Goal: Transaction & Acquisition: Purchase product/service

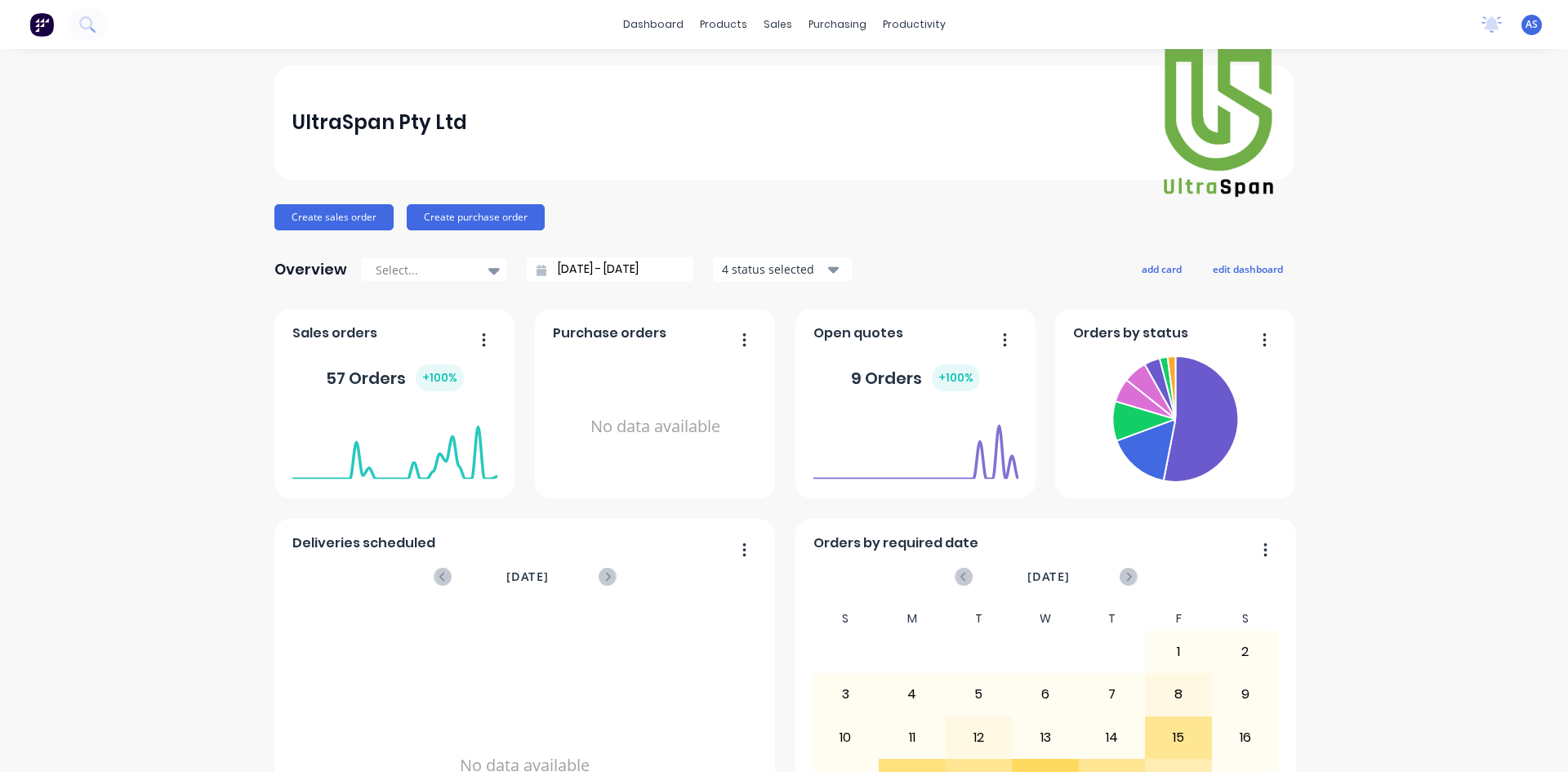
drag, startPoint x: 712, startPoint y: 150, endPoint x: 734, endPoint y: 150, distance: 22.0
click at [712, 150] on div "UltraSpan Pty Ltd" at bounding box center [784, 122] width 984 height 156
click at [778, 35] on div "sales" at bounding box center [778, 24] width 45 height 25
click at [793, 75] on div at bounding box center [781, 78] width 25 height 15
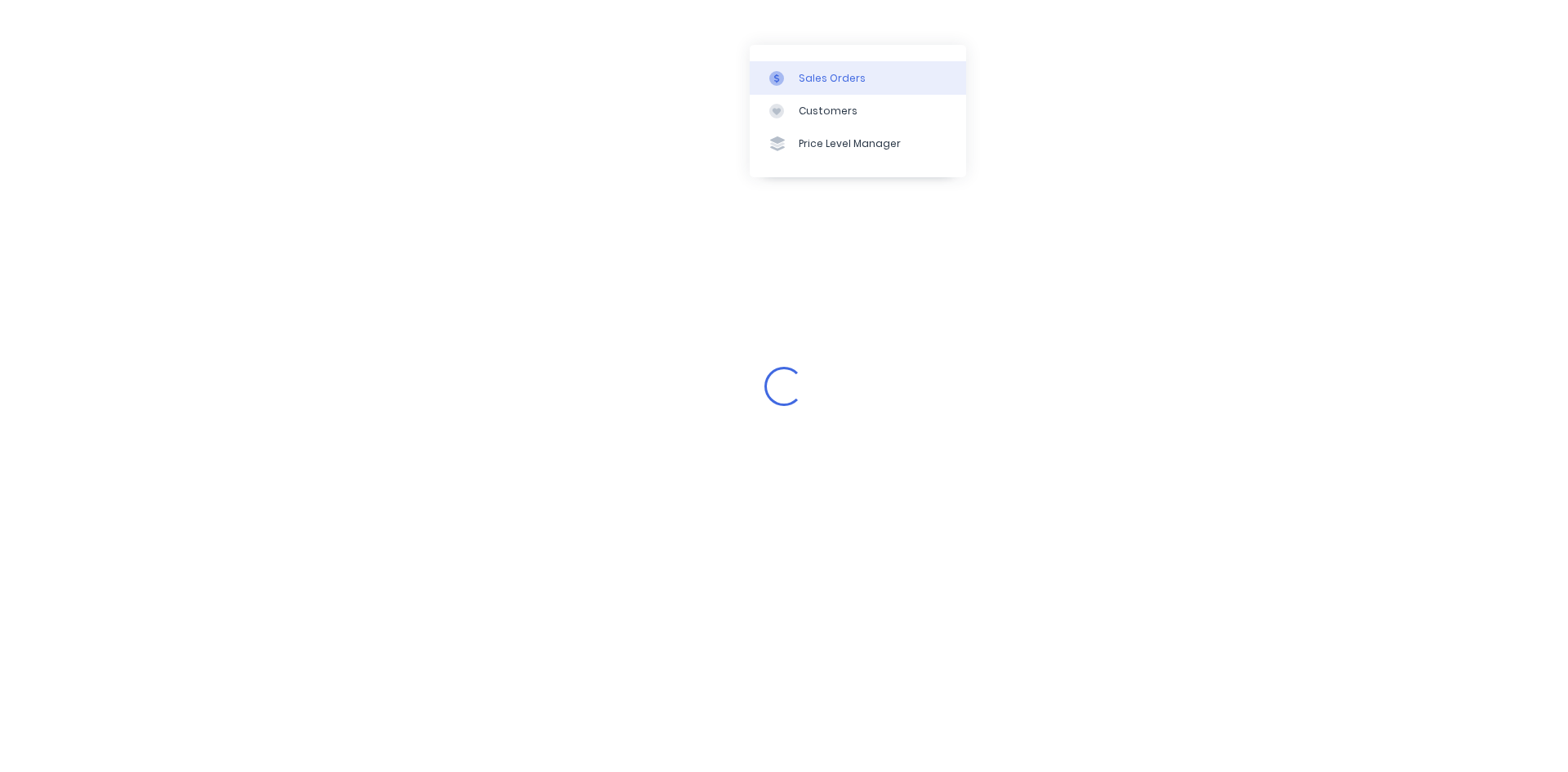
click at [871, 88] on link "Sales Orders" at bounding box center [858, 77] width 217 height 33
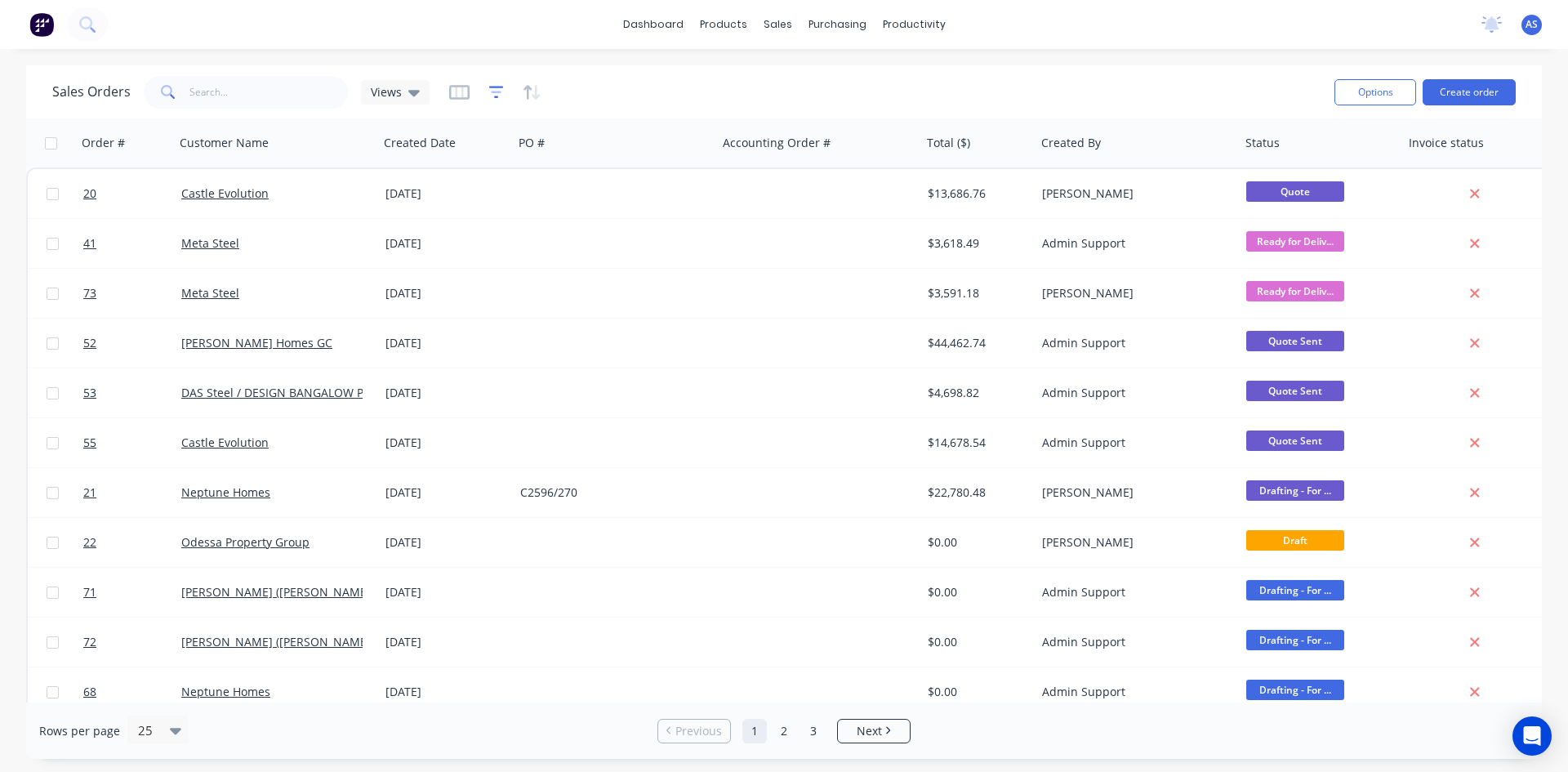
click at [495, 93] on icon "button" at bounding box center [496, 92] width 15 height 16
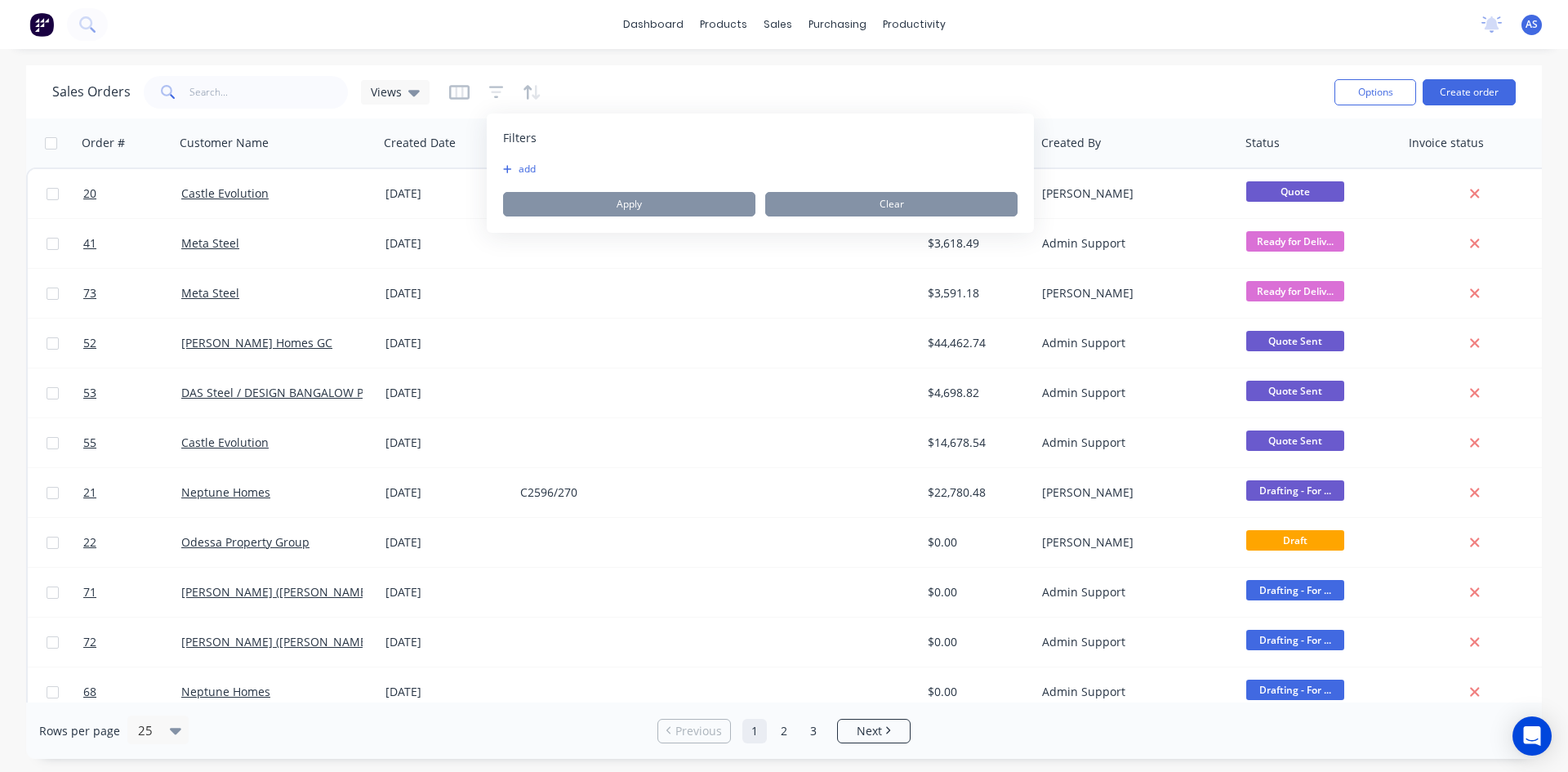
click at [527, 174] on button "add" at bounding box center [524, 168] width 41 height 13
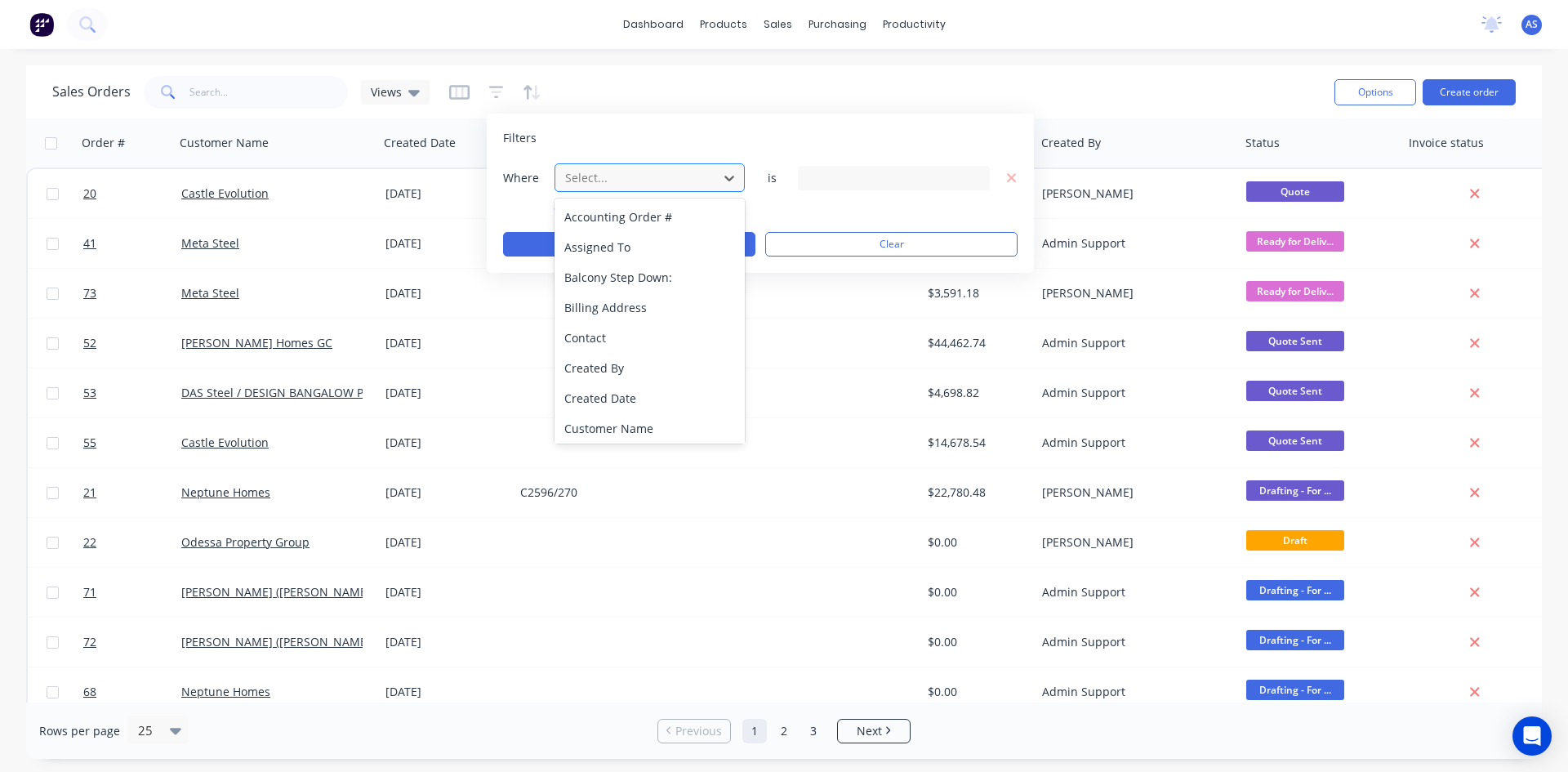
click at [588, 180] on div at bounding box center [637, 178] width 146 height 21
type input "stat"
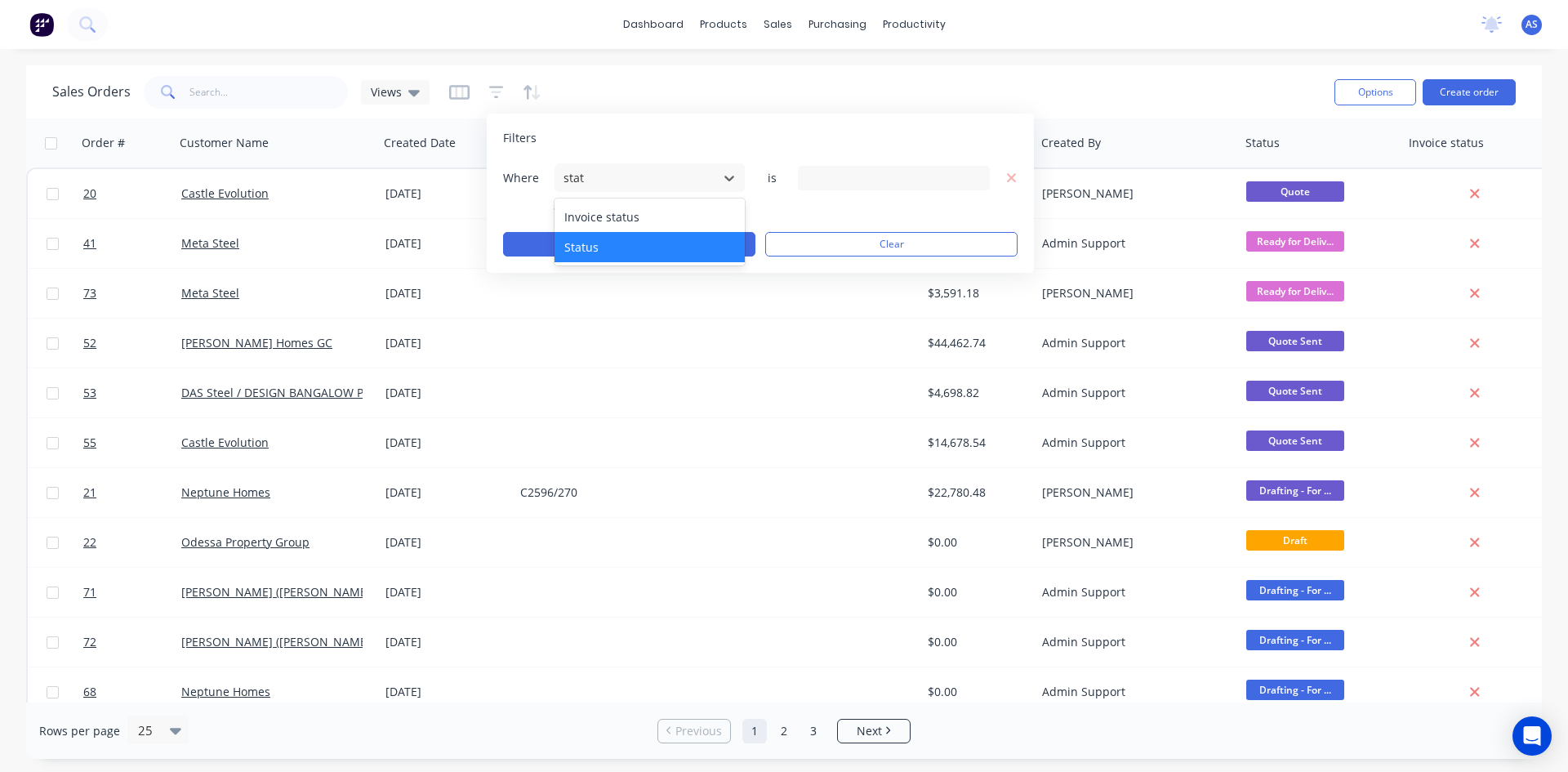
click at [602, 241] on div "Status" at bounding box center [649, 247] width 190 height 30
click at [834, 181] on div "19 Status selected" at bounding box center [881, 178] width 148 height 17
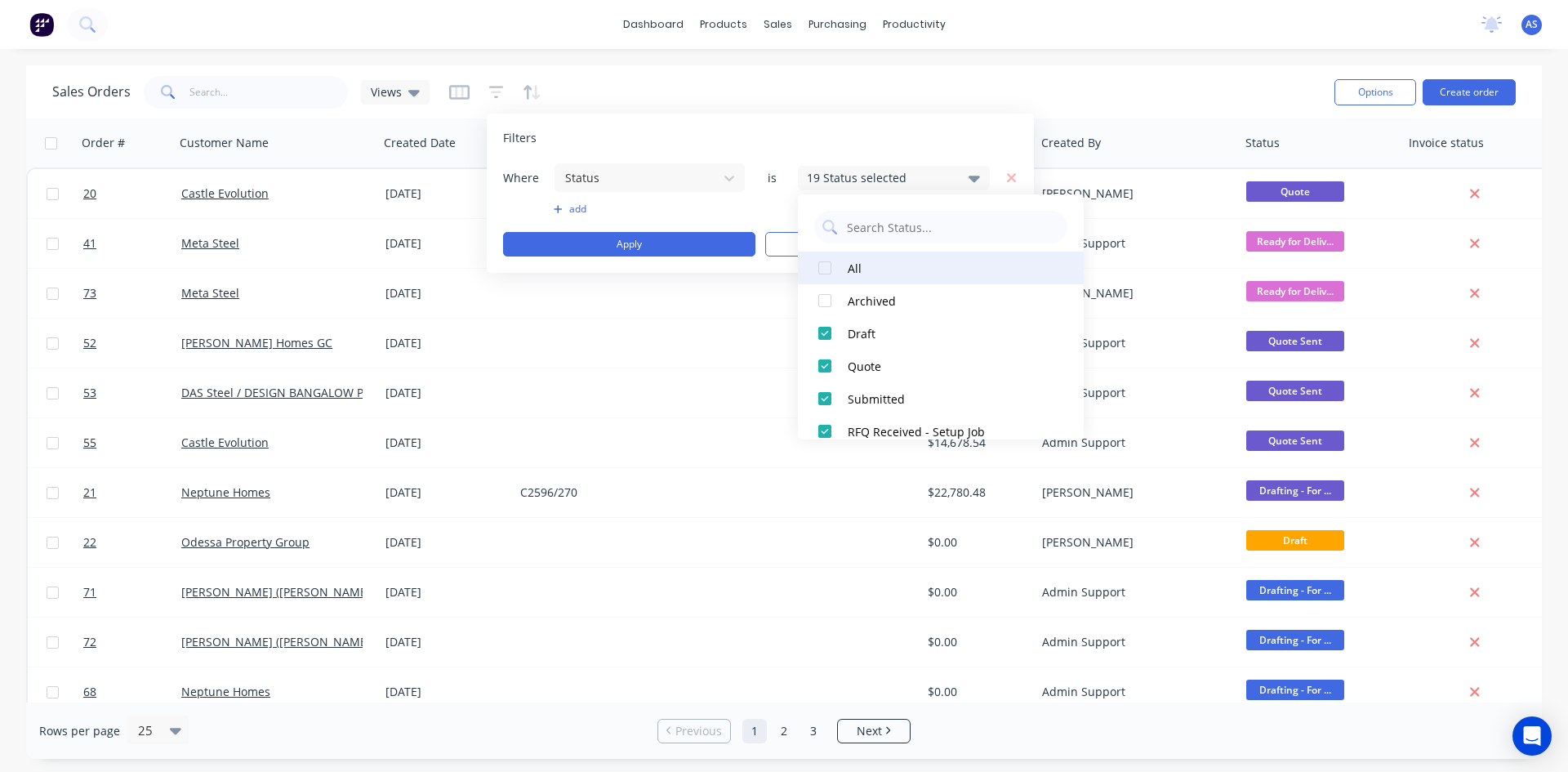
click at [823, 266] on div at bounding box center [825, 268] width 33 height 33
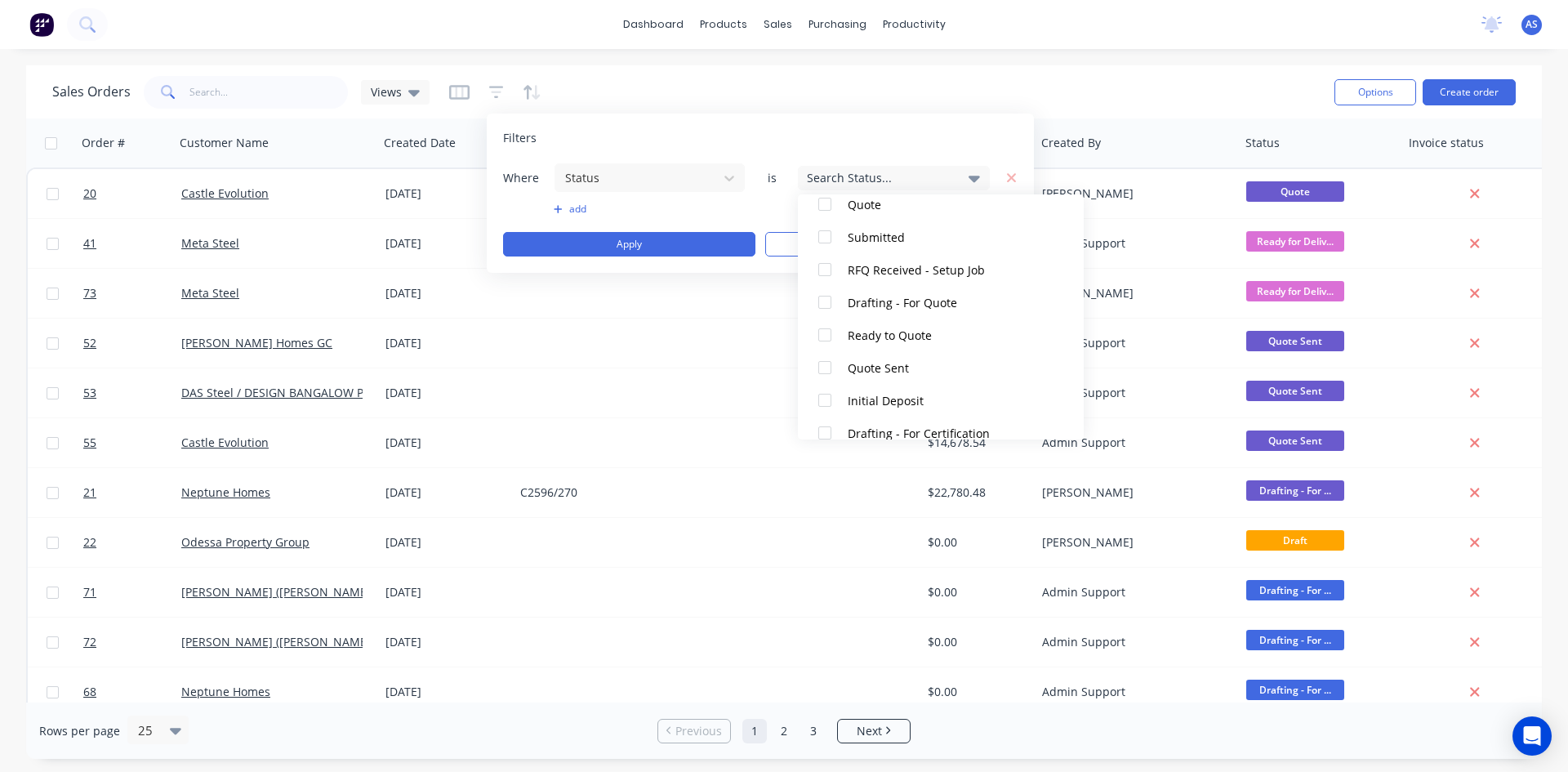
scroll to position [163, 0]
click at [878, 361] on div "Quote Sent" at bounding box center [946, 366] width 196 height 17
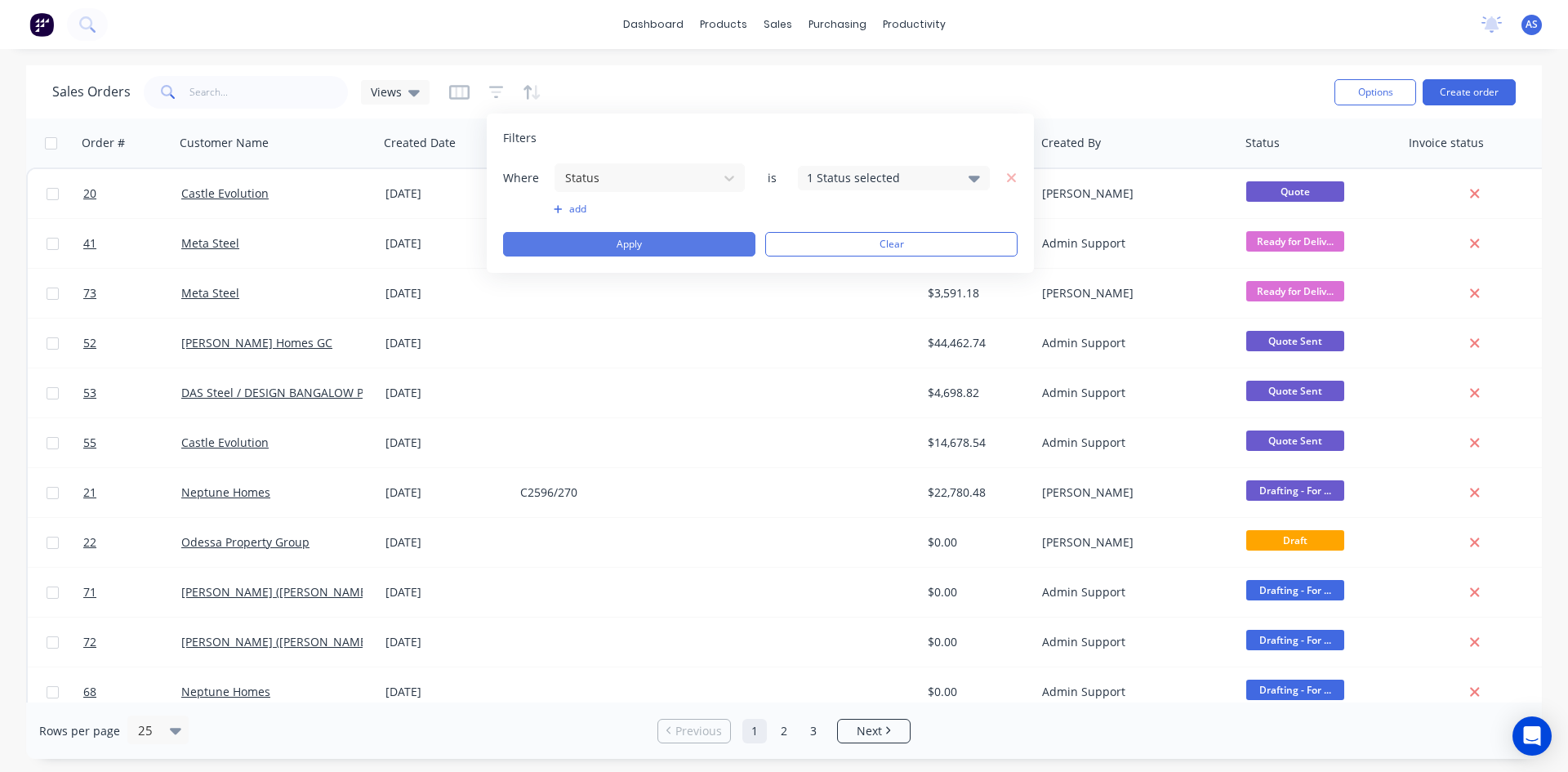
click at [672, 254] on button "Apply" at bounding box center [629, 244] width 253 height 25
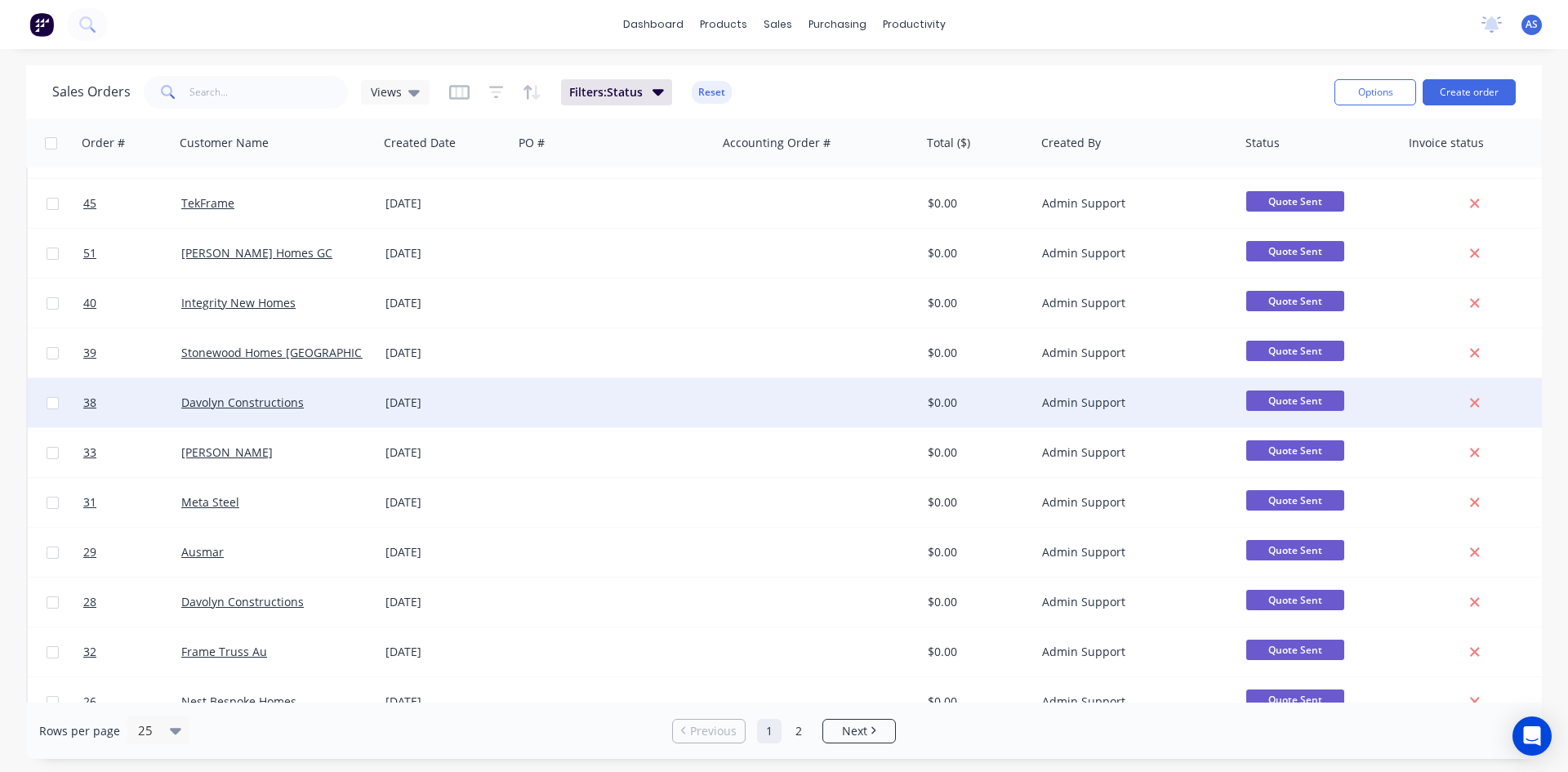
scroll to position [719, 0]
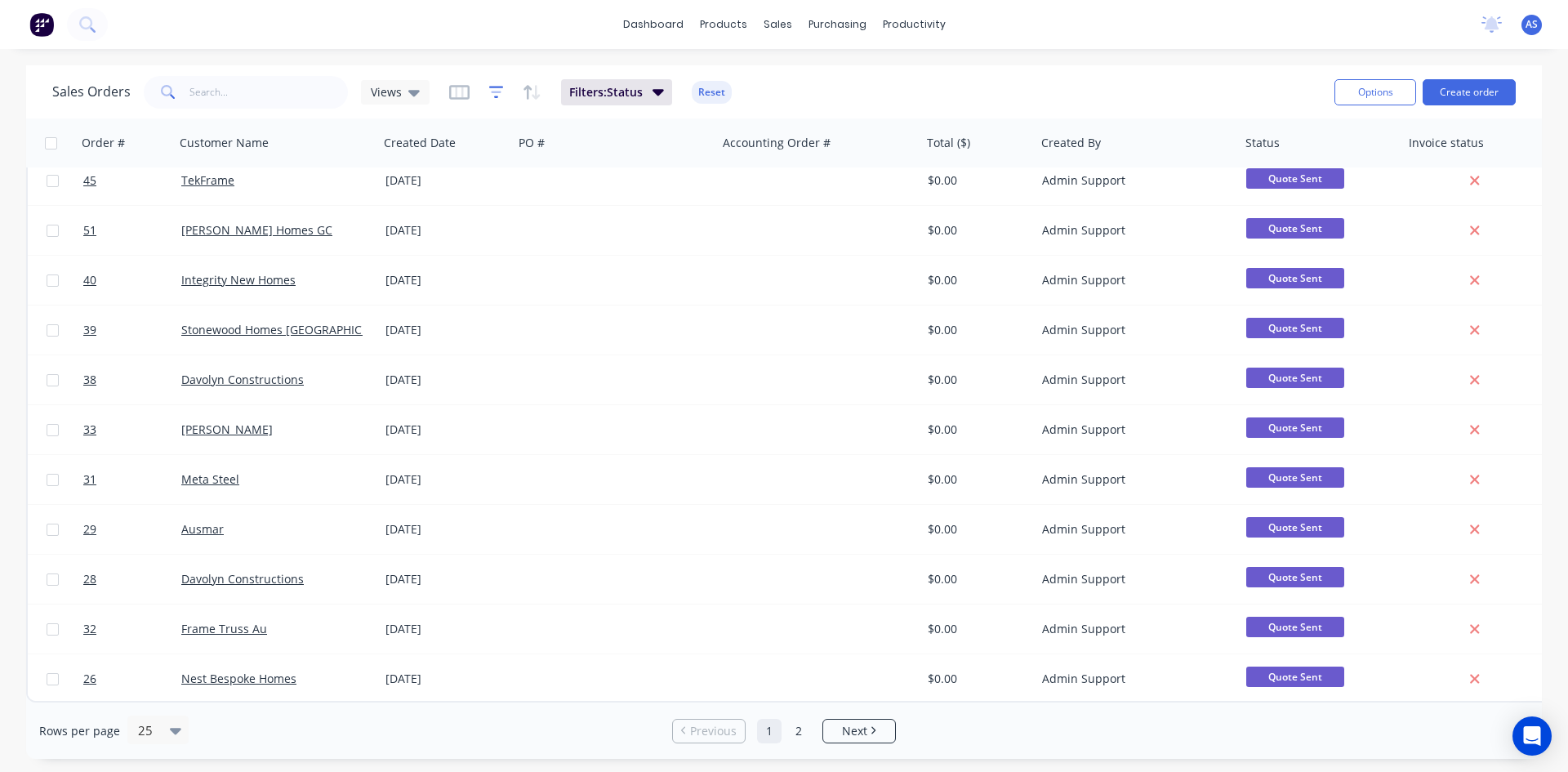
click at [494, 89] on icon "button" at bounding box center [496, 92] width 15 height 16
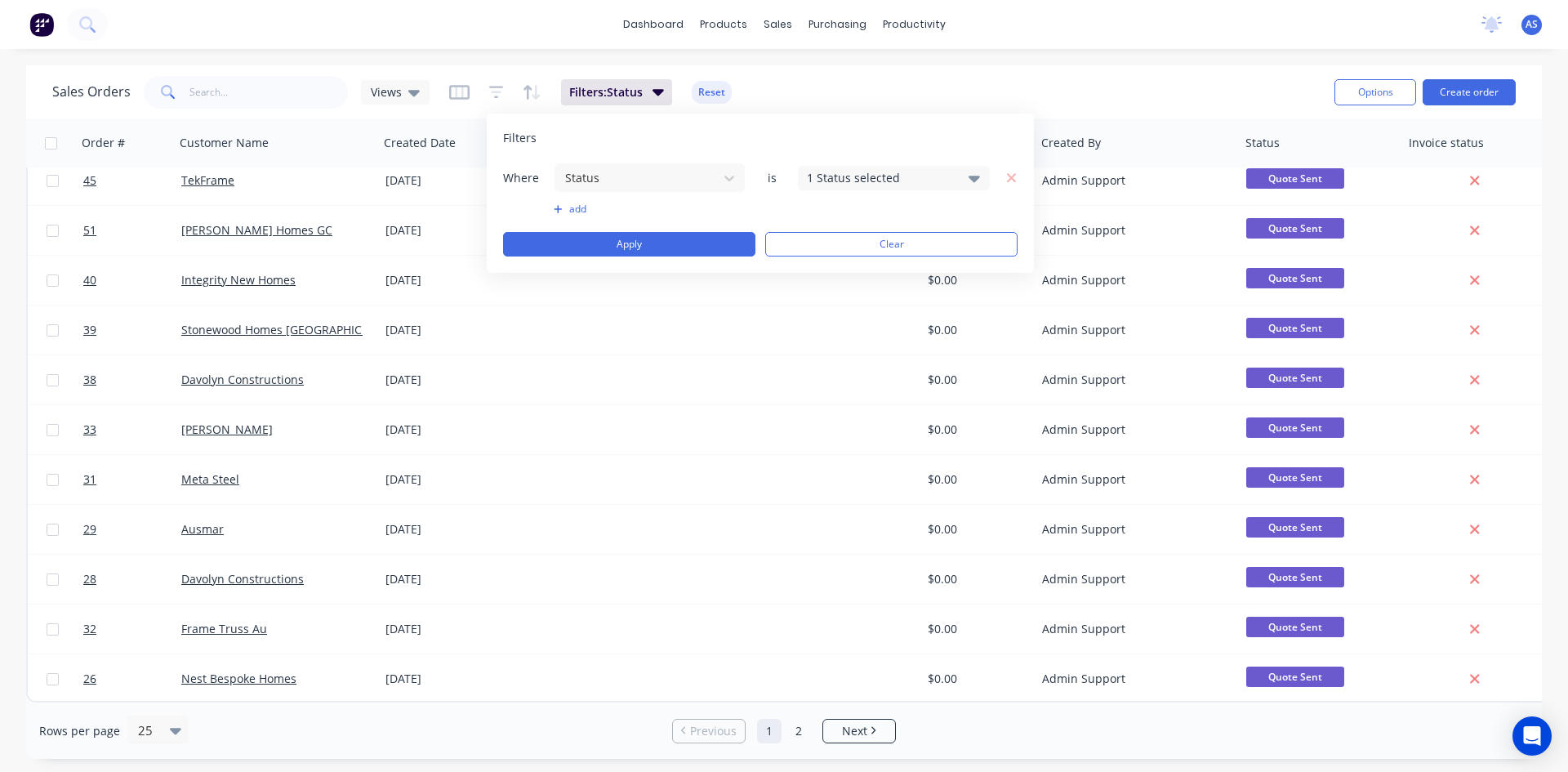
click at [567, 211] on button "add" at bounding box center [649, 209] width 192 height 13
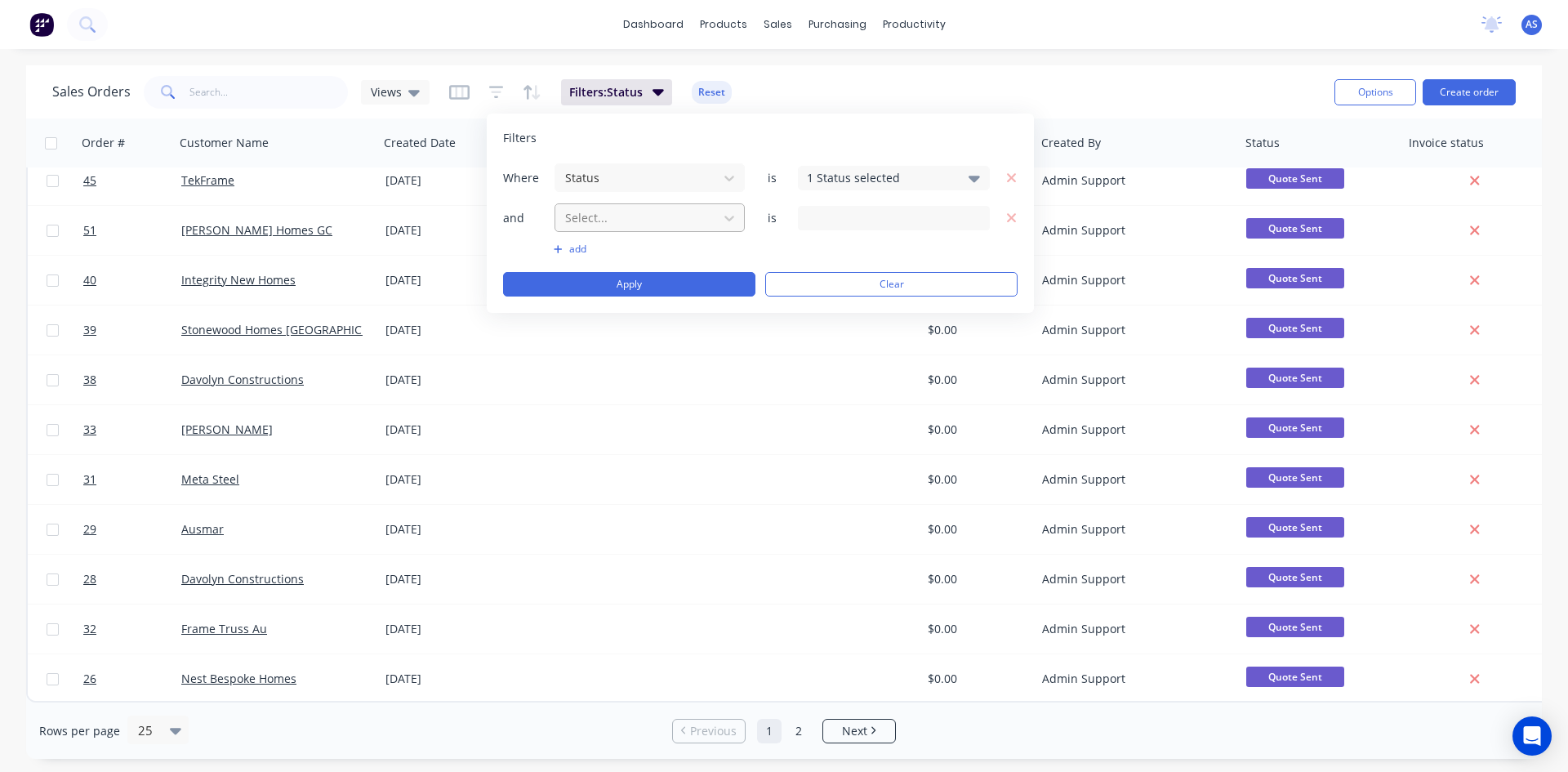
click at [604, 221] on div at bounding box center [637, 218] width 146 height 21
type input "pro"
click at [638, 283] on div "Project Number:" at bounding box center [649, 286] width 190 height 30
click at [701, 286] on button "Apply" at bounding box center [629, 284] width 253 height 25
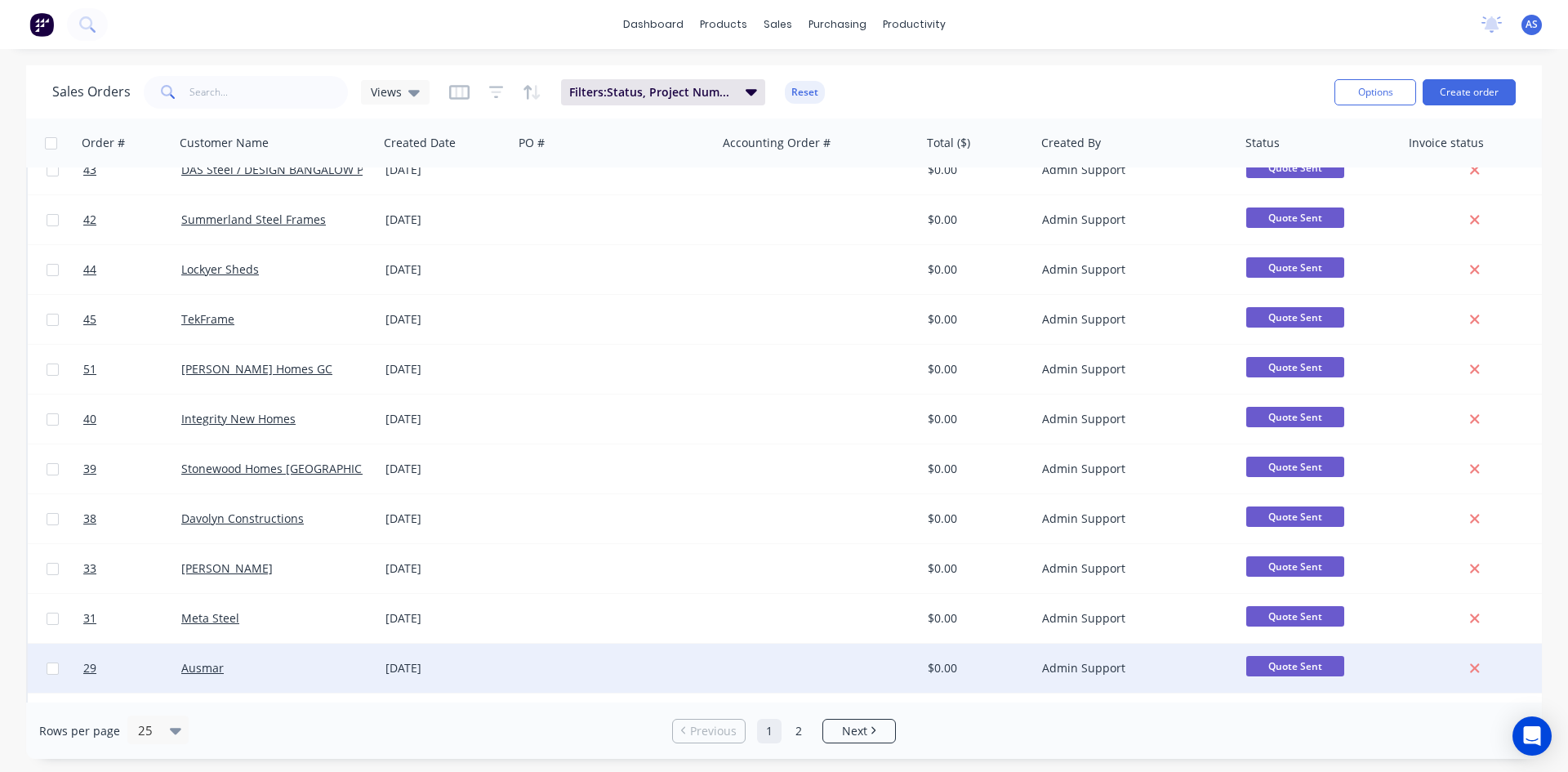
scroll to position [719, 0]
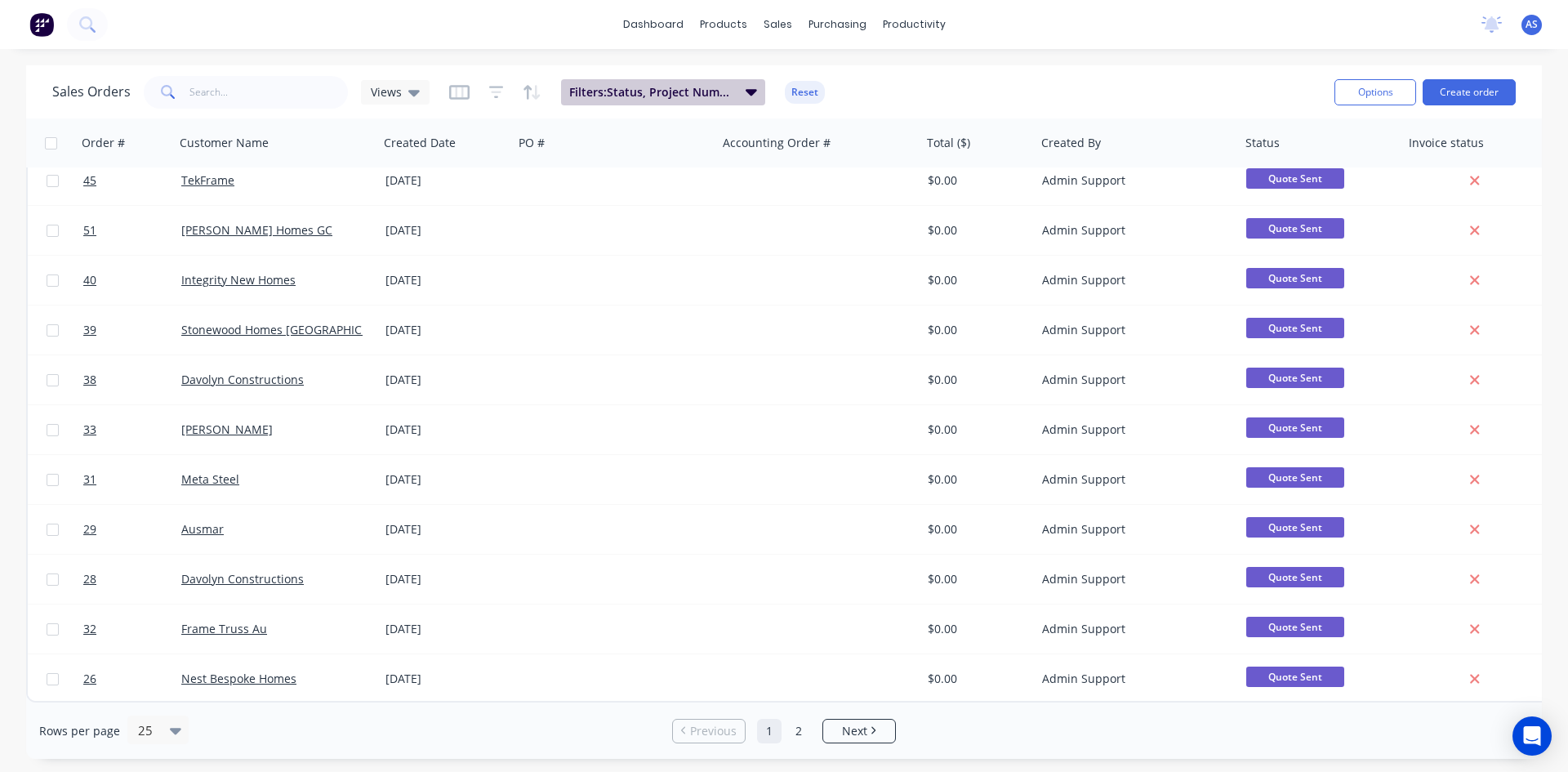
click at [673, 98] on span "Filters: Status, Project Number:" at bounding box center [652, 92] width 167 height 16
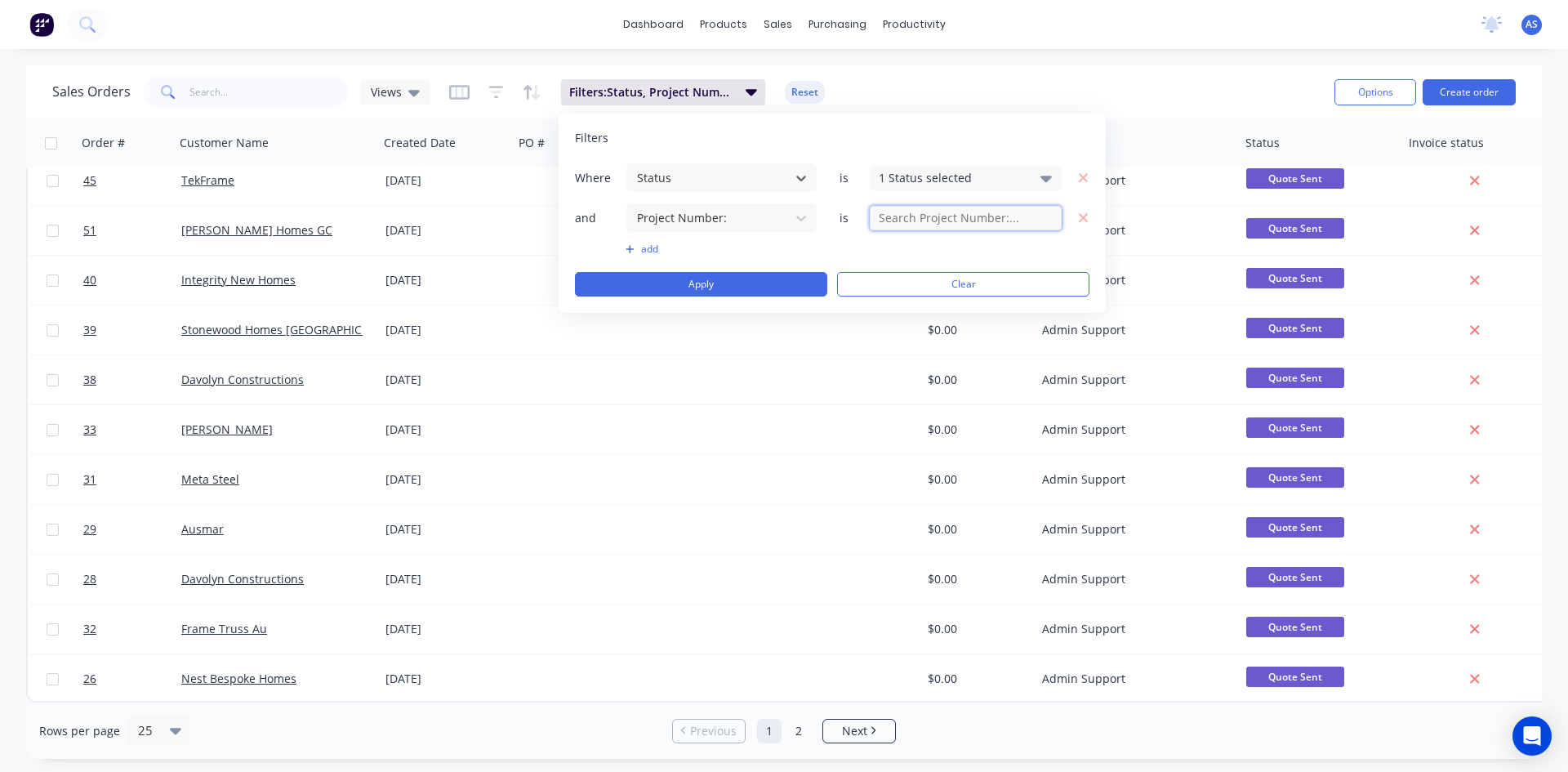
click at [943, 228] on input "text" at bounding box center [965, 218] width 192 height 25
type input "5082008"
click at [767, 273] on button "Apply" at bounding box center [701, 284] width 253 height 25
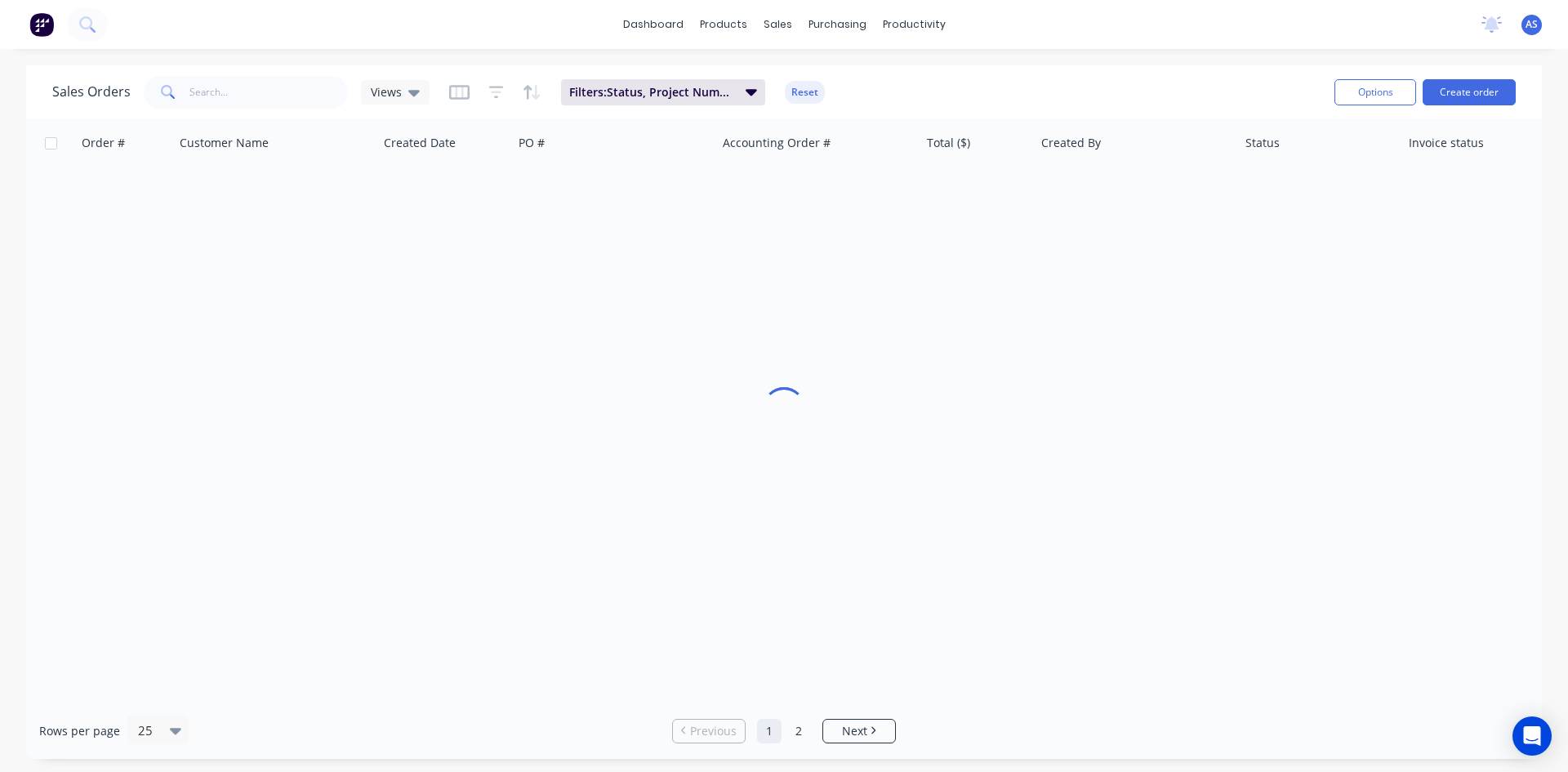
scroll to position [0, 0]
click at [701, 83] on button "Filters: Status, Project Number:" at bounding box center [664, 92] width 205 height 26
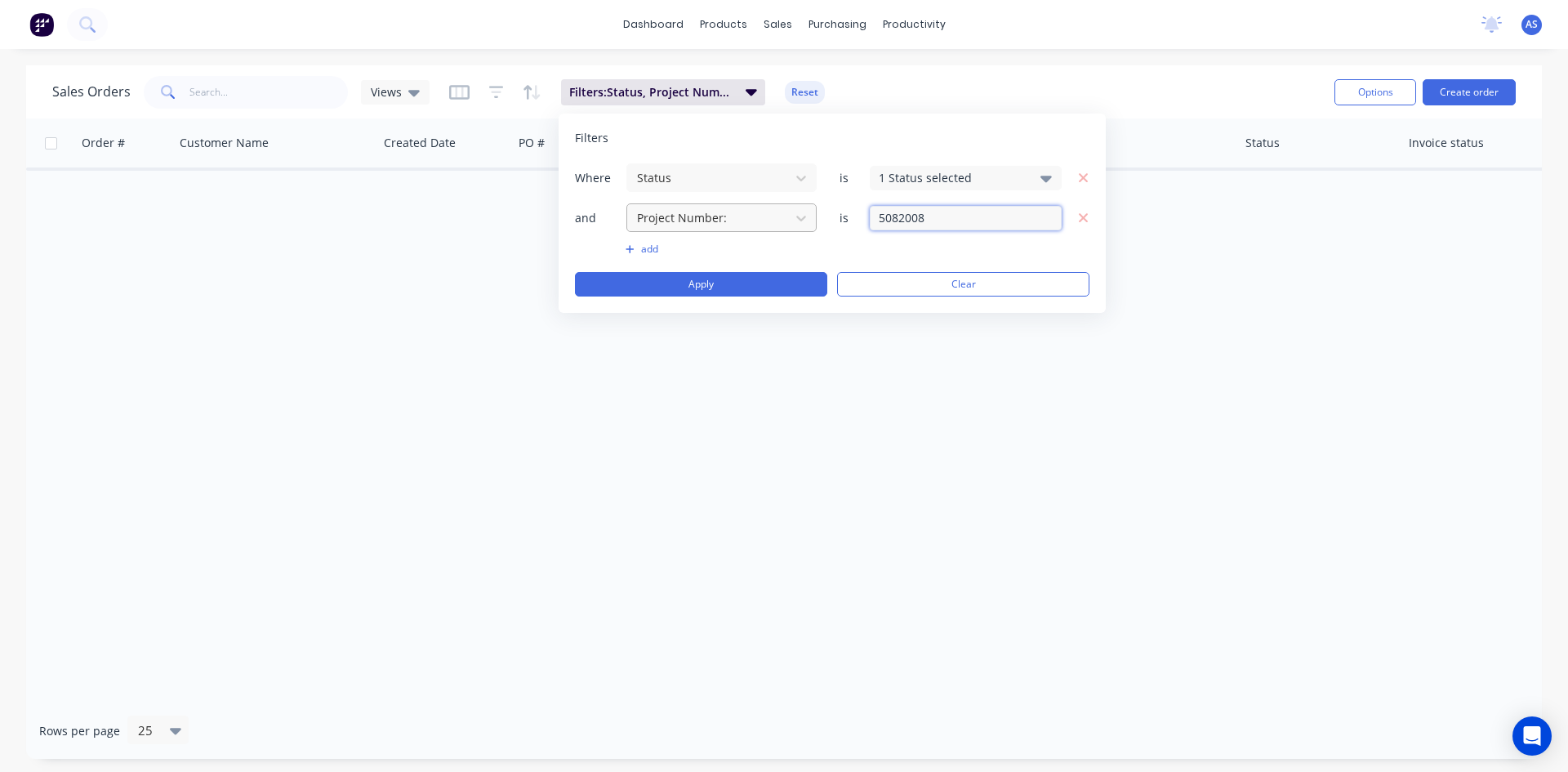
drag, startPoint x: 962, startPoint y: 220, endPoint x: 748, endPoint y: 211, distance: 214.2
click at [748, 211] on div "and Project Number: is 5082008" at bounding box center [832, 218] width 515 height 30
type input "5081313"
click at [728, 273] on button "Apply" at bounding box center [701, 284] width 253 height 25
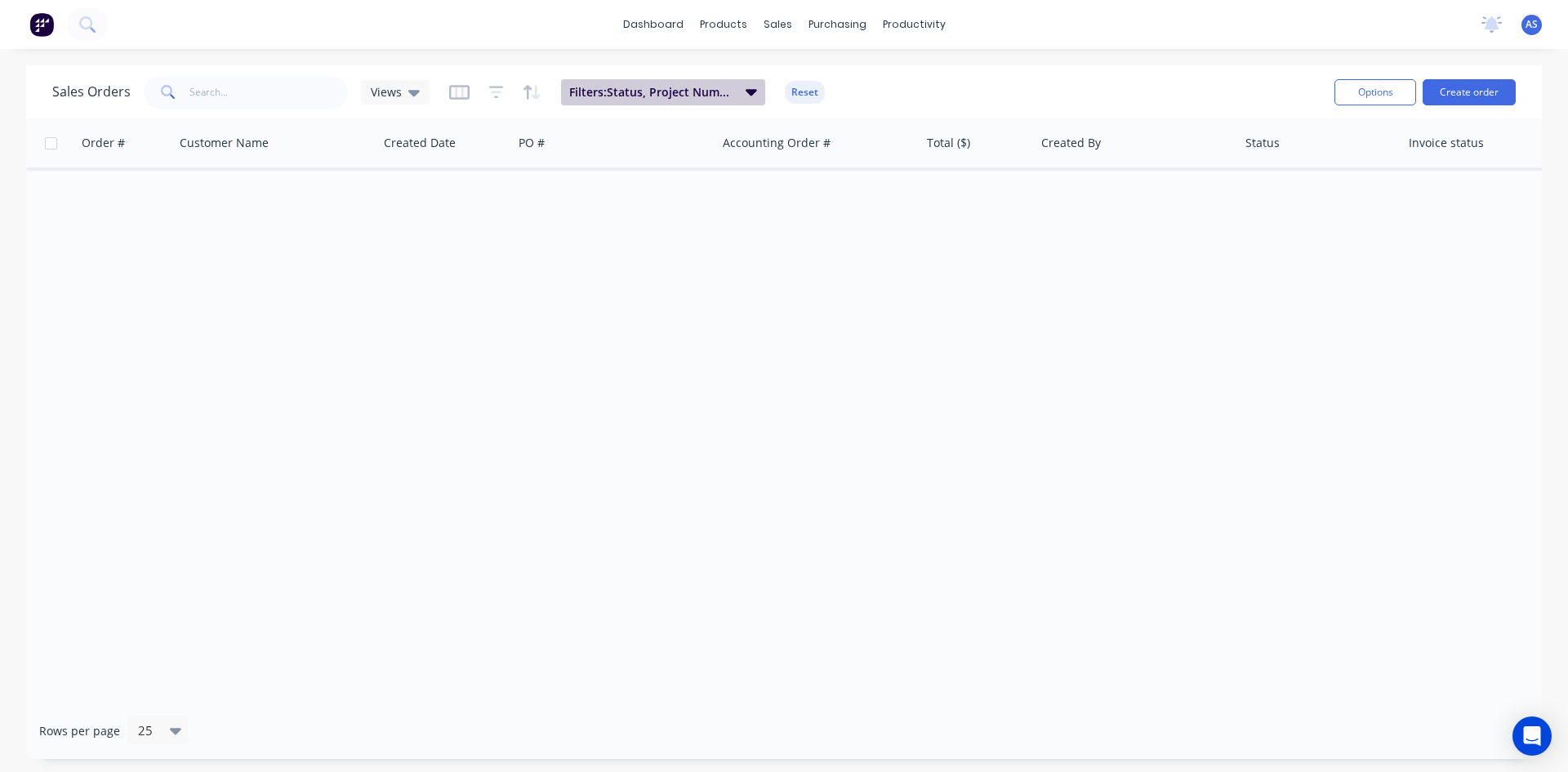
click at [641, 89] on span "Filters: Status, Project Number:" at bounding box center [652, 92] width 167 height 16
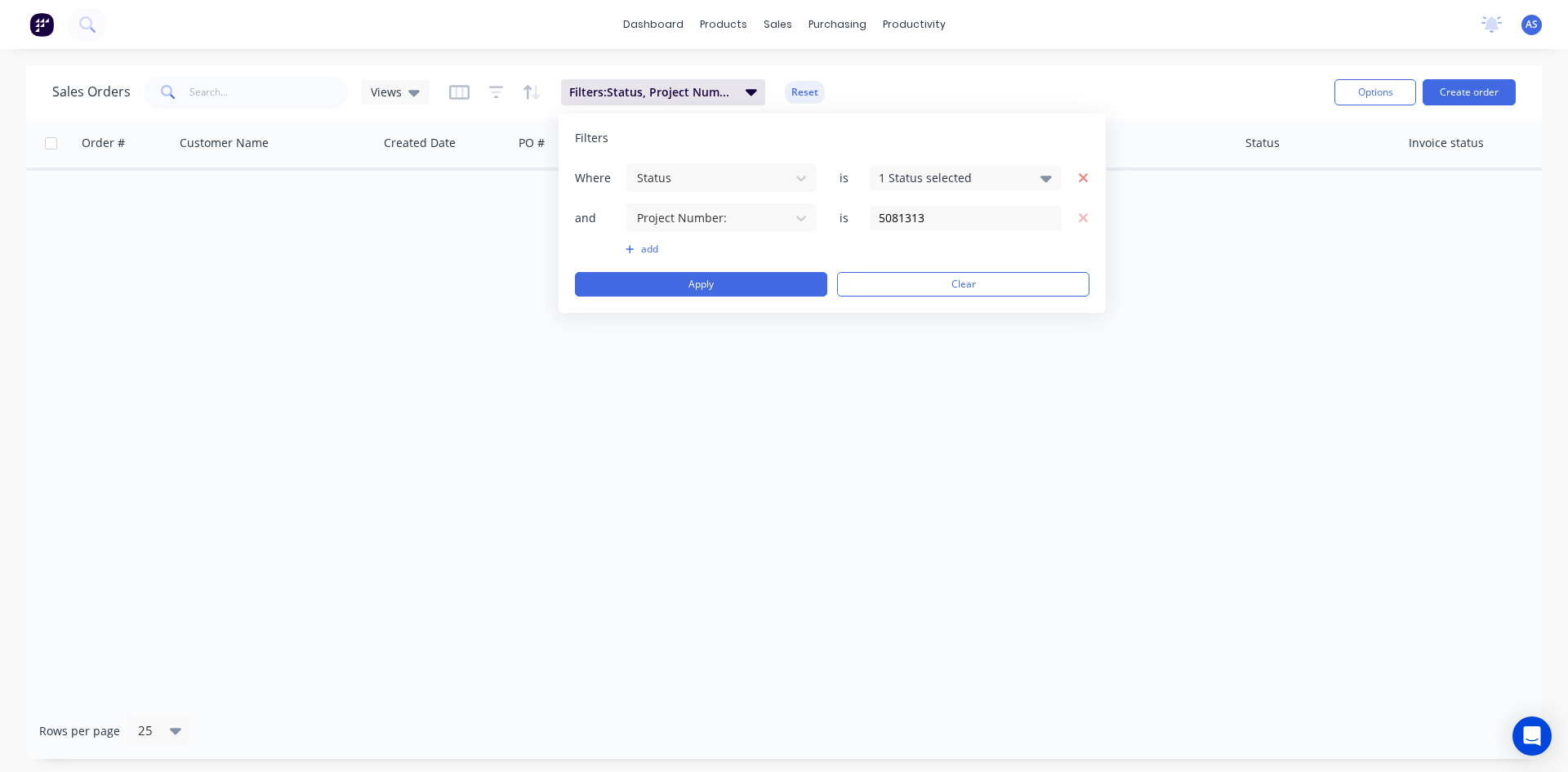
click at [1081, 173] on icon "button" at bounding box center [1083, 178] width 11 height 15
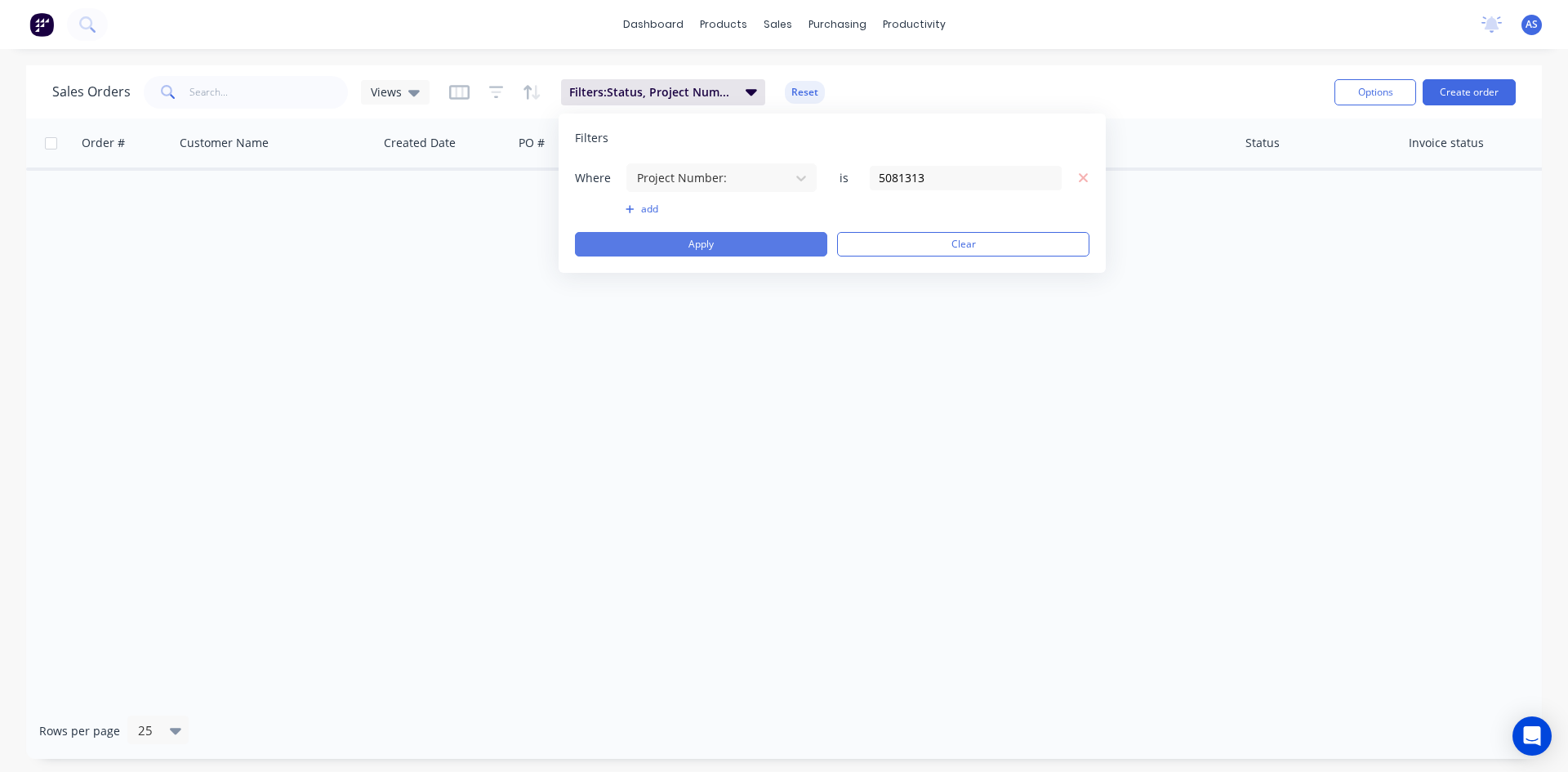
click at [738, 243] on button "Apply" at bounding box center [701, 244] width 253 height 25
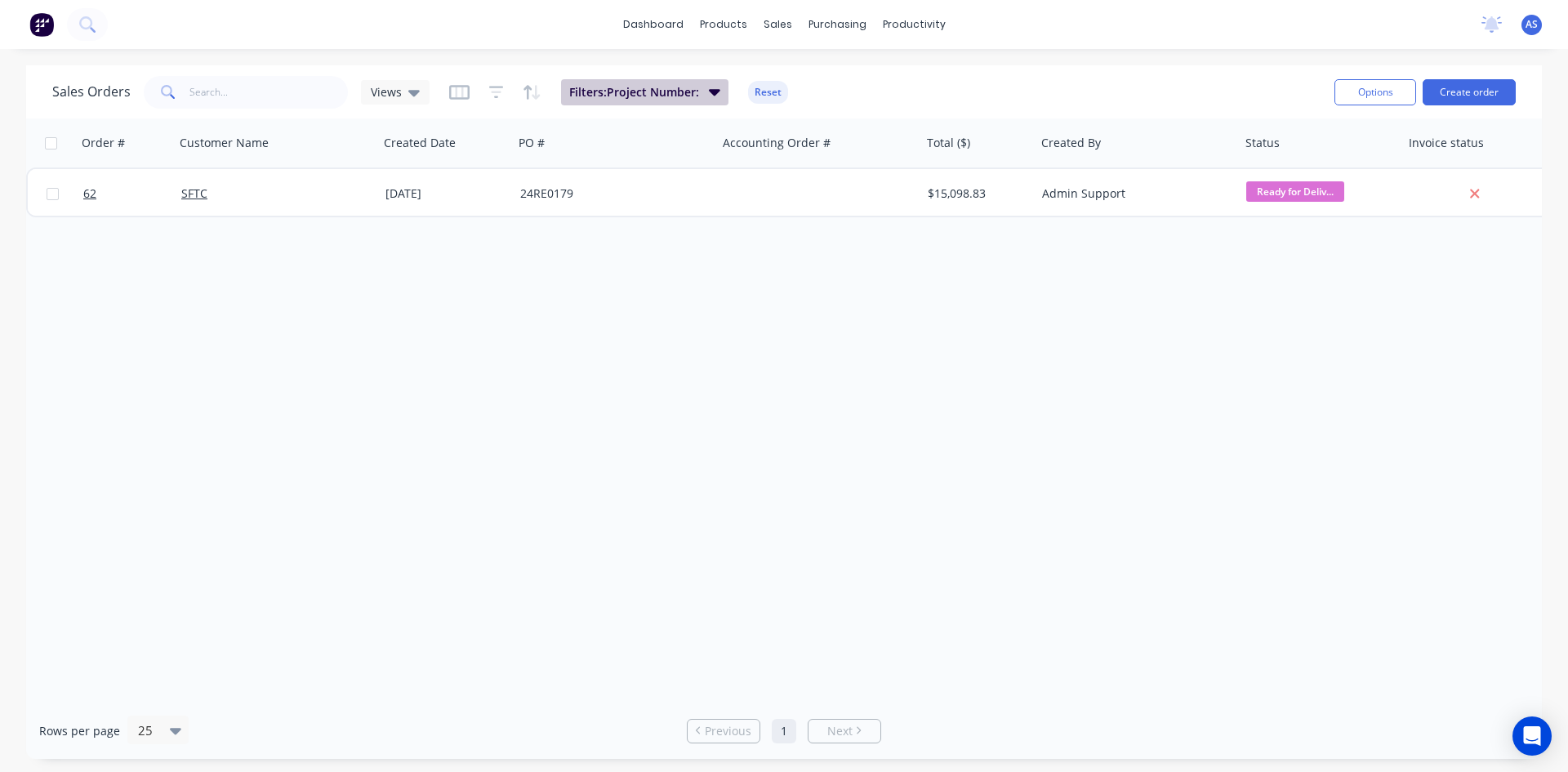
click at [658, 97] on span "Filters: Project Number:" at bounding box center [634, 92] width 130 height 16
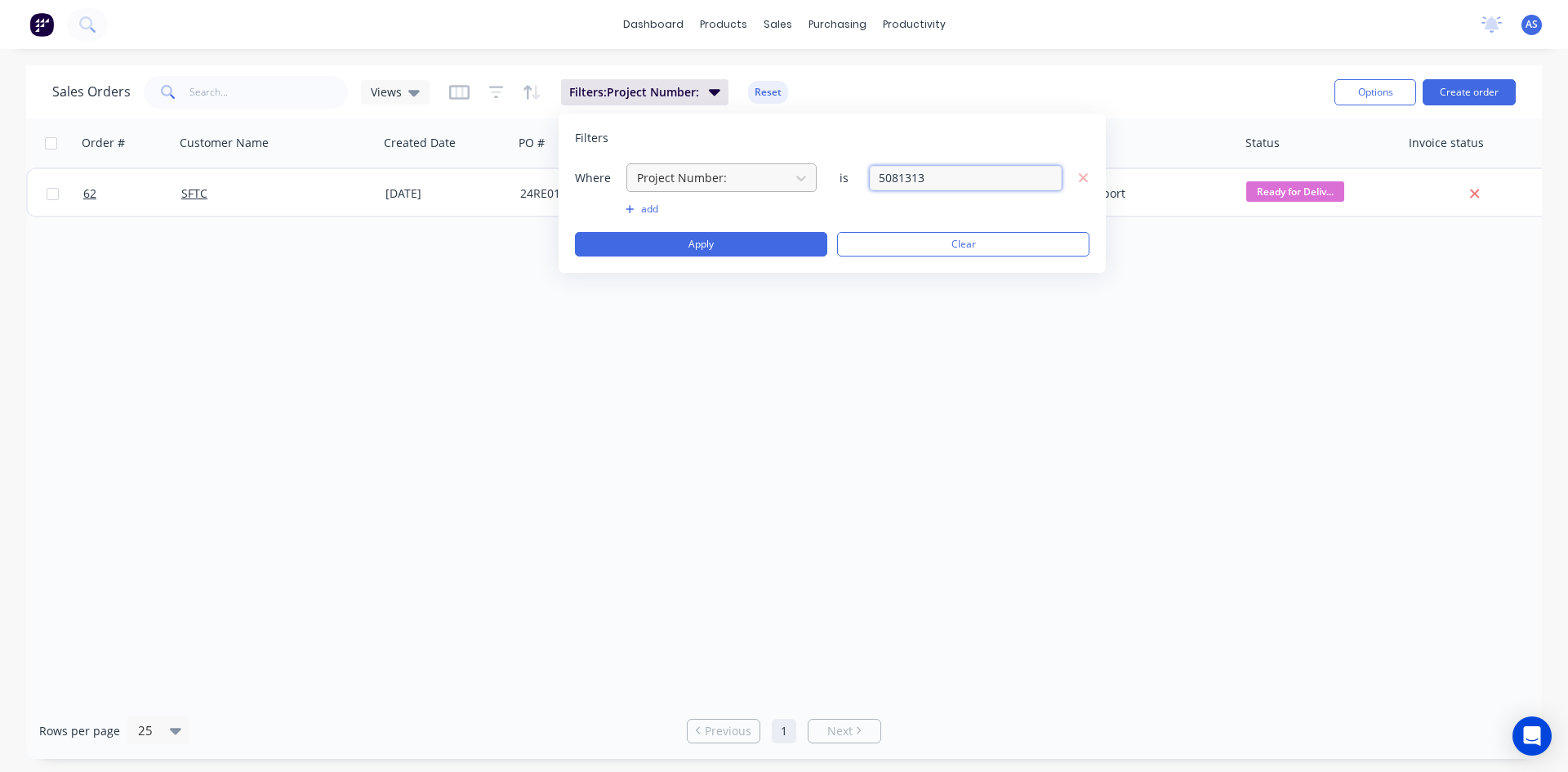
drag, startPoint x: 954, startPoint y: 177, endPoint x: 769, endPoint y: 175, distance: 185.0
click at [769, 175] on div "Where Project Number: is 5081313" at bounding box center [832, 177] width 515 height 30
type input "5082008"
click at [793, 244] on button "Apply" at bounding box center [701, 244] width 253 height 25
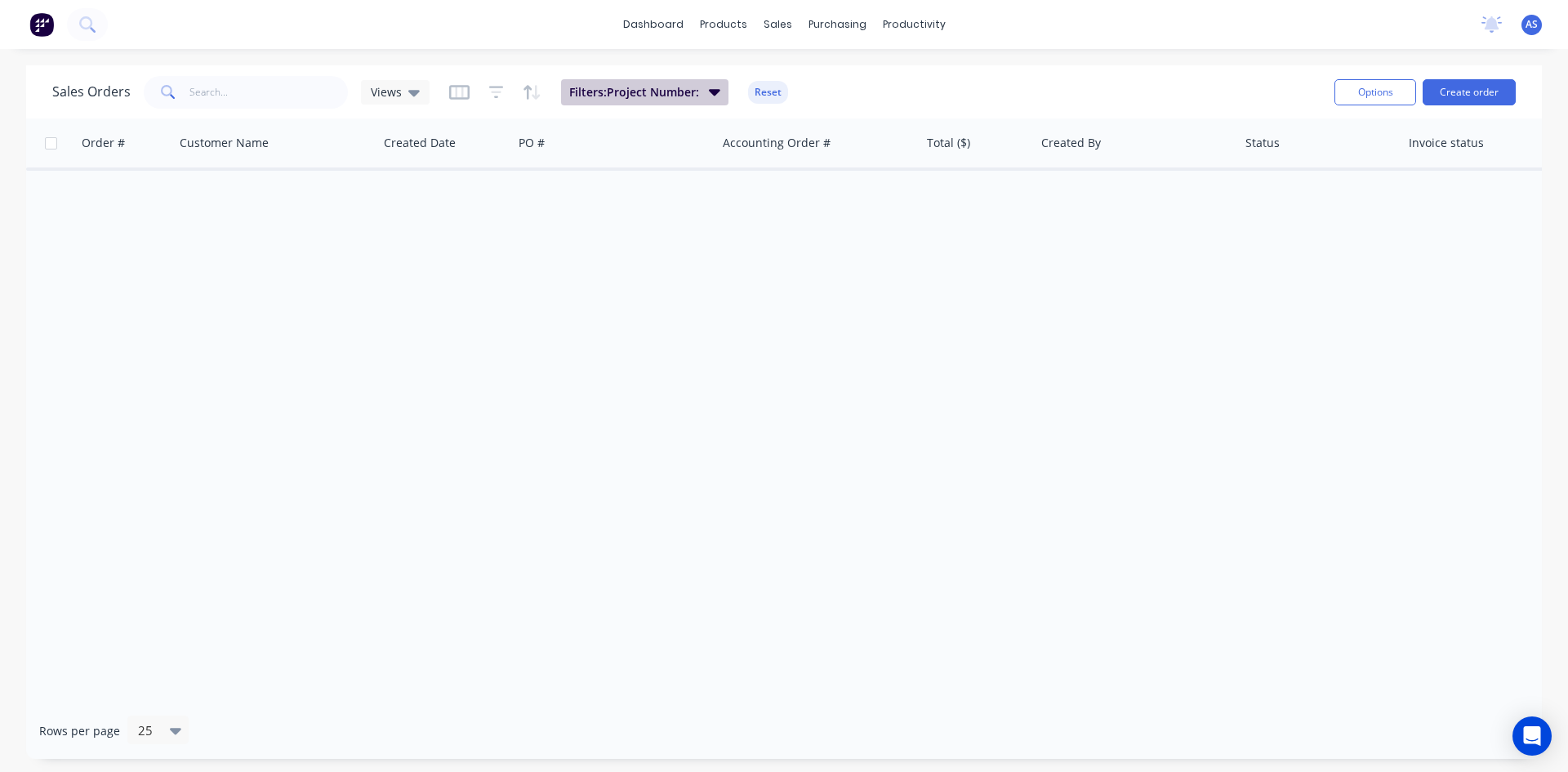
click at [706, 100] on button "Filters: Project Number:" at bounding box center [645, 92] width 168 height 26
drag, startPoint x: 84, startPoint y: 31, endPoint x: 919, endPoint y: 341, distance: 890.7
click at [919, 341] on div "Order # Customer Name Created Date PO # Accounting Order # Total ($) Created By…" at bounding box center [783, 410] width 1516 height 584
click at [763, 273] on div "Order # Customer Name Created Date PO # Accounting Order # Total ($) Created By…" at bounding box center [783, 410] width 1516 height 584
click at [622, 96] on span "Filters: Project Number:" at bounding box center [634, 92] width 130 height 16
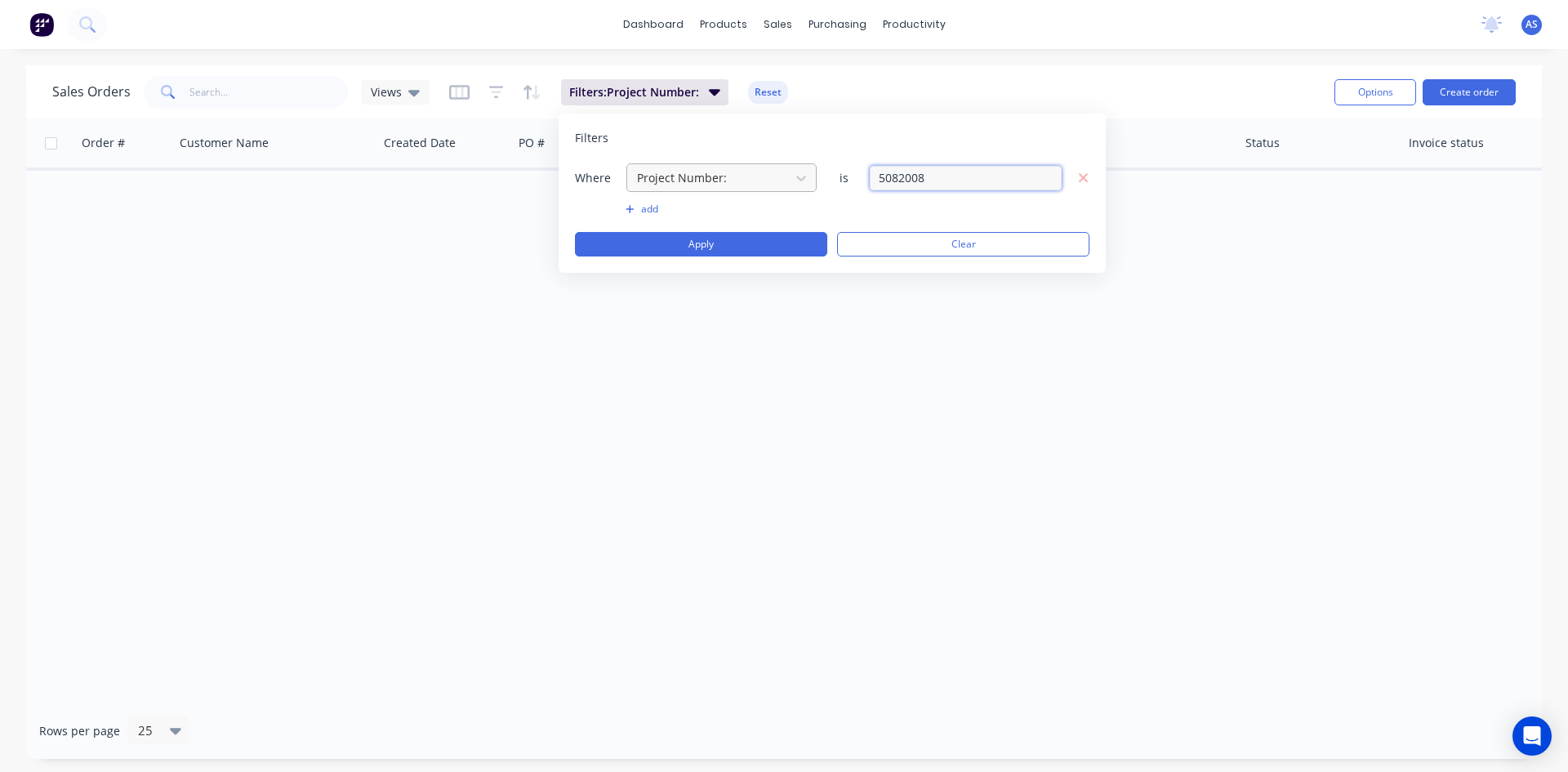
drag, startPoint x: 956, startPoint y: 175, endPoint x: 775, endPoint y: 177, distance: 181.0
click at [775, 177] on div "Where Project Number: is 5082008" at bounding box center [832, 177] width 515 height 30
type input "5081201"
click at [655, 235] on button "Apply" at bounding box center [701, 244] width 253 height 25
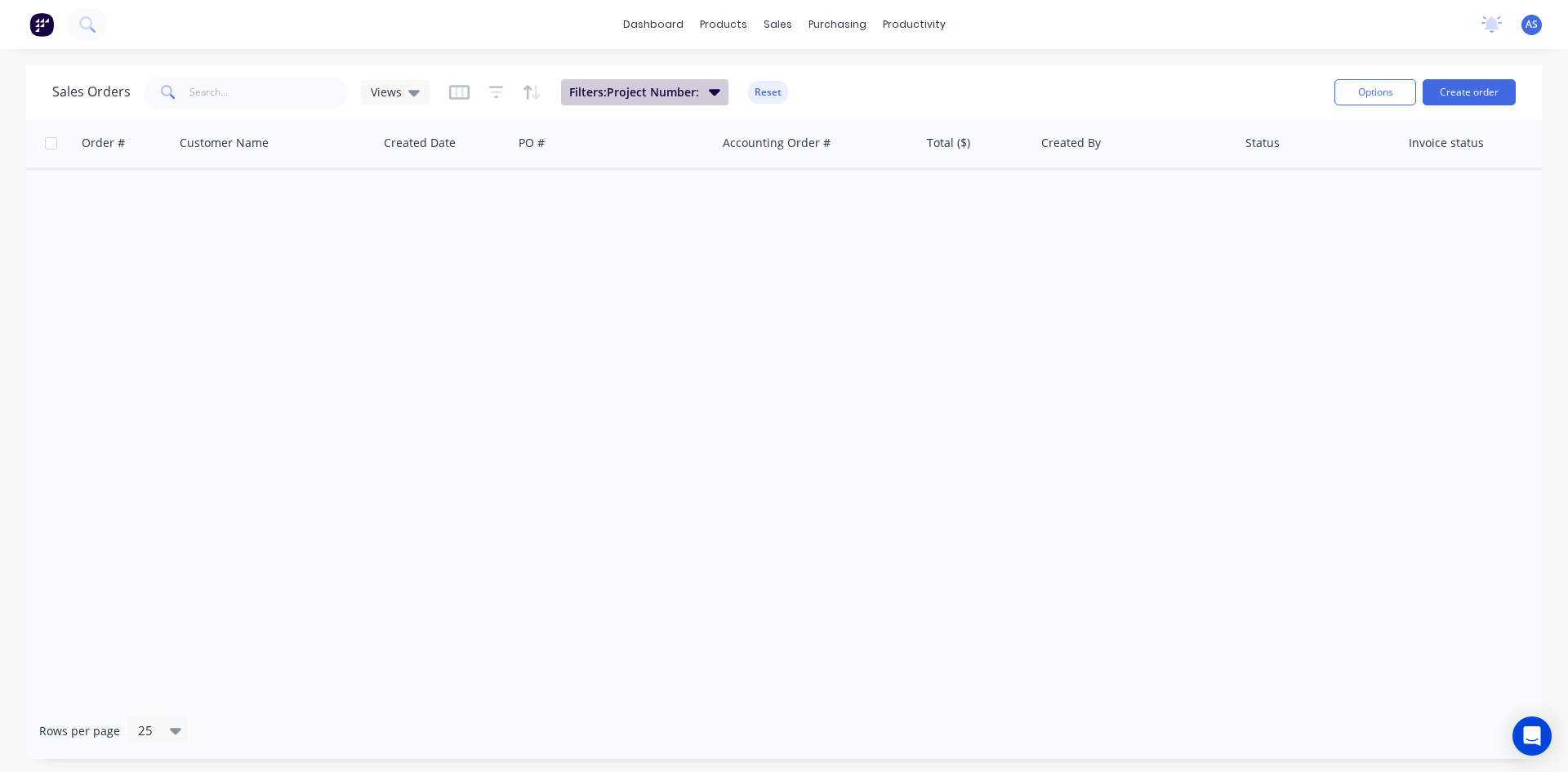
click at [630, 98] on span "Filters: Project Number:" at bounding box center [634, 92] width 130 height 16
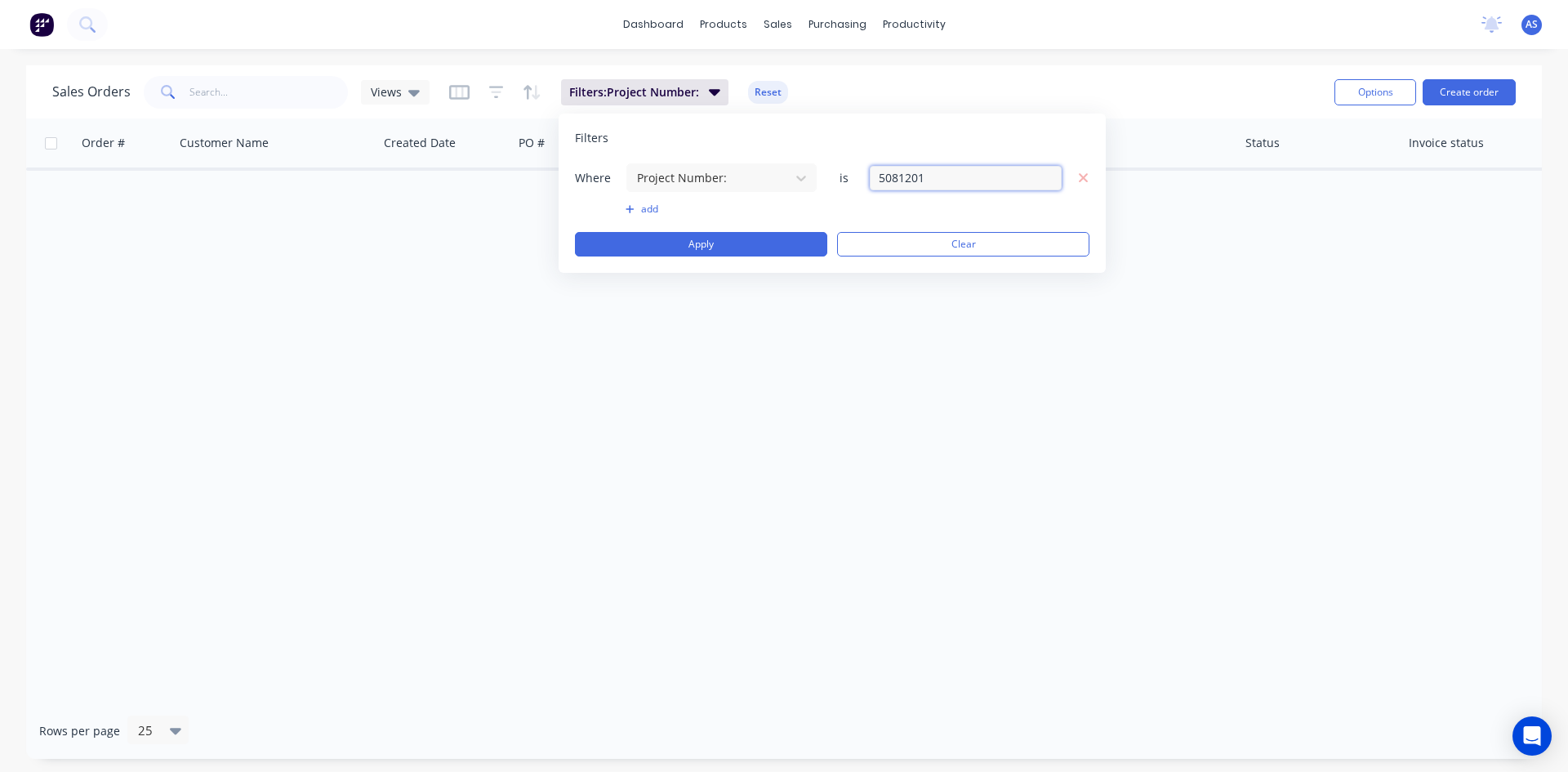
drag, startPoint x: 959, startPoint y: 174, endPoint x: 845, endPoint y: 181, distance: 114.2
click at [845, 181] on div "Where Project Number: is 5081201" at bounding box center [832, 177] width 515 height 30
type input "5080816"
click at [762, 248] on button "Apply" at bounding box center [701, 244] width 253 height 25
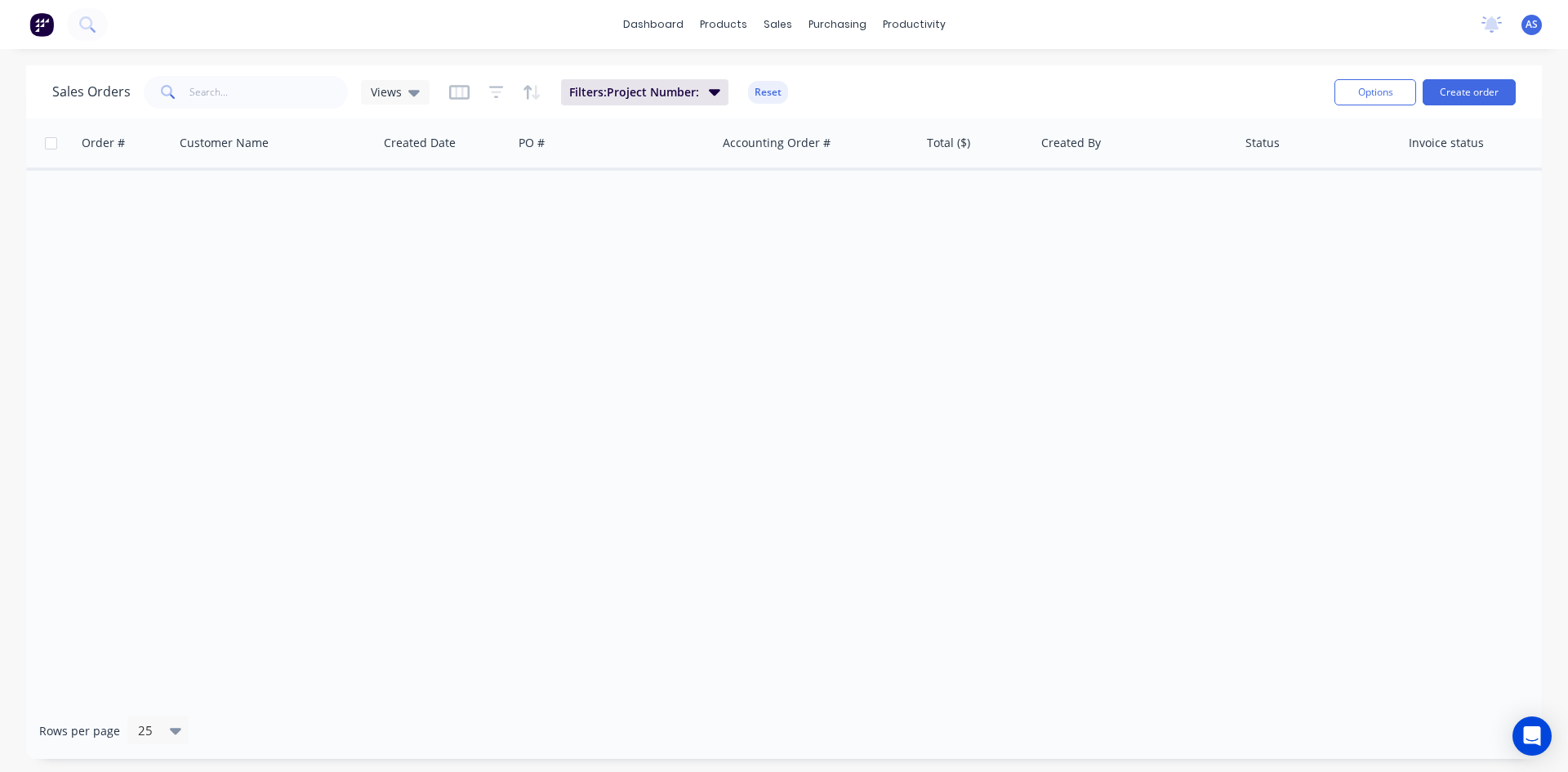
click at [670, 106] on div "Sales Orders Views Filters: Project Number: Reset" at bounding box center [687, 92] width 1270 height 40
click at [688, 91] on span "Filters: Project Number:" at bounding box center [634, 92] width 130 height 16
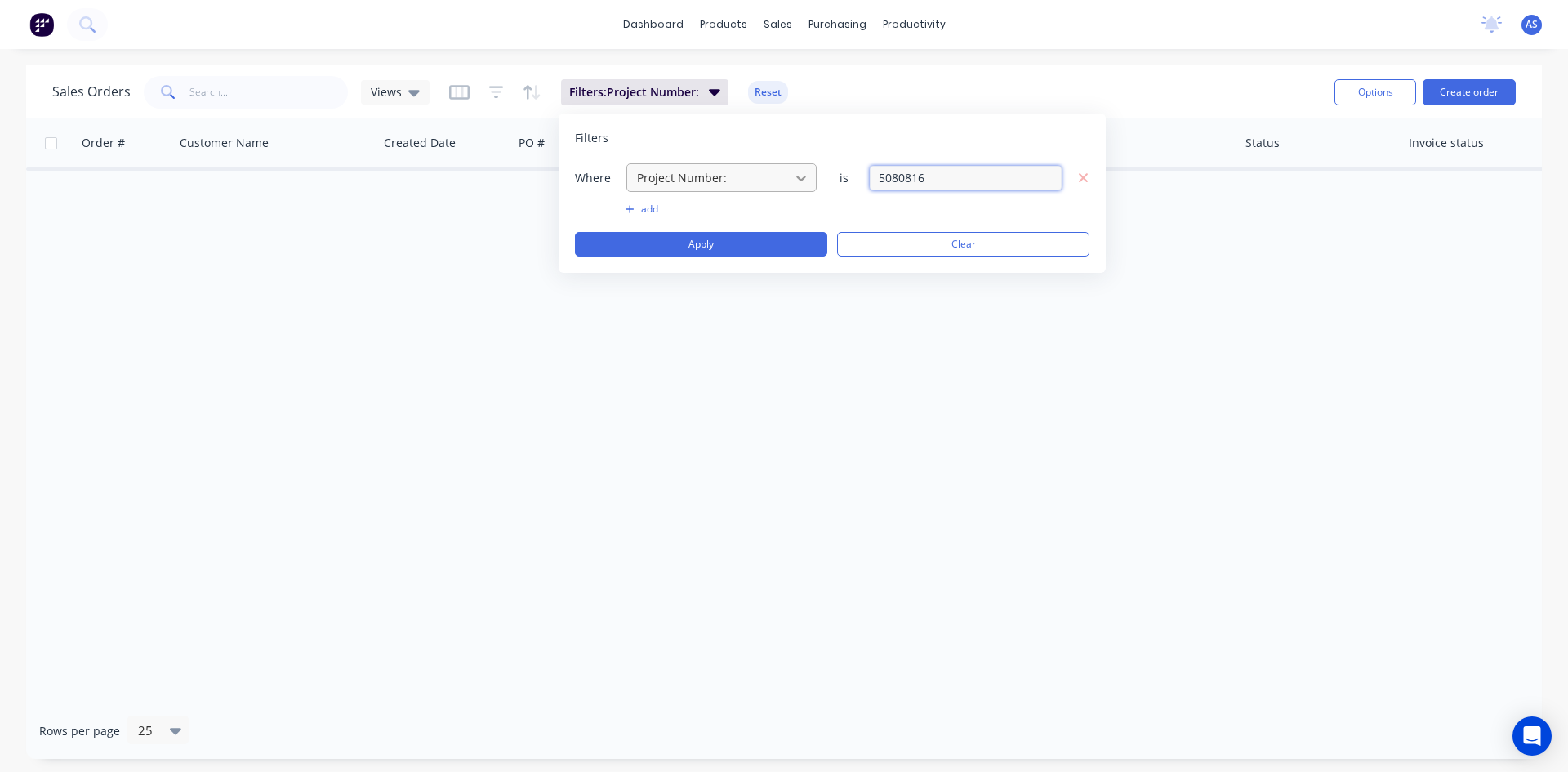
drag, startPoint x: 963, startPoint y: 175, endPoint x: 805, endPoint y: 177, distance: 158.0
click at [812, 177] on div "Where Project Number: is 5080816" at bounding box center [832, 177] width 515 height 30
type input "5080808"
click at [781, 230] on div "Where Project Number: is 5080808 add Apply Clear" at bounding box center [832, 209] width 515 height 94
click at [781, 250] on button "Apply" at bounding box center [701, 244] width 253 height 25
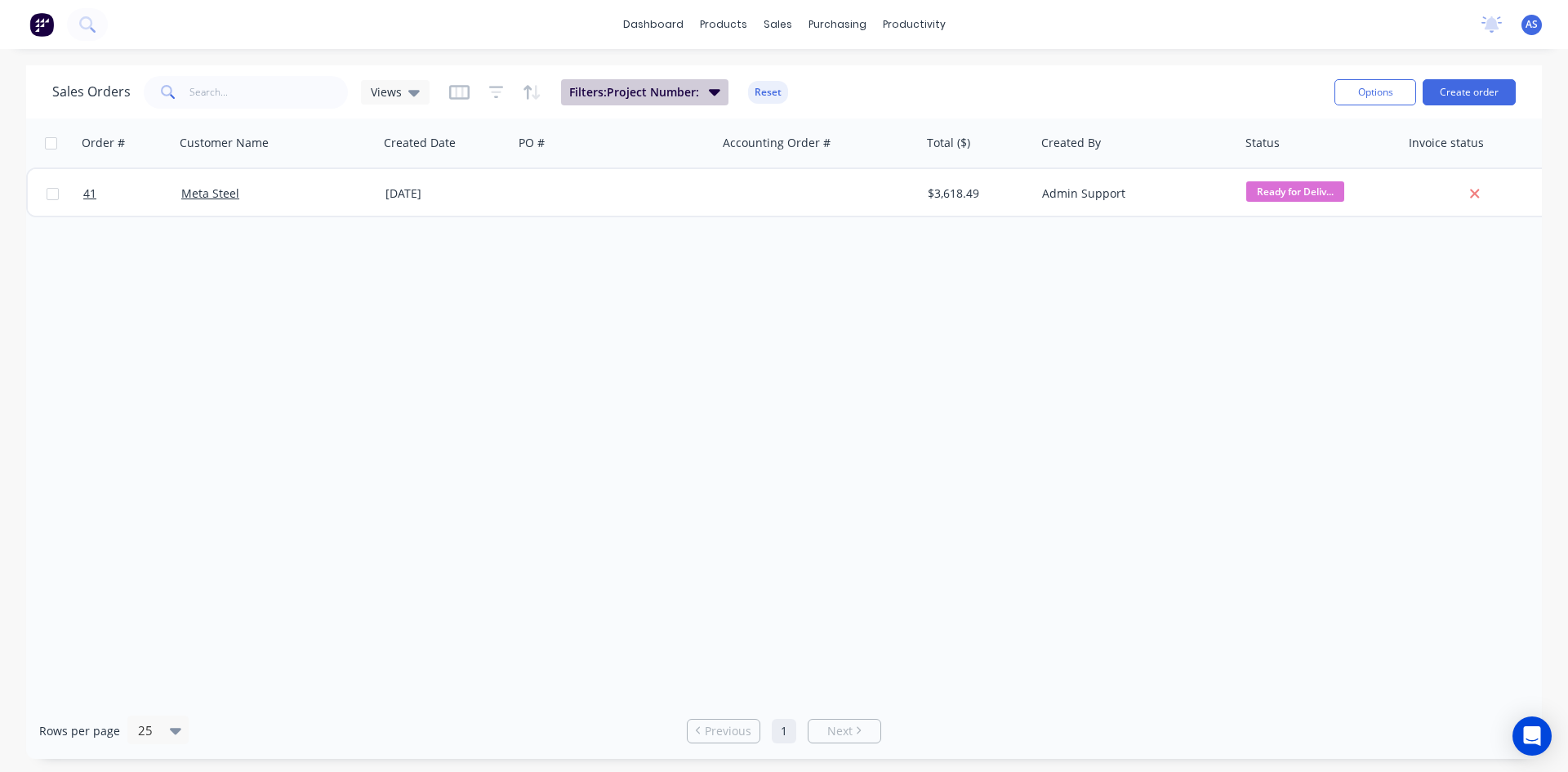
click at [634, 105] on button "Filters: Project Number:" at bounding box center [645, 92] width 168 height 26
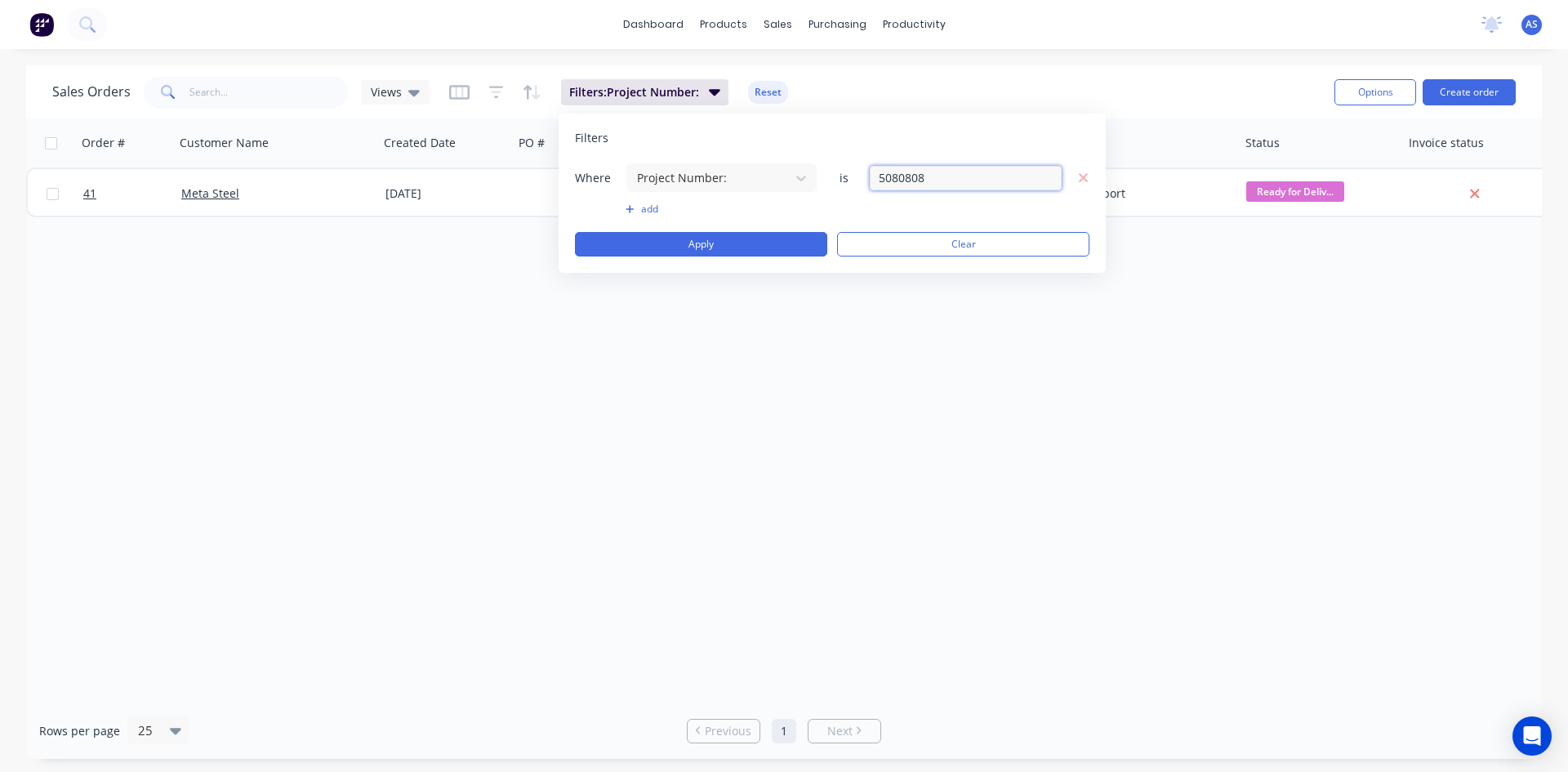
drag, startPoint x: 959, startPoint y: 175, endPoint x: 843, endPoint y: 173, distance: 116.0
click at [843, 173] on div "Where Project Number: is 5080808" at bounding box center [832, 177] width 515 height 30
type input "5080412"
click at [784, 231] on div "Where Project Number: is 5080412 add Apply Clear" at bounding box center [832, 209] width 515 height 94
click at [768, 246] on button "Apply" at bounding box center [701, 244] width 253 height 25
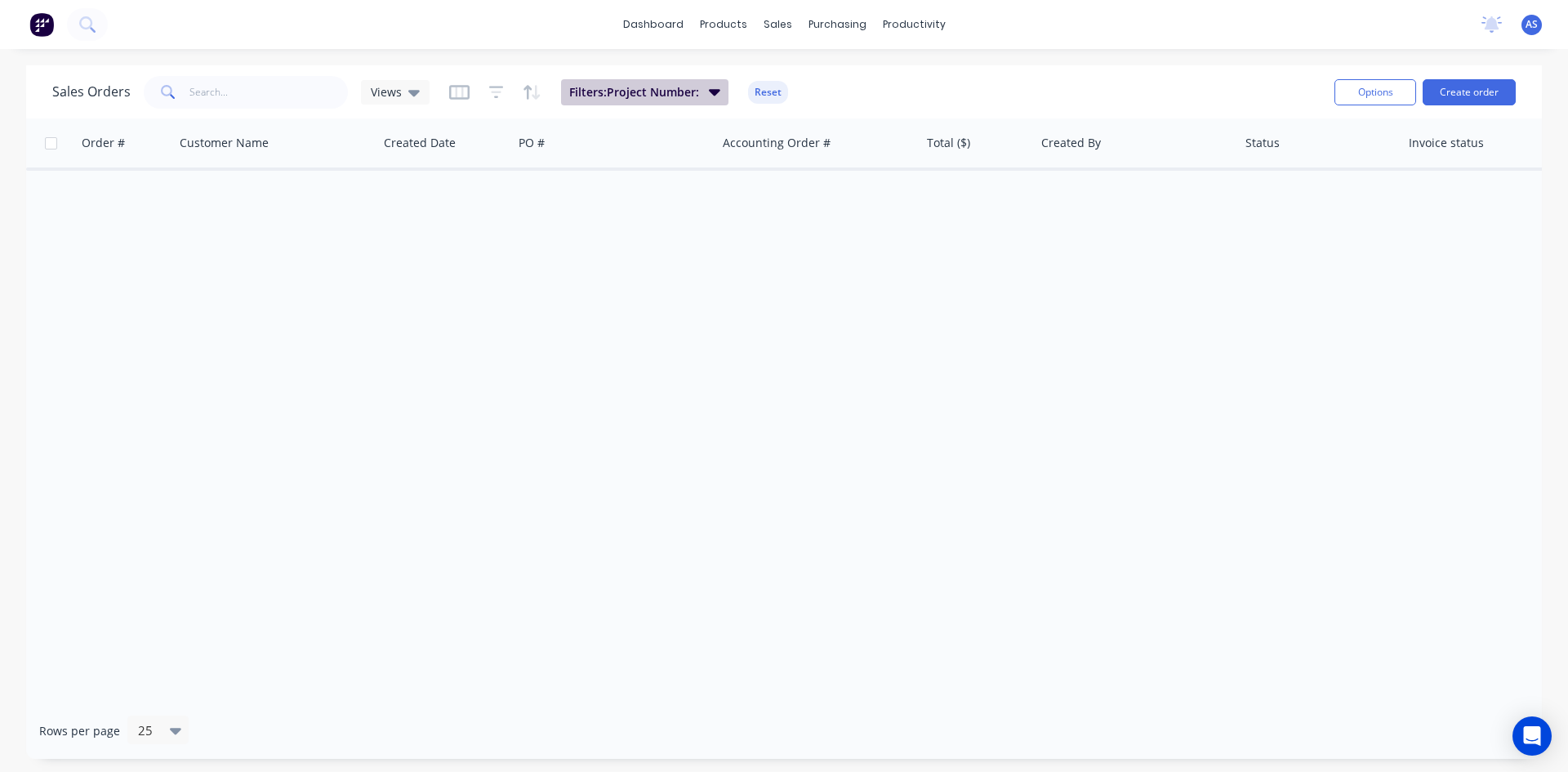
click at [660, 85] on span "Filters: Project Number:" at bounding box center [634, 92] width 130 height 16
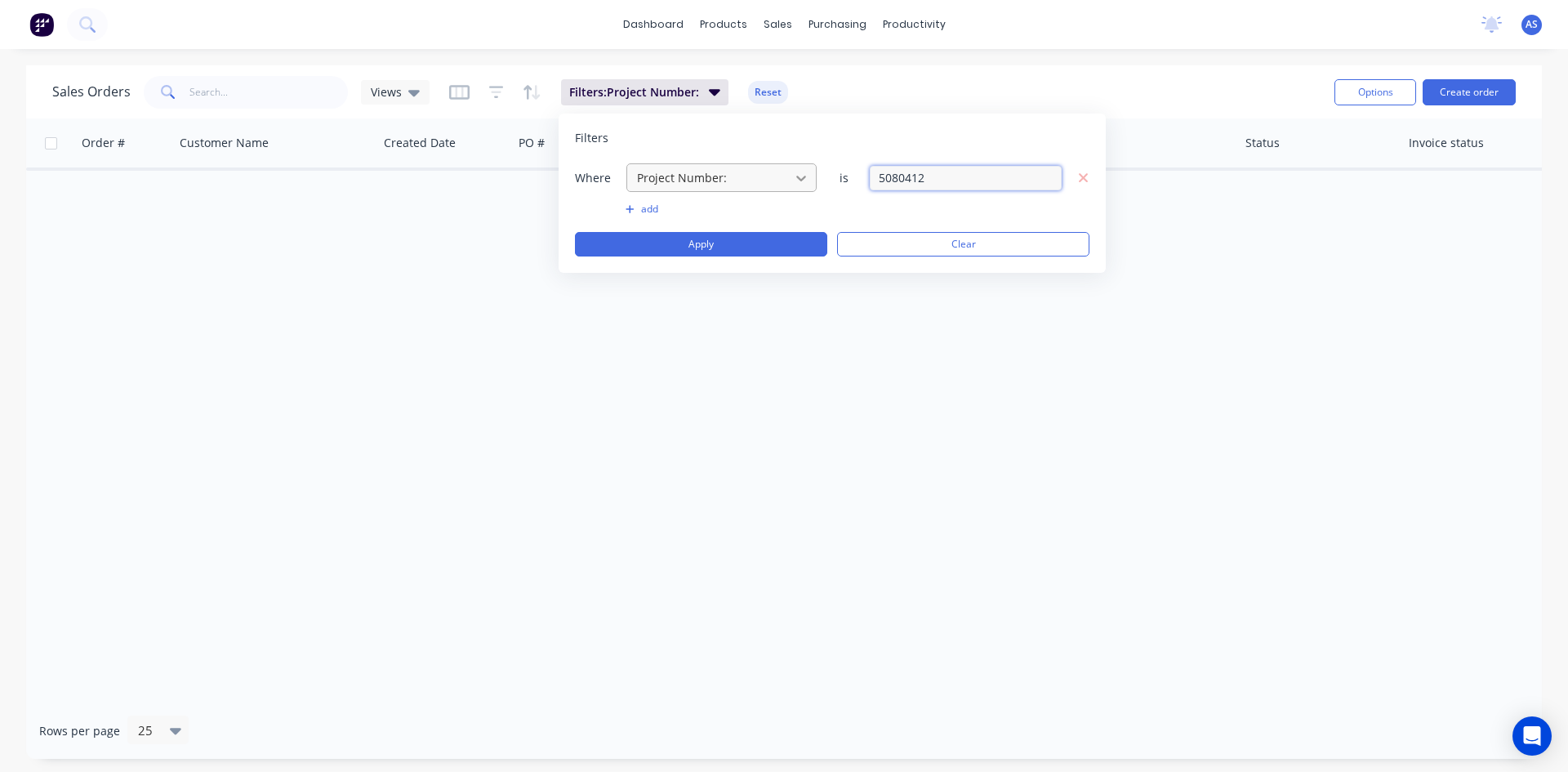
drag, startPoint x: 1001, startPoint y: 178, endPoint x: 796, endPoint y: 178, distance: 205.0
click at [796, 178] on div "Where Project Number: is 5080412" at bounding box center [832, 177] width 515 height 30
type input "5072417"
click at [769, 236] on button "Apply" at bounding box center [701, 244] width 253 height 25
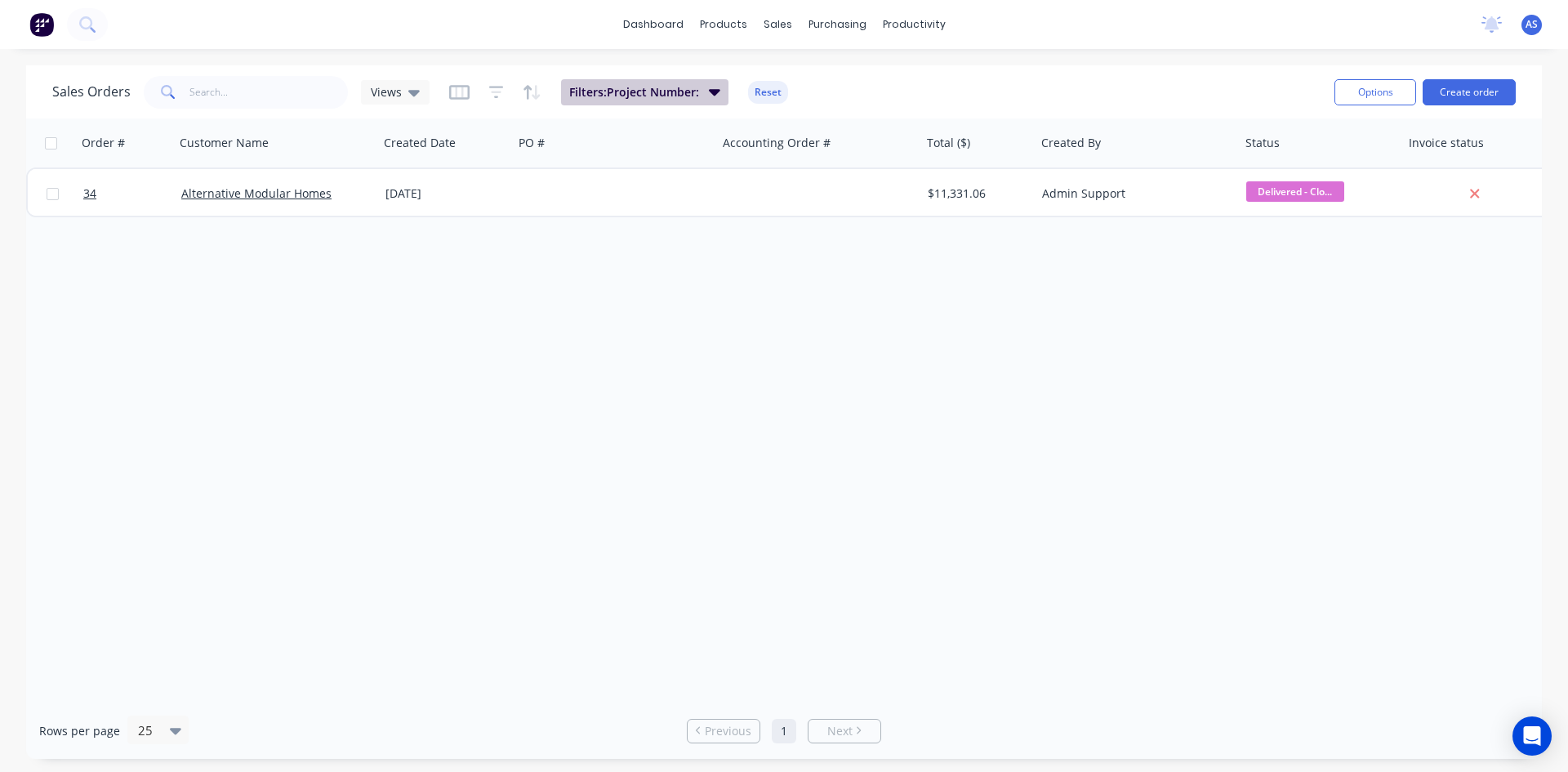
click at [671, 98] on span "Filters: Project Number:" at bounding box center [634, 92] width 130 height 16
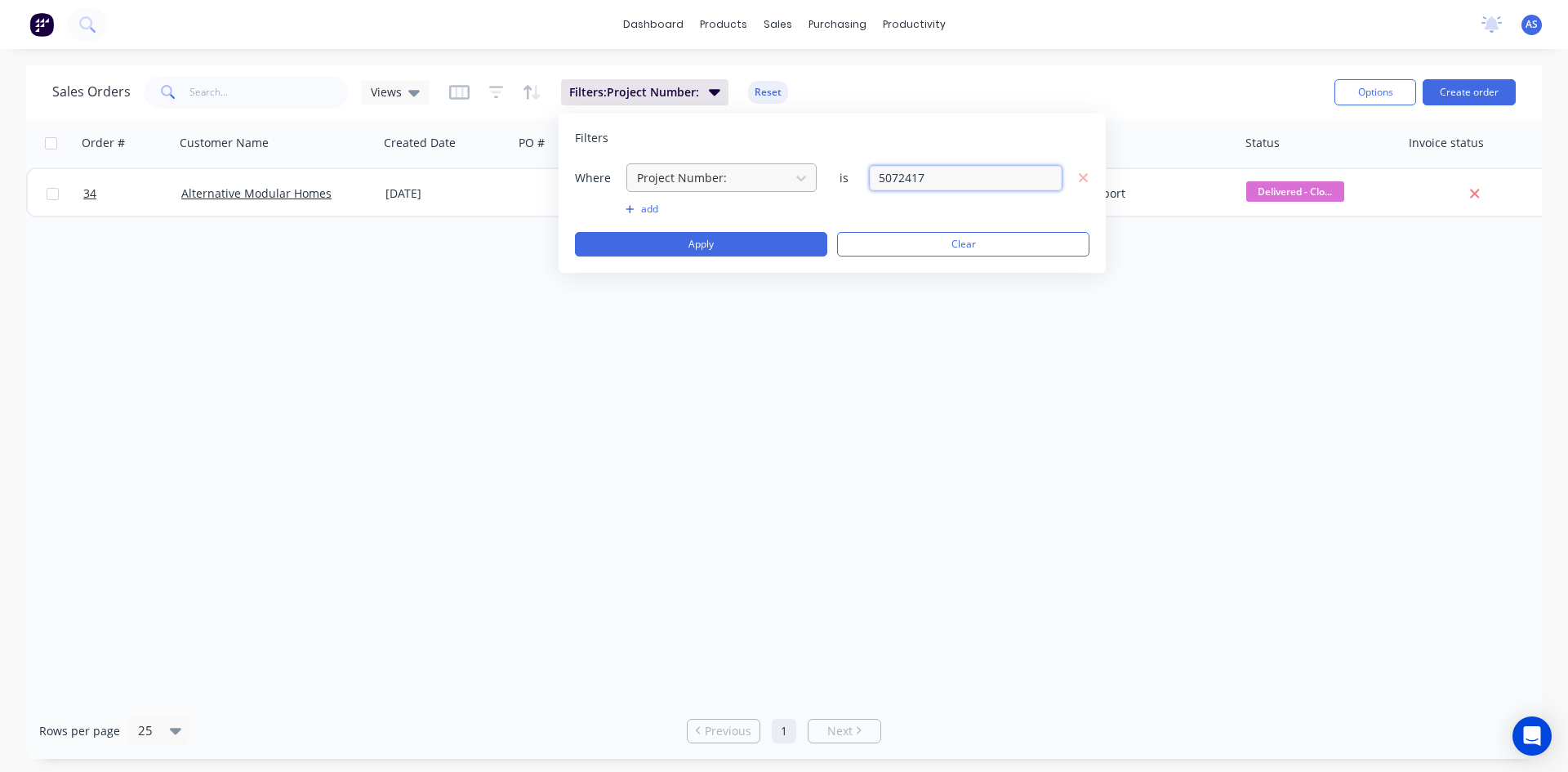
drag, startPoint x: 950, startPoint y: 173, endPoint x: 696, endPoint y: 173, distance: 254.0
click at [696, 173] on div "Where Project Number: is 5072417" at bounding box center [832, 177] width 515 height 30
type input "5071713"
click at [671, 242] on button "Apply" at bounding box center [701, 244] width 253 height 25
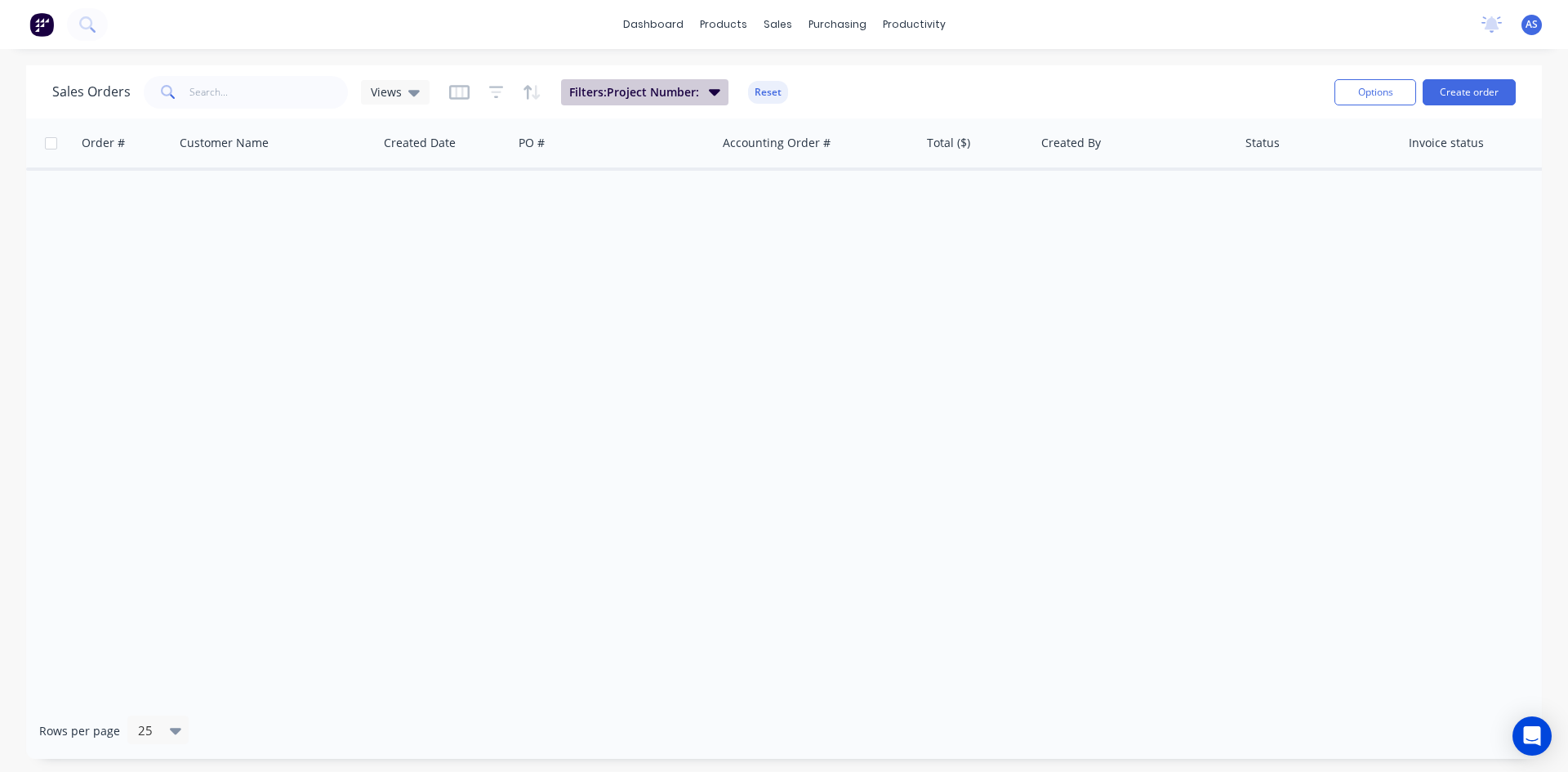
click at [621, 89] on span "Filters: Project Number:" at bounding box center [634, 92] width 130 height 16
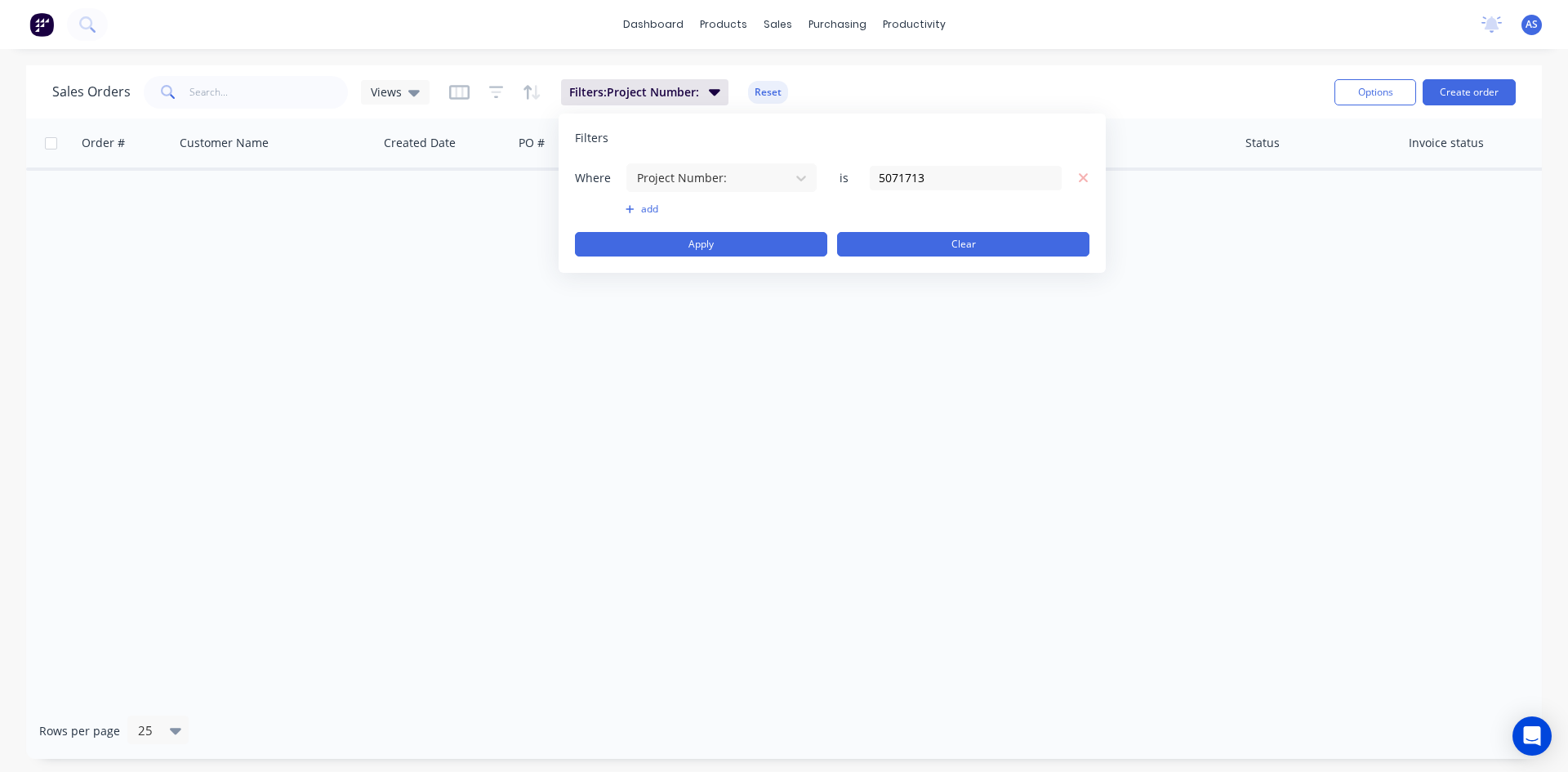
click at [1000, 249] on button "Clear" at bounding box center [964, 244] width 253 height 25
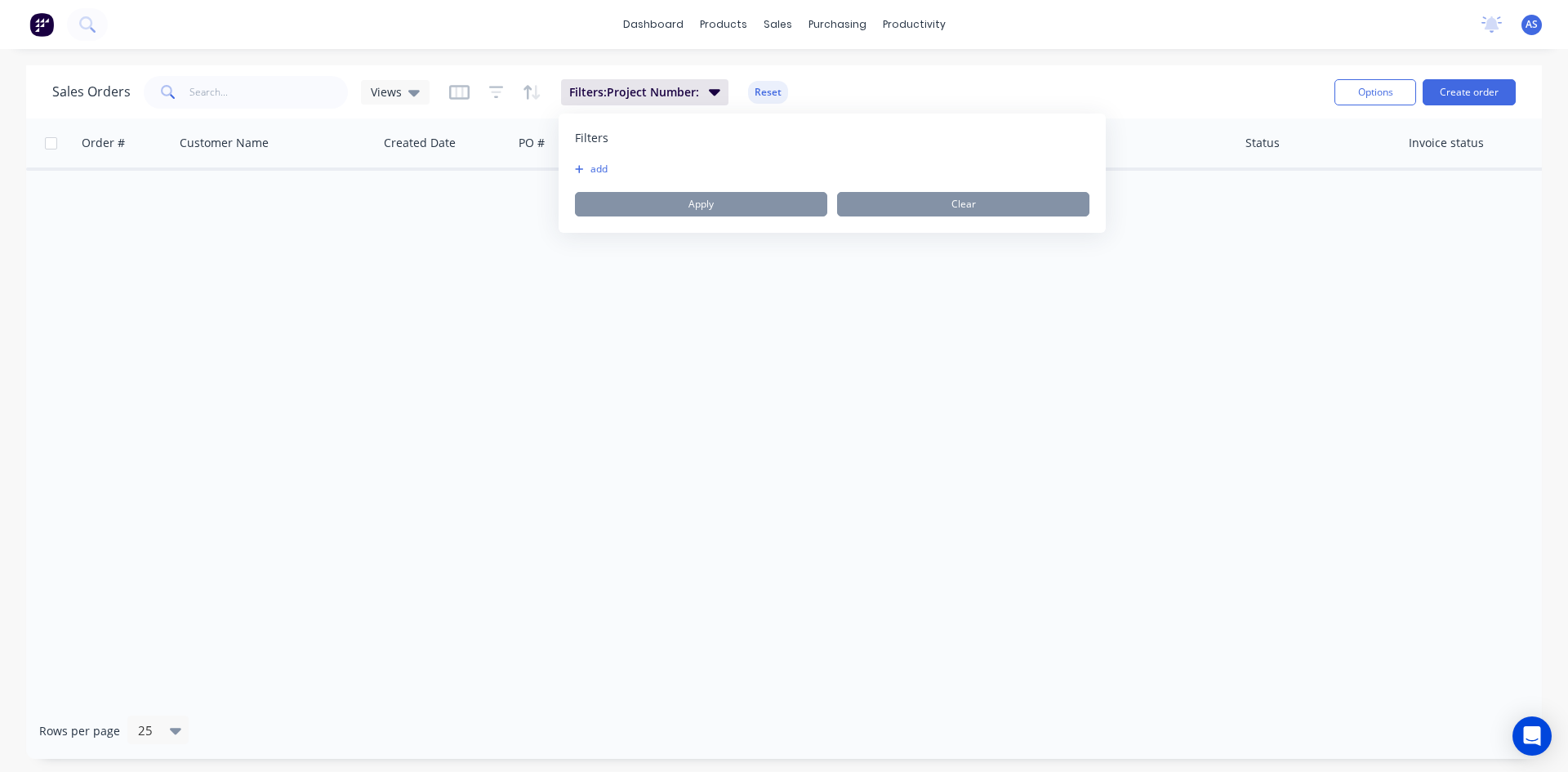
click at [601, 166] on button "add" at bounding box center [596, 168] width 41 height 13
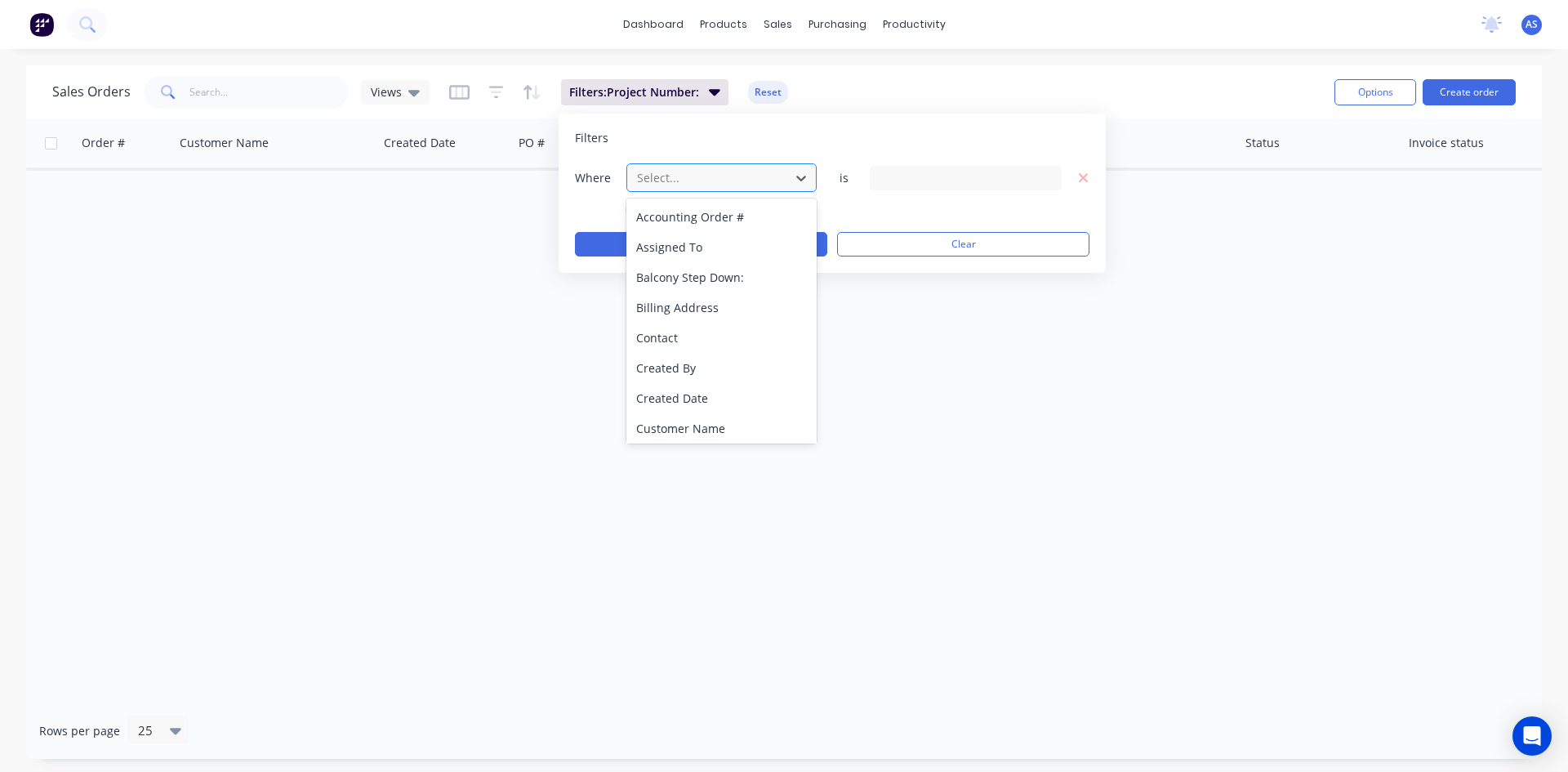
click at [675, 181] on div at bounding box center [708, 178] width 146 height 21
type input "proje"
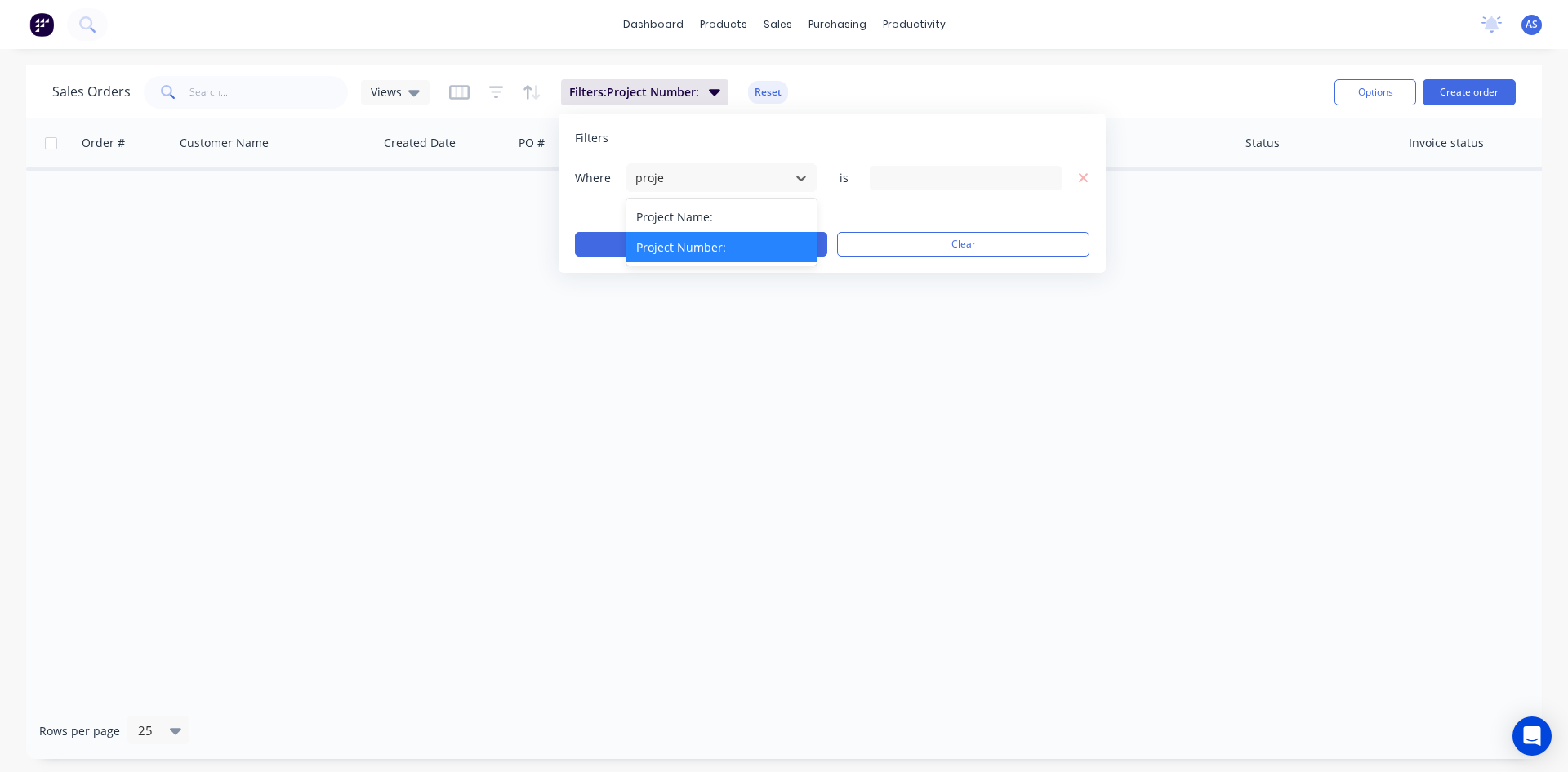
click at [688, 246] on div "Project Number:" at bounding box center [721, 247] width 190 height 30
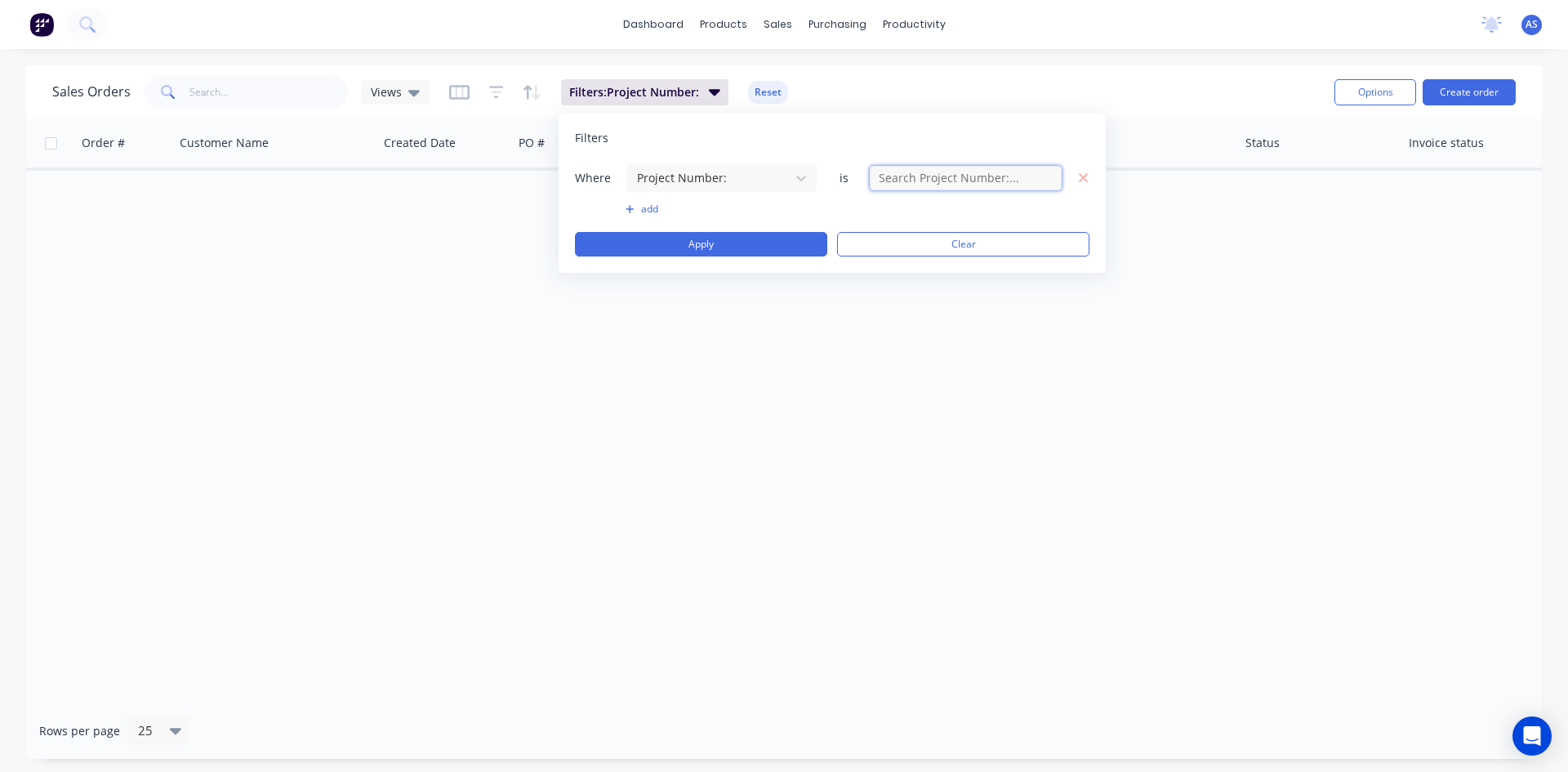
click at [915, 184] on input "text" at bounding box center [965, 178] width 192 height 25
type input "5071713"
click at [745, 244] on button "Apply" at bounding box center [701, 244] width 253 height 25
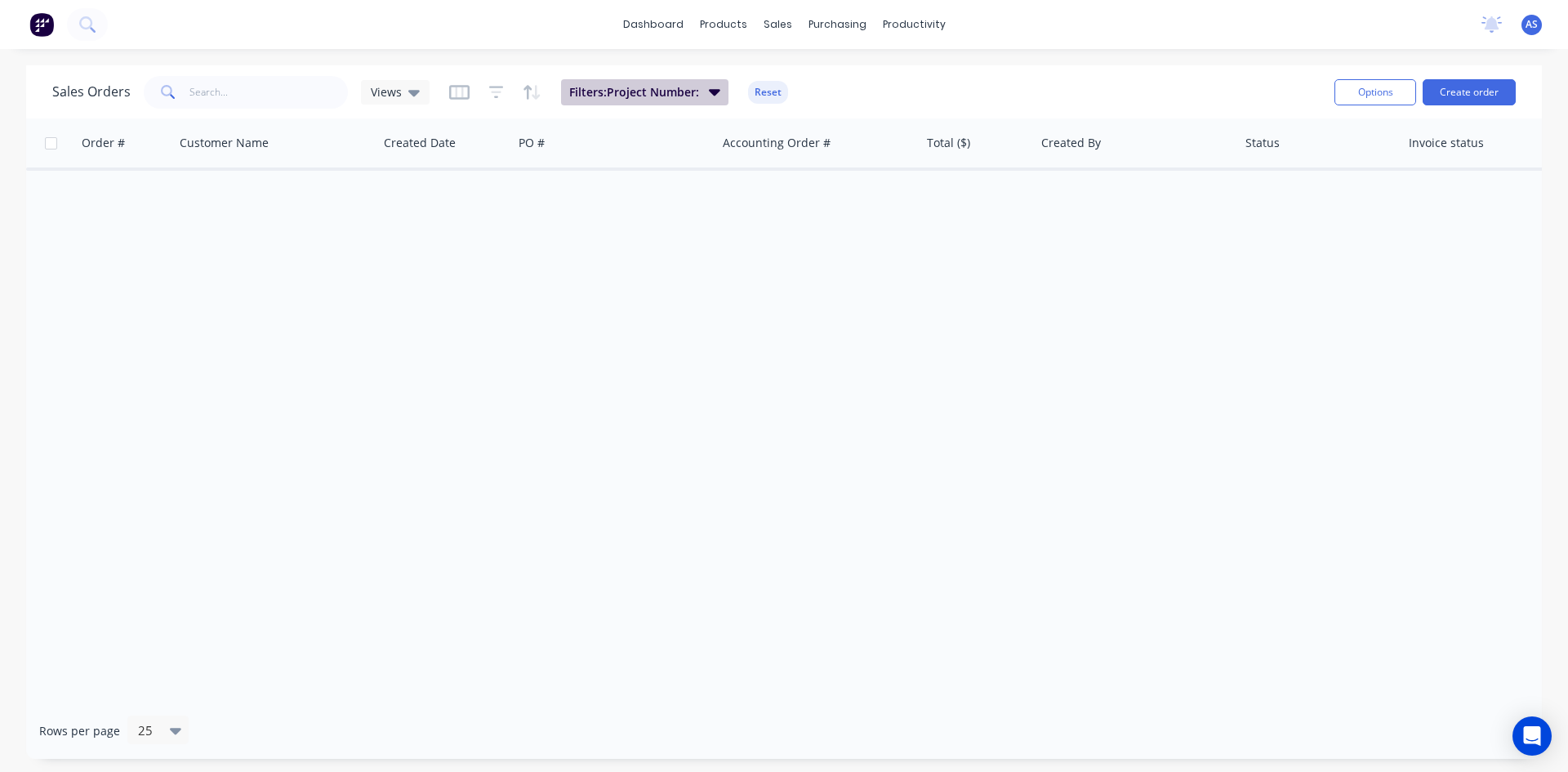
click at [652, 89] on span "Filters: Project Number:" at bounding box center [634, 92] width 130 height 16
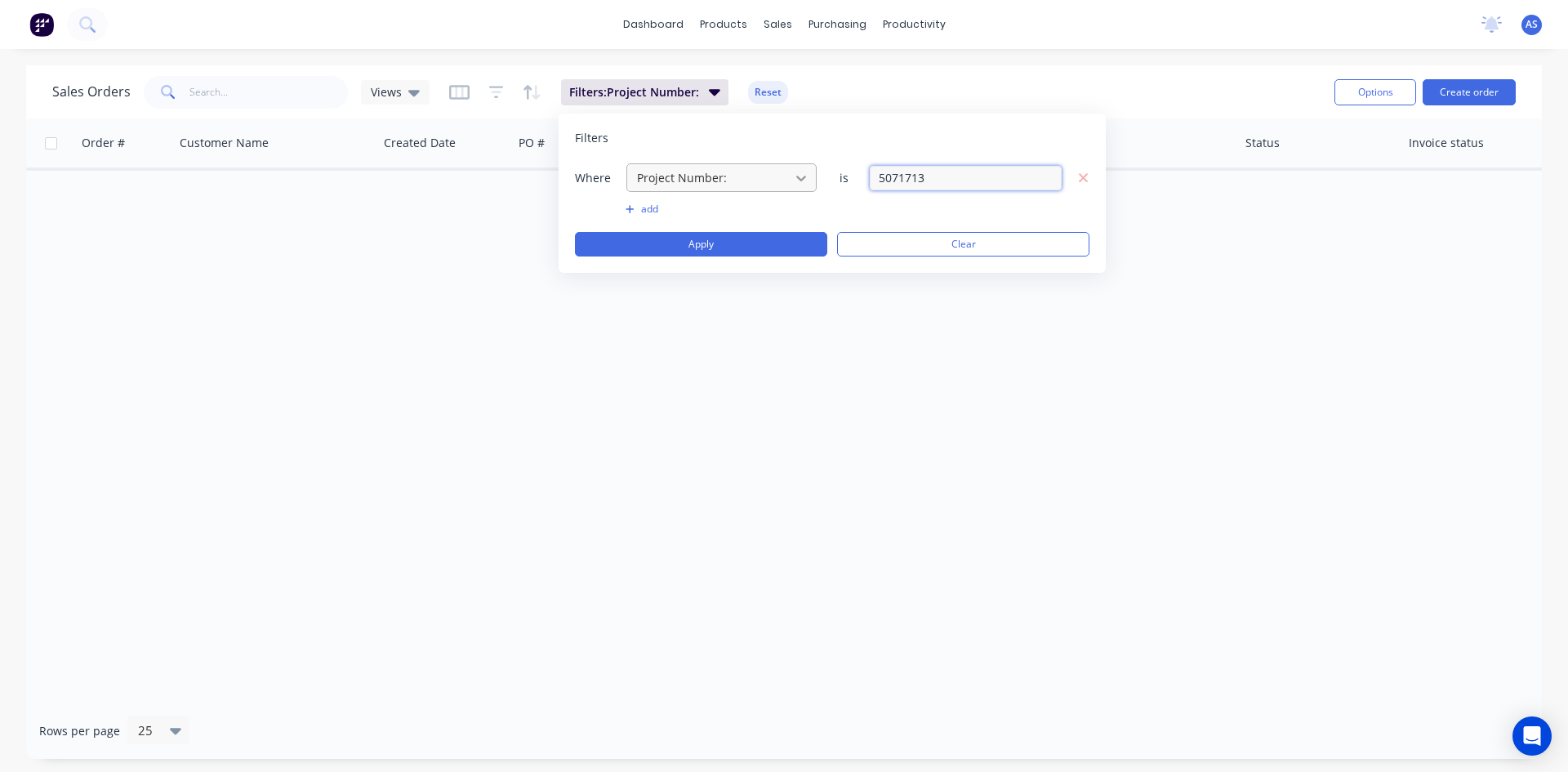
drag, startPoint x: 1000, startPoint y: 168, endPoint x: 806, endPoint y: 183, distance: 194.6
click at [806, 183] on div "Where Project Number: is 5071713" at bounding box center [832, 177] width 515 height 30
type input "5070712"
click at [761, 254] on button "Apply" at bounding box center [701, 244] width 253 height 25
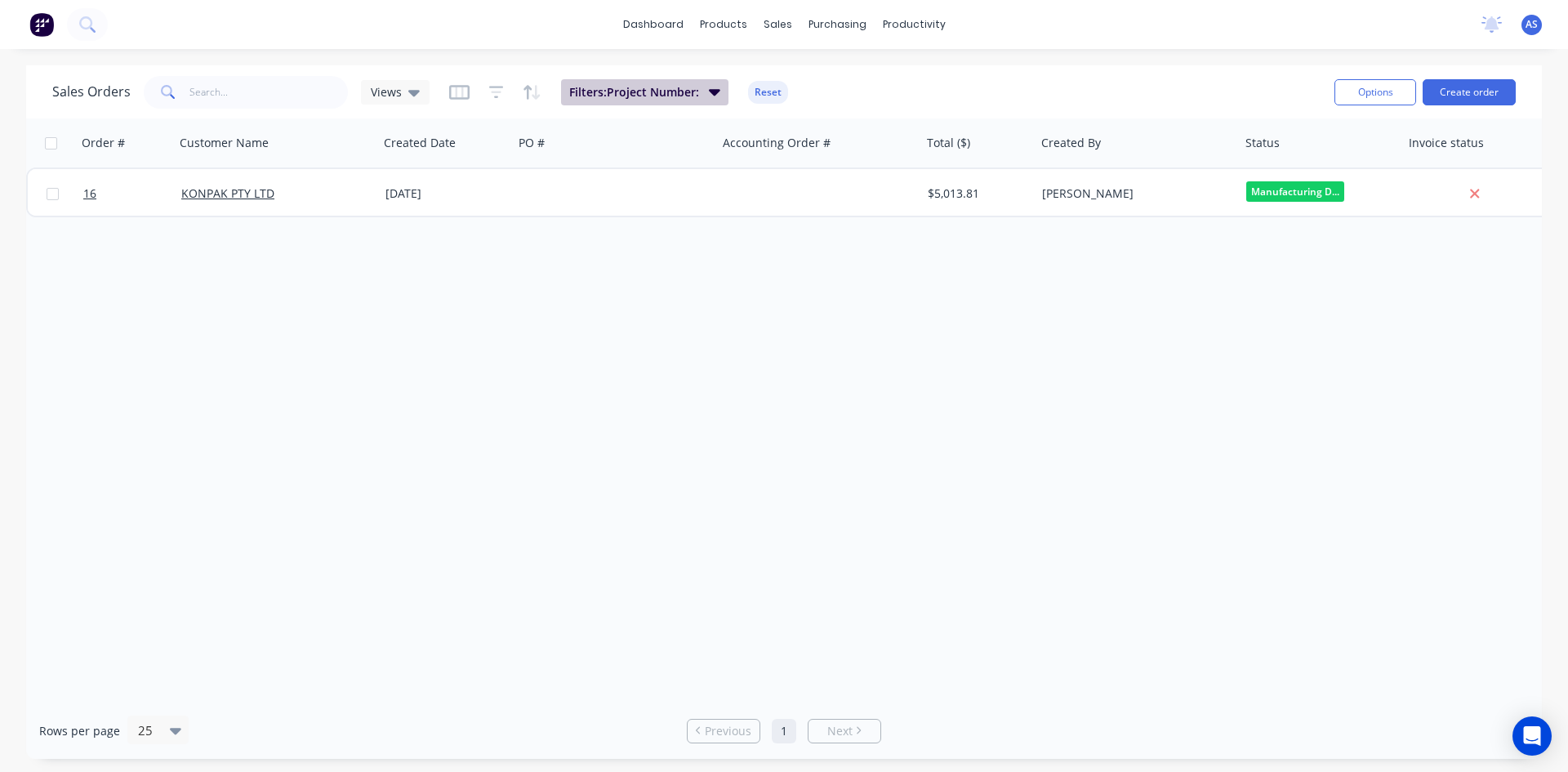
click at [709, 89] on icon "button" at bounding box center [714, 91] width 11 height 18
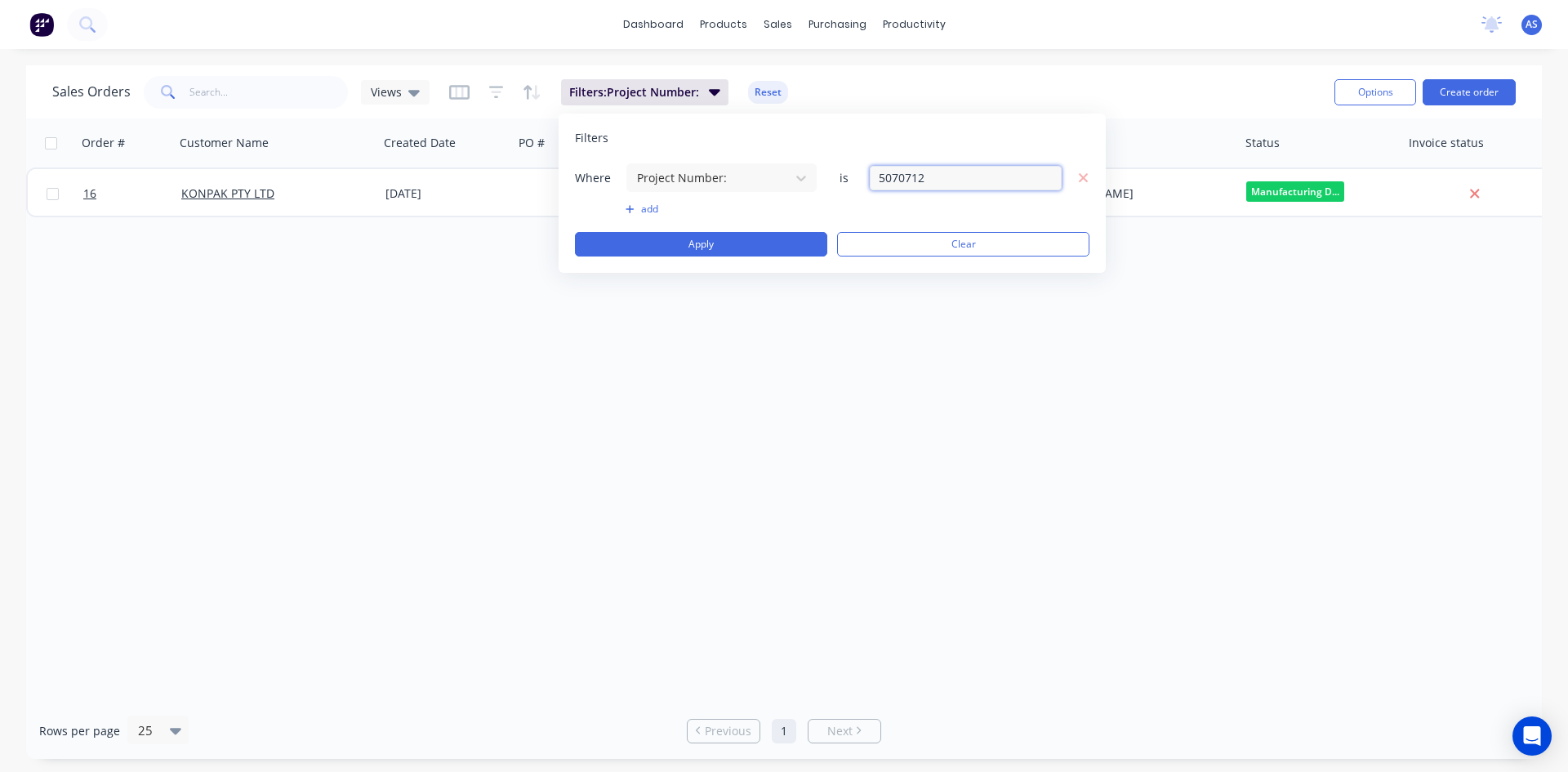
drag, startPoint x: 964, startPoint y: 172, endPoint x: 827, endPoint y: 172, distance: 137.0
click at [827, 172] on div "Where Project Number: is 5070712" at bounding box center [832, 177] width 515 height 30
type input "5070115"
click at [746, 258] on div "Filters Where Project Number: is 5070115 add Apply Clear" at bounding box center [832, 193] width 548 height 159
drag, startPoint x: 746, startPoint y: 258, endPoint x: 762, endPoint y: 237, distance: 26.4
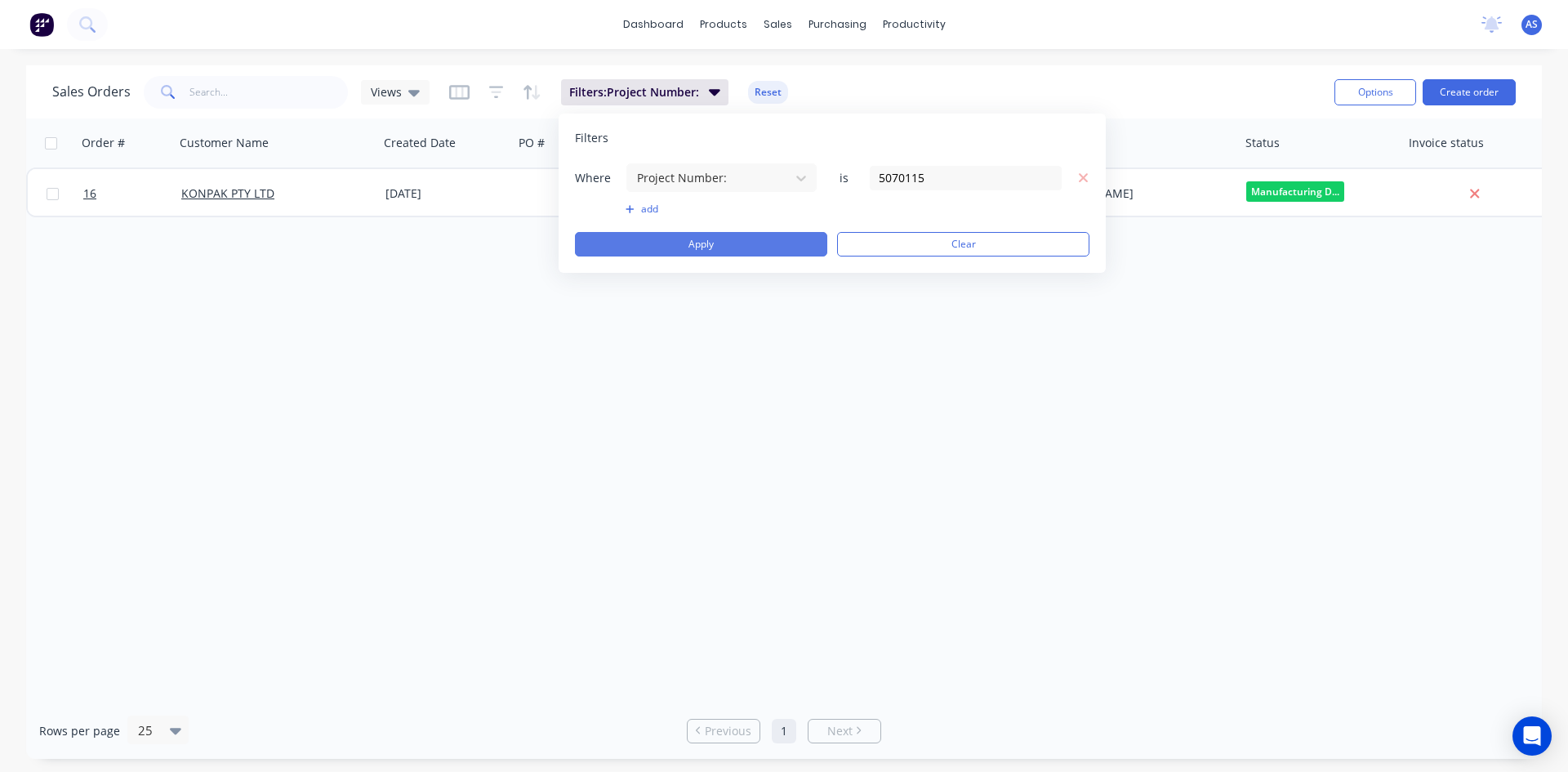
click at [746, 257] on div "Filters Where Project Number: is 5070115 add Apply Clear" at bounding box center [832, 193] width 548 height 159
click at [762, 237] on button "Apply" at bounding box center [701, 244] width 253 height 25
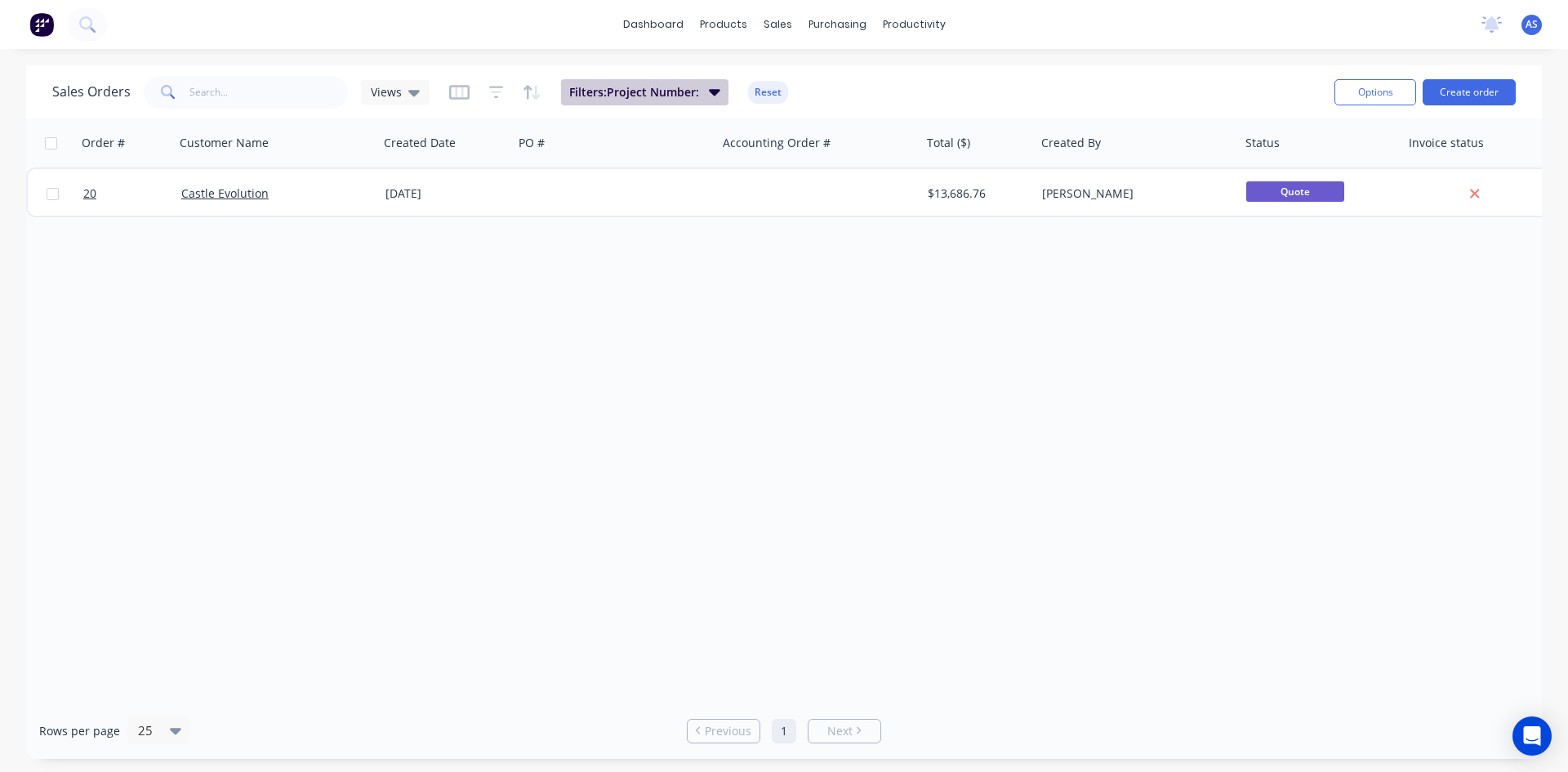
click at [723, 100] on button "Filters: Project Number:" at bounding box center [645, 92] width 168 height 26
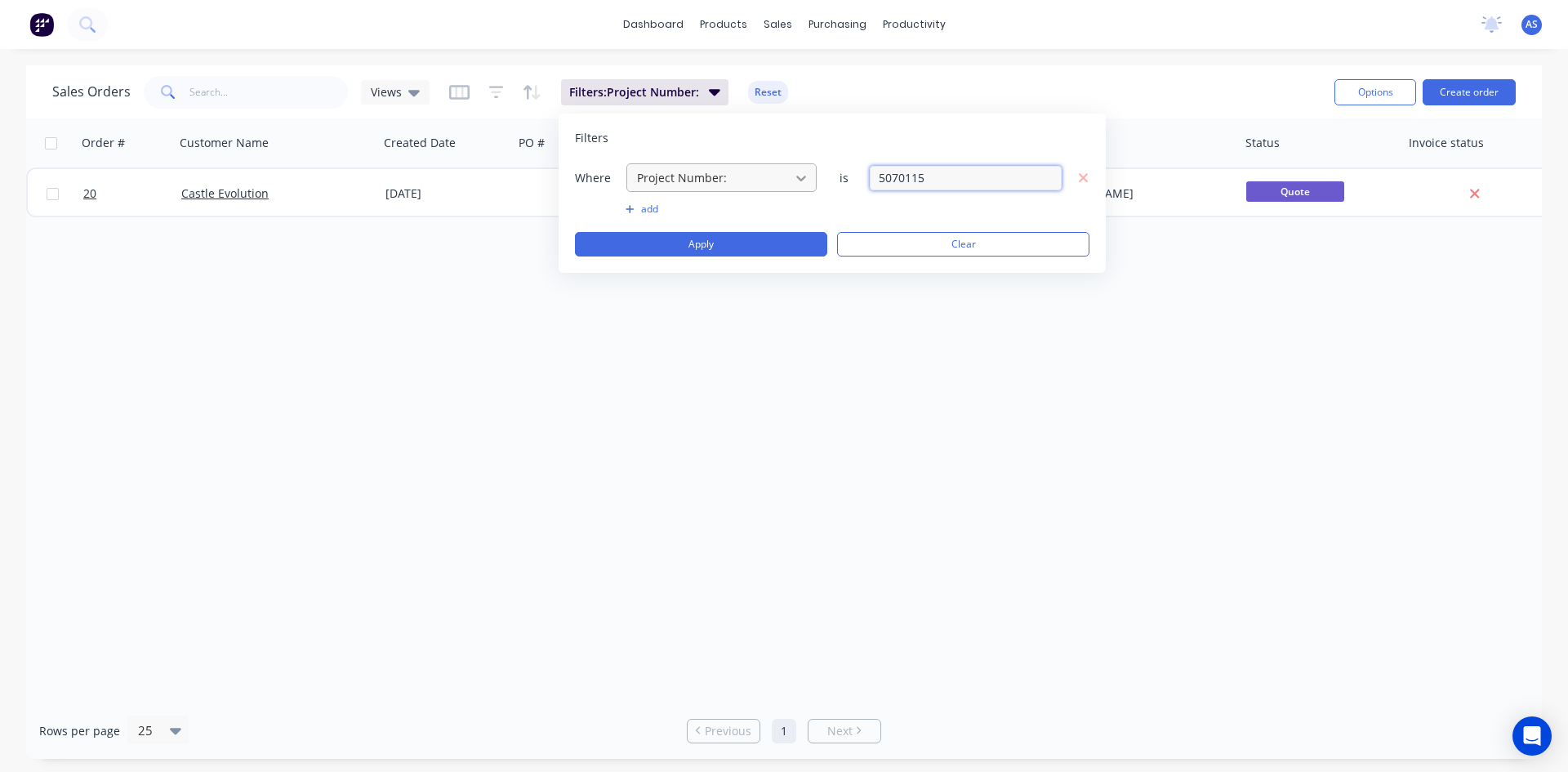
drag, startPoint x: 975, startPoint y: 168, endPoint x: 798, endPoint y: 167, distance: 177.0
click at [798, 167] on div "Where Project Number: is 5070115" at bounding box center [832, 177] width 515 height 30
type input "5051314"
click at [744, 237] on button "Apply" at bounding box center [701, 244] width 253 height 25
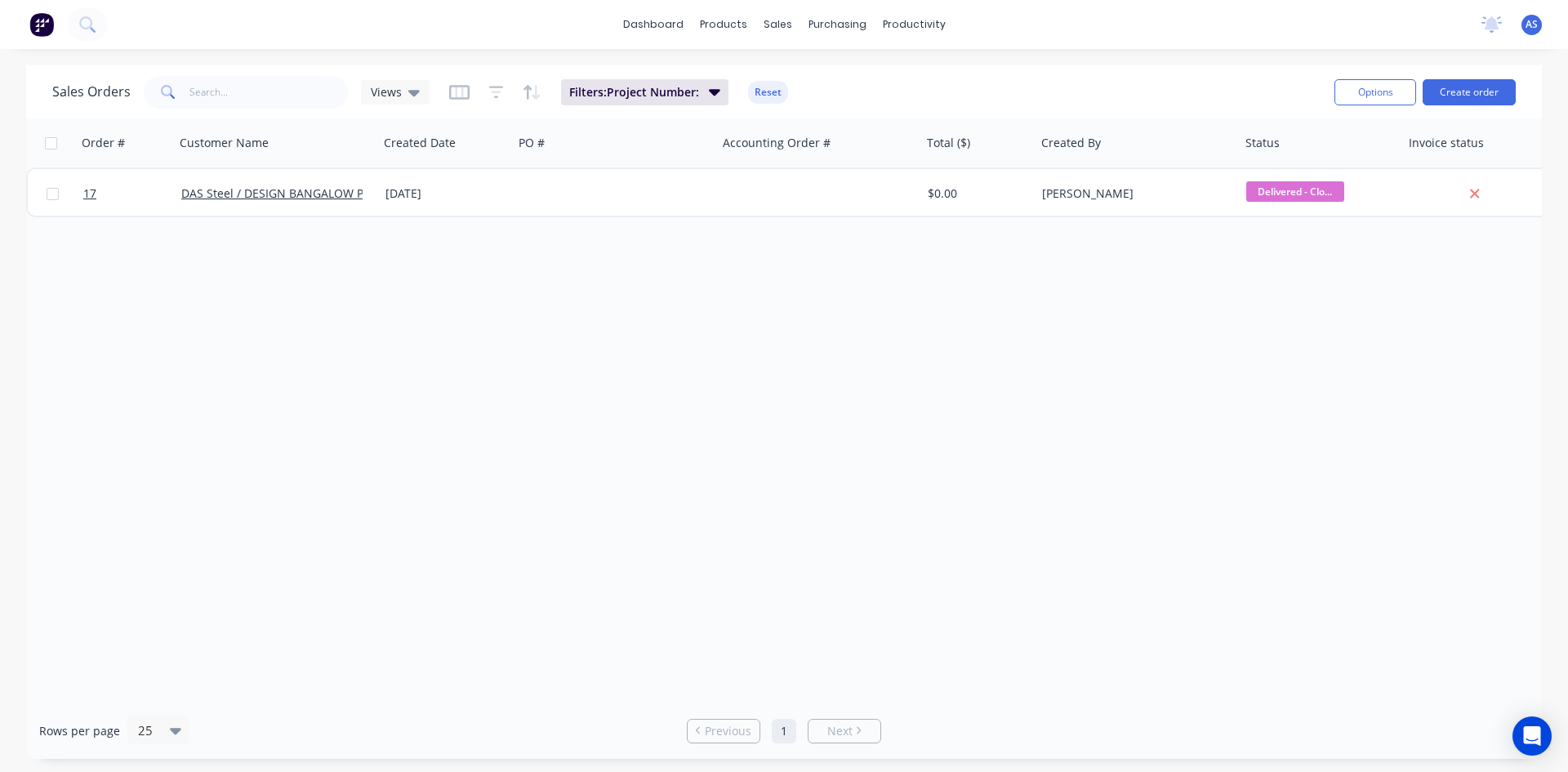
drag, startPoint x: 688, startPoint y: 99, endPoint x: 690, endPoint y: 107, distance: 8.2
click at [688, 99] on span "Filters: Project Number:" at bounding box center [634, 92] width 130 height 16
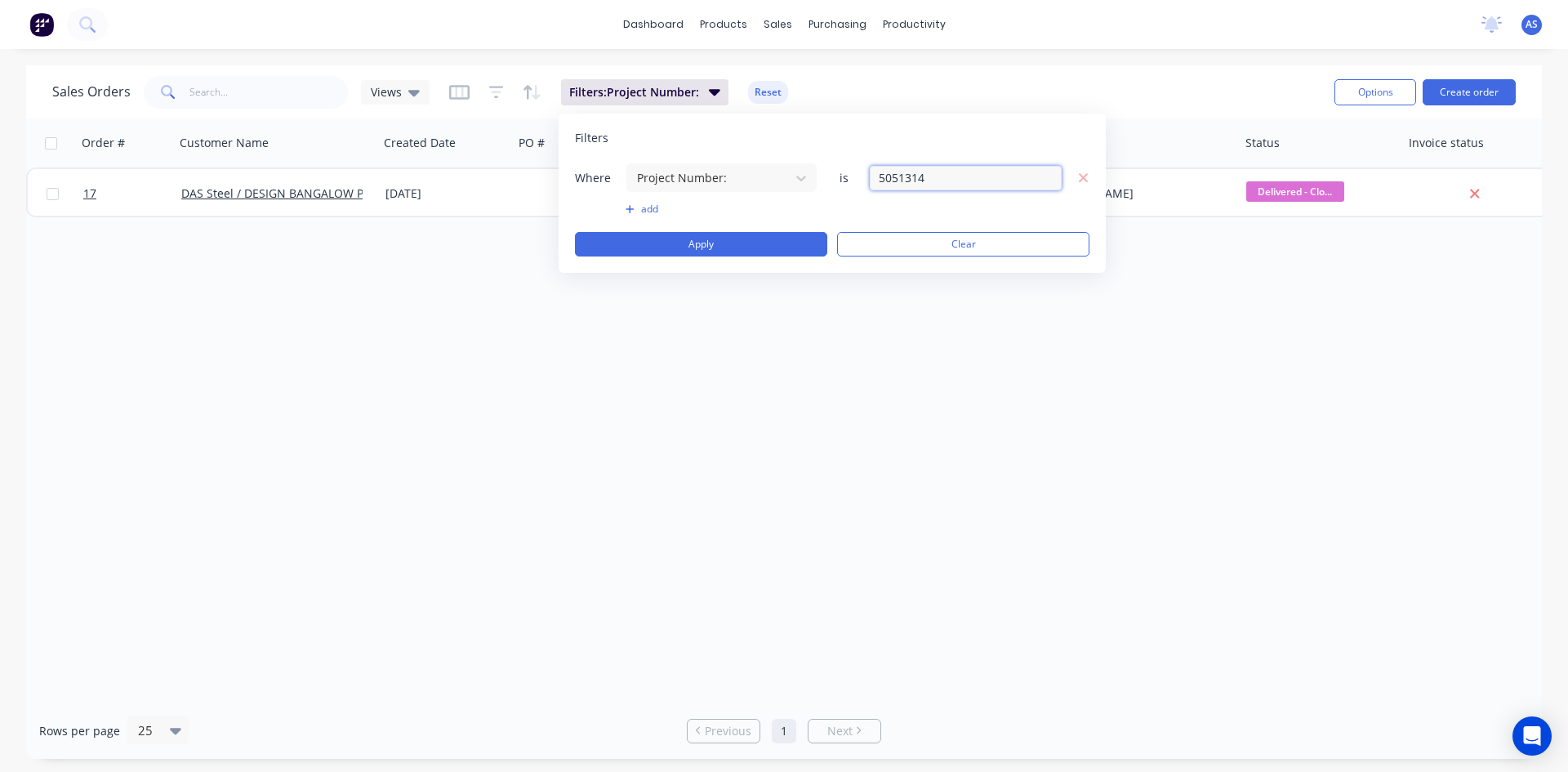
click at [970, 175] on input "5051314" at bounding box center [965, 178] width 192 height 25
drag, startPoint x: 970, startPoint y: 175, endPoint x: 810, endPoint y: 174, distance: 160.0
click at [810, 174] on div "Where Project Number: is 5051314" at bounding box center [832, 177] width 515 height 30
type input "5050811"
click at [744, 222] on div "Where Project Number: is 5050811 add Apply Clear" at bounding box center [832, 209] width 515 height 94
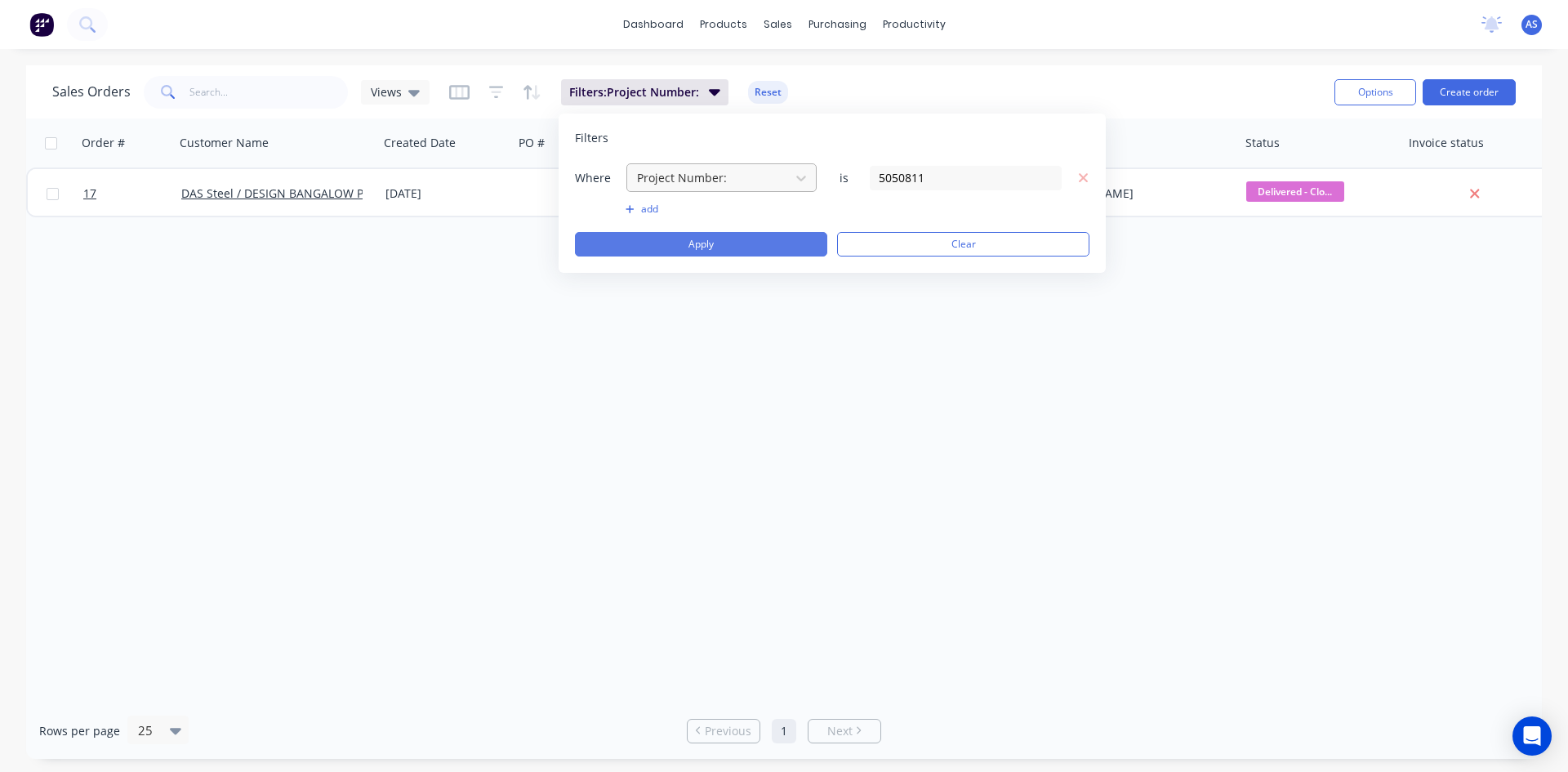
click at [738, 239] on button "Apply" at bounding box center [701, 244] width 253 height 25
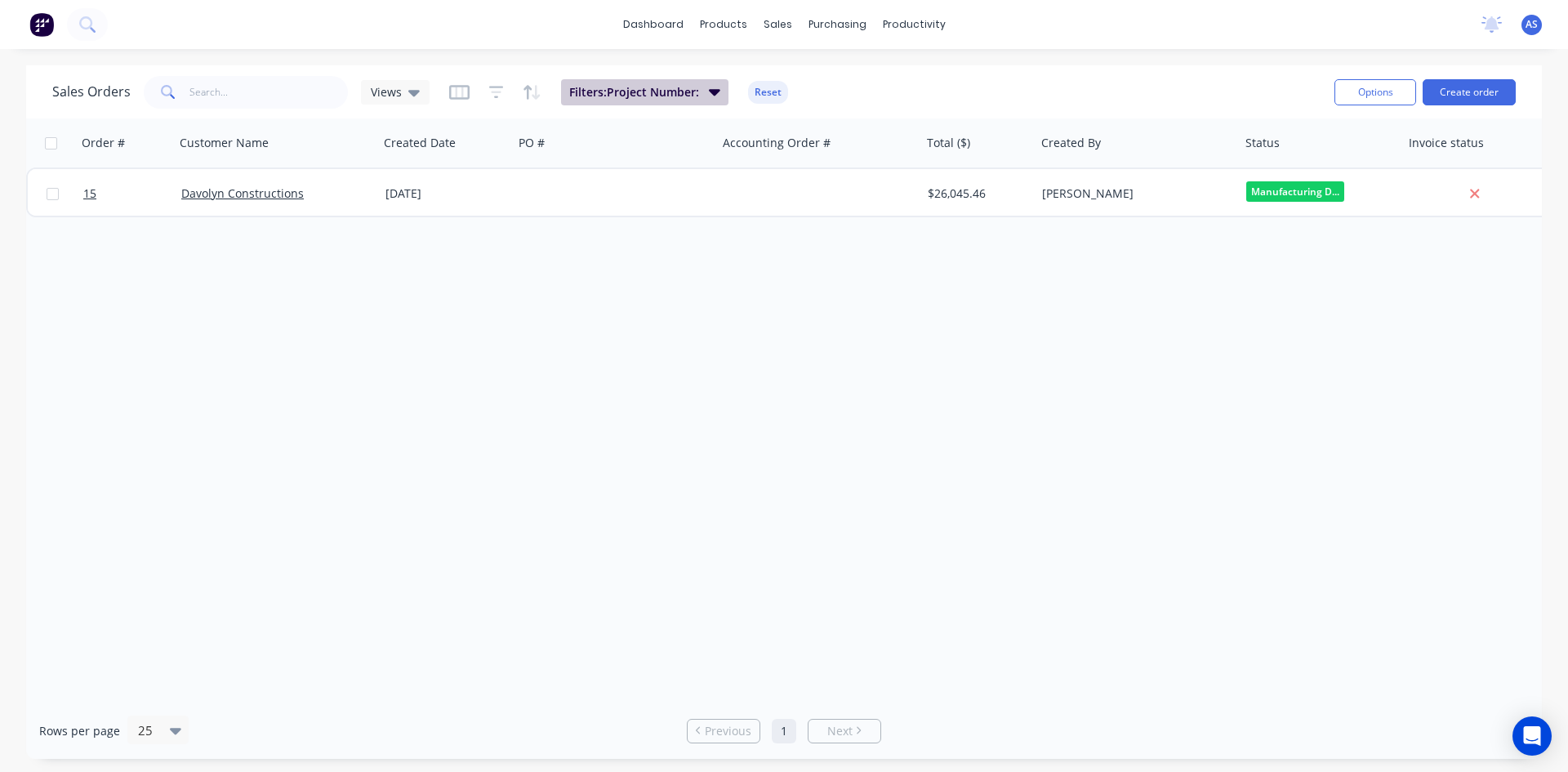
click at [696, 88] on span "Filters: Project Number:" at bounding box center [634, 92] width 130 height 16
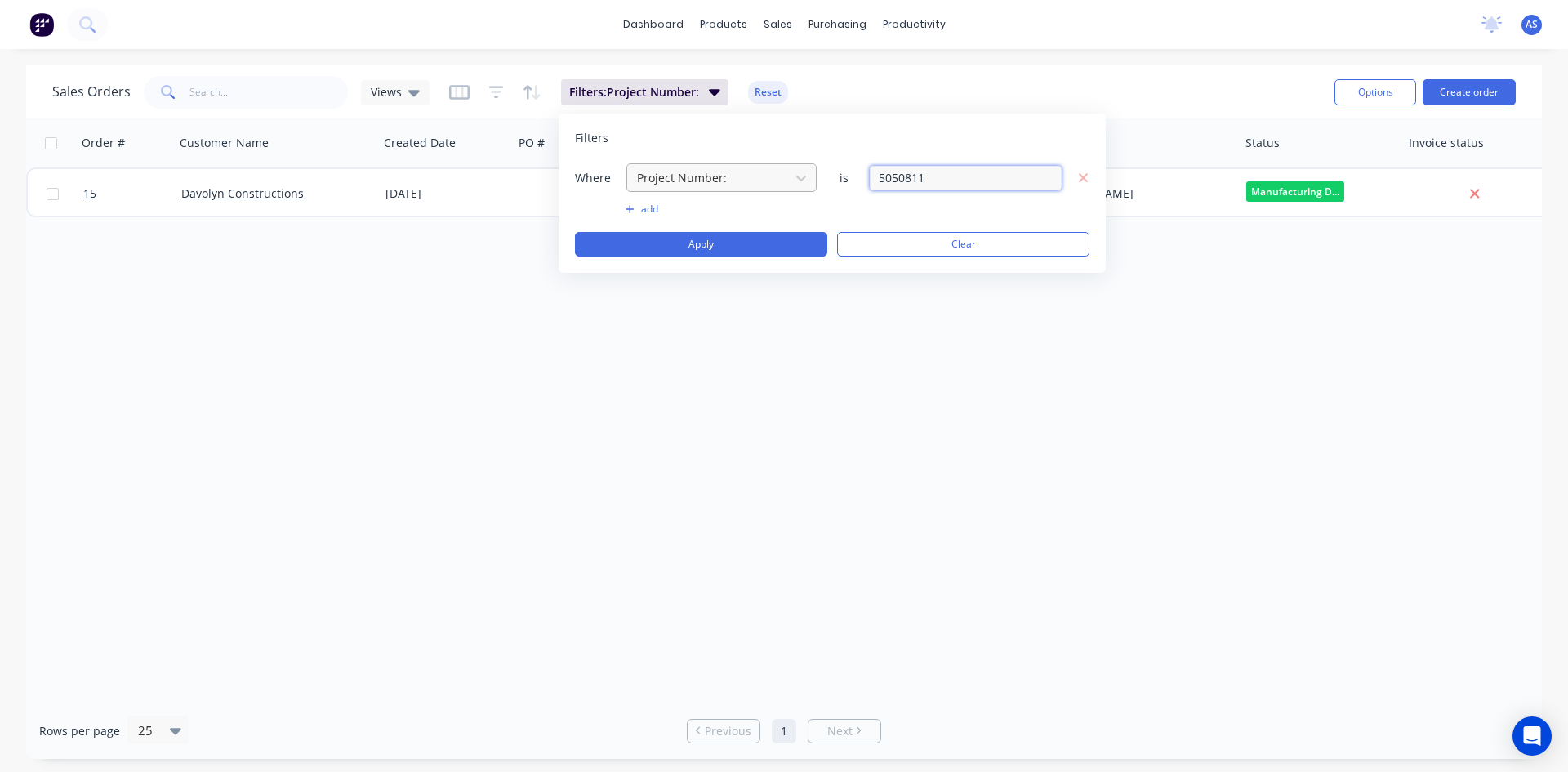
drag, startPoint x: 981, startPoint y: 180, endPoint x: 763, endPoint y: 181, distance: 218.0
click at [763, 181] on div "Where Project Number: is 5050811" at bounding box center [832, 177] width 515 height 30
type input "5042210"
click at [713, 238] on button "Apply" at bounding box center [701, 244] width 253 height 25
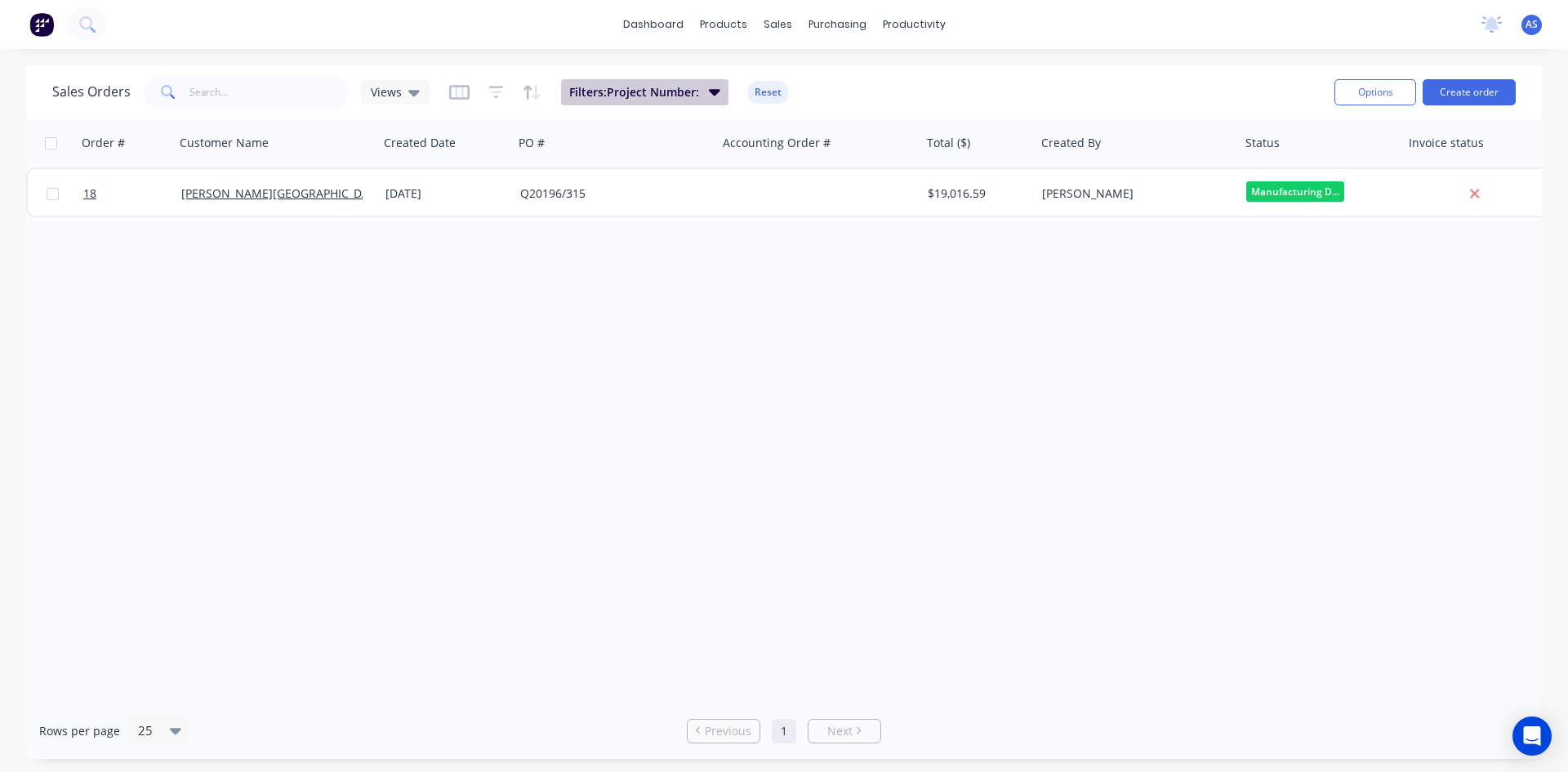
click at [711, 93] on icon "button" at bounding box center [714, 93] width 11 height 7
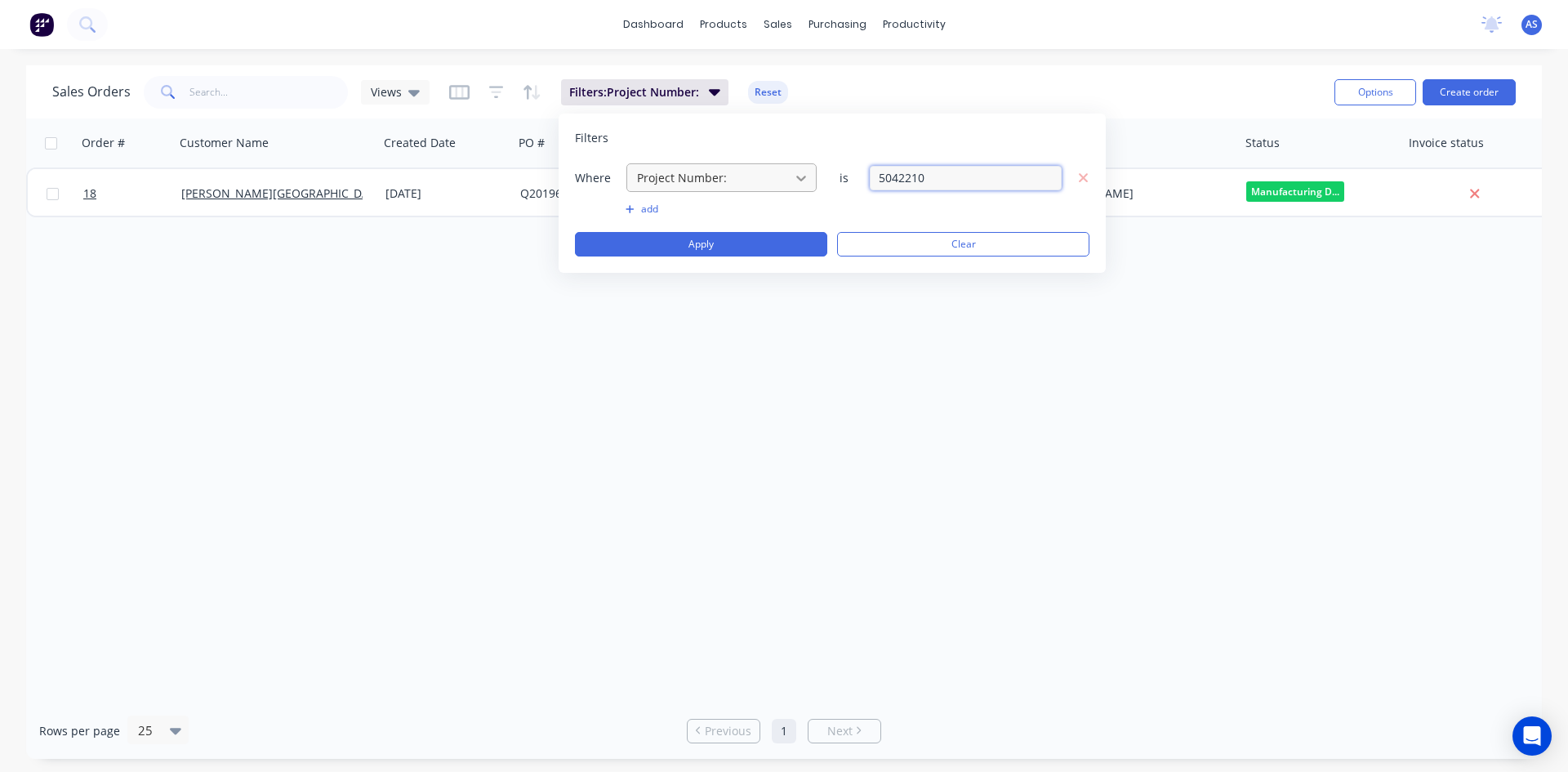
drag, startPoint x: 962, startPoint y: 183, endPoint x: 787, endPoint y: 181, distance: 175.0
click at [787, 181] on div "Where Project Number: is 5042210" at bounding box center [832, 177] width 515 height 30
type input "5032409"
click at [769, 231] on div "Where Project Number: is 5032409 add Apply Clear" at bounding box center [832, 209] width 515 height 94
click at [740, 248] on button "Apply" at bounding box center [701, 244] width 253 height 25
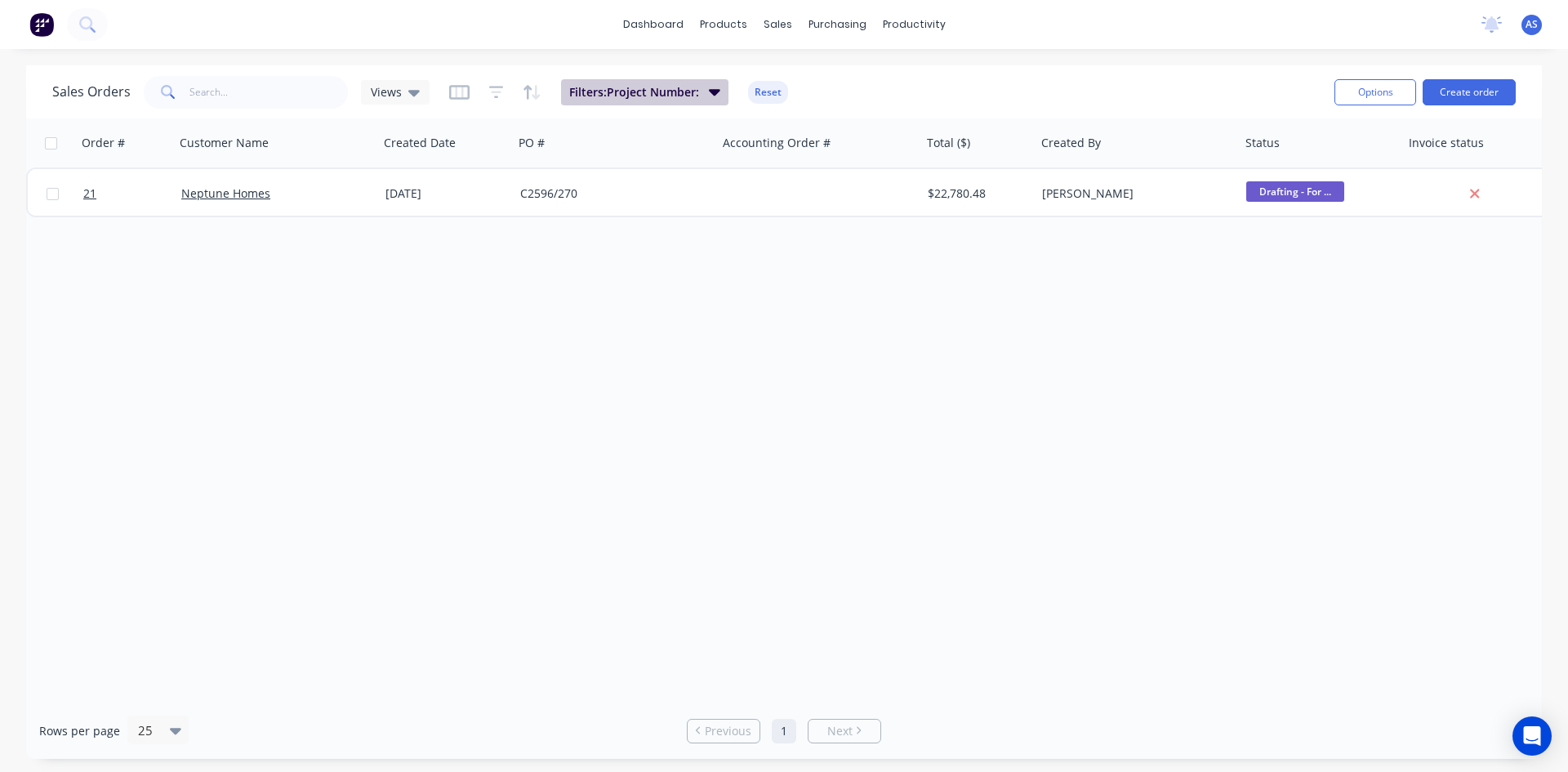
click at [719, 85] on button "Filters: Project Number:" at bounding box center [645, 92] width 168 height 26
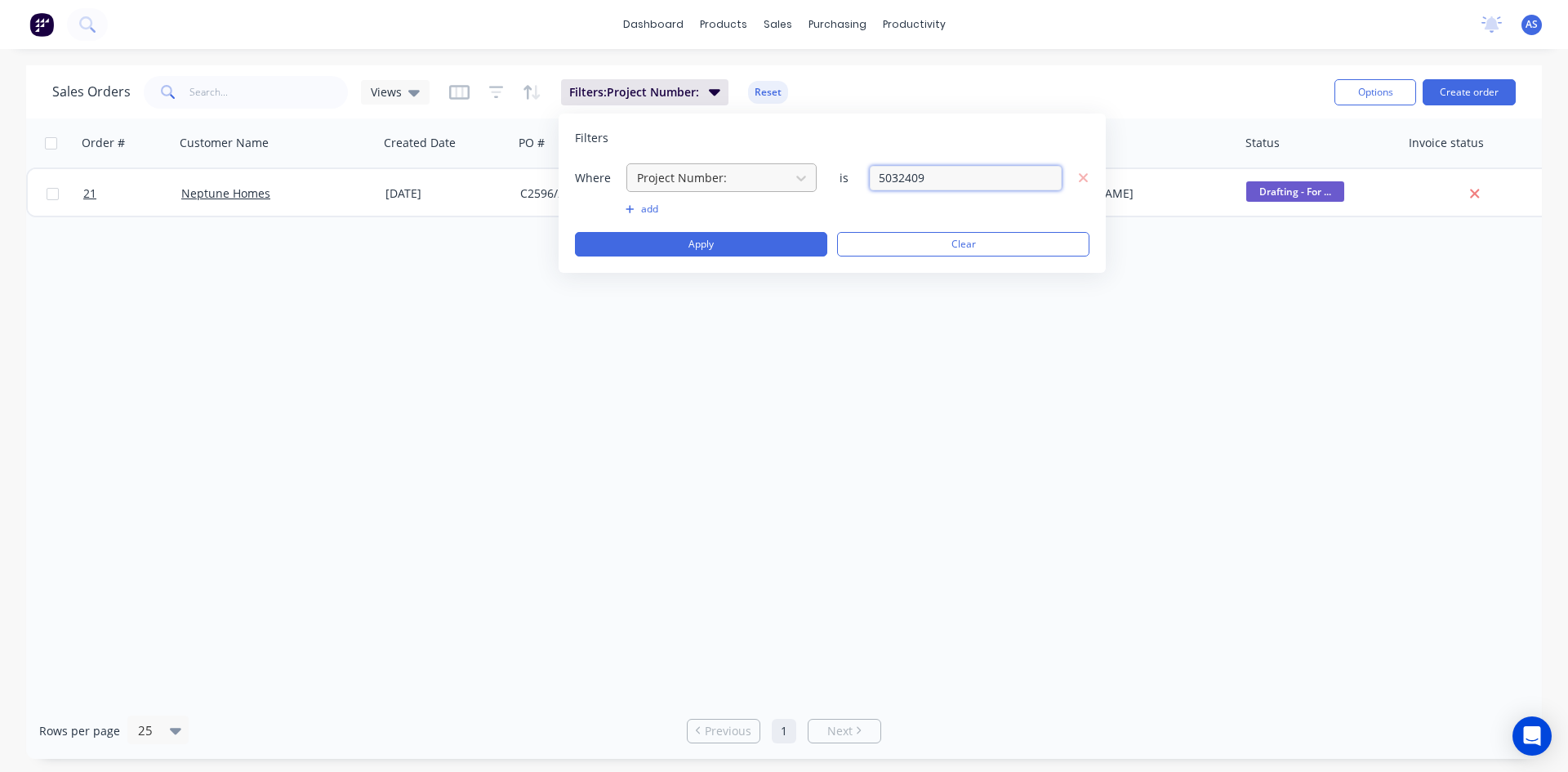
drag, startPoint x: 976, startPoint y: 179, endPoint x: 776, endPoint y: 178, distance: 200.0
click at [776, 178] on div "Where Project Number: is 5032409" at bounding box center [832, 177] width 515 height 30
type input "5022617"
click at [741, 239] on button "Apply" at bounding box center [701, 244] width 253 height 25
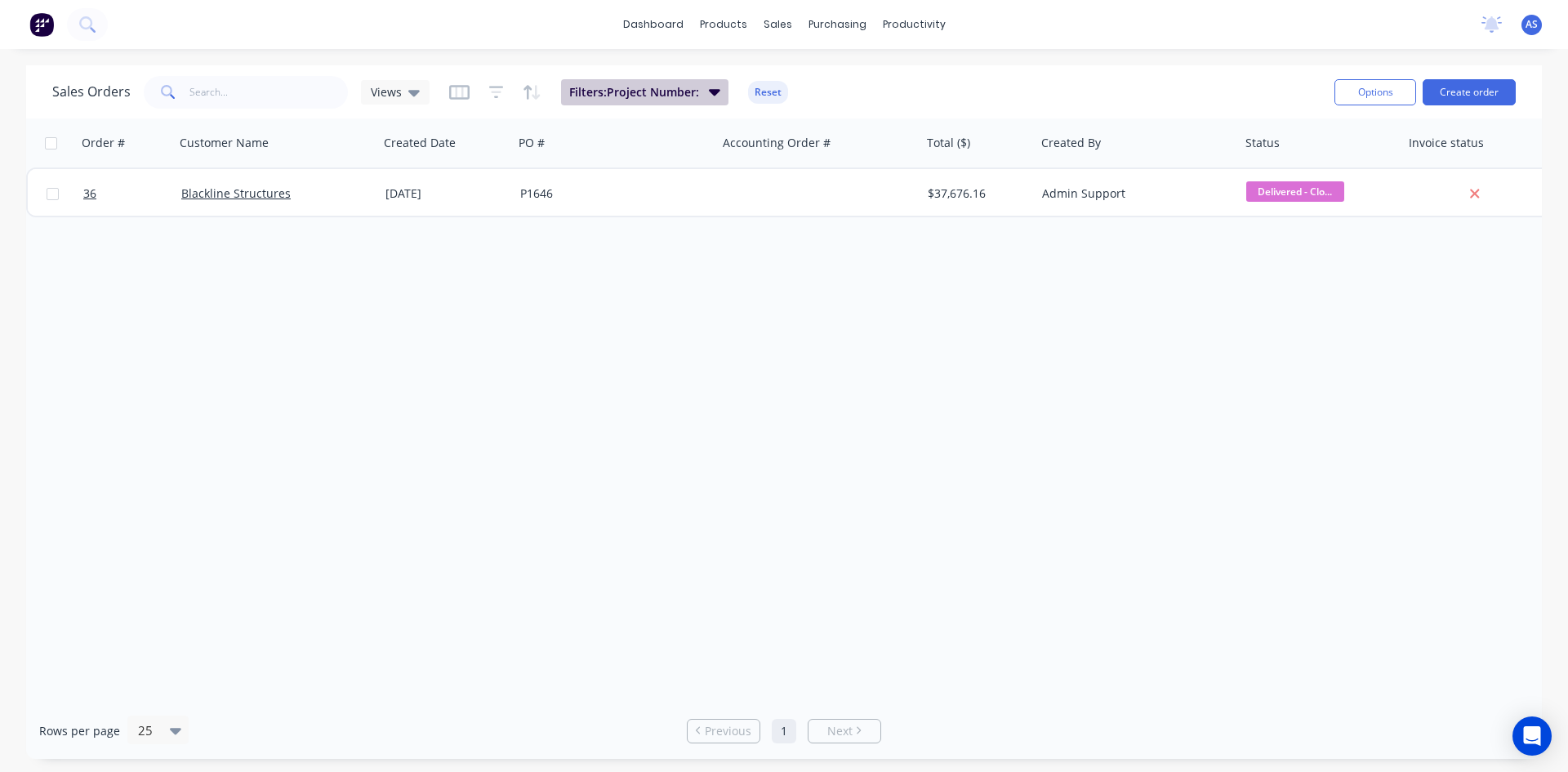
click at [709, 92] on icon "button" at bounding box center [714, 91] width 11 height 18
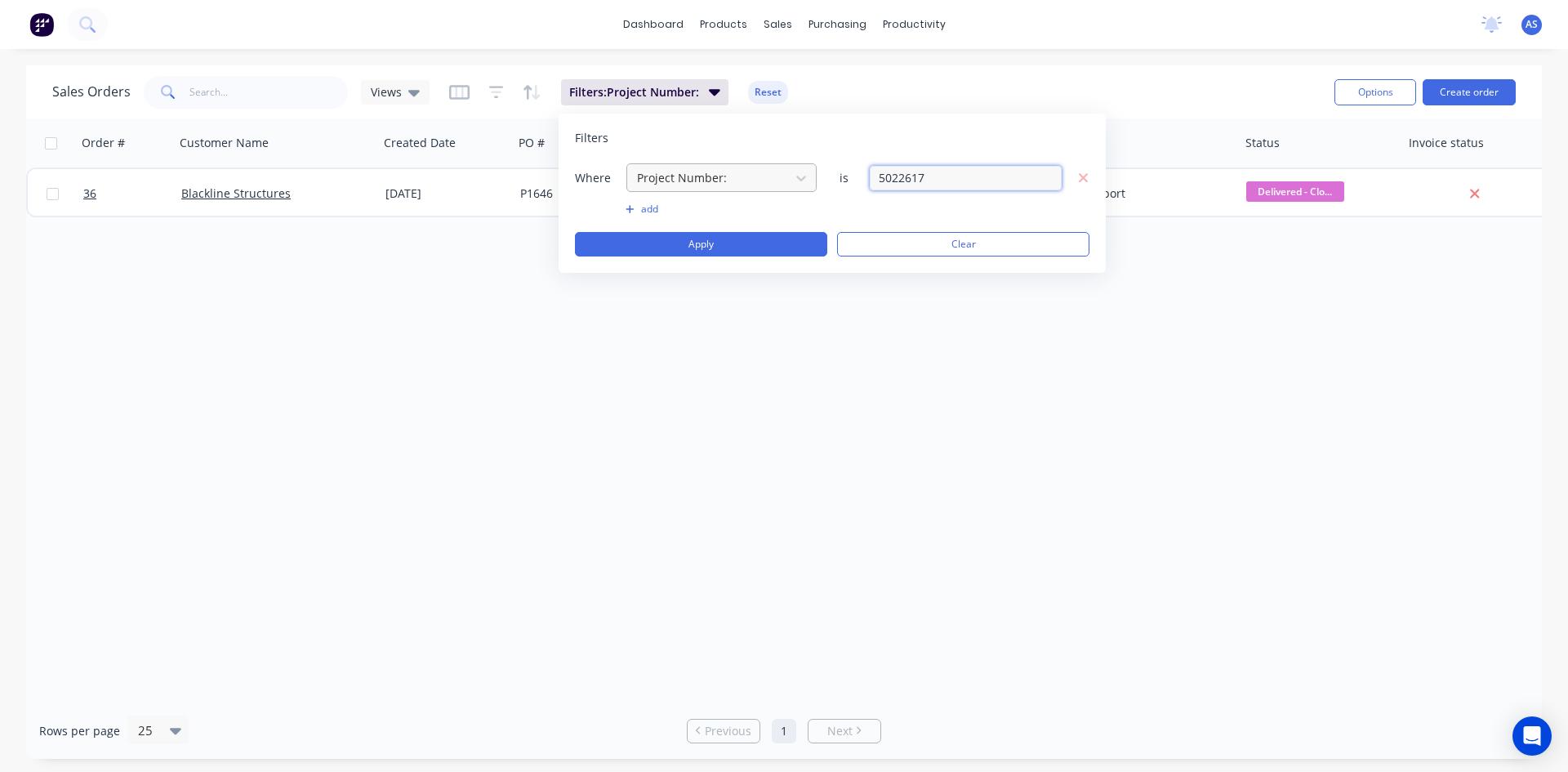
drag, startPoint x: 994, startPoint y: 169, endPoint x: 769, endPoint y: 168, distance: 225.0
click at [769, 168] on div "Where Project Number: is 5022617" at bounding box center [832, 177] width 515 height 30
type input "5022120"
click at [740, 232] on button "Apply" at bounding box center [701, 244] width 253 height 25
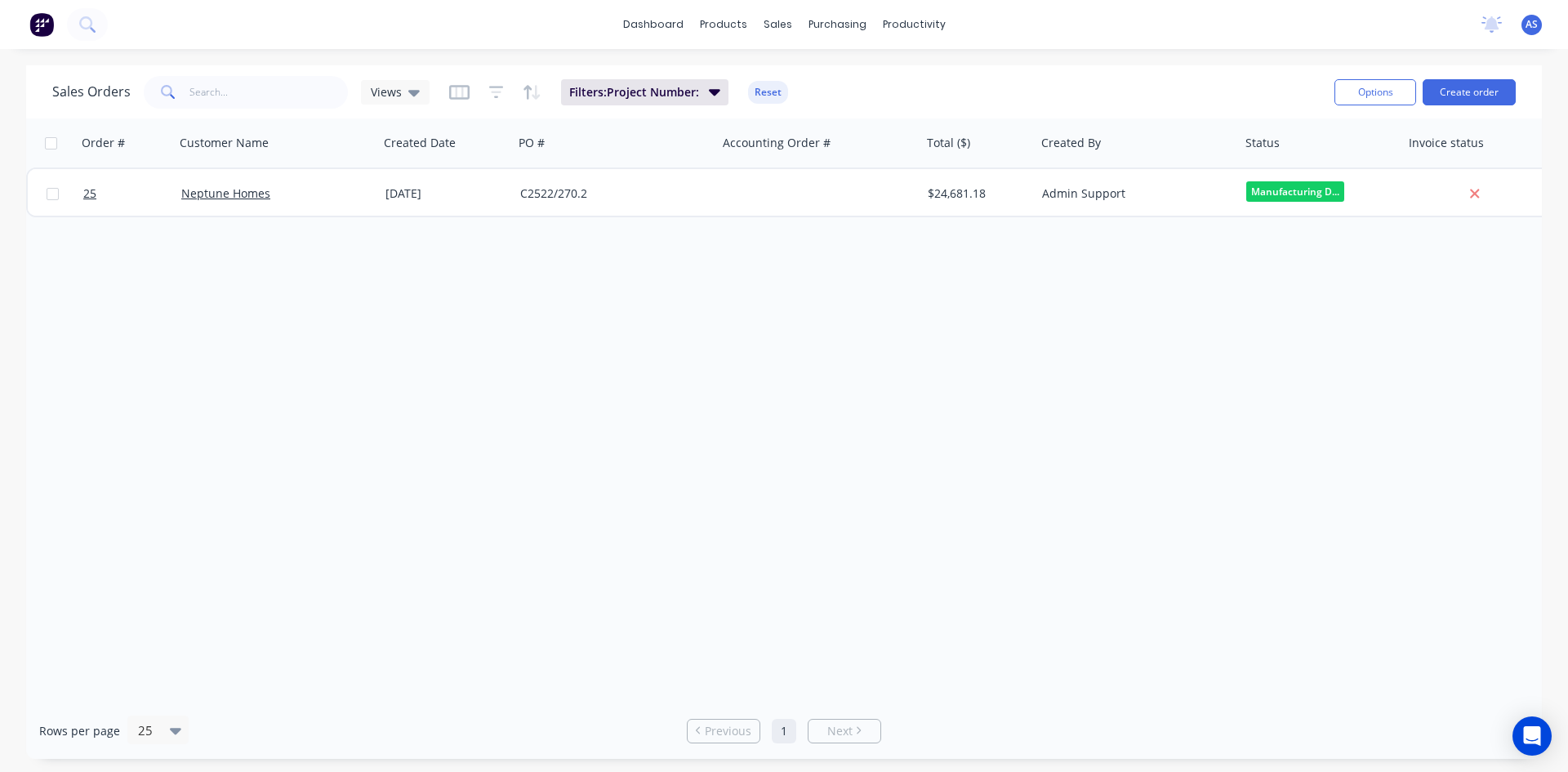
click at [632, 334] on div "Order # Customer Name Created Date PO # Accounting Order # Total ($) Created By…" at bounding box center [783, 410] width 1516 height 584
click at [671, 94] on span "Filters: Project Number:" at bounding box center [634, 92] width 130 height 16
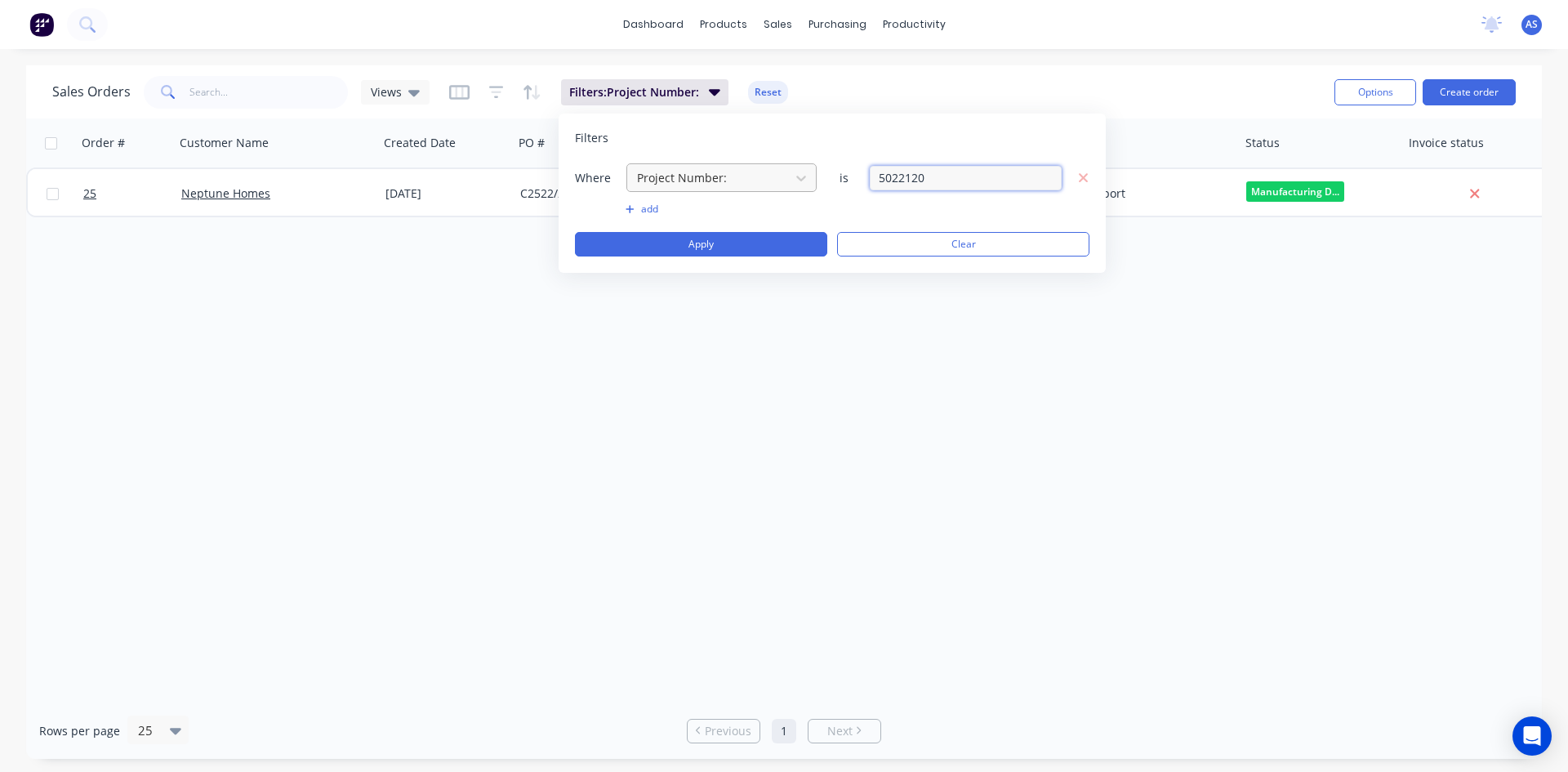
drag, startPoint x: 959, startPoint y: 179, endPoint x: 786, endPoint y: 179, distance: 173.0
click at [786, 179] on div "Where Project Number: is 5022120" at bounding box center [832, 177] width 515 height 30
type input "5012415"
click at [757, 242] on button "Apply" at bounding box center [701, 244] width 253 height 25
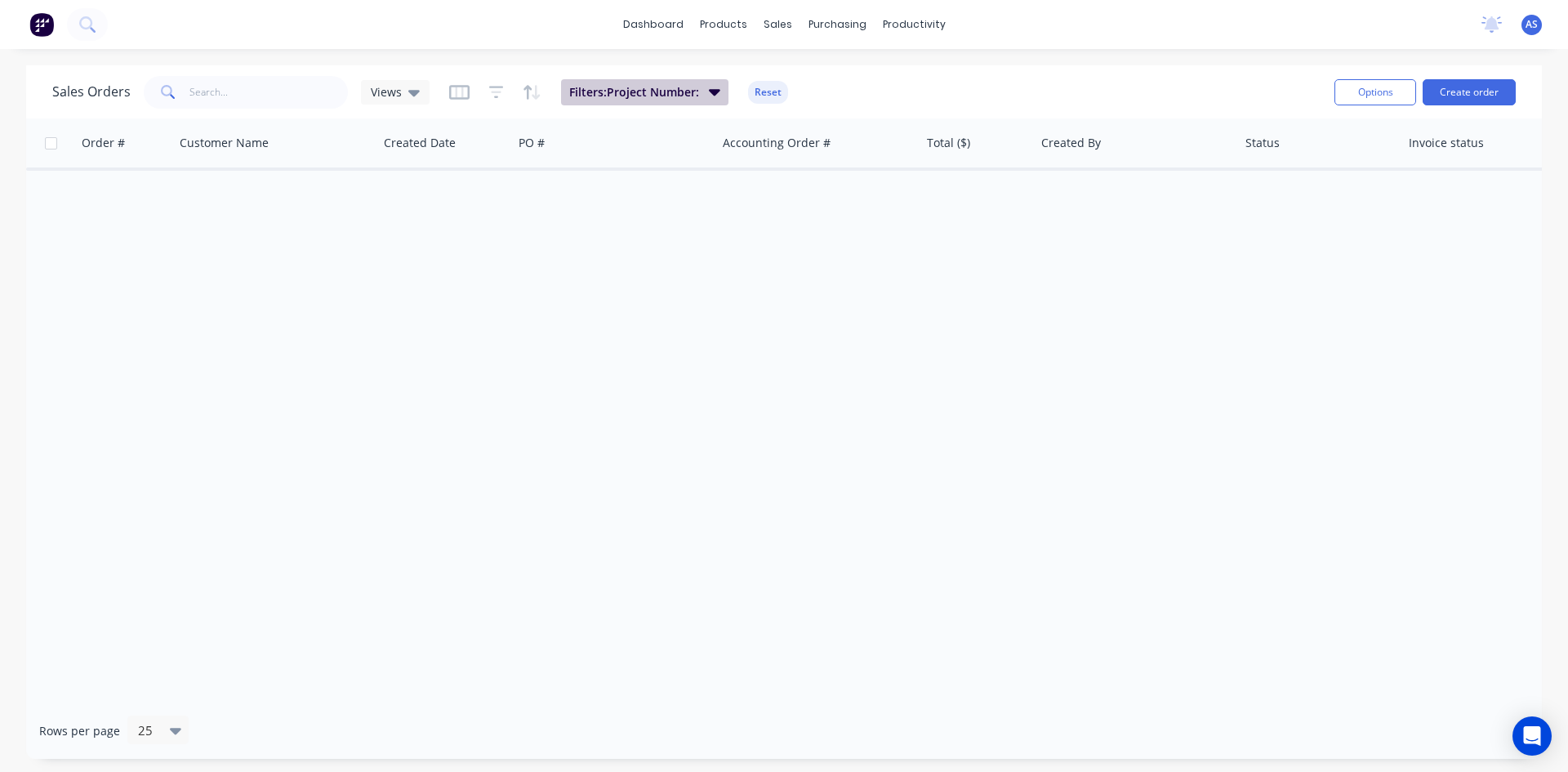
click at [702, 83] on button "Filters: Project Number:" at bounding box center [645, 92] width 168 height 26
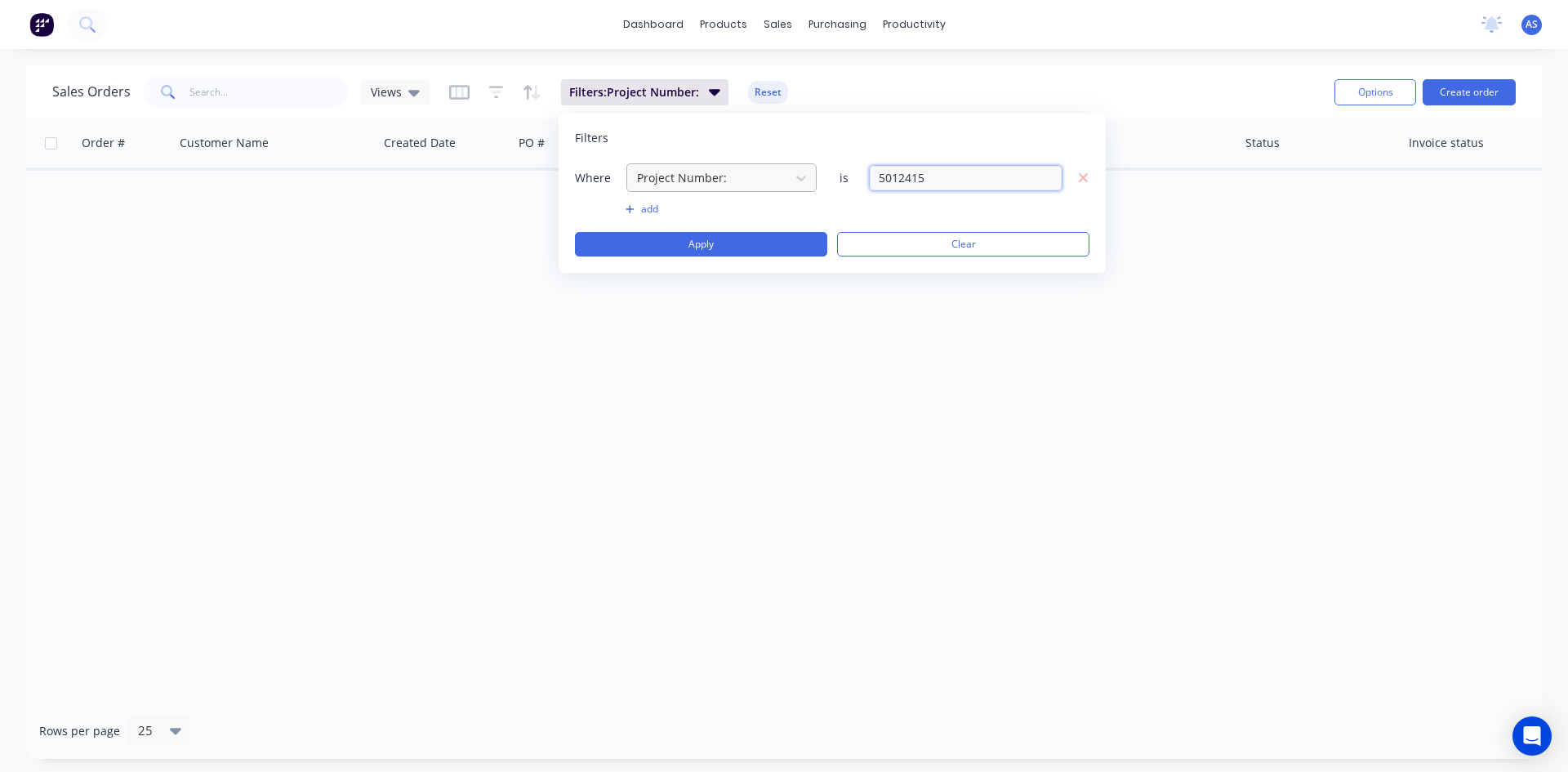
drag, startPoint x: 1004, startPoint y: 184, endPoint x: 726, endPoint y: 174, distance: 278.2
click at [726, 174] on div "Where Project Number: is 5012415" at bounding box center [832, 177] width 515 height 30
type input "5011610"
click at [681, 236] on button "Apply" at bounding box center [701, 244] width 253 height 25
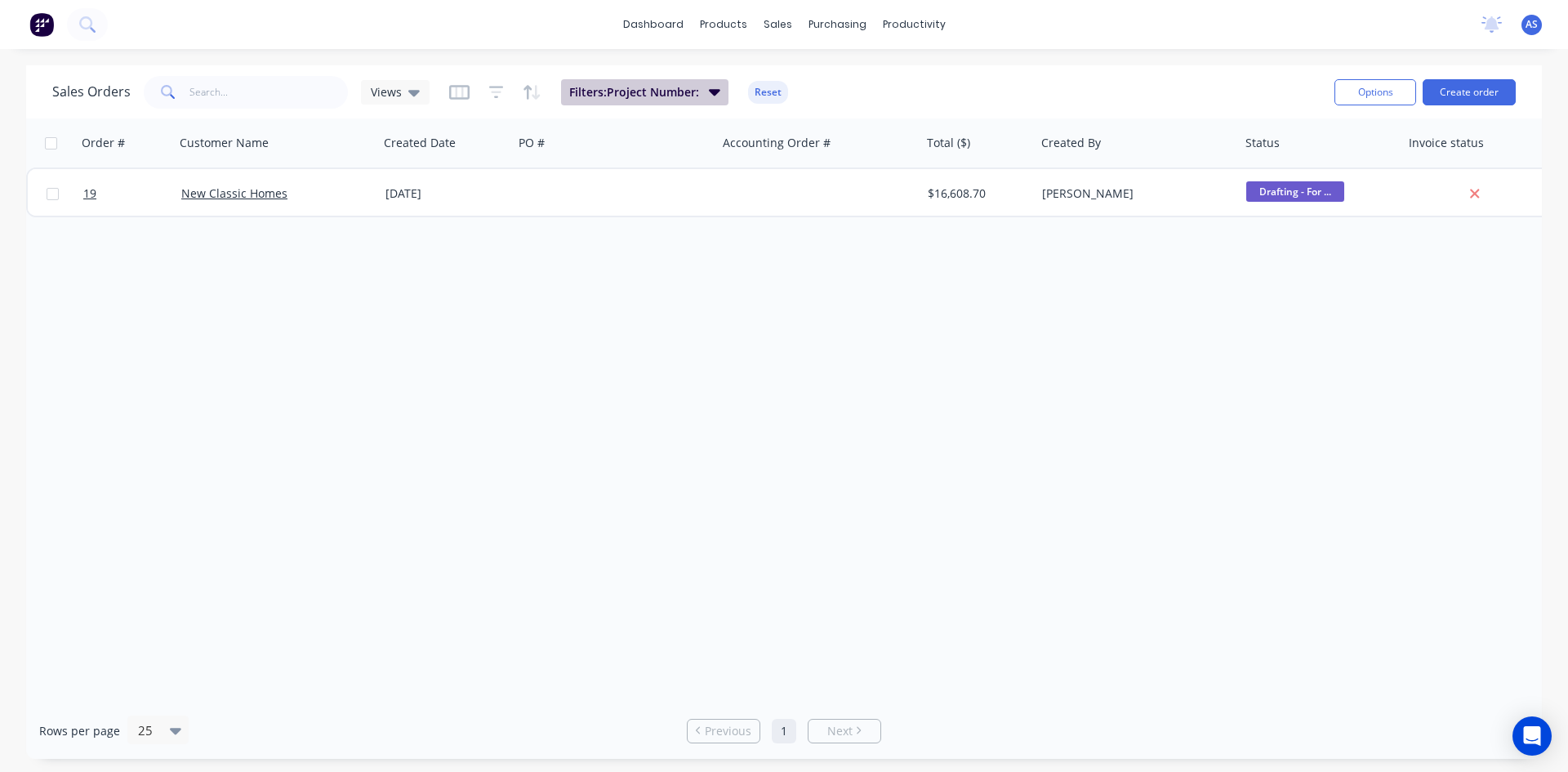
click at [704, 95] on button "Filters: Project Number:" at bounding box center [645, 92] width 168 height 26
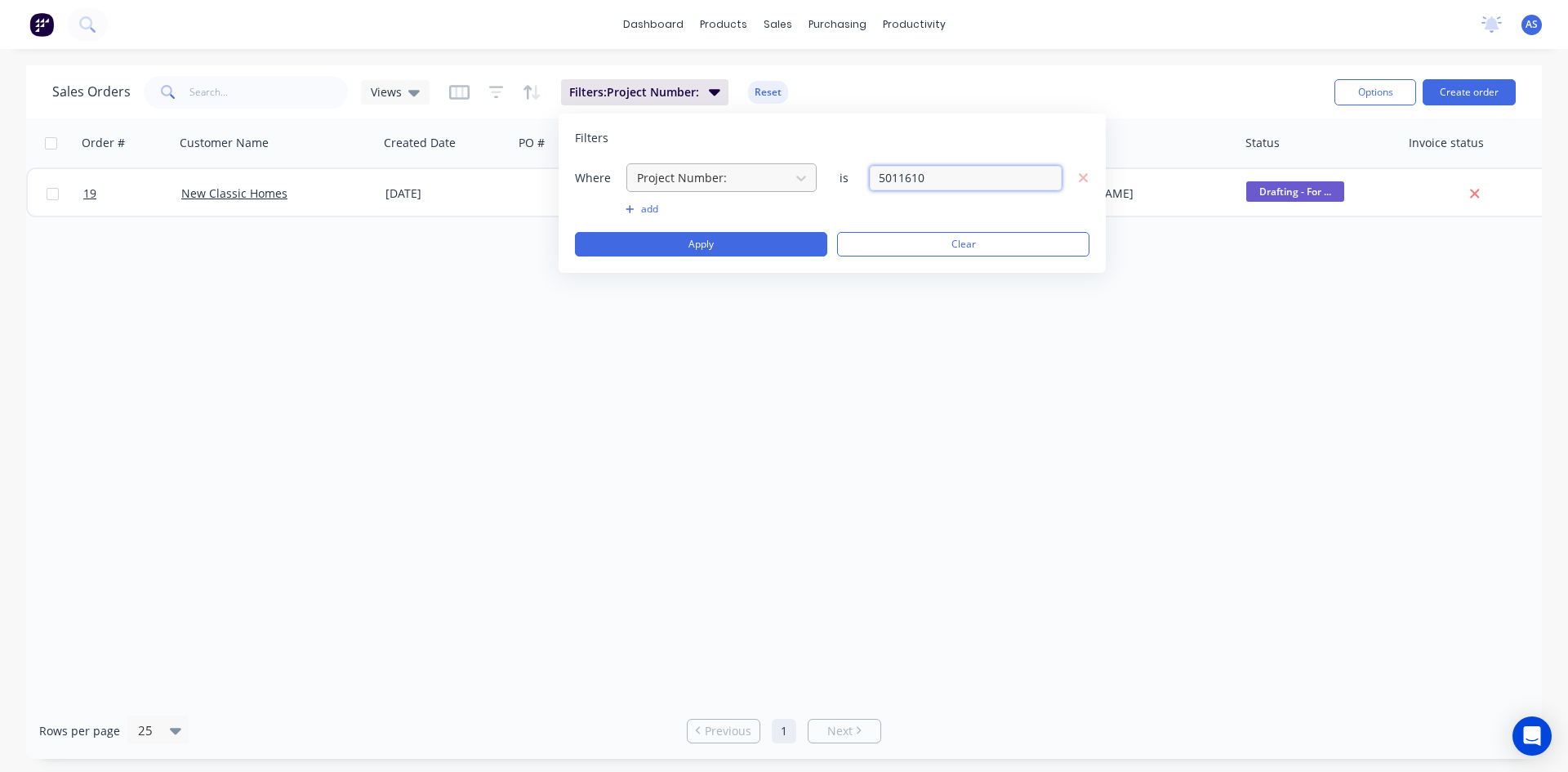
drag, startPoint x: 985, startPoint y: 177, endPoint x: 655, endPoint y: 177, distance: 330.0
click at [655, 177] on div "Where Project Number: is 5011610" at bounding box center [832, 177] width 515 height 30
type input "4100511"
click at [685, 250] on button "Apply" at bounding box center [701, 244] width 253 height 25
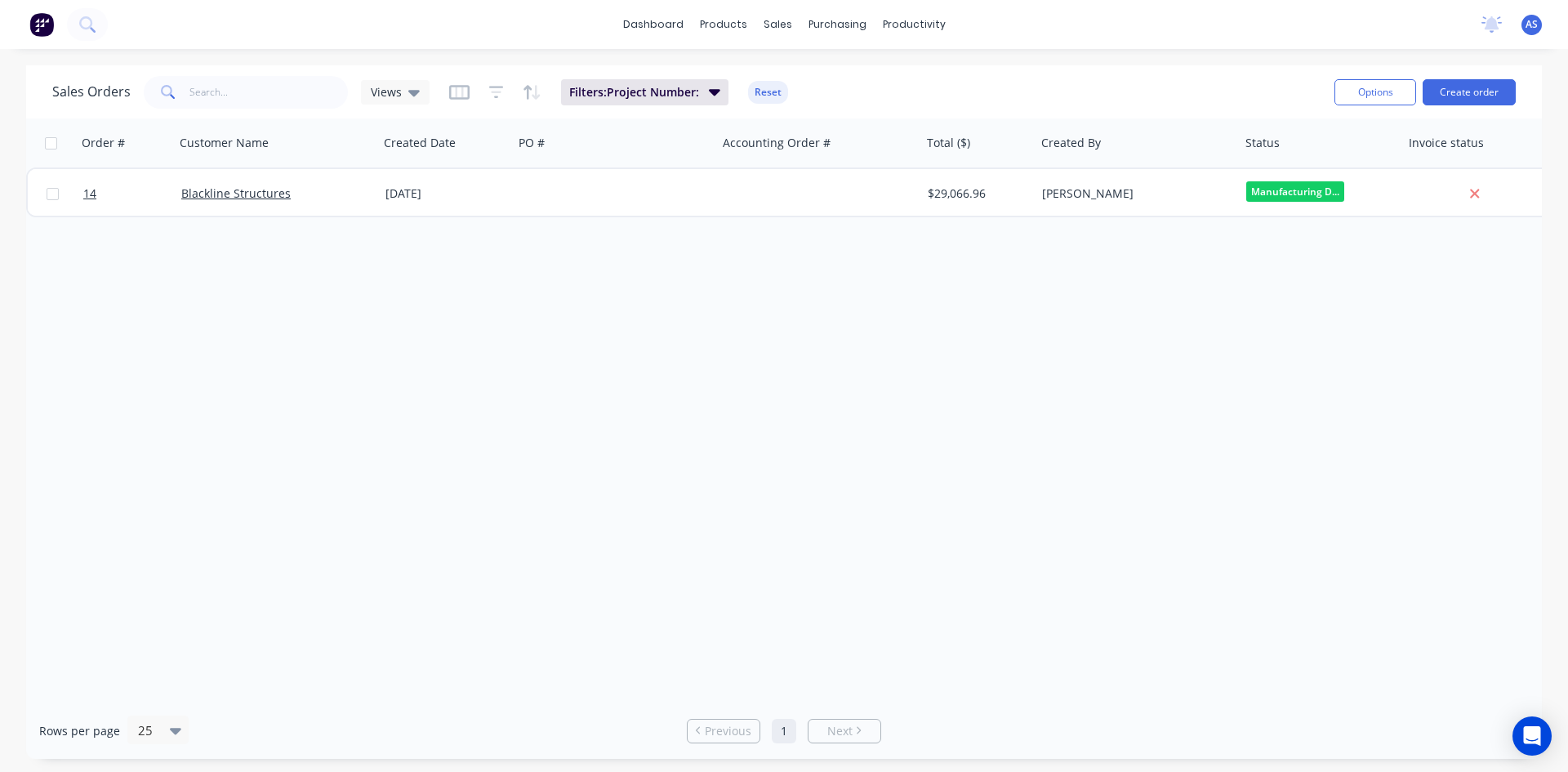
click at [685, 250] on div "Order # Customer Name Created Date PO # Accounting Order # Total ($) Created By…" at bounding box center [783, 410] width 1516 height 584
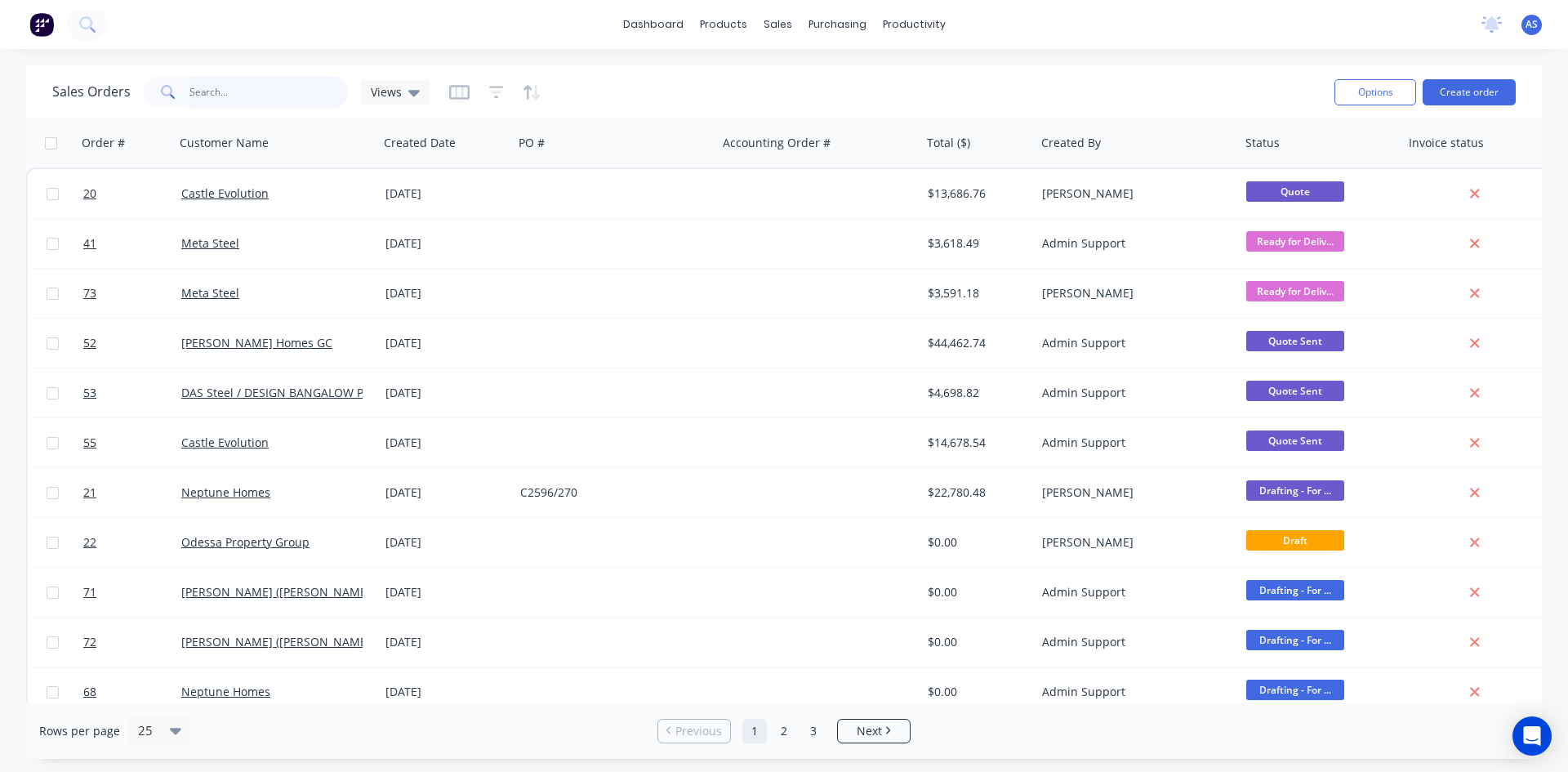
click at [234, 95] on input "text" at bounding box center [268, 92] width 159 height 33
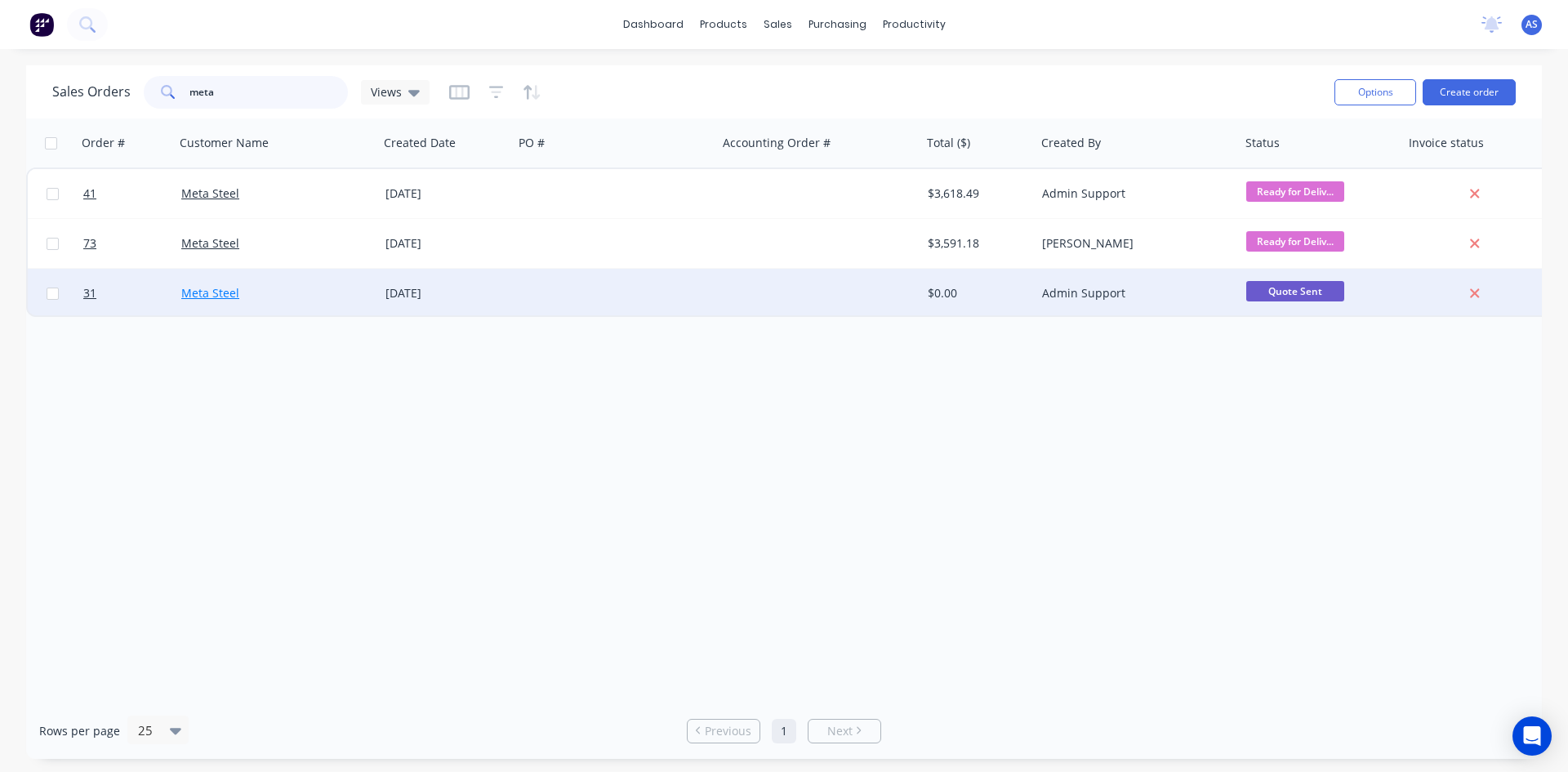
type input "meta"
click at [226, 290] on link "Meta Steel" at bounding box center [210, 293] width 58 height 15
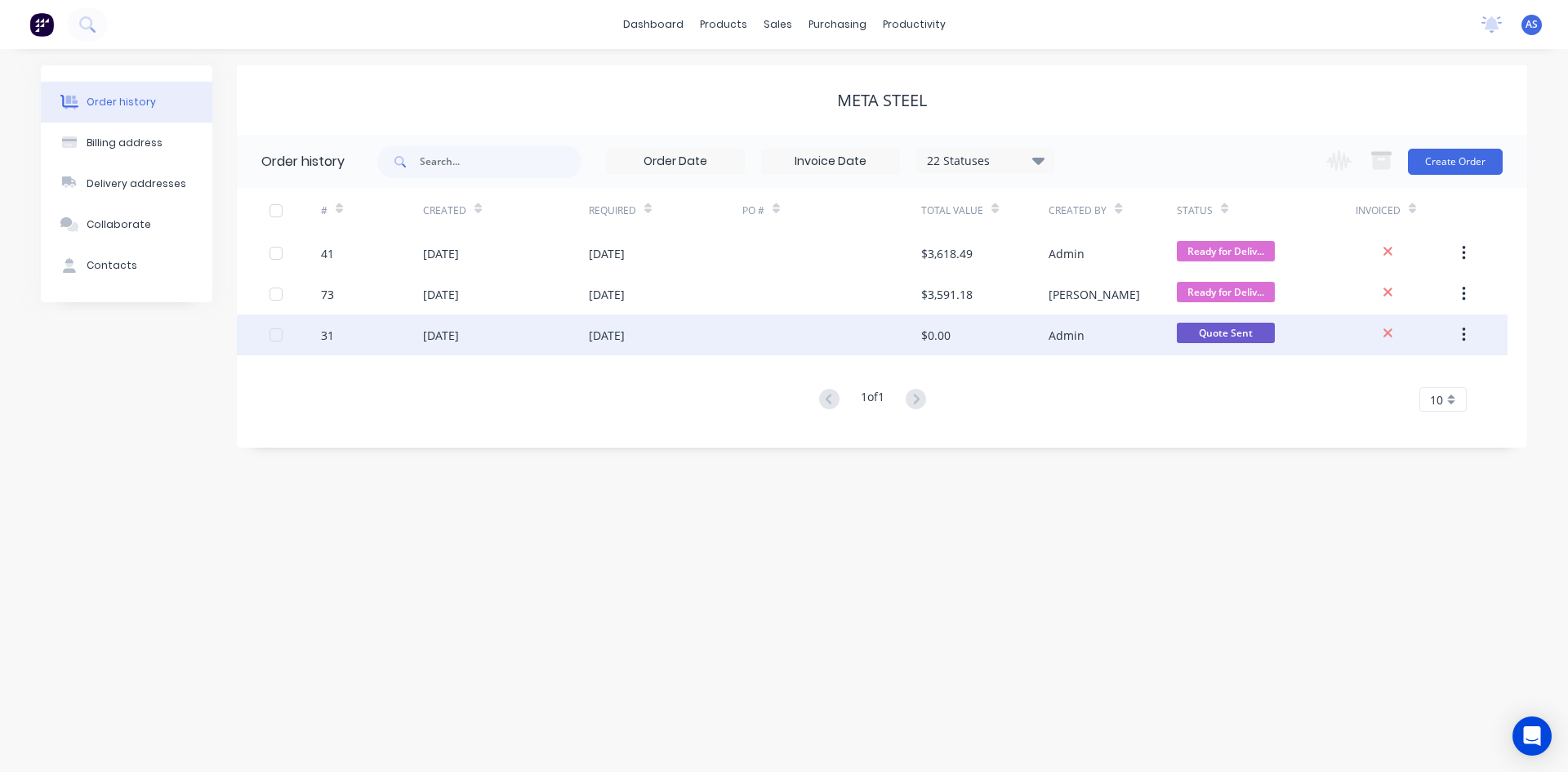
click at [940, 334] on div "$0.00" at bounding box center [936, 335] width 29 height 17
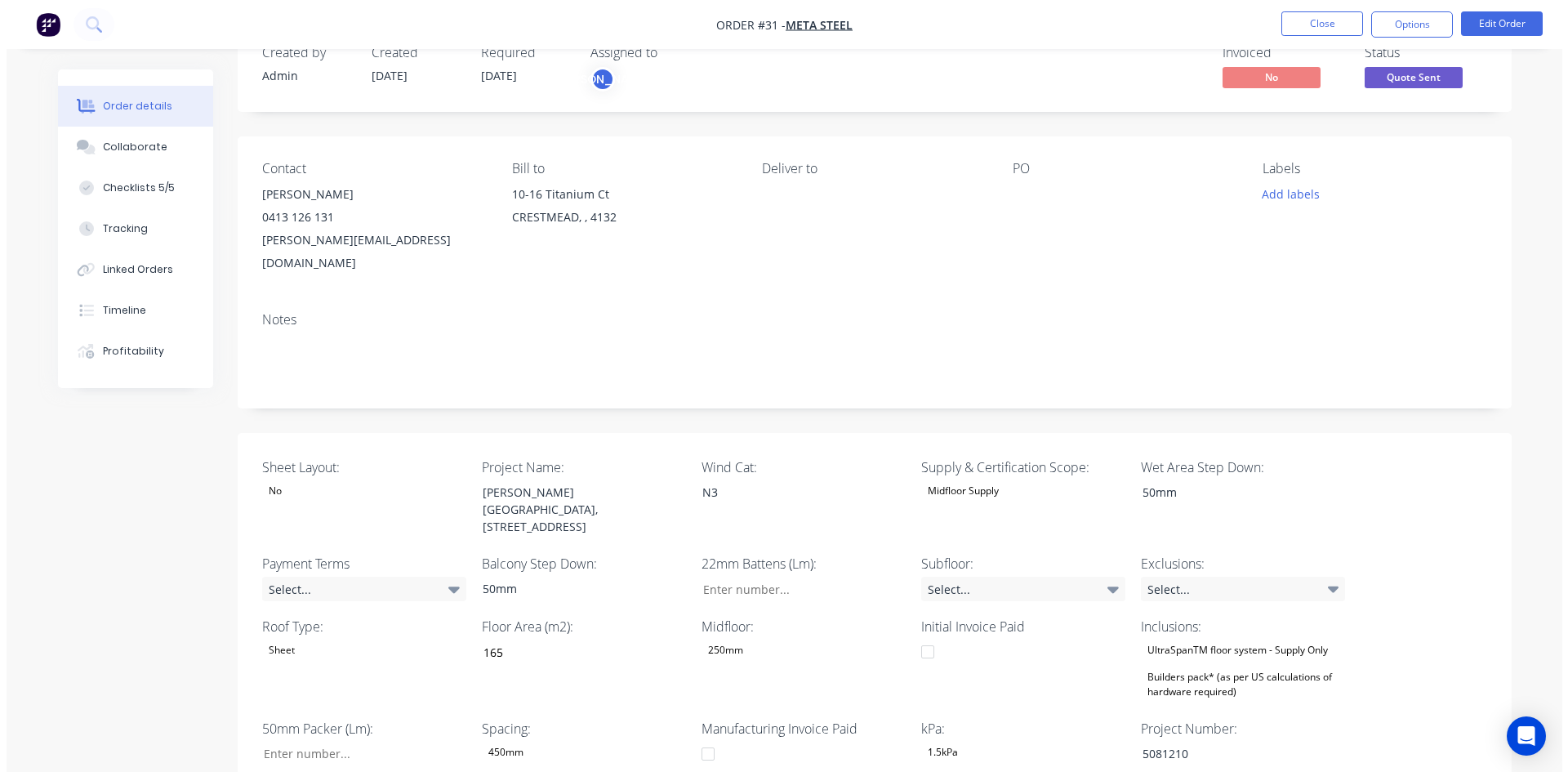
scroll to position [82, 0]
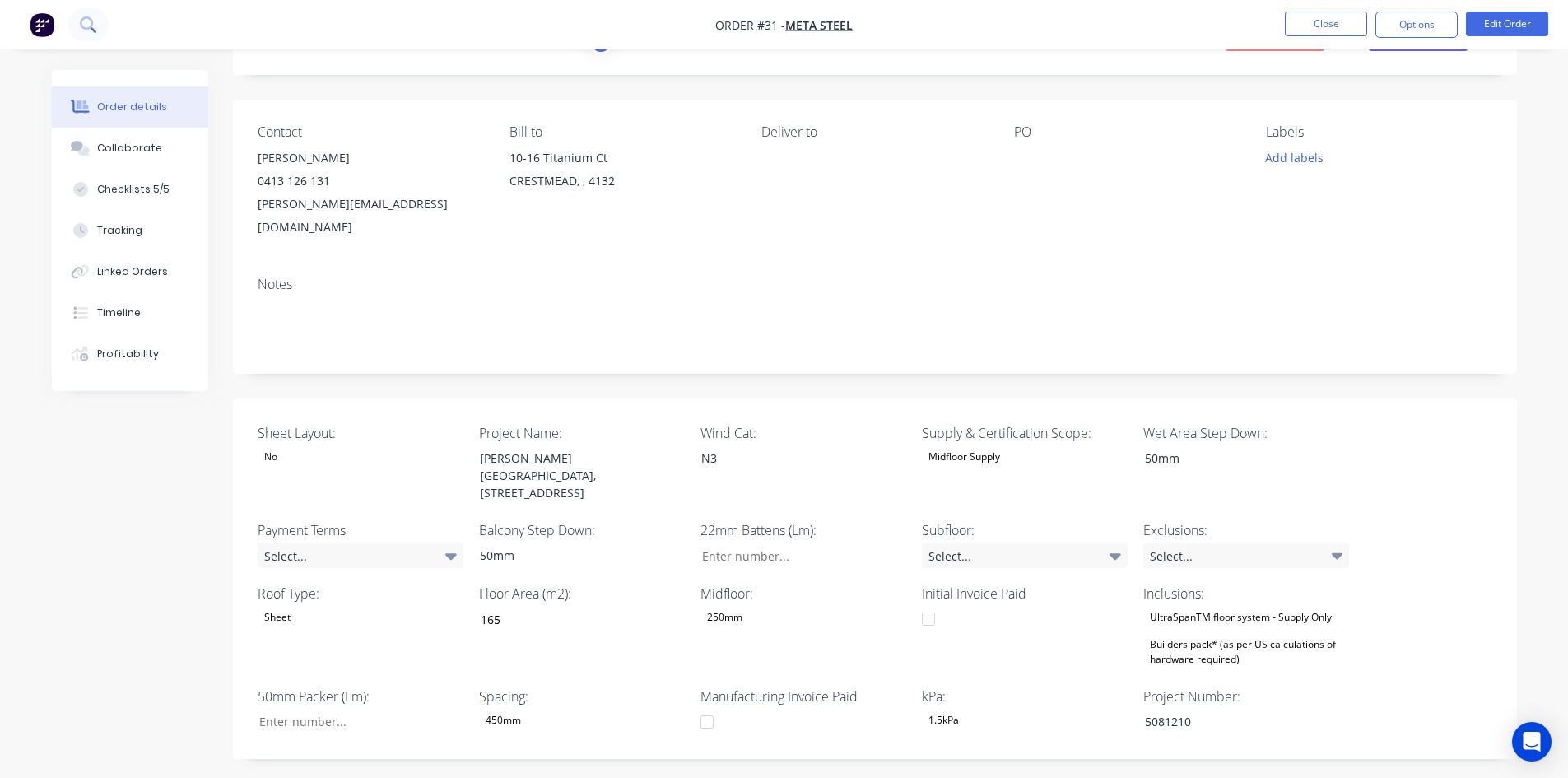
click at [88, 36] on button at bounding box center [88, 25] width 42 height 33
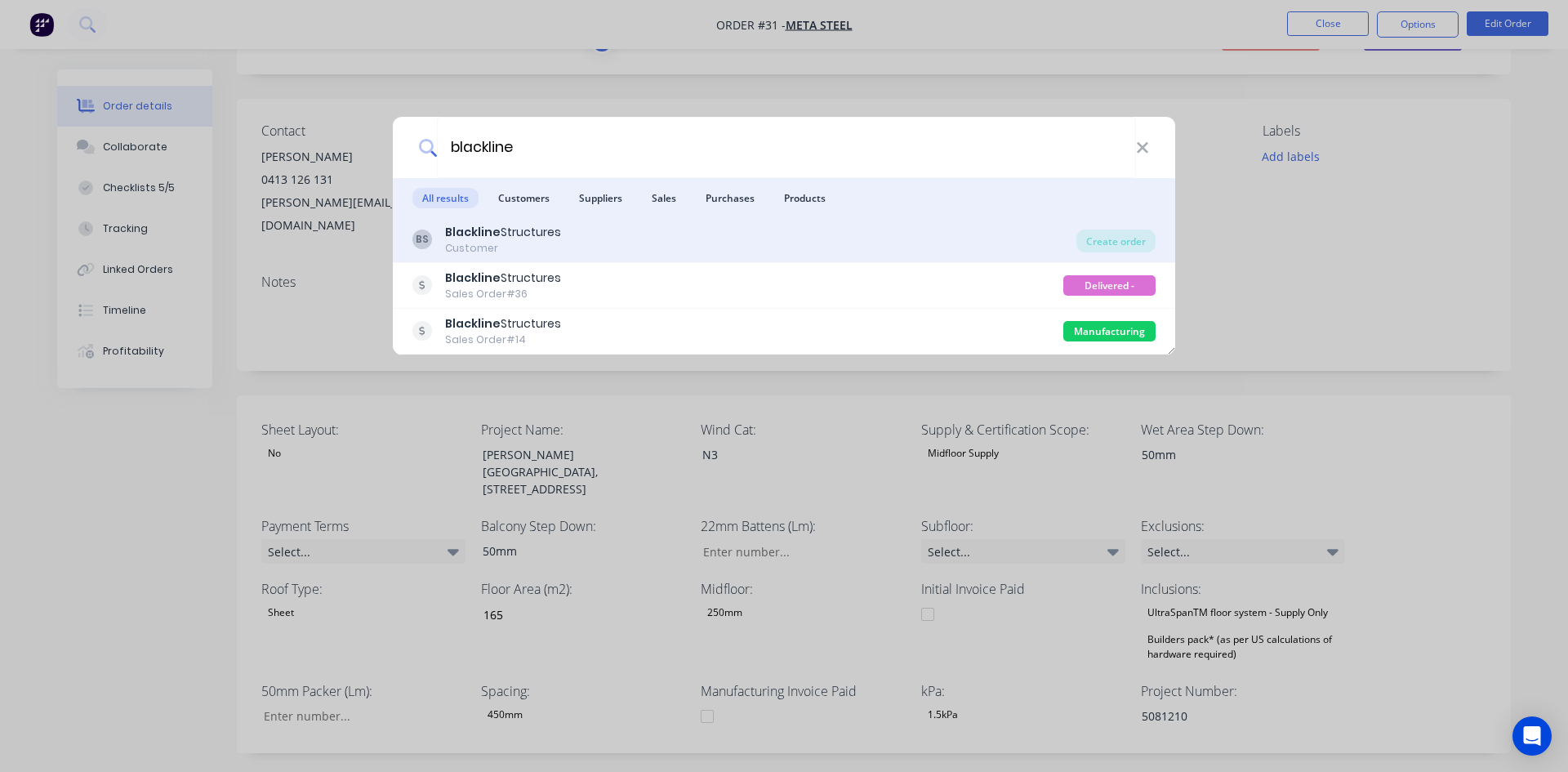
type input "blackline"
click at [537, 231] on div "Blackline Structures" at bounding box center [503, 232] width 116 height 17
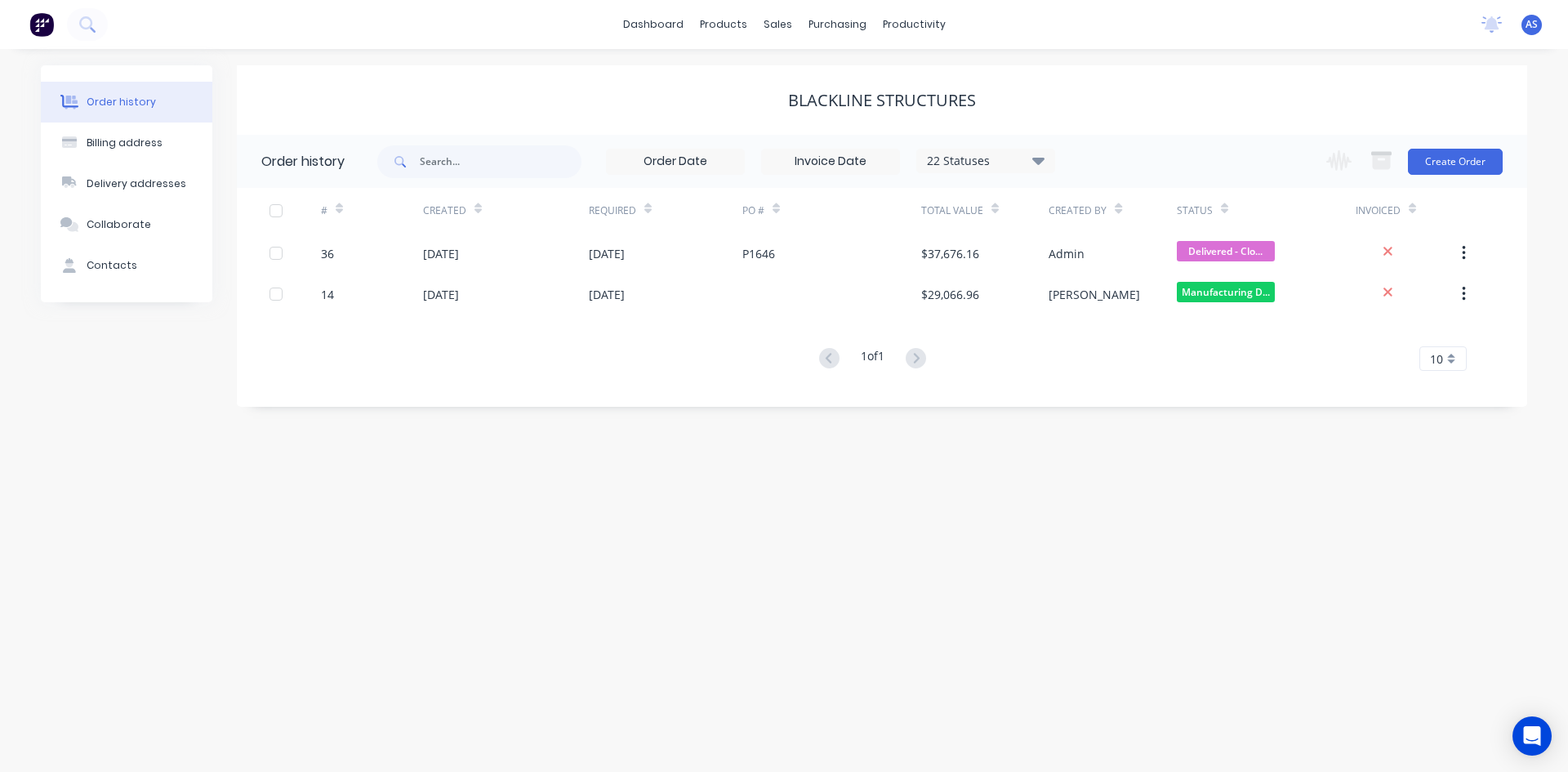
drag, startPoint x: 325, startPoint y: 254, endPoint x: 94, endPoint y: 334, distance: 244.5
click at [94, 334] on div "Order history Billing address Delivery addresses Collaborate Contacts" at bounding box center [127, 236] width 172 height 341
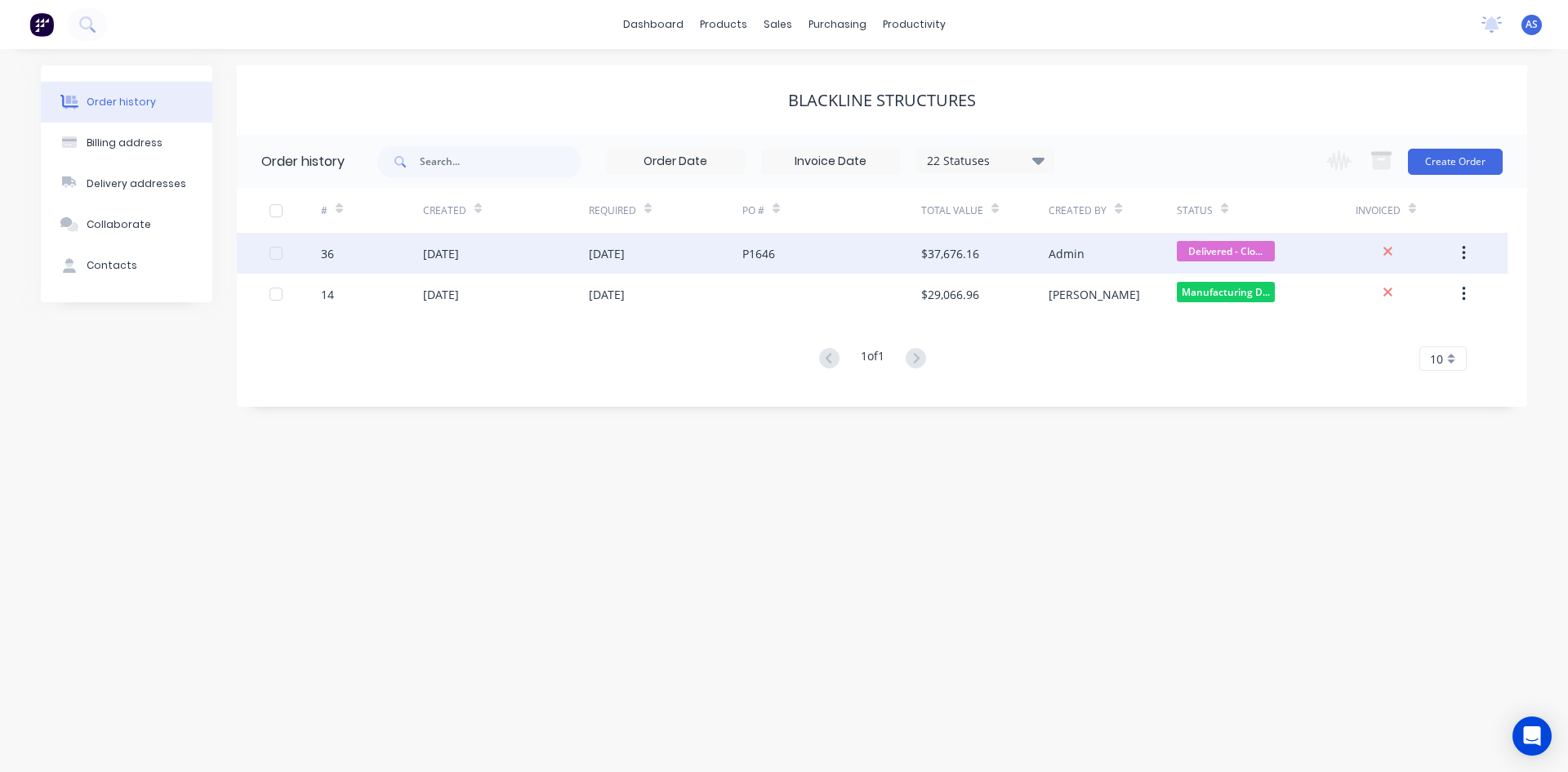
click at [331, 255] on div "36" at bounding box center [327, 254] width 13 height 17
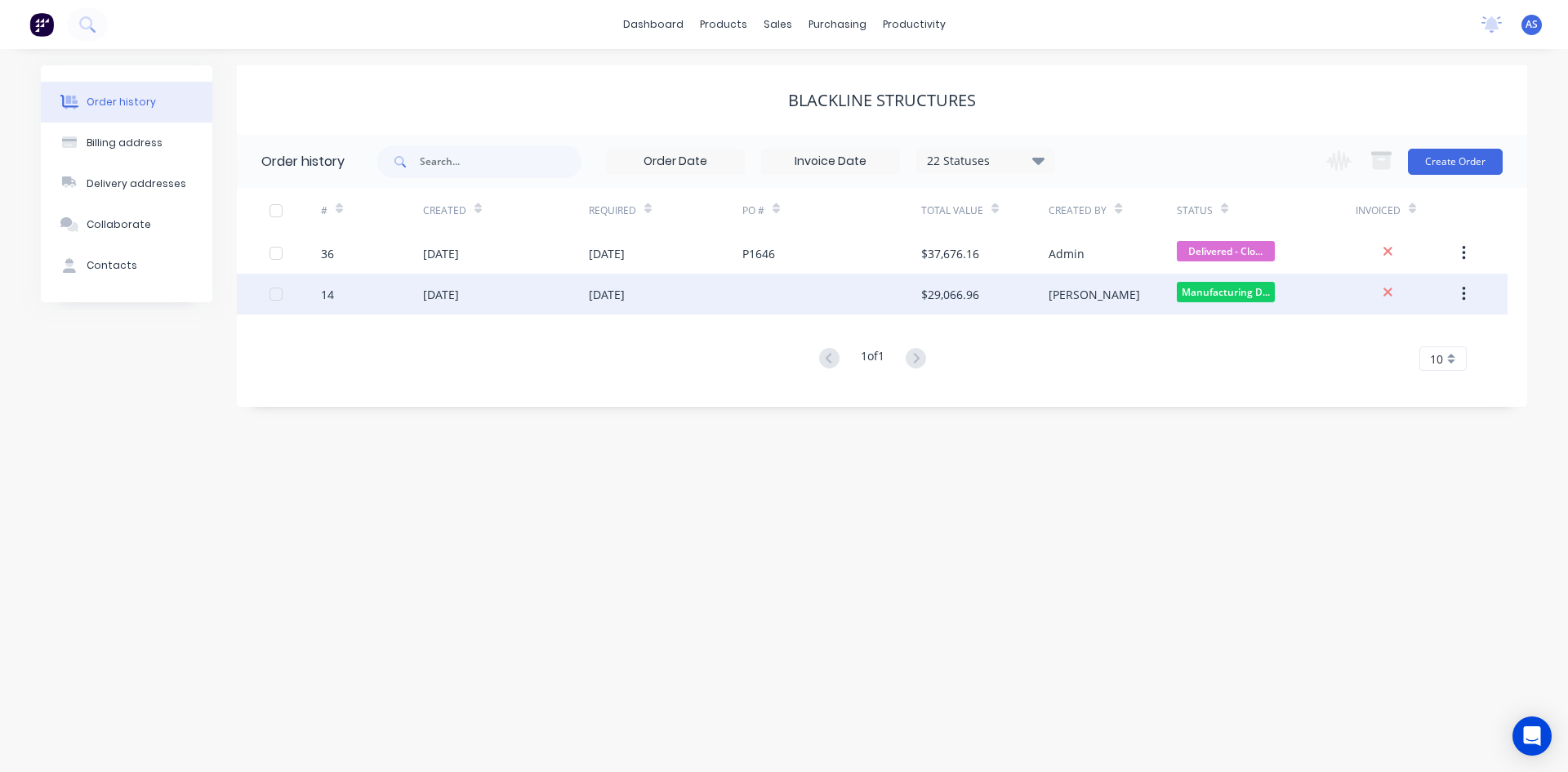
click at [325, 297] on div "14" at bounding box center [327, 295] width 13 height 17
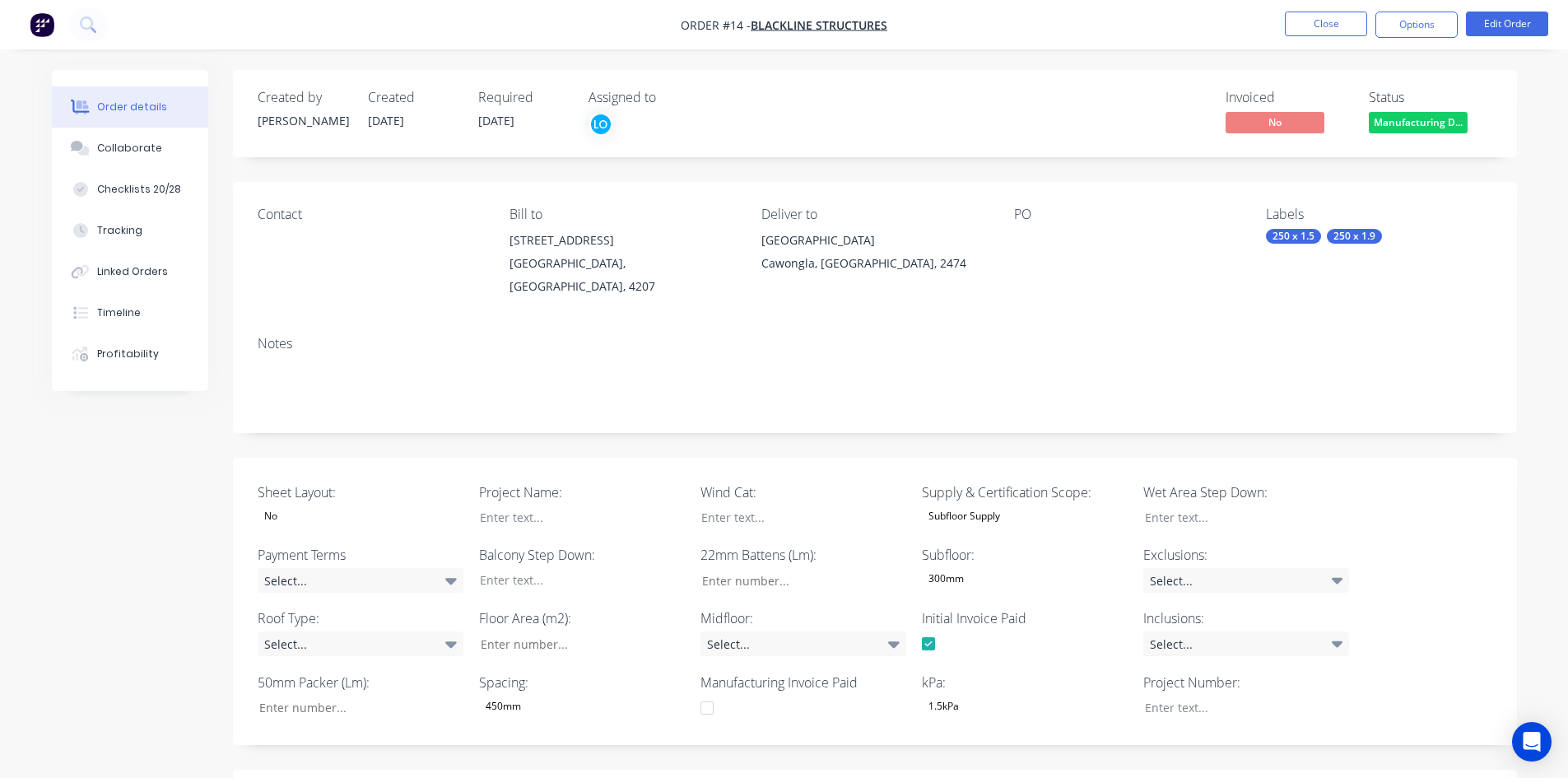
type input "275"
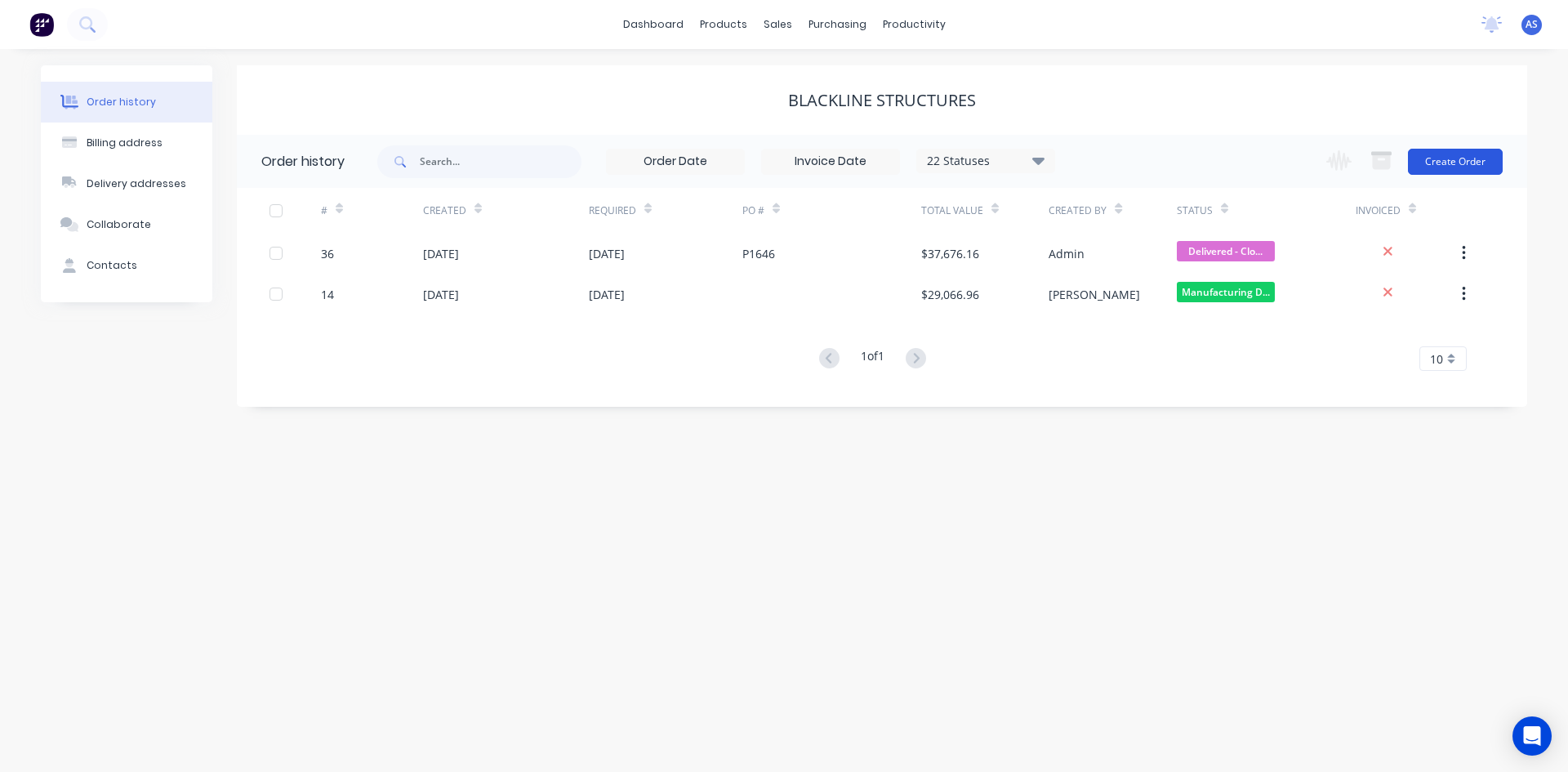
click at [1461, 155] on button "Create Order" at bounding box center [1455, 162] width 95 height 26
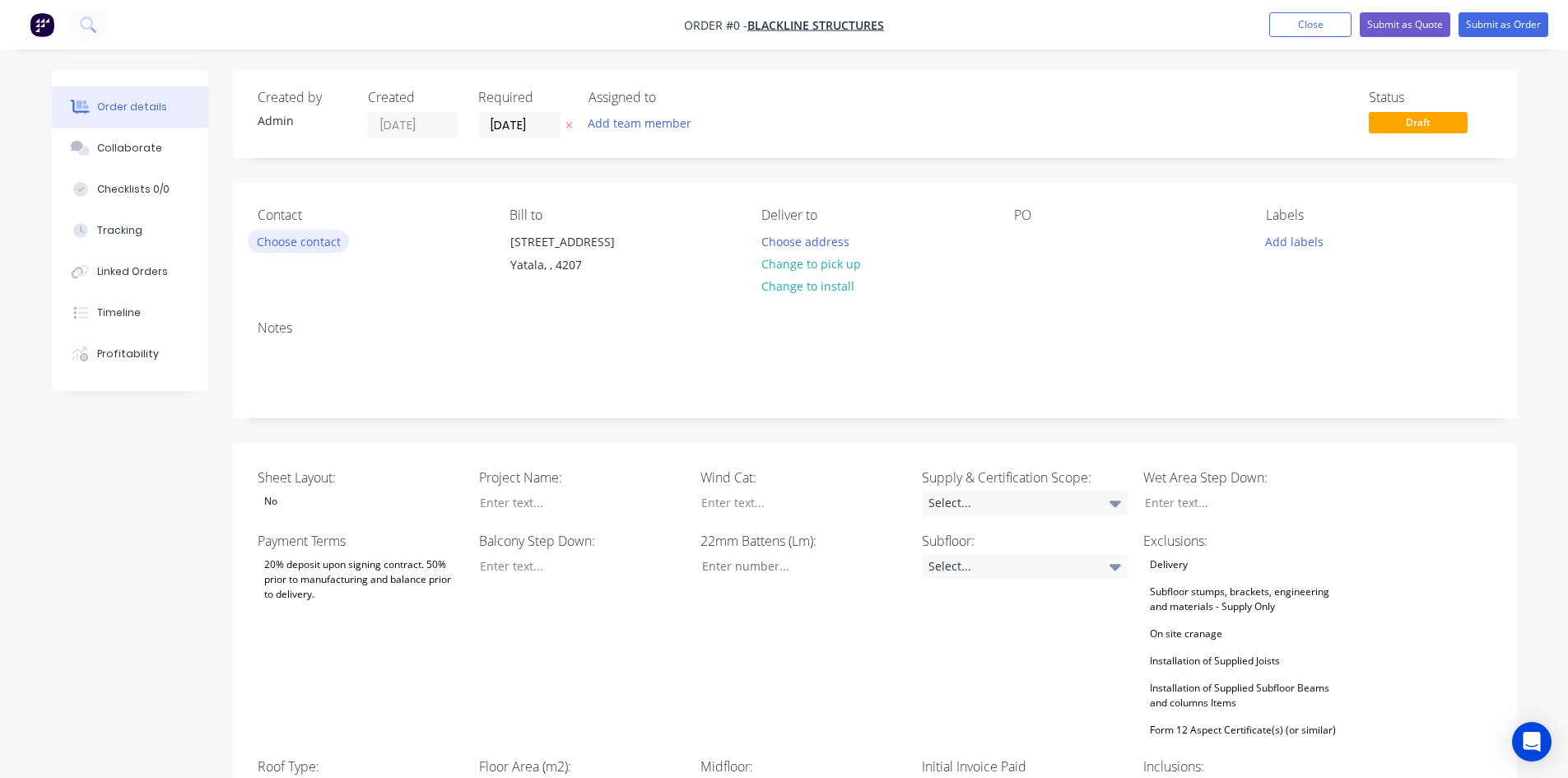
click at [279, 239] on button "Choose contact" at bounding box center [298, 241] width 101 height 23
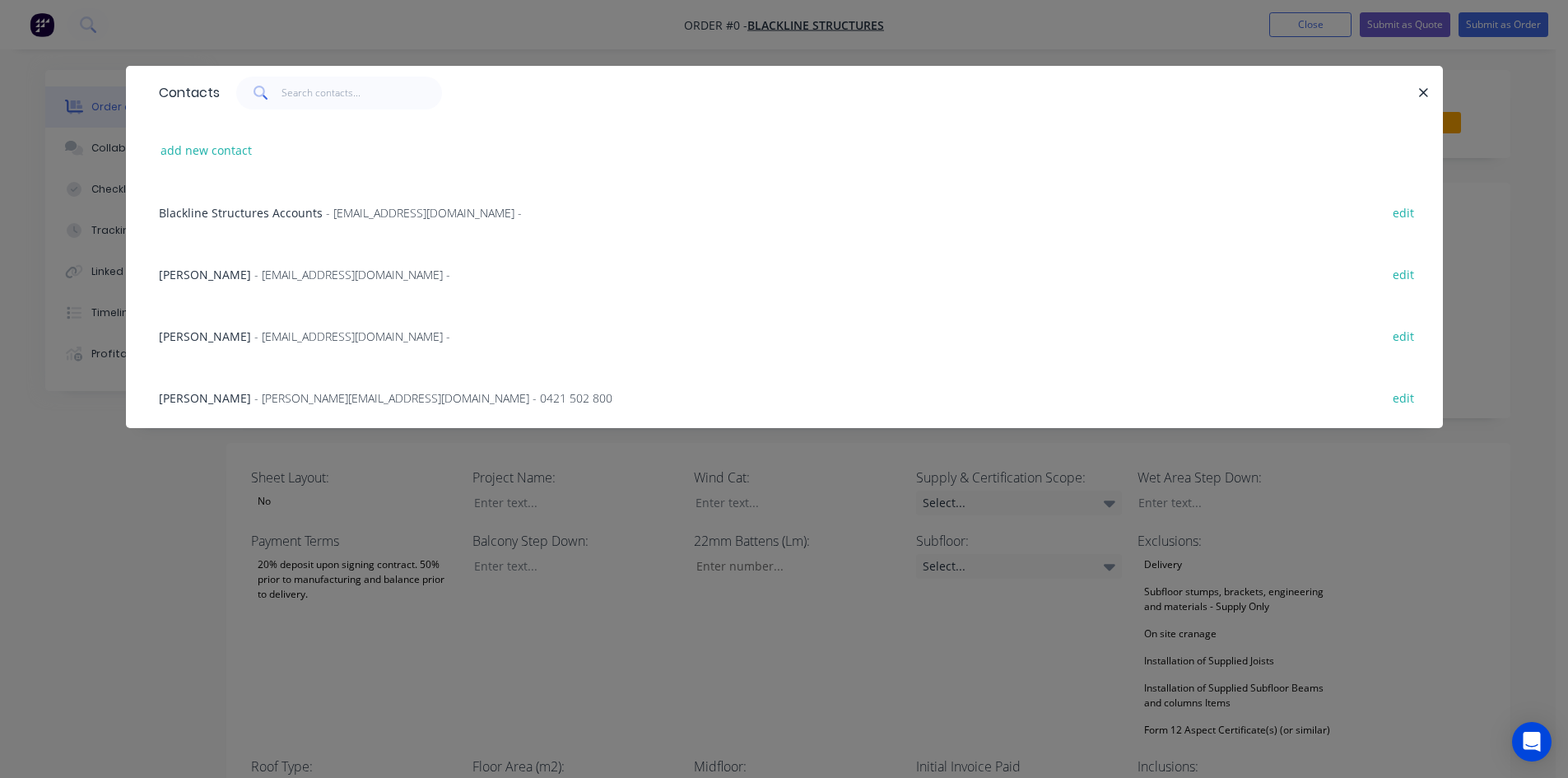
click at [255, 401] on span "- m.elms@blacklinesteel.com.au - 0421 502 800" at bounding box center [433, 398] width 358 height 16
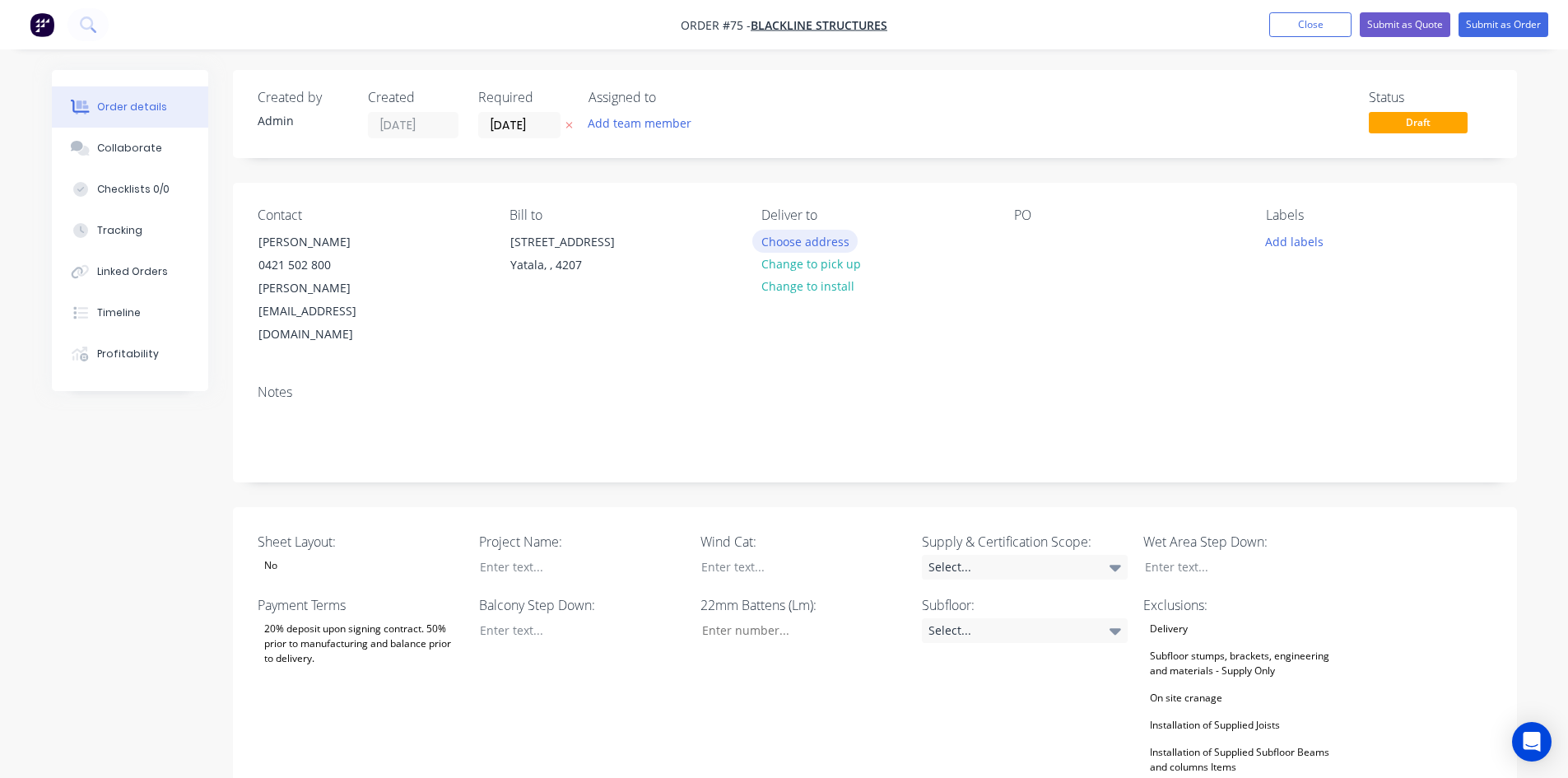
click at [772, 248] on button "Choose address" at bounding box center [805, 241] width 106 height 23
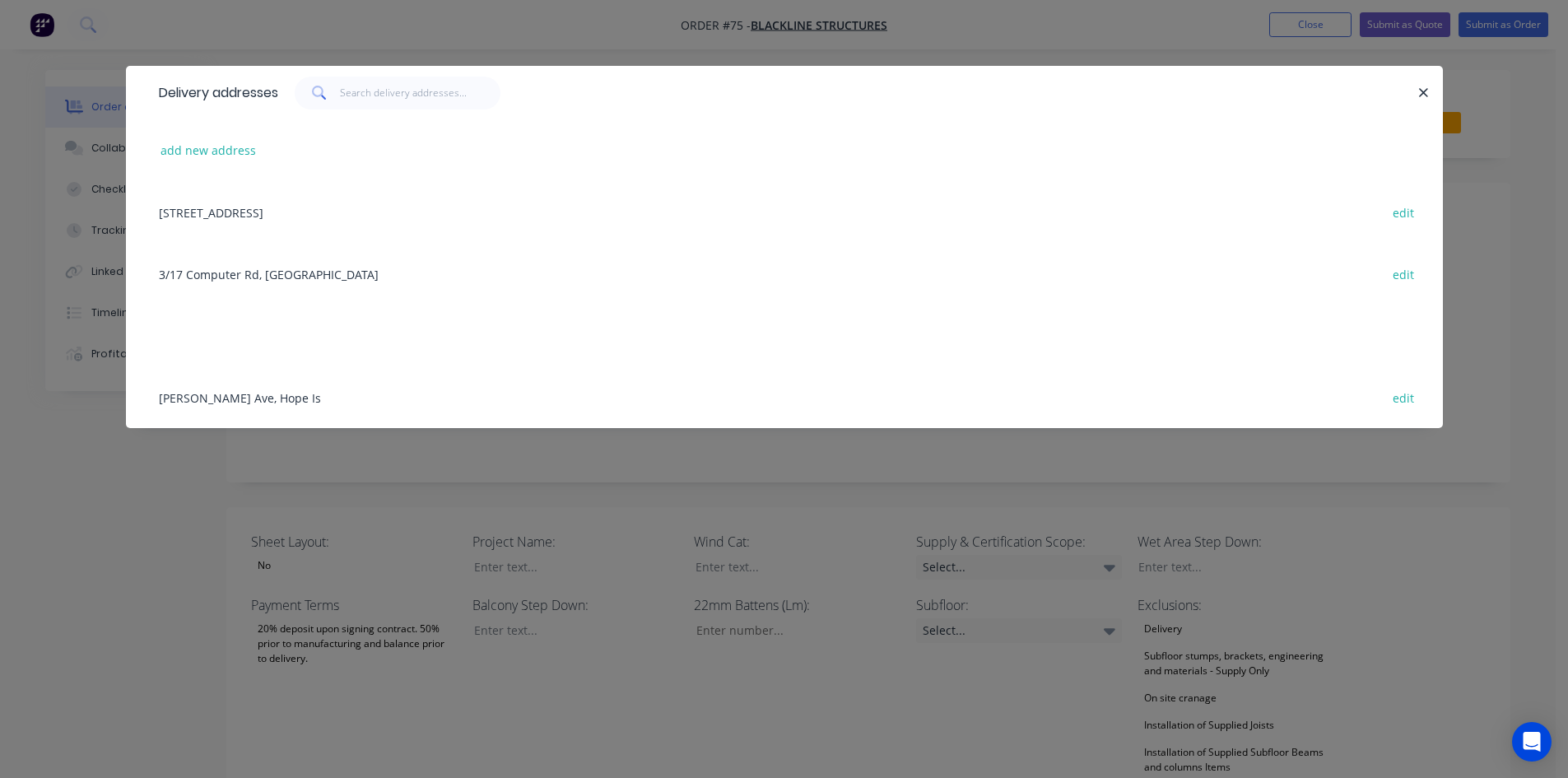
click at [219, 273] on div "3/17 Computer Rd, Yatala edit" at bounding box center [784, 273] width 1267 height 62
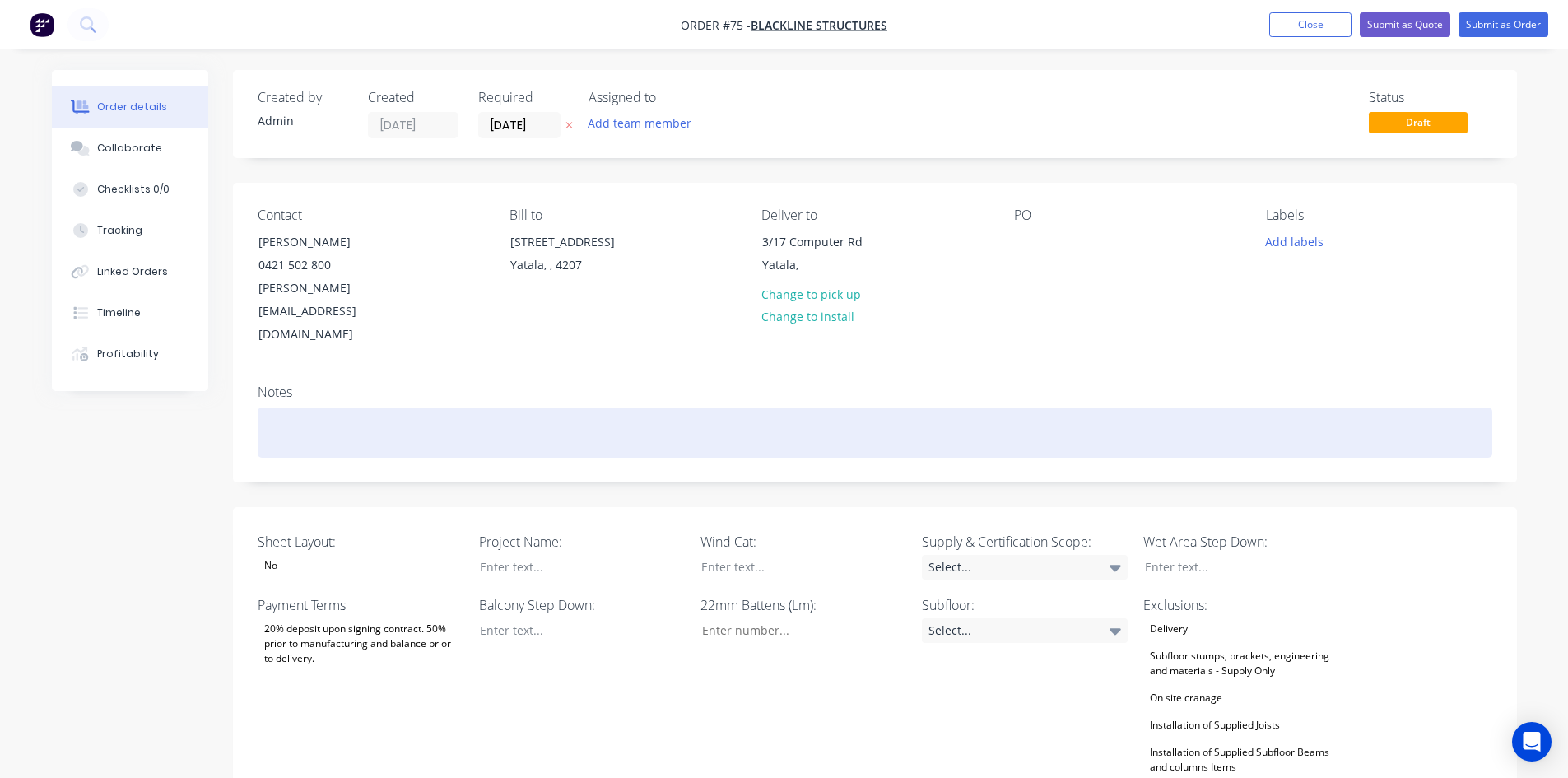
click at [312, 407] on div at bounding box center [874, 432] width 1234 height 50
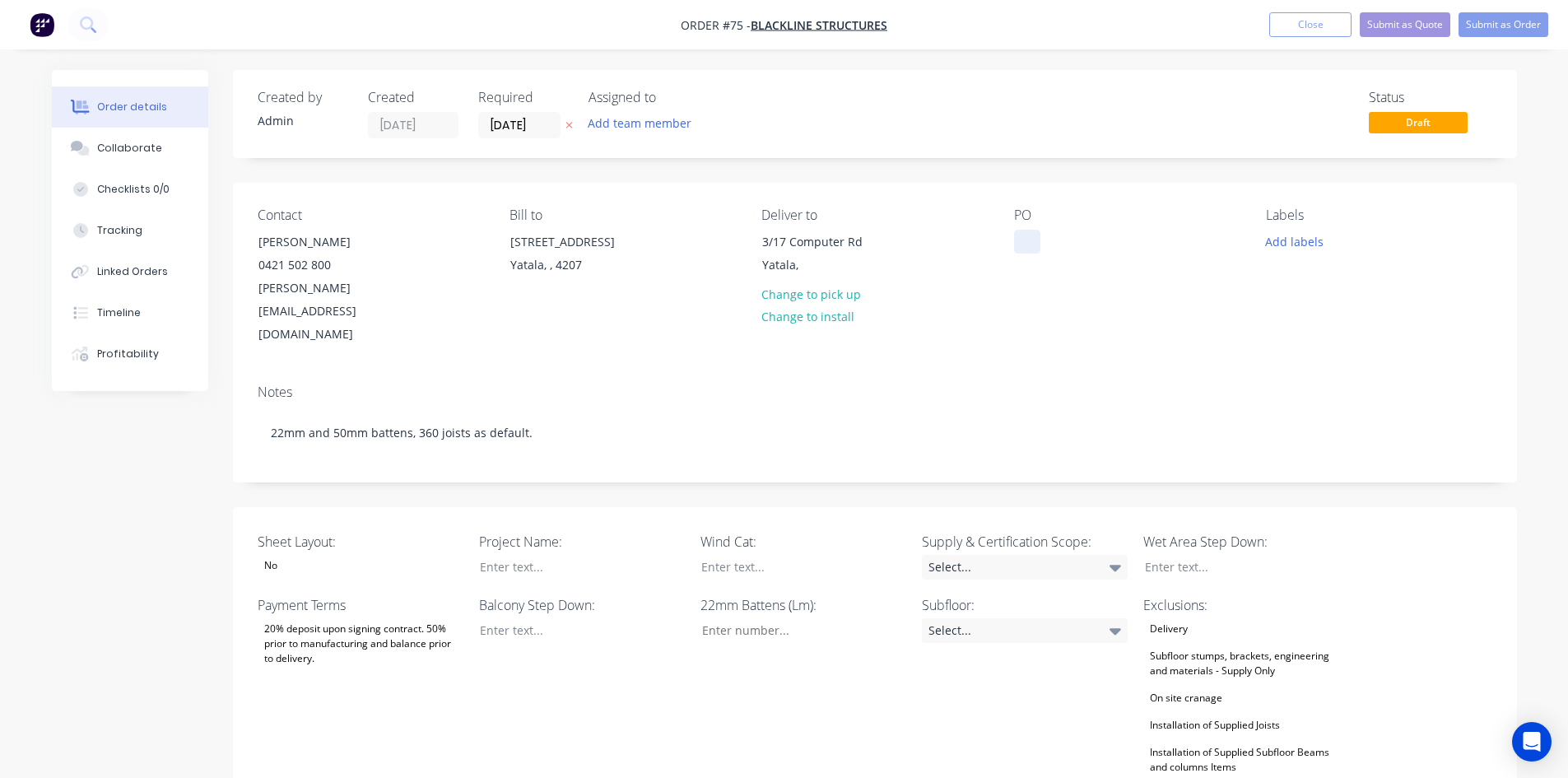
click at [1030, 244] on div at bounding box center [1027, 242] width 26 height 24
click at [1026, 250] on div at bounding box center [1027, 242] width 26 height 24
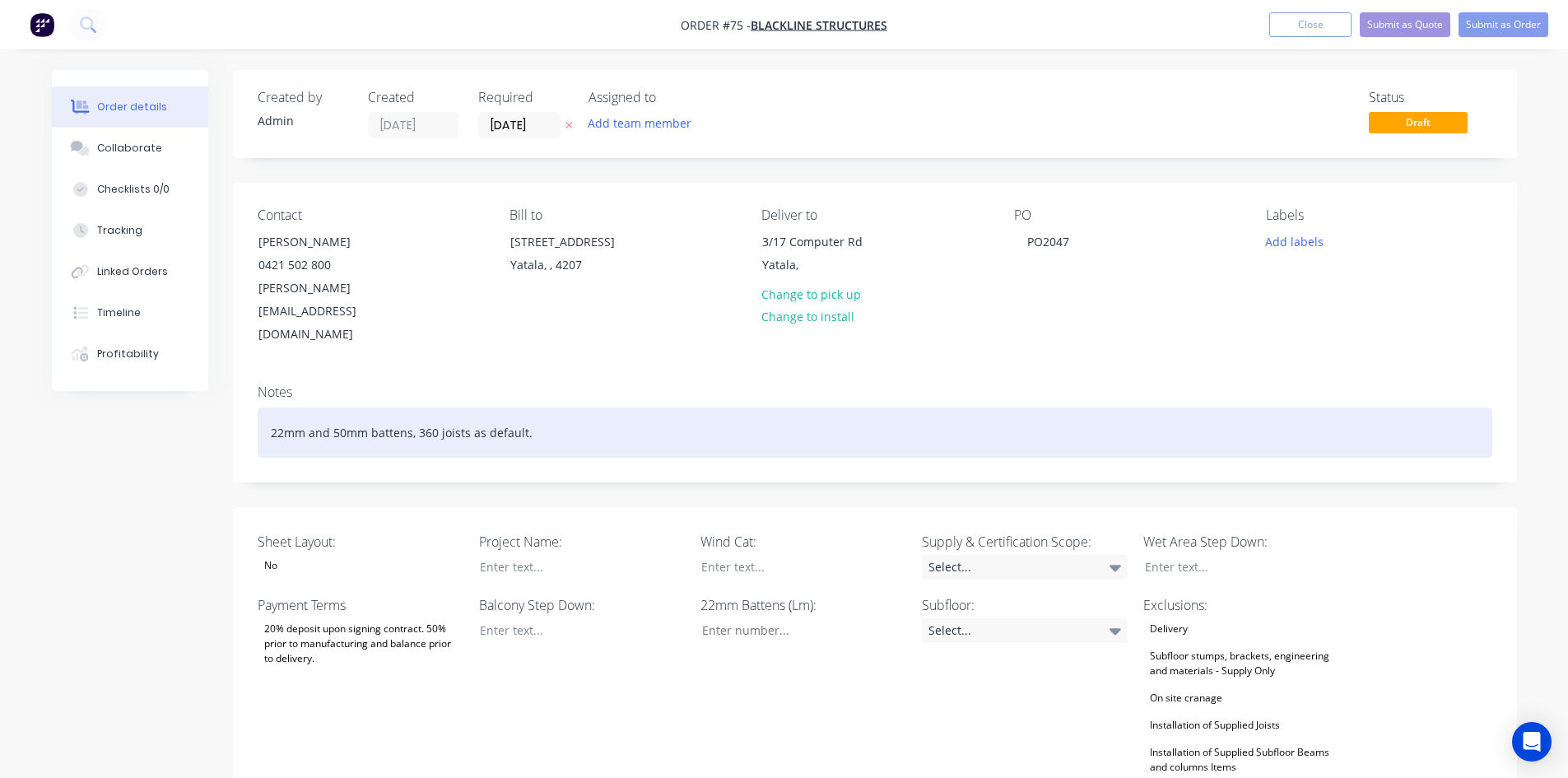
click at [1067, 407] on div "22mm and 50mm battens, 360 joists as default." at bounding box center [874, 432] width 1234 height 50
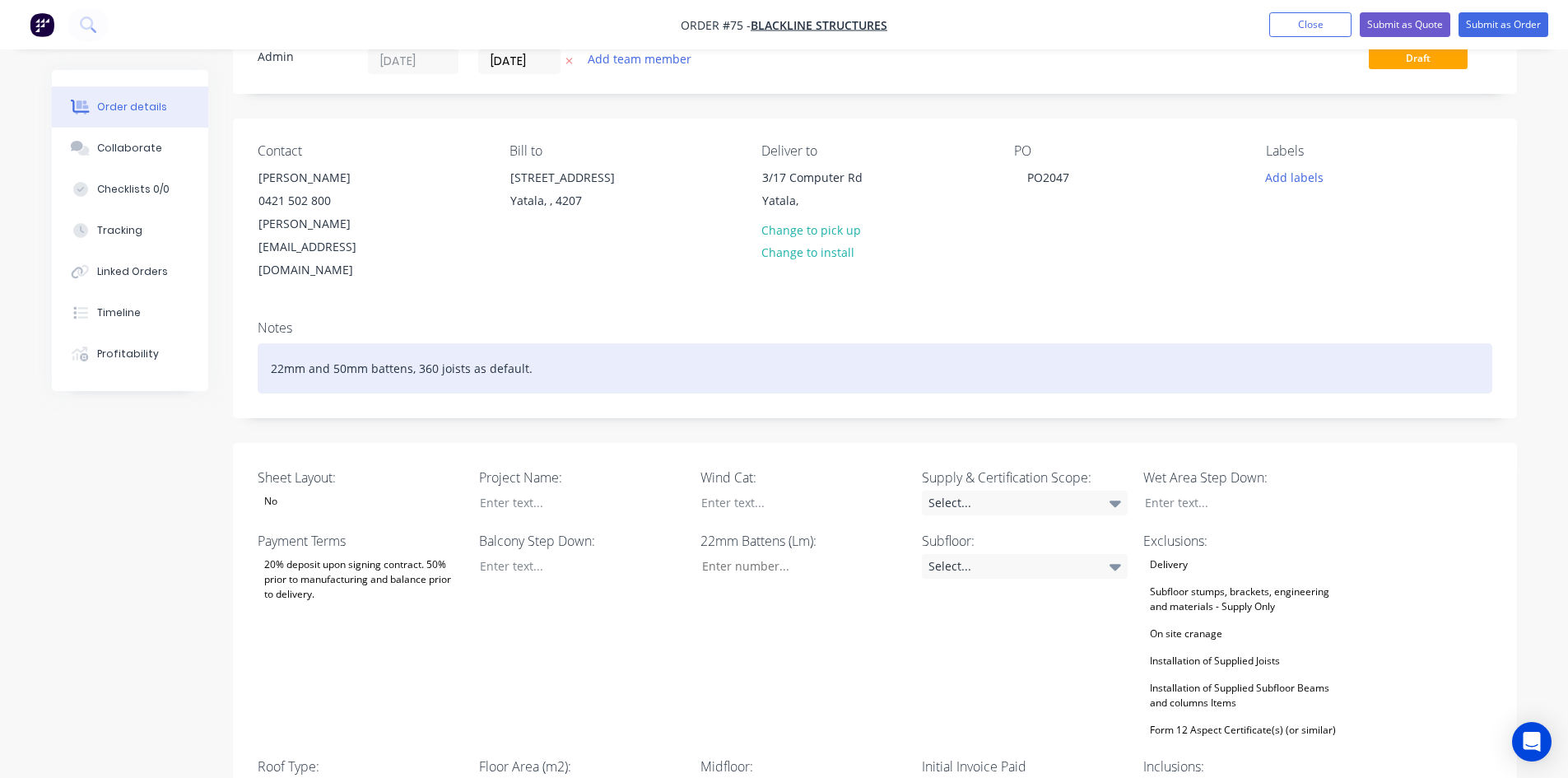
scroll to position [247, 0]
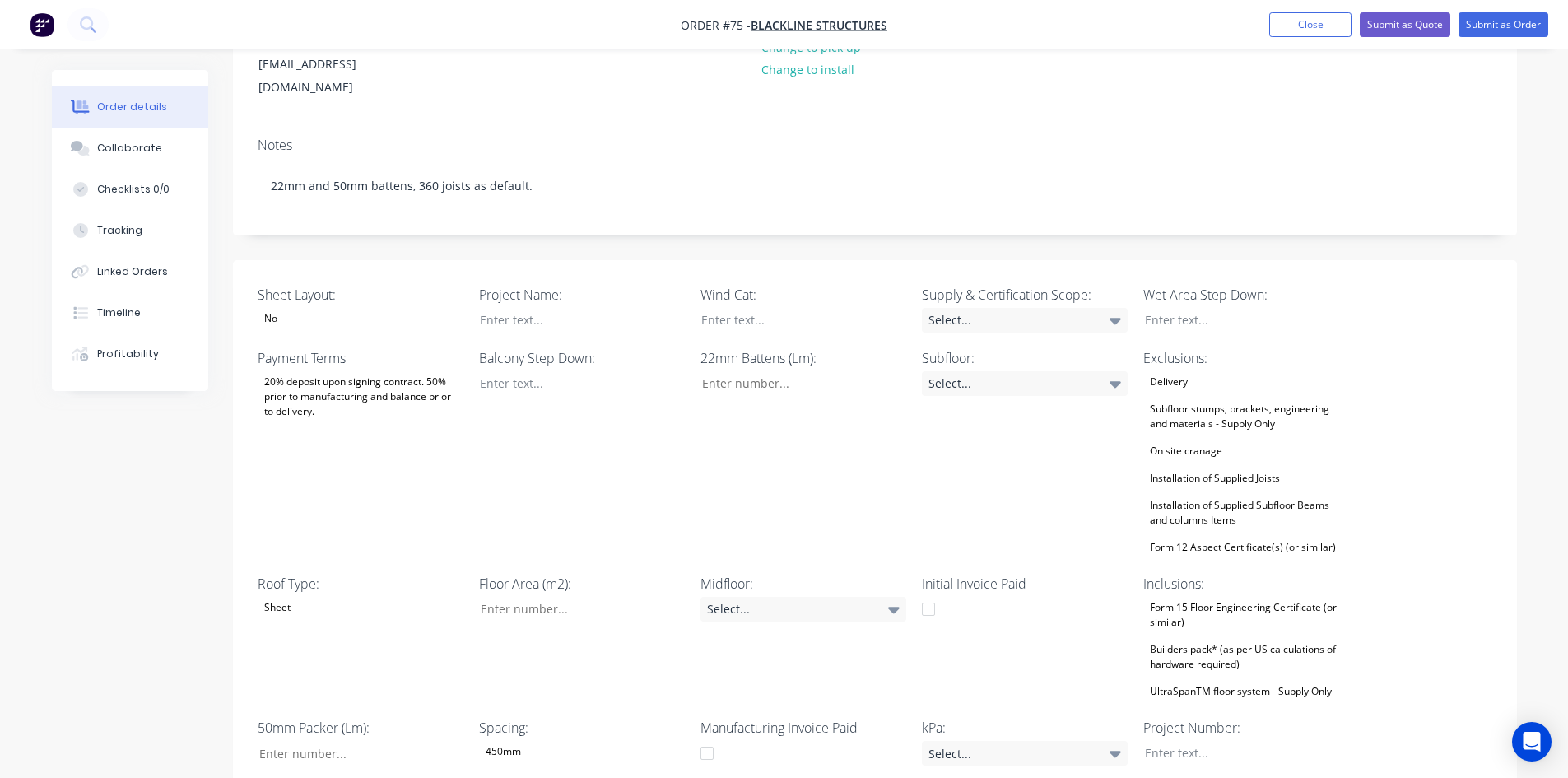
click at [1196, 597] on div "Form 15 Floor Engineering Certificate (or similar)" at bounding box center [1247, 615] width 206 height 36
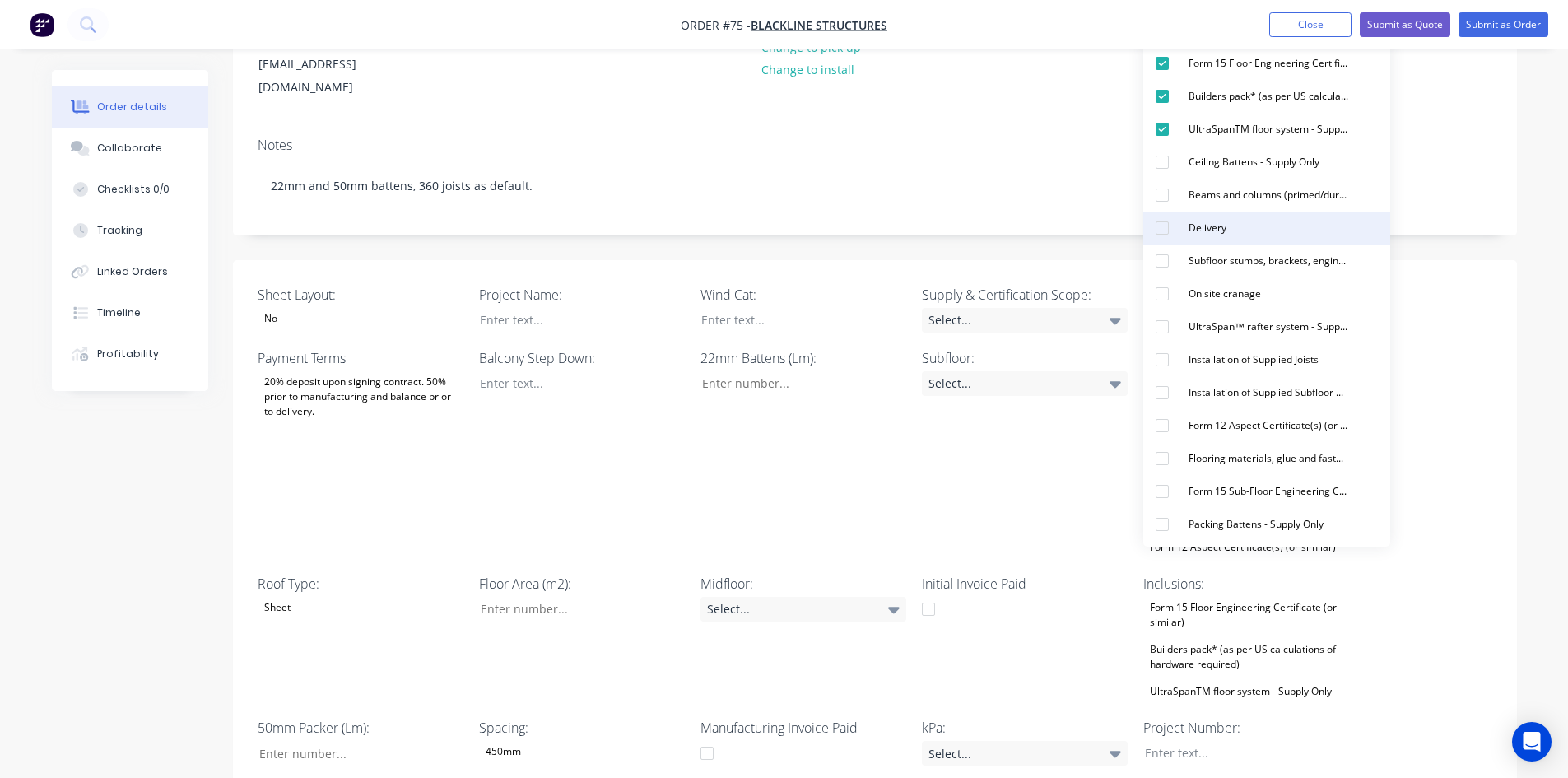
click at [1184, 231] on div "Delivery" at bounding box center [1207, 228] width 51 height 22
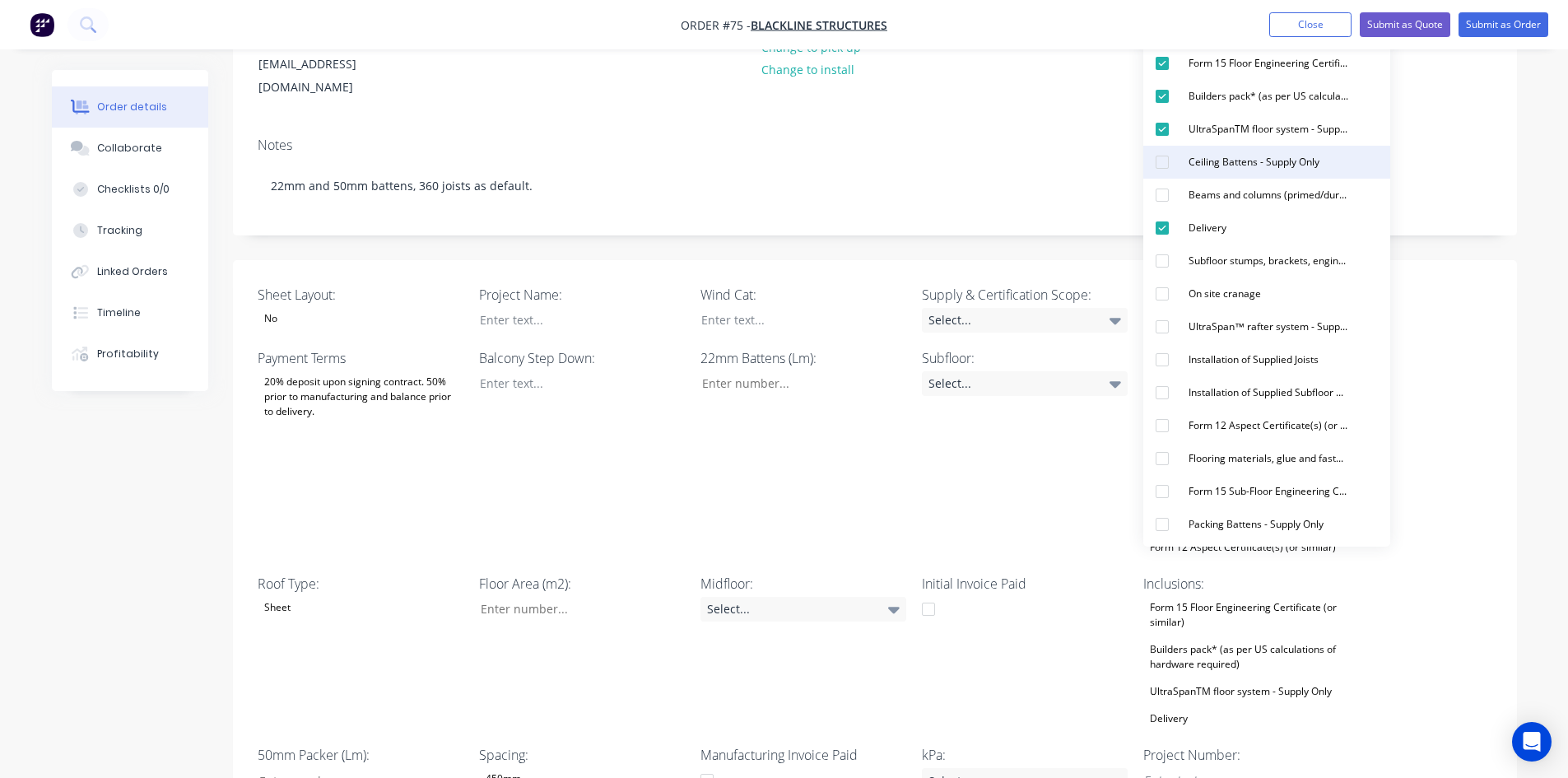
click at [1175, 158] on div "button" at bounding box center [1163, 162] width 33 height 33
click at [1179, 518] on button "Packing Battens - Supply Only" at bounding box center [1267, 524] width 247 height 33
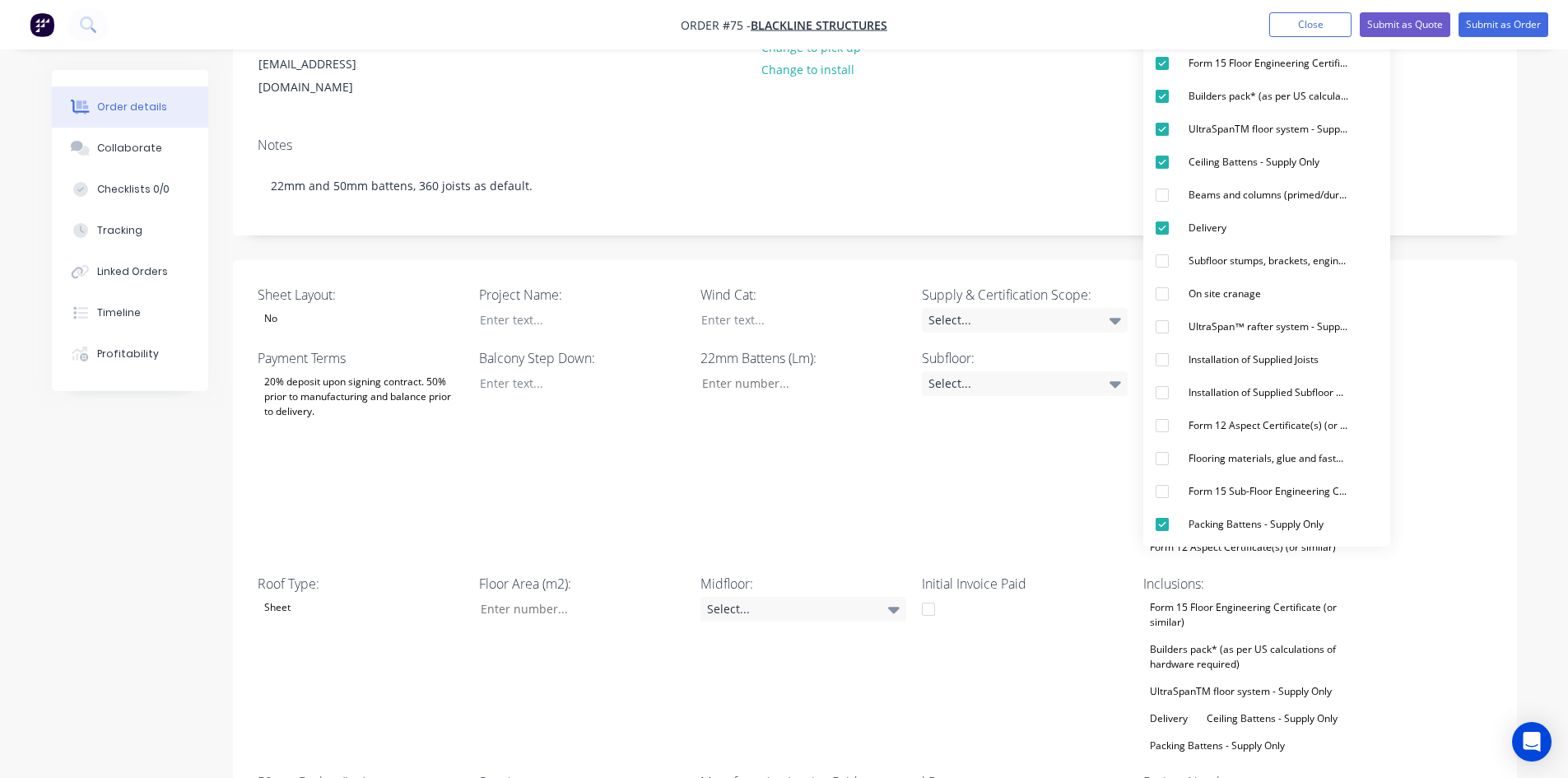
click at [930, 632] on div "Initial Invoice Paid" at bounding box center [1025, 665] width 206 height 183
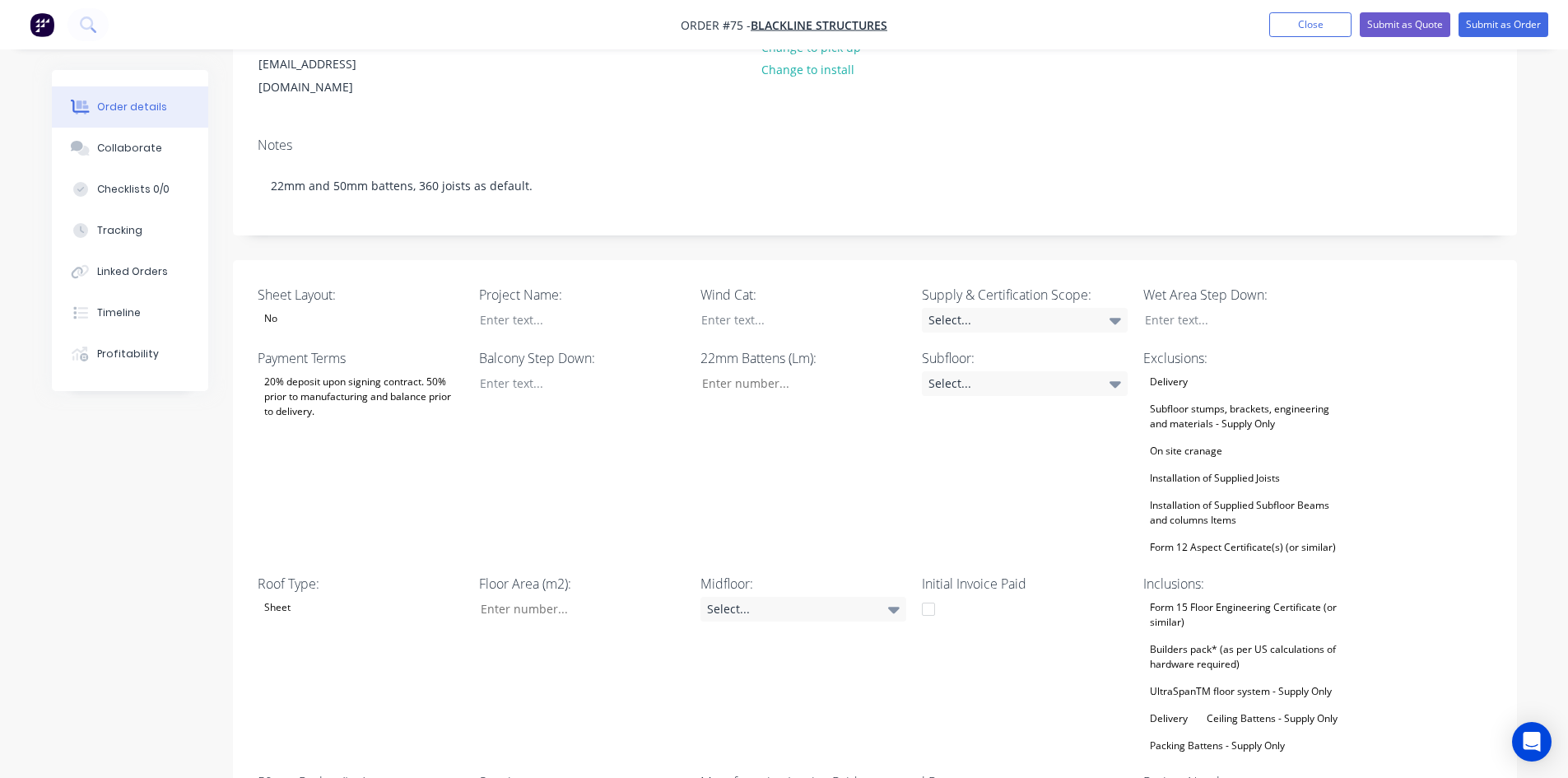
click at [1288, 631] on div "Form 15 Floor Engineering Certificate (or similar) Builders pack* (as per US ca…" at bounding box center [1247, 677] width 206 height 159
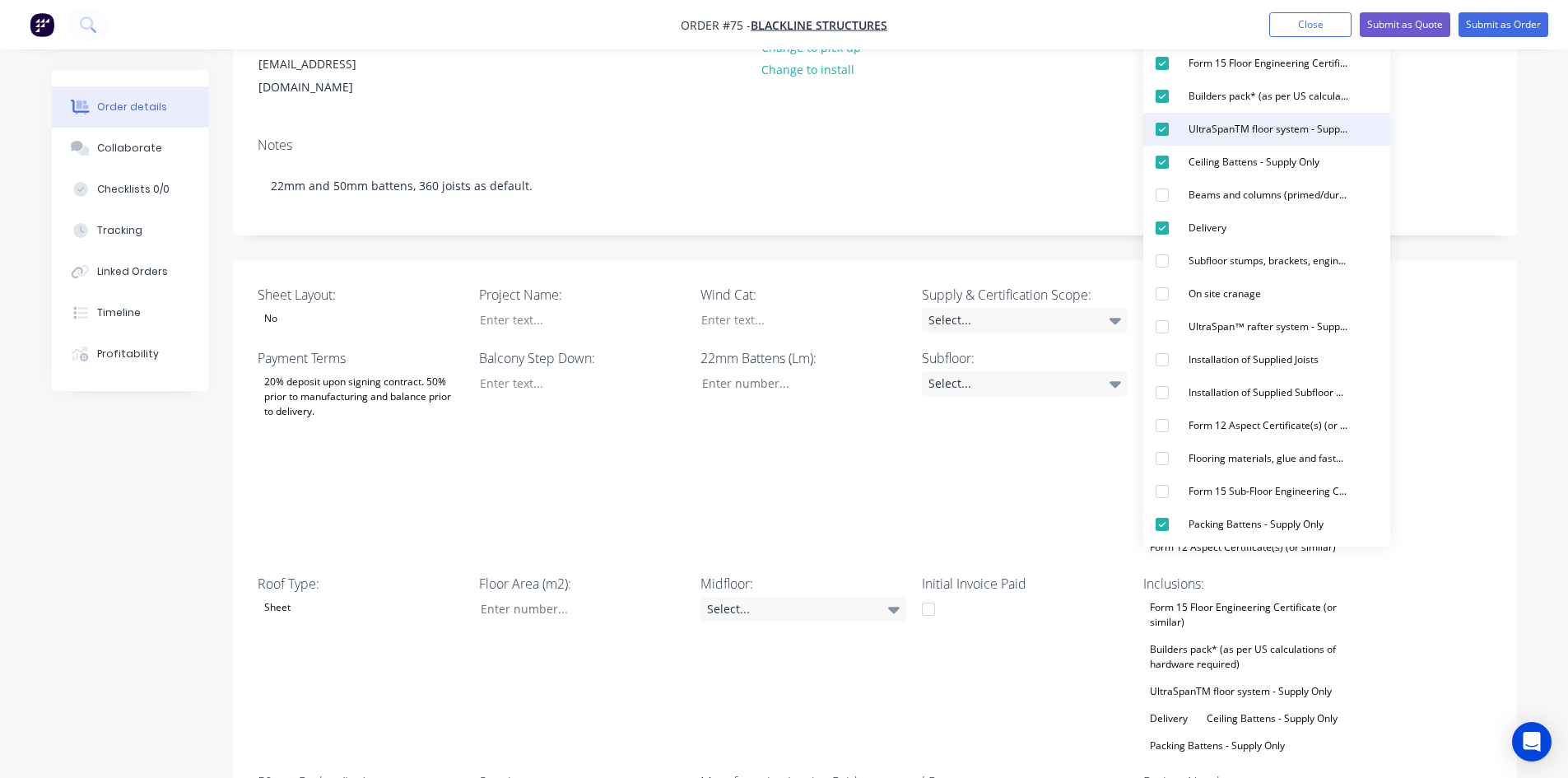
click at [1214, 132] on div "UltraSpanTM floor system - Supply Only" at bounding box center [1268, 129] width 173 height 22
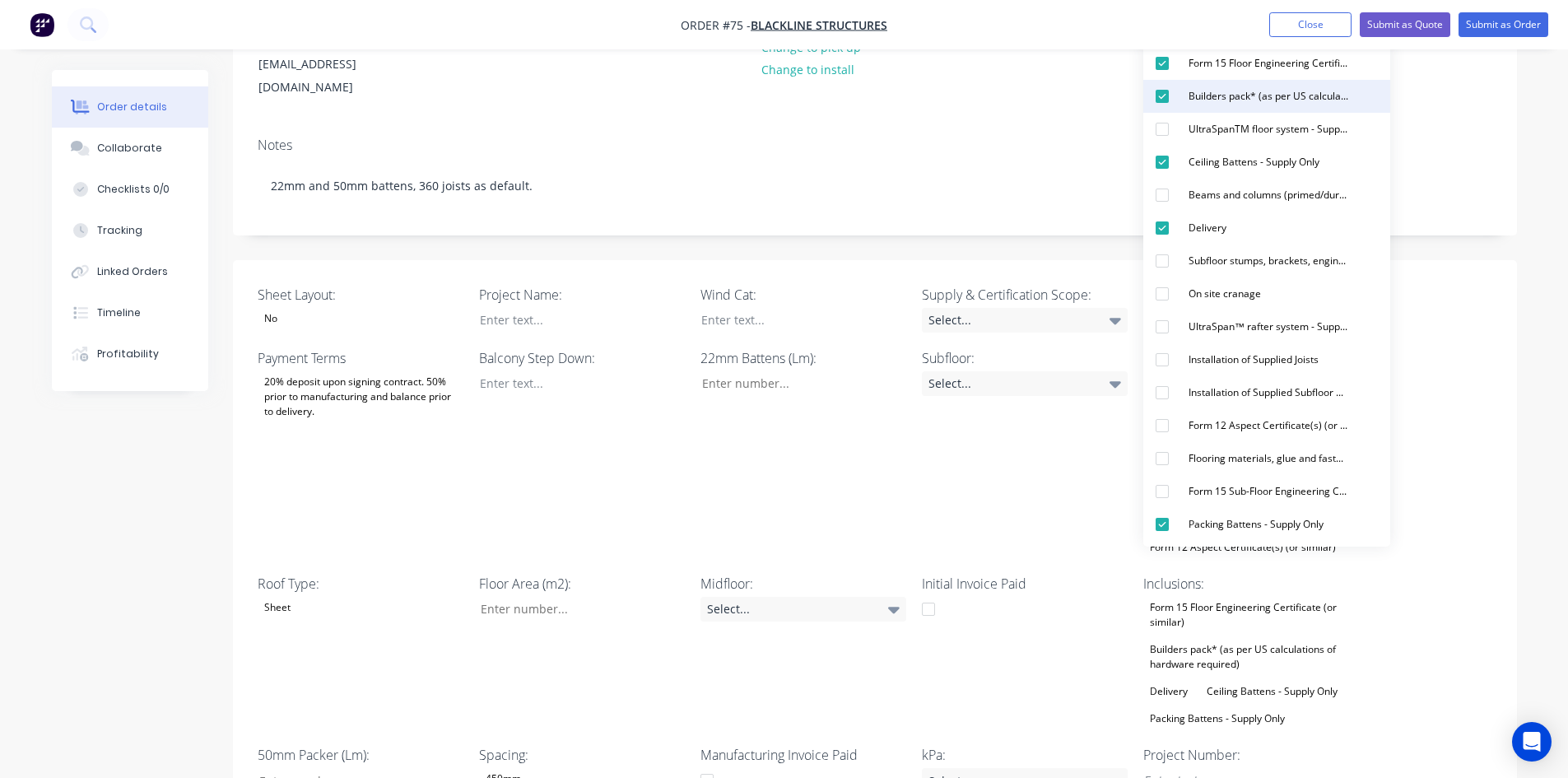
click at [1232, 88] on div "Builders pack* (as per US calculations of hardware required)" at bounding box center [1268, 96] width 173 height 22
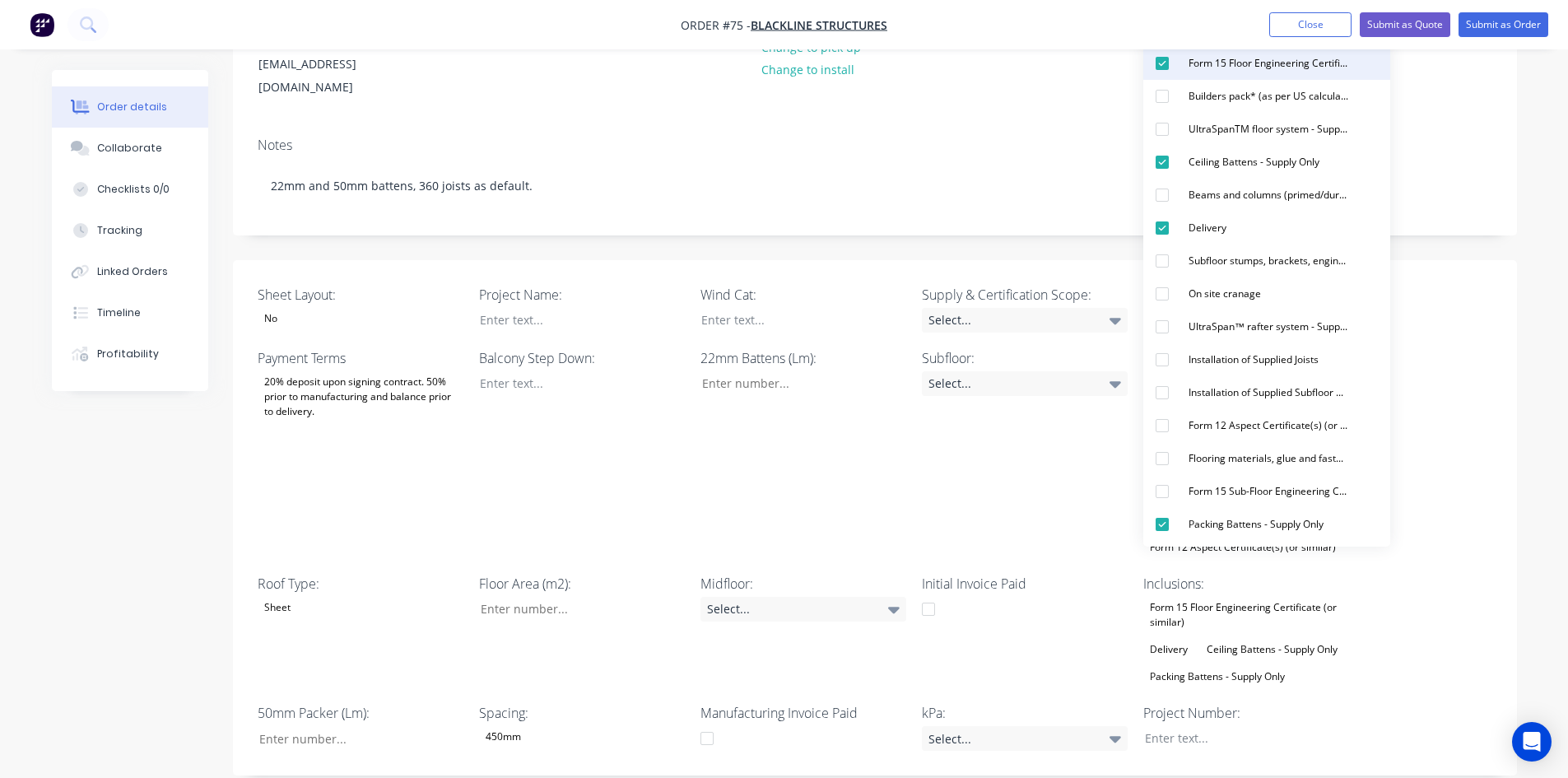
click at [1235, 79] on button "Form 15 Floor Engineering Certificate (or similar)" at bounding box center [1267, 63] width 247 height 33
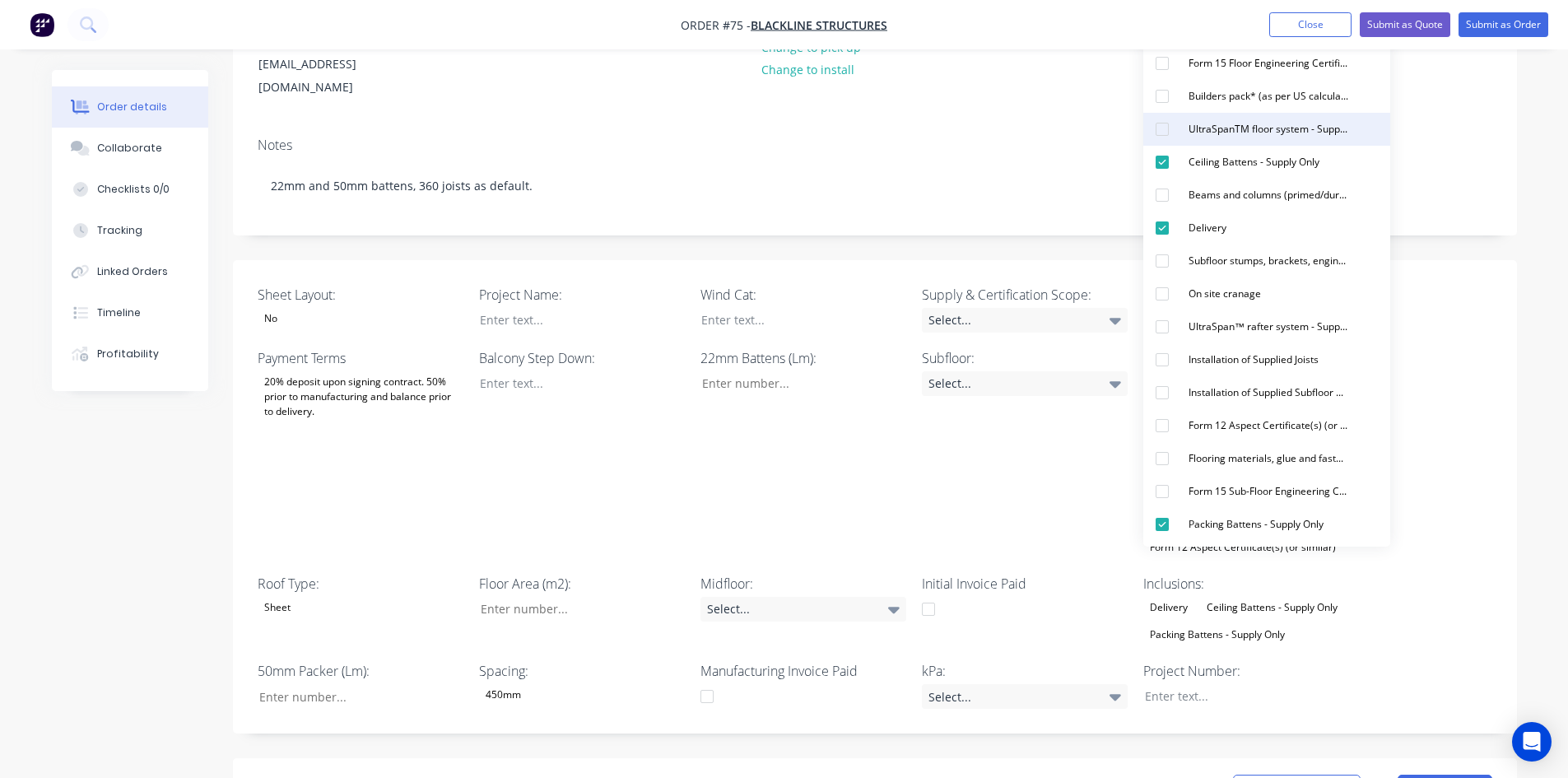
click at [1239, 126] on div "UltraSpanTM floor system - Supply Only" at bounding box center [1268, 129] width 173 height 22
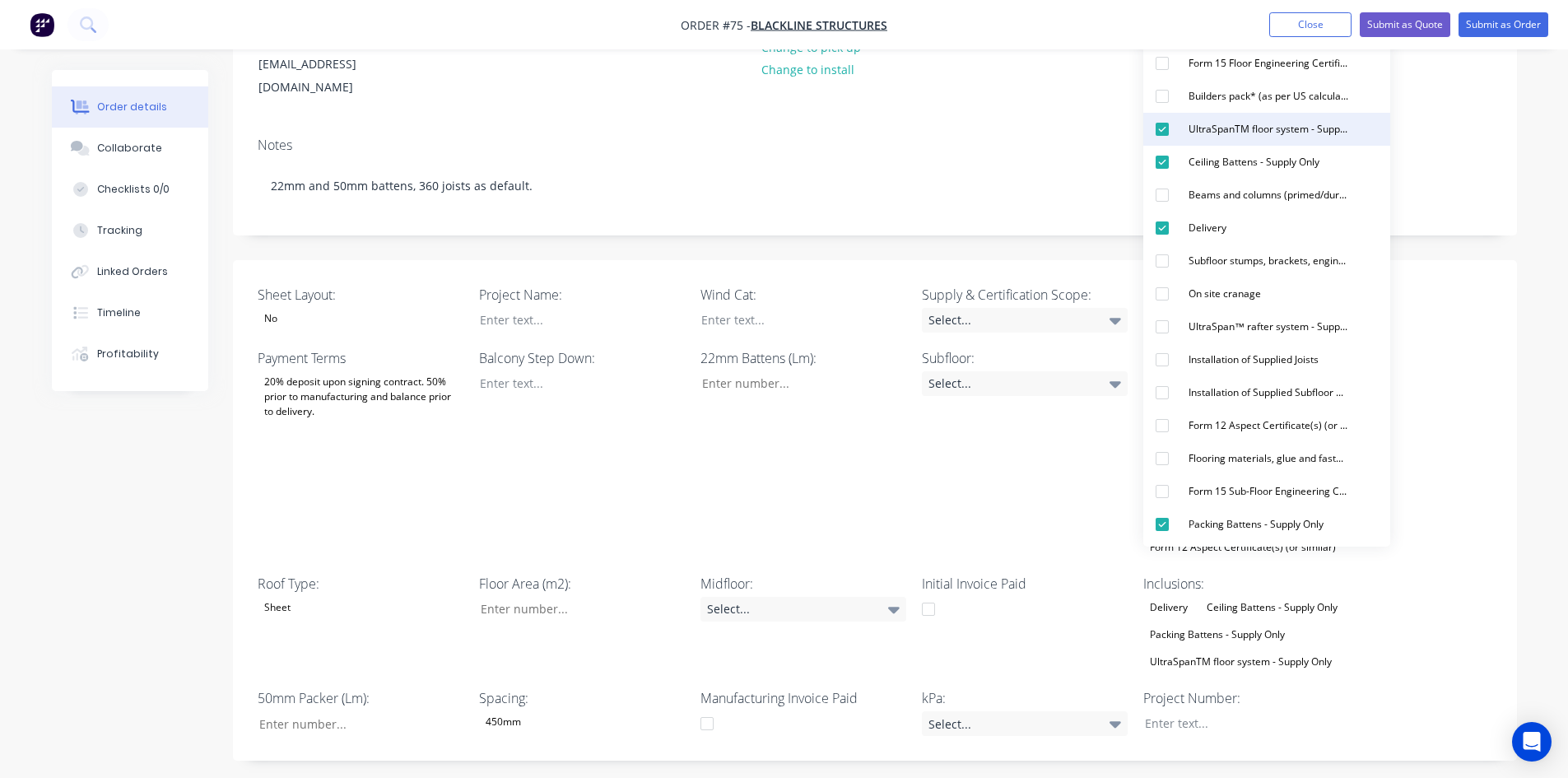
click at [1239, 126] on div "UltraSpanTM floor system - Supply Only" at bounding box center [1268, 129] width 173 height 22
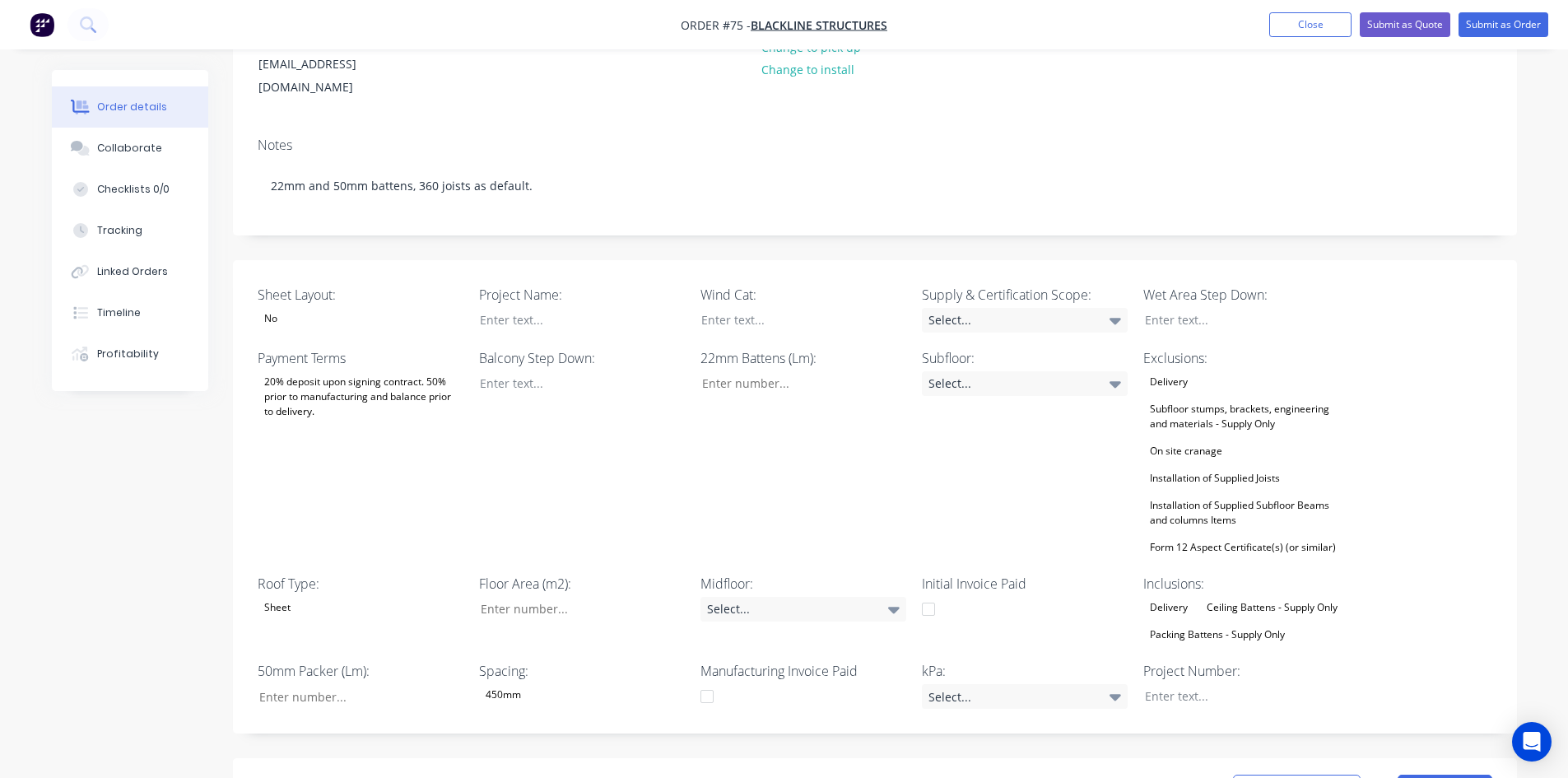
click at [819, 453] on div "22mm Battens (Lm):" at bounding box center [804, 453] width 206 height 210
click at [1252, 399] on div "Subfloor stumps, brackets, engineering and materials - Supply Only" at bounding box center [1247, 417] width 206 height 36
click at [1476, 269] on div "Sheet Layout: No Project Name: Wind Cat: Supply & Certification Scope: Select..…" at bounding box center [875, 496] width 1284 height 474
click at [1182, 372] on div "Delivery" at bounding box center [1169, 382] width 51 height 22
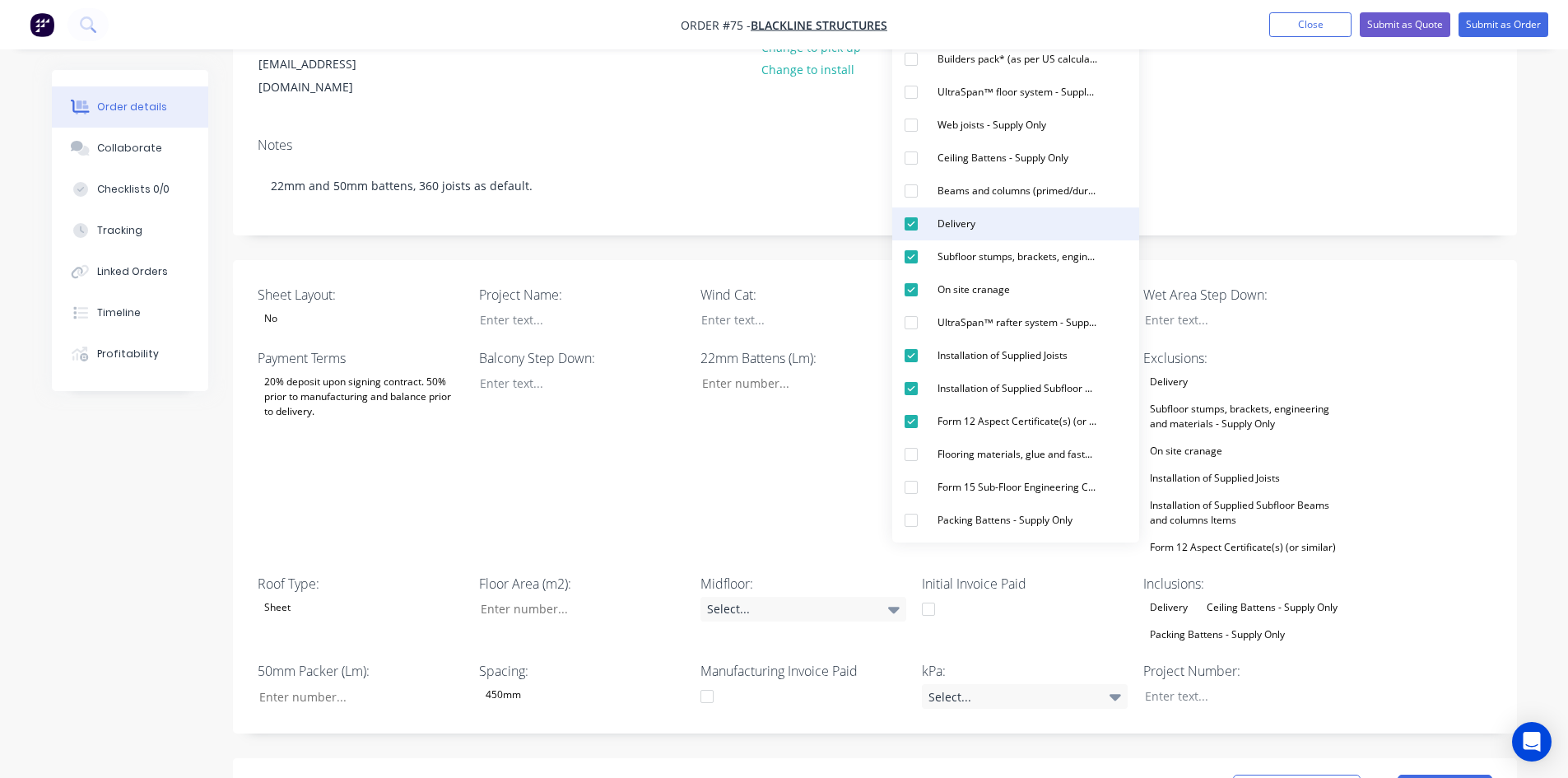
click at [960, 224] on div "Delivery" at bounding box center [956, 224] width 51 height 22
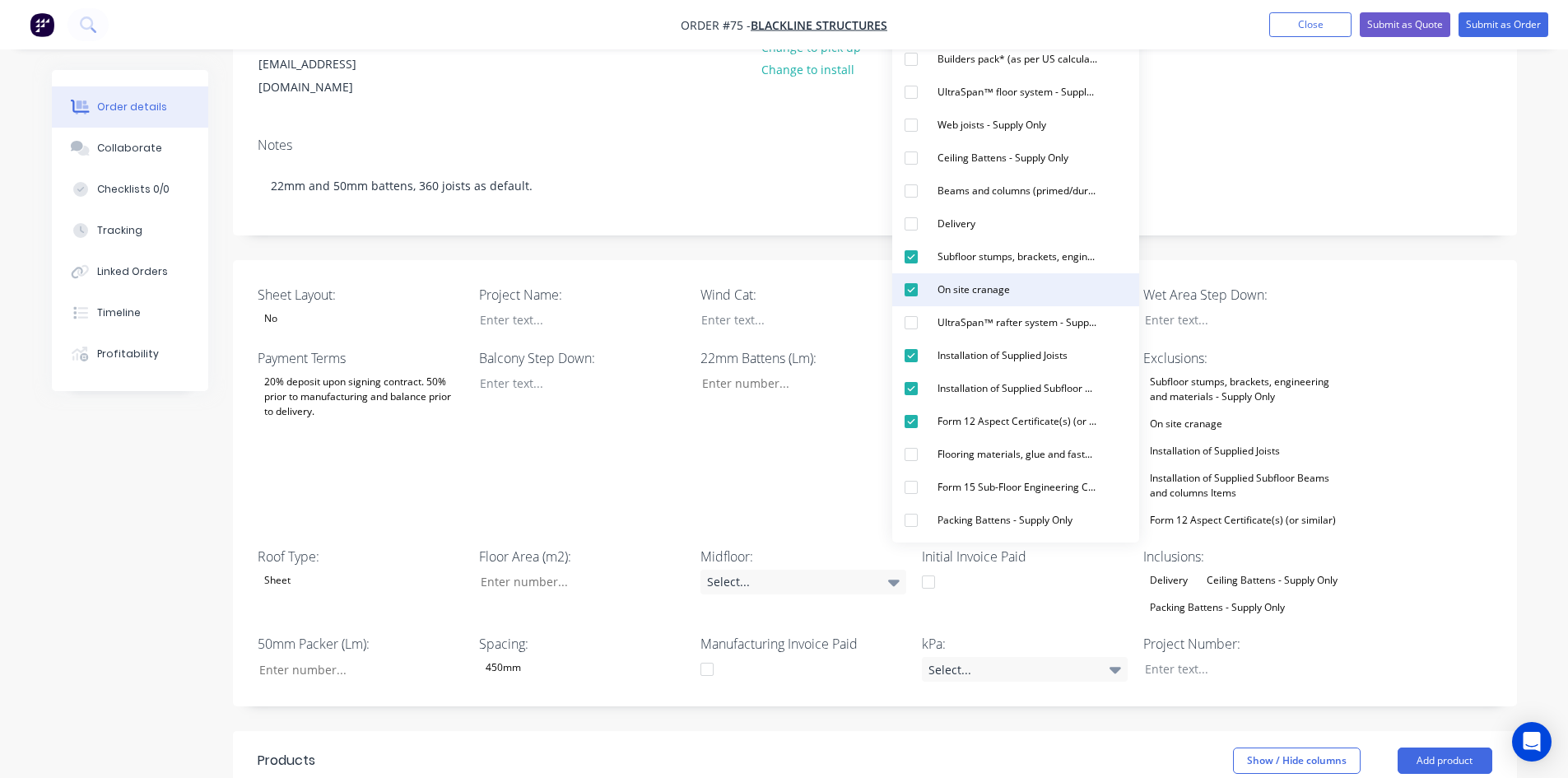
click at [962, 299] on div "On site cranage" at bounding box center [974, 289] width 86 height 22
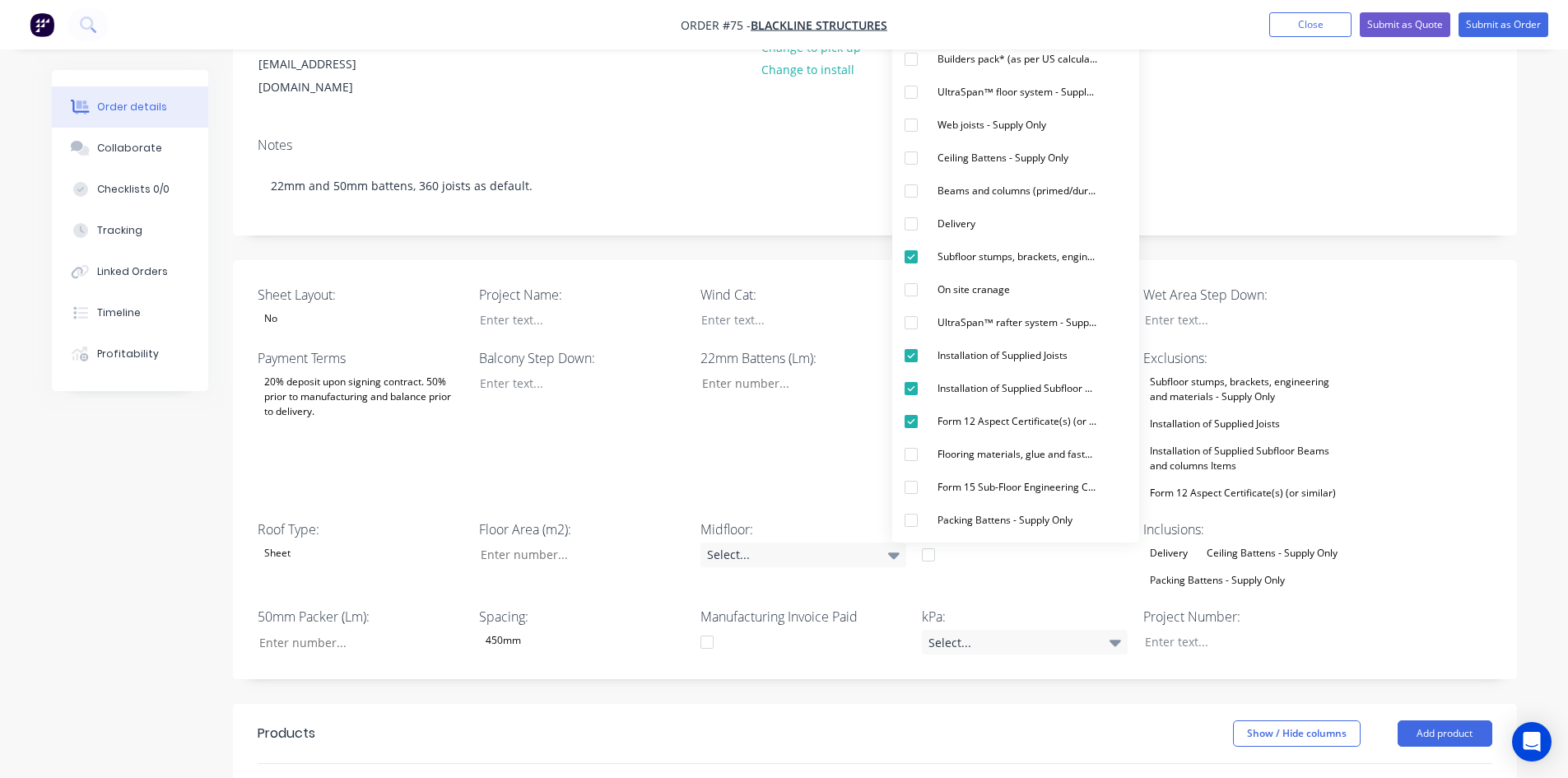
click at [766, 385] on div "22mm Battens (Lm):" at bounding box center [804, 426] width 206 height 156
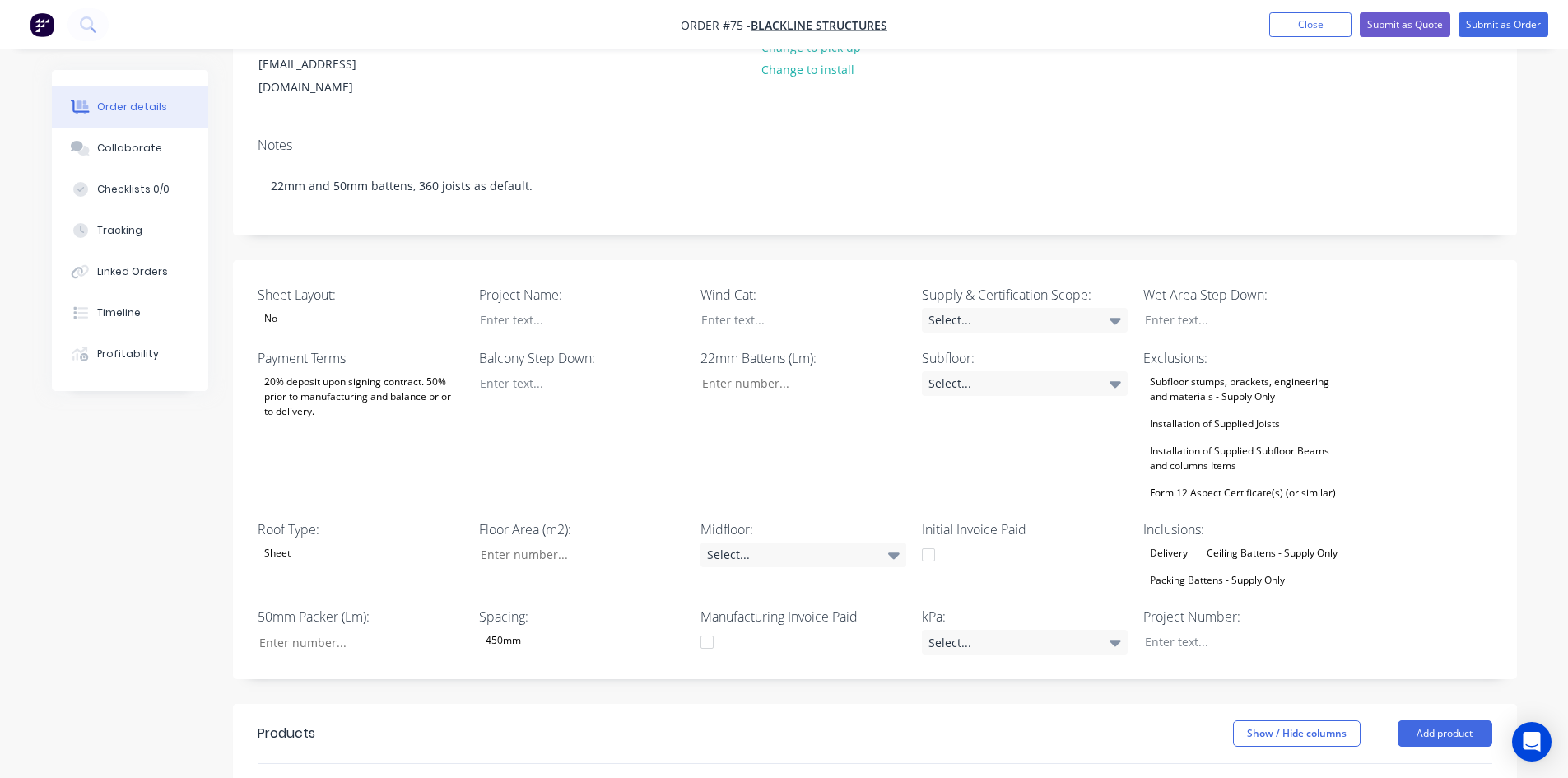
click at [275, 308] on div "No" at bounding box center [270, 318] width 26 height 22
click at [173, 515] on div "Created by Admin Created 28/08/25 Required 28/08/25 Assigned to Add team member…" at bounding box center [784, 530] width 1465 height 1415
click at [516, 308] on div at bounding box center [570, 320] width 206 height 24
click at [741, 308] on div at bounding box center [791, 320] width 206 height 24
click at [570, 372] on div at bounding box center [570, 384] width 206 height 24
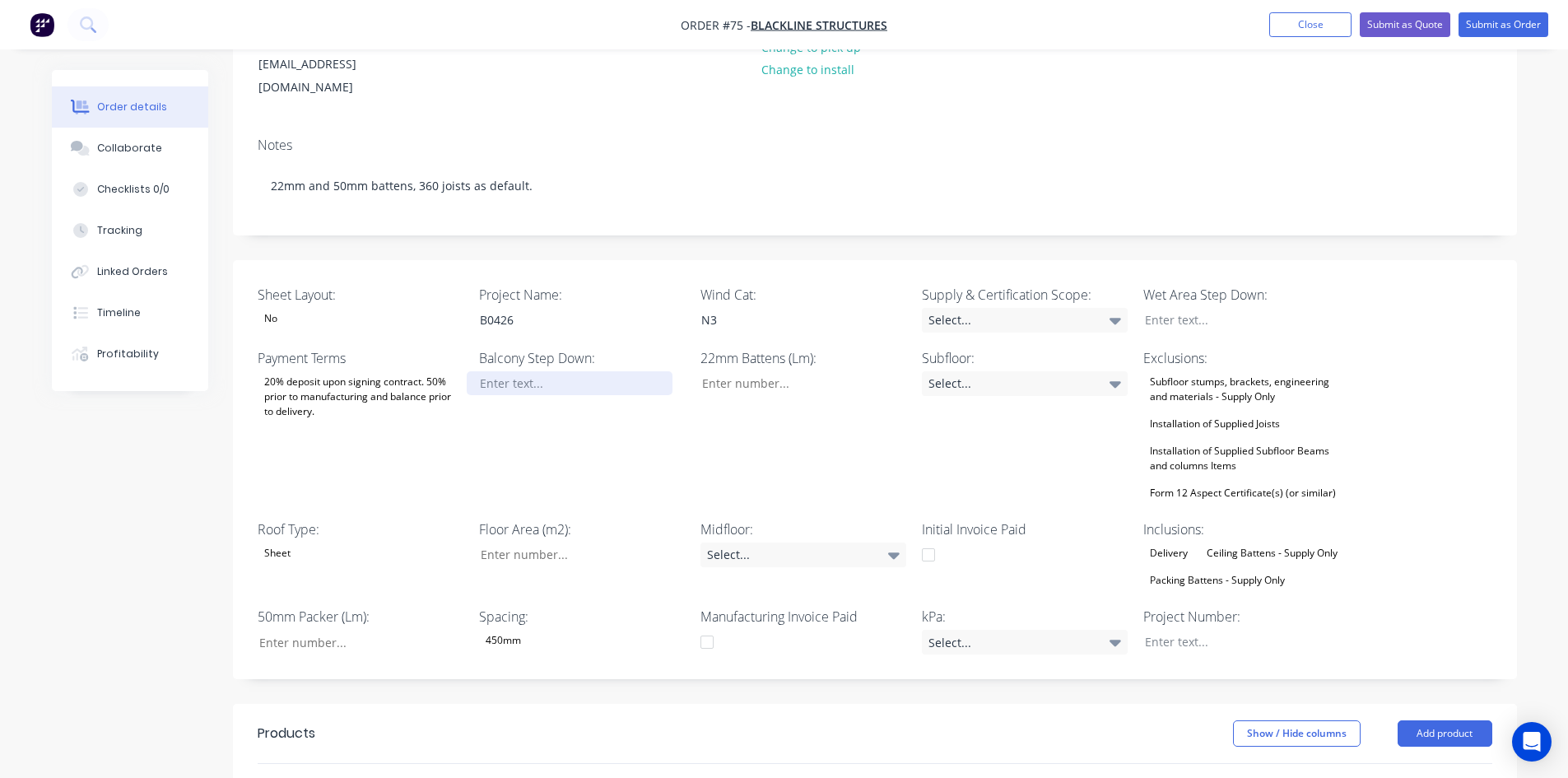
click at [528, 372] on div at bounding box center [570, 384] width 206 height 24
click at [556, 542] on input "Sheet Layout:" at bounding box center [575, 554] width 217 height 25
click at [546, 542] on input "Sheet Layout:" at bounding box center [575, 554] width 217 height 25
type input "0"
click at [796, 542] on div "Select..." at bounding box center [804, 554] width 206 height 25
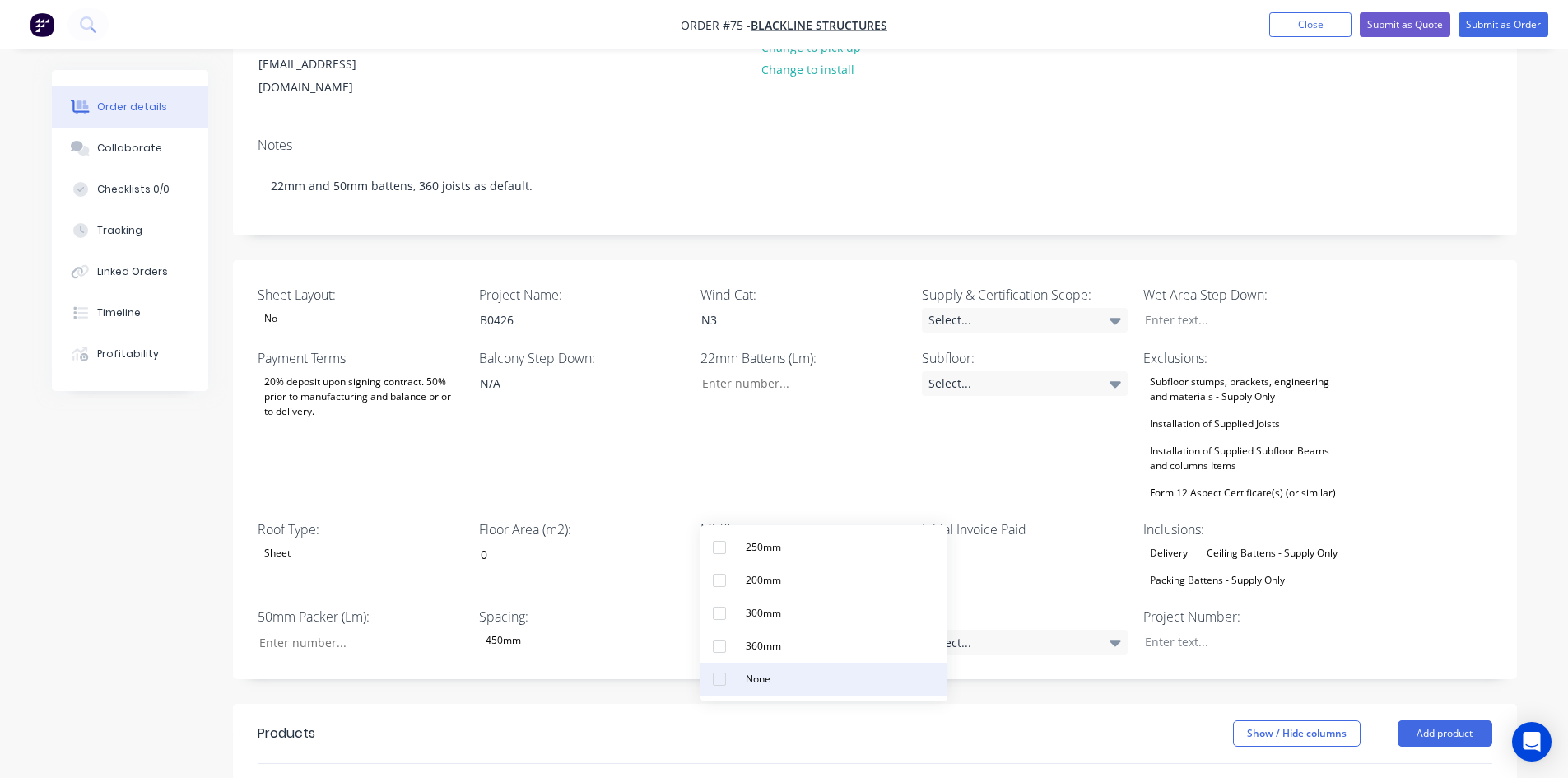
click at [754, 684] on div "None" at bounding box center [758, 679] width 38 height 22
click at [1031, 372] on div "Select..." at bounding box center [1025, 384] width 206 height 25
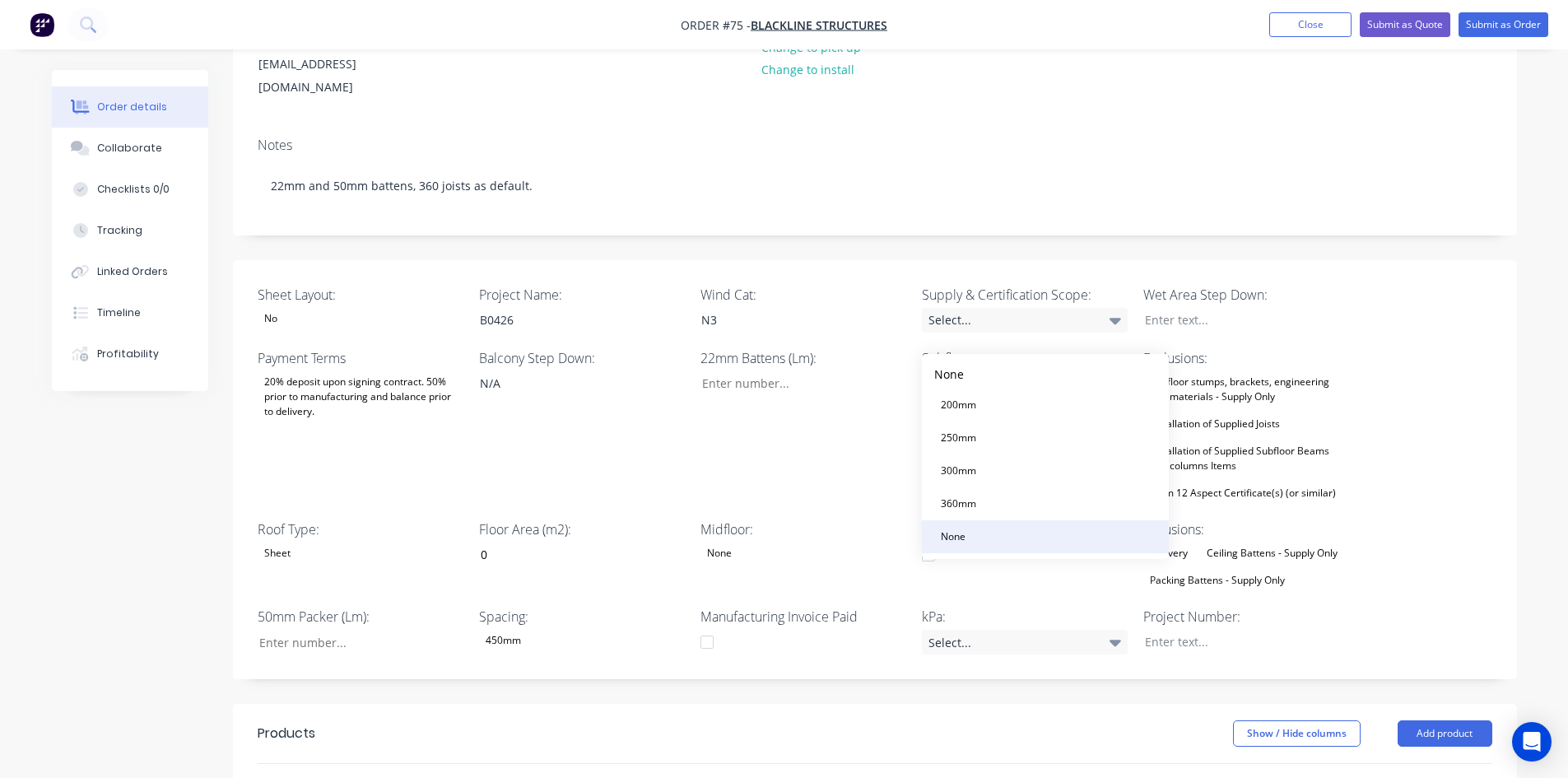
click at [954, 538] on div "None" at bounding box center [953, 536] width 38 height 22
click at [987, 308] on div "Select..." at bounding box center [1025, 320] width 206 height 25
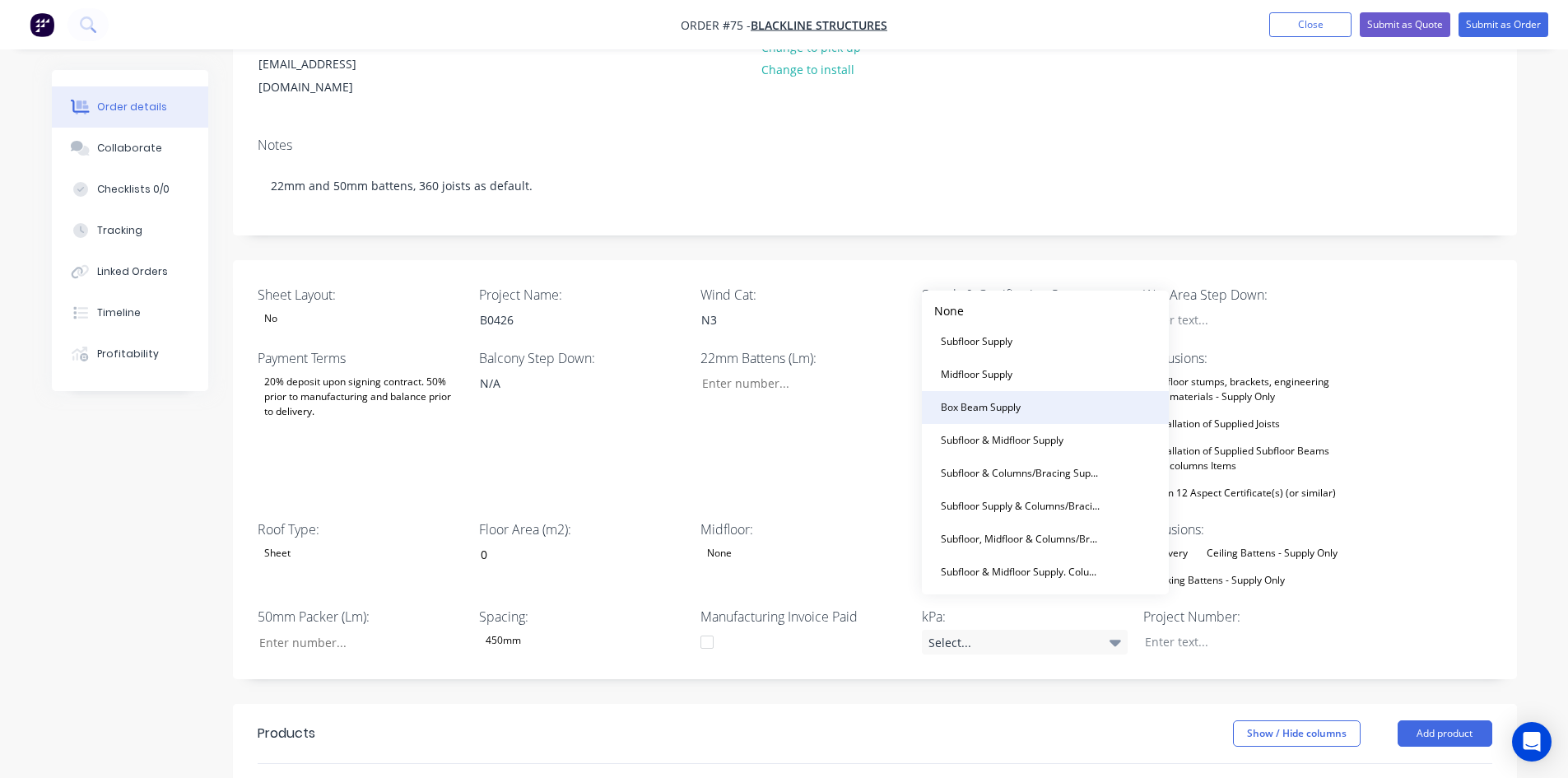
click at [972, 394] on button "Box Beam Supply" at bounding box center [1045, 407] width 247 height 33
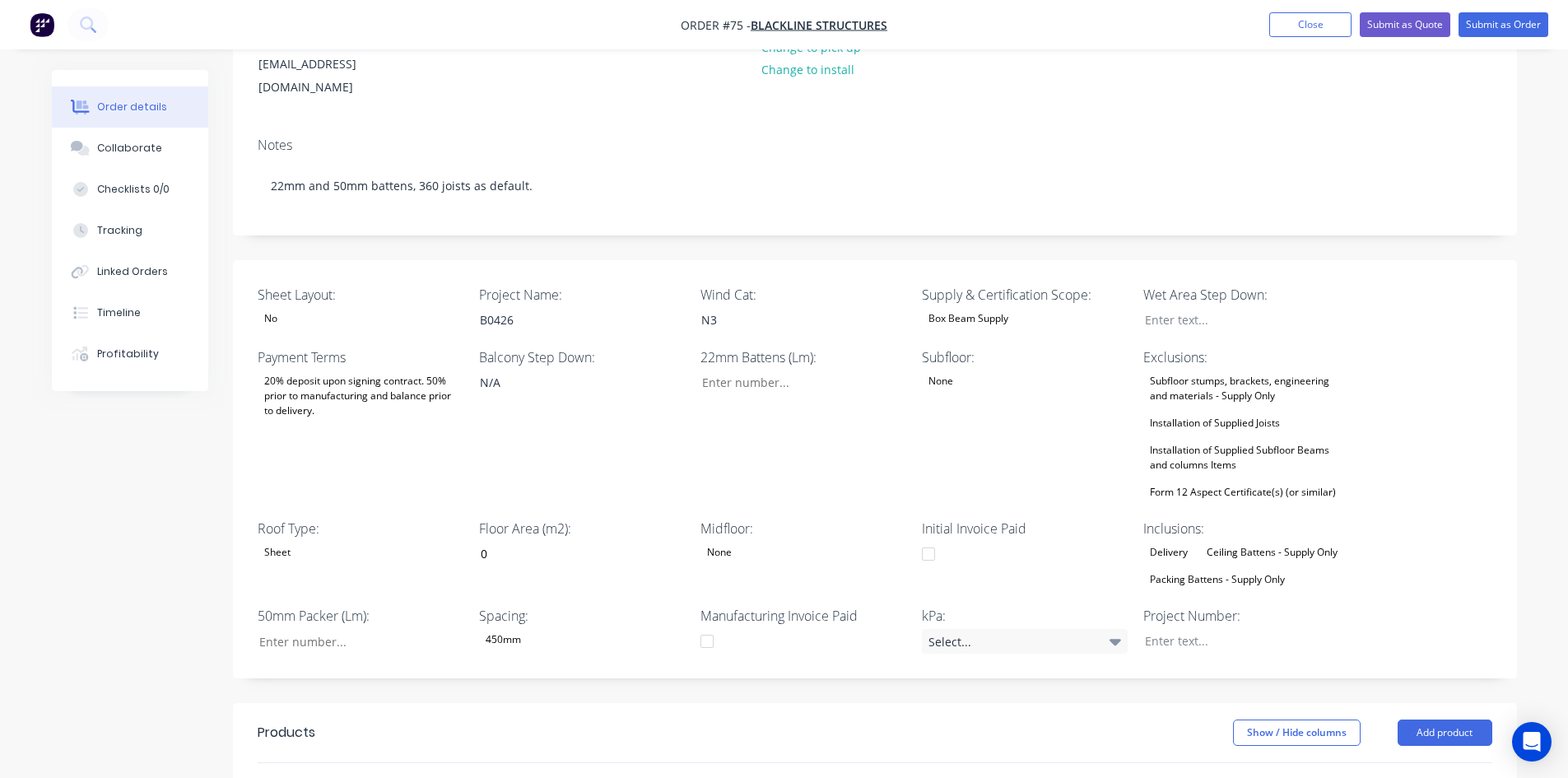
click at [1031, 308] on div "Box Beam Supply" at bounding box center [1025, 318] width 206 height 22
click at [814, 395] on div "22mm Battens (Lm):" at bounding box center [804, 425] width 206 height 156
click at [1200, 308] on div at bounding box center [1234, 320] width 206 height 24
click at [303, 629] on input "Sheet Layout:" at bounding box center [353, 641] width 217 height 25
type input "0"
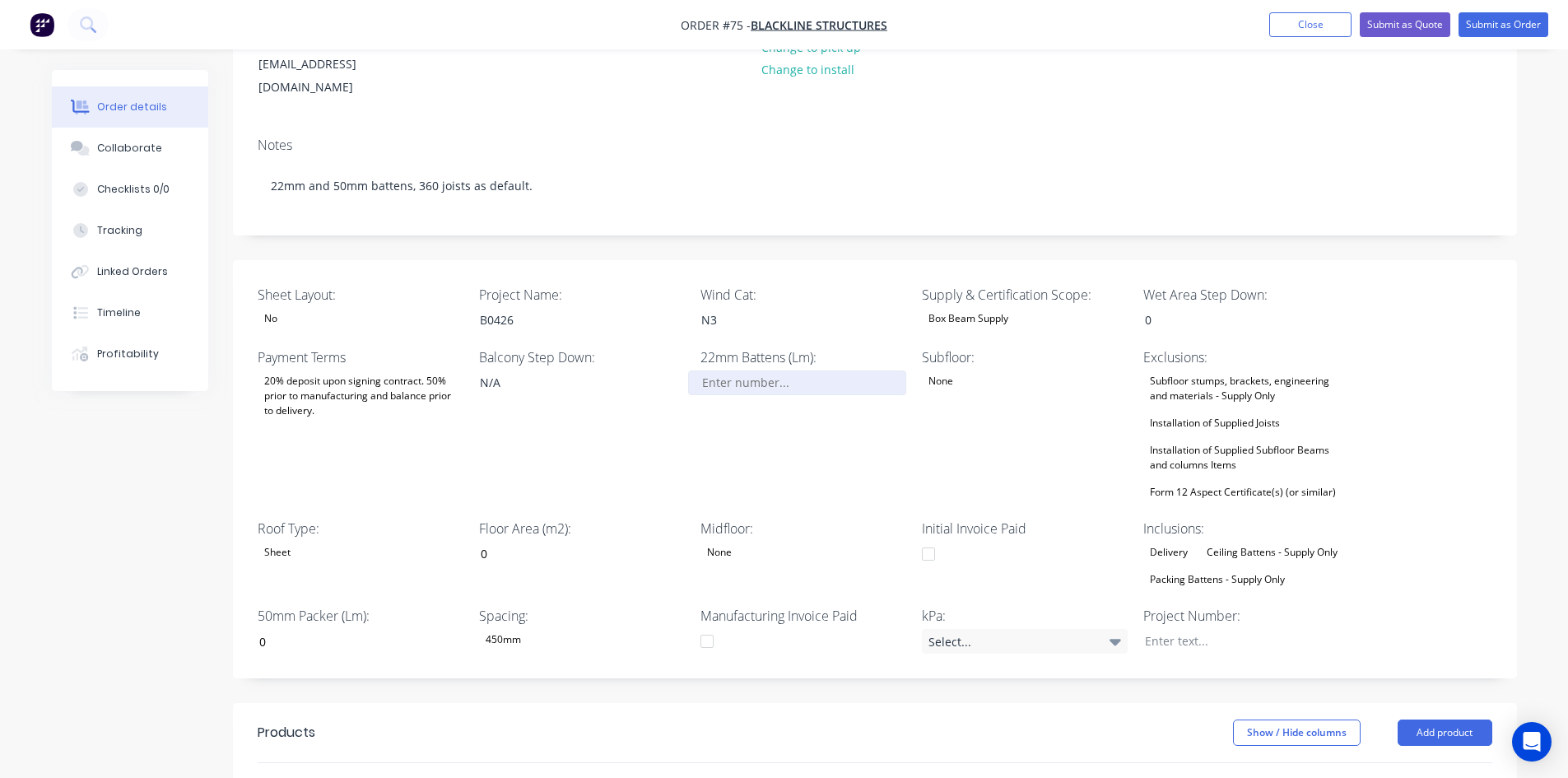
click at [730, 371] on input "Sheet Layout:" at bounding box center [796, 383] width 217 height 25
type input "0"
click at [1082, 629] on div "Select..." at bounding box center [1025, 641] width 206 height 25
click at [967, 650] on button "1.5kPa" at bounding box center [1045, 663] width 247 height 33
click at [1224, 629] on div at bounding box center [1234, 641] width 206 height 24
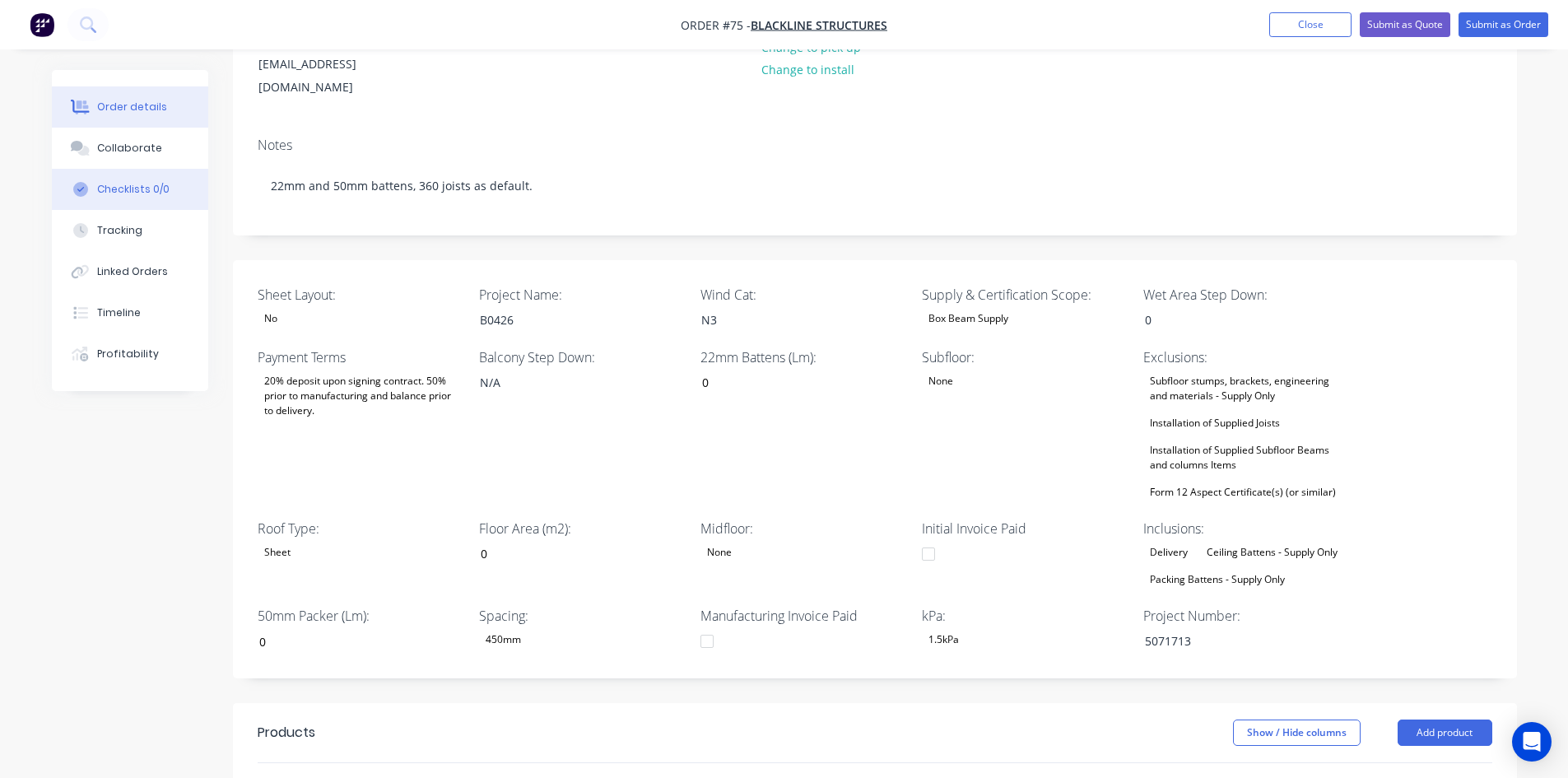
click at [138, 200] on button "Checklists 0/0" at bounding box center [130, 190] width 157 height 42
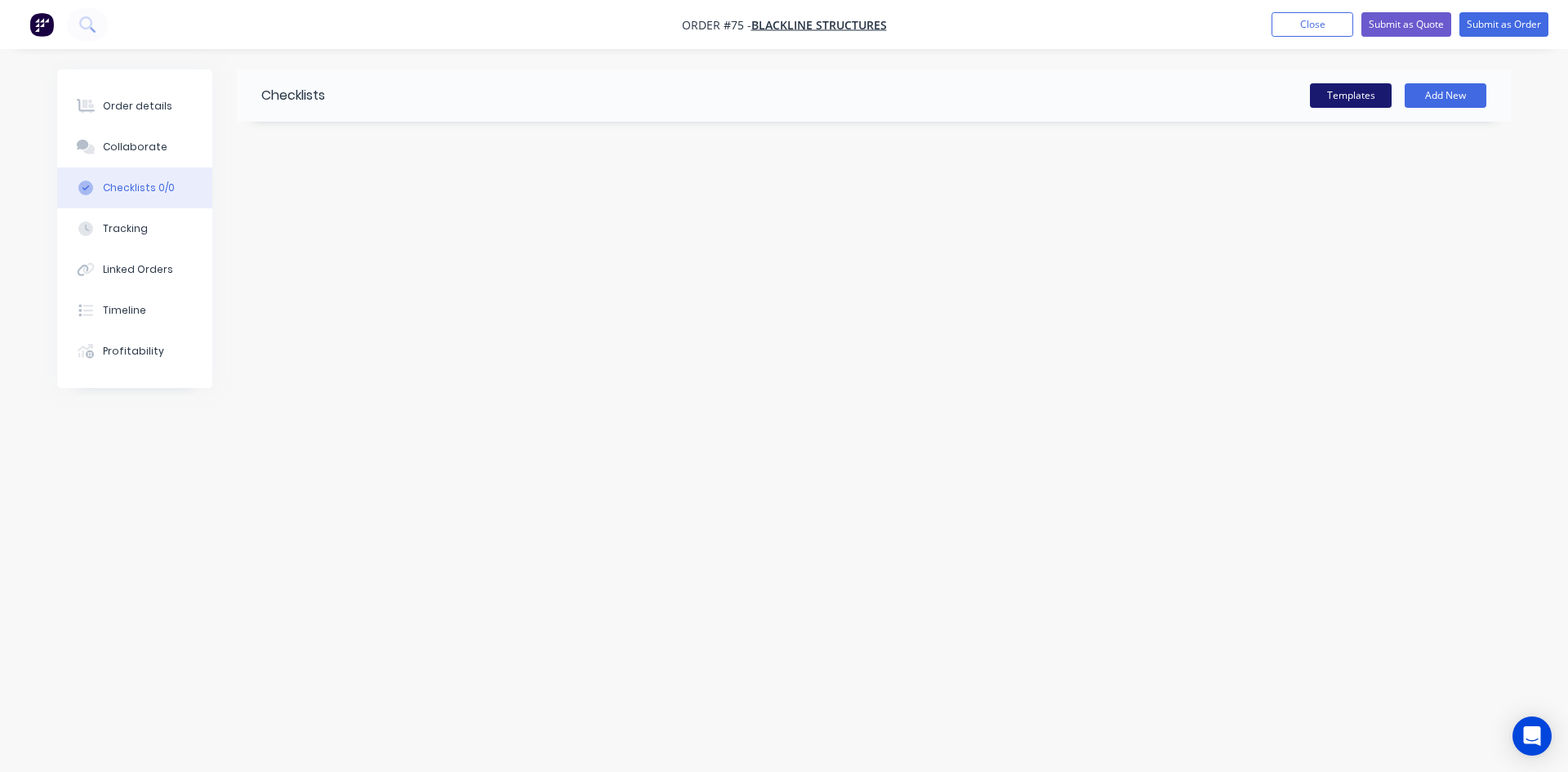
click at [1383, 89] on button "Templates" at bounding box center [1351, 95] width 82 height 25
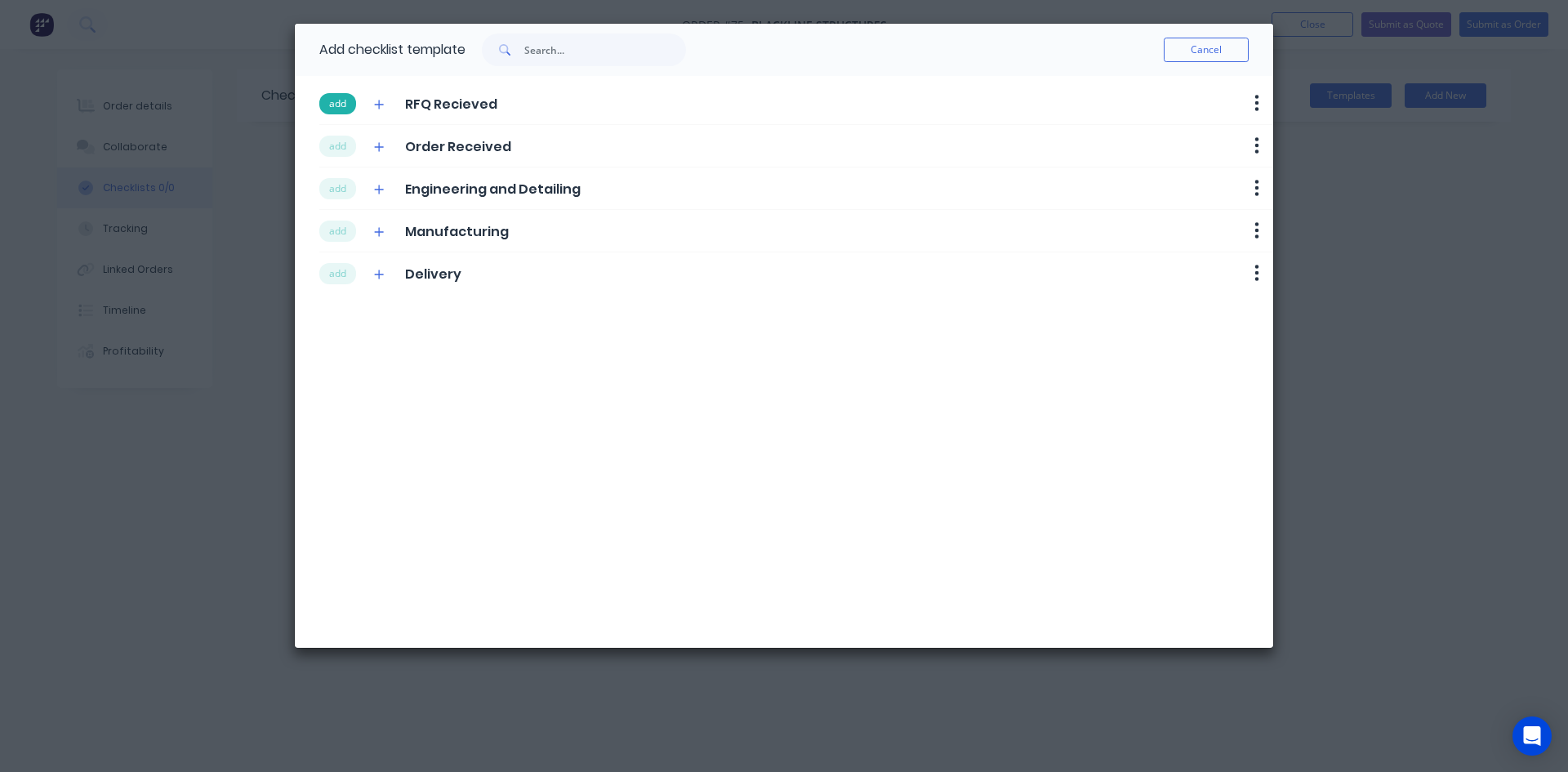
click at [328, 103] on button "add" at bounding box center [338, 103] width 37 height 21
click at [336, 147] on button "add" at bounding box center [338, 146] width 37 height 21
click at [335, 193] on button "add" at bounding box center [338, 188] width 37 height 21
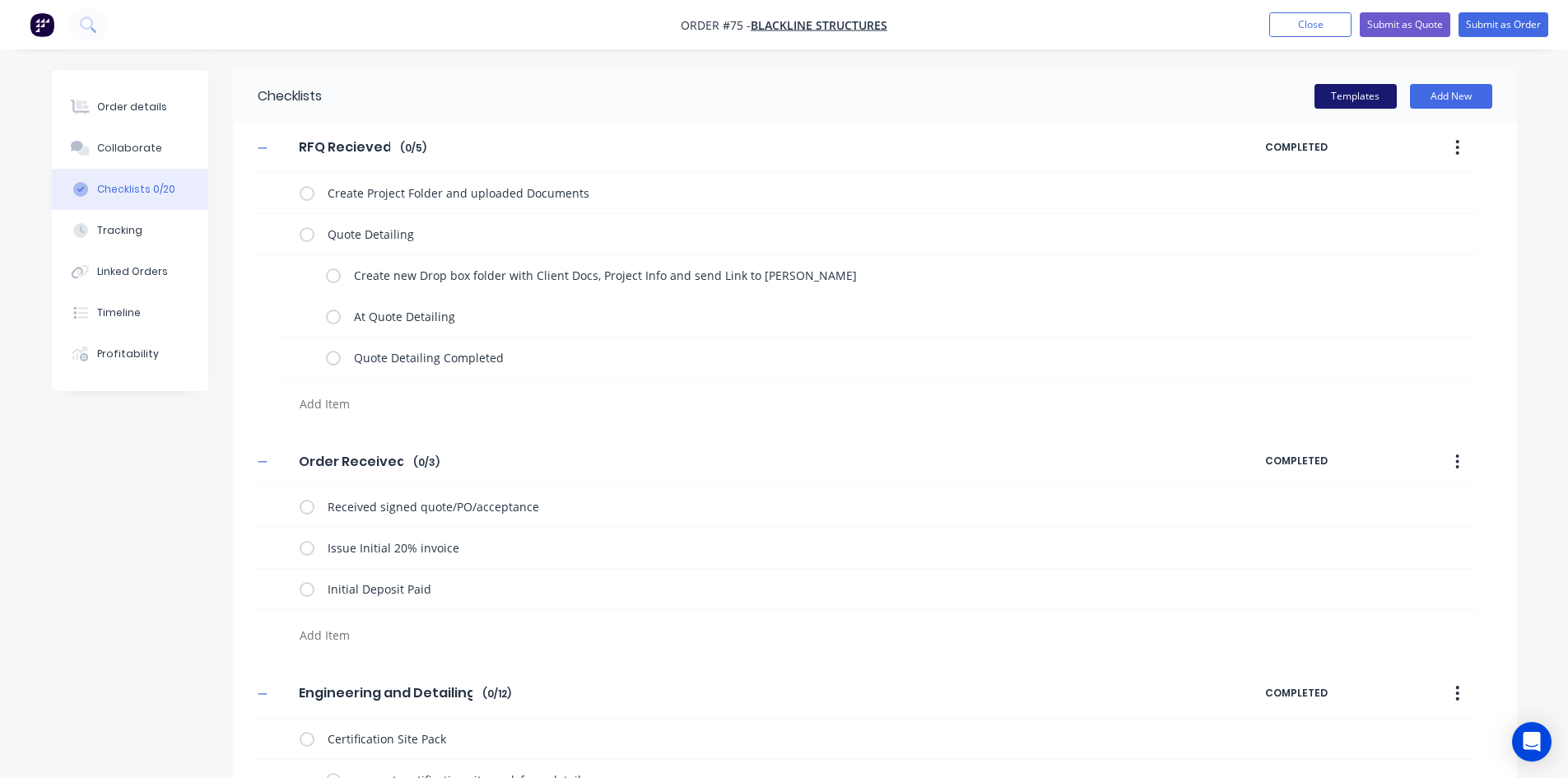
click at [1343, 98] on button "Templates" at bounding box center [1355, 96] width 82 height 25
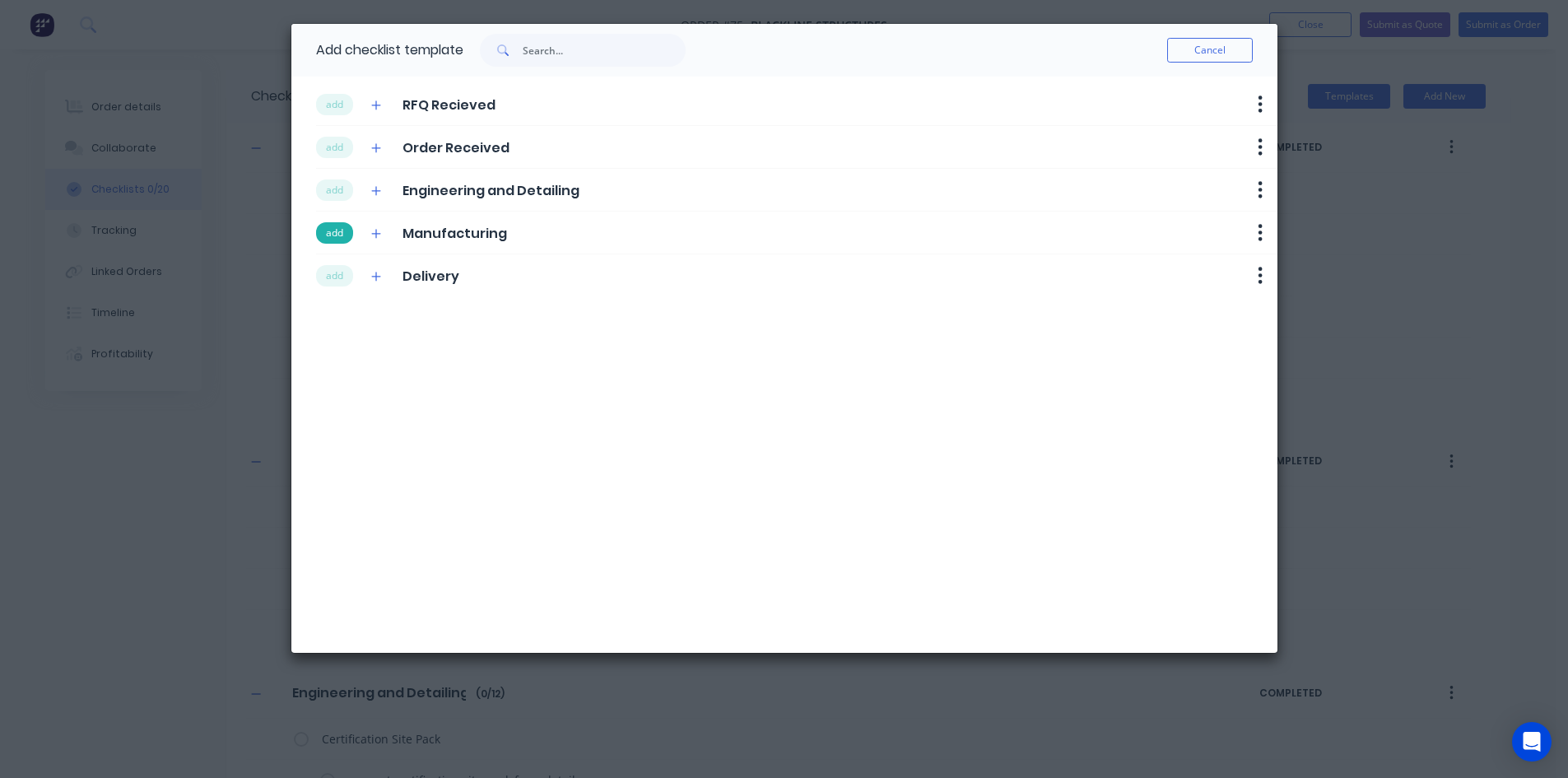
click at [321, 237] on button "add" at bounding box center [334, 233] width 37 height 22
click at [330, 267] on button "add" at bounding box center [334, 276] width 37 height 22
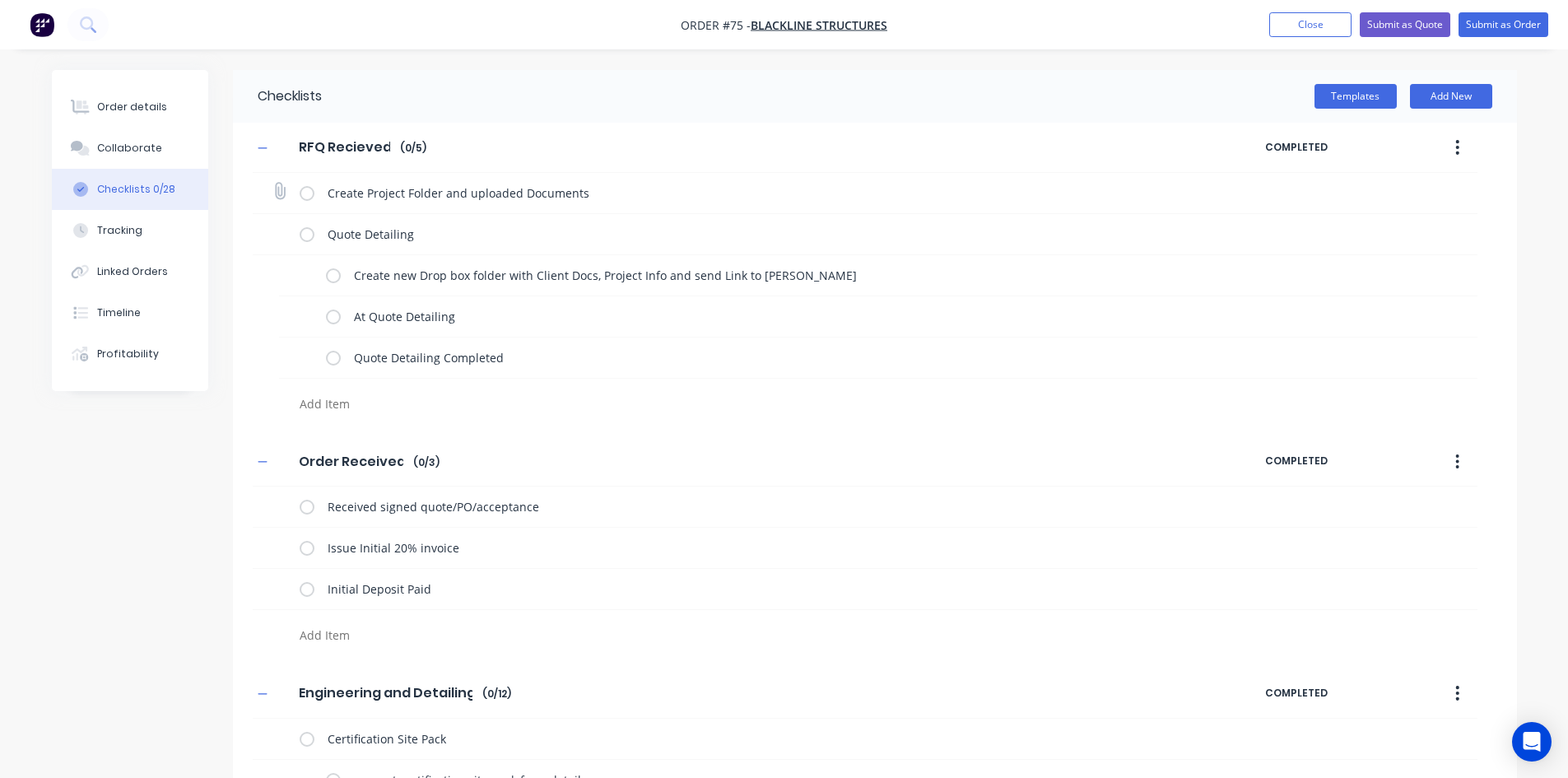
click at [307, 198] on label at bounding box center [307, 193] width 15 height 17
click at [0, 0] on input "checkbox" at bounding box center [0, 0] width 0 height 0
click at [334, 273] on label at bounding box center [333, 276] width 15 height 17
click at [0, 0] on input "checkbox" at bounding box center [0, 0] width 0 height 0
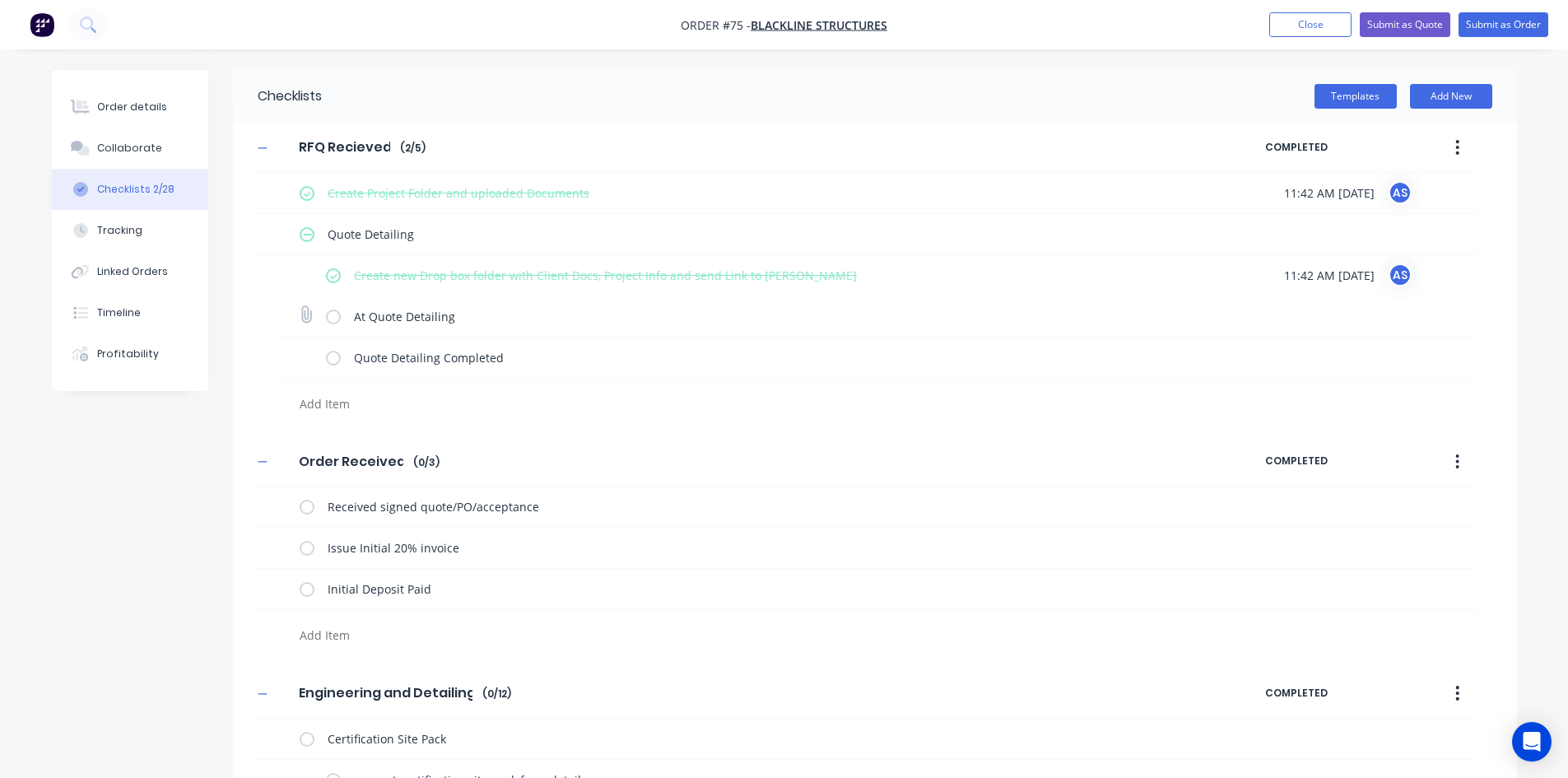
click at [330, 322] on label at bounding box center [333, 316] width 15 height 17
click at [0, 0] on input "checkbox" at bounding box center [0, 0] width 0 height 0
click at [107, 113] on div "Order details" at bounding box center [132, 107] width 70 height 15
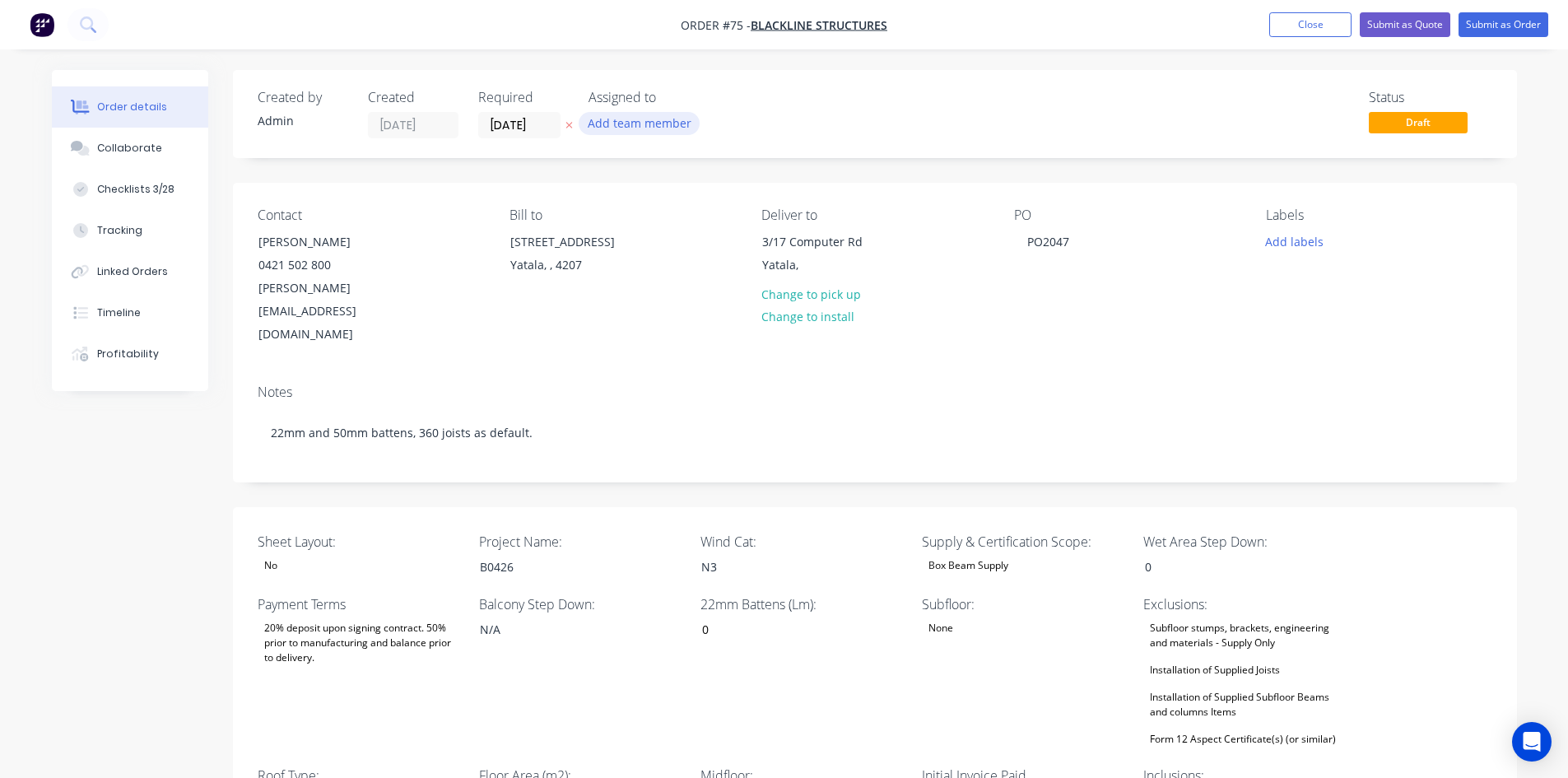
click at [682, 129] on button "Add team member" at bounding box center [639, 123] width 121 height 23
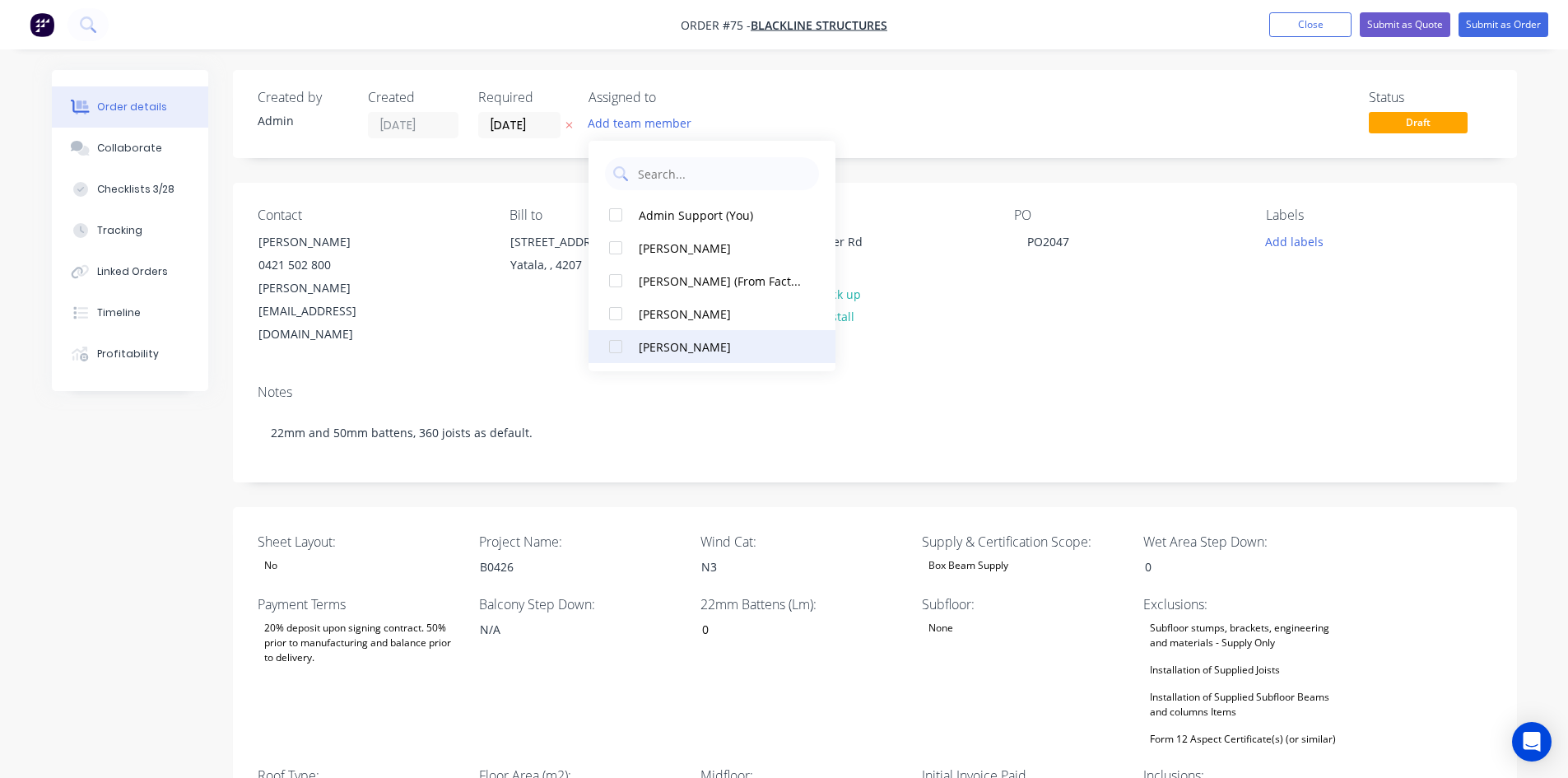
click at [684, 340] on div "Luke Ogilvy" at bounding box center [721, 347] width 165 height 17
click at [1017, 443] on div "Created by Admin Created 28/08/25 Required 28/08/25 Assigned to LO Status Draft…" at bounding box center [875, 765] width 1284 height 1390
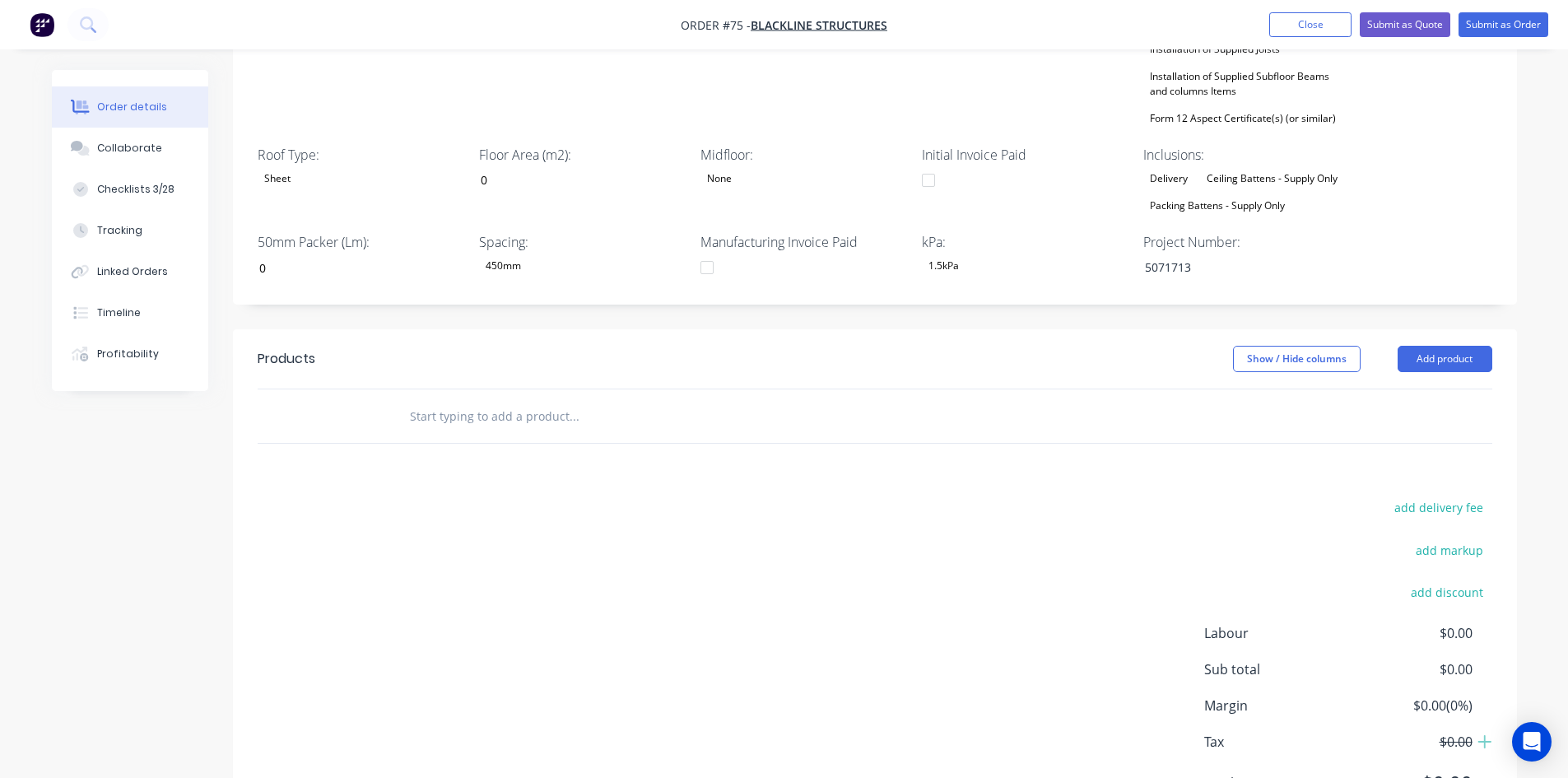
scroll to position [658, 0]
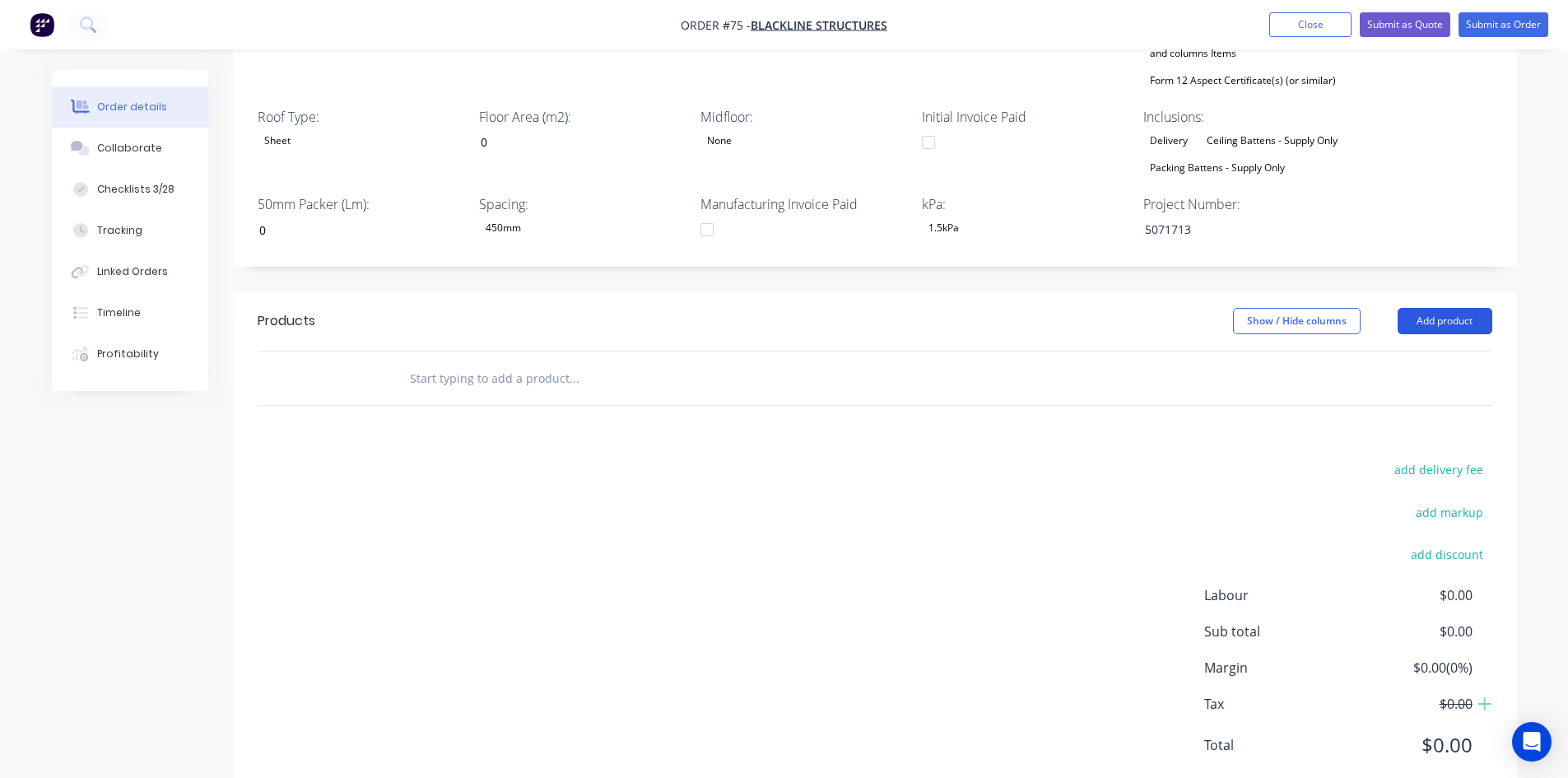
click at [1473, 308] on button "Add product" at bounding box center [1444, 321] width 94 height 26
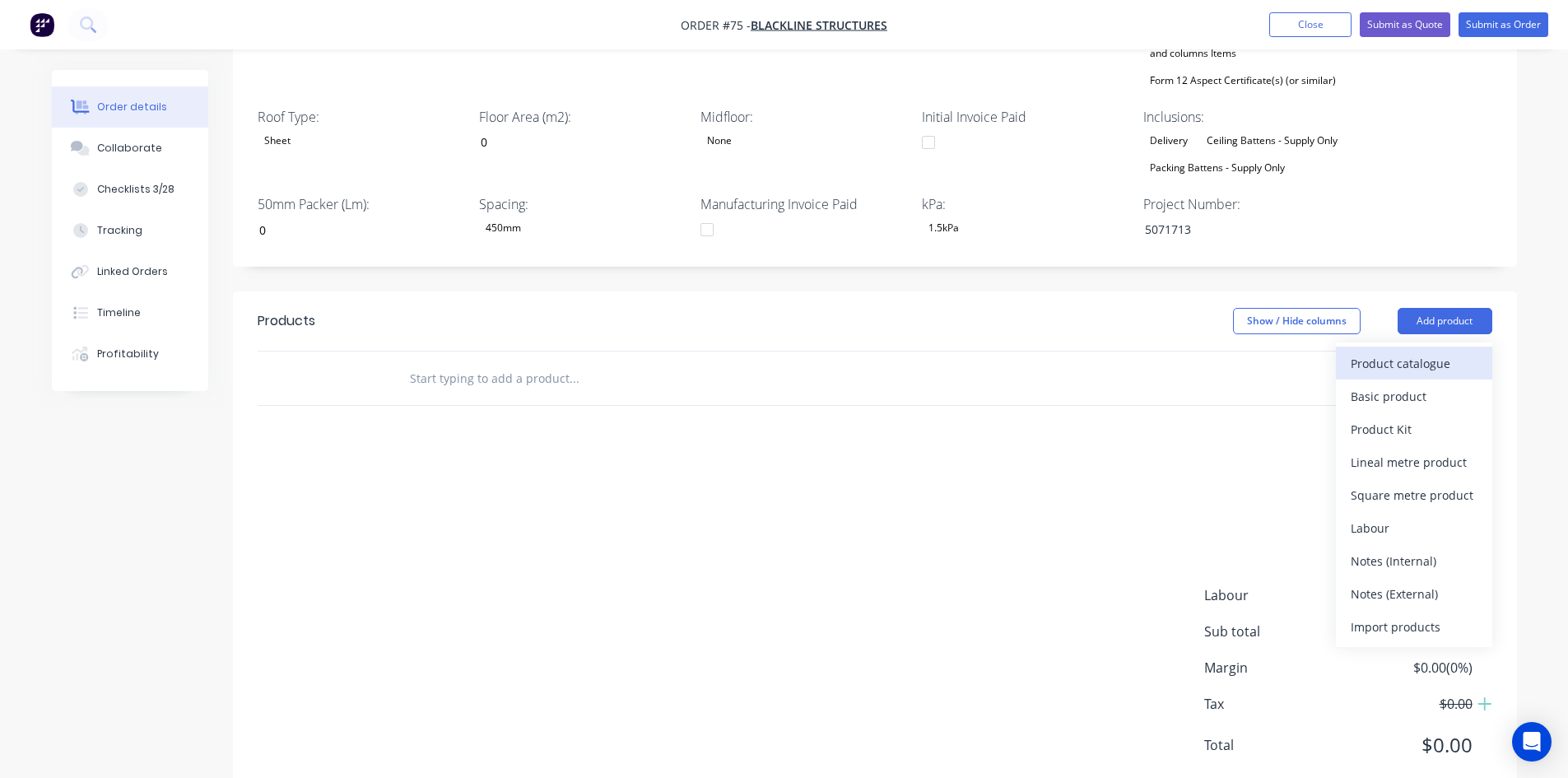
click at [1429, 352] on div "Product catalogue" at bounding box center [1414, 364] width 126 height 24
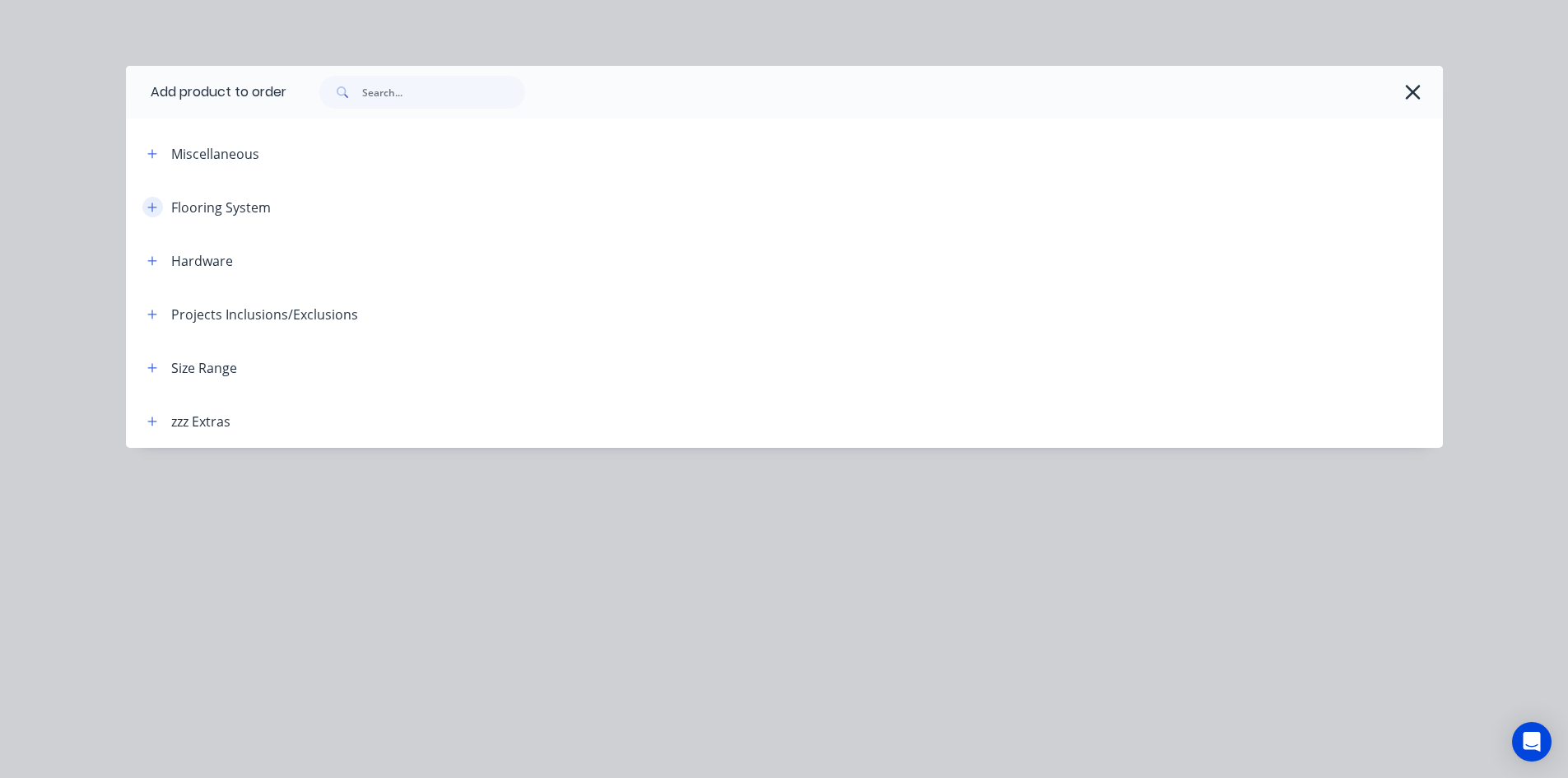
click at [159, 206] on button "button" at bounding box center [152, 207] width 21 height 21
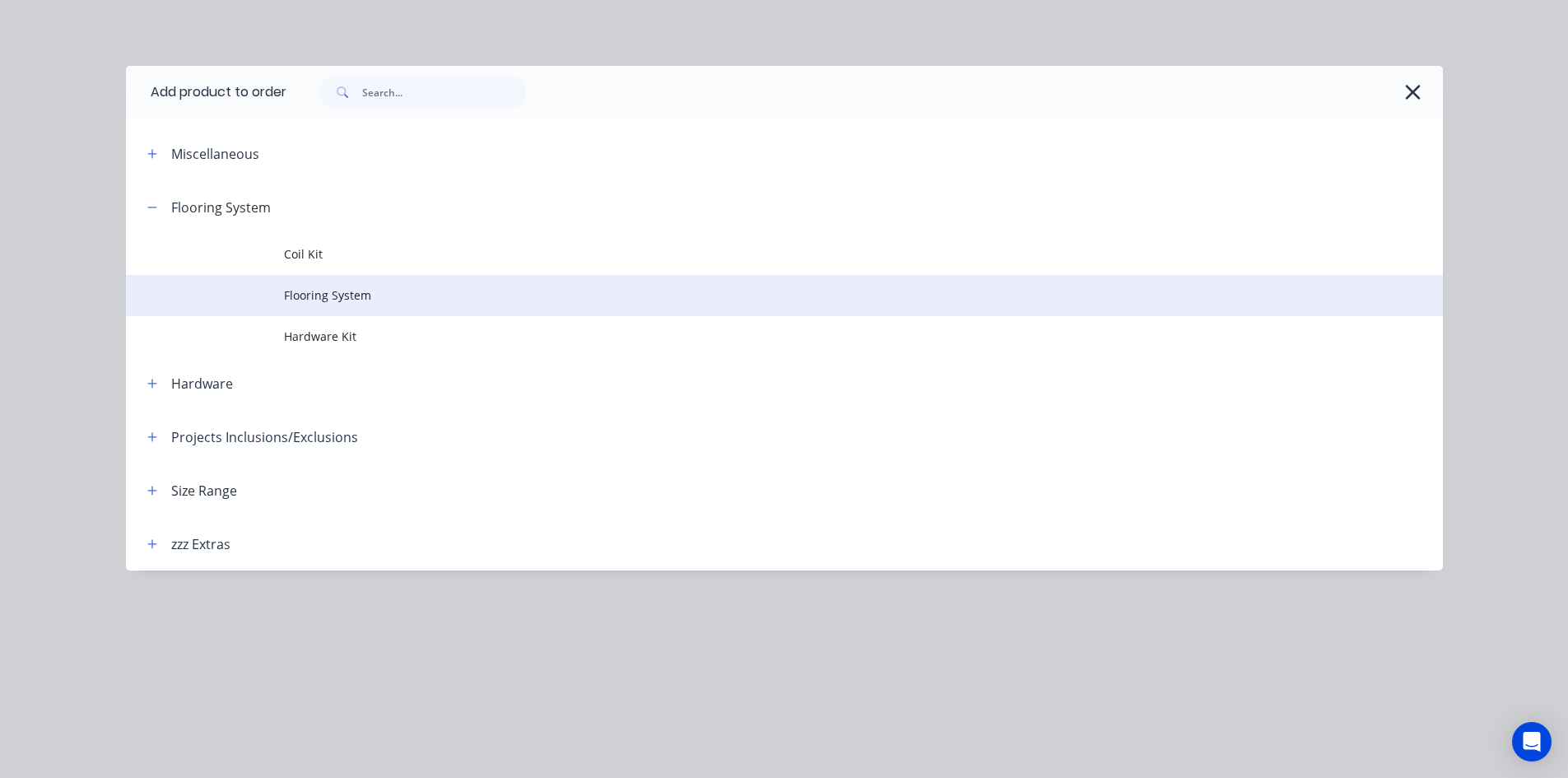
click at [330, 295] on span "Flooring System" at bounding box center [748, 295] width 927 height 17
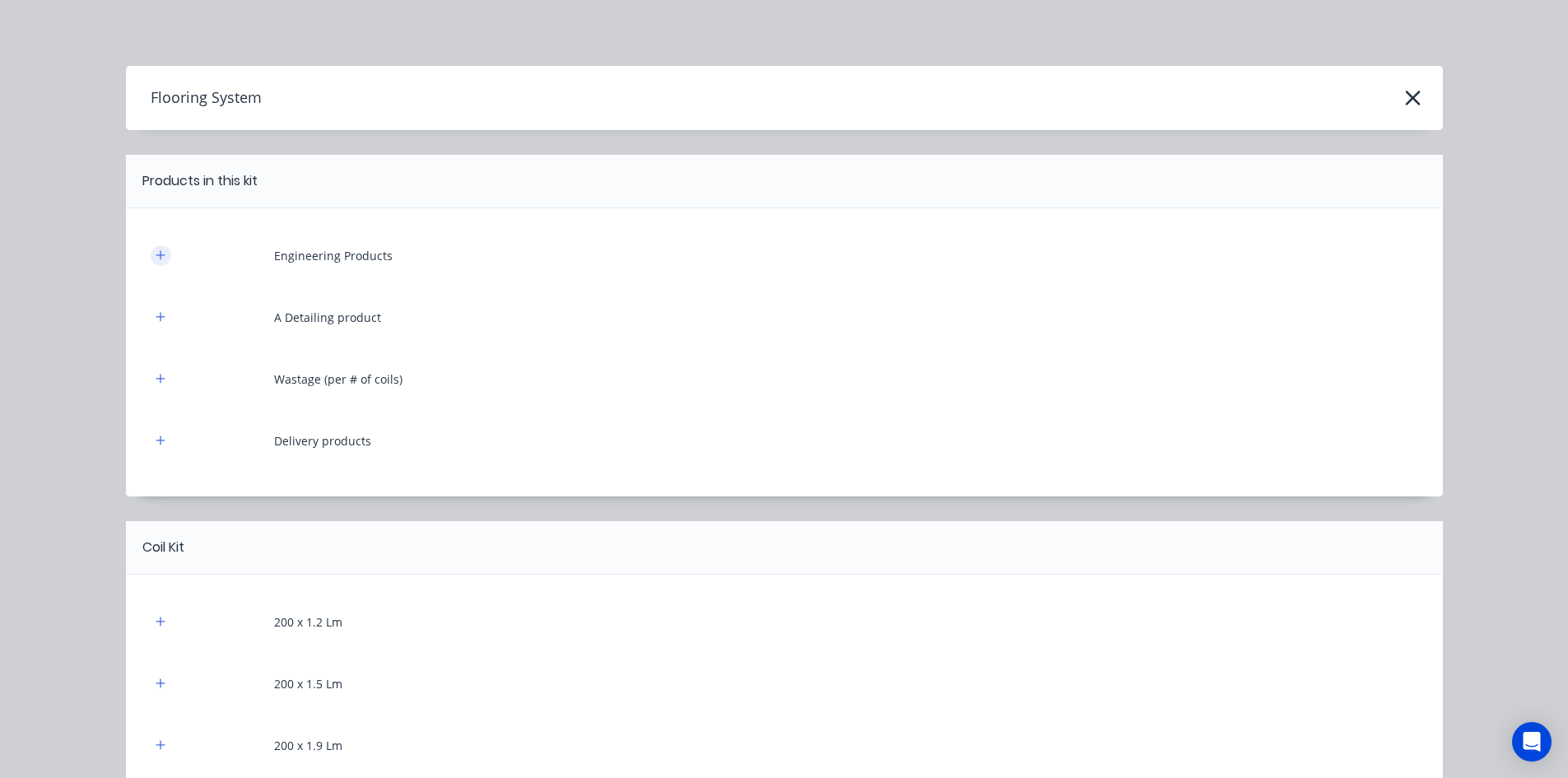
click at [151, 254] on button "button" at bounding box center [161, 256] width 21 height 21
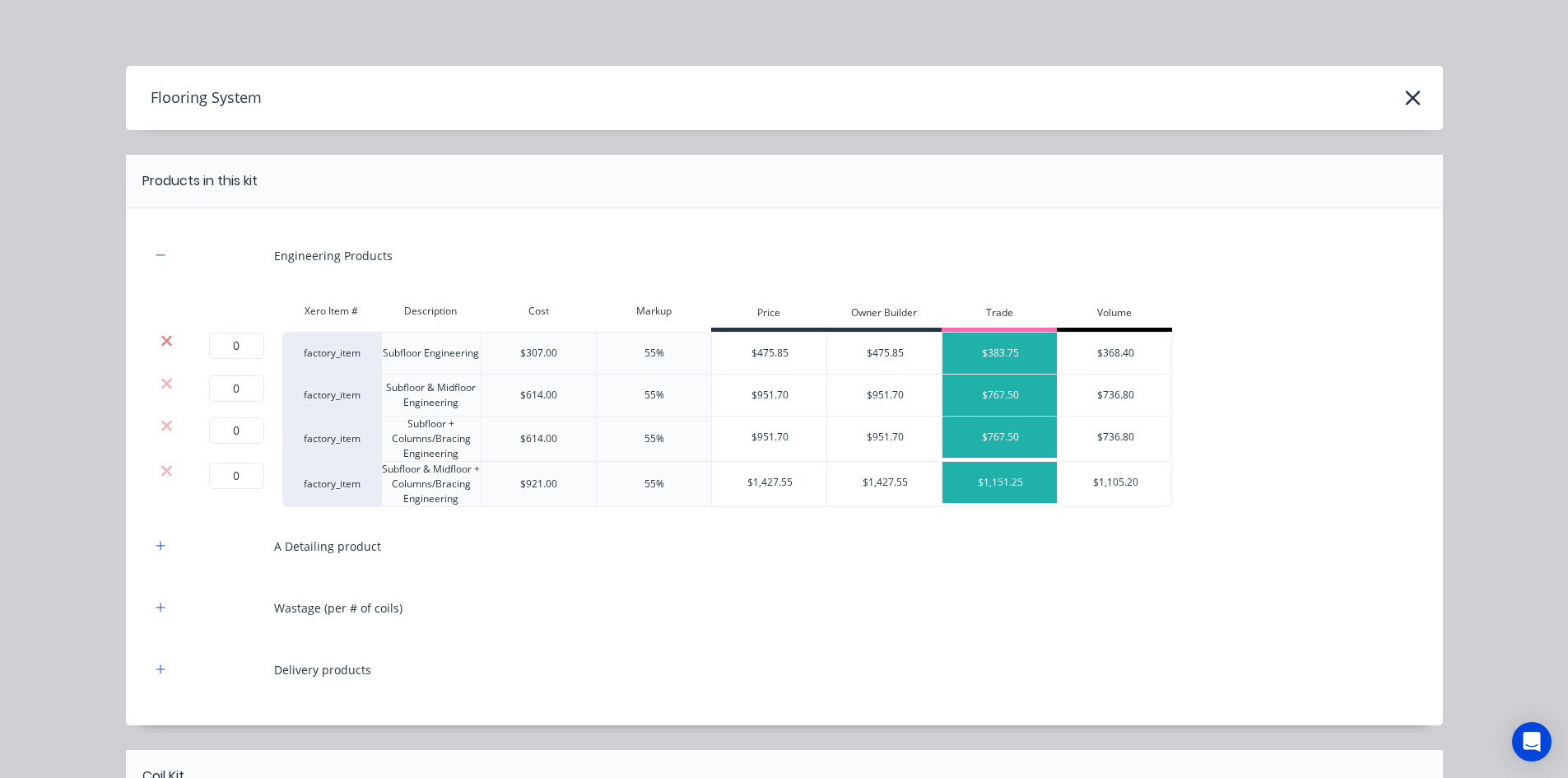
click at [160, 335] on icon at bounding box center [166, 340] width 12 height 16
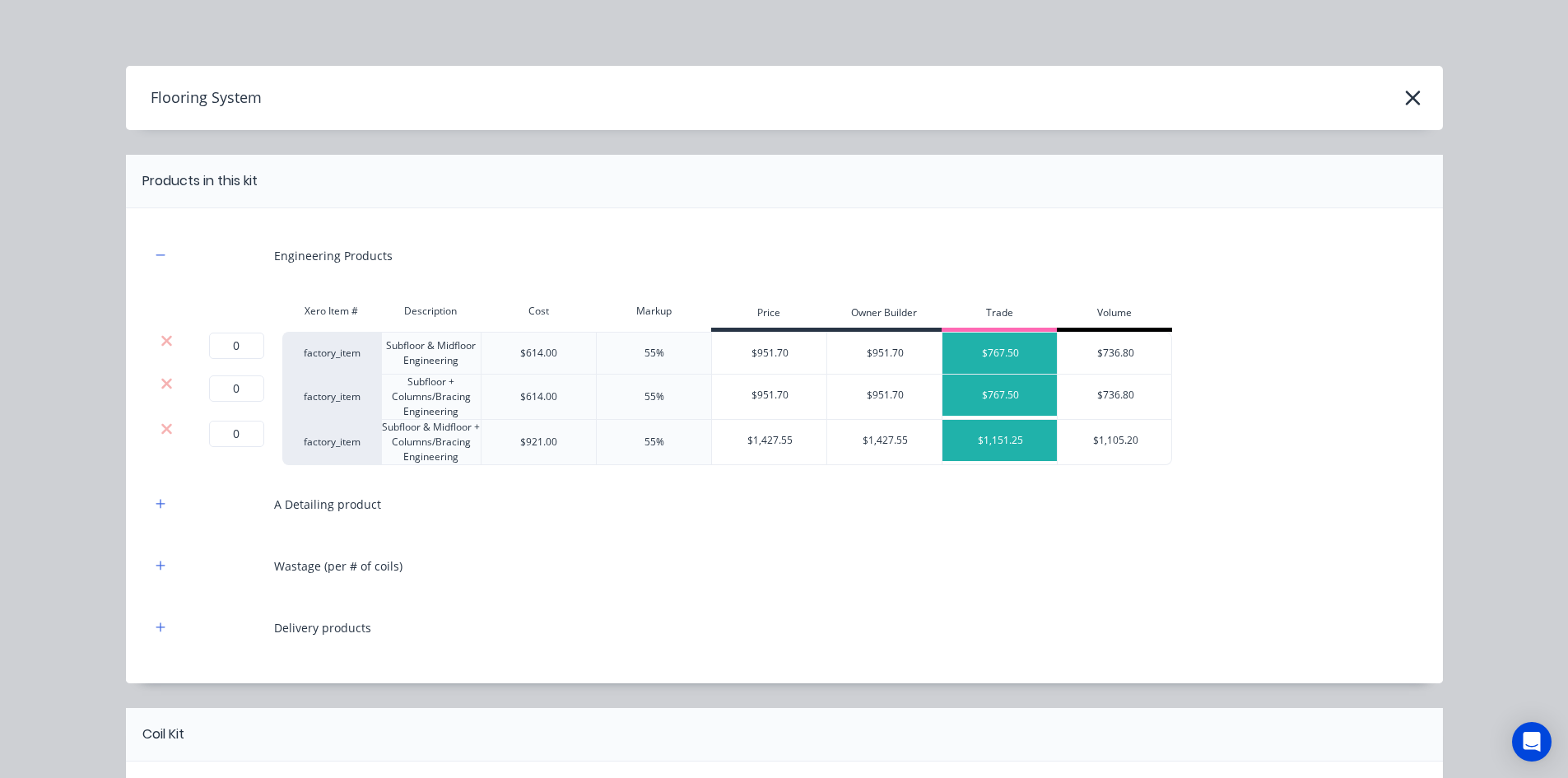
click at [160, 335] on icon at bounding box center [166, 340] width 12 height 16
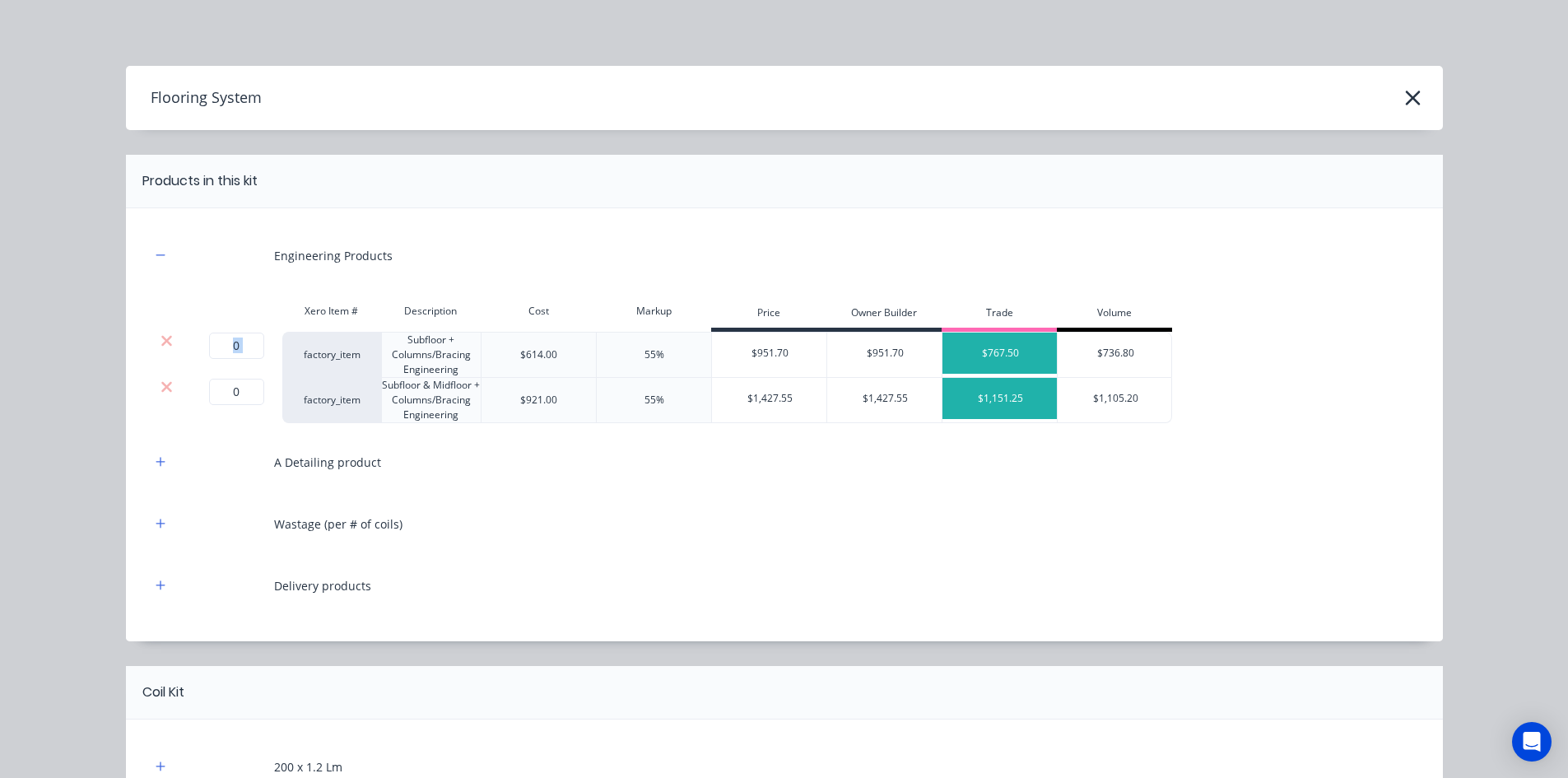
click at [160, 335] on icon at bounding box center [166, 340] width 12 height 16
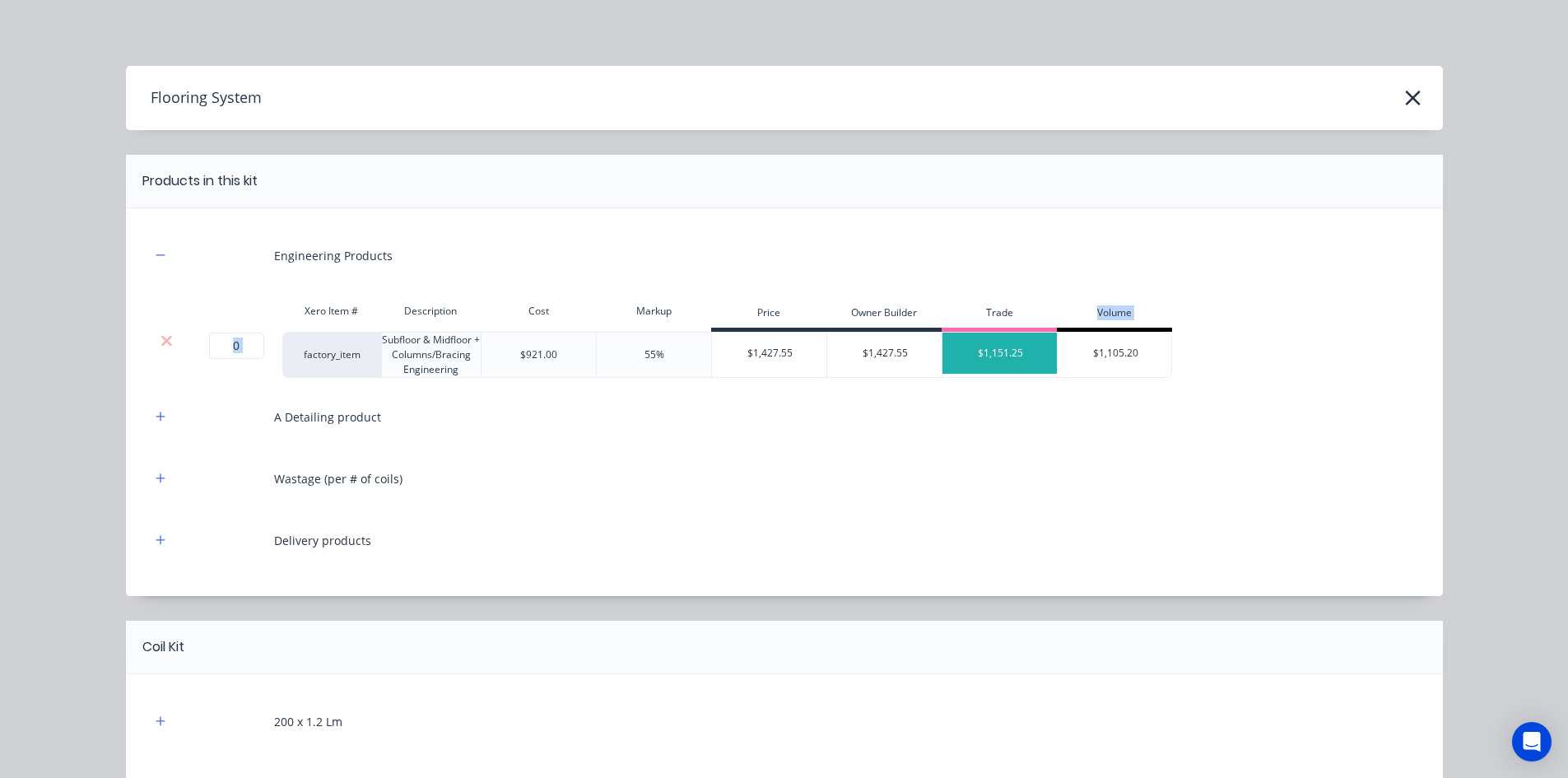
click at [160, 335] on icon at bounding box center [166, 340] width 12 height 16
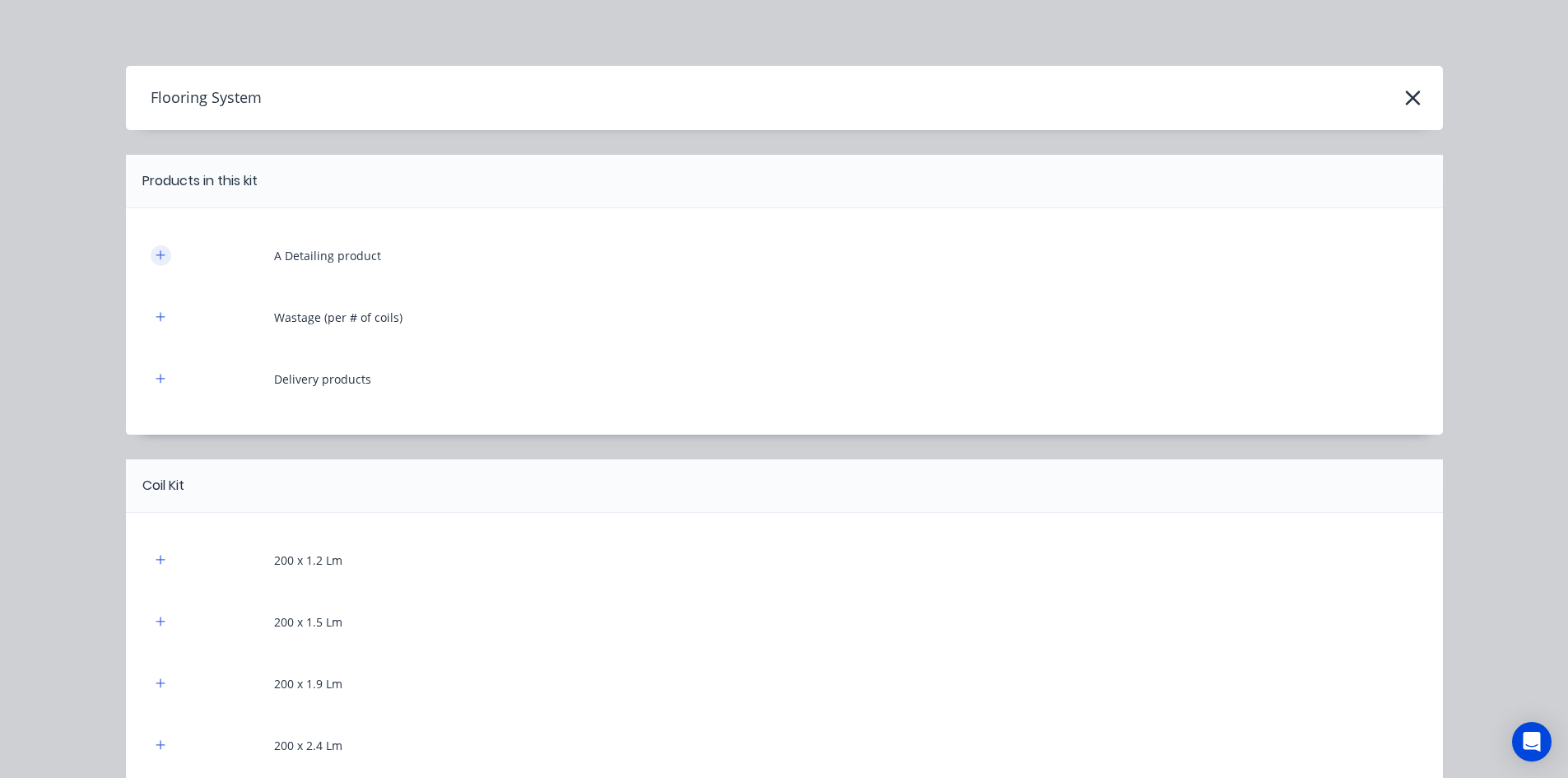
click at [151, 253] on button "button" at bounding box center [161, 256] width 21 height 21
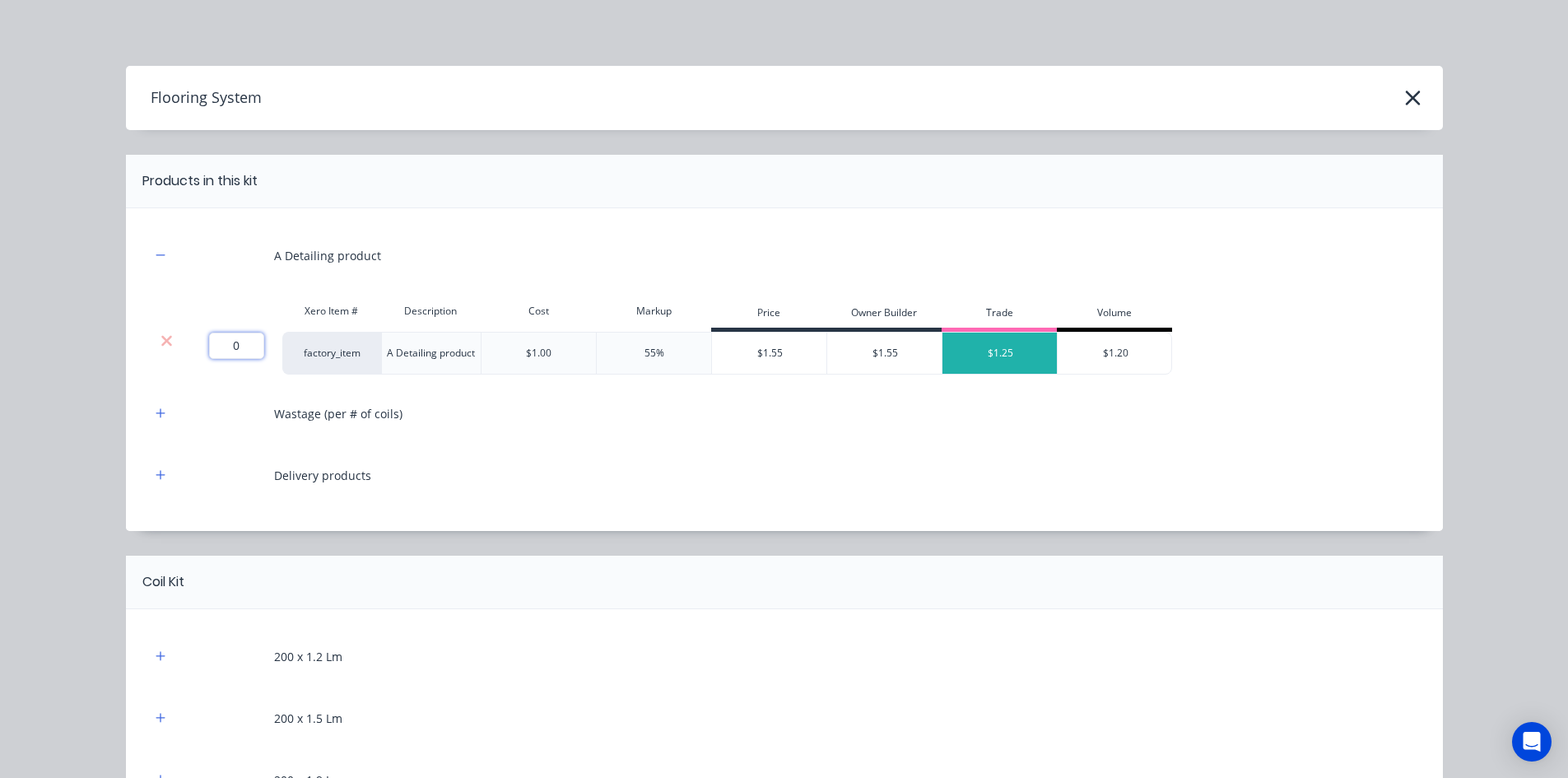
click at [244, 342] on input "0" at bounding box center [236, 346] width 55 height 26
type input "20"
click at [156, 417] on icon "button" at bounding box center [160, 412] width 10 height 11
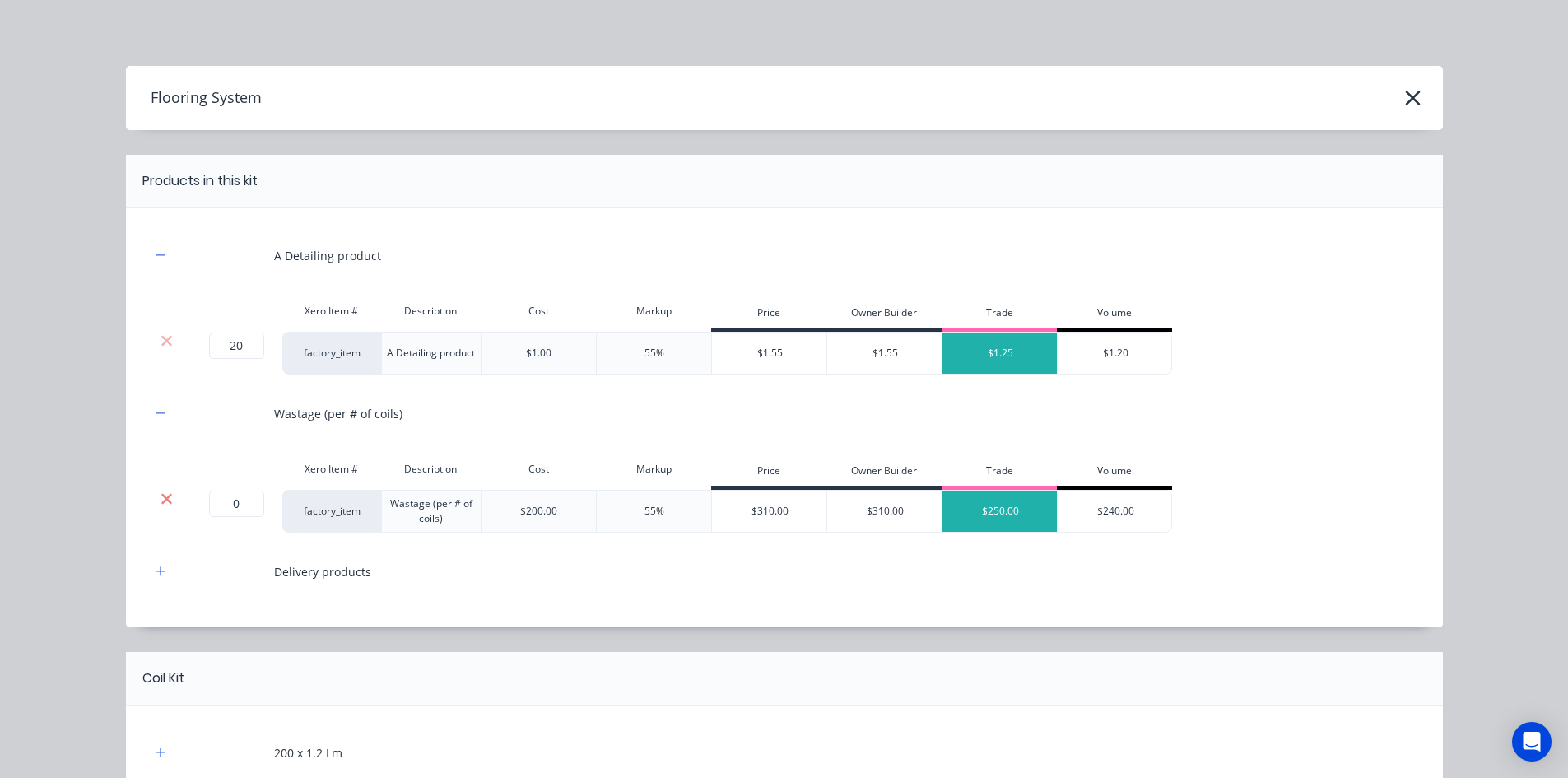
click at [161, 498] on icon at bounding box center [166, 498] width 10 height 10
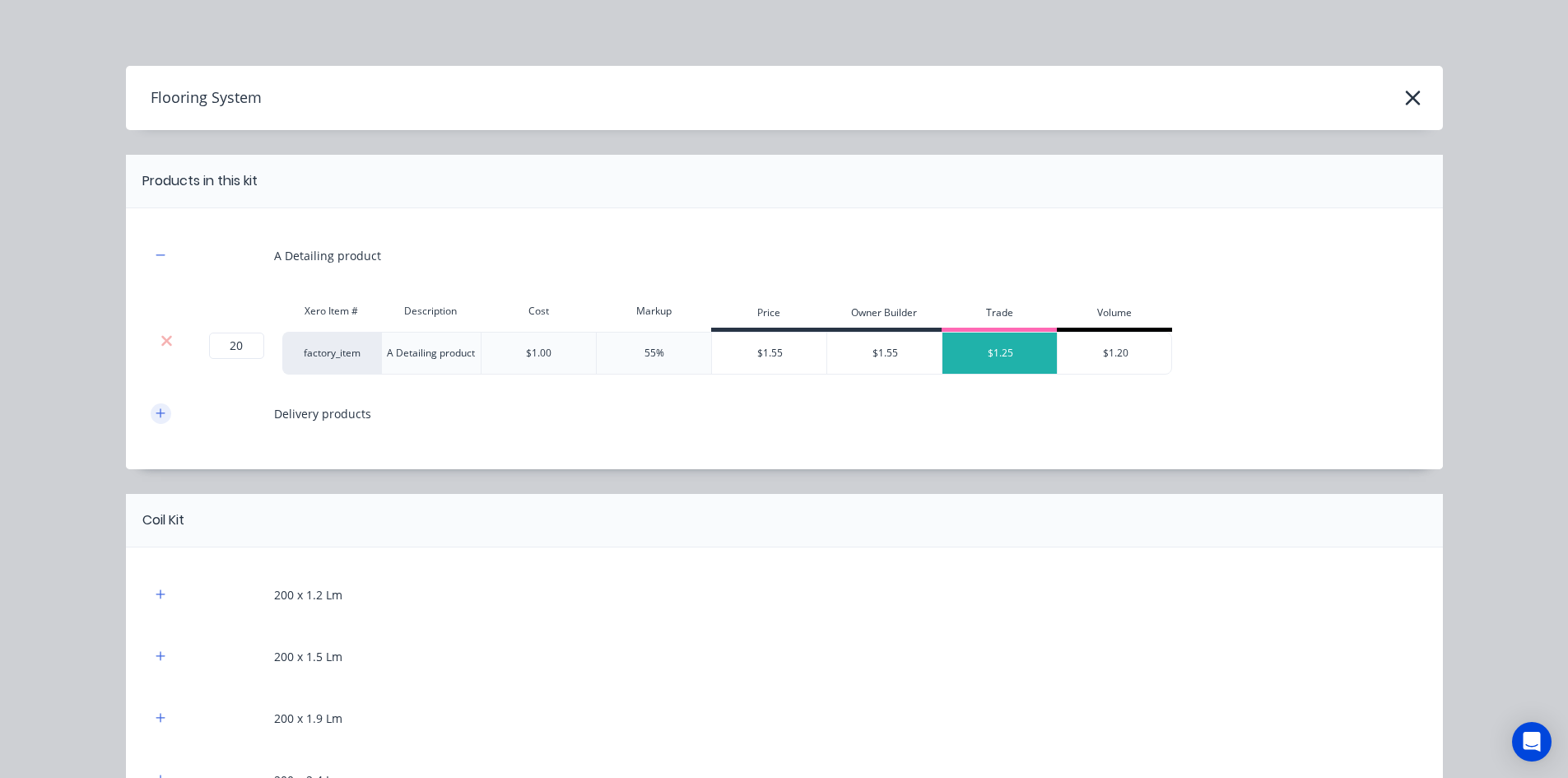
click at [163, 418] on button "button" at bounding box center [161, 414] width 21 height 21
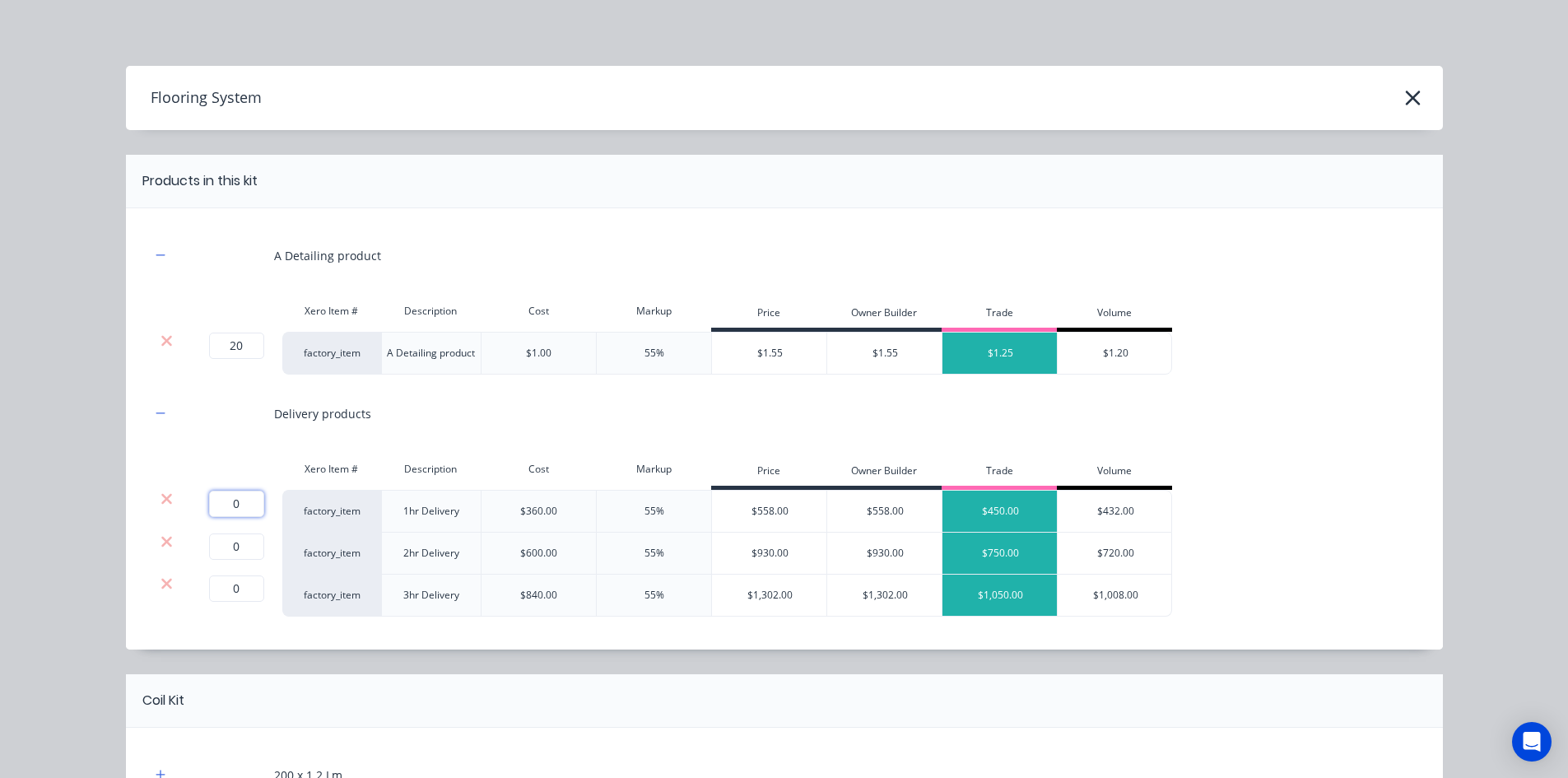
click at [223, 509] on input "0" at bounding box center [236, 503] width 55 height 26
type input "1"
click at [161, 539] on icon at bounding box center [166, 541] width 10 height 10
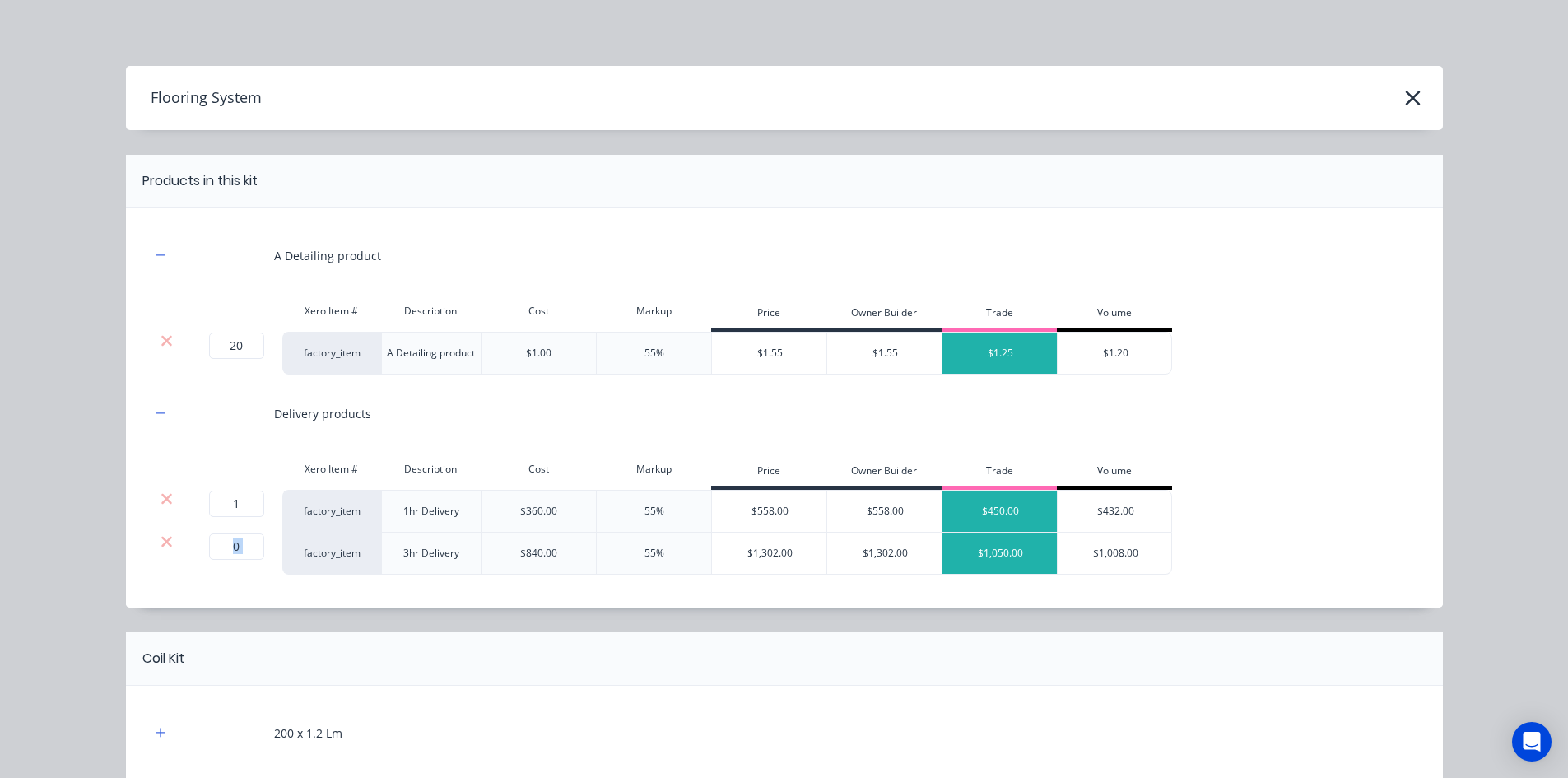
click at [161, 539] on icon at bounding box center [166, 541] width 10 height 10
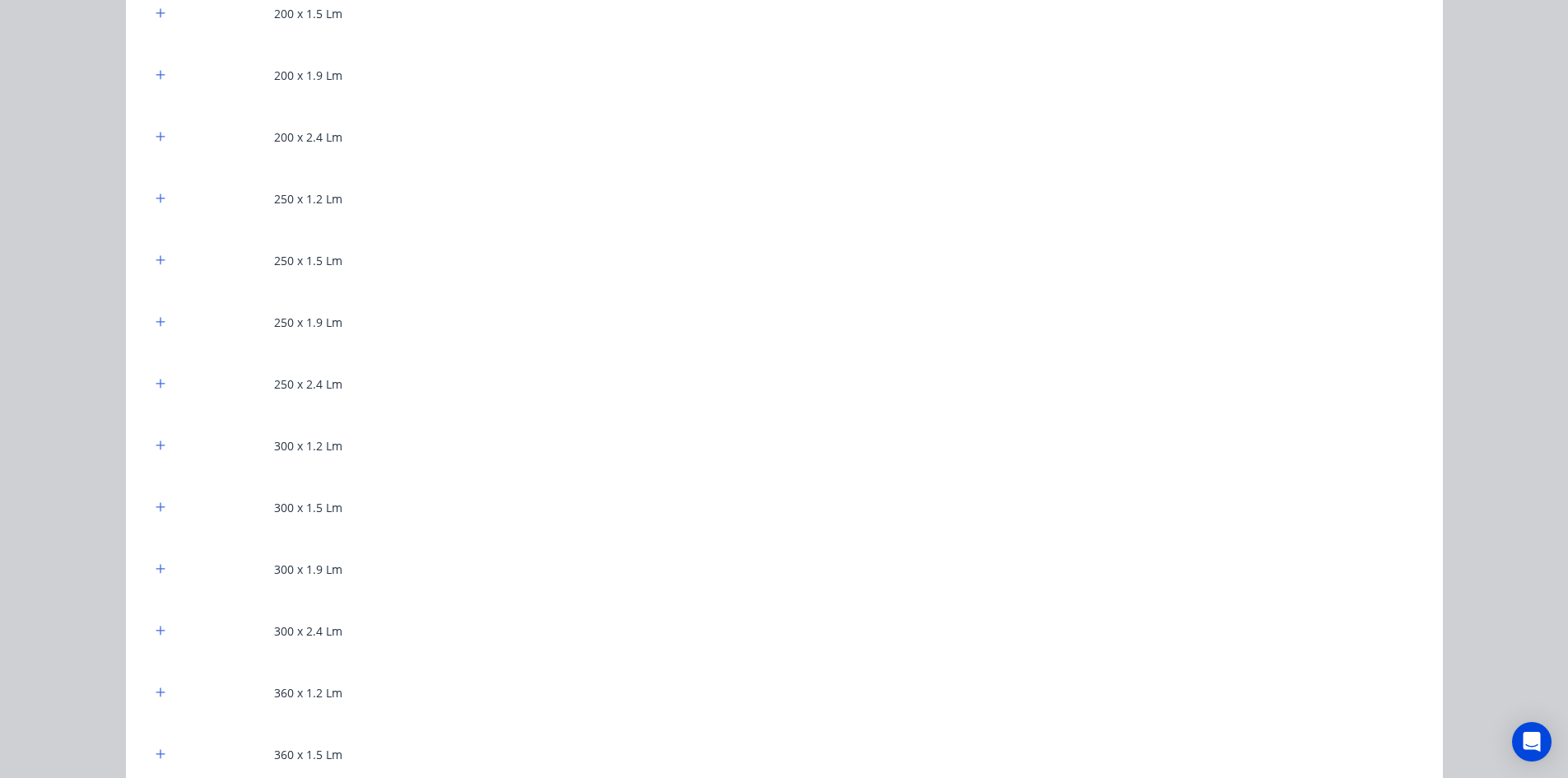
scroll to position [823, 0]
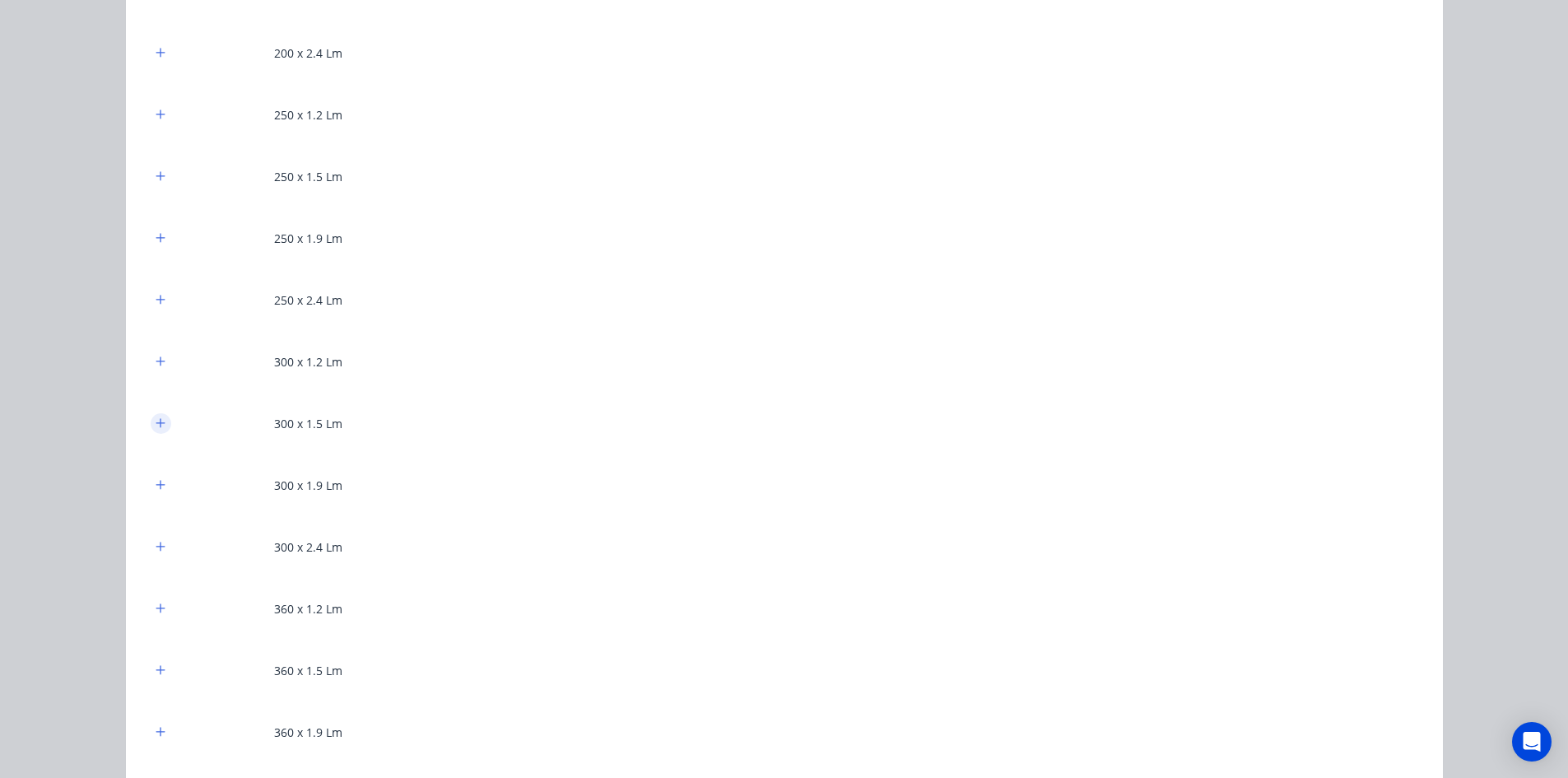
click at [156, 418] on icon "button" at bounding box center [160, 423] width 10 height 11
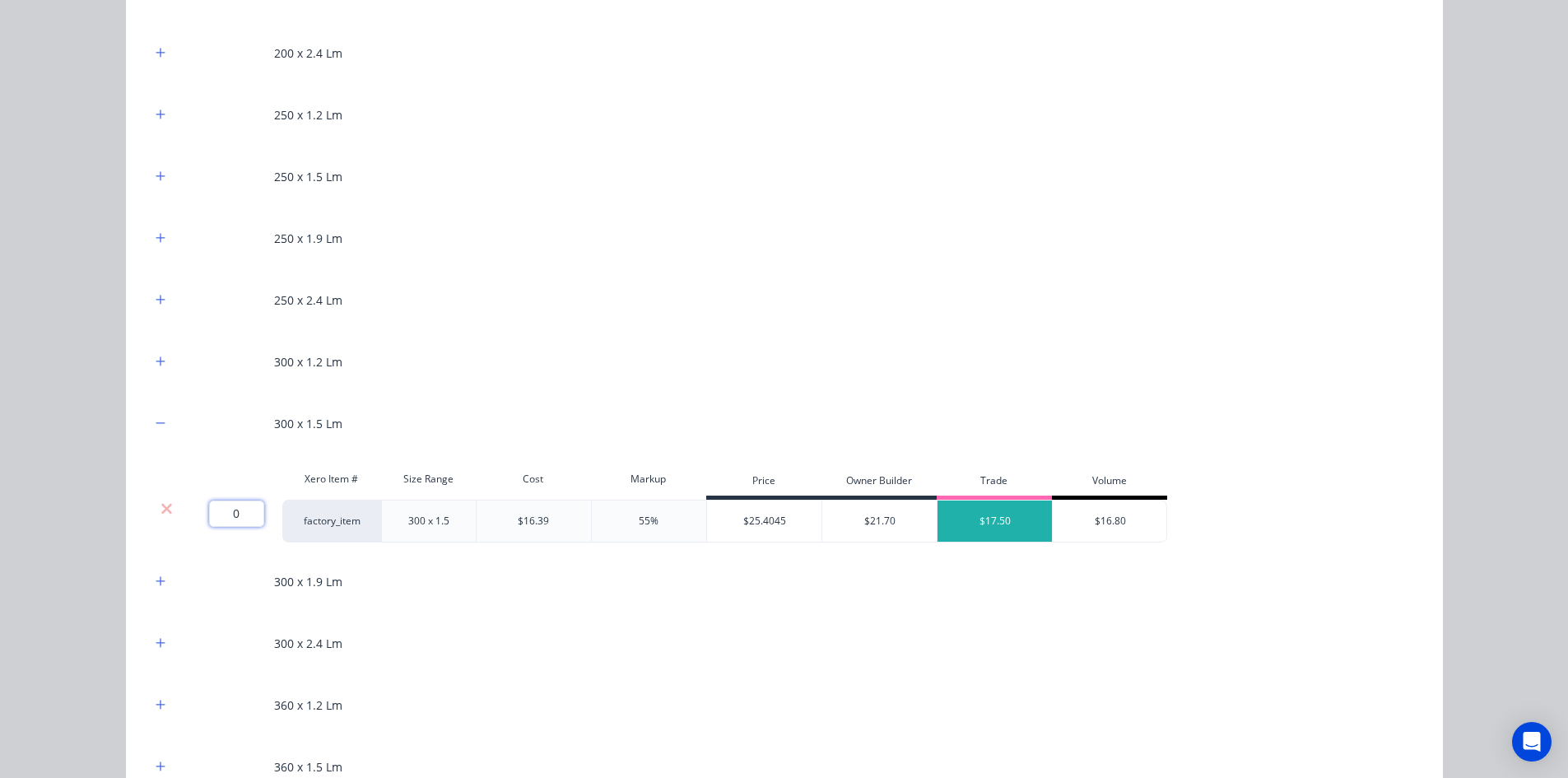
click at [243, 515] on input "0" at bounding box center [236, 514] width 55 height 26
type input "20"
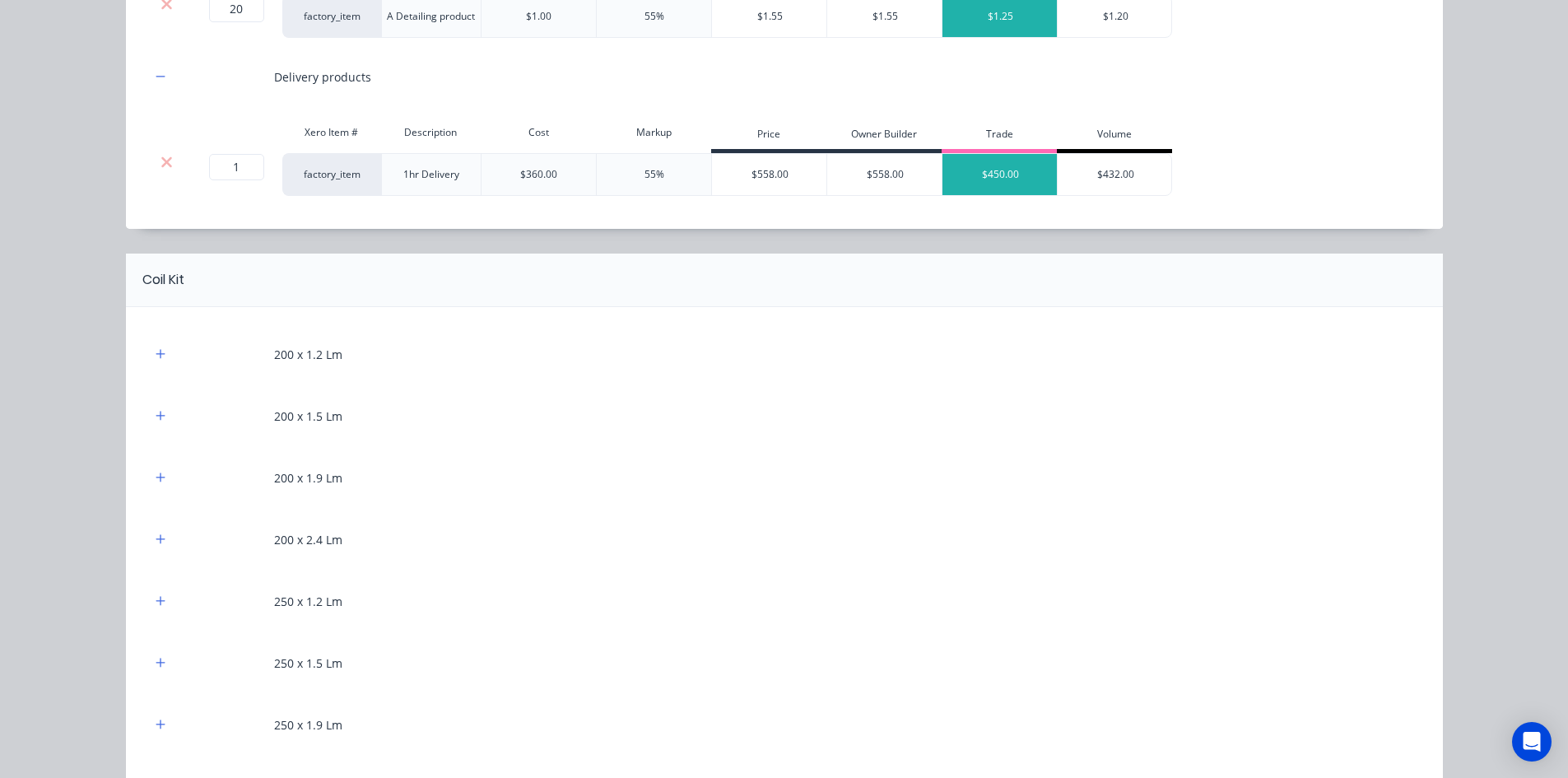
scroll to position [329, 0]
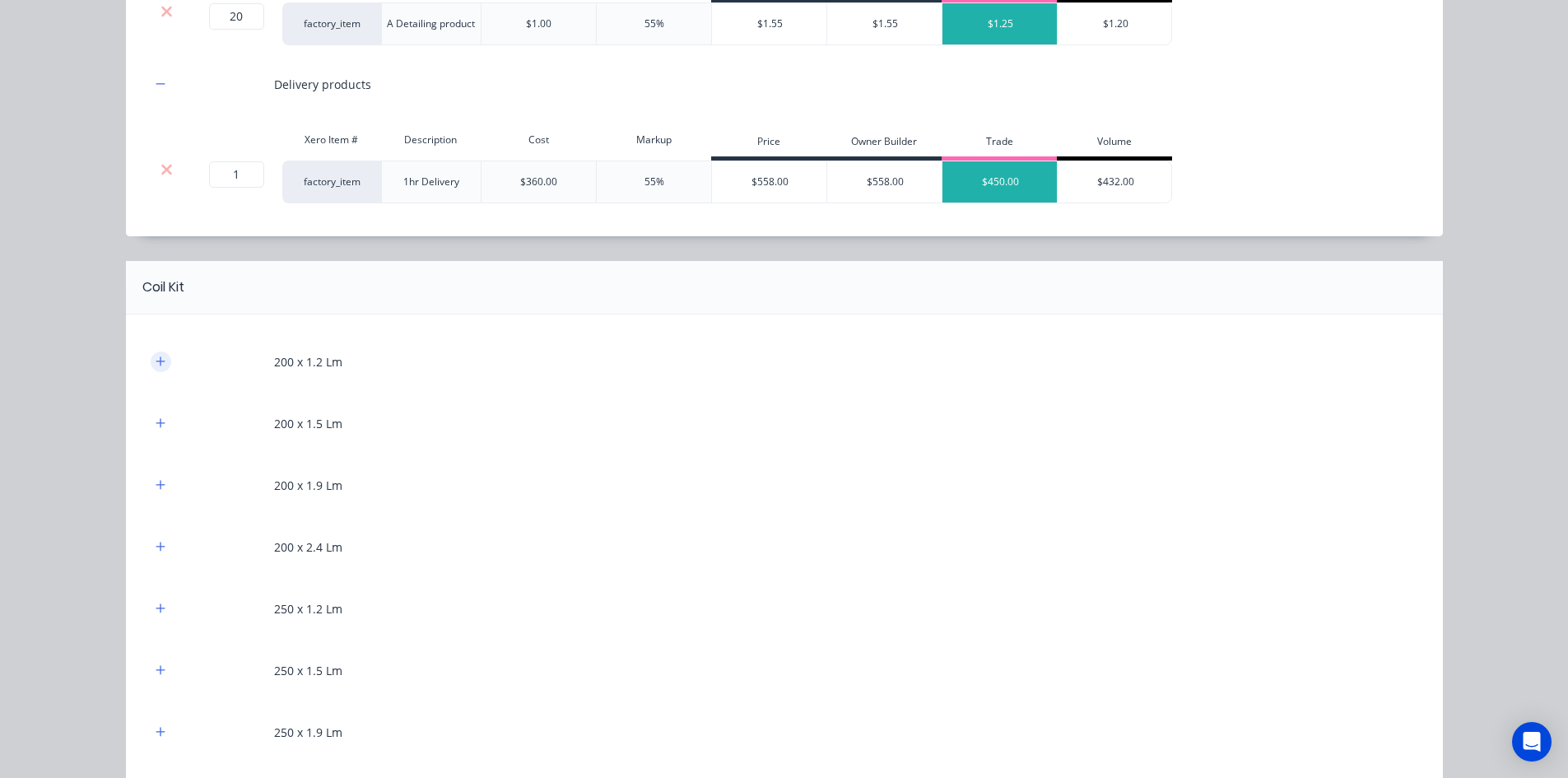
click at [158, 361] on icon "button" at bounding box center [160, 360] width 9 height 9
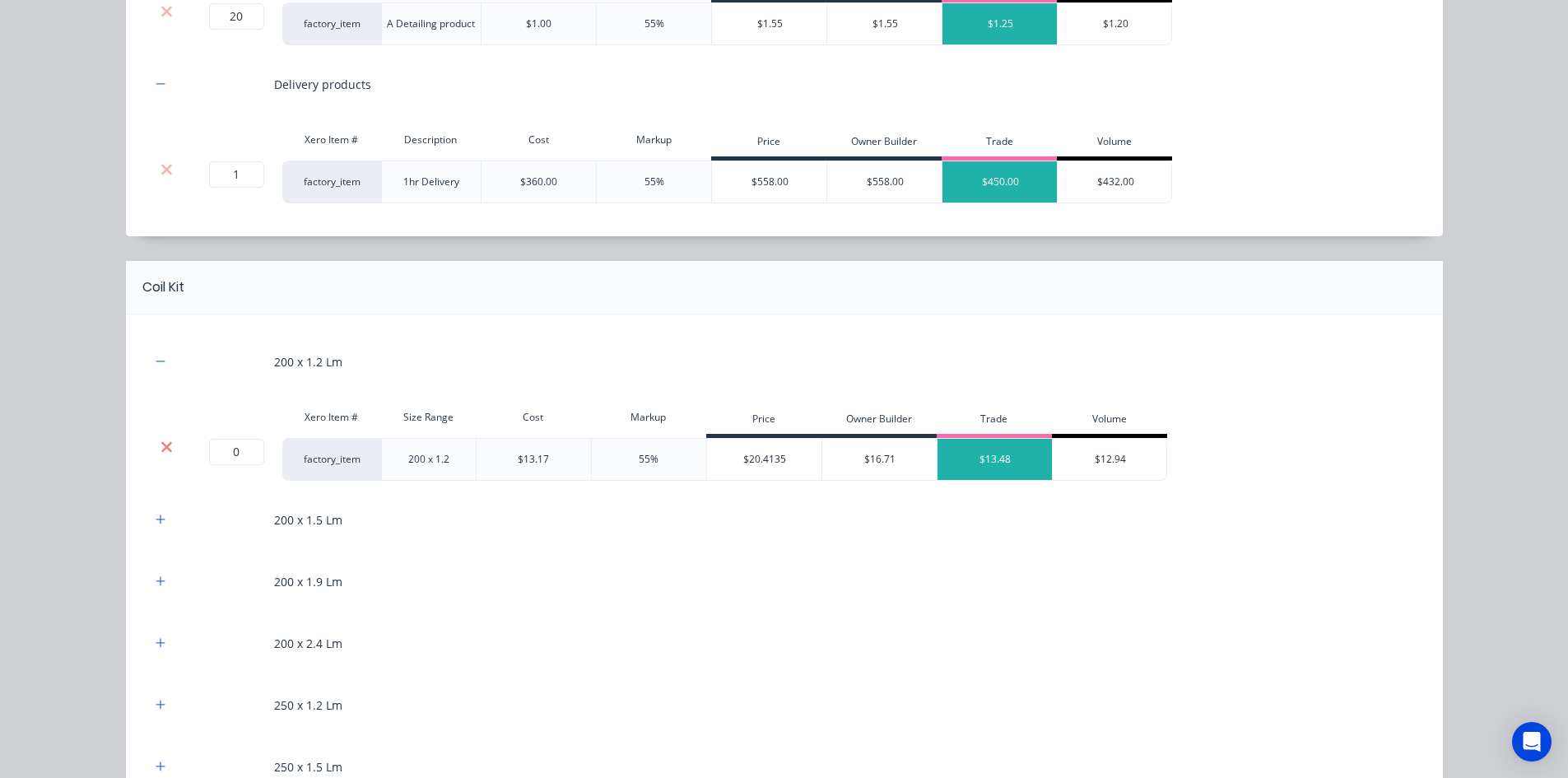
click at [163, 451] on icon at bounding box center [166, 446] width 12 height 16
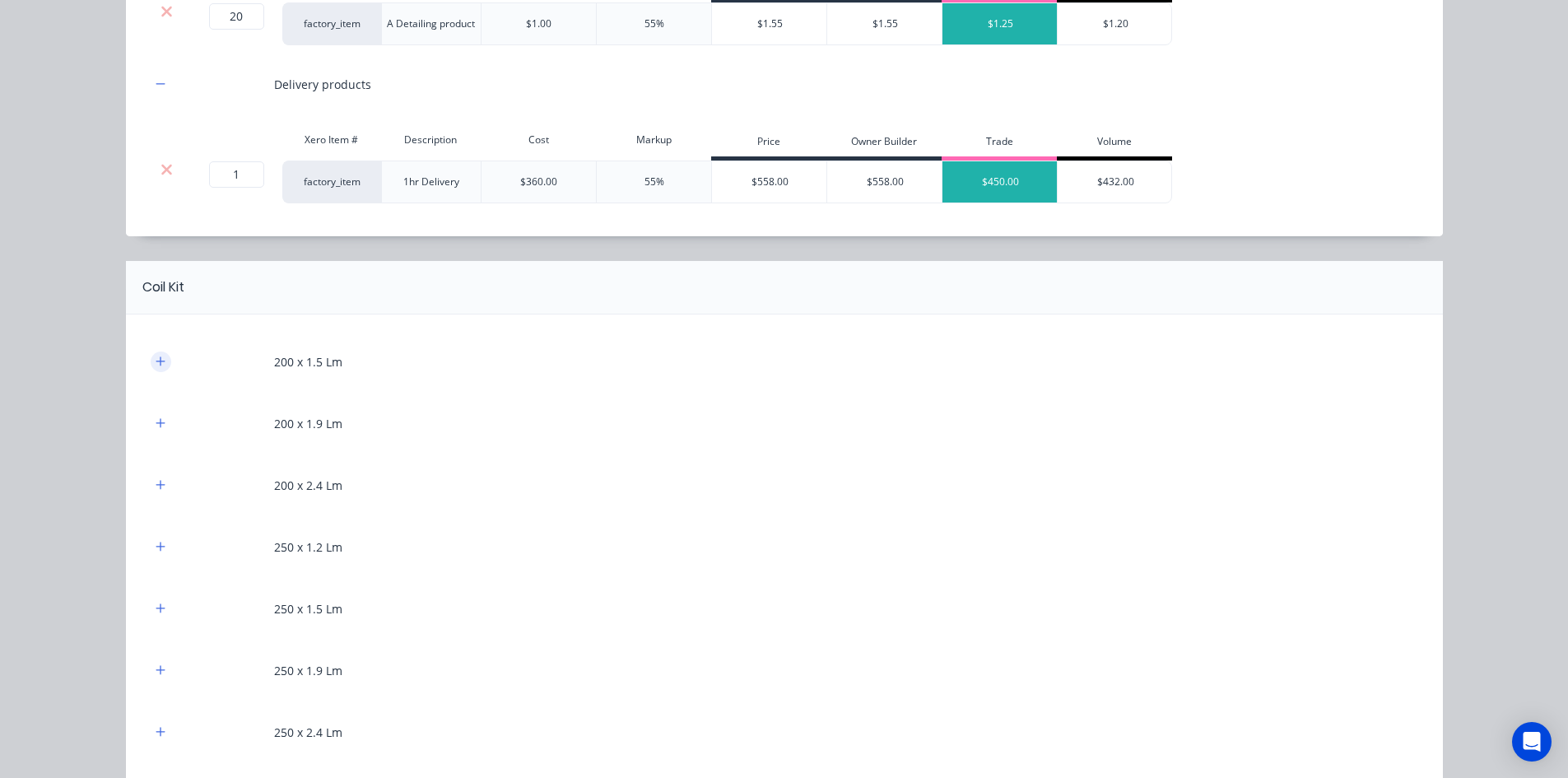
click at [161, 361] on button "button" at bounding box center [161, 362] width 21 height 21
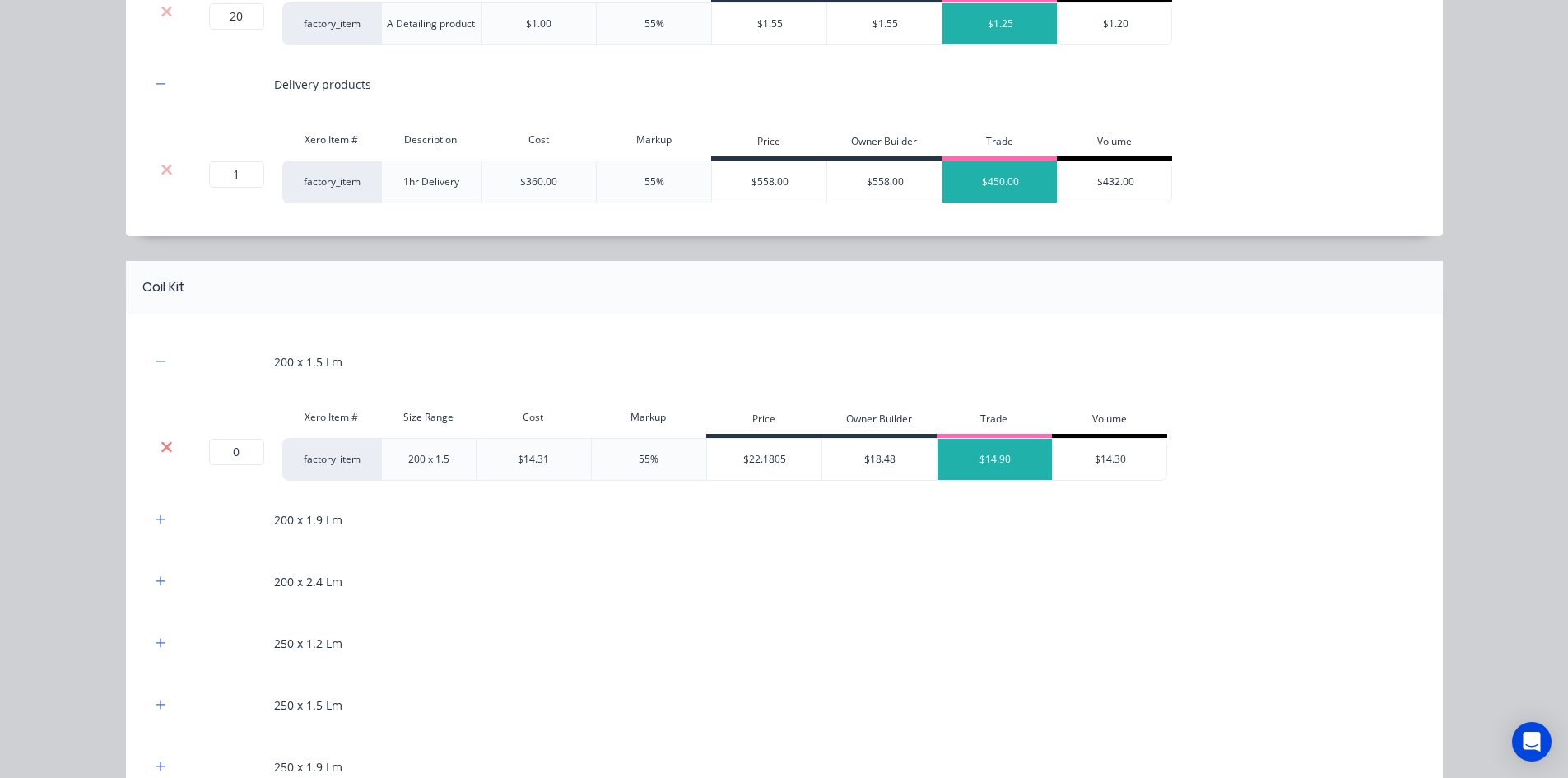
click at [161, 444] on icon at bounding box center [166, 446] width 10 height 10
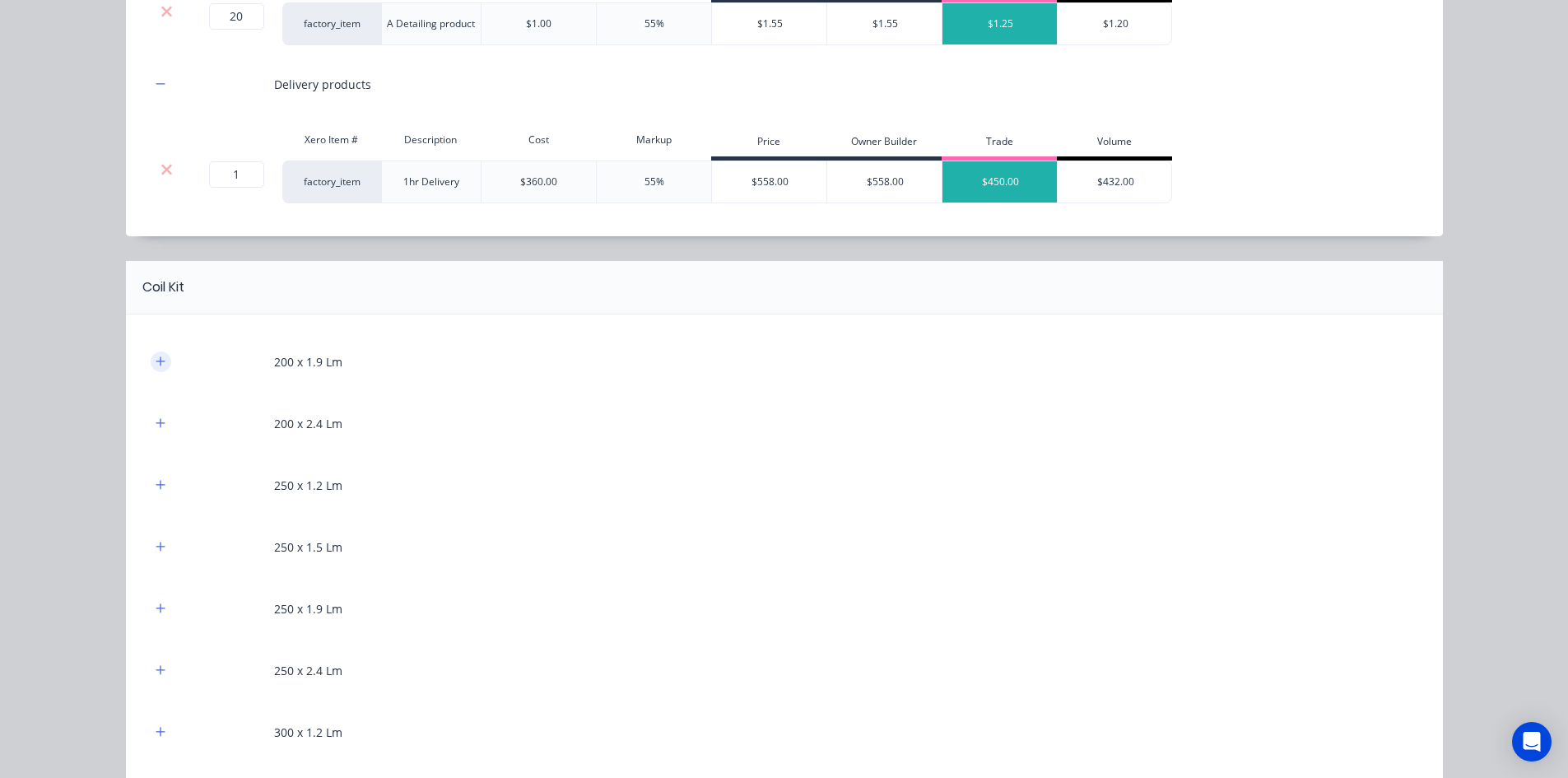
click at [162, 362] on button "button" at bounding box center [161, 362] width 21 height 21
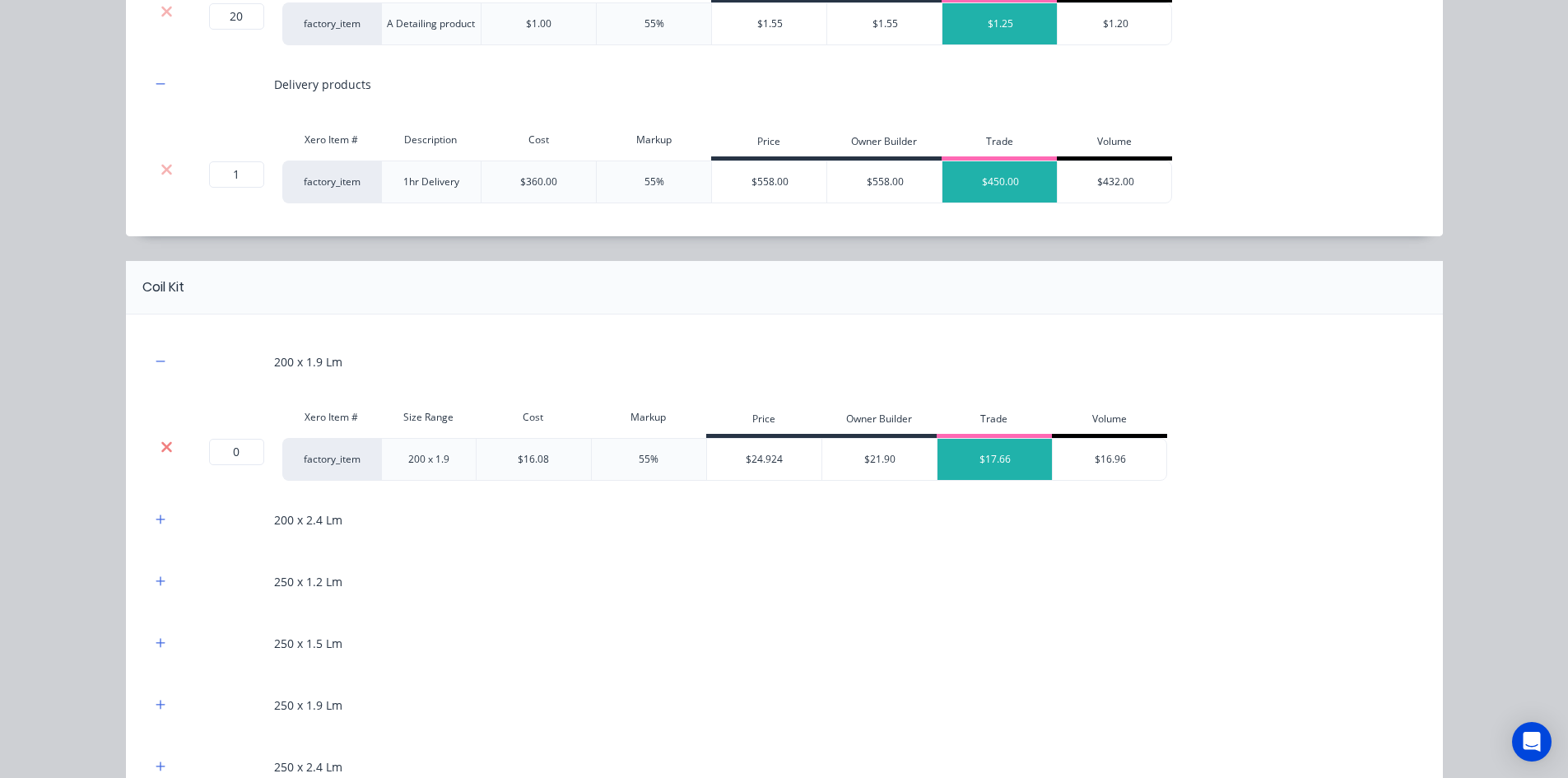
click at [160, 442] on icon at bounding box center [166, 446] width 12 height 16
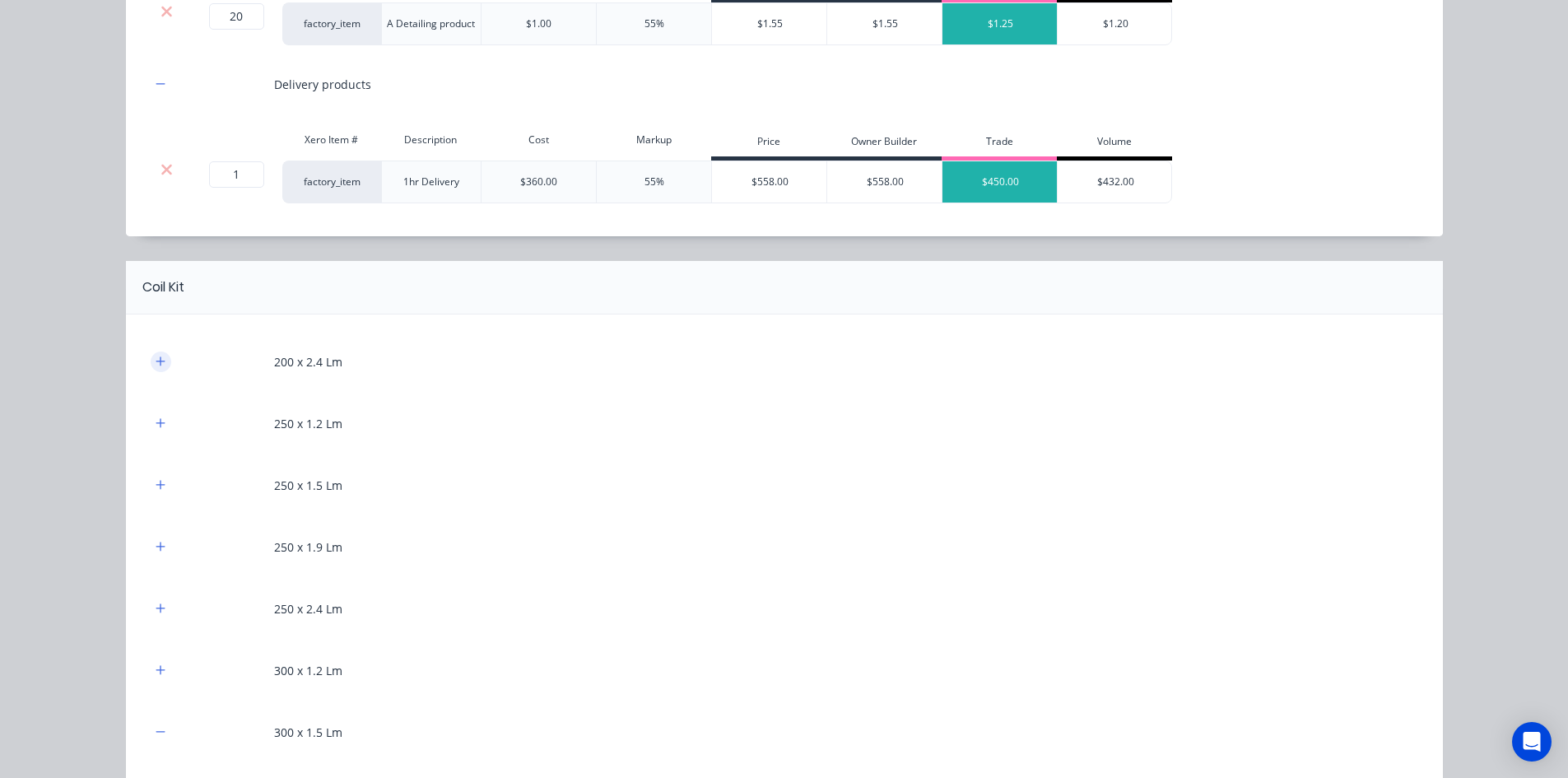
click at [156, 360] on icon "button" at bounding box center [160, 360] width 9 height 9
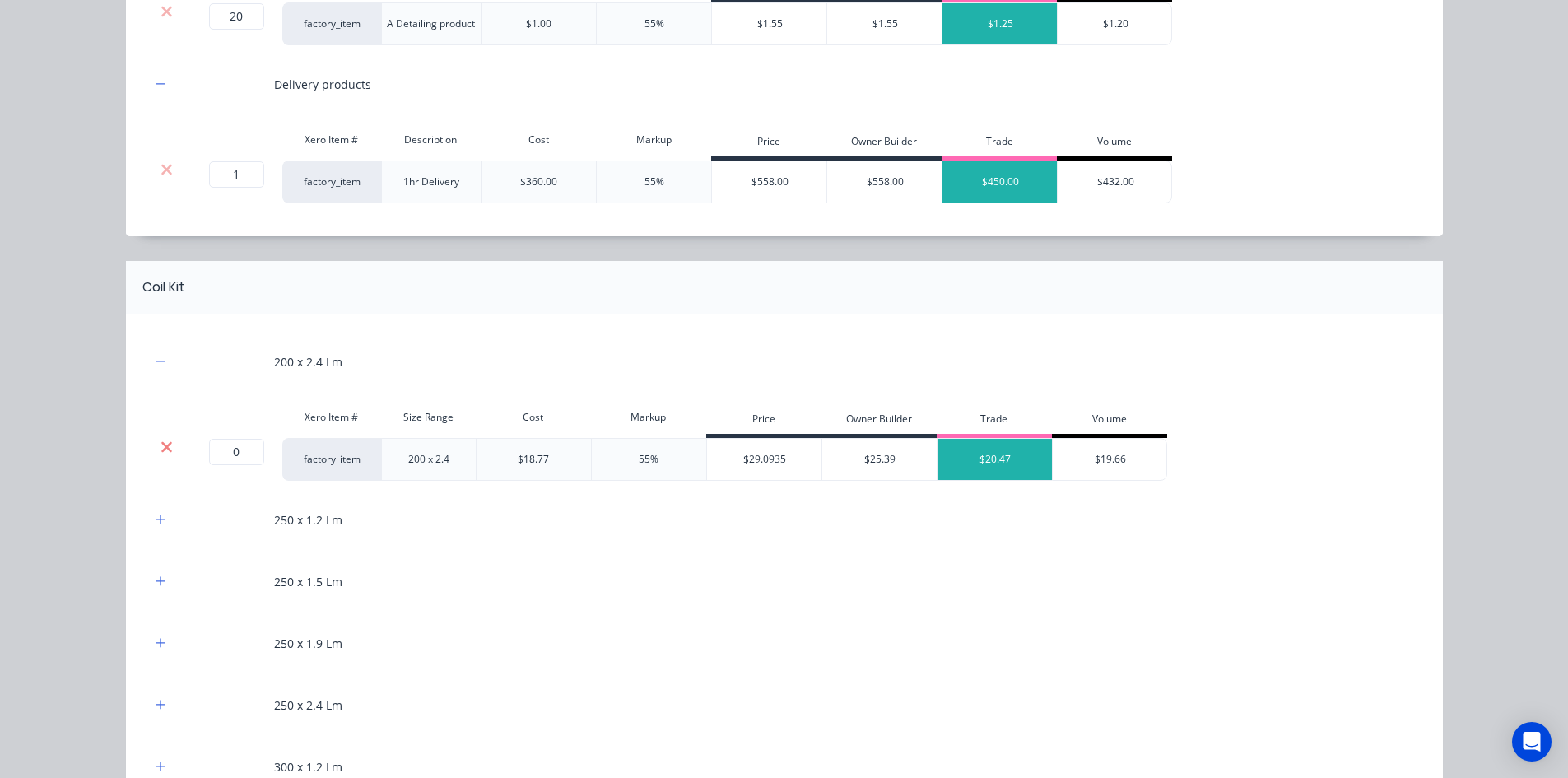
click at [160, 444] on icon at bounding box center [166, 446] width 12 height 16
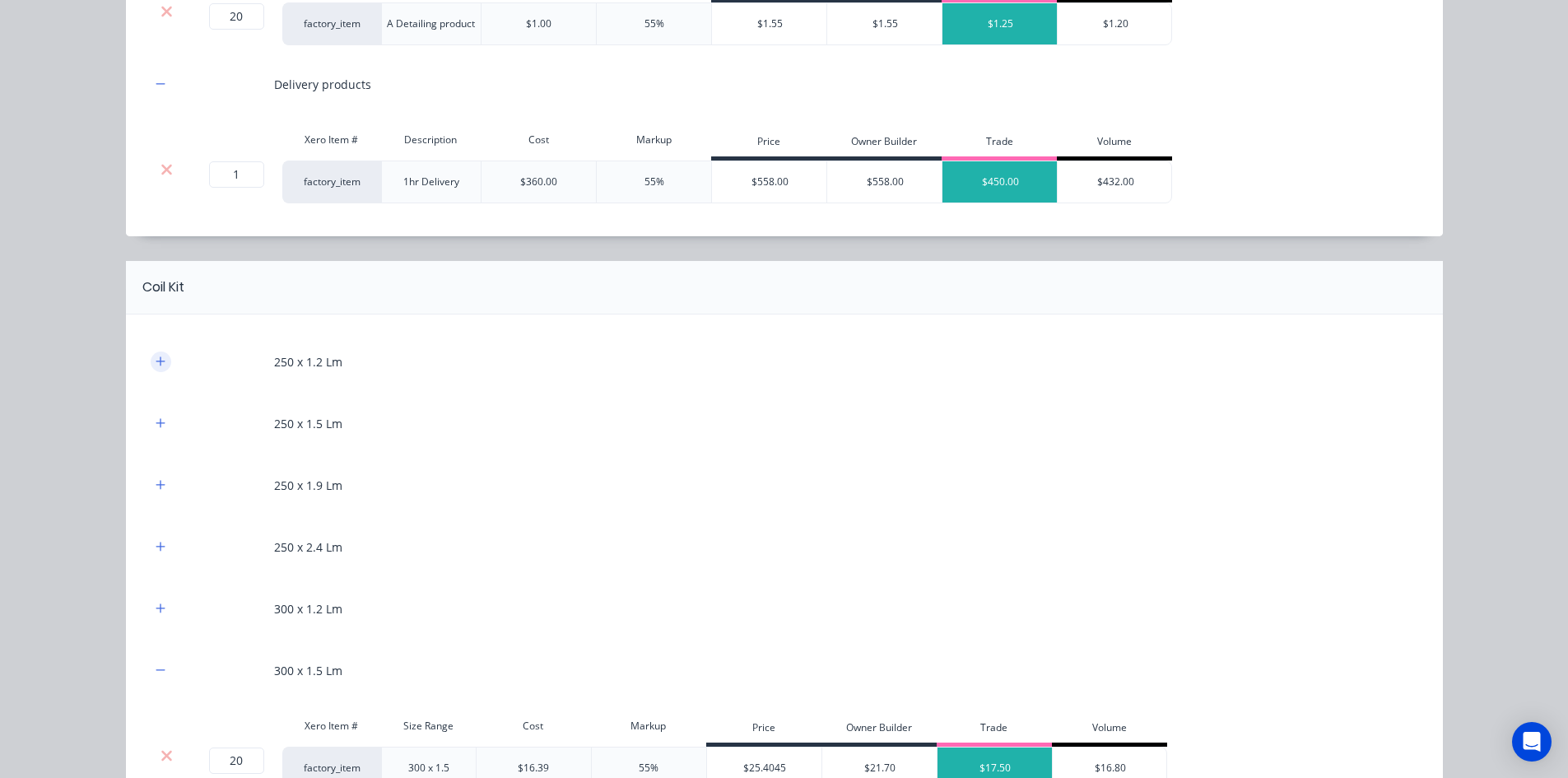
click at [160, 364] on button "button" at bounding box center [161, 362] width 21 height 21
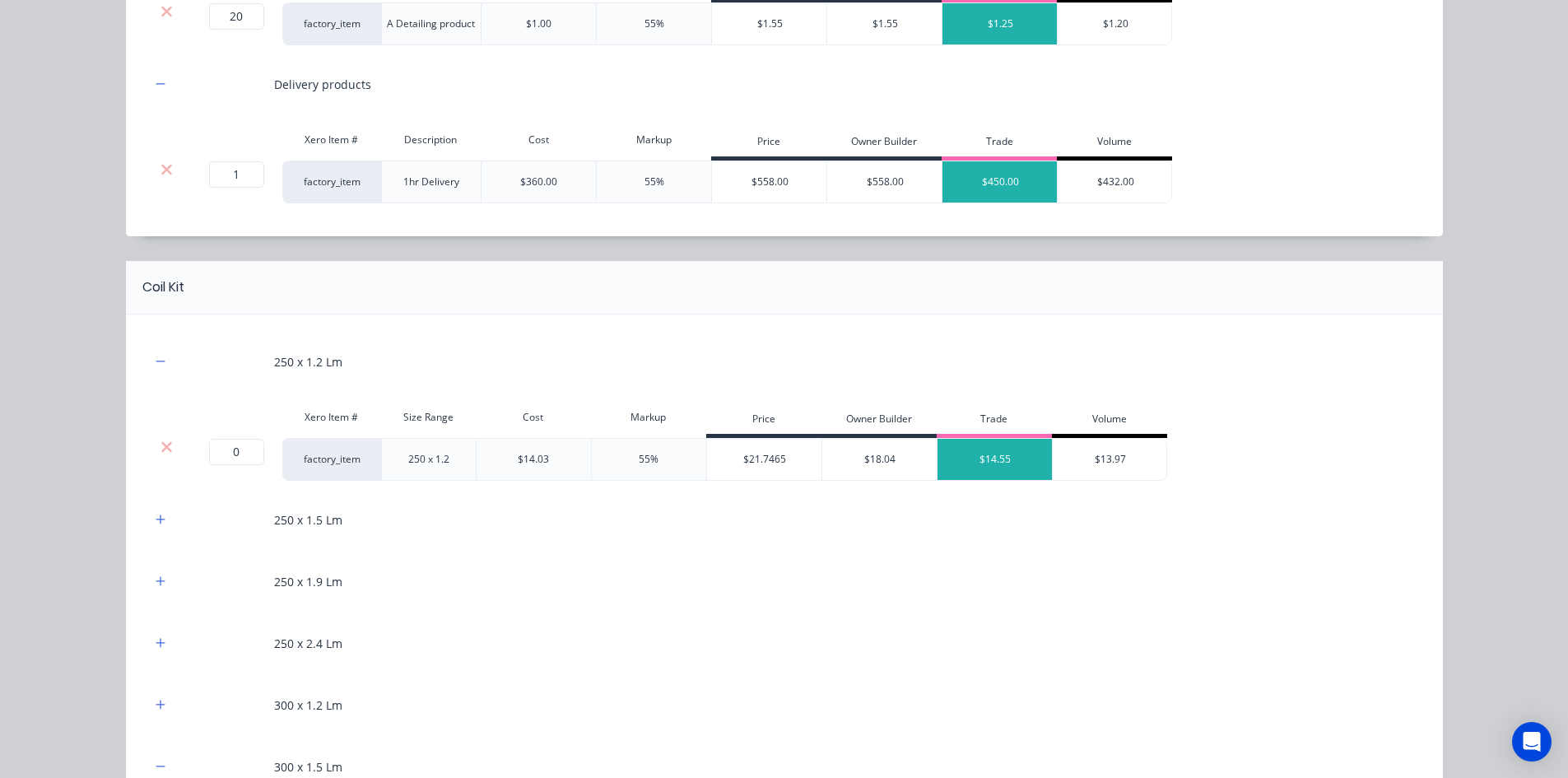
click at [173, 438] on div at bounding box center [167, 446] width 31 height 16
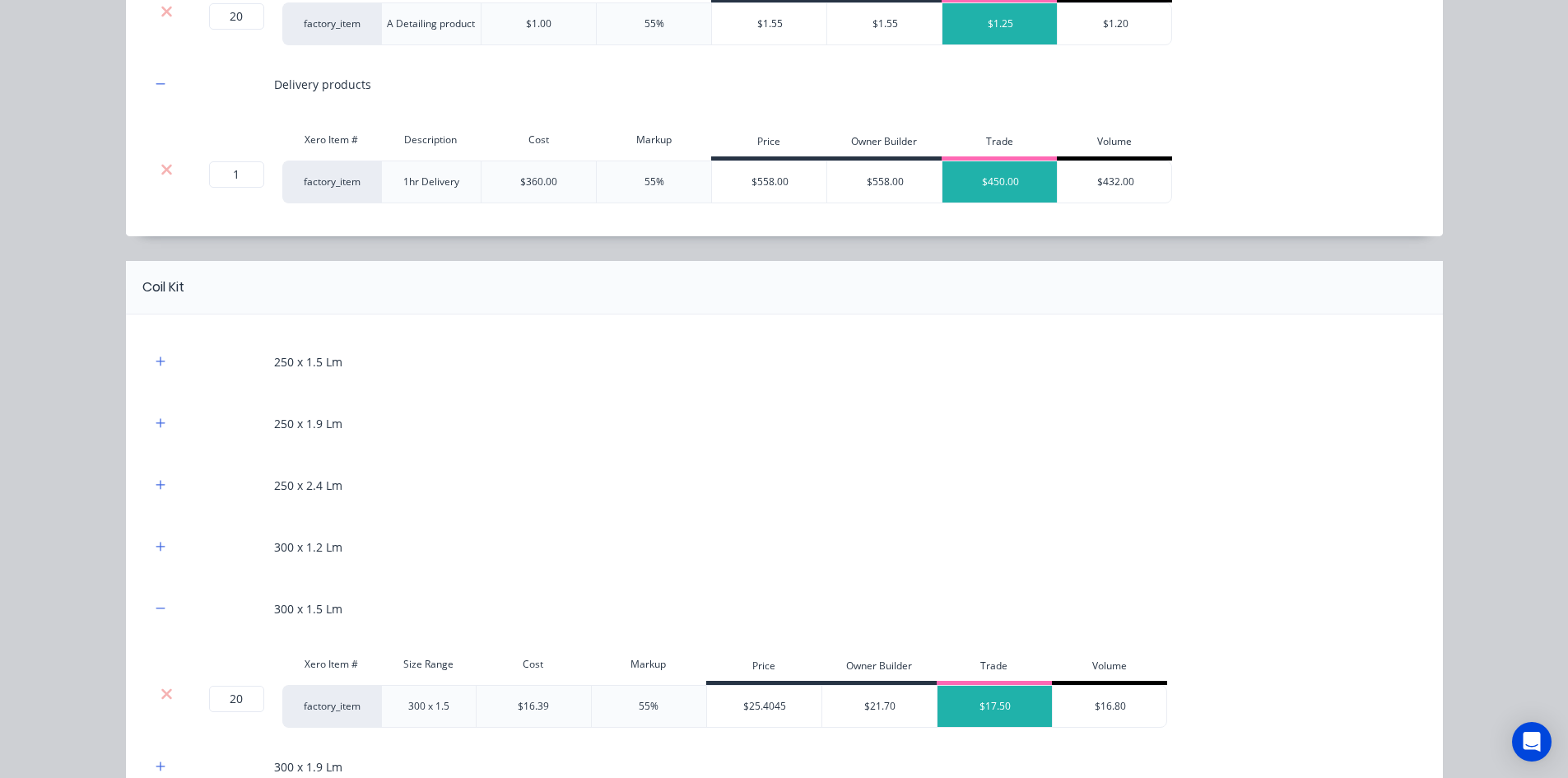
click at [166, 373] on div "250 x 1.5 Lm" at bounding box center [784, 361] width 1267 height 45
click at [165, 370] on div "250 x 1.5 Lm" at bounding box center [784, 361] width 1267 height 45
click at [161, 366] on button "button" at bounding box center [161, 362] width 21 height 21
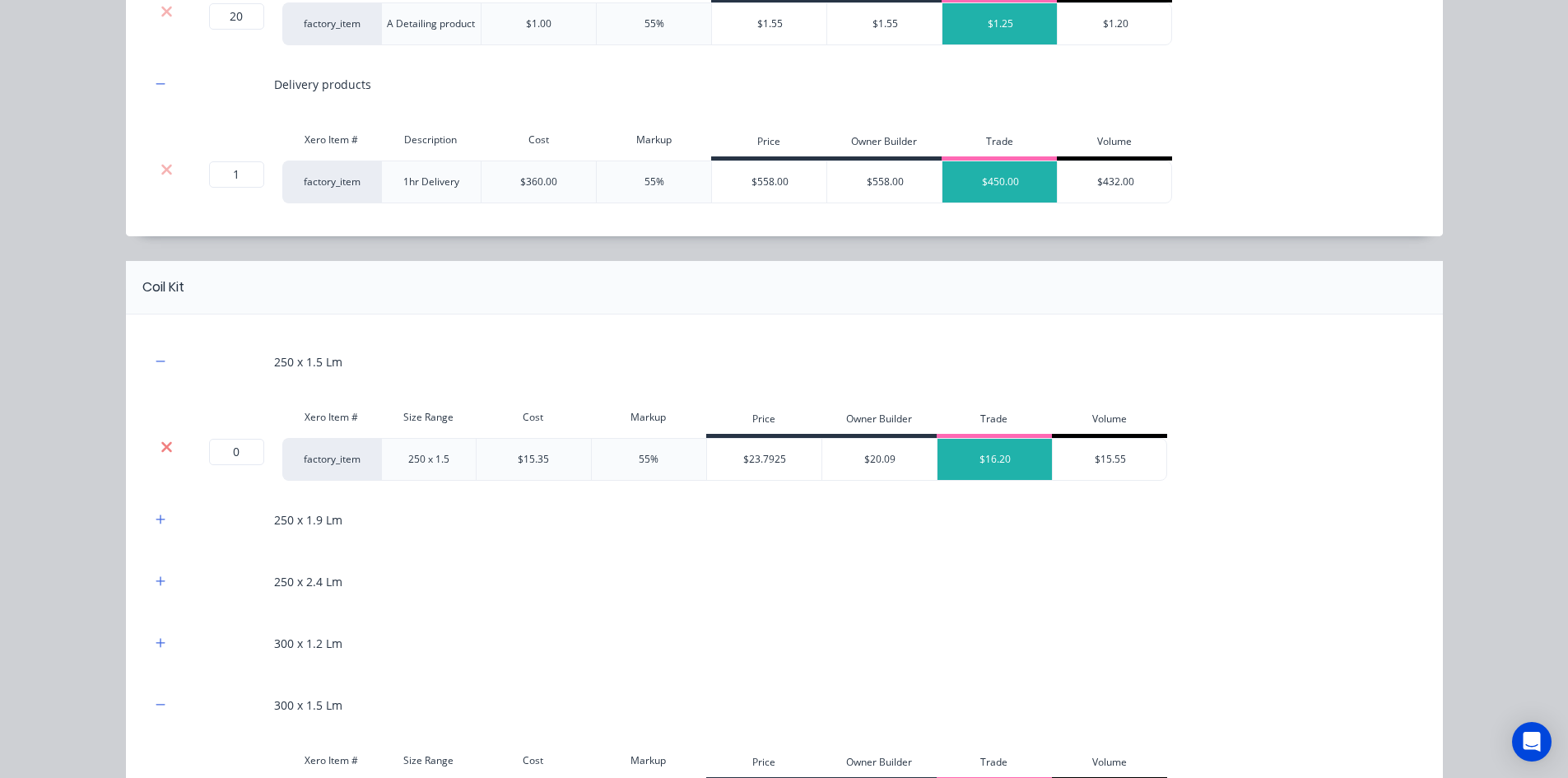
click at [165, 443] on icon at bounding box center [166, 446] width 10 height 10
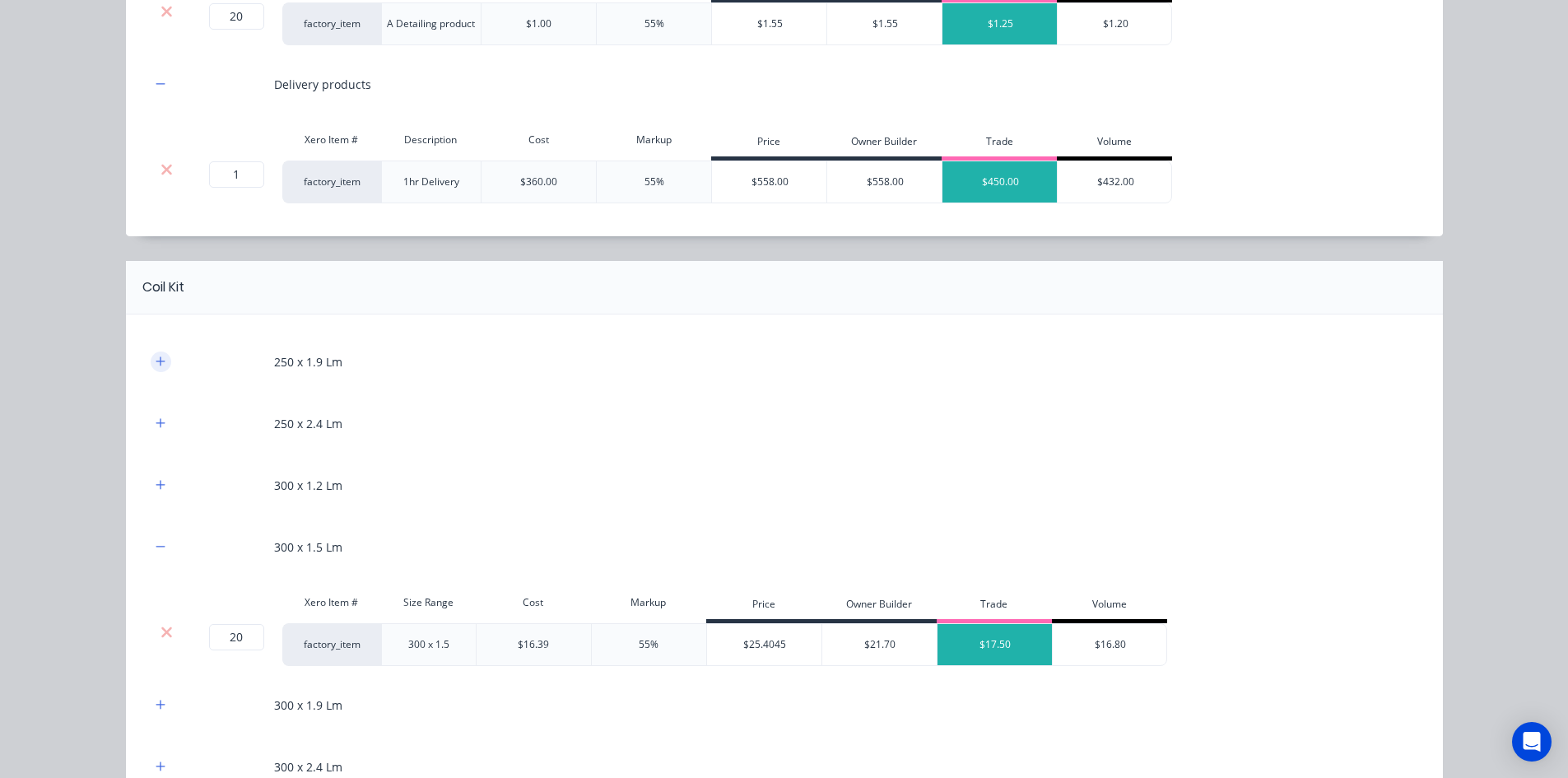
click at [158, 369] on button "button" at bounding box center [161, 362] width 21 height 21
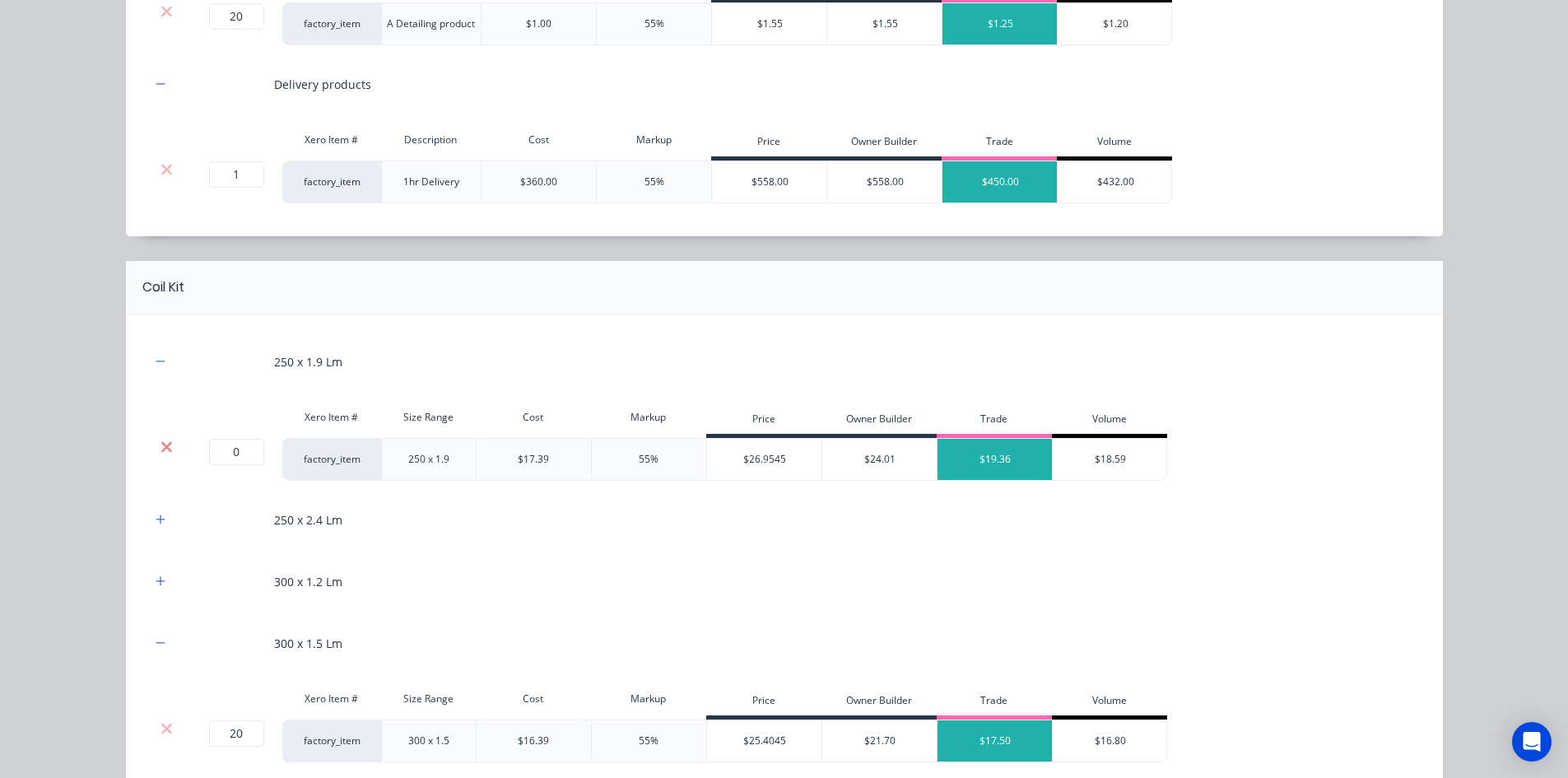
click at [160, 451] on icon at bounding box center [166, 446] width 12 height 16
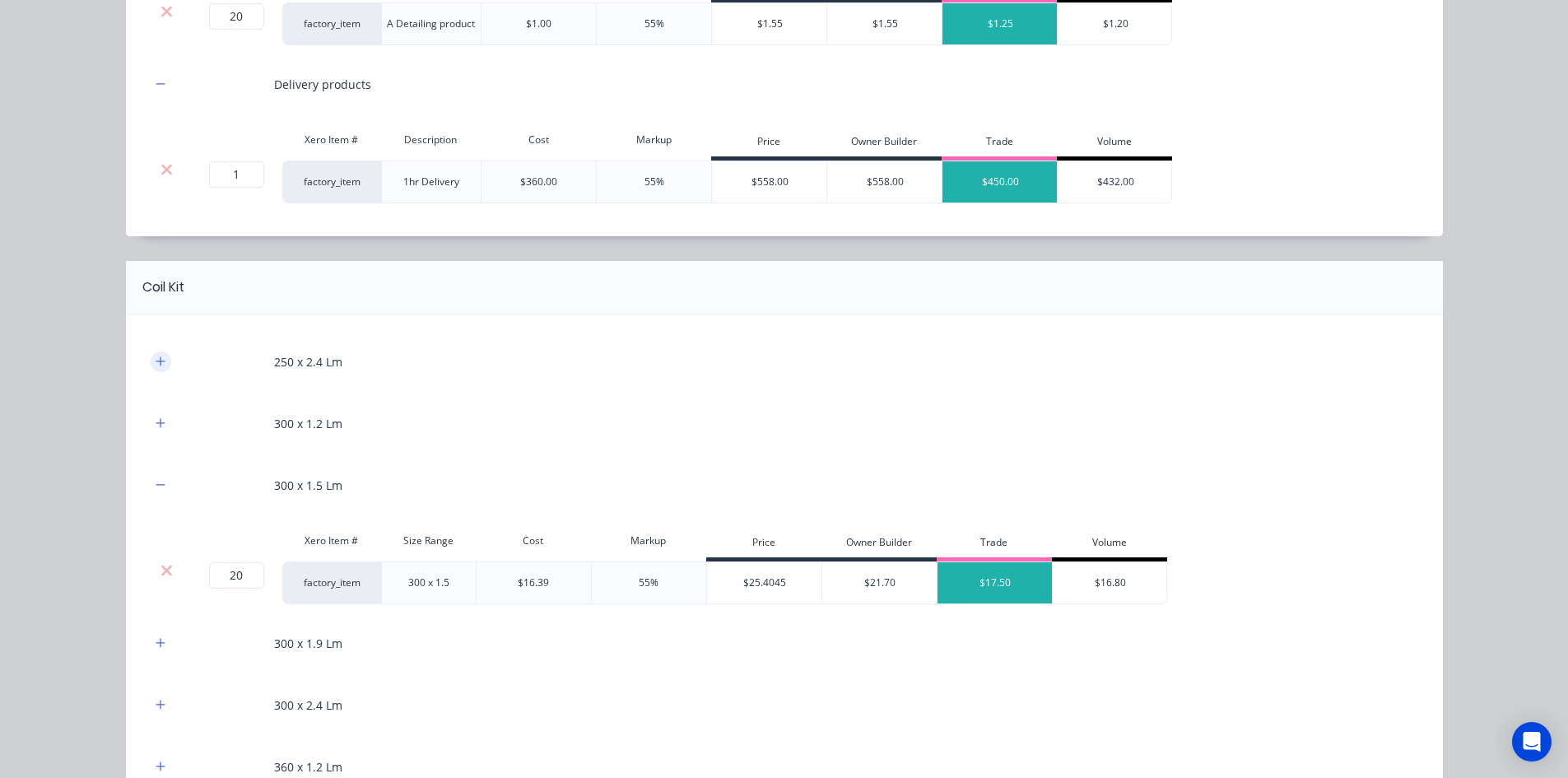
click at [156, 358] on icon "button" at bounding box center [160, 360] width 10 height 11
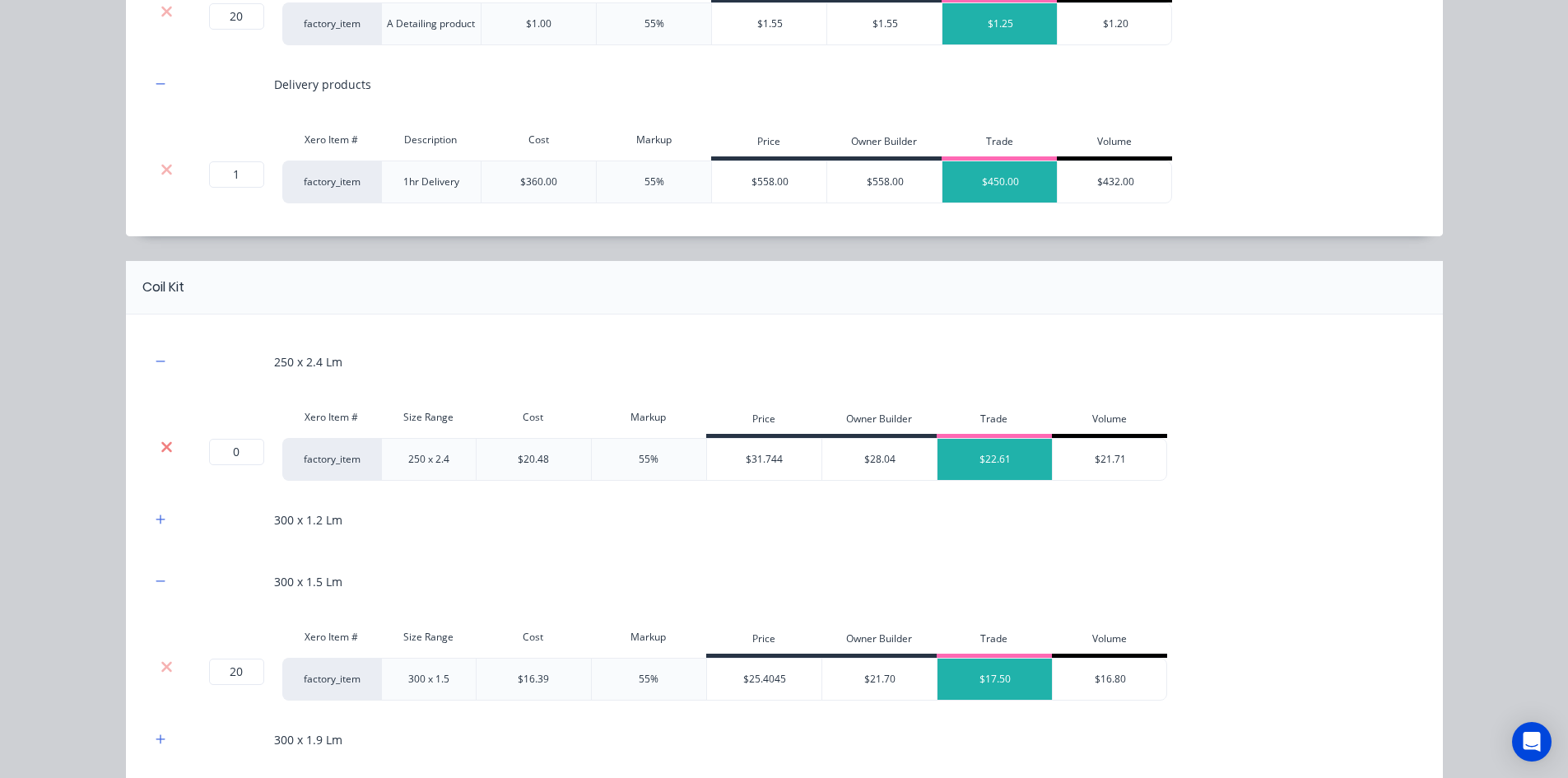
click at [161, 449] on icon at bounding box center [166, 446] width 10 height 10
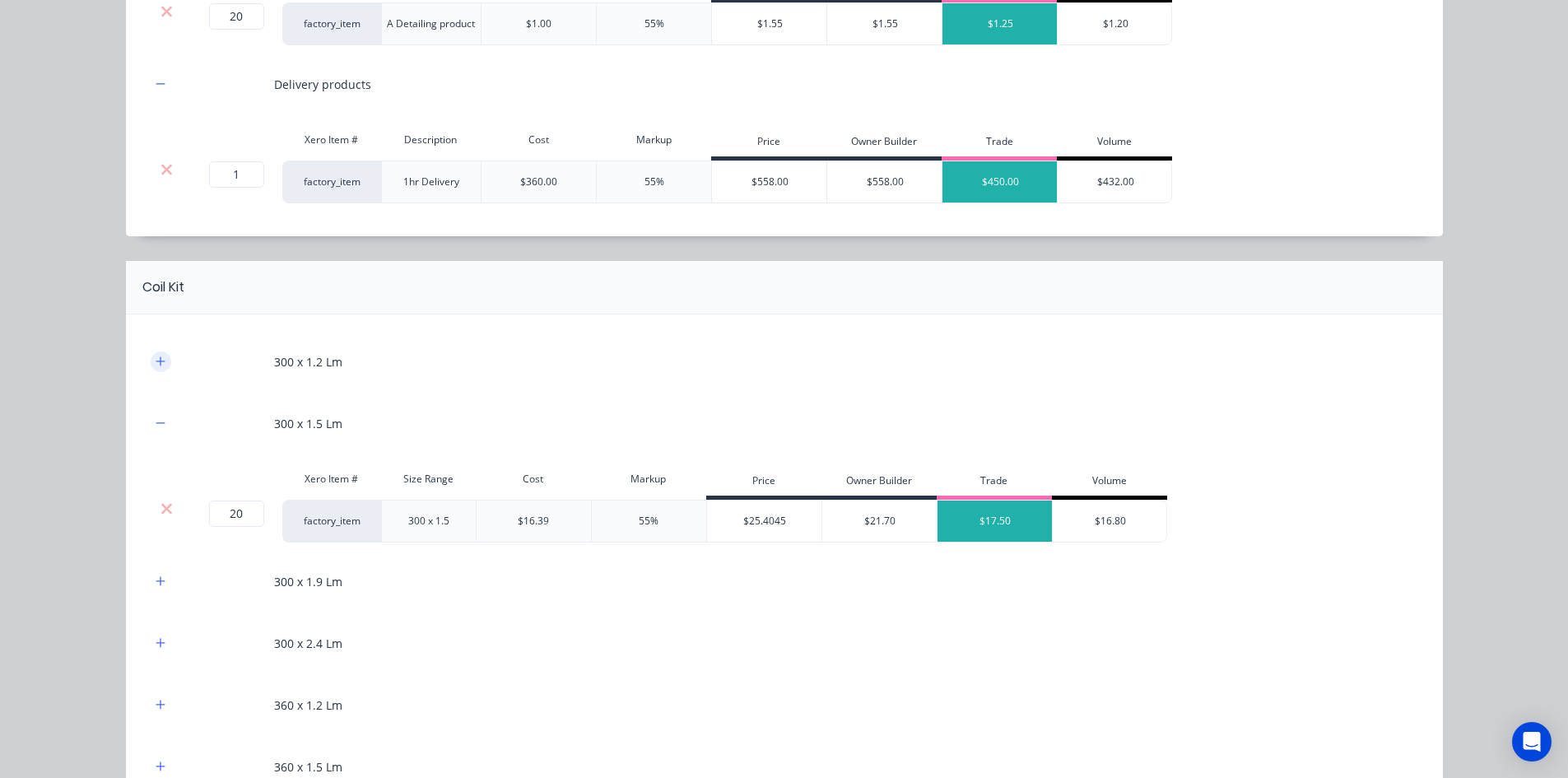
click at [156, 356] on icon "button" at bounding box center [160, 360] width 10 height 11
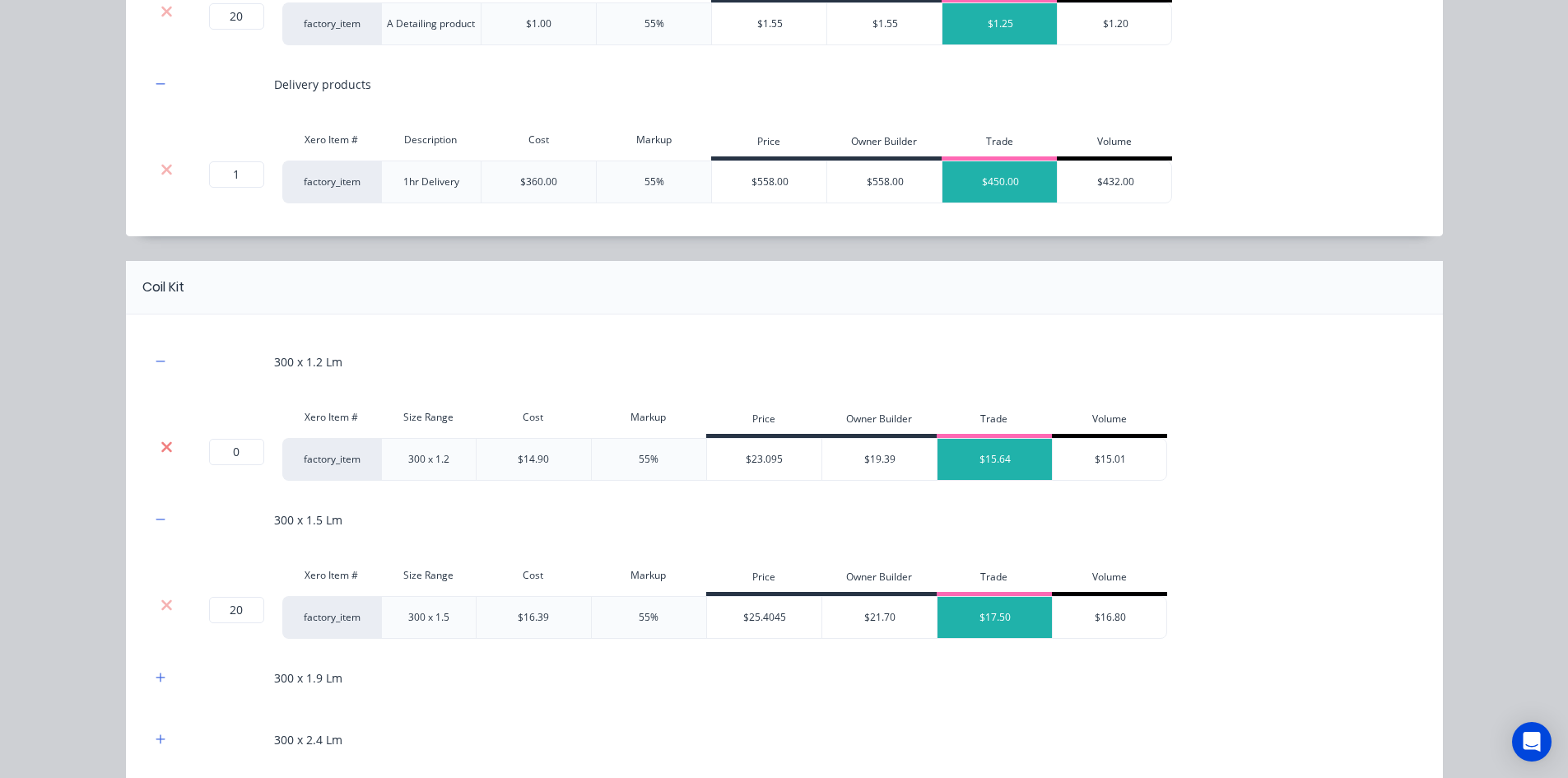
click at [160, 440] on icon at bounding box center [166, 446] width 12 height 16
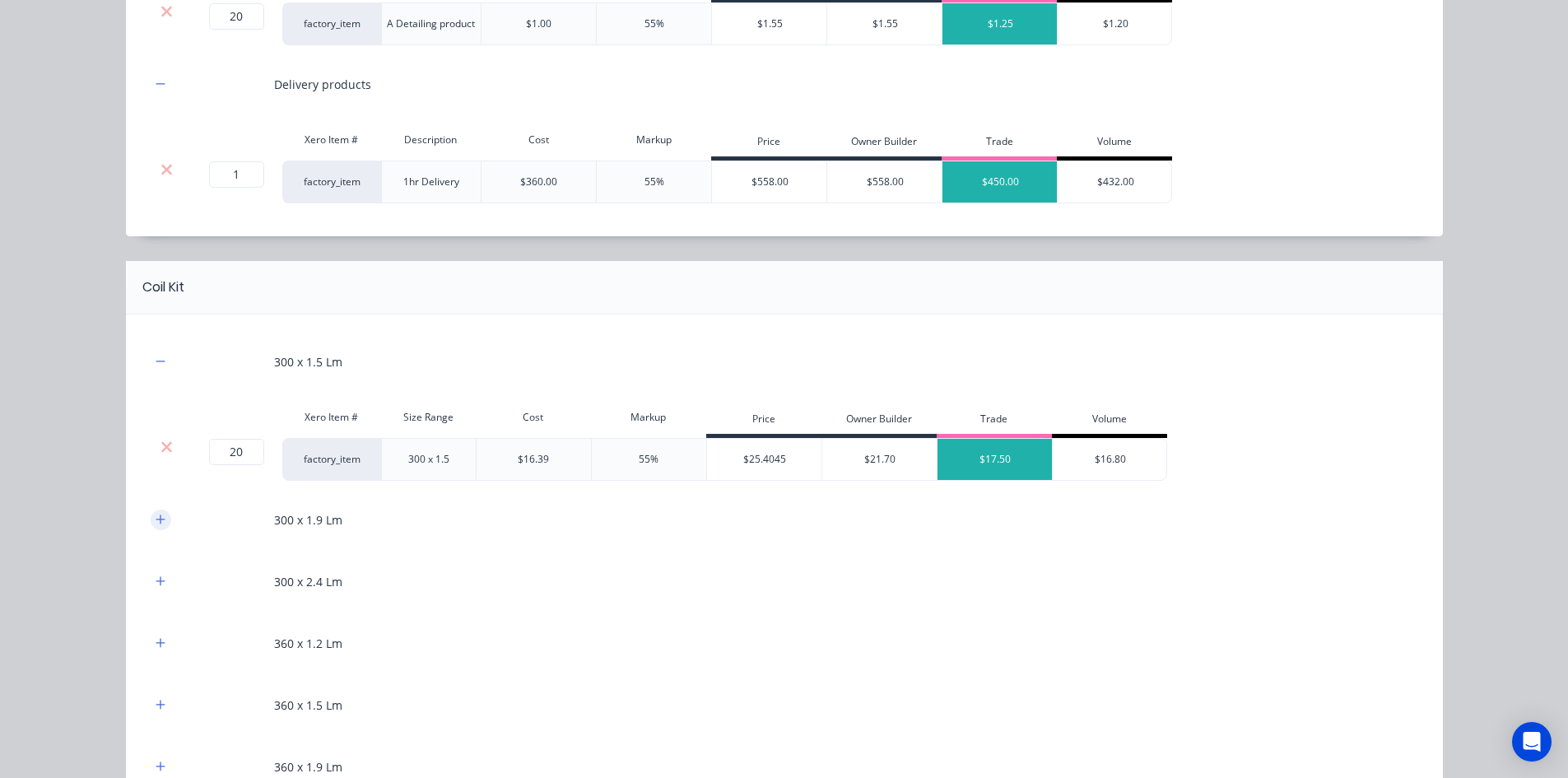
click at [156, 518] on icon "button" at bounding box center [160, 519] width 9 height 9
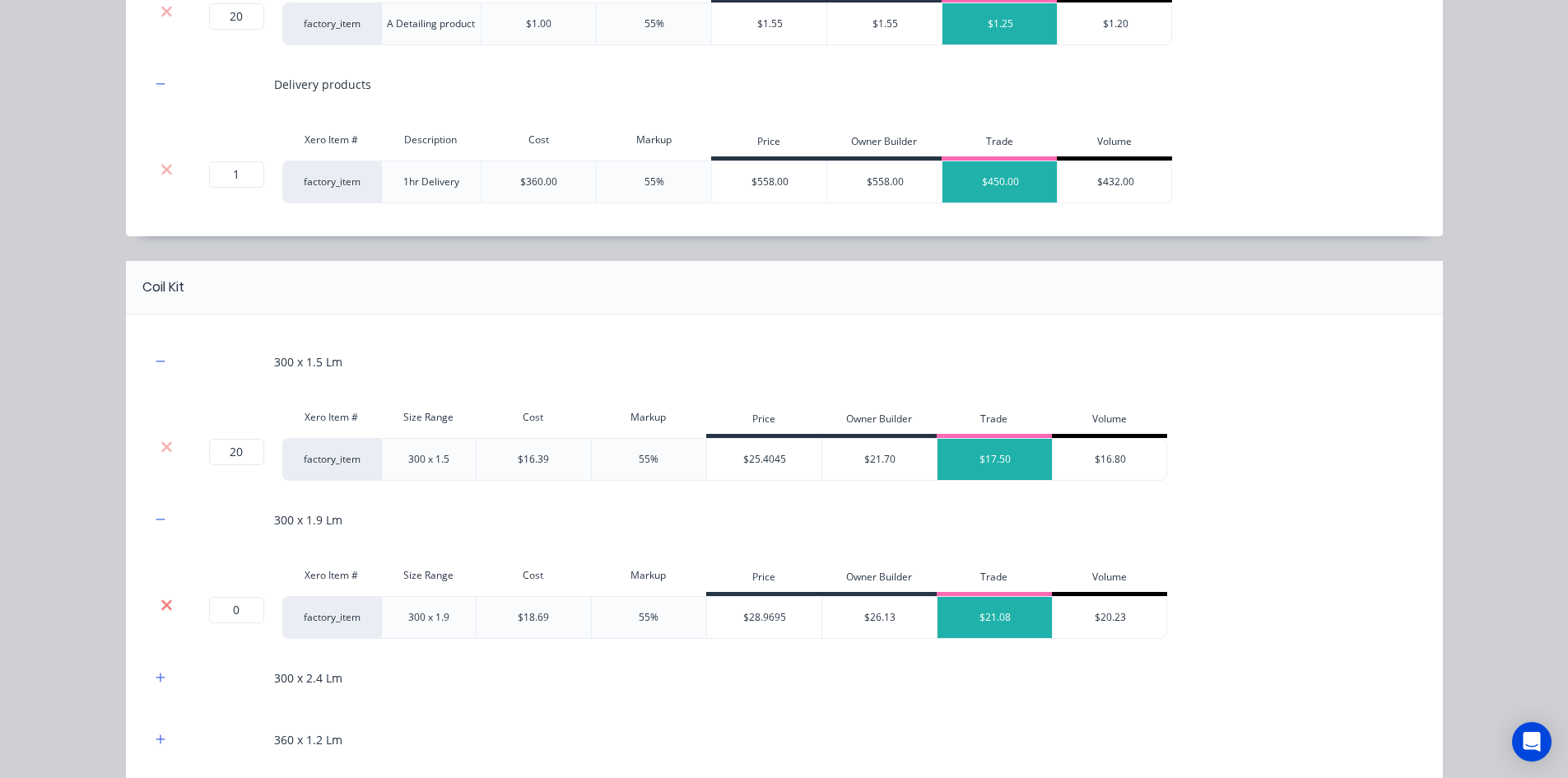
click at [161, 605] on icon at bounding box center [166, 605] width 10 height 10
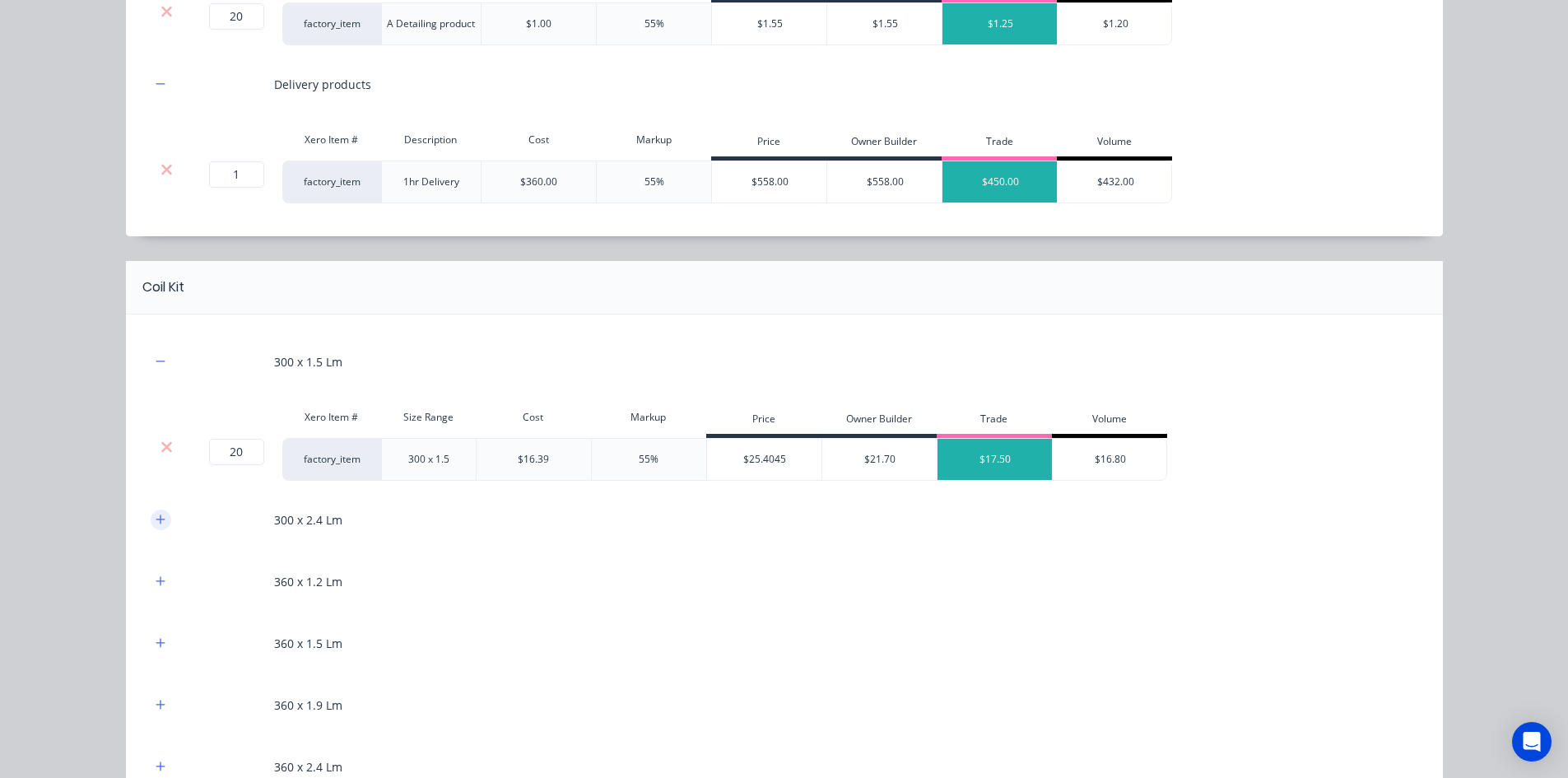
click at [159, 511] on button "button" at bounding box center [161, 520] width 21 height 21
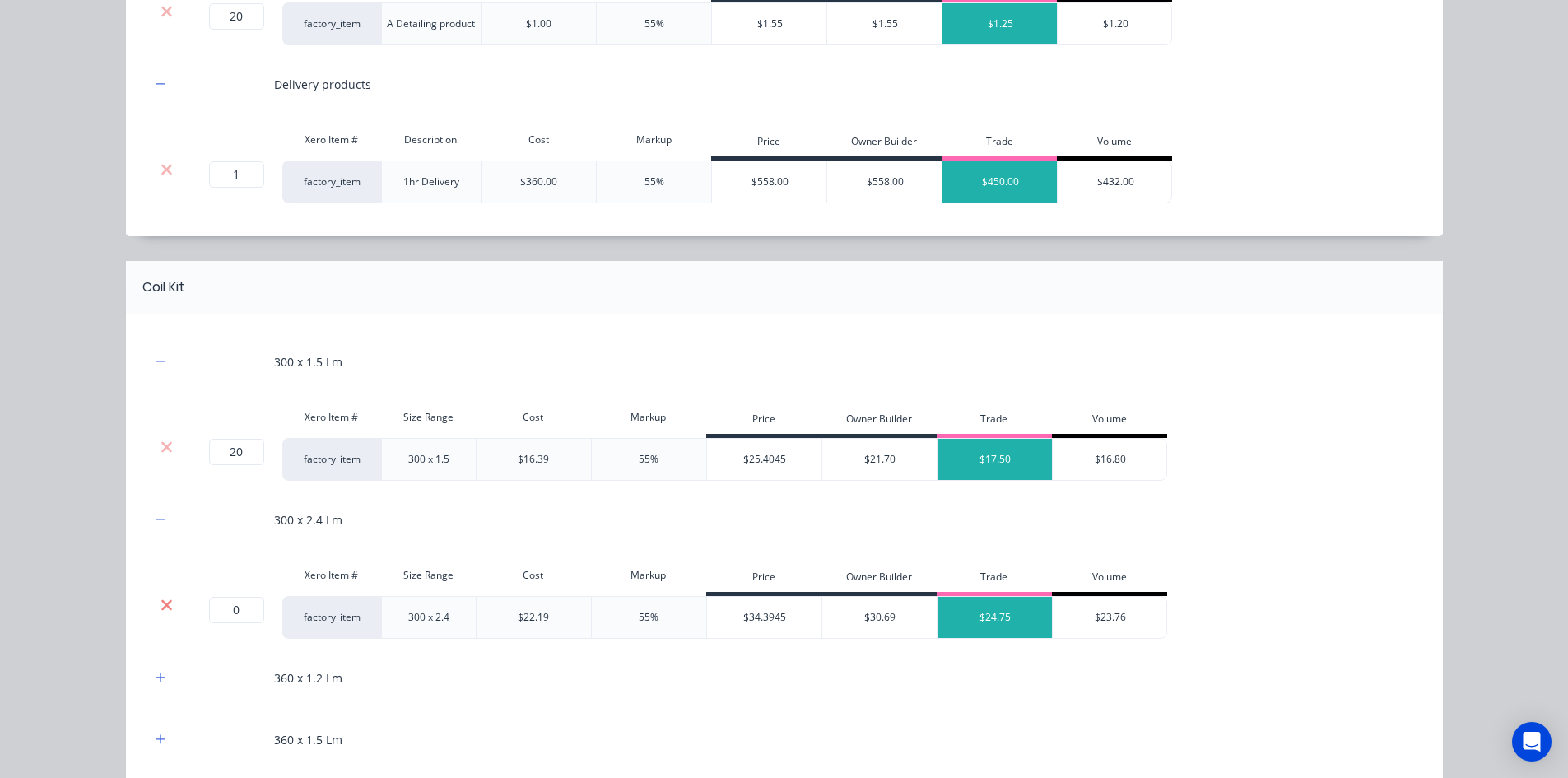
click at [161, 606] on icon at bounding box center [166, 605] width 10 height 10
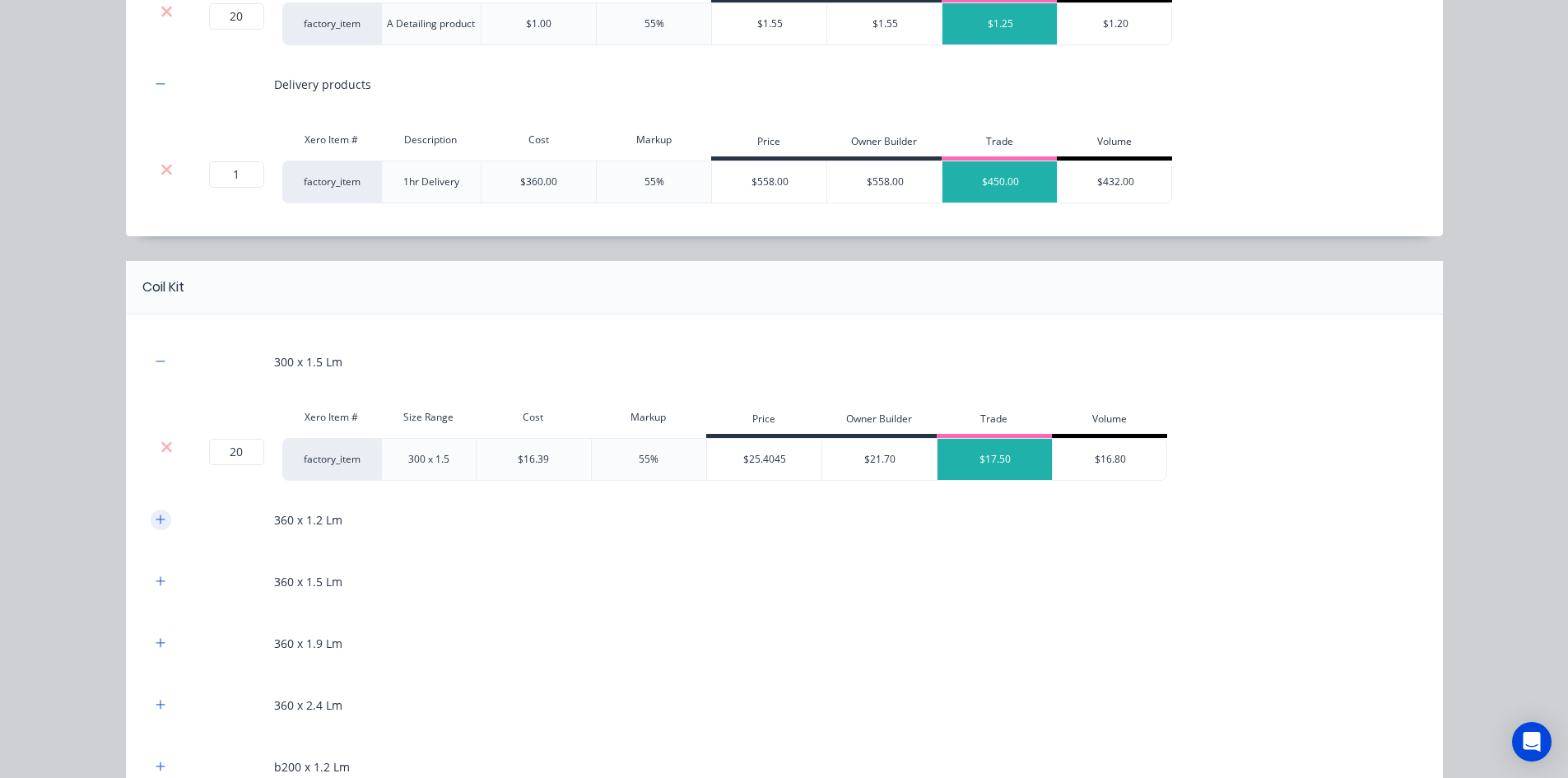
click at [159, 515] on button "button" at bounding box center [161, 520] width 21 height 21
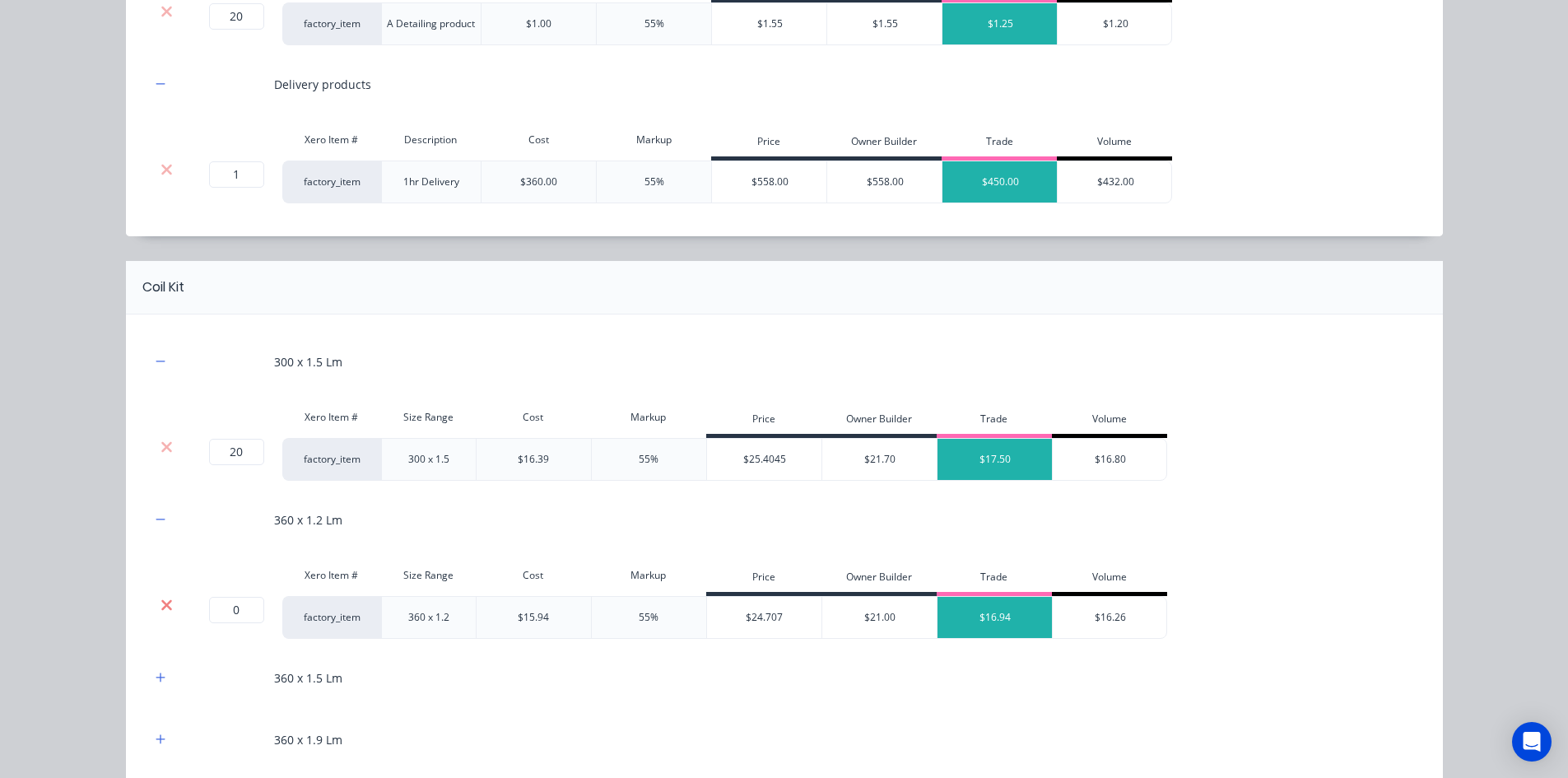
click at [160, 608] on icon at bounding box center [166, 605] width 12 height 16
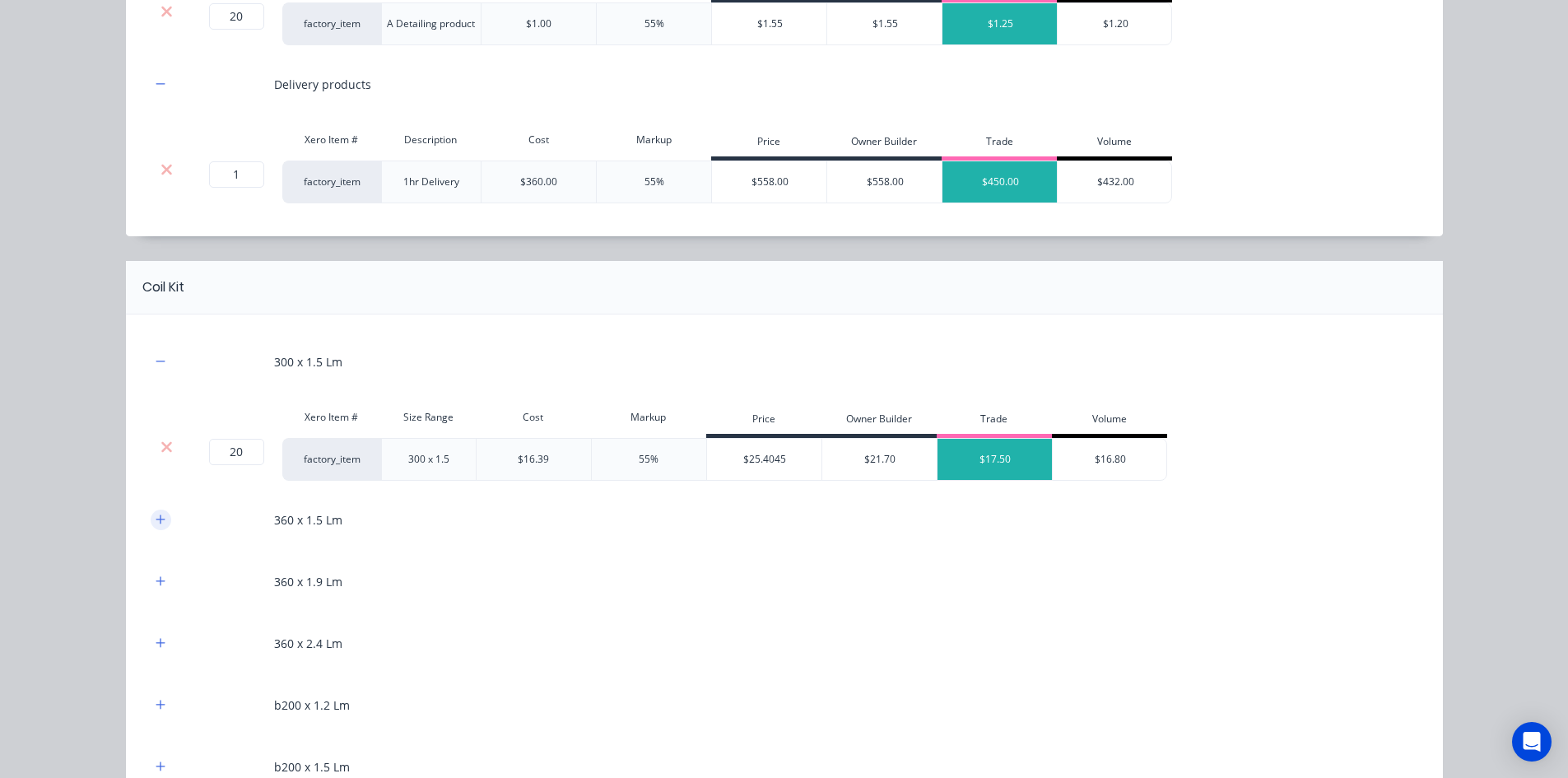
click at [157, 523] on icon "button" at bounding box center [160, 519] width 10 height 11
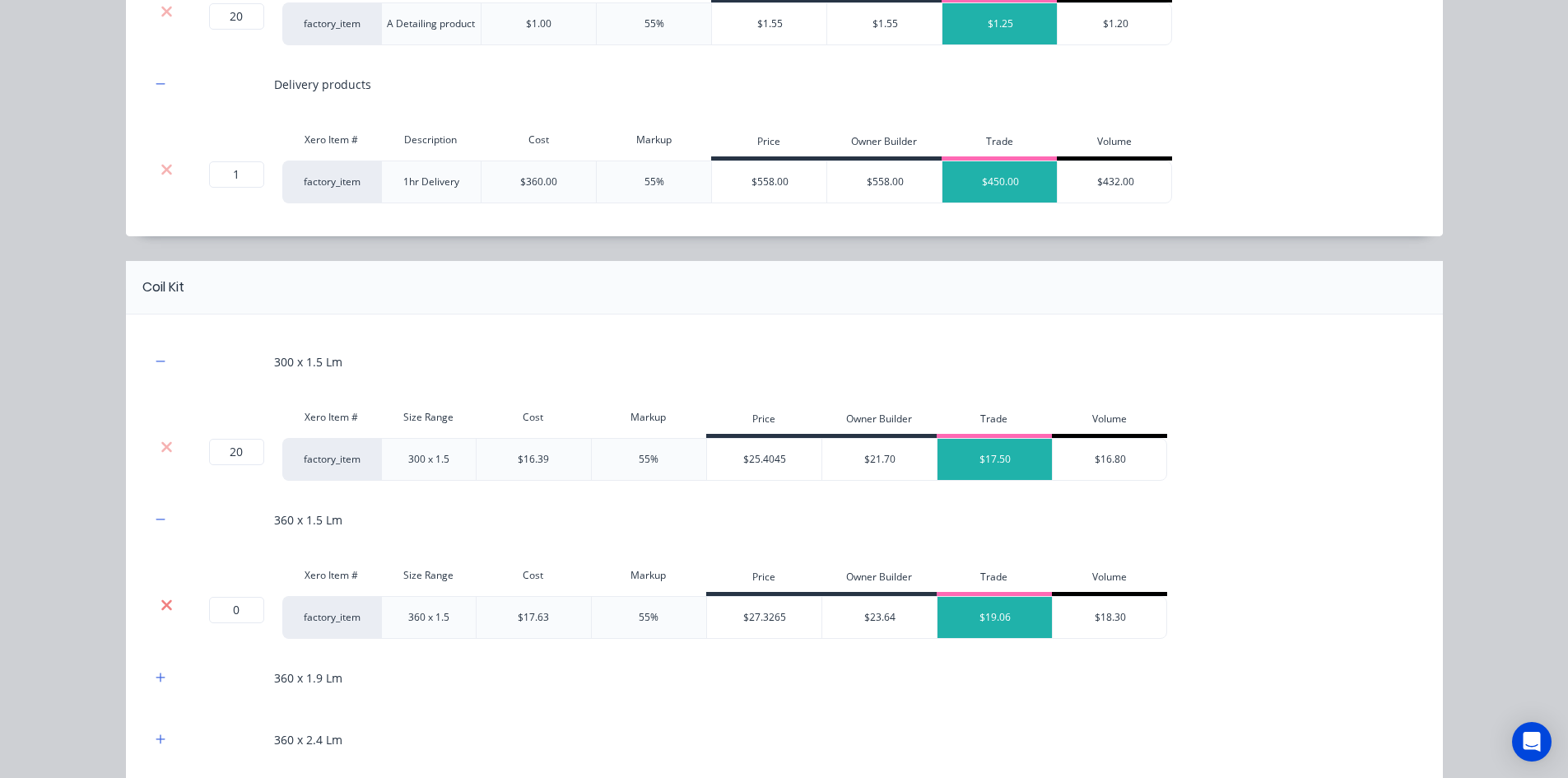
click at [163, 606] on icon at bounding box center [166, 605] width 10 height 10
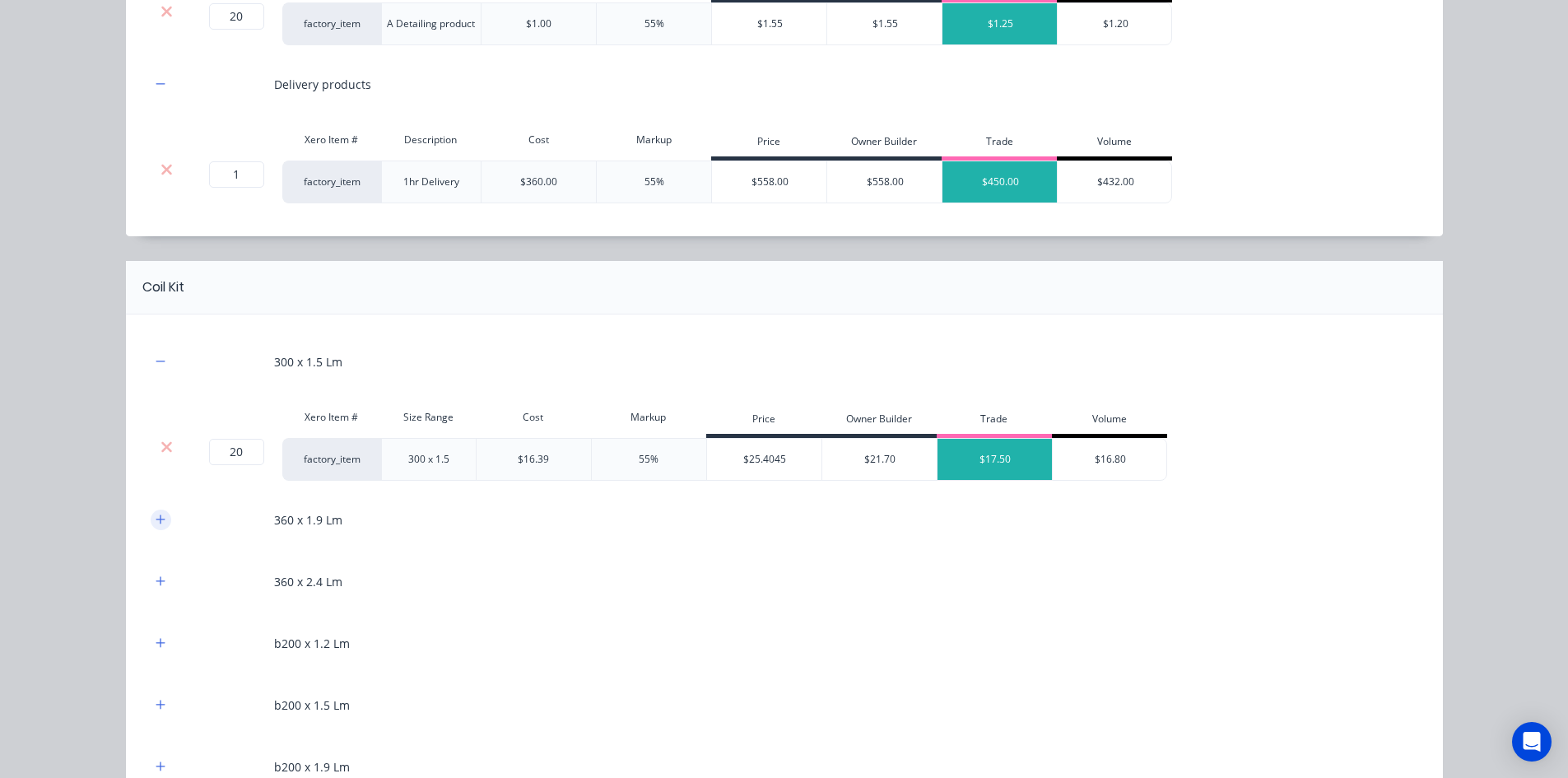
click at [158, 522] on icon "button" at bounding box center [160, 519] width 10 height 11
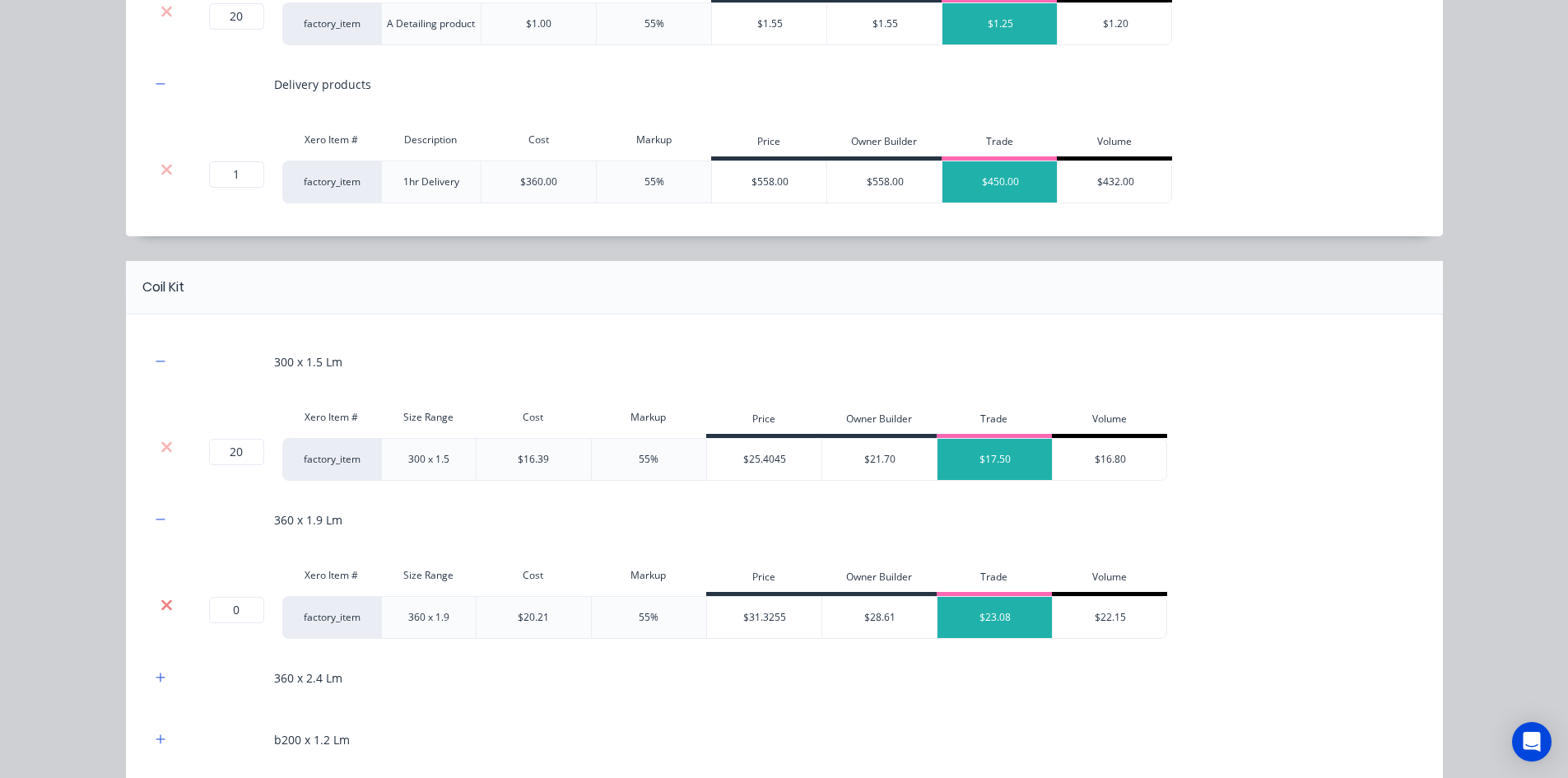
click at [162, 610] on icon at bounding box center [166, 605] width 12 height 16
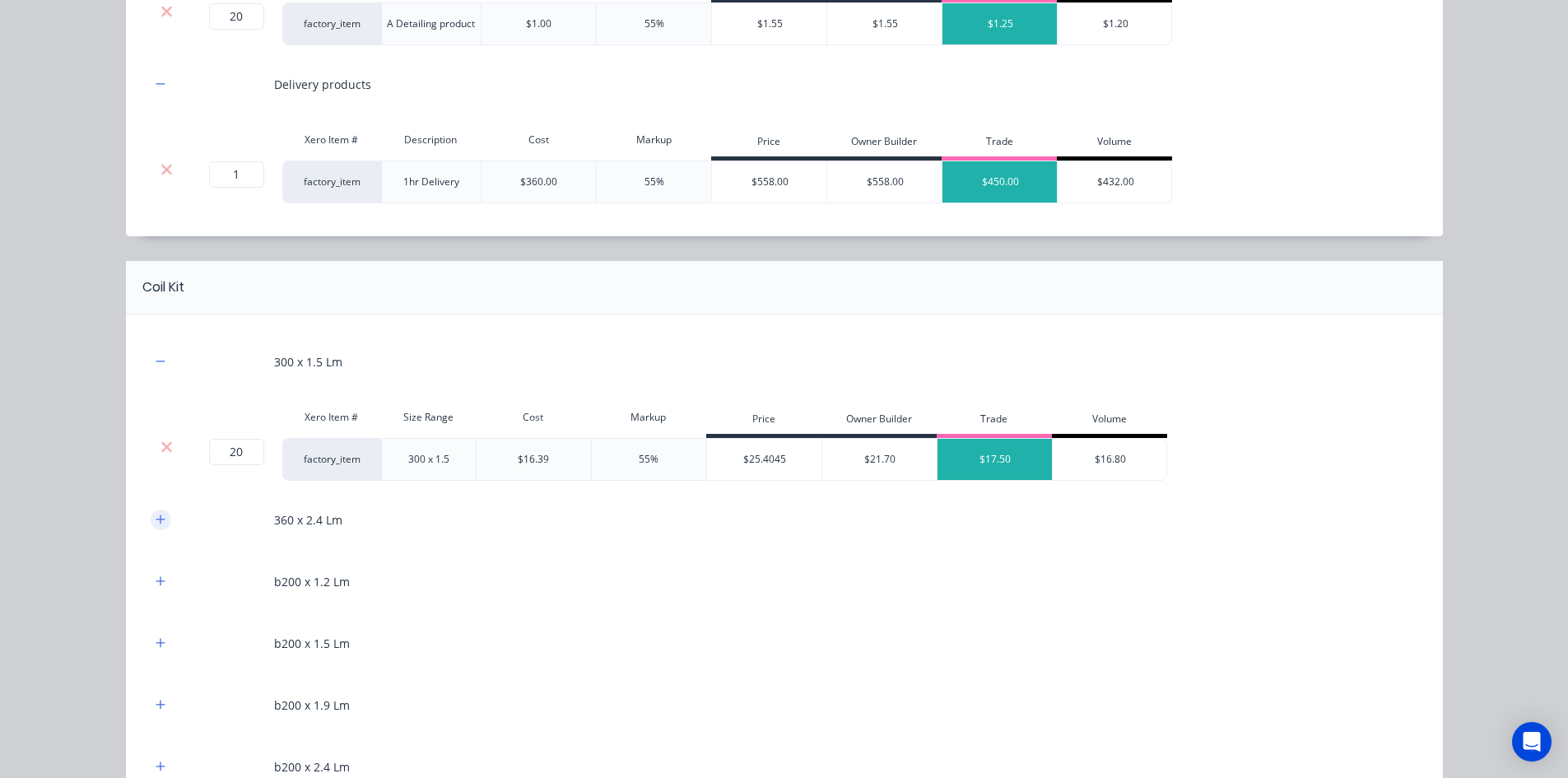
click at [157, 522] on icon "button" at bounding box center [160, 519] width 10 height 11
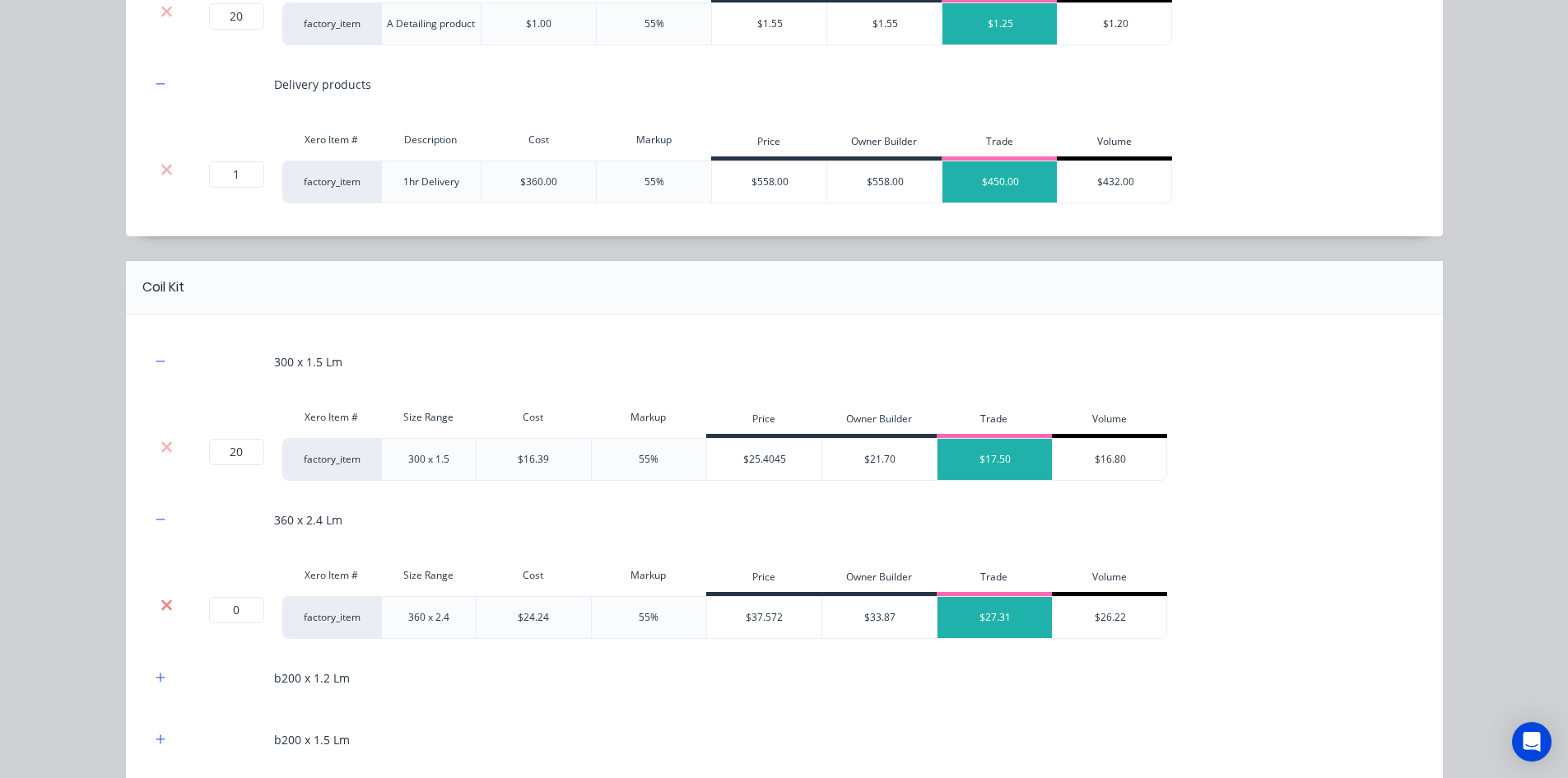
click at [160, 603] on icon at bounding box center [166, 605] width 12 height 16
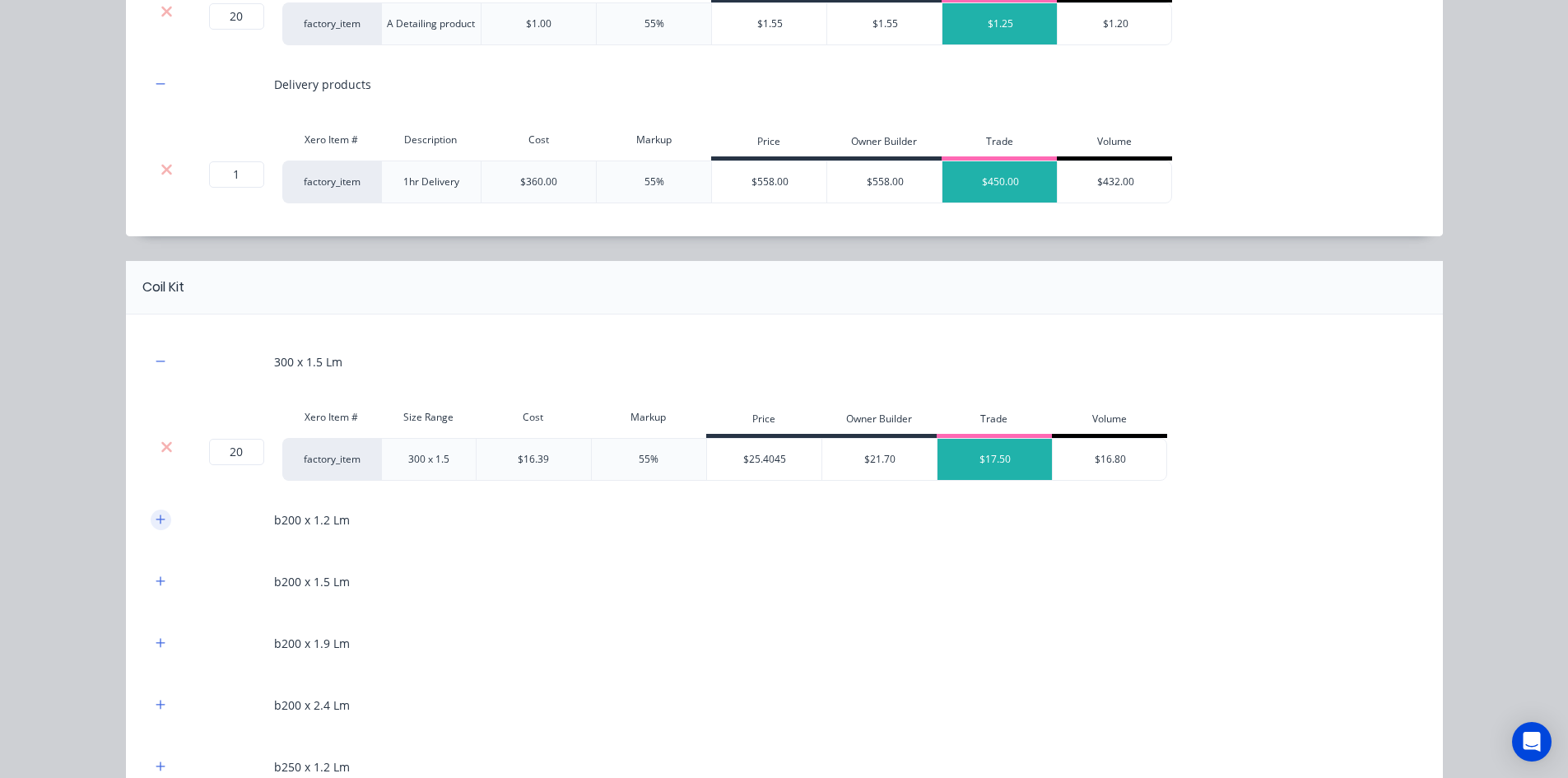
click at [153, 511] on button "button" at bounding box center [161, 520] width 21 height 21
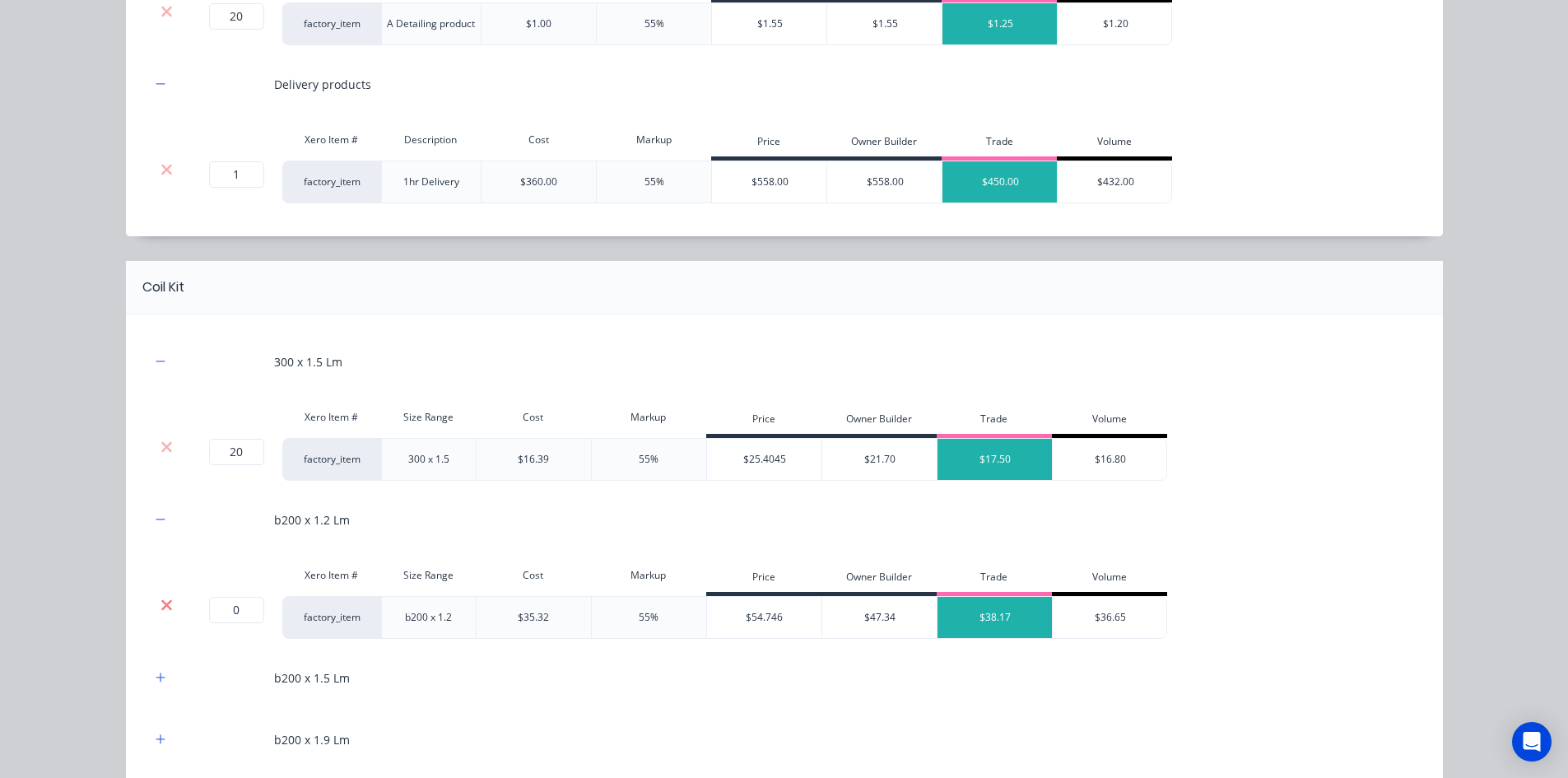
click at [163, 608] on icon at bounding box center [166, 605] width 10 height 10
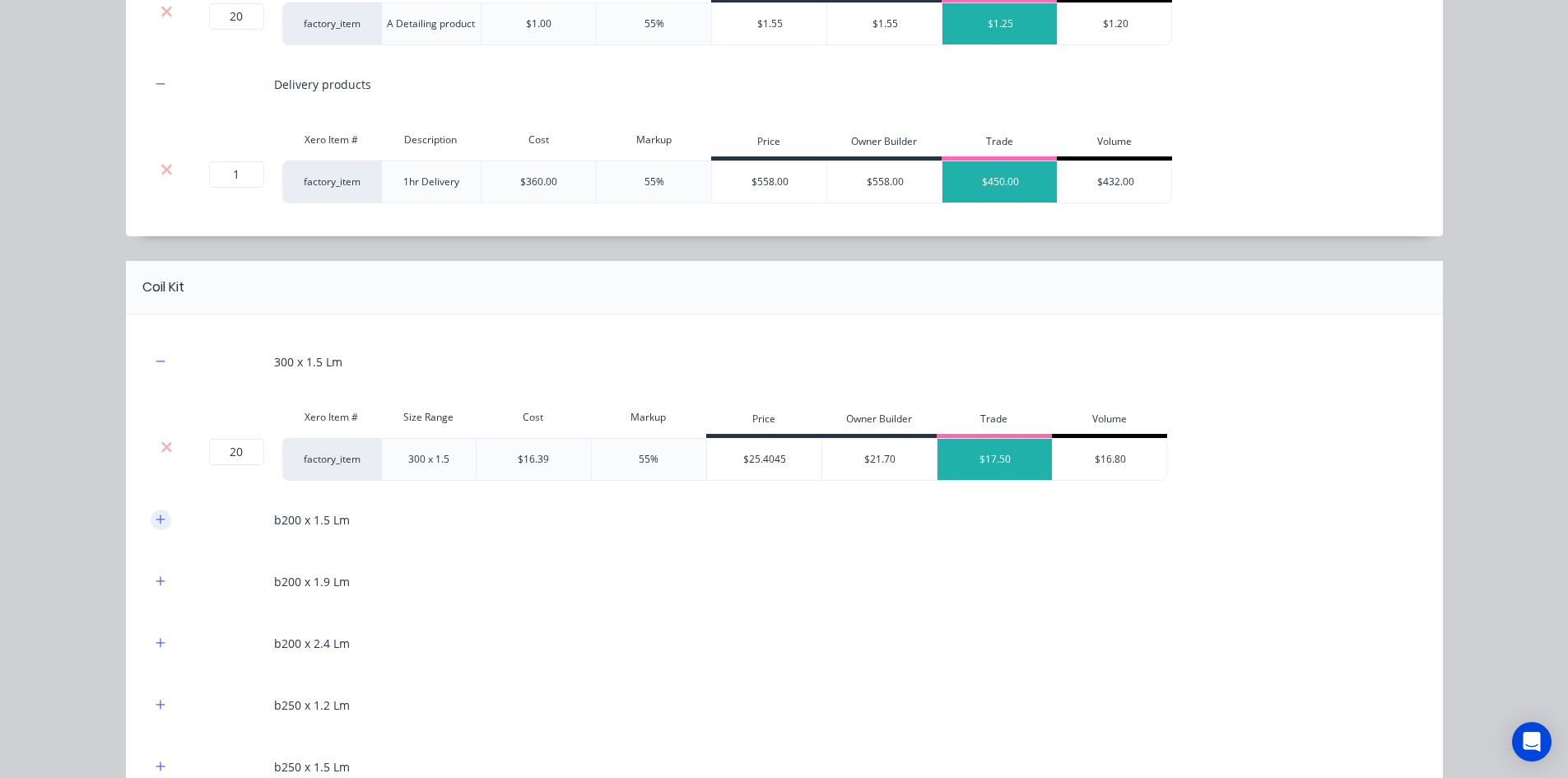
click at [157, 528] on button "button" at bounding box center [161, 520] width 21 height 21
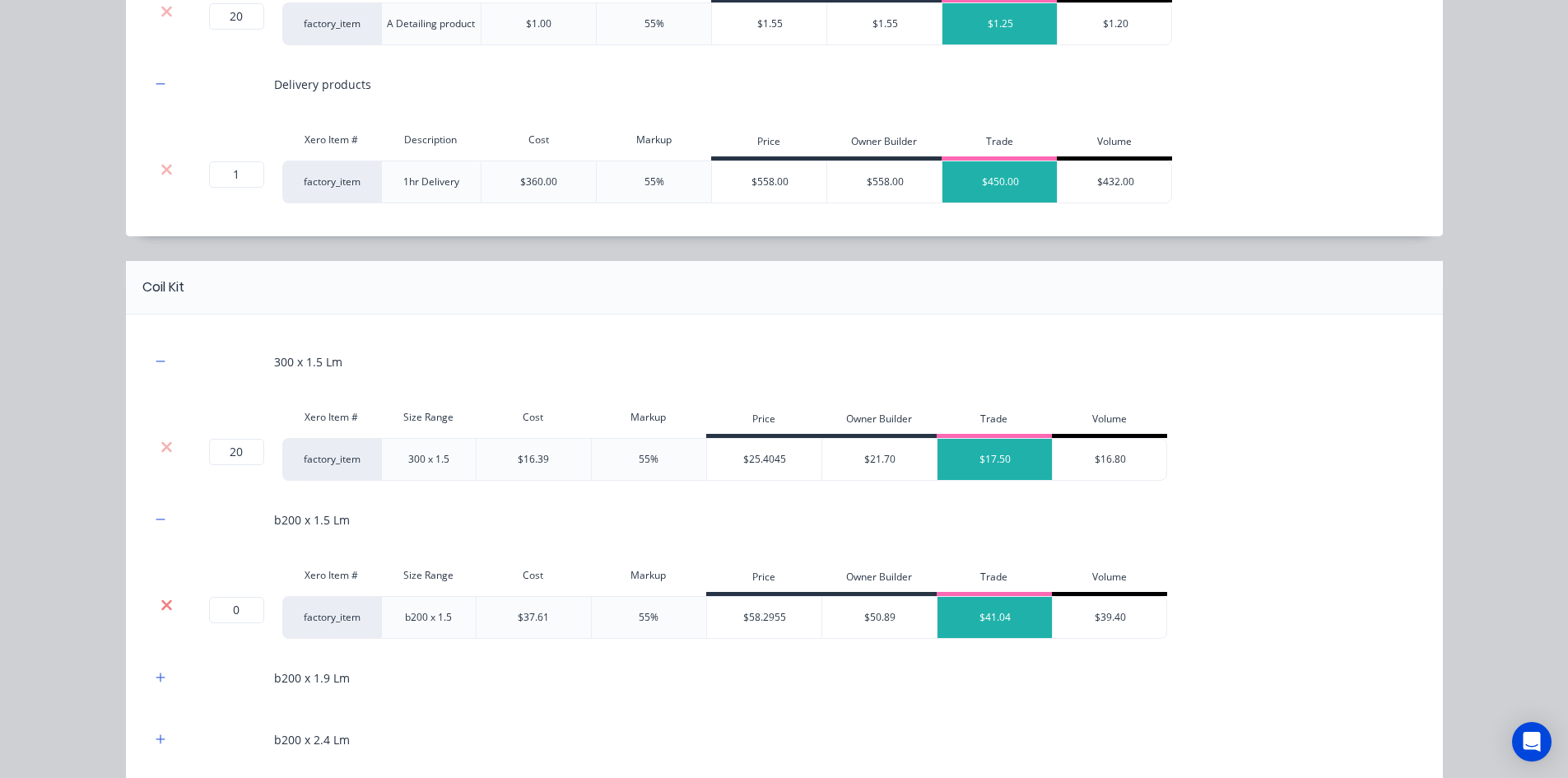
click at [160, 600] on icon at bounding box center [166, 605] width 12 height 16
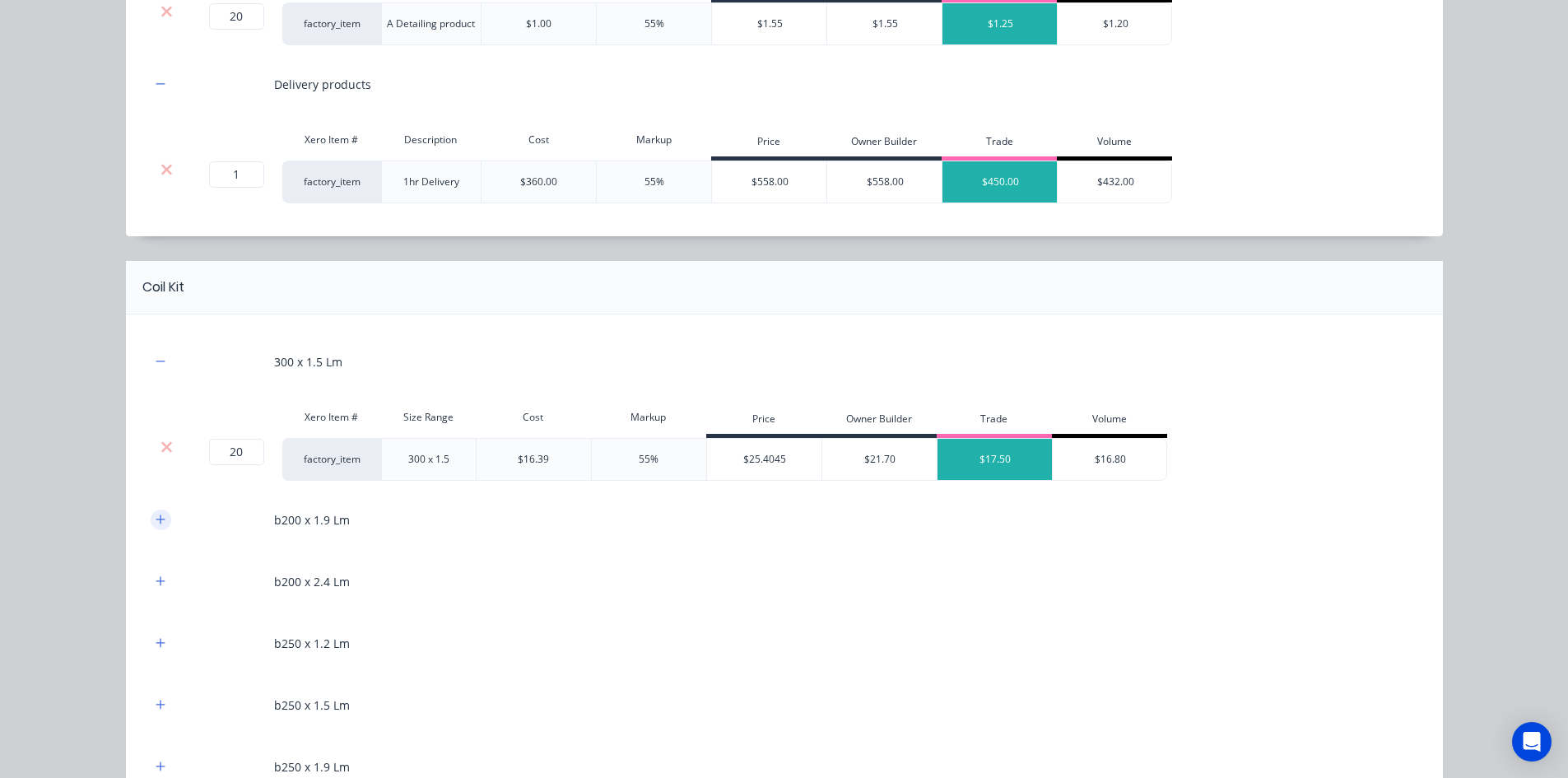
click at [156, 520] on icon "button" at bounding box center [160, 519] width 9 height 9
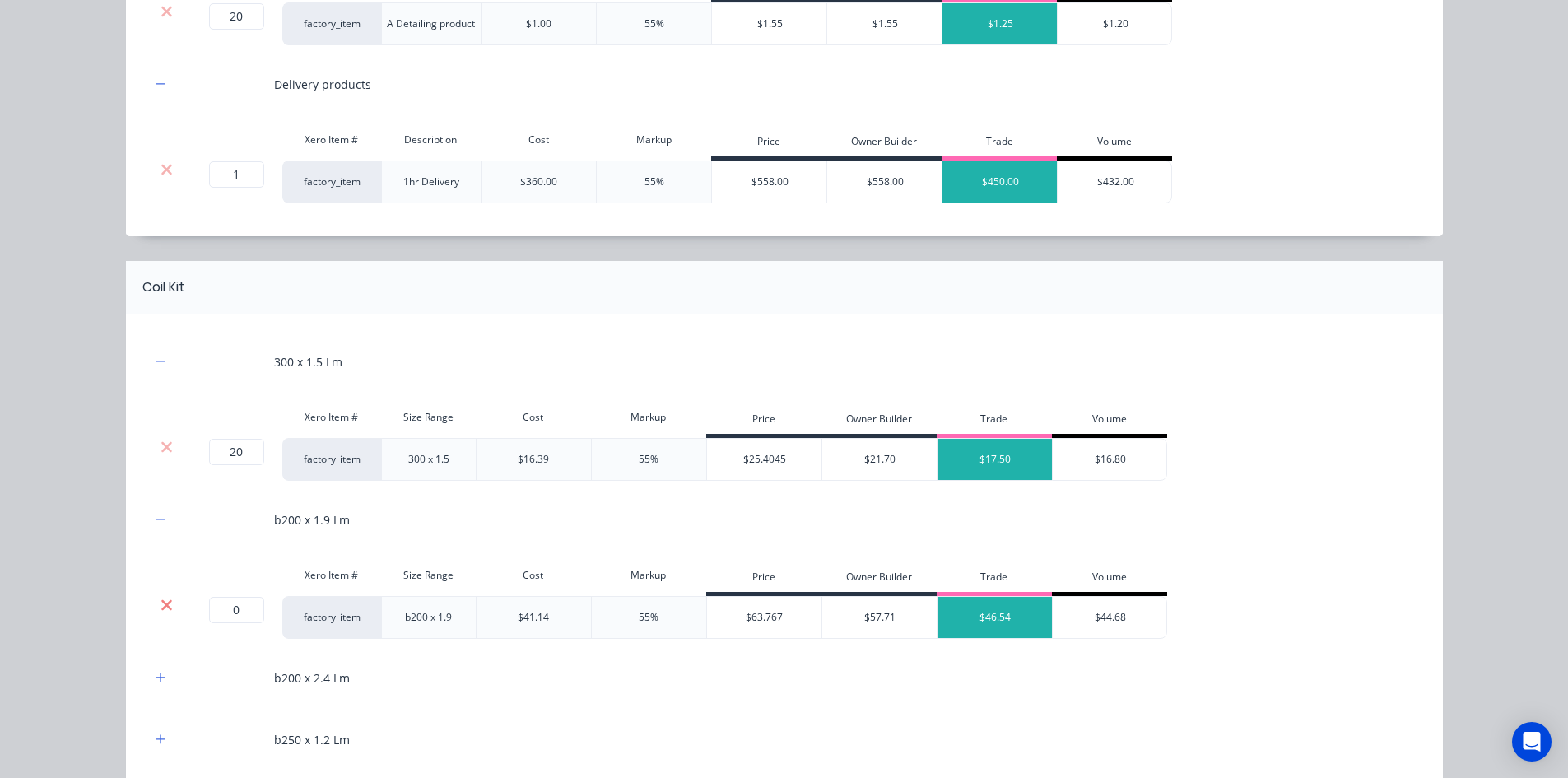
click at [161, 608] on icon at bounding box center [166, 605] width 10 height 10
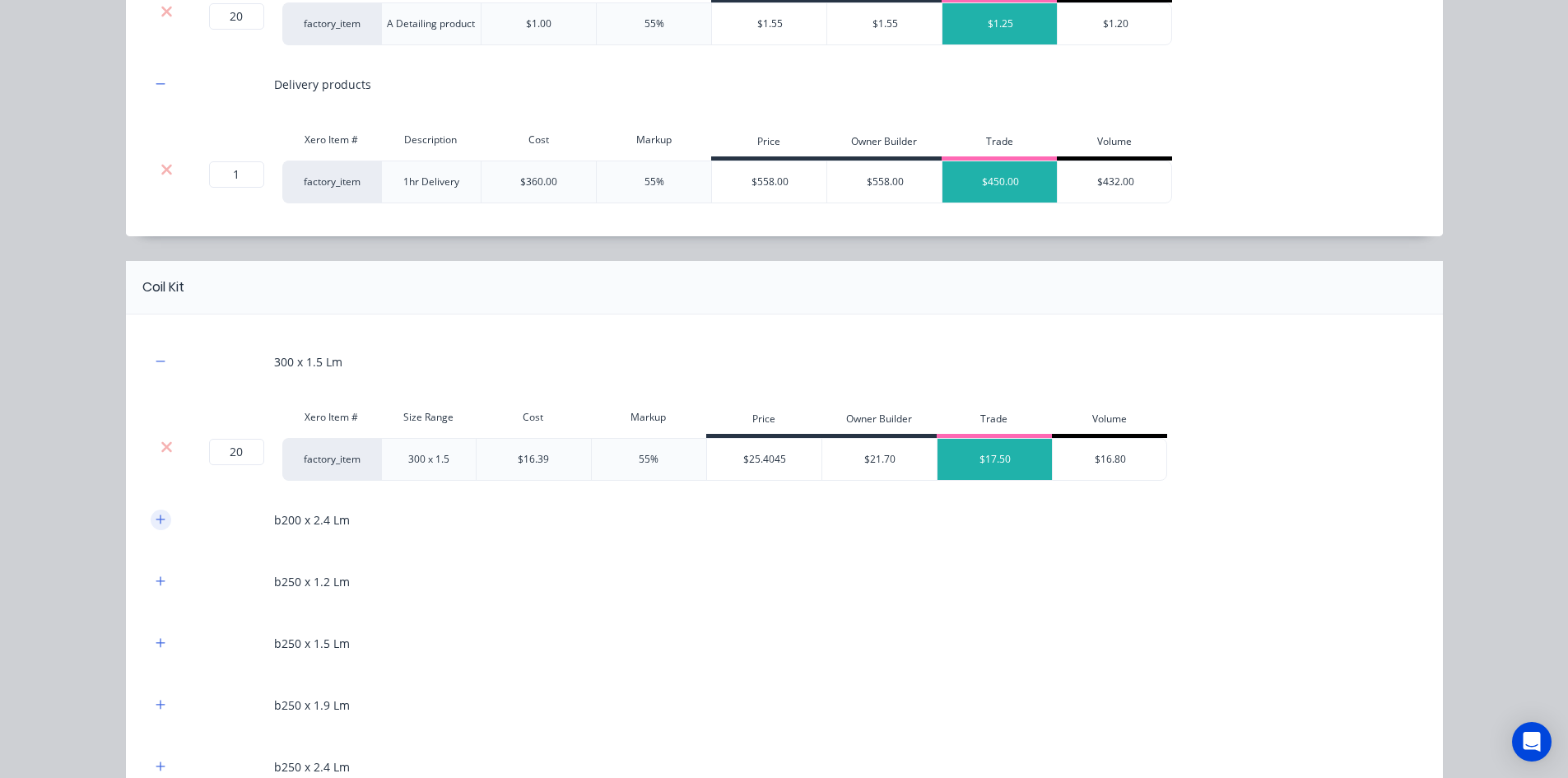
click at [156, 526] on button "button" at bounding box center [161, 520] width 21 height 21
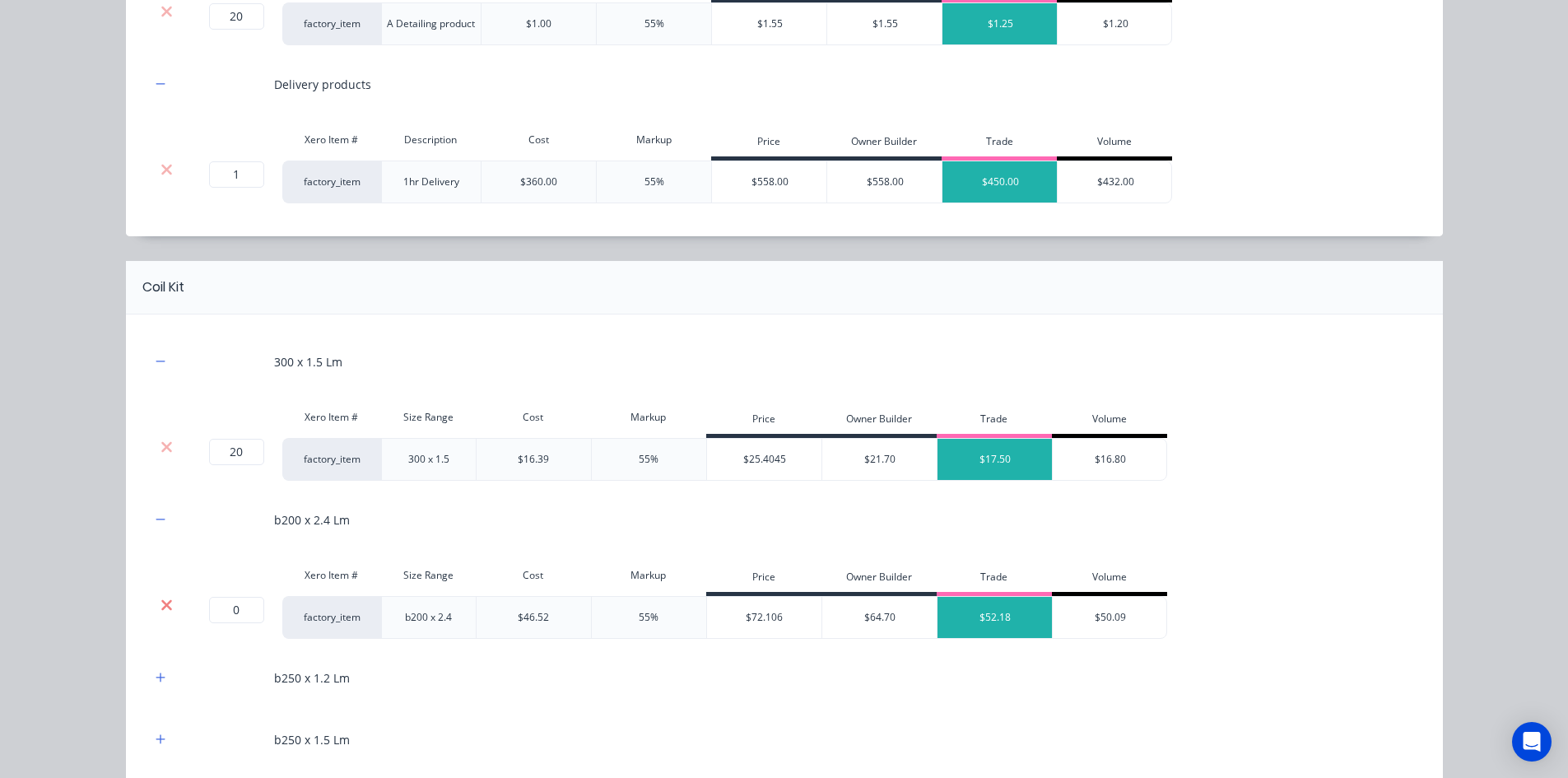
click at [164, 603] on icon at bounding box center [166, 605] width 12 height 16
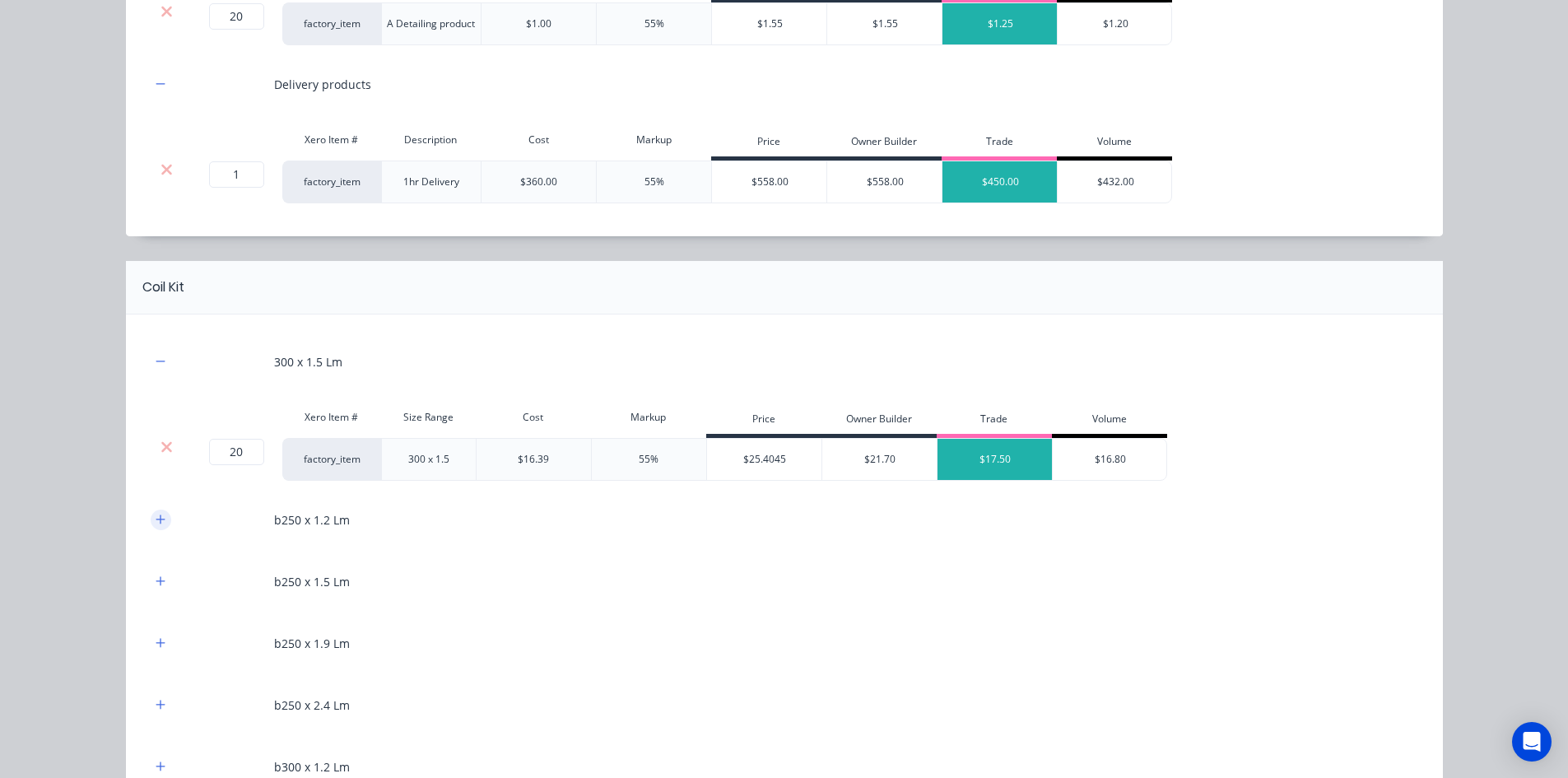
click at [162, 526] on button "button" at bounding box center [161, 520] width 21 height 21
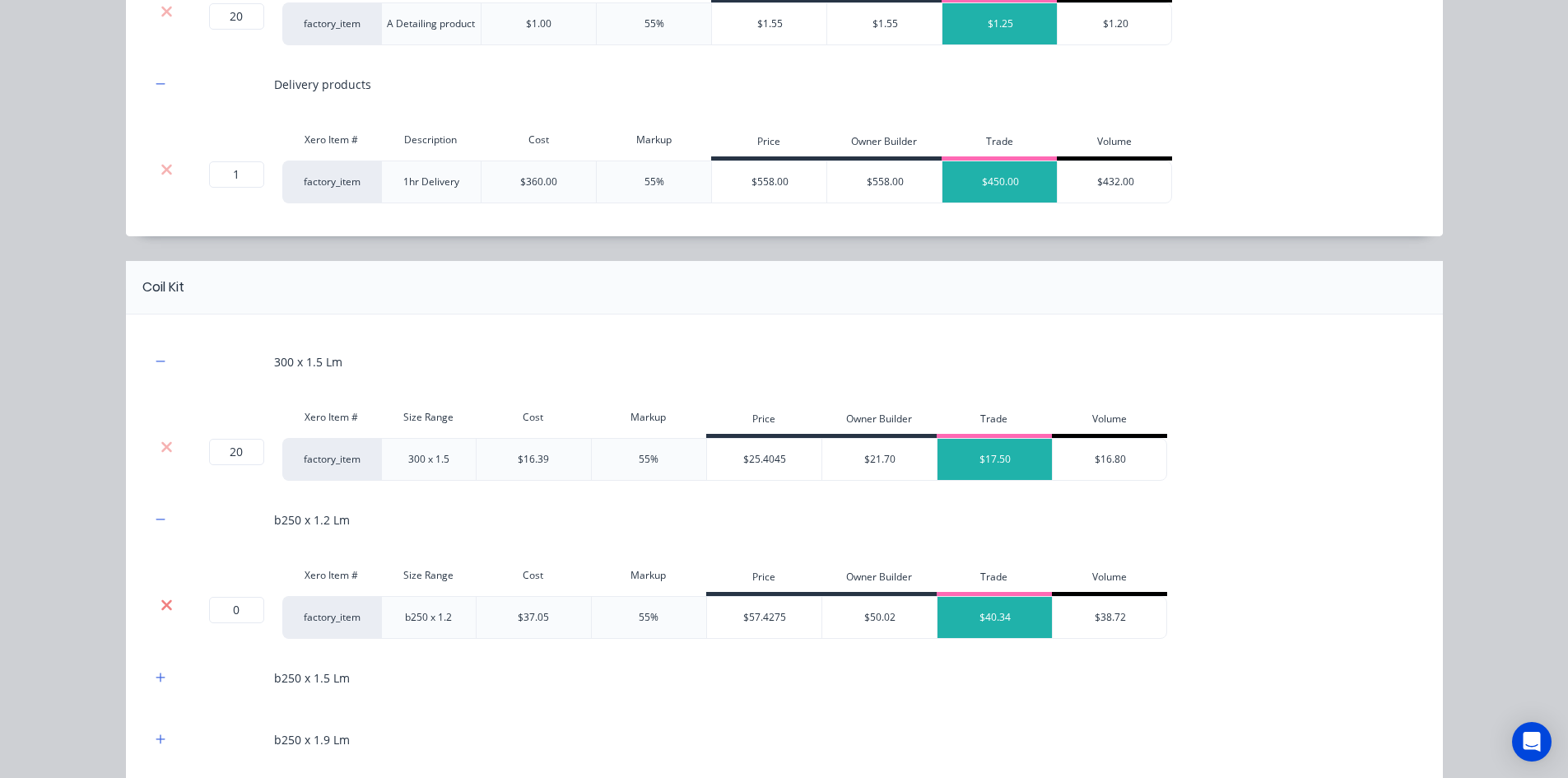
click at [165, 603] on icon at bounding box center [166, 605] width 12 height 16
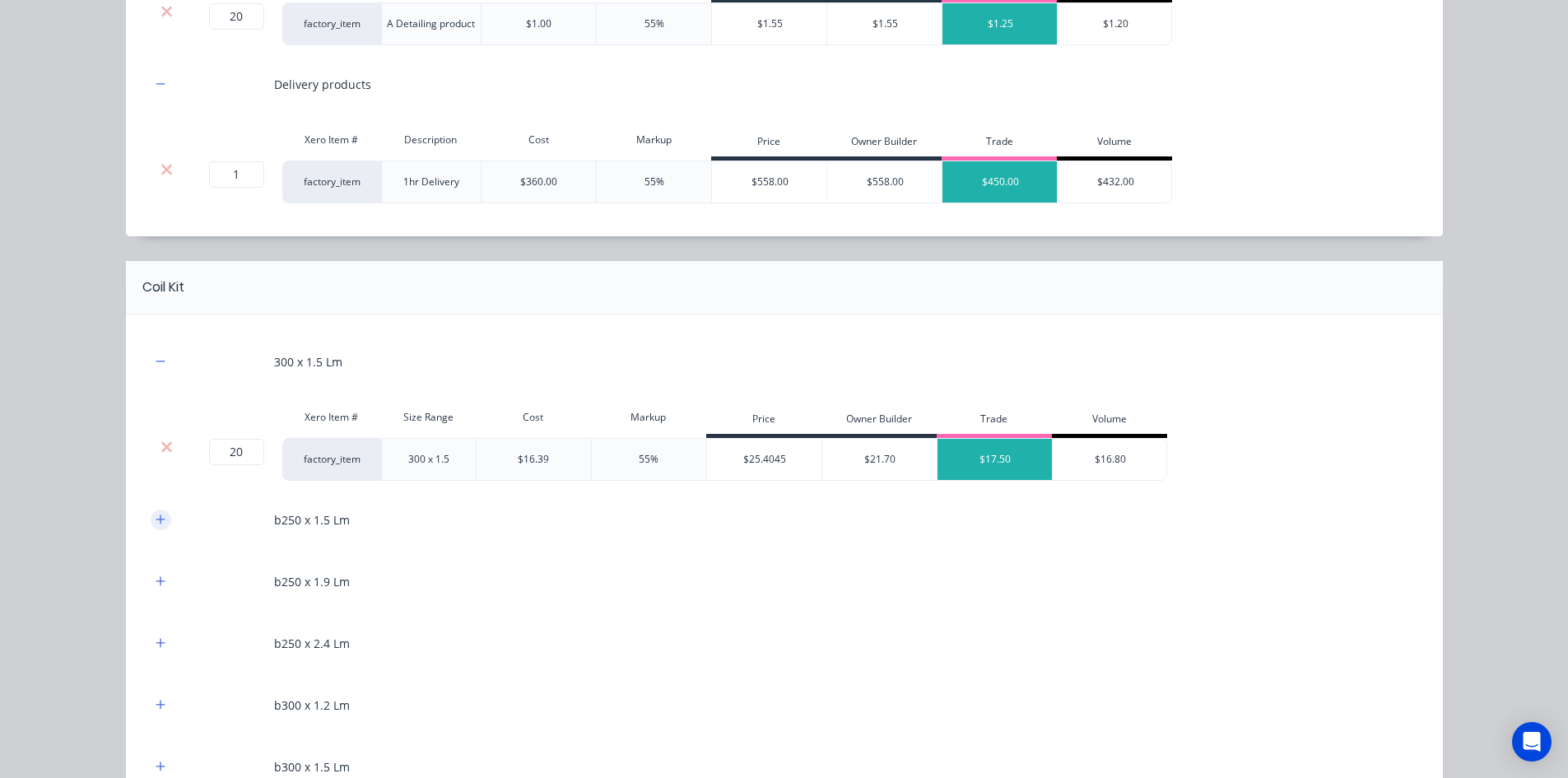
click at [158, 514] on icon "button" at bounding box center [160, 519] width 10 height 11
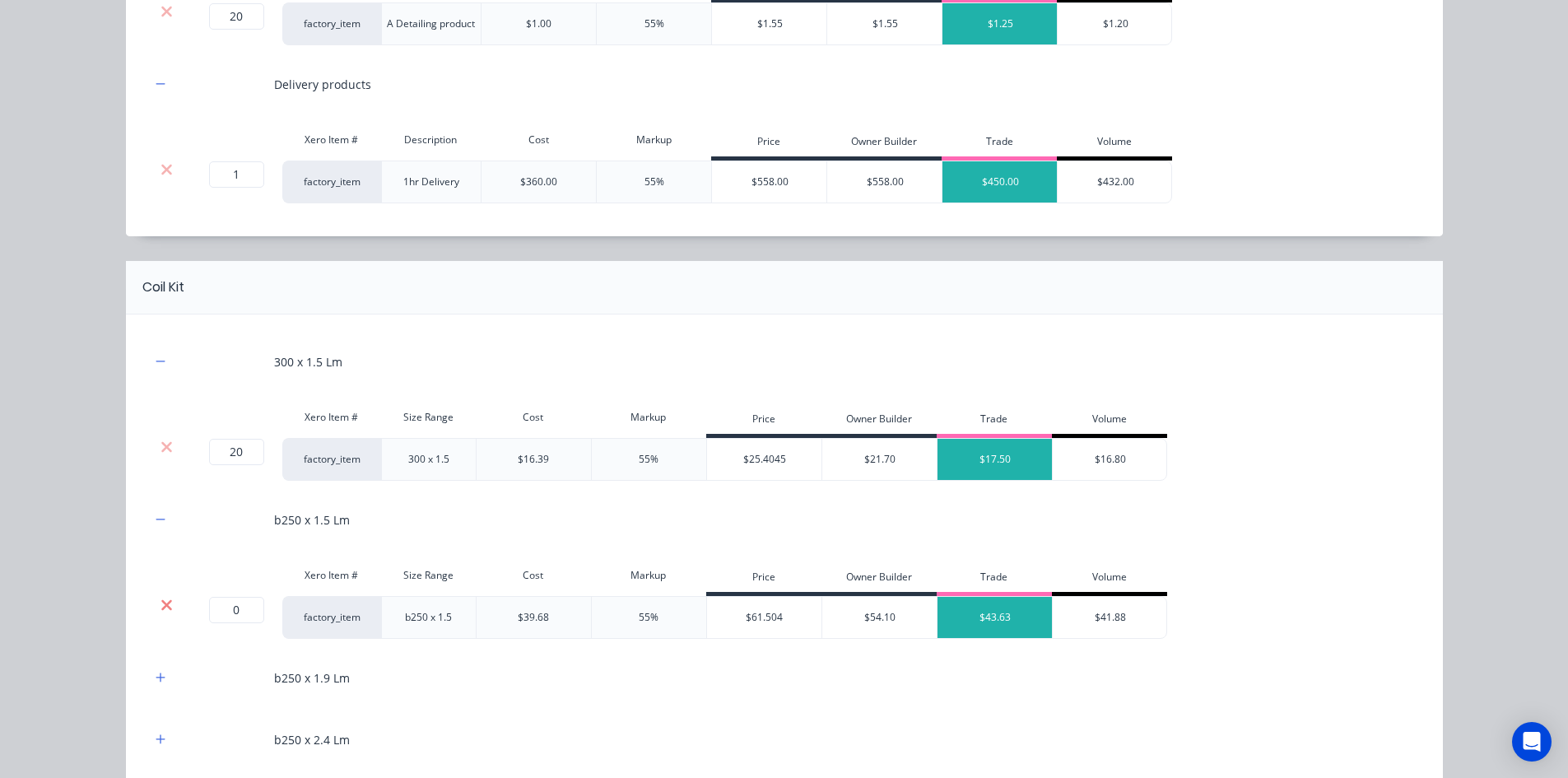
click at [160, 601] on icon at bounding box center [166, 605] width 12 height 16
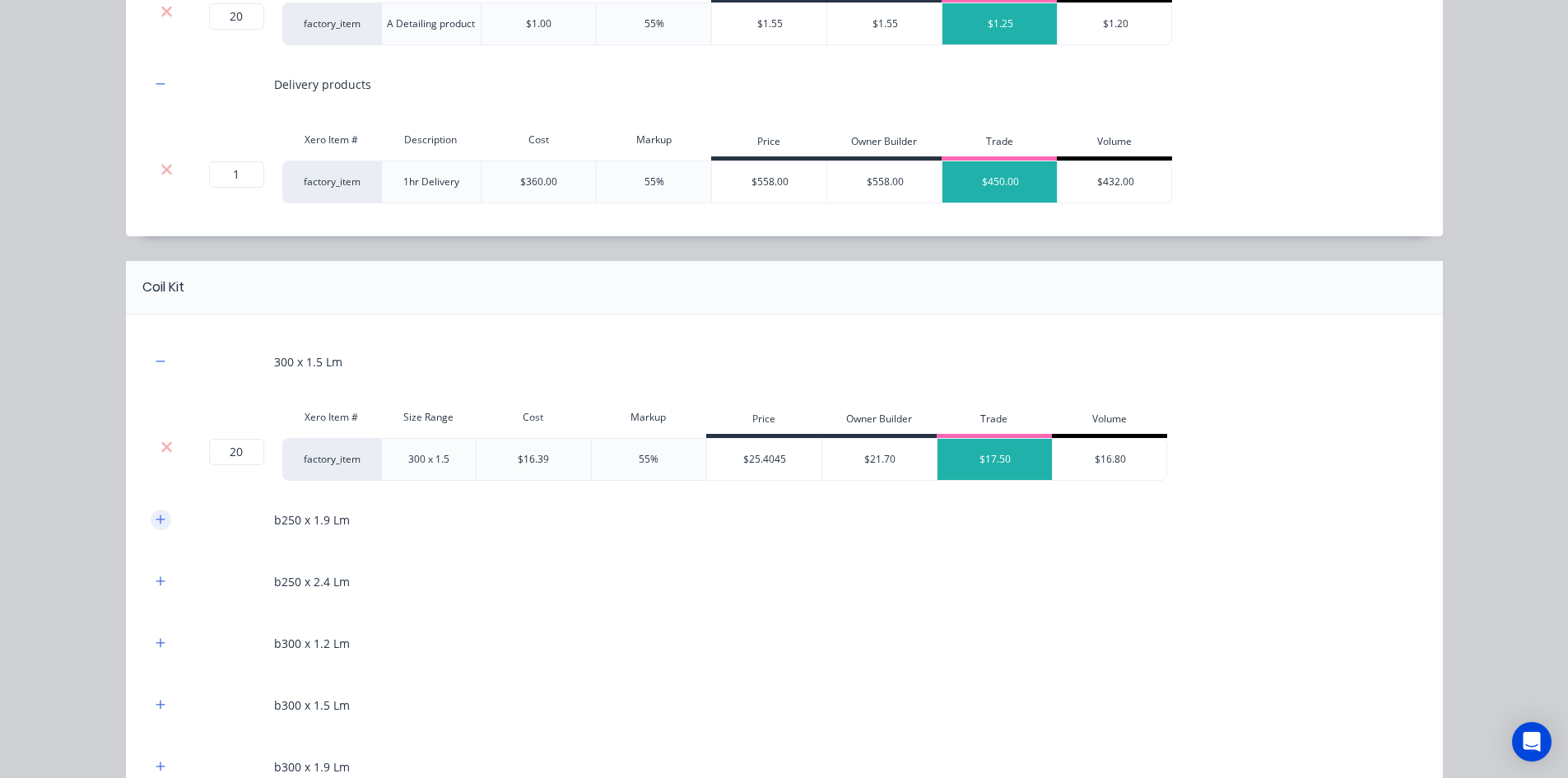
click at [159, 517] on button "button" at bounding box center [161, 520] width 21 height 21
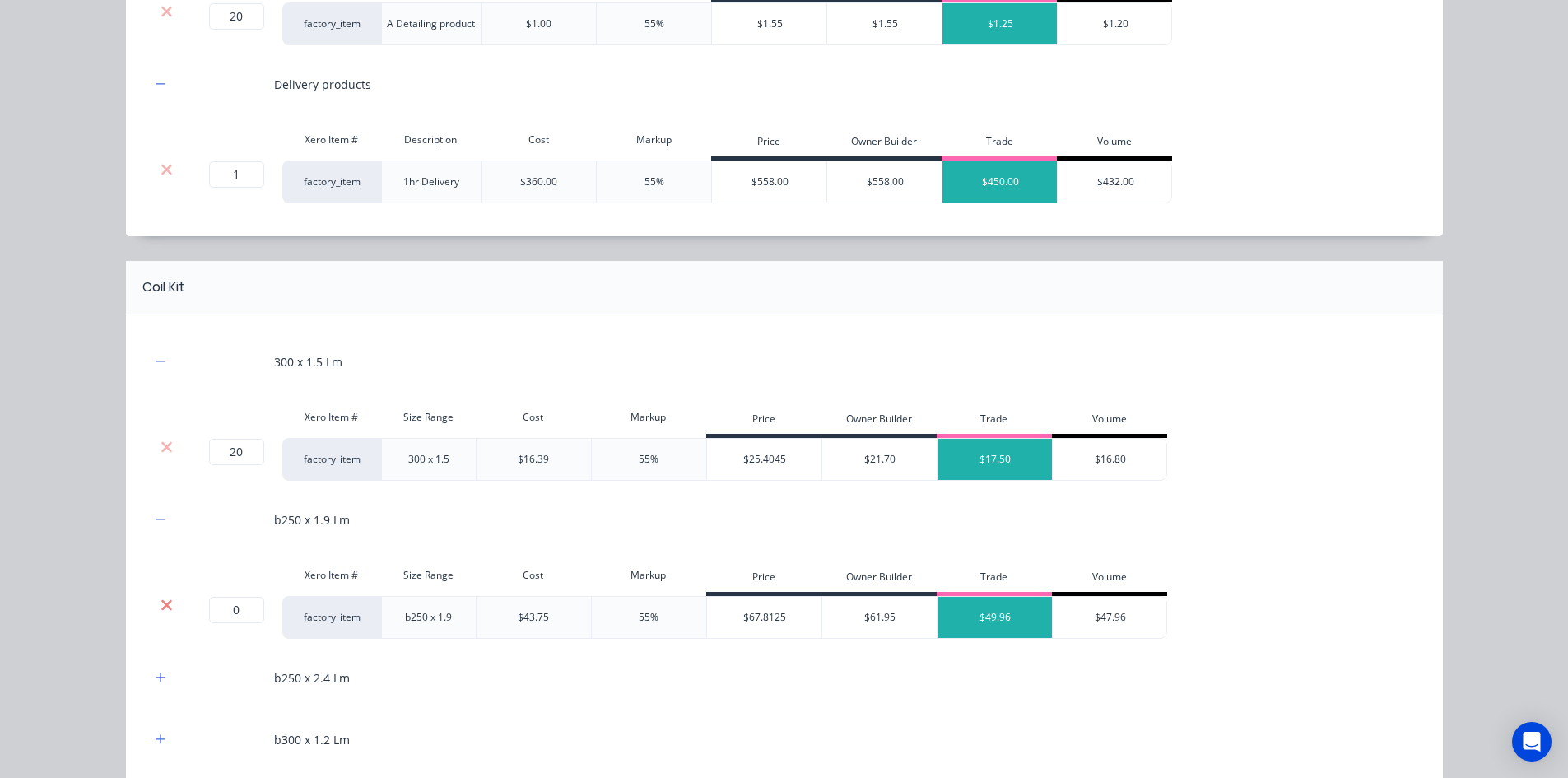
click at [160, 602] on icon at bounding box center [166, 605] width 12 height 16
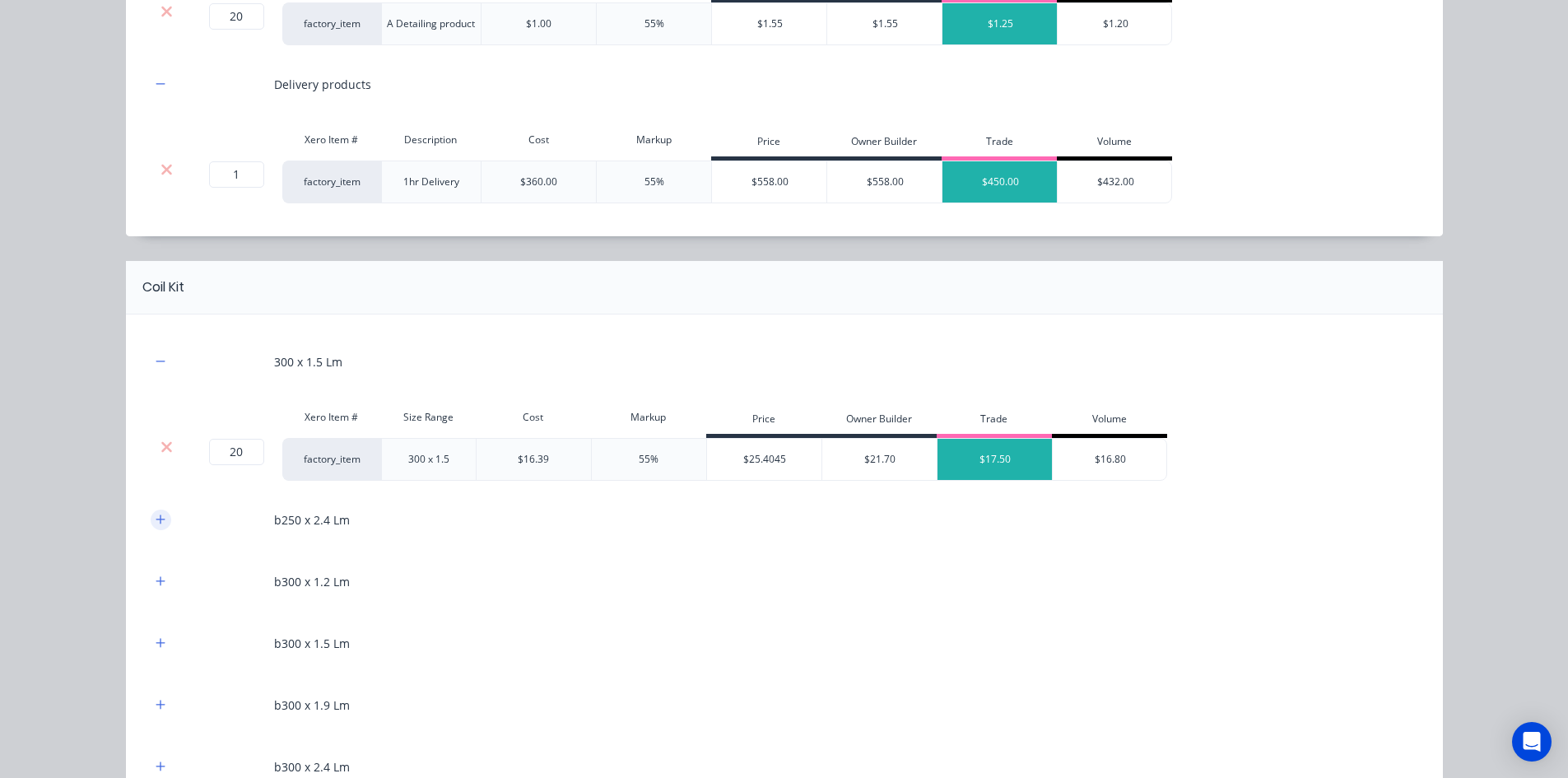
click at [151, 521] on button "button" at bounding box center [161, 520] width 21 height 21
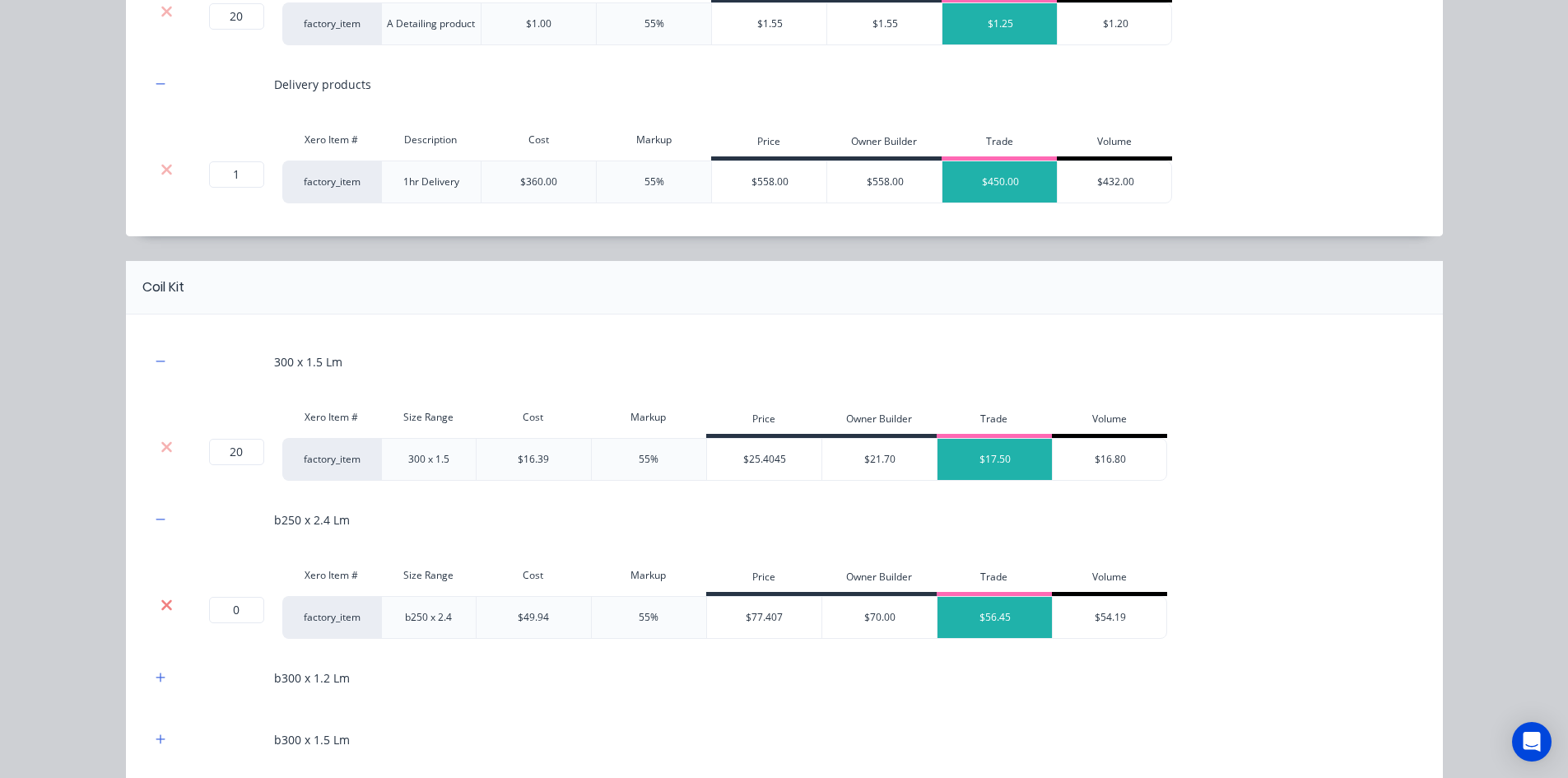
click at [163, 601] on icon at bounding box center [166, 605] width 10 height 10
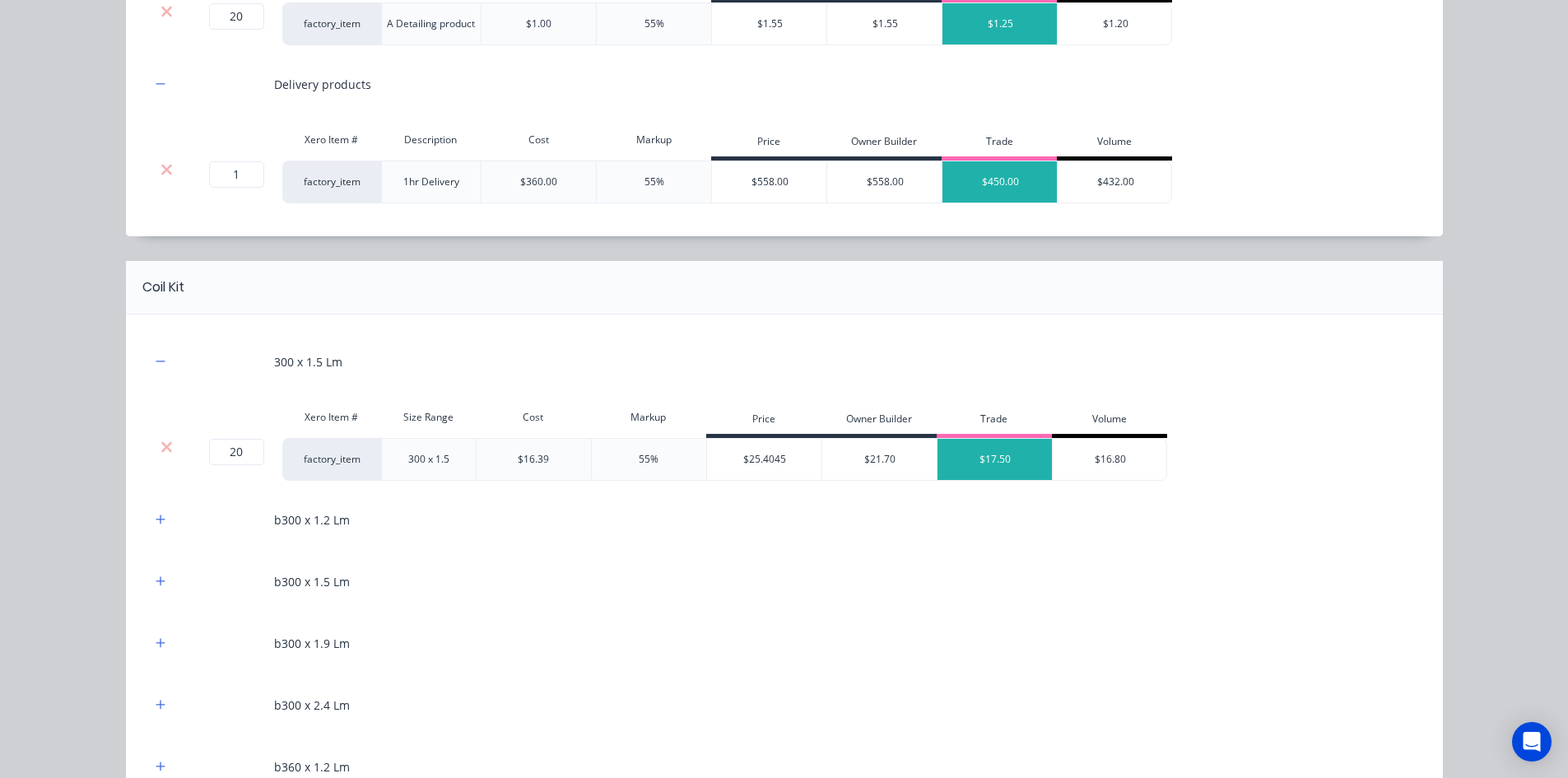
click at [154, 536] on div "b300 x 1.2 Lm" at bounding box center [784, 520] width 1267 height 45
click at [154, 535] on div "b300 x 1.2 Lm" at bounding box center [784, 520] width 1267 height 45
click at [159, 518] on button "button" at bounding box center [161, 520] width 21 height 21
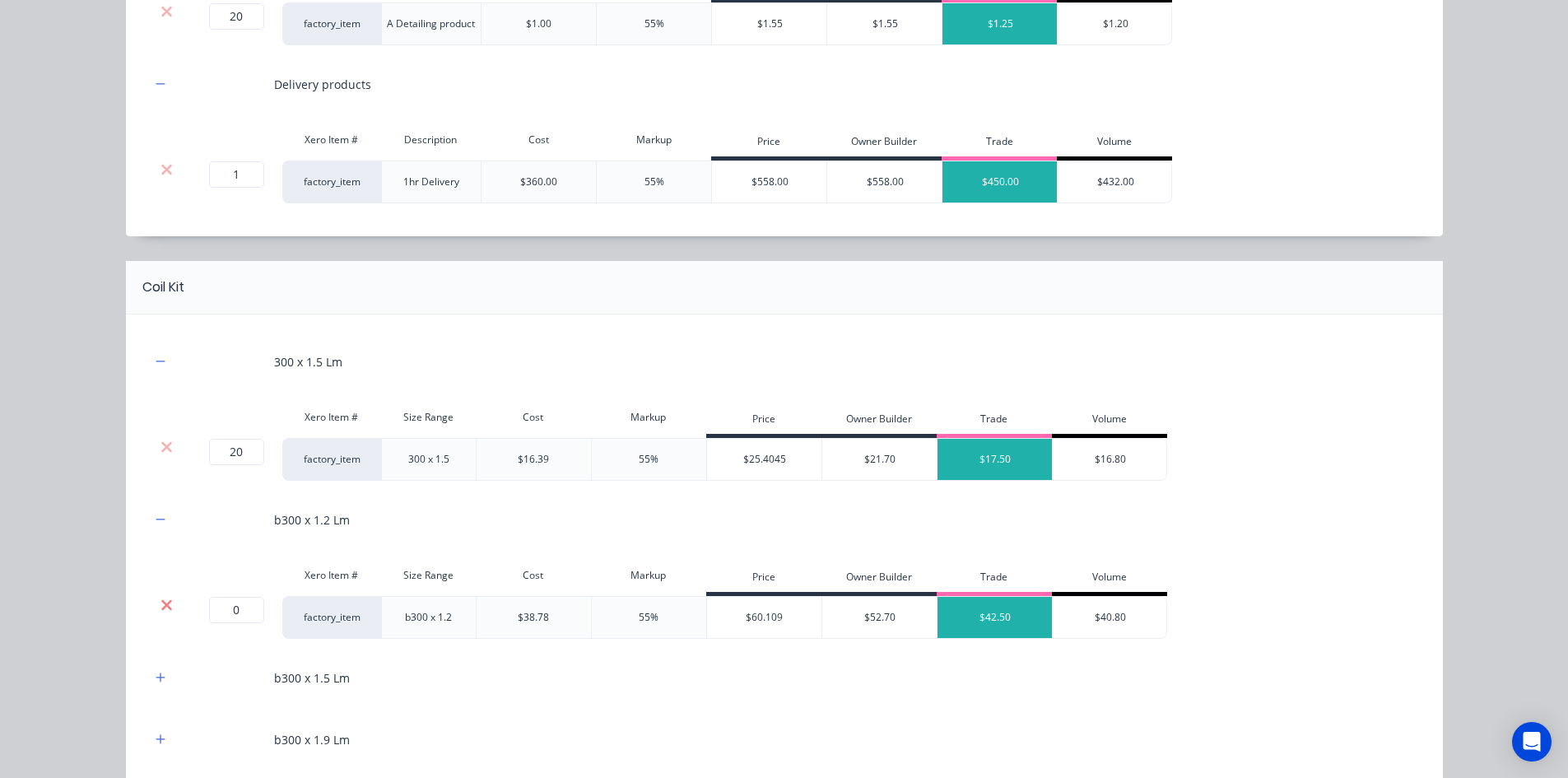
click at [163, 601] on icon at bounding box center [166, 605] width 10 height 10
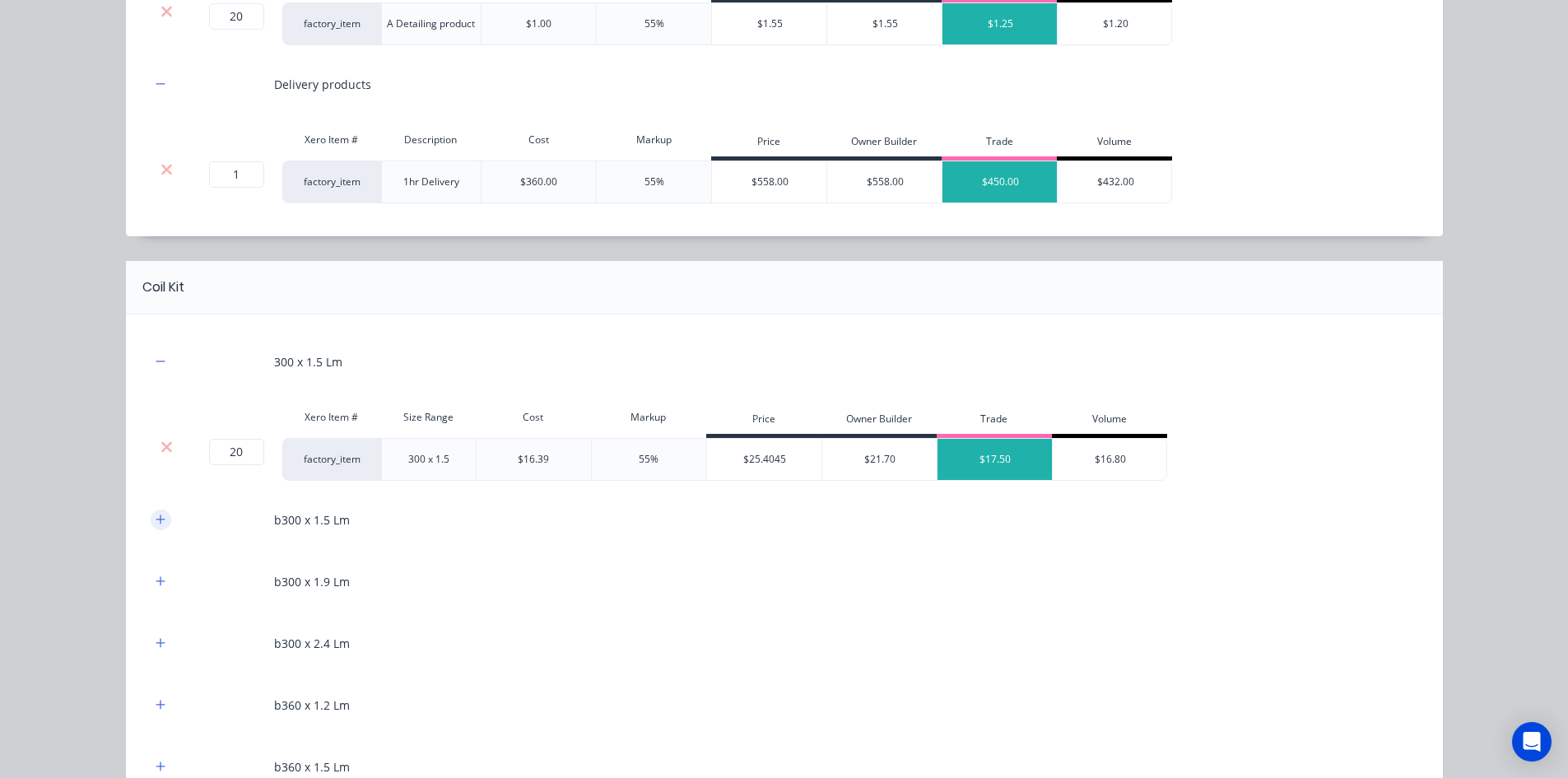
click at [157, 519] on icon "button" at bounding box center [160, 519] width 10 height 11
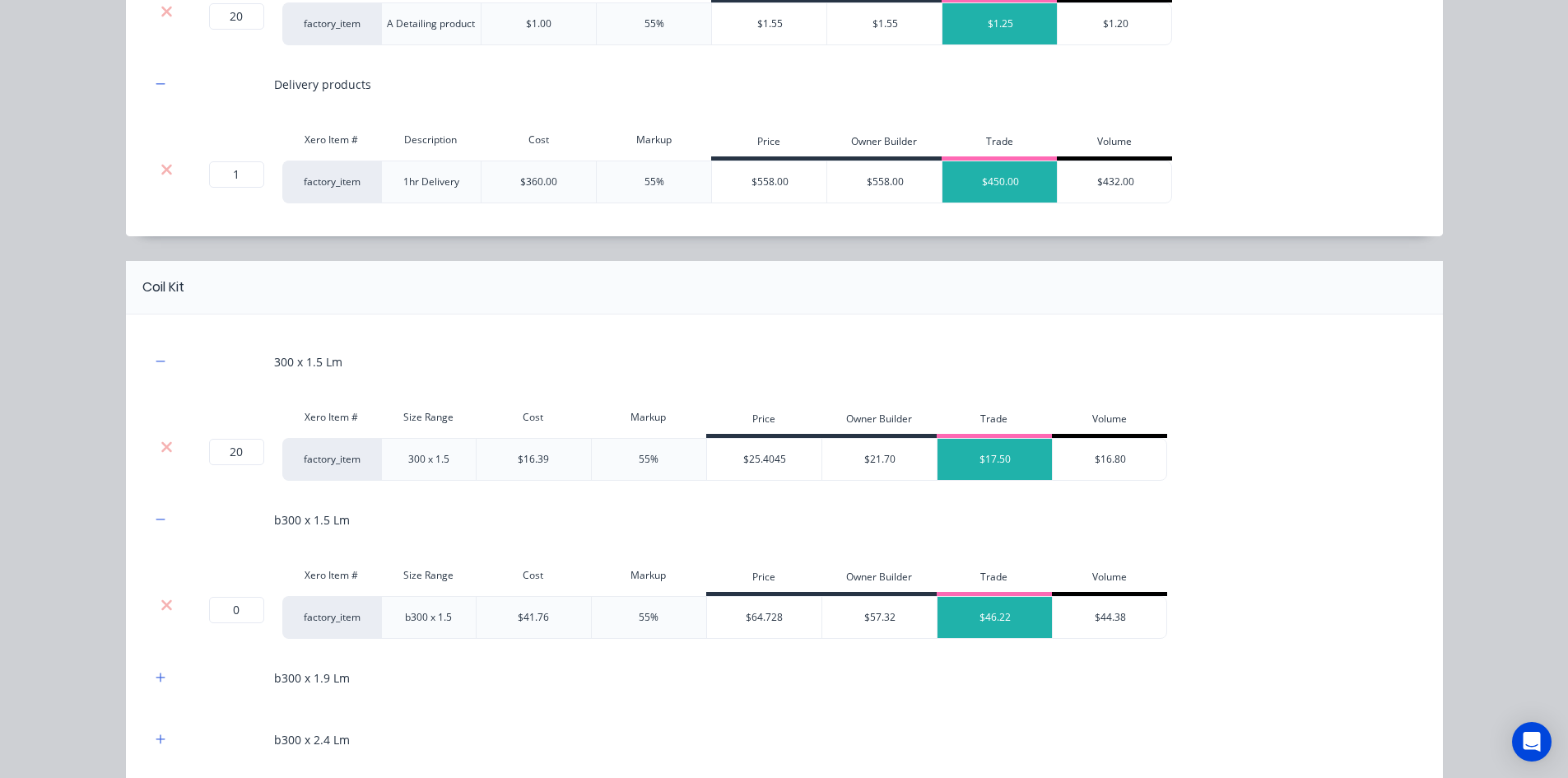
click at [171, 600] on div at bounding box center [167, 605] width 31 height 16
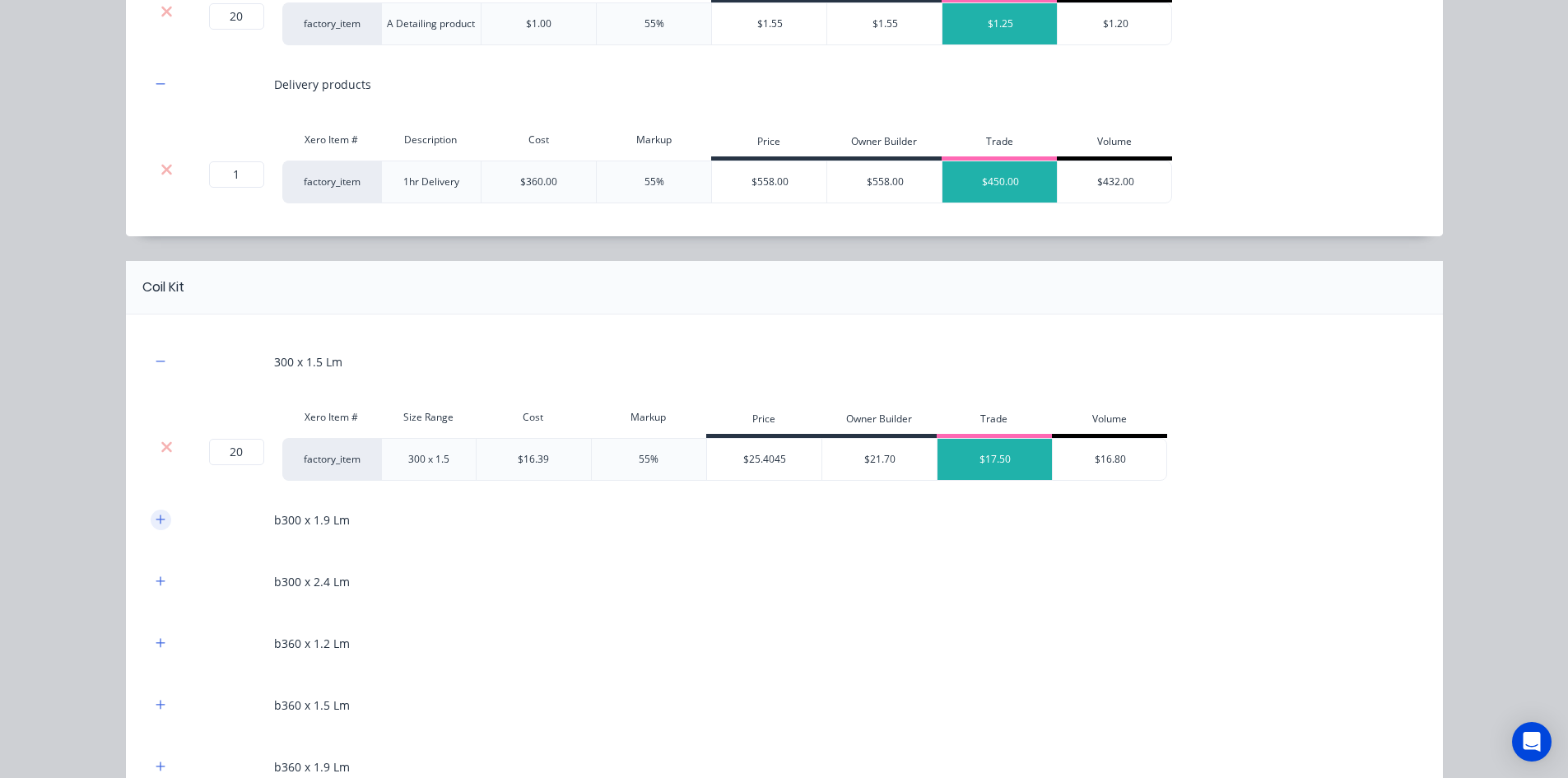
click at [157, 522] on icon "button" at bounding box center [160, 519] width 10 height 11
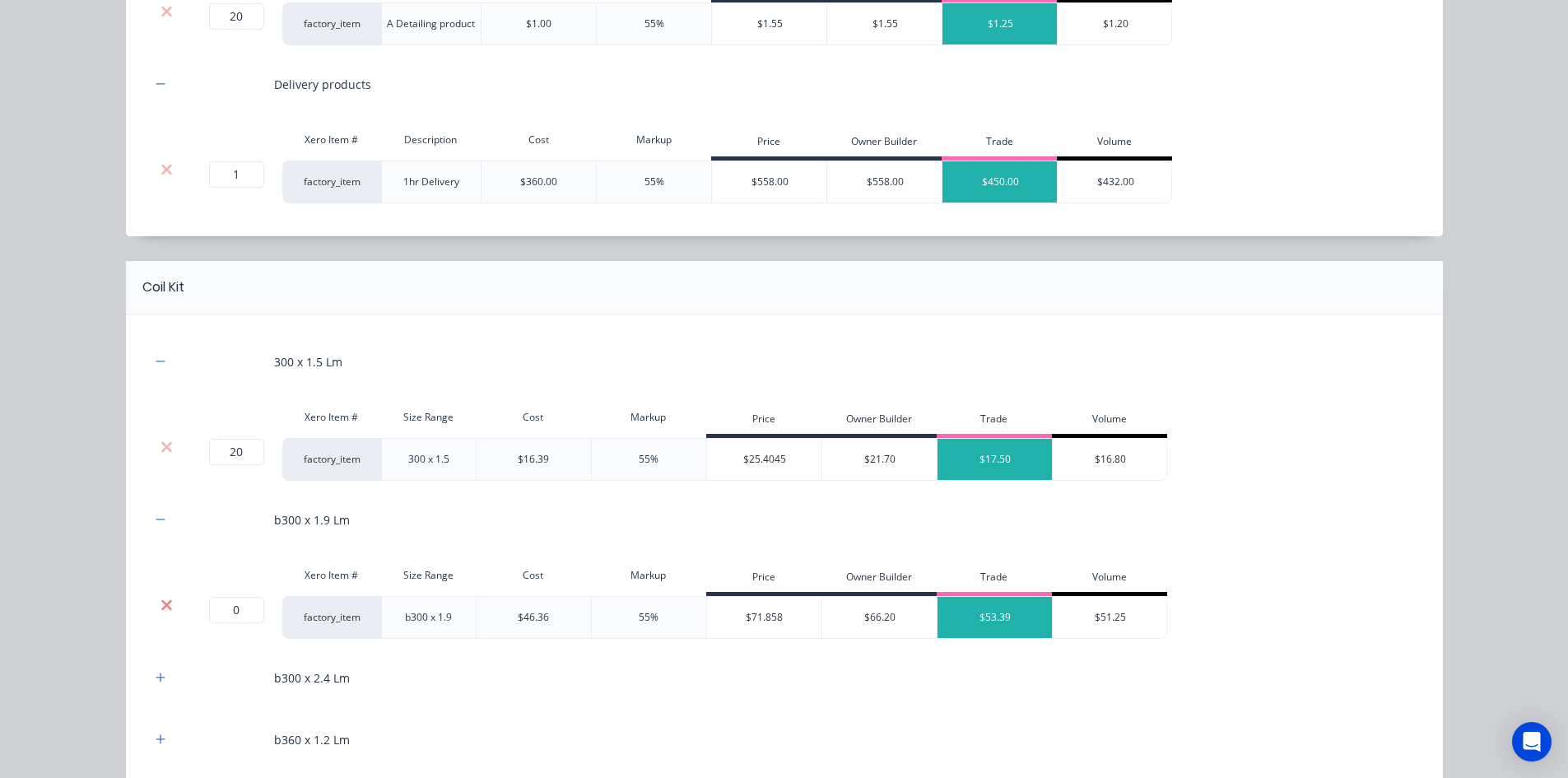
click at [161, 606] on icon at bounding box center [166, 605] width 10 height 10
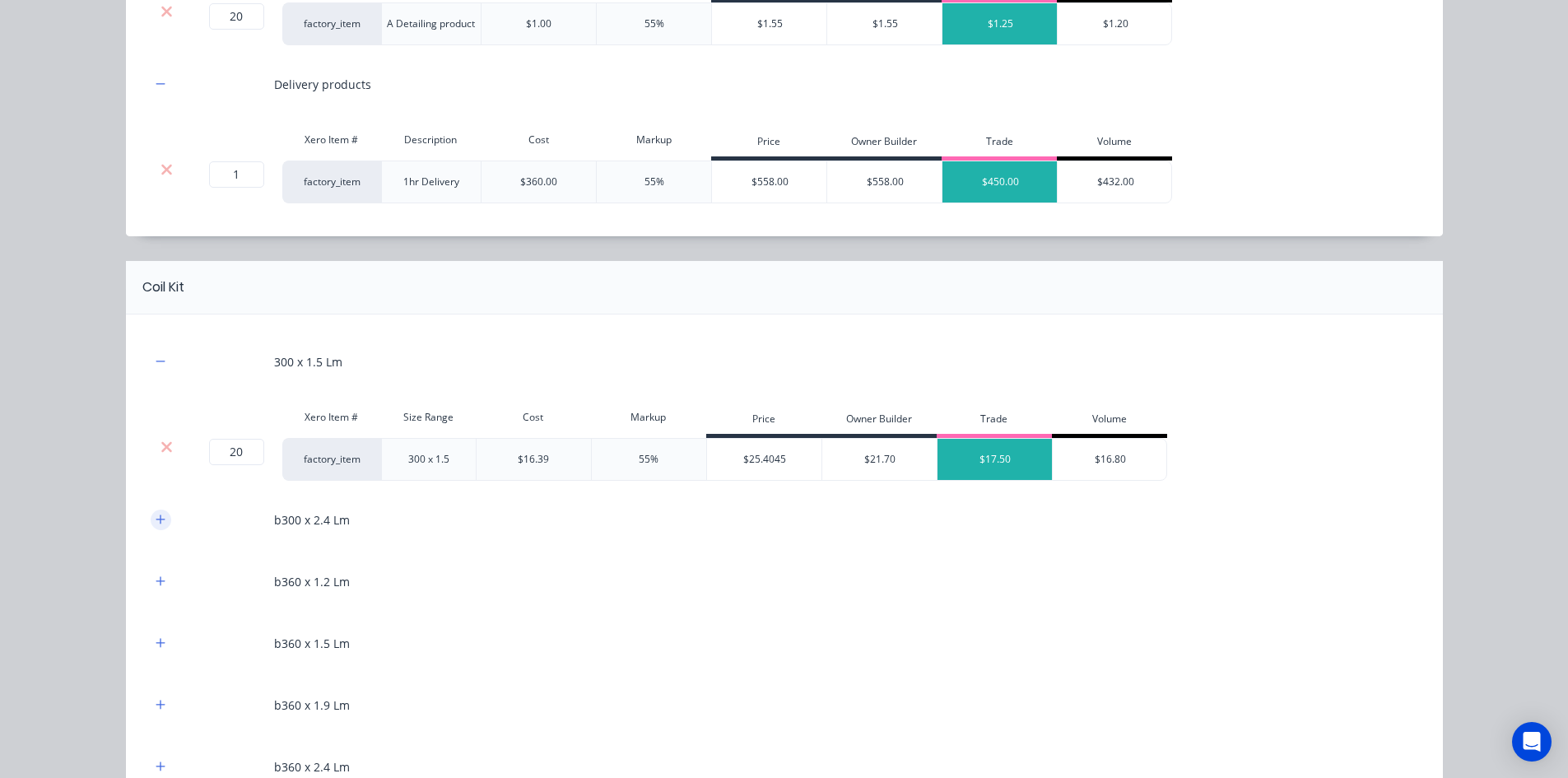
click at [156, 520] on icon "button" at bounding box center [160, 519] width 9 height 9
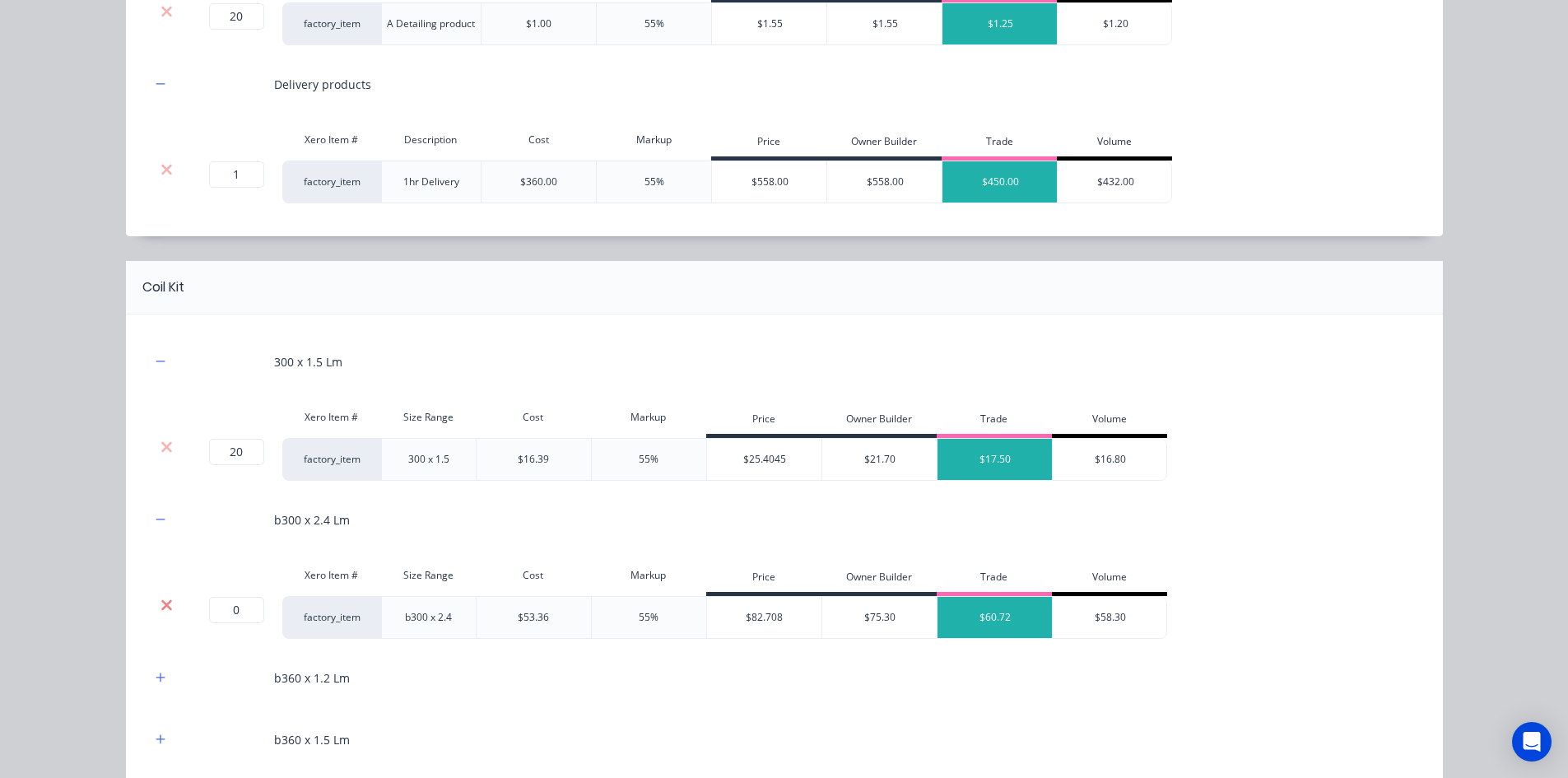
click at [161, 605] on icon at bounding box center [166, 605] width 10 height 10
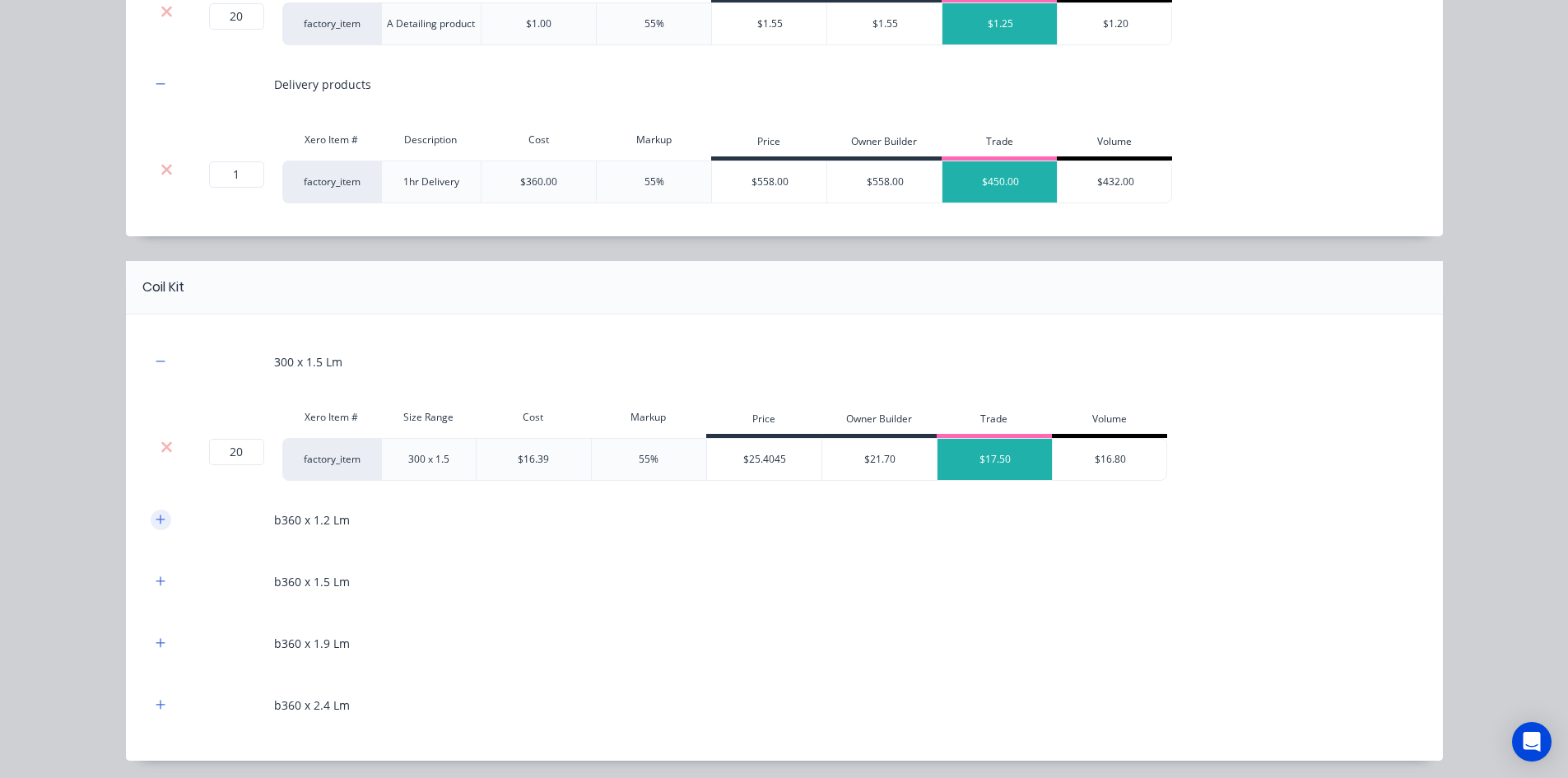
click at [157, 520] on icon "button" at bounding box center [160, 519] width 9 height 9
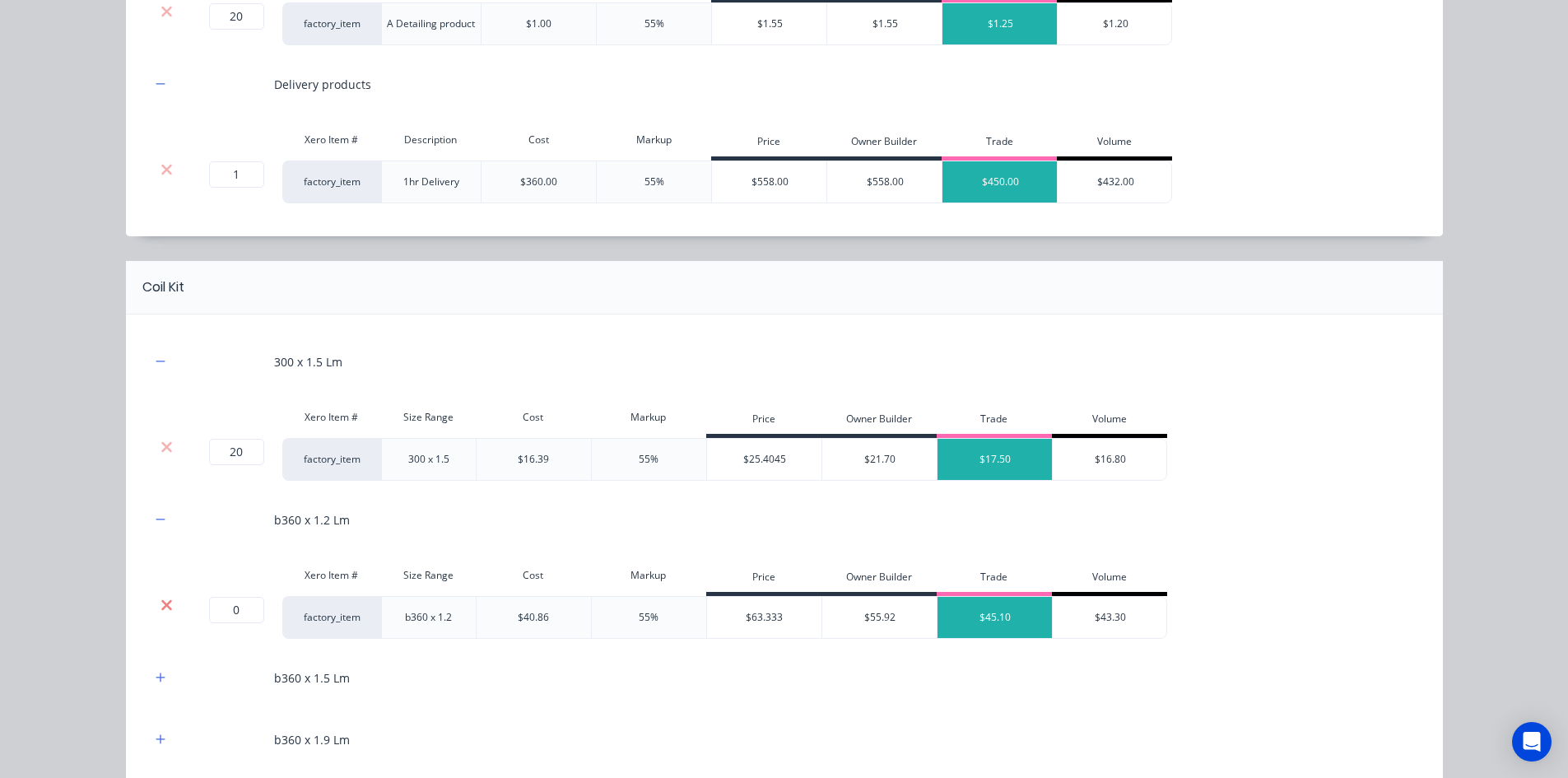
click at [161, 602] on icon at bounding box center [166, 605] width 12 height 16
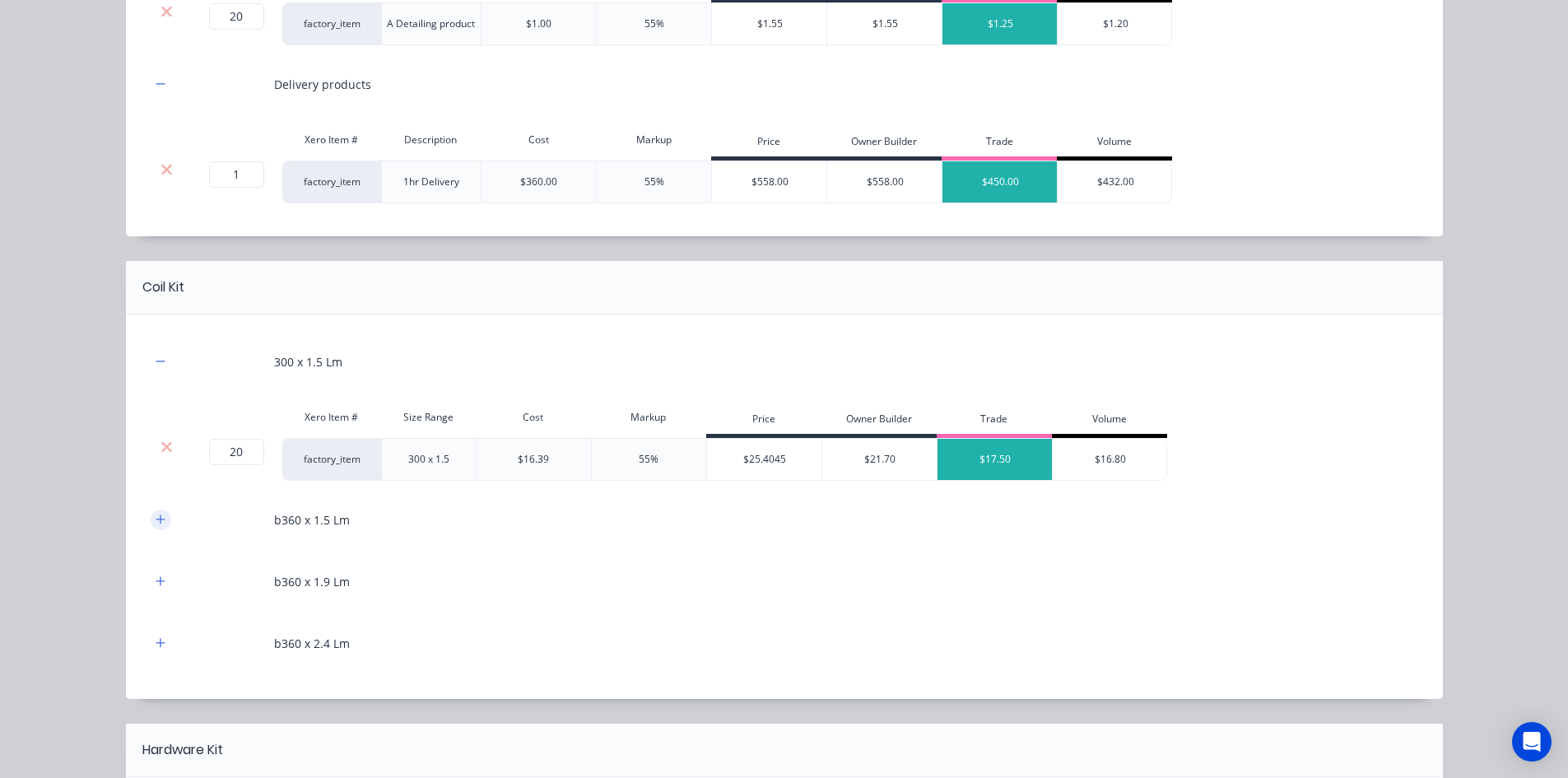
click at [159, 517] on button "button" at bounding box center [161, 520] width 21 height 21
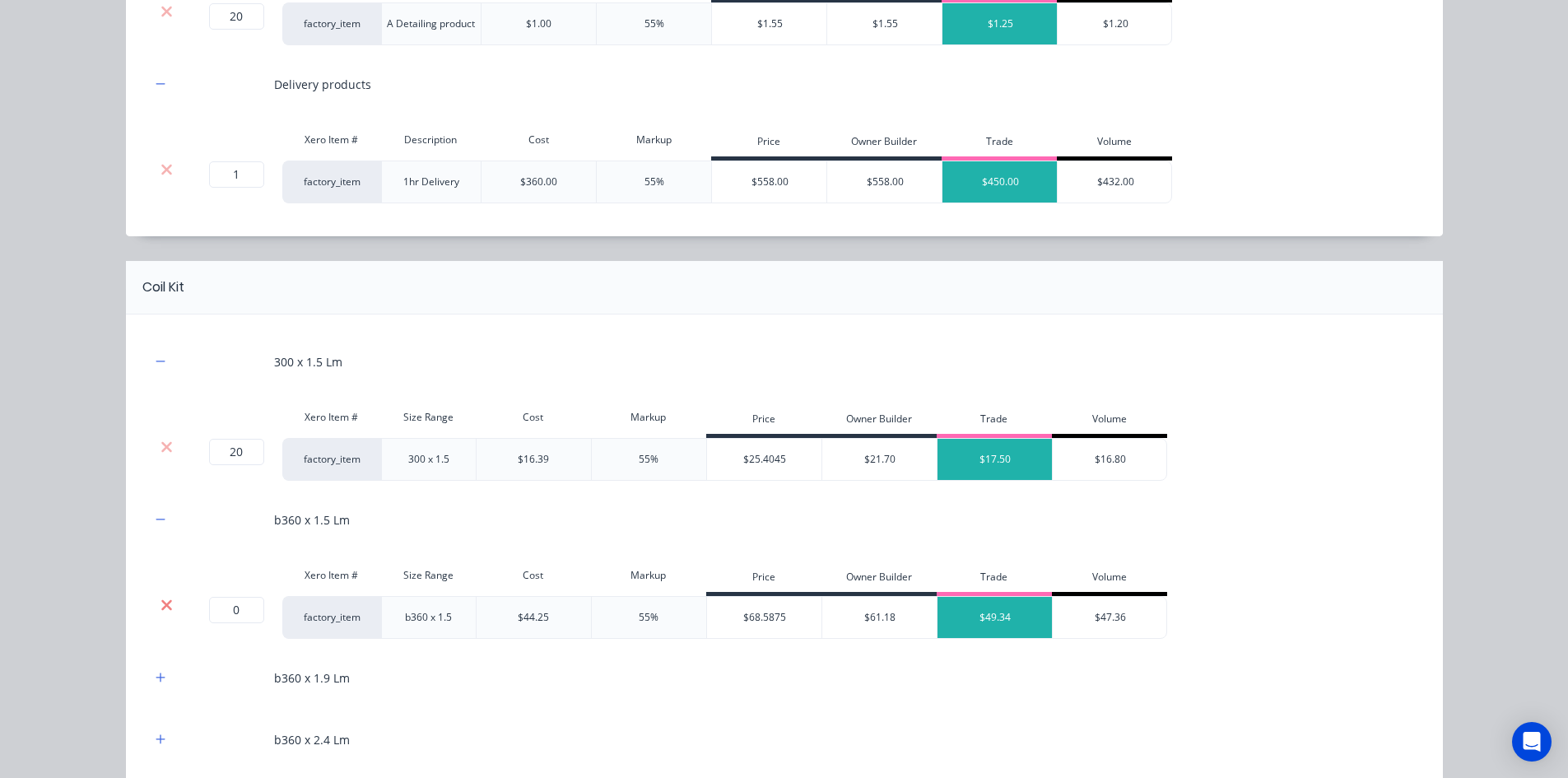
click at [165, 604] on icon at bounding box center [166, 605] width 12 height 16
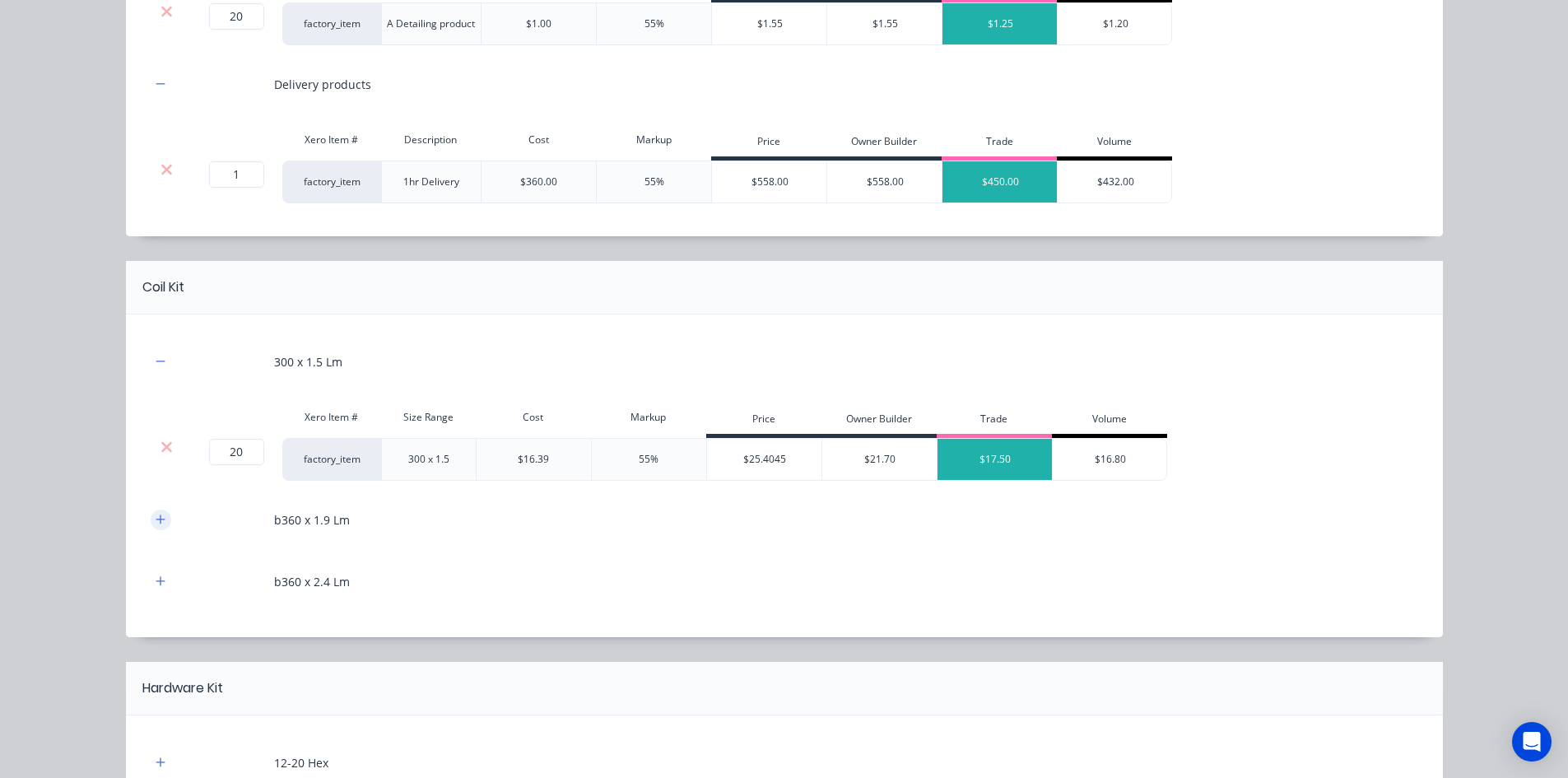
click at [157, 522] on icon "button" at bounding box center [160, 519] width 10 height 11
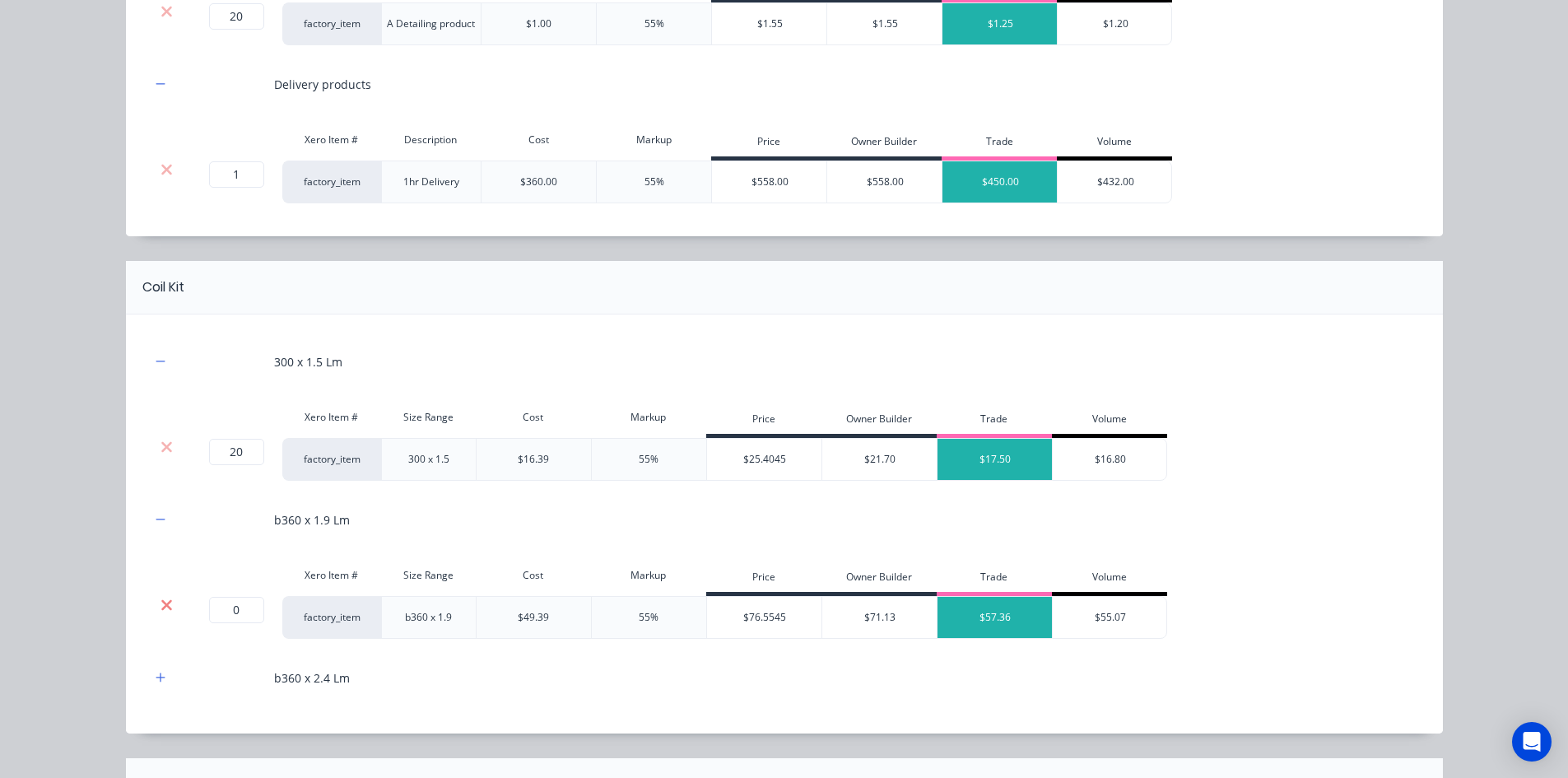
click at [163, 610] on icon at bounding box center [166, 605] width 12 height 16
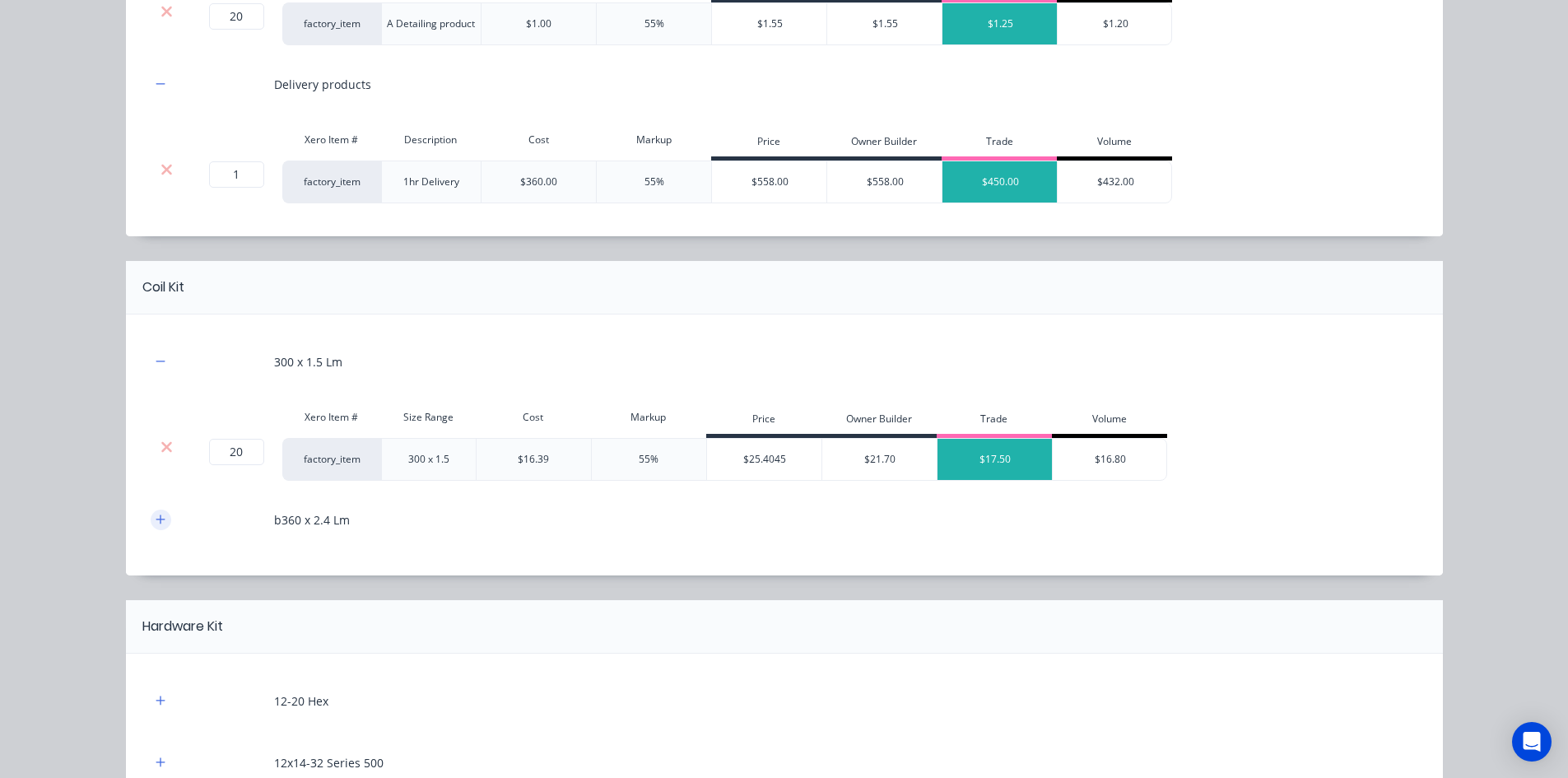
click at [159, 520] on icon "button" at bounding box center [160, 519] width 10 height 11
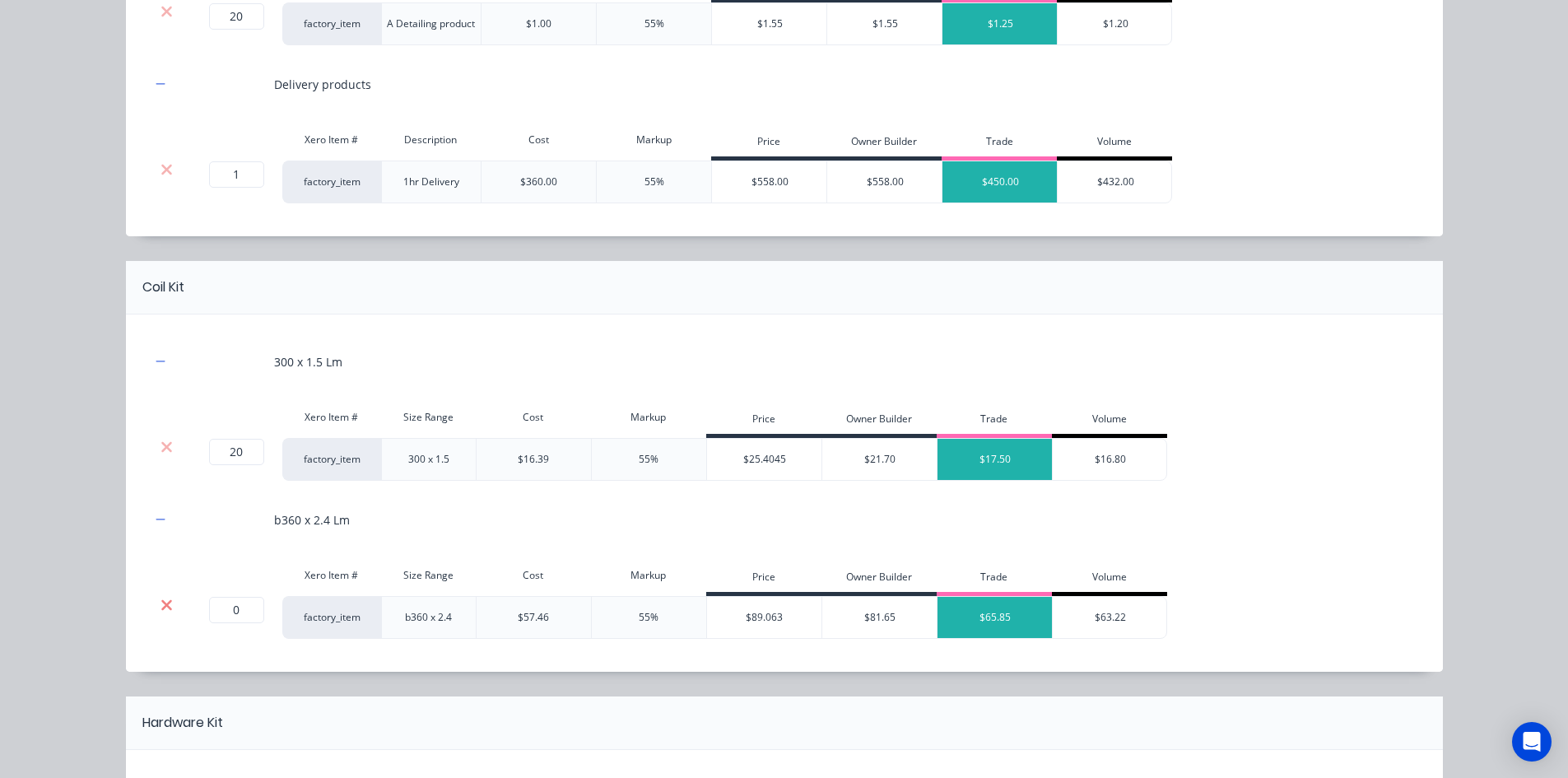
click at [164, 609] on icon at bounding box center [166, 605] width 10 height 10
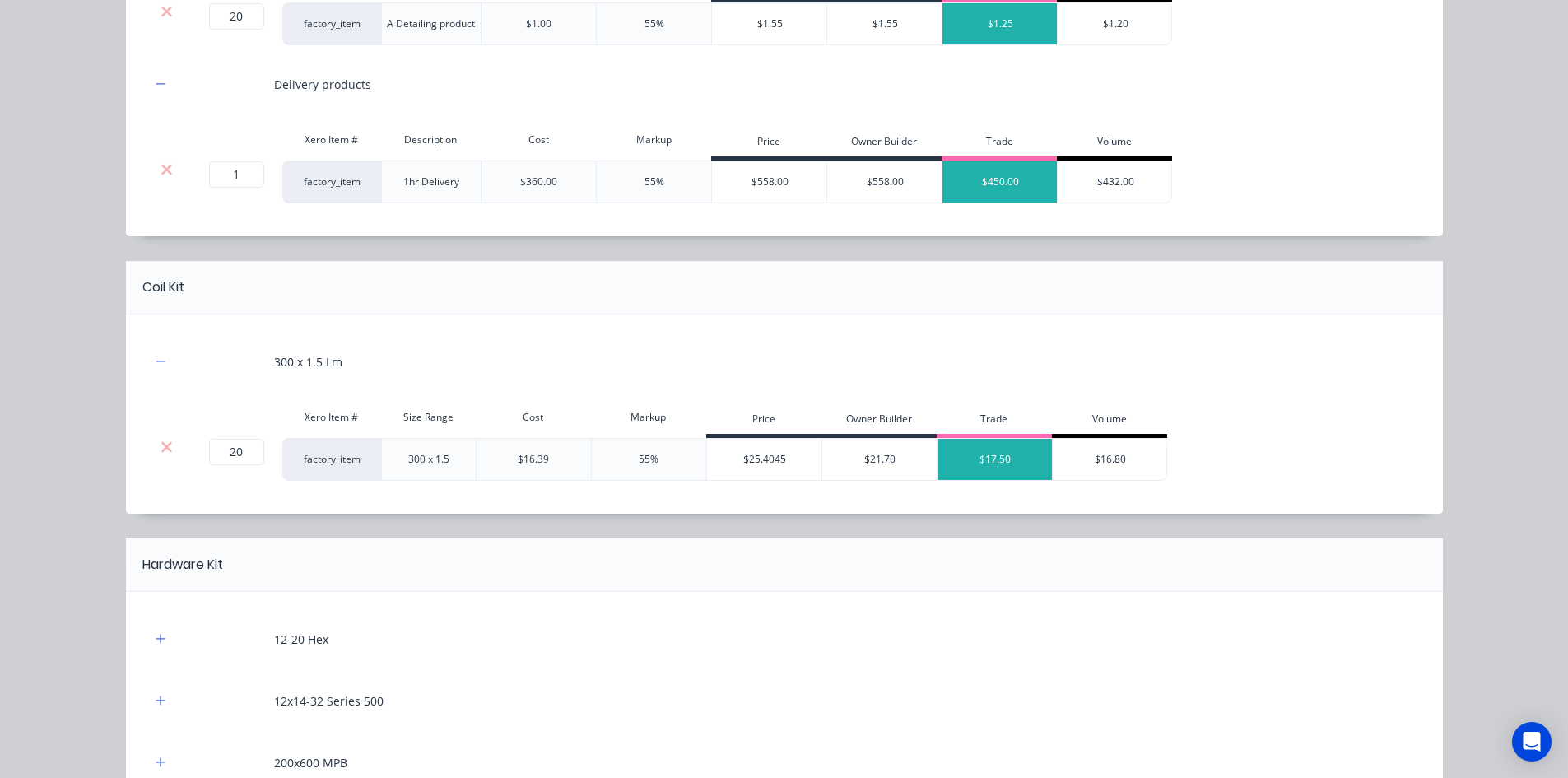
click at [288, 583] on header "Hardware Kit" at bounding box center [784, 565] width 1317 height 54
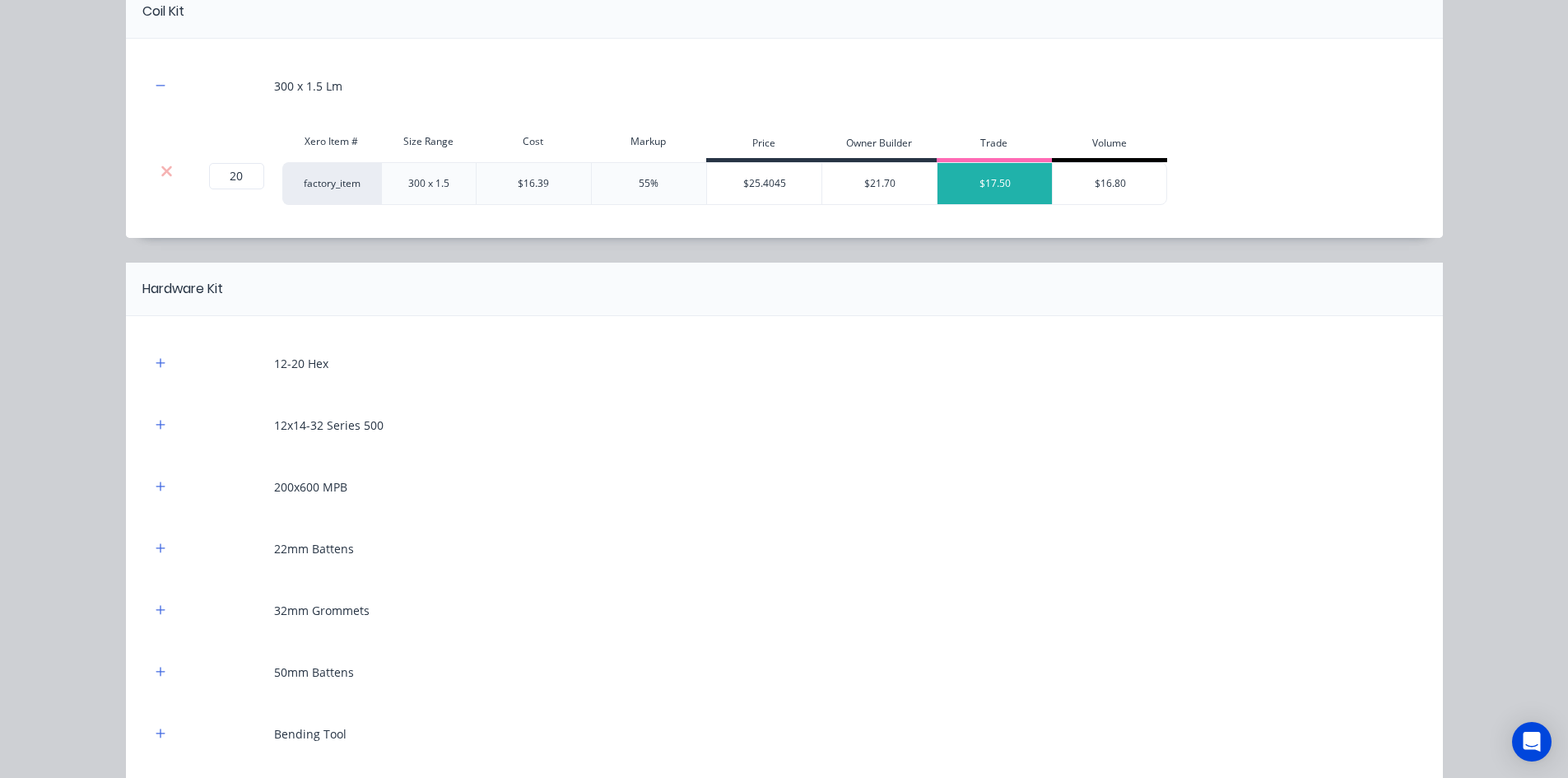
scroll to position [658, 0]
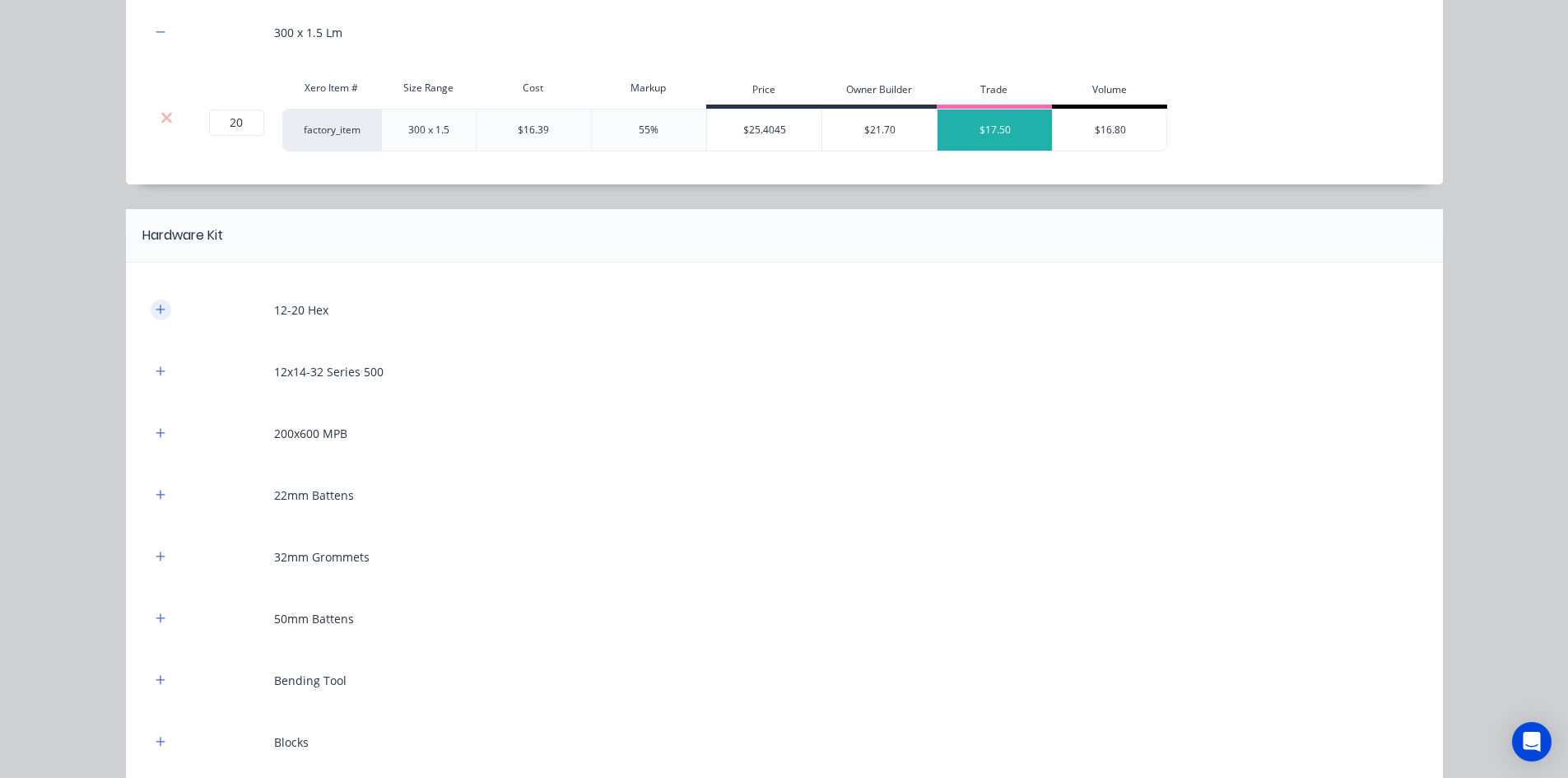
click at [151, 306] on button "button" at bounding box center [161, 310] width 21 height 21
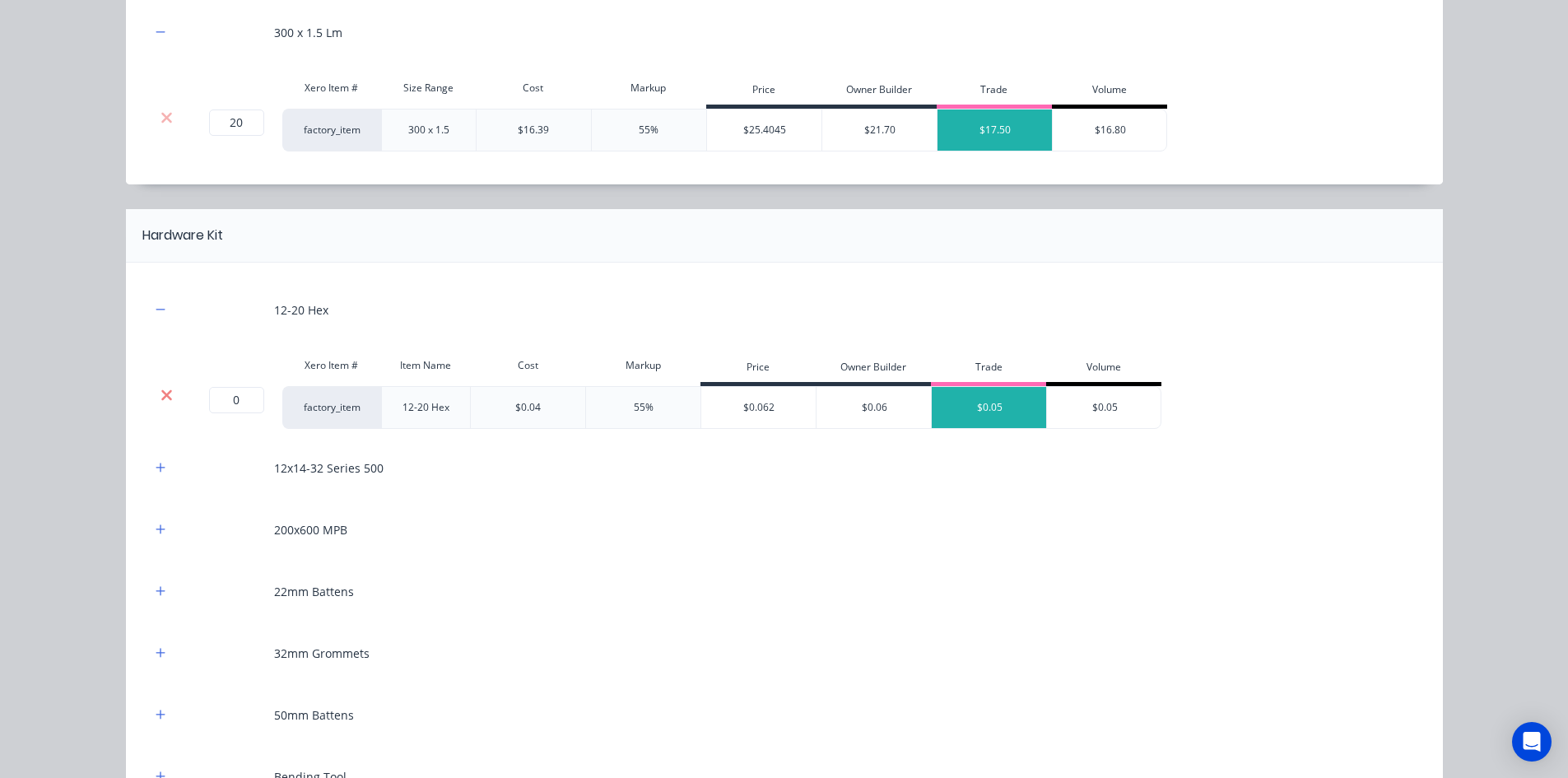
click at [161, 394] on icon at bounding box center [166, 394] width 10 height 10
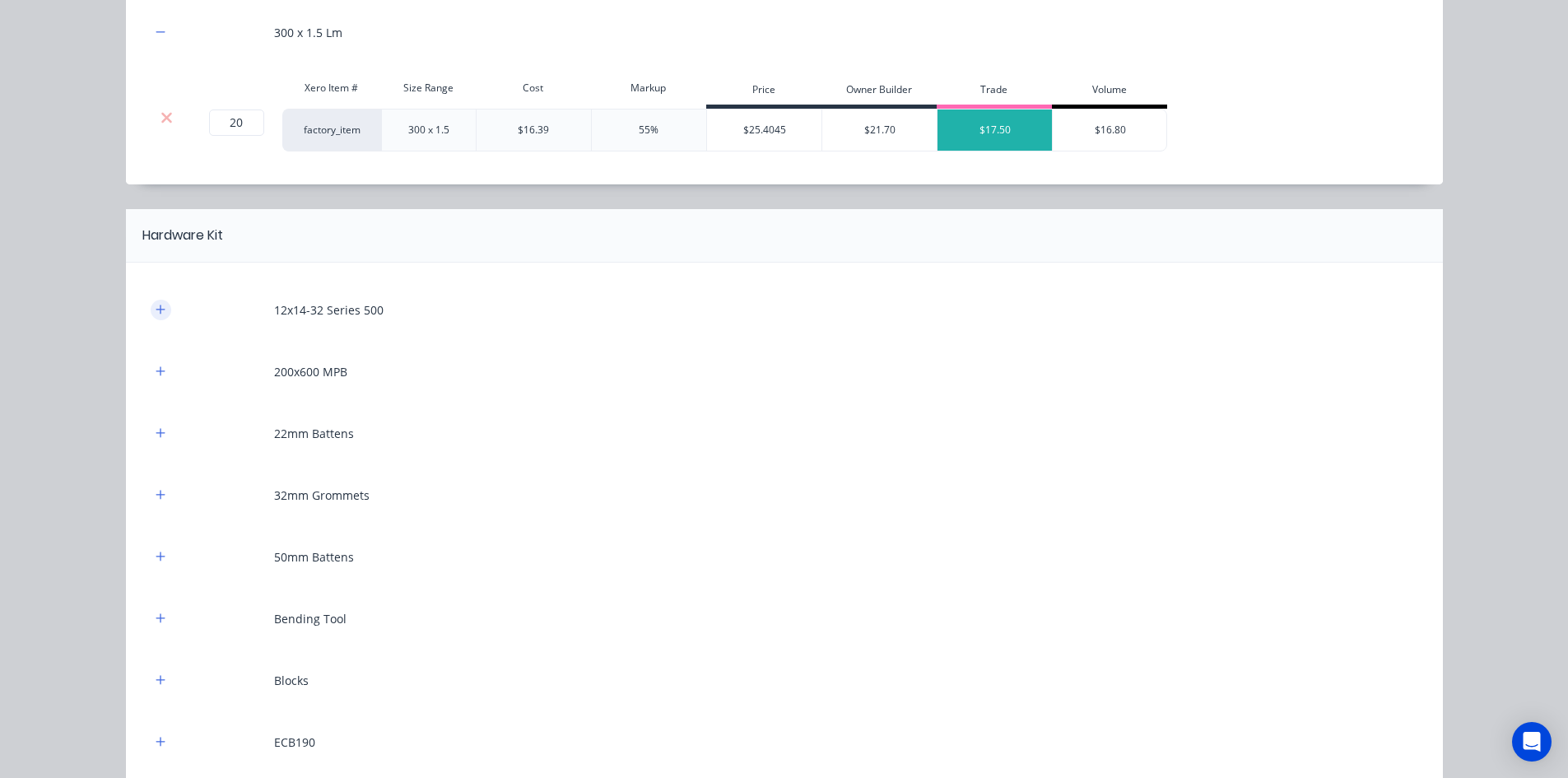
click at [158, 312] on icon "button" at bounding box center [160, 309] width 10 height 11
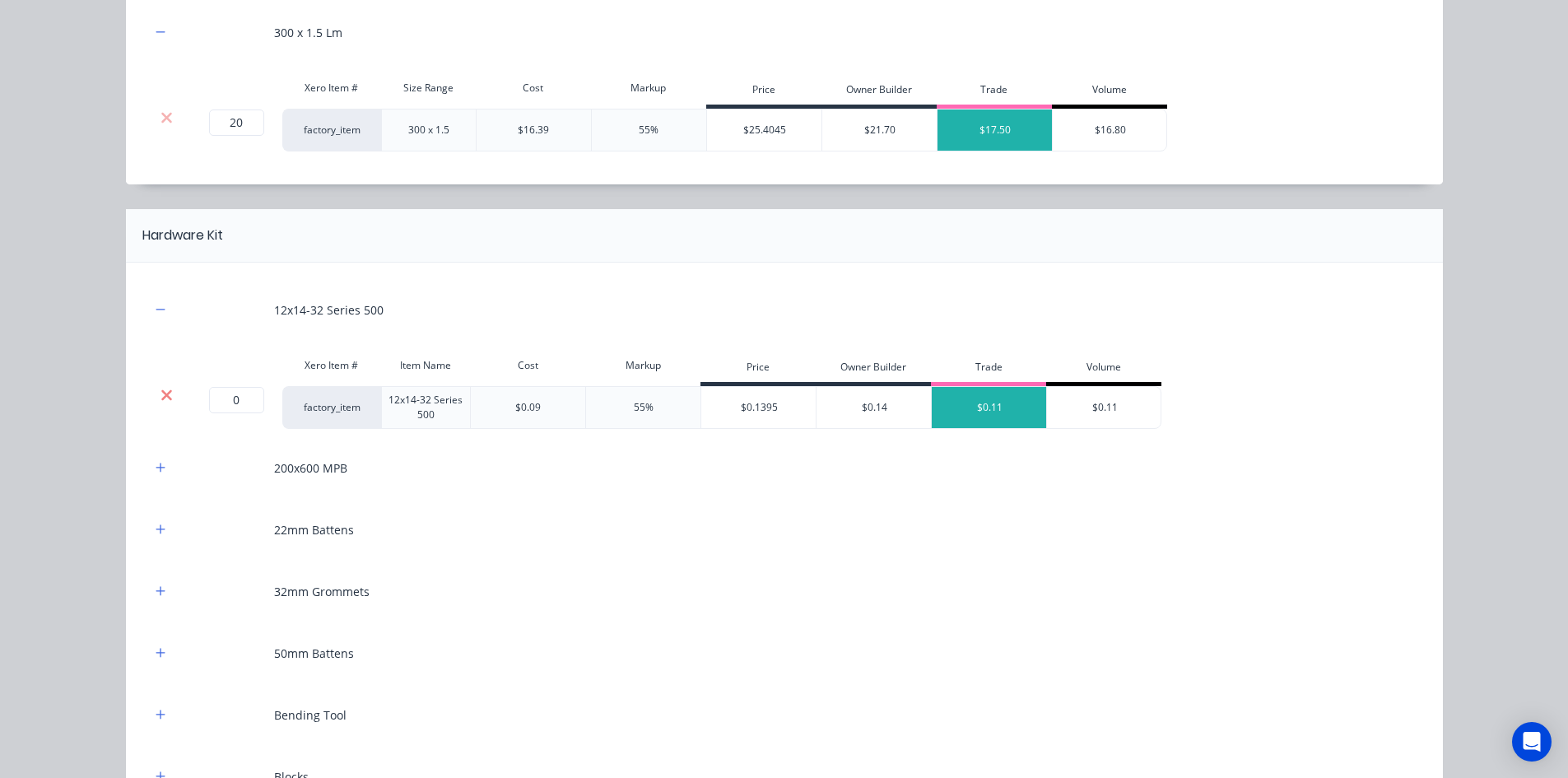
click at [160, 388] on icon at bounding box center [166, 395] width 12 height 16
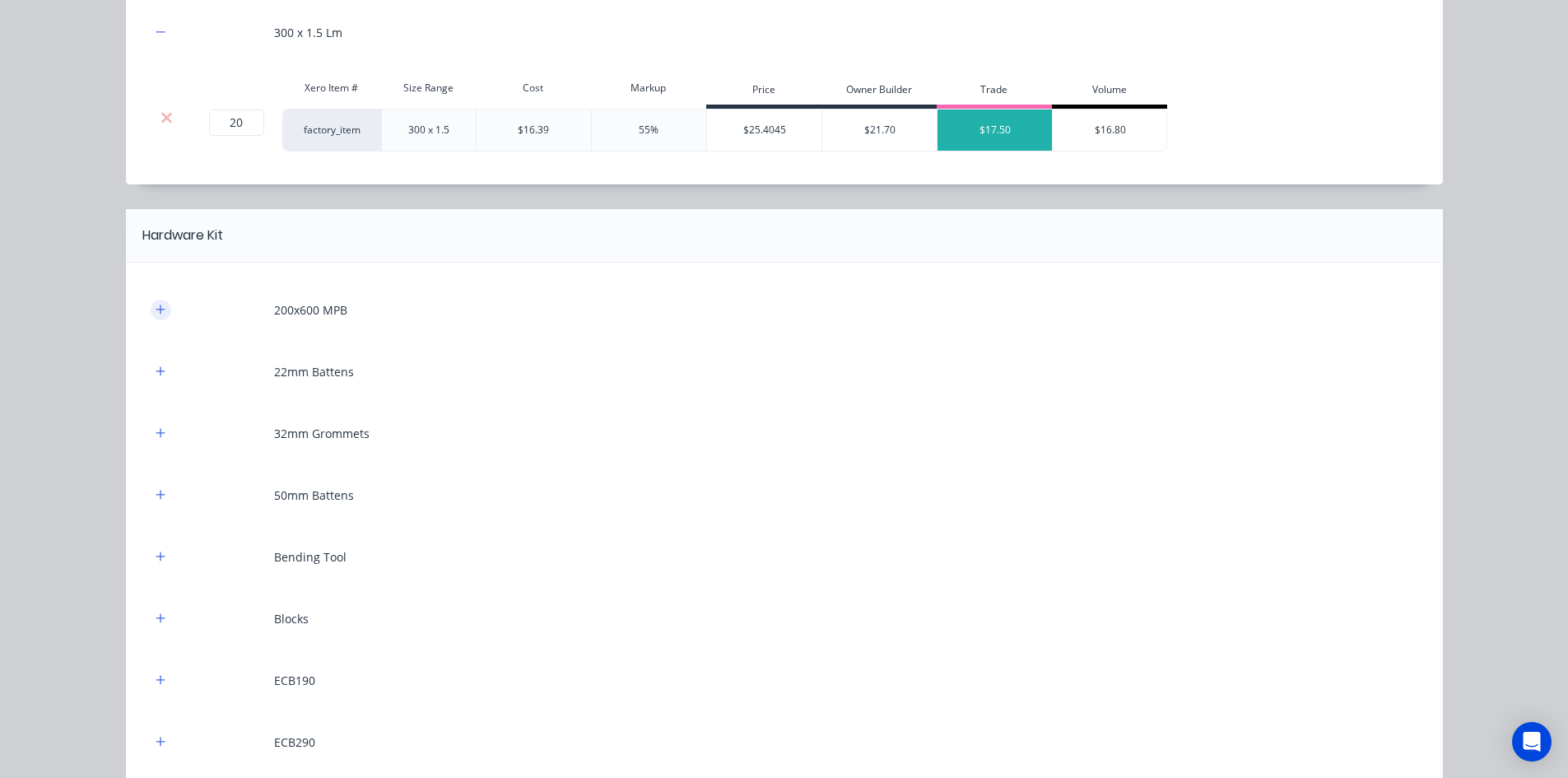
click at [161, 314] on button "button" at bounding box center [161, 310] width 21 height 21
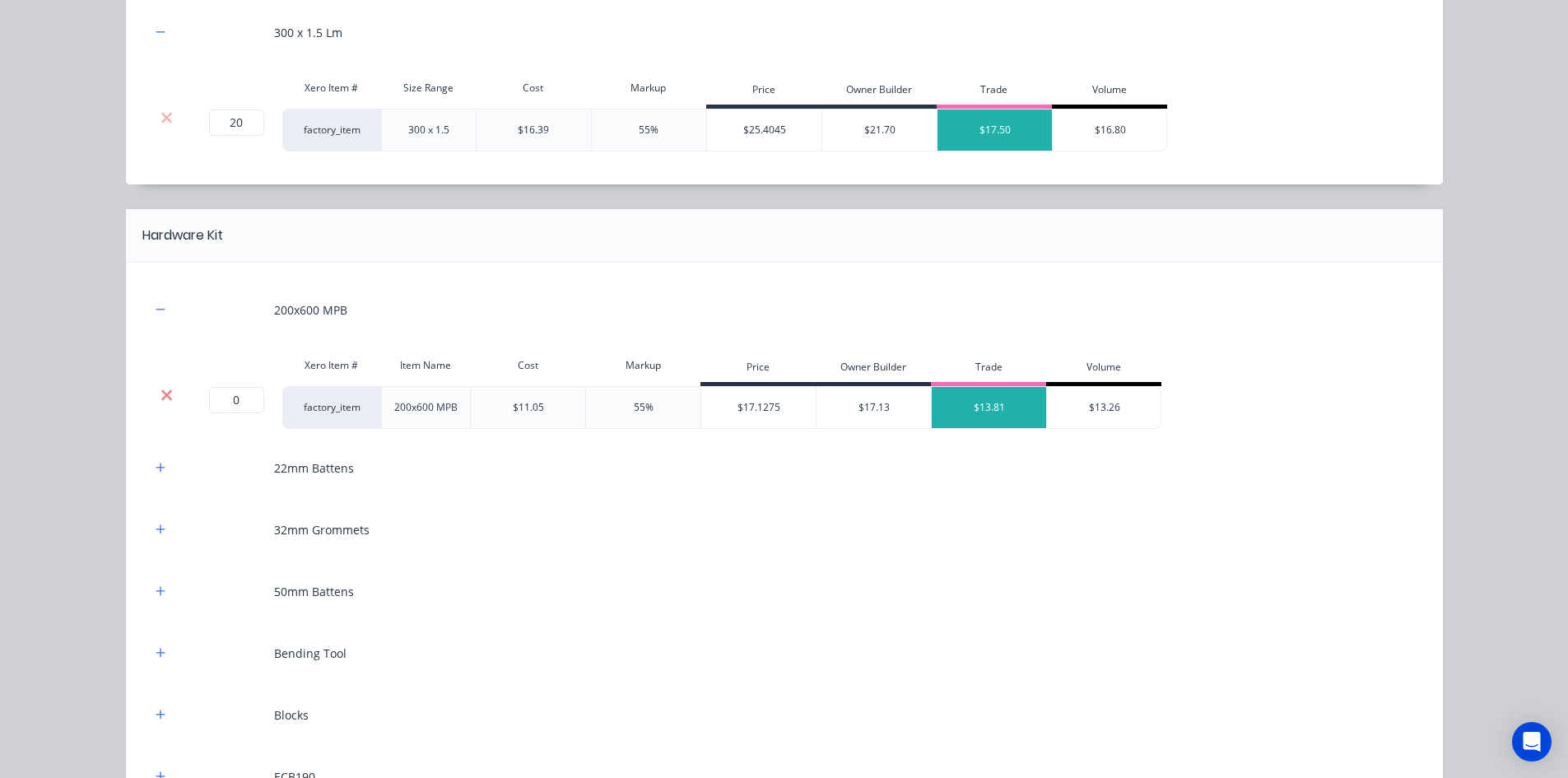
click at [165, 388] on icon at bounding box center [166, 395] width 12 height 16
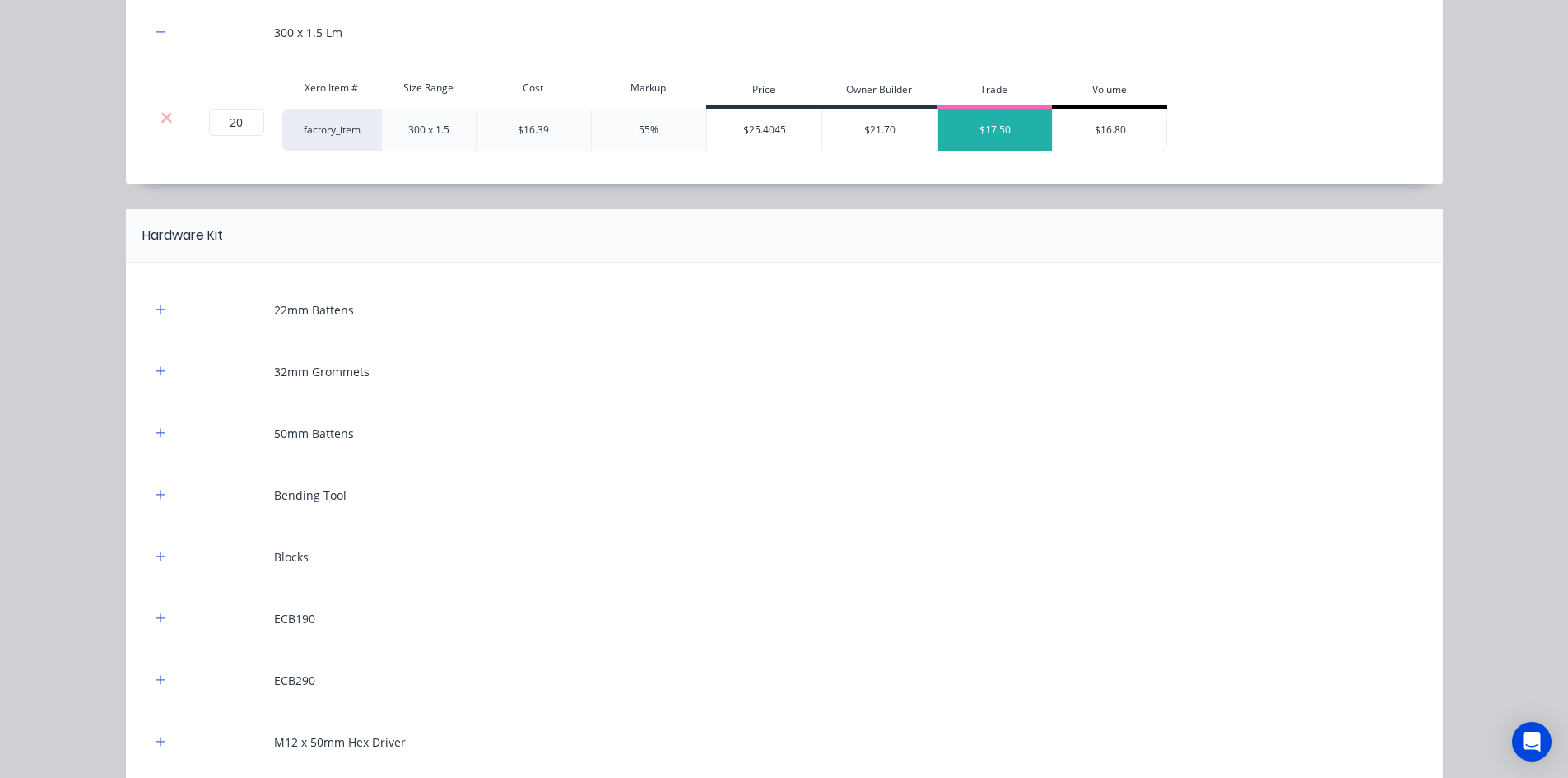
click at [164, 316] on div at bounding box center [161, 310] width 21 height 21
click at [159, 308] on button "button" at bounding box center [161, 310] width 21 height 21
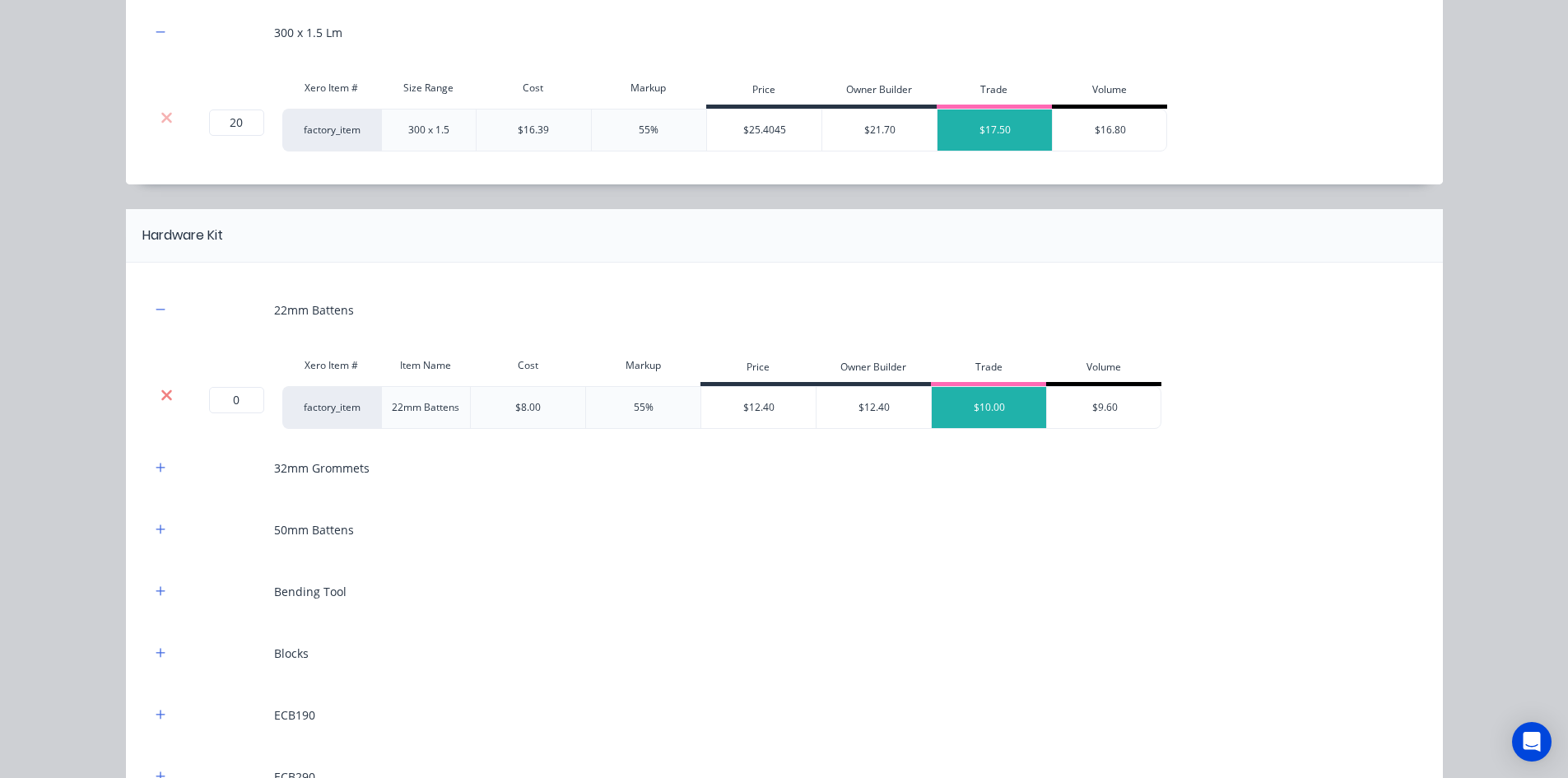
click at [164, 392] on icon at bounding box center [166, 394] width 10 height 10
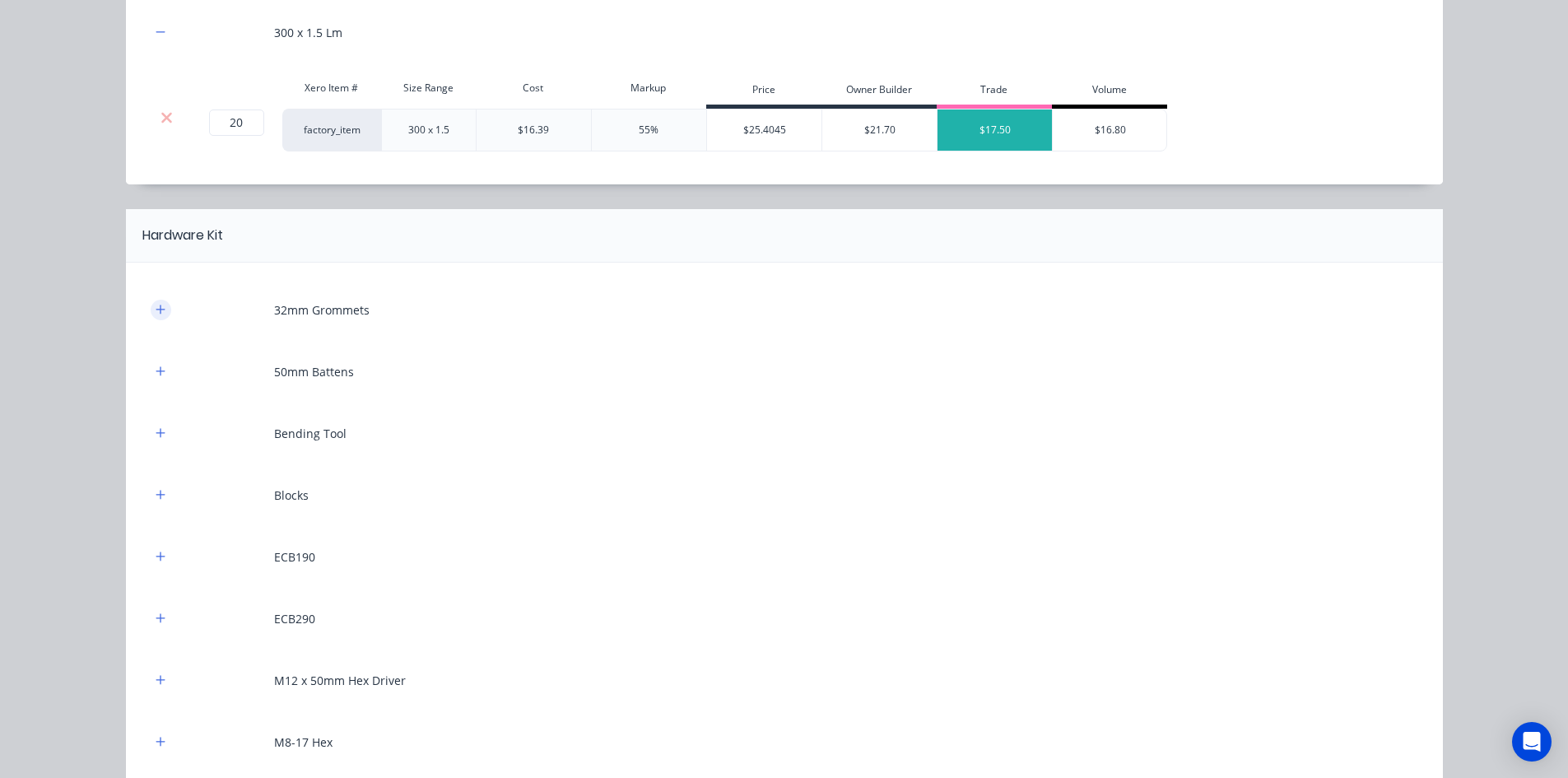
click at [159, 314] on icon "button" at bounding box center [160, 309] width 10 height 11
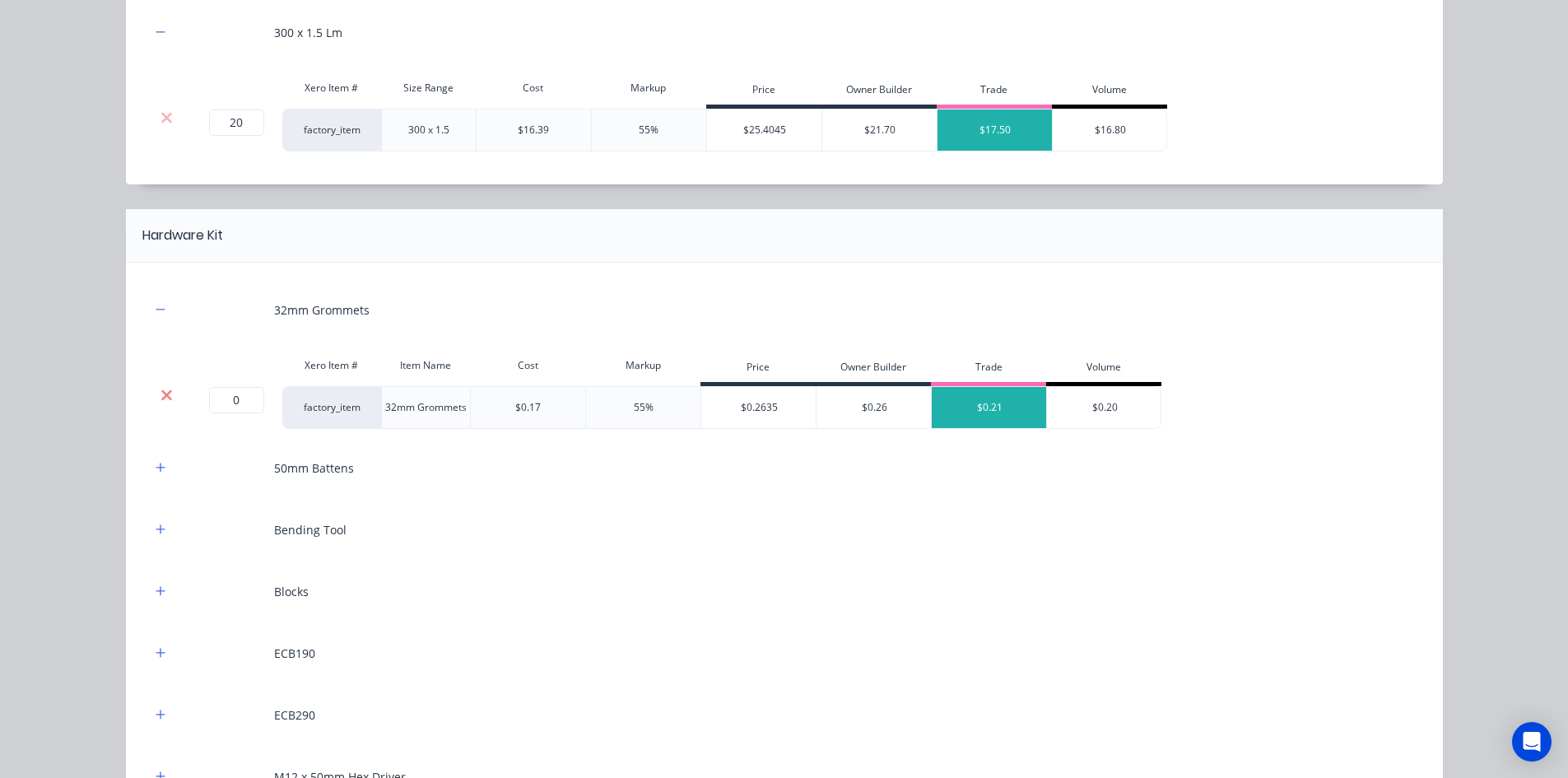
click at [161, 391] on icon at bounding box center [166, 395] width 12 height 16
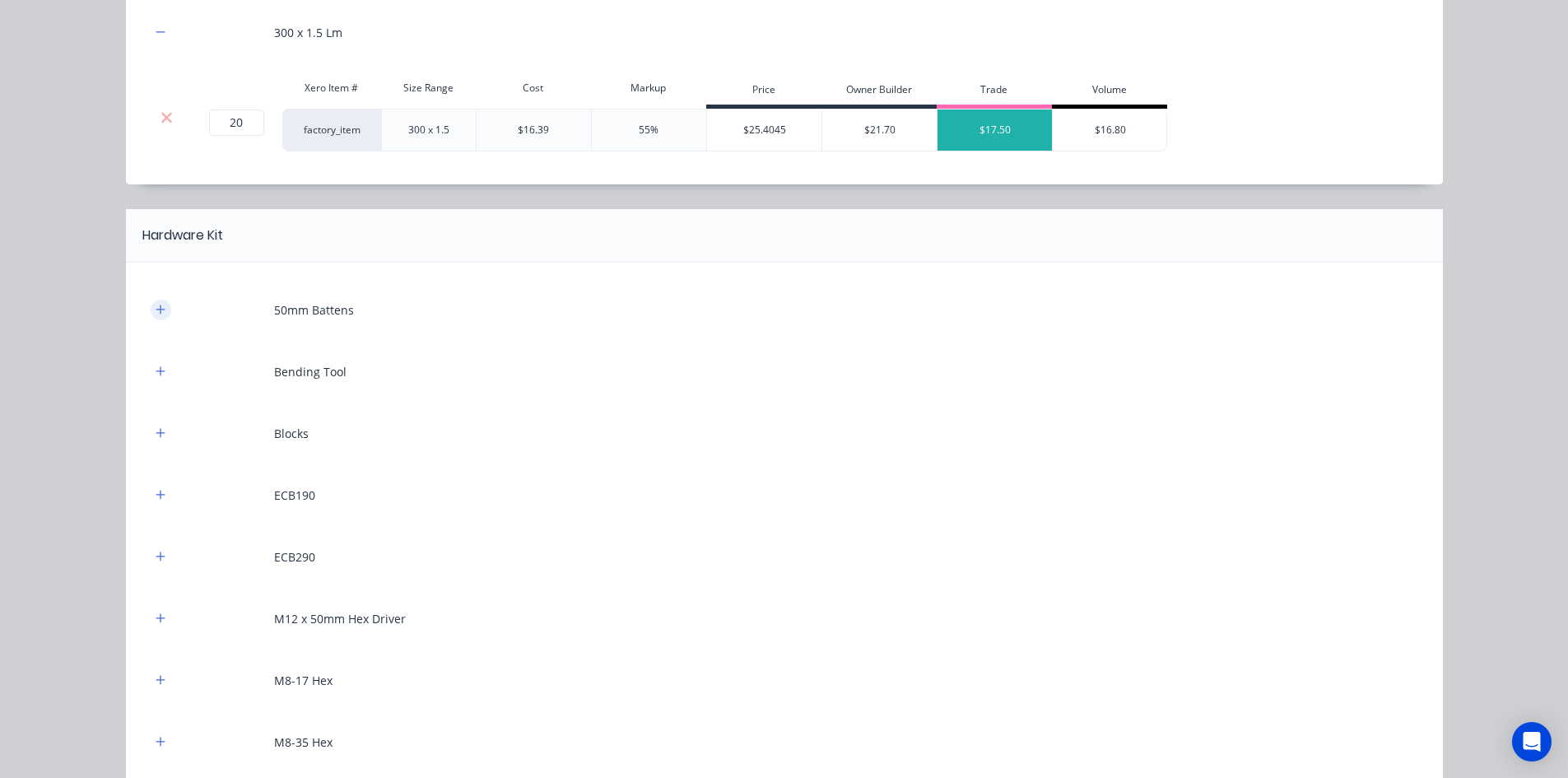
click at [159, 310] on icon "button" at bounding box center [160, 309] width 10 height 11
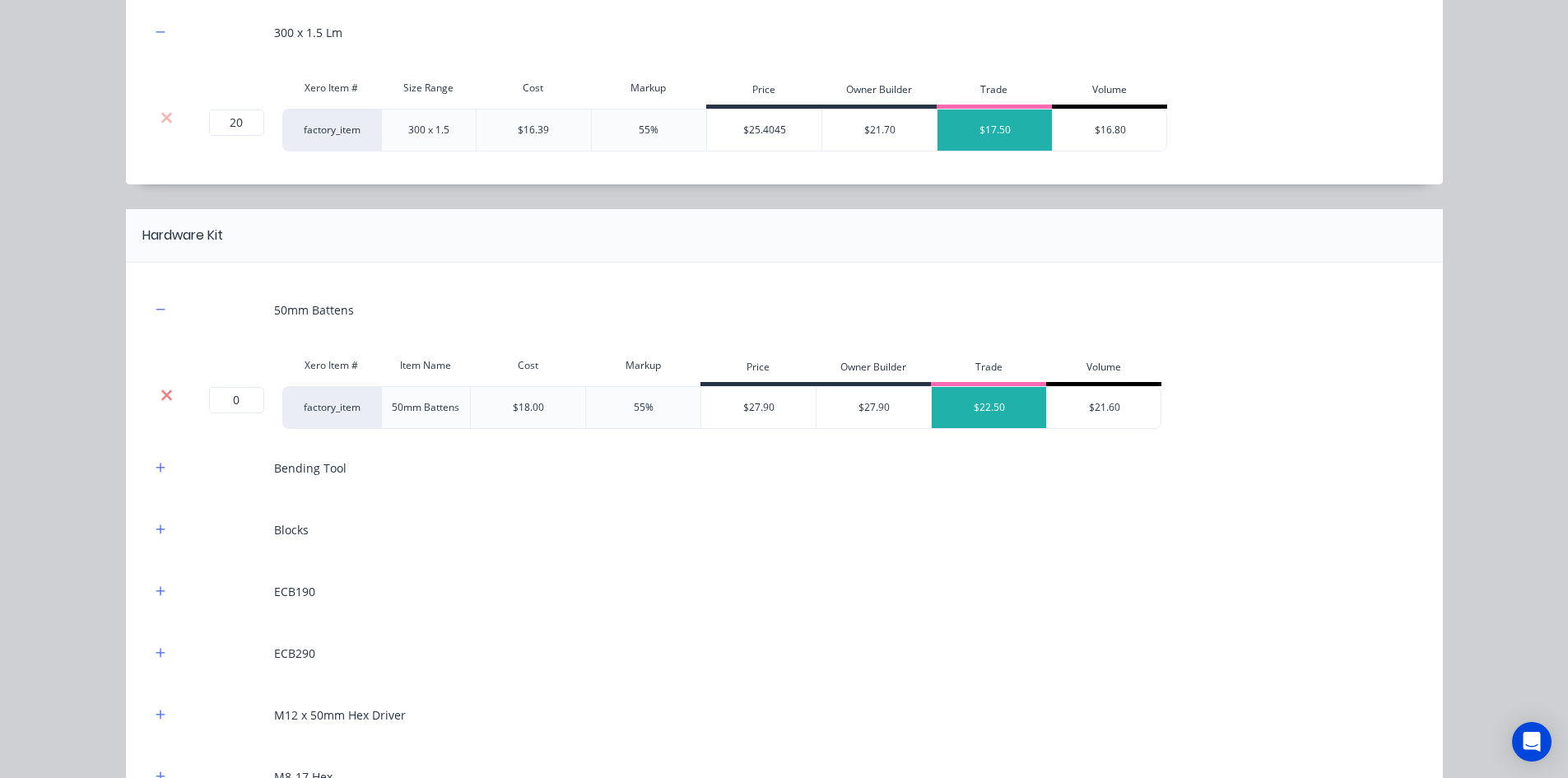
click at [165, 395] on icon at bounding box center [166, 395] width 12 height 16
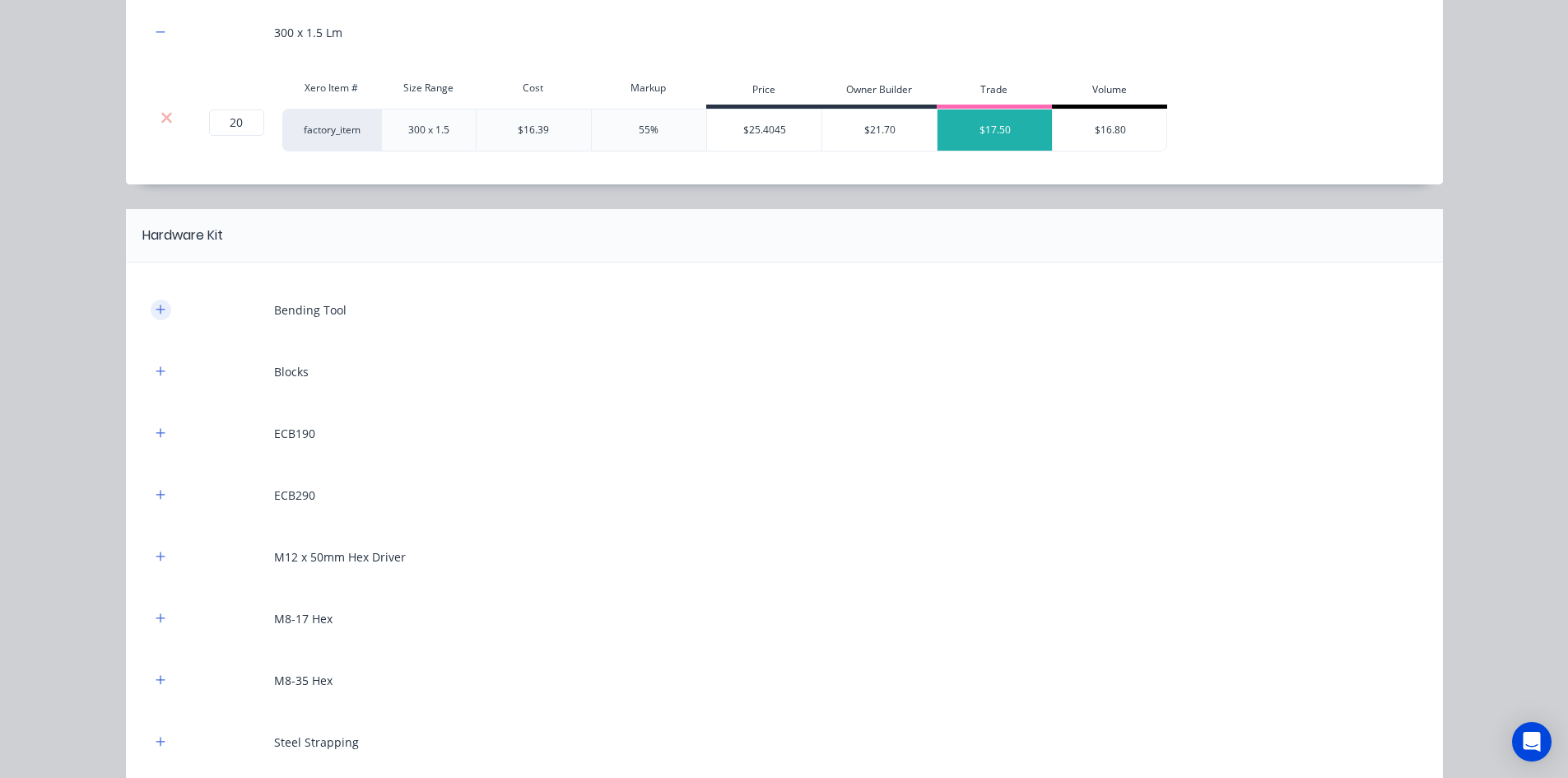
click at [160, 309] on button "button" at bounding box center [161, 310] width 21 height 21
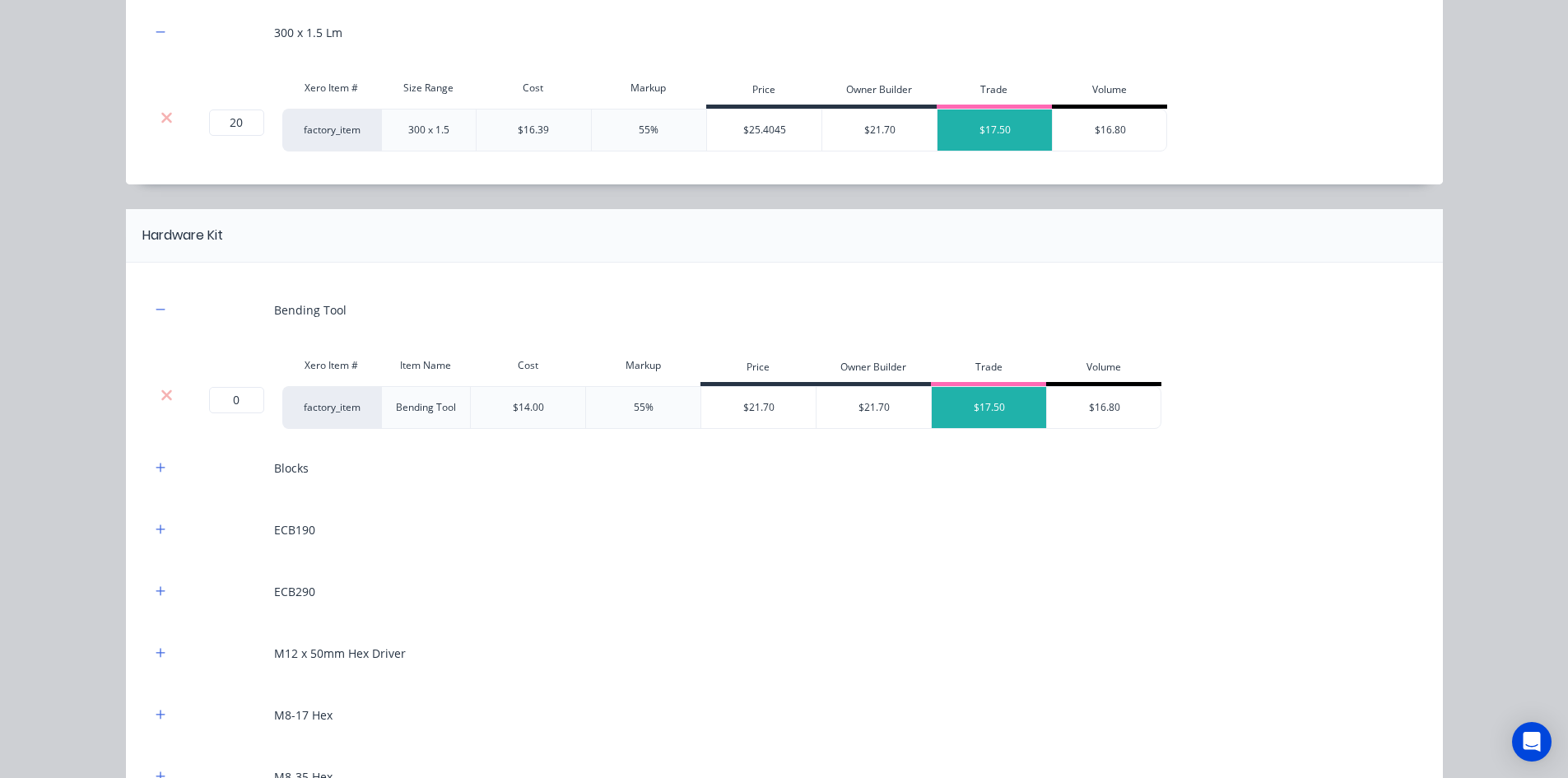
click at [168, 402] on div at bounding box center [167, 395] width 31 height 16
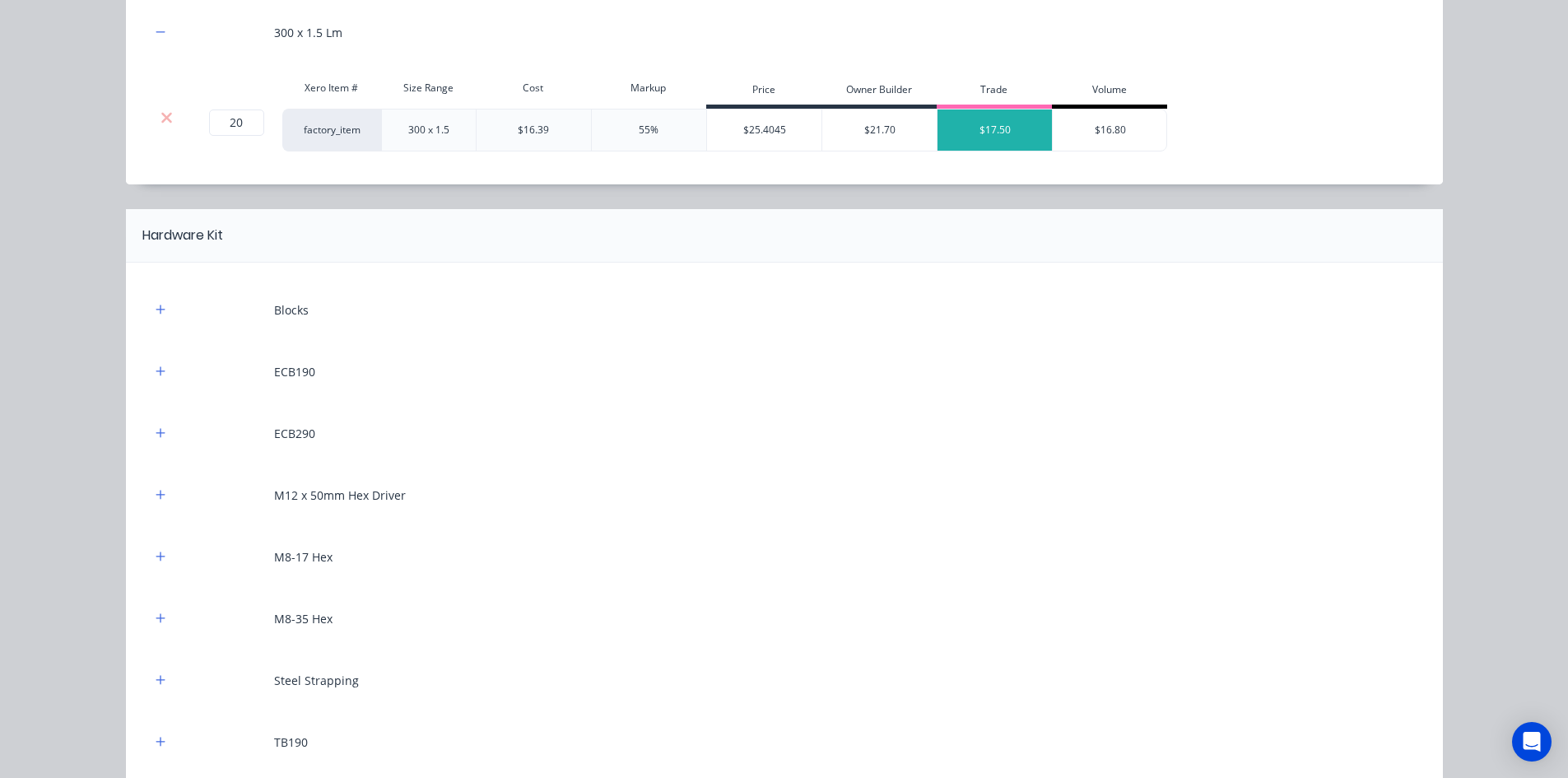
click at [152, 300] on div at bounding box center [161, 310] width 21 height 21
click at [155, 321] on div "Blocks" at bounding box center [784, 310] width 1267 height 45
click at [154, 318] on button "button" at bounding box center [161, 310] width 21 height 21
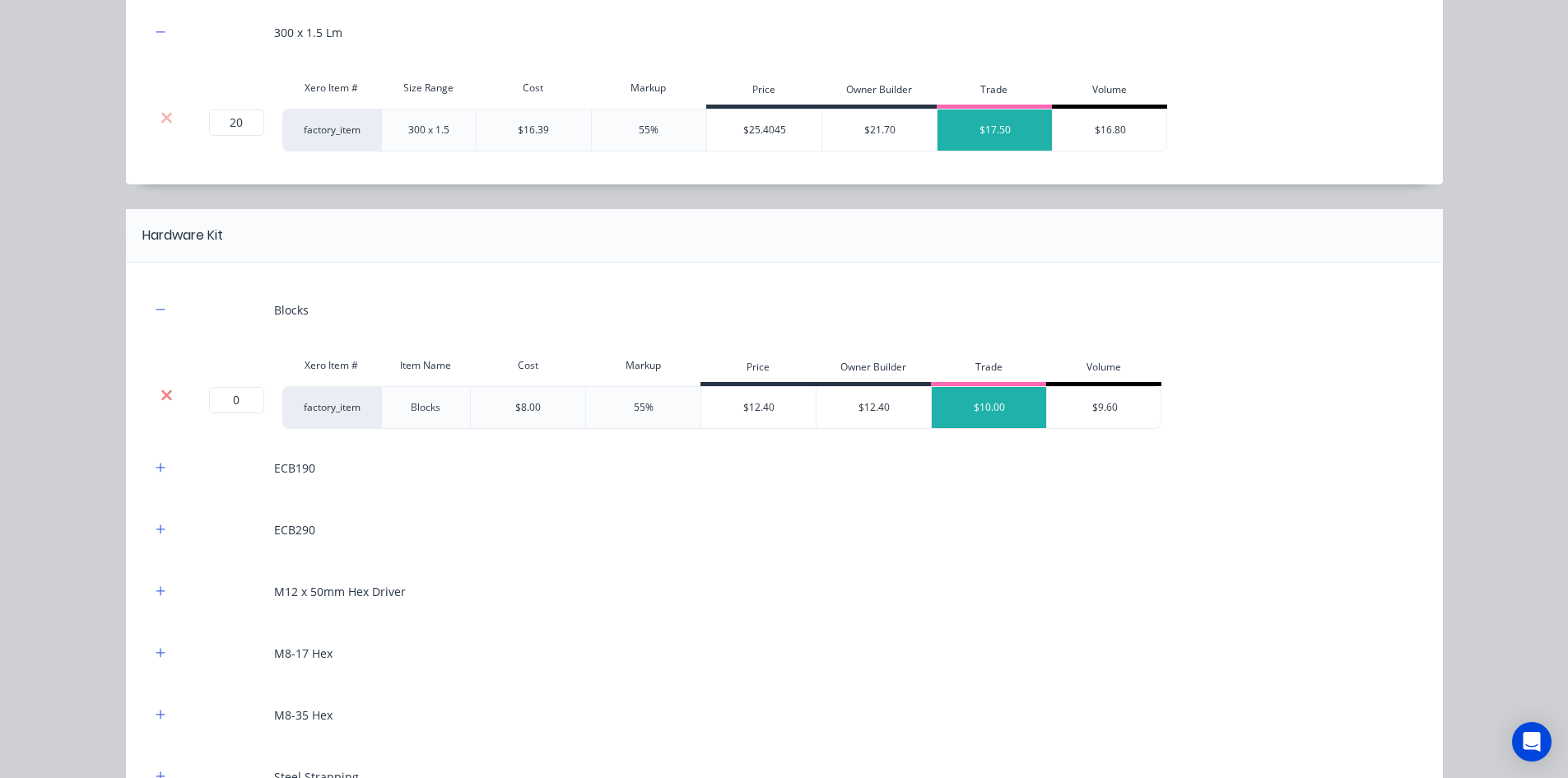
click at [160, 388] on icon at bounding box center [166, 395] width 12 height 16
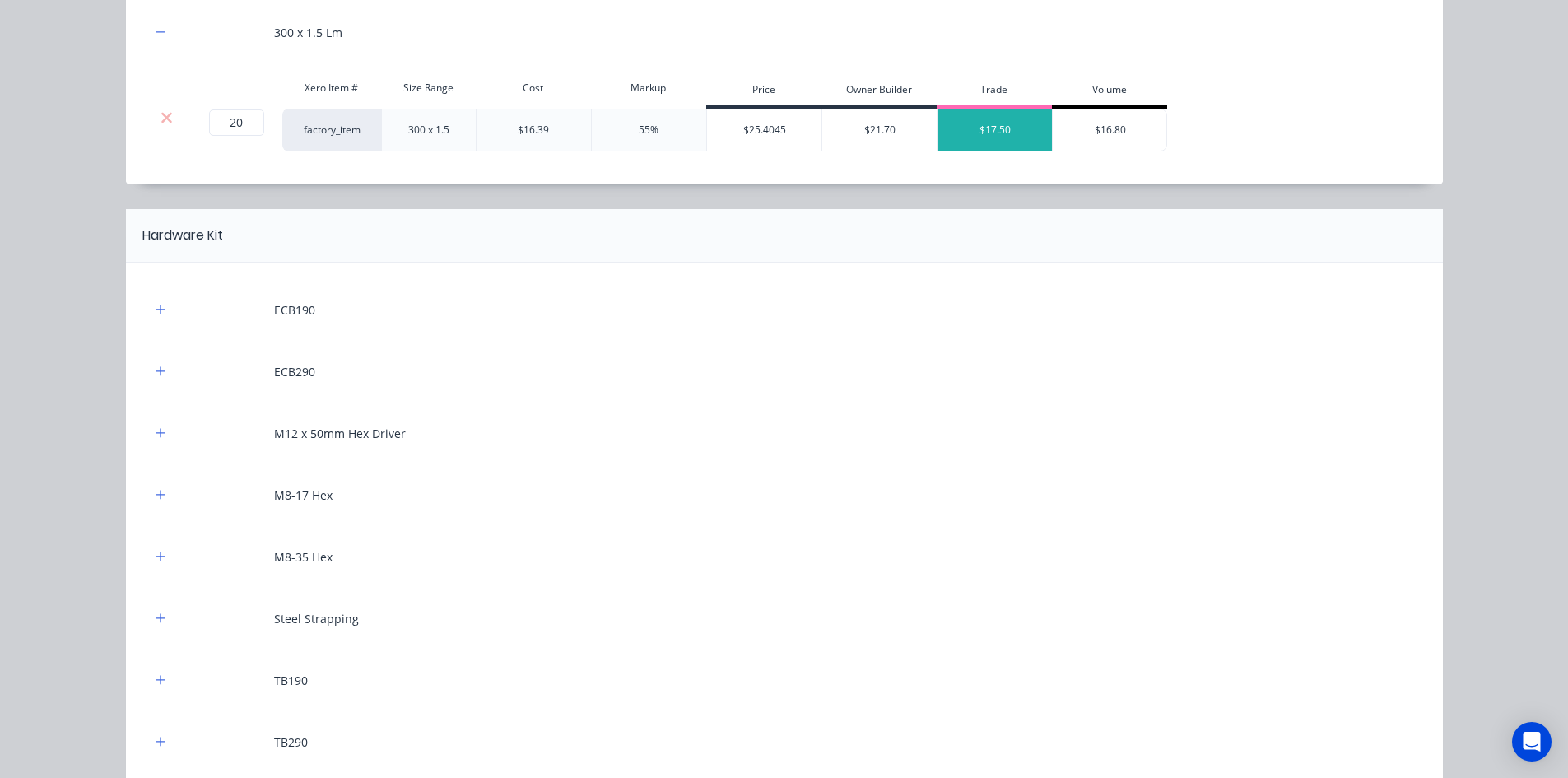
click at [151, 300] on div at bounding box center [161, 310] width 21 height 21
click at [151, 308] on button "button" at bounding box center [161, 310] width 21 height 21
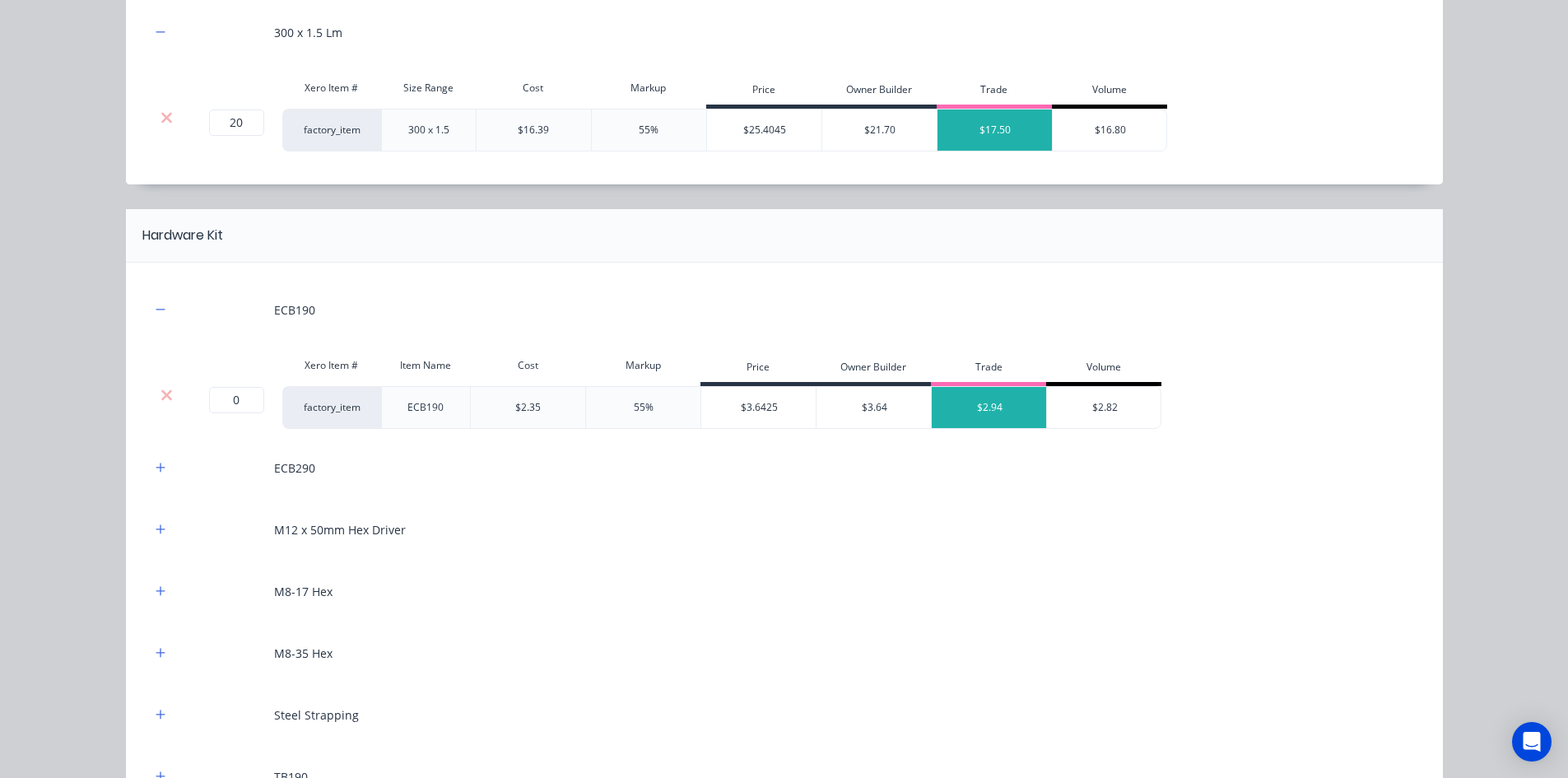
click at [171, 391] on div at bounding box center [167, 395] width 31 height 16
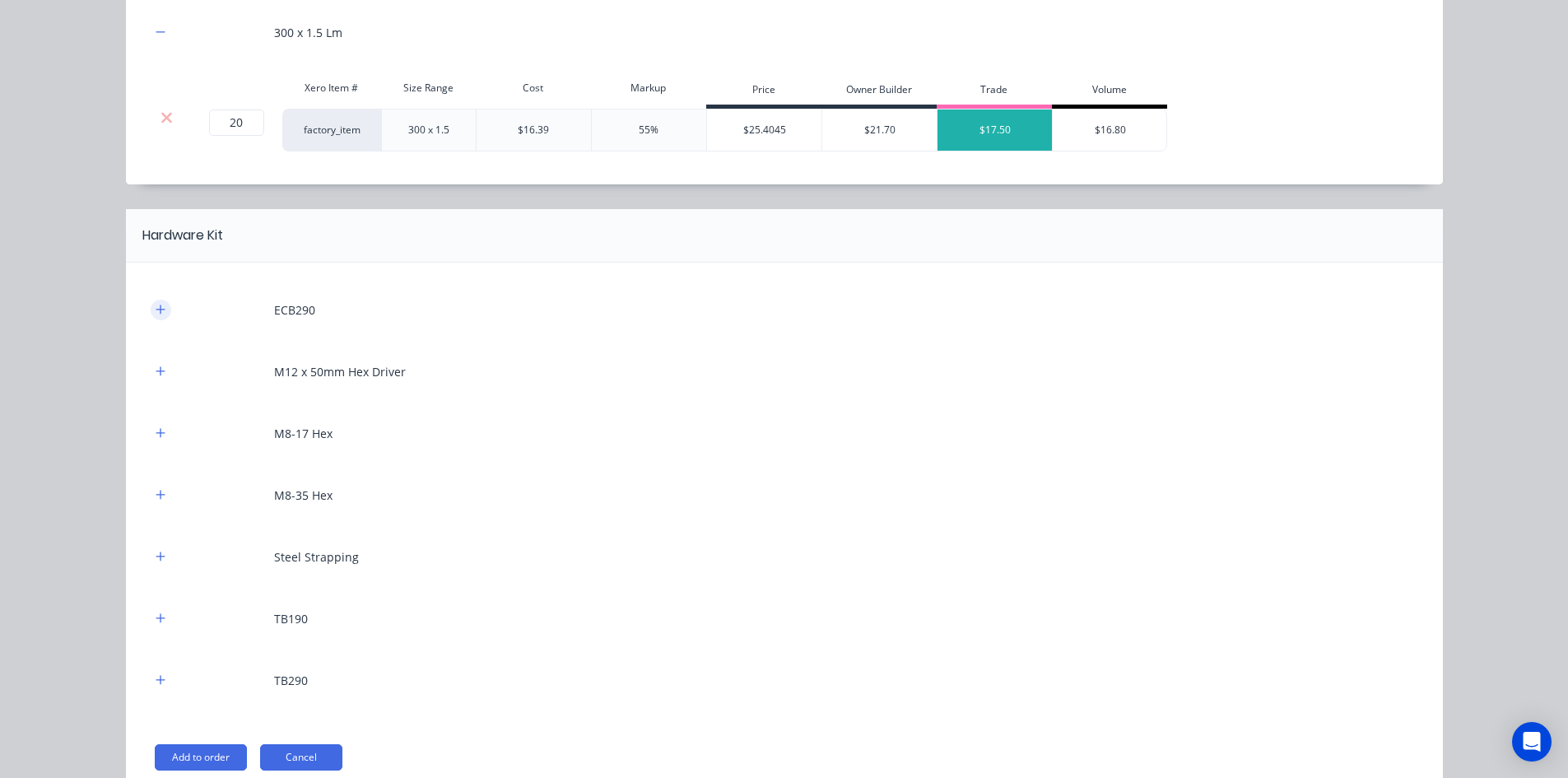
click at [157, 317] on button "button" at bounding box center [161, 310] width 21 height 21
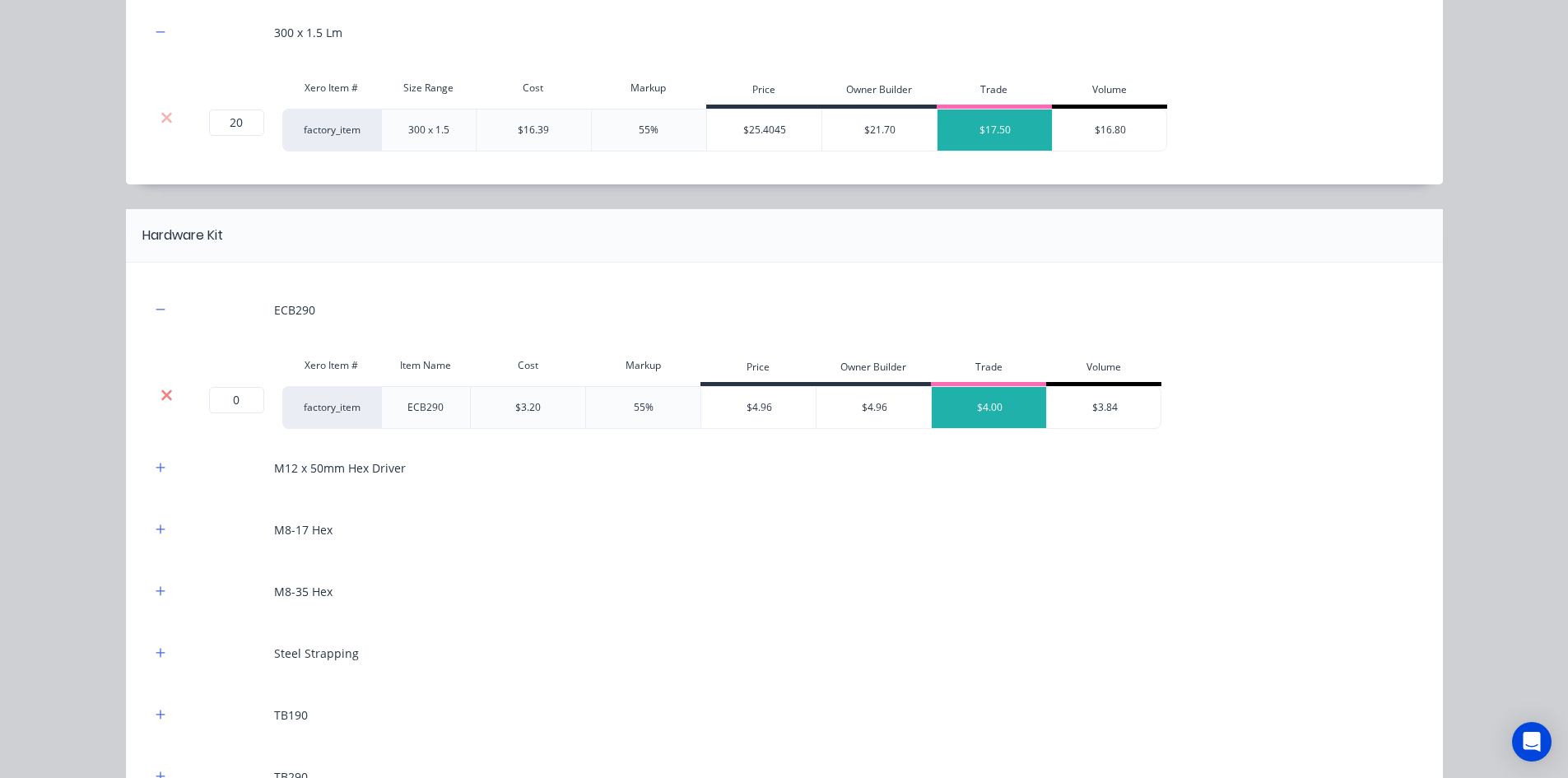
click at [164, 403] on icon at bounding box center [166, 395] width 12 height 16
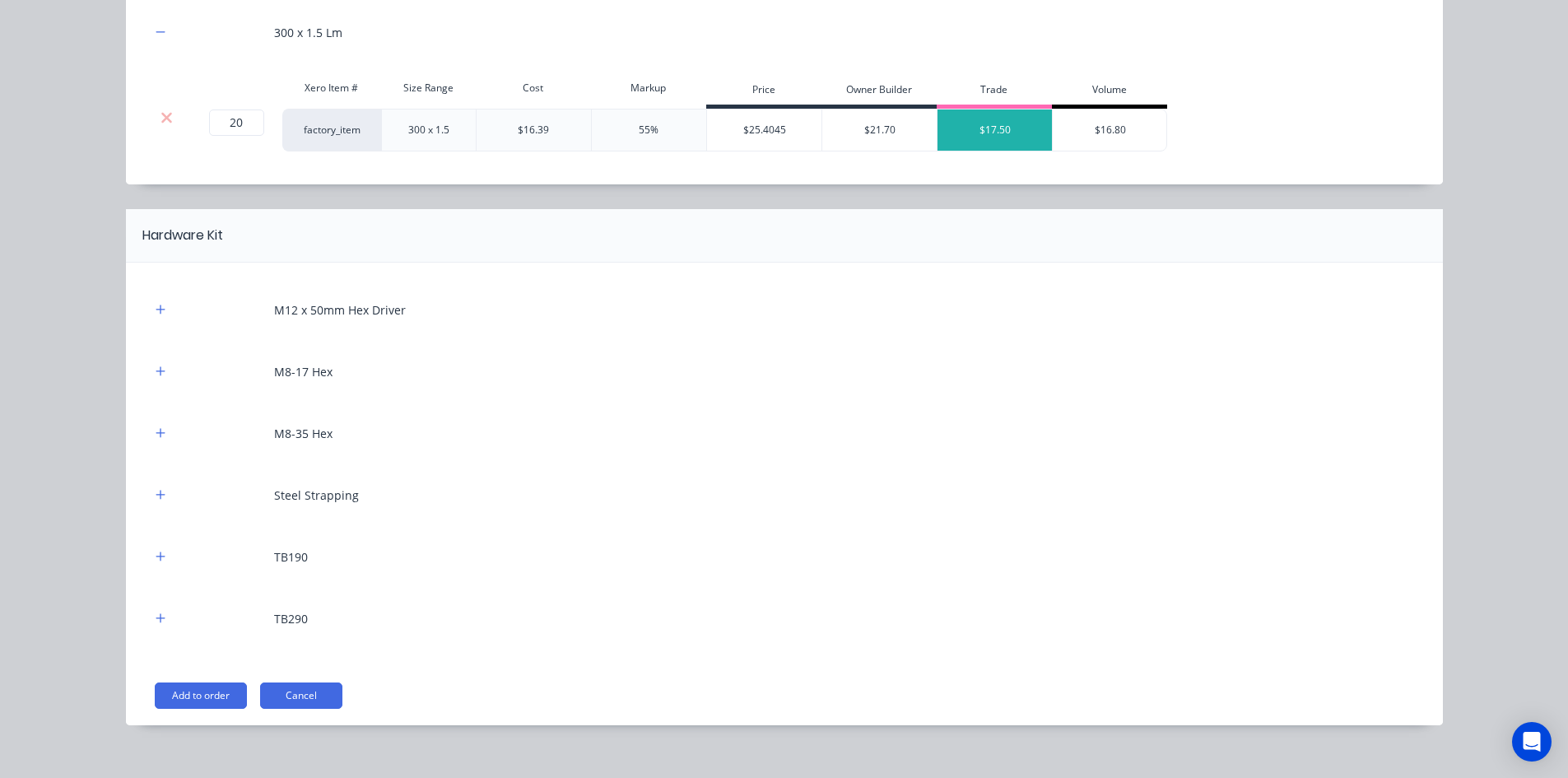
click at [151, 322] on div "M12 x 50mm Hex Driver" at bounding box center [784, 310] width 1267 height 45
click at [153, 318] on button "button" at bounding box center [161, 310] width 21 height 21
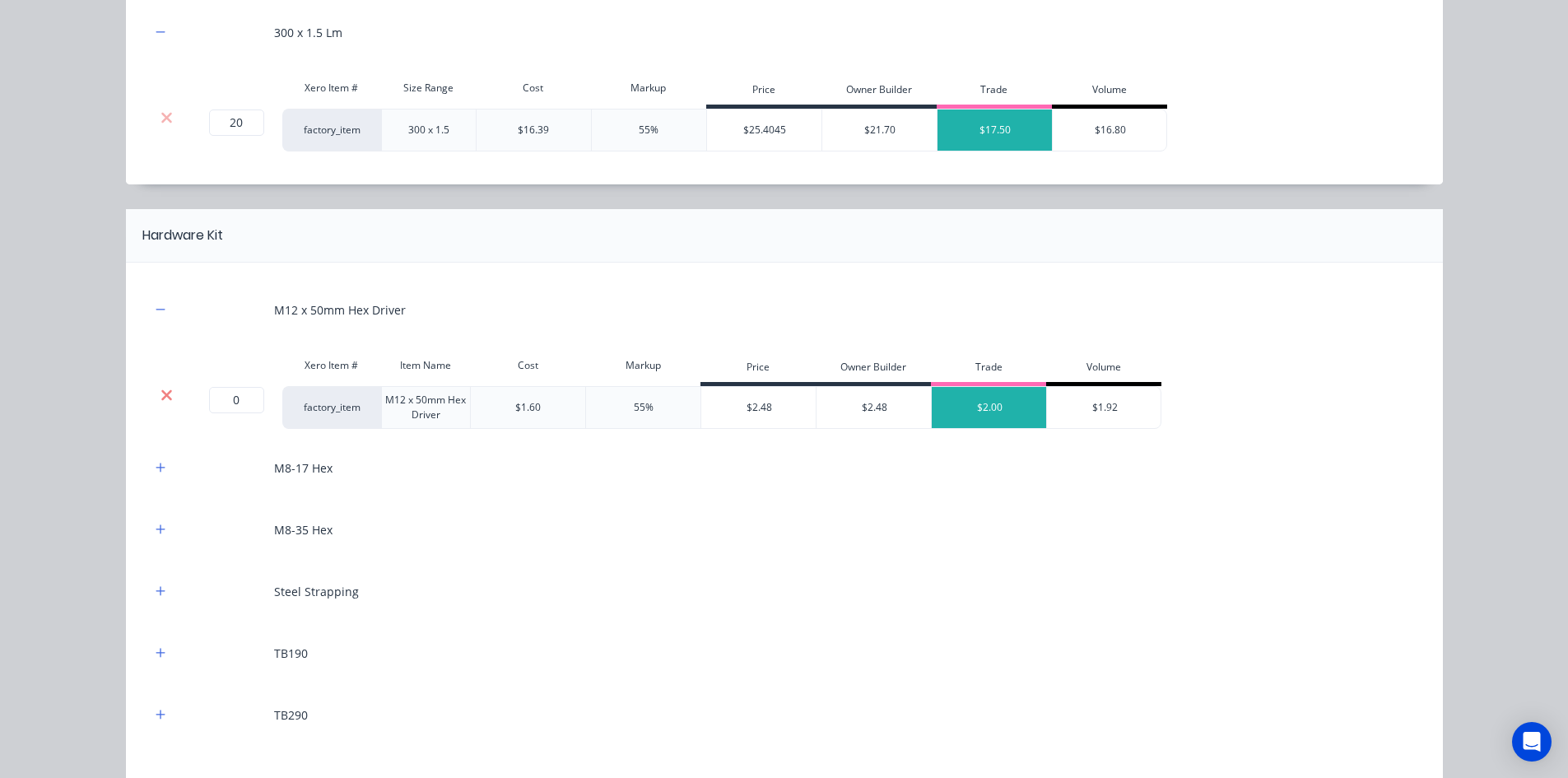
click at [161, 392] on icon at bounding box center [166, 394] width 10 height 10
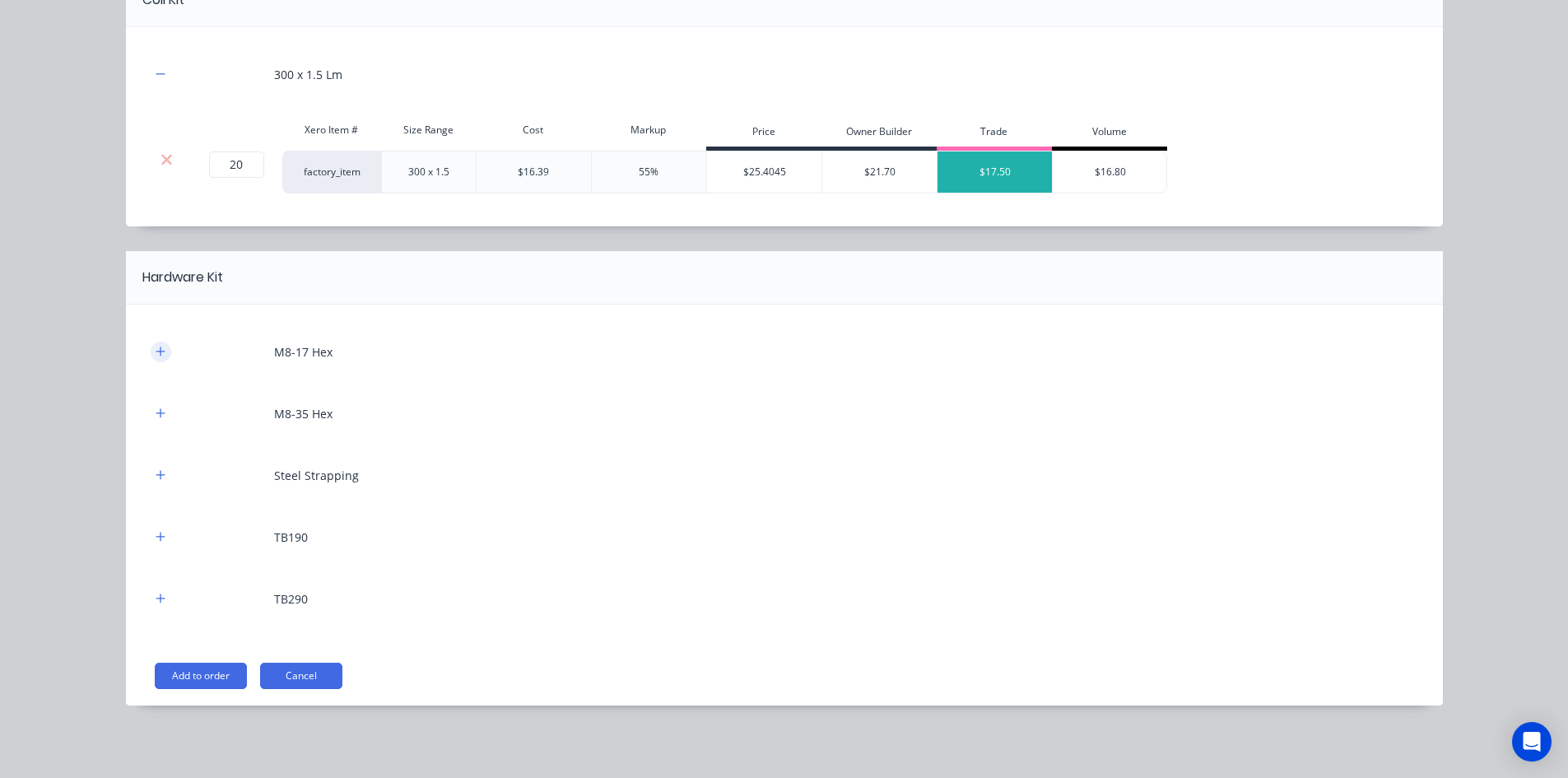
click at [158, 350] on icon "button" at bounding box center [160, 351] width 10 height 11
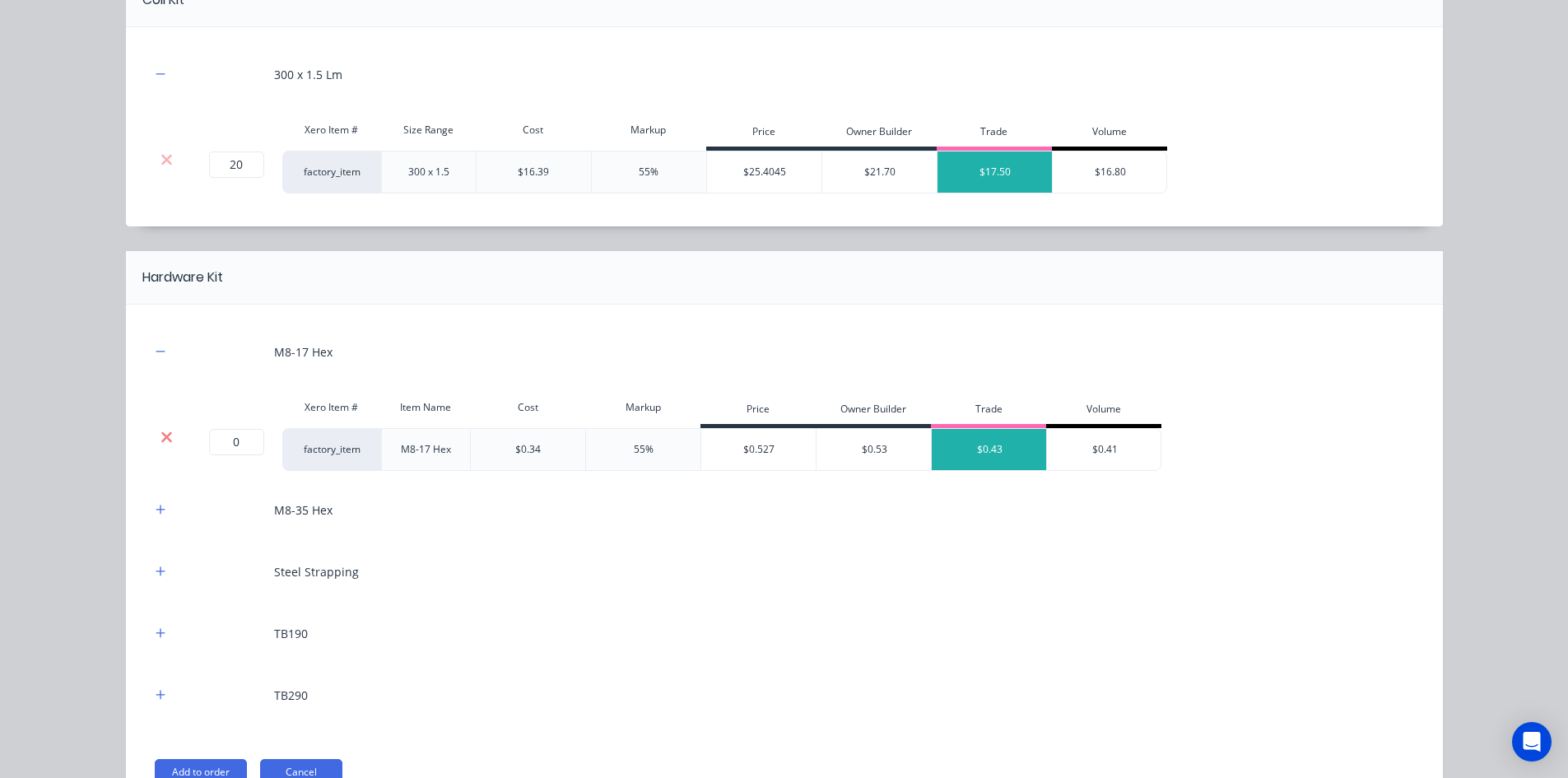
click at [163, 438] on icon at bounding box center [166, 437] width 10 height 10
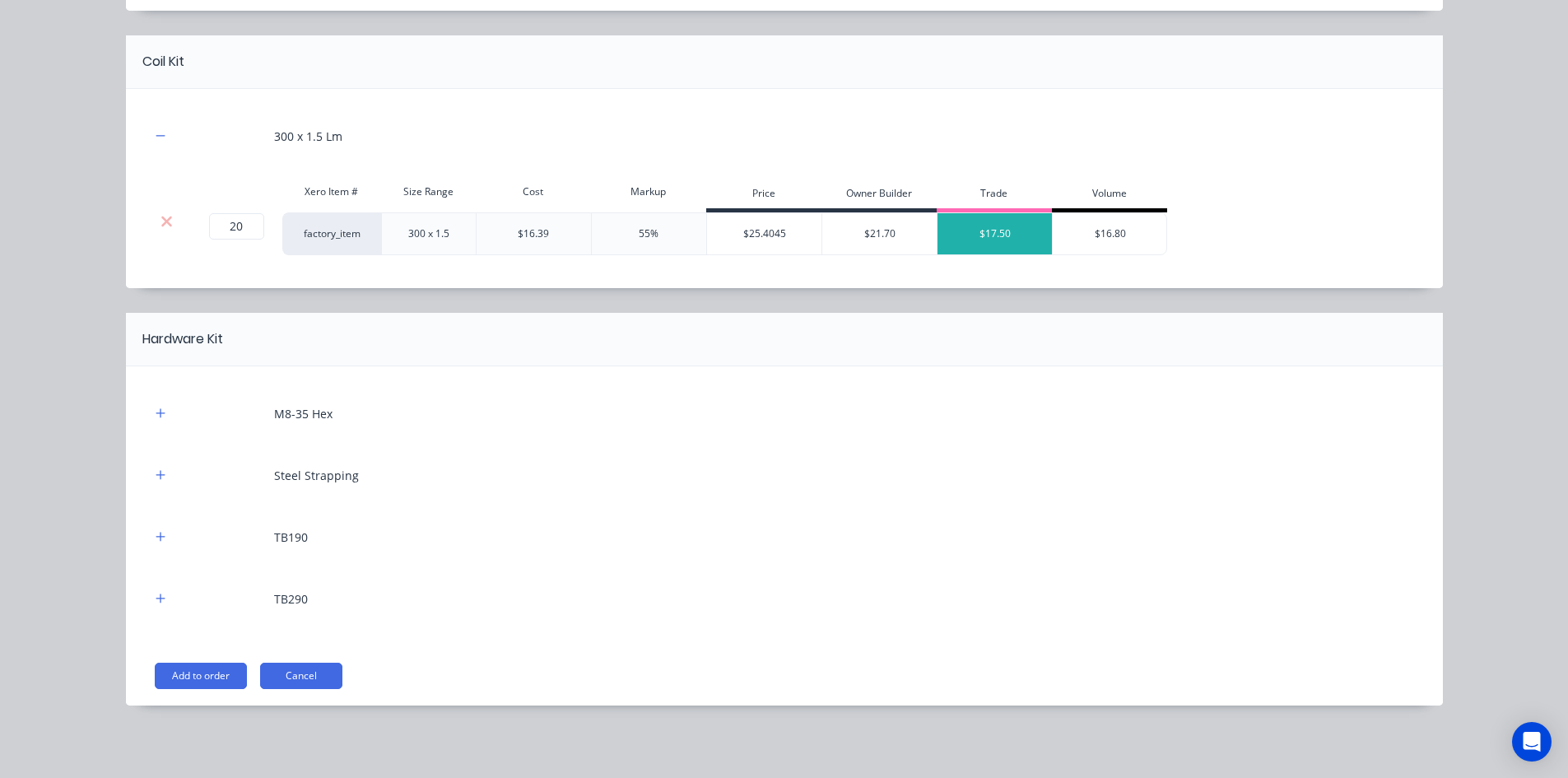
scroll to position [554, 0]
click at [156, 405] on button "button" at bounding box center [161, 414] width 21 height 21
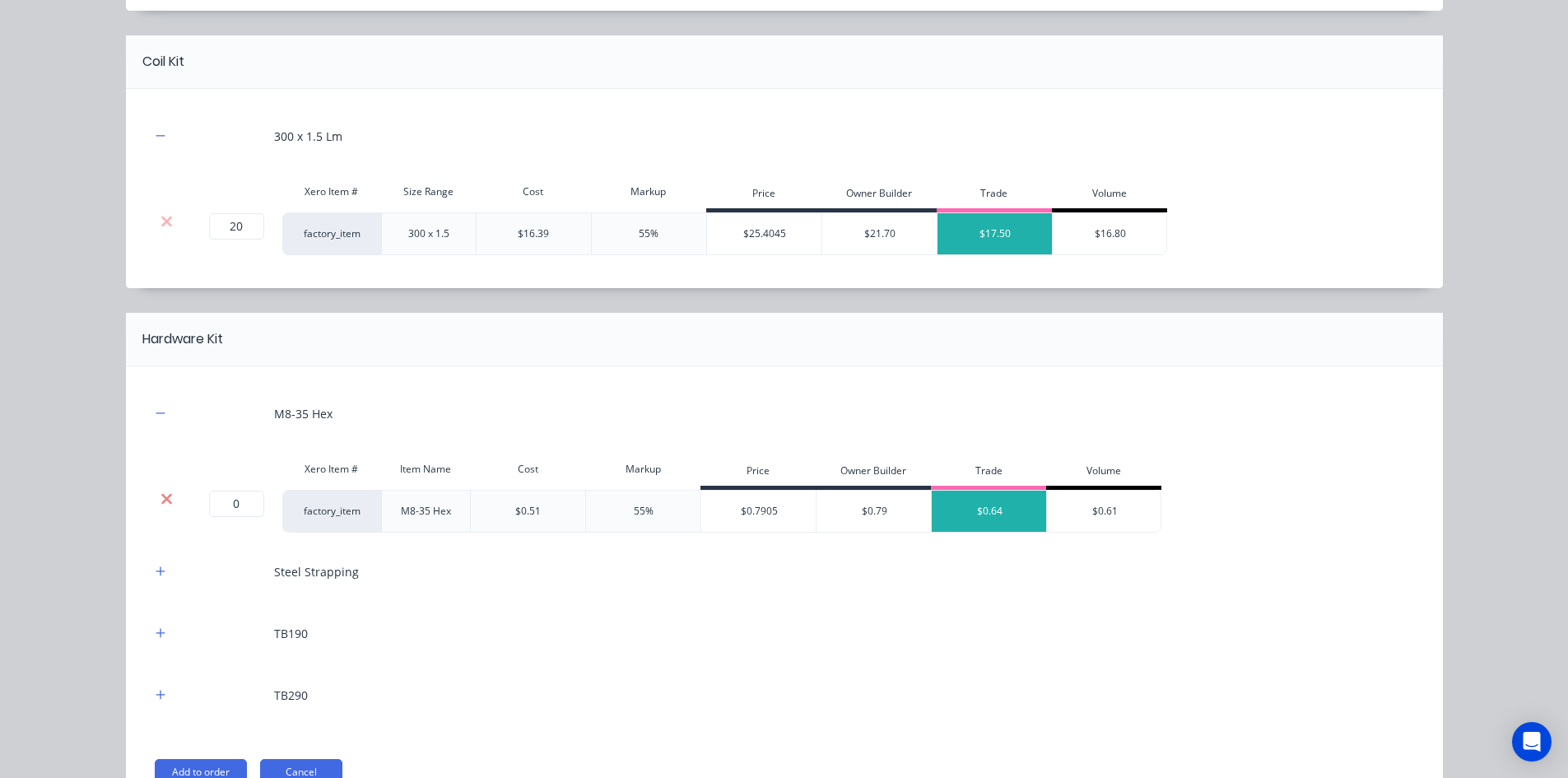
click at [160, 500] on icon at bounding box center [166, 498] width 12 height 16
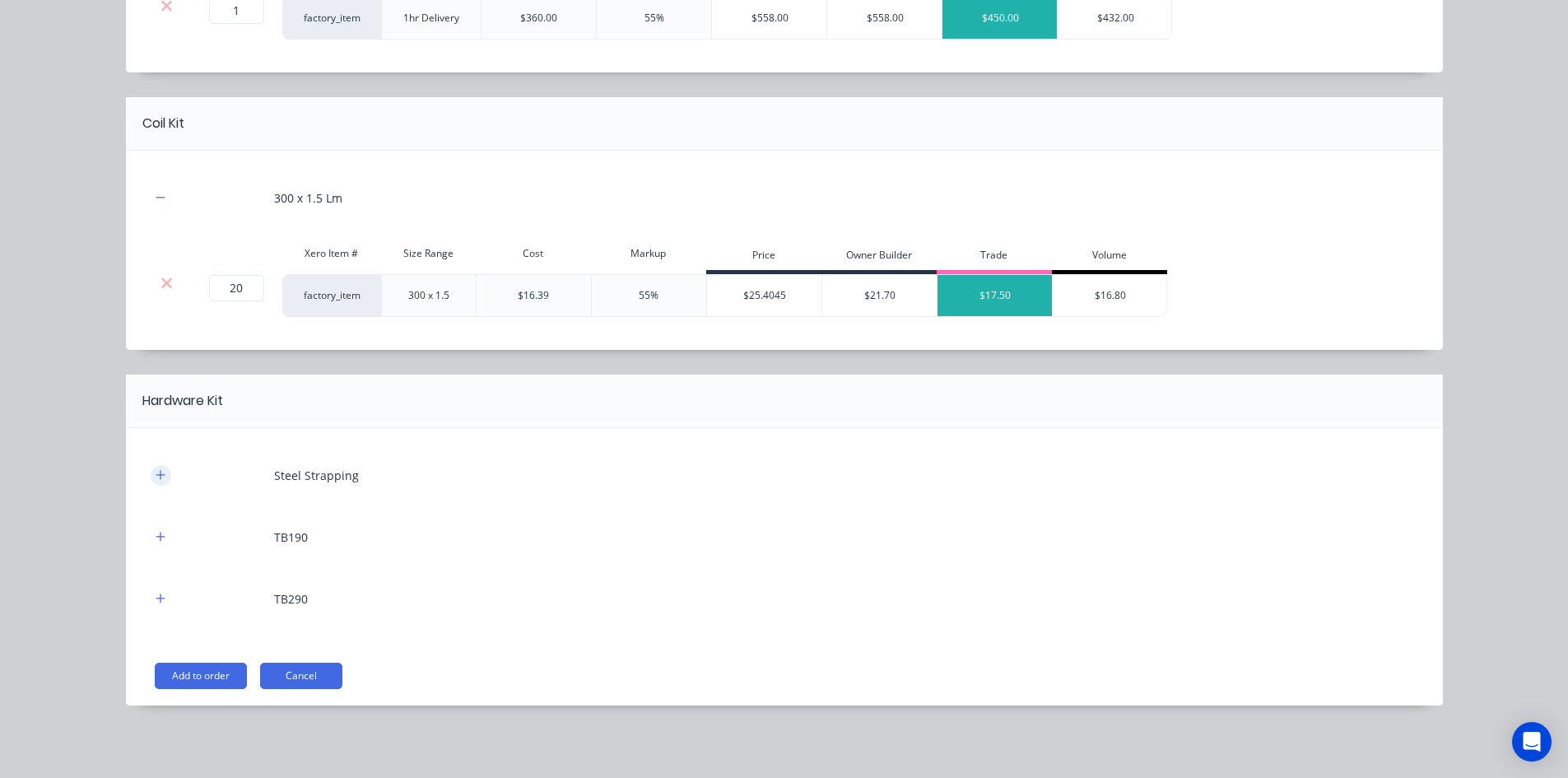
click at [156, 470] on icon "button" at bounding box center [160, 475] width 10 height 11
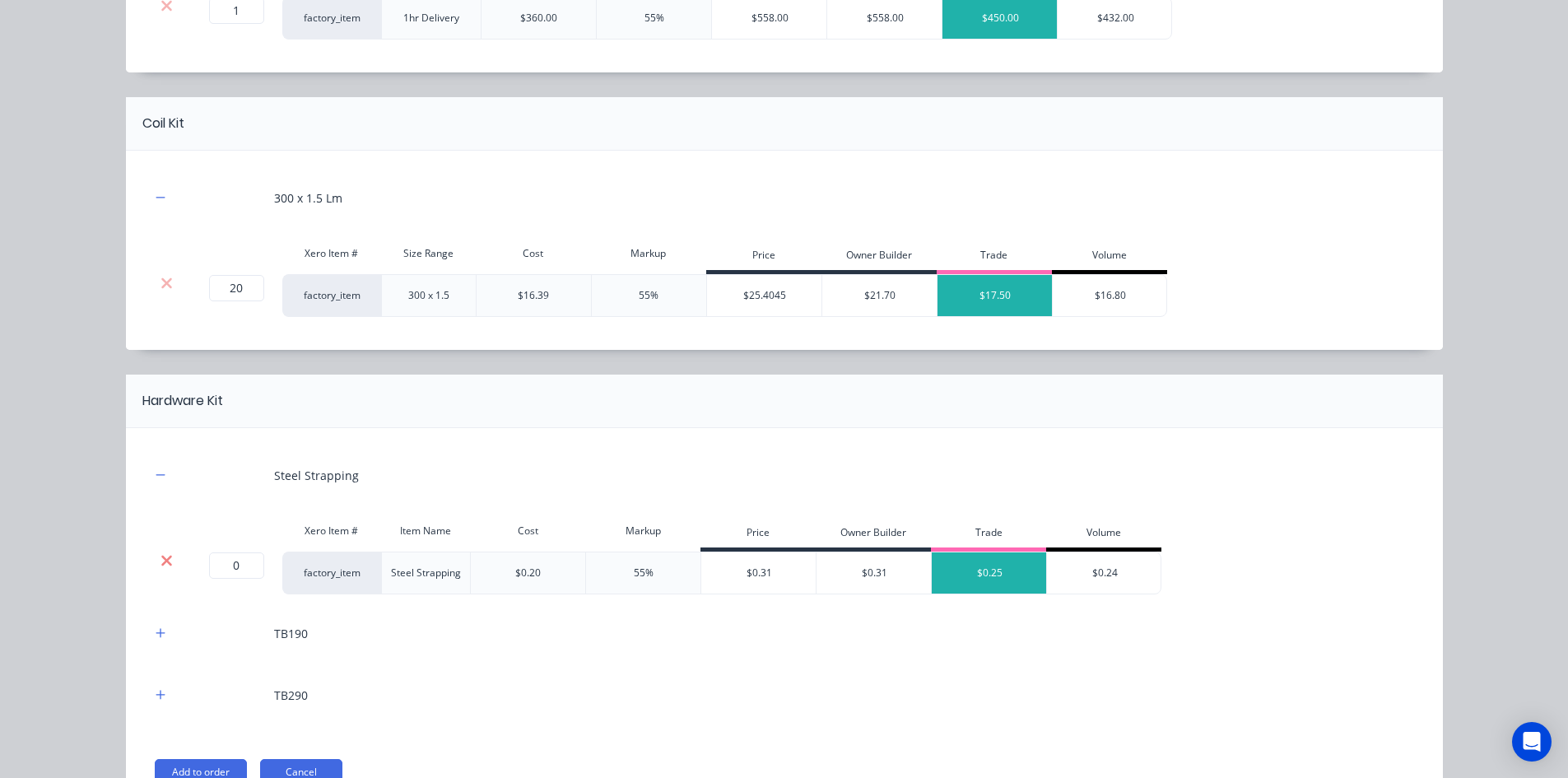
click at [160, 564] on icon at bounding box center [166, 561] width 12 height 16
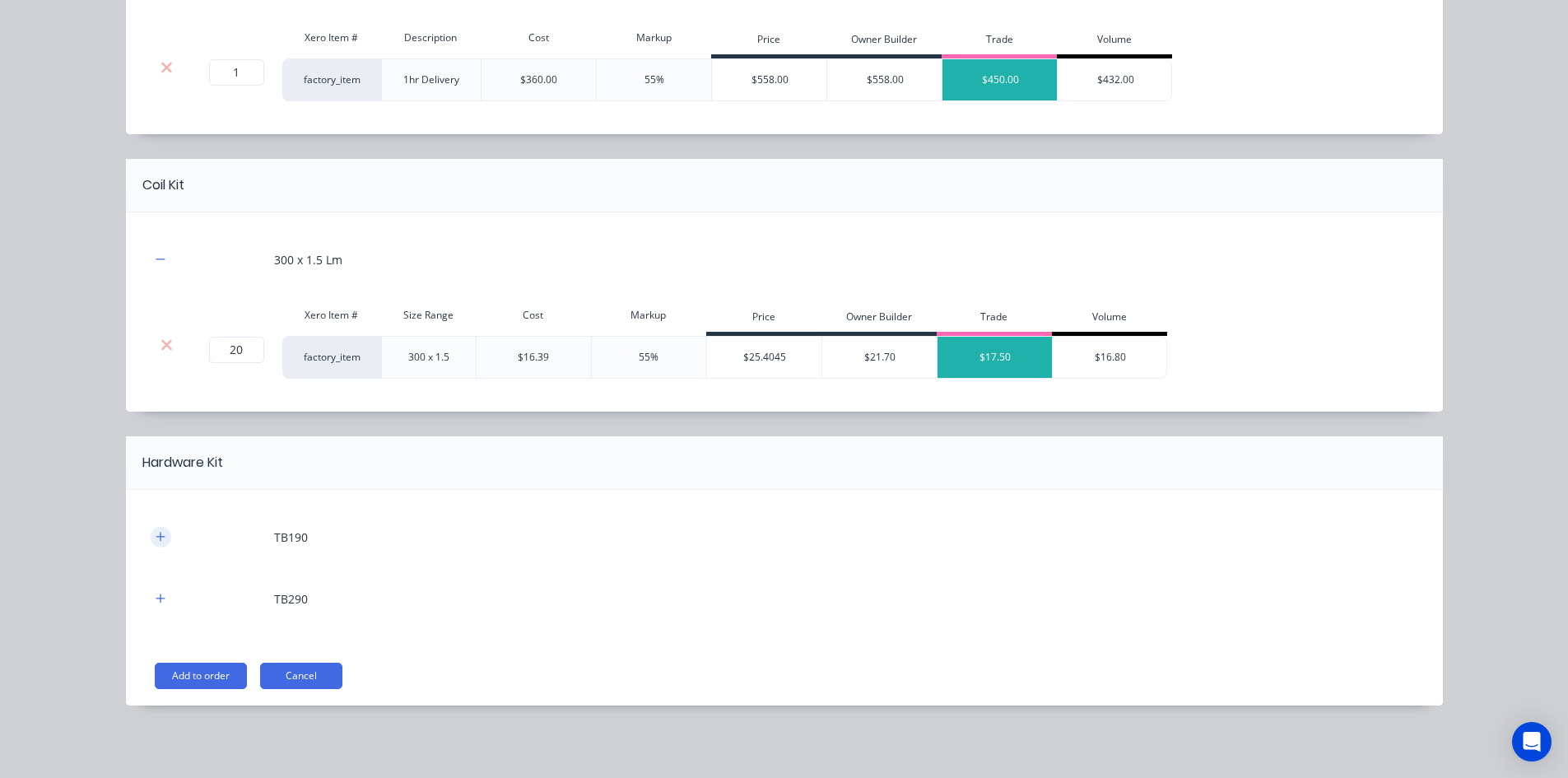
click at [152, 529] on button "button" at bounding box center [161, 537] width 21 height 21
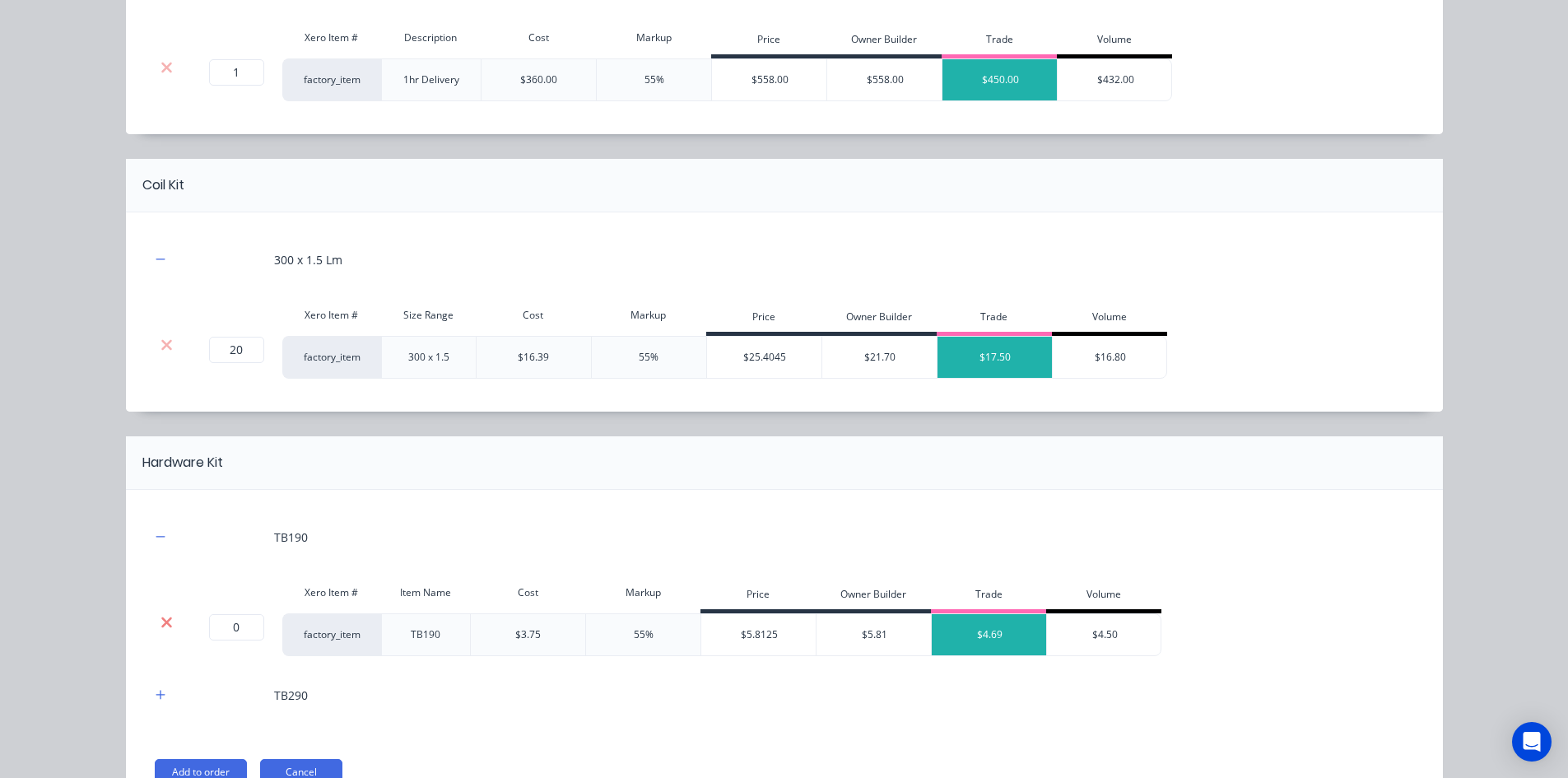
click at [161, 630] on icon at bounding box center [166, 622] width 12 height 16
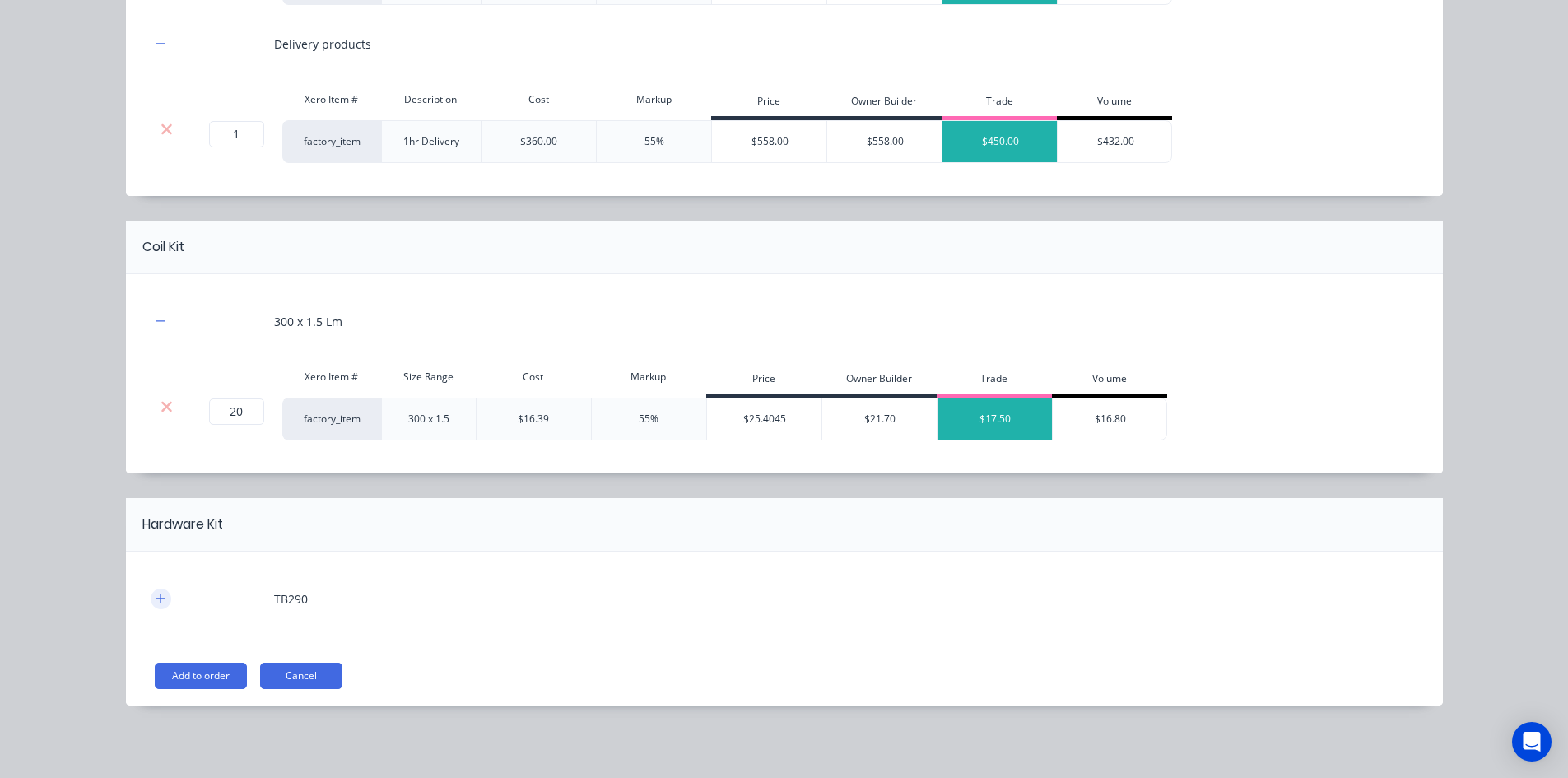
click at [158, 599] on icon "button" at bounding box center [160, 598] width 9 height 9
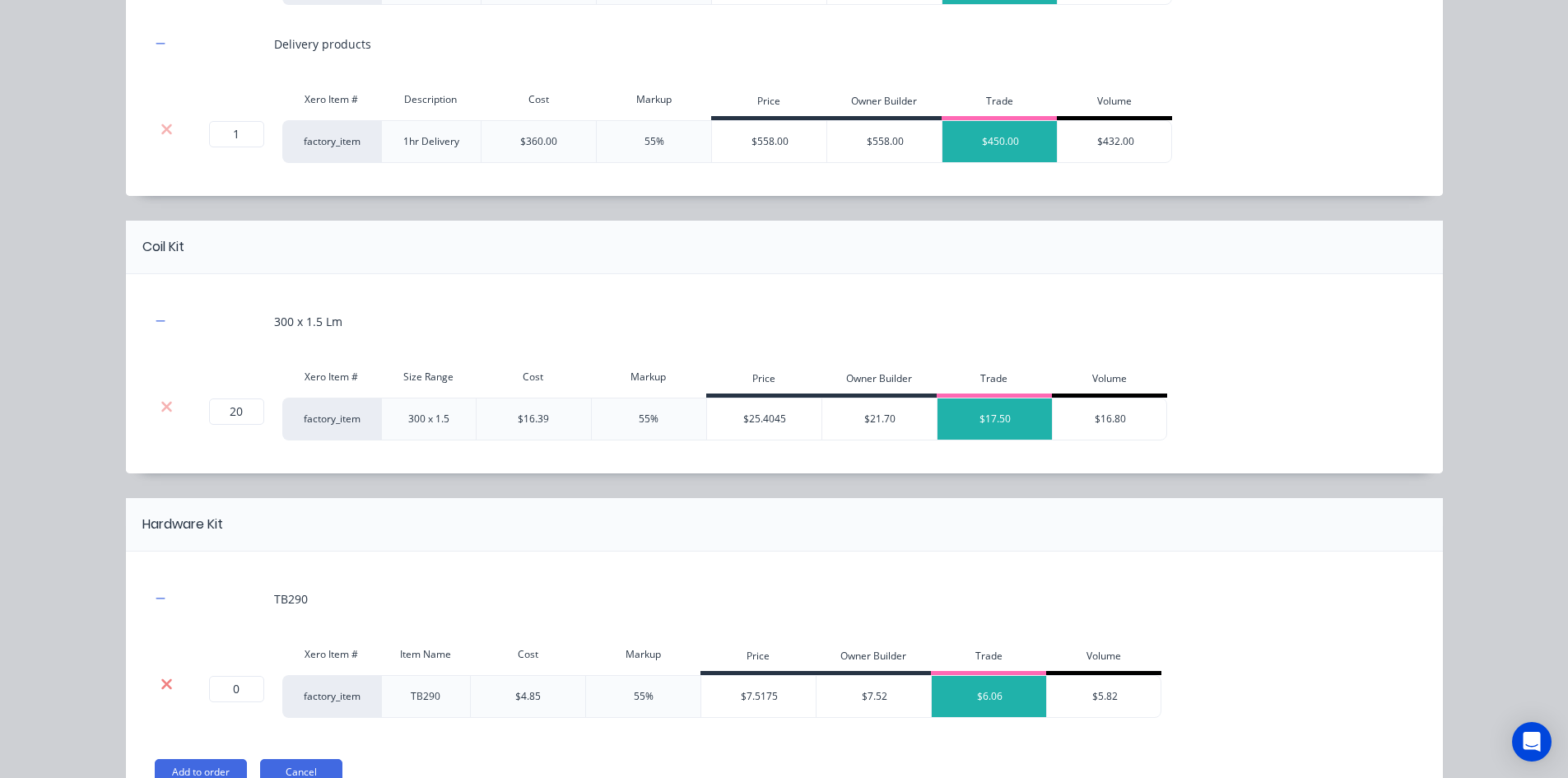
click at [160, 685] on icon at bounding box center [166, 684] width 12 height 16
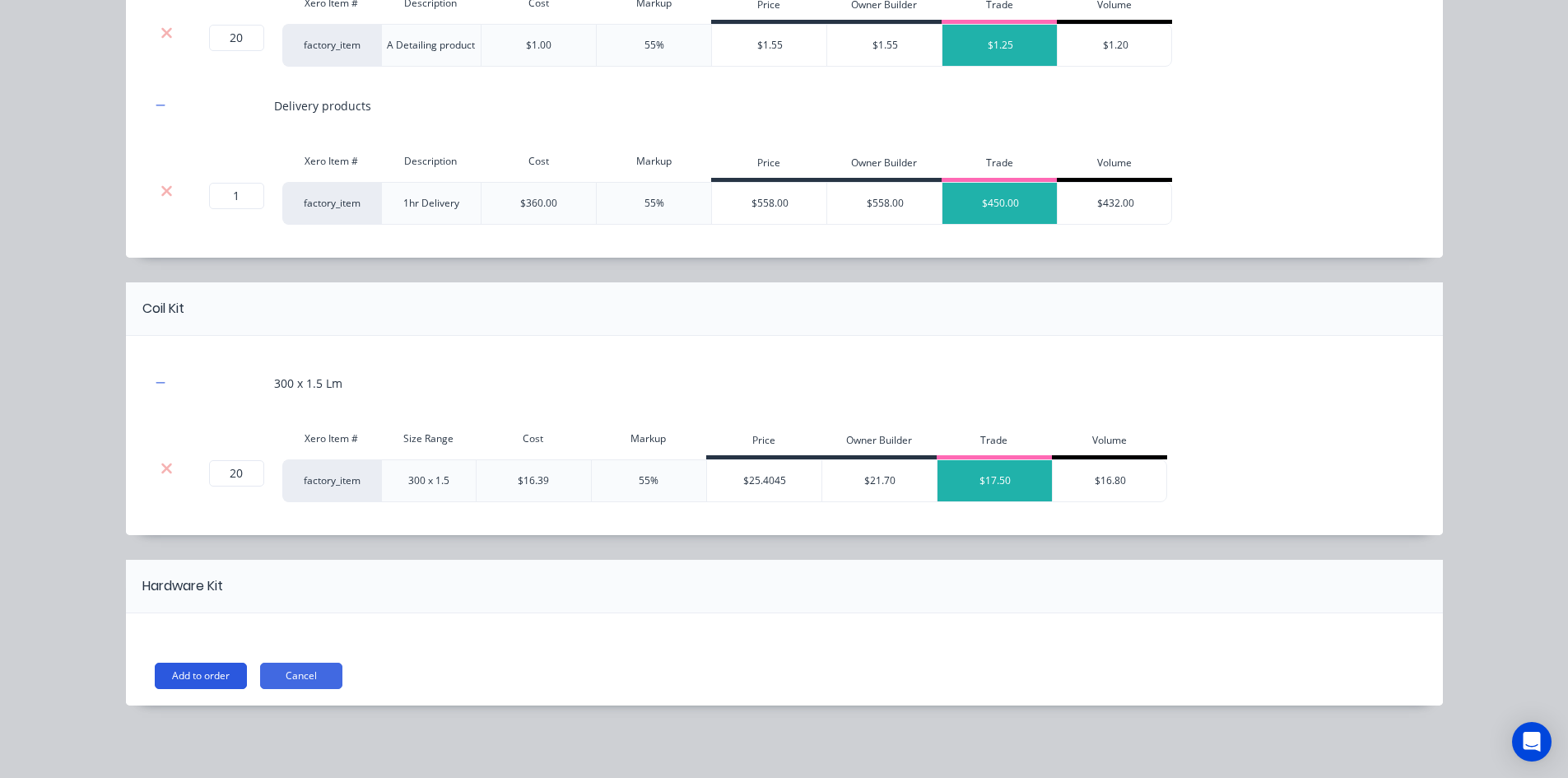
scroll to position [308, 0]
click at [209, 674] on button "Add to order" at bounding box center [201, 676] width 92 height 26
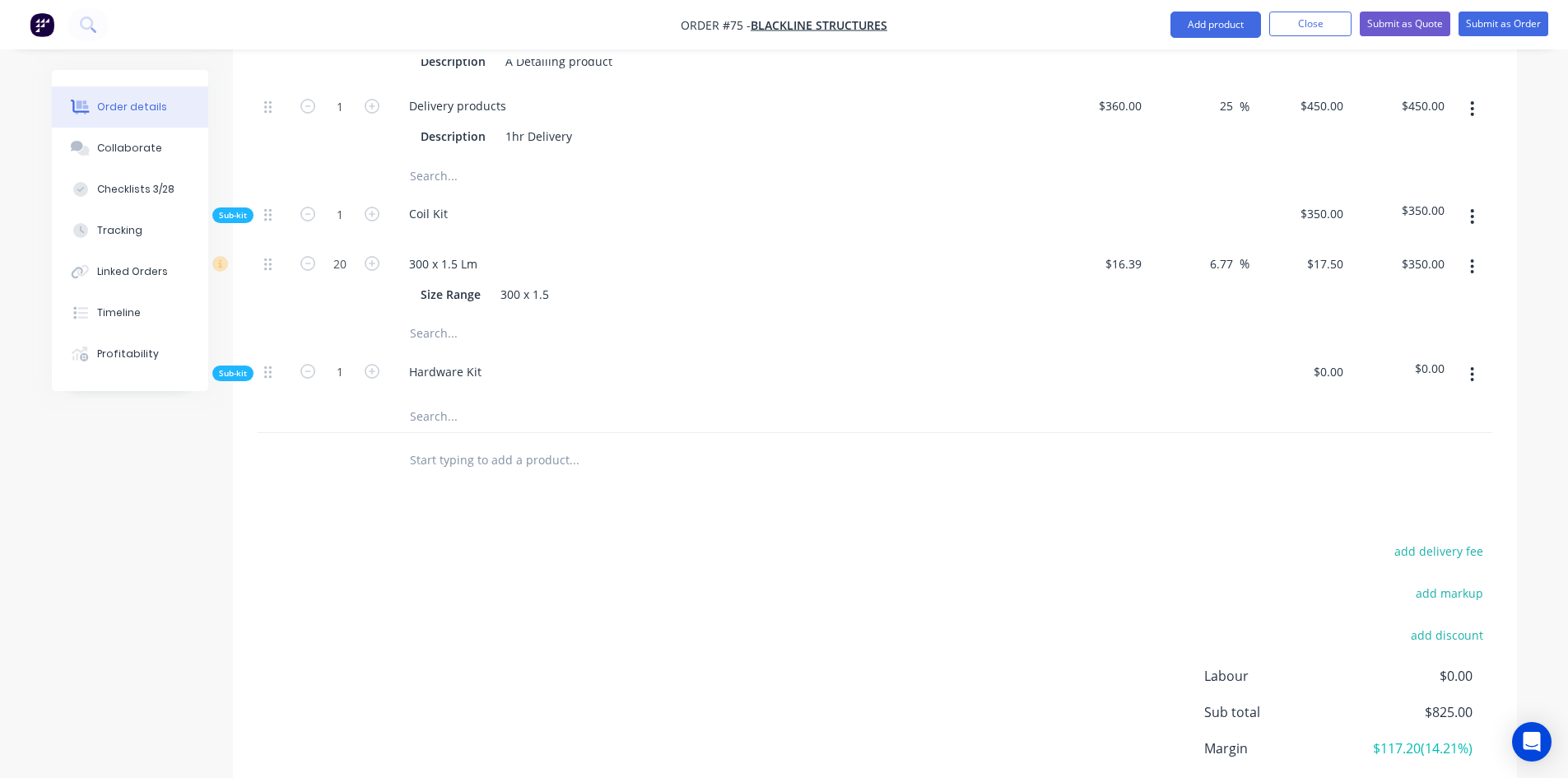
scroll to position [1022, 0]
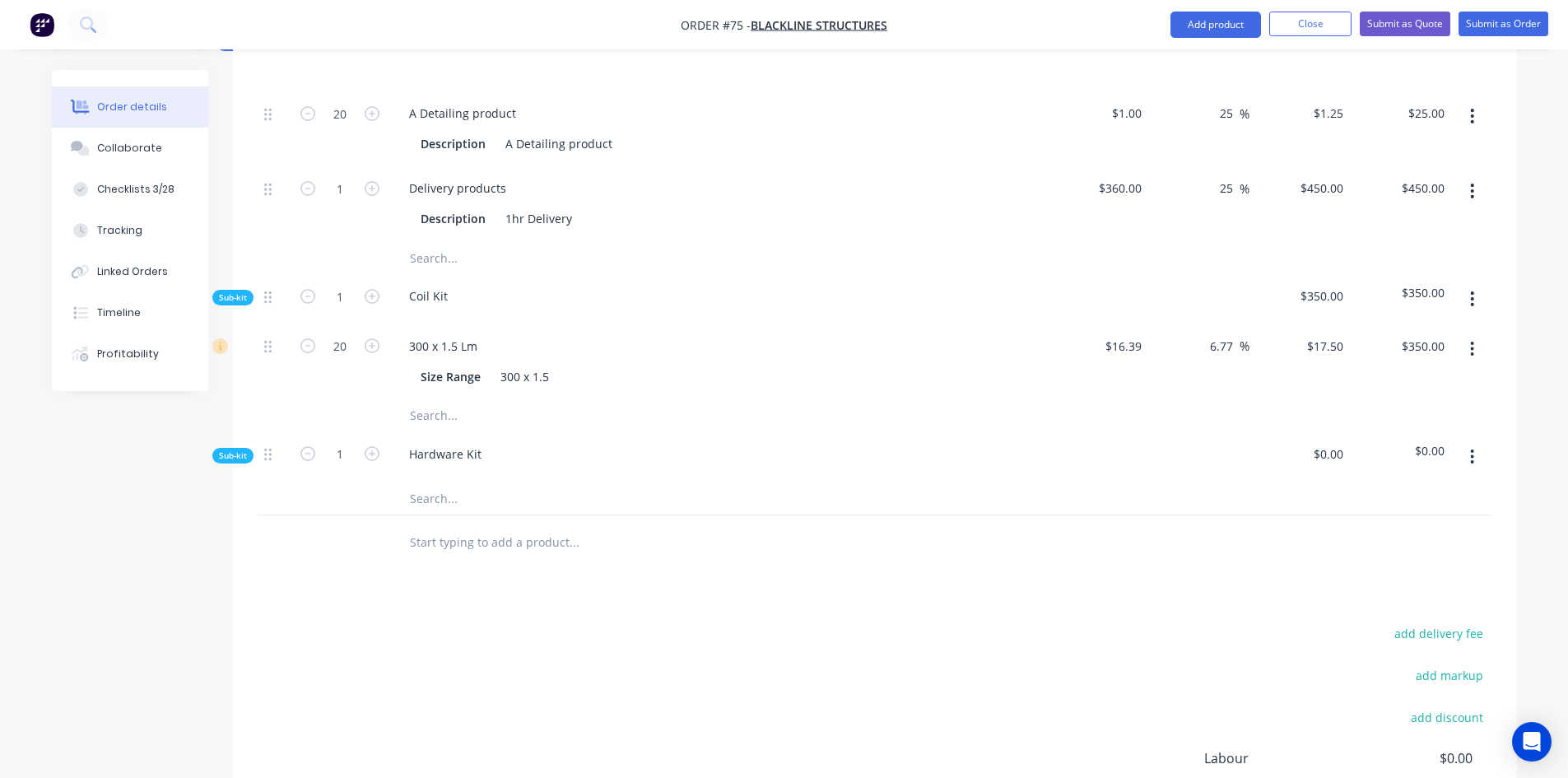
click at [1470, 448] on icon "button" at bounding box center [1472, 457] width 4 height 18
click at [896, 527] on div "Products Show / Hide columns Add product Qty Cost Markup Price Total Kit 1 Floo…" at bounding box center [875, 445] width 1284 height 1036
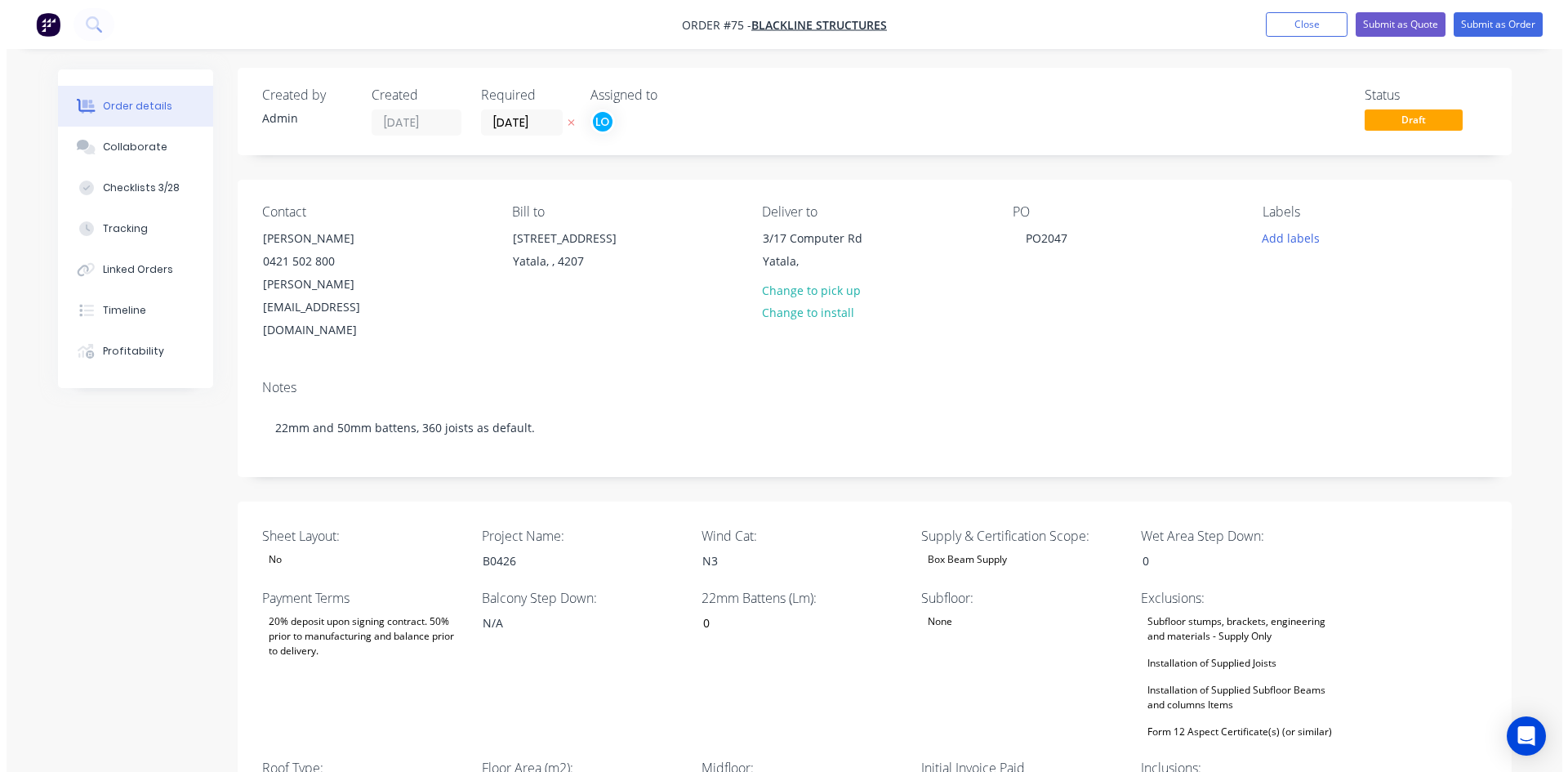
scroll to position [0, 0]
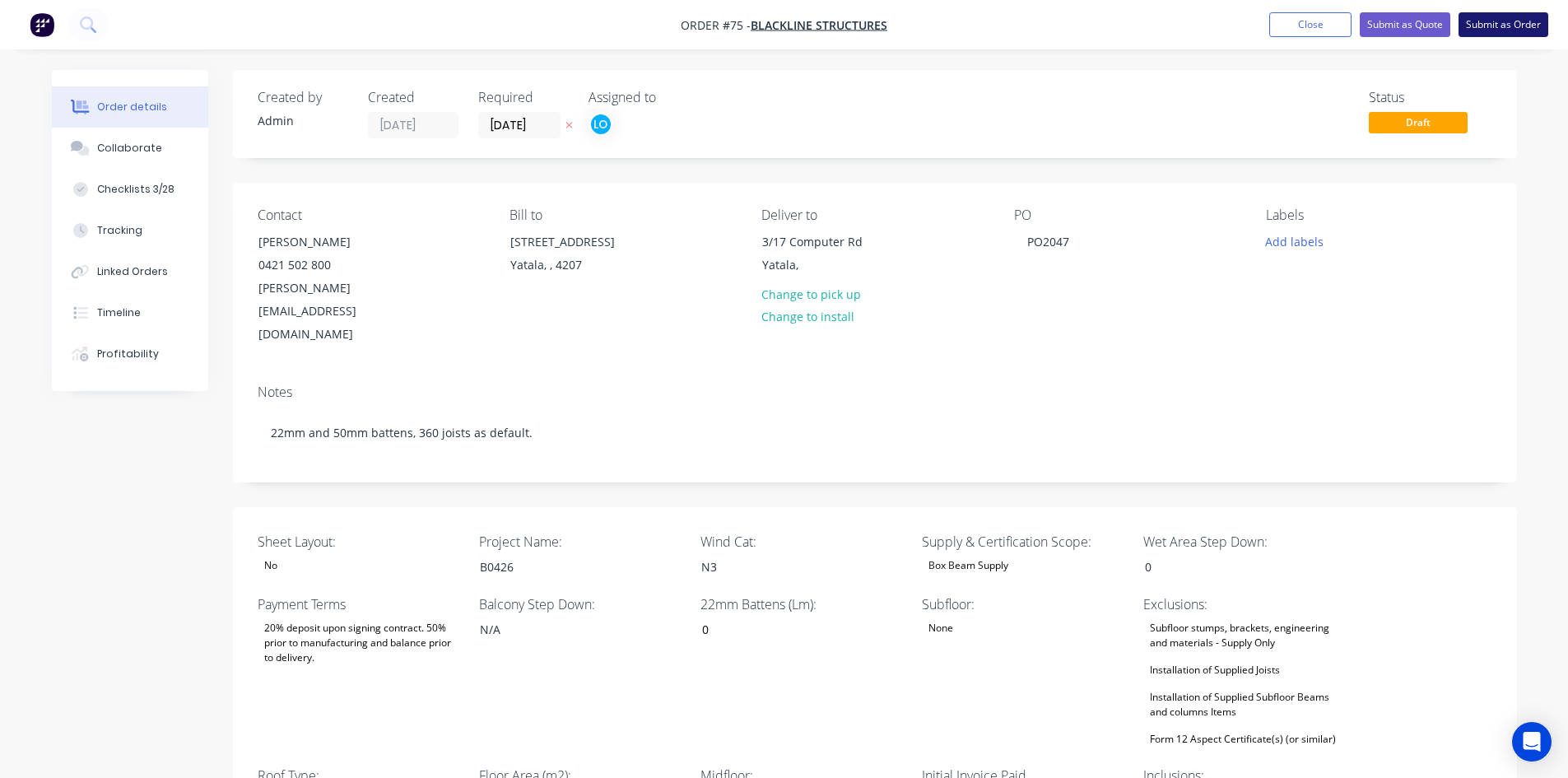
click at [1514, 16] on button "Submit as Order" at bounding box center [1504, 24] width 90 height 25
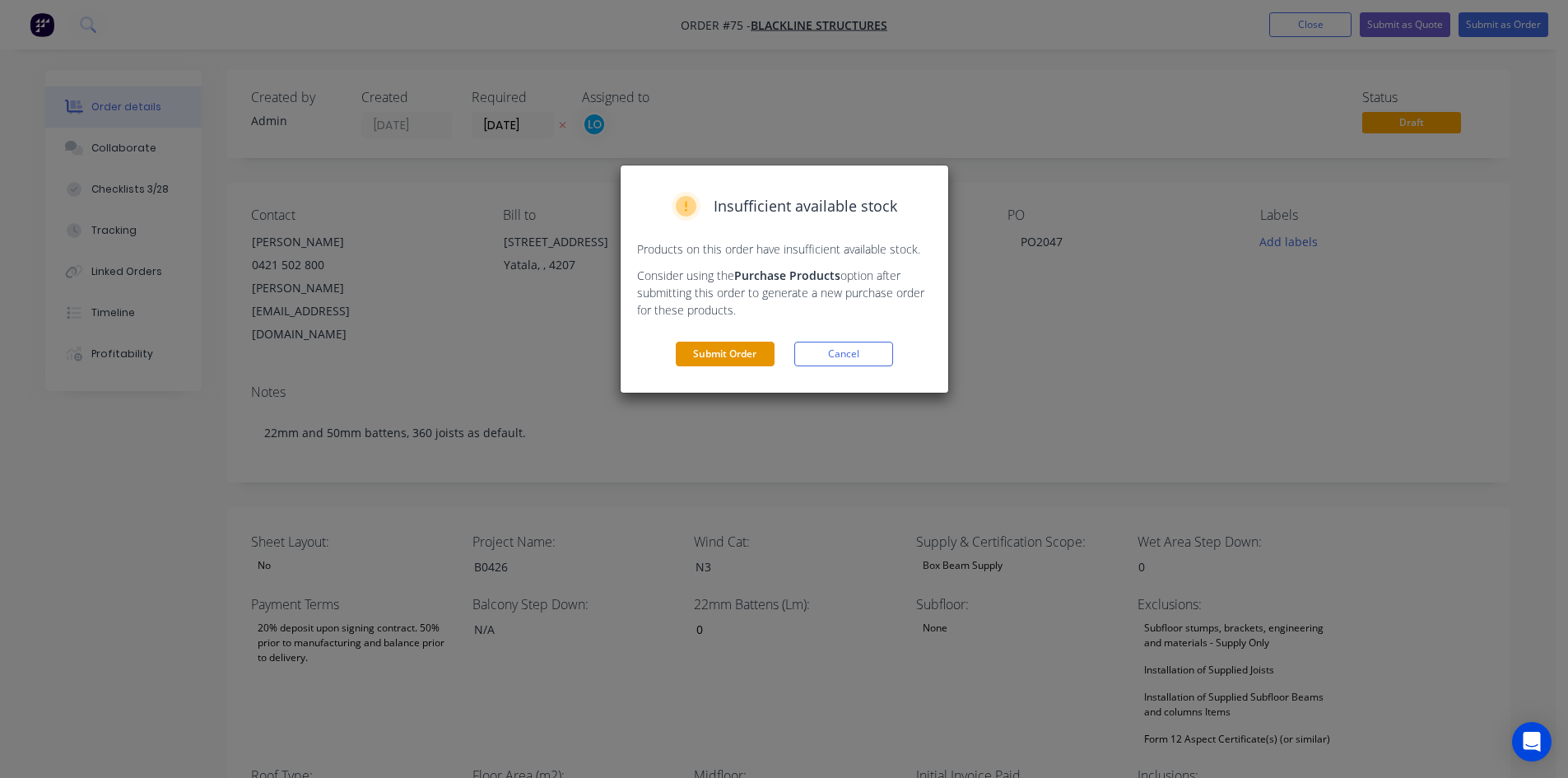
click at [747, 360] on button "Submit Order" at bounding box center [725, 353] width 99 height 25
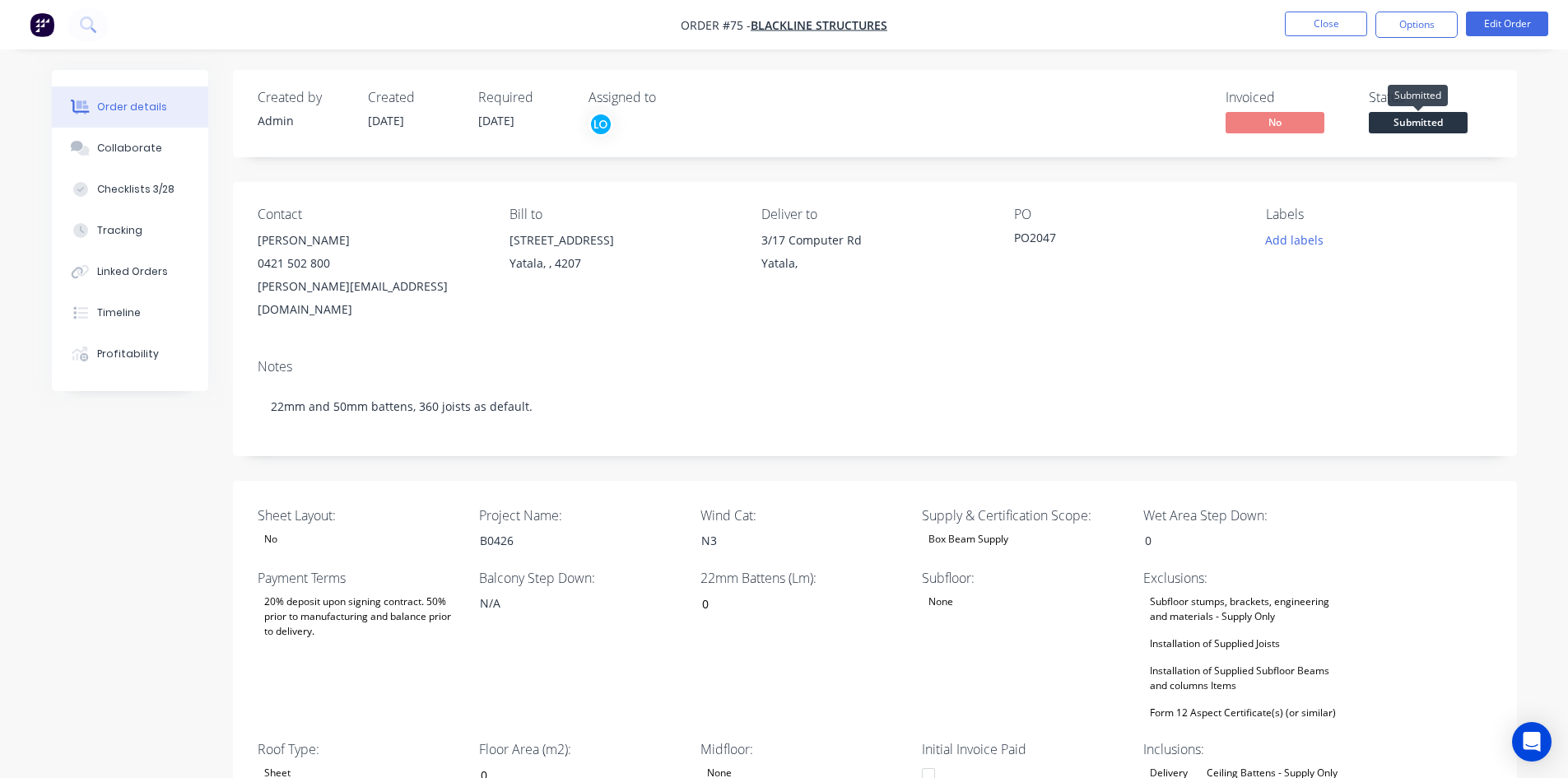
click at [1442, 124] on span "Submitted" at bounding box center [1418, 122] width 99 height 21
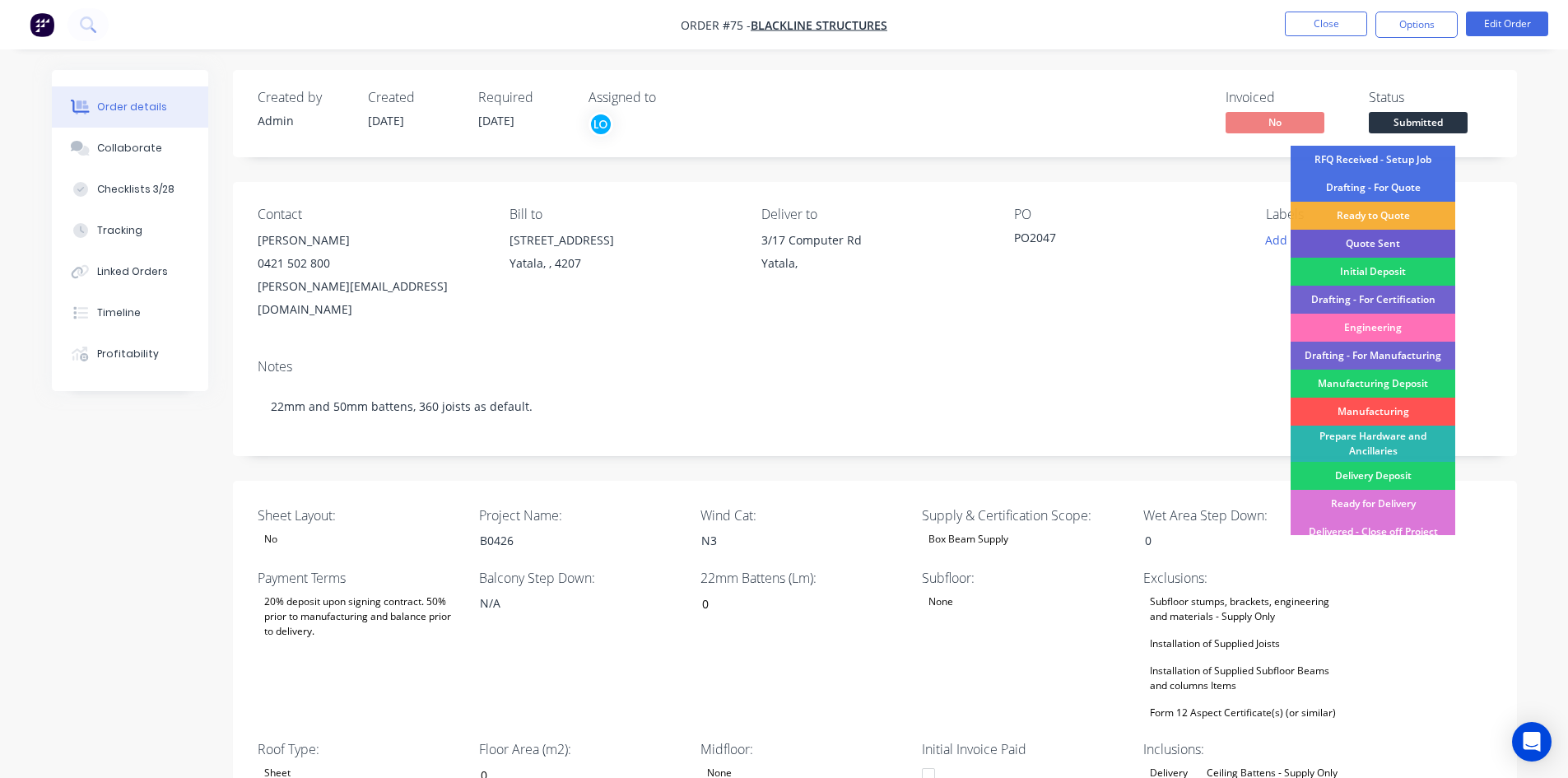
click at [1377, 250] on div "Quote Sent" at bounding box center [1373, 243] width 165 height 28
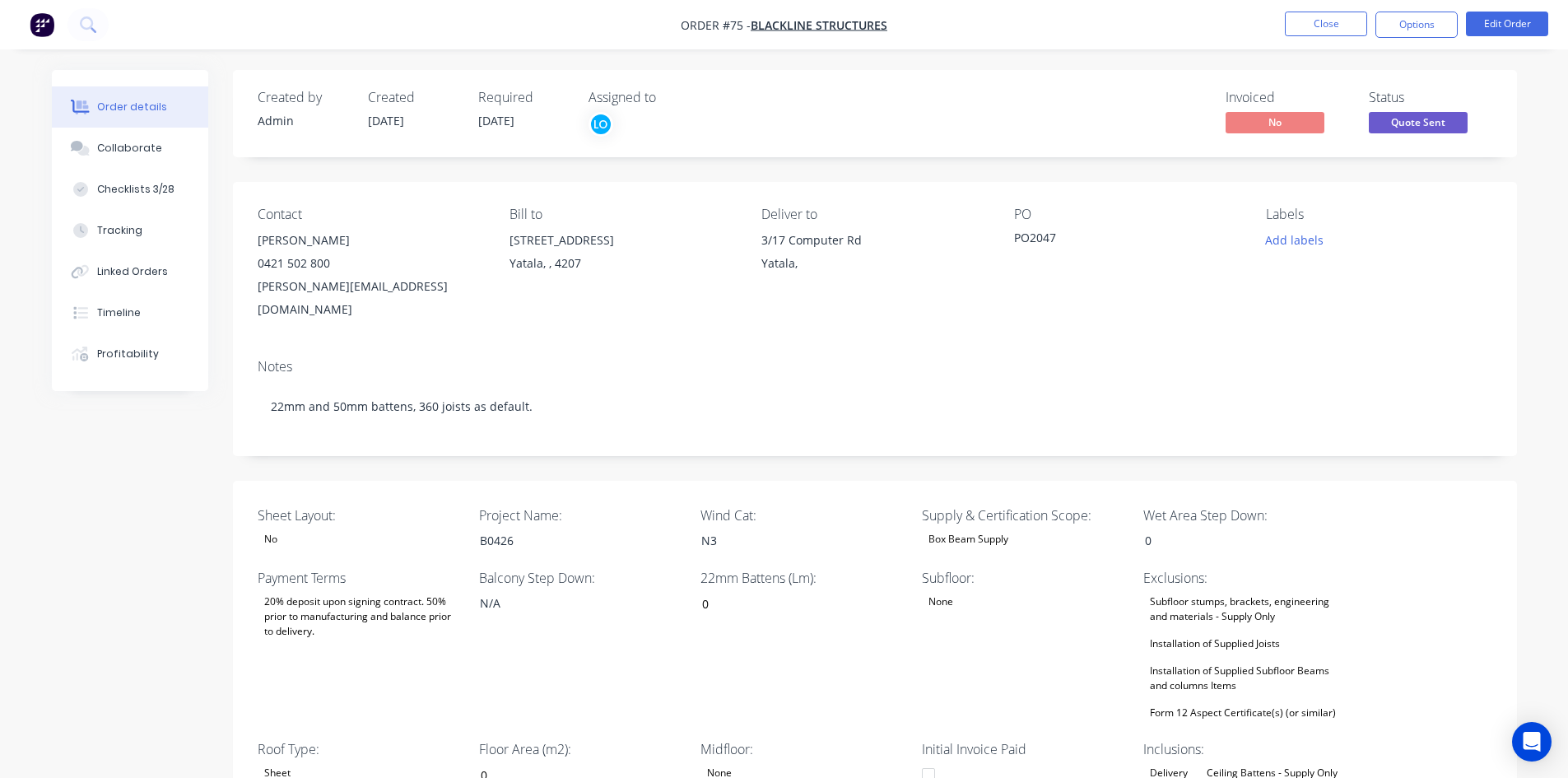
drag, startPoint x: 1342, startPoint y: 32, endPoint x: 1378, endPoint y: 180, distance: 152.3
click at [1321, 22] on button "Close" at bounding box center [1325, 23] width 82 height 25
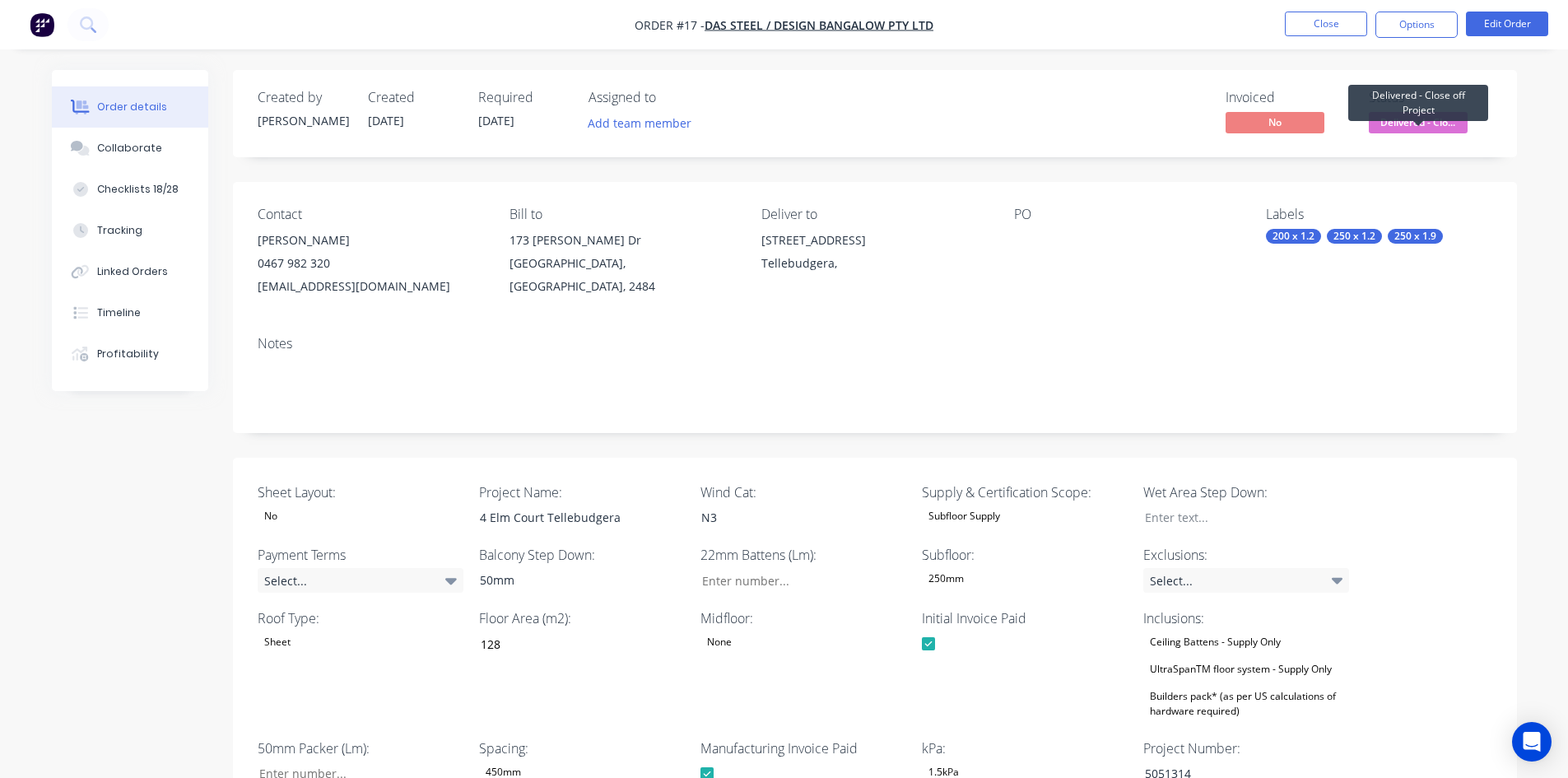
click at [1420, 122] on span "Delivered - Clo..." at bounding box center [1418, 122] width 99 height 21
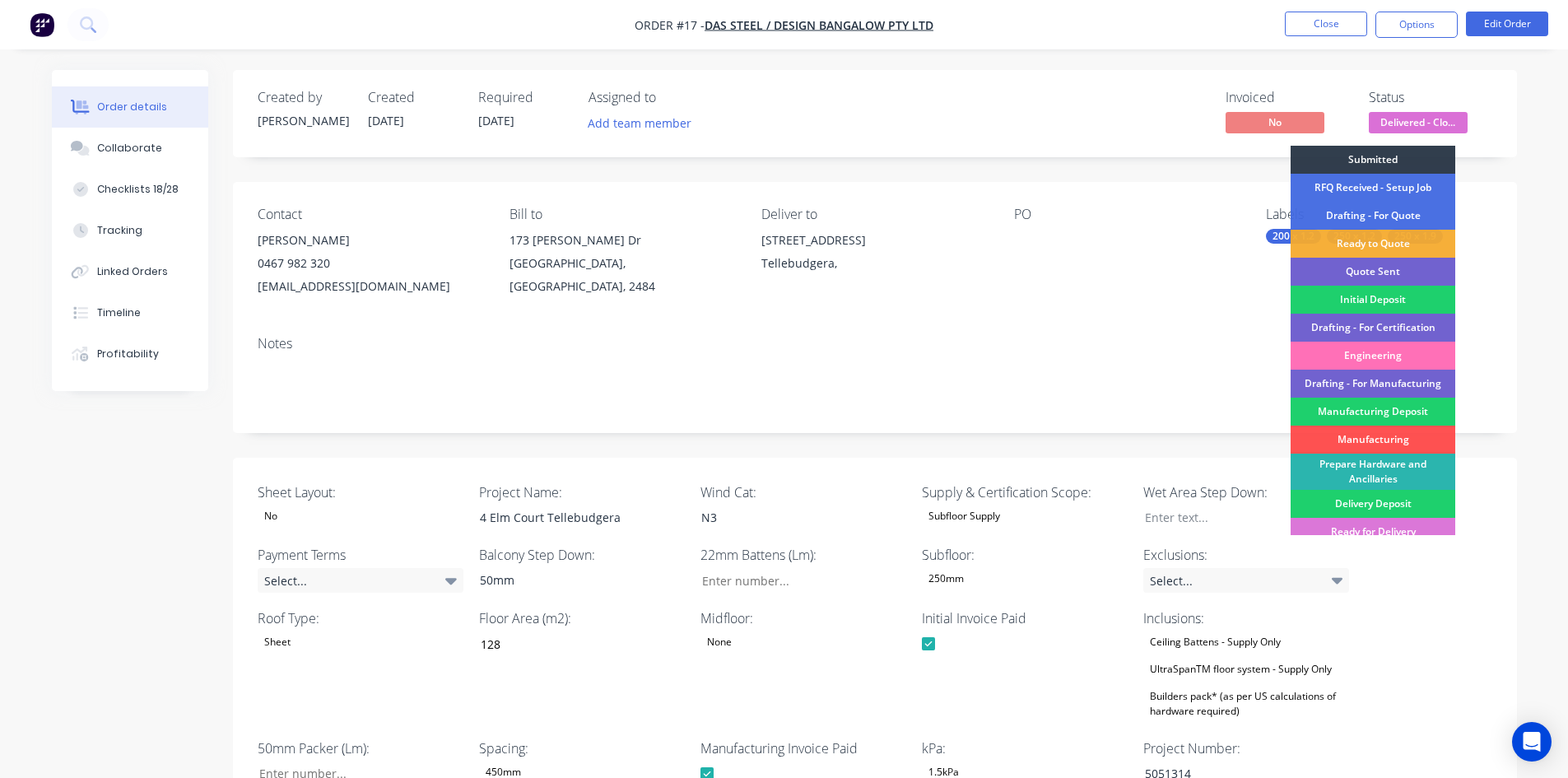
click at [1021, 149] on div "Created by [PERSON_NAME] Created [DATE] Required [DATE] Assigned to Add team me…" at bounding box center [875, 113] width 1284 height 88
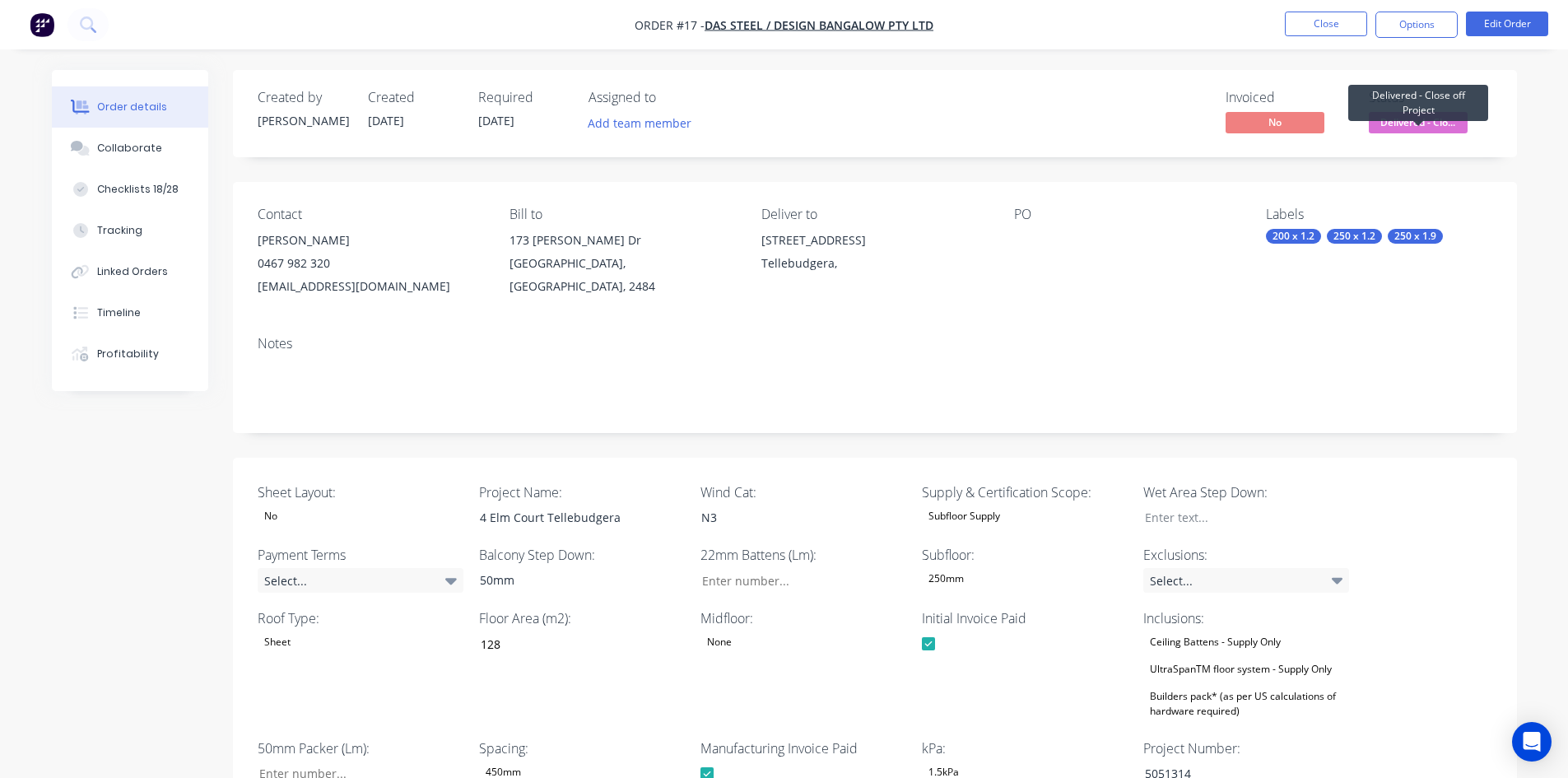
click at [1429, 117] on span "Delivered - Clo..." at bounding box center [1418, 122] width 99 height 21
click at [1231, 342] on div "Notes" at bounding box center [874, 344] width 1234 height 16
click at [1321, 10] on nav "Order #17 - DAS Steel / DESIGN BANGALOW PTY LTD Close Options Edit Order" at bounding box center [784, 24] width 1568 height 49
click at [1321, 27] on button "Close" at bounding box center [1325, 23] width 82 height 25
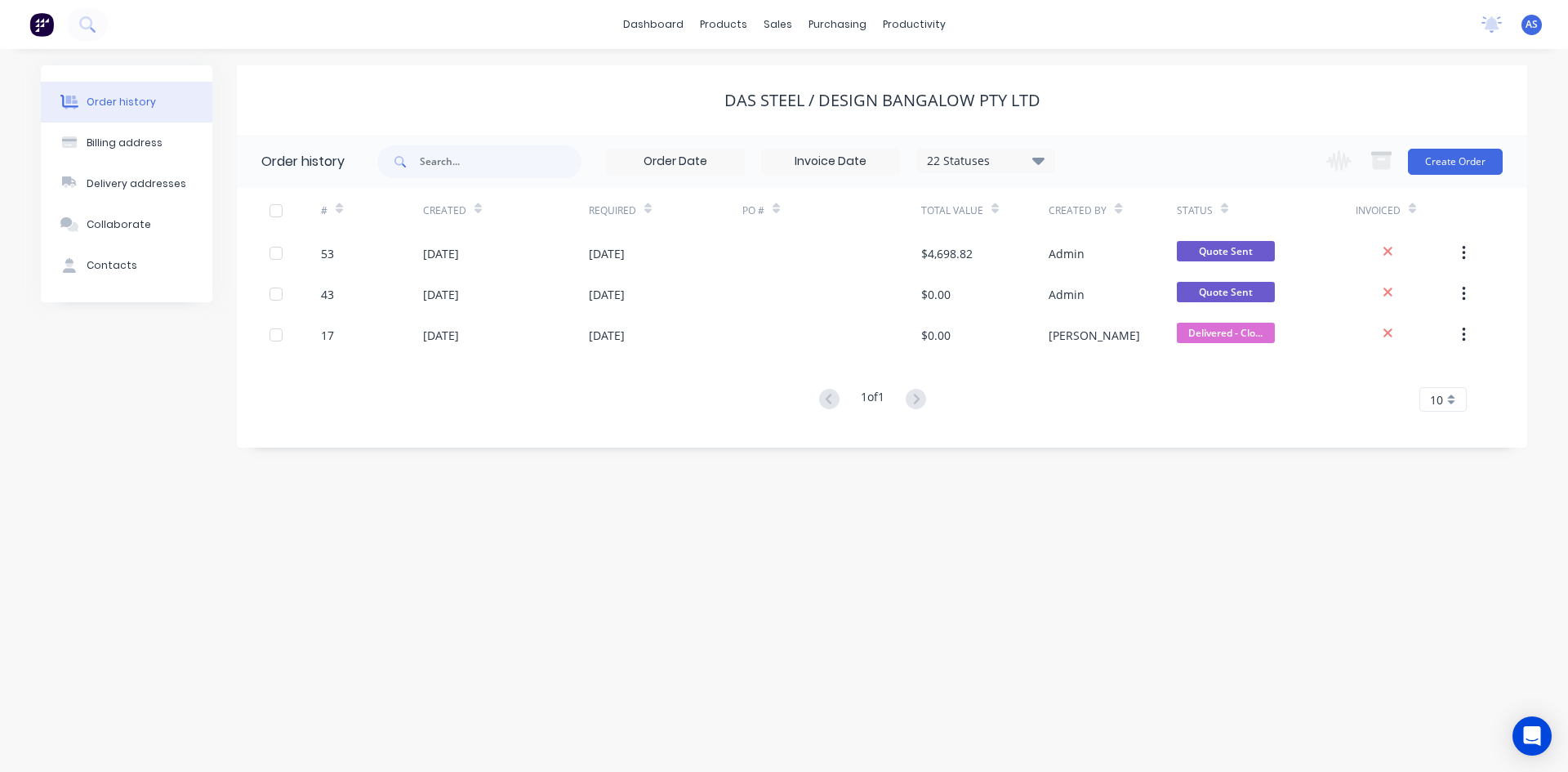
click at [679, 561] on div "Order history Billing address Delivery addresses Collaborate Contacts DAS Steel…" at bounding box center [784, 410] width 1568 height 723
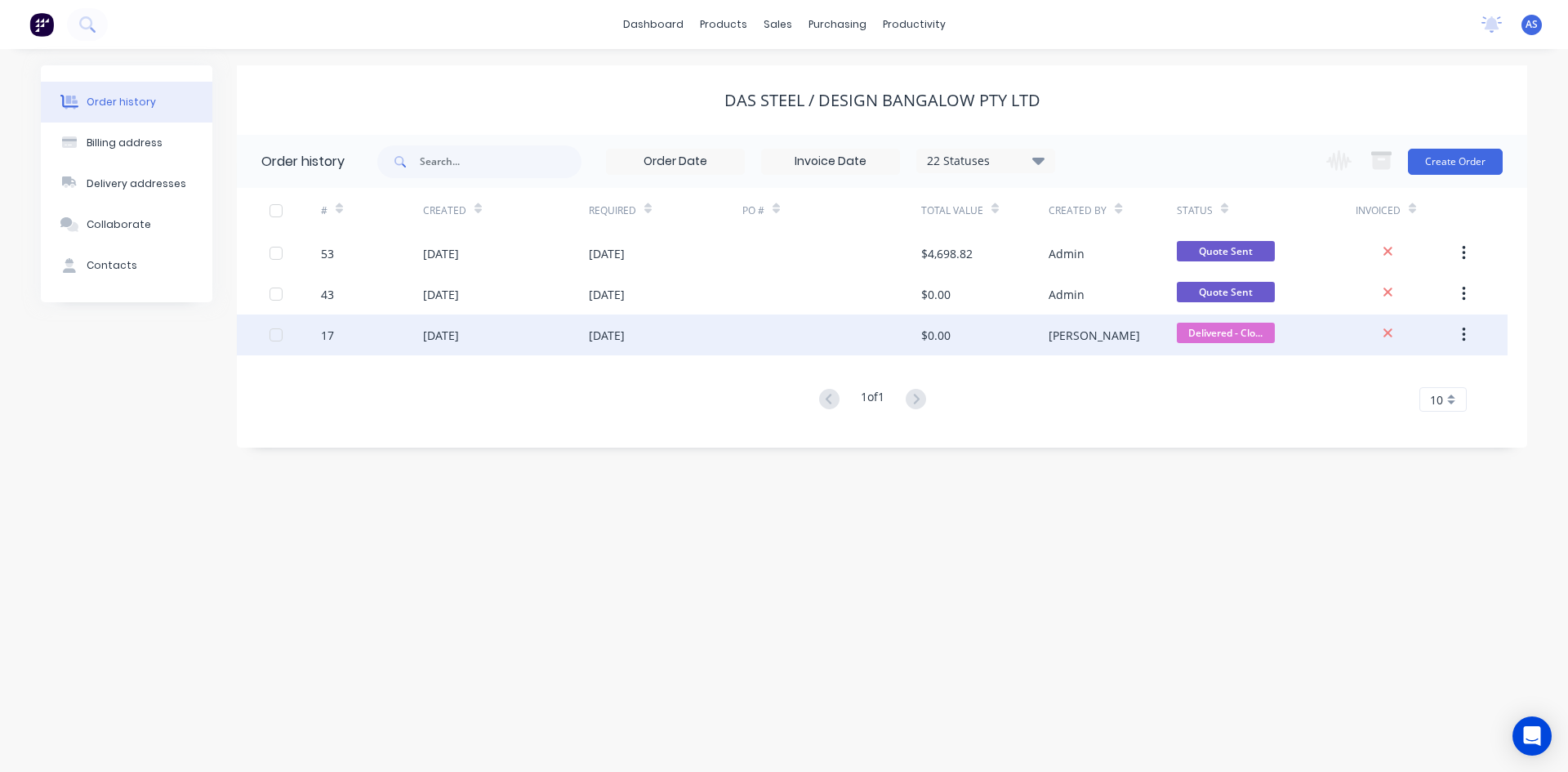
click at [437, 342] on div "08 Aug 2025" at bounding box center [441, 335] width 36 height 17
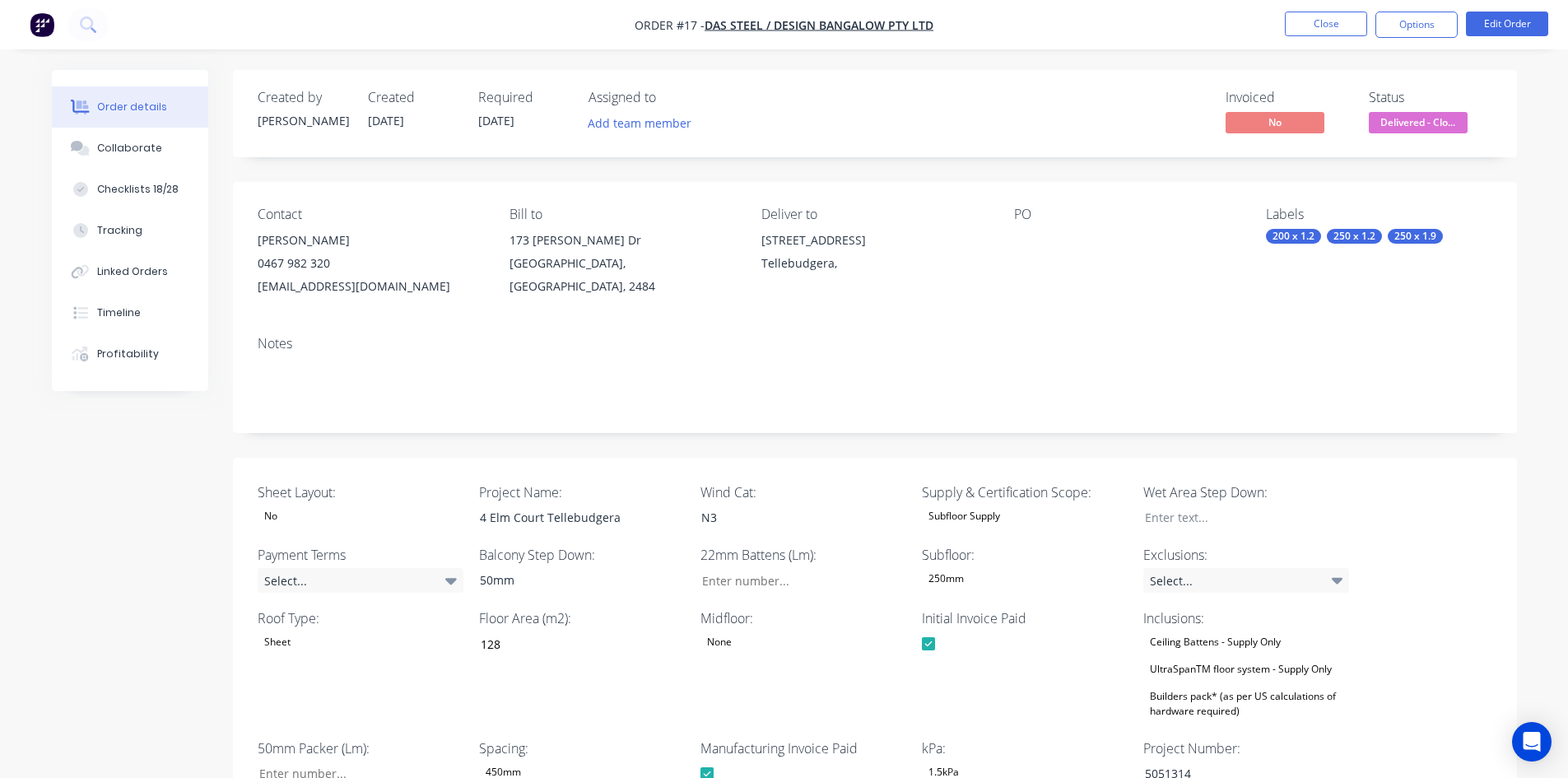
click at [1021, 235] on div at bounding box center [1118, 240] width 206 height 23
click at [1496, 23] on button "Edit Order" at bounding box center [1506, 23] width 82 height 25
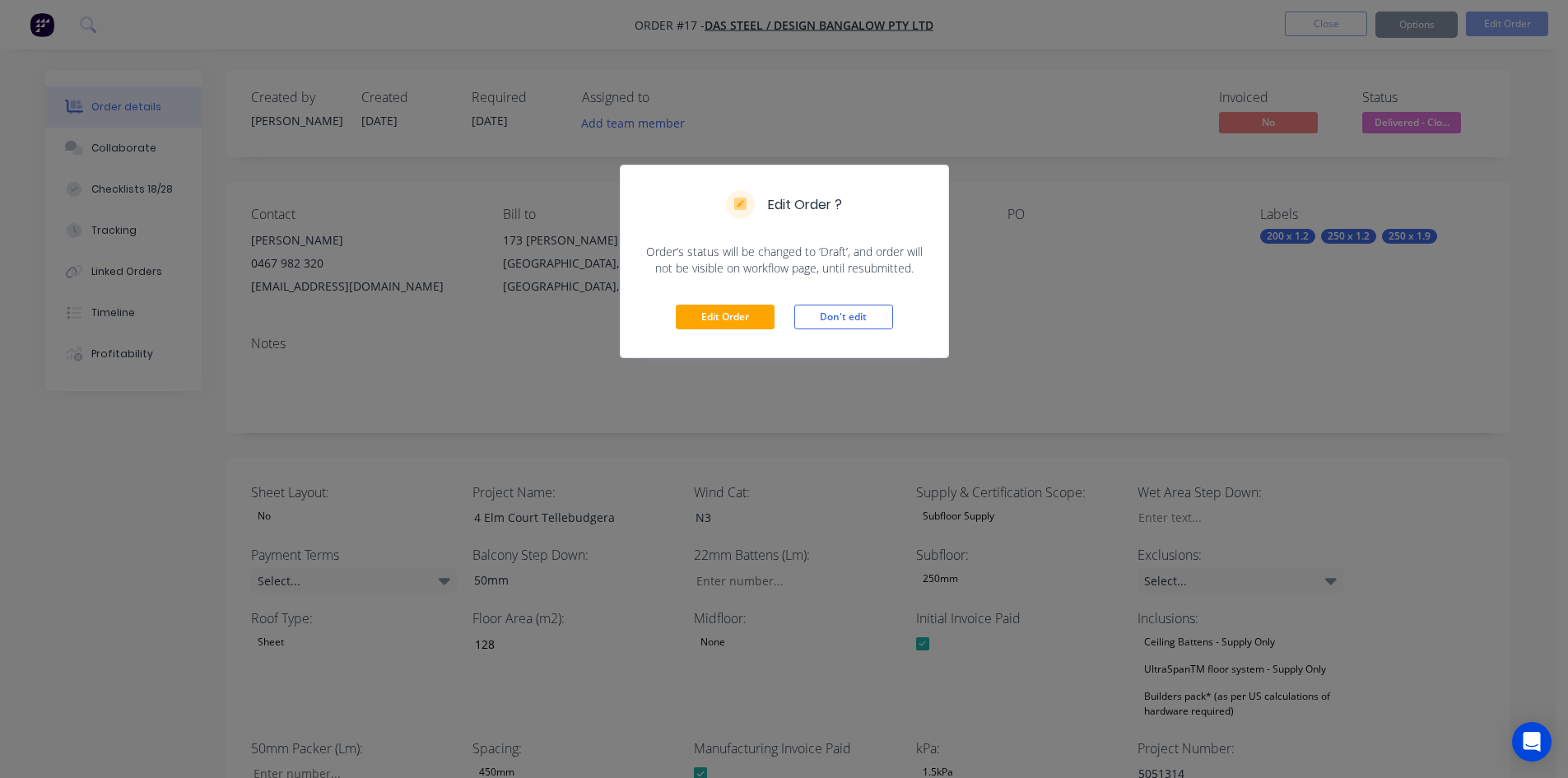
click at [734, 302] on div "Edit Order Don't edit" at bounding box center [784, 316] width 327 height 81
click at [731, 314] on button "Edit Order" at bounding box center [725, 317] width 99 height 25
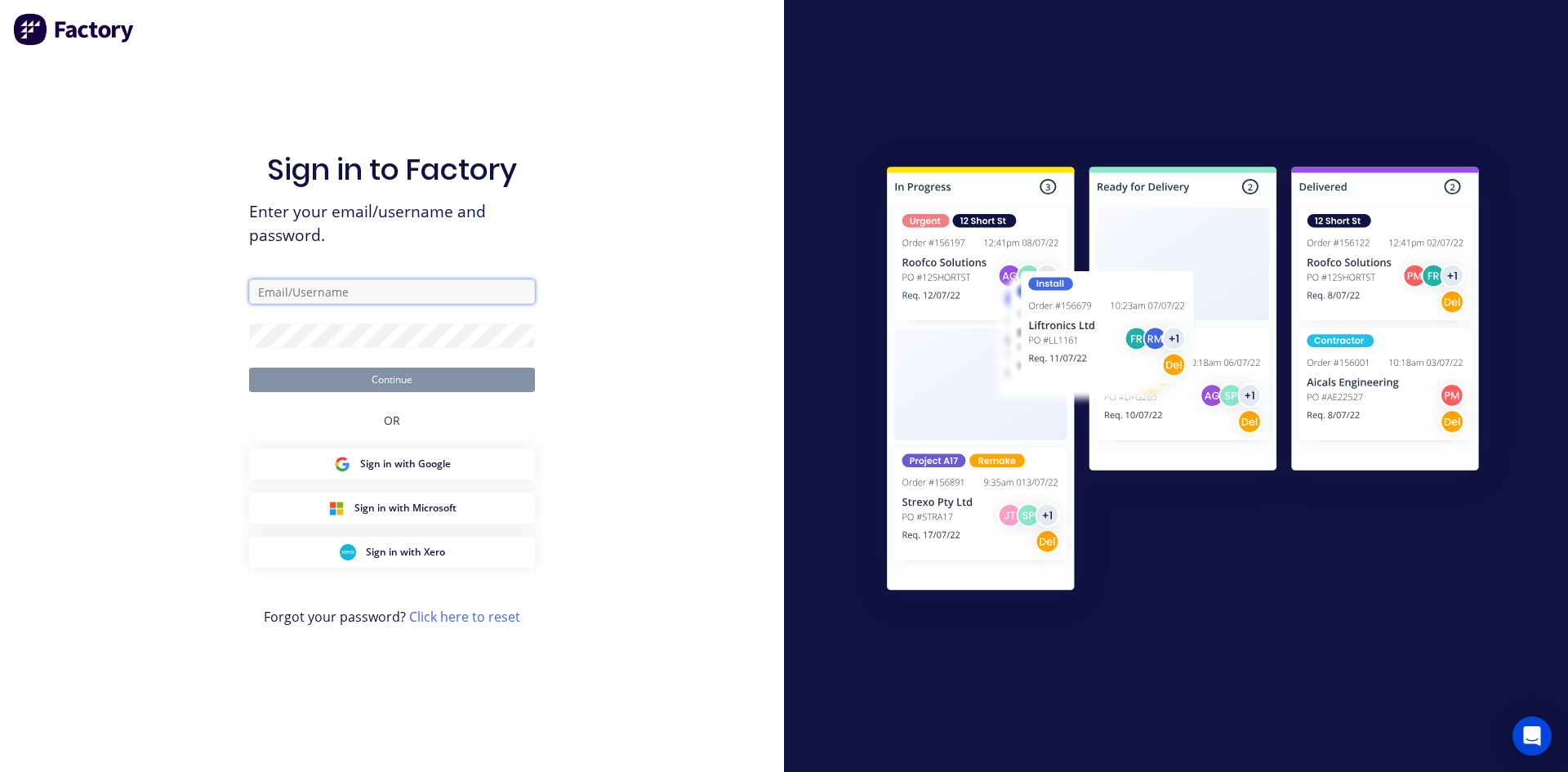
type input "support@ultraspan.au"
click at [353, 377] on button "Continue" at bounding box center [392, 380] width 286 height 25
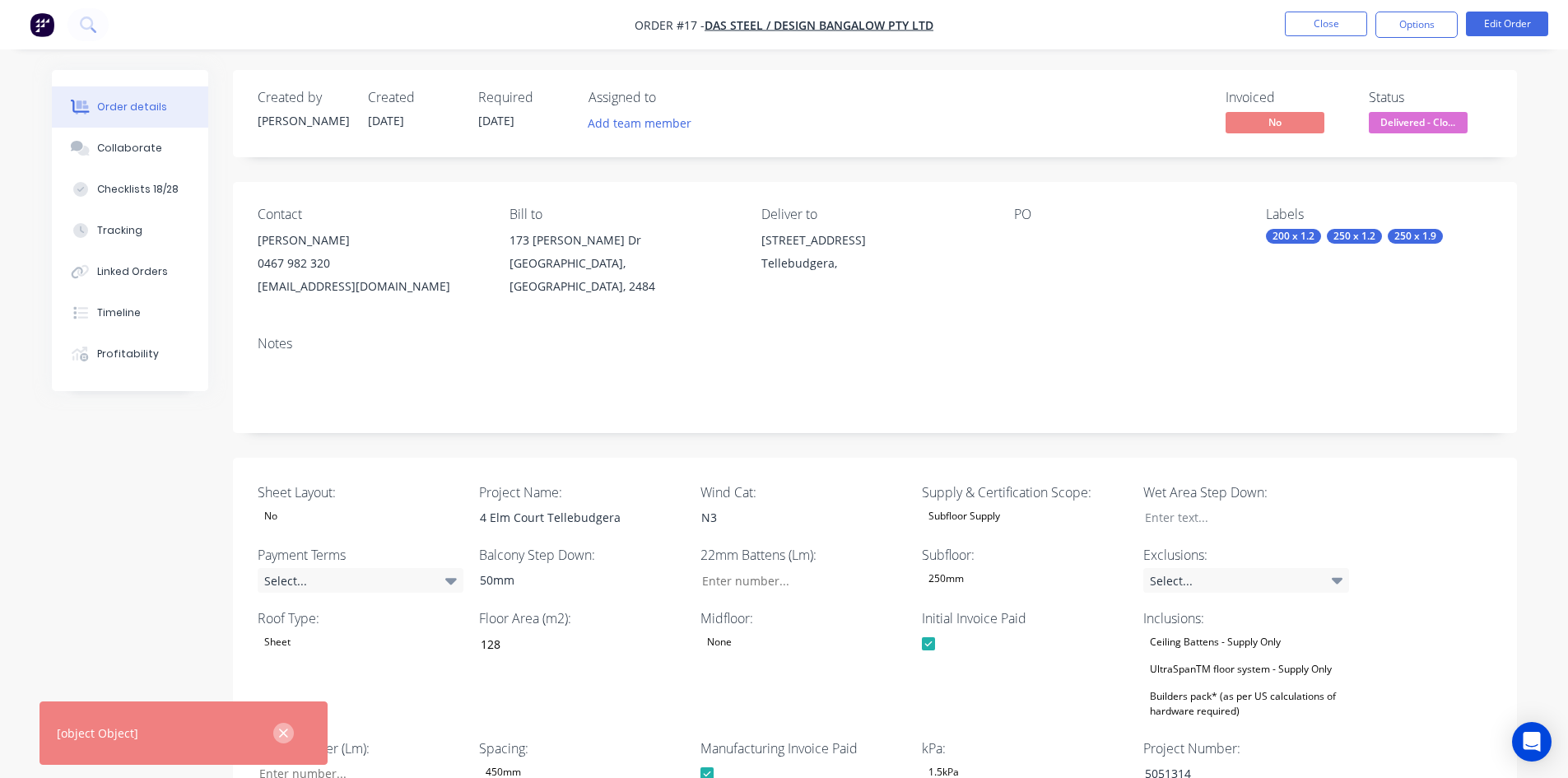
click at [280, 736] on icon "button" at bounding box center [283, 733] width 9 height 9
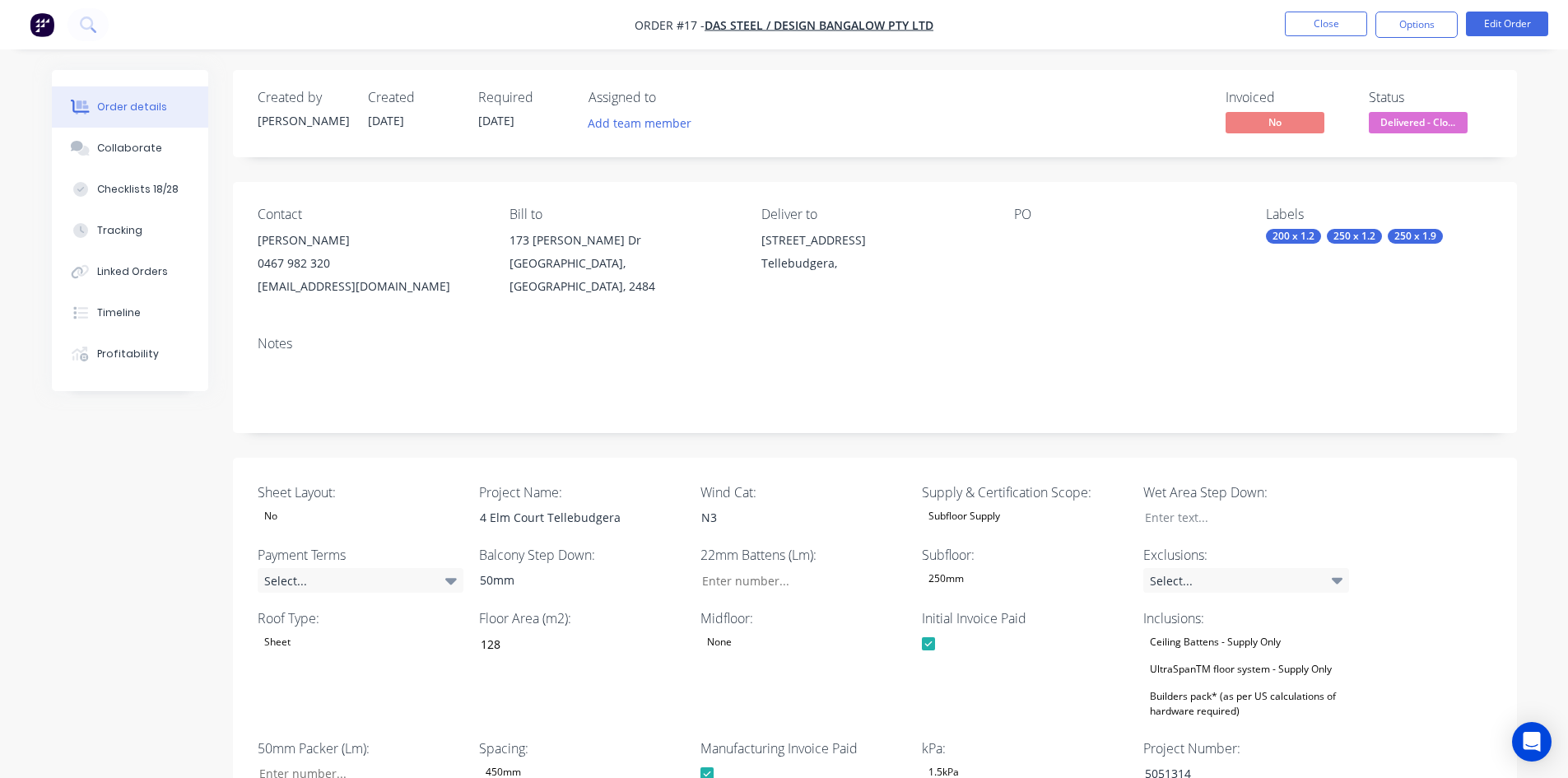
click at [1027, 230] on div at bounding box center [1118, 240] width 206 height 23
click at [1027, 246] on div at bounding box center [1118, 240] width 206 height 23
click at [1523, 23] on button "Edit Order" at bounding box center [1506, 23] width 82 height 25
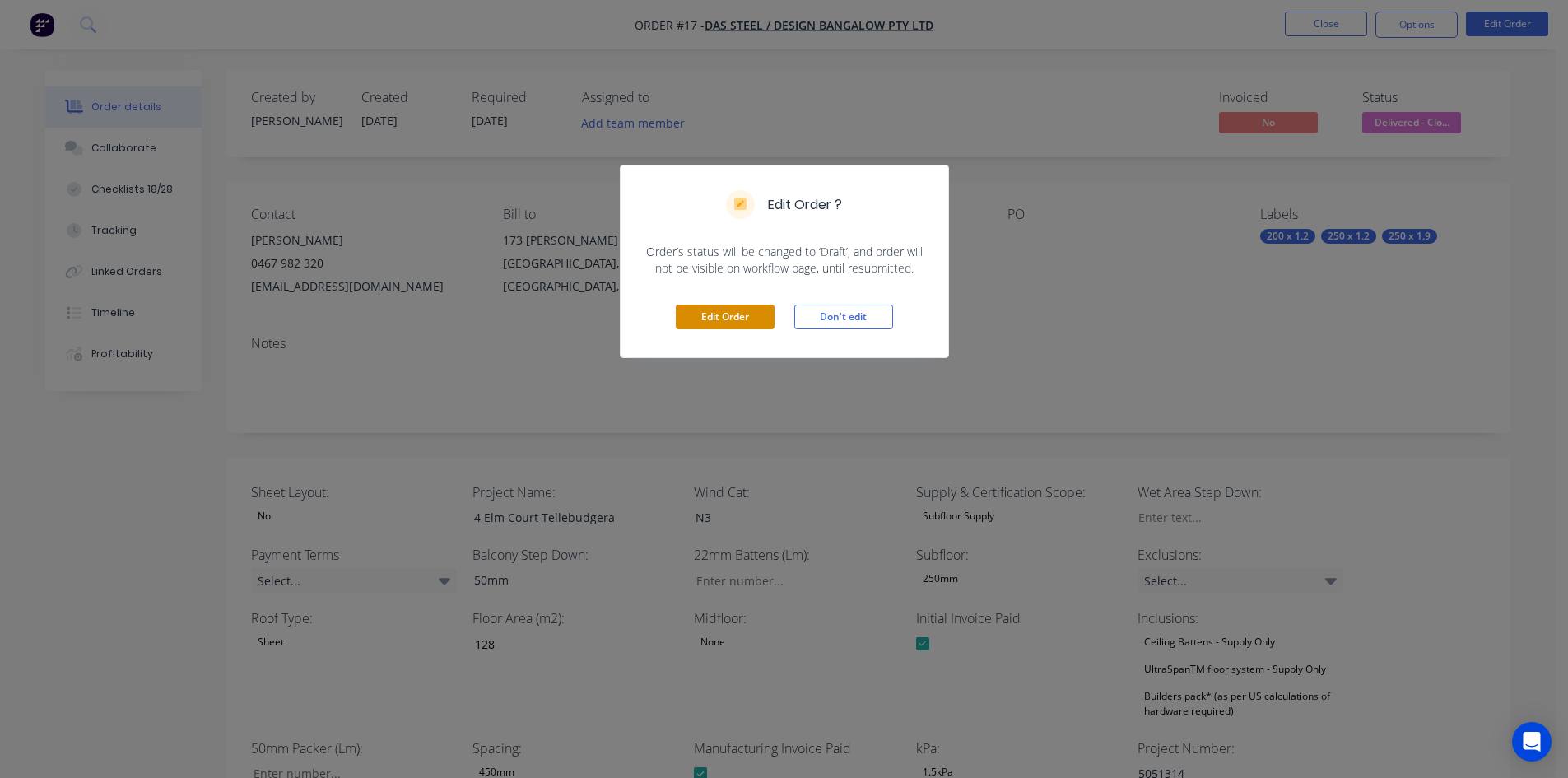
click at [718, 321] on button "Edit Order" at bounding box center [725, 317] width 99 height 25
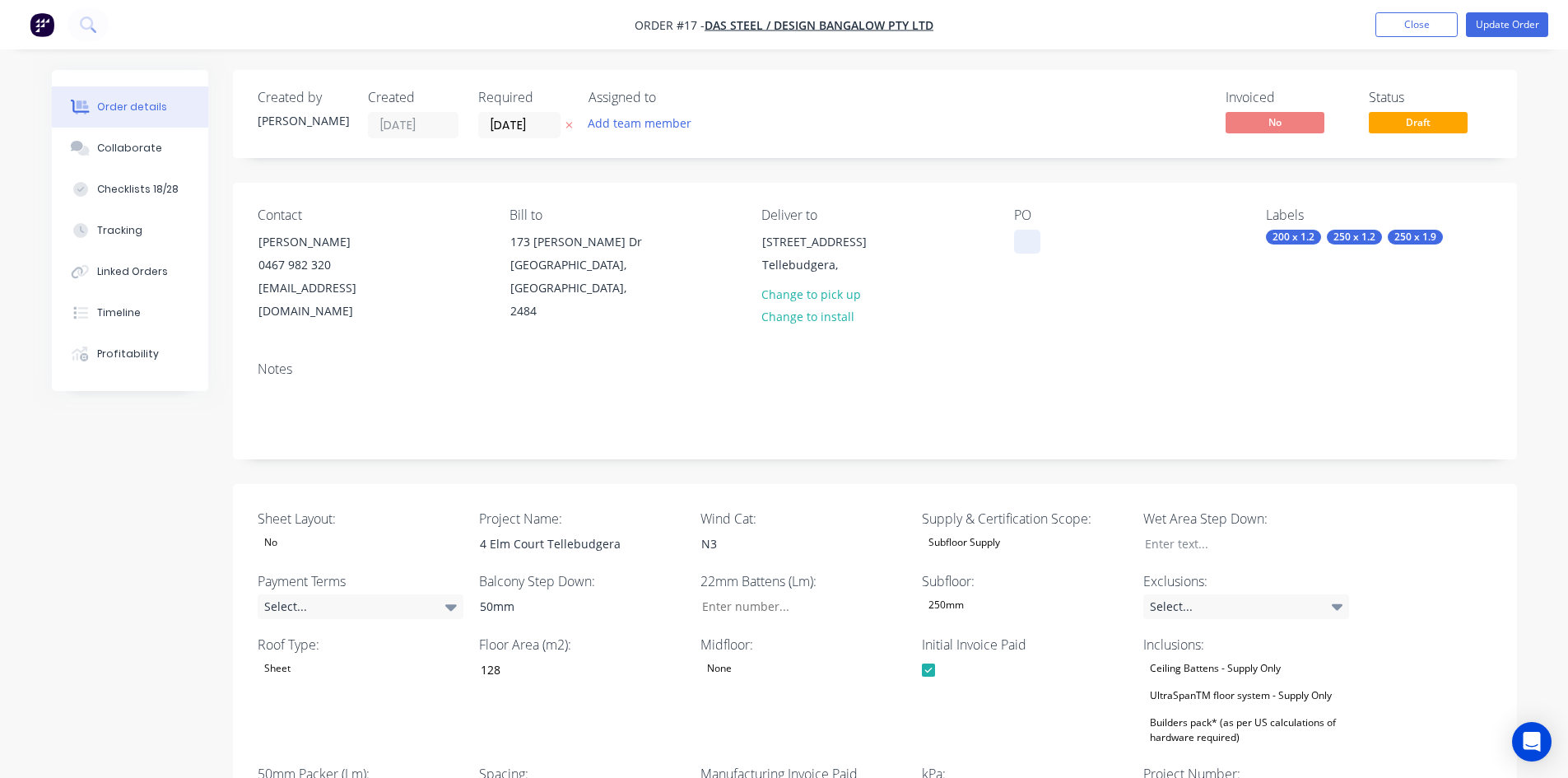
click at [1033, 245] on div at bounding box center [1027, 242] width 26 height 24
click at [335, 606] on div "Select..." at bounding box center [360, 606] width 206 height 25
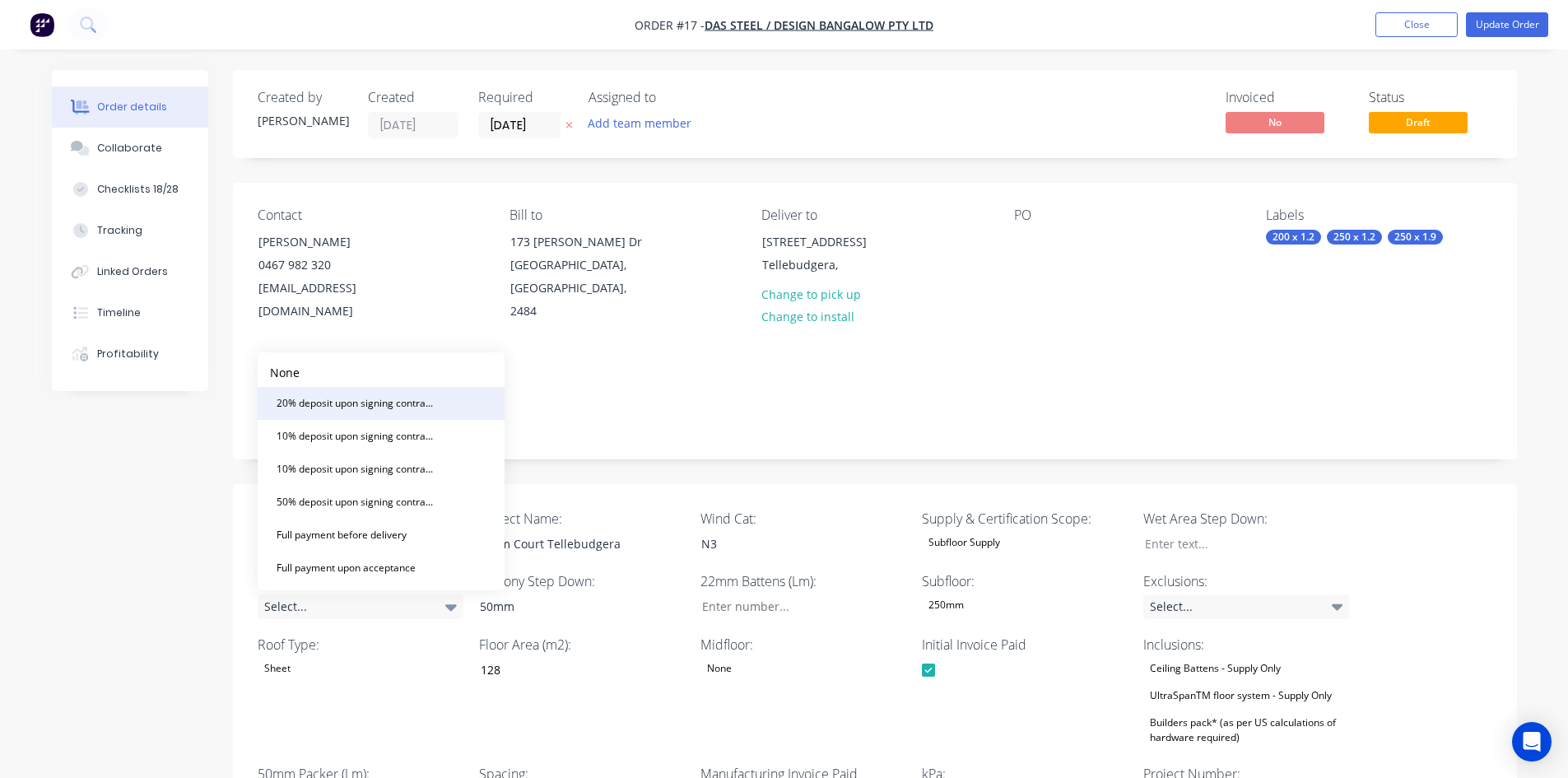
click at [346, 404] on div "20% deposit upon signing contract. 50% prior to manufacturing and balance prior…" at bounding box center [357, 403] width 173 height 22
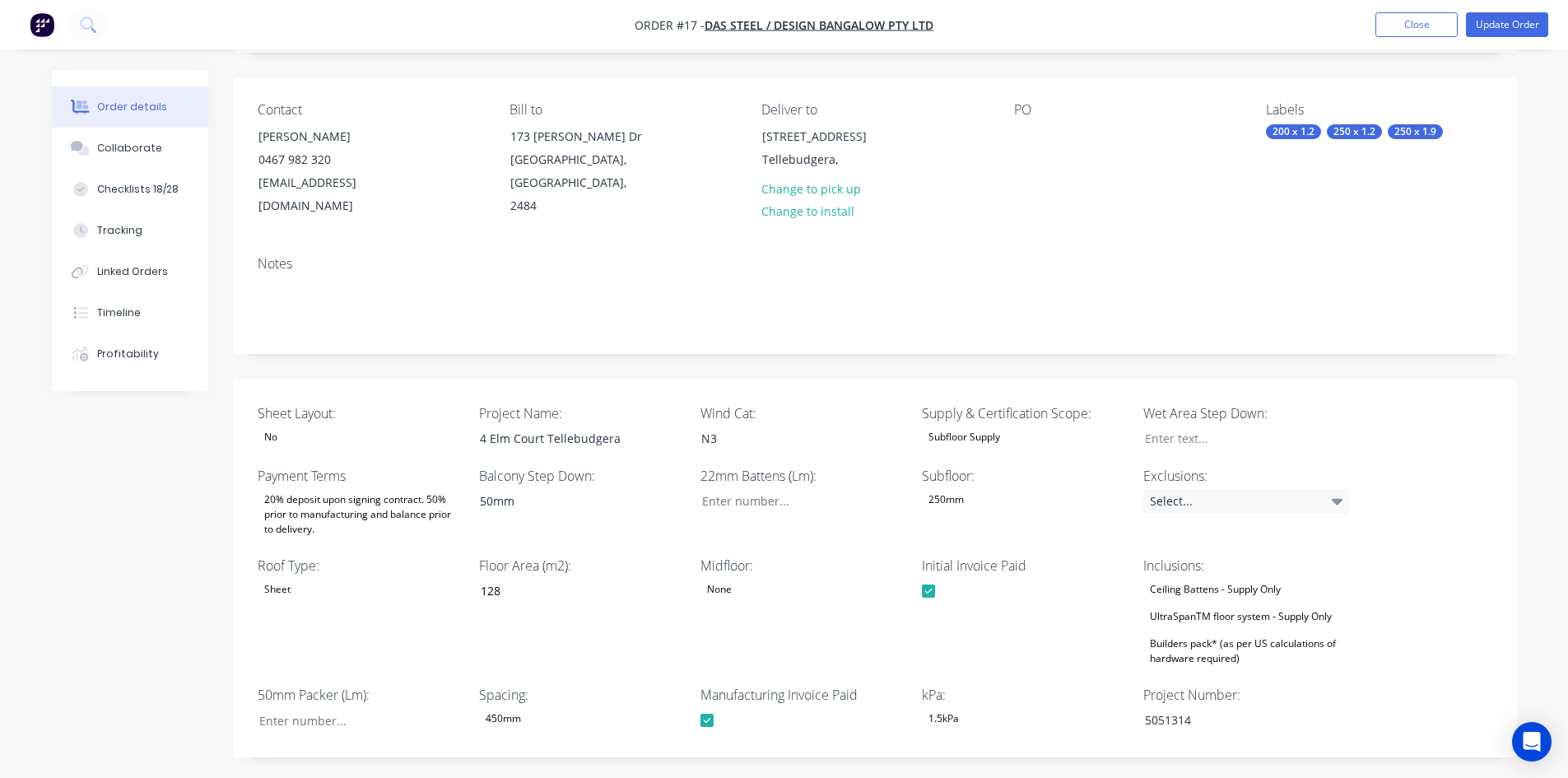
scroll to position [165, 0]
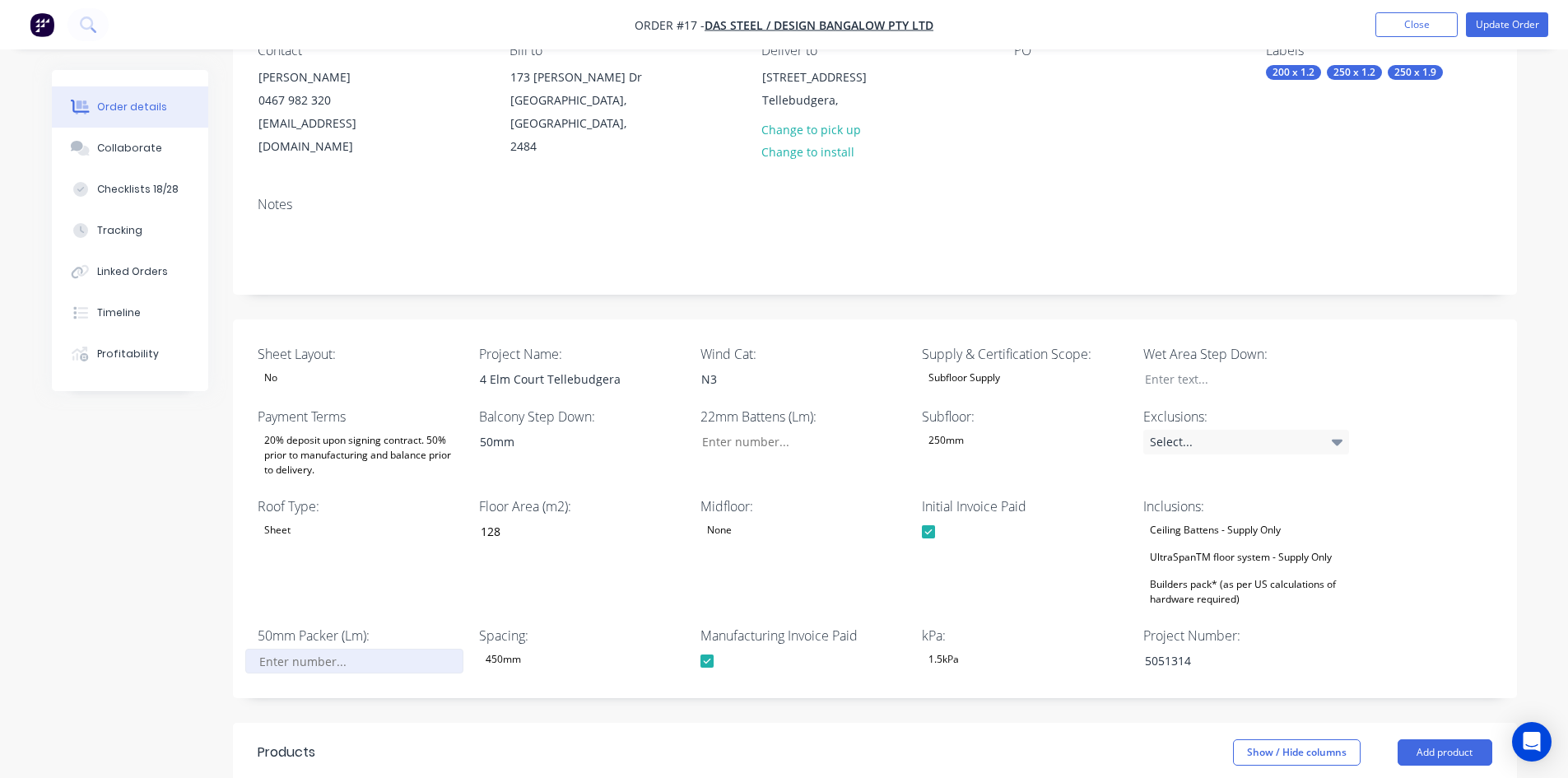
click at [312, 657] on input "Sheet Layout:" at bounding box center [353, 661] width 217 height 25
click at [335, 662] on input "Sheet Layout:" at bounding box center [353, 661] width 217 height 25
type input "0"
click at [724, 450] on input "Sheet Layout:" at bounding box center [796, 442] width 217 height 25
type input "21"
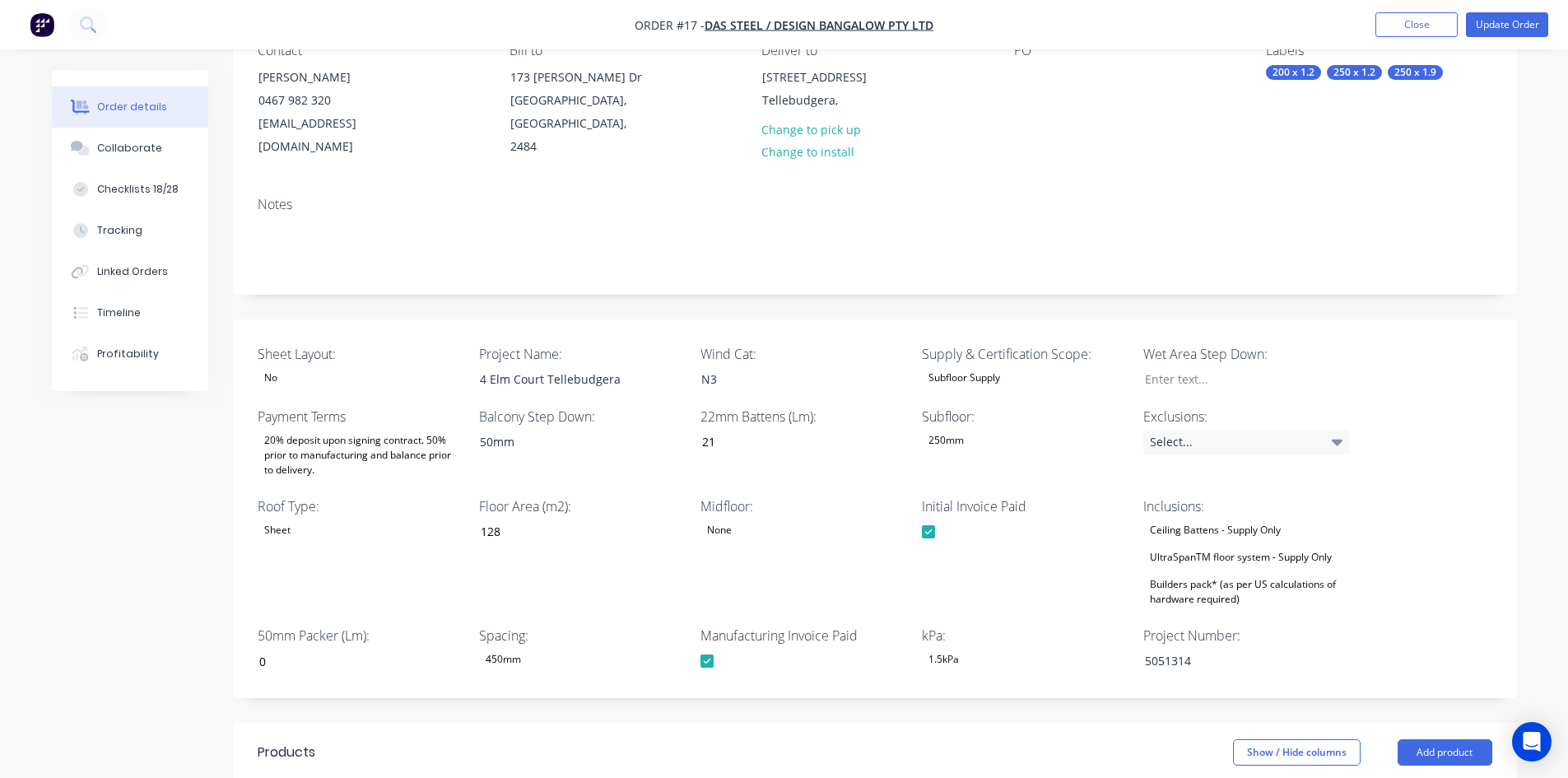
click at [950, 658] on div "1.5kPa" at bounding box center [943, 659] width 43 height 22
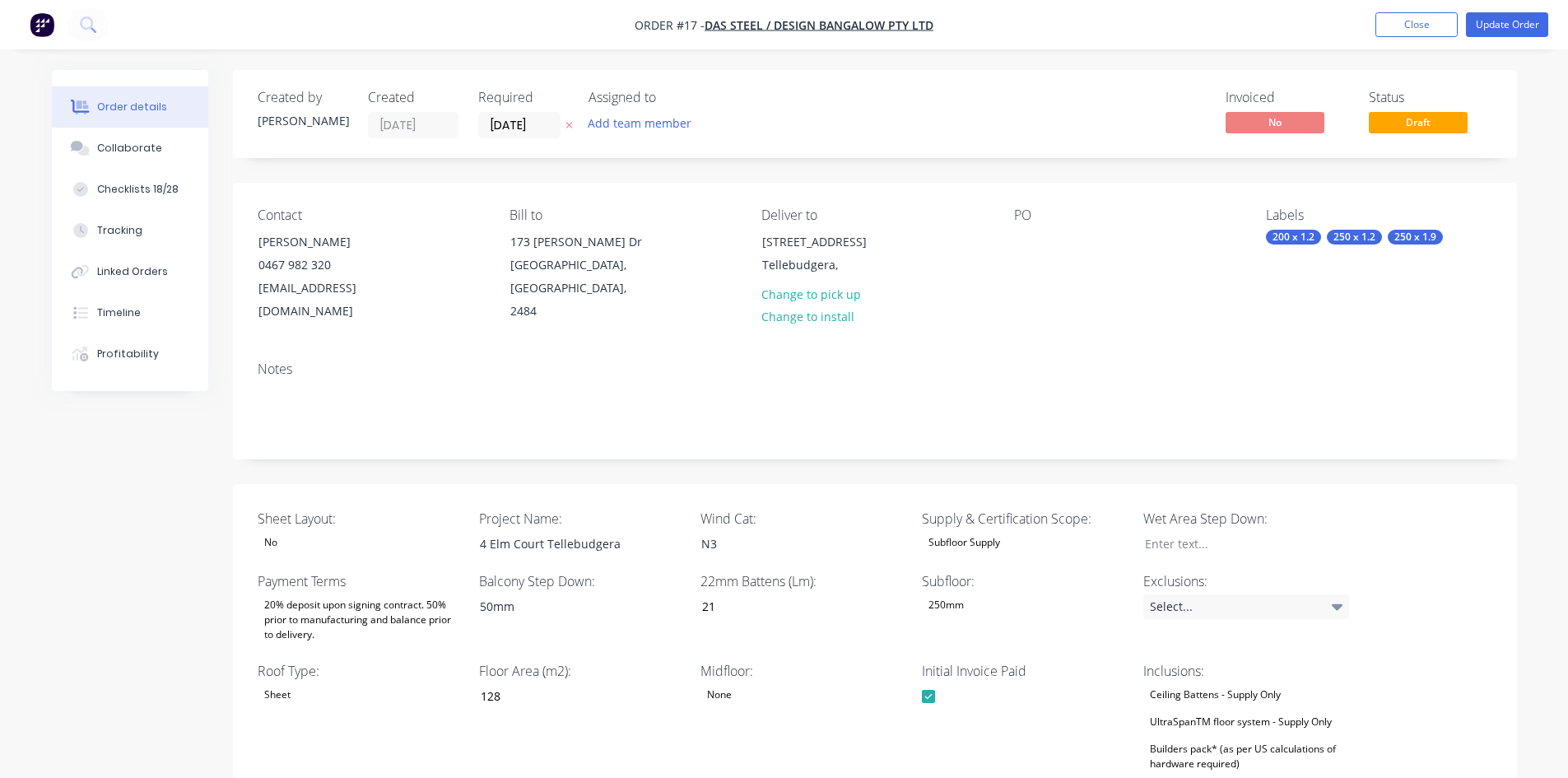
scroll to position [165, 0]
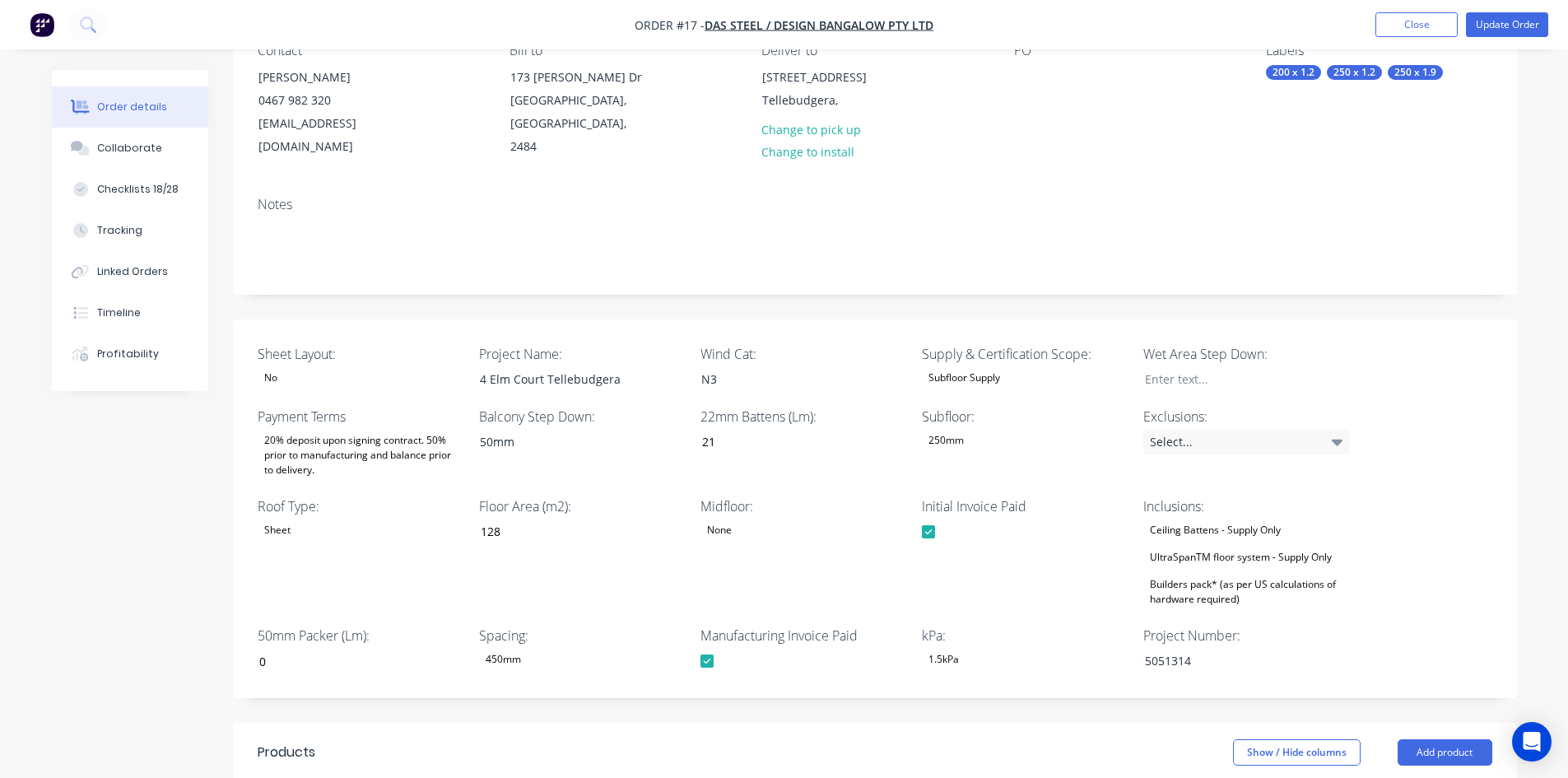
click at [952, 663] on div "1.5kPa" at bounding box center [943, 659] width 43 height 22
click at [961, 553] on div "2kPa" at bounding box center [951, 556] width 36 height 22
click at [1211, 447] on div "Select..." at bounding box center [1247, 442] width 206 height 25
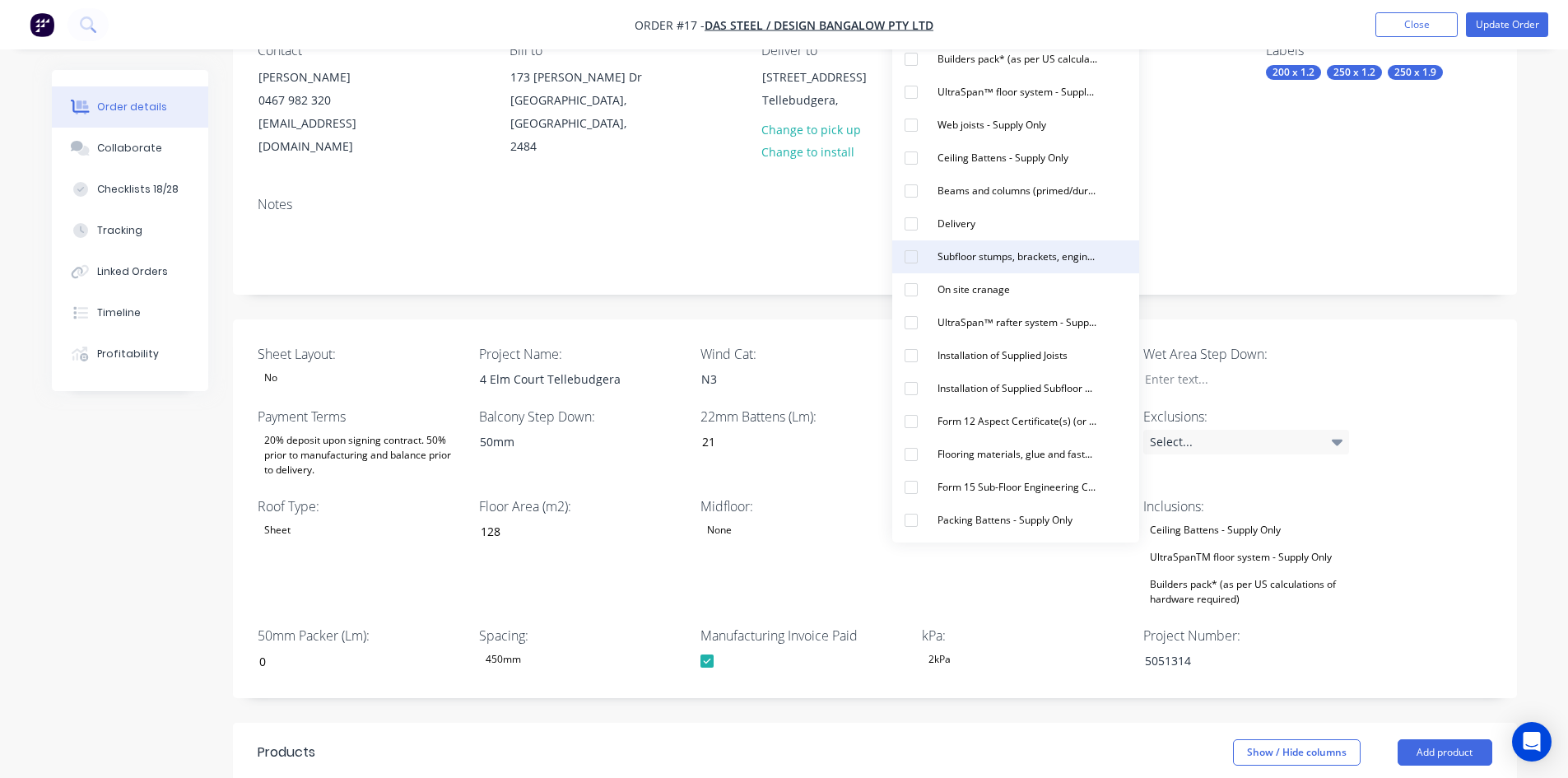
click at [948, 255] on div "Subfloor stumps, brackets, engineering and materials - Supply Only" at bounding box center [1018, 256] width 173 height 22
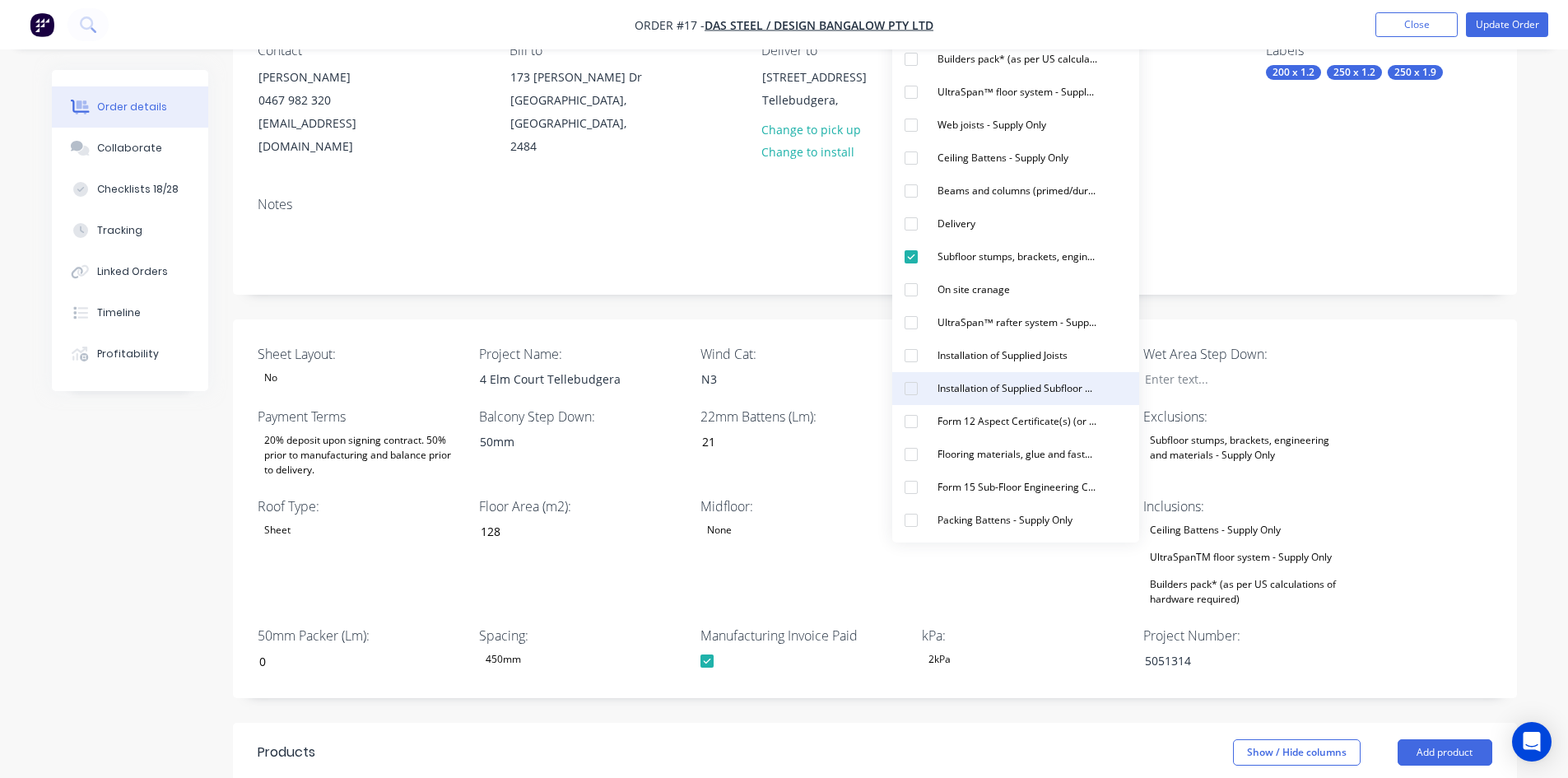
click at [966, 384] on div "Installation of Supplied Subfloor Beams and columns Items" at bounding box center [1018, 388] width 173 height 22
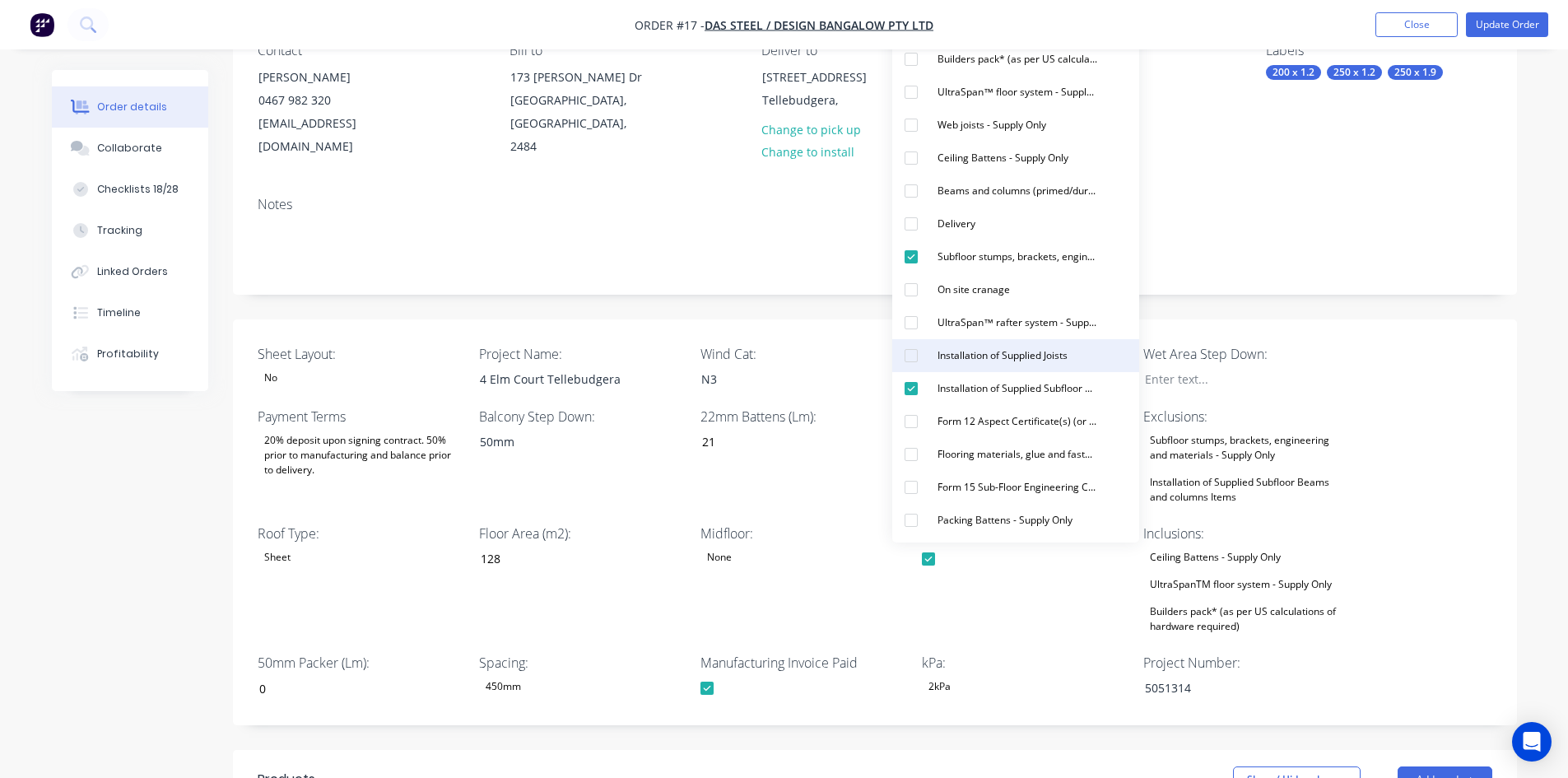
click at [986, 347] on div "Installation of Supplied Joists" at bounding box center [1002, 355] width 143 height 22
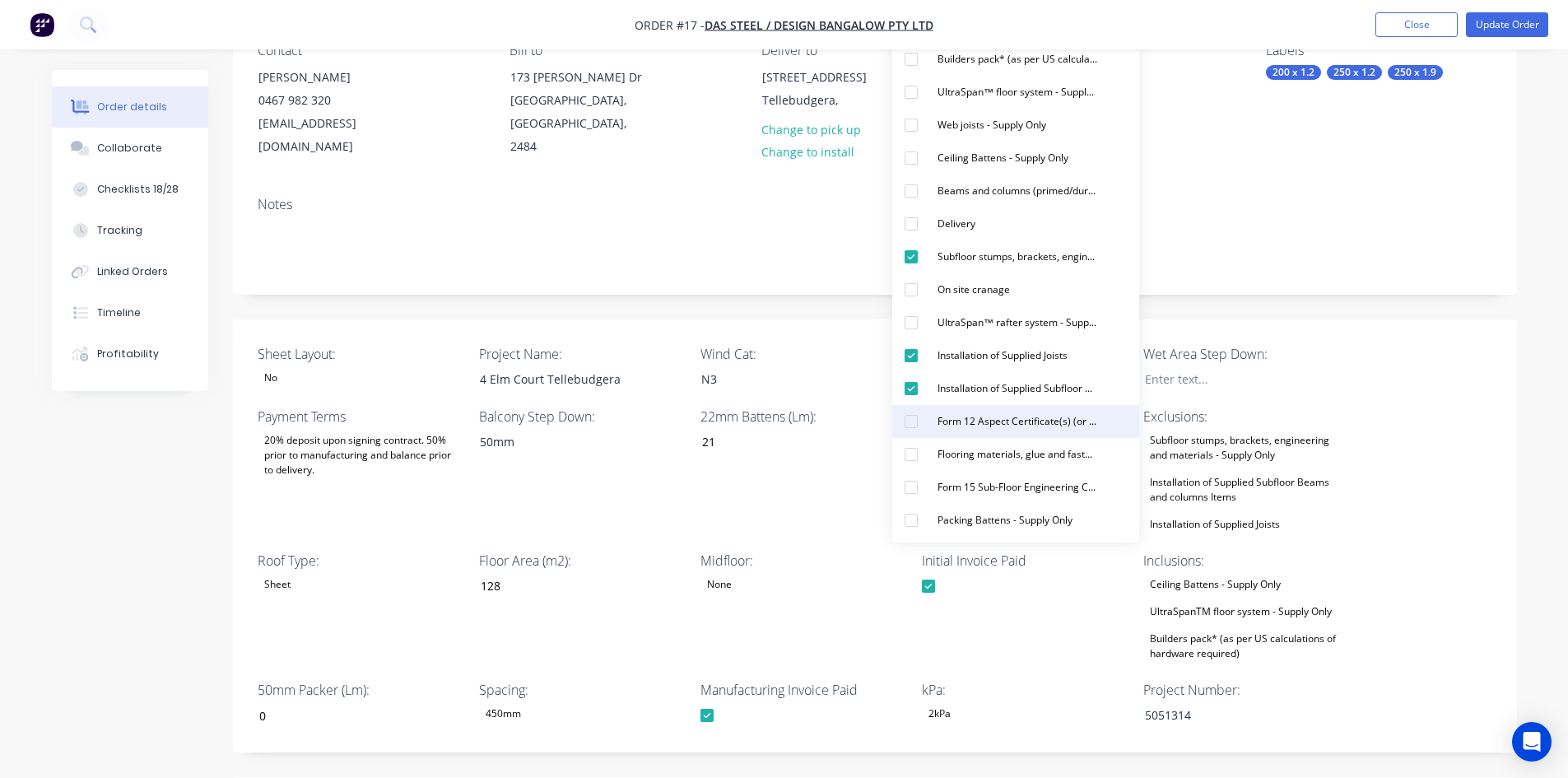
click at [968, 416] on div "Form 12 Aspect Certificate(s) (or similar)" at bounding box center [1018, 421] width 173 height 22
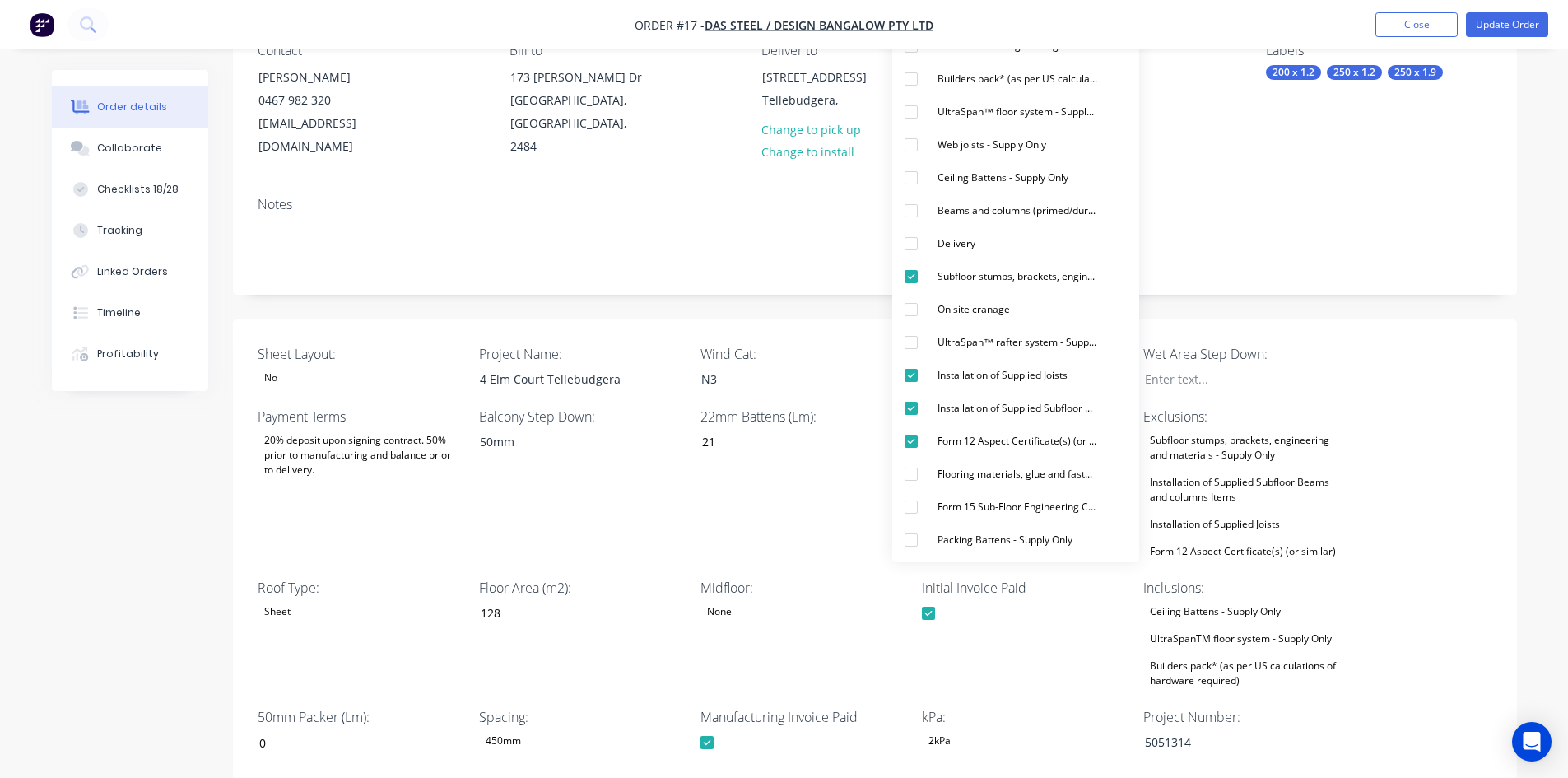
click at [1416, 388] on div "Sheet Layout: No Project Name: 4 Elm Court Tellebudgera Wind Cat: N3 Supply & C…" at bounding box center [875, 550] width 1284 height 461
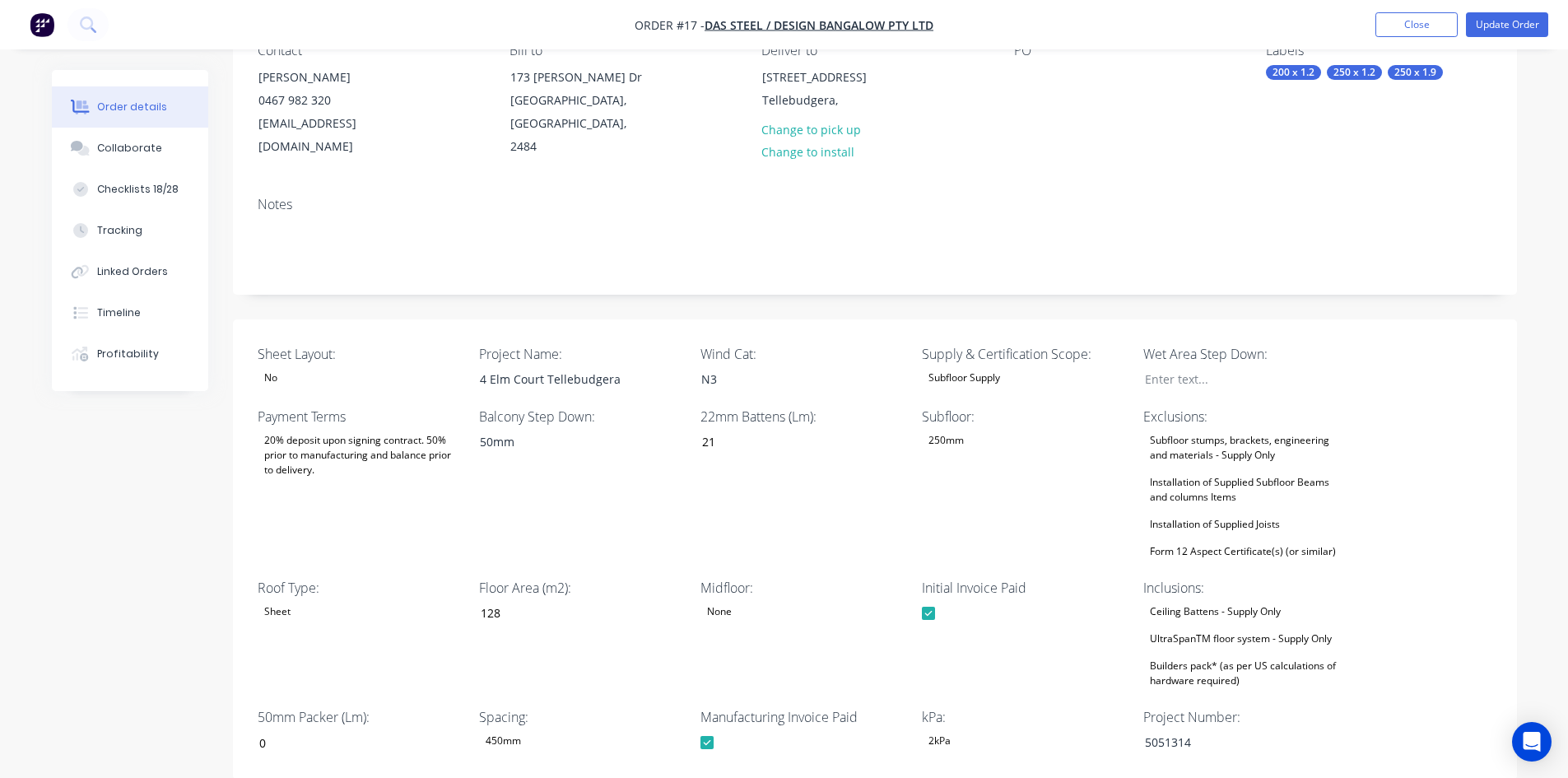
click at [1195, 643] on div "UltraSpanTM floor system - Supply Only" at bounding box center [1241, 639] width 195 height 22
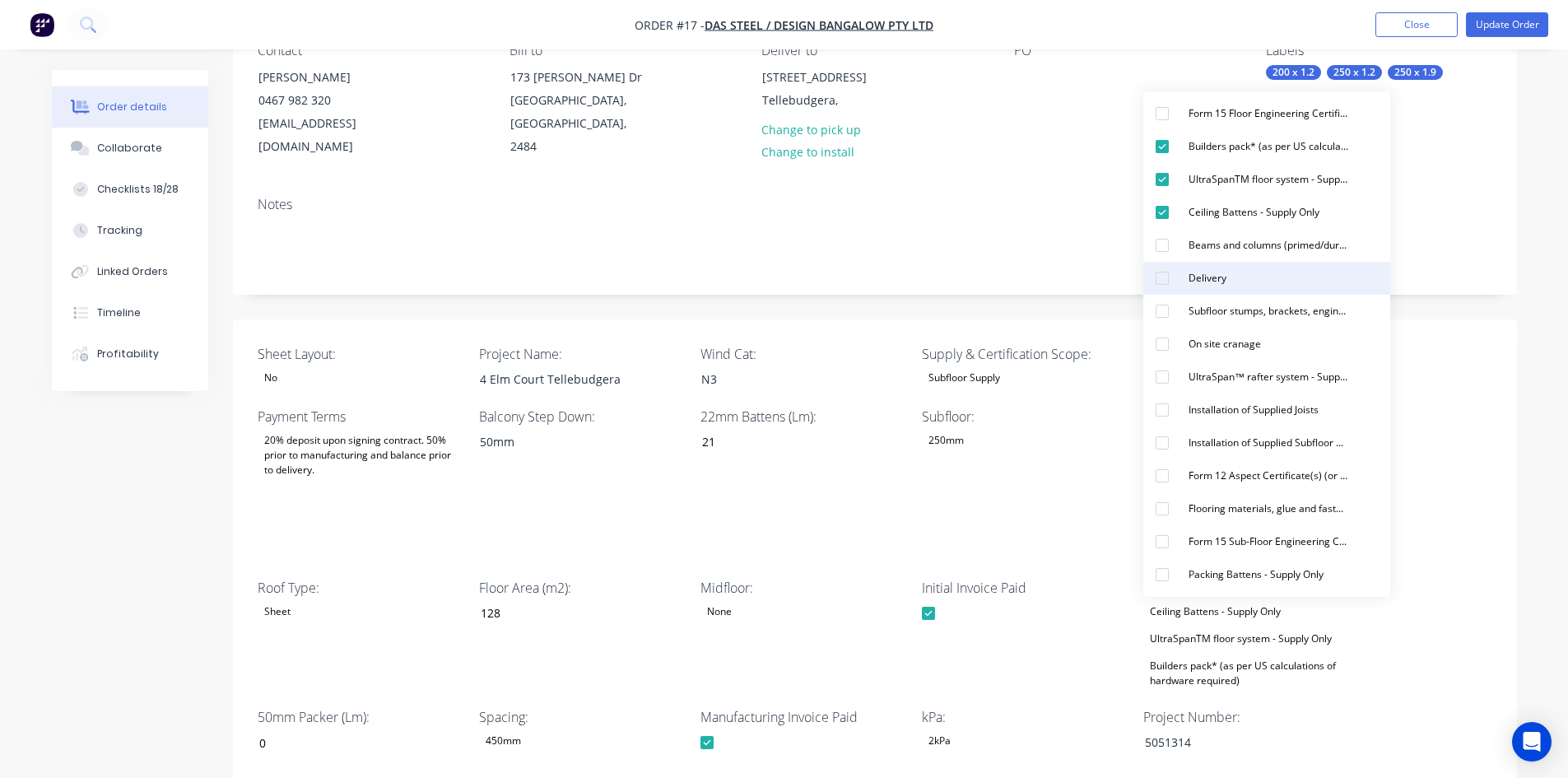
click at [1186, 285] on div "Delivery" at bounding box center [1207, 278] width 51 height 22
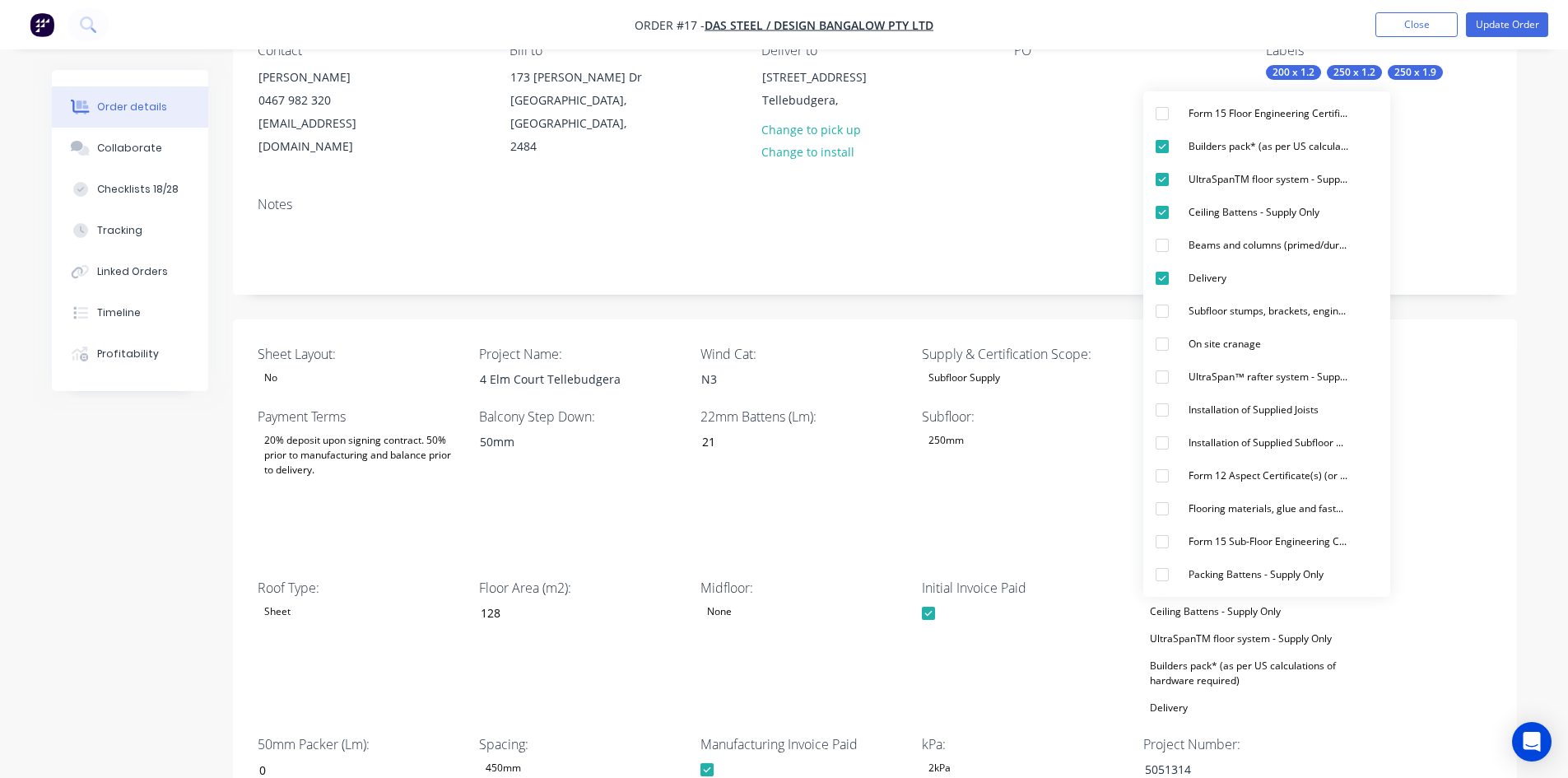
click at [962, 290] on div "Notes" at bounding box center [875, 238] width 1284 height 110
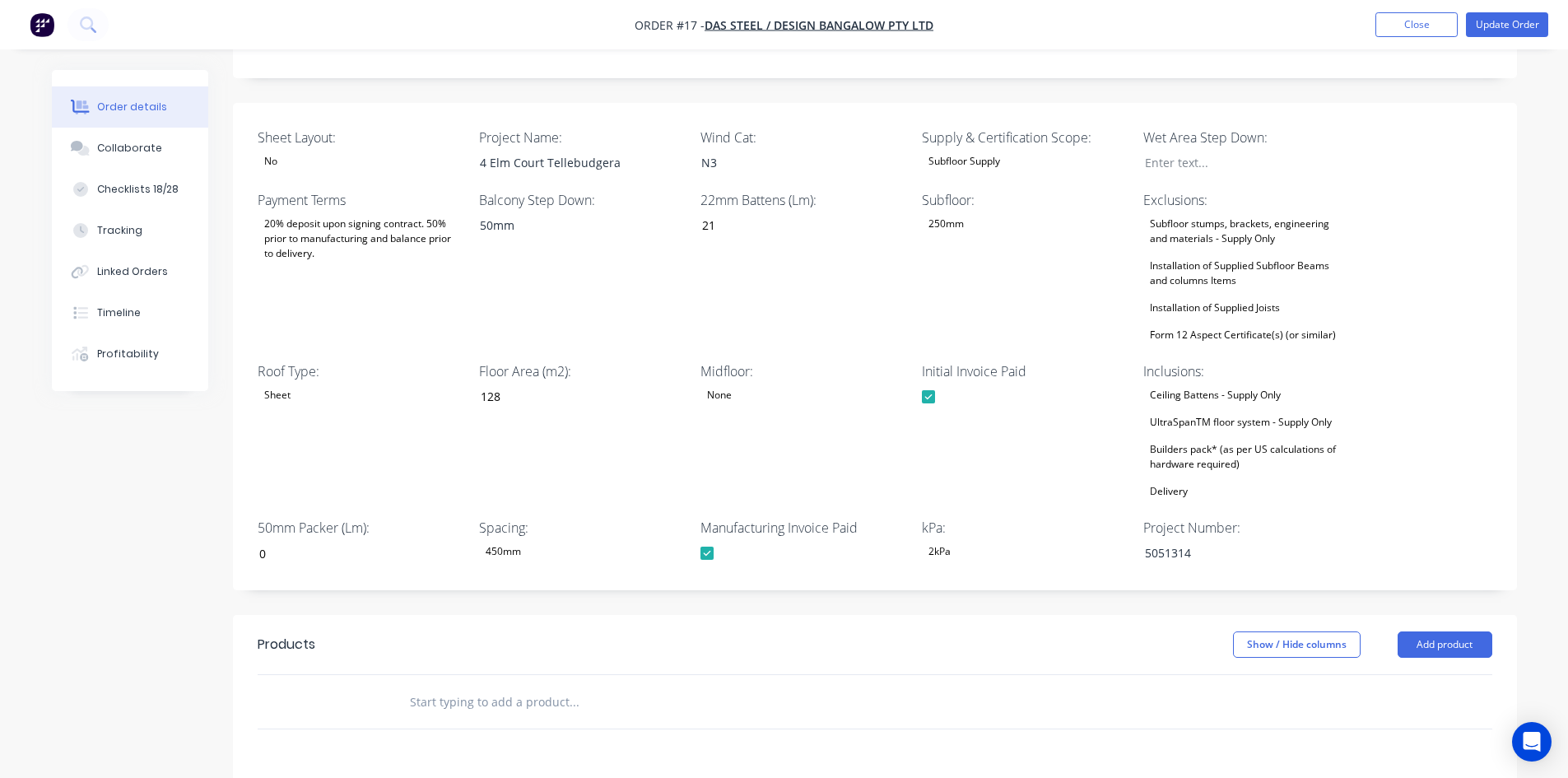
scroll to position [576, 0]
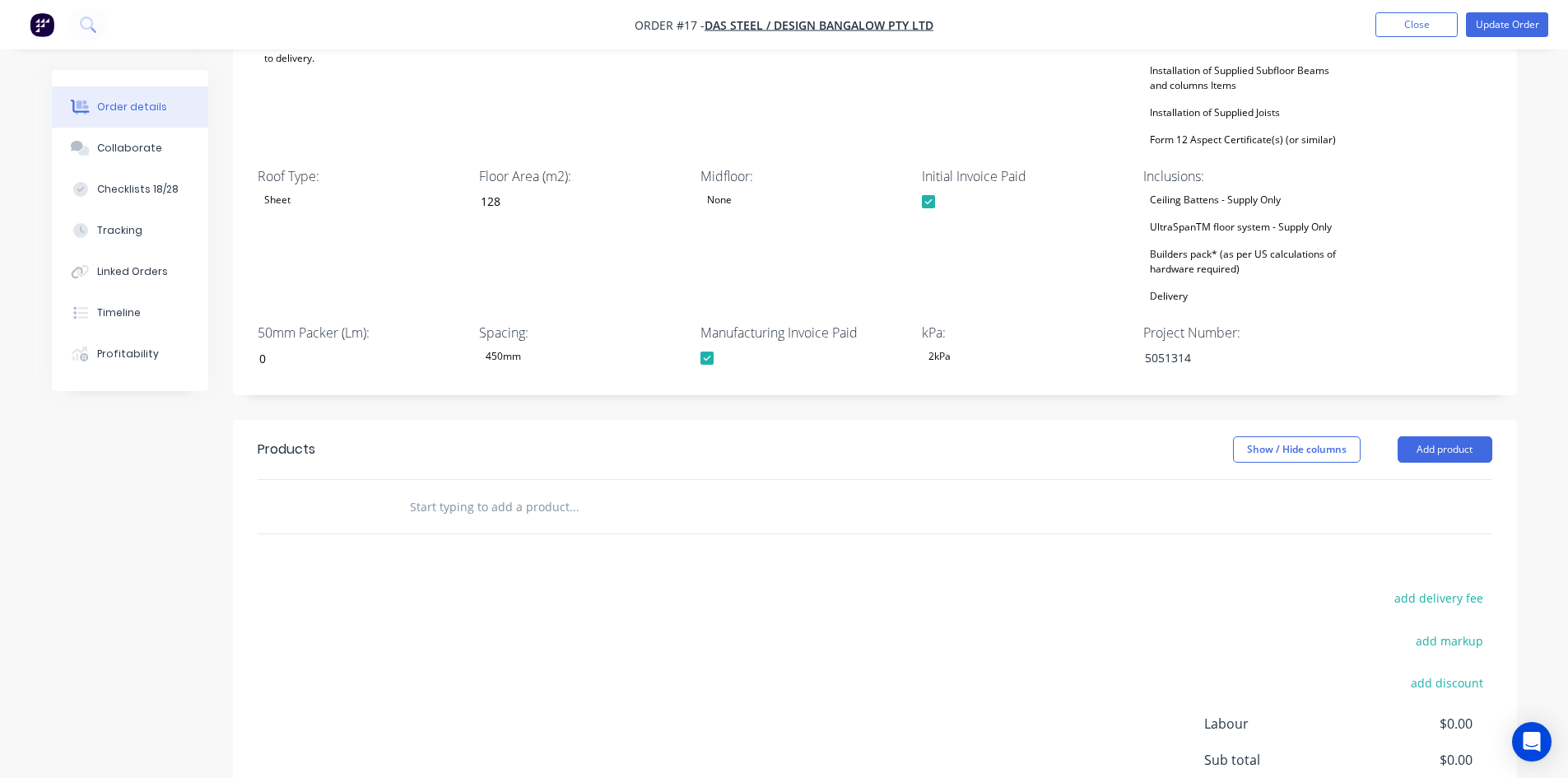
click at [1215, 253] on div "Builders pack* (as per US calculations of hardware required)" at bounding box center [1247, 262] width 206 height 36
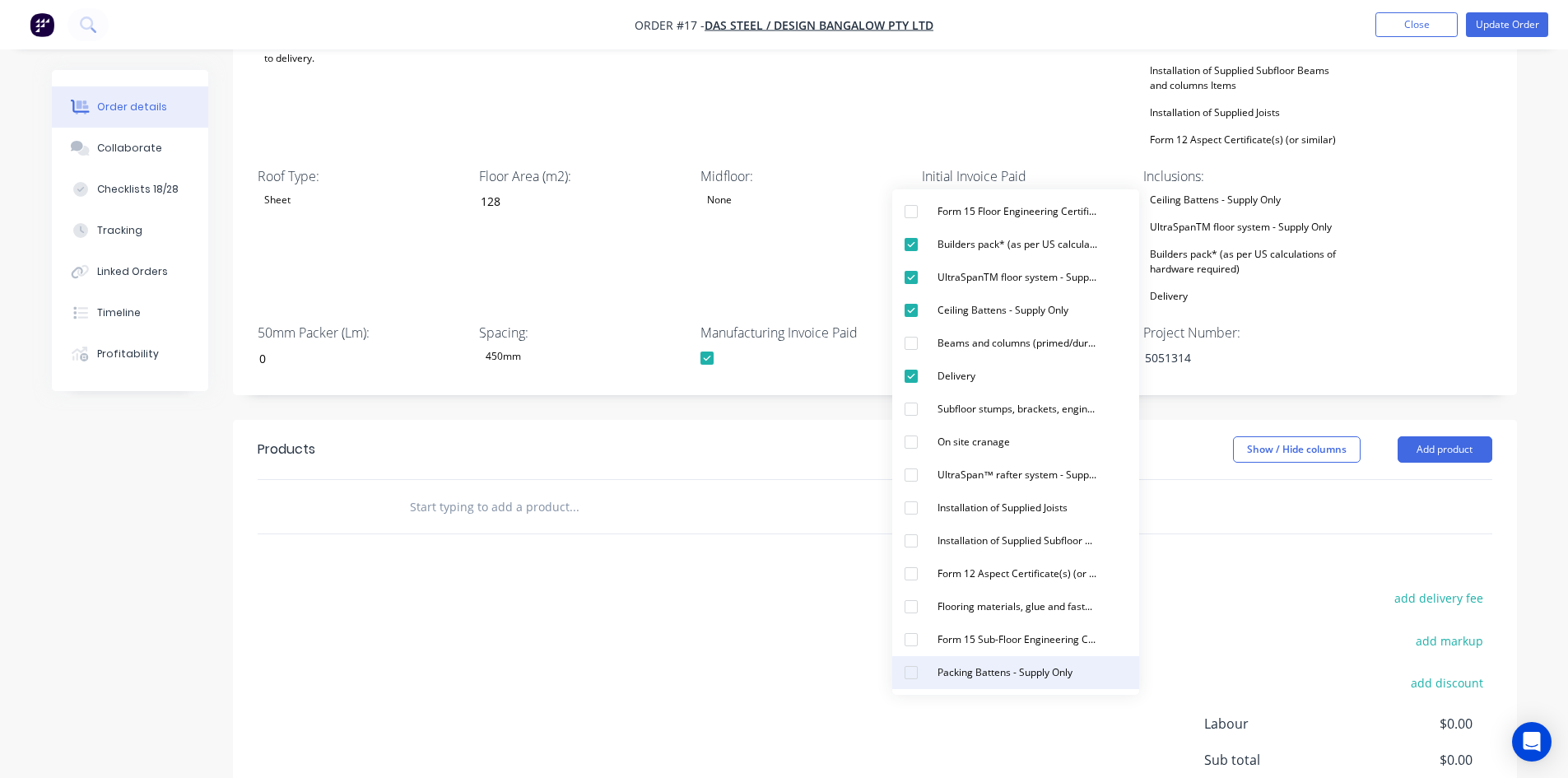
click at [961, 672] on div "Packing Battens - Supply Only" at bounding box center [1005, 672] width 148 height 22
click at [759, 617] on div "add delivery fee add markup add discount Labour $0.00 Sub total $0.00 Margin $0…" at bounding box center [874, 745] width 1234 height 318
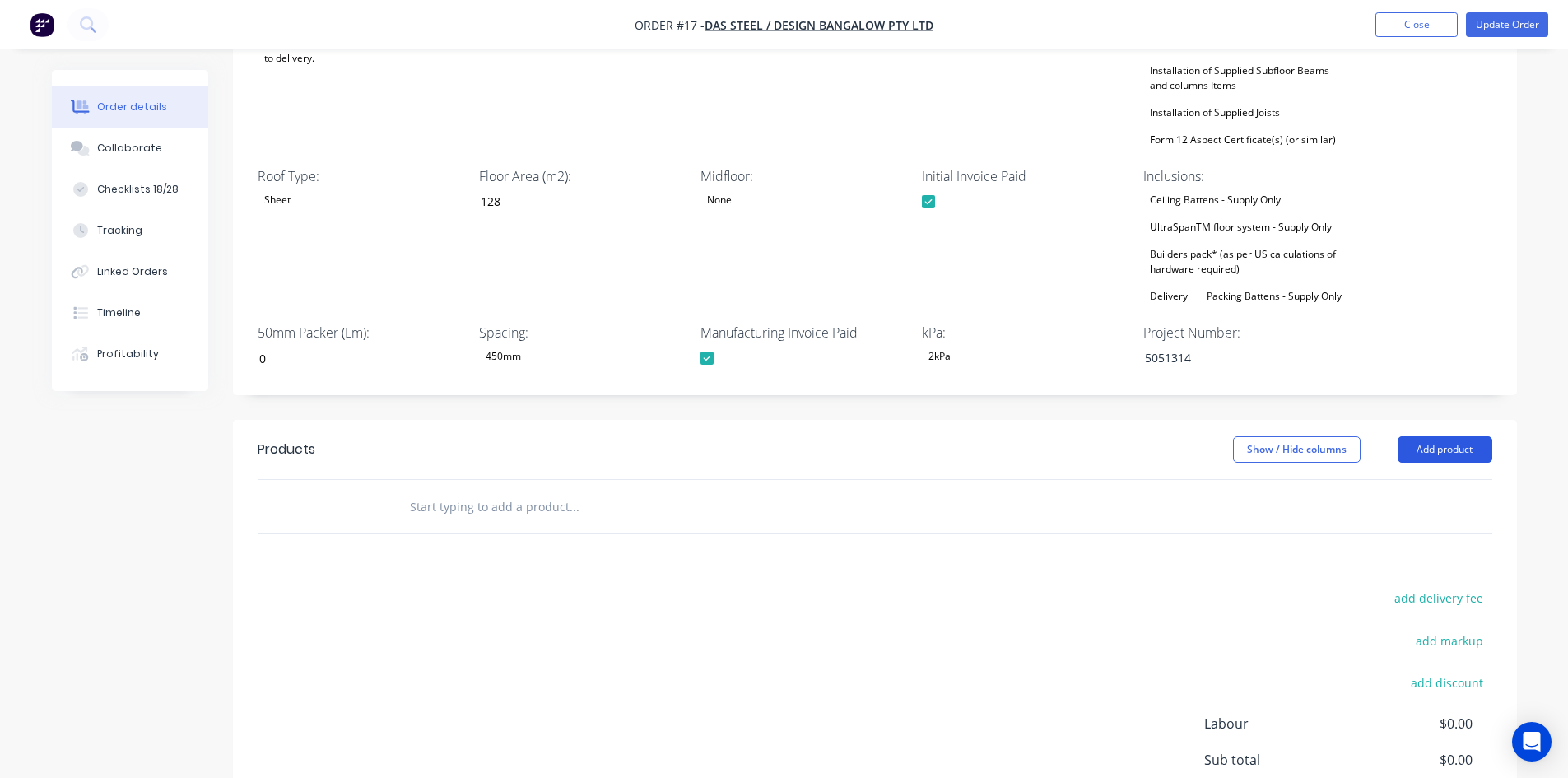
click at [1444, 445] on button "Add product" at bounding box center [1444, 450] width 94 height 26
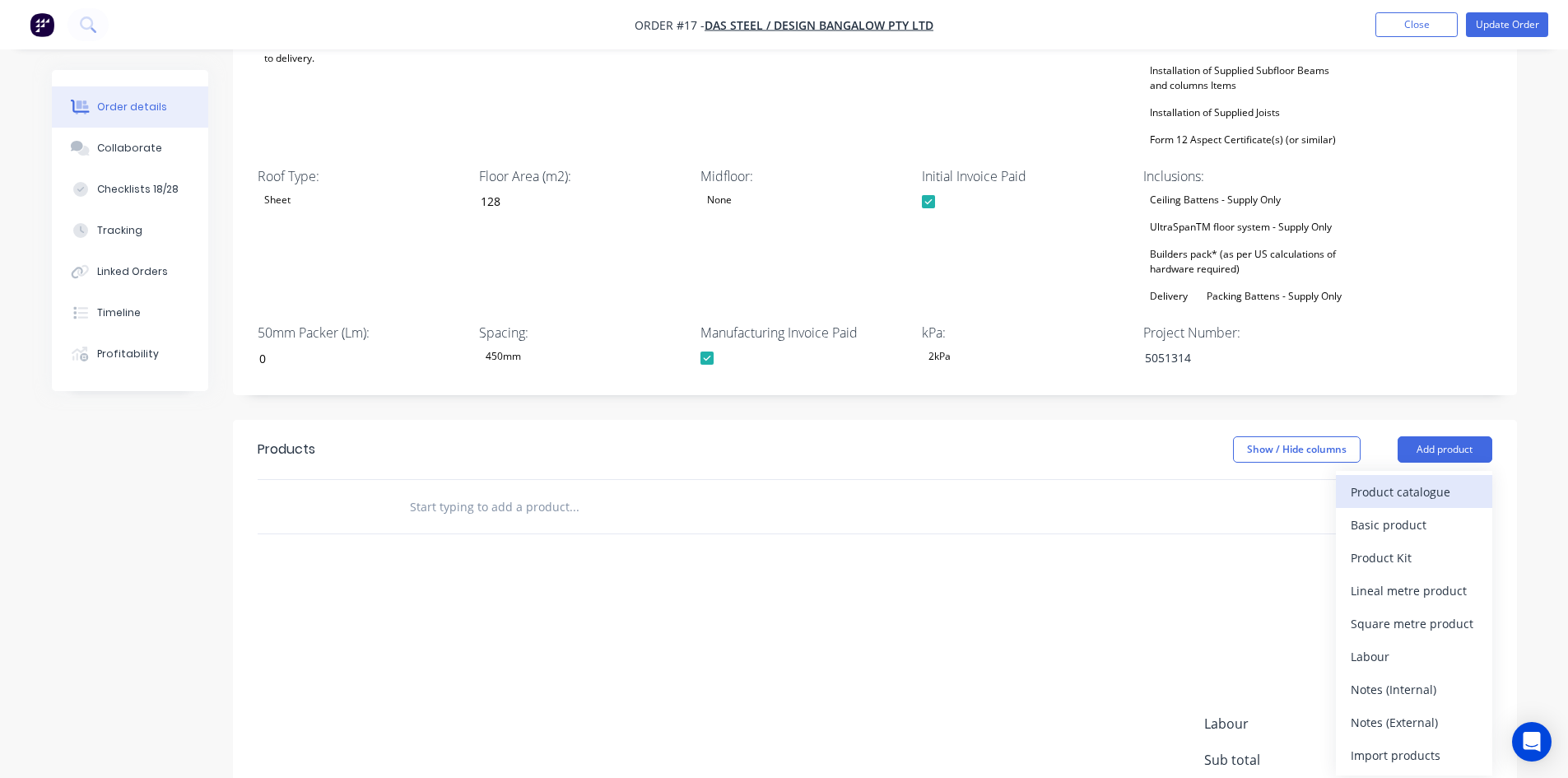
click at [1395, 500] on div "Product catalogue" at bounding box center [1414, 492] width 126 height 24
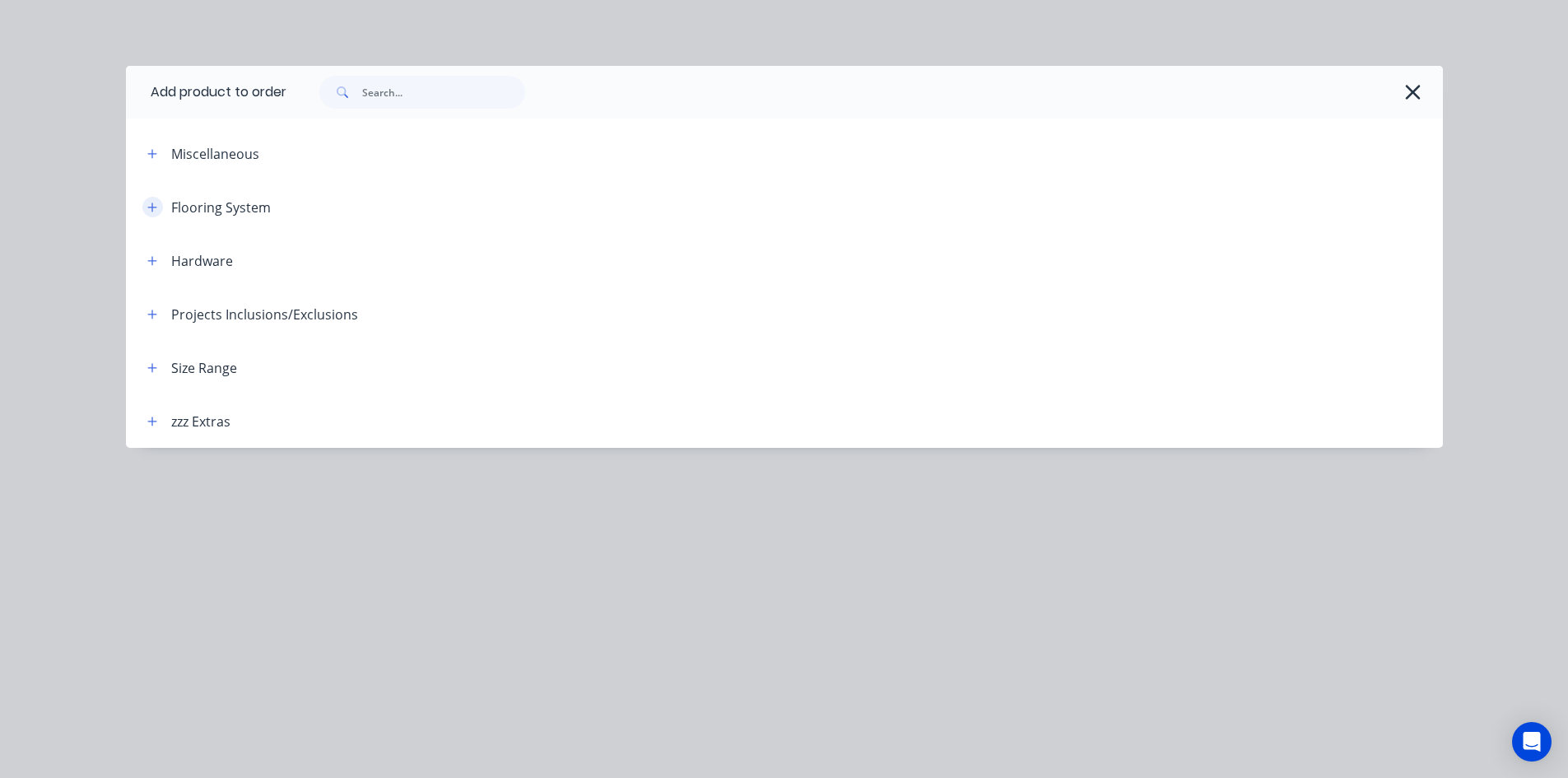
click at [151, 207] on icon "button" at bounding box center [152, 207] width 9 height 9
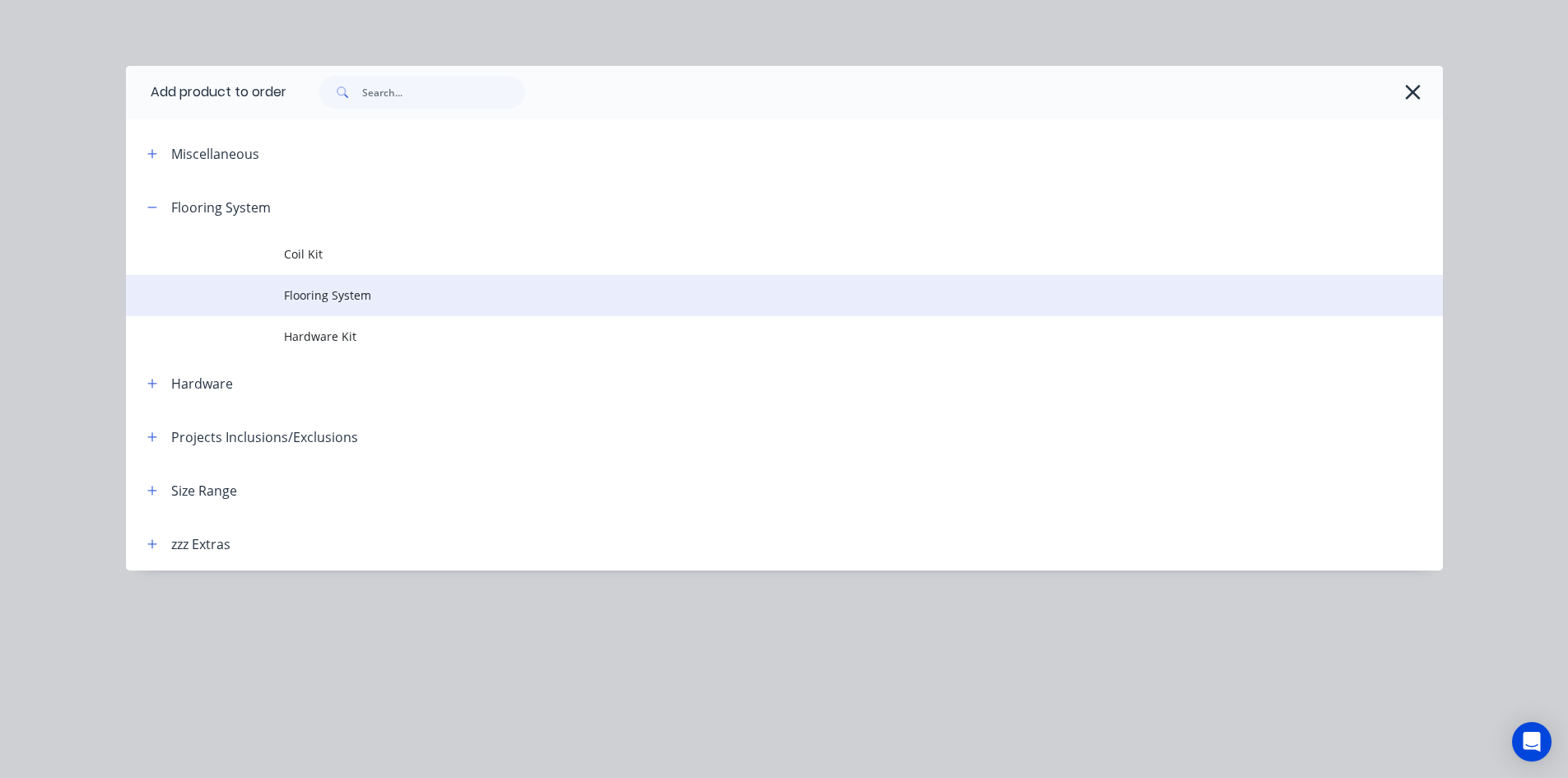
click at [341, 295] on span "Flooring System" at bounding box center [748, 295] width 927 height 17
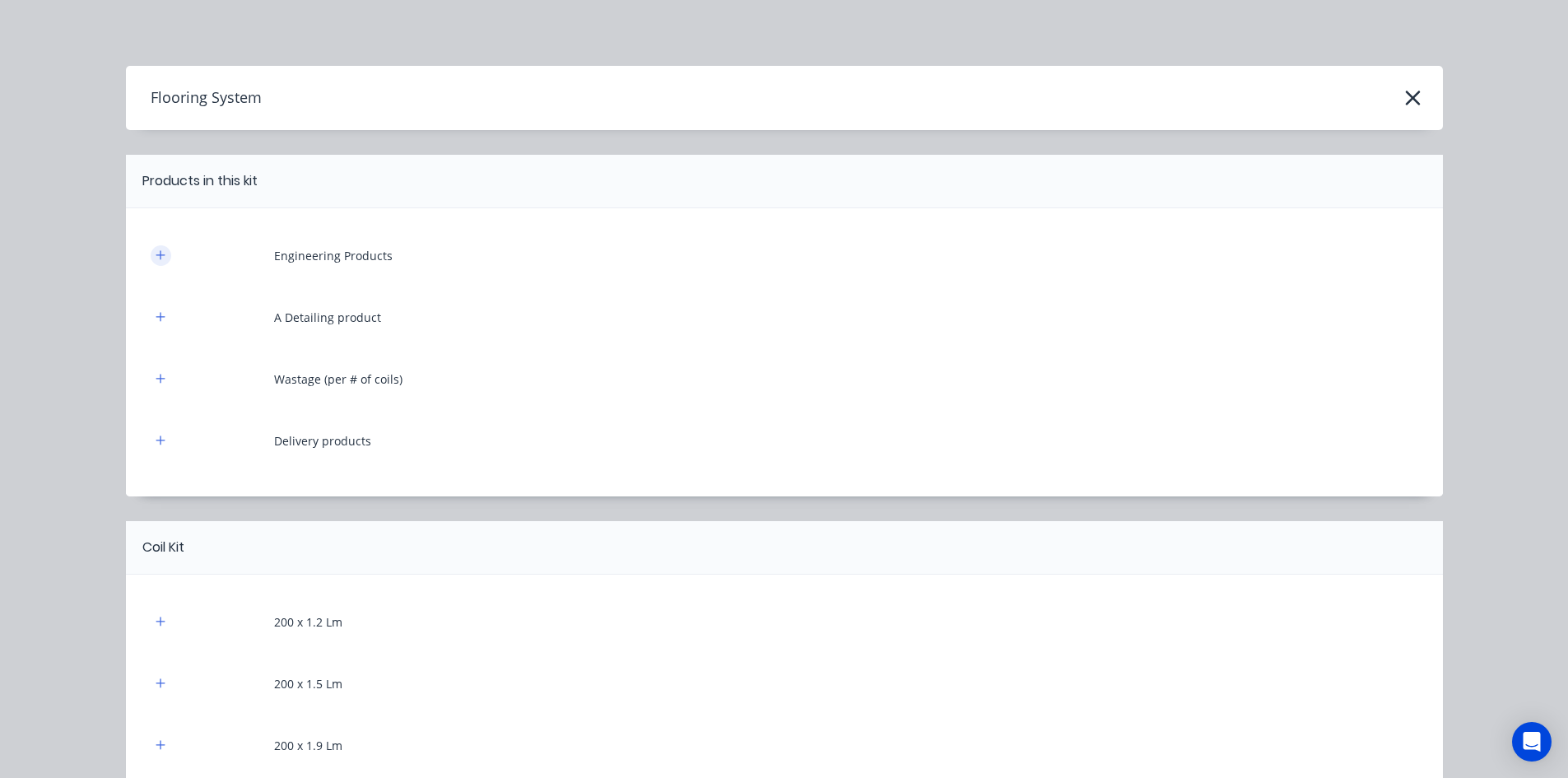
click at [156, 258] on icon "button" at bounding box center [160, 255] width 10 height 11
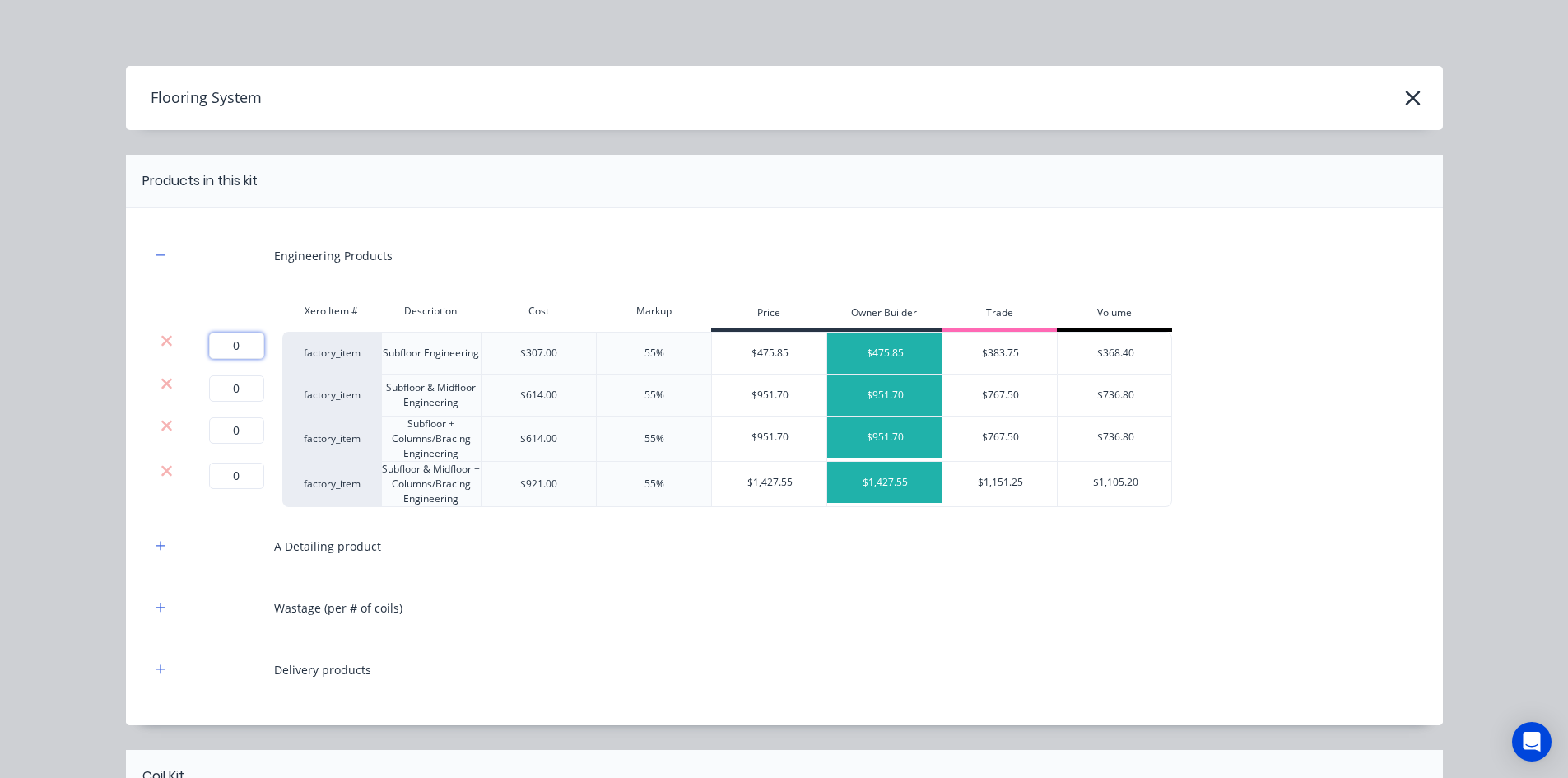
click at [229, 339] on input "0" at bounding box center [236, 346] width 55 height 26
click at [235, 352] on input "0" at bounding box center [236, 346] width 55 height 26
type input "1"
click at [161, 384] on icon at bounding box center [166, 383] width 10 height 10
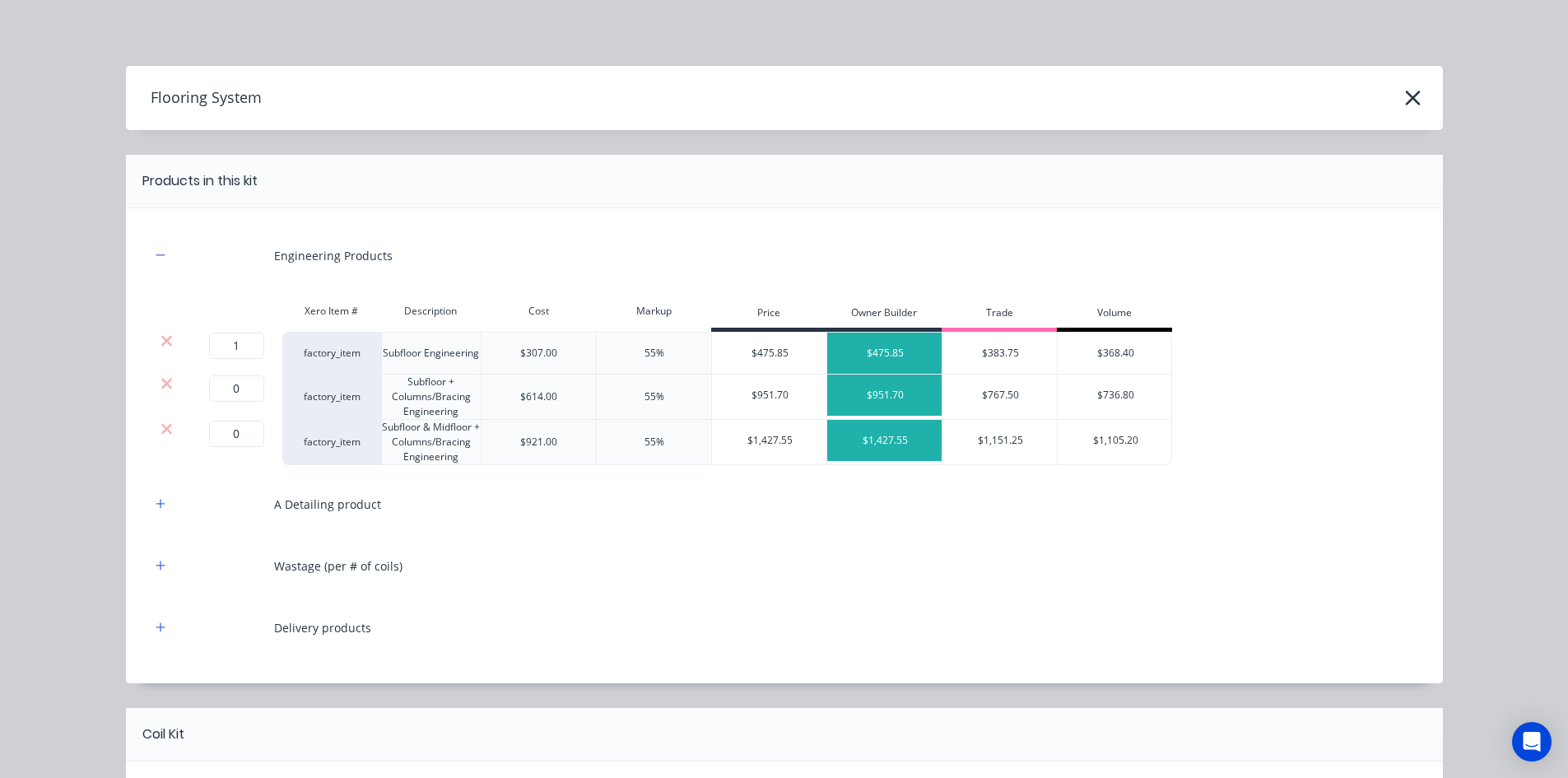
click at [161, 384] on icon at bounding box center [166, 383] width 10 height 10
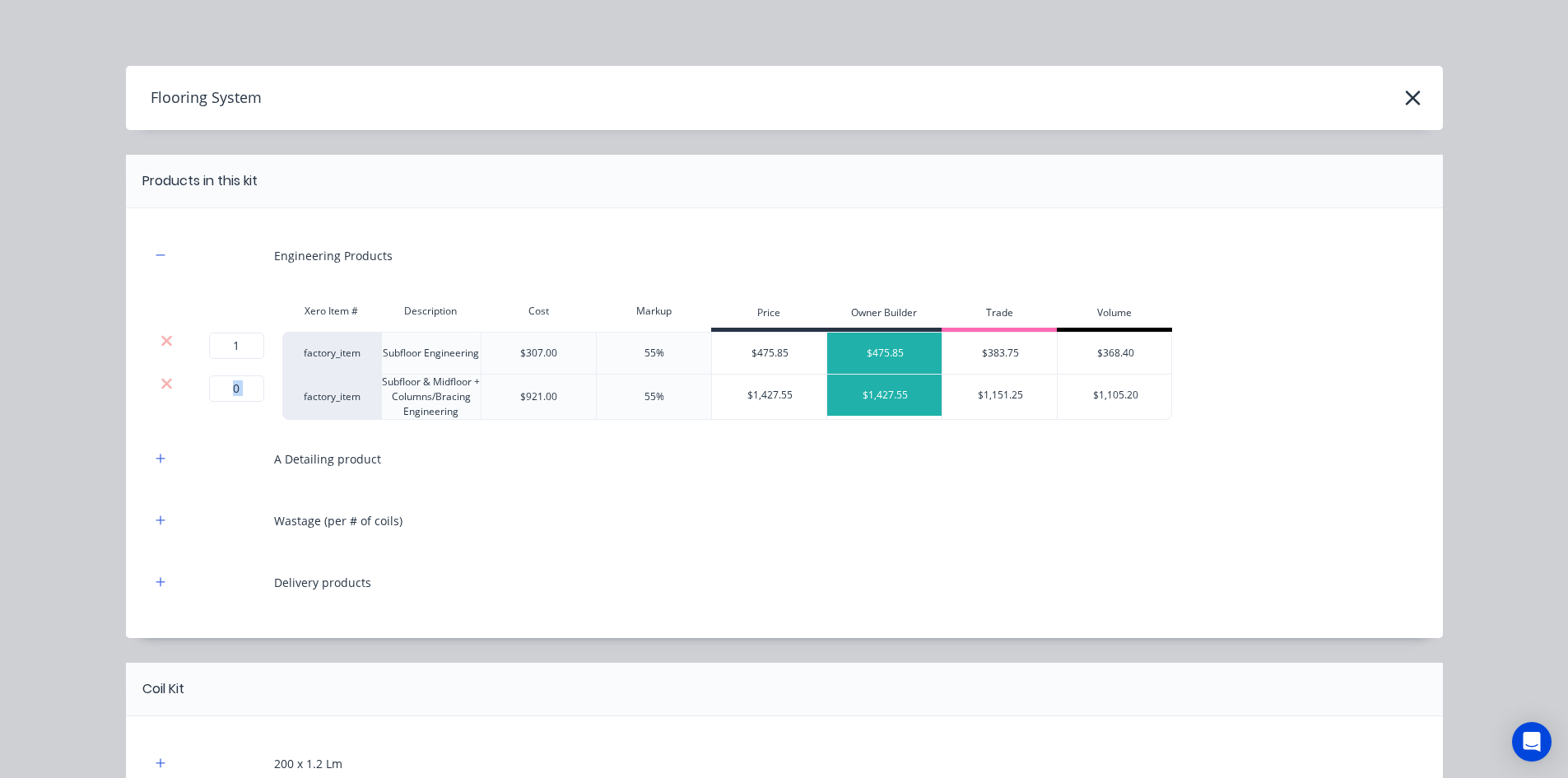
click at [161, 384] on icon at bounding box center [166, 383] width 10 height 10
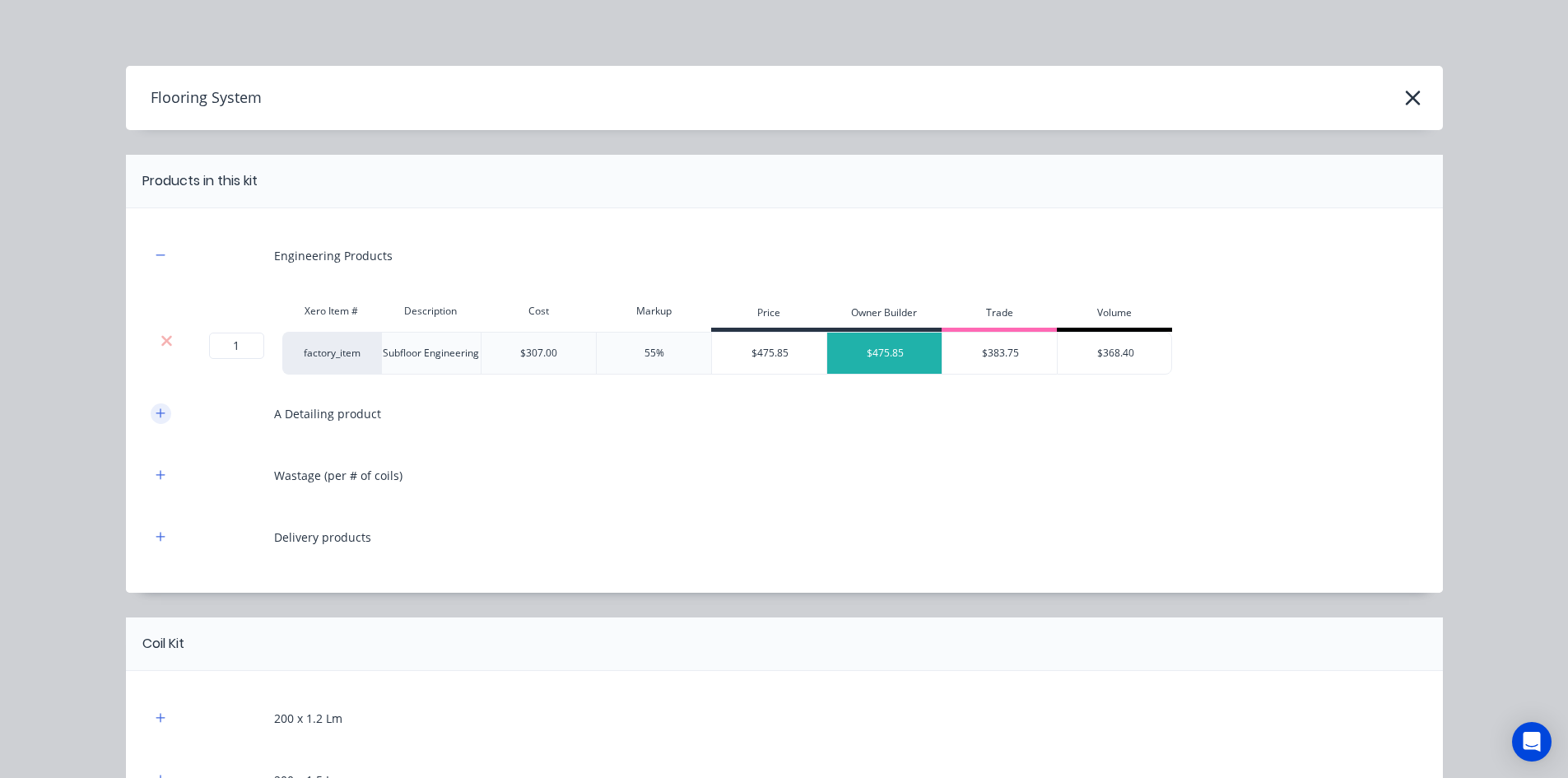
click at [159, 411] on button "button" at bounding box center [161, 414] width 21 height 21
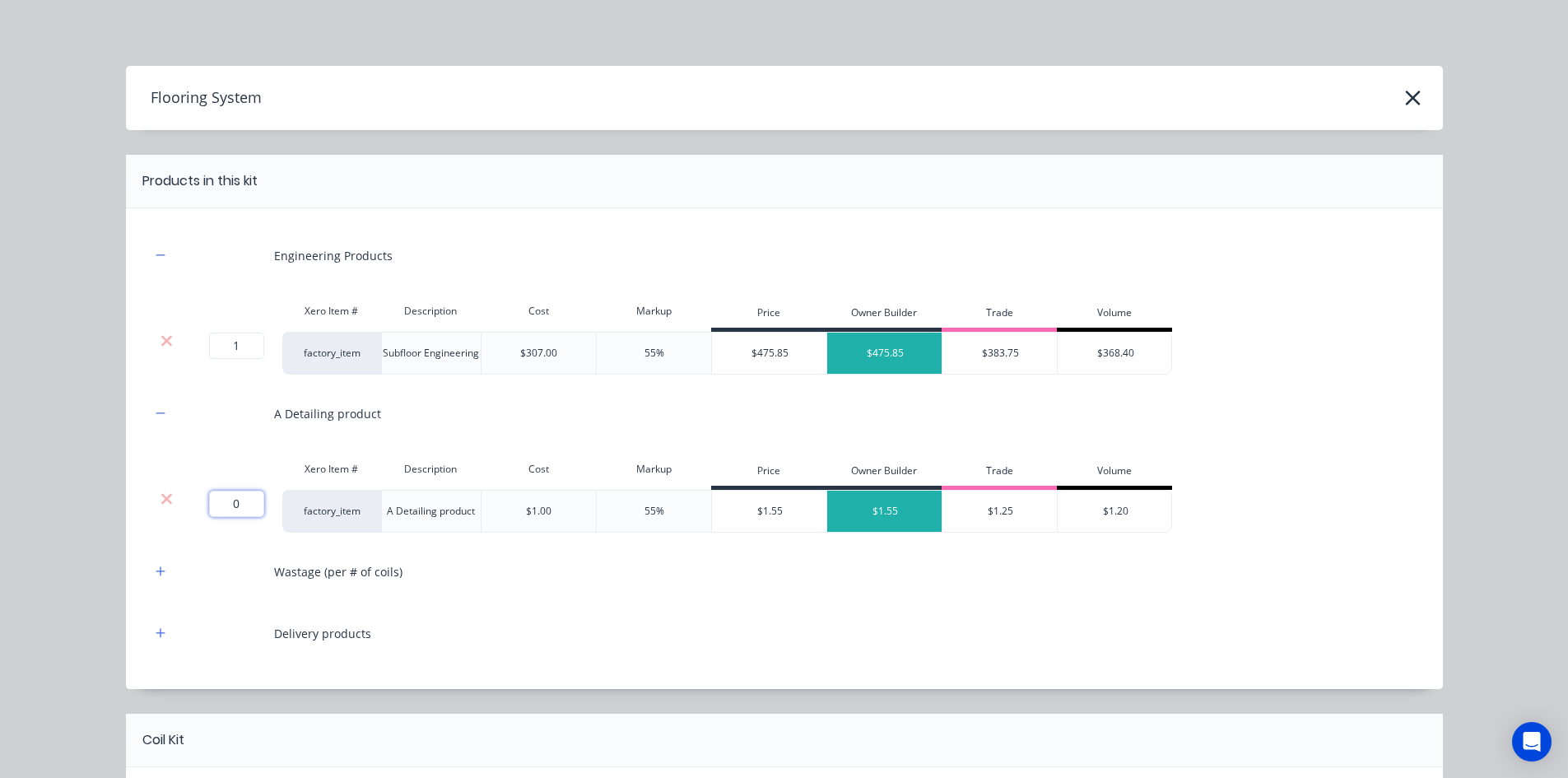
click at [230, 507] on input "0" at bounding box center [236, 503] width 55 height 26
click at [239, 503] on input "0" at bounding box center [236, 503] width 55 height 26
type input "565"
click at [154, 561] on button "button" at bounding box center [161, 572] width 21 height 21
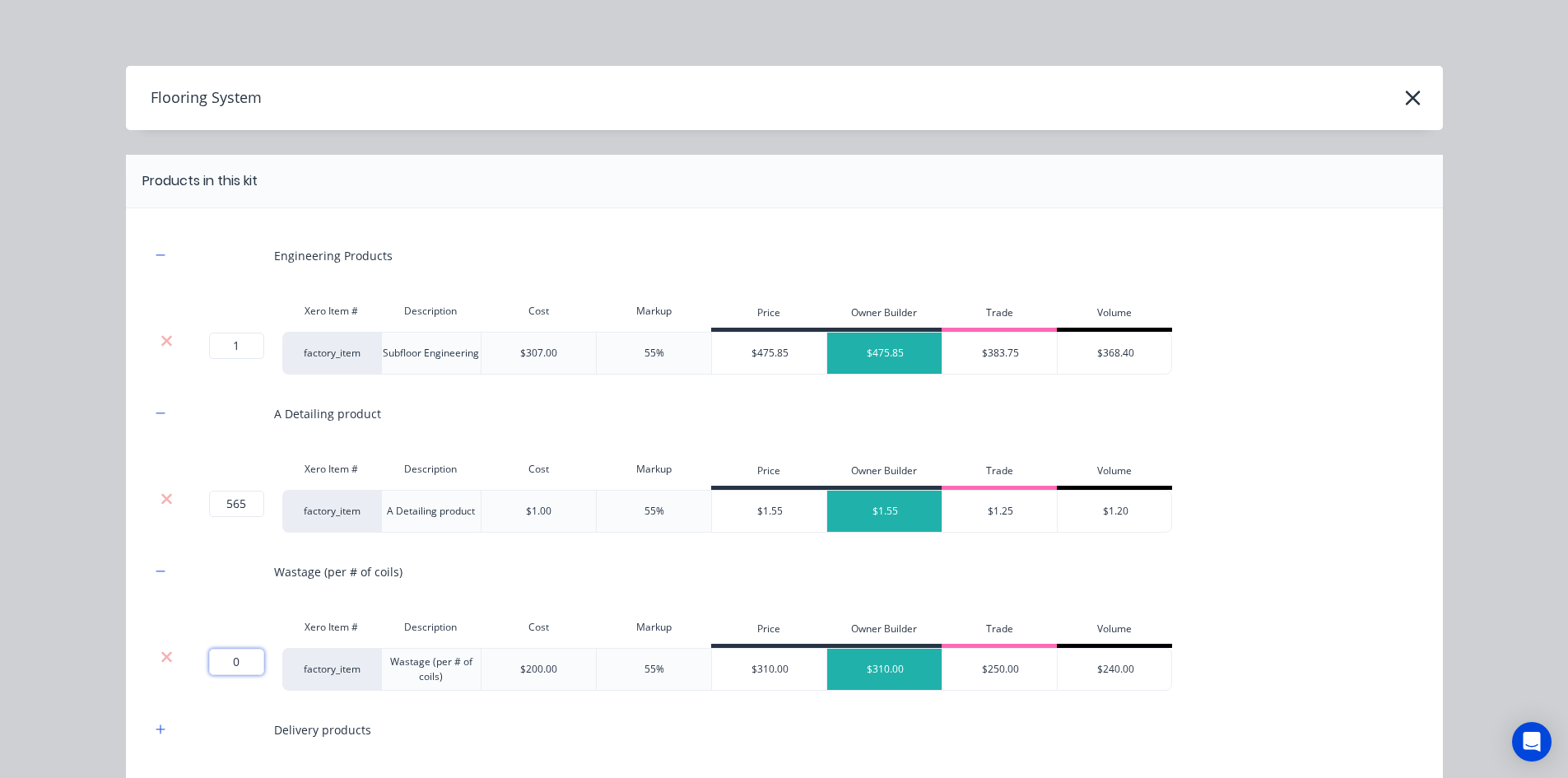
click at [246, 655] on input "0" at bounding box center [236, 662] width 55 height 26
type input "3"
click at [82, 606] on div "Flooring System Products in this kit Engineering Products Xero Item # Descripti…" at bounding box center [784, 389] width 1568 height 778
click at [222, 567] on div at bounding box center [220, 572] width 82 height 45
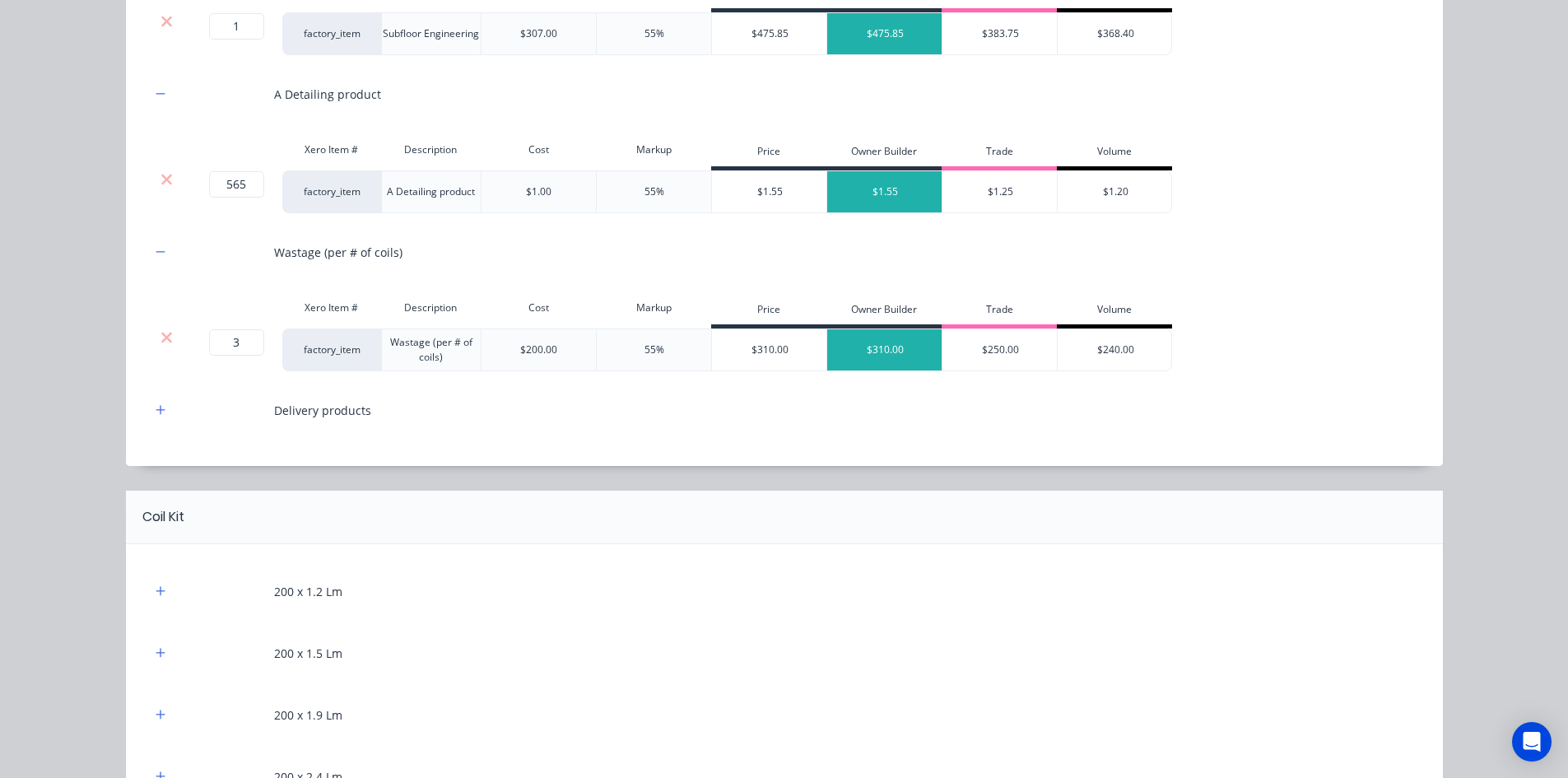
scroll to position [329, 0]
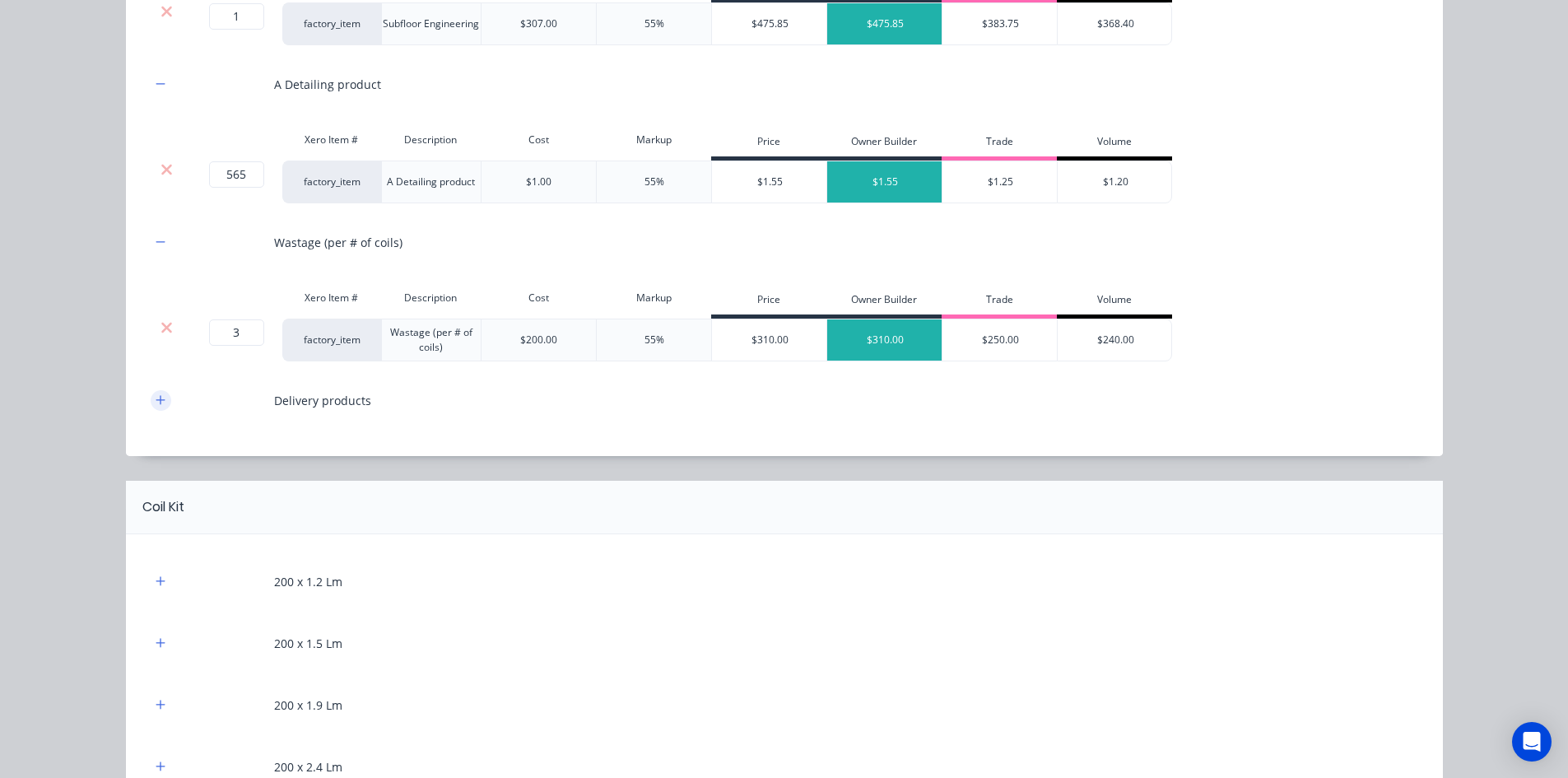
click at [162, 405] on button "button" at bounding box center [161, 400] width 21 height 21
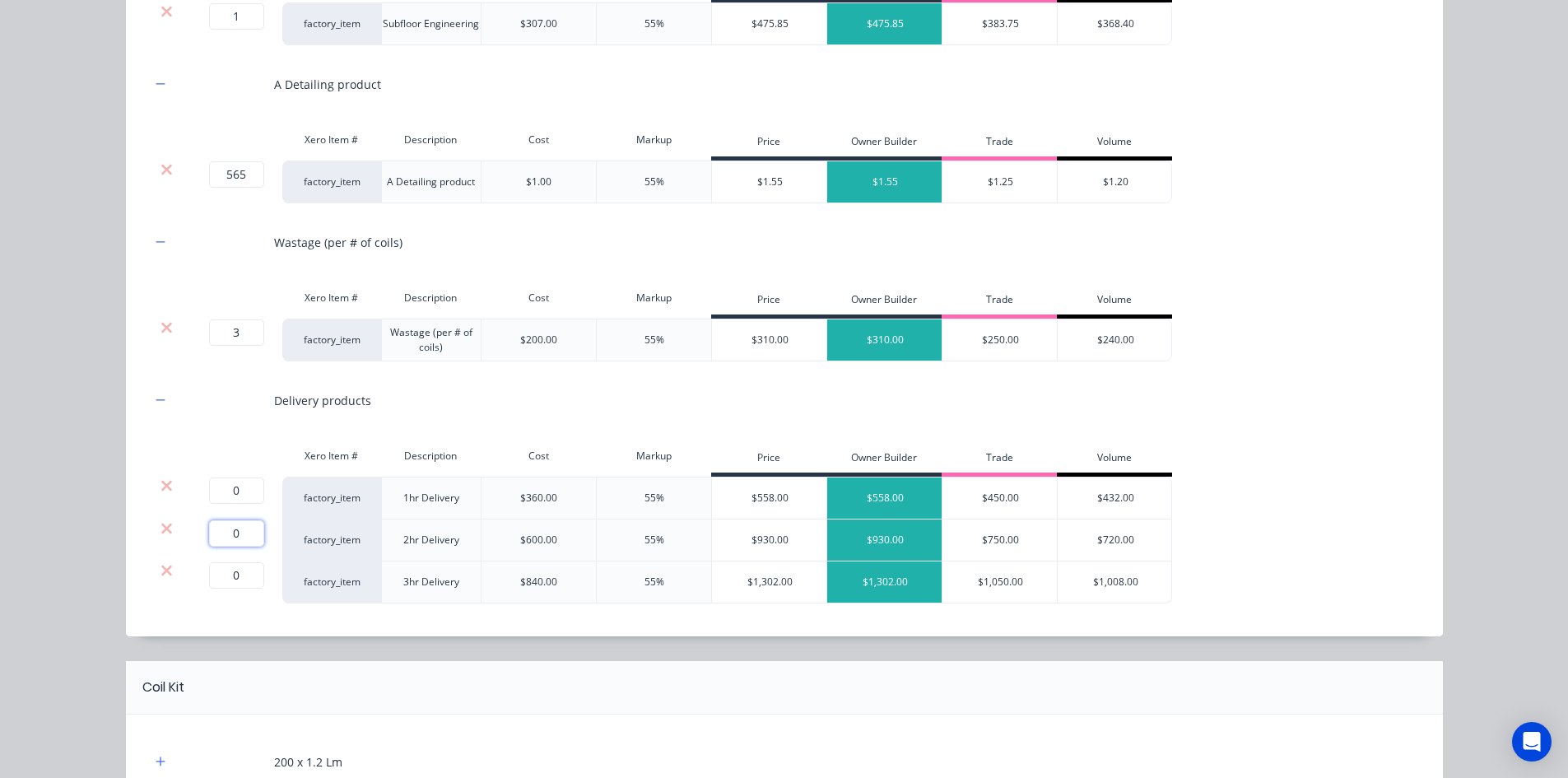
click at [230, 538] on input "0" at bounding box center [236, 533] width 55 height 26
type input "1"
click at [165, 486] on icon at bounding box center [166, 485] width 12 height 16
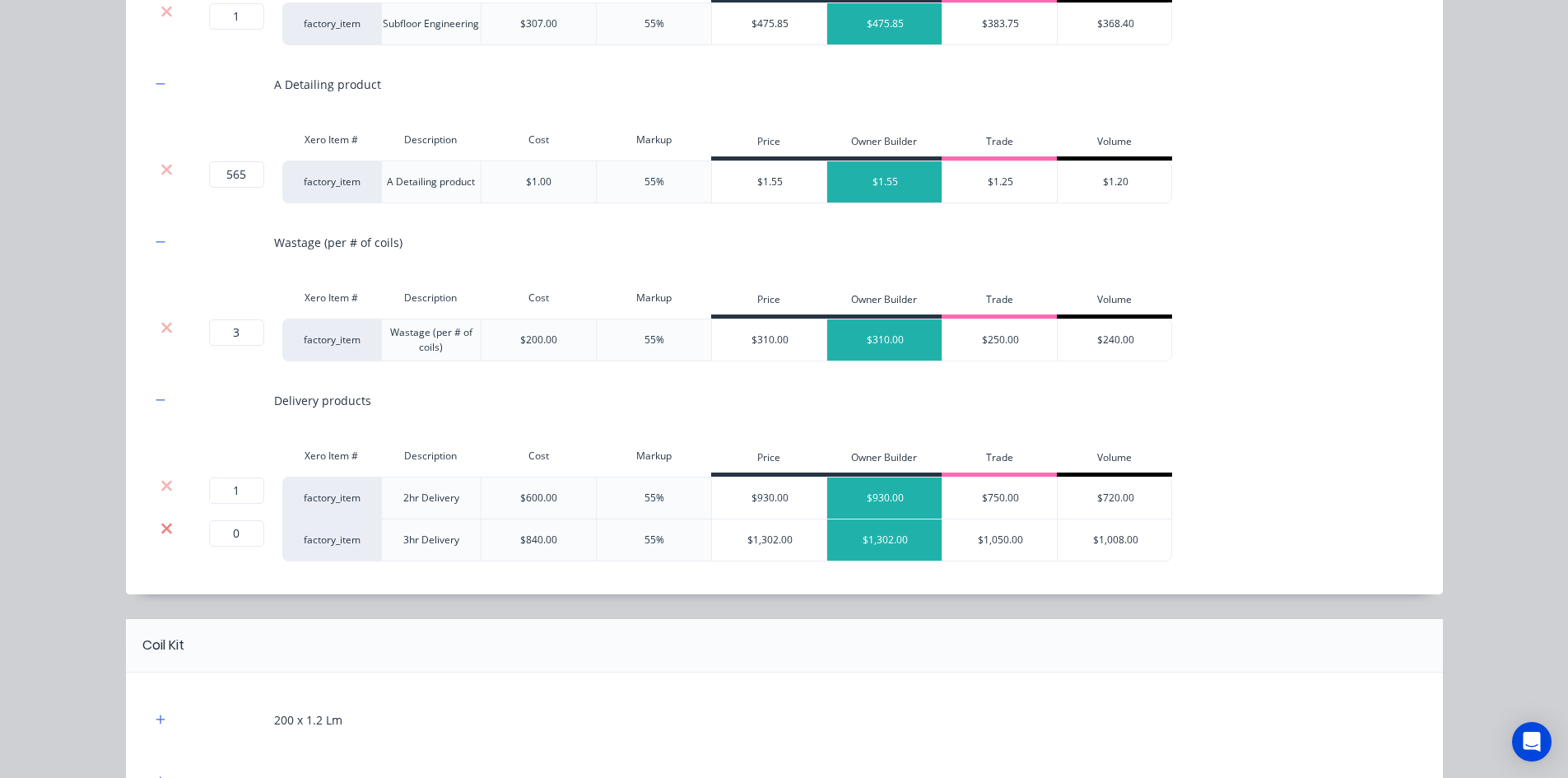
click at [160, 524] on icon at bounding box center [166, 528] width 12 height 16
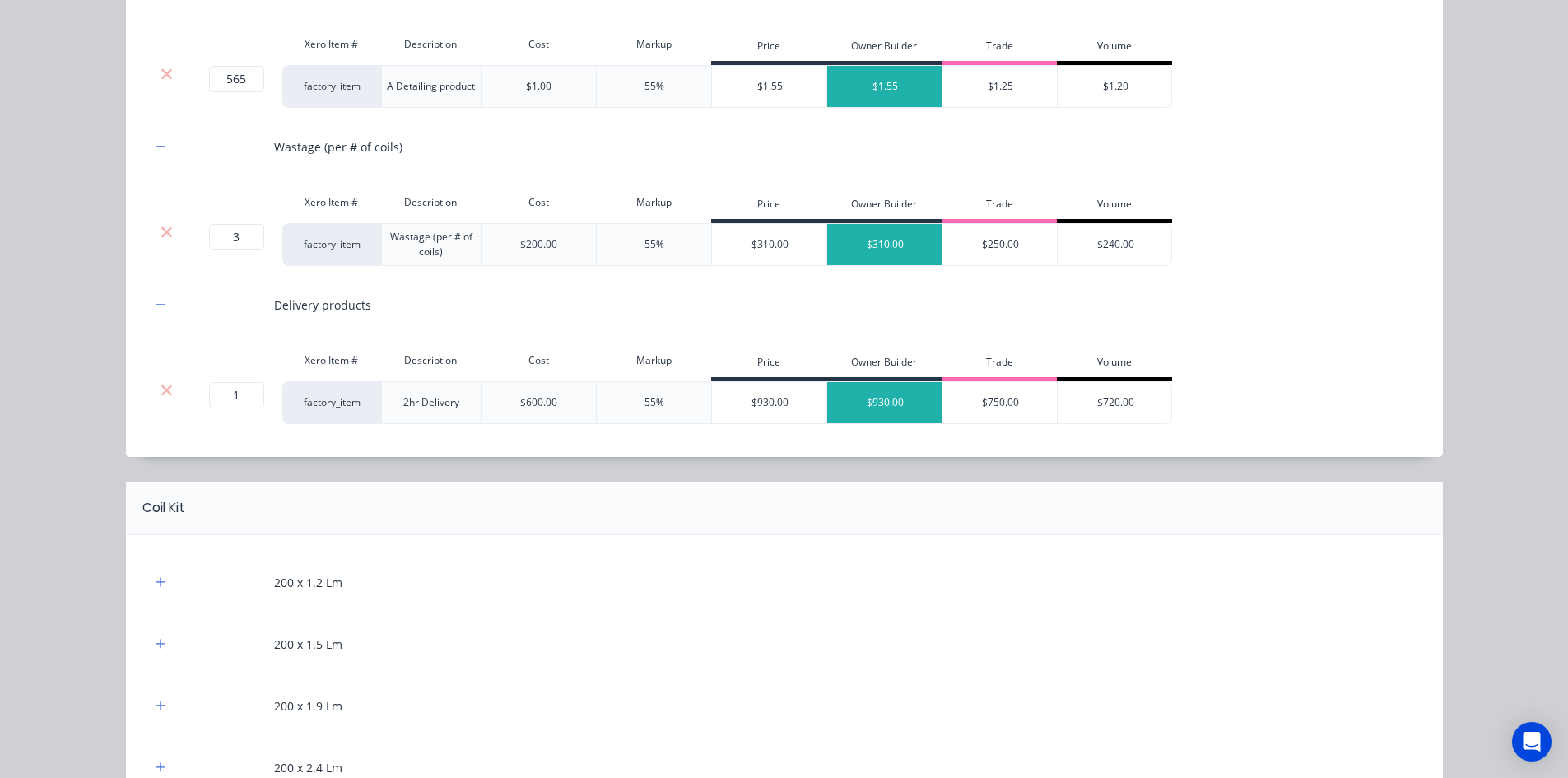
scroll to position [741, 0]
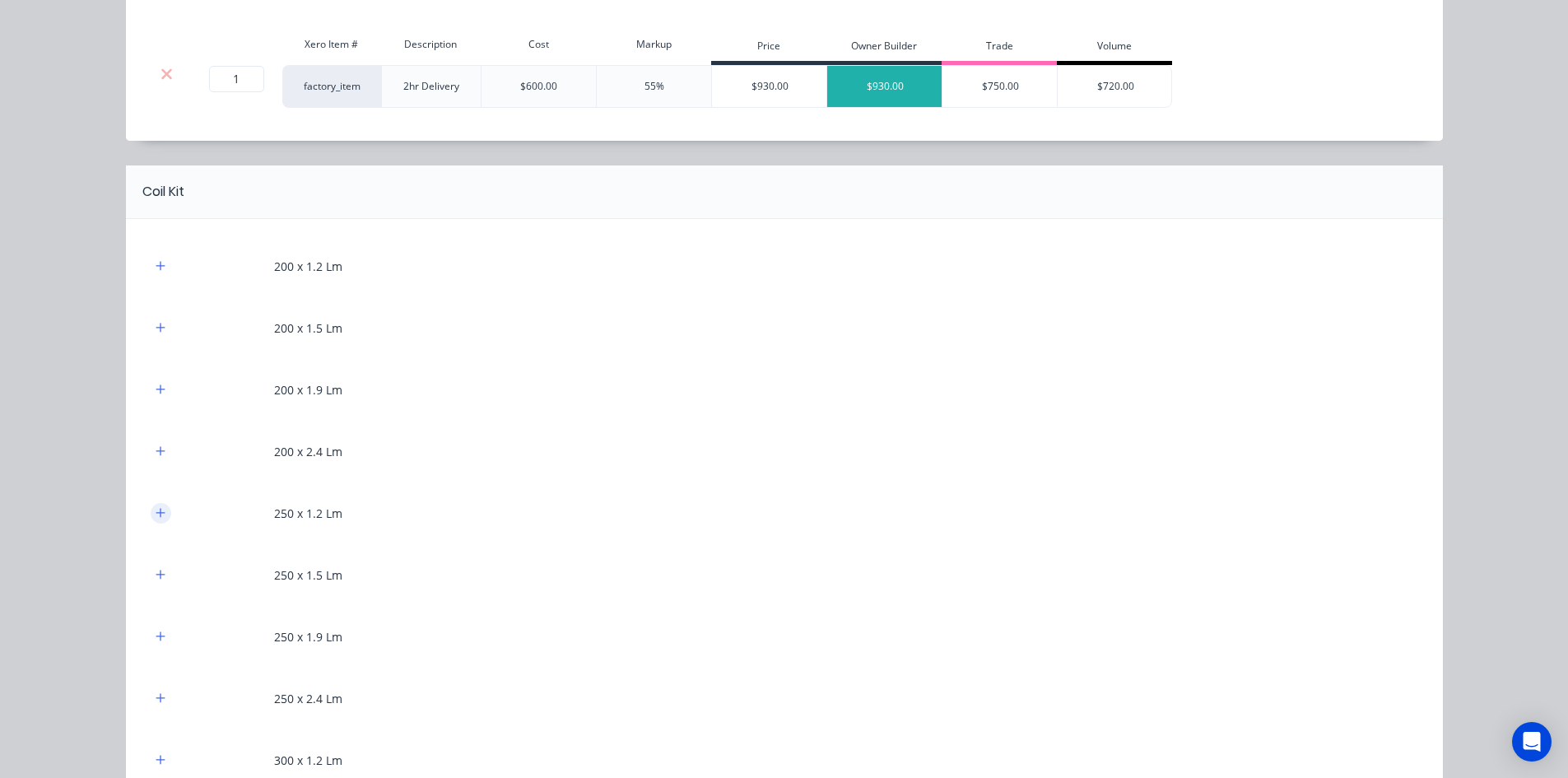
click at [156, 516] on icon "button" at bounding box center [160, 512] width 10 height 11
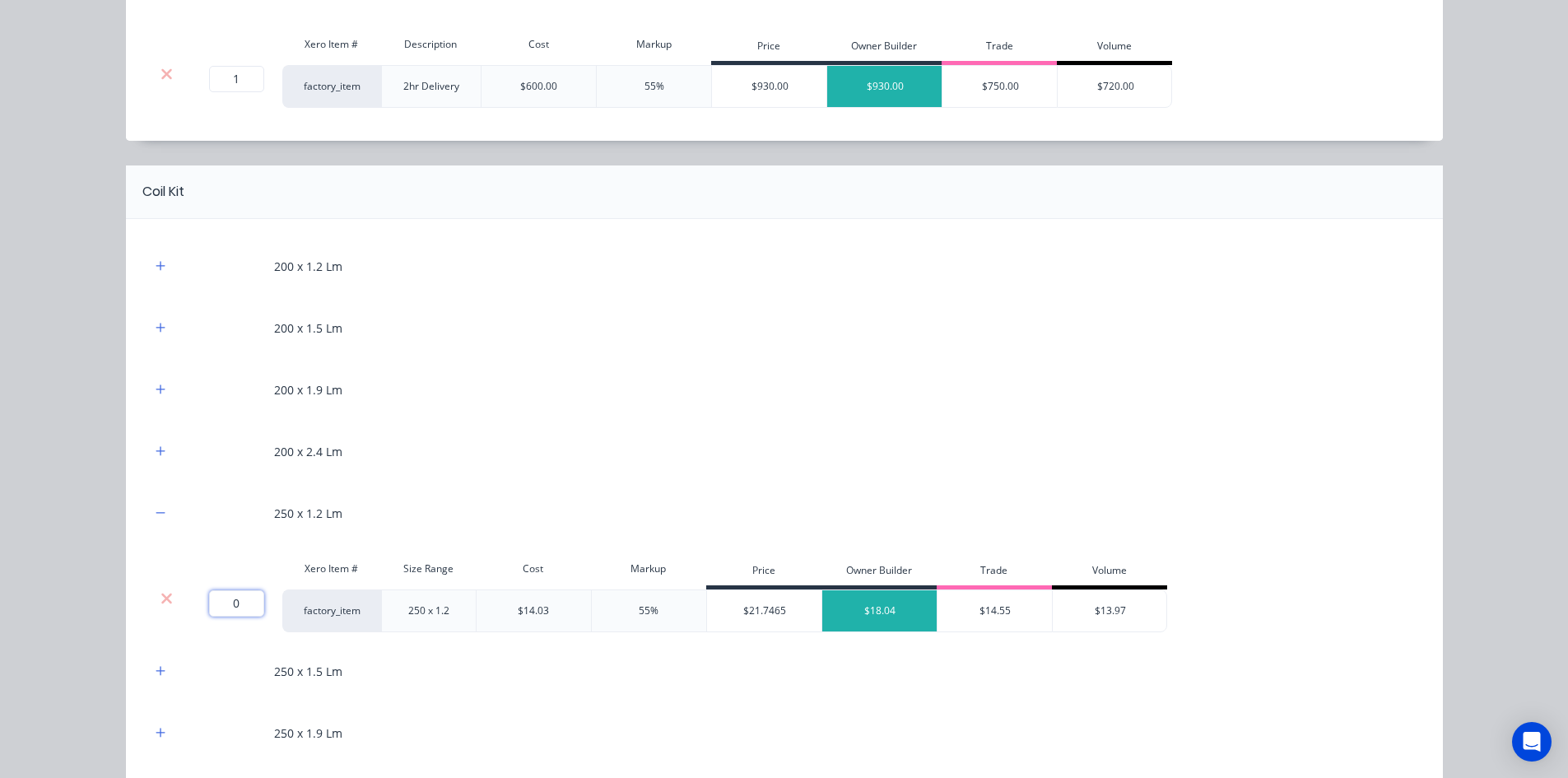
click at [221, 601] on input "0" at bounding box center [236, 603] width 55 height 26
type input "298"
click at [112, 590] on div "Flooring System Products in this kit Engineering Products Xero Item # Descripti…" at bounding box center [784, 389] width 1568 height 778
click at [156, 269] on icon "button" at bounding box center [160, 265] width 10 height 11
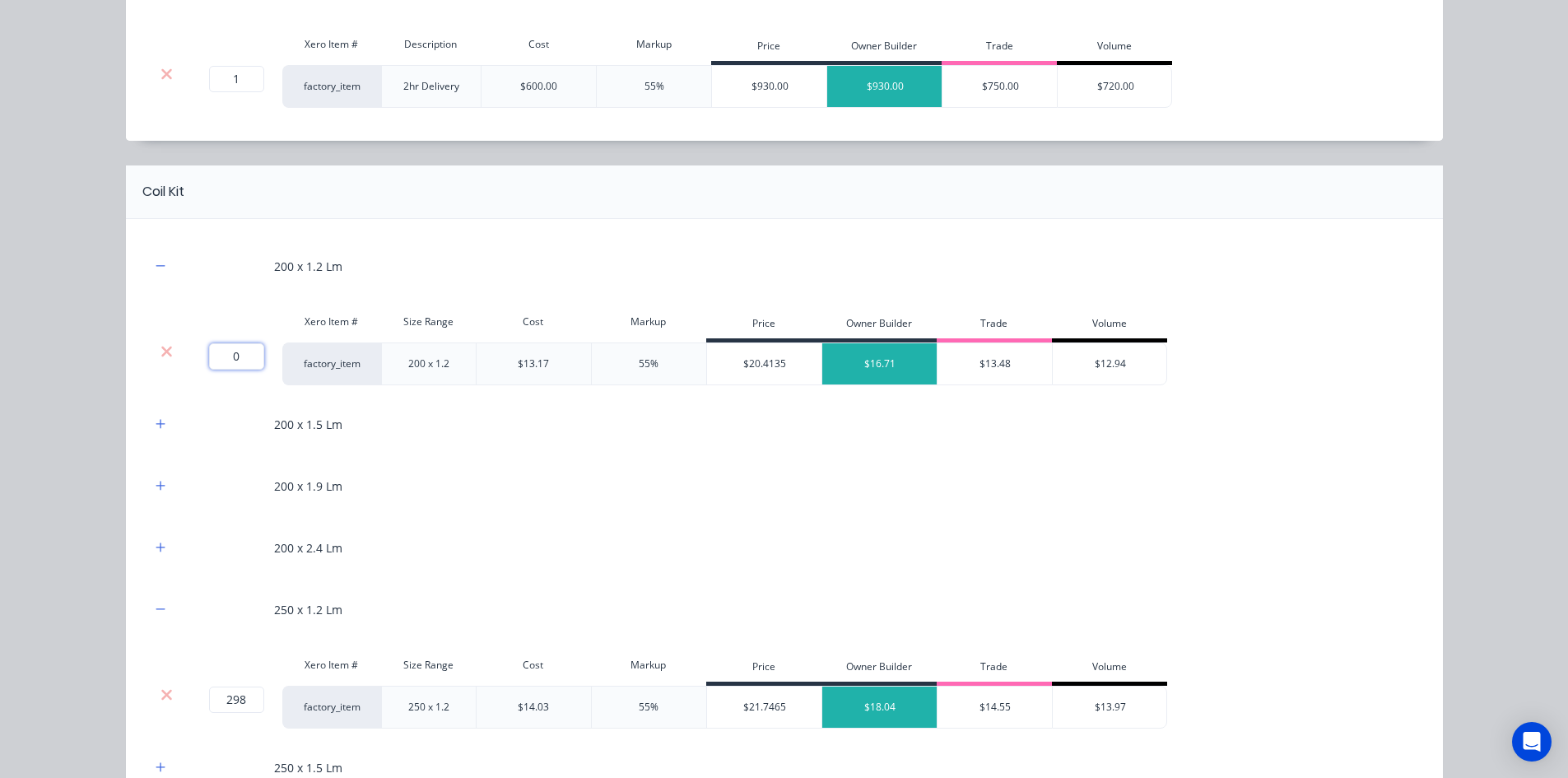
click at [233, 357] on input "0" at bounding box center [236, 356] width 55 height 26
type input "186"
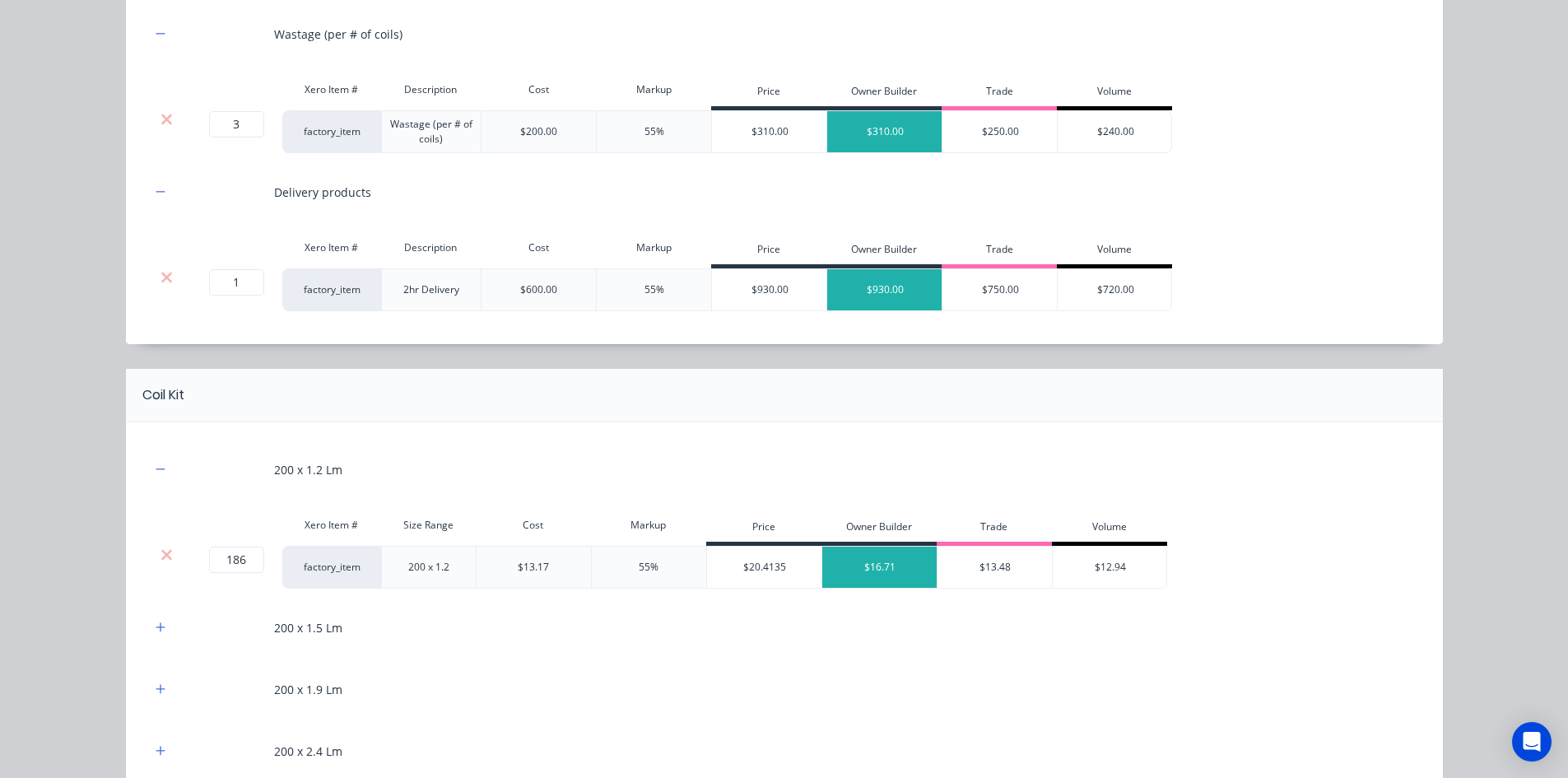
scroll to position [494, 0]
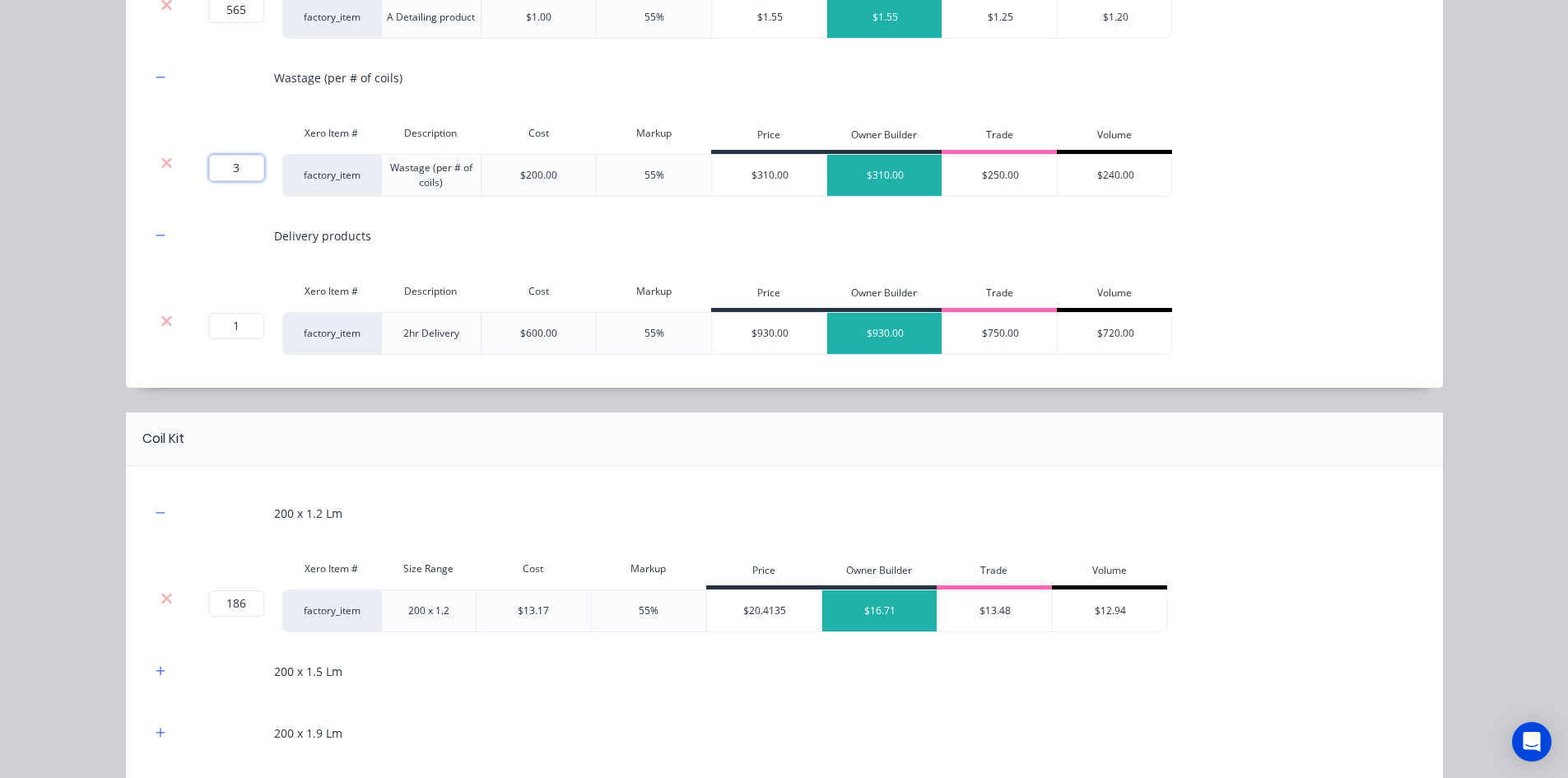
click at [226, 165] on input "3" at bounding box center [236, 168] width 55 height 26
type input "4"
click at [82, 284] on div "Flooring System Products in this kit Engineering Products Xero Item # Descripti…" at bounding box center [784, 389] width 1568 height 778
click at [245, 325] on input "1" at bounding box center [236, 326] width 55 height 26
click at [230, 176] on input "4" at bounding box center [236, 168] width 55 height 26
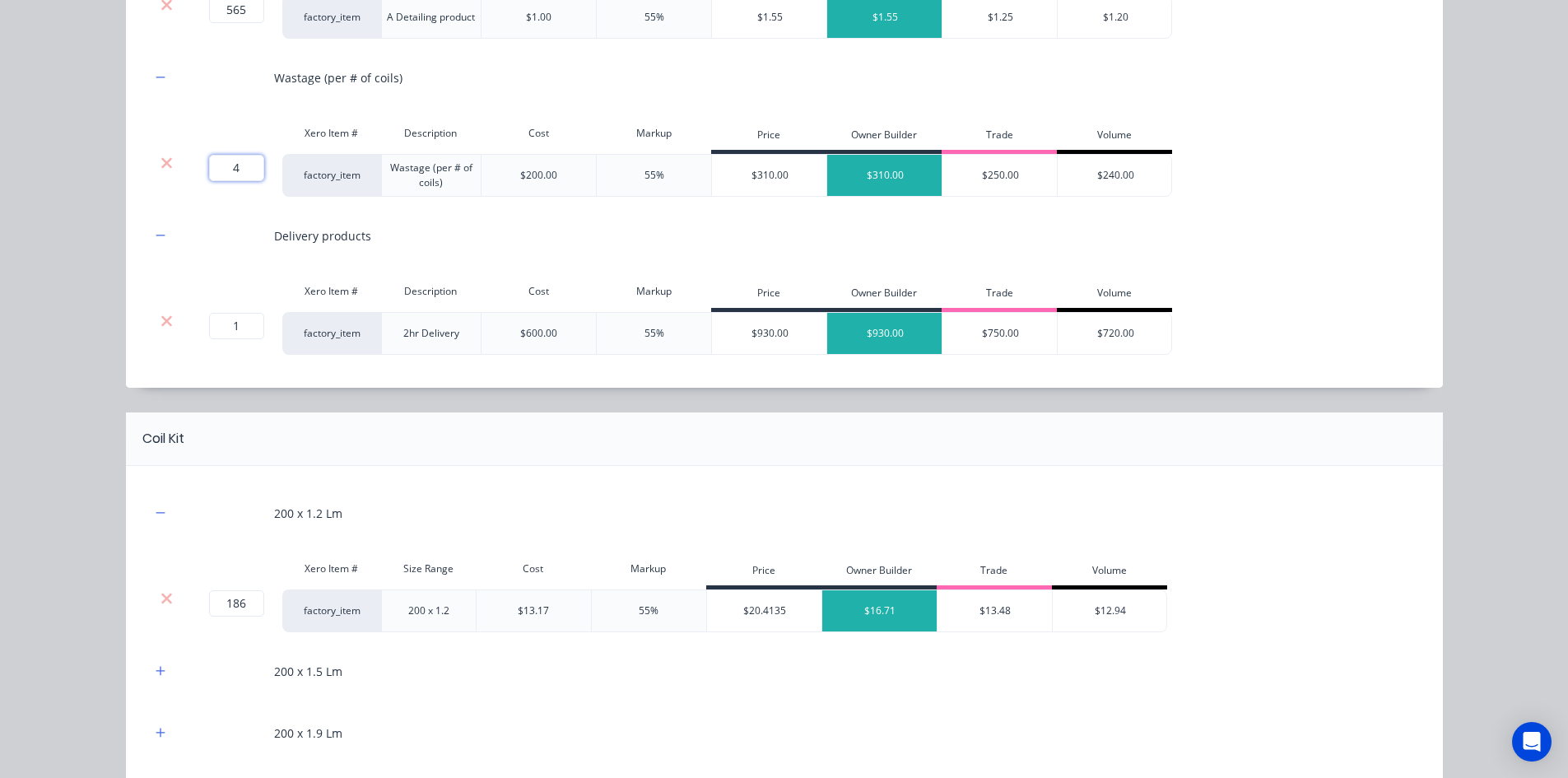
type input "3"
click at [79, 190] on div "Flooring System Products in this kit Engineering Products Xero Item # Descripti…" at bounding box center [784, 389] width 1568 height 778
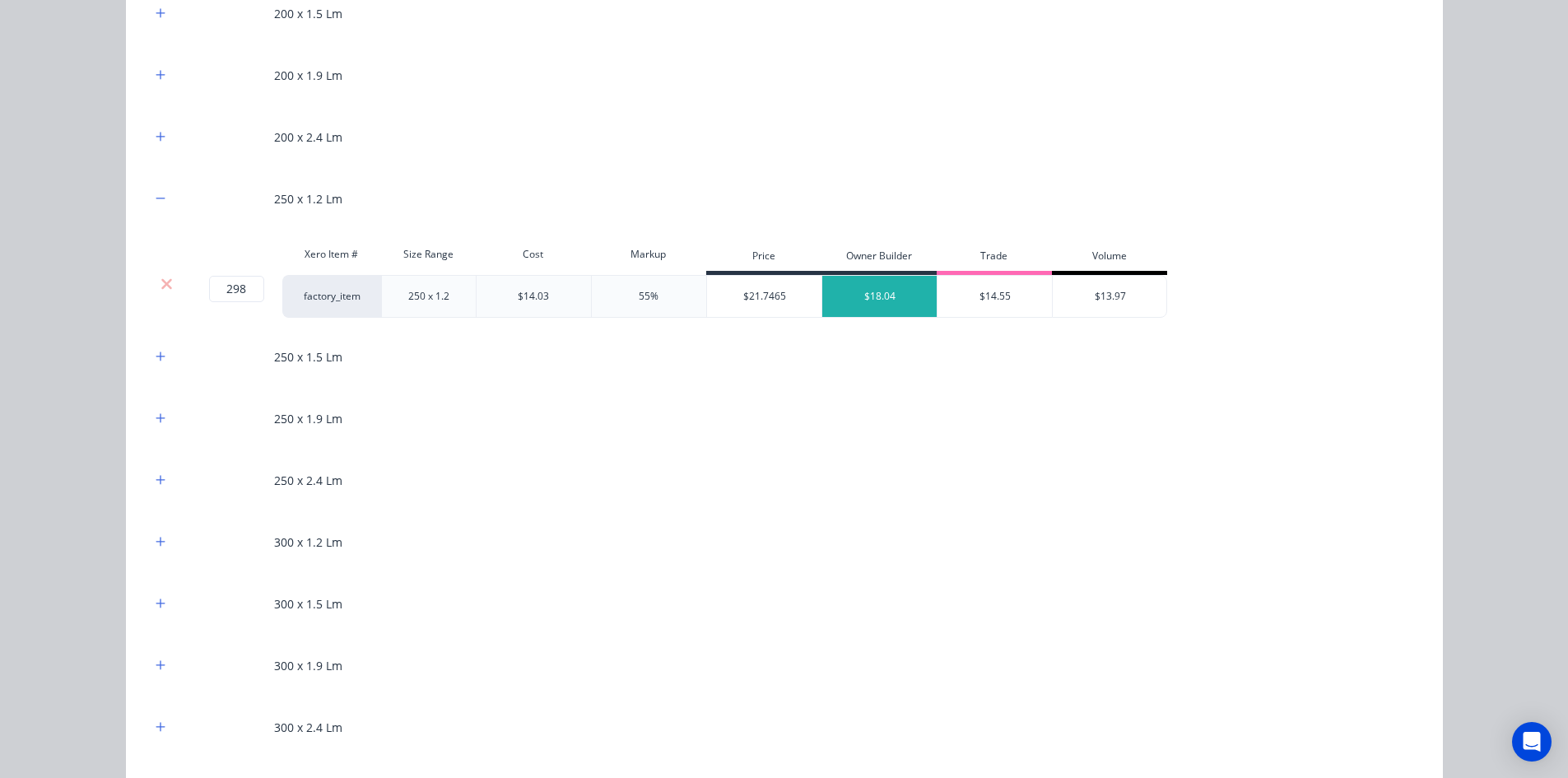
scroll to position [1152, 0]
click at [242, 289] on input "298" at bounding box center [236, 288] width 55 height 26
type input "299"
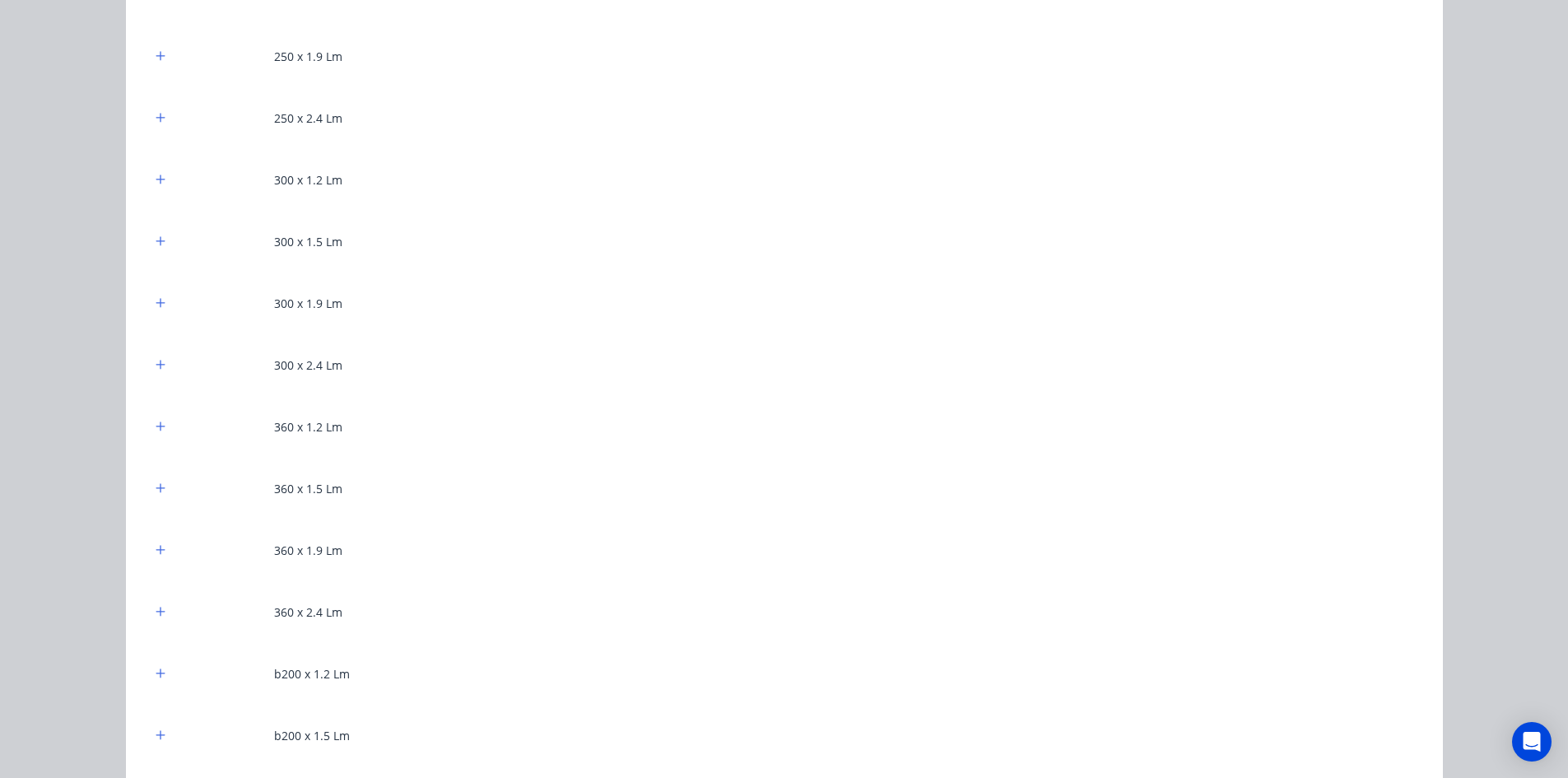
scroll to position [1564, 0]
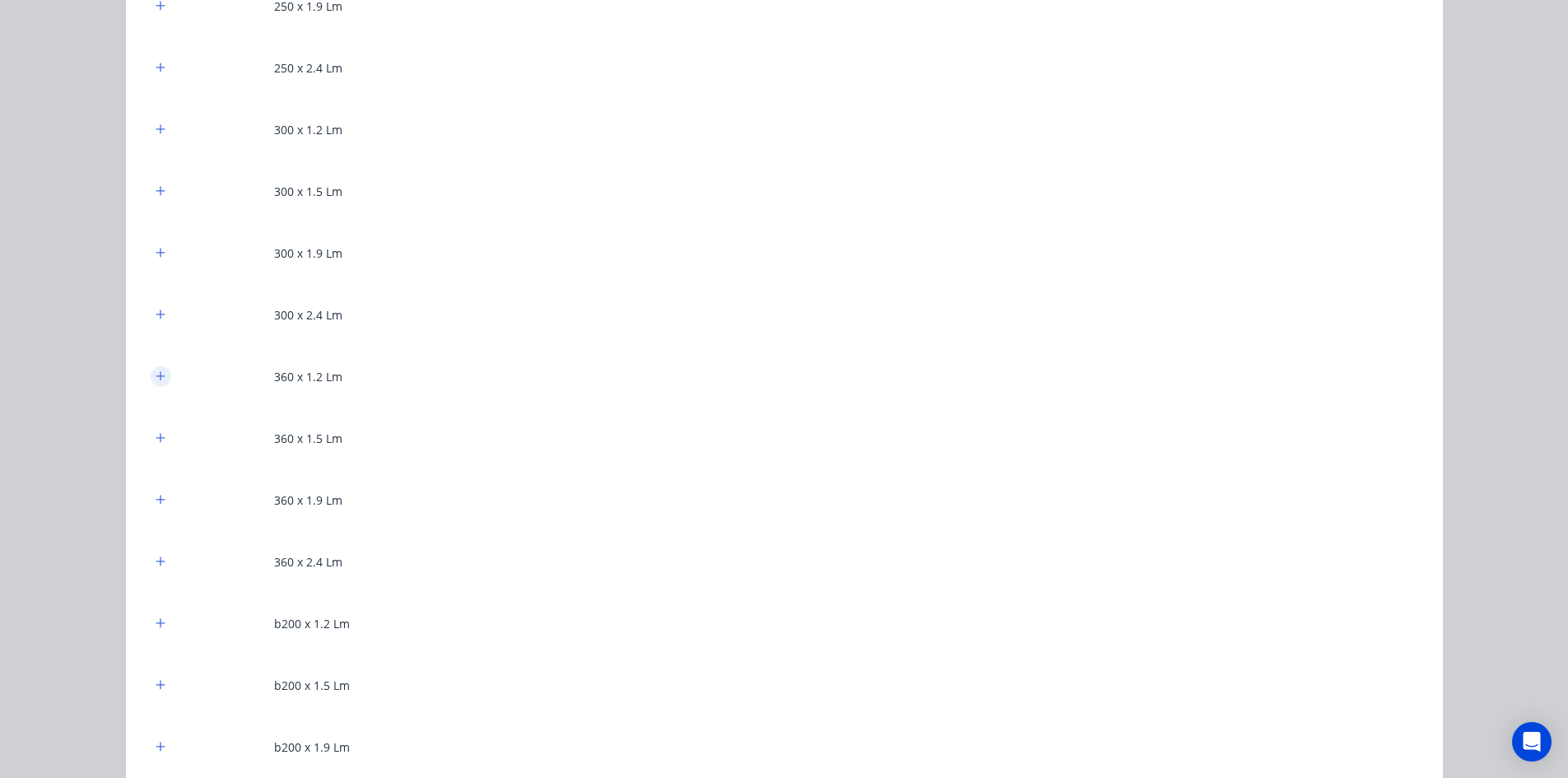
click at [151, 377] on button "button" at bounding box center [161, 377] width 21 height 21
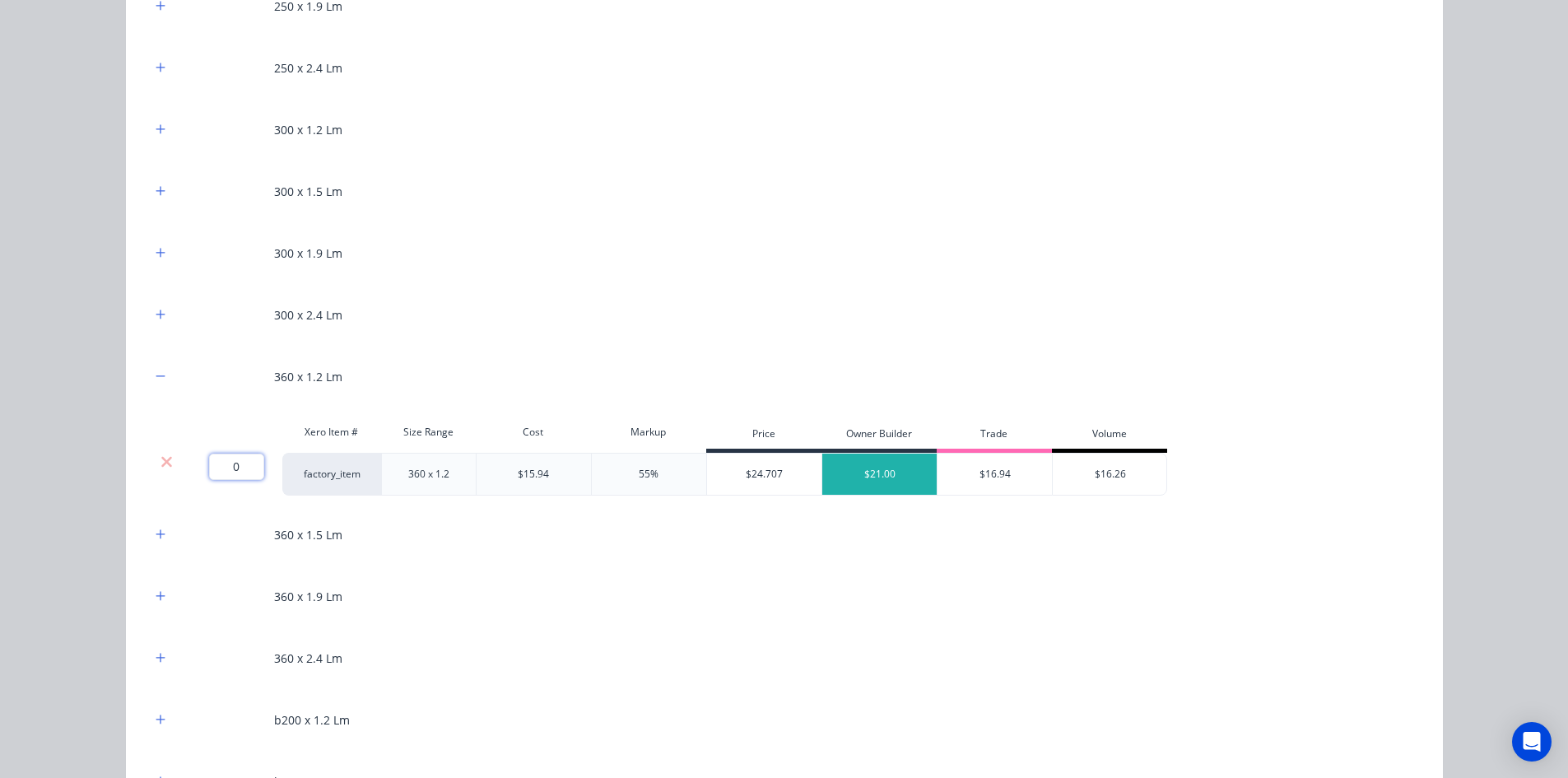
click at [234, 457] on input "0" at bounding box center [236, 467] width 55 height 26
type input "55"
click at [62, 405] on div "Flooring System Products in this kit Engineering Products Xero Item # Descripti…" at bounding box center [784, 389] width 1568 height 778
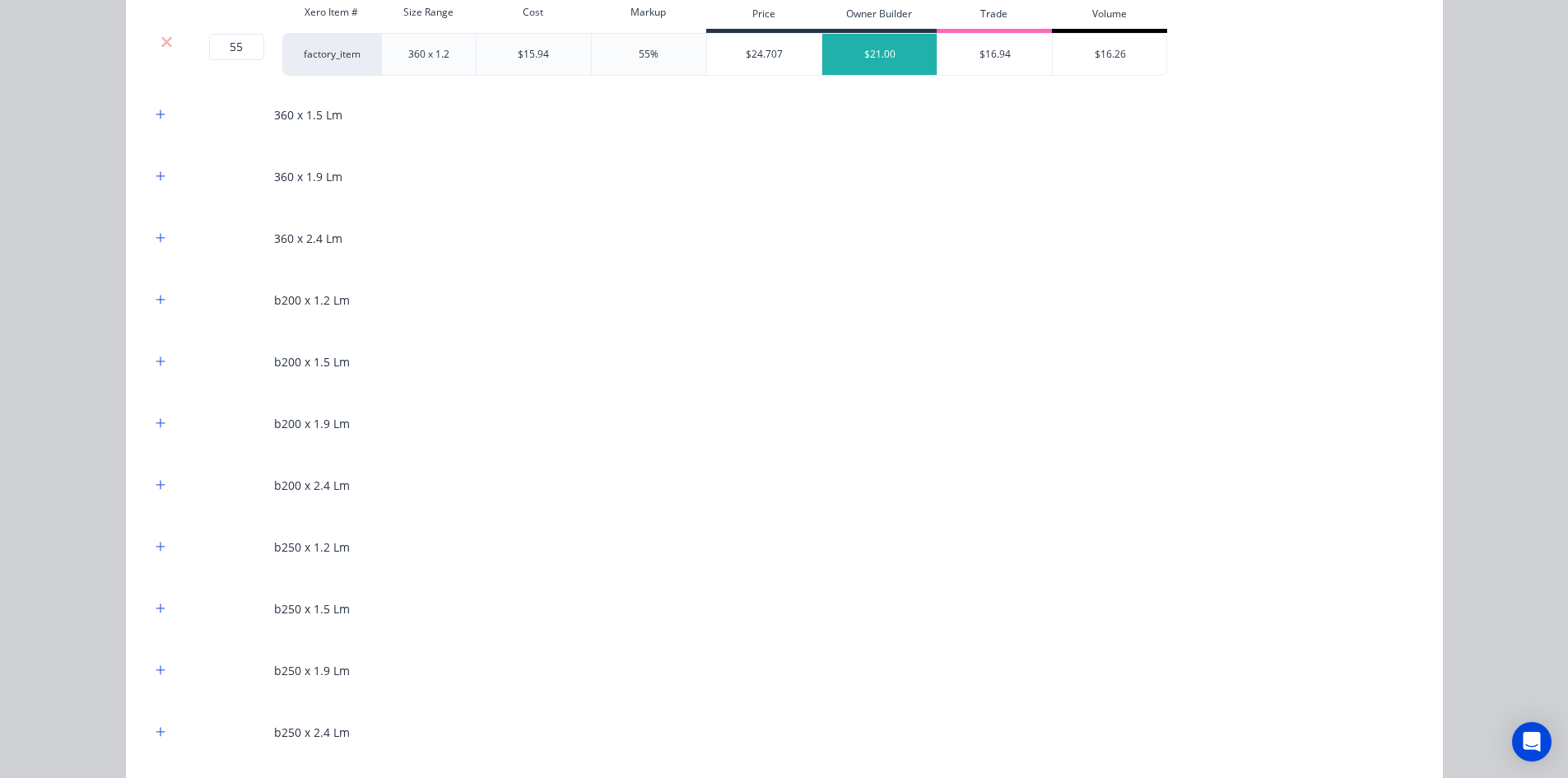
scroll to position [2058, 0]
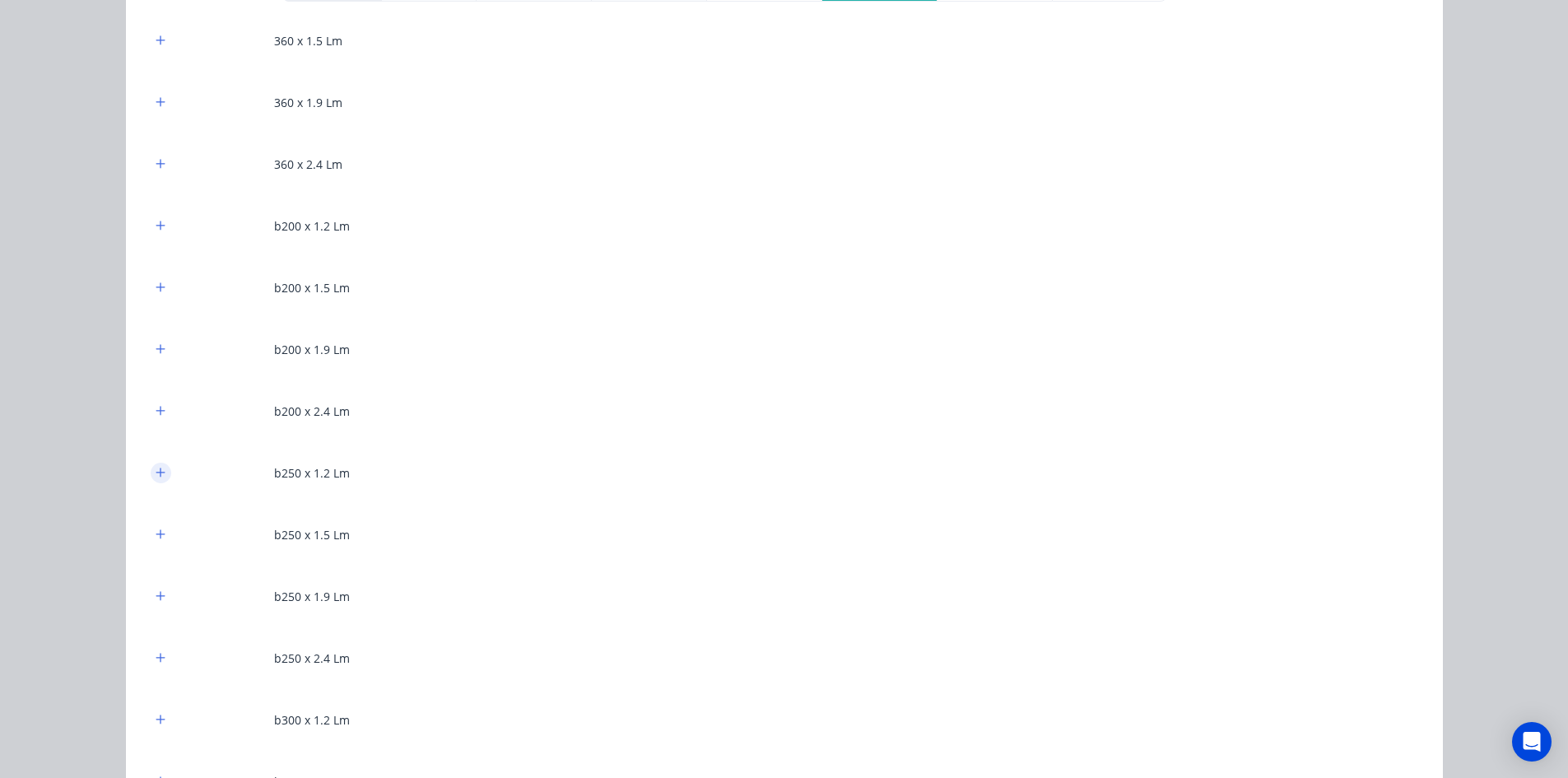
click at [158, 473] on icon "button" at bounding box center [160, 472] width 10 height 11
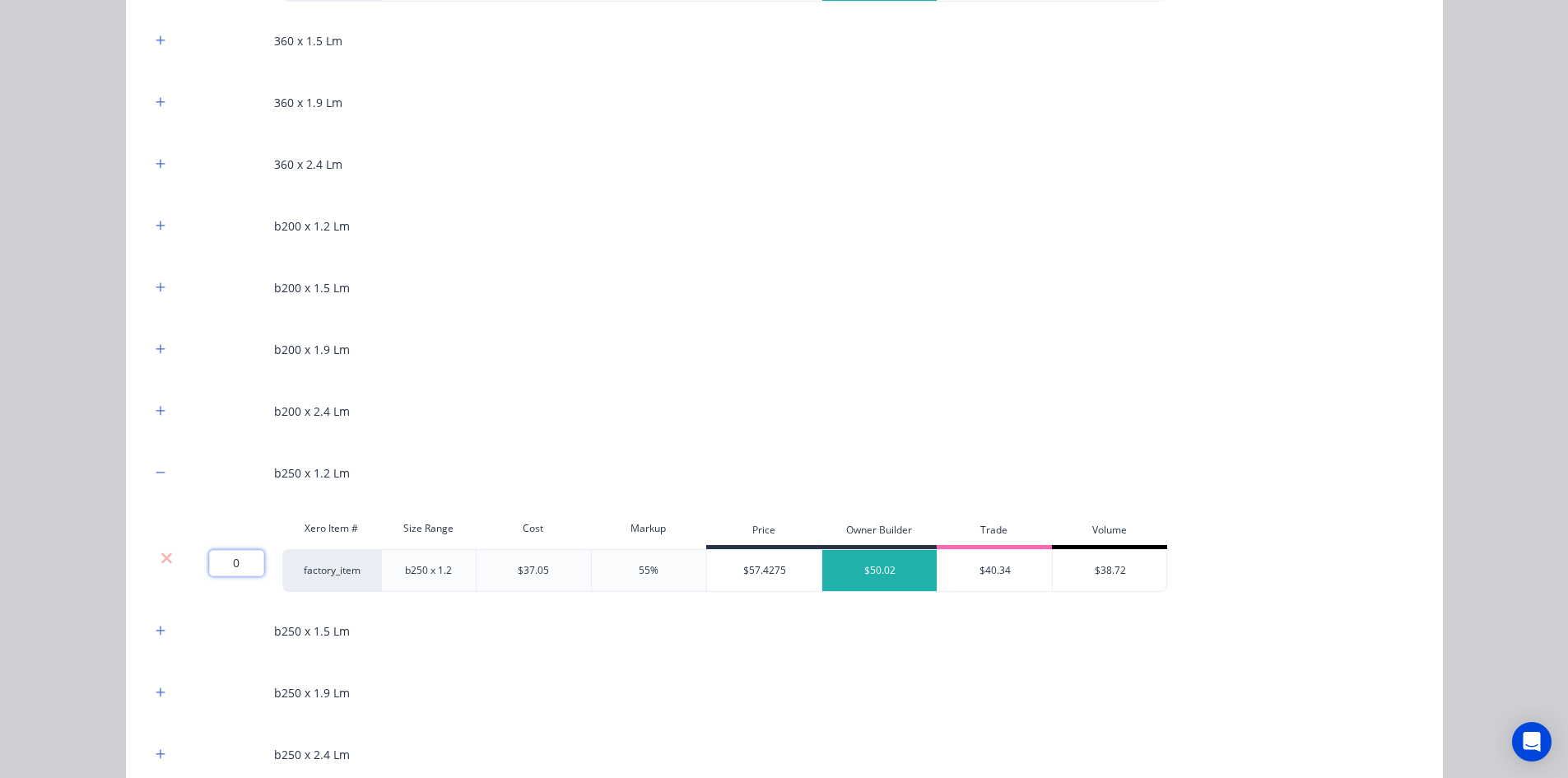
click at [237, 564] on input "0" at bounding box center [236, 563] width 55 height 26
type input "24"
click at [90, 526] on div "Flooring System Products in this kit Engineering Products Xero Item # Descripti…" at bounding box center [784, 389] width 1568 height 778
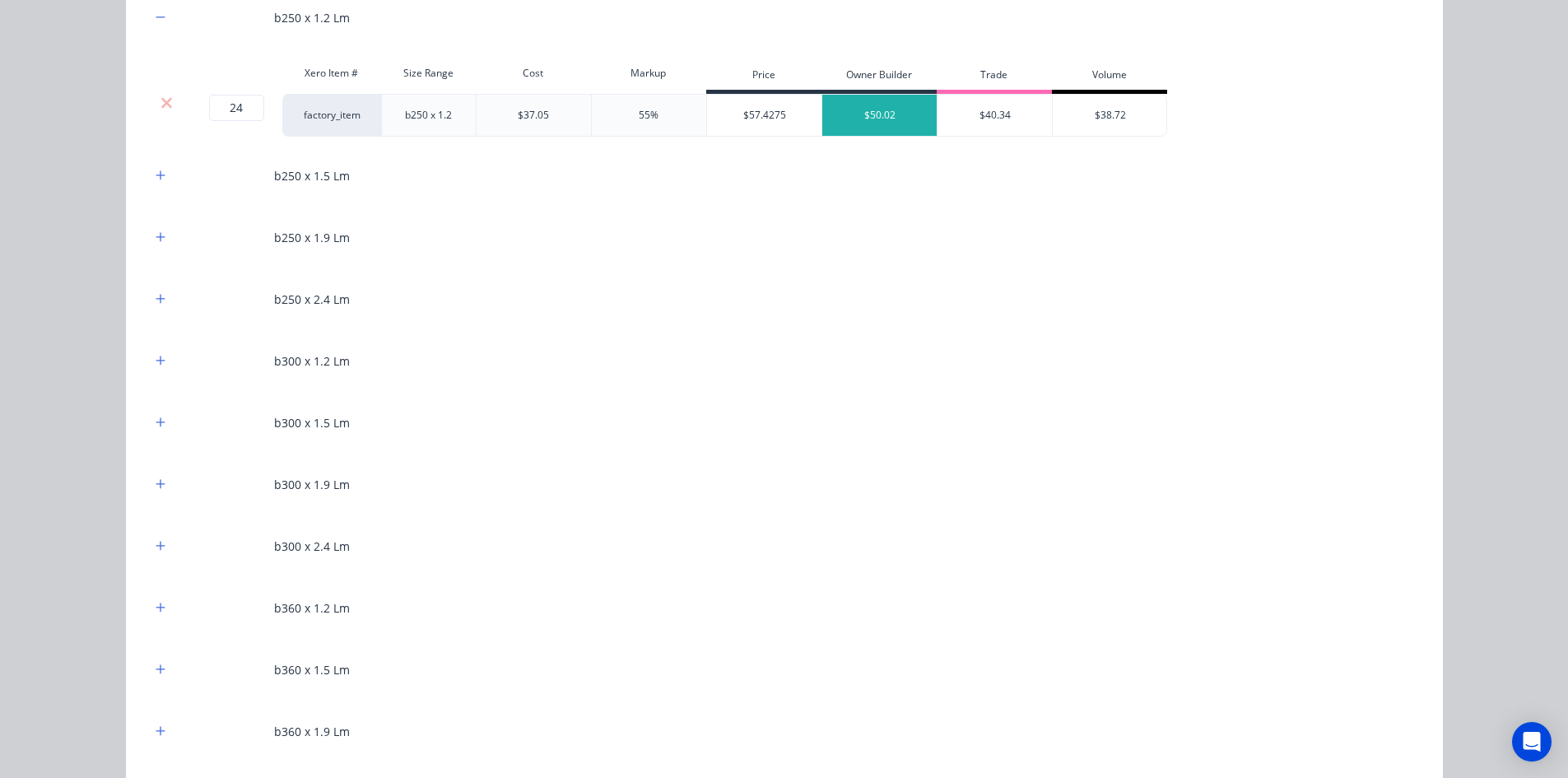
scroll to position [2551, 0]
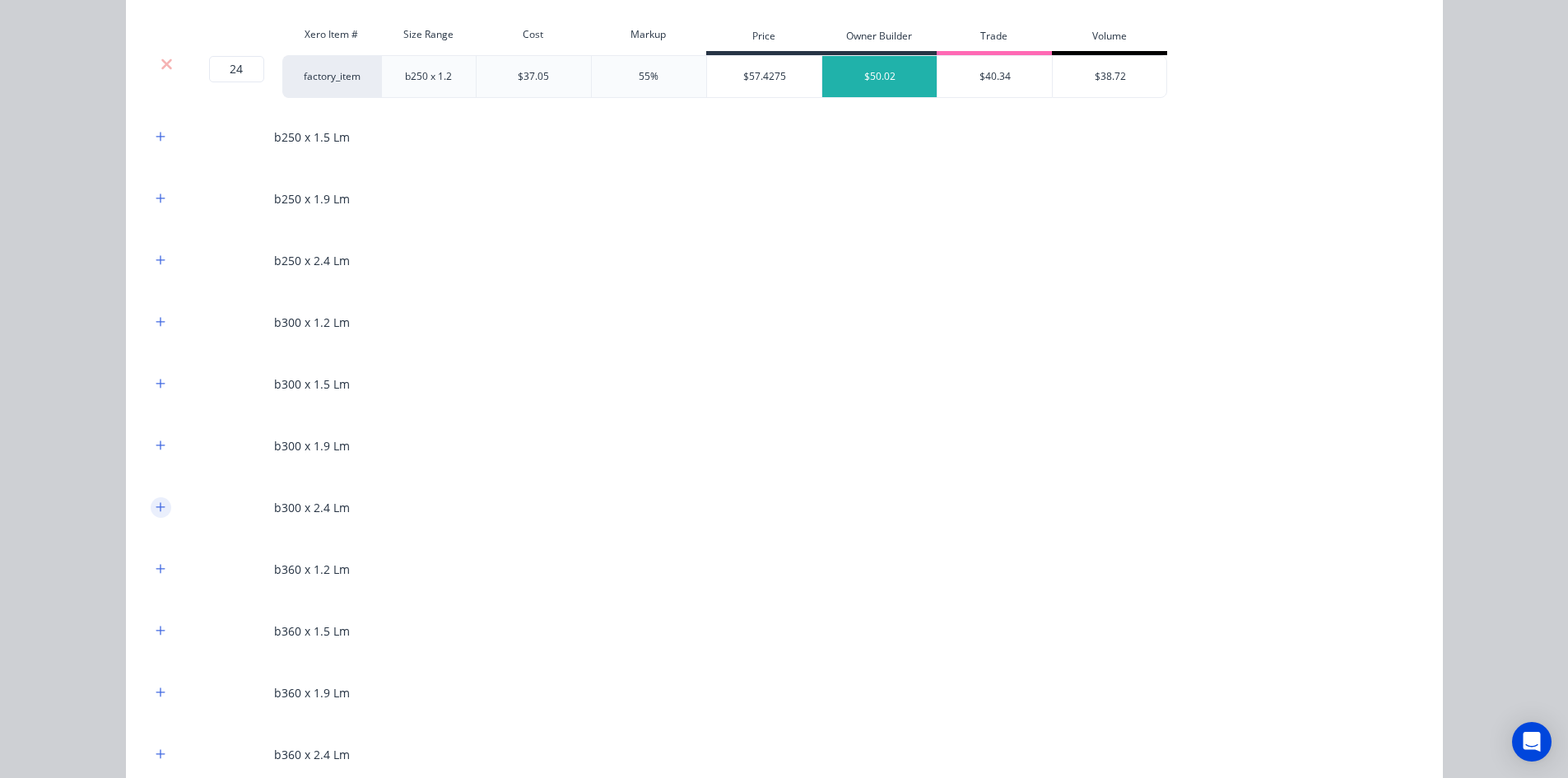
click at [161, 505] on button "button" at bounding box center [161, 508] width 21 height 21
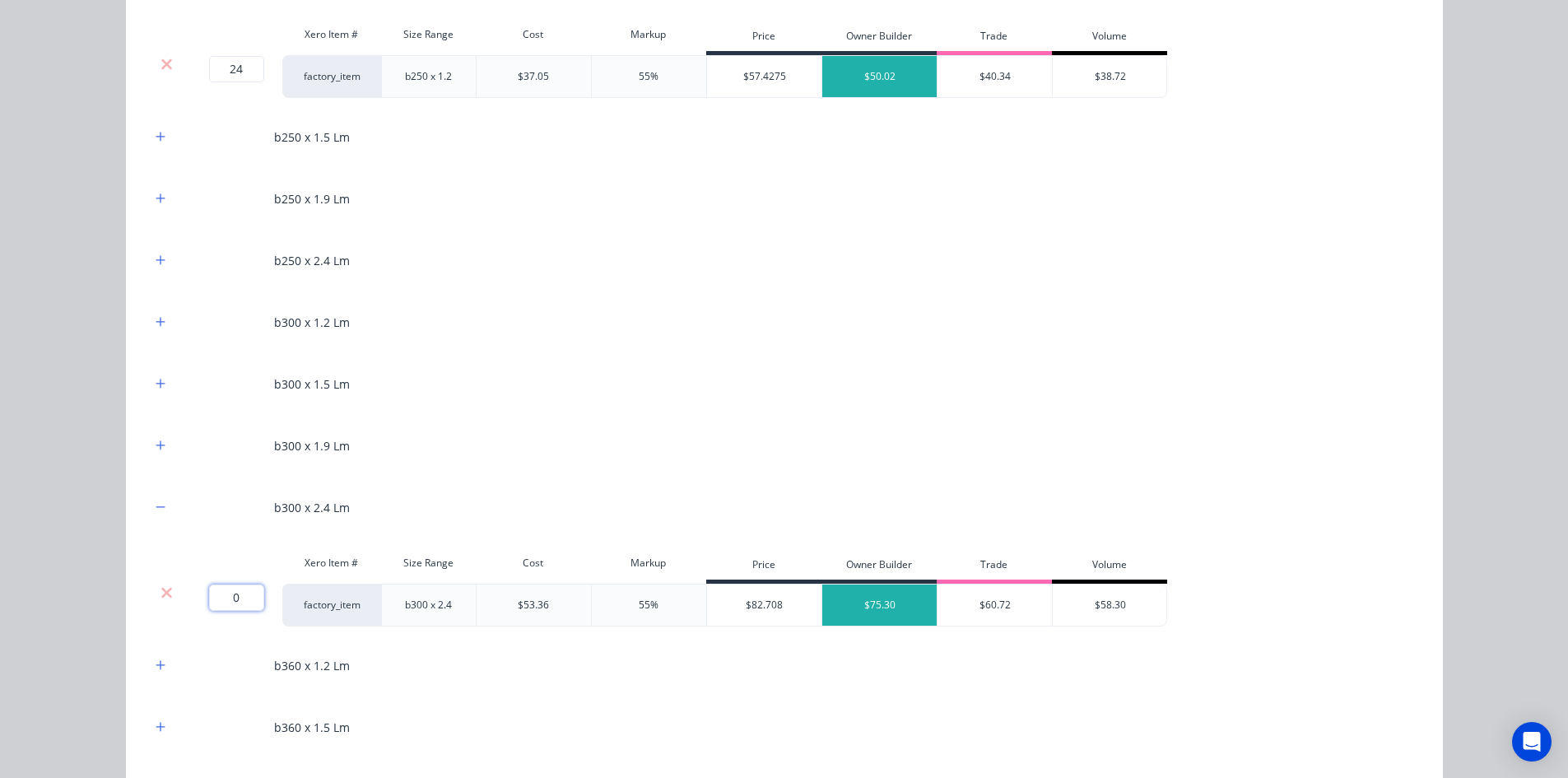
click at [227, 593] on input "0" at bounding box center [236, 598] width 55 height 26
type input "1"
click at [94, 572] on div "Flooring System Products in this kit Engineering Products Xero Item # Descripti…" at bounding box center [784, 389] width 1568 height 778
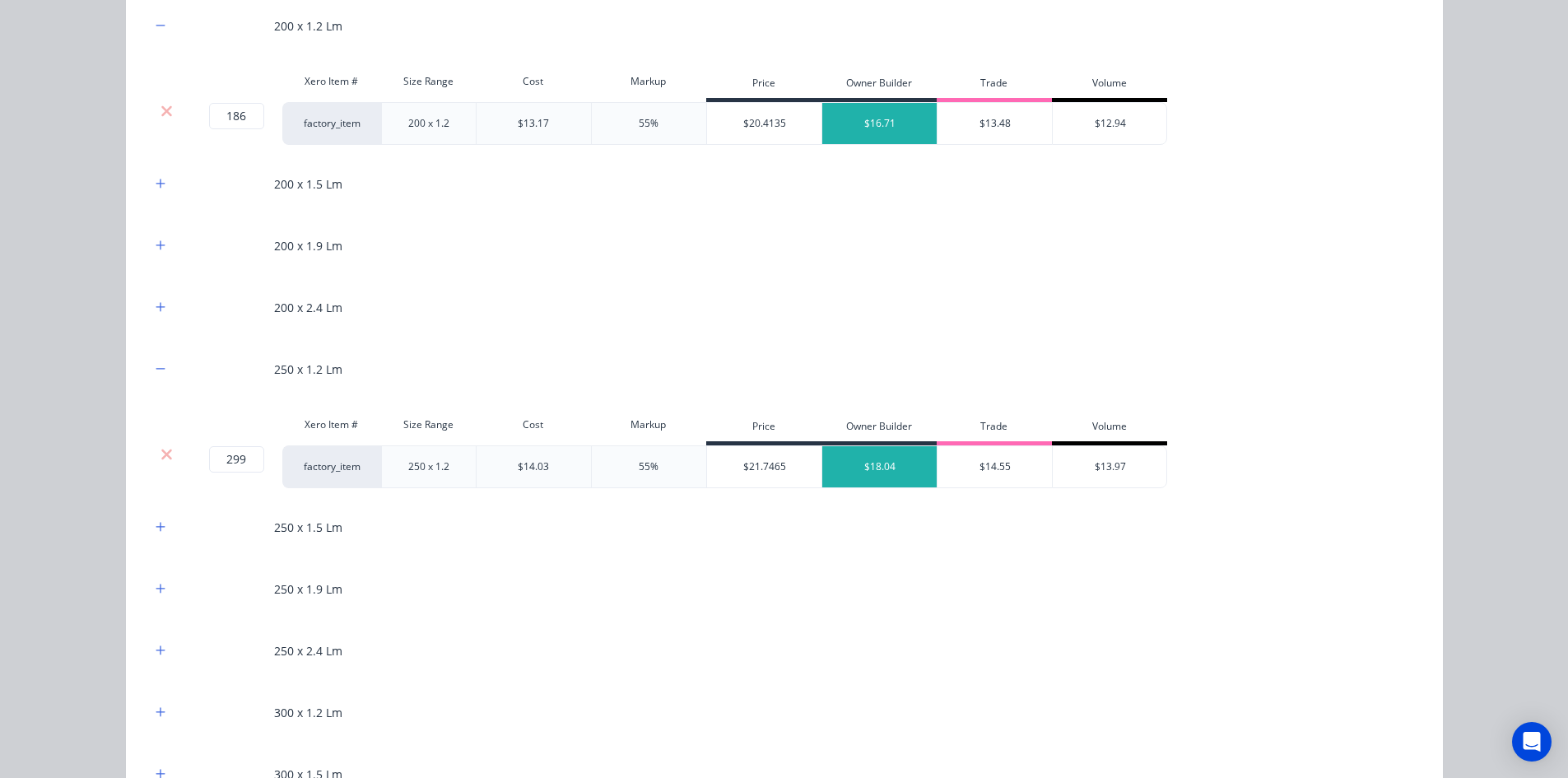
scroll to position [988, 0]
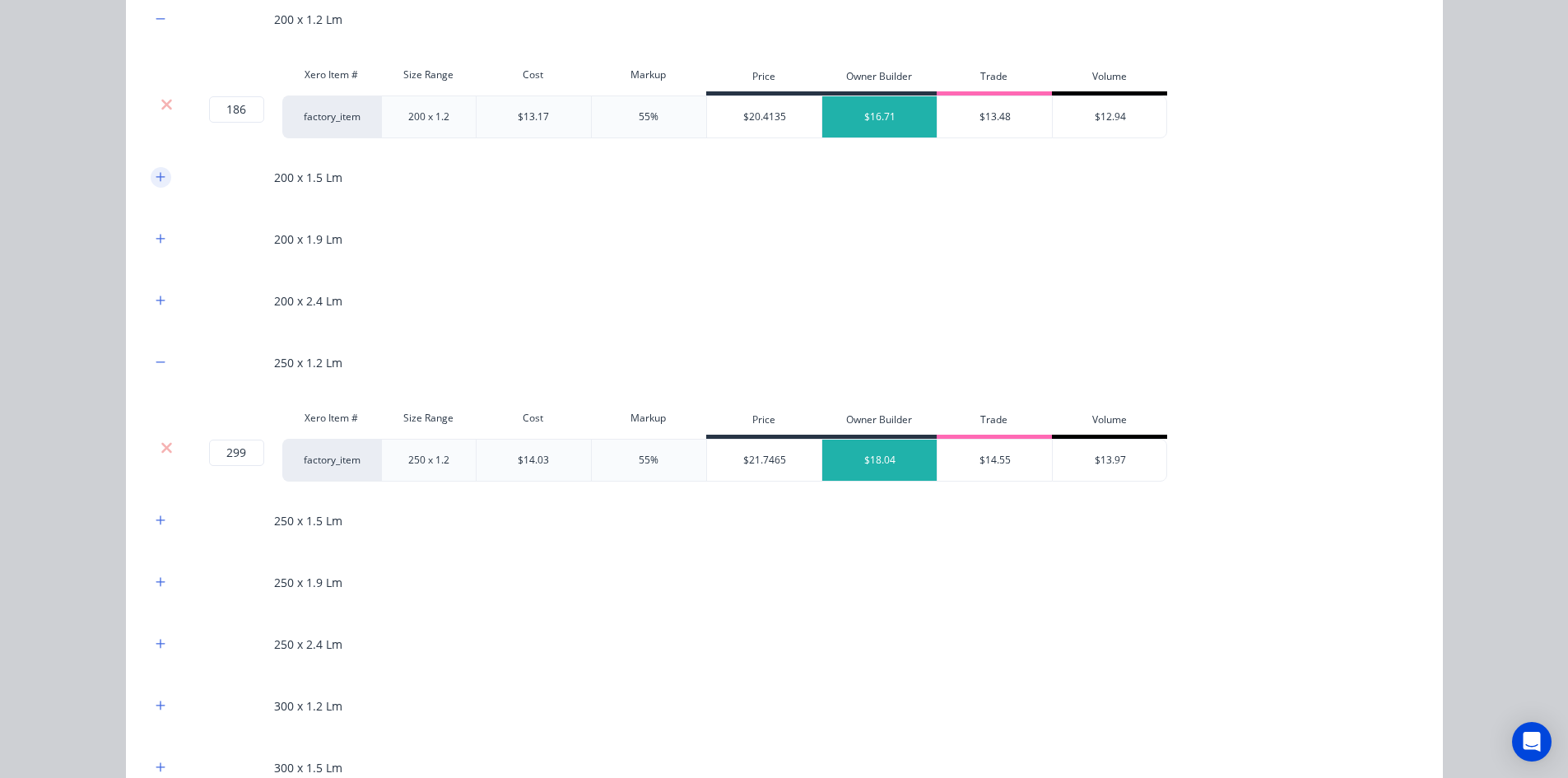
click at [151, 185] on button "button" at bounding box center [161, 178] width 21 height 21
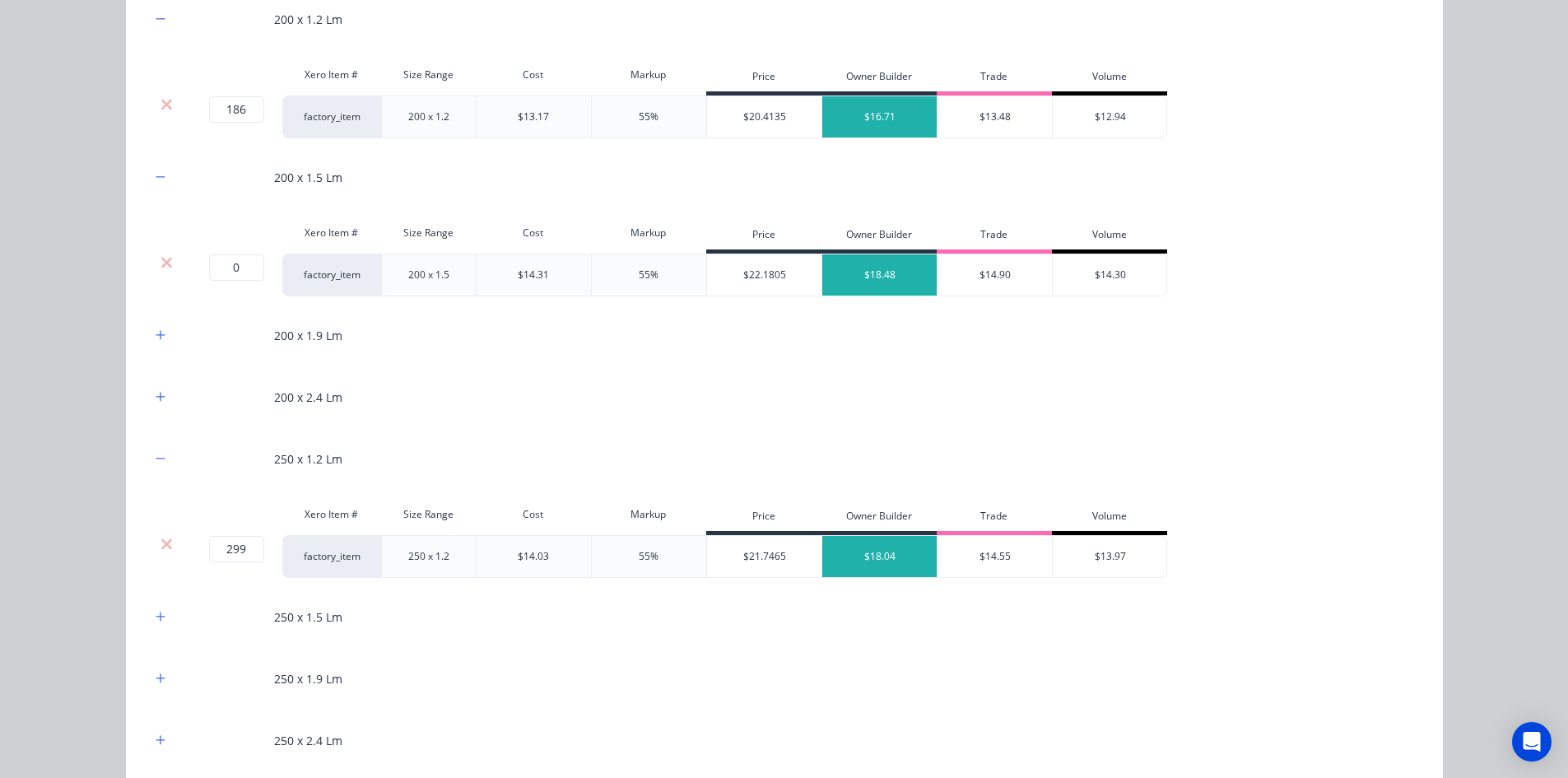
click at [152, 256] on div at bounding box center [167, 263] width 31 height 16
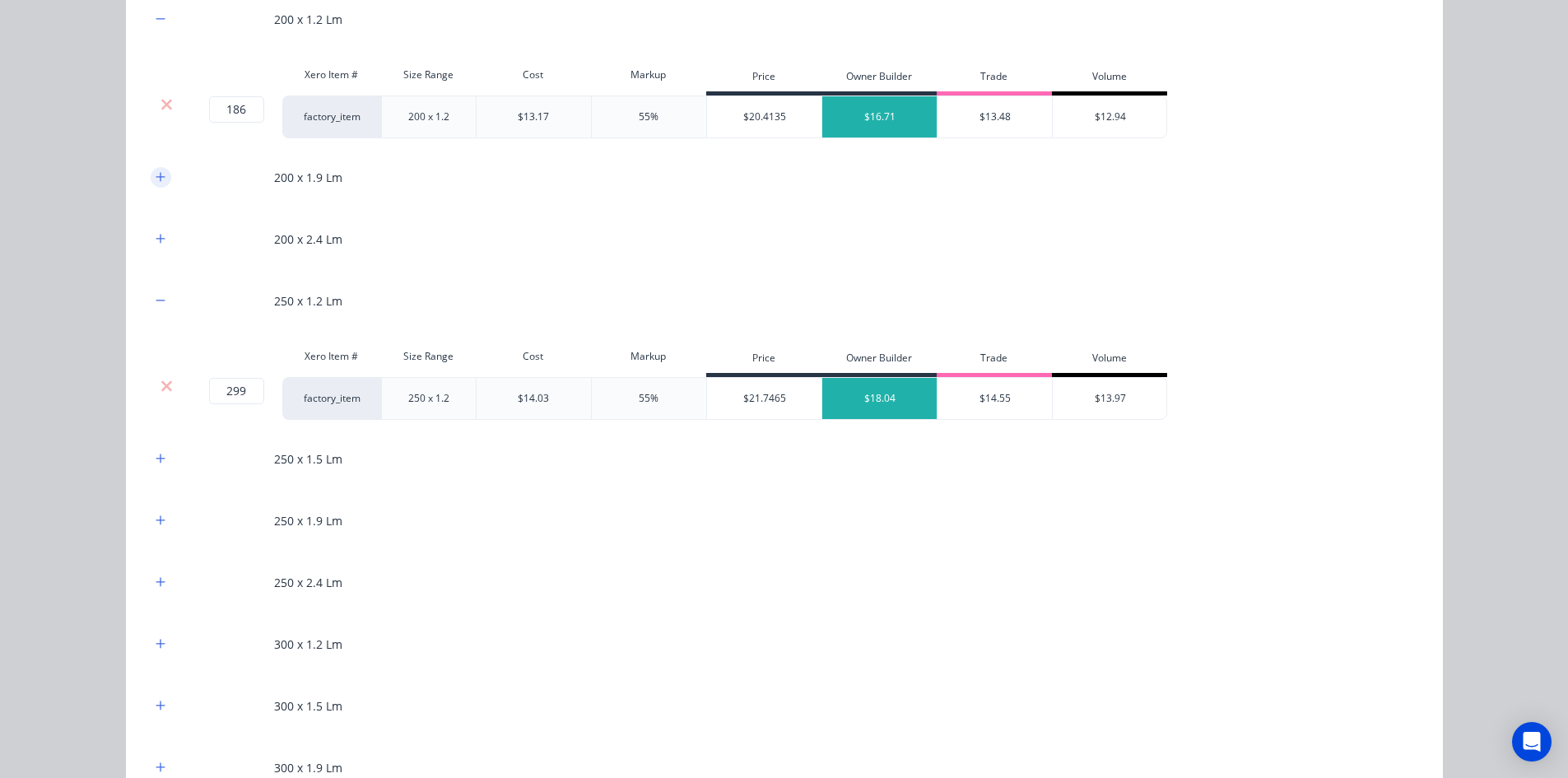
click at [156, 184] on button "button" at bounding box center [161, 178] width 21 height 21
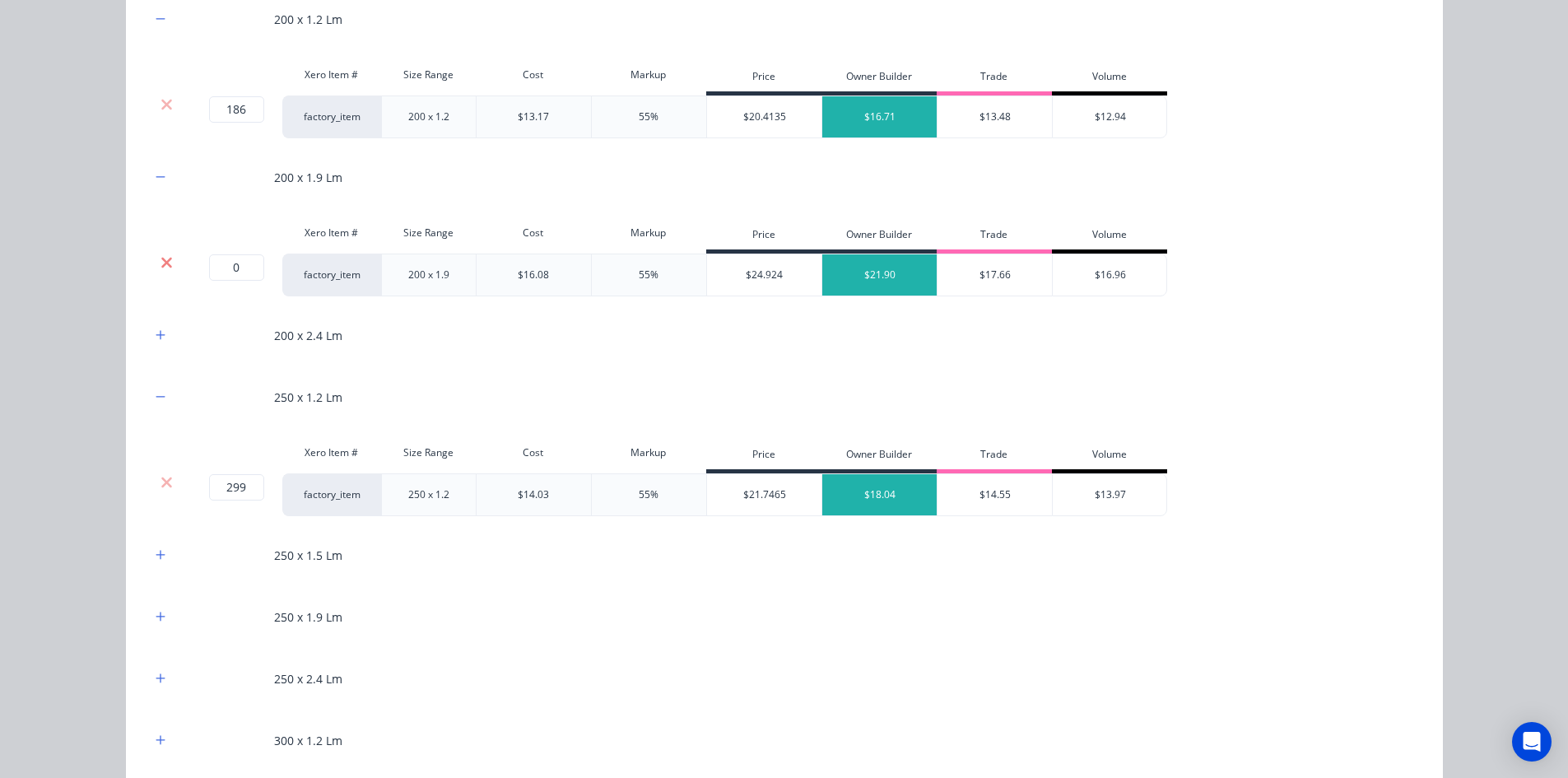
click at [160, 257] on icon at bounding box center [166, 263] width 12 height 16
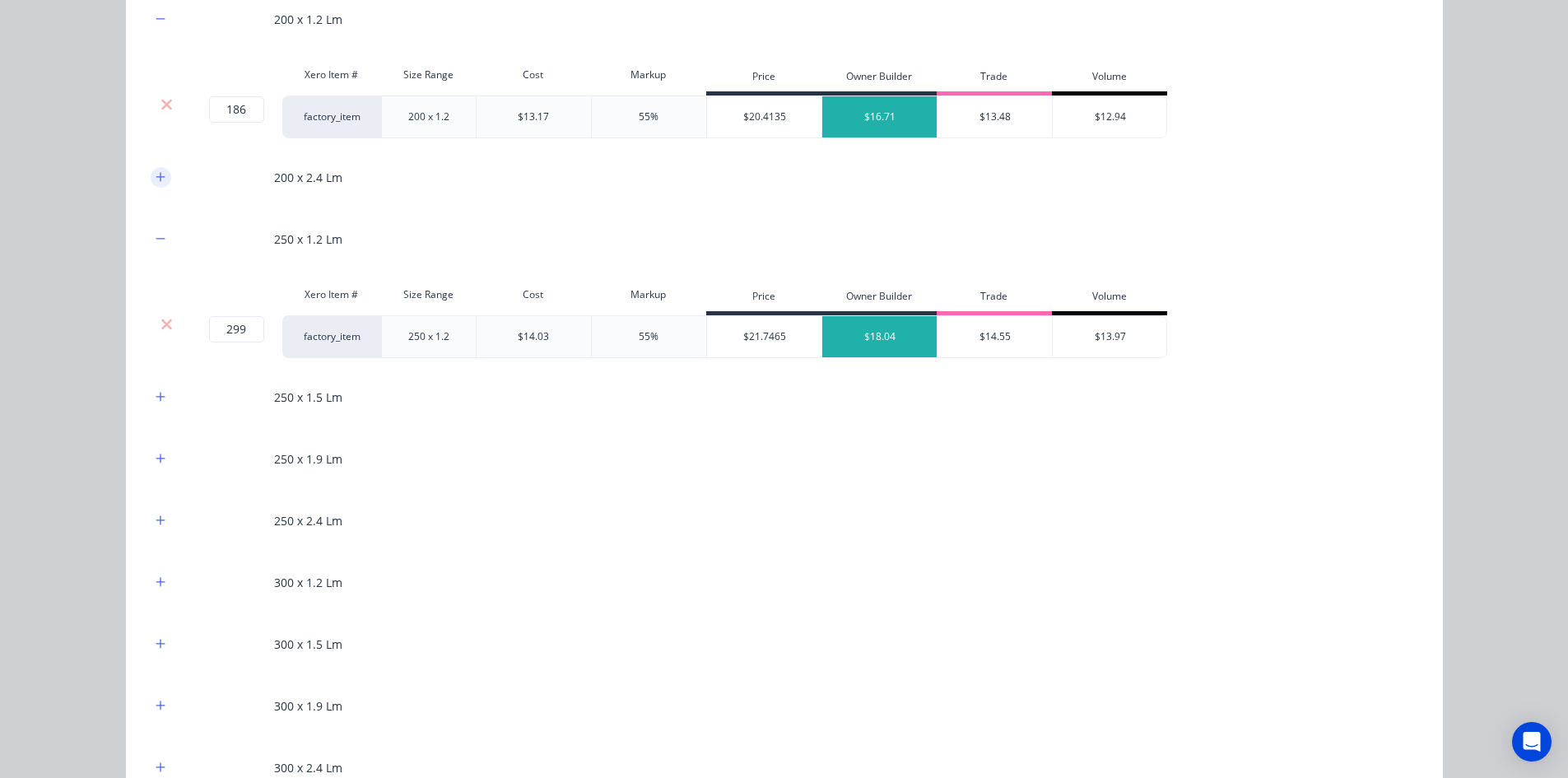
click at [151, 171] on button "button" at bounding box center [161, 178] width 21 height 21
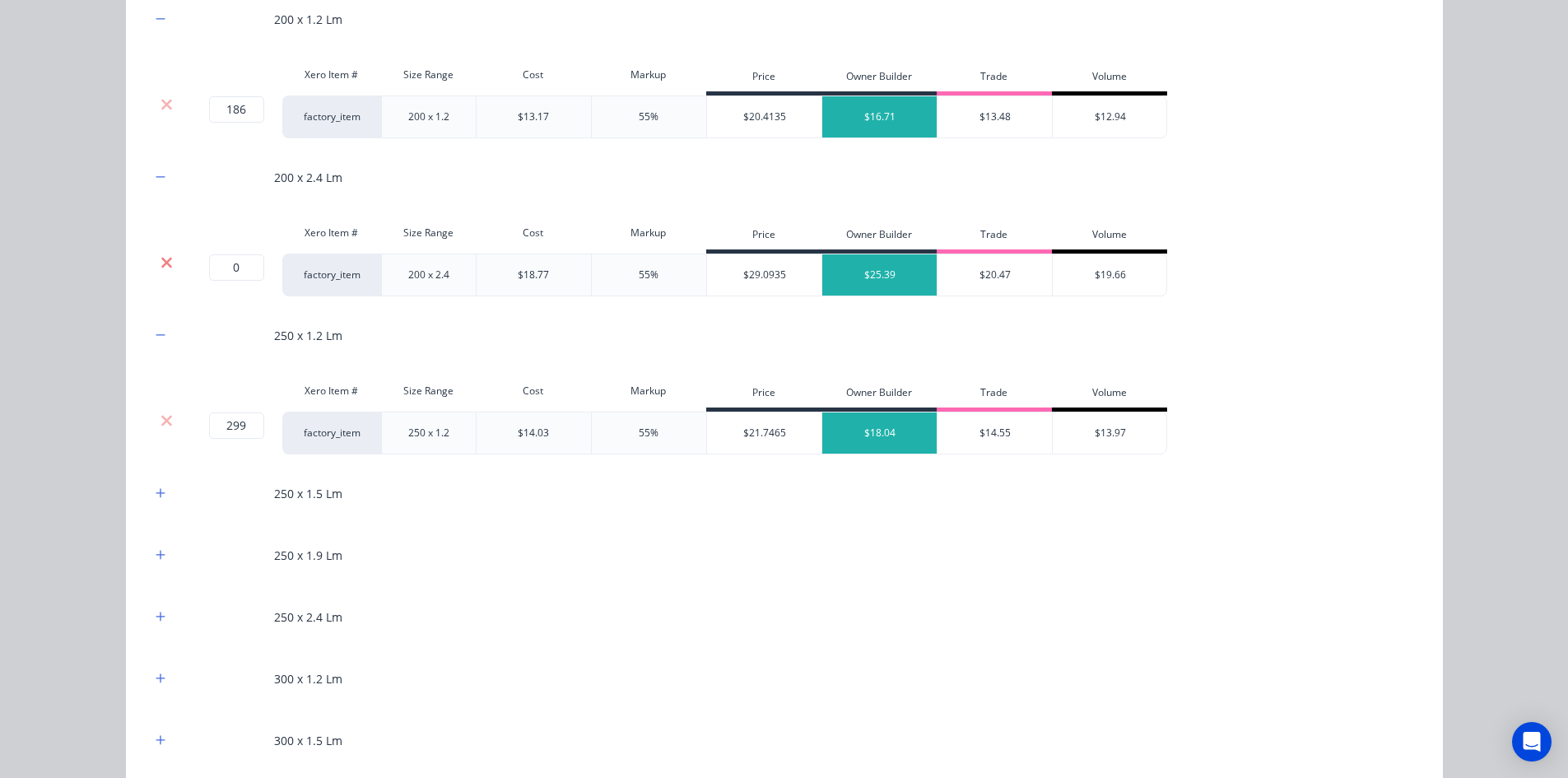
click at [161, 259] on icon at bounding box center [166, 262] width 10 height 10
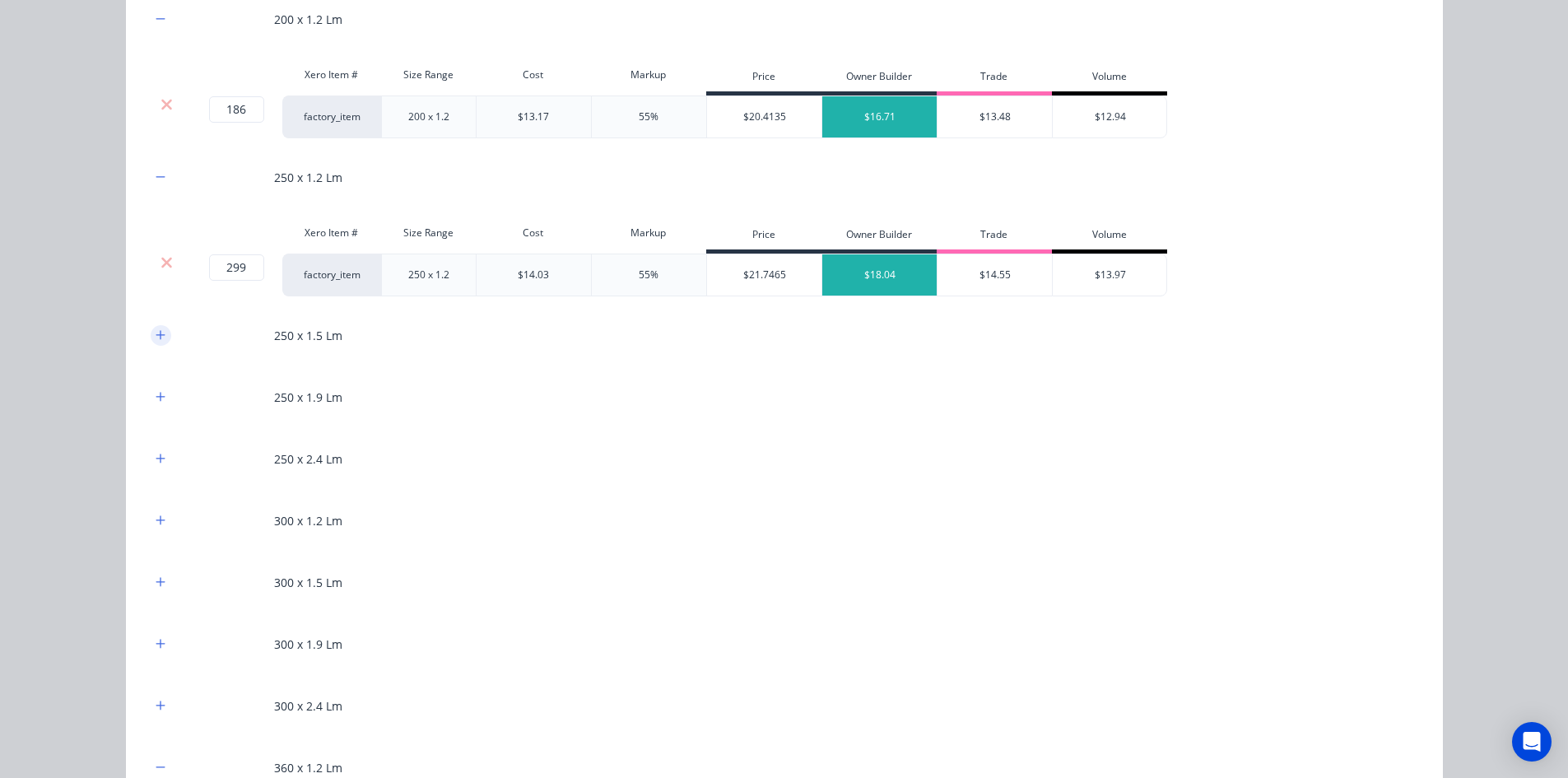
click at [156, 340] on icon "button" at bounding box center [160, 334] width 10 height 11
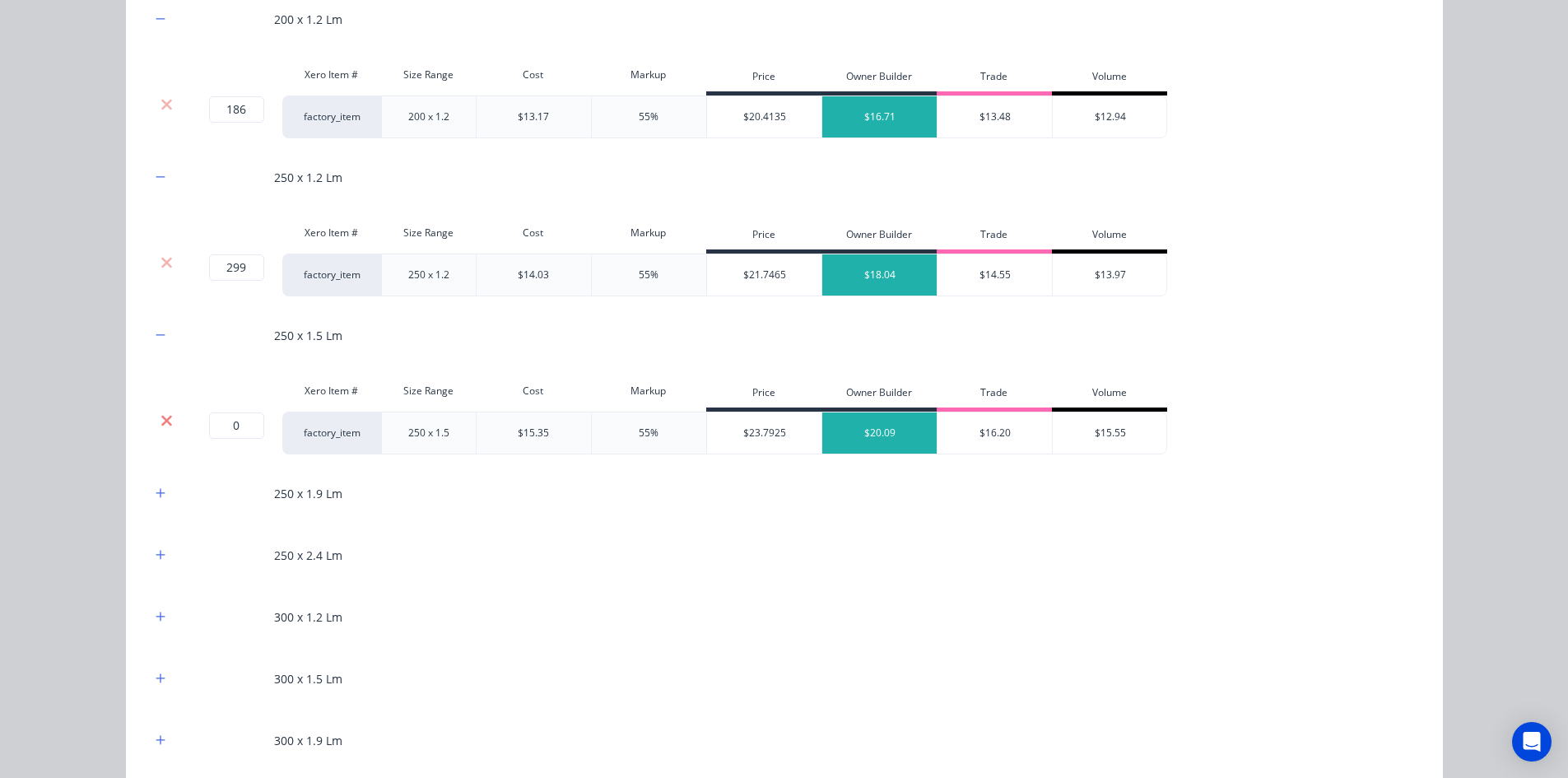
click at [160, 413] on icon at bounding box center [166, 420] width 12 height 16
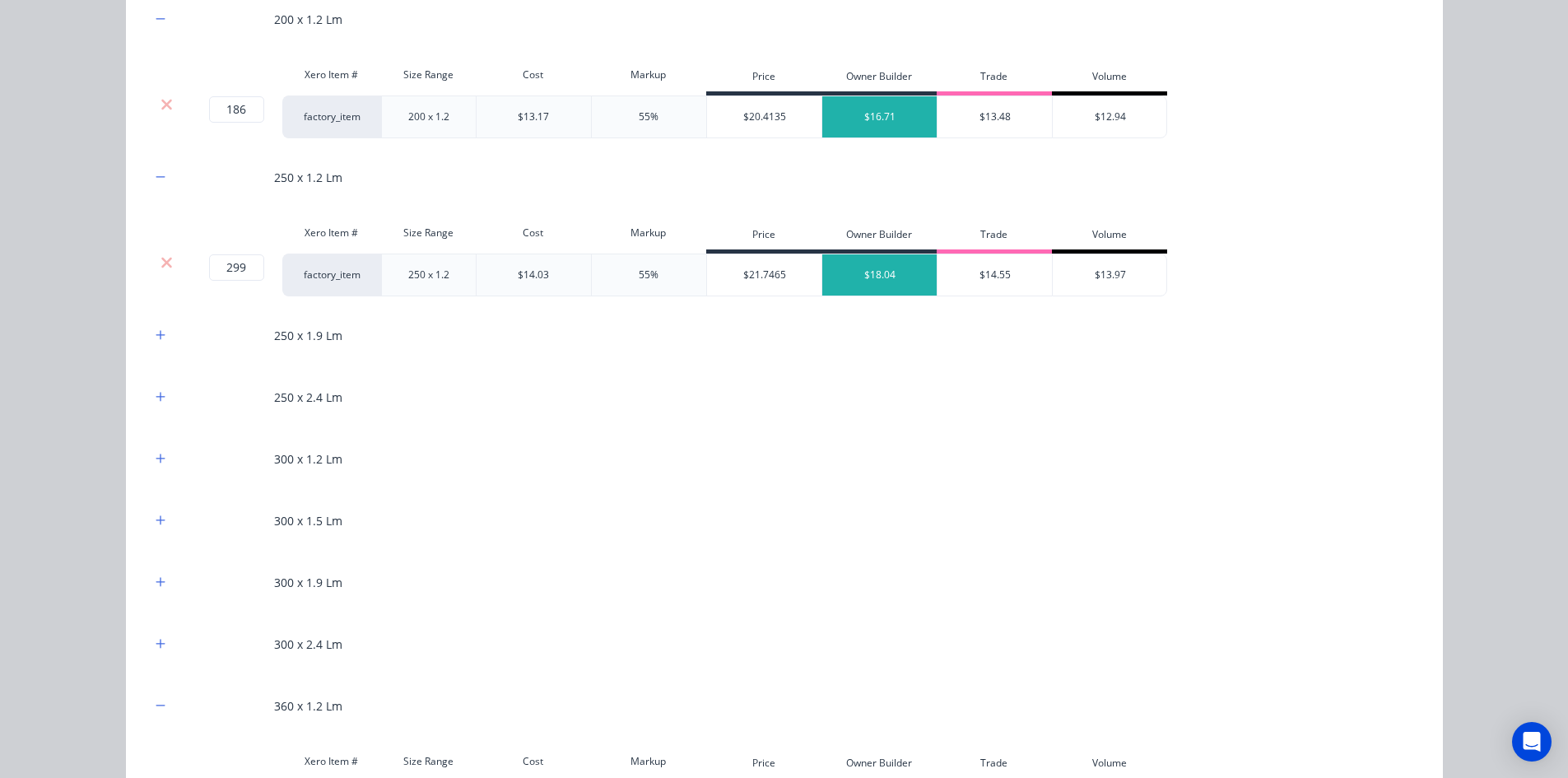
click at [156, 346] on div "250 x 1.9 Lm" at bounding box center [784, 335] width 1267 height 45
click at [156, 340] on icon "button" at bounding box center [160, 334] width 10 height 11
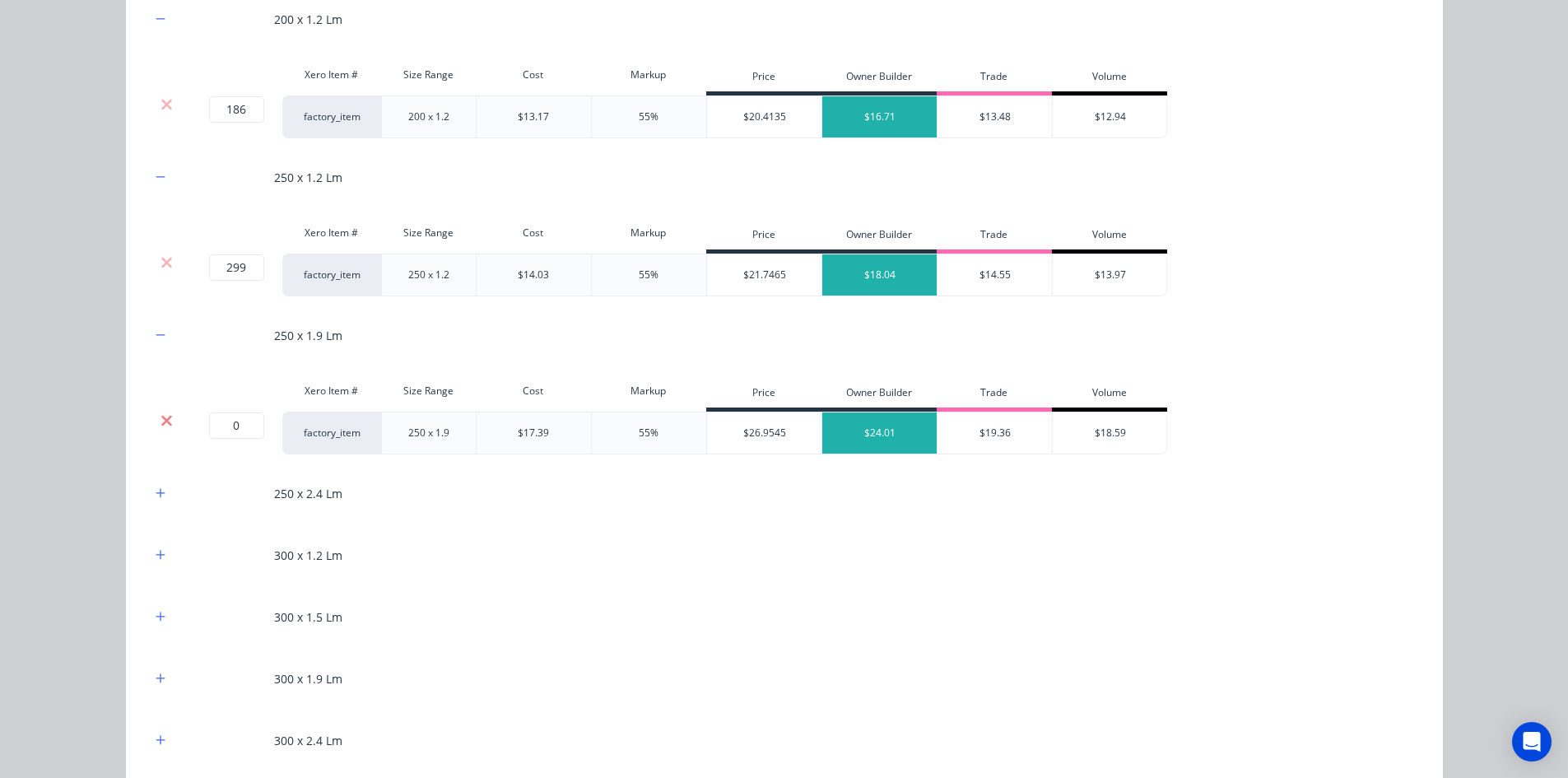
click at [163, 425] on icon at bounding box center [166, 420] width 12 height 16
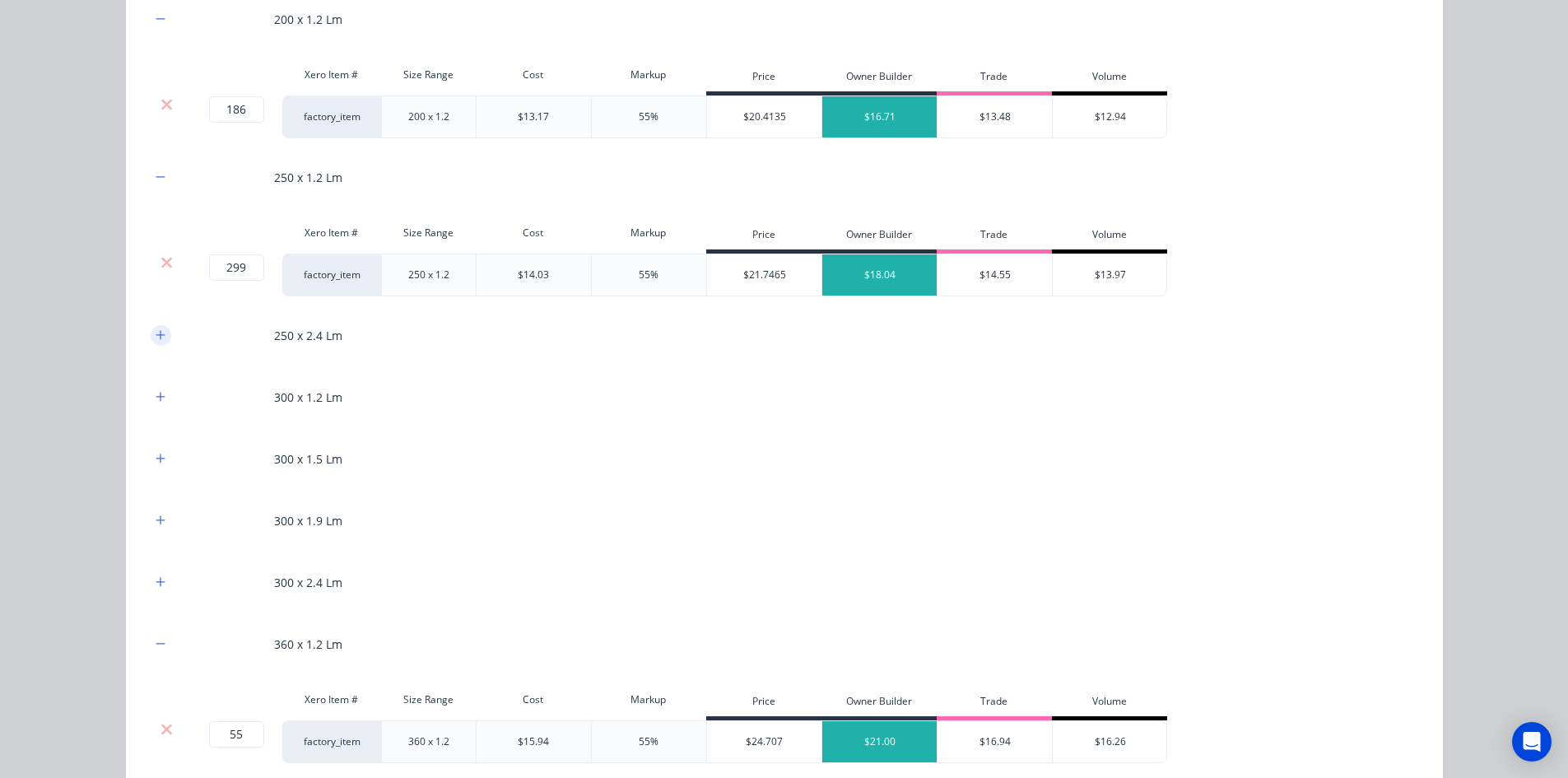
click at [156, 340] on icon "button" at bounding box center [160, 334] width 10 height 11
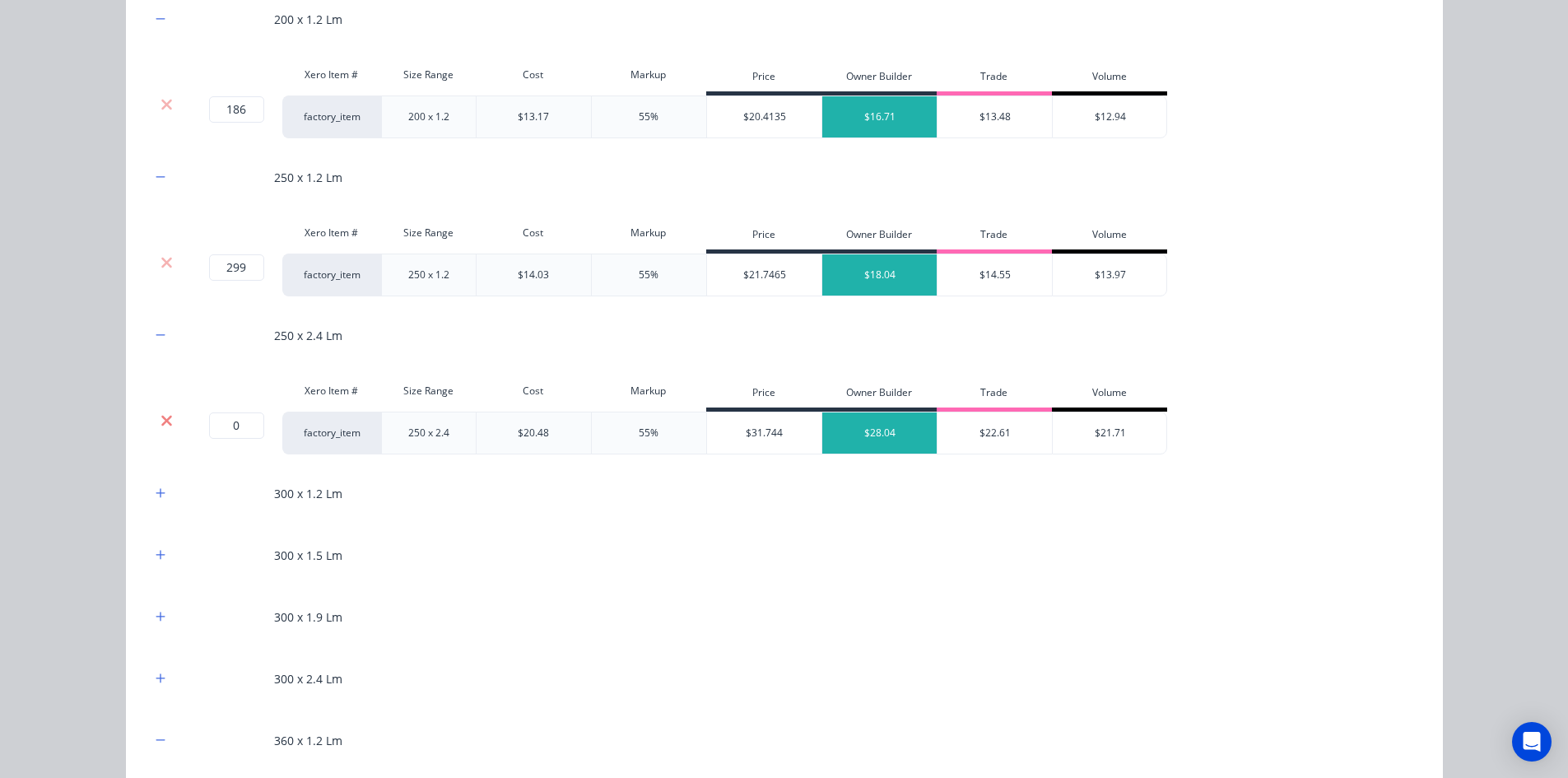
click at [160, 426] on icon at bounding box center [166, 420] width 12 height 16
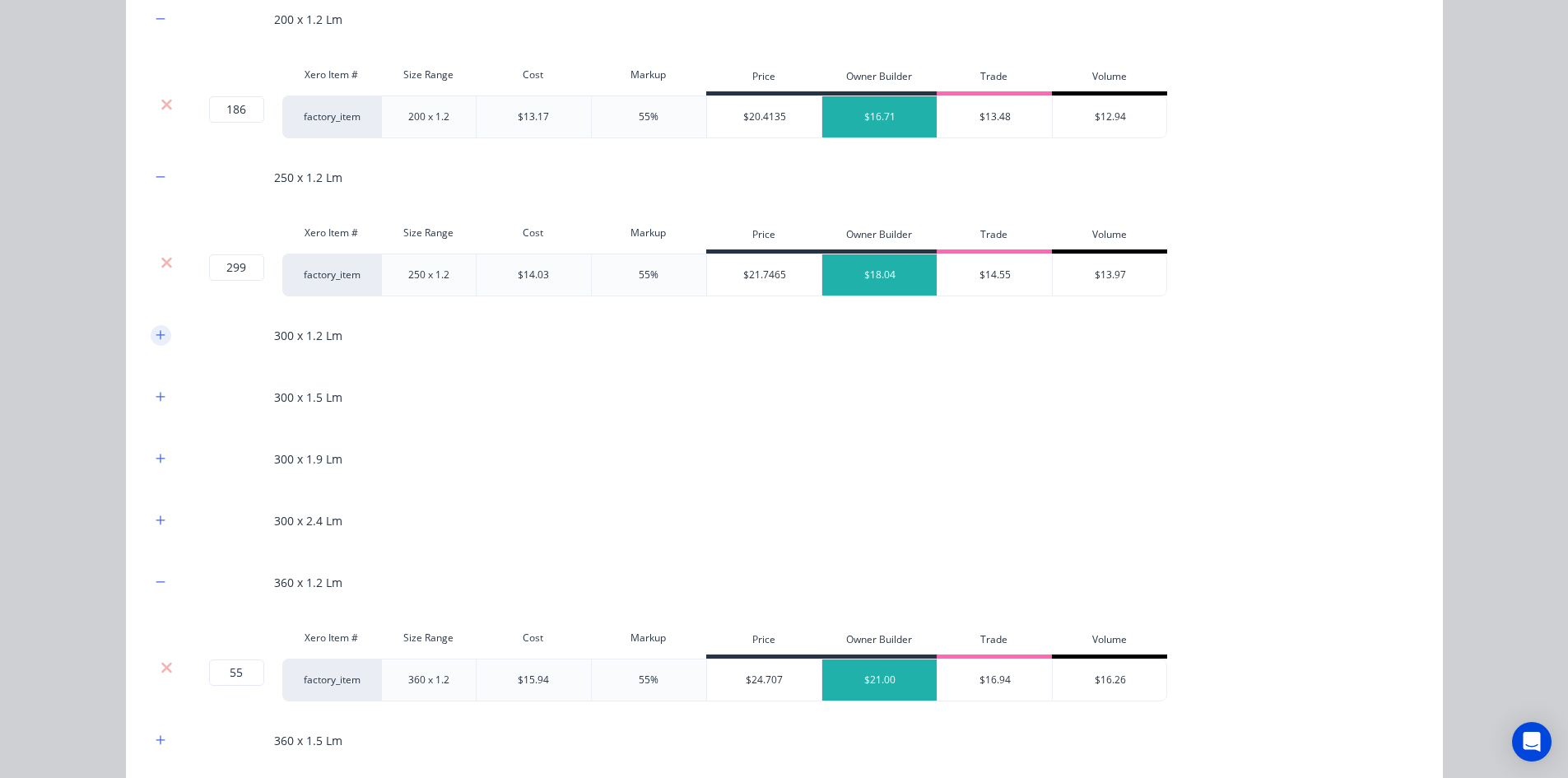
click at [156, 337] on icon "button" at bounding box center [160, 334] width 9 height 9
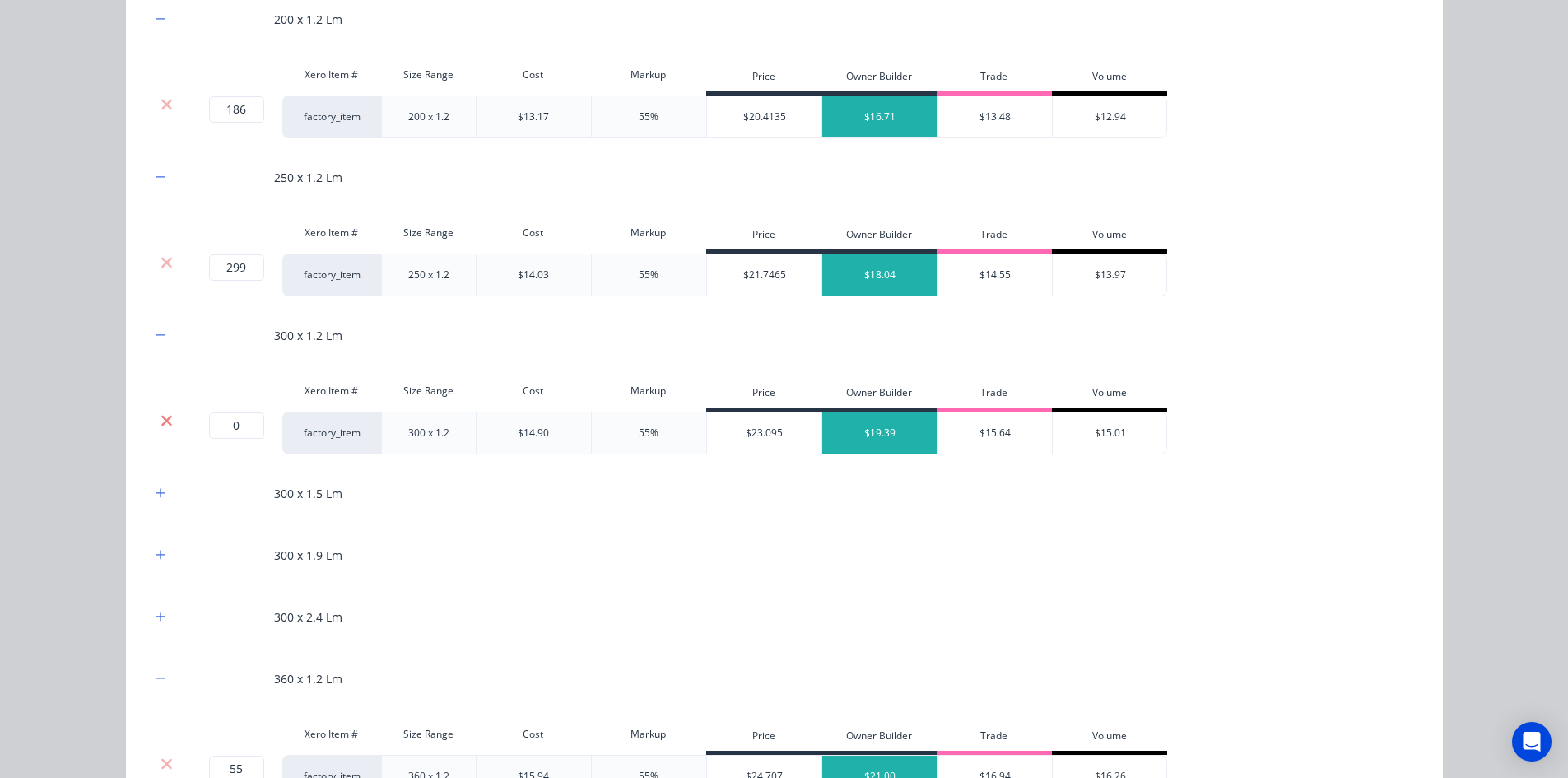
click at [163, 420] on icon at bounding box center [166, 420] width 12 height 16
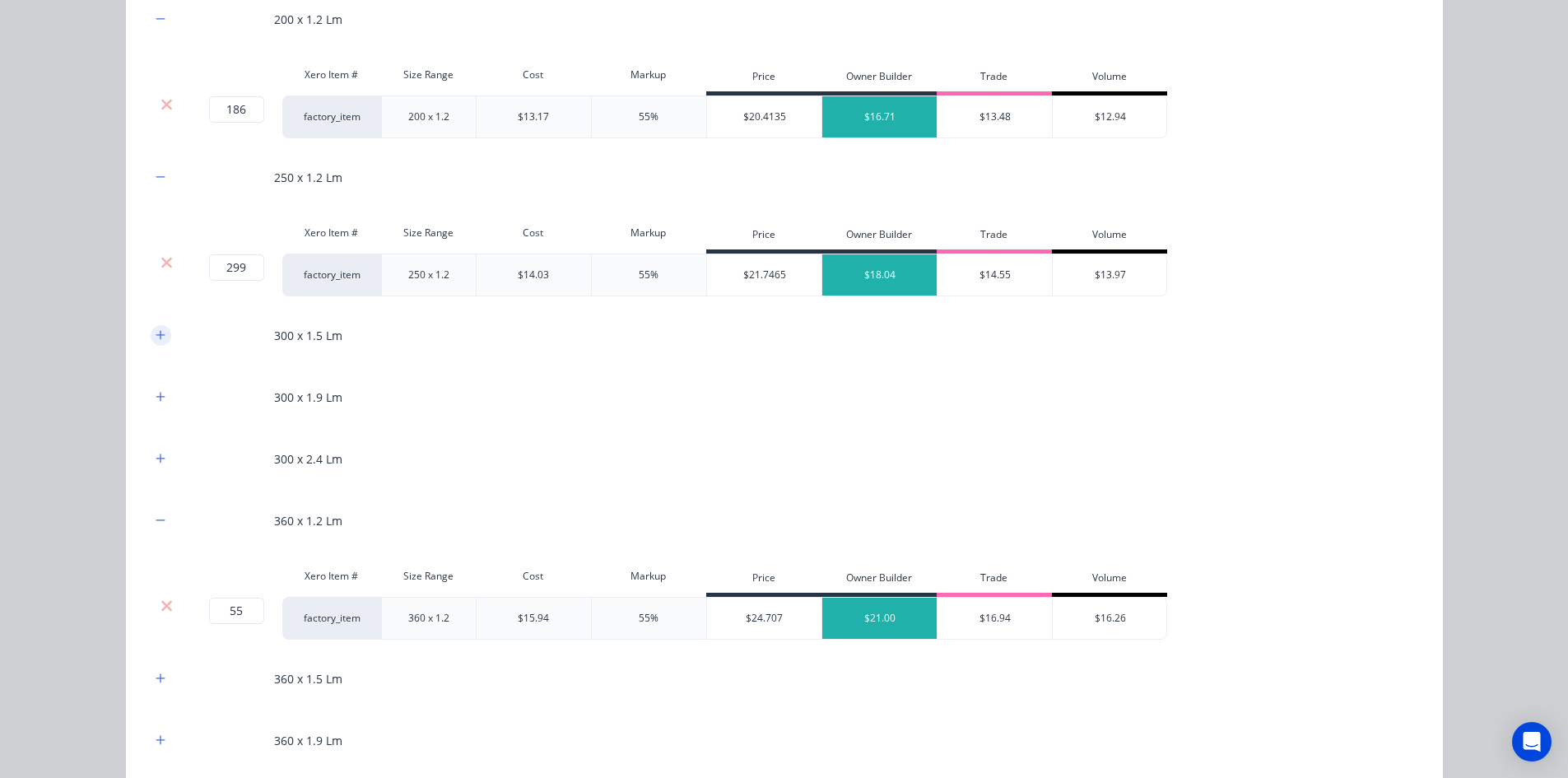
click at [156, 332] on icon "button" at bounding box center [160, 334] width 10 height 11
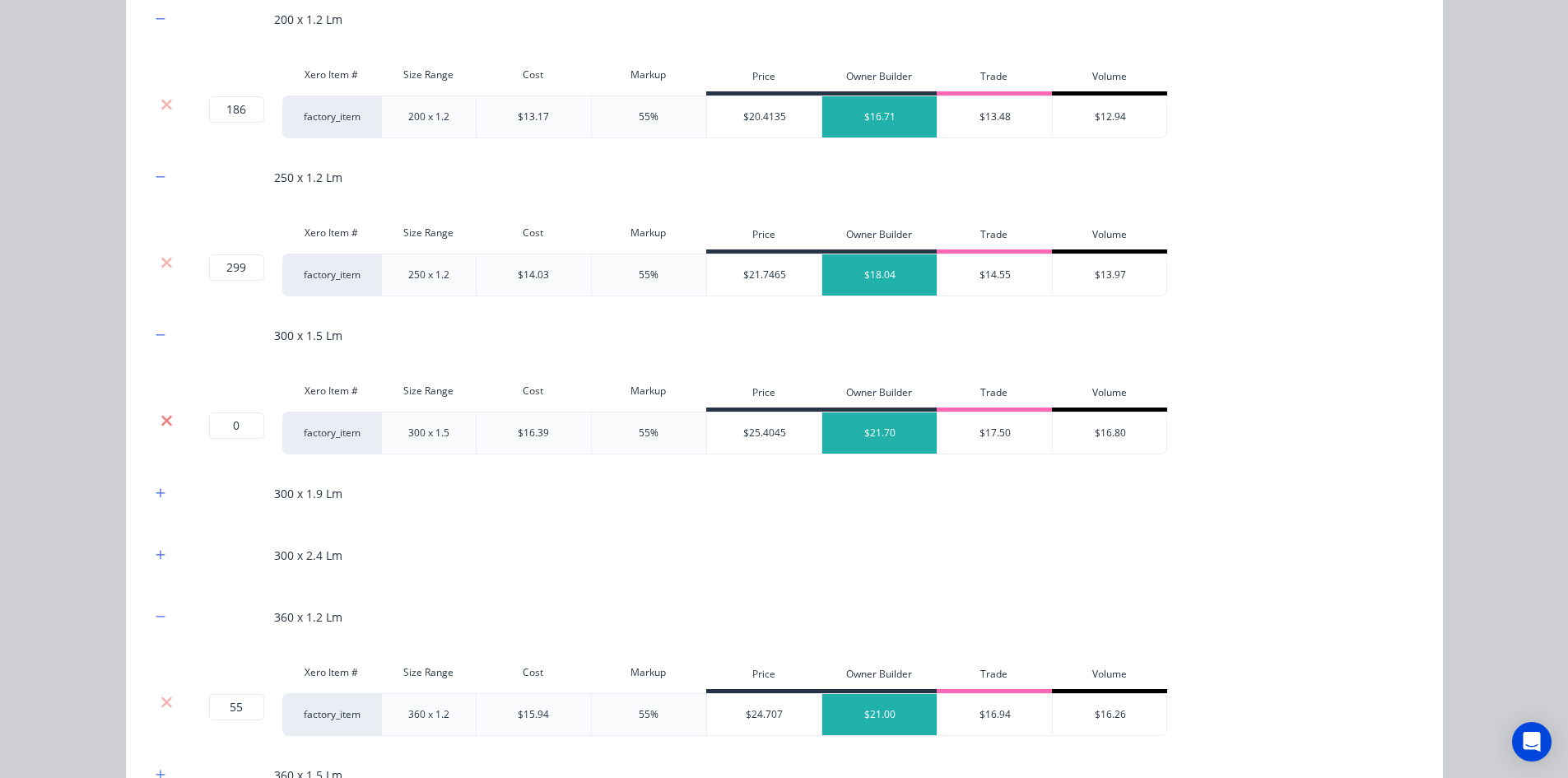
click at [160, 425] on icon at bounding box center [166, 420] width 12 height 16
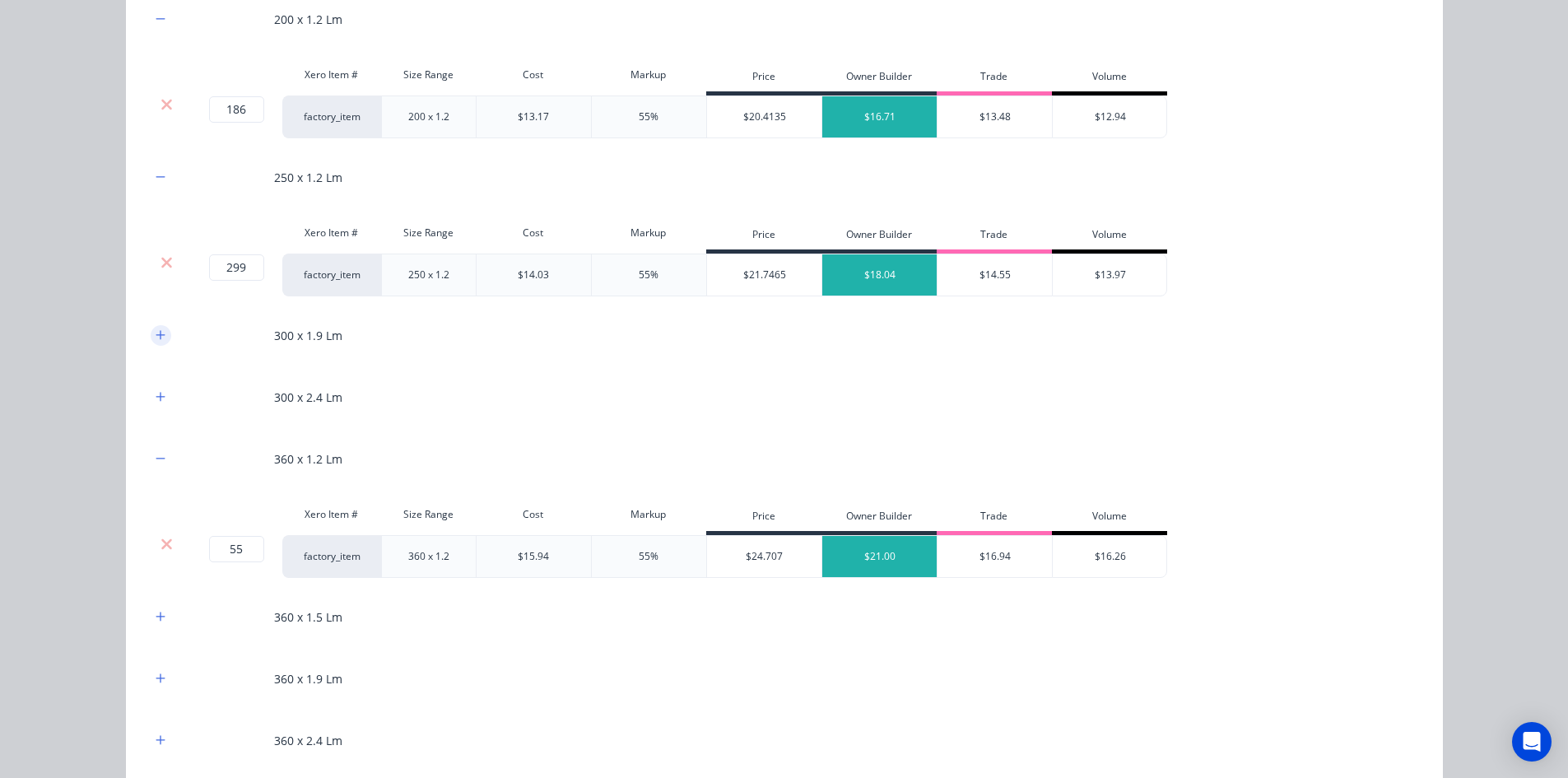
click at [151, 328] on button "button" at bounding box center [161, 335] width 21 height 21
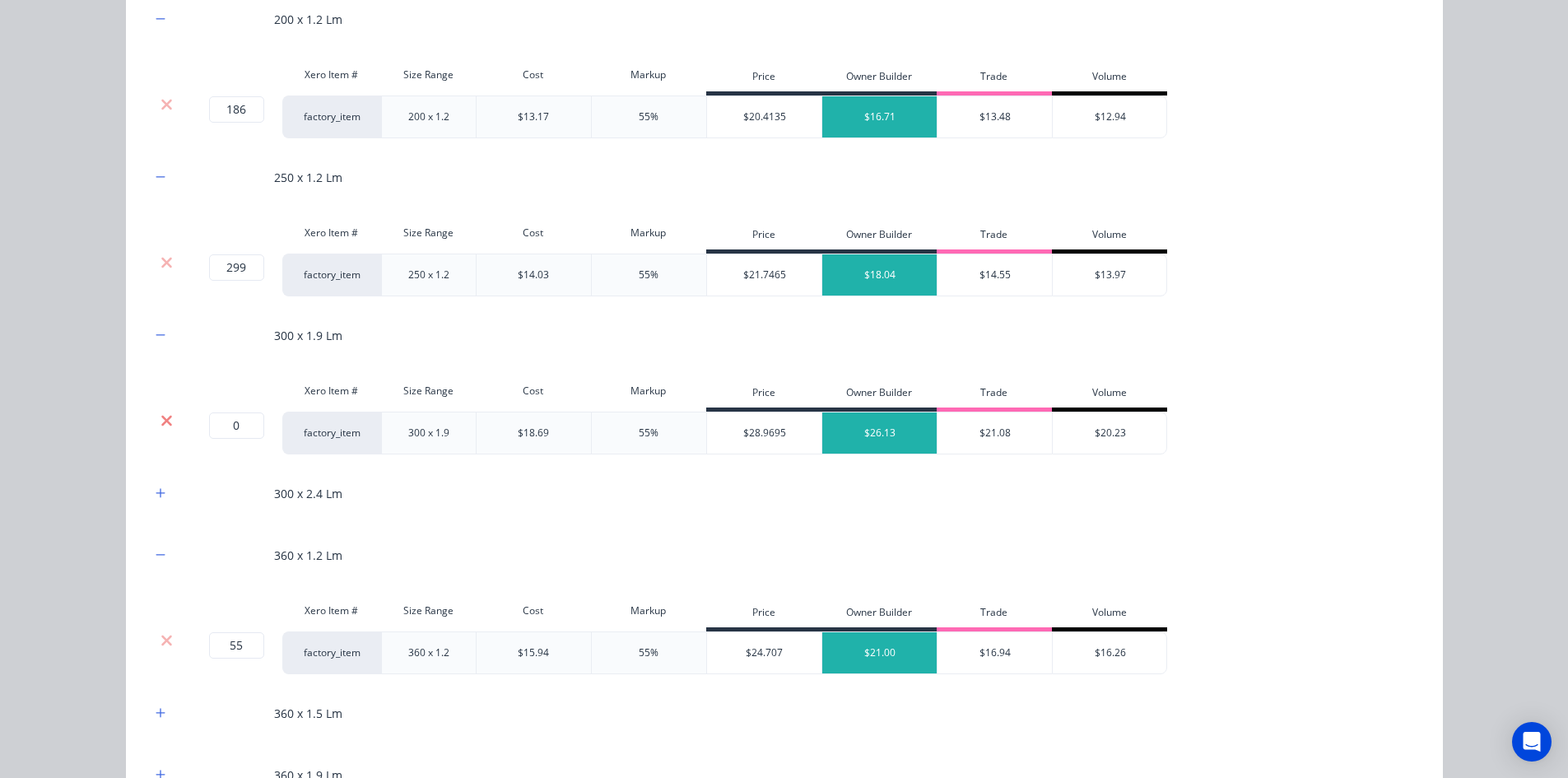
click at [160, 422] on icon at bounding box center [166, 420] width 12 height 16
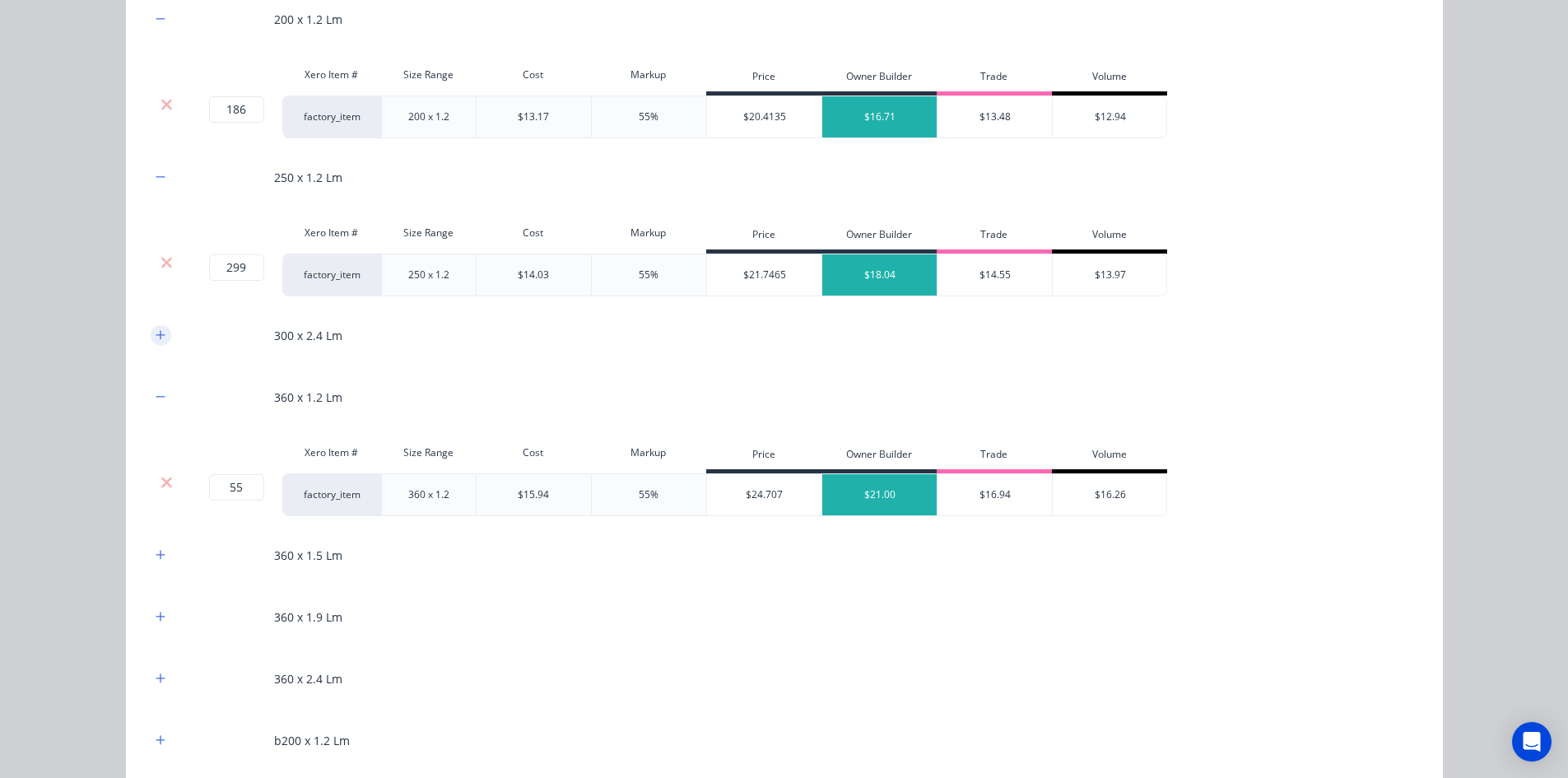
click at [151, 340] on button "button" at bounding box center [161, 335] width 21 height 21
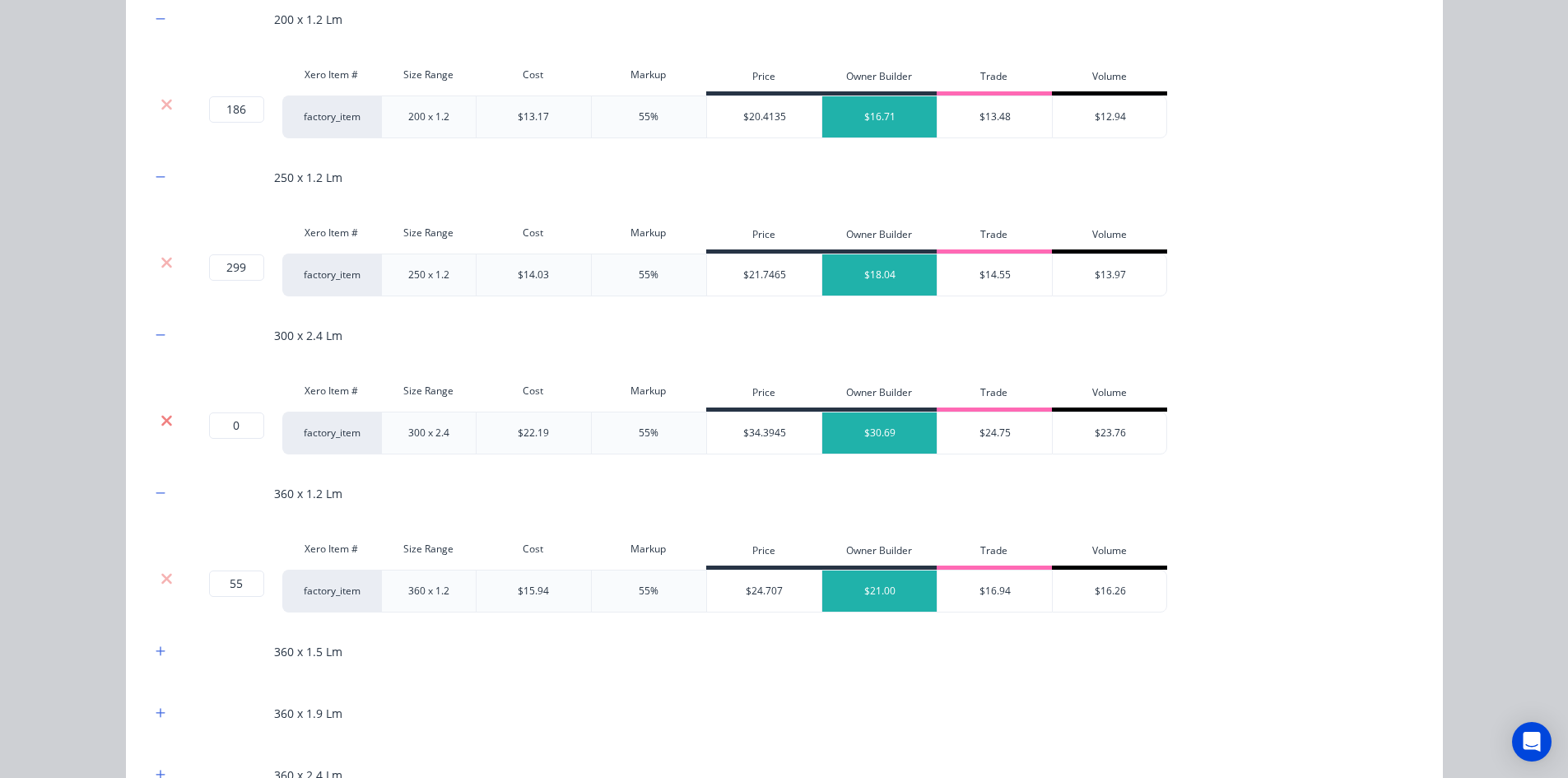
click at [161, 419] on icon at bounding box center [166, 420] width 10 height 10
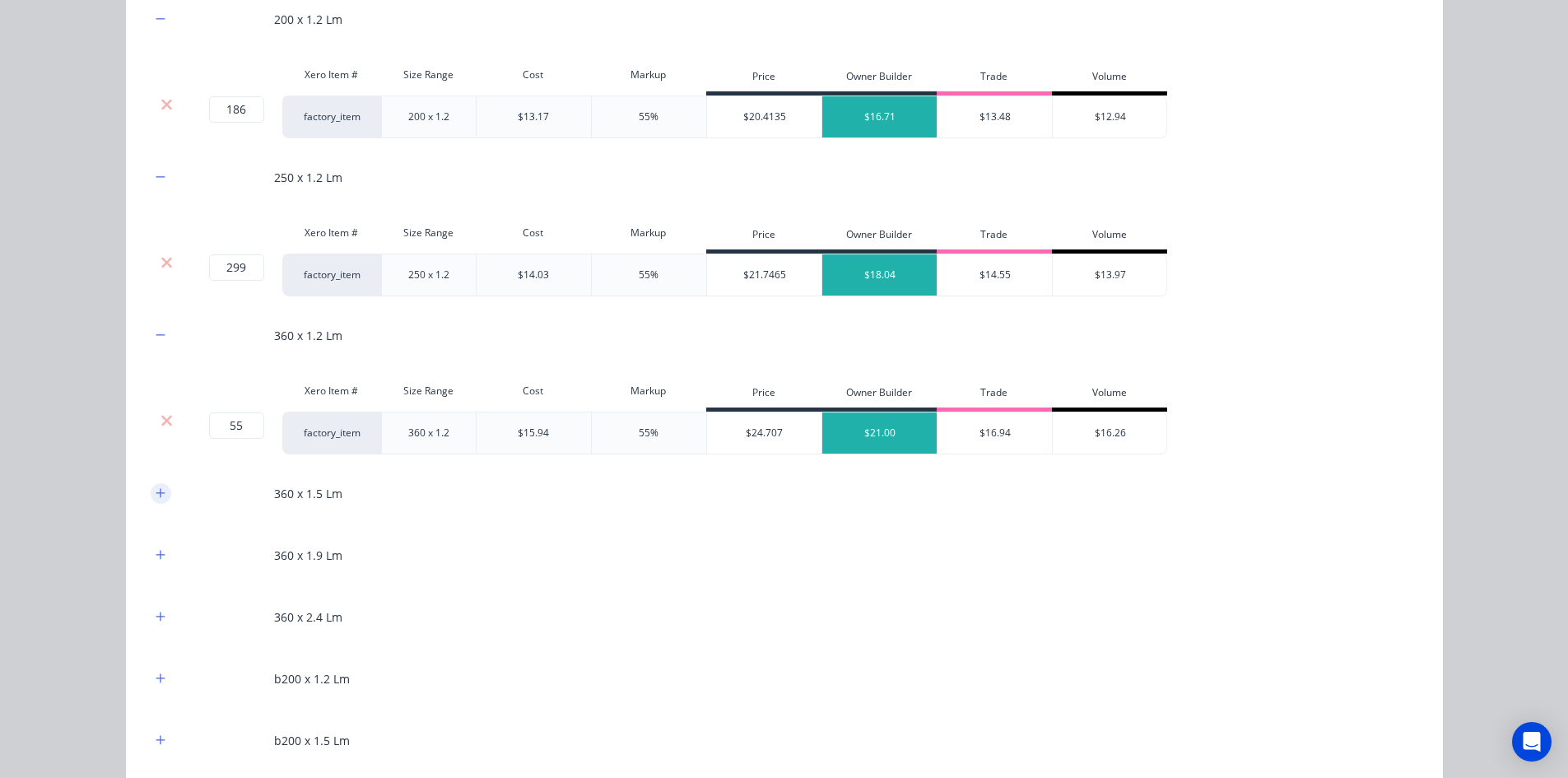
click at [156, 495] on icon "button" at bounding box center [160, 492] width 10 height 11
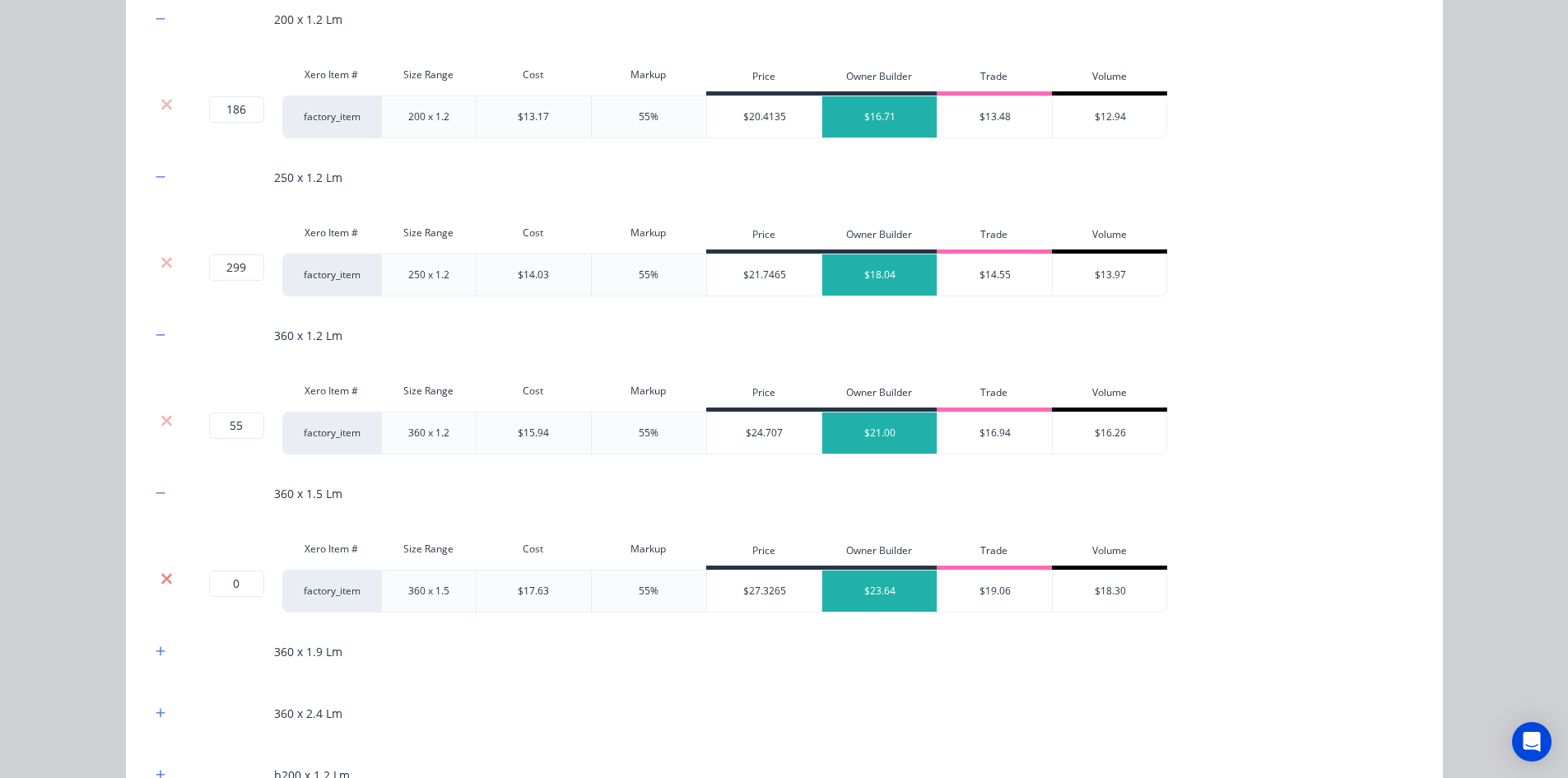
click at [161, 582] on icon at bounding box center [166, 578] width 10 height 10
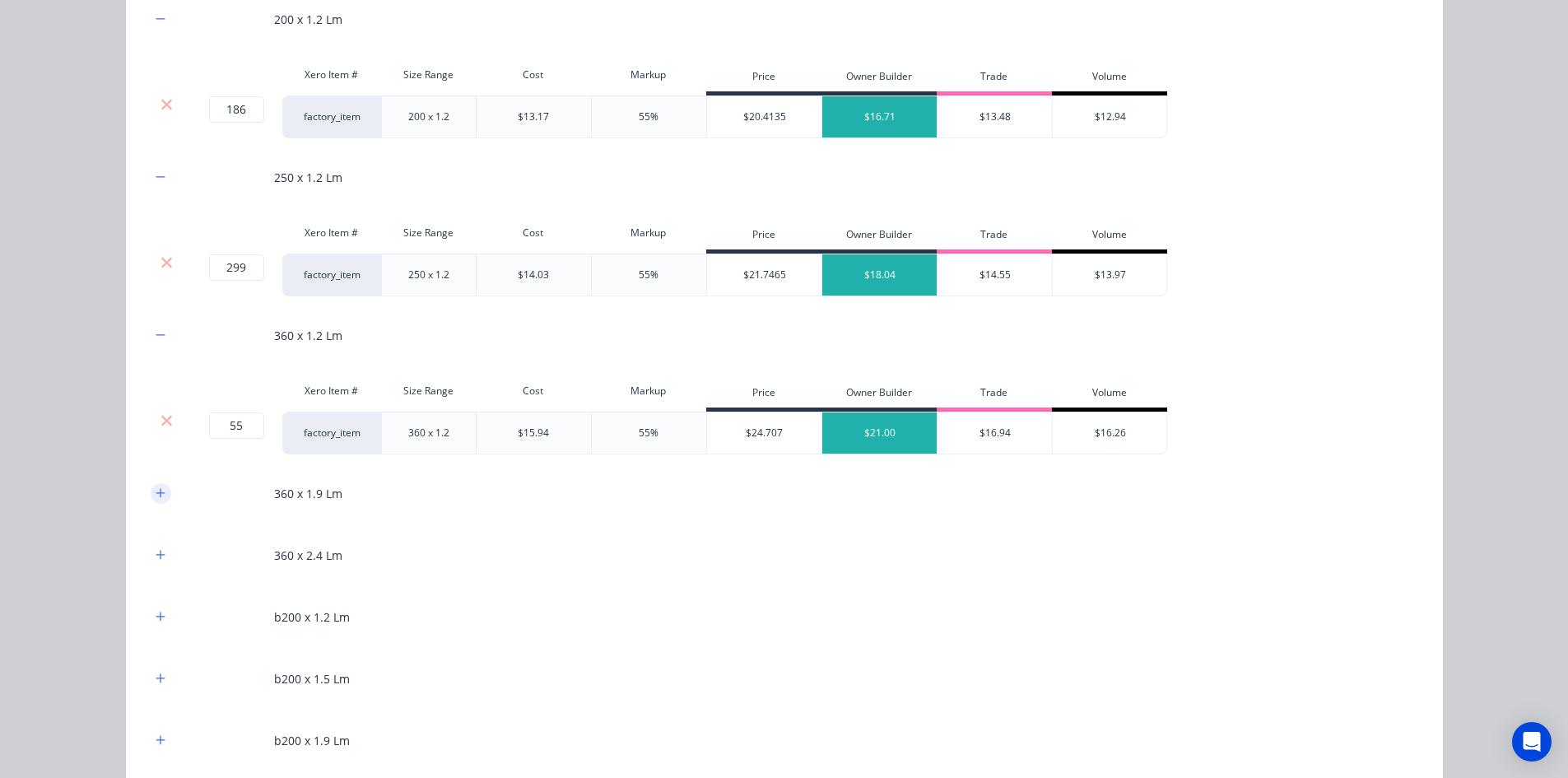
click at [156, 490] on icon "button" at bounding box center [160, 492] width 9 height 9
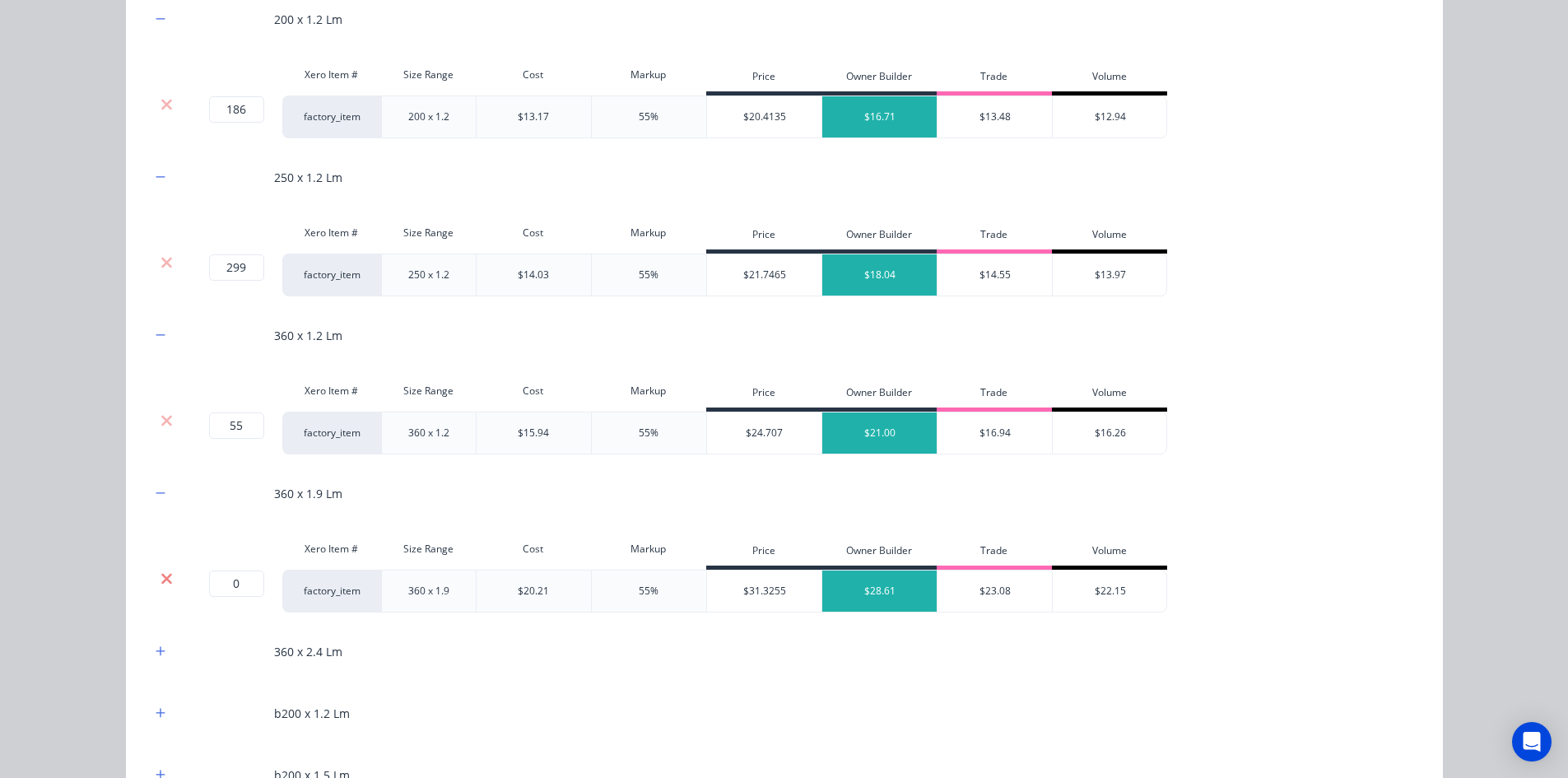
click at [161, 576] on icon at bounding box center [166, 578] width 10 height 10
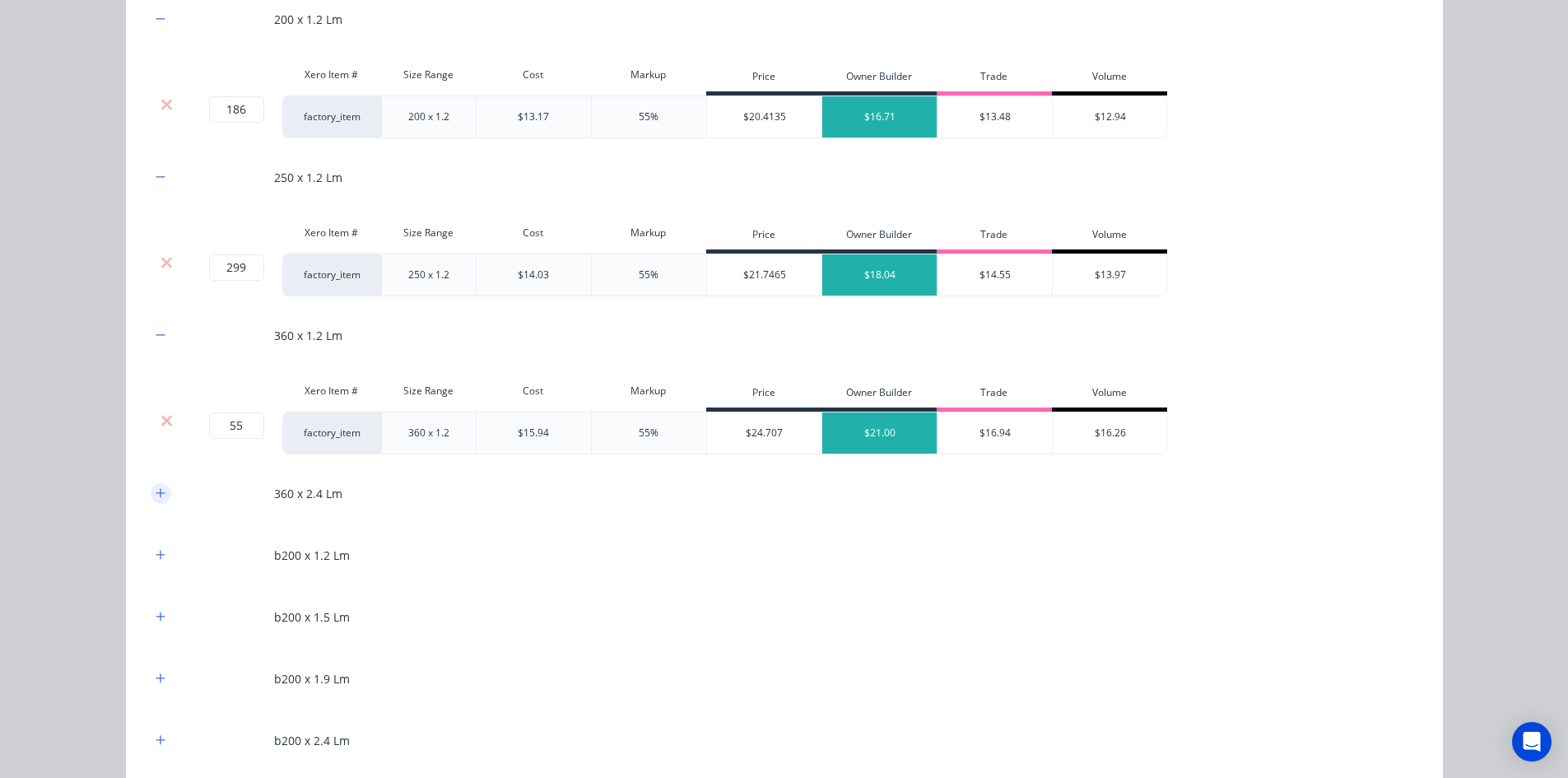
click at [156, 489] on icon "button" at bounding box center [160, 492] width 10 height 11
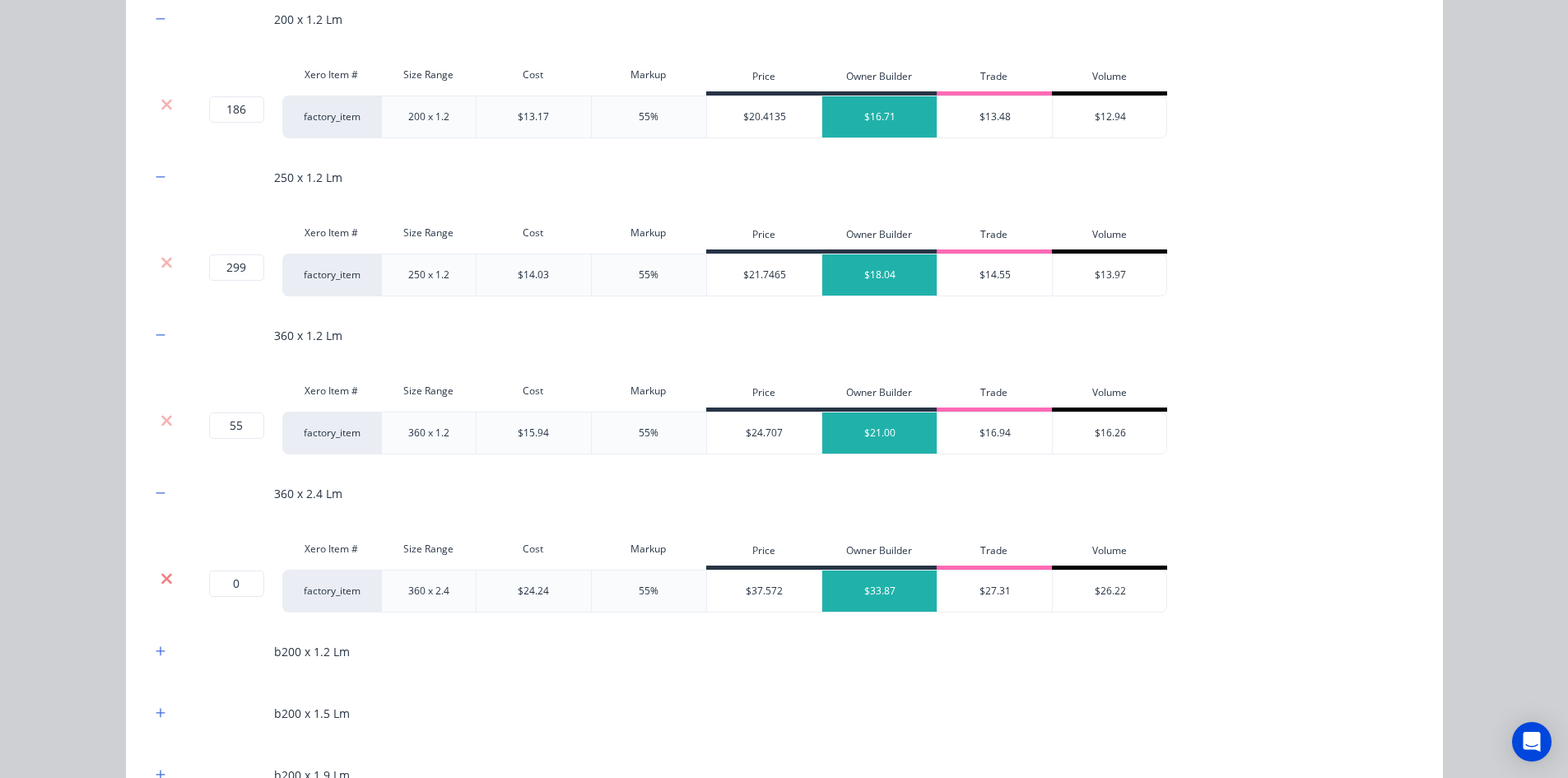
click at [163, 578] on icon at bounding box center [166, 578] width 12 height 16
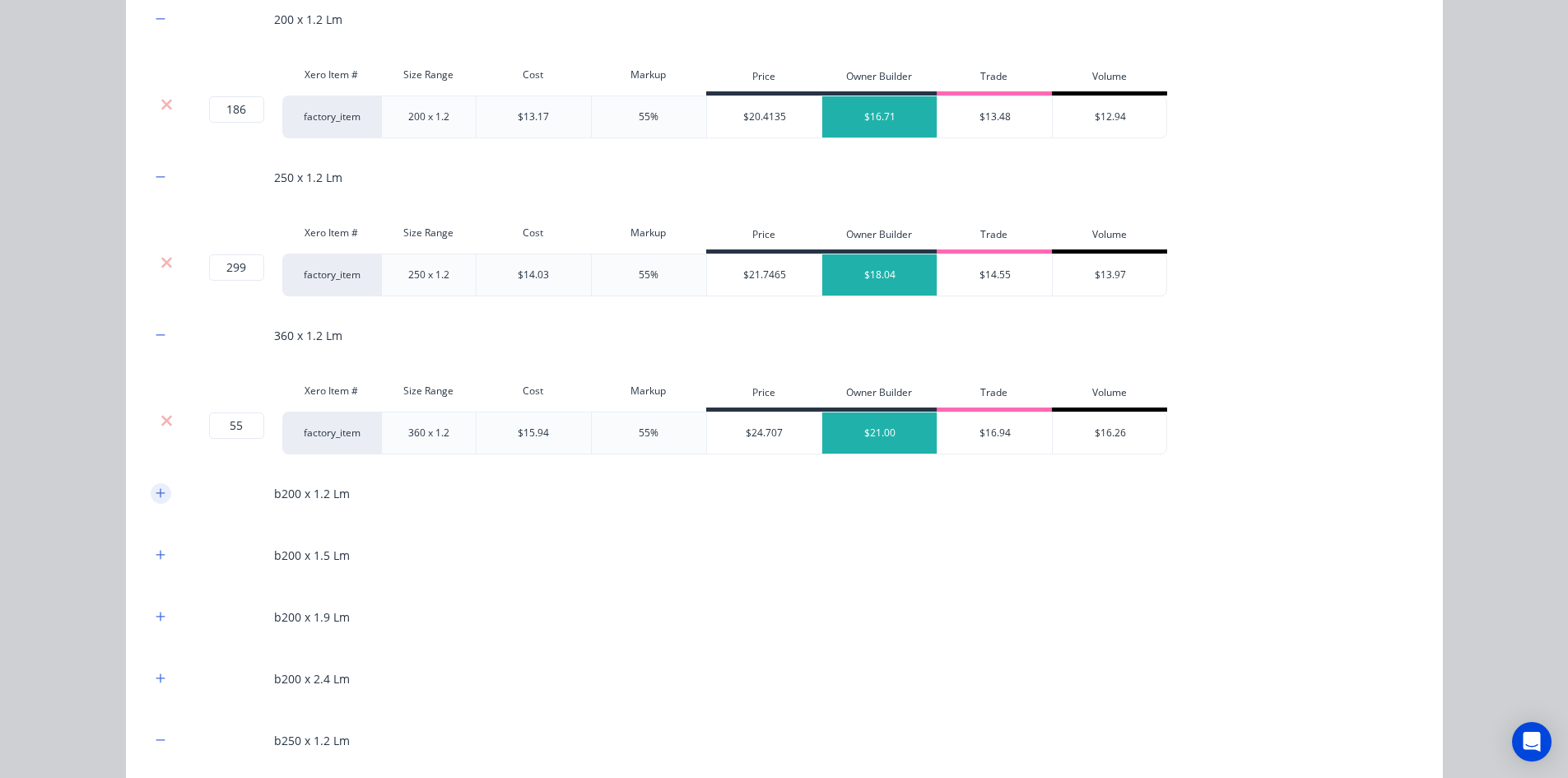
click at [156, 493] on icon "button" at bounding box center [160, 492] width 9 height 9
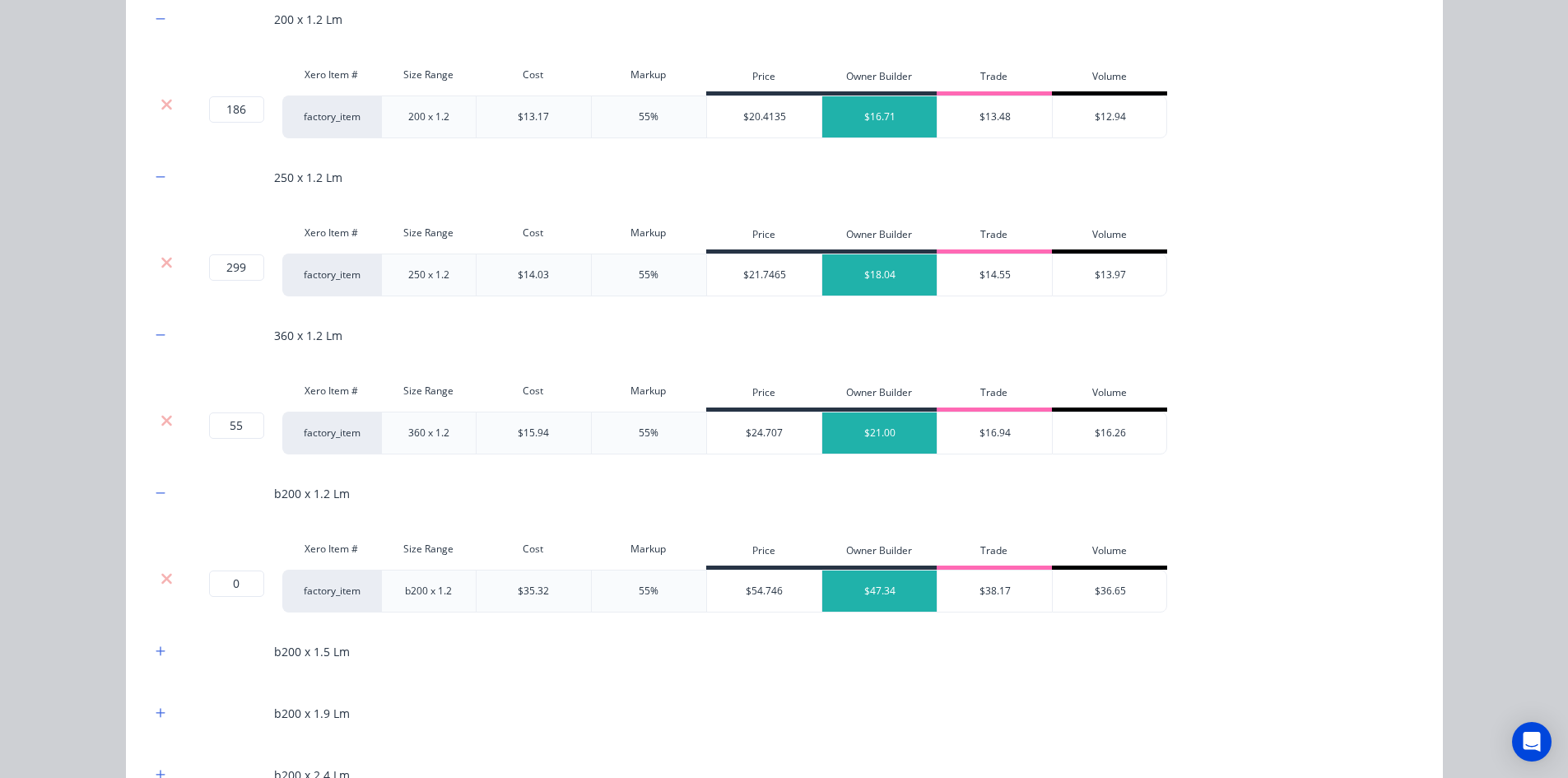
click at [157, 569] on div at bounding box center [167, 590] width 33 height 42
click at [160, 573] on icon at bounding box center [166, 578] width 12 height 16
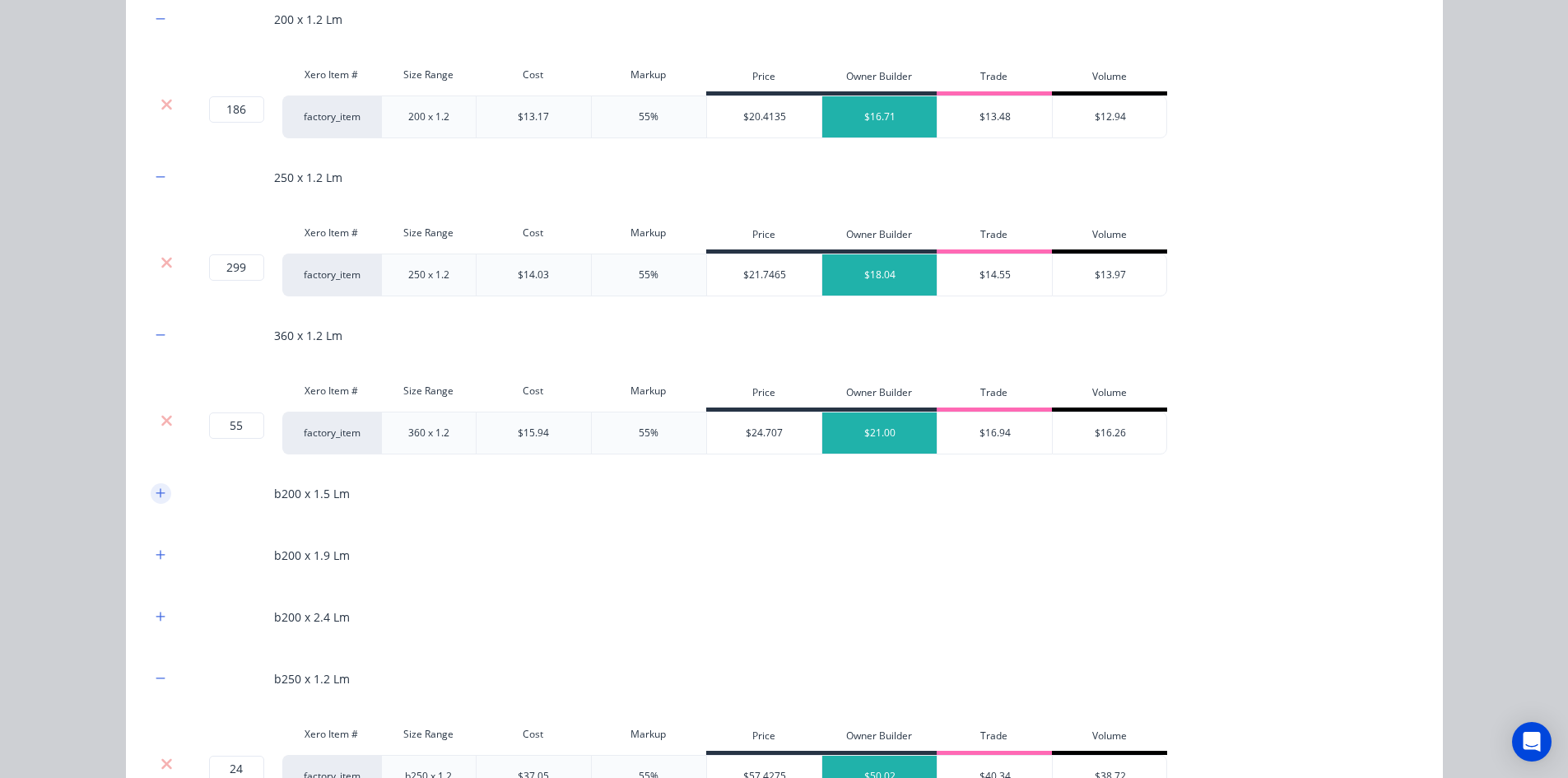
click at [156, 489] on icon "button" at bounding box center [160, 492] width 10 height 11
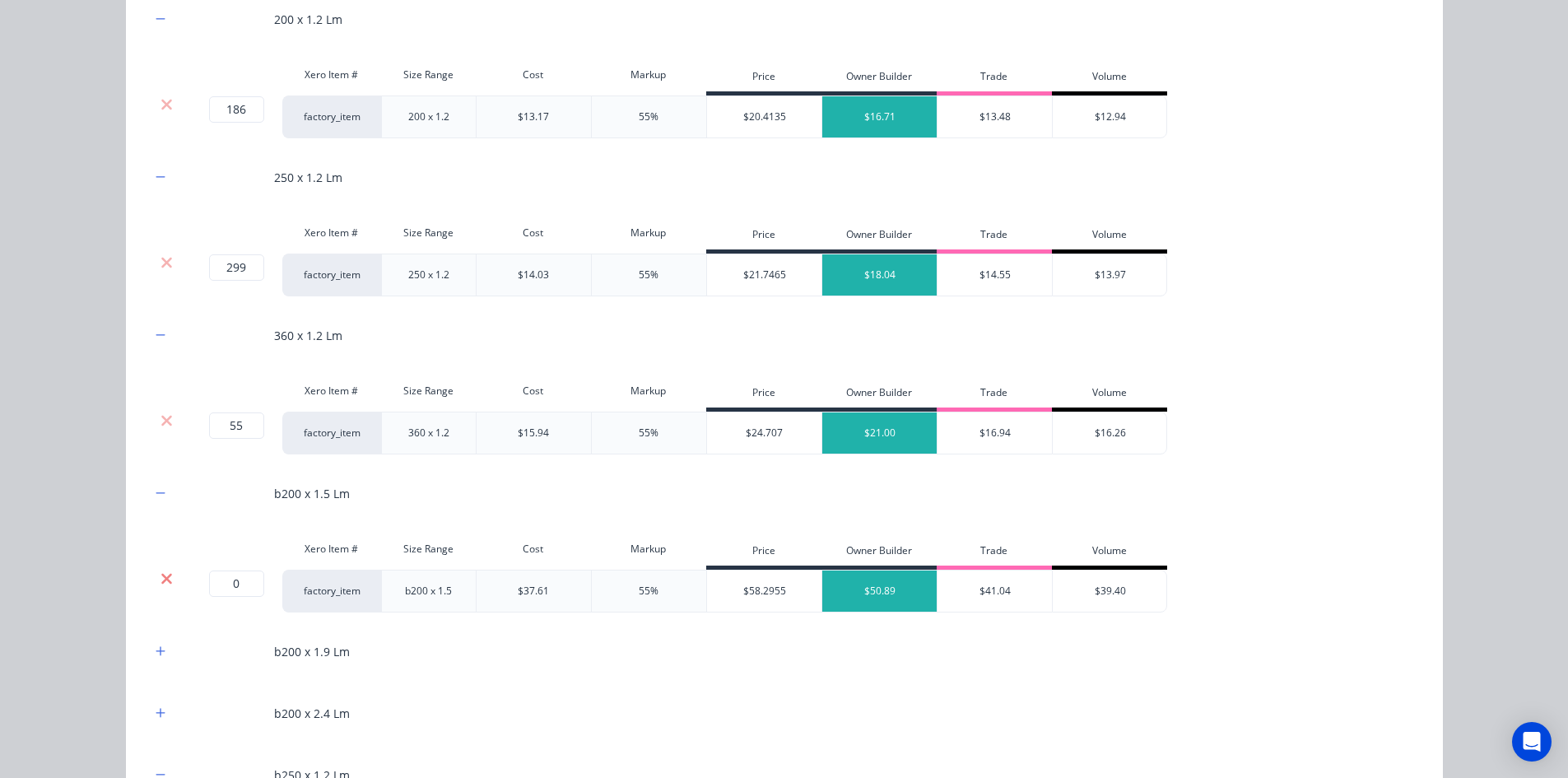
click at [161, 580] on icon at bounding box center [166, 578] width 10 height 10
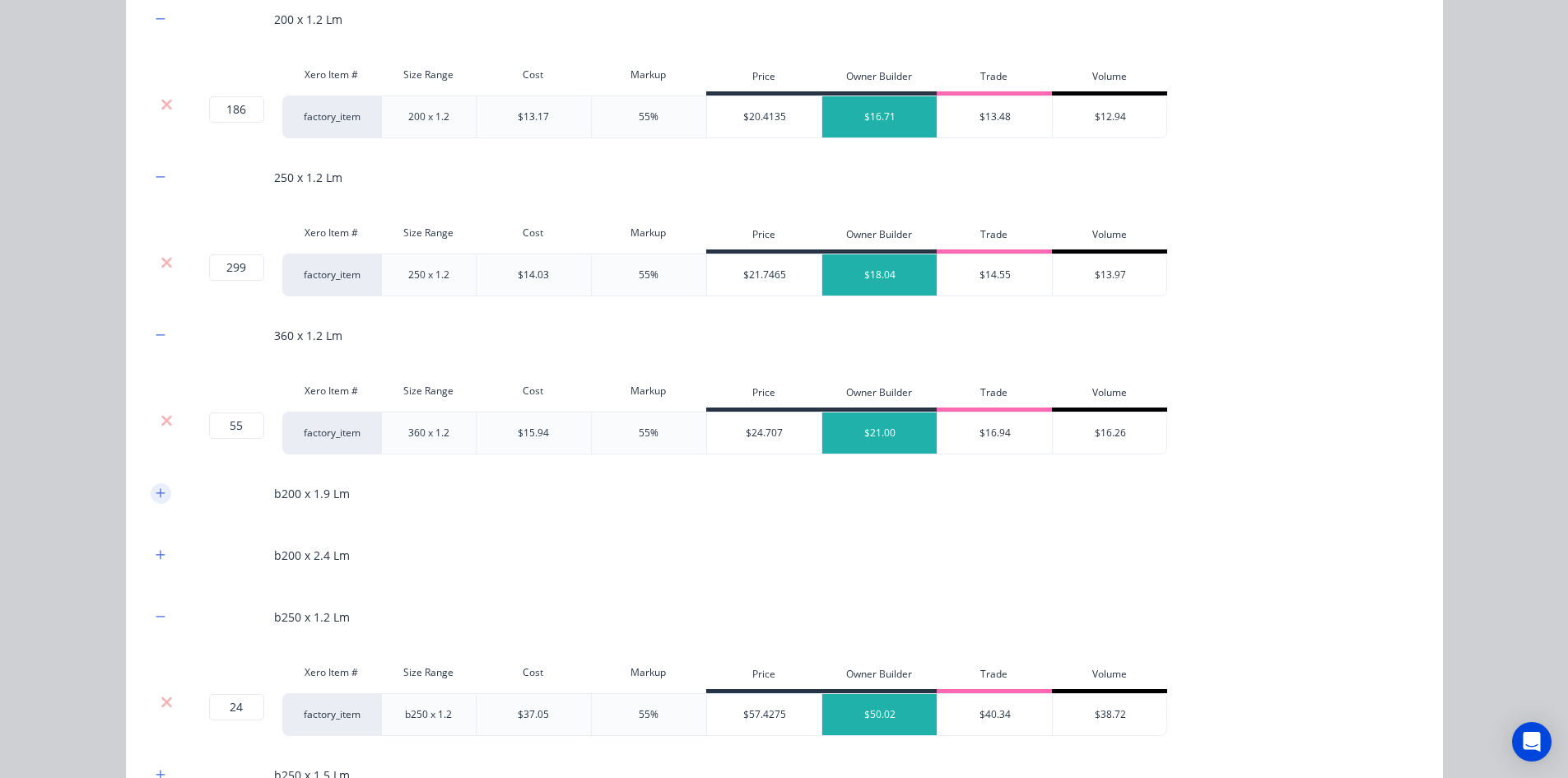
click at [156, 489] on icon "button" at bounding box center [160, 492] width 10 height 11
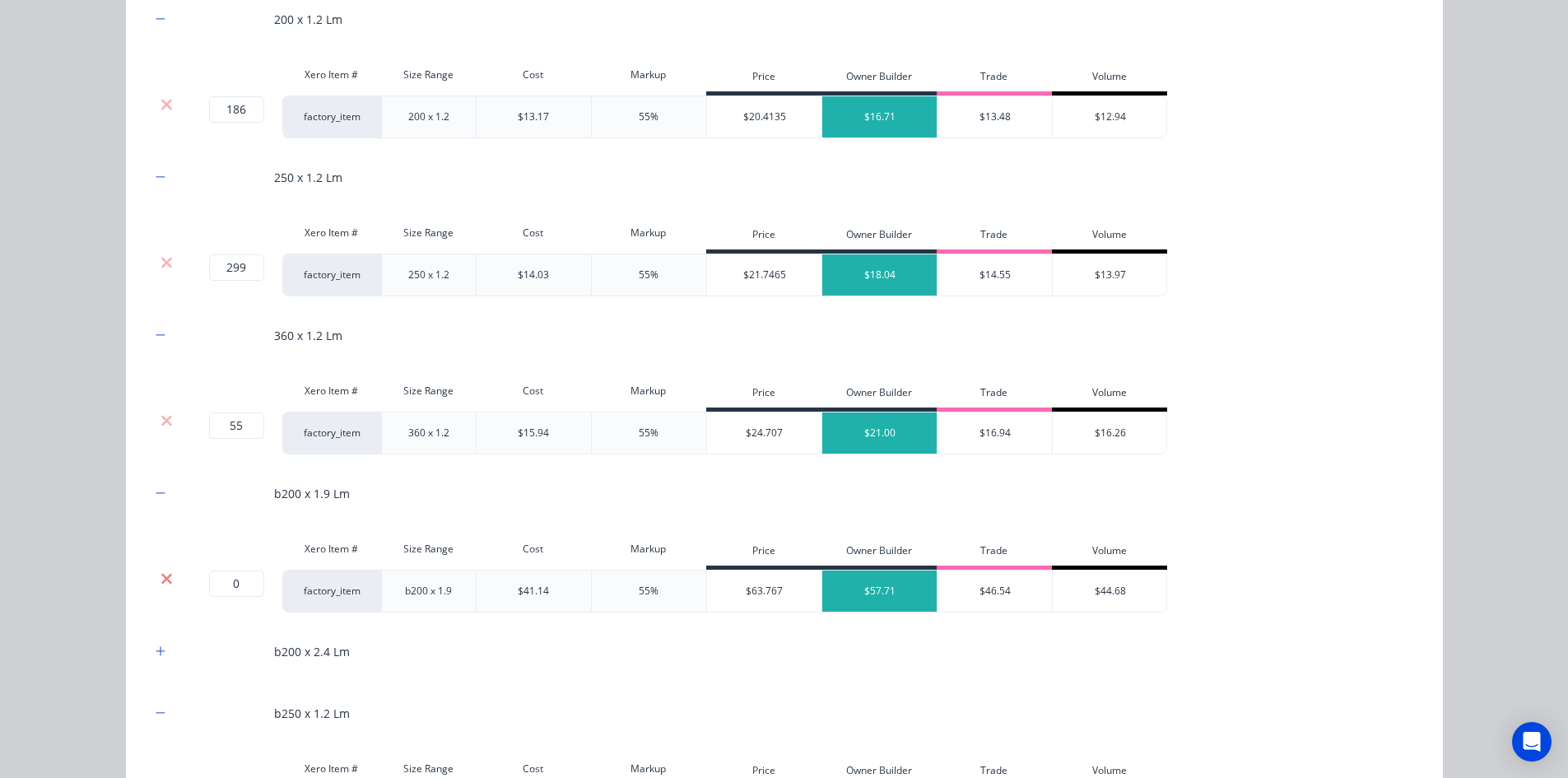
click at [160, 579] on icon at bounding box center [166, 578] width 12 height 16
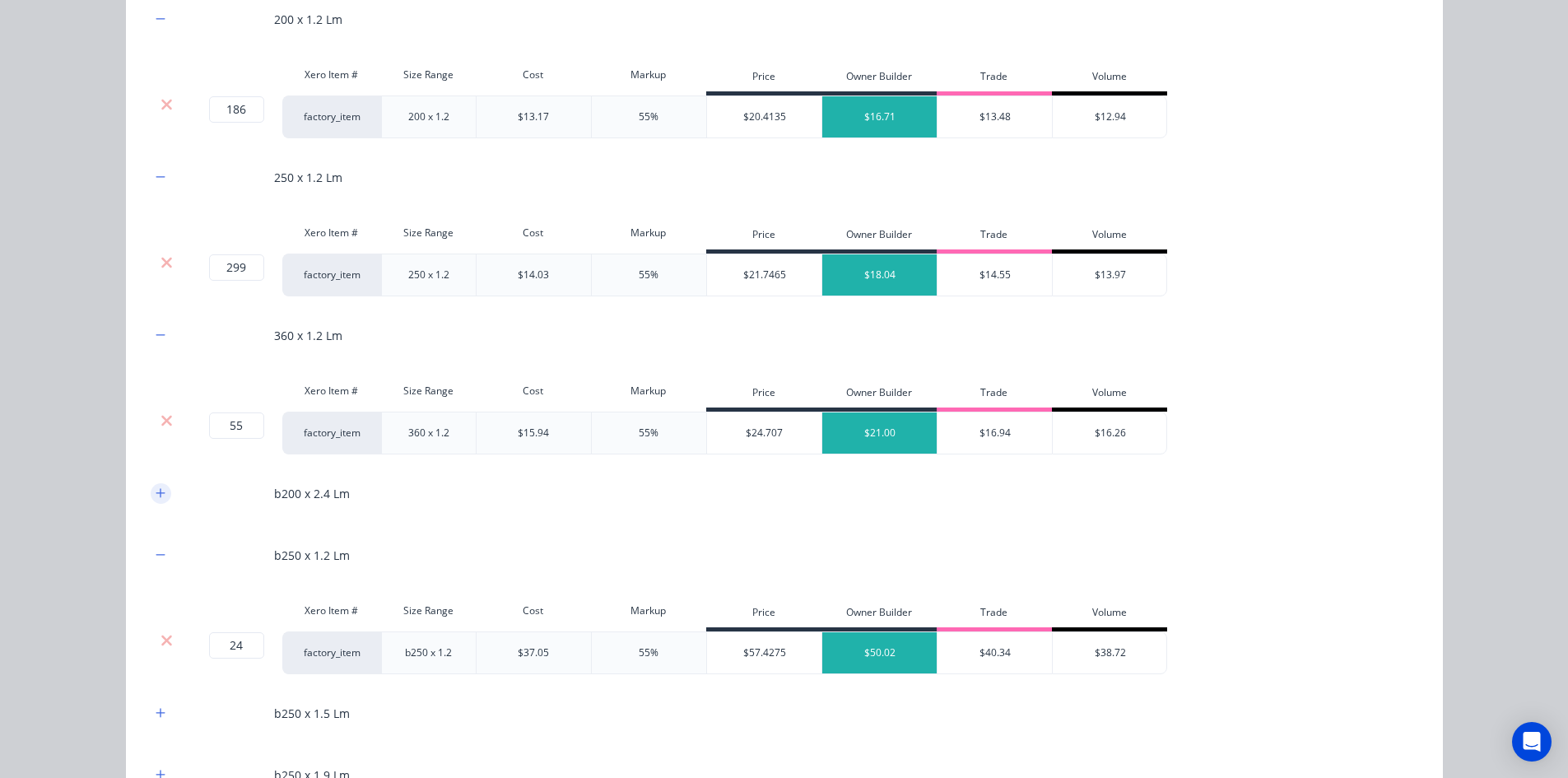
click at [156, 490] on icon "button" at bounding box center [160, 492] width 10 height 11
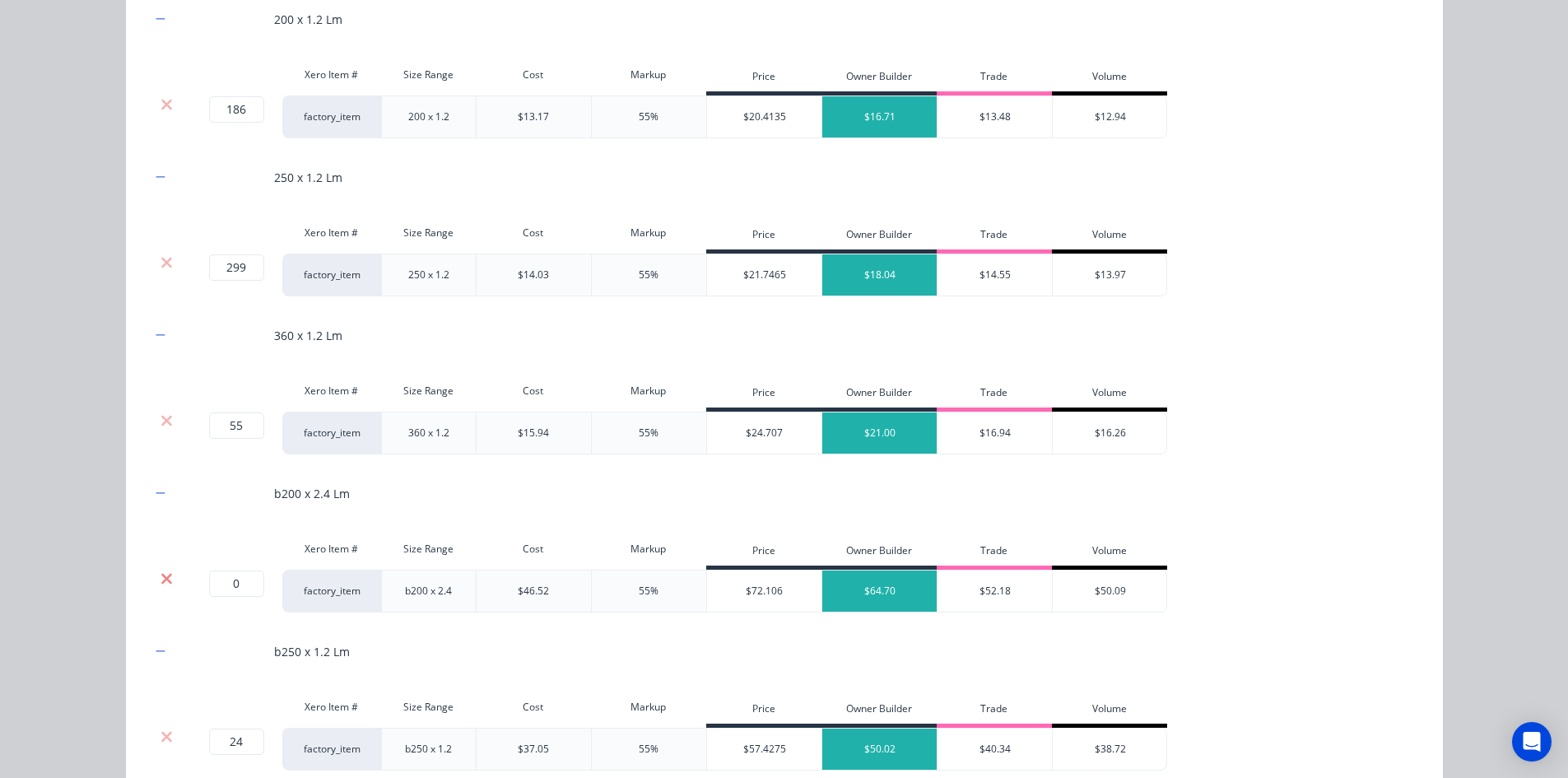
click at [161, 575] on icon at bounding box center [166, 578] width 10 height 10
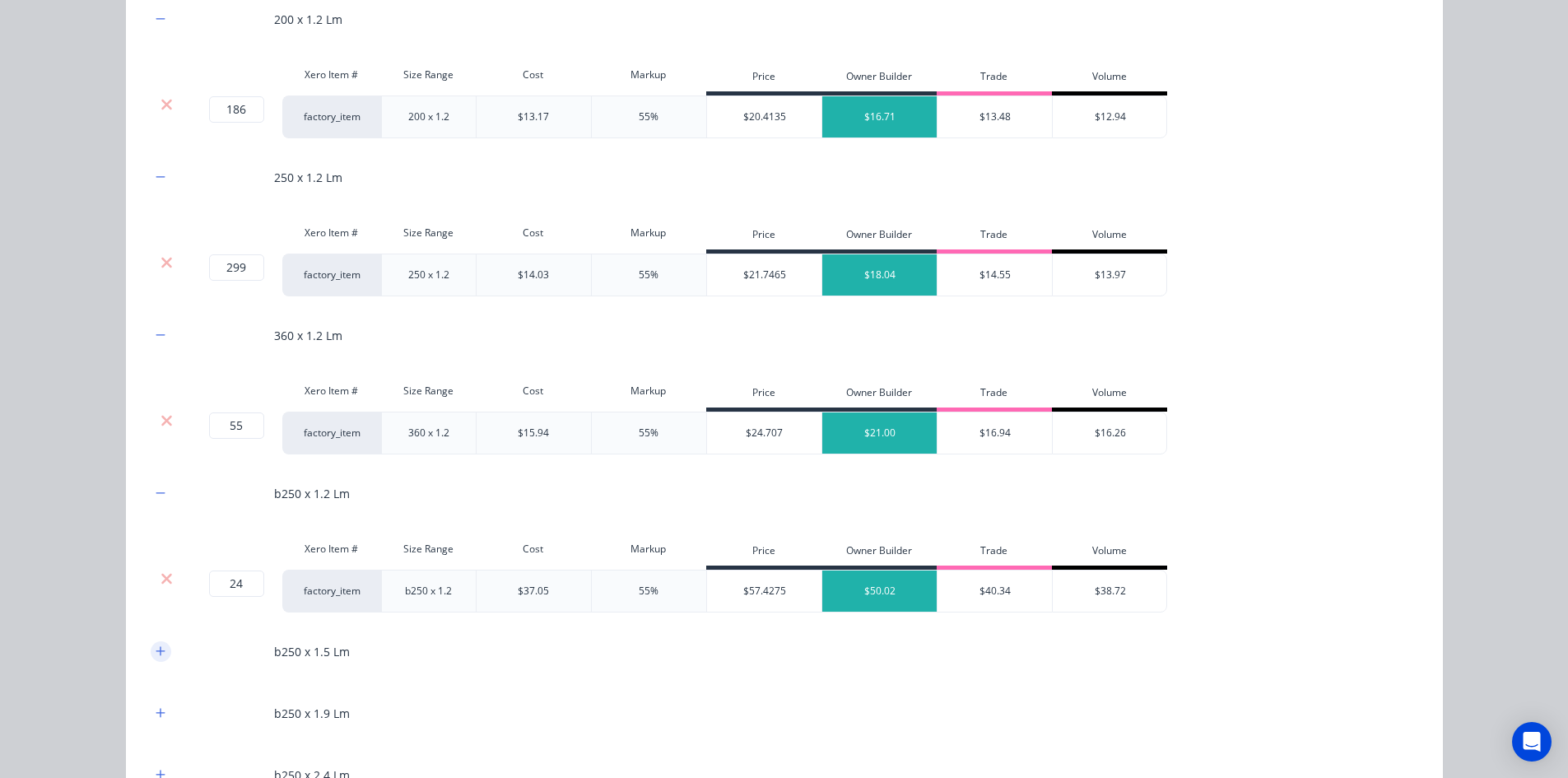
click at [156, 653] on icon "button" at bounding box center [160, 651] width 9 height 9
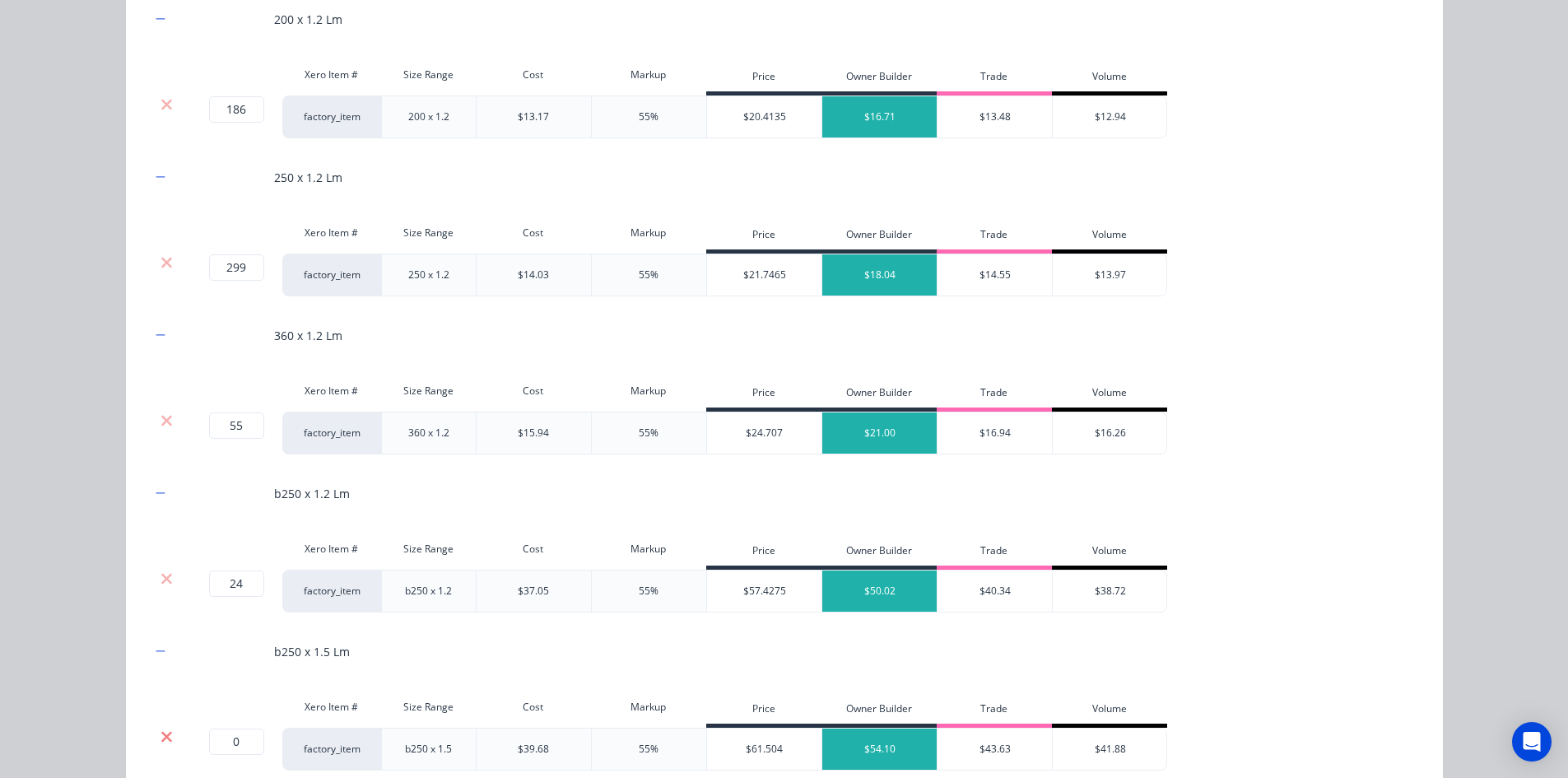
click at [165, 737] on icon at bounding box center [166, 736] width 12 height 16
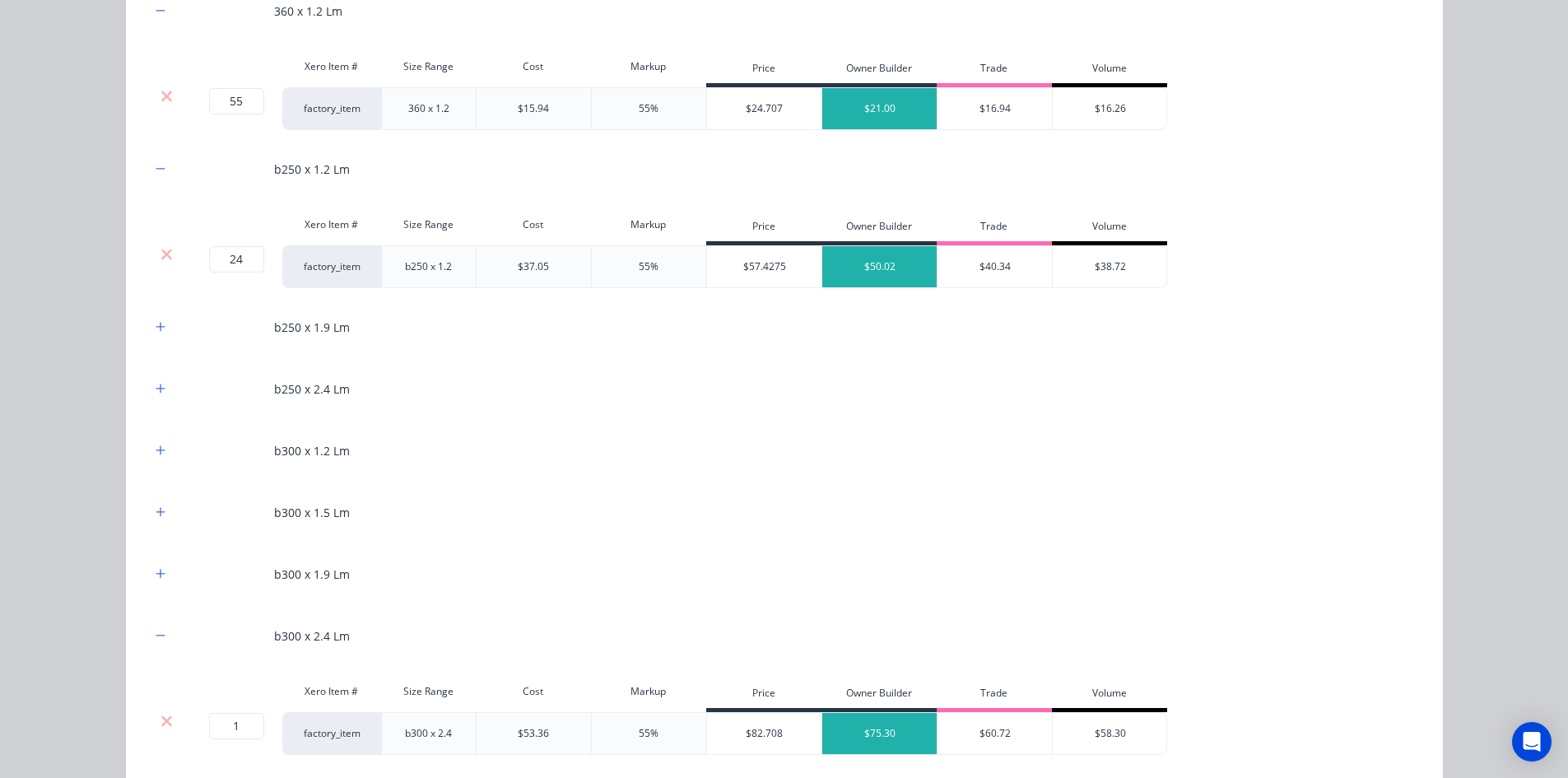
scroll to position [1317, 0]
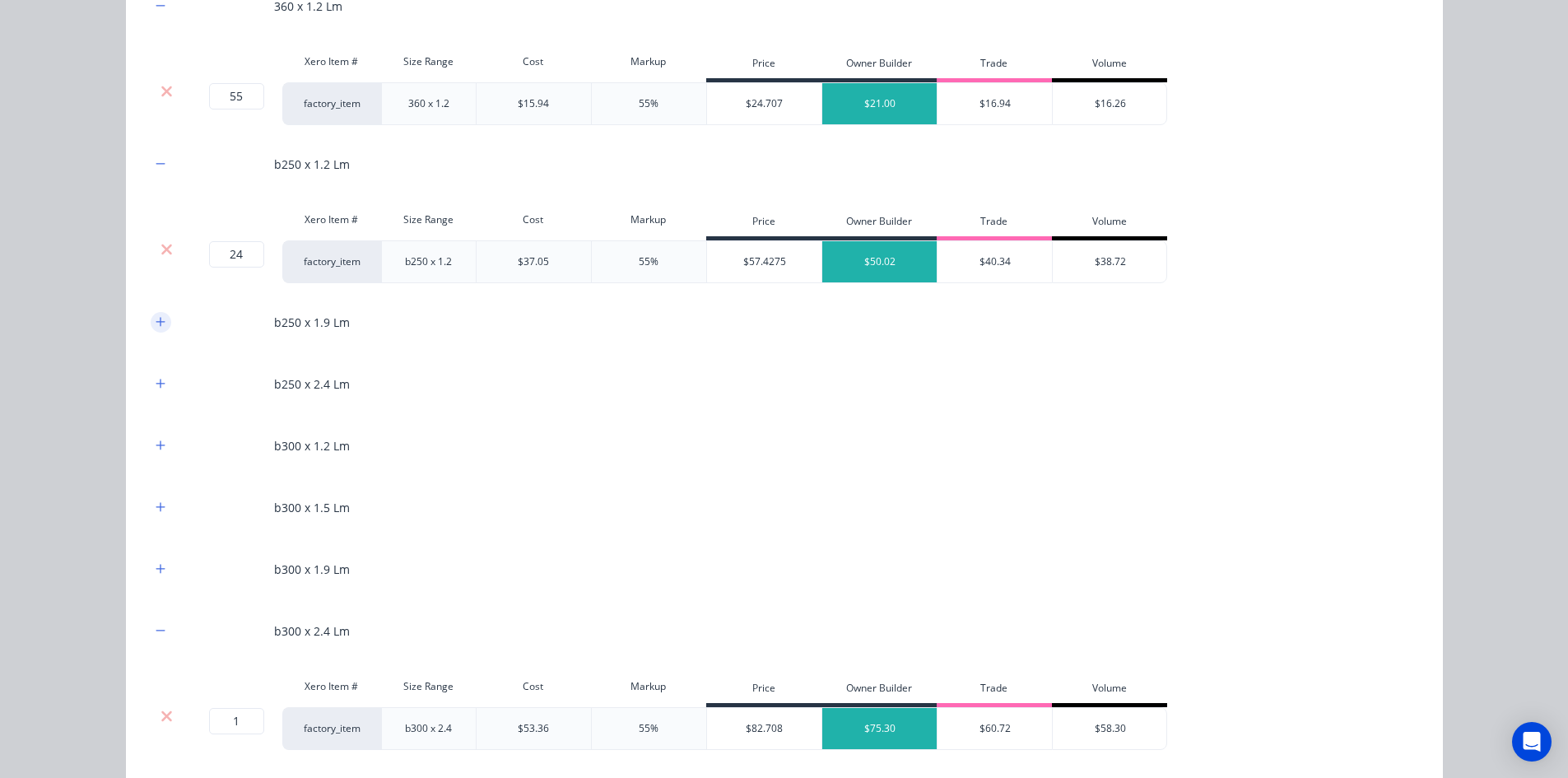
click at [160, 327] on button "button" at bounding box center [161, 322] width 21 height 21
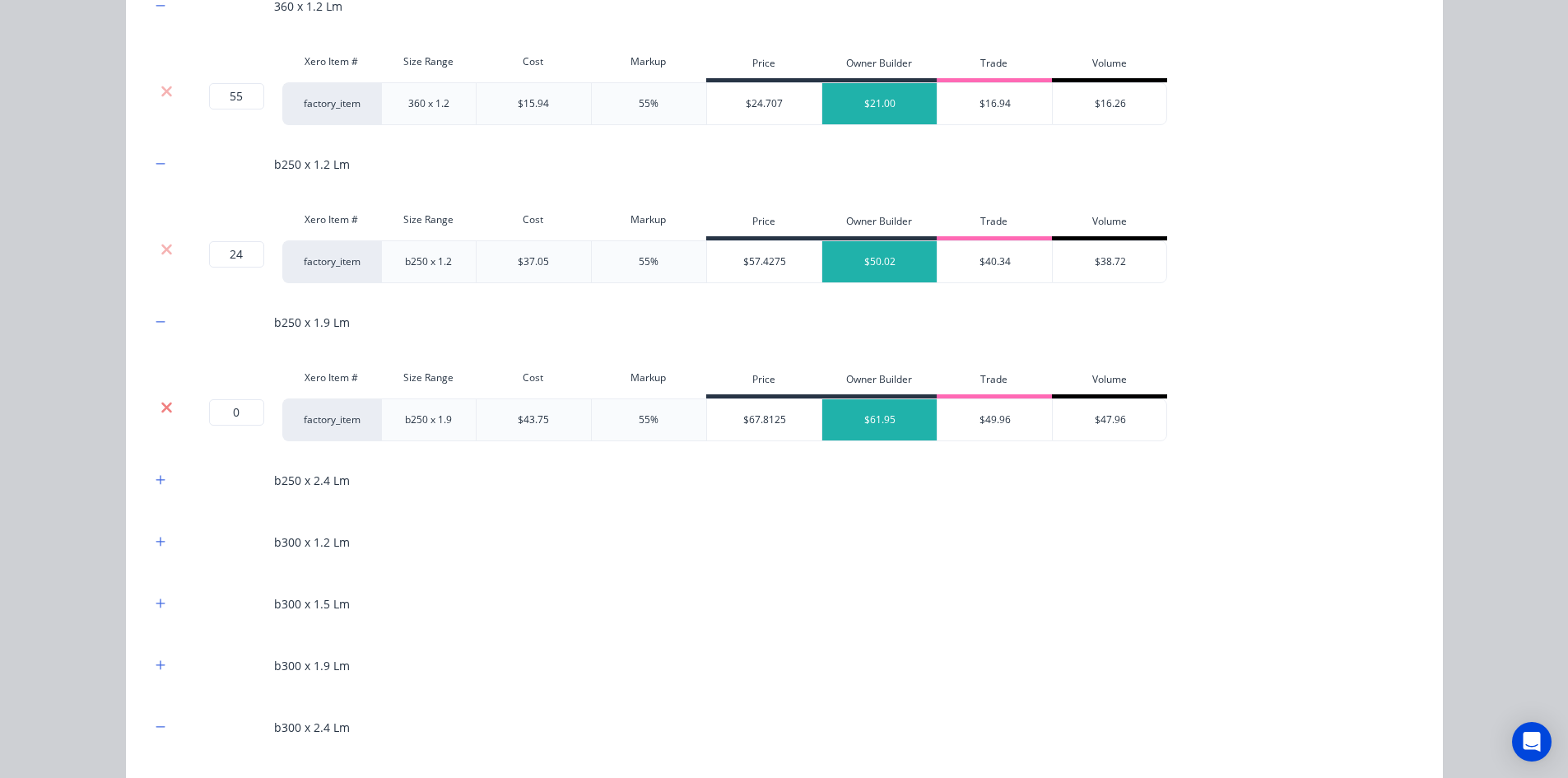
click at [165, 404] on icon at bounding box center [166, 407] width 10 height 10
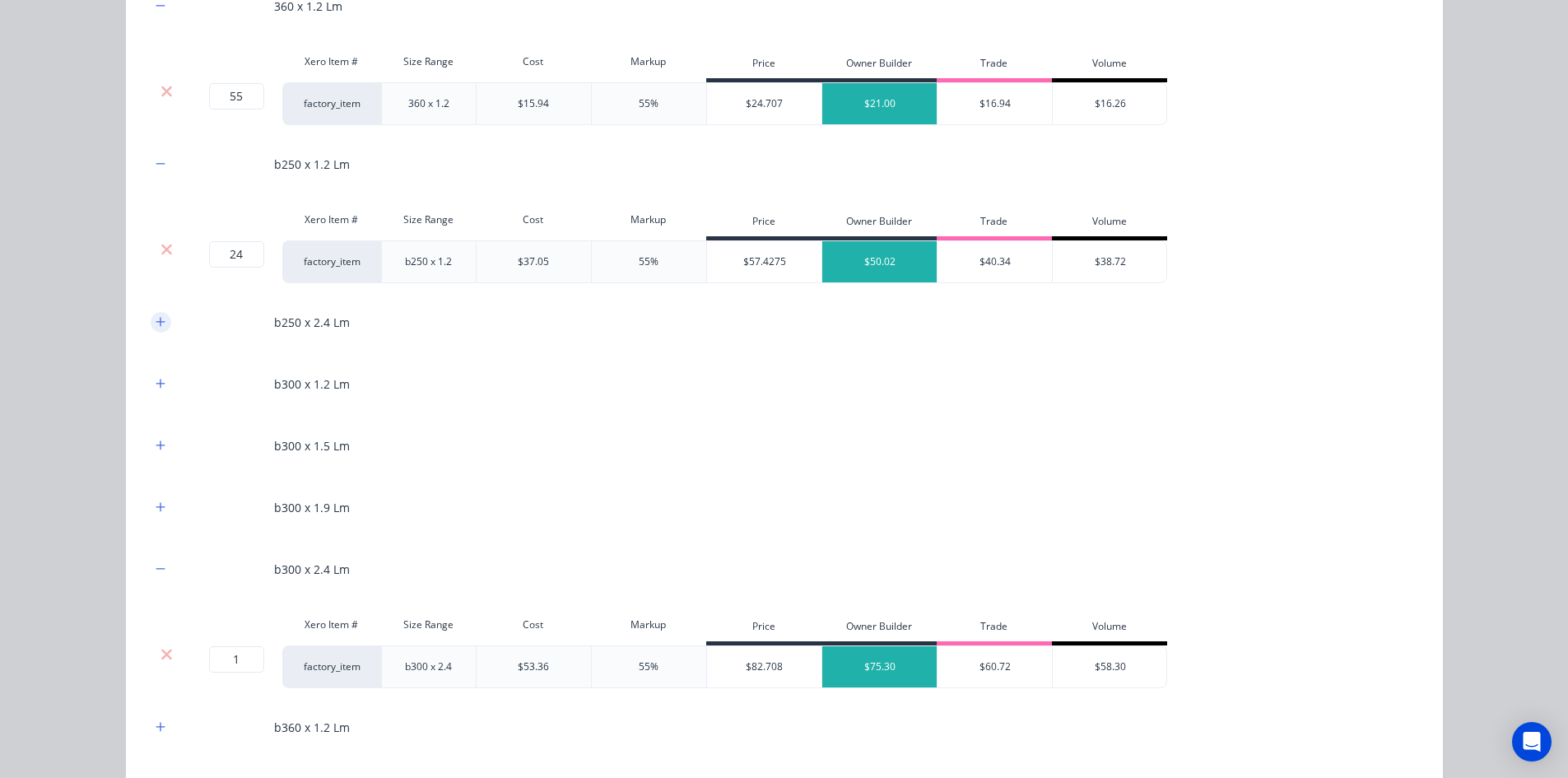
click at [156, 316] on icon "button" at bounding box center [160, 321] width 10 height 11
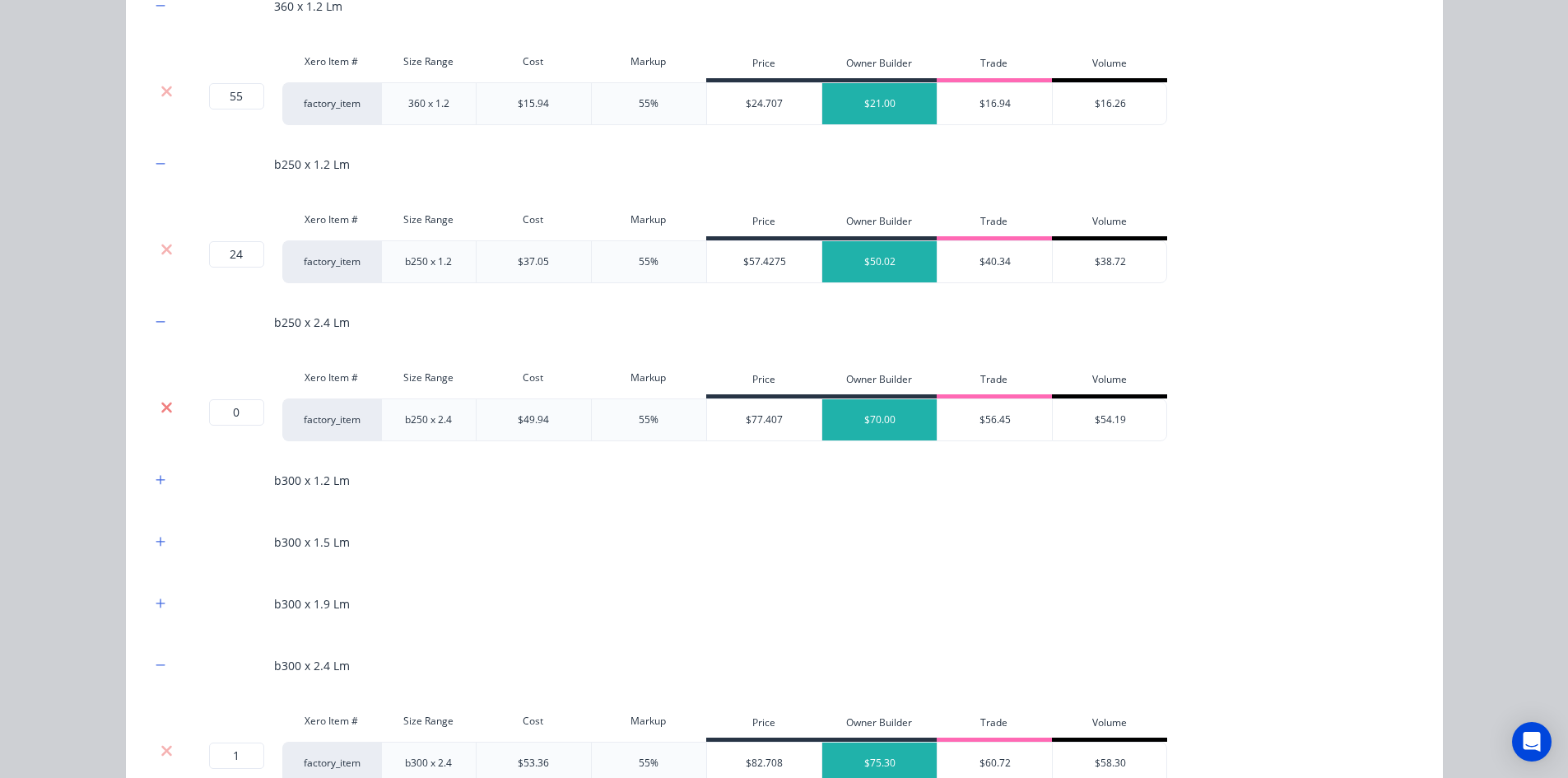
click at [162, 405] on icon at bounding box center [166, 407] width 10 height 10
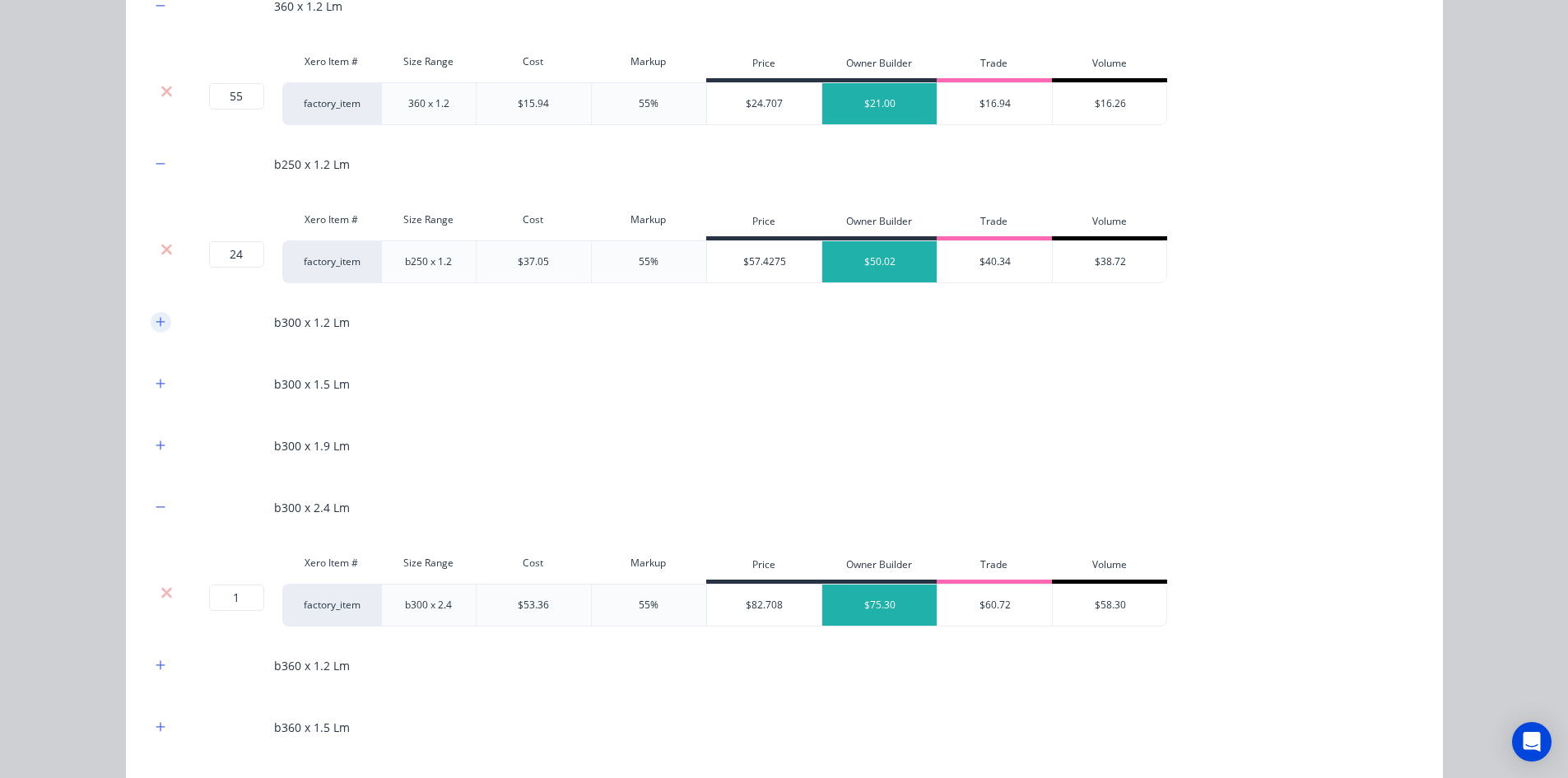
click at [157, 322] on icon "button" at bounding box center [160, 321] width 9 height 9
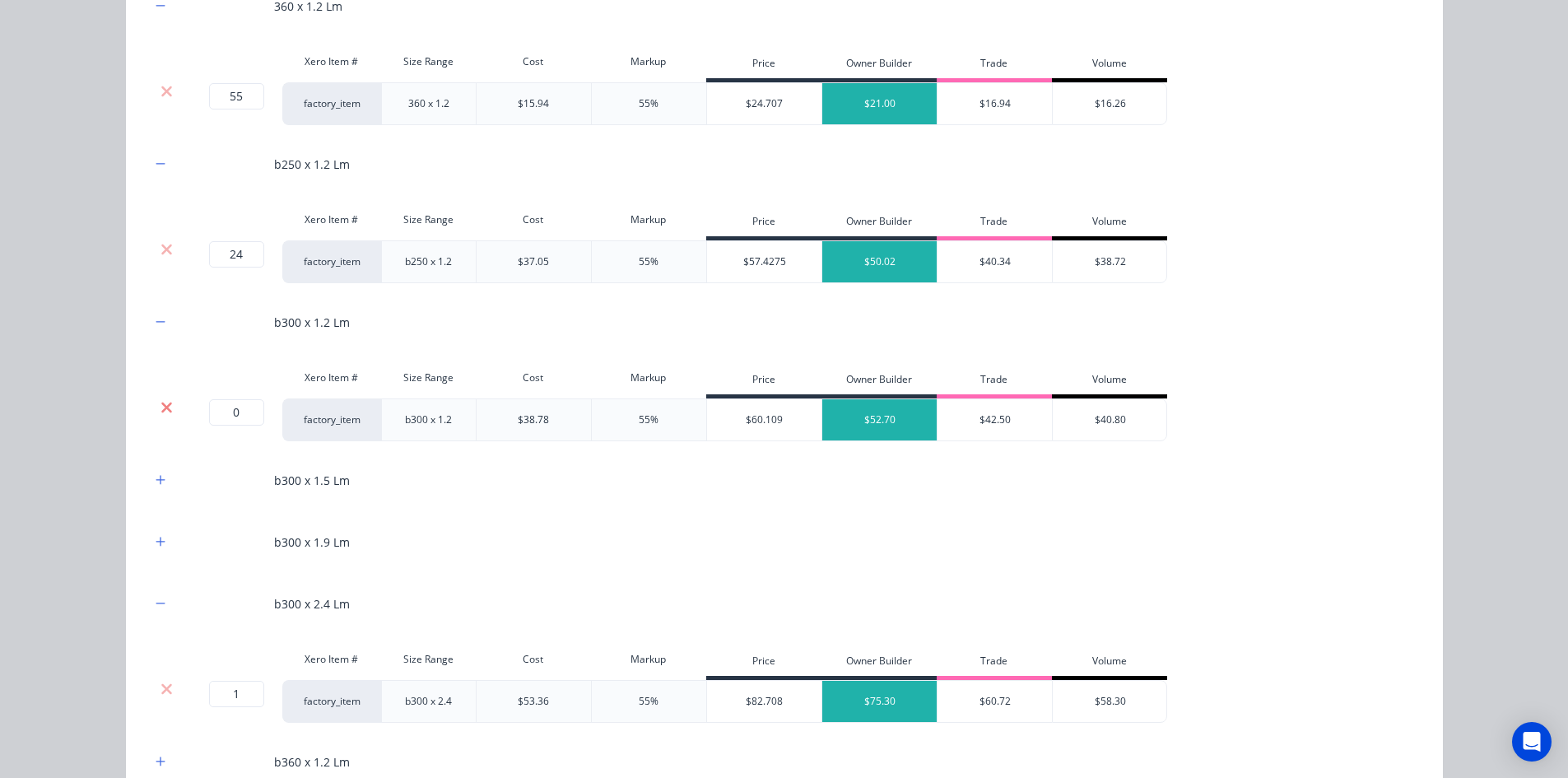
click at [164, 404] on icon at bounding box center [166, 407] width 10 height 10
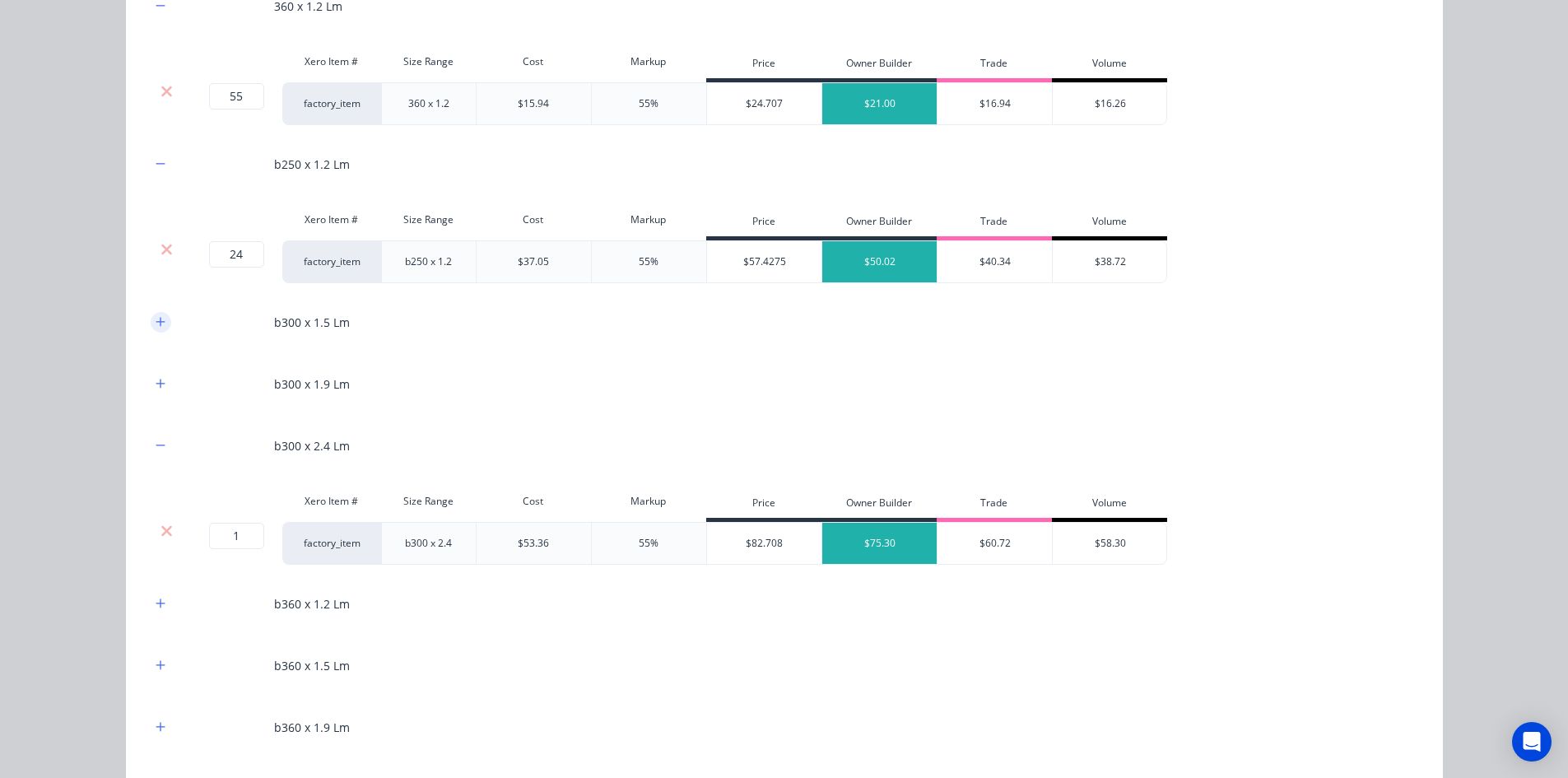
click at [155, 315] on button "button" at bounding box center [161, 322] width 21 height 21
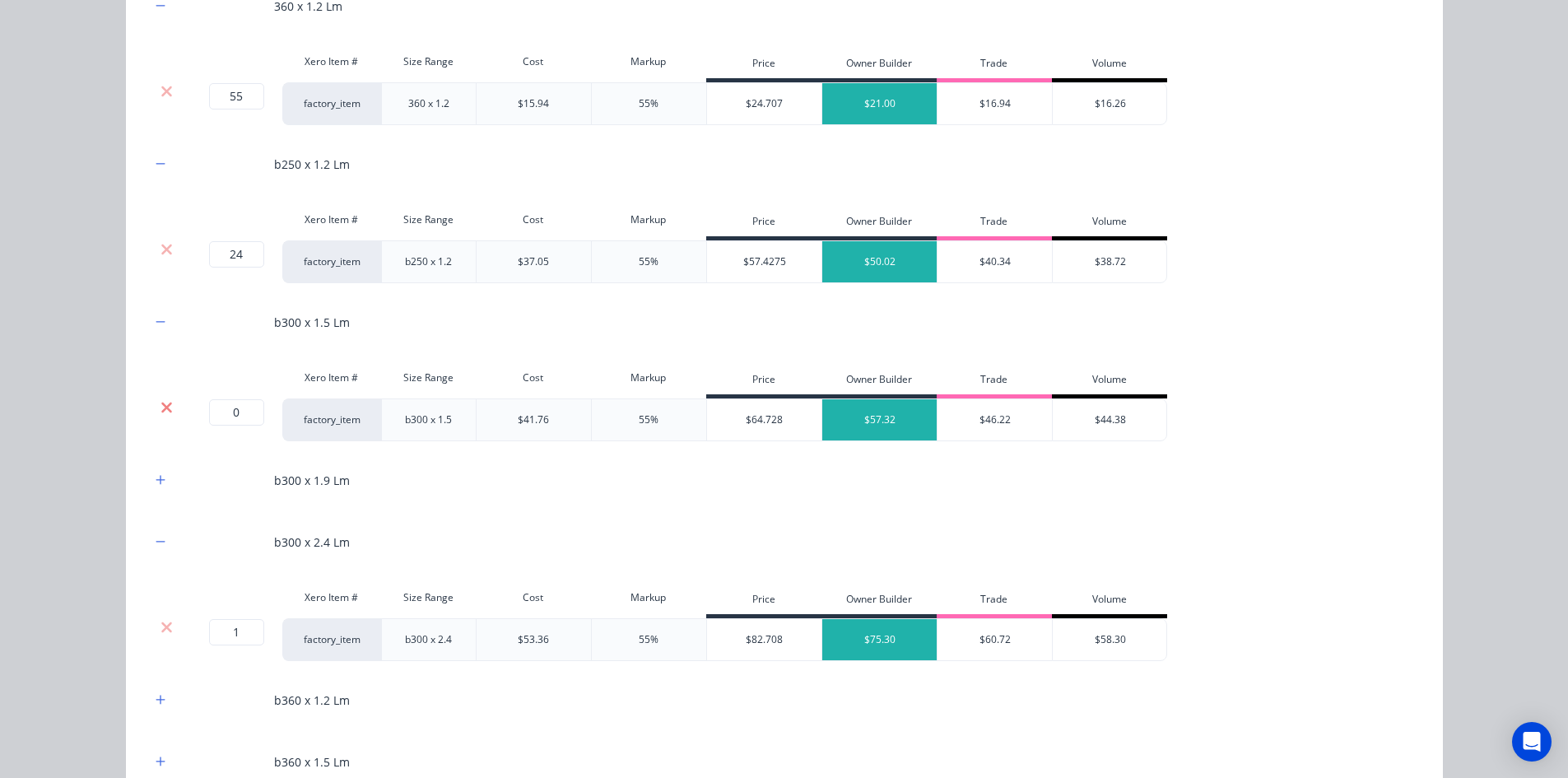
click at [161, 410] on icon at bounding box center [166, 407] width 10 height 10
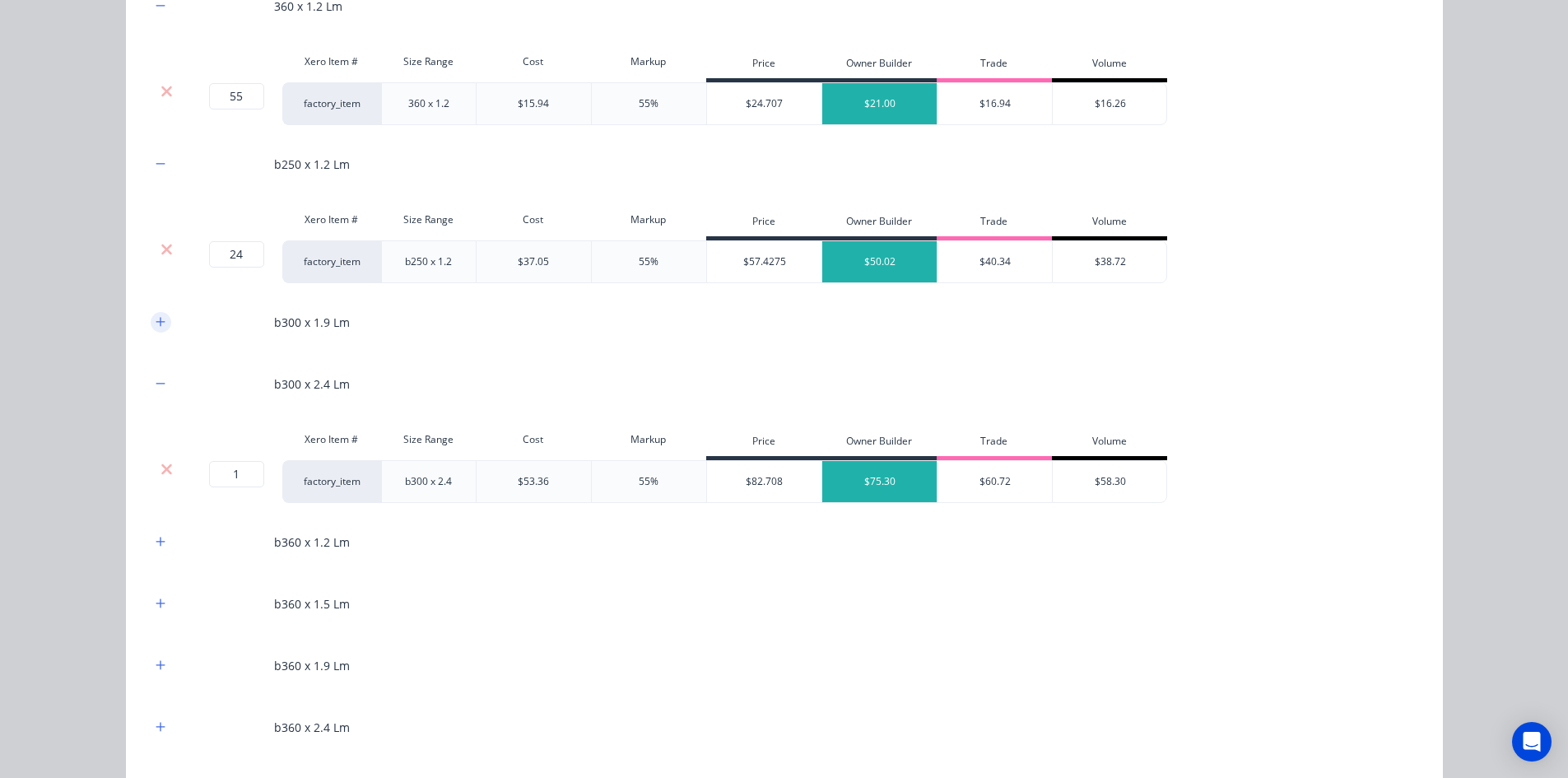
click at [156, 322] on icon "button" at bounding box center [160, 321] width 10 height 11
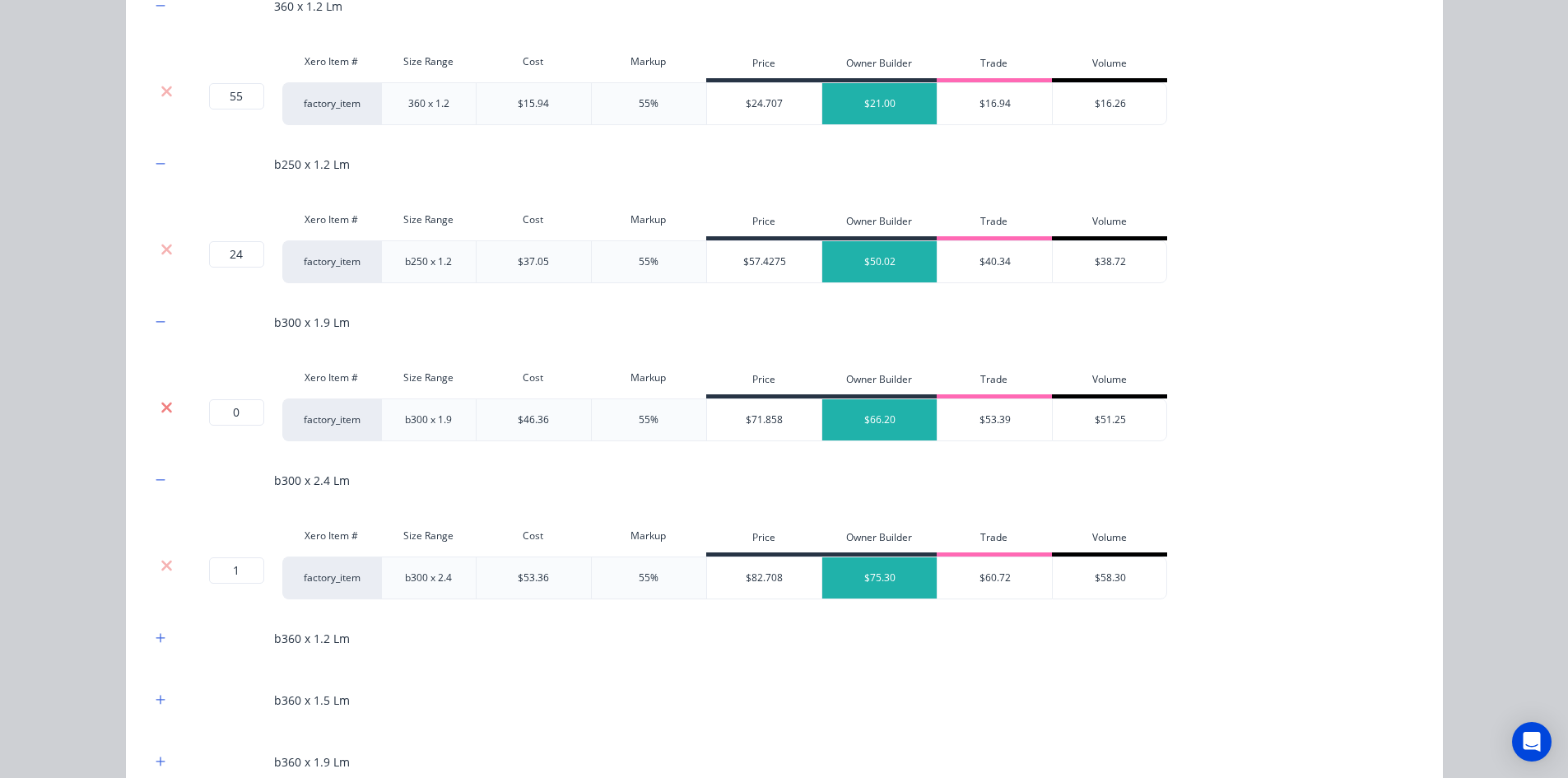
click at [163, 405] on icon at bounding box center [166, 407] width 10 height 10
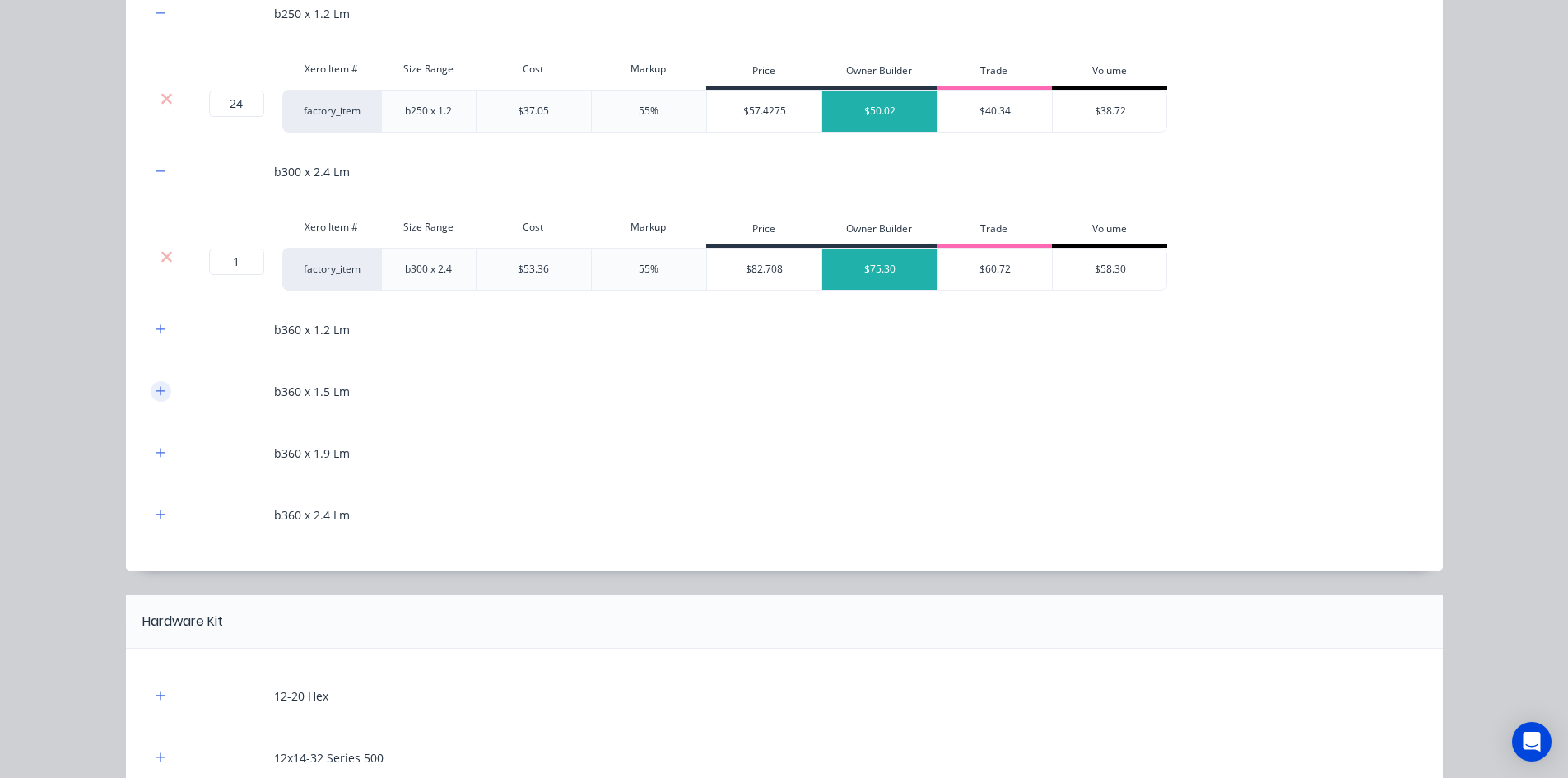
scroll to position [1481, 0]
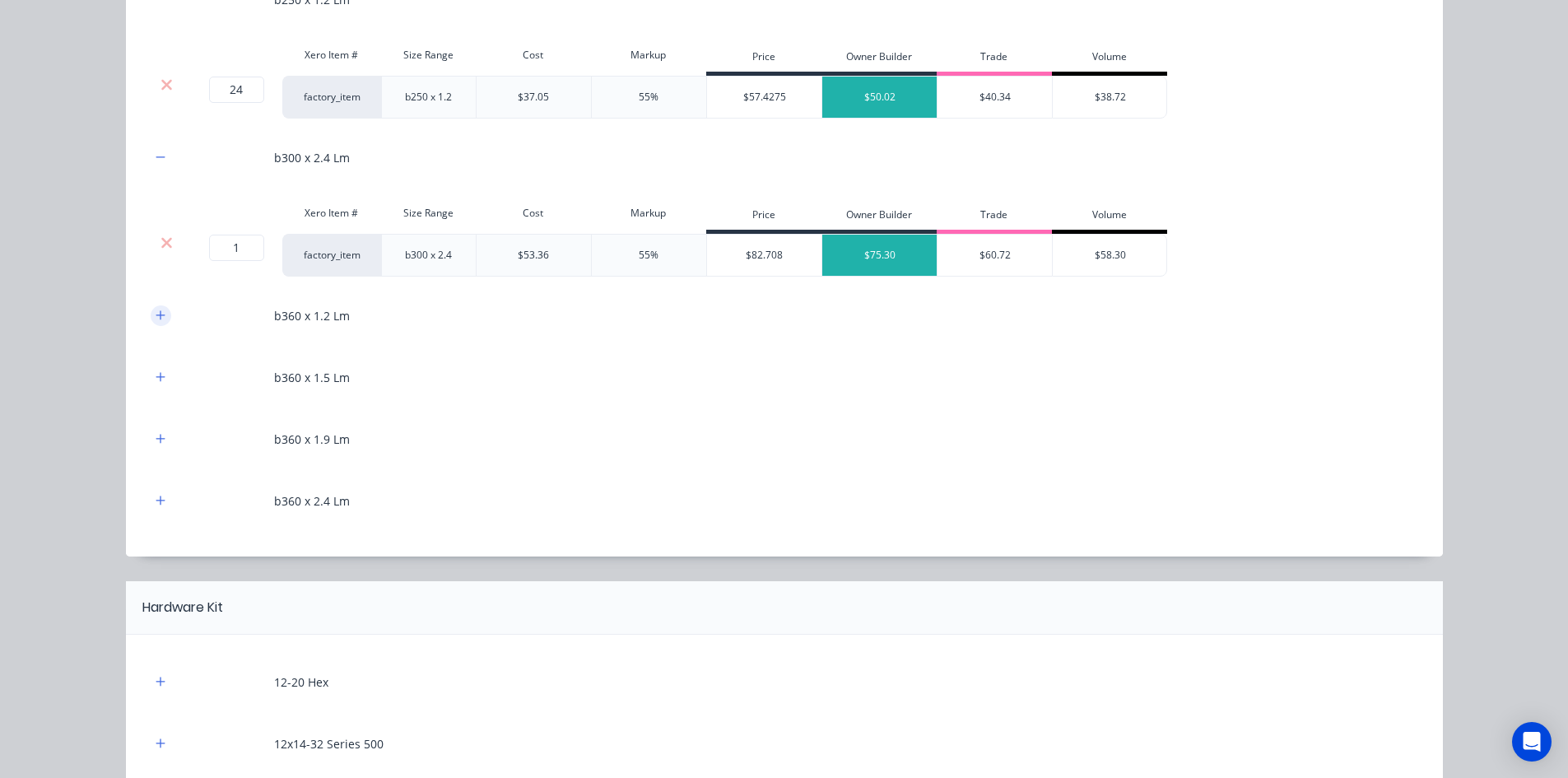
click at [156, 314] on icon "button" at bounding box center [160, 314] width 10 height 11
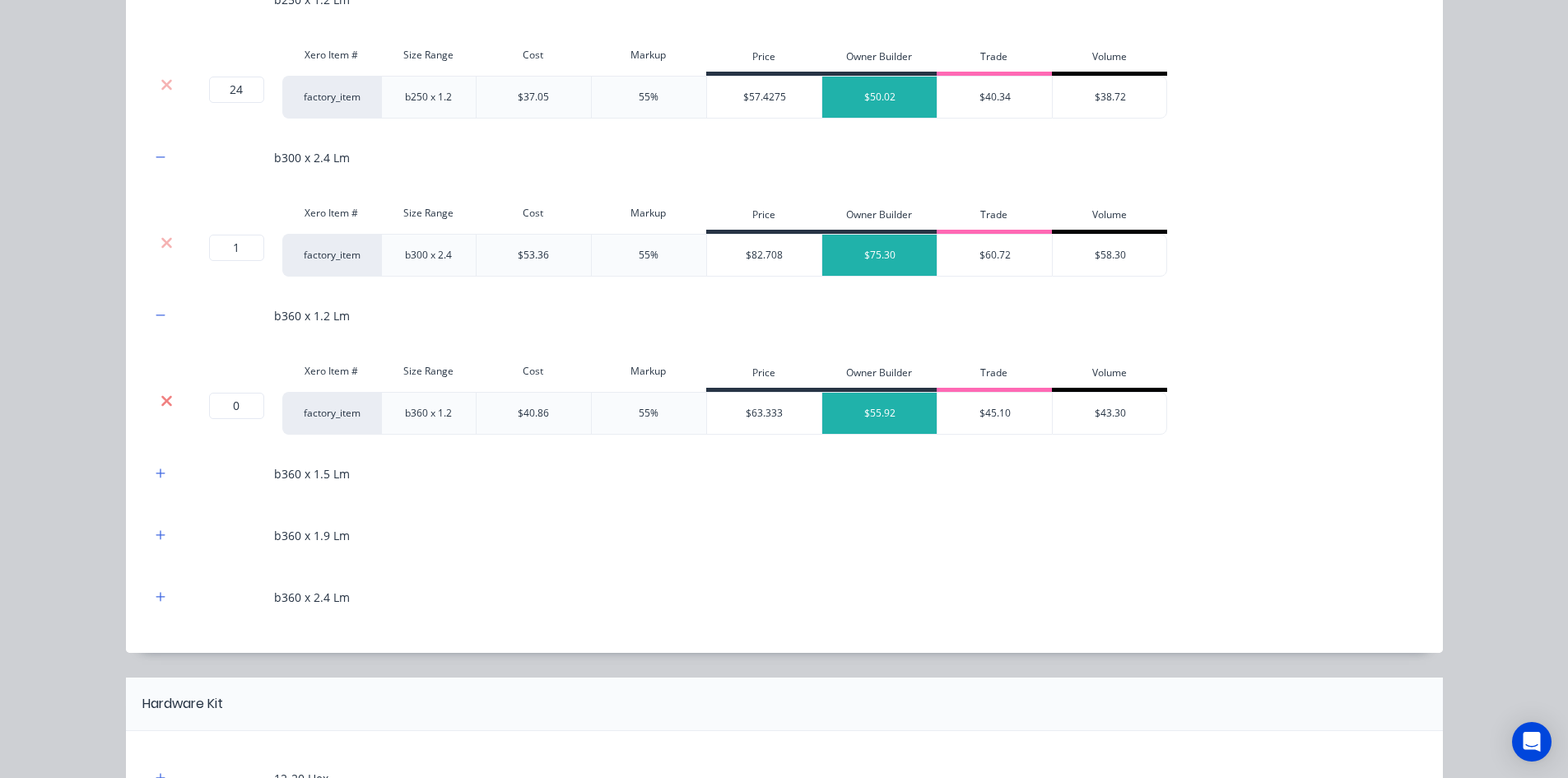
click at [162, 396] on icon at bounding box center [166, 400] width 12 height 16
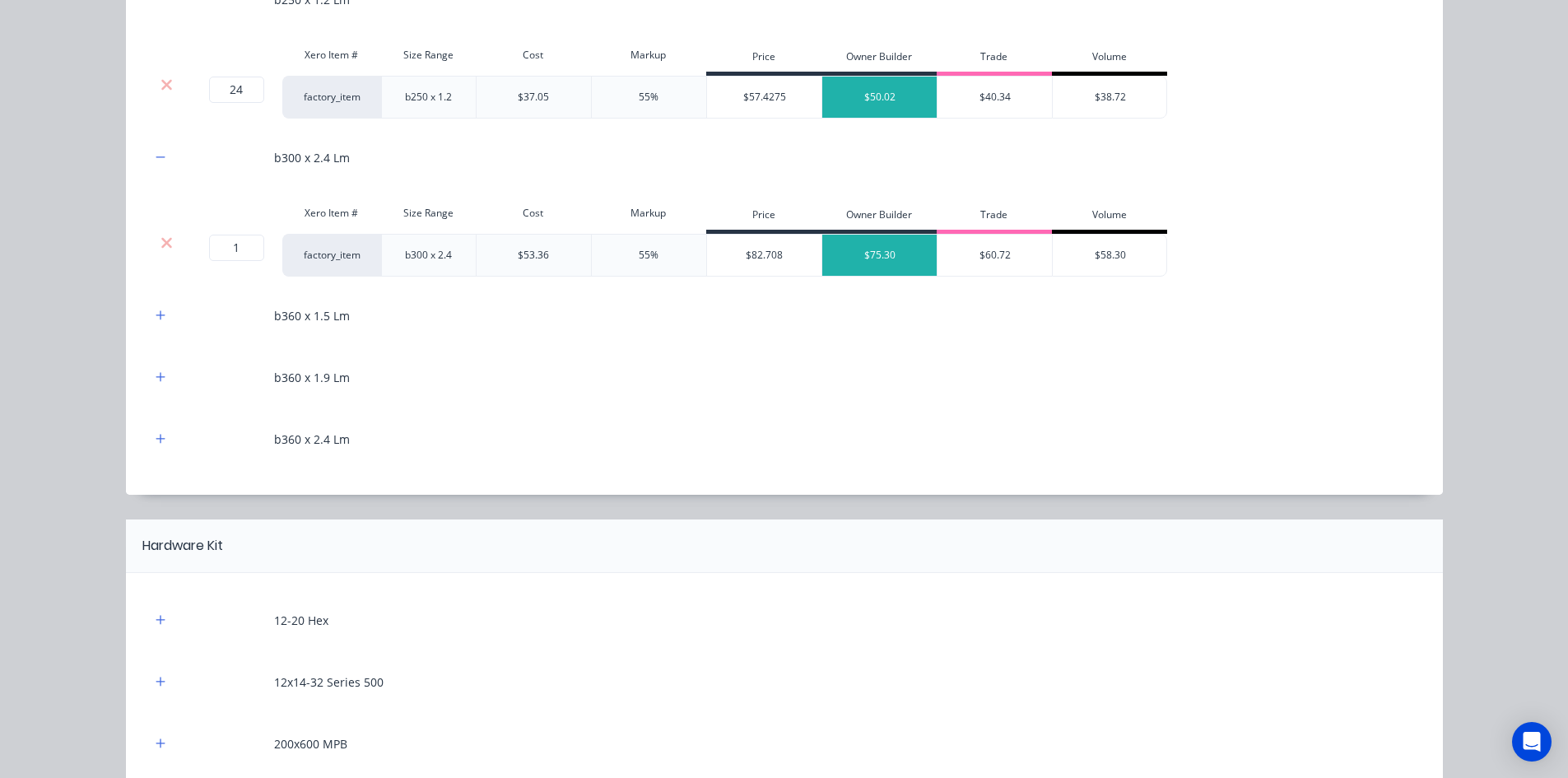
click at [157, 326] on div "b360 x 1.5 Lm" at bounding box center [784, 315] width 1267 height 45
click at [156, 318] on icon "button" at bounding box center [160, 314] width 9 height 9
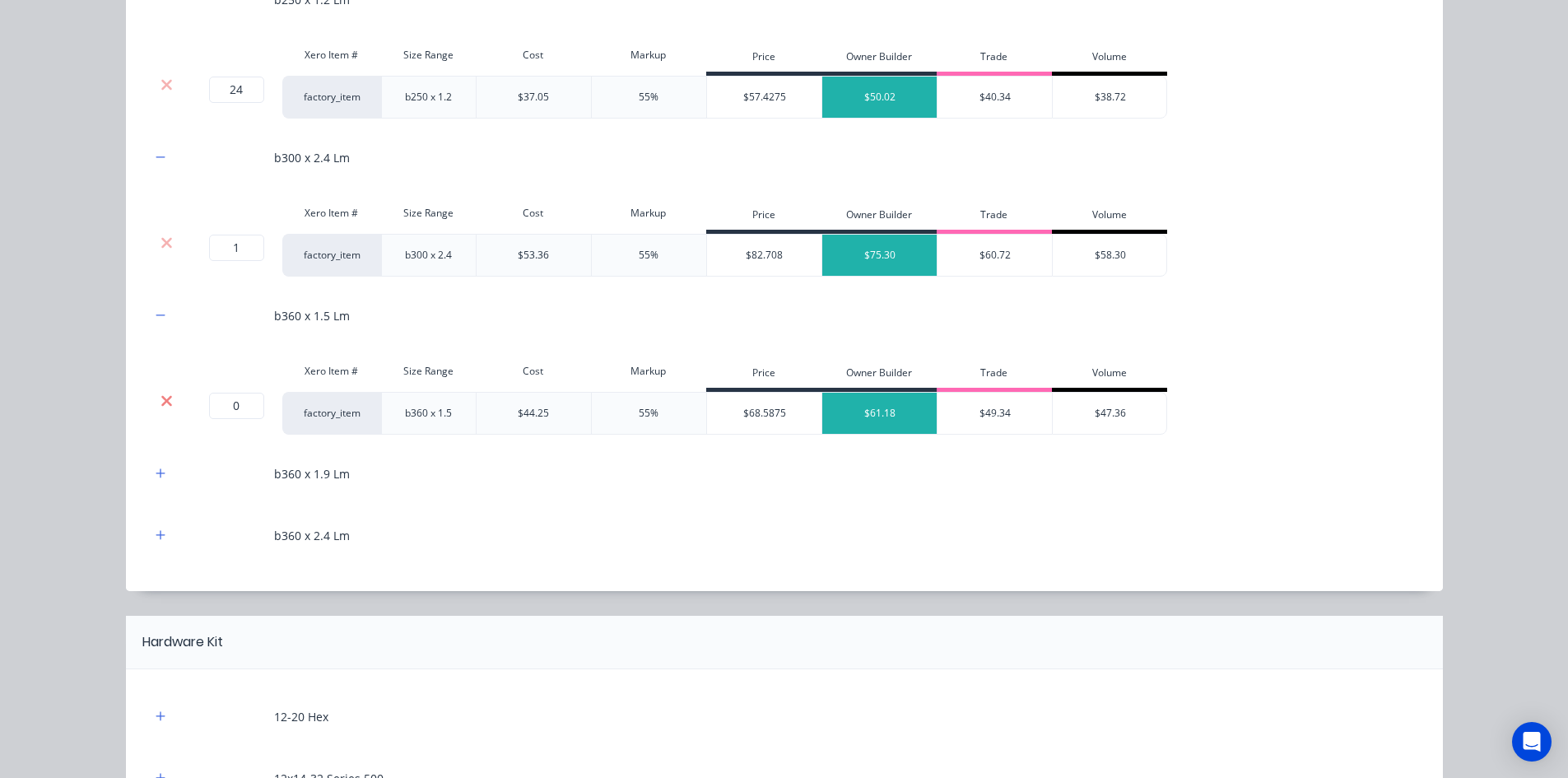
click at [164, 400] on icon at bounding box center [166, 400] width 12 height 16
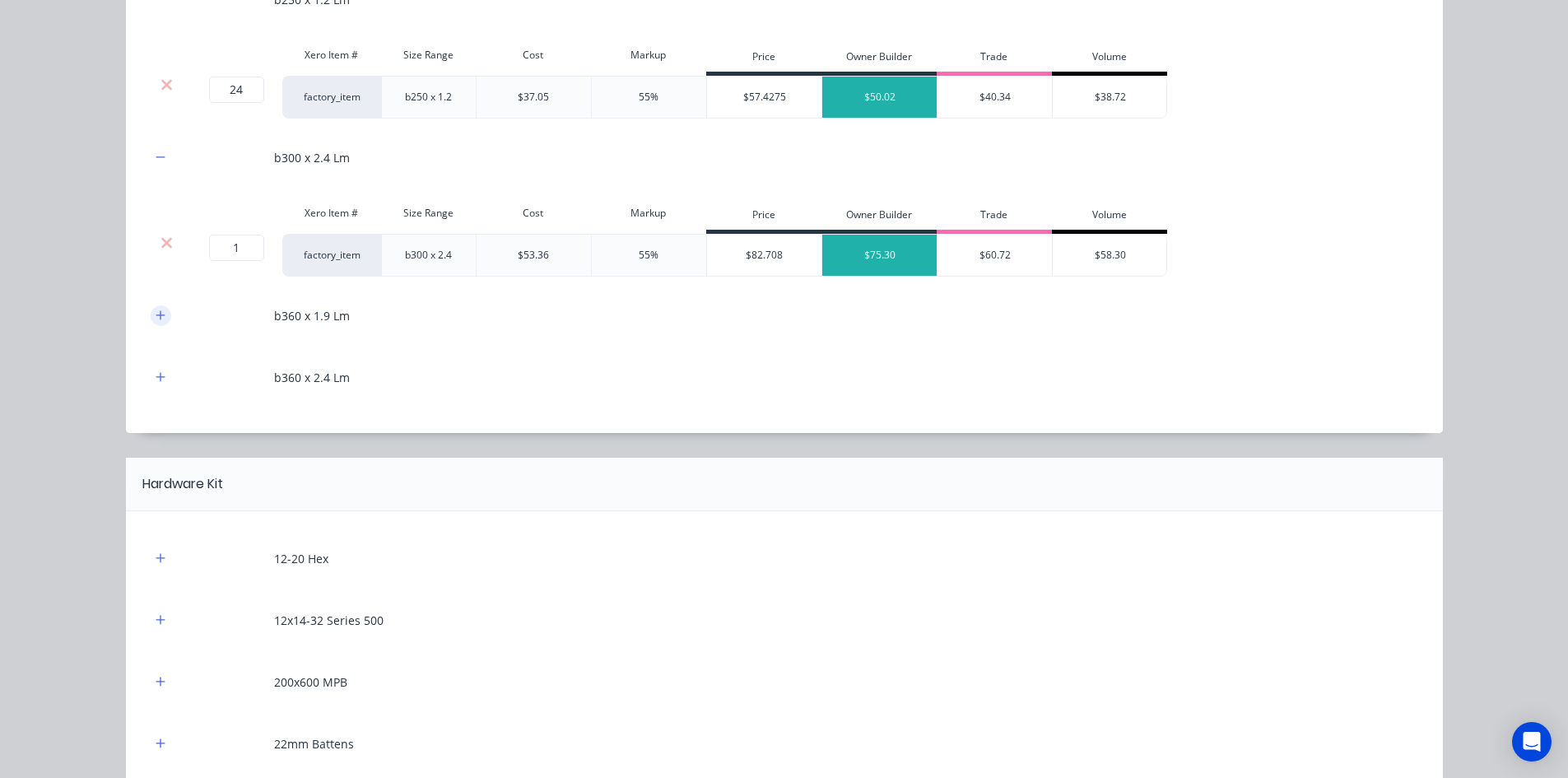
click at [159, 316] on icon "button" at bounding box center [160, 314] width 10 height 11
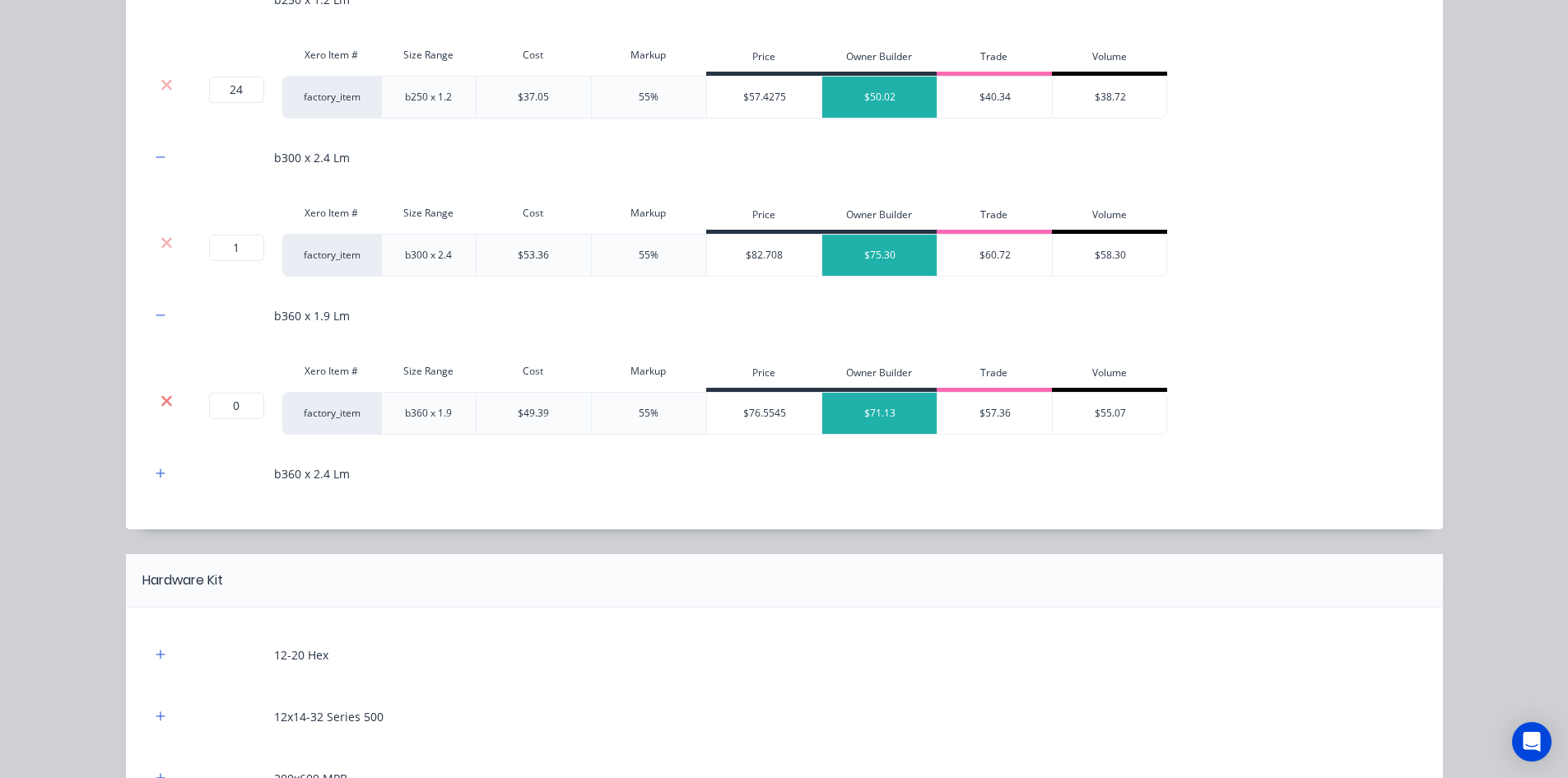
click at [164, 395] on icon at bounding box center [166, 400] width 12 height 16
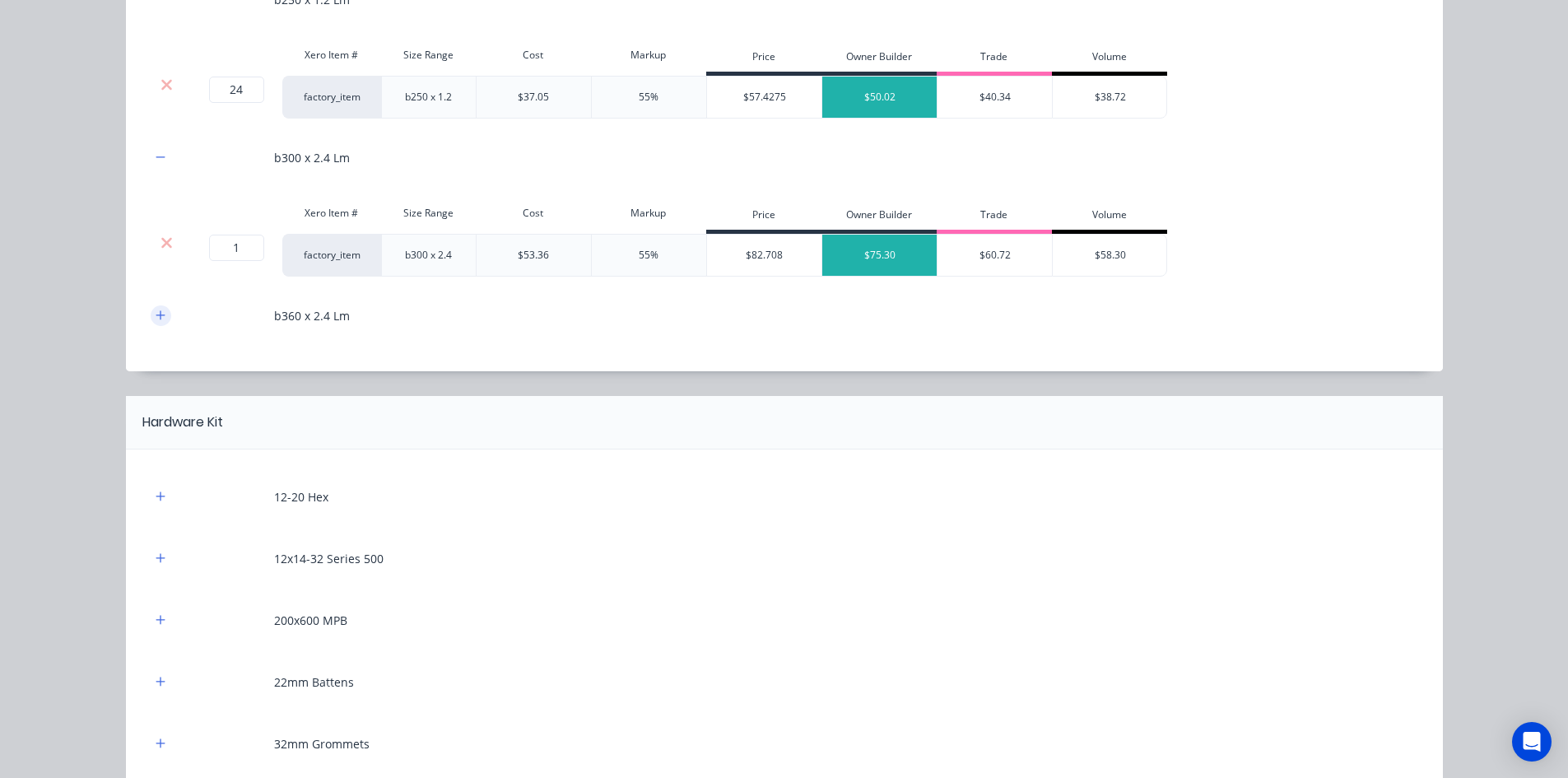
click at [156, 319] on icon "button" at bounding box center [160, 314] width 9 height 9
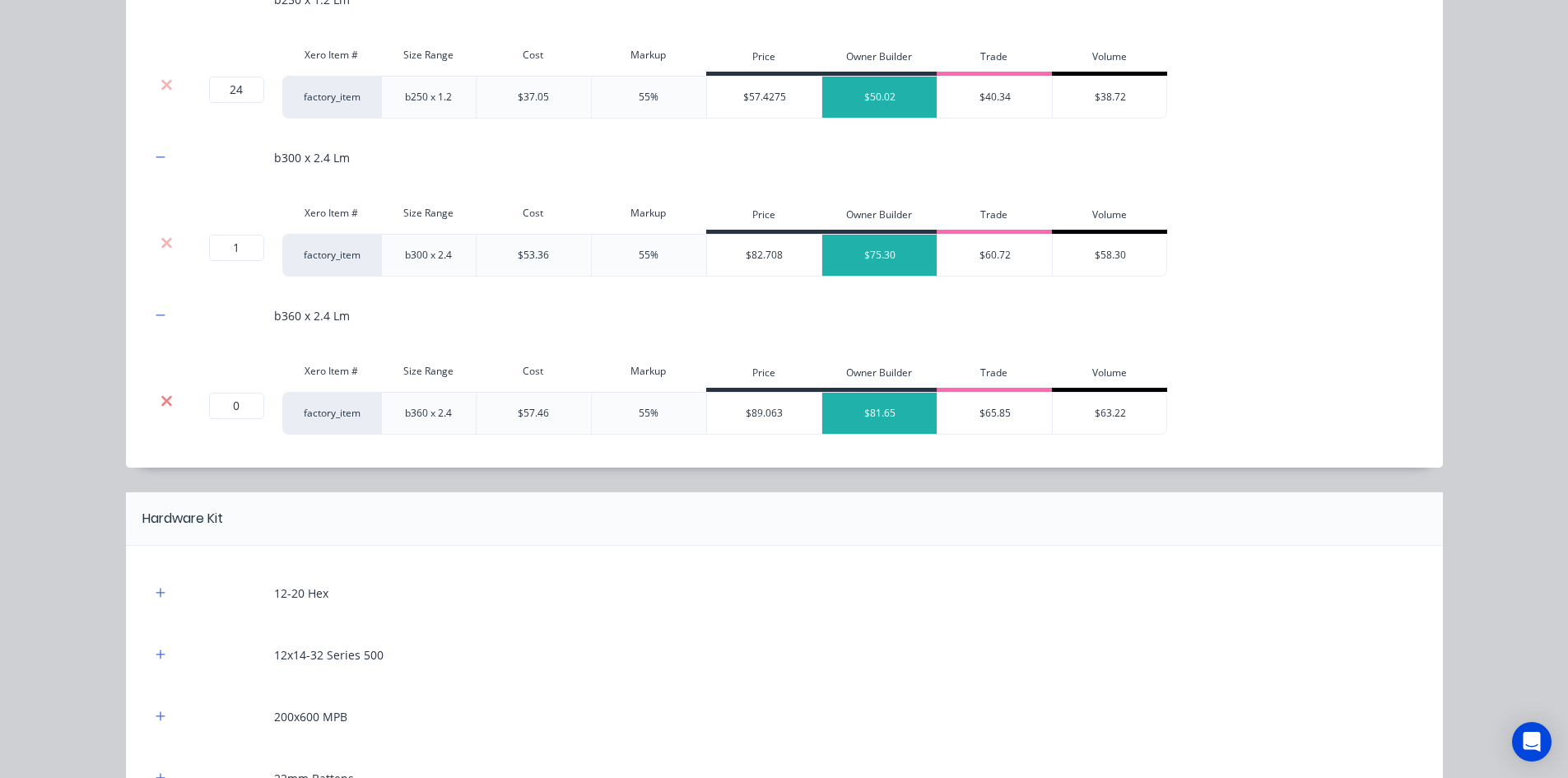
click at [161, 400] on icon at bounding box center [166, 400] width 10 height 10
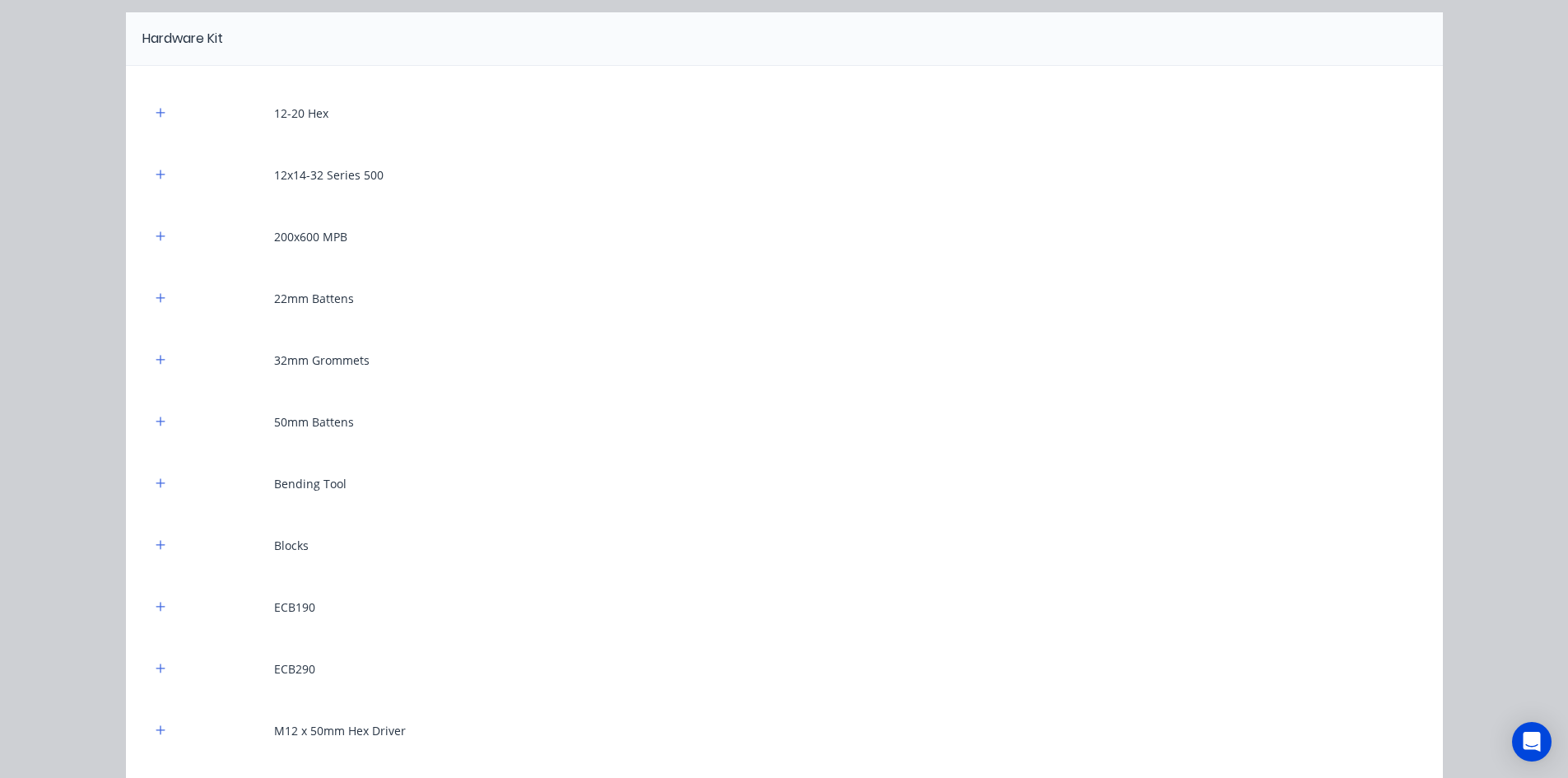
scroll to position [1975, 0]
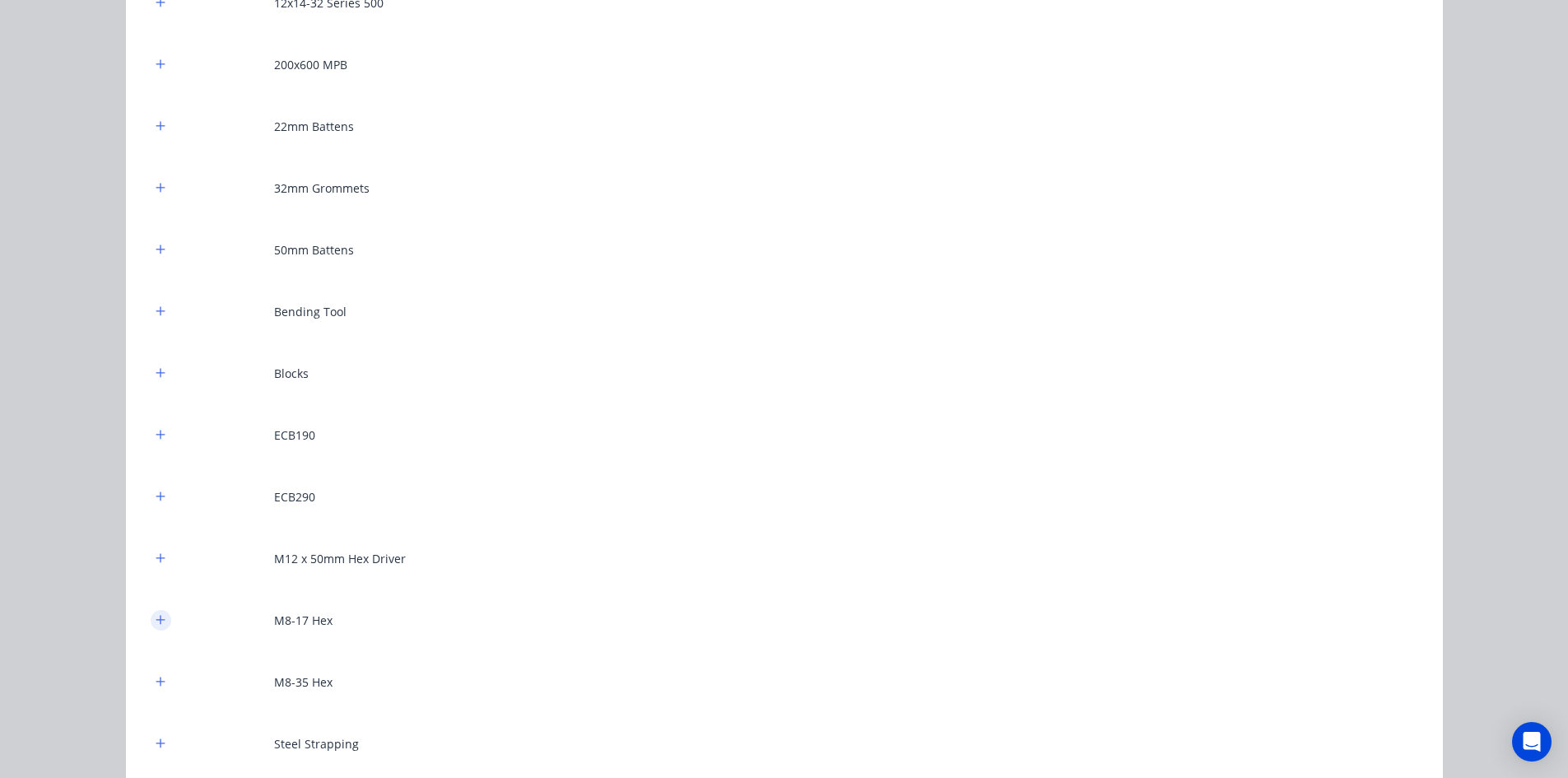
click at [159, 615] on icon "button" at bounding box center [160, 619] width 10 height 11
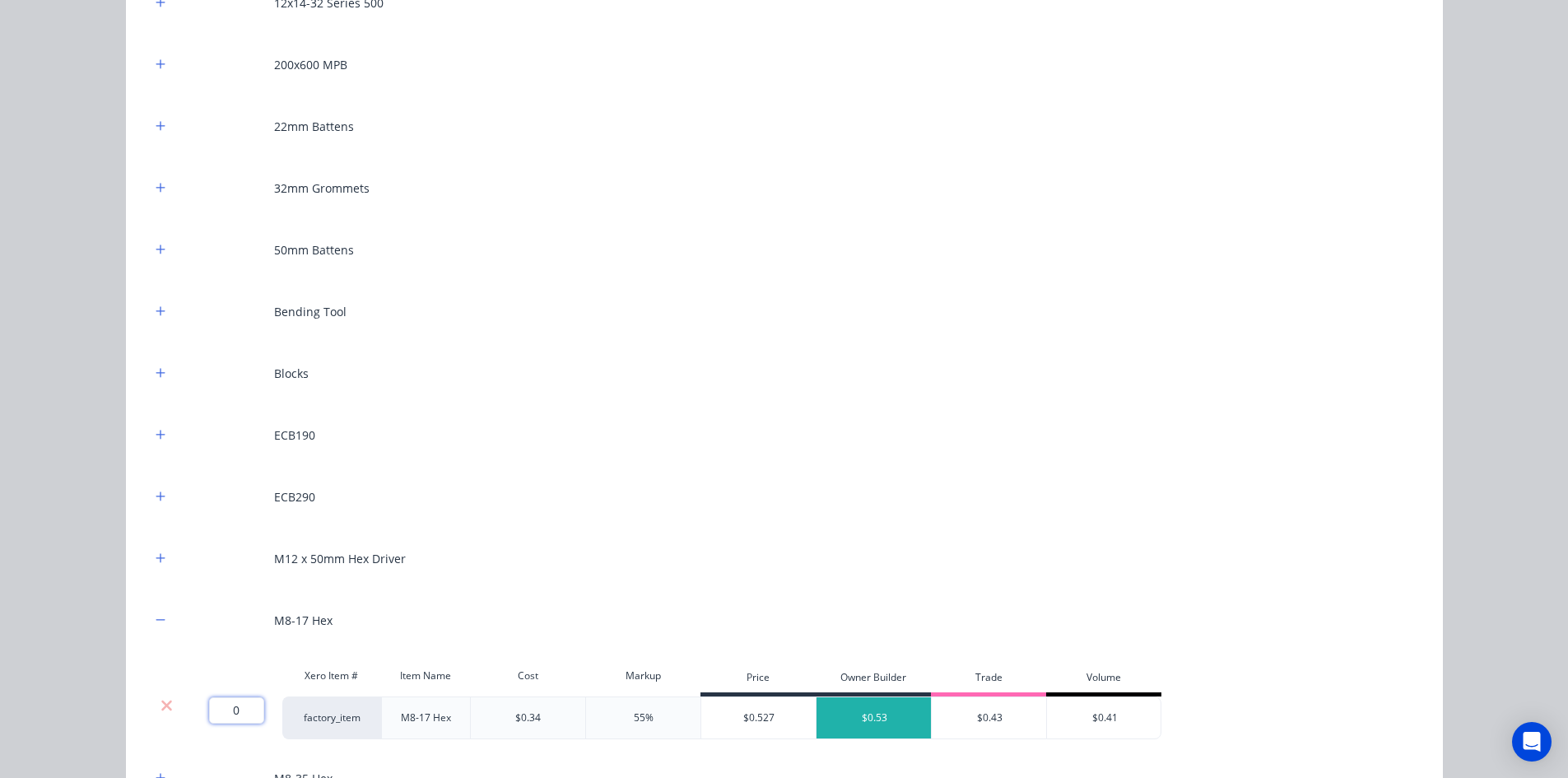
click at [249, 715] on input "0" at bounding box center [236, 710] width 55 height 26
type input "100"
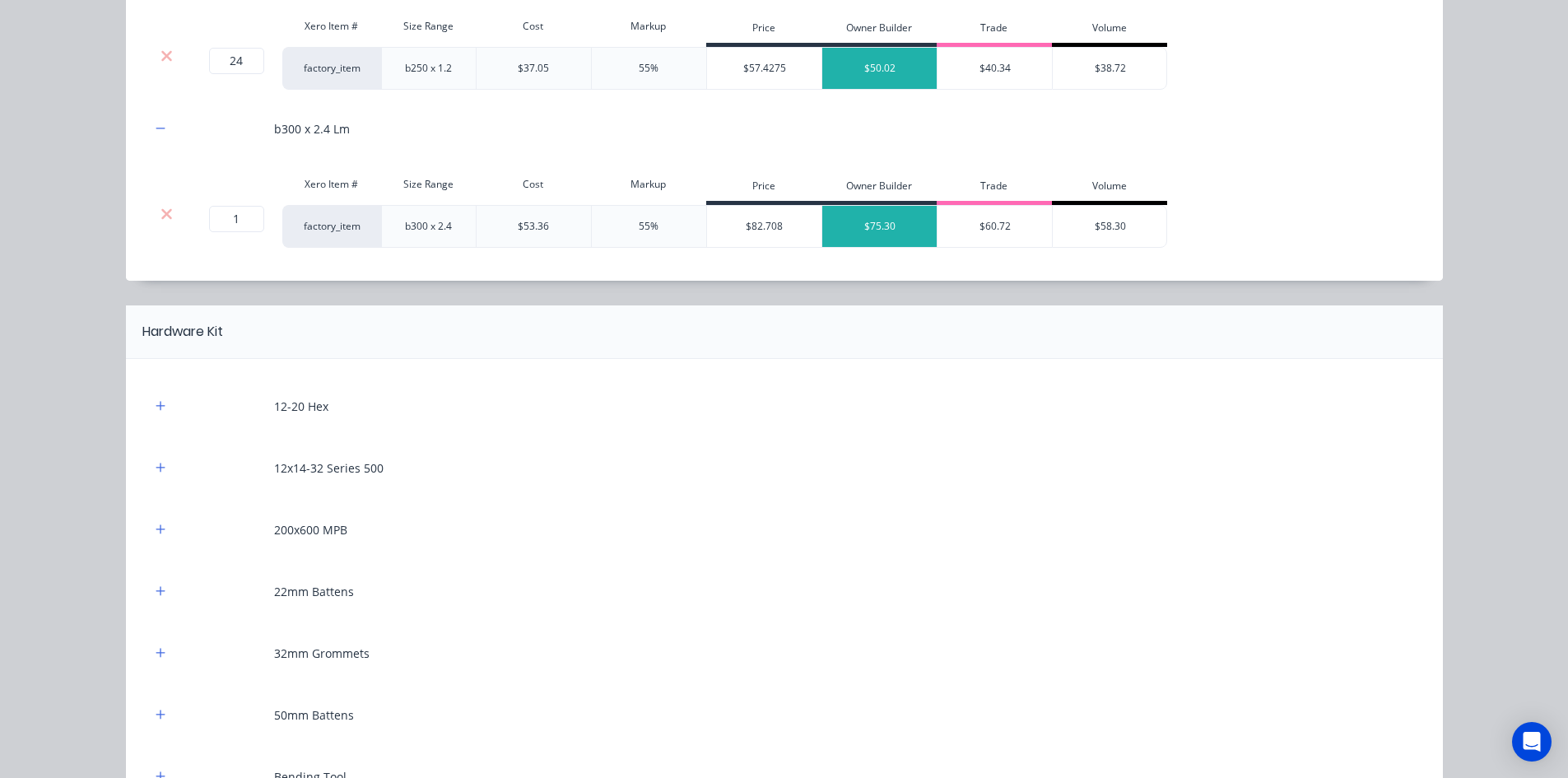
scroll to position [1481, 0]
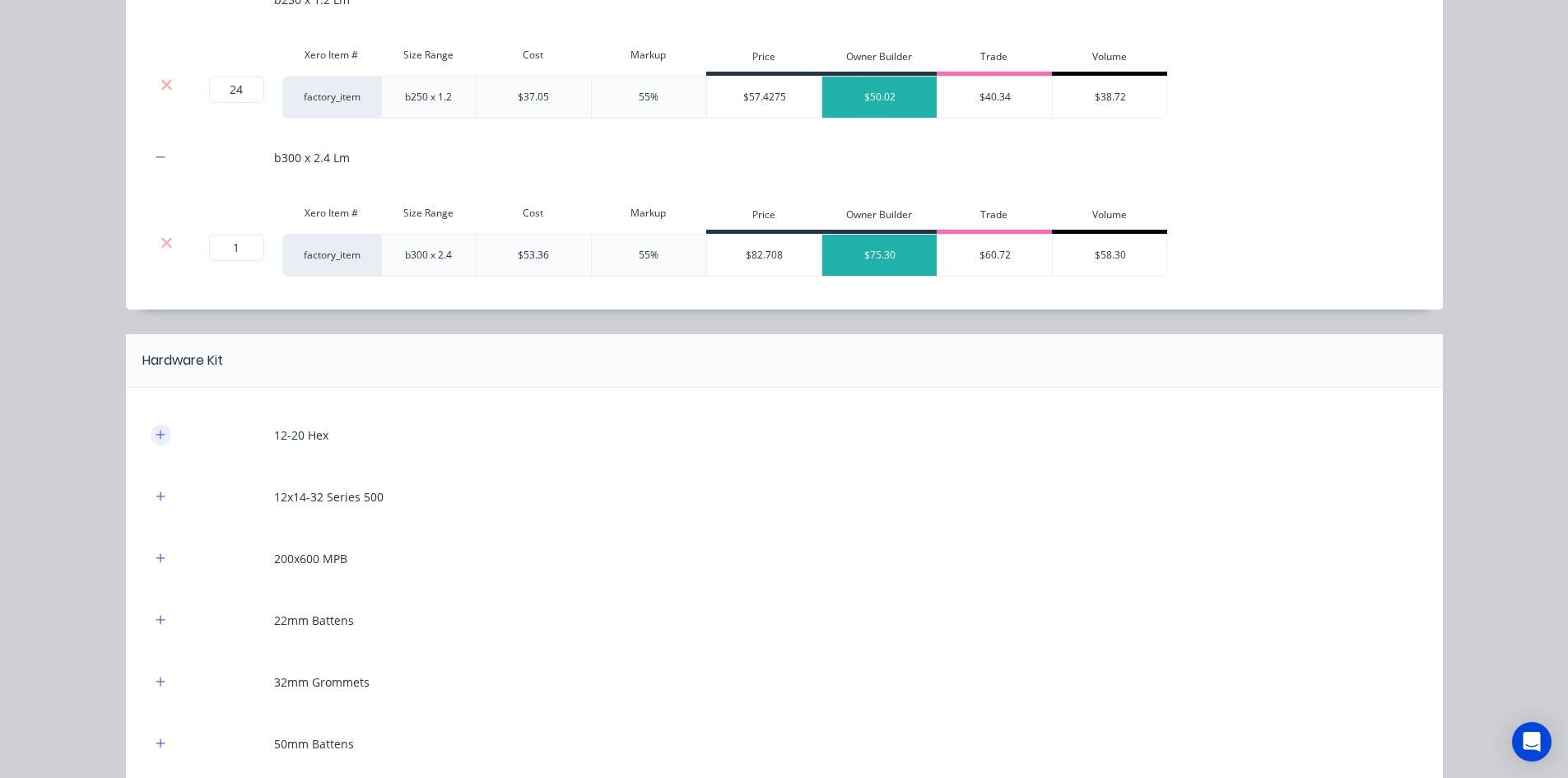
click at [162, 439] on button "button" at bounding box center [161, 435] width 21 height 21
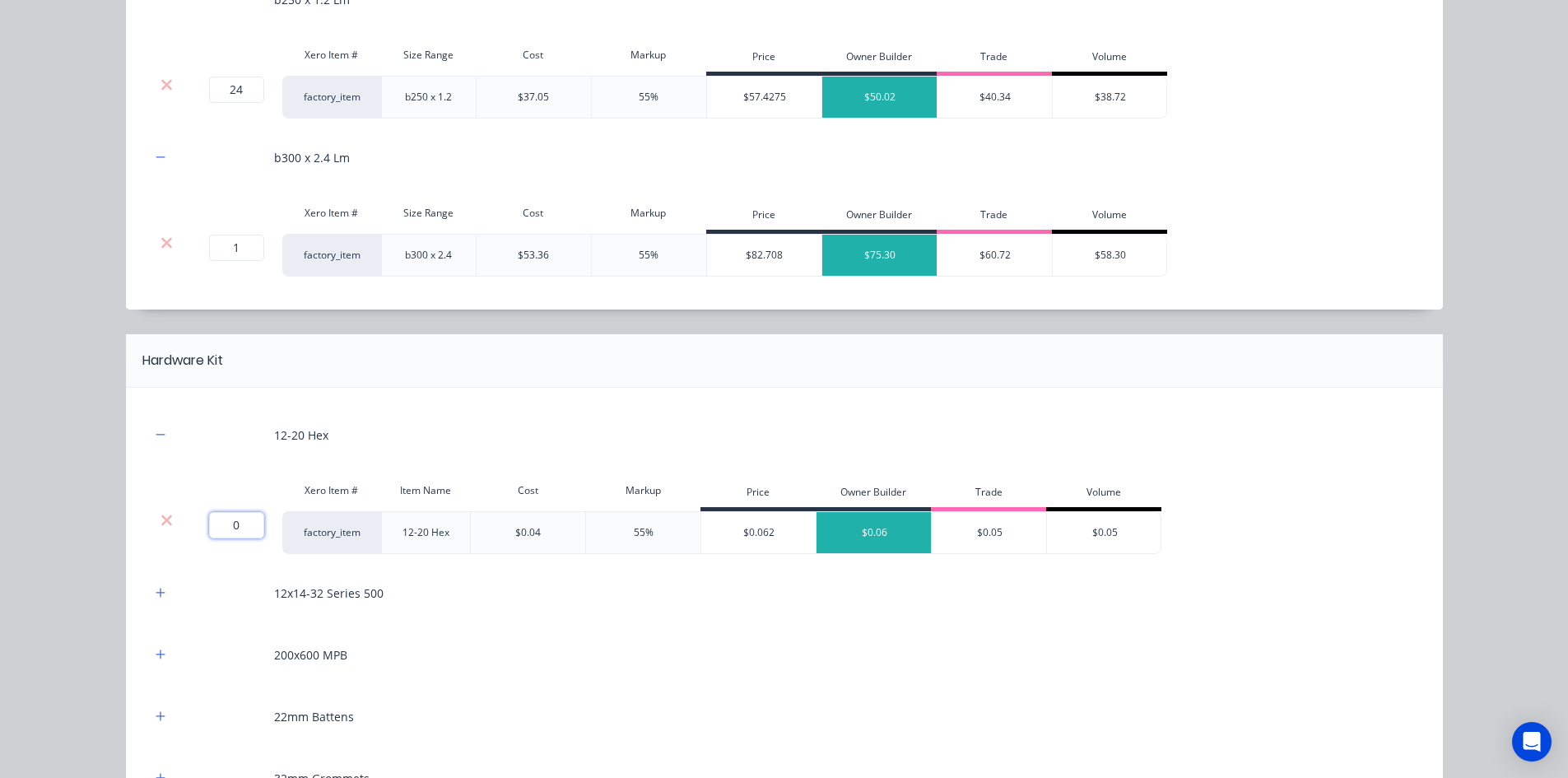
click at [239, 522] on input "0" at bounding box center [236, 525] width 55 height 26
type input "100"
click at [162, 593] on button "button" at bounding box center [161, 593] width 21 height 21
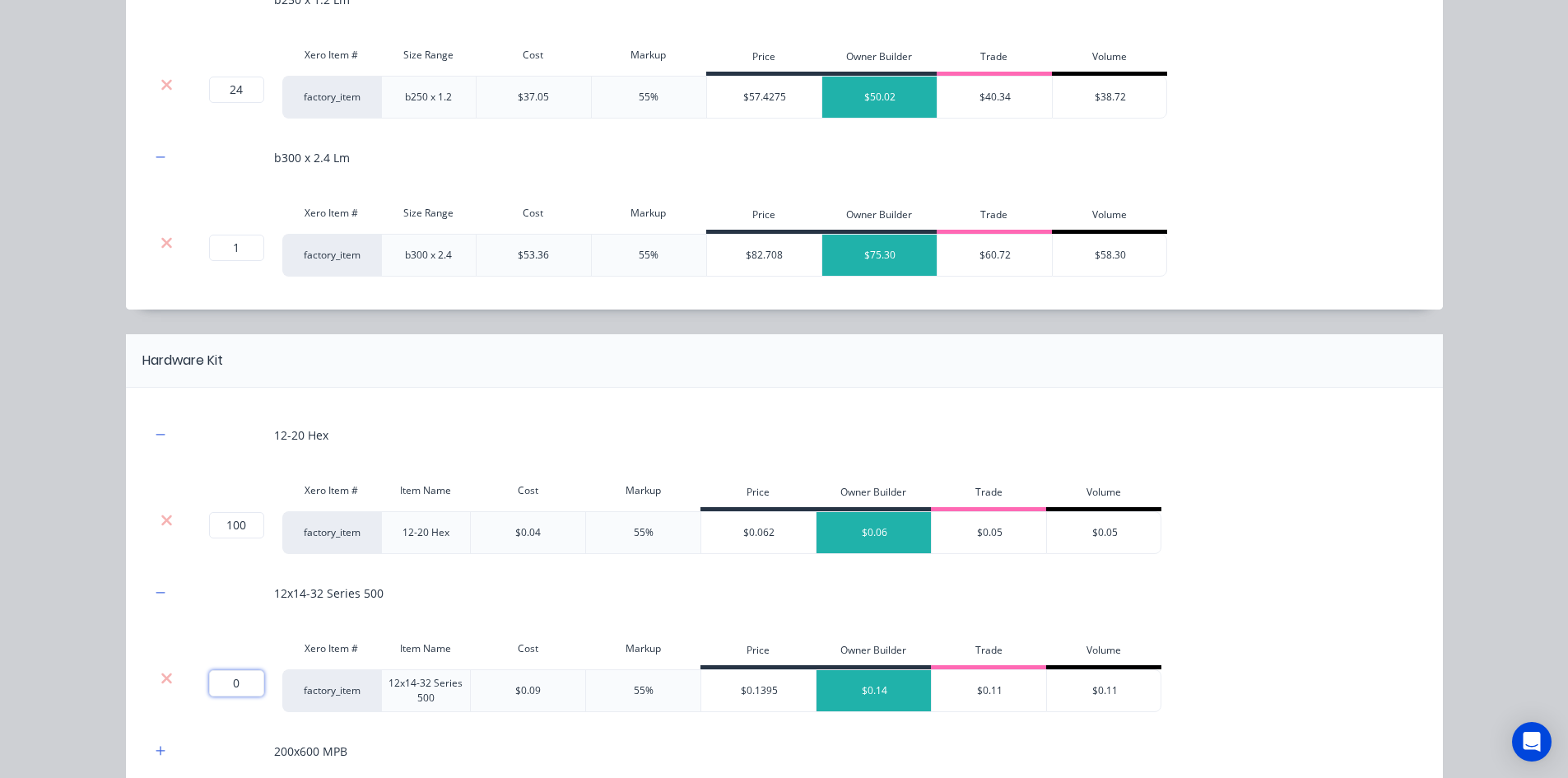
click at [225, 695] on input "0" at bounding box center [236, 683] width 55 height 26
type input "500"
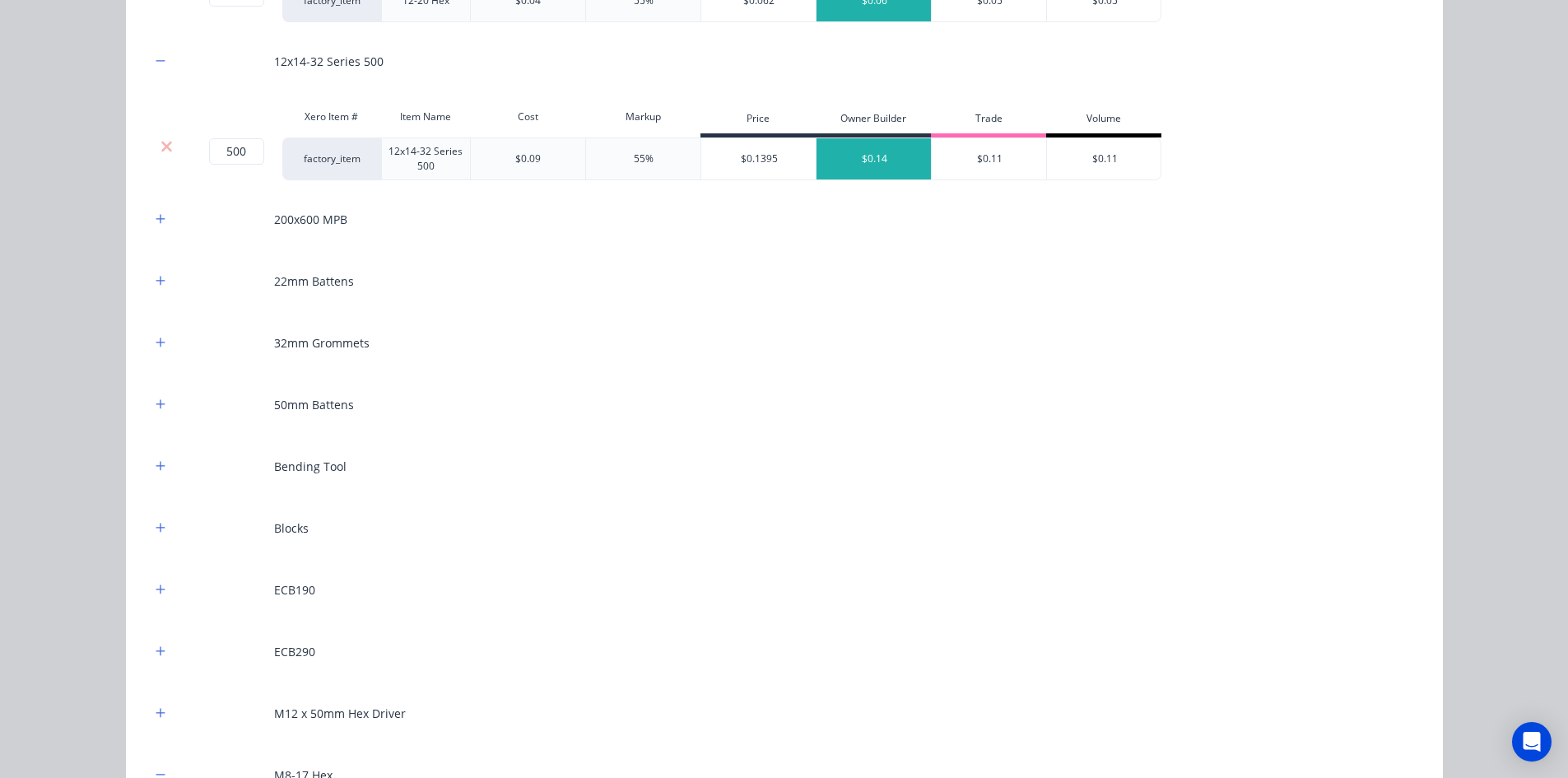
scroll to position [2058, 0]
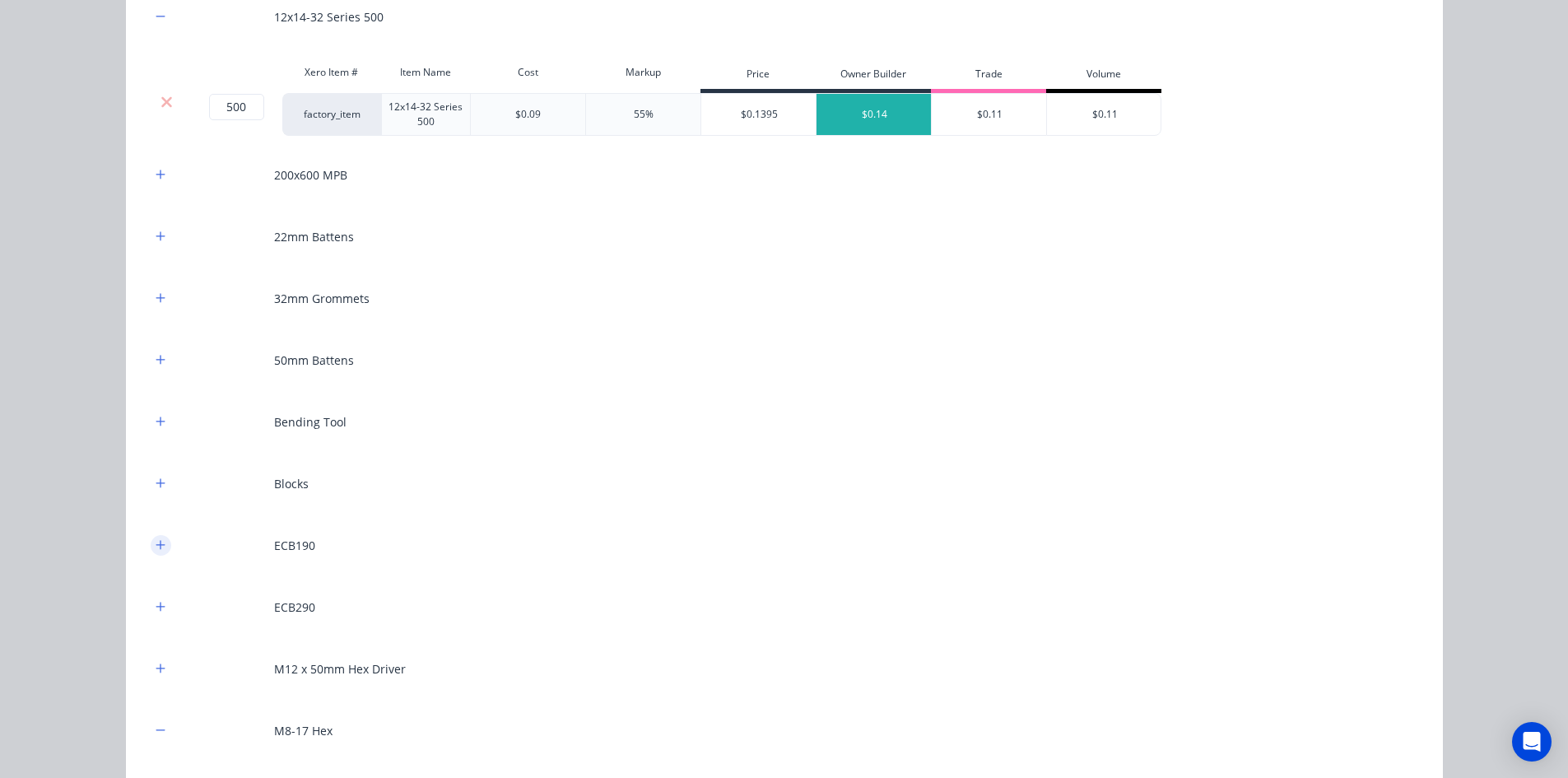
click at [156, 542] on icon "button" at bounding box center [160, 544] width 9 height 9
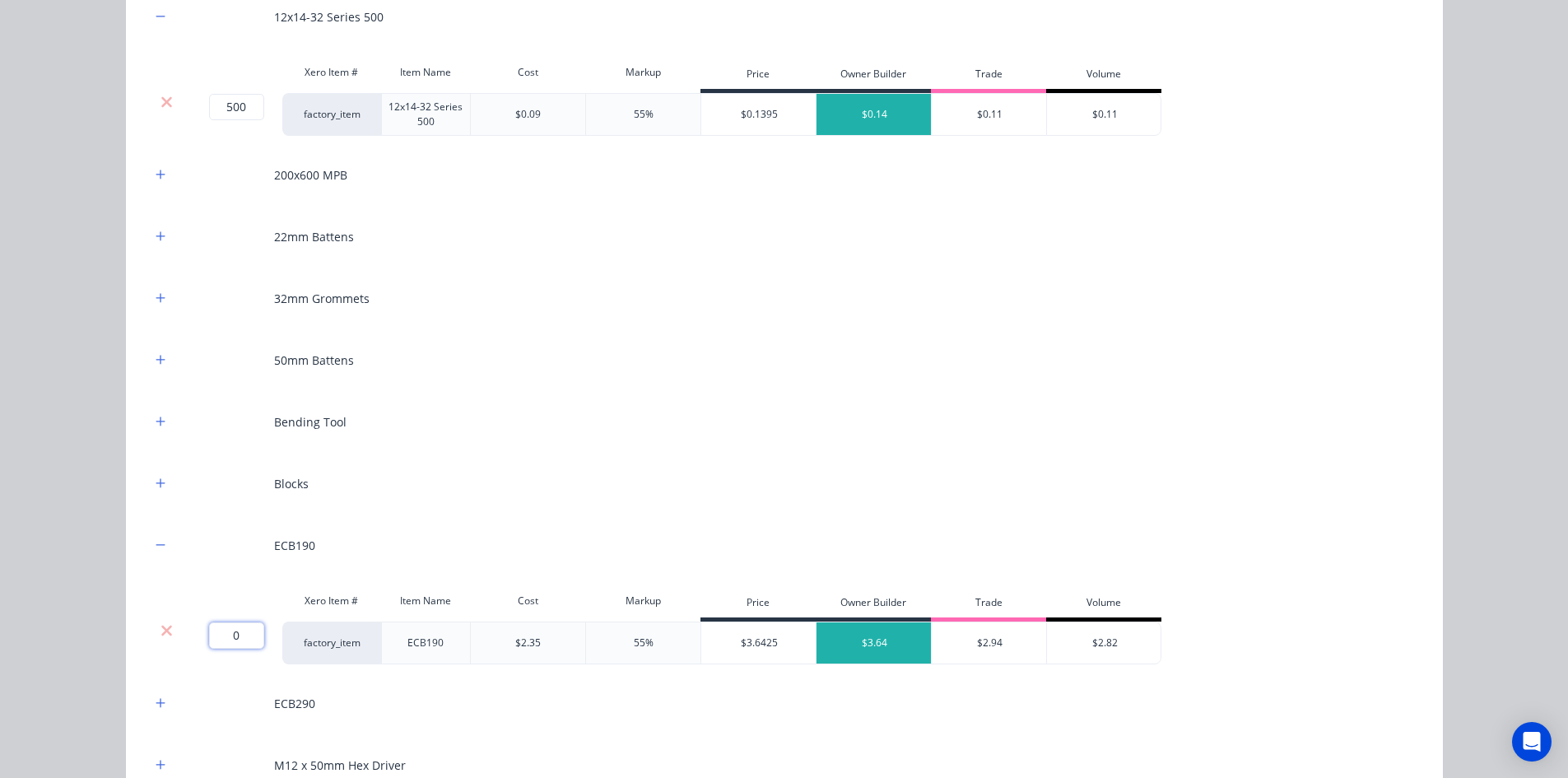
click at [230, 638] on input "0" at bounding box center [236, 635] width 55 height 26
type input "17"
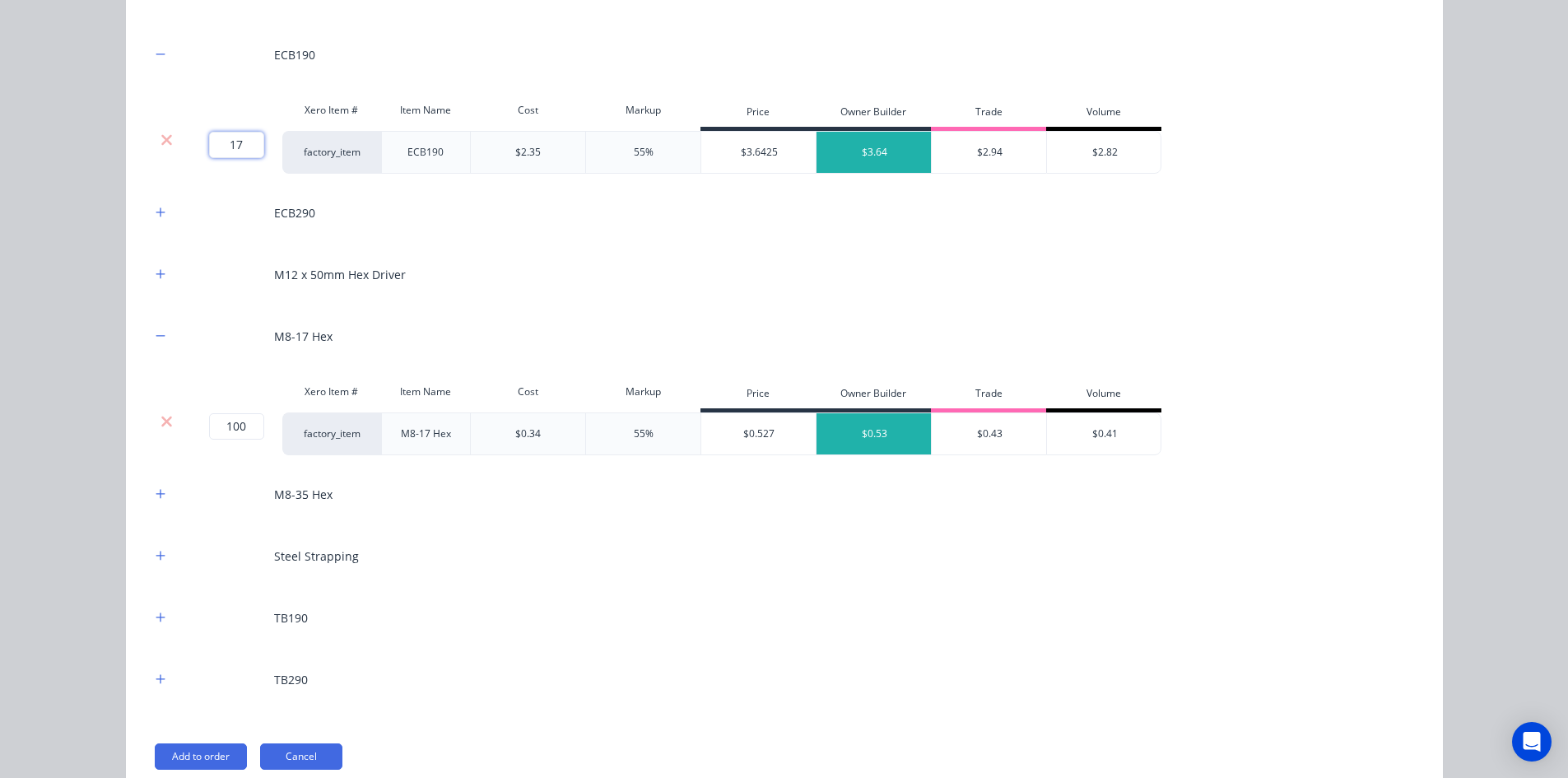
scroll to position [2551, 0]
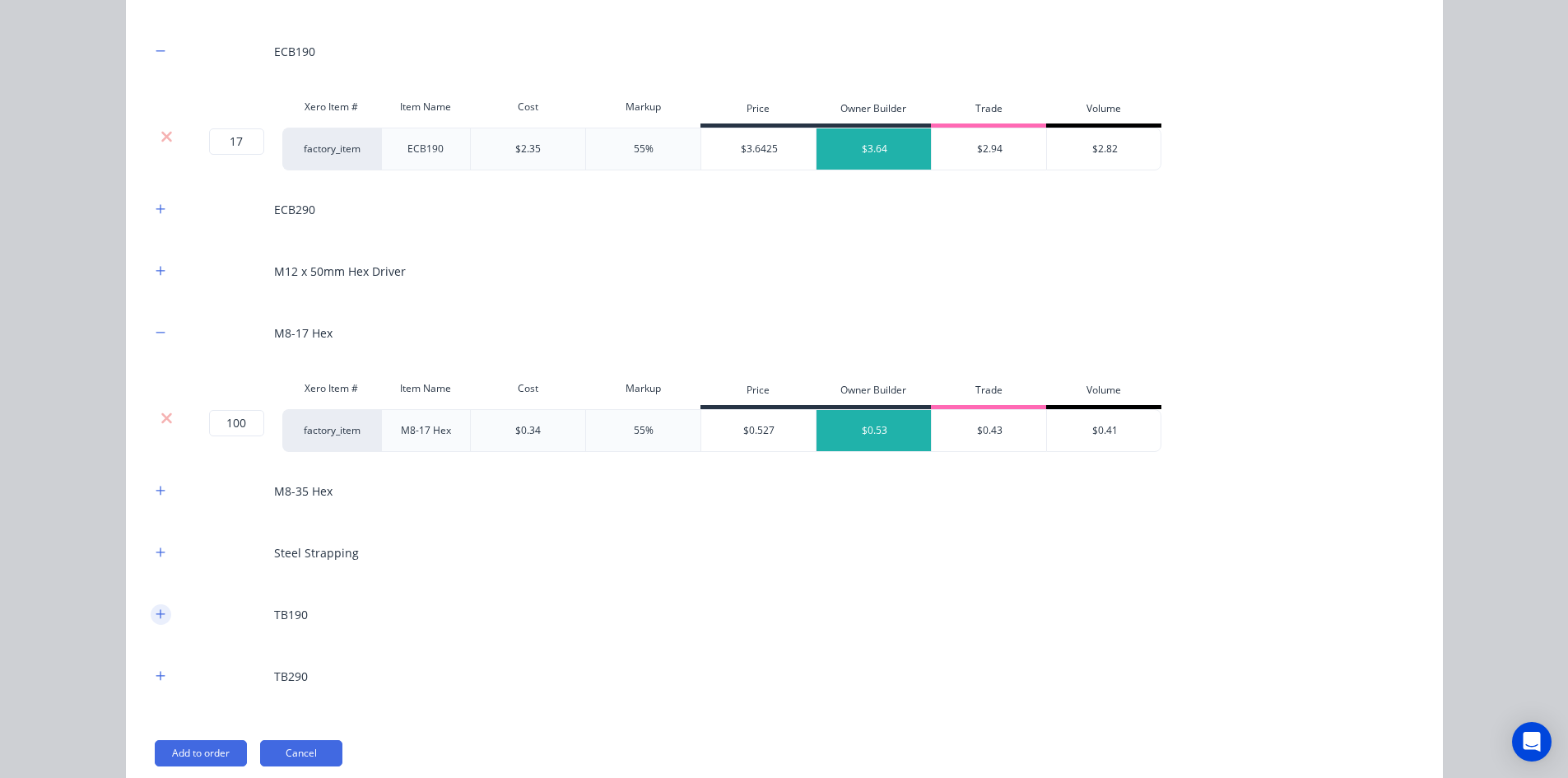
click at [158, 617] on icon "button" at bounding box center [160, 613] width 10 height 11
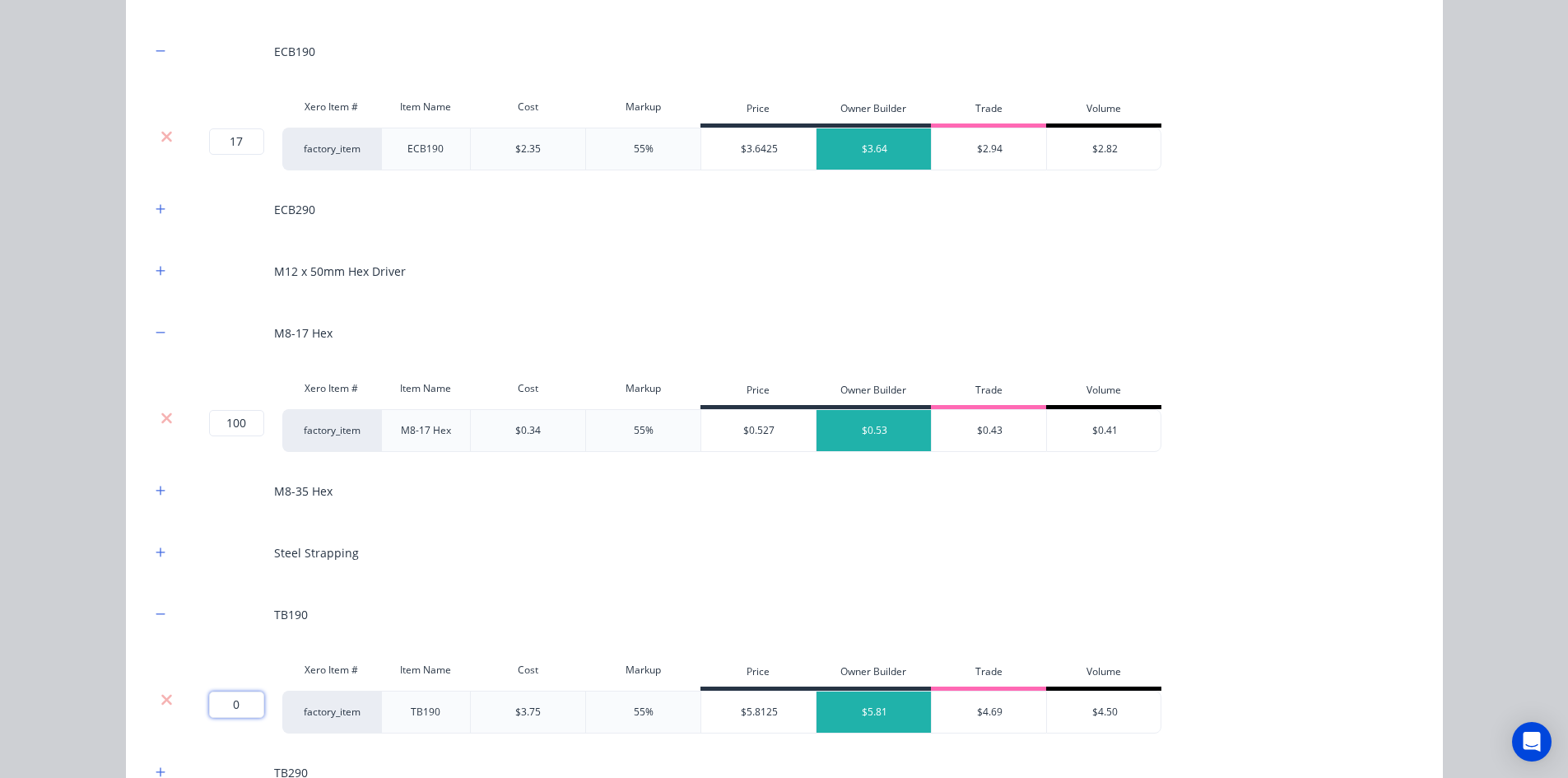
click at [226, 715] on input "0" at bounding box center [236, 704] width 55 height 26
type input "10"
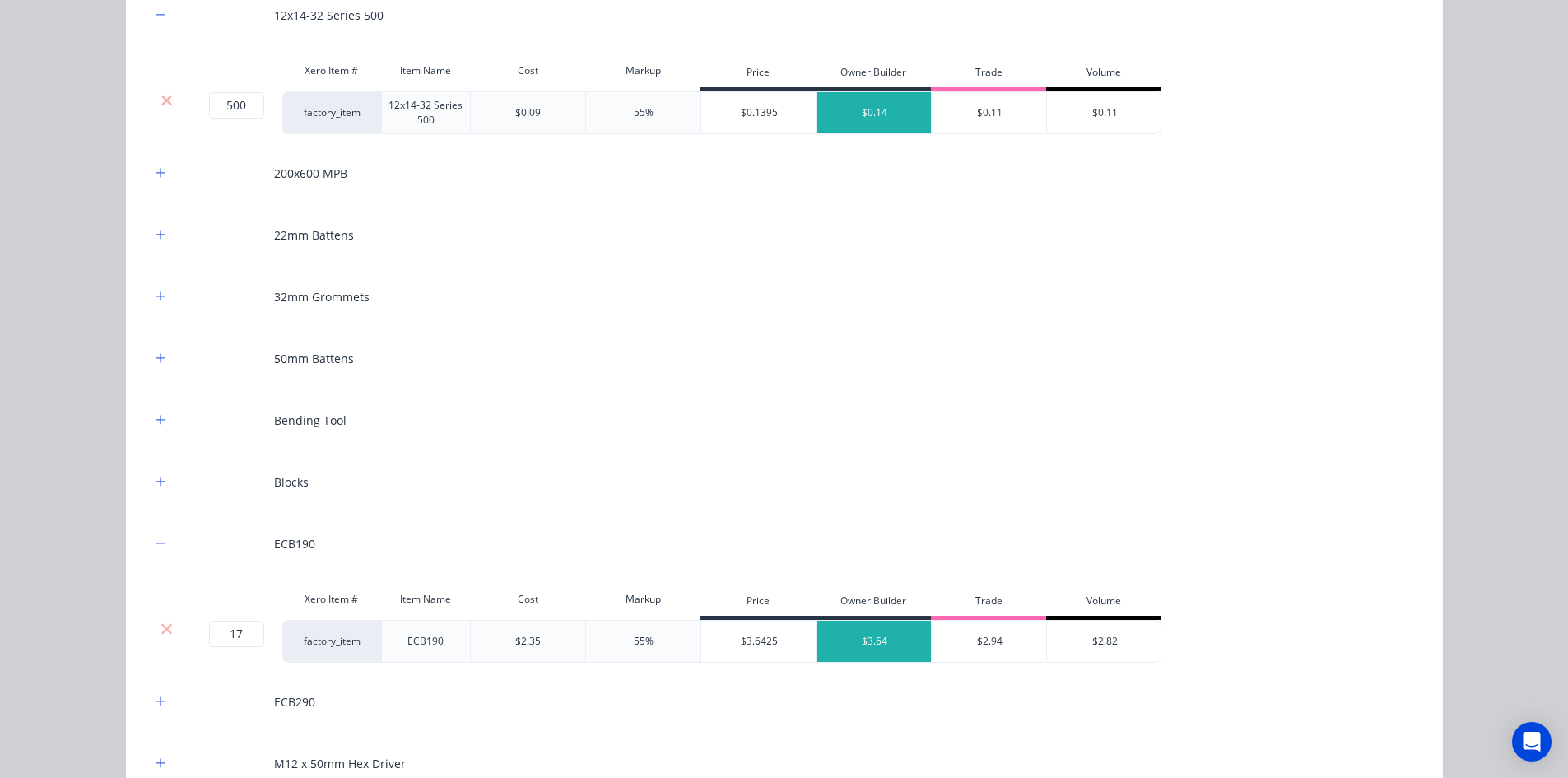
scroll to position [1975, 0]
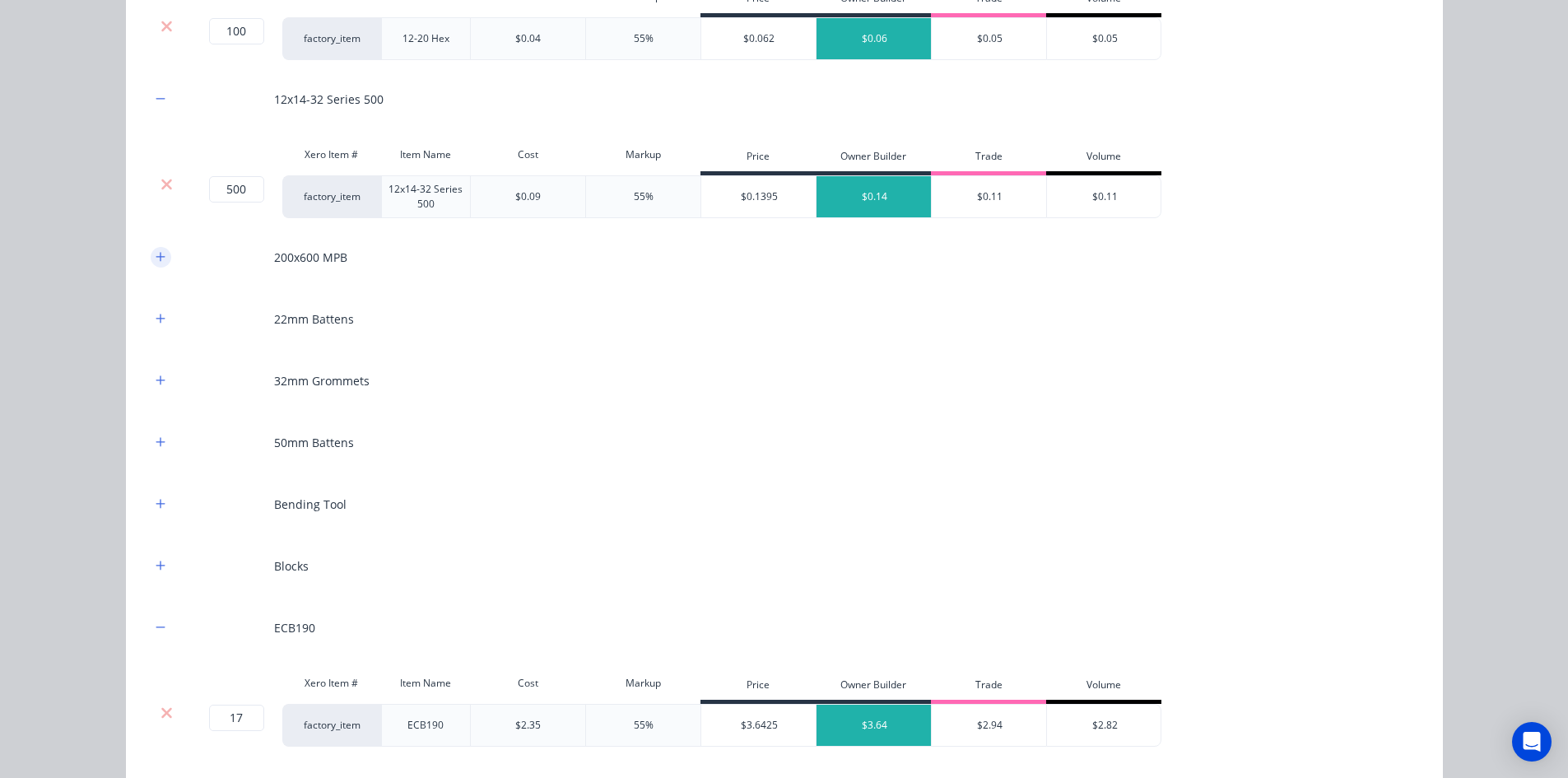
click at [157, 255] on icon "button" at bounding box center [160, 256] width 10 height 11
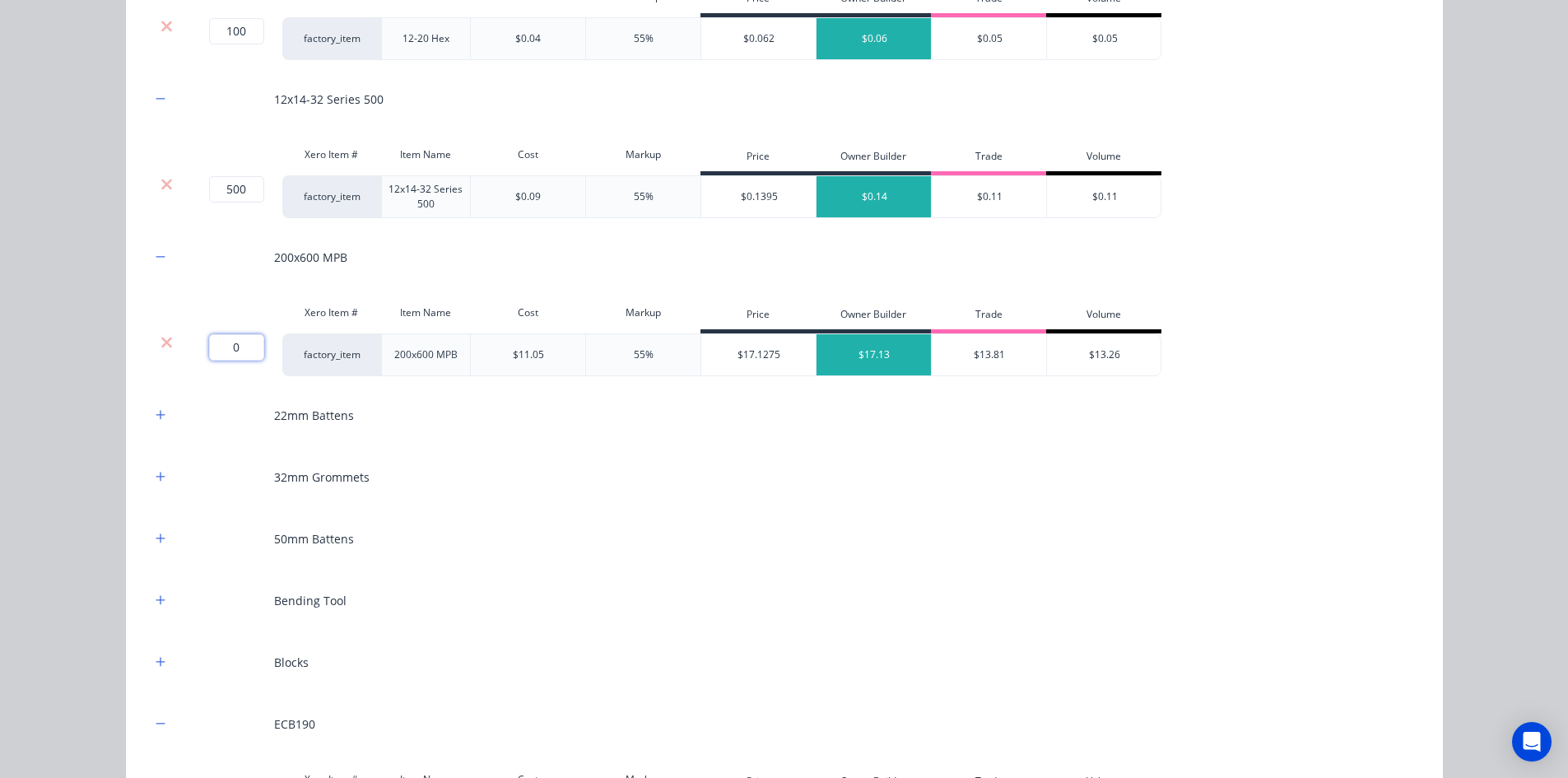
click at [241, 351] on input "0" at bounding box center [236, 347] width 55 height 26
type input "1"
click at [132, 314] on div "12-20 Hex Xero Item # Item Name Cost Markup Price Owner Builder Trade Volume 10…" at bounding box center [784, 723] width 1317 height 1658
click at [156, 662] on icon "button" at bounding box center [160, 661] width 9 height 9
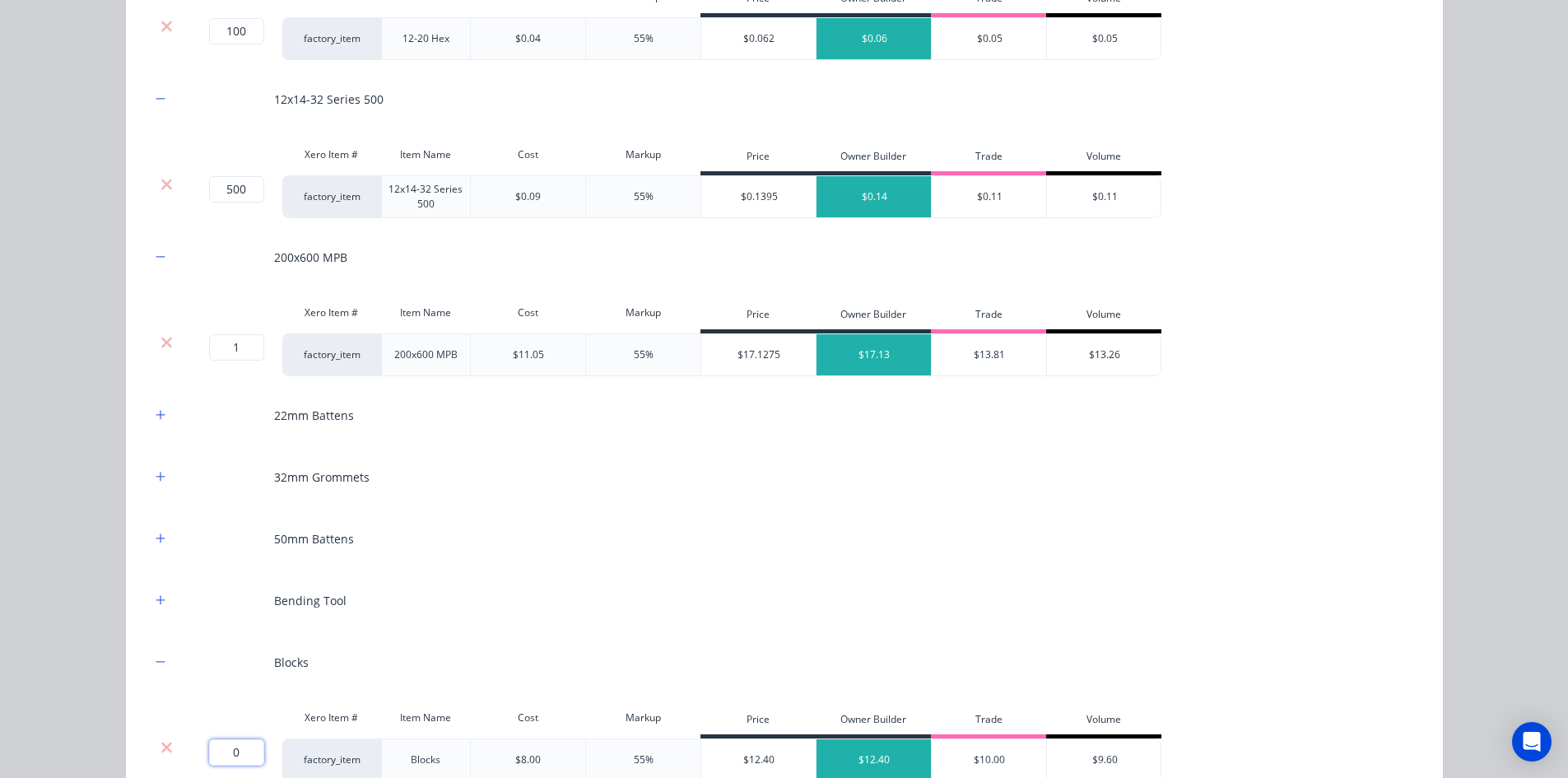
click at [230, 755] on input "0" at bounding box center [236, 752] width 55 height 26
type input "10"
click at [136, 704] on div "12-20 Hex Xero Item # Item Name Cost Markup Price Owner Builder Trade Volume 10…" at bounding box center [784, 770] width 1317 height 1754
click at [156, 601] on icon "button" at bounding box center [160, 600] width 10 height 11
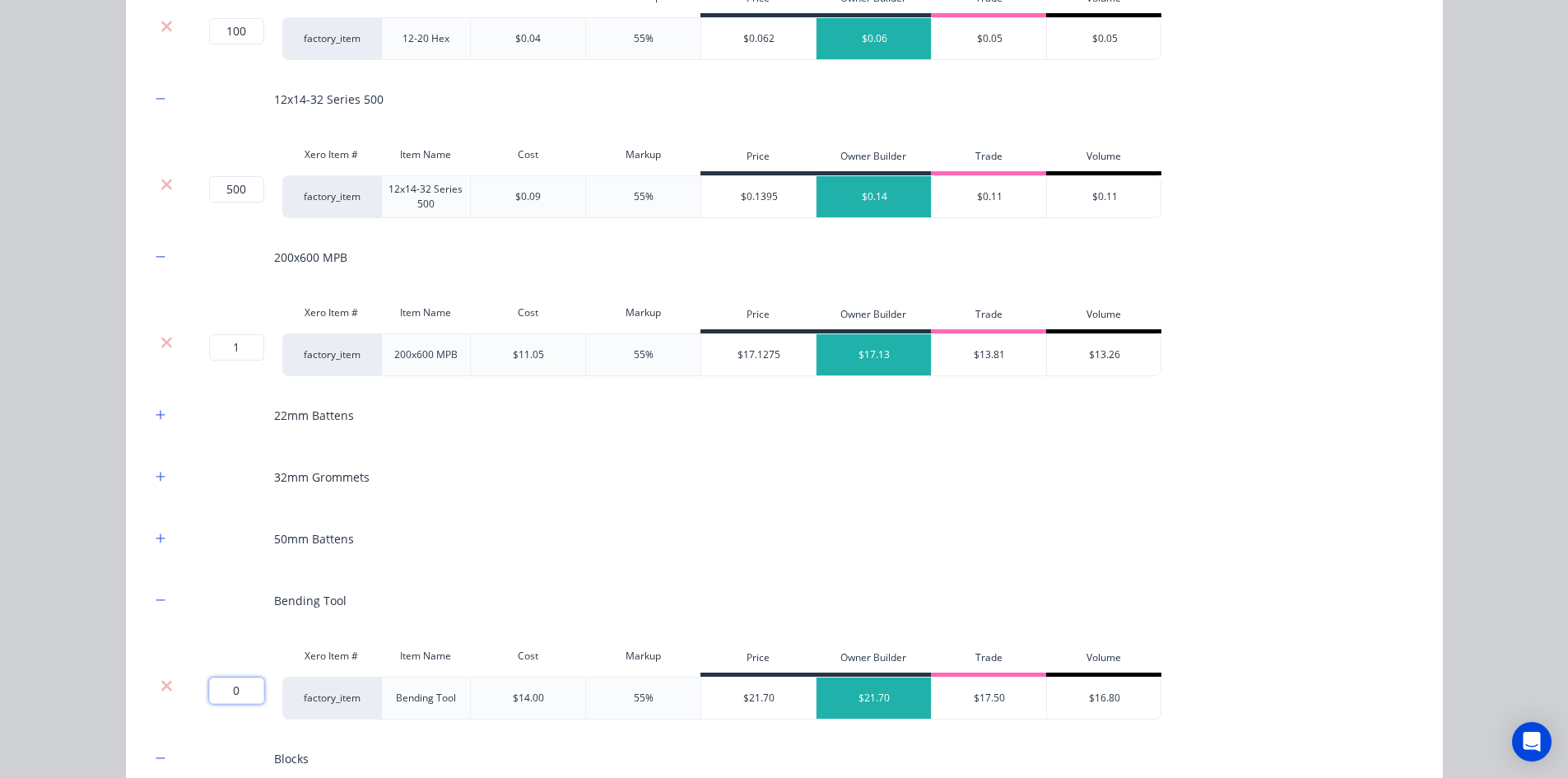
click at [240, 702] on input "0" at bounding box center [236, 690] width 55 height 26
type input "2"
click at [91, 623] on div "Flooring System Products in this kit Engineering Products Xero Item # Descripti…" at bounding box center [784, 389] width 1568 height 778
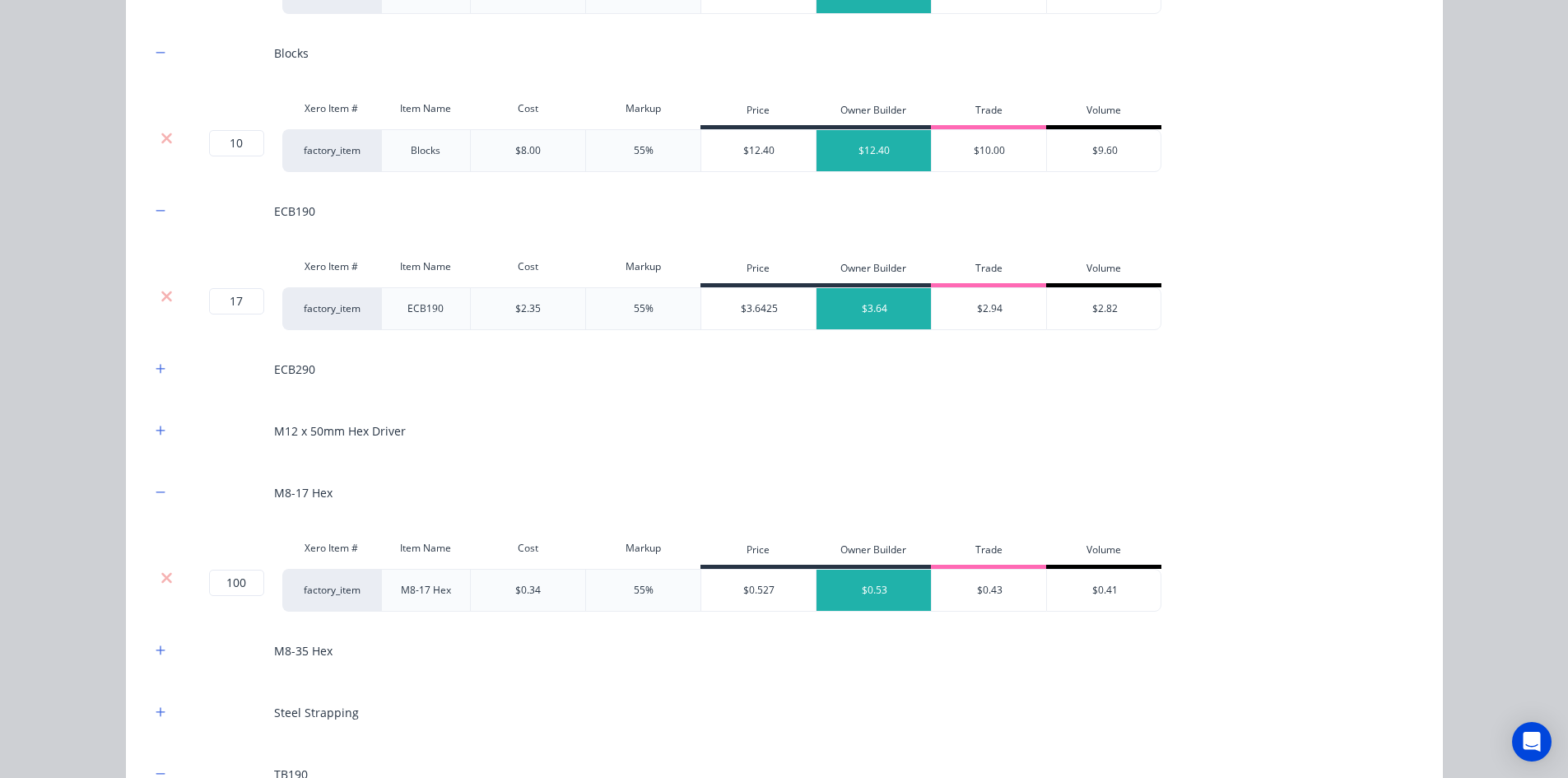
scroll to position [2716, 0]
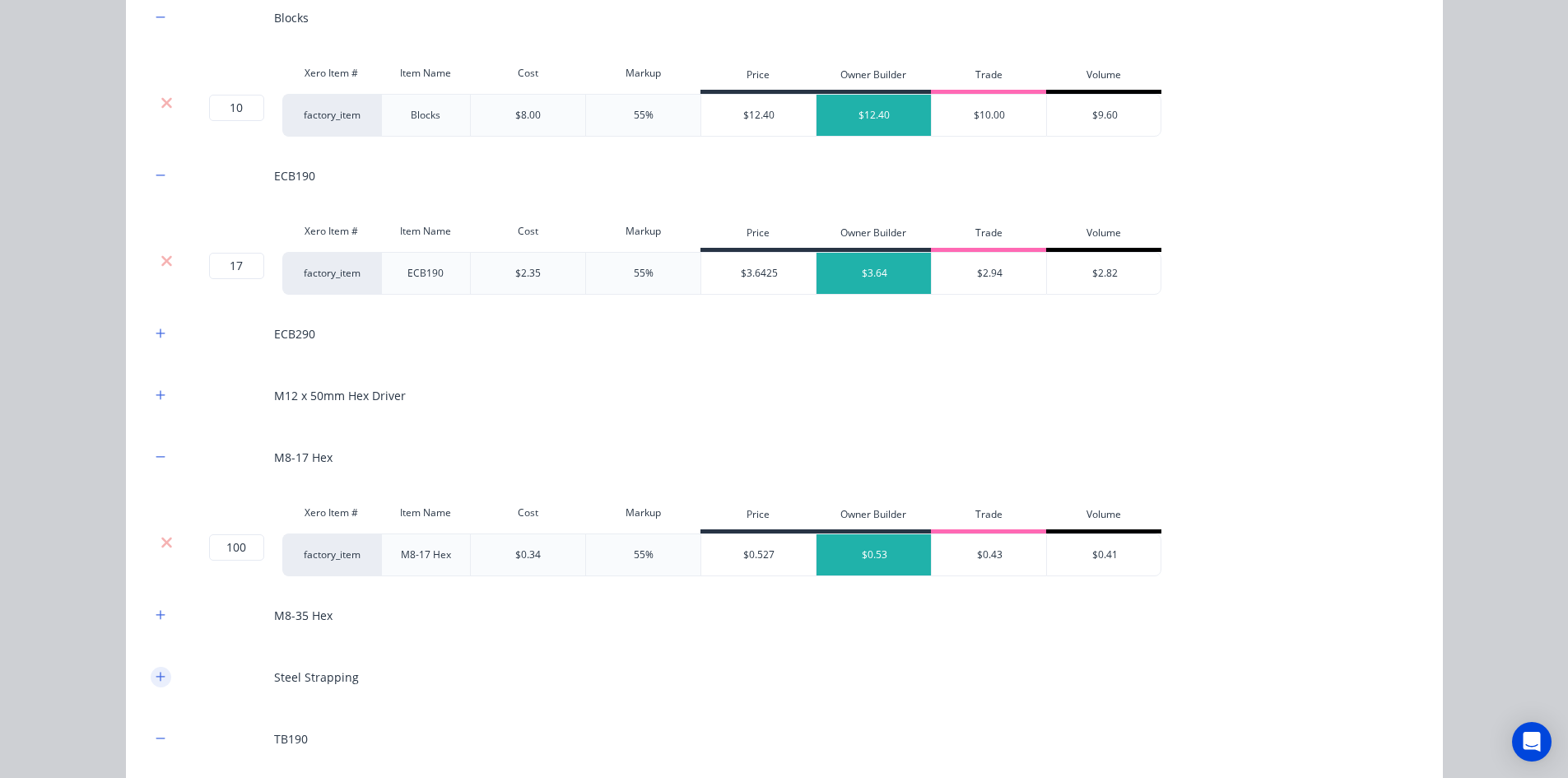
click at [156, 683] on icon "button" at bounding box center [160, 676] width 10 height 11
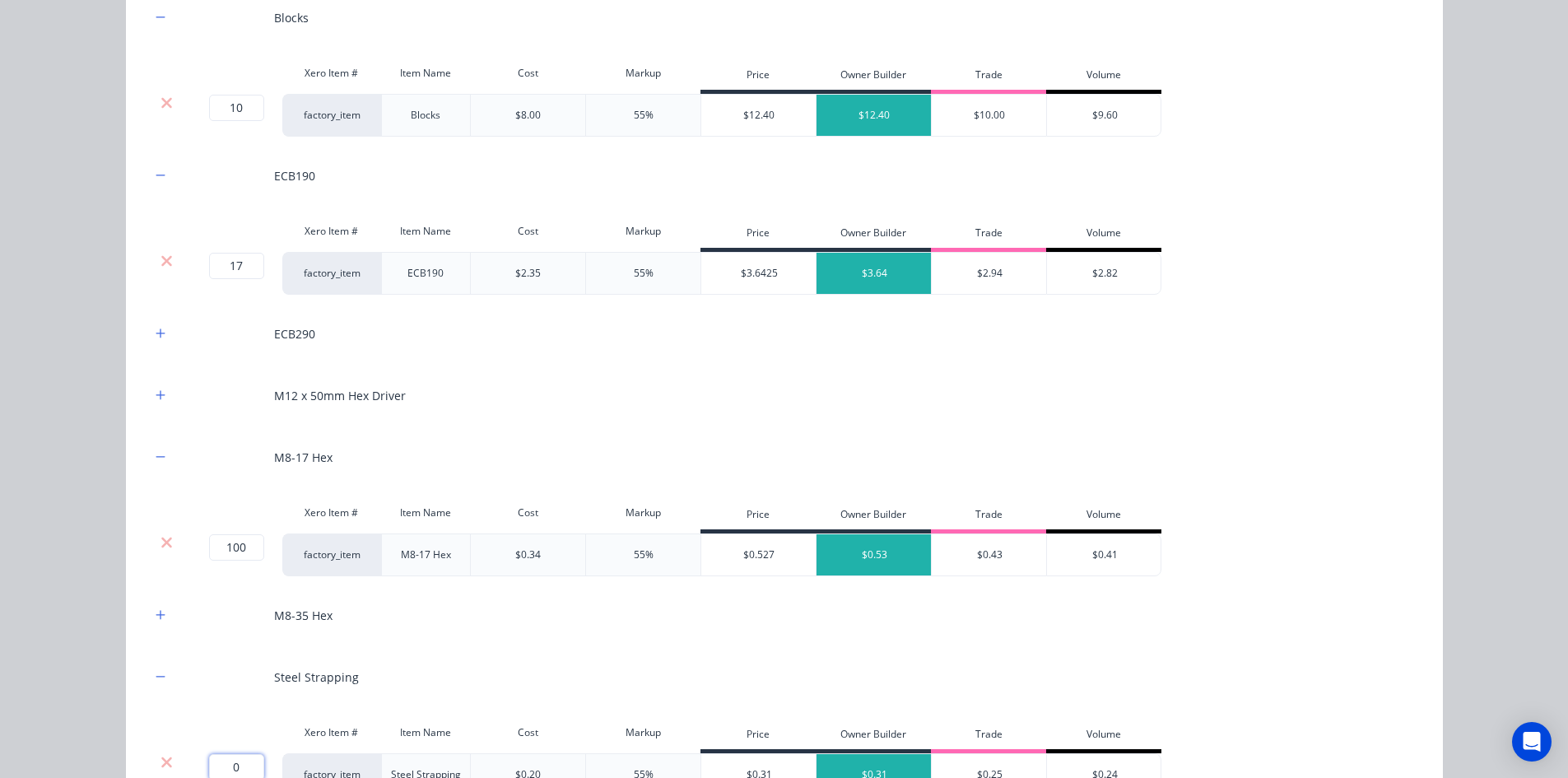
click at [226, 767] on input "0" at bounding box center [236, 767] width 55 height 26
type input "50"
click at [117, 711] on div "Flooring System Products in this kit Engineering Products Xero Item # Descripti…" at bounding box center [784, 389] width 1568 height 778
click at [152, 402] on button "button" at bounding box center [161, 396] width 21 height 21
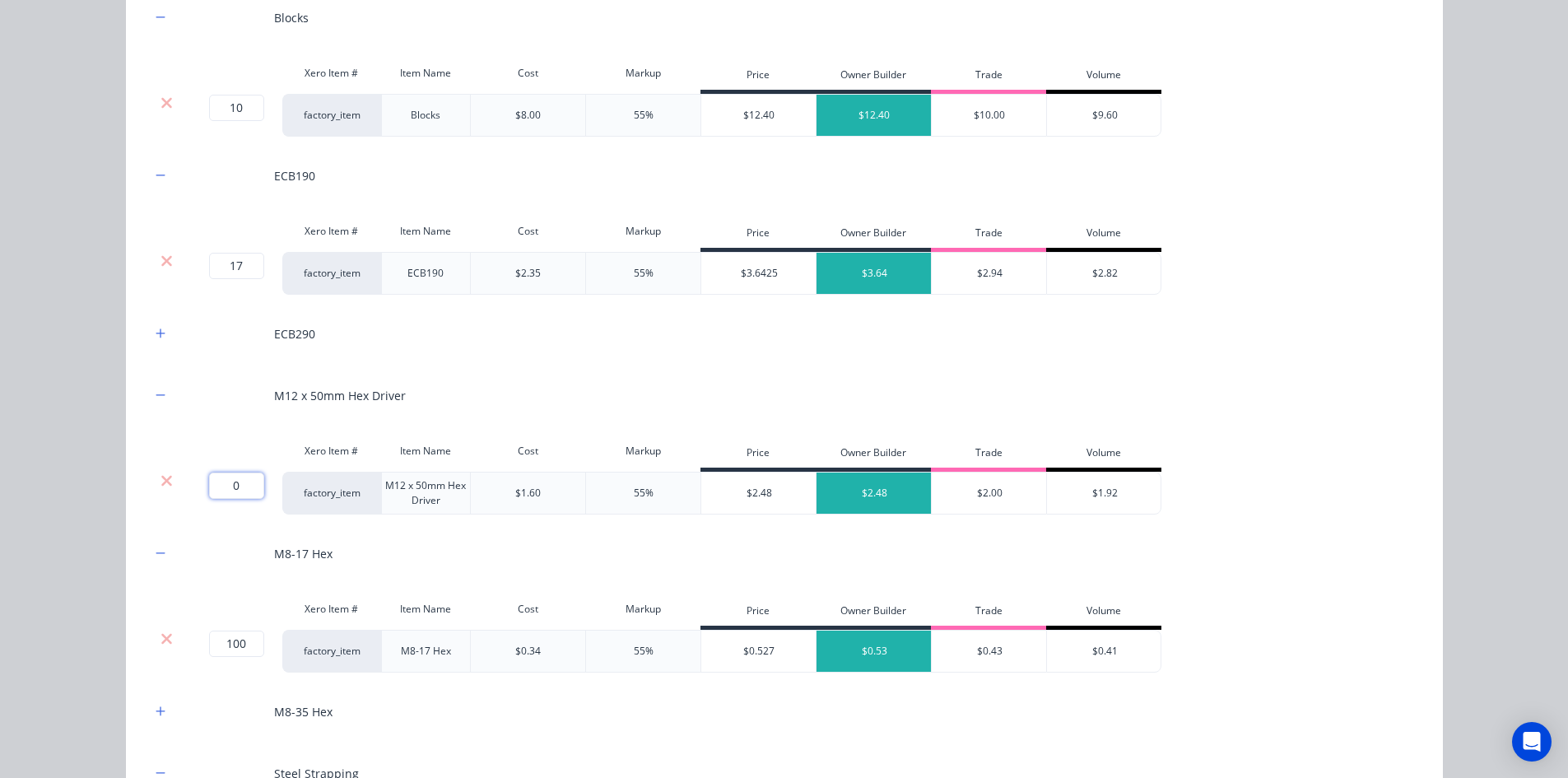
click at [229, 481] on input "0" at bounding box center [236, 485] width 55 height 26
type input "2"
click at [100, 420] on div "Flooring System Products in this kit Engineering Products Xero Item # Descripti…" at bounding box center [784, 389] width 1568 height 778
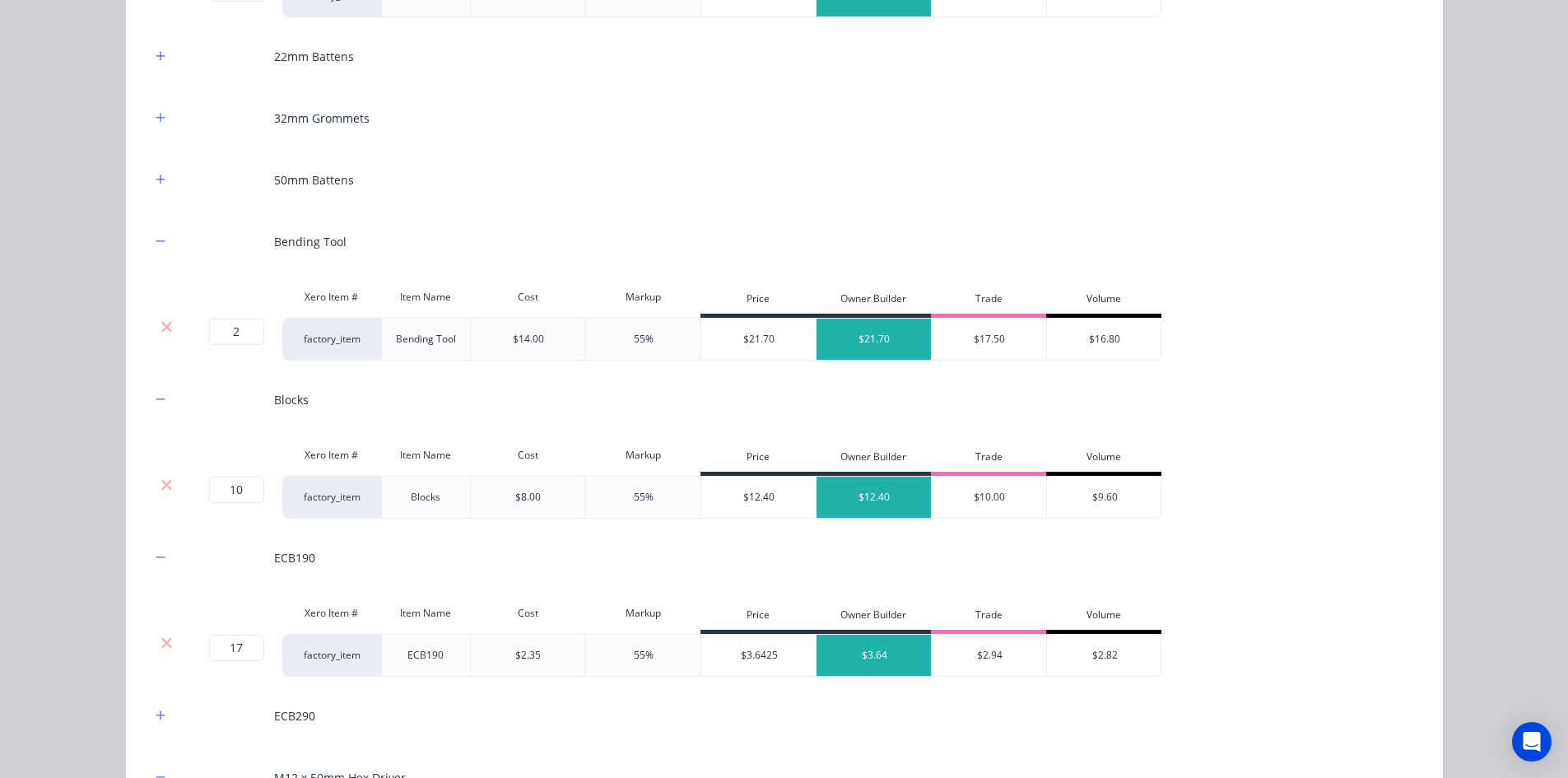
scroll to position [2305, 0]
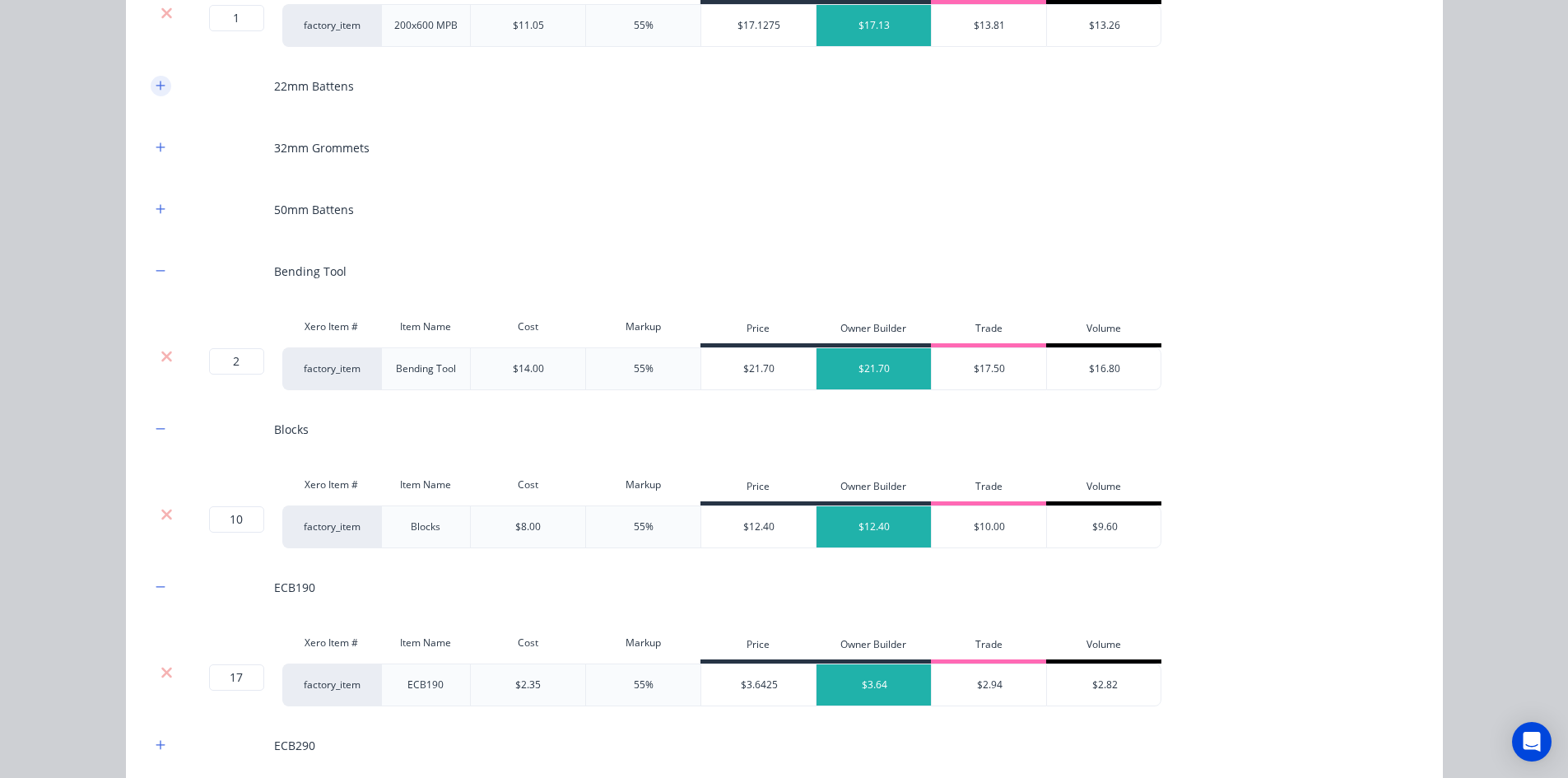
click at [156, 81] on icon "button" at bounding box center [160, 85] width 9 height 9
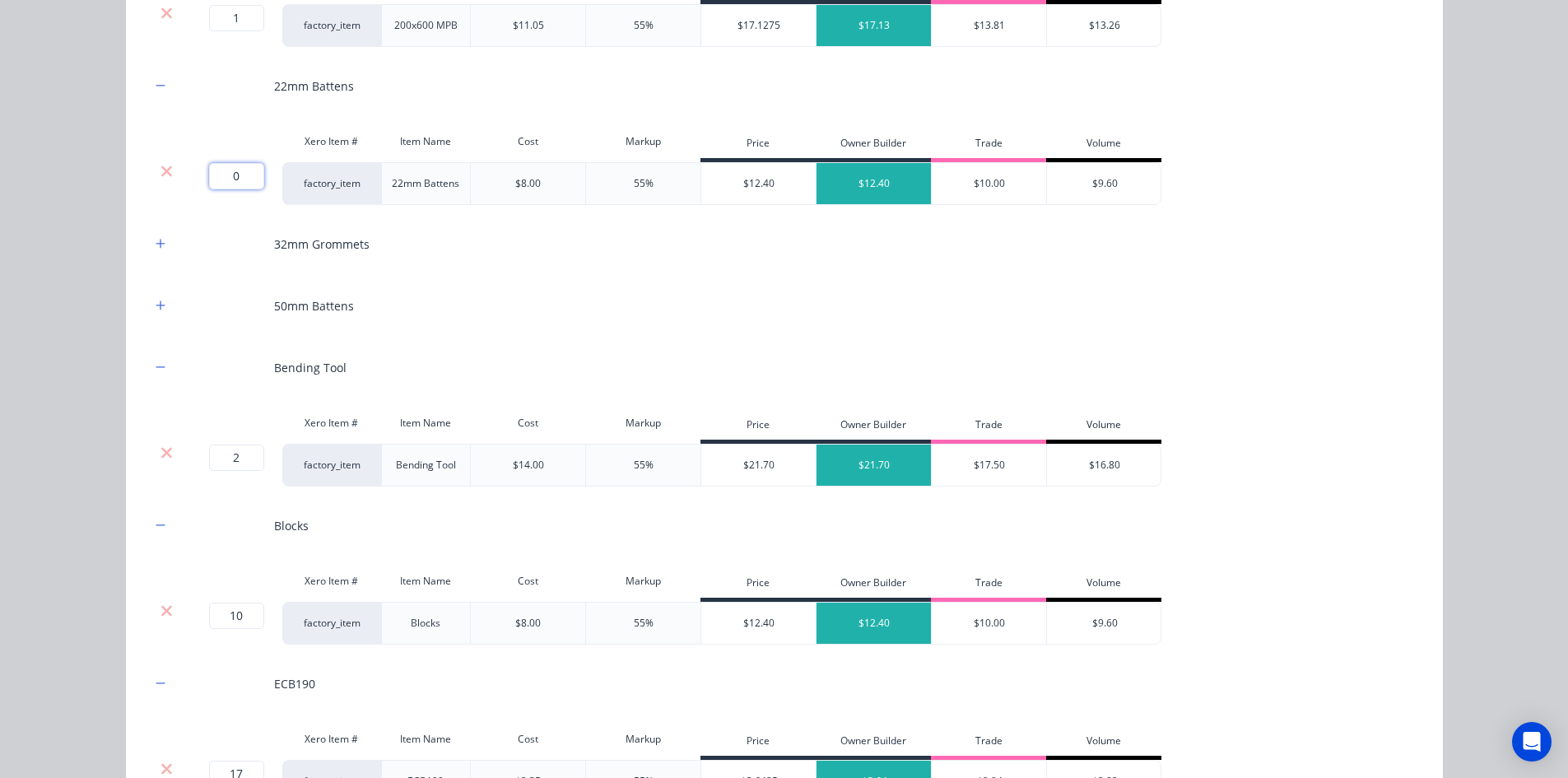
click at [240, 178] on input "0" at bounding box center [236, 176] width 55 height 26
type input "21"
click at [25, 223] on div "Flooring System Products in this kit Engineering Products Xero Item # Descripti…" at bounding box center [784, 389] width 1568 height 778
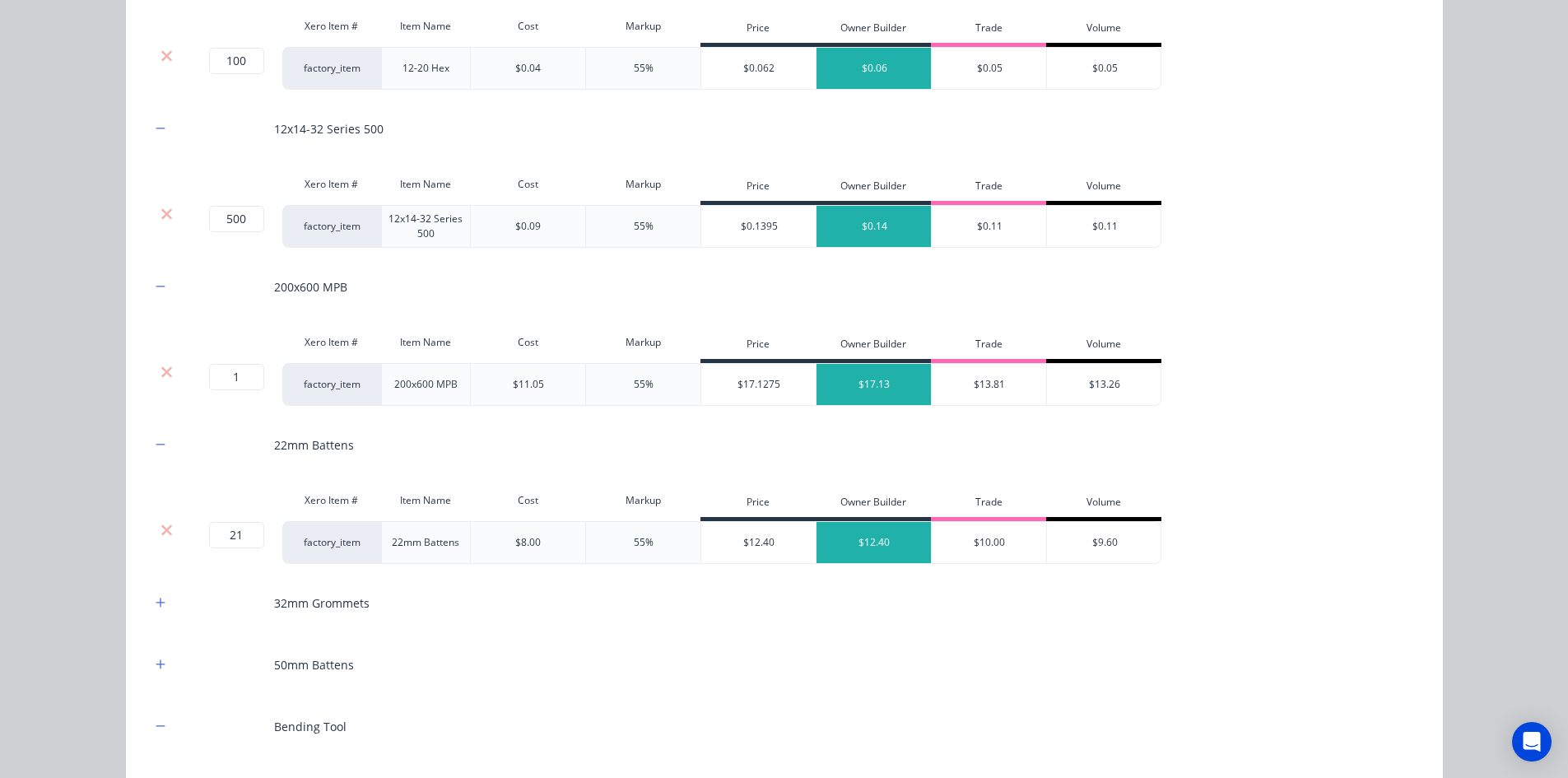
scroll to position [1975, 0]
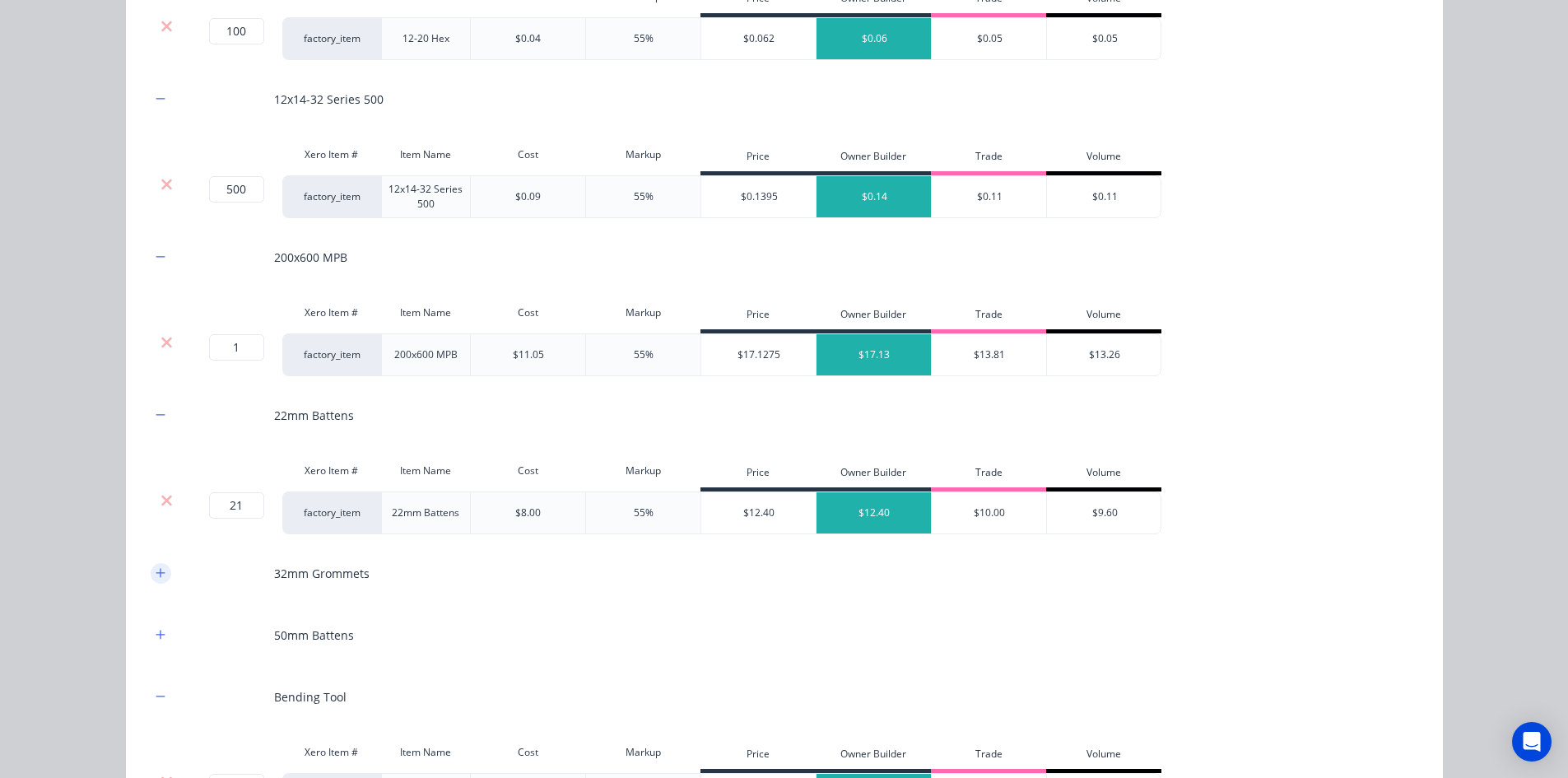
click at [156, 573] on icon "button" at bounding box center [160, 573] width 9 height 9
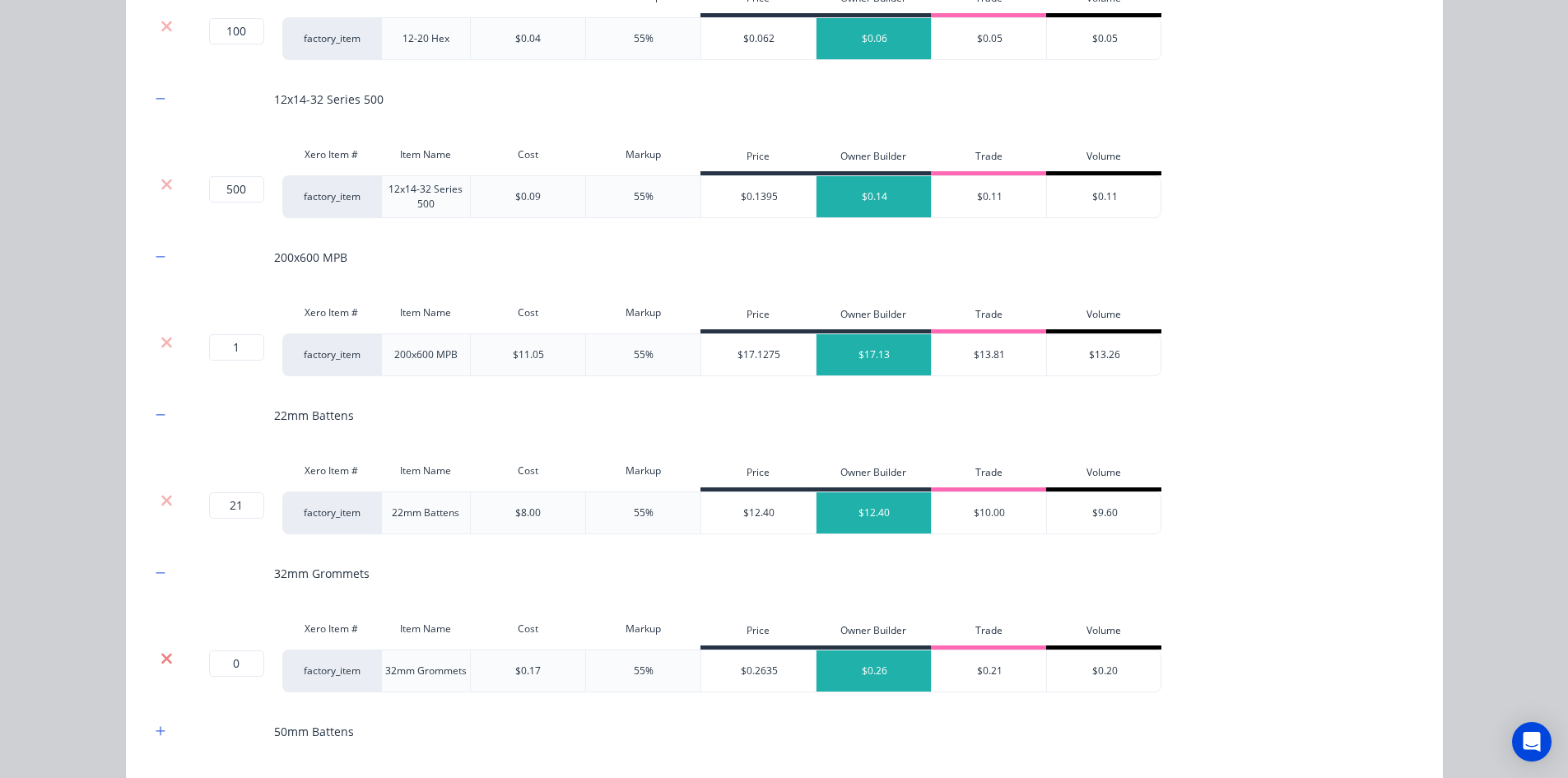
click at [160, 661] on icon at bounding box center [166, 658] width 12 height 16
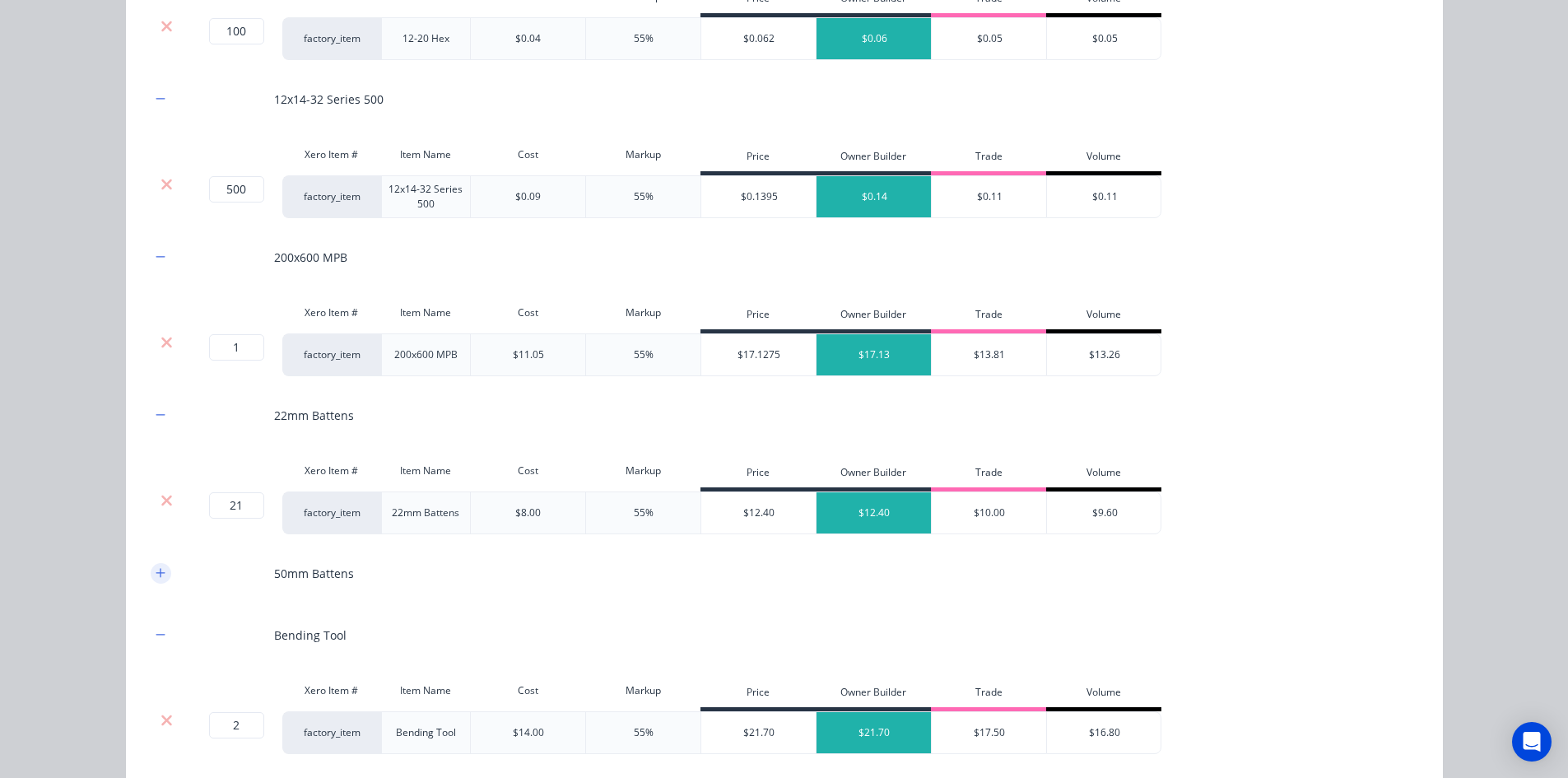
click at [156, 571] on icon "button" at bounding box center [160, 573] width 9 height 9
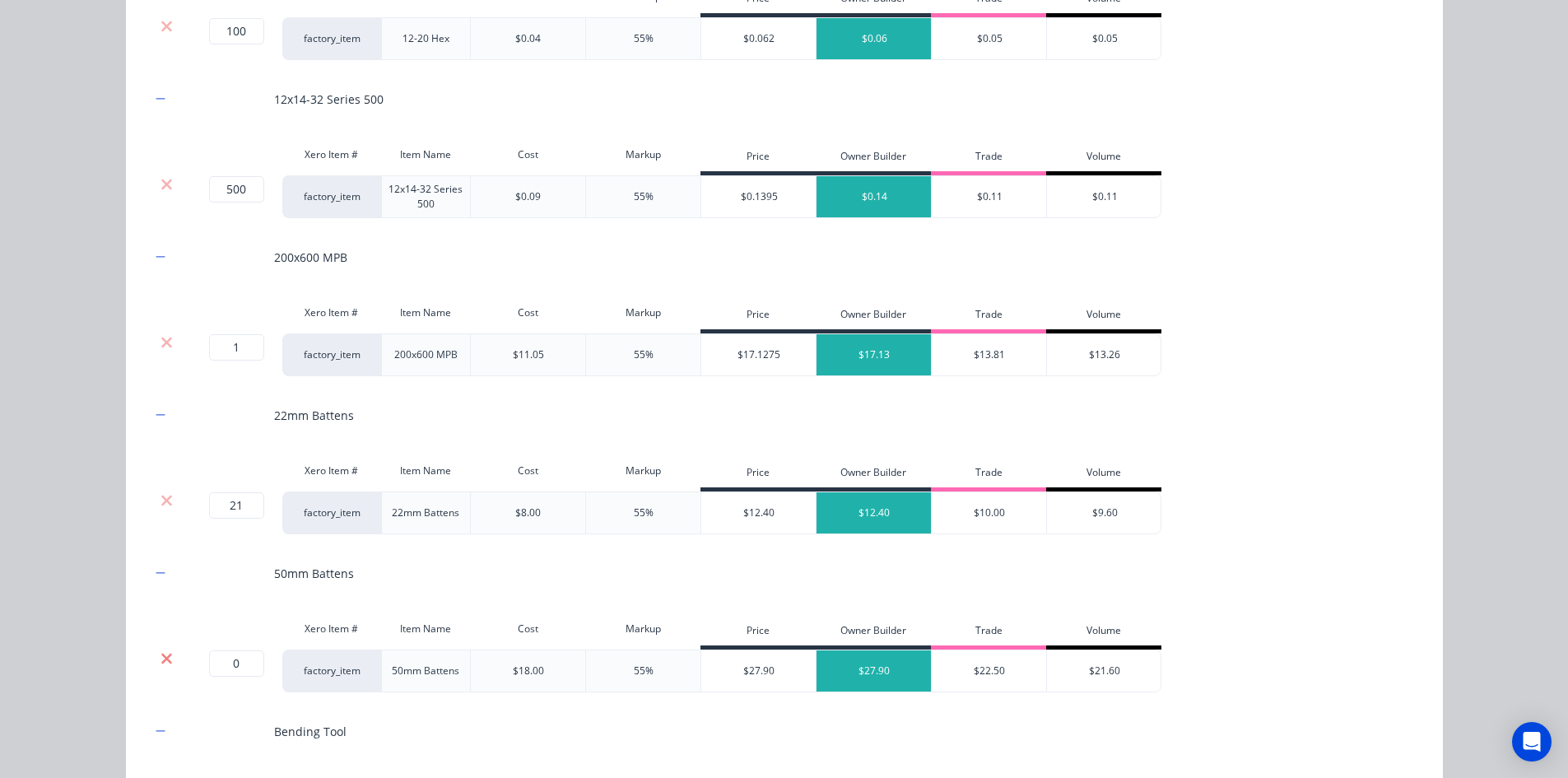
click at [161, 666] on icon at bounding box center [166, 658] width 12 height 16
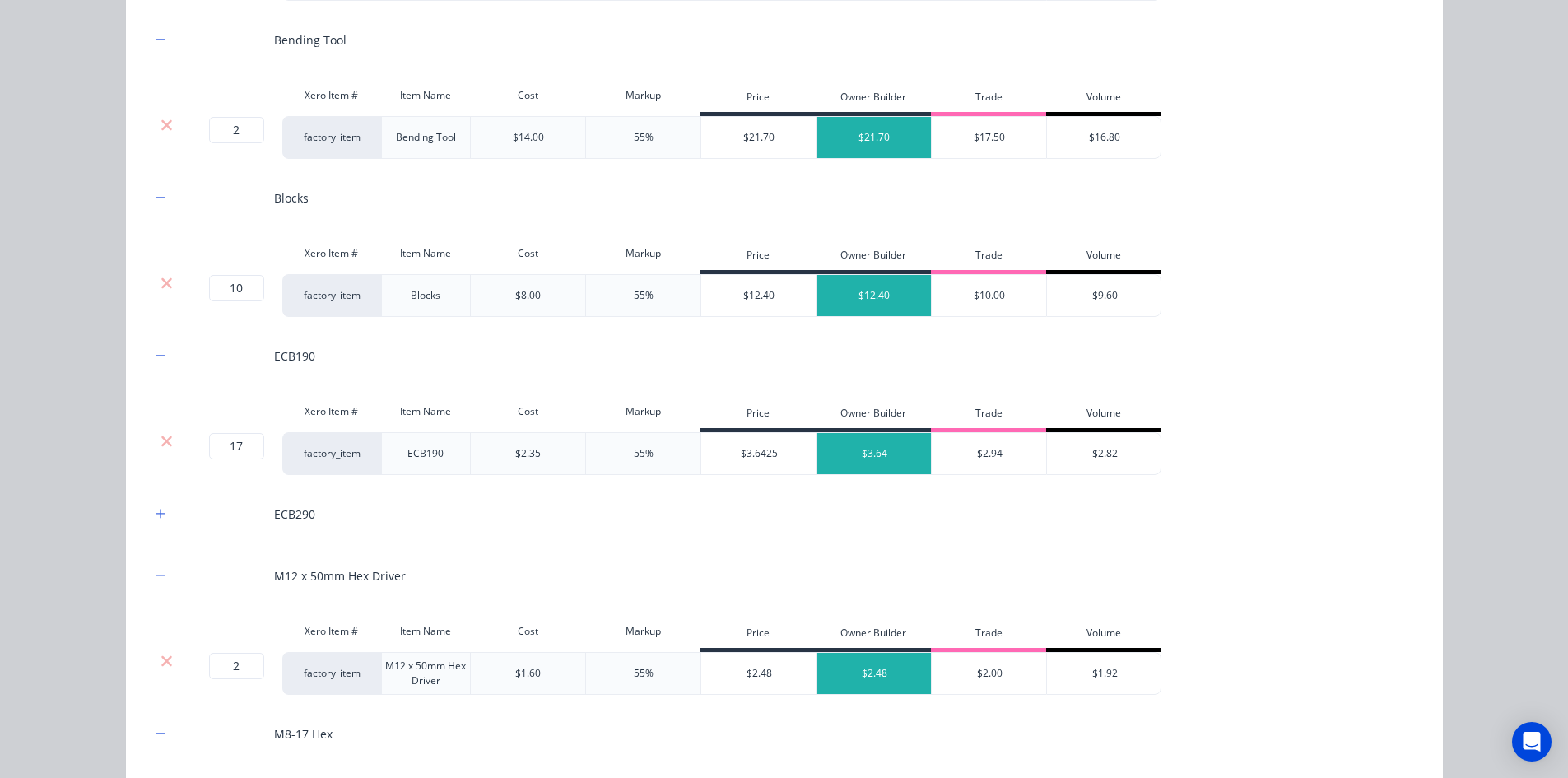
scroll to position [2551, 0]
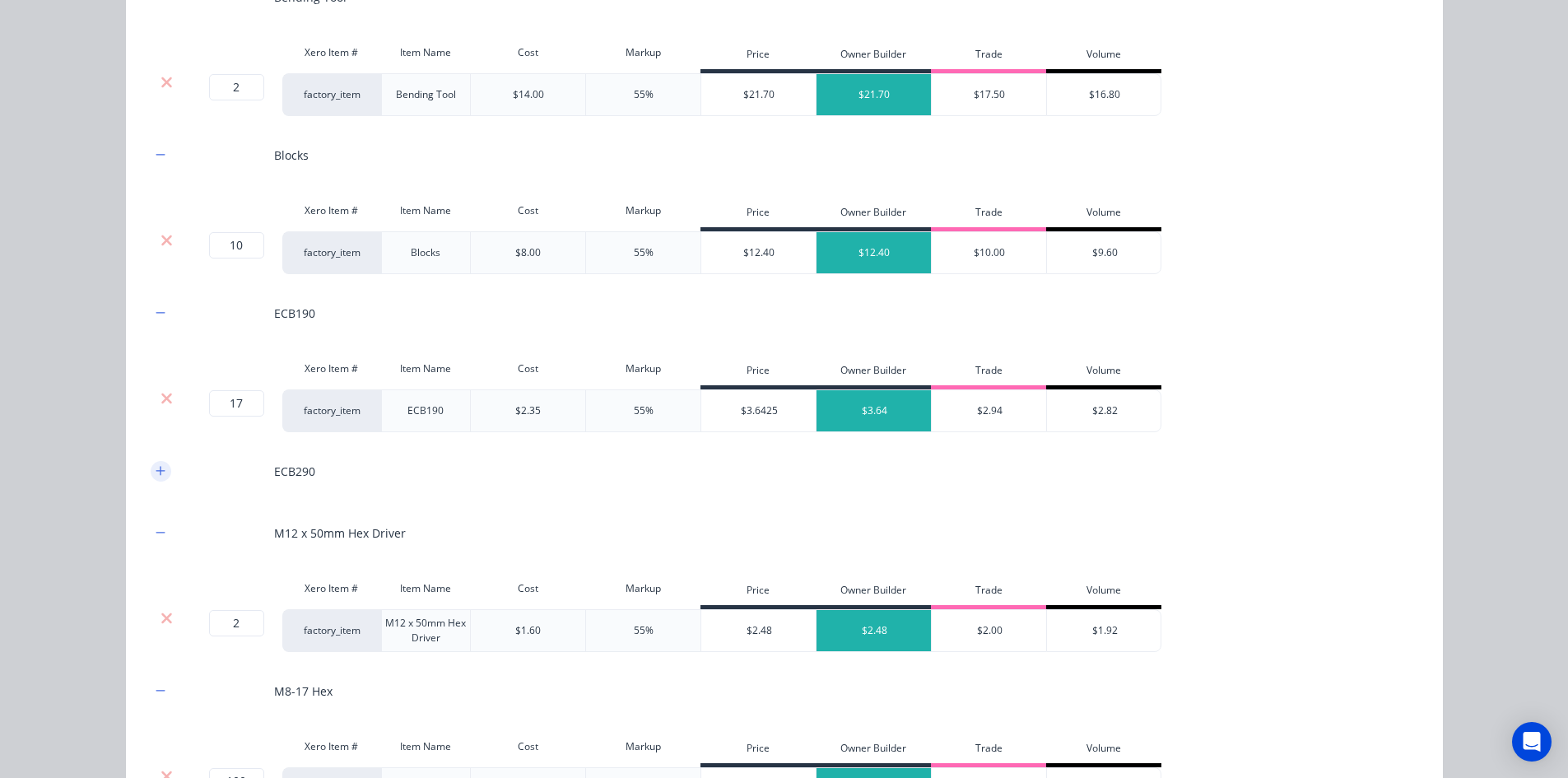
click at [155, 462] on button "button" at bounding box center [161, 471] width 21 height 21
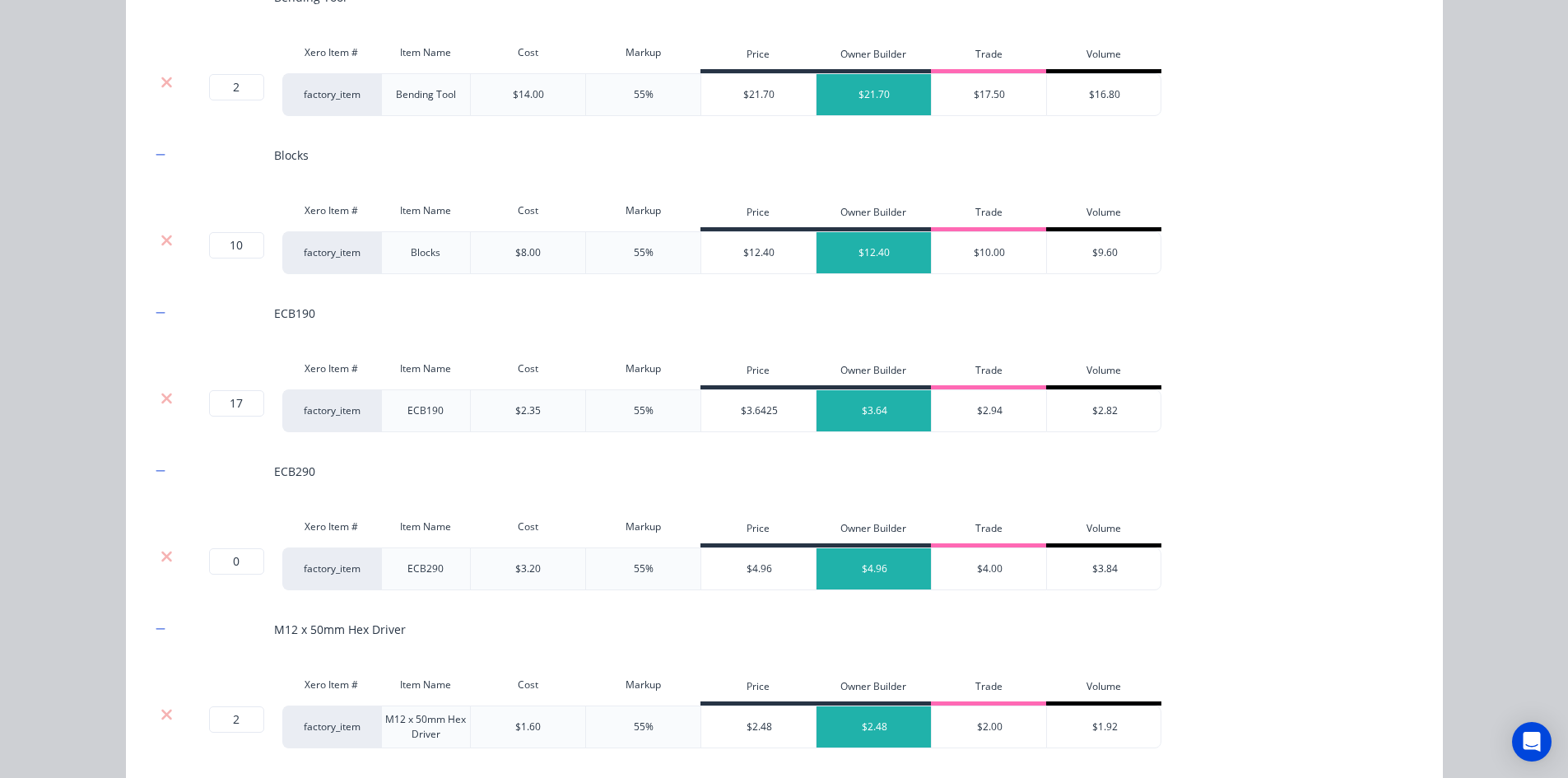
click at [168, 551] on div at bounding box center [167, 556] width 31 height 16
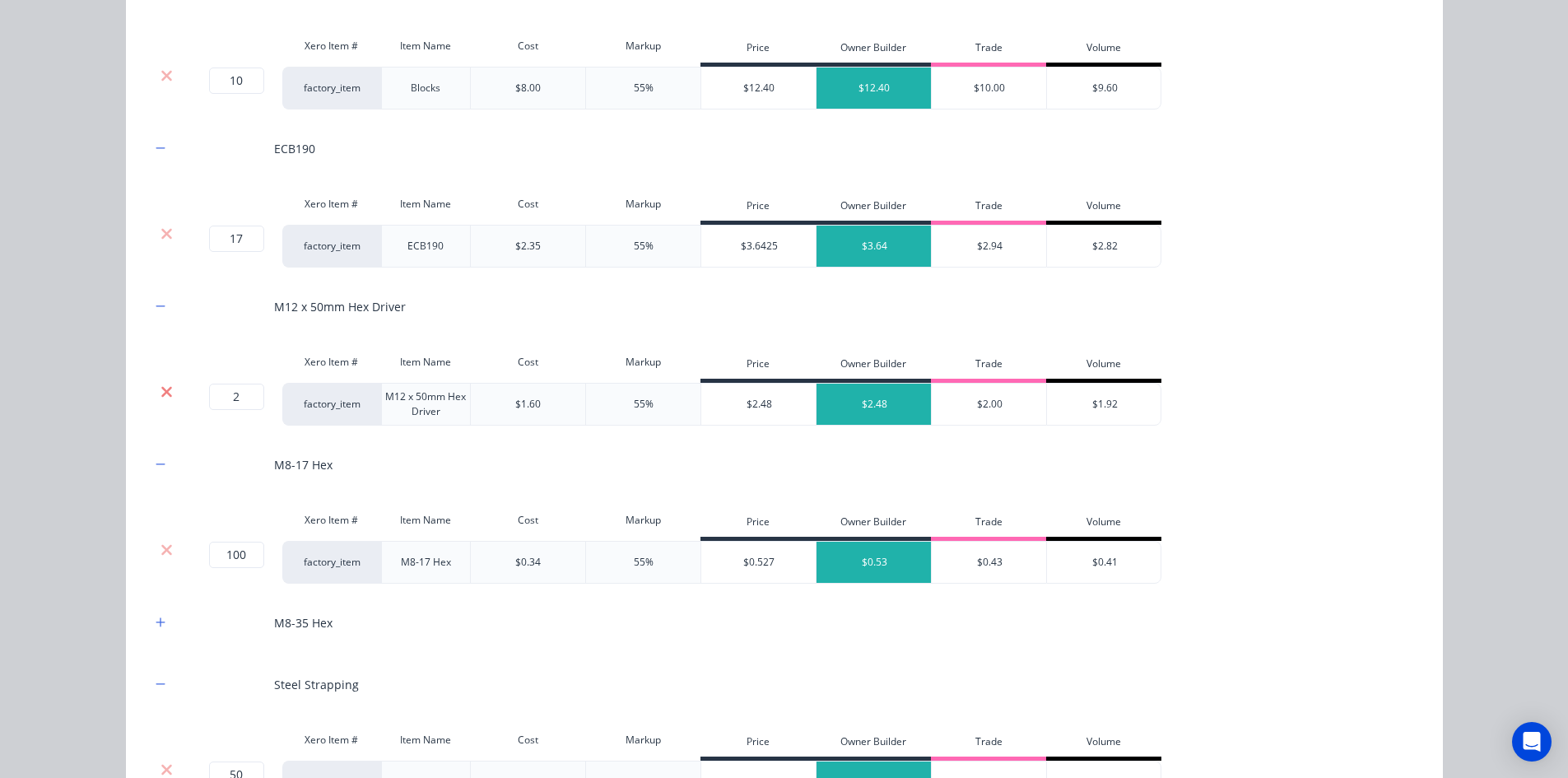
scroll to position [2798, 0]
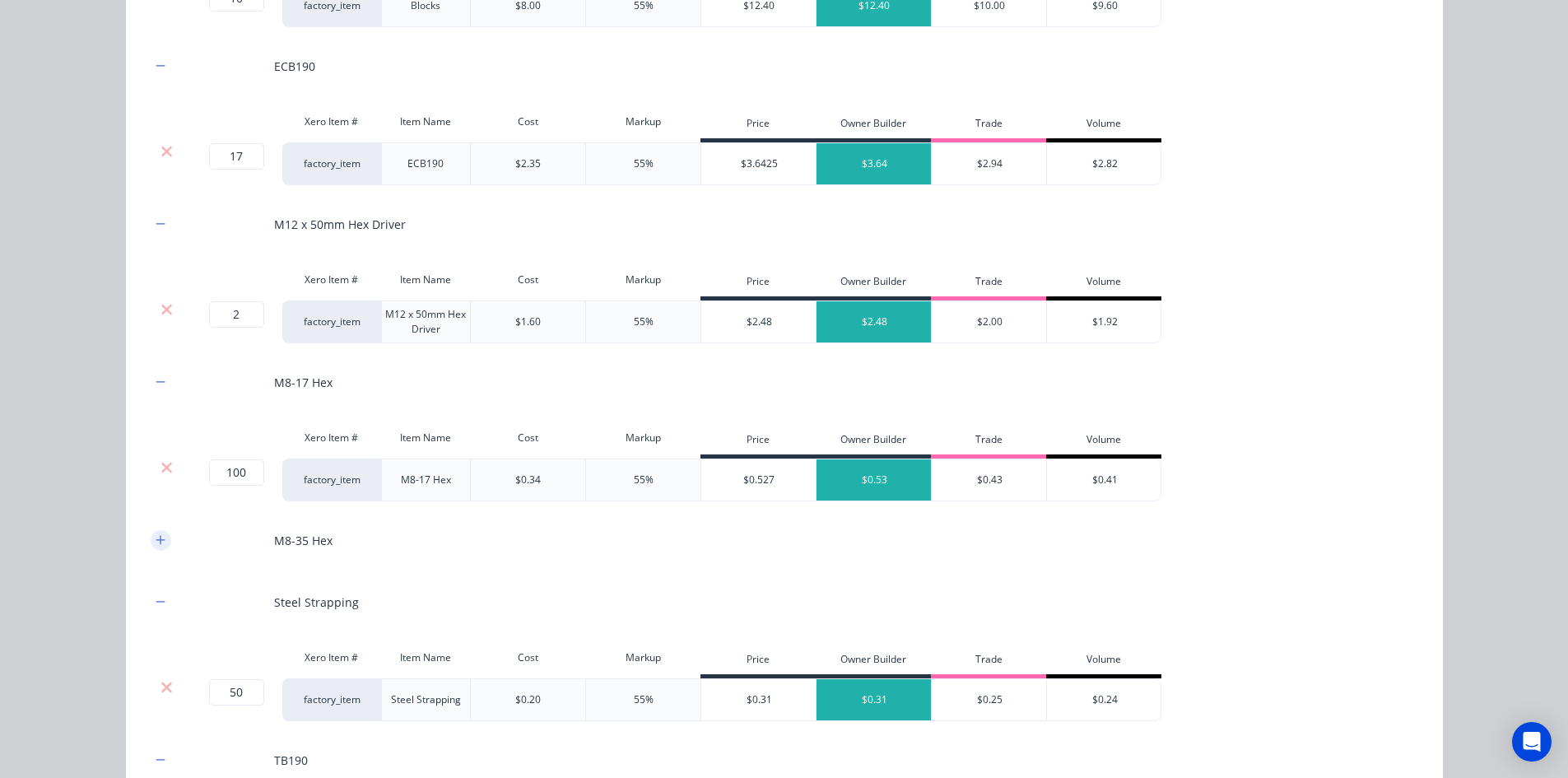
click at [156, 540] on icon "button" at bounding box center [160, 540] width 9 height 9
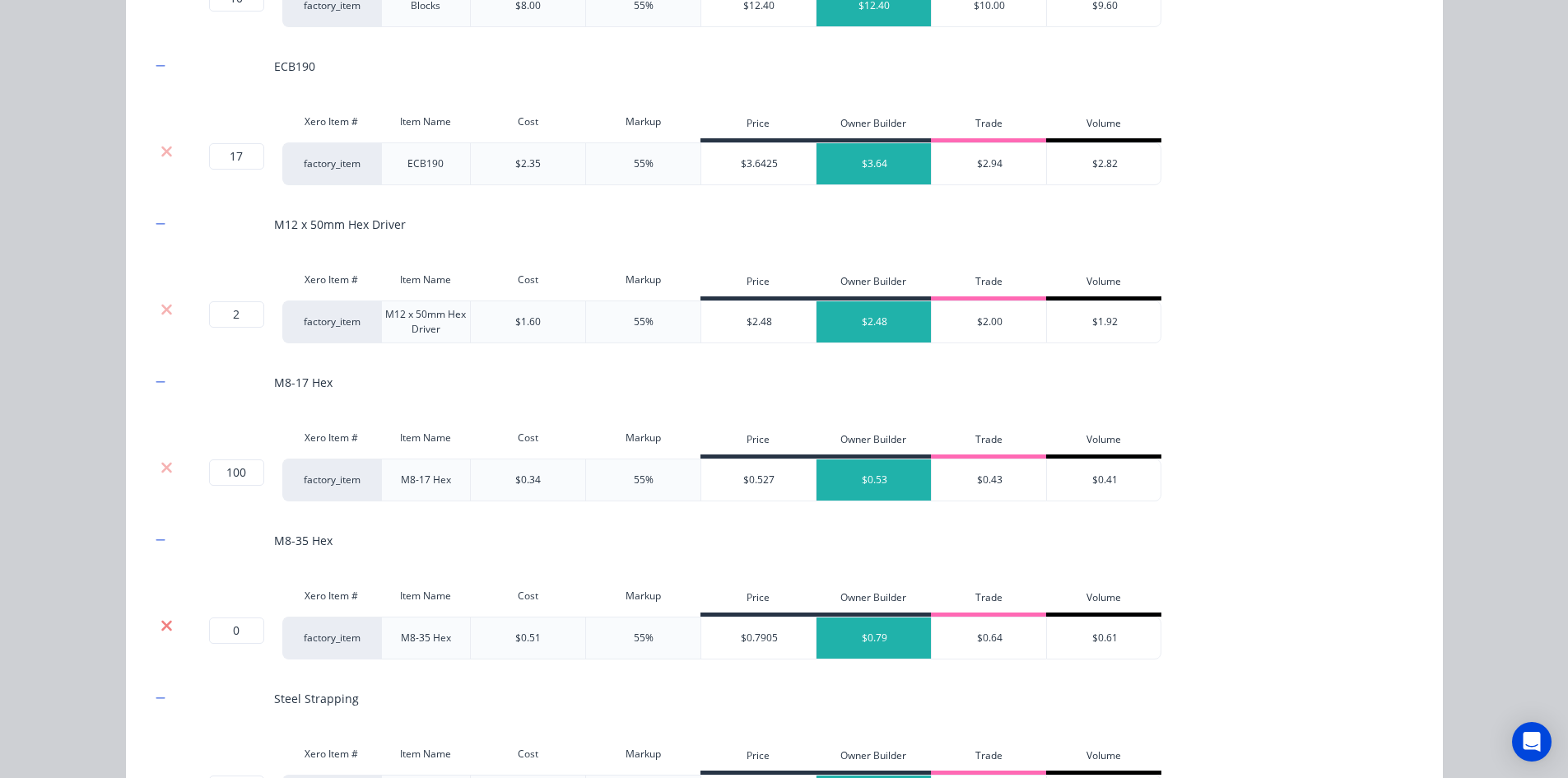
click at [161, 626] on icon at bounding box center [166, 625] width 10 height 10
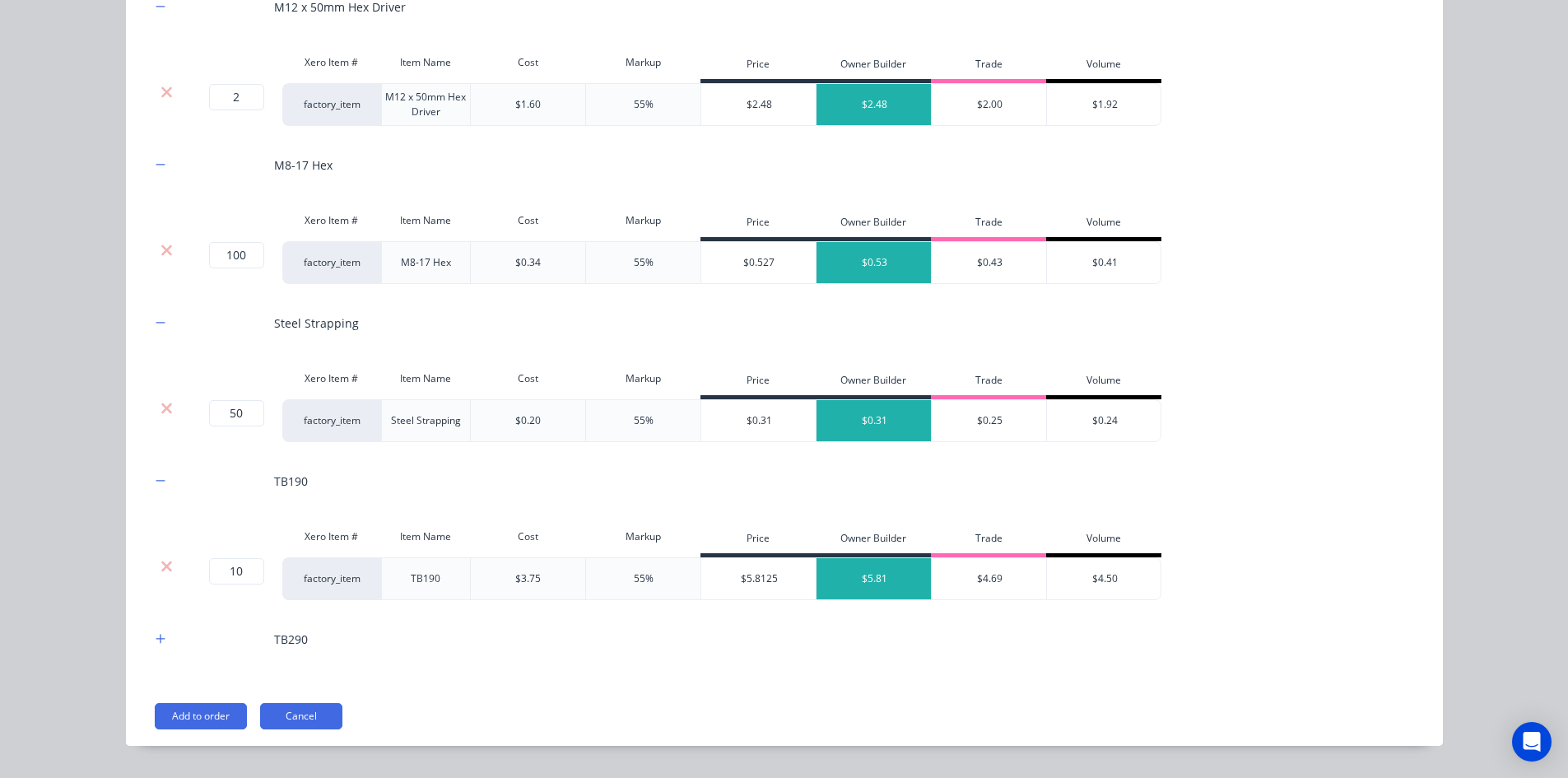
scroll to position [3046, 0]
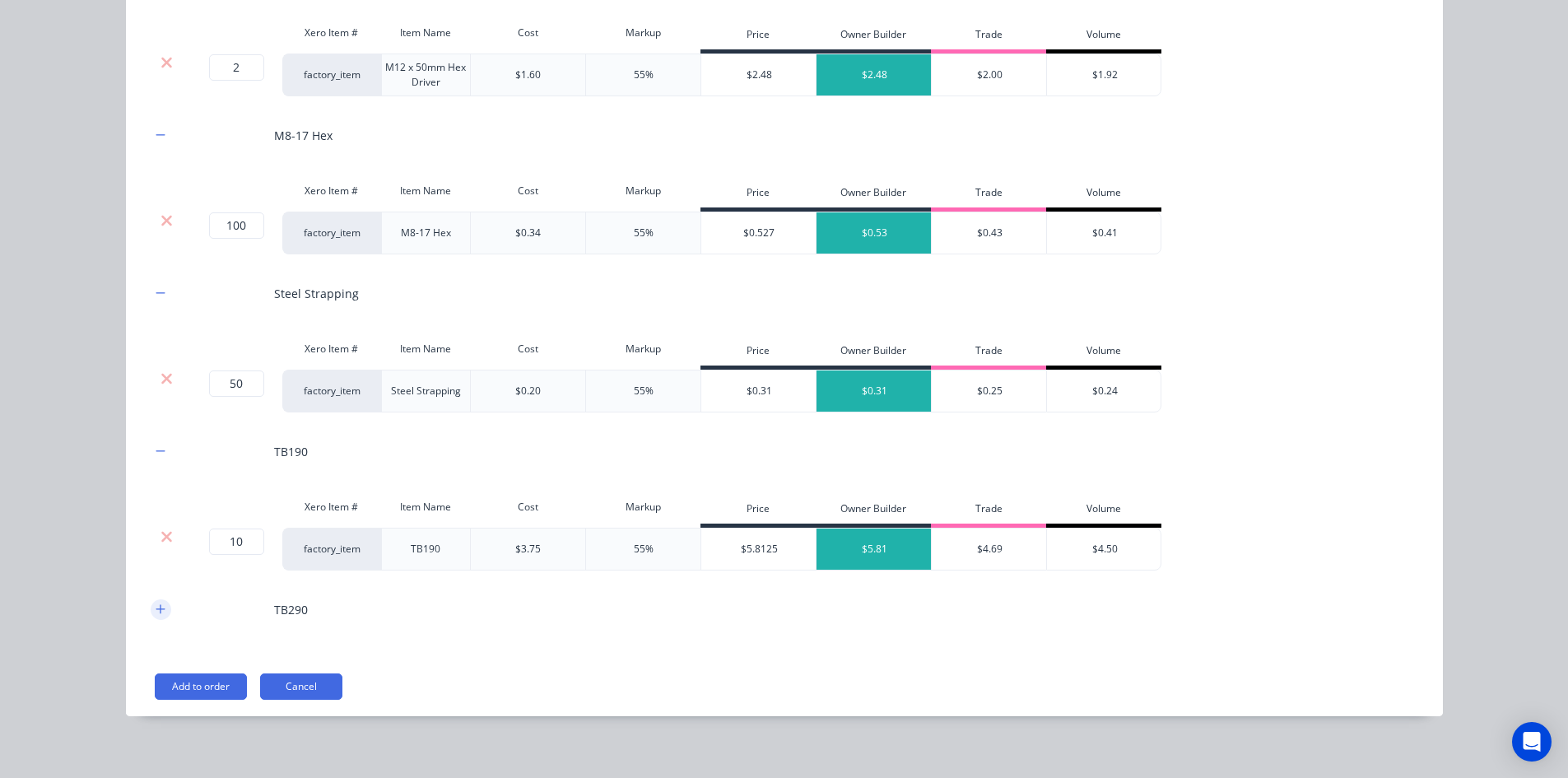
click at [159, 601] on button "button" at bounding box center [161, 610] width 21 height 21
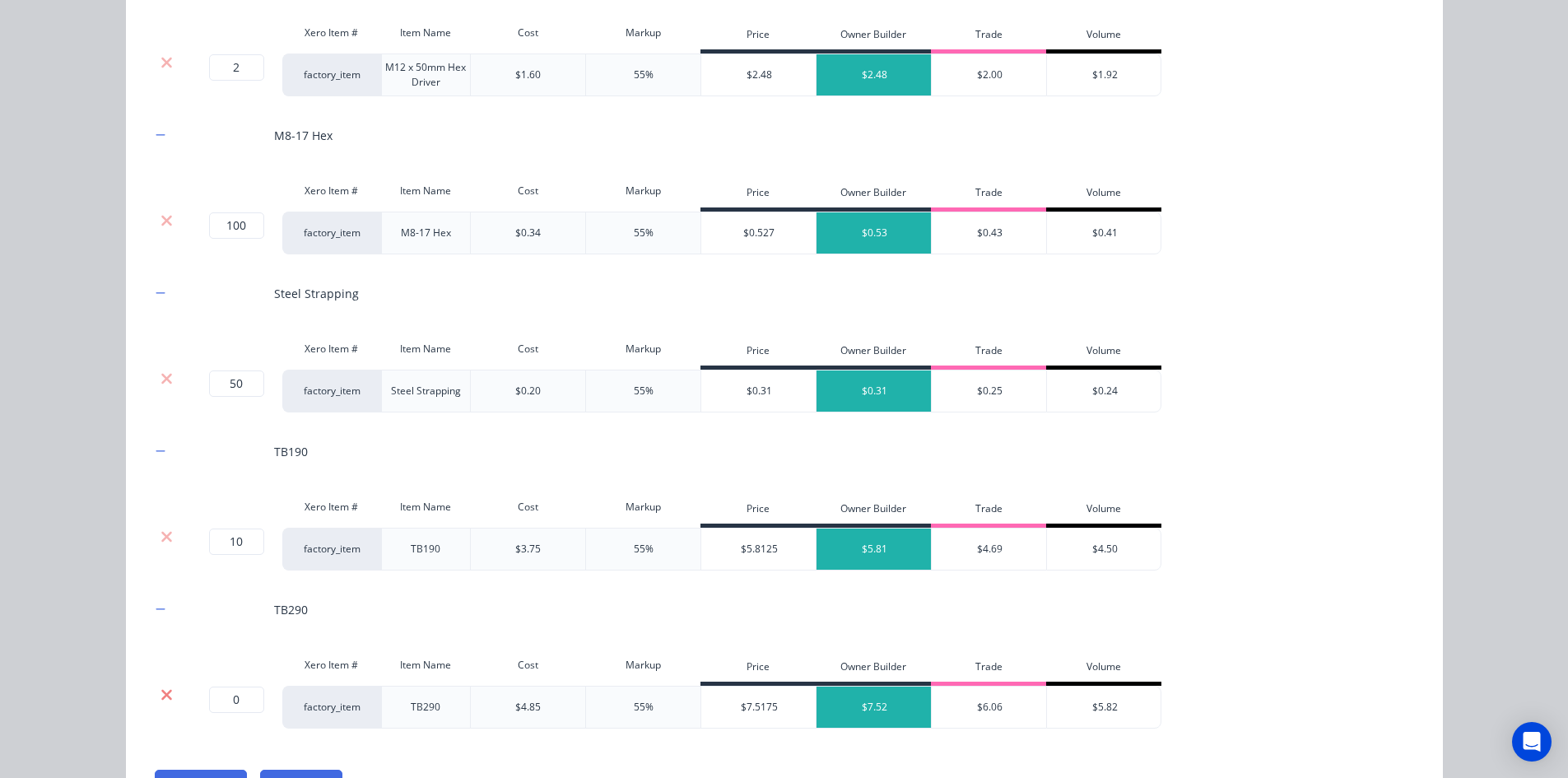
click at [160, 698] on icon at bounding box center [166, 694] width 12 height 16
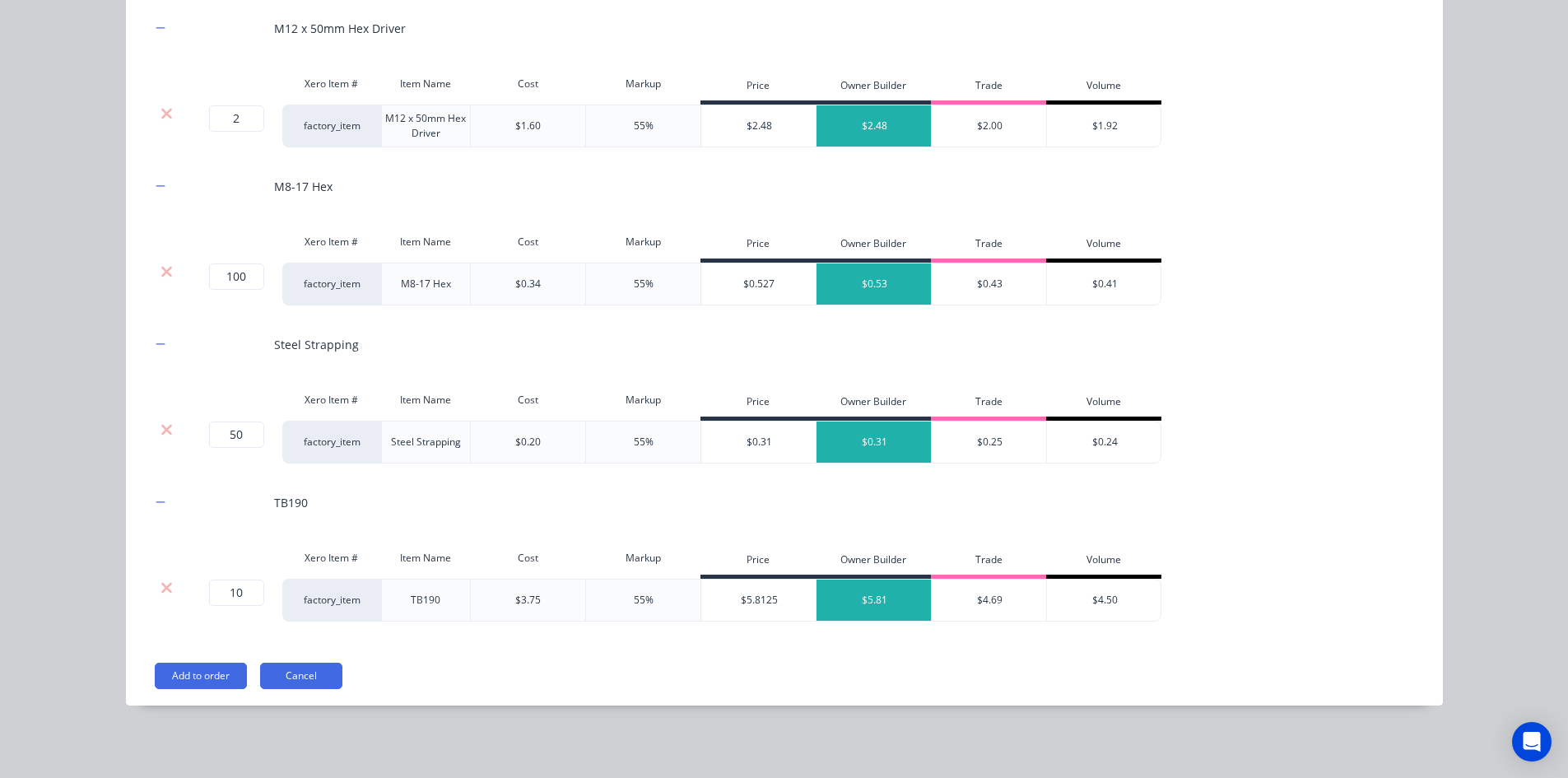
scroll to position [2995, 0]
click at [206, 672] on button "Add to order" at bounding box center [201, 676] width 92 height 26
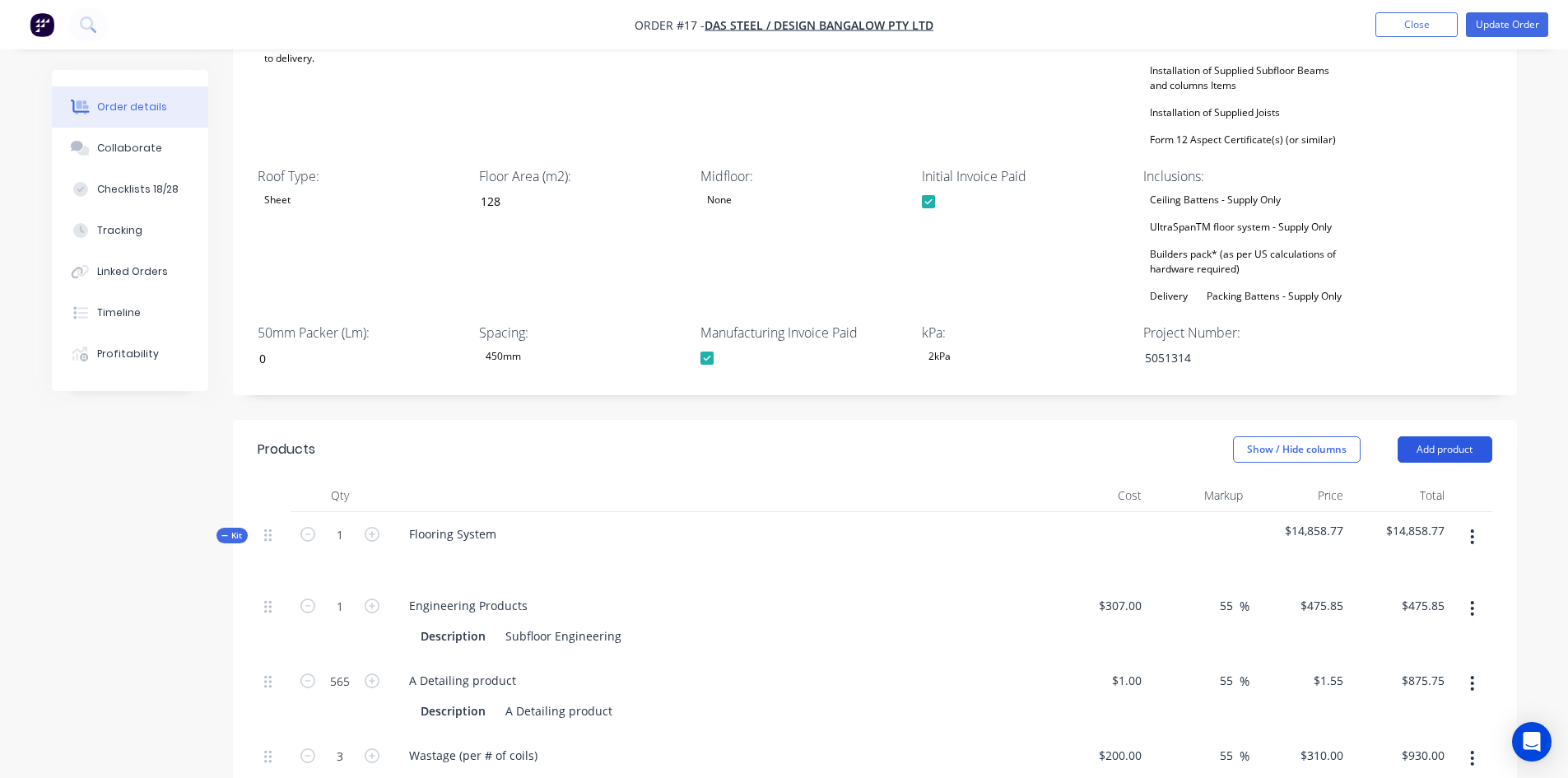
click at [1437, 456] on button "Add product" at bounding box center [1444, 450] width 94 height 26
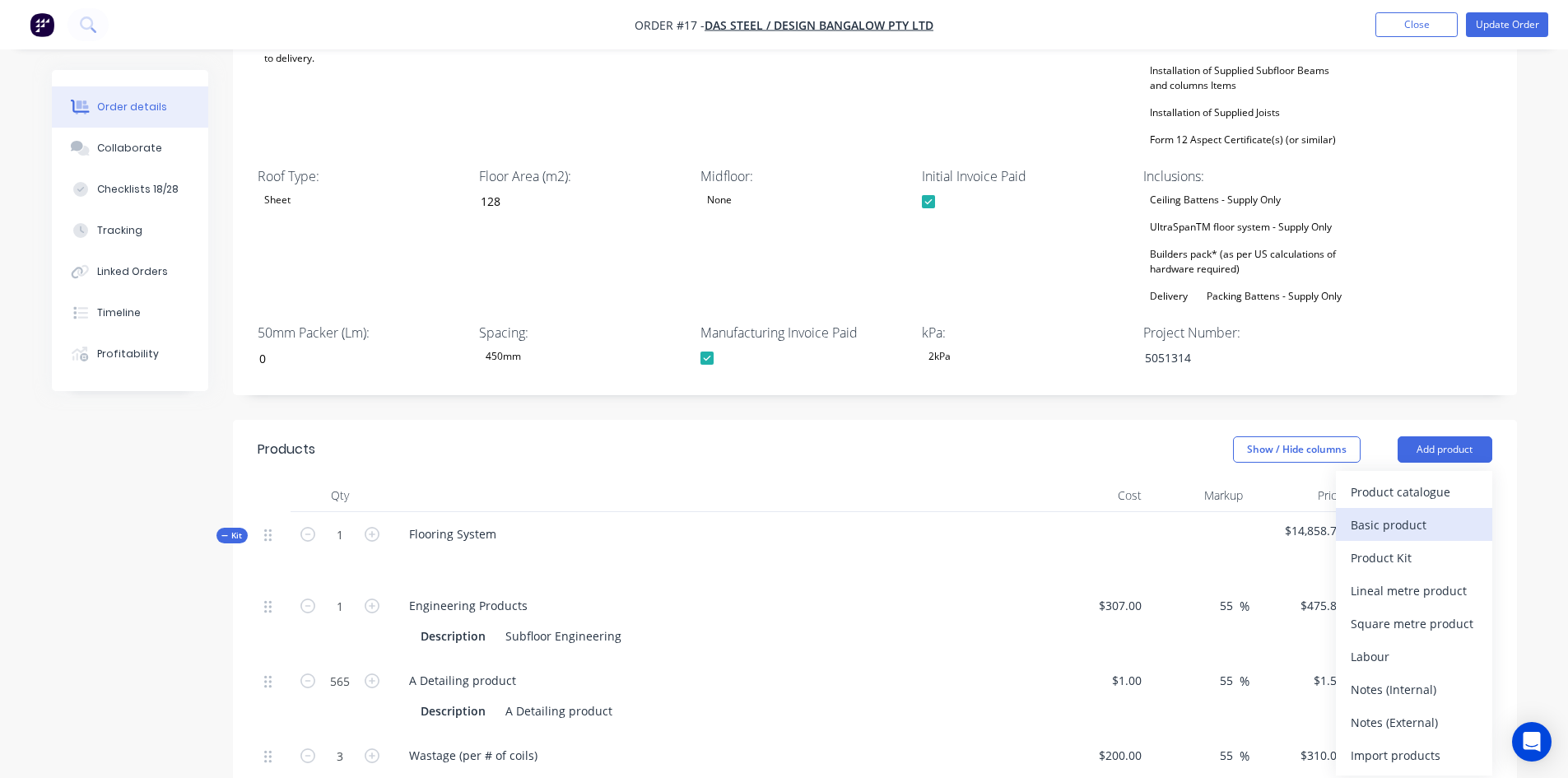
click at [1388, 521] on div "Basic product" at bounding box center [1414, 525] width 126 height 24
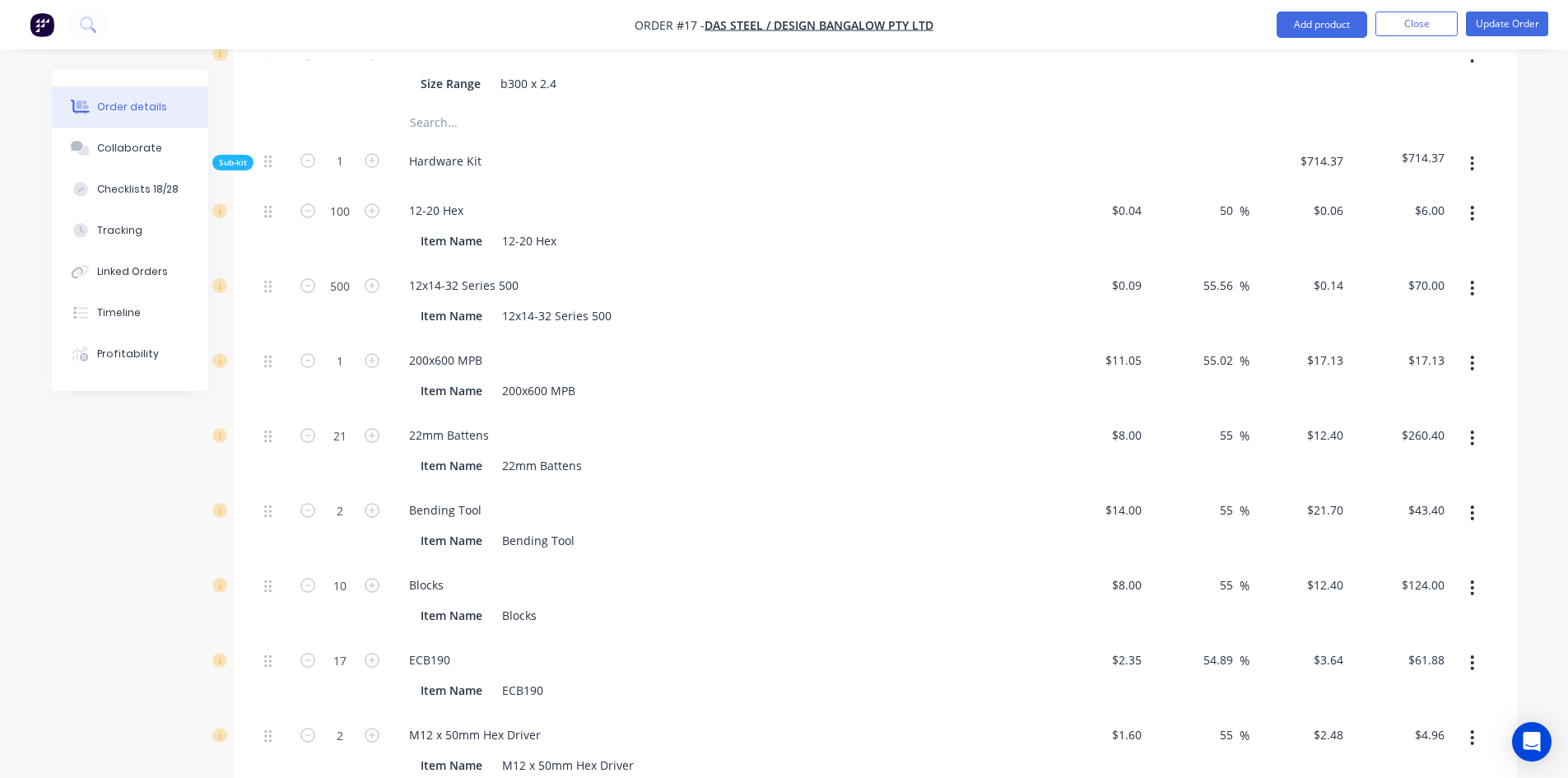
scroll to position [2469, 0]
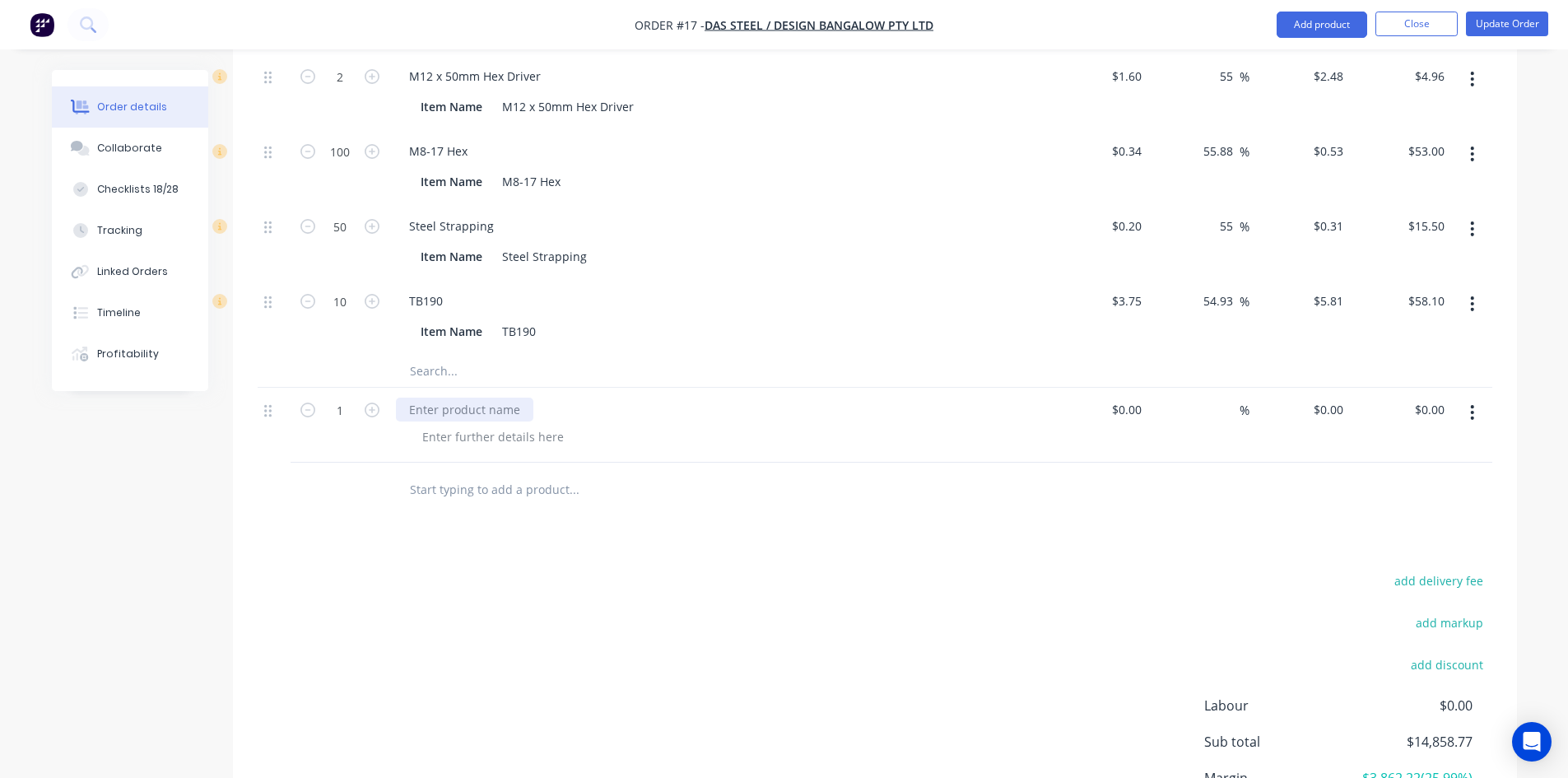
click at [438, 414] on div at bounding box center [464, 410] width 138 height 24
click at [436, 400] on div at bounding box center [464, 410] width 138 height 24
paste div
click at [450, 443] on div at bounding box center [493, 437] width 168 height 24
click at [441, 437] on div at bounding box center [493, 437] width 168 height 24
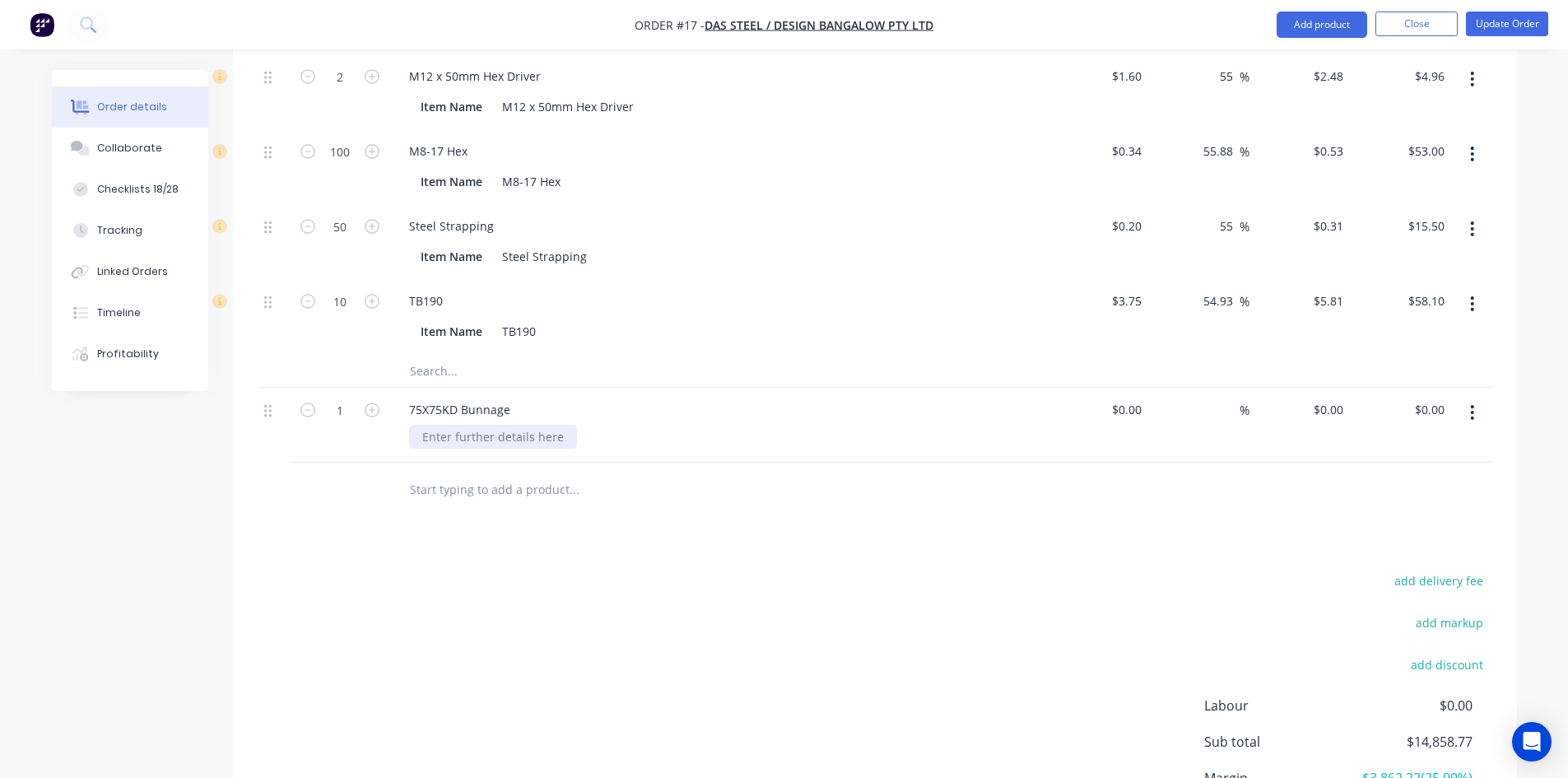
paste div
click at [399, 610] on div "add delivery fee add markup add discount Labour $0.00 Sub total $14,858.77 Marg…" at bounding box center [874, 728] width 1234 height 318
click at [1137, 416] on input at bounding box center [1130, 410] width 38 height 24
type input "$32.00"
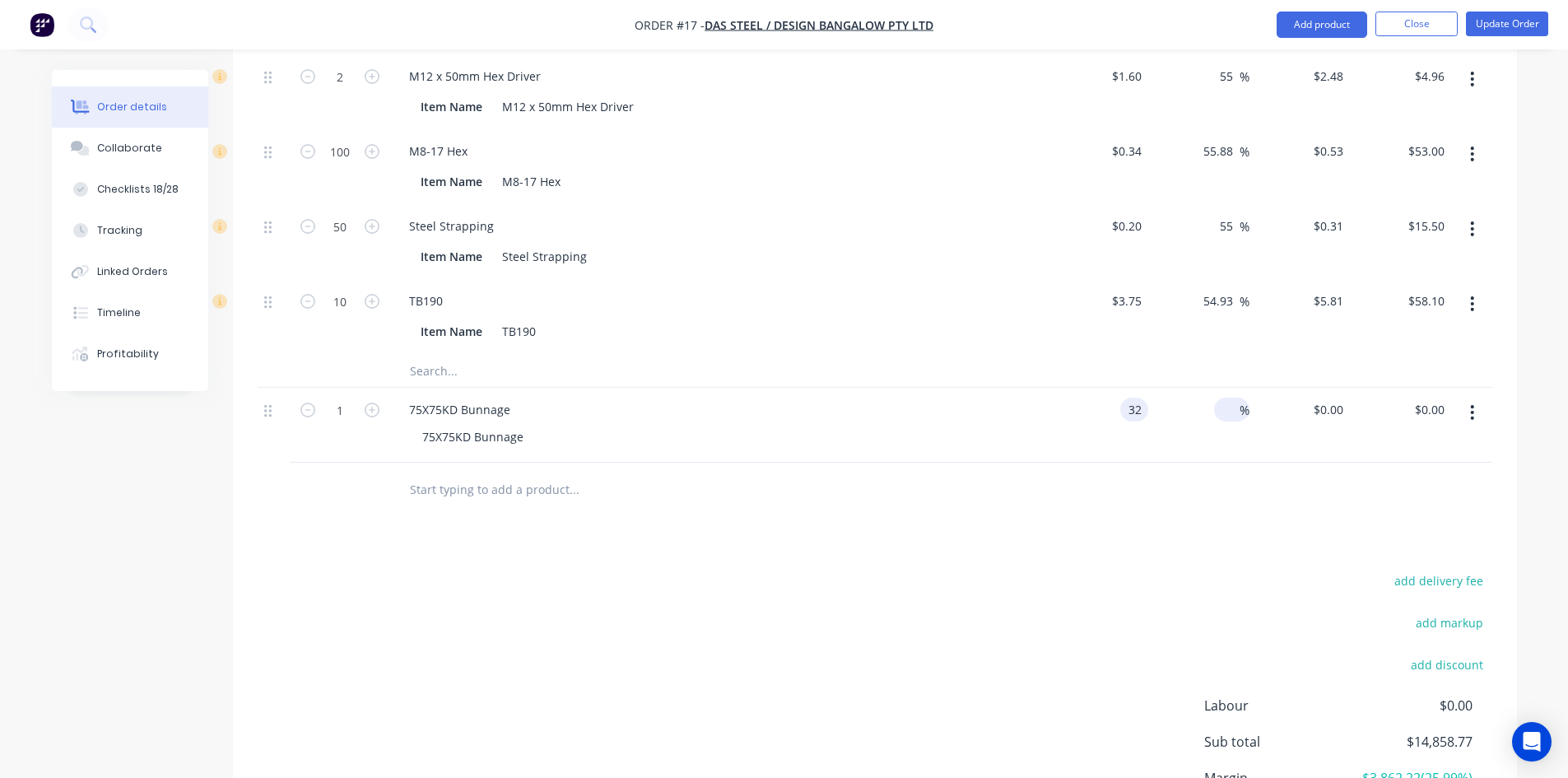
type input "$32.00"
click at [1230, 419] on input at bounding box center [1230, 410] width 19 height 24
type input "35"
type input "$43.20"
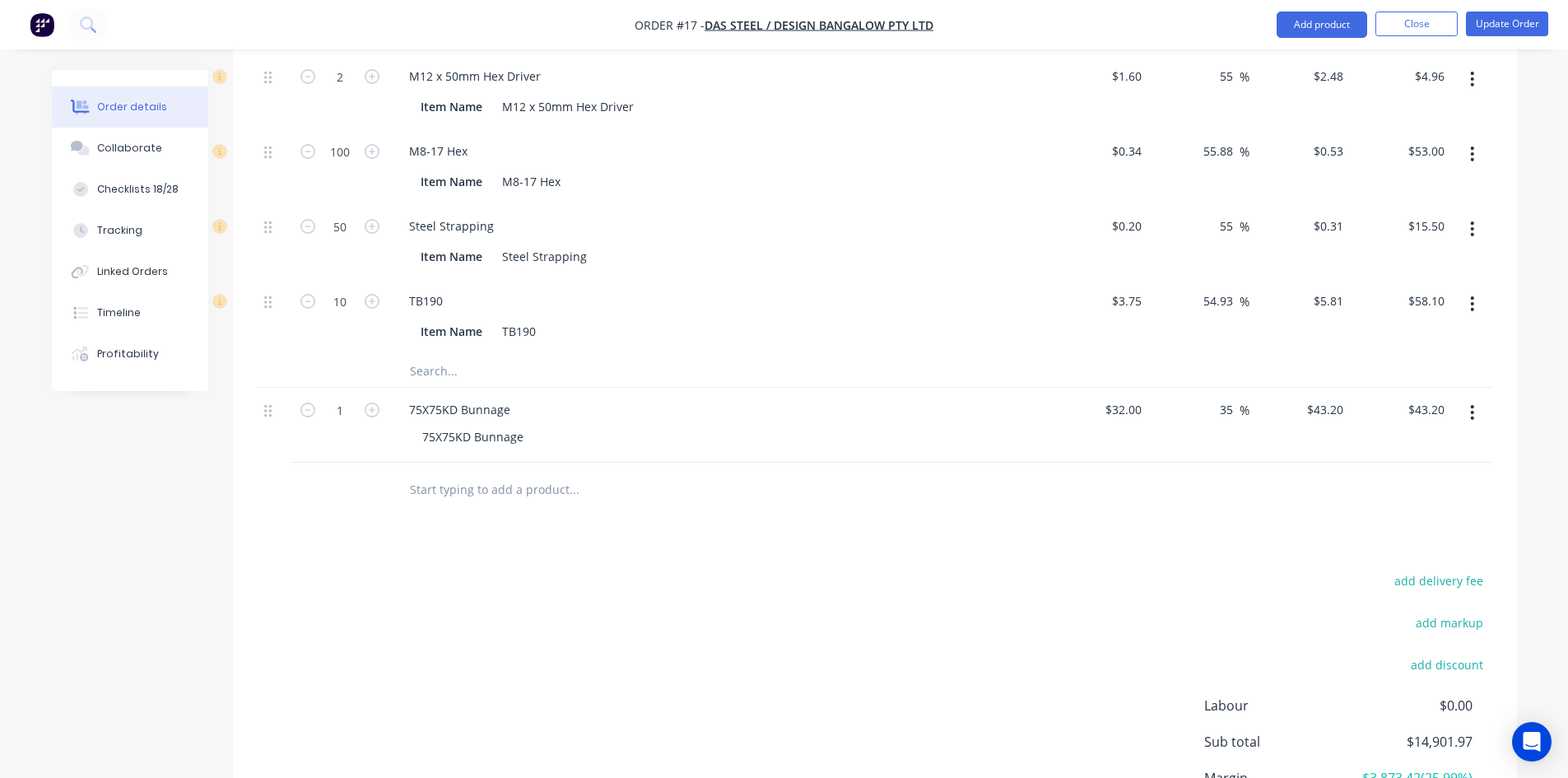
click at [932, 502] on div at bounding box center [685, 489] width 580 height 33
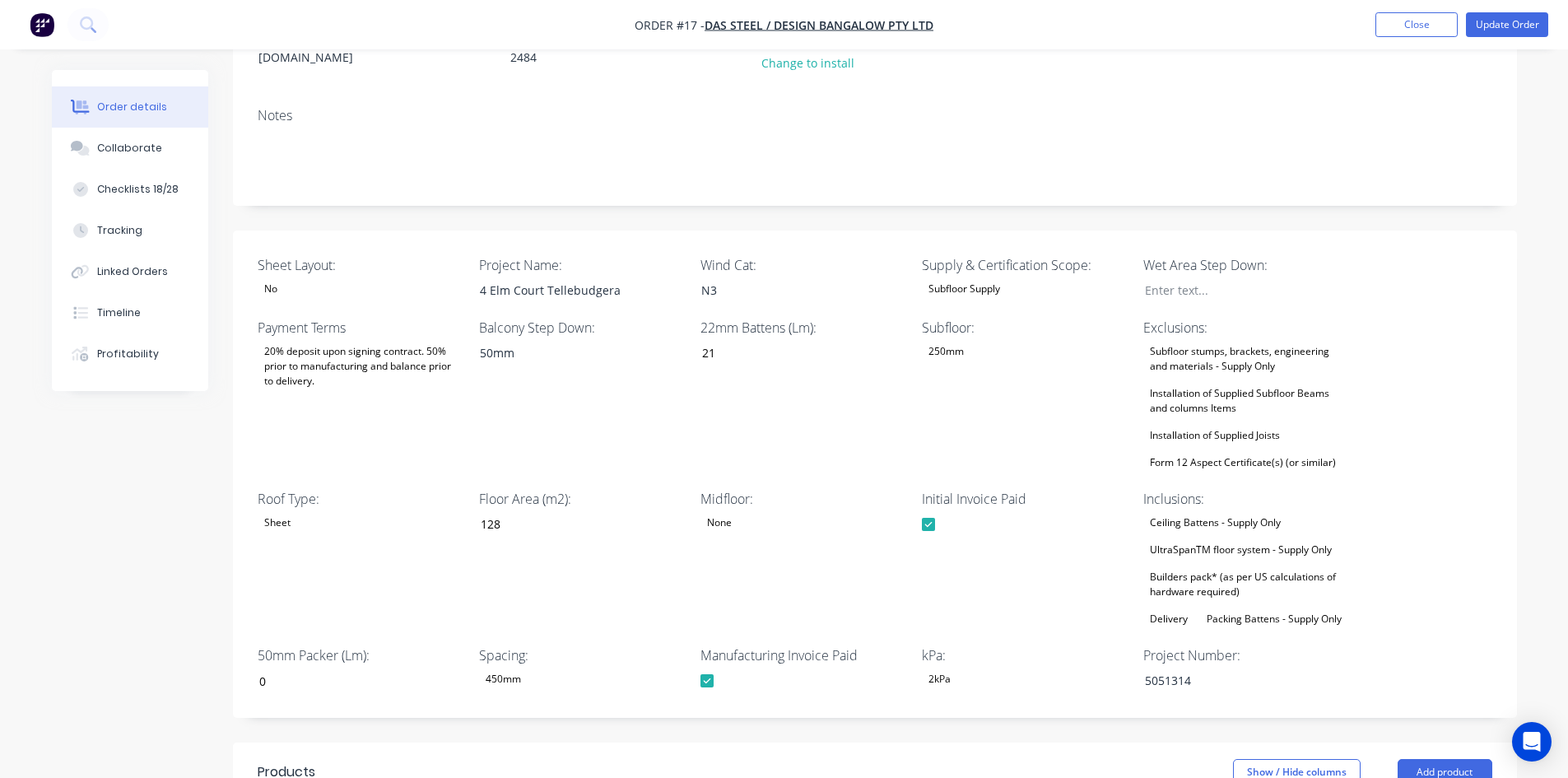
scroll to position [0, 0]
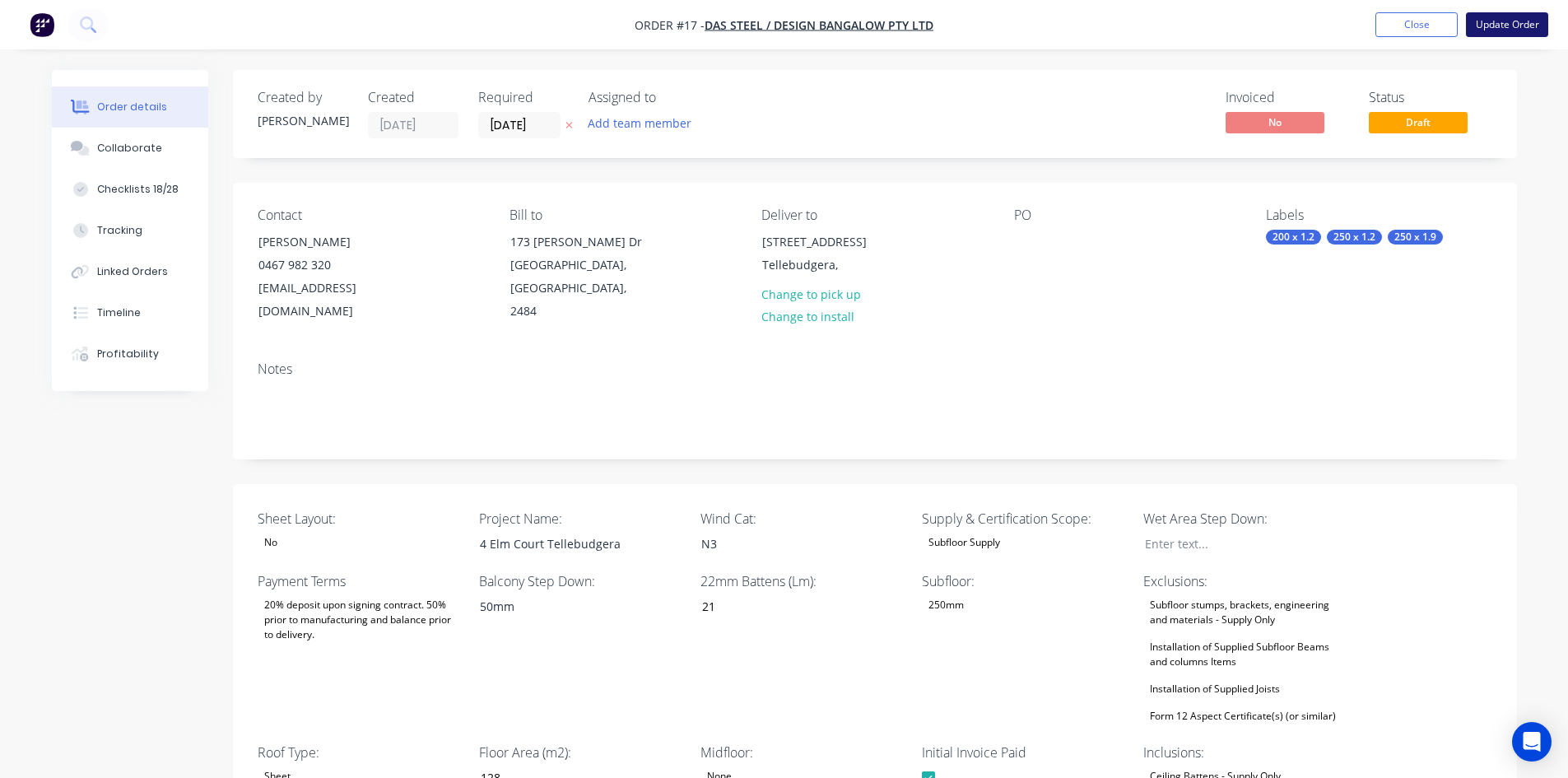
click at [1518, 31] on button "Update Order" at bounding box center [1506, 24] width 82 height 25
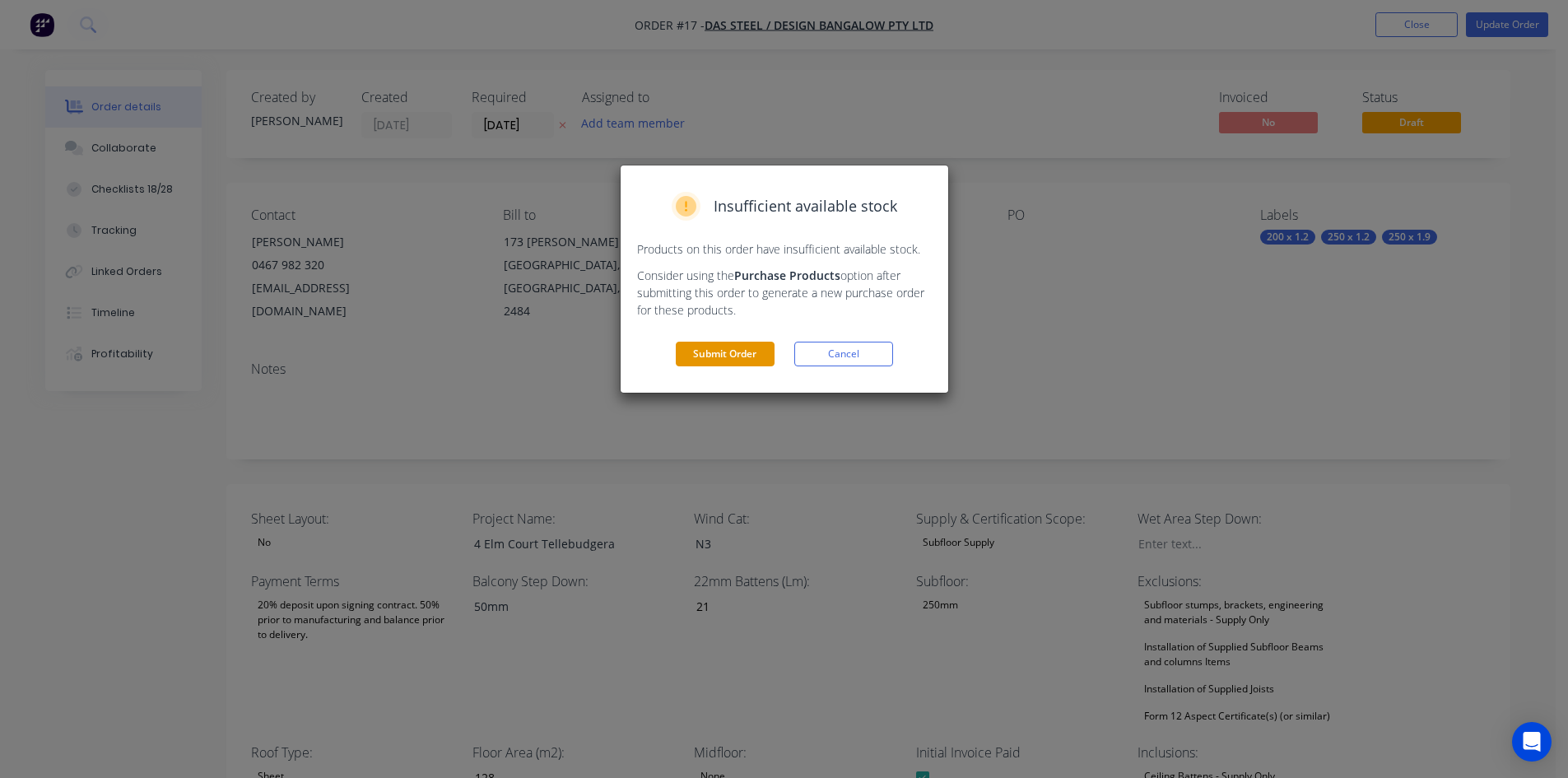
click at [697, 351] on button "Submit Order" at bounding box center [725, 353] width 99 height 25
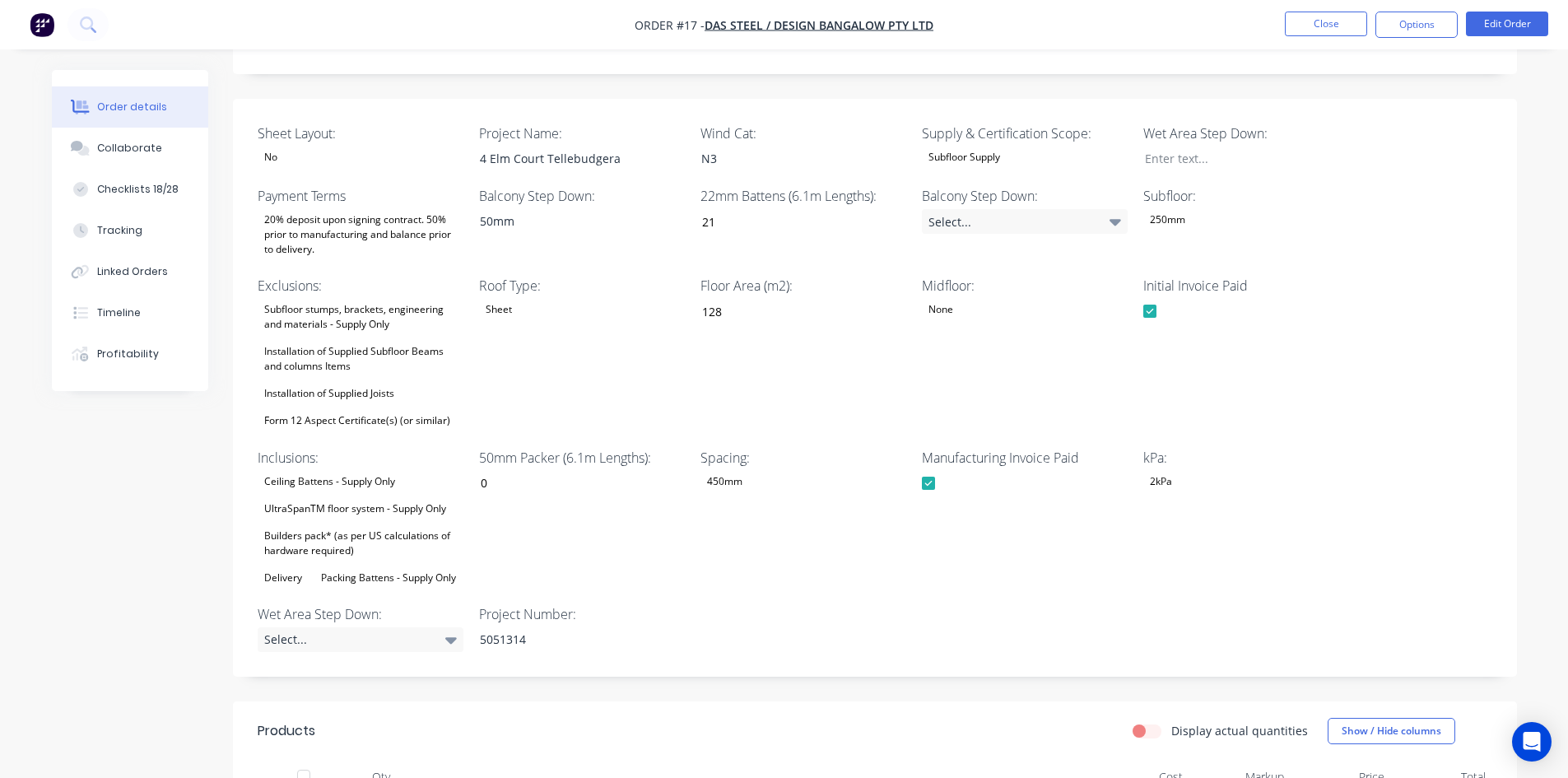
scroll to position [412, 0]
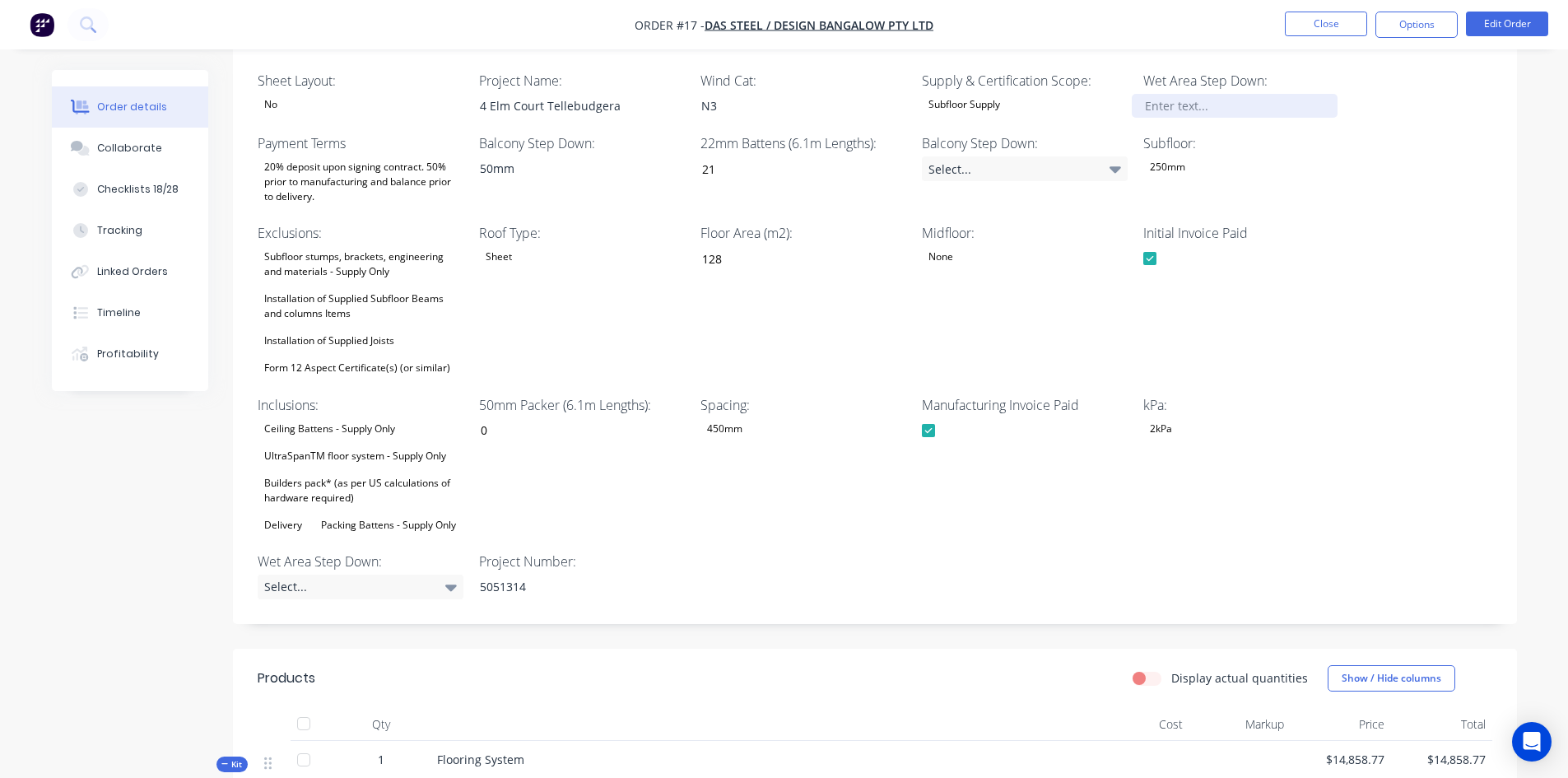
click at [1176, 109] on div at bounding box center [1234, 106] width 206 height 24
click at [1343, 334] on div "Initial Invoice Paid" at bounding box center [1247, 301] width 206 height 156
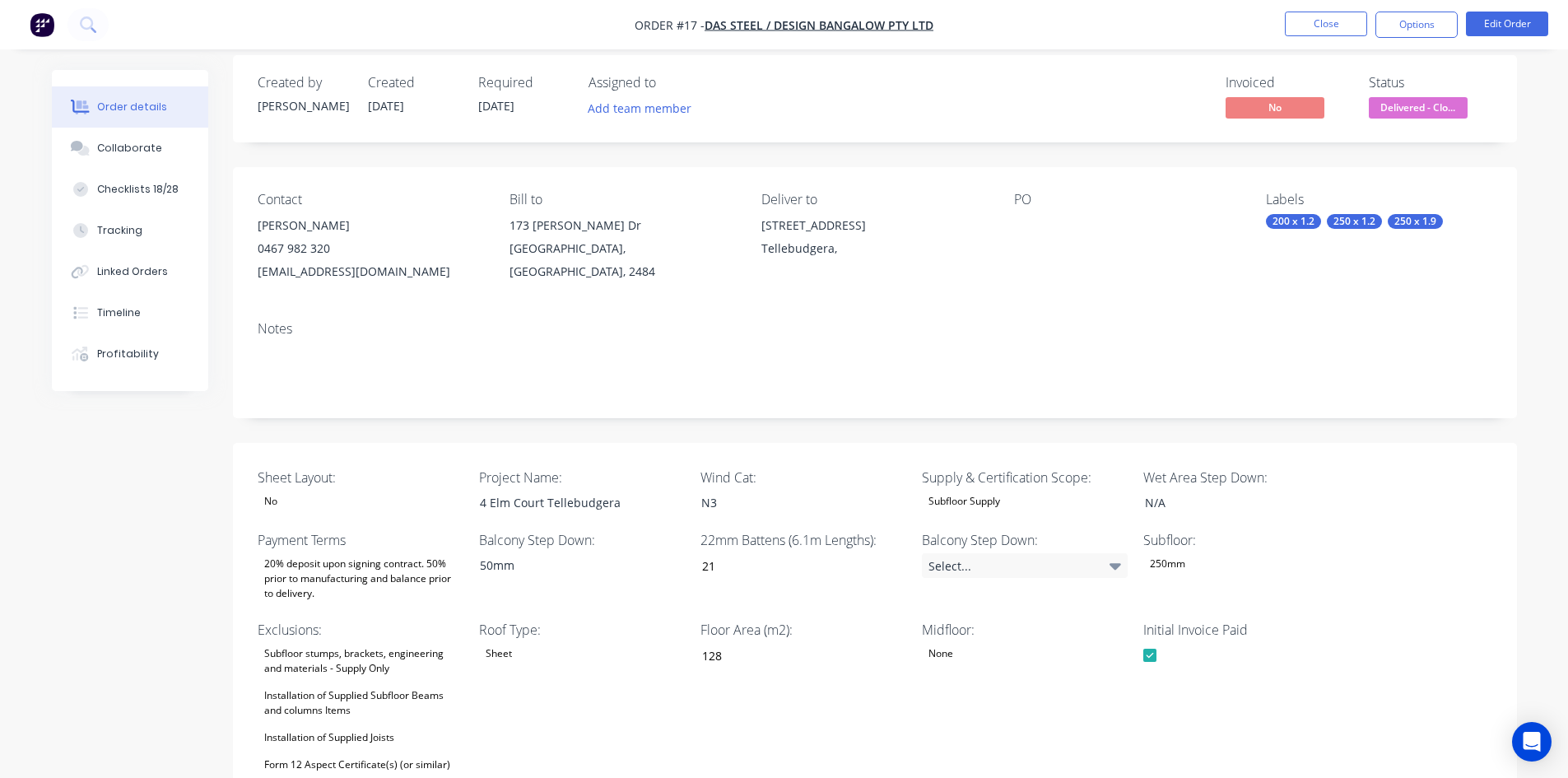
scroll to position [0, 0]
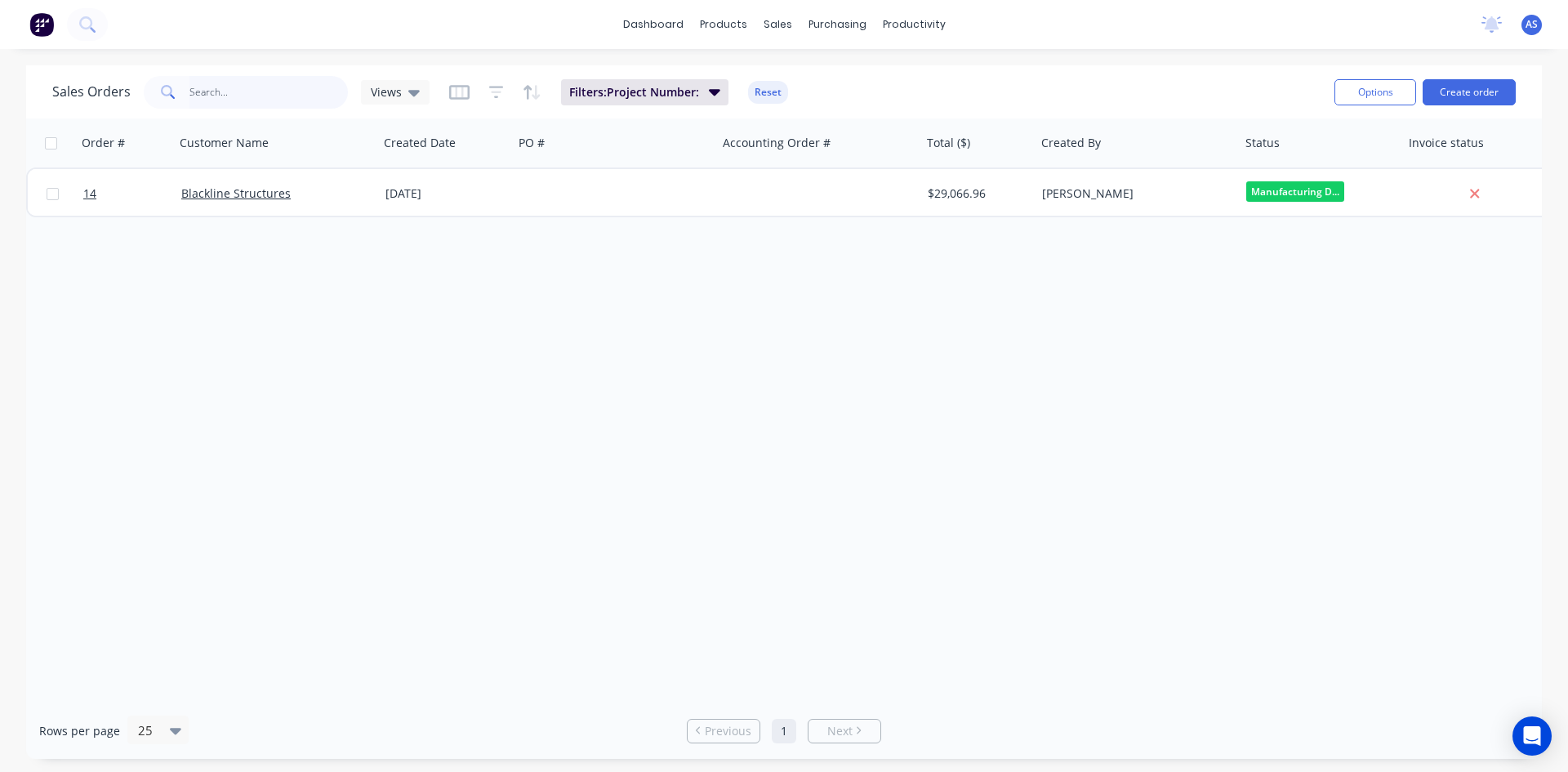
click at [270, 101] on input "text" at bounding box center [268, 92] width 159 height 33
type input "a"
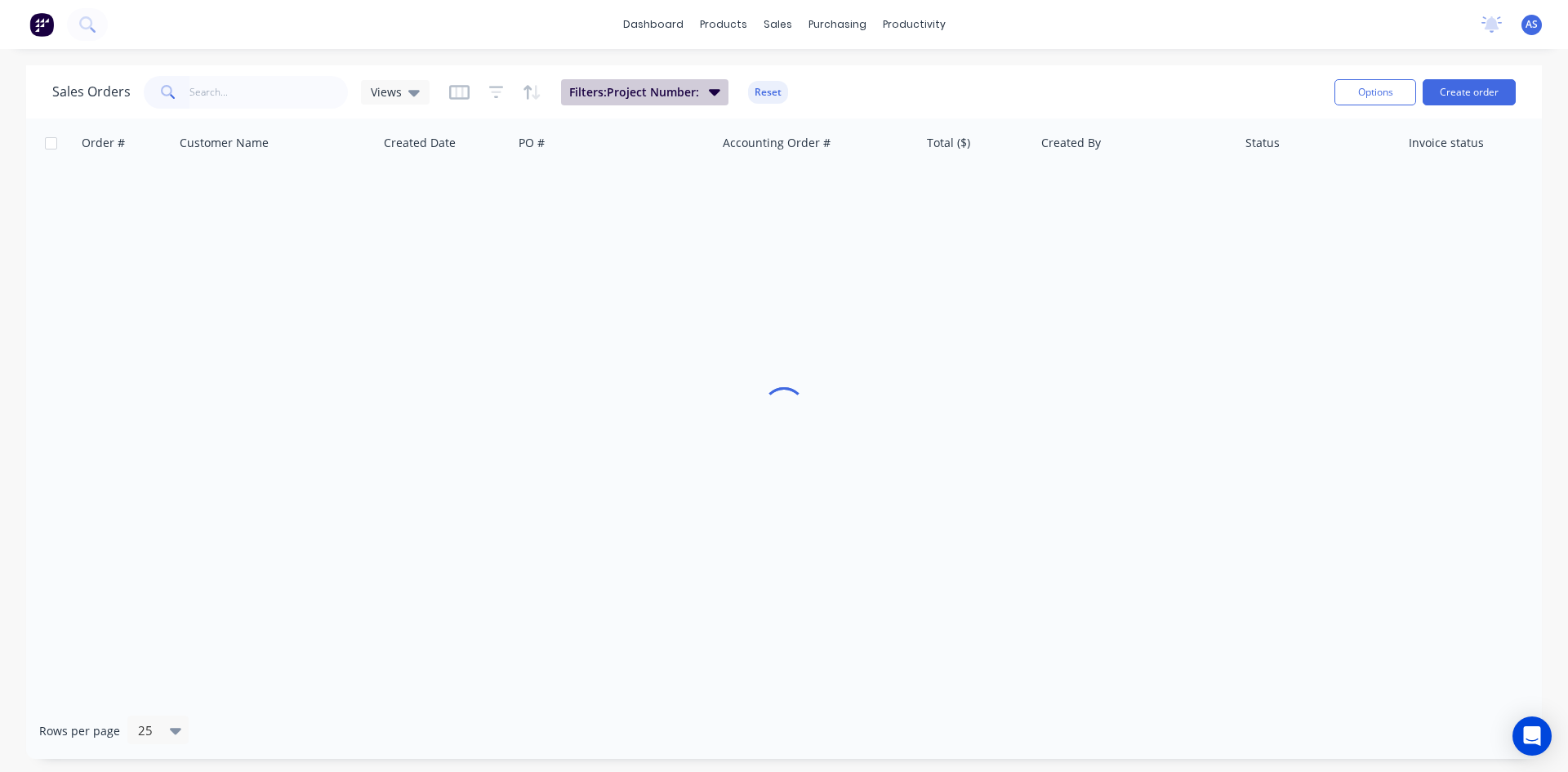
click at [676, 93] on span "Filters: Project Number:" at bounding box center [634, 92] width 130 height 16
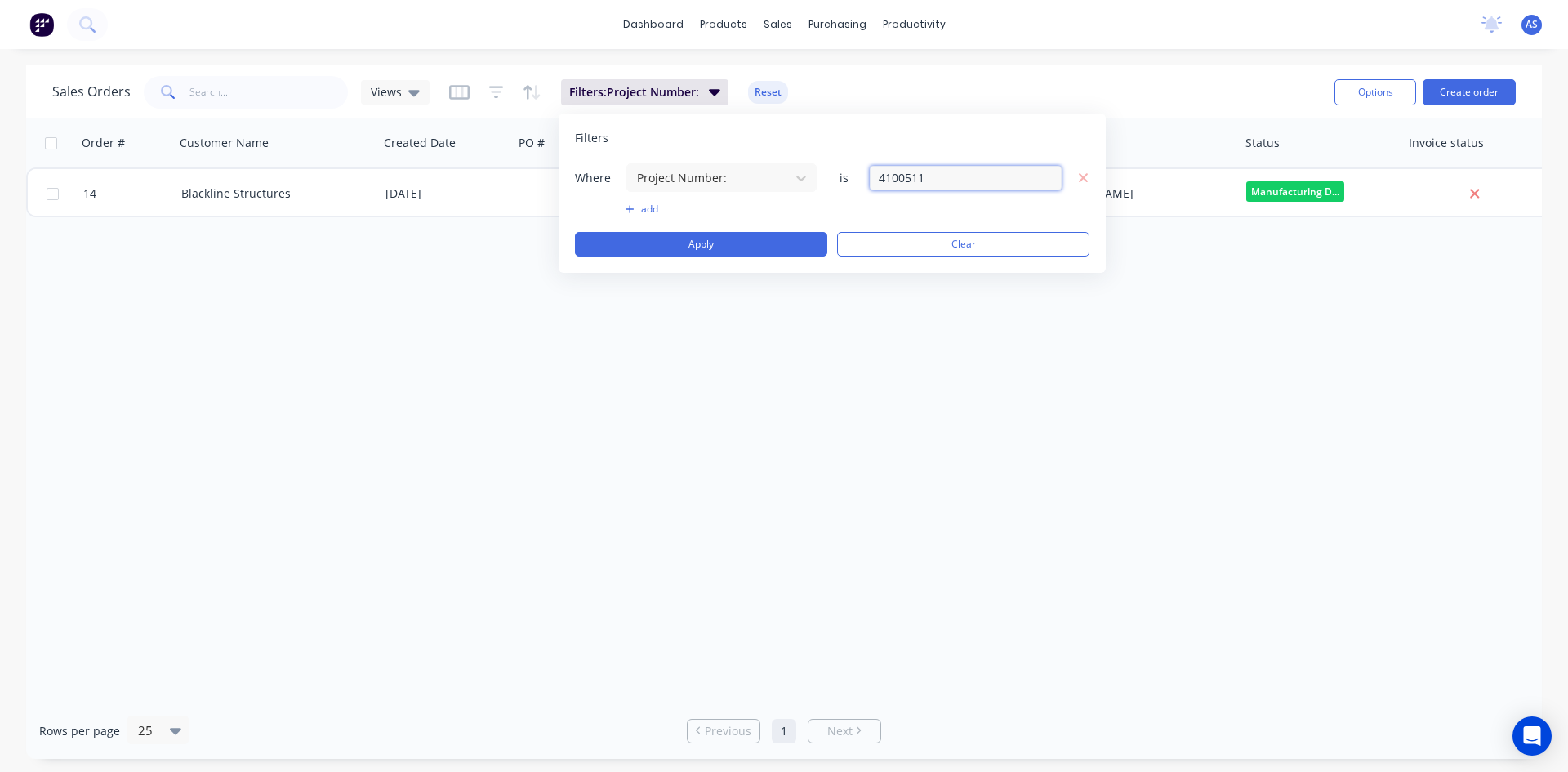
drag, startPoint x: 968, startPoint y: 182, endPoint x: 822, endPoint y: 188, distance: 146.1
click at [822, 188] on div "Where Project Number: is 4100511" at bounding box center [832, 177] width 515 height 30
type input "5081512"
click at [755, 248] on button "Apply" at bounding box center [701, 244] width 253 height 25
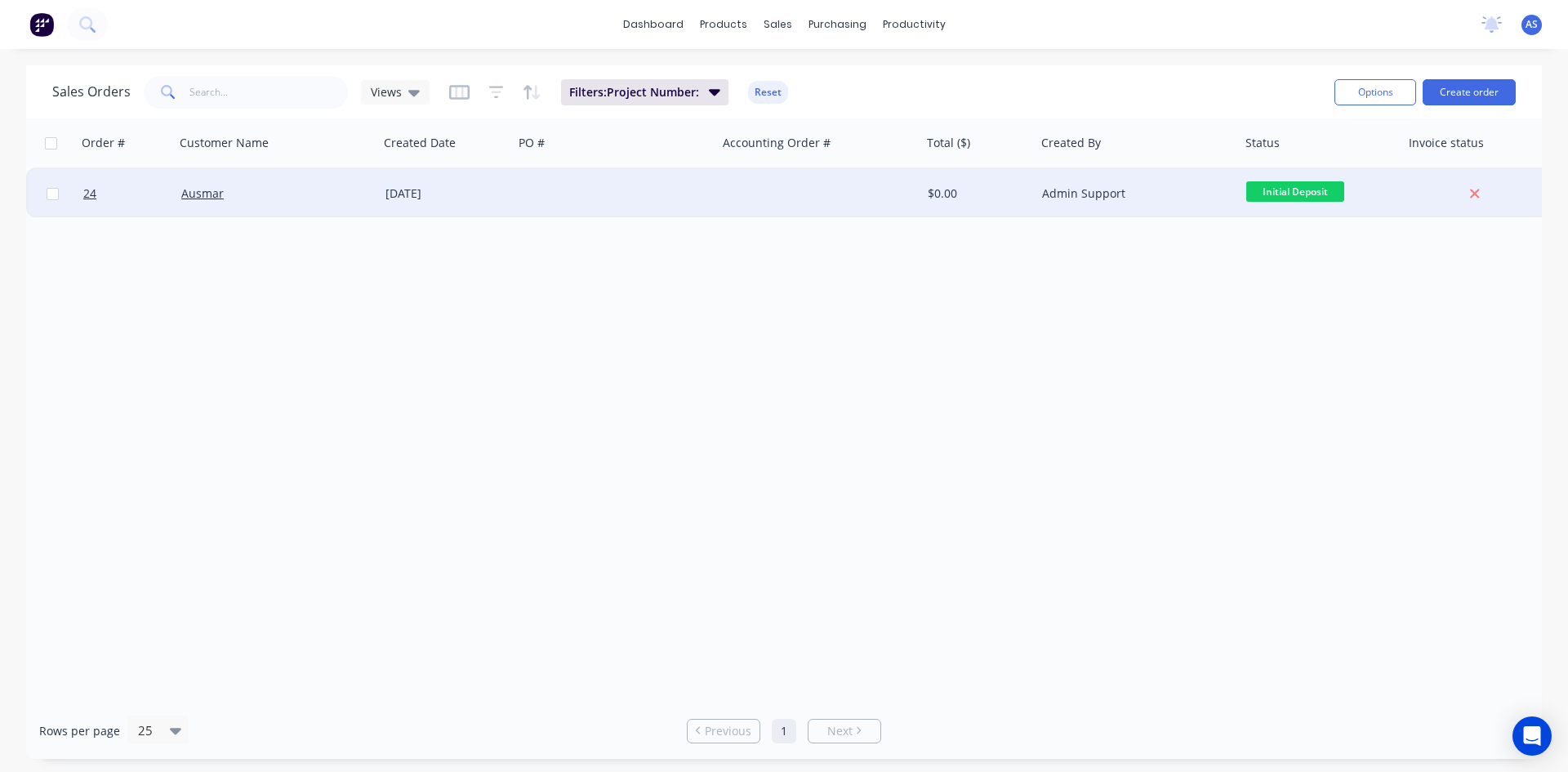
click at [705, 199] on div at bounding box center [616, 193] width 205 height 49
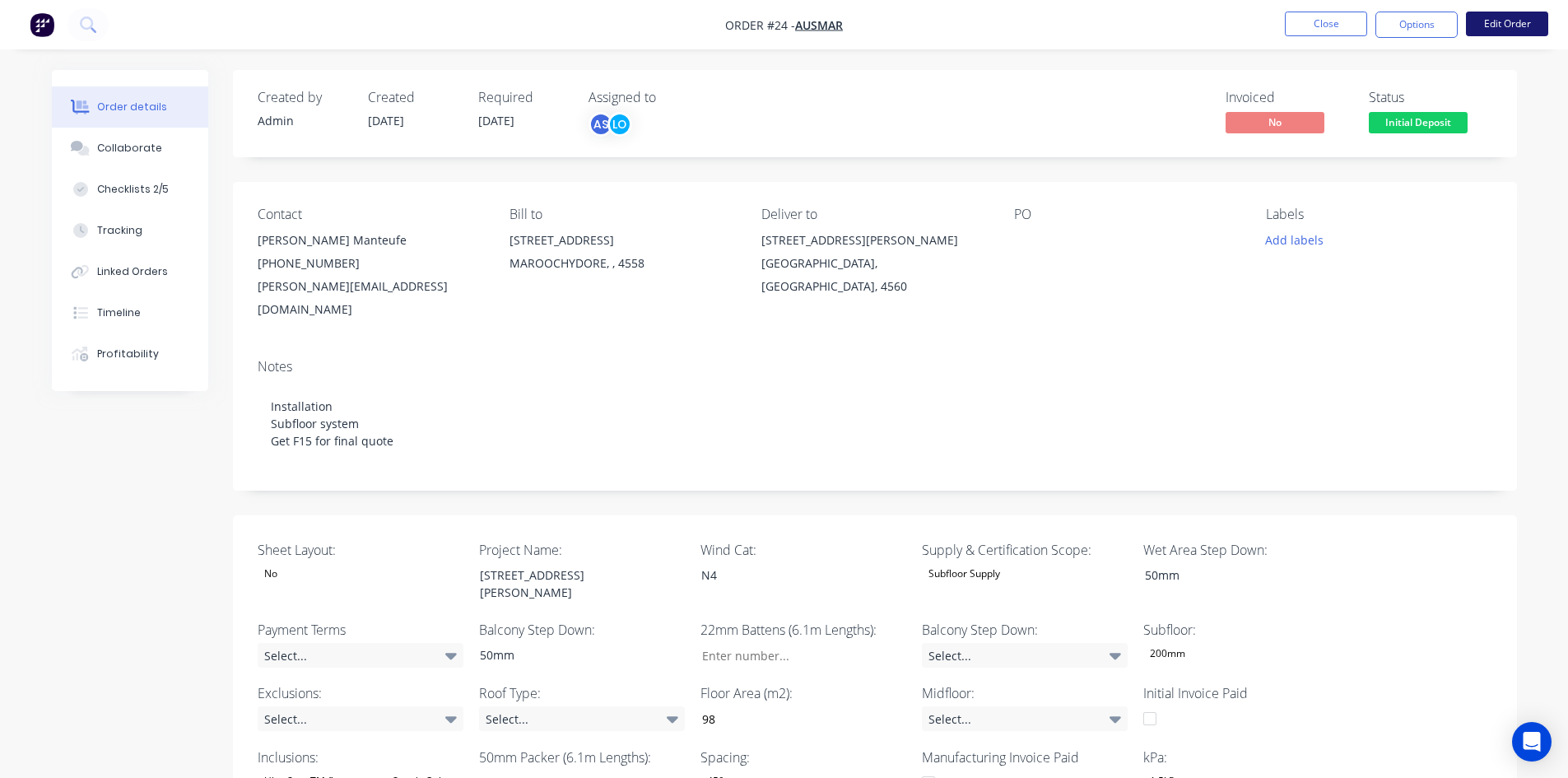
click at [1511, 23] on button "Edit Order" at bounding box center [1506, 23] width 82 height 25
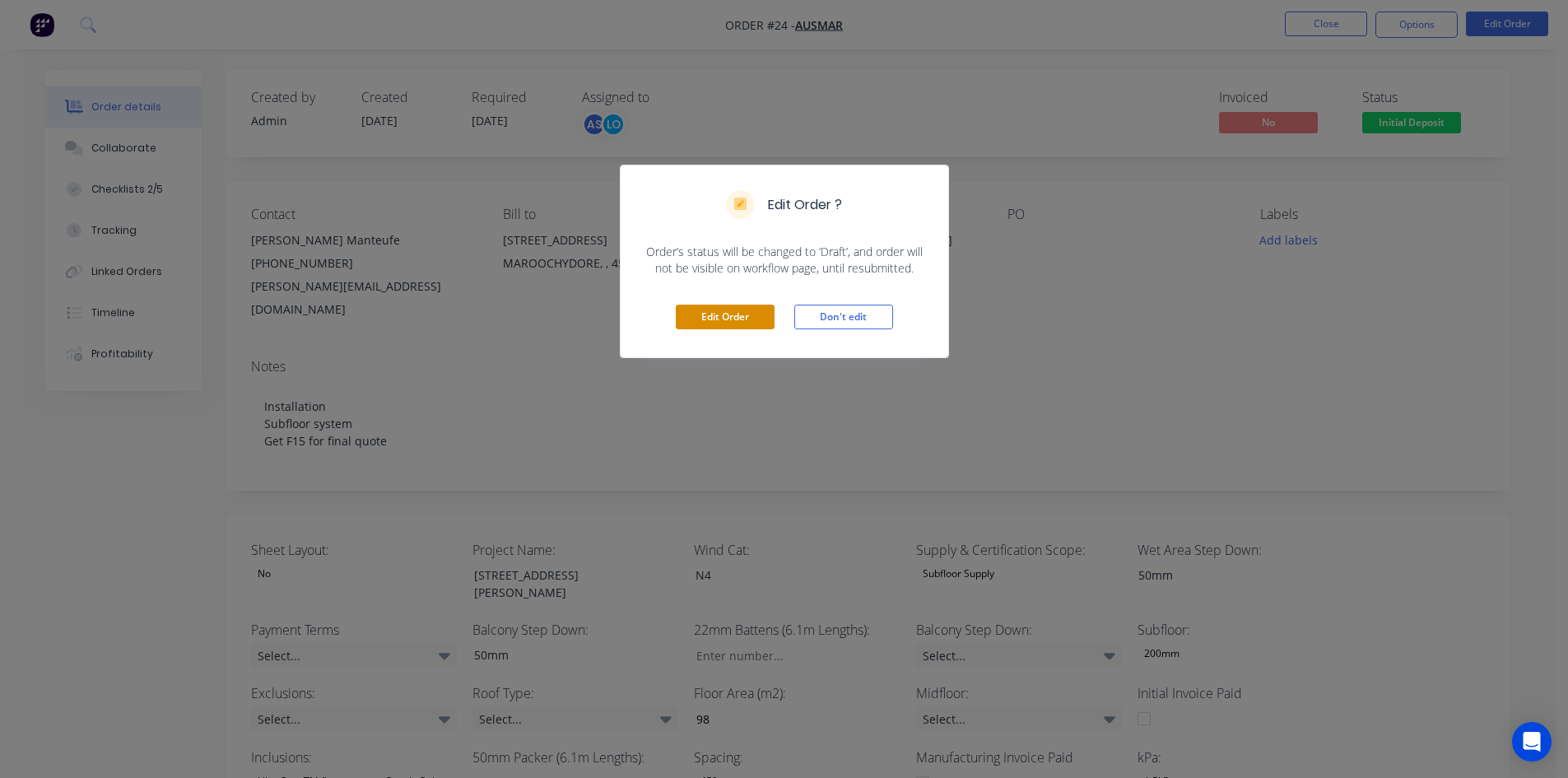
click at [720, 325] on button "Edit Order" at bounding box center [725, 317] width 99 height 25
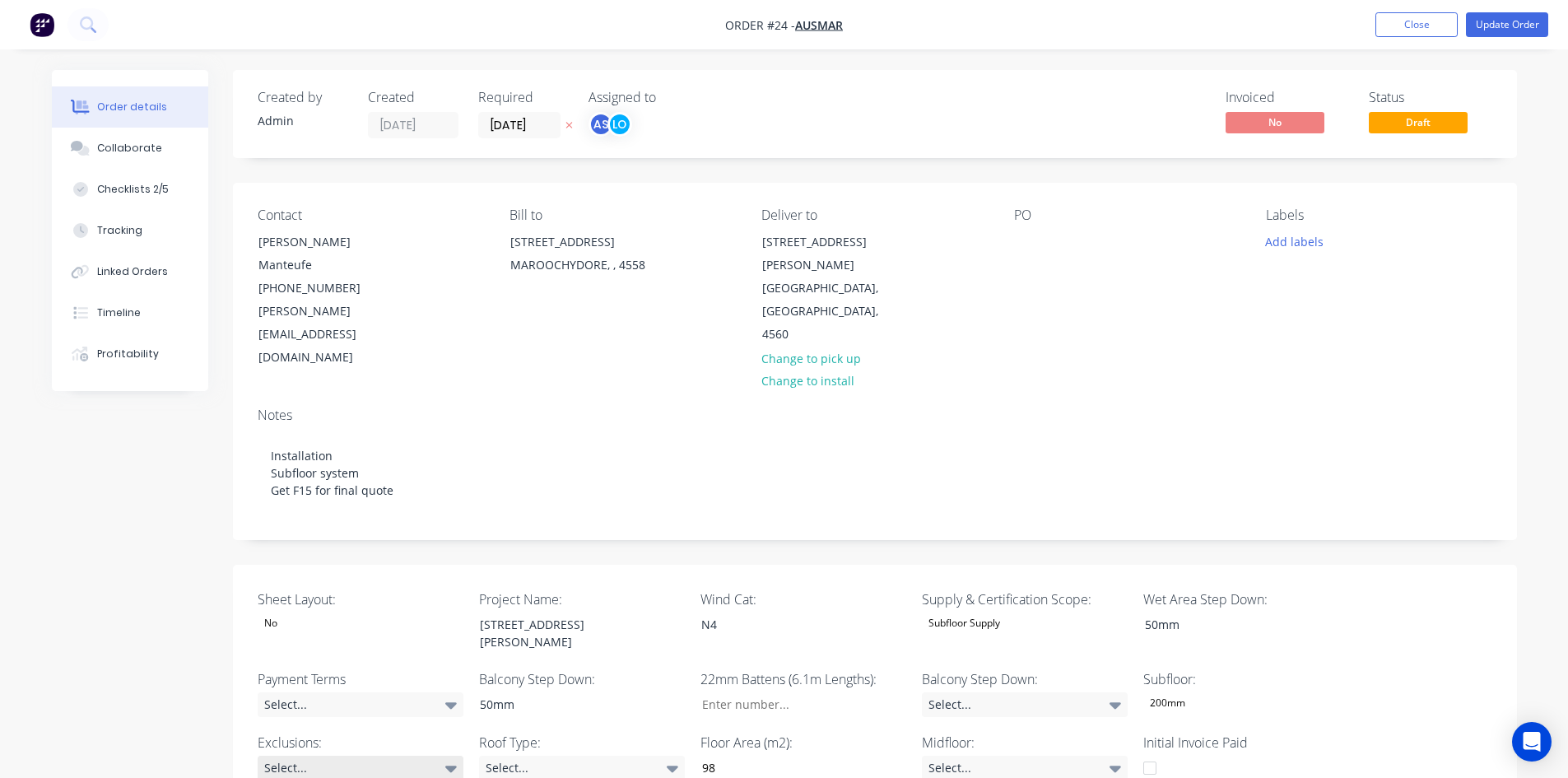
click at [335, 755] on div "Select..." at bounding box center [360, 768] width 206 height 25
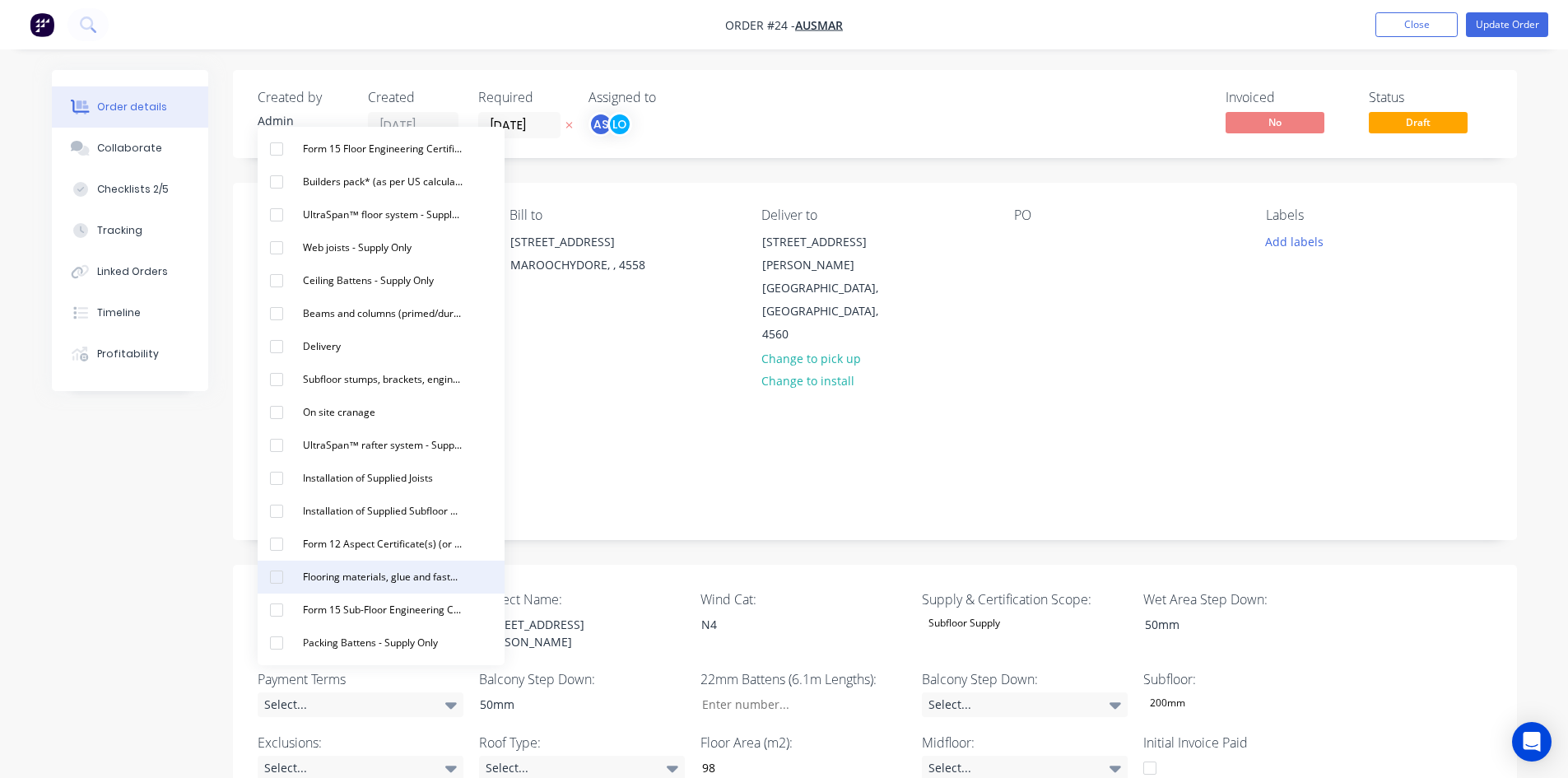
click at [320, 582] on div "Flooring materials, glue and fasteners - Supply Only" at bounding box center [383, 577] width 173 height 22
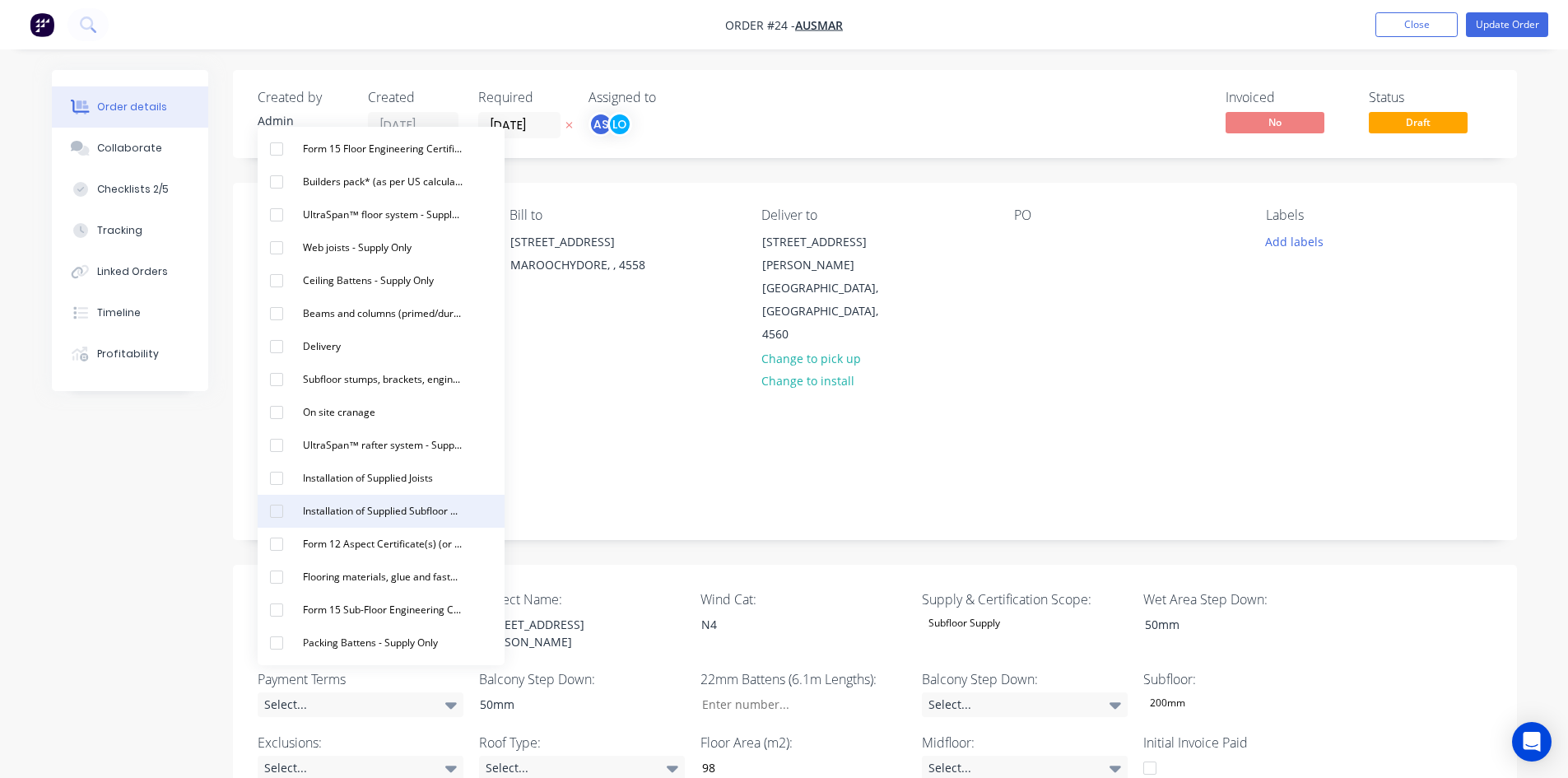
click at [298, 508] on div "Installation of Supplied Subfloor Beams and columns Items" at bounding box center [383, 511] width 173 height 22
click at [322, 477] on div "Installation of Supplied Joists" at bounding box center [367, 478] width 143 height 22
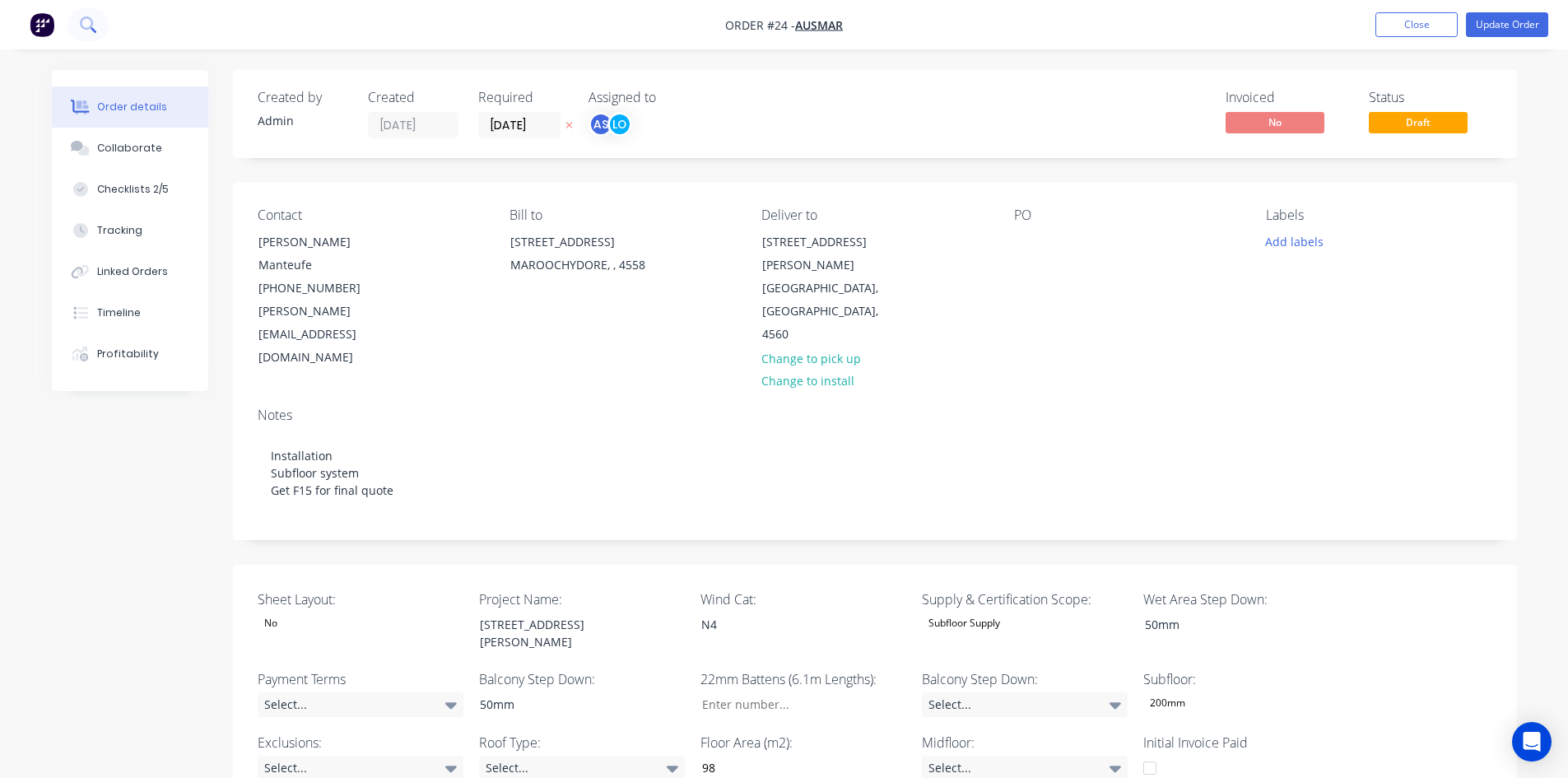
click at [88, 12] on button at bounding box center [88, 25] width 42 height 33
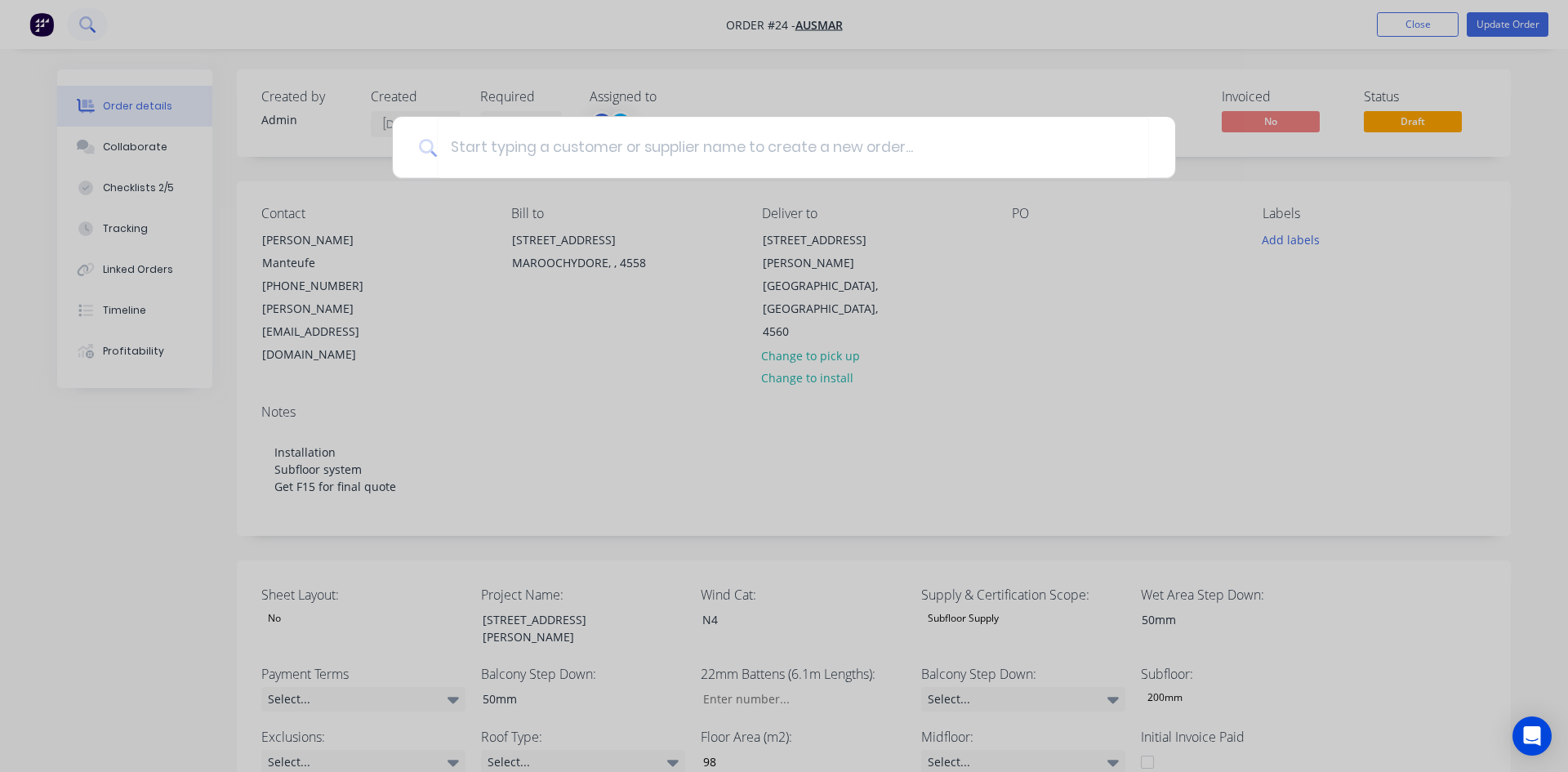
click at [88, 12] on div at bounding box center [784, 386] width 1568 height 772
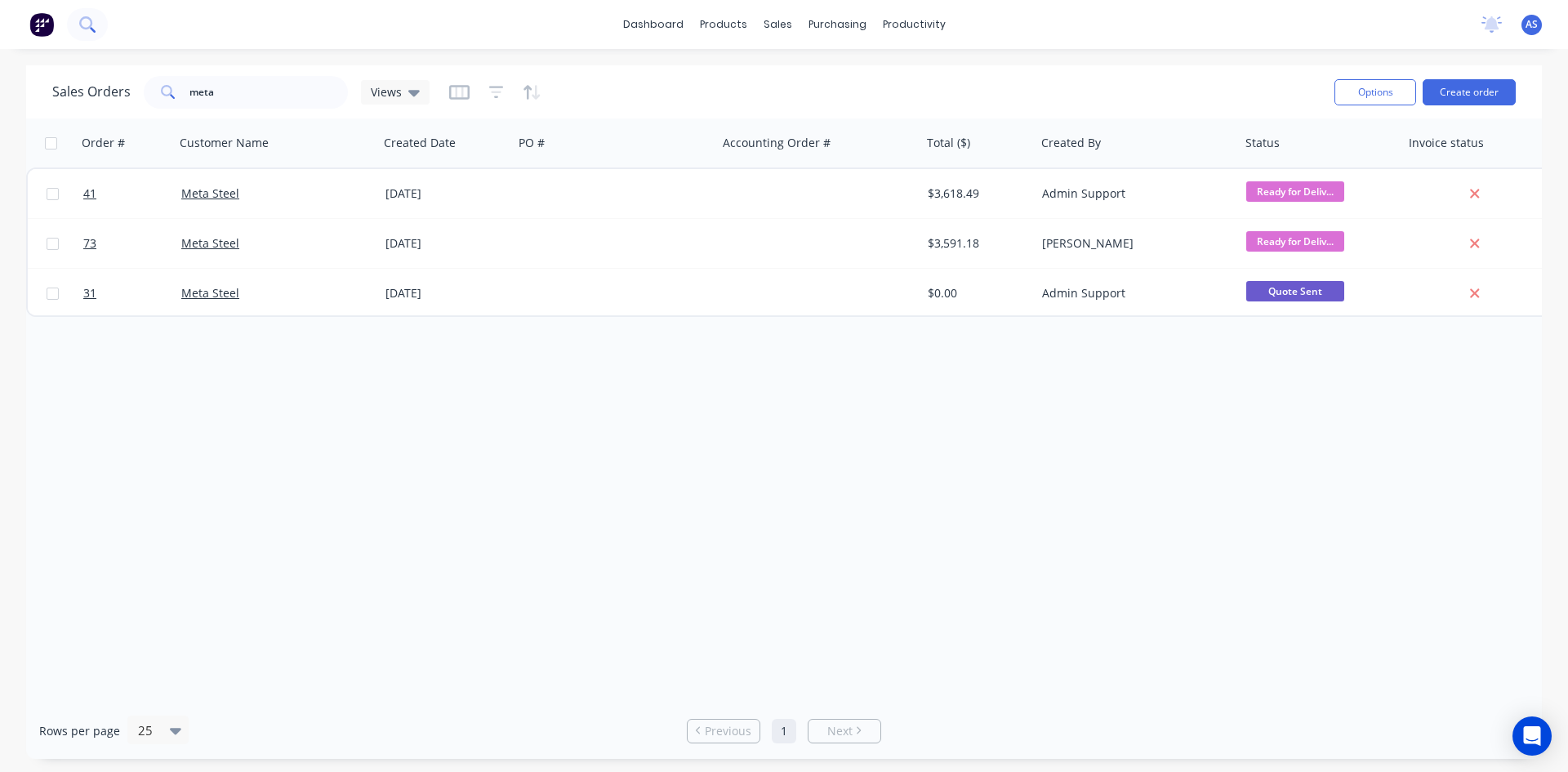
click at [80, 21] on icon at bounding box center [85, 22] width 13 height 13
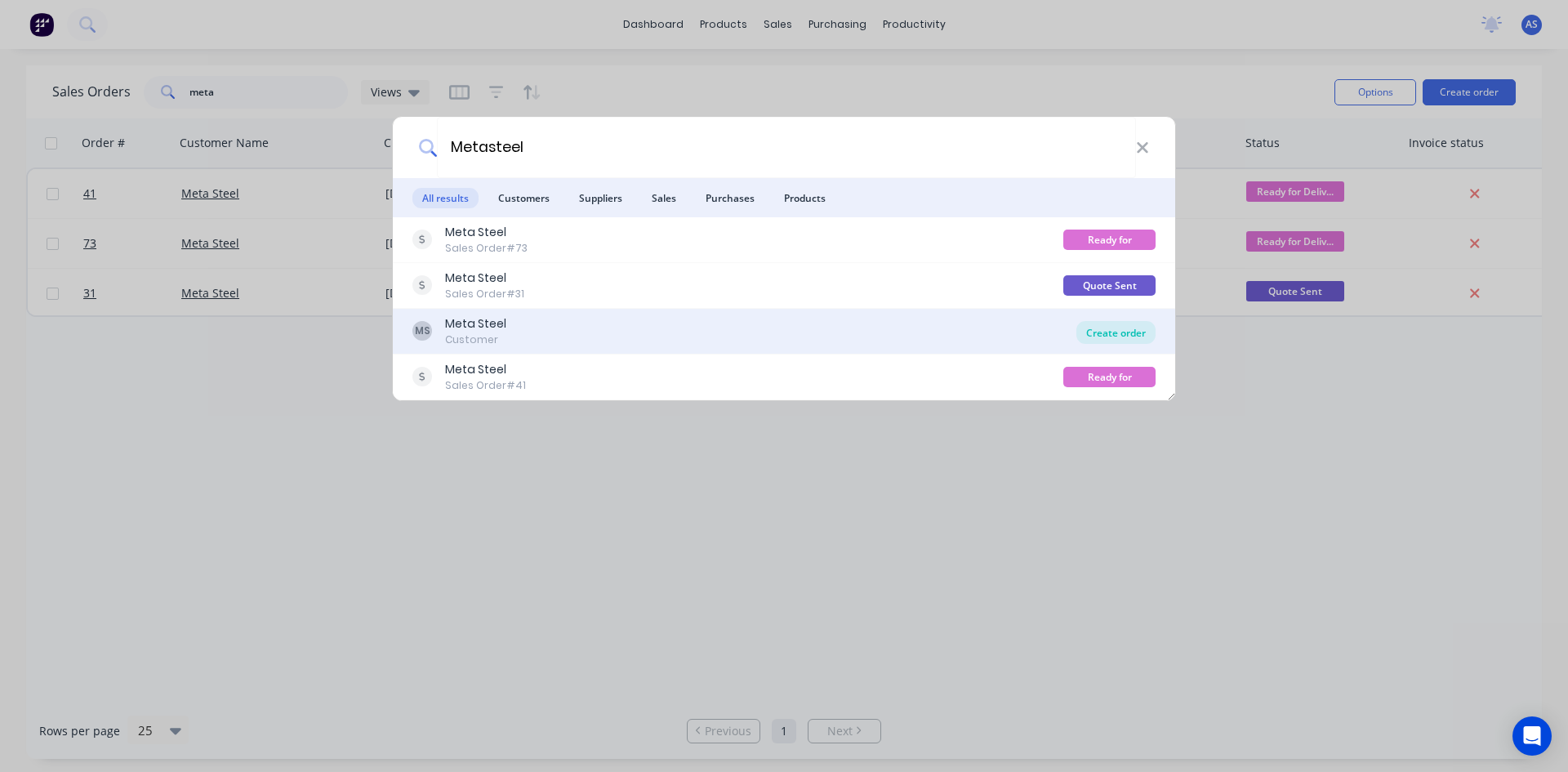
type input "Metasteel"
click at [1111, 332] on div "Create order" at bounding box center [1116, 332] width 79 height 23
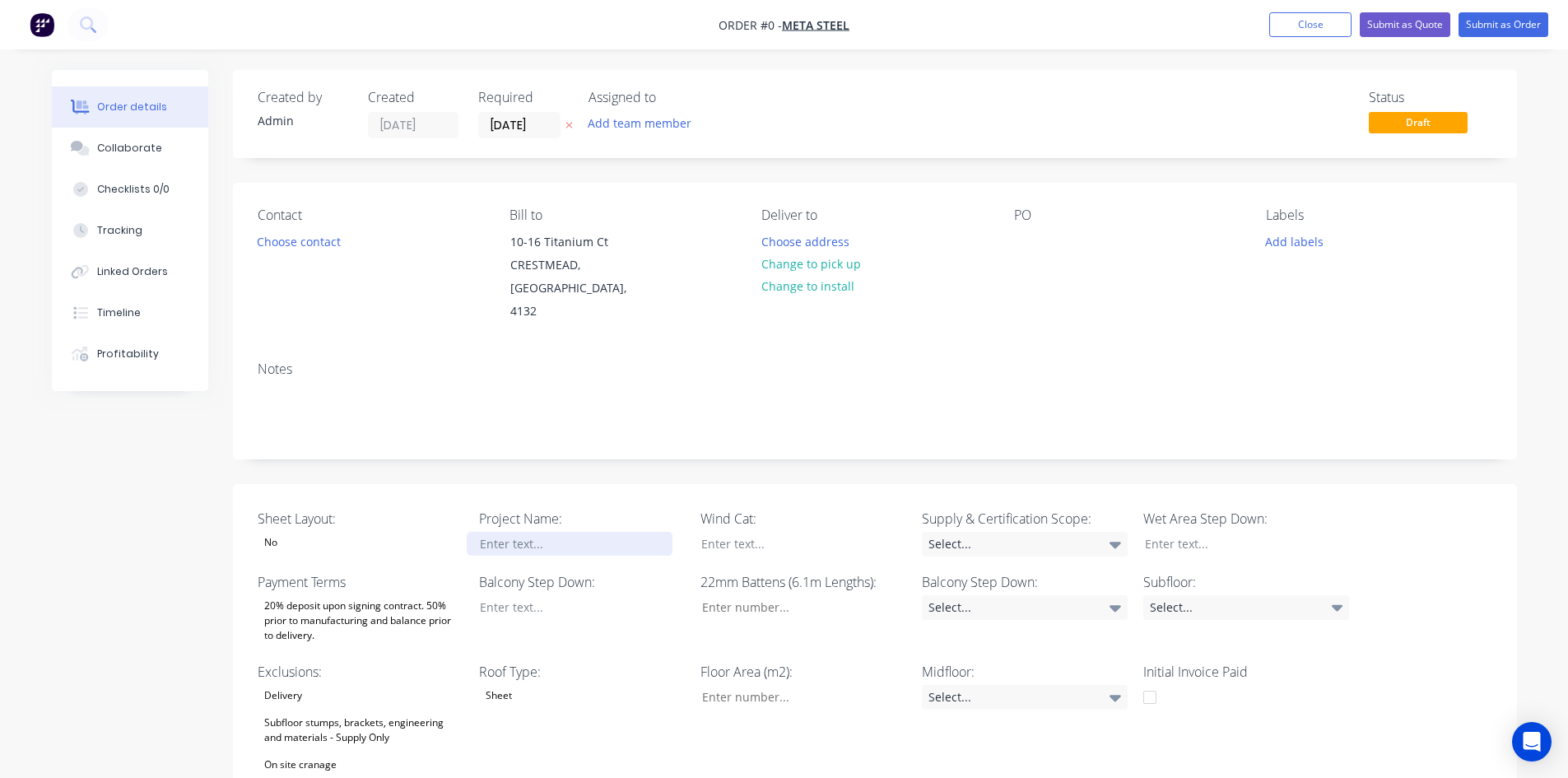
click at [520, 532] on div at bounding box center [570, 544] width 206 height 24
click at [477, 532] on div "l Rolling" at bounding box center [570, 544] width 206 height 24
click at [635, 124] on button "Add team member" at bounding box center [639, 123] width 121 height 23
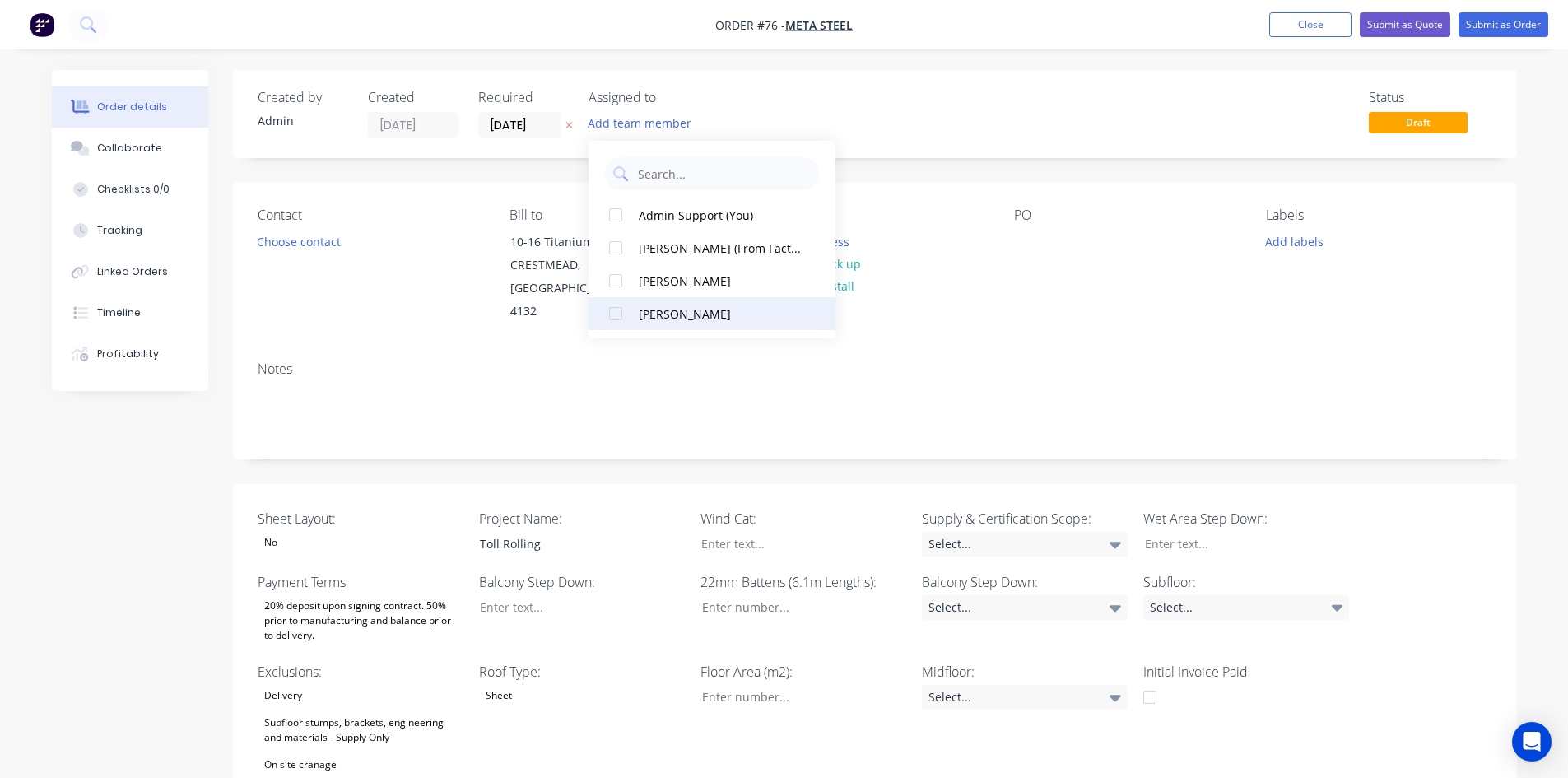
click at [669, 316] on div "[PERSON_NAME]" at bounding box center [721, 314] width 165 height 17
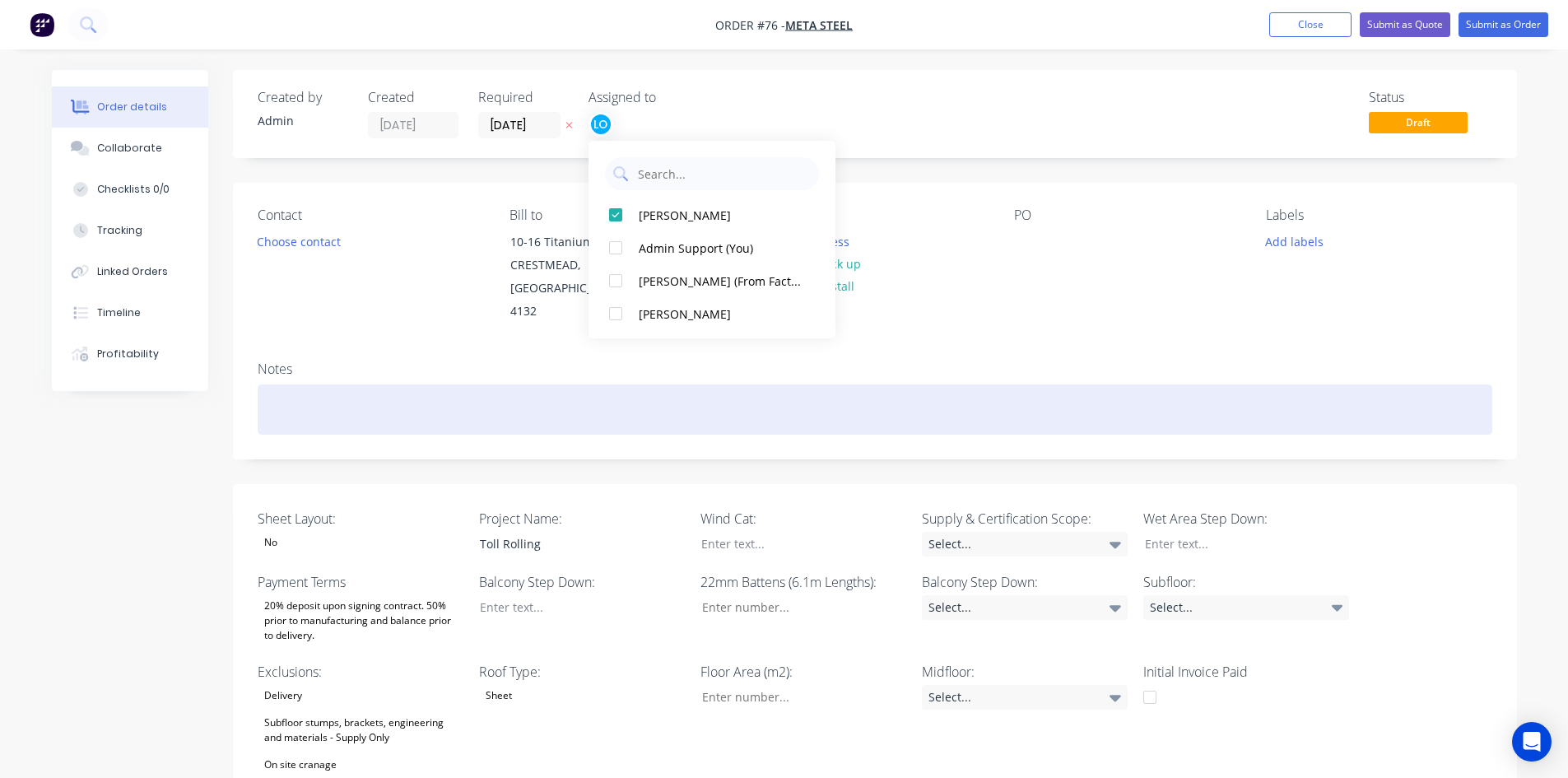
click at [496, 398] on div at bounding box center [874, 410] width 1234 height 50
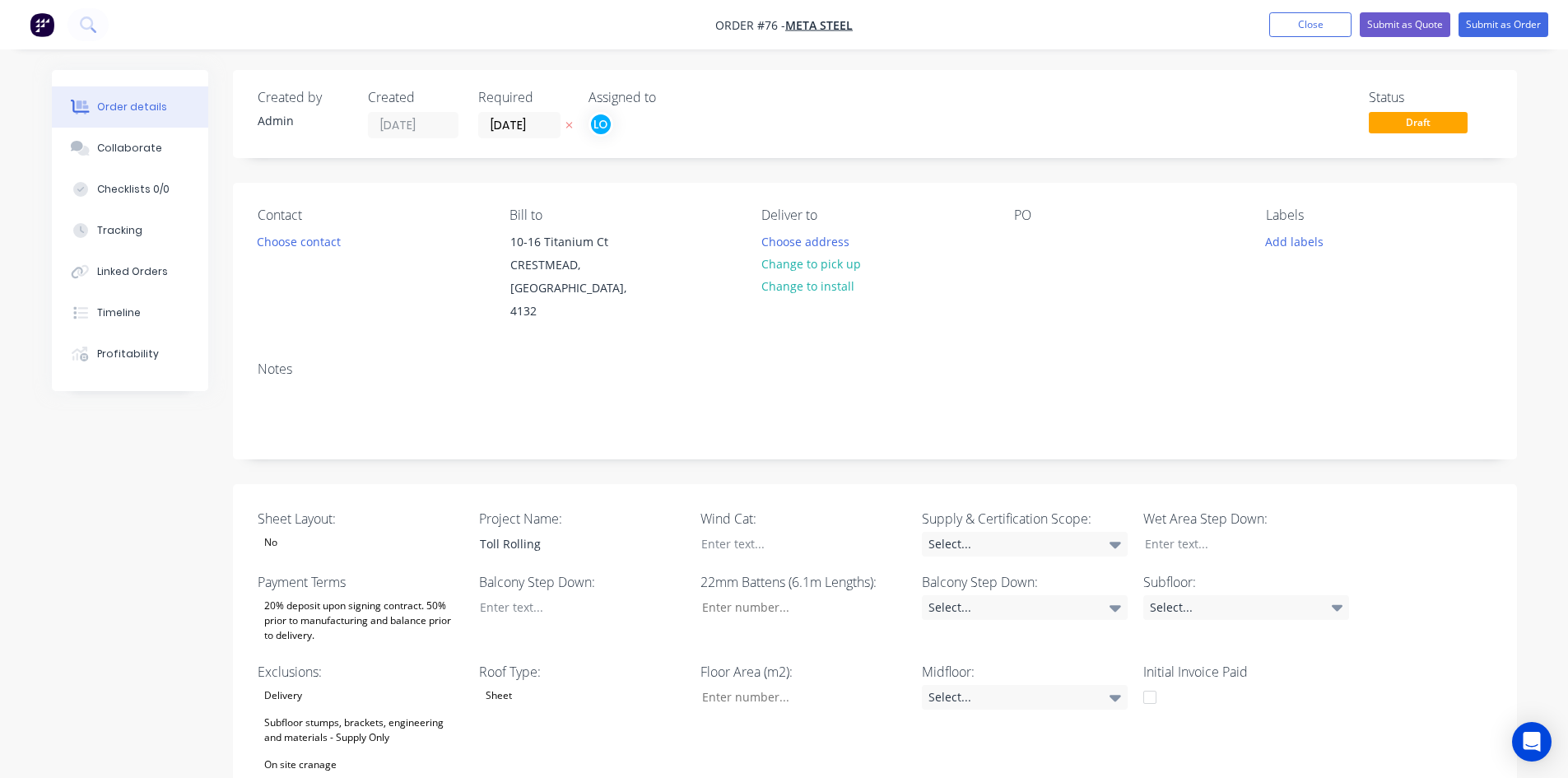
drag, startPoint x: 556, startPoint y: 531, endPoint x: 354, endPoint y: 536, distance: 202.1
drag, startPoint x: 549, startPoint y: 528, endPoint x: 355, endPoint y: 519, distance: 194.2
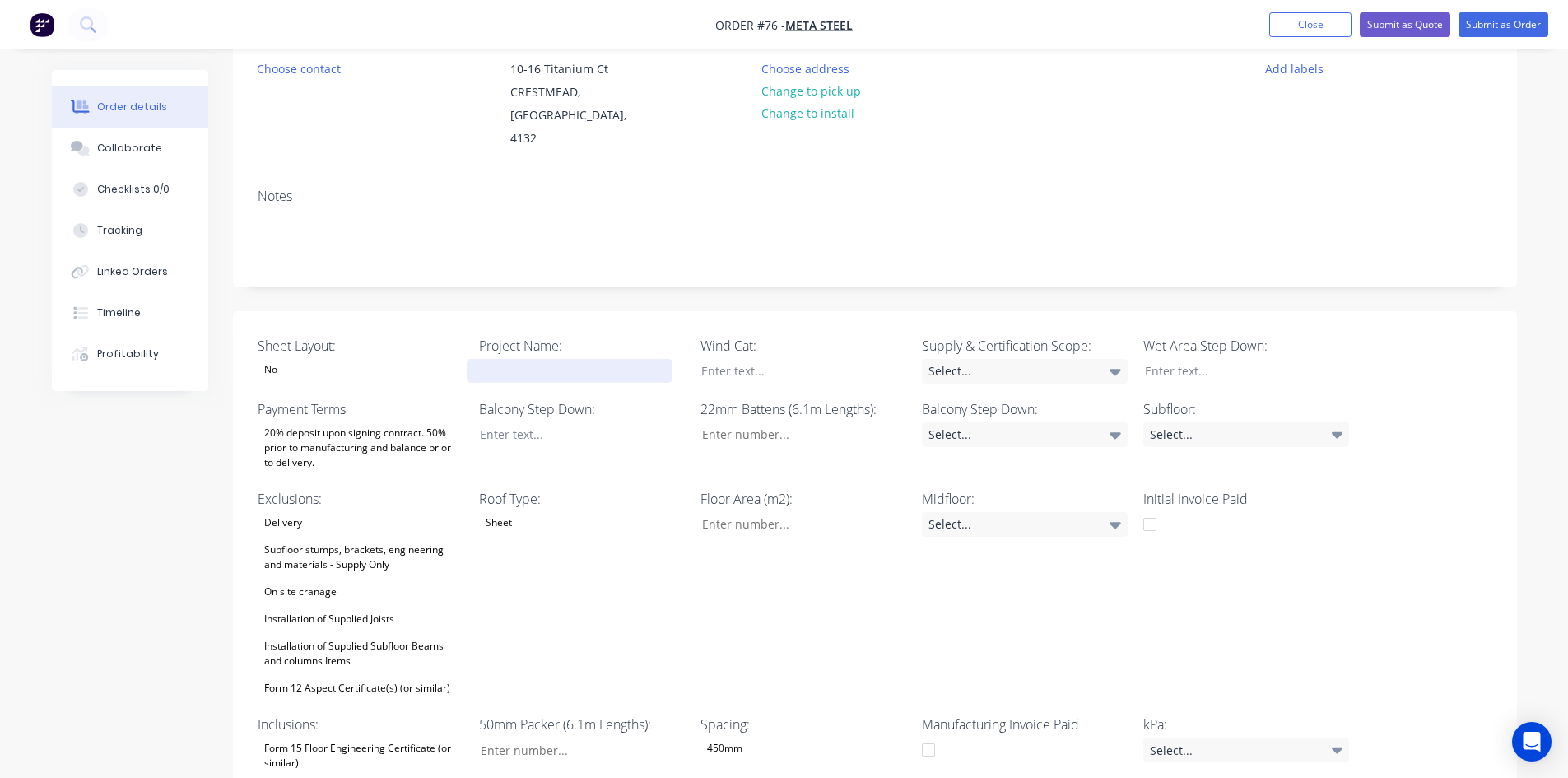
scroll to position [247, 0]
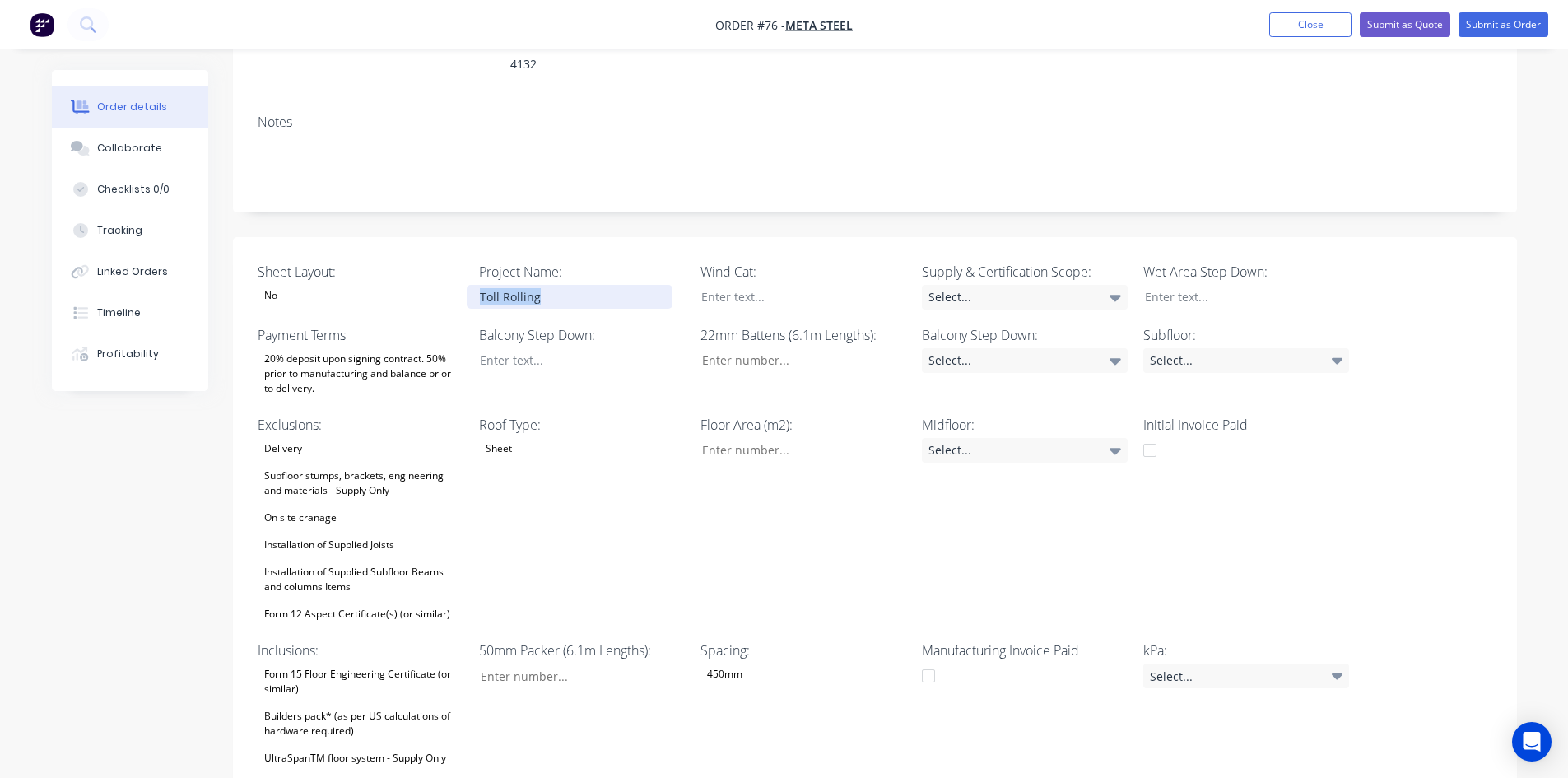
drag, startPoint x: 539, startPoint y: 273, endPoint x: 238, endPoint y: 277, distance: 301.0
click at [238, 277] on div "Sheet Layout: No Project Name: Toll Rolling Wind Cat: Supply & Certification Sc…" at bounding box center [875, 548] width 1284 height 620
drag, startPoint x: 580, startPoint y: 282, endPoint x: 306, endPoint y: 297, distance: 274.4
click at [306, 297] on div "Sheet Layout: No Project Name: Toll Rolling Wind Cat: Supply & Certification Sc…" at bounding box center [875, 548] width 1284 height 620
click at [576, 285] on div "Toll Rolling" at bounding box center [570, 297] width 206 height 24
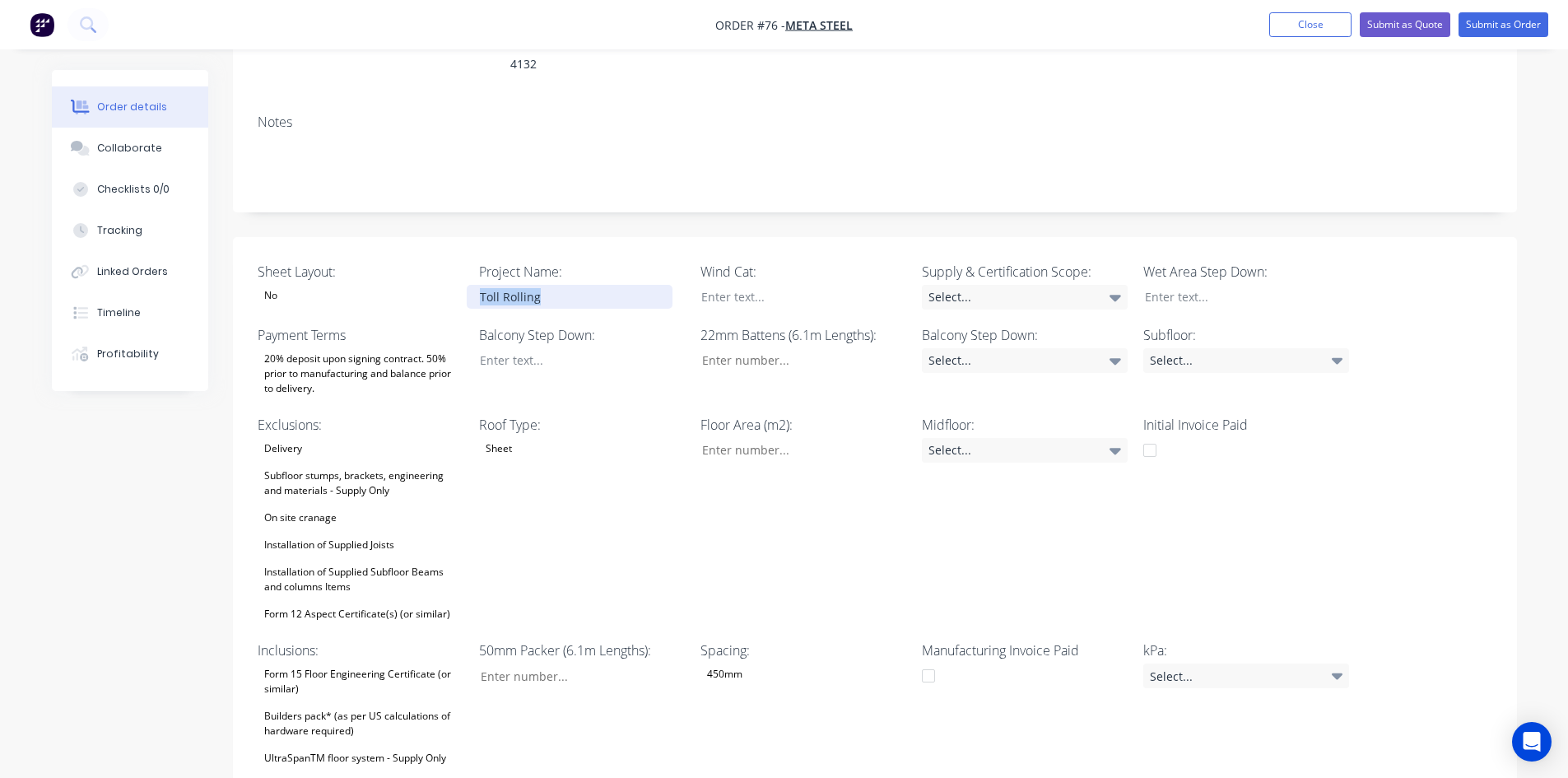
drag, startPoint x: 576, startPoint y: 269, endPoint x: 465, endPoint y: 270, distance: 111.0
click at [465, 270] on div "Sheet Layout: No Project Name: Toll Rolling Wind Cat: Supply & Certification Sc…" at bounding box center [875, 548] width 1284 height 620
drag, startPoint x: 560, startPoint y: 280, endPoint x: 405, endPoint y: 278, distance: 155.0
click at [405, 278] on div "Sheet Layout: No Project Name: Toll Rolling Wind Cat: Supply & Certification Sc…" at bounding box center [875, 548] width 1284 height 620
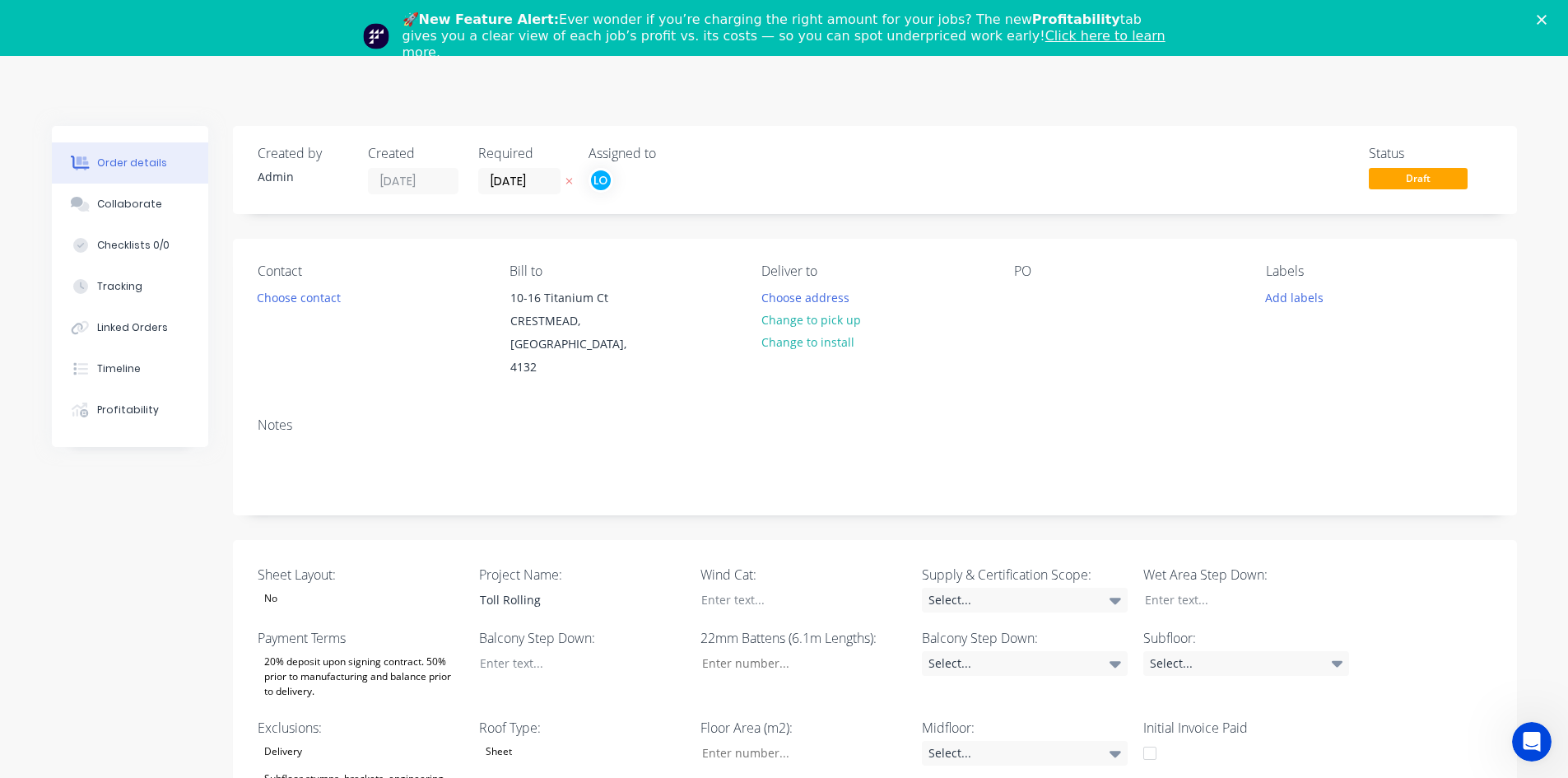
click at [1546, 15] on icon "Close" at bounding box center [1541, 19] width 10 height 10
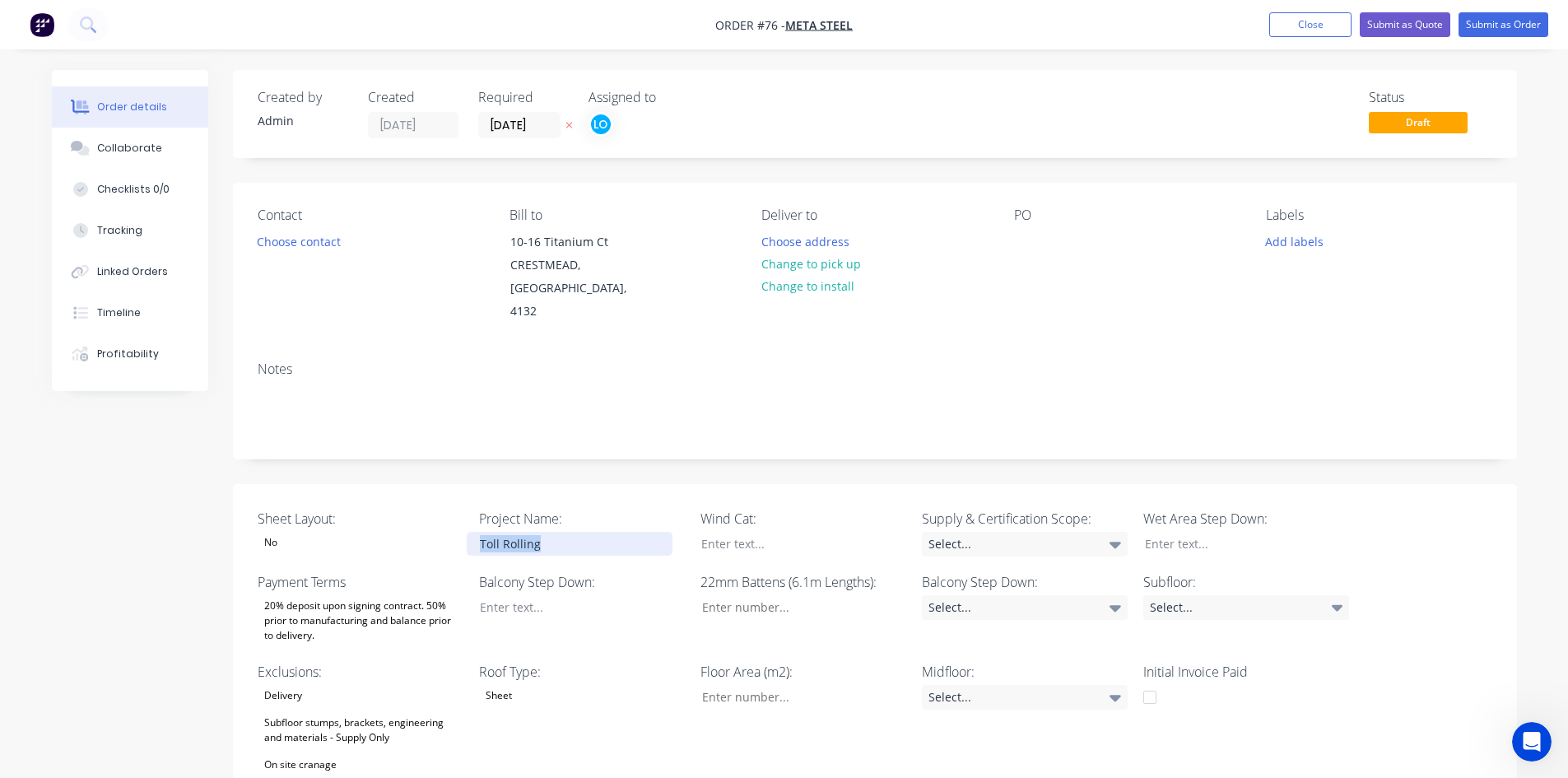
drag, startPoint x: 548, startPoint y: 528, endPoint x: 363, endPoint y: 550, distance: 186.3
click at [788, 532] on div at bounding box center [791, 544] width 206 height 24
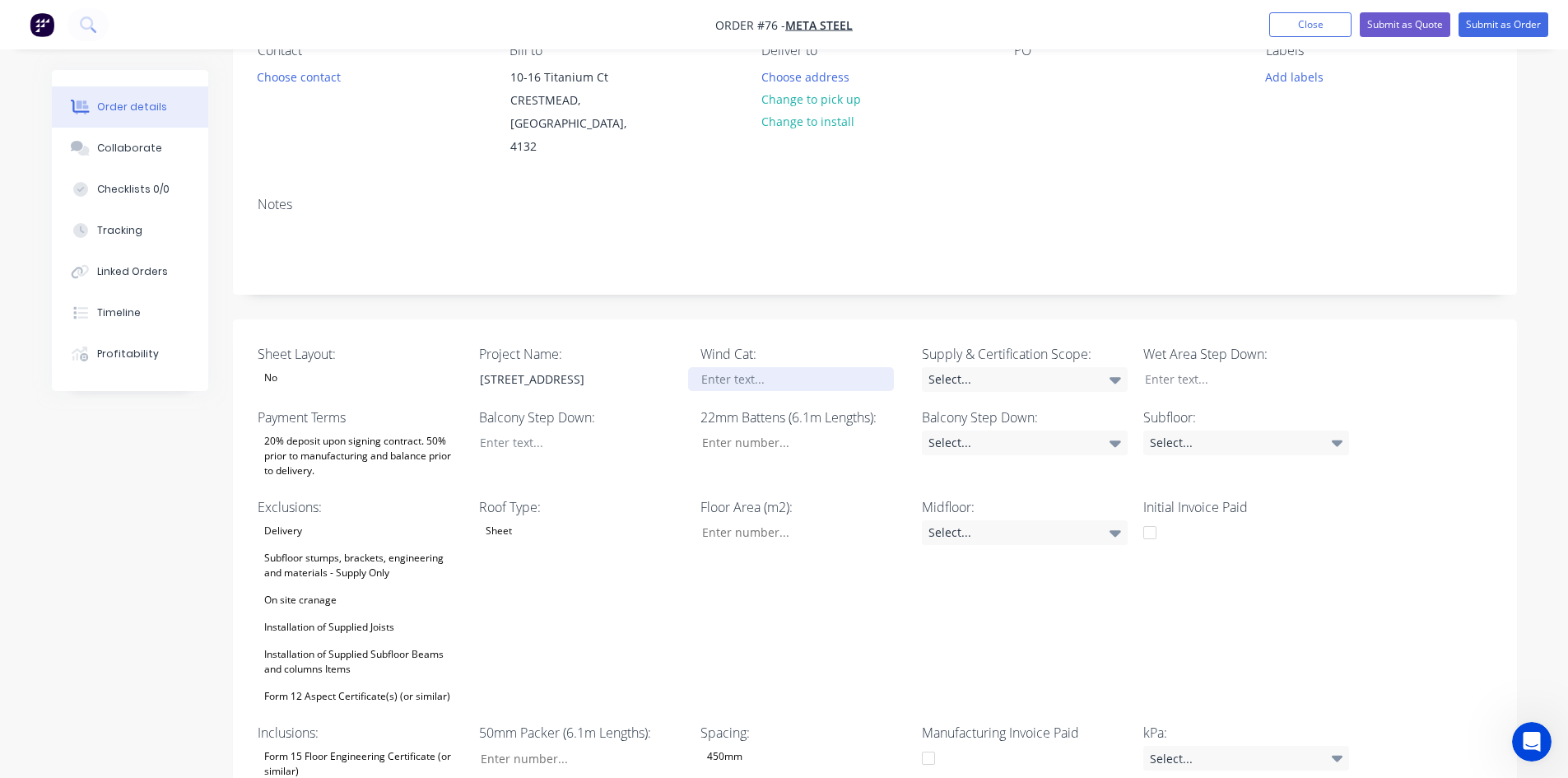
scroll to position [247, 0]
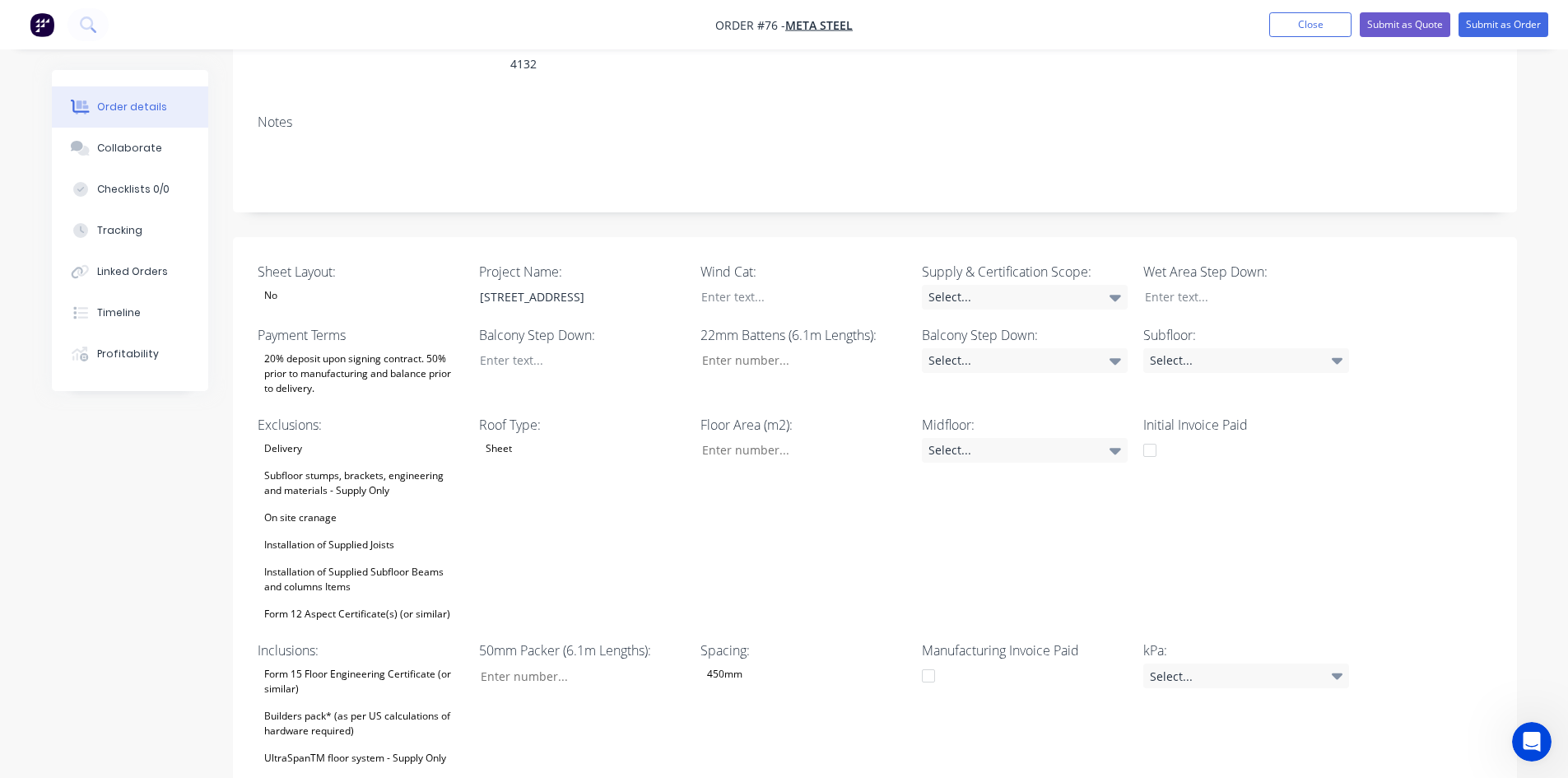
click at [318, 465] on div "Subfloor stumps, brackets, engineering and materials - Supply Only" at bounding box center [360, 483] width 206 height 36
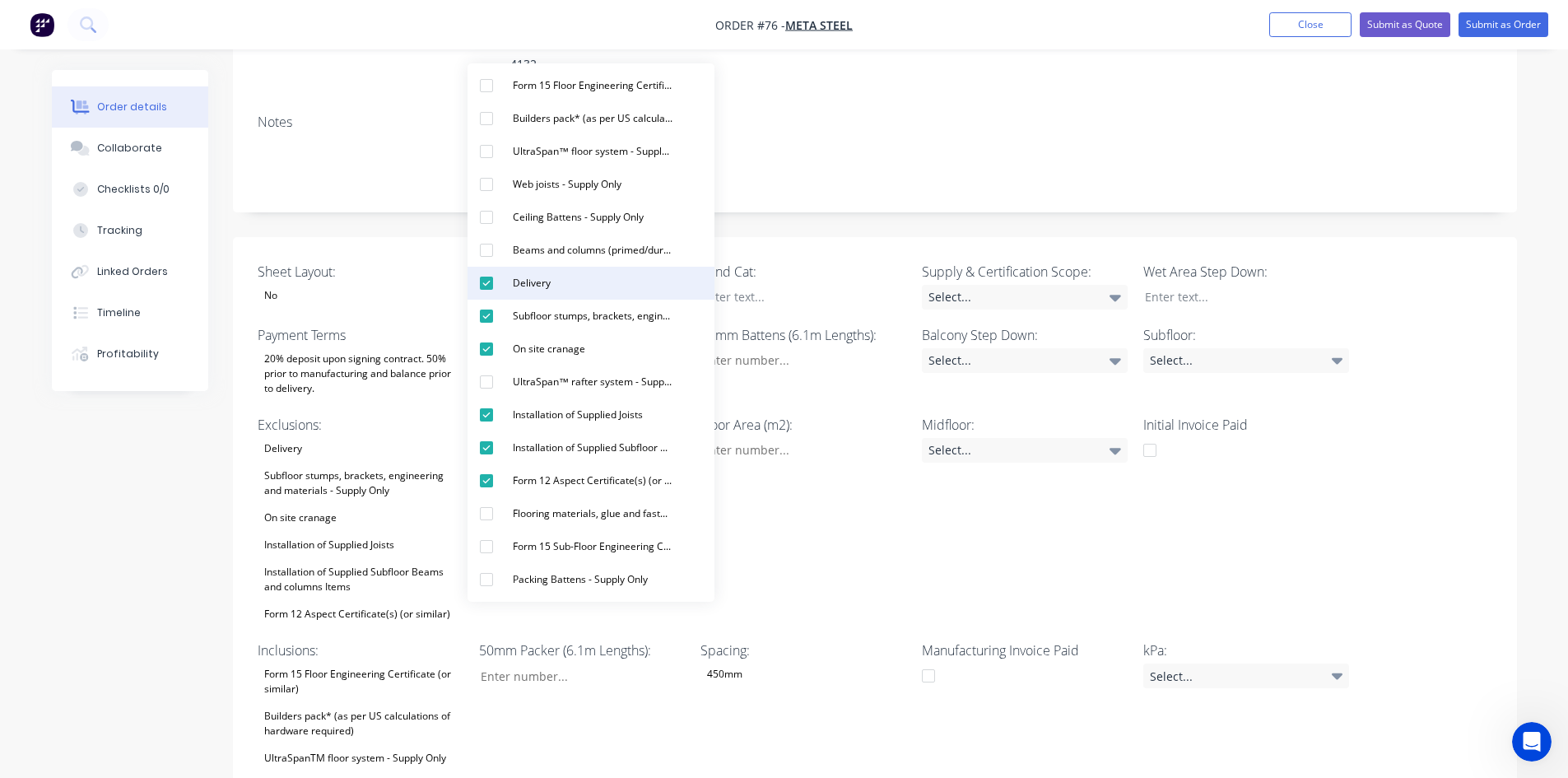
click at [550, 276] on div "Delivery" at bounding box center [531, 282] width 51 height 22
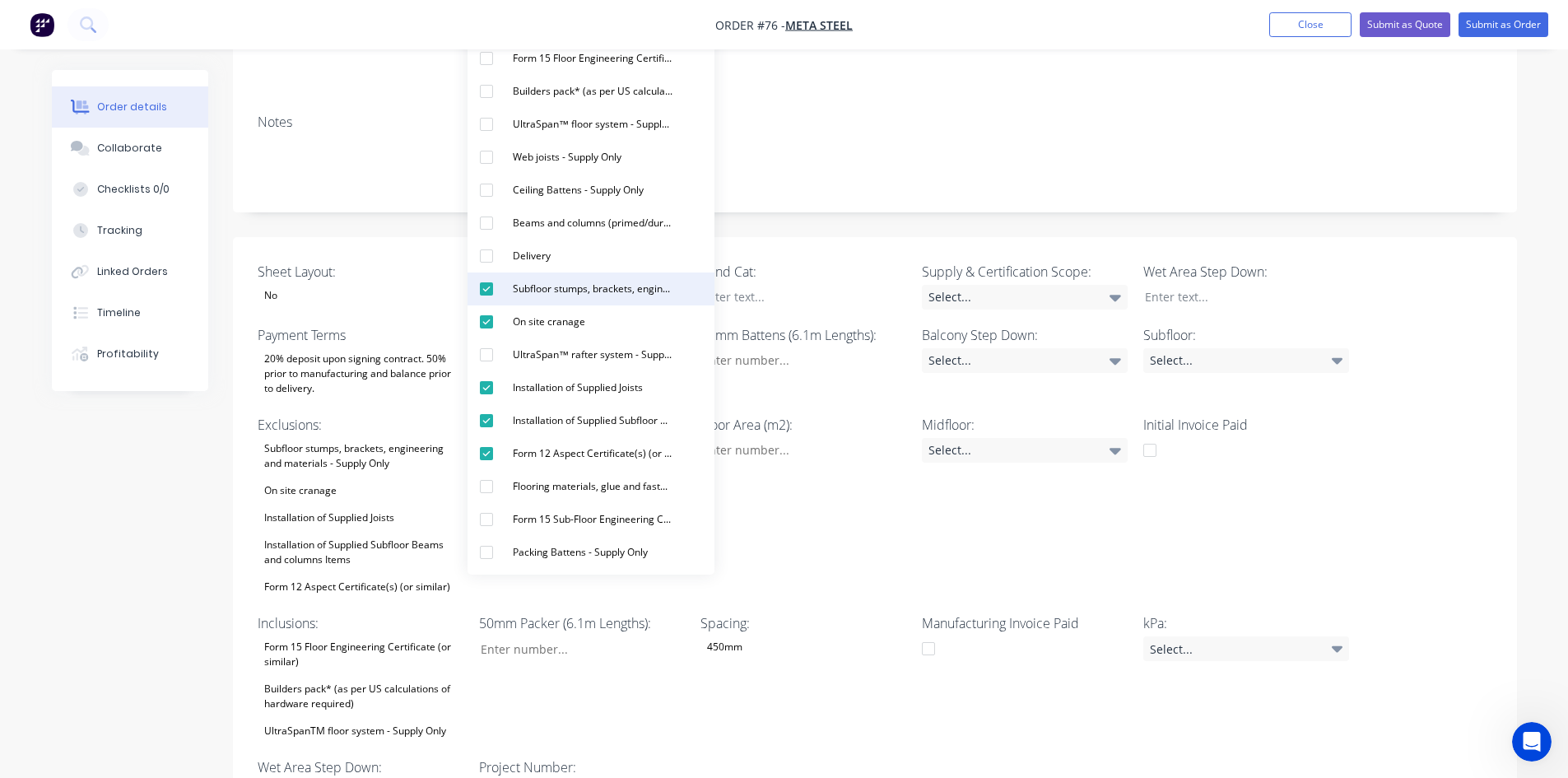
click at [526, 287] on div "Subfloor stumps, brackets, engineering and materials - Supply Only" at bounding box center [593, 289] width 173 height 22
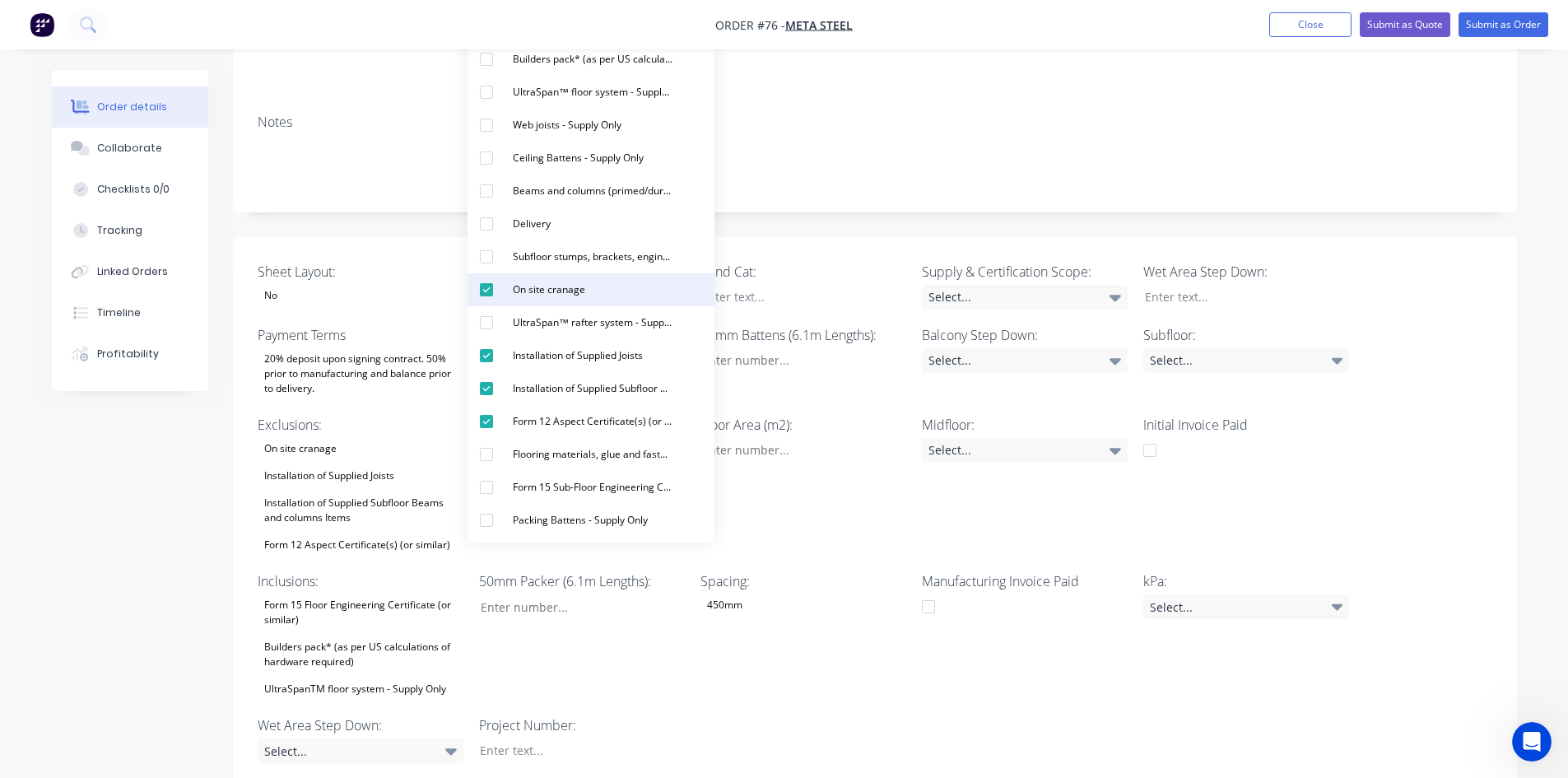
click at [535, 284] on div "On site cranage" at bounding box center [548, 289] width 86 height 22
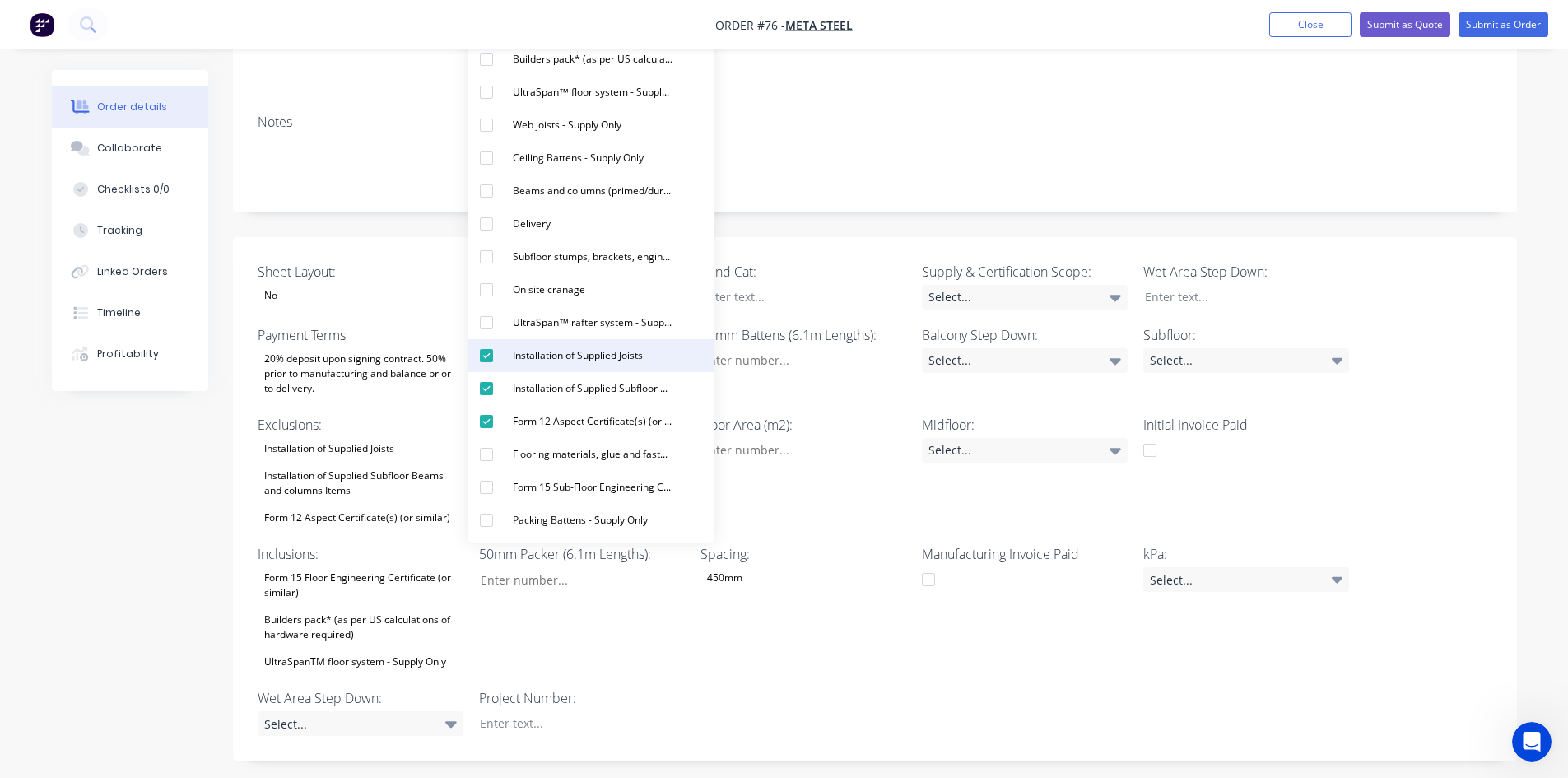
click at [535, 342] on button "Installation of Supplied Joists" at bounding box center [591, 355] width 247 height 33
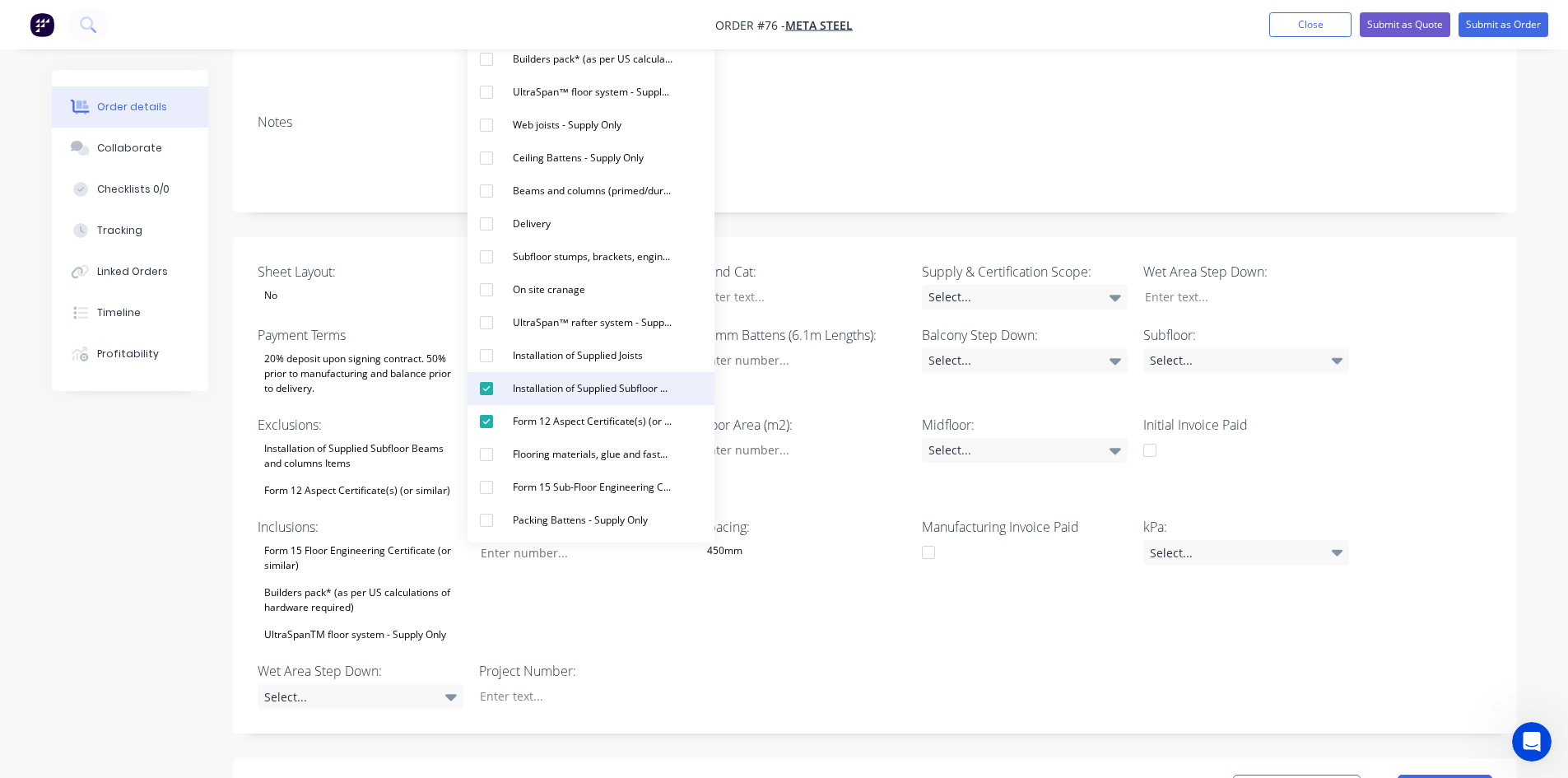
click at [524, 386] on div "Installation of Supplied Subfloor Beams and columns Items" at bounding box center [593, 388] width 173 height 22
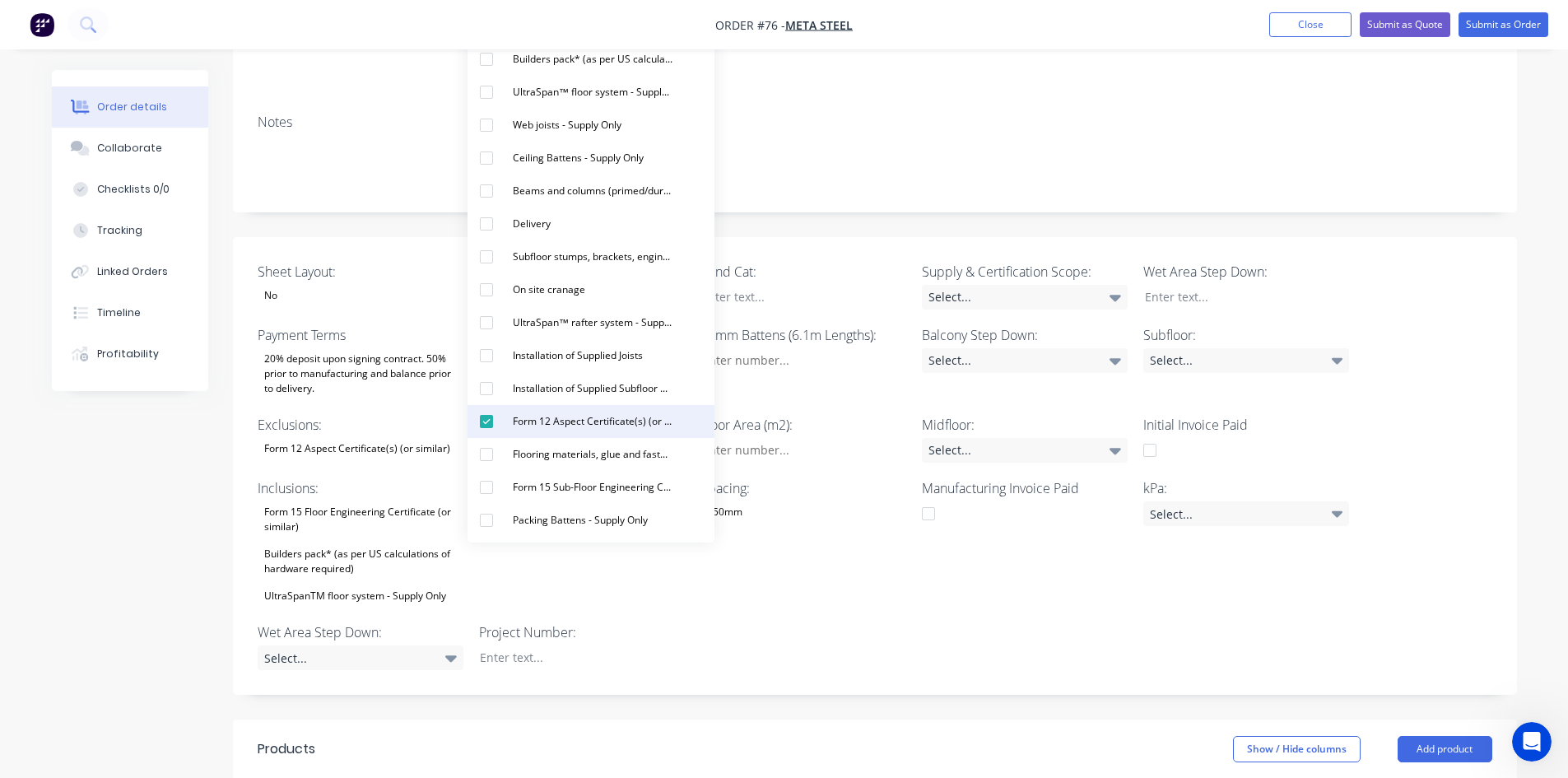
click at [522, 412] on div "Form 12 Aspect Certificate(s) (or similar)" at bounding box center [593, 421] width 173 height 22
click at [355, 502] on div "Form 15 Floor Engineering Certificate (or similar)" at bounding box center [360, 520] width 206 height 36
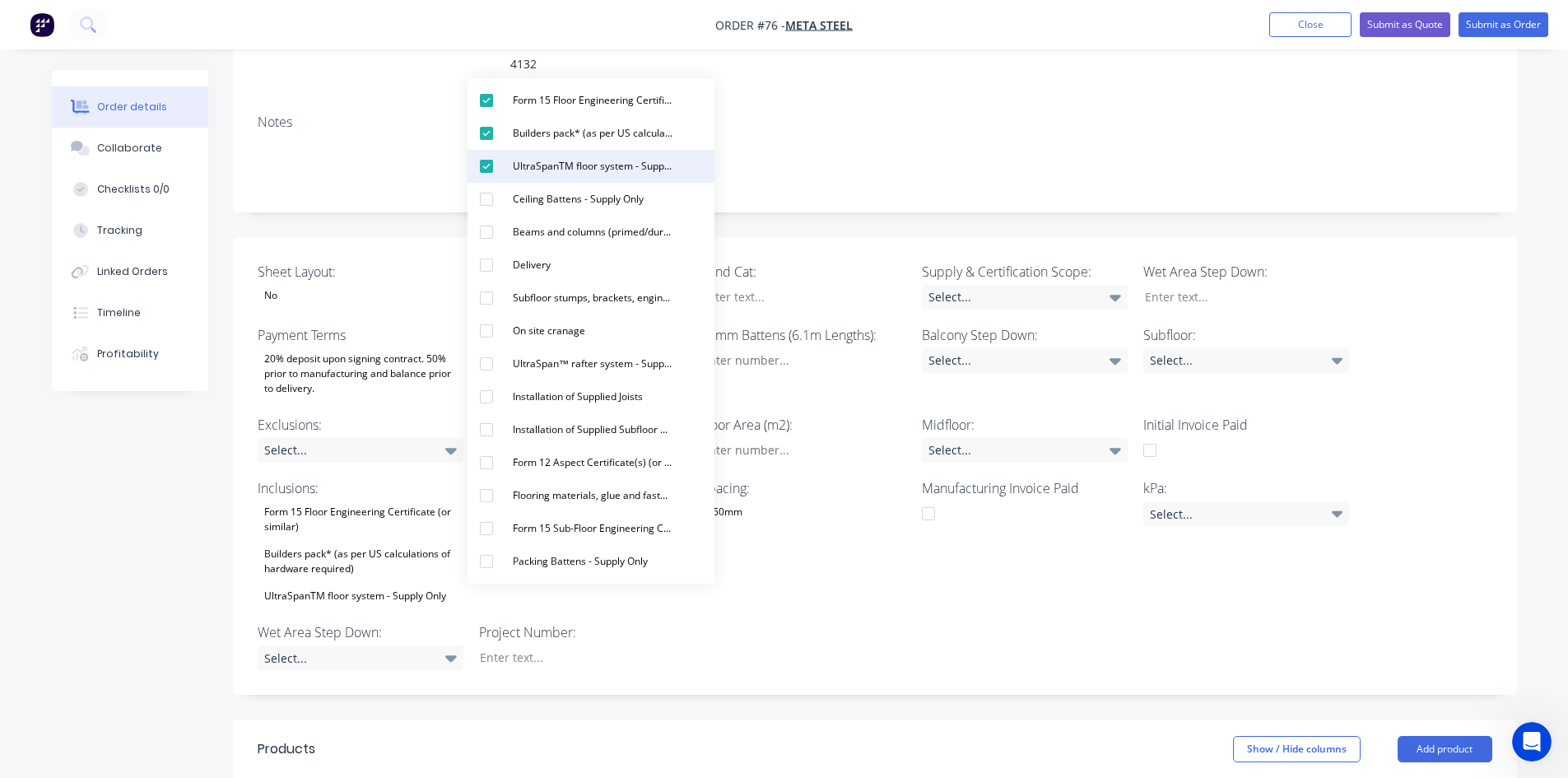
click at [537, 165] on div "UltraSpanTM floor system - Supply Only" at bounding box center [593, 166] width 173 height 22
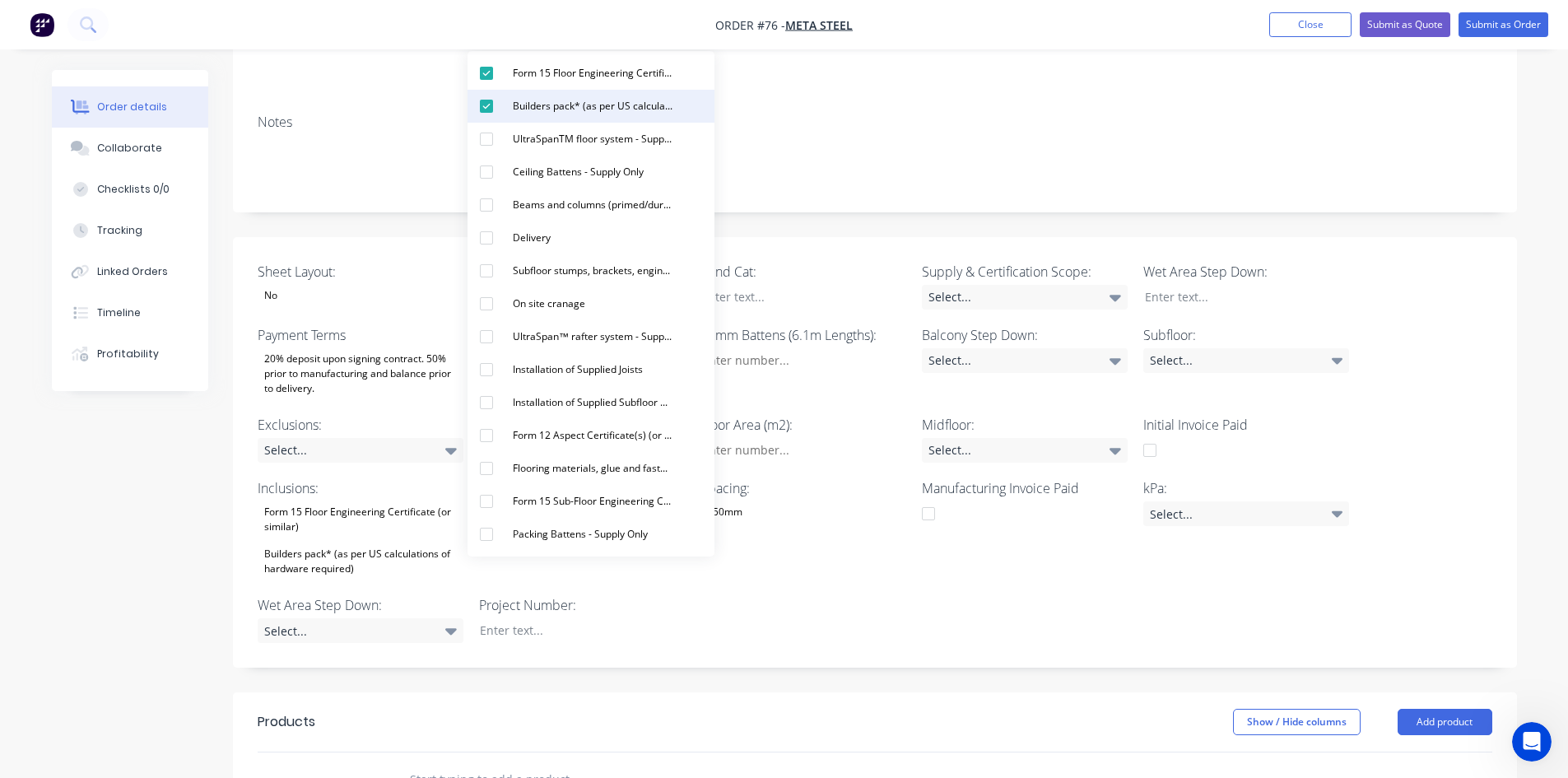
click at [539, 119] on button "Builders pack* (as per US calculations of hardware required)" at bounding box center [591, 107] width 247 height 33
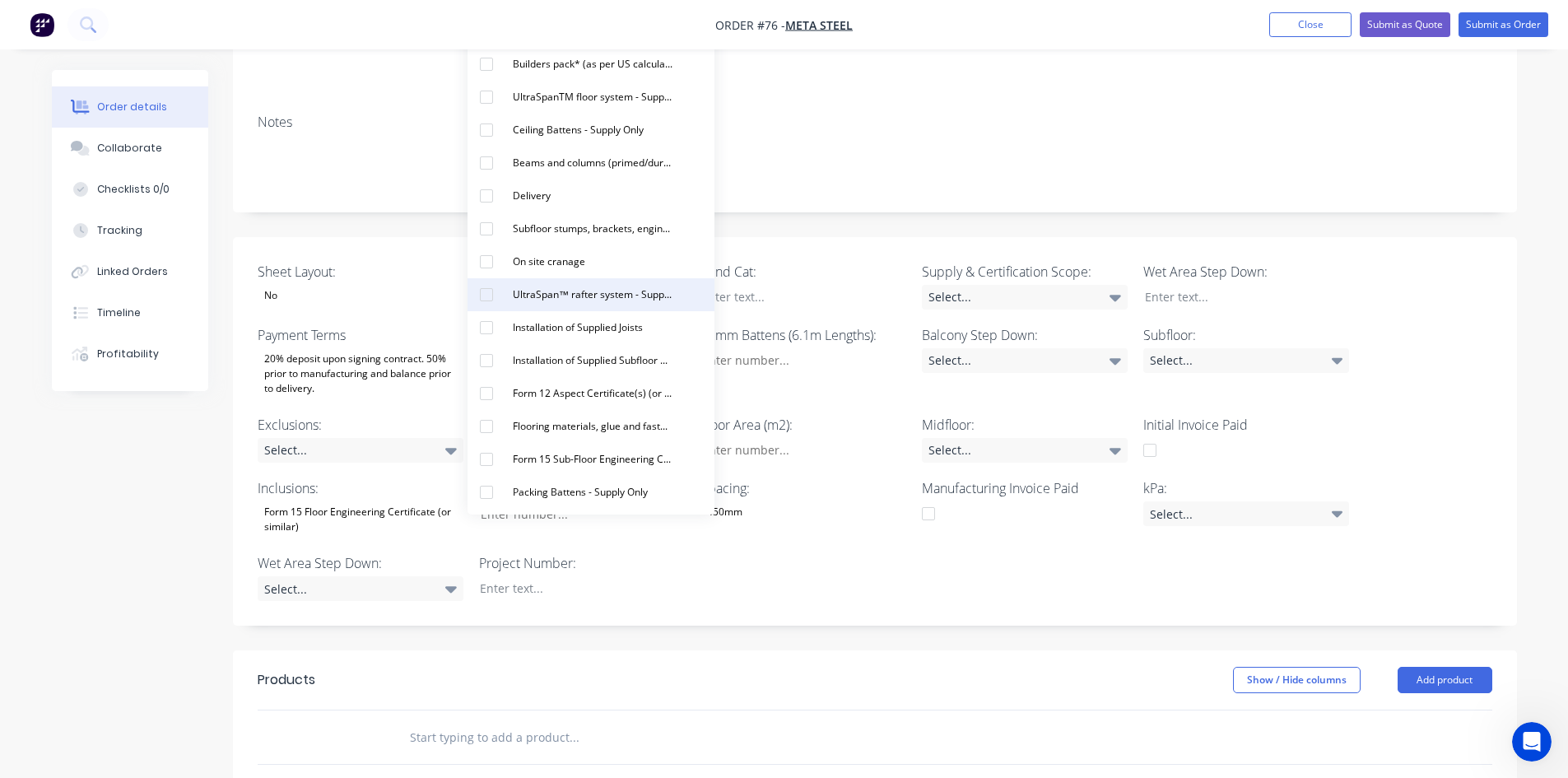
scroll to position [0, 0]
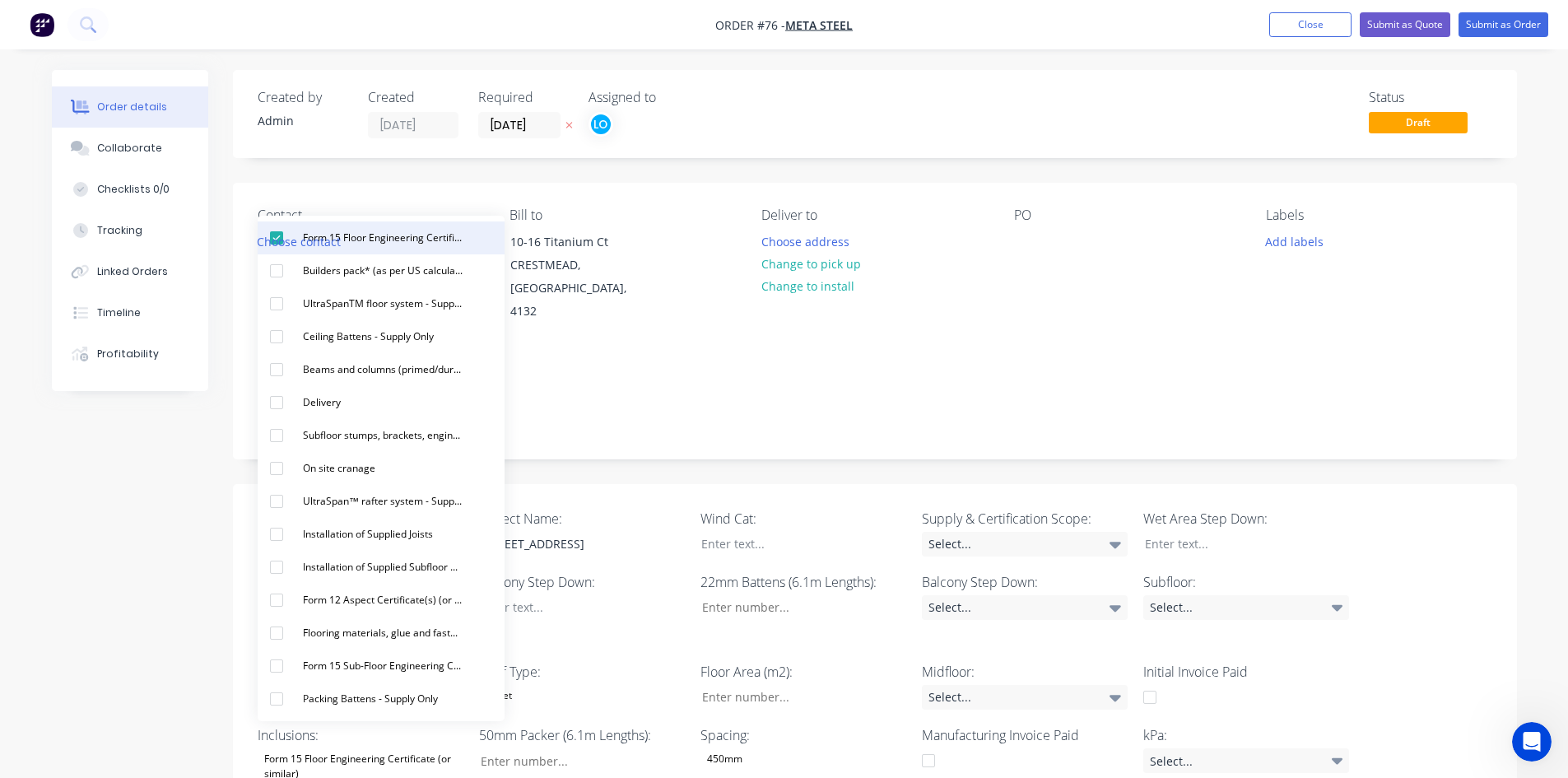
click at [391, 239] on div "Form 15 Floor Engineering Certificate (or similar)" at bounding box center [383, 237] width 173 height 22
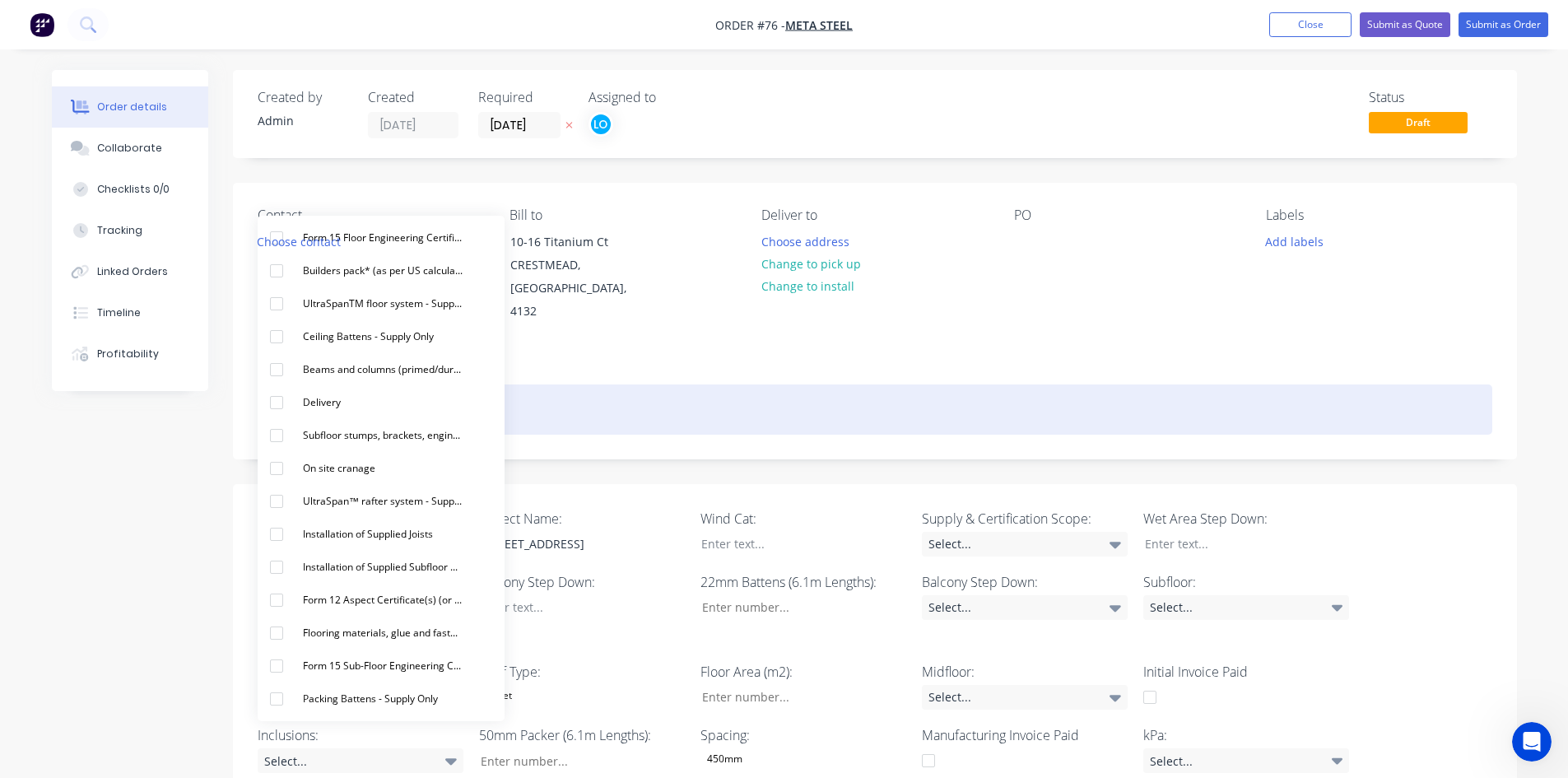
click at [660, 405] on div at bounding box center [874, 410] width 1234 height 50
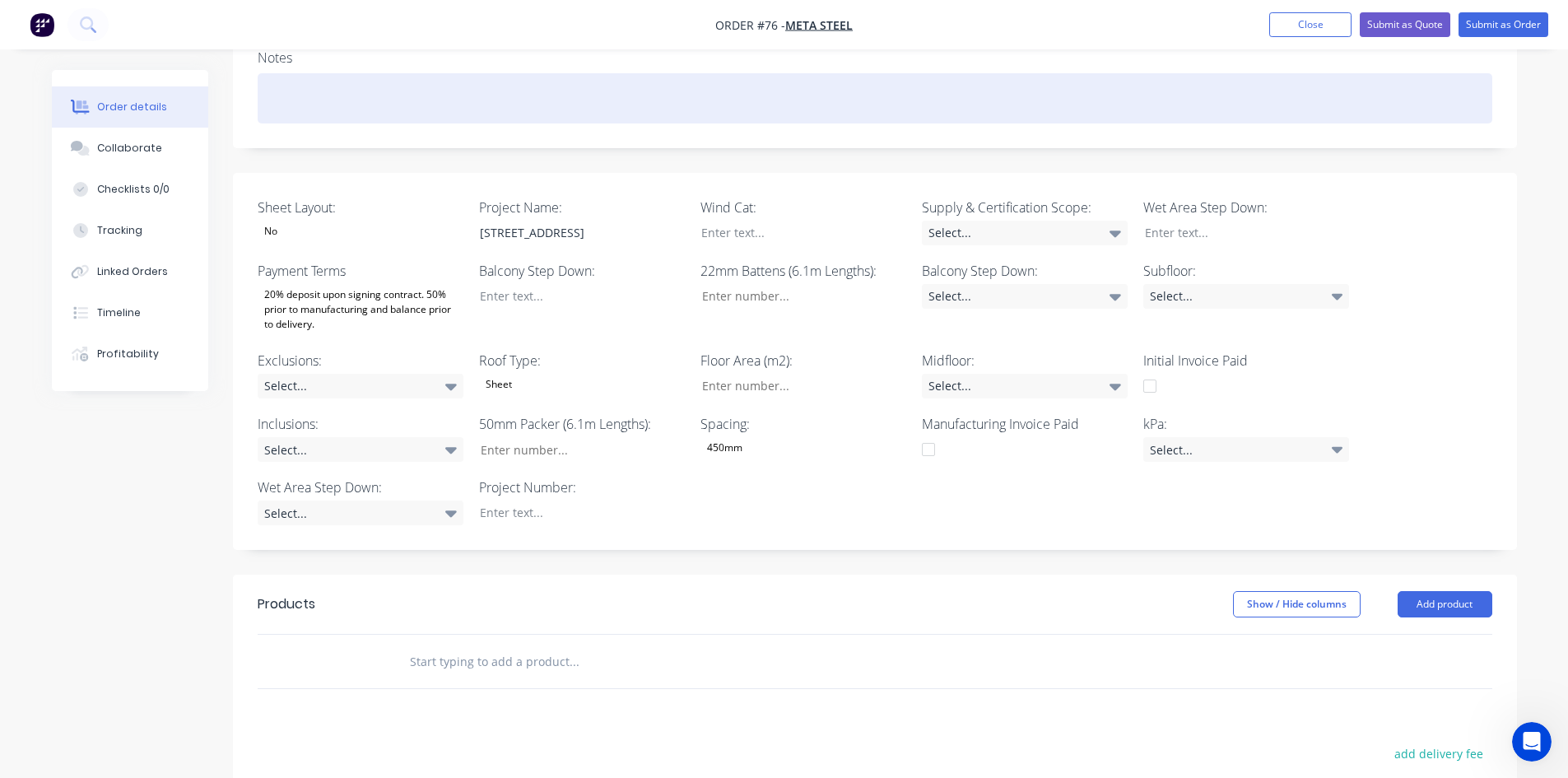
scroll to position [329, 0]
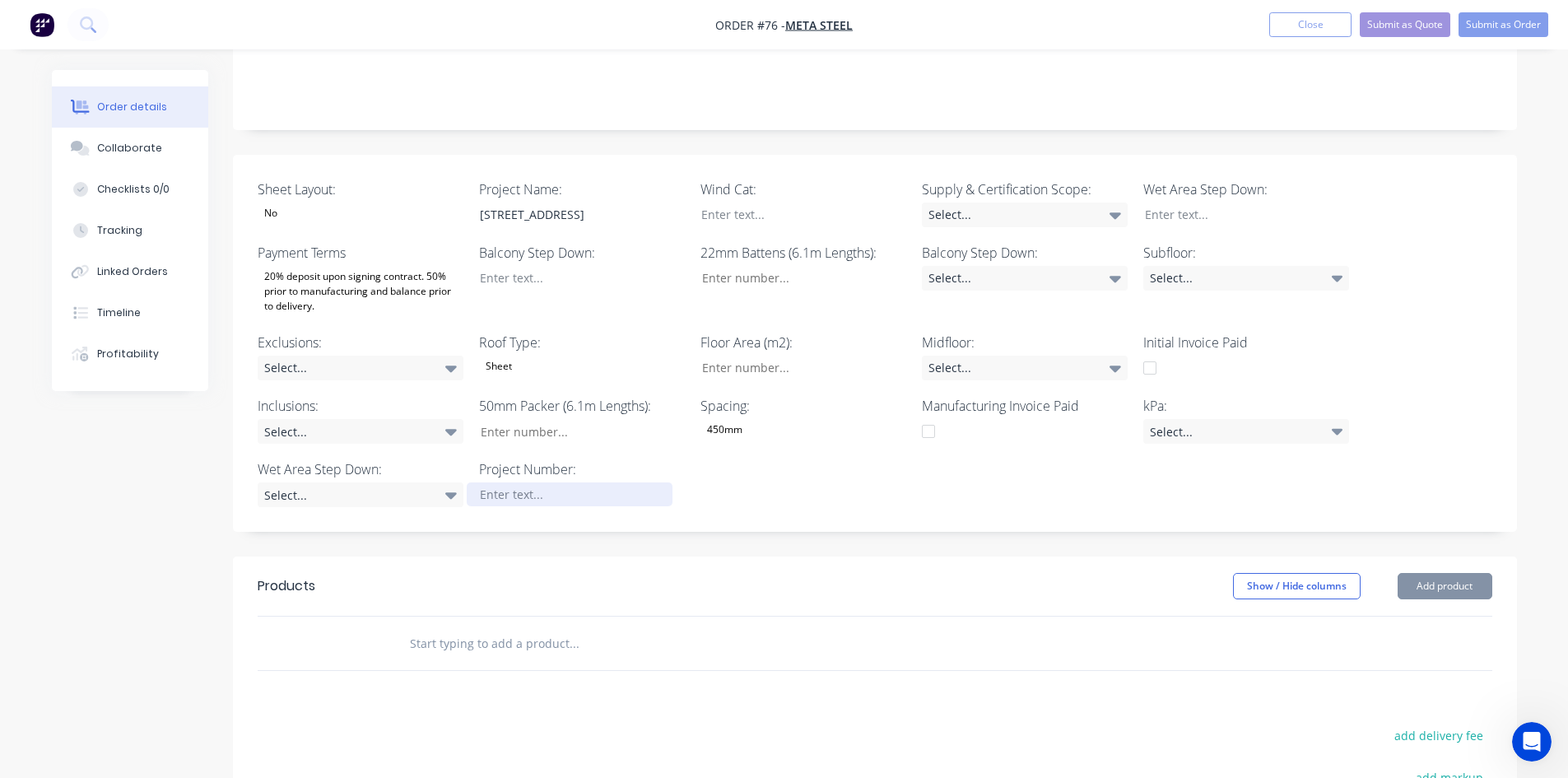
click at [549, 483] on div at bounding box center [570, 495] width 206 height 24
click at [781, 465] on div "Sheet Layout: No Project Name: Lot 328, 23 Spring Cres, Keperra Wind Cat: Suppl…" at bounding box center [875, 344] width 1284 height 378
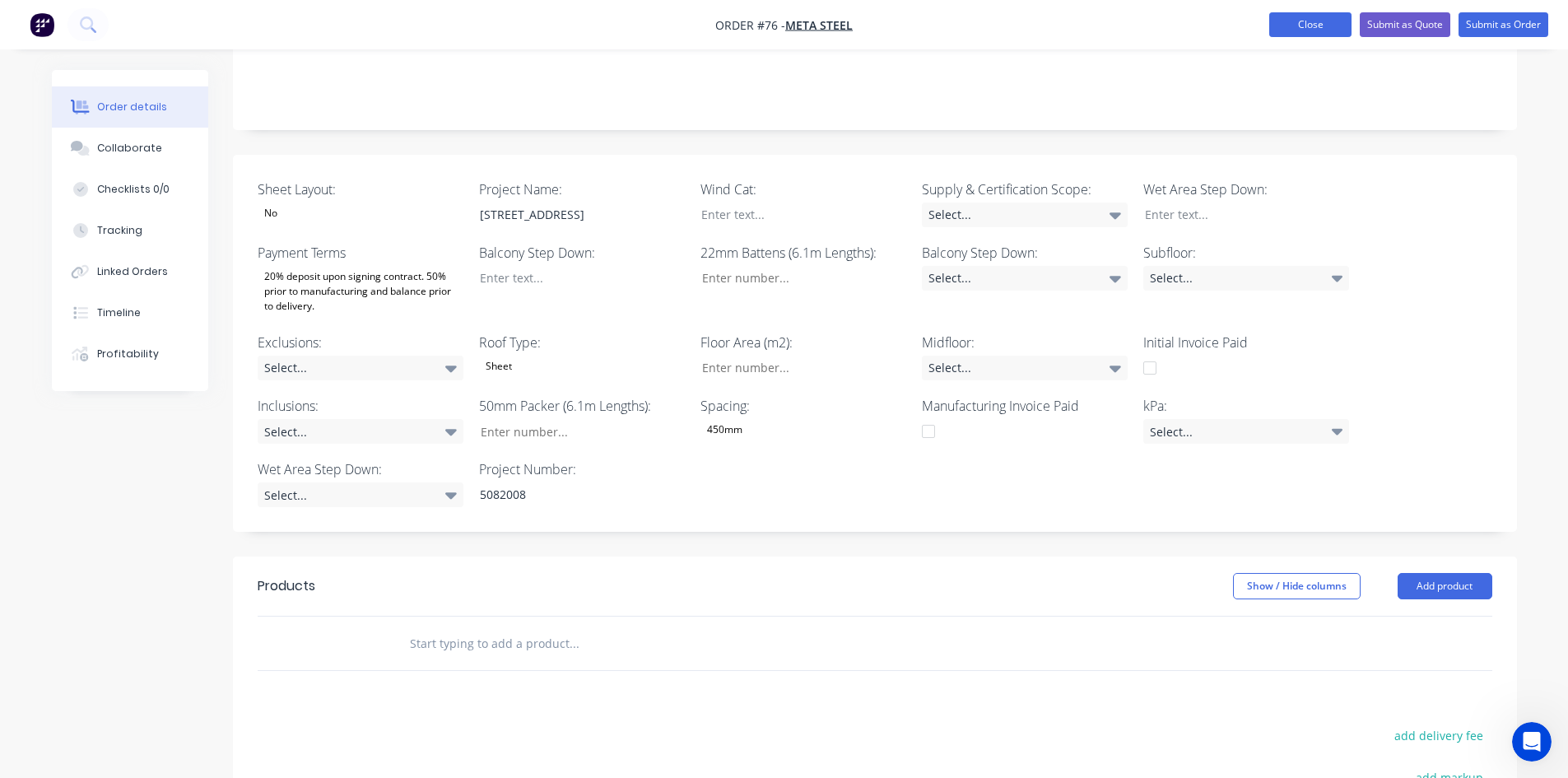
click at [1328, 25] on button "Close" at bounding box center [1310, 24] width 82 height 25
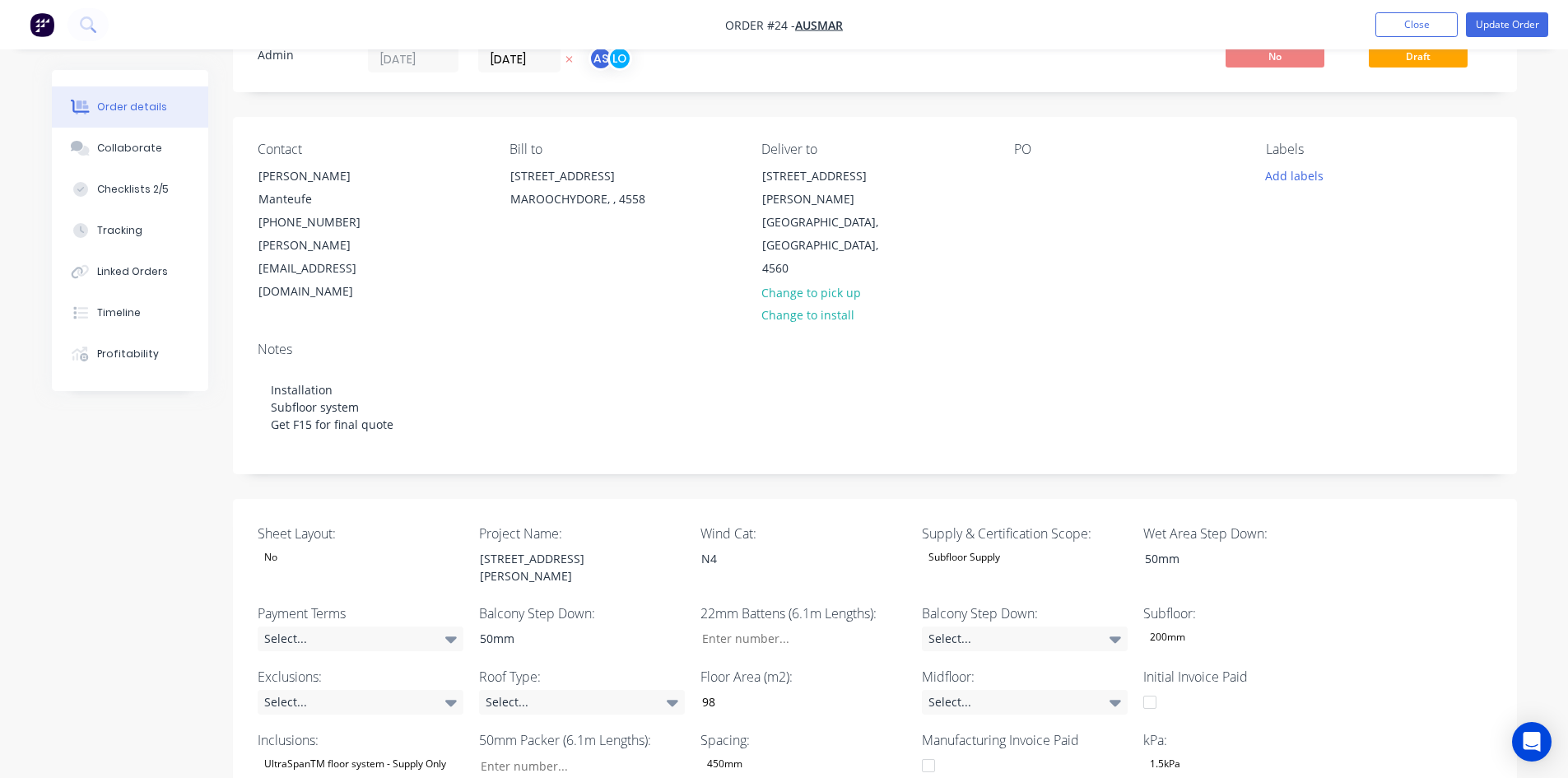
scroll to position [329, 0]
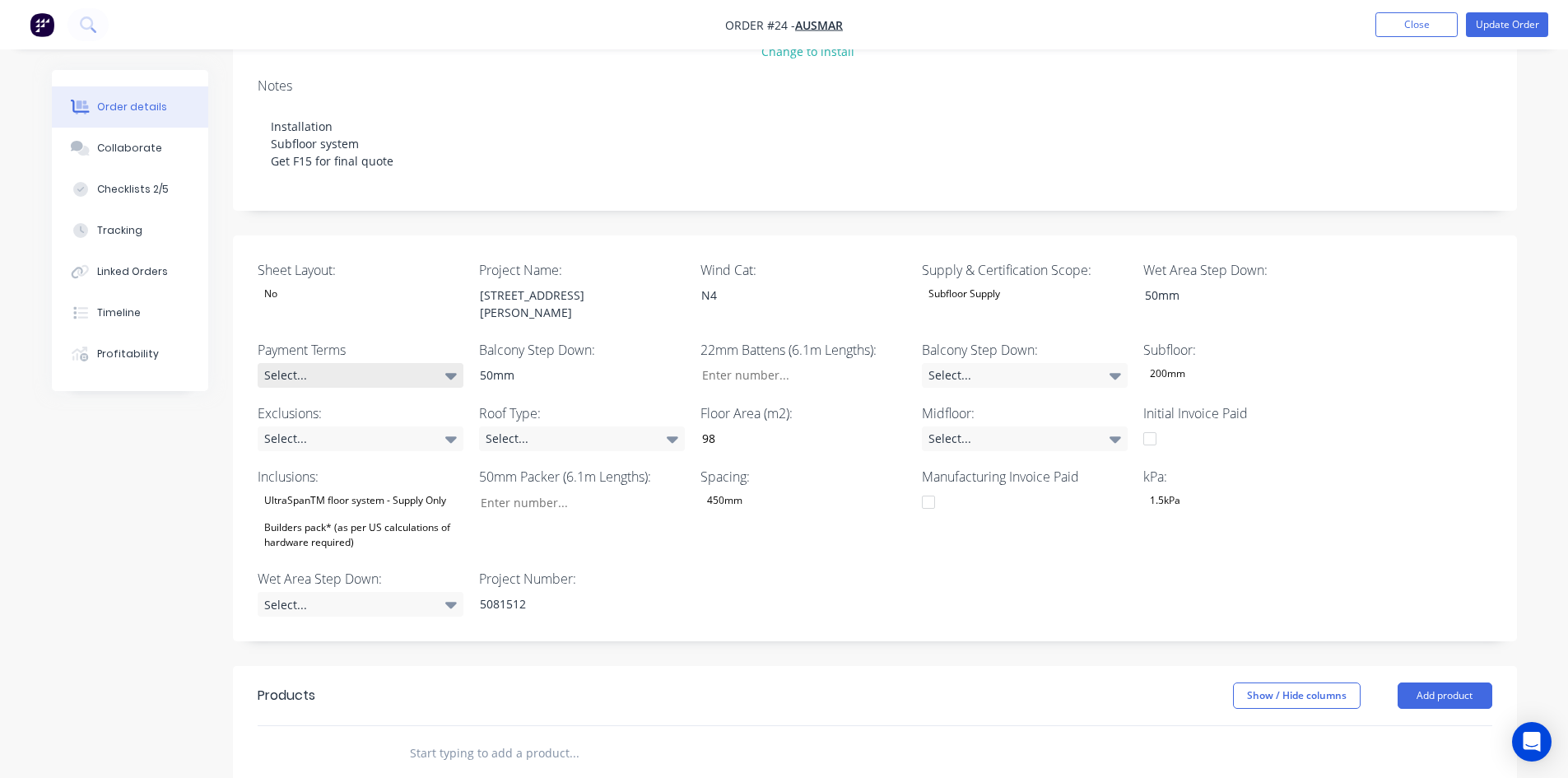
click at [351, 363] on div "Select..." at bounding box center [360, 375] width 206 height 25
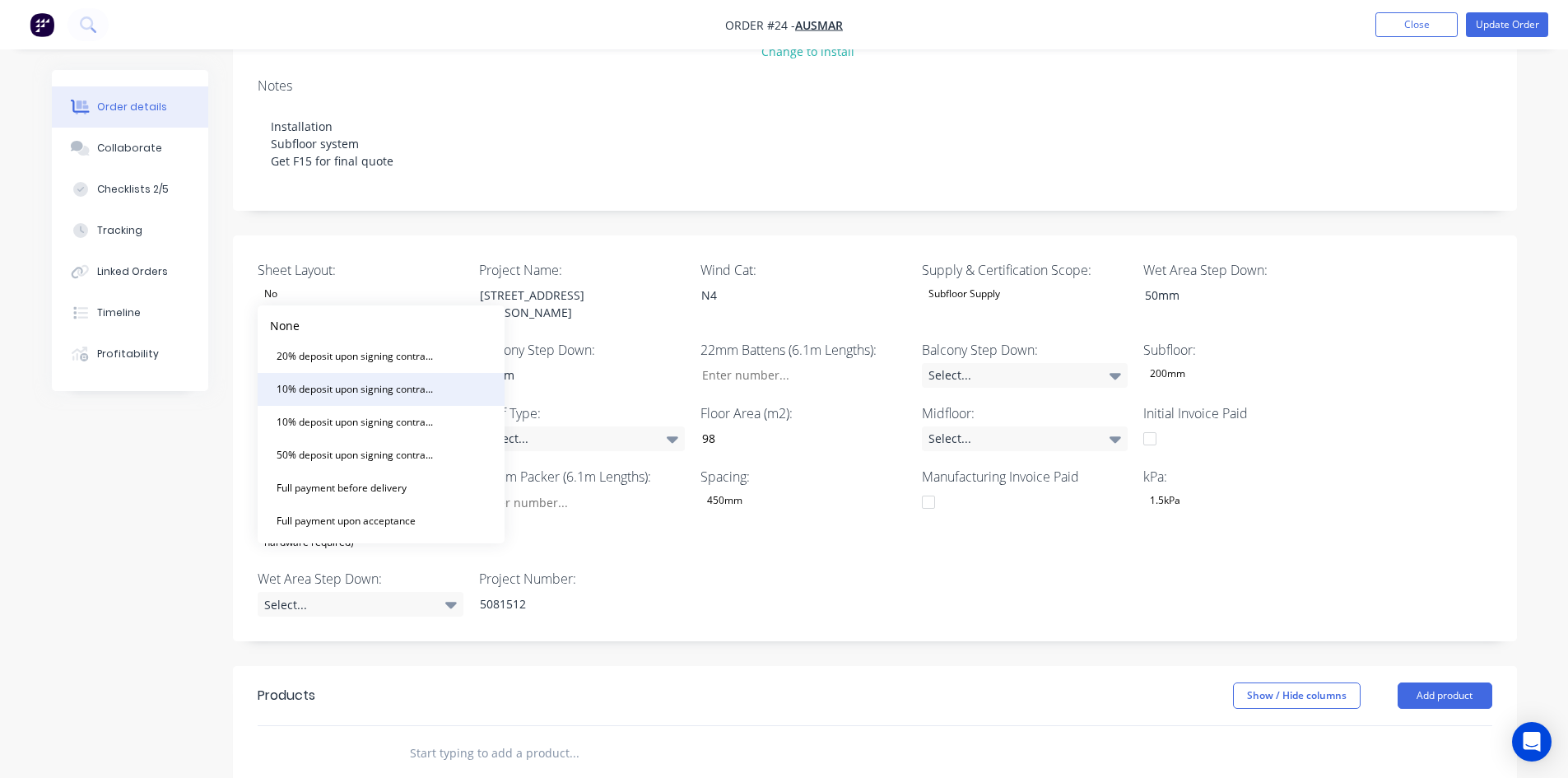
click at [387, 388] on div "10% deposit upon signing contract. 50% prior to manufacturing and balance prior…" at bounding box center [357, 389] width 173 height 22
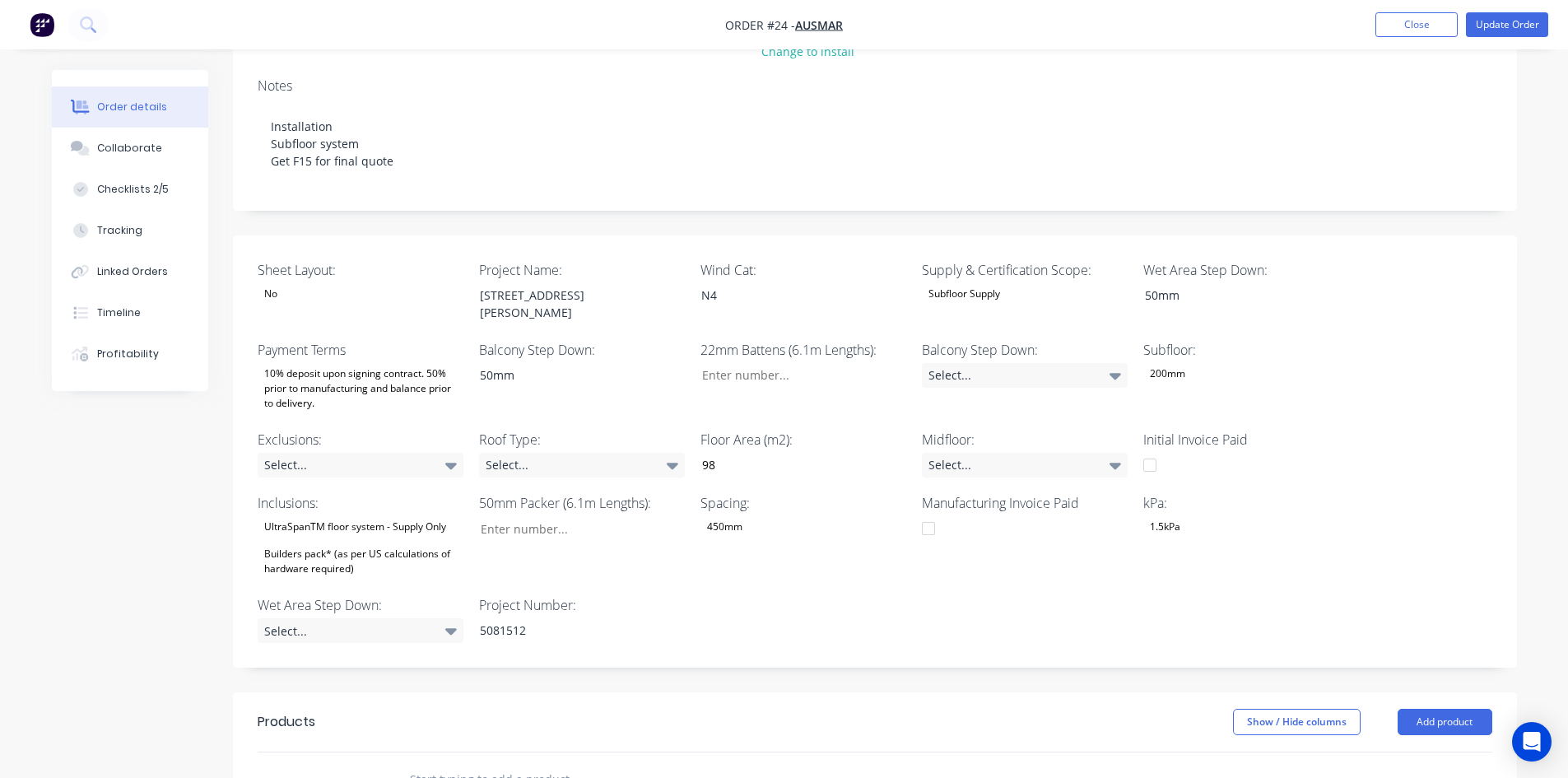
click at [360, 363] on div "10% deposit upon signing contract. 50% prior to manufacturing and balance prior…" at bounding box center [360, 388] width 206 height 51
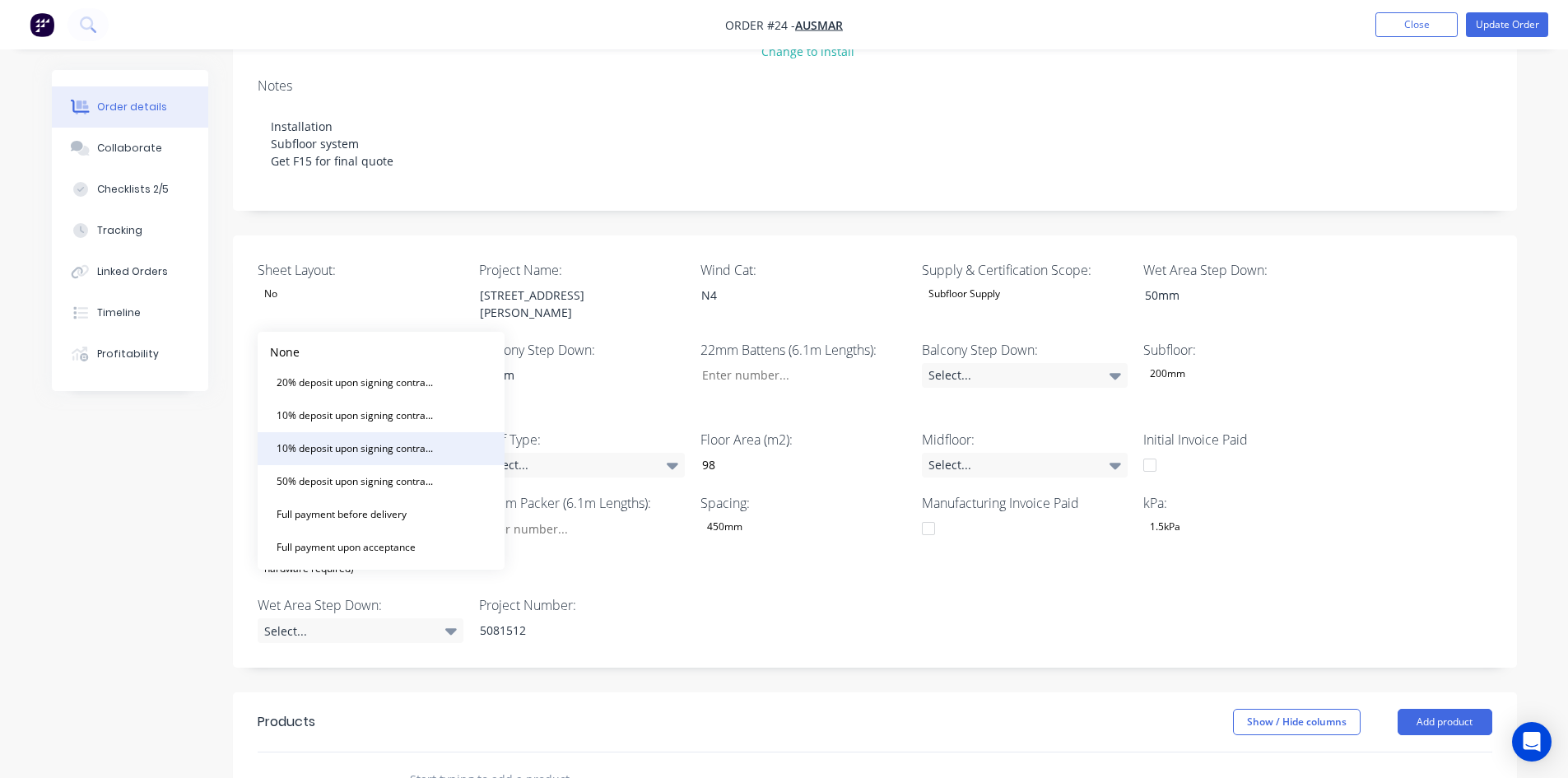
click at [338, 455] on div "10% deposit upon signing contract. Balance prior to delivery." at bounding box center [357, 448] width 173 height 22
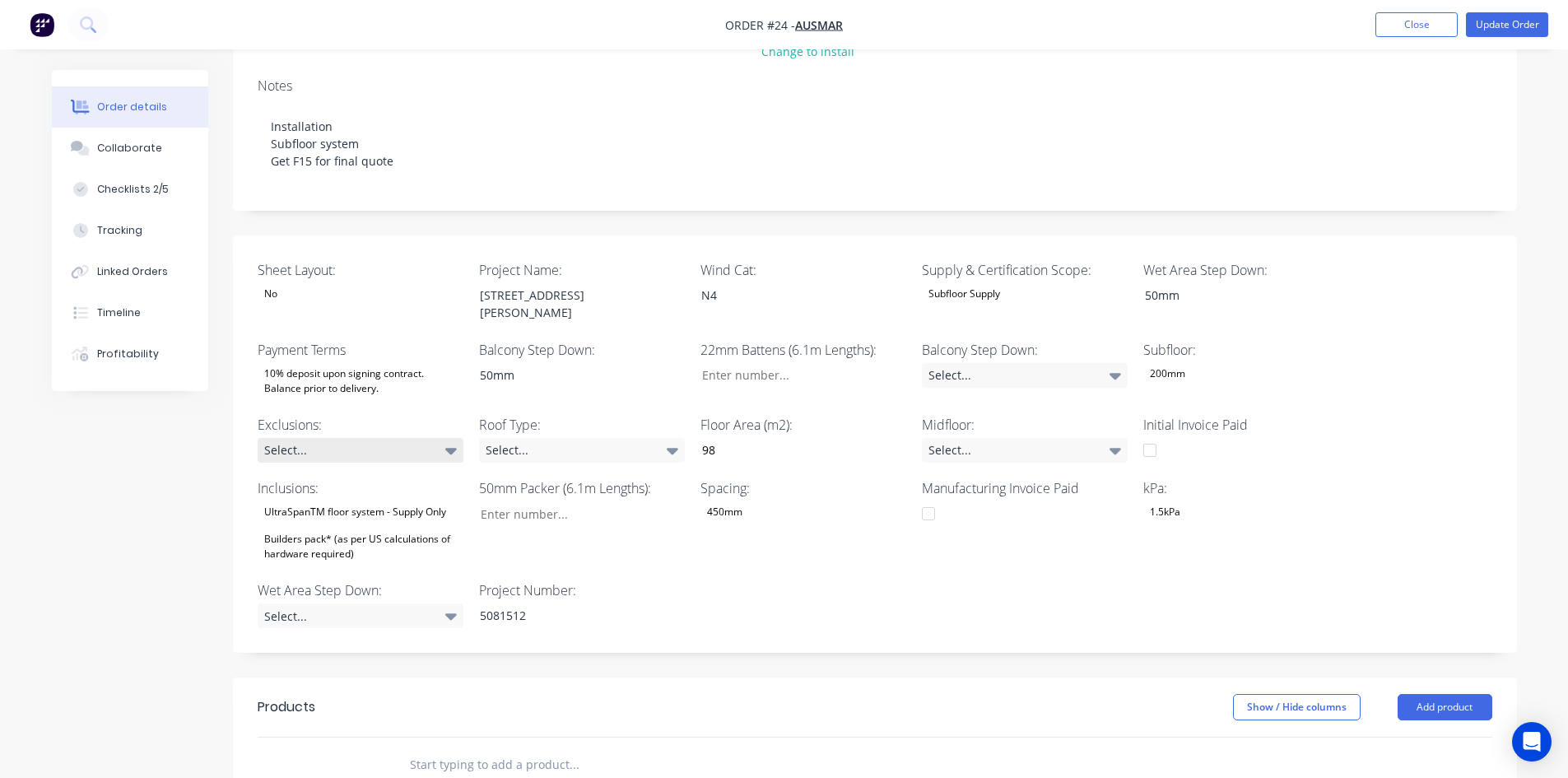
click at [361, 438] on div "Select..." at bounding box center [360, 450] width 206 height 25
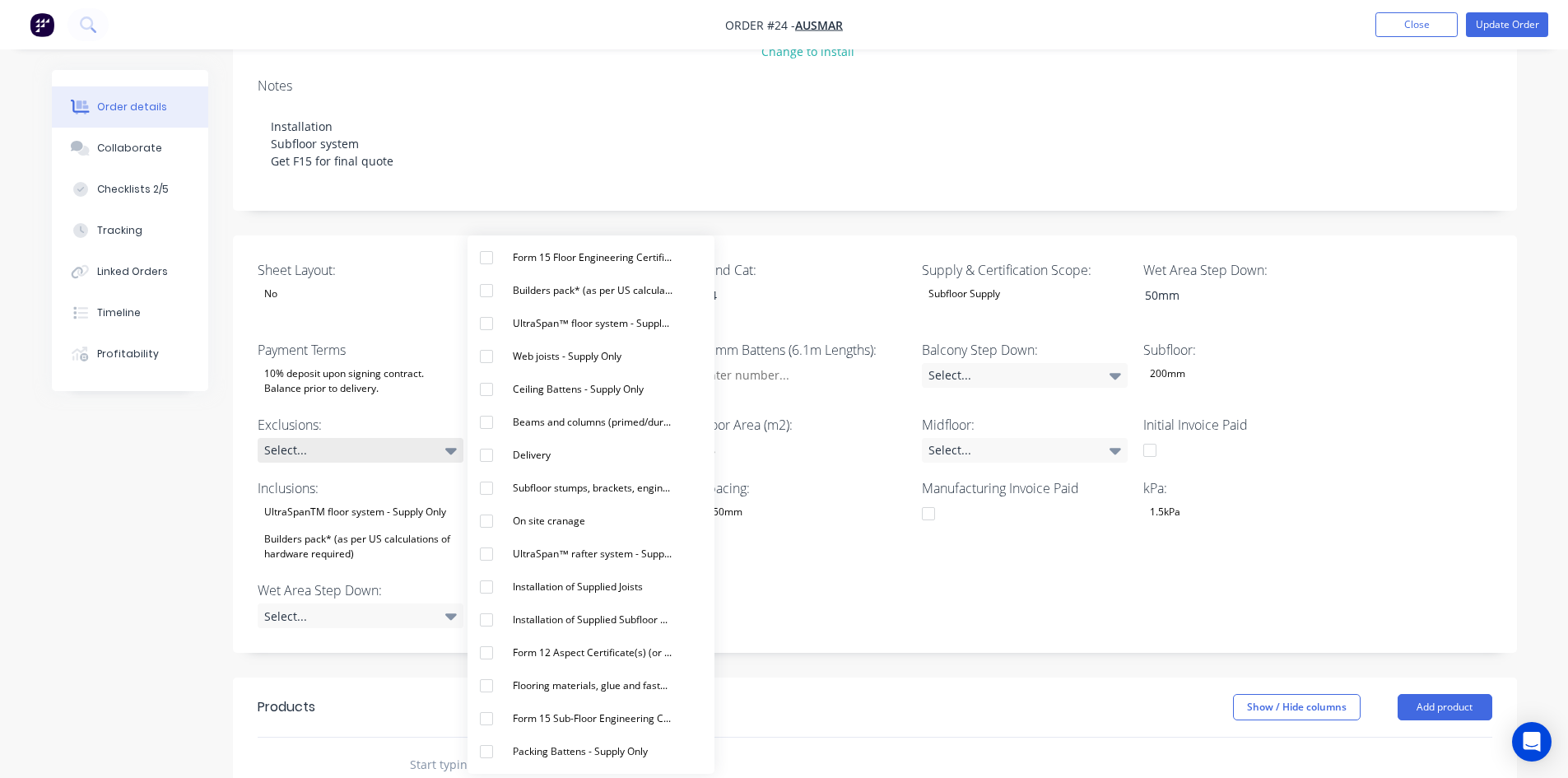
click at [332, 438] on div "Select..." at bounding box center [360, 450] width 206 height 25
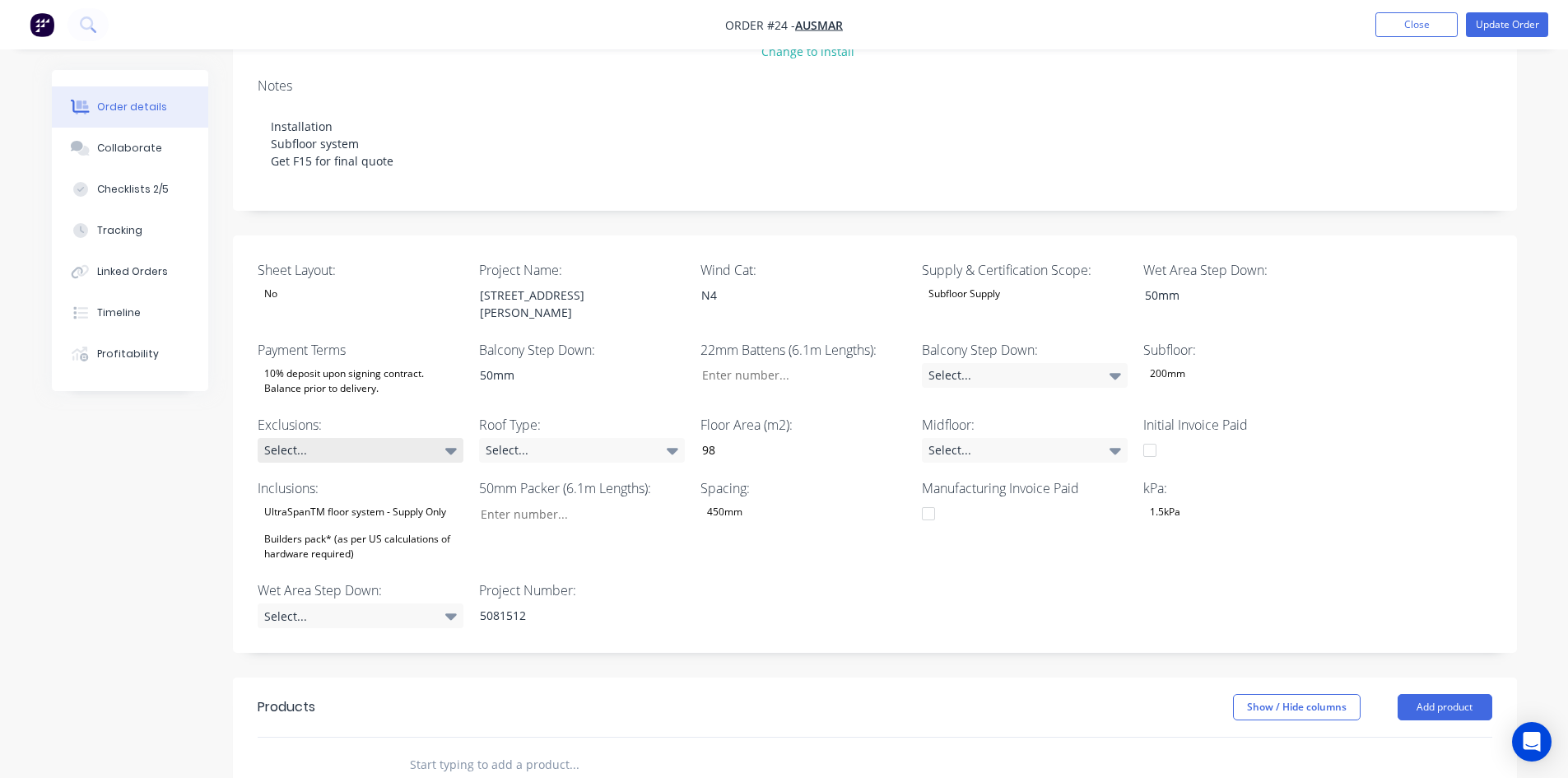
click at [423, 438] on div "Select..." at bounding box center [360, 450] width 206 height 25
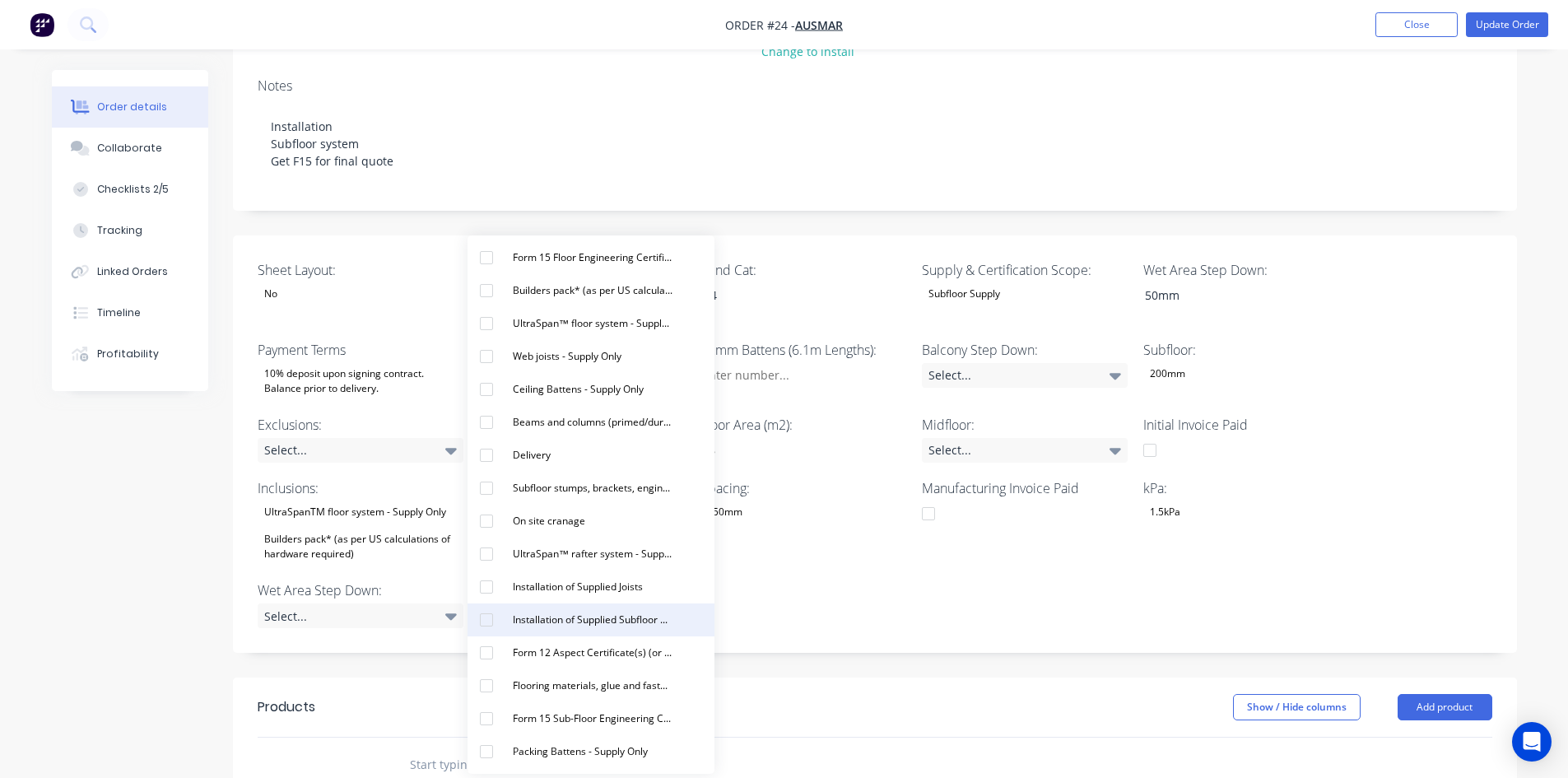
click at [524, 624] on div "Installation of Supplied Subfloor Beams and columns Items" at bounding box center [593, 619] width 173 height 22
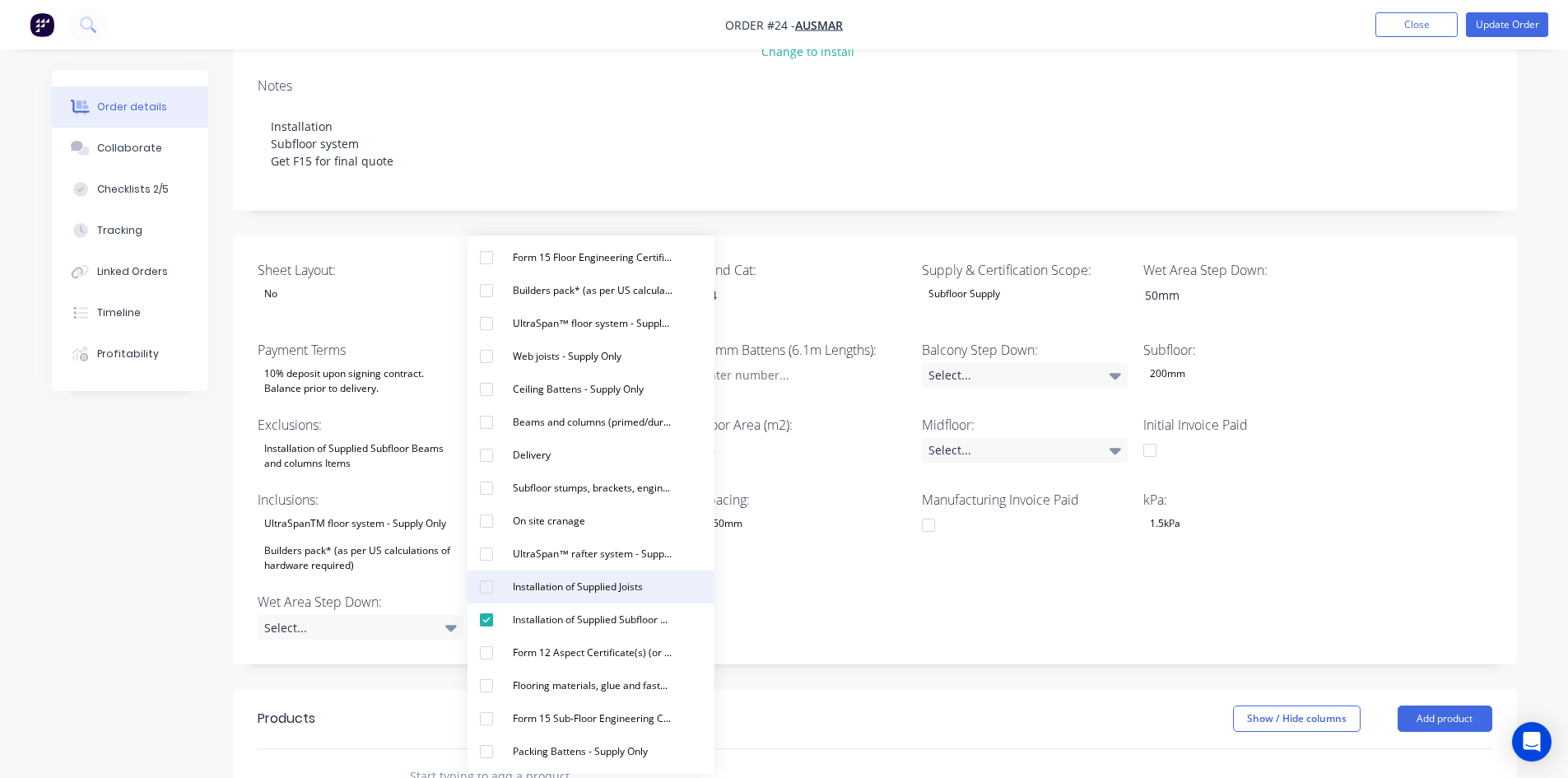
click at [535, 588] on div "Installation of Supplied Joists" at bounding box center [577, 587] width 143 height 22
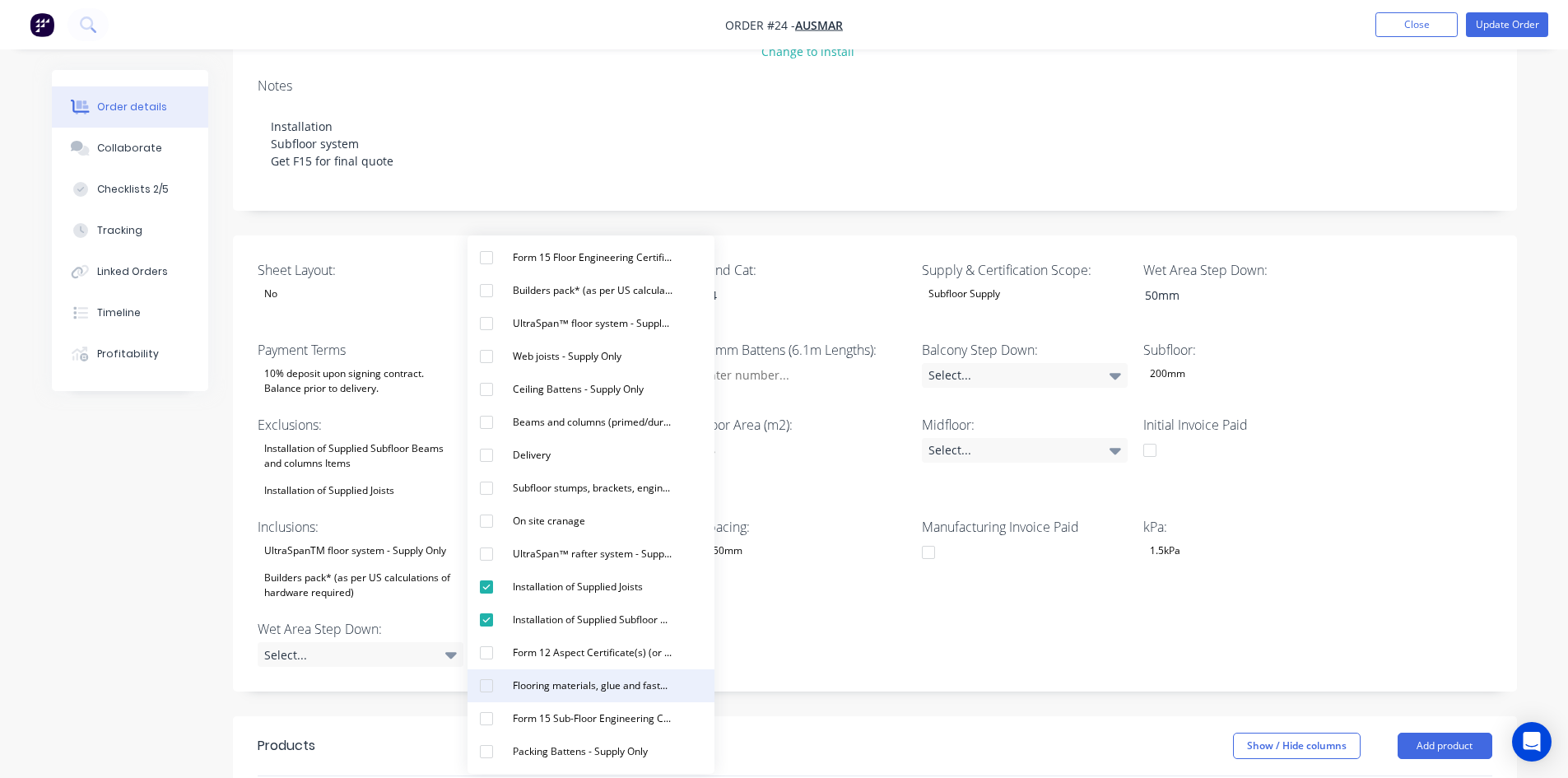
click at [545, 690] on div "Flooring materials, glue and fasteners - Supply Only" at bounding box center [593, 685] width 173 height 22
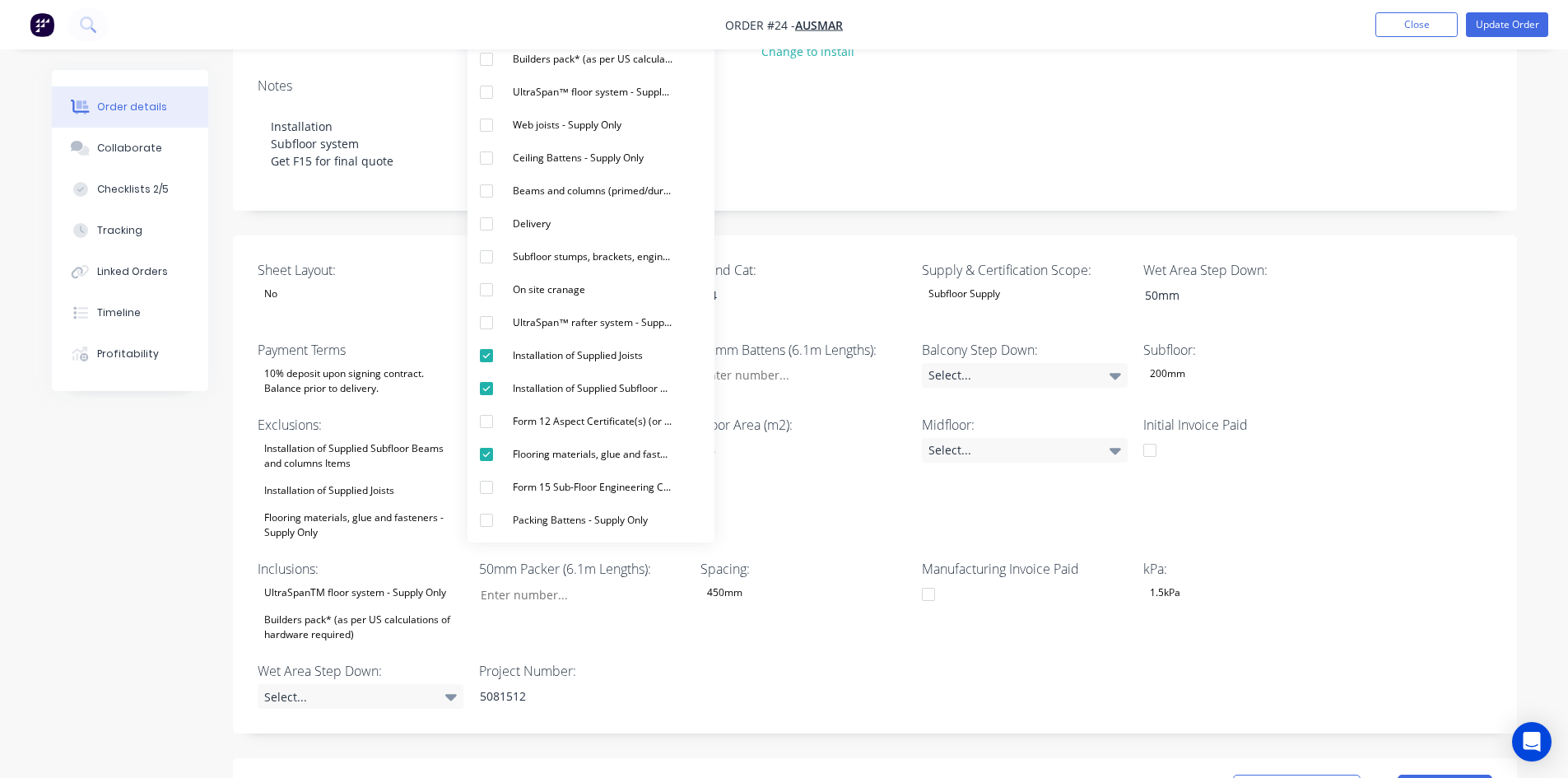
click at [370, 609] on div "Builders pack* (as per US calculations of hardware required)" at bounding box center [360, 627] width 206 height 36
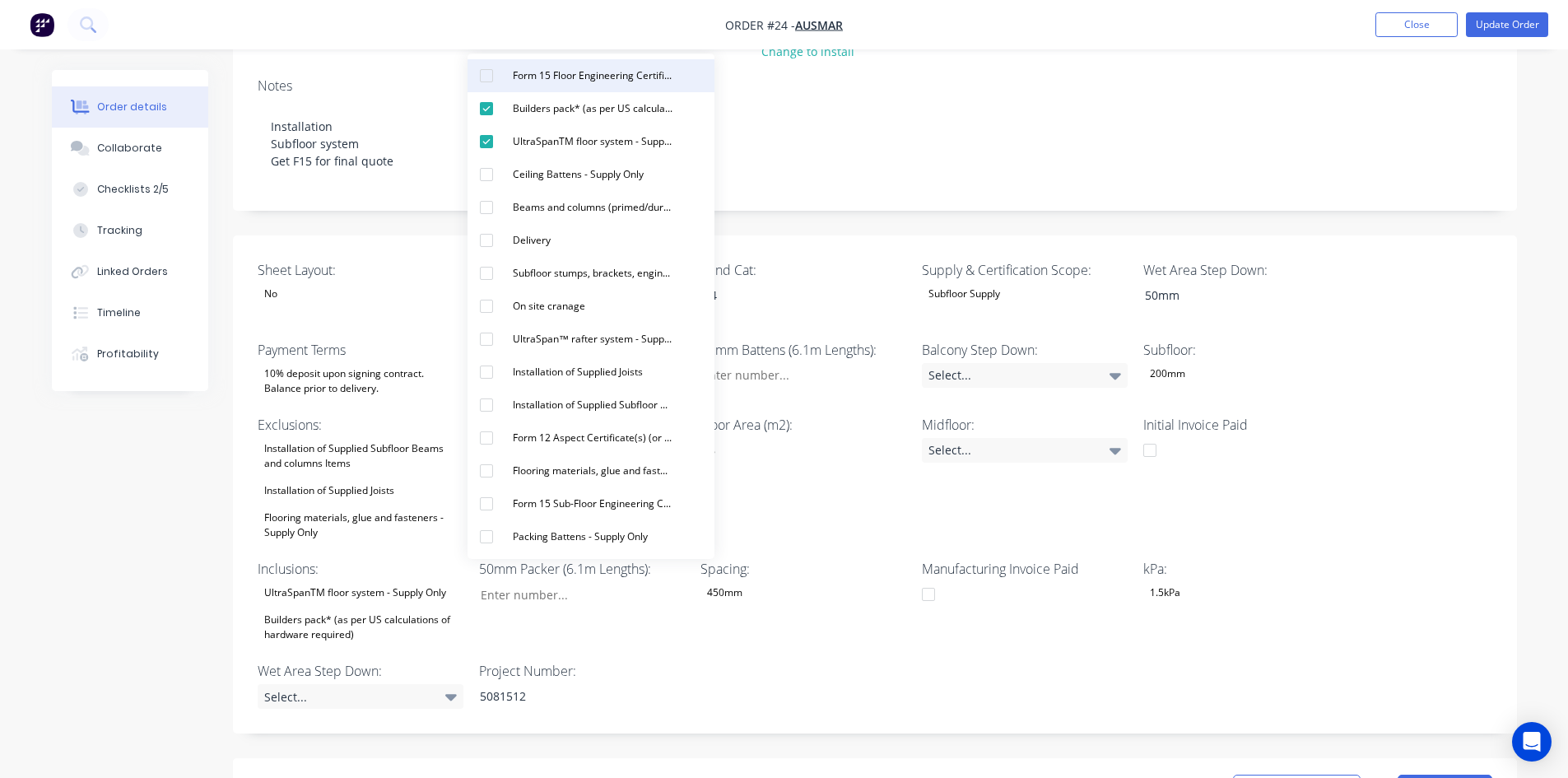
click at [557, 81] on div "Form 15 Floor Engineering Certificate (or similar)" at bounding box center [593, 75] width 173 height 22
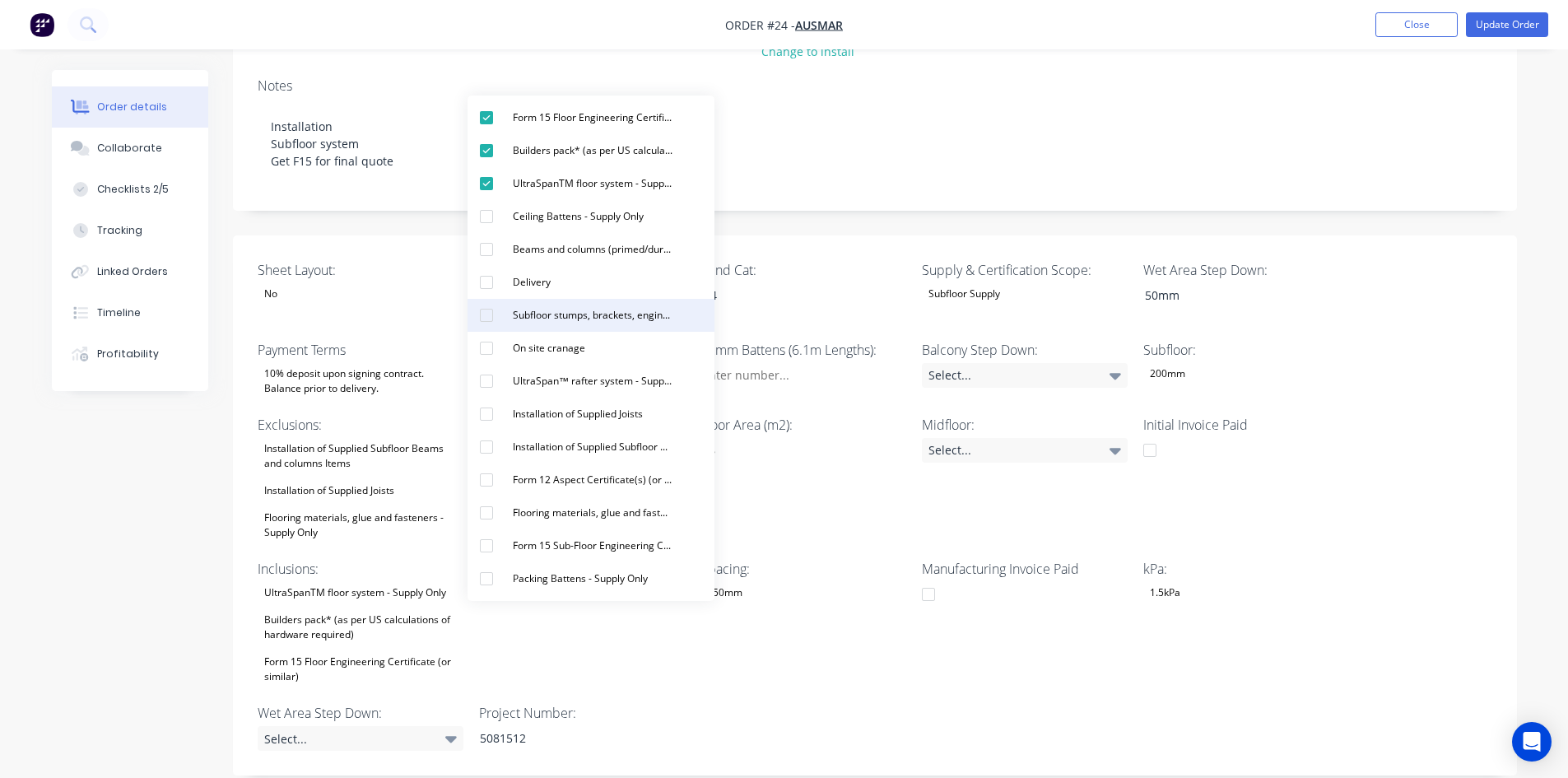
click at [543, 314] on div "Subfloor stumps, brackets, engineering and materials - Supply Only" at bounding box center [593, 315] width 173 height 22
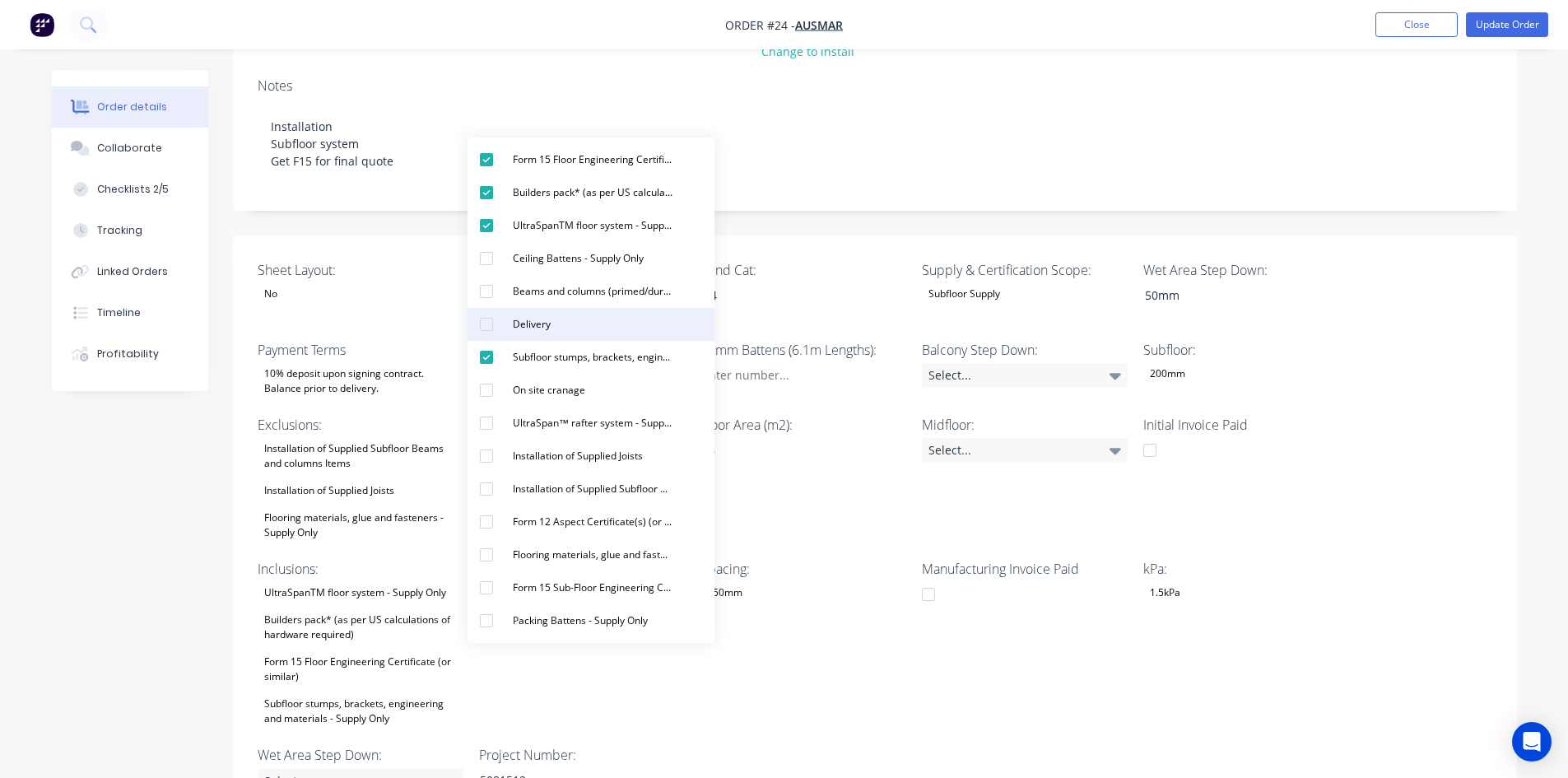
click at [553, 326] on div "Delivery" at bounding box center [531, 324] width 51 height 22
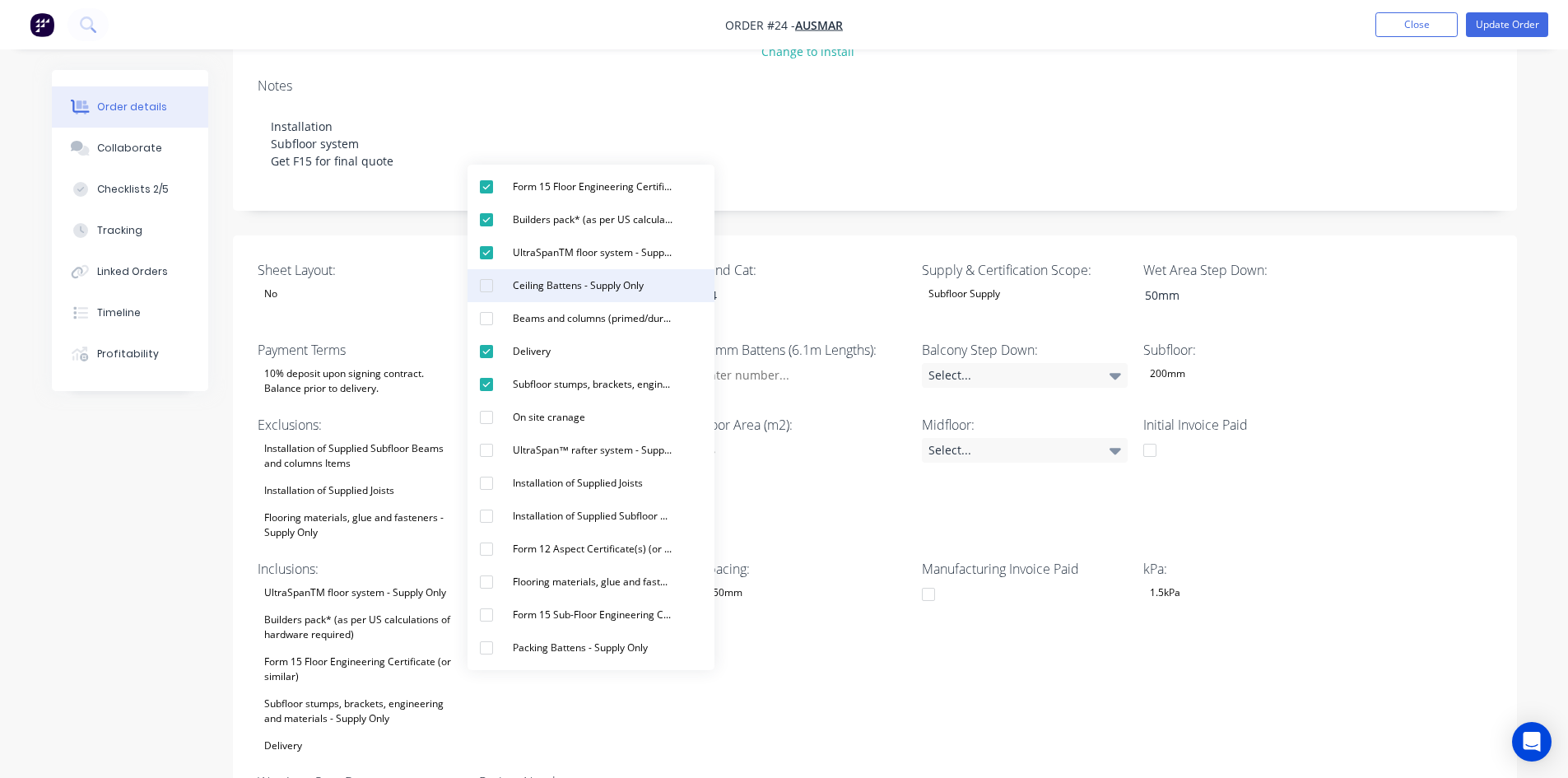
click at [523, 284] on div "Ceiling Battens - Supply Only" at bounding box center [578, 285] width 144 height 22
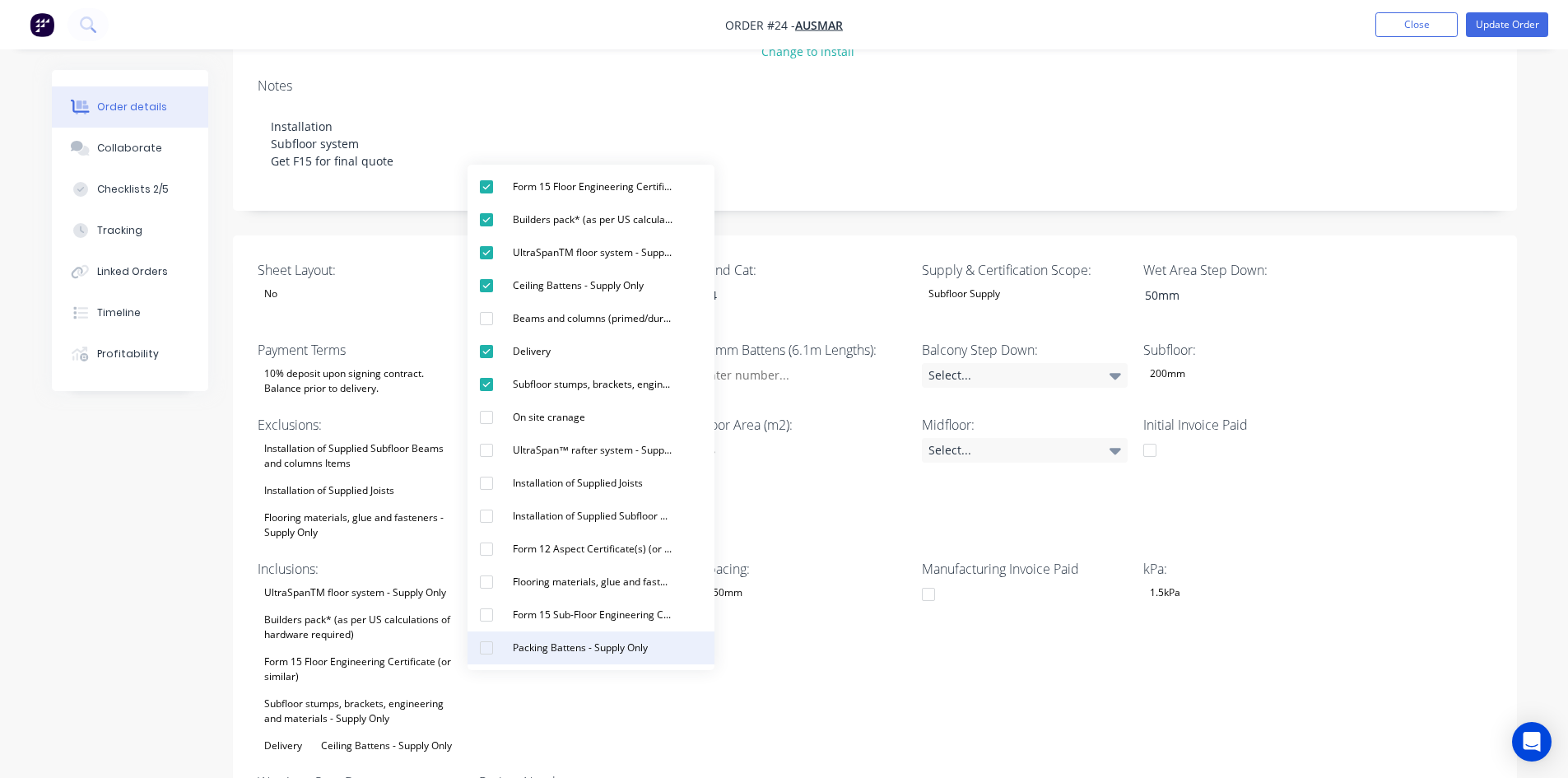
click at [559, 652] on div "Packing Battens - Supply Only" at bounding box center [580, 647] width 148 height 22
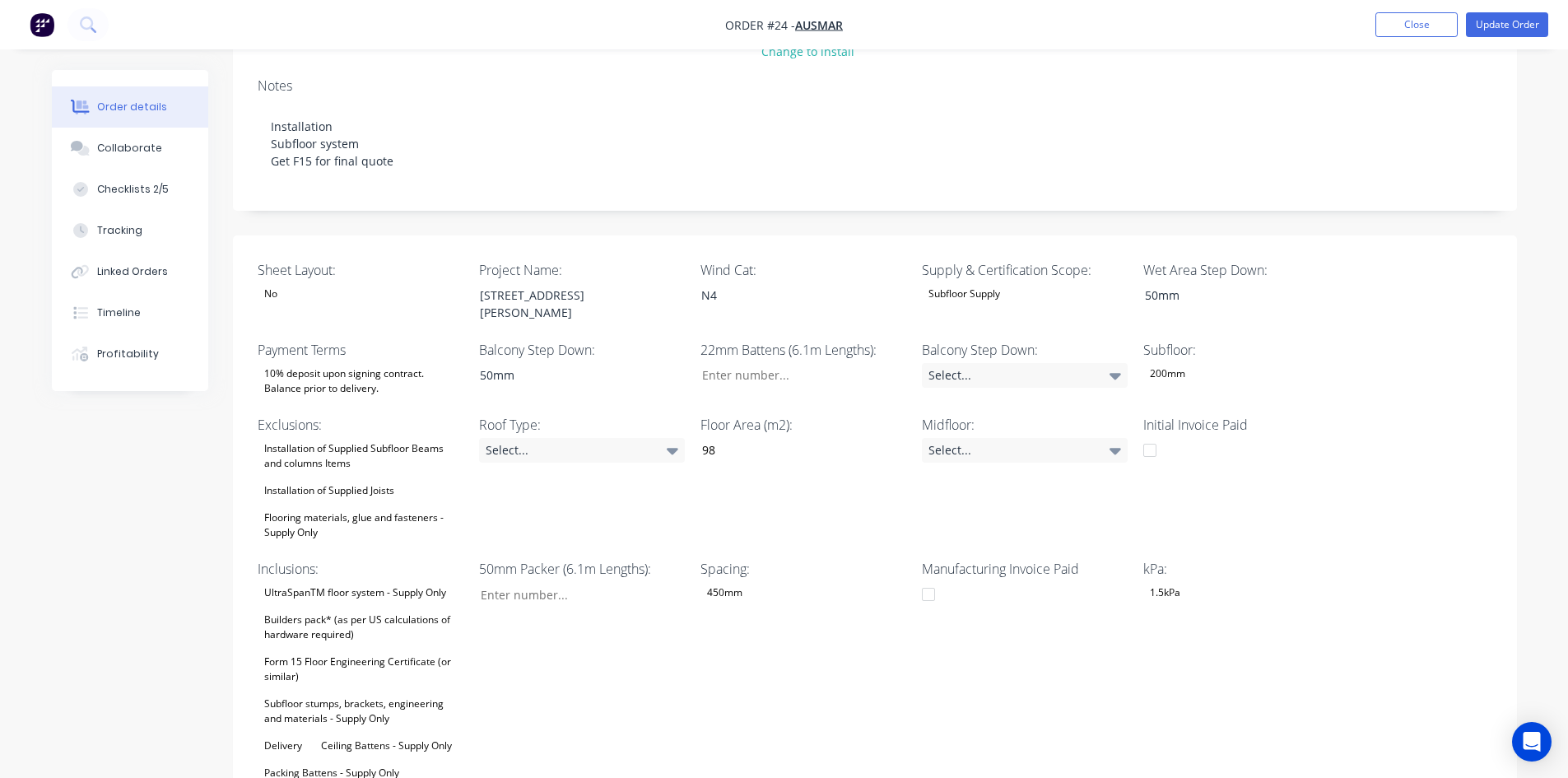
click at [927, 639] on div "Manufacturing Invoice Paid" at bounding box center [1025, 671] width 206 height 224
click at [569, 582] on input "Sheet Layout:" at bounding box center [575, 594] width 217 height 25
type input "6"
click at [775, 363] on input "Sheet Layout:" at bounding box center [796, 375] width 217 height 25
type input "2"
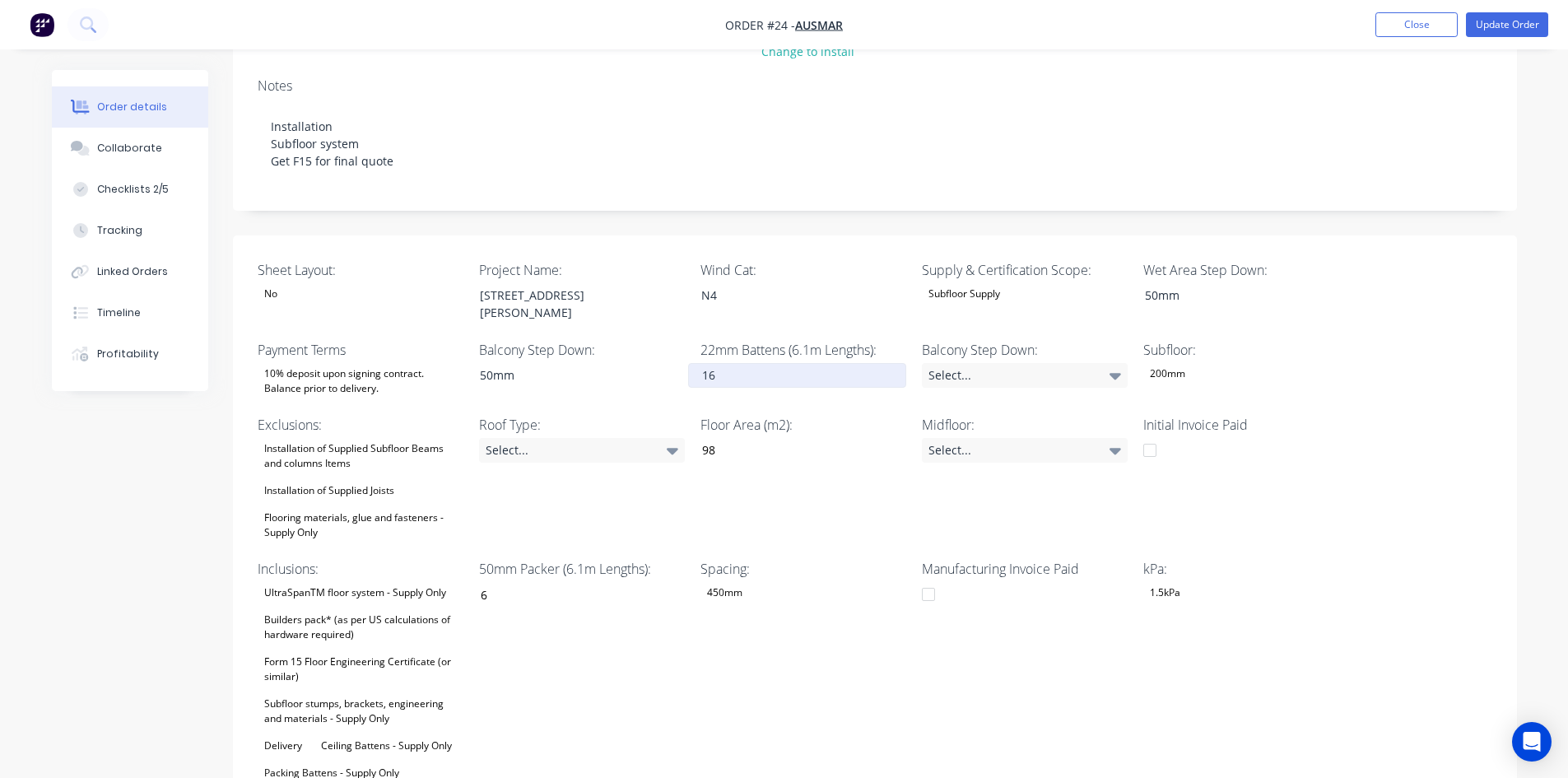
type input "16"
click at [992, 363] on div "Select..." at bounding box center [1025, 375] width 206 height 25
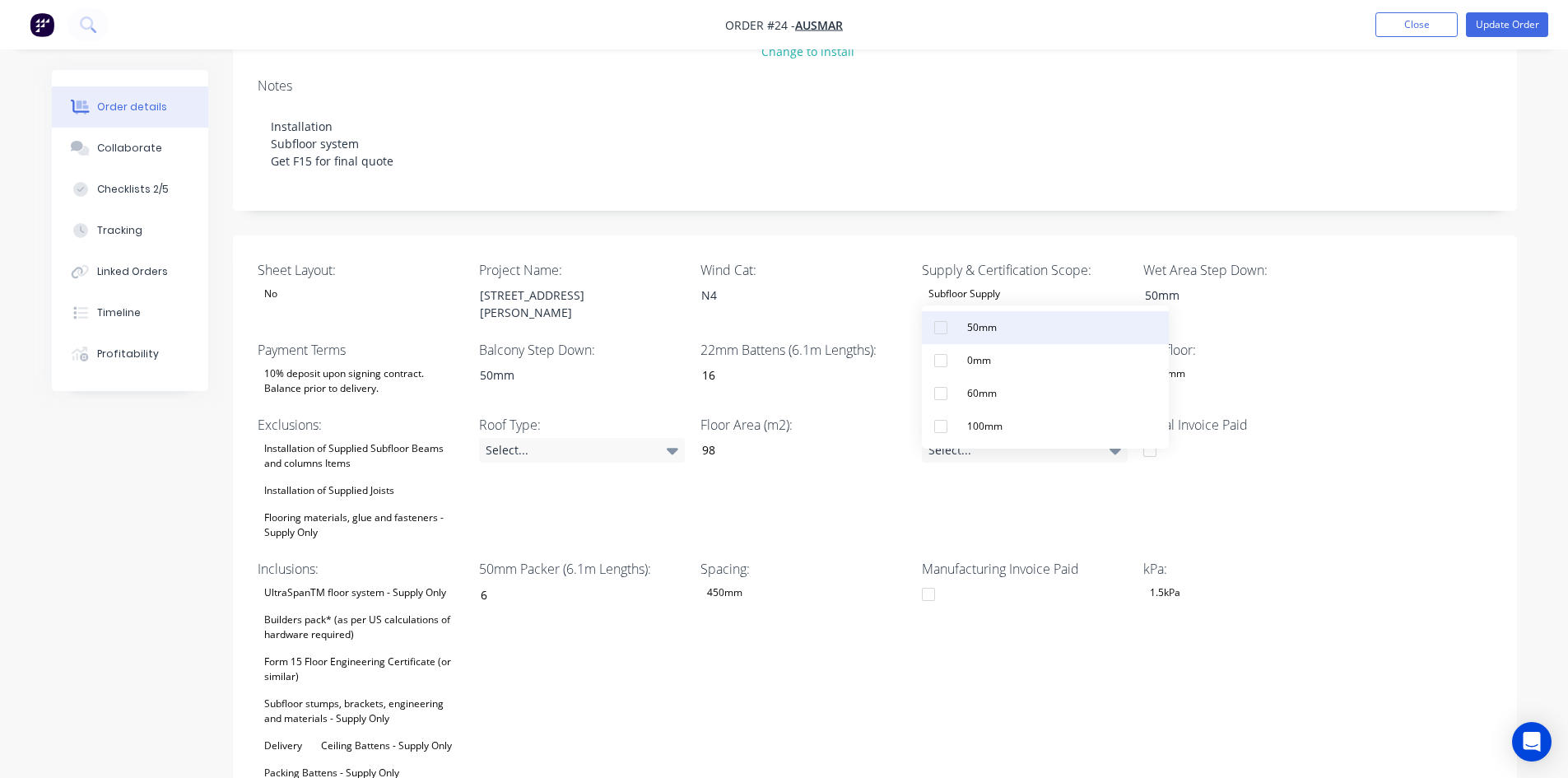
click at [1014, 337] on button "50mm" at bounding box center [1045, 327] width 247 height 33
click at [840, 415] on div "Floor Area (m2): 98" at bounding box center [804, 479] width 206 height 128
click at [607, 438] on div "Select..." at bounding box center [582, 450] width 206 height 25
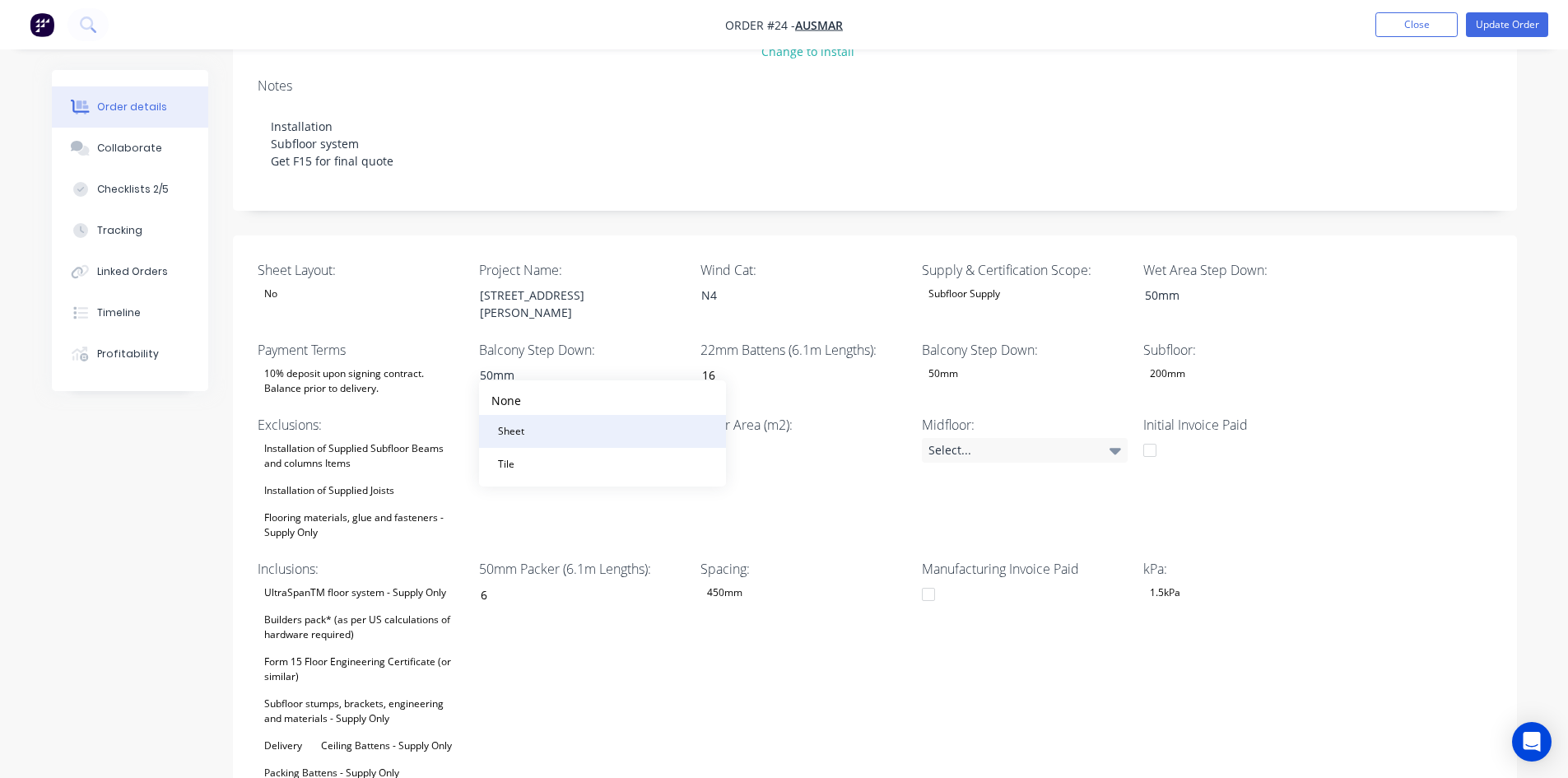
click at [566, 441] on button "Sheet" at bounding box center [602, 431] width 247 height 33
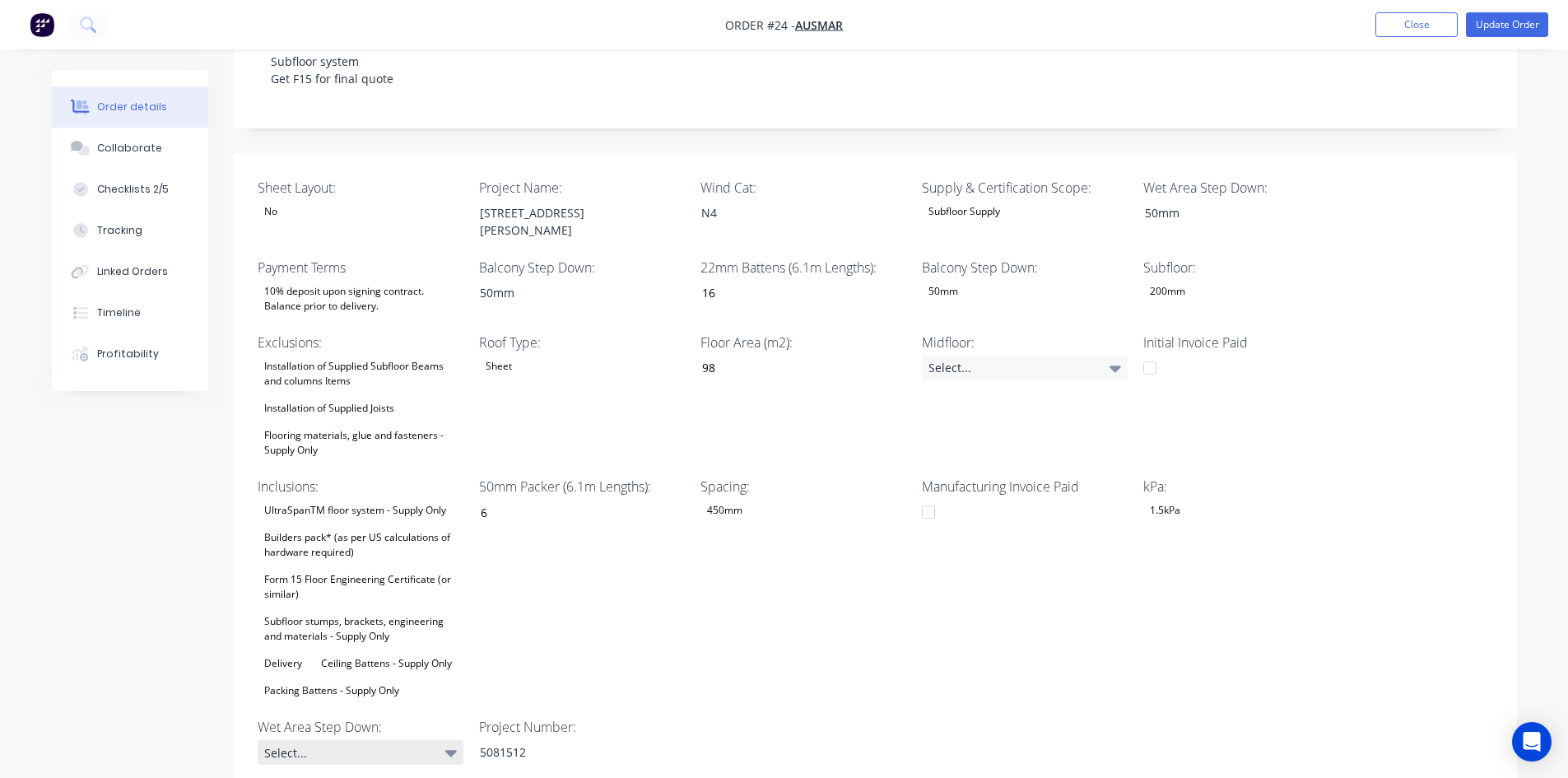
click at [452, 751] on icon at bounding box center [450, 755] width 11 height 7
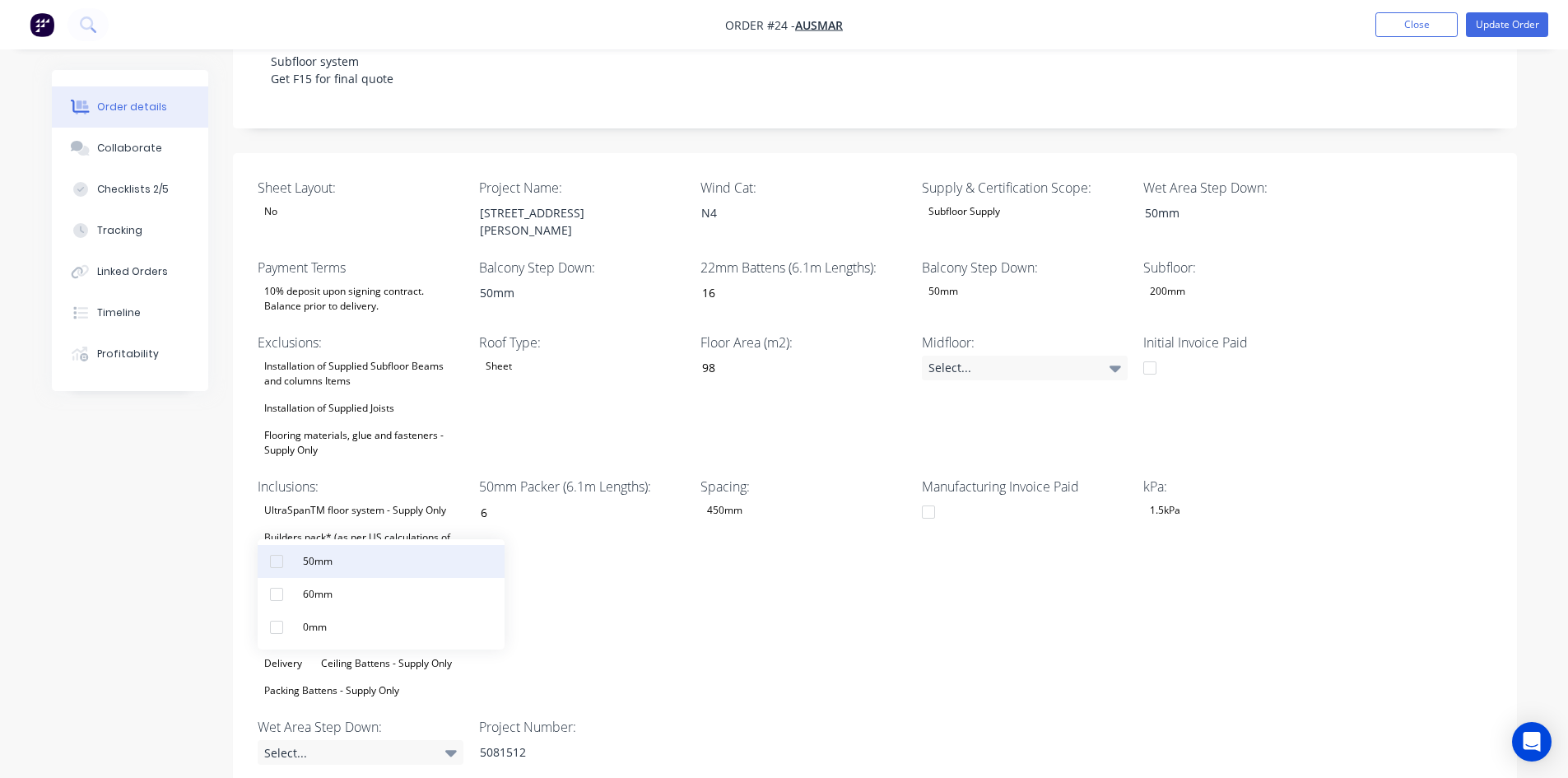
click at [374, 563] on button "50mm" at bounding box center [380, 561] width 247 height 33
click at [593, 582] on div "50mm Packer (6.1m Lengths): 6" at bounding box center [582, 588] width 206 height 224
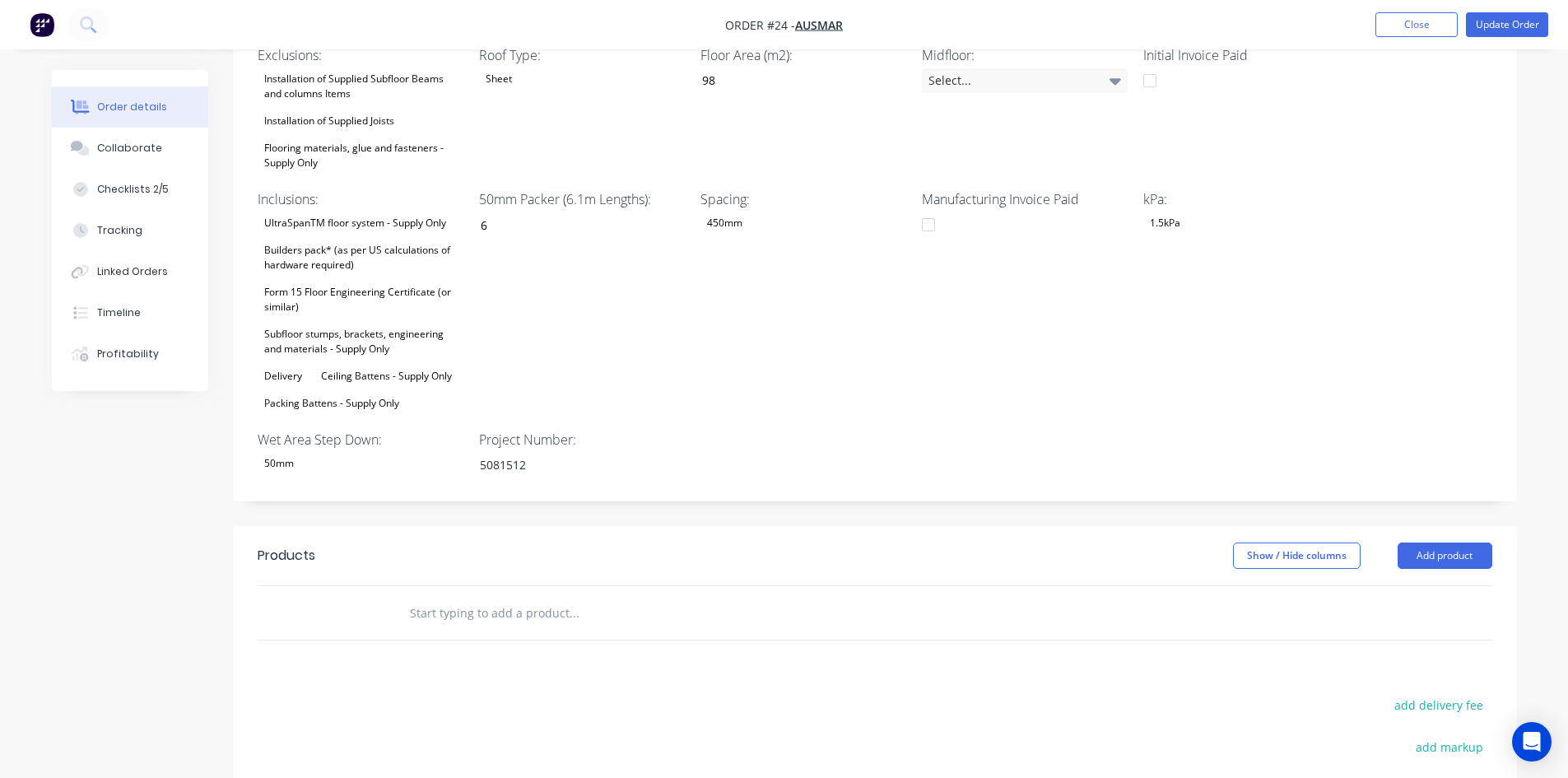
scroll to position [658, 0]
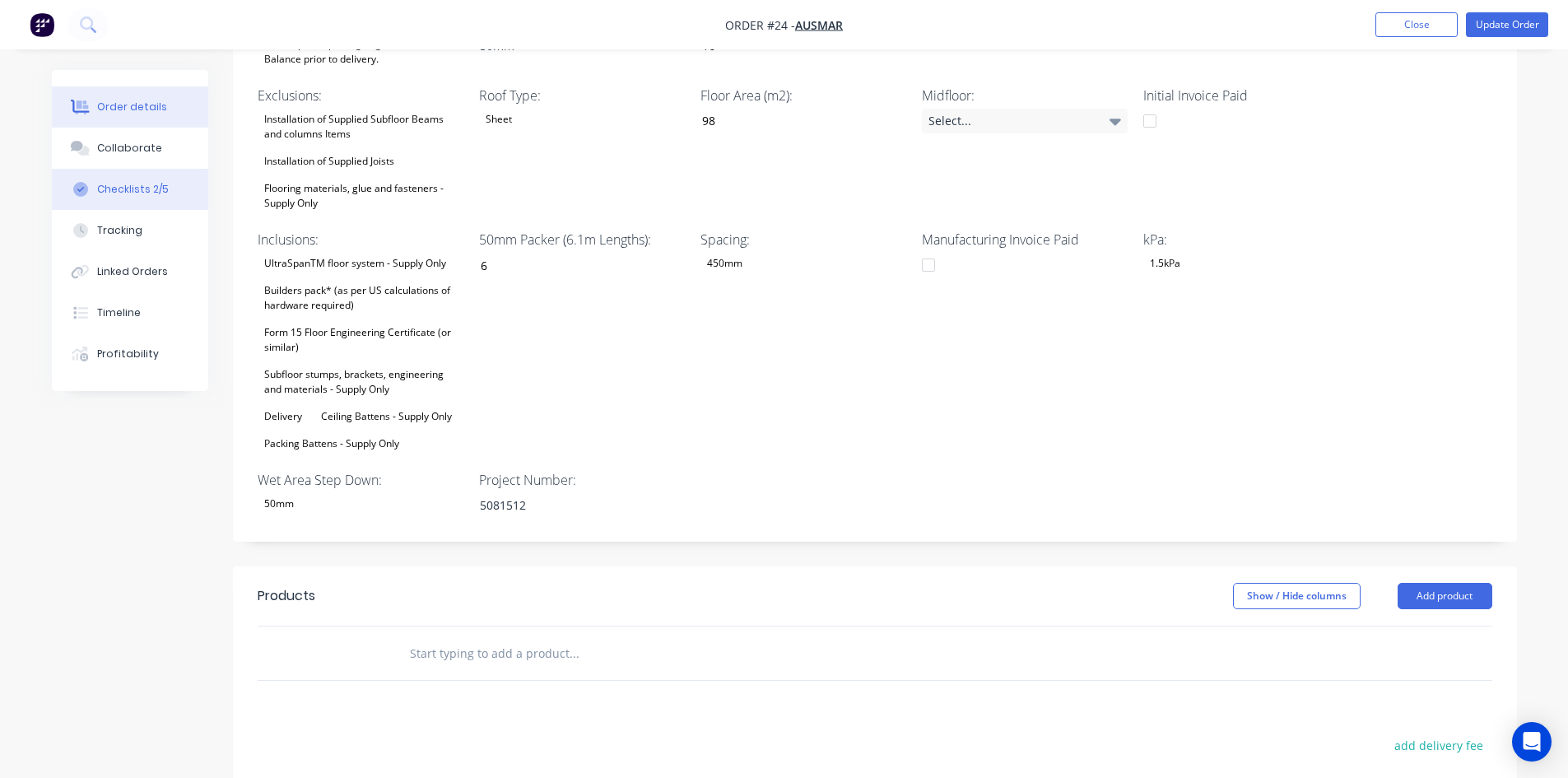
click at [138, 185] on div "Checklists 2/5" at bounding box center [133, 189] width 72 height 15
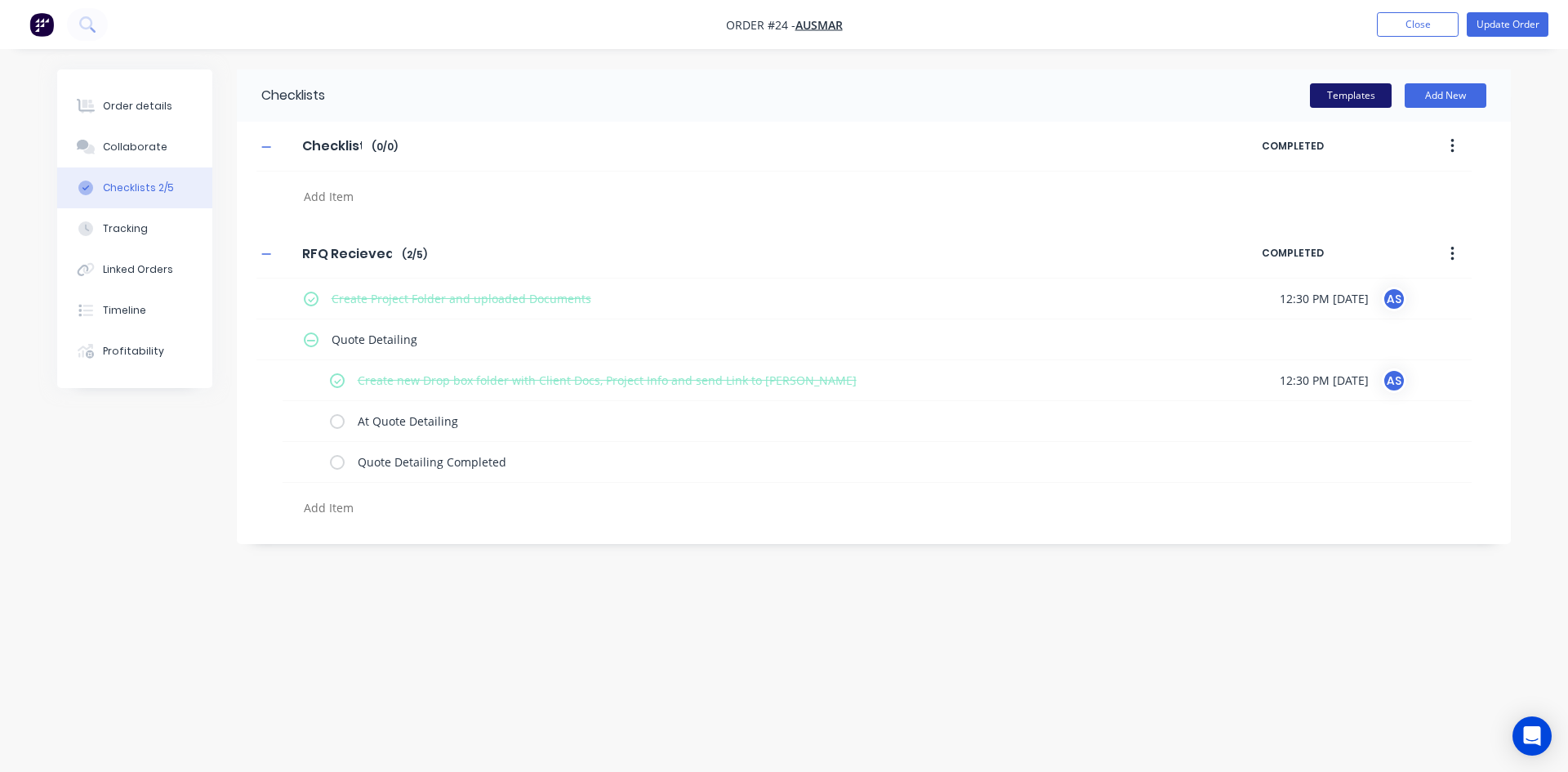
click at [1370, 87] on button "Templates" at bounding box center [1351, 95] width 82 height 25
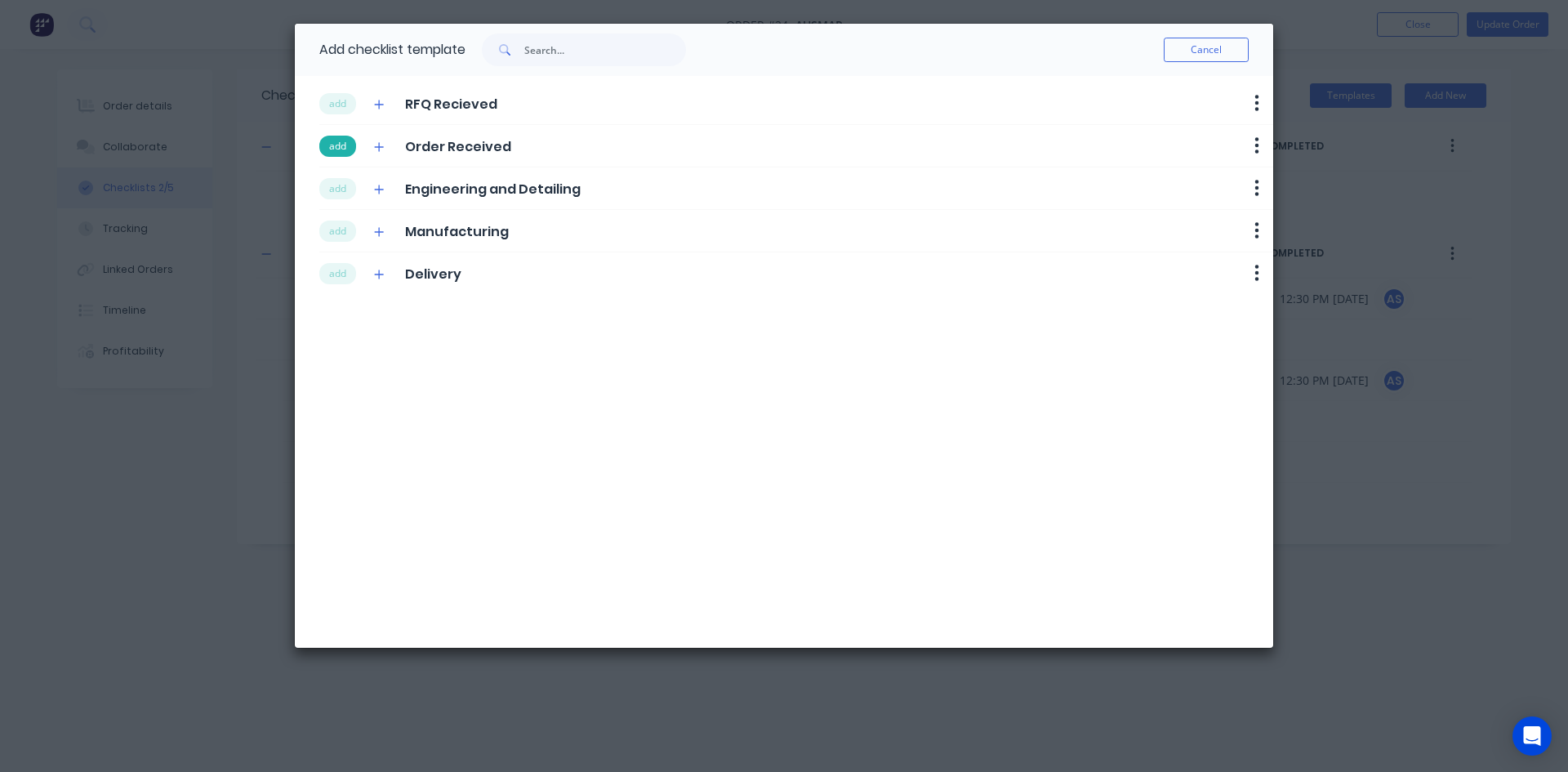
click at [350, 149] on button "add" at bounding box center [338, 146] width 37 height 21
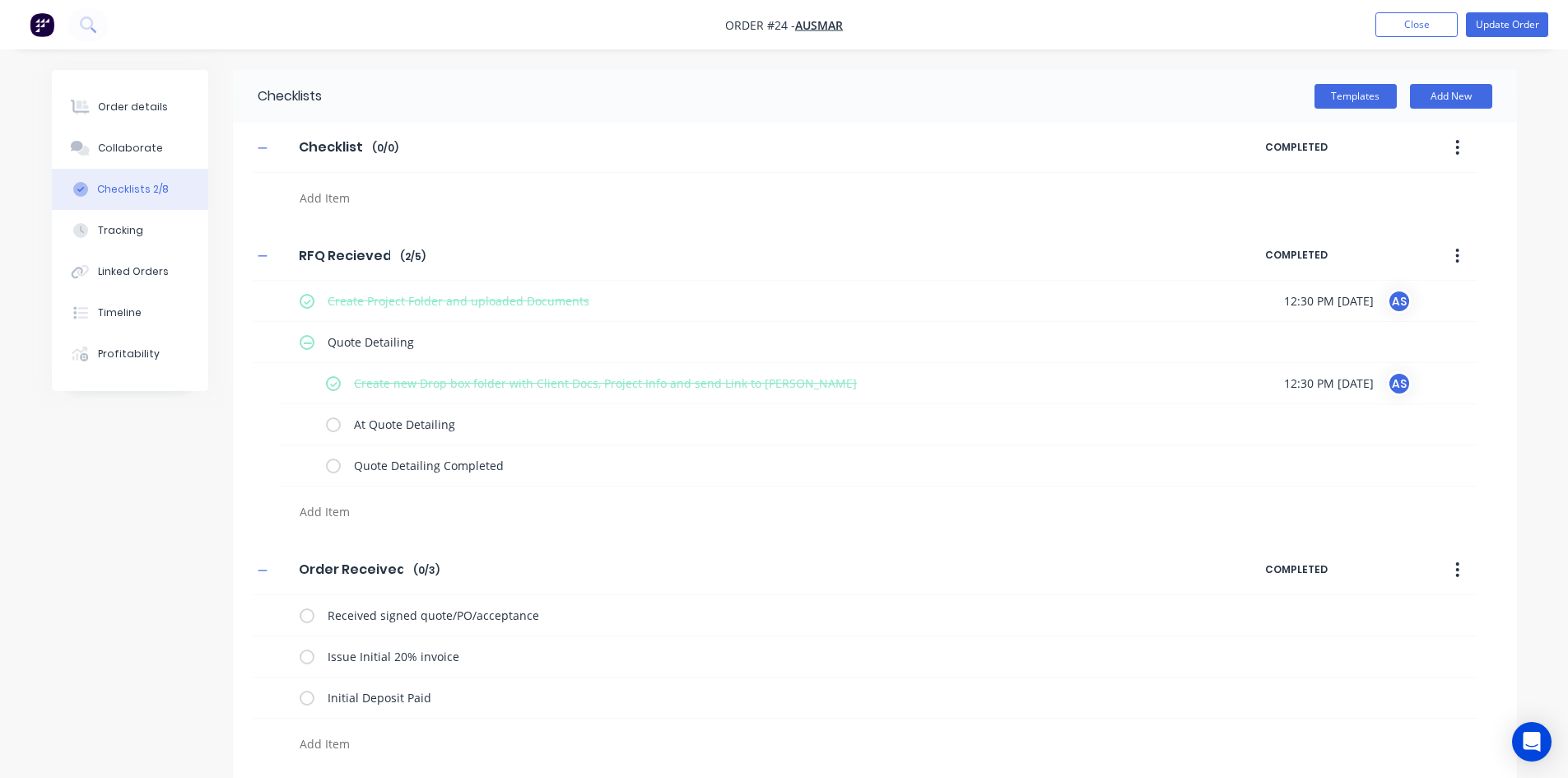
click at [345, 185] on div at bounding box center [682, 194] width 858 height 42
click at [1329, 101] on button "Templates" at bounding box center [1355, 96] width 82 height 25
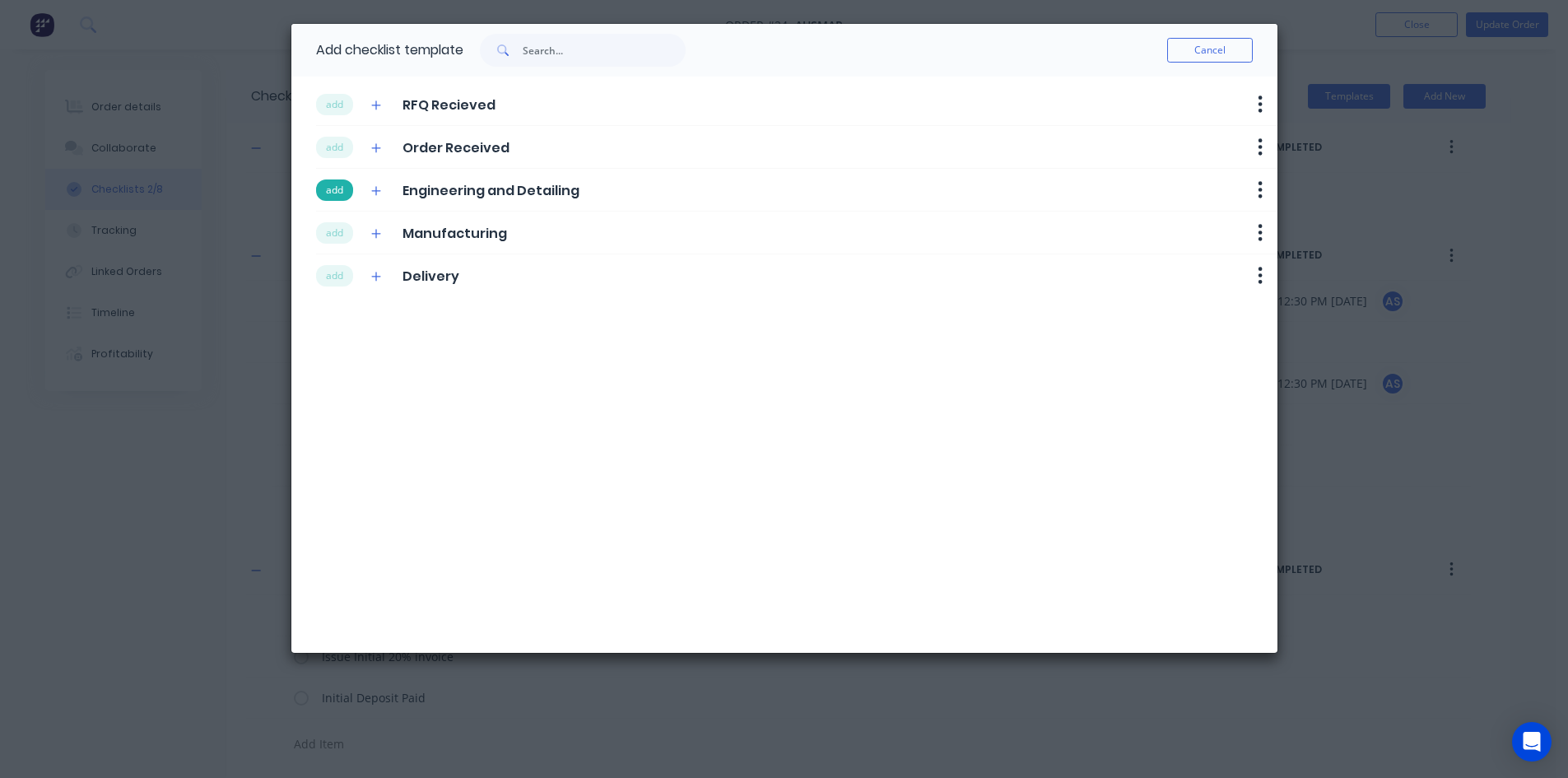
click at [344, 200] on button "add" at bounding box center [334, 190] width 37 height 22
click at [344, 234] on button "add" at bounding box center [334, 233] width 37 height 22
click at [337, 276] on button "add" at bounding box center [334, 276] width 37 height 22
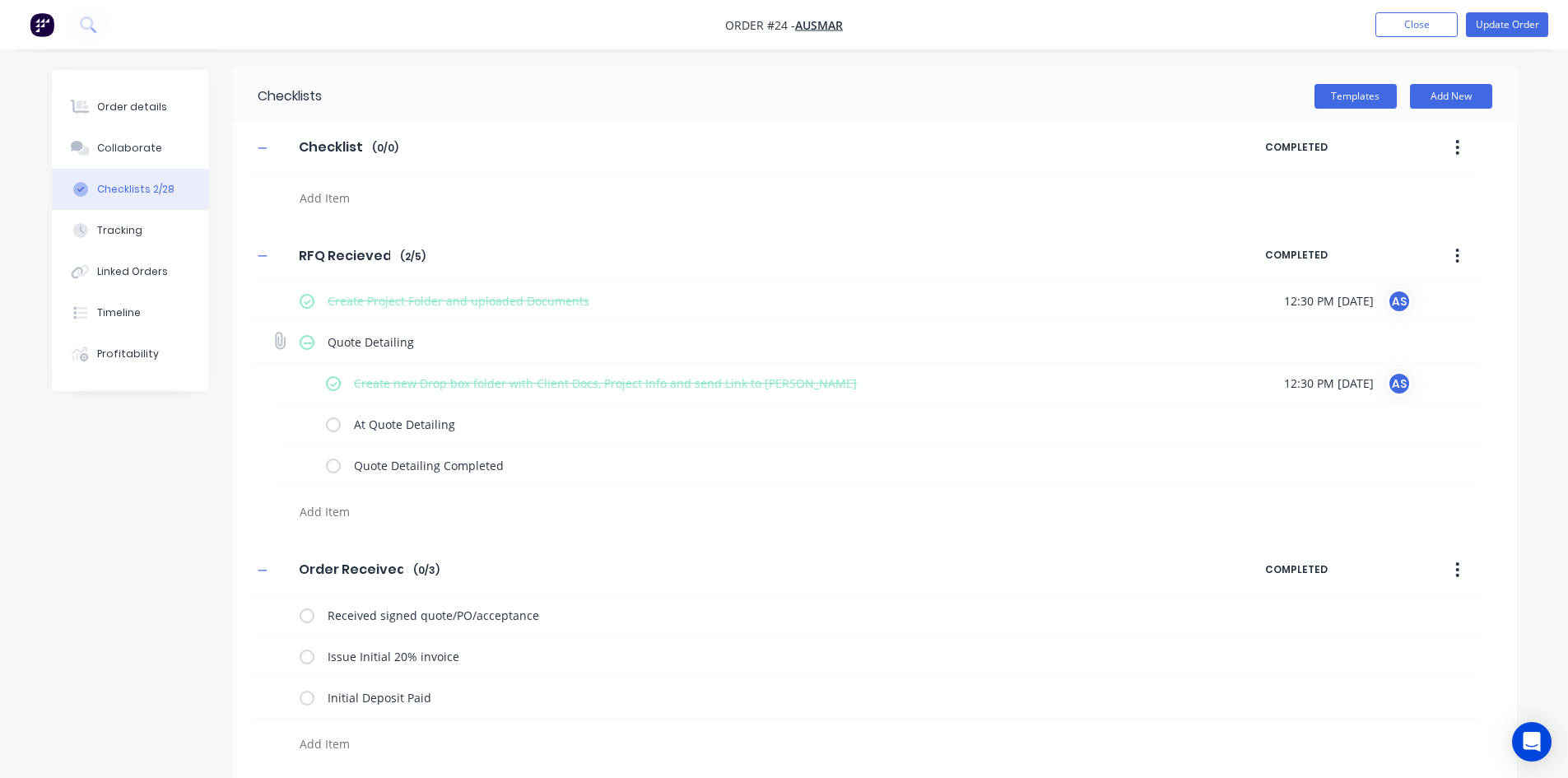
click at [308, 344] on label at bounding box center [307, 342] width 15 height 17
click at [0, 0] on input "checkbox" at bounding box center [0, 0] width 0 height 0
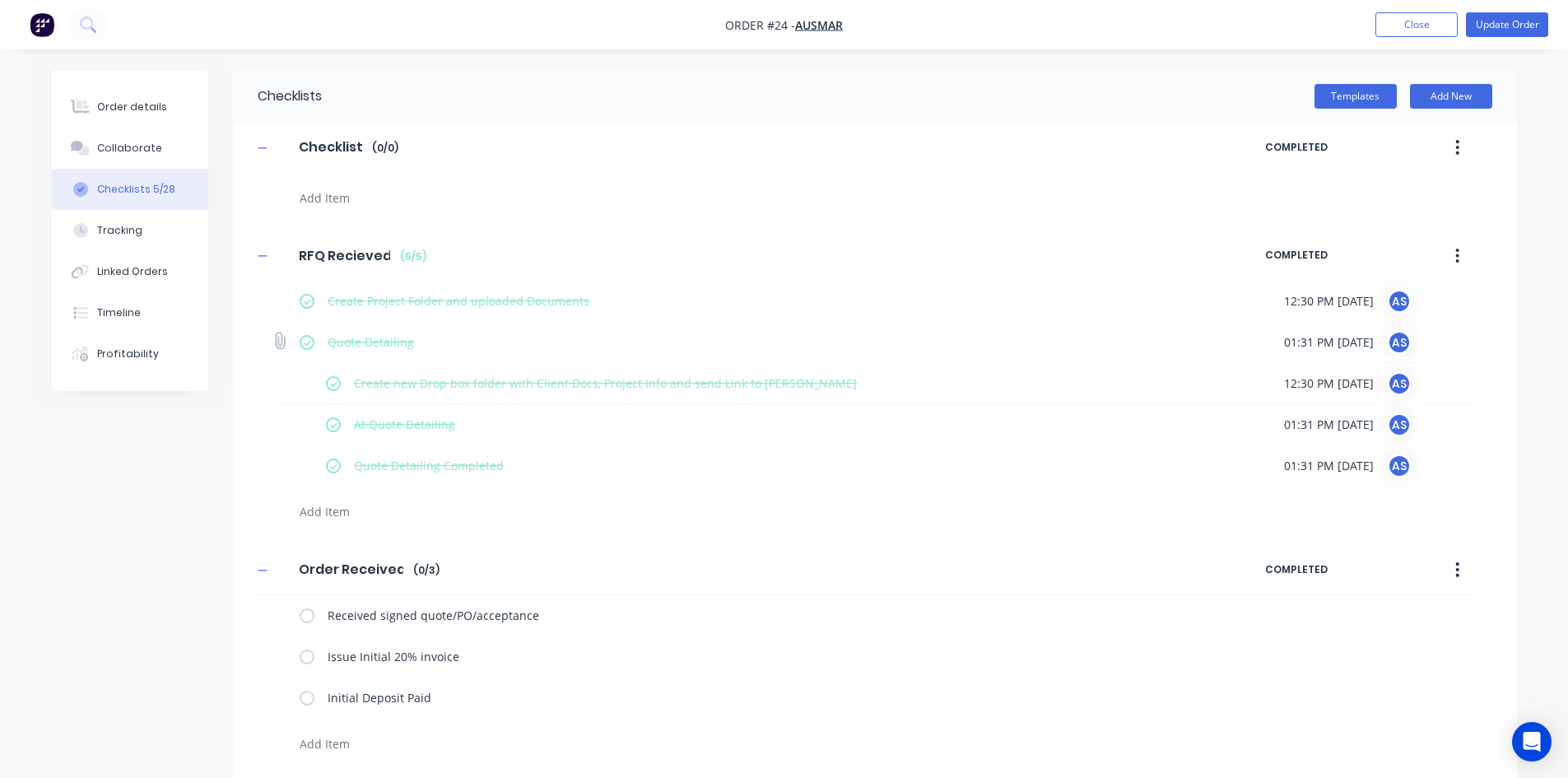
click at [308, 344] on label at bounding box center [307, 342] width 15 height 17
click at [0, 0] on input "checkbox" at bounding box center [0, 0] width 0 height 0
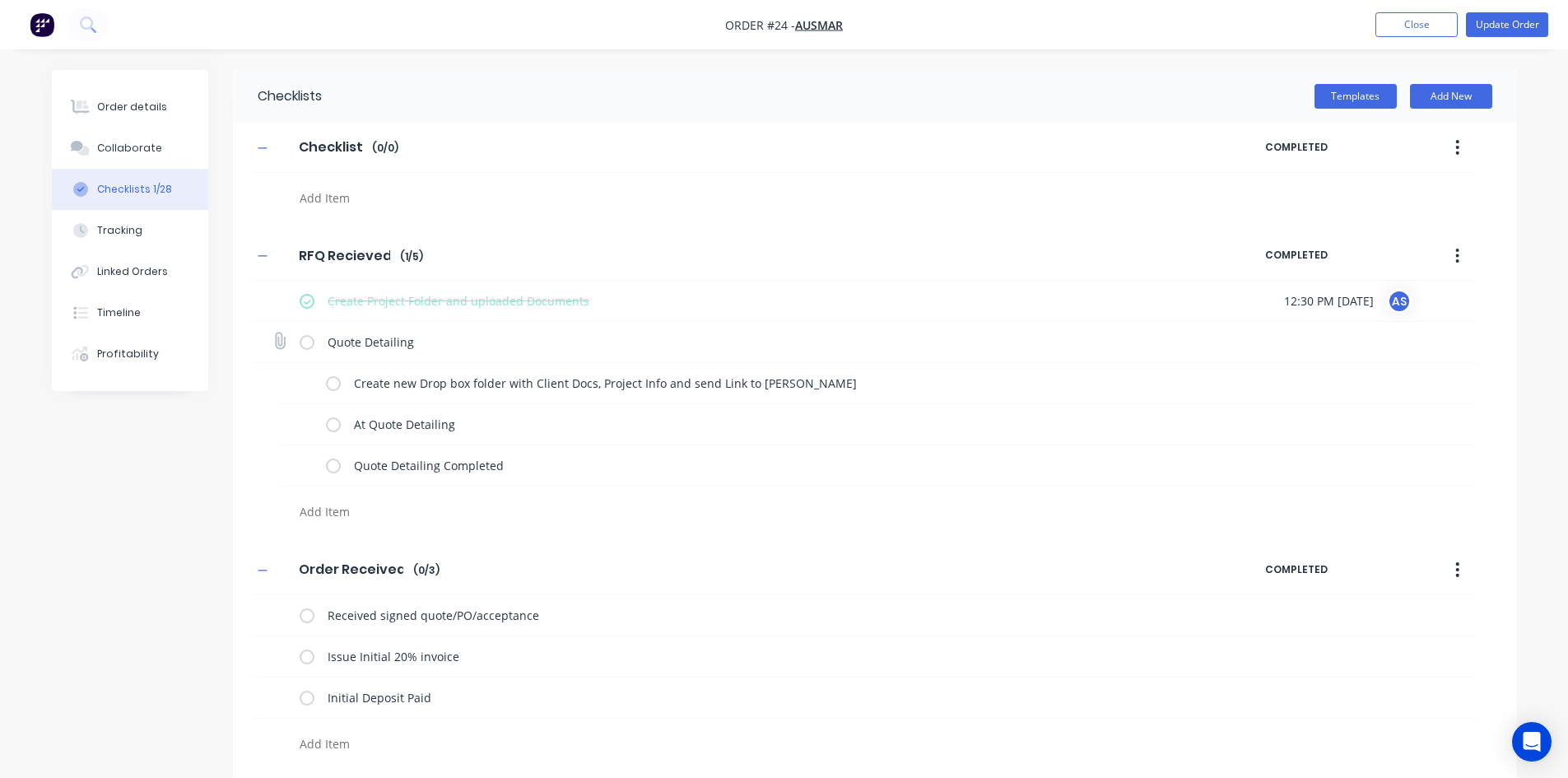
click at [308, 344] on label at bounding box center [307, 342] width 15 height 17
click at [0, 0] on input "checkbox" at bounding box center [0, 0] width 0 height 0
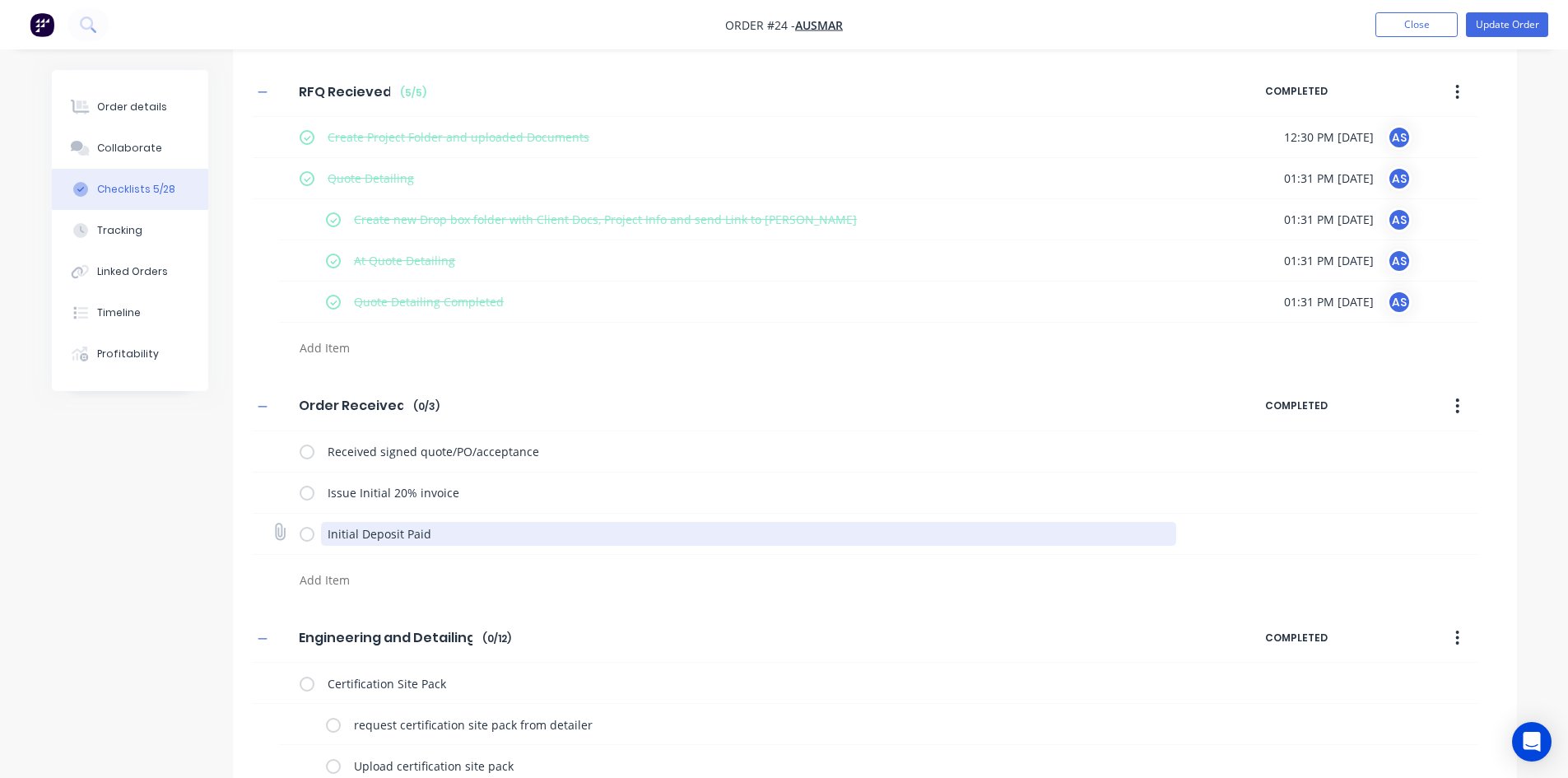
scroll to position [165, 0]
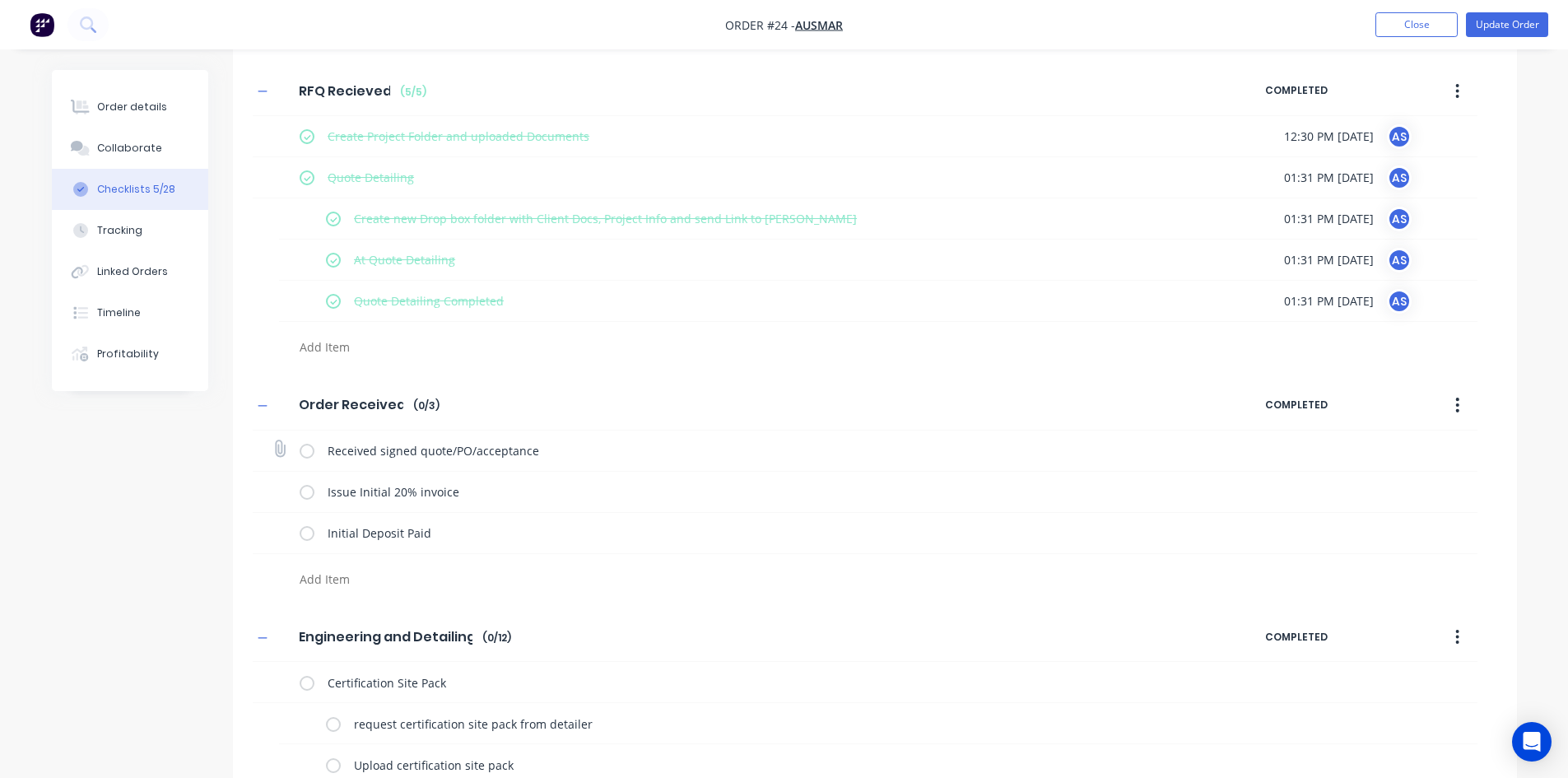
click at [310, 450] on label at bounding box center [307, 451] width 15 height 17
click at [0, 0] on input "checkbox" at bounding box center [0, 0] width 0 height 0
click at [307, 491] on label at bounding box center [307, 492] width 15 height 17
click at [0, 0] on input "checkbox" at bounding box center [0, 0] width 0 height 0
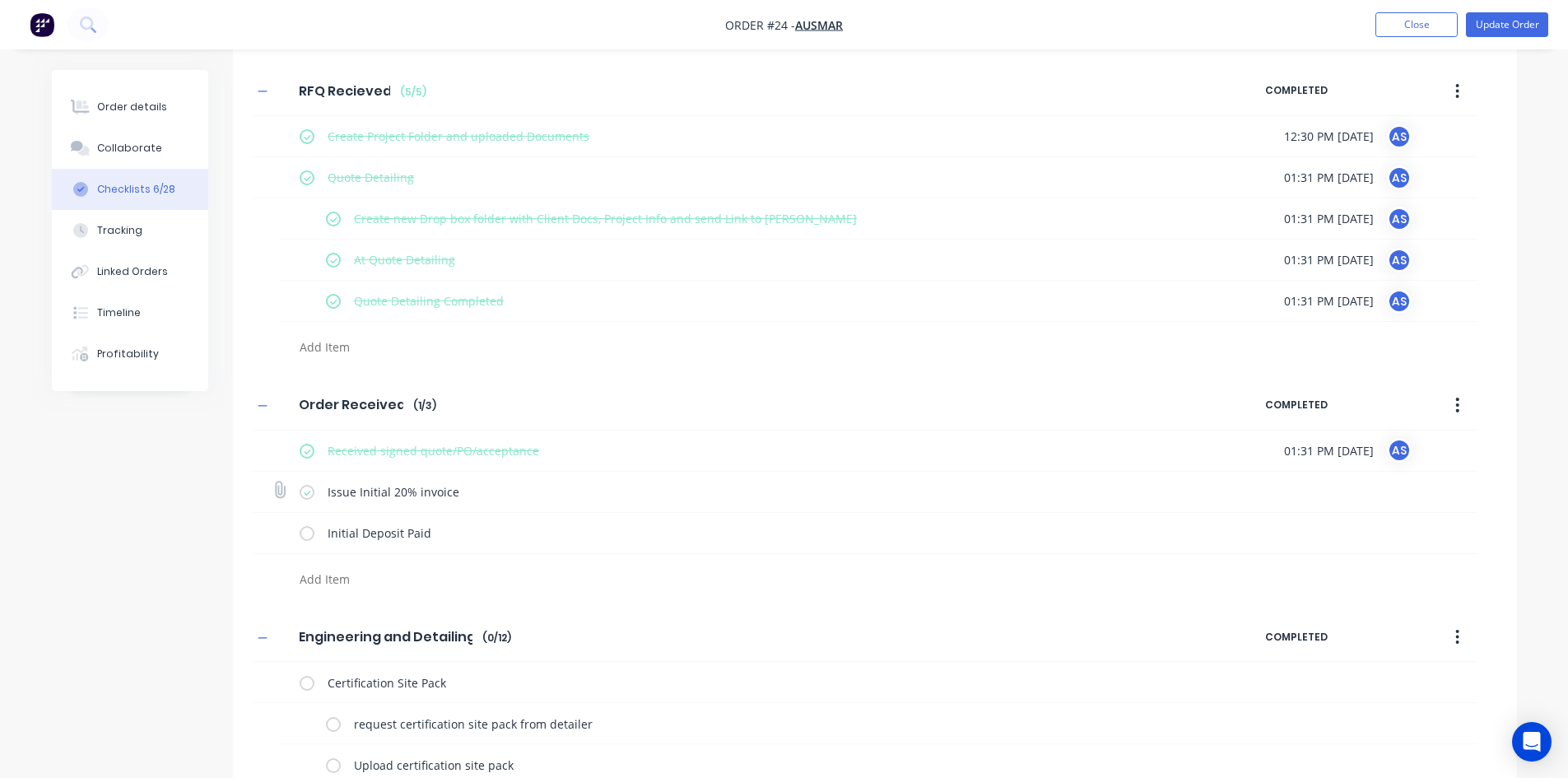
type textarea "x"
click at [106, 112] on div "Order details" at bounding box center [132, 107] width 70 height 15
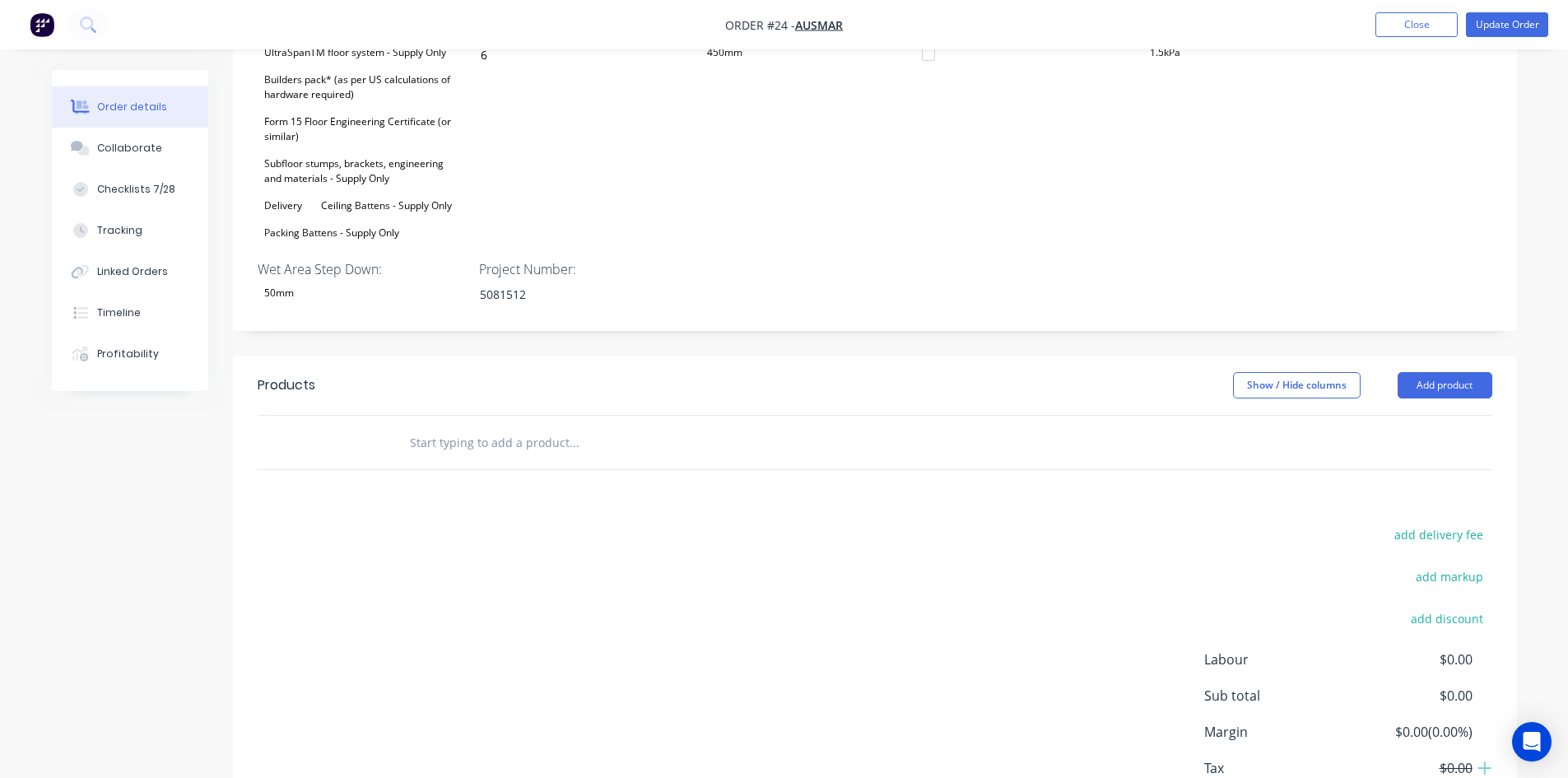
scroll to position [895, 0]
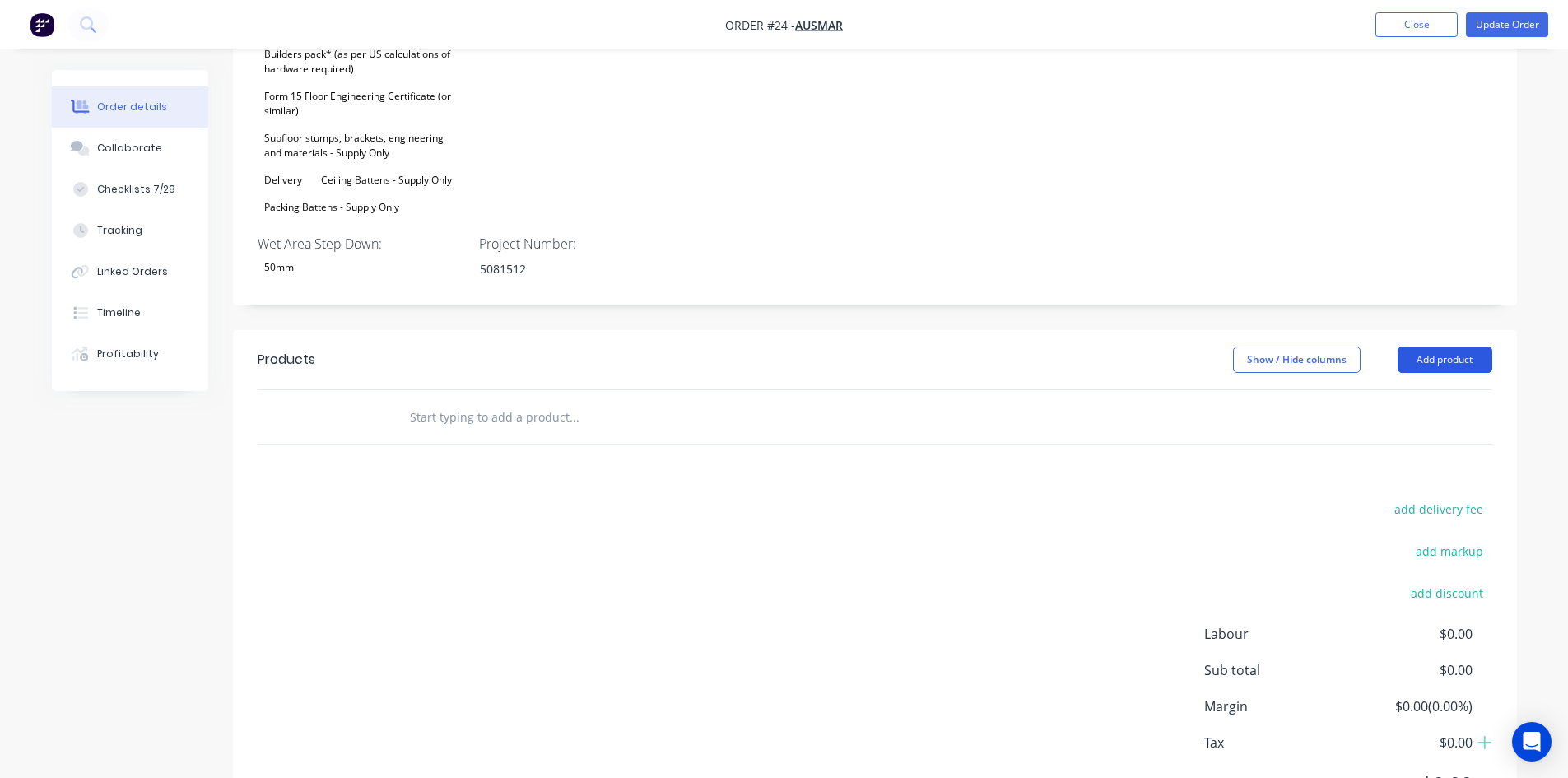
click at [1435, 347] on button "Add product" at bounding box center [1444, 360] width 94 height 26
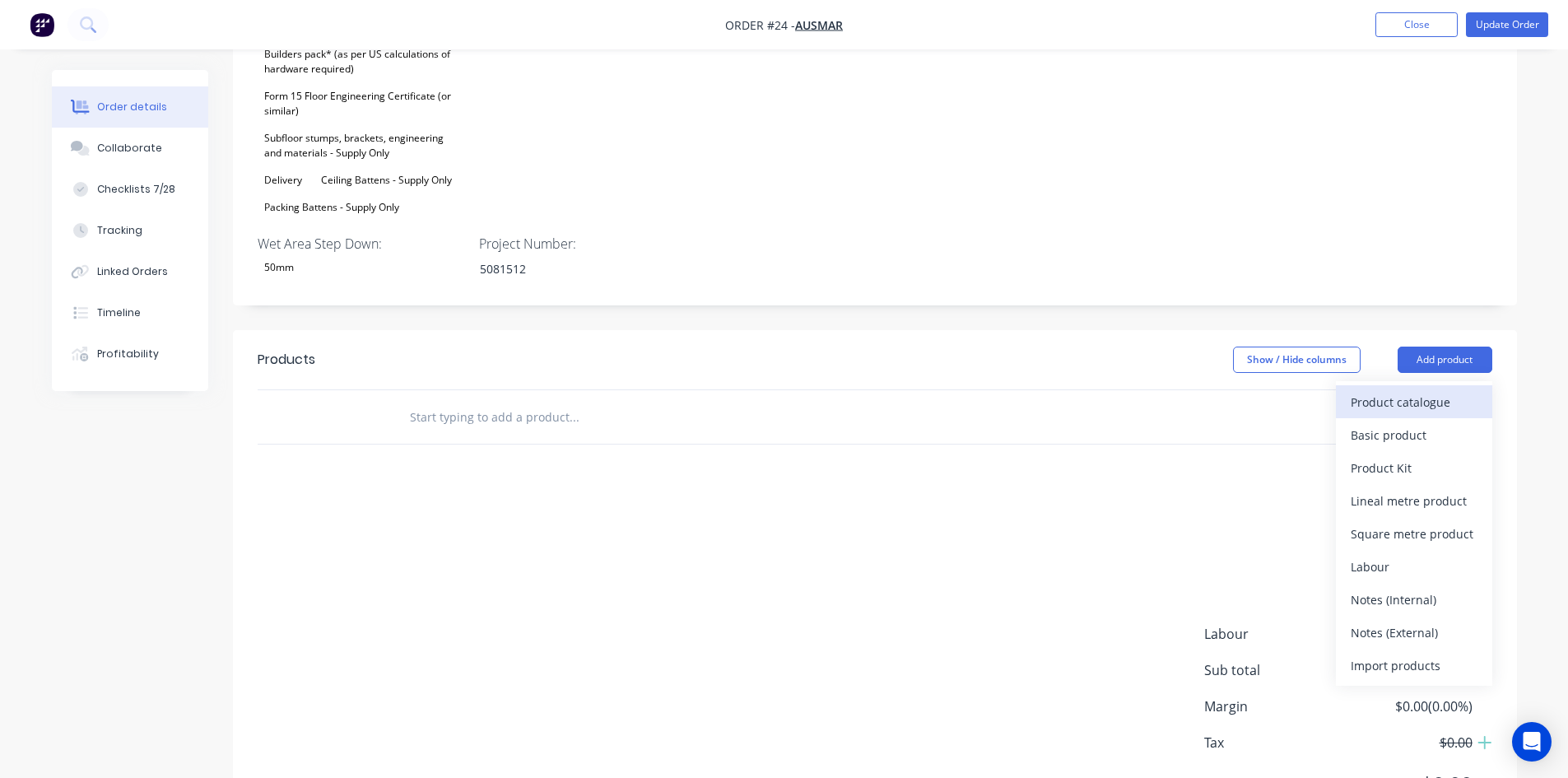
click at [1417, 390] on div "Product catalogue" at bounding box center [1414, 402] width 126 height 24
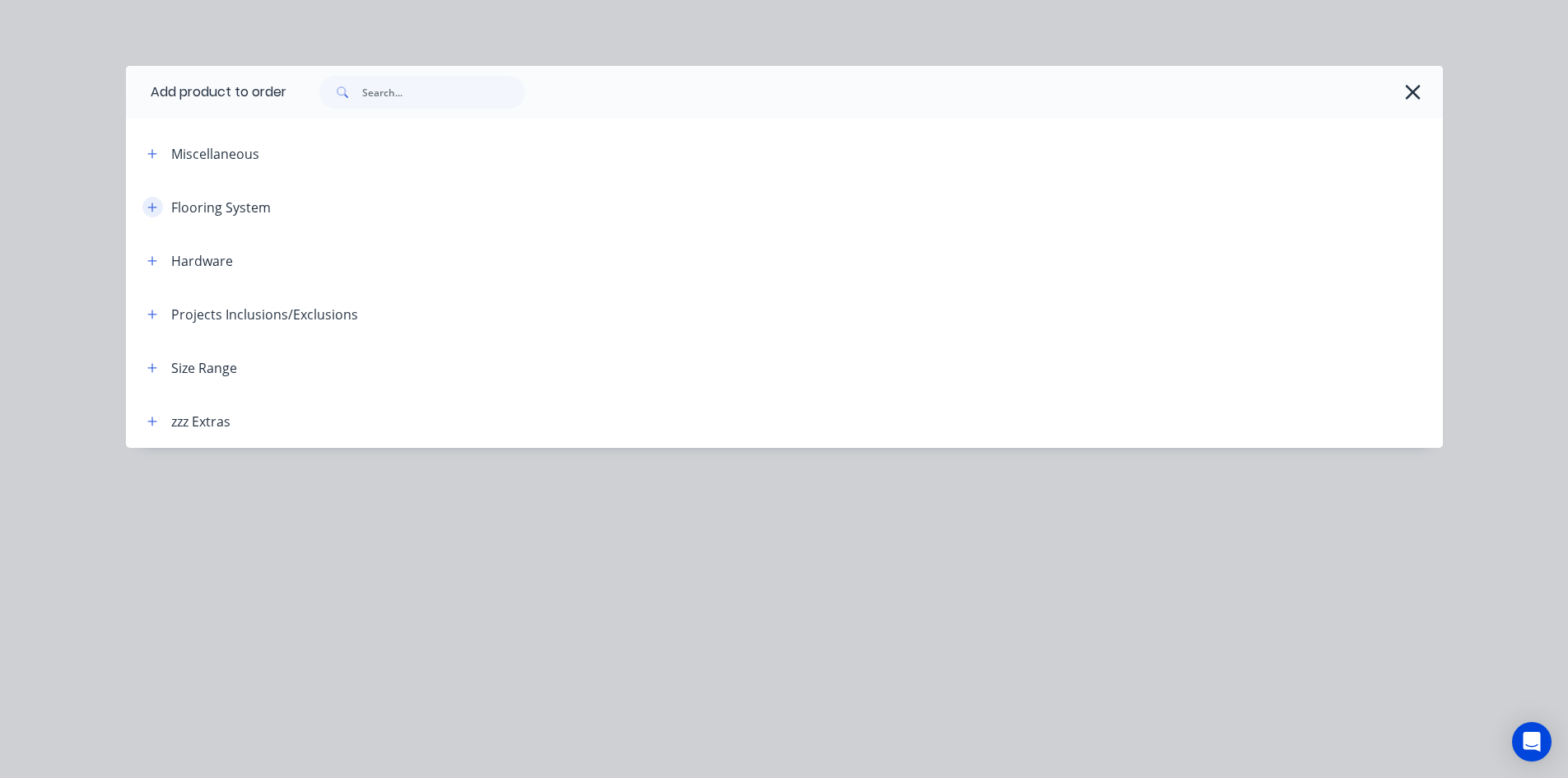
click at [151, 206] on icon "button" at bounding box center [152, 207] width 9 height 9
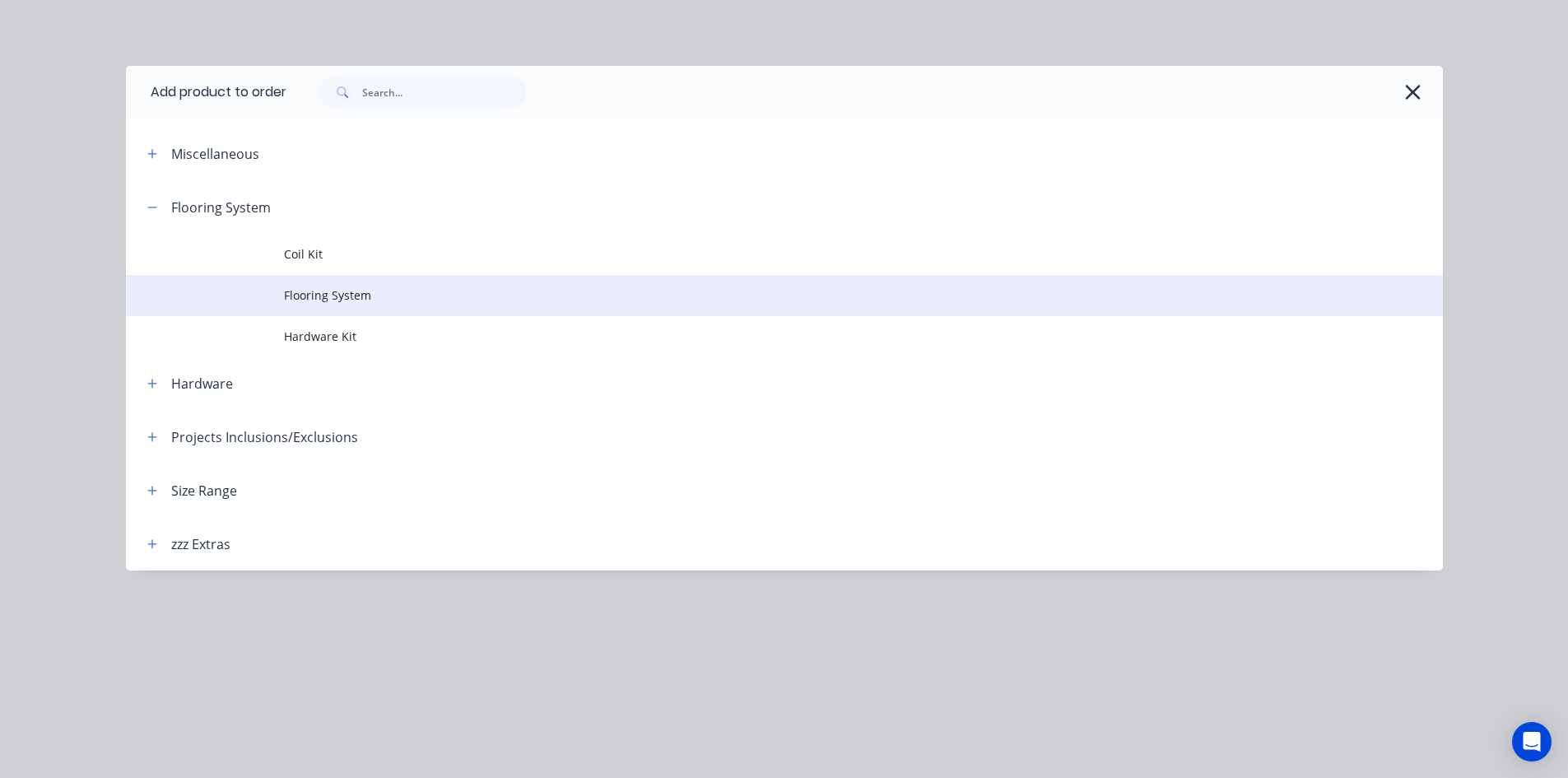
click at [288, 289] on span "Flooring System" at bounding box center [748, 295] width 927 height 17
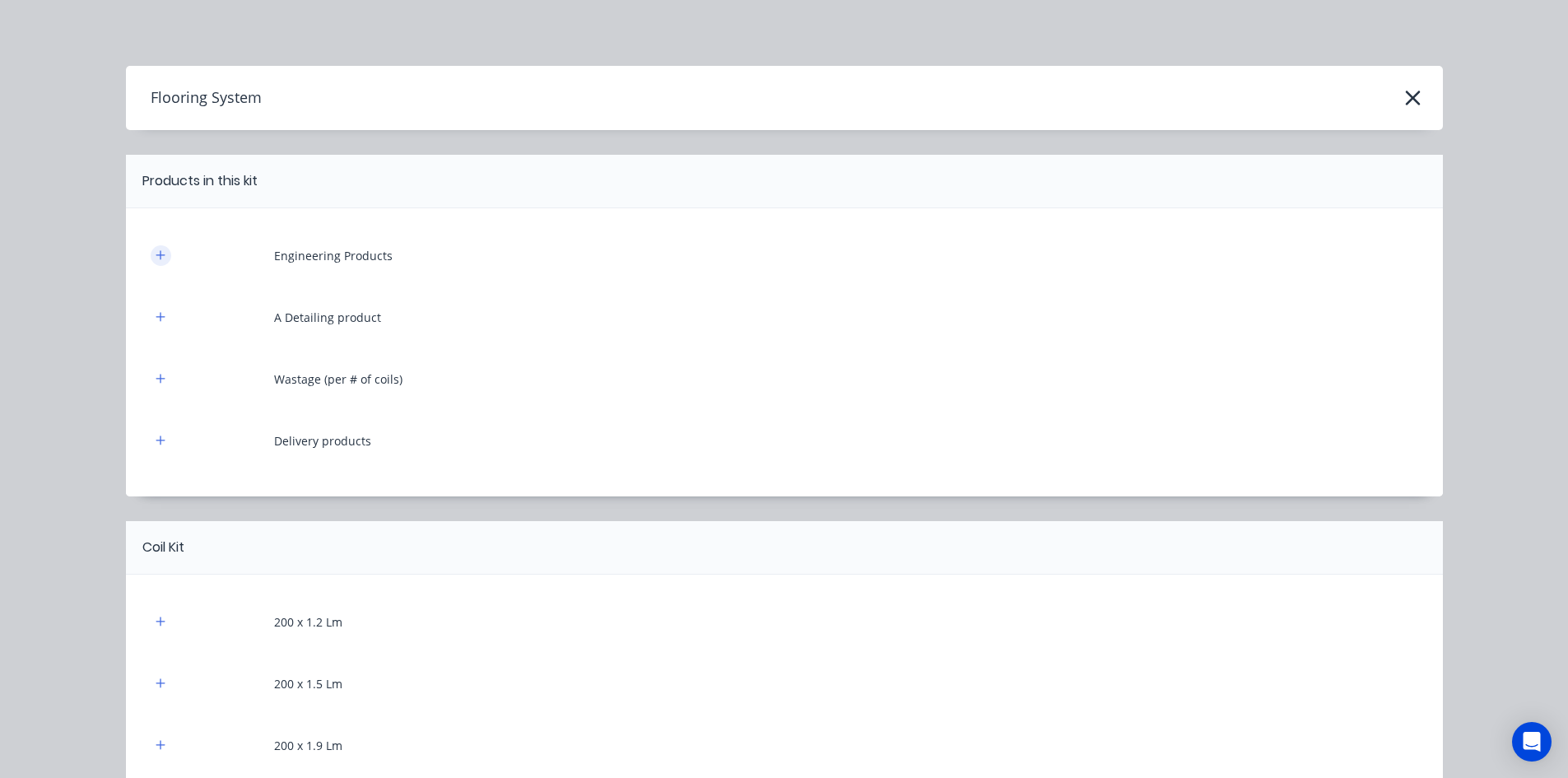
click at [159, 254] on icon "button" at bounding box center [160, 255] width 10 height 11
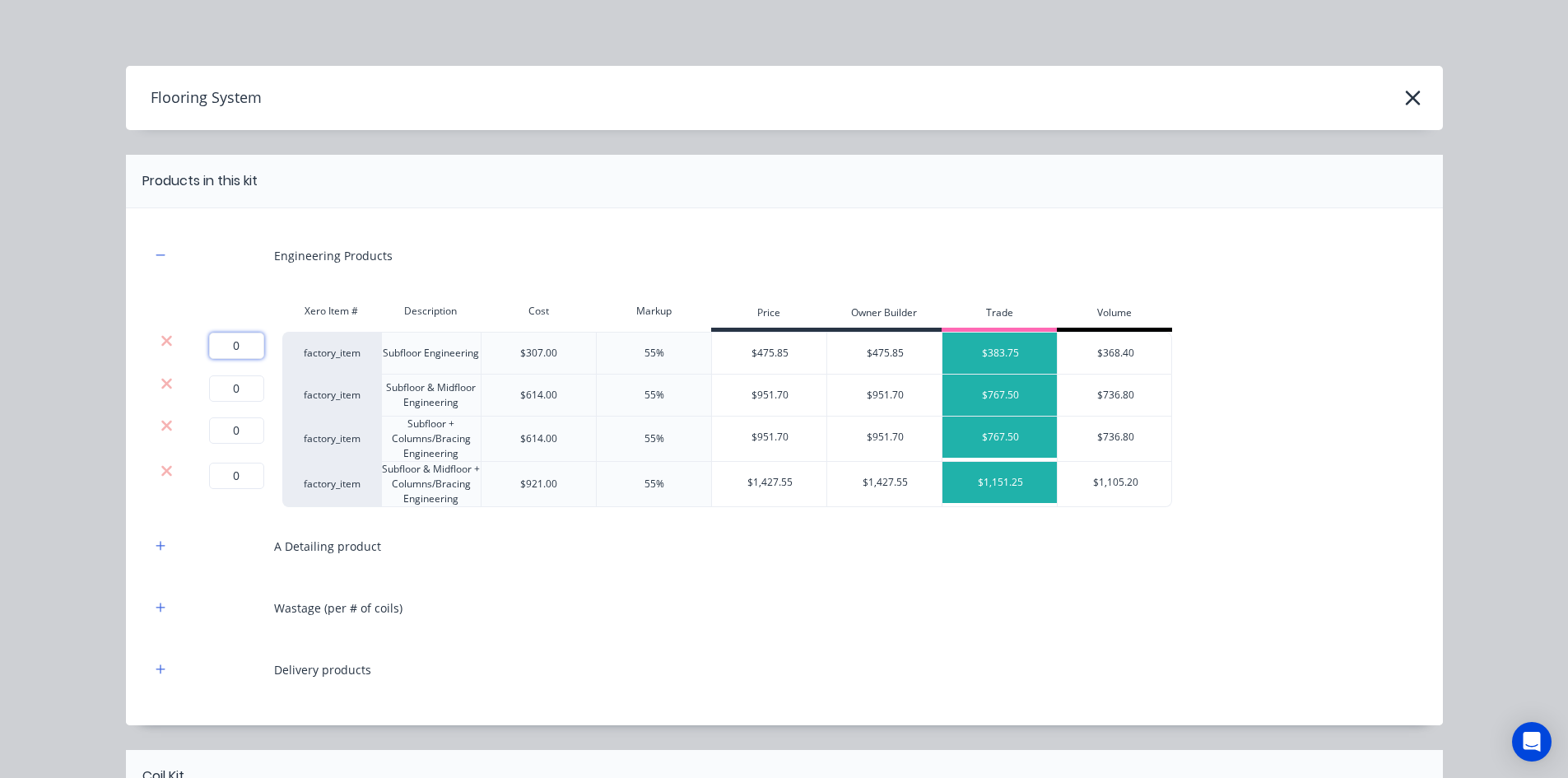
click at [239, 347] on input "0" at bounding box center [236, 346] width 55 height 26
type input "1"
click at [163, 388] on icon at bounding box center [166, 383] width 12 height 16
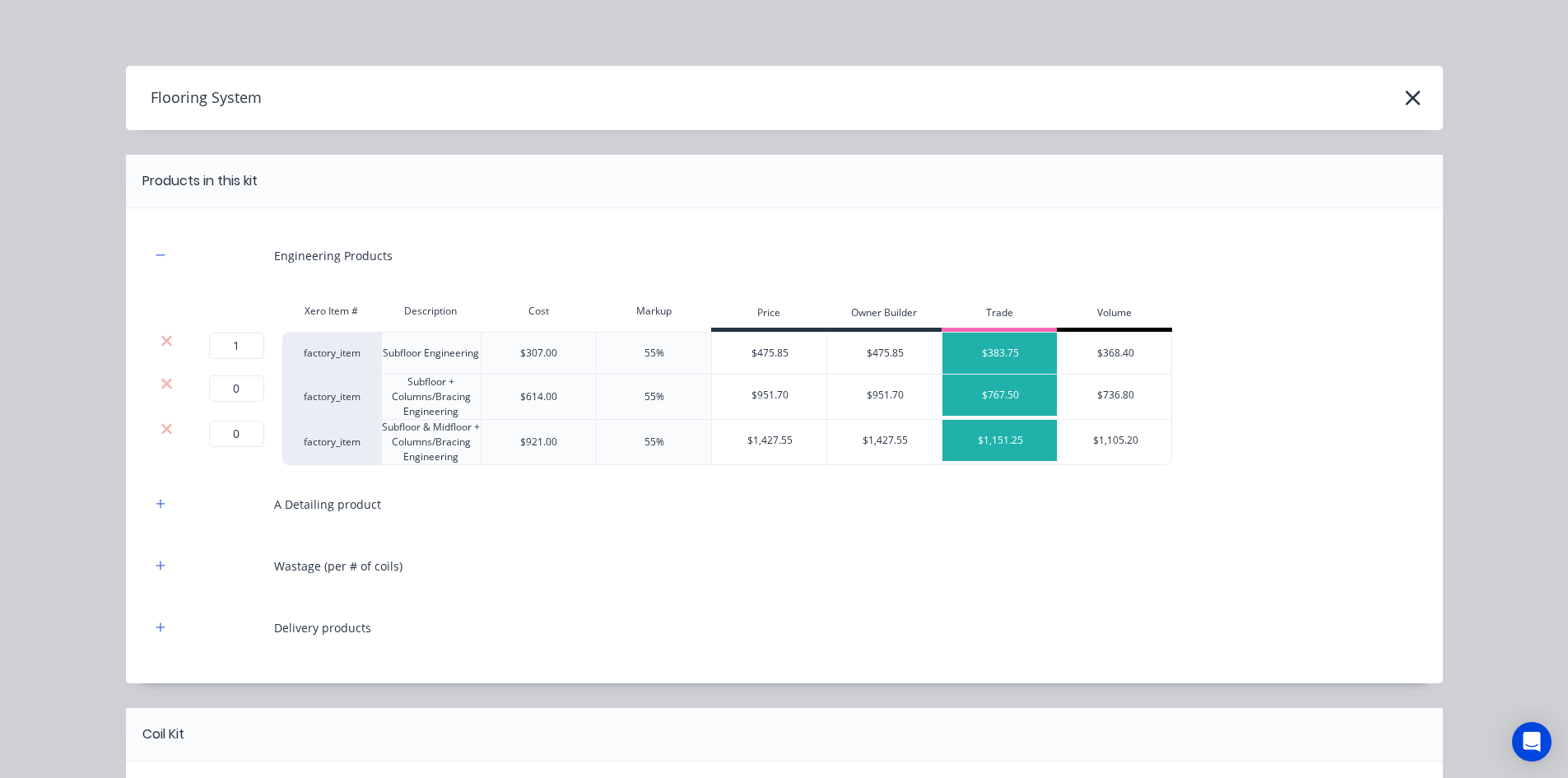
click at [163, 388] on icon at bounding box center [166, 383] width 12 height 16
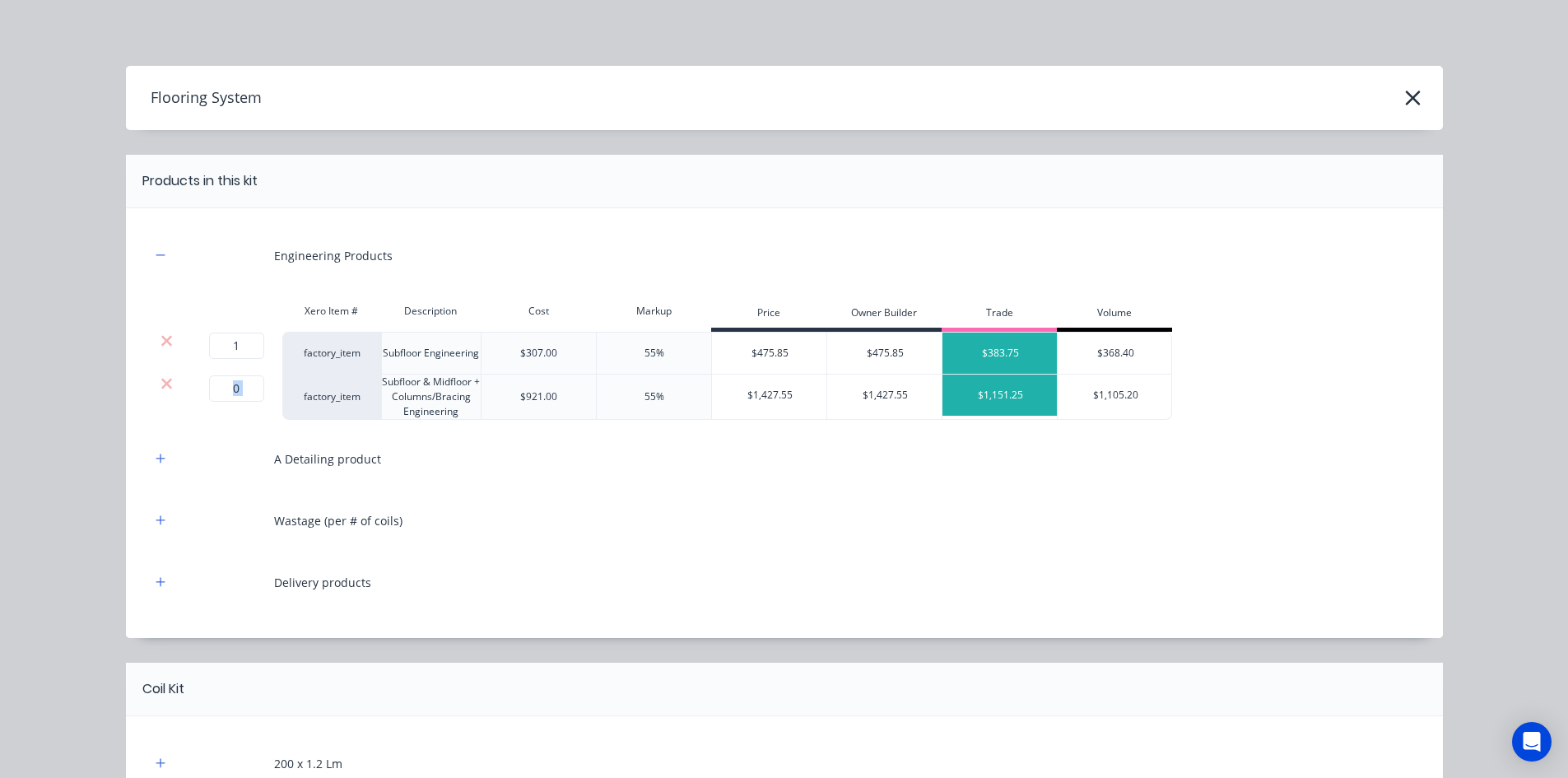
click at [163, 388] on icon at bounding box center [166, 383] width 12 height 16
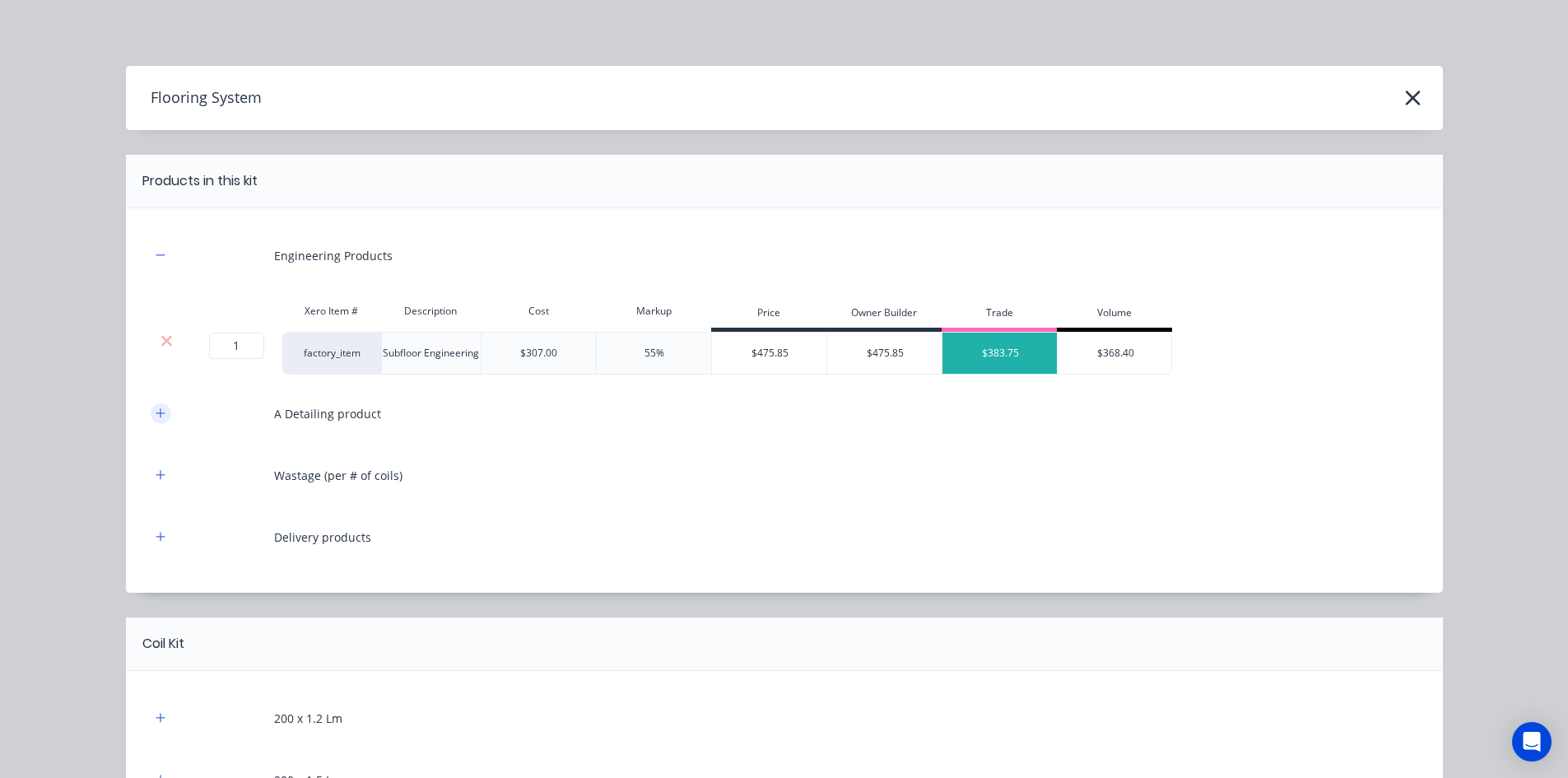
click at [162, 418] on button "button" at bounding box center [161, 414] width 21 height 21
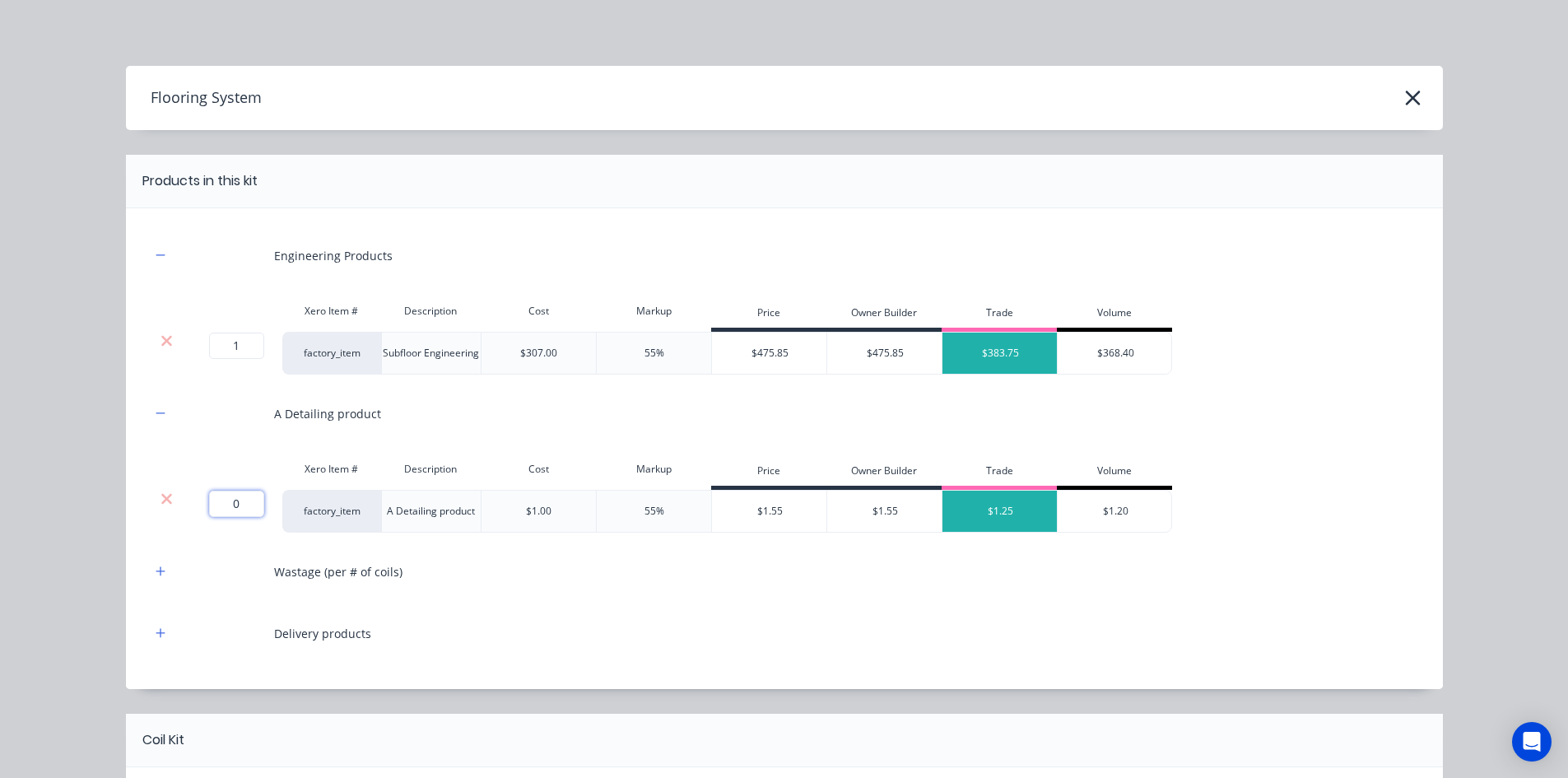
click at [251, 499] on input "0" at bounding box center [236, 503] width 55 height 26
type input "382"
click at [102, 509] on div "Flooring System Products in this kit Engineering Products Xero Item # Descripti…" at bounding box center [784, 389] width 1568 height 778
click at [151, 570] on button "button" at bounding box center [161, 572] width 21 height 21
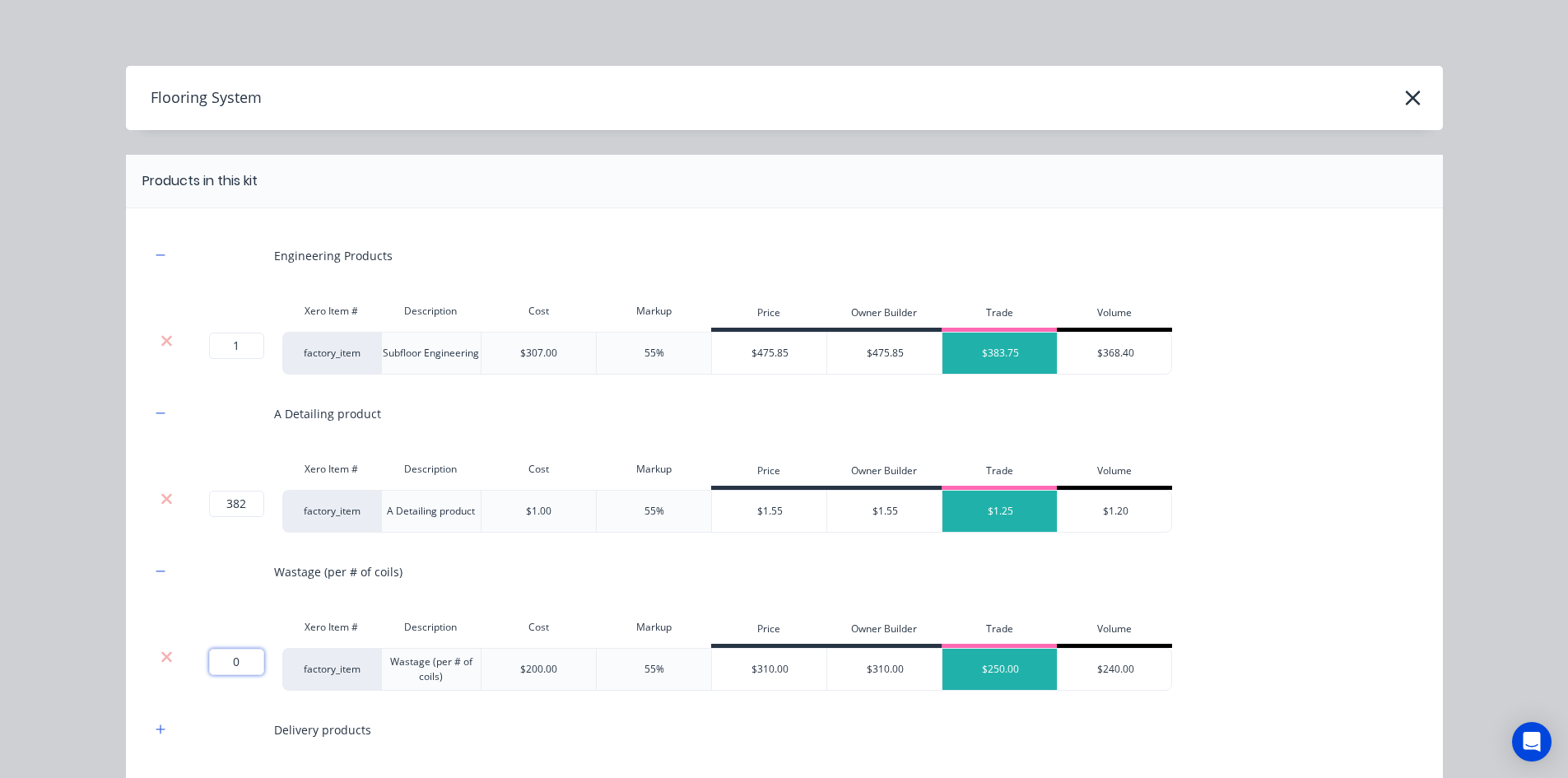
click at [228, 666] on input "0" at bounding box center [236, 662] width 55 height 26
type input "2"
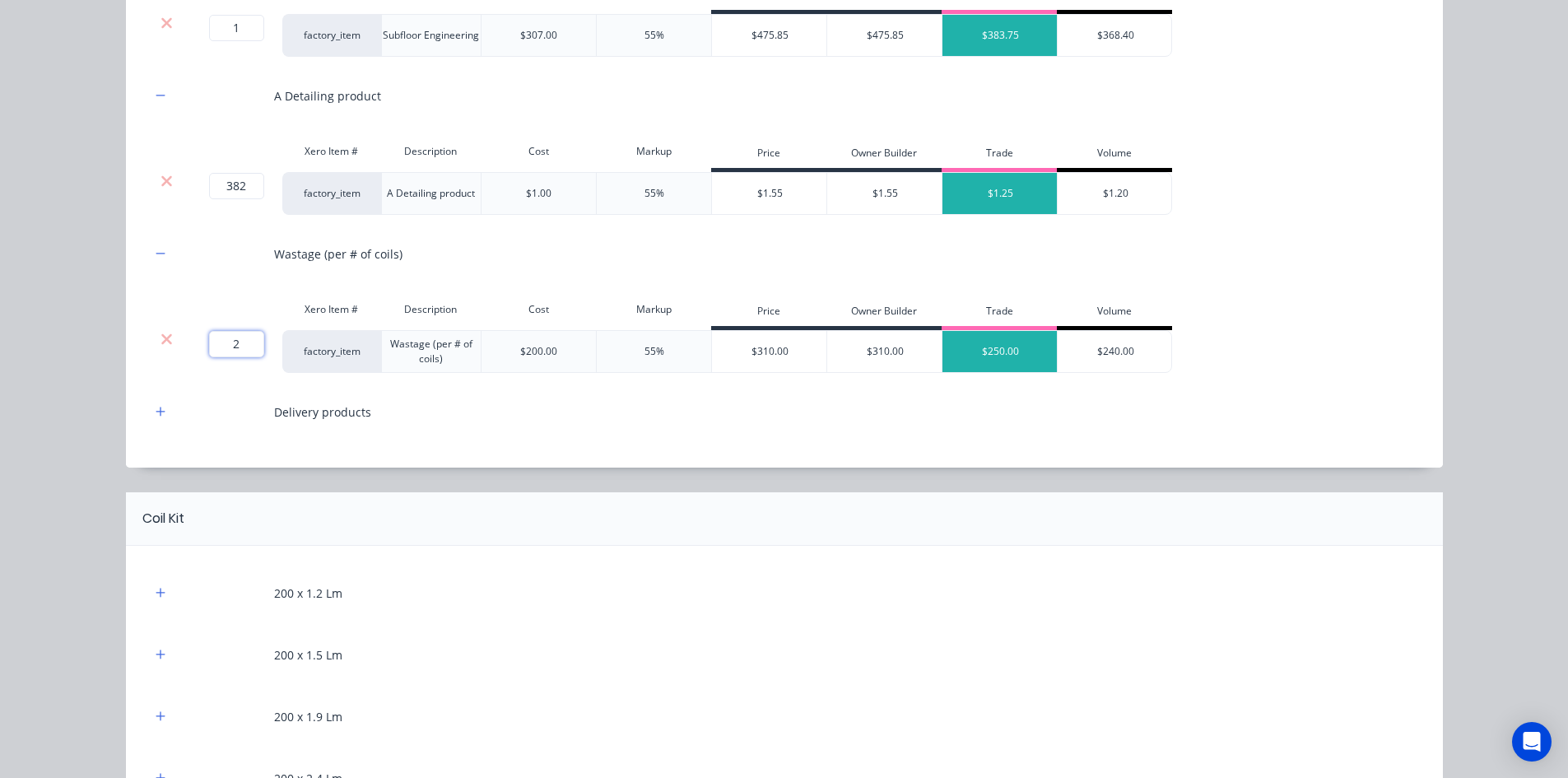
scroll to position [329, 0]
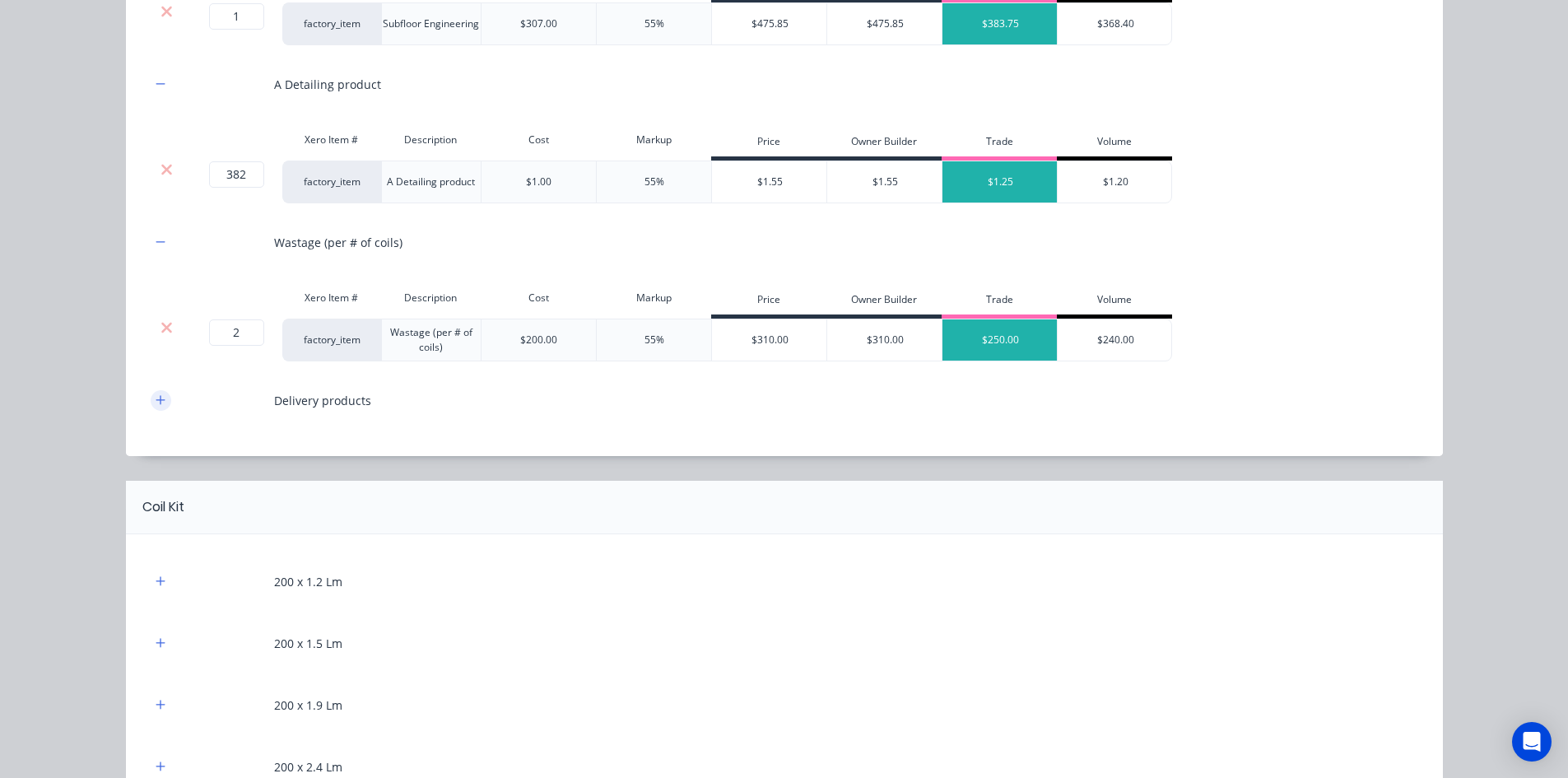
click at [157, 400] on icon "button" at bounding box center [160, 399] width 9 height 9
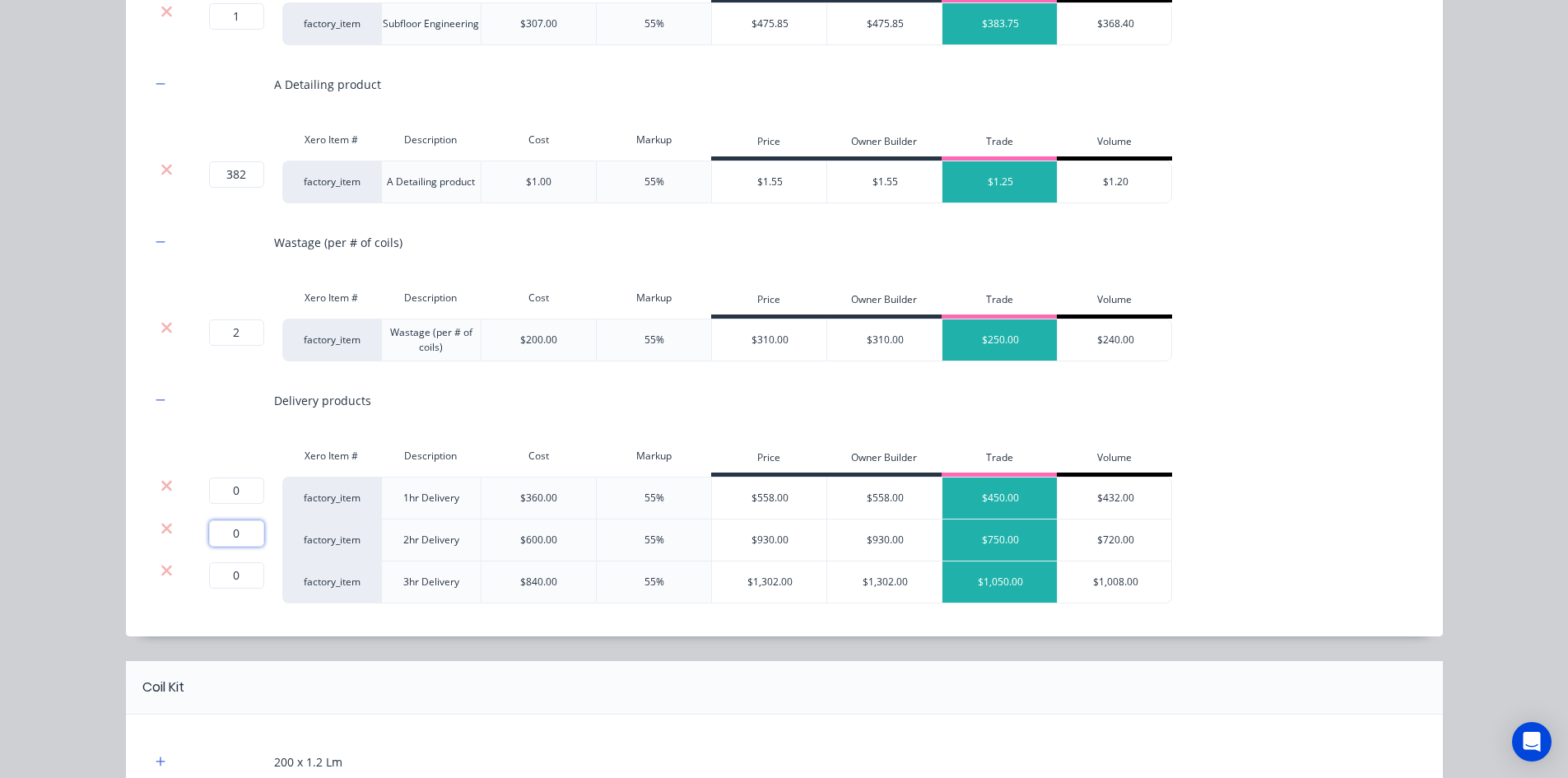
click at [229, 528] on input "0" at bounding box center [236, 533] width 55 height 26
type input "1"
click at [163, 483] on icon at bounding box center [166, 485] width 10 height 10
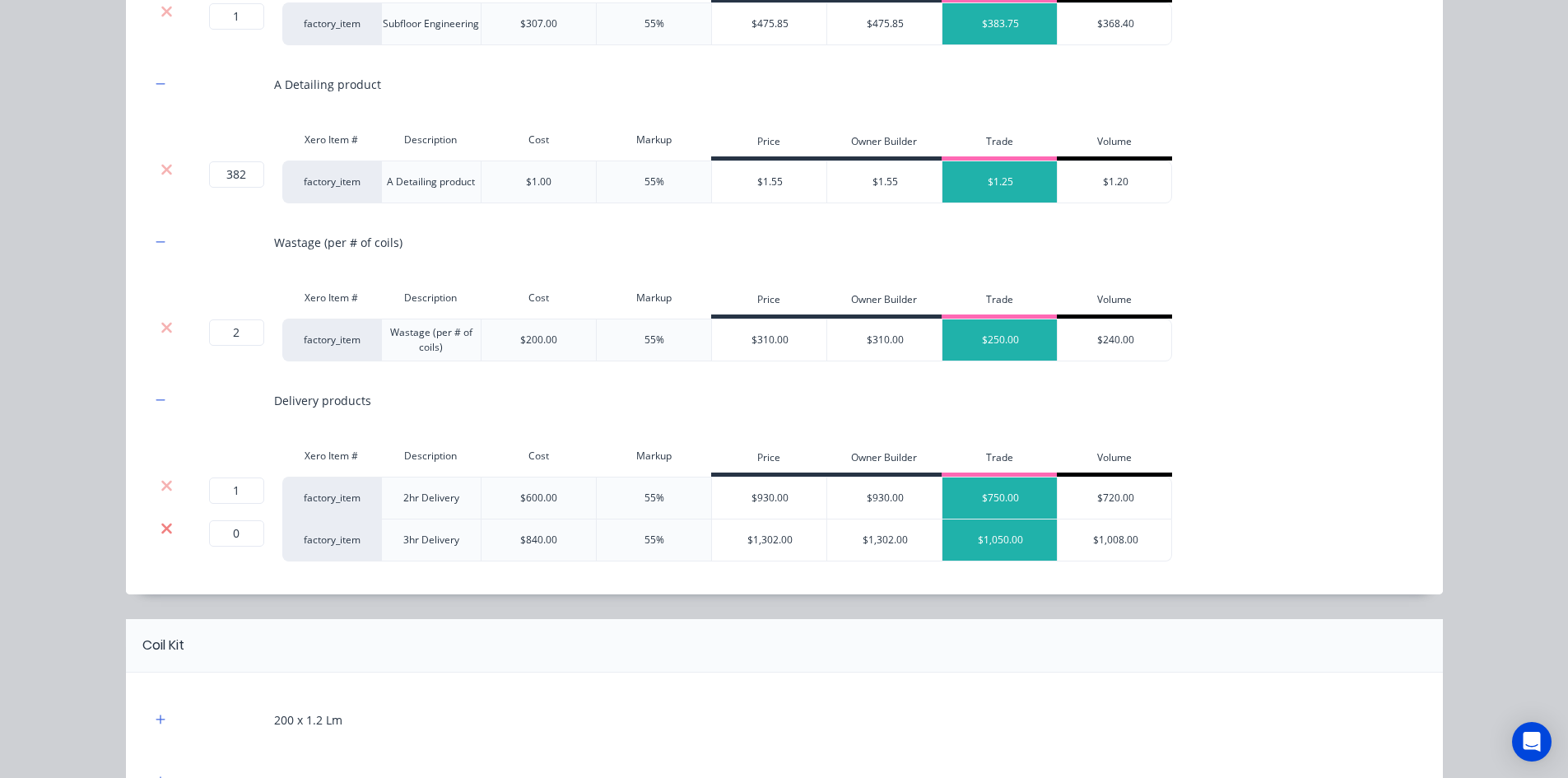
click at [160, 531] on icon at bounding box center [166, 528] width 12 height 16
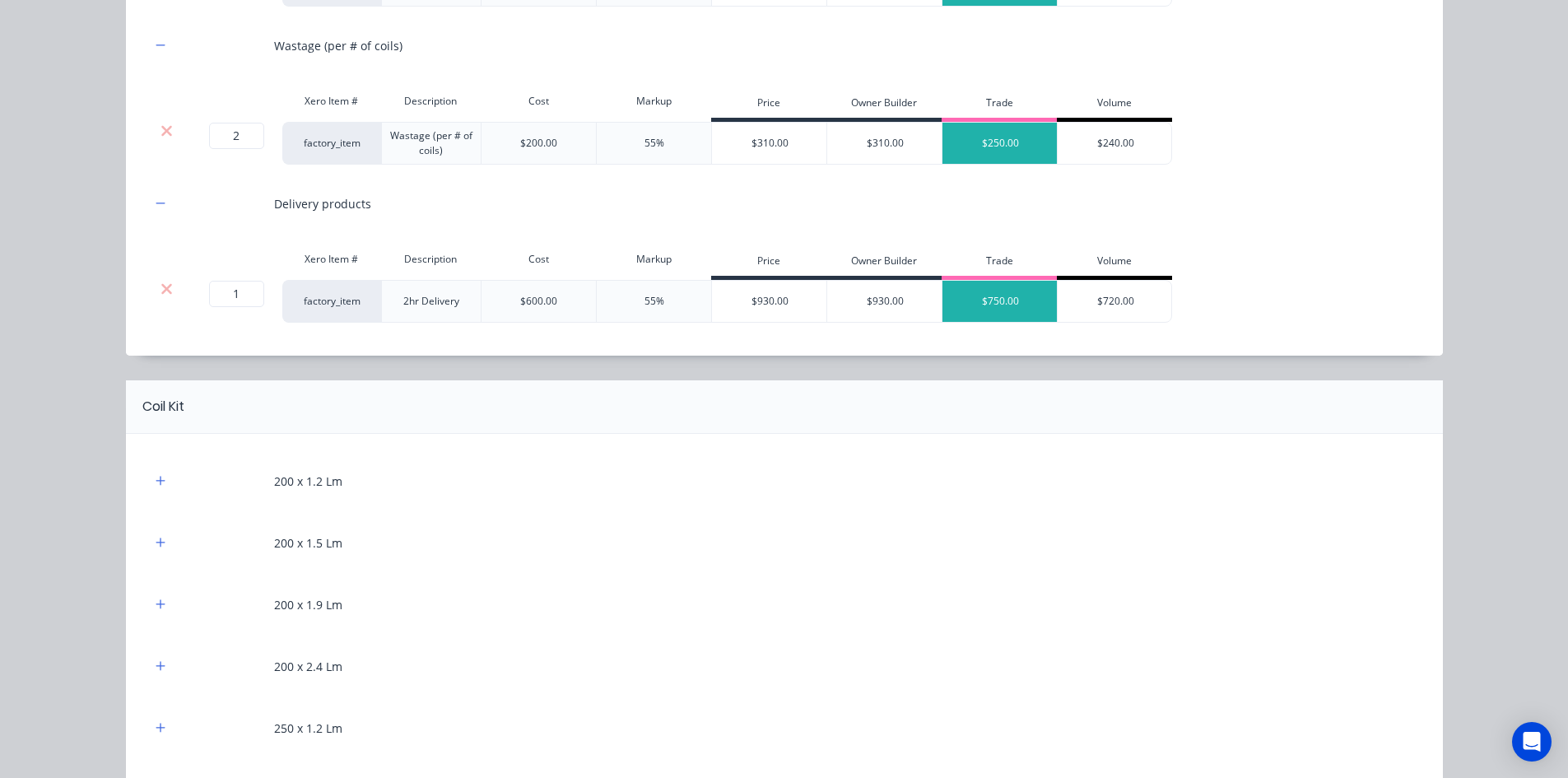
scroll to position [658, 0]
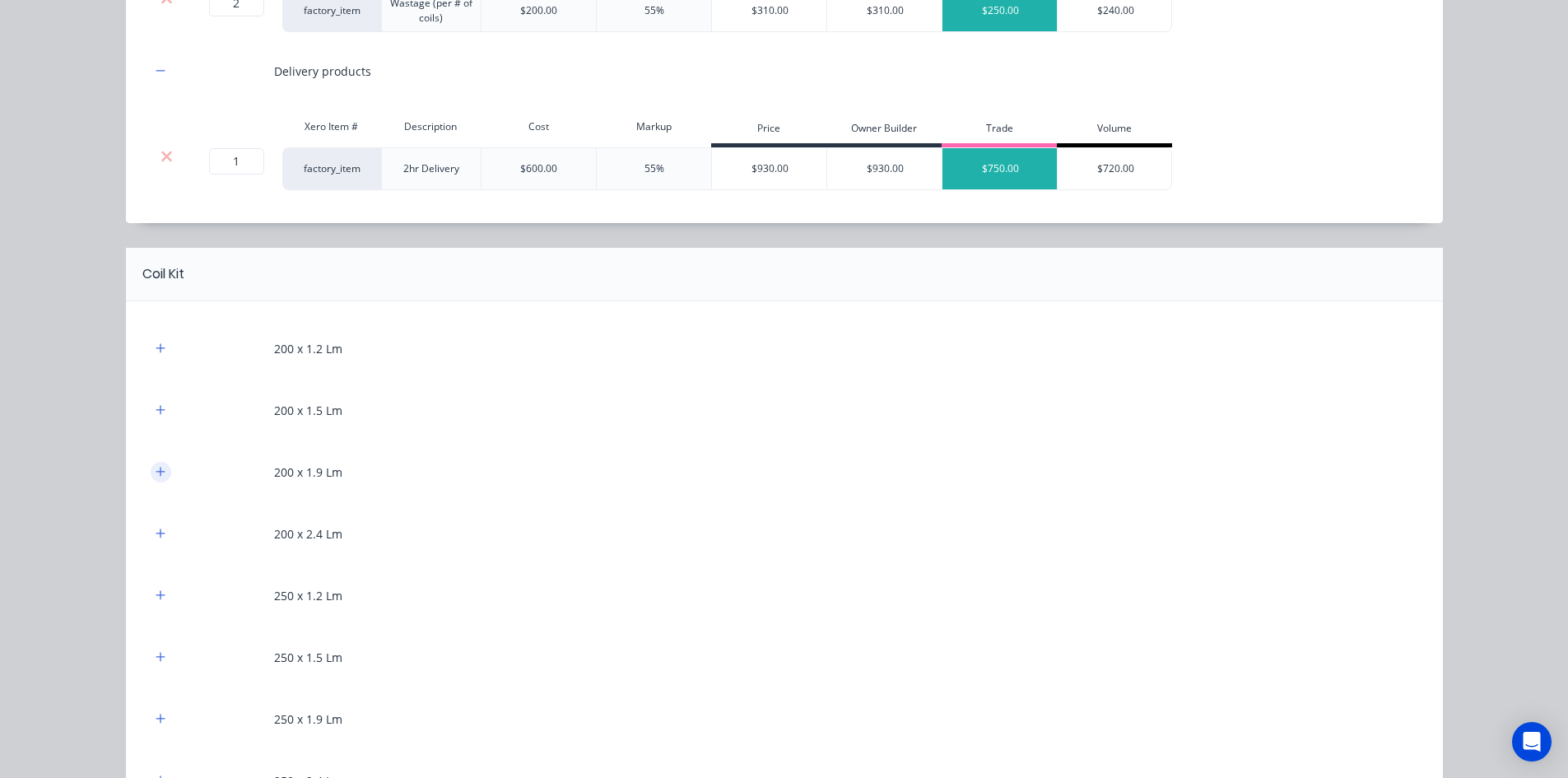
click at [151, 468] on button "button" at bounding box center [161, 472] width 21 height 21
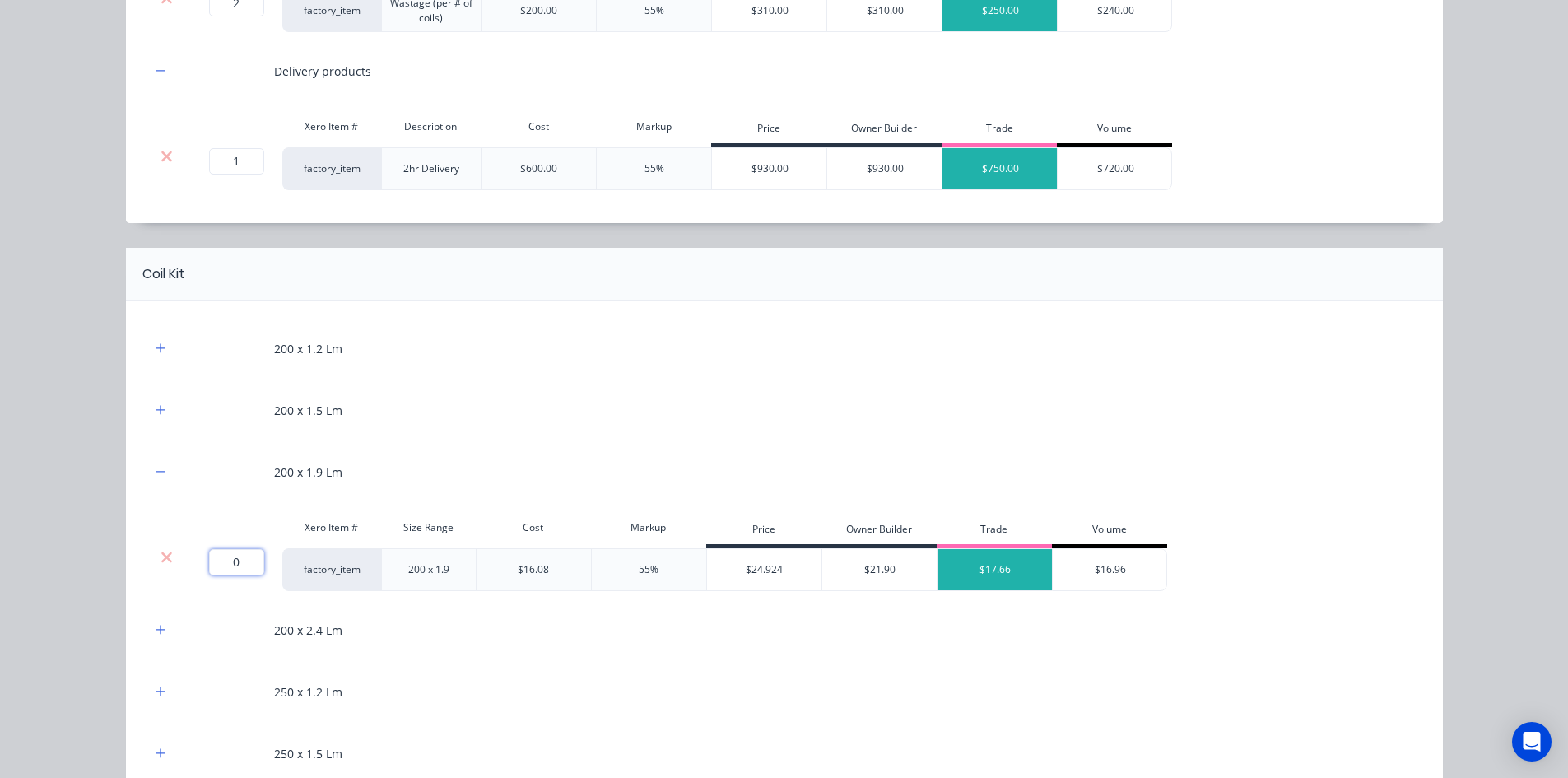
click at [230, 559] on input "0" at bounding box center [236, 562] width 55 height 26
type input "67"
click at [88, 543] on div "Flooring System Products in this kit Engineering Products Xero Item # Descripti…" at bounding box center [784, 389] width 1568 height 778
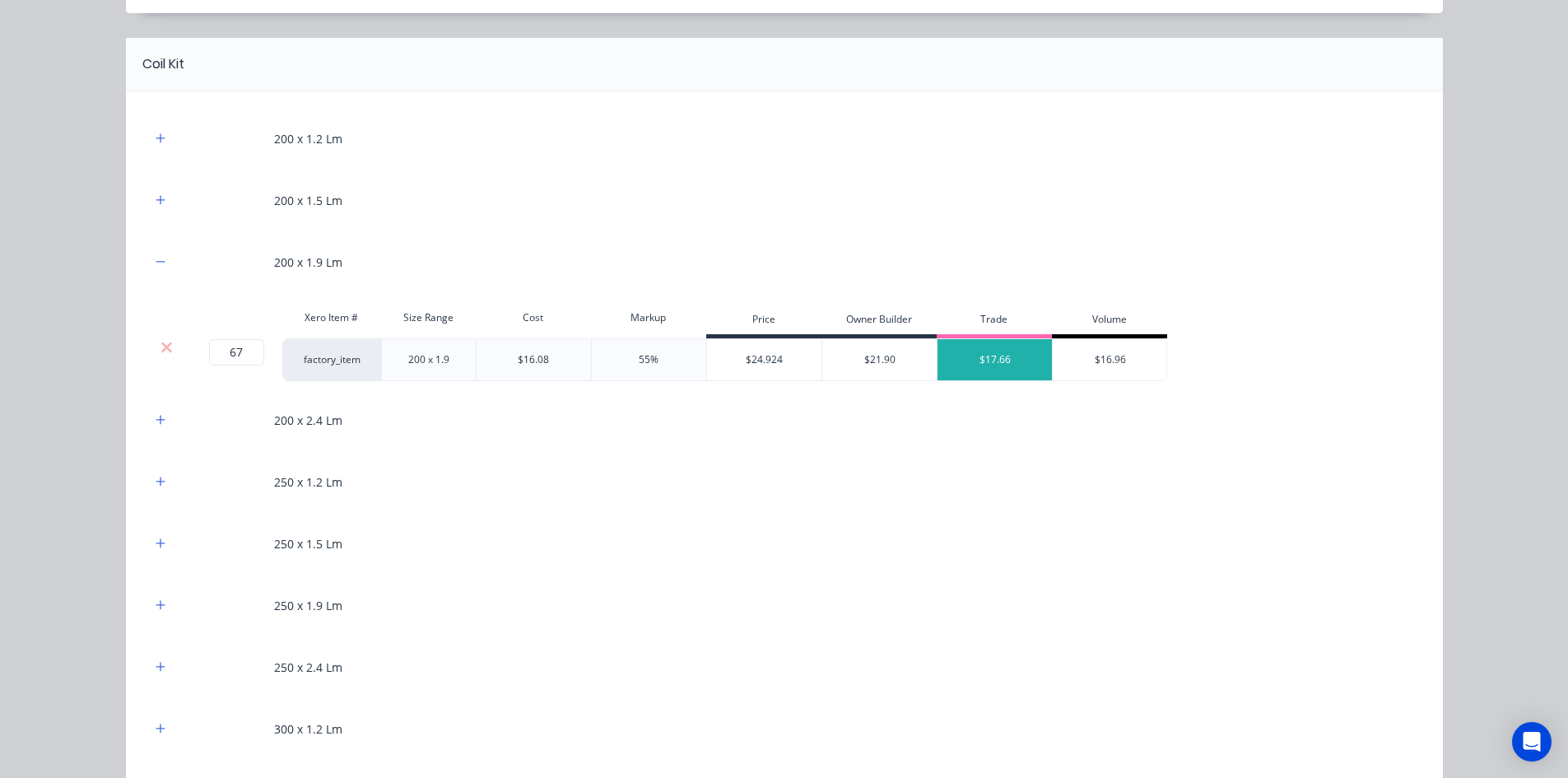
scroll to position [905, 0]
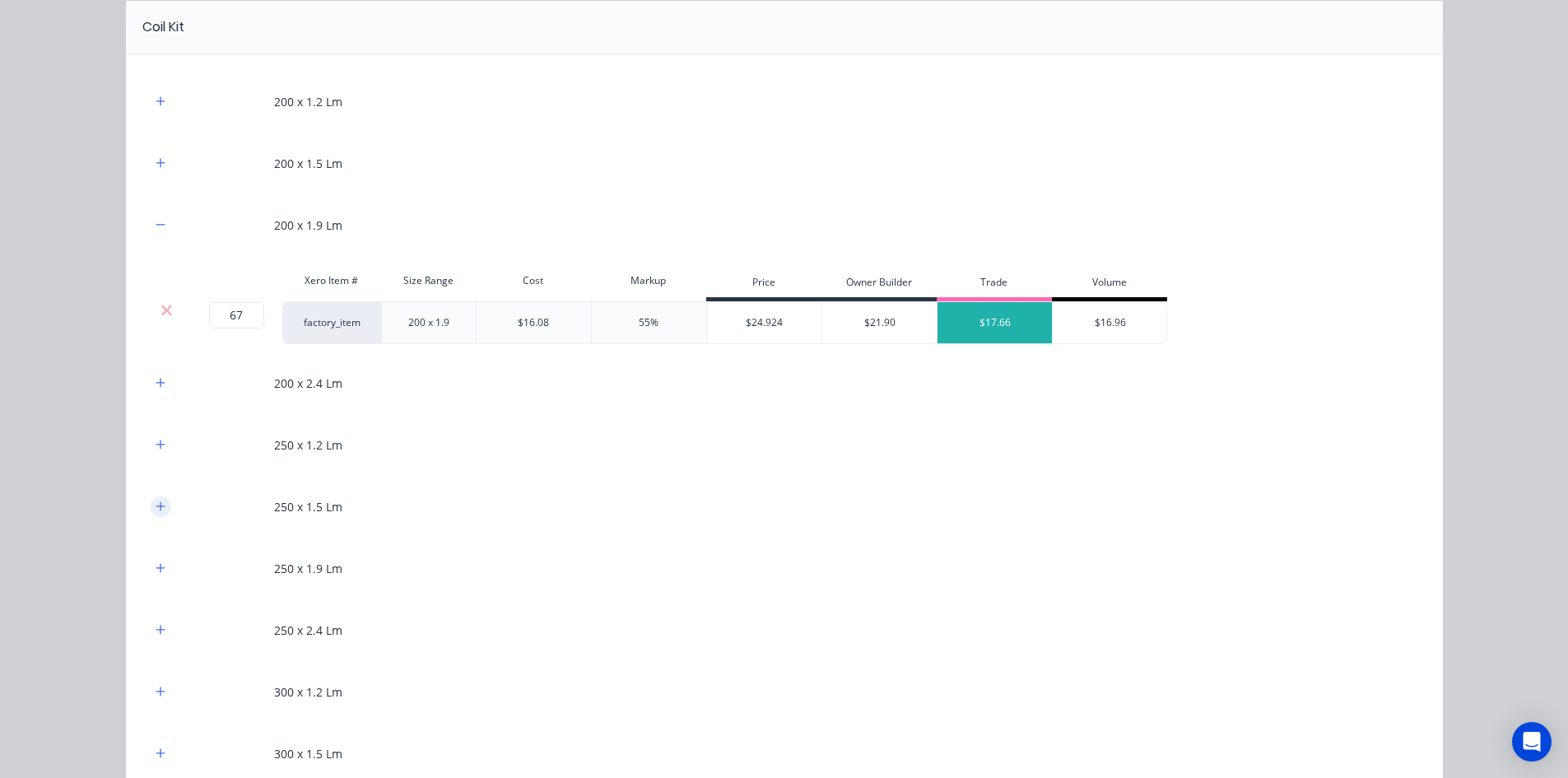
click at [156, 508] on icon "button" at bounding box center [160, 506] width 10 height 11
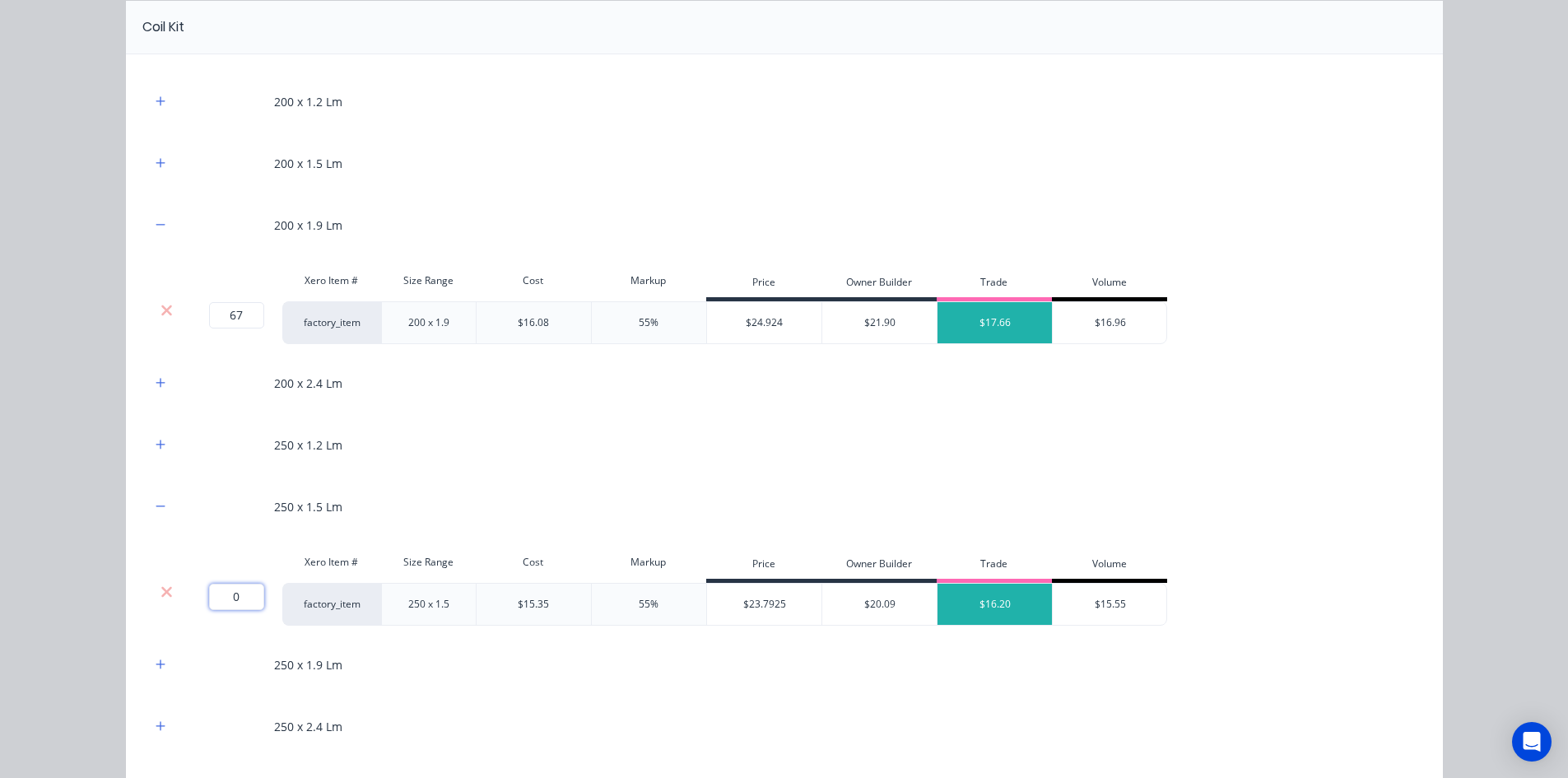
click at [231, 588] on input "0" at bounding box center [236, 597] width 55 height 26
type input "239"
click at [105, 541] on div "Flooring System Products in this kit Engineering Products Xero Item # Descripti…" at bounding box center [784, 389] width 1568 height 778
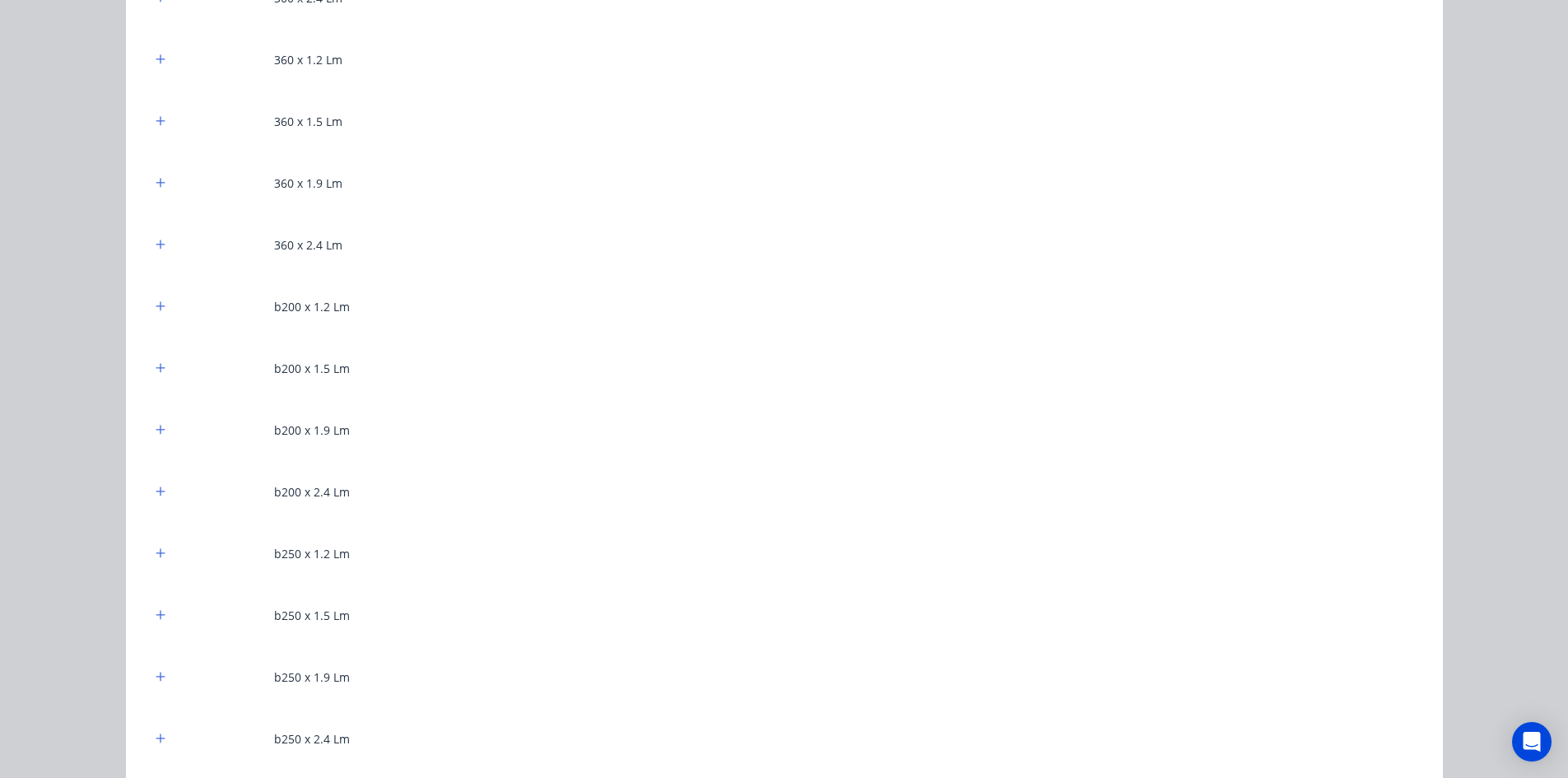
scroll to position [1893, 0]
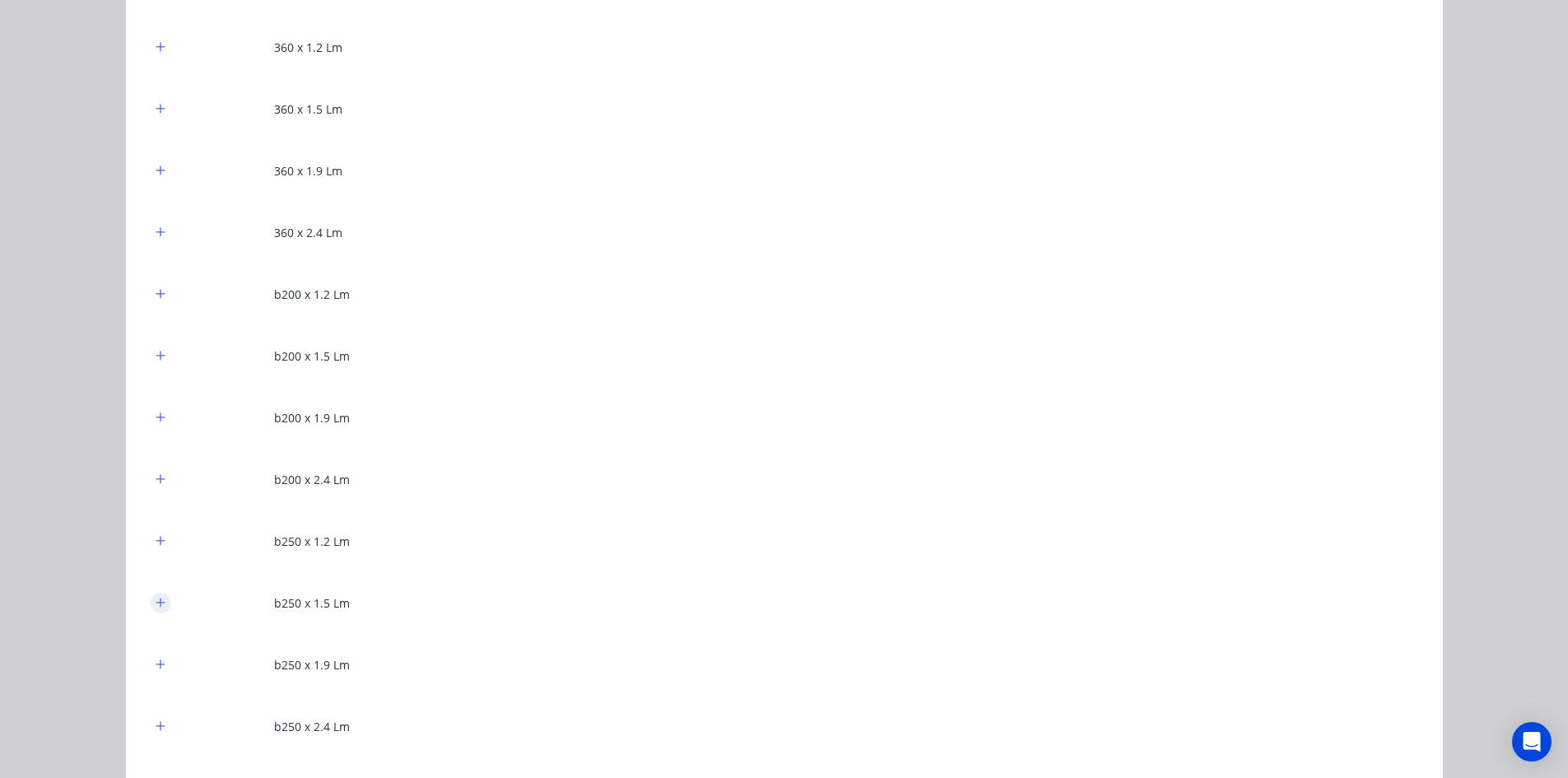
click at [162, 606] on button "button" at bounding box center [161, 603] width 21 height 21
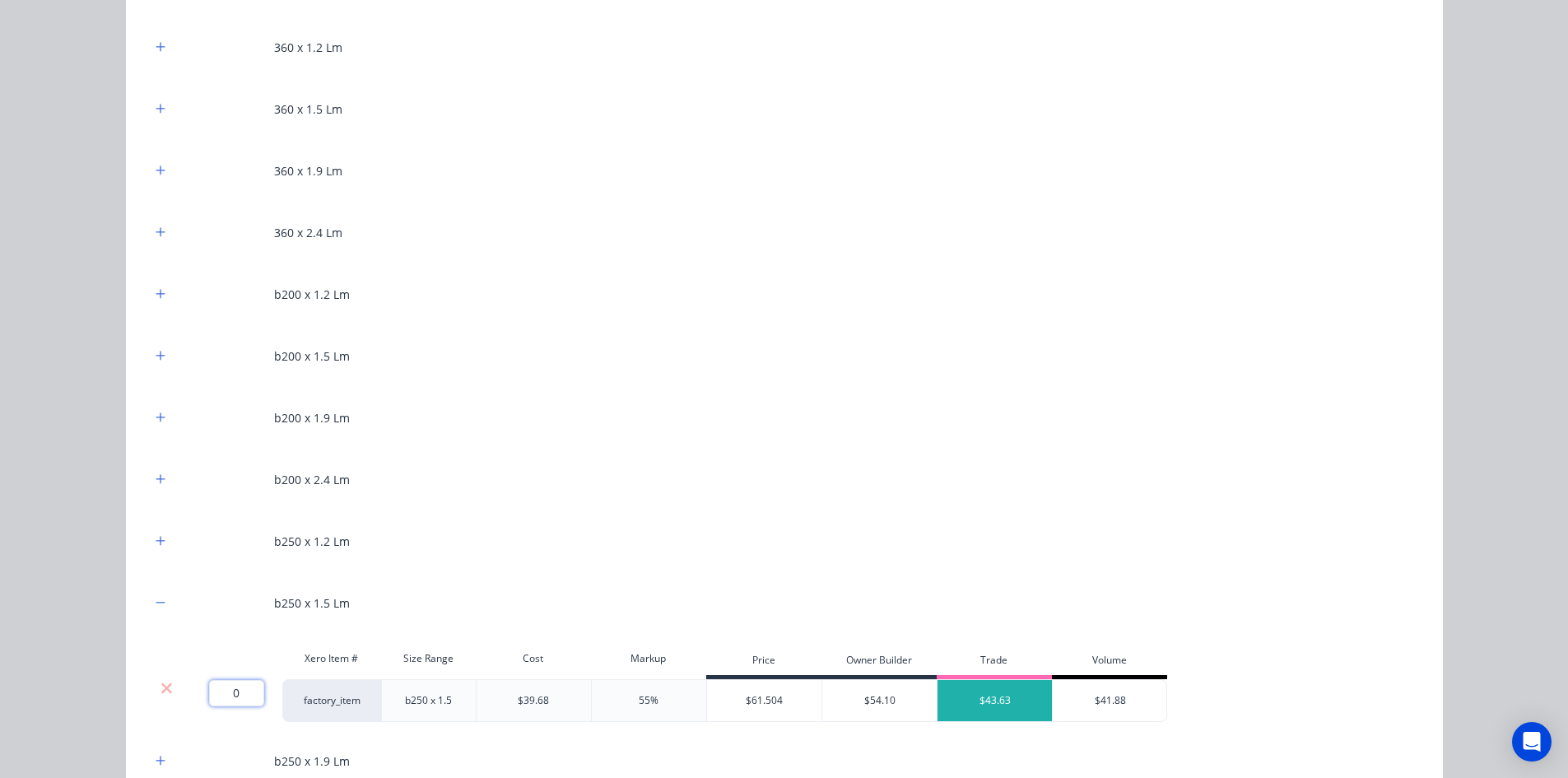
click at [232, 691] on input "0" at bounding box center [236, 693] width 55 height 26
type input "38"
click at [90, 655] on div "Flooring System Products in this kit Engineering Products Xero Item # Descripti…" at bounding box center [784, 389] width 1568 height 778
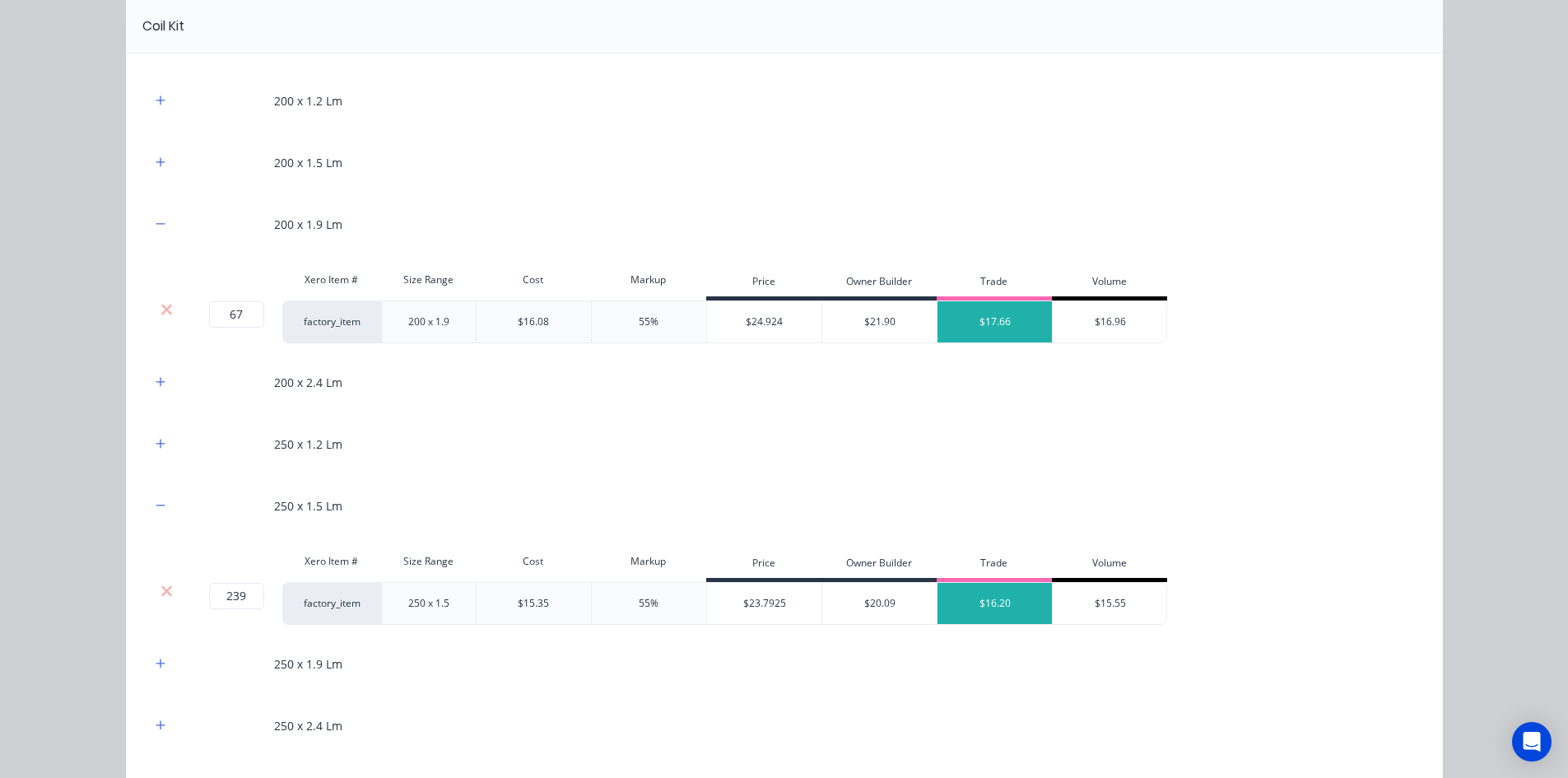
scroll to position [905, 0]
click at [157, 94] on button "button" at bounding box center [161, 101] width 21 height 21
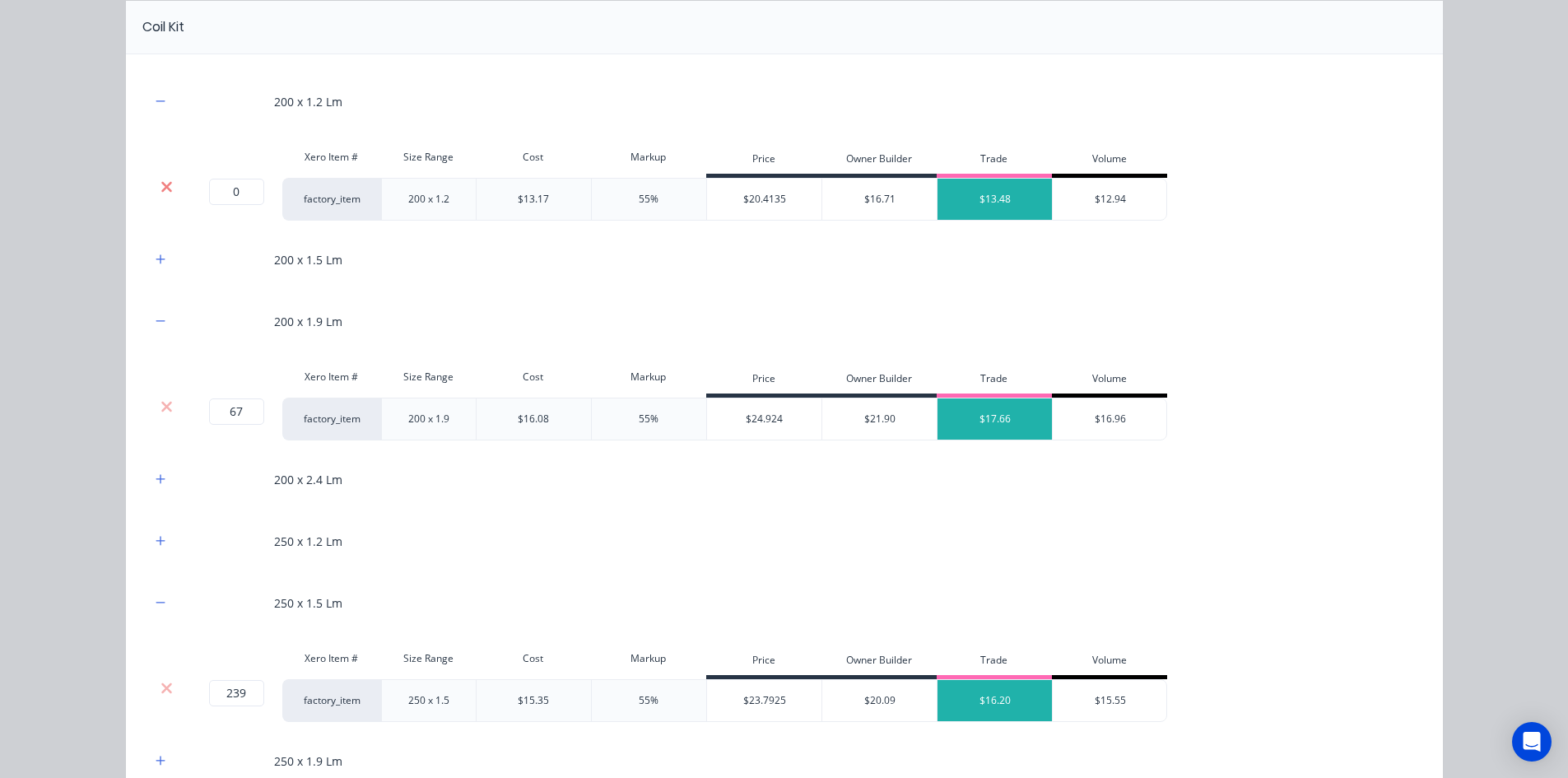
click at [165, 191] on icon at bounding box center [166, 186] width 10 height 10
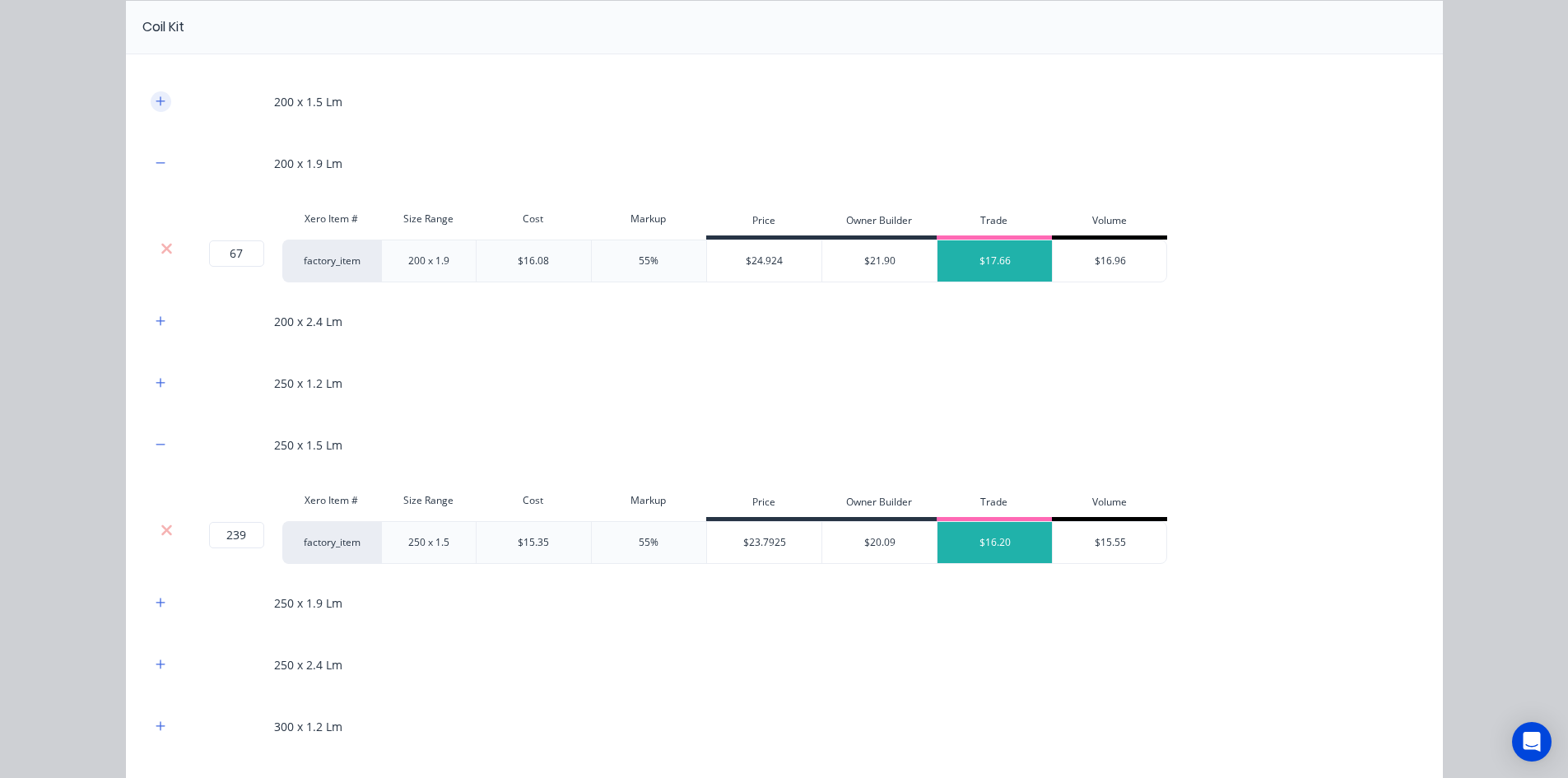
click at [157, 108] on button "button" at bounding box center [161, 101] width 21 height 21
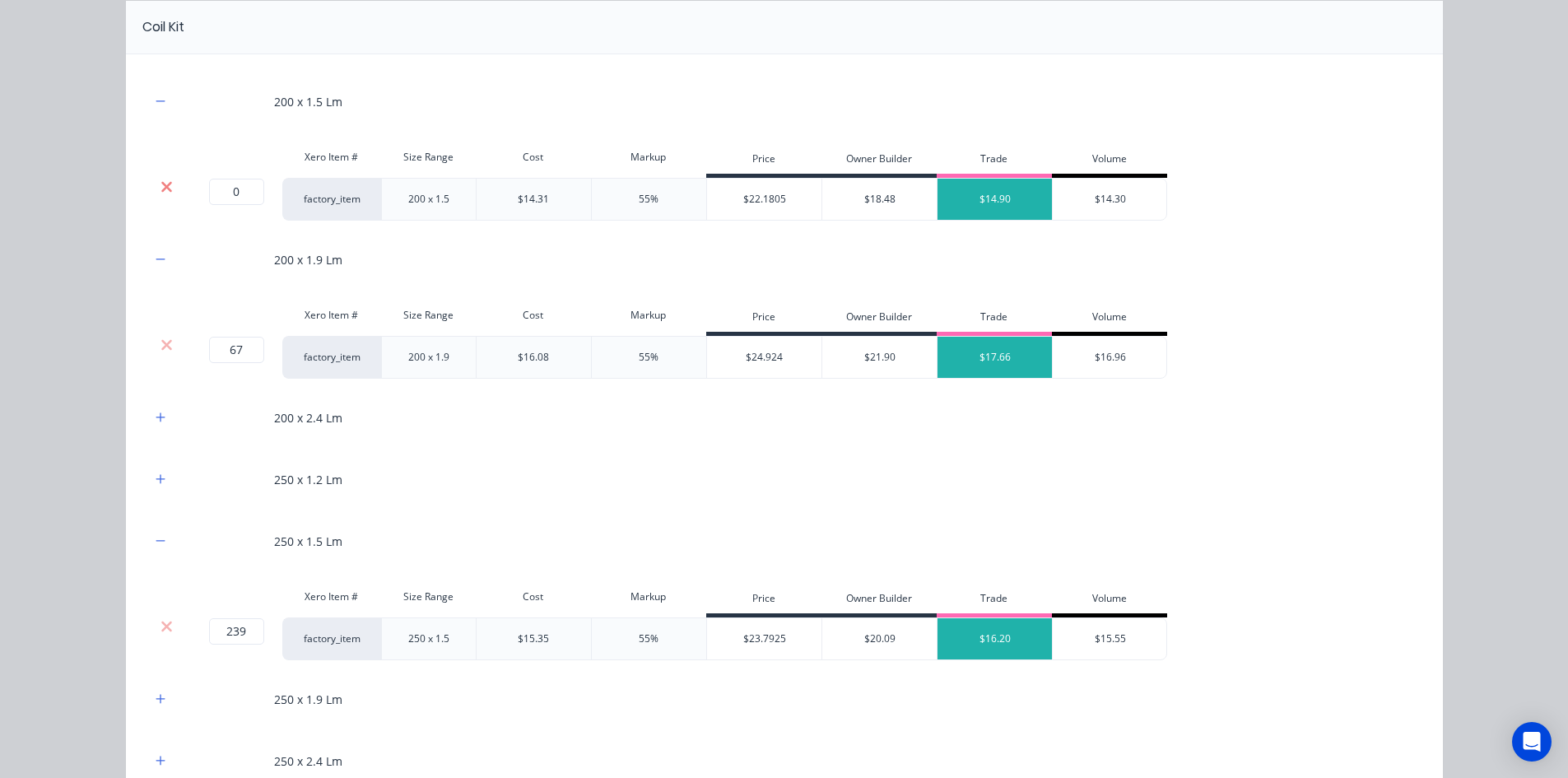
click at [161, 186] on icon at bounding box center [166, 186] width 10 height 10
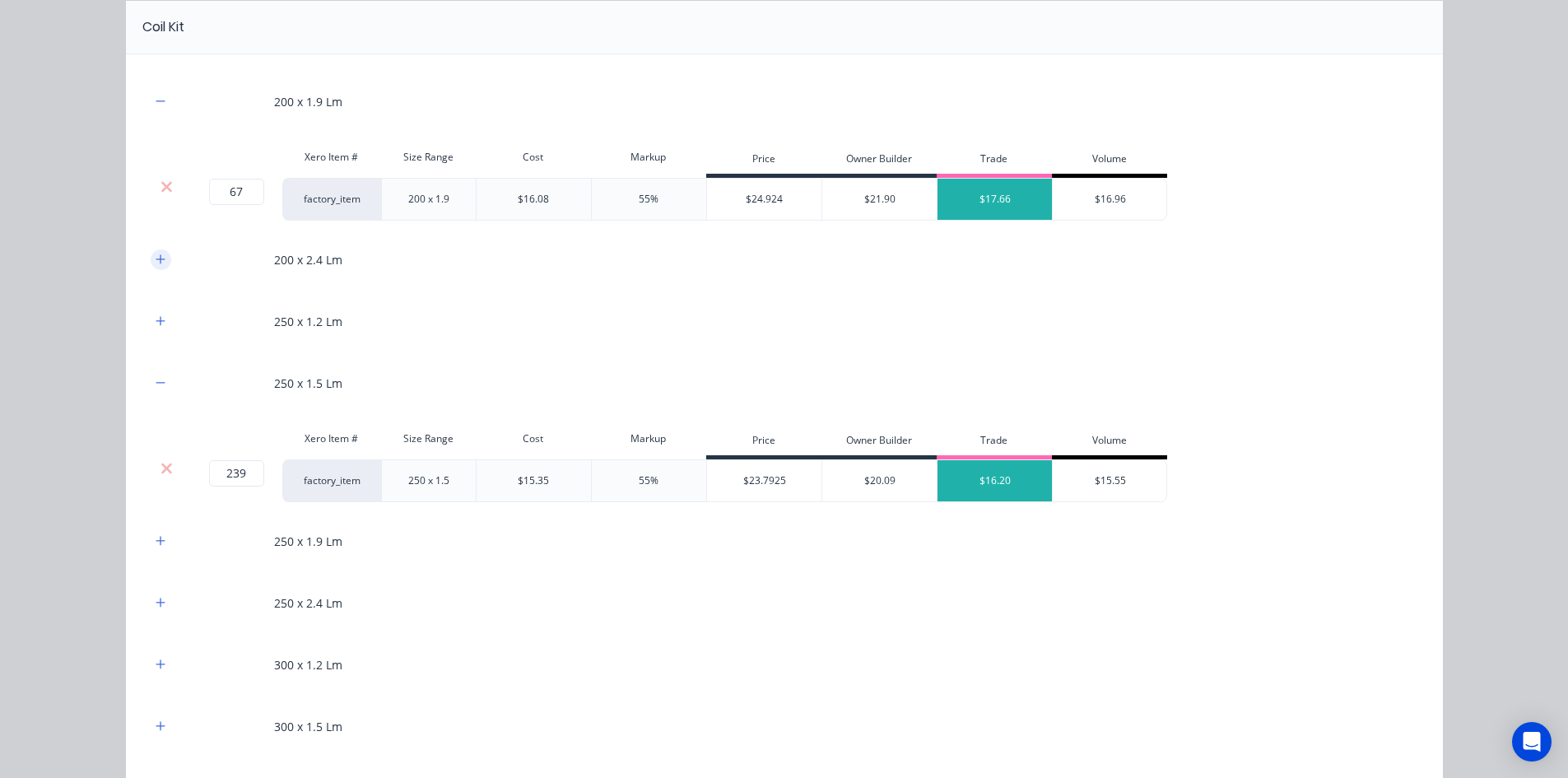
click at [160, 268] on button "button" at bounding box center [161, 260] width 21 height 21
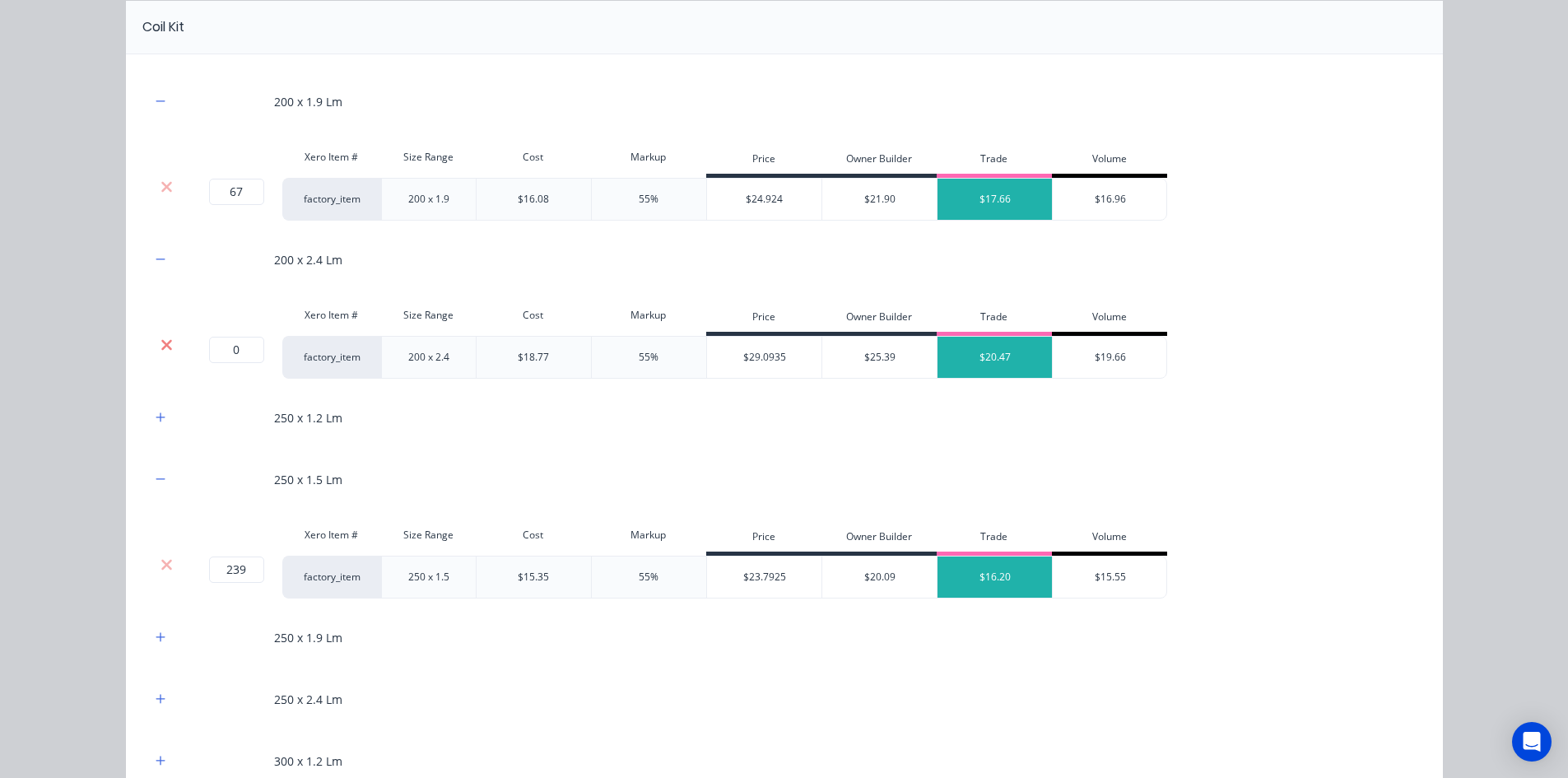
click at [161, 343] on icon at bounding box center [166, 344] width 10 height 10
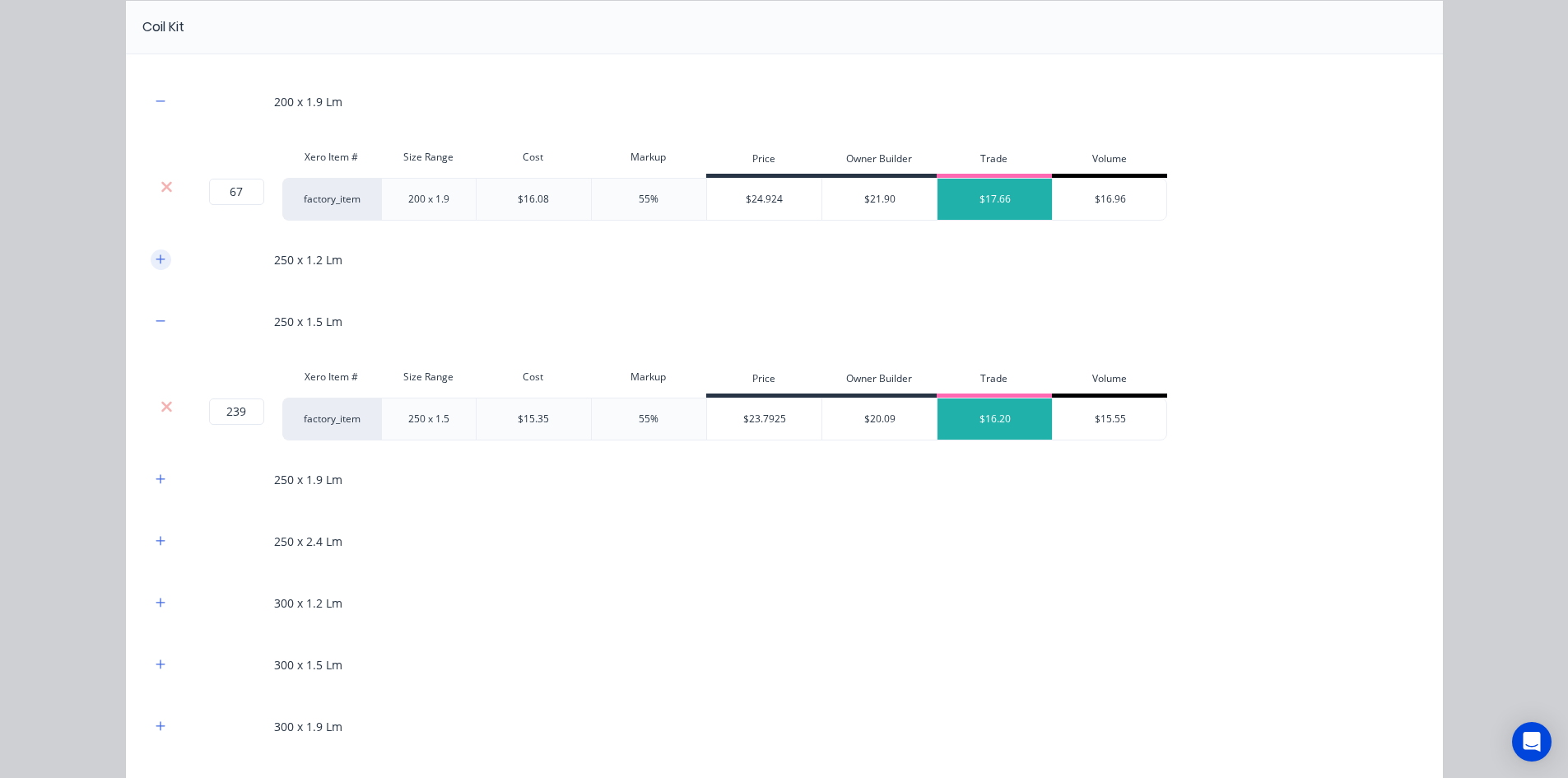
click at [153, 268] on button "button" at bounding box center [161, 260] width 21 height 21
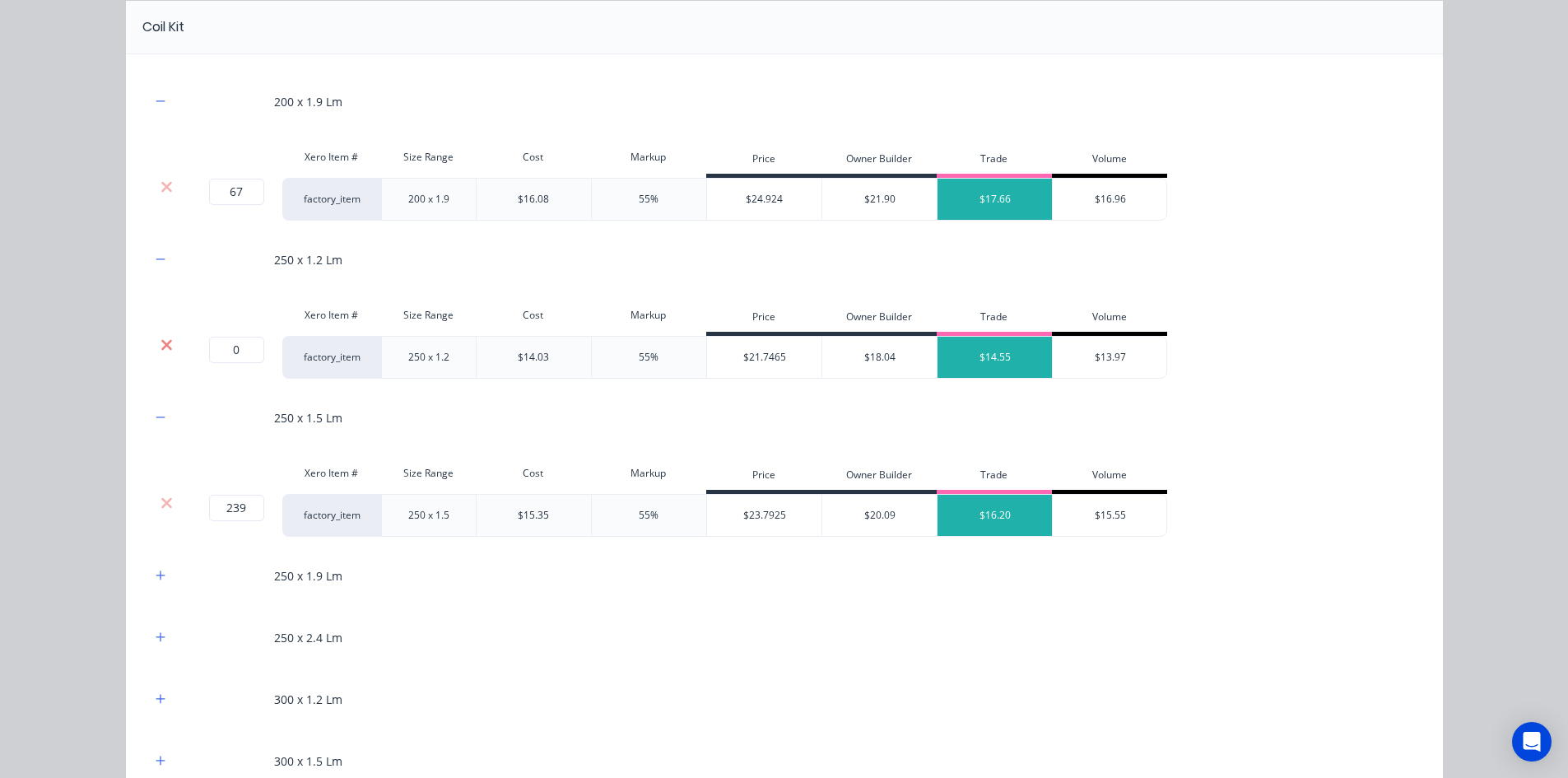
click at [160, 349] on icon at bounding box center [166, 345] width 12 height 16
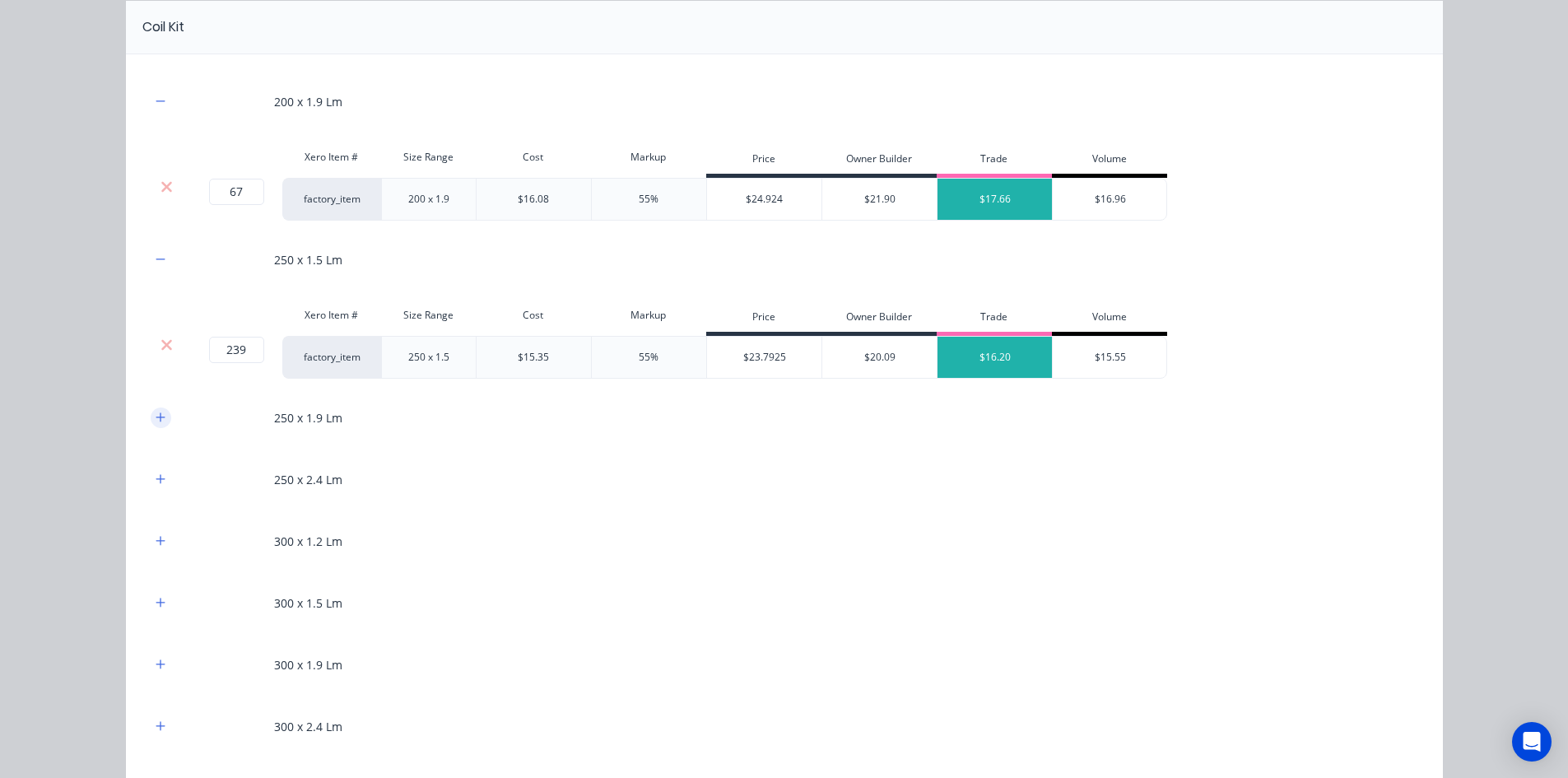
click at [157, 412] on icon "button" at bounding box center [160, 417] width 10 height 11
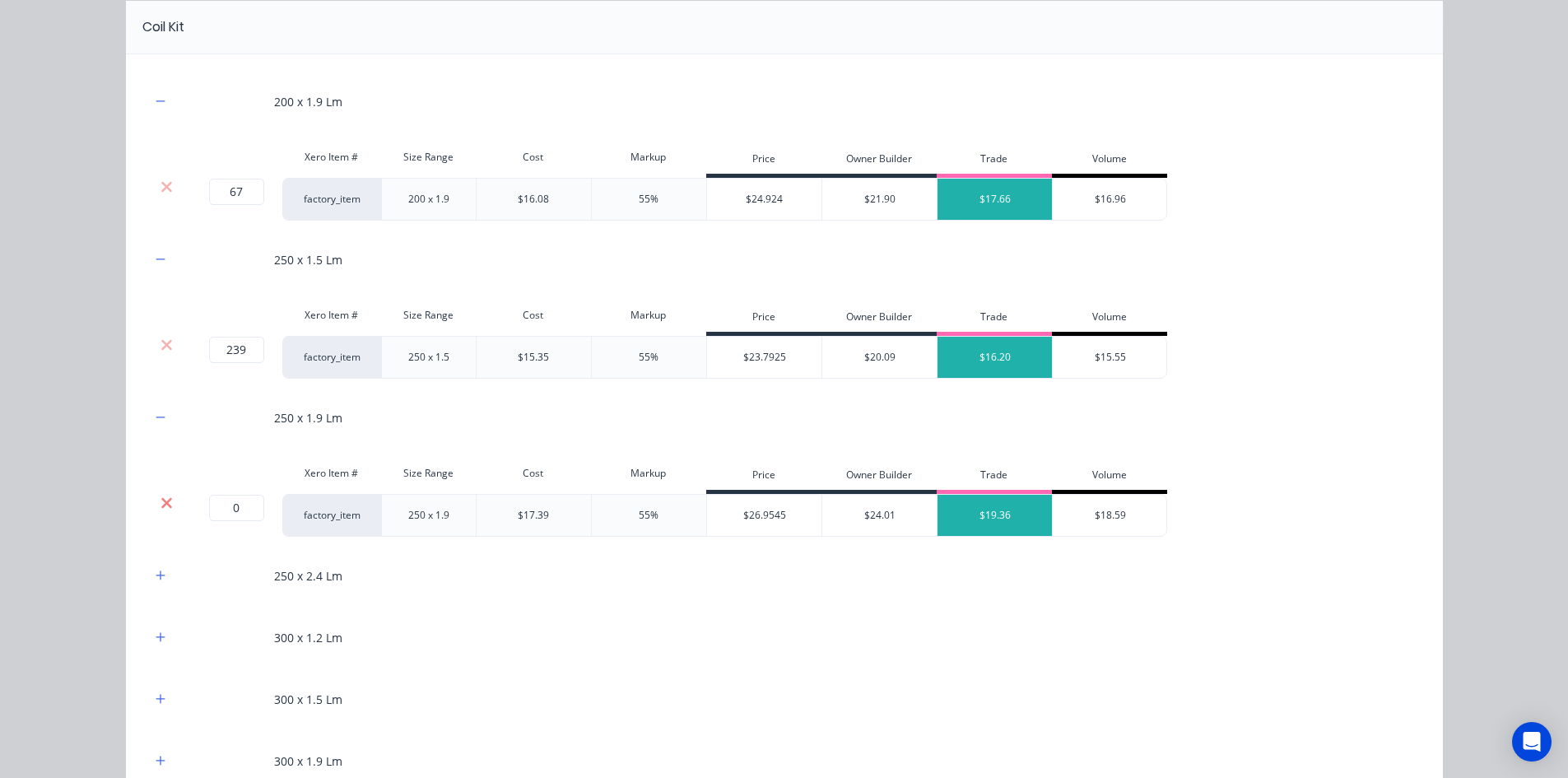
click at [163, 497] on icon at bounding box center [166, 502] width 12 height 16
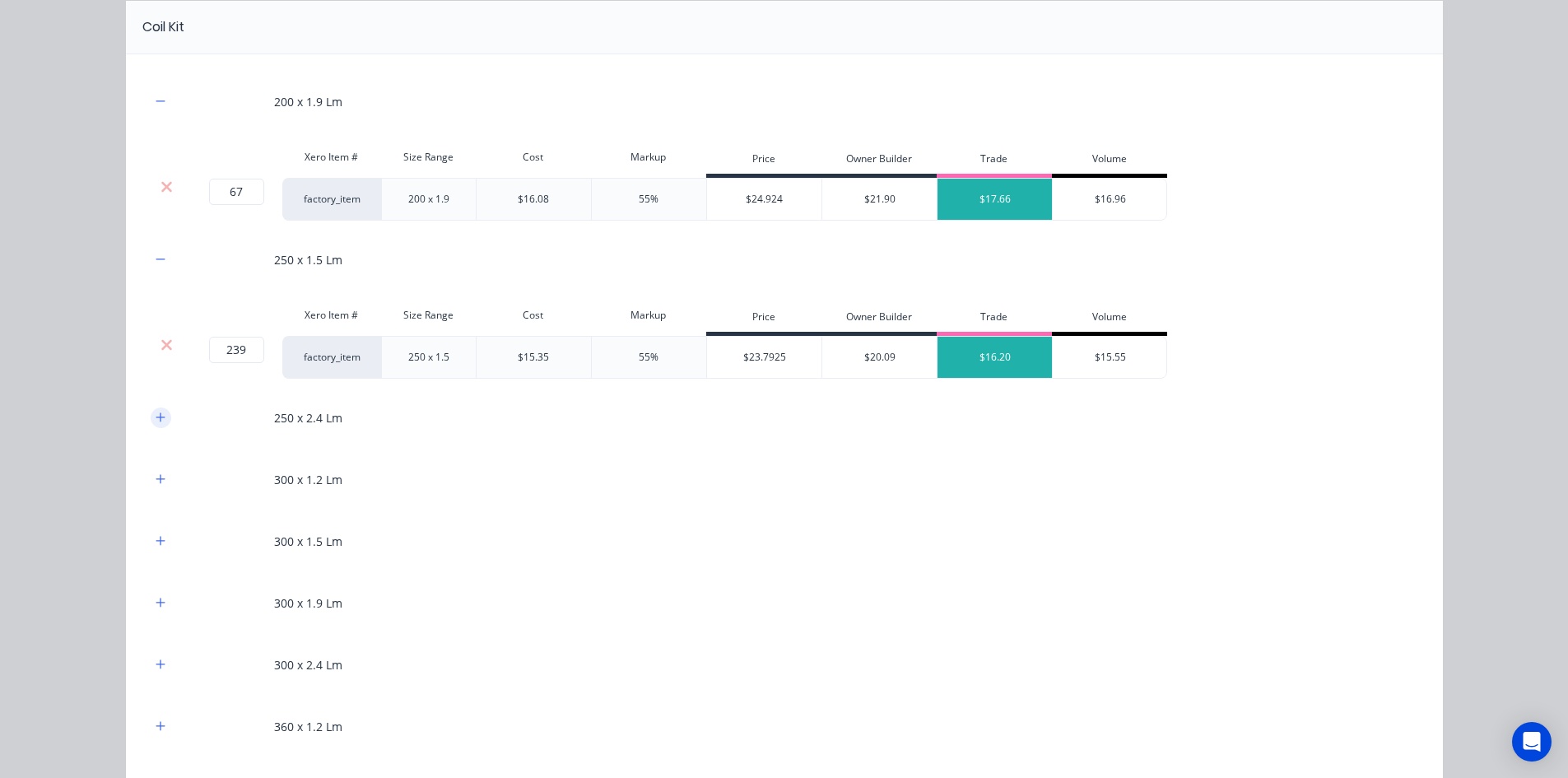
click at [156, 422] on icon "button" at bounding box center [160, 417] width 10 height 11
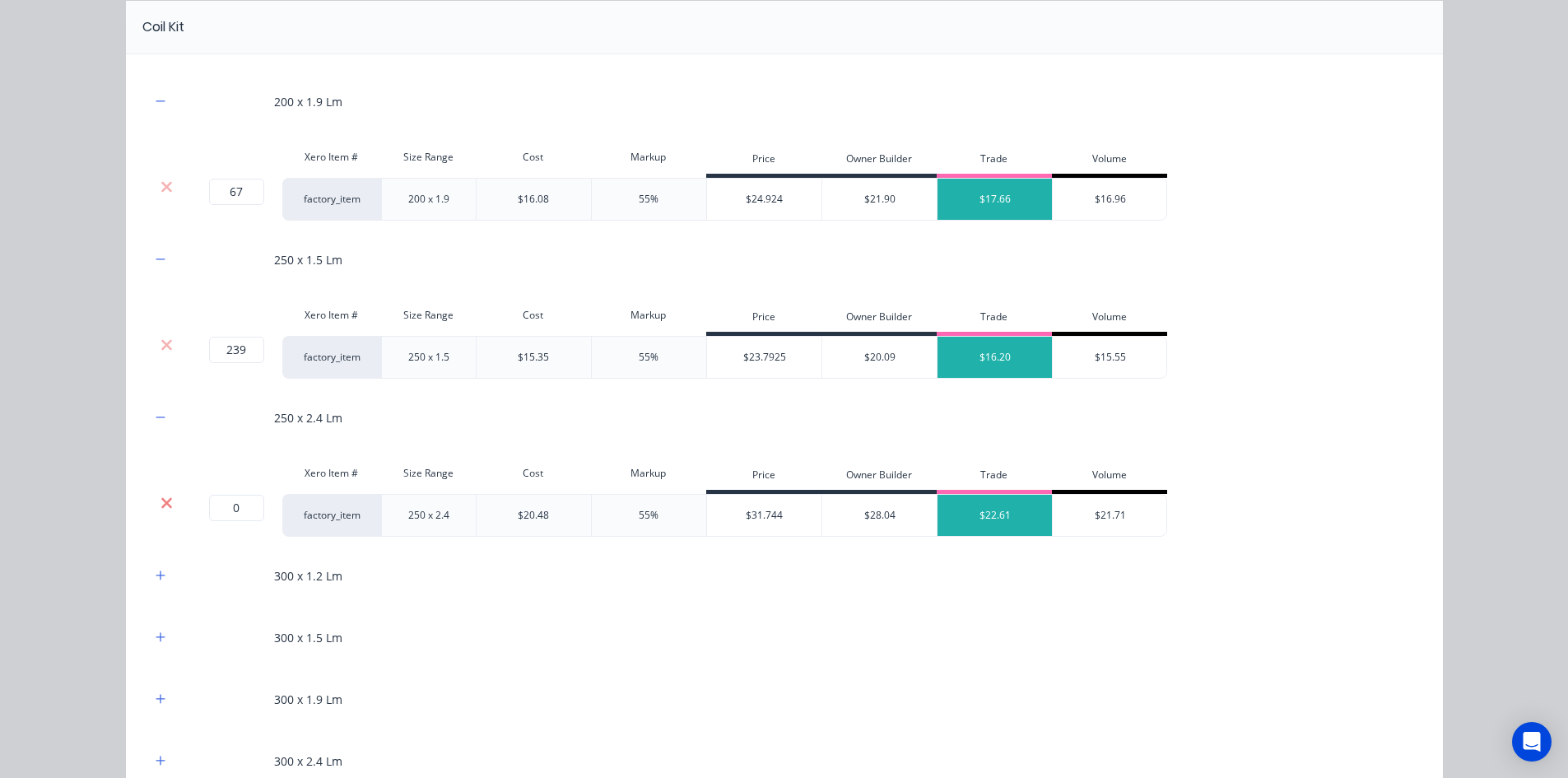
click at [160, 496] on icon at bounding box center [166, 502] width 12 height 16
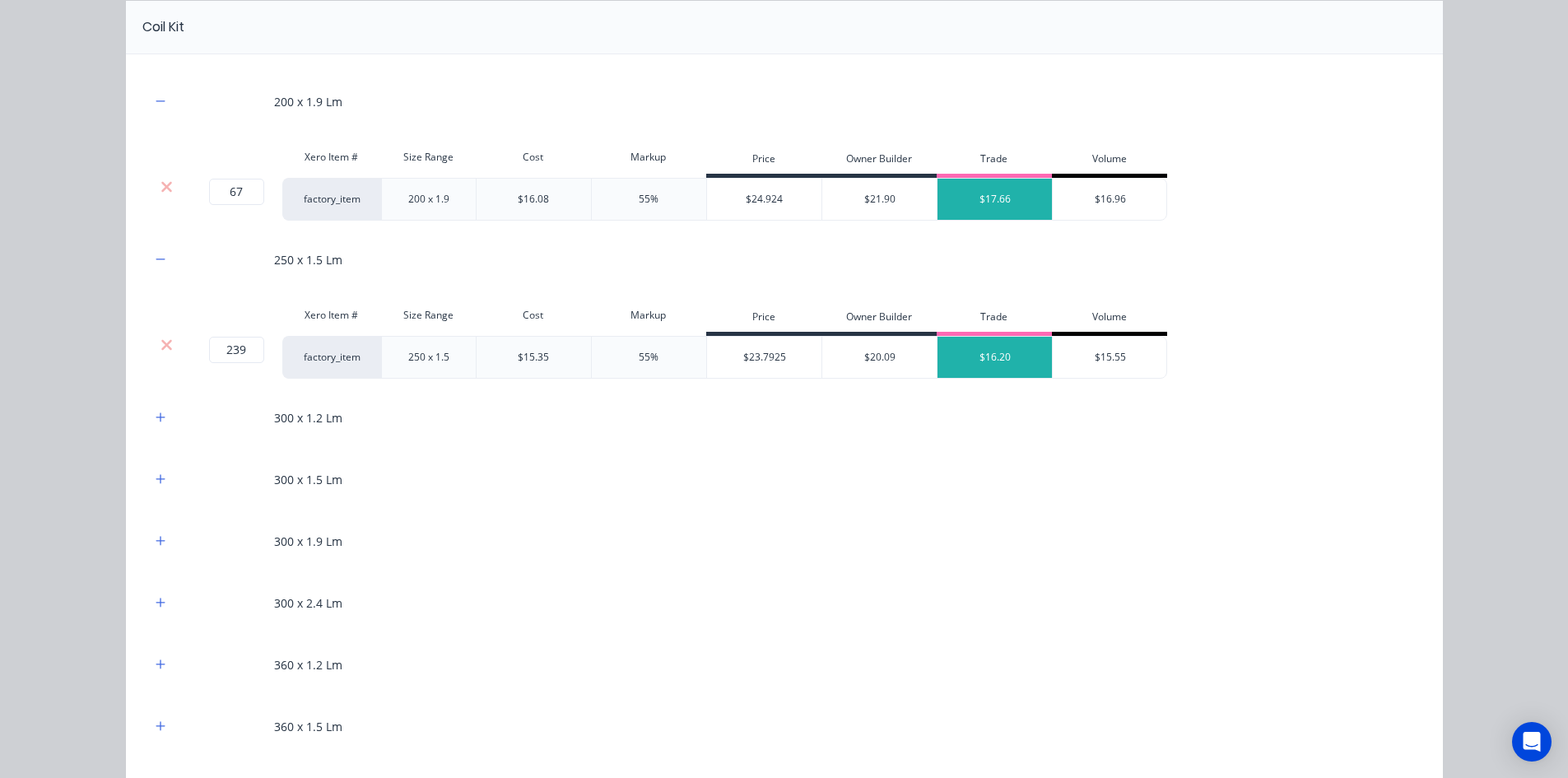
click at [152, 430] on div "300 x 1.2 Lm" at bounding box center [784, 418] width 1267 height 45
click at [158, 423] on icon "button" at bounding box center [160, 417] width 10 height 11
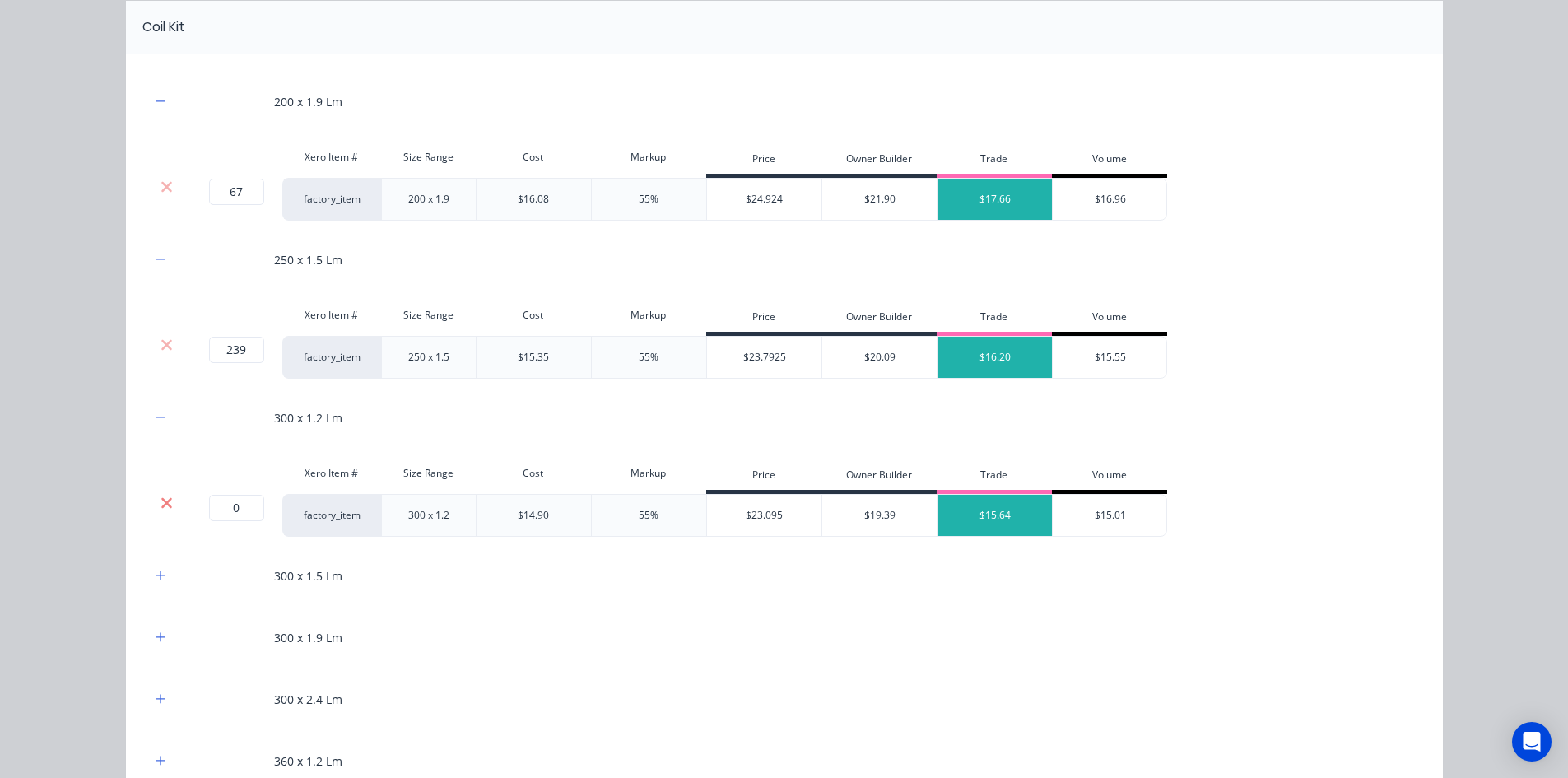
click at [163, 503] on icon at bounding box center [166, 502] width 12 height 16
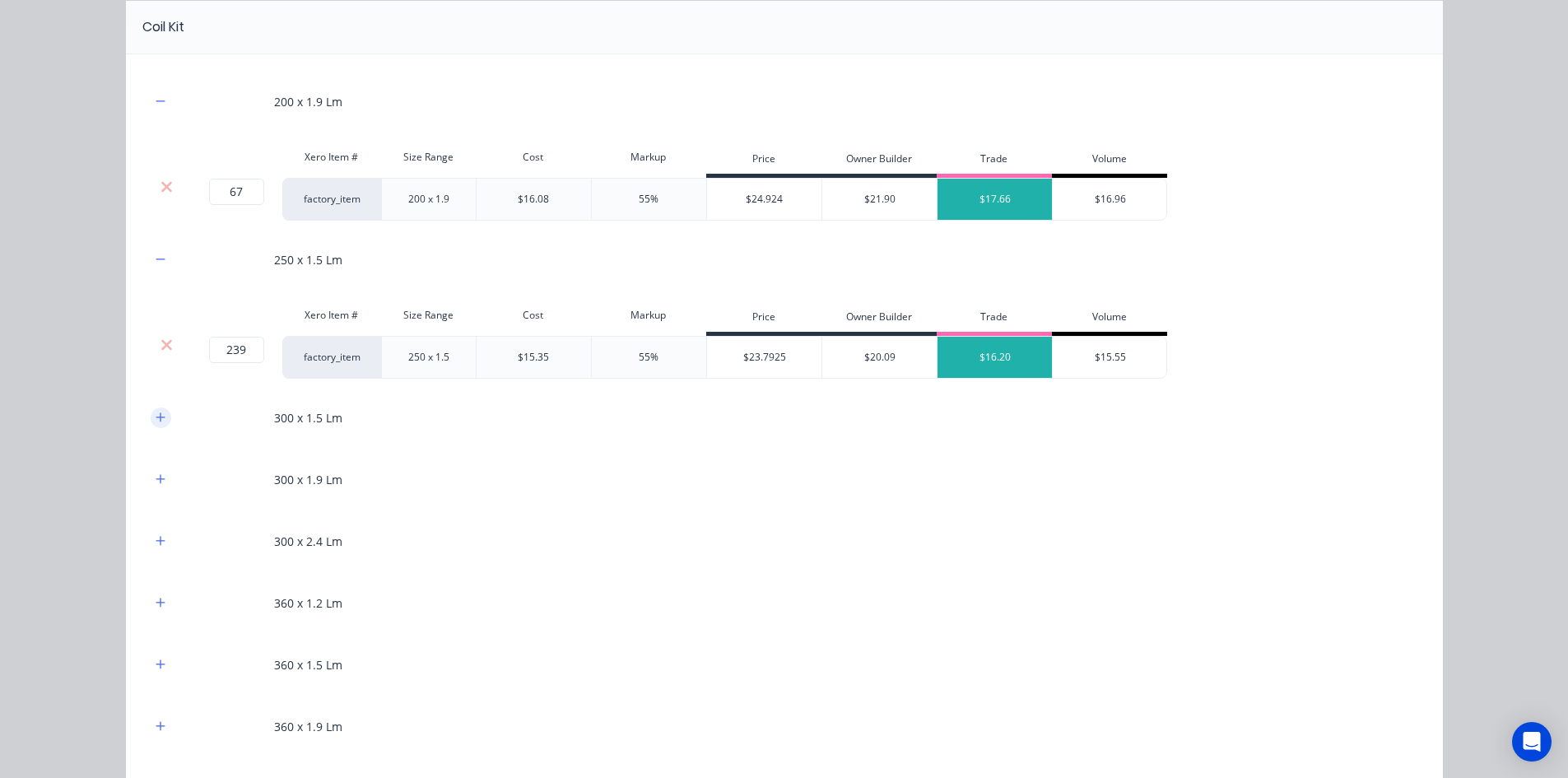
click at [156, 415] on icon "button" at bounding box center [160, 417] width 10 height 11
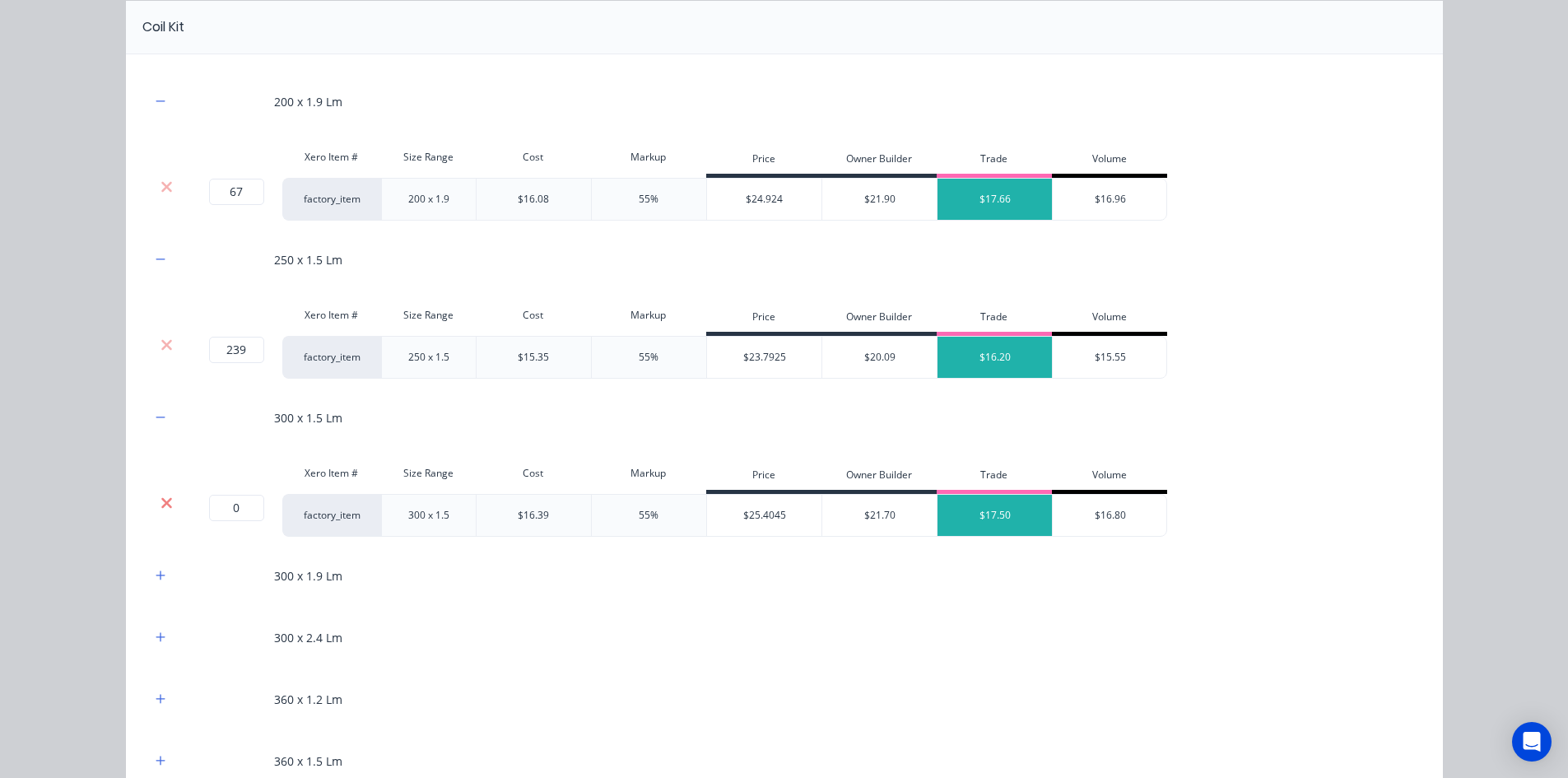
click at [165, 501] on icon at bounding box center [166, 502] width 12 height 16
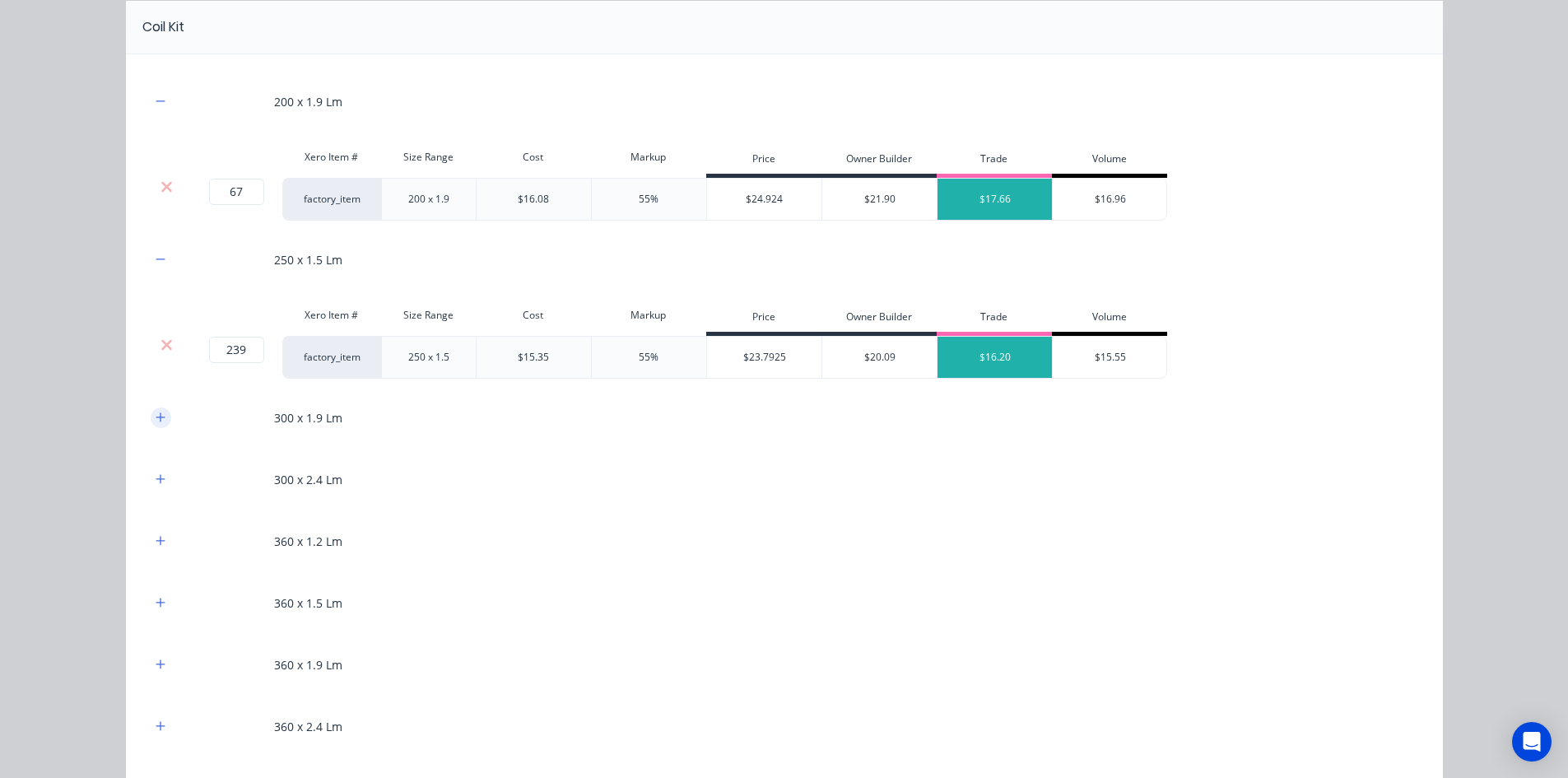
click at [157, 422] on icon "button" at bounding box center [160, 417] width 10 height 11
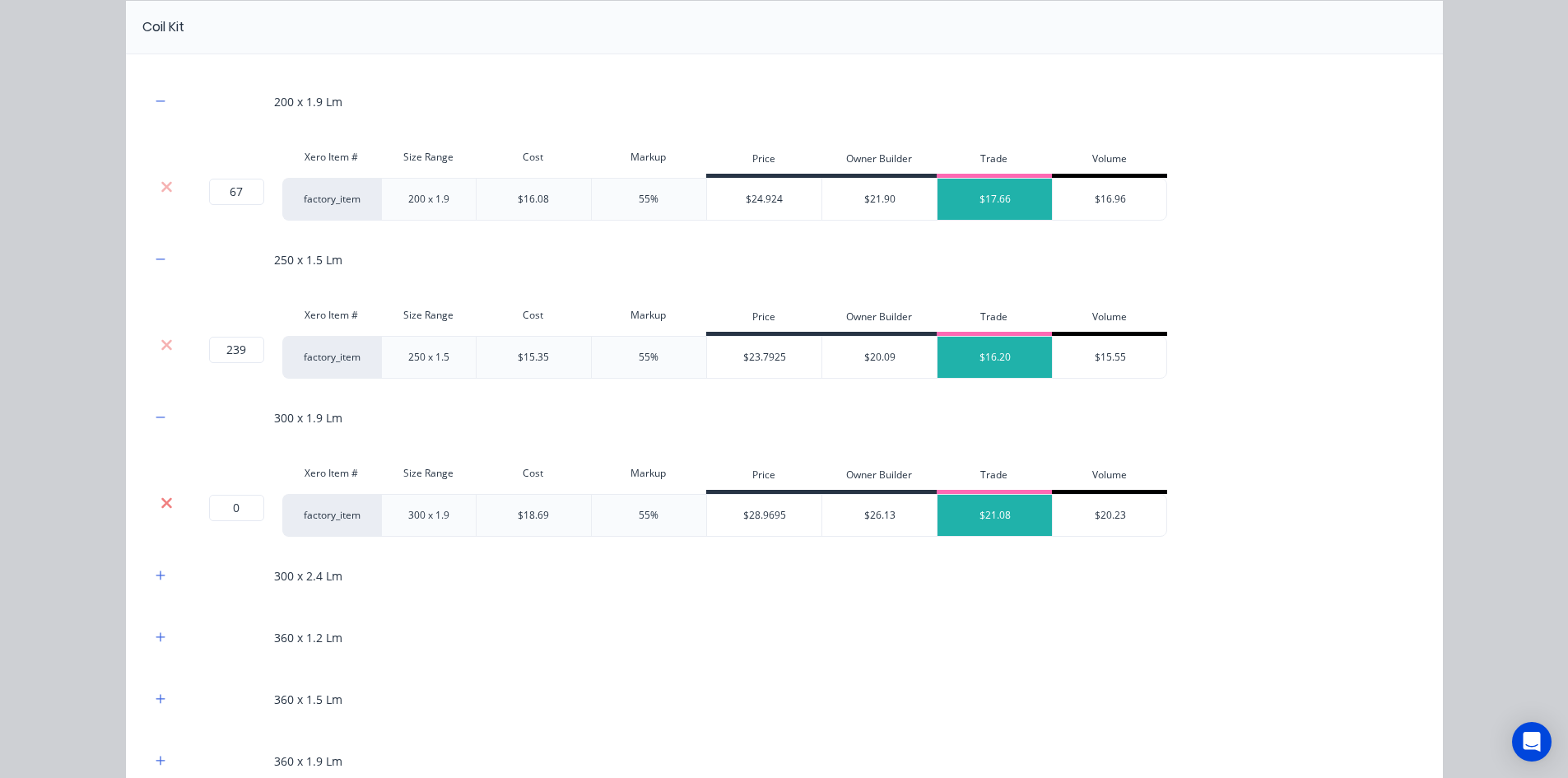
click at [163, 496] on icon at bounding box center [166, 502] width 12 height 16
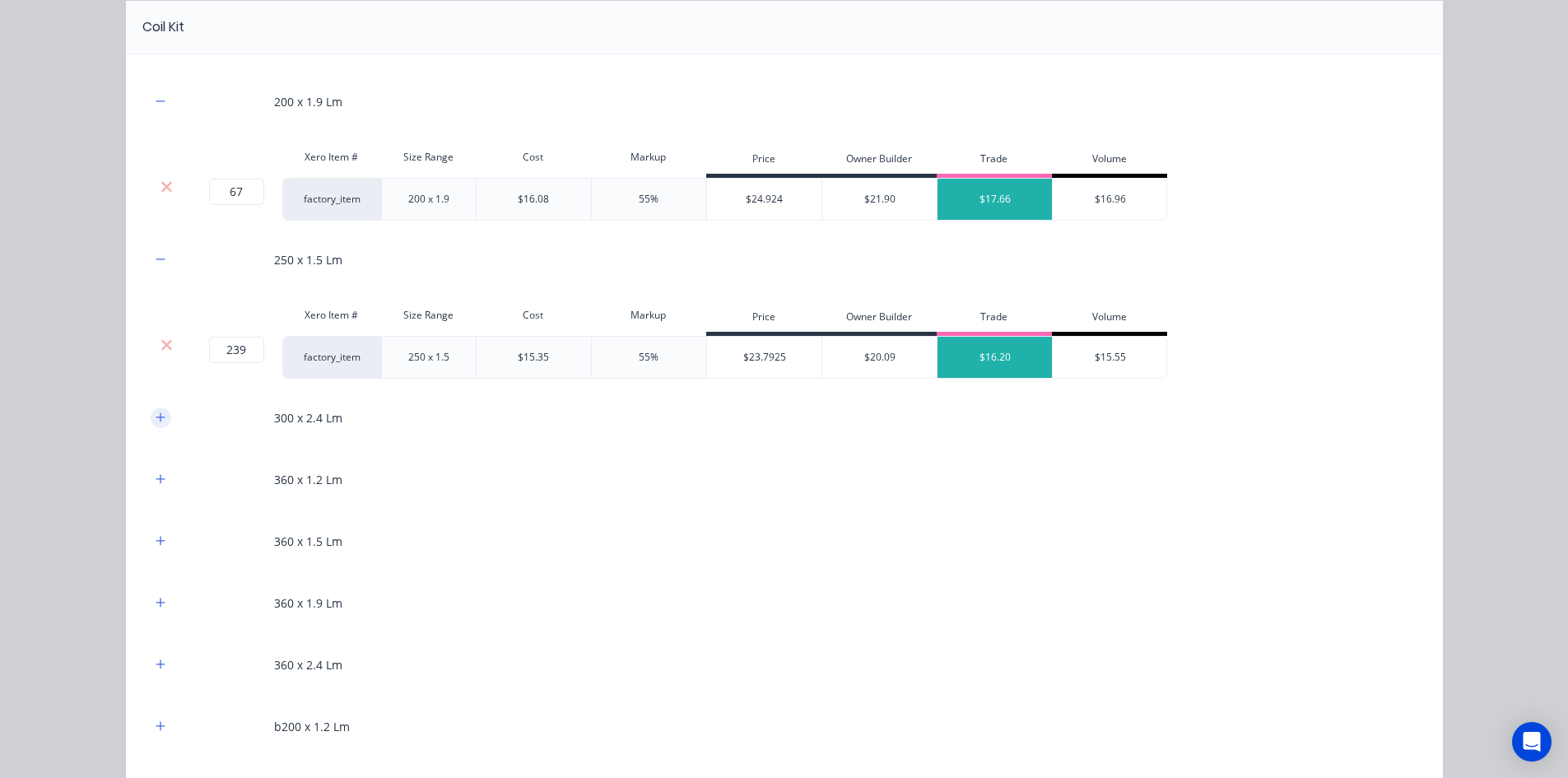
click at [159, 413] on icon "button" at bounding box center [160, 417] width 10 height 11
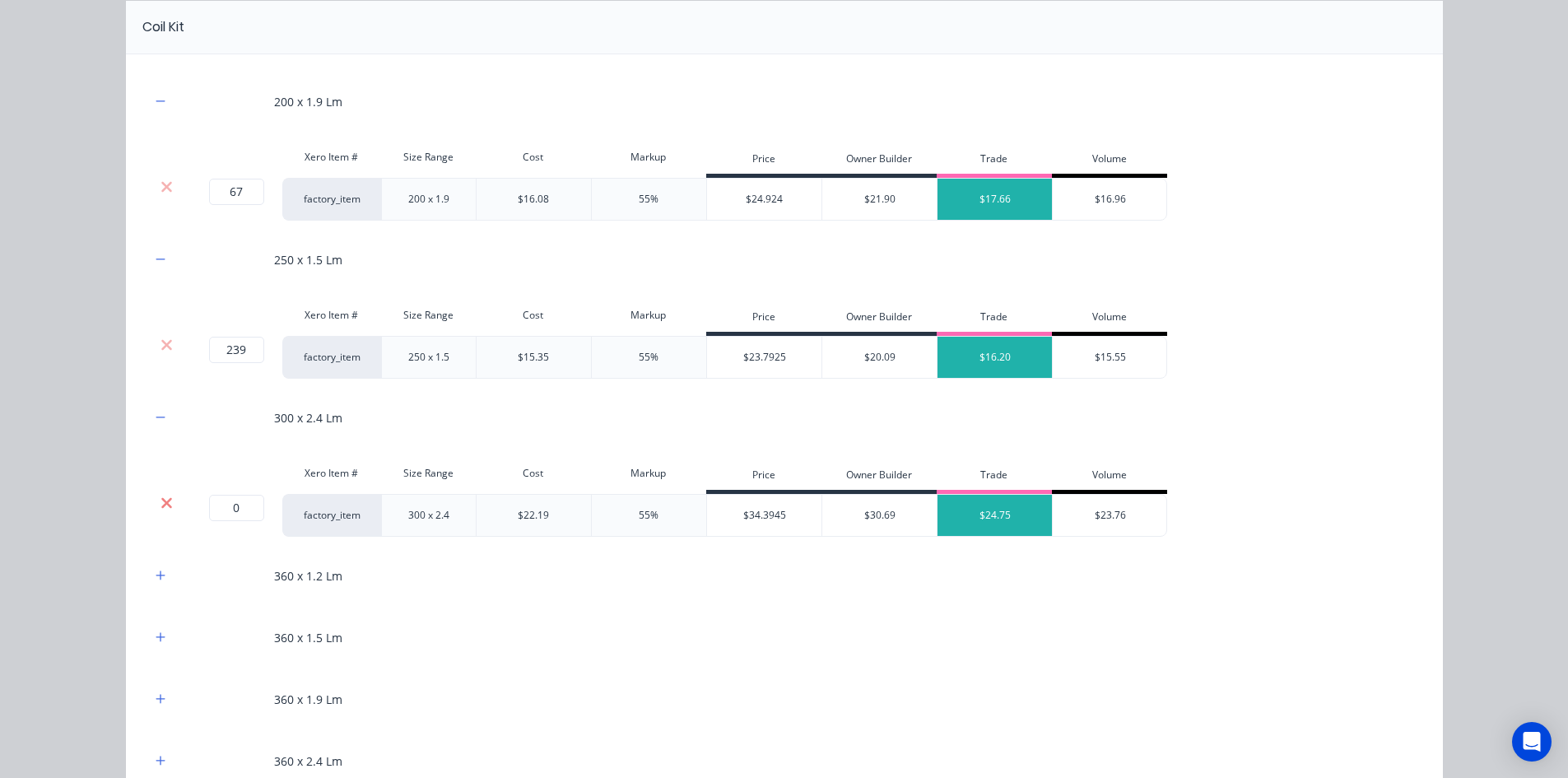
click at [160, 509] on icon at bounding box center [166, 502] width 12 height 16
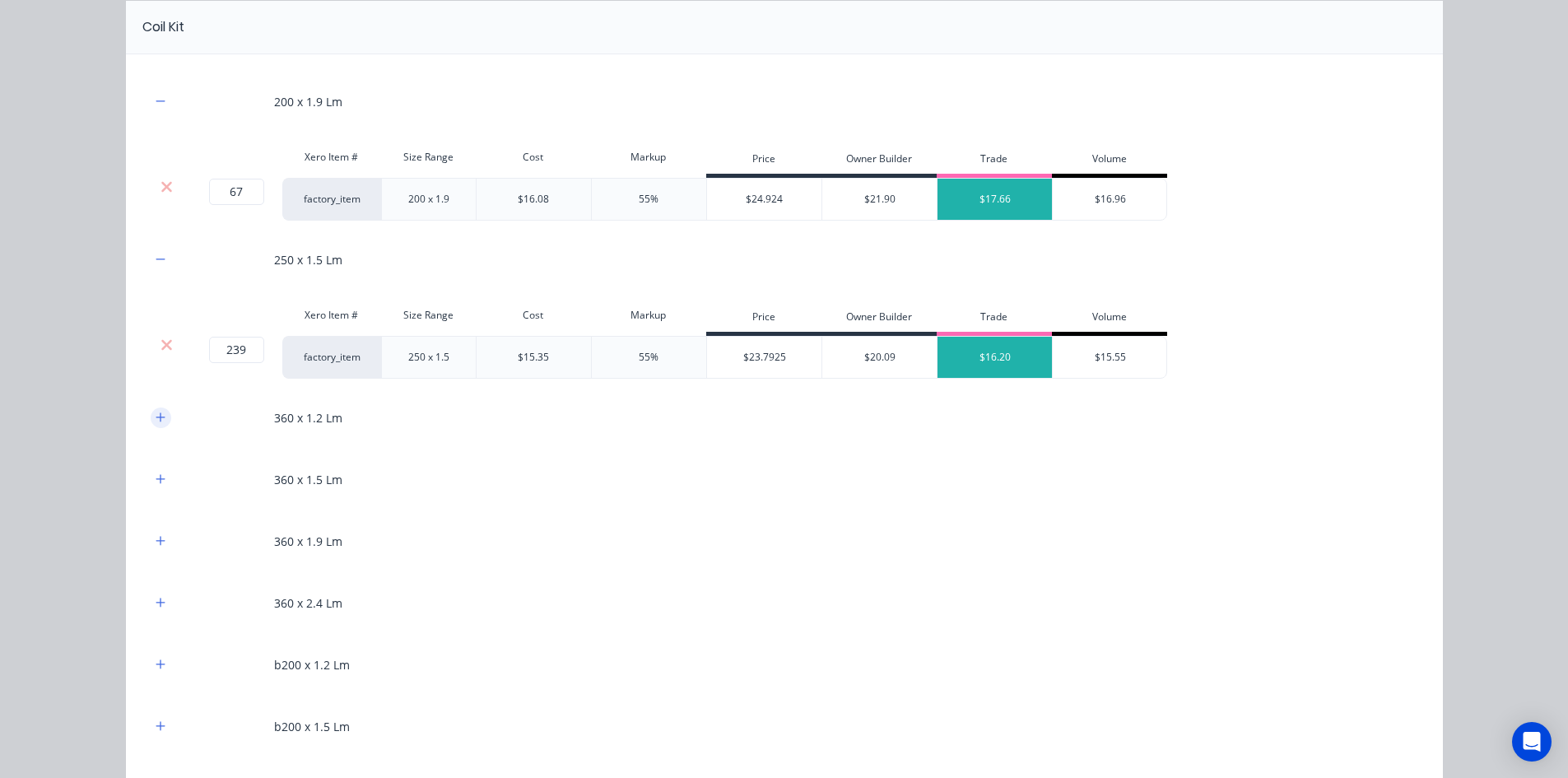
click at [158, 423] on icon "button" at bounding box center [160, 417] width 10 height 11
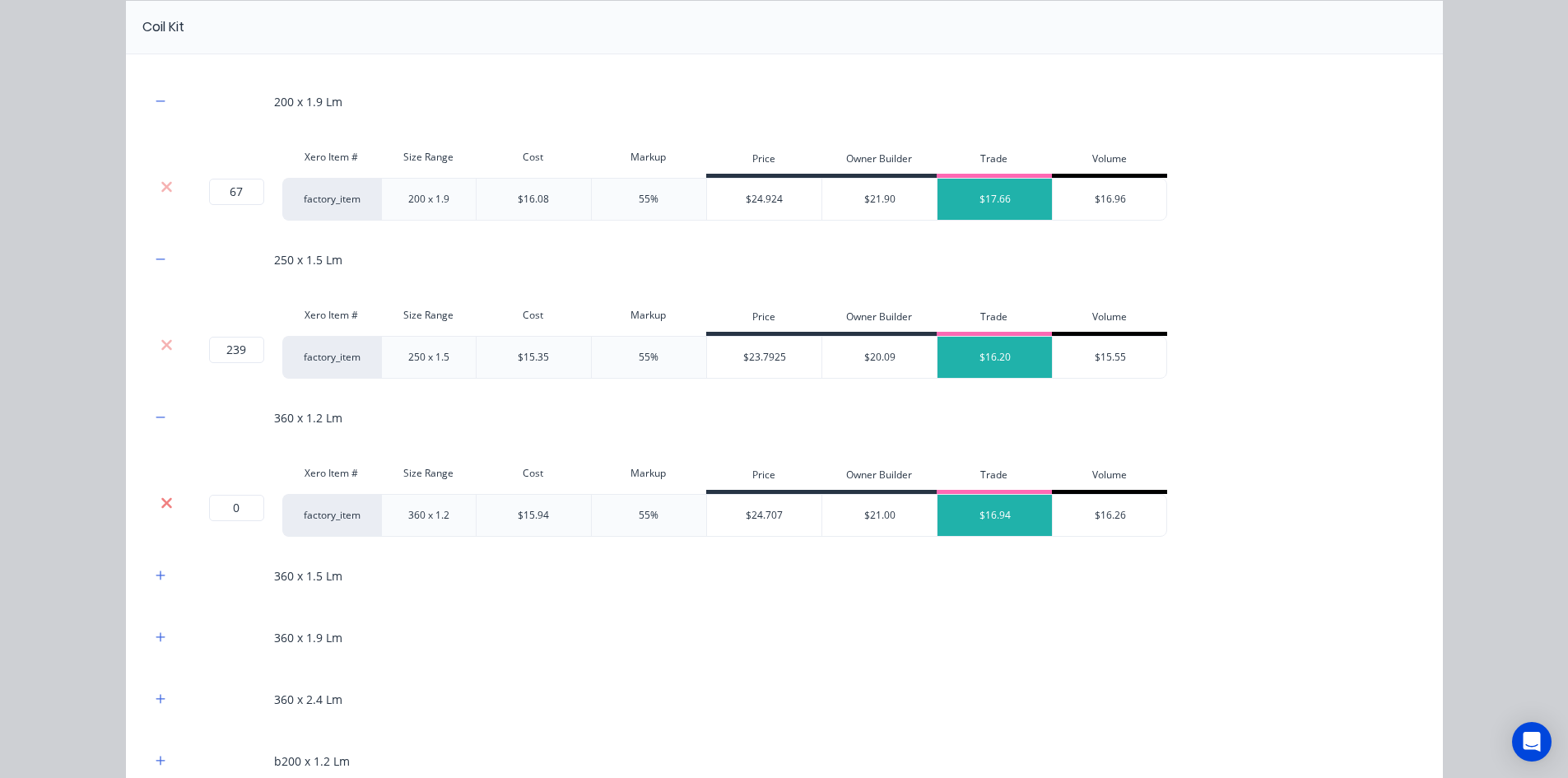
click at [163, 506] on icon at bounding box center [166, 502] width 10 height 10
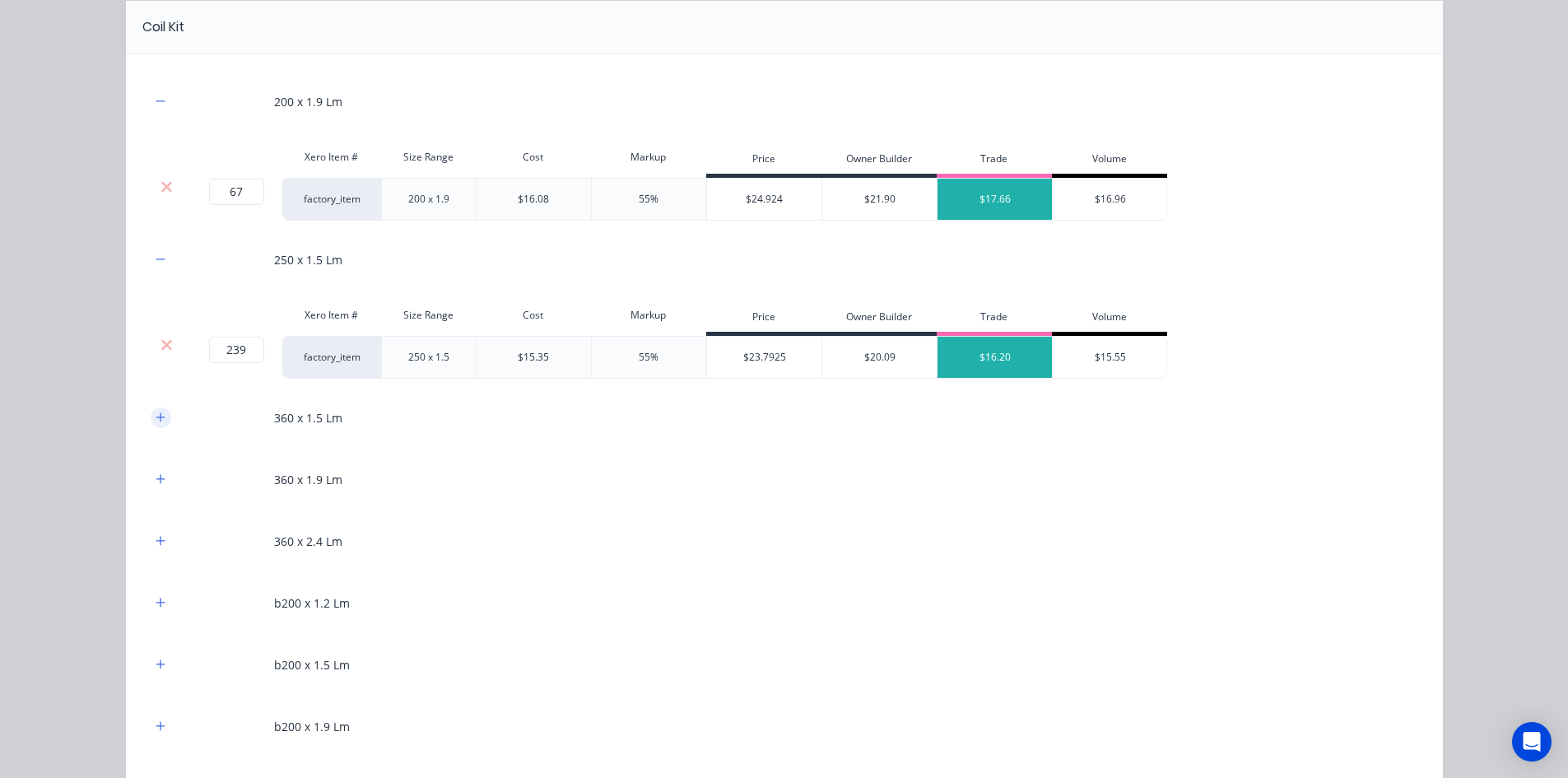
click at [157, 425] on button "button" at bounding box center [161, 418] width 21 height 21
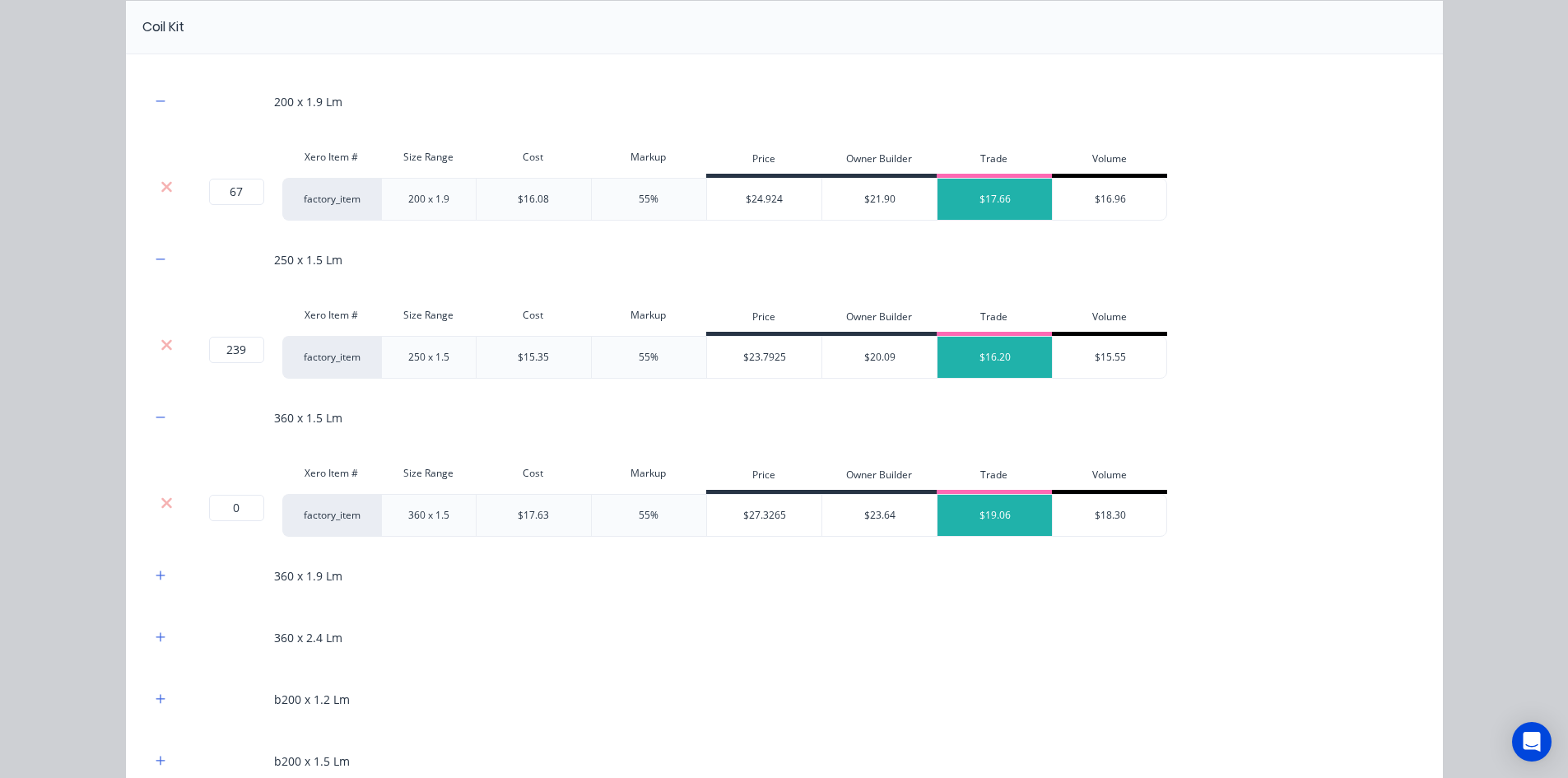
click at [159, 492] on div "Xero Item # Size Range Cost Markup Price Owner Builder Trade Volume" at bounding box center [658, 475] width 1016 height 37
click at [161, 503] on icon at bounding box center [166, 502] width 10 height 10
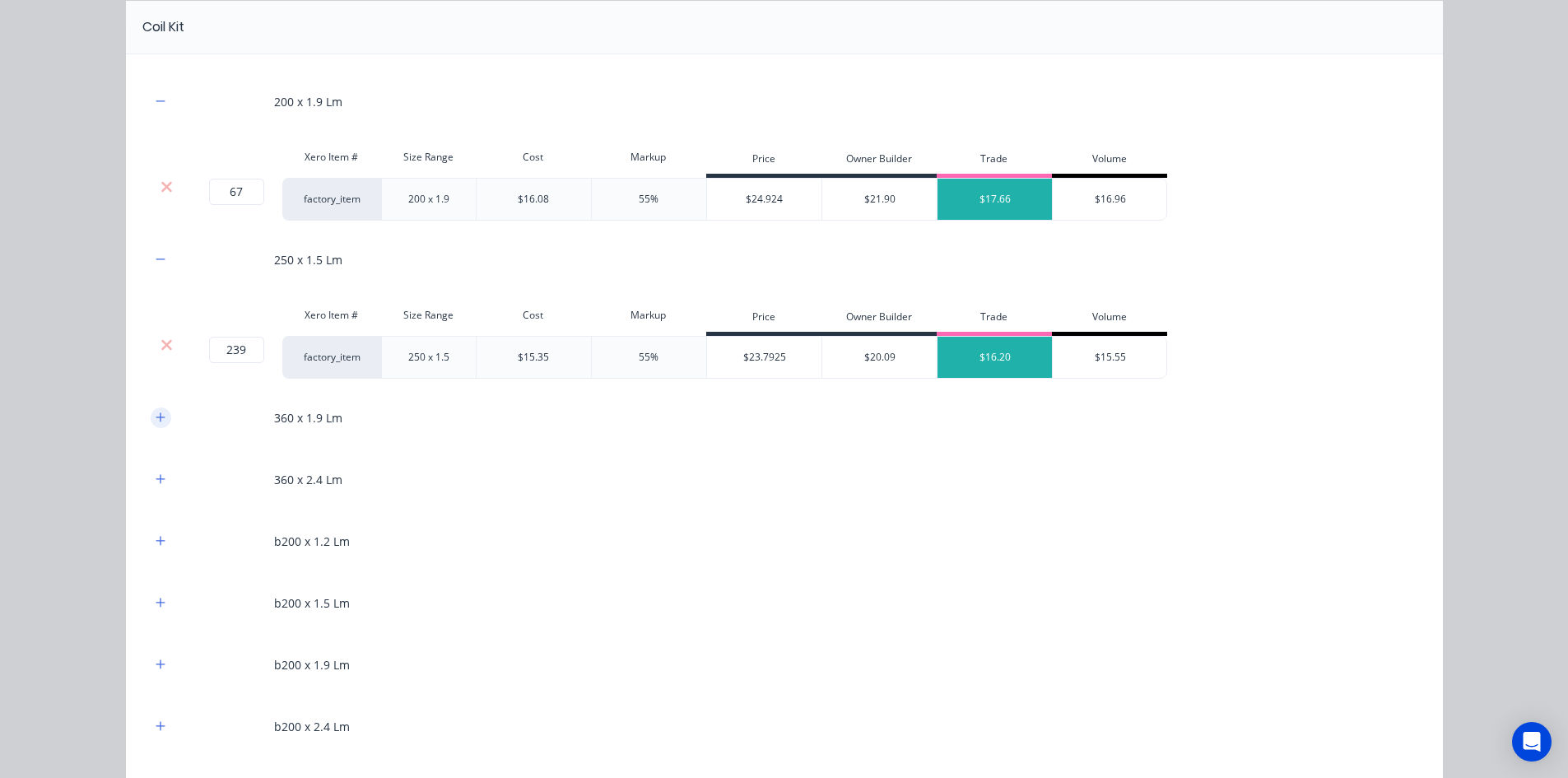
click at [157, 421] on icon "button" at bounding box center [160, 417] width 10 height 11
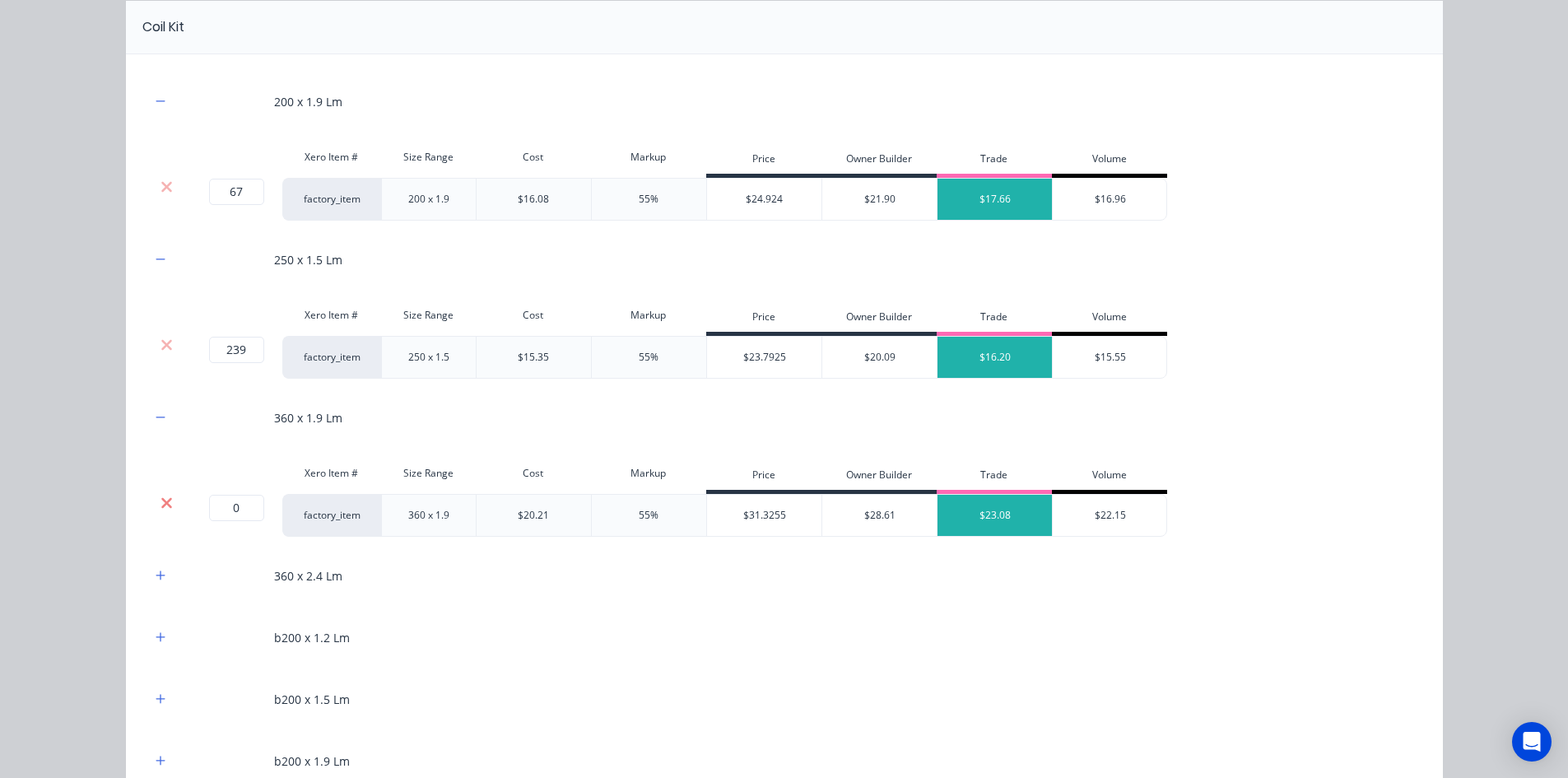
click at [163, 497] on icon at bounding box center [166, 502] width 12 height 16
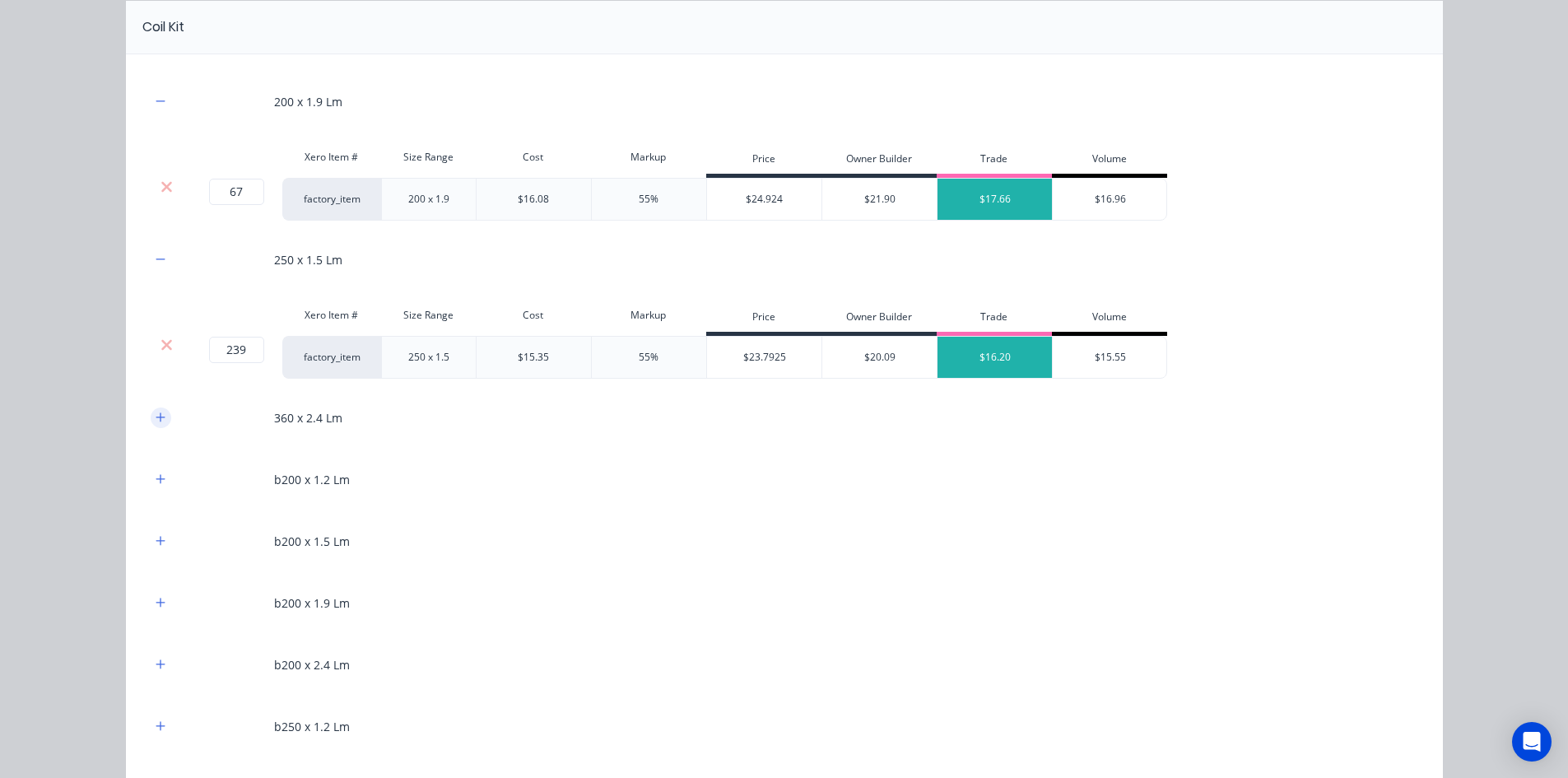
click at [151, 407] on button "button" at bounding box center [161, 418] width 21 height 21
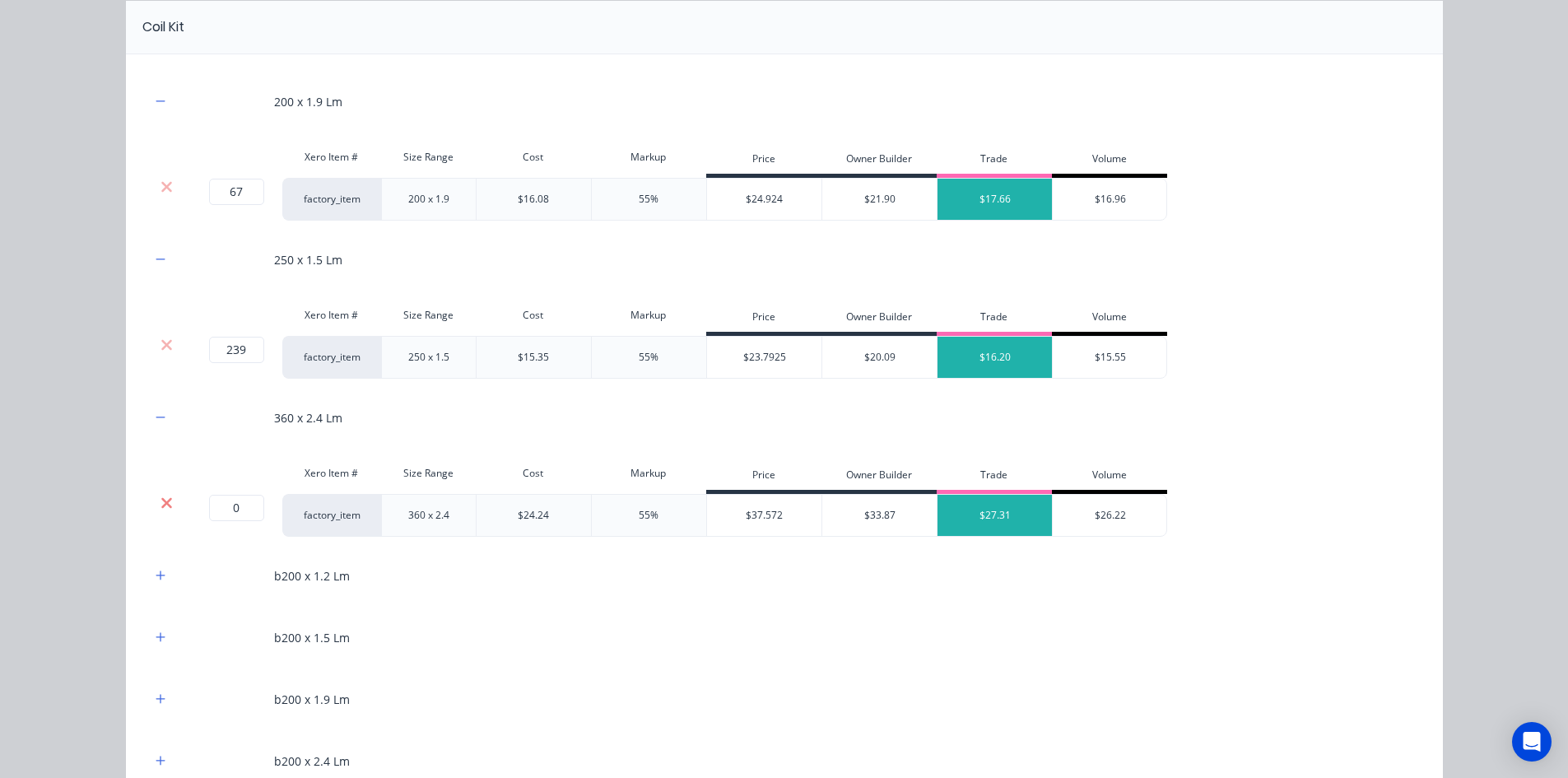
click at [163, 509] on icon at bounding box center [166, 502] width 12 height 16
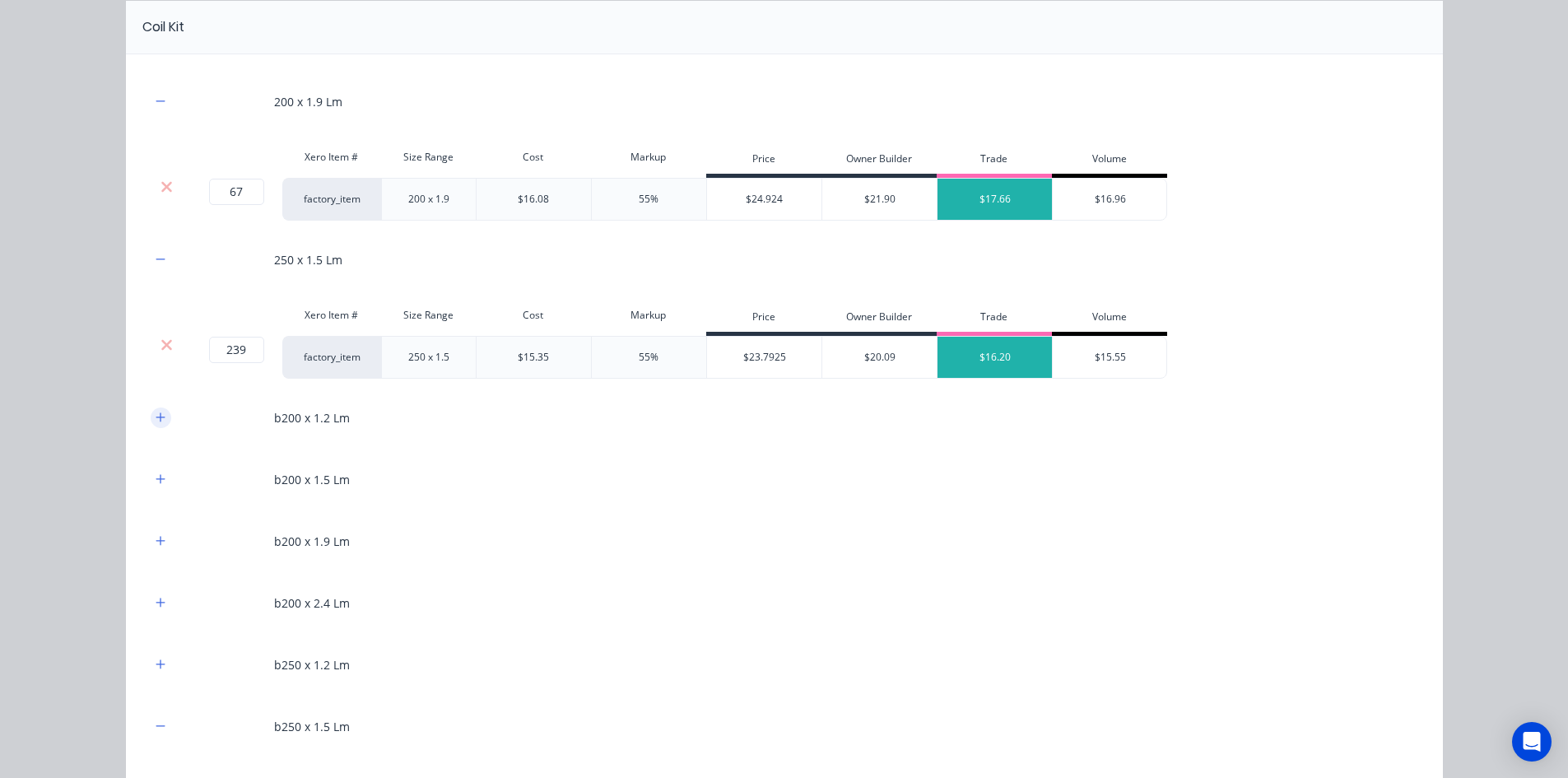
click at [156, 412] on icon "button" at bounding box center [160, 417] width 10 height 11
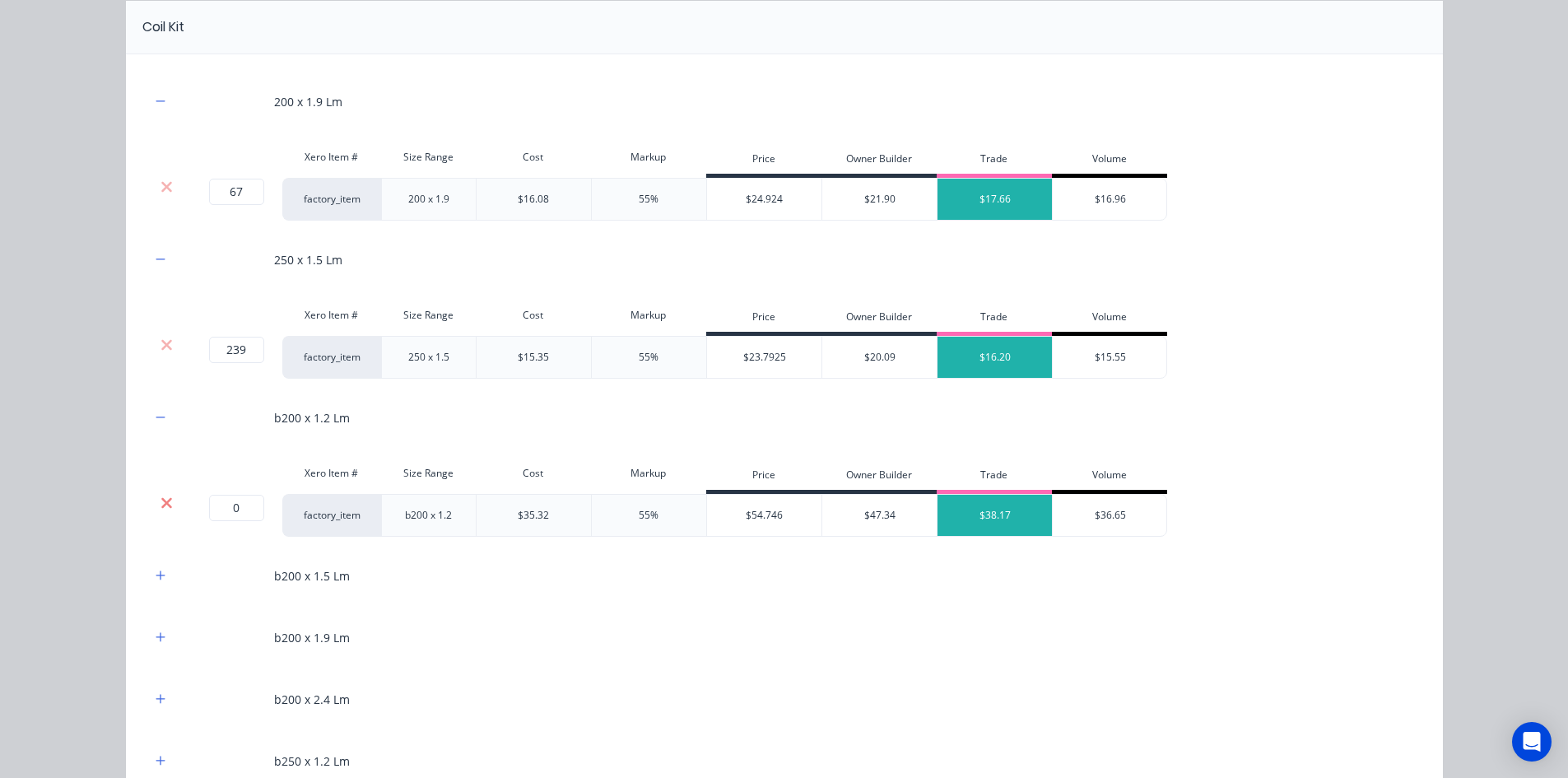
click at [160, 506] on icon at bounding box center [166, 502] width 12 height 16
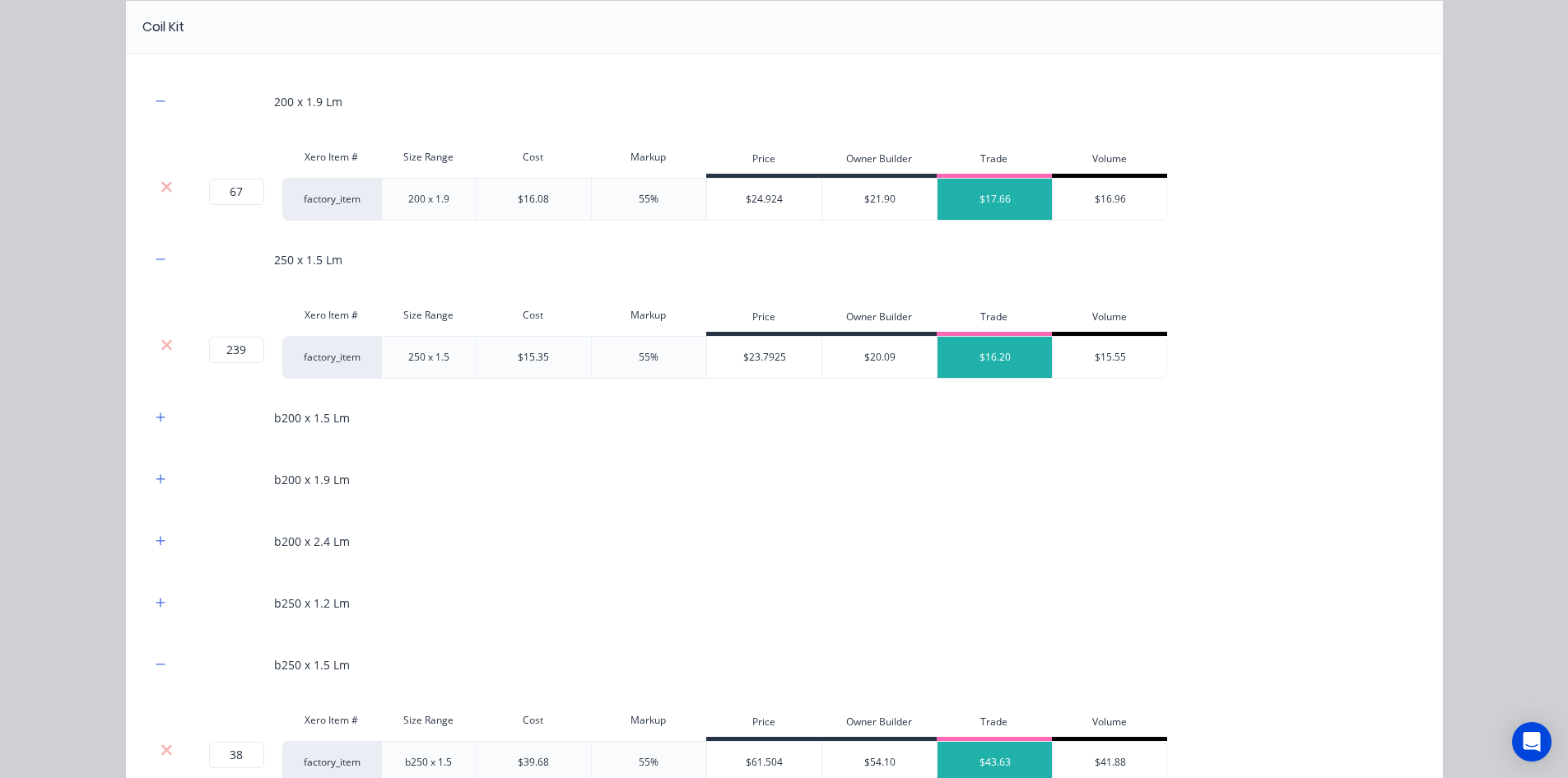
click at [155, 428] on div "b200 x 1.5 Lm" at bounding box center [784, 418] width 1267 height 45
click at [157, 425] on button "button" at bounding box center [161, 418] width 21 height 21
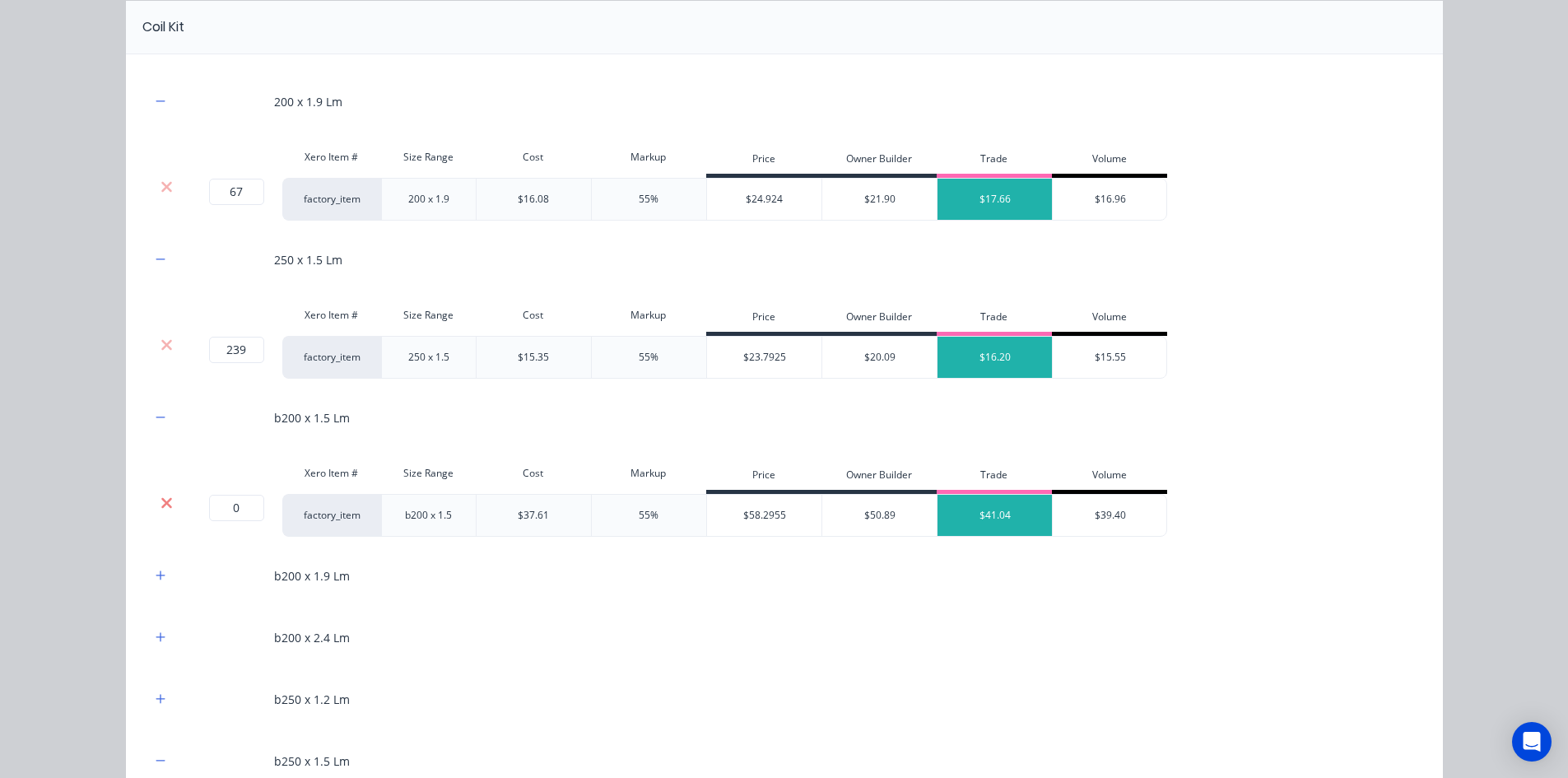
click at [162, 496] on icon at bounding box center [166, 502] width 12 height 16
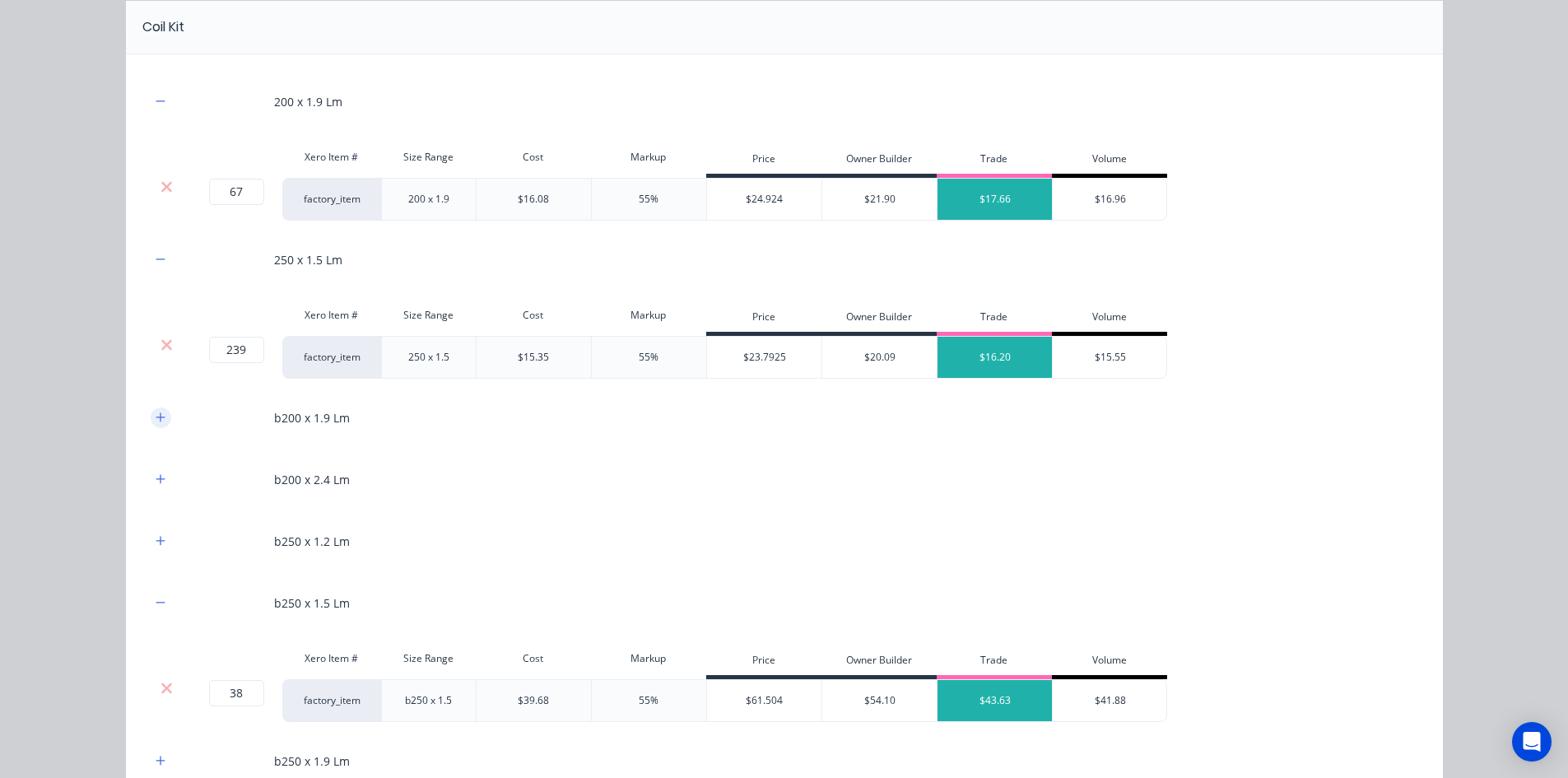
click at [153, 409] on button "button" at bounding box center [161, 418] width 21 height 21
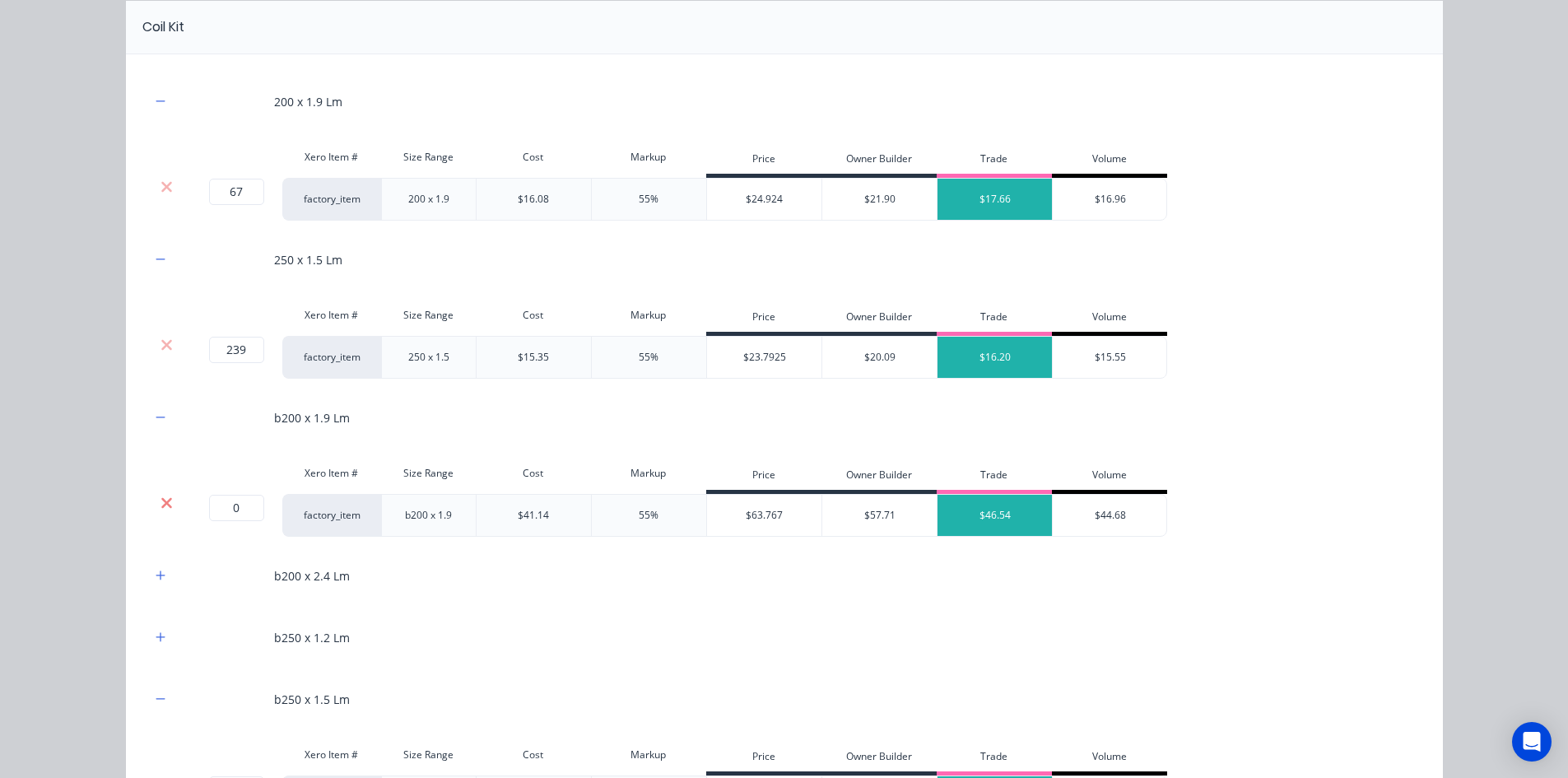
click at [160, 498] on icon at bounding box center [166, 502] width 12 height 16
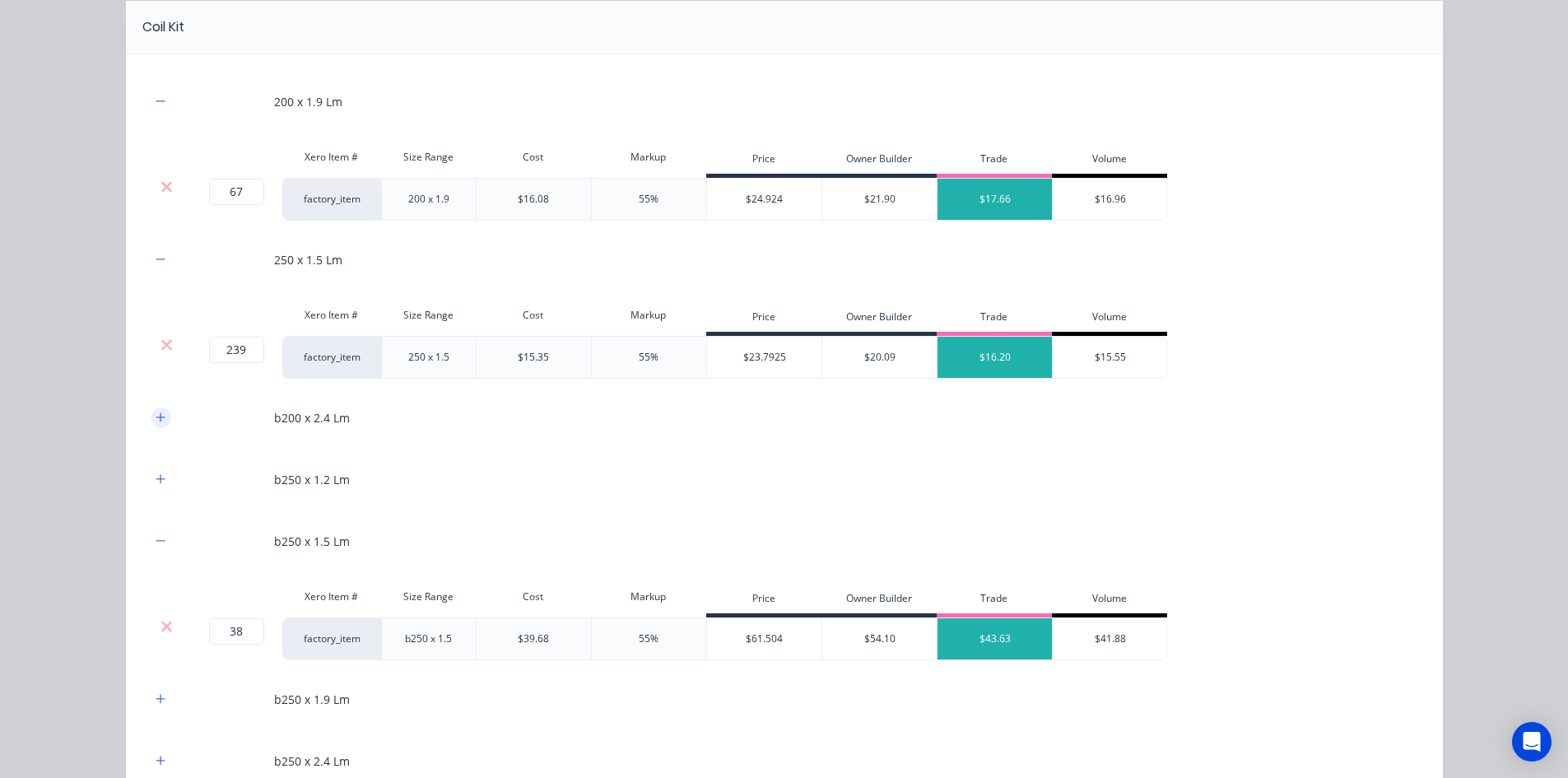
click at [156, 418] on icon "button" at bounding box center [160, 417] width 10 height 11
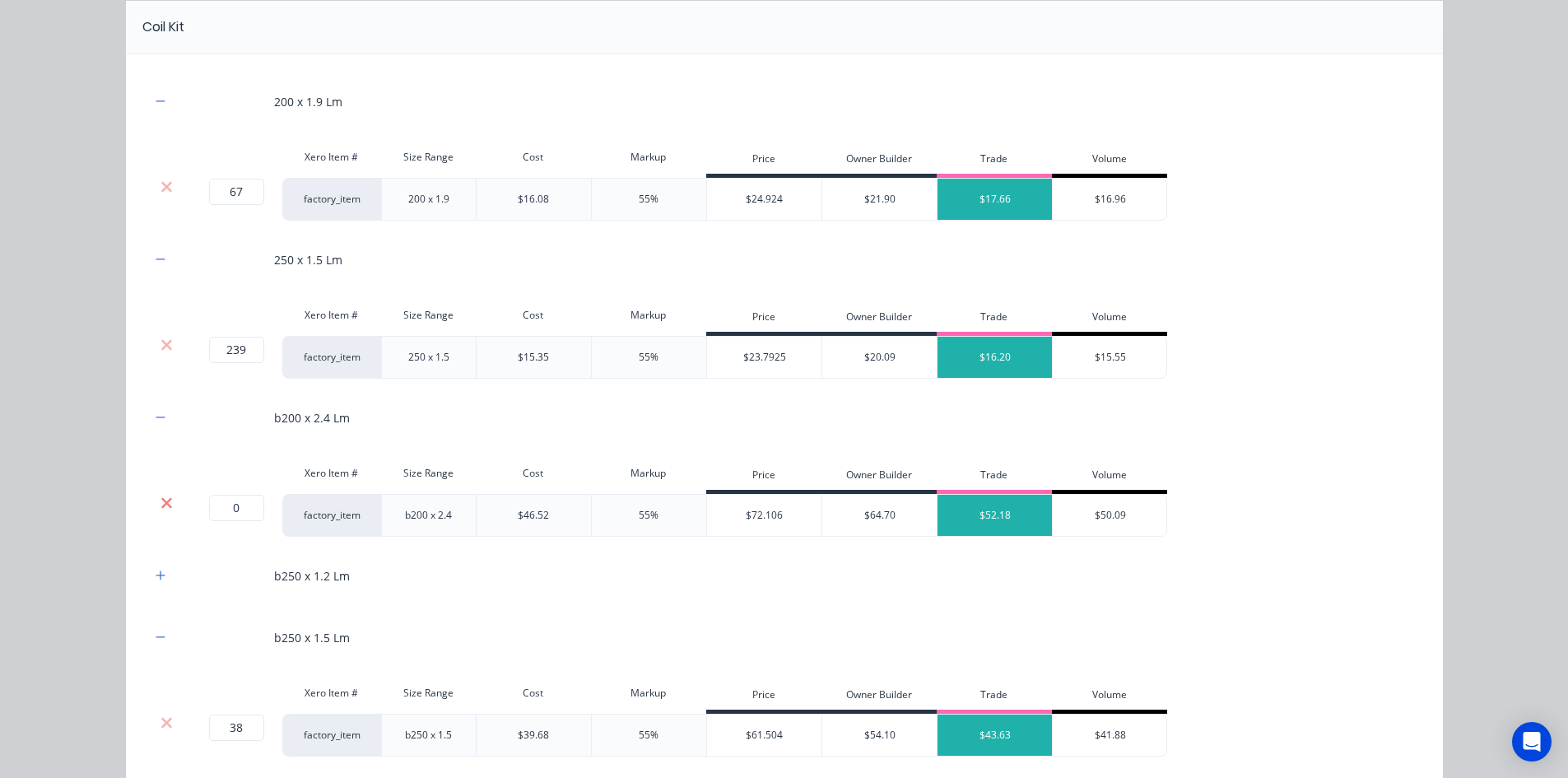
click at [163, 507] on icon at bounding box center [166, 502] width 12 height 16
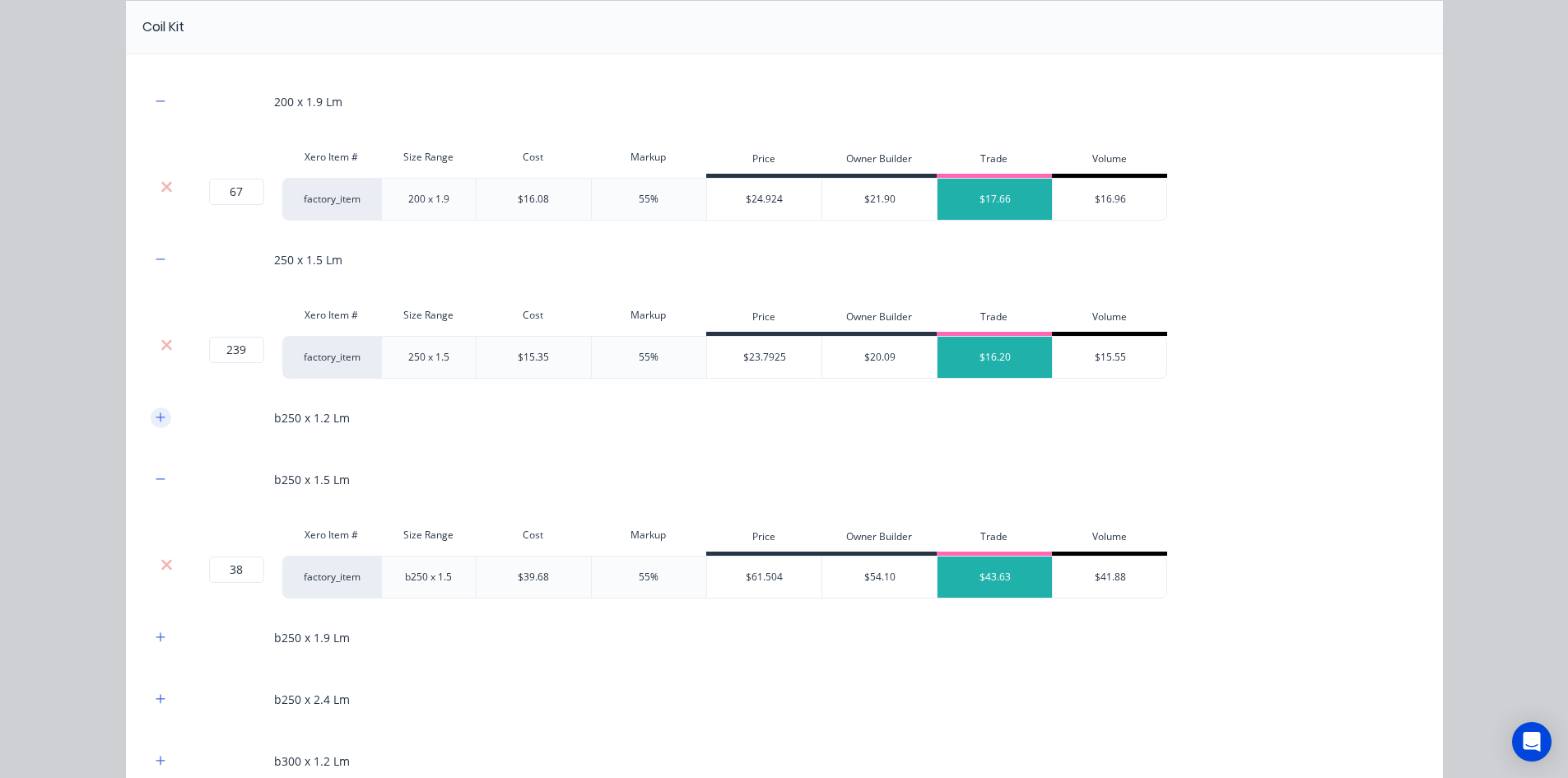
click at [160, 419] on button "button" at bounding box center [161, 418] width 21 height 21
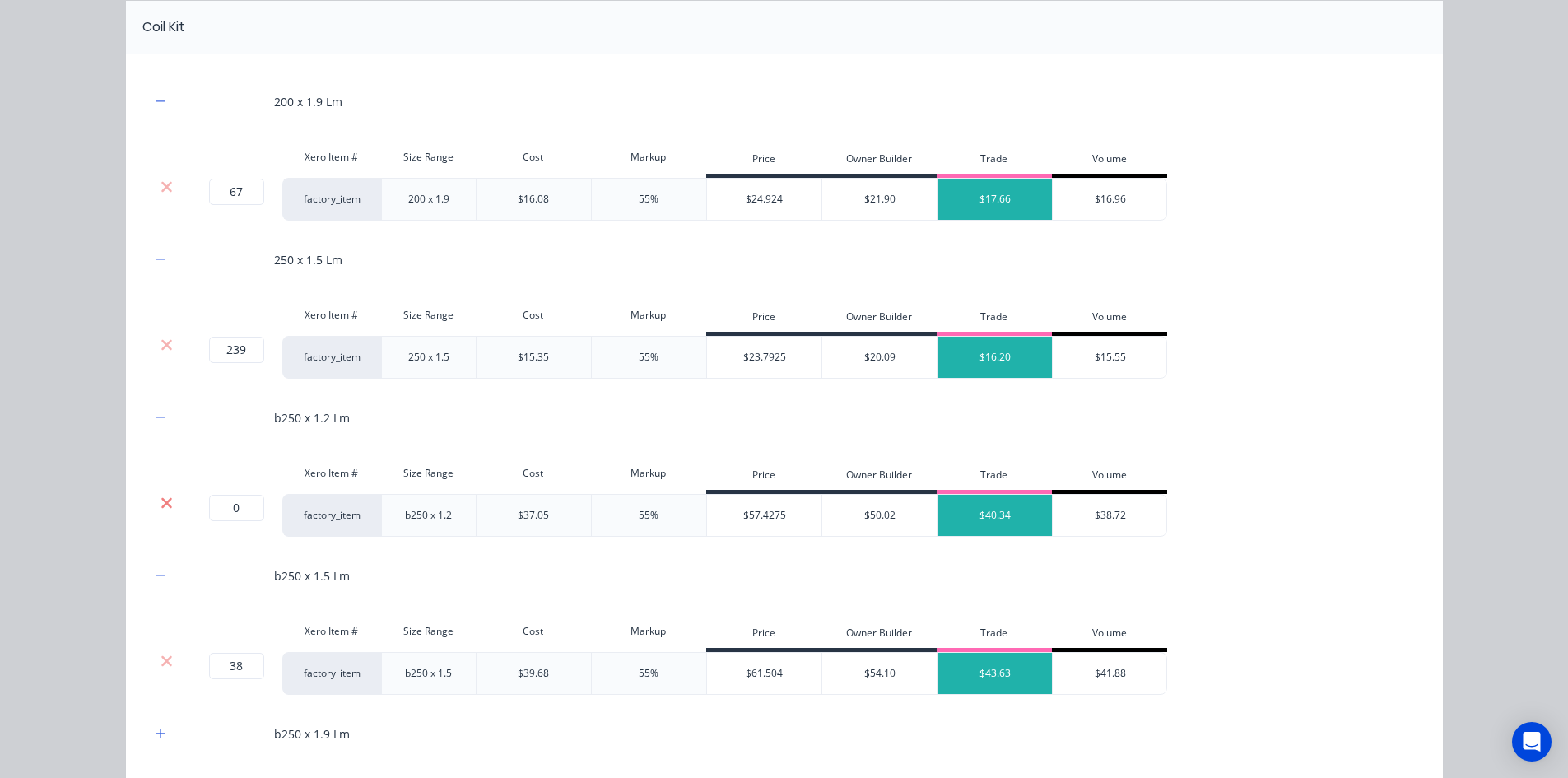
click at [161, 503] on icon at bounding box center [166, 502] width 10 height 10
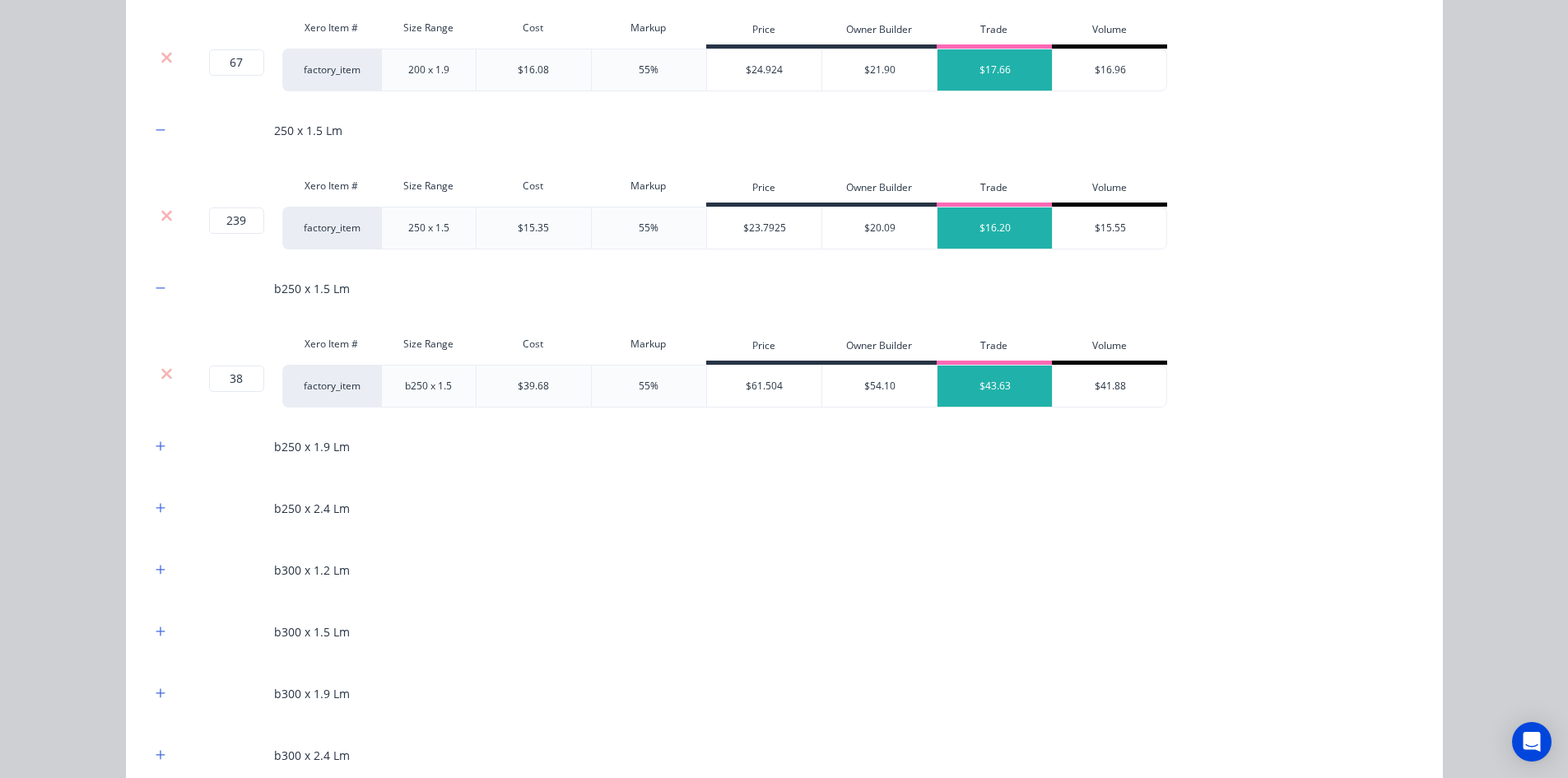
scroll to position [1070, 0]
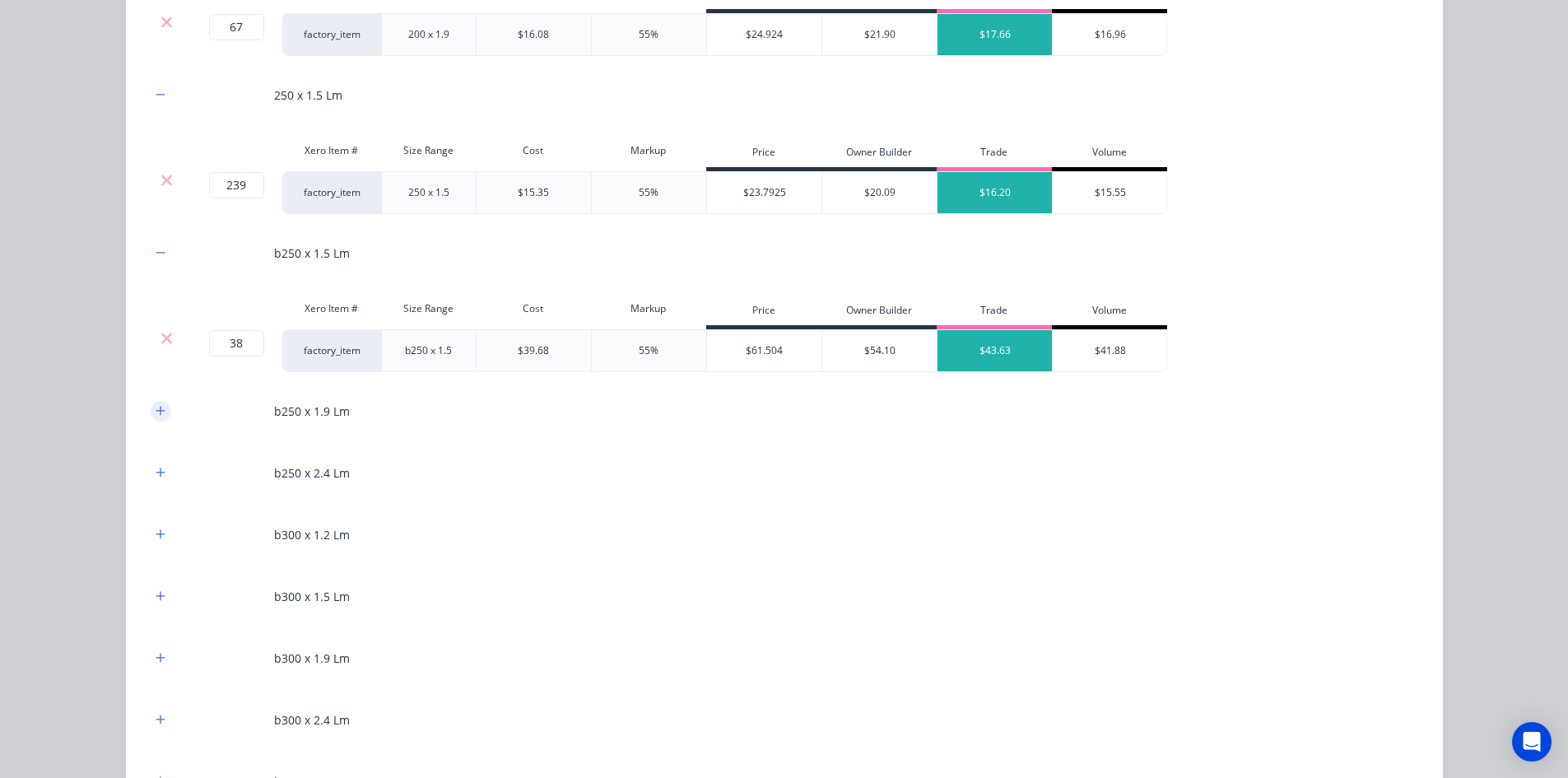
click at [156, 412] on icon "button" at bounding box center [160, 410] width 10 height 11
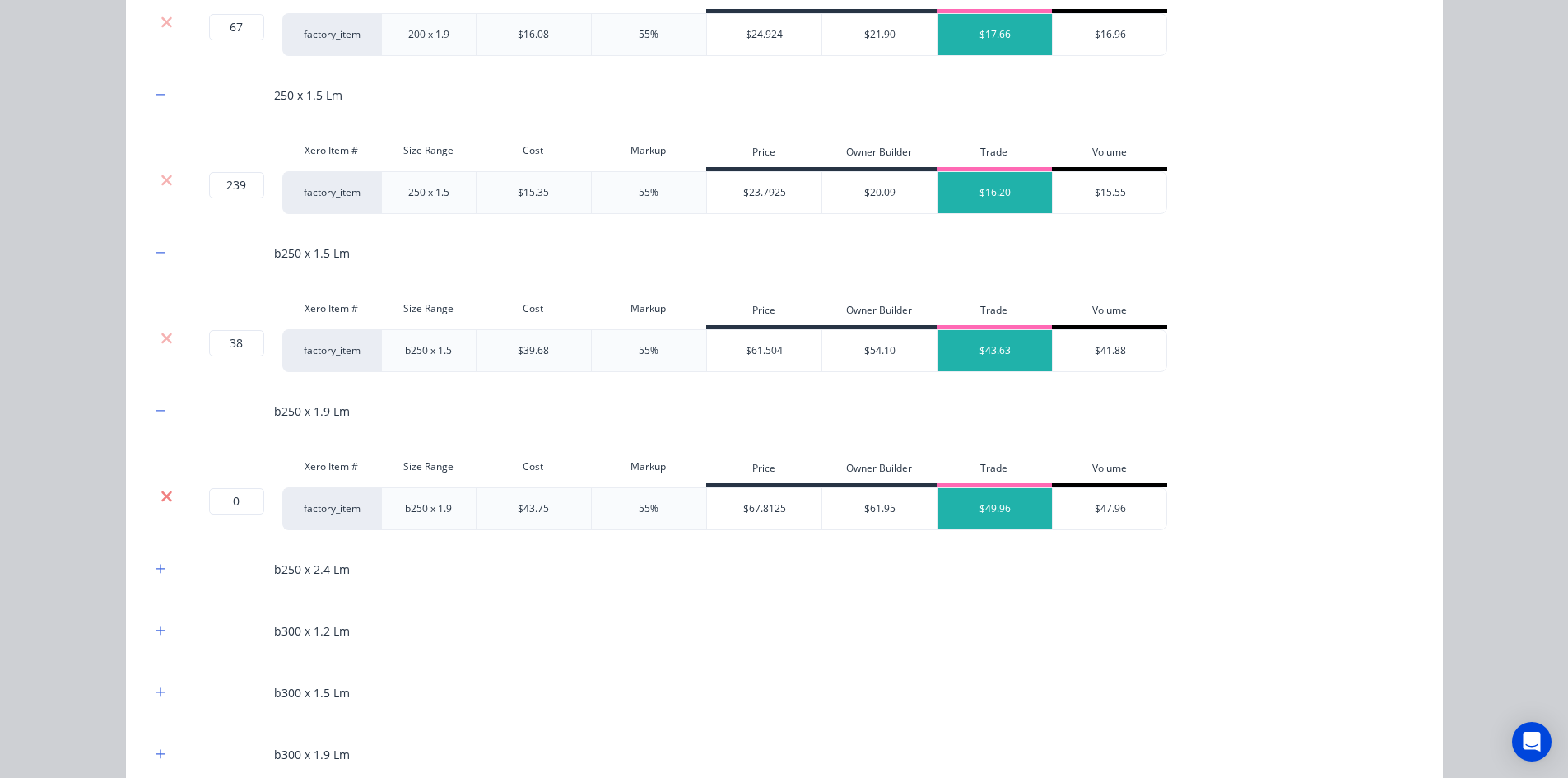
click at [161, 499] on icon at bounding box center [166, 496] width 10 height 10
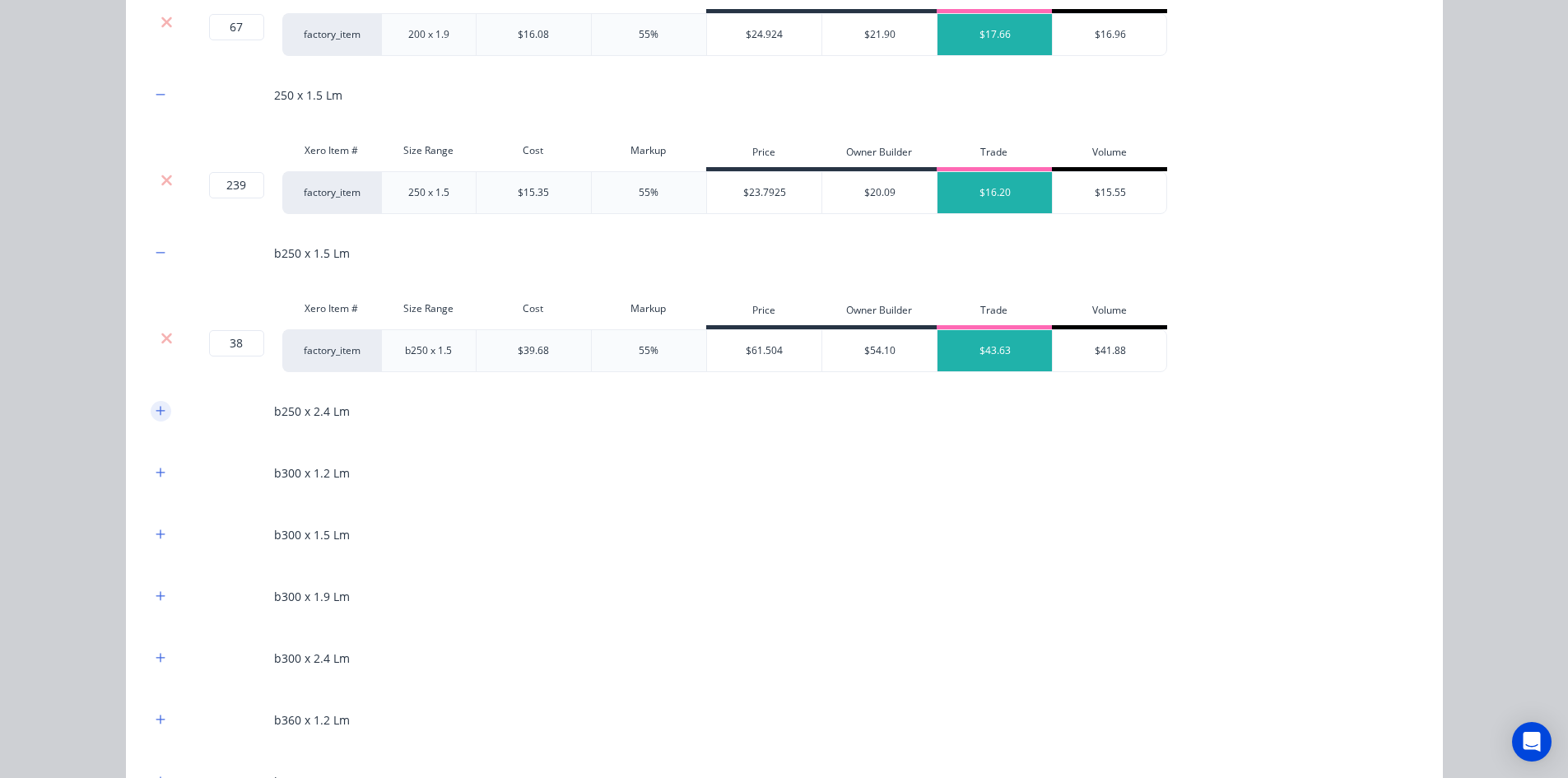
click at [155, 403] on button "button" at bounding box center [161, 412] width 21 height 21
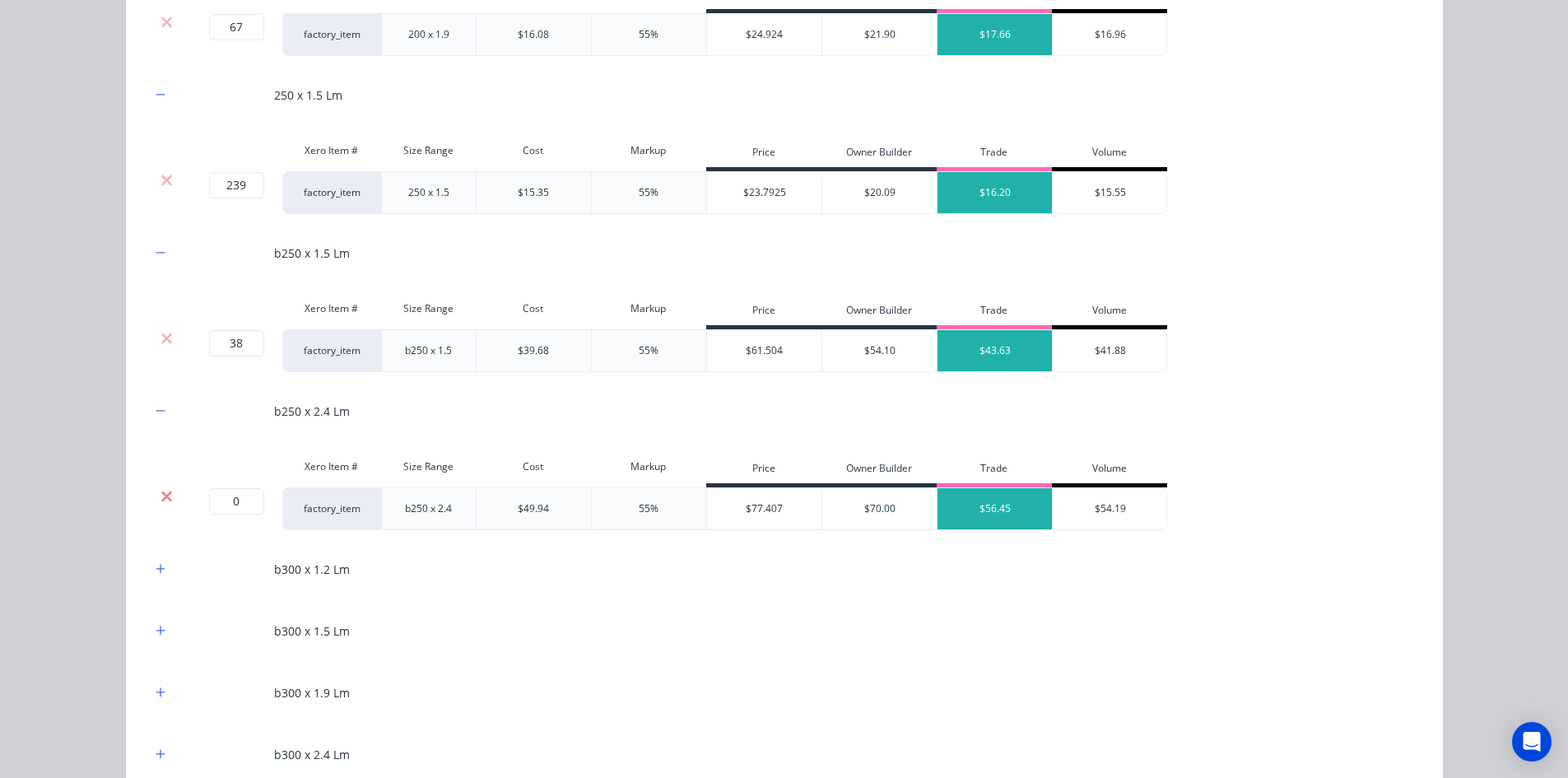
click at [160, 494] on icon at bounding box center [166, 496] width 12 height 16
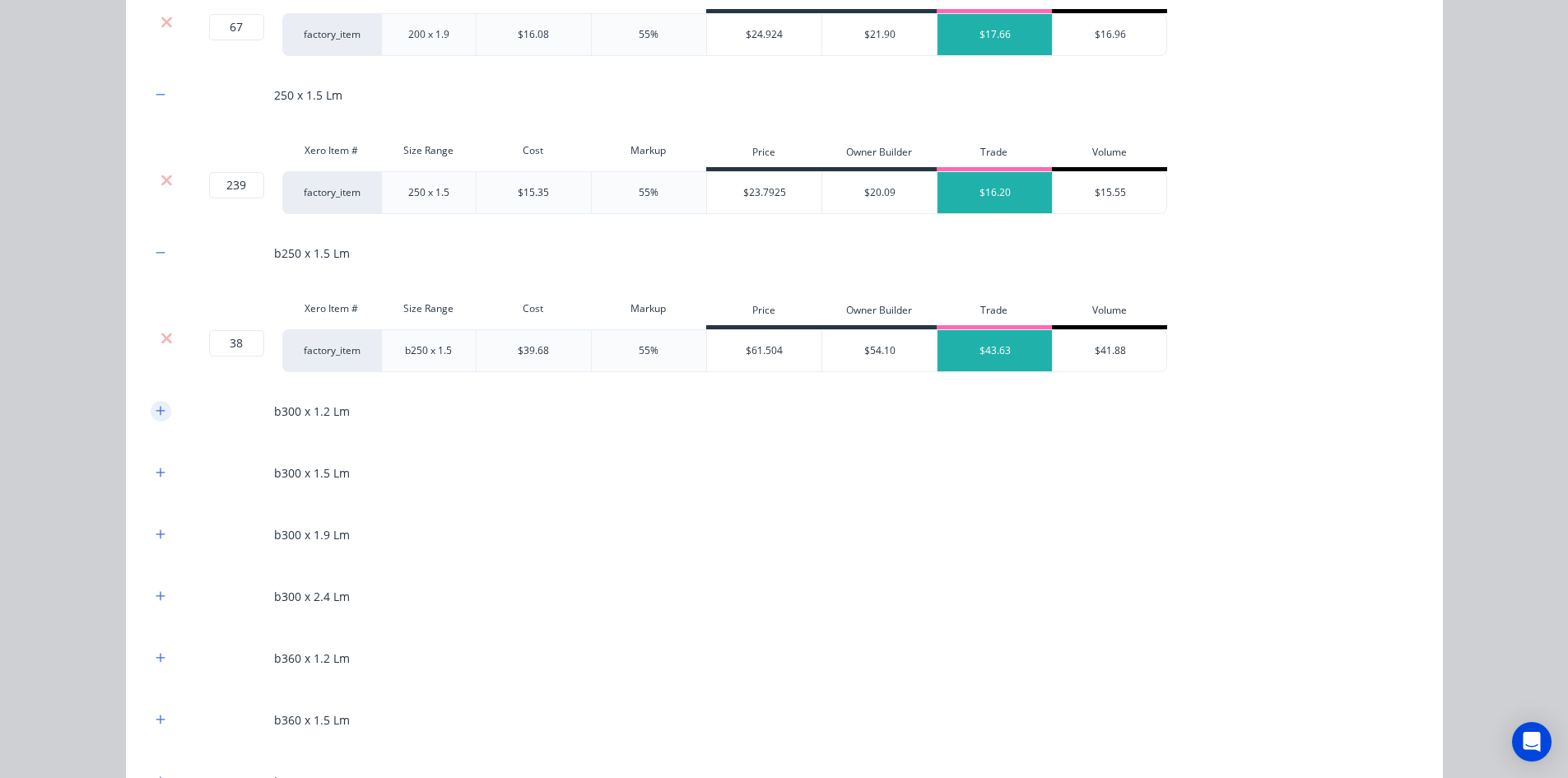
click at [156, 416] on icon "button" at bounding box center [160, 410] width 10 height 11
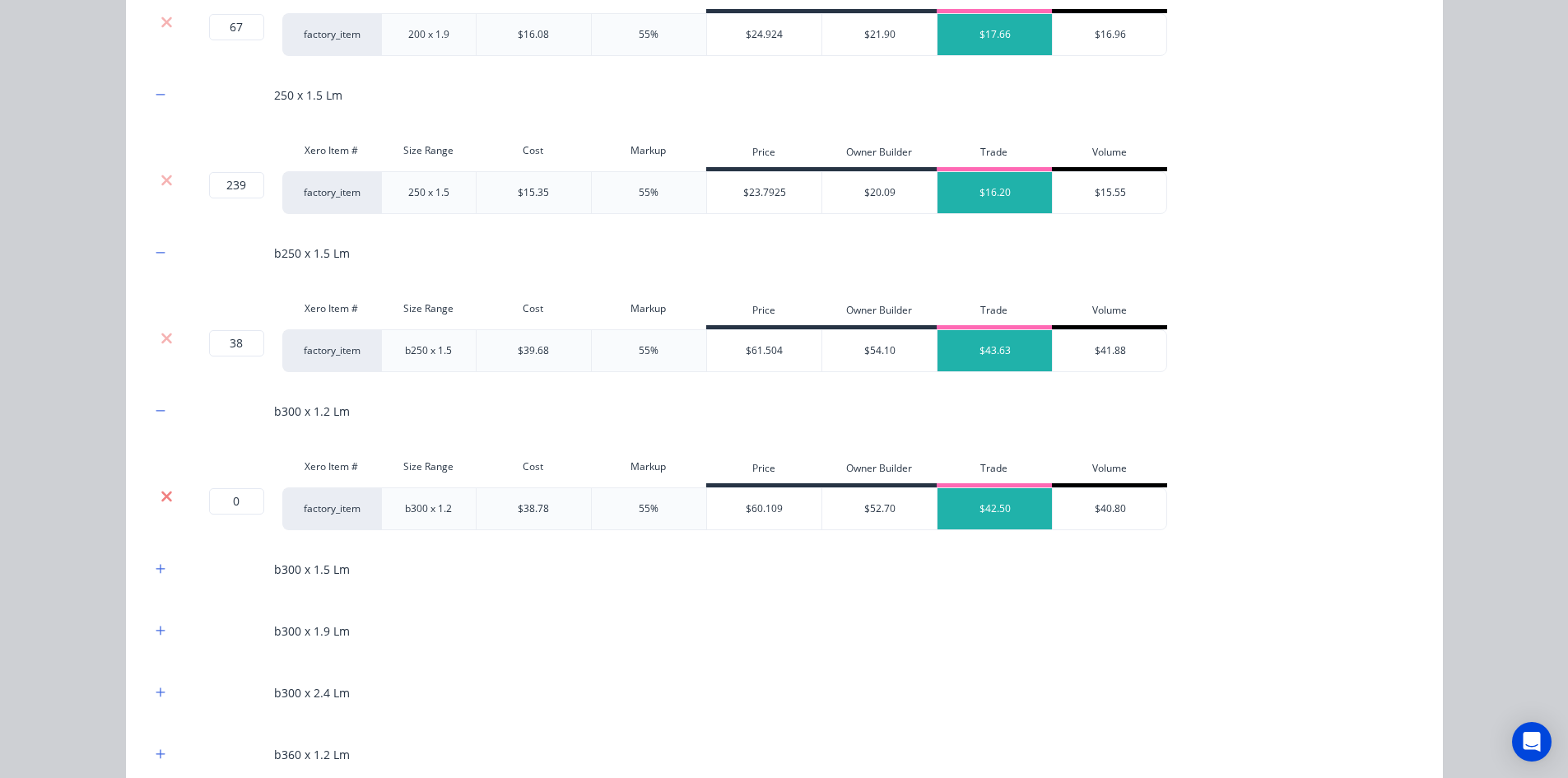
click at [162, 492] on icon at bounding box center [166, 496] width 12 height 16
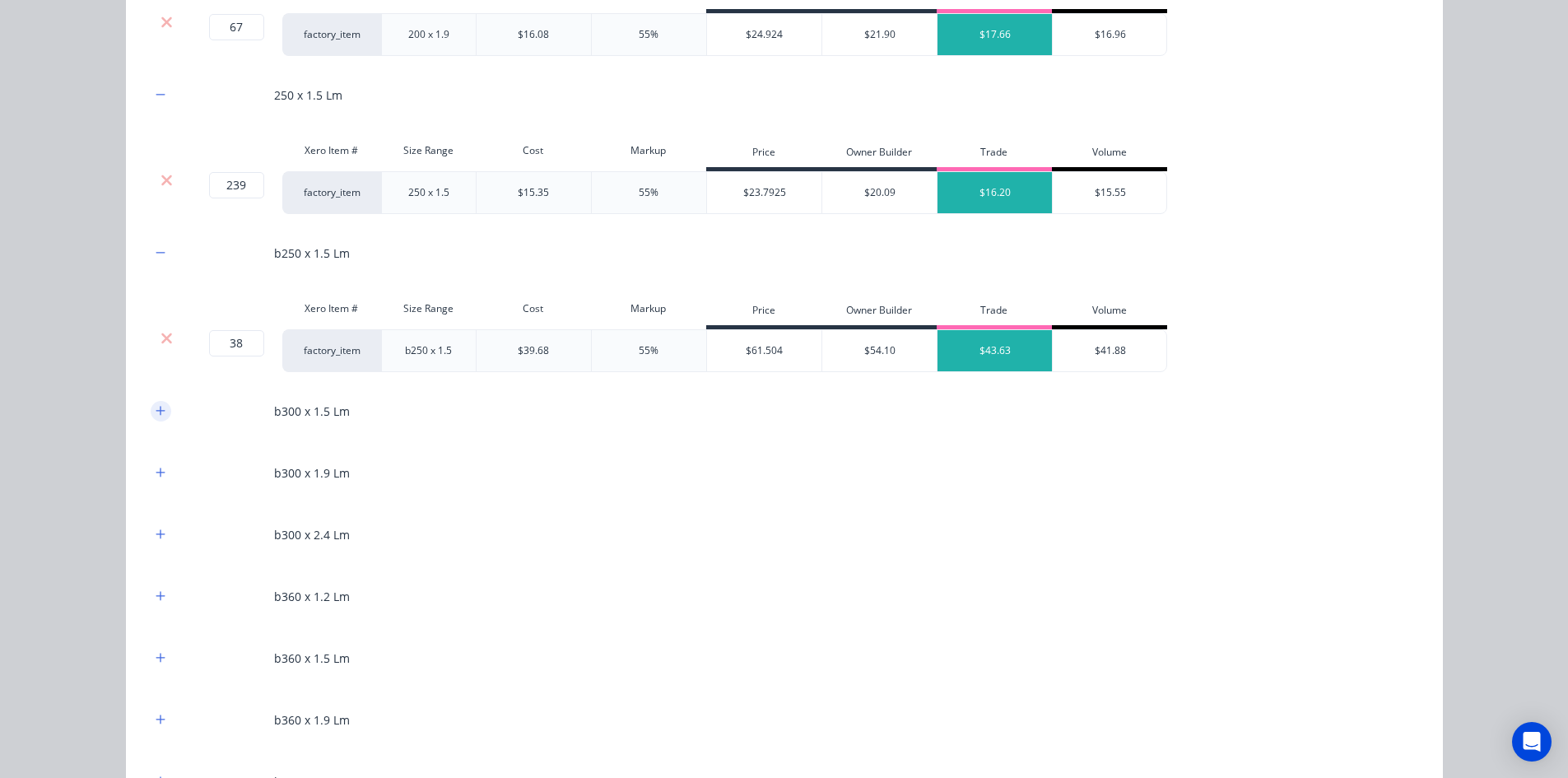
click at [161, 413] on button "button" at bounding box center [161, 412] width 21 height 21
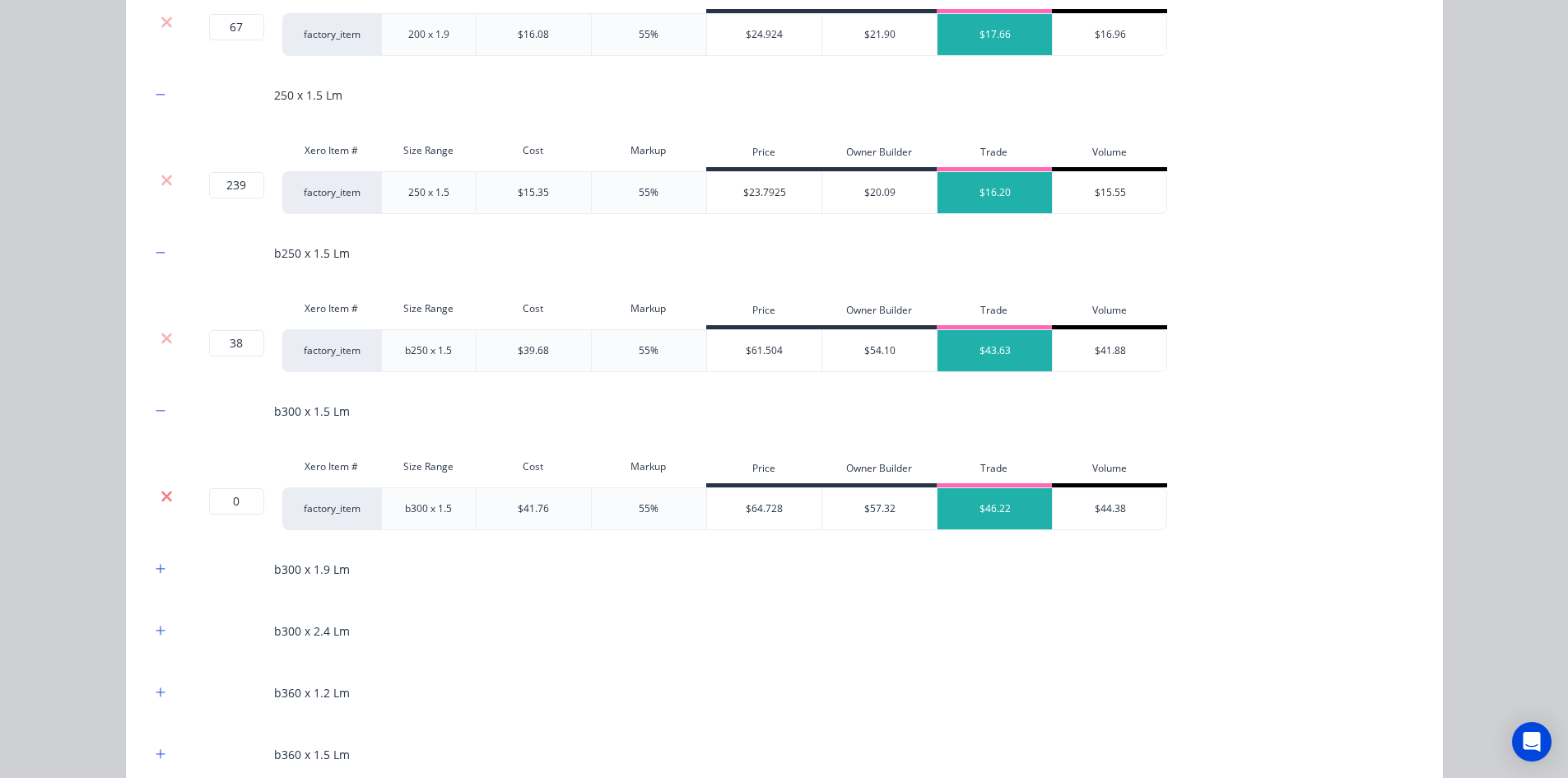
click at [166, 496] on icon at bounding box center [166, 496] width 12 height 16
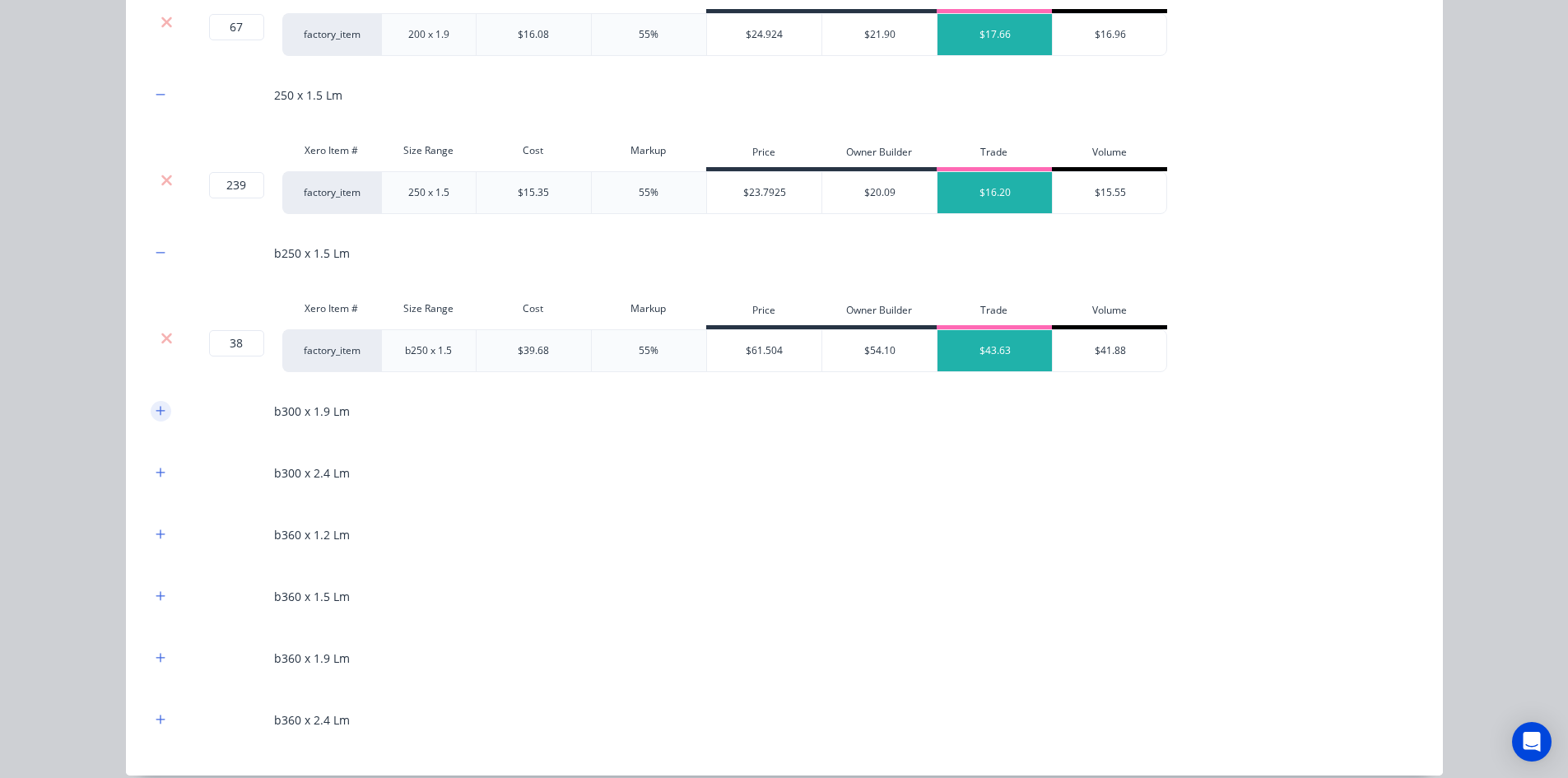
click at [156, 418] on button "button" at bounding box center [161, 412] width 21 height 21
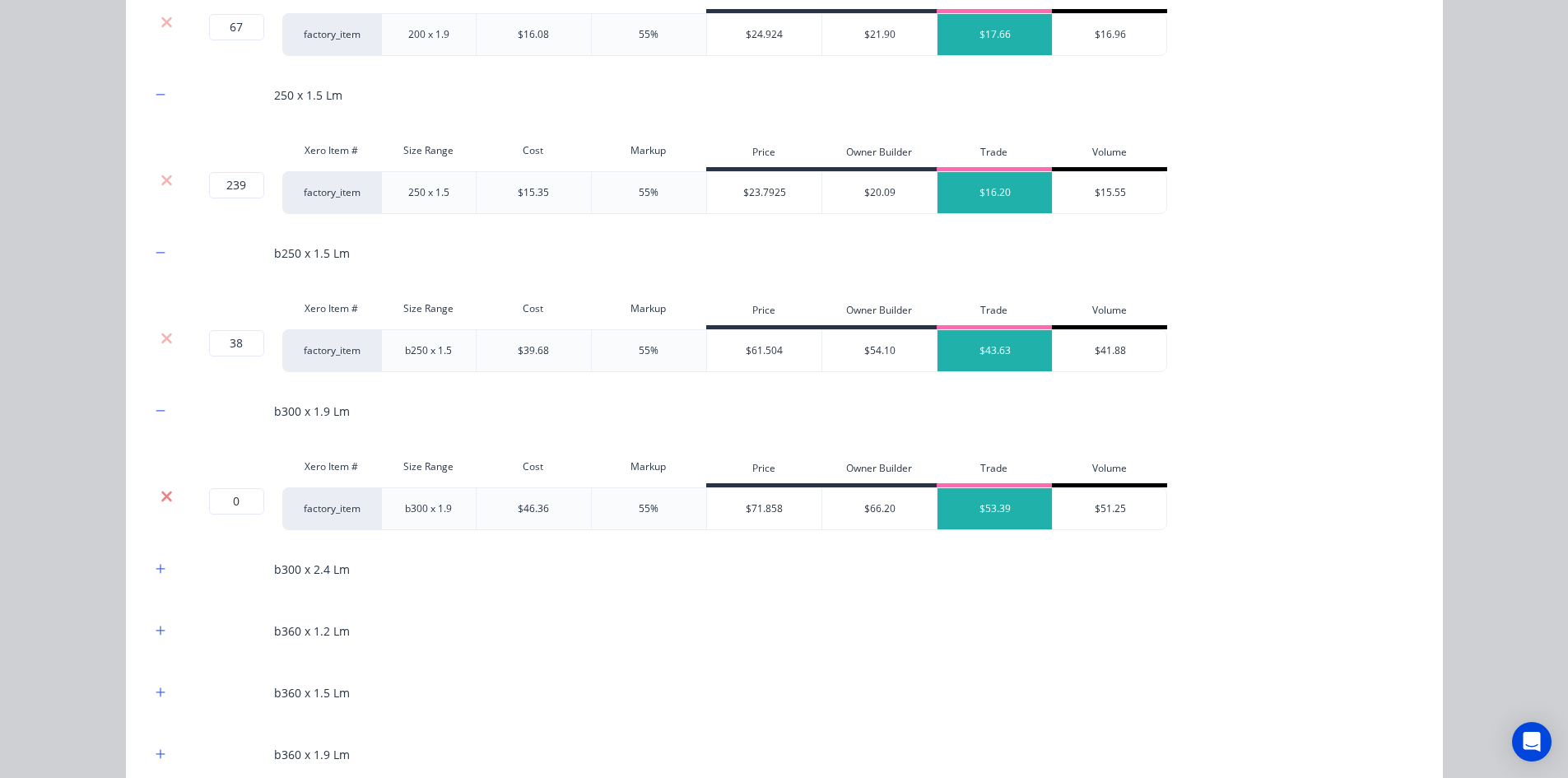
click at [161, 493] on icon at bounding box center [166, 496] width 10 height 10
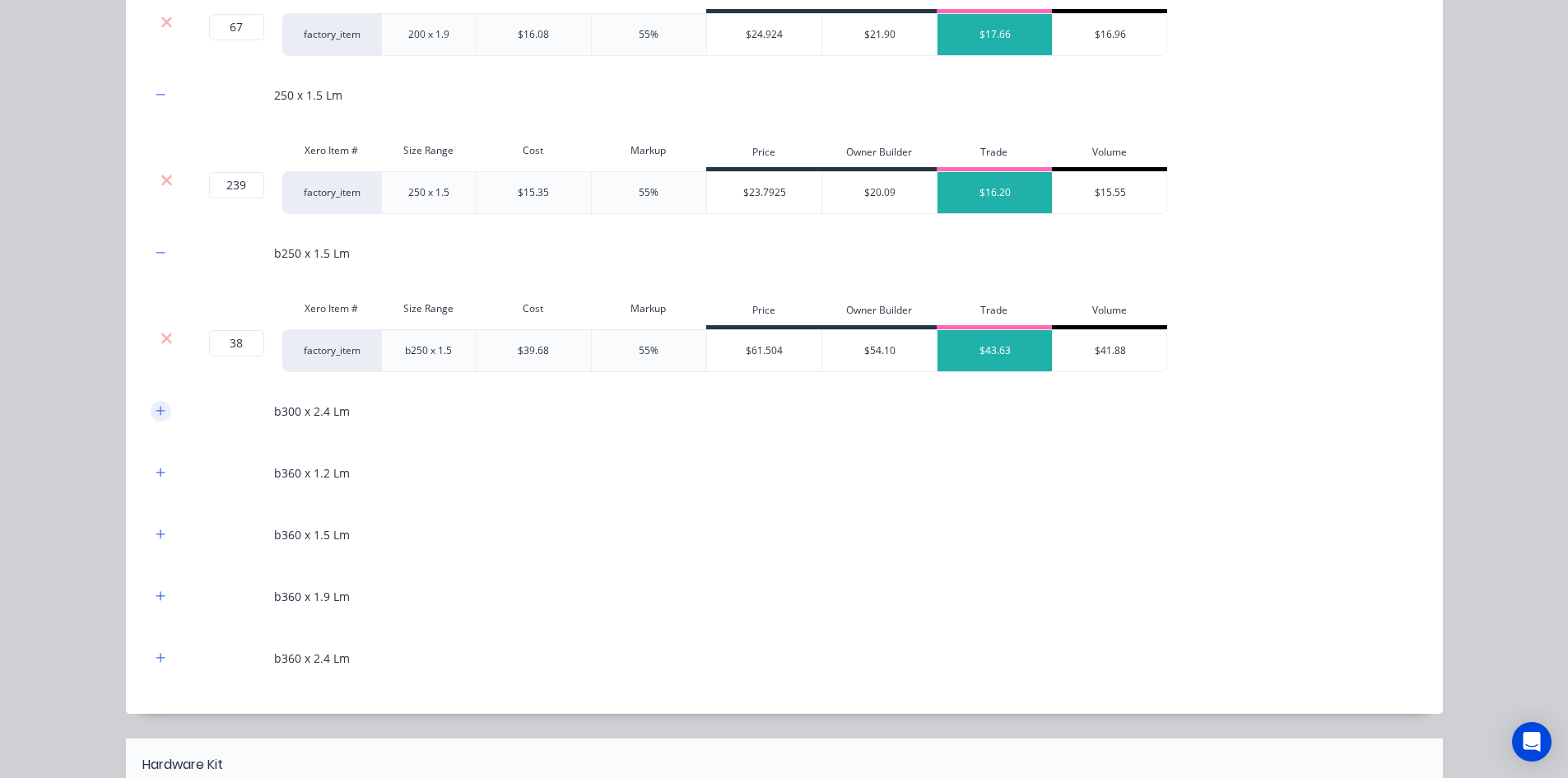
click at [151, 409] on button "button" at bounding box center [161, 412] width 21 height 21
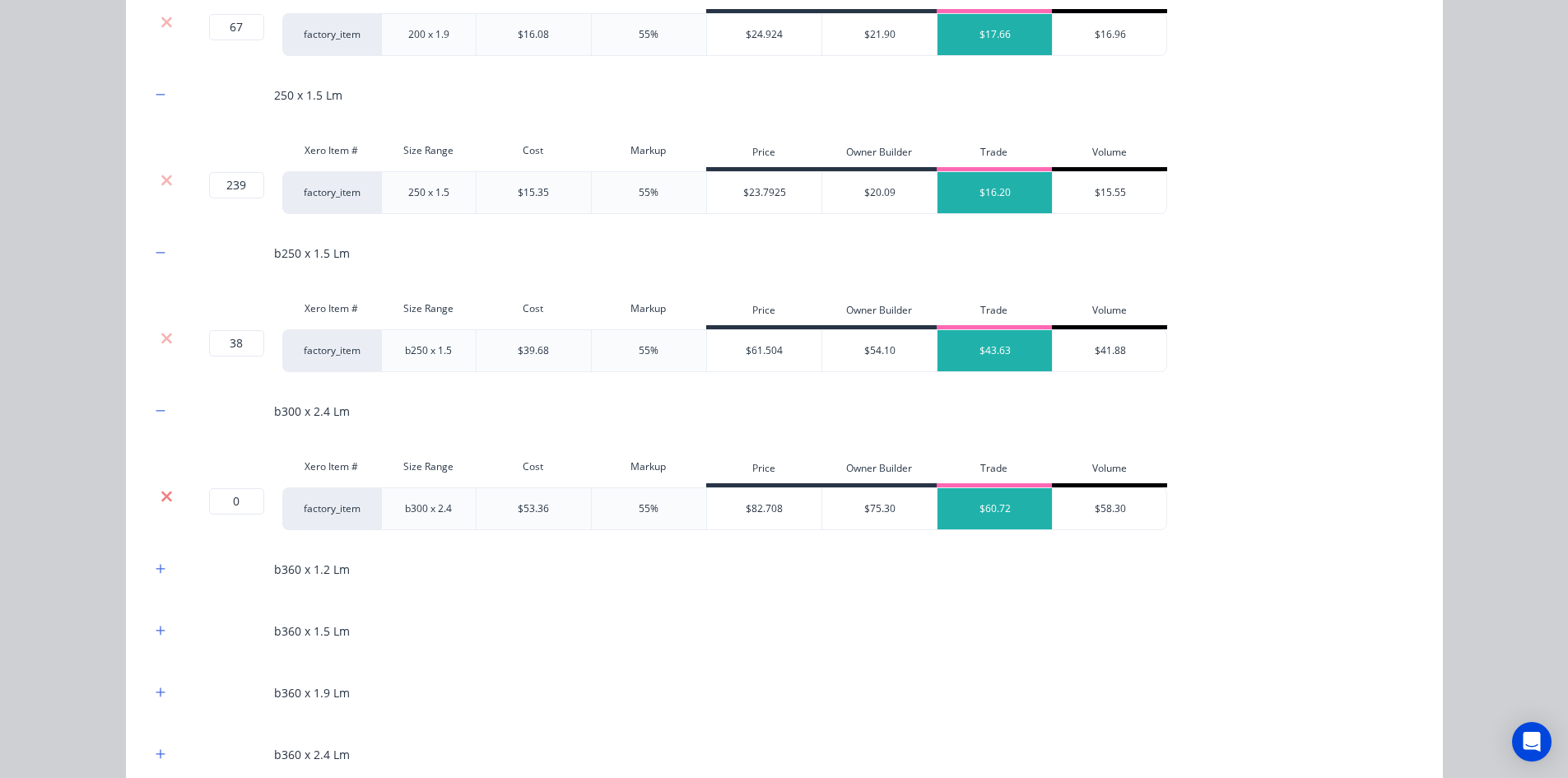
click at [160, 500] on icon at bounding box center [166, 496] width 12 height 16
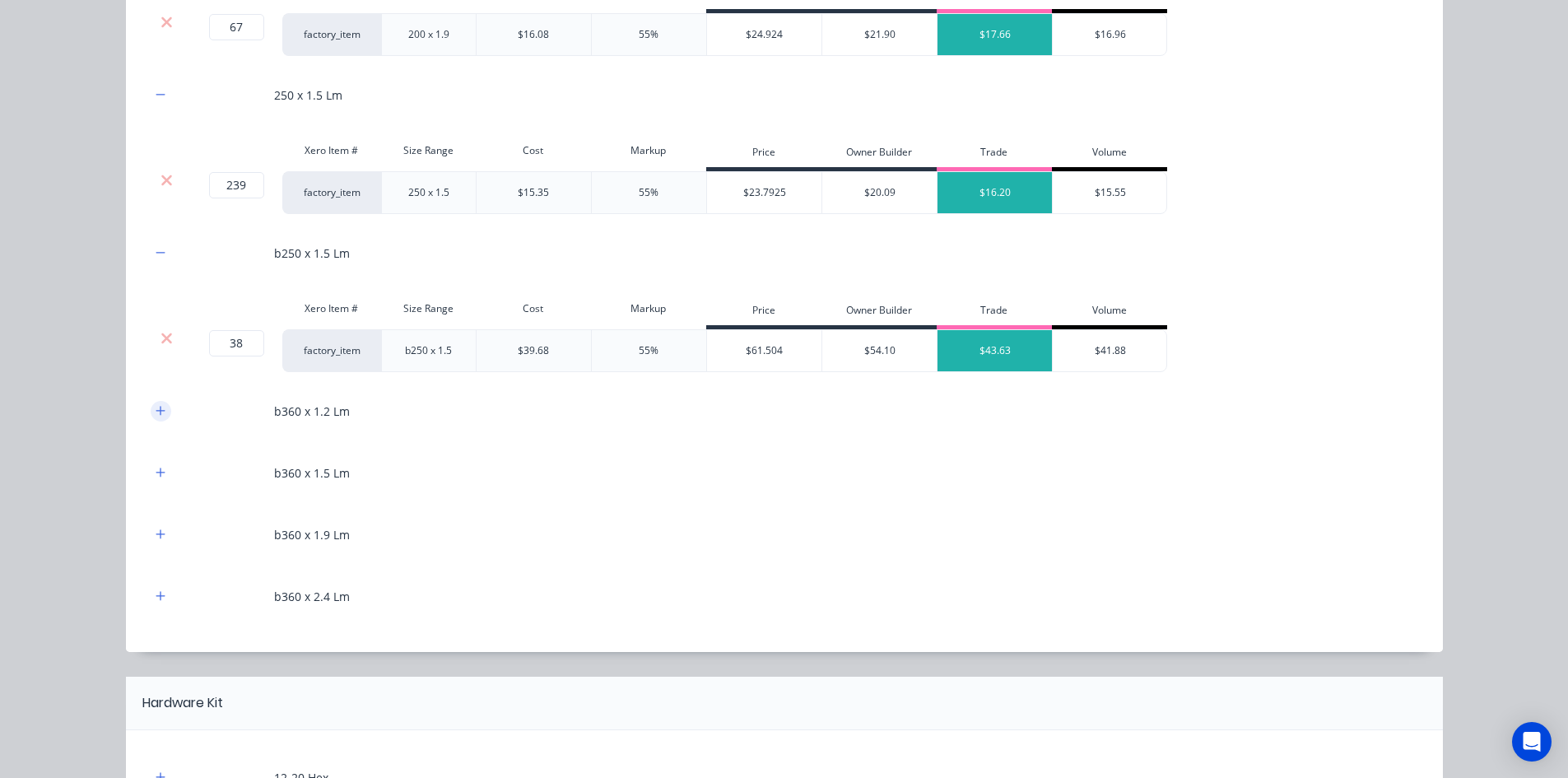
click at [156, 419] on button "button" at bounding box center [161, 412] width 21 height 21
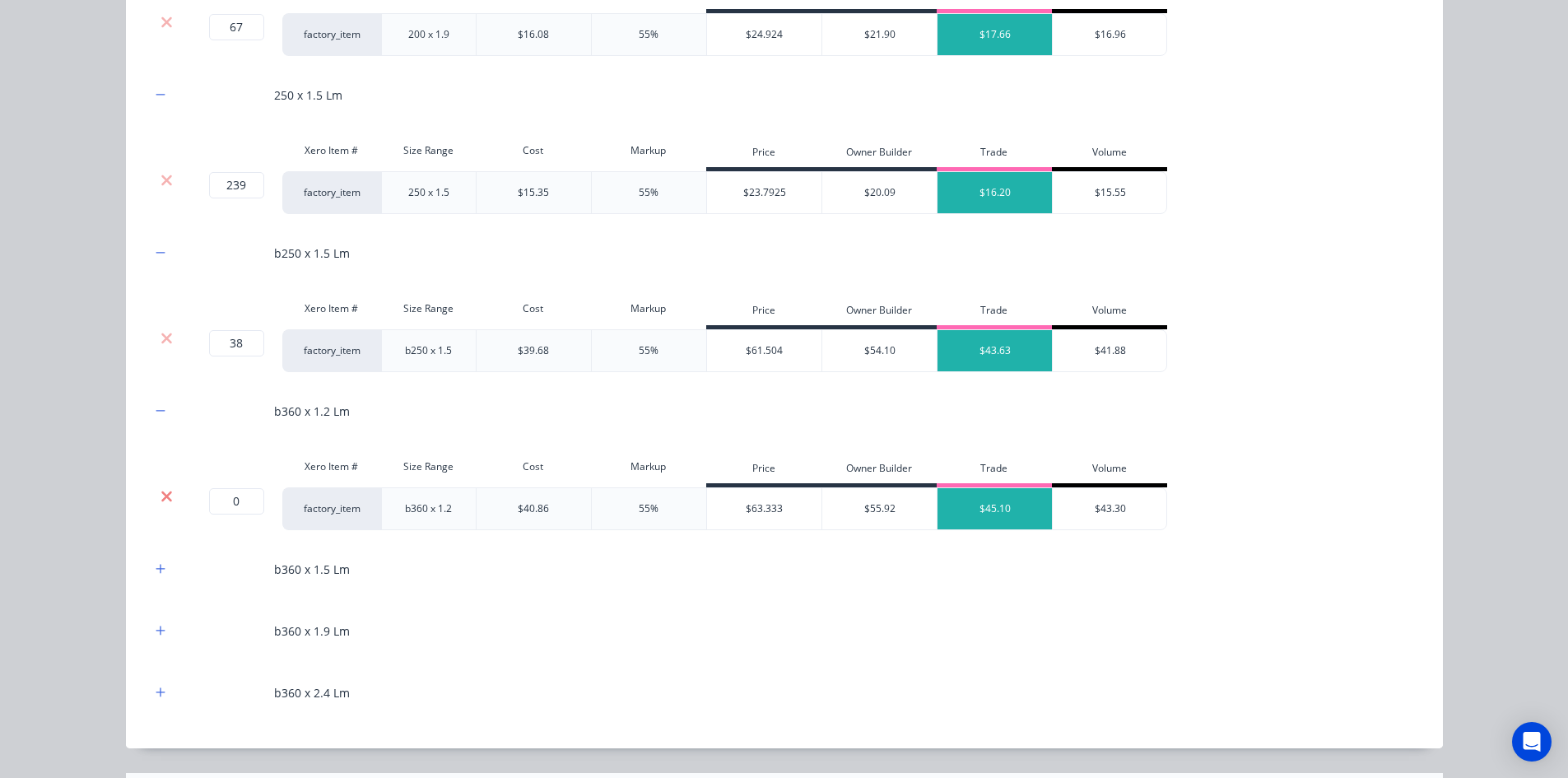
click at [161, 498] on icon at bounding box center [166, 496] width 10 height 10
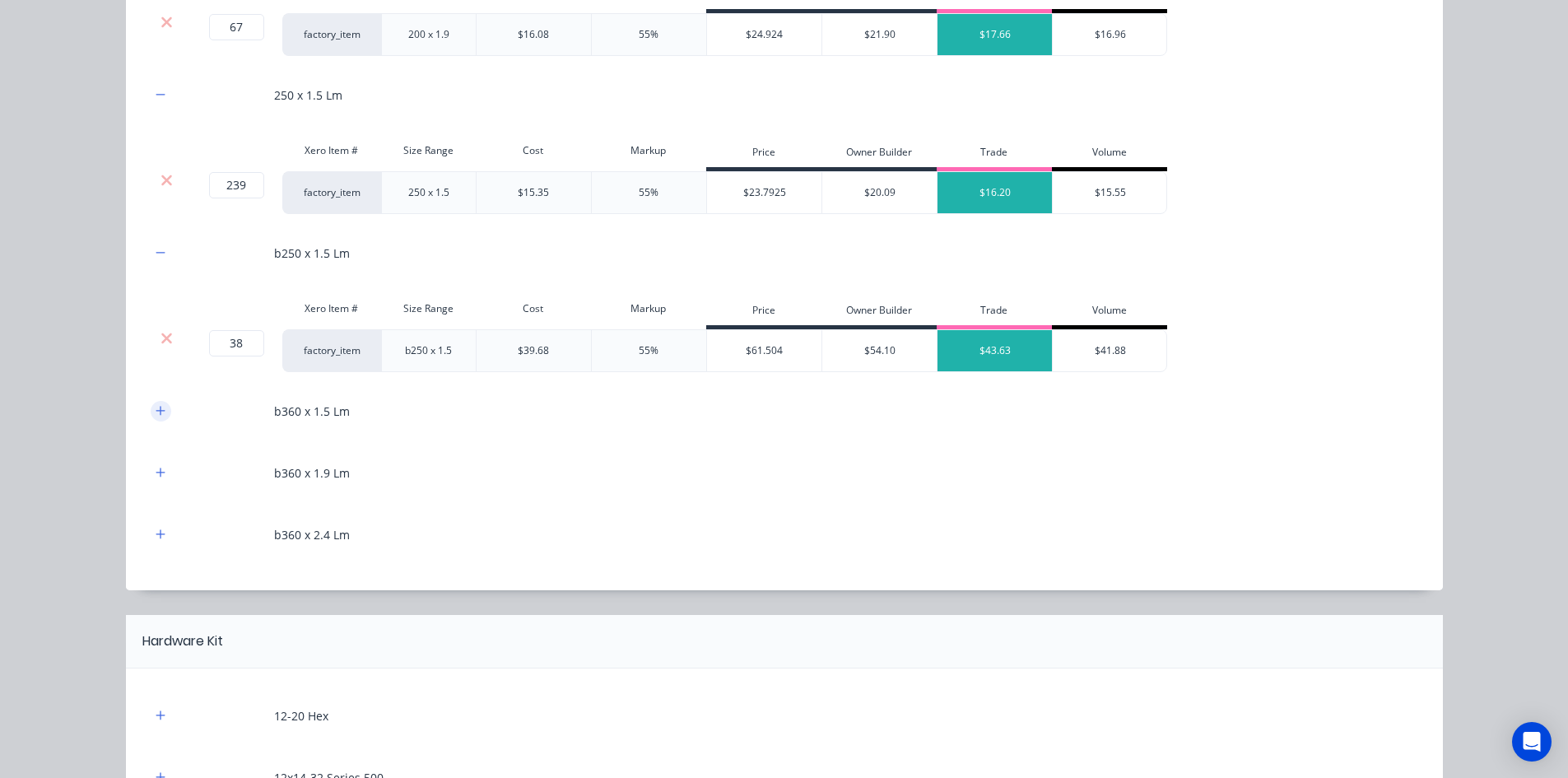
click at [156, 416] on icon "button" at bounding box center [160, 410] width 10 height 11
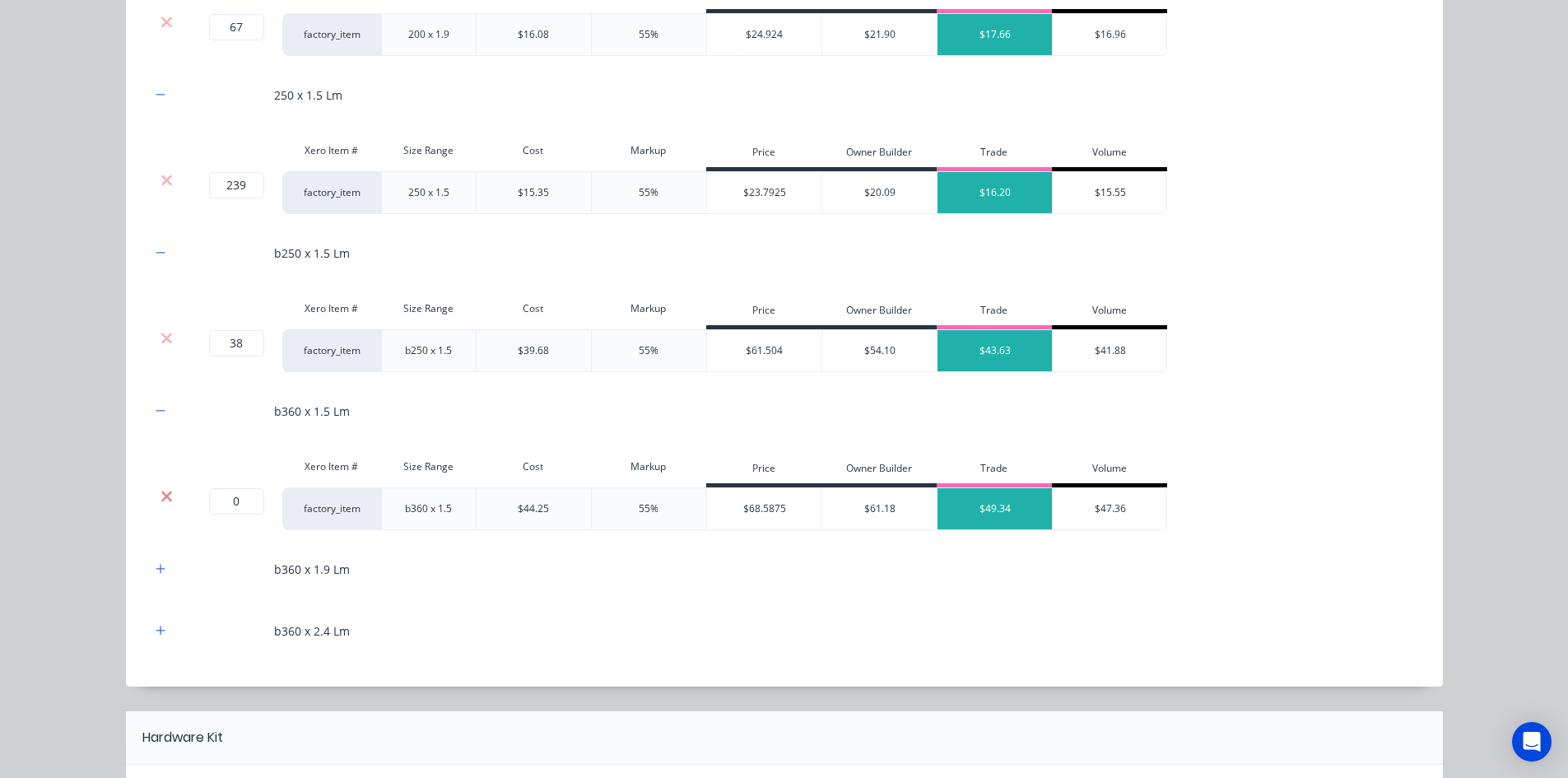
click at [161, 497] on icon at bounding box center [166, 496] width 10 height 10
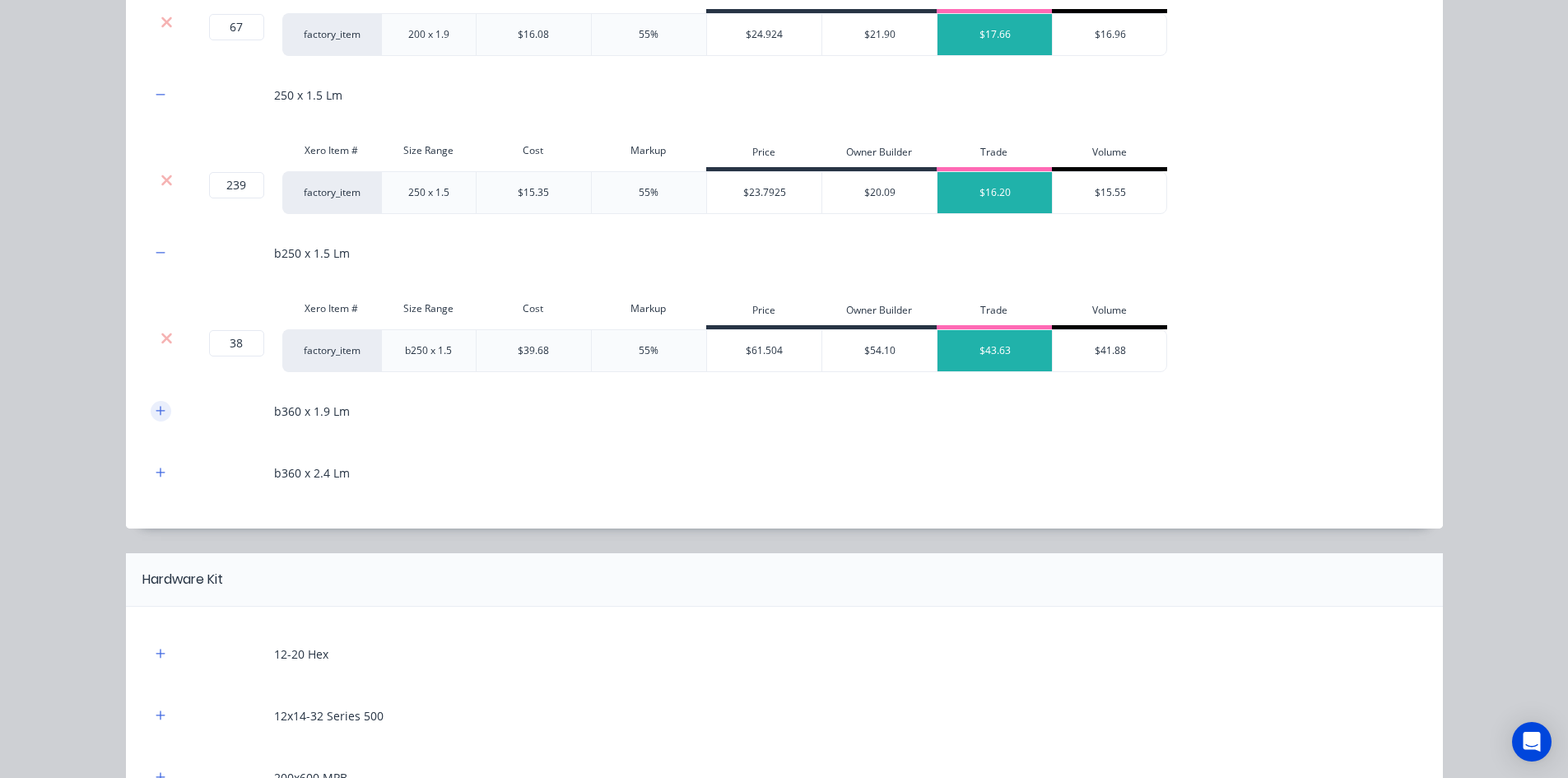
click at [154, 403] on button "button" at bounding box center [161, 412] width 21 height 21
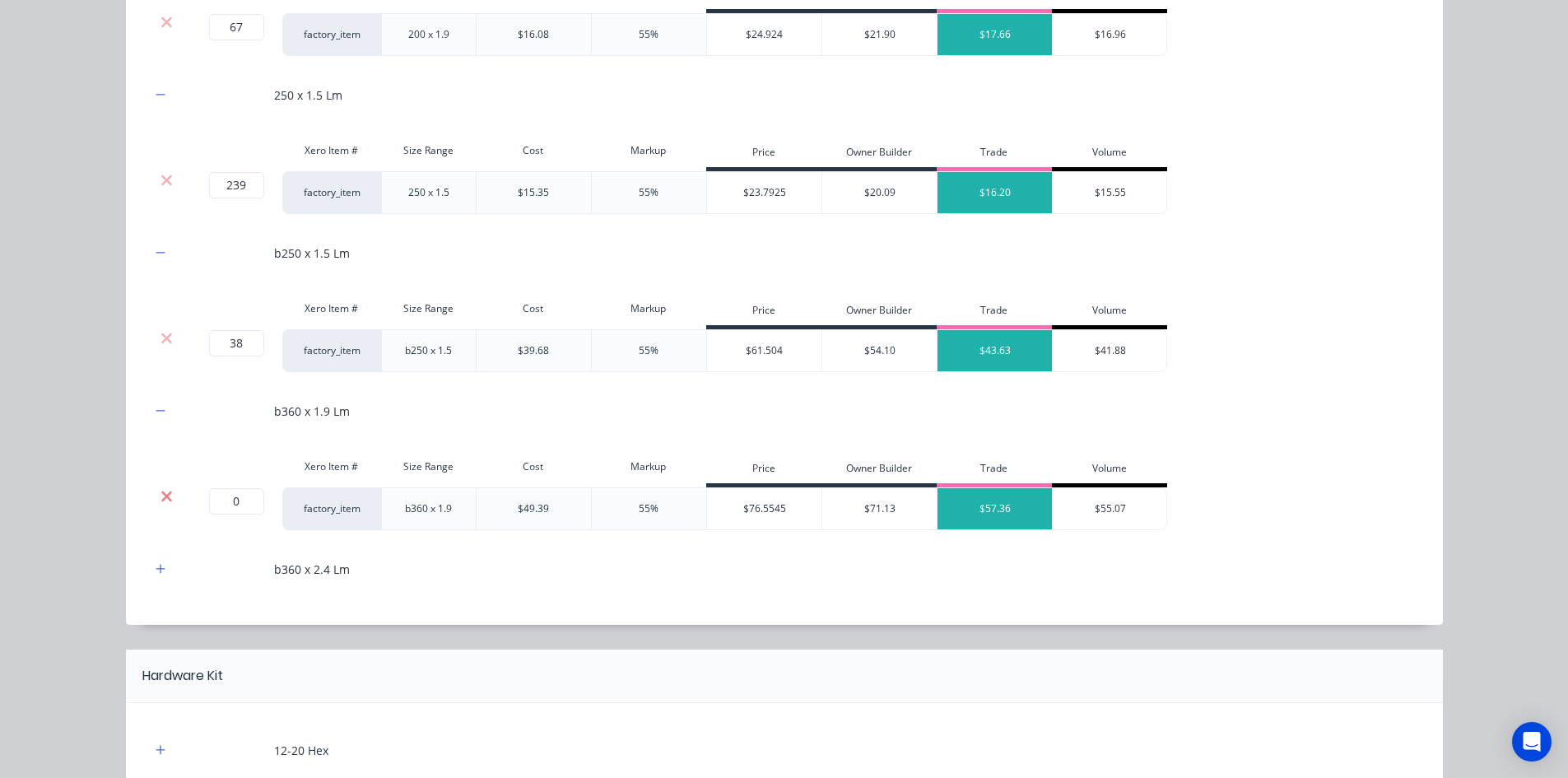
click at [160, 503] on icon at bounding box center [166, 496] width 12 height 16
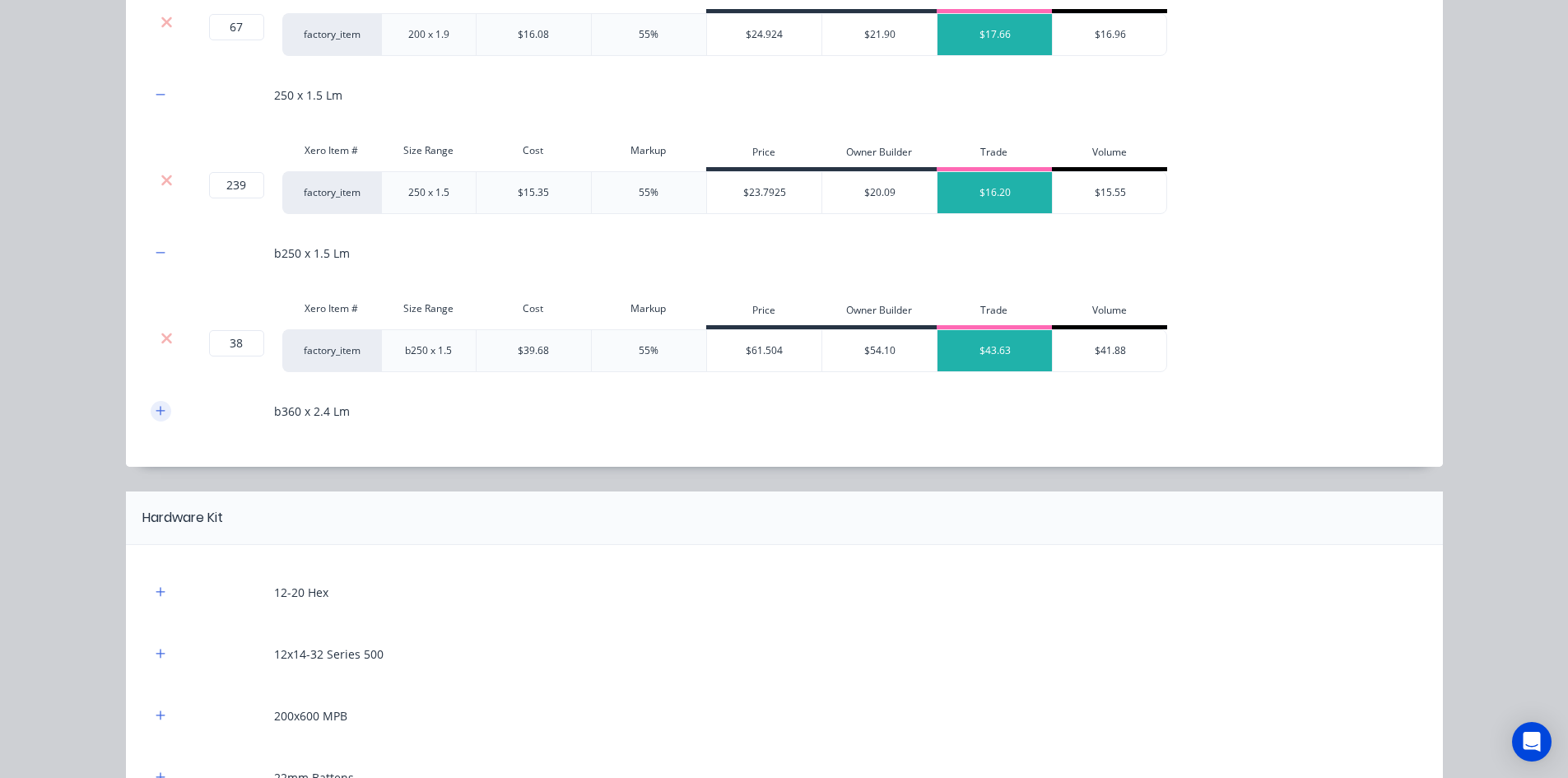
click at [151, 414] on button "button" at bounding box center [161, 412] width 21 height 21
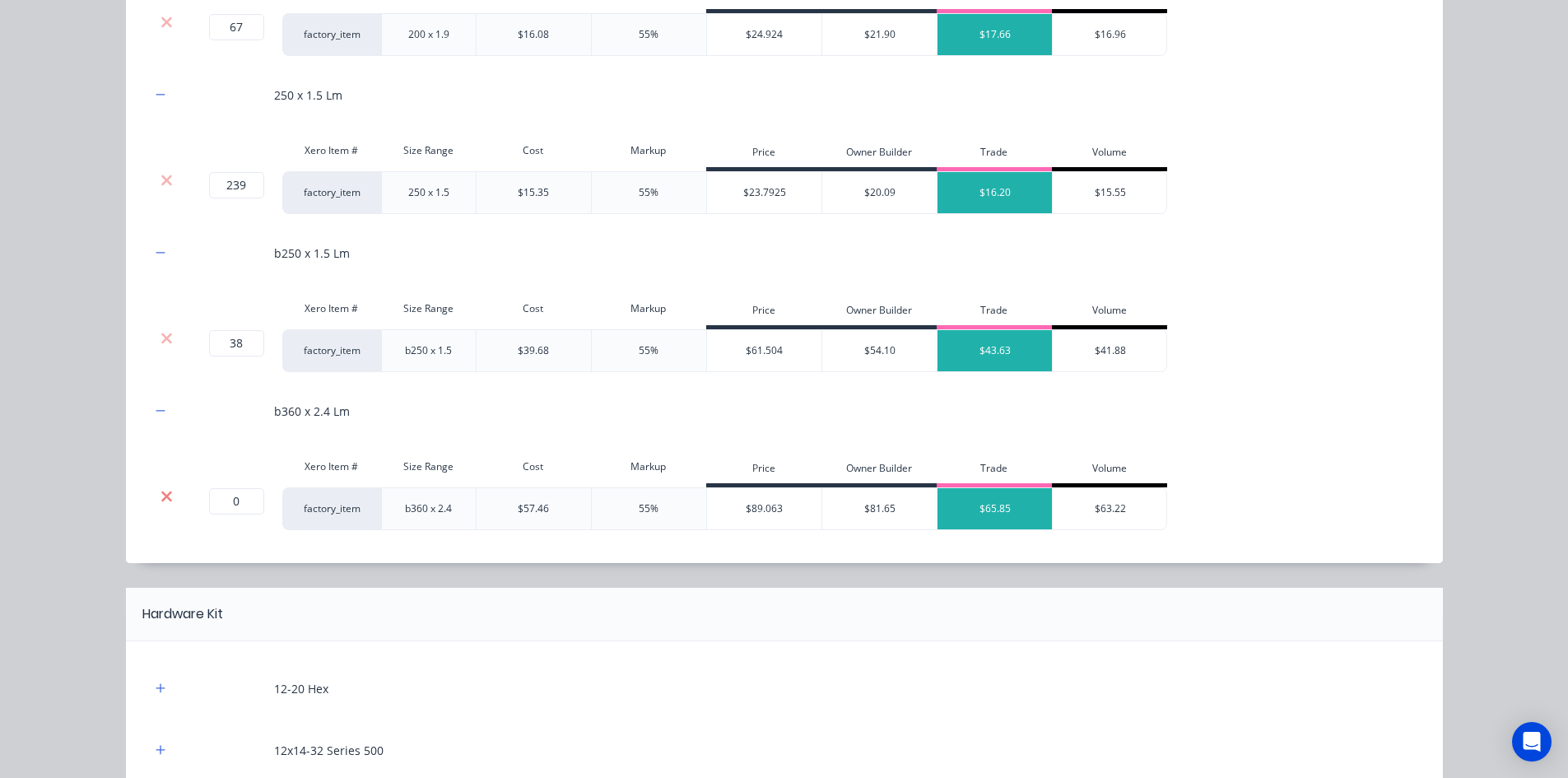
click at [162, 496] on icon at bounding box center [166, 496] width 10 height 10
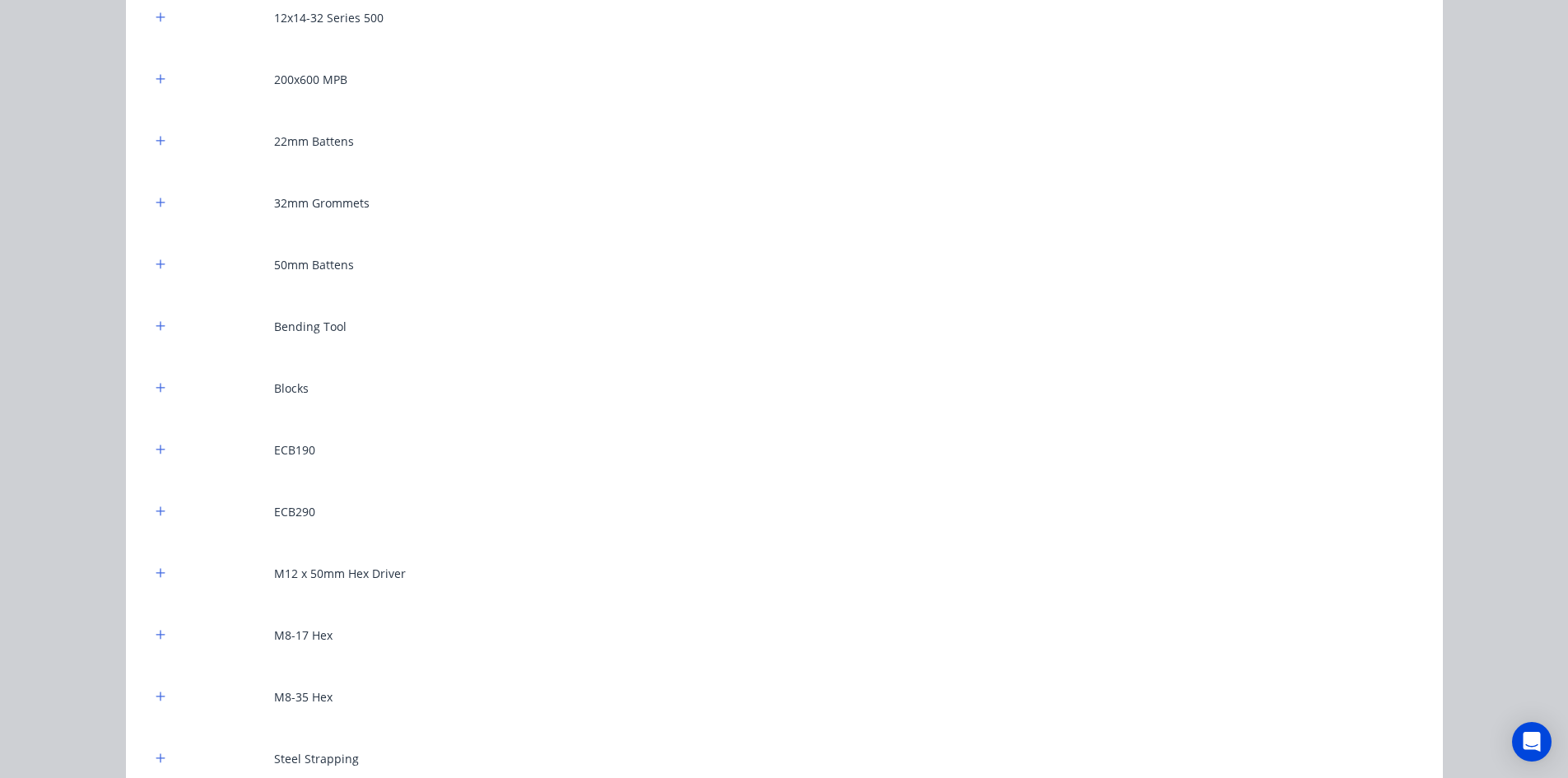
scroll to position [1646, 0]
click at [156, 631] on icon "button" at bounding box center [160, 632] width 9 height 9
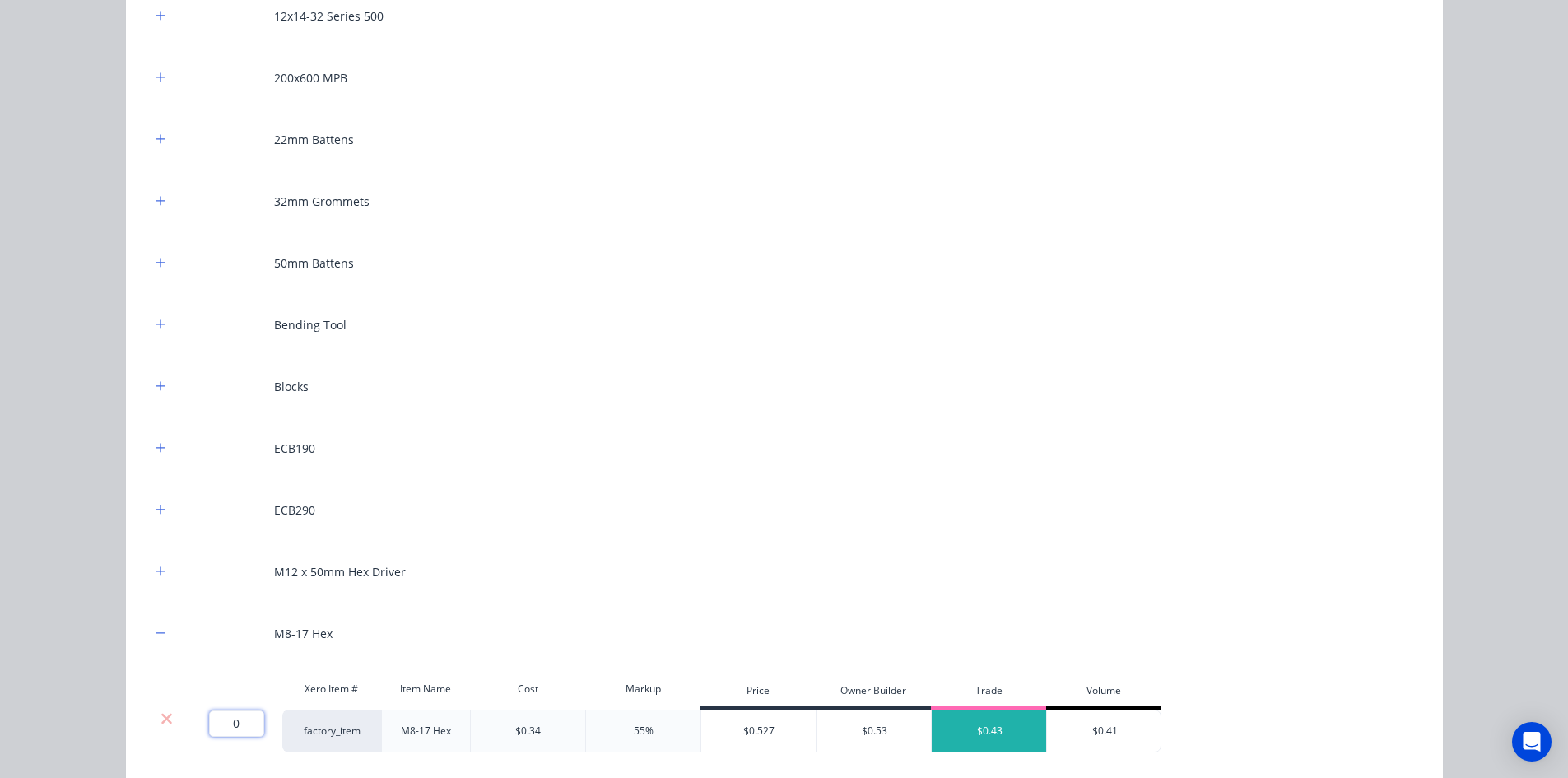
click at [233, 726] on input "0" at bounding box center [236, 723] width 55 height 26
type input "700"
click at [130, 663] on div "12-20 Hex 12x14-32 Series 500 200x600 MPB 22mm Battens 32mm Grommets 50mm Batte…" at bounding box center [784, 496] width 1317 height 1177
click at [160, 440] on button "button" at bounding box center [161, 448] width 21 height 21
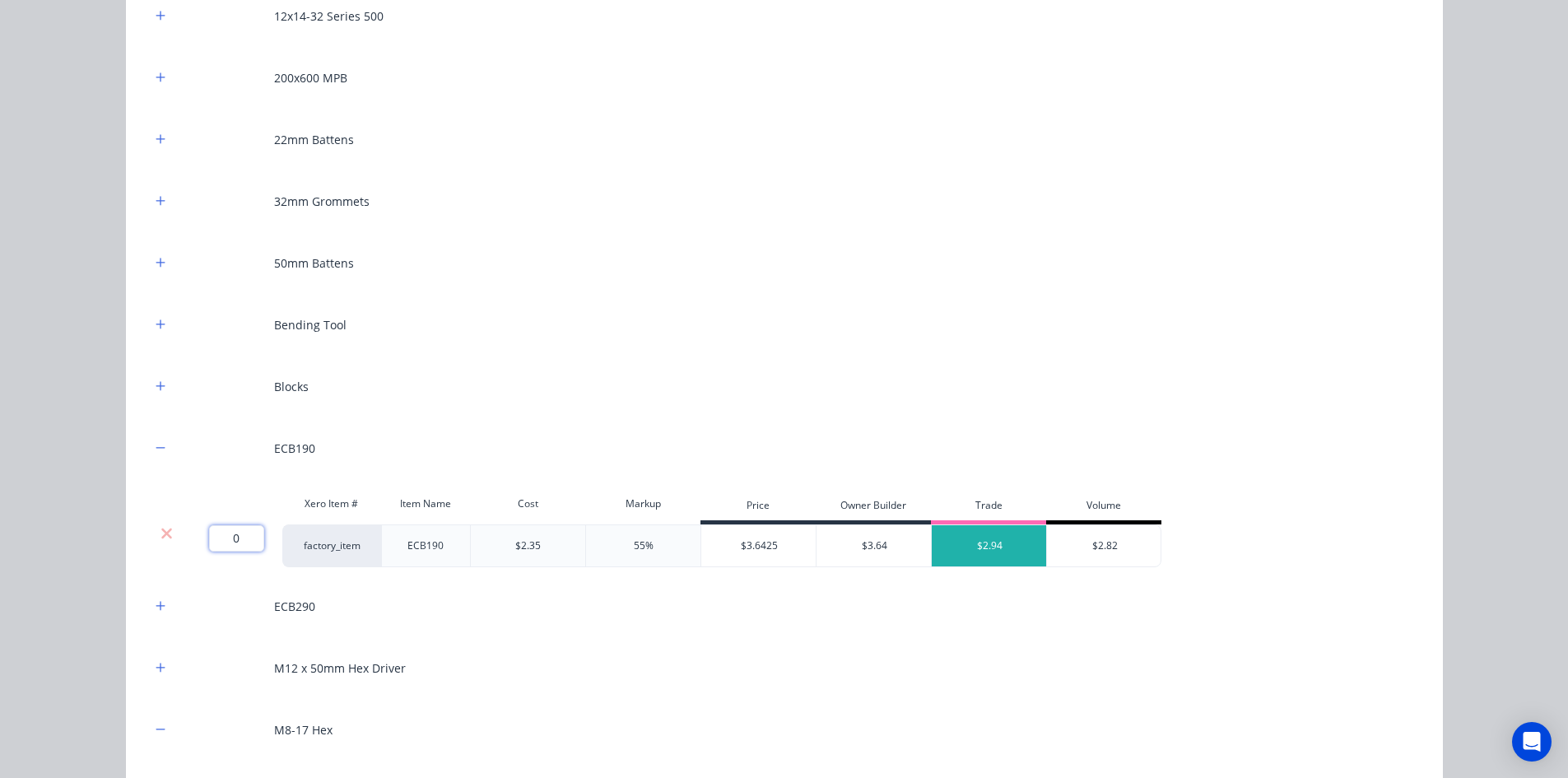
click at [247, 538] on input "0" at bounding box center [236, 538] width 55 height 26
type input "14"
click at [98, 525] on div "Flooring System Products in this kit Engineering Products Xero Item # Descripti…" at bounding box center [784, 389] width 1568 height 778
click at [162, 77] on button "button" at bounding box center [161, 78] width 21 height 21
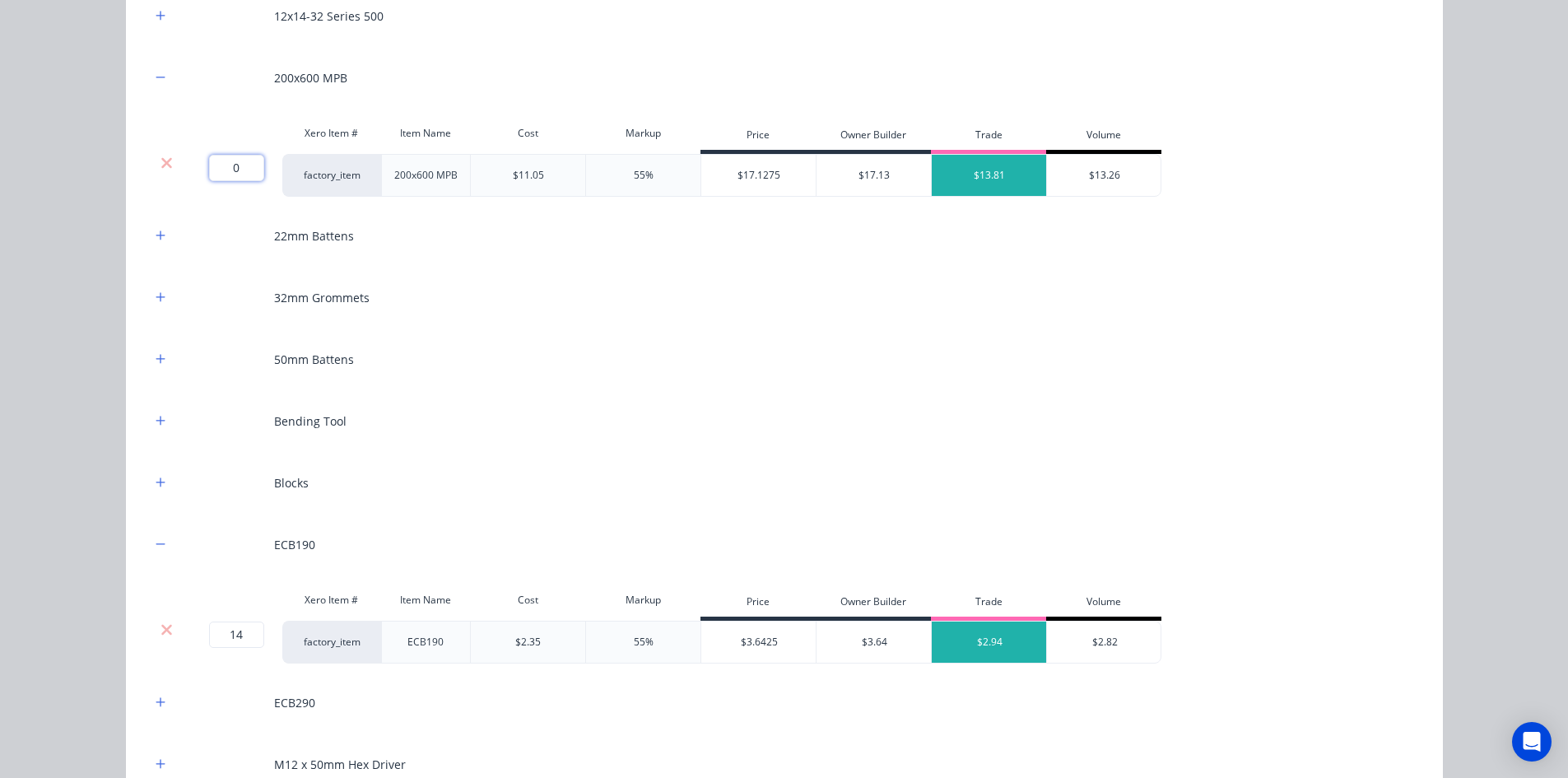
click at [239, 172] on input "0" at bounding box center [236, 168] width 55 height 26
type input "2"
click at [75, 176] on div "Flooring System Products in this kit Engineering Products Xero Item # Descripti…" at bounding box center [784, 389] width 1568 height 778
click at [156, 419] on icon "button" at bounding box center [160, 420] width 10 height 11
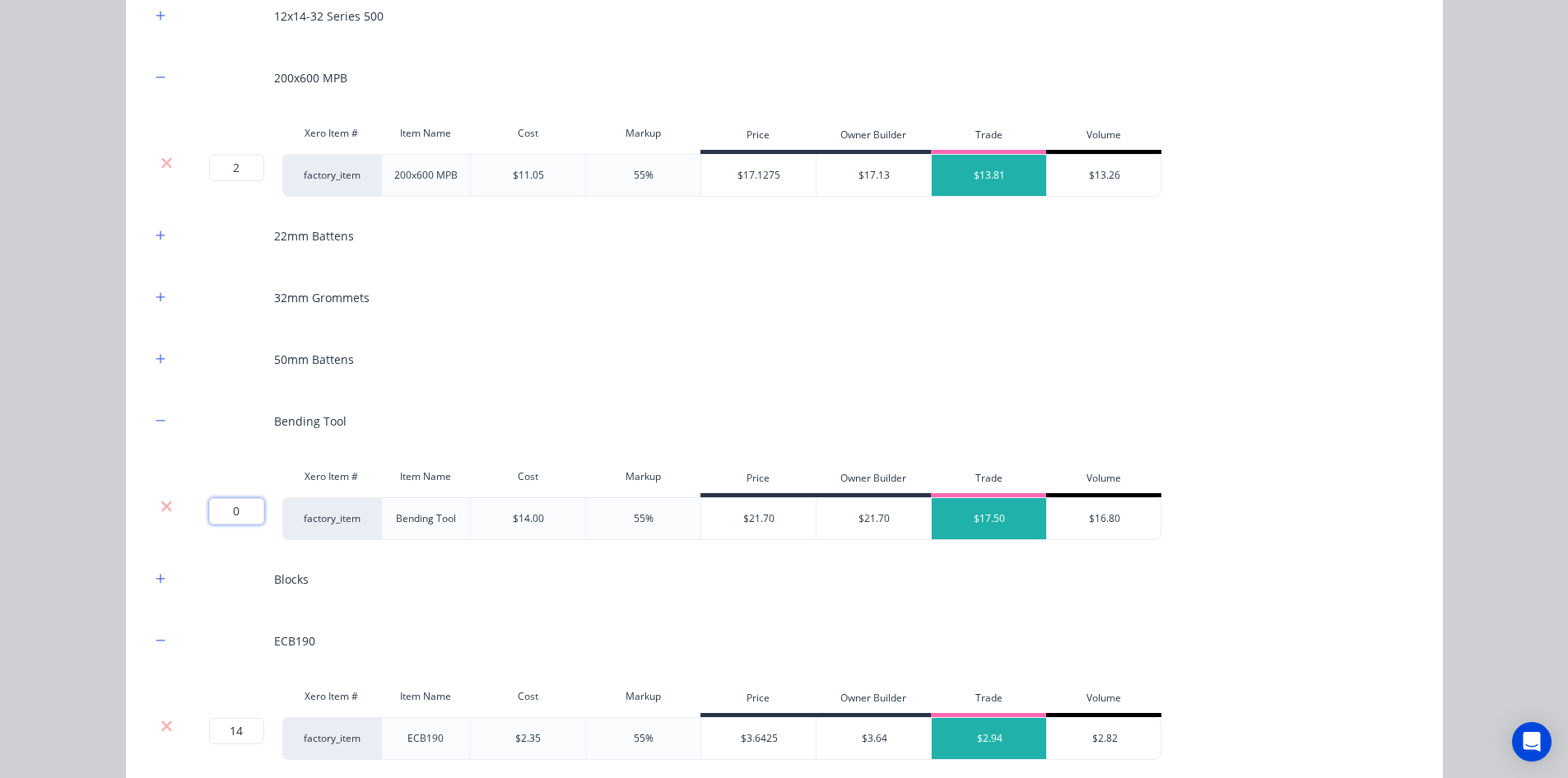
click at [228, 508] on input "0" at bounding box center [236, 511] width 55 height 26
type input "1"
click at [106, 502] on div "Flooring System Products in this kit Engineering Products Xero Item # Descripti…" at bounding box center [784, 389] width 1568 height 778
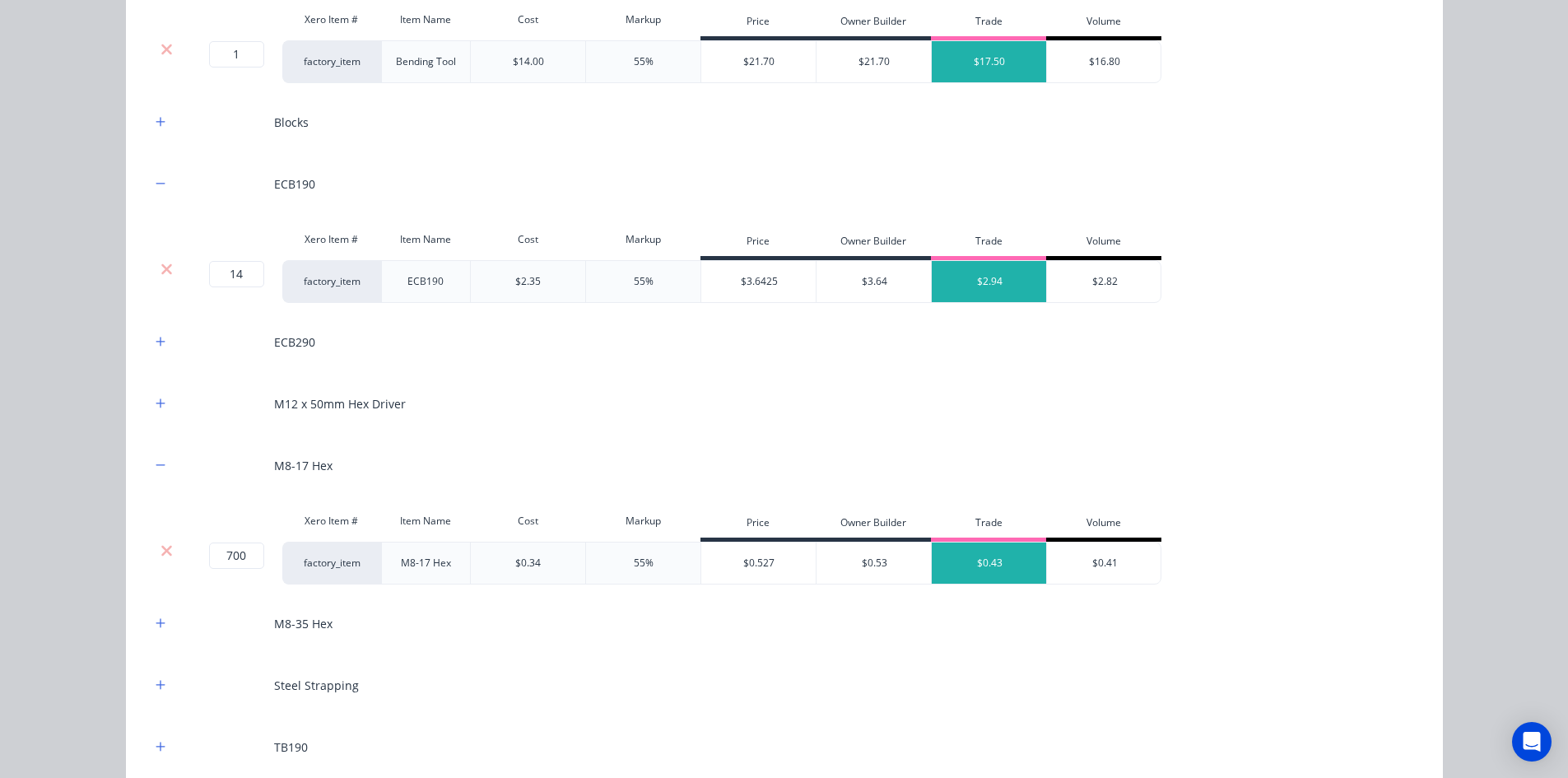
scroll to position [2222, 0]
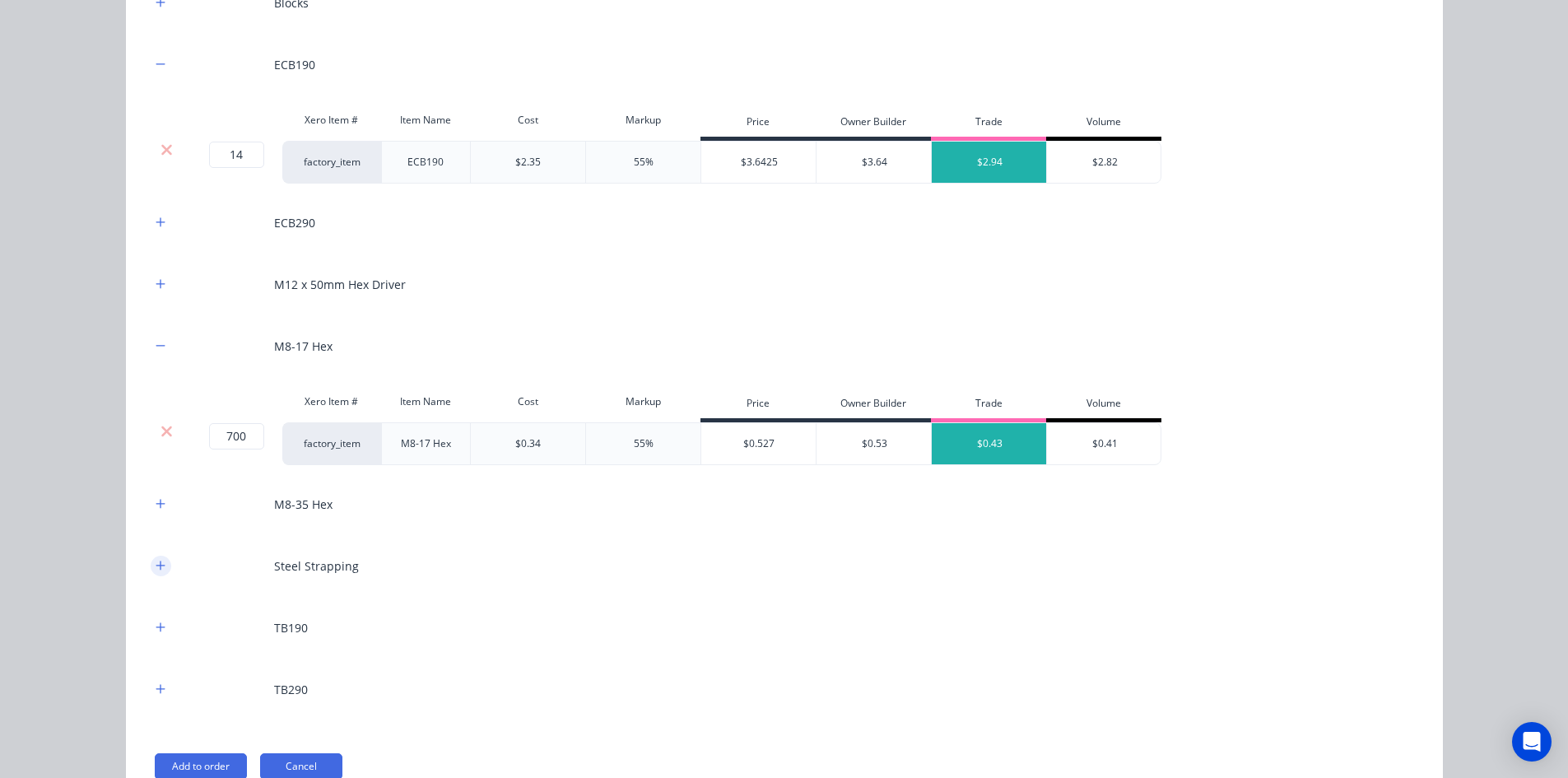
click at [156, 566] on icon "button" at bounding box center [160, 565] width 9 height 9
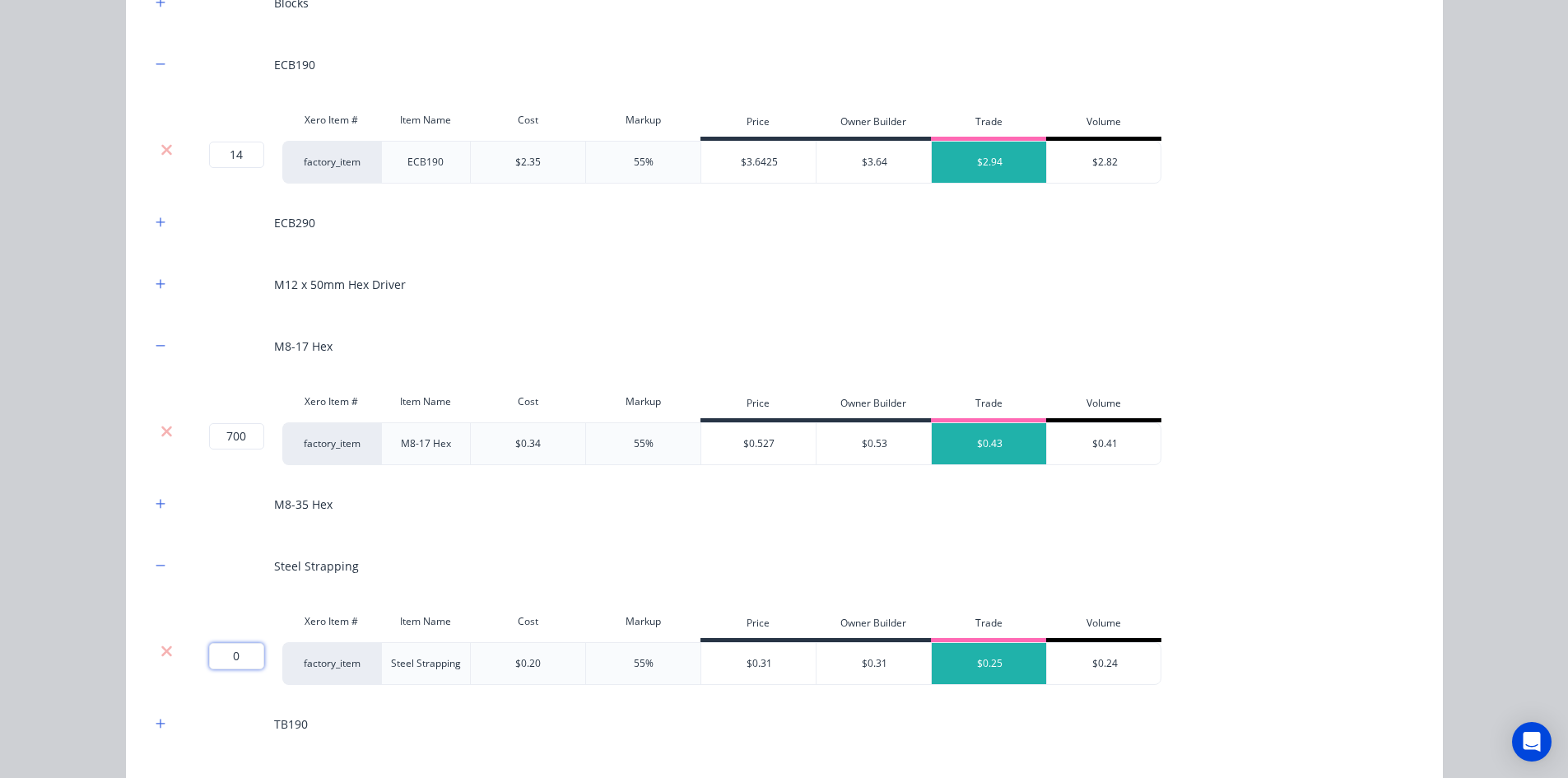
click at [228, 669] on input "0" at bounding box center [236, 656] width 55 height 26
type input "50"
click at [91, 647] on div "Flooring System Products in this kit Engineering Products Xero Item # Descripti…" at bounding box center [784, 389] width 1568 height 778
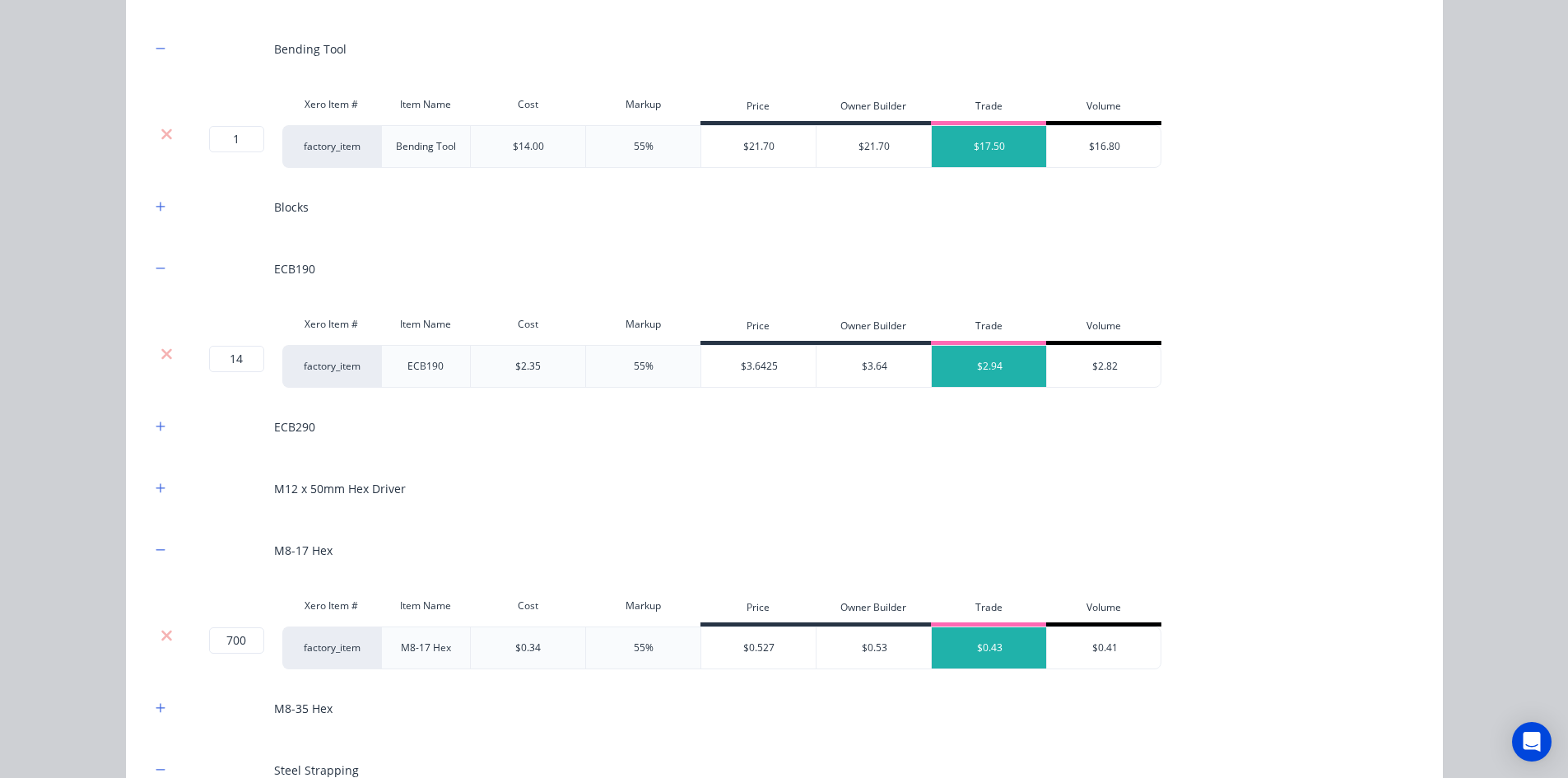
scroll to position [2058, 0]
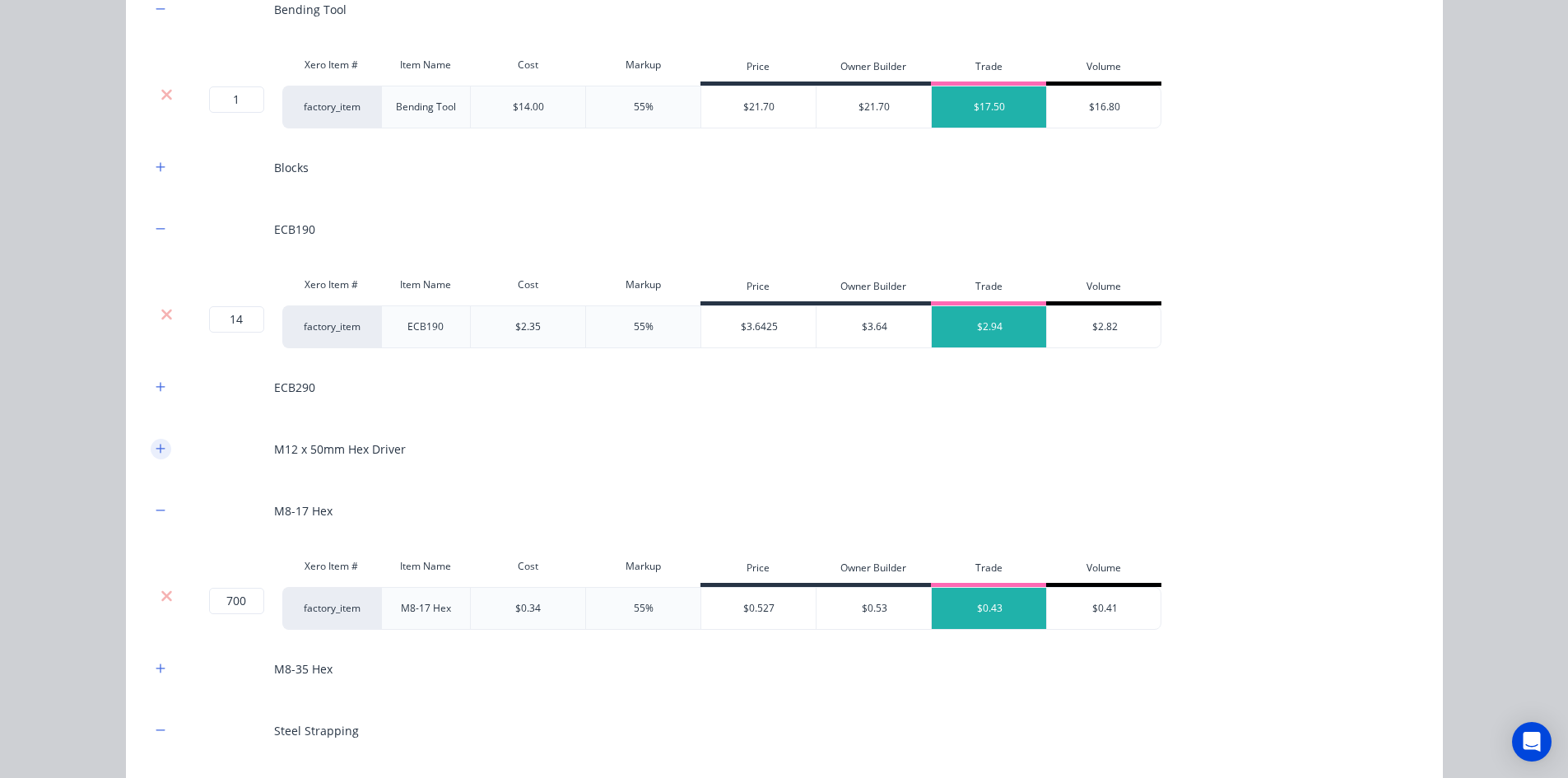
click at [163, 450] on button "button" at bounding box center [161, 449] width 21 height 21
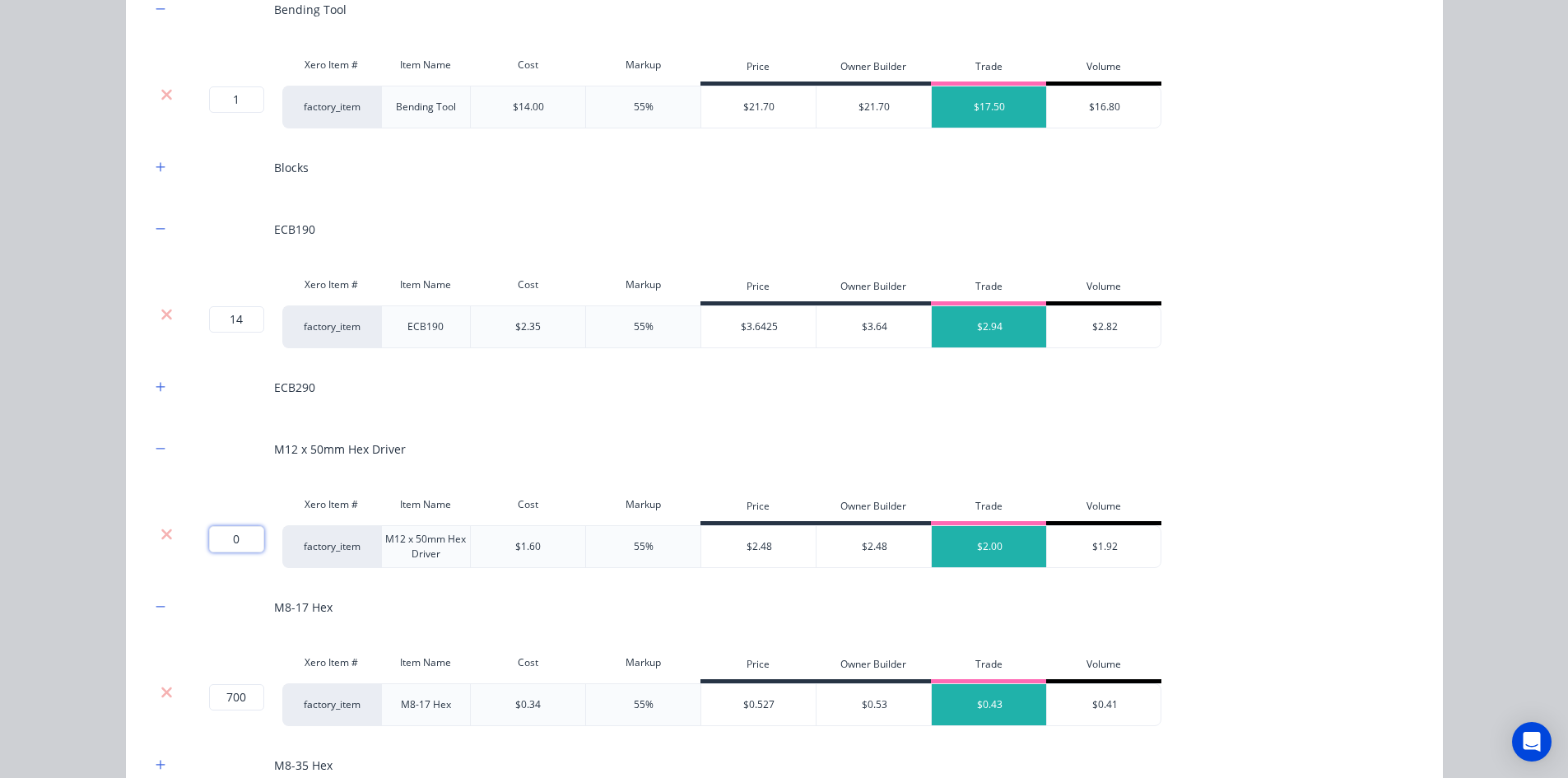
click at [223, 538] on input "0" at bounding box center [236, 539] width 55 height 26
type input "2"
click at [80, 498] on div "Flooring System Products in this kit Engineering Products Xero Item # Descripti…" at bounding box center [784, 389] width 1568 height 778
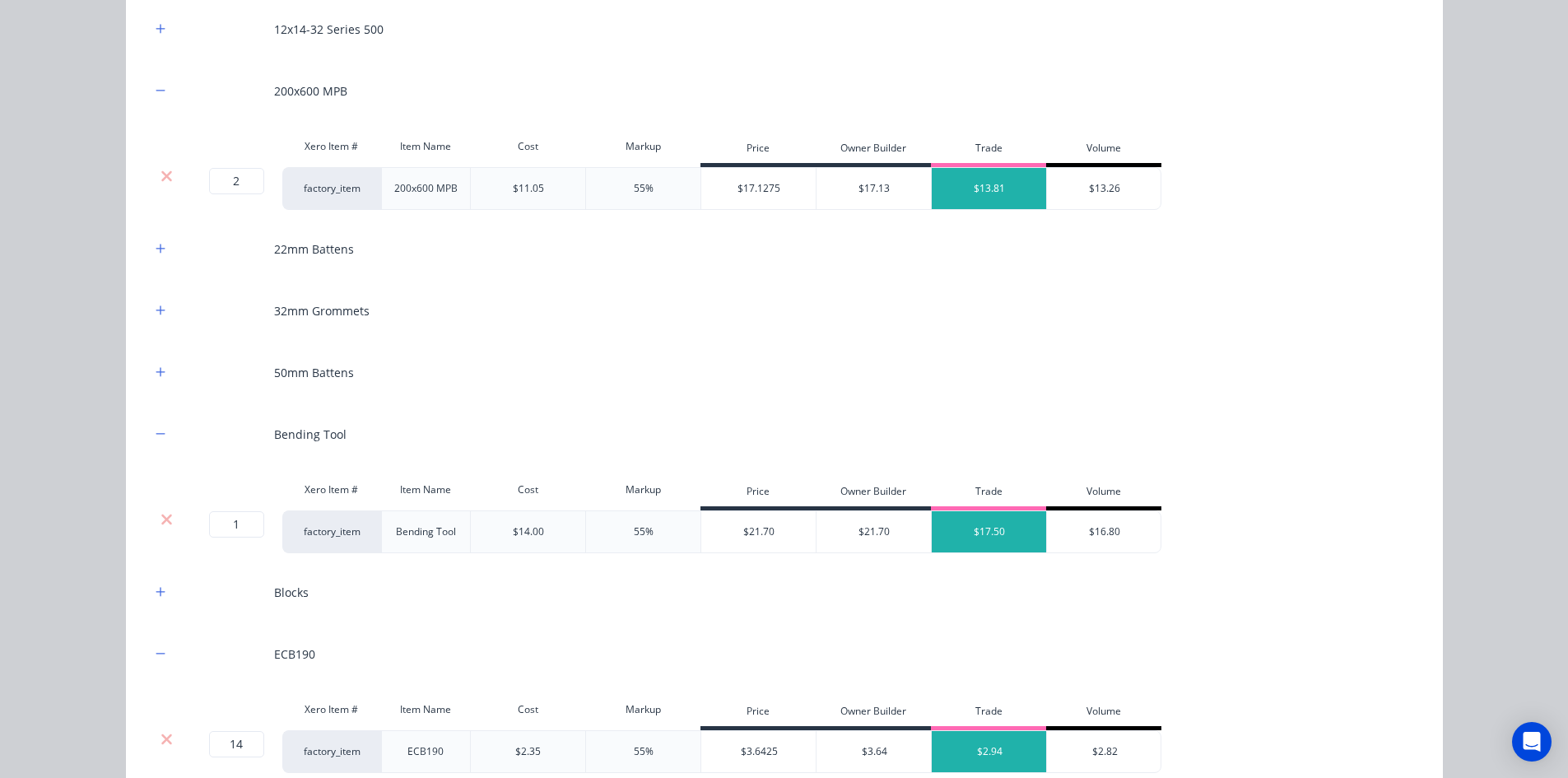
scroll to position [1564, 0]
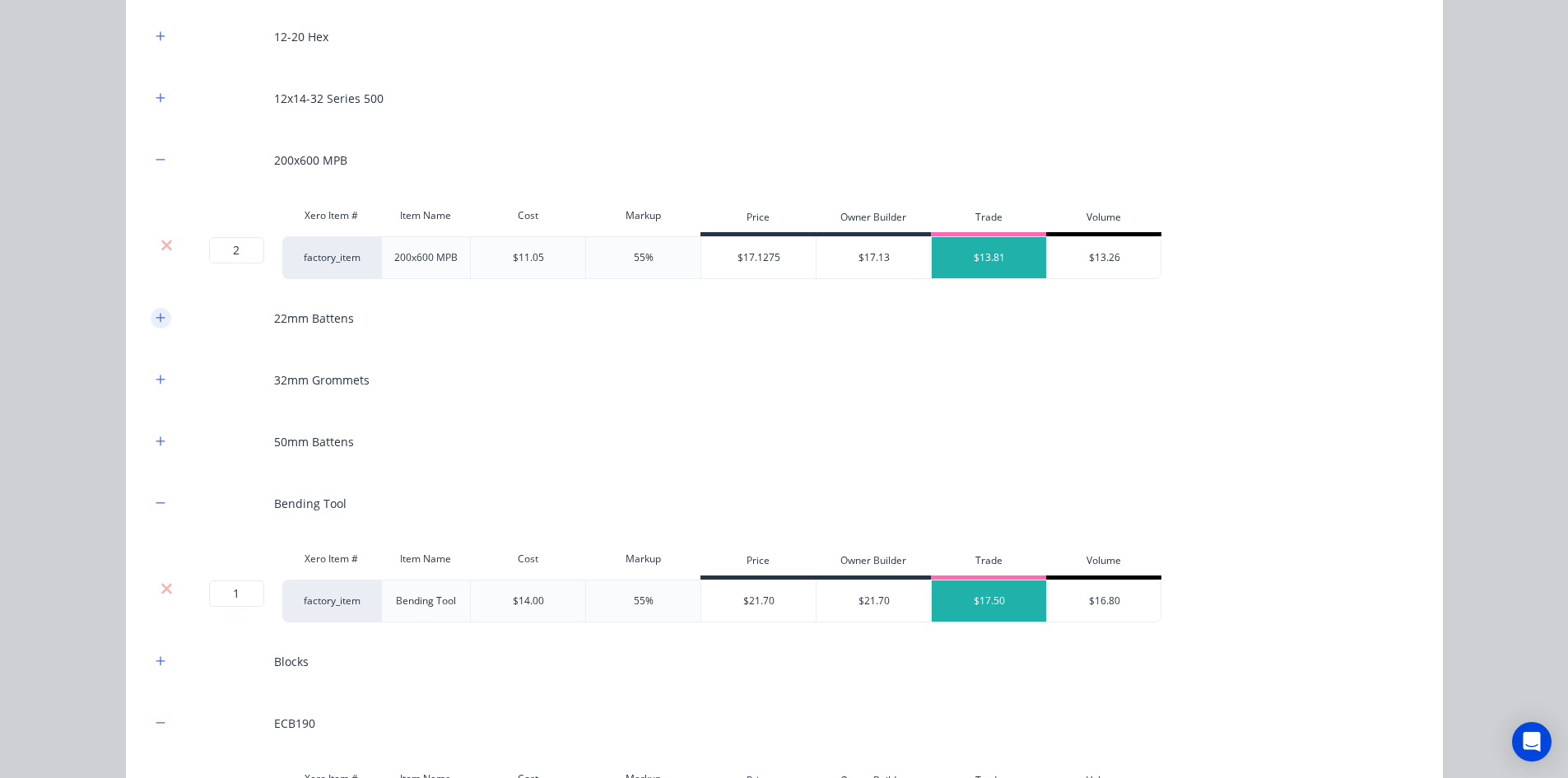
click at [156, 313] on icon "button" at bounding box center [160, 317] width 10 height 11
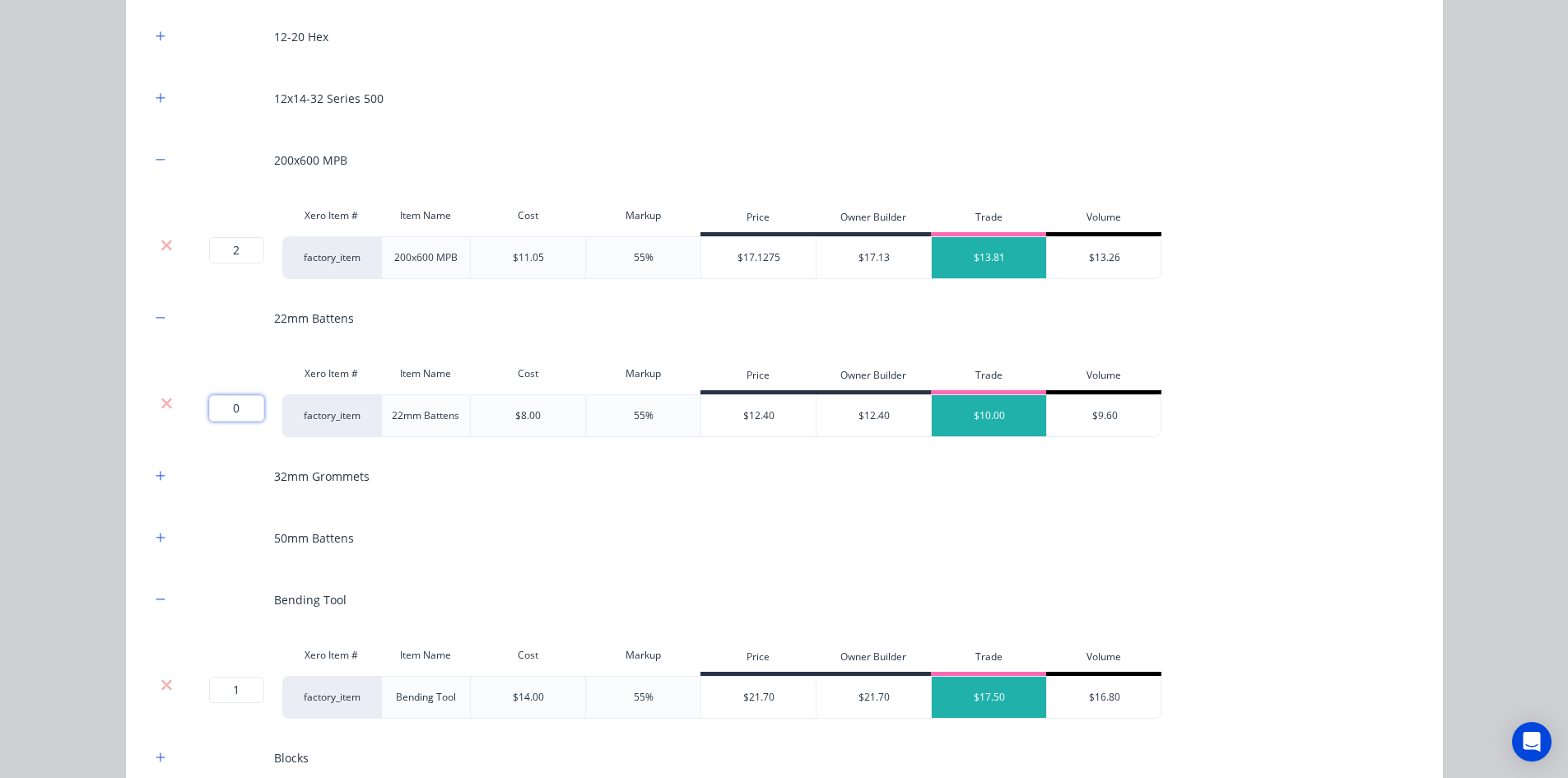
click at [237, 410] on input "0" at bounding box center [236, 408] width 55 height 26
type input "16"
click at [68, 410] on div "Flooring System Products in this kit Engineering Products Xero Item # Descripti…" at bounding box center [784, 389] width 1568 height 778
click at [151, 532] on button "button" at bounding box center [161, 538] width 21 height 21
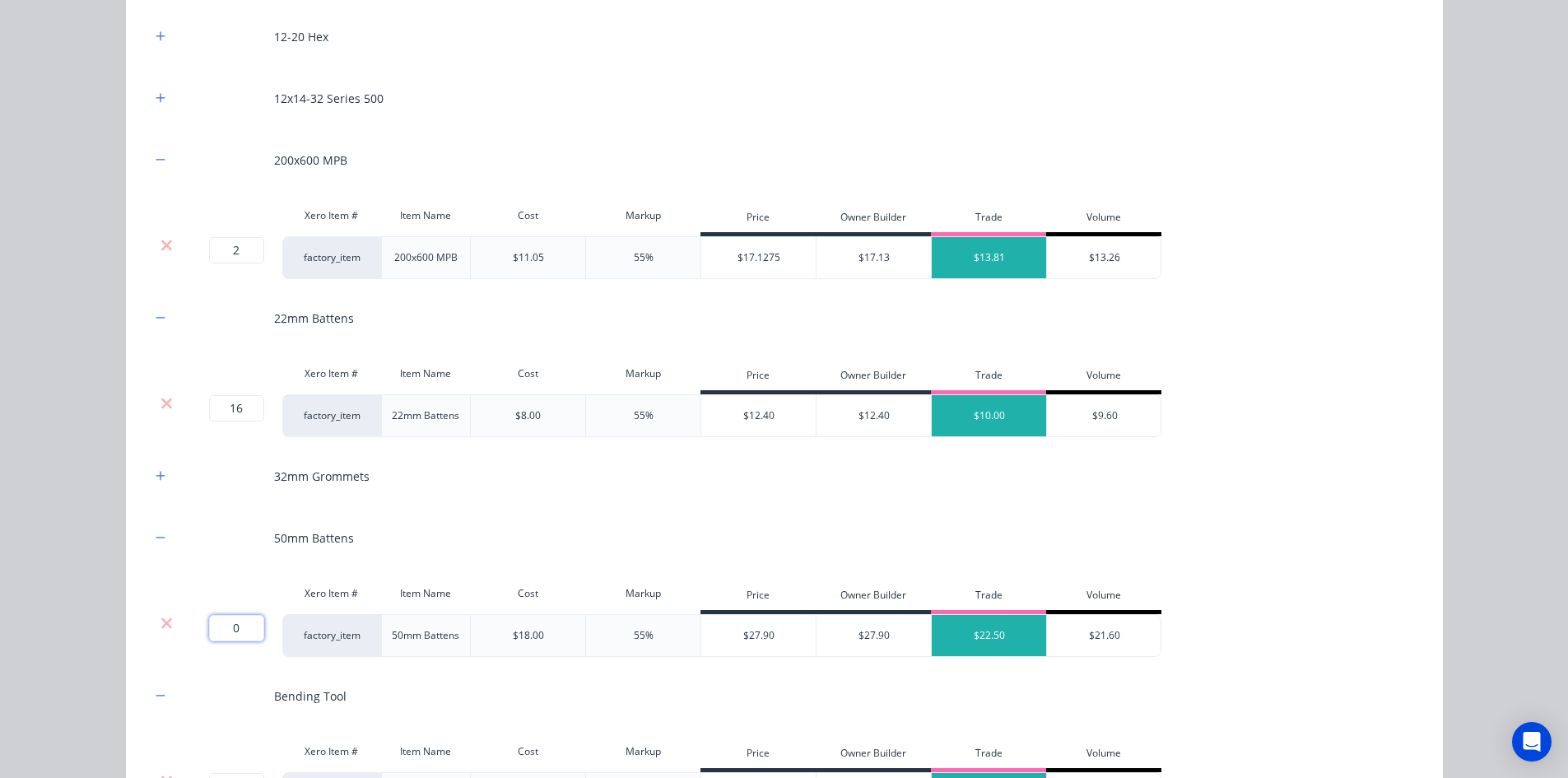
click at [239, 634] on input "0" at bounding box center [236, 628] width 55 height 26
type input "6"
click at [111, 595] on div "Flooring System Products in this kit Engineering Products Xero Item # Descripti…" at bounding box center [784, 389] width 1568 height 778
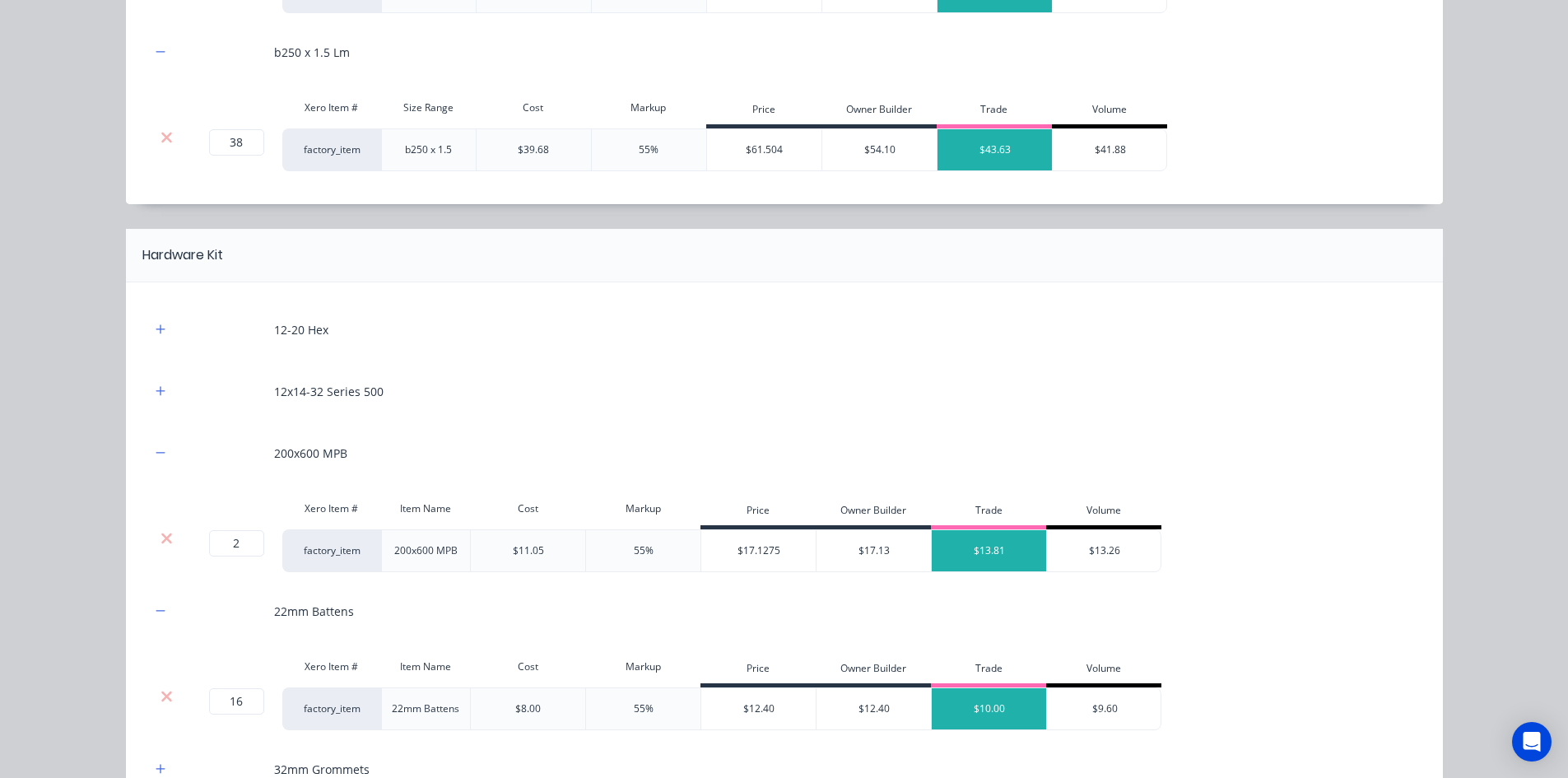
scroll to position [1235, 0]
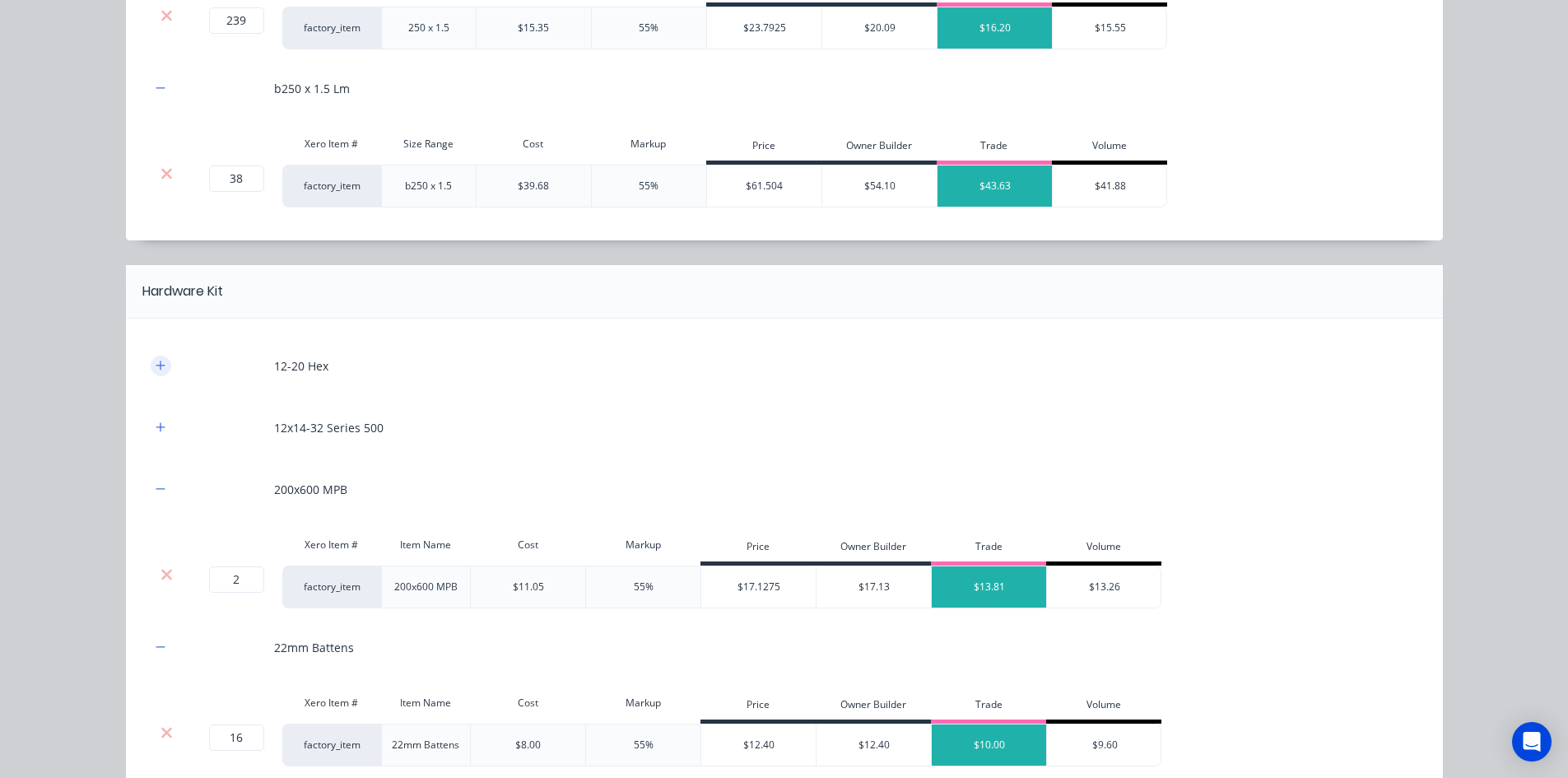
click at [159, 369] on icon "button" at bounding box center [160, 365] width 10 height 11
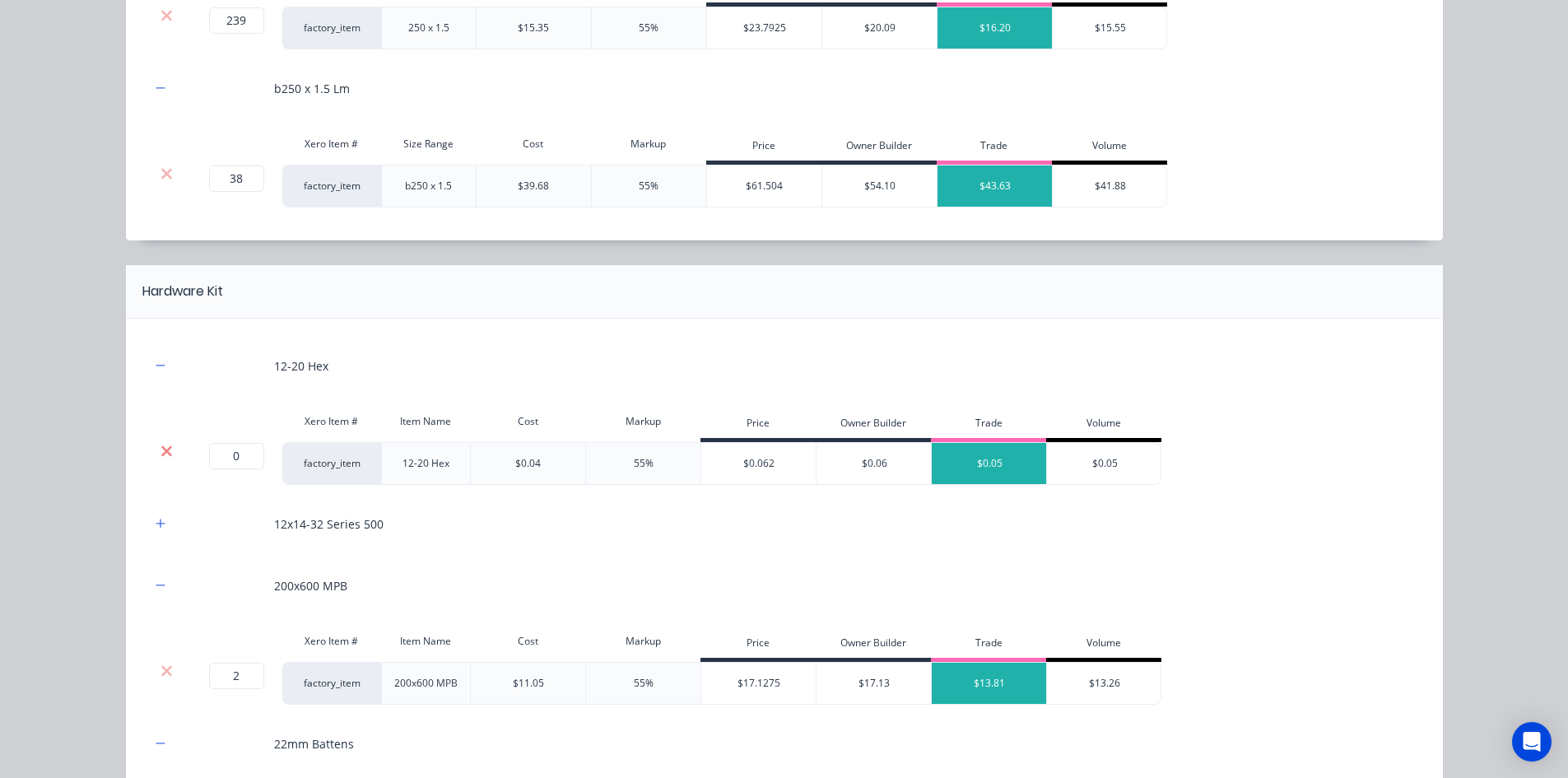
click at [160, 455] on icon at bounding box center [166, 451] width 12 height 16
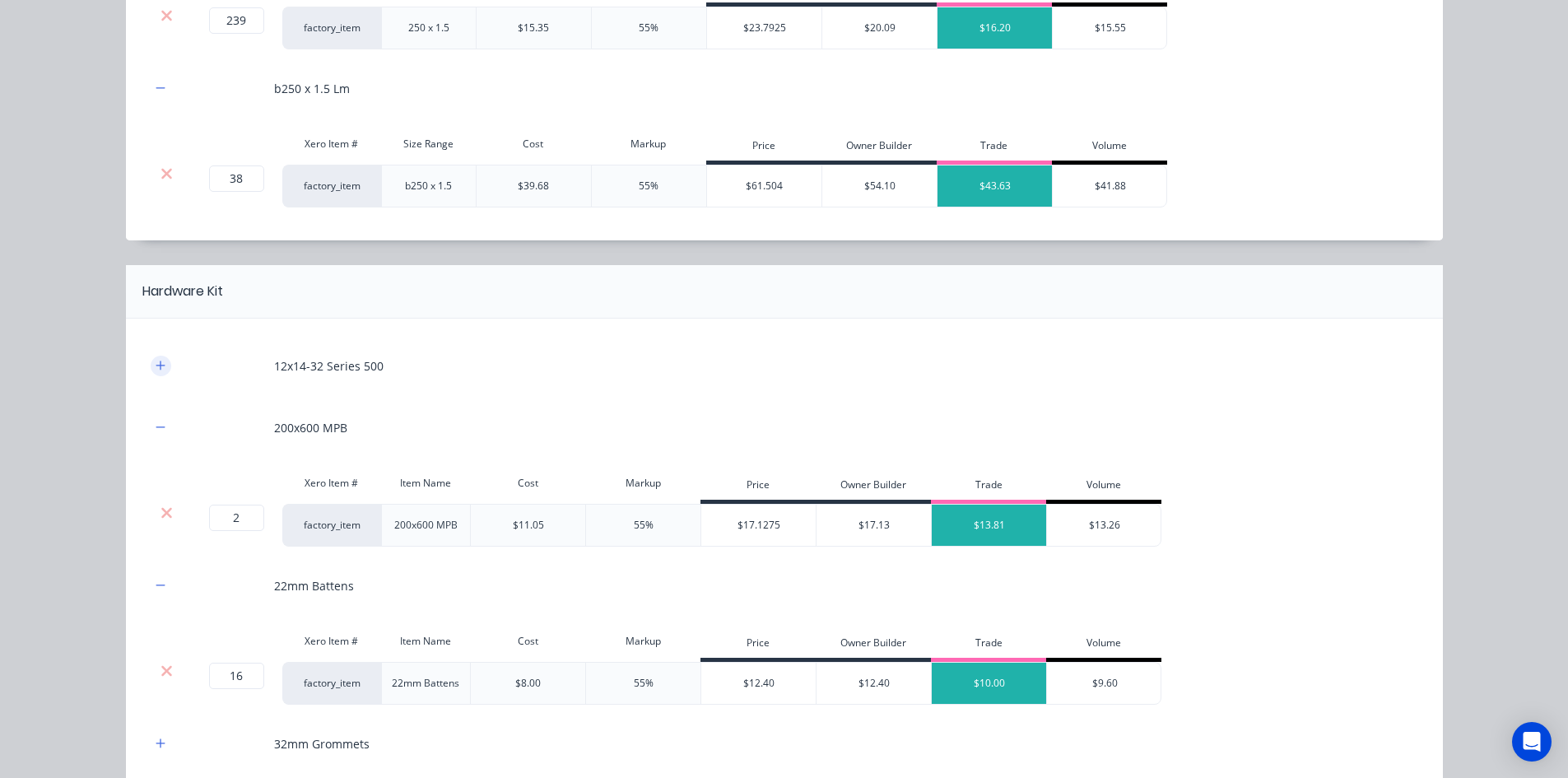
click at [156, 364] on icon "button" at bounding box center [160, 365] width 10 height 11
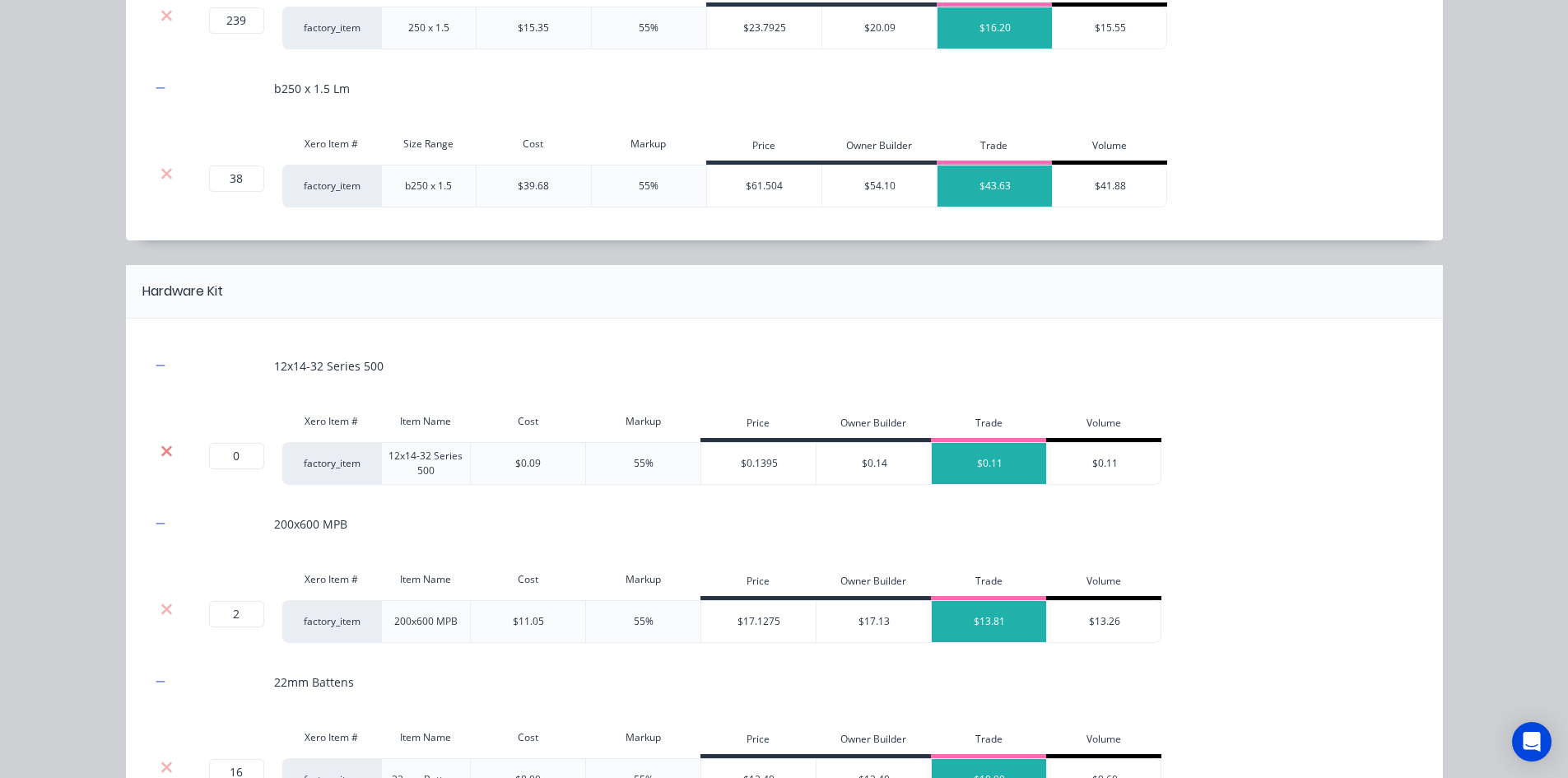
click at [160, 444] on icon at bounding box center [166, 451] width 12 height 16
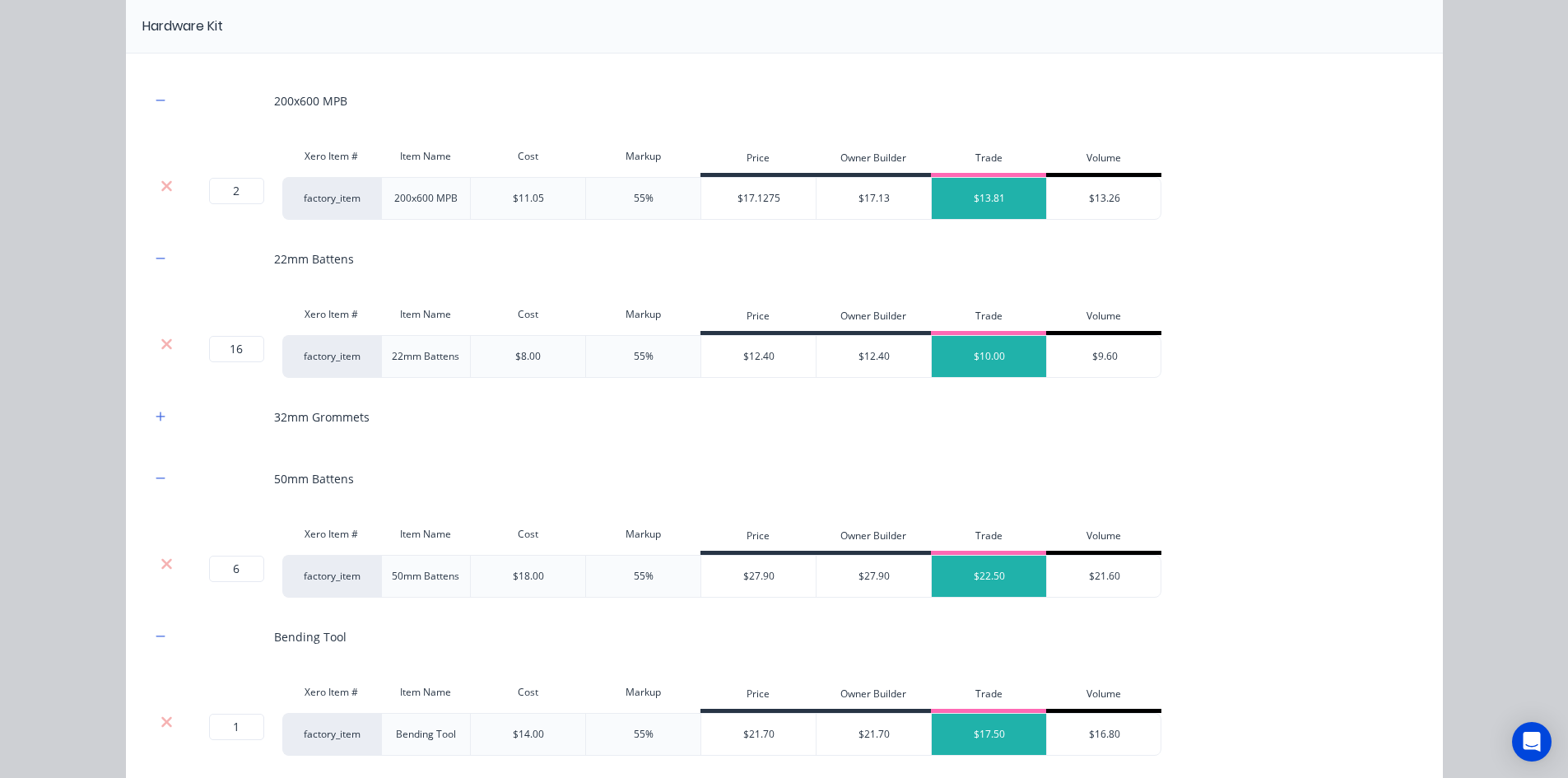
scroll to position [1564, 0]
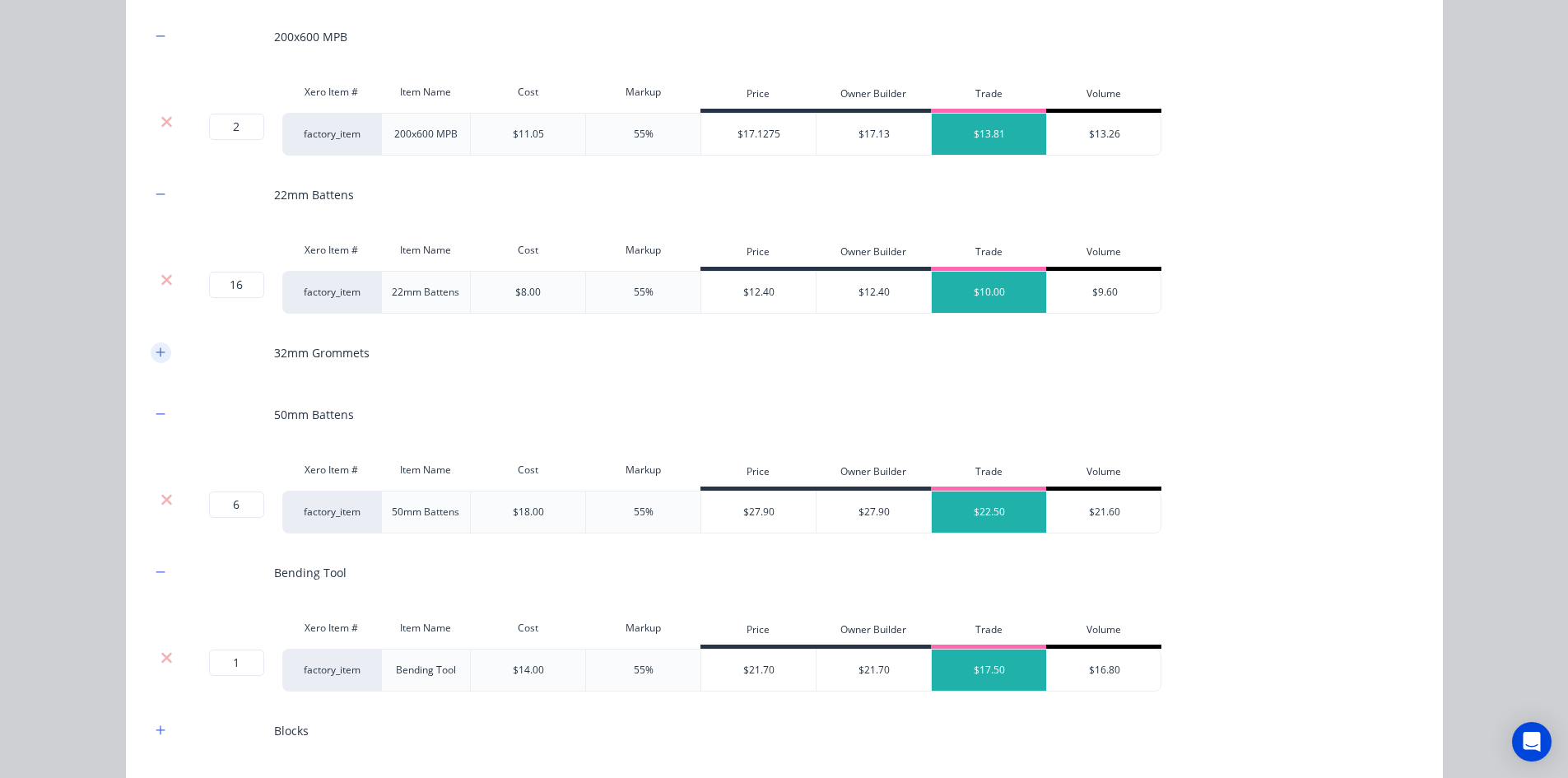
click at [156, 354] on icon "button" at bounding box center [160, 352] width 10 height 11
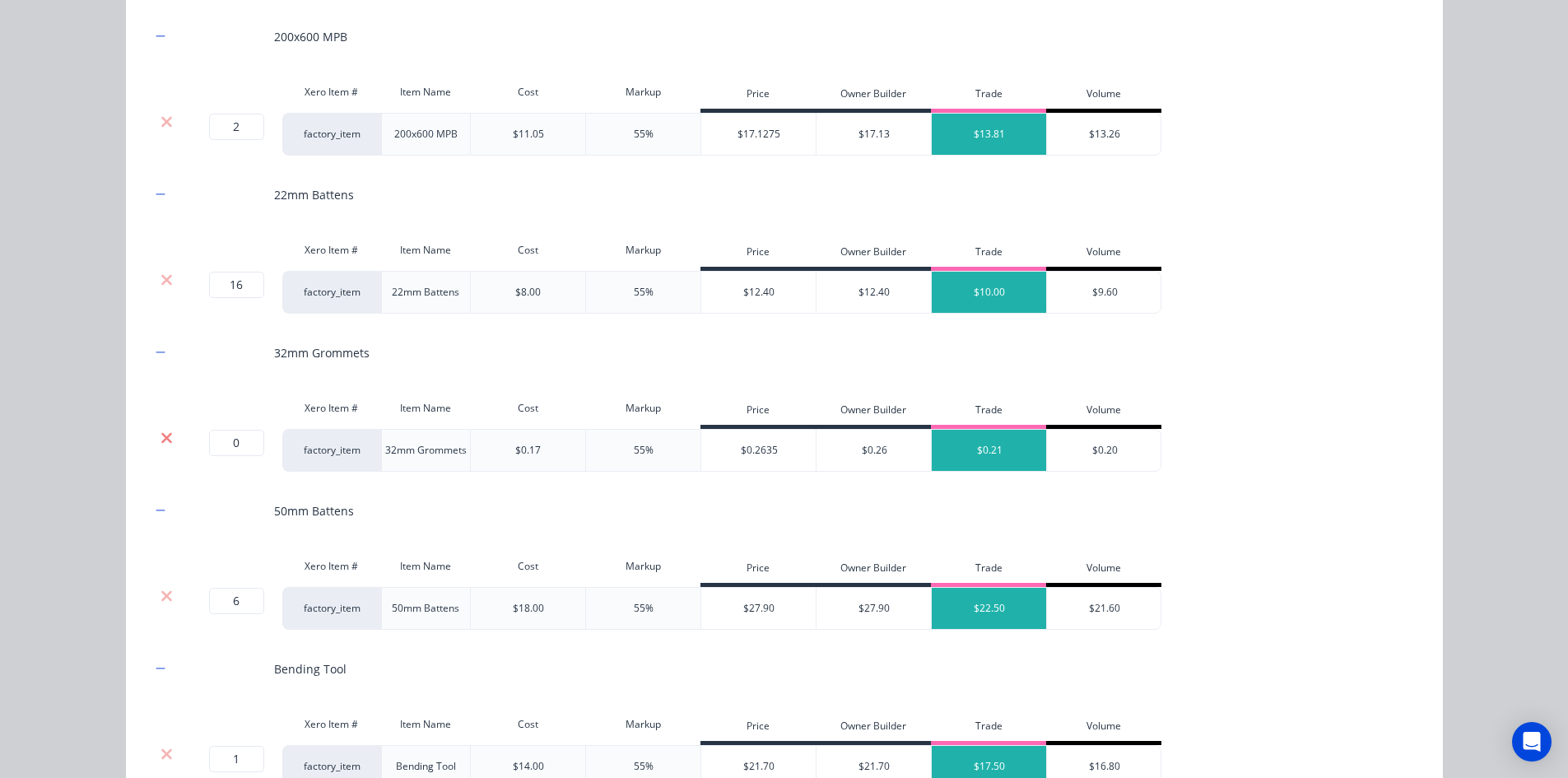
click at [160, 439] on icon at bounding box center [166, 438] width 12 height 16
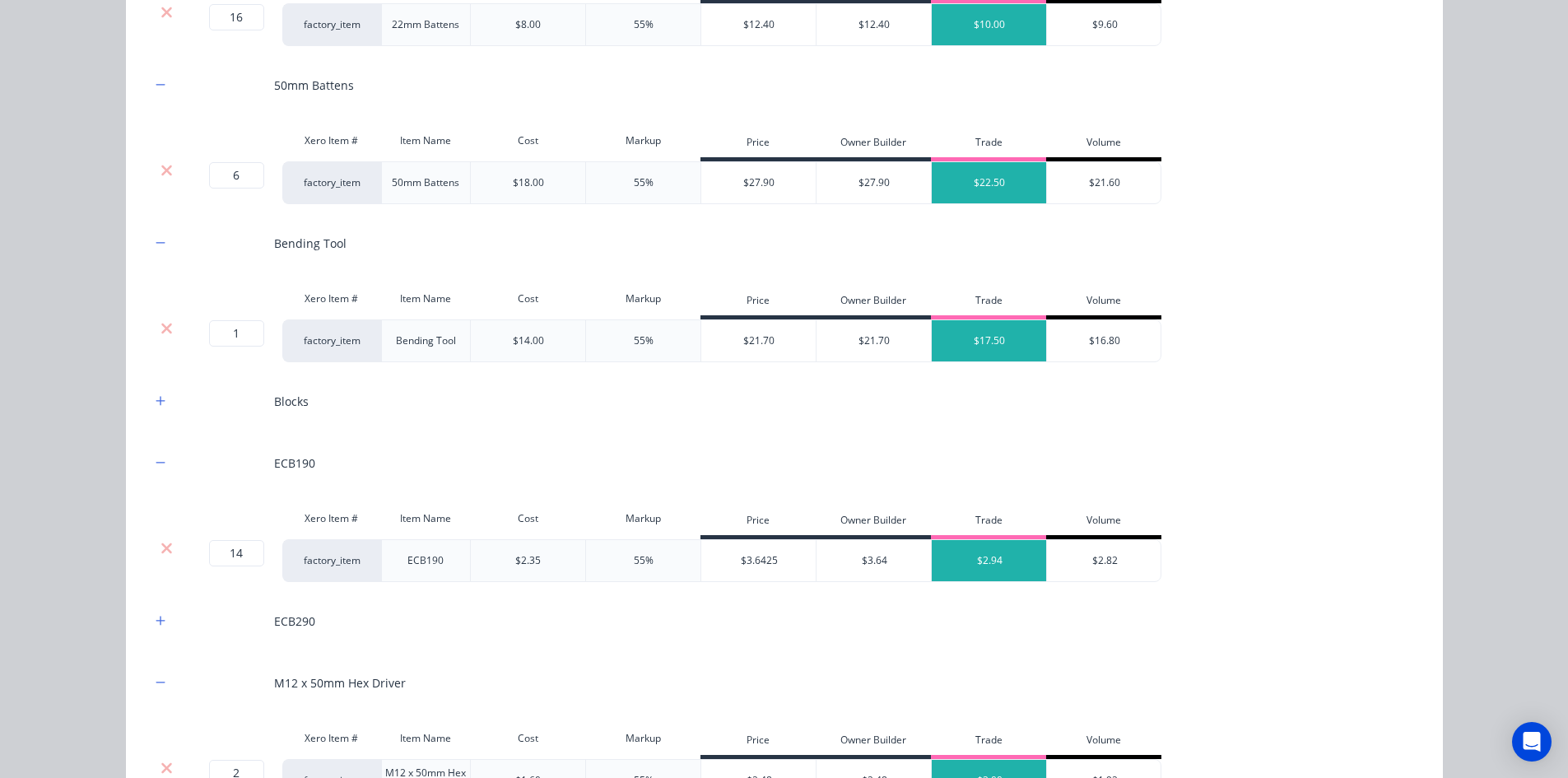
scroll to position [1893, 0]
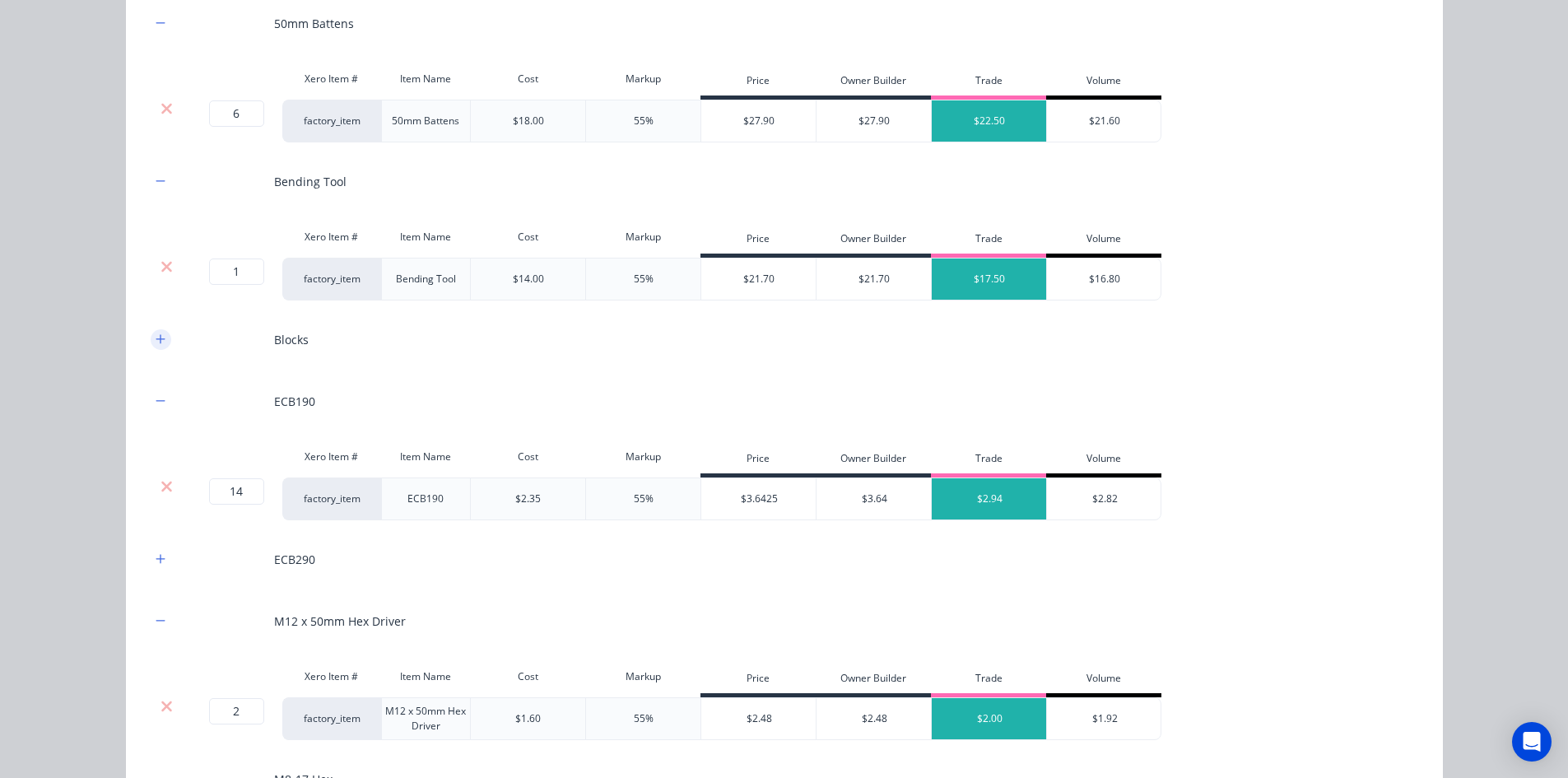
click at [157, 333] on button "button" at bounding box center [161, 340] width 21 height 21
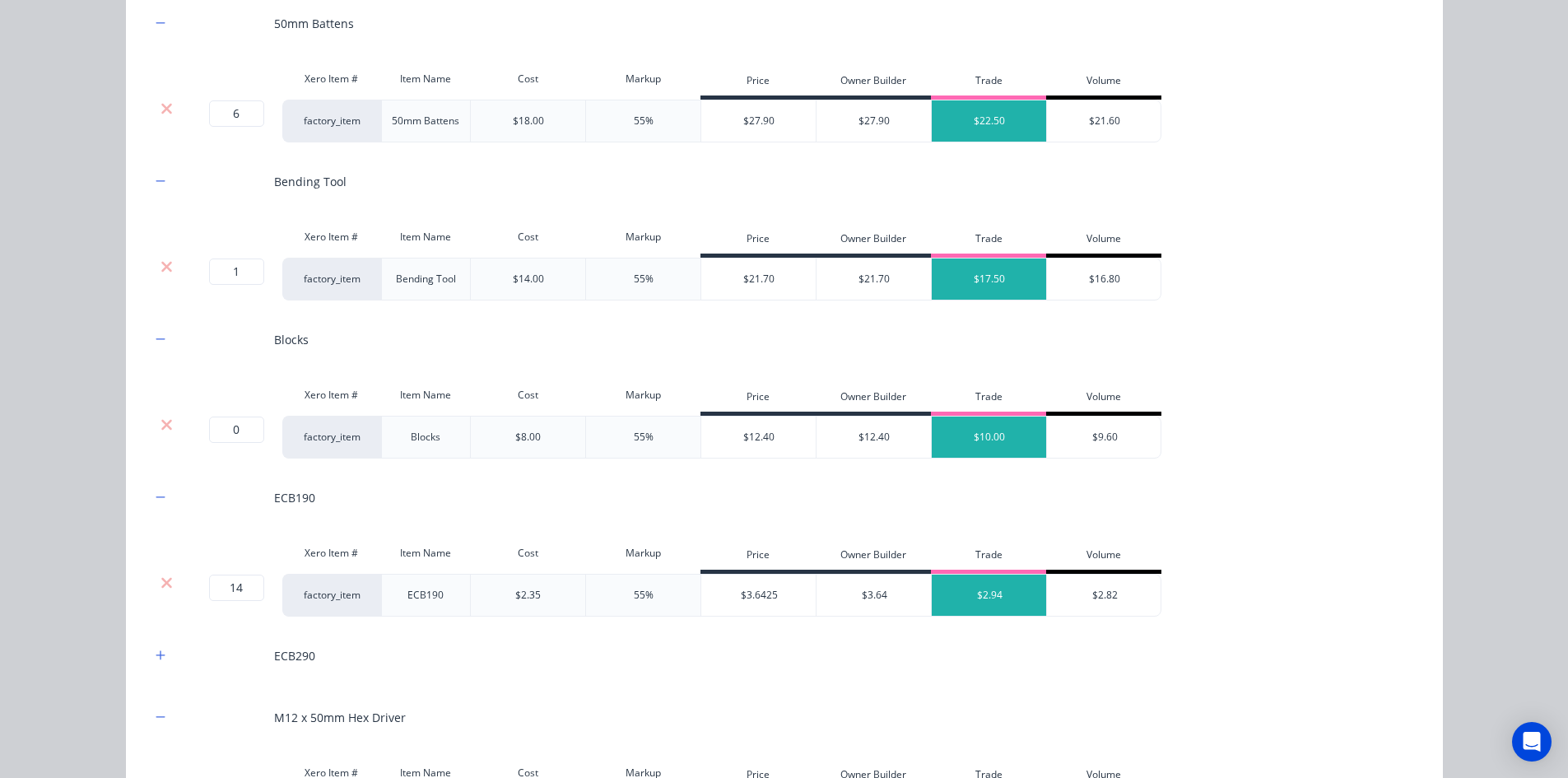
click at [167, 418] on div at bounding box center [167, 425] width 31 height 16
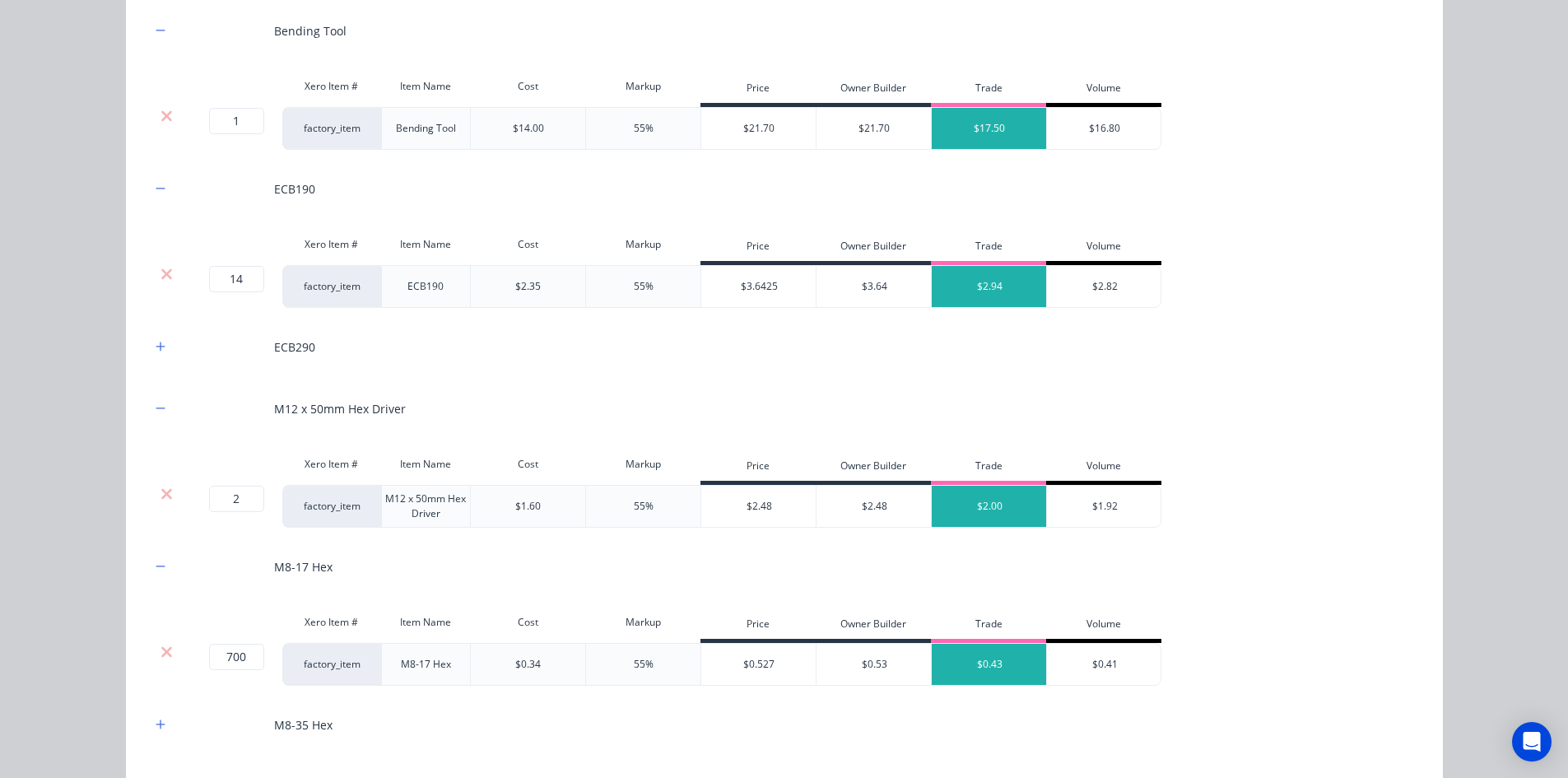
scroll to position [2058, 0]
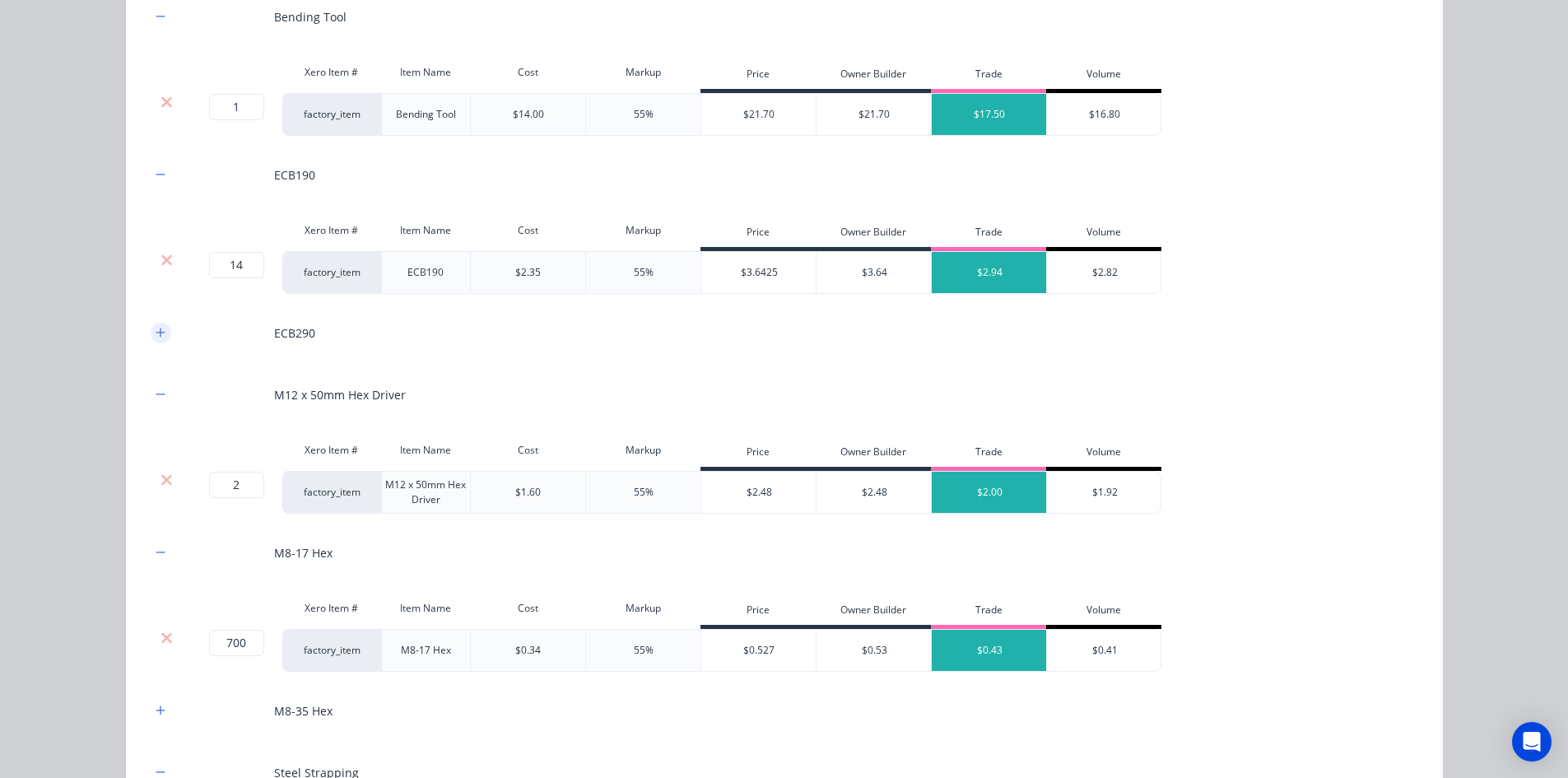
click at [161, 328] on button "button" at bounding box center [161, 333] width 21 height 21
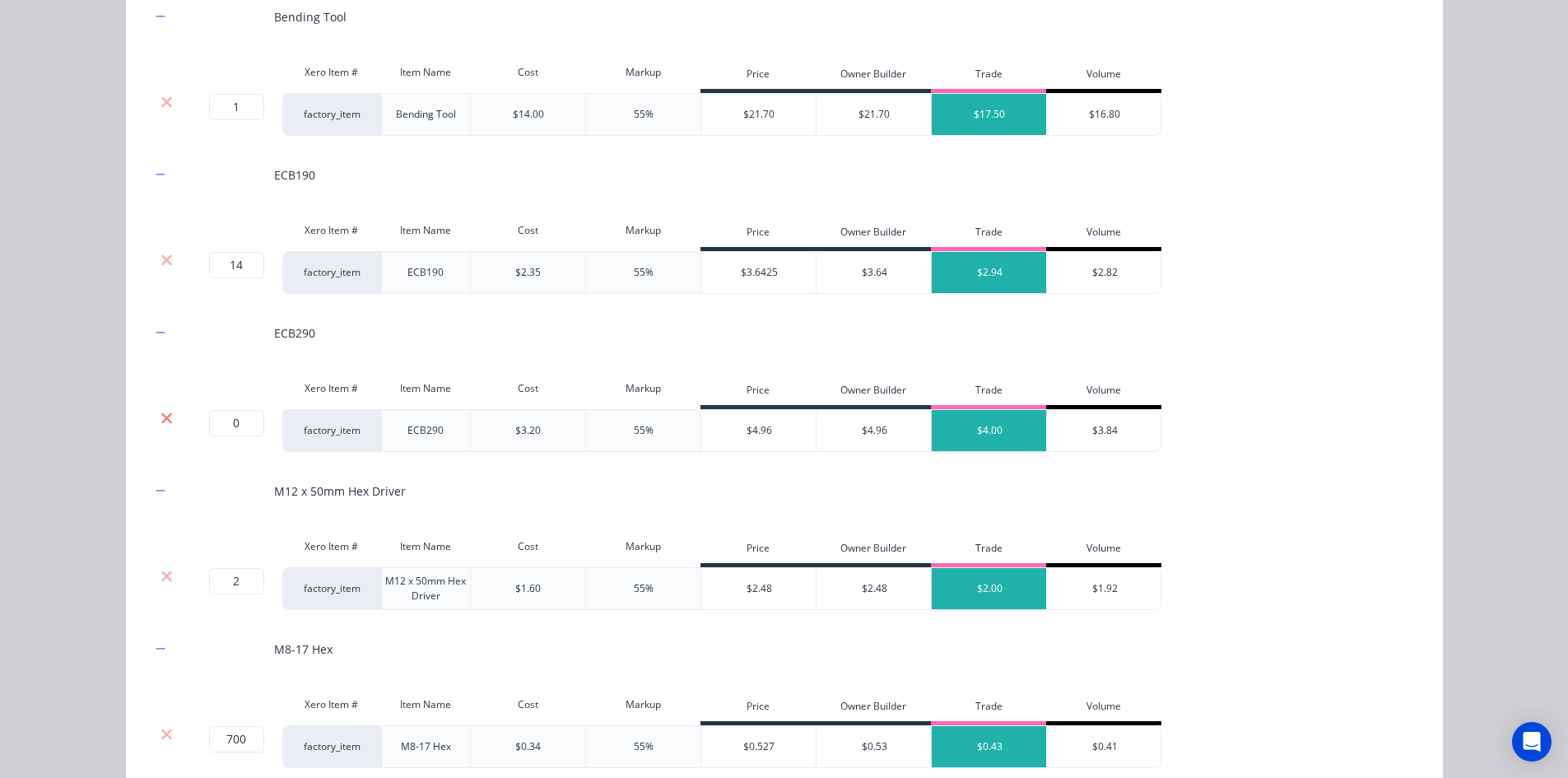
click at [160, 417] on icon at bounding box center [166, 418] width 12 height 16
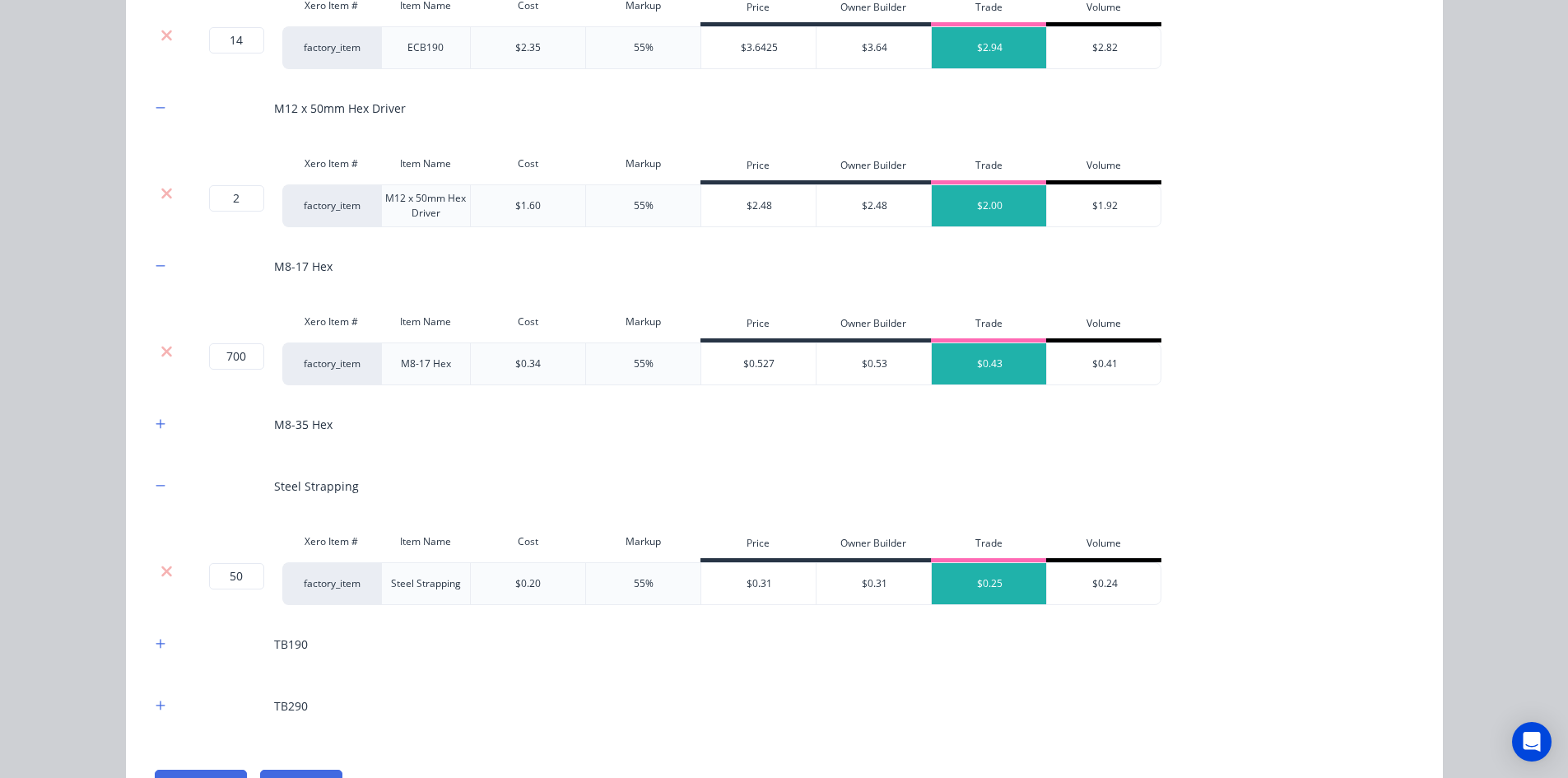
scroll to position [2305, 0]
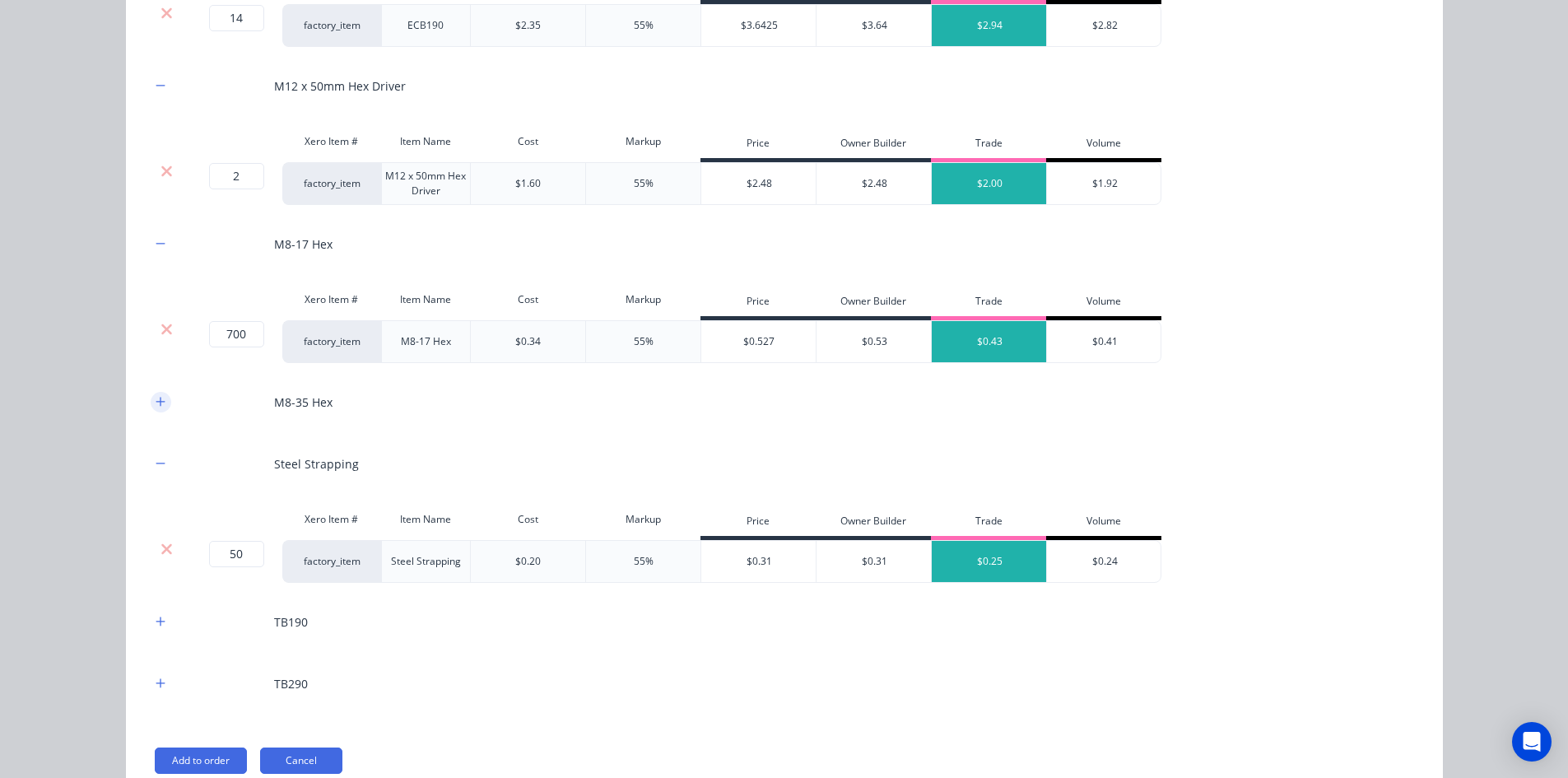
click at [155, 411] on button "button" at bounding box center [161, 402] width 21 height 21
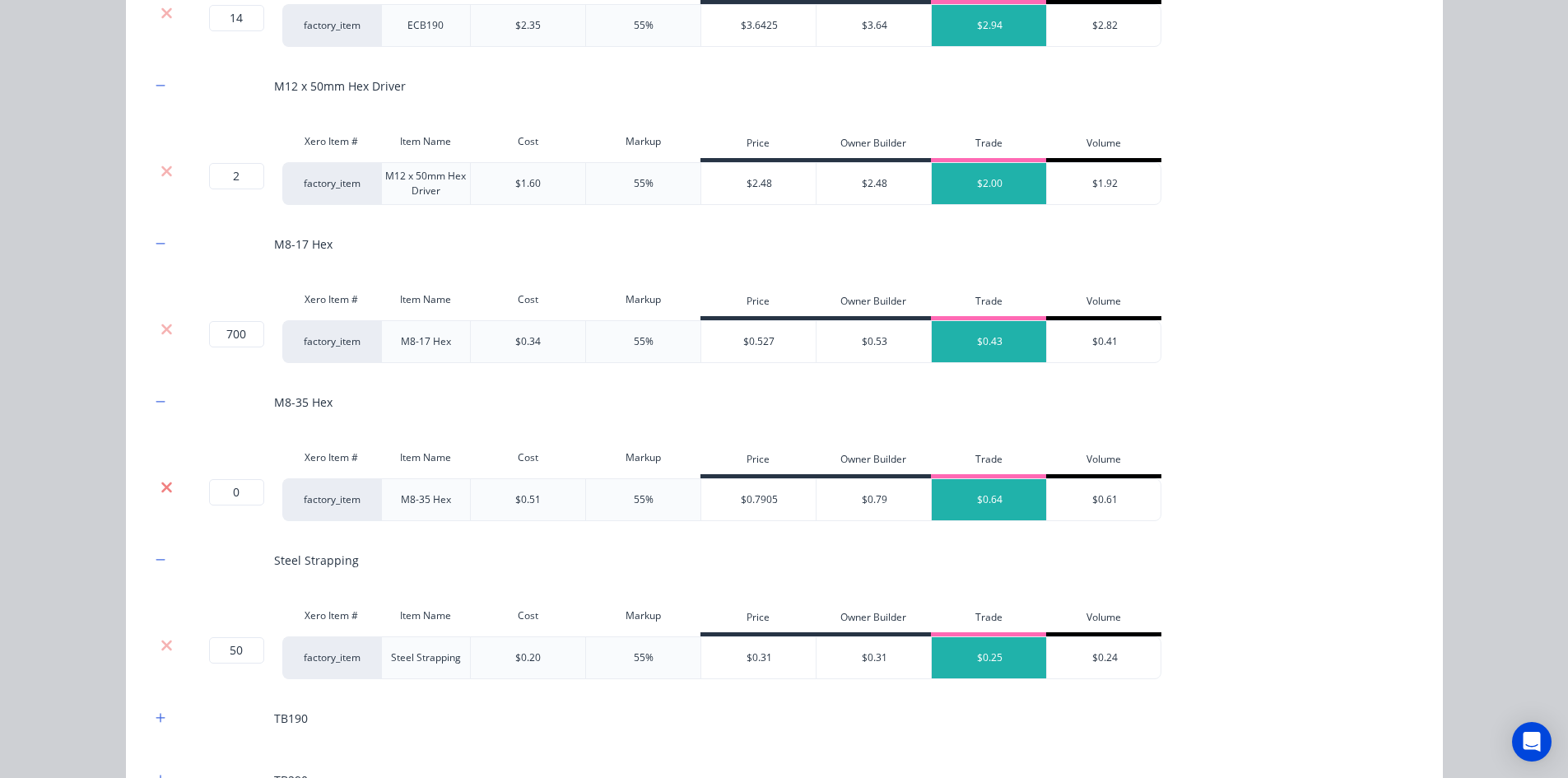
click at [161, 487] on icon at bounding box center [166, 487] width 10 height 10
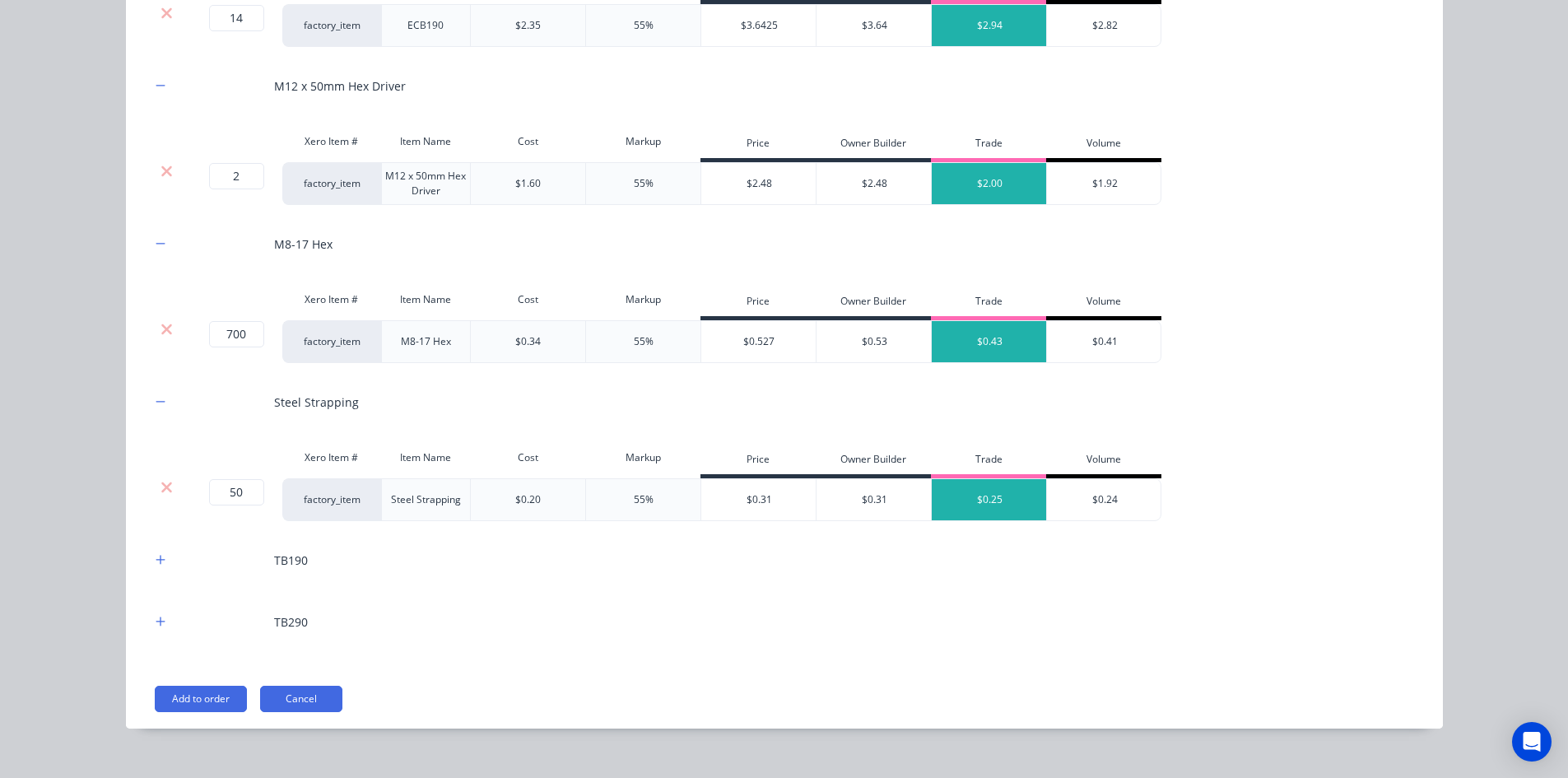
scroll to position [2328, 0]
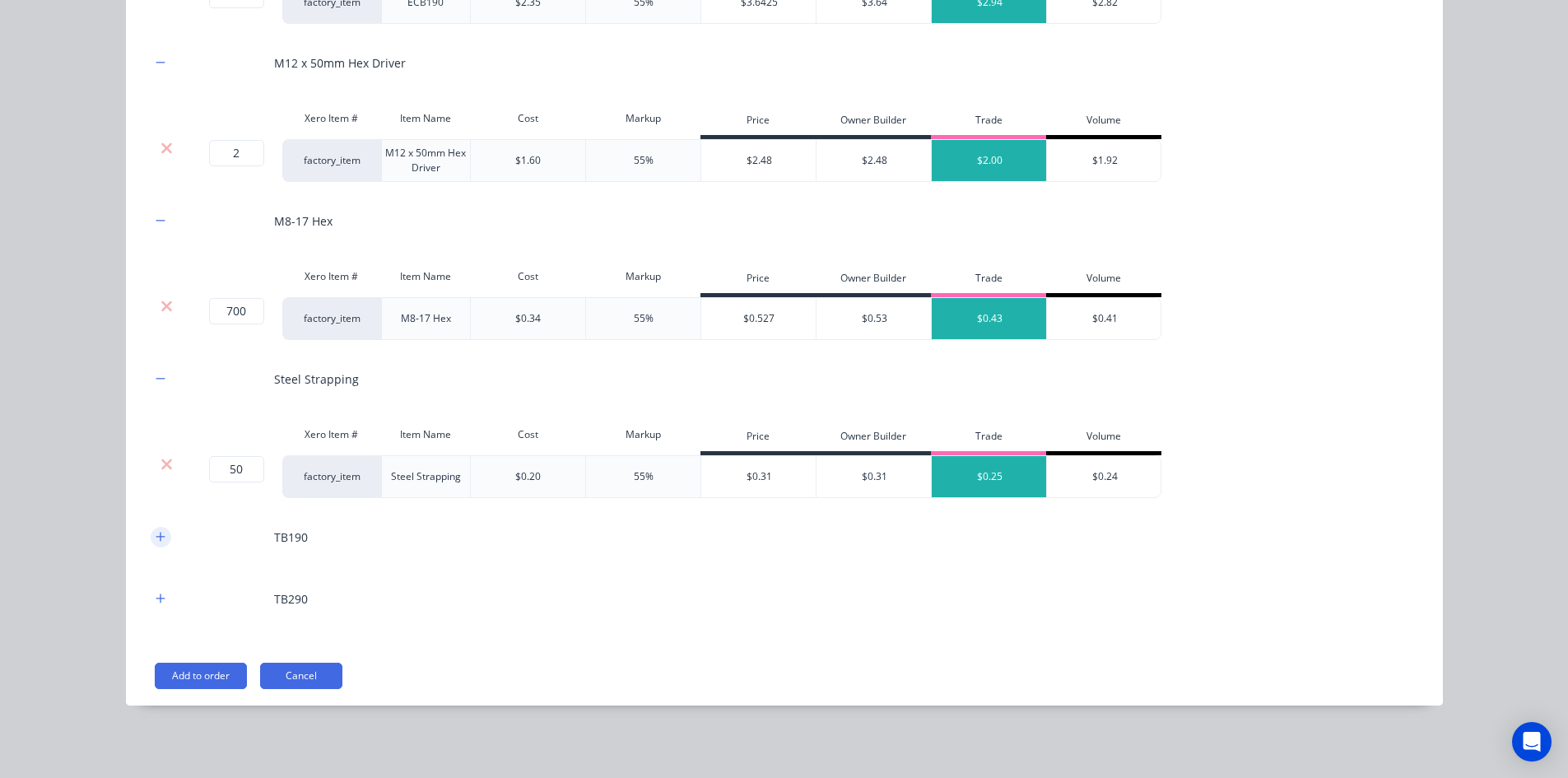
click at [156, 541] on icon "button" at bounding box center [160, 536] width 10 height 11
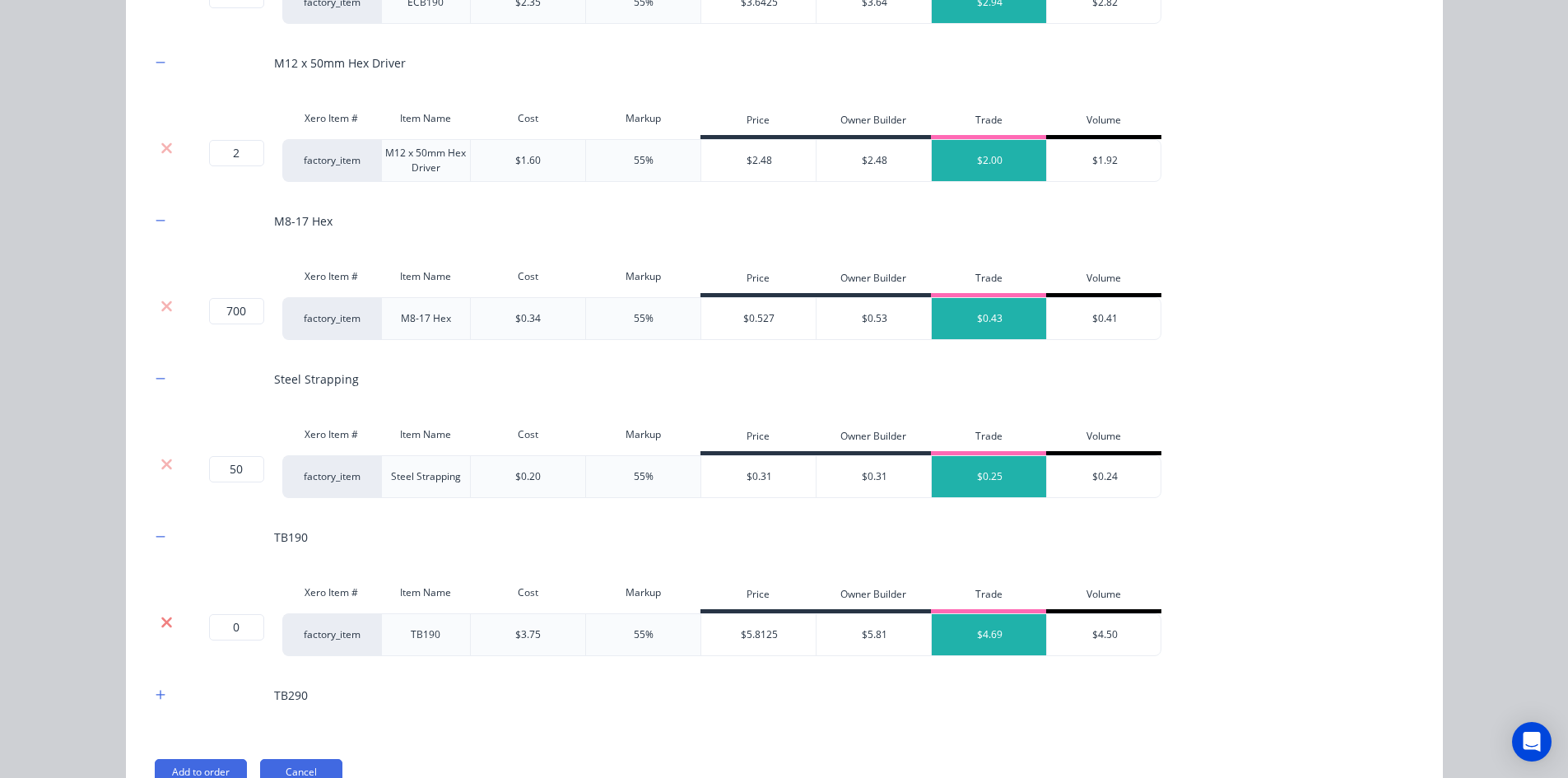
click at [160, 626] on icon at bounding box center [166, 622] width 12 height 16
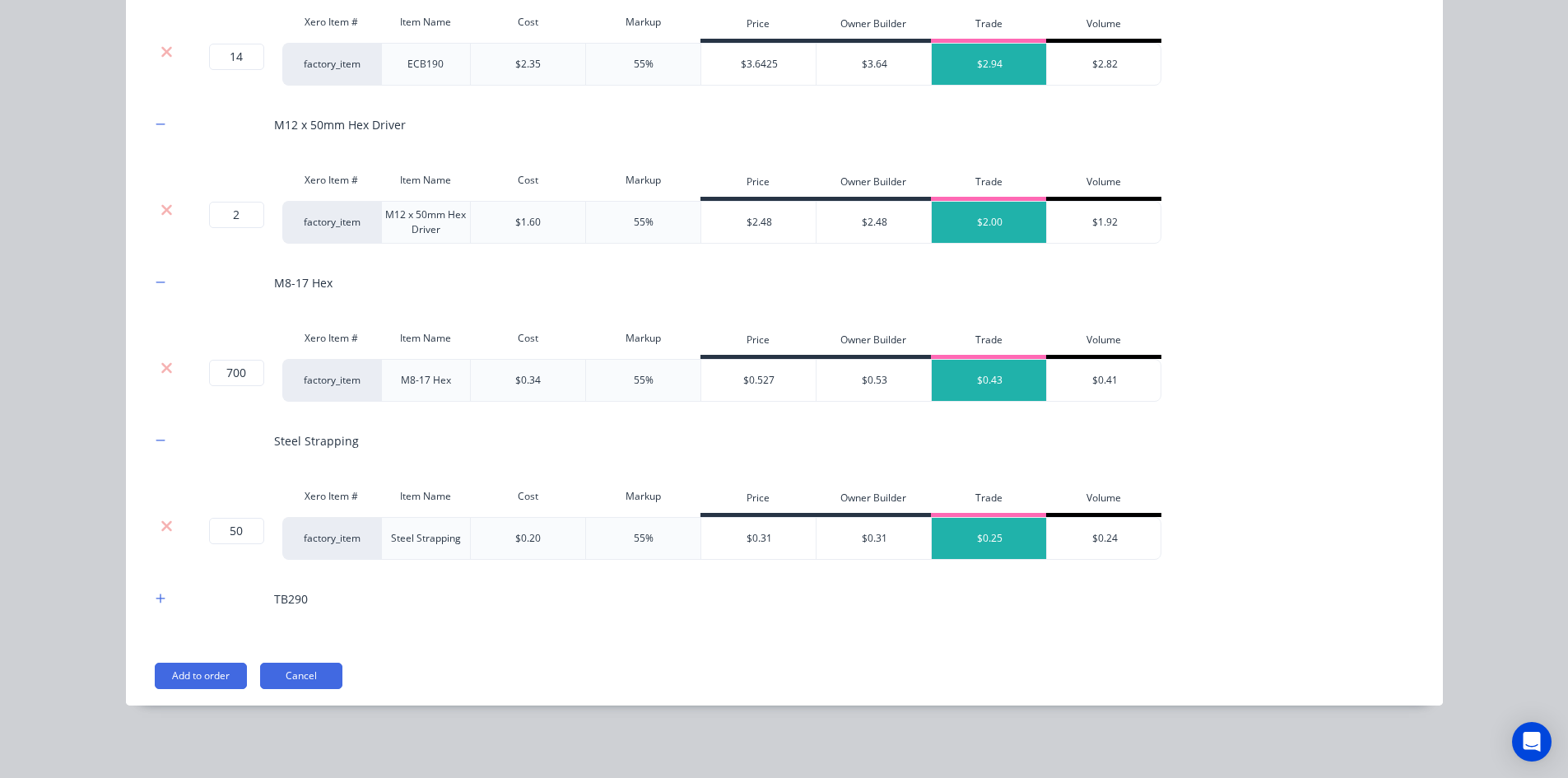
scroll to position [2266, 0]
click at [159, 590] on button "button" at bounding box center [161, 599] width 21 height 21
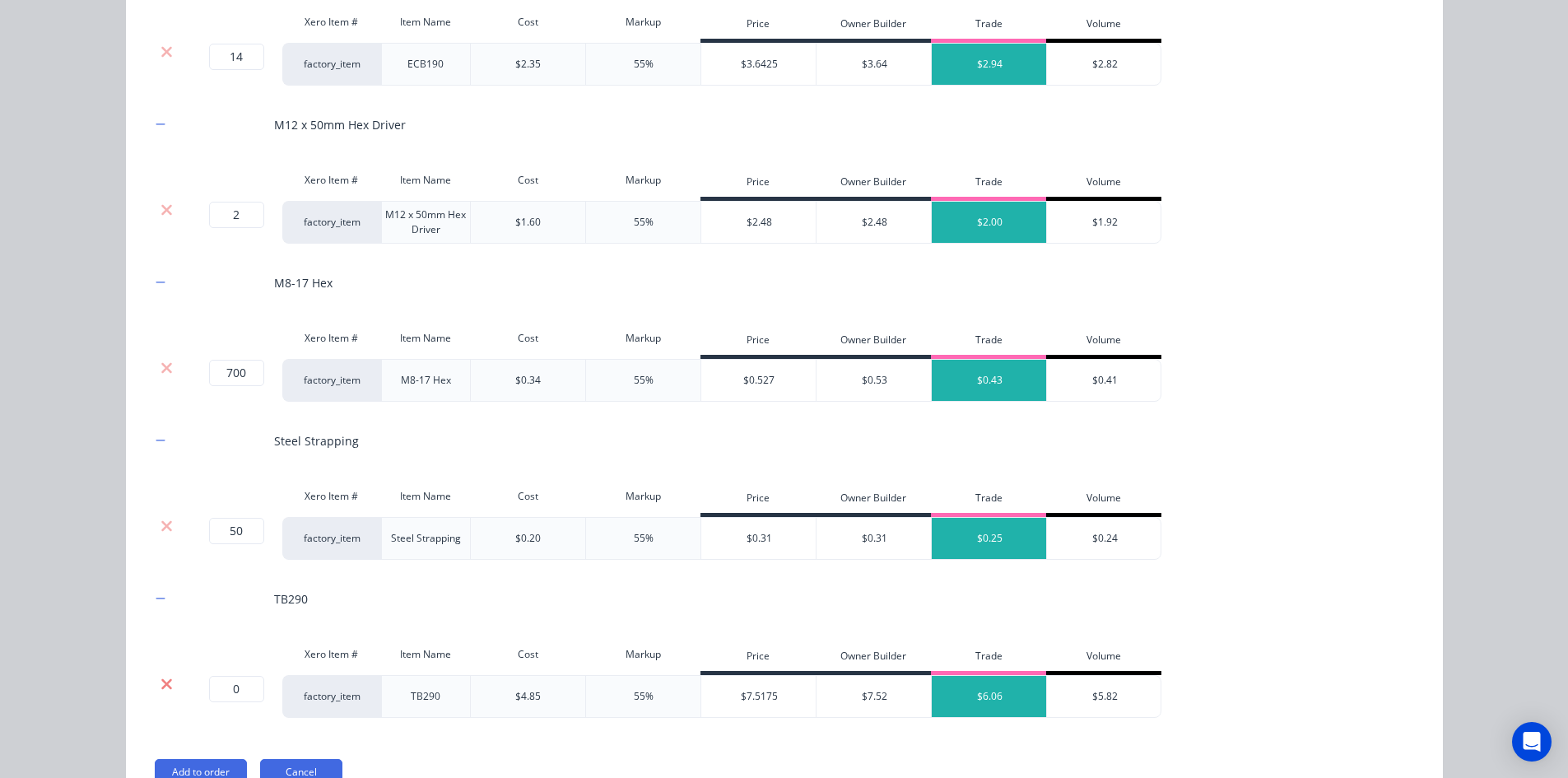
click at [162, 683] on icon at bounding box center [166, 684] width 10 height 10
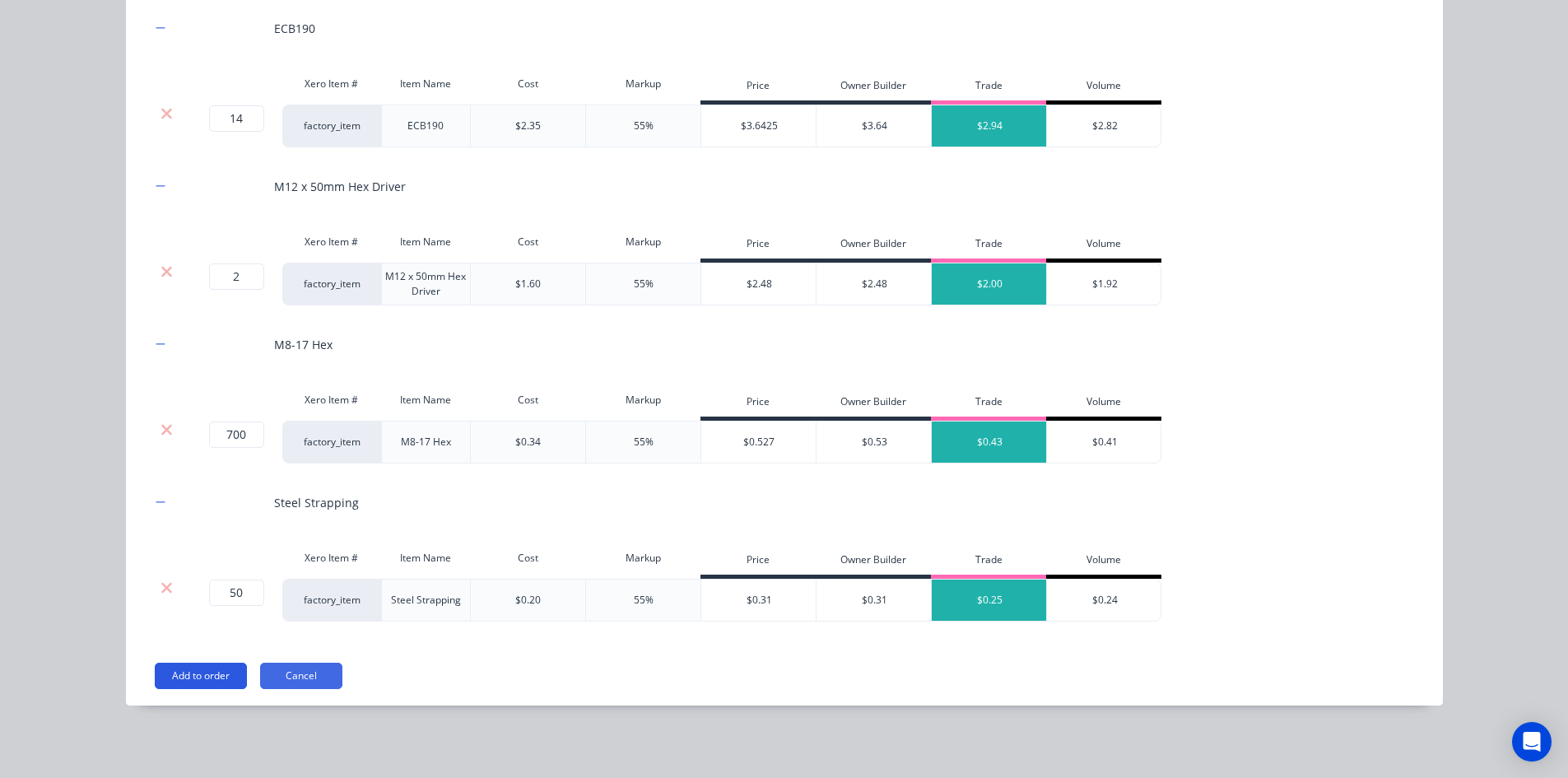
scroll to position [2204, 0]
click at [182, 676] on button "Add to order" at bounding box center [201, 676] width 92 height 26
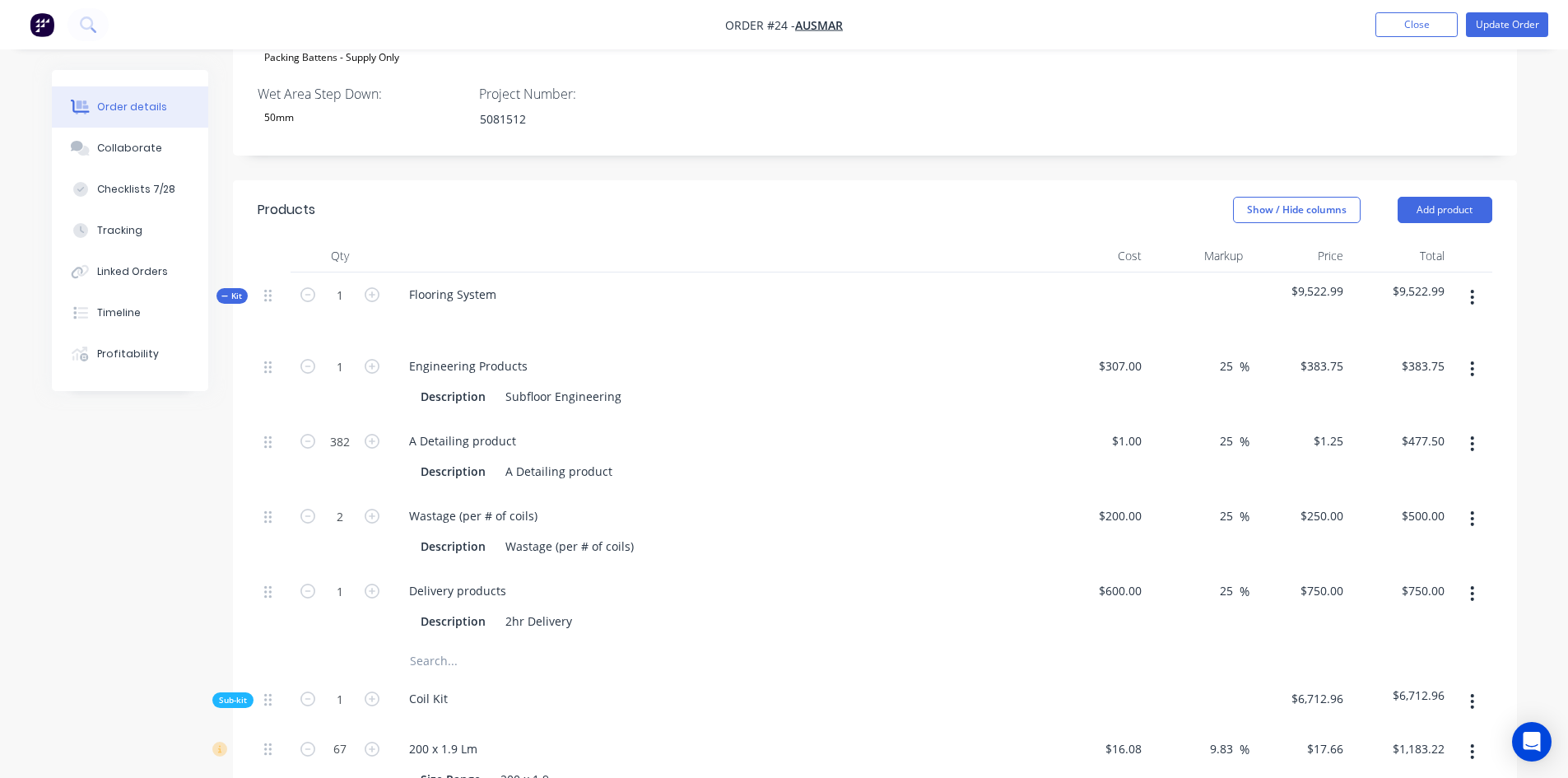
scroll to position [1004, 0]
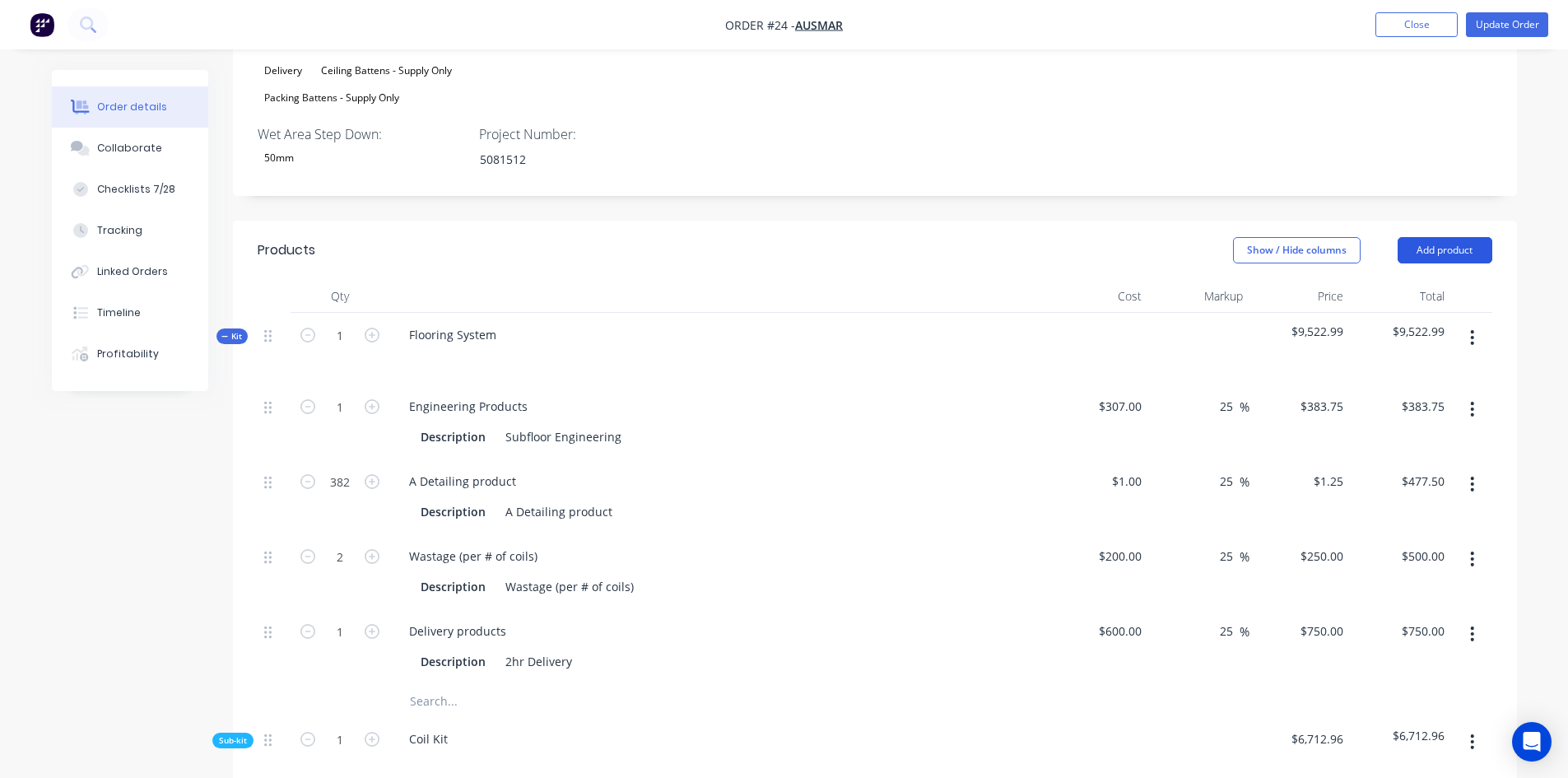
click at [1452, 237] on button "Add product" at bounding box center [1444, 250] width 94 height 26
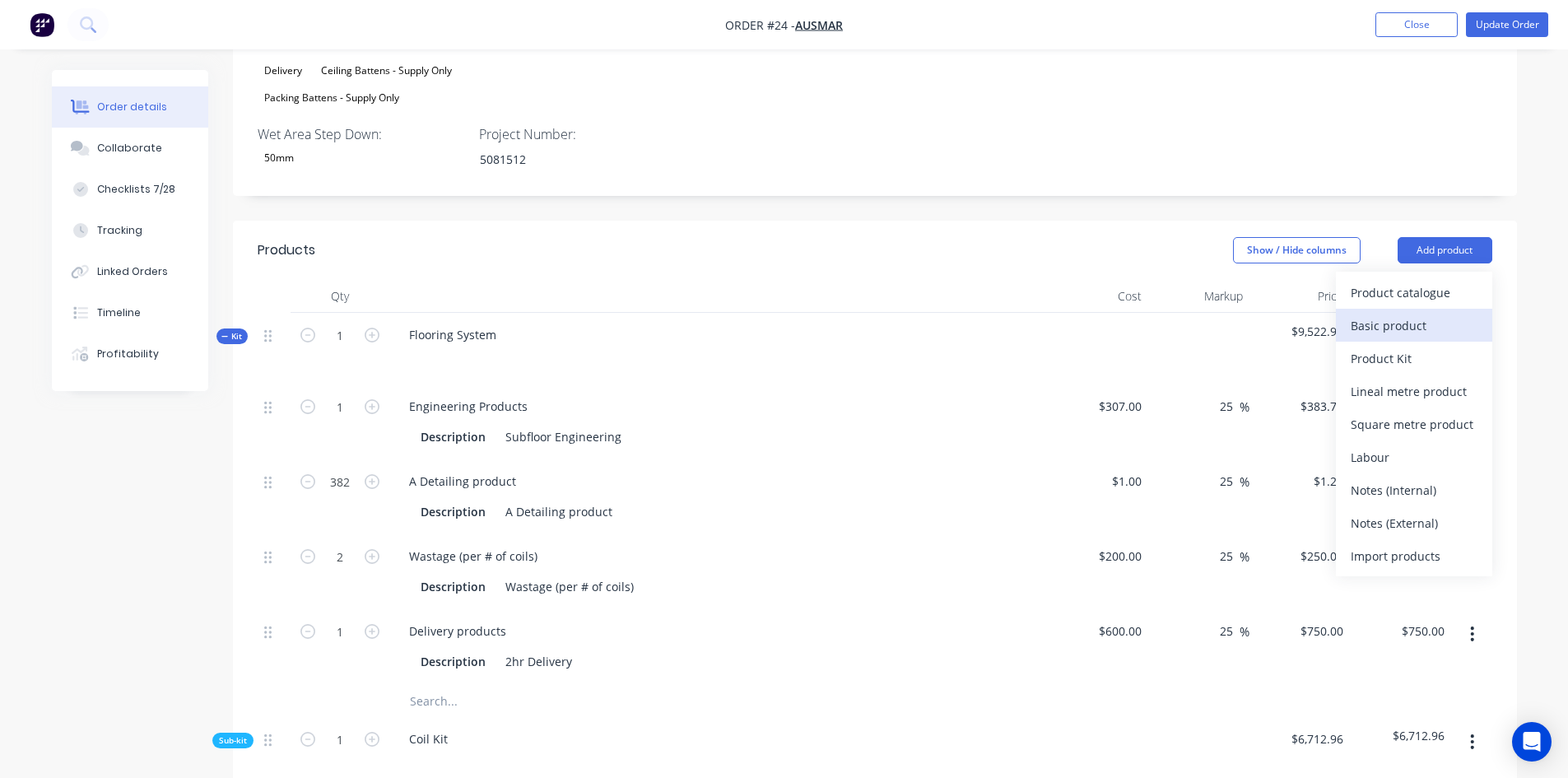
click at [1376, 314] on div "Basic product" at bounding box center [1414, 326] width 126 height 24
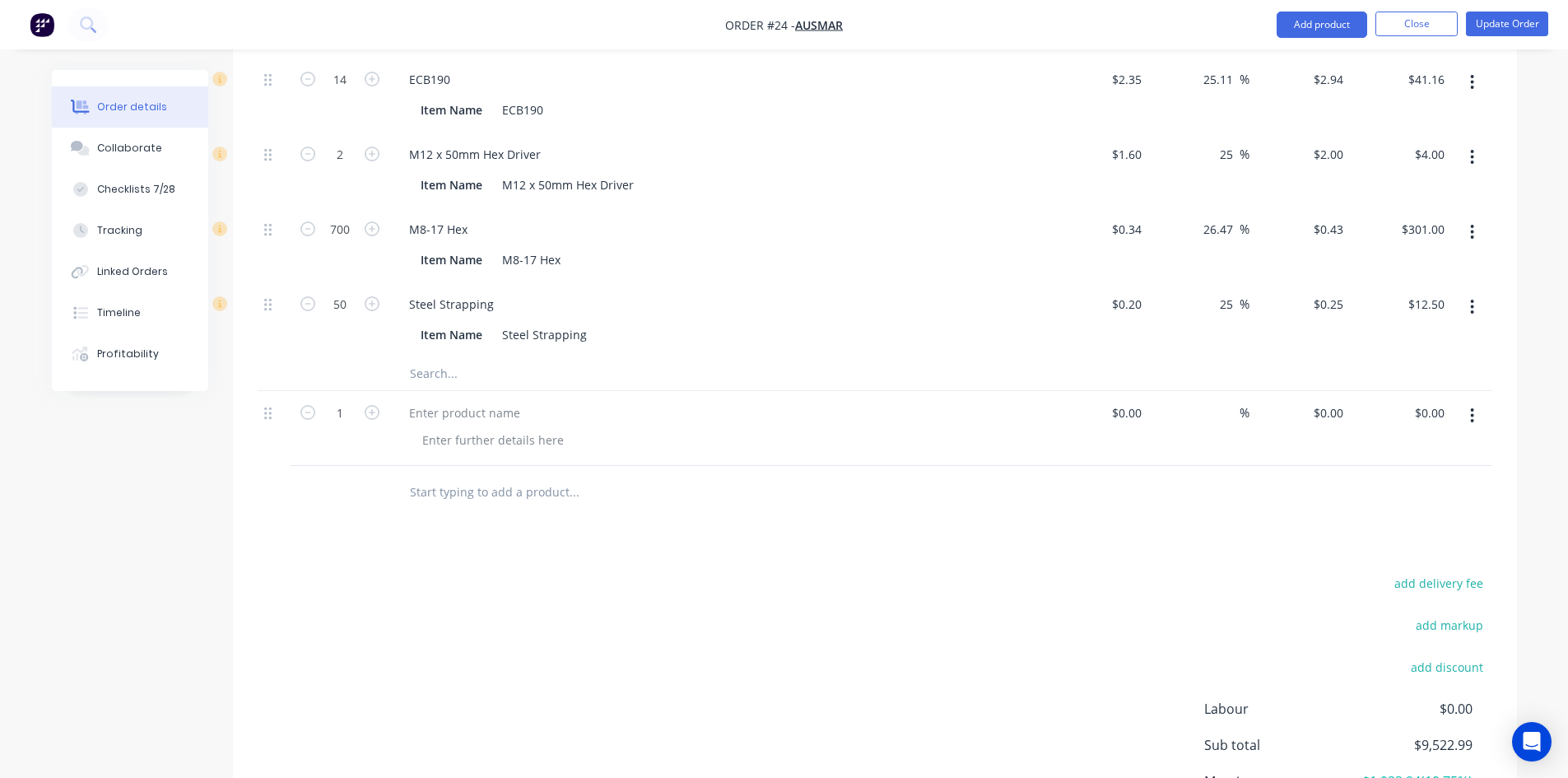
scroll to position [2396, 0]
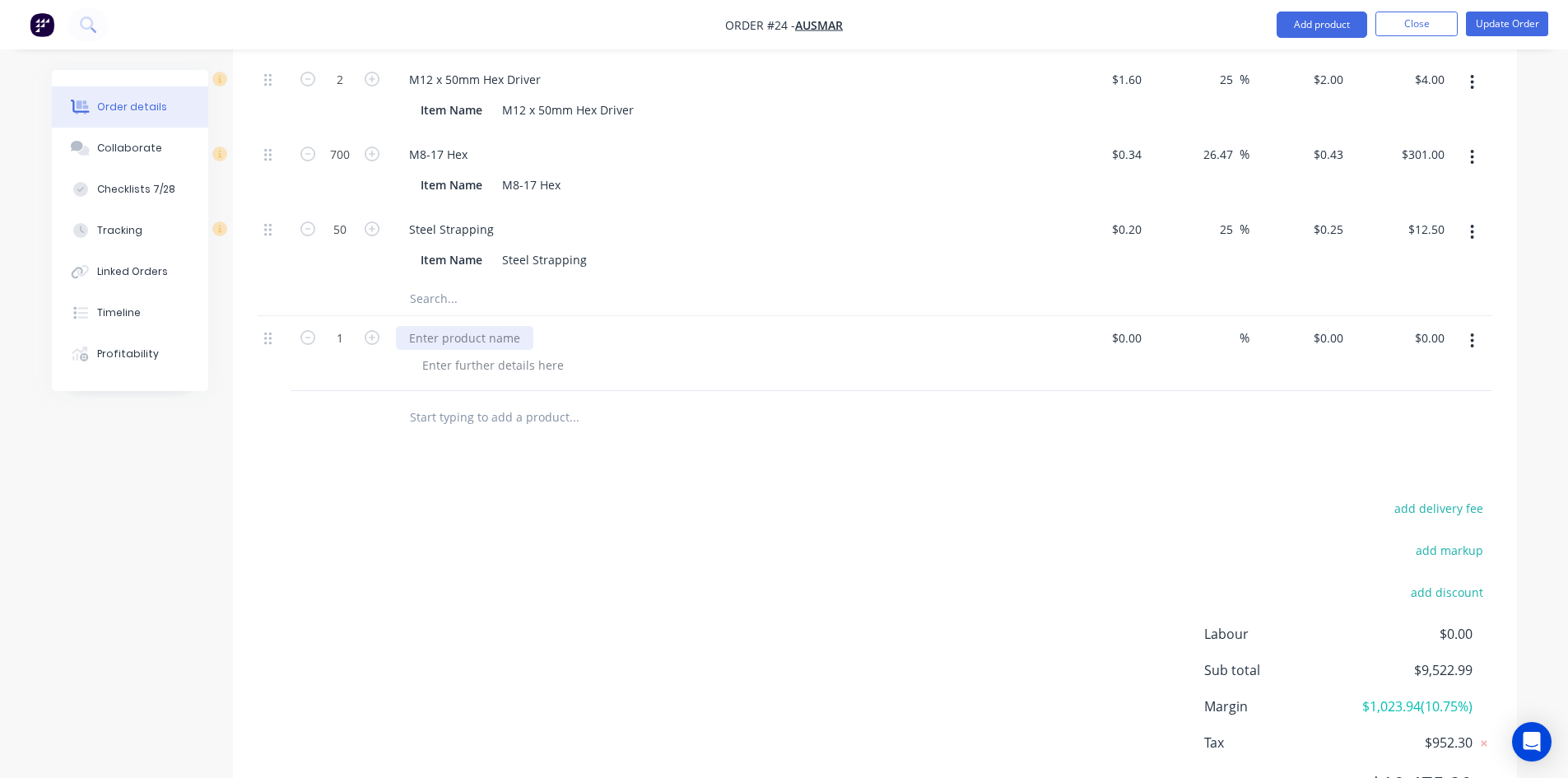
click at [454, 326] on div at bounding box center [464, 338] width 138 height 24
click at [426, 326] on div at bounding box center [464, 338] width 138 height 24
paste div
click at [453, 353] on div at bounding box center [493, 366] width 168 height 24
click at [473, 353] on div at bounding box center [493, 366] width 168 height 24
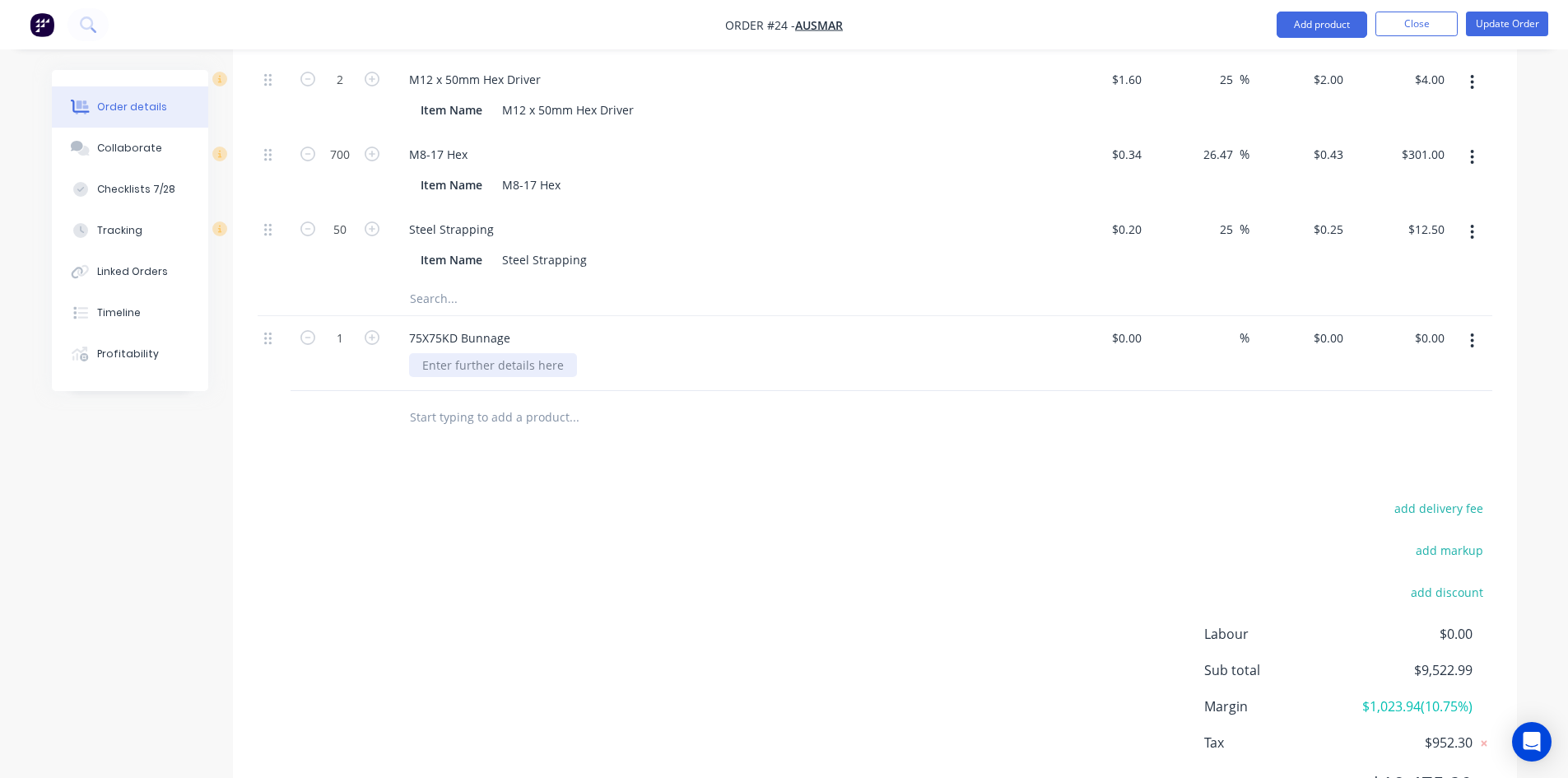
paste div
type input "8"
click at [1140, 326] on input at bounding box center [1139, 338] width 19 height 24
type input "$32.00"
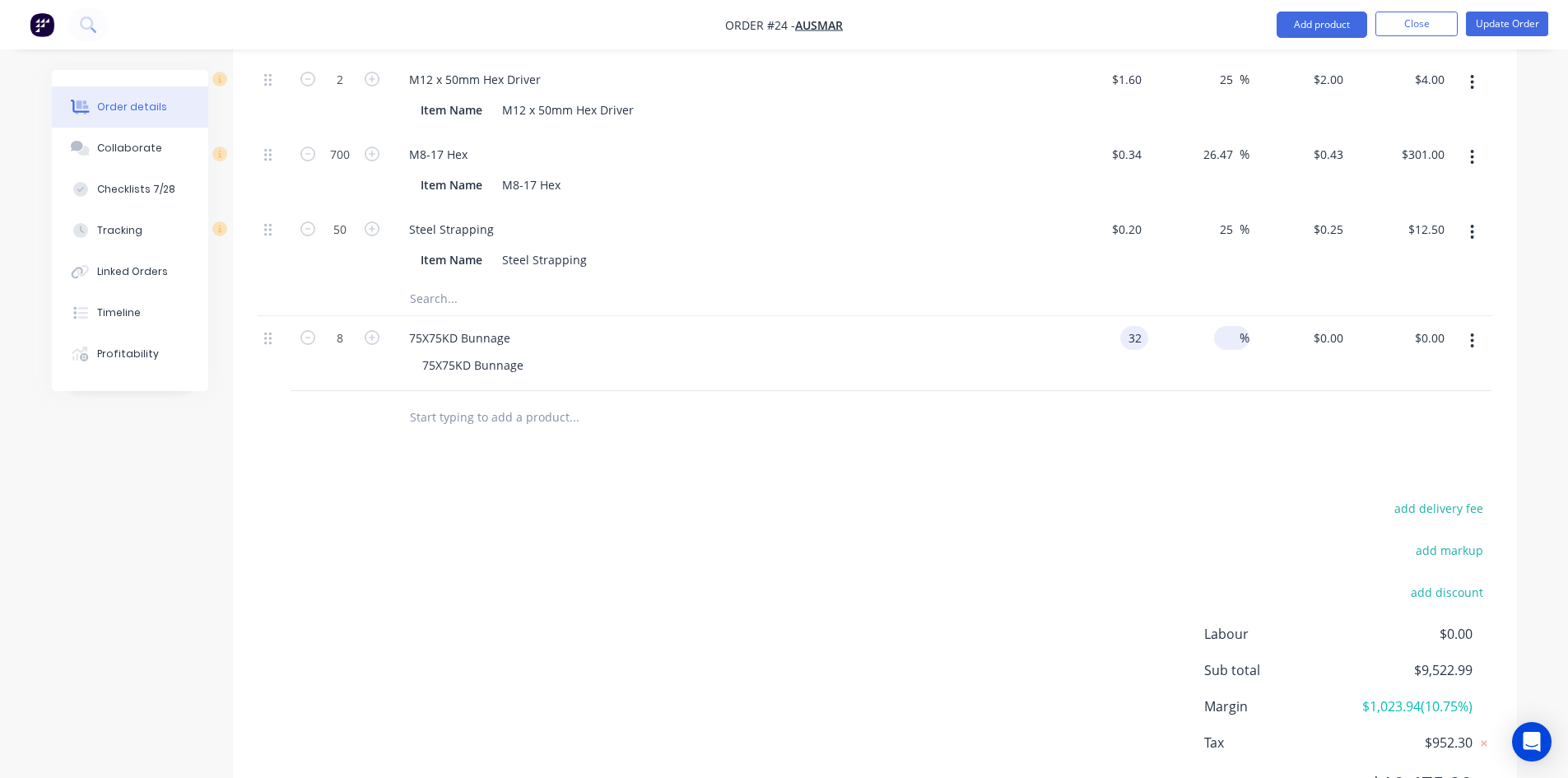
type input "$32.00"
type input "$256.00"
click at [1221, 326] on input at bounding box center [1230, 338] width 19 height 24
type input "30"
type input "$41.60"
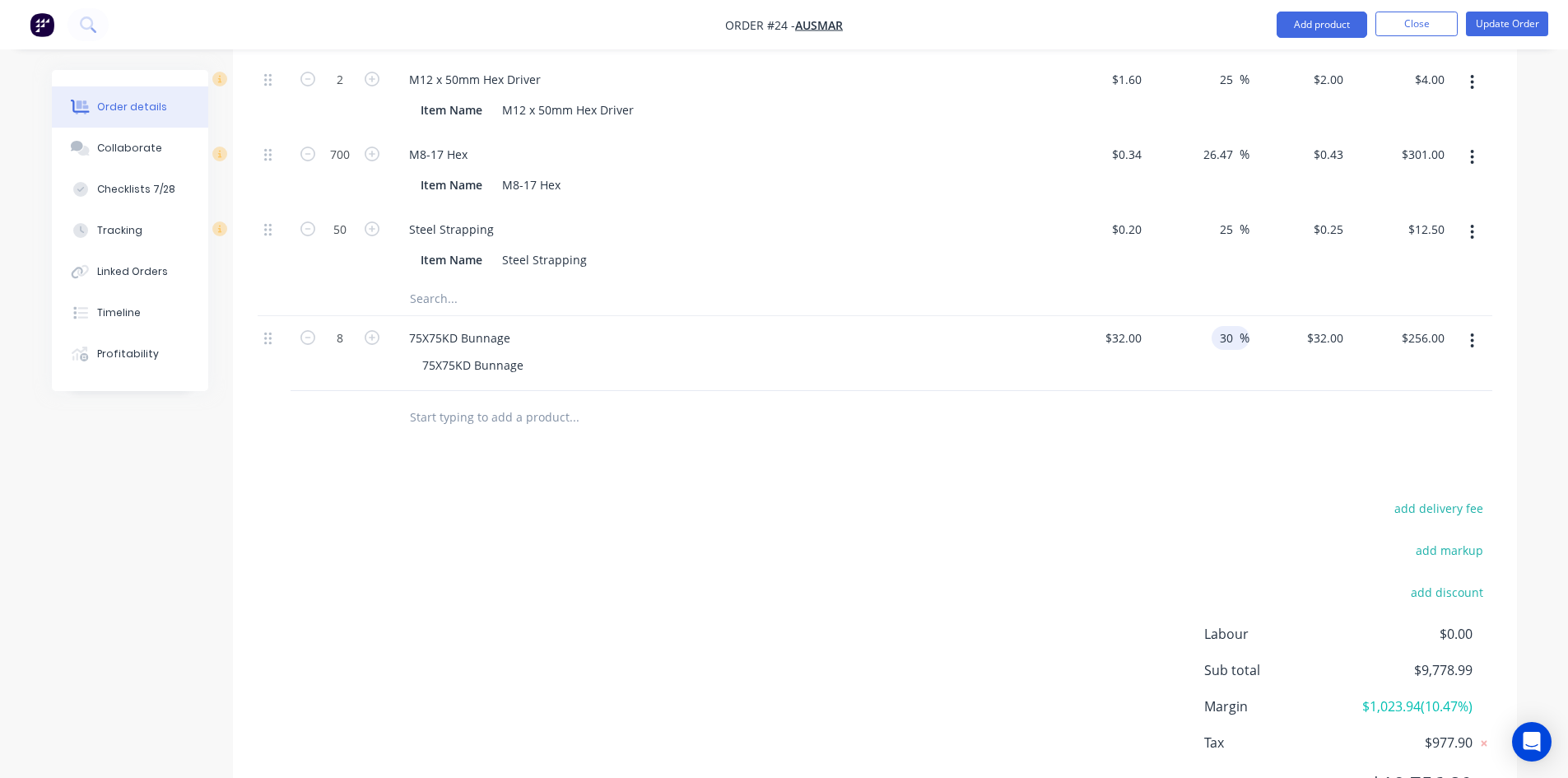
type input "$332.80"
click at [865, 537] on div "add delivery fee add markup add discount Labour $0.00 Sub total $9,855.79 Margi…" at bounding box center [874, 656] width 1234 height 318
click at [1315, 27] on button "Add product" at bounding box center [1322, 24] width 91 height 26
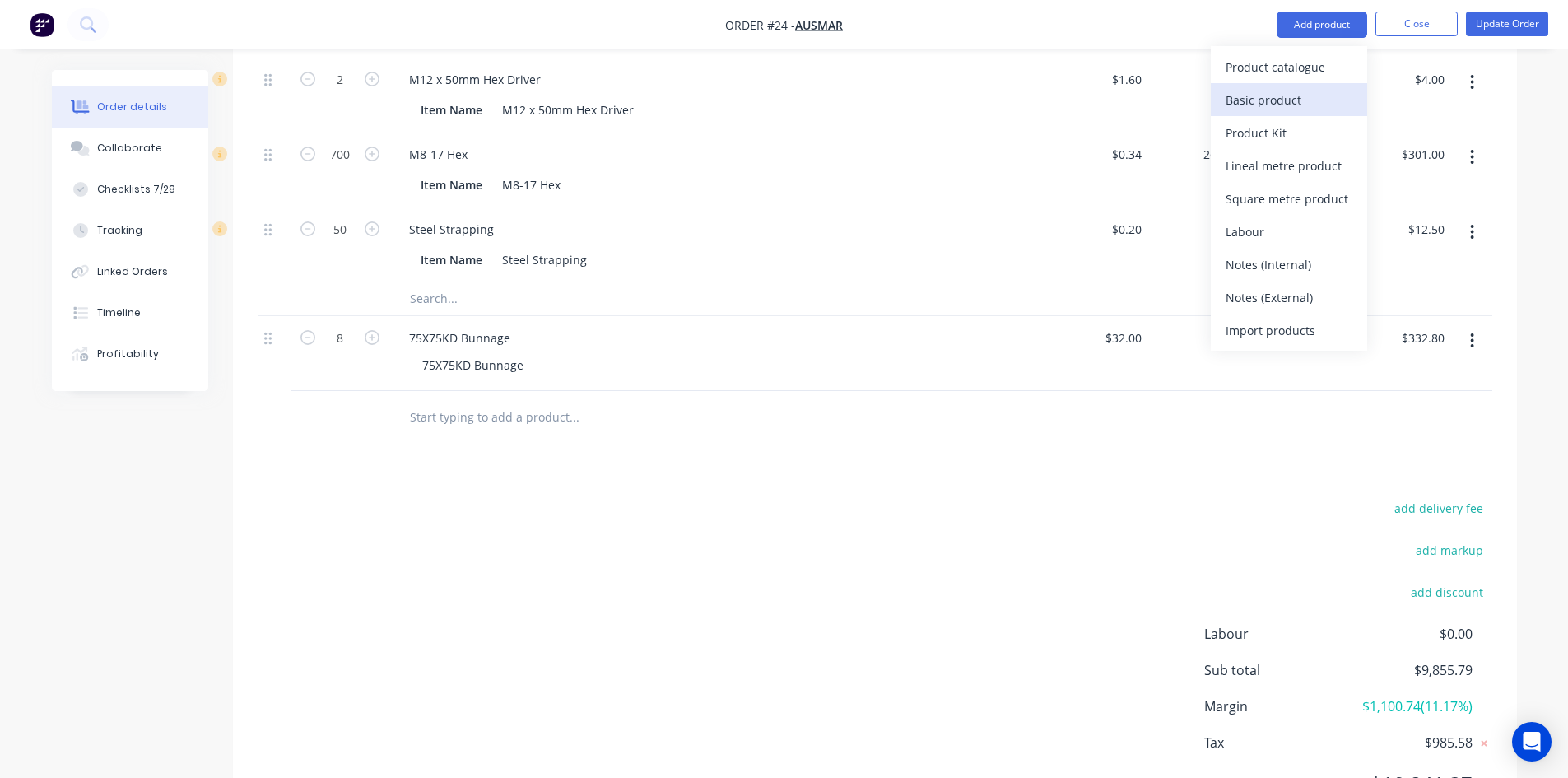
click at [1273, 93] on div "Basic product" at bounding box center [1289, 100] width 126 height 24
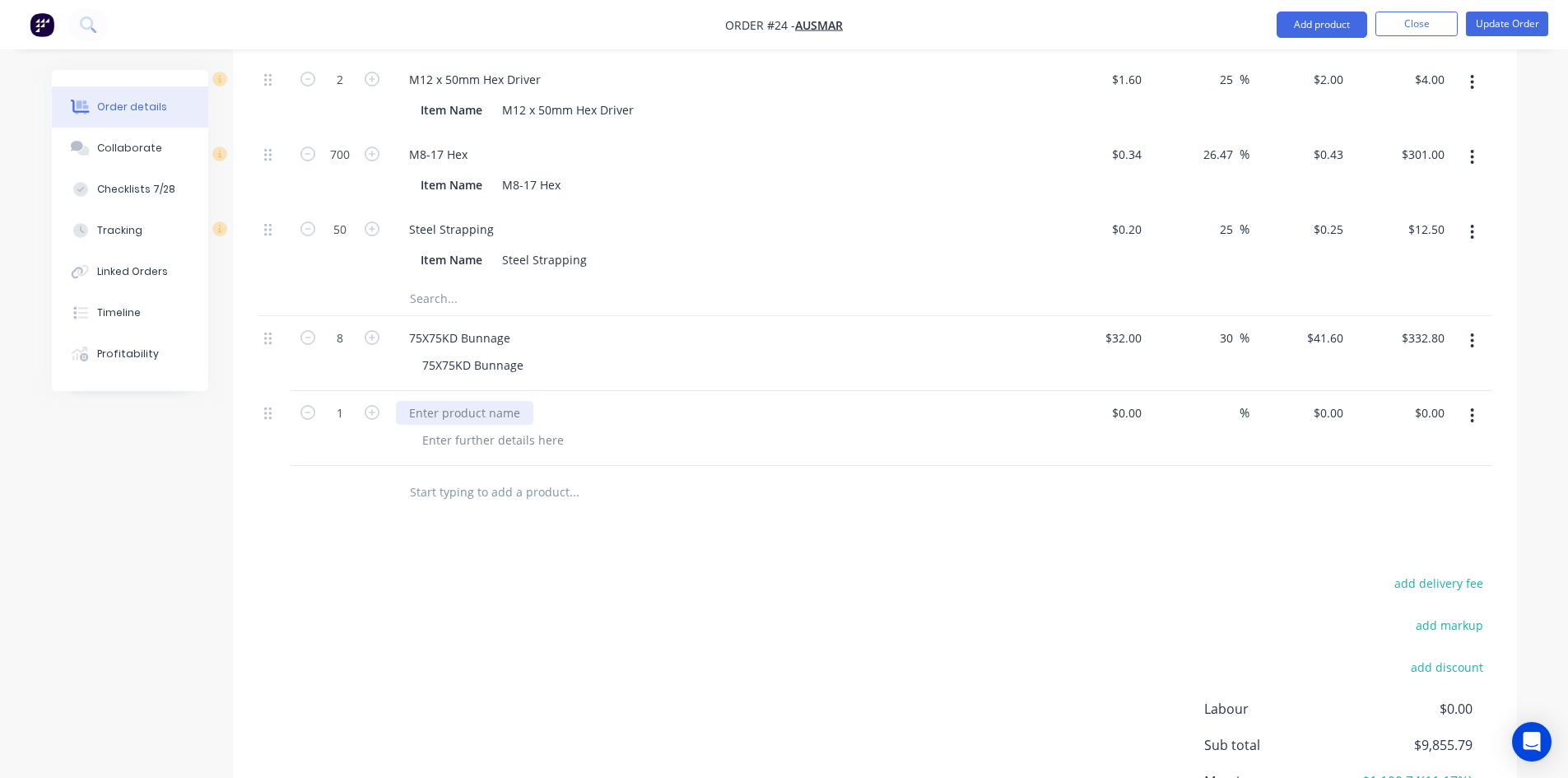
click at [427, 401] on div at bounding box center [464, 413] width 138 height 24
paste div
click at [430, 428] on div at bounding box center [493, 440] width 168 height 24
click at [457, 428] on div at bounding box center [493, 440] width 168 height 24
paste div
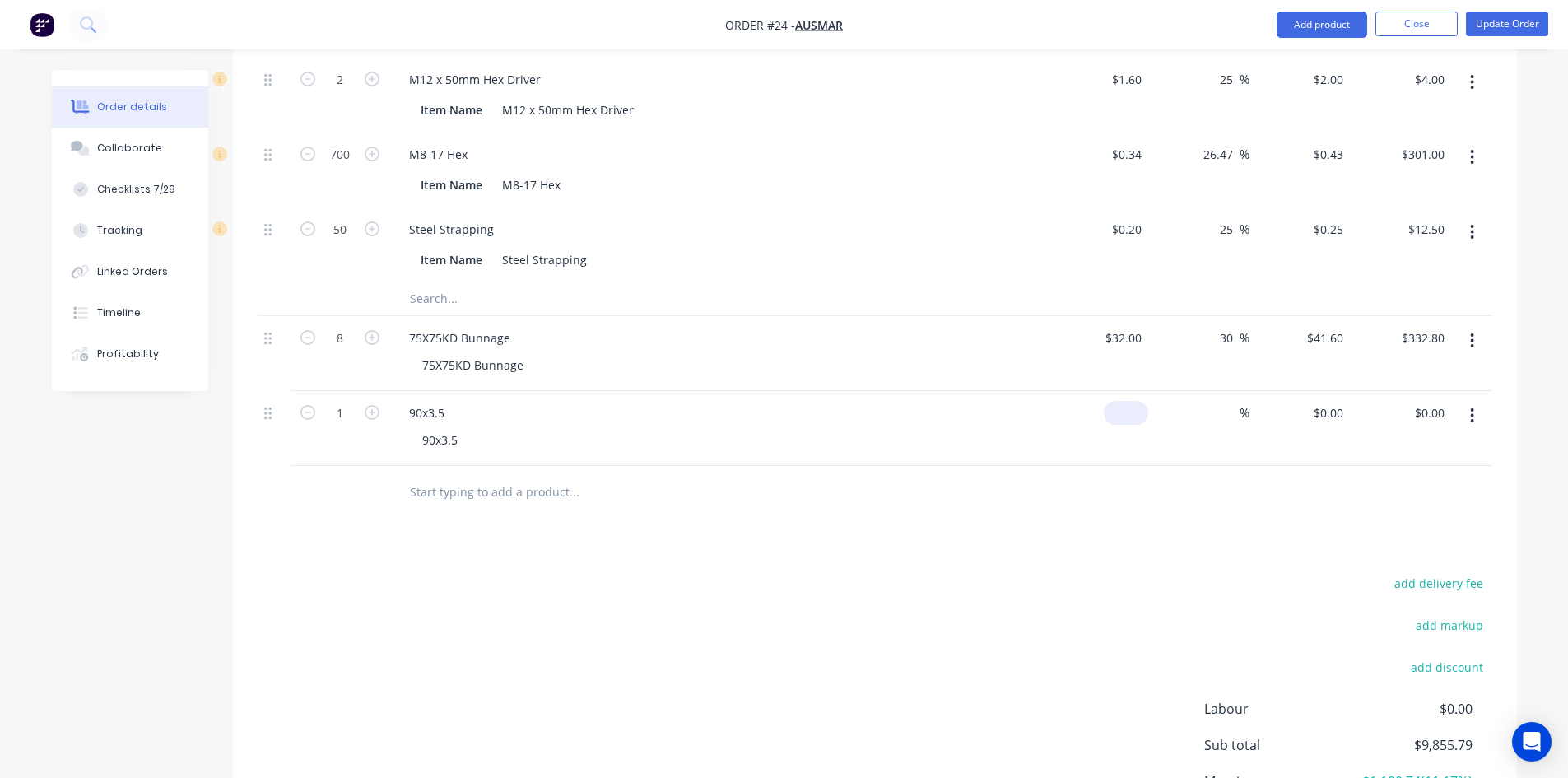
click at [1115, 391] on div "$0.00" at bounding box center [1098, 428] width 101 height 75
type input "$1,496.55"
click at [1223, 401] on input at bounding box center [1230, 413] width 19 height 24
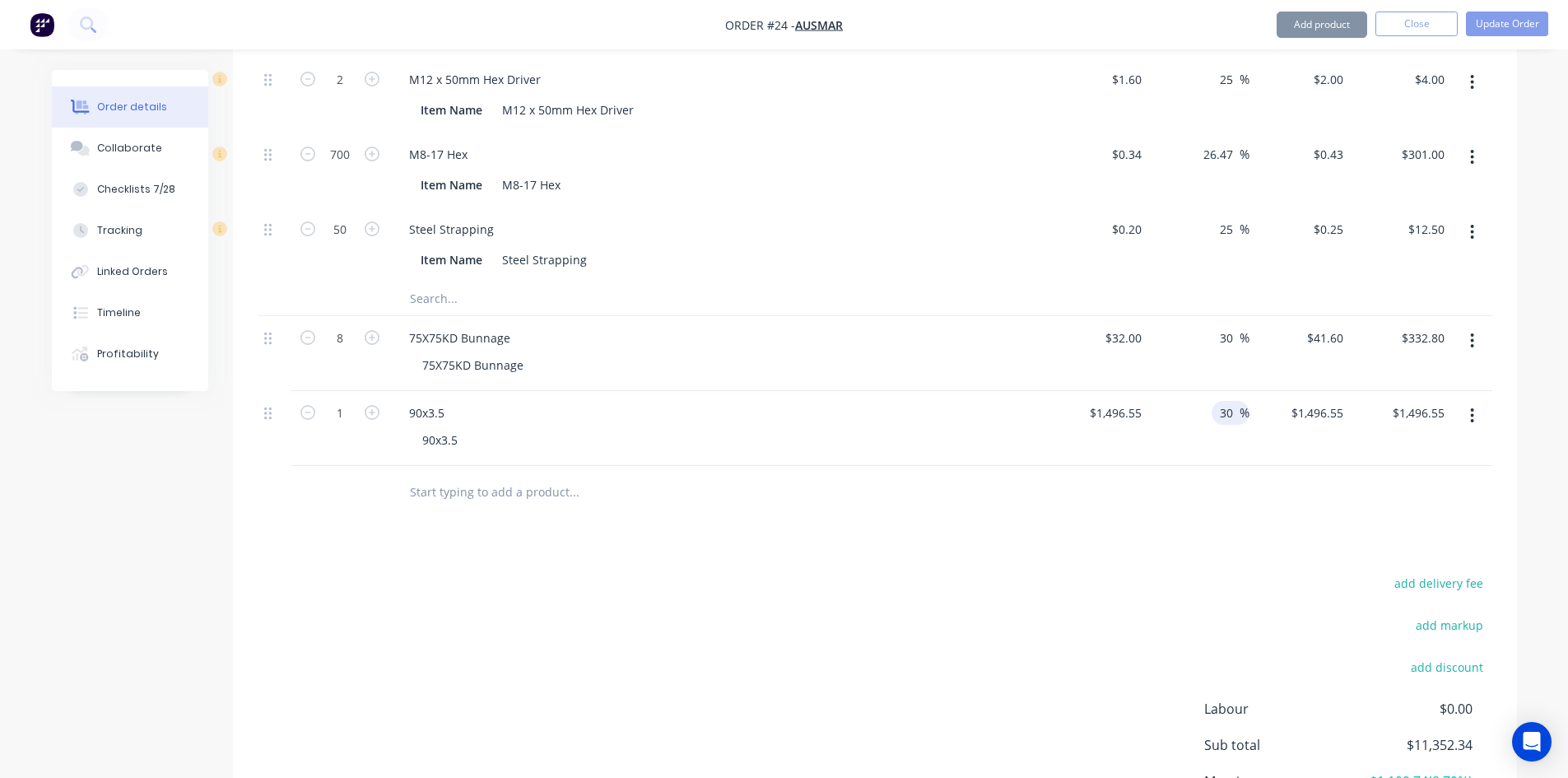
type input "30"
type input "$1,945.515"
type input "$1,945.52"
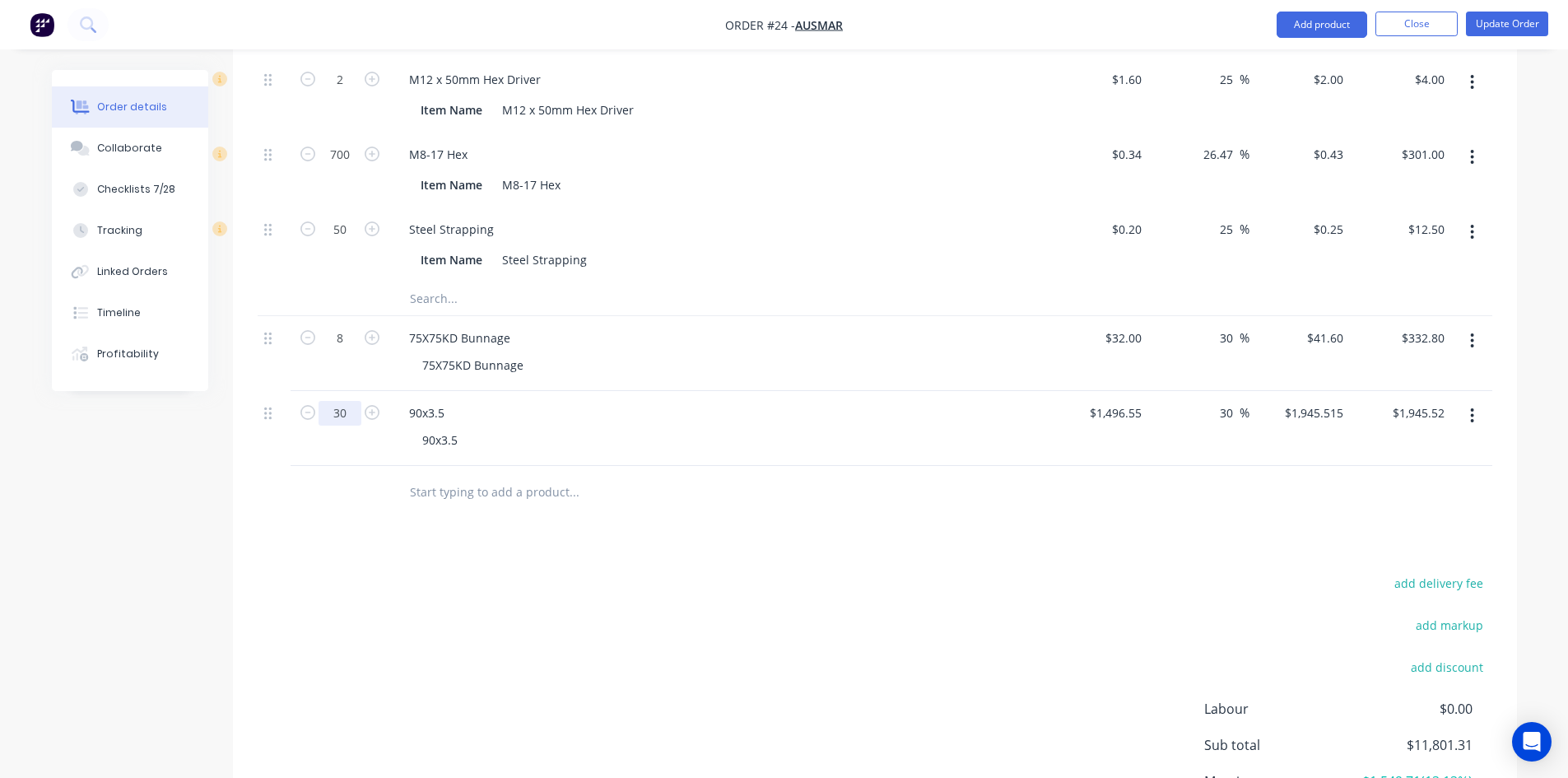
type input "30"
type input "$58,365.45"
click at [366, 466] on div at bounding box center [340, 493] width 99 height 54
type input "1"
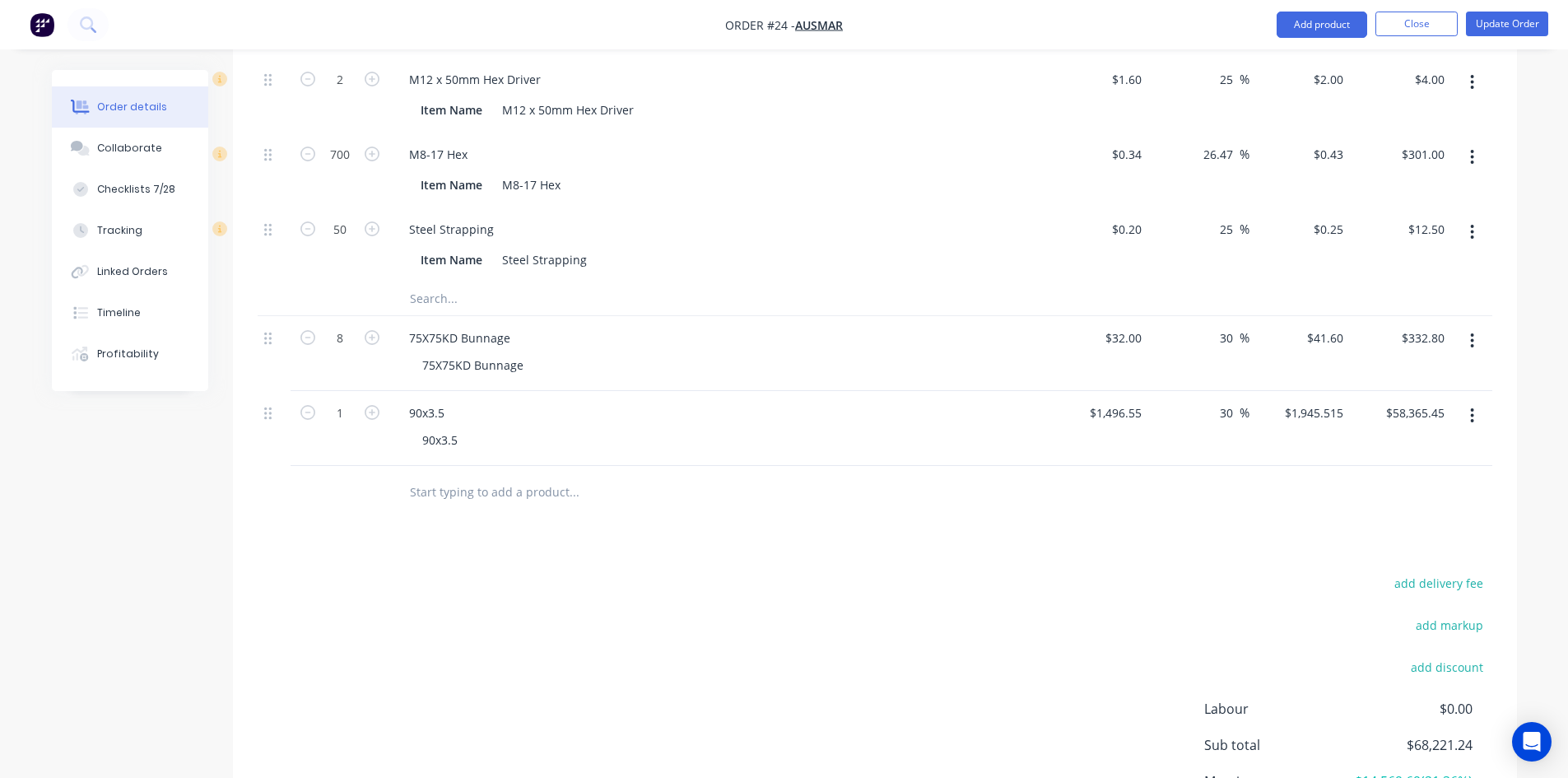
type input "$1,945.52"
click at [1338, 28] on button "Add product" at bounding box center [1322, 24] width 91 height 26
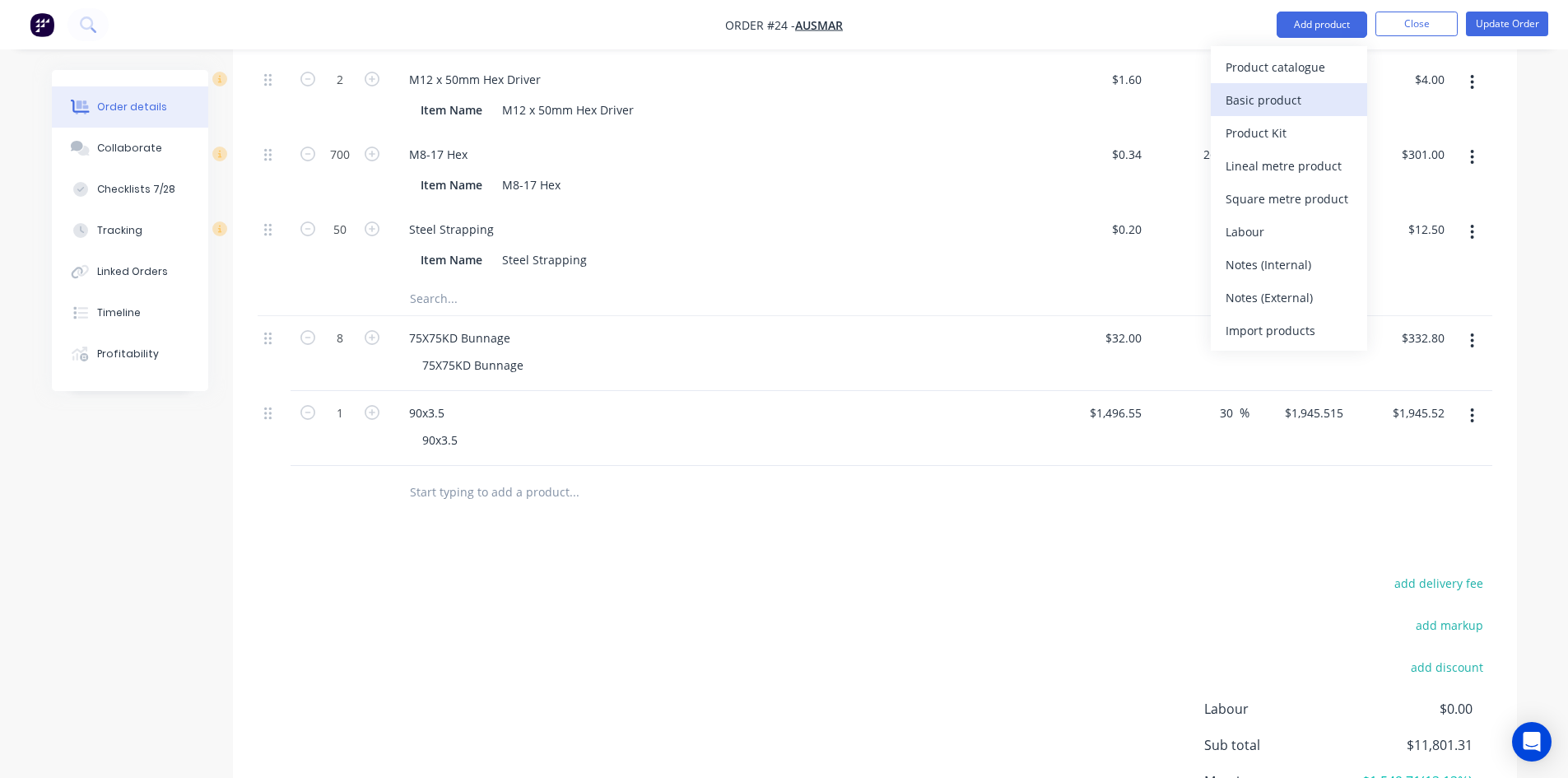
click at [1247, 110] on div "Basic product" at bounding box center [1289, 100] width 126 height 24
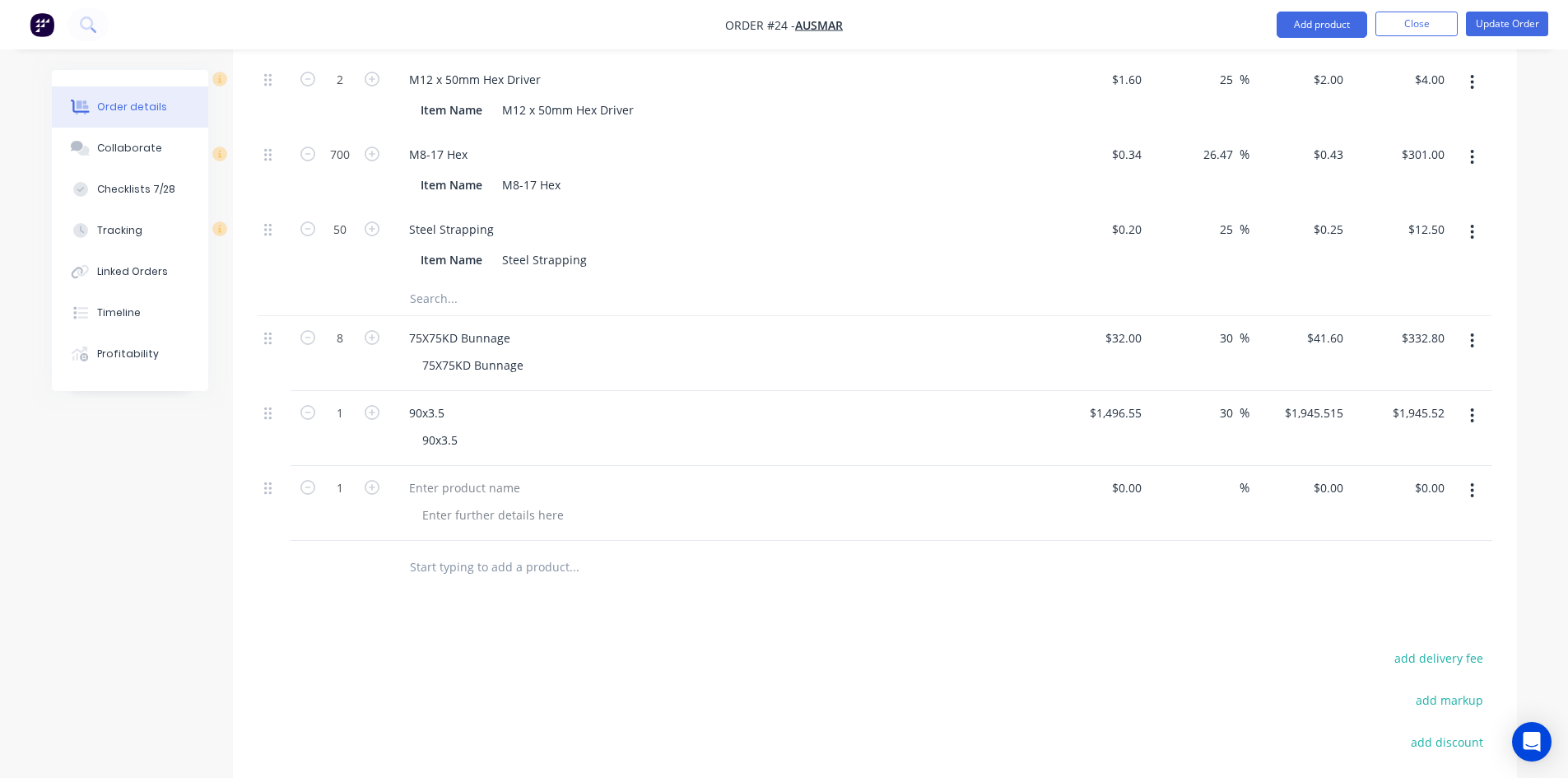
click at [425, 466] on div at bounding box center [718, 503] width 658 height 75
click at [432, 476] on div at bounding box center [464, 488] width 138 height 24
click at [439, 476] on div at bounding box center [464, 488] width 138 height 24
paste div
click at [456, 503] on div at bounding box center [493, 515] width 168 height 24
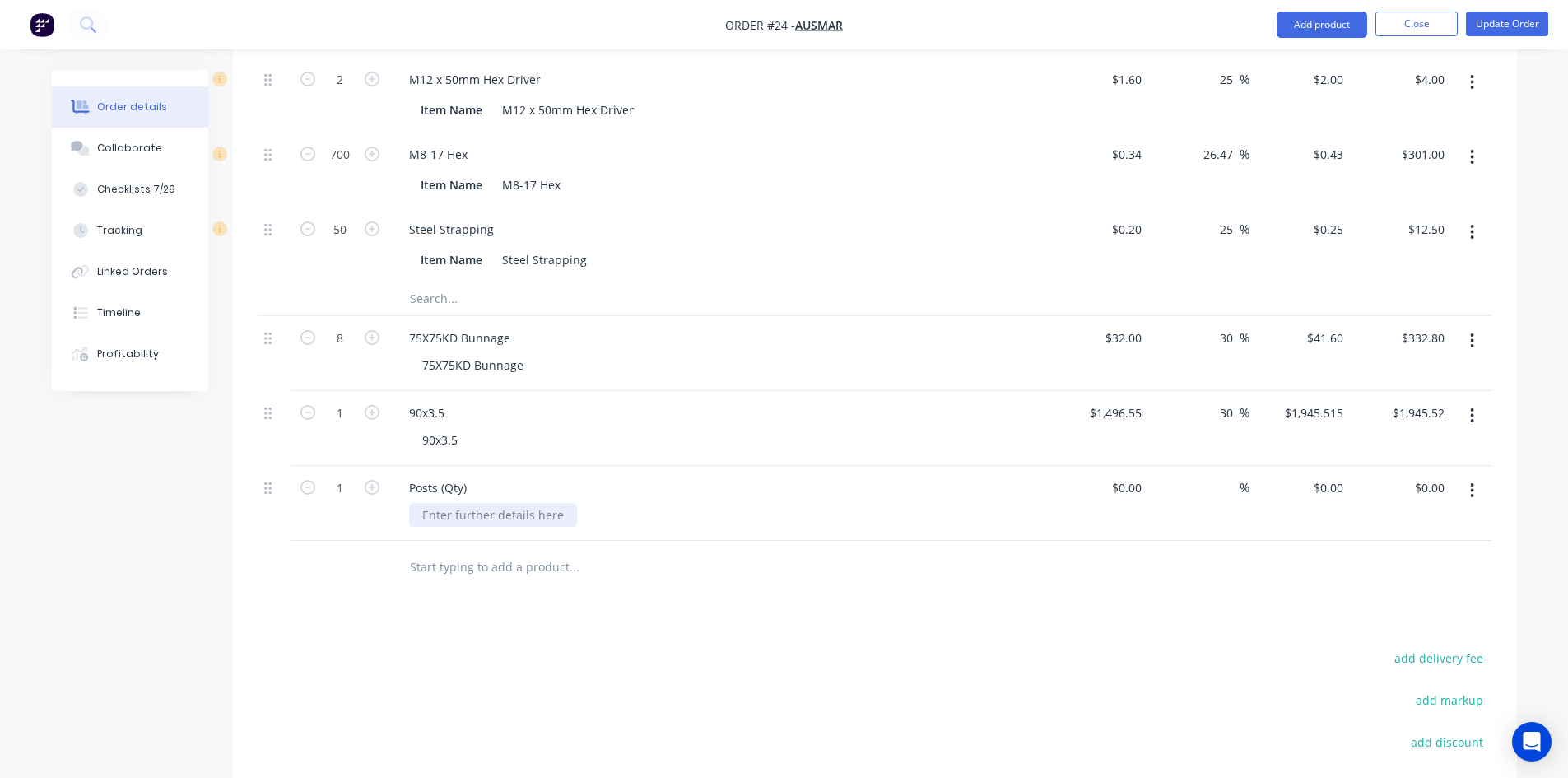
click at [456, 503] on div at bounding box center [493, 515] width 168 height 24
paste div
click at [1131, 476] on input at bounding box center [1139, 488] width 19 height 24
type input "$1,377.00"
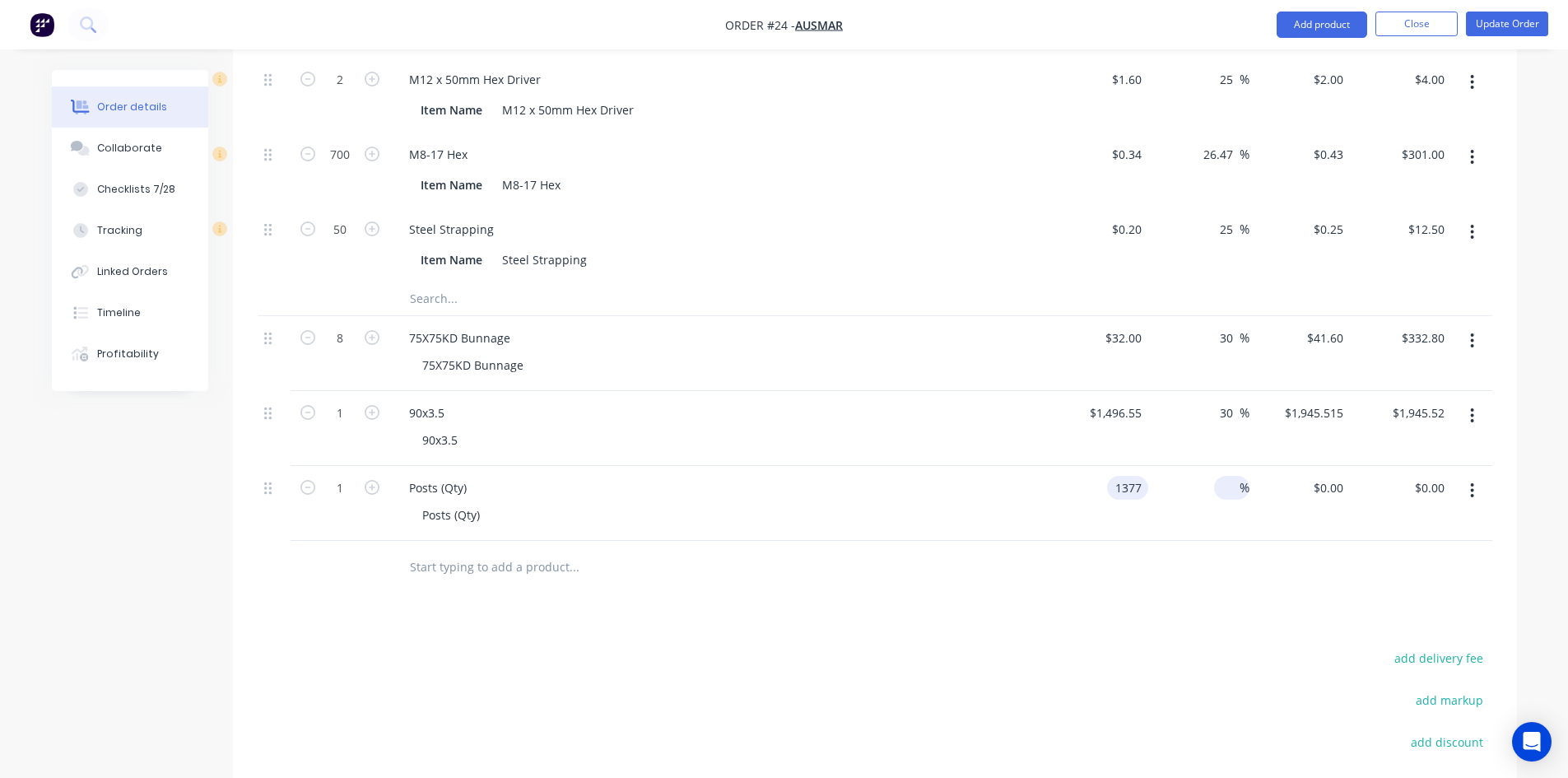
type input "$1,377.00"
click at [1230, 476] on input at bounding box center [1230, 488] width 19 height 24
type input "30"
type input "$1,790.10"
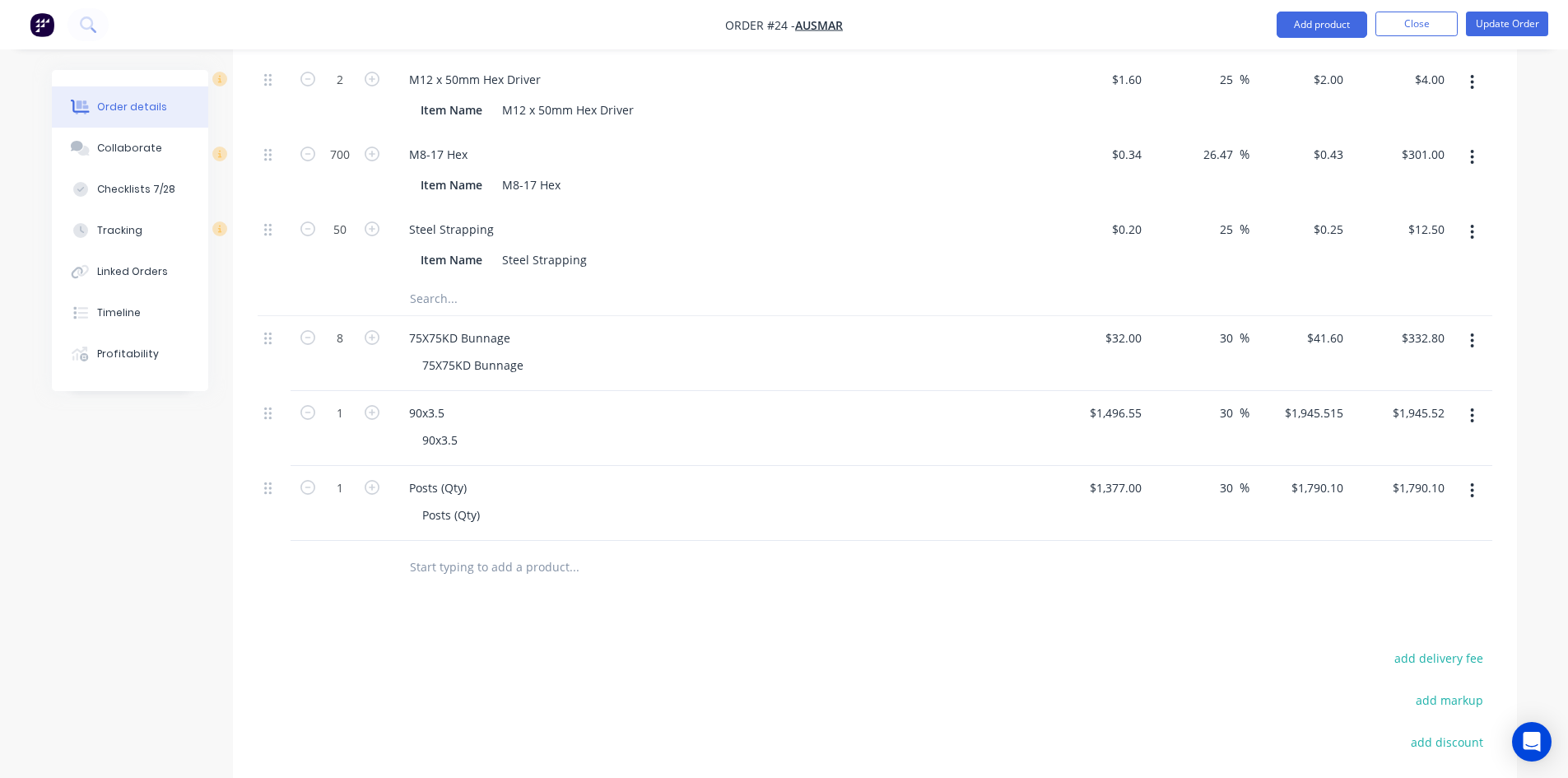
click at [1306, 12] on button "Add product" at bounding box center [1322, 24] width 91 height 26
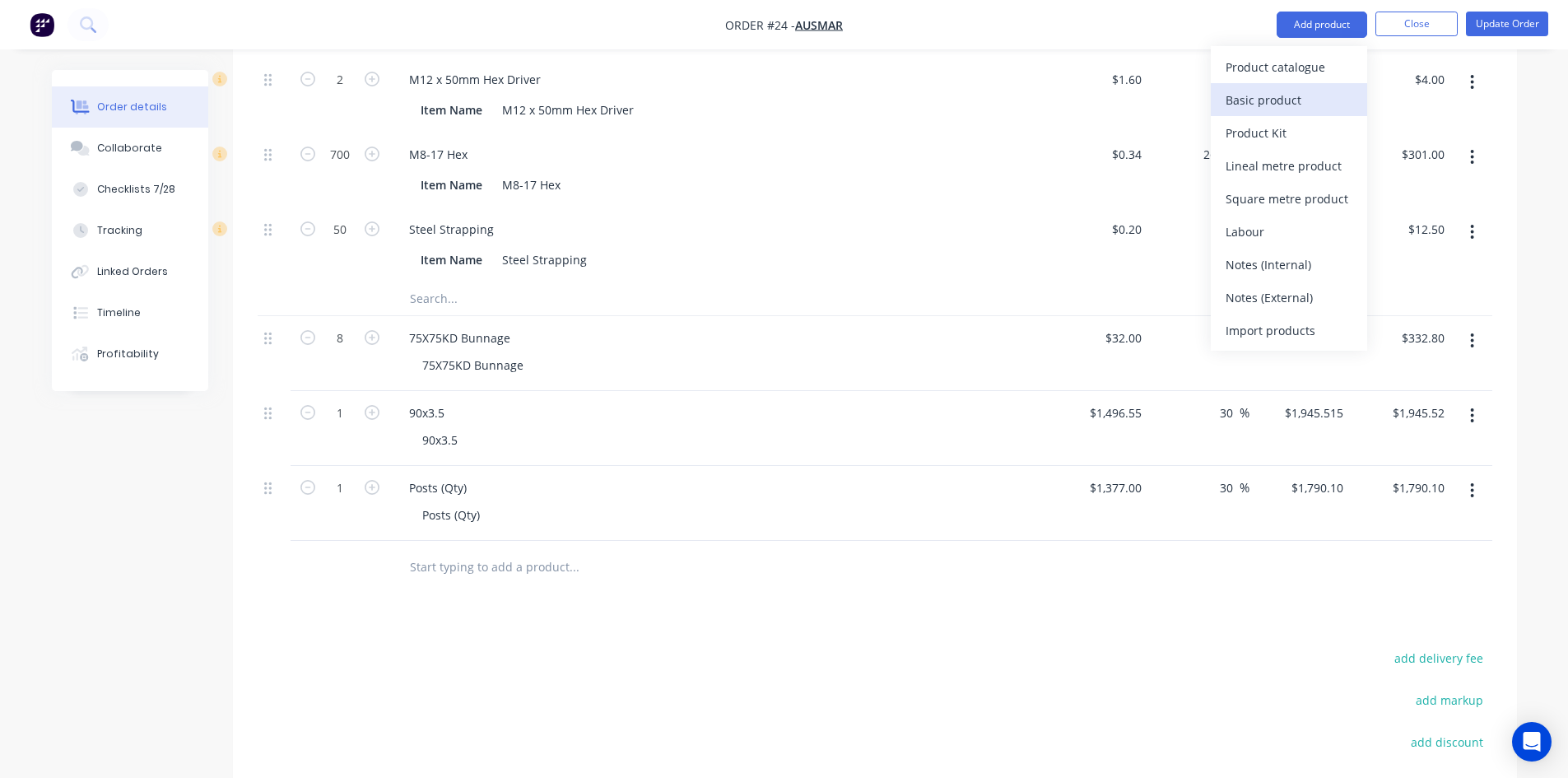
click at [1292, 95] on div "Basic product" at bounding box center [1289, 100] width 126 height 24
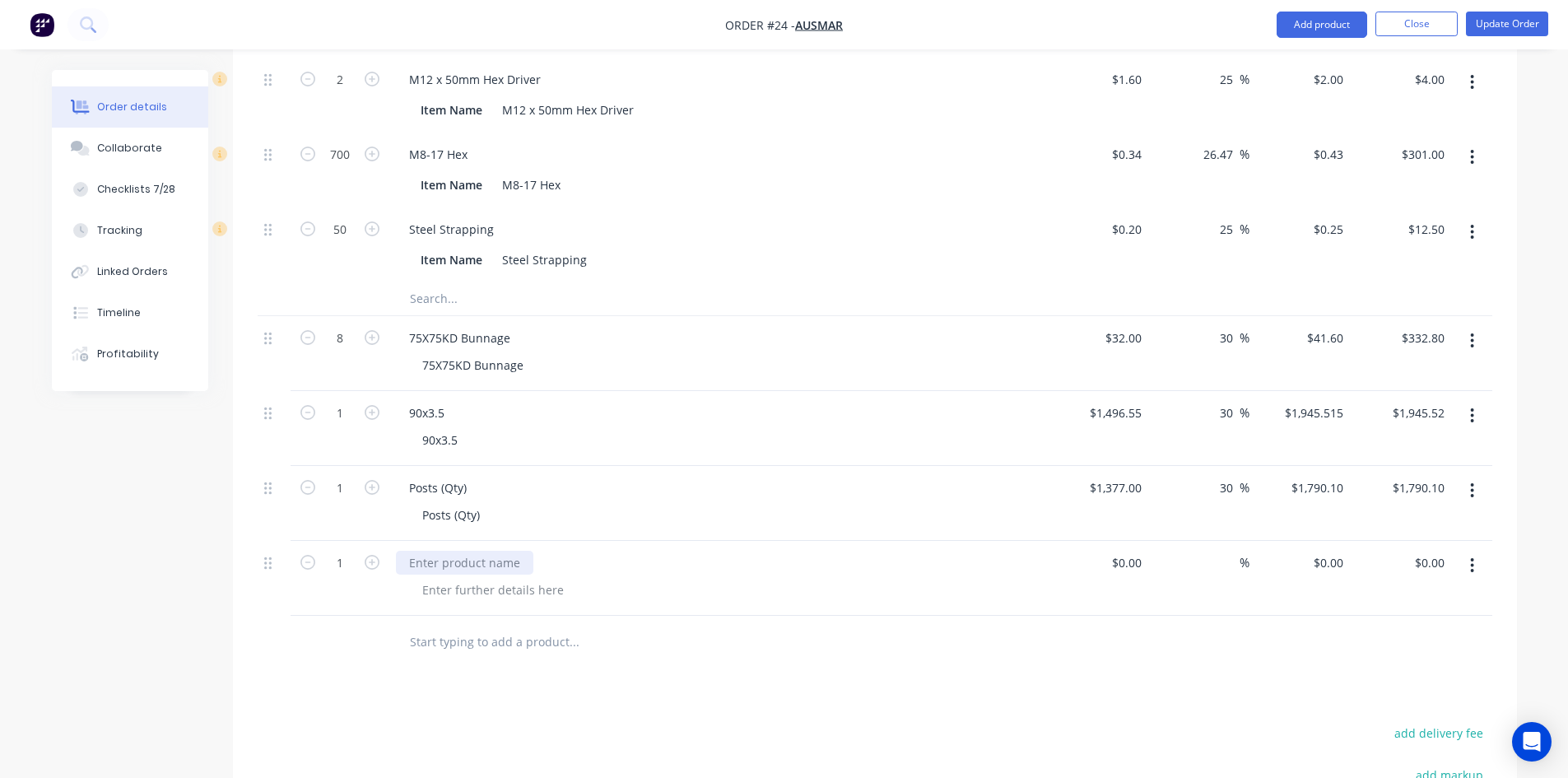
click at [468, 551] on div at bounding box center [464, 563] width 138 height 24
paste div
click at [503, 578] on div at bounding box center [493, 590] width 168 height 24
click at [504, 578] on div at bounding box center [493, 590] width 168 height 24
click at [516, 578] on div at bounding box center [493, 590] width 168 height 24
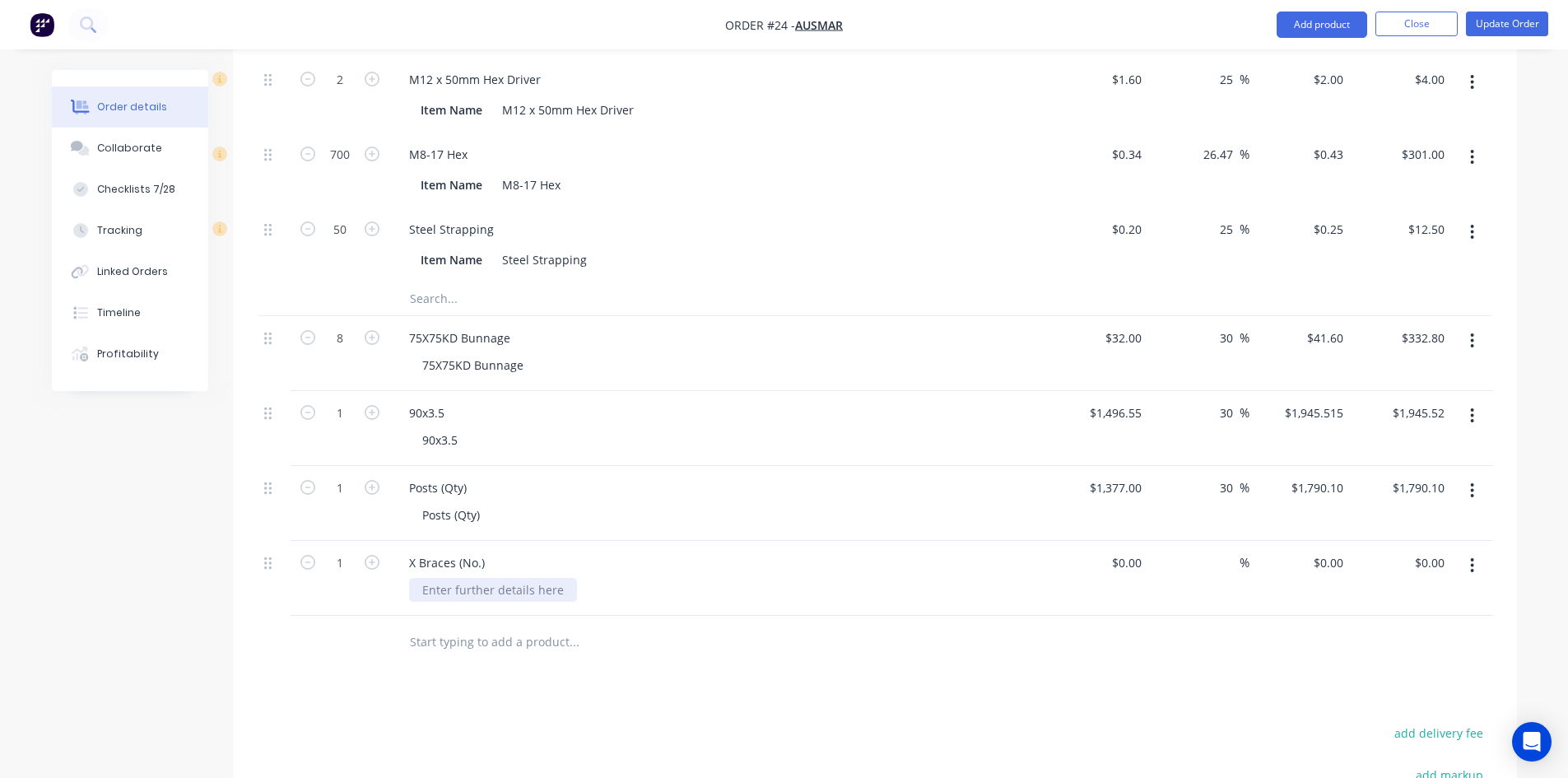
click at [462, 578] on div at bounding box center [493, 590] width 168 height 24
paste div
click at [1116, 541] on div "$0.00" at bounding box center [1098, 578] width 101 height 75
type input "$600.00"
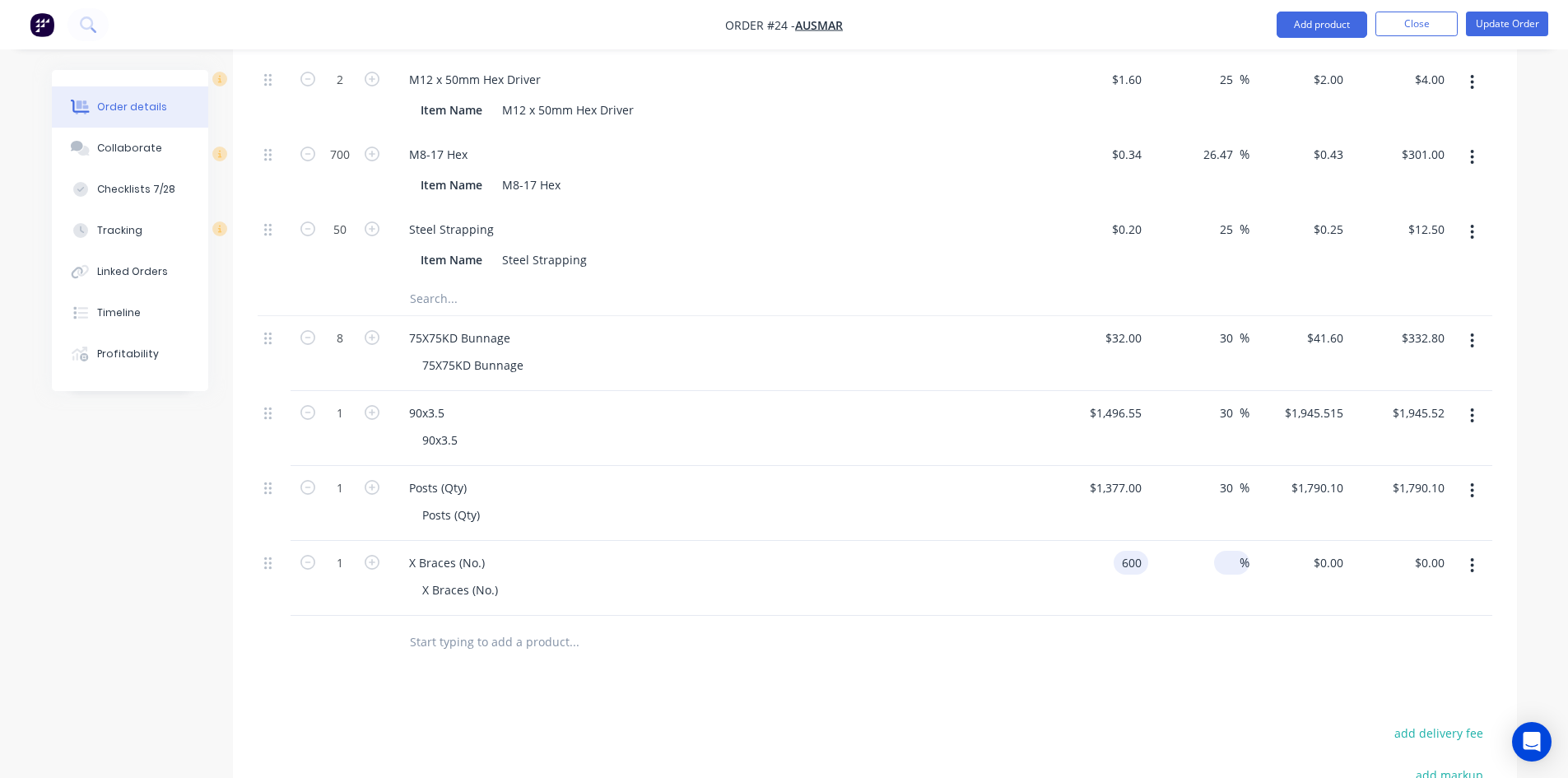
type input "$600.00"
click at [1234, 551] on input at bounding box center [1230, 563] width 19 height 24
type input "30"
type input "$780.00"
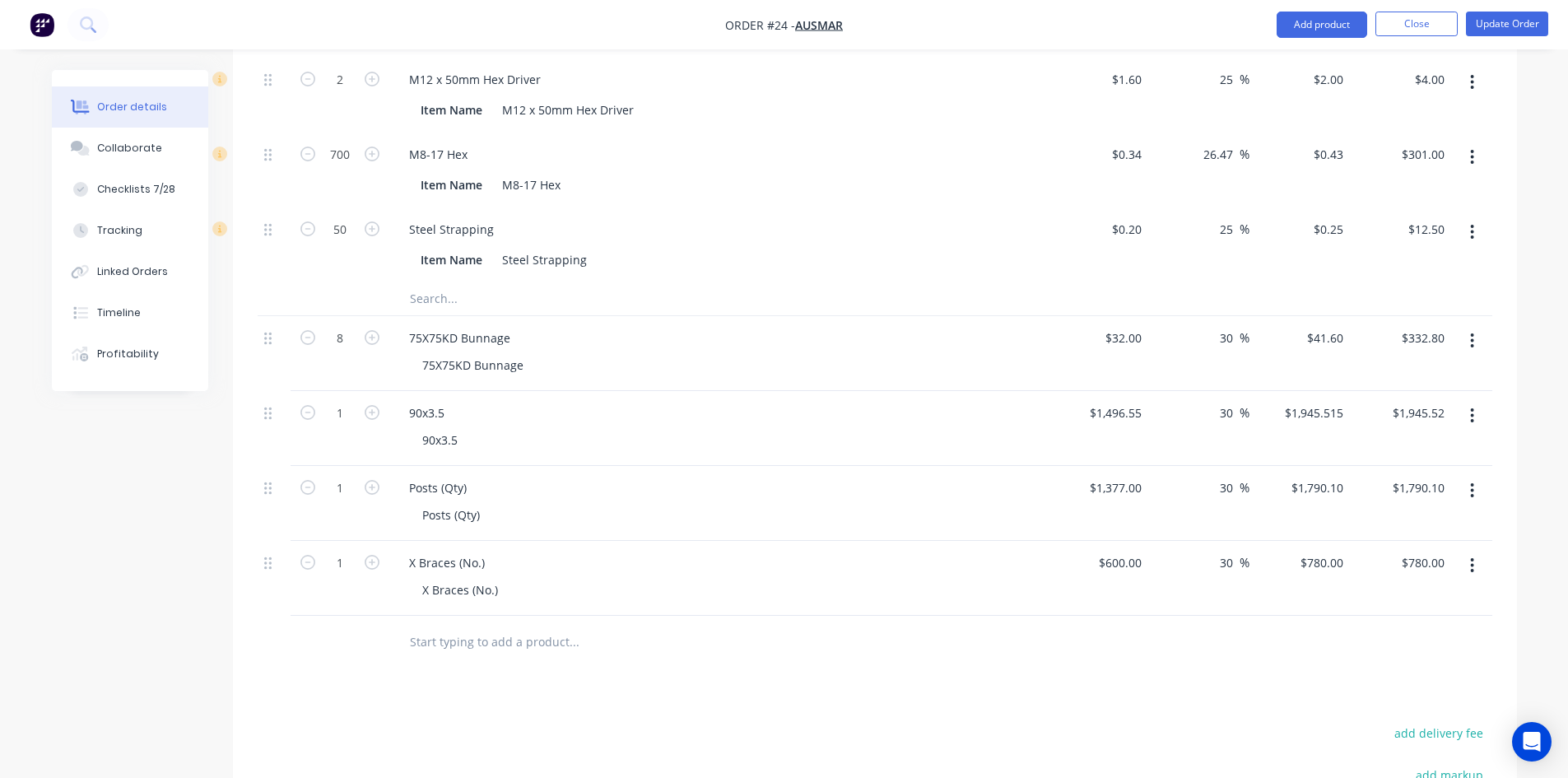
click at [1079, 616] on div at bounding box center [874, 643] width 1234 height 54
click at [1290, 20] on button "Add product" at bounding box center [1322, 24] width 91 height 26
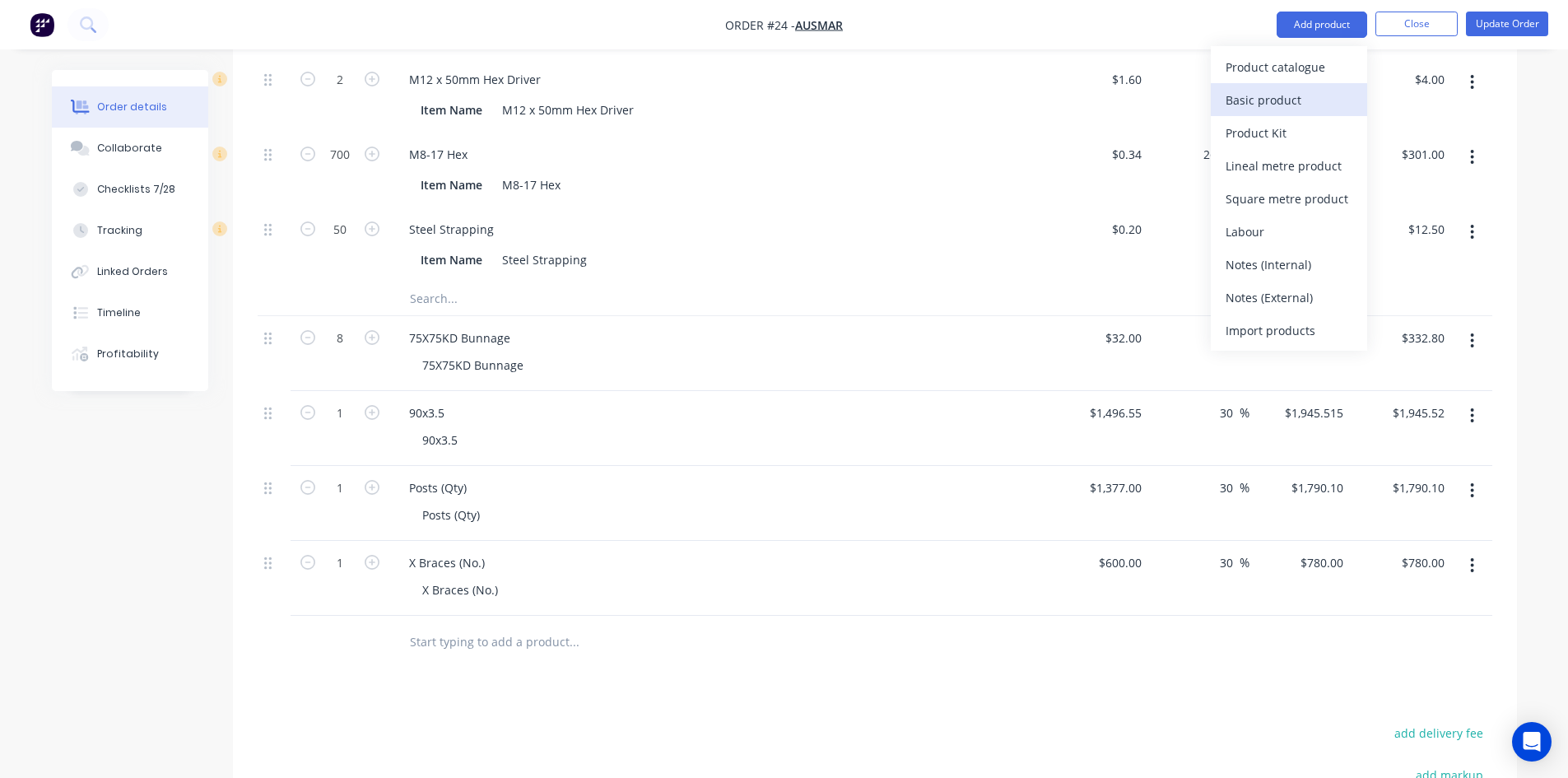
click at [1275, 107] on div "Basic product" at bounding box center [1289, 100] width 126 height 24
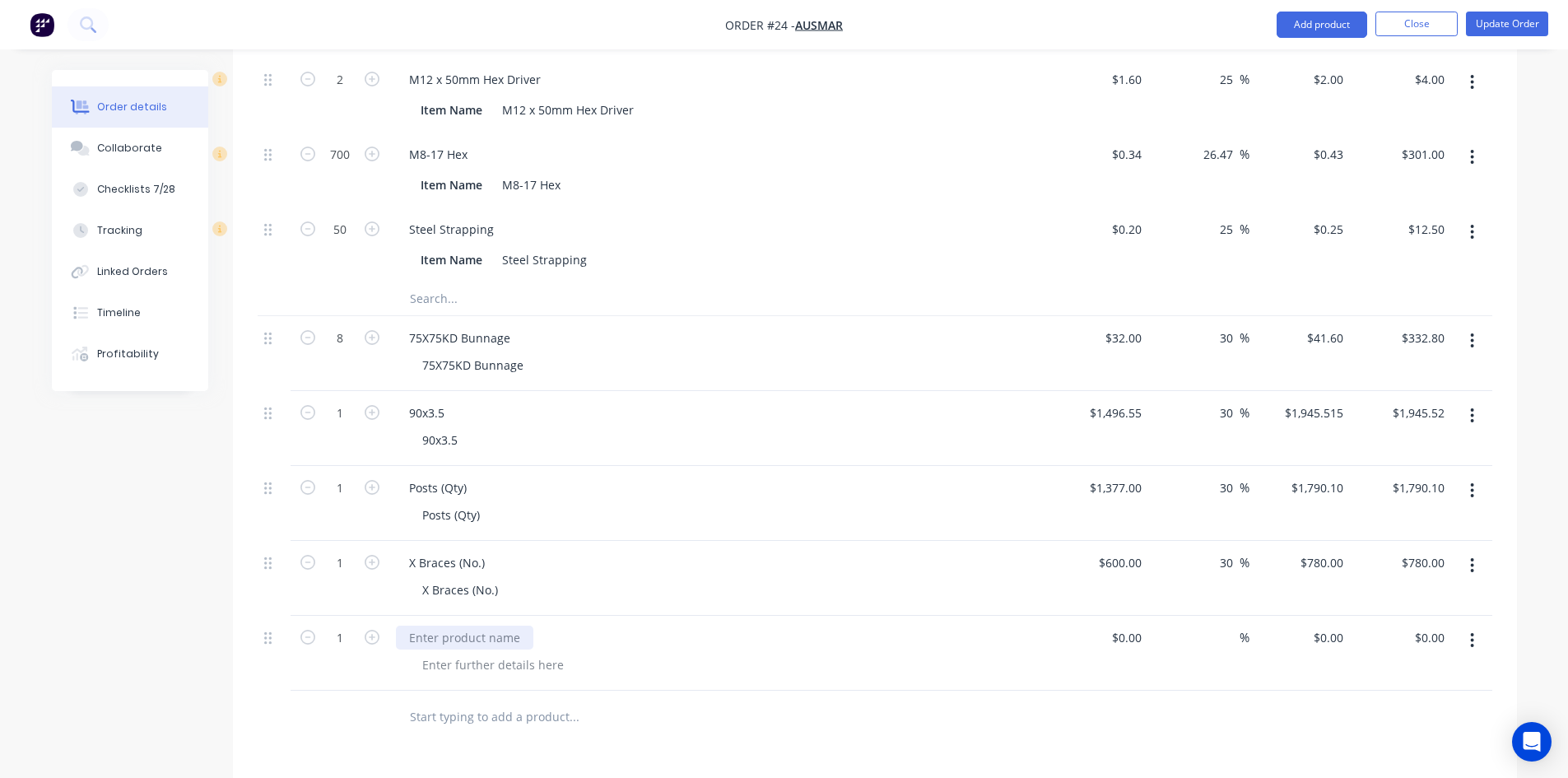
click at [437, 626] on div at bounding box center [464, 638] width 138 height 24
paste div
click at [280, 690] on div at bounding box center [274, 717] width 33 height 54
click at [450, 652] on div at bounding box center [493, 665] width 168 height 24
paste div
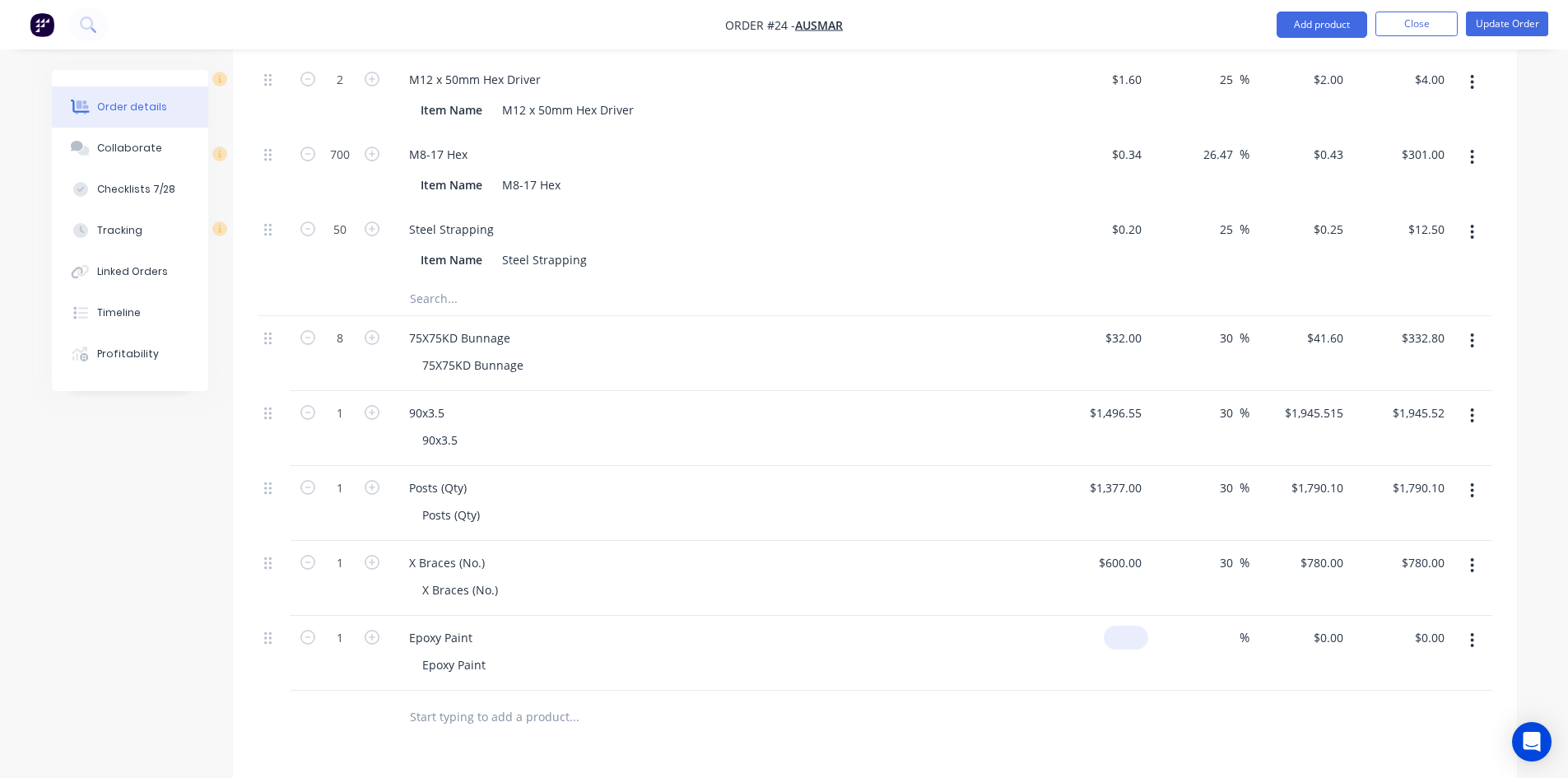
click at [1125, 626] on div "$0.00" at bounding box center [1125, 638] width 44 height 24
type input "$340.00"
click at [1234, 626] on input at bounding box center [1230, 638] width 19 height 24
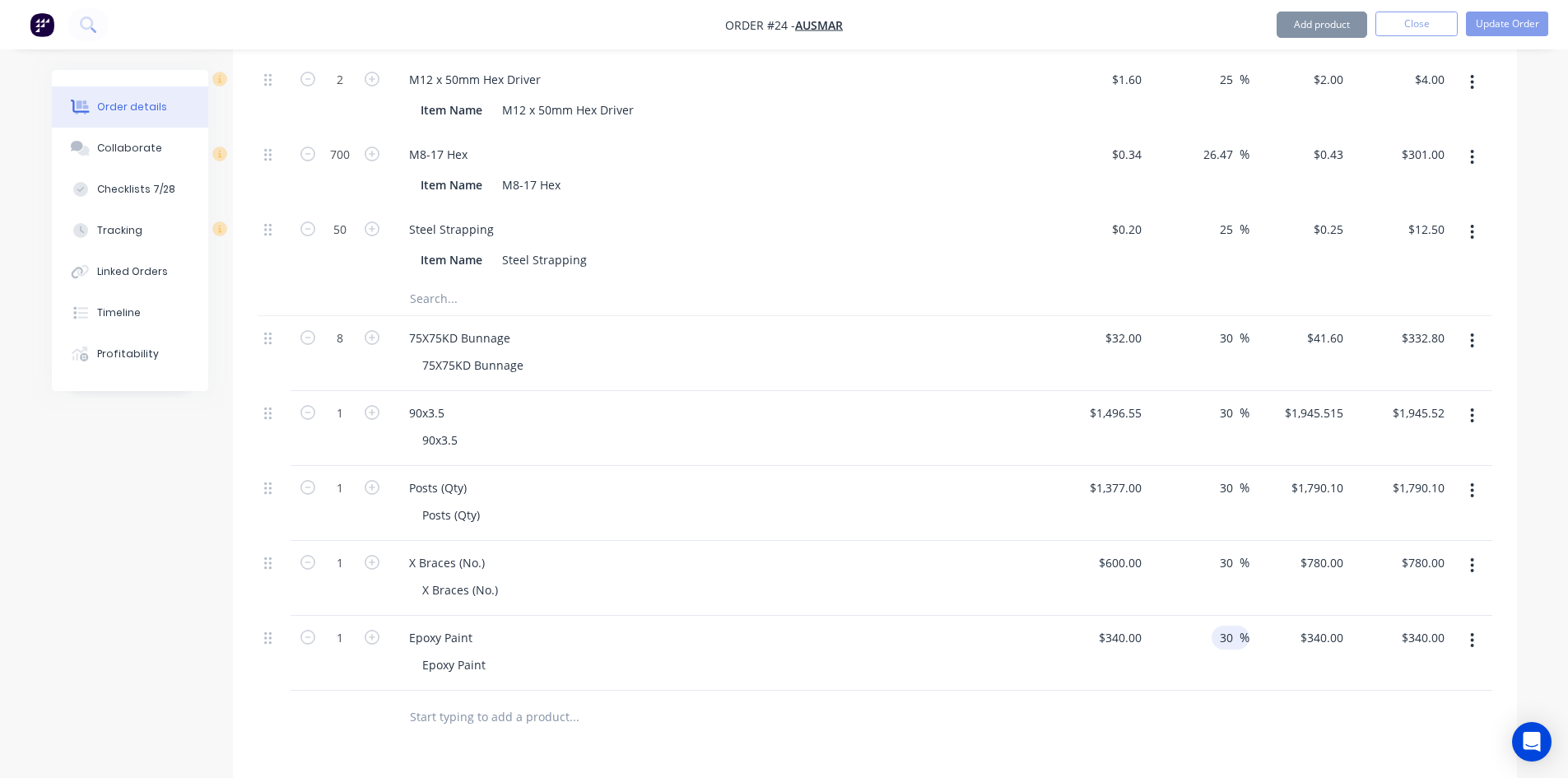
type input "30"
type input "$442.00"
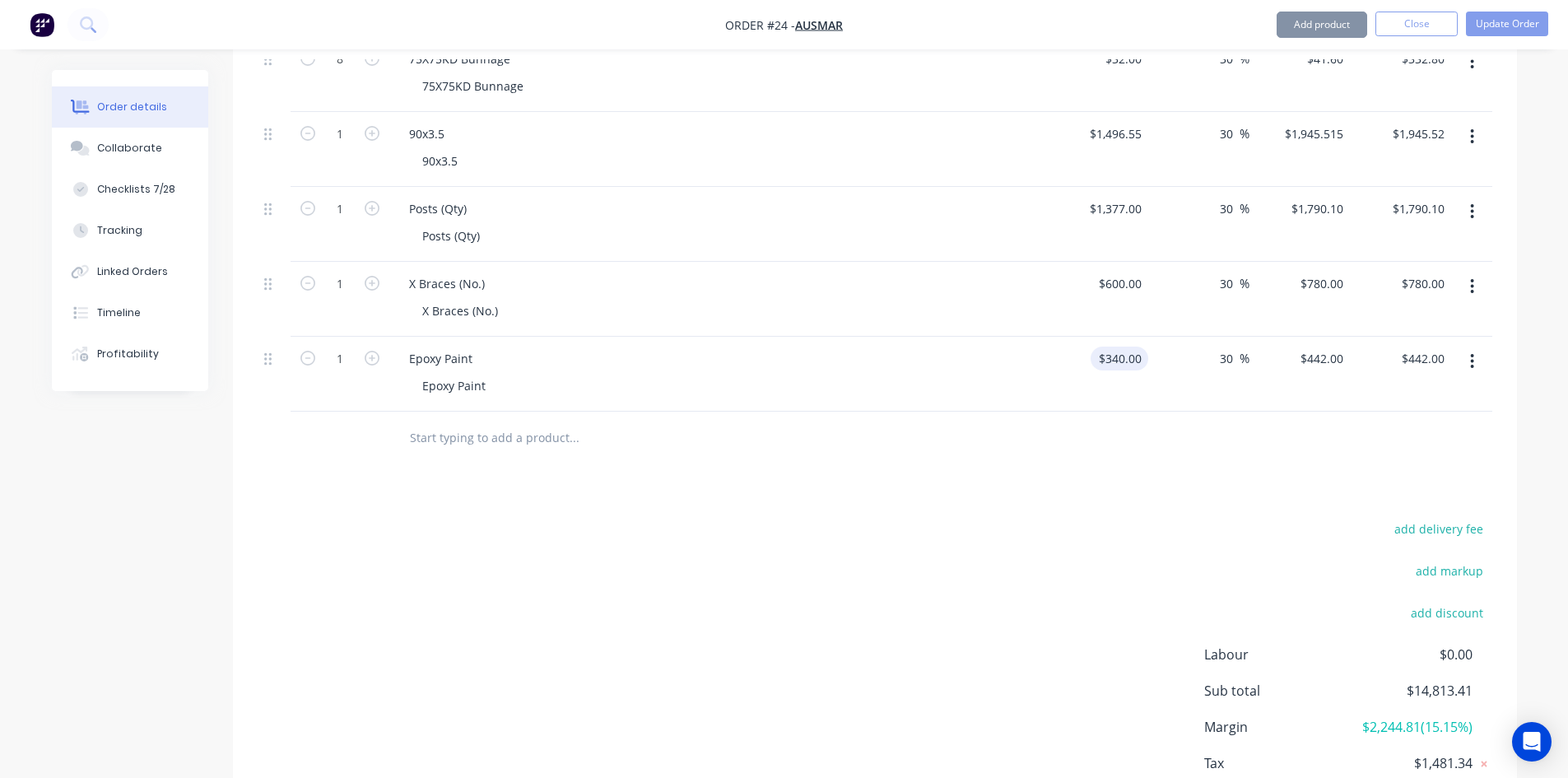
scroll to position [2696, 0]
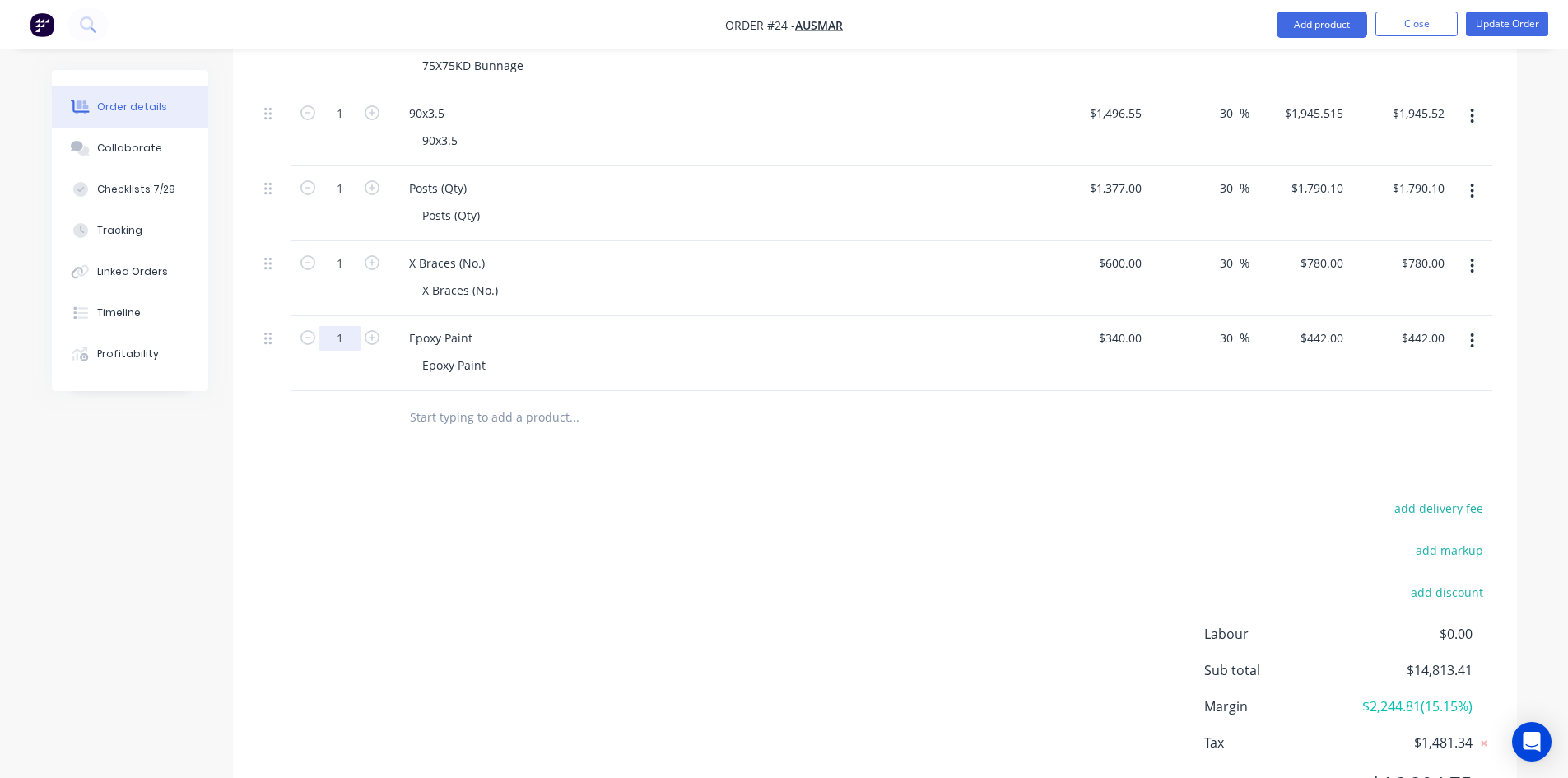
type input "17"
type input "$7,514.00"
click at [454, 391] on div at bounding box center [685, 418] width 593 height 54
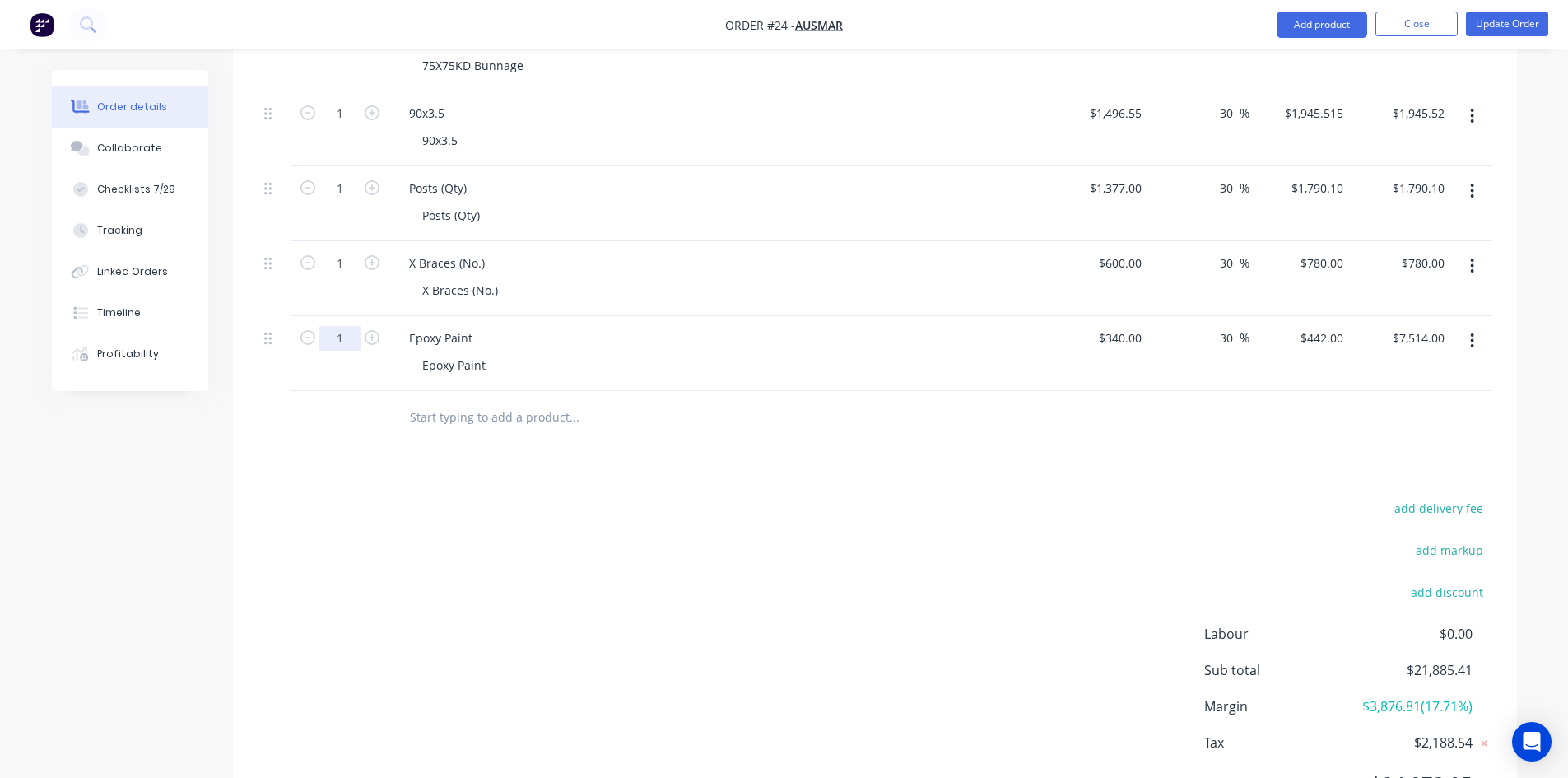
type input "1"
type input "$442.00"
click at [306, 497] on div "add delivery fee add markup add discount Labour $0.00 Sub total $14,813.41 Marg…" at bounding box center [874, 656] width 1234 height 318
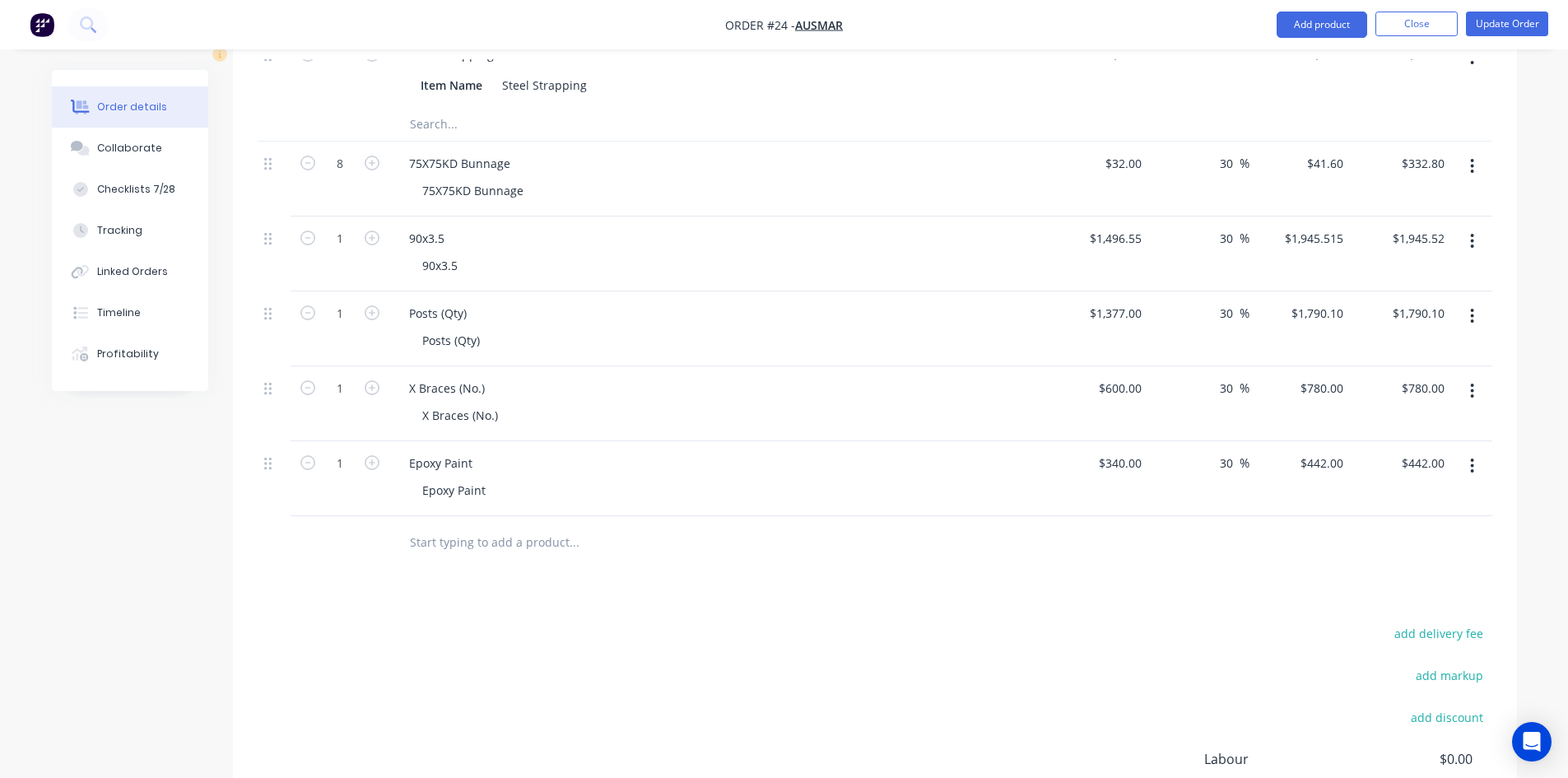
scroll to position [2532, 0]
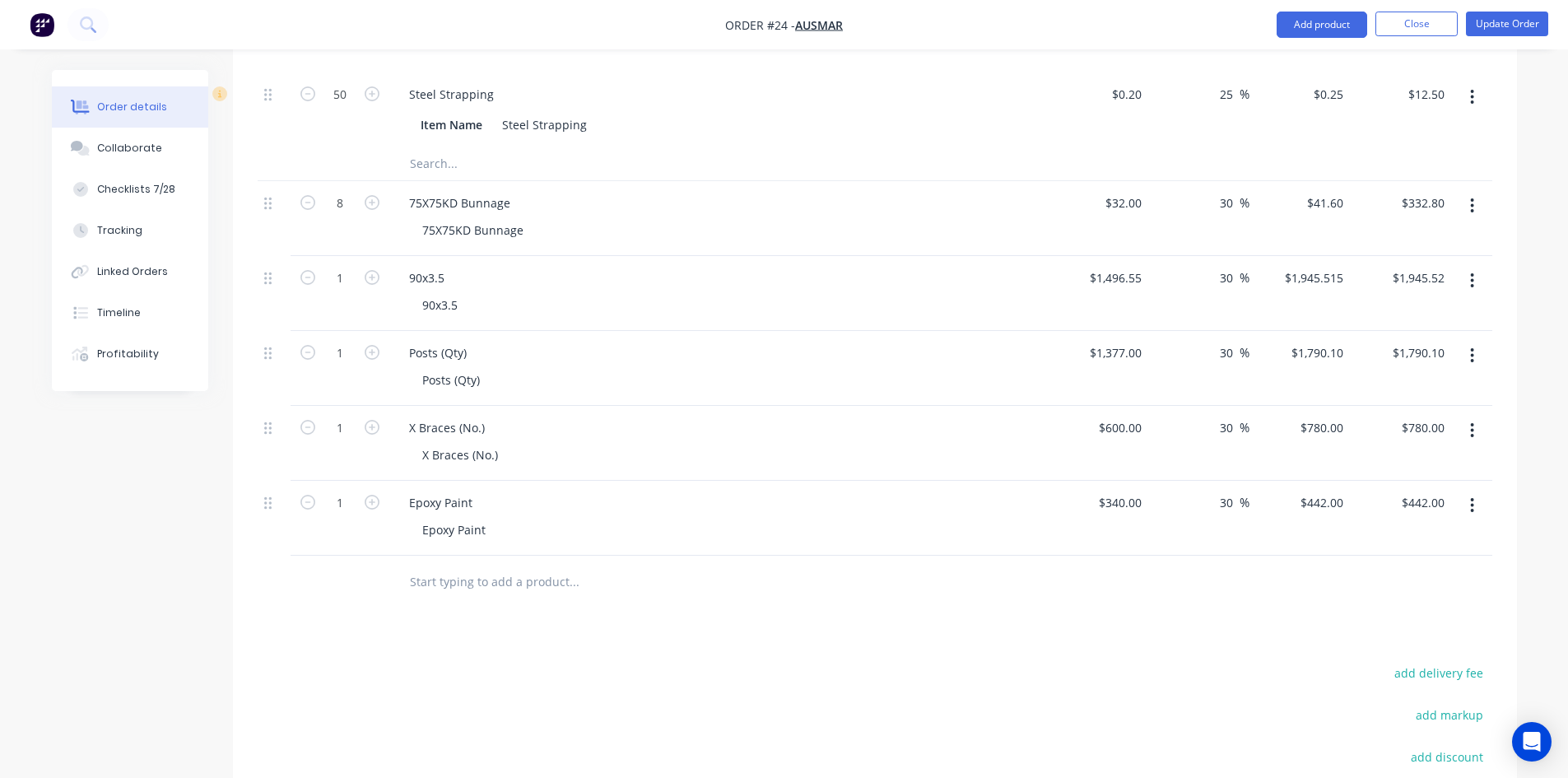
click at [1468, 266] on button "button" at bounding box center [1472, 281] width 39 height 29
click at [1393, 378] on div "Delete" at bounding box center [1414, 390] width 126 height 24
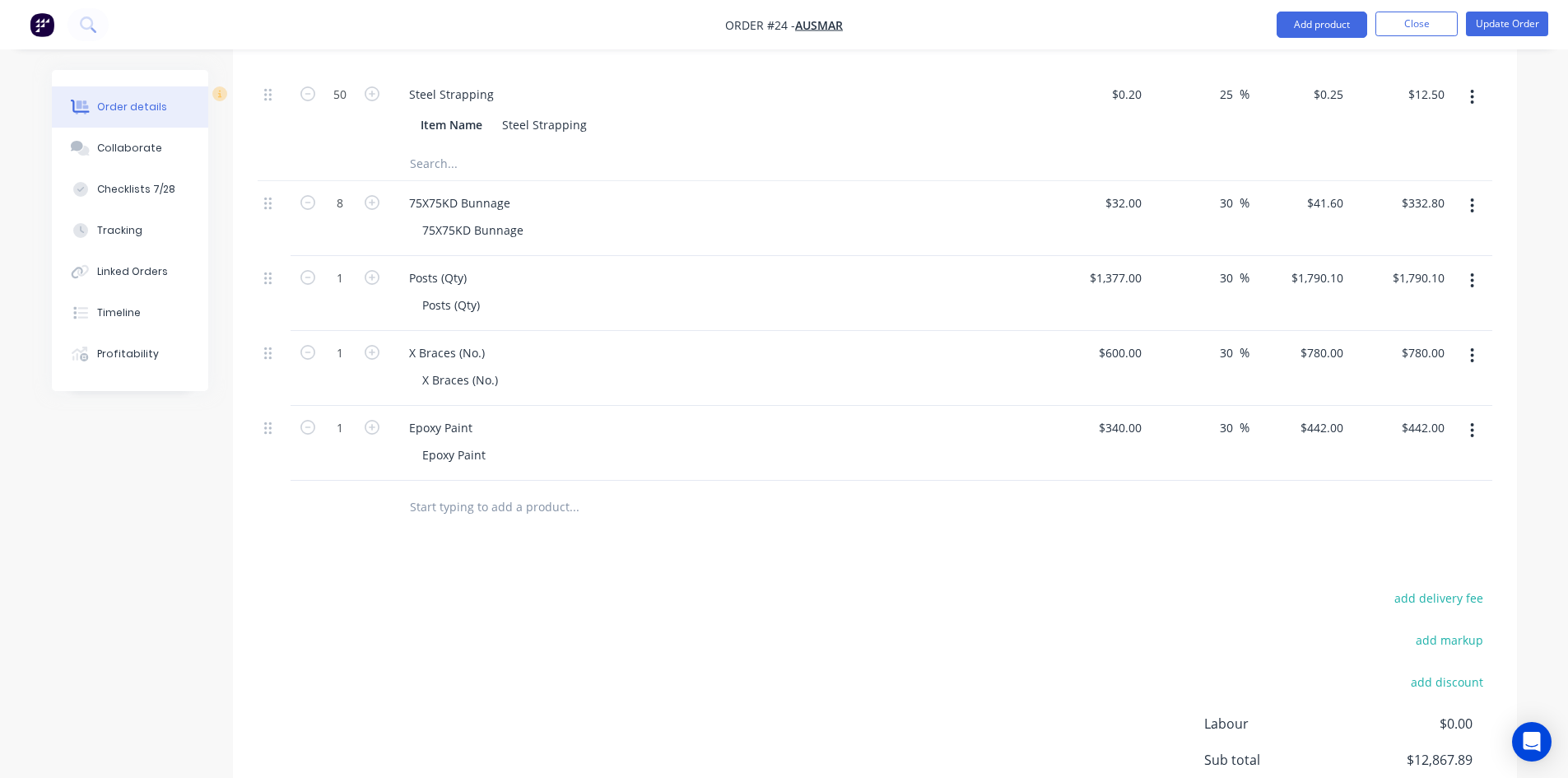
click at [1473, 272] on icon "button" at bounding box center [1472, 281] width 4 height 18
click at [1400, 373] on button "Delete" at bounding box center [1414, 389] width 157 height 33
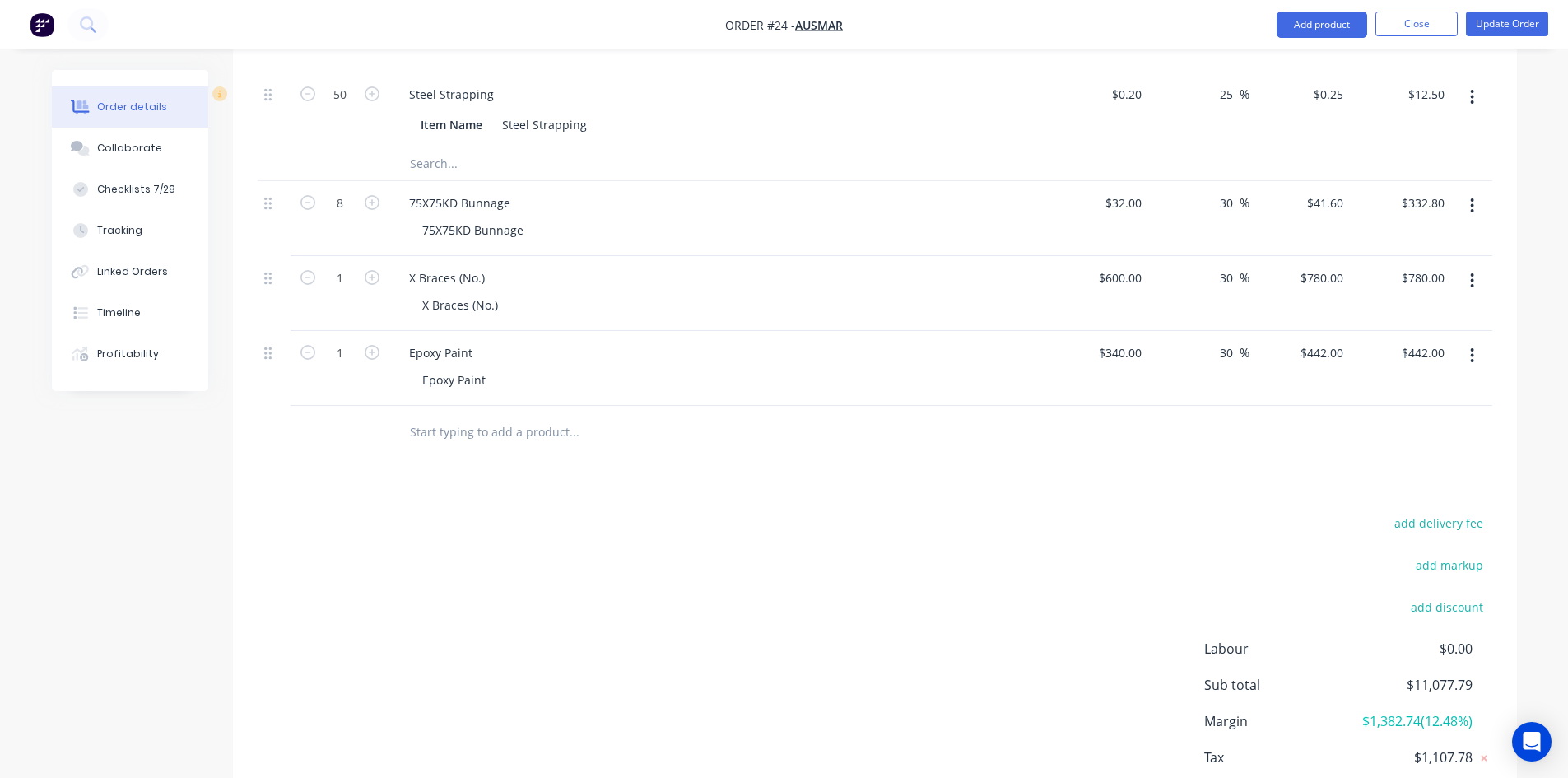
click at [1476, 266] on button "button" at bounding box center [1472, 281] width 39 height 29
click at [1429, 378] on div "Delete" at bounding box center [1414, 390] width 126 height 24
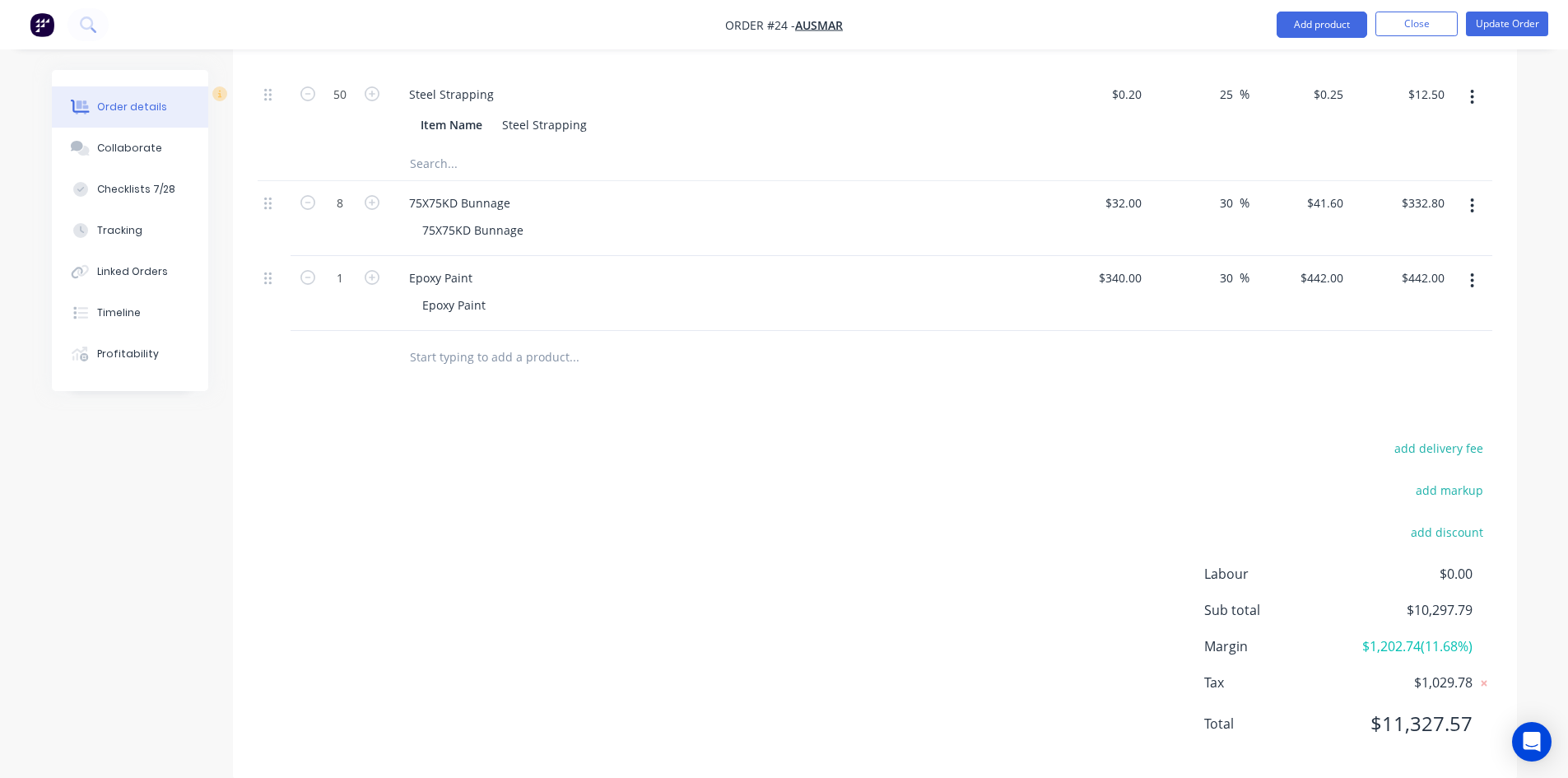
scroll to position [2471, 0]
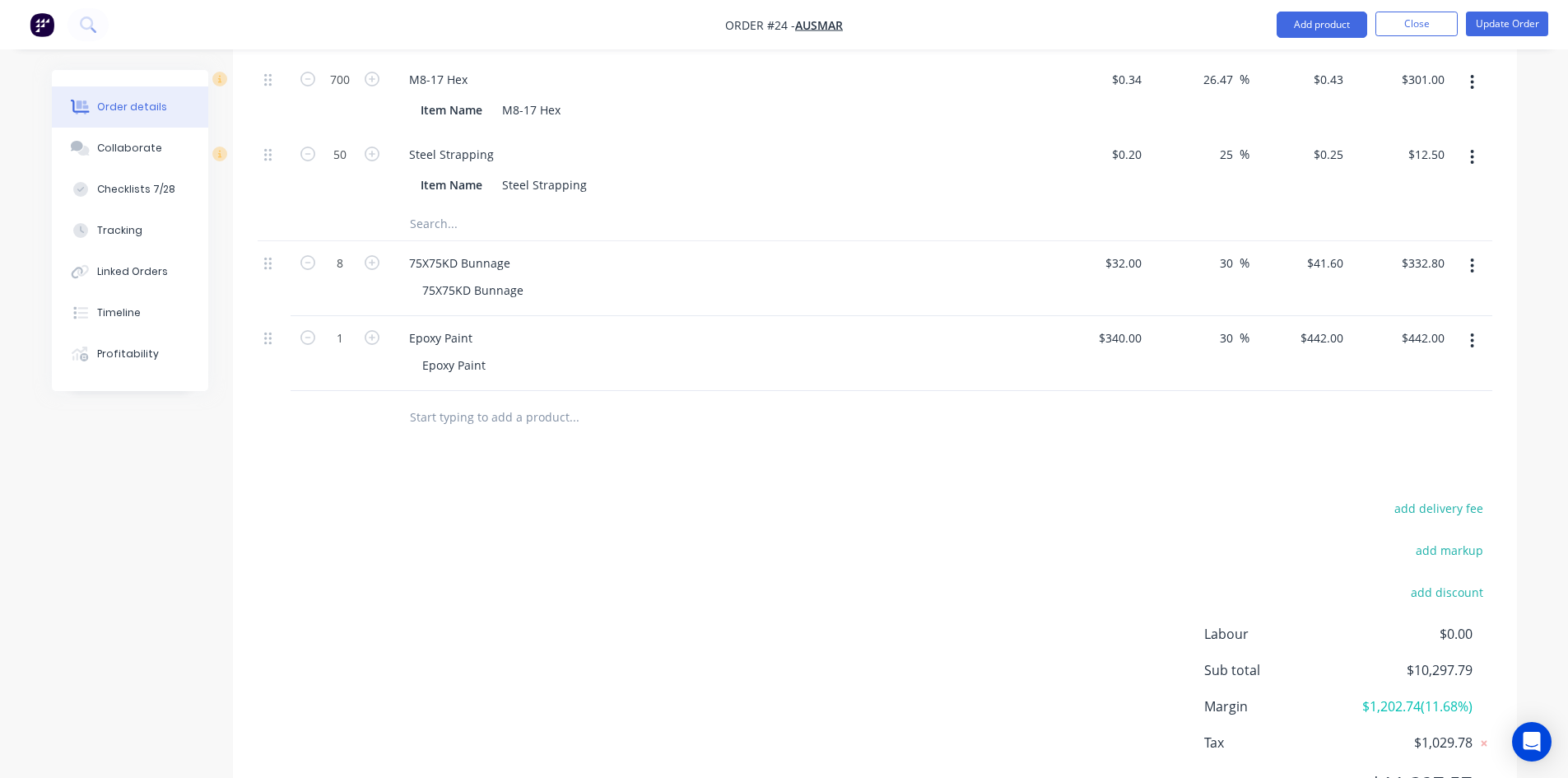
click at [1467, 326] on button "button" at bounding box center [1472, 340] width 39 height 29
click at [1401, 433] on button "Delete" at bounding box center [1414, 450] width 157 height 33
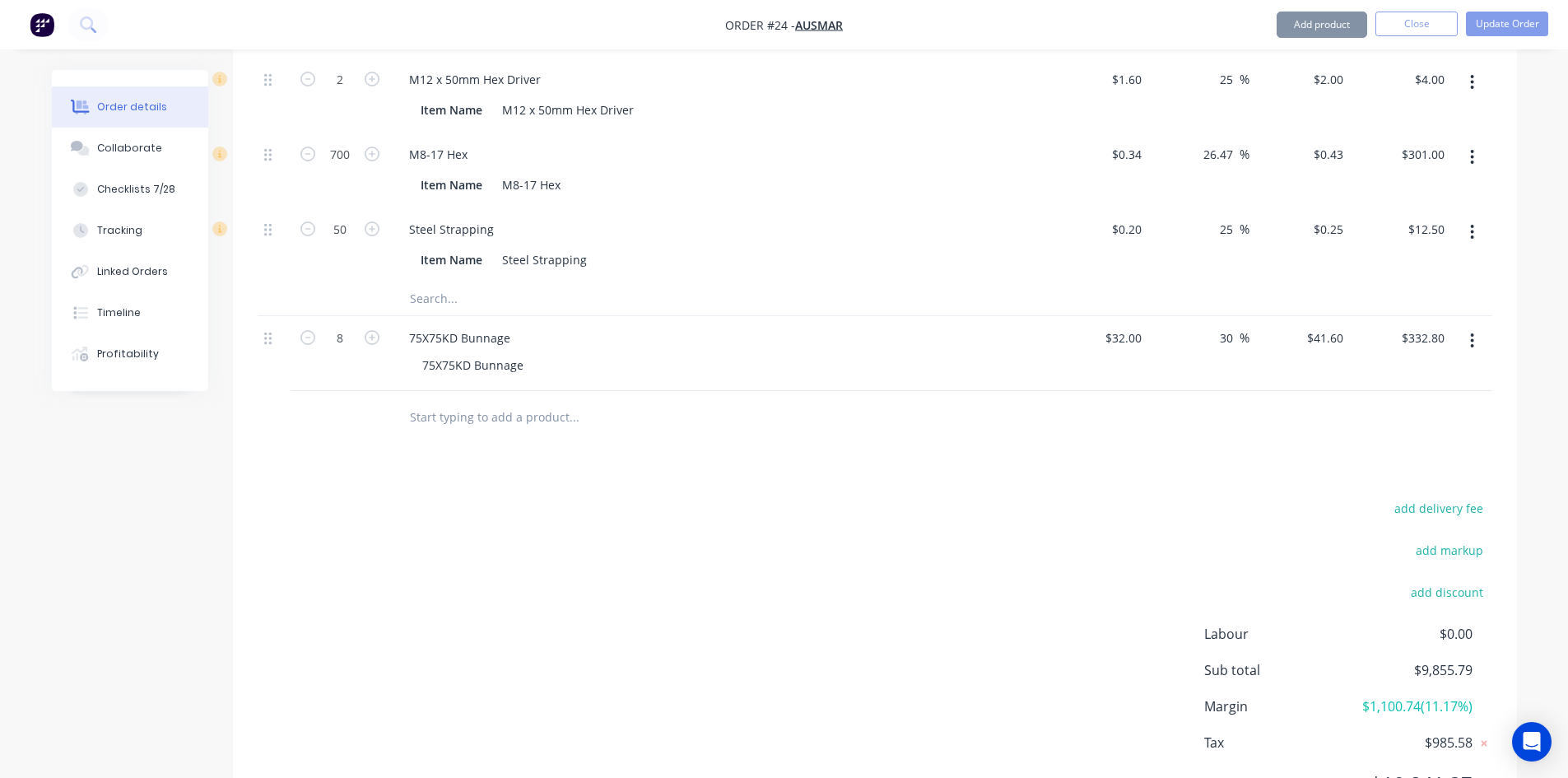
click at [1139, 497] on div "add delivery fee add markup add discount Labour $0.00 Sub total $9,855.79 Margi…" at bounding box center [874, 656] width 1234 height 318
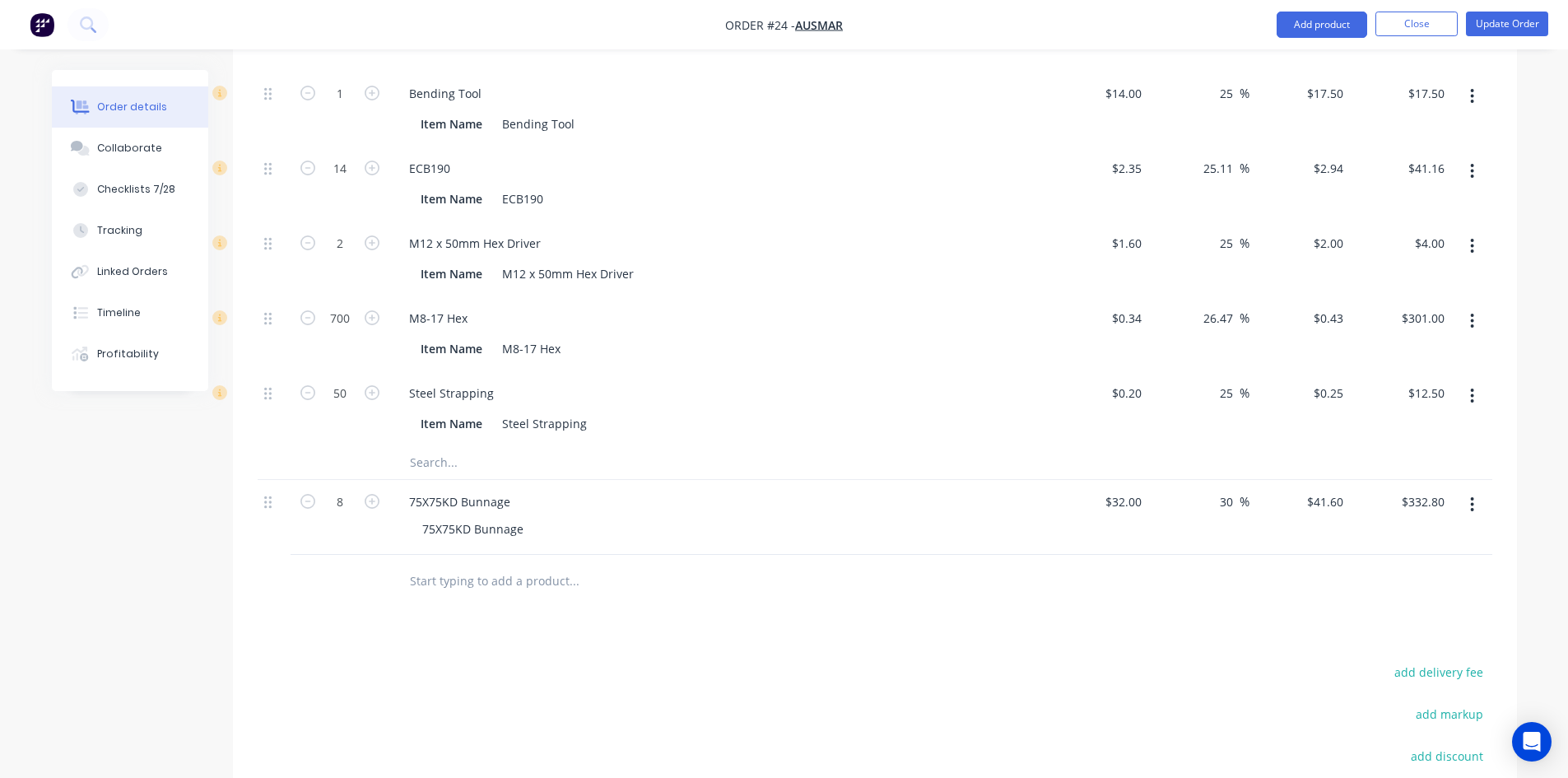
scroll to position [2232, 0]
click at [1470, 32] on button "Update Order" at bounding box center [1506, 23] width 82 height 25
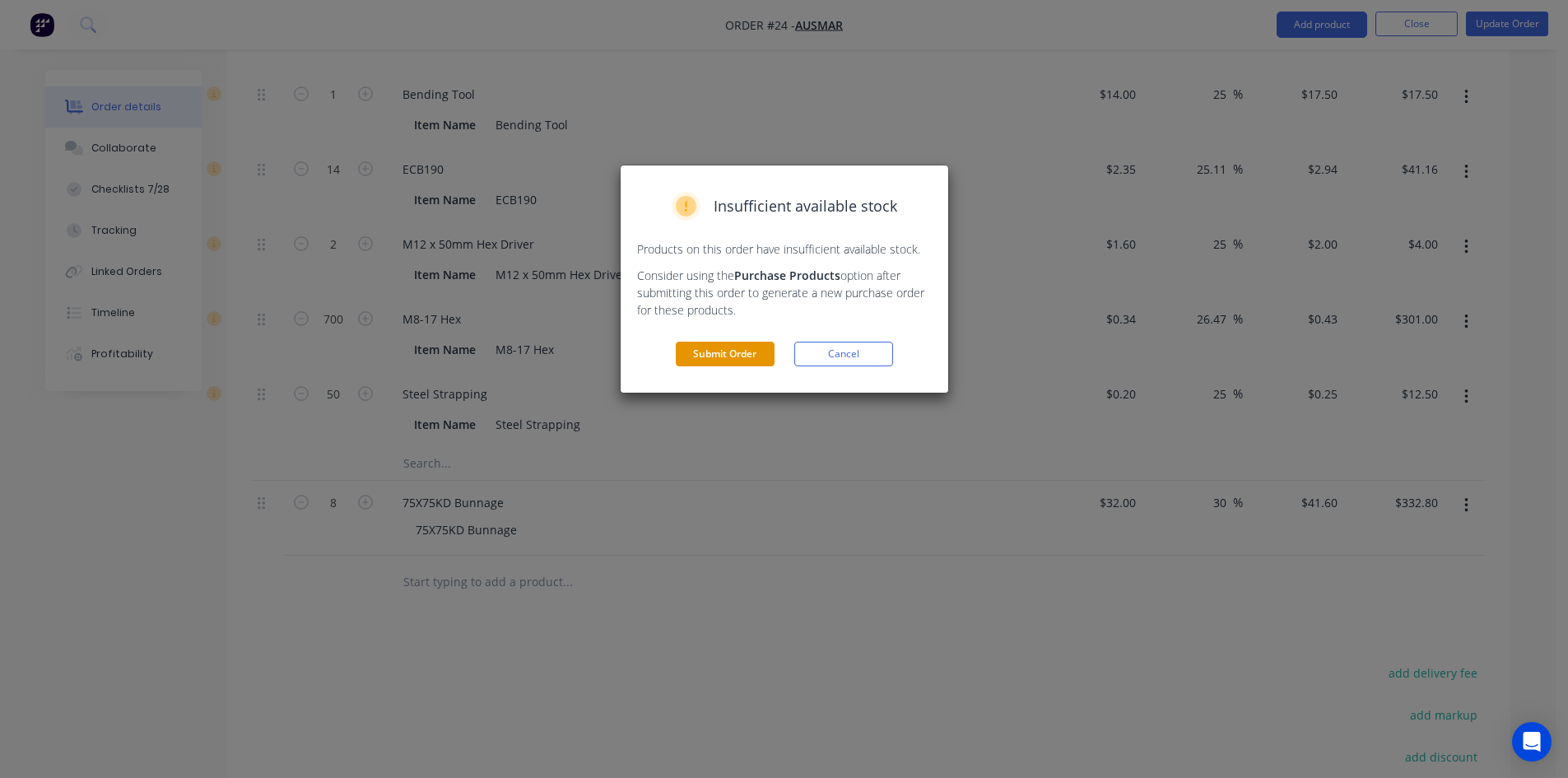
click at [735, 360] on button "Submit Order" at bounding box center [725, 353] width 99 height 25
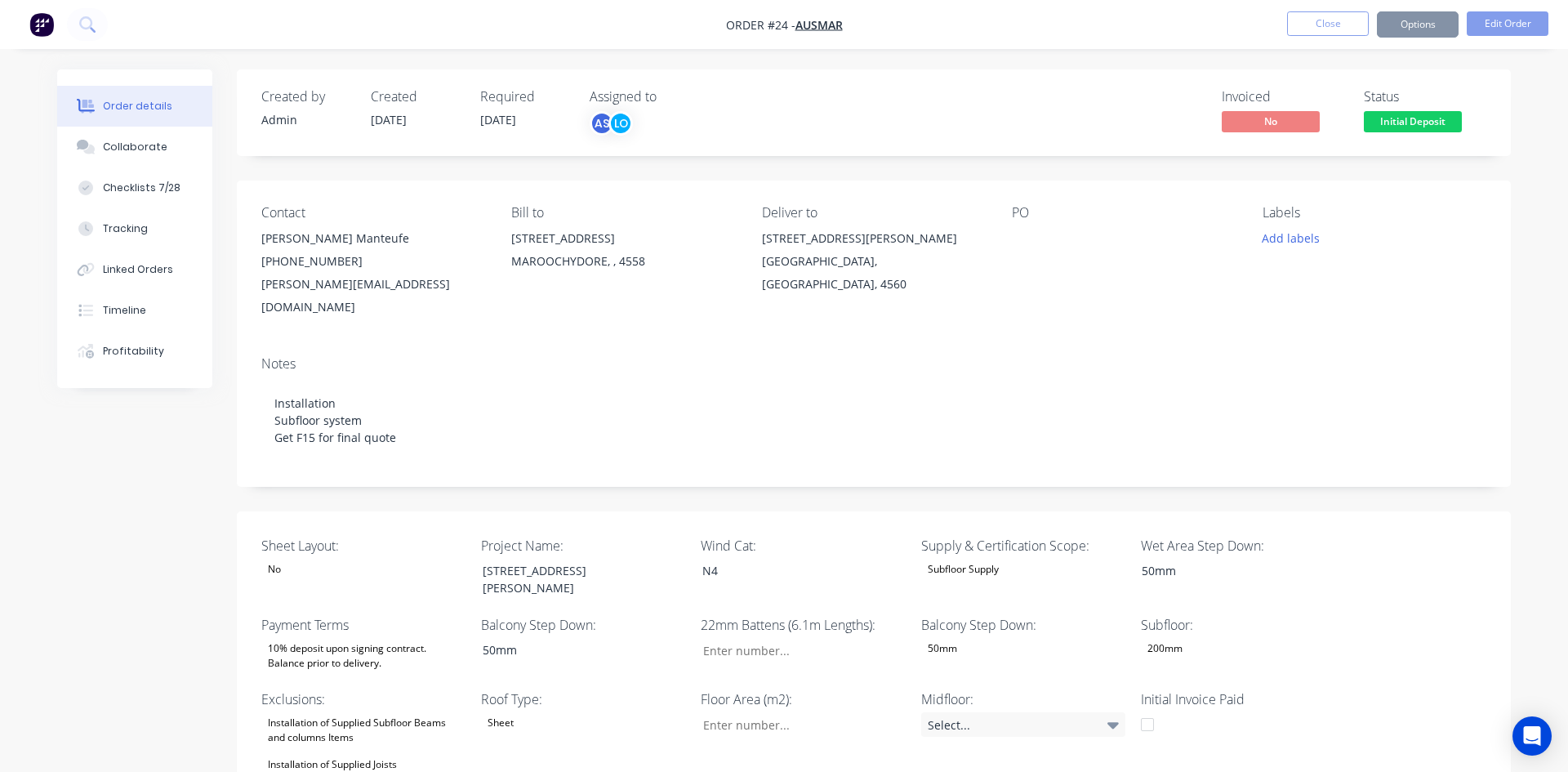
type input "16"
type input "98"
type input "6"
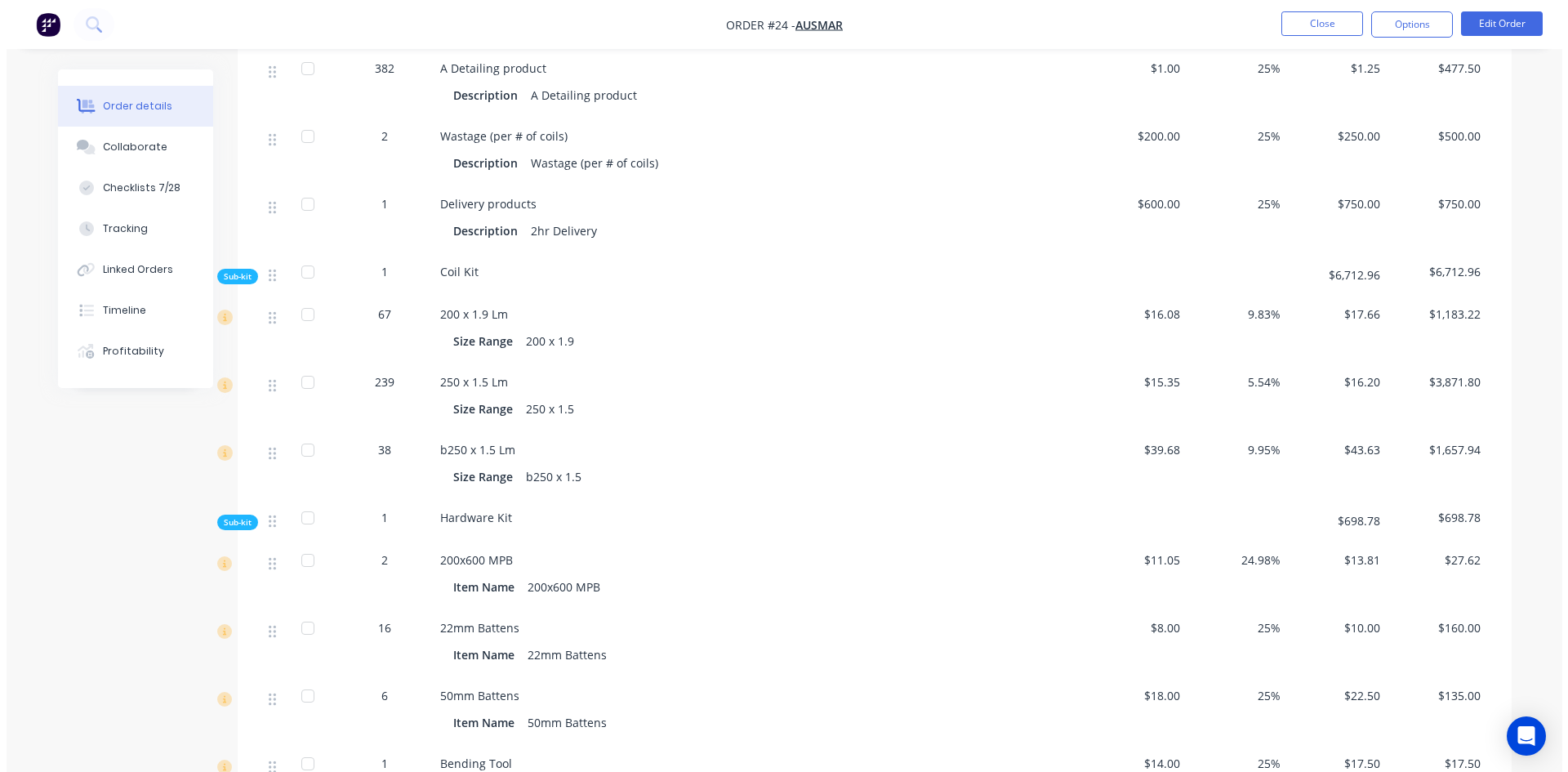
scroll to position [1298, 0]
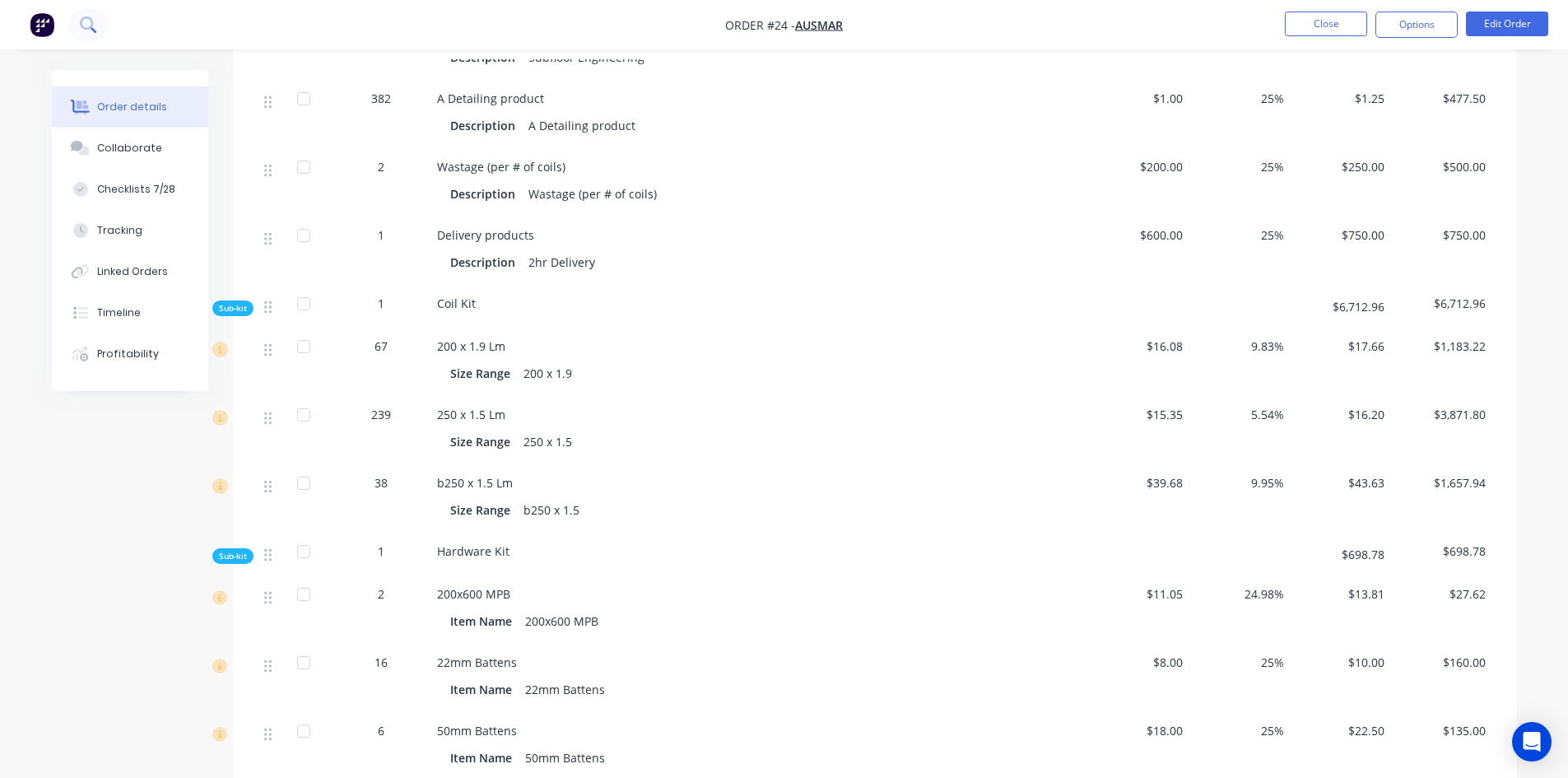
click at [91, 24] on icon at bounding box center [87, 24] width 16 height 16
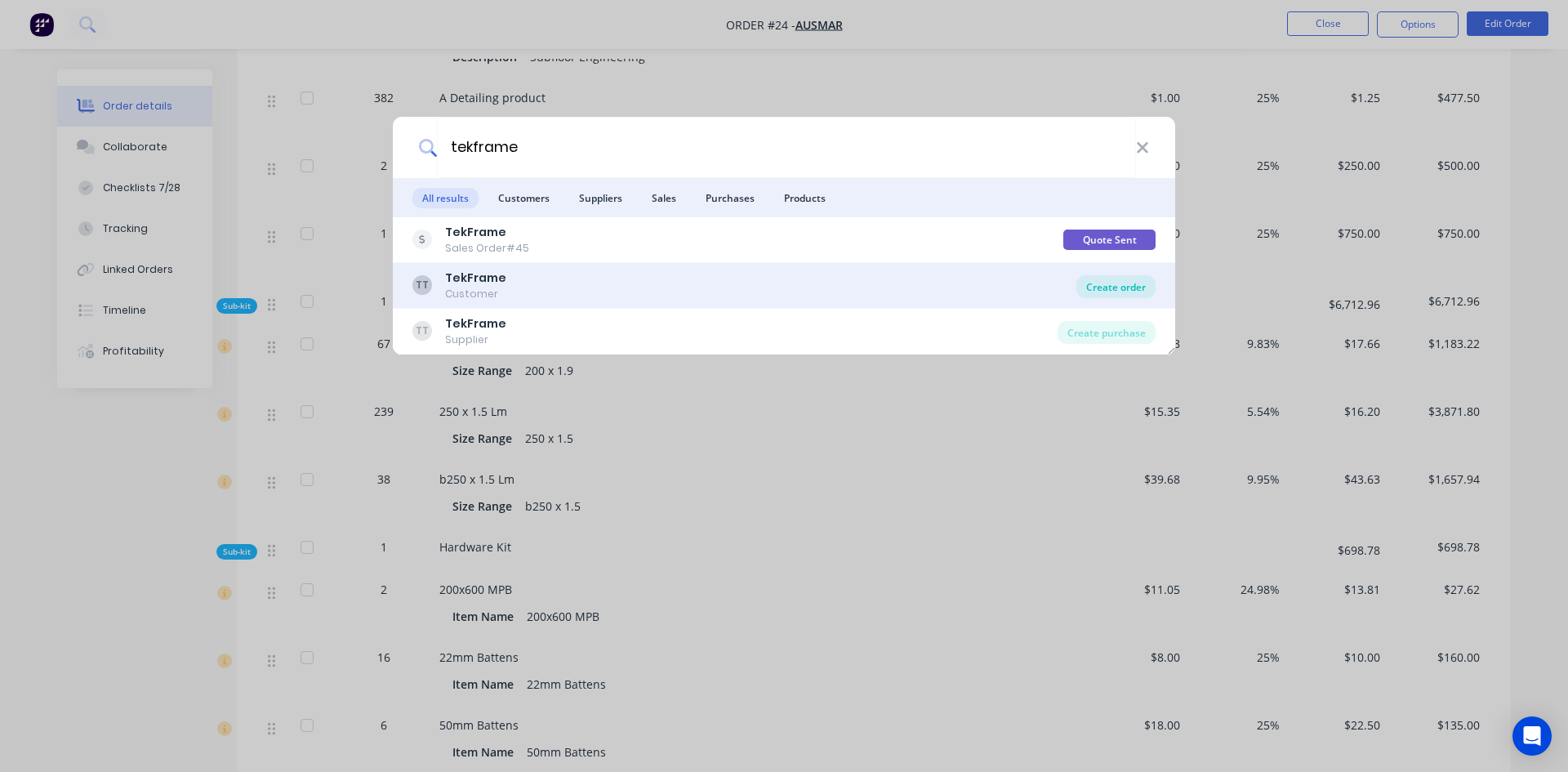
type input "tekframe"
click at [1098, 284] on div "Create order" at bounding box center [1116, 286] width 79 height 23
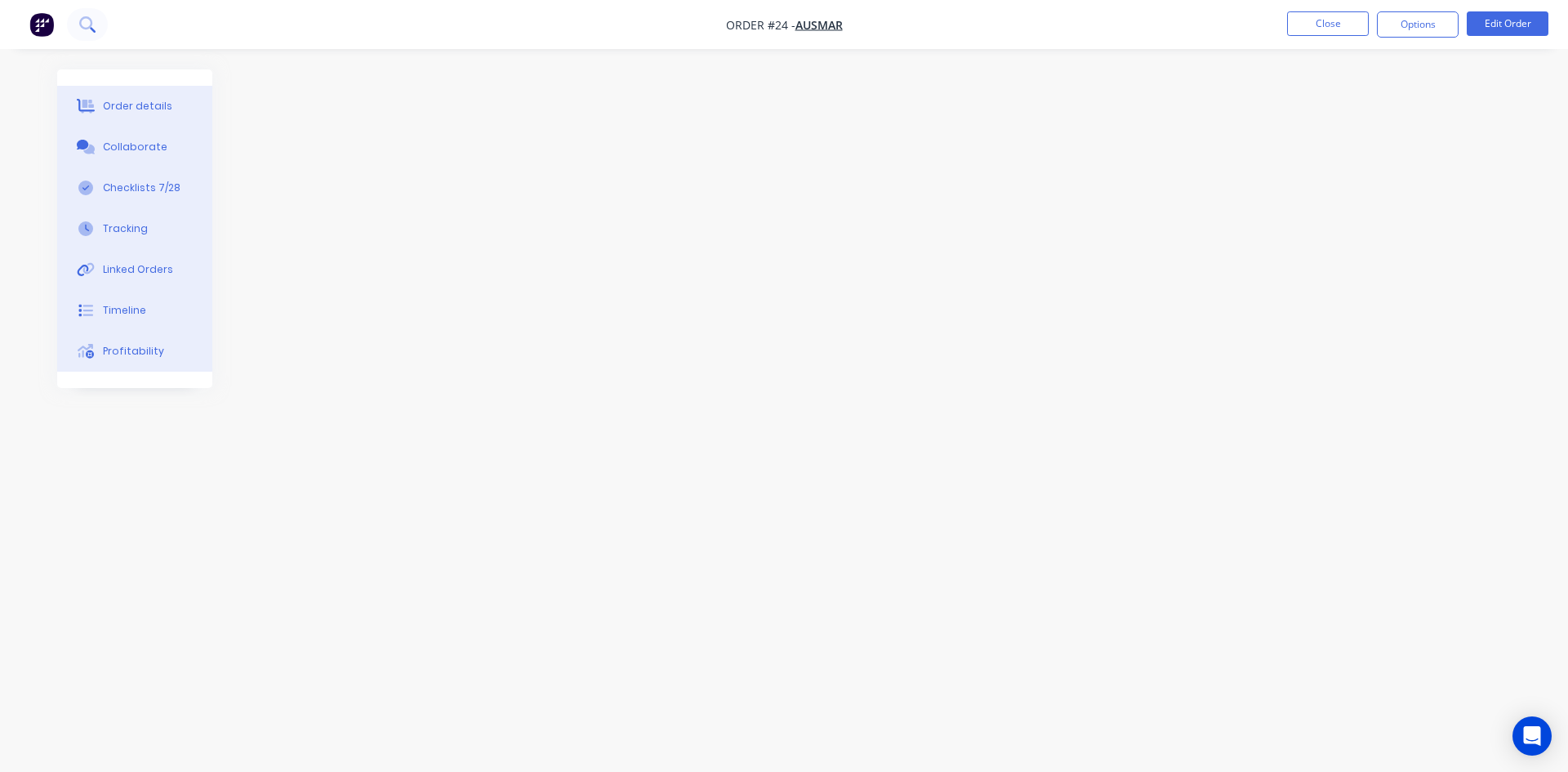
click at [78, 28] on button at bounding box center [88, 25] width 41 height 33
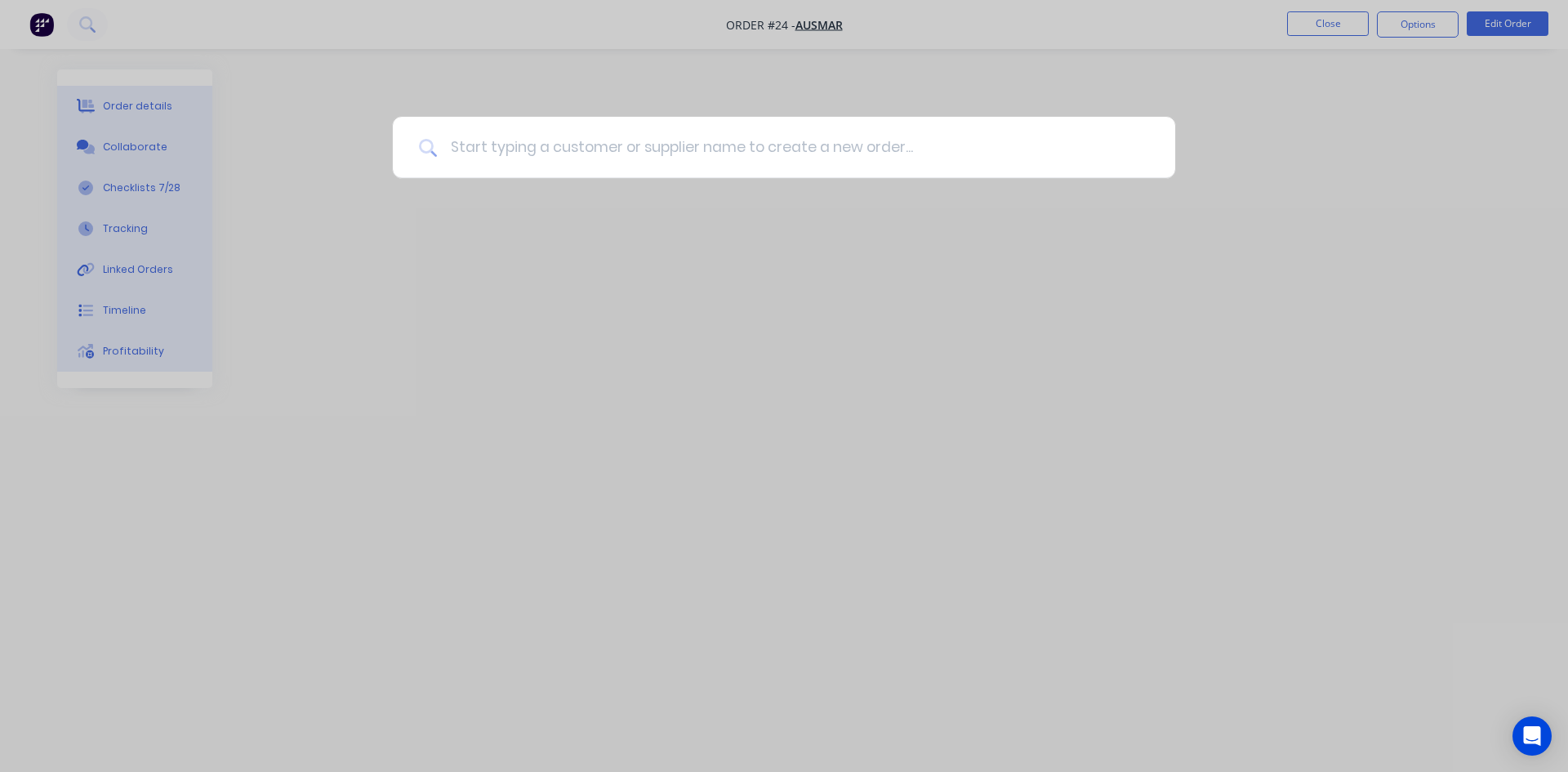
click at [506, 141] on input at bounding box center [793, 147] width 713 height 61
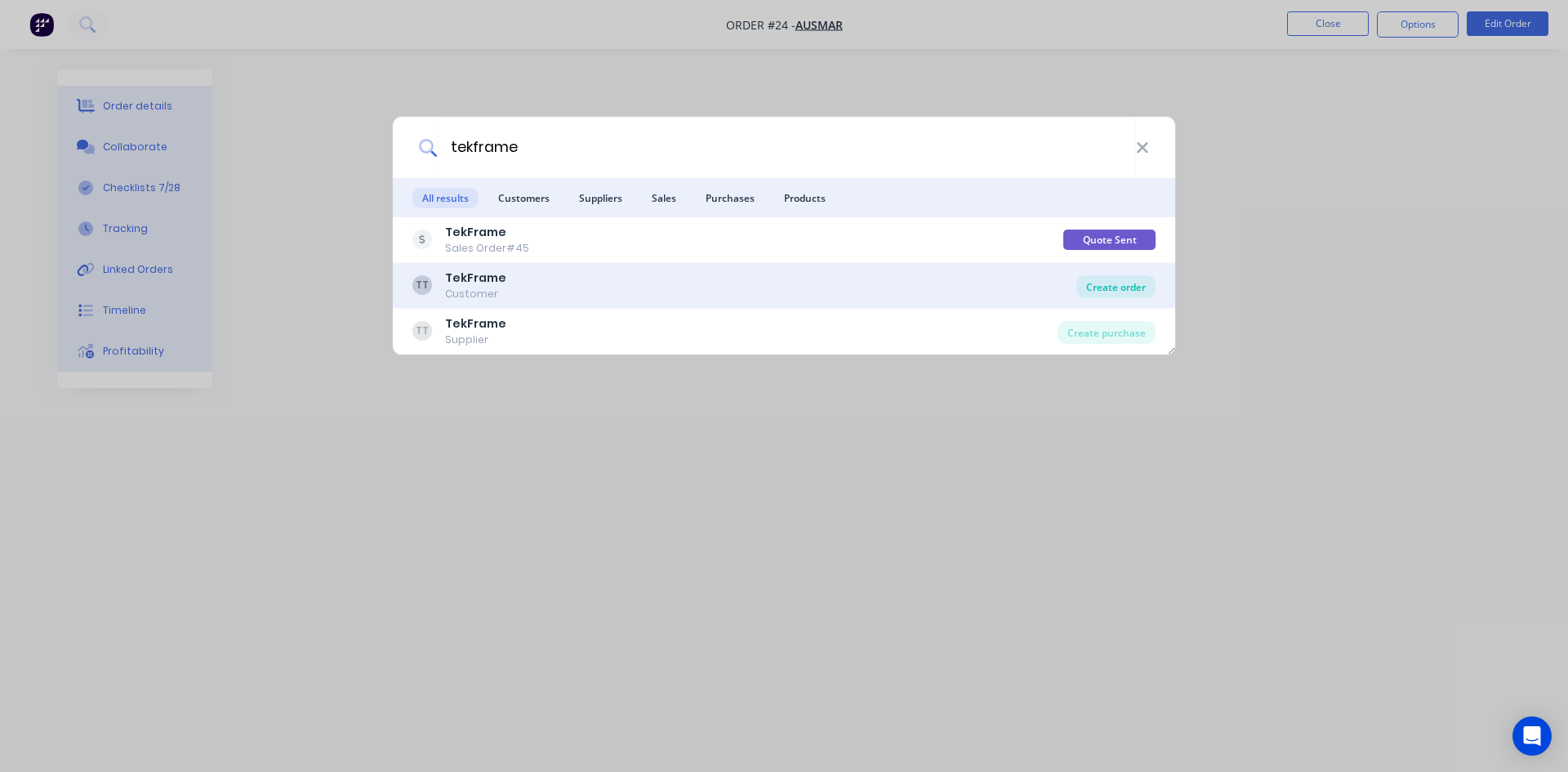
type input "tekframe"
click at [1130, 287] on div "Create order" at bounding box center [1116, 286] width 79 height 23
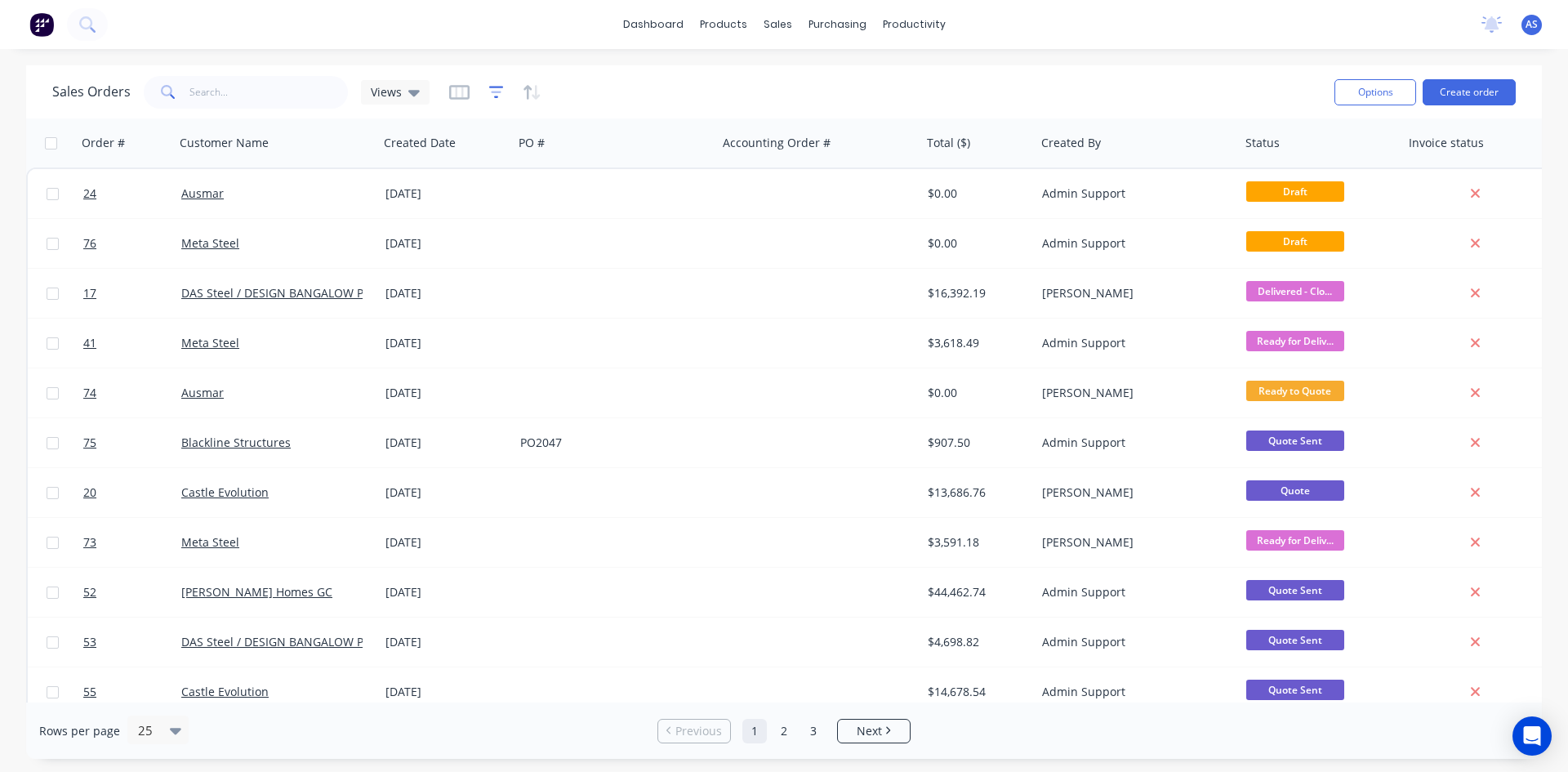
click at [498, 89] on icon "button" at bounding box center [496, 92] width 15 height 16
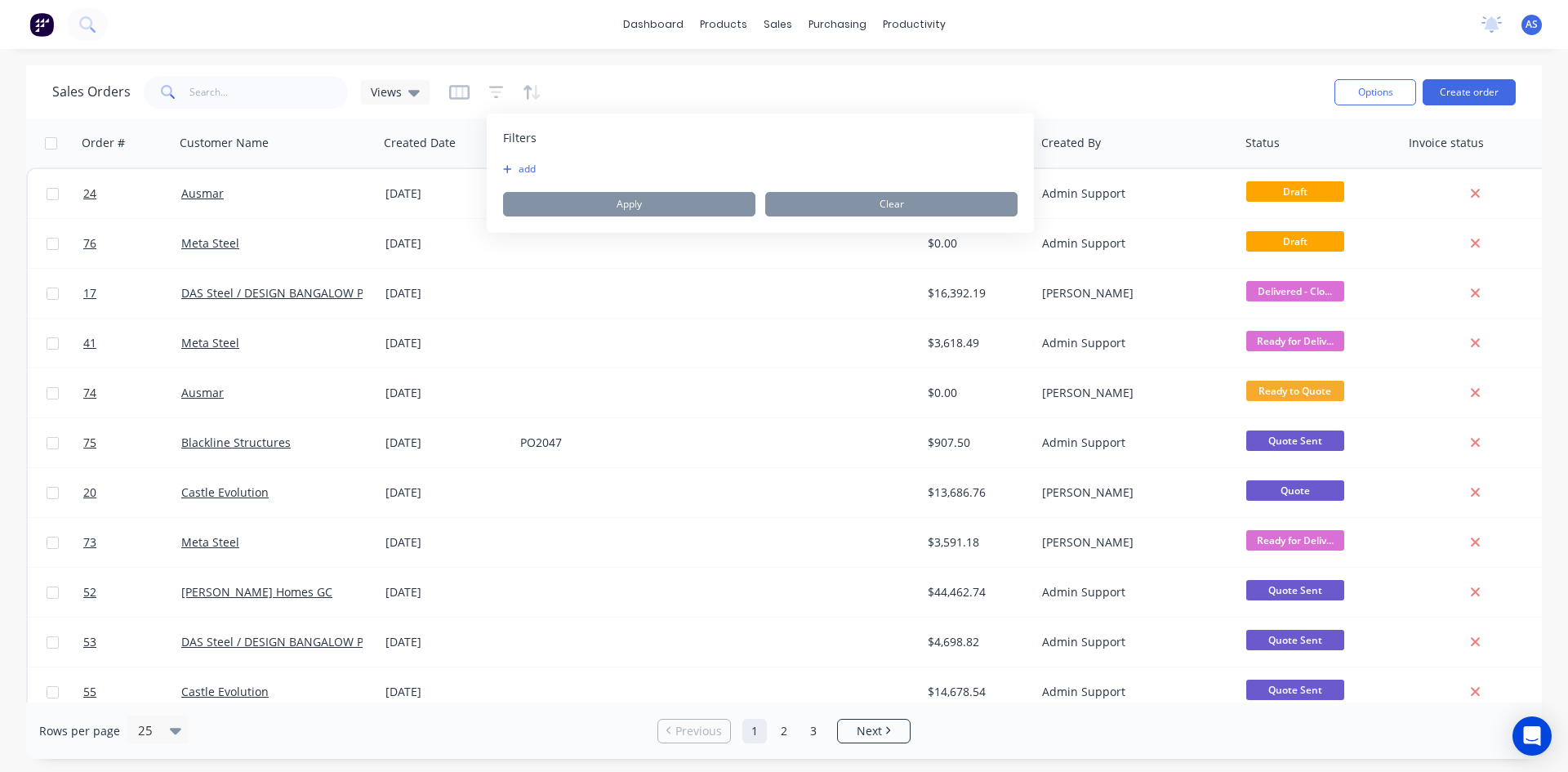
click at [536, 164] on button "add" at bounding box center [524, 168] width 41 height 13
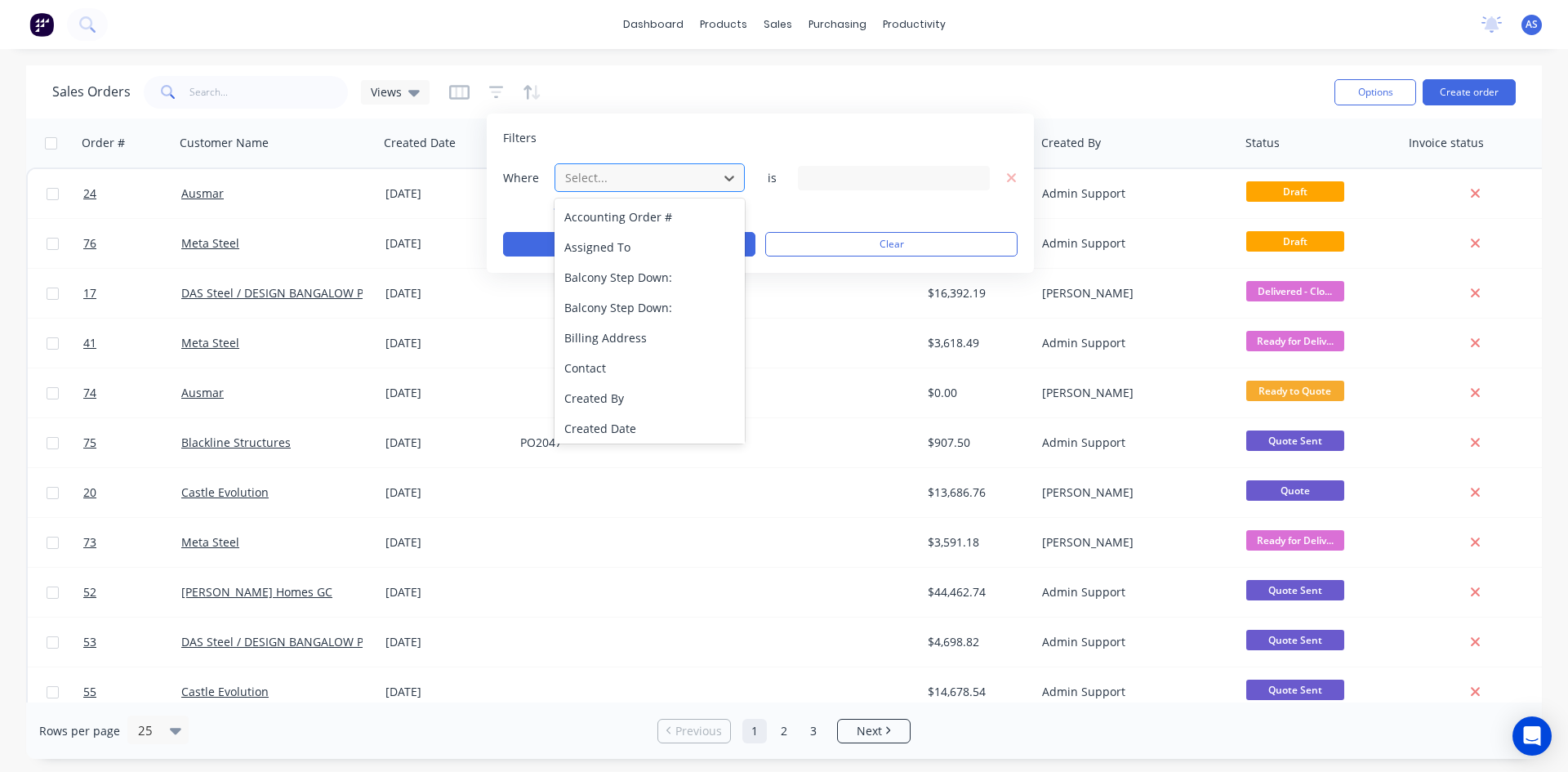
click at [593, 188] on div "Select..." at bounding box center [636, 177] width 156 height 27
type input "stat"
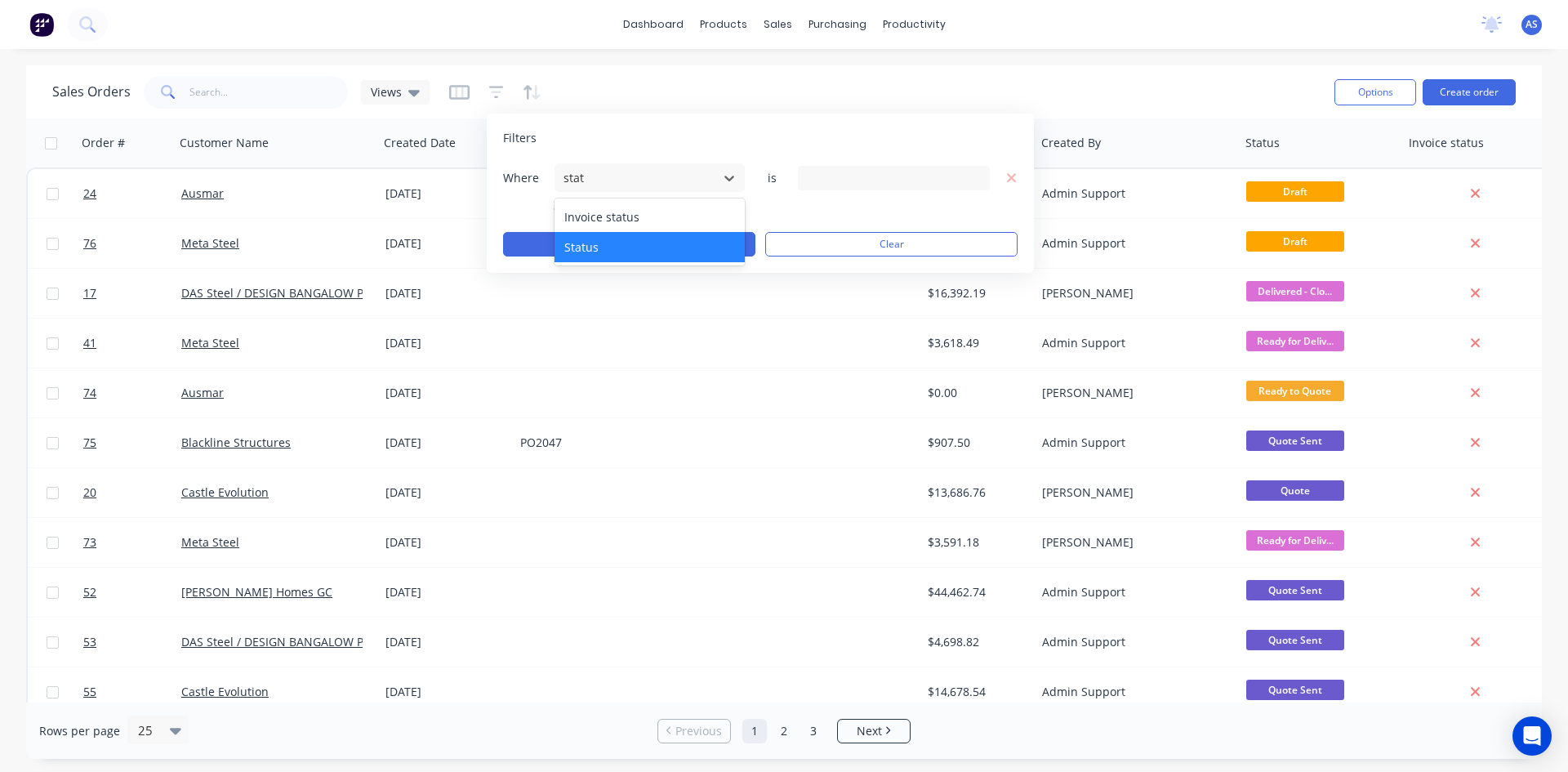
click at [579, 242] on div "Status" at bounding box center [649, 247] width 190 height 30
click at [887, 175] on div "19 Status selected" at bounding box center [881, 178] width 148 height 17
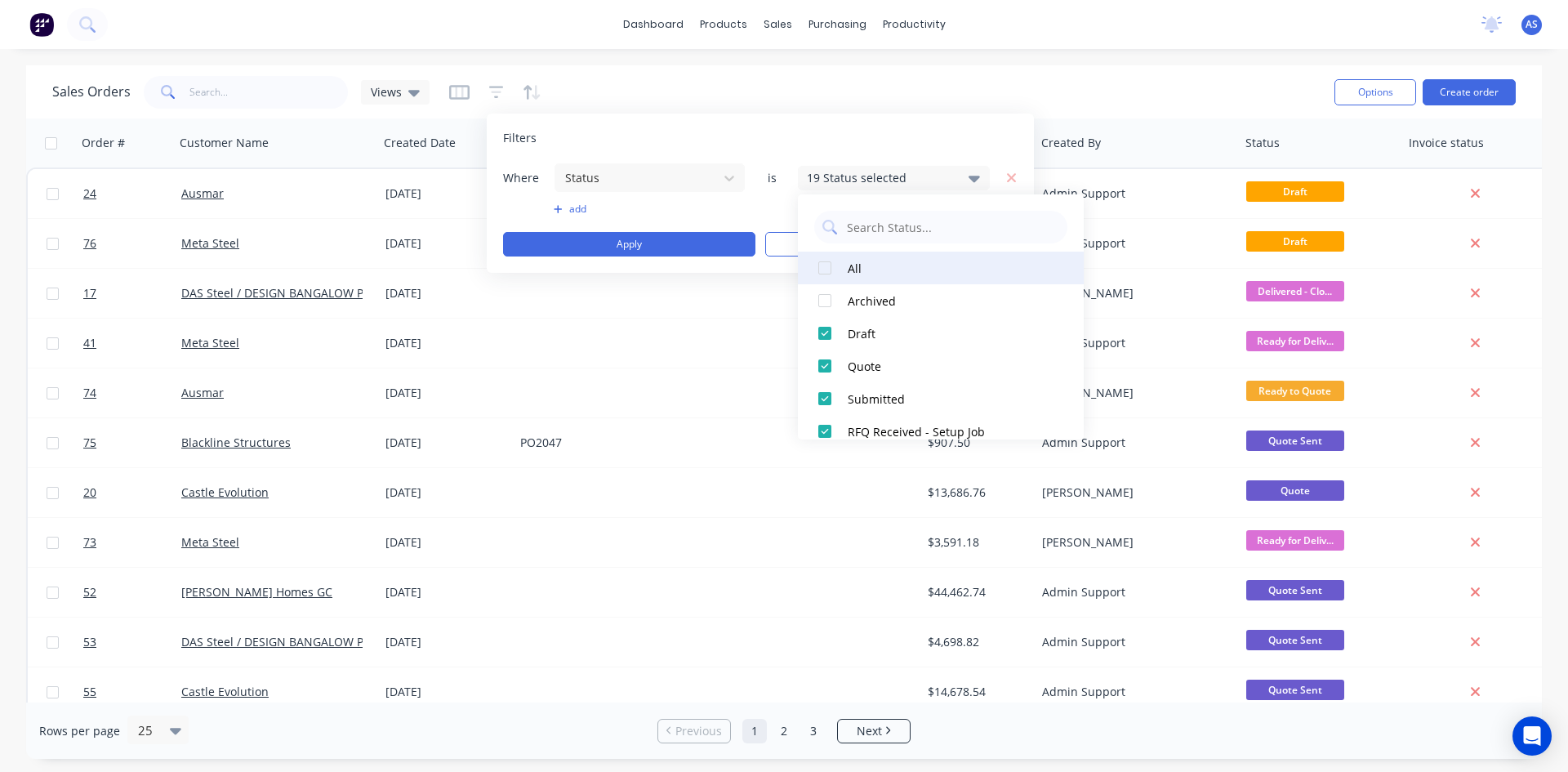
click at [843, 268] on button "All" at bounding box center [940, 268] width 286 height 33
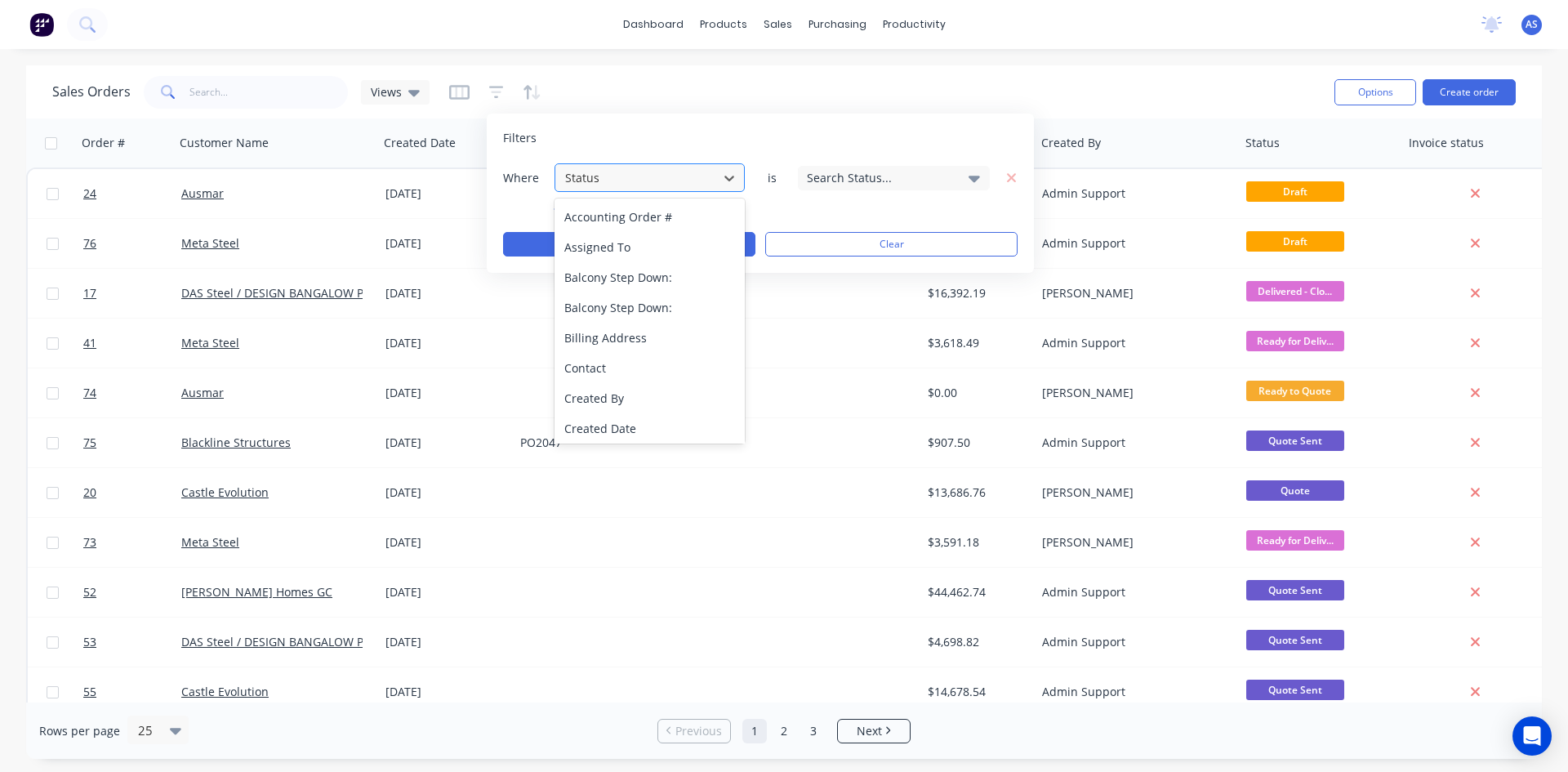
click at [642, 169] on div at bounding box center [637, 178] width 146 height 21
type input "proj"
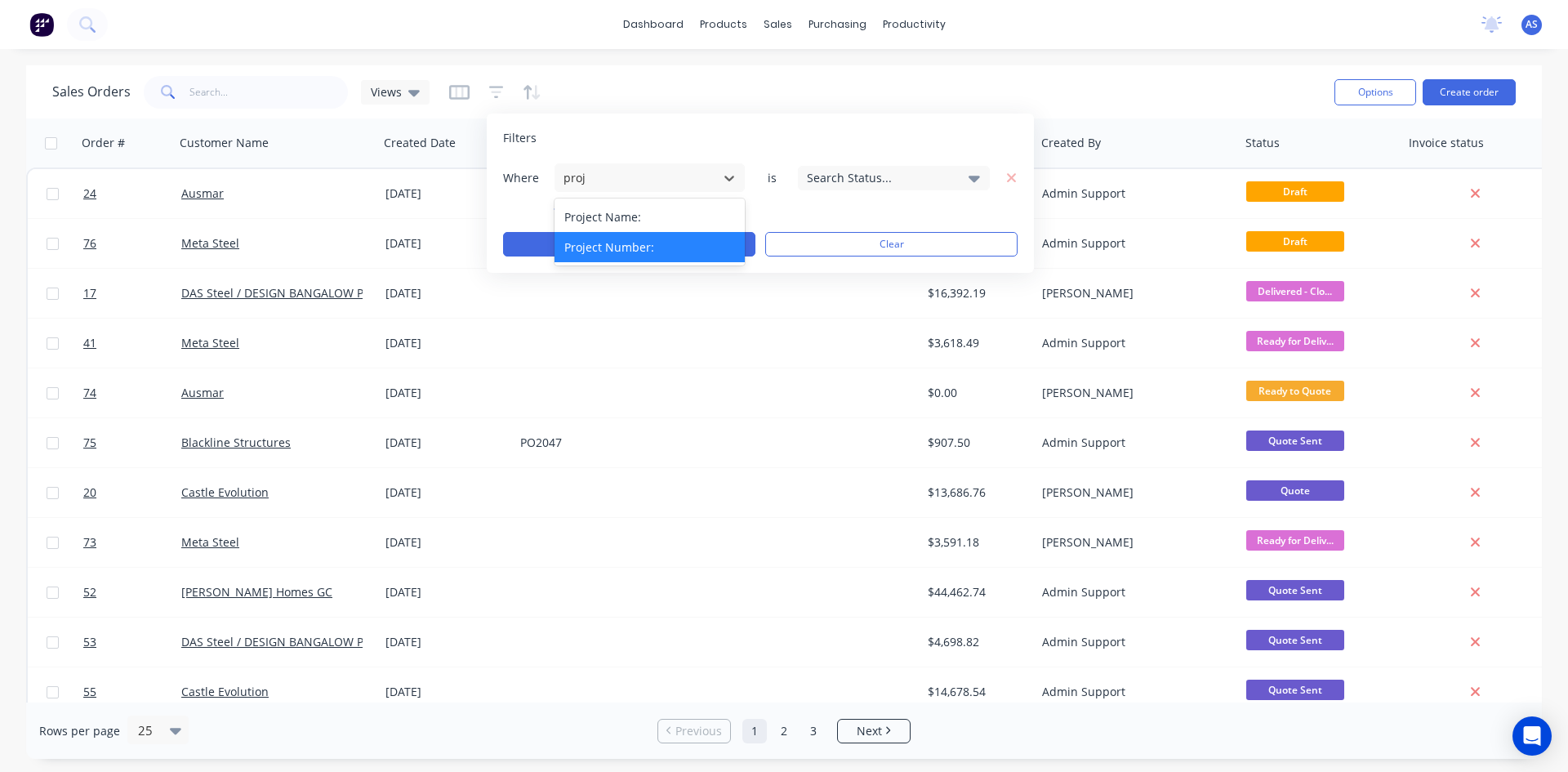
click at [636, 244] on div "Project Number:" at bounding box center [649, 247] width 190 height 30
click at [836, 172] on input "text" at bounding box center [893, 178] width 192 height 25
type input "5081313"
click at [677, 234] on button "Apply" at bounding box center [629, 244] width 253 height 25
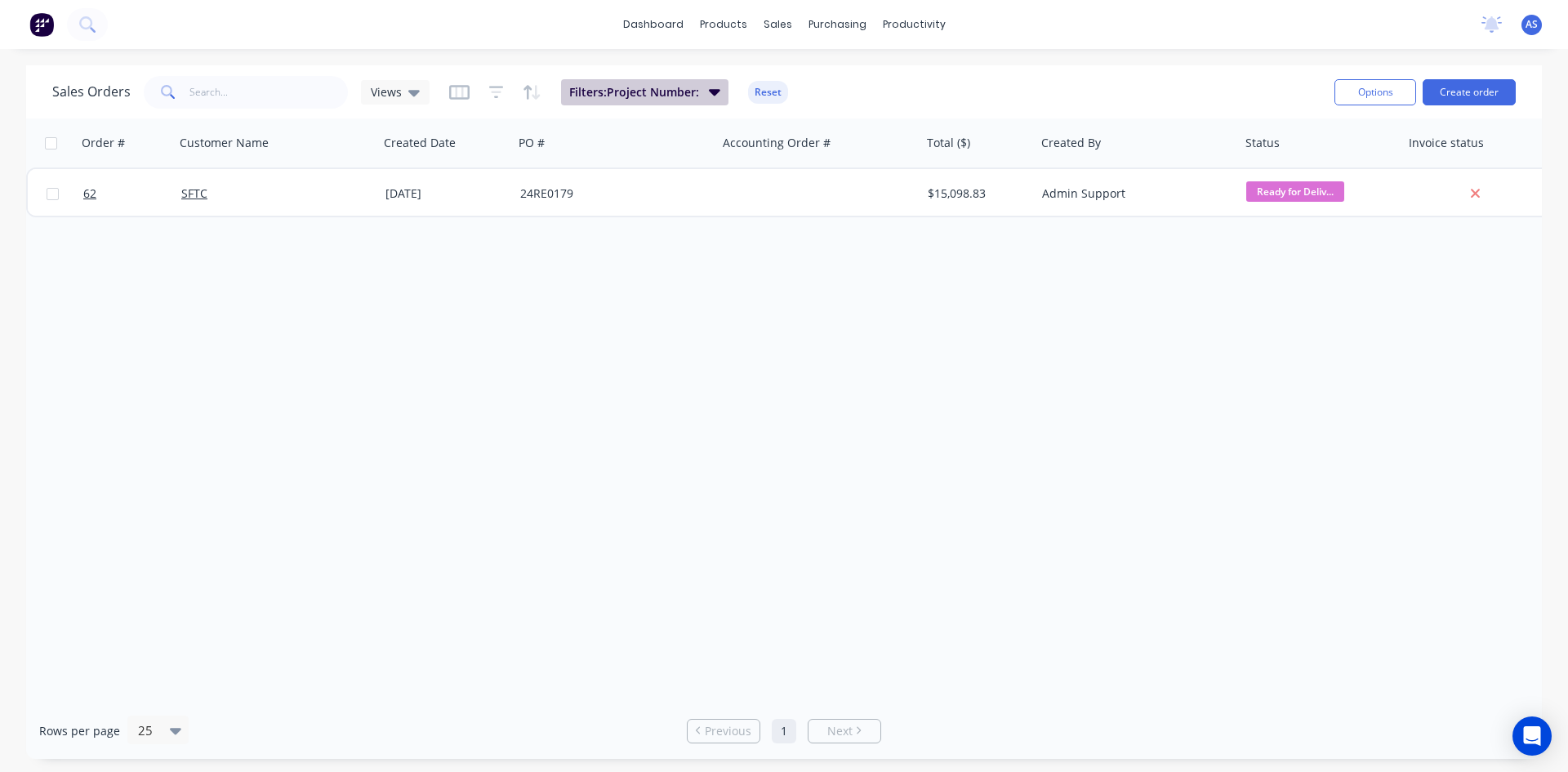
click at [689, 96] on span "Filters: Project Number:" at bounding box center [634, 92] width 130 height 16
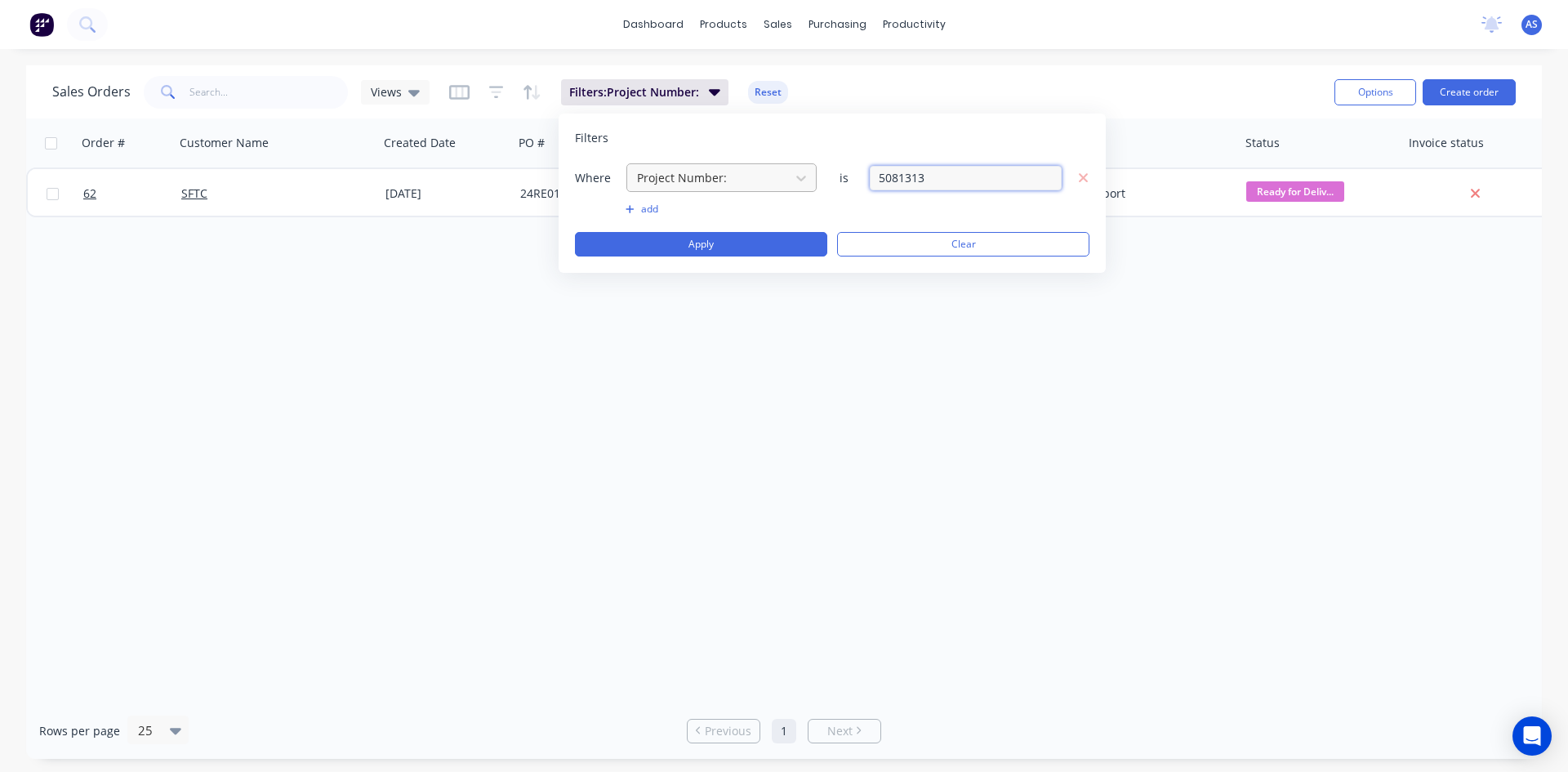
drag, startPoint x: 951, startPoint y: 171, endPoint x: 784, endPoint y: 173, distance: 167.0
click at [784, 173] on div "Where Project Number: is 5081313" at bounding box center [832, 177] width 515 height 30
type input "8"
type input "5081201"
click at [726, 244] on button "Apply" at bounding box center [701, 244] width 253 height 25
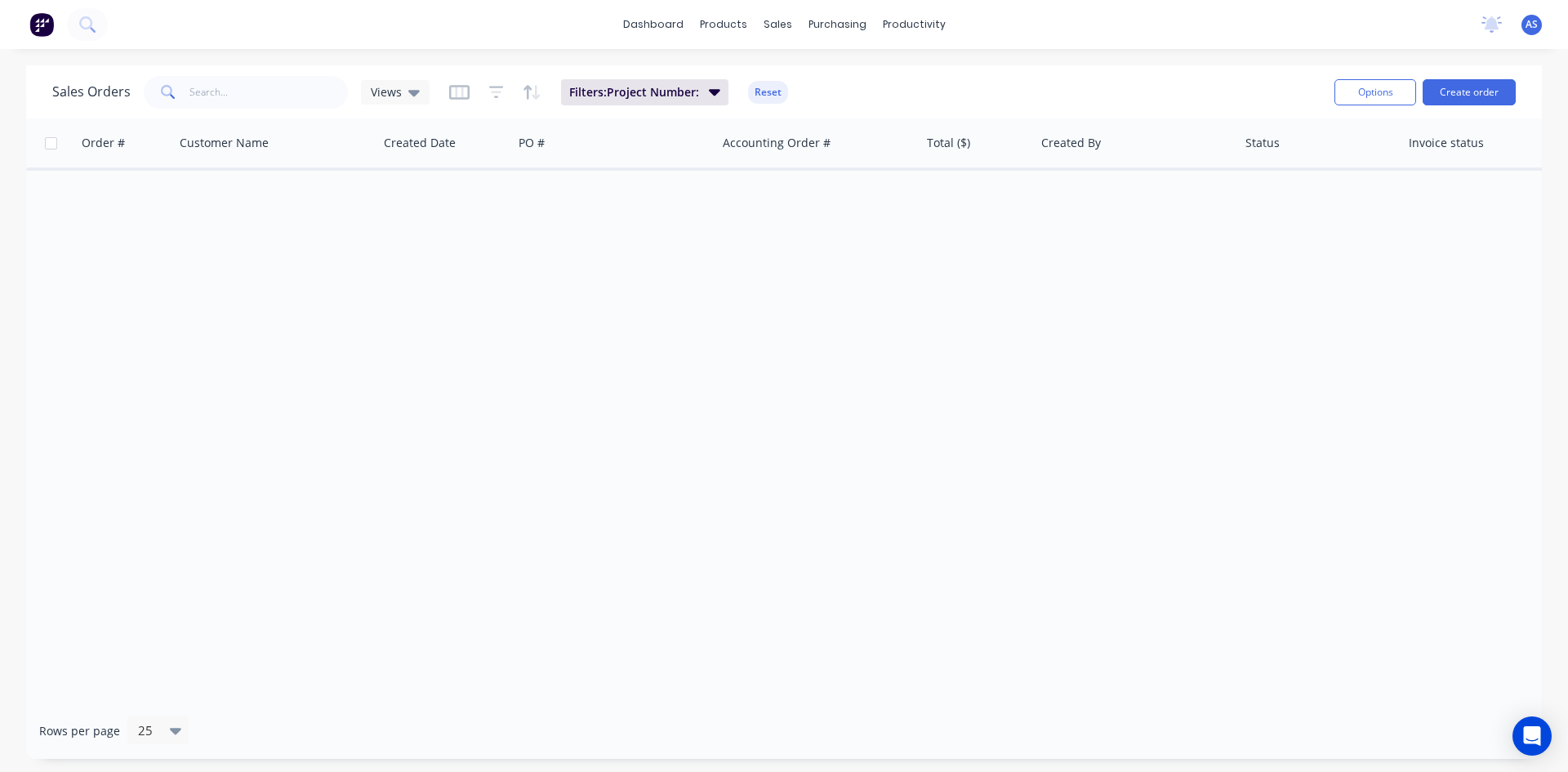
click at [773, 381] on div "Order # Customer Name Created Date PO # Accounting Order # Total ($) Created By…" at bounding box center [783, 410] width 1516 height 584
click at [648, 88] on span "Filters: Project Number:" at bounding box center [634, 92] width 130 height 16
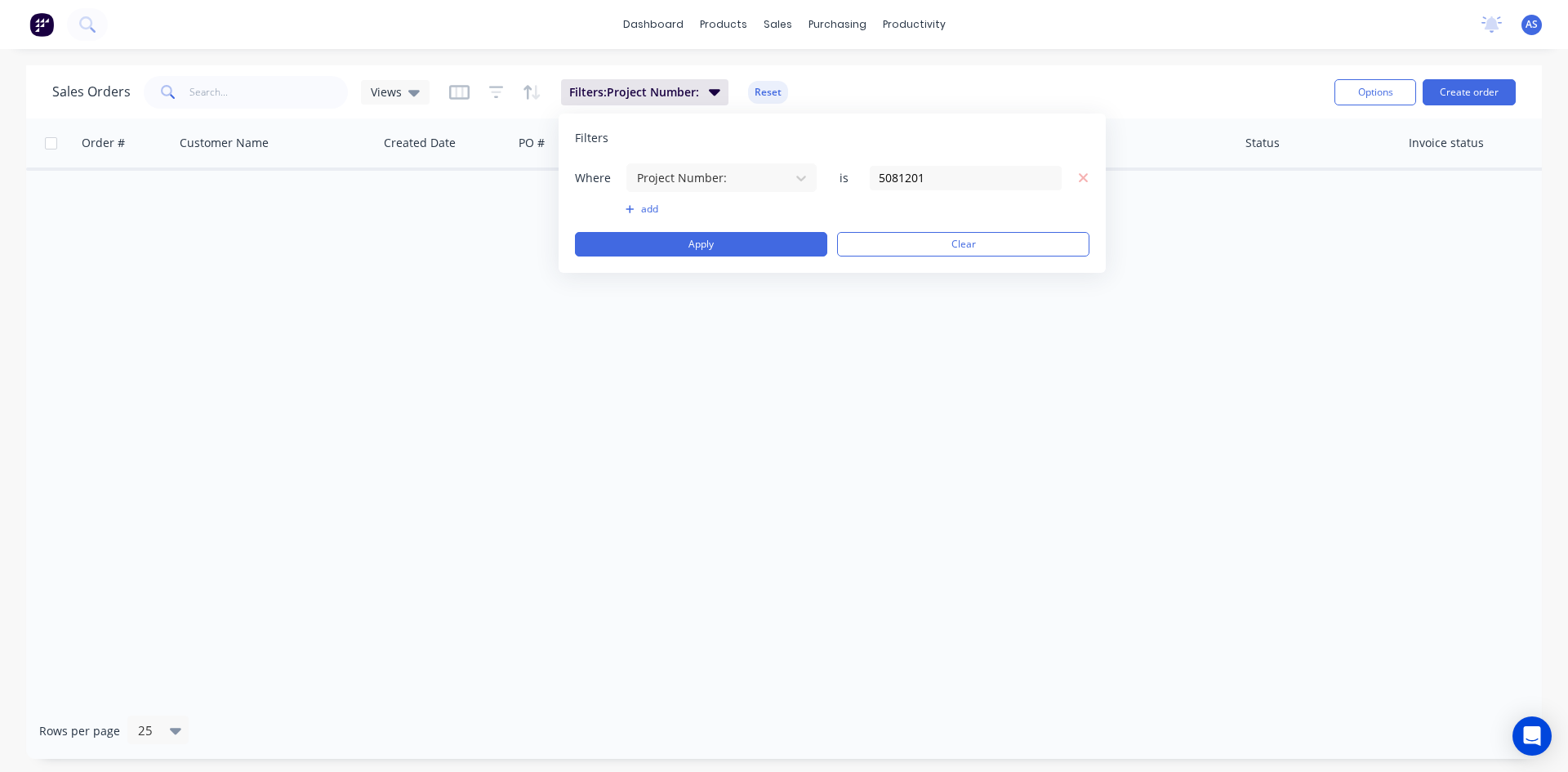
click at [975, 190] on div "Where Project Number: is 5081201" at bounding box center [832, 177] width 515 height 30
drag, startPoint x: 975, startPoint y: 186, endPoint x: 708, endPoint y: 184, distance: 267.0
click at [708, 184] on div "Where Project Number: is 5081201" at bounding box center [832, 177] width 515 height 30
type input "5080808"
click at [693, 252] on button "Apply" at bounding box center [701, 244] width 253 height 25
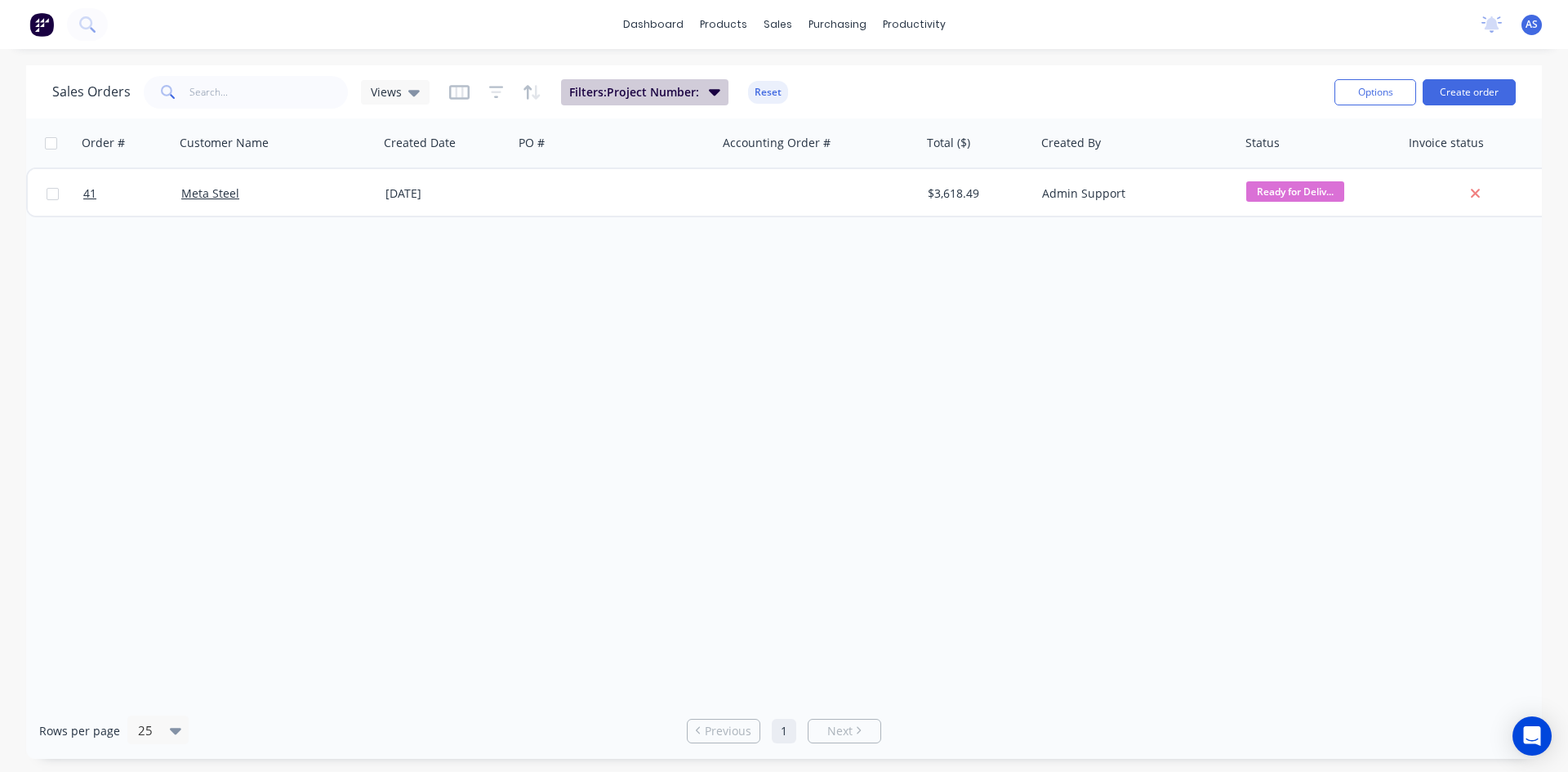
click at [720, 91] on button "Filters: Project Number:" at bounding box center [645, 92] width 168 height 26
click at [885, 407] on div "Order # Customer Name Created Date PO # Accounting Order # Total ($) Created By…" at bounding box center [783, 410] width 1516 height 584
click at [698, 90] on button "Filters: Project Number:" at bounding box center [645, 92] width 168 height 26
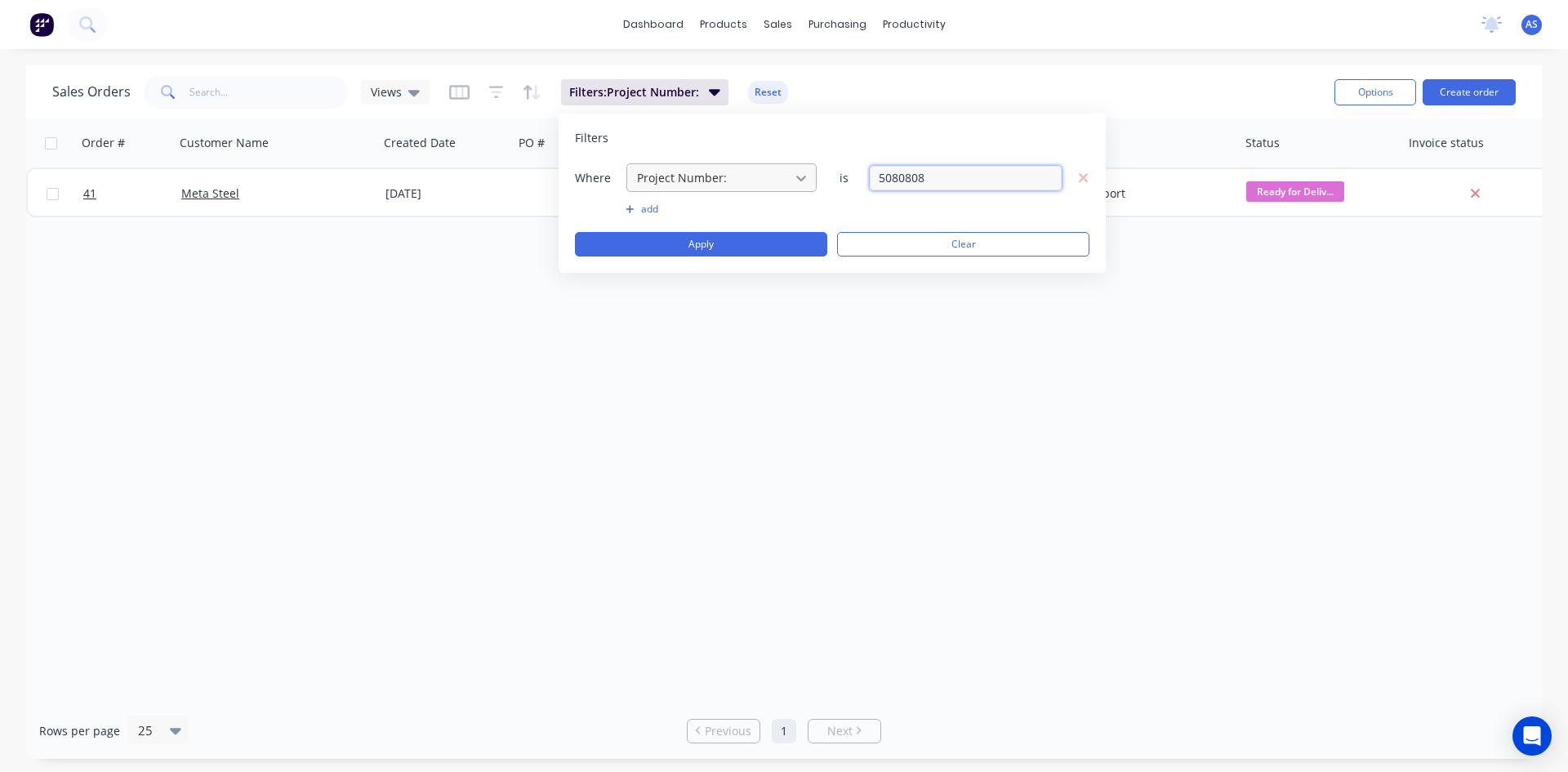
drag, startPoint x: 962, startPoint y: 180, endPoint x: 813, endPoint y: 178, distance: 149.0
click at [813, 178] on div "Where Project Number: is 5080808" at bounding box center [832, 177] width 515 height 30
type input "5080412"
click at [764, 255] on button "Apply" at bounding box center [701, 244] width 253 height 25
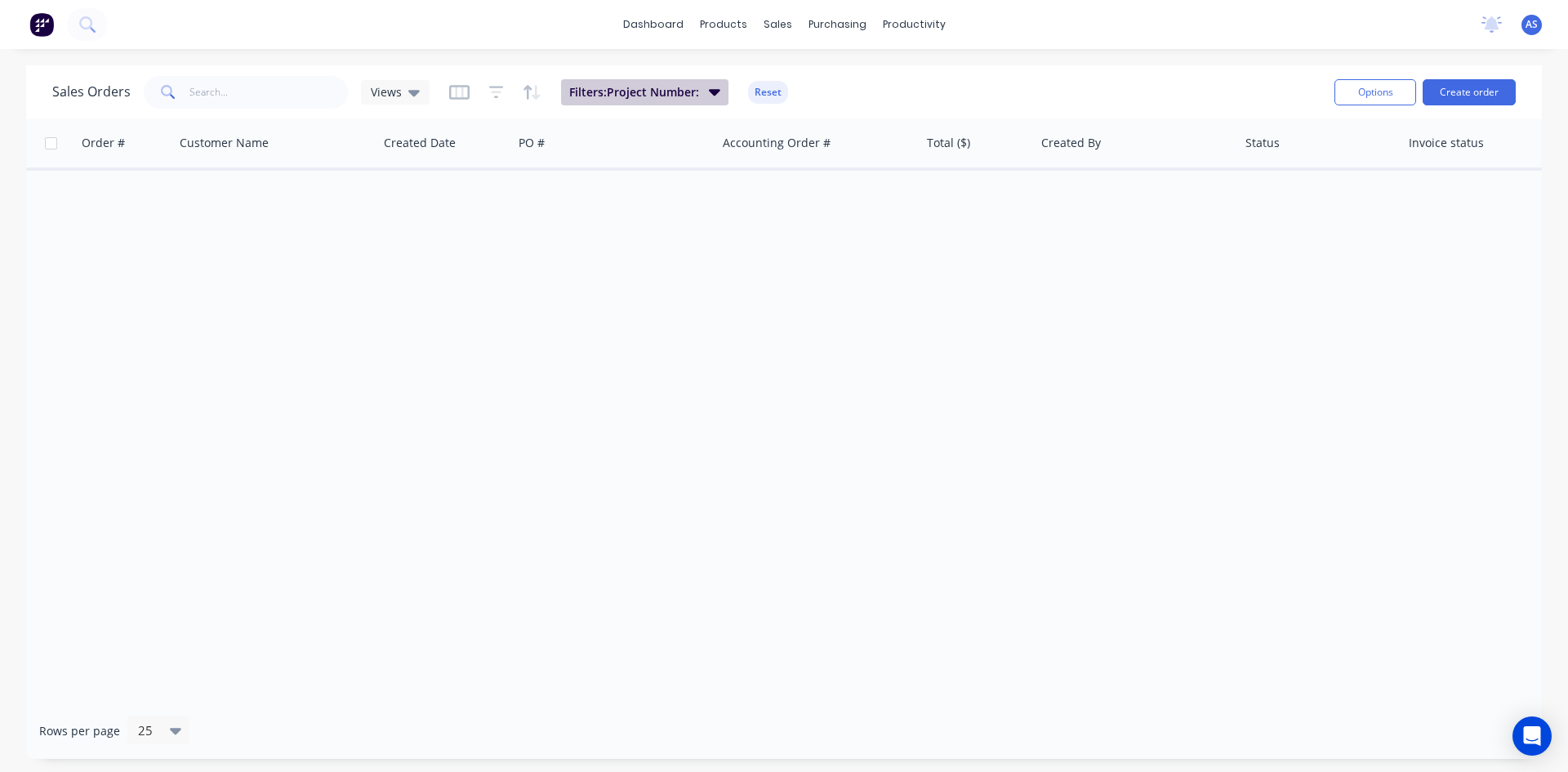
click at [608, 103] on button "Filters: Project Number:" at bounding box center [645, 92] width 168 height 26
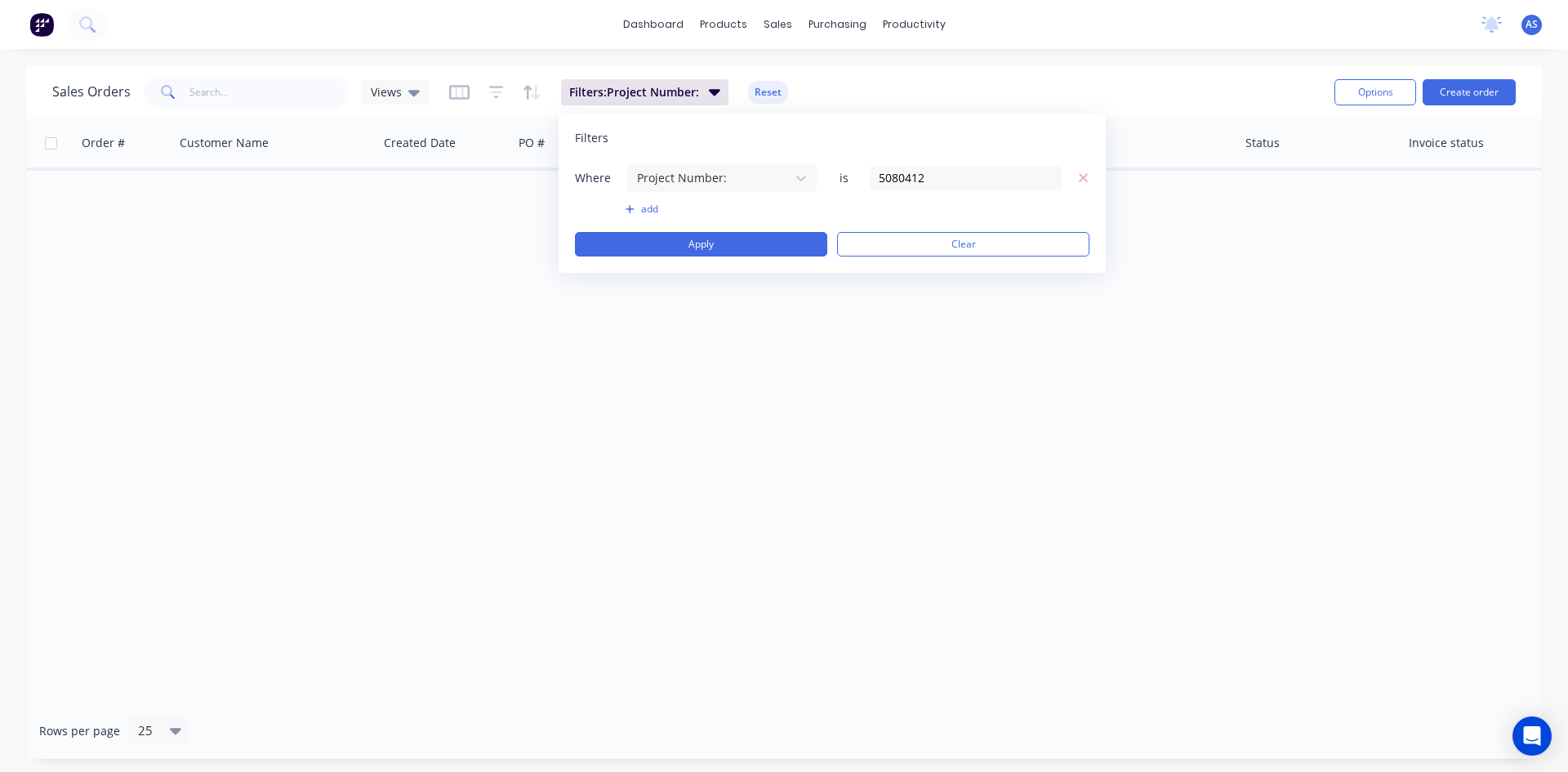
click at [973, 190] on div "Where Project Number: is 5080412" at bounding box center [832, 177] width 515 height 30
drag, startPoint x: 973, startPoint y: 185, endPoint x: 782, endPoint y: 186, distance: 191.0
click at [782, 186] on div "Where Project Number: is 5080412" at bounding box center [832, 177] width 515 height 30
type input "5072417"
click at [742, 260] on div "Filters Where Project Number: is 5072417 add Apply Clear" at bounding box center [832, 193] width 548 height 159
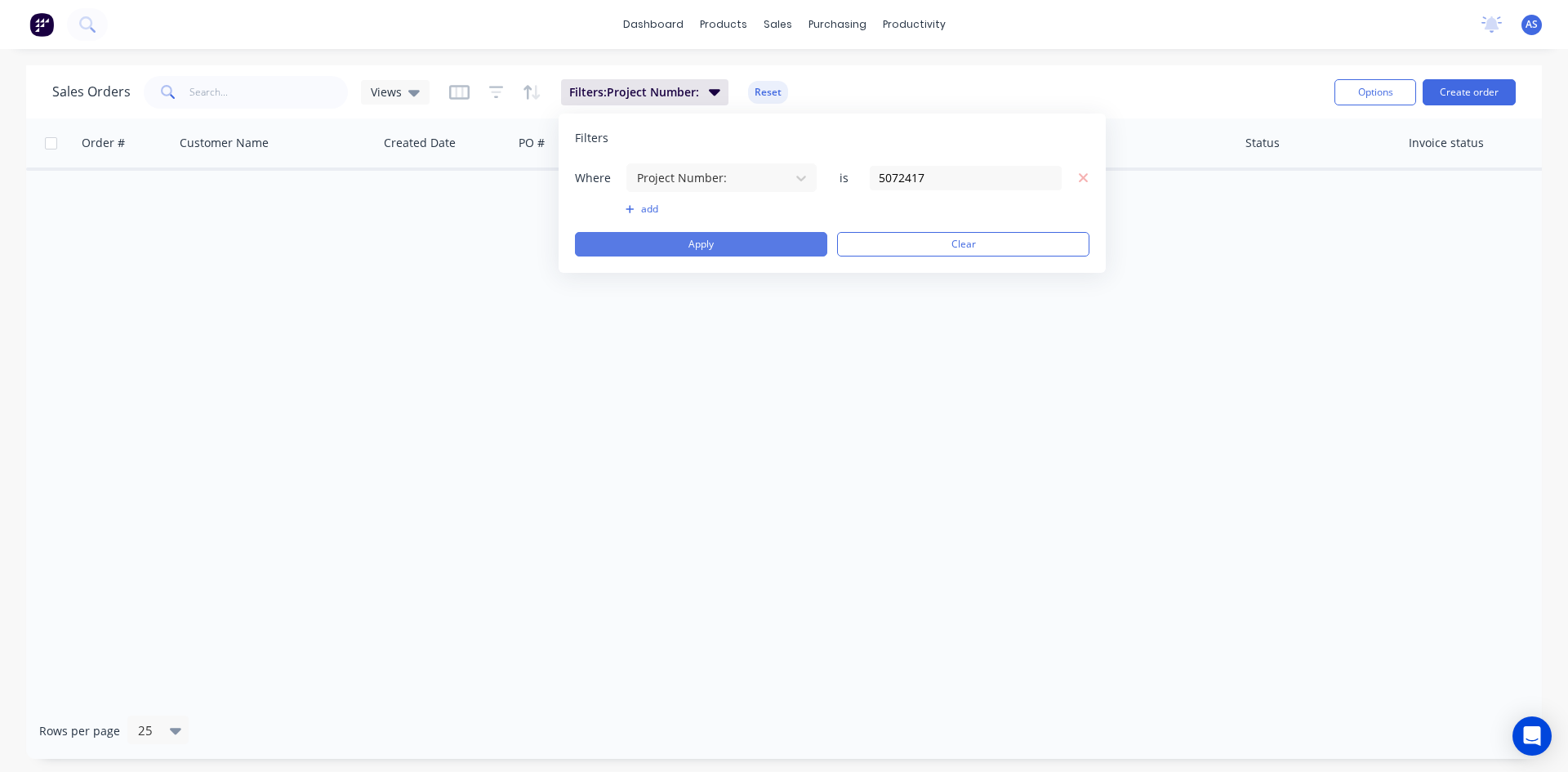
click at [750, 242] on button "Apply" at bounding box center [701, 244] width 253 height 25
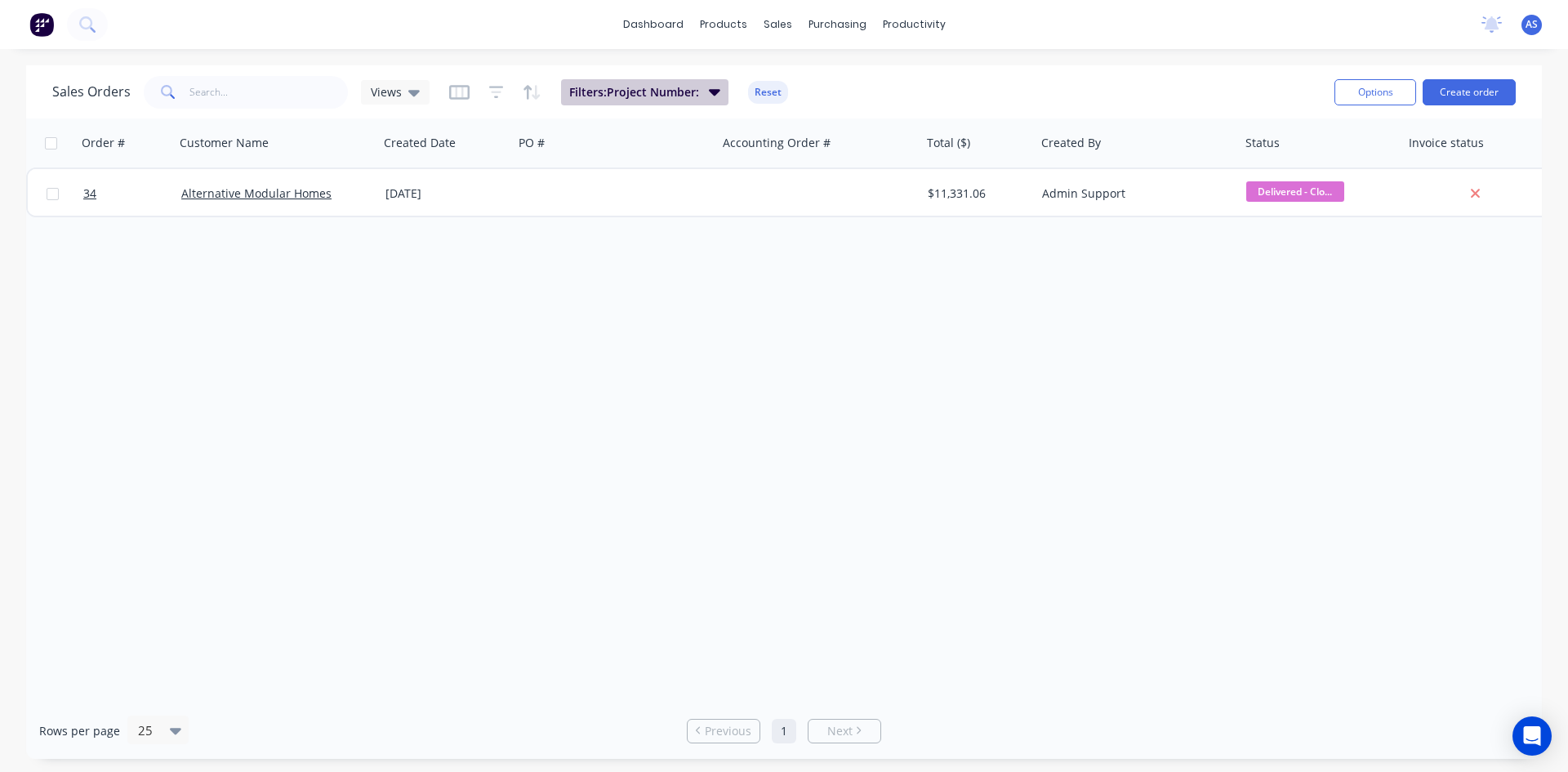
click at [704, 92] on button "Filters: Project Number:" at bounding box center [645, 92] width 168 height 26
click at [745, 374] on div "Order # Customer Name Created Date PO # Accounting Order # Total ($) Created By…" at bounding box center [783, 410] width 1516 height 584
click at [680, 102] on button "Filters: Project Number:" at bounding box center [645, 92] width 168 height 26
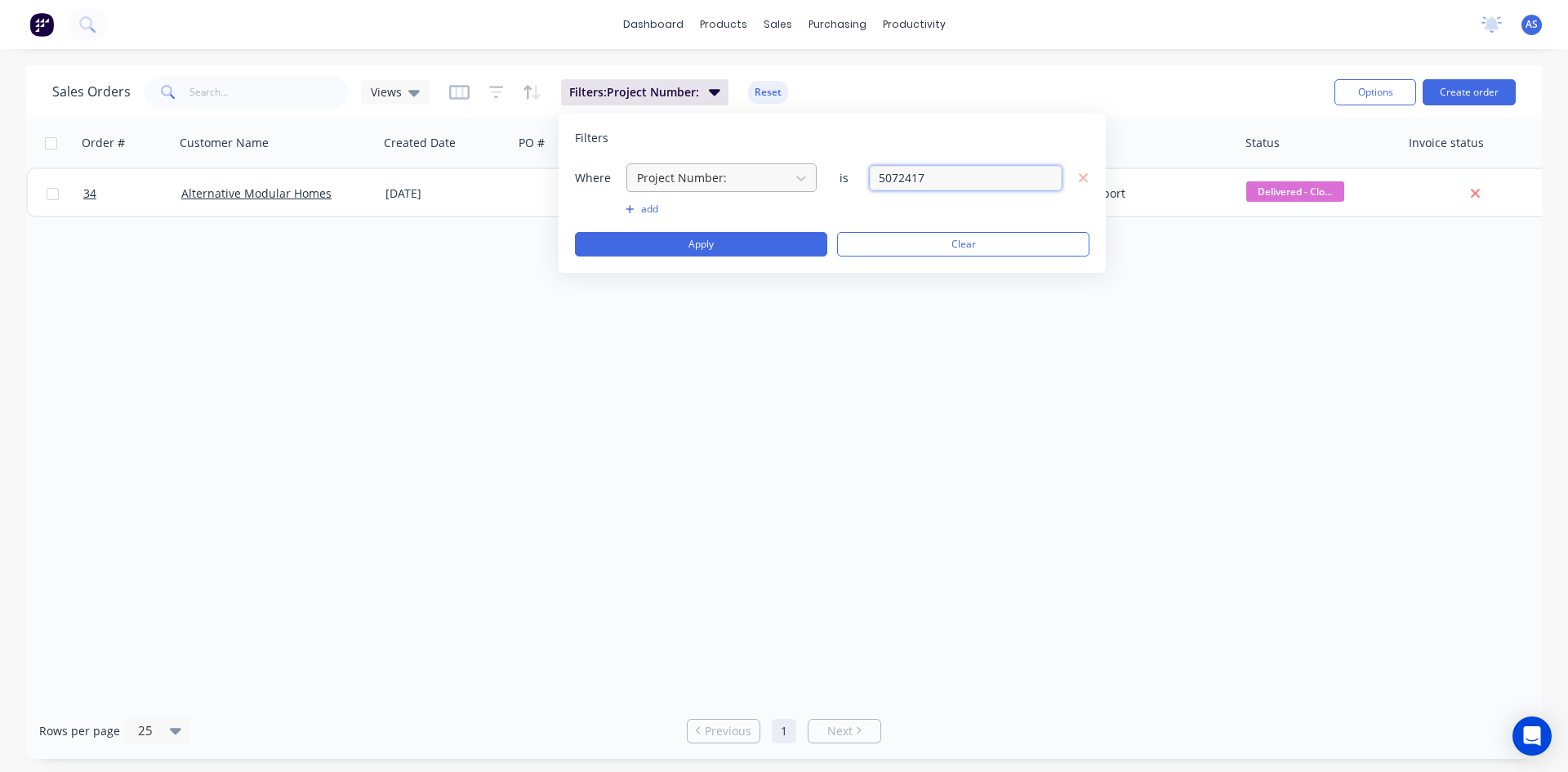
drag, startPoint x: 992, startPoint y: 181, endPoint x: 707, endPoint y: 175, distance: 285.1
click at [707, 175] on div "Where Project Number: is 5072417" at bounding box center [832, 177] width 515 height 30
type input "5071713"
click at [712, 230] on div "Where Project Number: is 5071713 add Apply Clear" at bounding box center [832, 209] width 515 height 94
click at [712, 236] on button "Apply" at bounding box center [701, 244] width 253 height 25
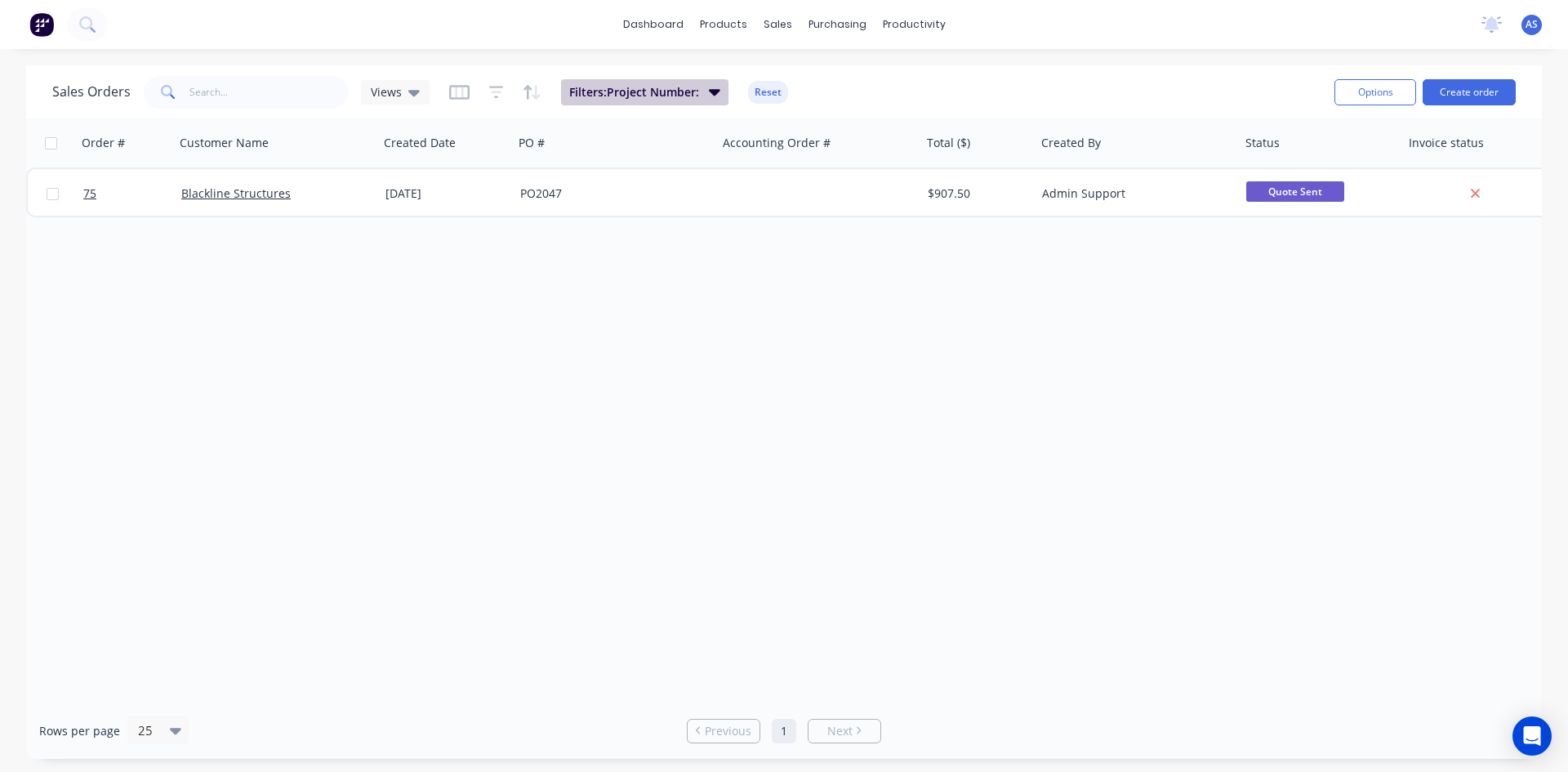
click at [717, 93] on icon "button" at bounding box center [714, 91] width 11 height 18
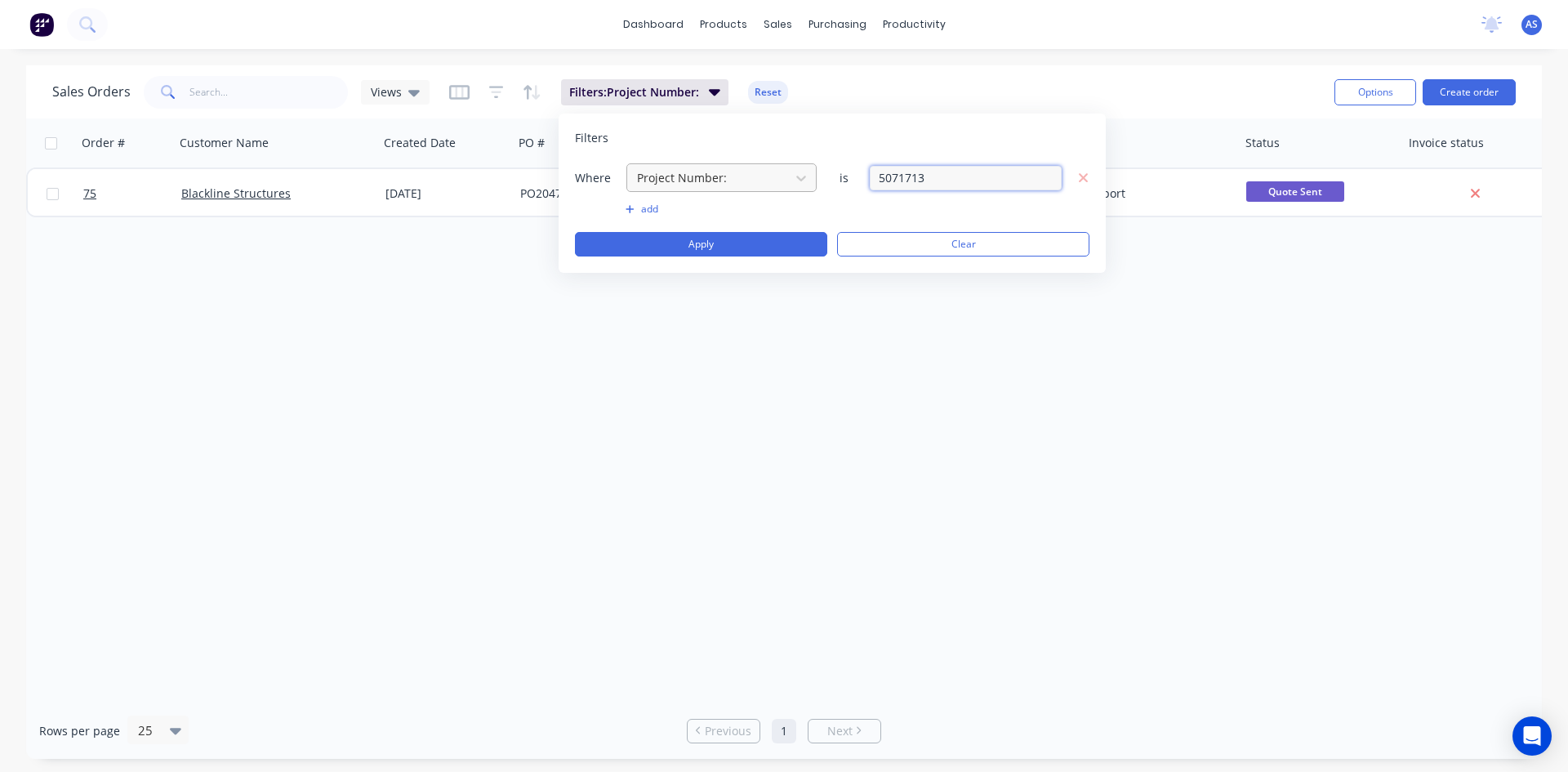
drag, startPoint x: 986, startPoint y: 180, endPoint x: 630, endPoint y: 180, distance: 356.0
click at [630, 180] on div "Where Project Number: is 5071713" at bounding box center [832, 177] width 515 height 30
type input "5070712"
click at [635, 233] on button "Apply" at bounding box center [701, 244] width 253 height 25
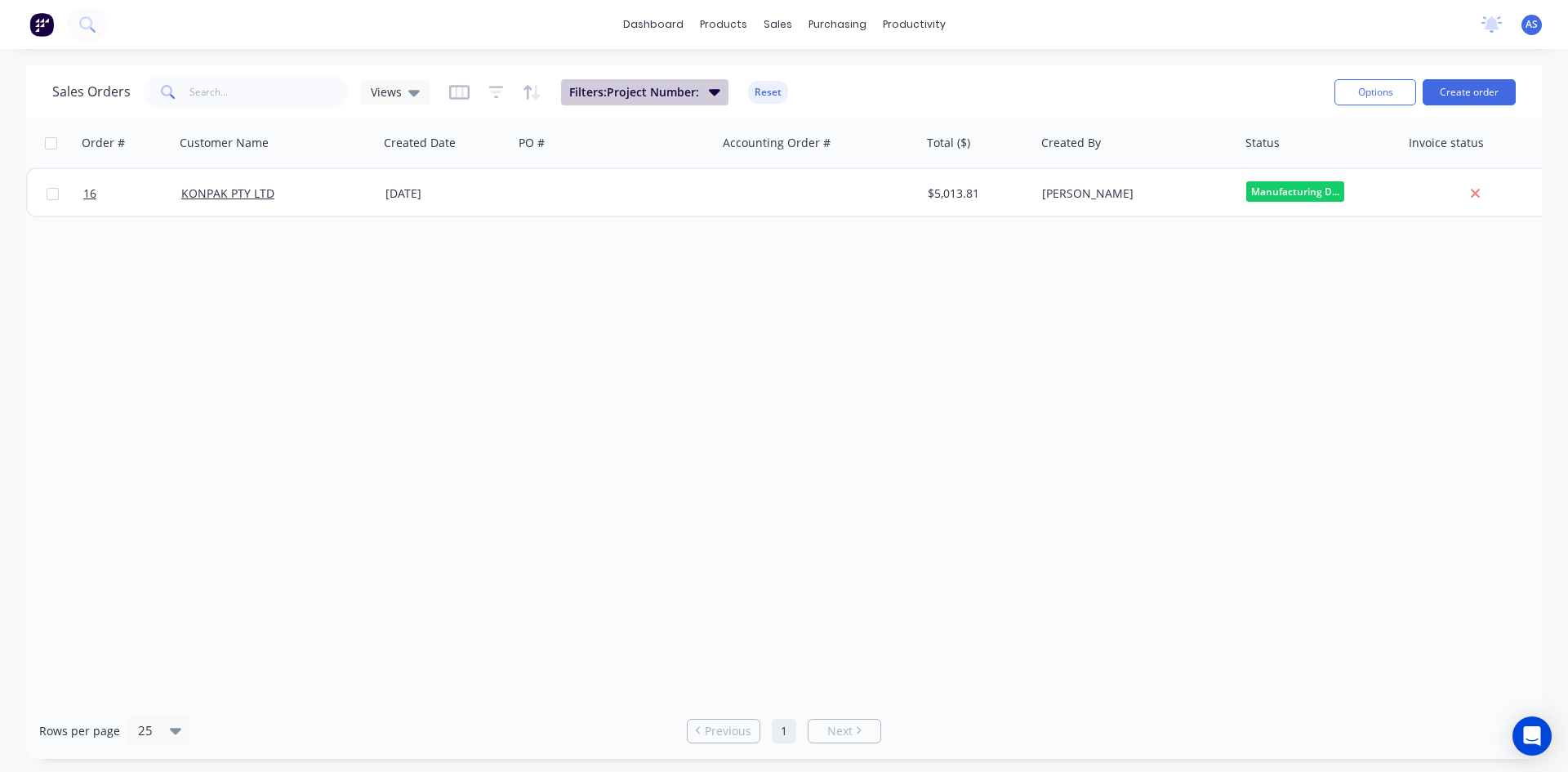
click at [702, 97] on button "Filters: Project Number:" at bounding box center [645, 92] width 168 height 26
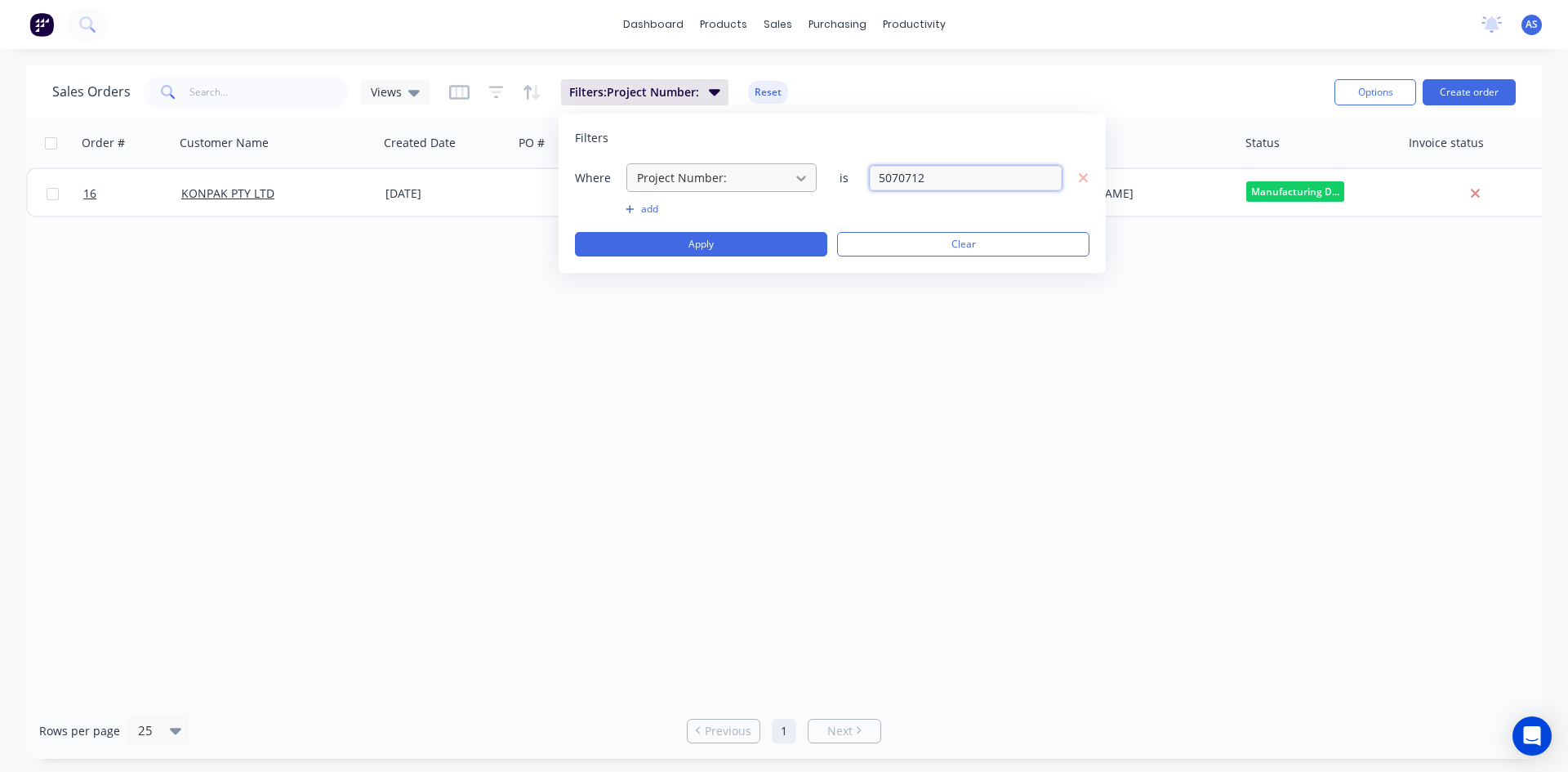
drag, startPoint x: 999, startPoint y: 176, endPoint x: 788, endPoint y: 177, distance: 211.0
click at [788, 177] on div "Where Project Number: is 5070712" at bounding box center [832, 177] width 515 height 30
type input "5070115"
click at [787, 236] on button "Apply" at bounding box center [701, 244] width 253 height 25
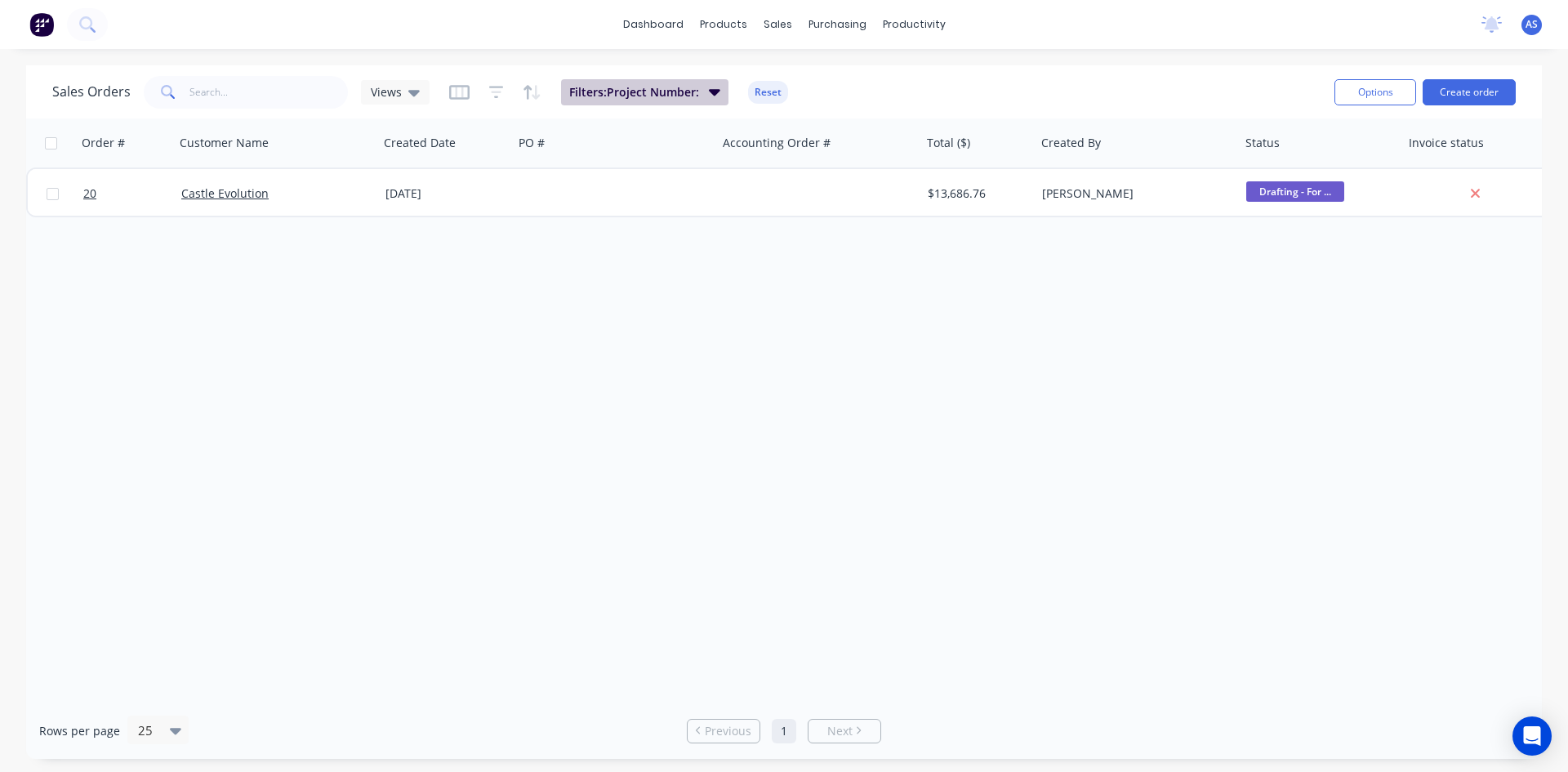
click at [715, 89] on icon "button" at bounding box center [714, 91] width 11 height 18
click at [342, 289] on div "Order # Customer Name Created Date PO # Accounting Order # Total ($) Created By…" at bounding box center [783, 410] width 1516 height 584
click at [645, 89] on span "Filters: Project Number:" at bounding box center [634, 92] width 130 height 16
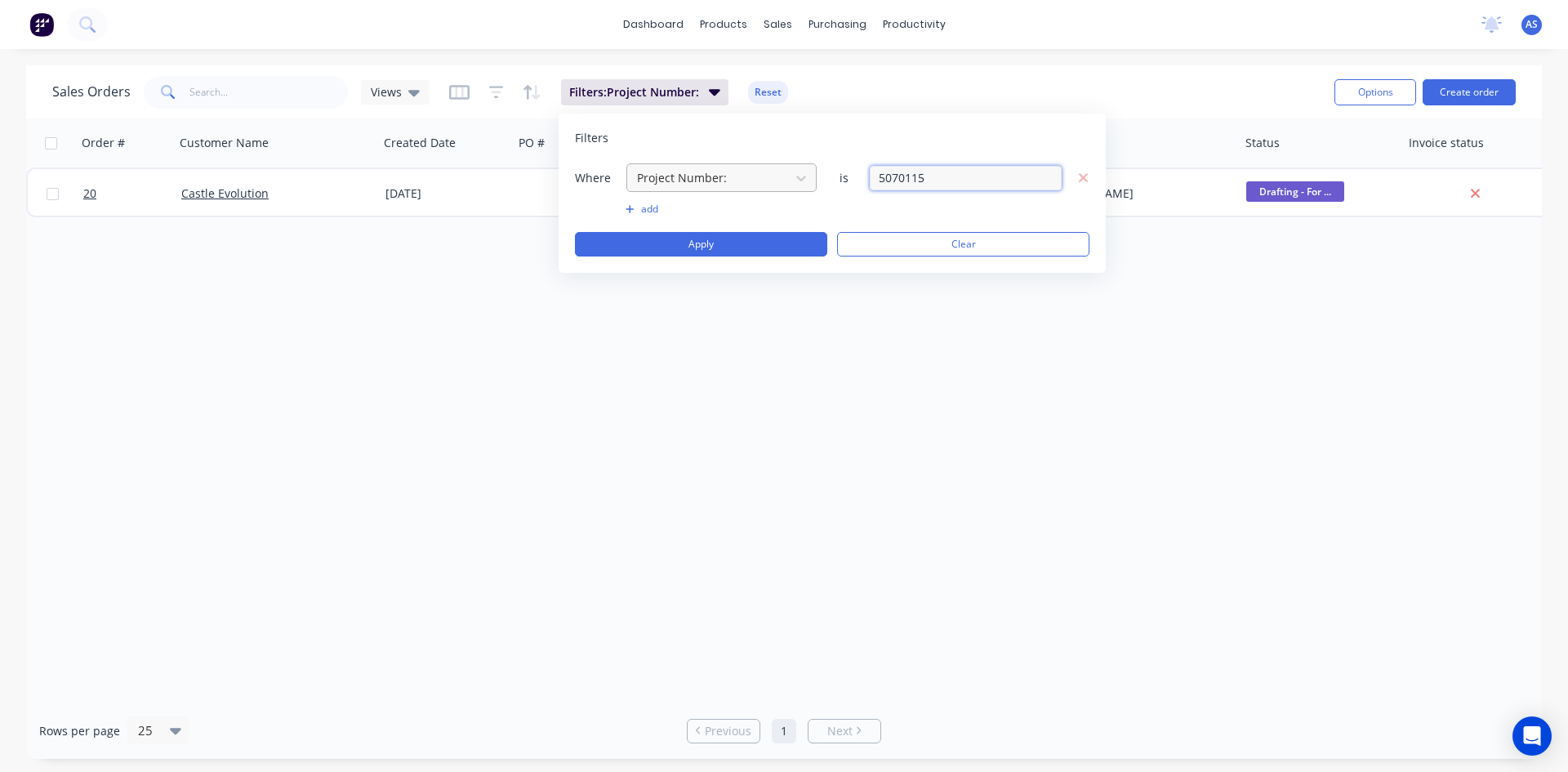
drag, startPoint x: 946, startPoint y: 184, endPoint x: 661, endPoint y: 188, distance: 285.0
click at [661, 188] on div "Where Project Number: is 5070115" at bounding box center [832, 177] width 515 height 30
type input "5082008"
click at [640, 242] on button "Apply" at bounding box center [701, 244] width 253 height 25
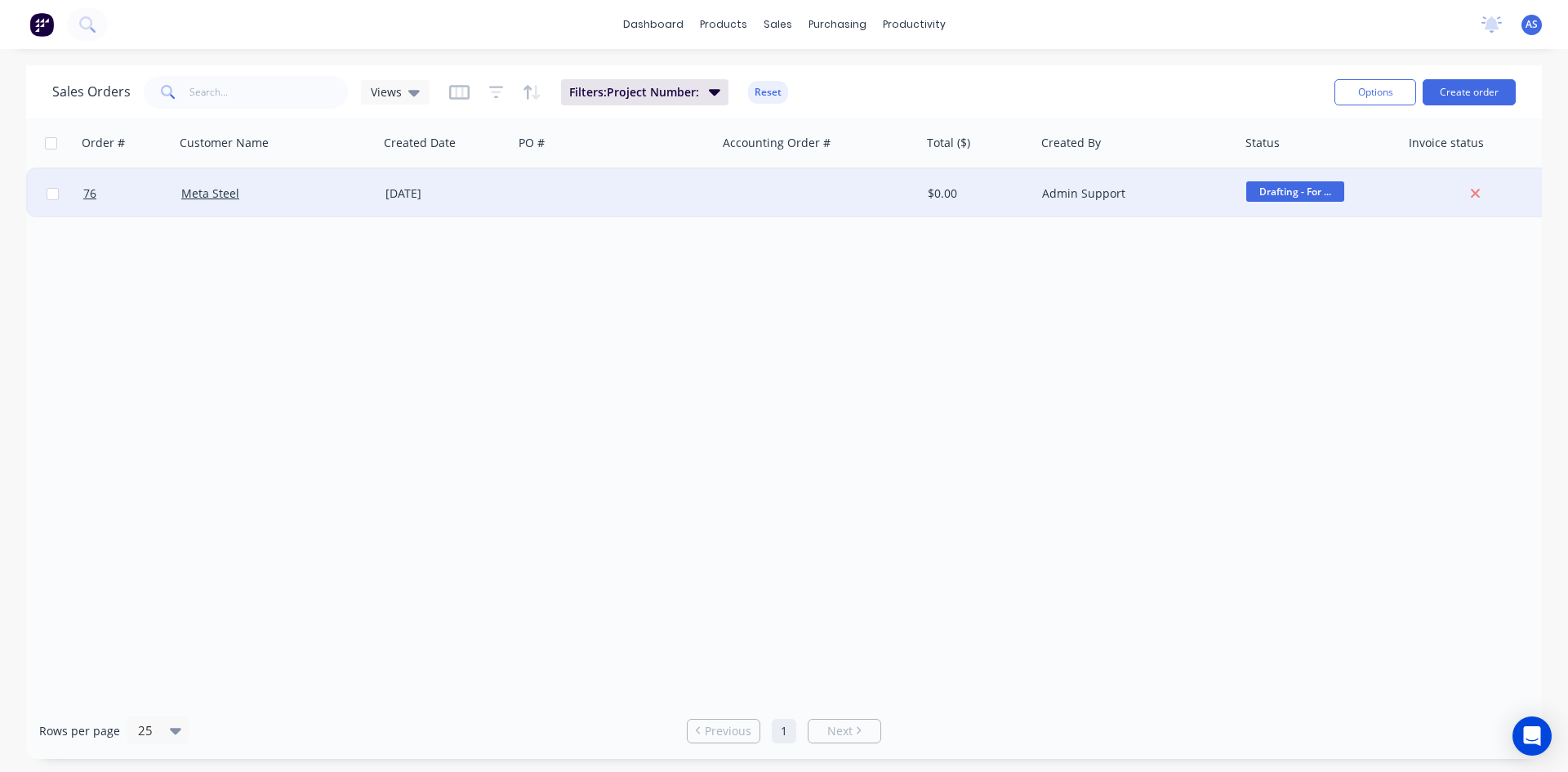
click at [519, 195] on div at bounding box center [616, 193] width 205 height 49
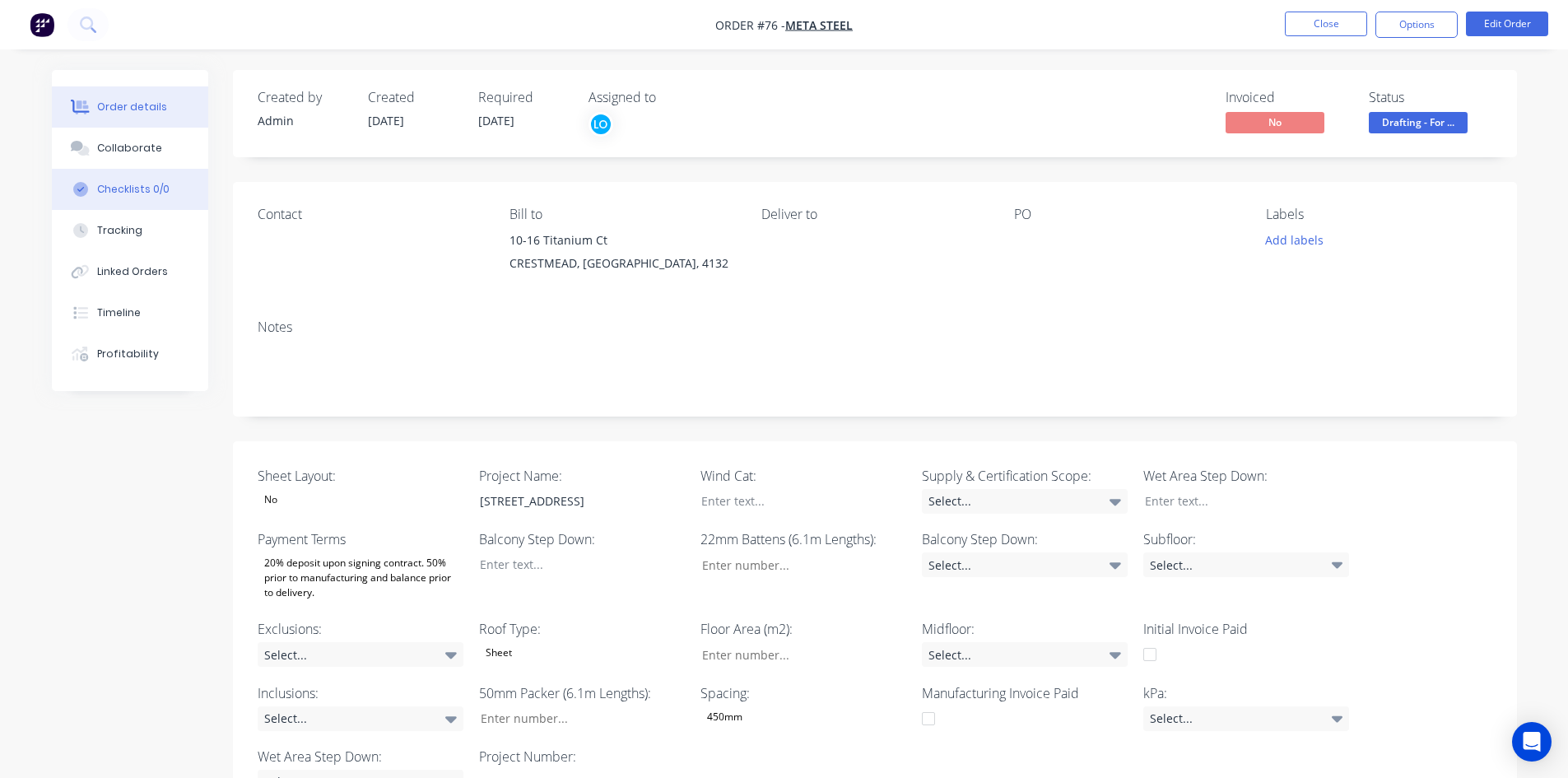
click at [155, 183] on div "Checklists 0/0" at bounding box center [133, 189] width 73 height 15
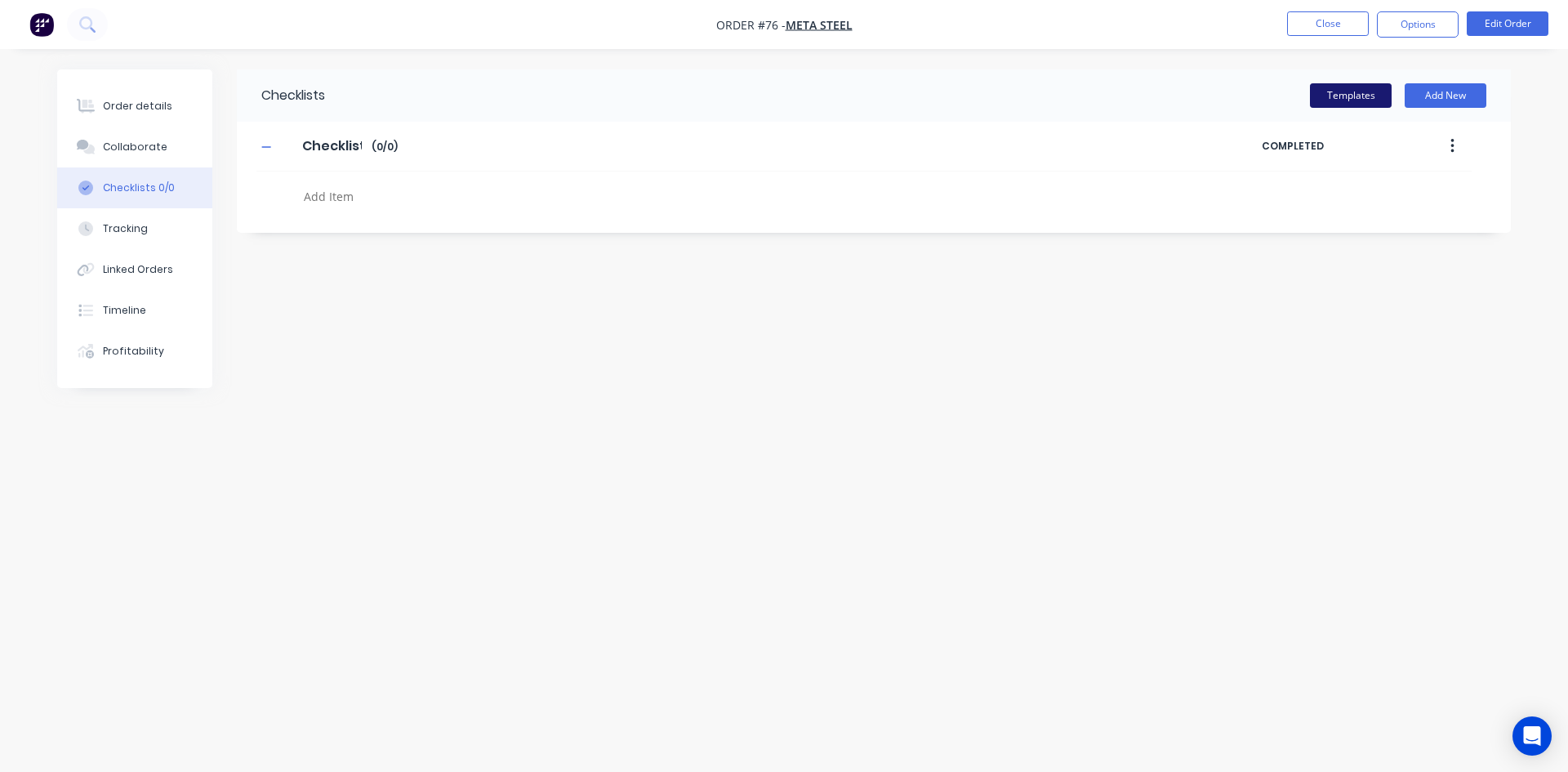
click at [1332, 92] on button "Templates" at bounding box center [1351, 95] width 82 height 25
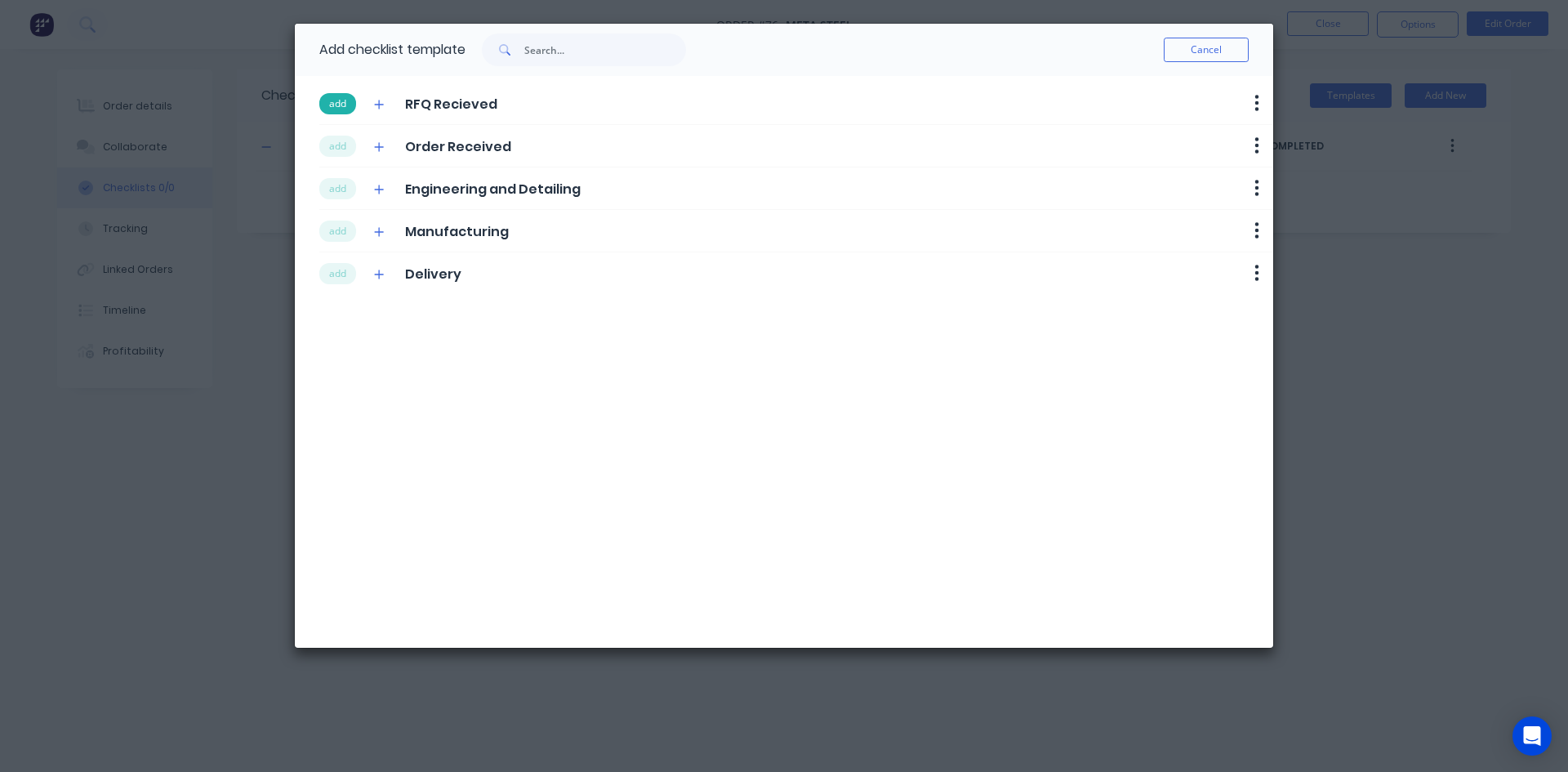
click at [344, 108] on button "add" at bounding box center [338, 103] width 37 height 21
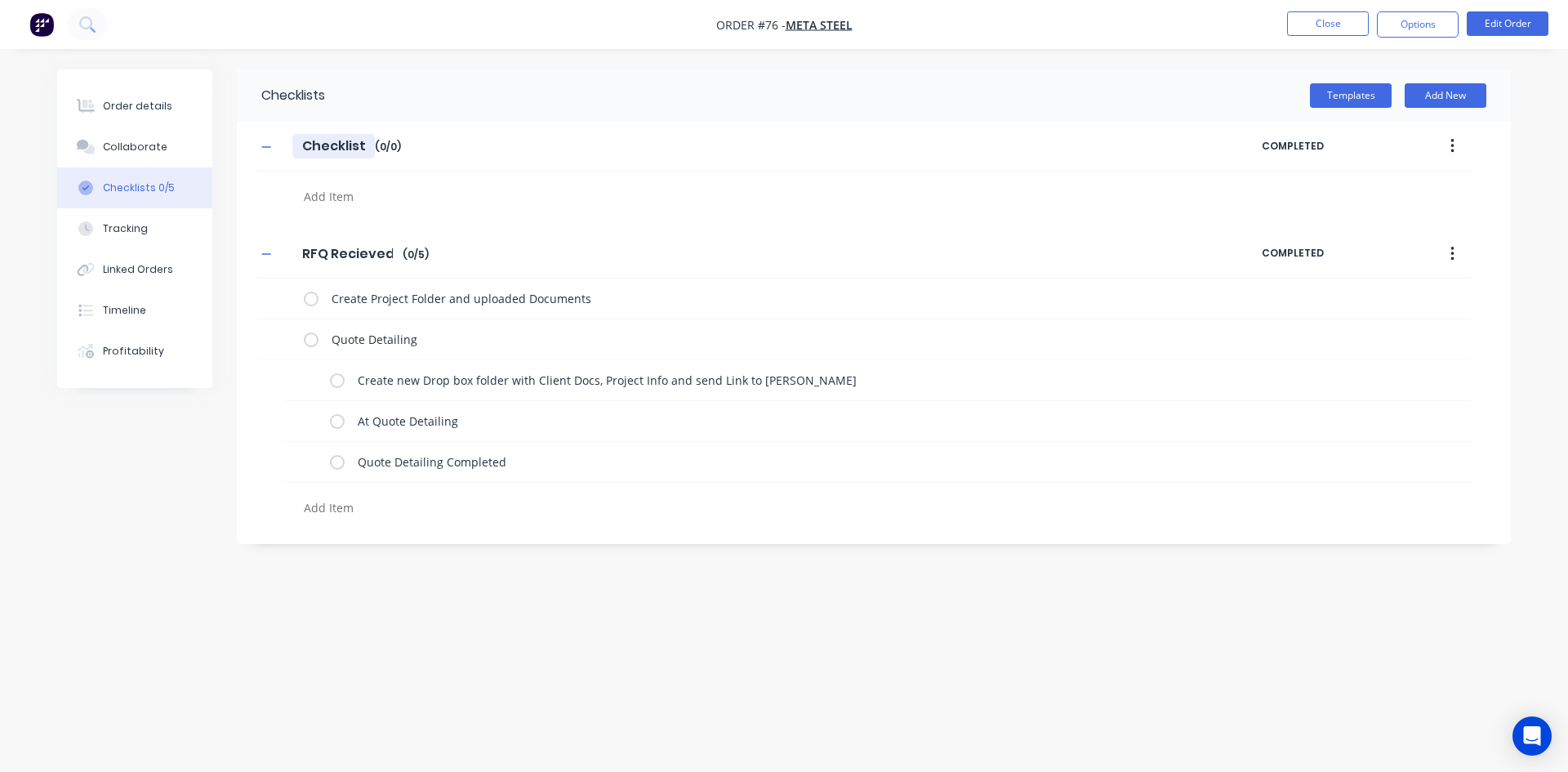
click at [337, 145] on input "Checklist" at bounding box center [334, 146] width 83 height 25
click at [1370, 89] on button "Templates" at bounding box center [1351, 95] width 82 height 25
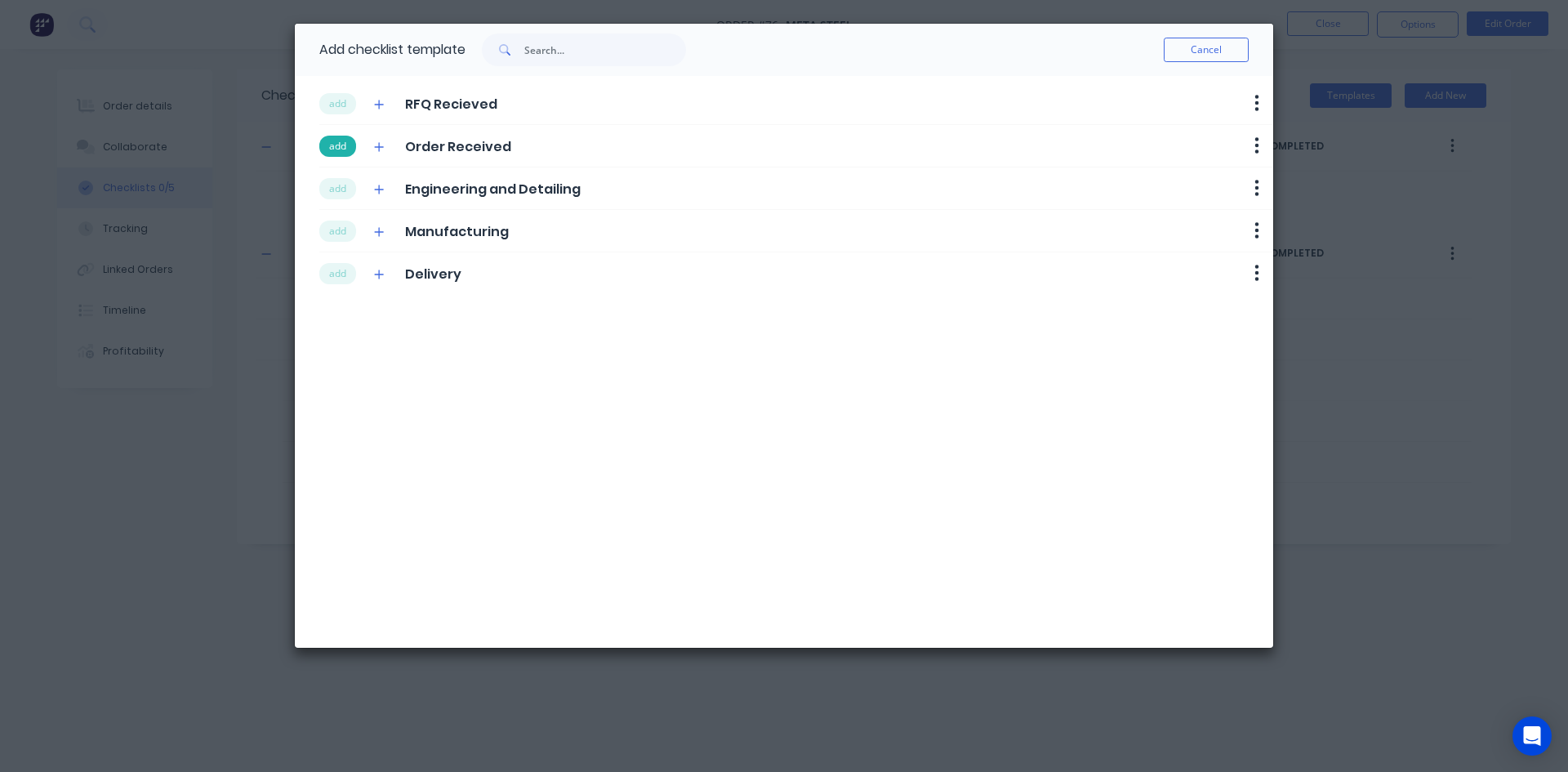
click at [324, 148] on button "add" at bounding box center [338, 146] width 37 height 21
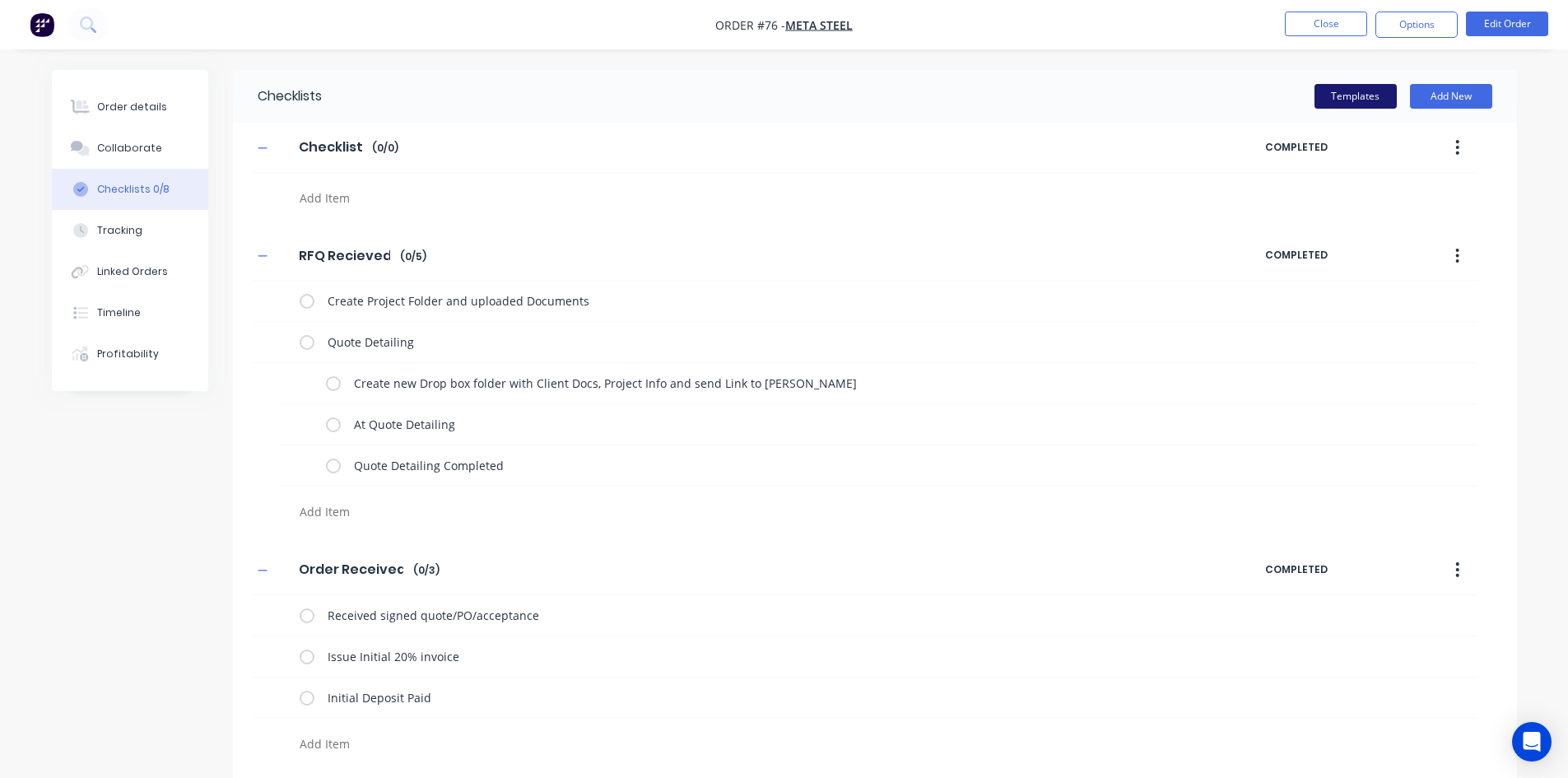
click at [1334, 94] on button "Templates" at bounding box center [1355, 96] width 82 height 25
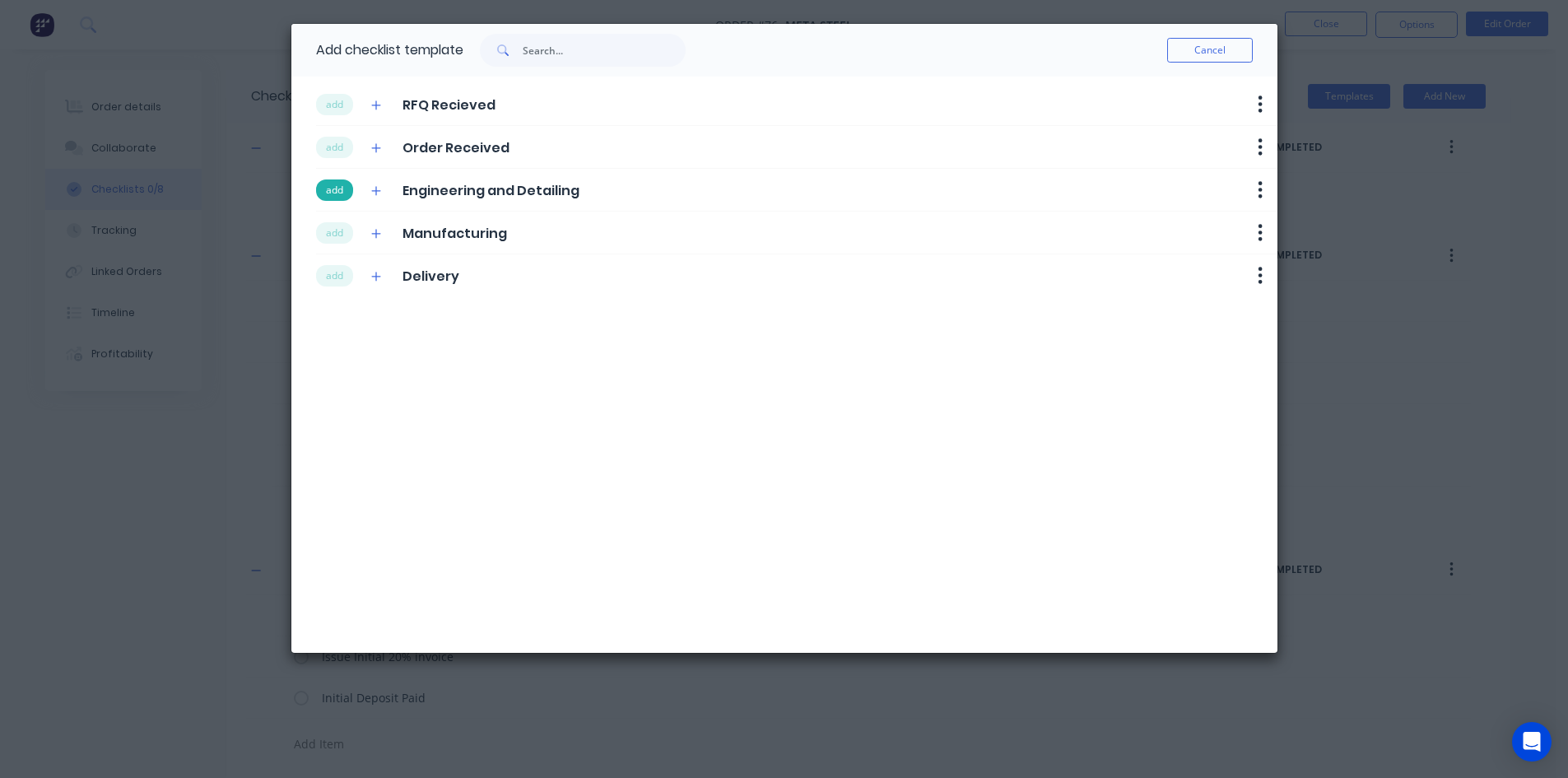
click at [340, 199] on button "add" at bounding box center [334, 190] width 37 height 22
click at [340, 229] on button "add" at bounding box center [334, 233] width 37 height 22
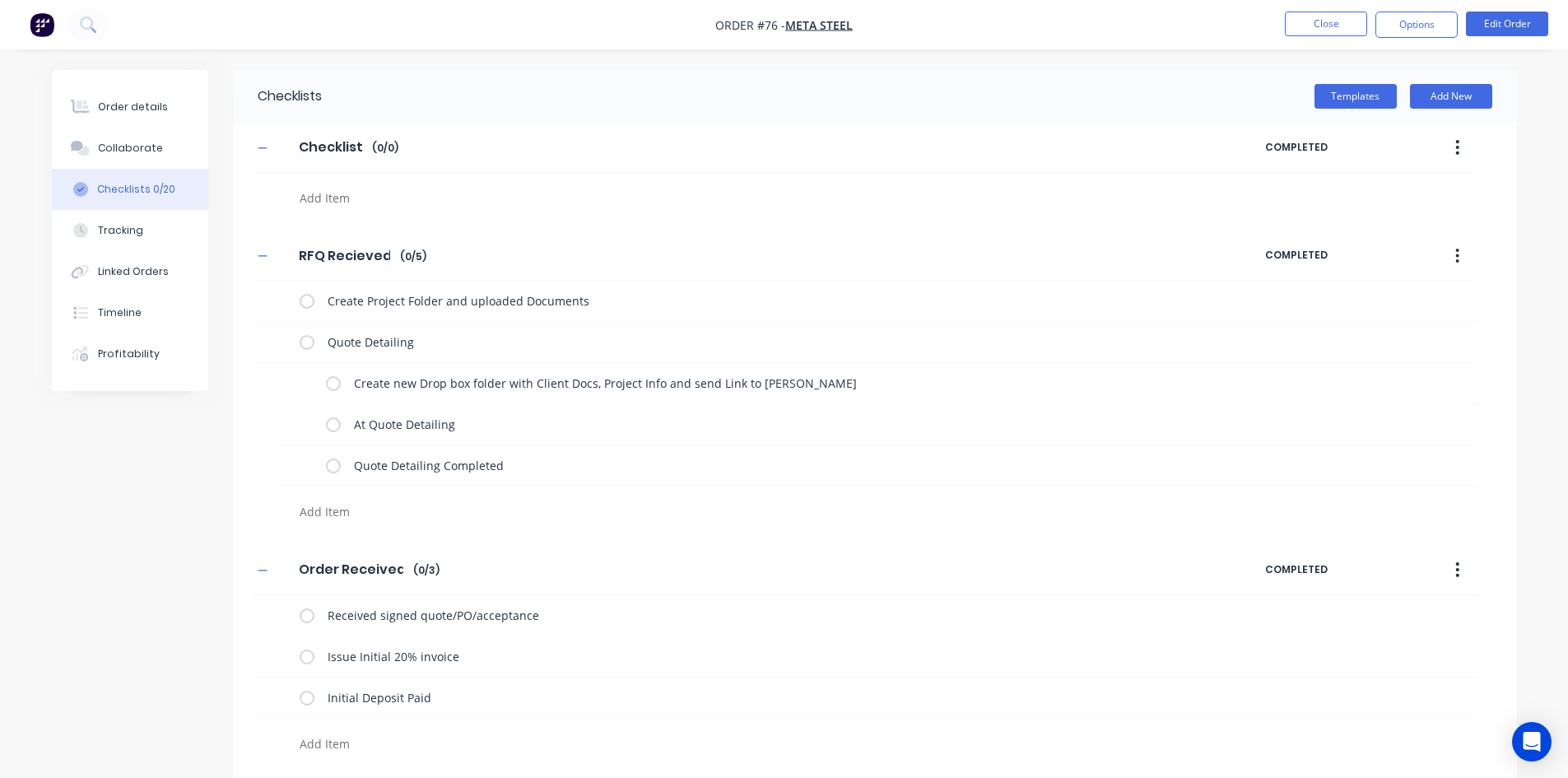
click at [342, 274] on div "RFQ Recieved RFQ Recieved Enter Checklist name ( 0 / 5 ) COMPLETED" at bounding box center [865, 256] width 1225 height 50
click at [1357, 102] on button "Templates" at bounding box center [1355, 96] width 82 height 25
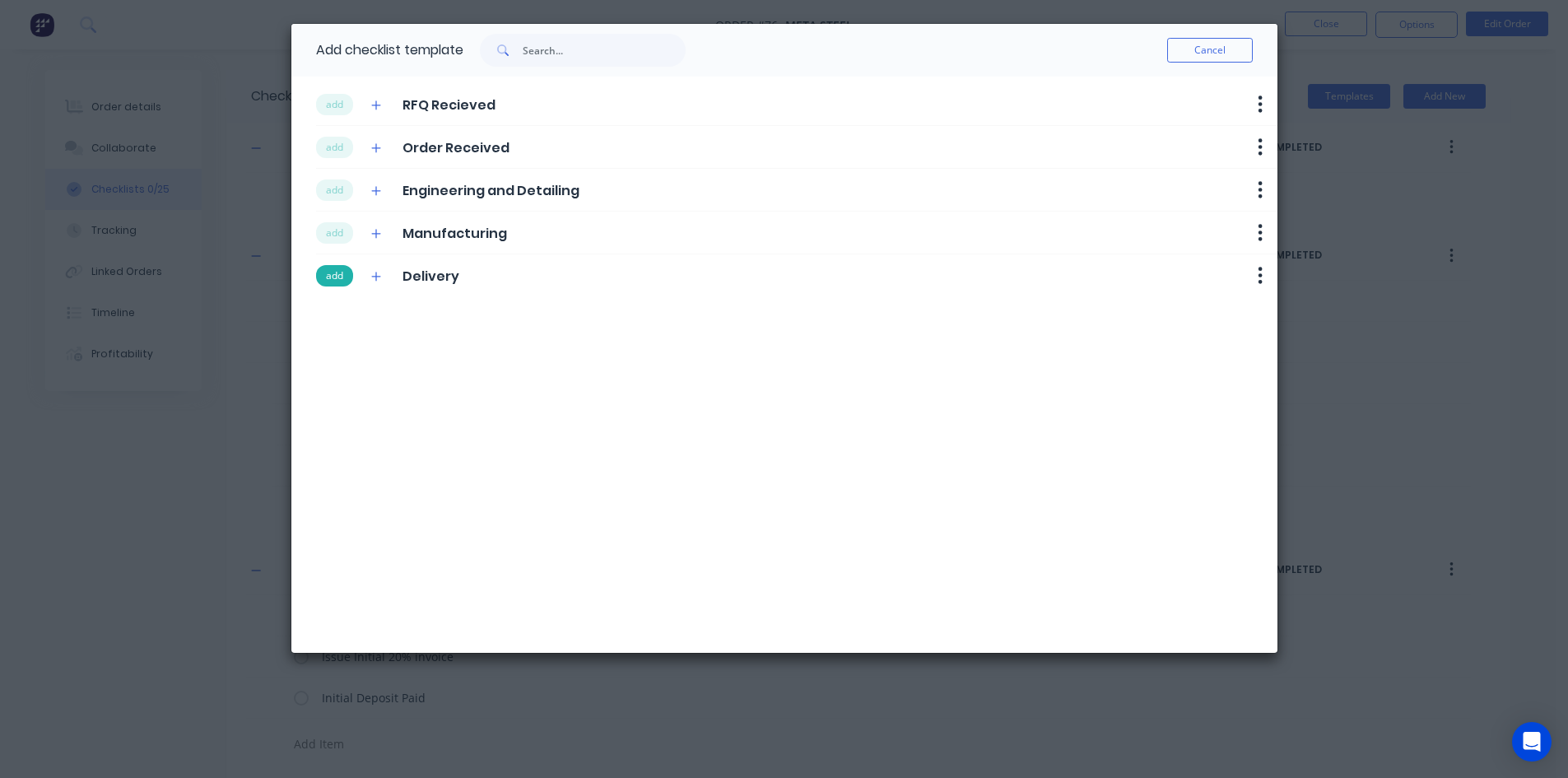
click at [340, 277] on button "add" at bounding box center [334, 276] width 37 height 22
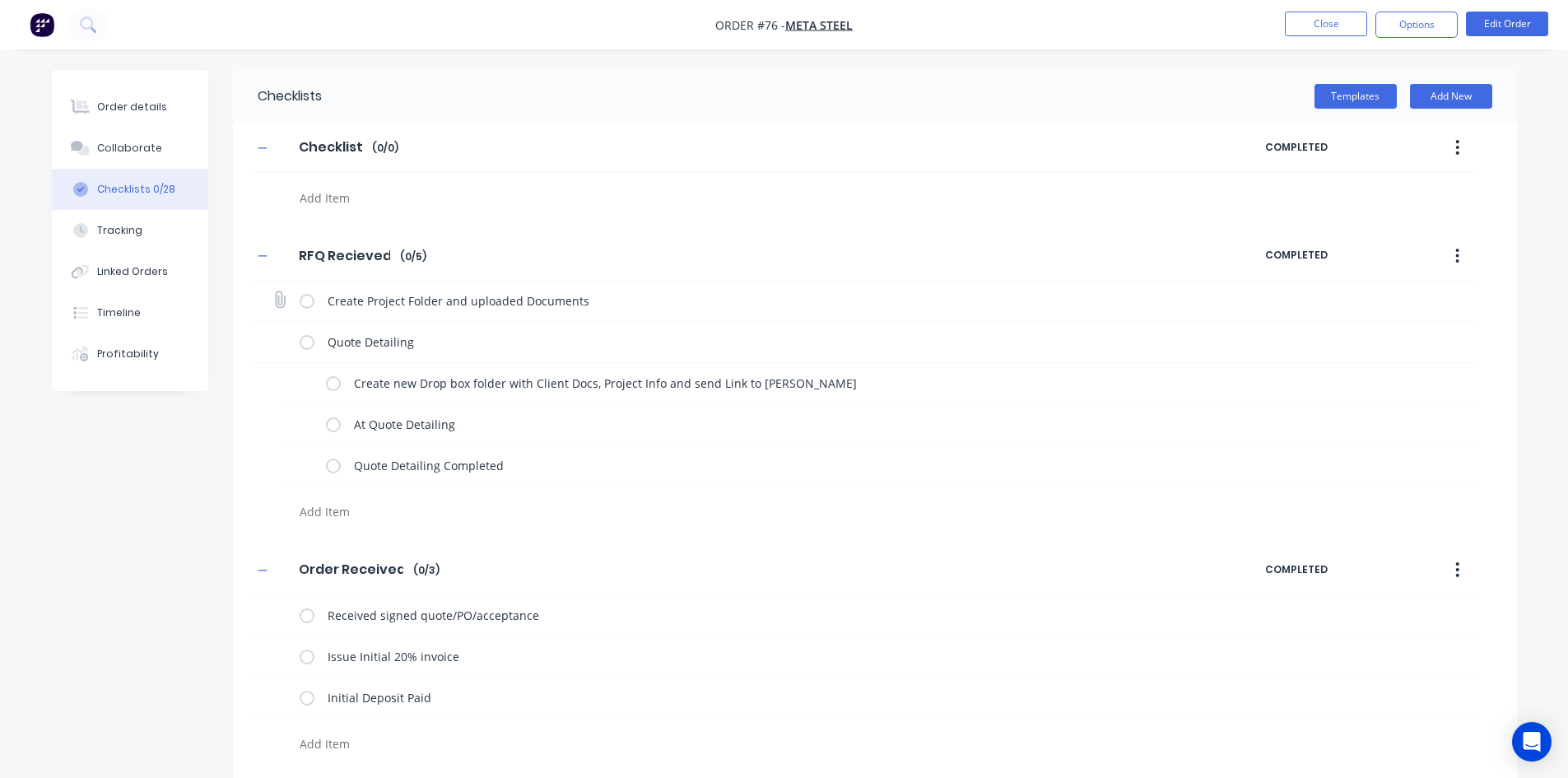
click at [304, 298] on label at bounding box center [307, 301] width 15 height 17
click at [0, 0] on input "checkbox" at bounding box center [0, 0] width 0 height 0
click at [307, 339] on label at bounding box center [307, 342] width 15 height 17
click at [0, 0] on input "checkbox" at bounding box center [0, 0] width 0 height 0
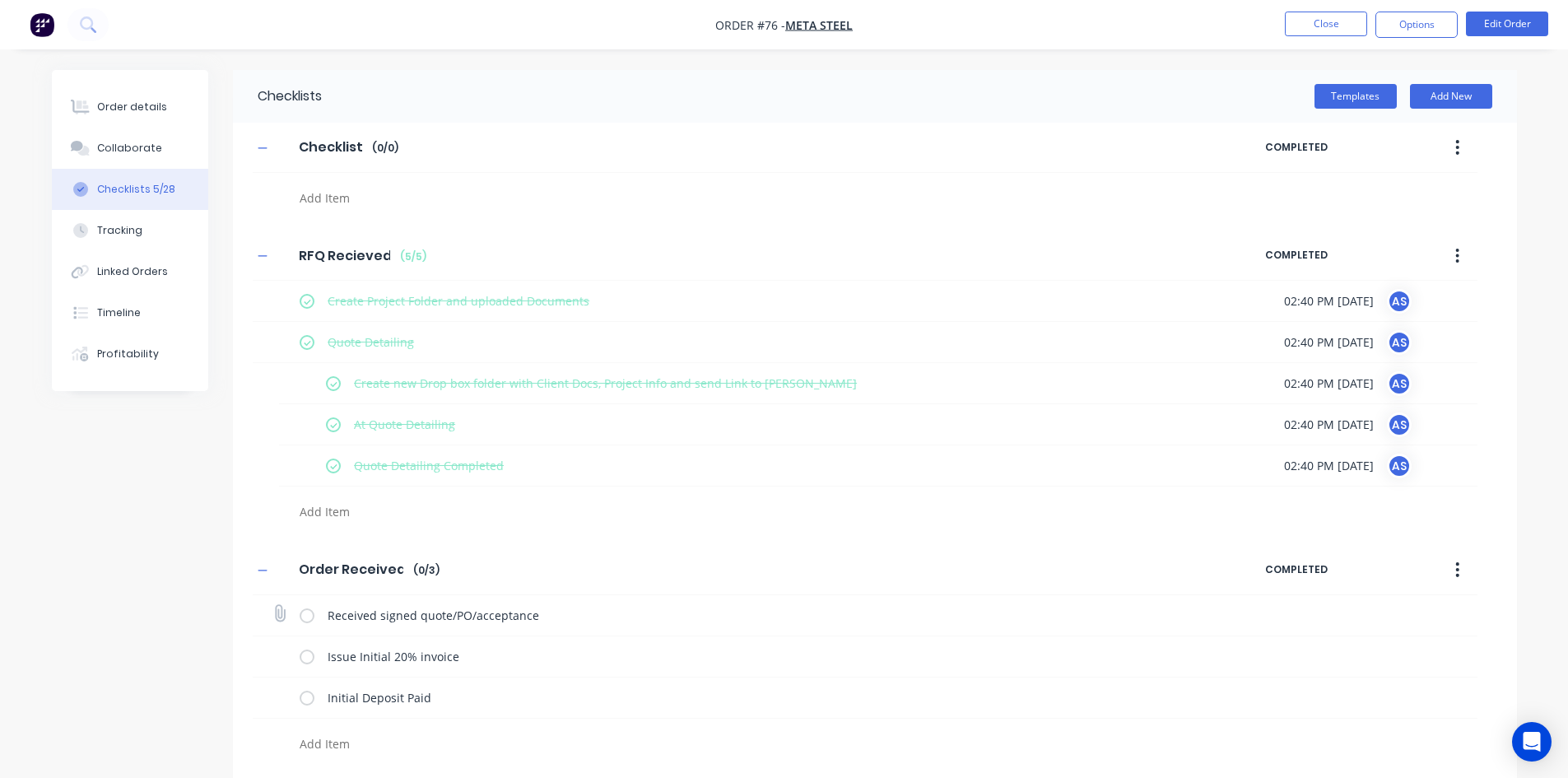
click at [310, 620] on label at bounding box center [307, 615] width 15 height 17
click at [0, 0] on input "checkbox" at bounding box center [0, 0] width 0 height 0
type textarea "x"
click at [1332, 25] on button "Close" at bounding box center [1325, 23] width 82 height 25
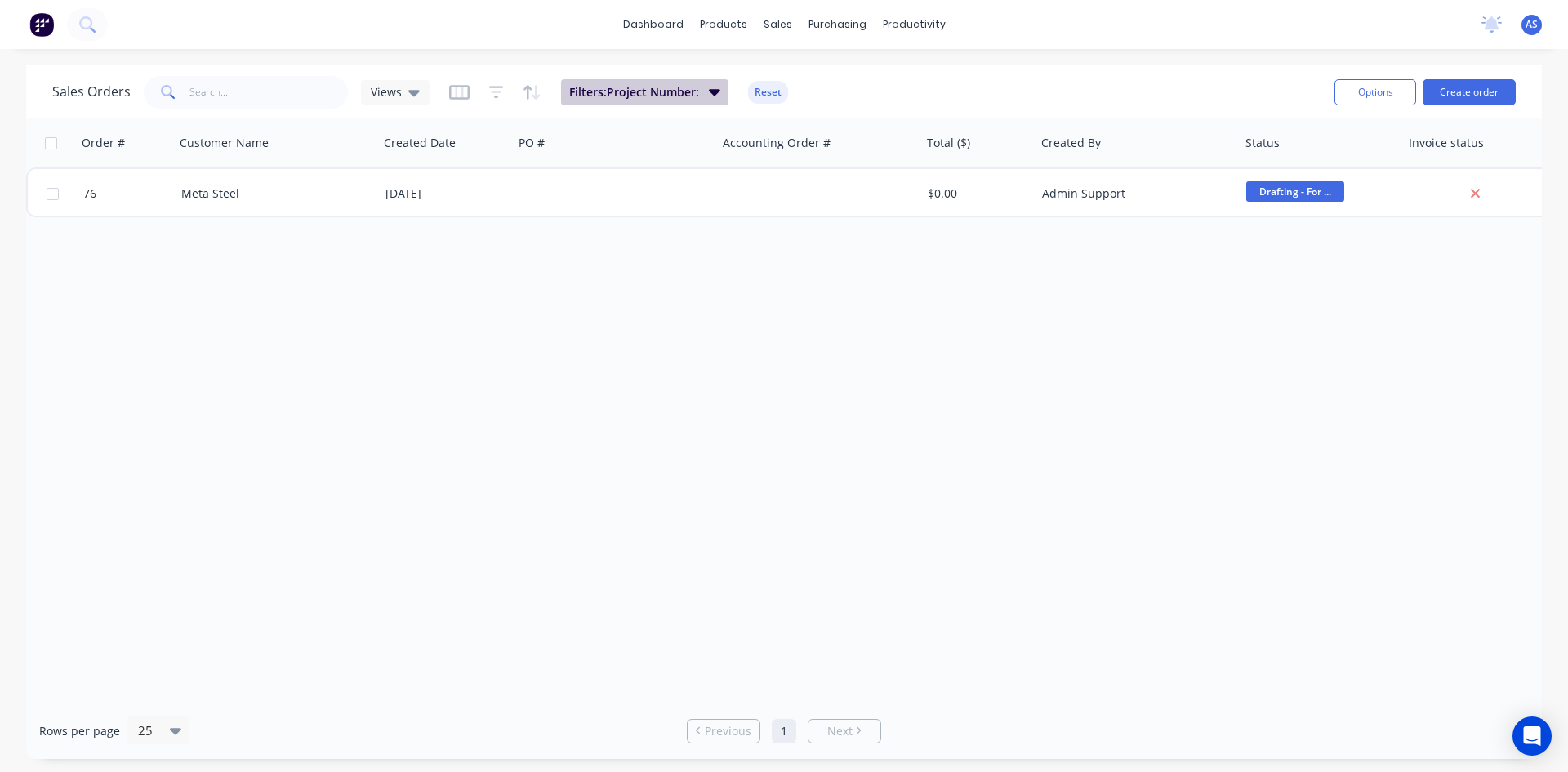
click at [709, 85] on icon "button" at bounding box center [714, 91] width 11 height 18
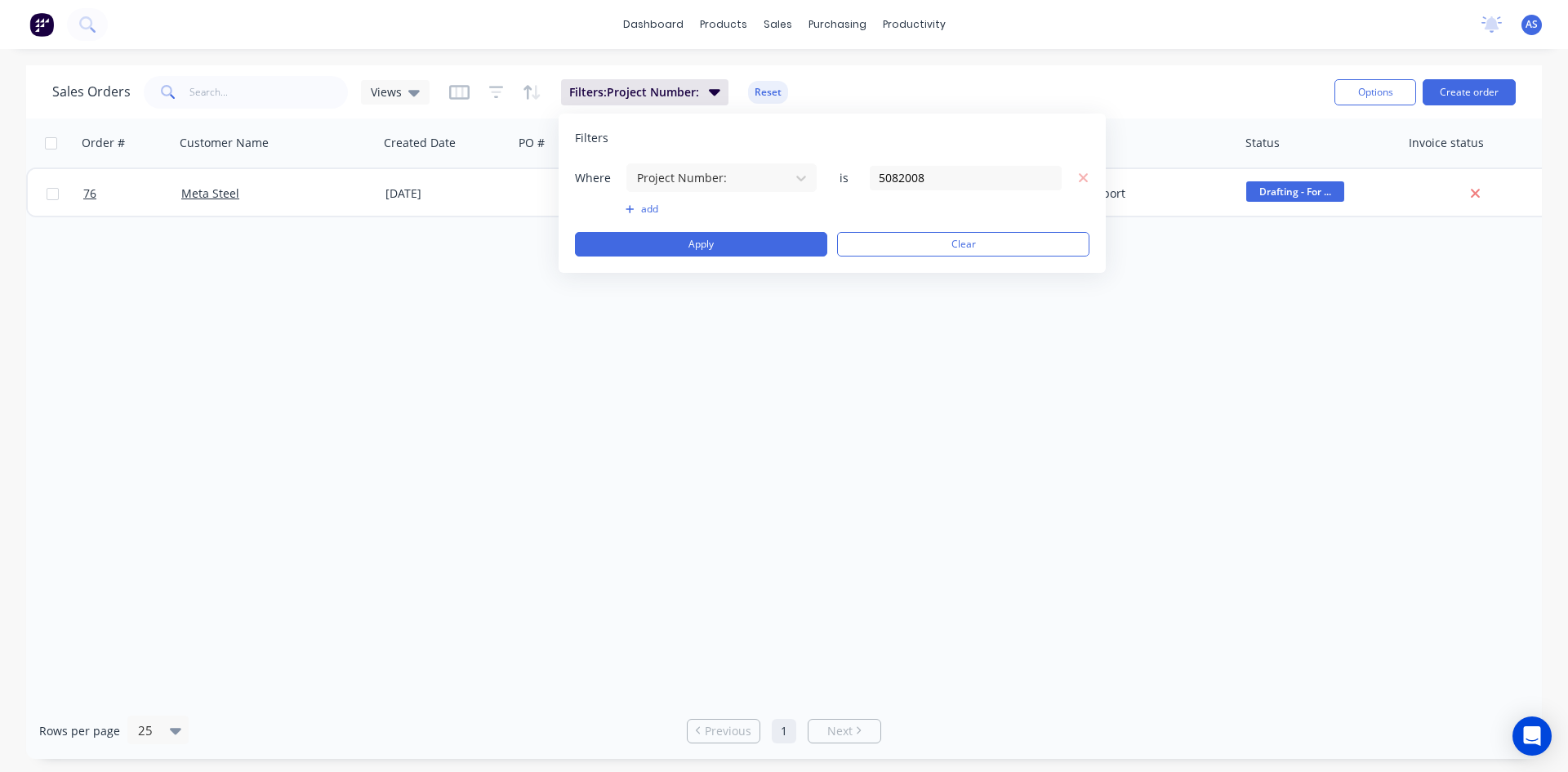
click at [1005, 163] on div "Where Project Number: is 5082008" at bounding box center [832, 177] width 515 height 30
drag, startPoint x: 954, startPoint y: 187, endPoint x: 675, endPoint y: 183, distance: 279.0
click at [675, 183] on div "Where Project Number: is 5082008" at bounding box center [832, 177] width 515 height 30
type input "5081512"
click at [772, 248] on button "Apply" at bounding box center [701, 244] width 253 height 25
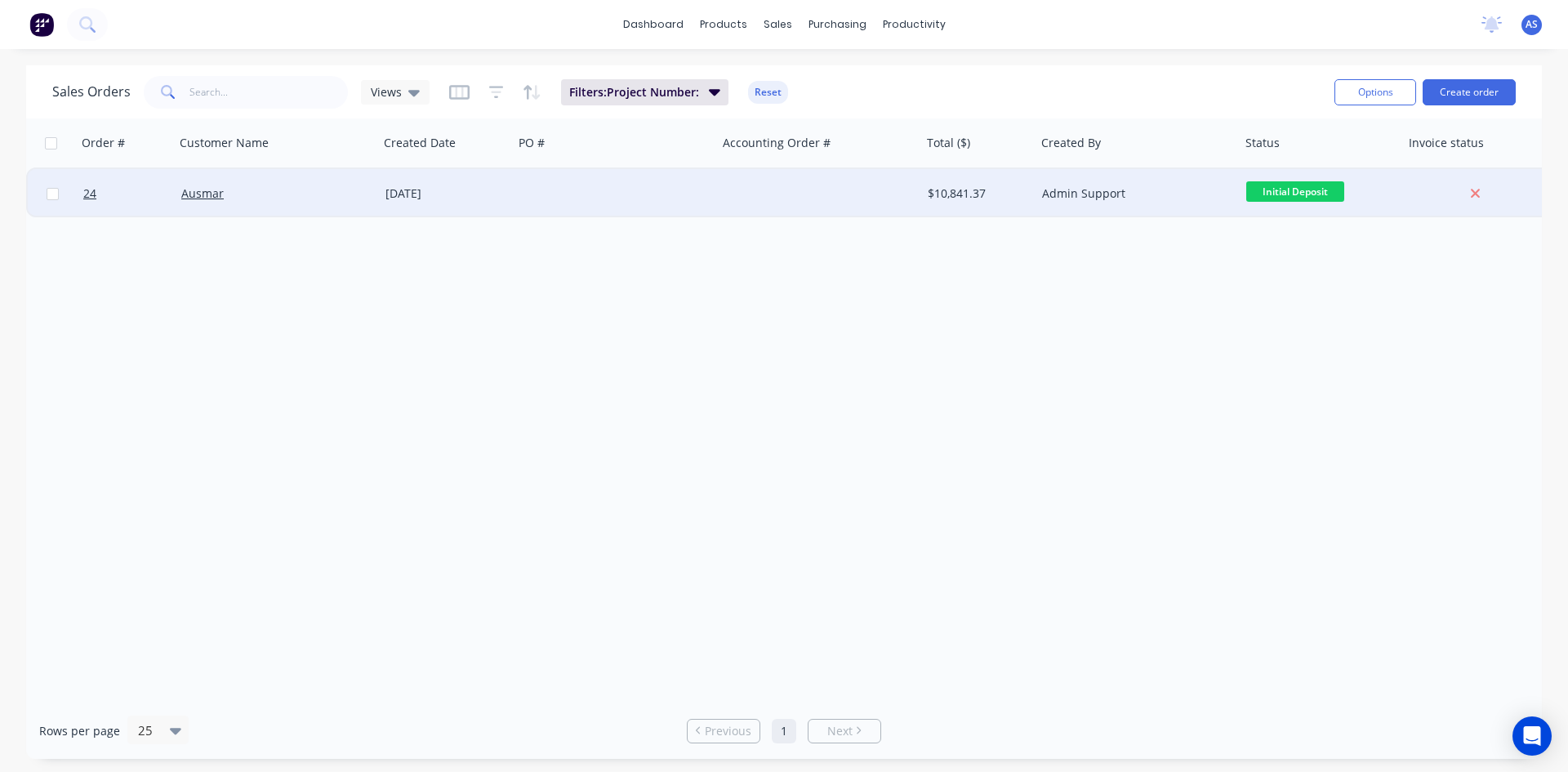
click at [453, 193] on div "[DATE]" at bounding box center [446, 193] width 122 height 16
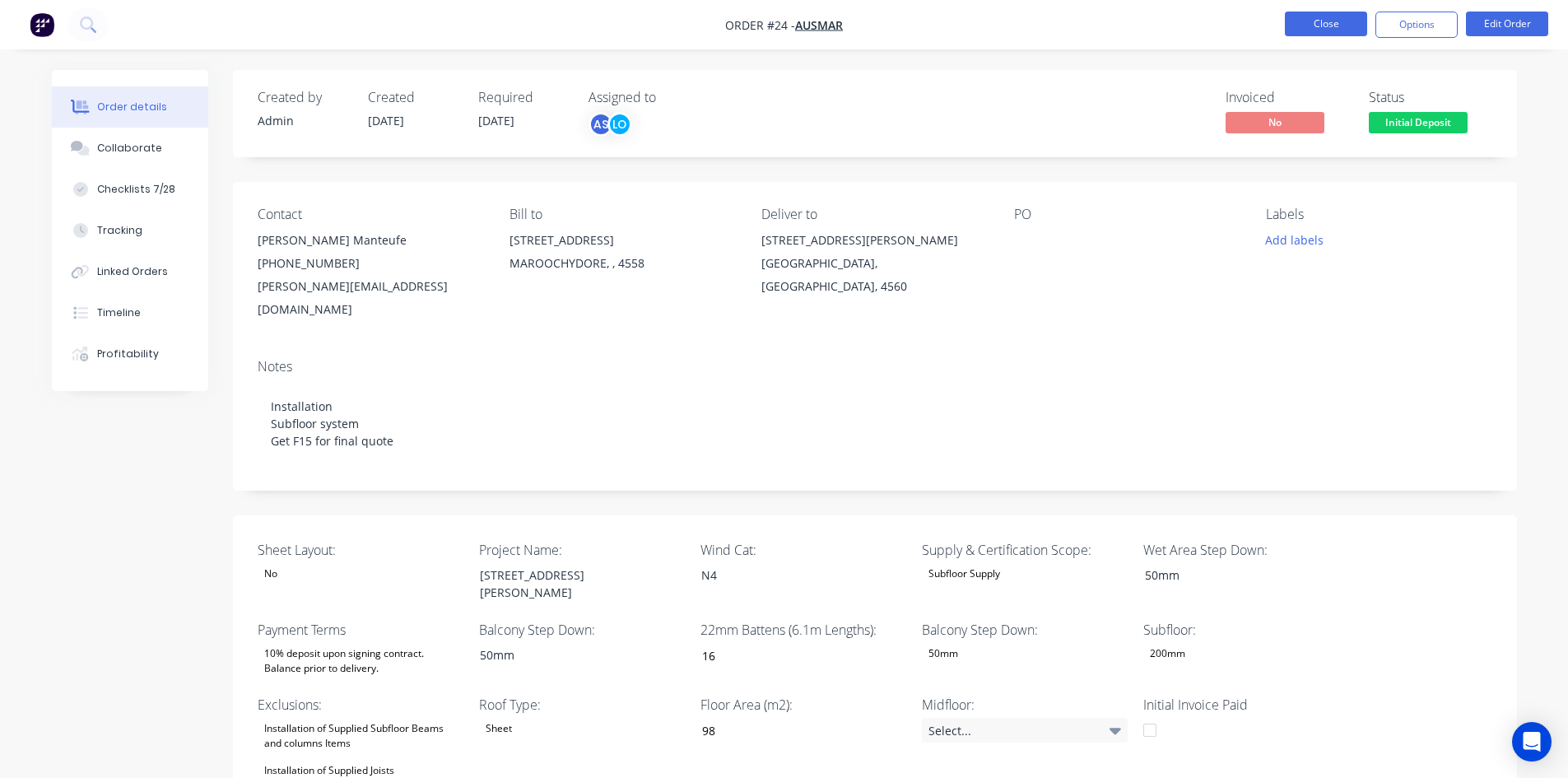
click at [1301, 25] on button "Close" at bounding box center [1325, 23] width 82 height 25
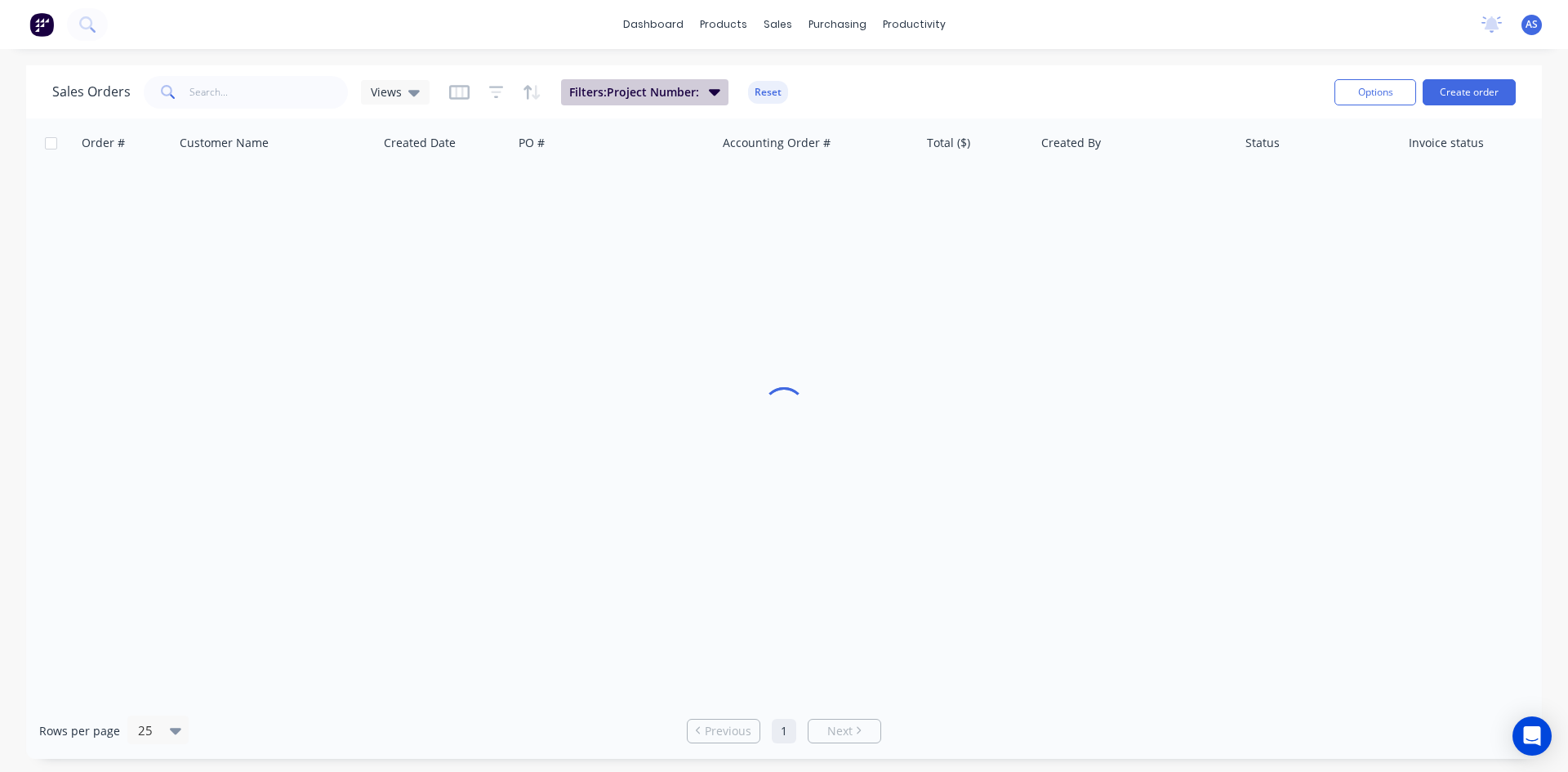
click at [710, 84] on icon "button" at bounding box center [714, 91] width 11 height 18
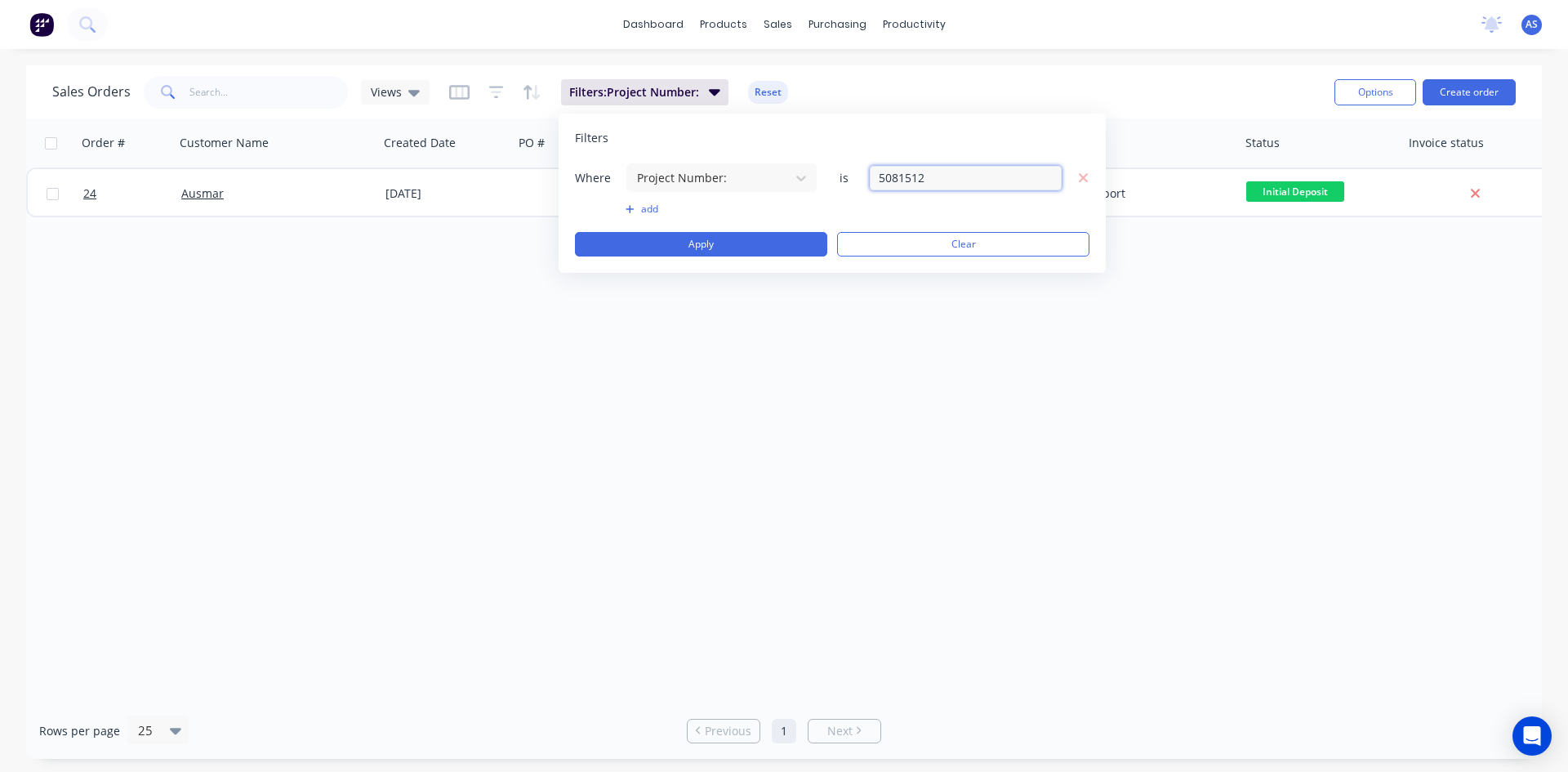
drag, startPoint x: 971, startPoint y: 184, endPoint x: 847, endPoint y: 185, distance: 124.0
click at [847, 185] on div "Where Project Number: is 5081512" at bounding box center [832, 177] width 515 height 30
type input "5081313"
click at [811, 238] on button "Apply" at bounding box center [701, 244] width 253 height 25
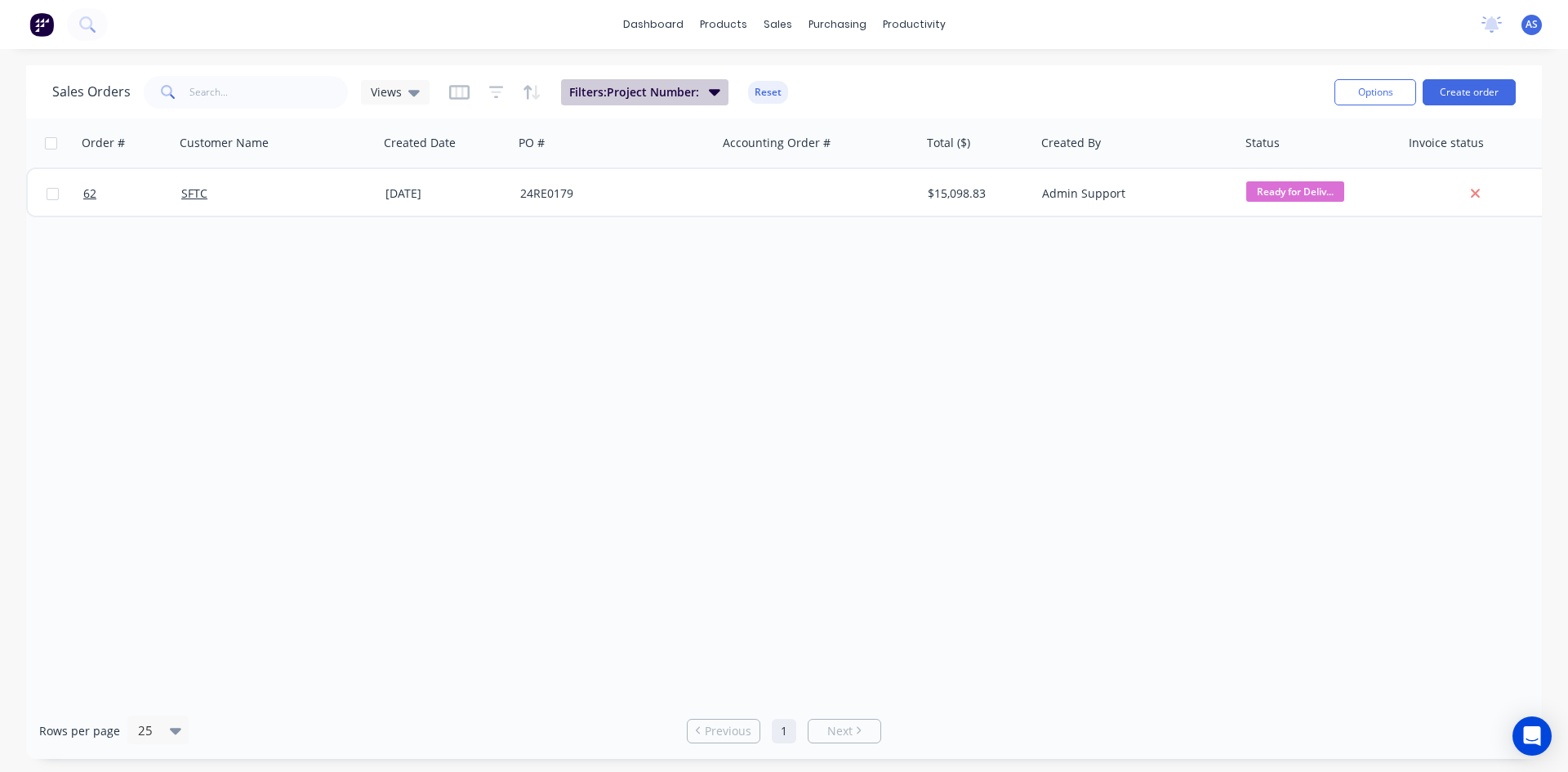
click at [650, 95] on span "Filters: Project Number:" at bounding box center [634, 92] width 130 height 16
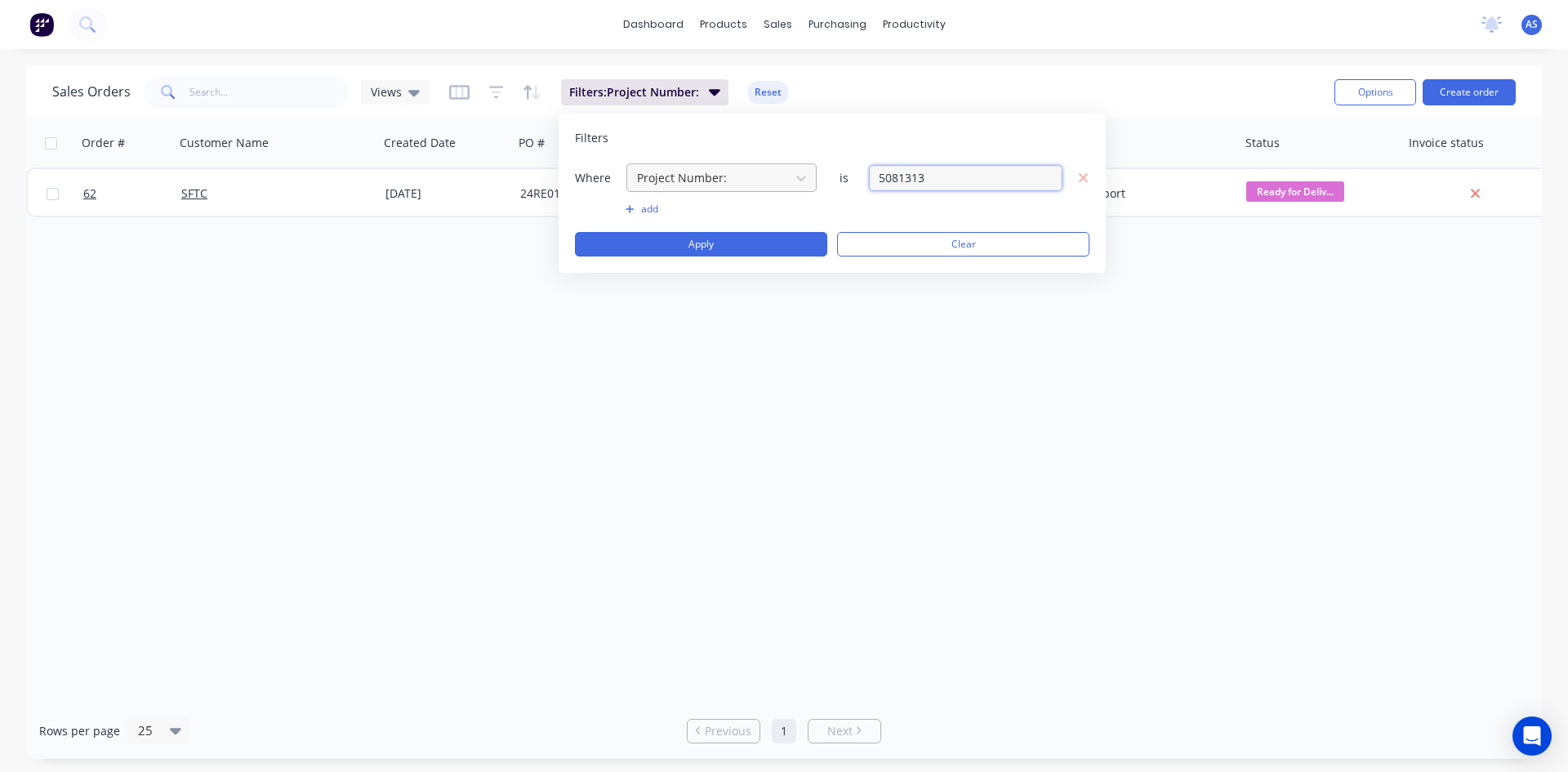
drag, startPoint x: 959, startPoint y: 188, endPoint x: 667, endPoint y: 178, distance: 292.2
click at [667, 178] on div "Where Project Number: is 5081313" at bounding box center [832, 177] width 515 height 30
type input "5081201"
click at [686, 238] on button "Apply" at bounding box center [701, 244] width 253 height 25
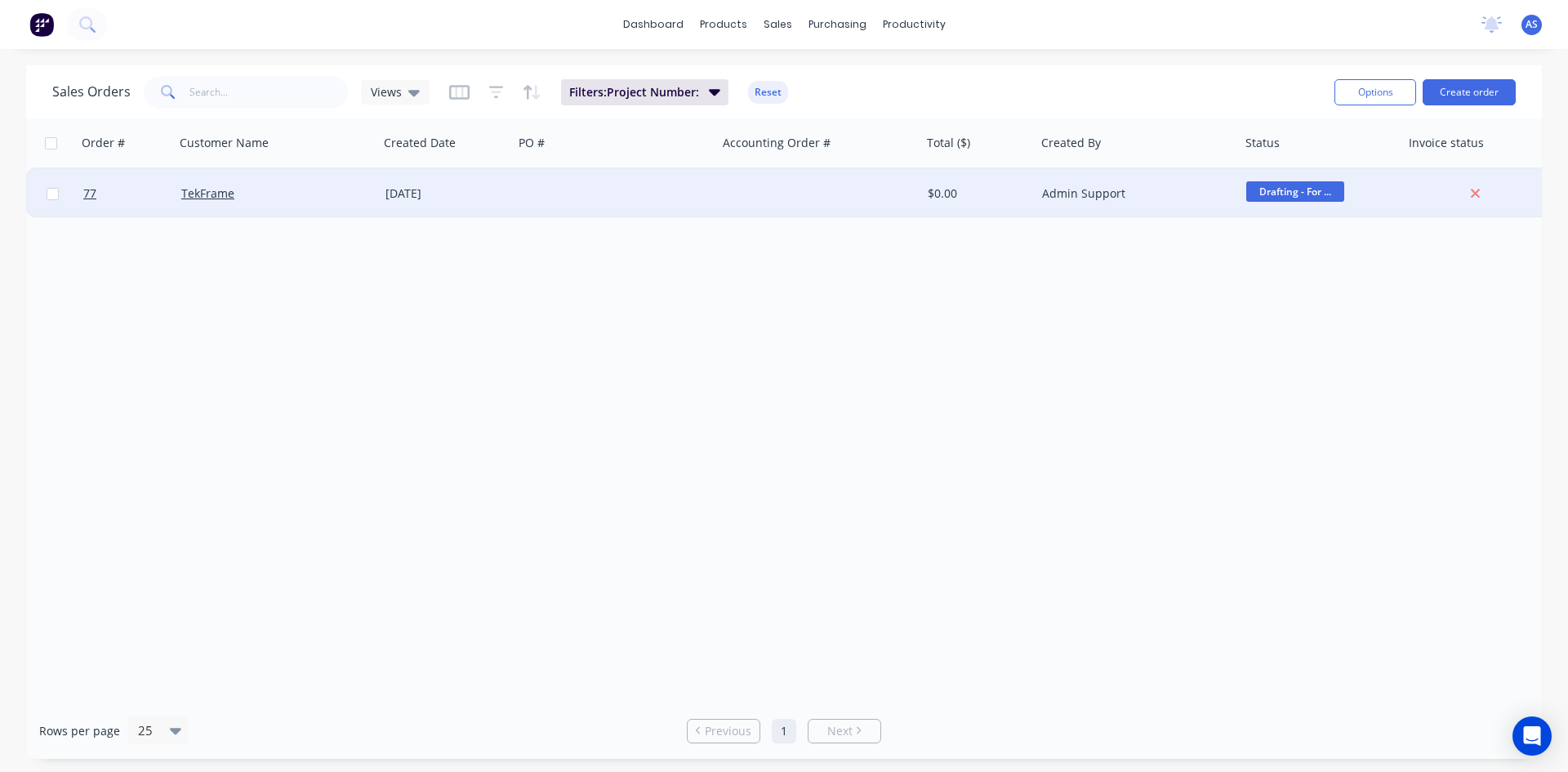
click at [438, 199] on div "[DATE]" at bounding box center [446, 193] width 122 height 16
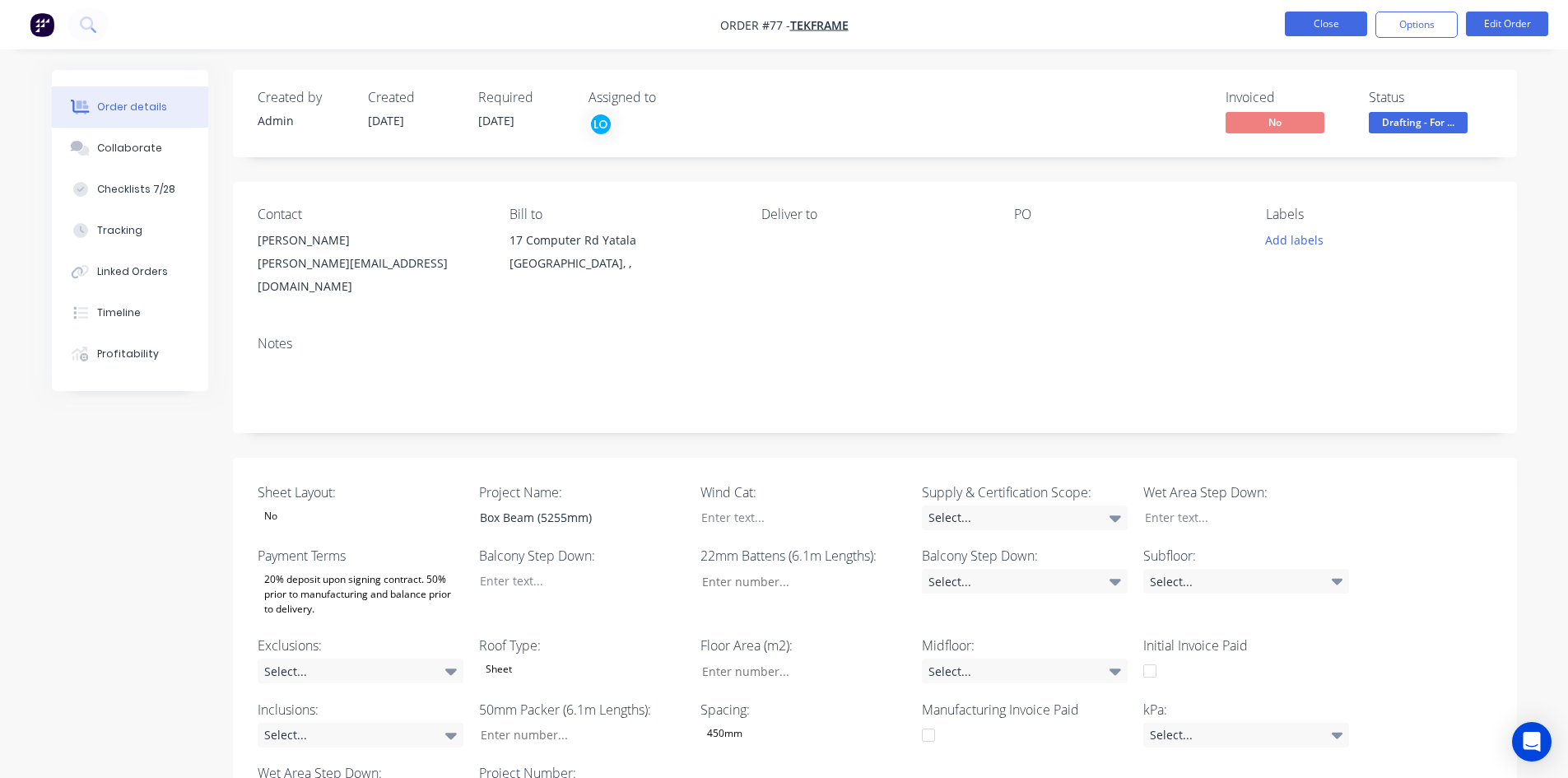
click at [1286, 25] on button "Close" at bounding box center [1325, 23] width 82 height 25
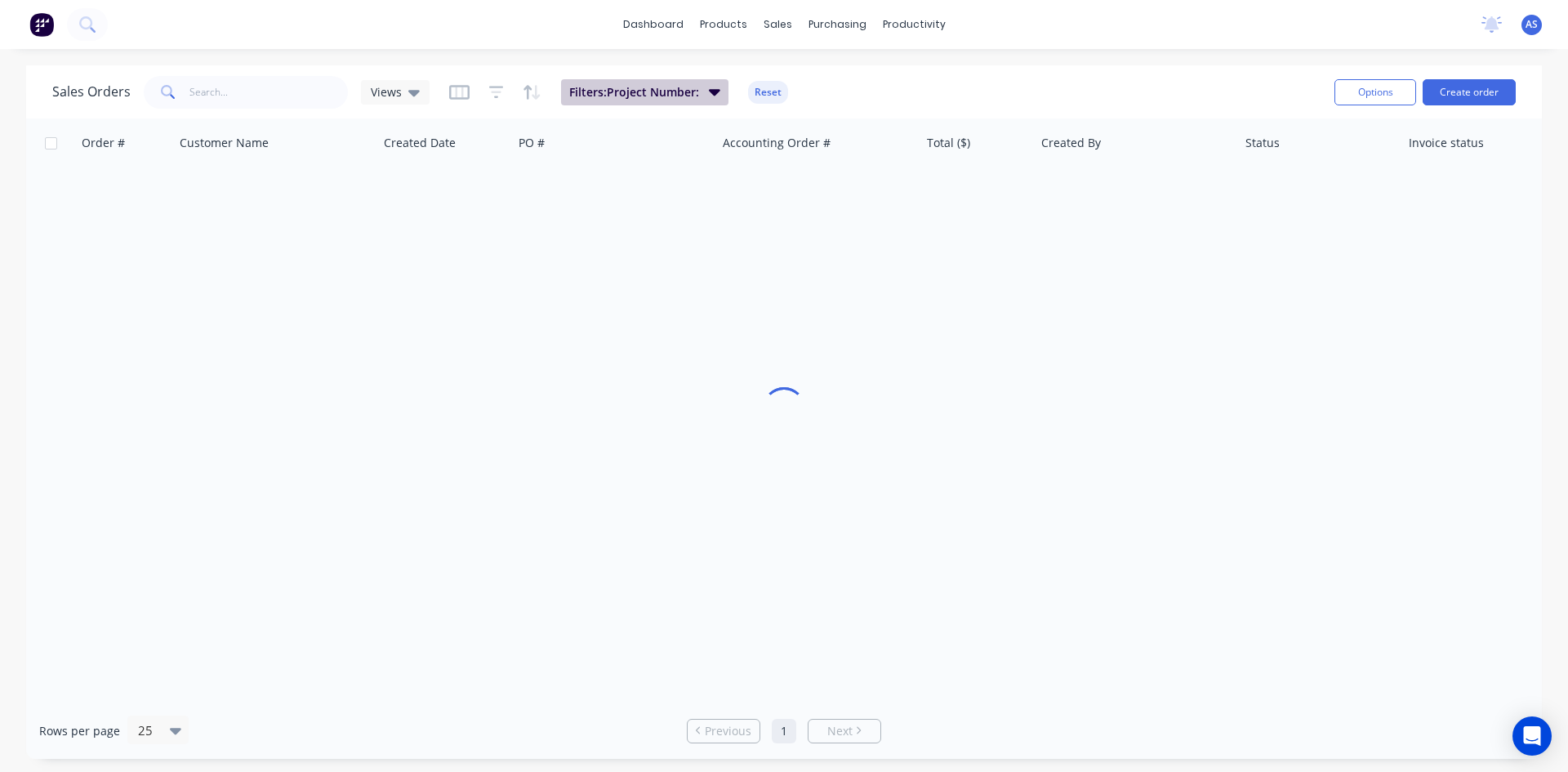
click at [656, 89] on span "Filters: Project Number:" at bounding box center [634, 92] width 130 height 16
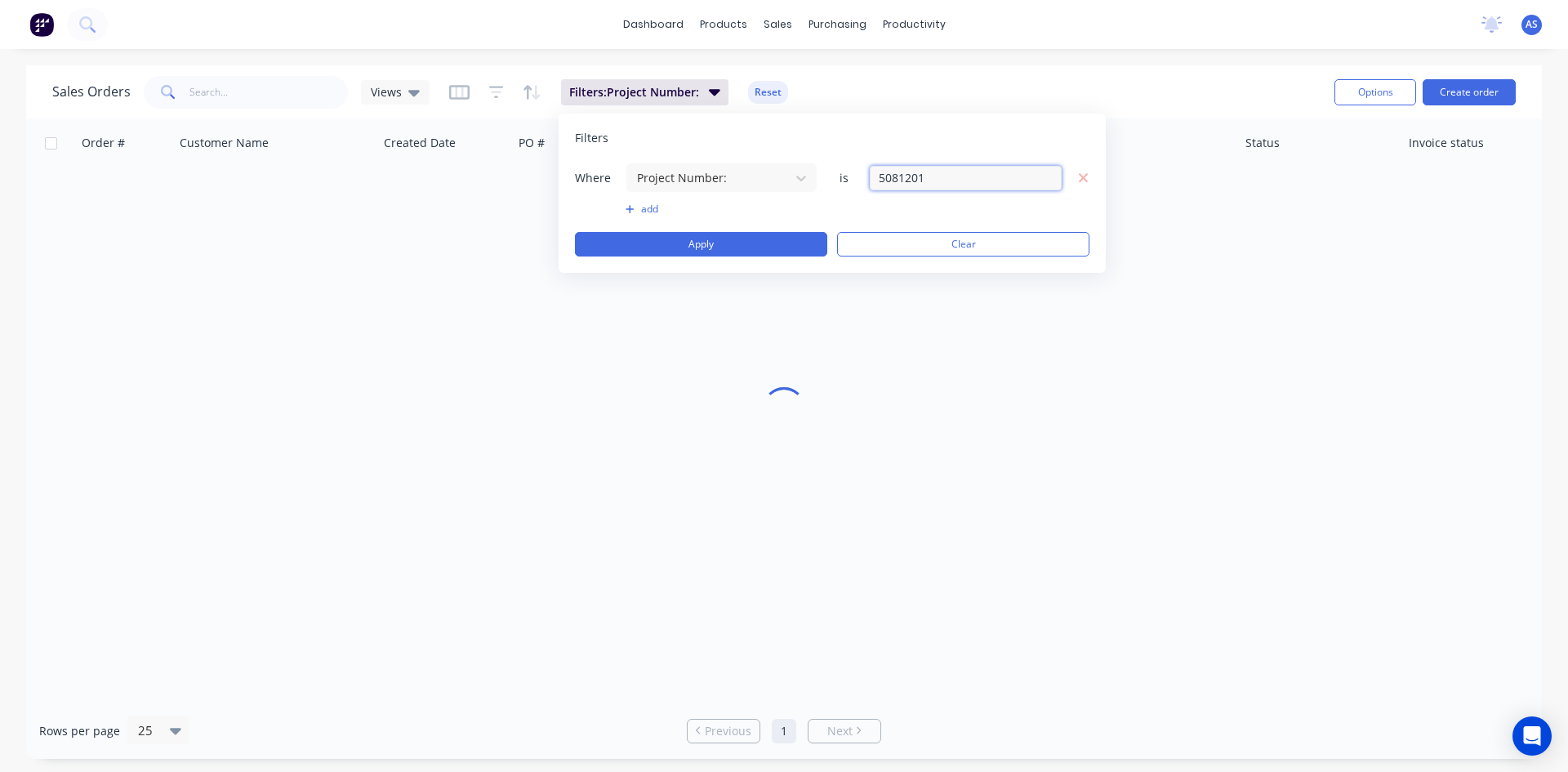
drag, startPoint x: 973, startPoint y: 182, endPoint x: 843, endPoint y: 182, distance: 130.0
click at [843, 182] on div "Where Project Number: is 5081201" at bounding box center [832, 177] width 515 height 30
type input "5080816"
click at [732, 236] on button "Apply" at bounding box center [701, 244] width 253 height 25
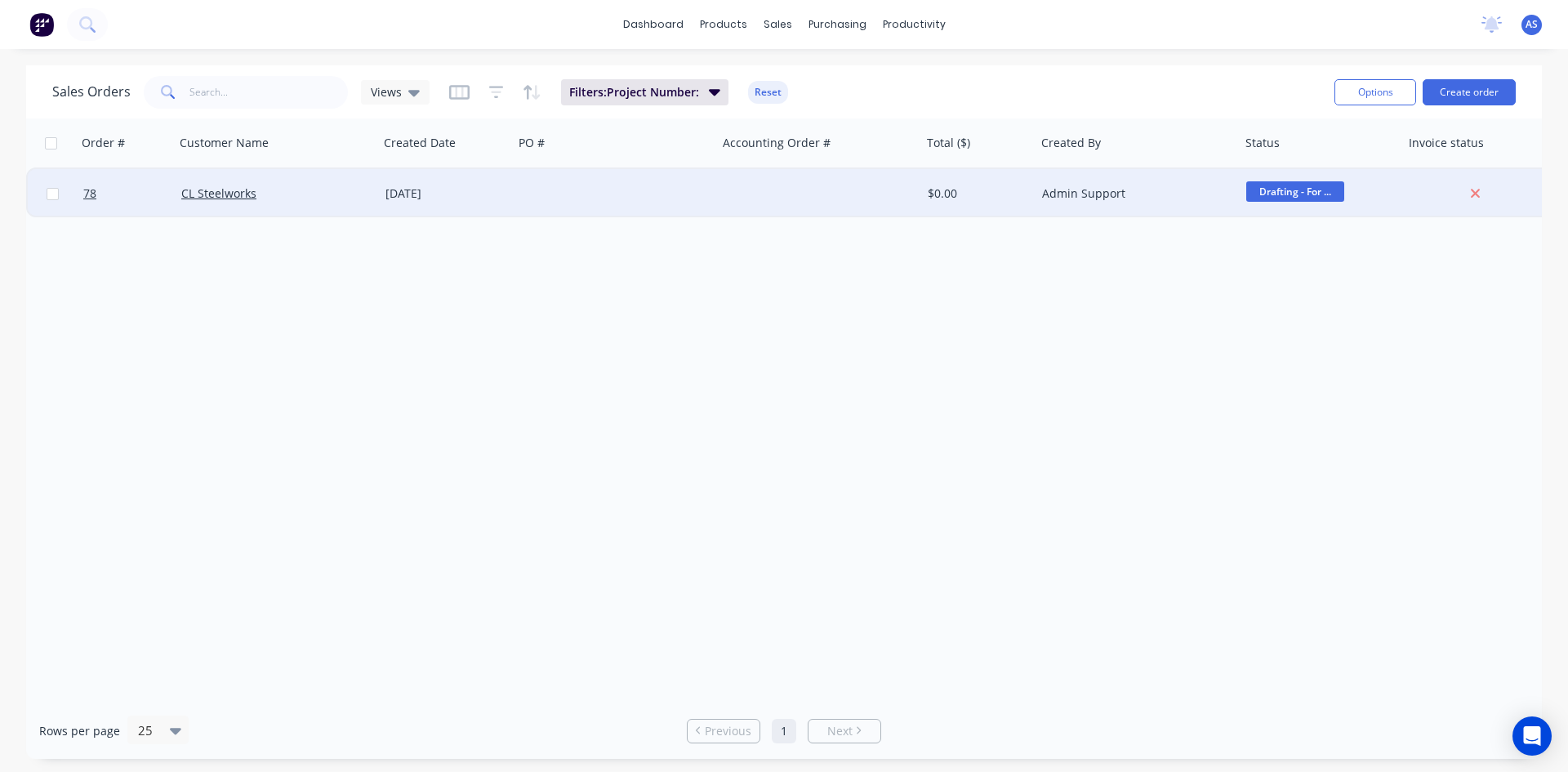
click at [467, 200] on div "[DATE]" at bounding box center [446, 193] width 122 height 16
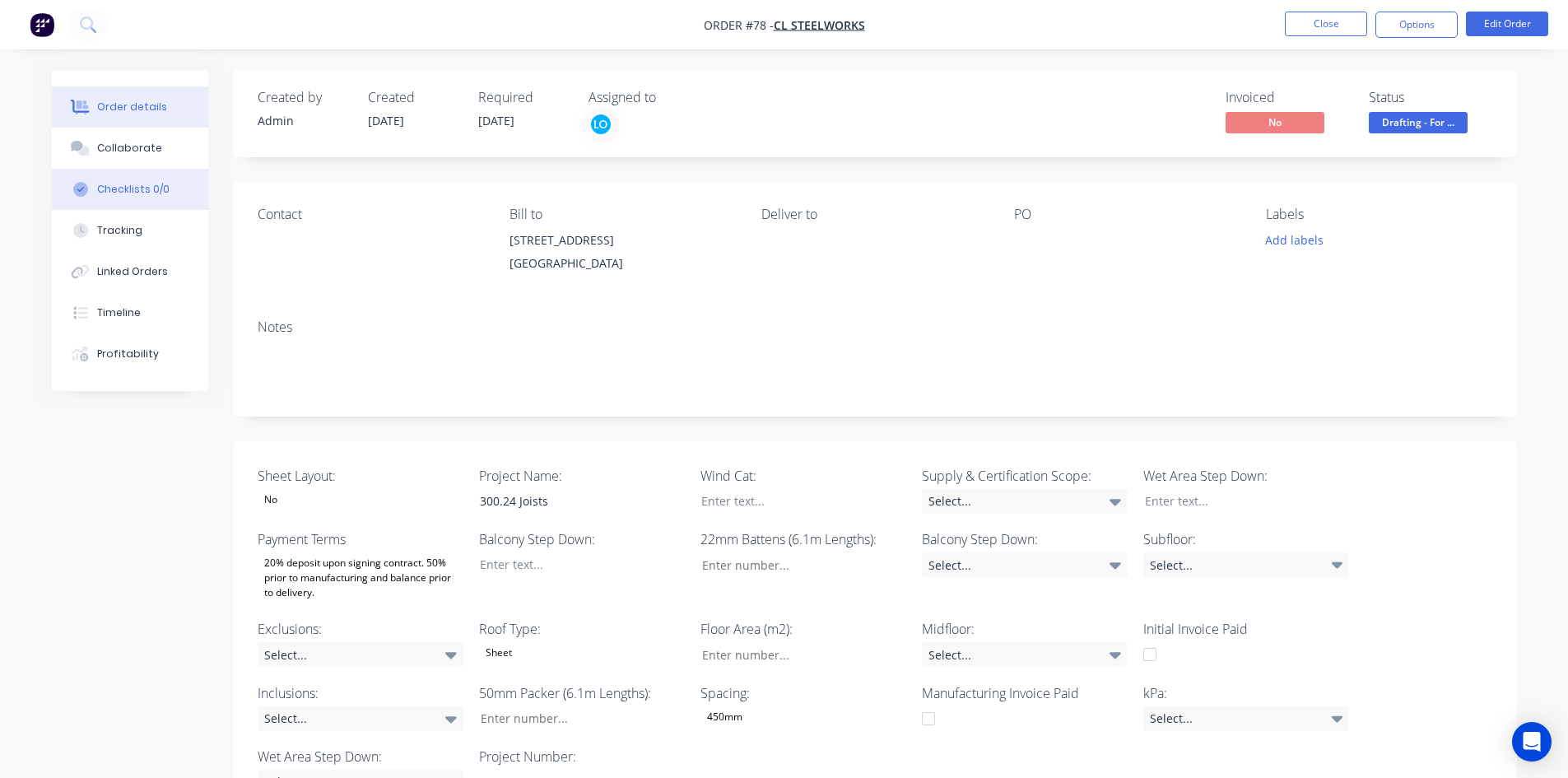
click at [145, 188] on div "Checklists 0/0" at bounding box center [133, 189] width 73 height 15
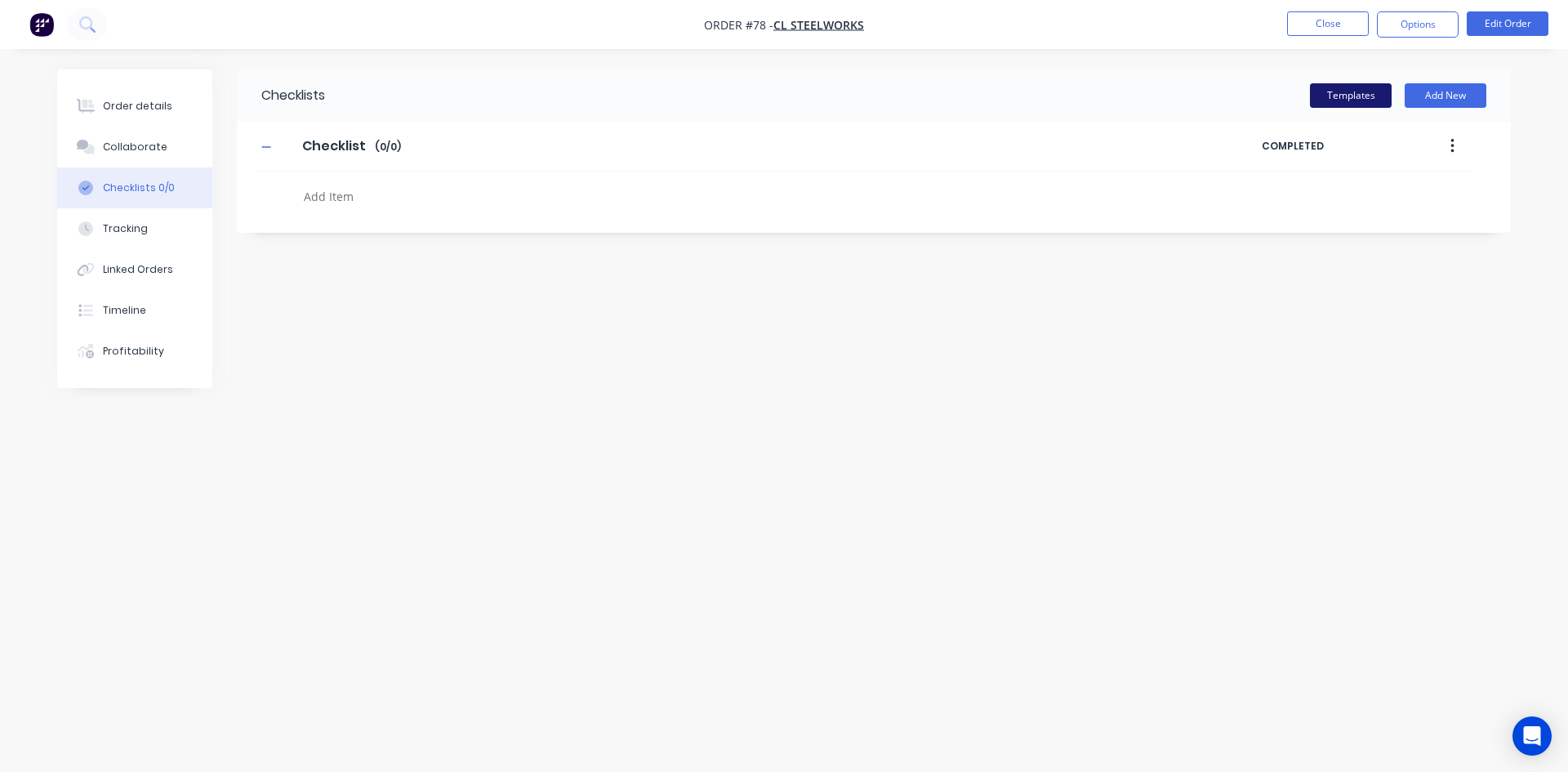
click at [1352, 93] on button "Templates" at bounding box center [1351, 95] width 82 height 25
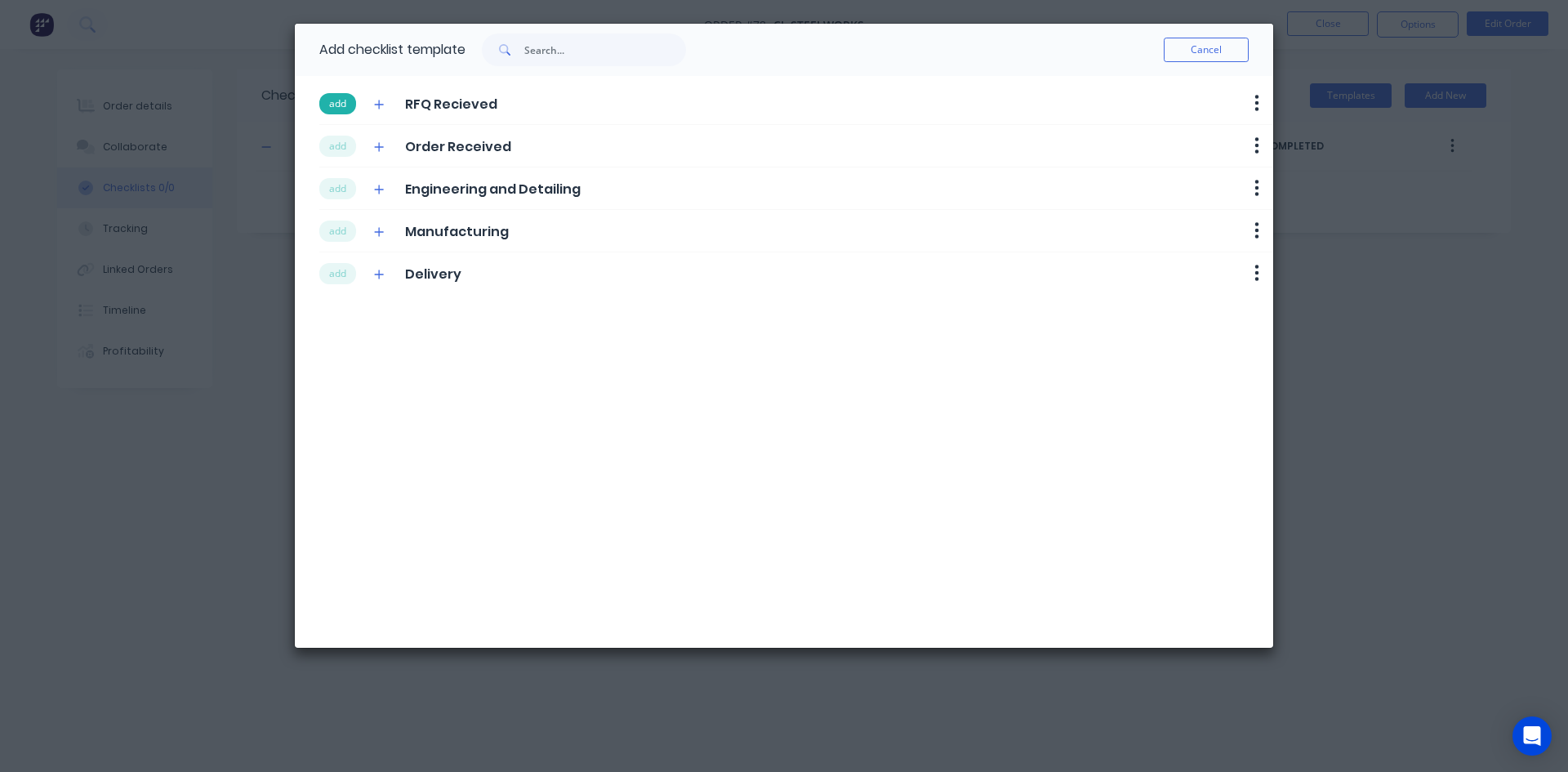
click at [347, 107] on button "add" at bounding box center [338, 103] width 37 height 21
click at [335, 142] on input "Checklist" at bounding box center [334, 146] width 83 height 25
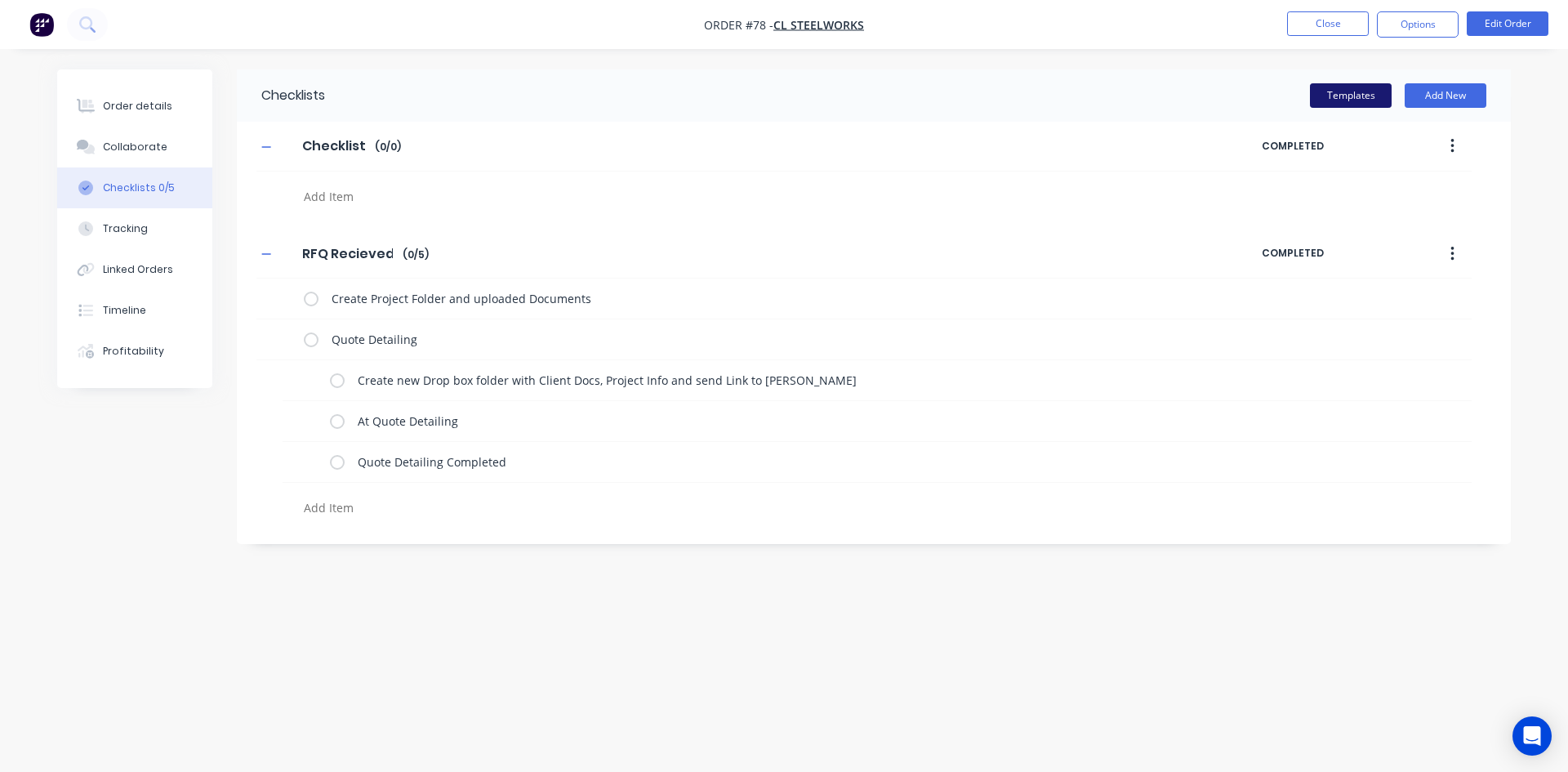
click at [1363, 91] on button "Templates" at bounding box center [1351, 95] width 82 height 25
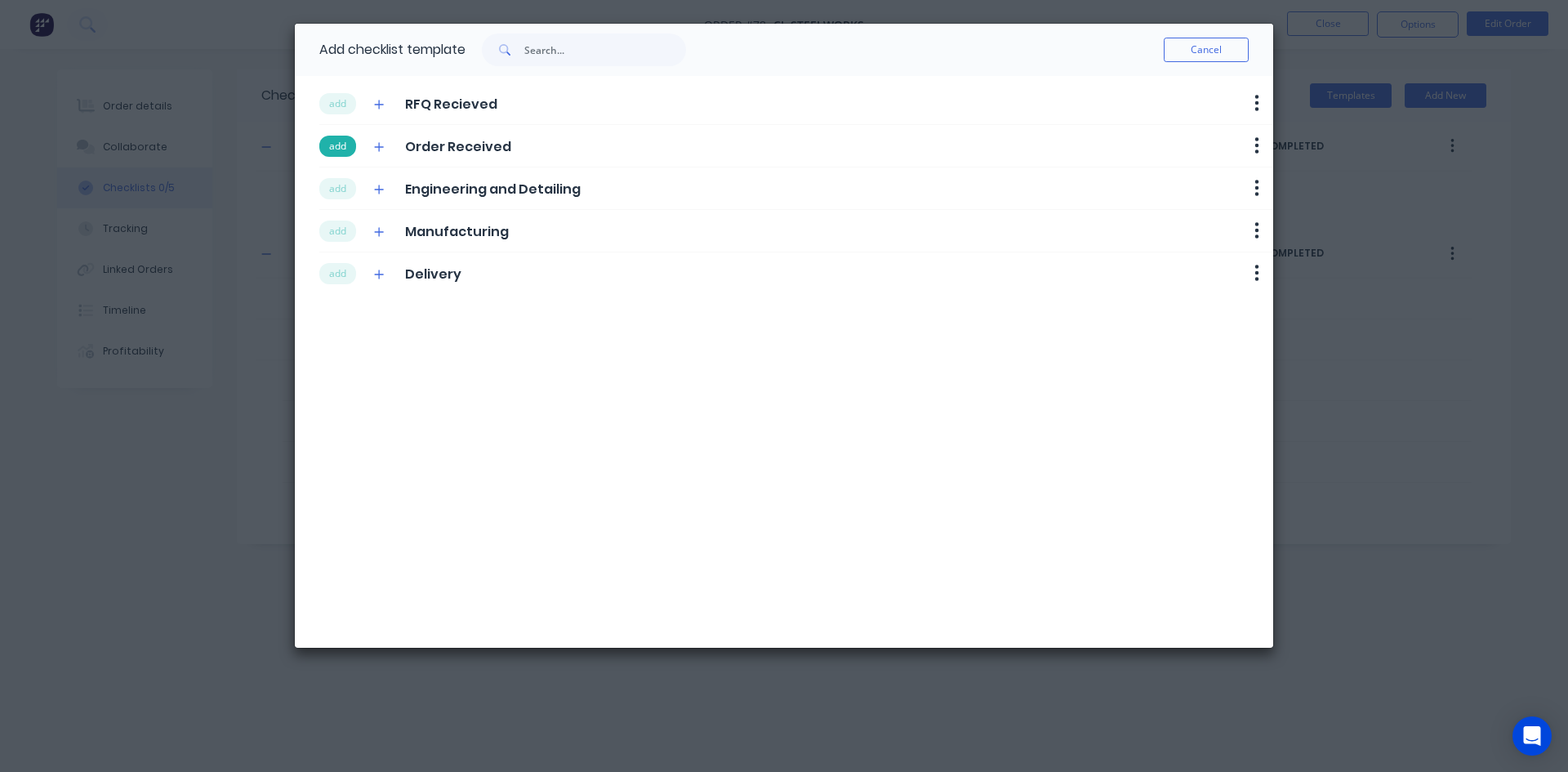
click at [336, 139] on button "add" at bounding box center [338, 146] width 37 height 21
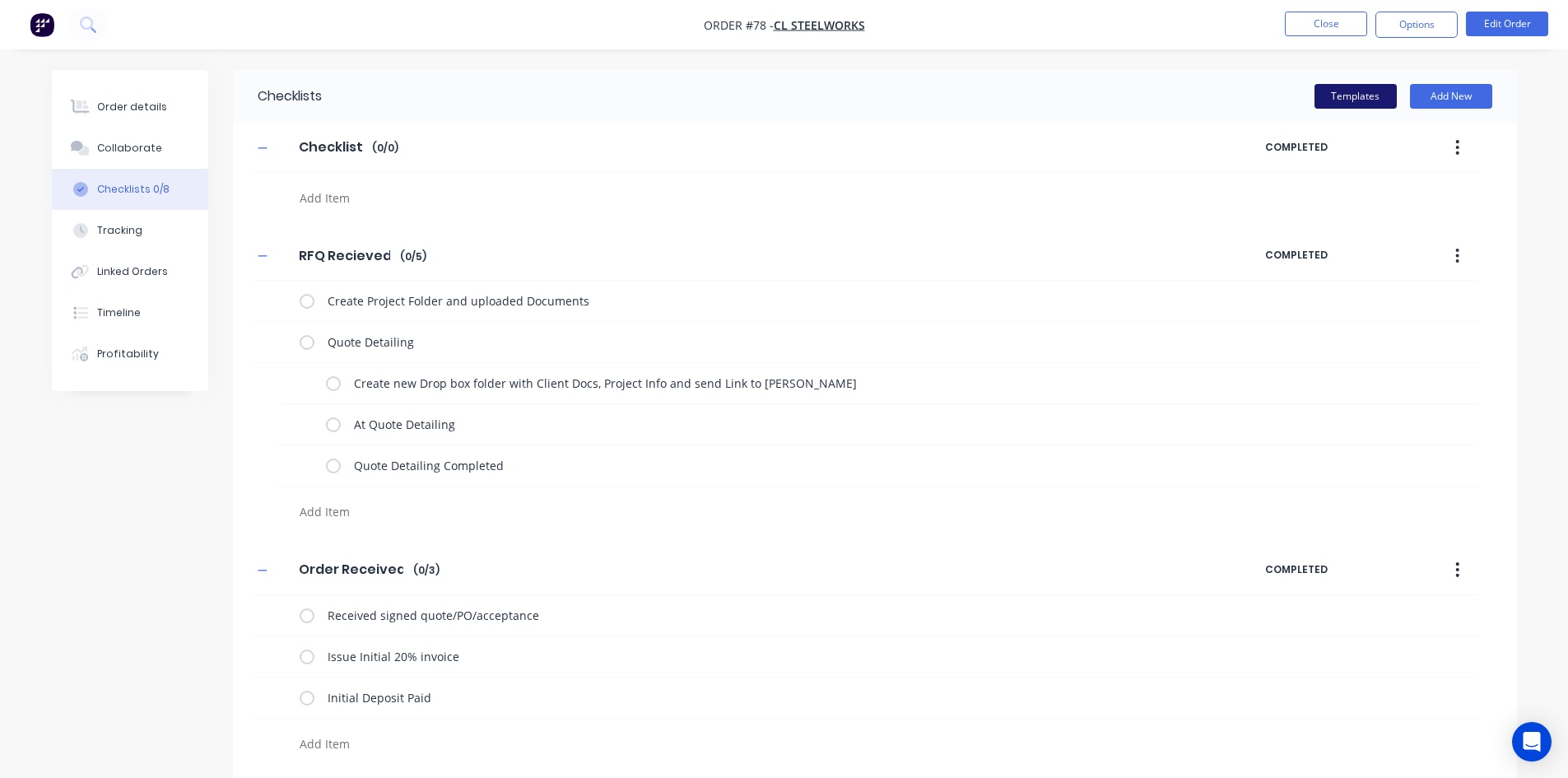
click at [1339, 94] on button "Templates" at bounding box center [1355, 96] width 82 height 25
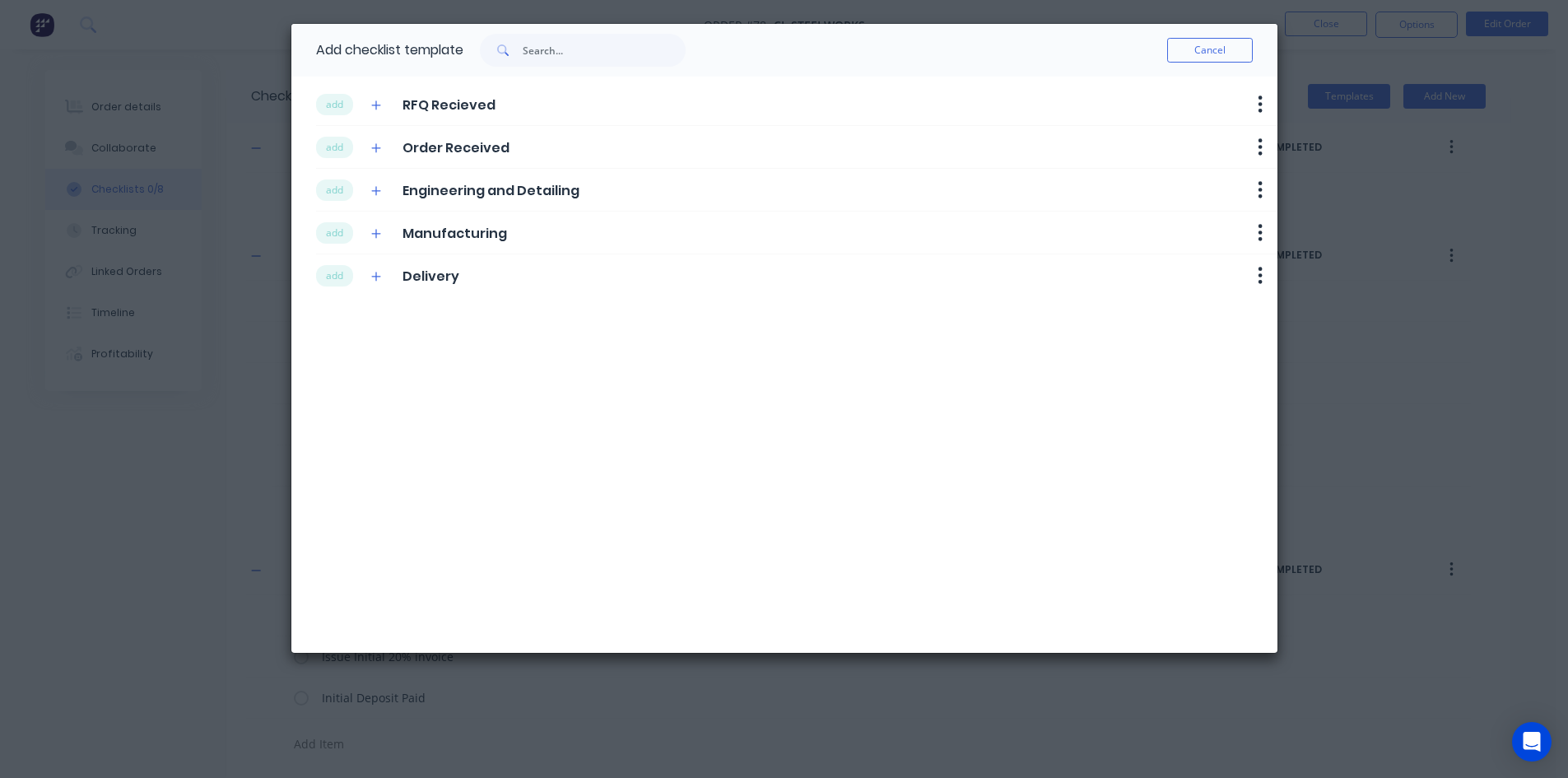
drag, startPoint x: 335, startPoint y: 186, endPoint x: 335, endPoint y: 220, distance: 34.0
click at [335, 187] on button "add" at bounding box center [334, 190] width 37 height 22
click at [335, 227] on button "add" at bounding box center [334, 233] width 37 height 22
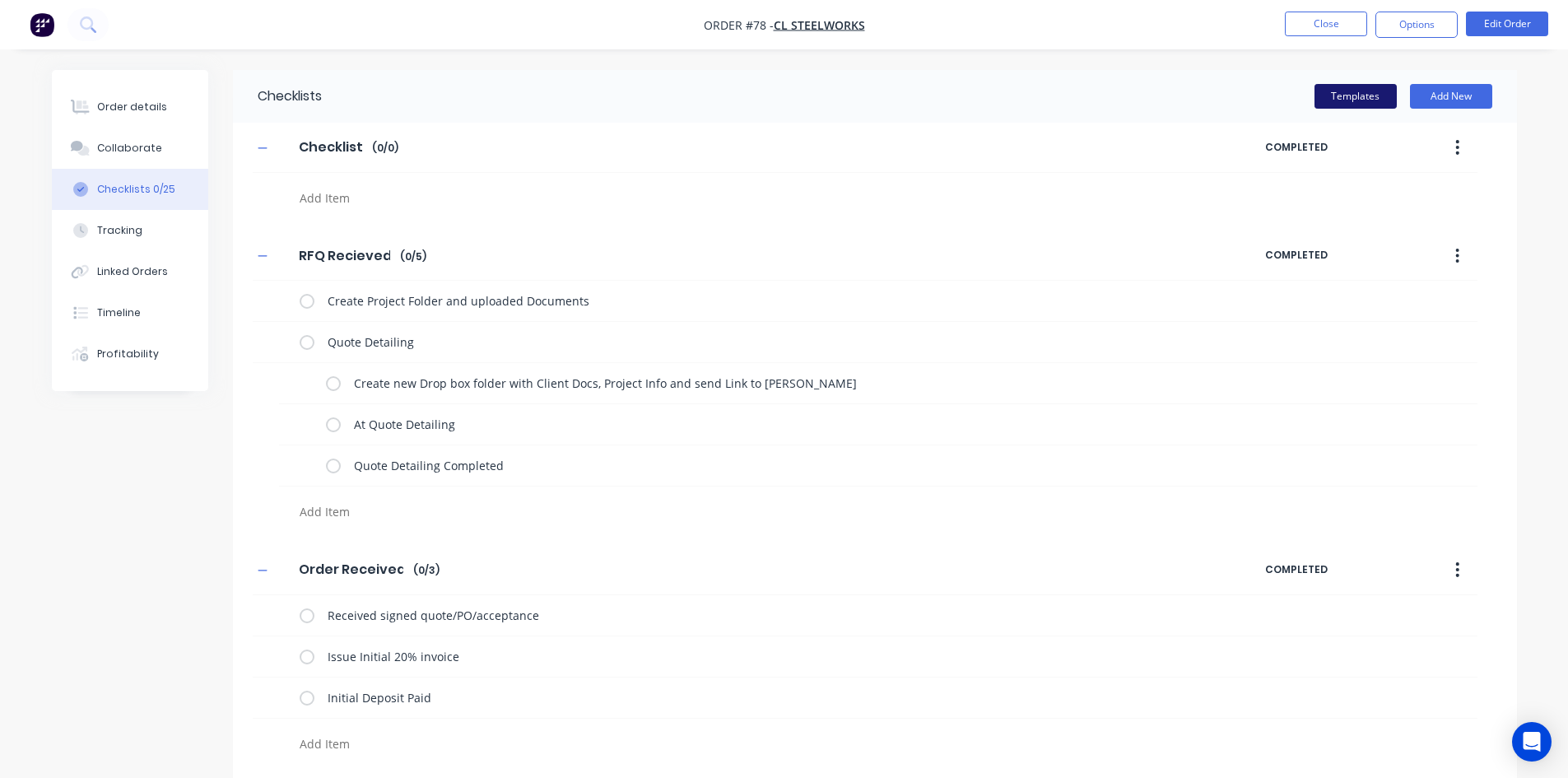
click at [1351, 99] on button "Templates" at bounding box center [1355, 96] width 82 height 25
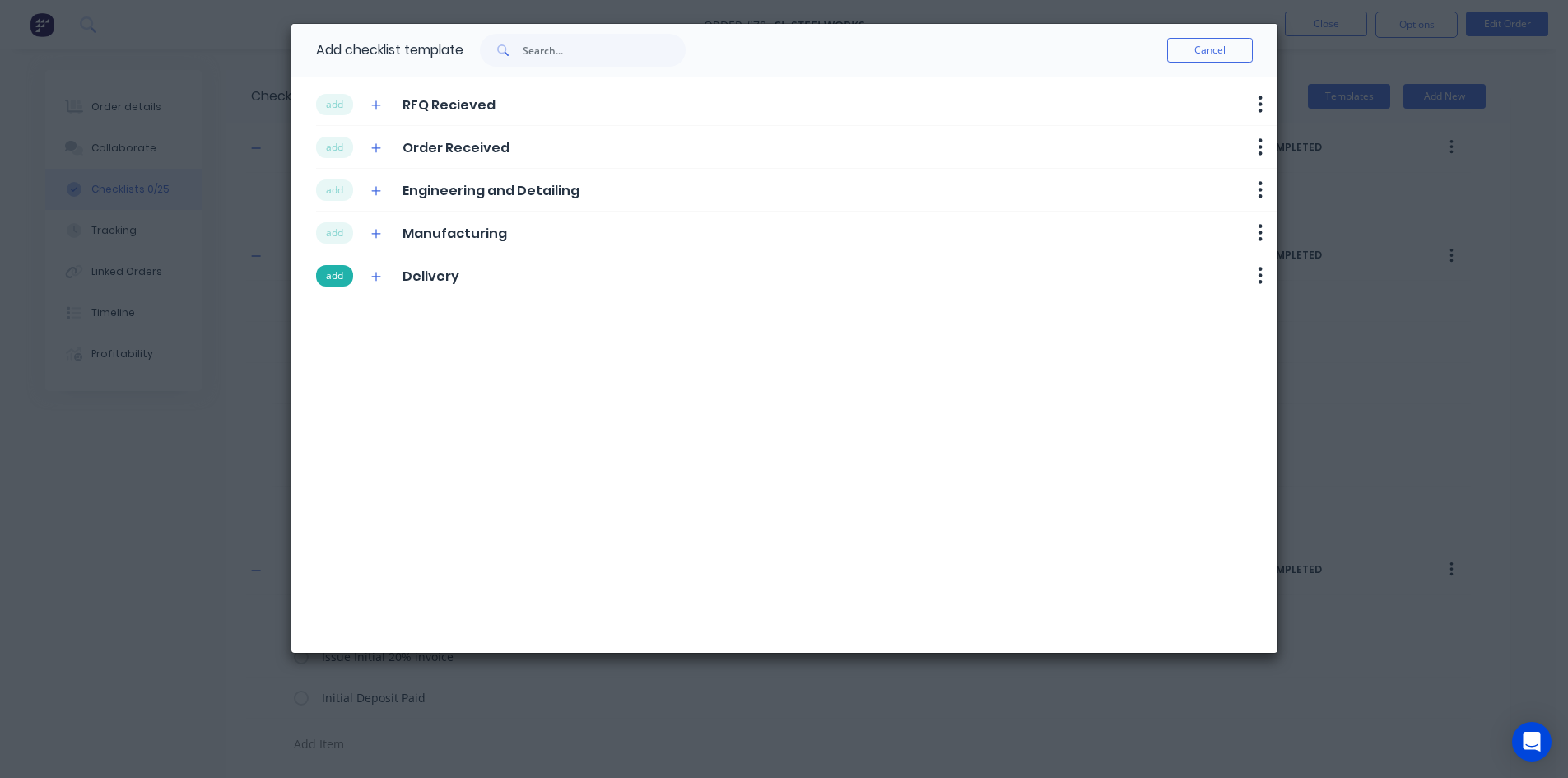
click at [340, 282] on button "add" at bounding box center [334, 276] width 37 height 22
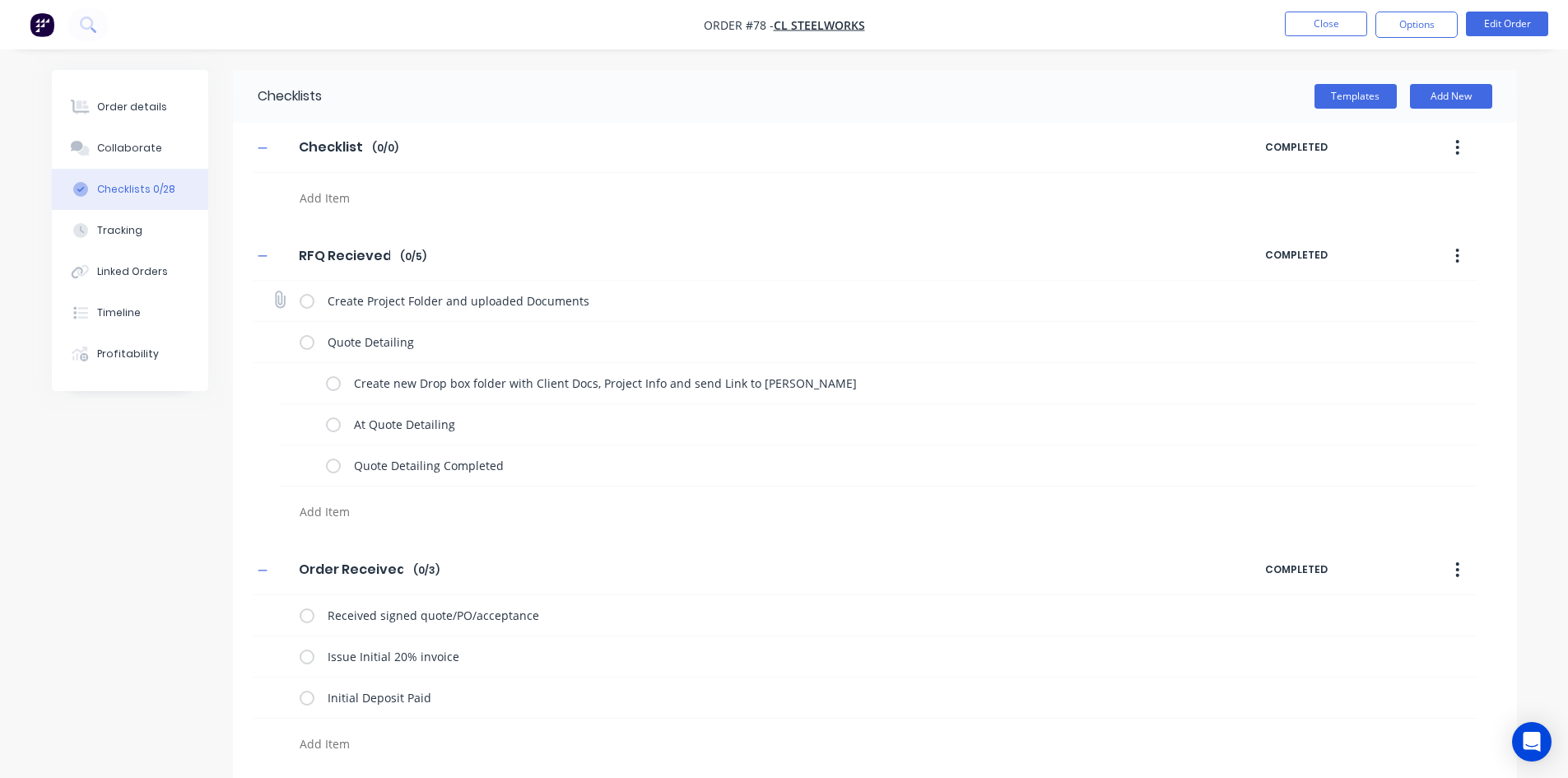
click at [303, 302] on label at bounding box center [307, 301] width 15 height 17
click at [0, 0] on input "checkbox" at bounding box center [0, 0] width 0 height 0
click at [303, 340] on label at bounding box center [307, 342] width 15 height 17
click at [0, 0] on input "checkbox" at bounding box center [0, 0] width 0 height 0
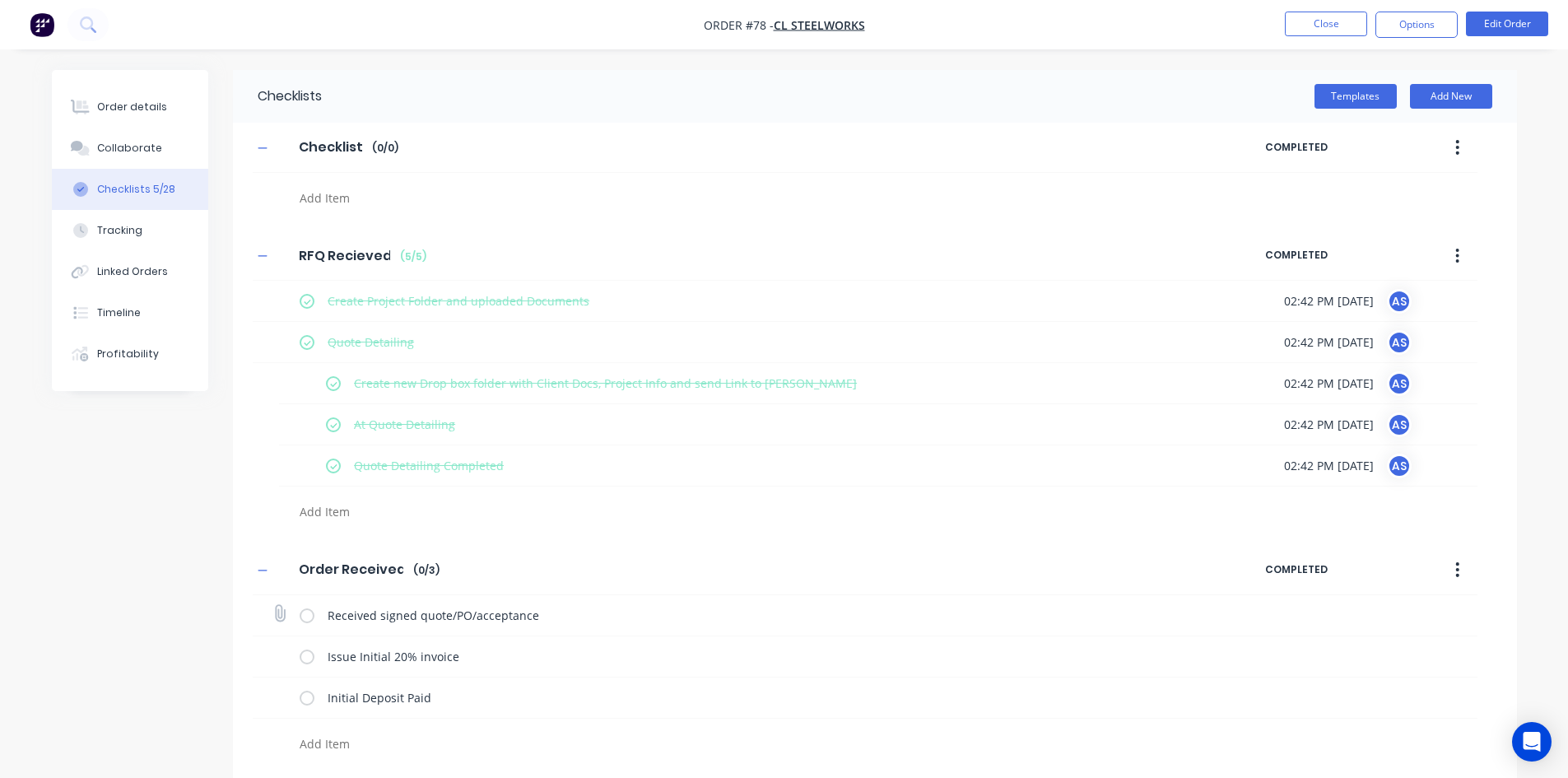
click at [306, 619] on label at bounding box center [307, 615] width 15 height 17
click at [0, 0] on input "checkbox" at bounding box center [0, 0] width 0 height 0
type textarea "x"
click at [1326, 33] on button "Close" at bounding box center [1325, 23] width 82 height 25
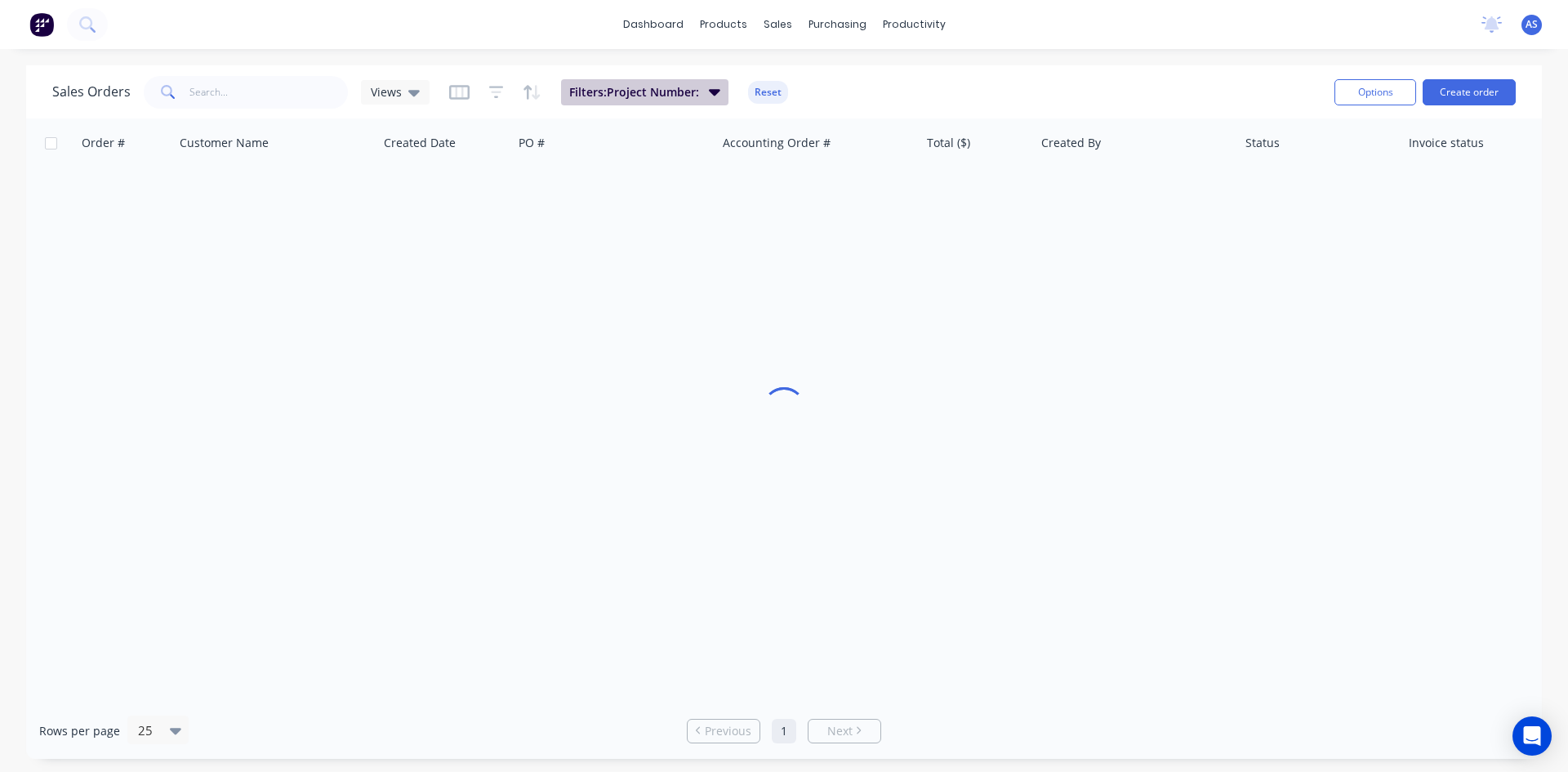
click at [680, 104] on button "Filters: Project Number:" at bounding box center [645, 92] width 168 height 26
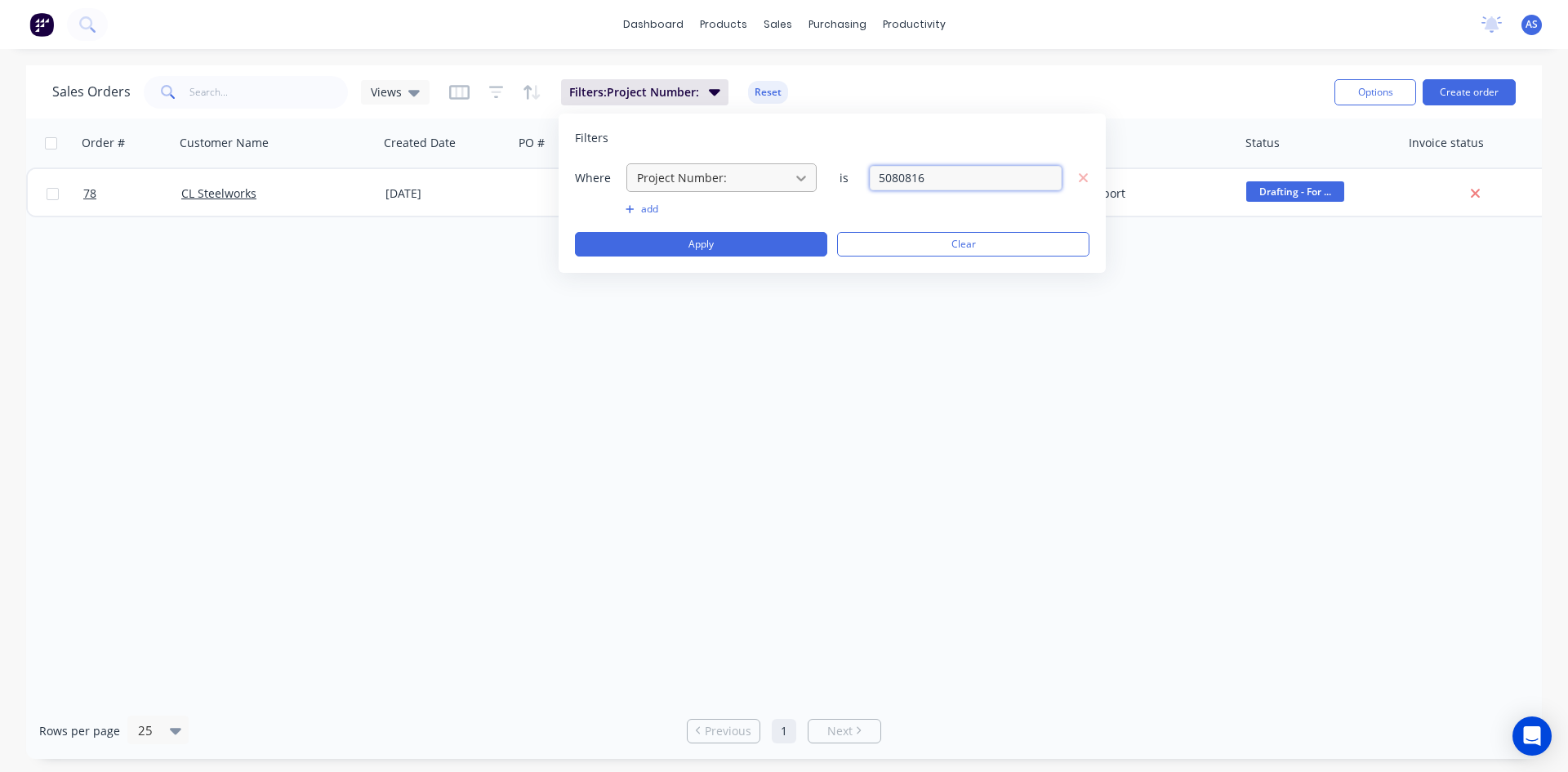
drag, startPoint x: 964, startPoint y: 172, endPoint x: 808, endPoint y: 172, distance: 156.0
click at [808, 172] on div "Where Project Number: is 5080816" at bounding box center [832, 177] width 515 height 30
type input "5080808"
click at [680, 246] on button "Apply" at bounding box center [701, 244] width 253 height 25
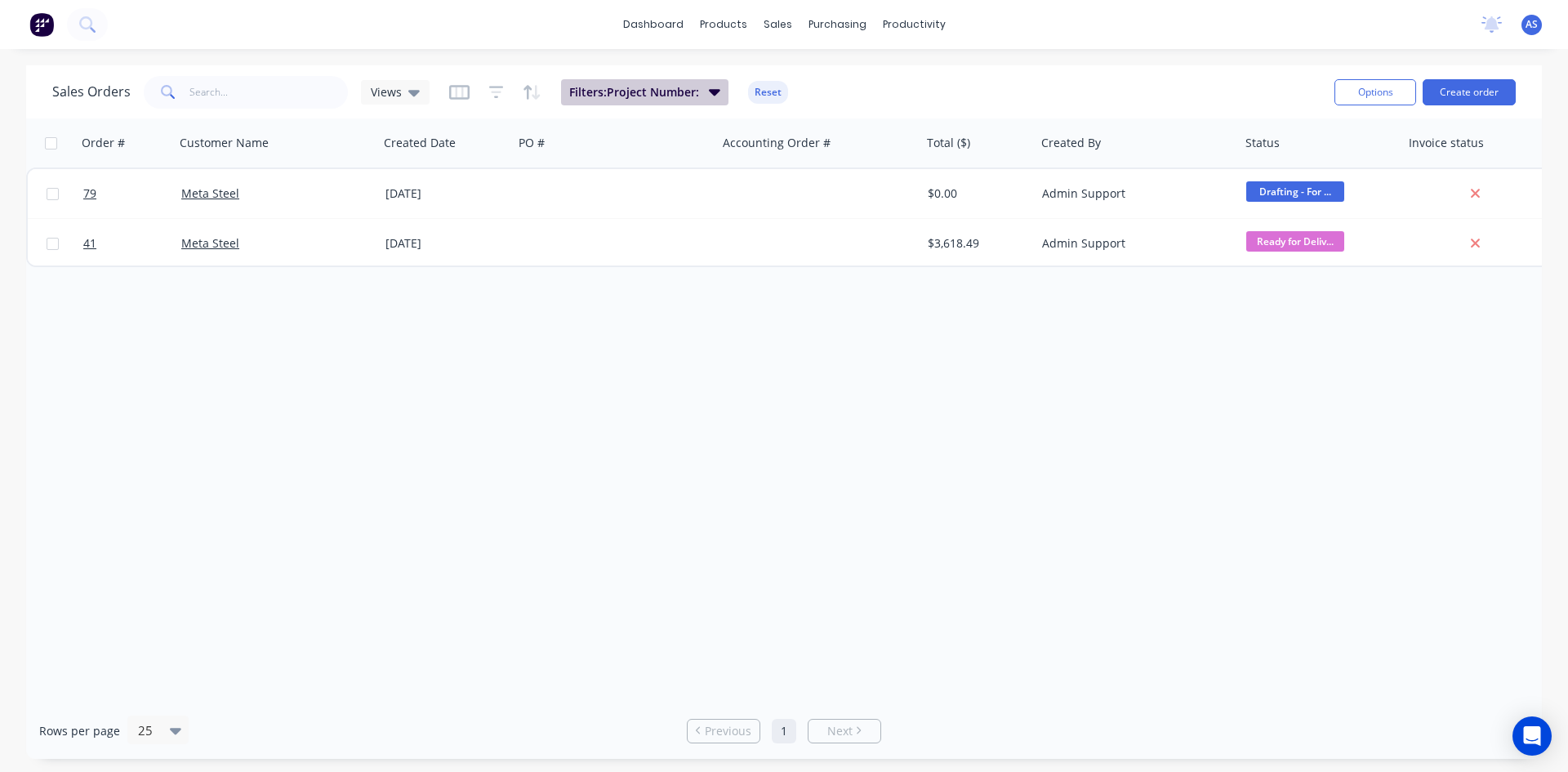
click at [624, 102] on button "Filters: Project Number:" at bounding box center [645, 92] width 168 height 26
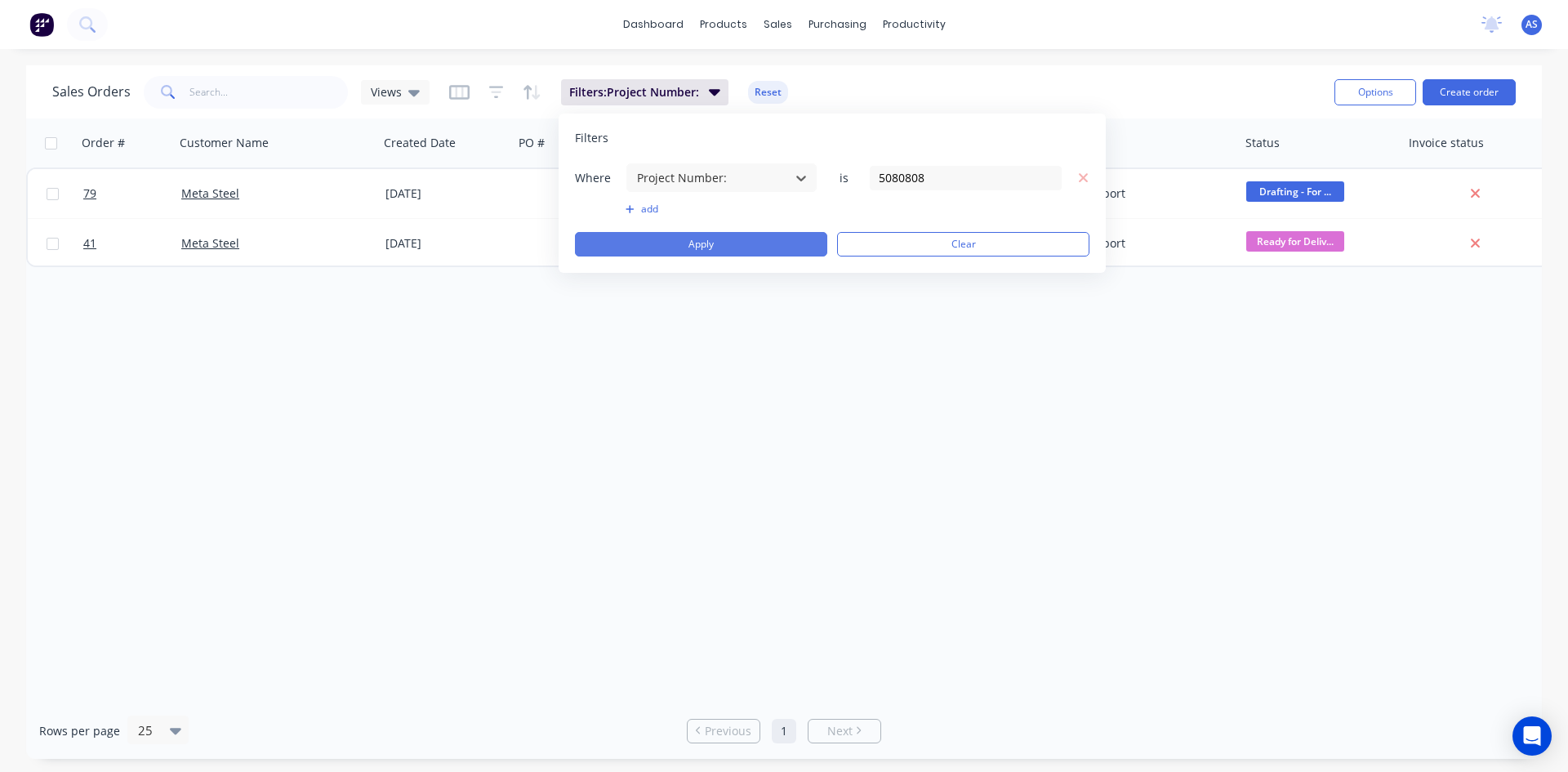
click at [702, 242] on button "Apply" at bounding box center [701, 244] width 253 height 25
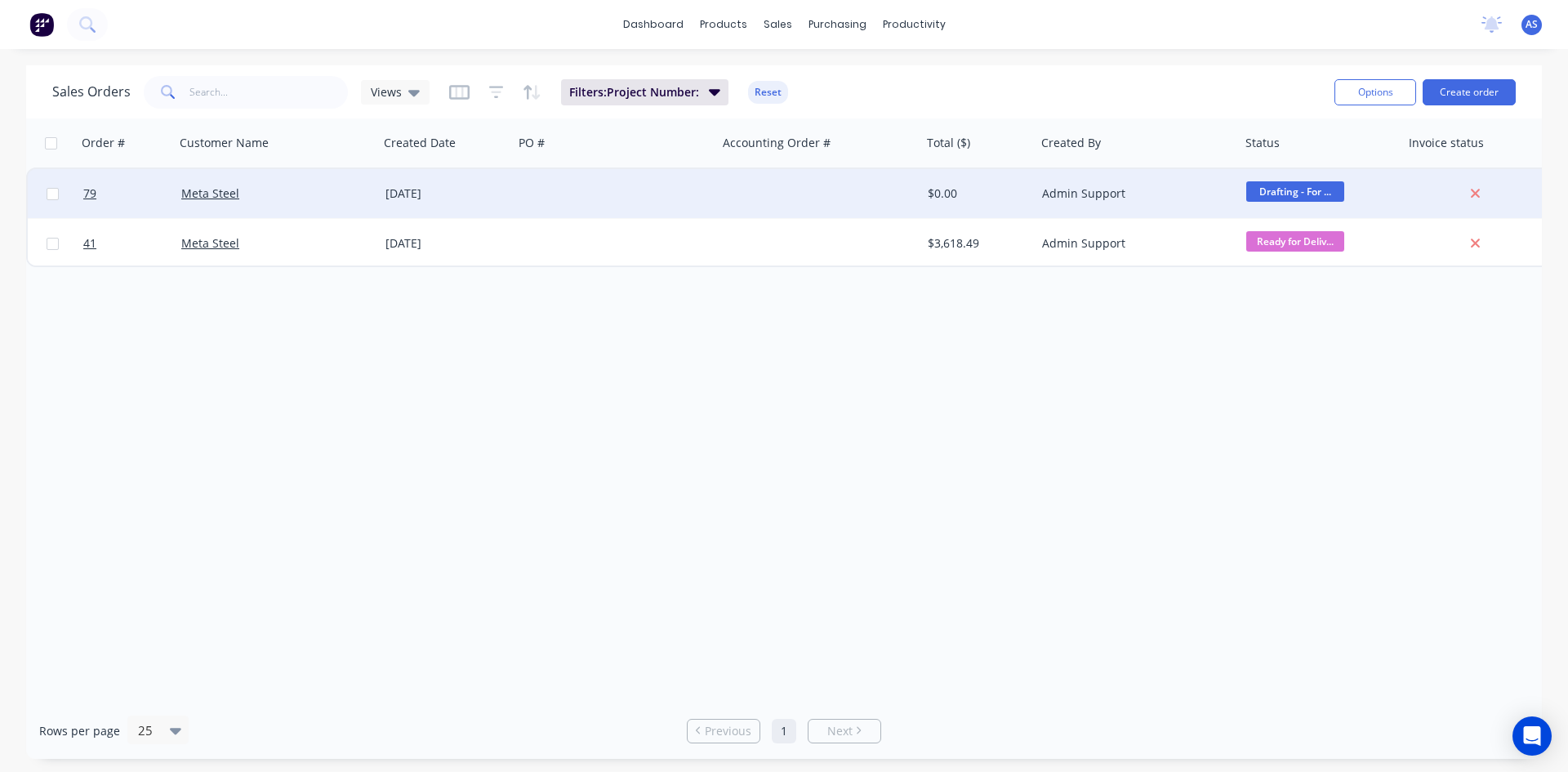
click at [419, 205] on div "[DATE]" at bounding box center [446, 193] width 135 height 49
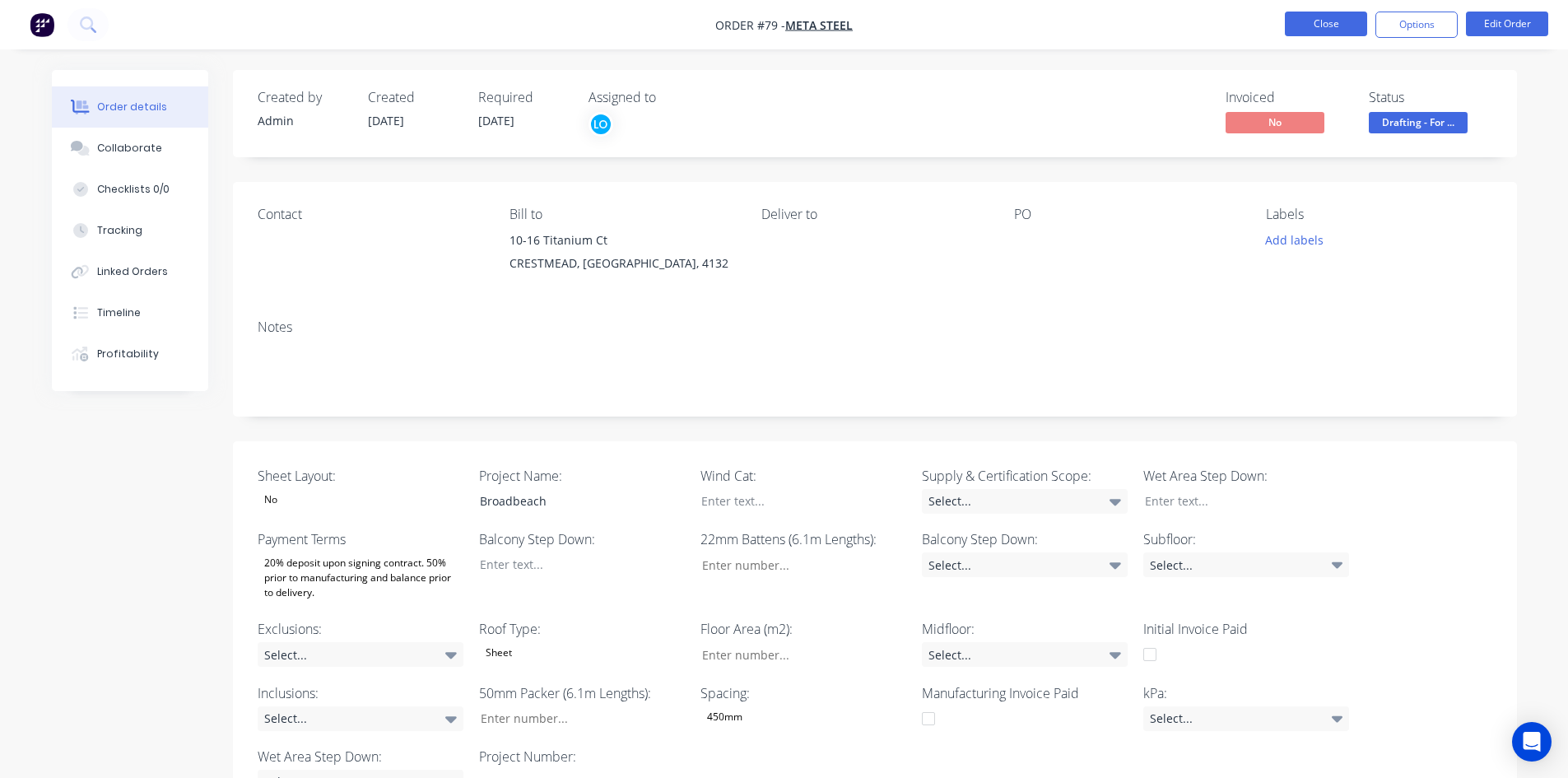
click at [1344, 22] on button "Close" at bounding box center [1325, 23] width 82 height 25
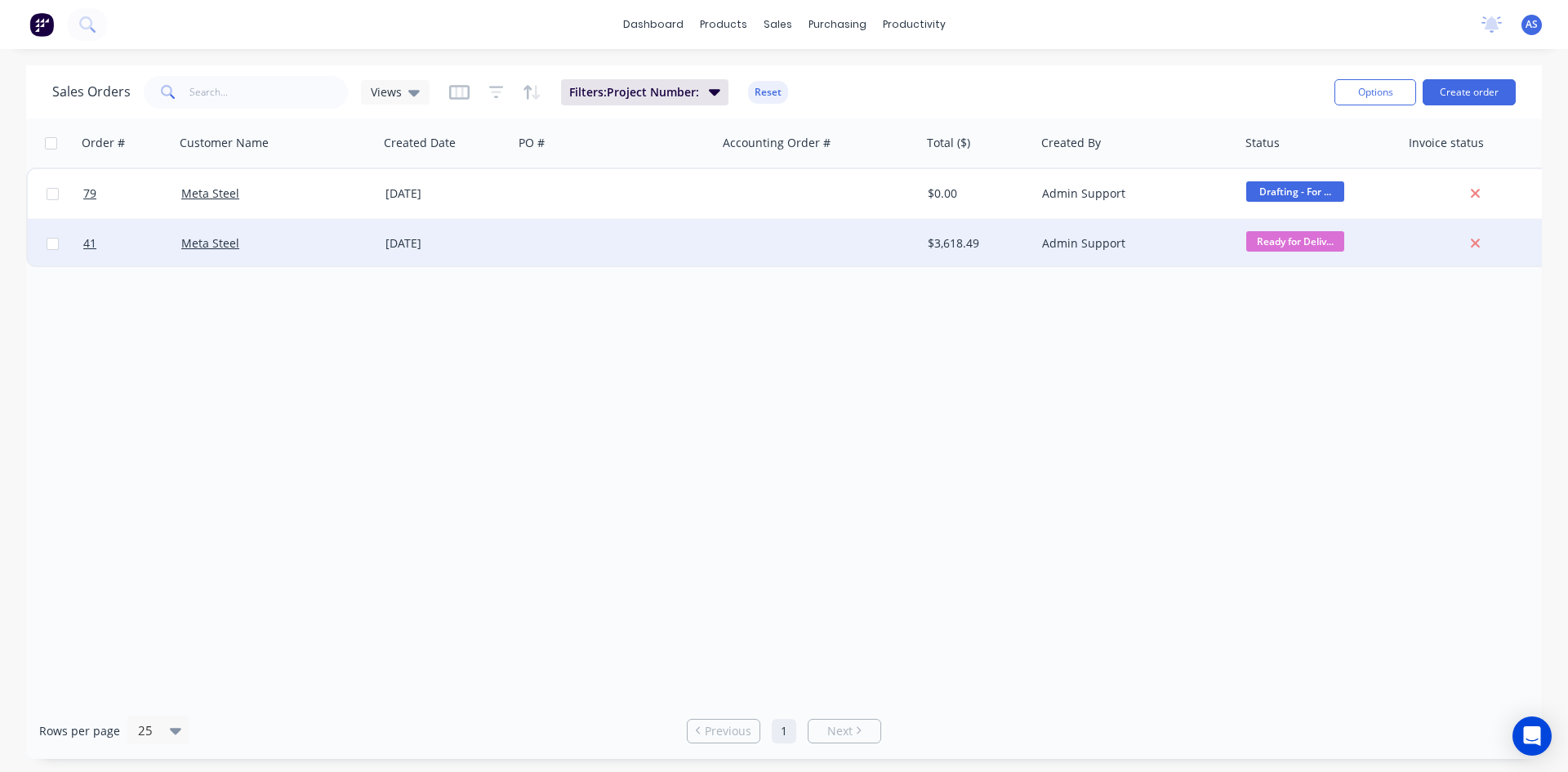
click at [408, 254] on div "[DATE]" at bounding box center [446, 243] width 135 height 49
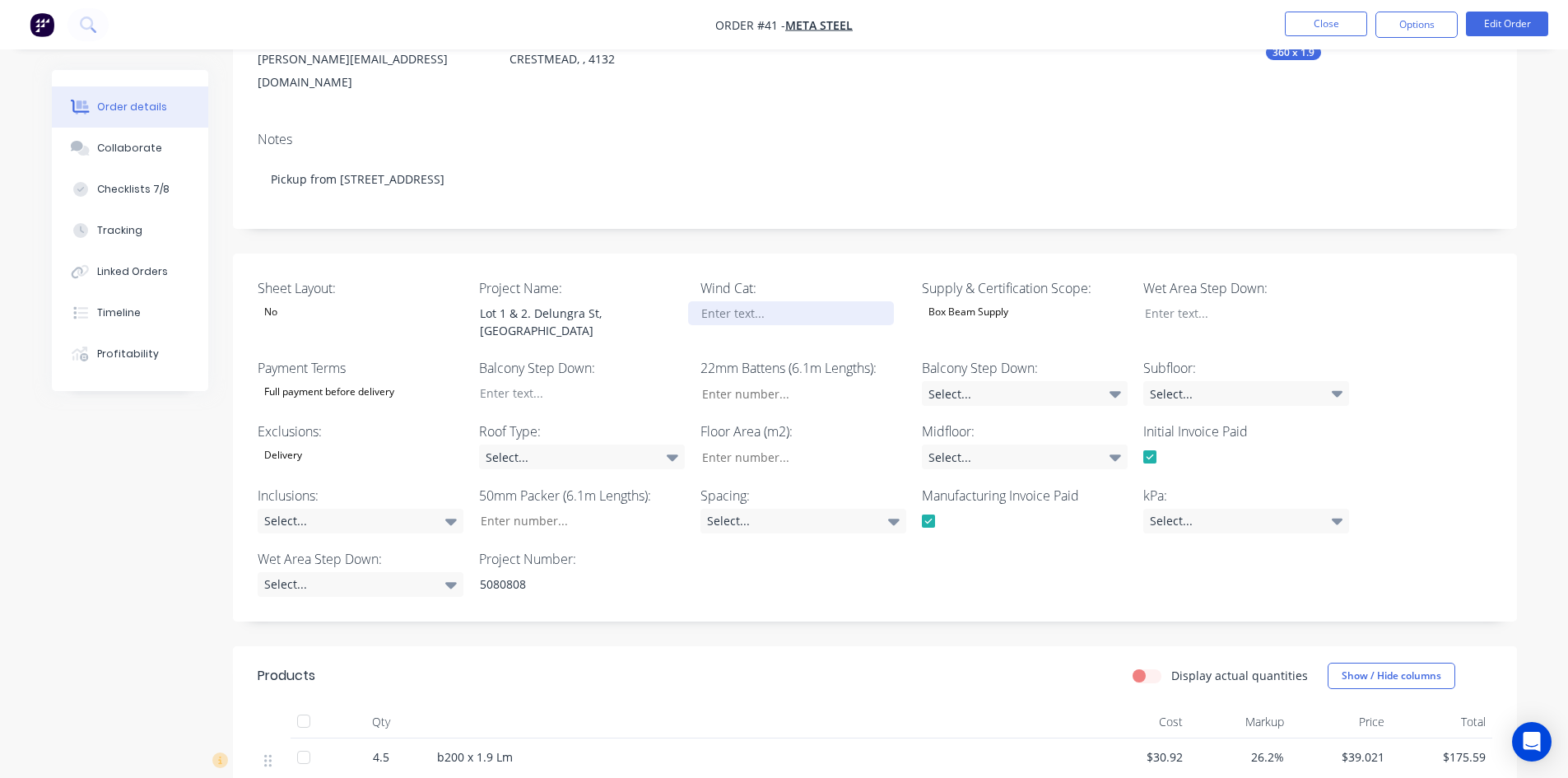
scroll to position [247, 0]
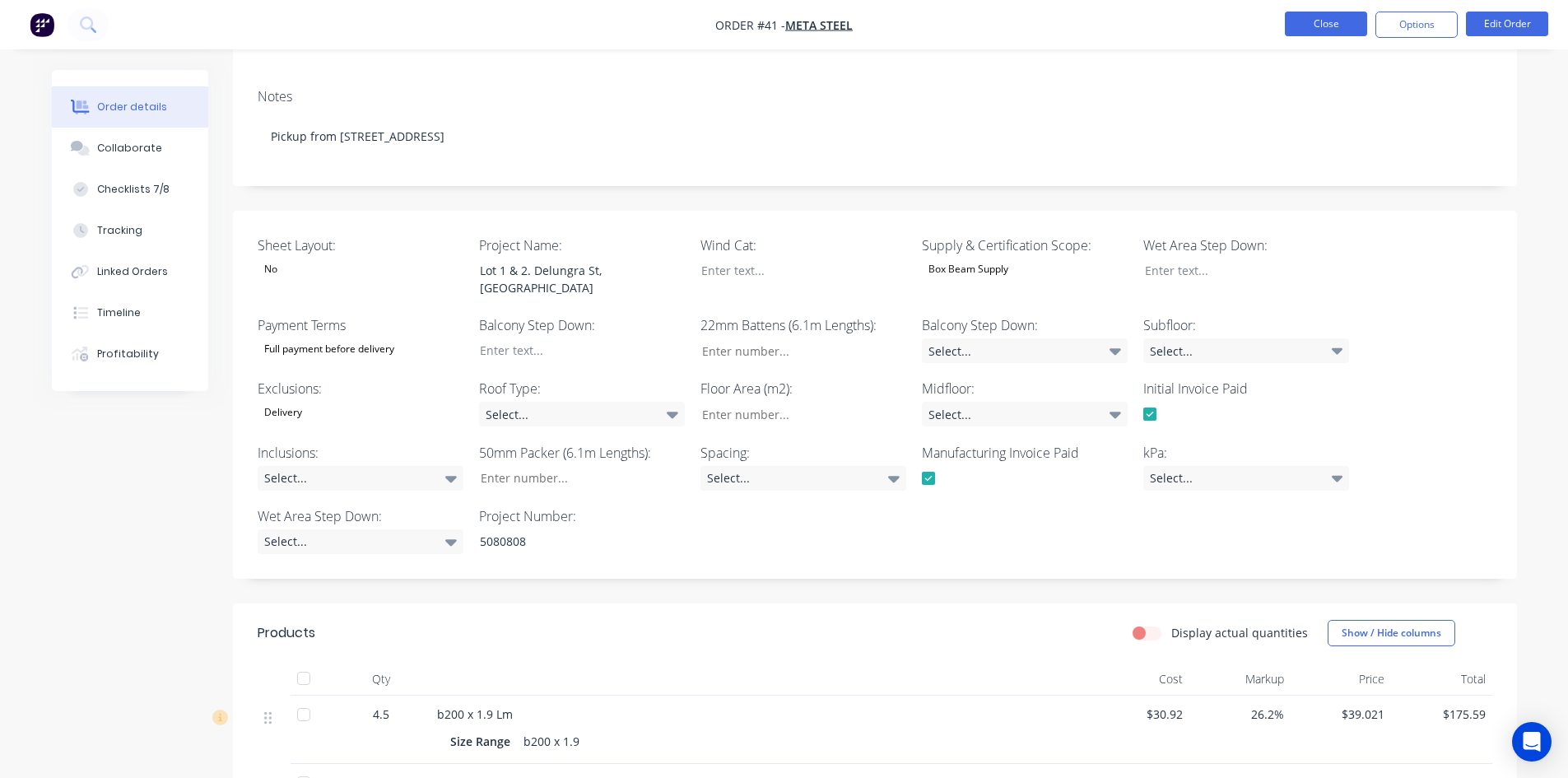
click at [1345, 32] on button "Close" at bounding box center [1325, 23] width 82 height 25
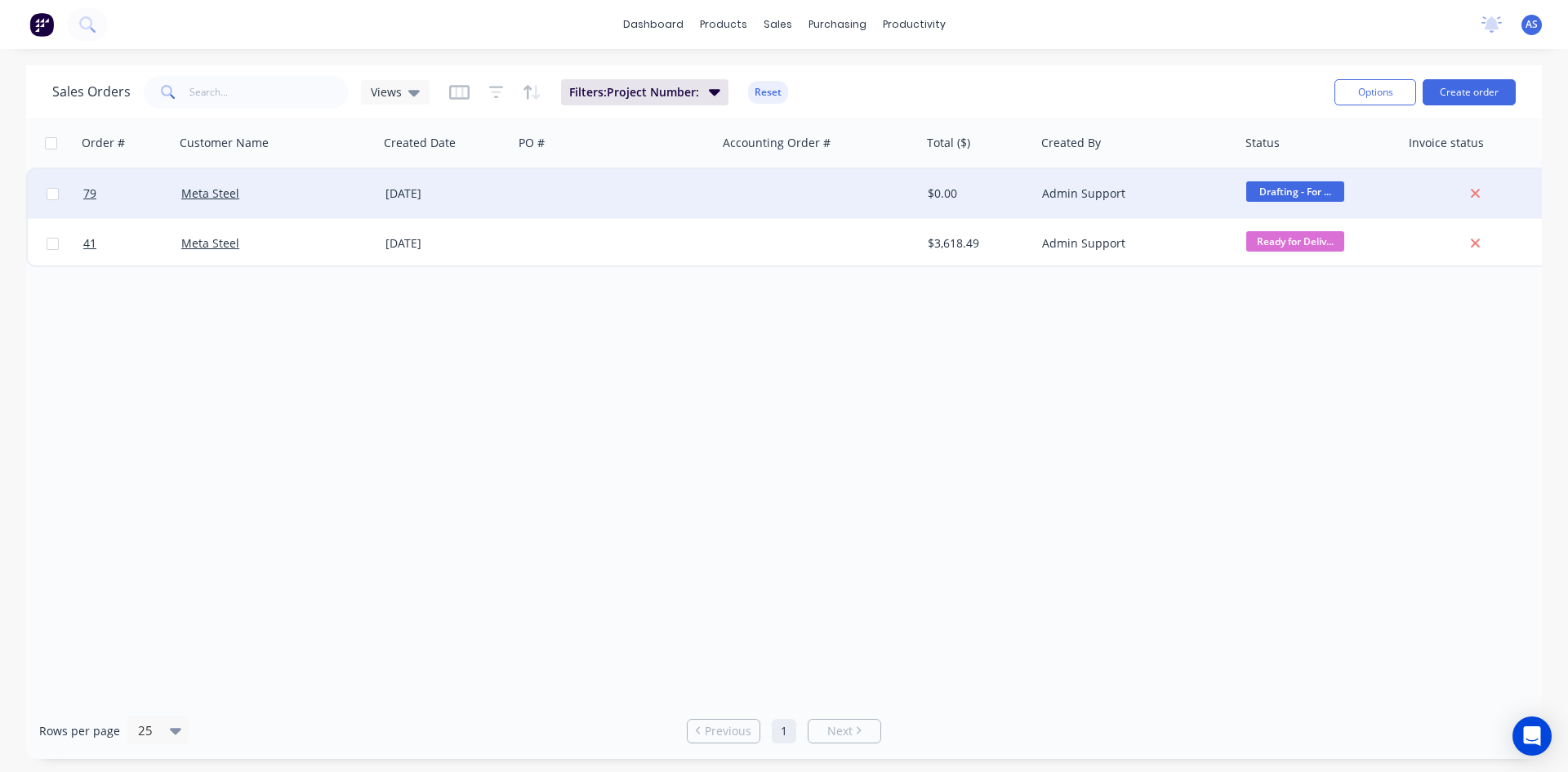
click at [486, 182] on div "[DATE]" at bounding box center [446, 193] width 135 height 49
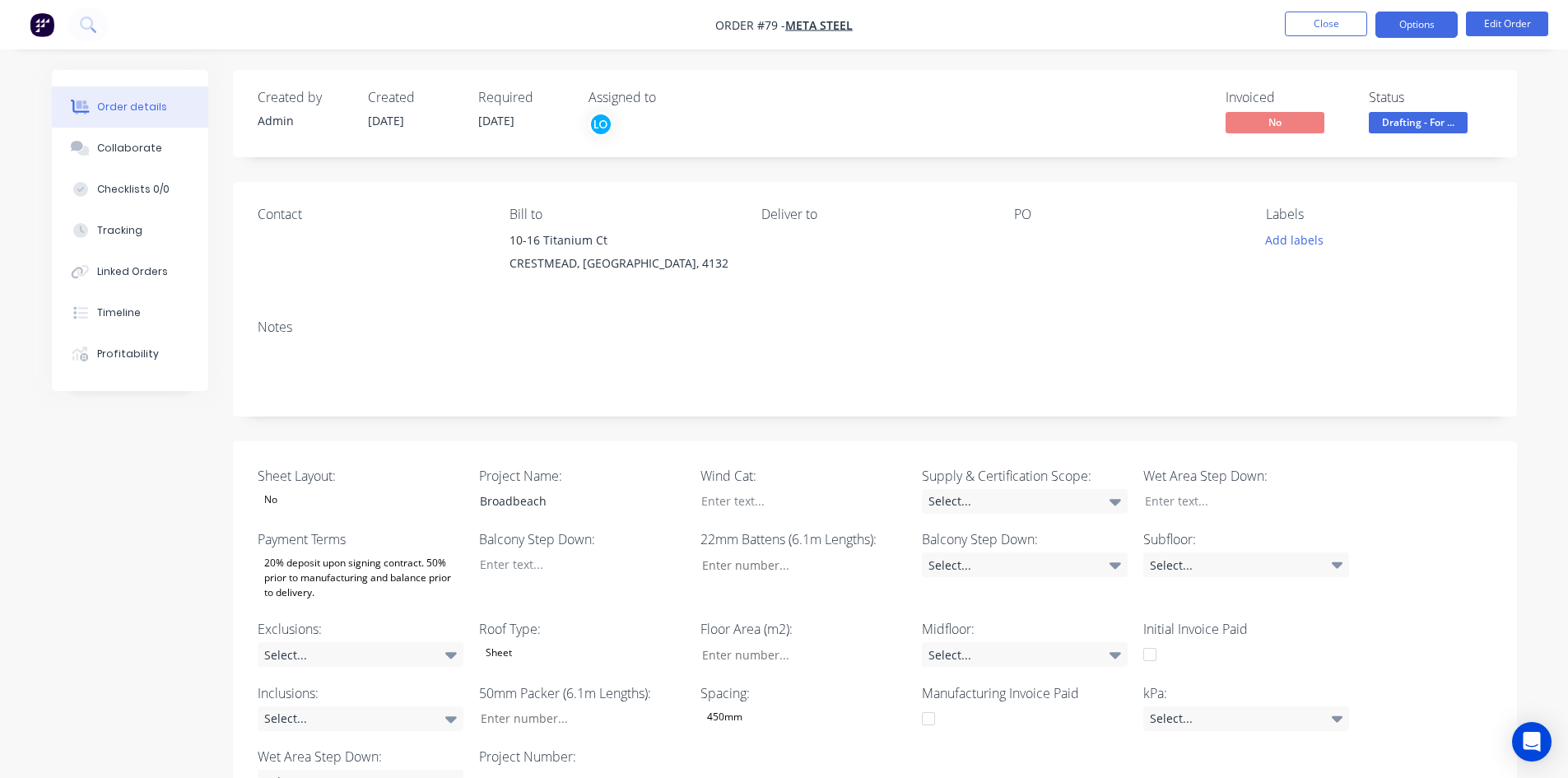
click at [1429, 27] on button "Options" at bounding box center [1416, 24] width 82 height 26
click at [1481, 18] on button "Edit Order" at bounding box center [1506, 23] width 82 height 25
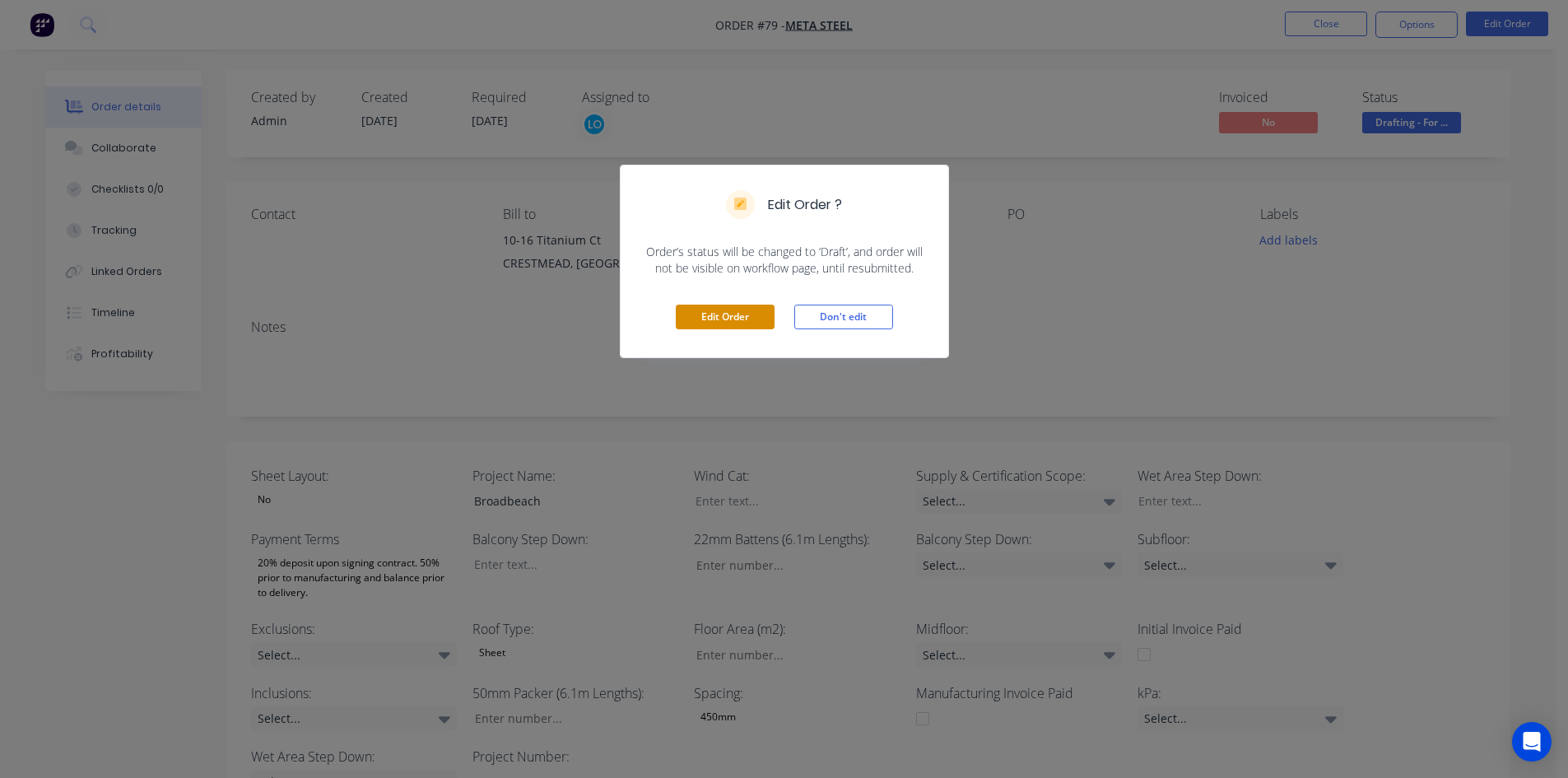
click at [748, 315] on button "Edit Order" at bounding box center [725, 317] width 99 height 25
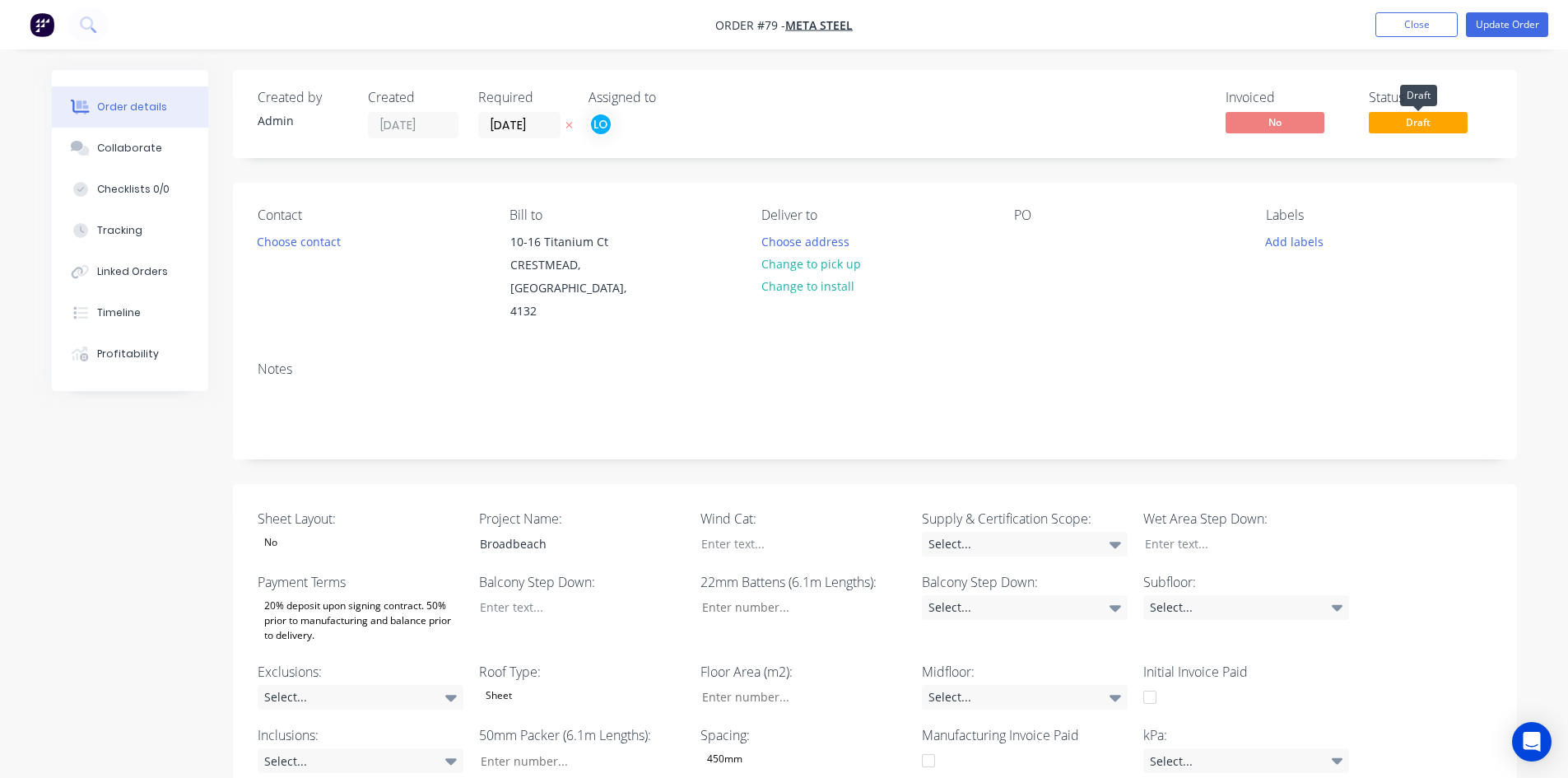
click at [1429, 126] on span "Draft" at bounding box center [1418, 122] width 99 height 21
click at [1420, 19] on button "Close" at bounding box center [1416, 24] width 82 height 25
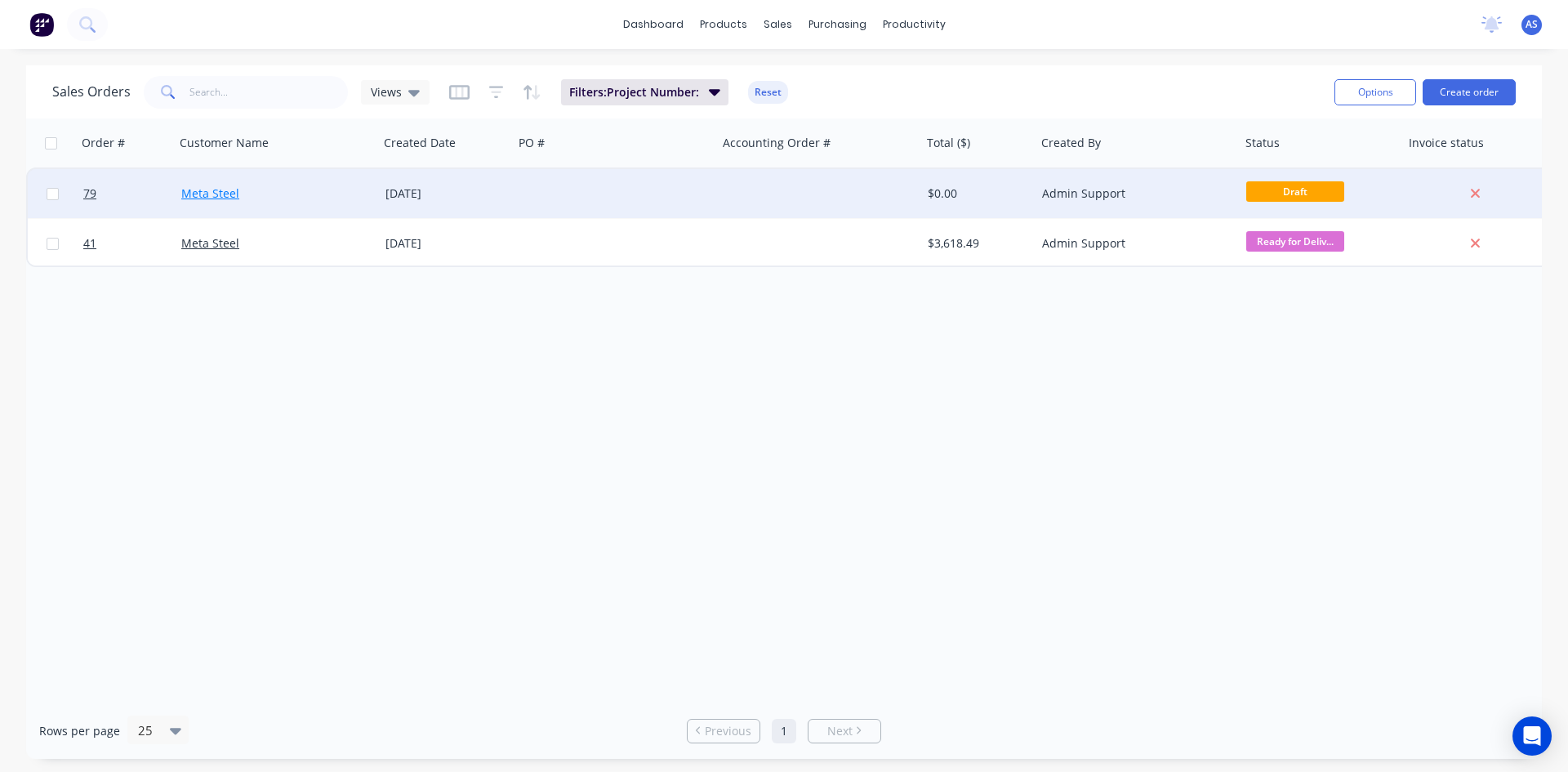
click at [198, 198] on link "Meta Steel" at bounding box center [210, 193] width 58 height 15
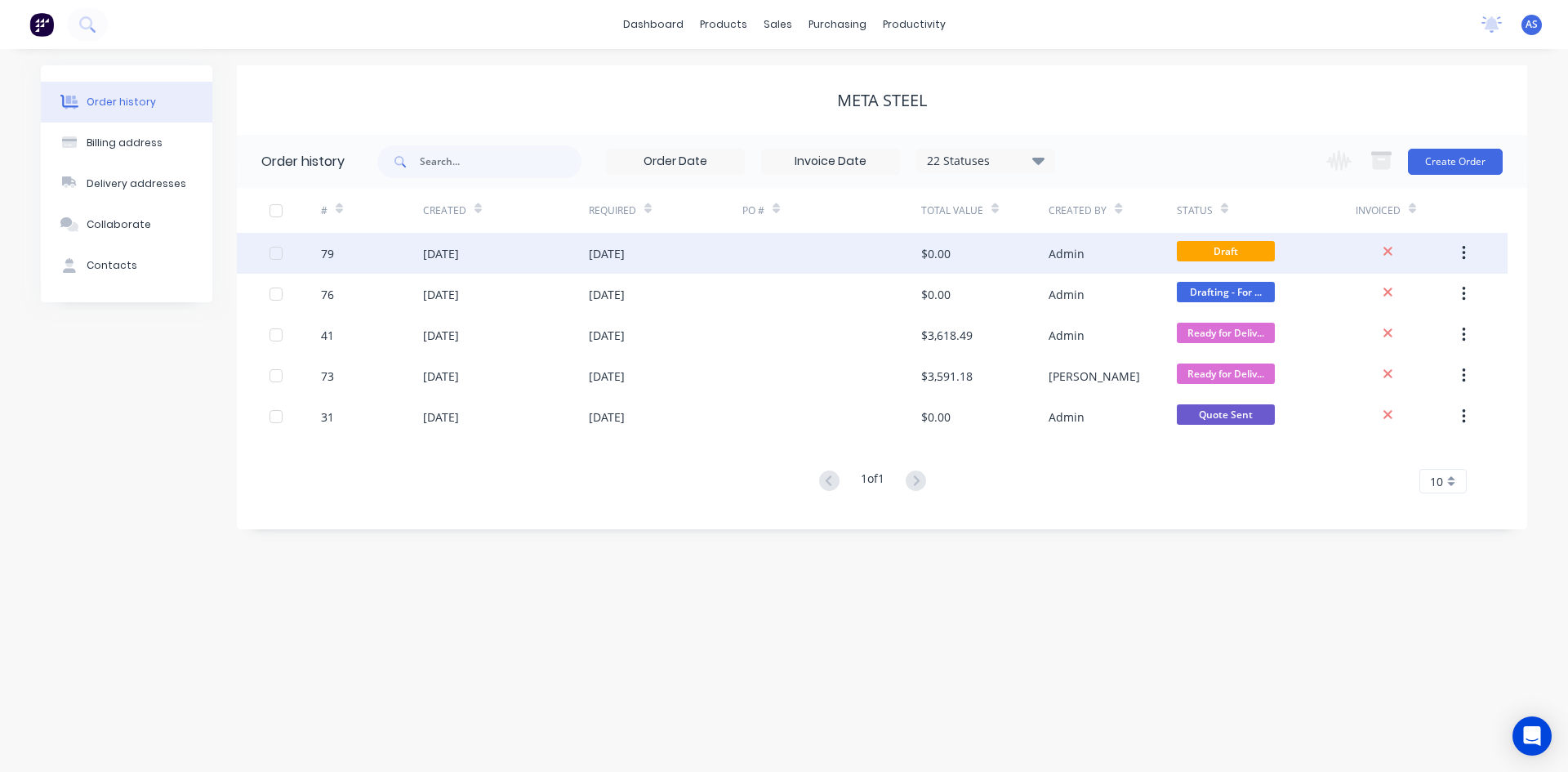
click at [1459, 254] on button "button" at bounding box center [1464, 253] width 39 height 29
click at [1365, 302] on div "Archive" at bounding box center [1406, 297] width 126 height 24
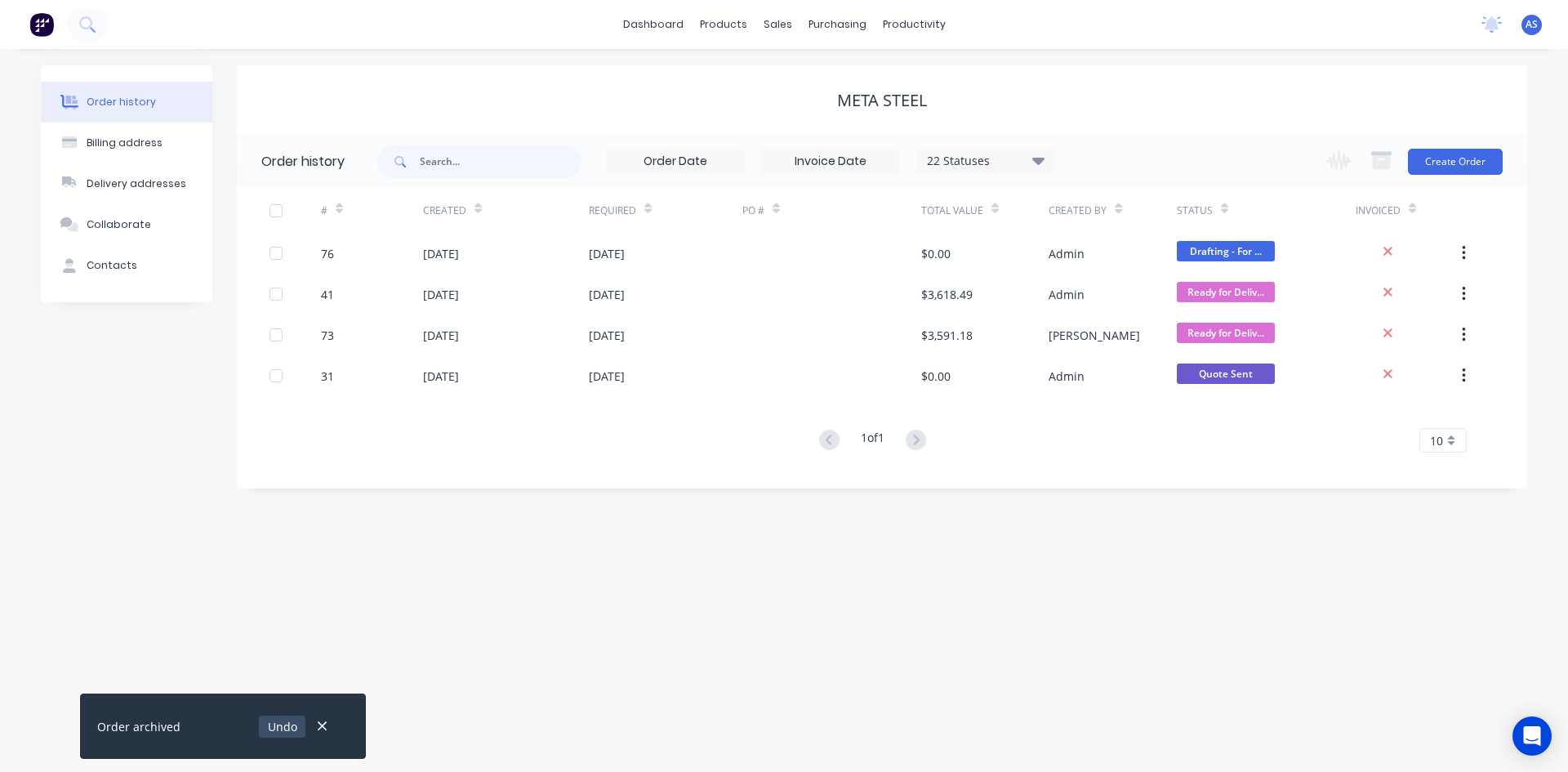
click at [290, 726] on button "Undo" at bounding box center [282, 726] width 46 height 22
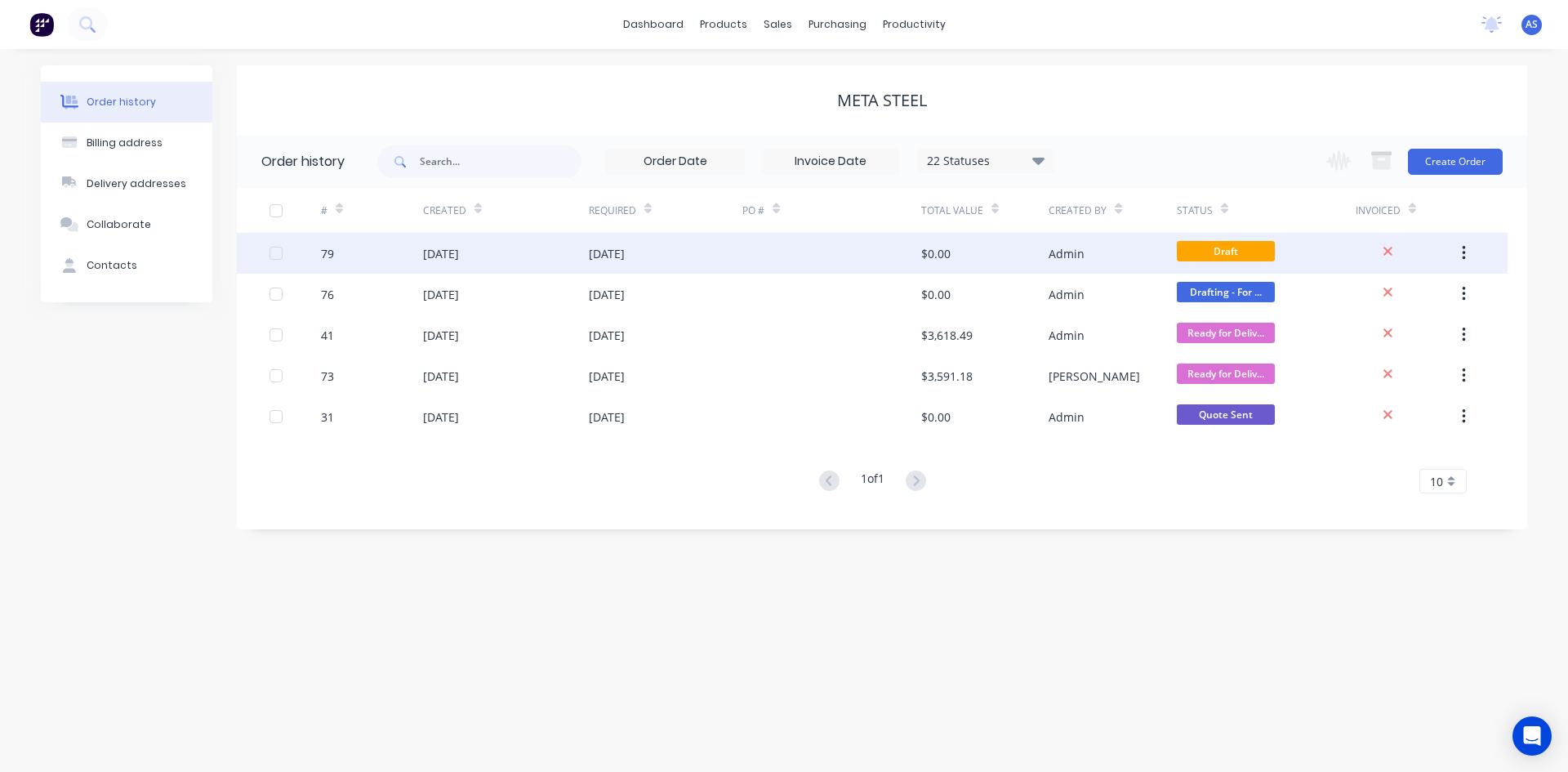
click at [1468, 258] on button "button" at bounding box center [1464, 253] width 39 height 29
click at [1400, 328] on div "Duplicate" at bounding box center [1406, 329] width 126 height 24
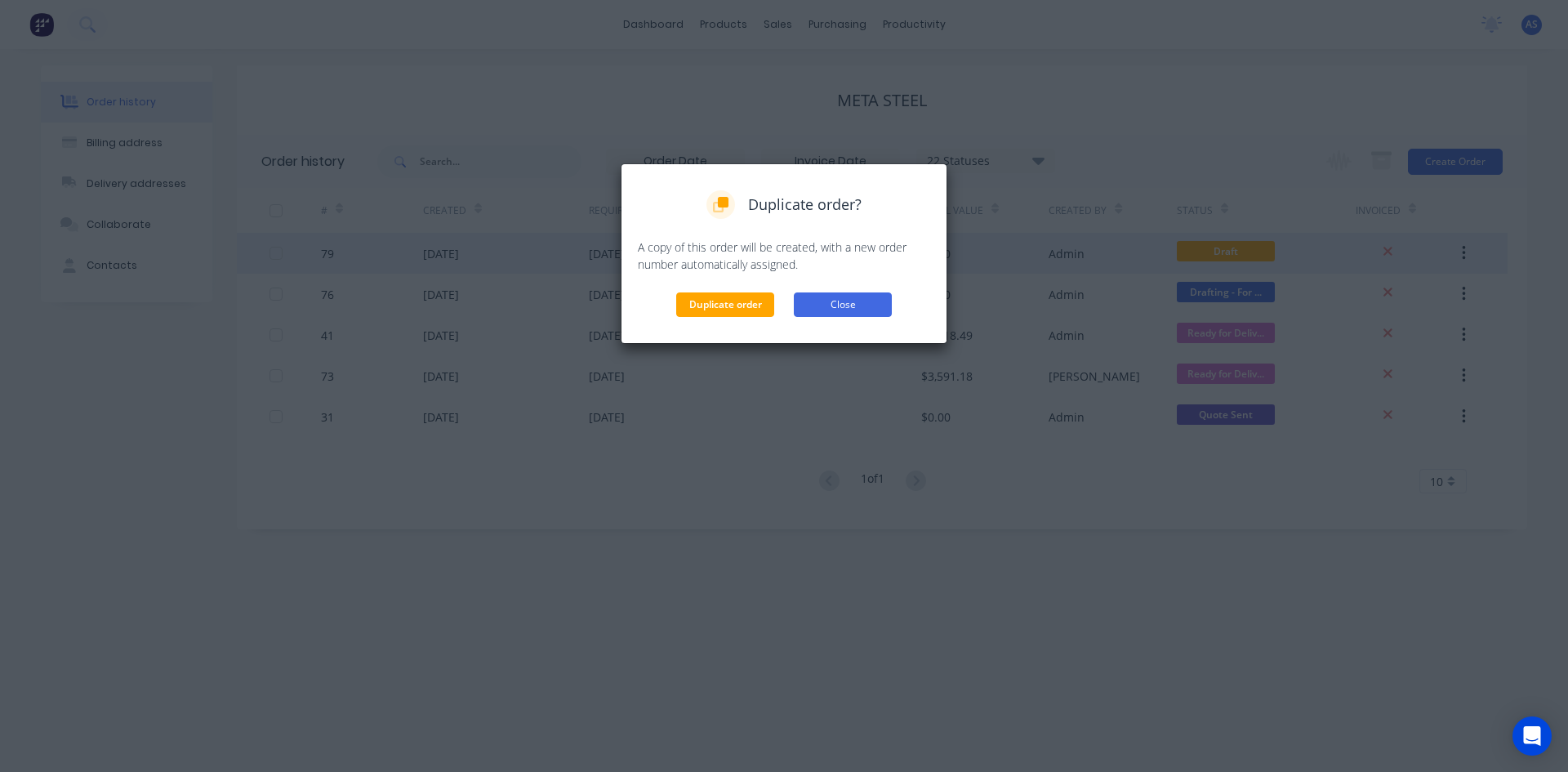
click at [837, 305] on button "Close" at bounding box center [843, 304] width 98 height 25
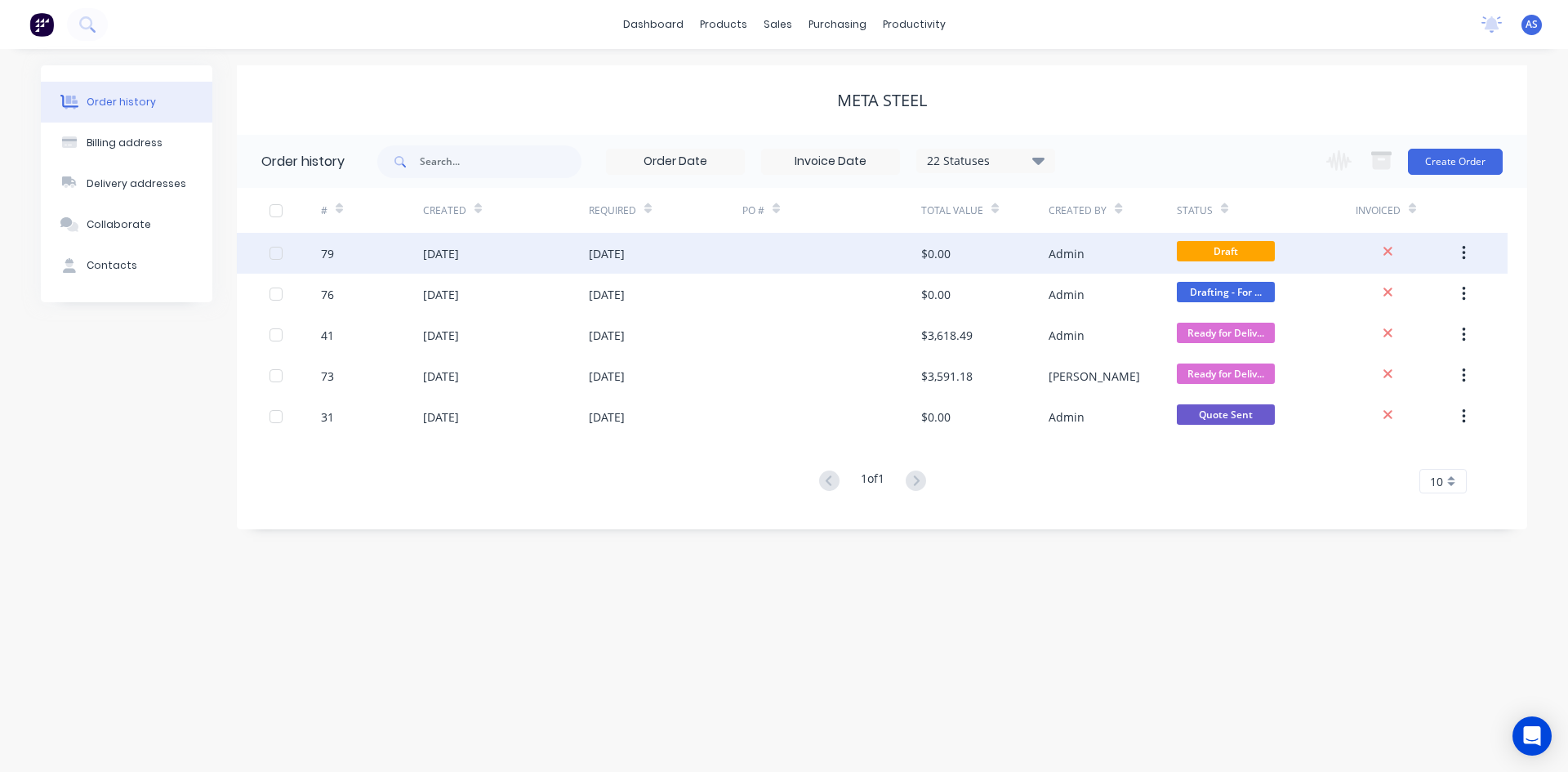
click at [668, 251] on div "[DATE]" at bounding box center [665, 254] width 154 height 41
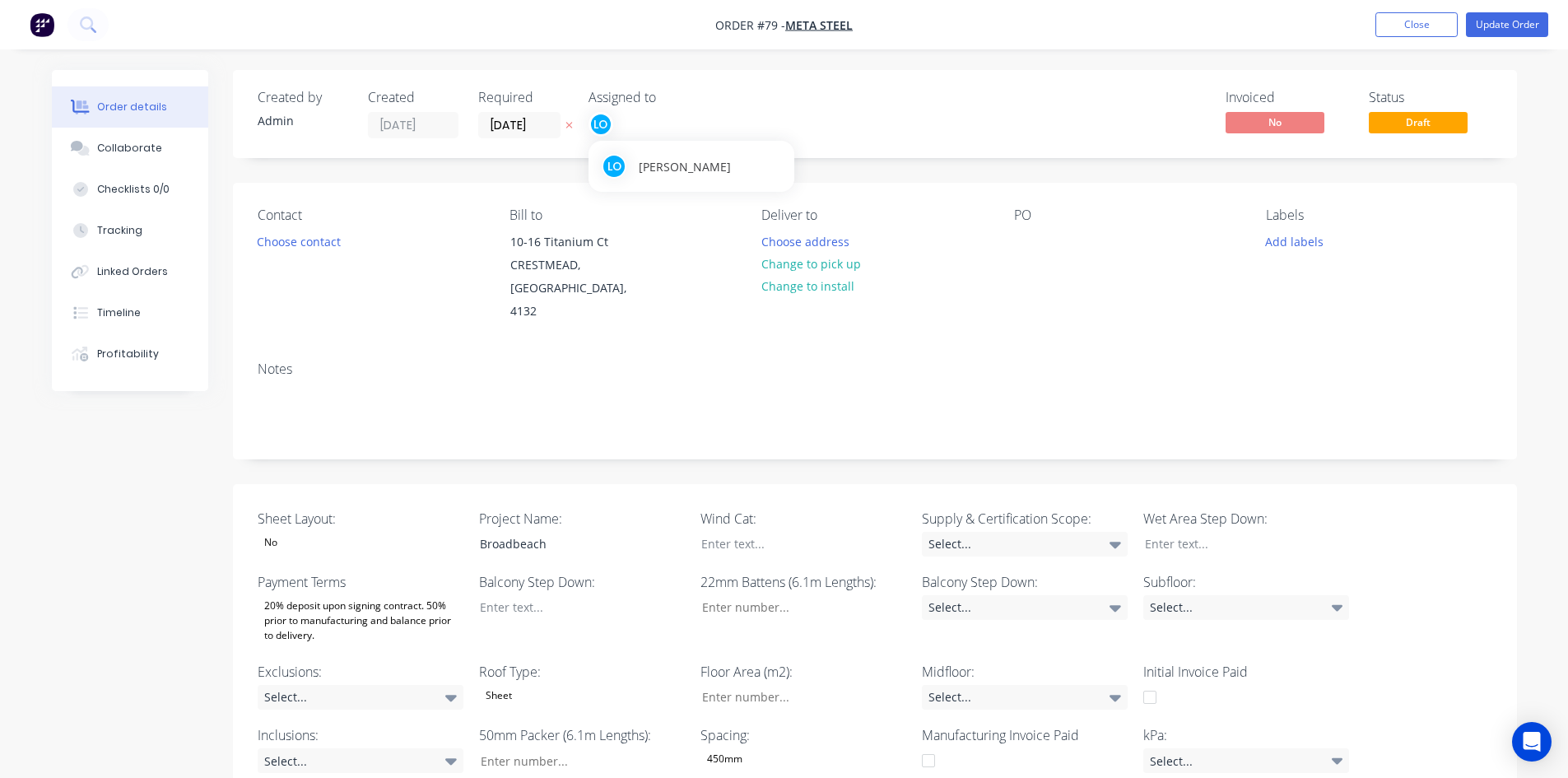
click at [609, 129] on div "LO" at bounding box center [600, 124] width 25 height 25
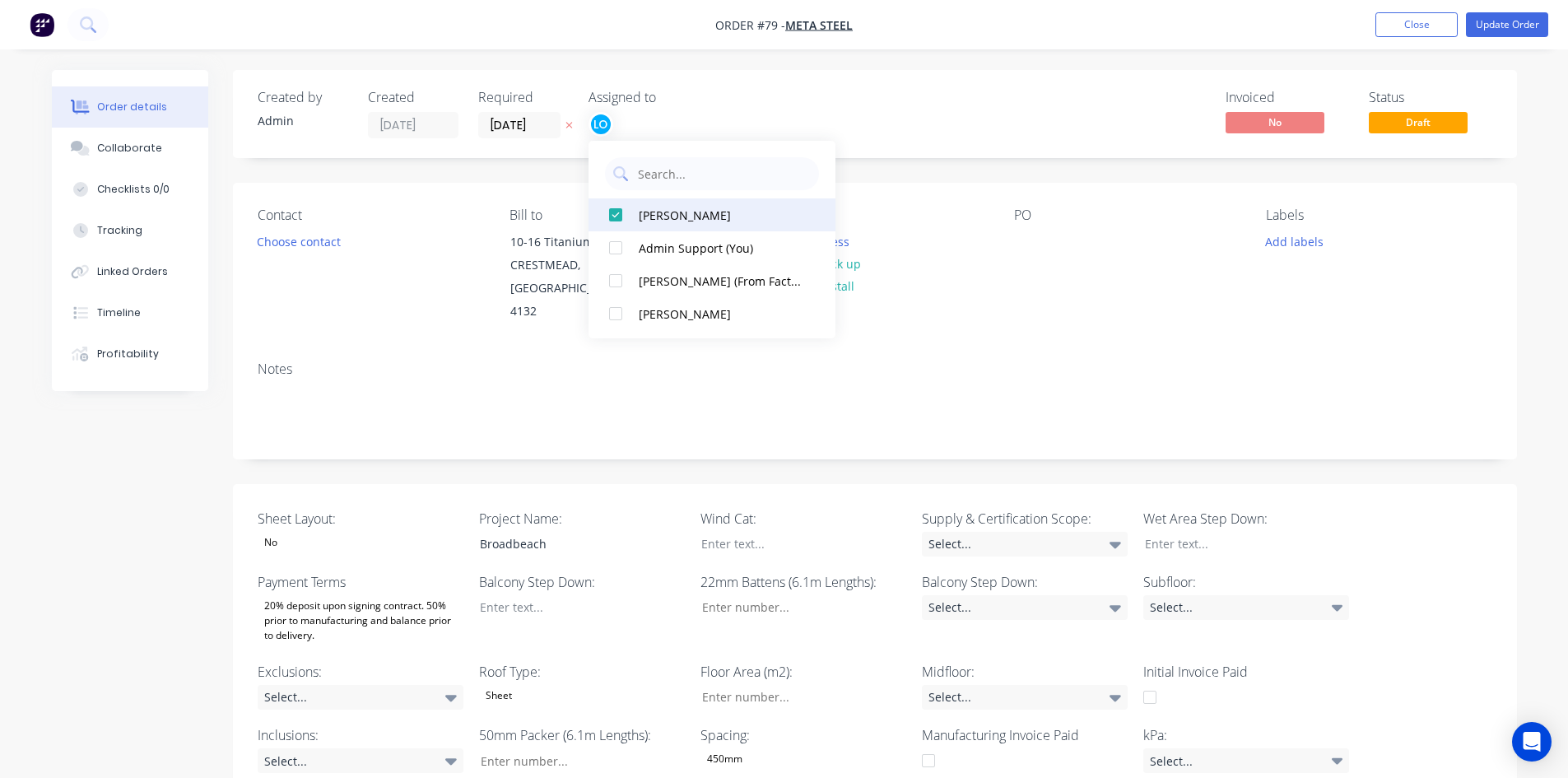
click at [646, 207] on div "[PERSON_NAME]" at bounding box center [721, 215] width 165 height 17
click at [1087, 286] on div "PO" at bounding box center [1127, 265] width 225 height 116
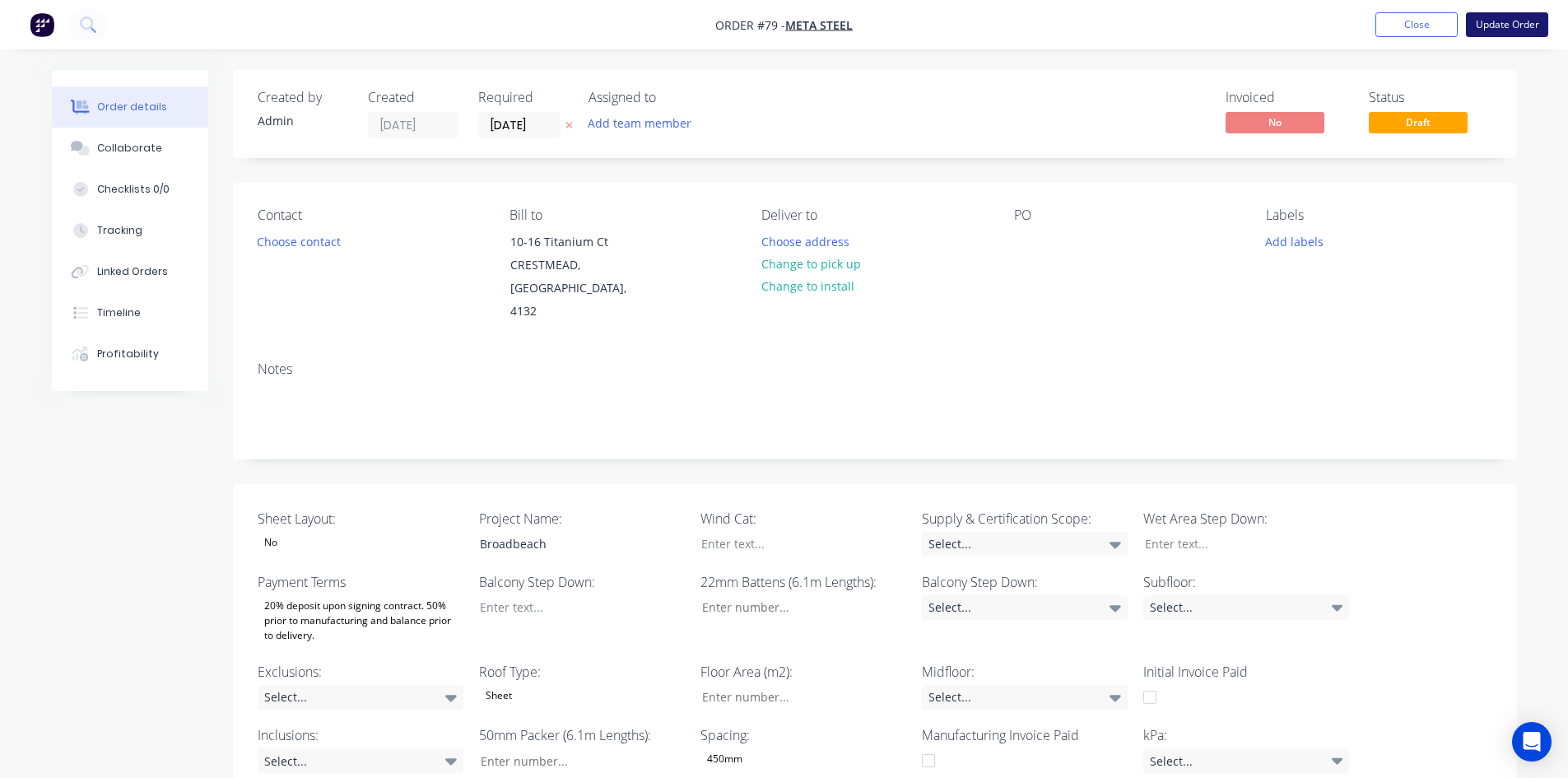
click at [1496, 23] on button "Update Order" at bounding box center [1506, 24] width 82 height 25
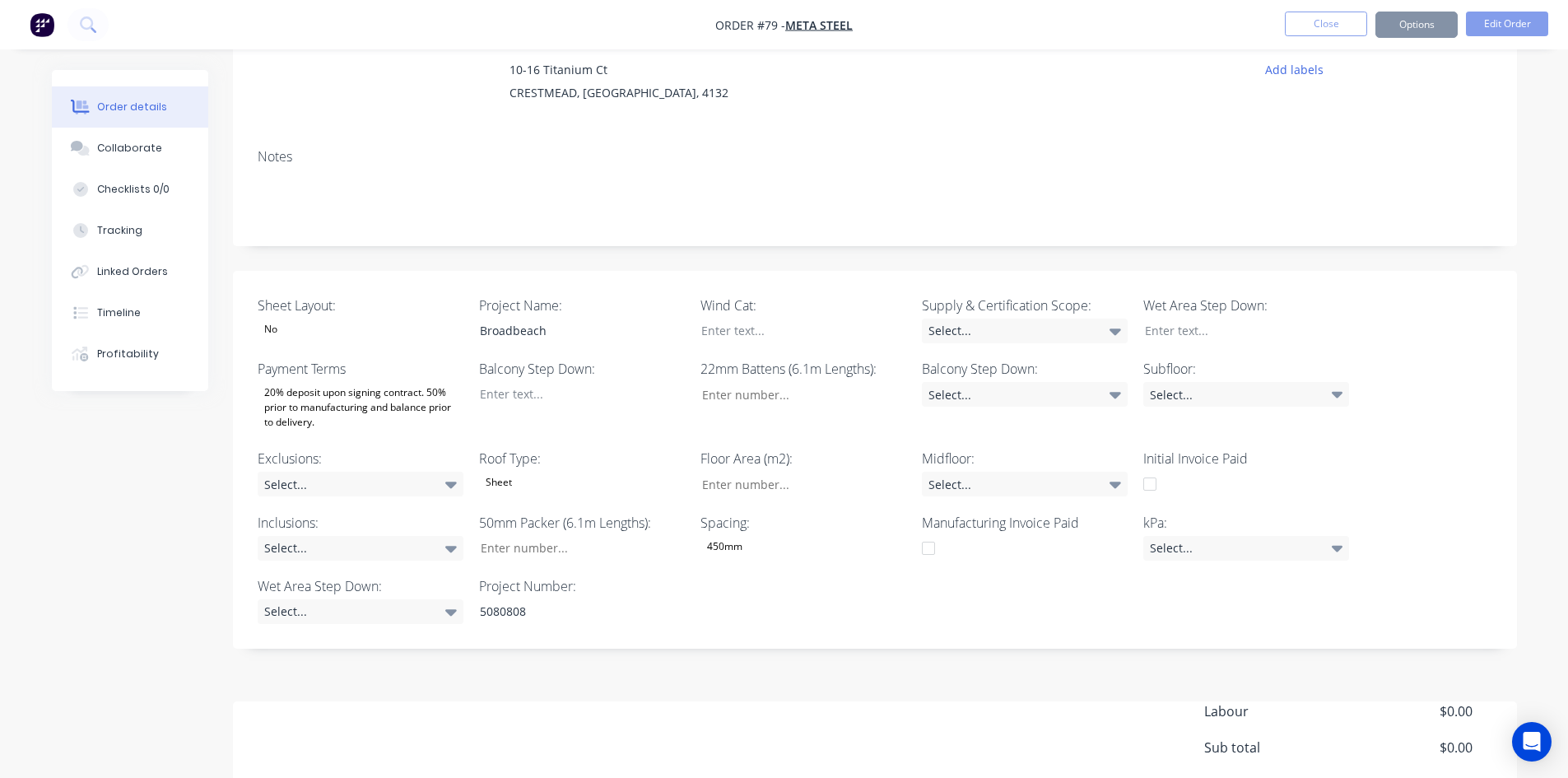
scroll to position [170, 0]
click at [1383, 287] on div "Sheet Layout: No Project Name: Broadbeach Wind Cat: Supply & Certification Scop…" at bounding box center [875, 461] width 1284 height 378
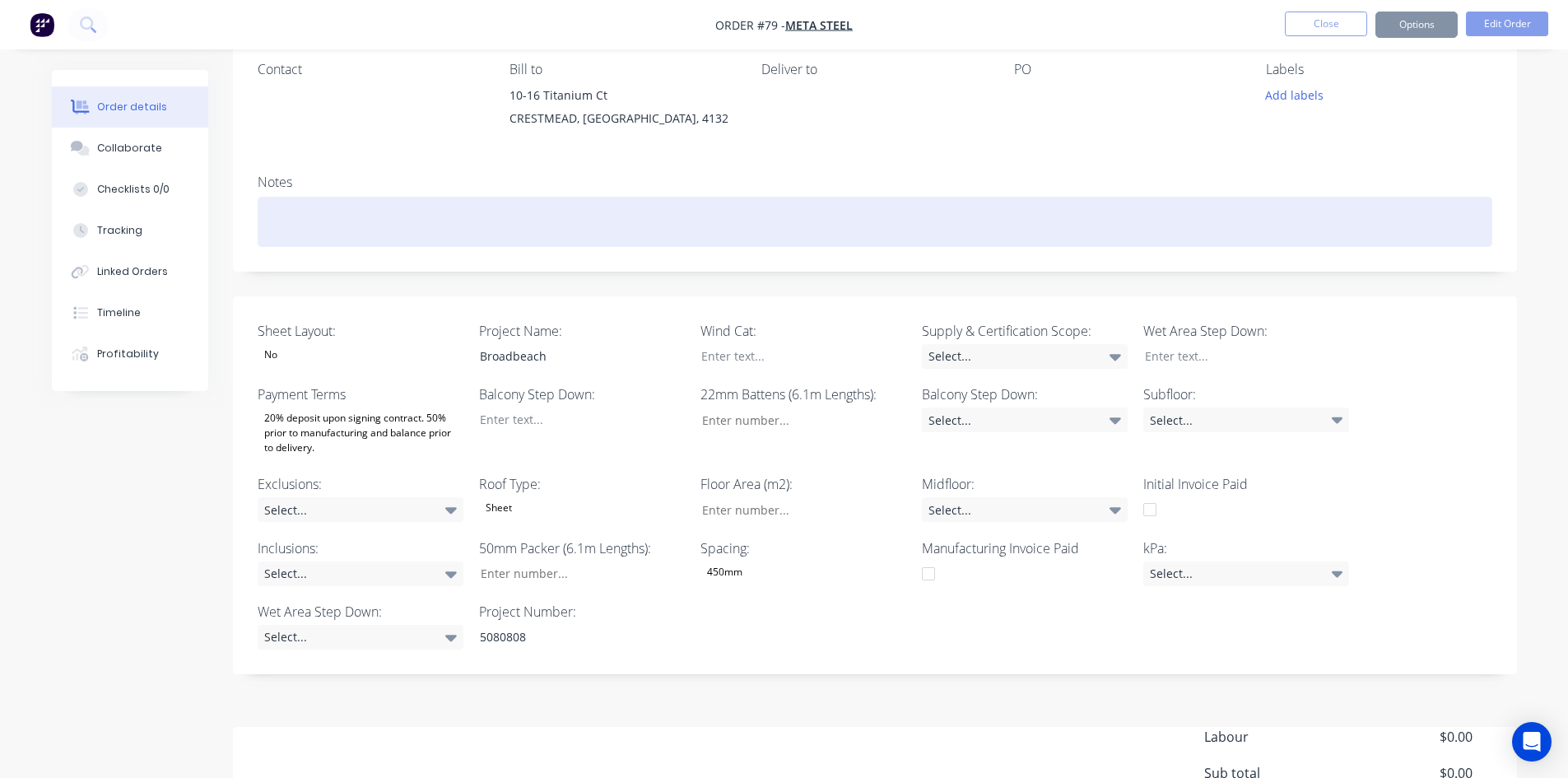
scroll to position [0, 0]
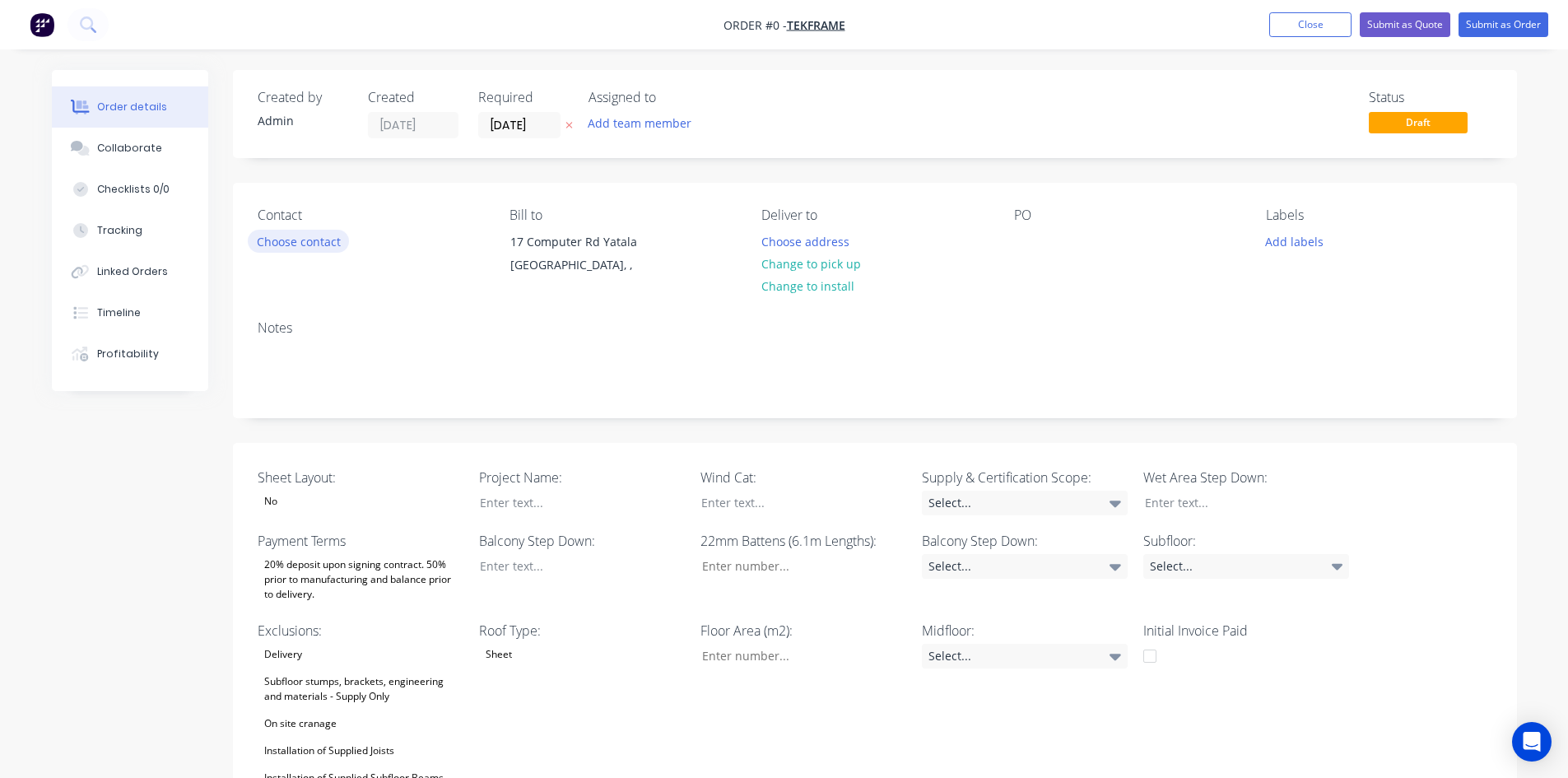
click at [311, 250] on button "Choose contact" at bounding box center [298, 241] width 101 height 23
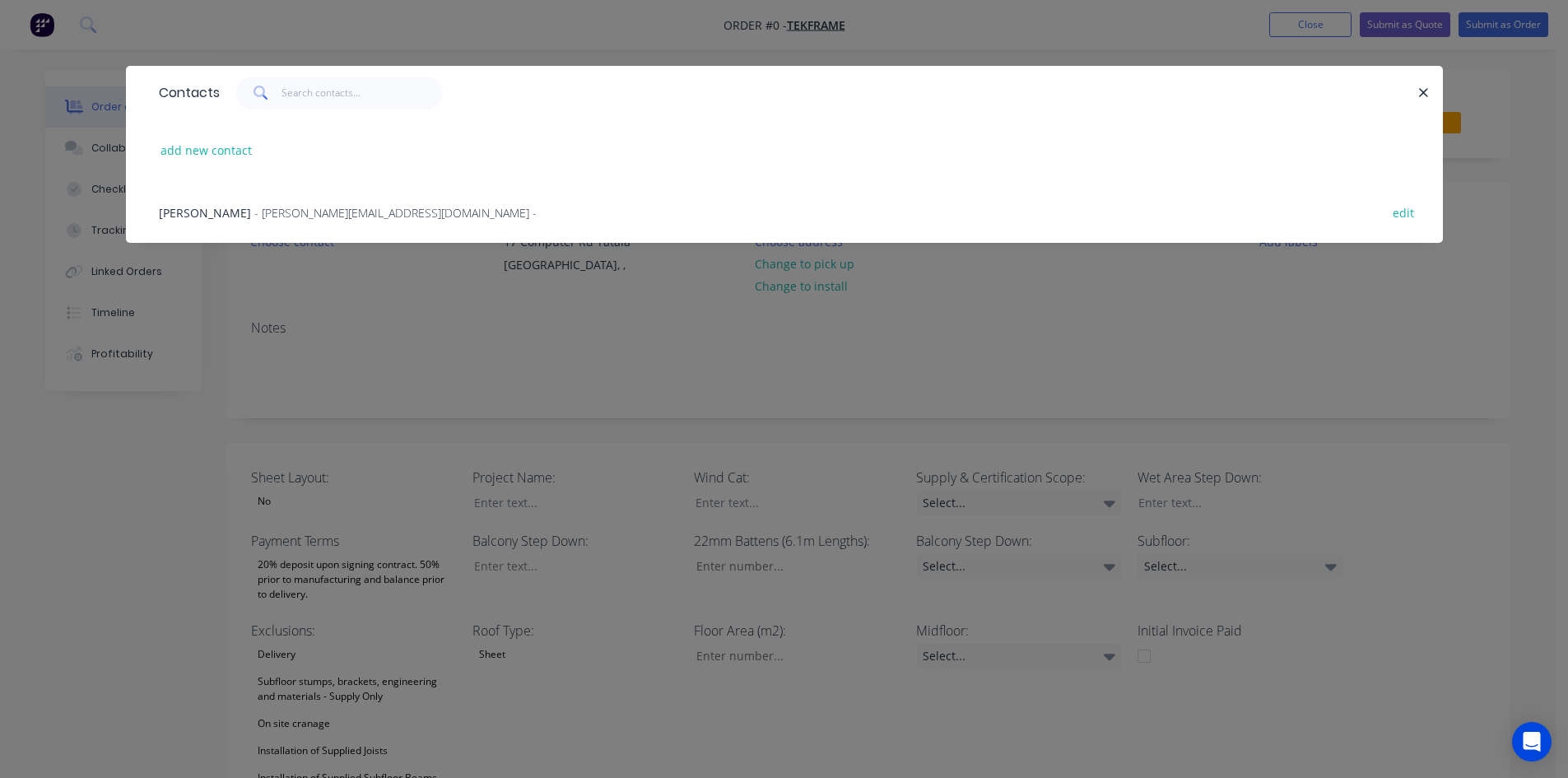
click at [255, 218] on span "- [PERSON_NAME][EMAIL_ADDRESS][DOMAIN_NAME] -" at bounding box center [396, 213] width 282 height 16
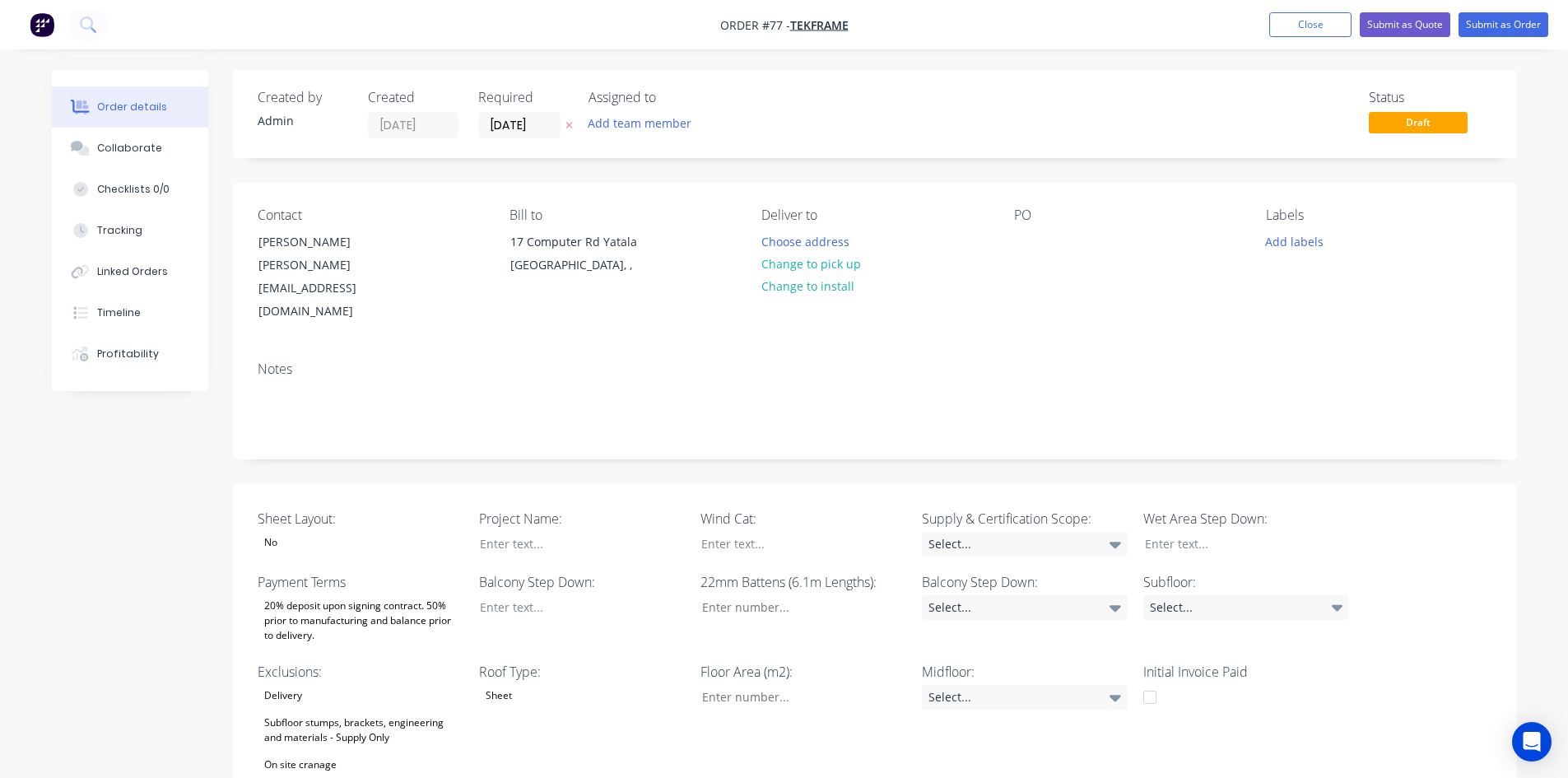
click at [574, 394] on div "Notes" at bounding box center [875, 403] width 1284 height 110
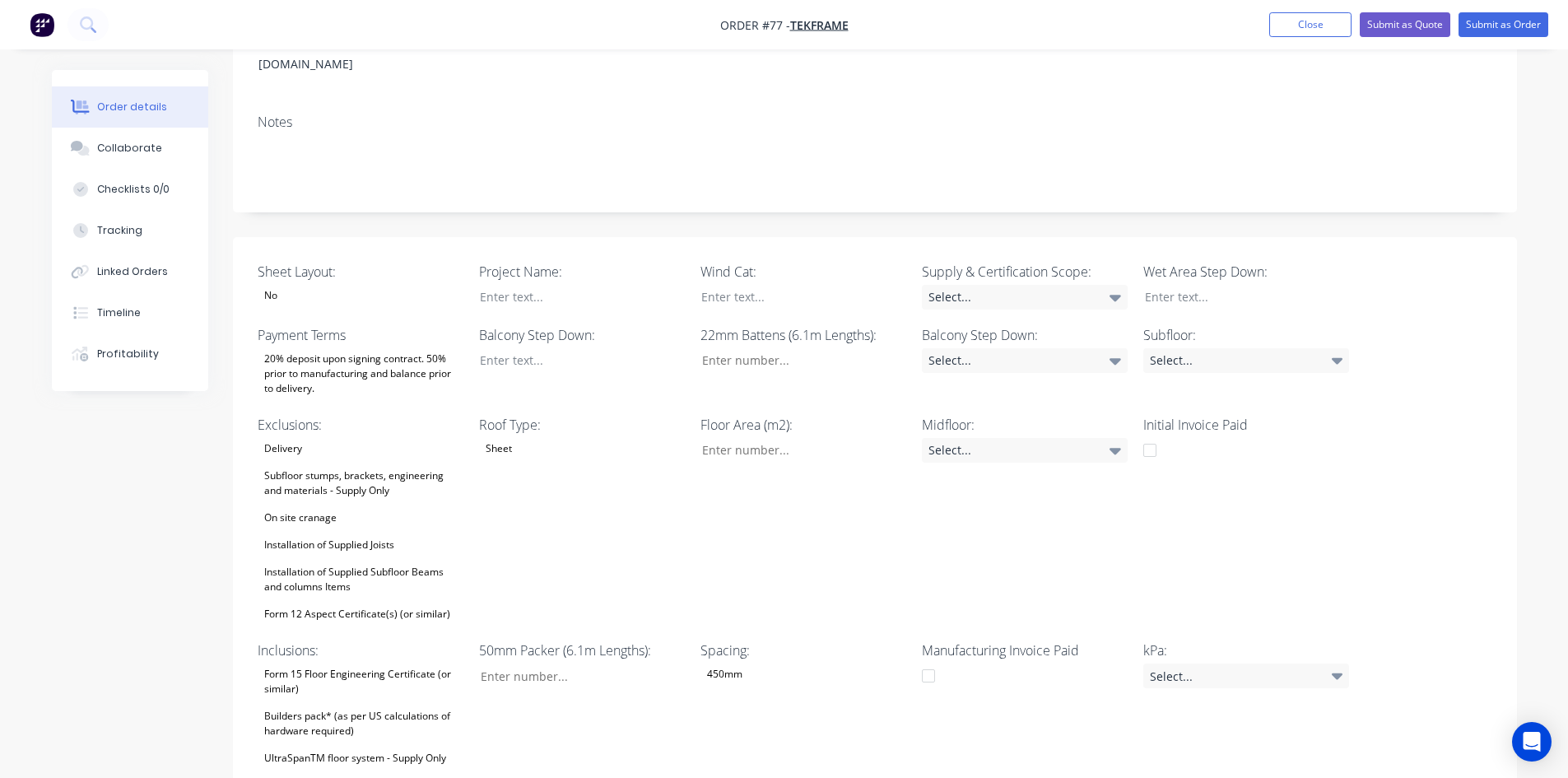
scroll to position [329, 0]
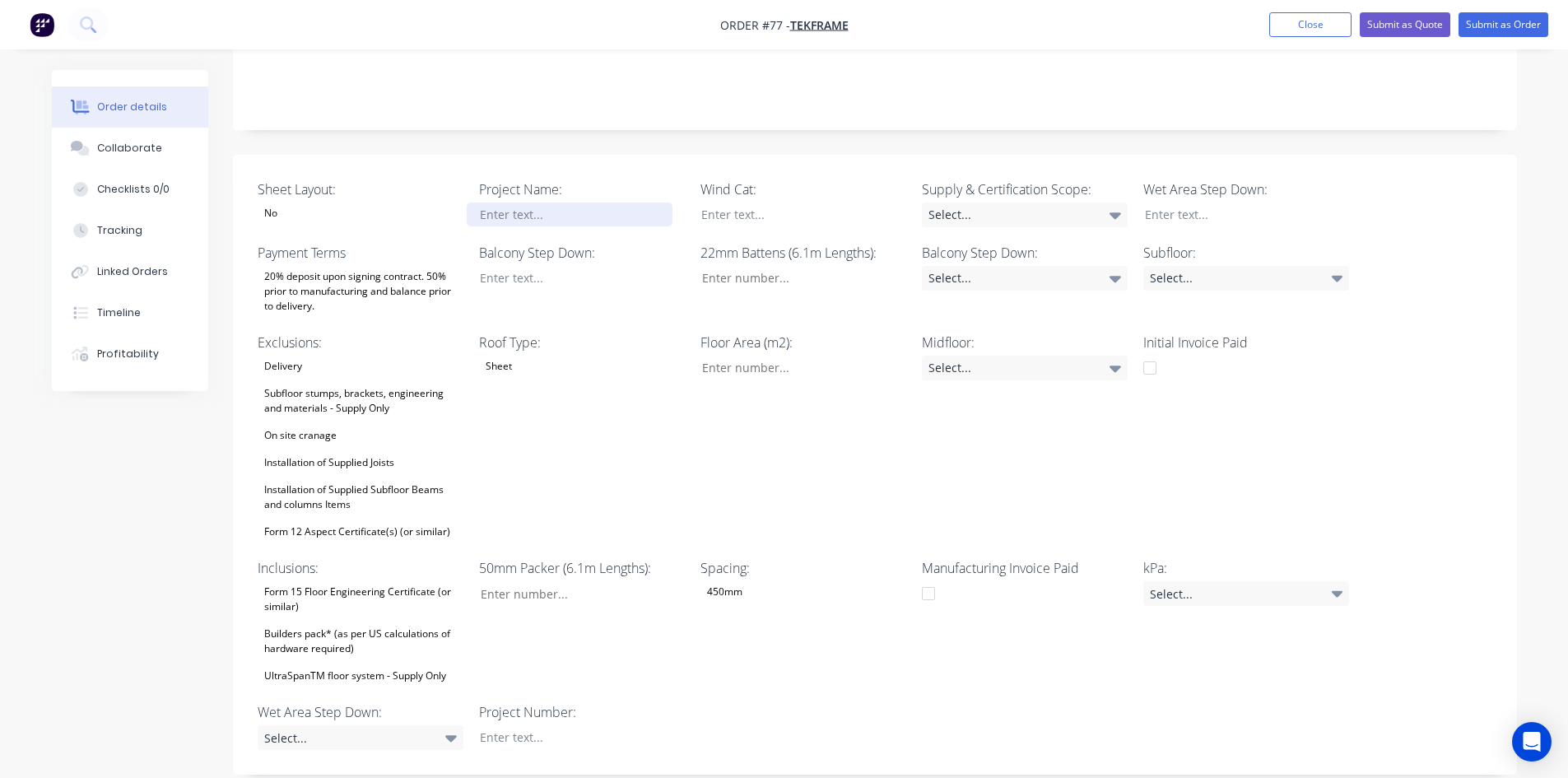
click at [531, 203] on div at bounding box center [570, 215] width 206 height 24
click at [509, 725] on div at bounding box center [570, 737] width 206 height 24
click at [736, 622] on div "Spacing: 450mm" at bounding box center [804, 622] width 206 height 128
click at [280, 425] on div "On site cranage" at bounding box center [300, 435] width 86 height 22
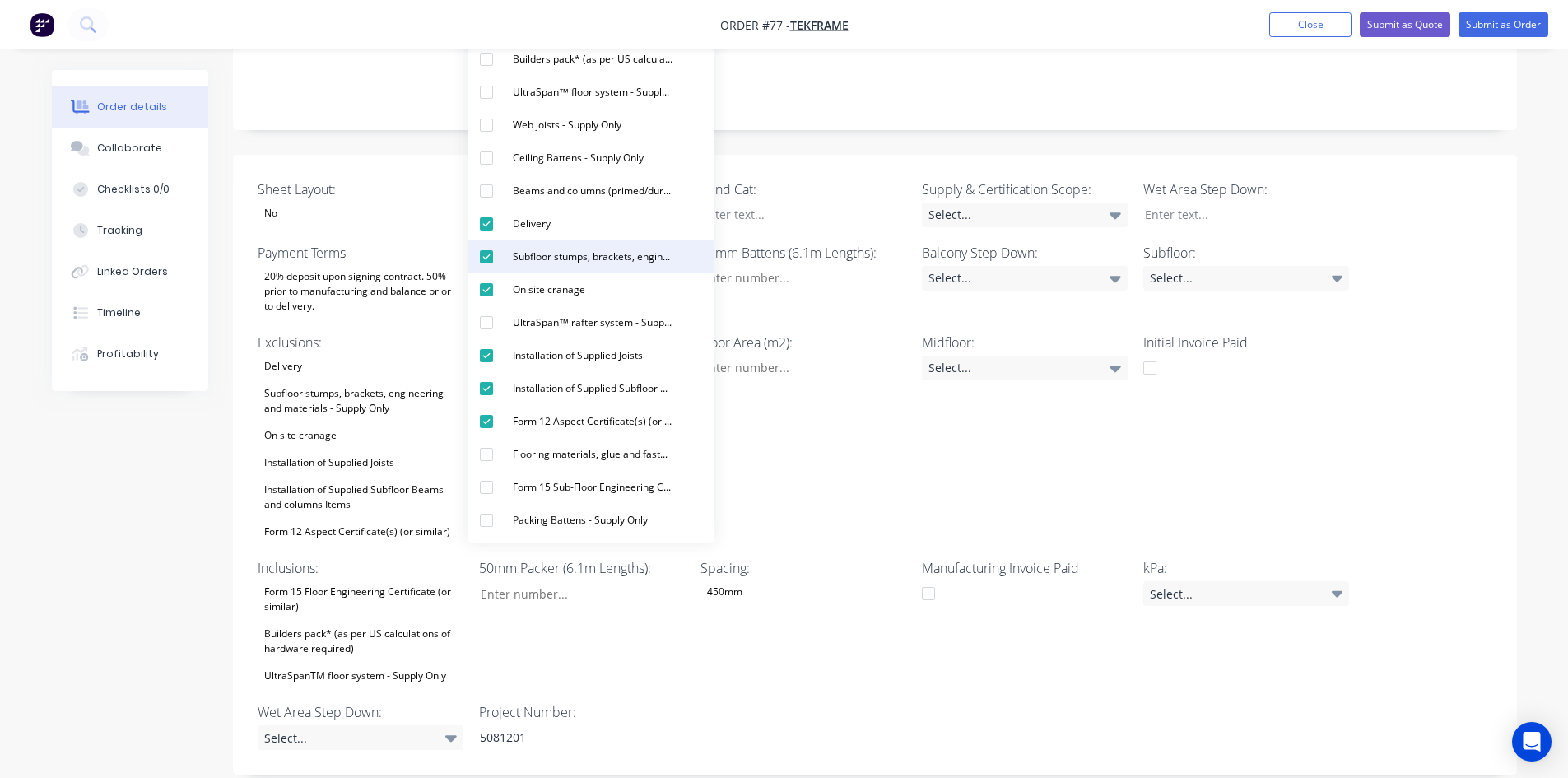
drag, startPoint x: 496, startPoint y: 221, endPoint x: 500, endPoint y: 250, distance: 29.3
click at [496, 224] on div "button" at bounding box center [487, 224] width 33 height 33
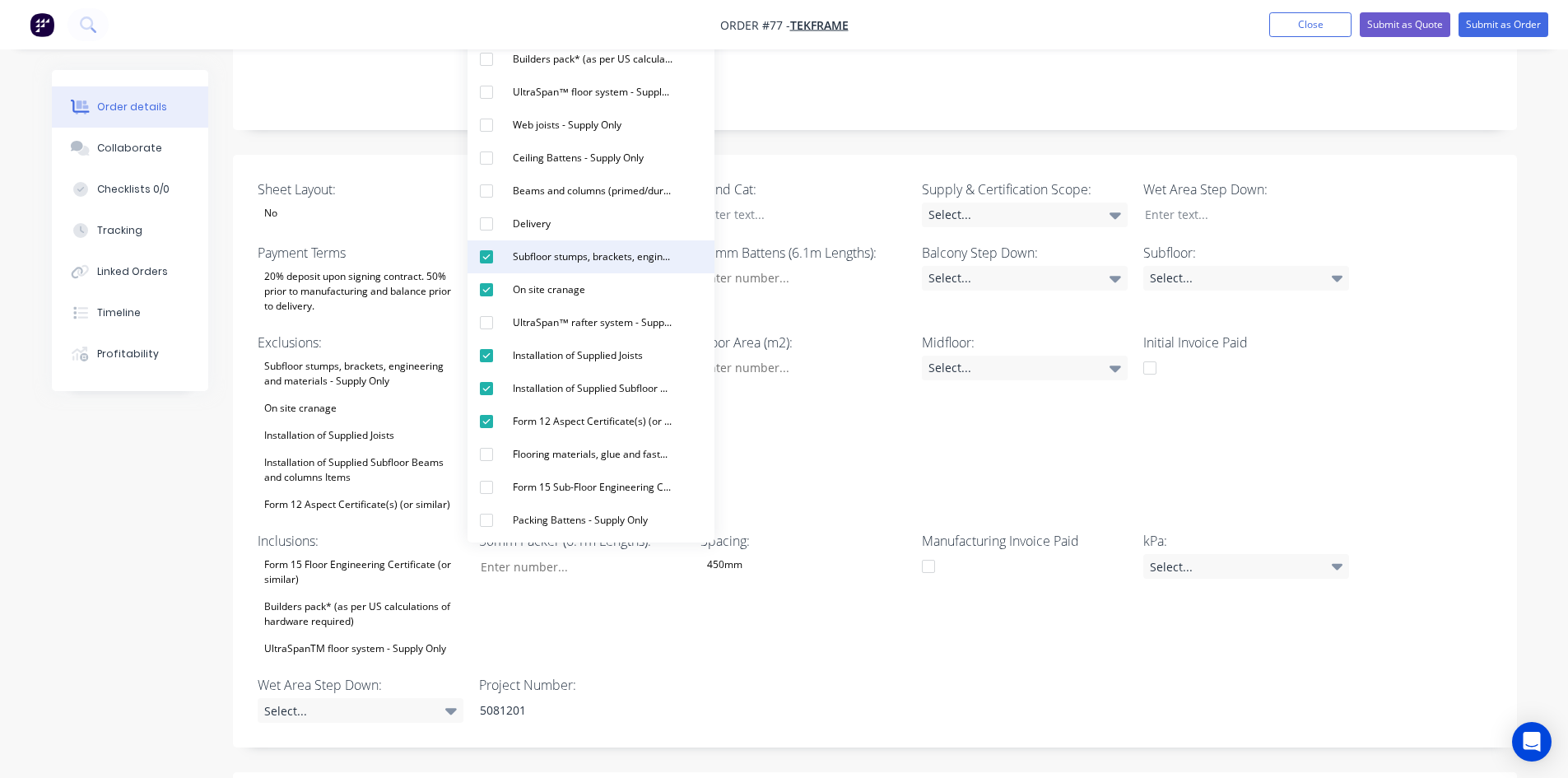
click at [502, 259] on div "button" at bounding box center [487, 256] width 33 height 33
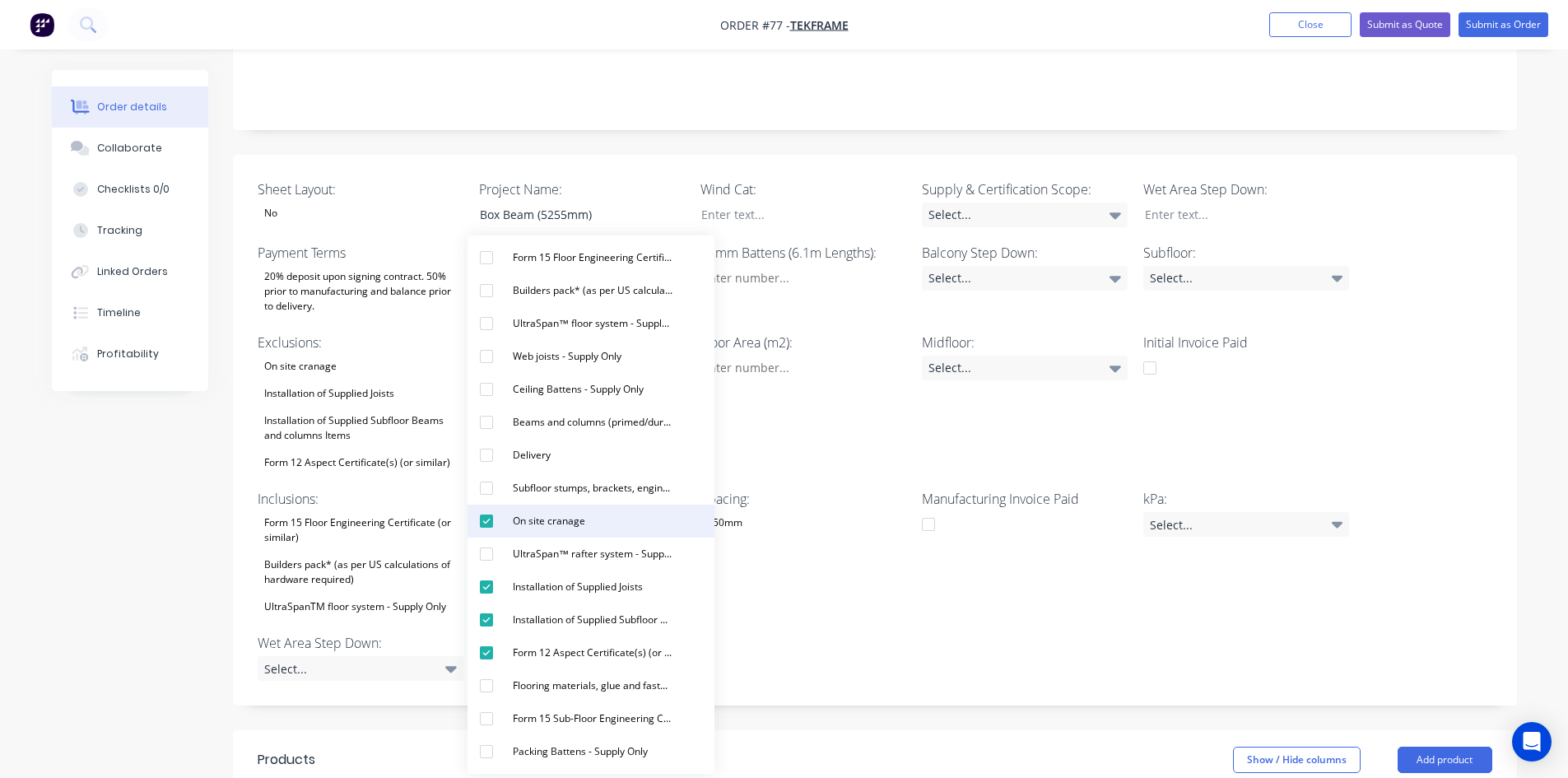
click at [541, 524] on div "On site cranage" at bounding box center [548, 521] width 86 height 22
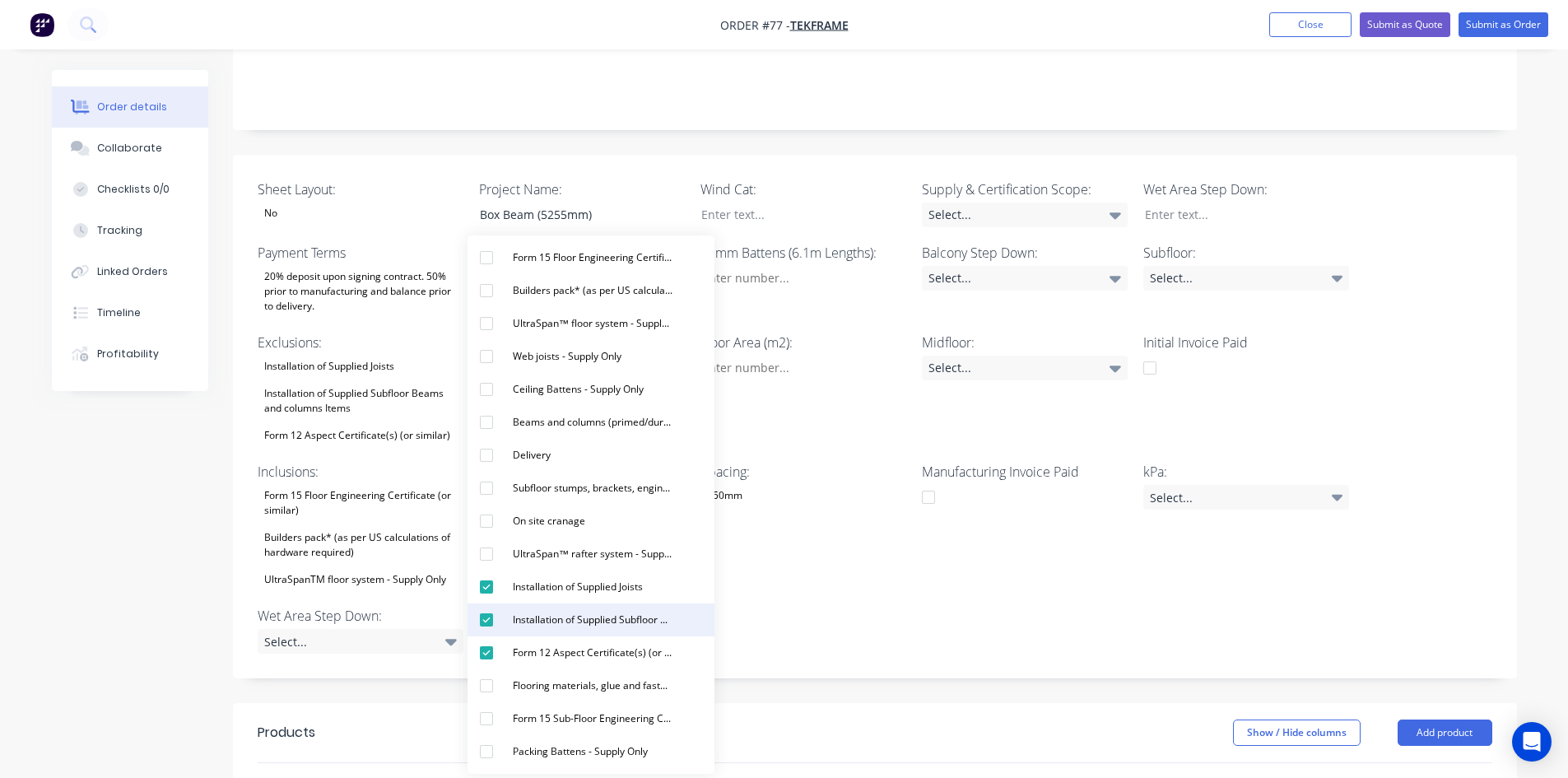
drag, startPoint x: 506, startPoint y: 596, endPoint x: 511, endPoint y: 630, distance: 34.4
click at [507, 596] on div "Installation of Supplied Joists" at bounding box center [577, 587] width 143 height 22
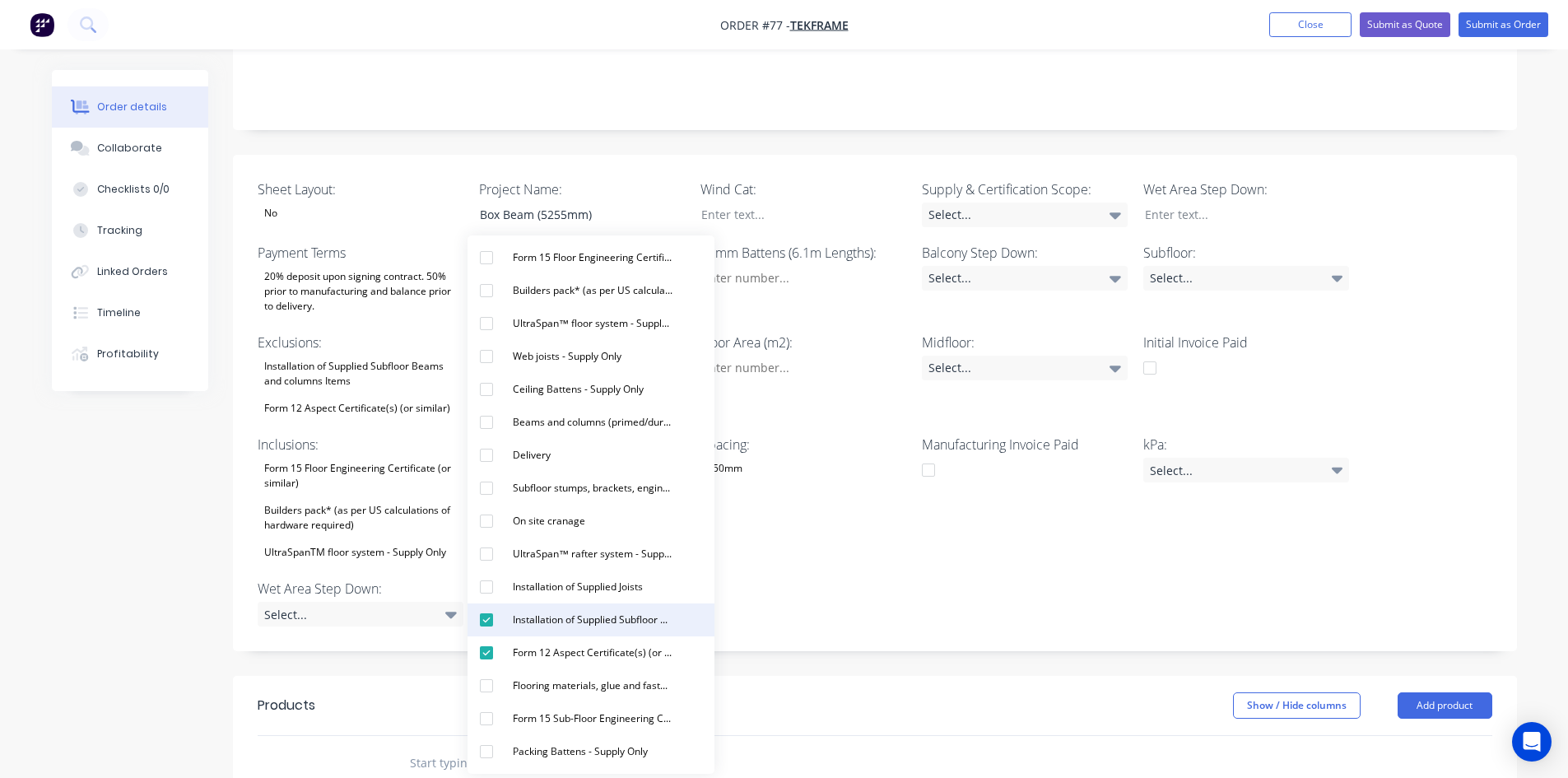
click at [514, 626] on div "Installation of Supplied Subfloor Beams and columns Items" at bounding box center [593, 619] width 173 height 22
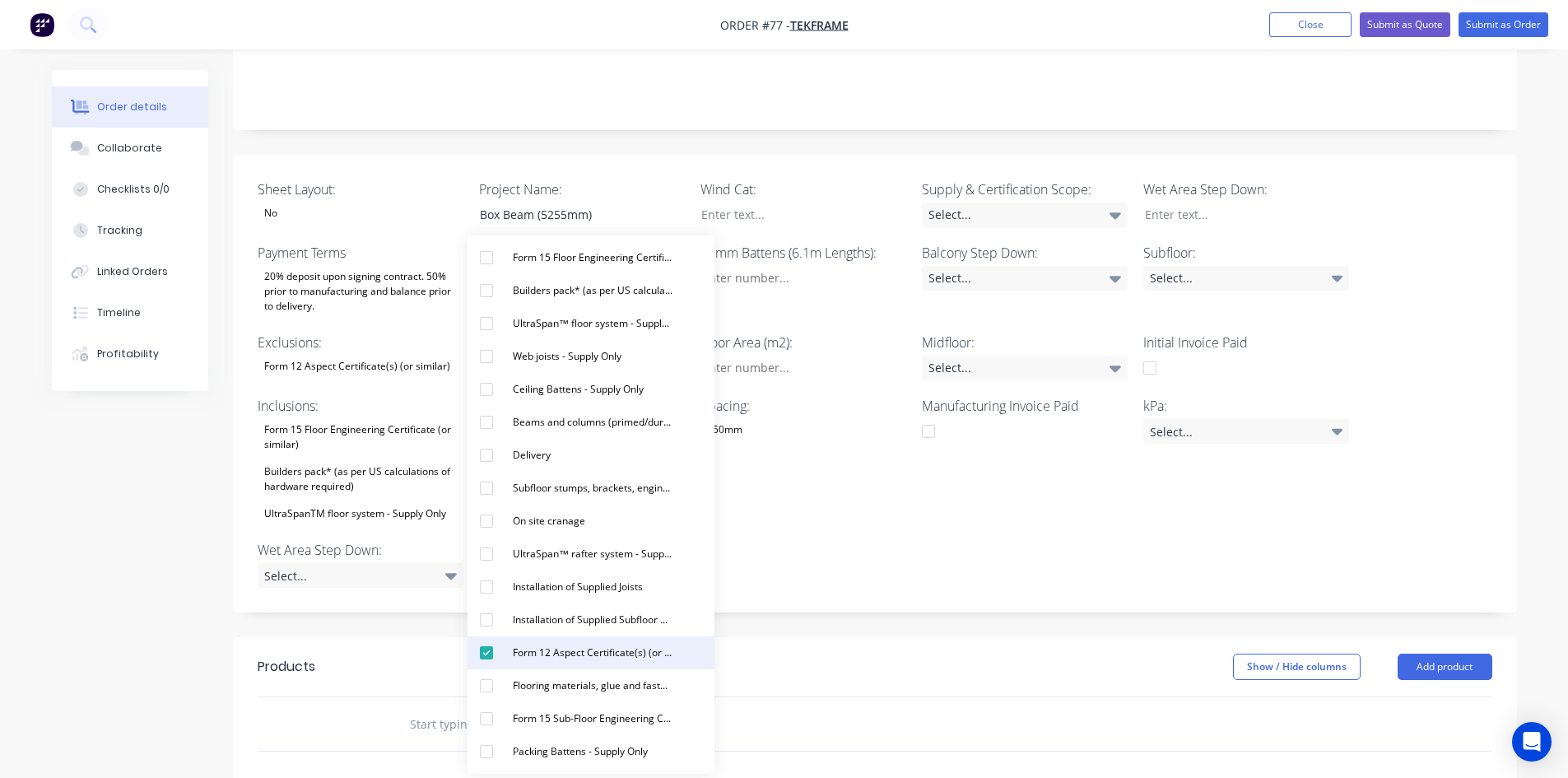
click at [514, 653] on div "Form 12 Aspect Certificate(s) (or similar)" at bounding box center [593, 652] width 173 height 22
click at [357, 461] on div "Builders pack* (as per US calculations of hardware required)" at bounding box center [360, 479] width 206 height 36
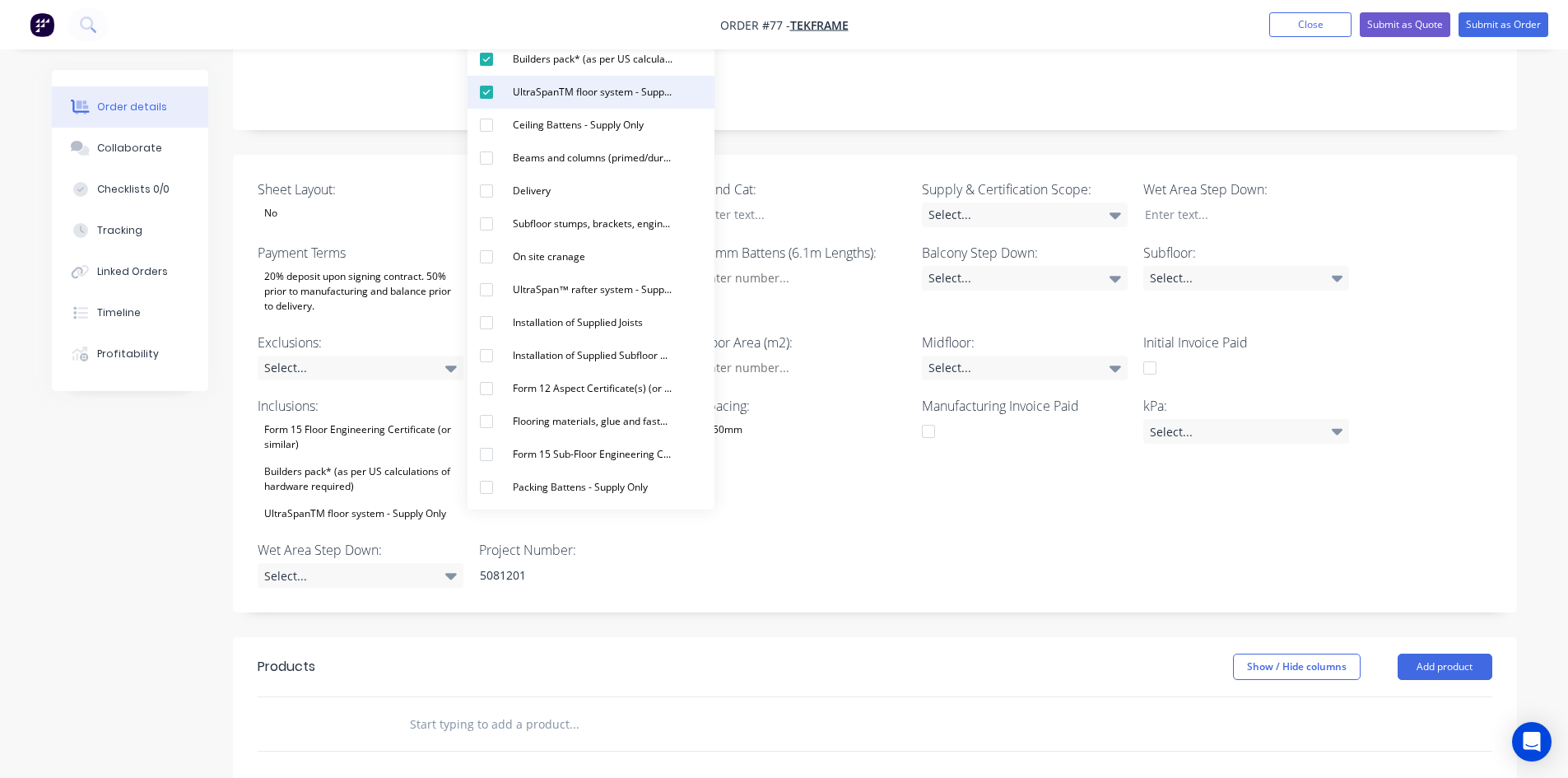
click at [534, 81] on div "UltraSpanTM floor system - Supply Only" at bounding box center [593, 92] width 173 height 22
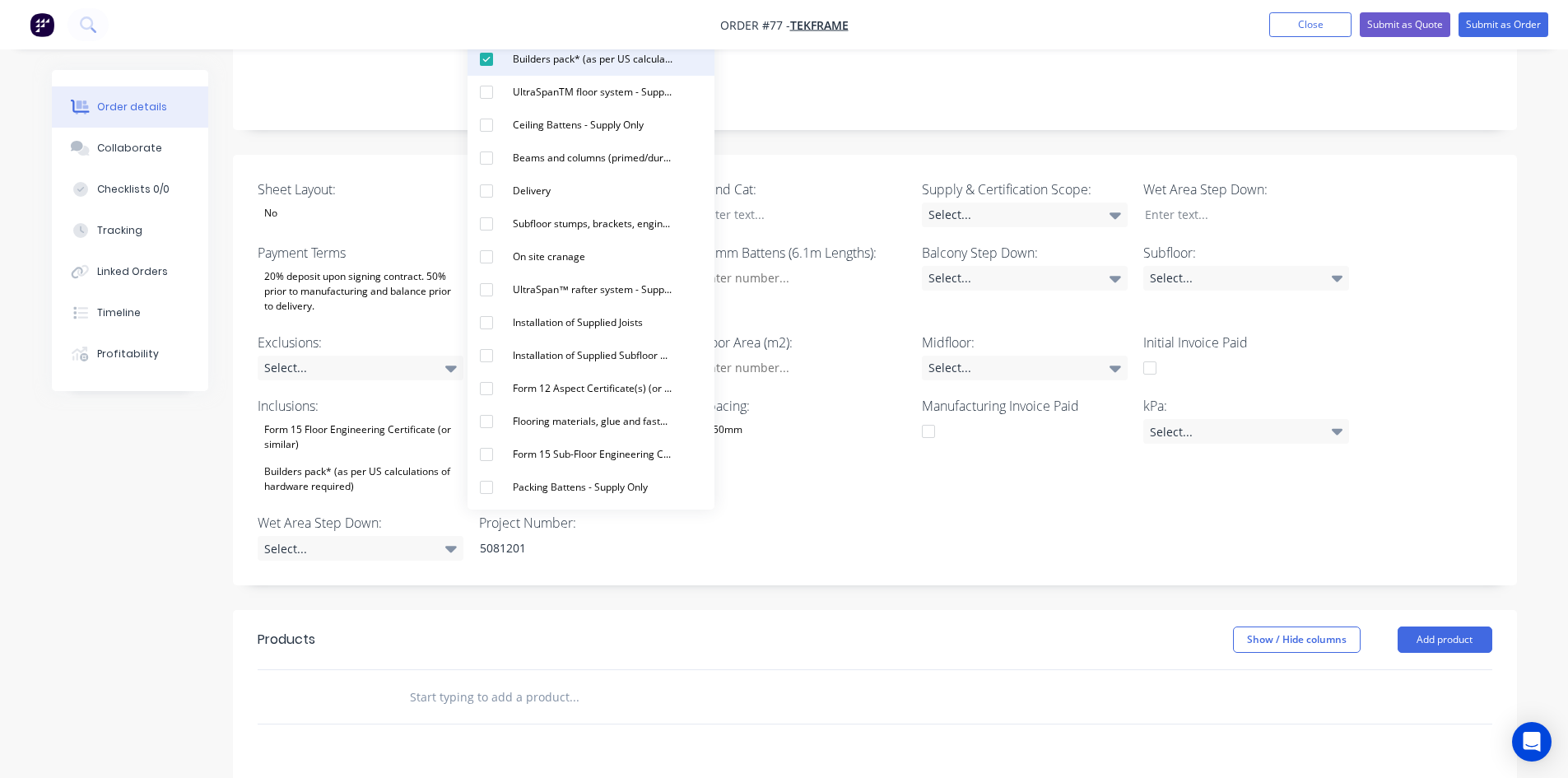
click at [535, 73] on button "Builders pack* (as per US calculations of hardware required)" at bounding box center [591, 59] width 247 height 33
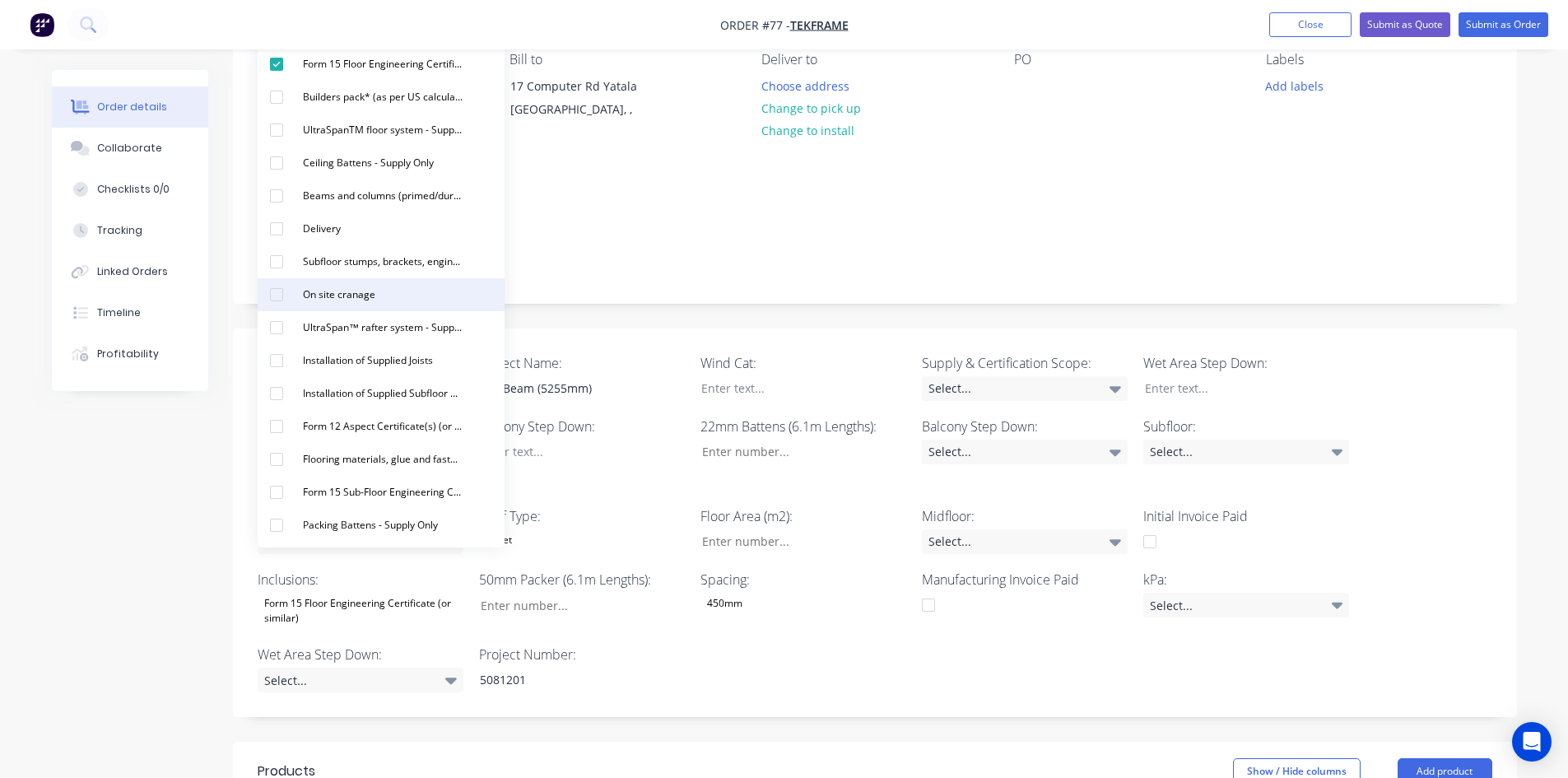
scroll to position [0, 0]
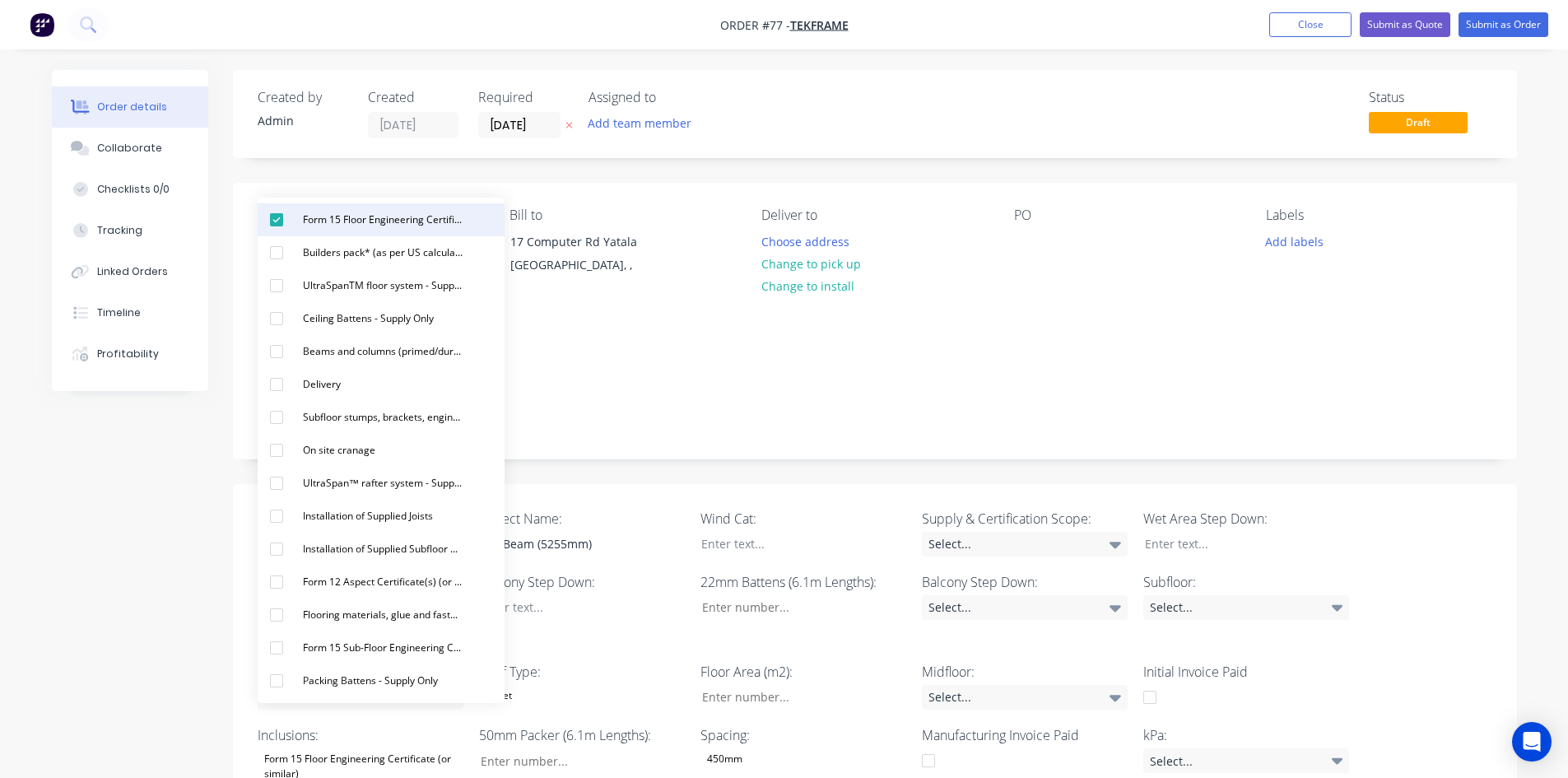
click at [324, 206] on button "Form 15 Floor Engineering Certificate (or similar)" at bounding box center [380, 220] width 247 height 33
click at [660, 423] on div "Created by Admin Created [DATE] Required [DATE] Assigned to Add team member Sta…" at bounding box center [875, 733] width 1284 height 1326
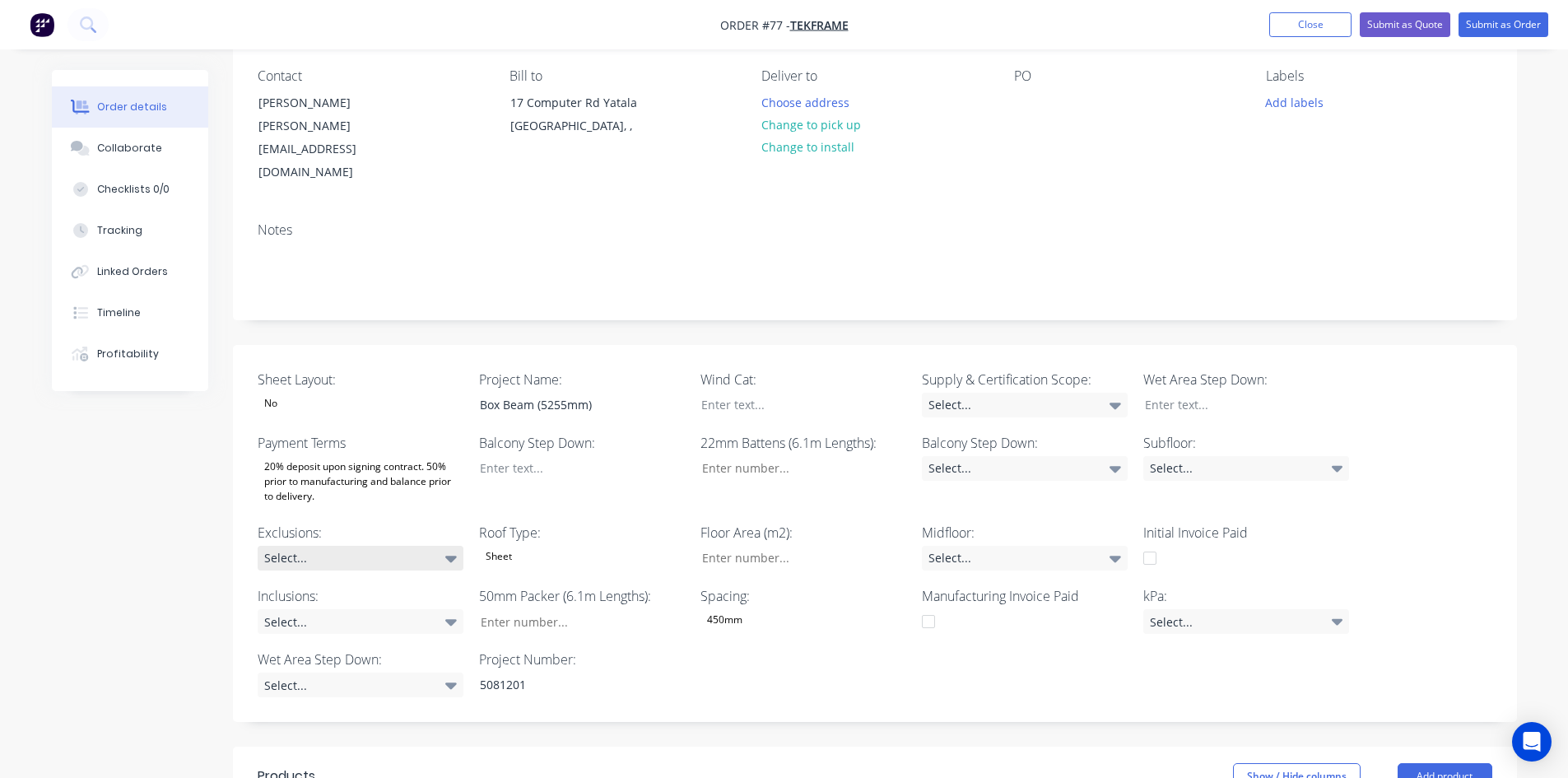
scroll to position [165, 0]
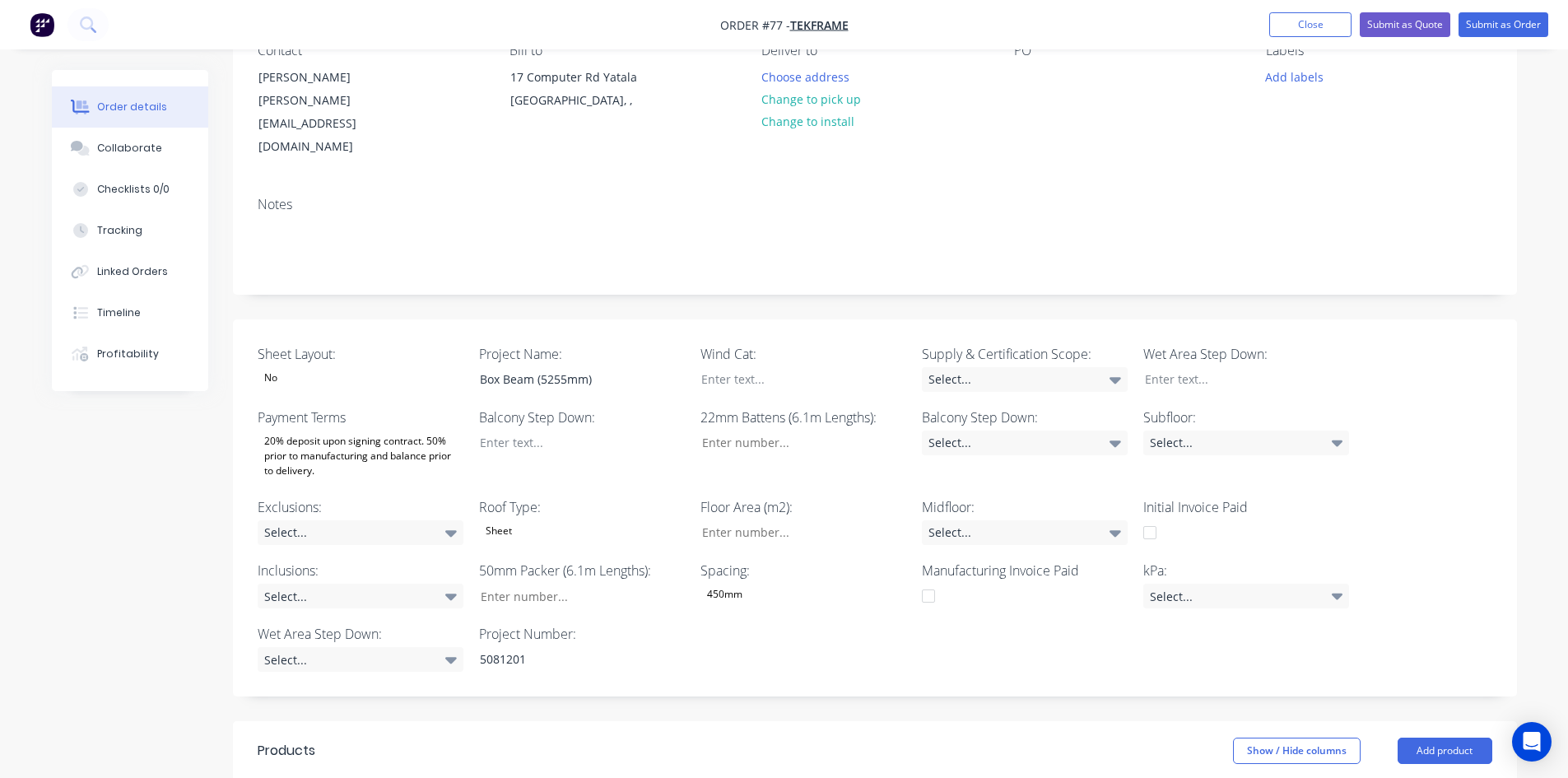
click at [371, 431] on div "20% deposit upon signing contract. 50% prior to manufacturing and balance prior…" at bounding box center [360, 456] width 206 height 51
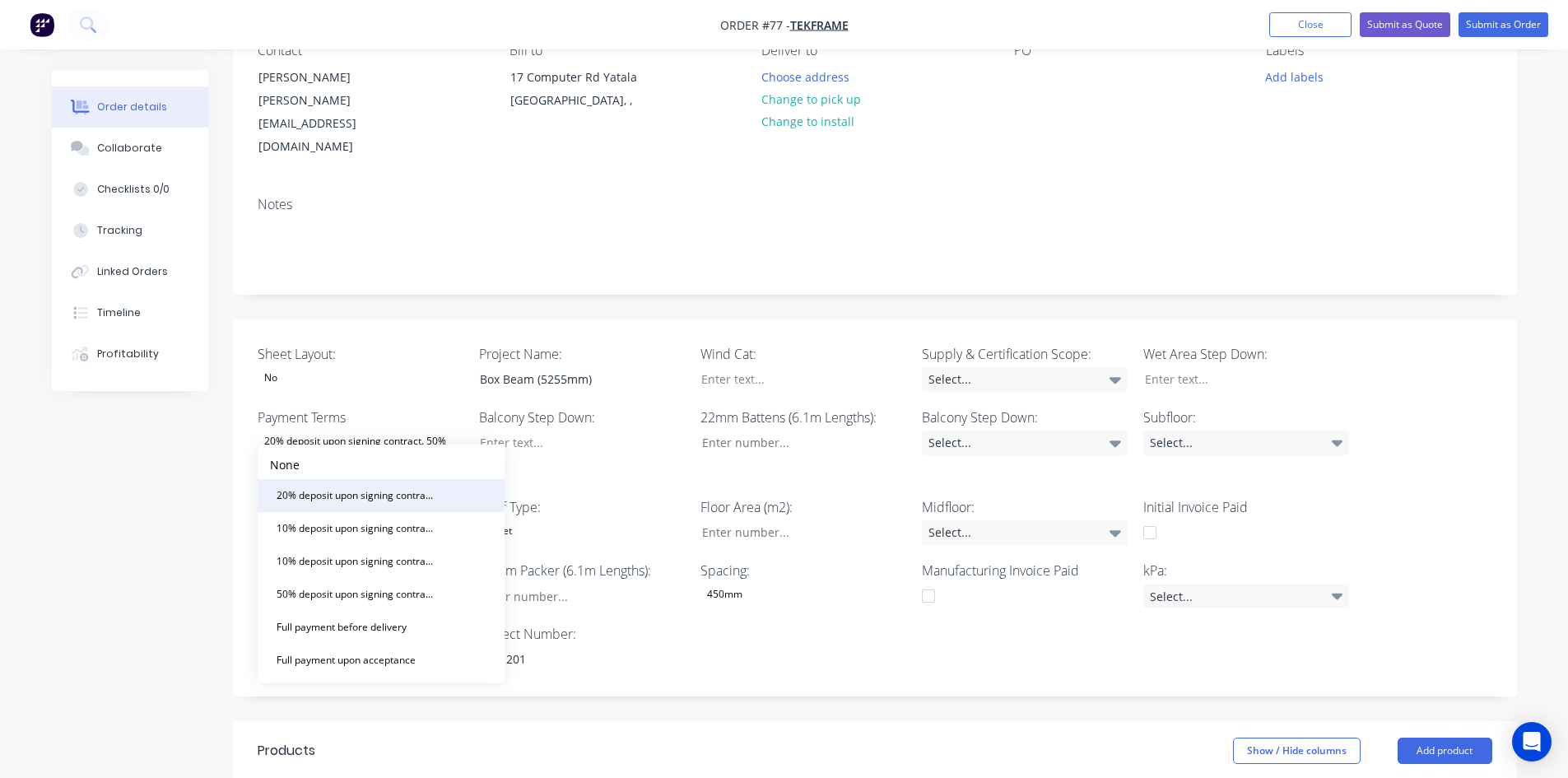
click at [341, 487] on div "20% deposit upon signing contract. 50% prior to manufacturing and balance prior…" at bounding box center [357, 496] width 173 height 22
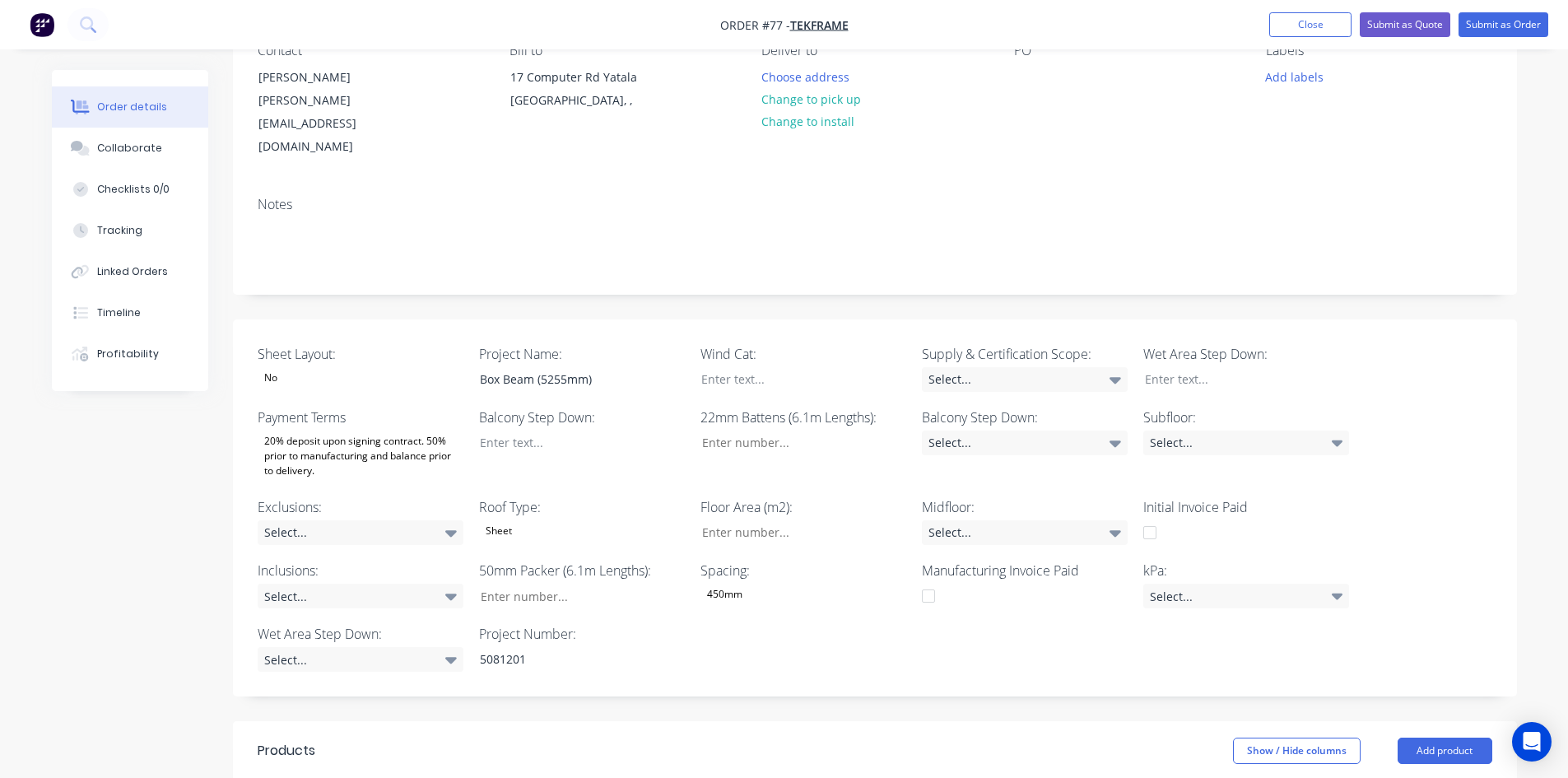
click at [344, 431] on div "20% deposit upon signing contract. 50% prior to manufacturing and balance prior…" at bounding box center [360, 456] width 206 height 51
click at [421, 344] on div "Sheet Layout: No" at bounding box center [360, 367] width 206 height 48
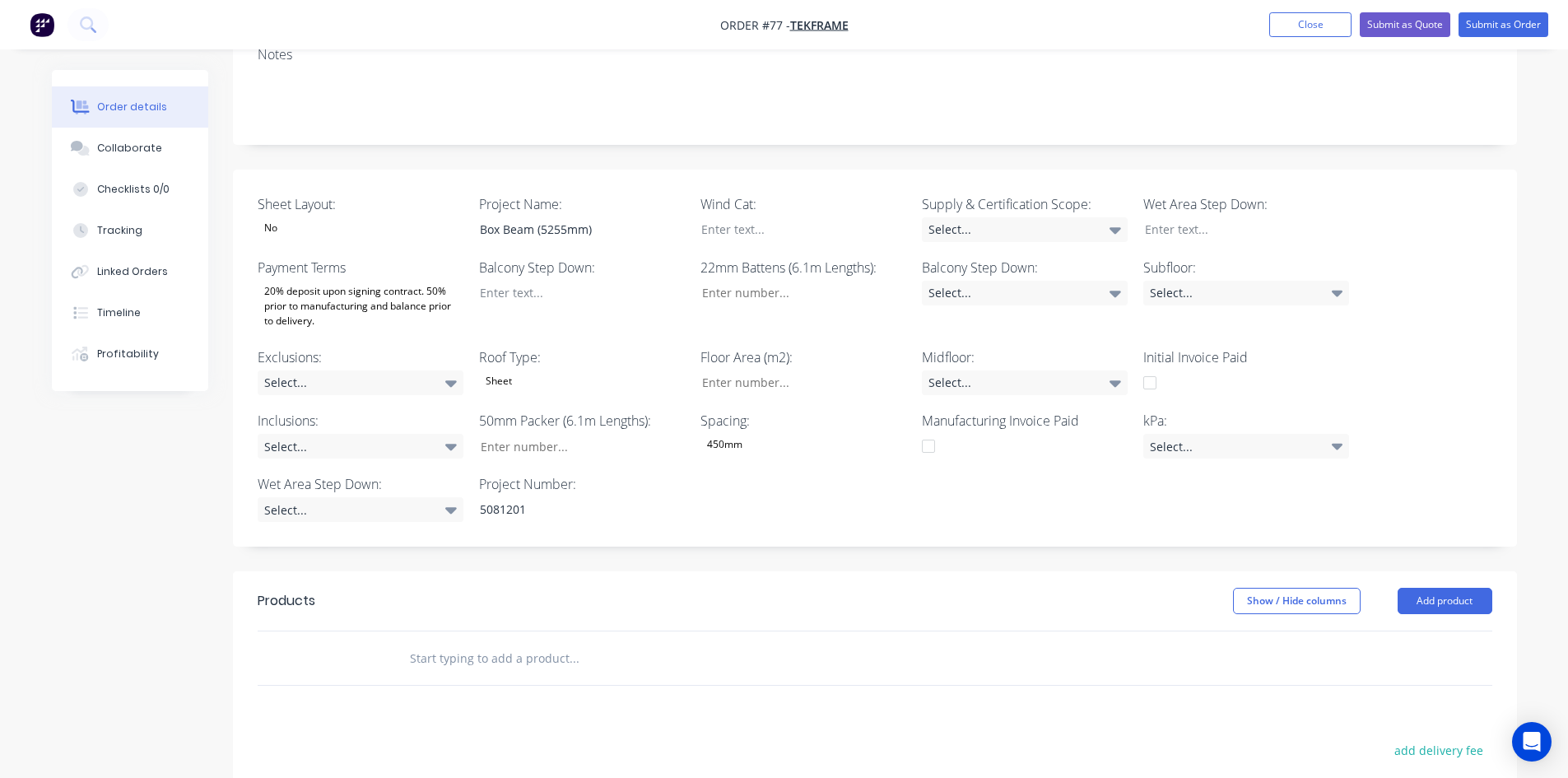
scroll to position [329, 0]
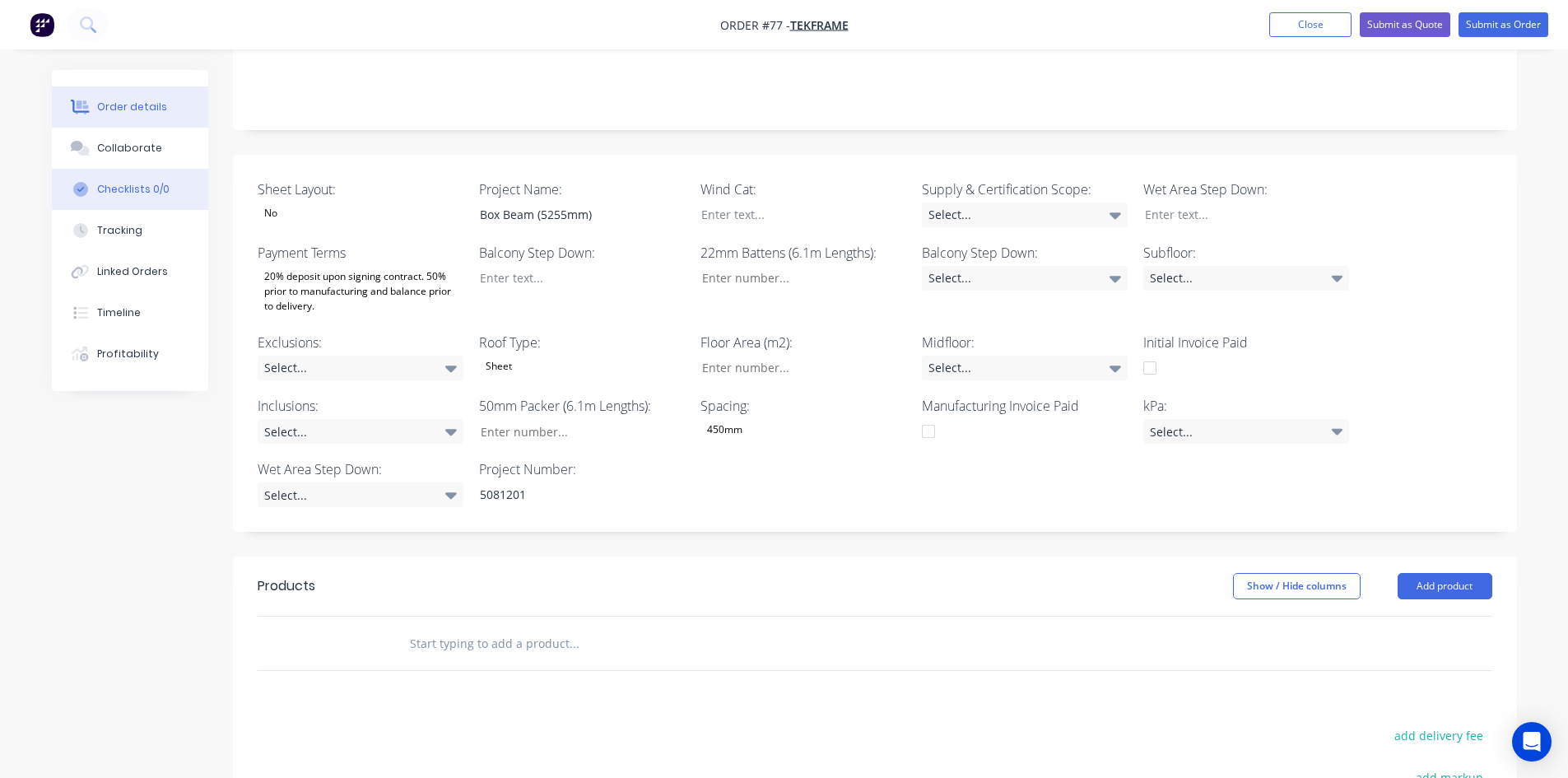
click at [156, 187] on div "Checklists 0/0" at bounding box center [133, 189] width 73 height 15
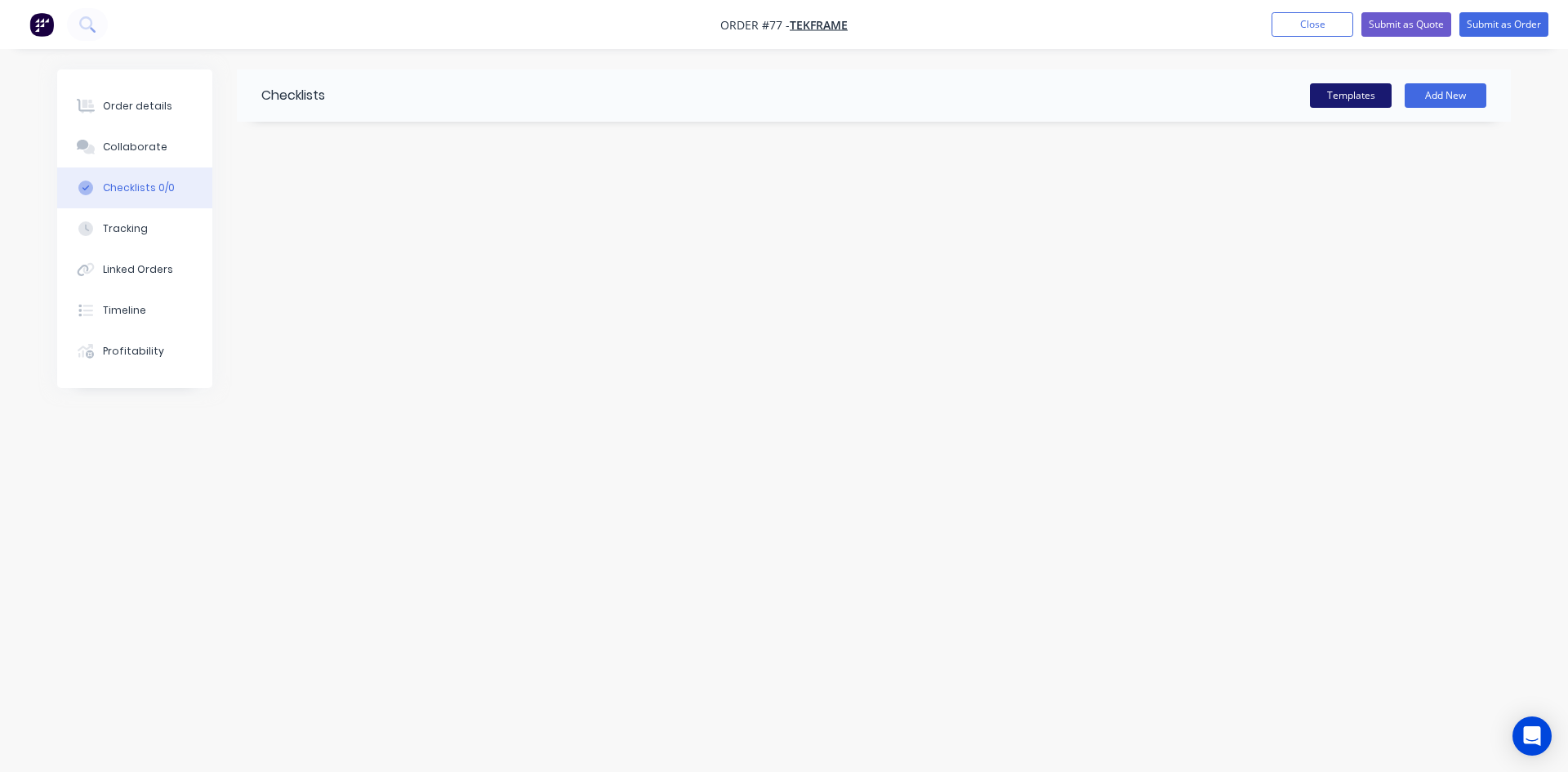
click at [1345, 94] on button "Templates" at bounding box center [1351, 95] width 82 height 25
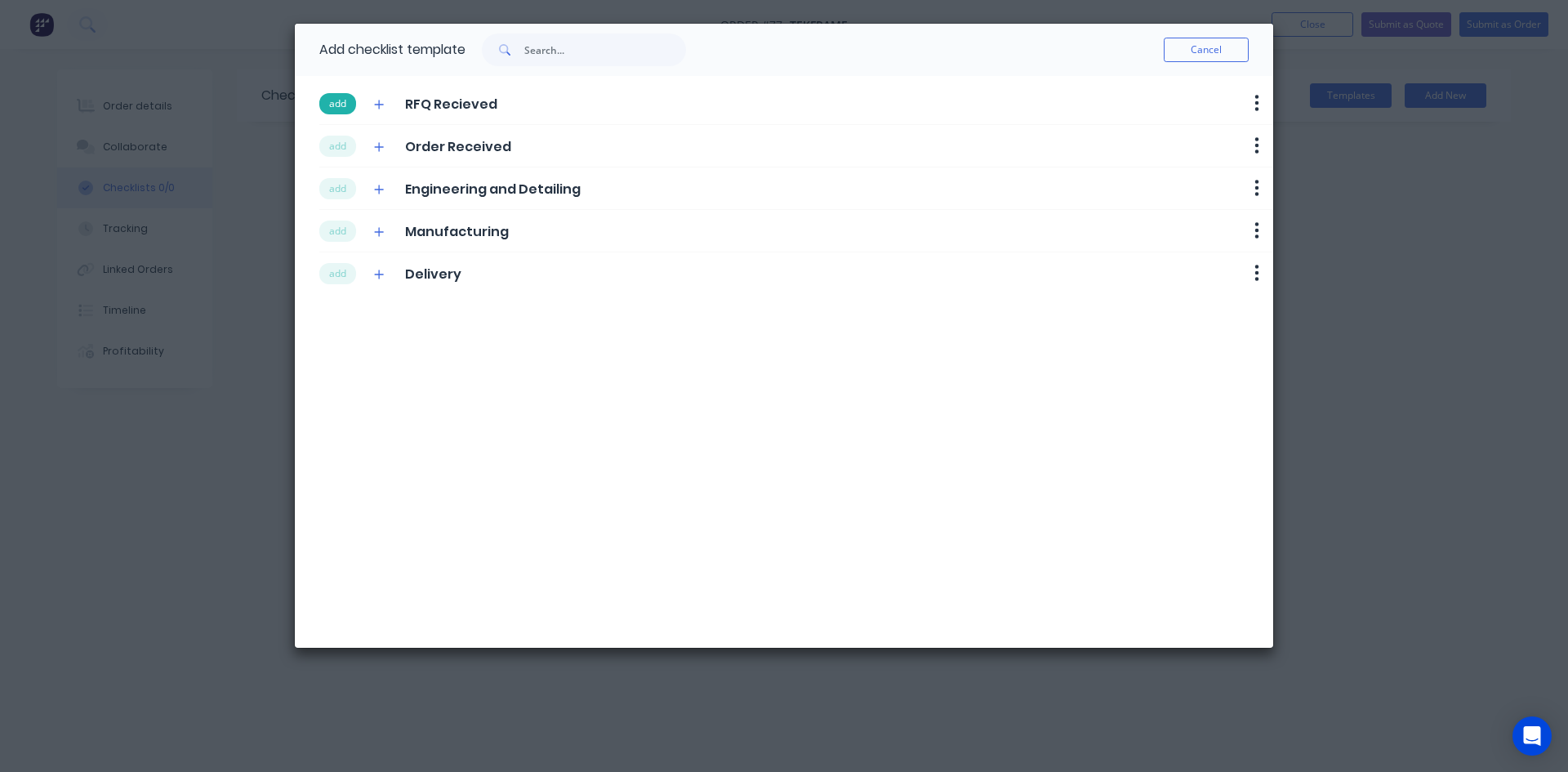
click at [342, 112] on button "add" at bounding box center [338, 103] width 37 height 21
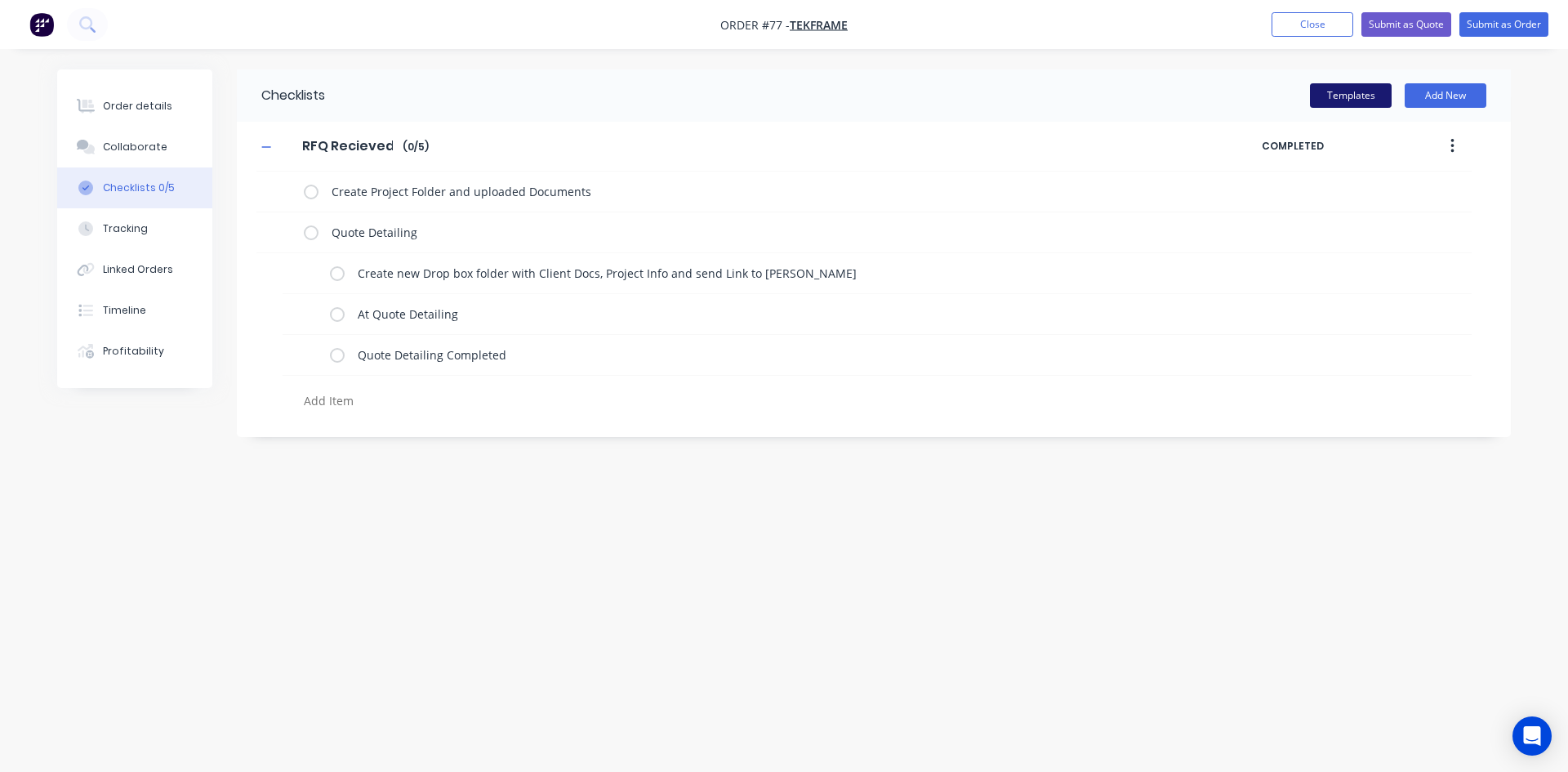
click at [1337, 93] on button "Templates" at bounding box center [1351, 95] width 82 height 25
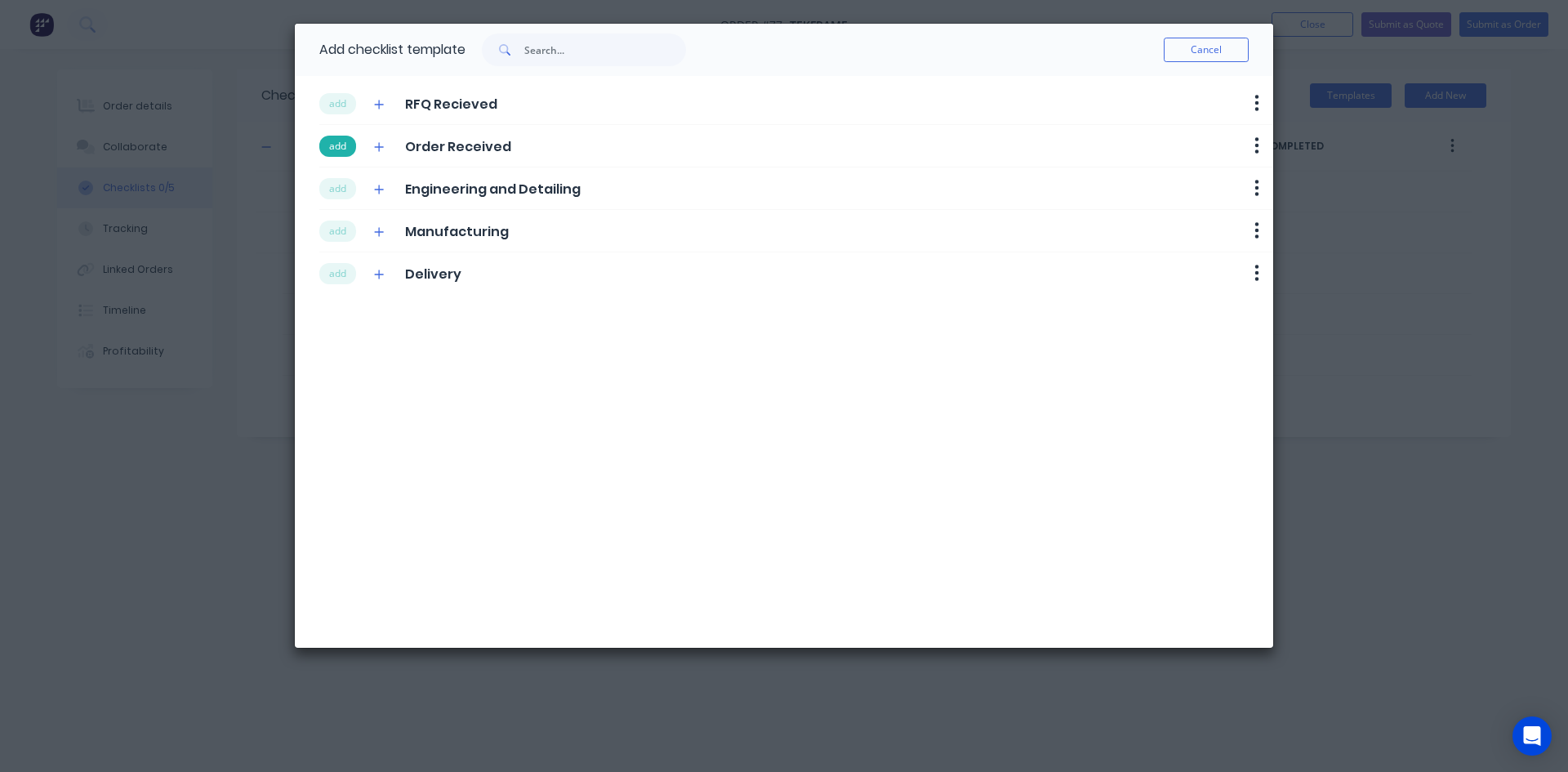
click at [332, 151] on button "add" at bounding box center [338, 146] width 37 height 21
click at [334, 189] on button "add" at bounding box center [338, 188] width 37 height 21
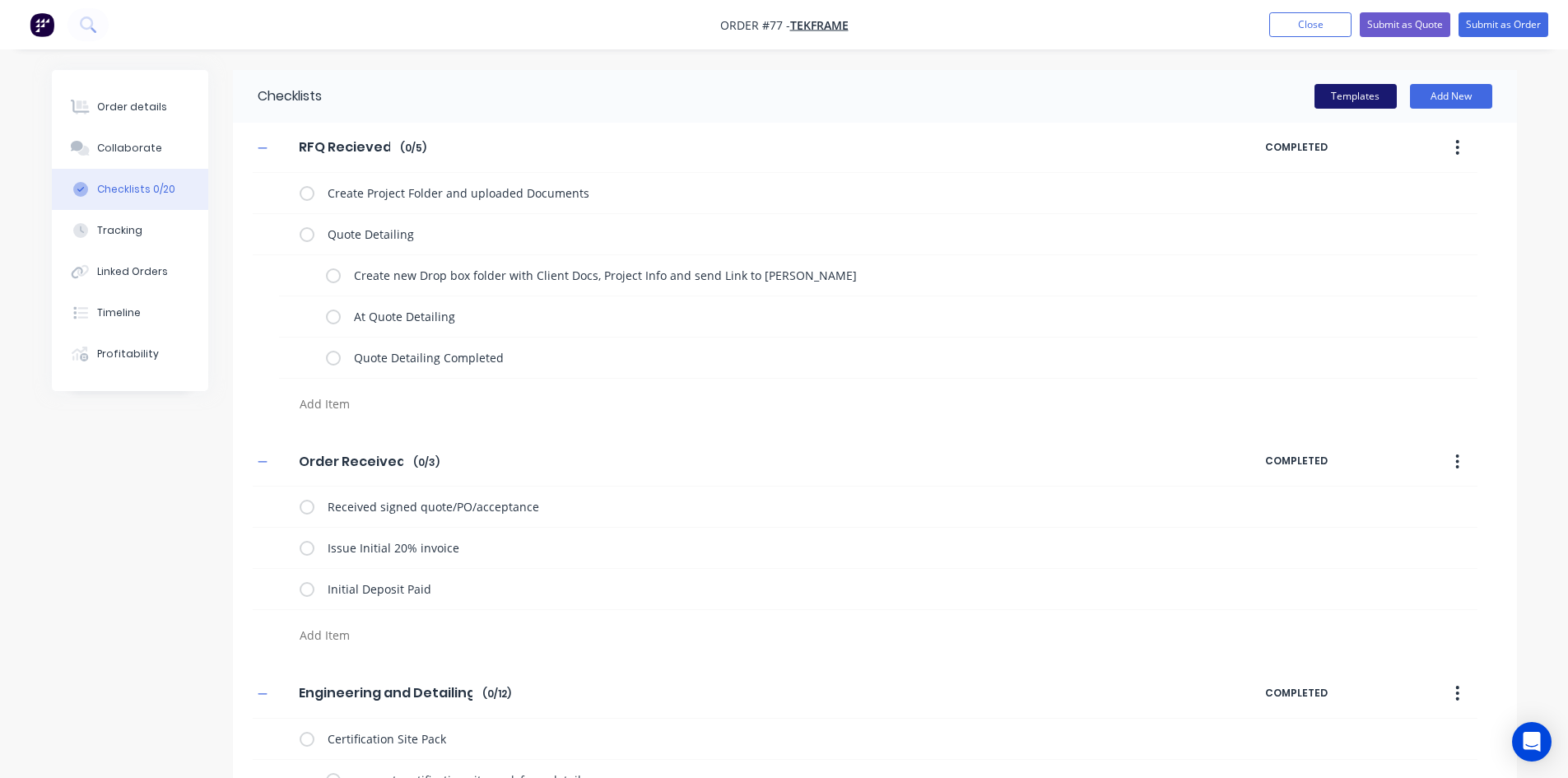
click at [1355, 89] on button "Templates" at bounding box center [1355, 96] width 82 height 25
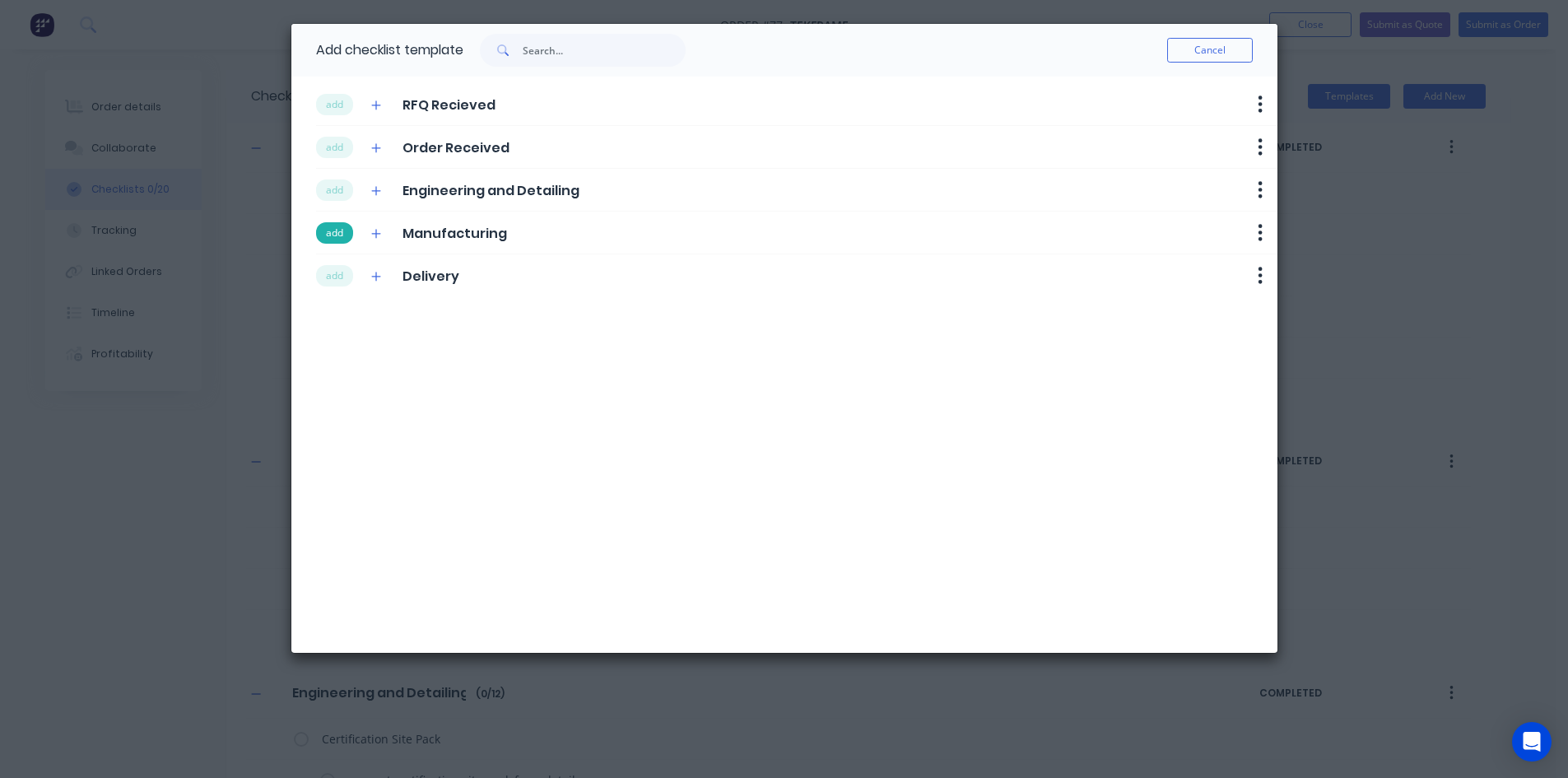
click at [336, 241] on button "add" at bounding box center [334, 233] width 37 height 22
click at [334, 272] on button "add" at bounding box center [334, 276] width 37 height 22
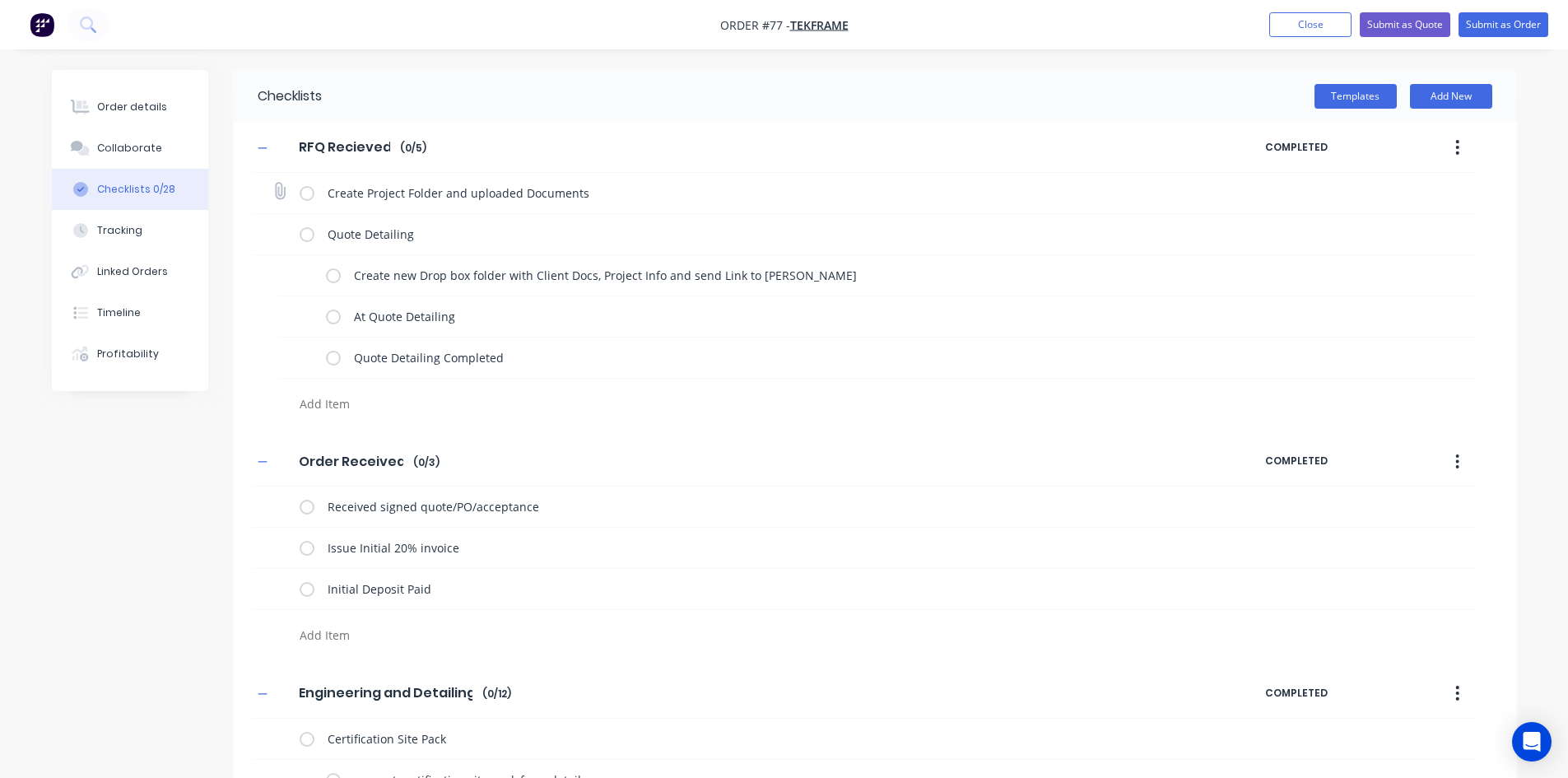
click at [304, 195] on label at bounding box center [307, 193] width 15 height 17
click at [0, 0] on input "checkbox" at bounding box center [0, 0] width 0 height 0
click at [336, 283] on label at bounding box center [333, 276] width 15 height 17
click at [0, 0] on input "checkbox" at bounding box center [0, 0] width 0 height 0
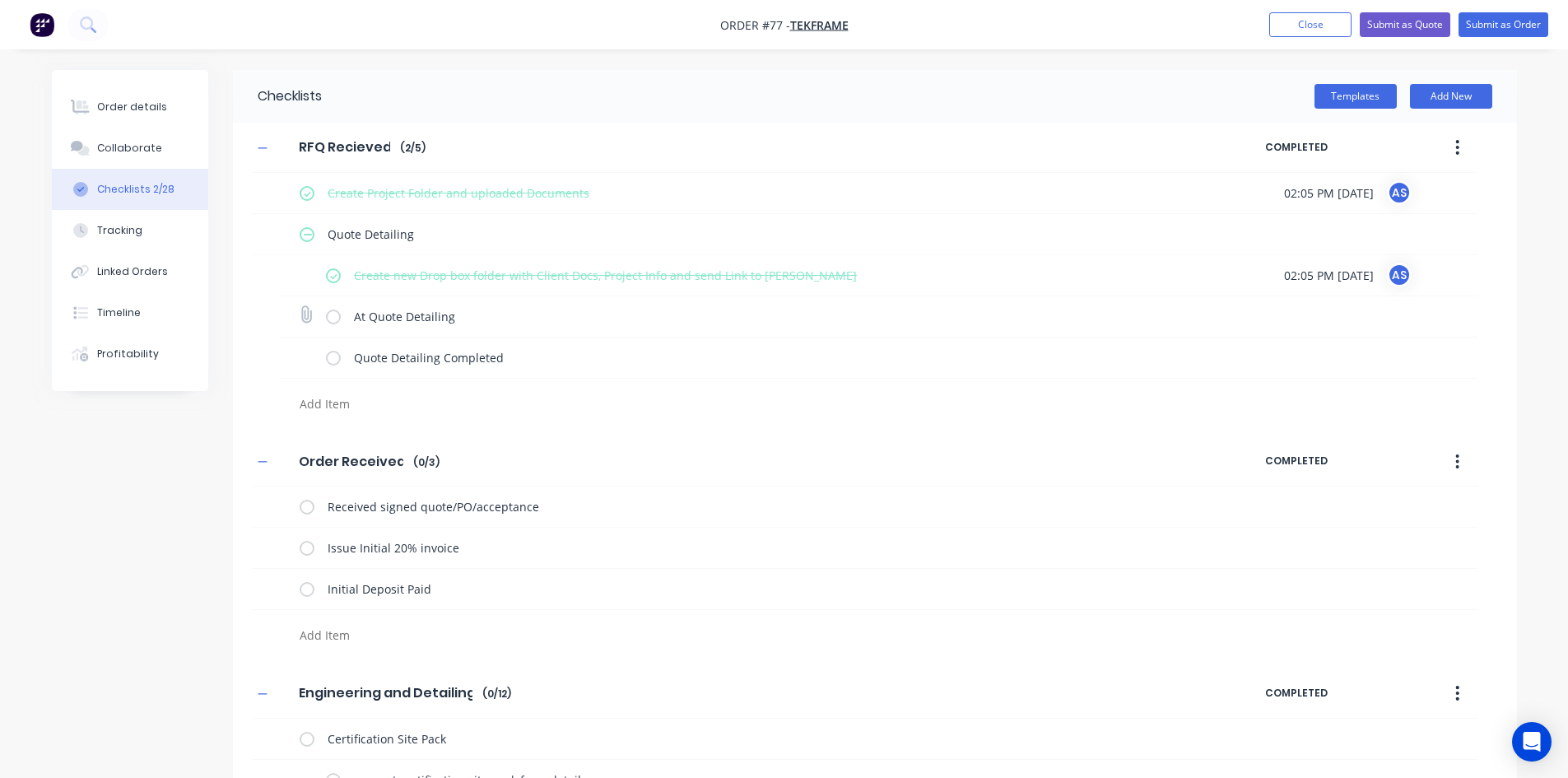
click at [336, 316] on label at bounding box center [333, 316] width 15 height 17
click at [0, 0] on input "checkbox" at bounding box center [0, 0] width 0 height 0
click at [329, 364] on label at bounding box center [333, 358] width 15 height 17
click at [0, 0] on input "checkbox" at bounding box center [0, 0] width 0 height 0
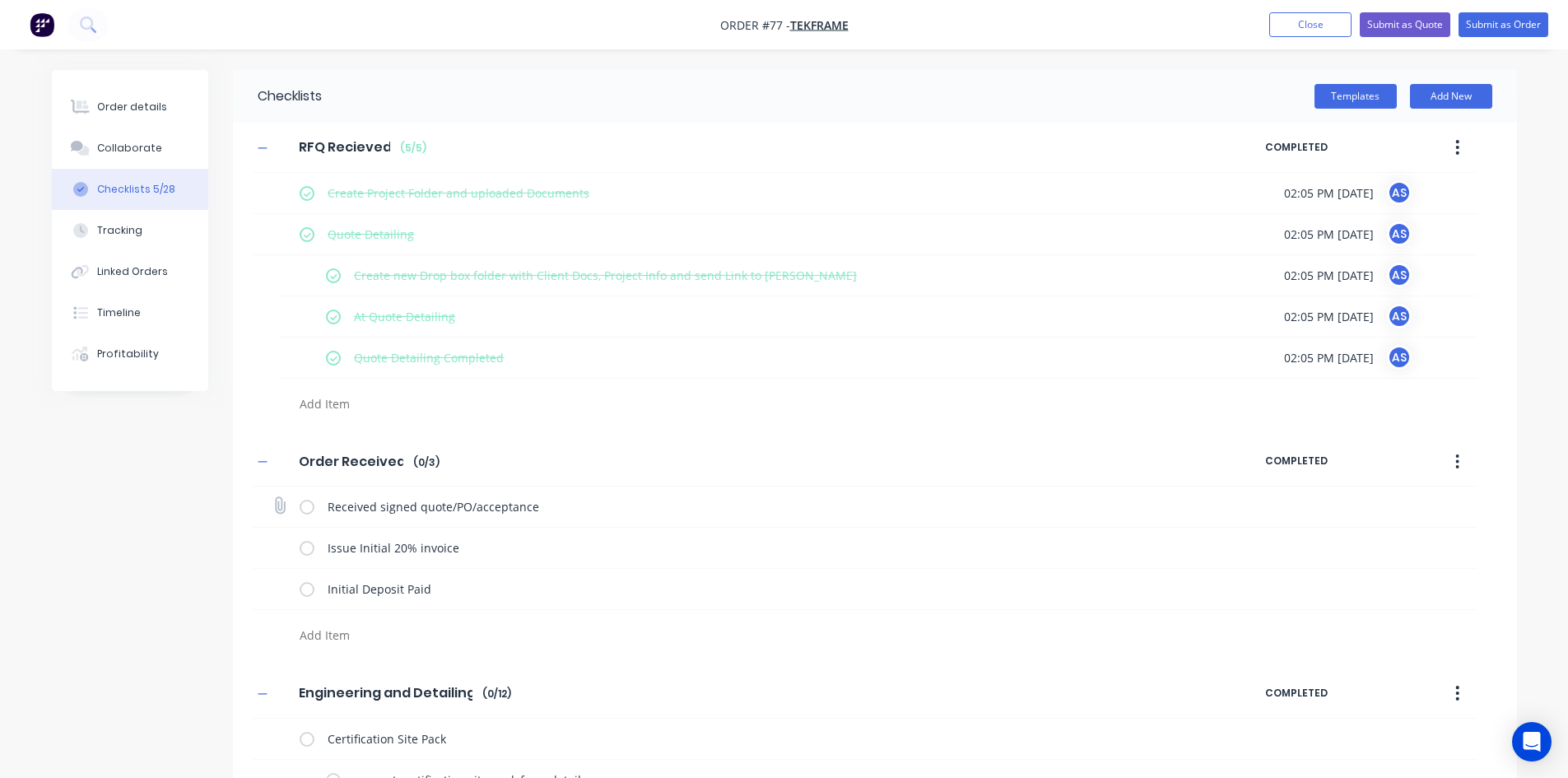
click at [305, 505] on label at bounding box center [307, 507] width 15 height 17
click at [0, 0] on input "checkbox" at bounding box center [0, 0] width 0 height 0
click at [302, 547] on label at bounding box center [307, 548] width 15 height 17
click at [0, 0] on input "checkbox" at bounding box center [0, 0] width 0 height 0
type textarea "x"
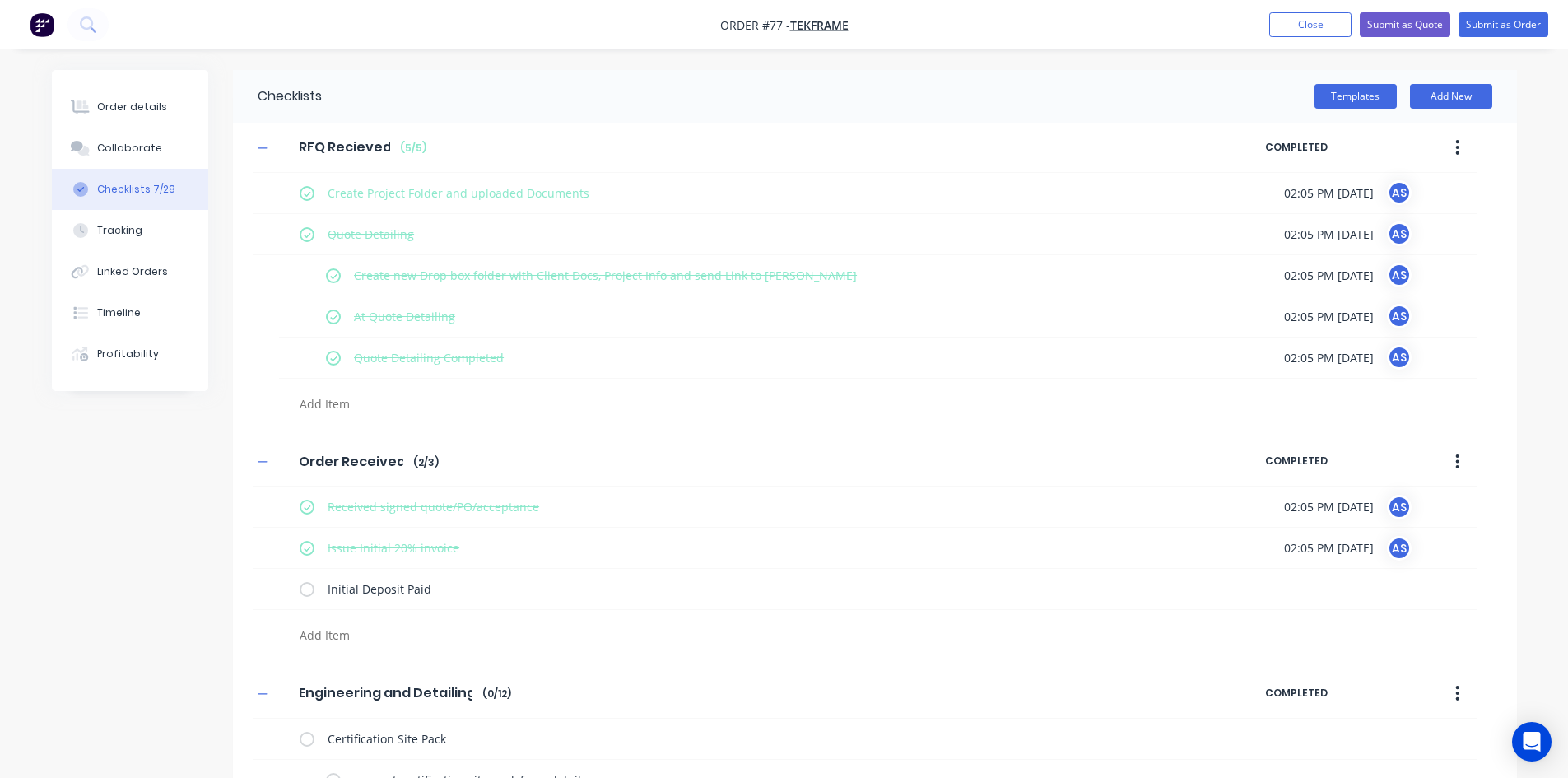
click at [124, 104] on div "Order details" at bounding box center [132, 107] width 70 height 15
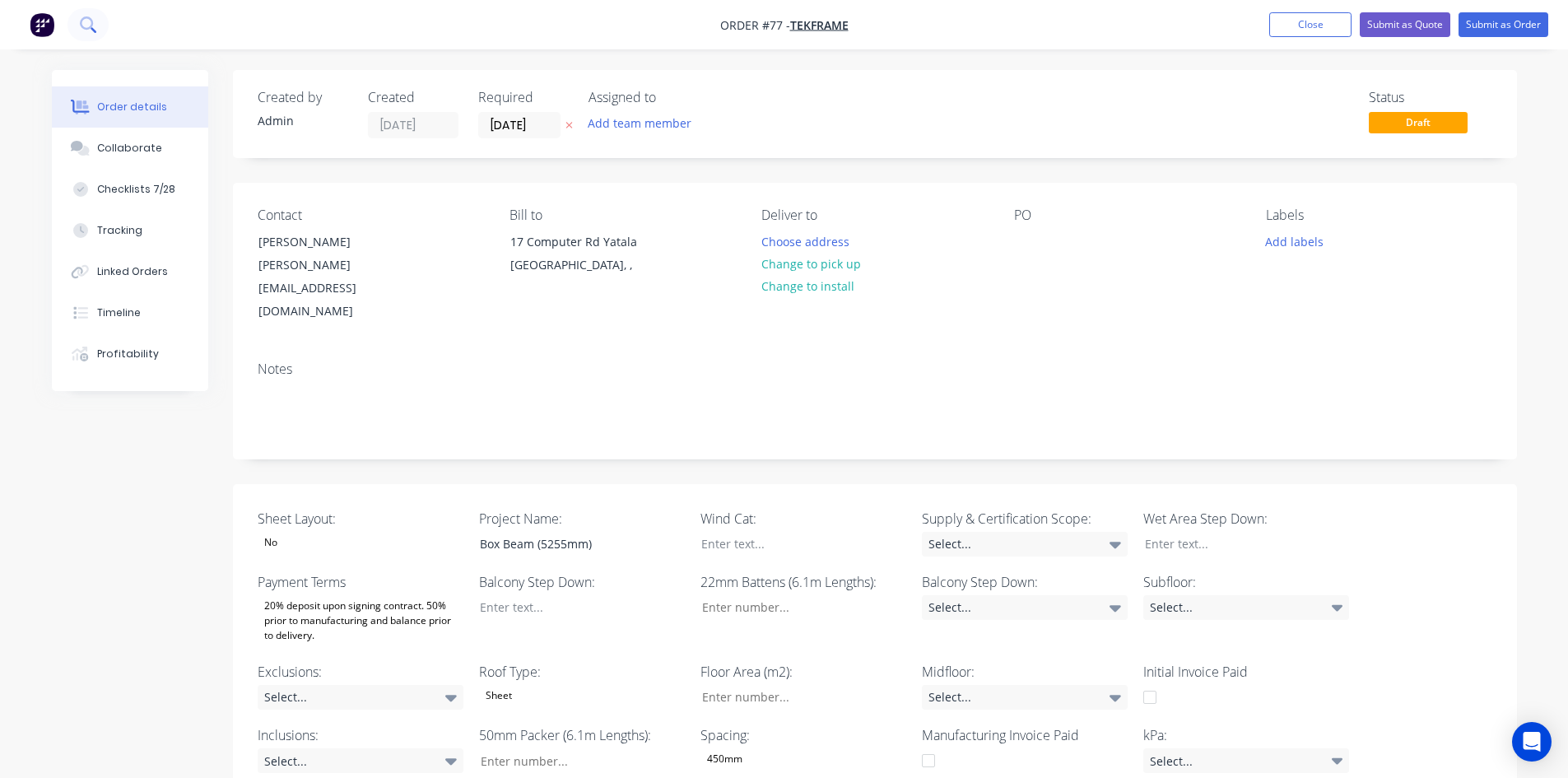
click at [89, 29] on icon at bounding box center [86, 23] width 13 height 13
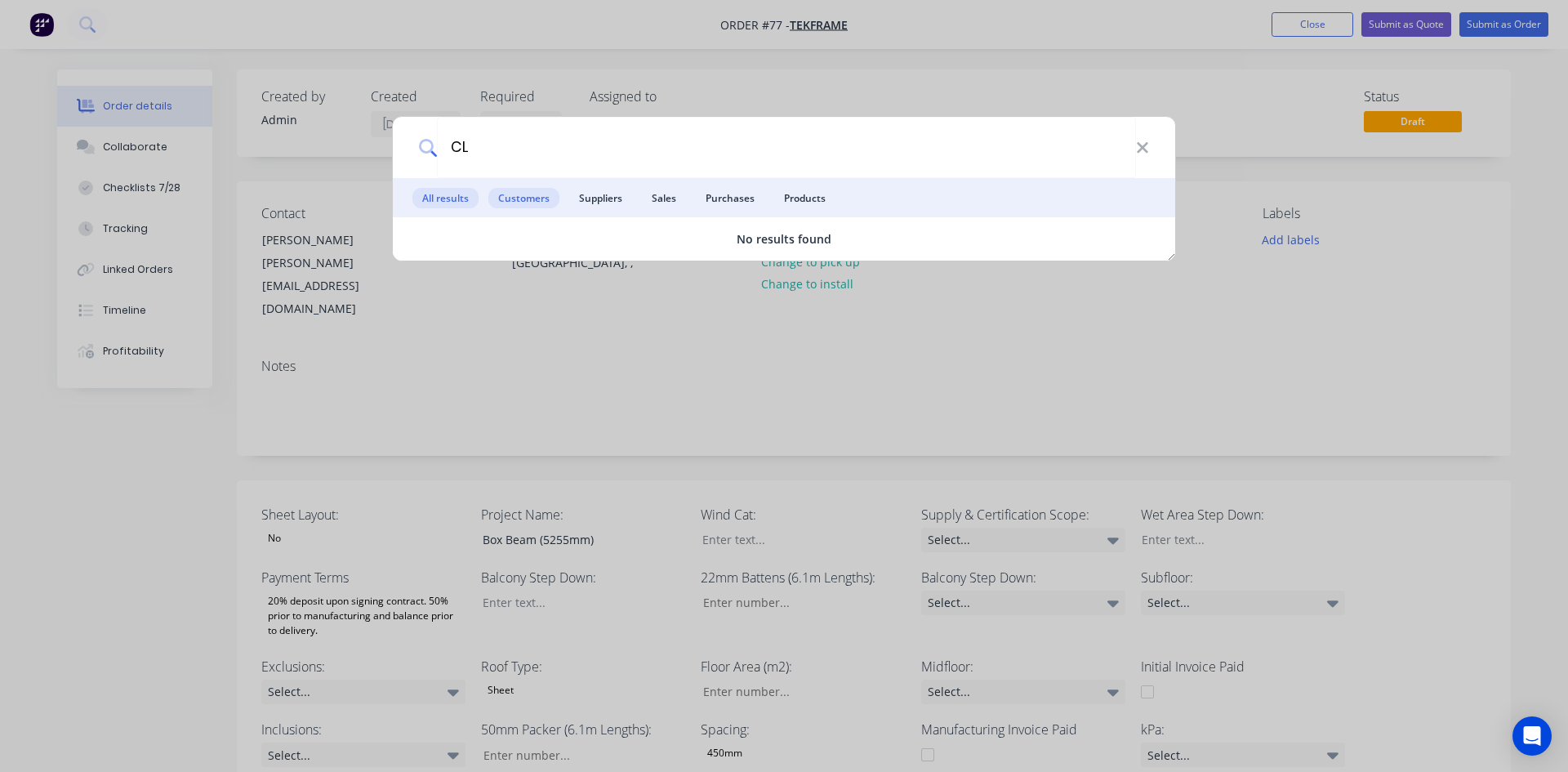
type input "CL"
click at [545, 188] on span "Customers" at bounding box center [524, 199] width 71 height 21
click at [1144, 153] on icon at bounding box center [1142, 148] width 13 height 18
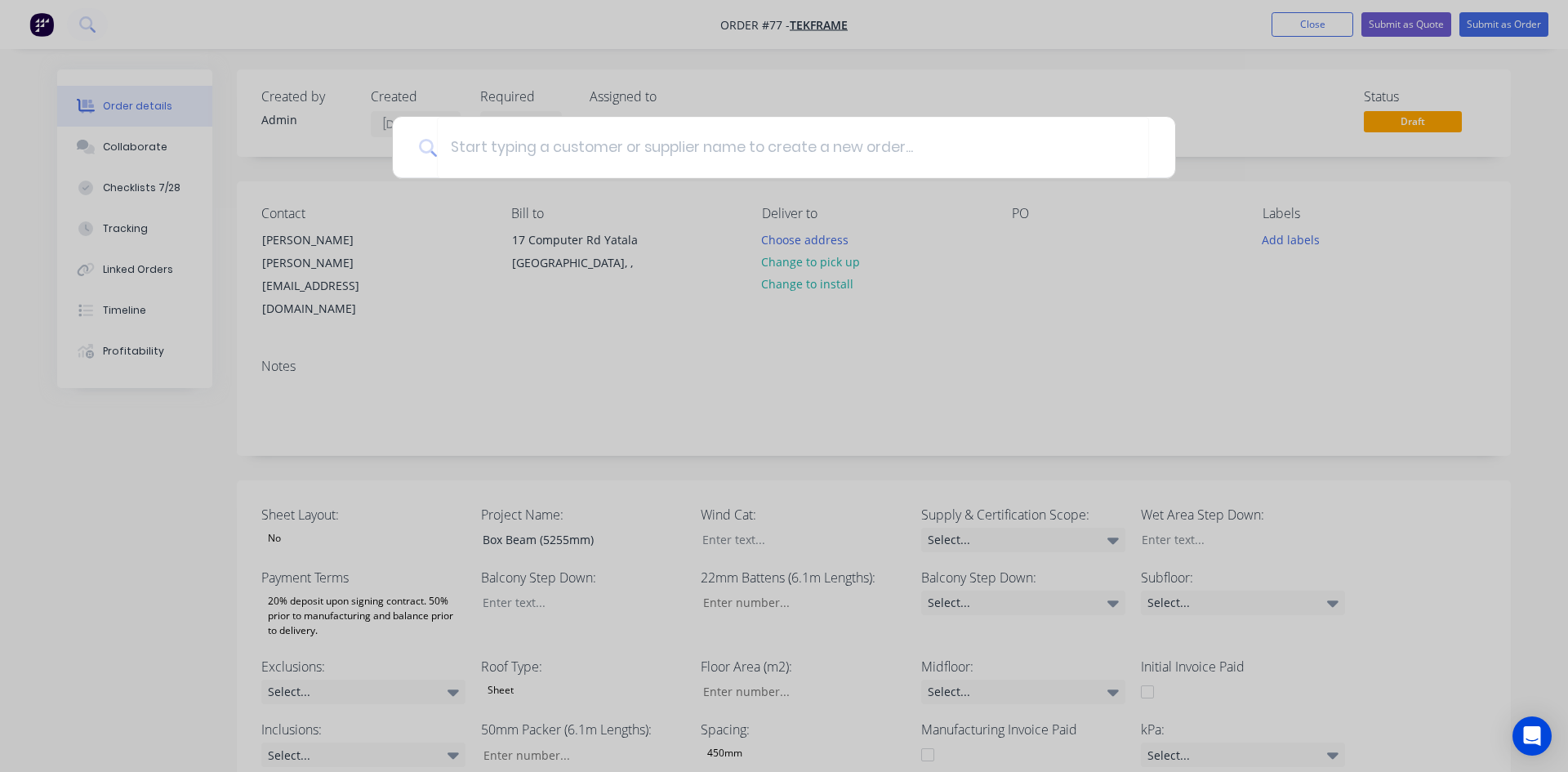
click at [1170, 237] on div at bounding box center [784, 386] width 1568 height 772
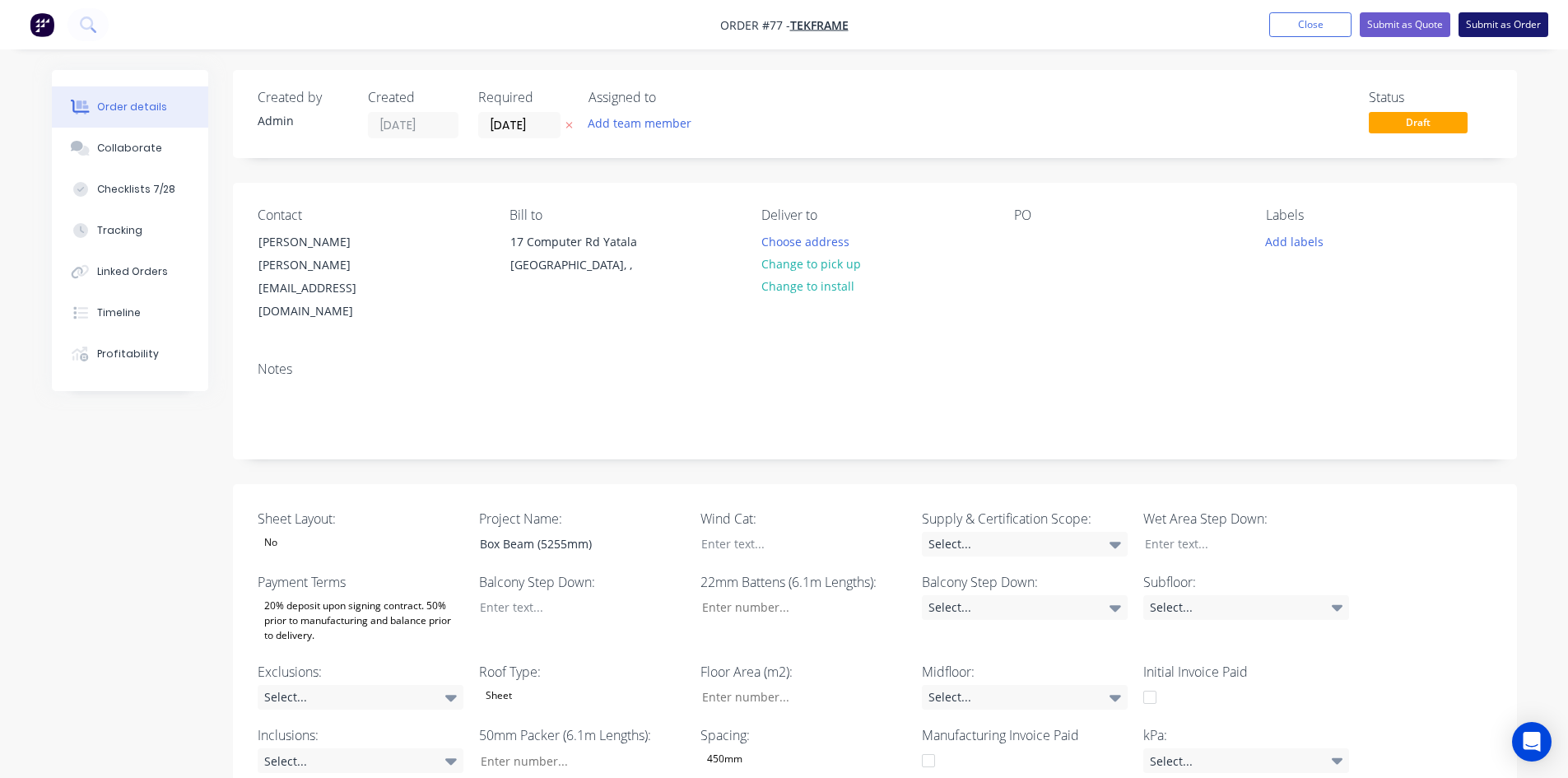
click at [1493, 28] on button "Submit as Order" at bounding box center [1504, 24] width 90 height 25
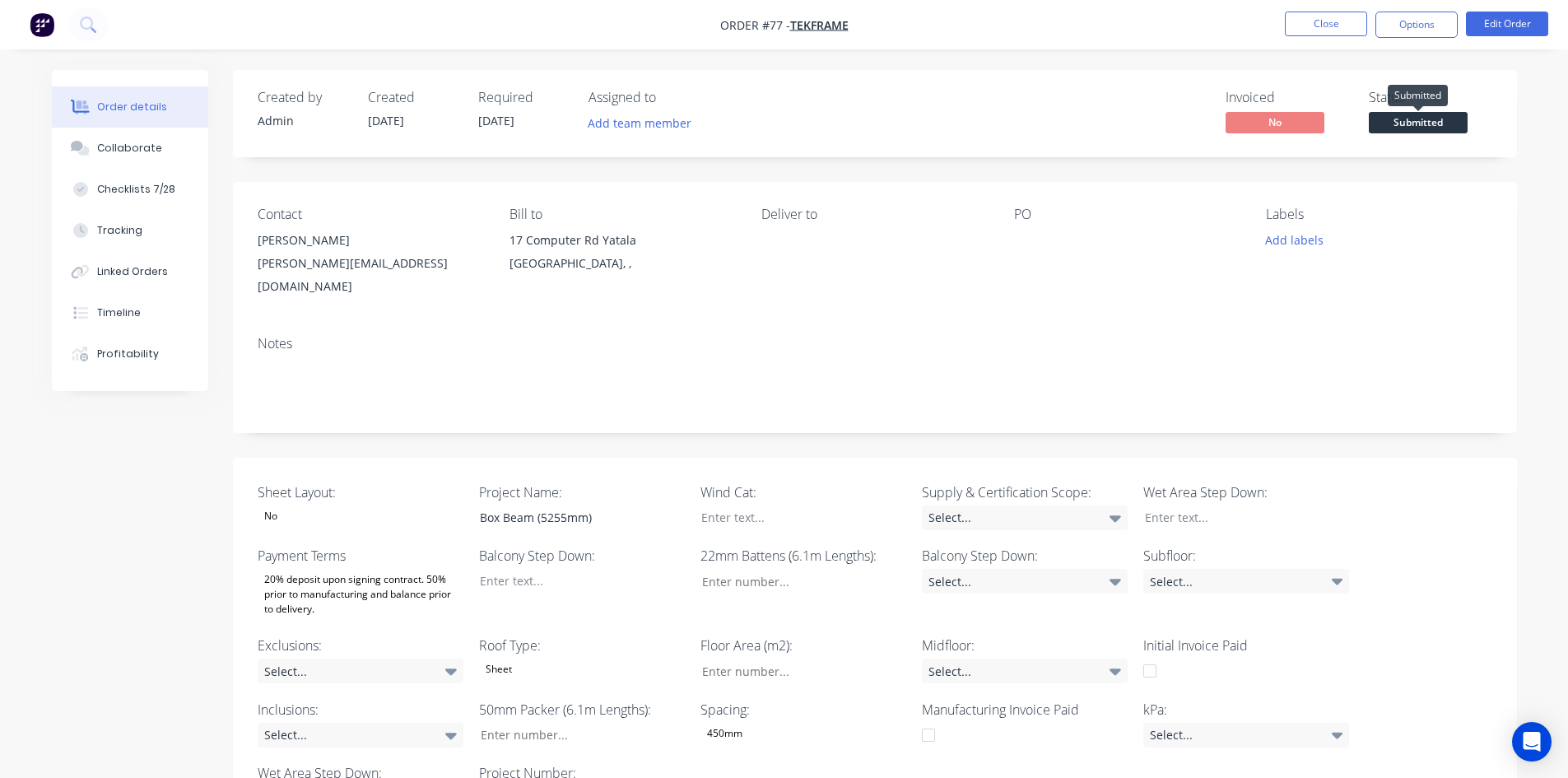
click at [1442, 122] on span "Submitted" at bounding box center [1418, 122] width 99 height 21
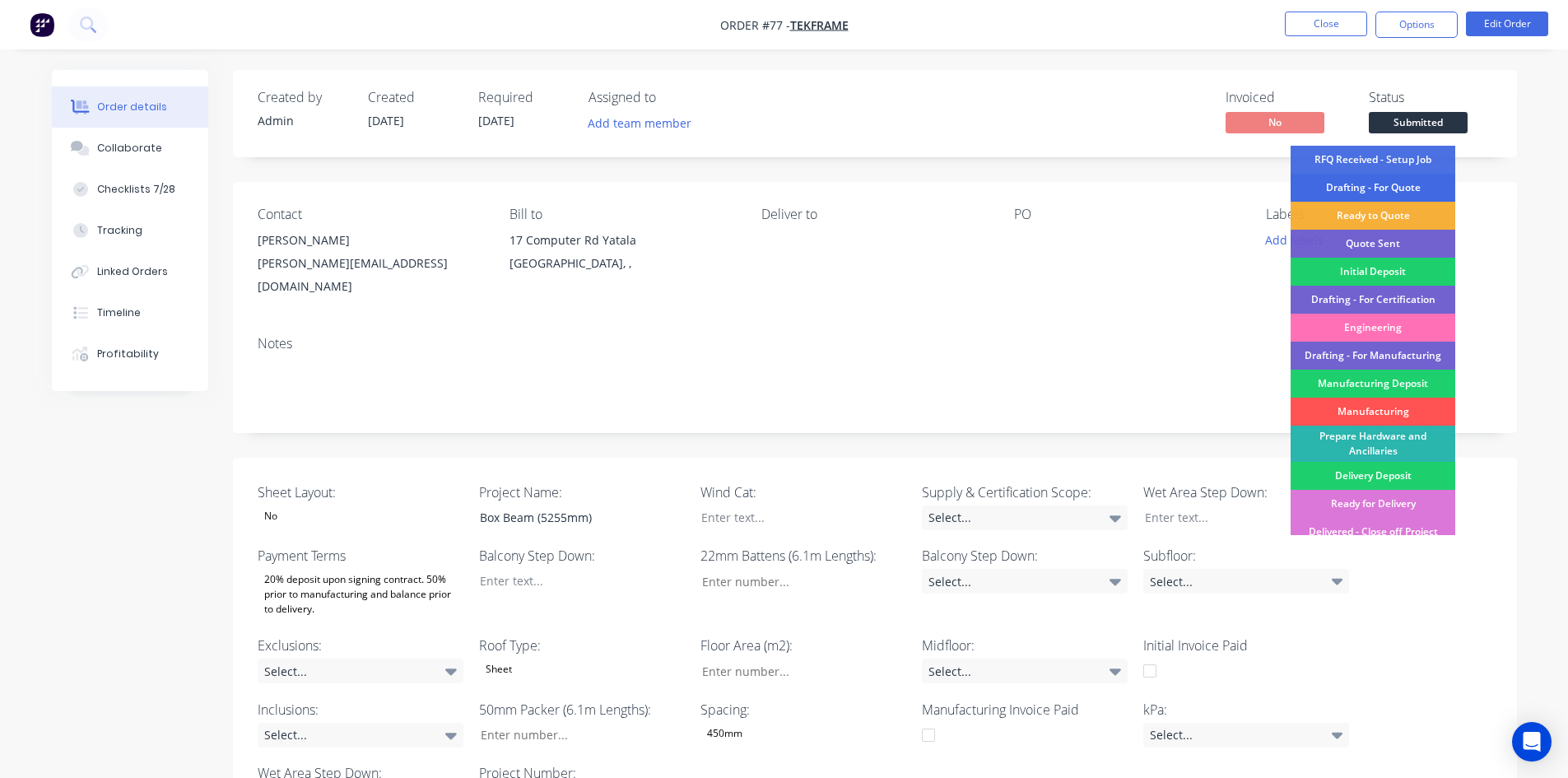
click at [1391, 186] on div "Drafting - For Quote" at bounding box center [1373, 187] width 165 height 28
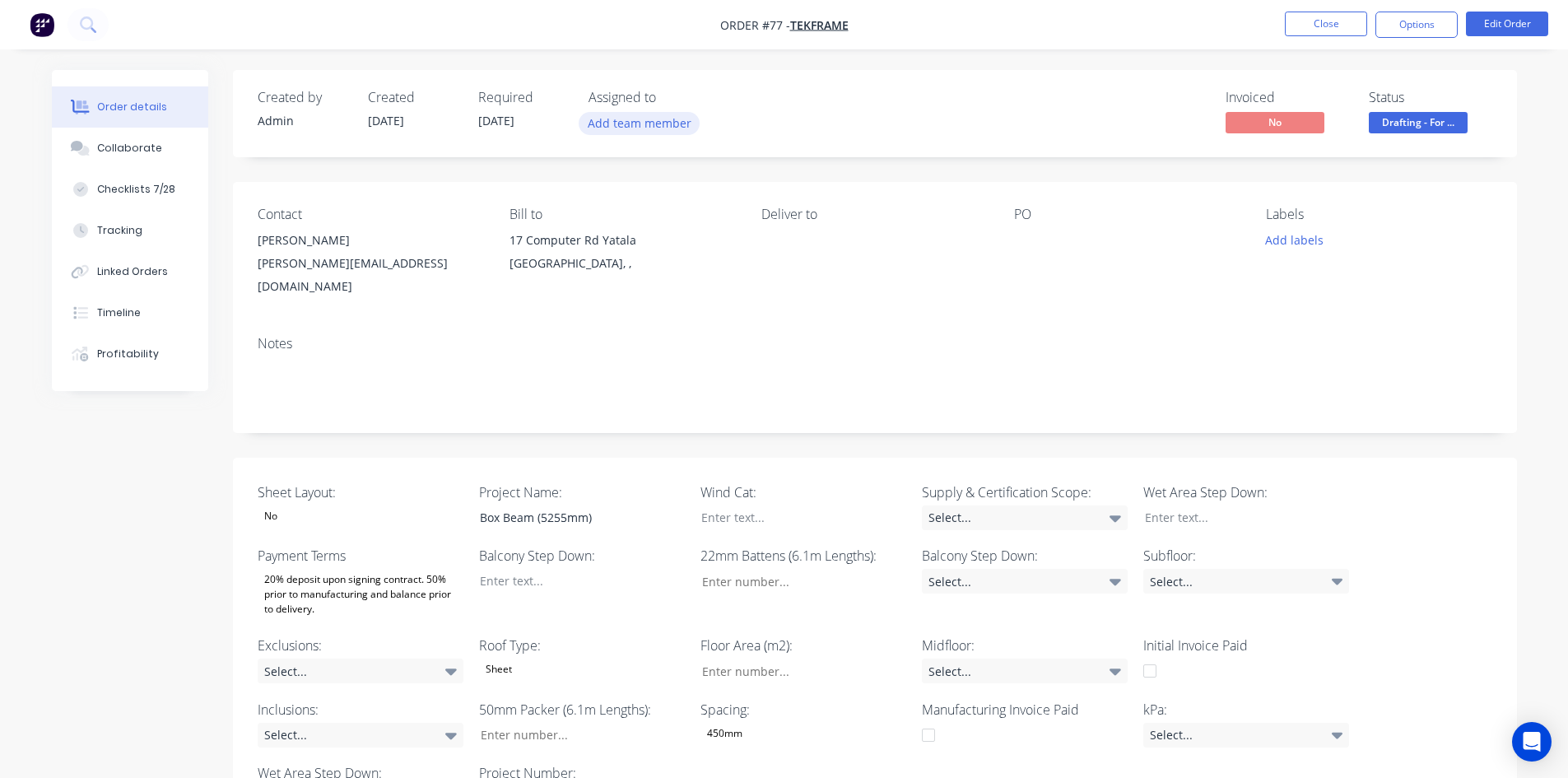
click at [636, 115] on button "Add team member" at bounding box center [639, 123] width 121 height 23
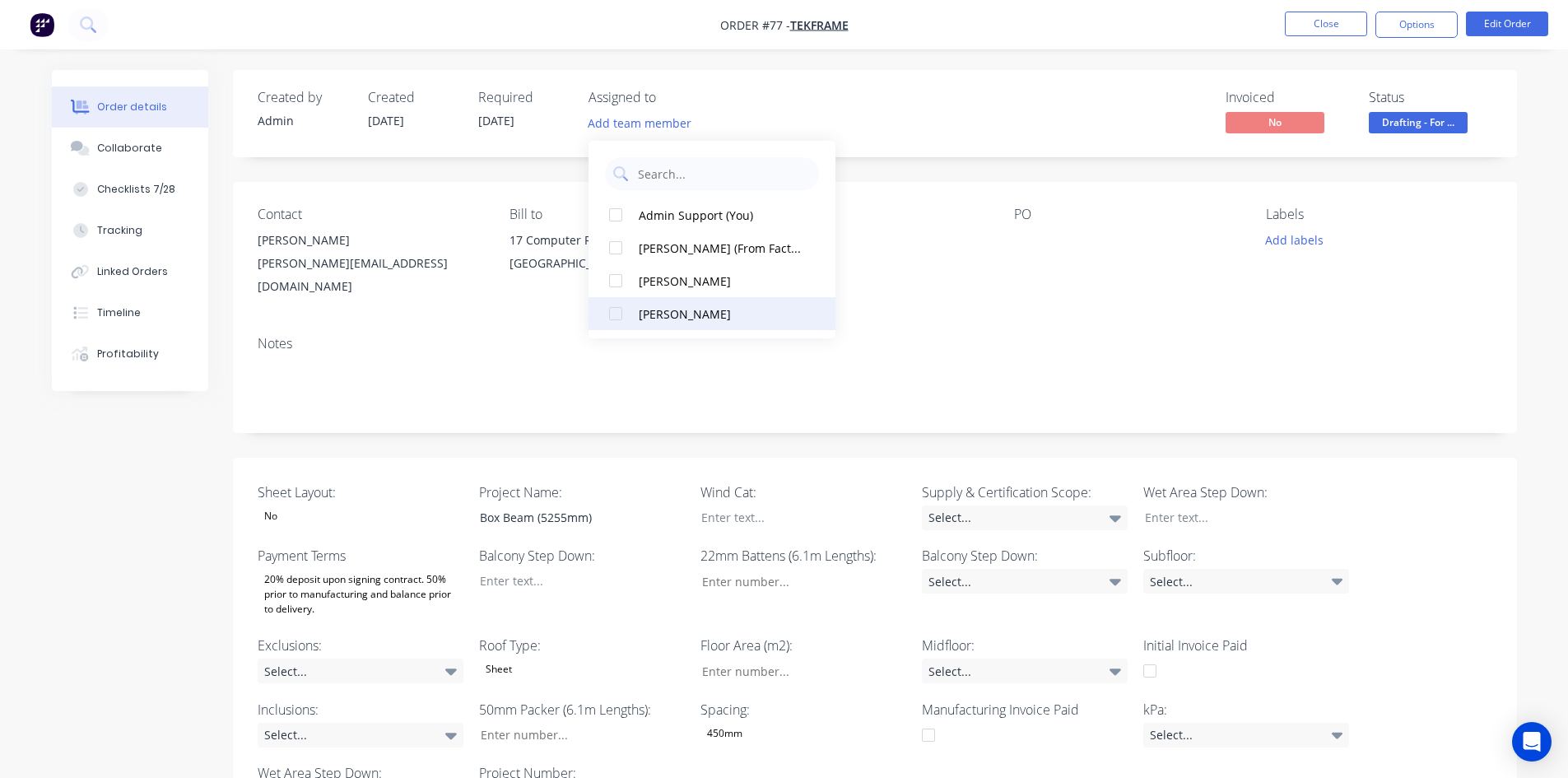
click at [671, 322] on div "[PERSON_NAME]" at bounding box center [721, 314] width 165 height 17
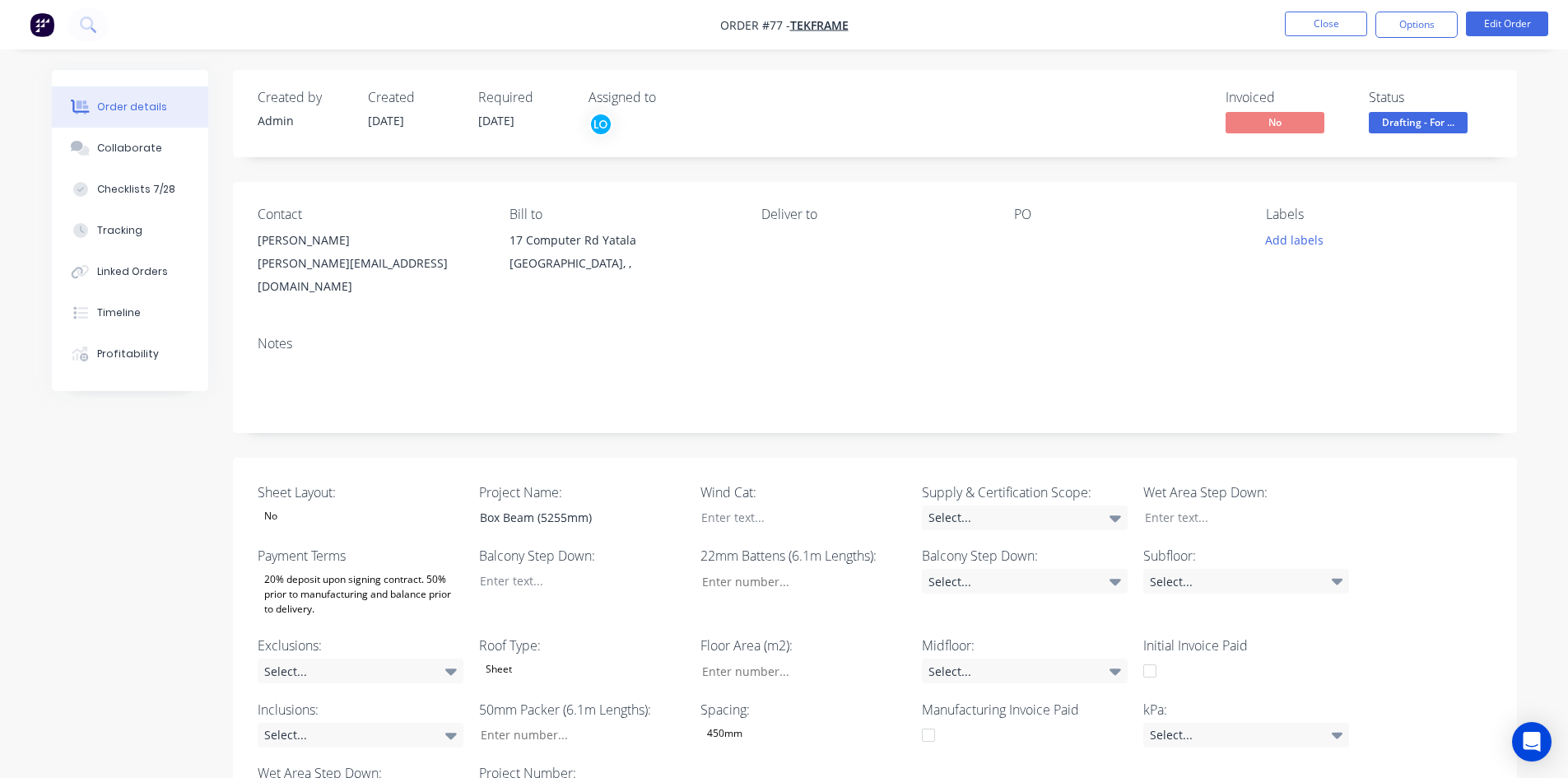
click at [937, 226] on div "Deliver to" at bounding box center [874, 251] width 225 height 91
click at [96, 18] on button at bounding box center [88, 25] width 42 height 33
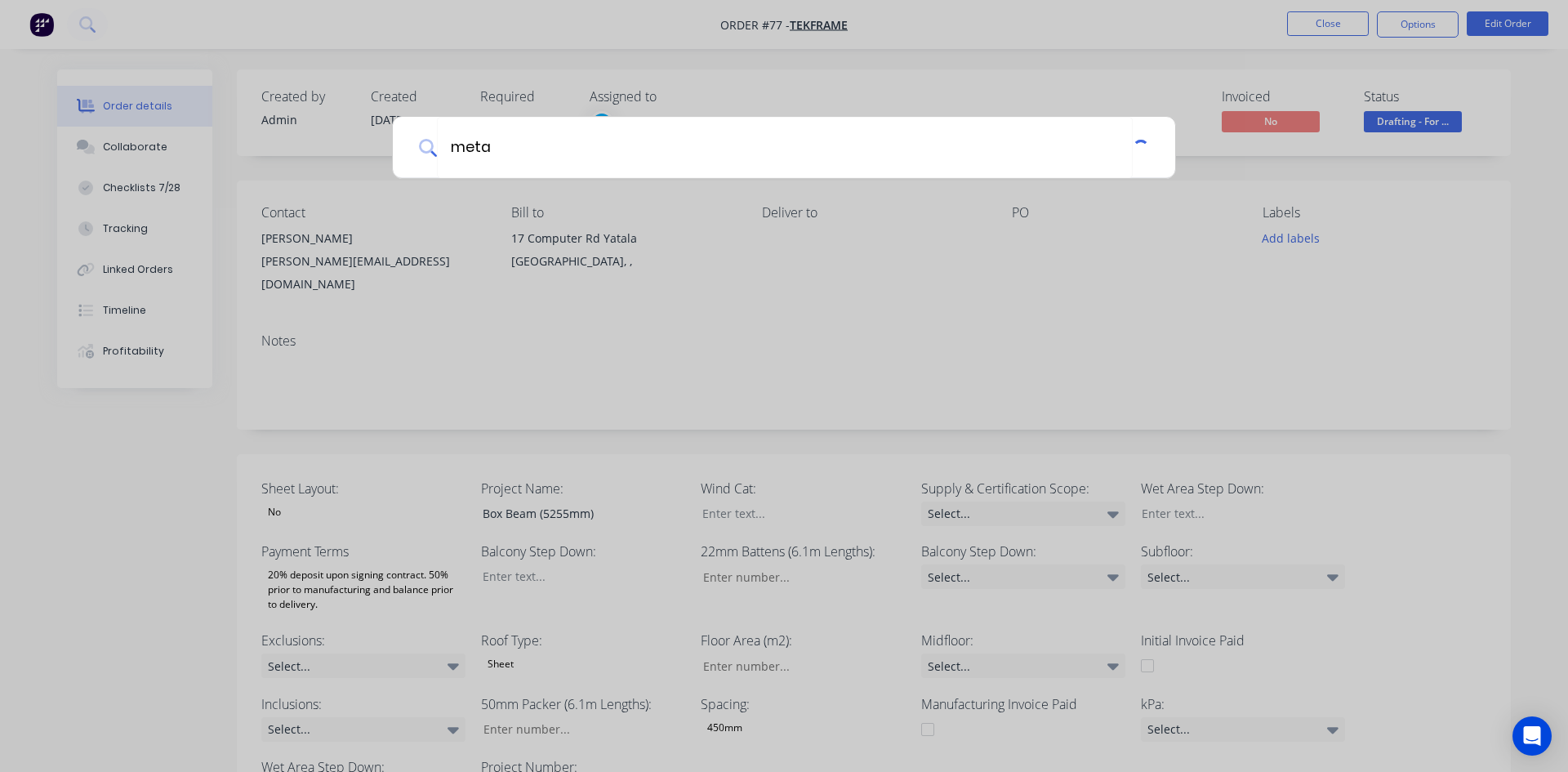
type input "meta"
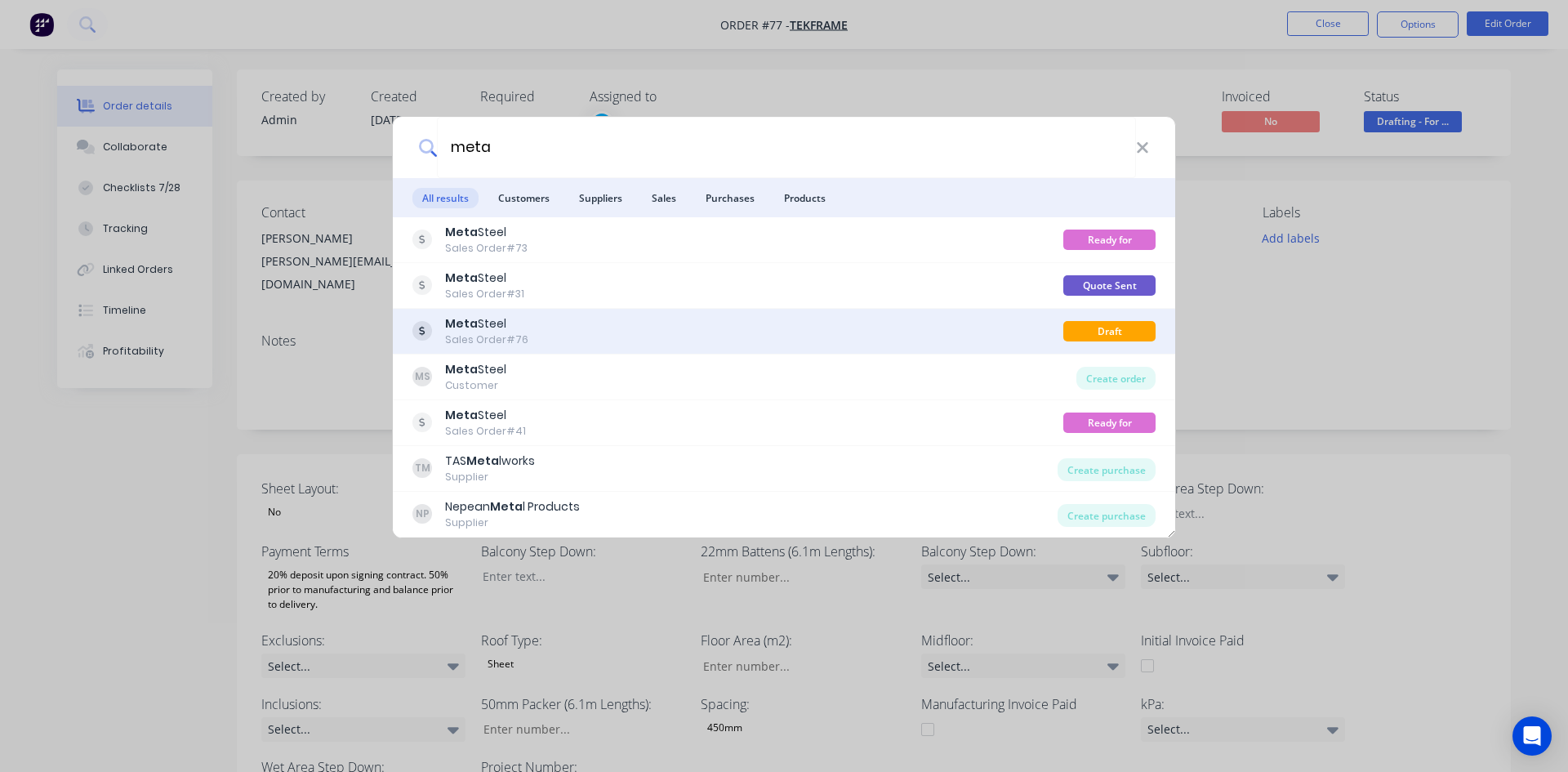
click at [462, 324] on b "Meta" at bounding box center [462, 323] width 33 height 16
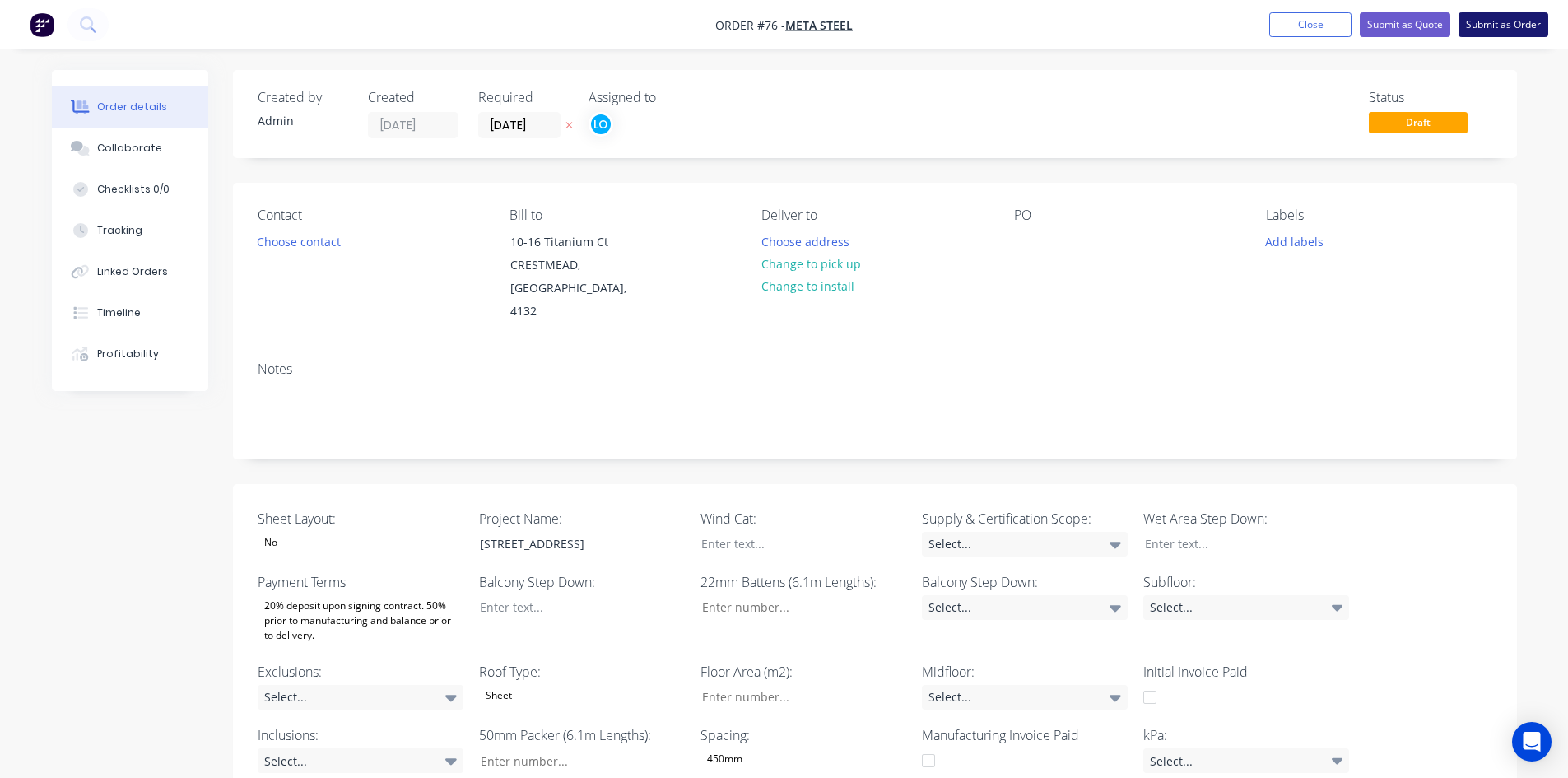
click at [1500, 33] on button "Submit as Order" at bounding box center [1504, 24] width 90 height 25
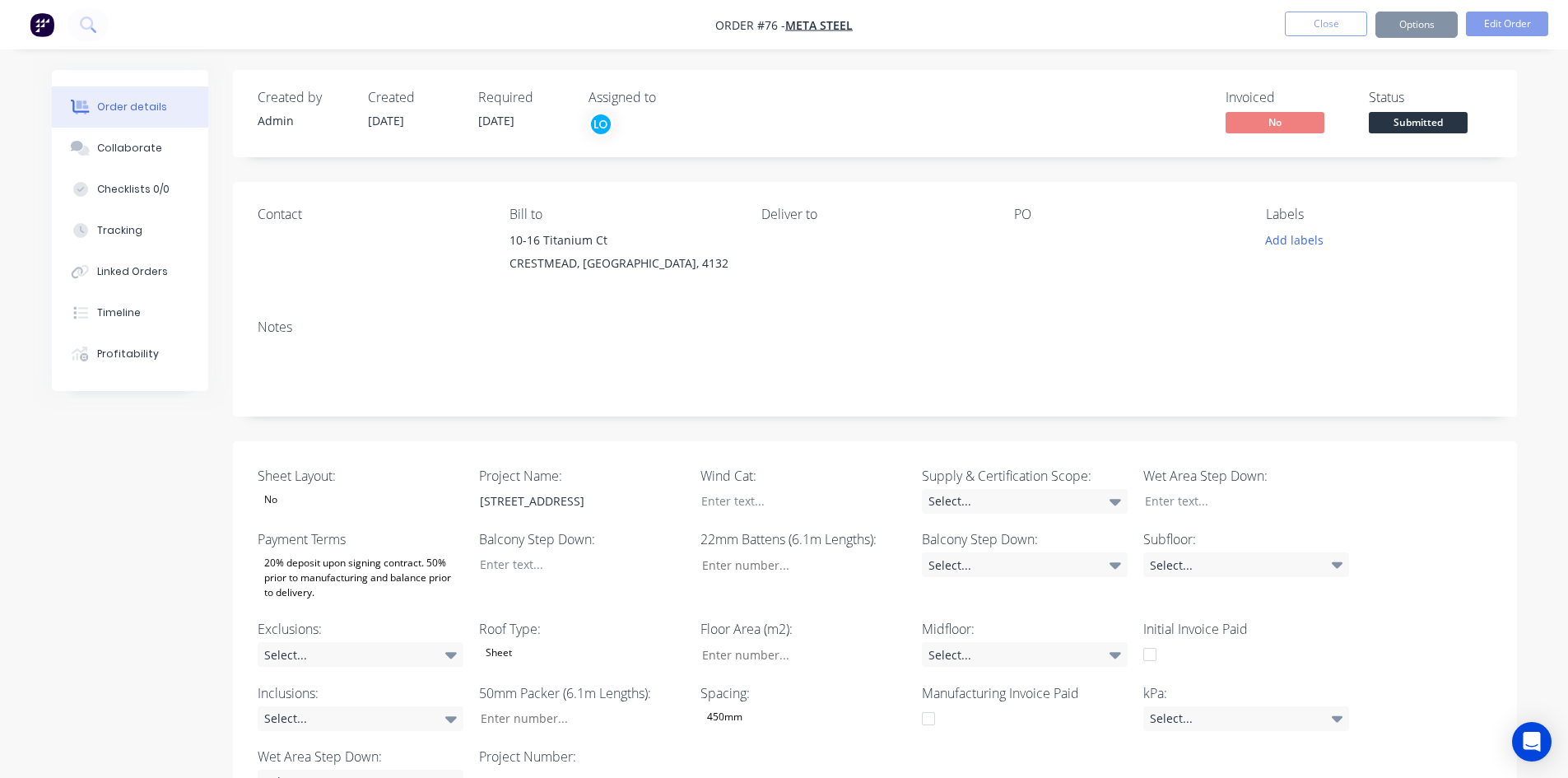
click at [1422, 123] on span "Submitted" at bounding box center [1418, 122] width 99 height 21
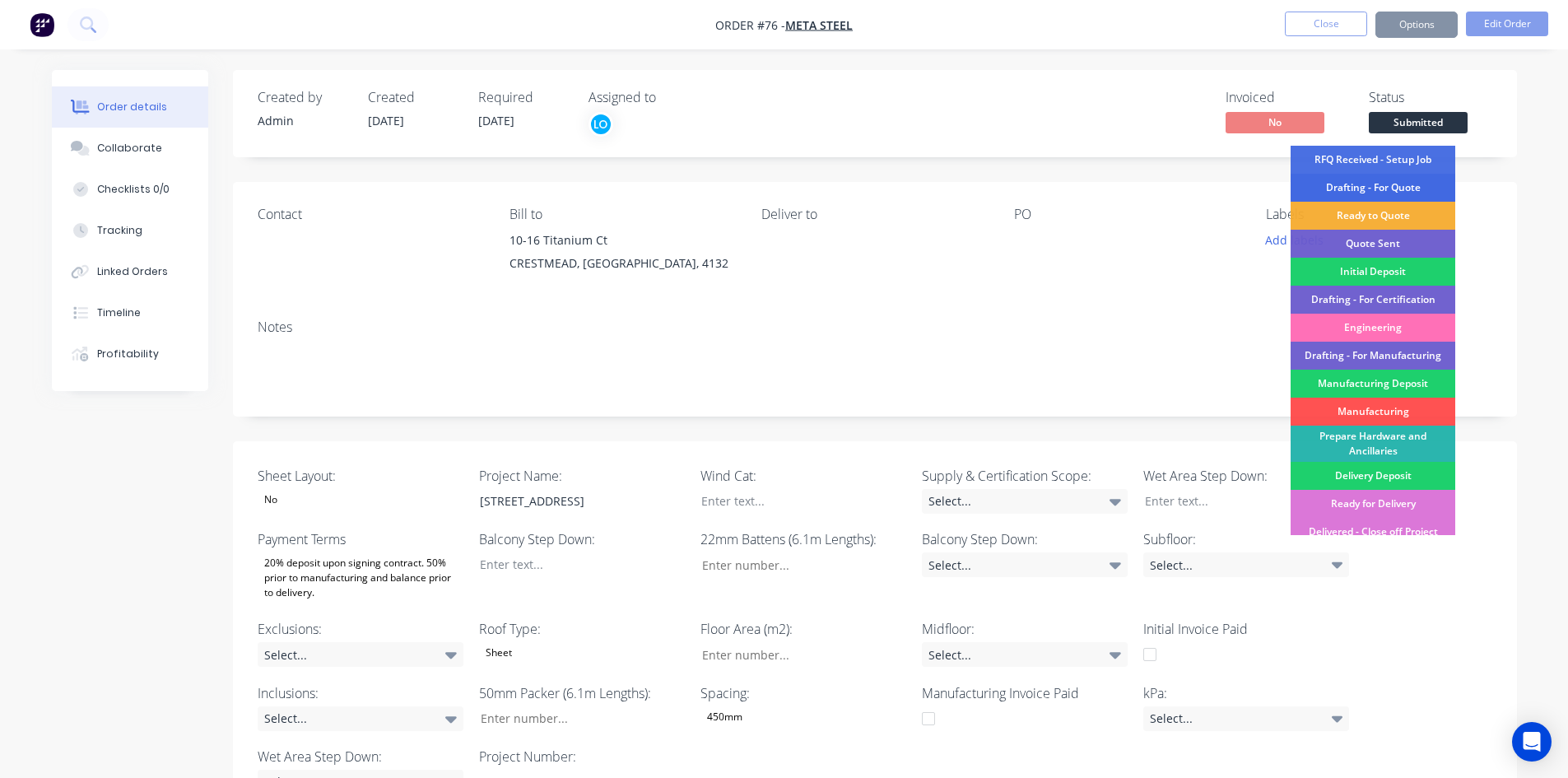
click at [1319, 177] on div "Drafting - For Quote" at bounding box center [1373, 187] width 165 height 28
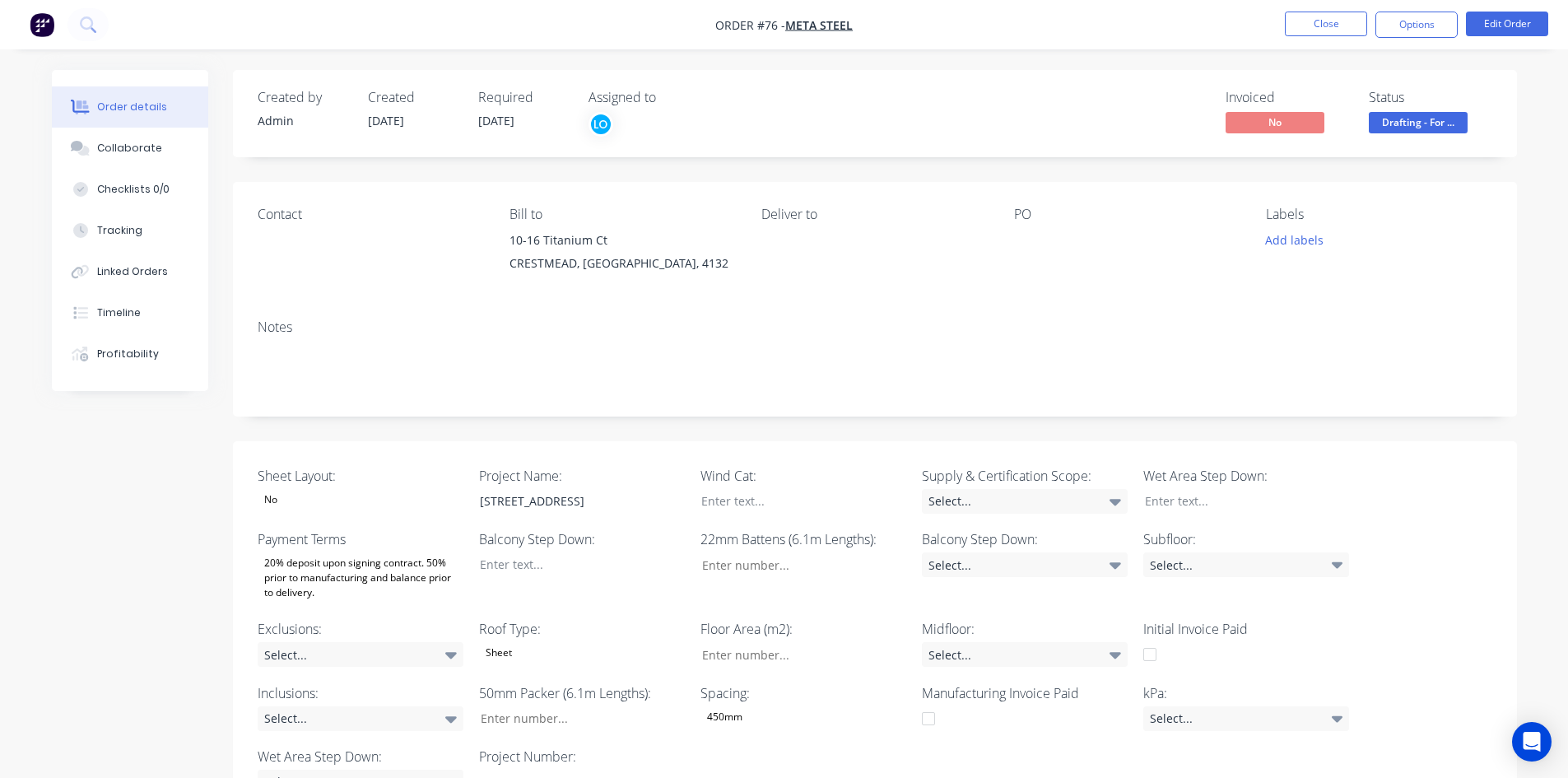
click at [897, 178] on div "Created by Admin Created [DATE] Required [DATE] Assigned to LO Invoiced No Stat…" at bounding box center [875, 579] width 1284 height 1017
click at [1312, 26] on button "Close" at bounding box center [1325, 23] width 82 height 25
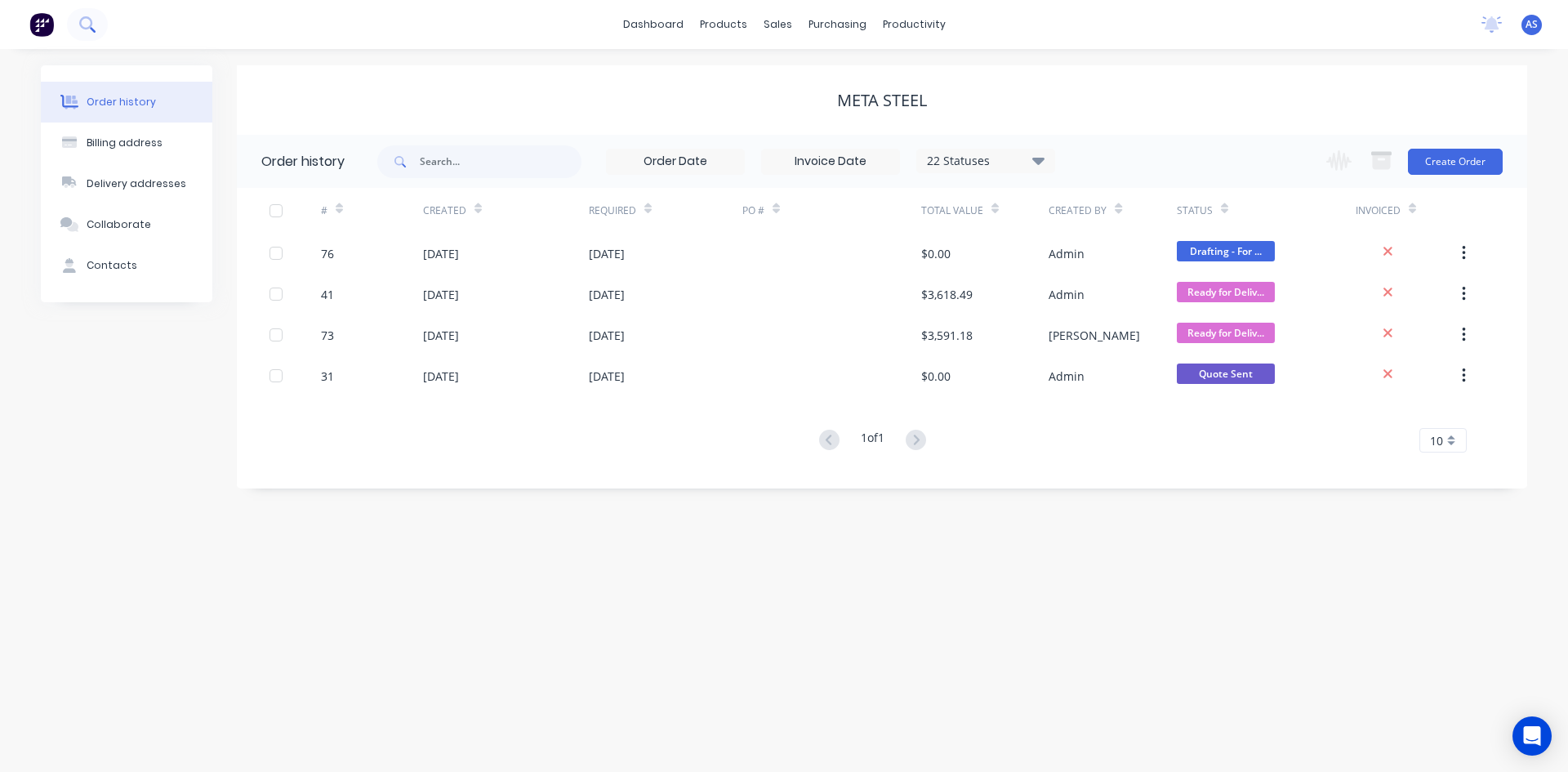
click at [85, 9] on button at bounding box center [88, 25] width 41 height 33
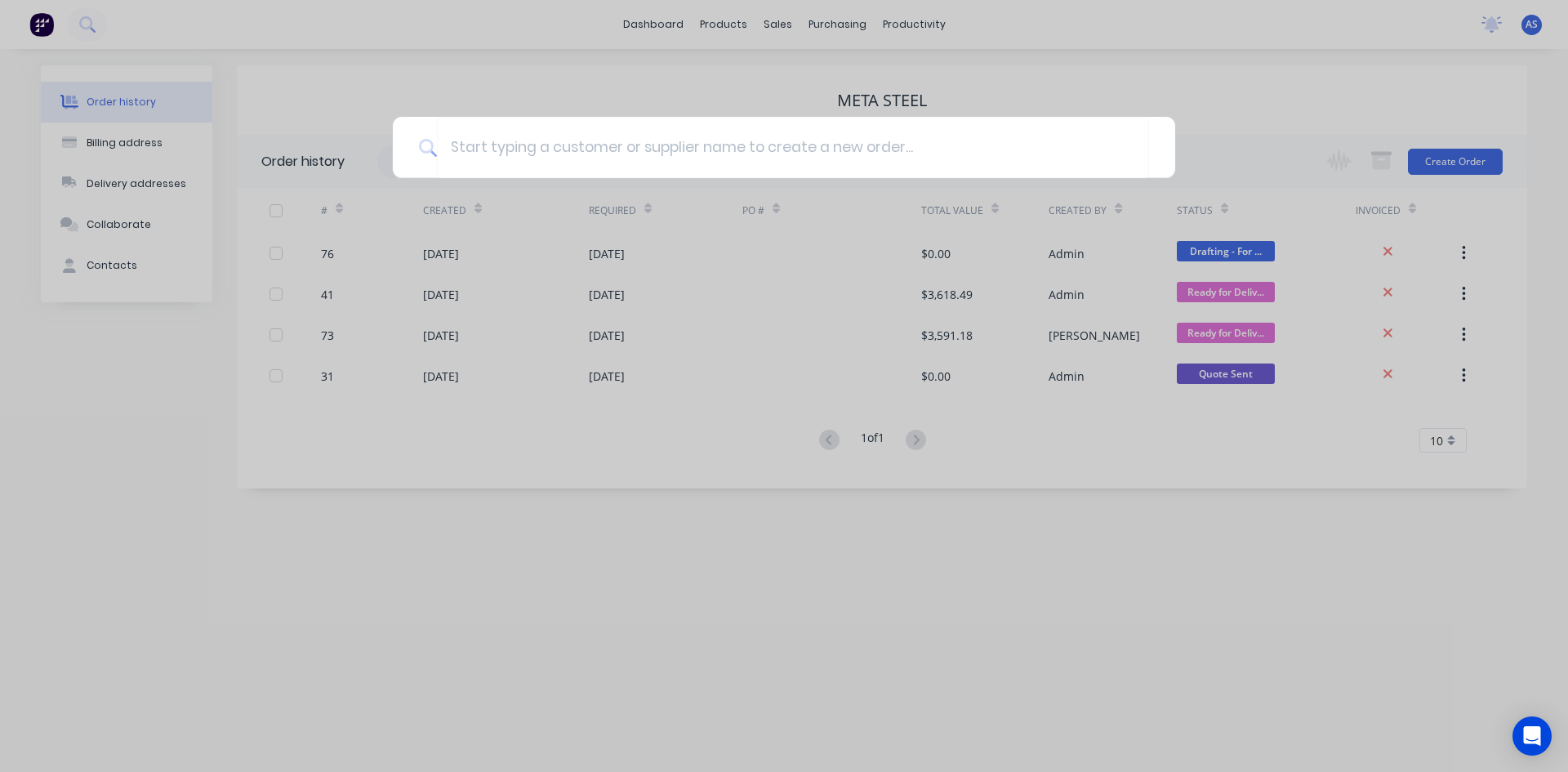
click at [738, 517] on div at bounding box center [784, 386] width 1568 height 772
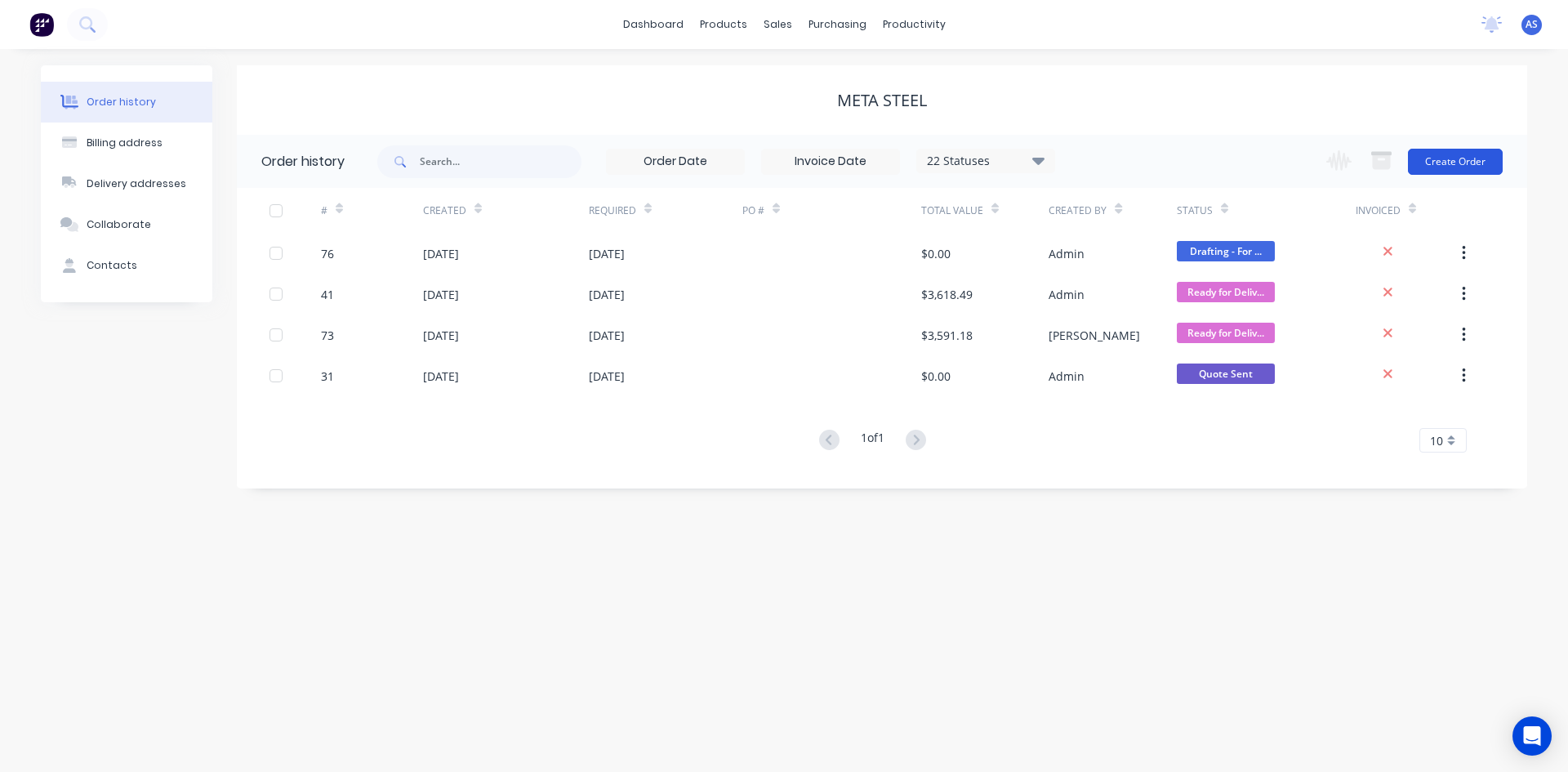
click at [1440, 160] on button "Create Order" at bounding box center [1455, 162] width 95 height 26
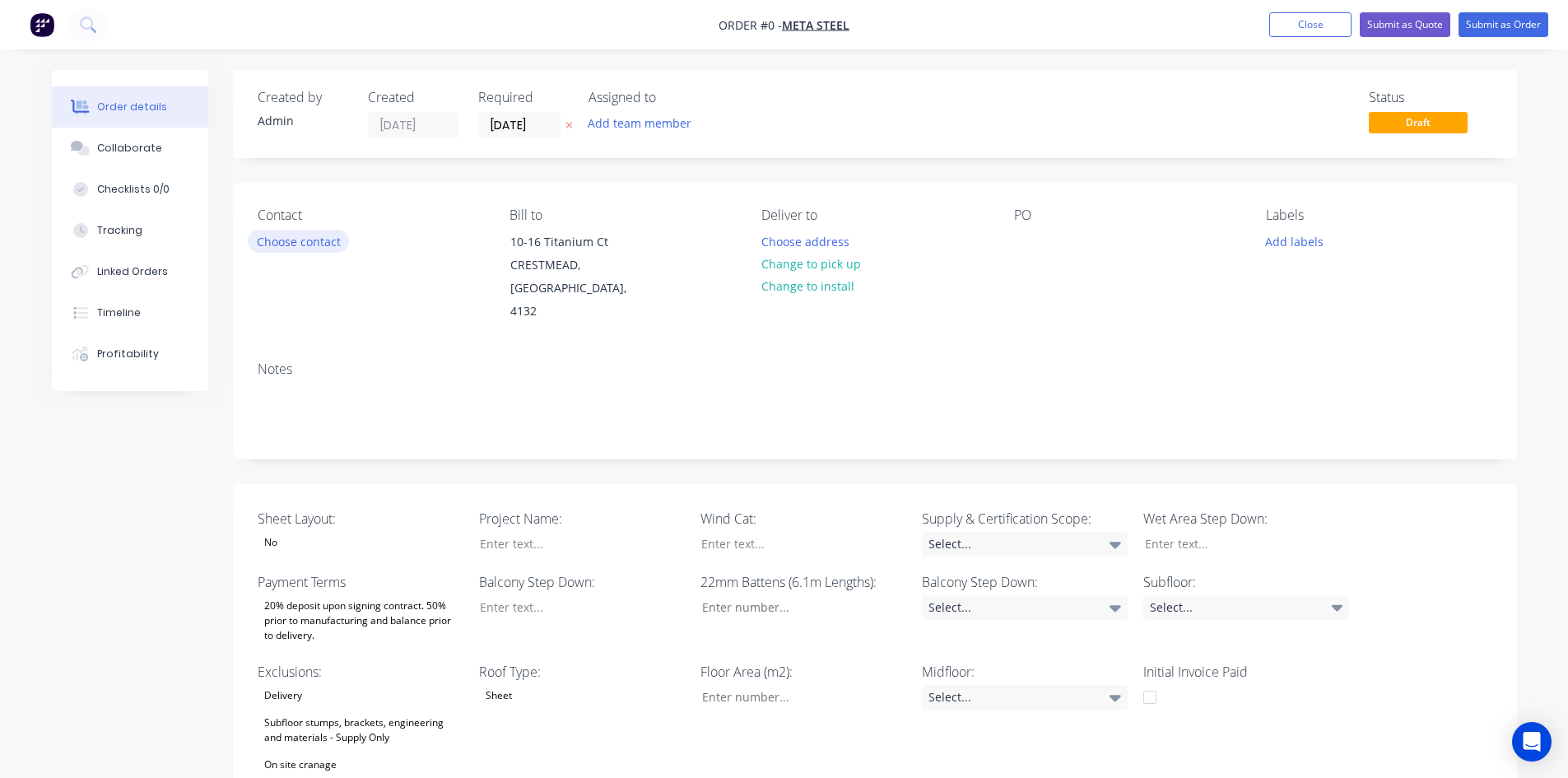
click at [292, 245] on button "Choose contact" at bounding box center [298, 241] width 101 height 23
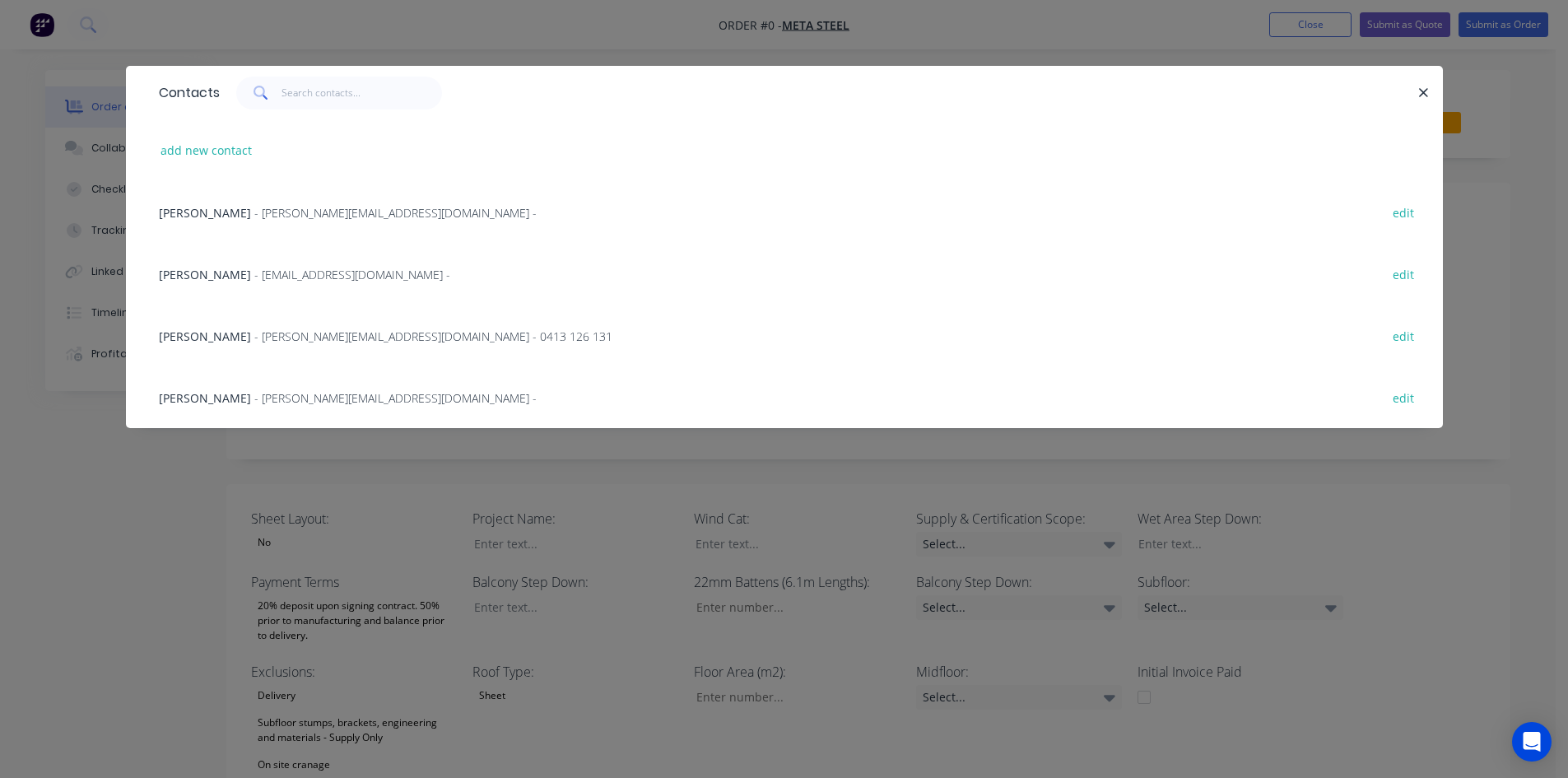
click at [212, 483] on div "Contacts add new contact [PERSON_NAME] - [PERSON_NAME][EMAIL_ADDRESS][DOMAIN_NA…" at bounding box center [784, 389] width 1568 height 778
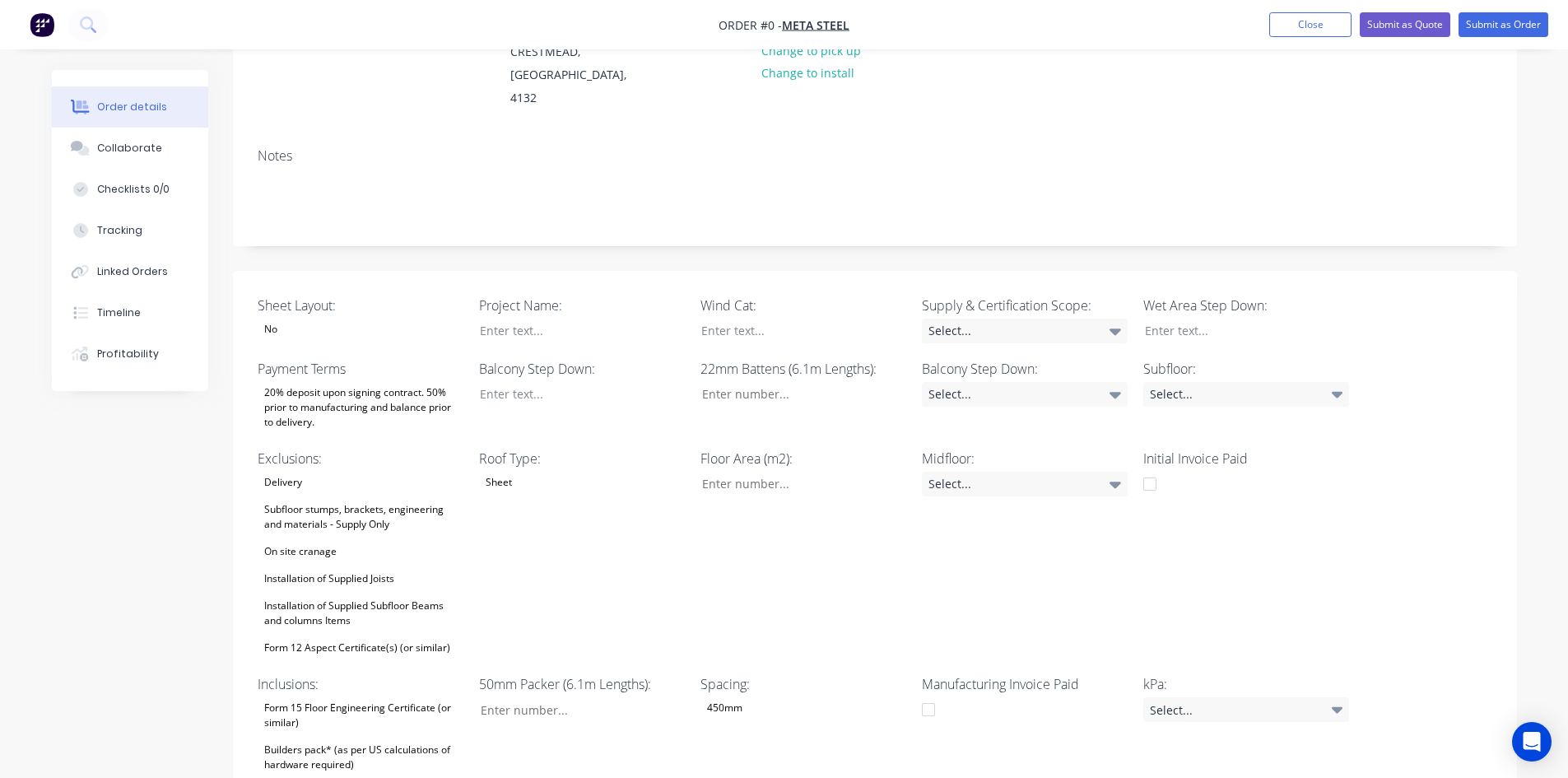
scroll to position [329, 0]
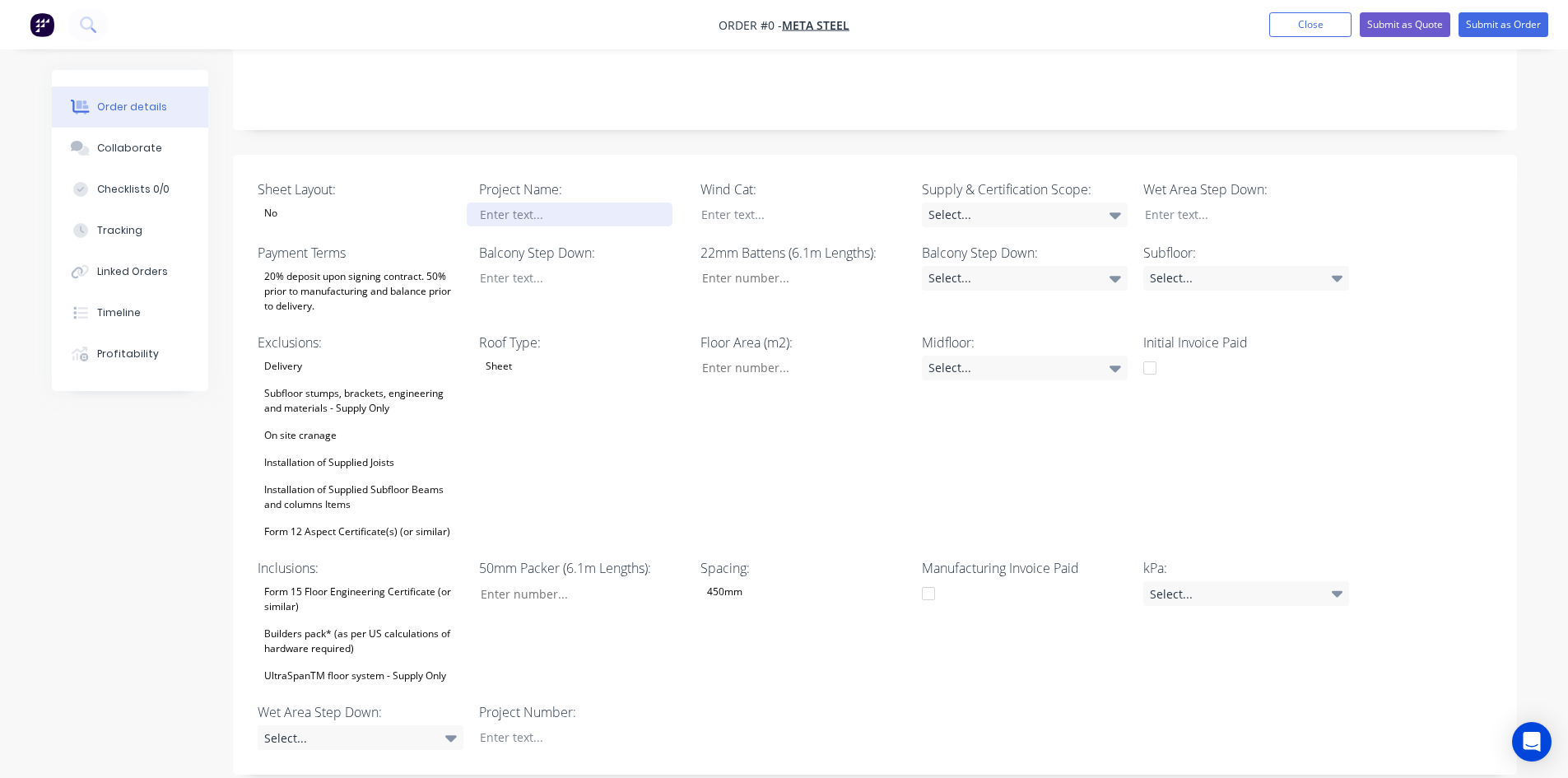
click at [526, 203] on div at bounding box center [570, 215] width 206 height 24
click at [550, 717] on div "Order details Collaborate Checklists 0/0 Tracking Linked Orders Timeline Profit…" at bounding box center [784, 537] width 1498 height 1593
click at [867, 590] on div "Spacing: 450mm" at bounding box center [804, 622] width 206 height 128
click at [344, 386] on div "Subfloor stumps, brackets, engineering and materials - Supply Only" at bounding box center [360, 401] width 206 height 36
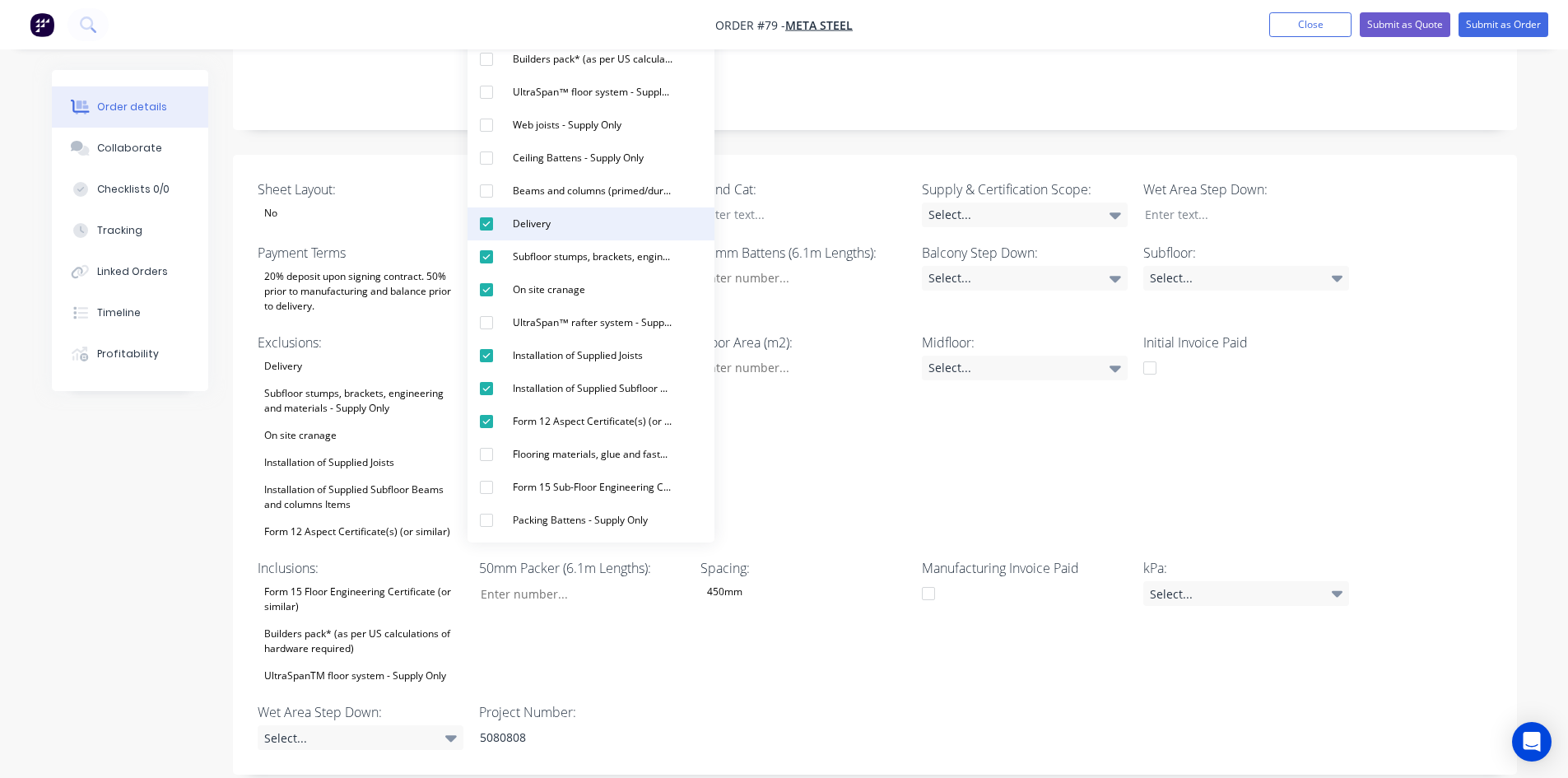
click at [519, 231] on div "Delivery" at bounding box center [531, 224] width 51 height 22
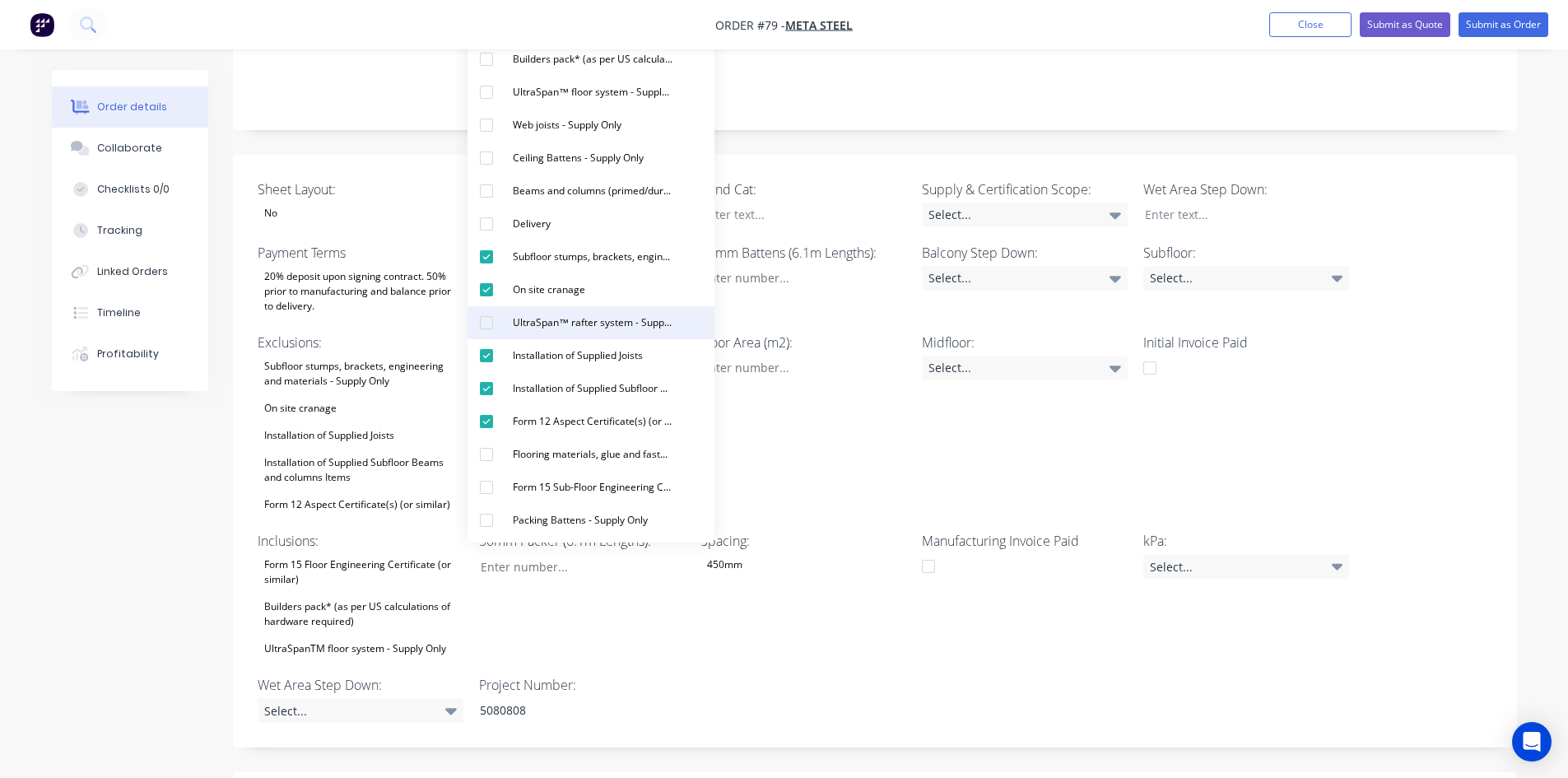
drag, startPoint x: 523, startPoint y: 260, endPoint x: 537, endPoint y: 314, distance: 55.8
click at [525, 264] on div "Subfloor stumps, brackets, engineering and materials - Supply Only" at bounding box center [593, 256] width 173 height 22
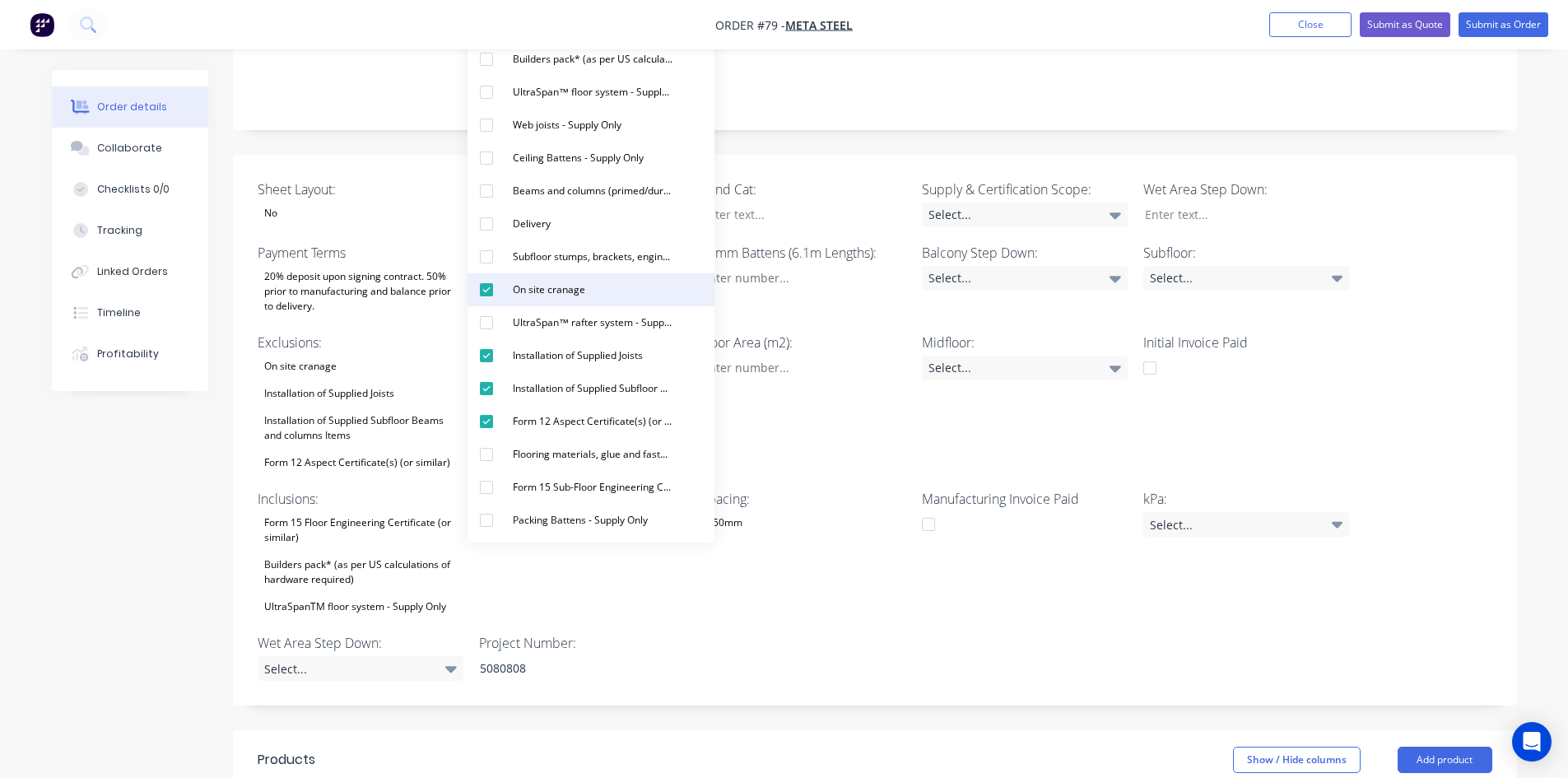
click at [536, 294] on div "On site cranage" at bounding box center [548, 289] width 86 height 22
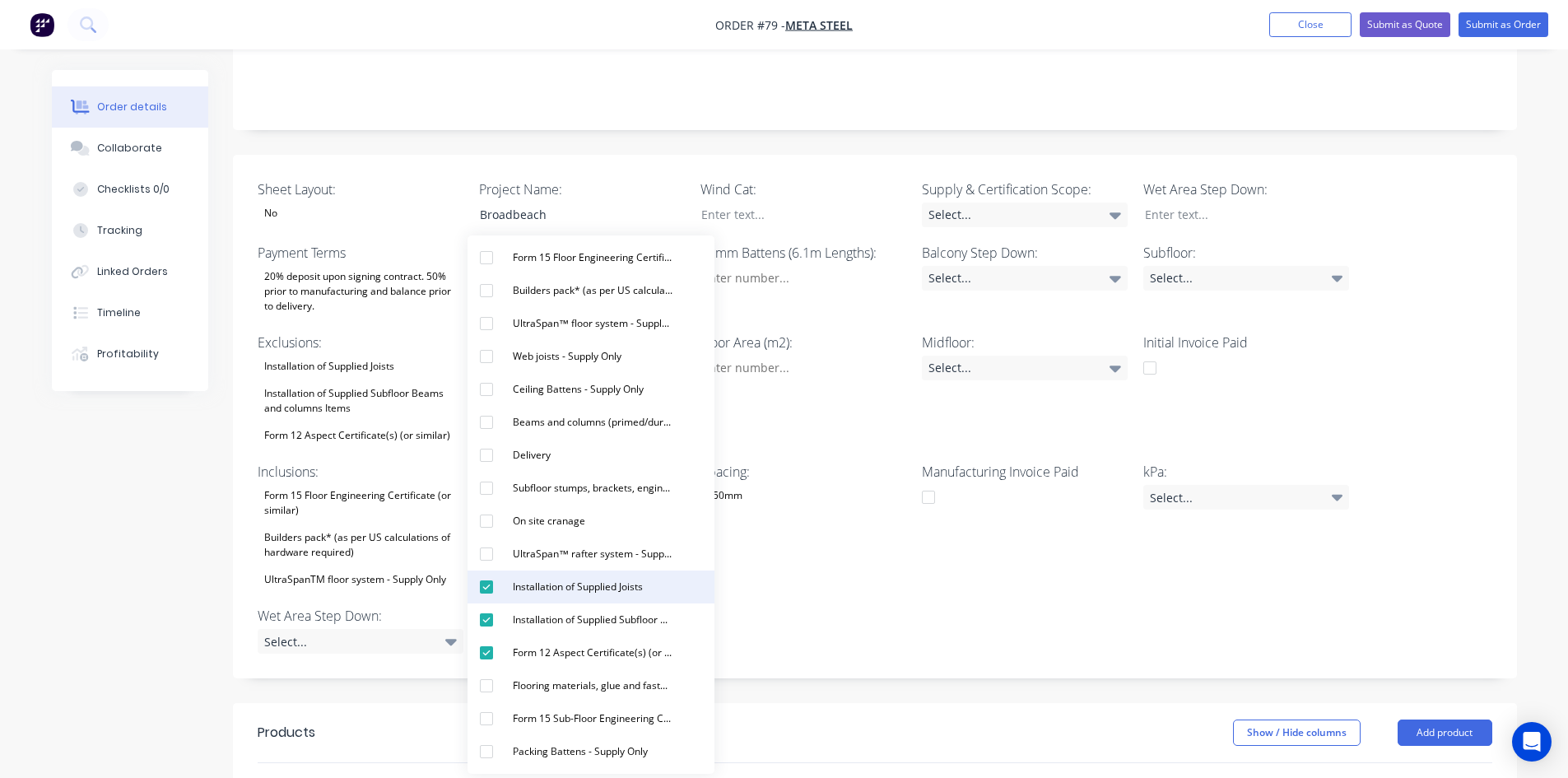
click at [536, 586] on div "Installation of Supplied Joists" at bounding box center [577, 587] width 143 height 22
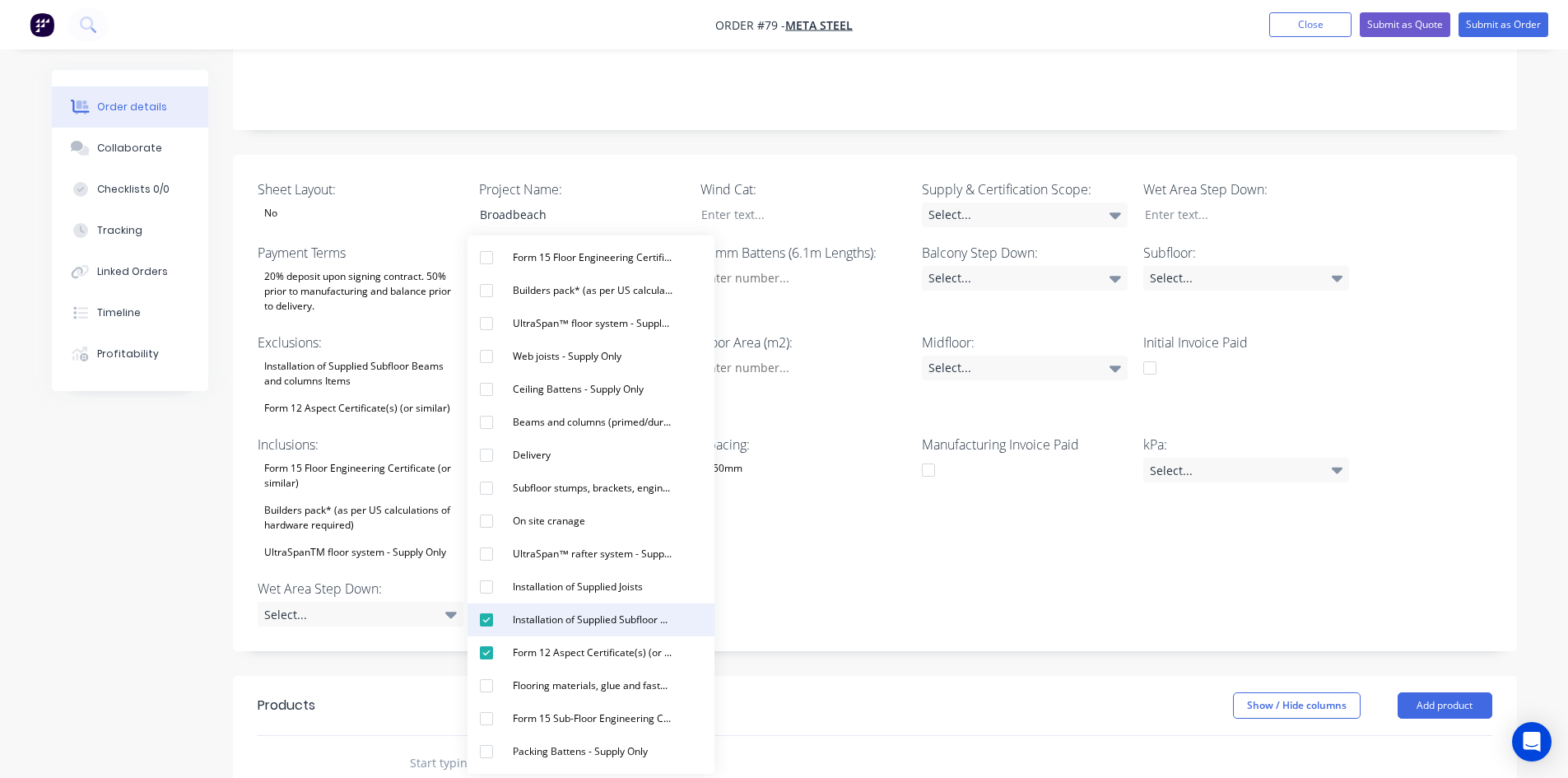
click at [535, 635] on button "Installation of Supplied Subfloor Beams and columns Items" at bounding box center [591, 619] width 247 height 33
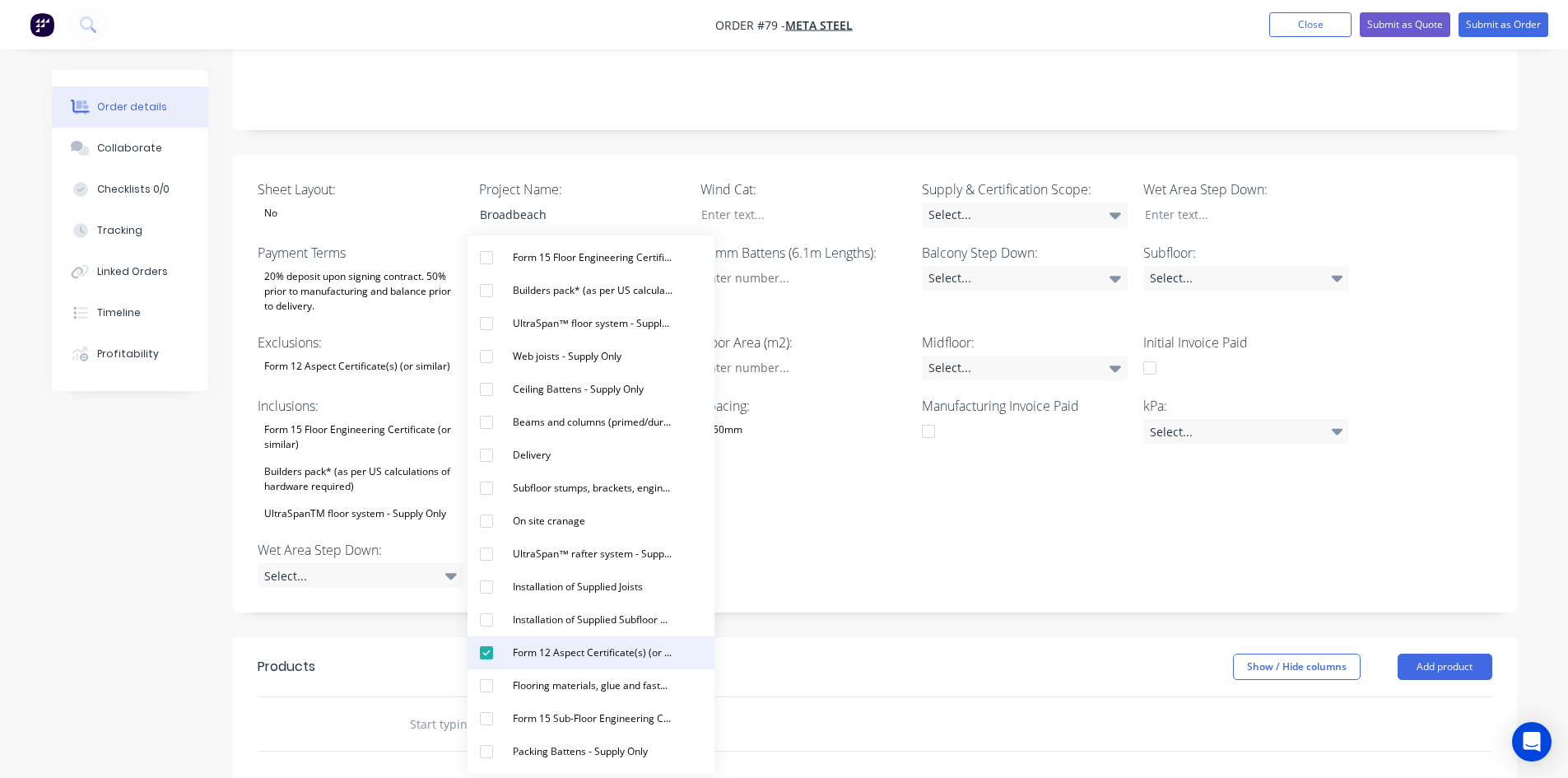
click at [535, 656] on div "Form 12 Aspect Certificate(s) (or similar)" at bounding box center [593, 652] width 173 height 22
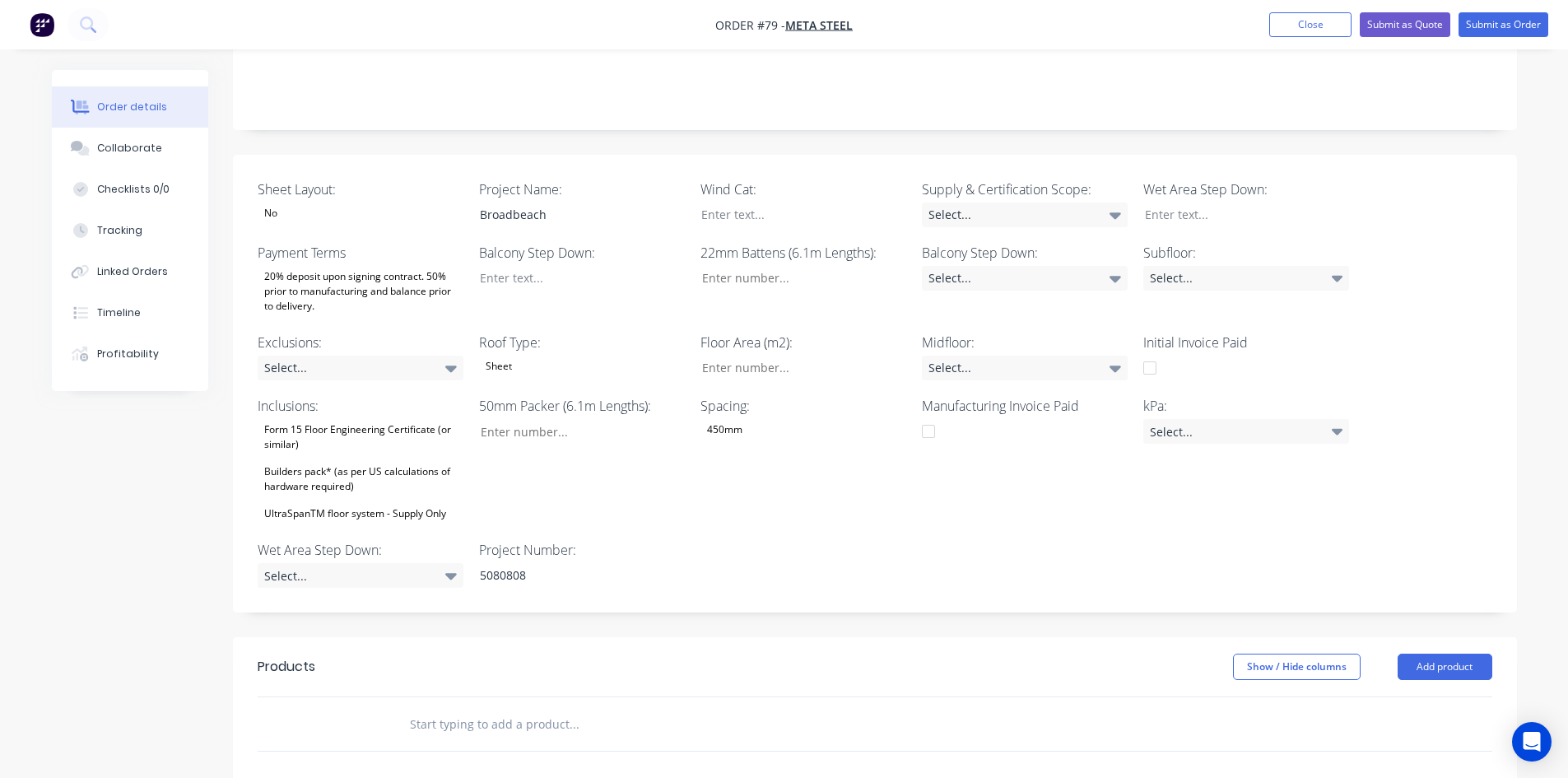
click at [337, 461] on div "Builders pack* (as per US calculations of hardware required)" at bounding box center [360, 479] width 206 height 36
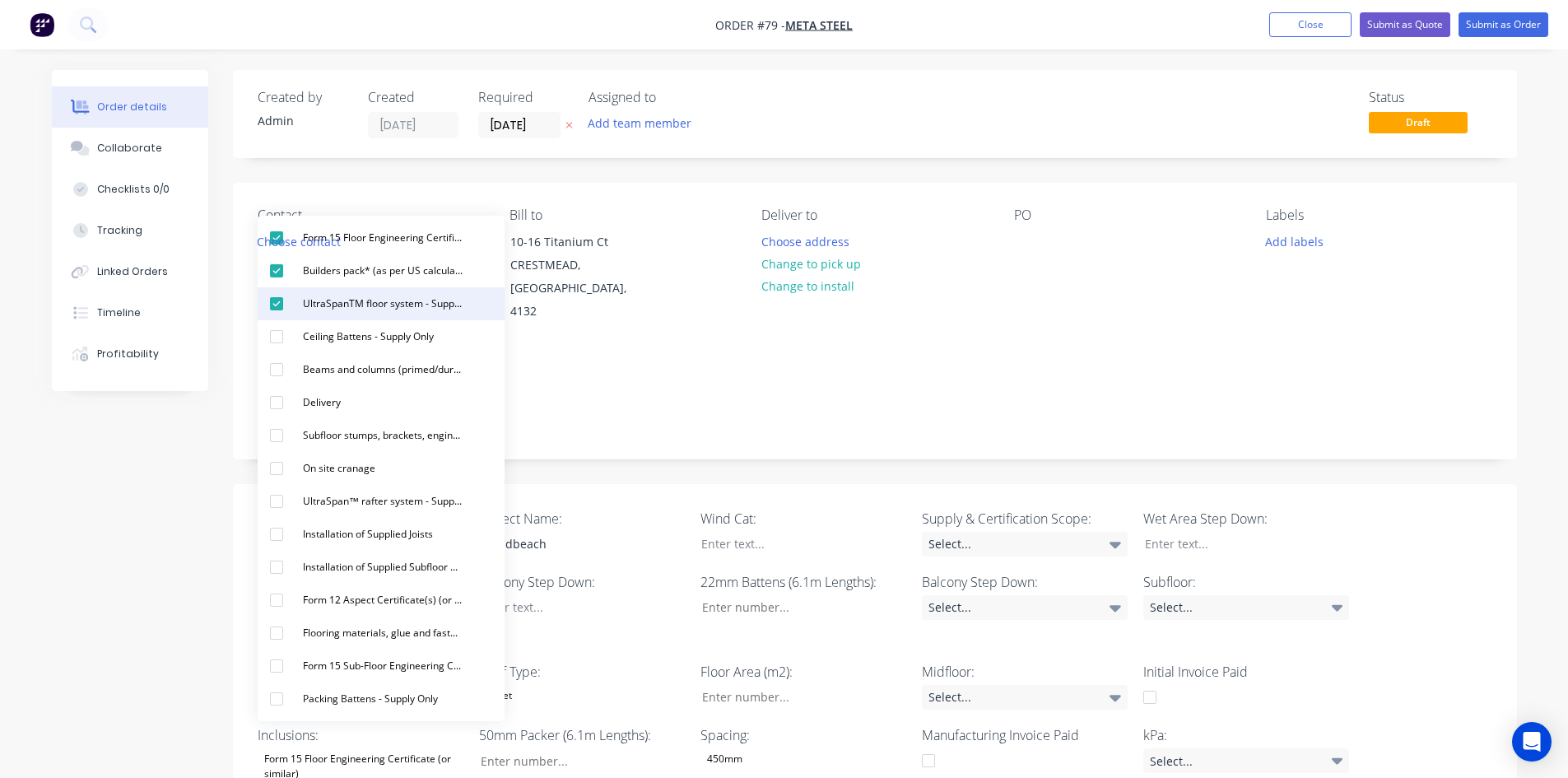
click at [464, 300] on div "UltraSpanTM floor system - Supply Only" at bounding box center [383, 303] width 173 height 22
click at [463, 256] on button "Builders pack* (as per US calculations of hardware required)" at bounding box center [380, 271] width 247 height 33
click at [463, 239] on div "Form 15 Floor Engineering Certificate (or similar)" at bounding box center [383, 237] width 173 height 22
click at [605, 348] on div "Notes" at bounding box center [875, 403] width 1284 height 110
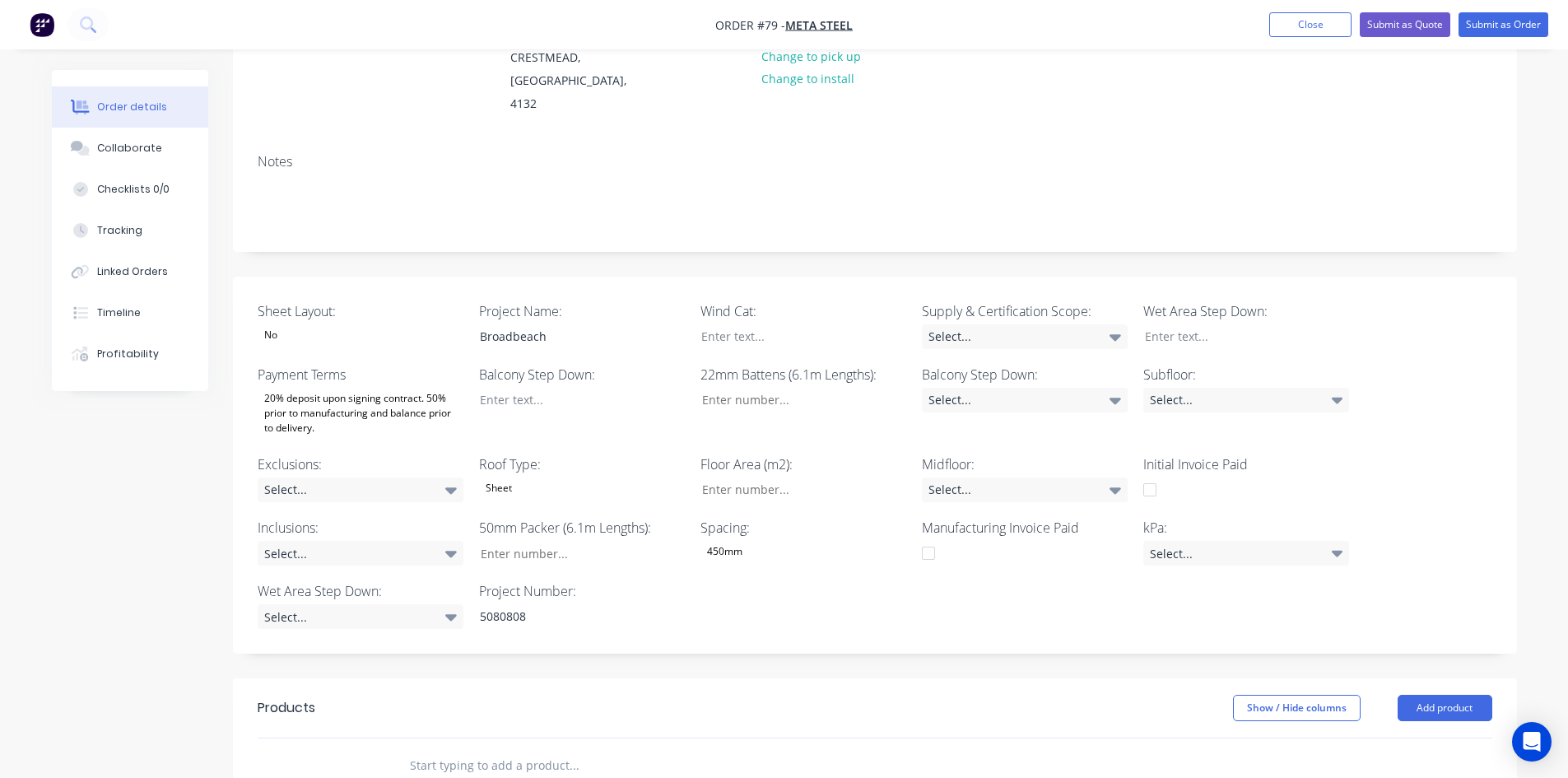
scroll to position [125, 0]
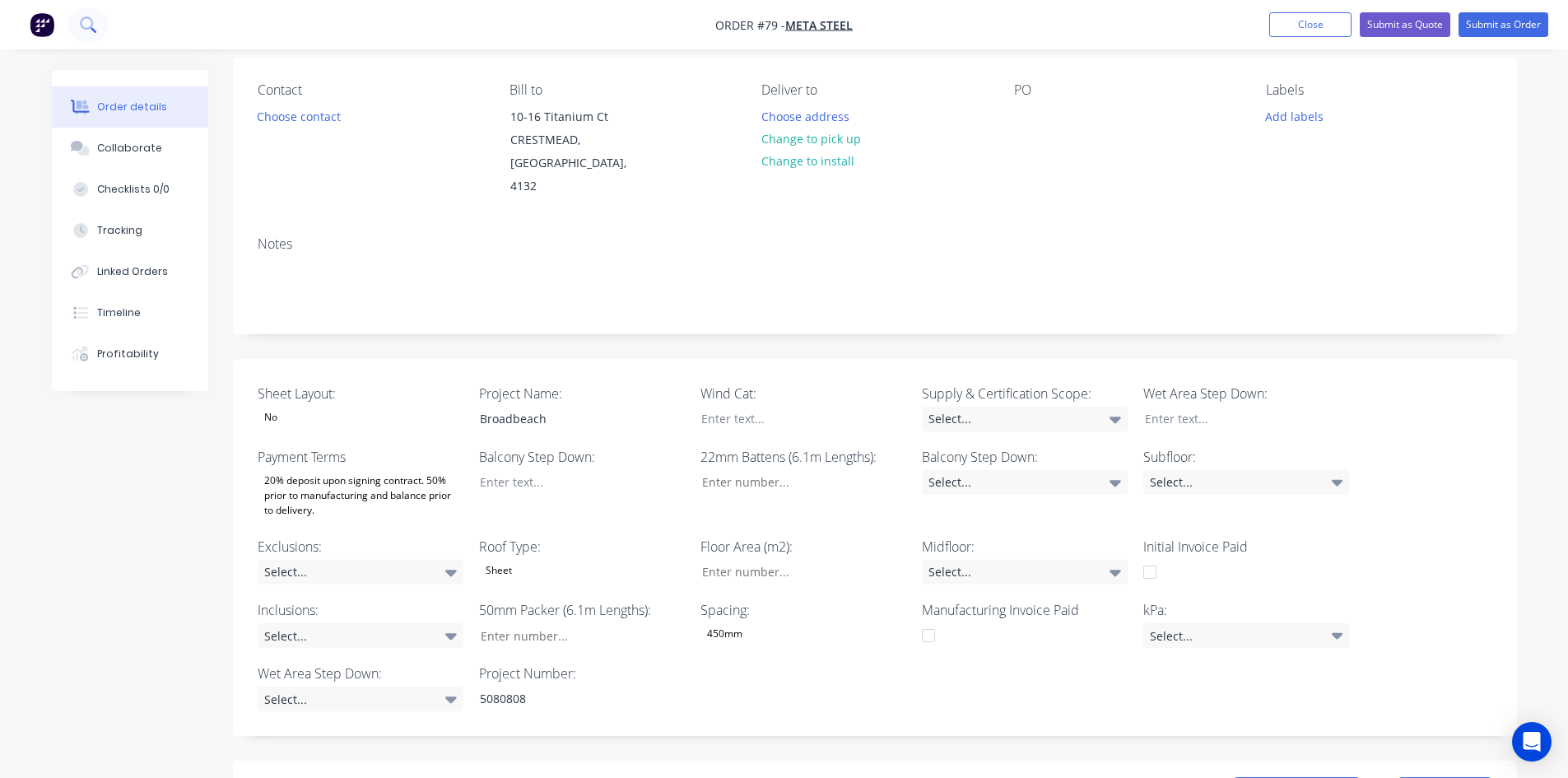
click at [86, 18] on icon at bounding box center [86, 23] width 13 height 13
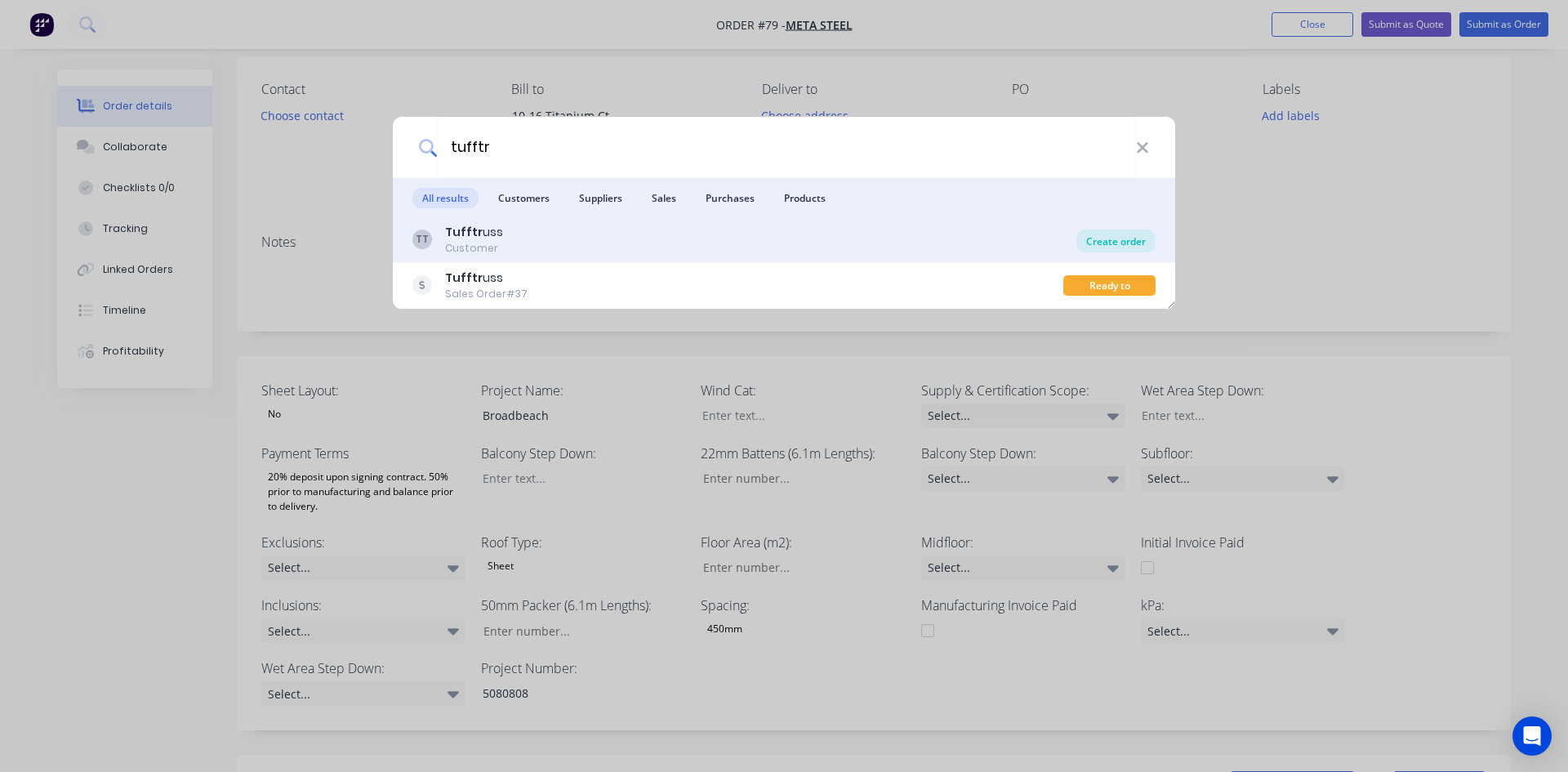
type input "tufftr"
click at [1106, 243] on div "Create order" at bounding box center [1116, 241] width 79 height 23
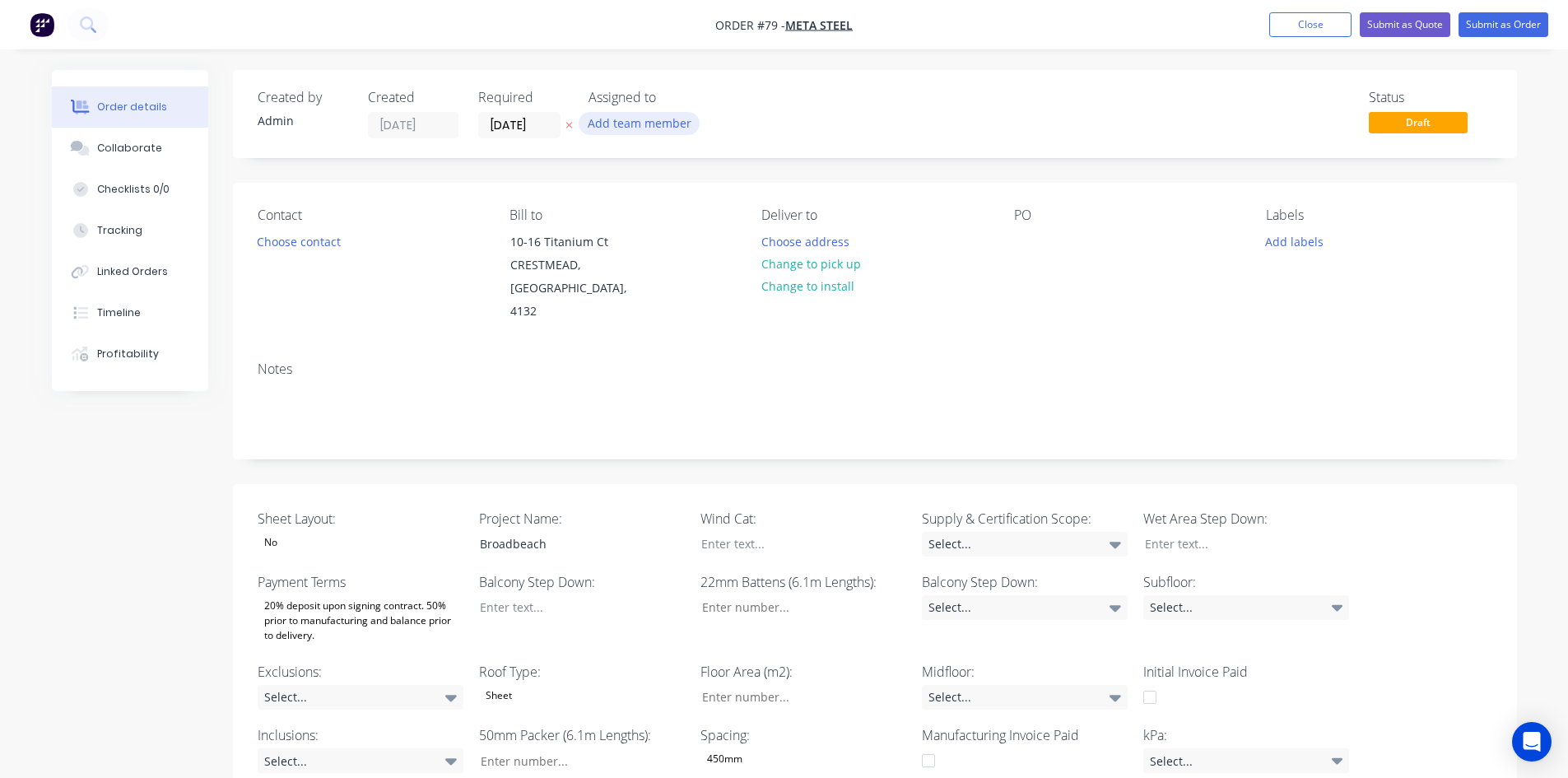
click at [649, 125] on button "Add team member" at bounding box center [639, 123] width 121 height 23
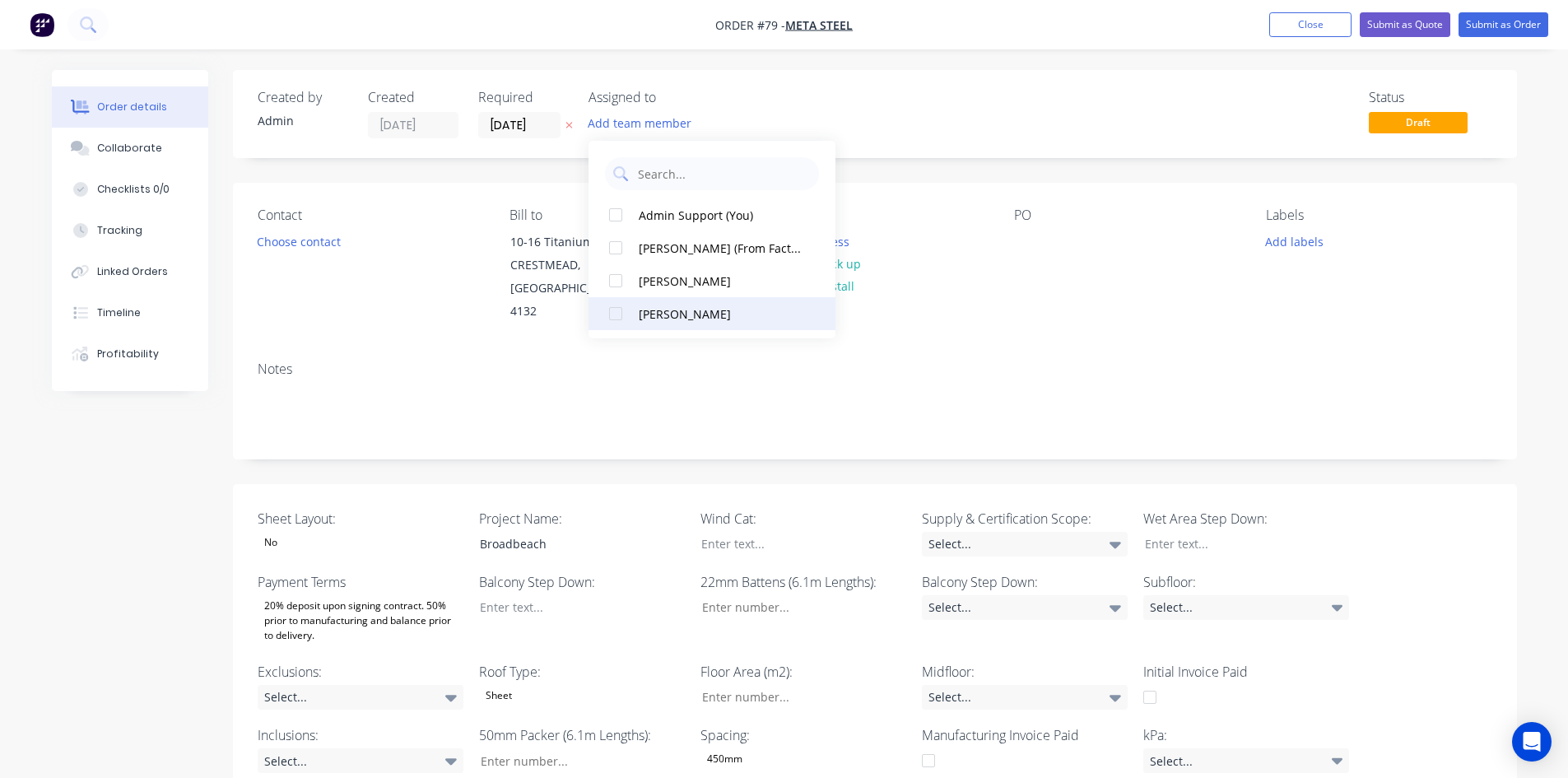
click at [654, 300] on button "[PERSON_NAME]" at bounding box center [711, 314] width 247 height 33
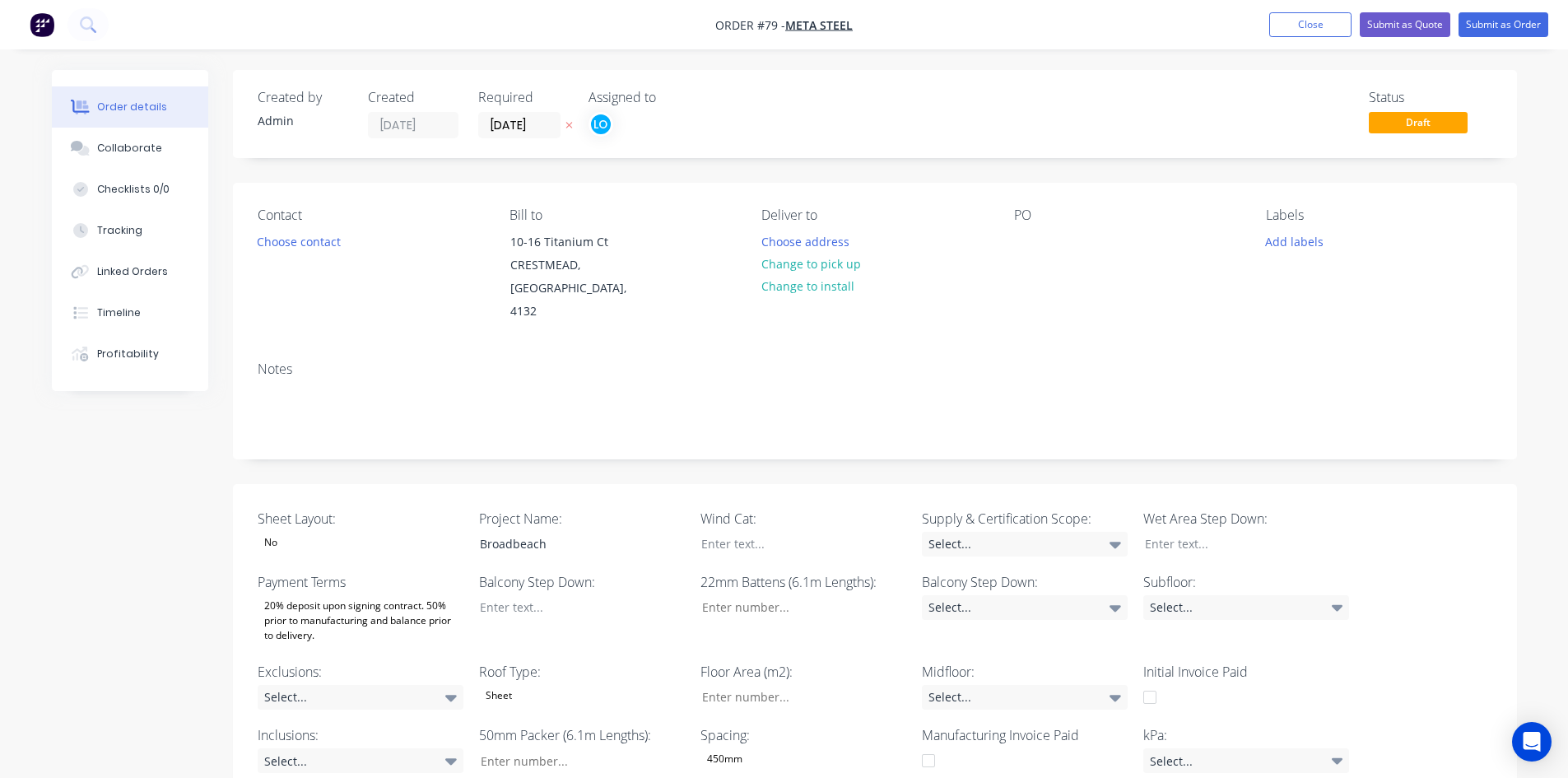
click at [1209, 295] on div "PO" at bounding box center [1127, 265] width 225 height 116
click at [1504, 18] on button "Submit as Order" at bounding box center [1504, 24] width 90 height 25
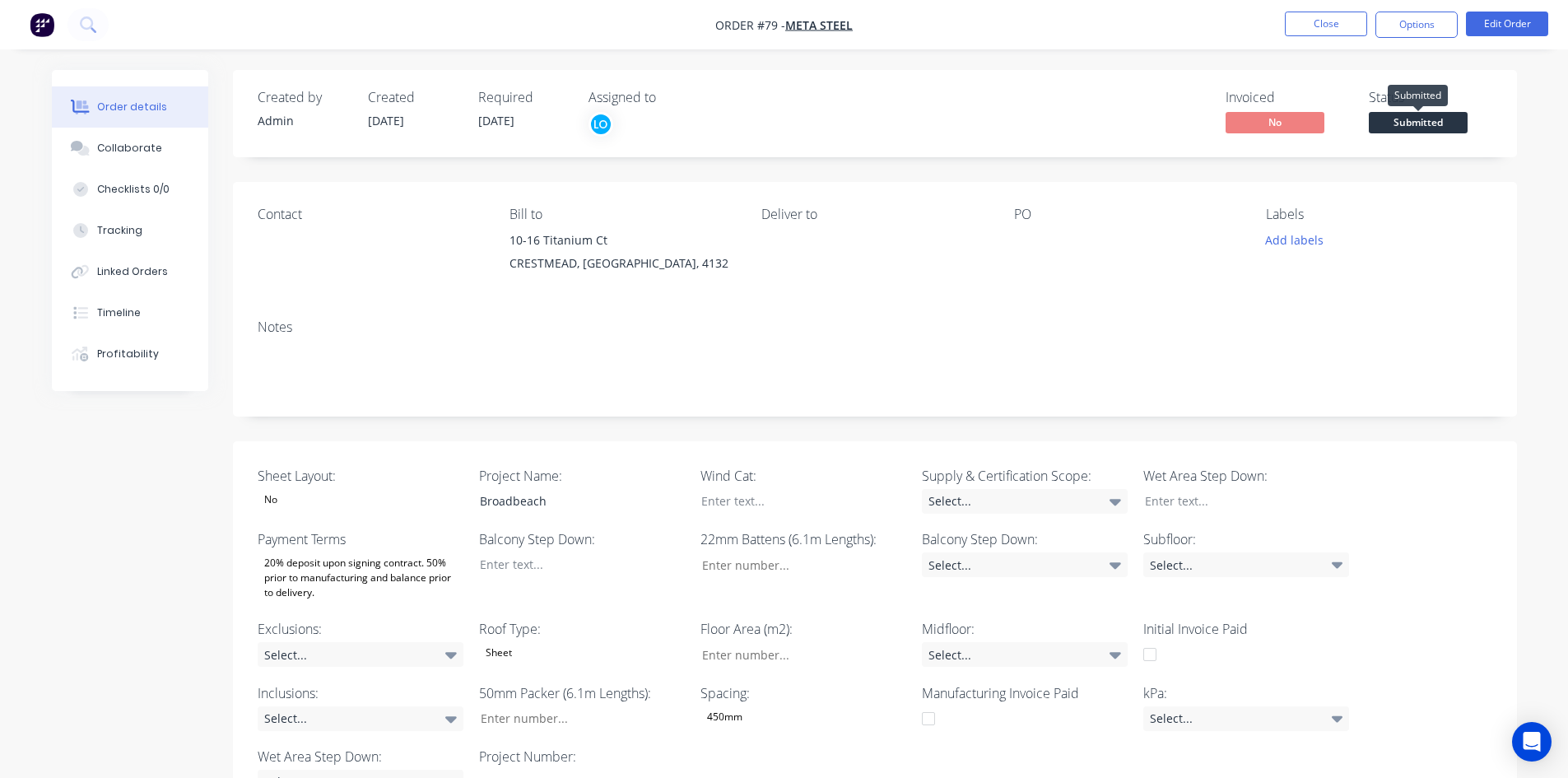
click at [1440, 120] on span "Submitted" at bounding box center [1418, 122] width 99 height 21
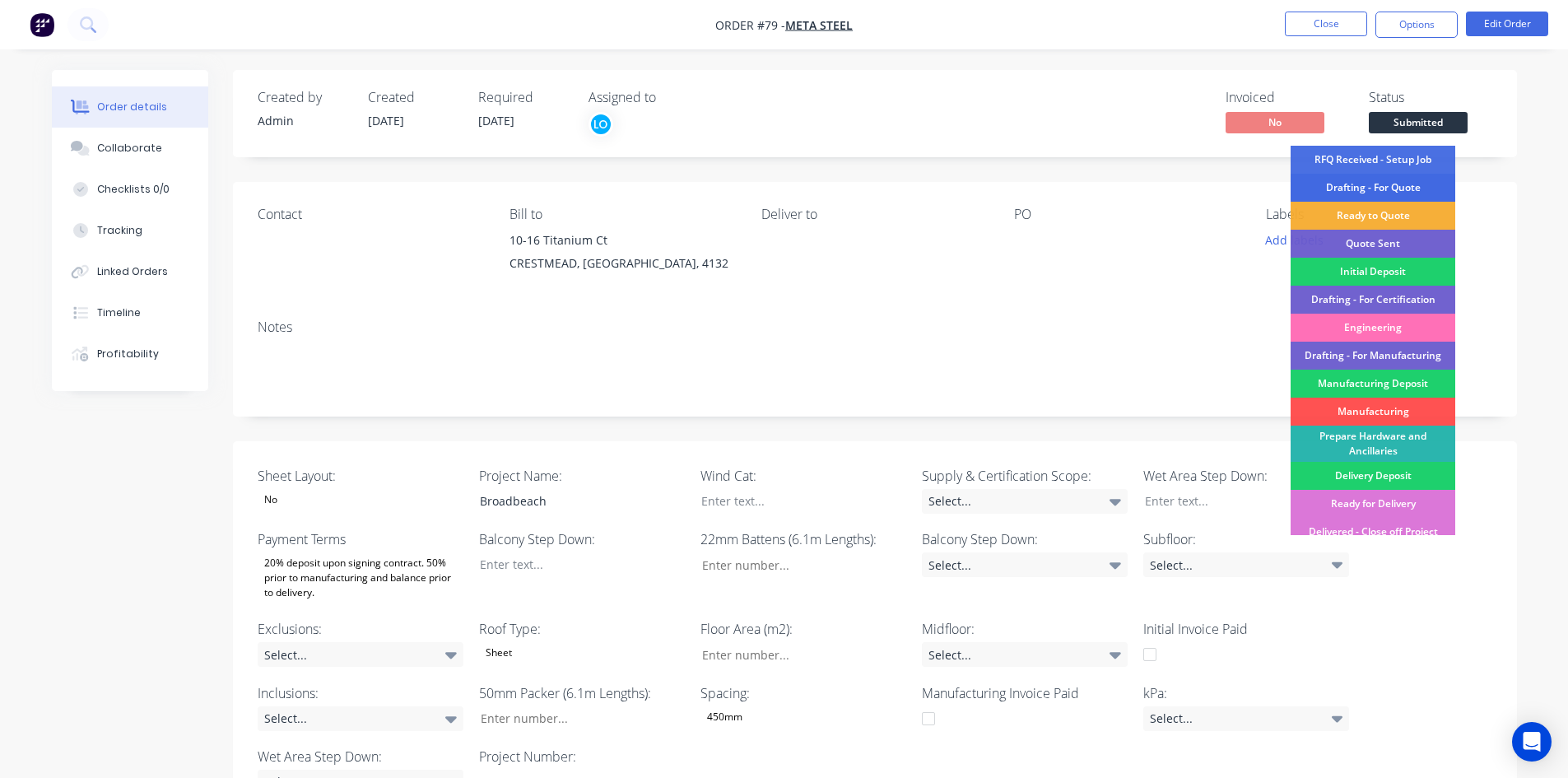
click at [1378, 191] on div "Drafting - For Quote" at bounding box center [1373, 187] width 165 height 28
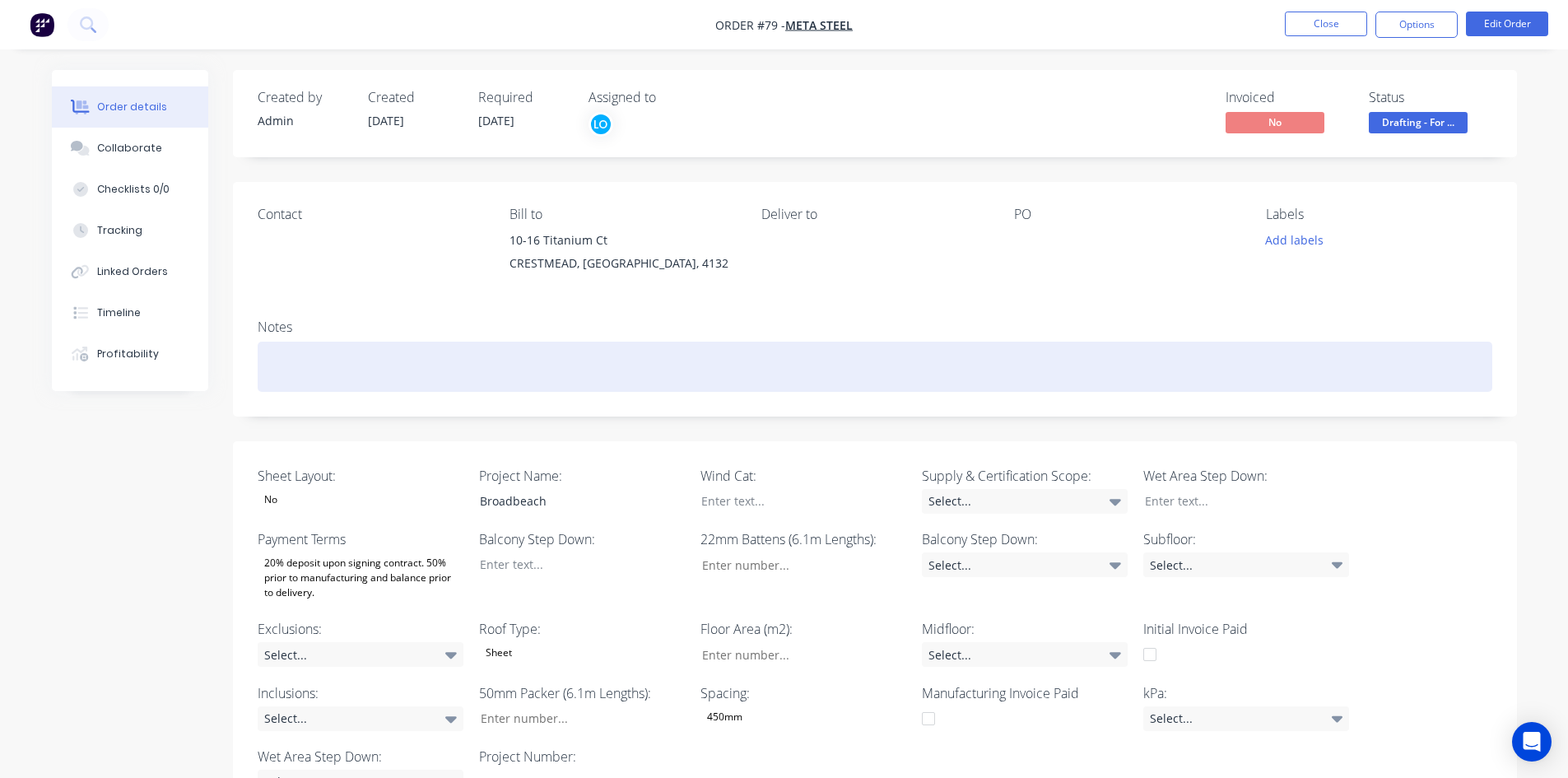
click at [690, 377] on div at bounding box center [874, 366] width 1234 height 50
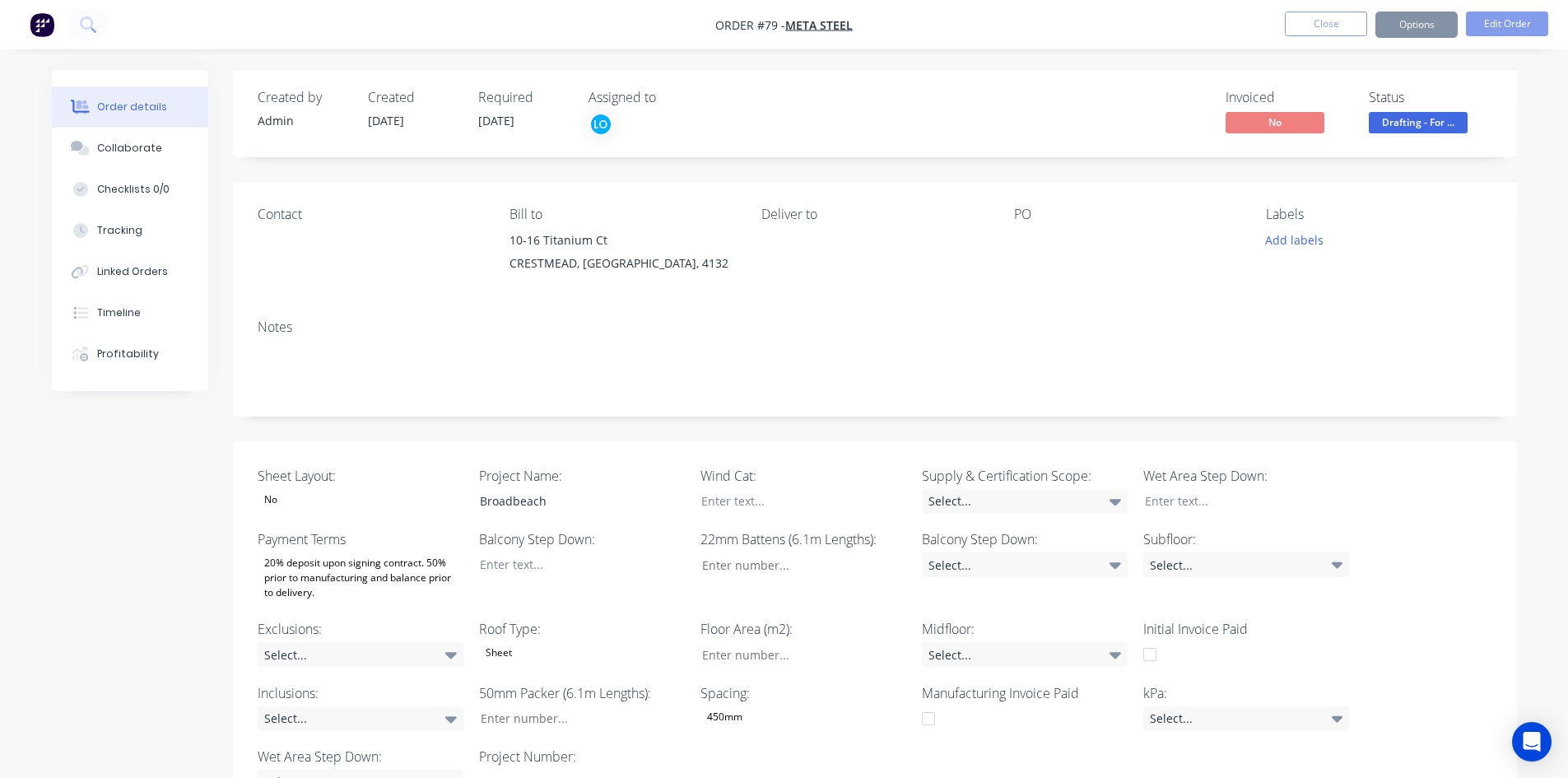
click at [602, 315] on div "Notes" at bounding box center [875, 360] width 1284 height 110
click at [81, 29] on icon at bounding box center [87, 24] width 16 height 16
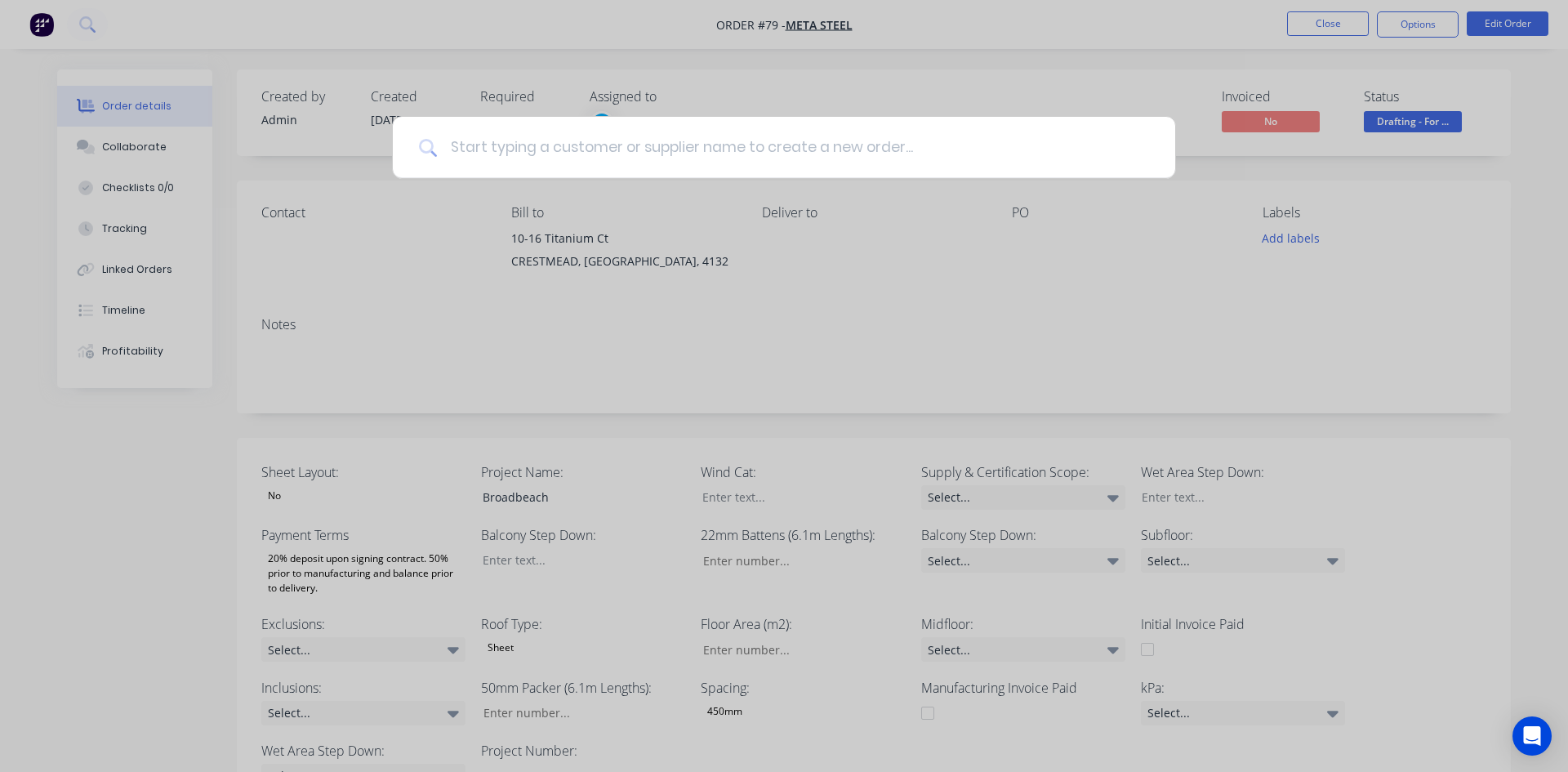
click at [566, 144] on input at bounding box center [793, 147] width 713 height 61
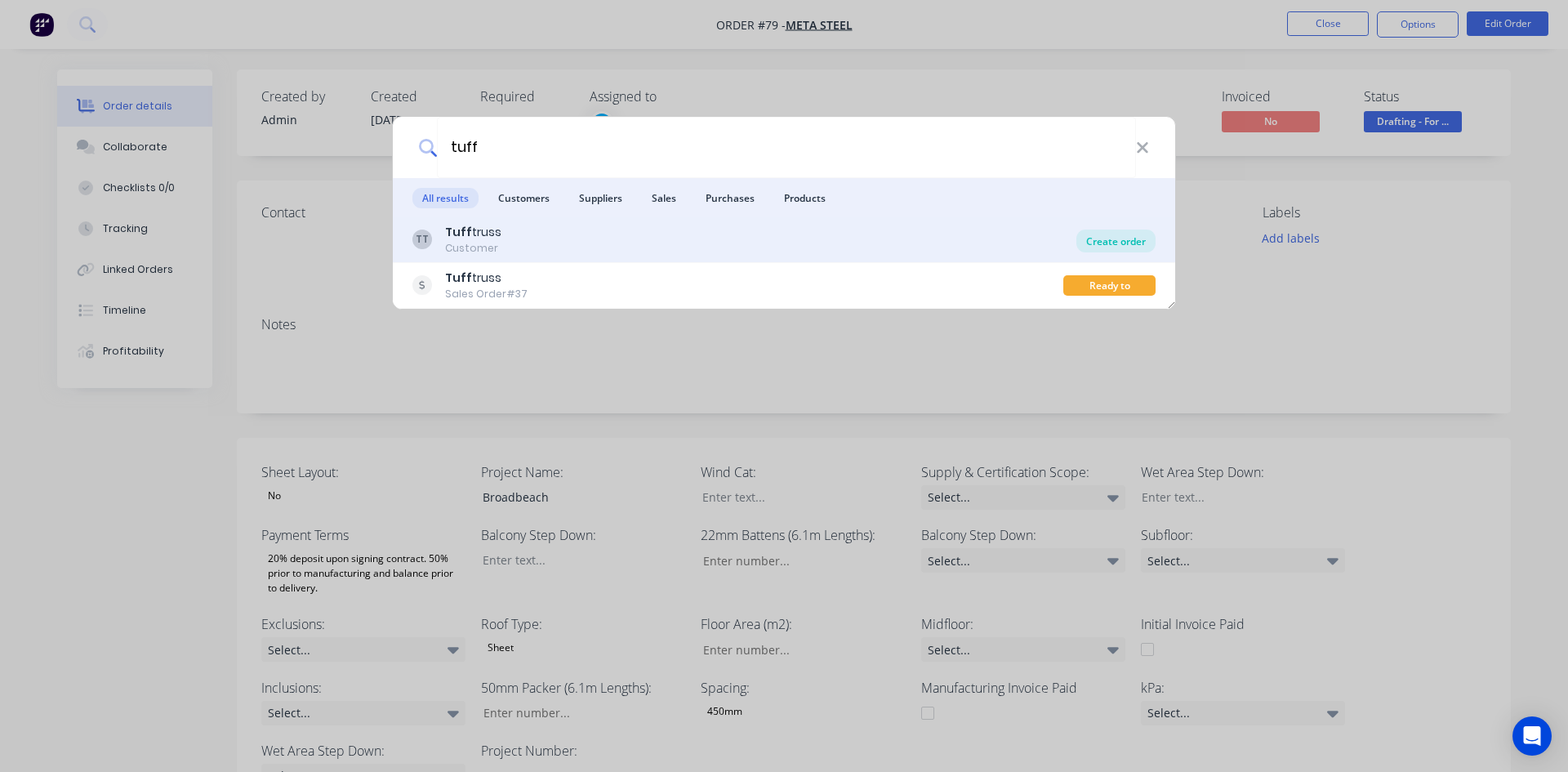
type input "tuff"
click at [1097, 237] on div "Create order" at bounding box center [1116, 241] width 79 height 23
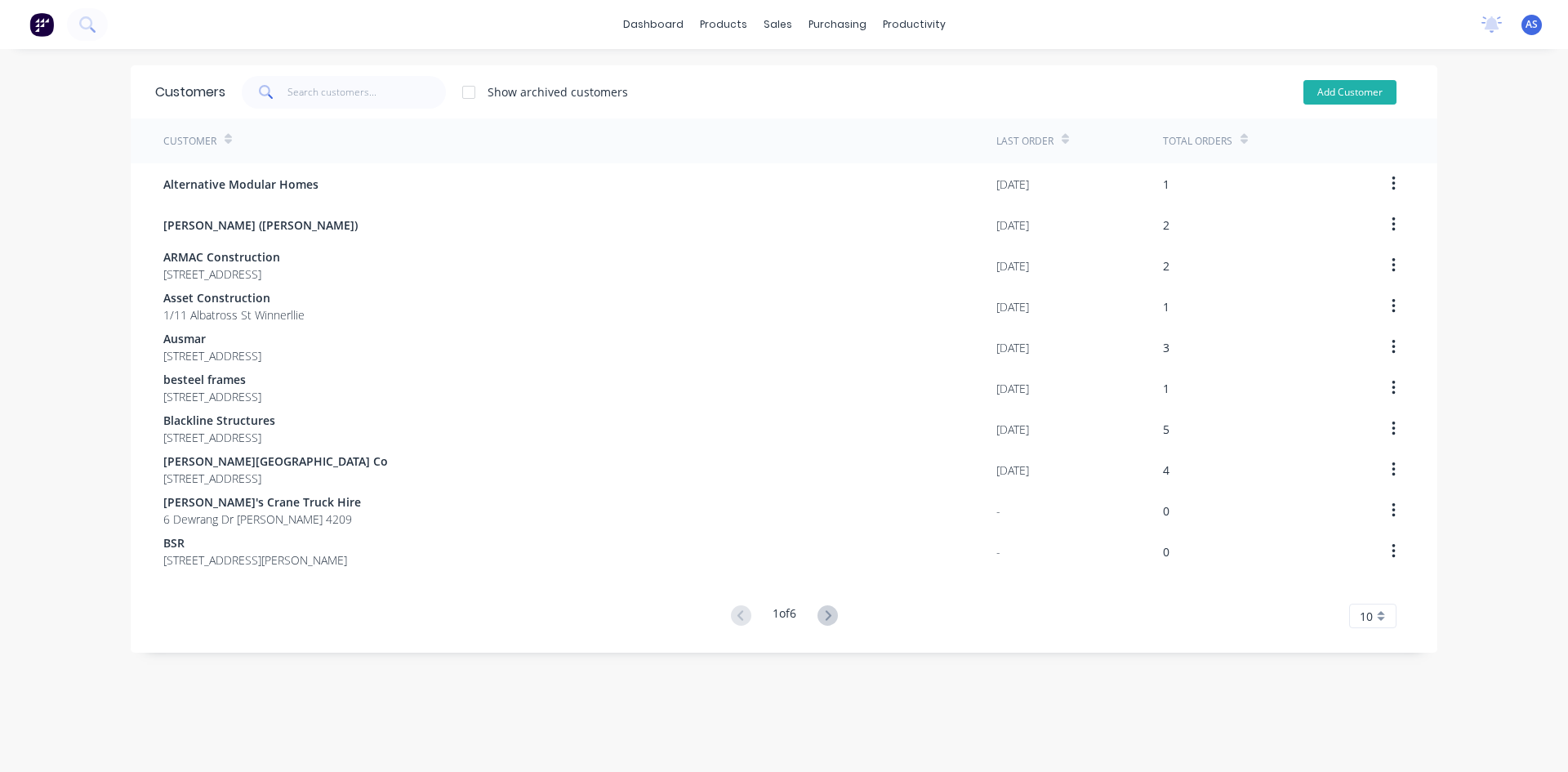
click at [1332, 90] on button "Add Customer" at bounding box center [1350, 92] width 93 height 25
select select "AU"
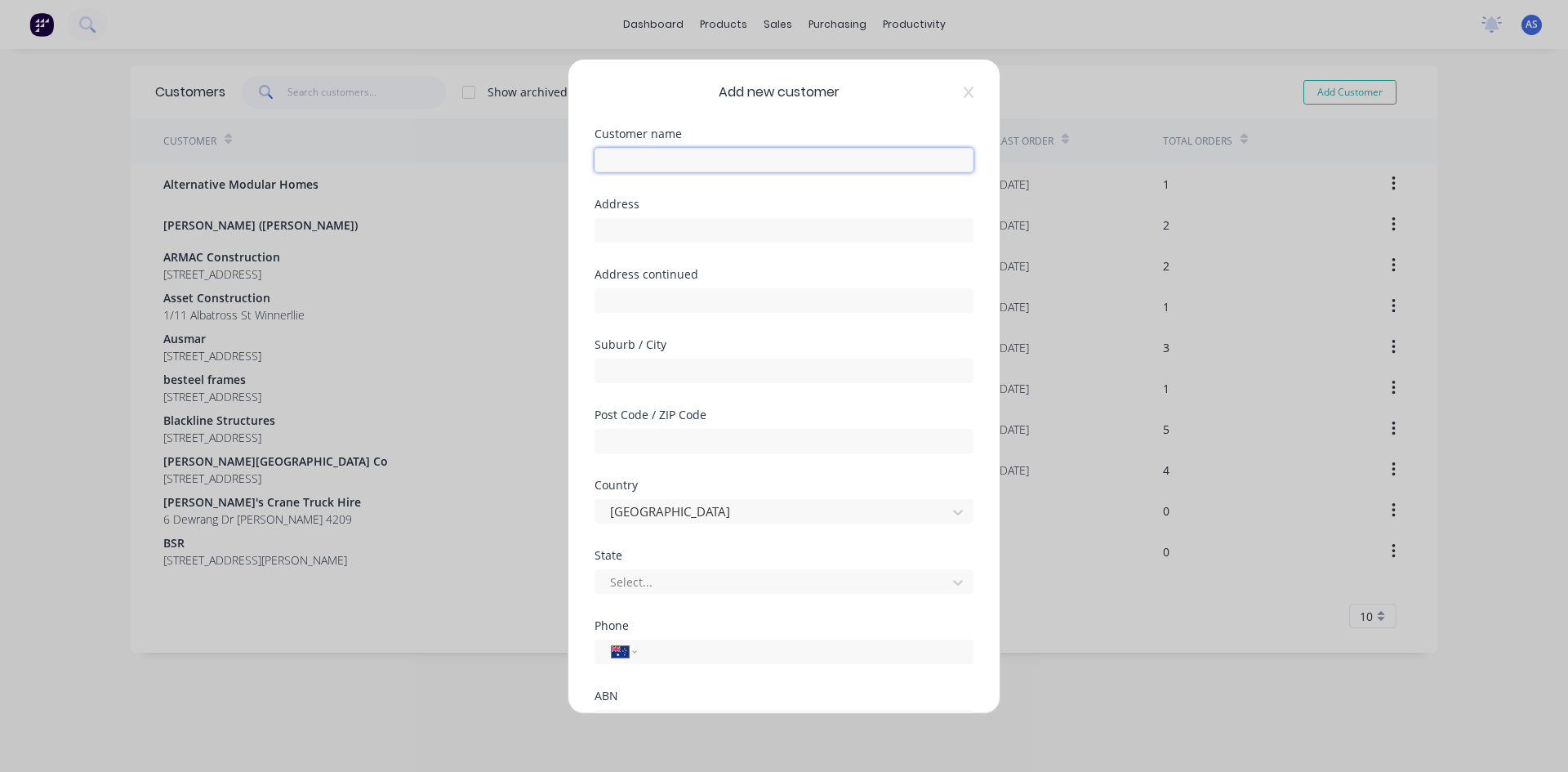
click at [662, 166] on input "text" at bounding box center [784, 160] width 379 height 25
type input "CL Steelworks"
click at [641, 227] on input "text" at bounding box center [784, 230] width 379 height 25
type input "[STREET_ADDRESS]"
click at [663, 367] on input "text" at bounding box center [784, 371] width 379 height 25
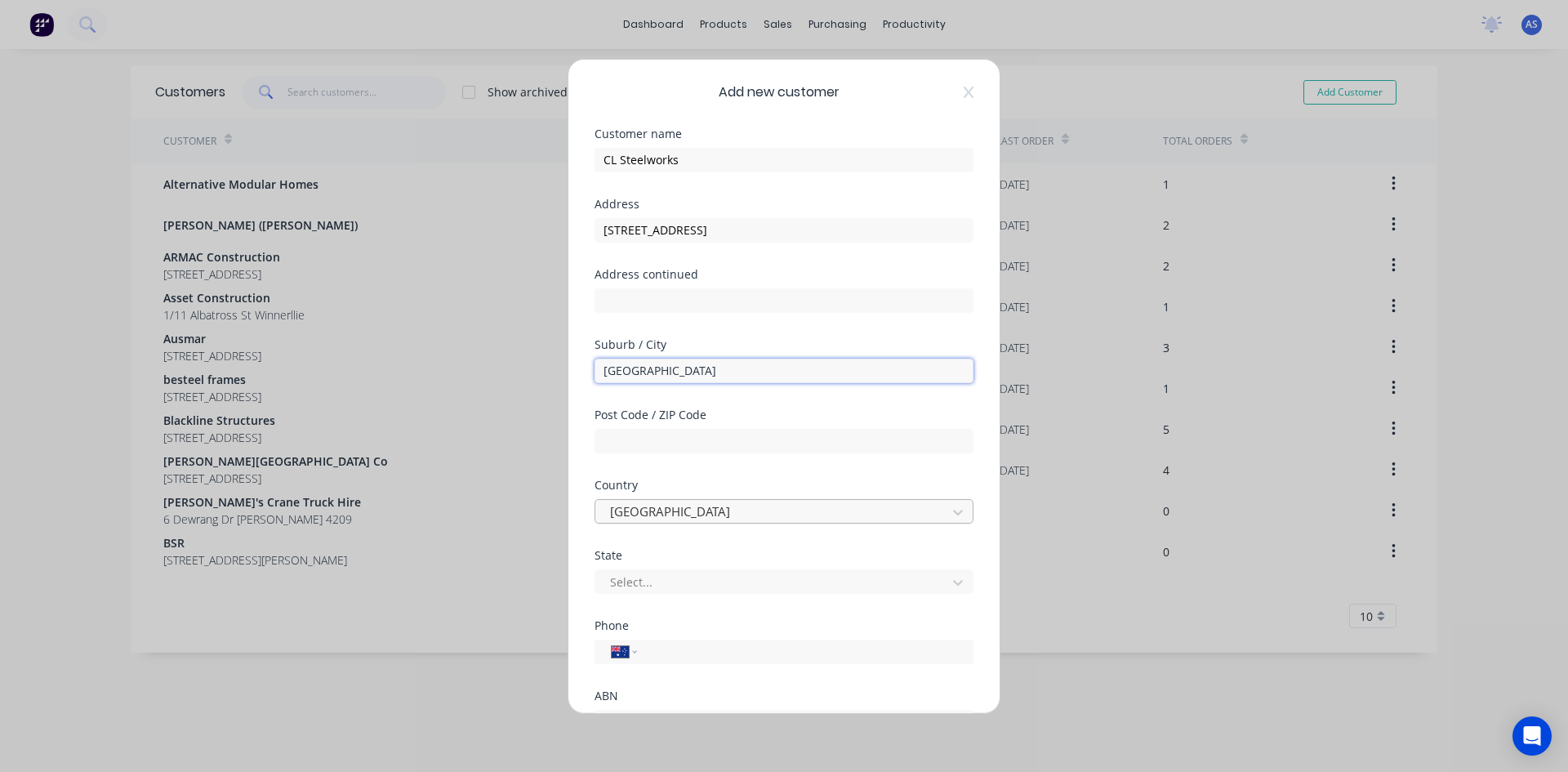
type input "[GEOGRAPHIC_DATA]"
click at [669, 512] on div at bounding box center [774, 512] width 330 height 21
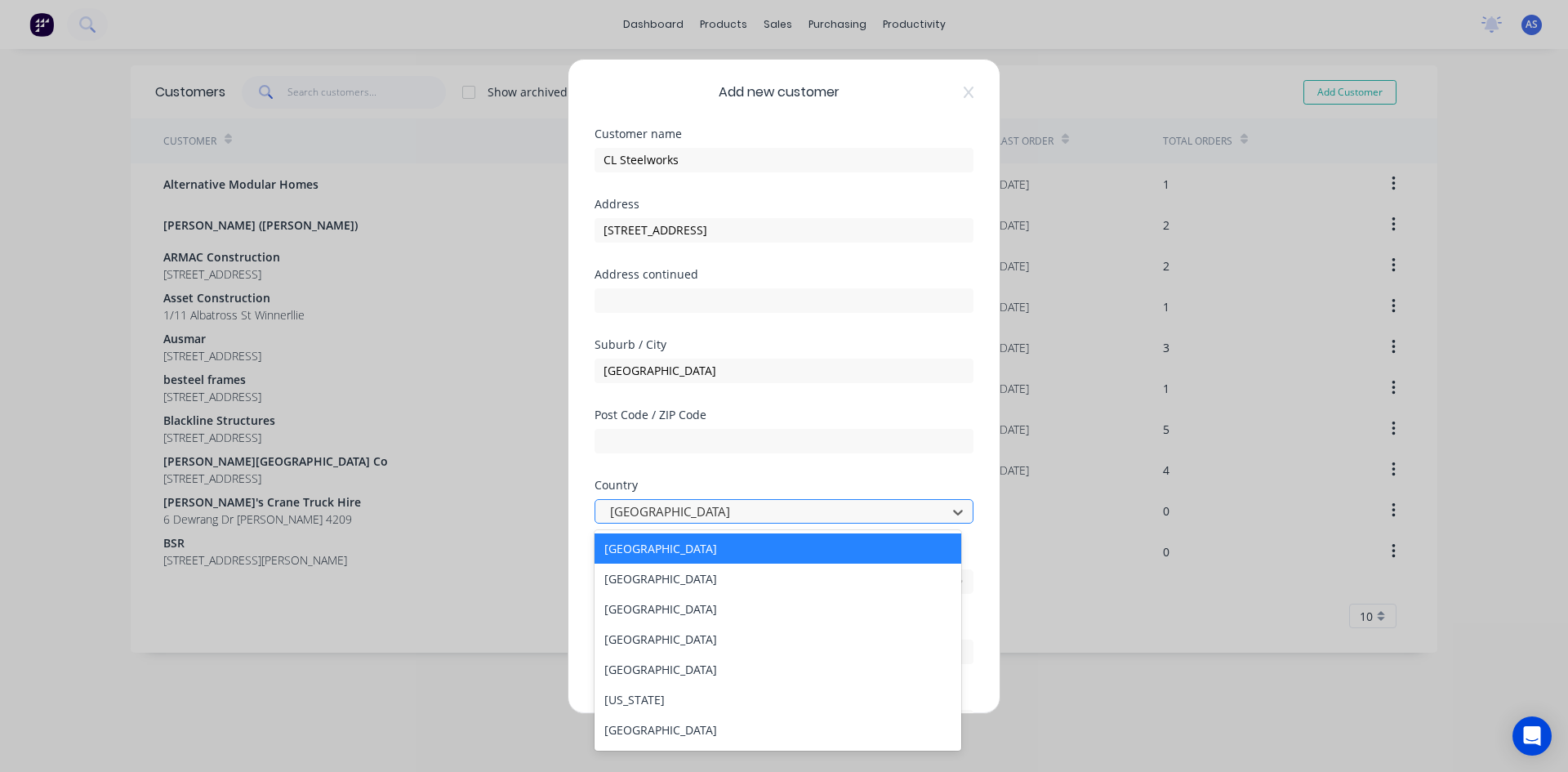
click at [669, 512] on div at bounding box center [774, 512] width 330 height 21
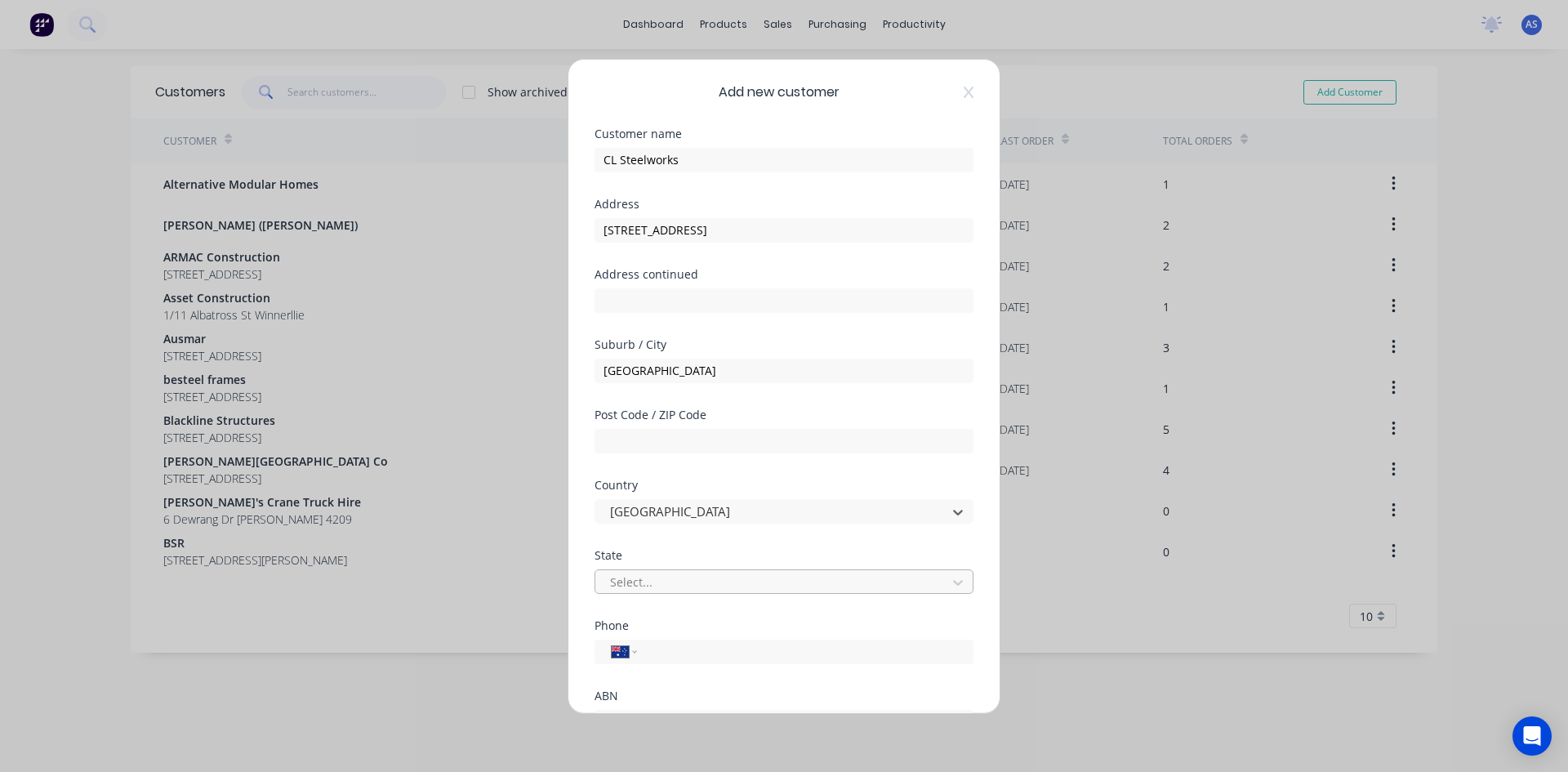
click at [665, 577] on div at bounding box center [774, 582] width 330 height 21
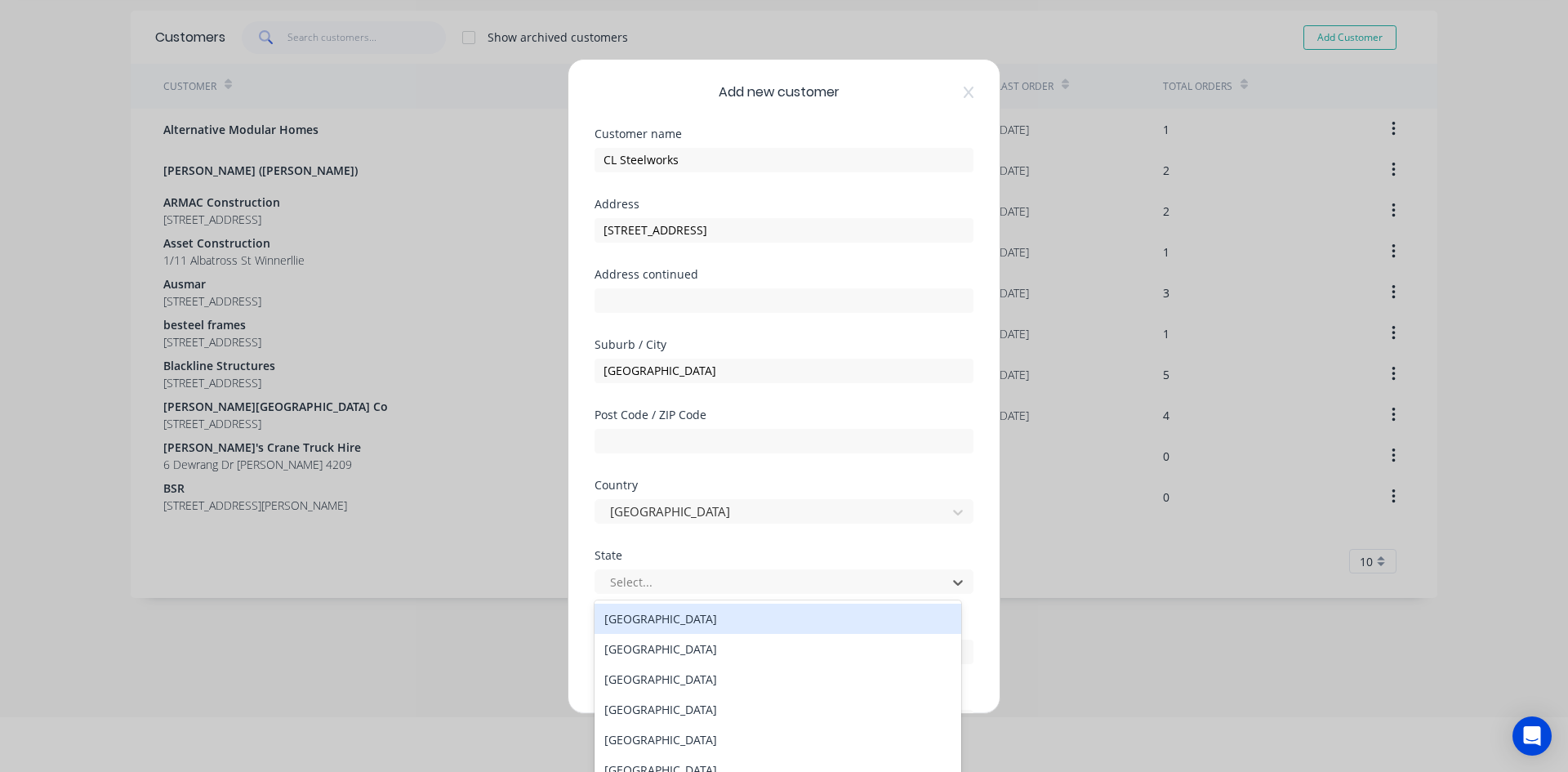
scroll to position [56, 0]
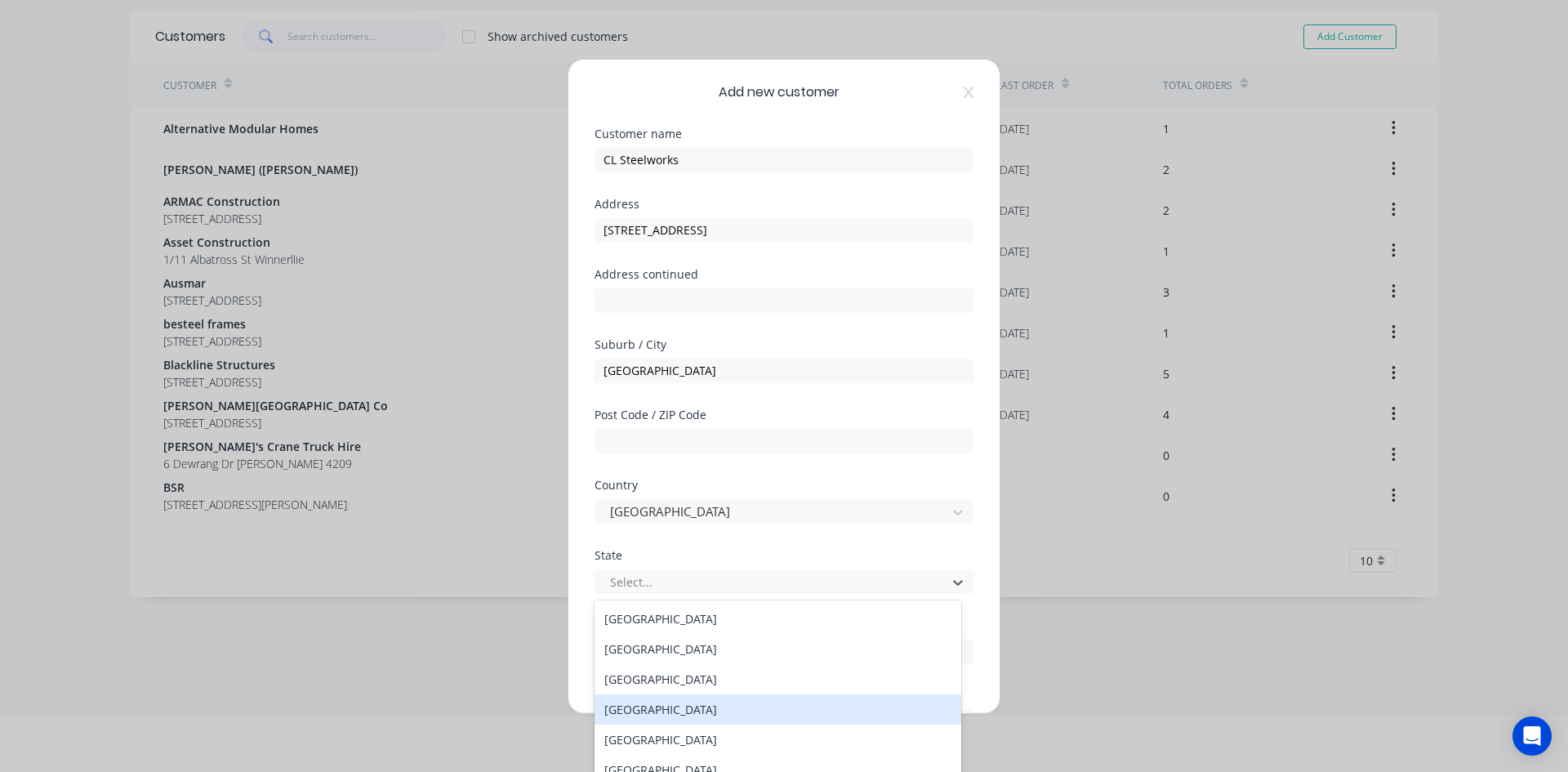
click at [645, 708] on div "[GEOGRAPHIC_DATA]" at bounding box center [778, 709] width 367 height 30
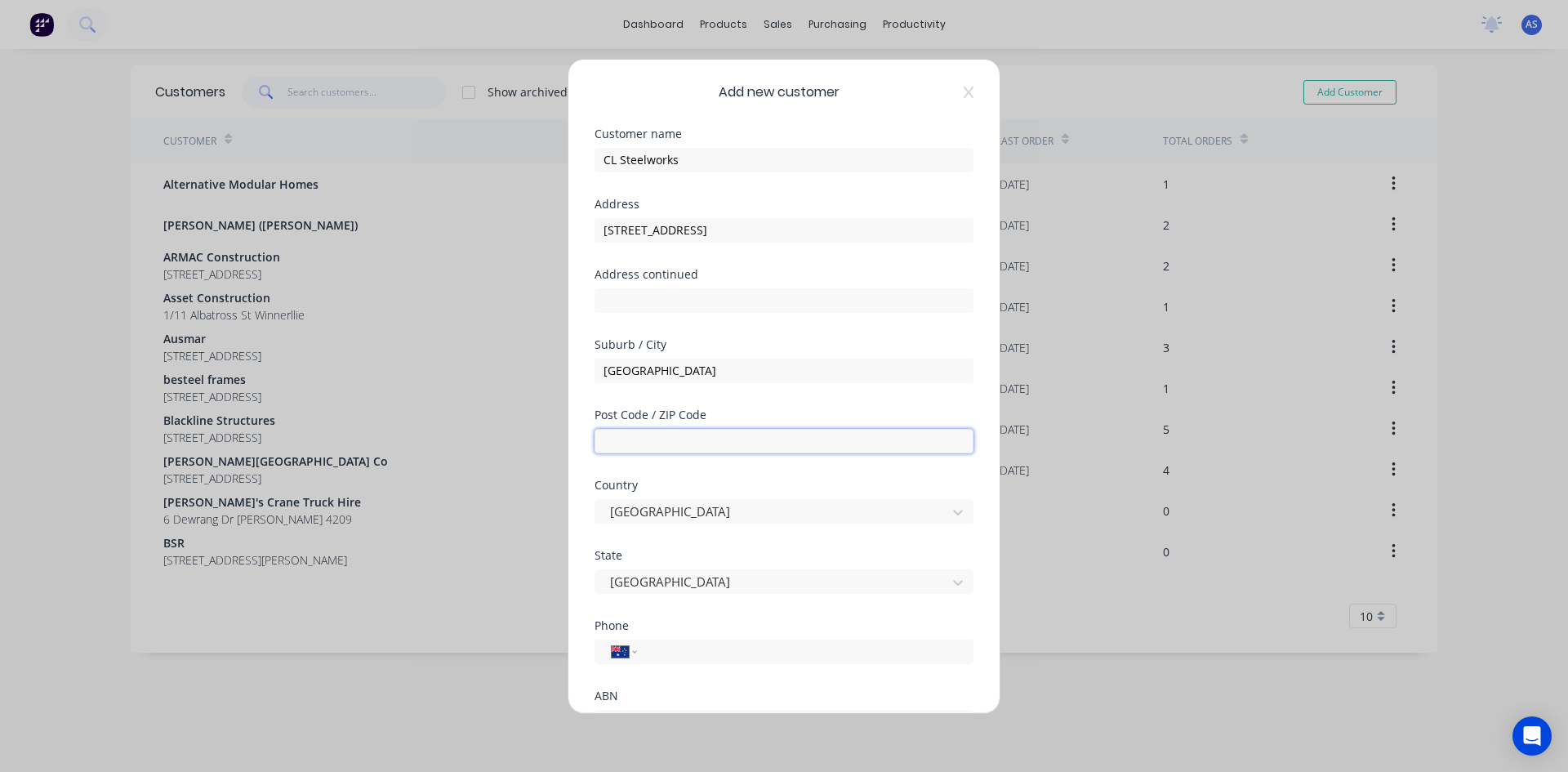
click at [667, 448] on input "text" at bounding box center [784, 441] width 379 height 25
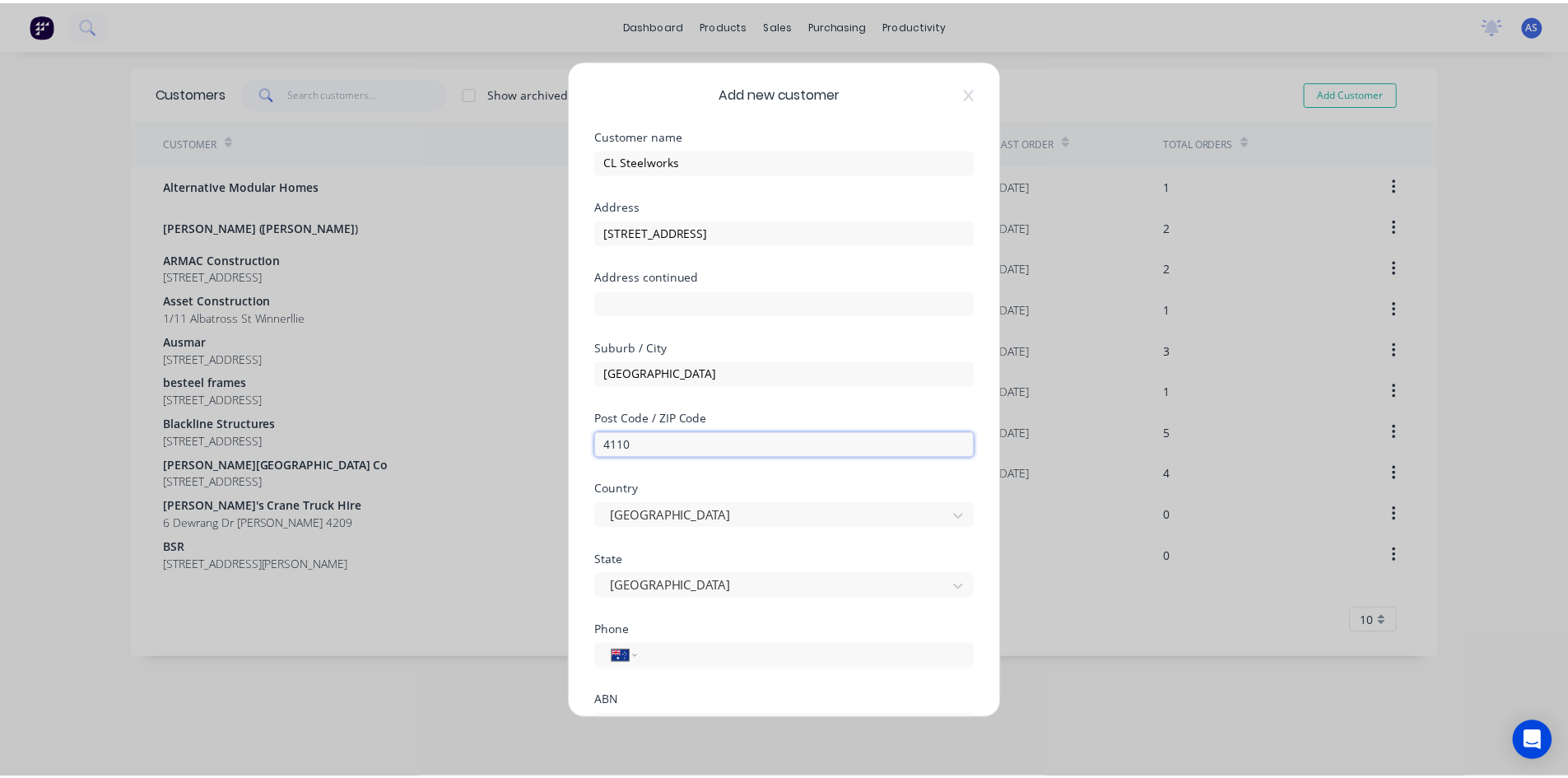
scroll to position [145, 0]
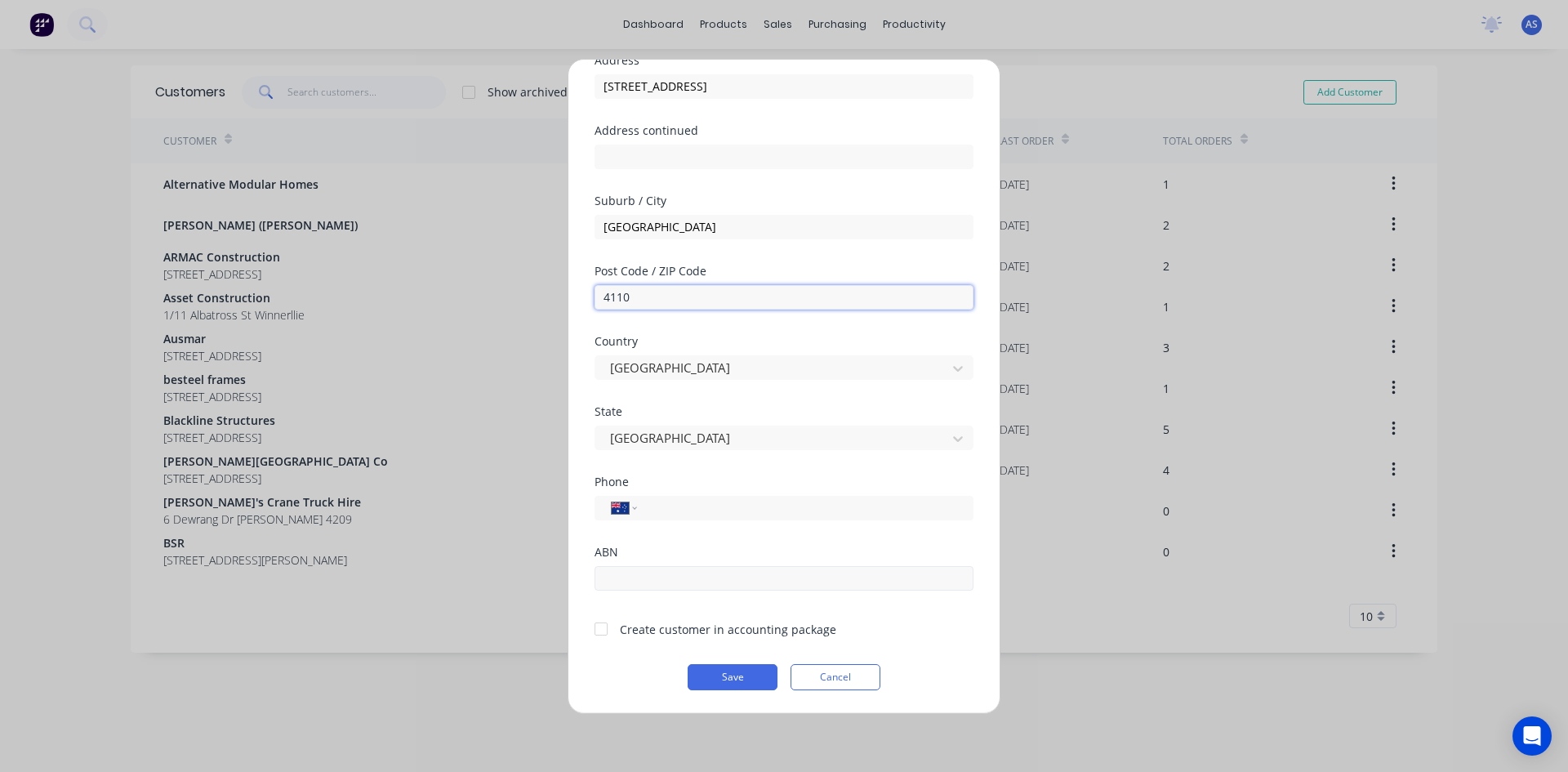
type input "4110"
click at [690, 578] on input "text" at bounding box center [784, 578] width 379 height 25
click at [716, 502] on input "tel" at bounding box center [802, 508] width 308 height 19
type input "0460 028 789"
click at [596, 630] on div at bounding box center [601, 629] width 33 height 33
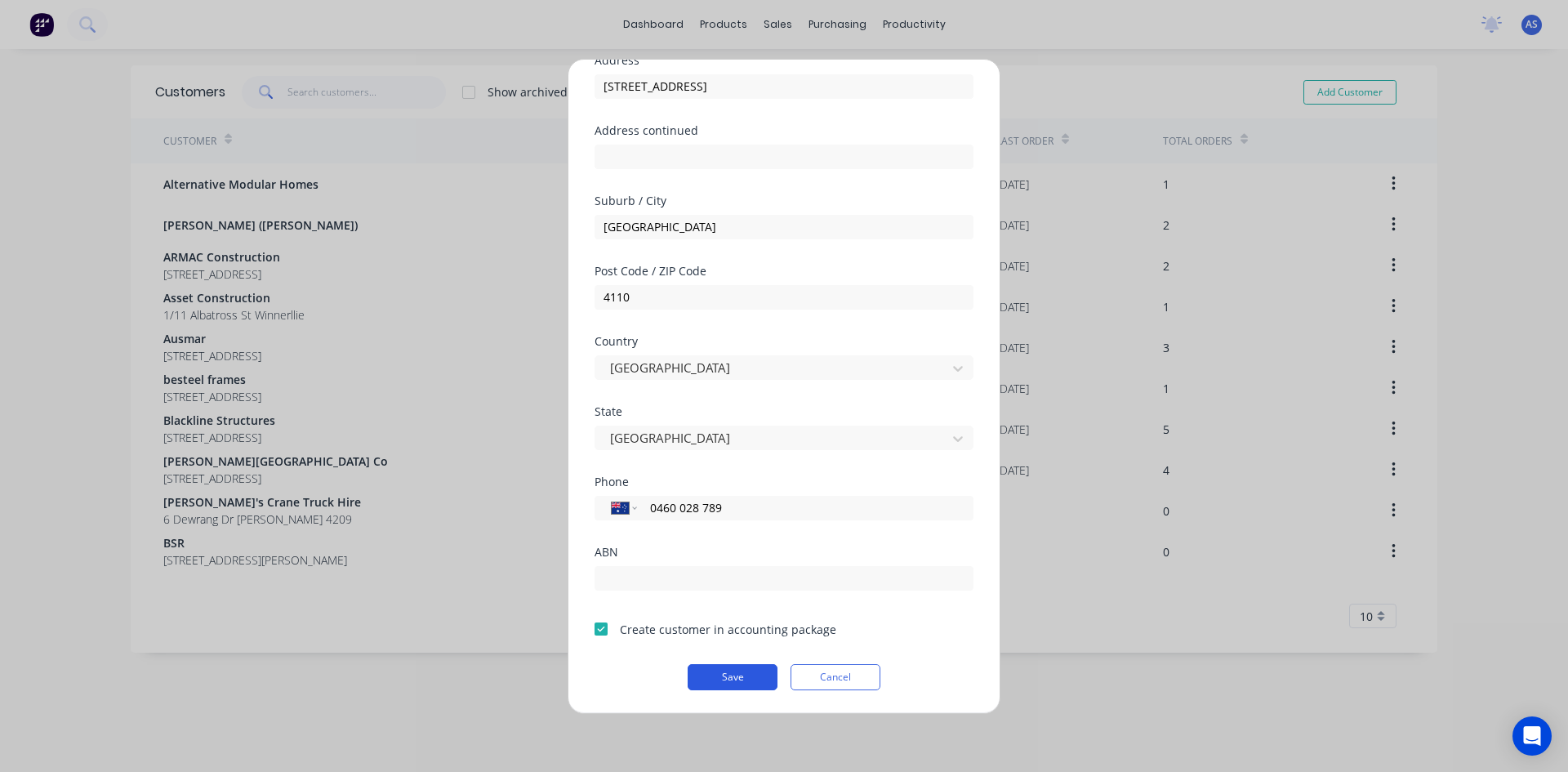
click at [744, 679] on button "Save" at bounding box center [732, 677] width 90 height 26
click at [604, 625] on div at bounding box center [601, 629] width 33 height 33
click at [701, 677] on button "Save" at bounding box center [732, 677] width 90 height 26
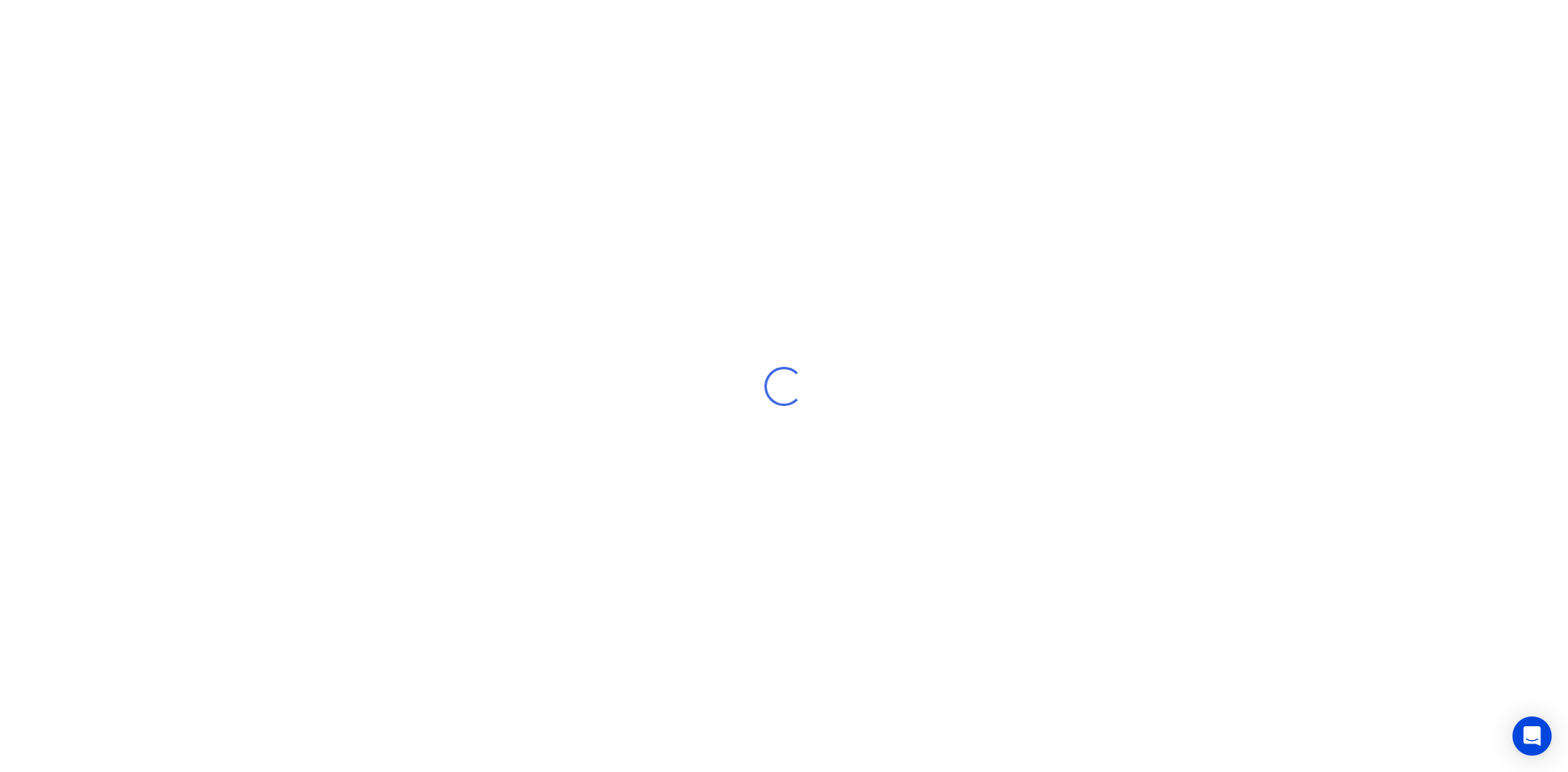
click at [730, 677] on div "Loading..." at bounding box center [784, 386] width 1568 height 772
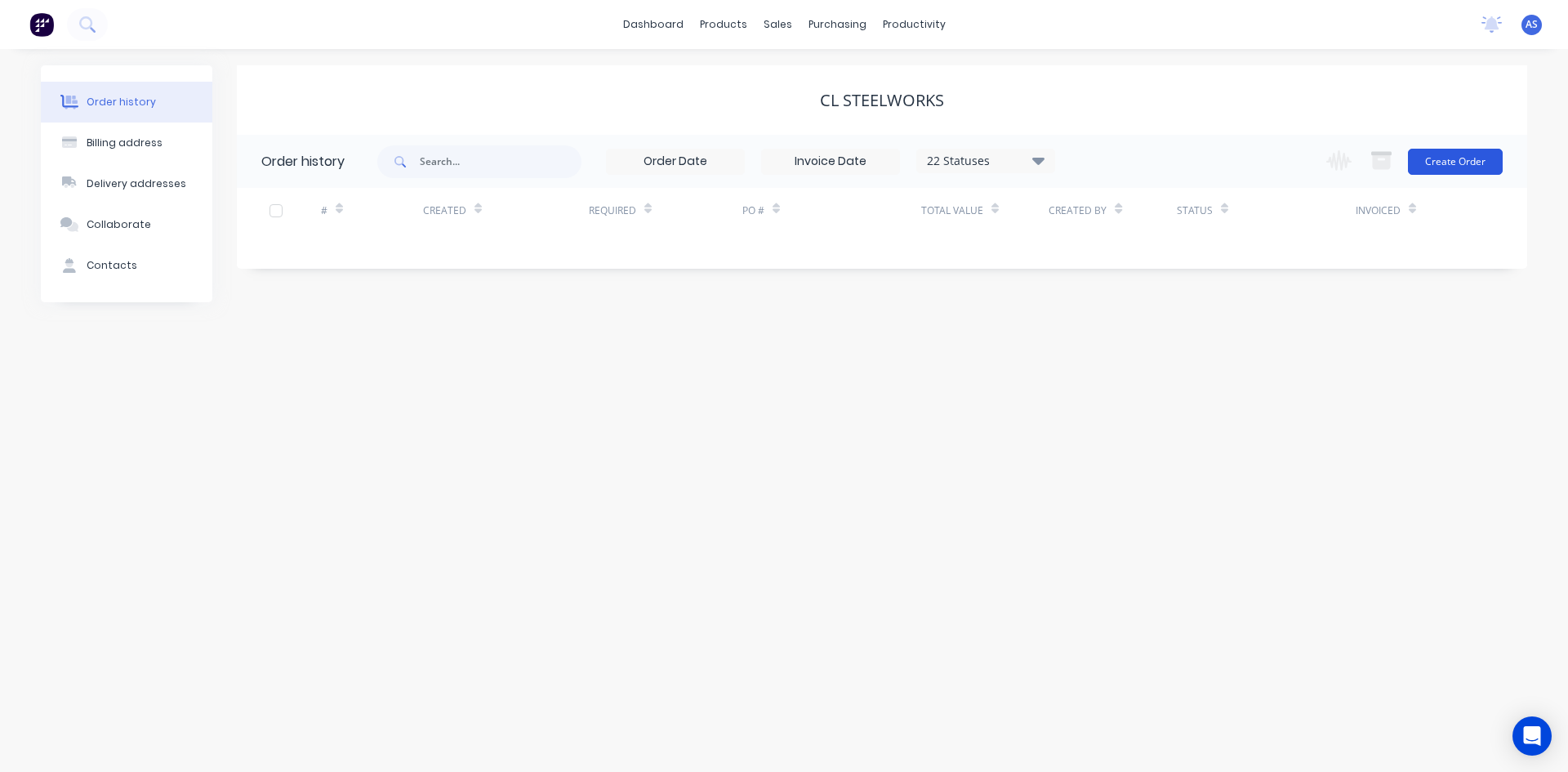
click at [1469, 151] on button "Create Order" at bounding box center [1455, 162] width 95 height 26
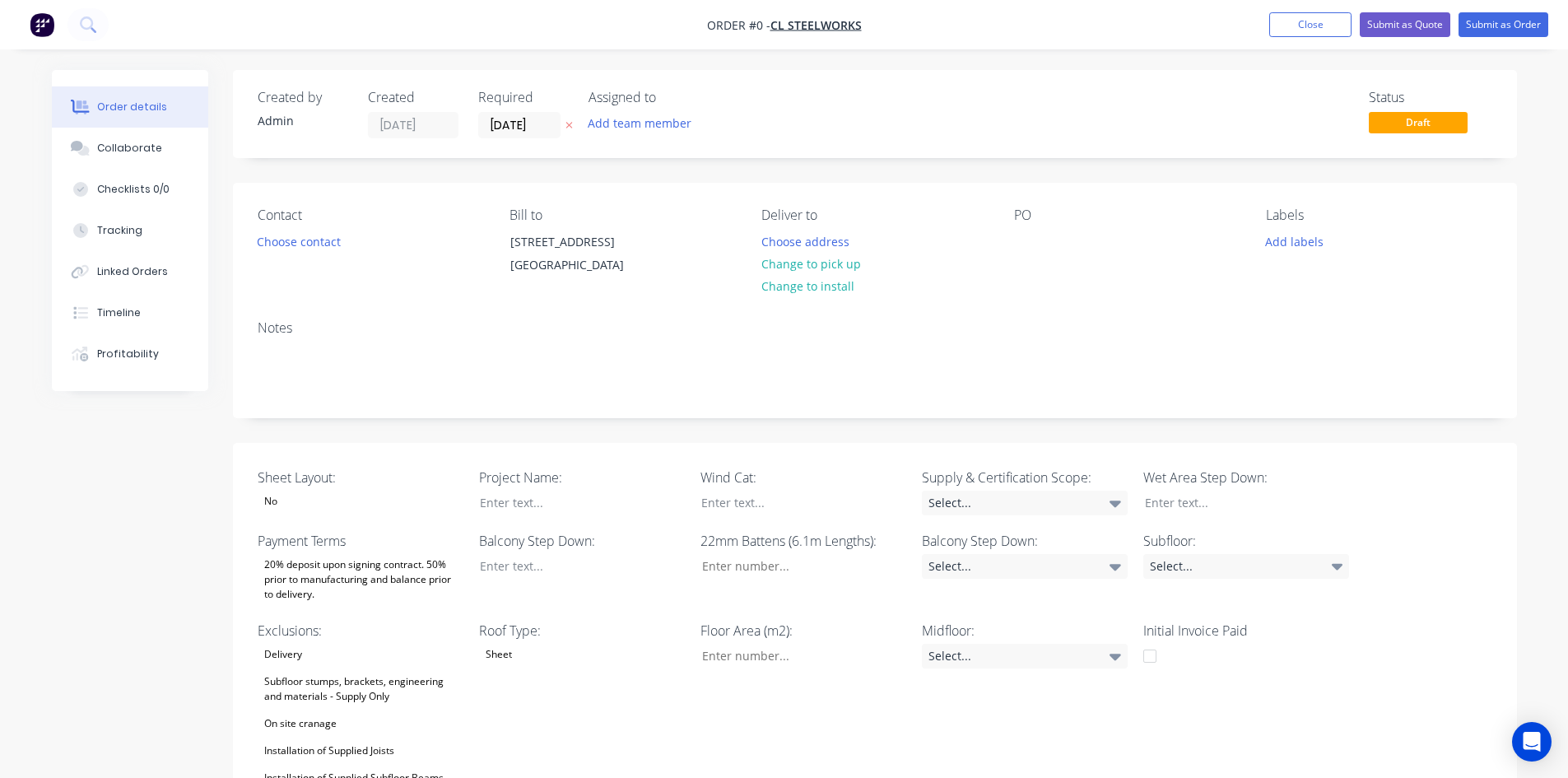
click at [352, 592] on div "20% deposit upon signing contract. 50% prior to manufacturing and balance prior…" at bounding box center [360, 579] width 206 height 51
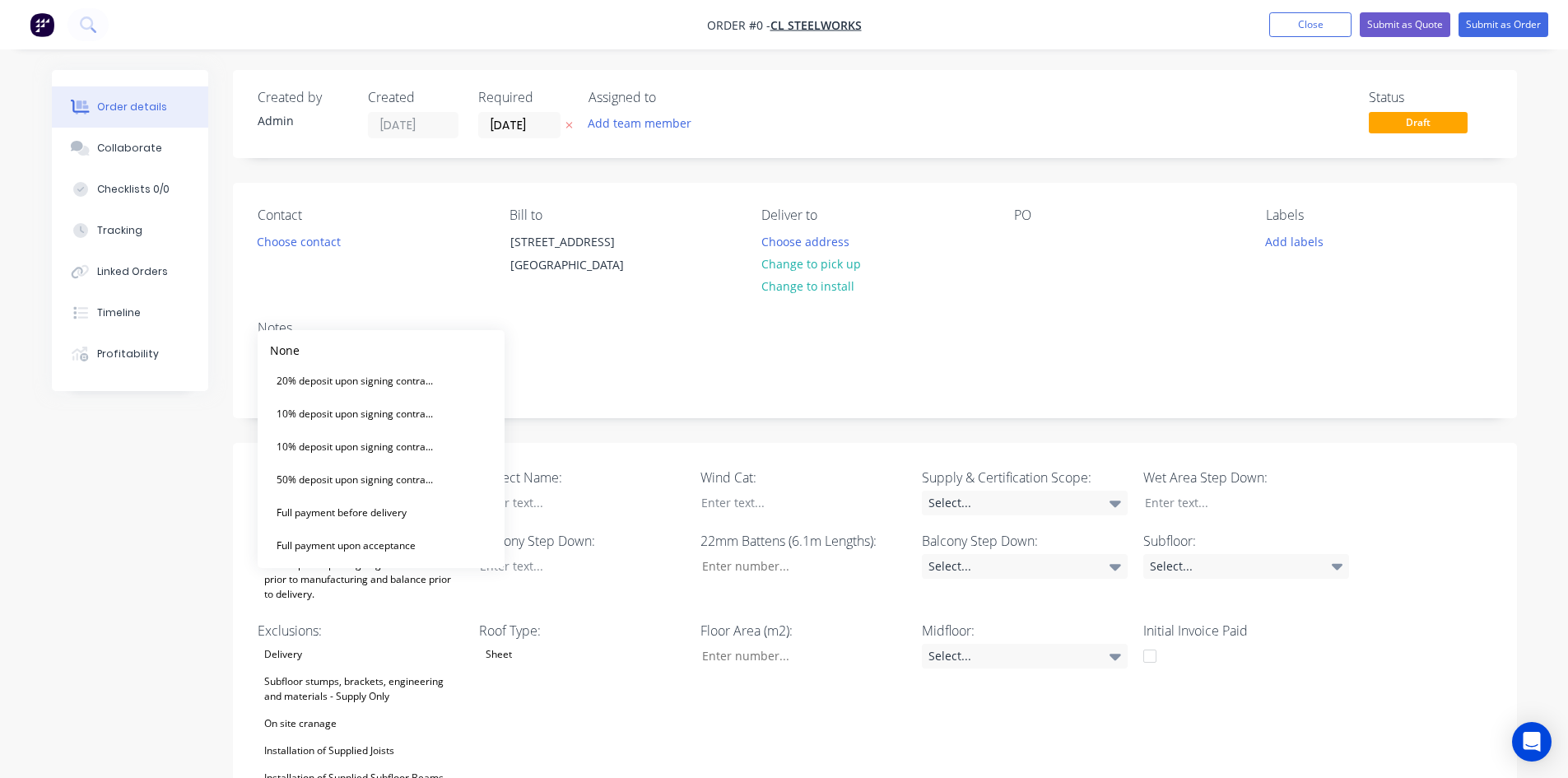
click at [350, 589] on div "20% deposit upon signing contract. 50% prior to manufacturing and balance prior…" at bounding box center [360, 579] width 206 height 51
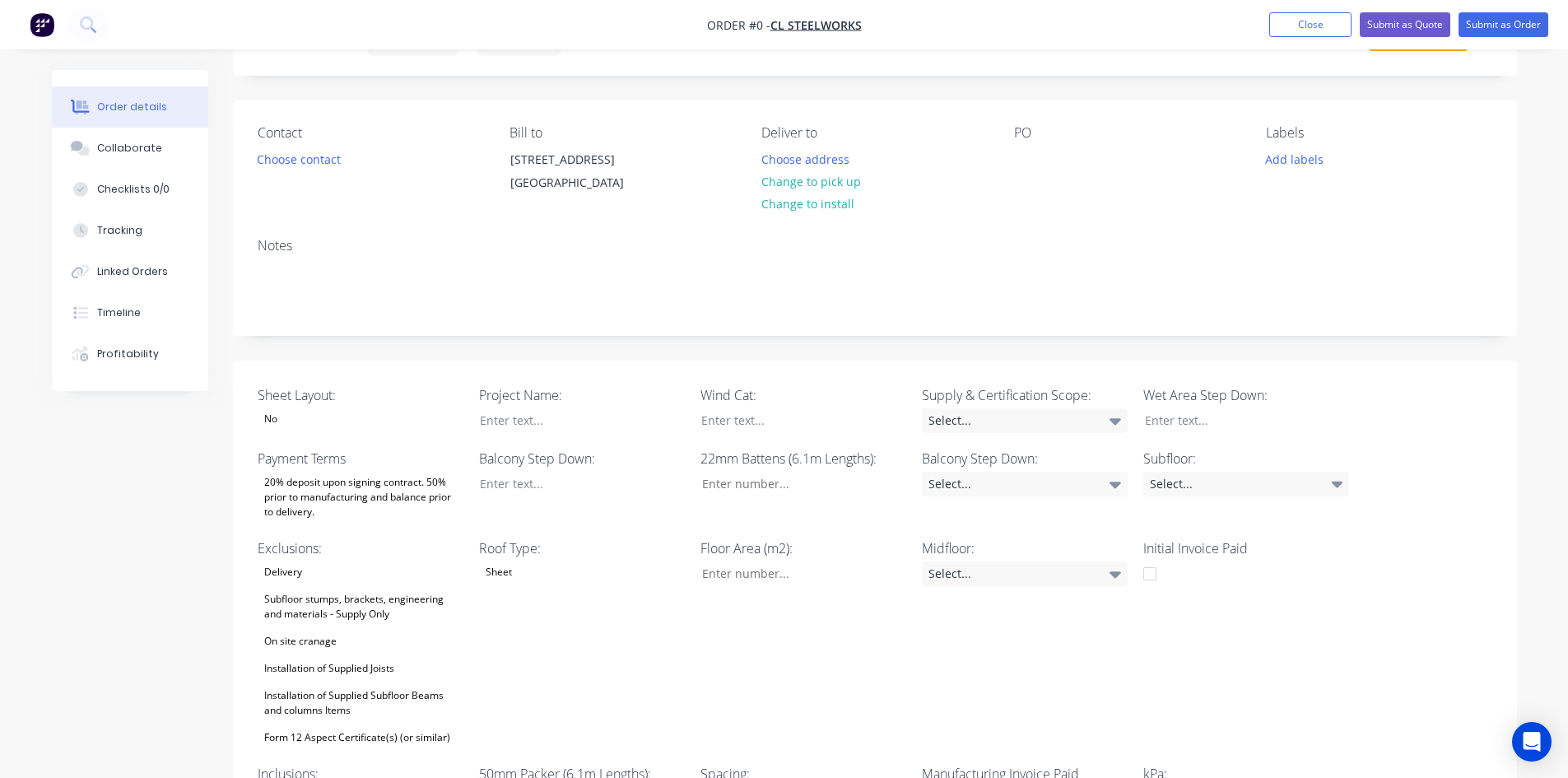
scroll to position [329, 0]
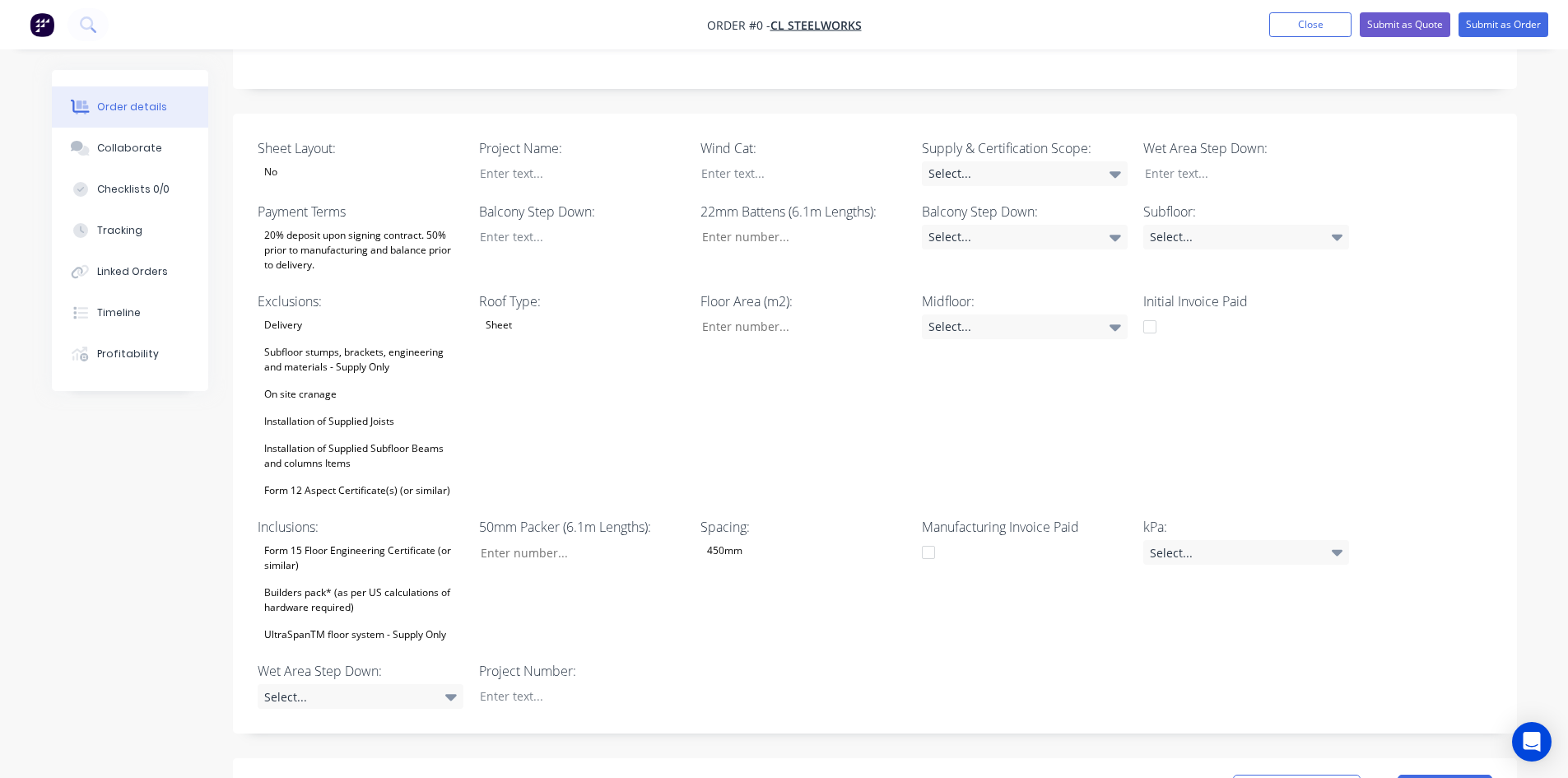
click at [343, 432] on div "Installation of Supplied Joists" at bounding box center [328, 421] width 143 height 22
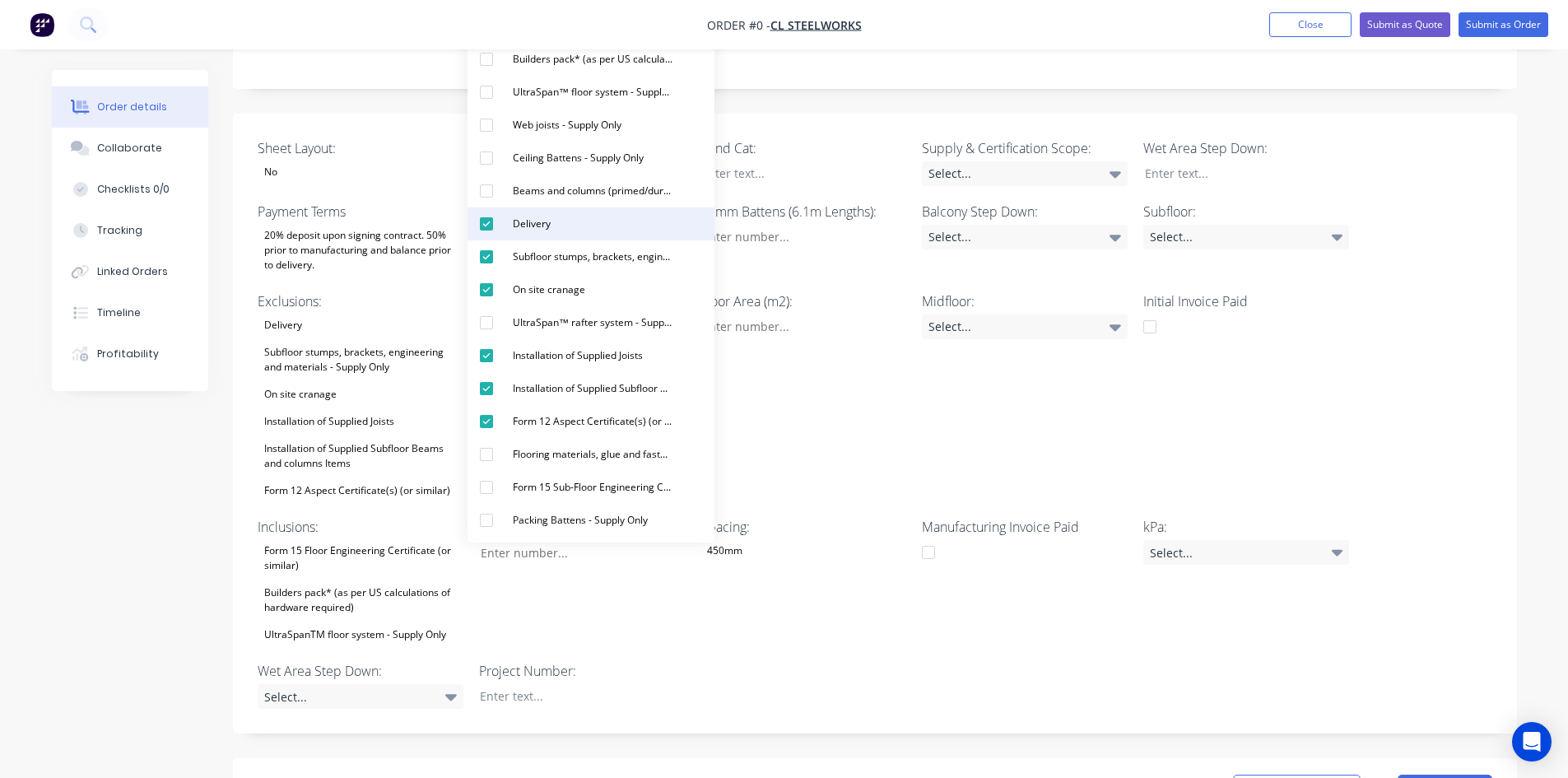
click at [512, 231] on div "Delivery" at bounding box center [531, 224] width 51 height 22
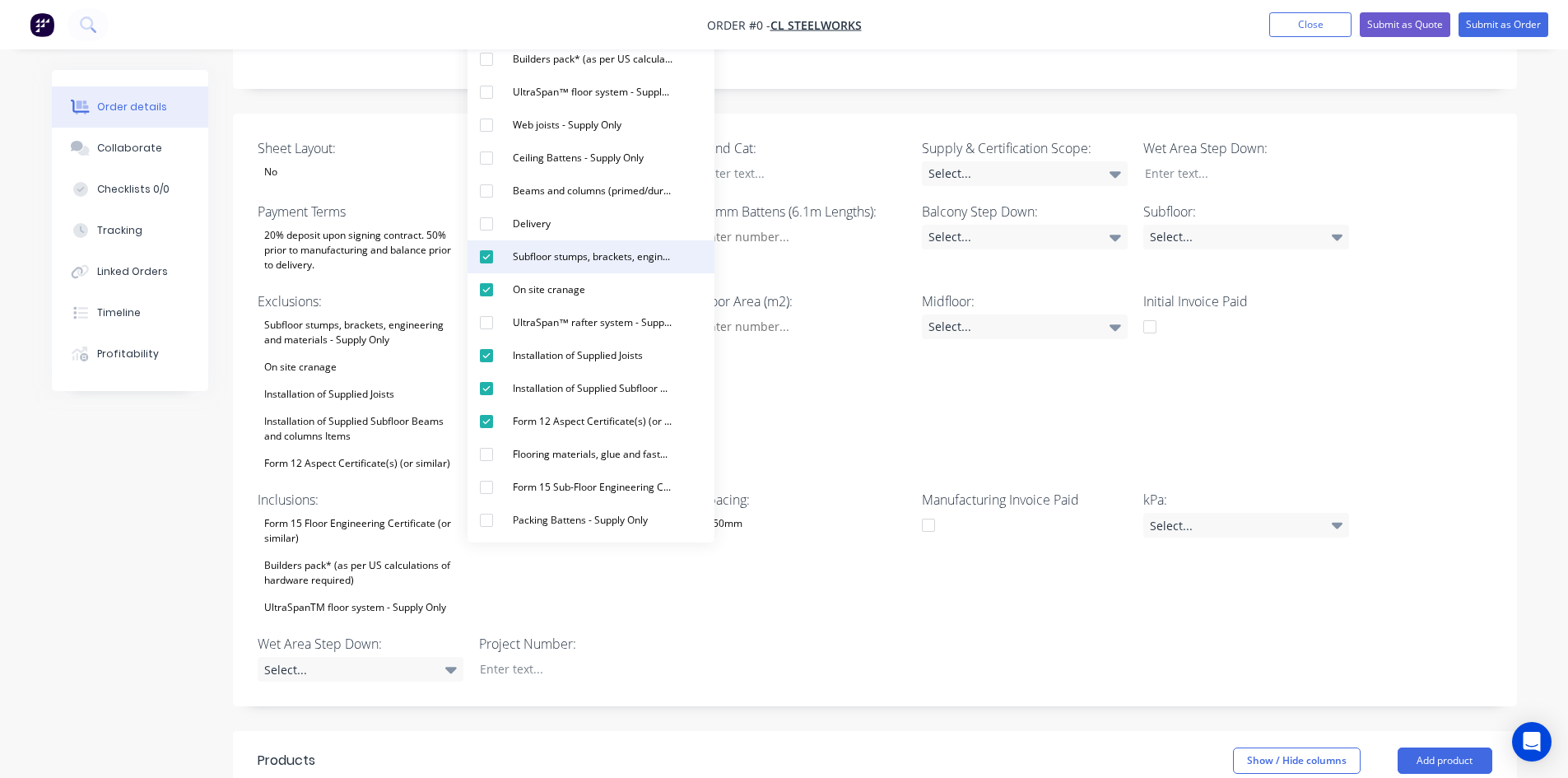
click at [516, 249] on div "Subfloor stumps, brackets, engineering and materials - Supply Only" at bounding box center [593, 256] width 173 height 22
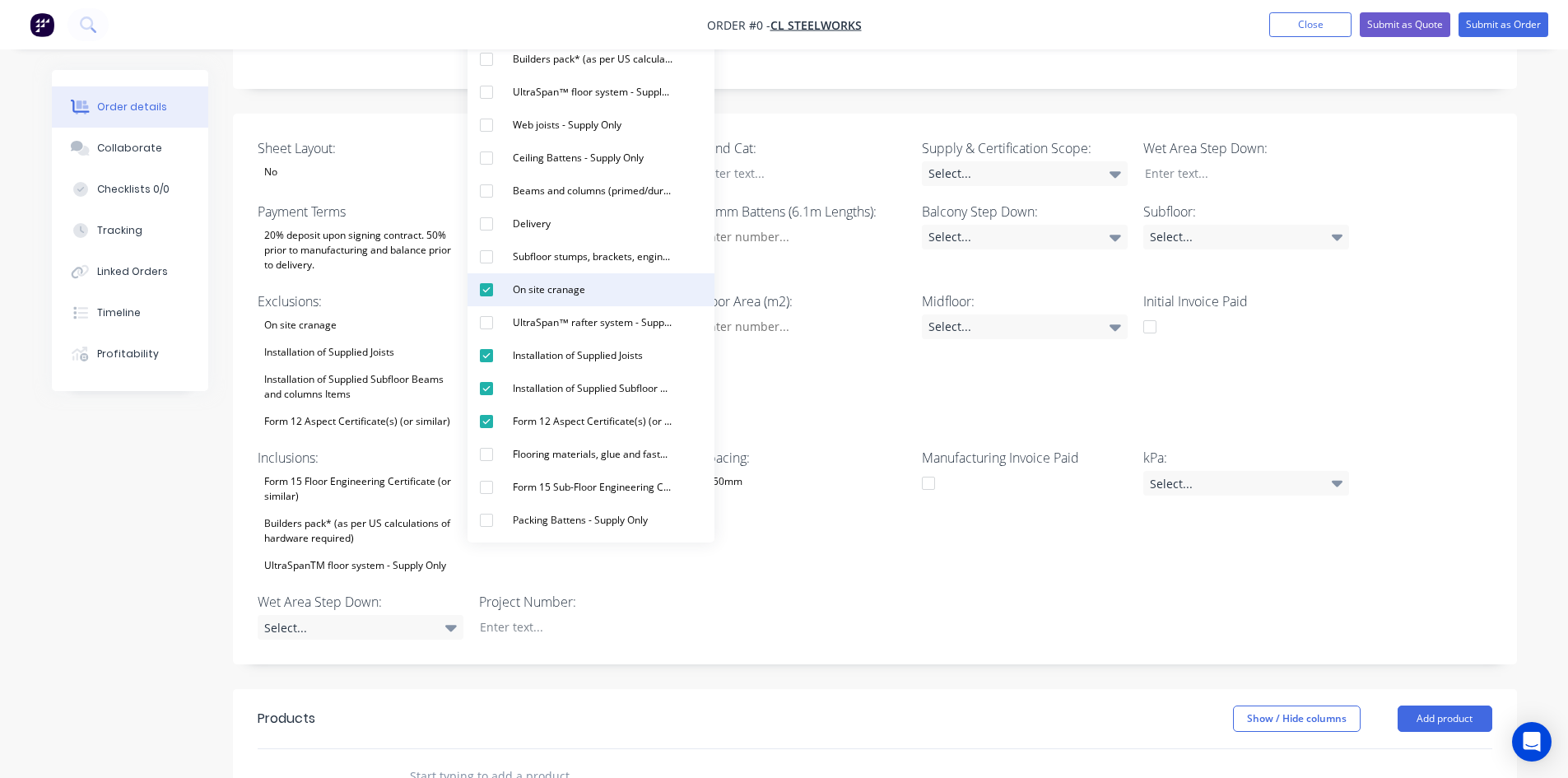
click at [518, 280] on div "On site cranage" at bounding box center [548, 289] width 86 height 22
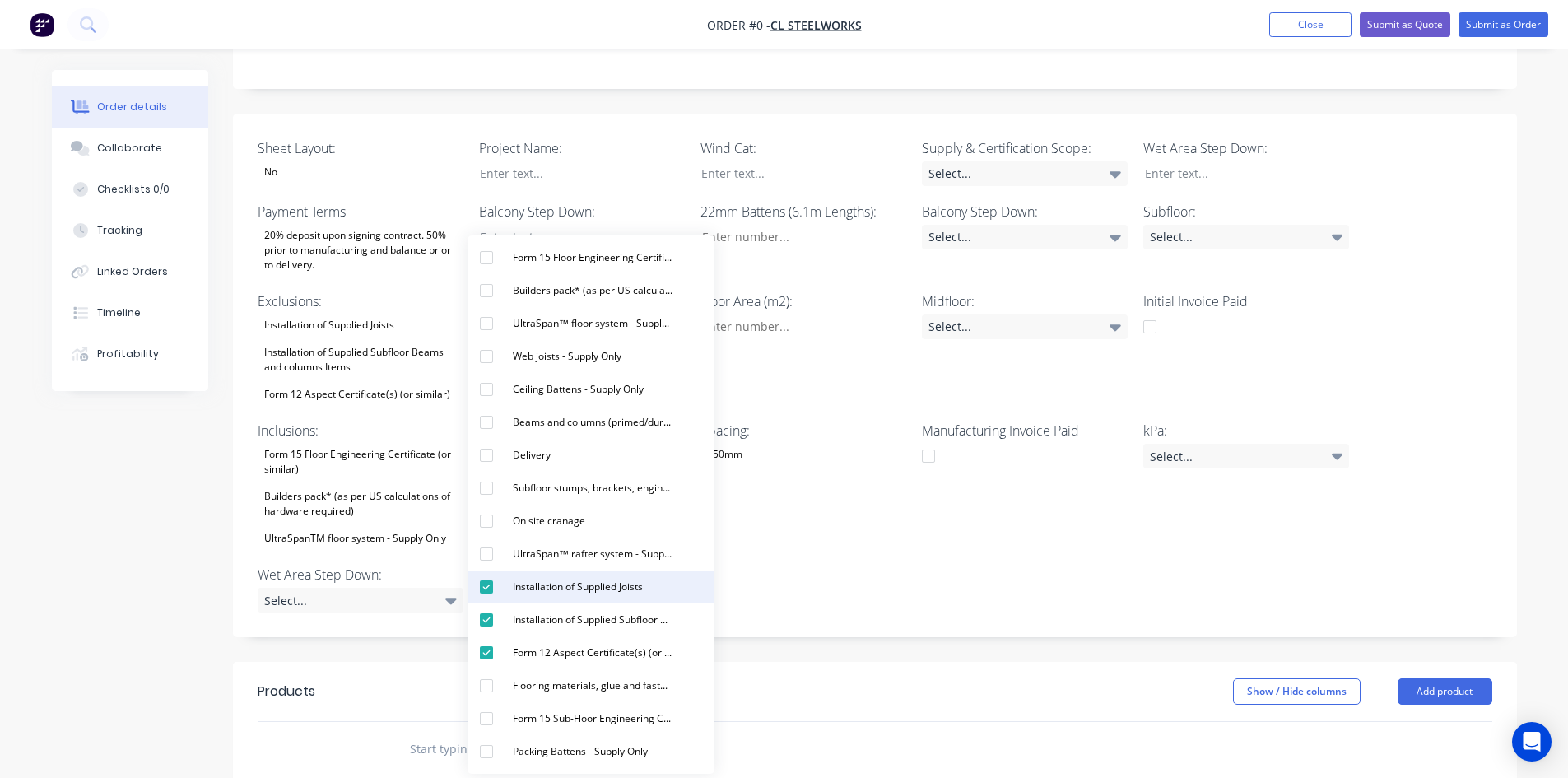
click at [531, 601] on button "Installation of Supplied Joists" at bounding box center [591, 587] width 247 height 33
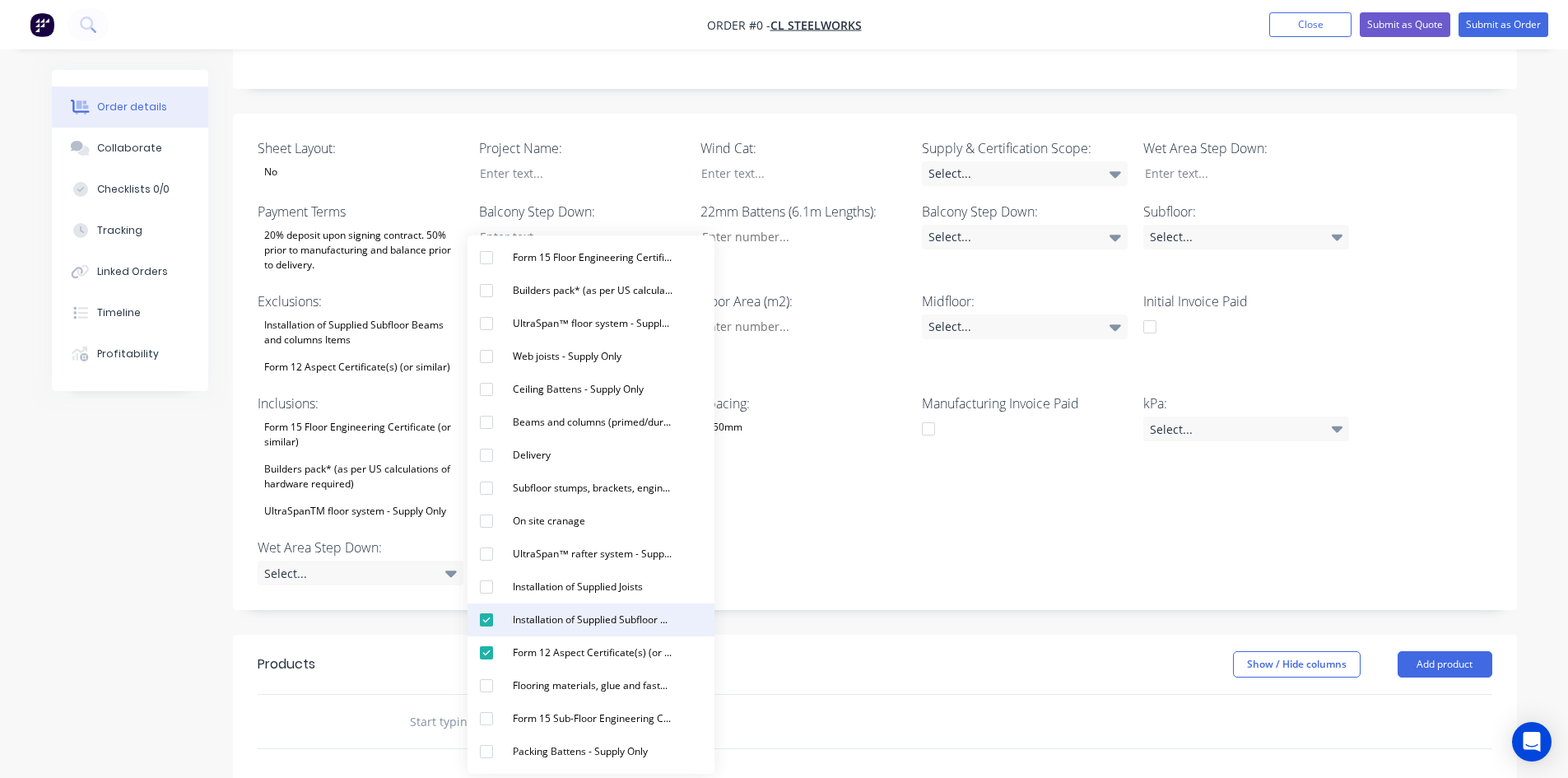
click at [534, 622] on div "Installation of Supplied Subfloor Beams and columns Items" at bounding box center [593, 619] width 173 height 22
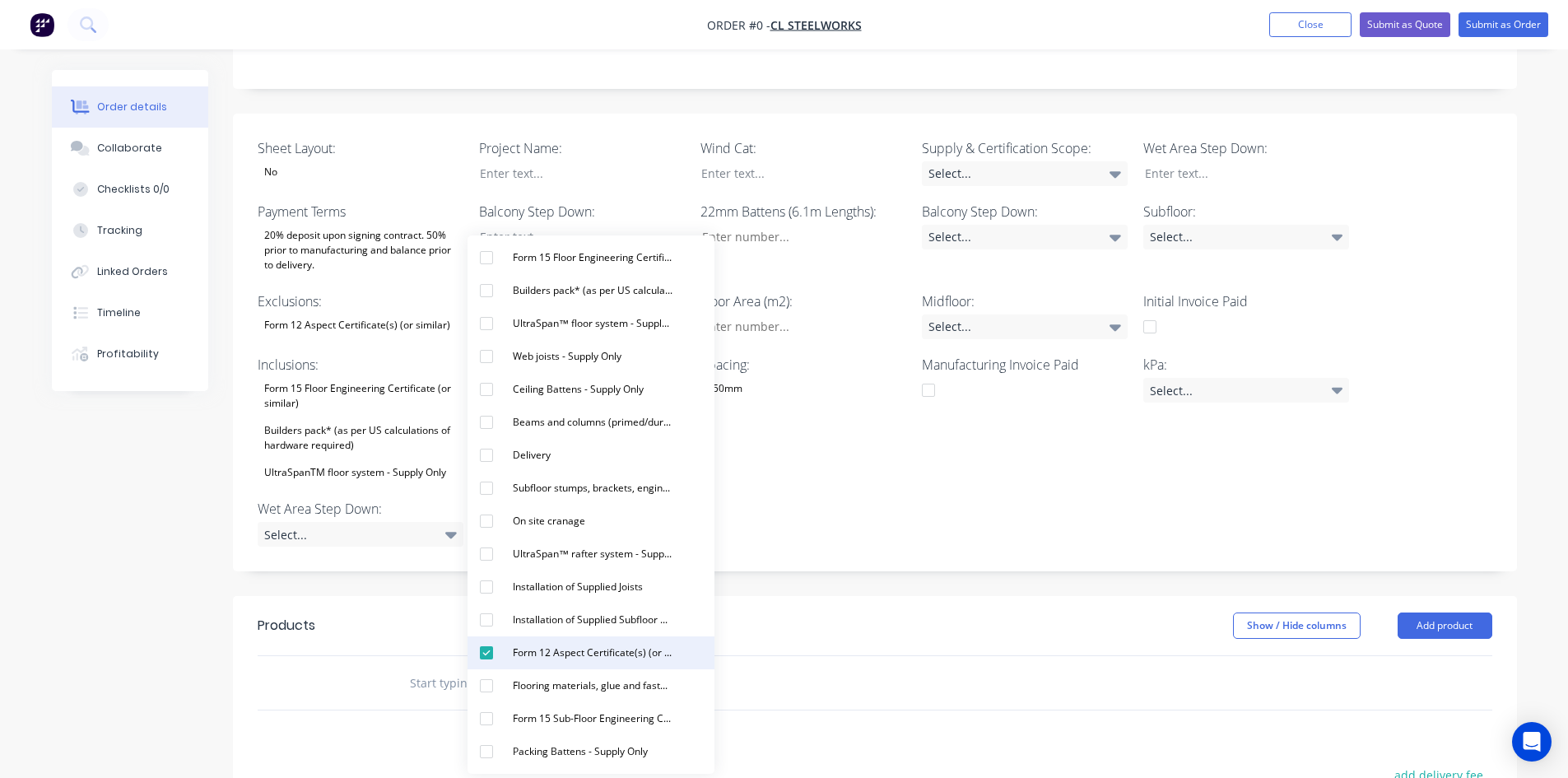
click at [535, 652] on div "Form 12 Aspect Certificate(s) (or similar)" at bounding box center [593, 652] width 173 height 22
click at [270, 473] on div "Order details Collaborate Checklists 0/0 Tracking Linked Orders Timeline Profit…" at bounding box center [784, 436] width 1498 height 1390
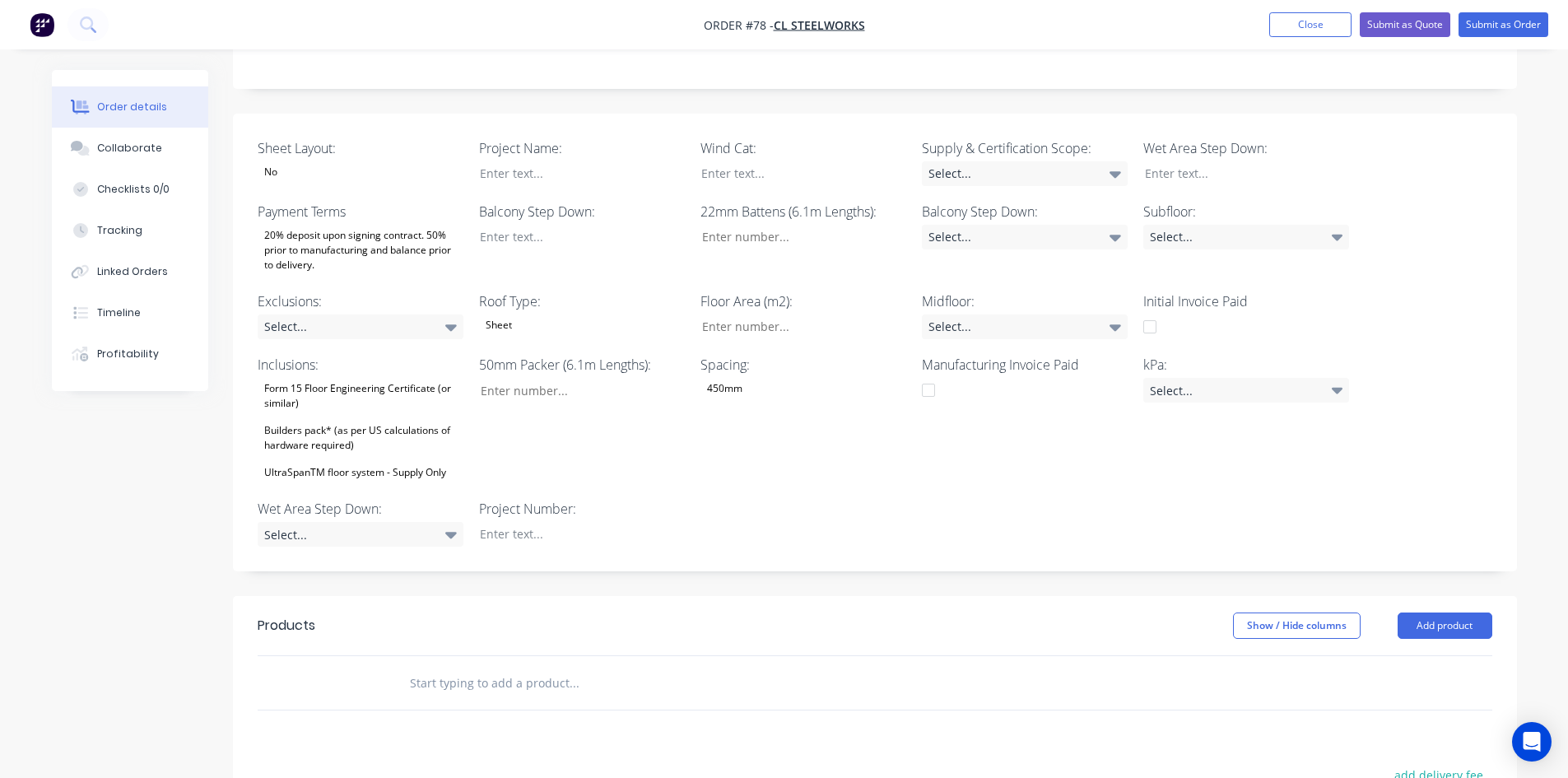
click at [297, 456] on div "Builders pack* (as per US calculations of hardware required)" at bounding box center [360, 438] width 206 height 36
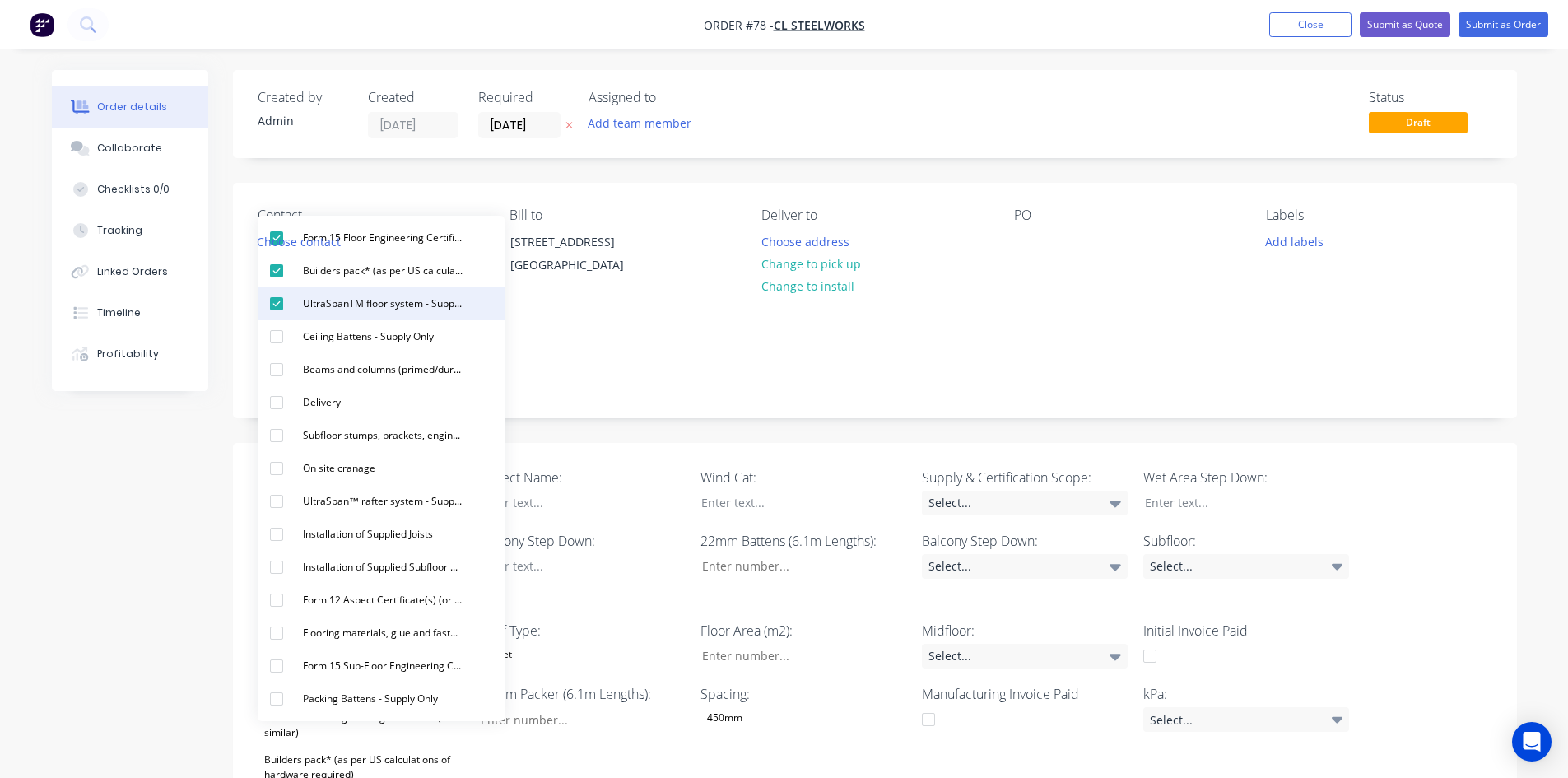
click at [332, 304] on div "UltraSpanTM floor system - Supply Only" at bounding box center [383, 303] width 173 height 22
click at [286, 282] on div "button" at bounding box center [276, 271] width 33 height 33
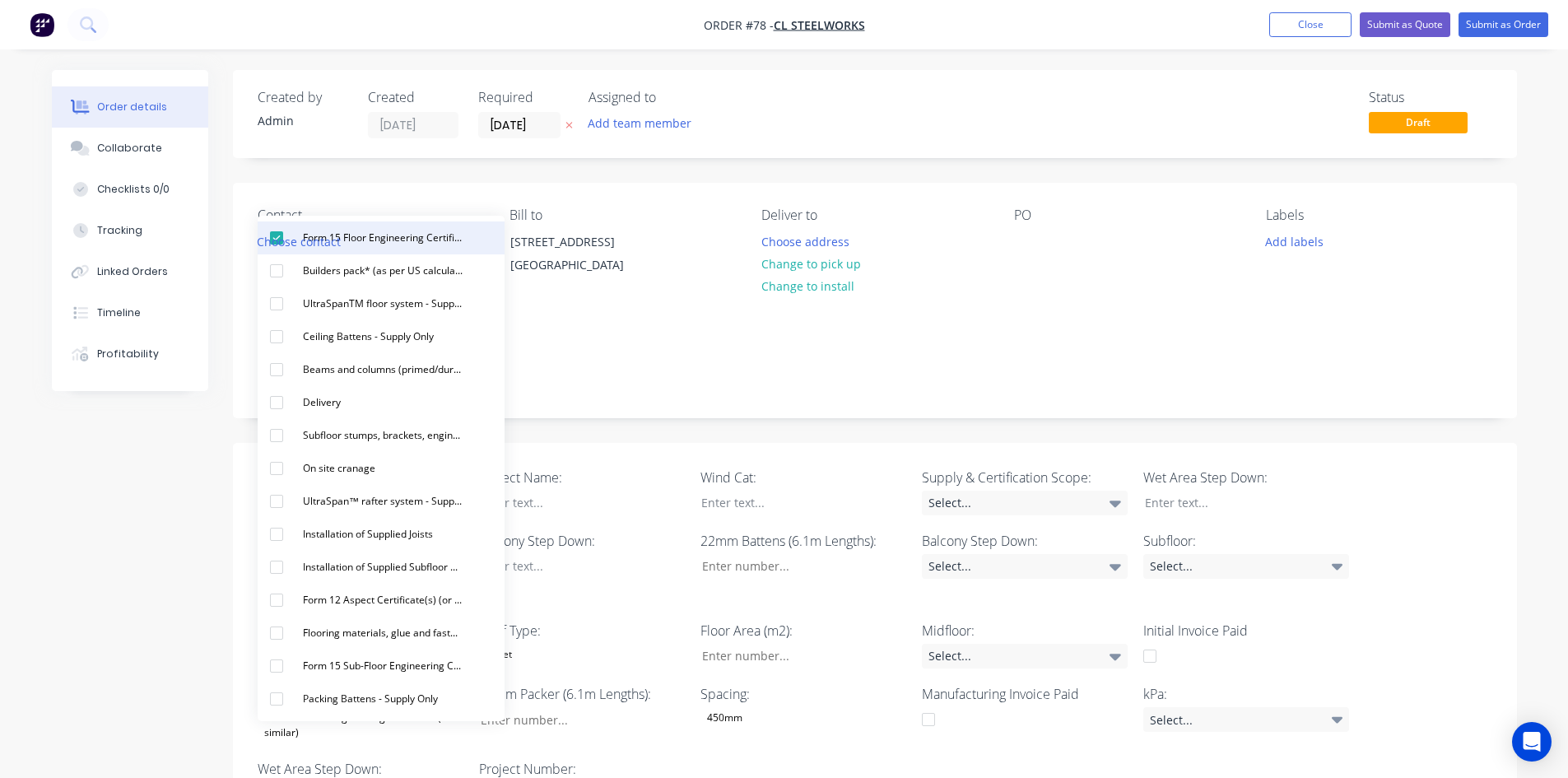
click at [458, 242] on div "Form 15 Floor Engineering Certificate (or similar)" at bounding box center [383, 237] width 173 height 22
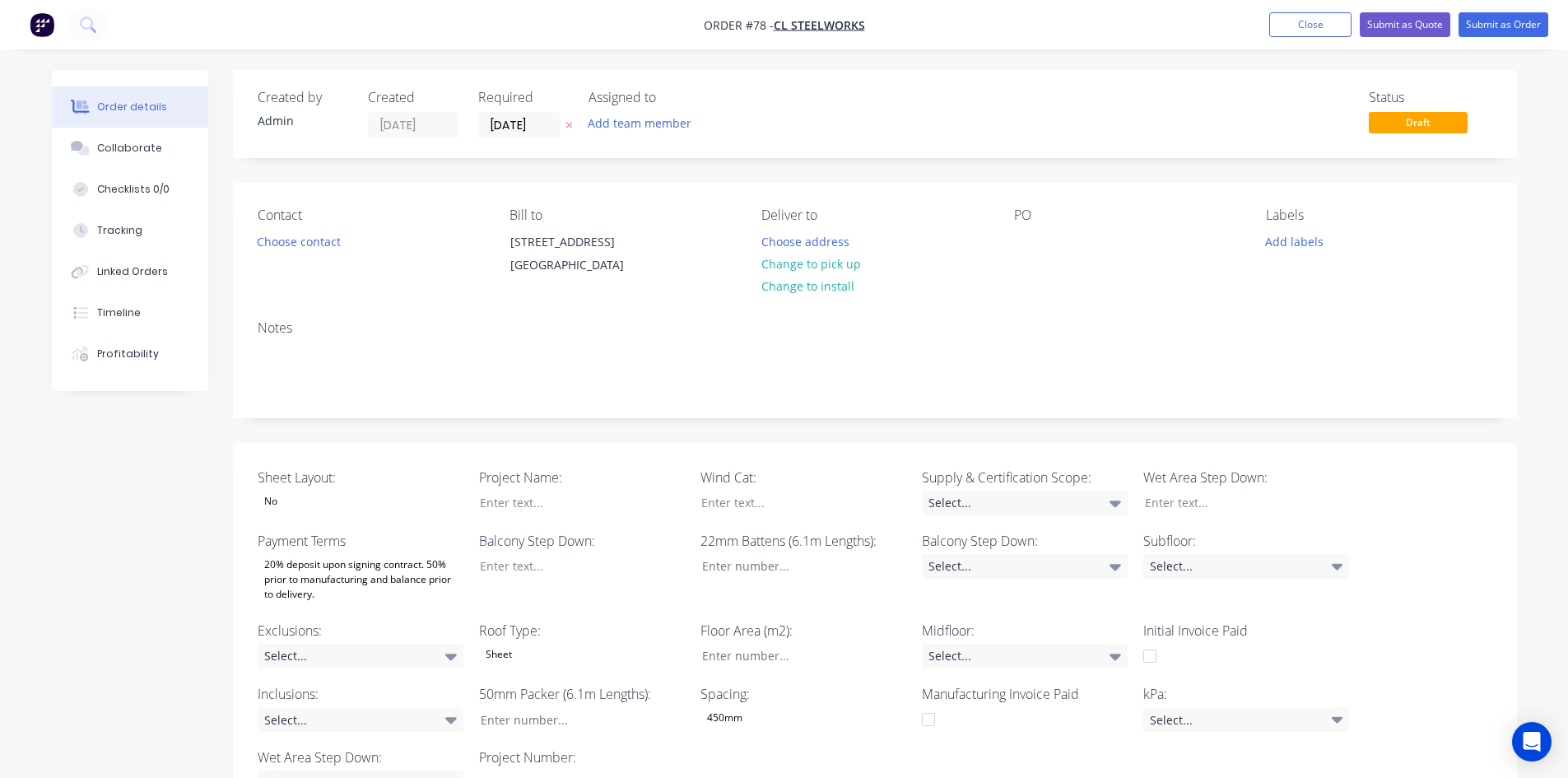
drag, startPoint x: 620, startPoint y: 432, endPoint x: 599, endPoint y: 454, distance: 30.4
click at [611, 445] on div "Created by Admin Created [DATE] Required [DATE] Assigned to Add team member Sta…" at bounding box center [875, 712] width 1284 height 1284
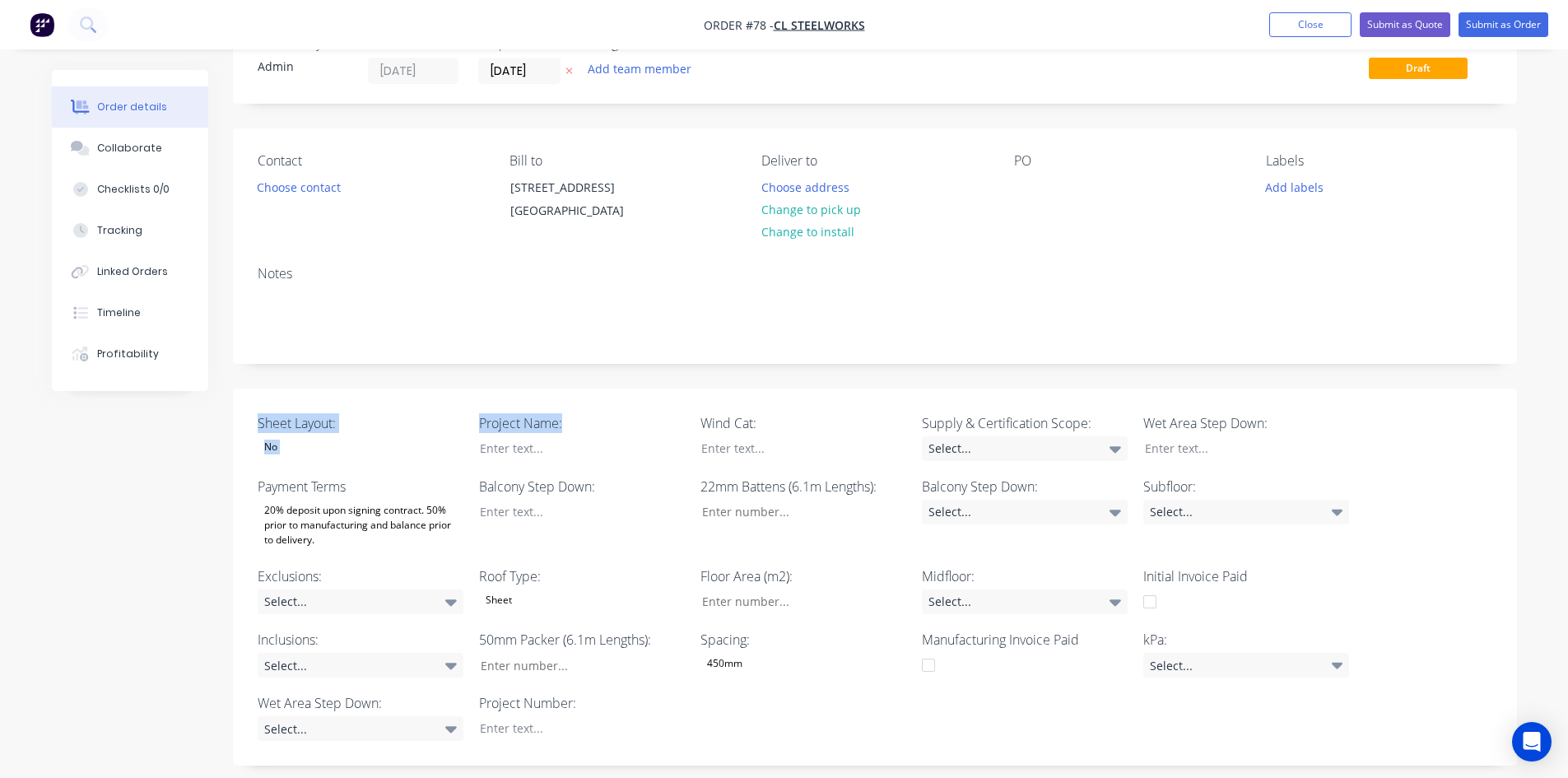
scroll to position [82, 0]
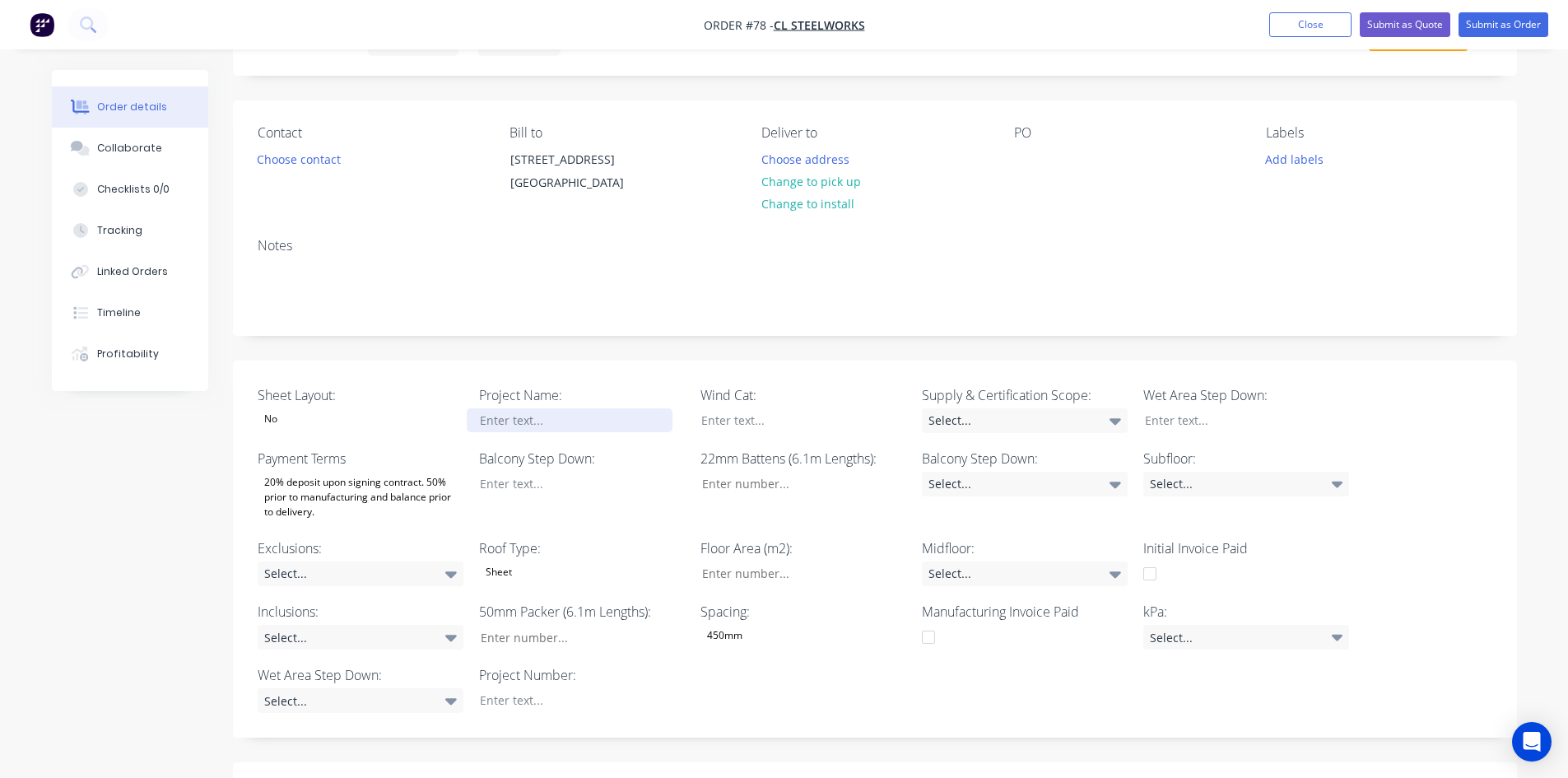
click at [509, 432] on div at bounding box center [570, 420] width 206 height 24
click at [525, 432] on div "300.24 Jpists" at bounding box center [570, 420] width 206 height 24
click at [436, 430] on div "No" at bounding box center [360, 418] width 206 height 22
click at [543, 711] on div at bounding box center [570, 700] width 206 height 24
click at [854, 738] on div "Sheet Layout: No Project Name: 300.24 Joists Wind Cat: Supply & Certification S…" at bounding box center [875, 549] width 1284 height 378
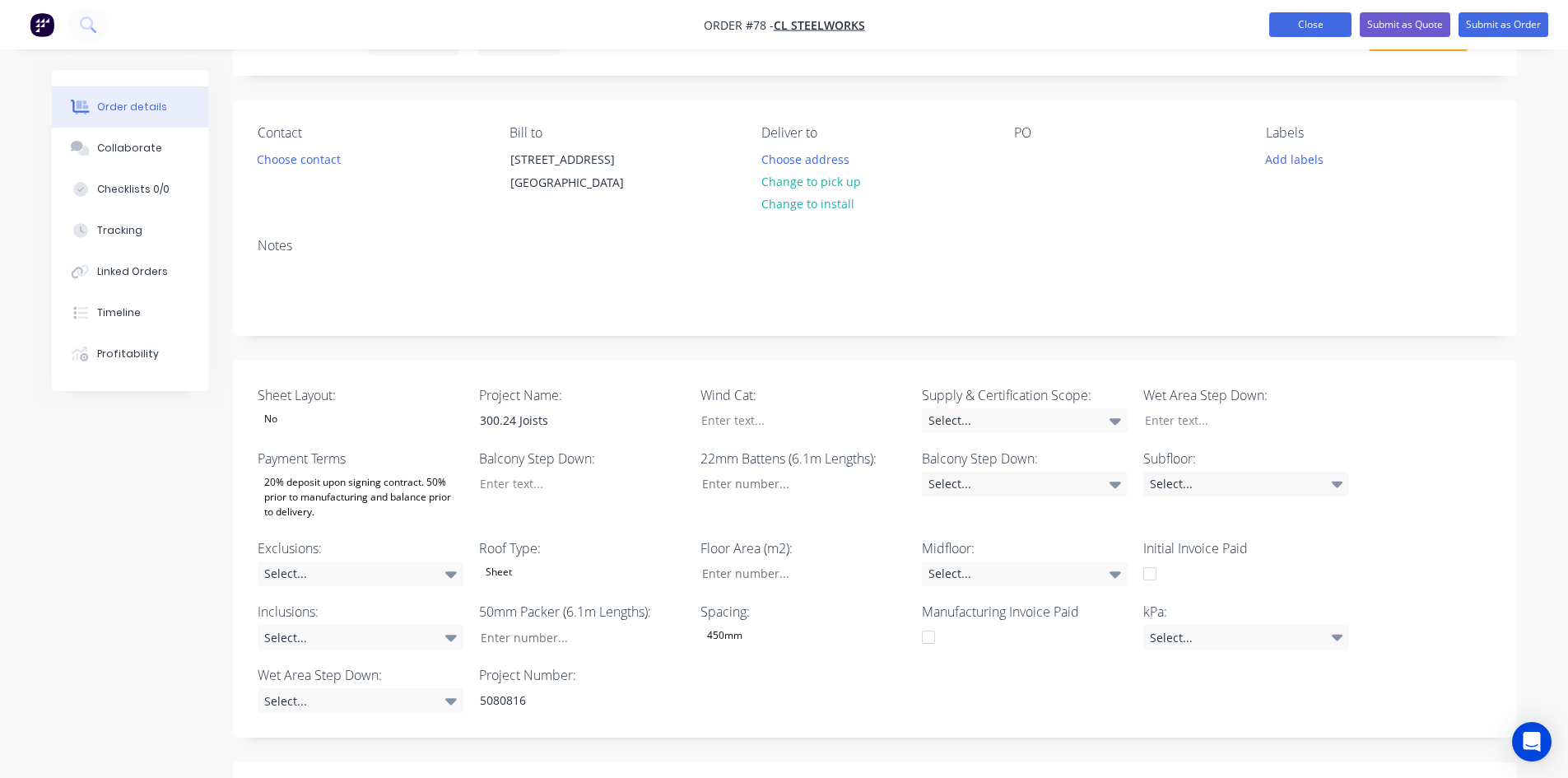
click at [1338, 29] on button "Close" at bounding box center [1310, 24] width 82 height 25
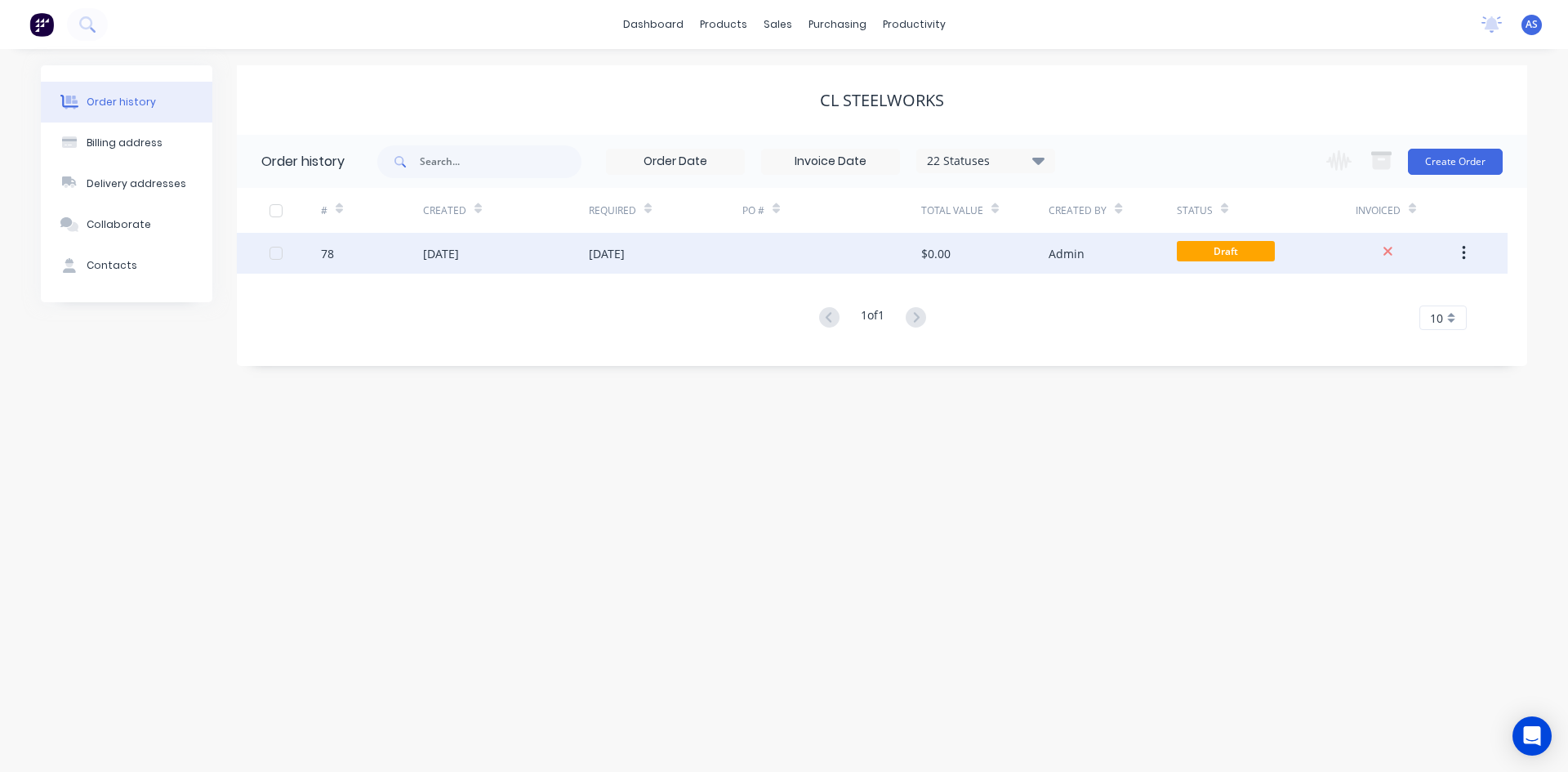
click at [499, 265] on div "[DATE]" at bounding box center [505, 254] width 166 height 41
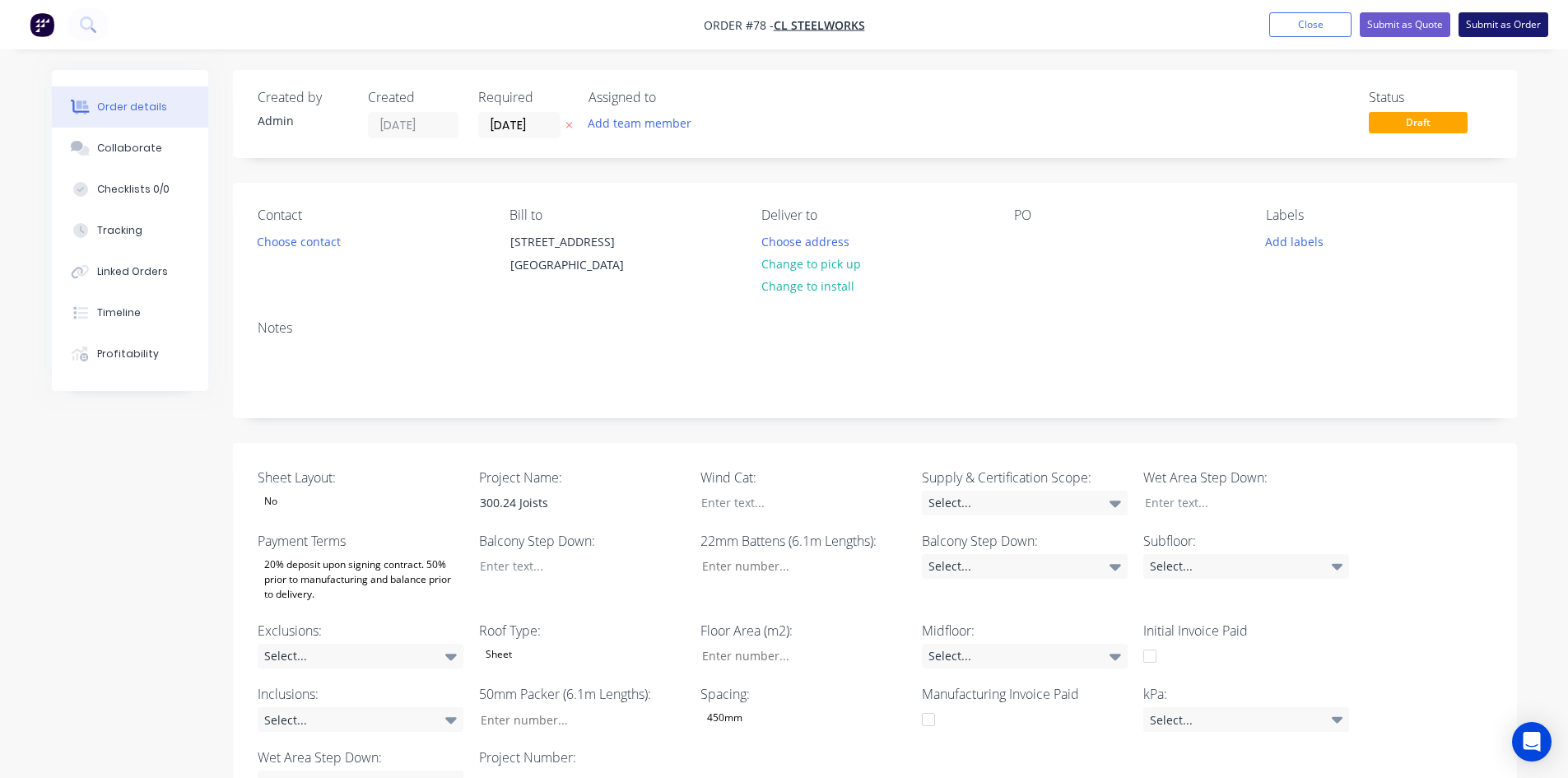
click at [1476, 17] on button "Submit as Order" at bounding box center [1504, 24] width 90 height 25
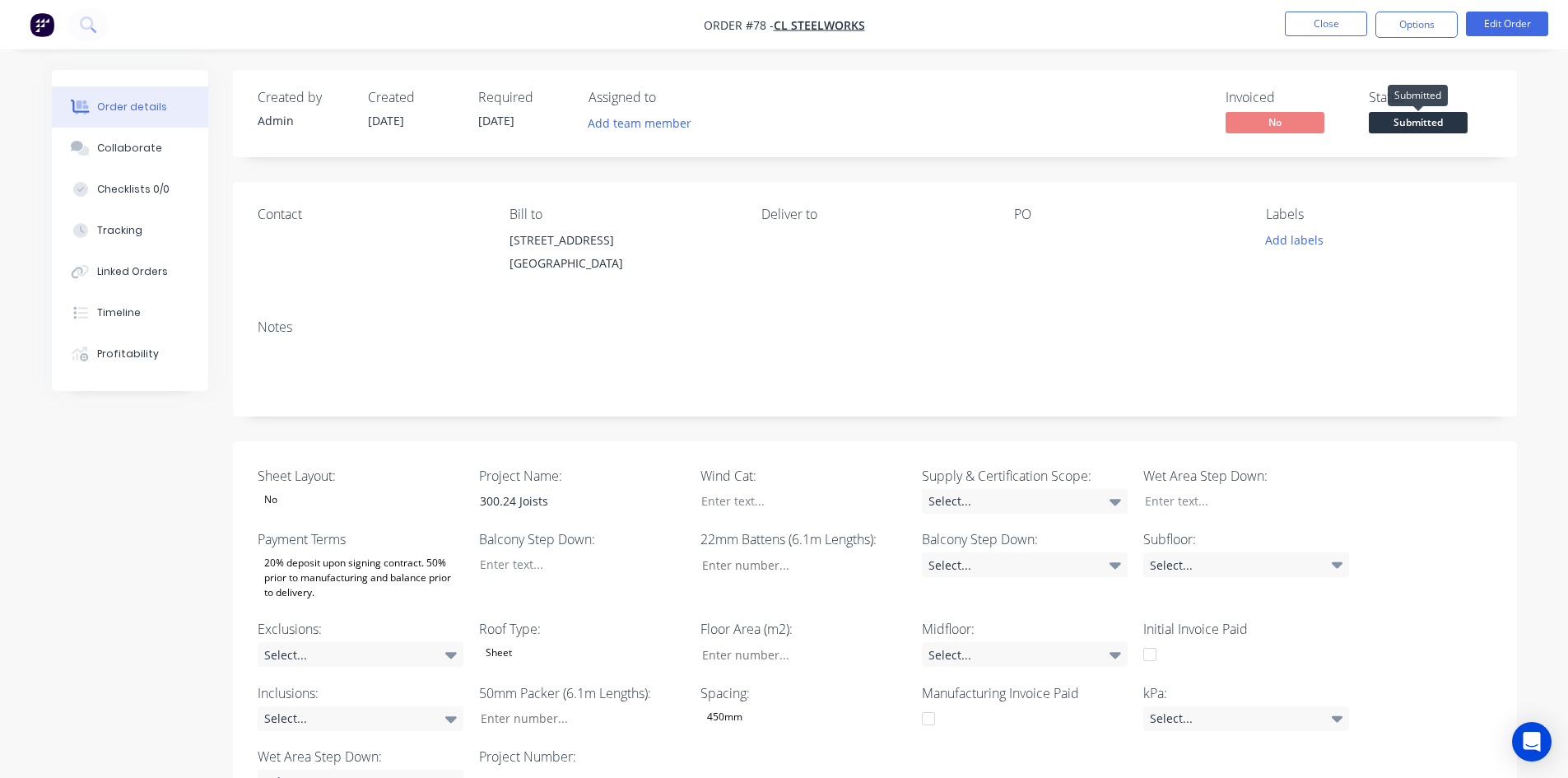
click at [1408, 122] on span "Submitted" at bounding box center [1418, 122] width 99 height 21
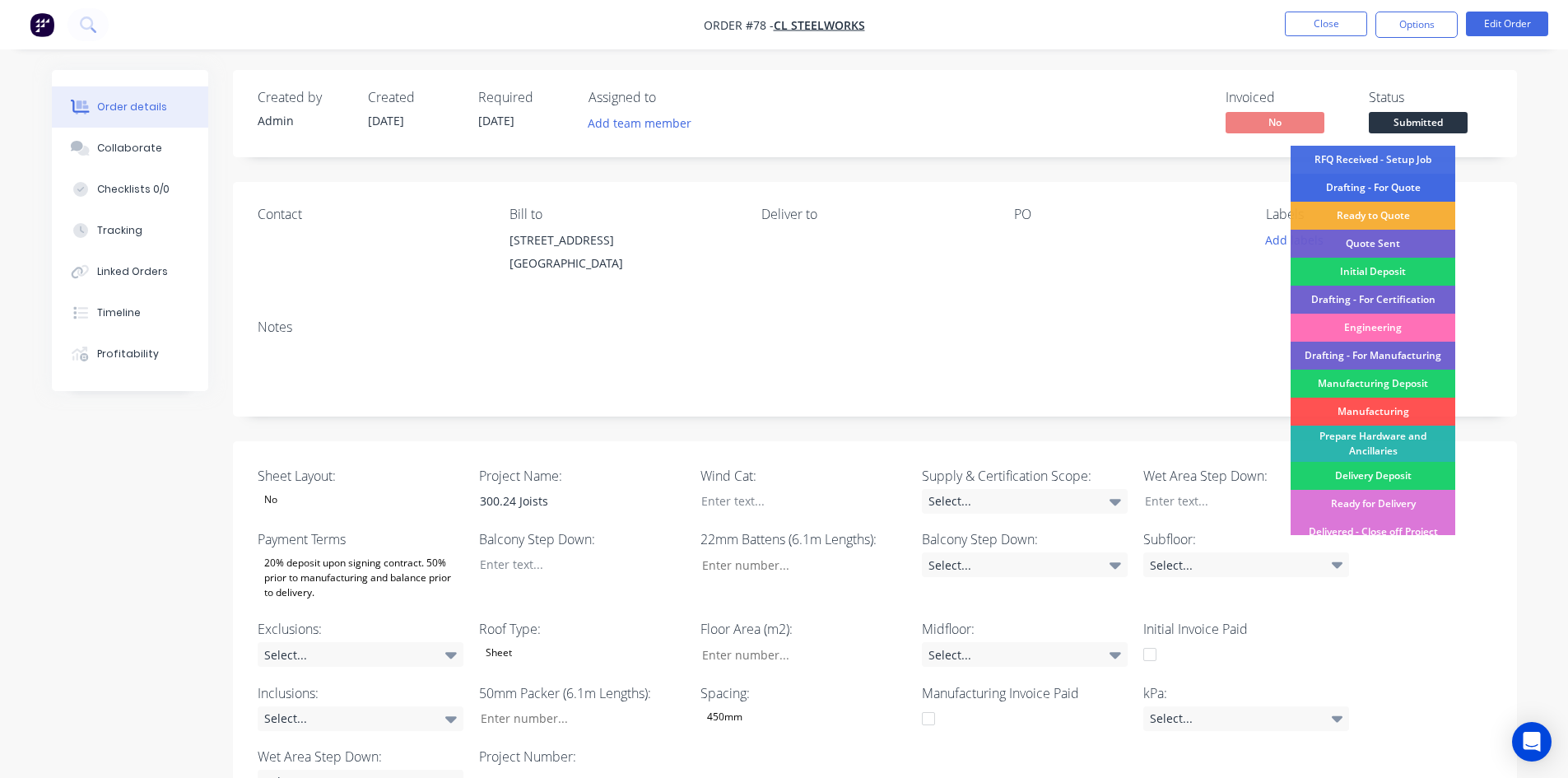
click at [1377, 185] on div "Drafting - For Quote" at bounding box center [1373, 187] width 165 height 28
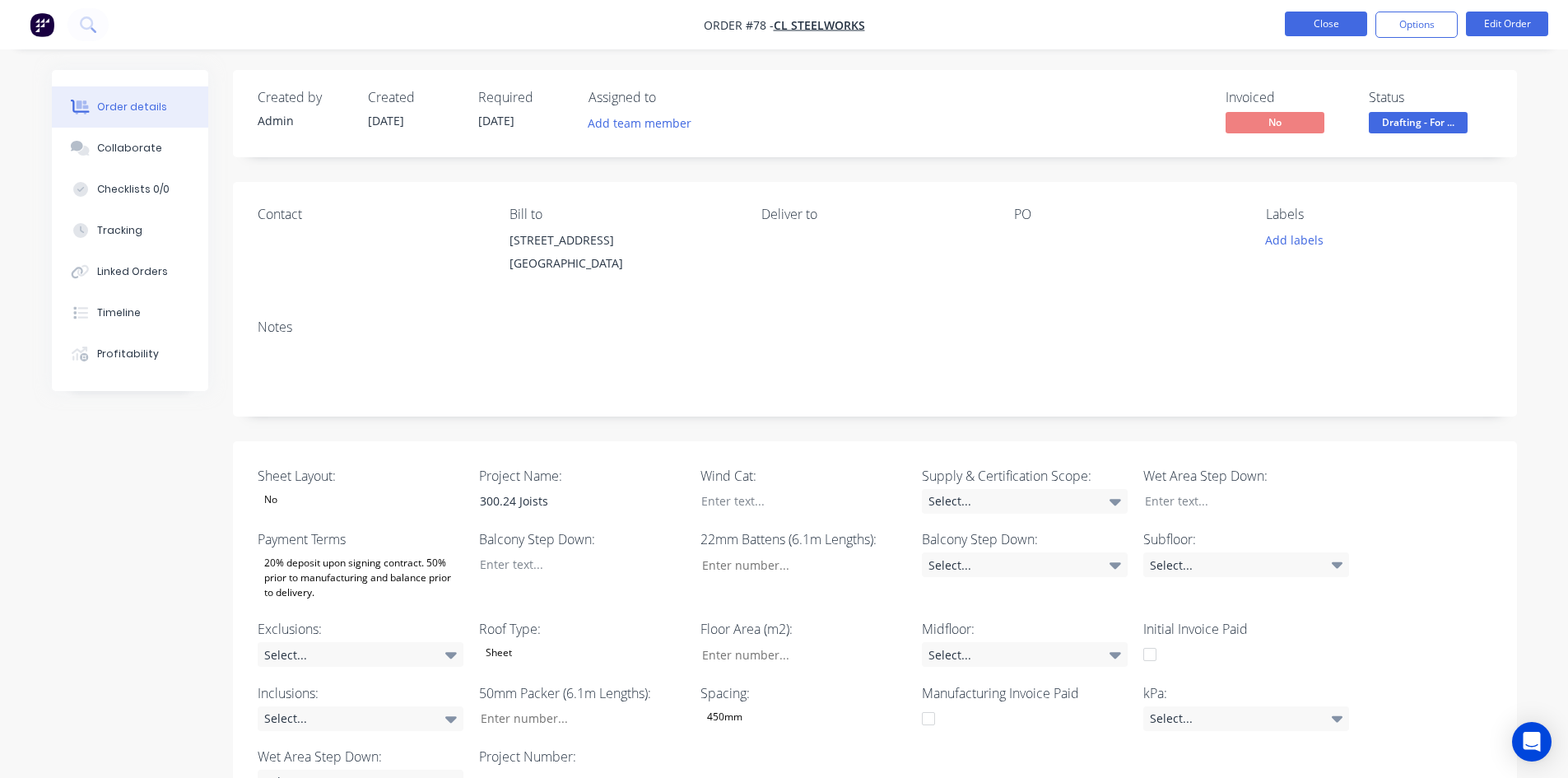
click at [1306, 28] on button "Close" at bounding box center [1325, 23] width 82 height 25
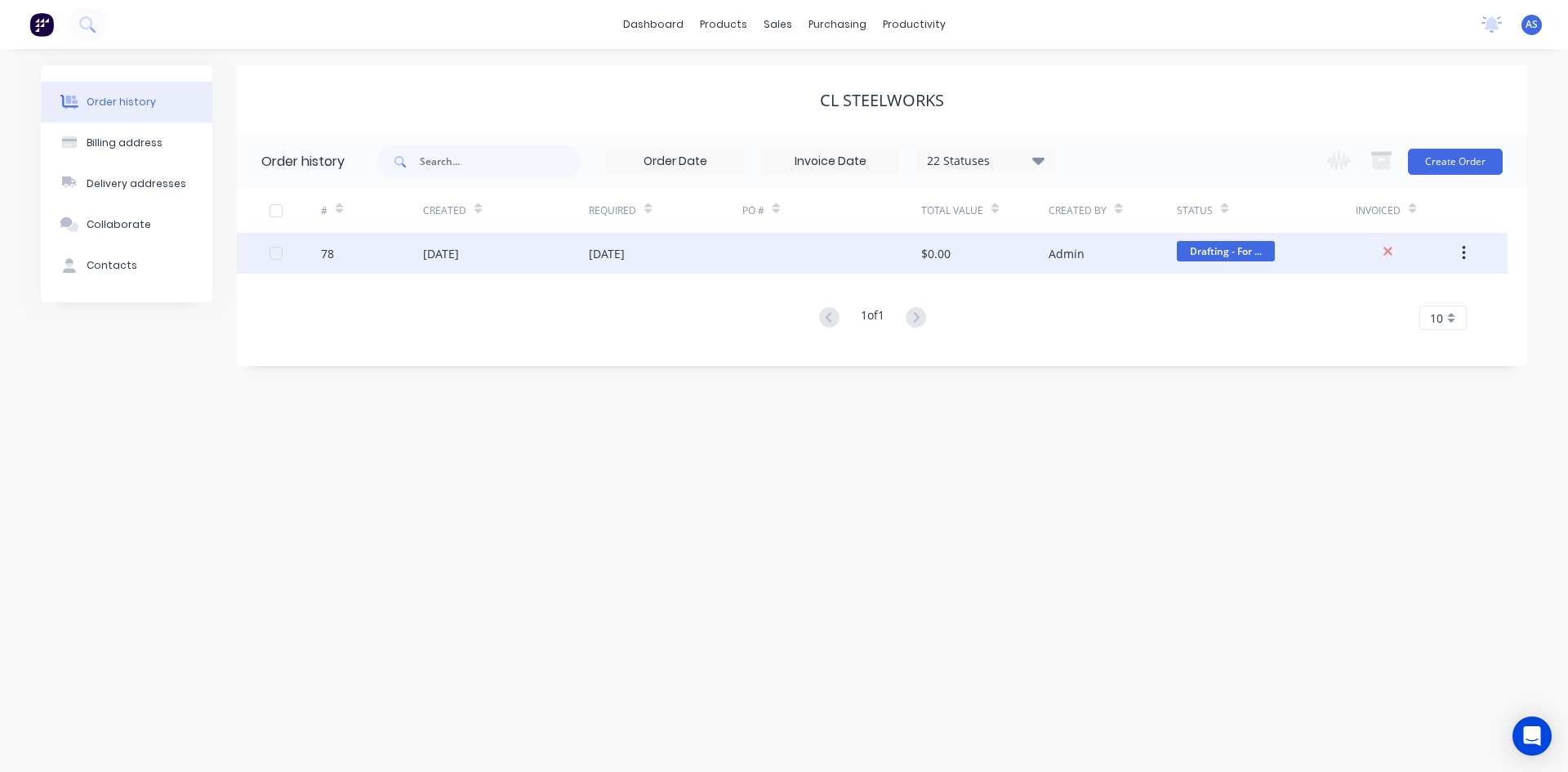
click at [598, 248] on div "[DATE]" at bounding box center [607, 254] width 36 height 17
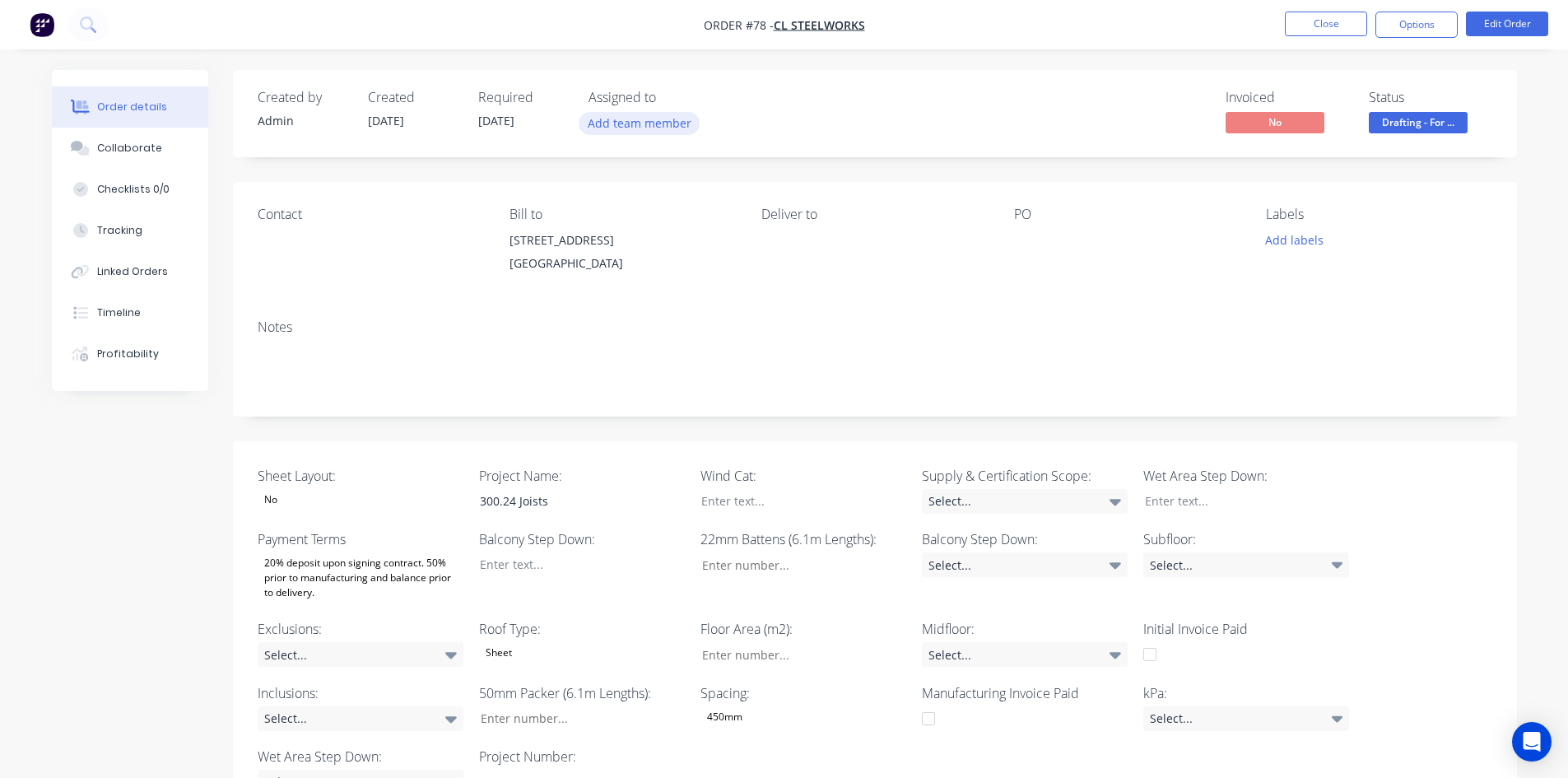
click at [641, 124] on button "Add team member" at bounding box center [639, 123] width 121 height 23
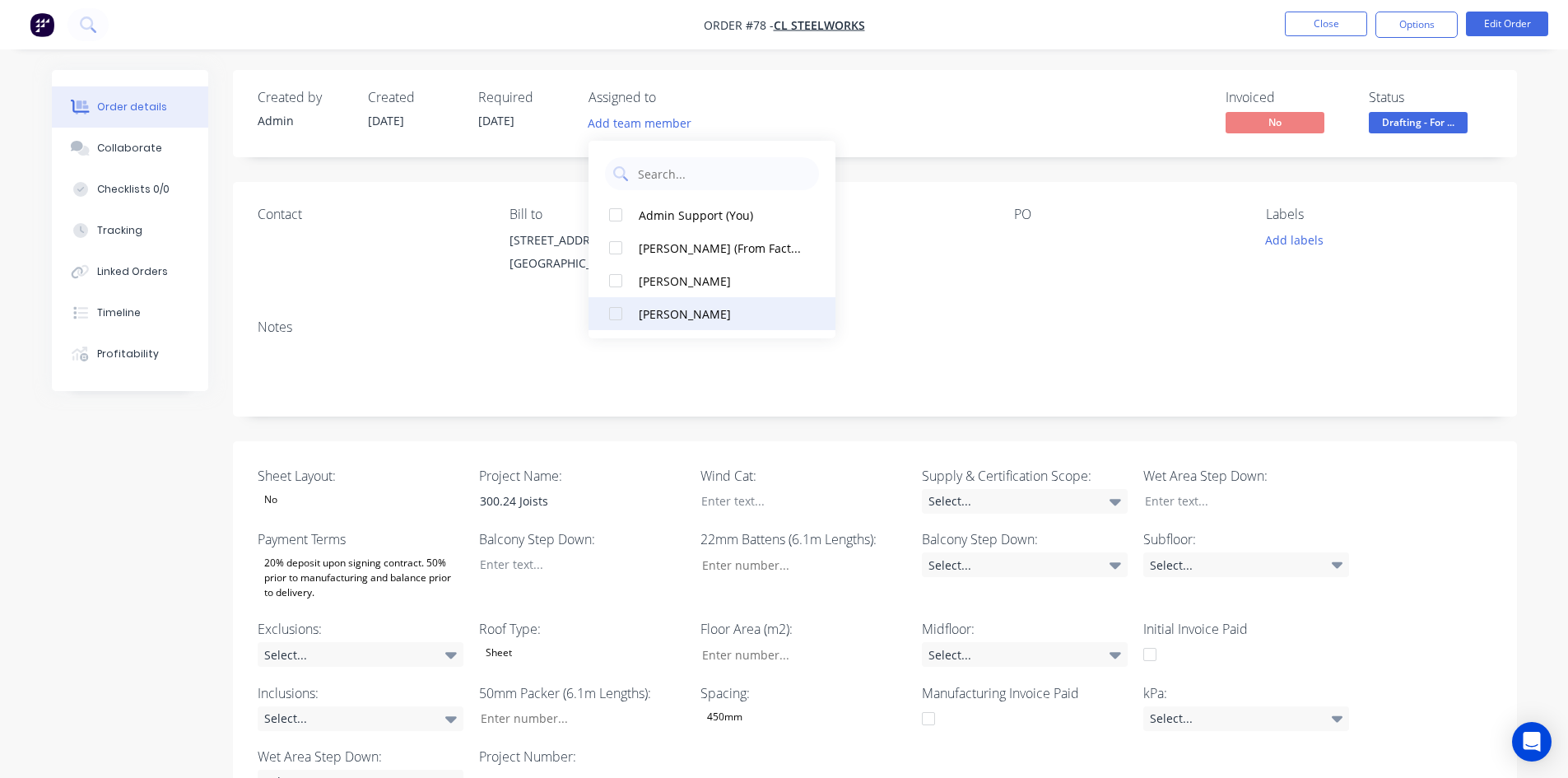
click at [684, 303] on button "[PERSON_NAME]" at bounding box center [711, 314] width 247 height 33
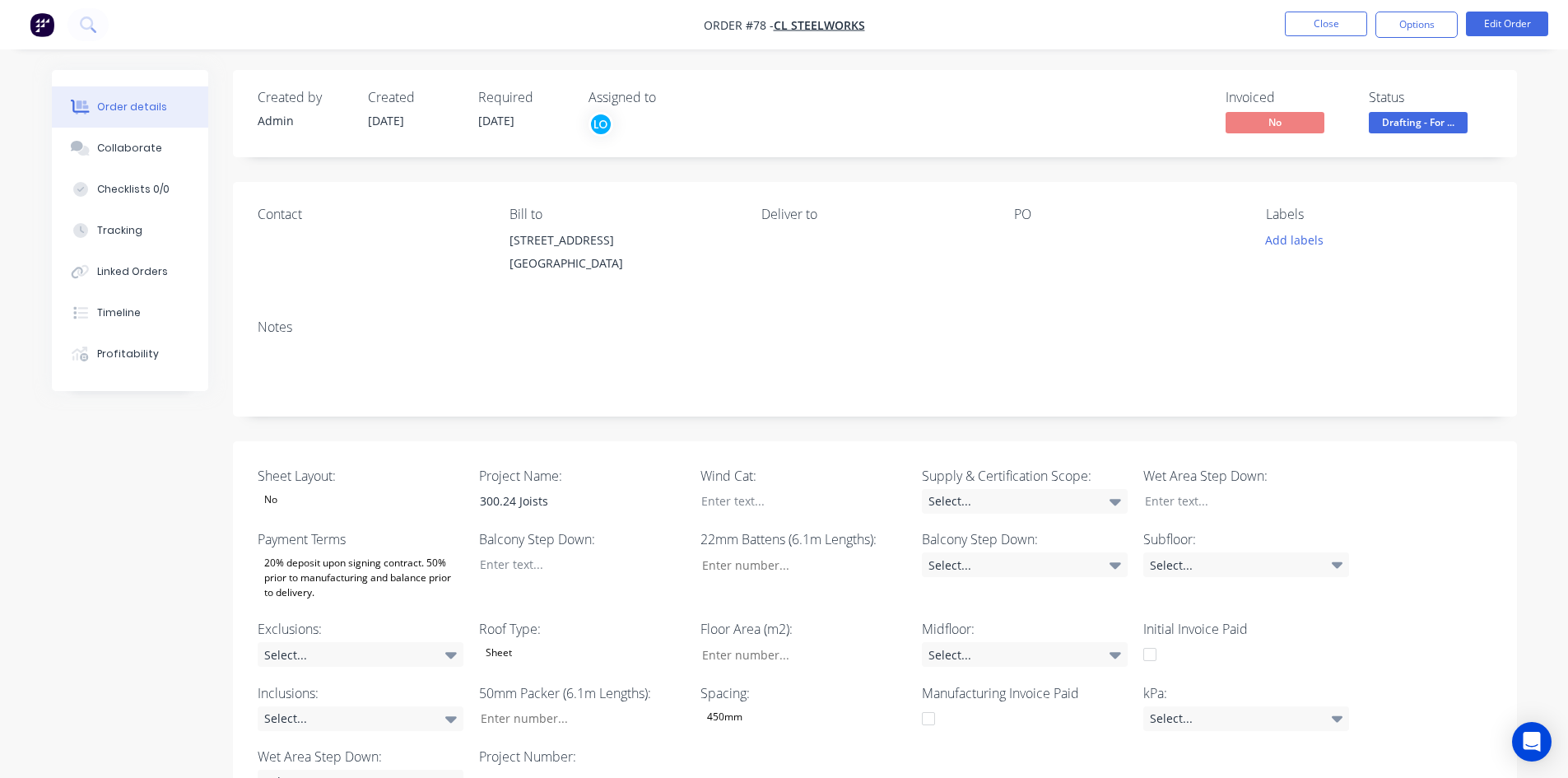
click at [992, 249] on div "Contact Bill to [STREET_ADDRESS] Deliver to PO Labels Add labels" at bounding box center [875, 243] width 1284 height 124
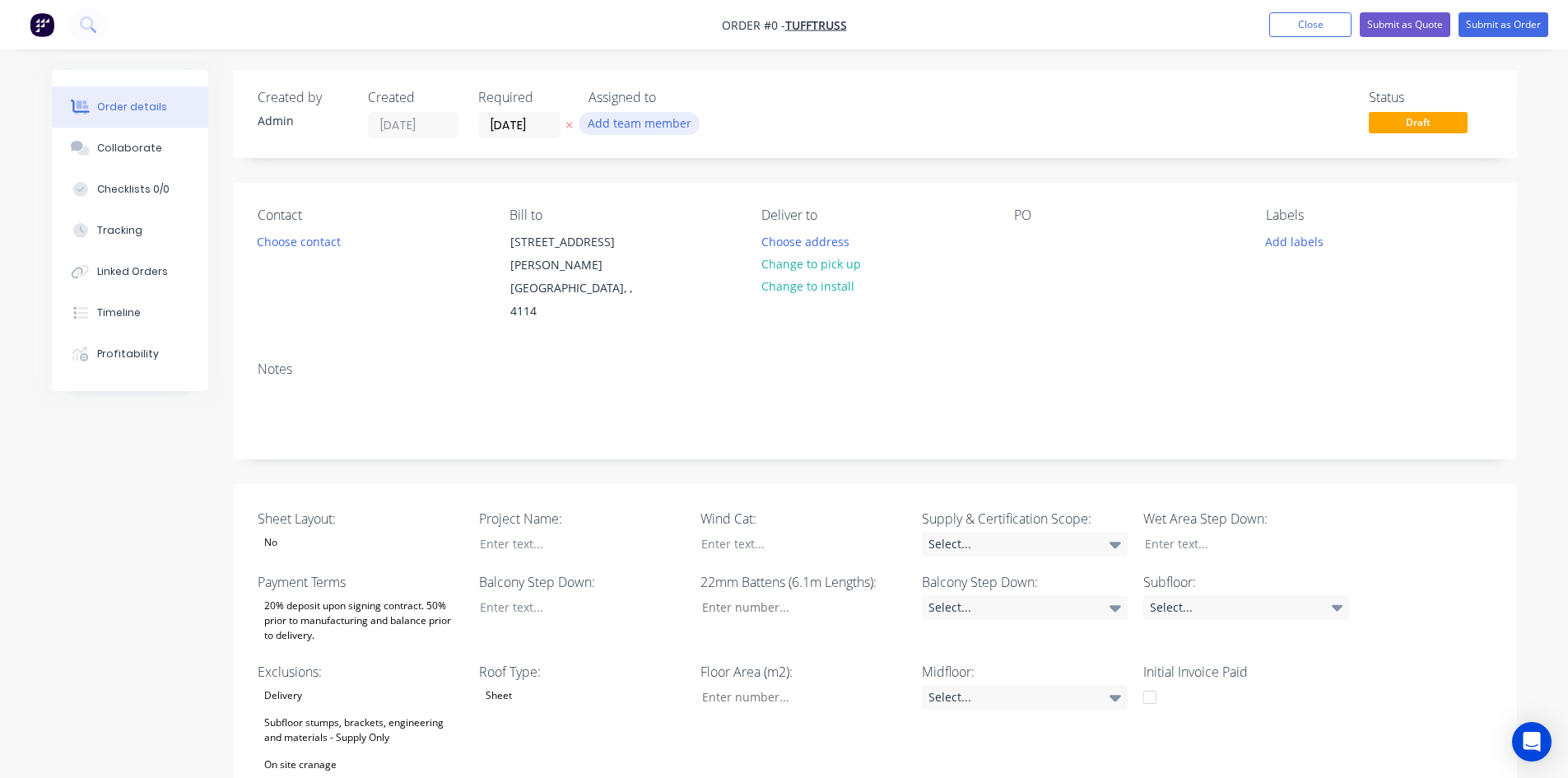
click at [638, 127] on button "Add team member" at bounding box center [639, 123] width 121 height 23
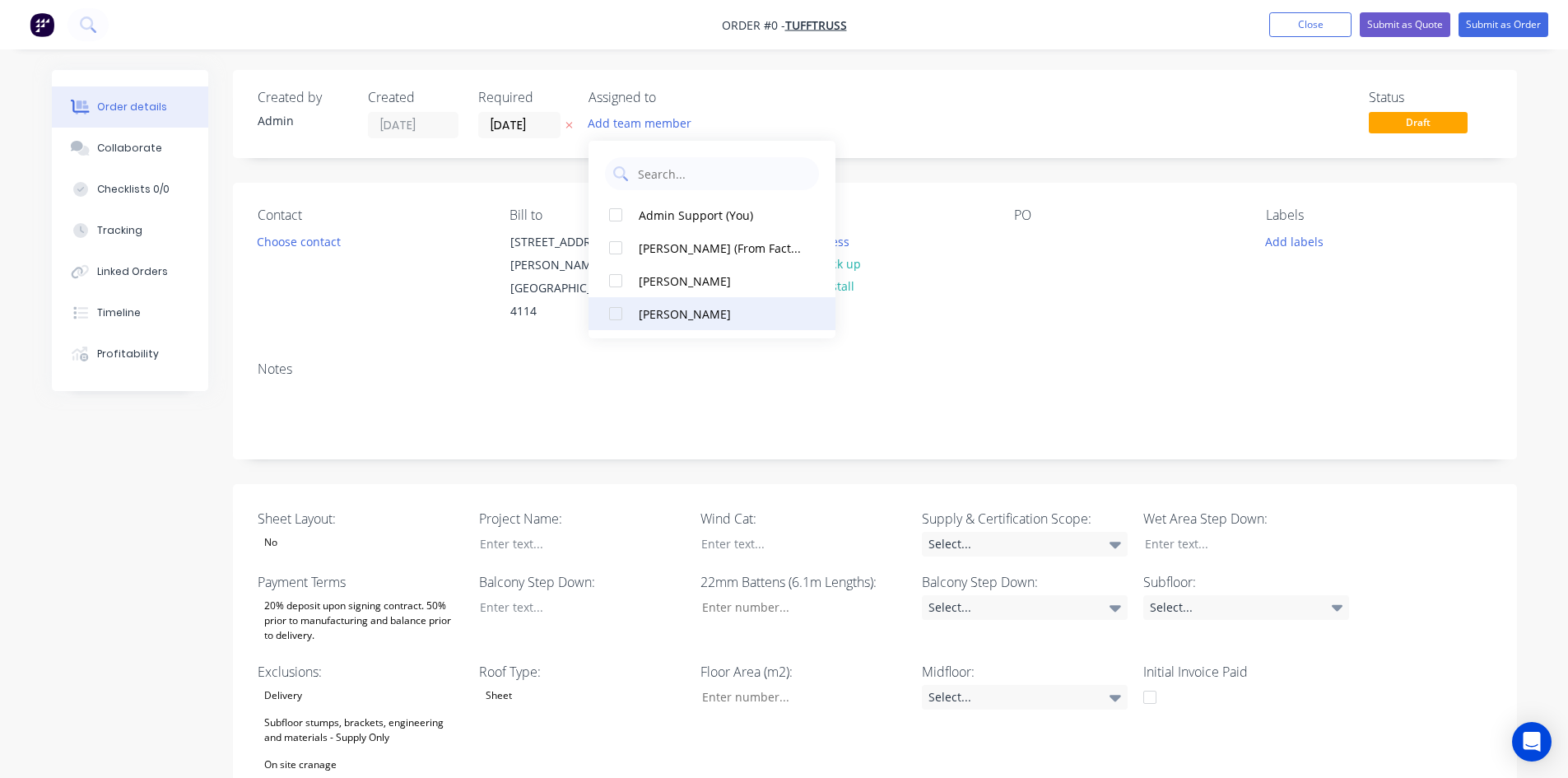
click at [665, 318] on div "[PERSON_NAME]" at bounding box center [721, 314] width 165 height 17
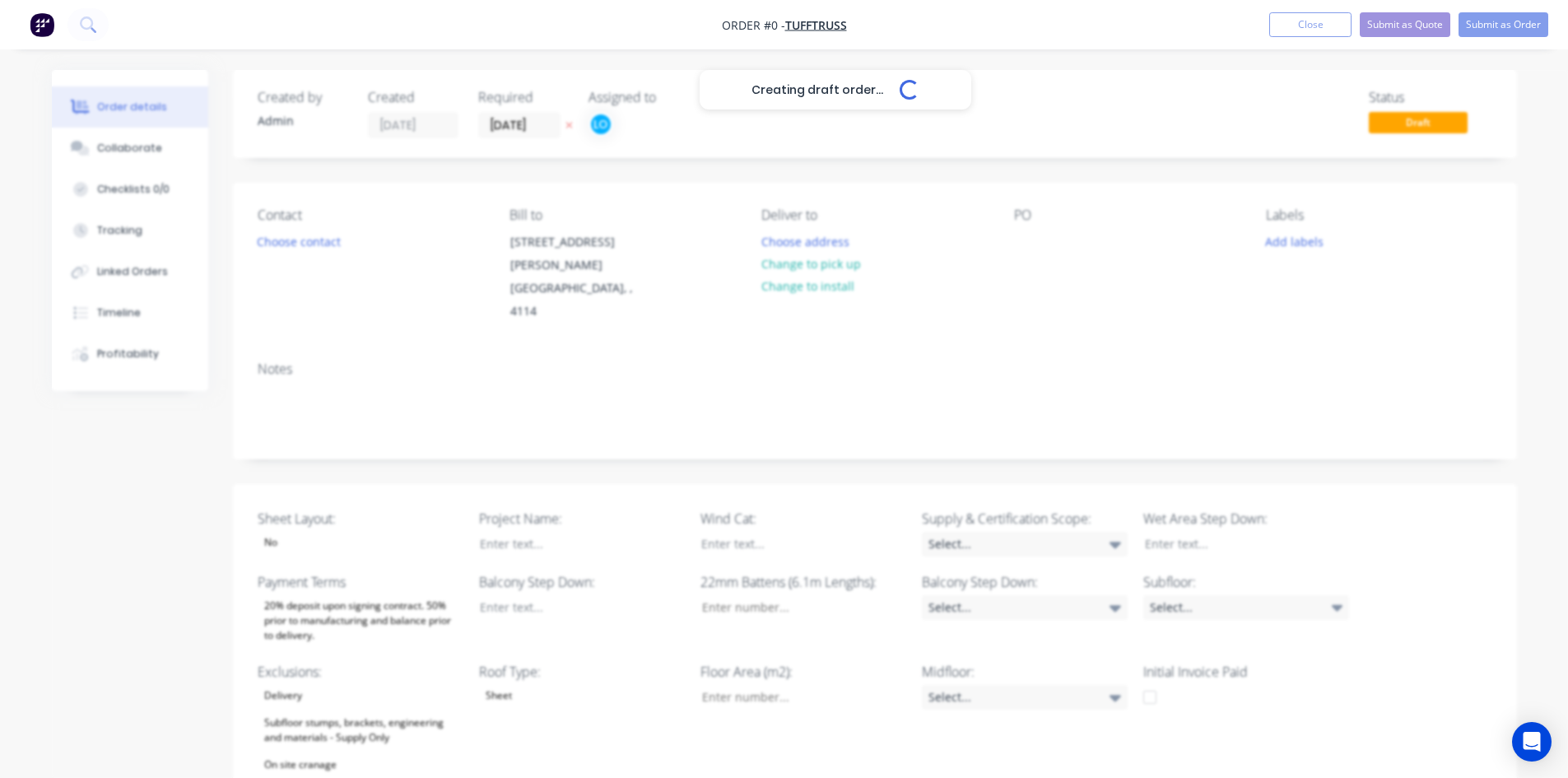
click at [535, 532] on div at bounding box center [570, 544] width 206 height 24
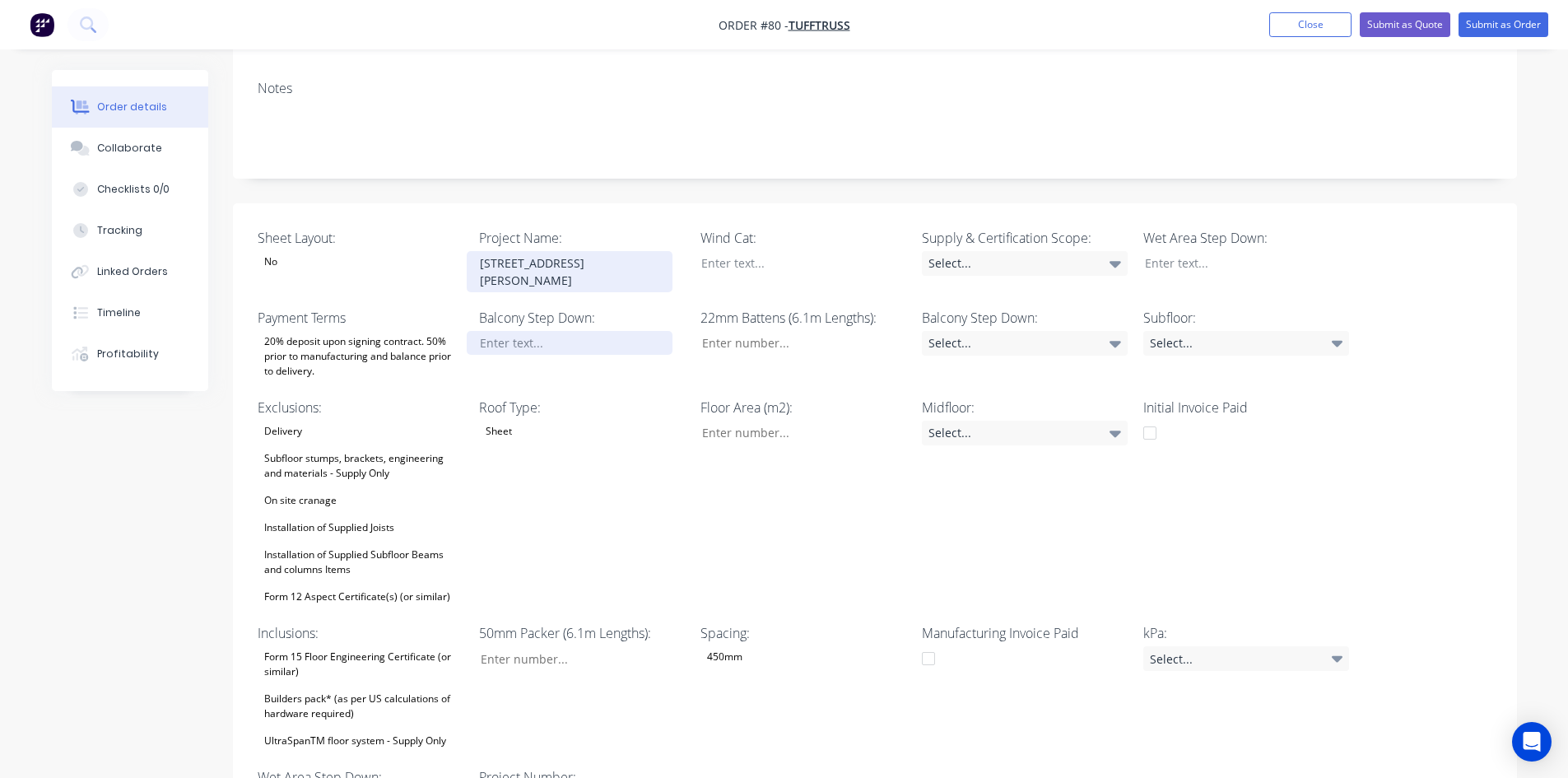
scroll to position [412, 0]
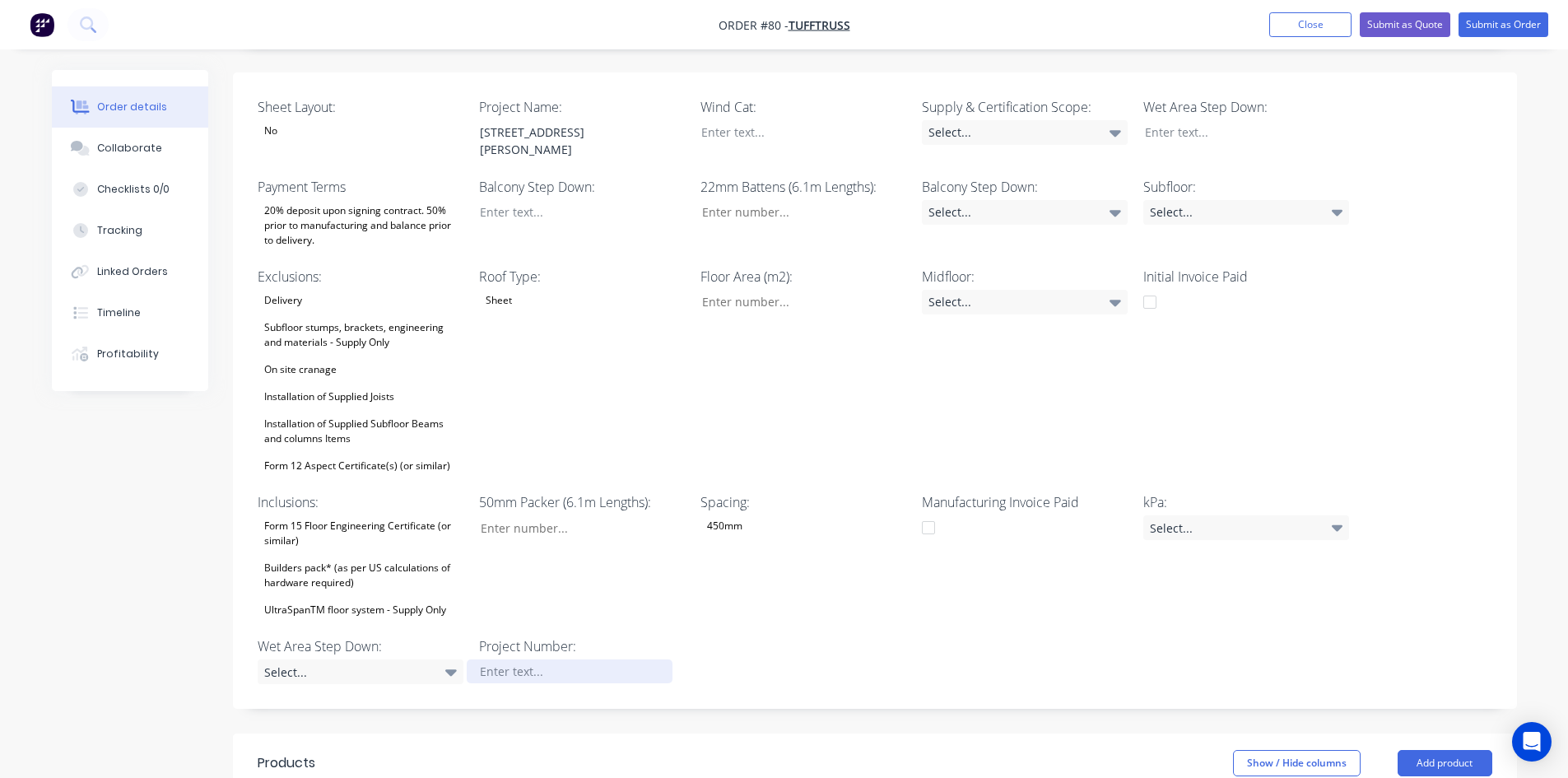
click at [528, 659] on div at bounding box center [570, 671] width 206 height 24
click at [861, 545] on div "Spacing: 450mm" at bounding box center [804, 556] width 206 height 128
click at [1500, 17] on button "Submit as Order" at bounding box center [1504, 24] width 90 height 25
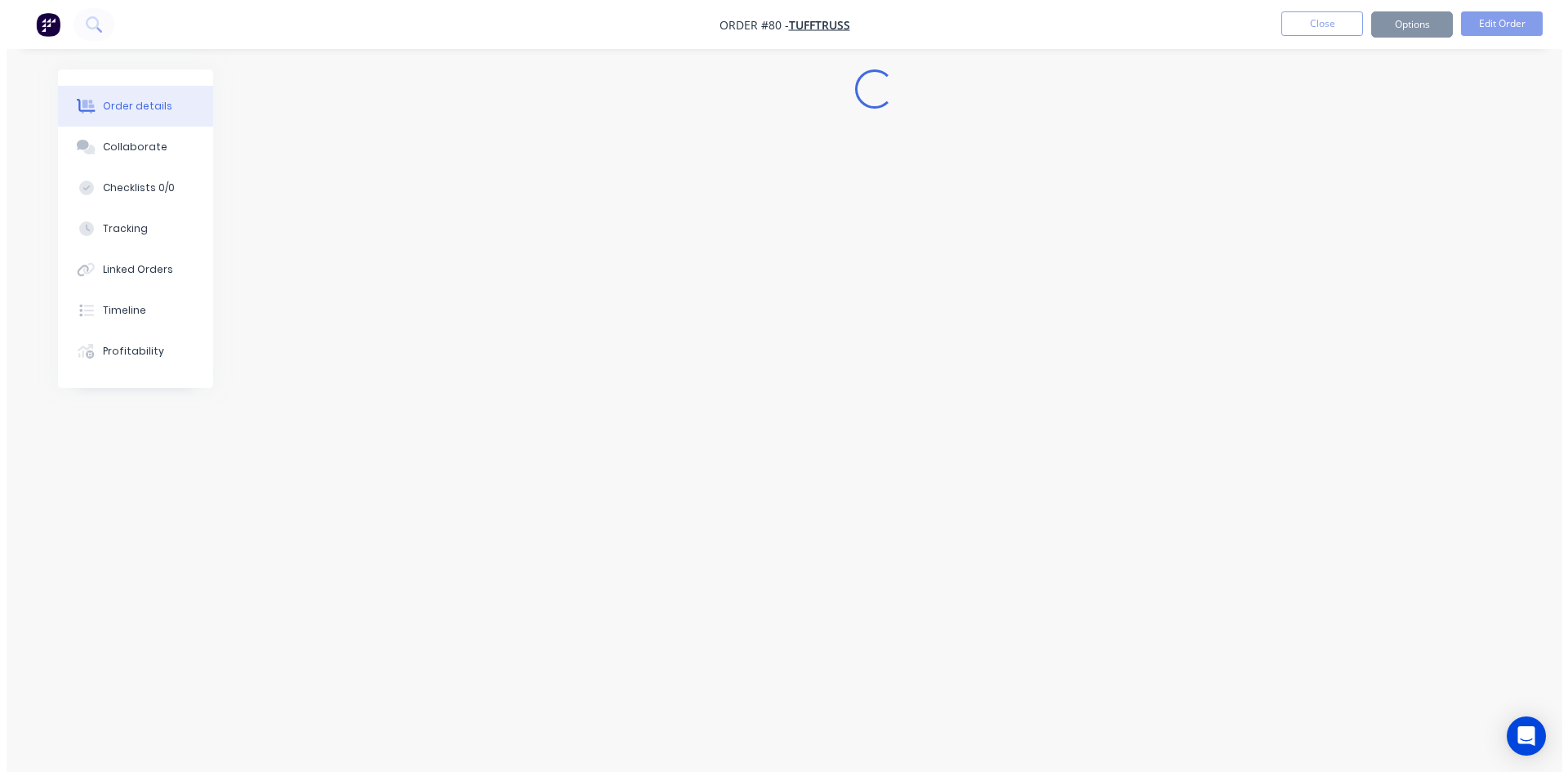
scroll to position [0, 0]
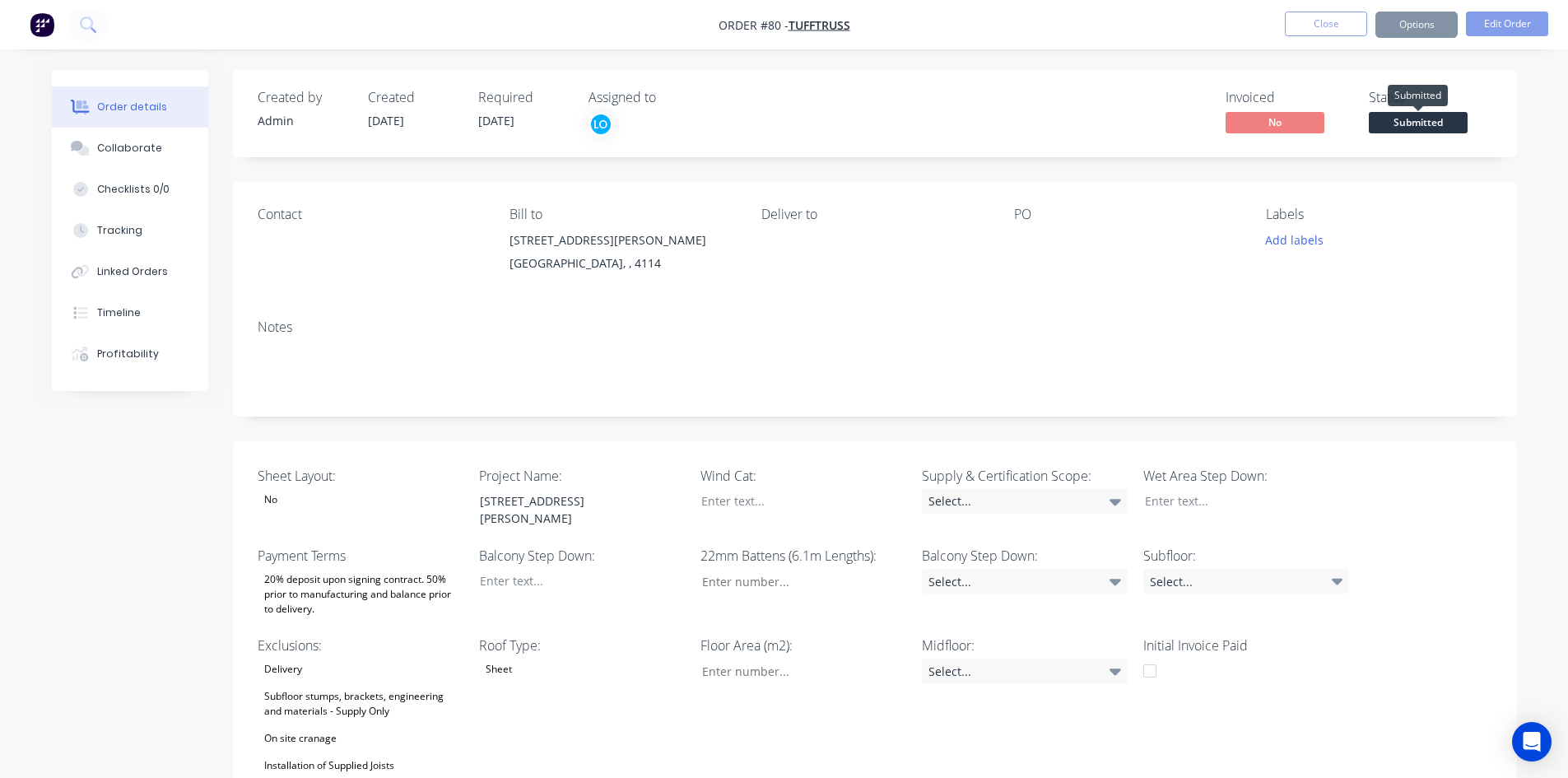
click at [1388, 117] on span "Submitted" at bounding box center [1418, 122] width 99 height 21
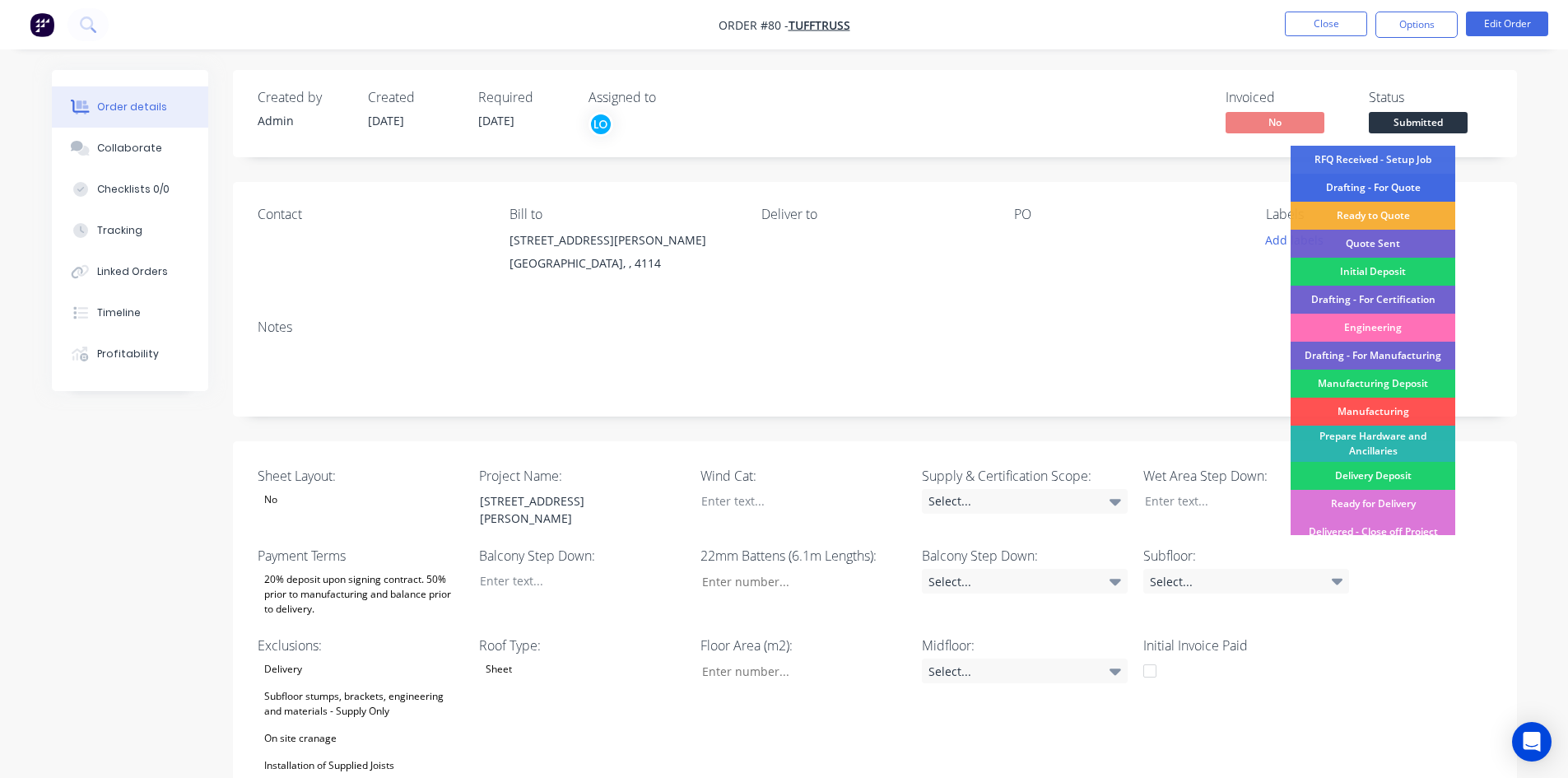
click at [1370, 177] on div "Drafting - For Quote" at bounding box center [1373, 187] width 165 height 28
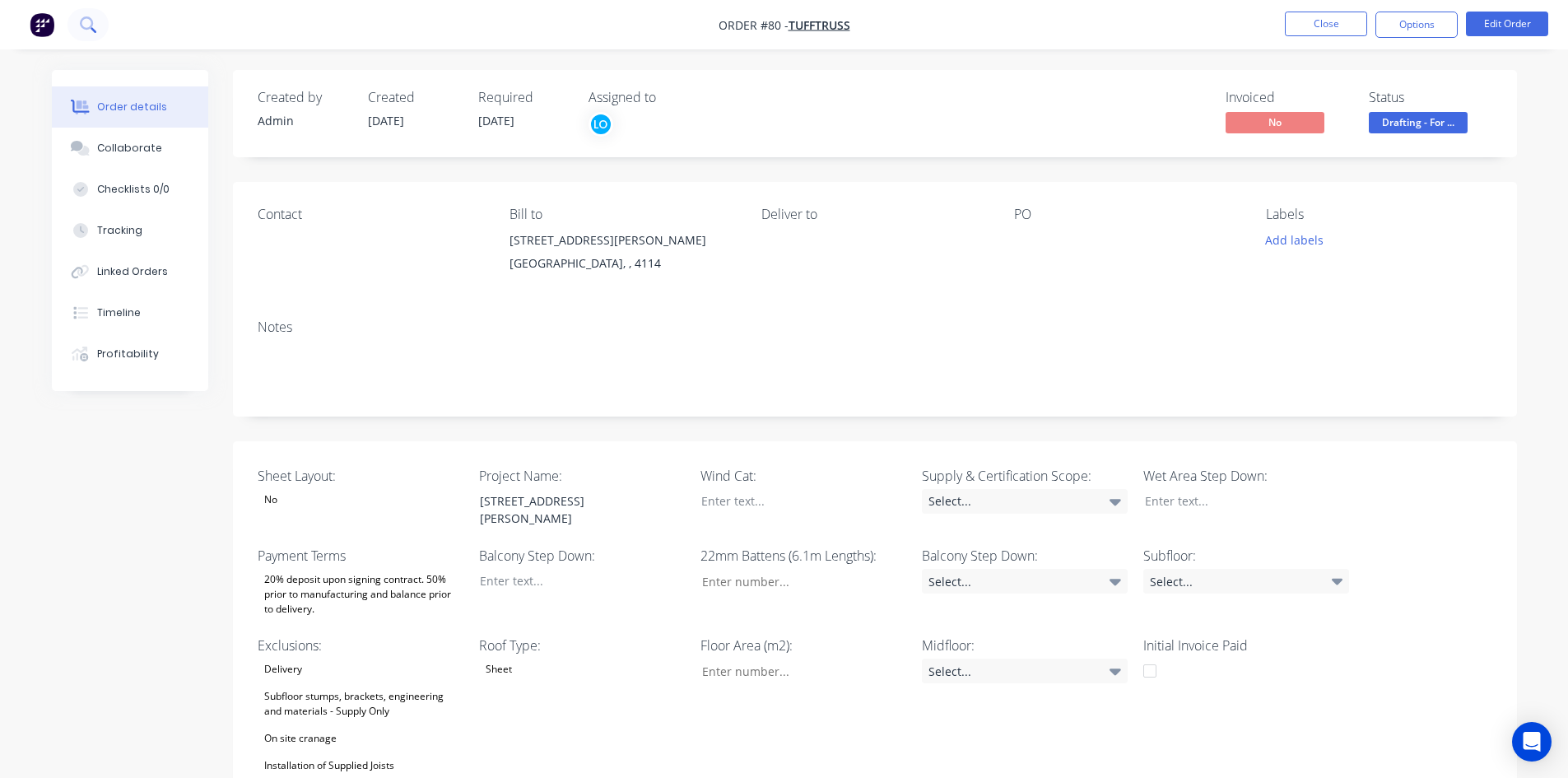
click at [73, 23] on button at bounding box center [88, 25] width 42 height 33
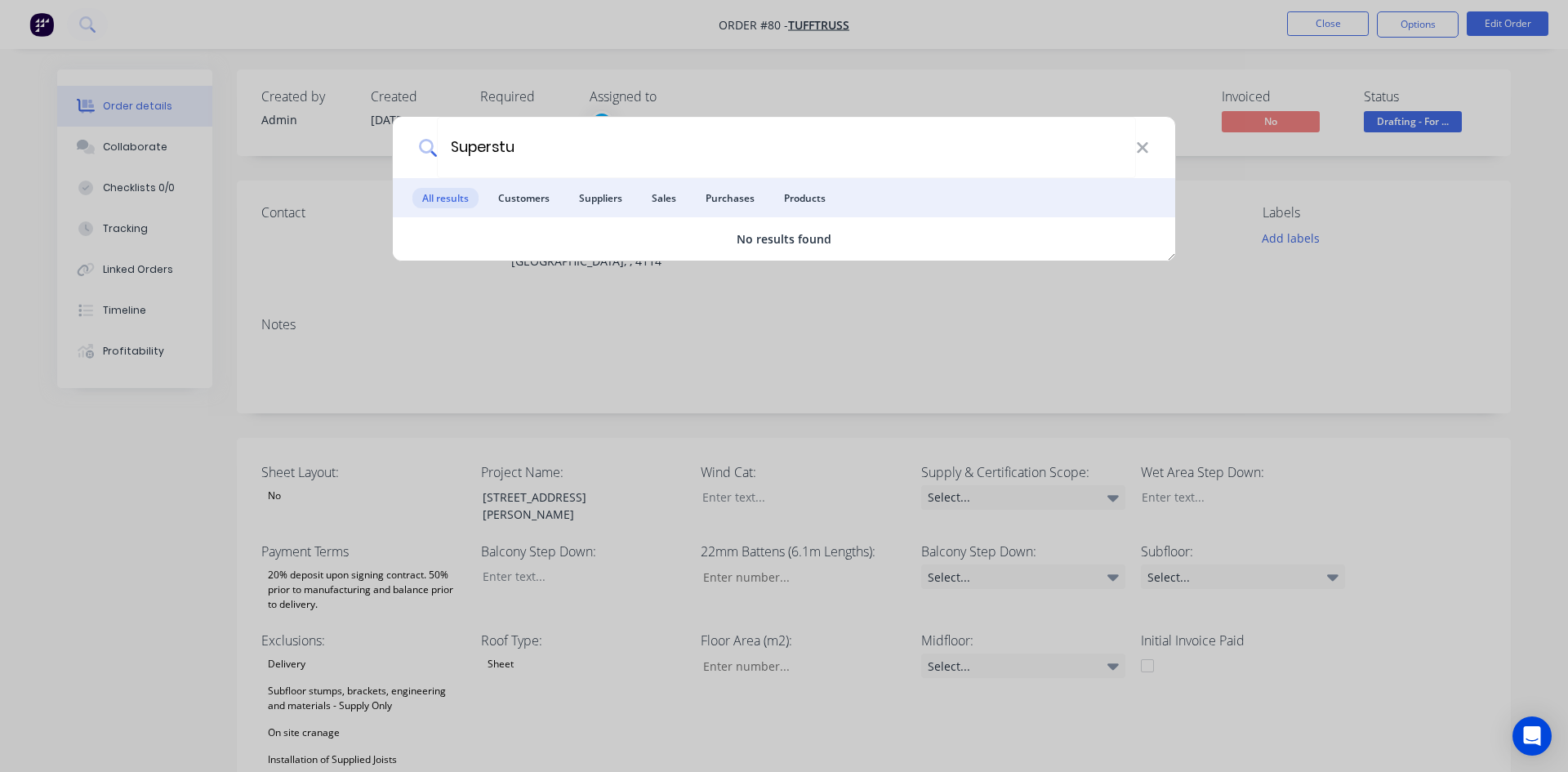
type input "Superstu"
click at [1155, 155] on div "Superstu" at bounding box center [784, 147] width 782 height 61
click at [1142, 147] on icon at bounding box center [1142, 147] width 10 height 10
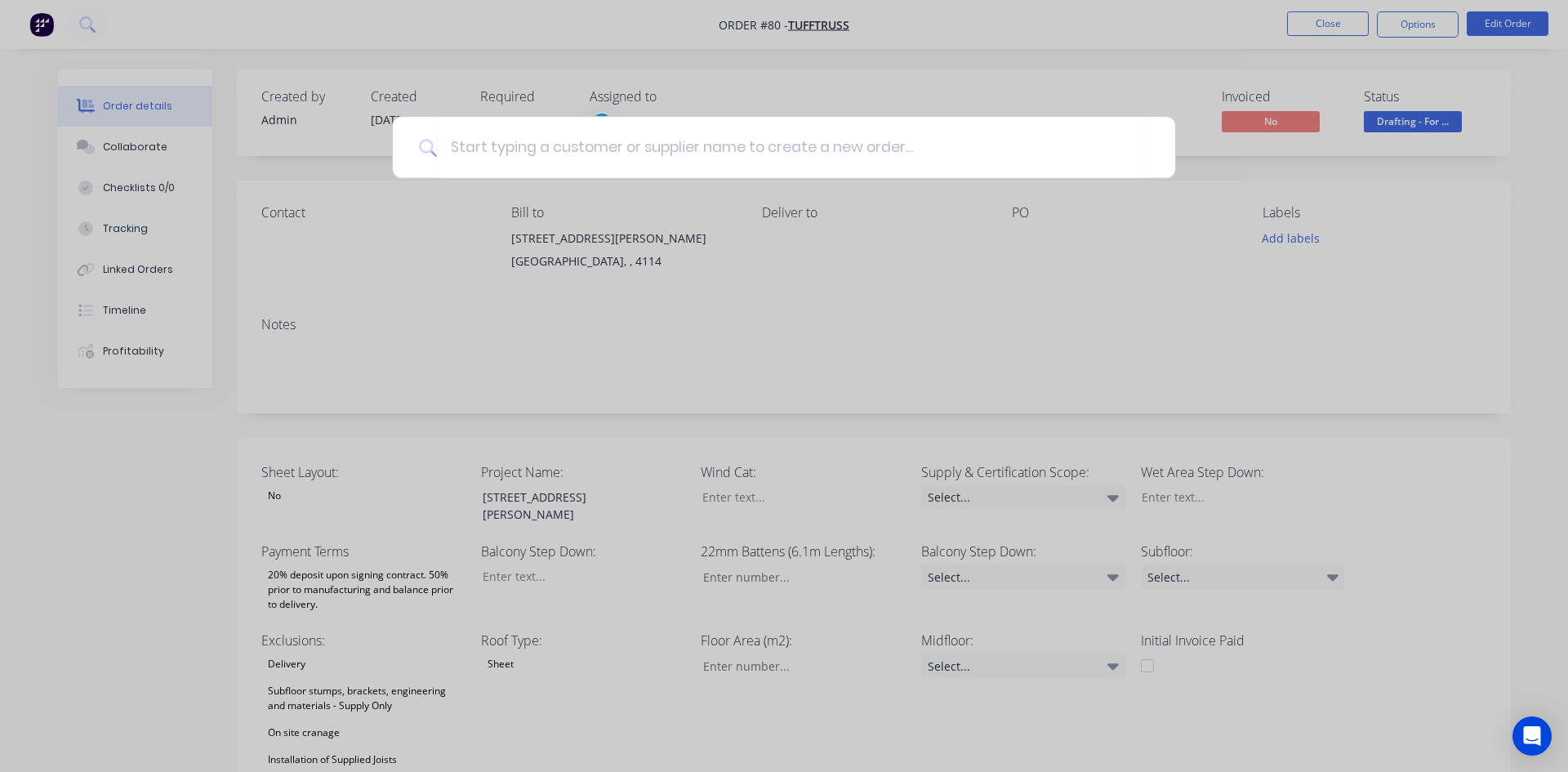
click at [973, 90] on div at bounding box center [784, 386] width 1568 height 772
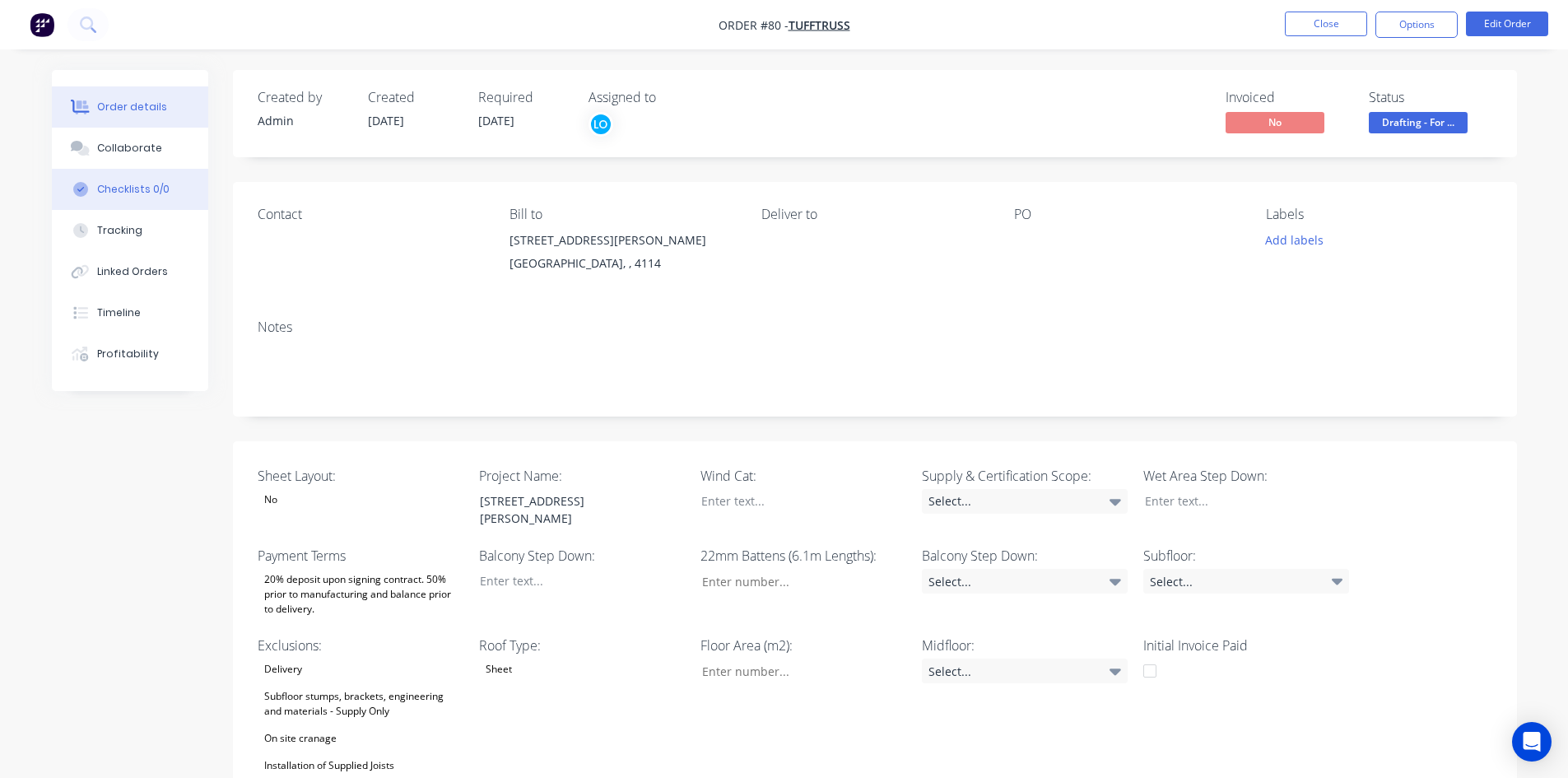
click at [138, 178] on button "Checklists 0/0" at bounding box center [130, 190] width 157 height 42
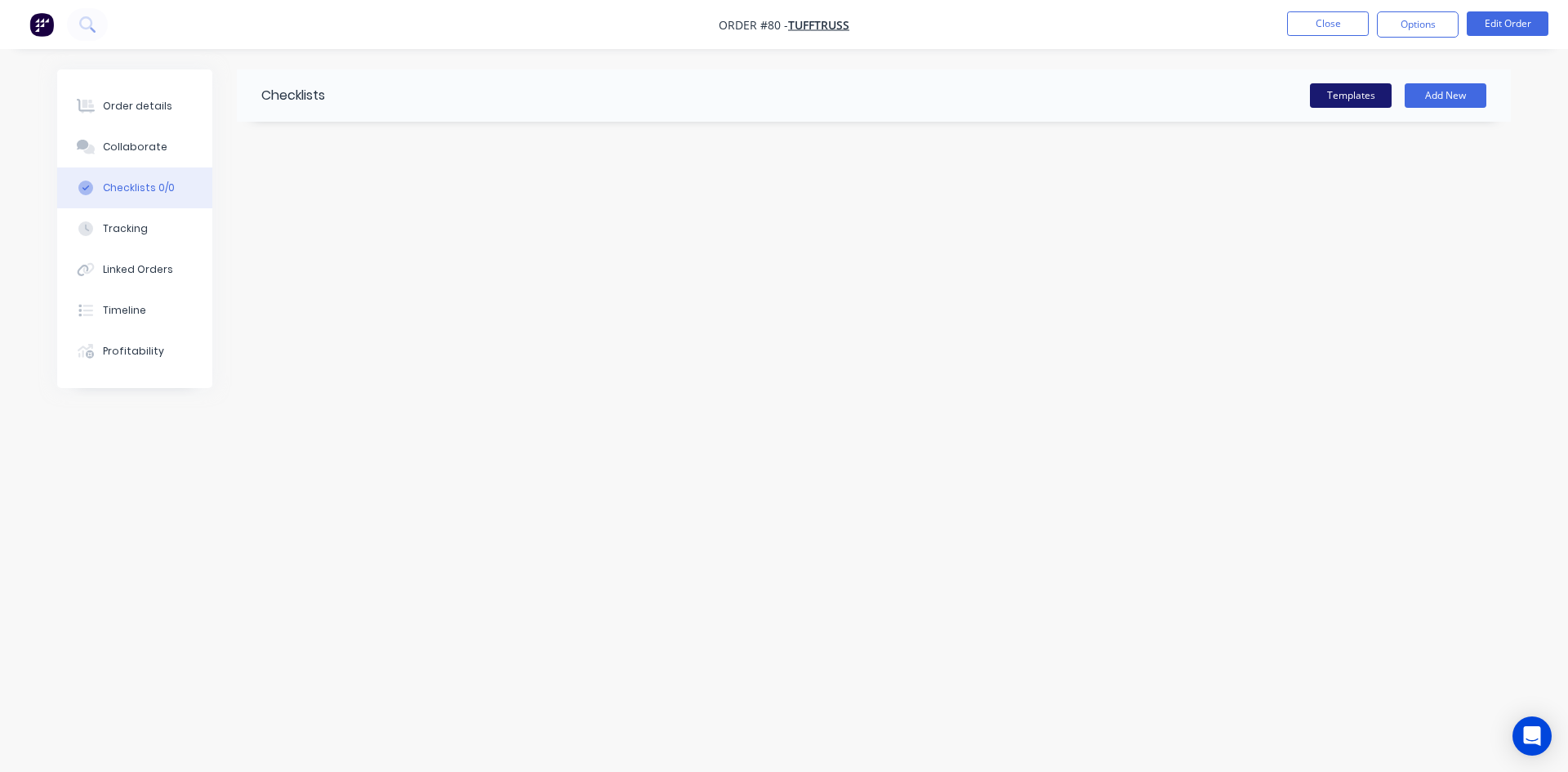
click at [1360, 94] on button "Templates" at bounding box center [1351, 95] width 82 height 25
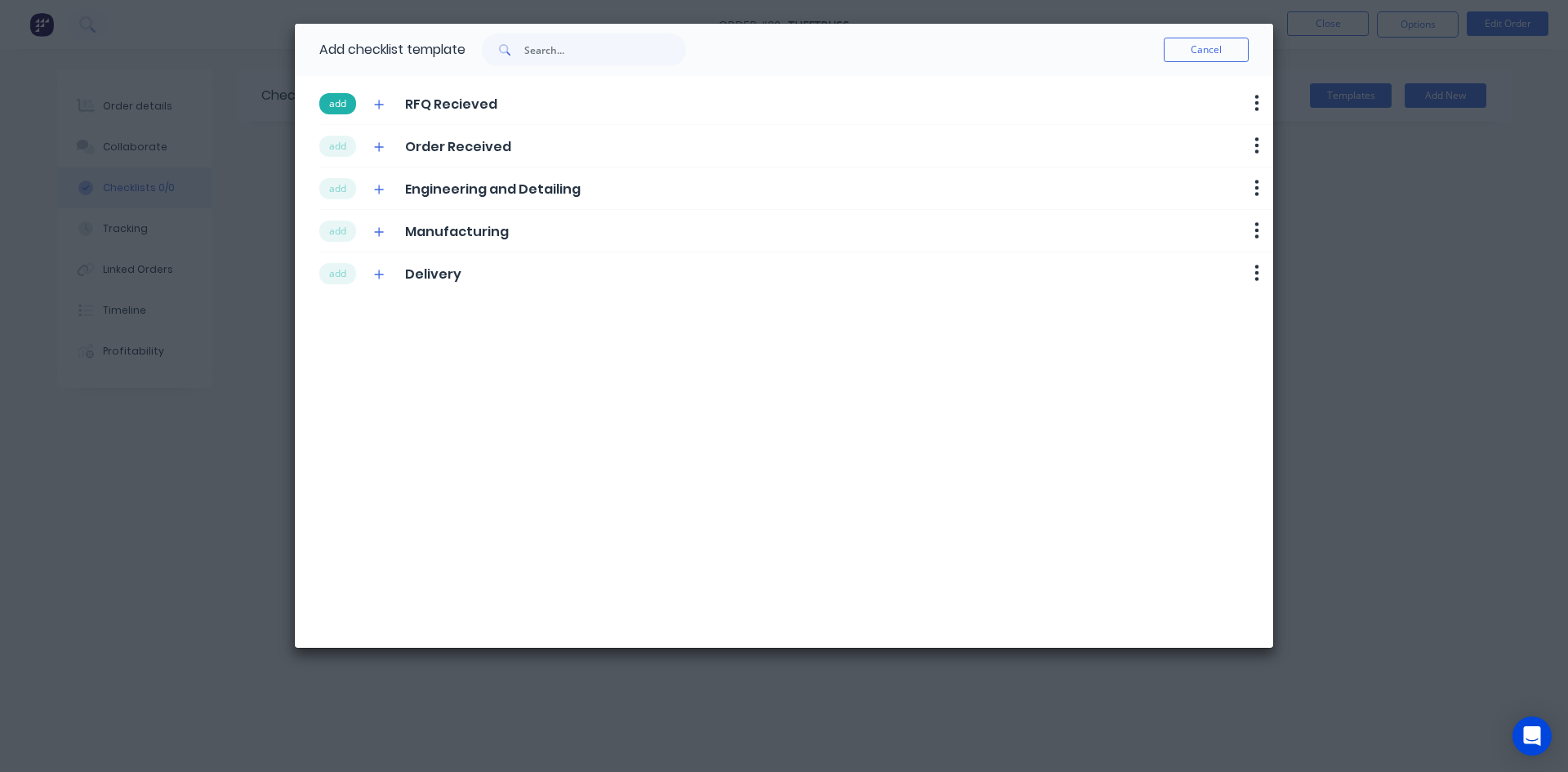
click at [346, 104] on button "add" at bounding box center [338, 103] width 37 height 21
click at [340, 142] on button "add" at bounding box center [338, 146] width 37 height 21
drag, startPoint x: 336, startPoint y: 197, endPoint x: 340, endPoint y: 230, distance: 33.2
click at [336, 199] on button "add" at bounding box center [338, 188] width 37 height 21
click at [340, 230] on button "add" at bounding box center [338, 231] width 37 height 21
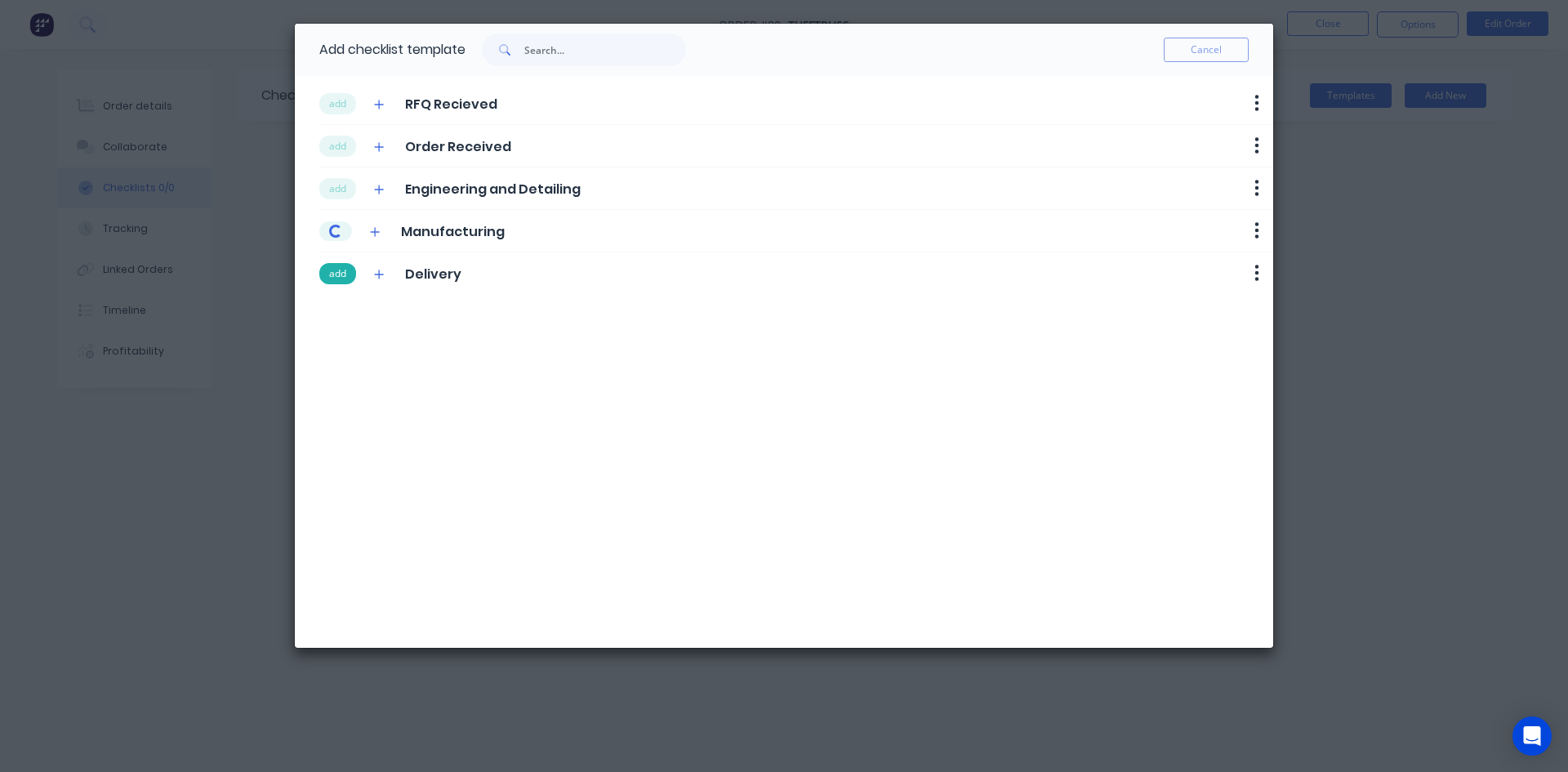
click at [336, 263] on button "add" at bounding box center [338, 273] width 37 height 21
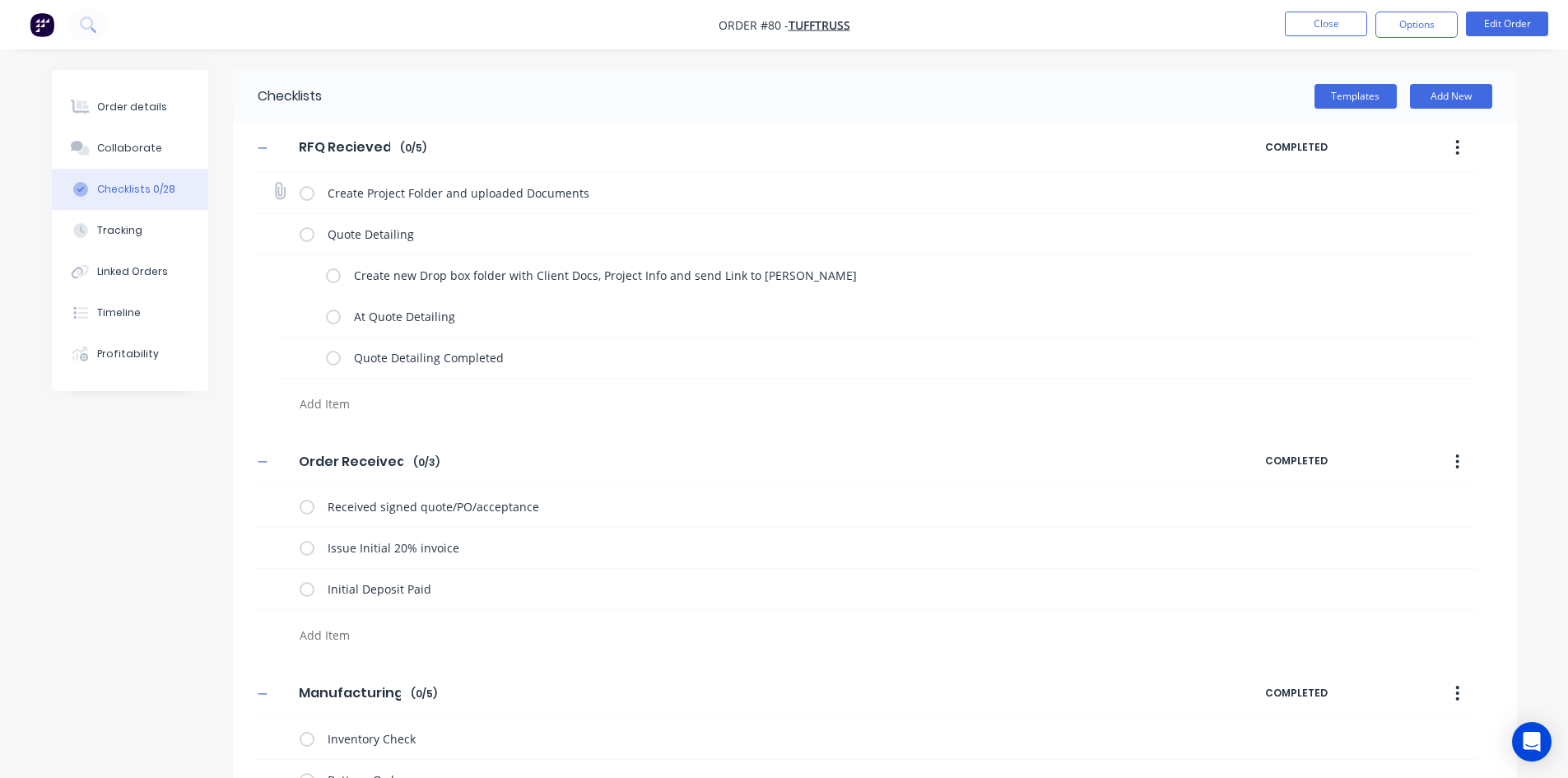
click at [307, 198] on label at bounding box center [307, 193] width 15 height 17
click at [0, 0] on input "checkbox" at bounding box center [0, 0] width 0 height 0
click at [308, 237] on label at bounding box center [307, 234] width 15 height 17
click at [0, 0] on input "checkbox" at bounding box center [0, 0] width 0 height 0
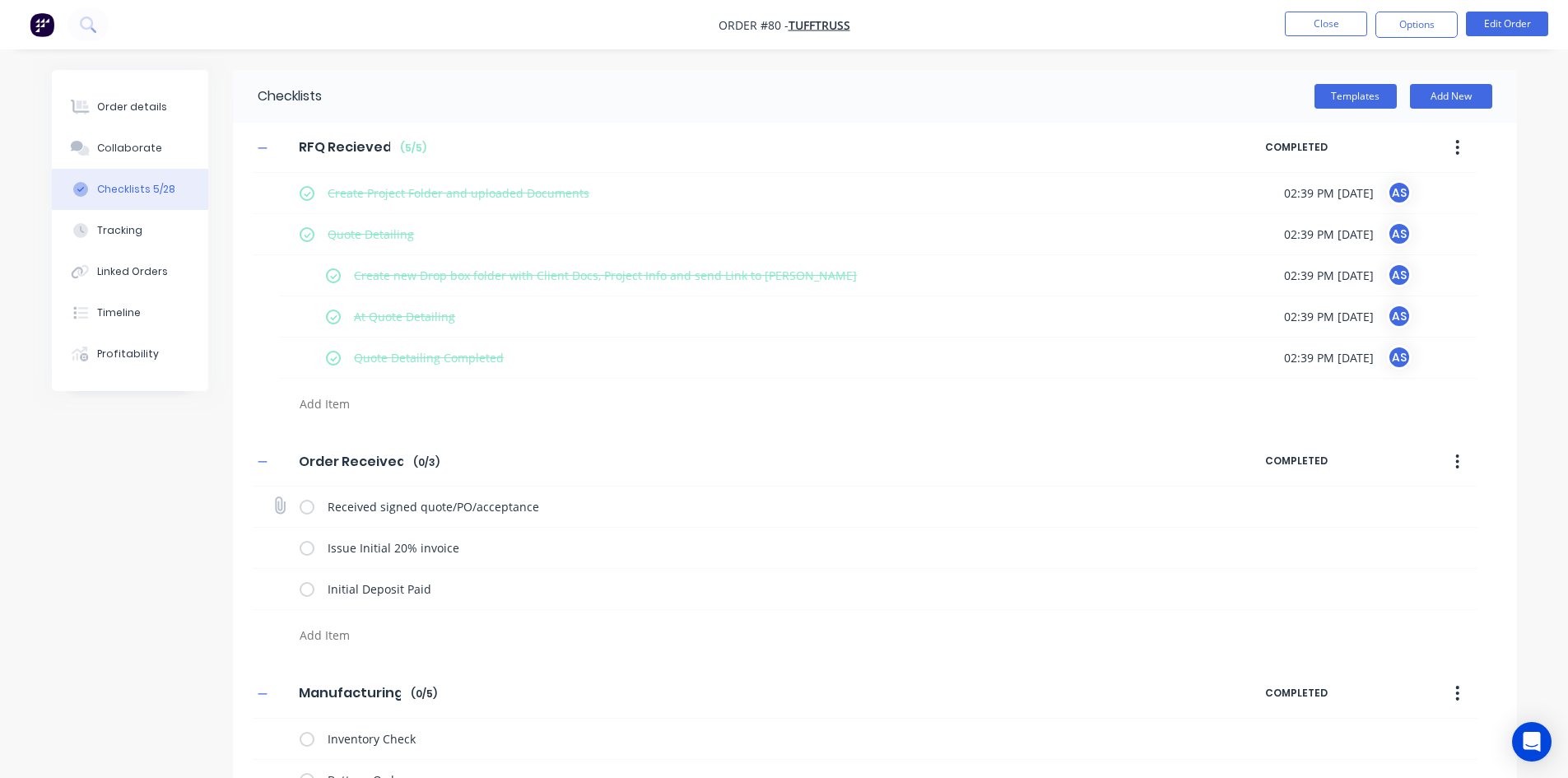
click at [310, 510] on label at bounding box center [307, 507] width 15 height 17
click at [0, 0] on input "checkbox" at bounding box center [0, 0] width 0 height 0
type textarea "x"
click at [82, 23] on icon at bounding box center [87, 24] width 16 height 16
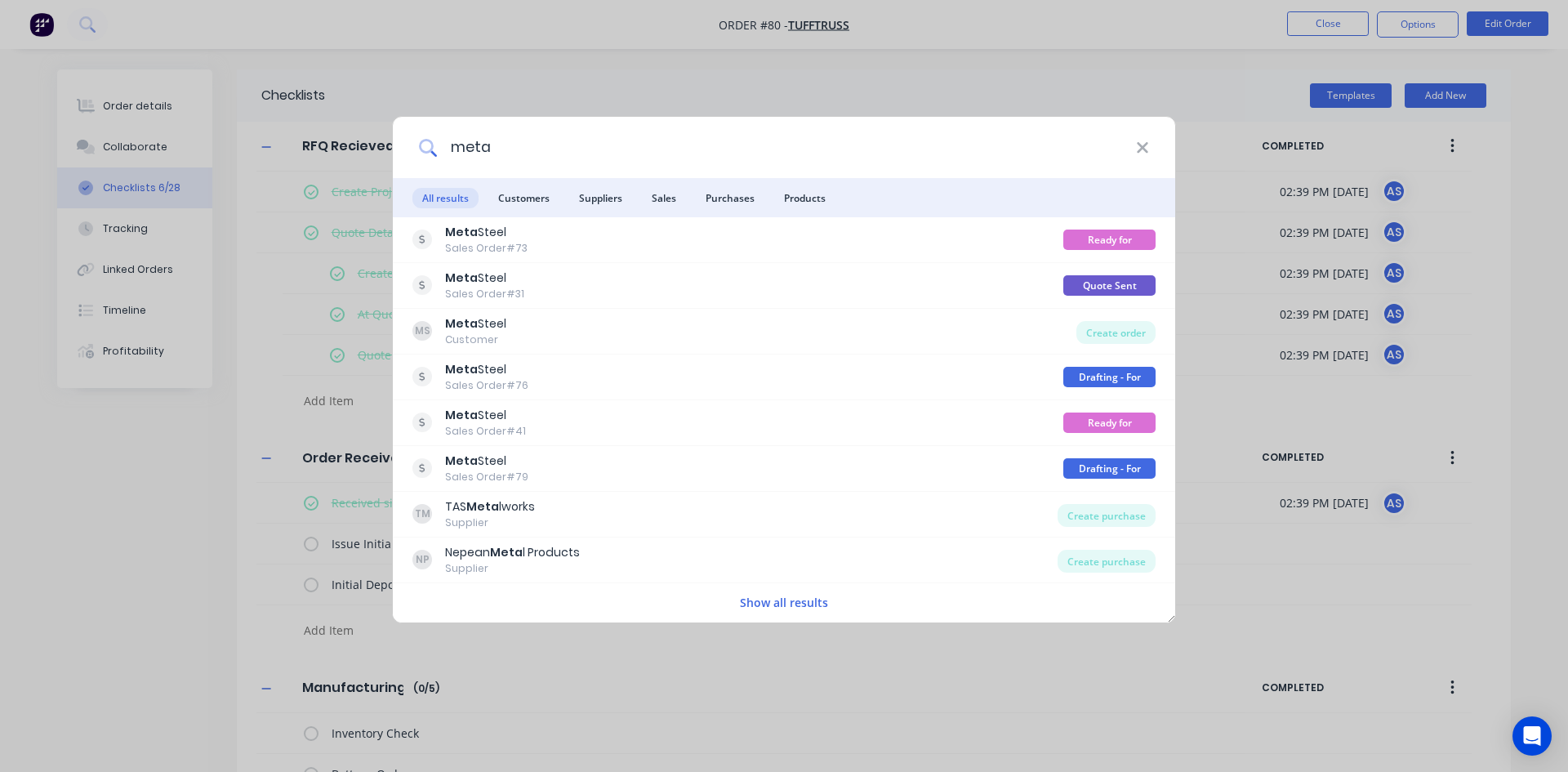
drag, startPoint x: 511, startPoint y: 149, endPoint x: 227, endPoint y: 181, distance: 285.8
click at [227, 181] on div "meta All results Customers Suppliers Sales Purchases Products Meta Steel Sales …" at bounding box center [784, 386] width 1568 height 772
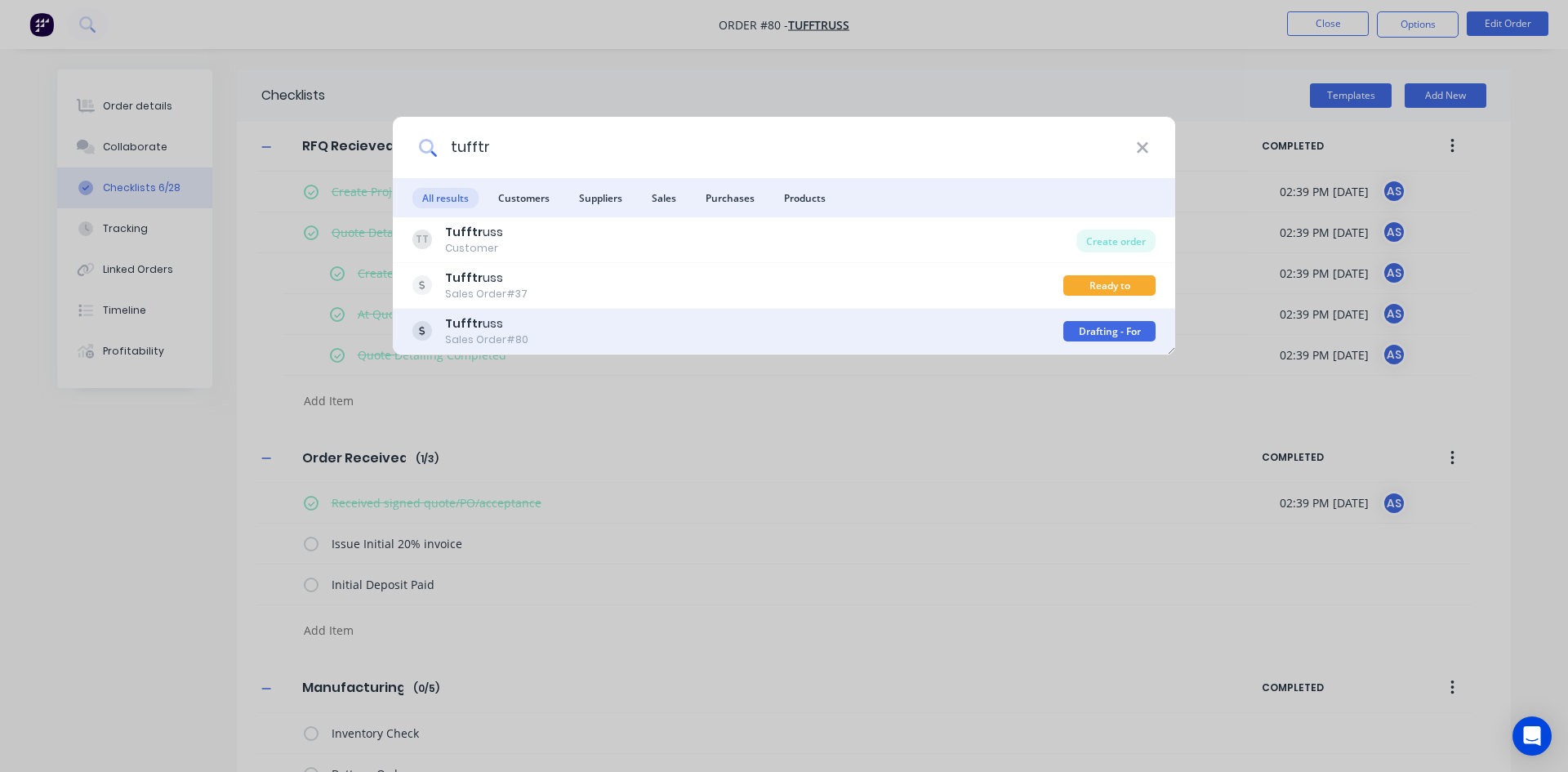
type input "tufftr"
click at [461, 316] on b "Tufftr" at bounding box center [464, 323] width 38 height 16
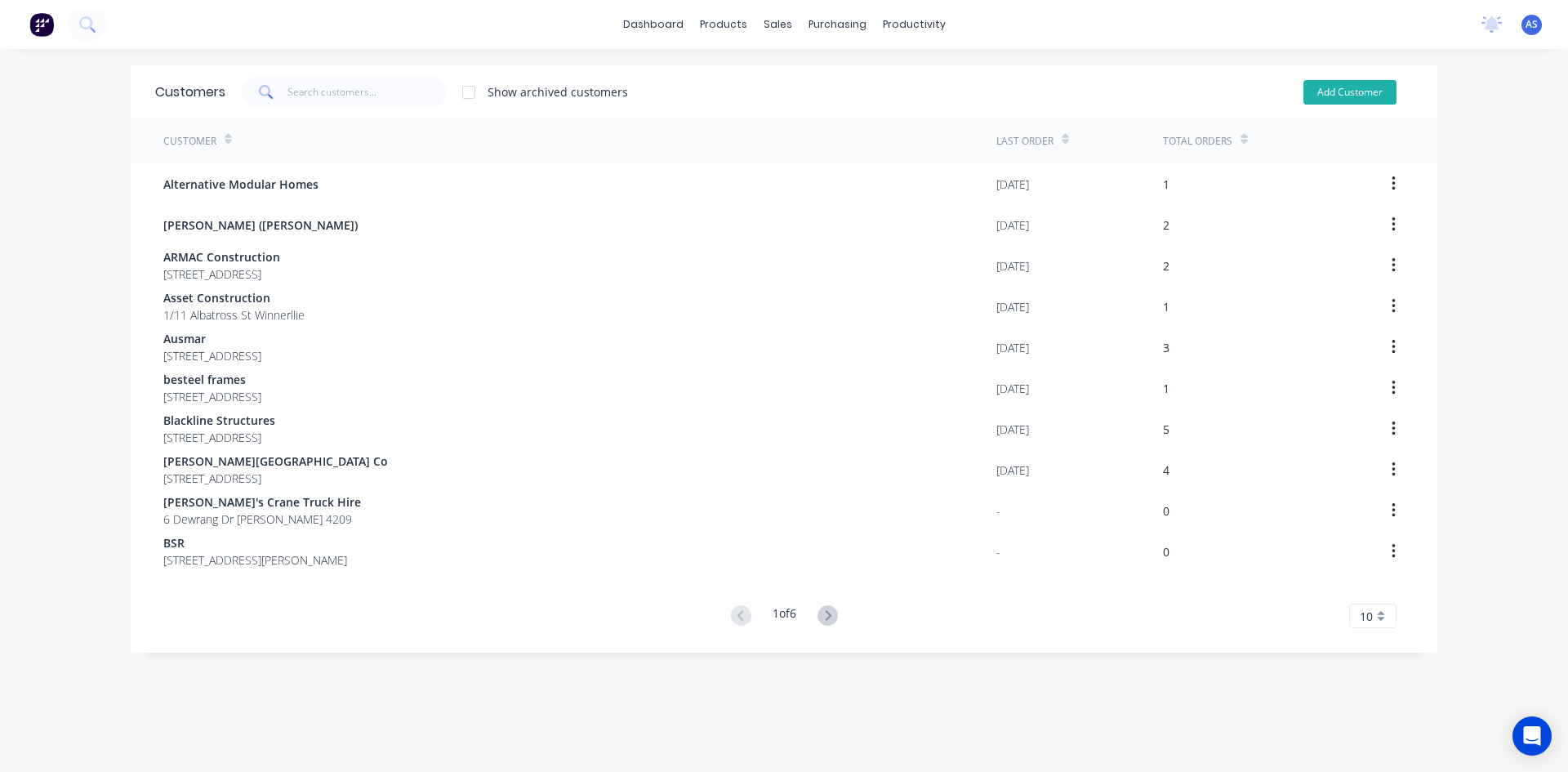
click at [1331, 83] on button "Add Customer" at bounding box center [1350, 92] width 93 height 25
select select "AU"
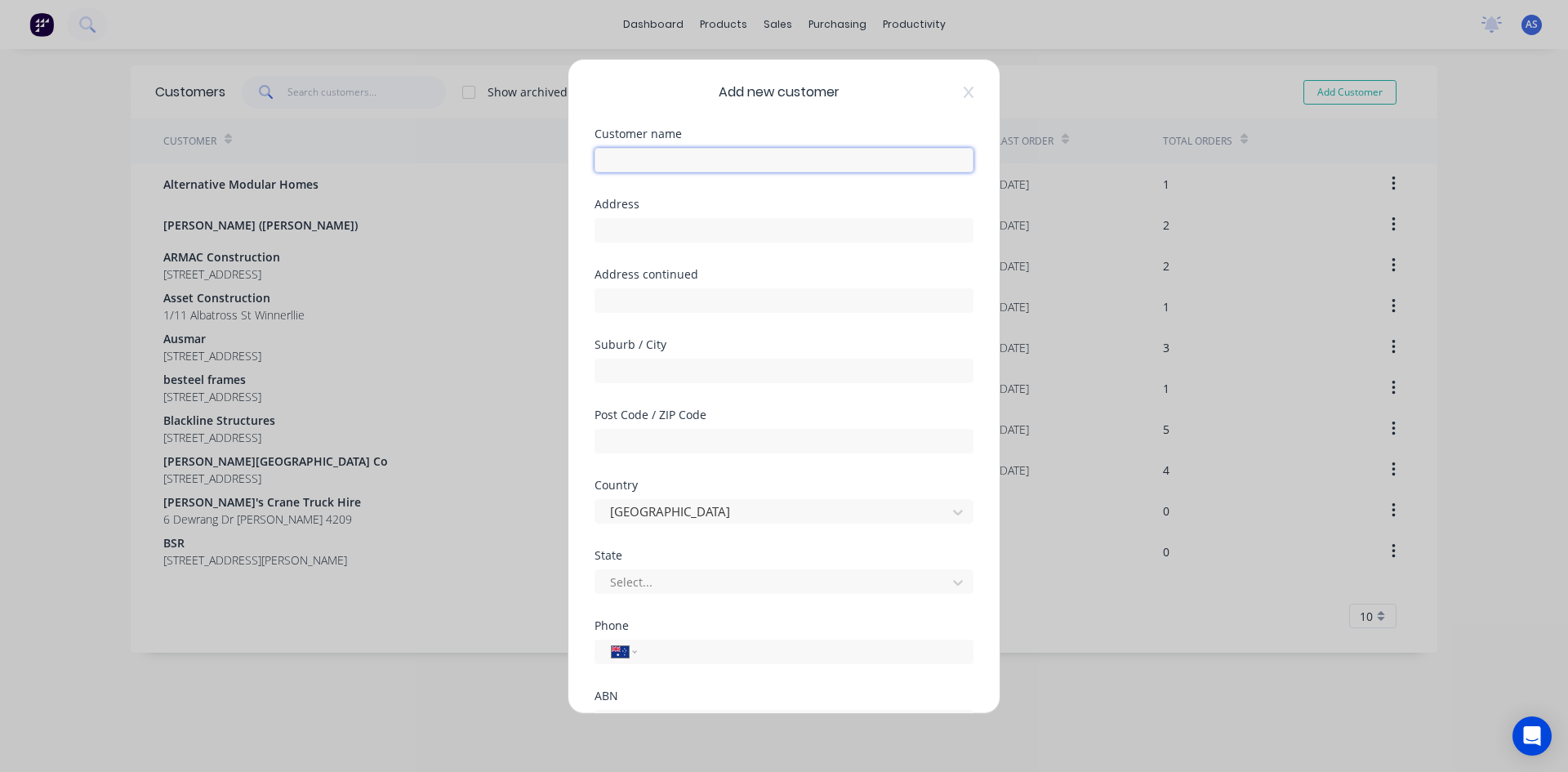
click at [662, 150] on input "text" at bounding box center [784, 160] width 379 height 25
type input "S"
drag, startPoint x: 954, startPoint y: 90, endPoint x: 916, endPoint y: 97, distance: 38.6
click at [964, 90] on icon at bounding box center [968, 91] width 9 height 11
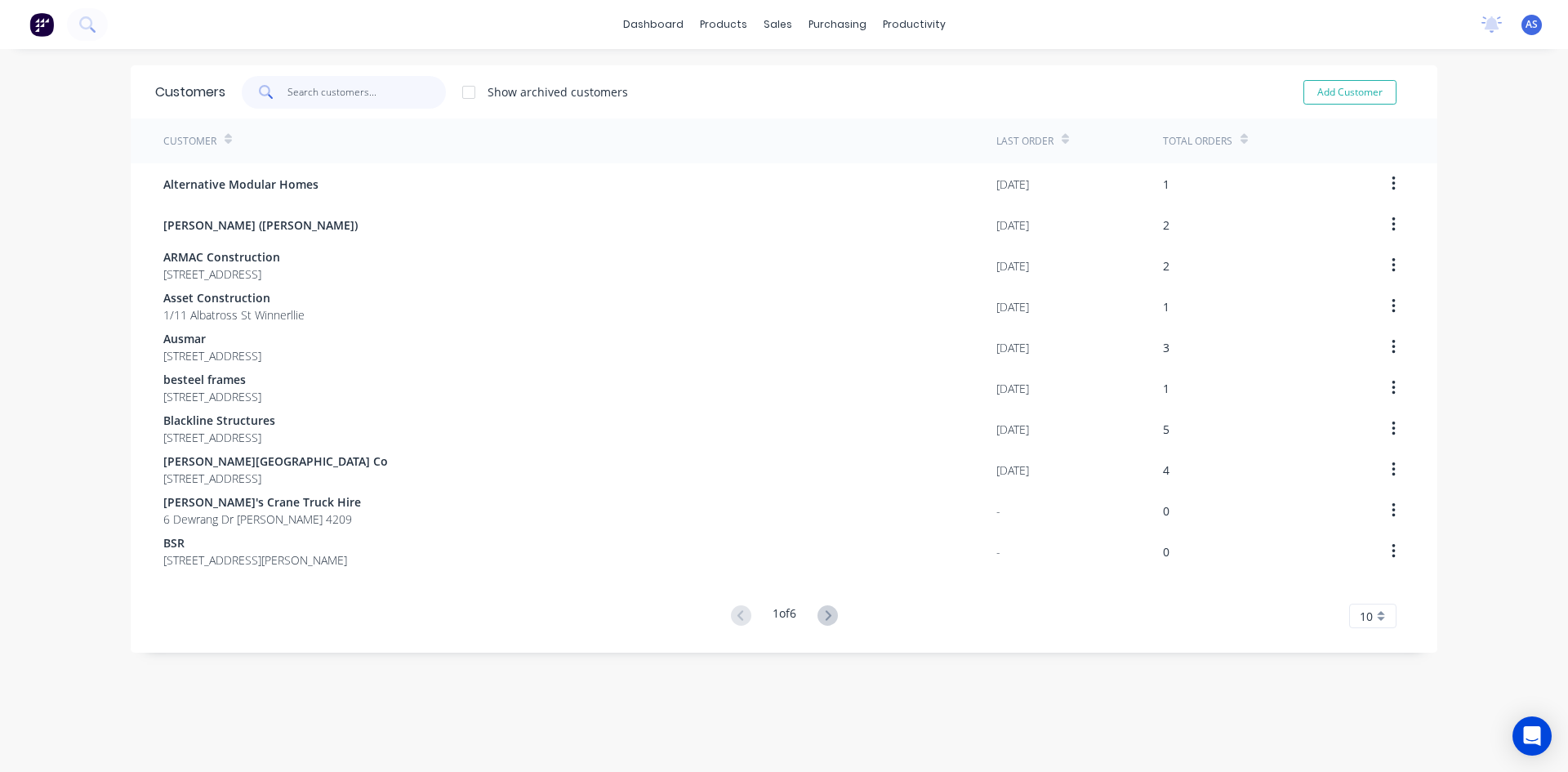
click at [322, 105] on input "text" at bounding box center [366, 92] width 159 height 33
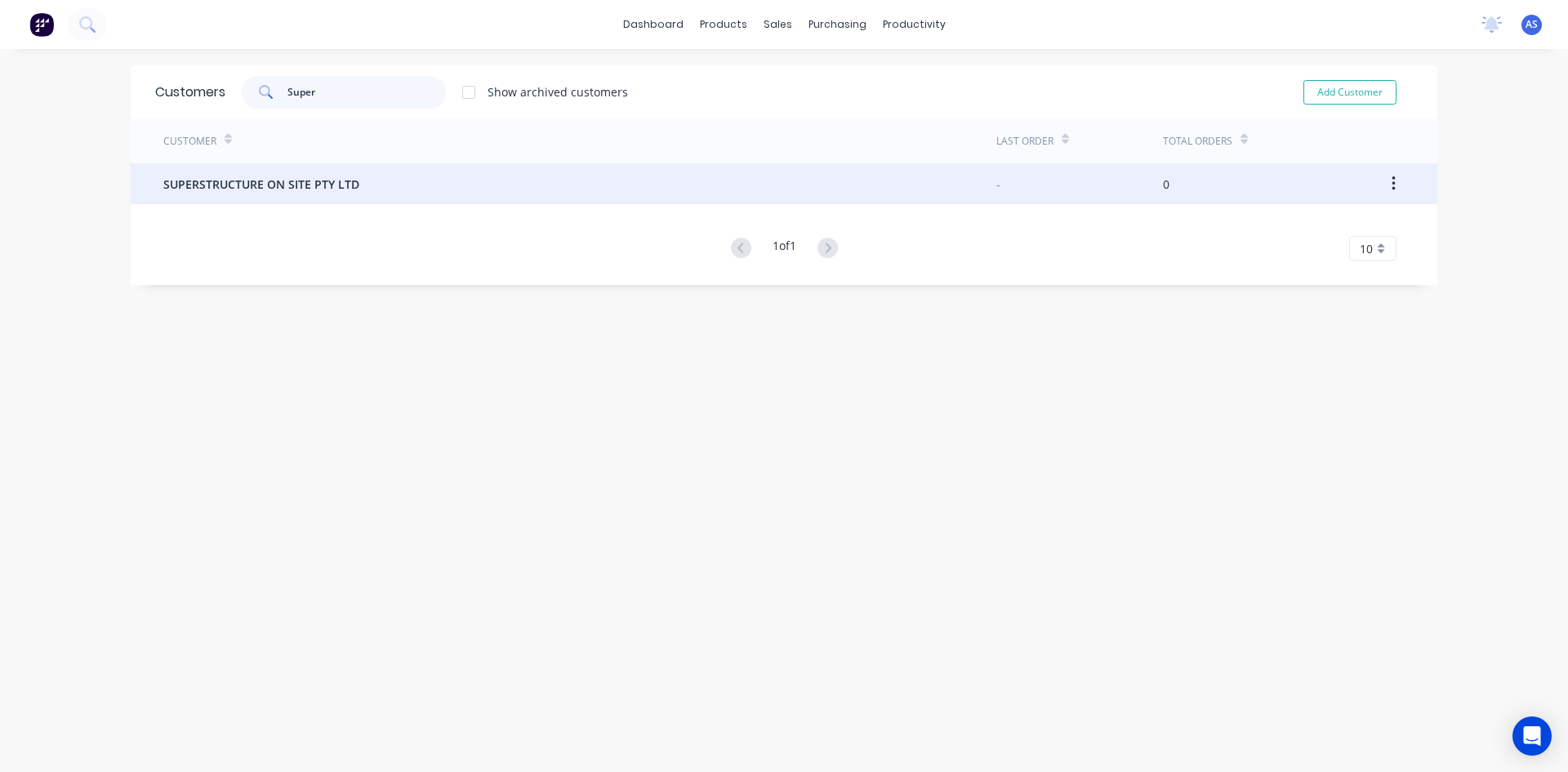
type input "Super"
click at [337, 188] on span "SUPERSTRUCTURE ON SITE PTY LTD" at bounding box center [261, 184] width 196 height 17
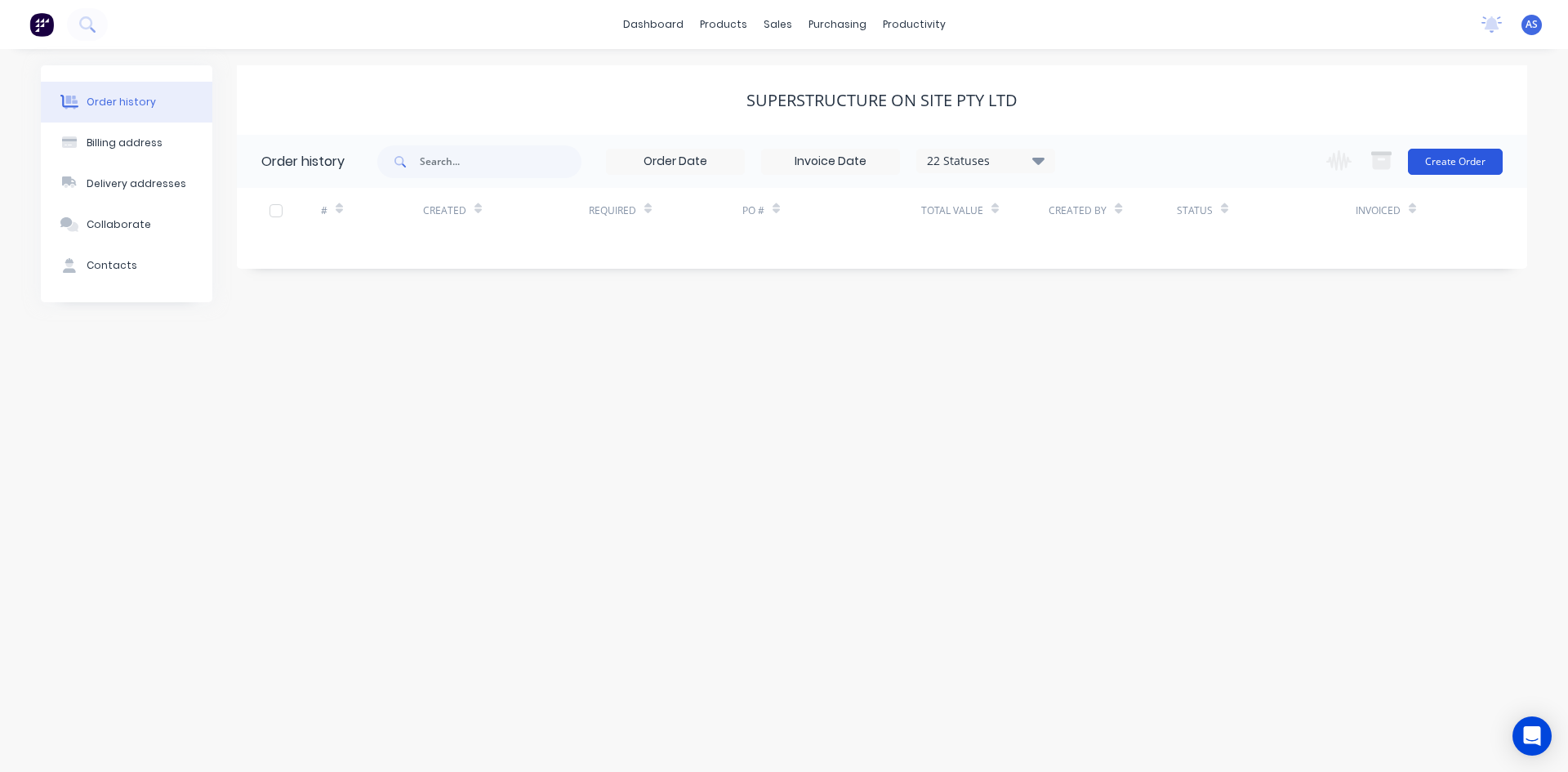
click at [1445, 157] on button "Create Order" at bounding box center [1455, 162] width 95 height 26
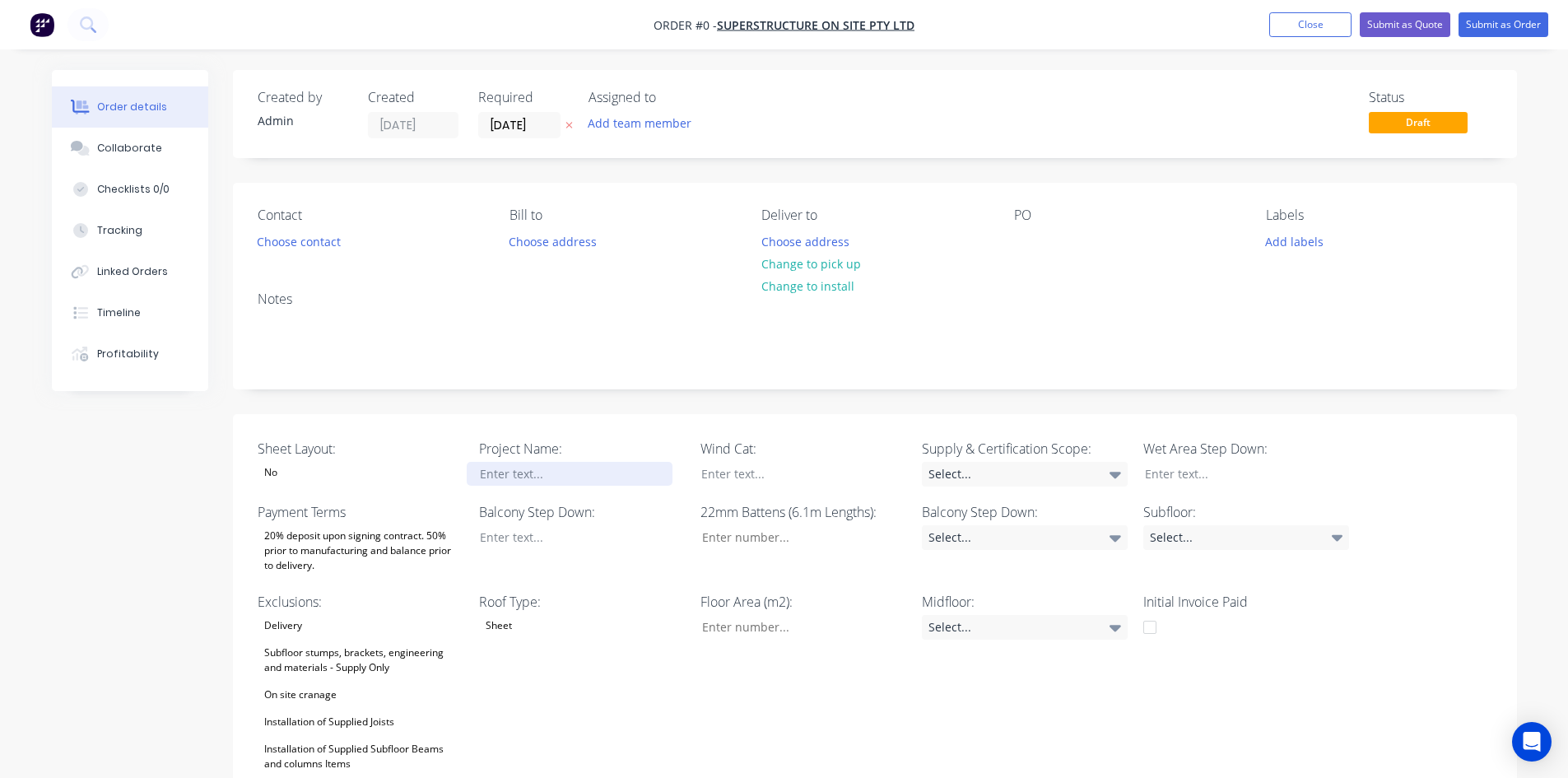
click at [503, 470] on div at bounding box center [570, 474] width 206 height 24
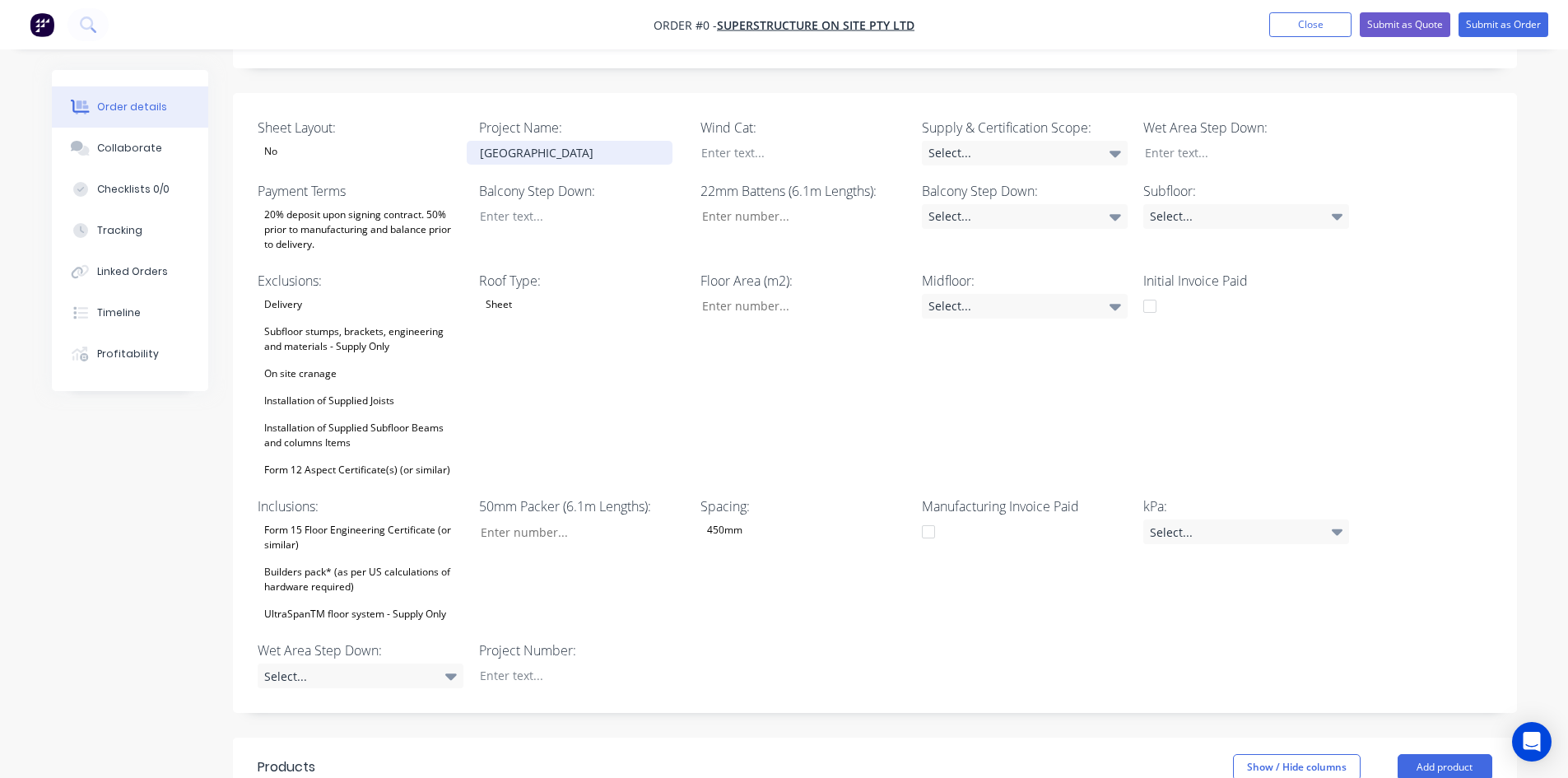
scroll to position [329, 0]
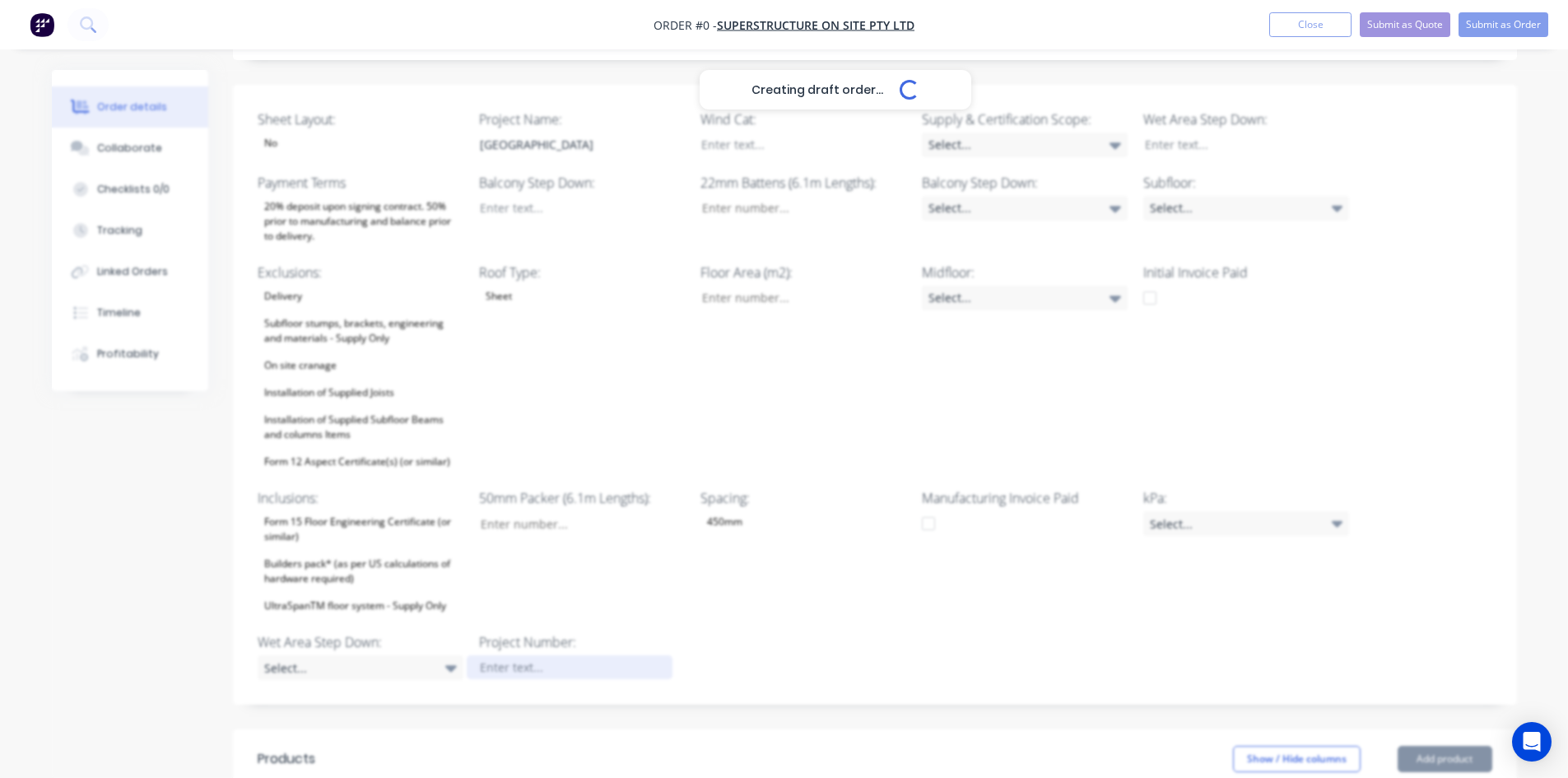
click at [514, 675] on div "Creating draft order... Loading... Order details Collaborate Checklists 0/0 Tra…" at bounding box center [784, 502] width 1498 height 1523
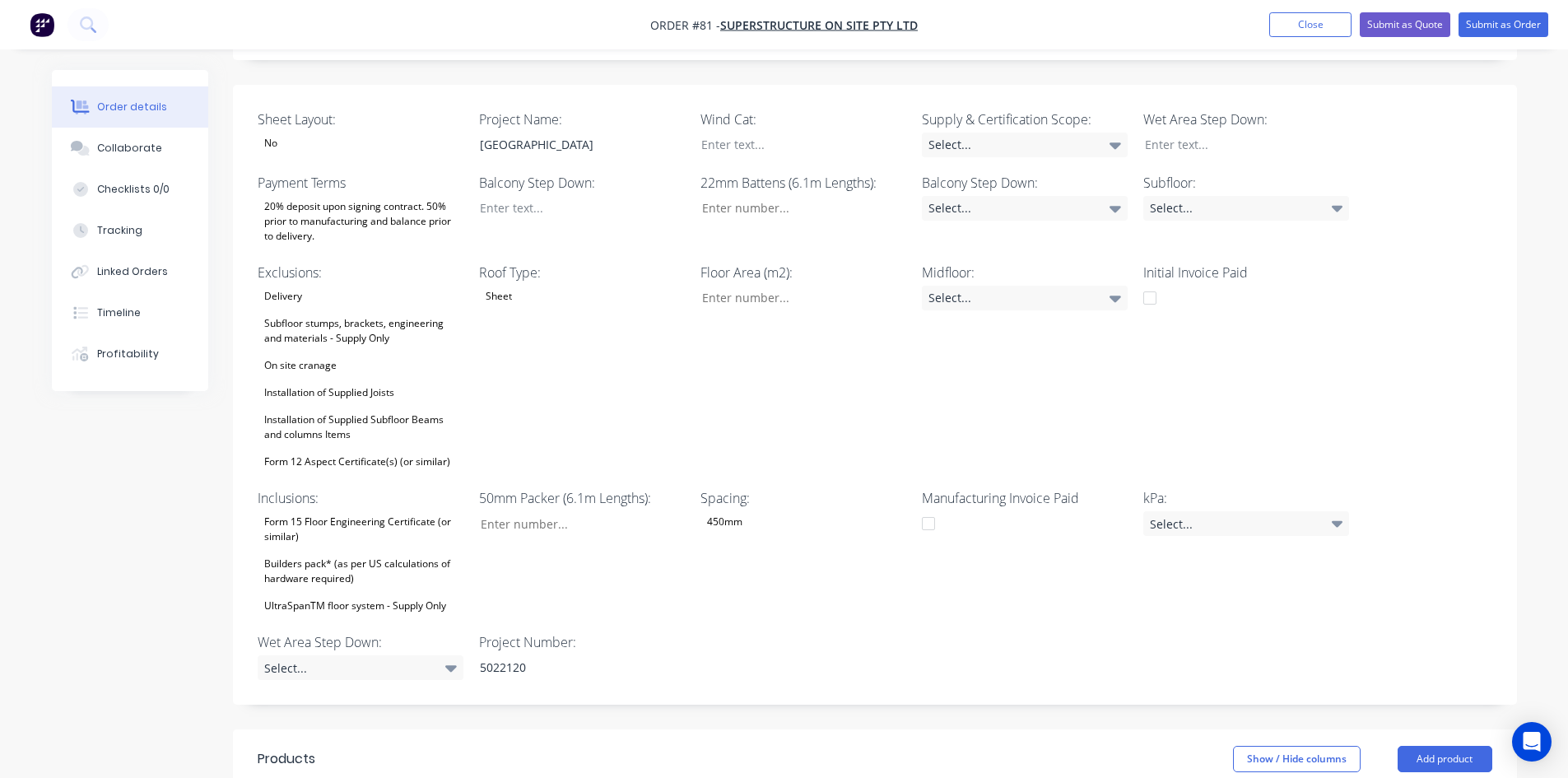
click at [351, 333] on div "Subfloor stumps, brackets, engineering and materials - Supply Only" at bounding box center [360, 331] width 206 height 36
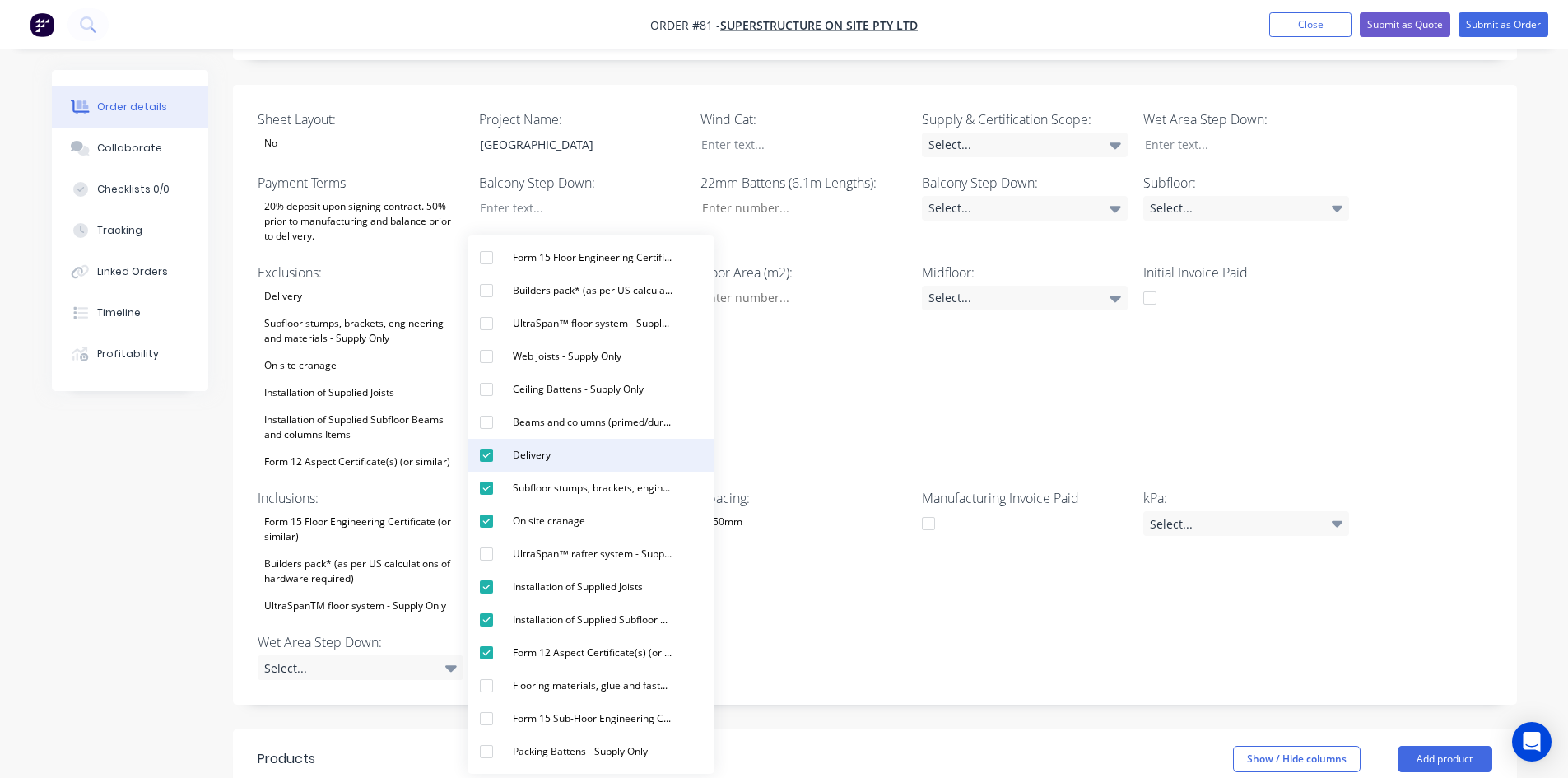
click at [514, 464] on div "Delivery" at bounding box center [531, 455] width 51 height 22
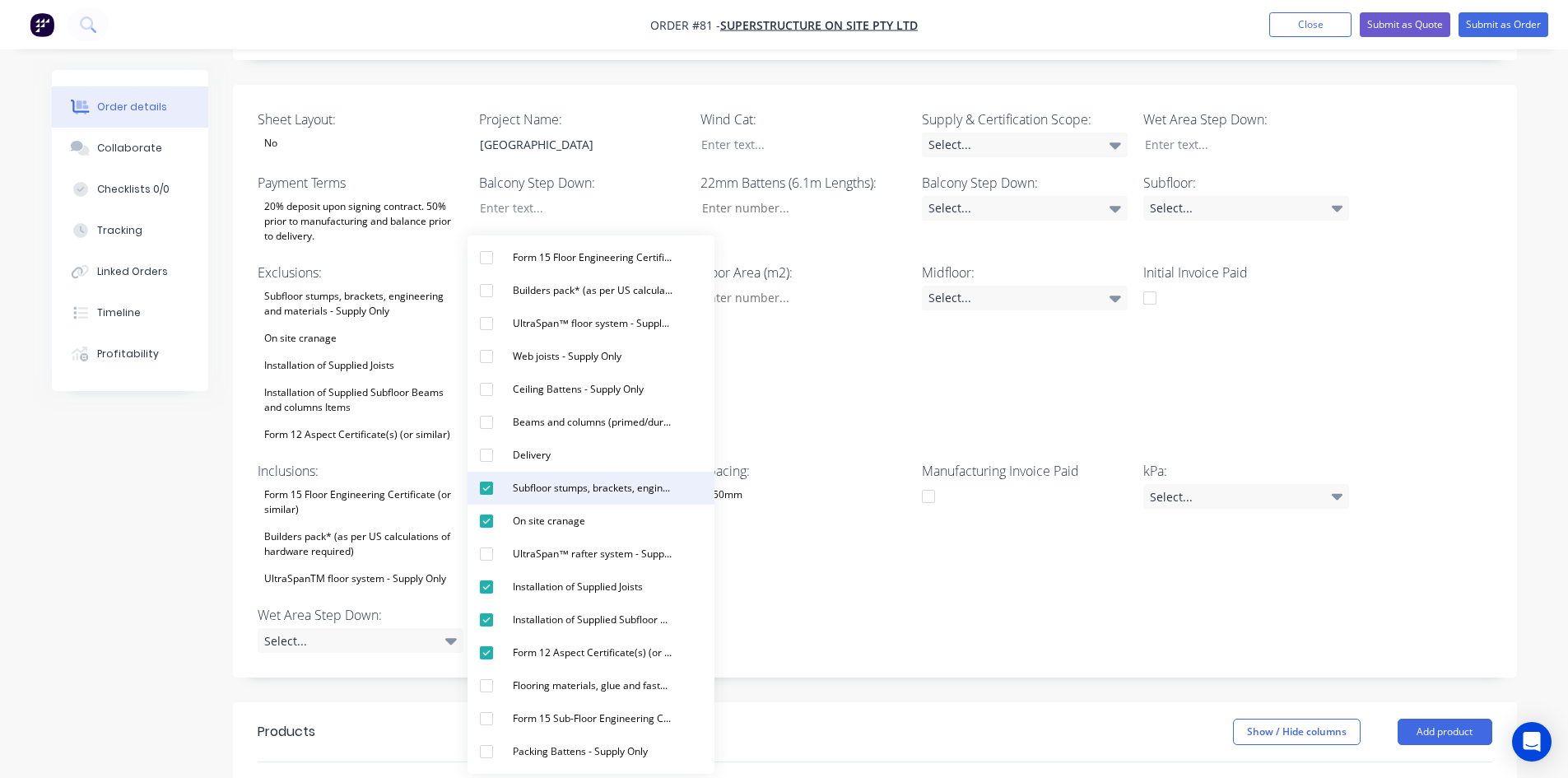
click at [528, 499] on button "Subfloor stumps, brackets, engineering and materials - Supply Only" at bounding box center [591, 488] width 247 height 33
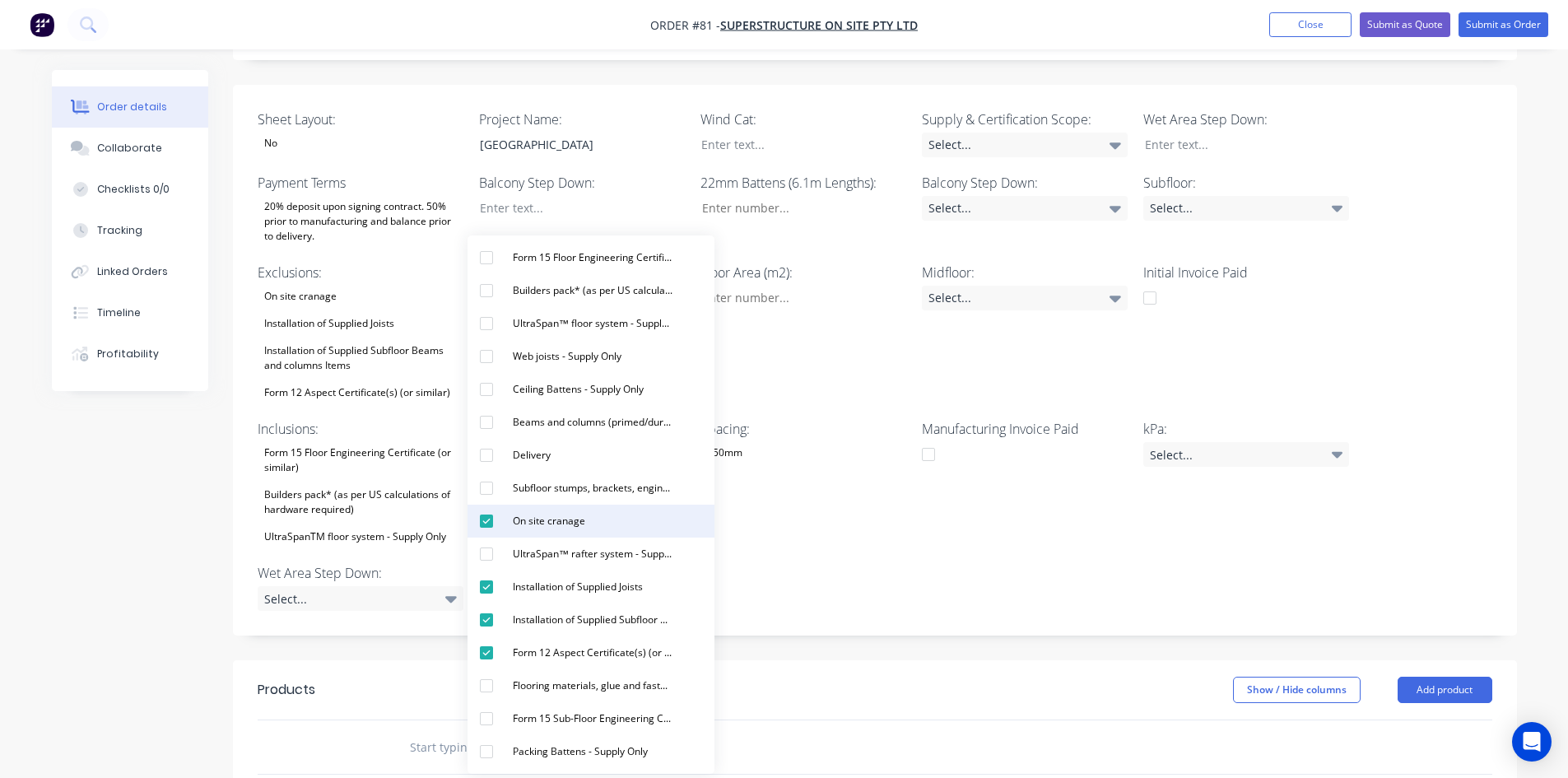
click at [527, 522] on div "On site cranage" at bounding box center [548, 521] width 86 height 22
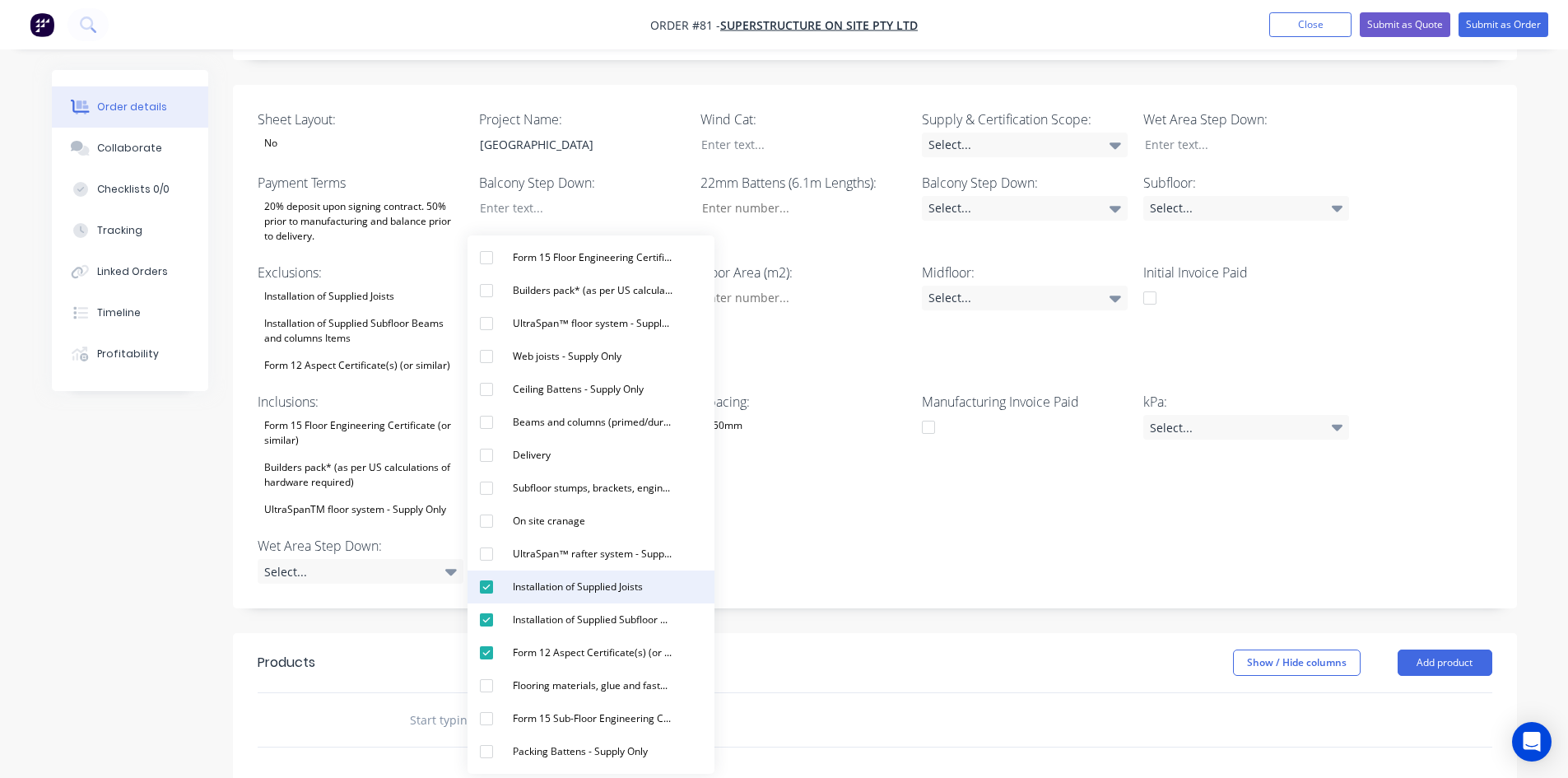
click at [526, 600] on button "Installation of Supplied Joists" at bounding box center [591, 587] width 247 height 33
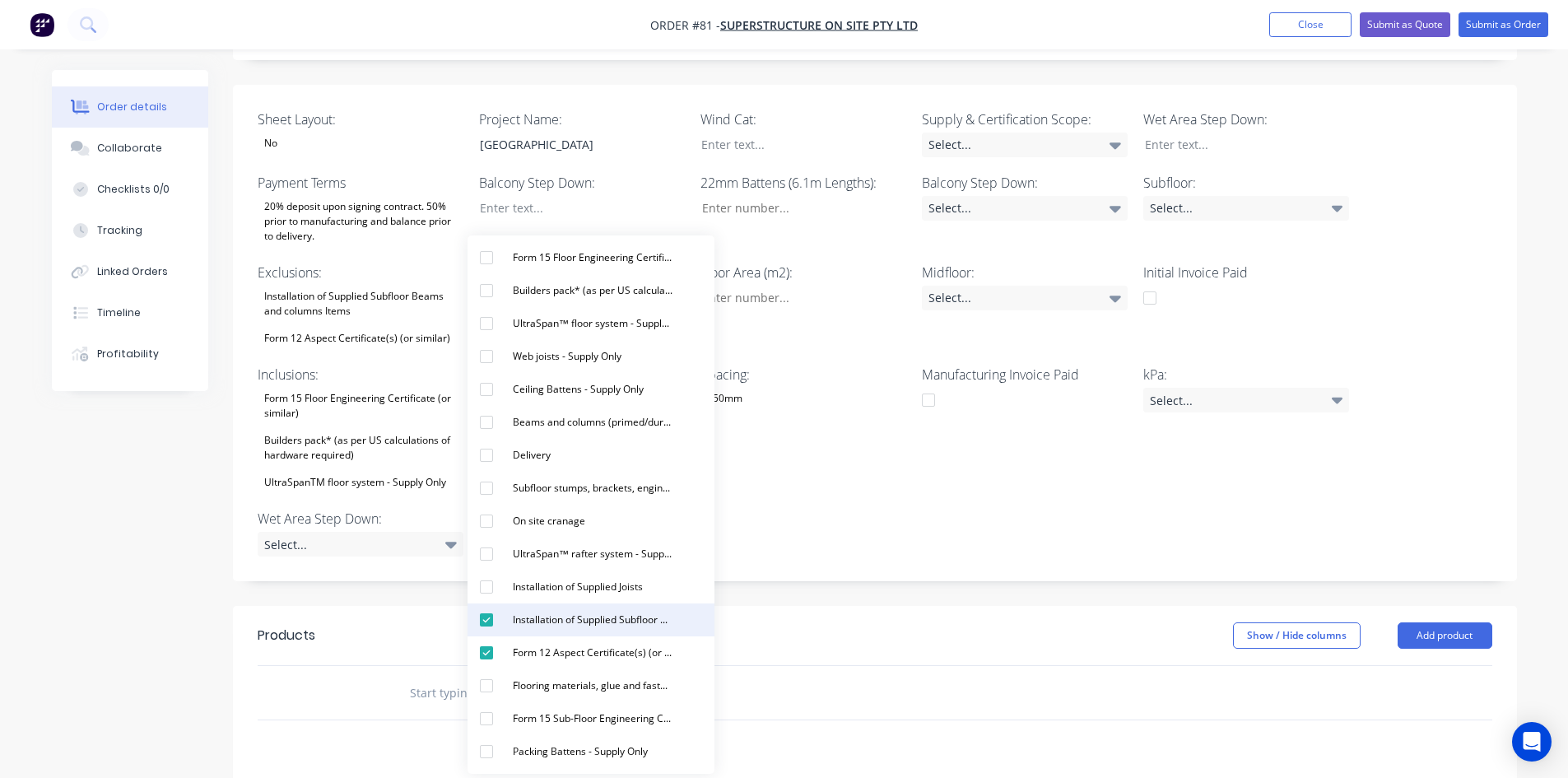
click at [532, 627] on div "Installation of Supplied Subfloor Beams and columns Items" at bounding box center [593, 619] width 173 height 22
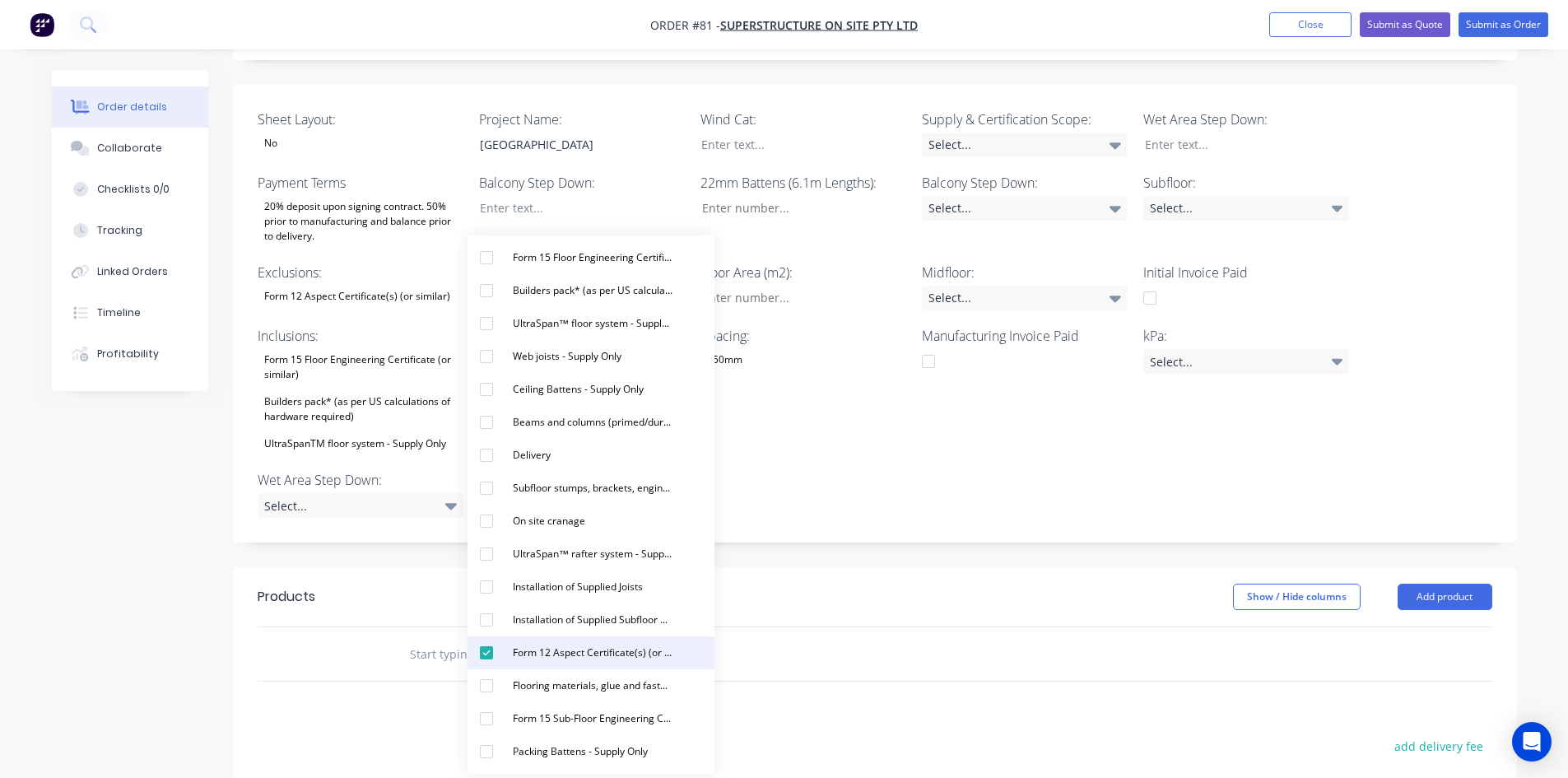
click at [534, 661] on div "Form 12 Aspect Certificate(s) (or similar)" at bounding box center [593, 652] width 173 height 22
click at [317, 415] on div "Builders pack* (as per US calculations of hardware required)" at bounding box center [360, 409] width 206 height 36
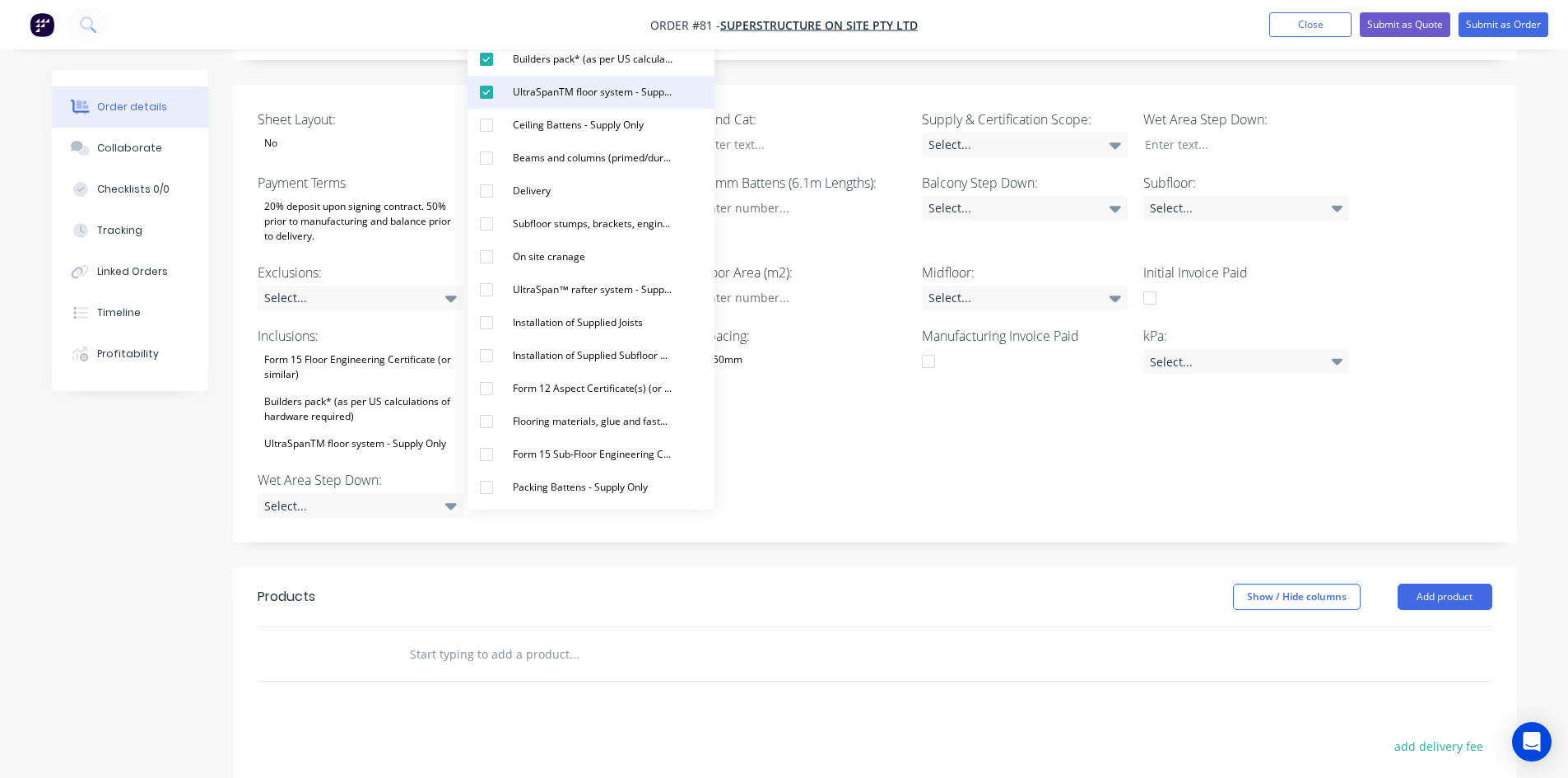
click at [604, 93] on div "UltraSpanTM floor system - Supply Only" at bounding box center [593, 92] width 173 height 22
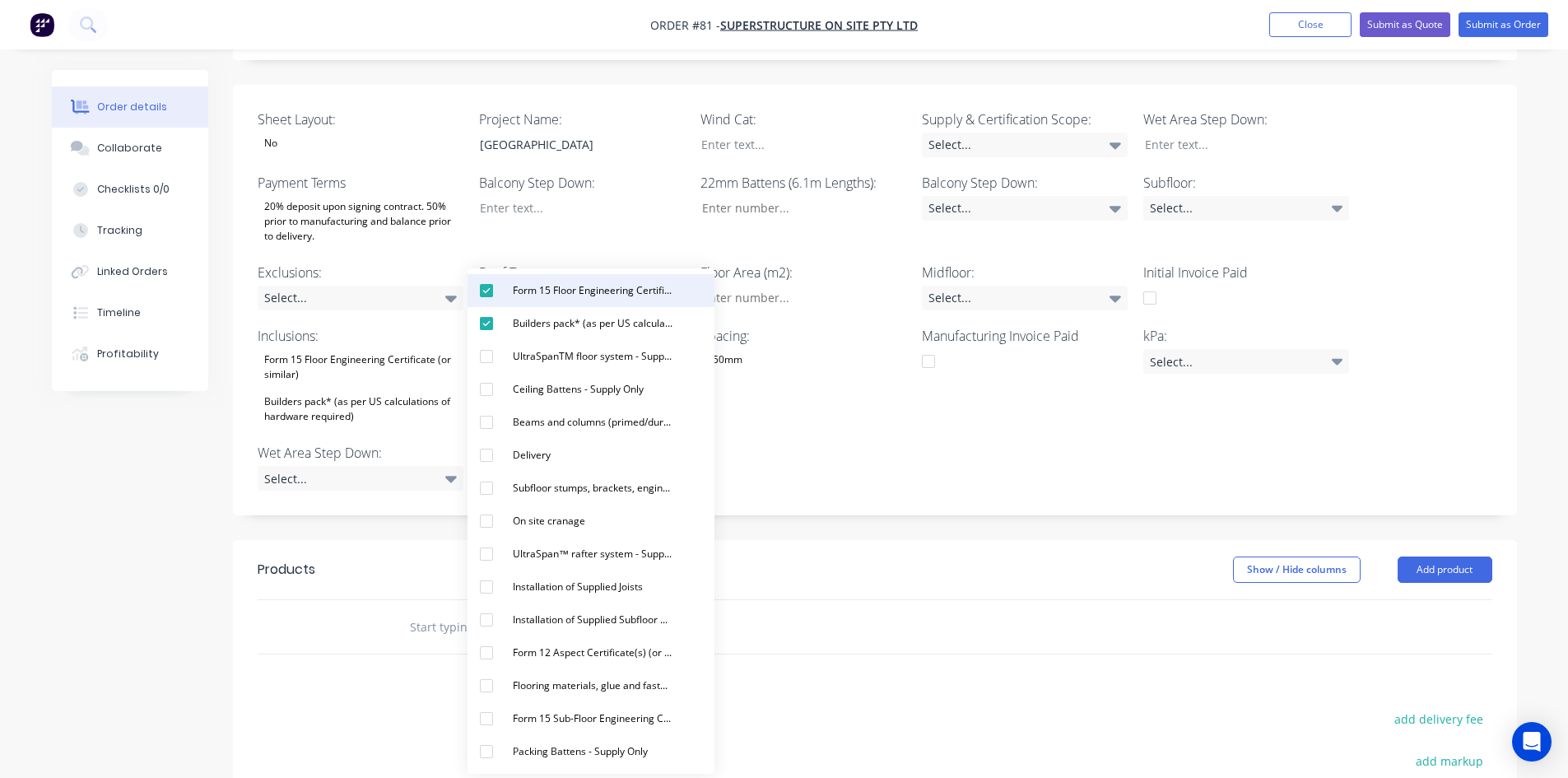
click at [602, 285] on div "Form 15 Floor Engineering Certificate (or similar)" at bounding box center [593, 290] width 173 height 22
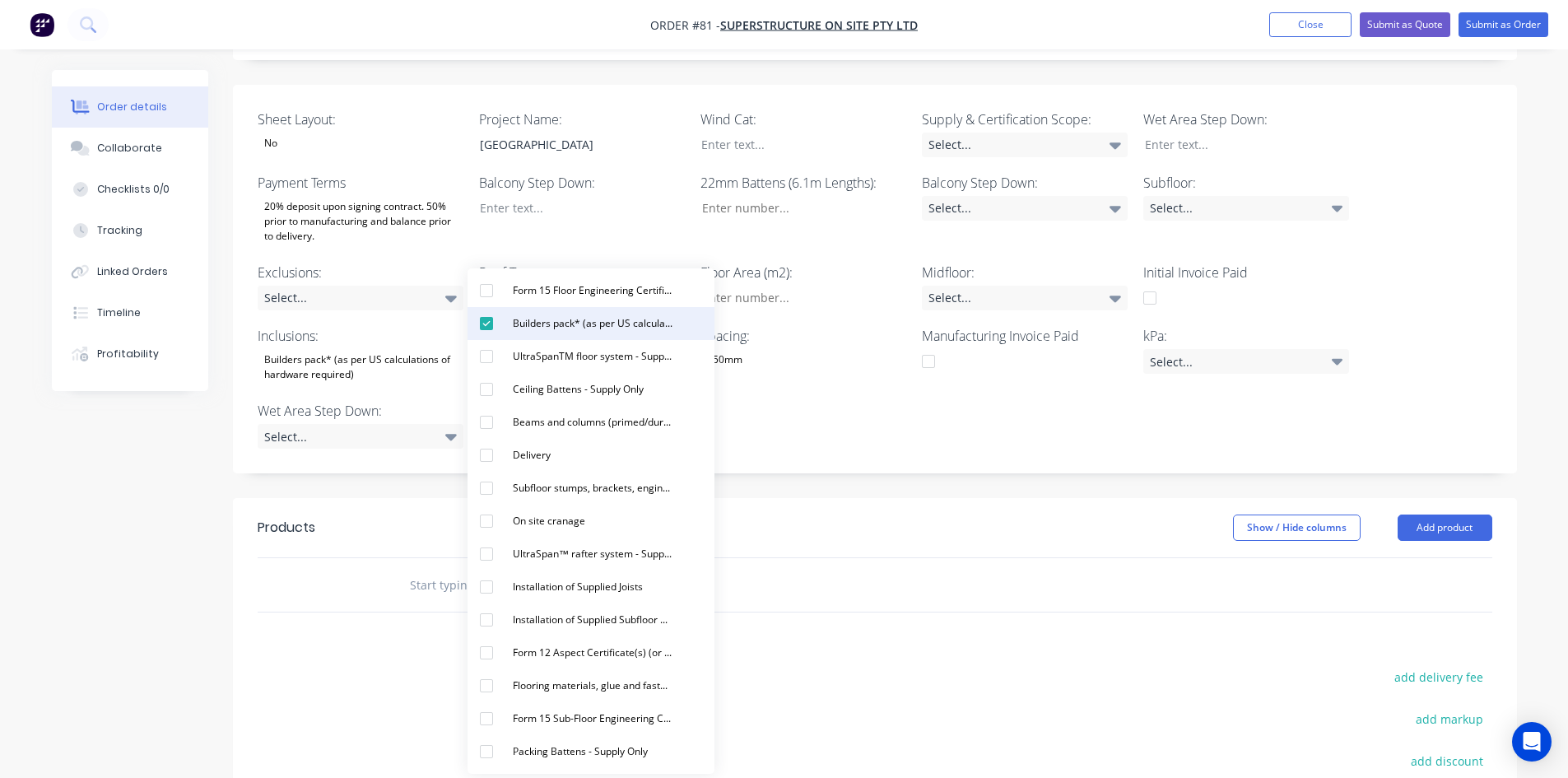
click at [602, 326] on div "Builders pack* (as per US calculations of hardware required)" at bounding box center [593, 323] width 173 height 22
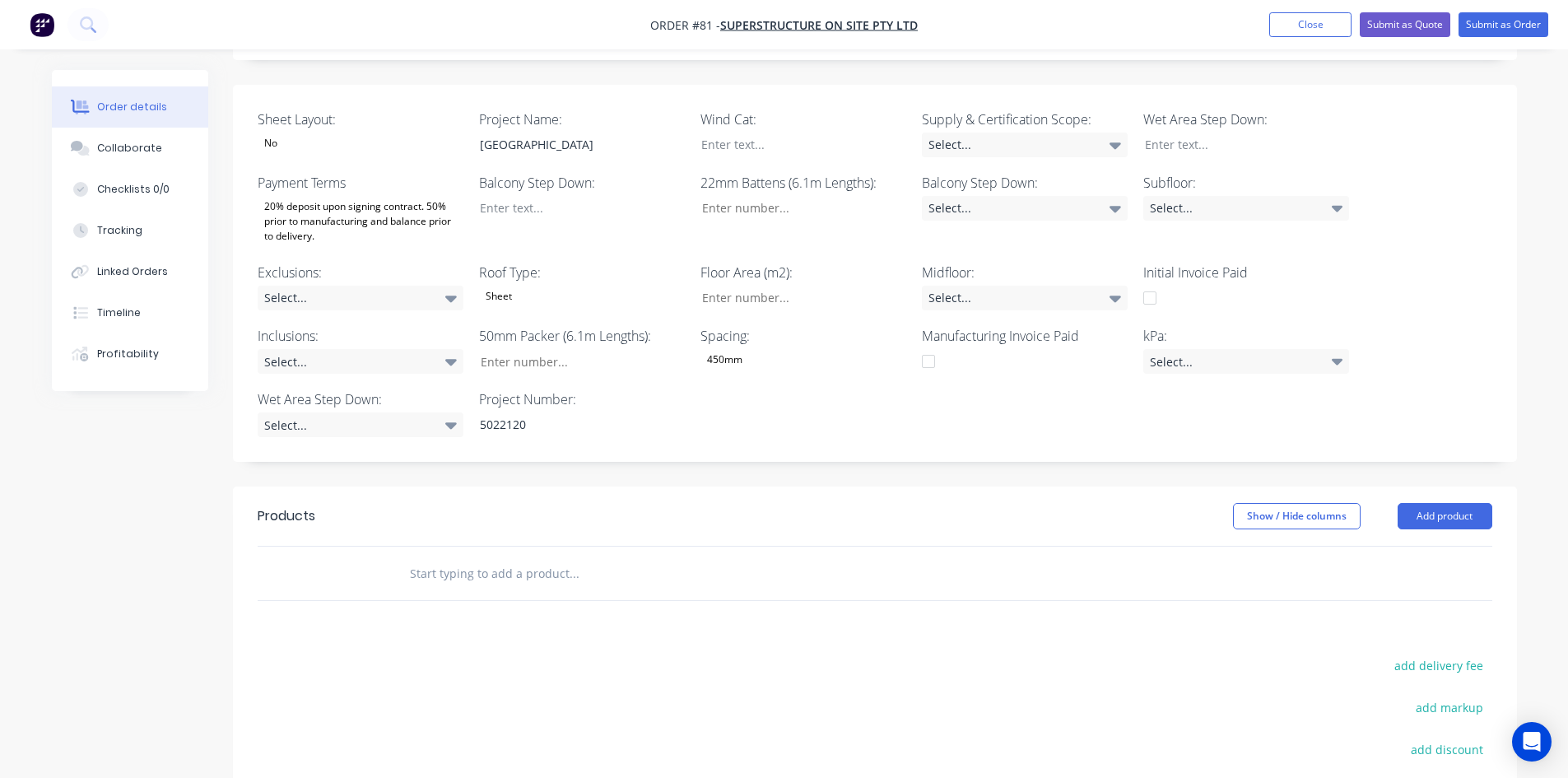
click at [962, 466] on div "Created by Admin Created 28/08/25 Required 28/08/25 Assigned to Add team member…" at bounding box center [875, 368] width 1284 height 1255
click at [1516, 28] on button "Submit as Order" at bounding box center [1504, 24] width 90 height 25
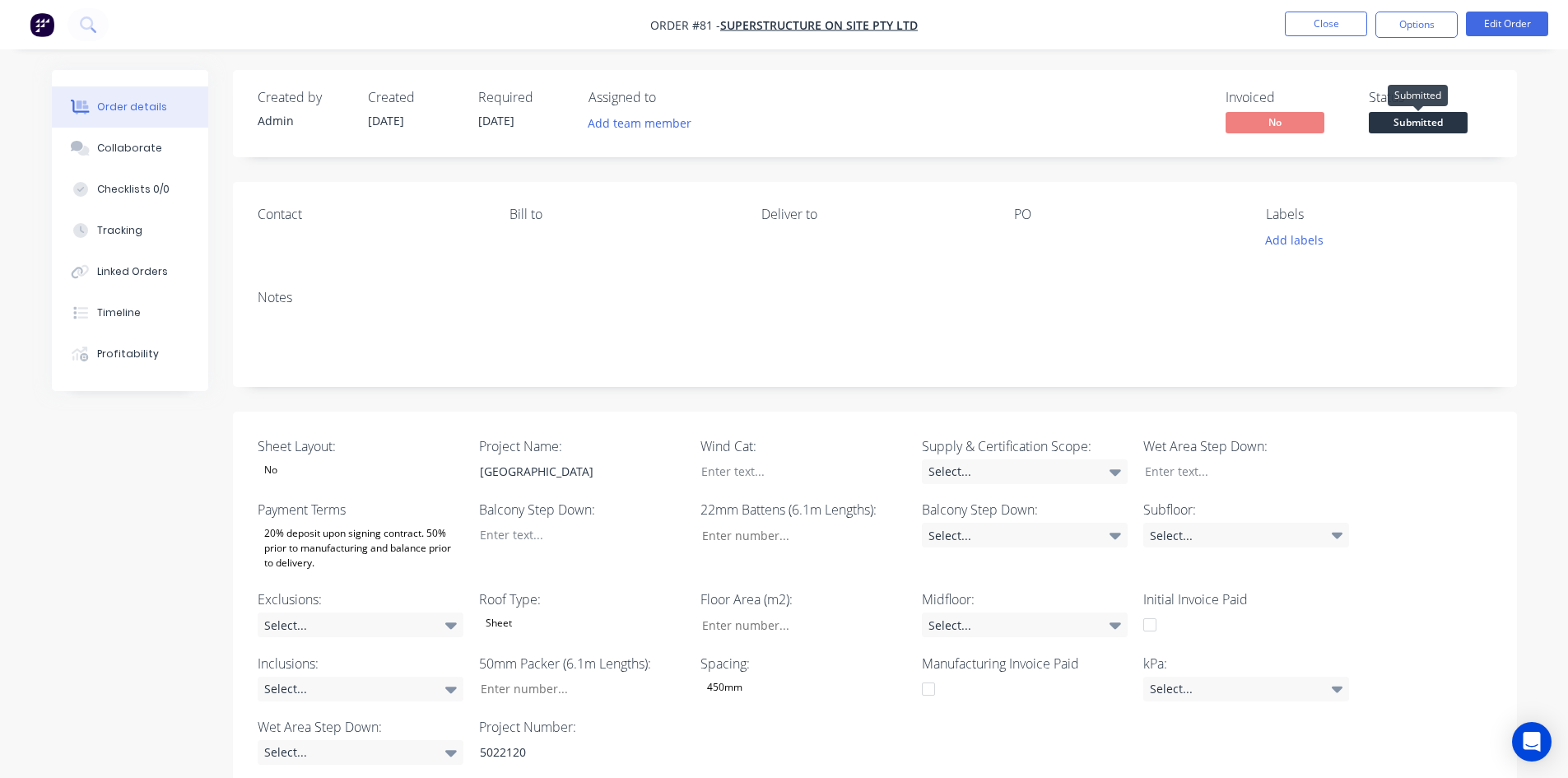
click at [1412, 113] on span "Submitted" at bounding box center [1418, 122] width 99 height 21
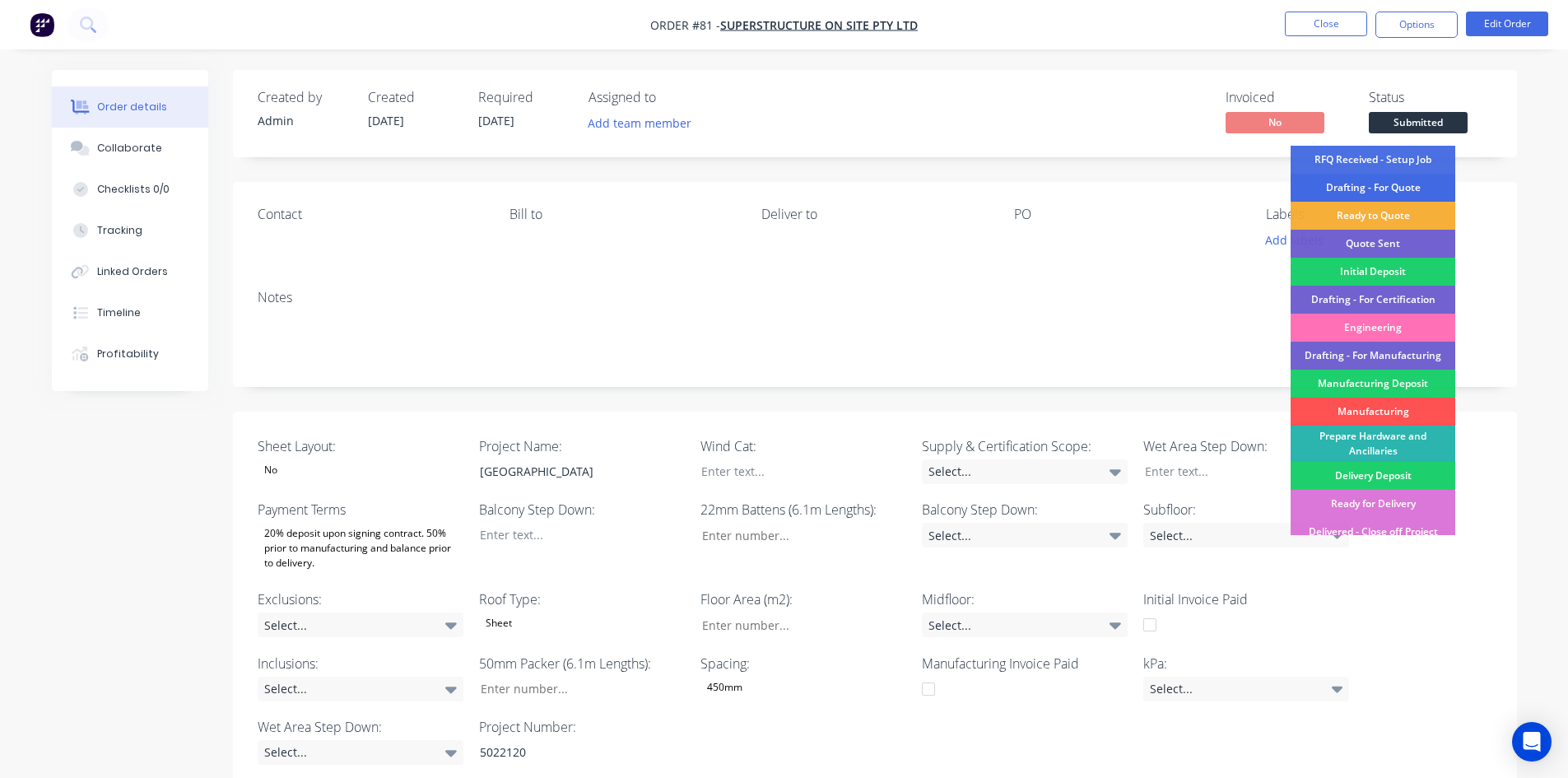
click at [1381, 183] on div "Drafting - For Quote" at bounding box center [1373, 187] width 165 height 28
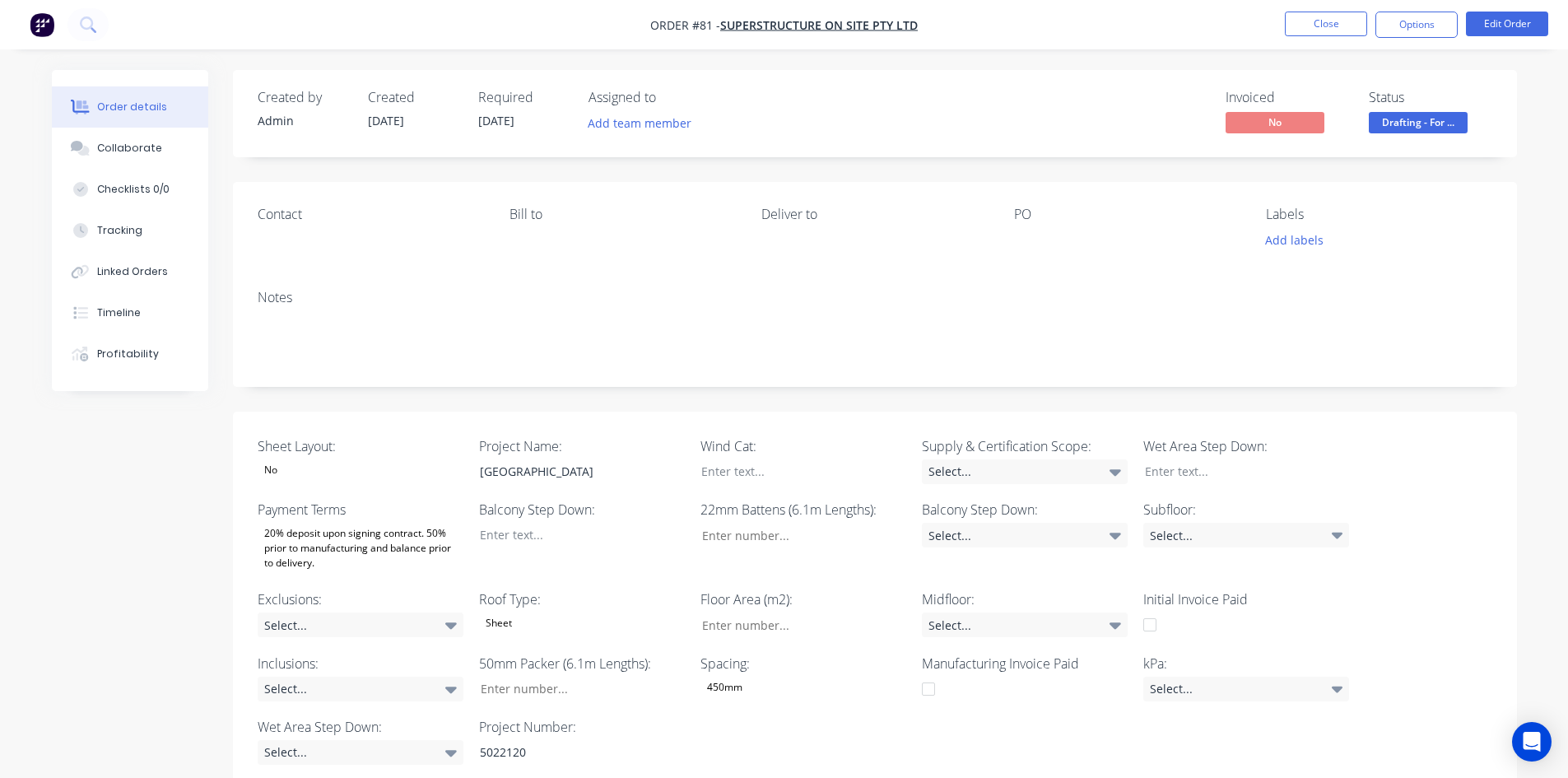
click at [919, 176] on div "Created by Admin Created 28/08/25 Required 28/08/25 Assigned to Add team member…" at bounding box center [875, 564] width 1284 height 988
click at [666, 131] on button "Add team member" at bounding box center [639, 123] width 121 height 23
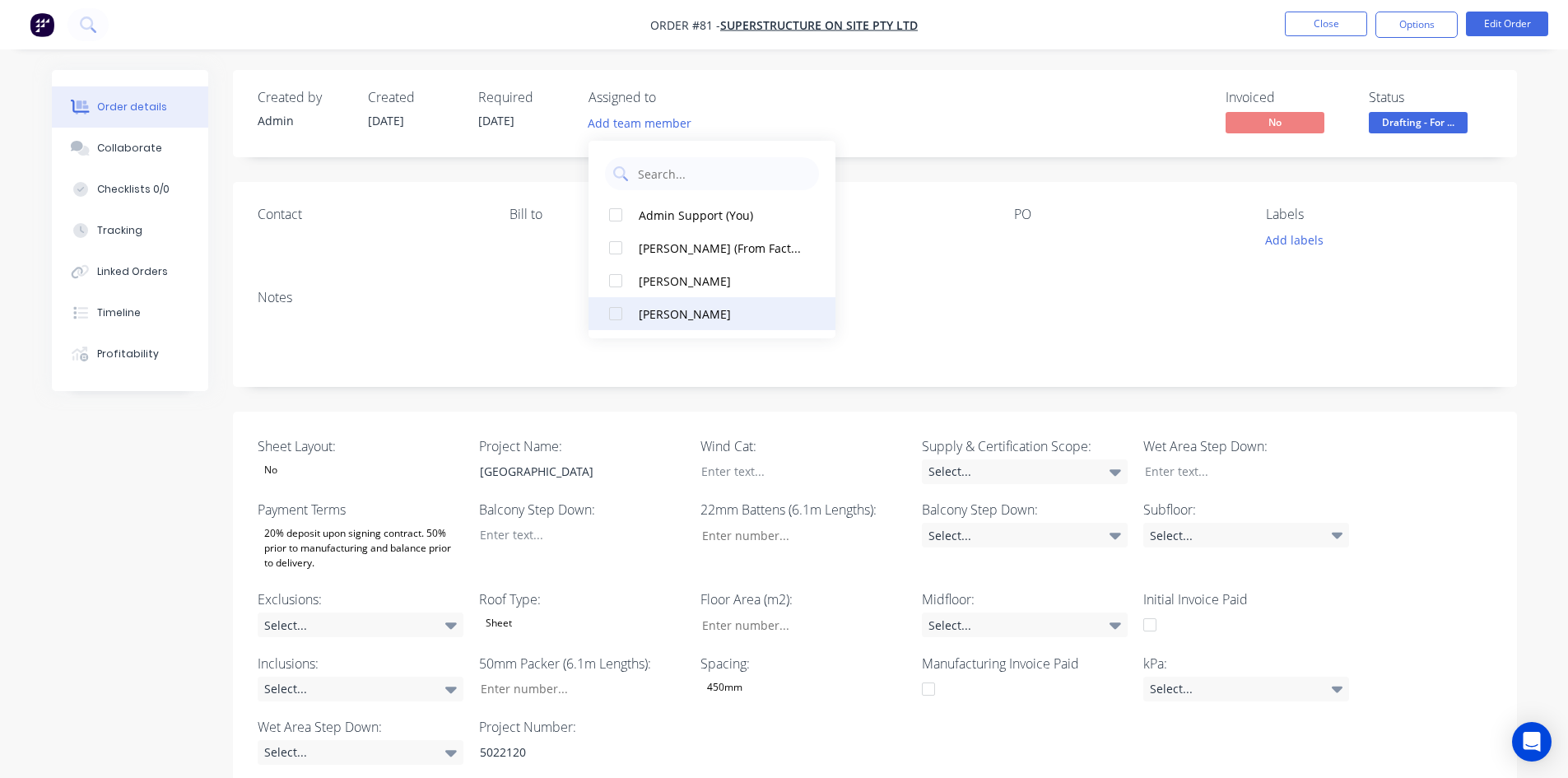
click at [666, 316] on div "Luke Ogilvy" at bounding box center [721, 314] width 165 height 17
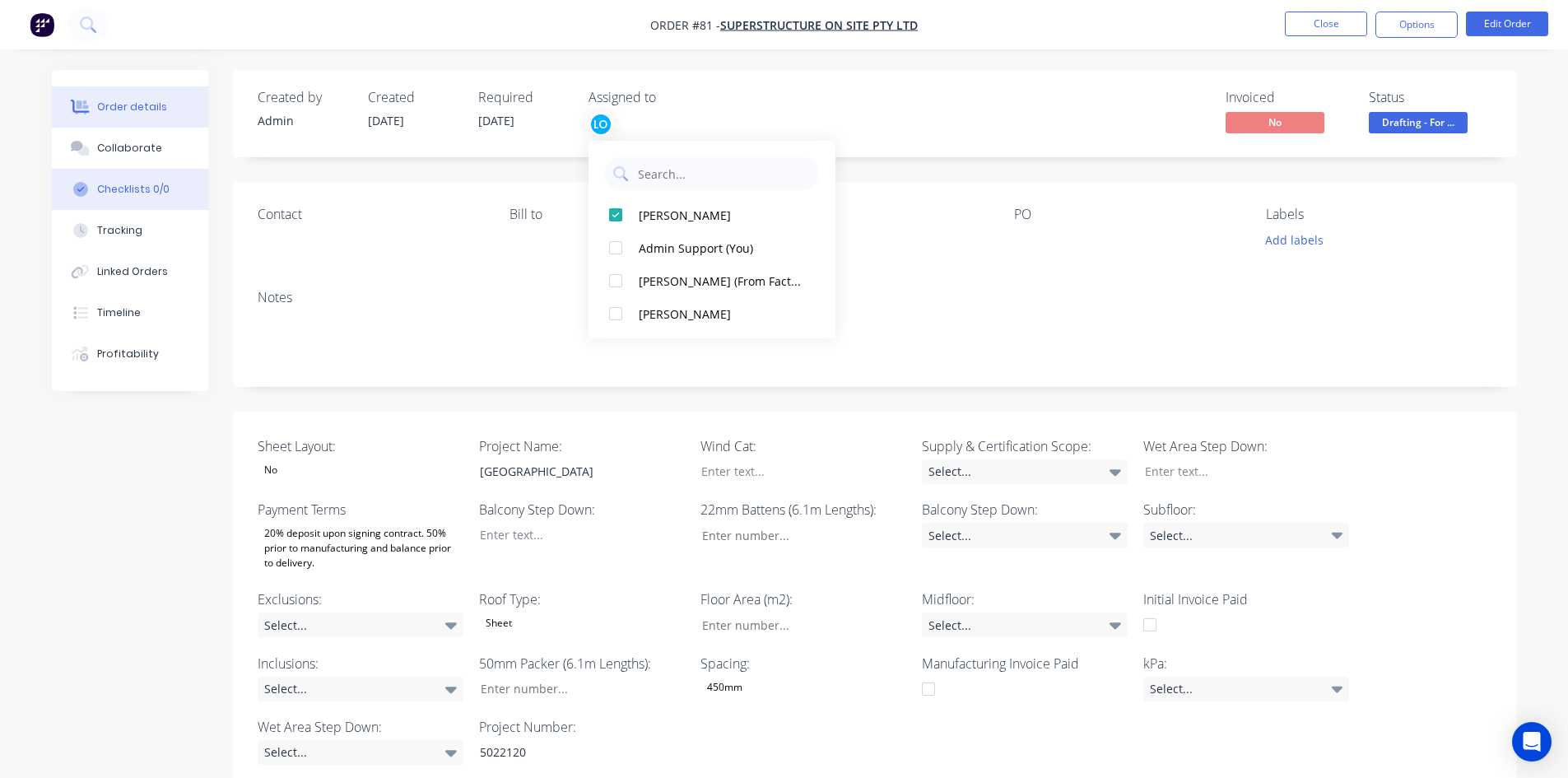
click at [149, 199] on button "Checklists 0/0" at bounding box center [130, 190] width 157 height 42
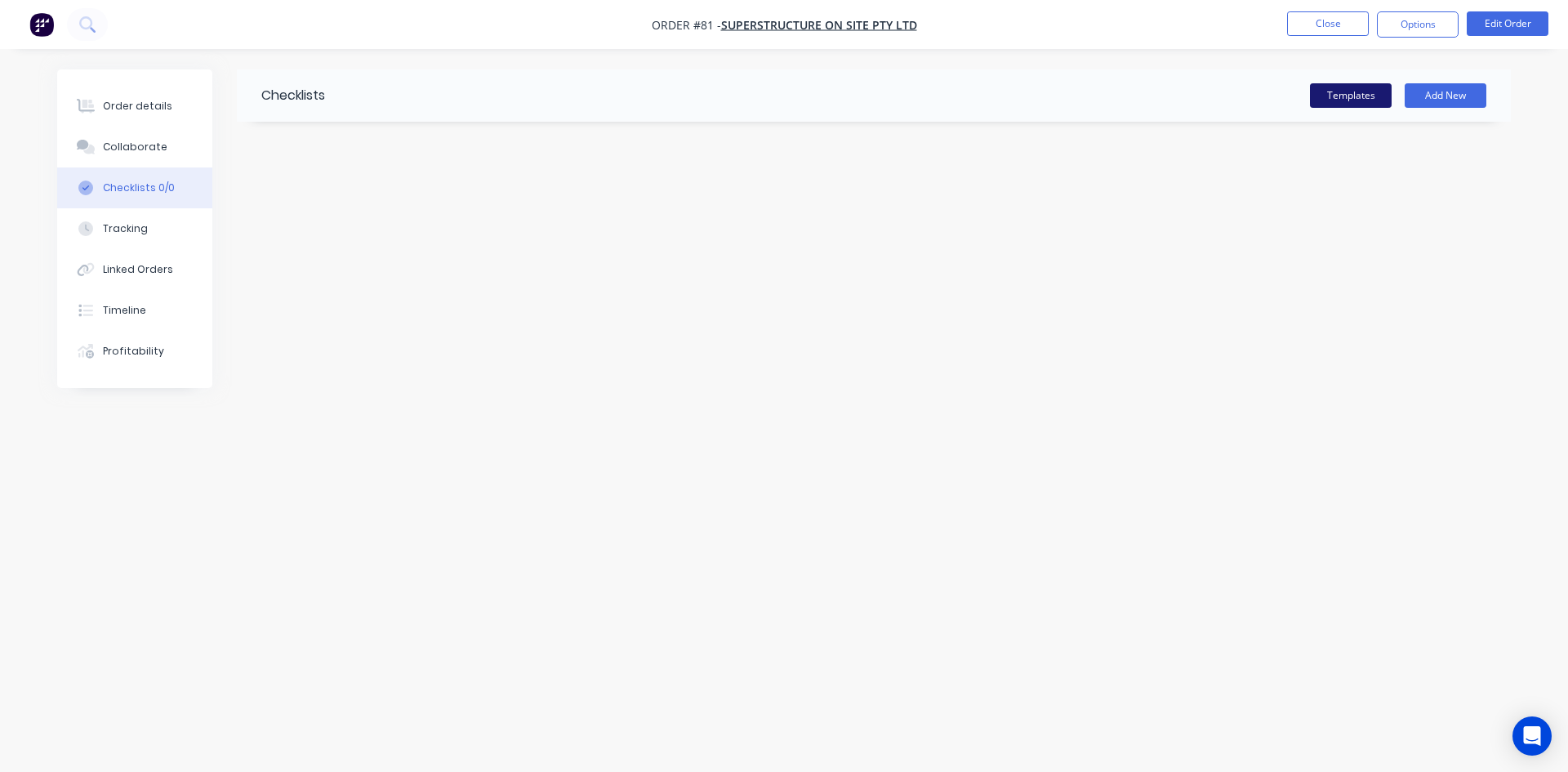
click at [1356, 95] on button "Templates" at bounding box center [1351, 95] width 82 height 25
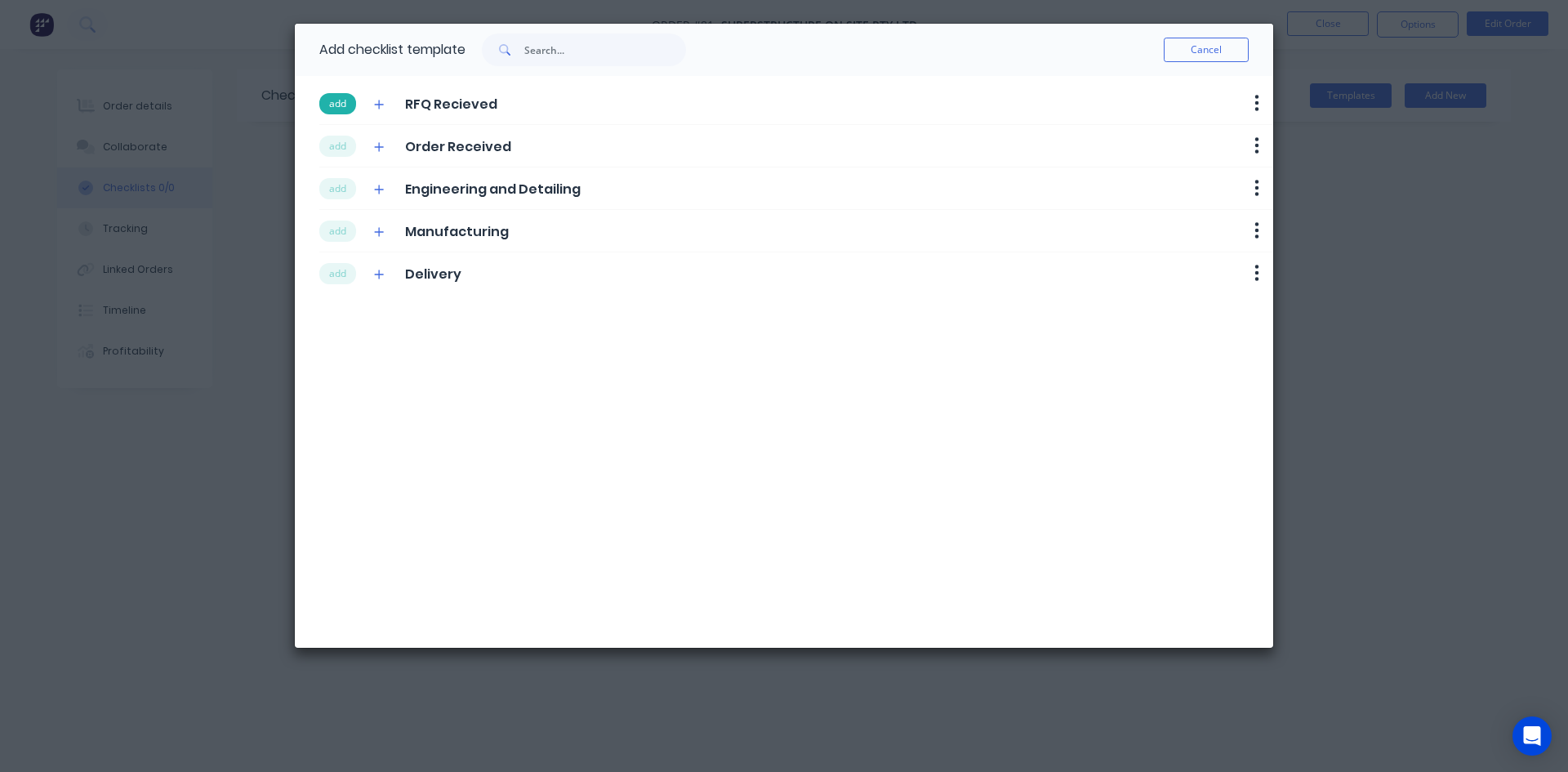
click at [334, 107] on button "add" at bounding box center [338, 103] width 37 height 21
click at [340, 139] on button "add" at bounding box center [338, 146] width 37 height 21
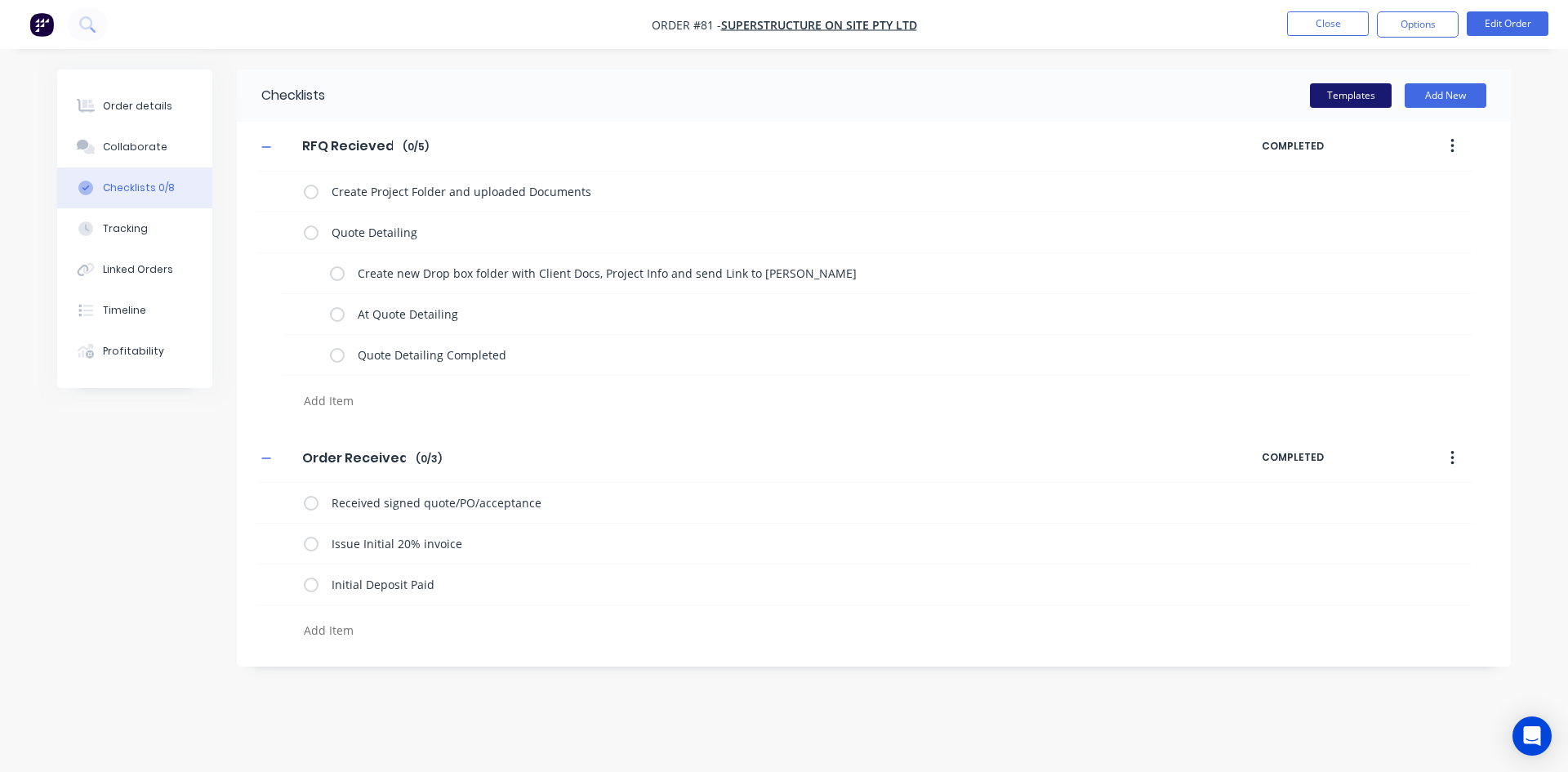
click at [1339, 95] on button "Templates" at bounding box center [1351, 95] width 82 height 25
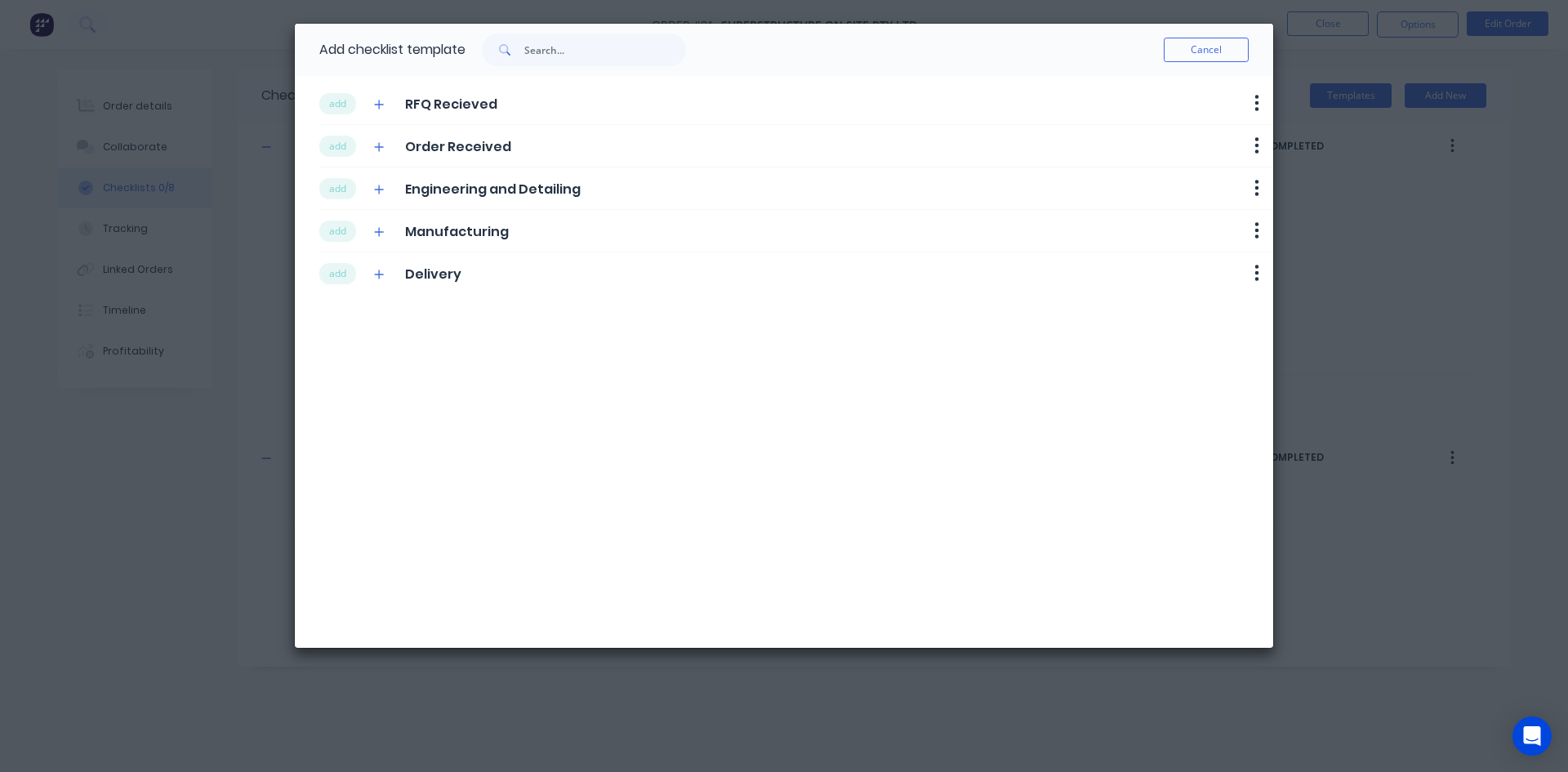
click at [335, 203] on div "add Engineering and Detailing Delete" at bounding box center [797, 188] width 954 height 42
click at [346, 194] on button "add" at bounding box center [338, 188] width 37 height 21
click at [350, 231] on button "add" at bounding box center [338, 231] width 37 height 21
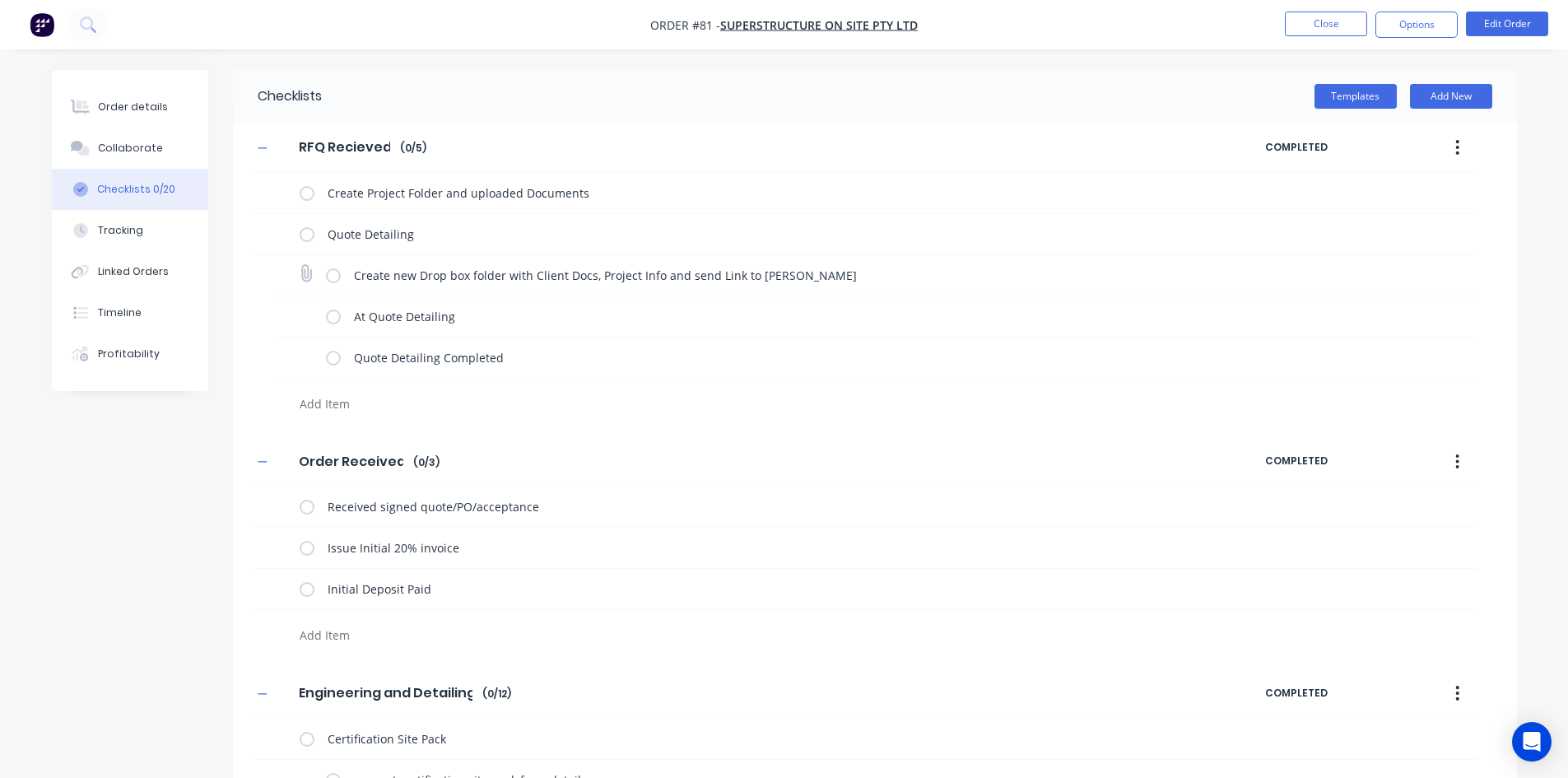
click at [341, 276] on div "Create new Drop box folder with Client Docs, Project Info and send Link to Luke" at bounding box center [757, 275] width 864 height 33
click at [1333, 95] on button "Templates" at bounding box center [1355, 96] width 82 height 25
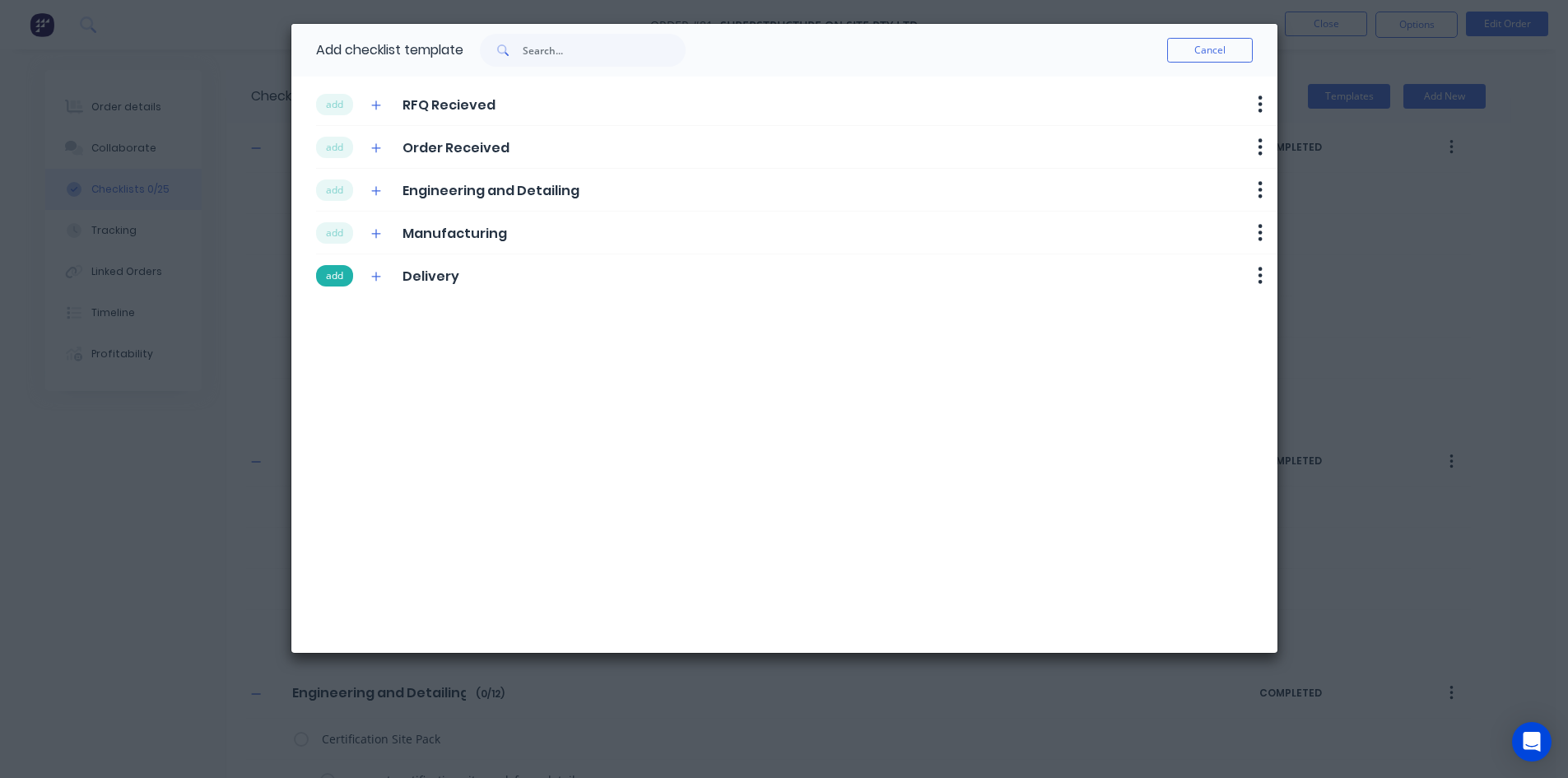
click at [336, 282] on button "add" at bounding box center [334, 276] width 37 height 22
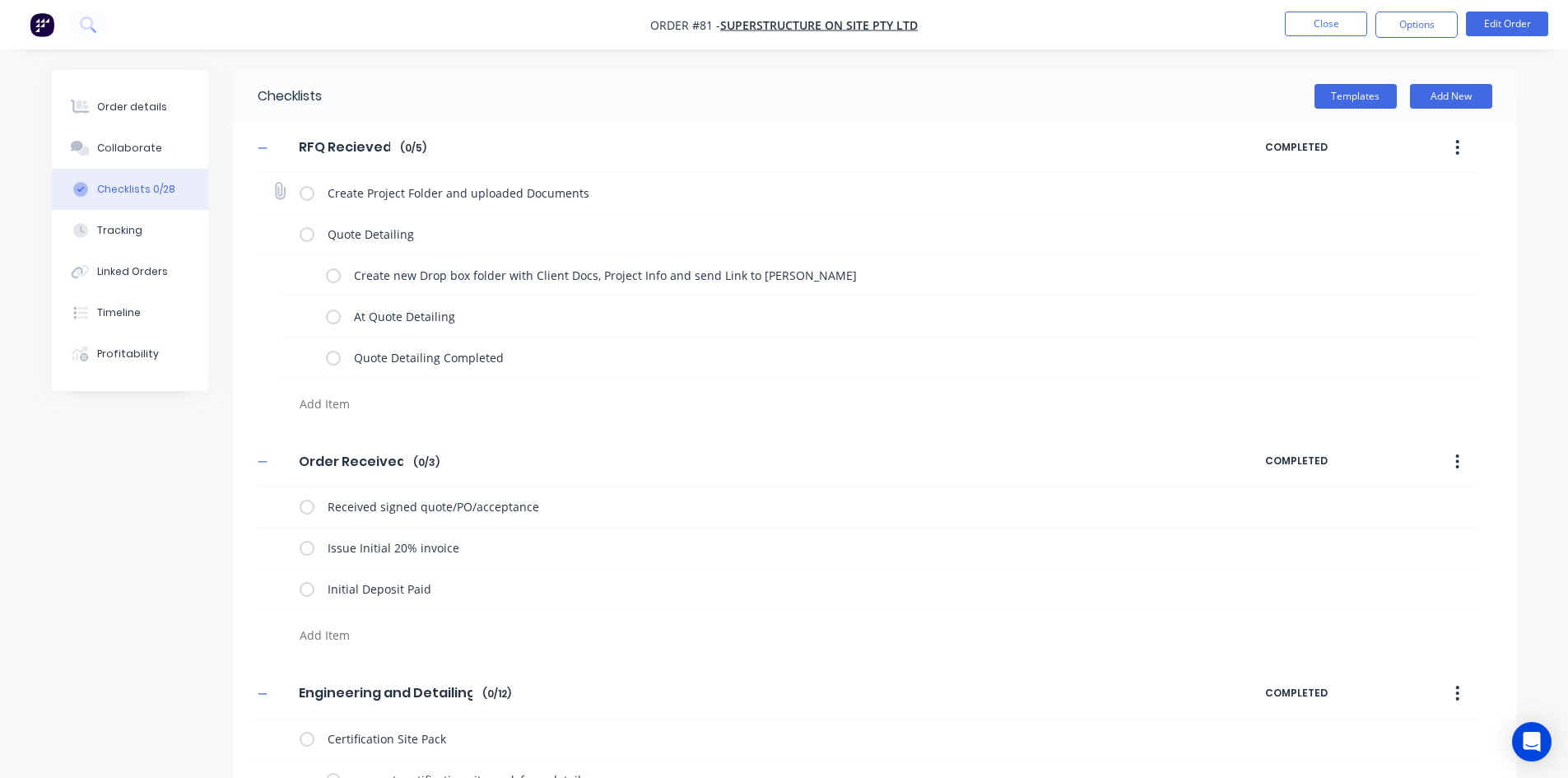
drag, startPoint x: 301, startPoint y: 190, endPoint x: 305, endPoint y: 205, distance: 15.5
click at [301, 190] on label at bounding box center [307, 193] width 15 height 17
click at [0, 0] on input "checkbox" at bounding box center [0, 0] width 0 height 0
click at [307, 225] on label at bounding box center [307, 234] width 15 height 17
click at [0, 0] on input "checkbox" at bounding box center [0, 0] width 0 height 0
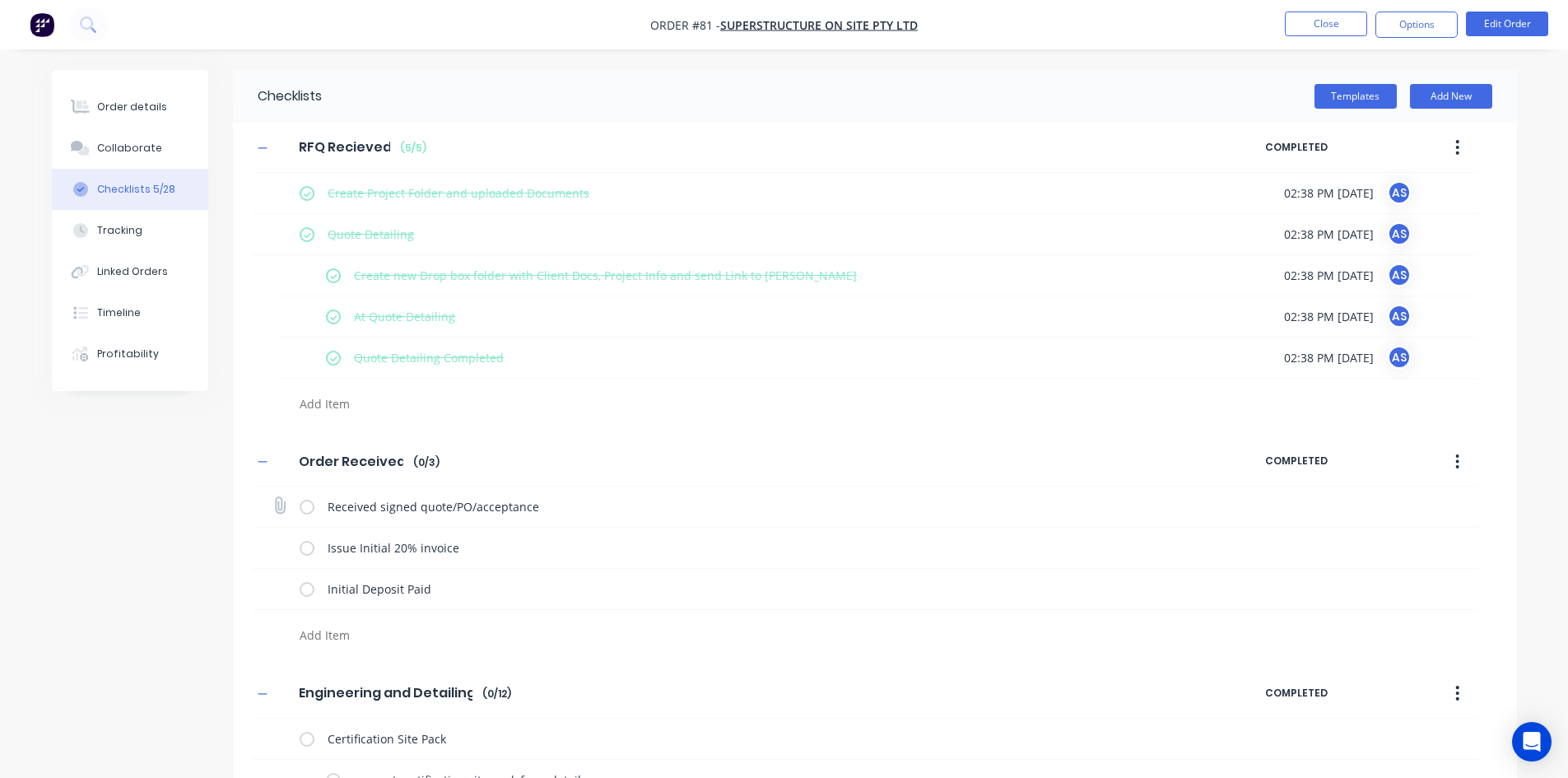
click at [308, 512] on label at bounding box center [307, 507] width 15 height 17
click at [0, 0] on input "checkbox" at bounding box center [0, 0] width 0 height 0
click at [38, 29] on img "button" at bounding box center [42, 24] width 25 height 25
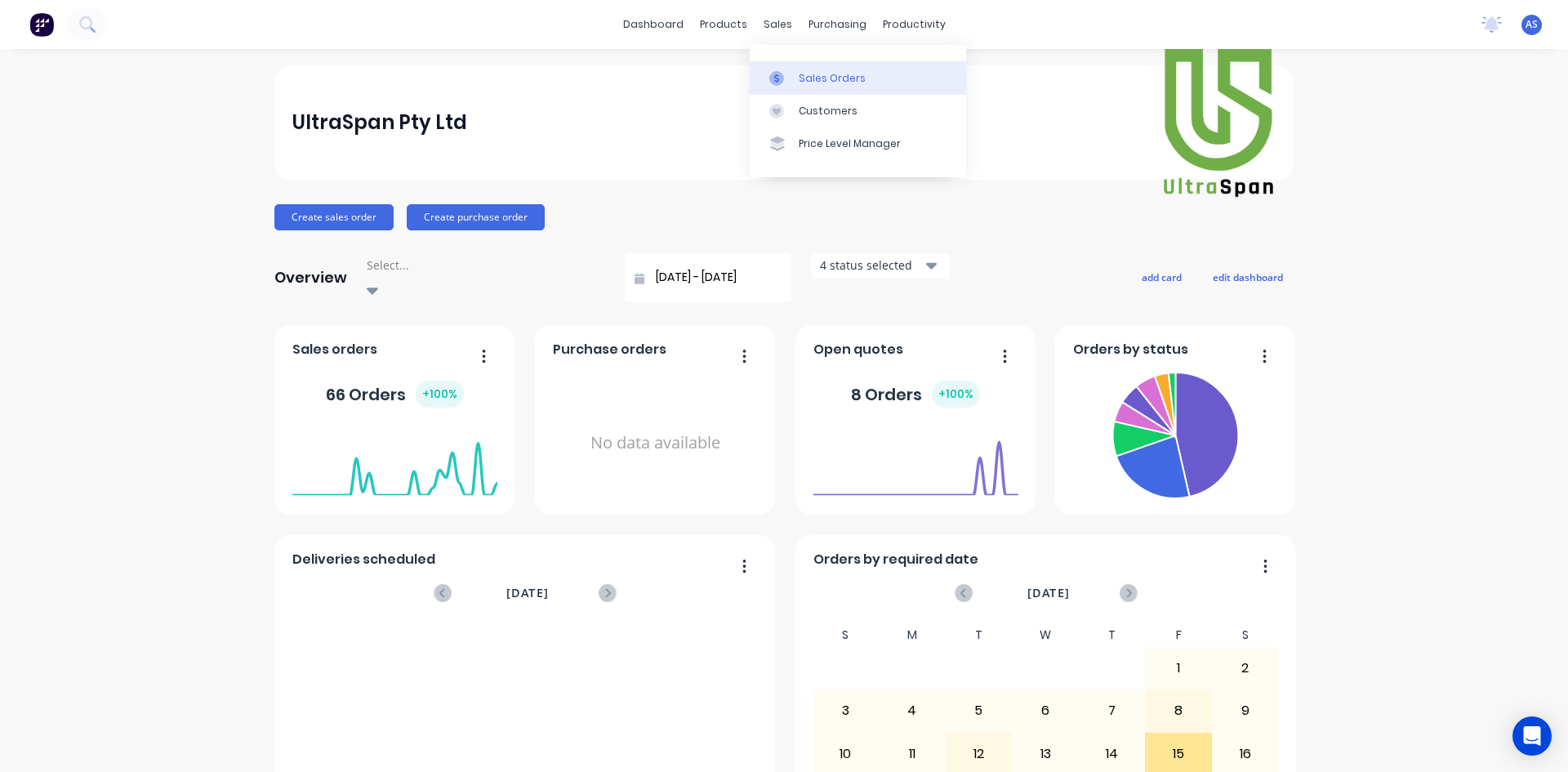
click at [798, 90] on link "Sales Orders" at bounding box center [858, 77] width 217 height 33
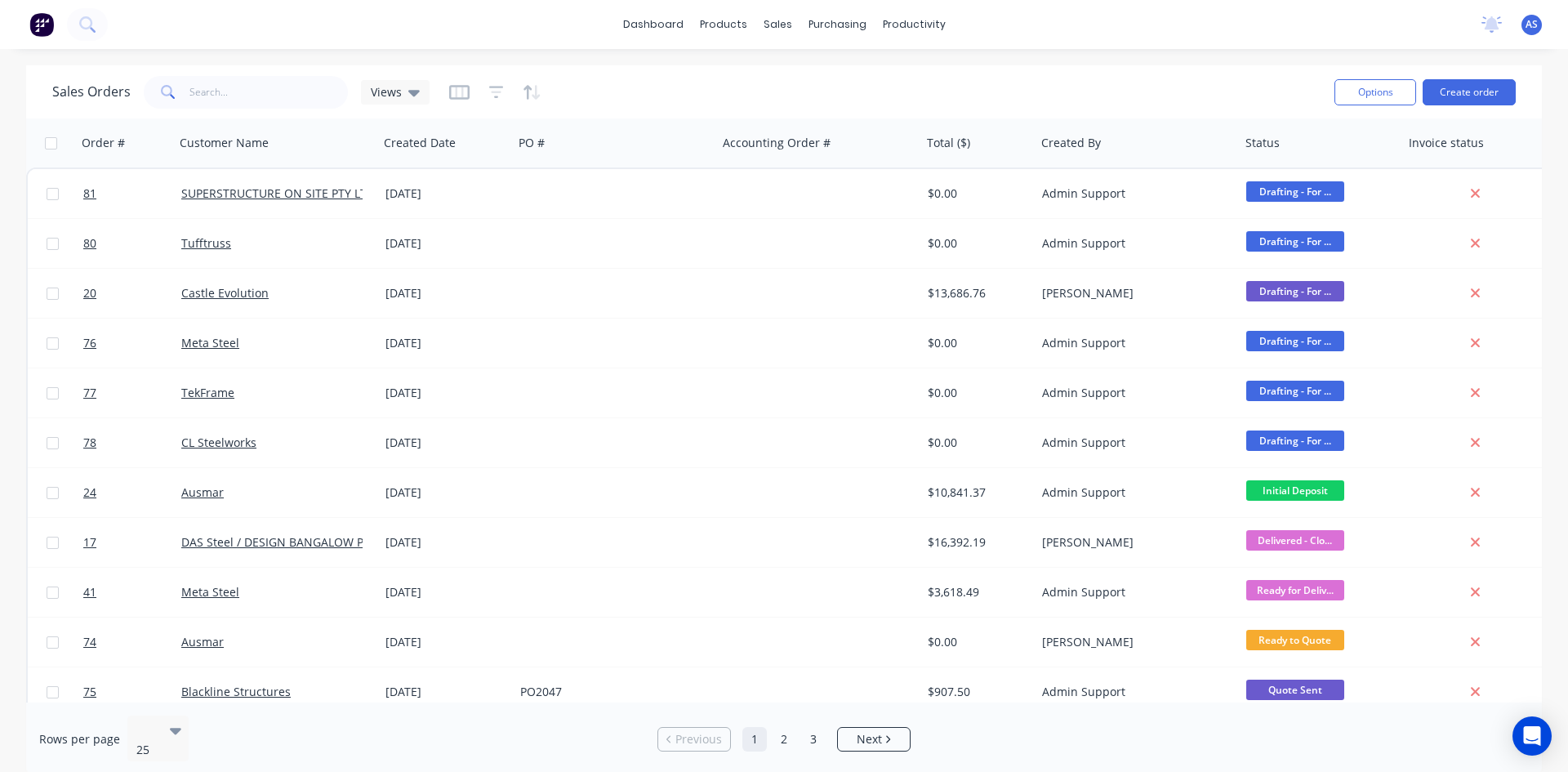
click at [495, 83] on button "button" at bounding box center [496, 92] width 15 height 26
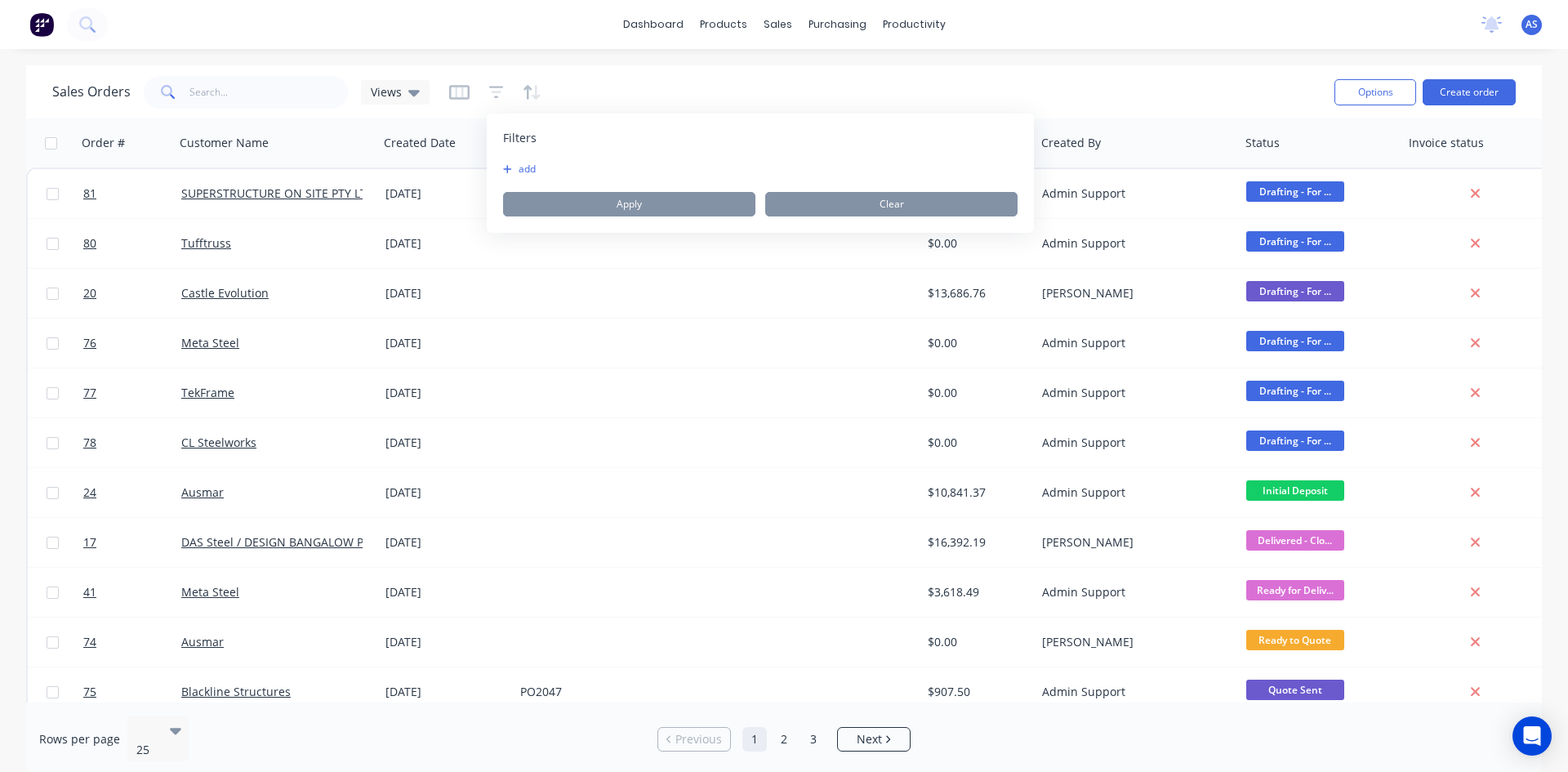
click at [527, 162] on button "add" at bounding box center [524, 168] width 41 height 13
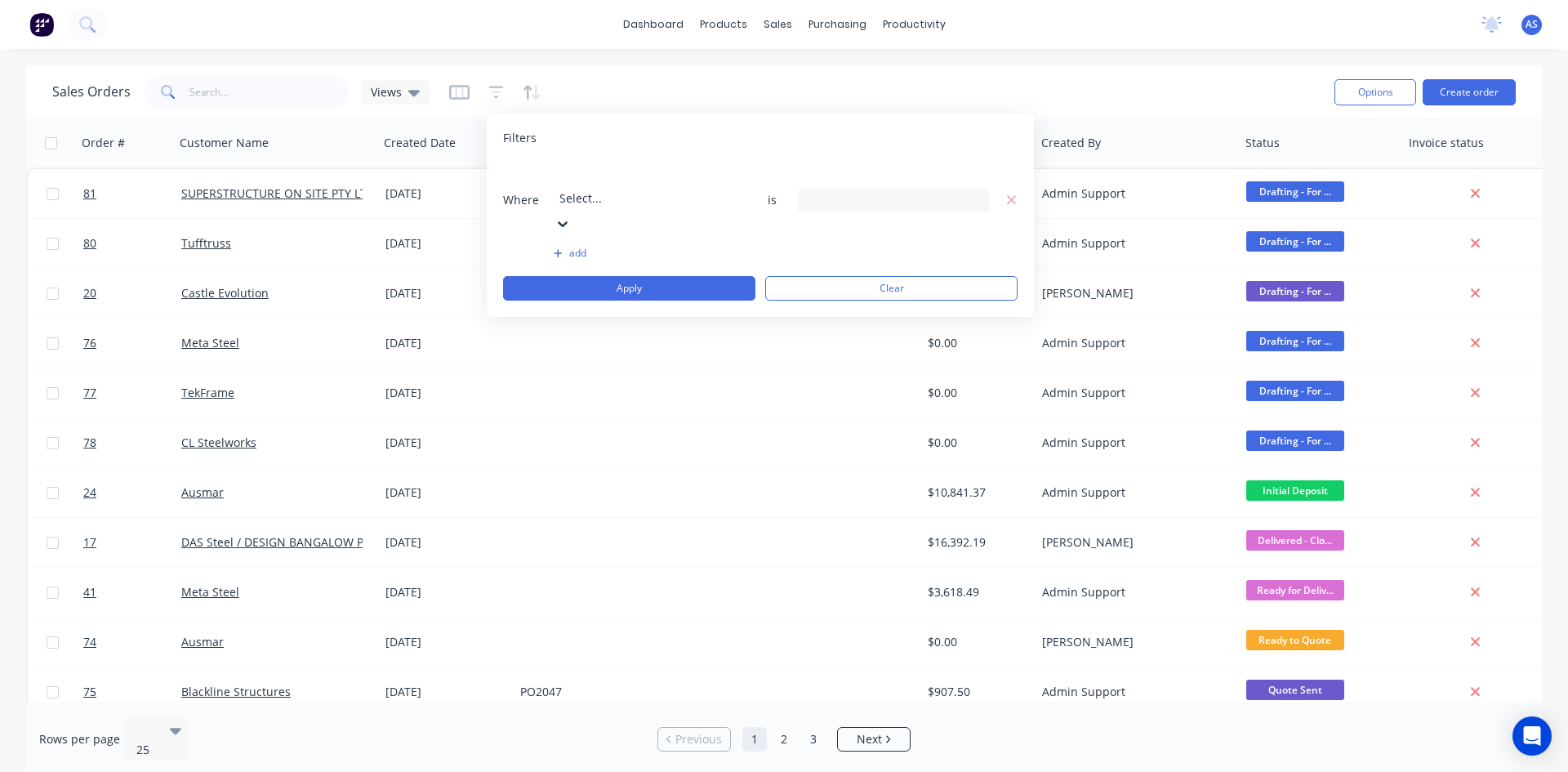
click at [578, 187] on div at bounding box center [677, 176] width 236 height 21
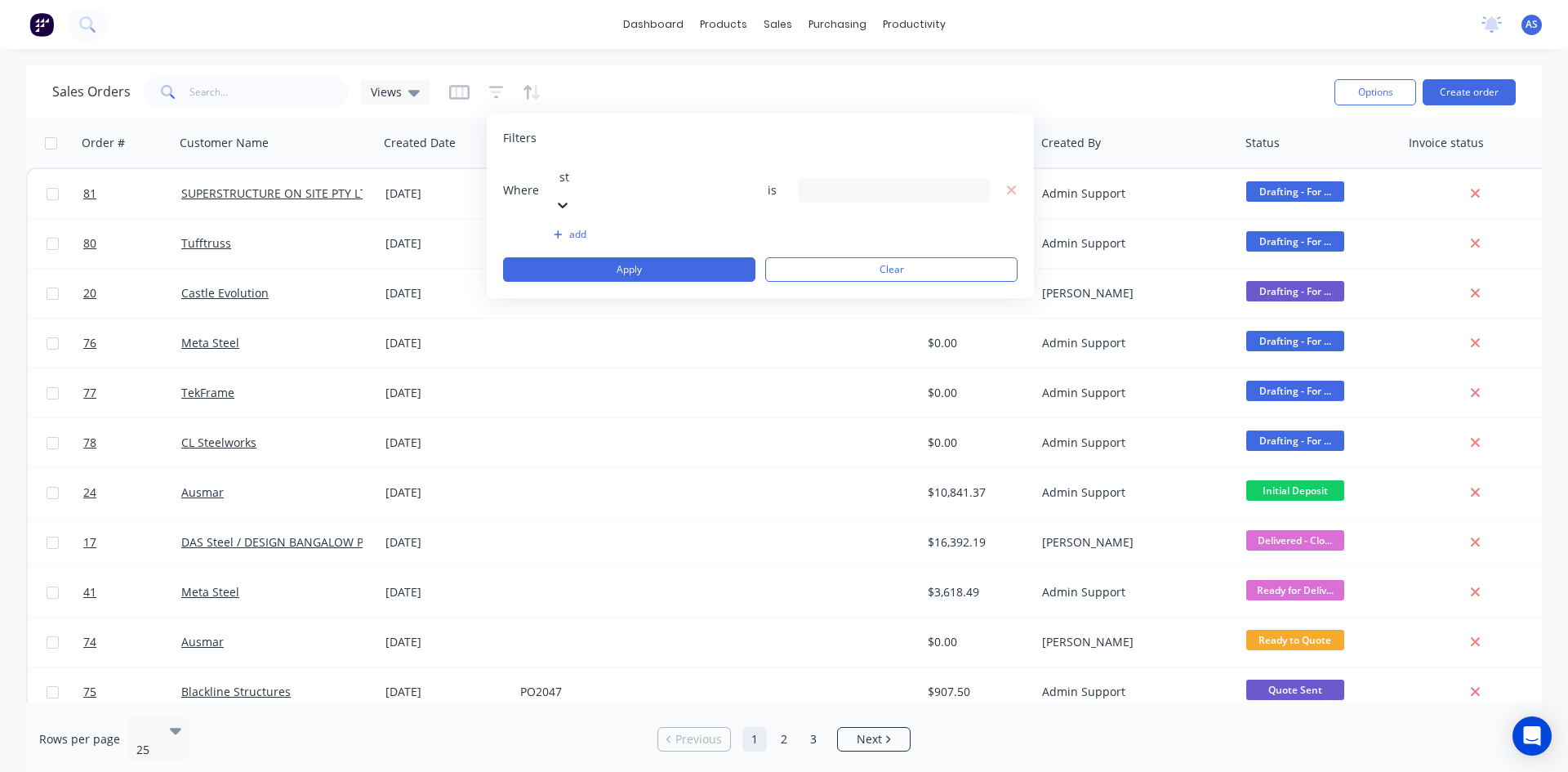
type input "sta"
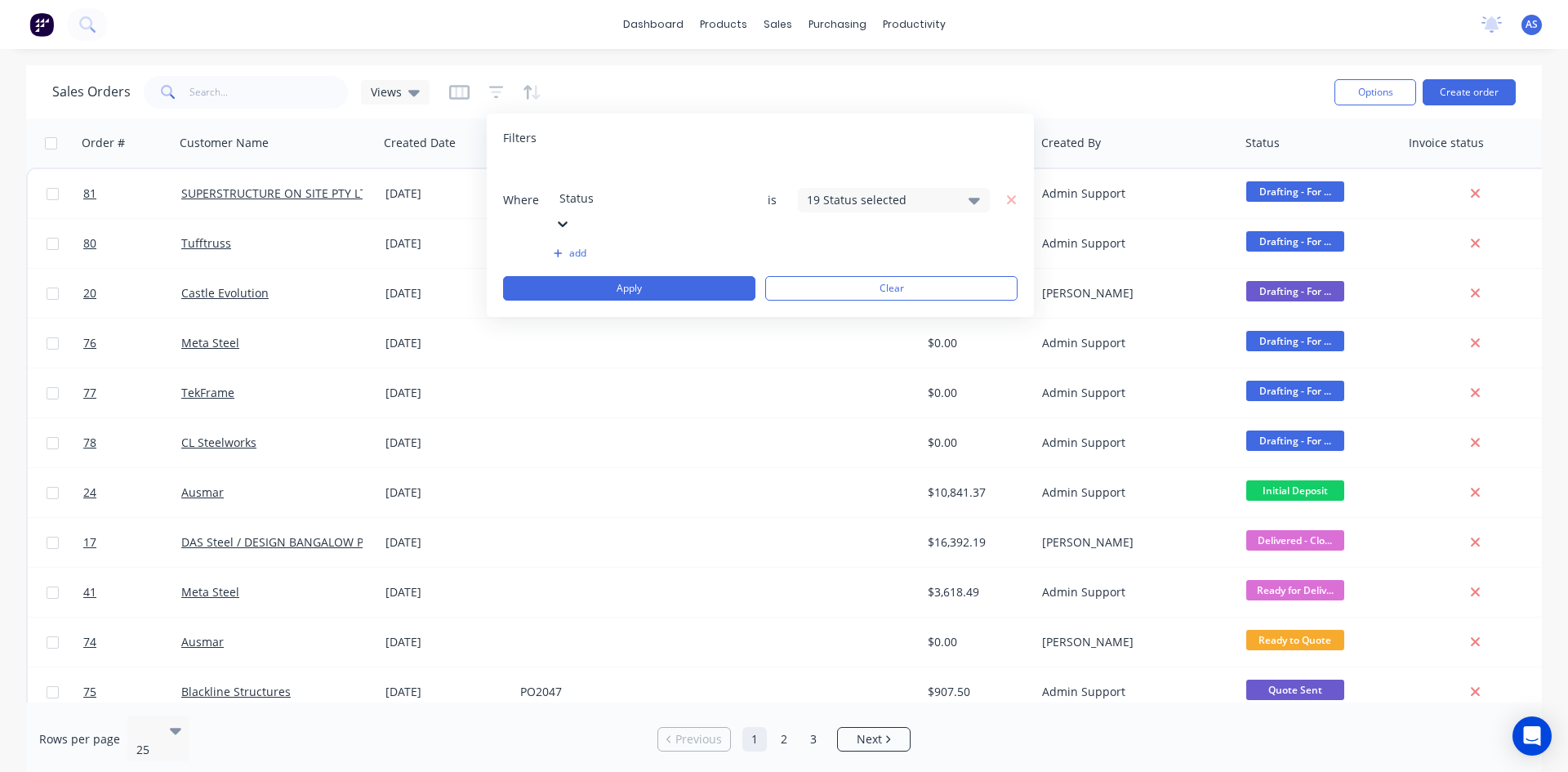
click at [830, 188] on div "19 Status selected" at bounding box center [893, 200] width 192 height 25
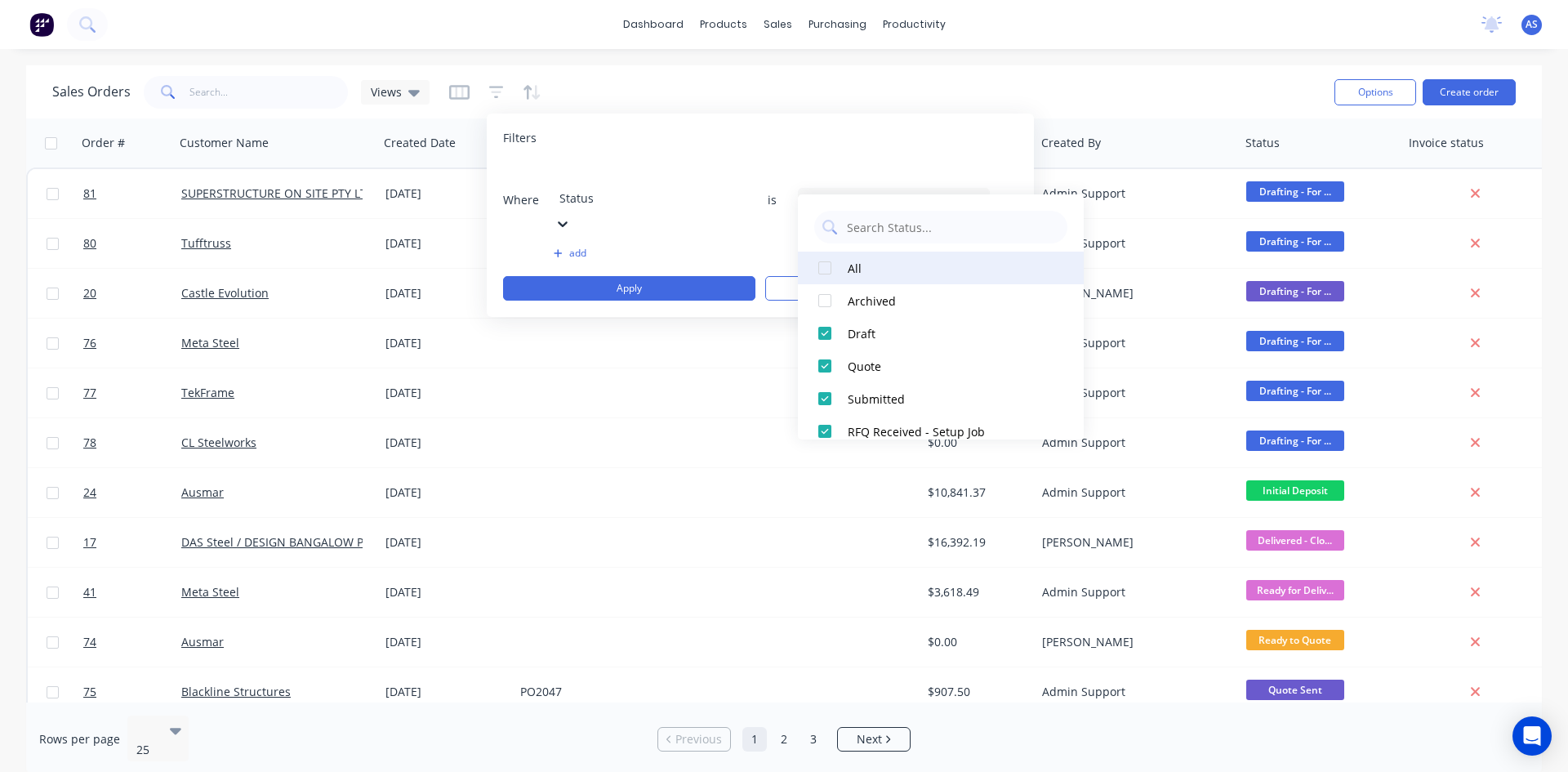
click at [827, 266] on div at bounding box center [825, 268] width 33 height 33
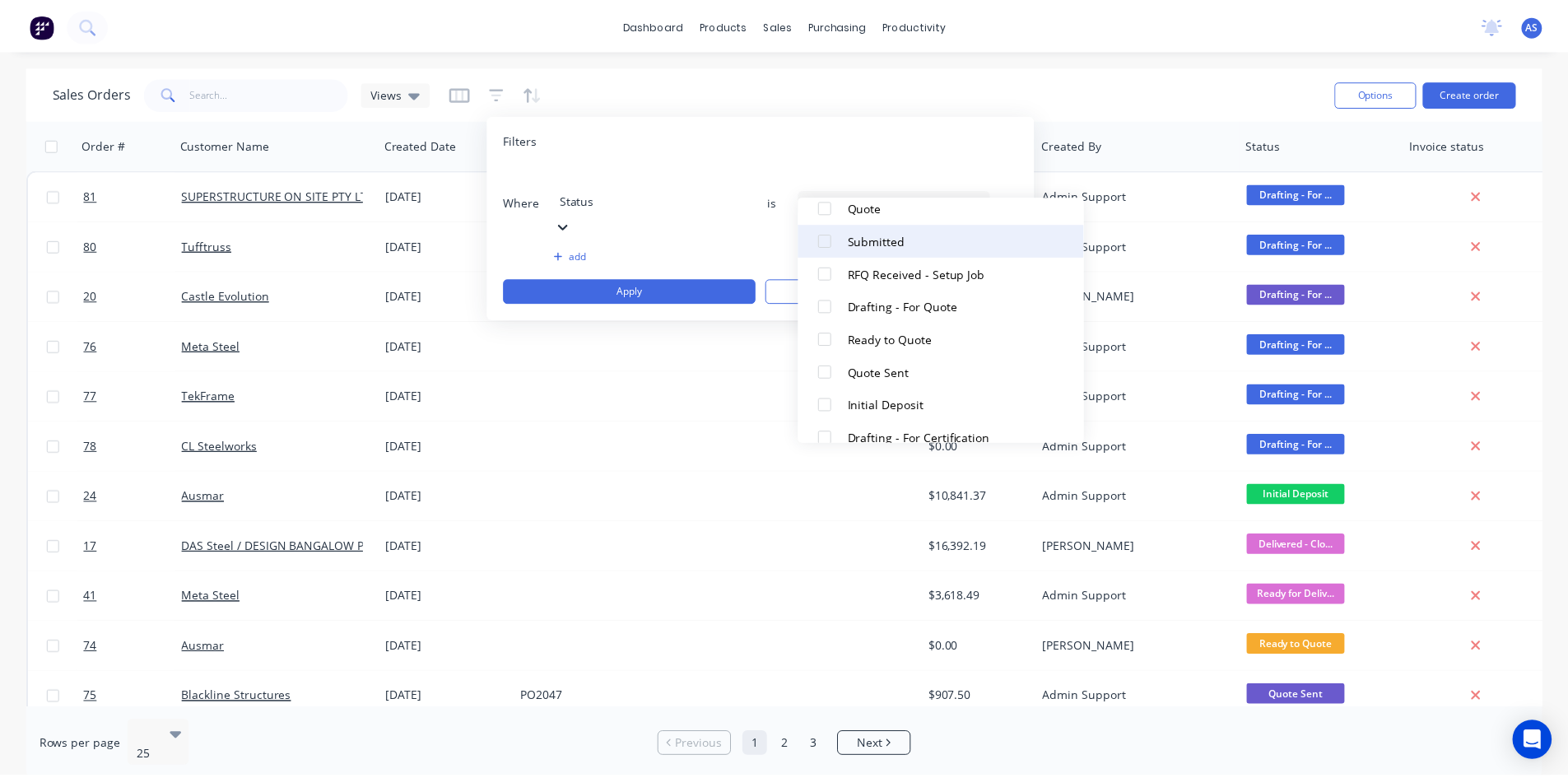
scroll to position [165, 0]
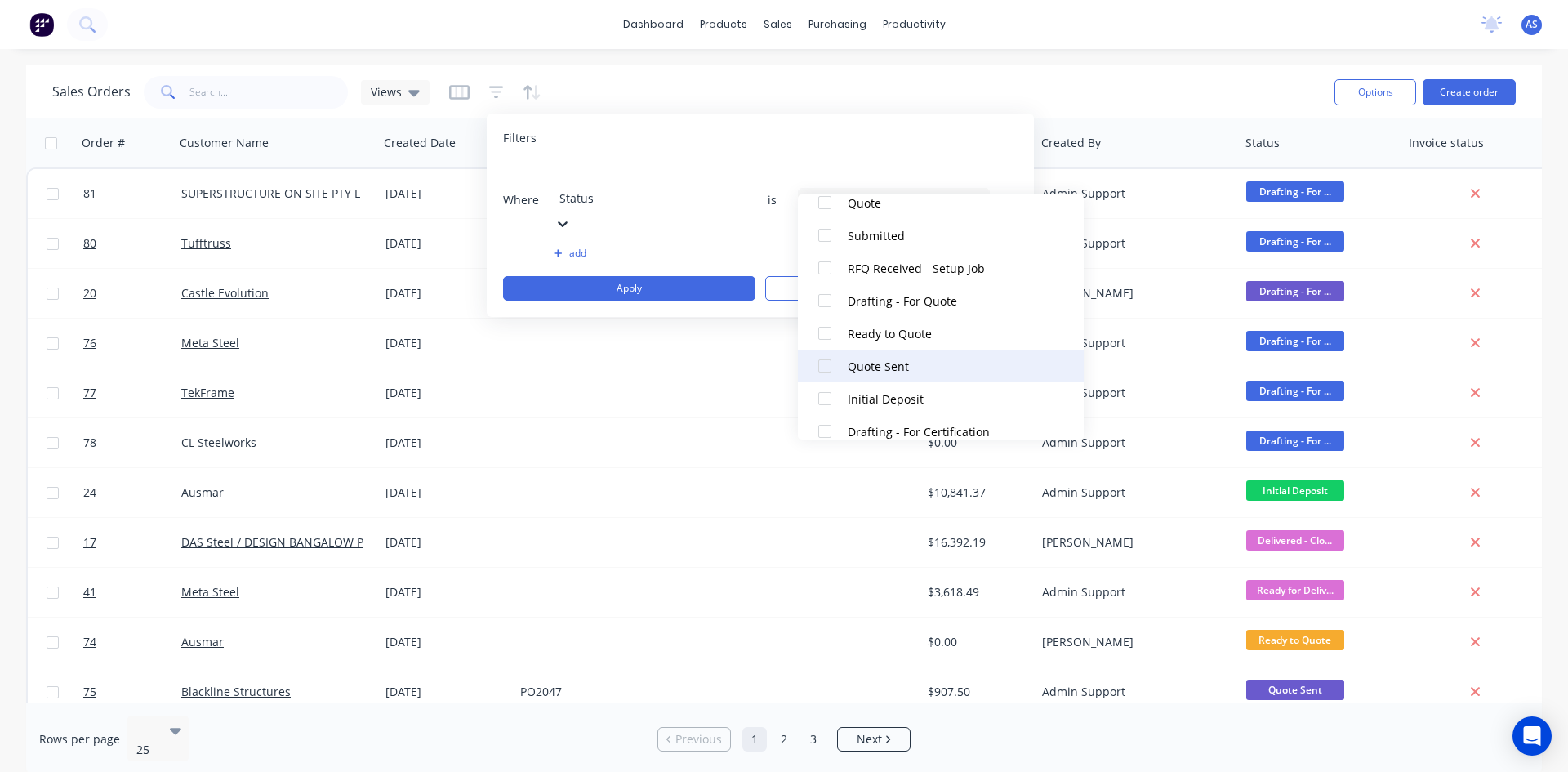
click at [826, 367] on div at bounding box center [825, 366] width 33 height 33
click at [644, 276] on button "Apply" at bounding box center [629, 288] width 253 height 25
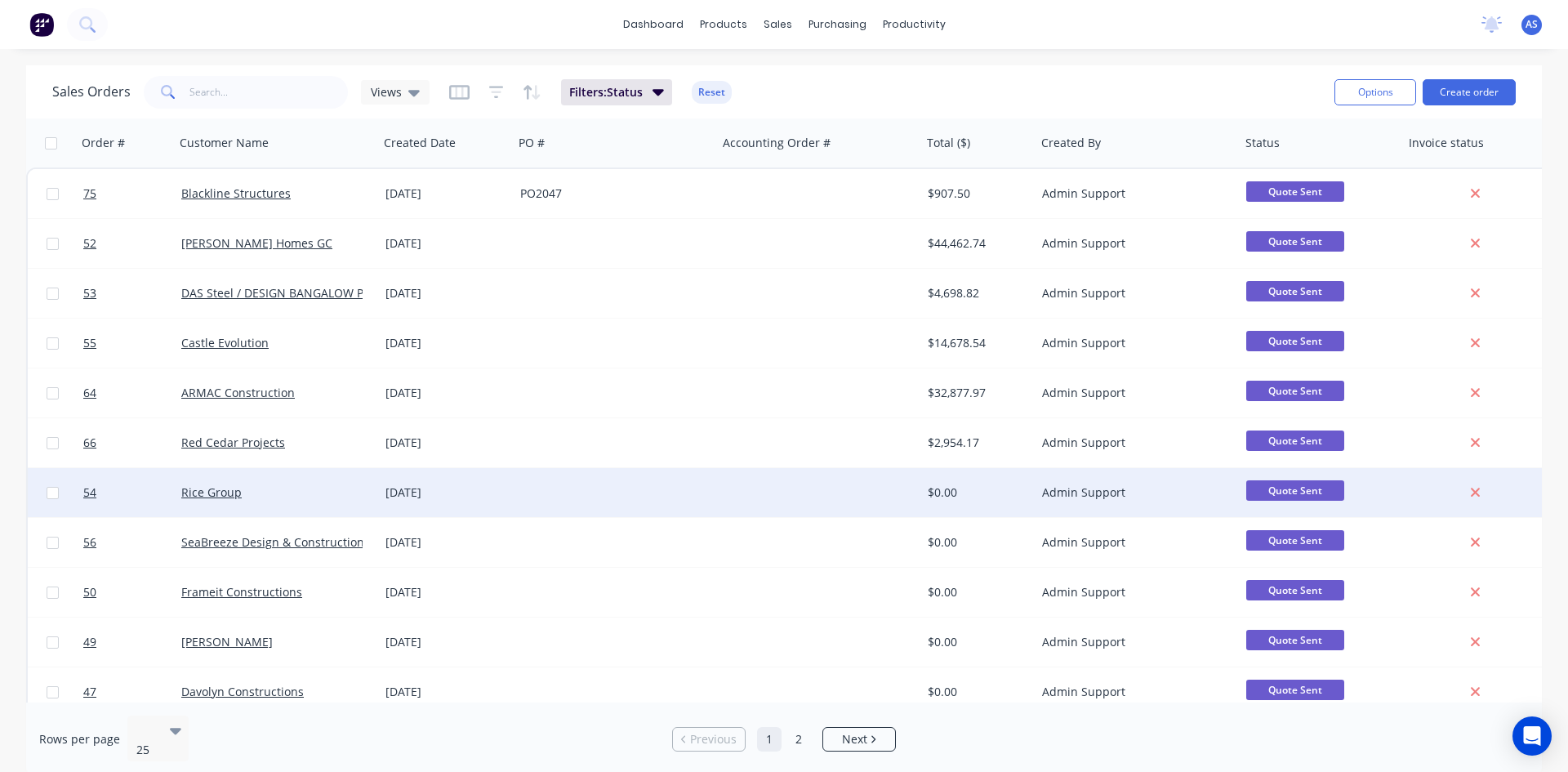
click at [564, 500] on div at bounding box center [616, 492] width 205 height 49
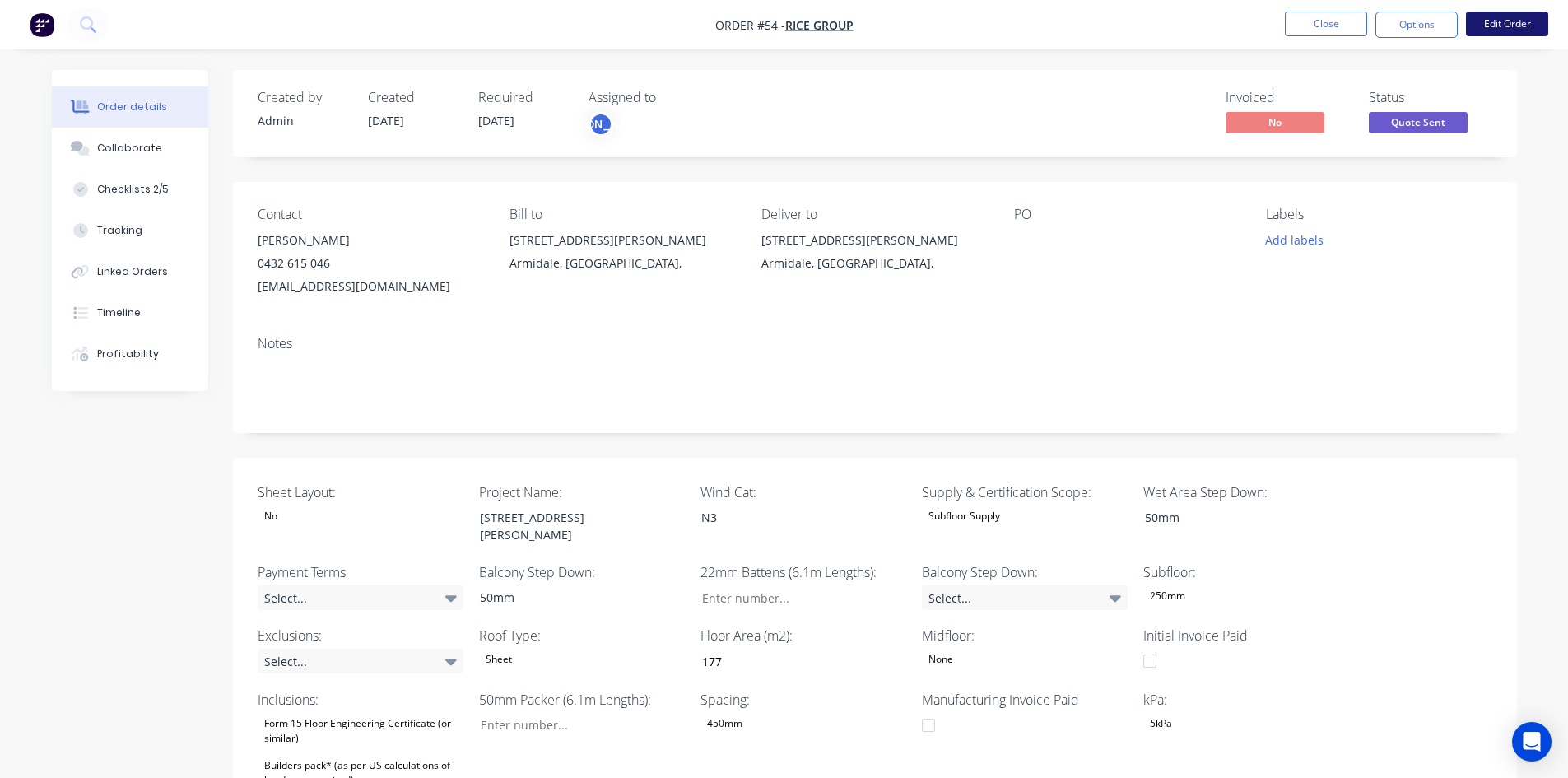
click at [1511, 17] on button "Edit Order" at bounding box center [1506, 23] width 82 height 25
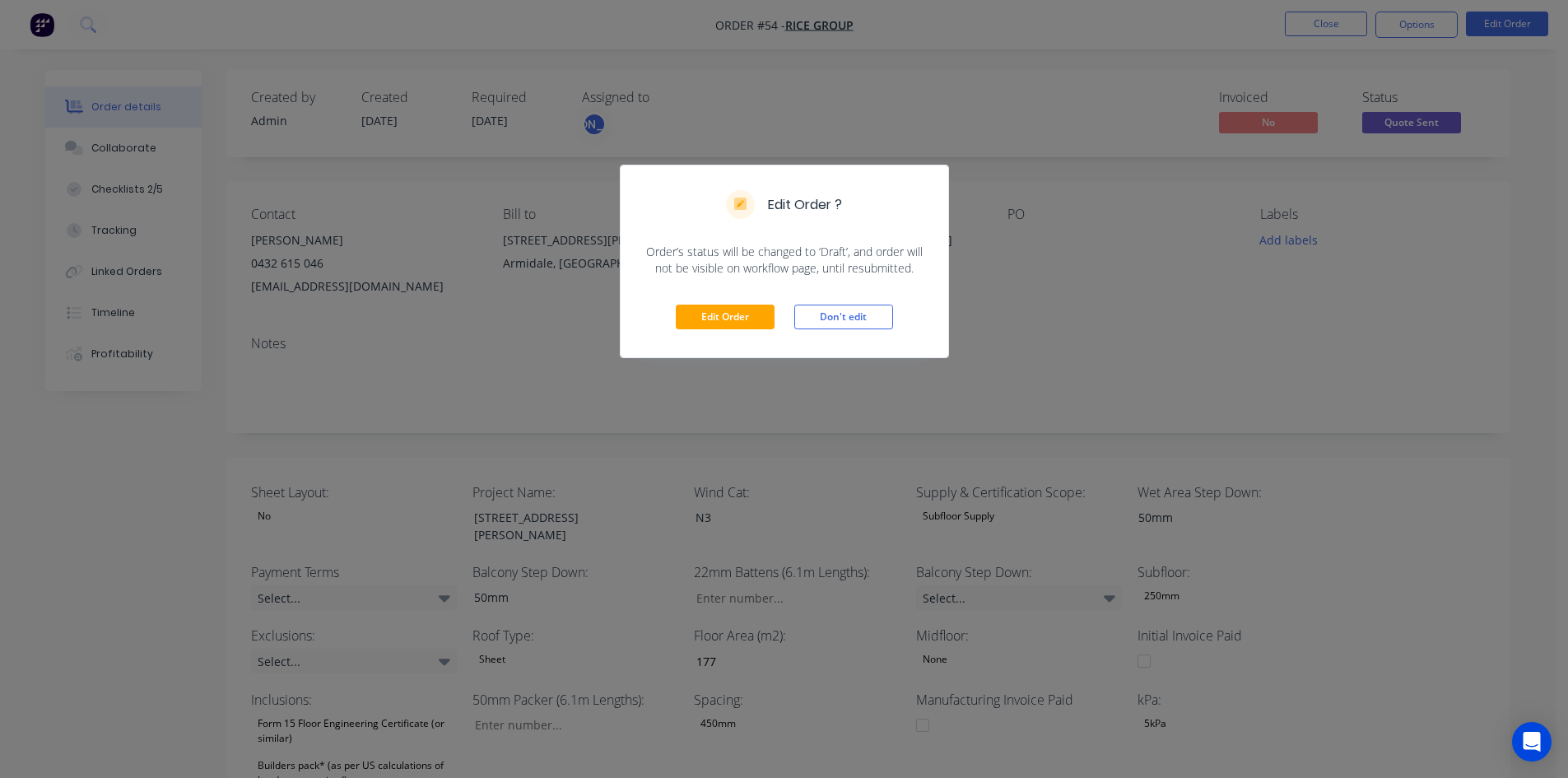
click at [753, 302] on div "Edit Order Don't edit" at bounding box center [784, 316] width 327 height 81
click at [751, 327] on button "Edit Order" at bounding box center [725, 317] width 99 height 25
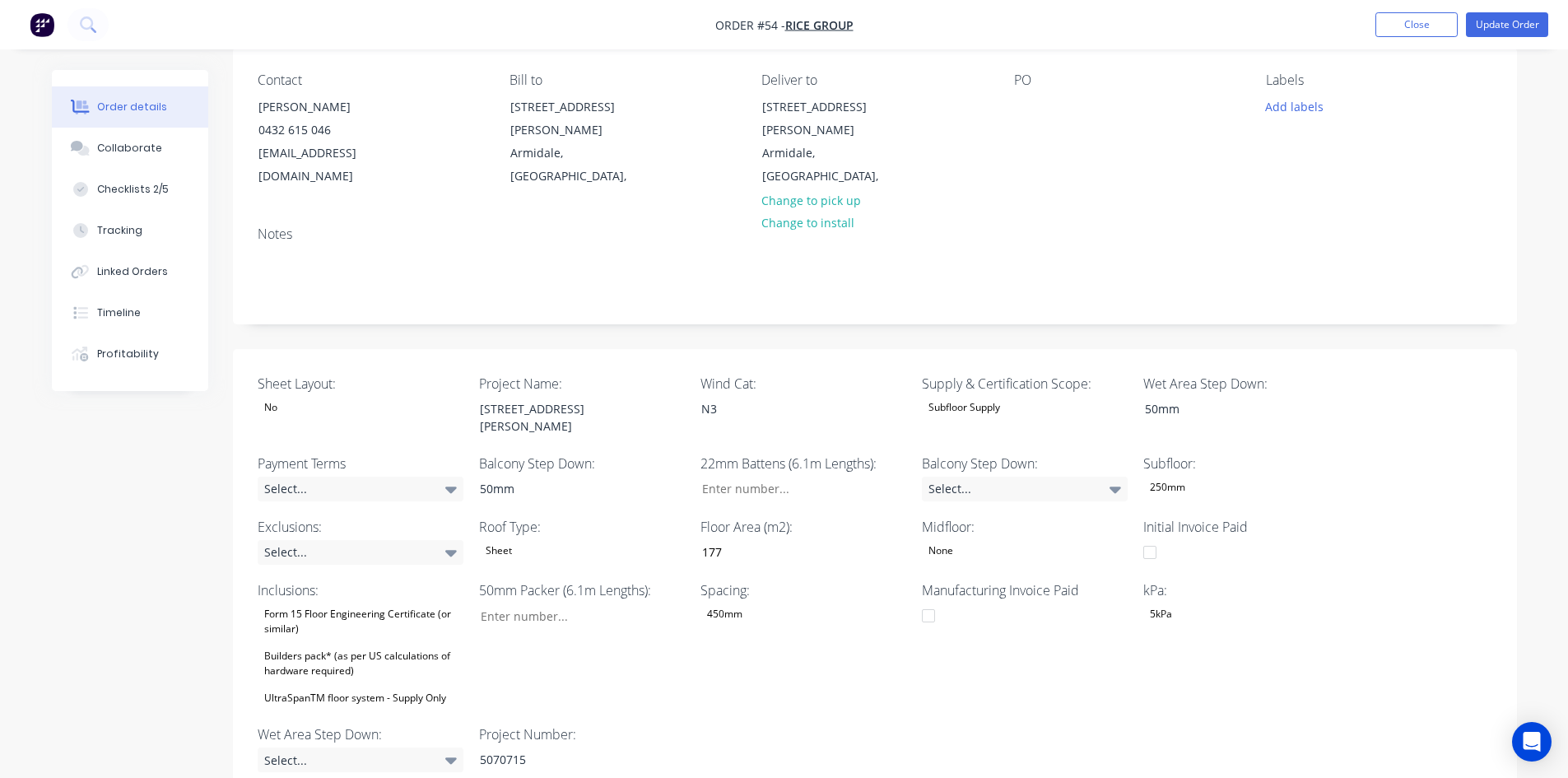
scroll to position [165, 0]
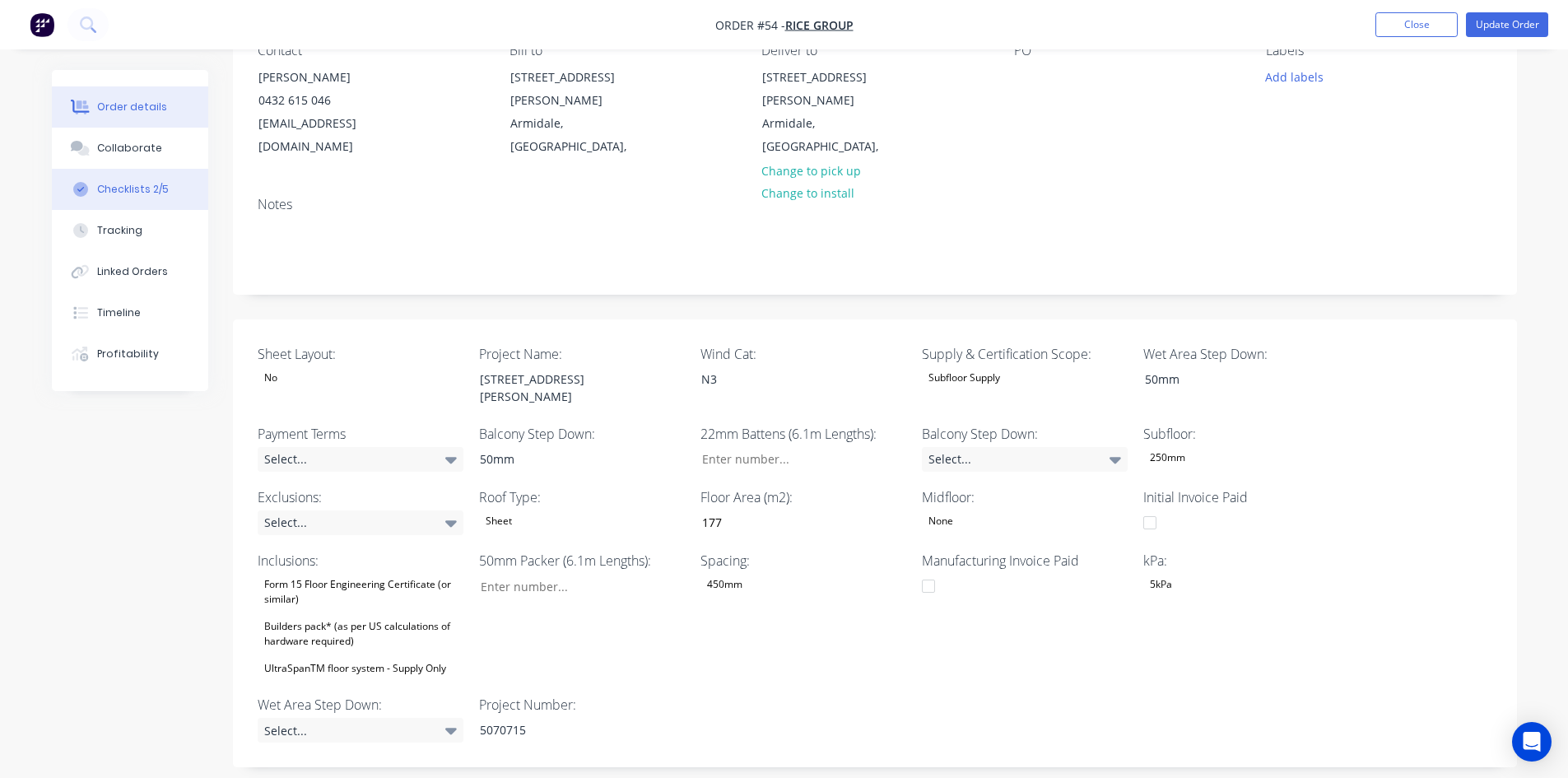
click at [162, 196] on div "Checklists 2/5" at bounding box center [133, 189] width 72 height 15
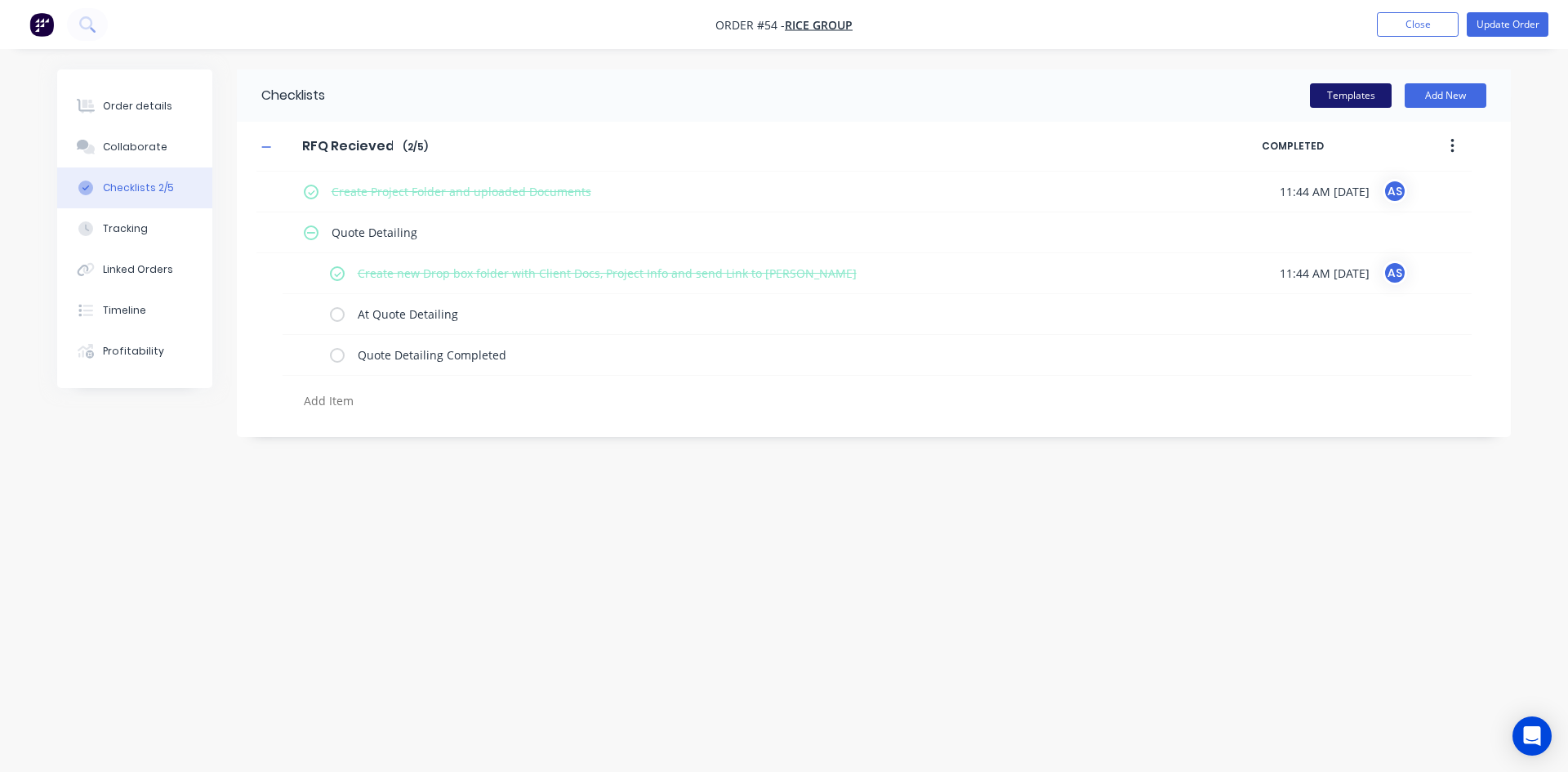
click at [1320, 94] on button "Templates" at bounding box center [1351, 95] width 82 height 25
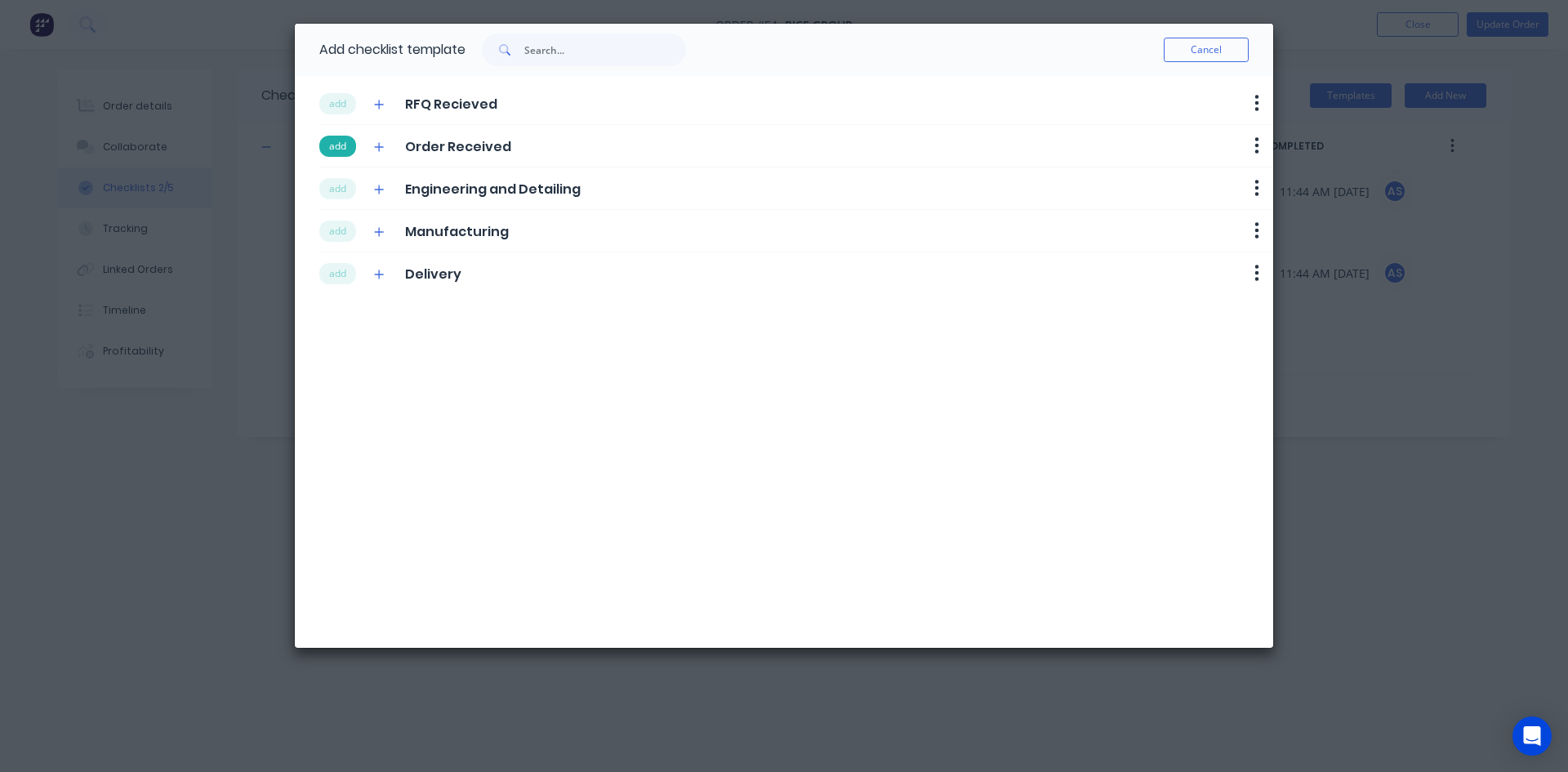
click at [344, 150] on button "add" at bounding box center [338, 146] width 37 height 21
click at [342, 192] on button "add" at bounding box center [338, 188] width 37 height 21
click at [338, 229] on button "add" at bounding box center [338, 231] width 37 height 21
click at [339, 277] on button "add" at bounding box center [338, 273] width 37 height 21
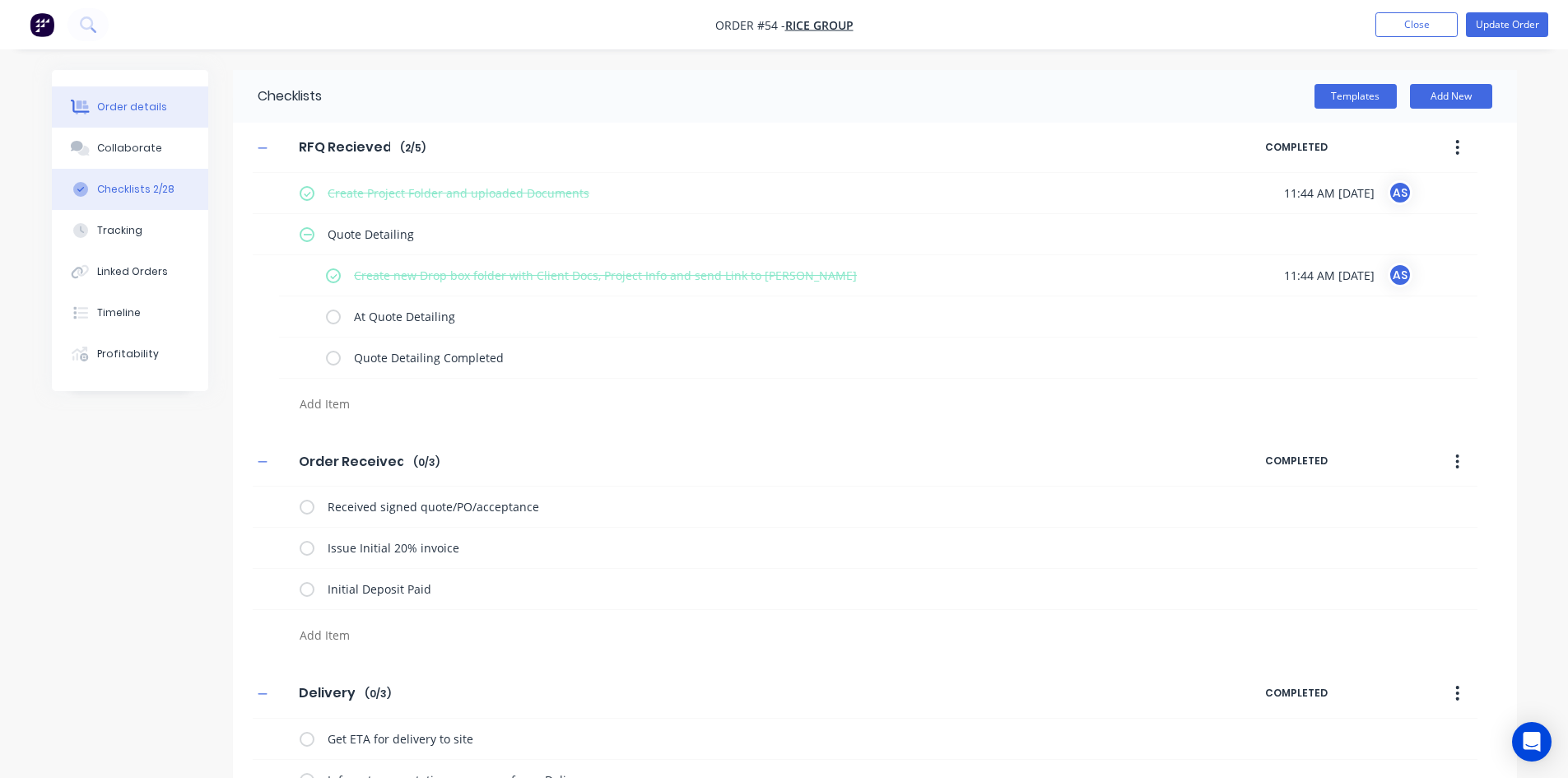
click at [125, 108] on div "Order details" at bounding box center [132, 107] width 70 height 15
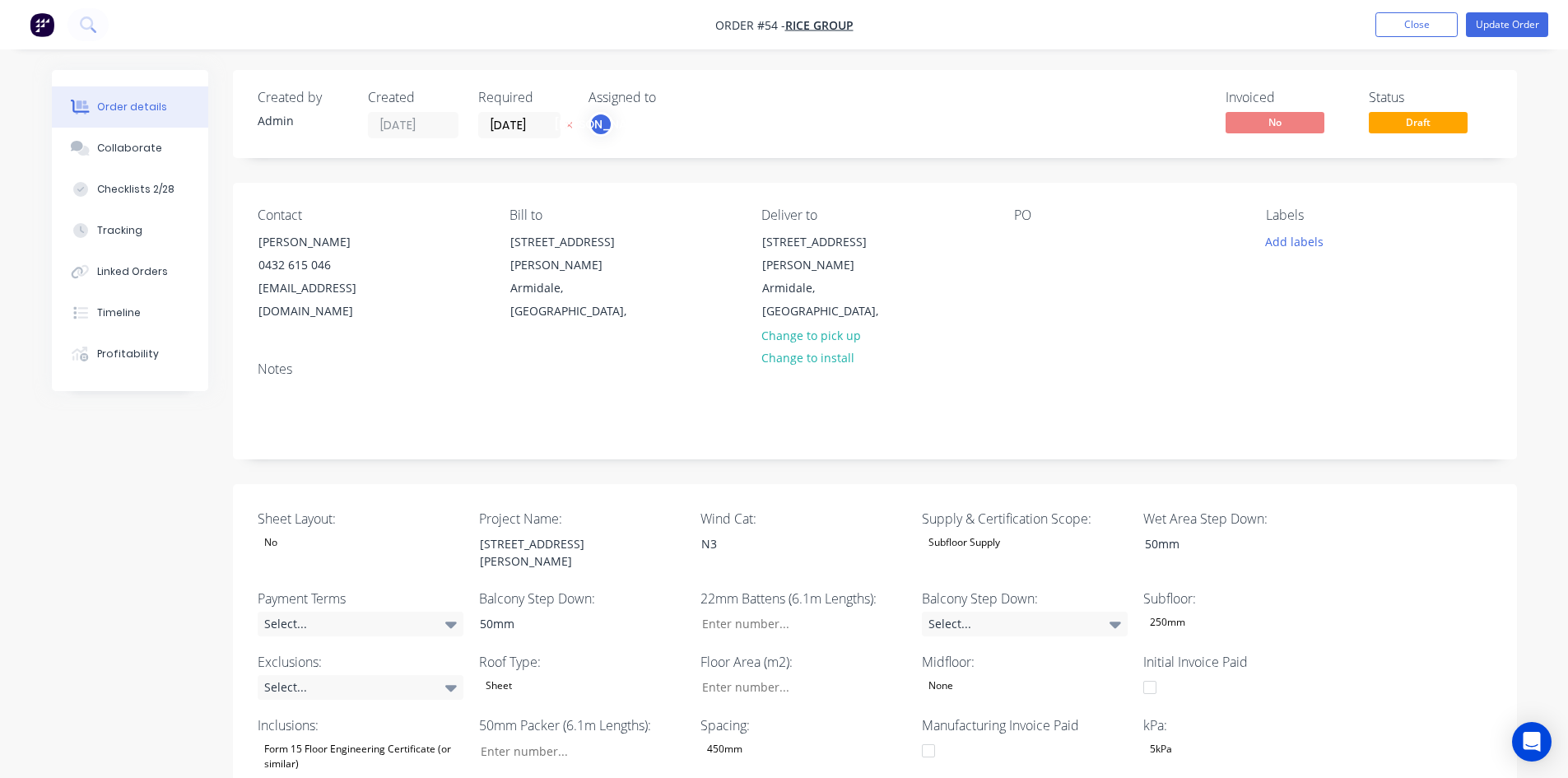
type input "177"
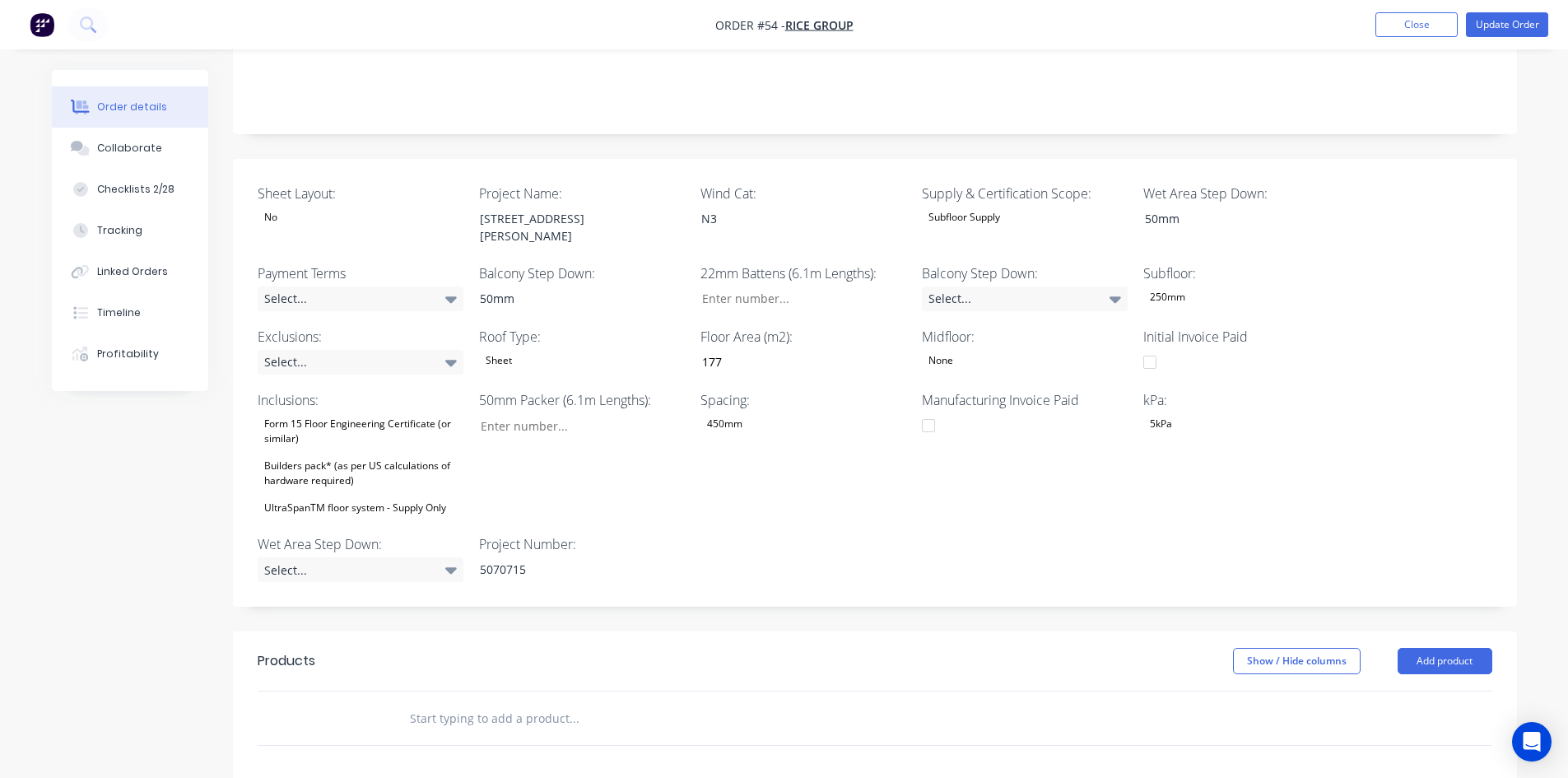
scroll to position [329, 0]
click at [349, 451] on div "Builders pack* (as per US calculations of hardware required)" at bounding box center [360, 470] width 206 height 36
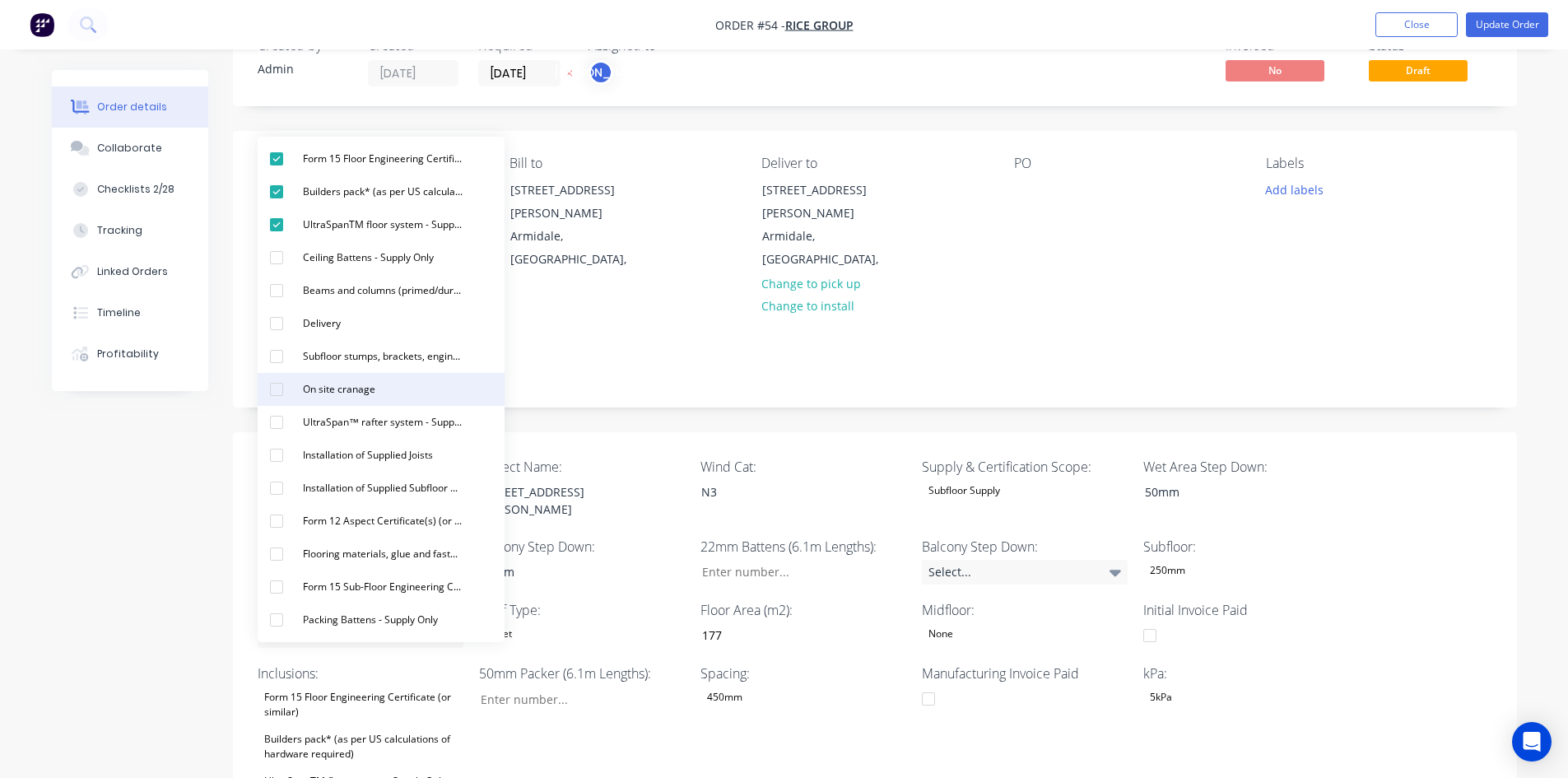
scroll to position [0, 0]
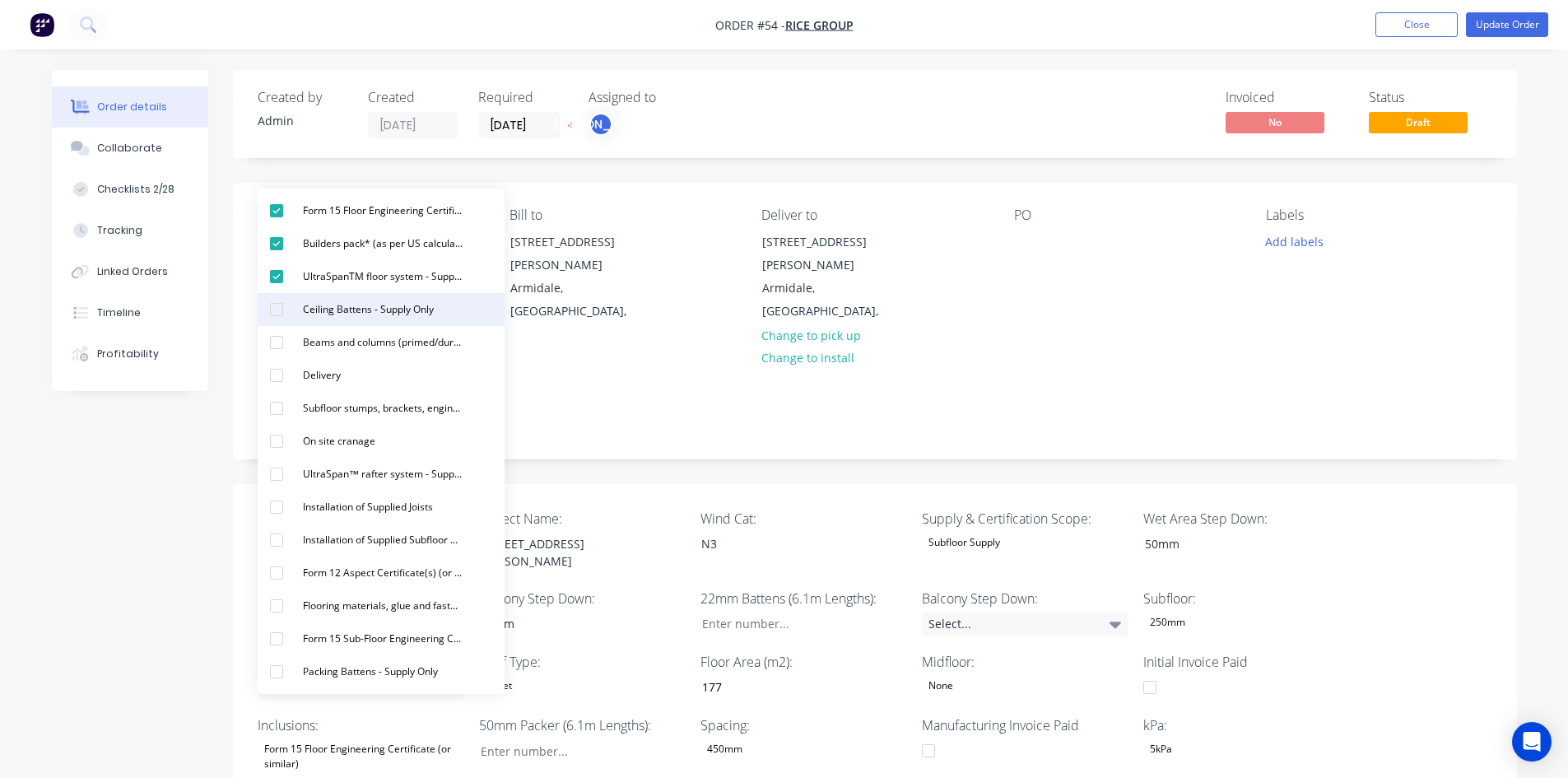
click at [341, 312] on div "Ceiling Battens - Supply Only" at bounding box center [368, 309] width 144 height 22
click at [341, 379] on div "Delivery" at bounding box center [321, 375] width 51 height 22
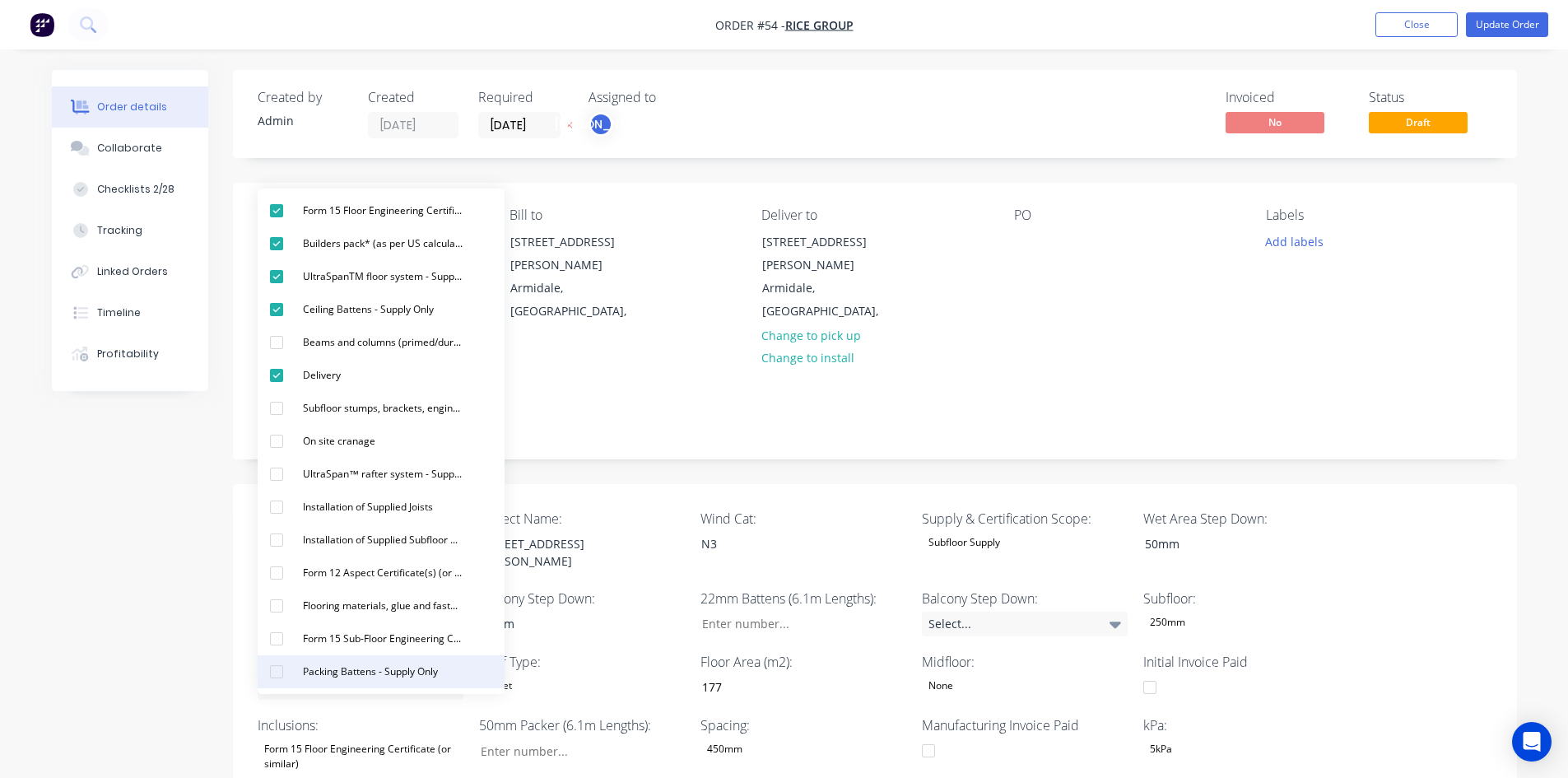
click at [350, 669] on div "Packing Battens - Supply Only" at bounding box center [370, 671] width 148 height 22
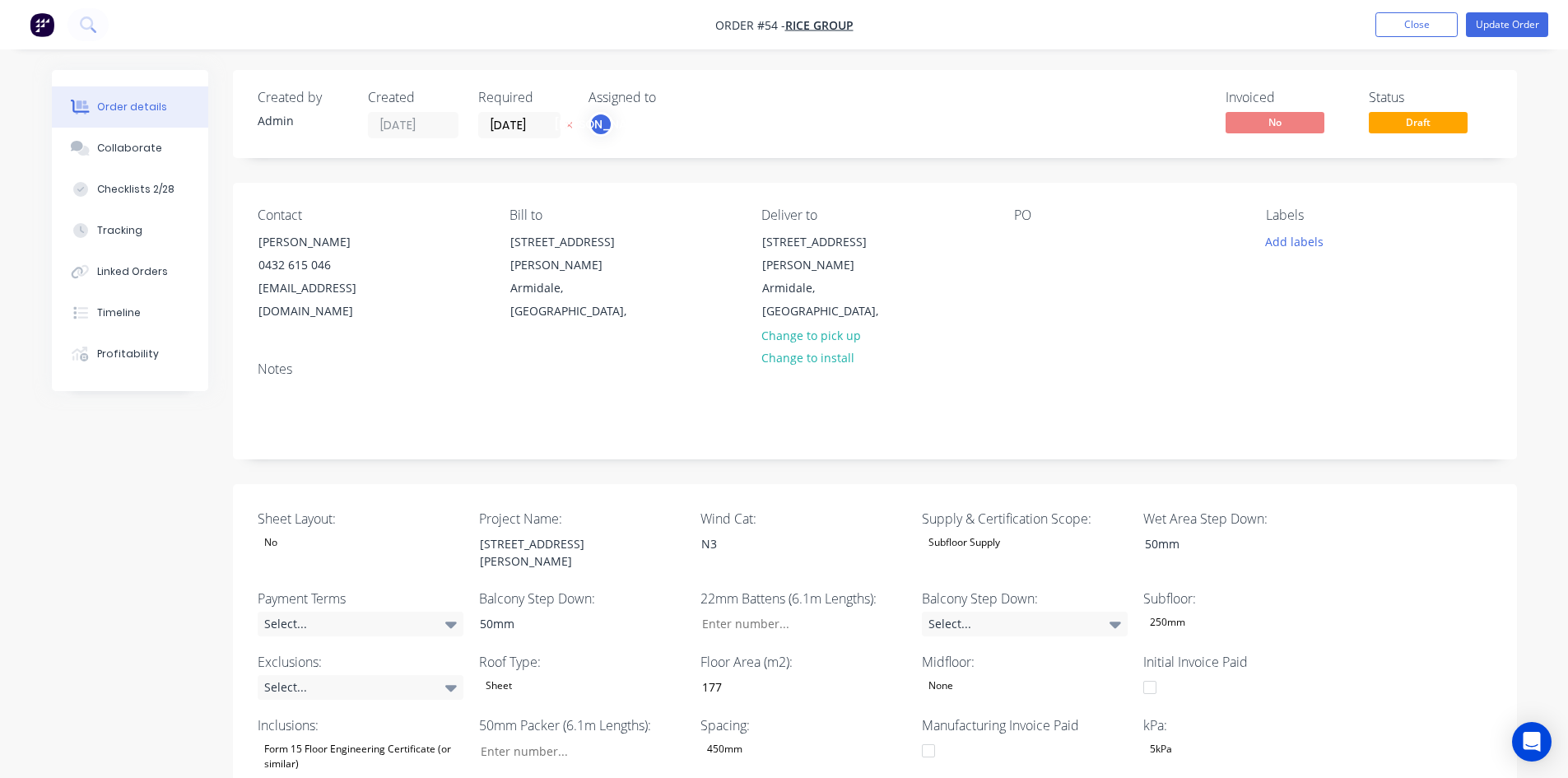
drag, startPoint x: 180, startPoint y: 593, endPoint x: 21, endPoint y: 600, distance: 159.2
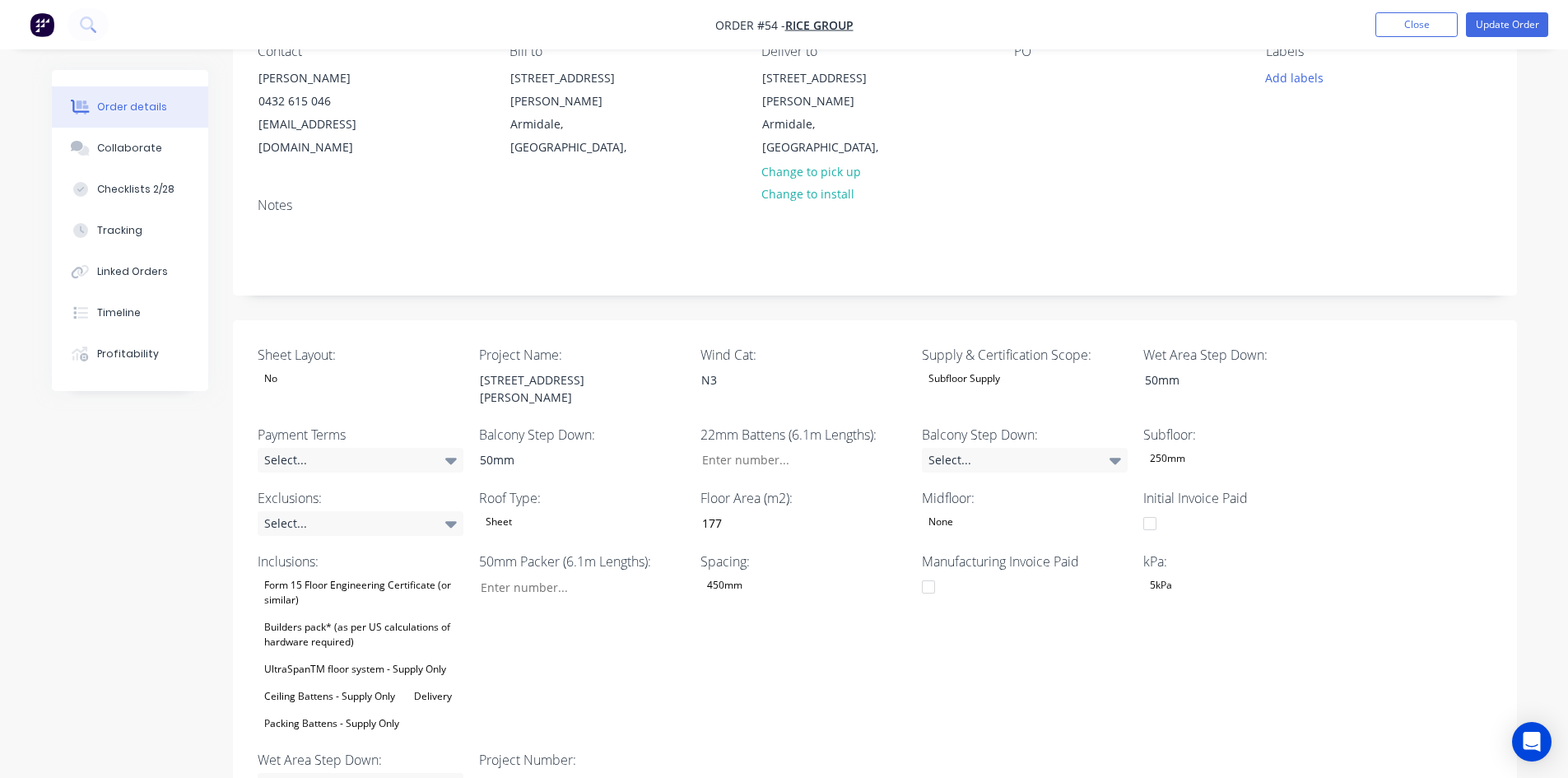
scroll to position [165, 0]
click at [348, 616] on div "Builders pack* (as per US calculations of hardware required)" at bounding box center [360, 634] width 206 height 36
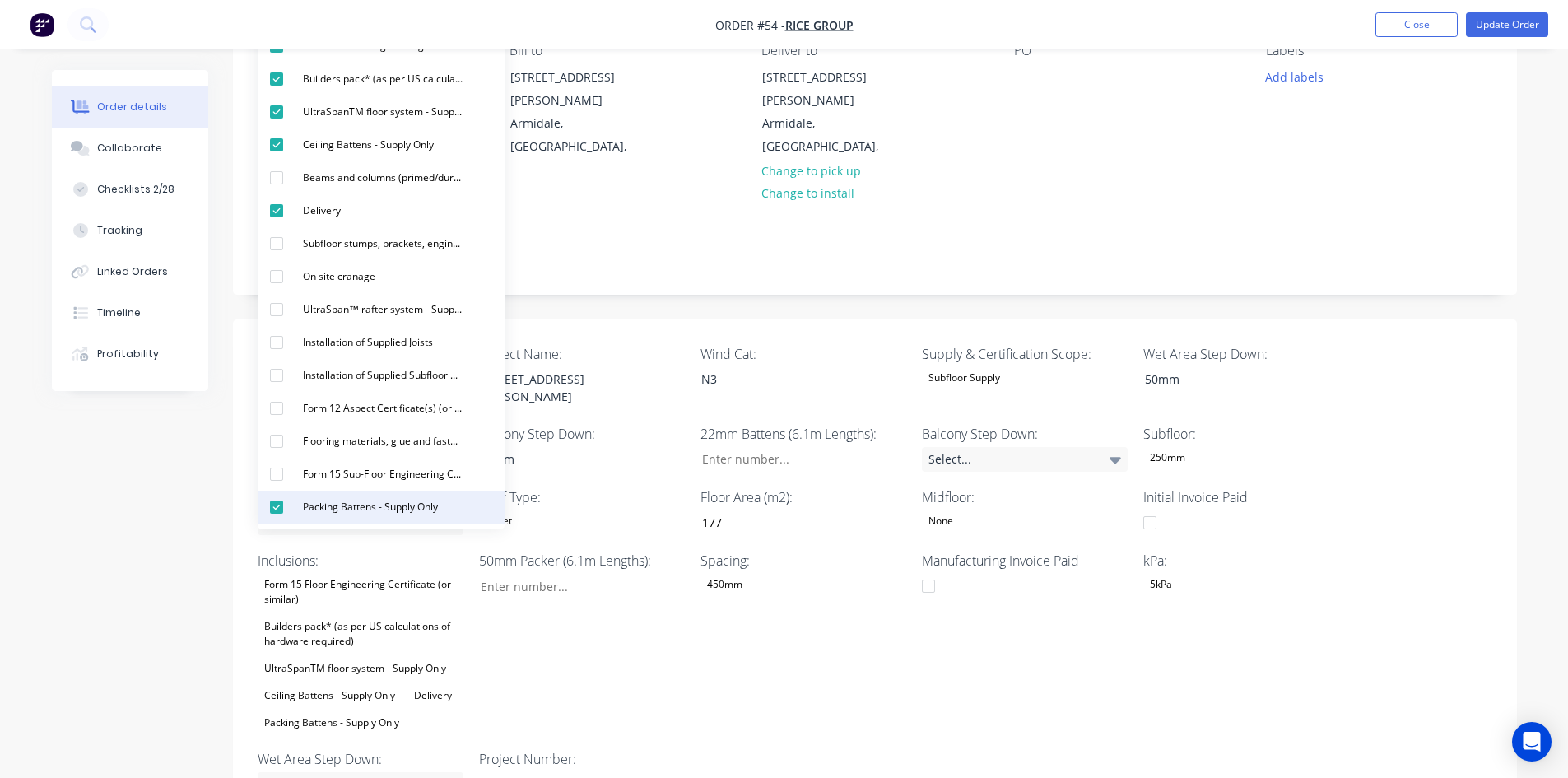
click at [347, 505] on div "Packing Battens - Supply Only" at bounding box center [370, 507] width 148 height 22
click at [786, 652] on div "Spacing: 450mm" at bounding box center [804, 629] width 206 height 156
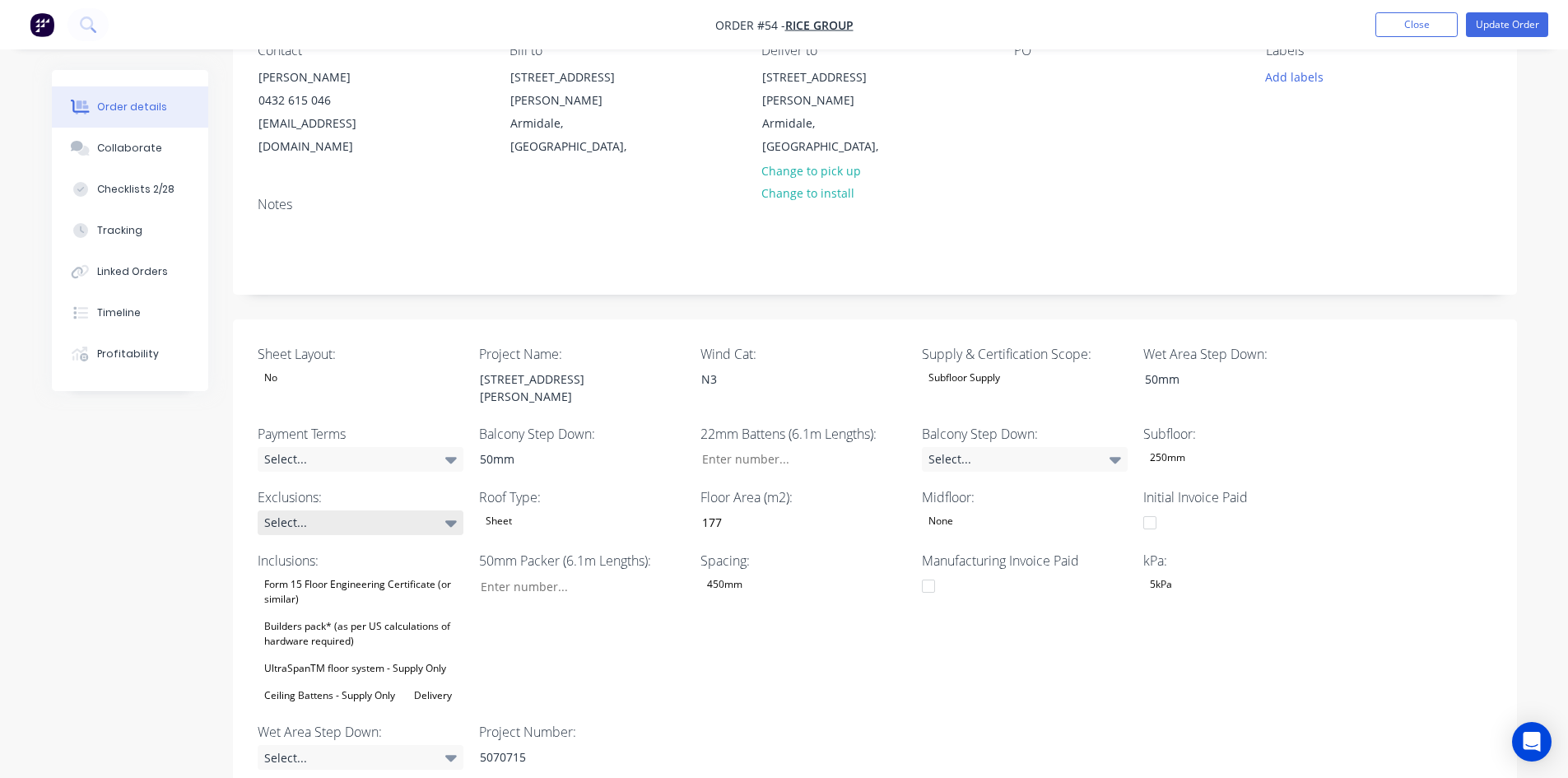
click at [325, 510] on div "Select..." at bounding box center [360, 522] width 206 height 25
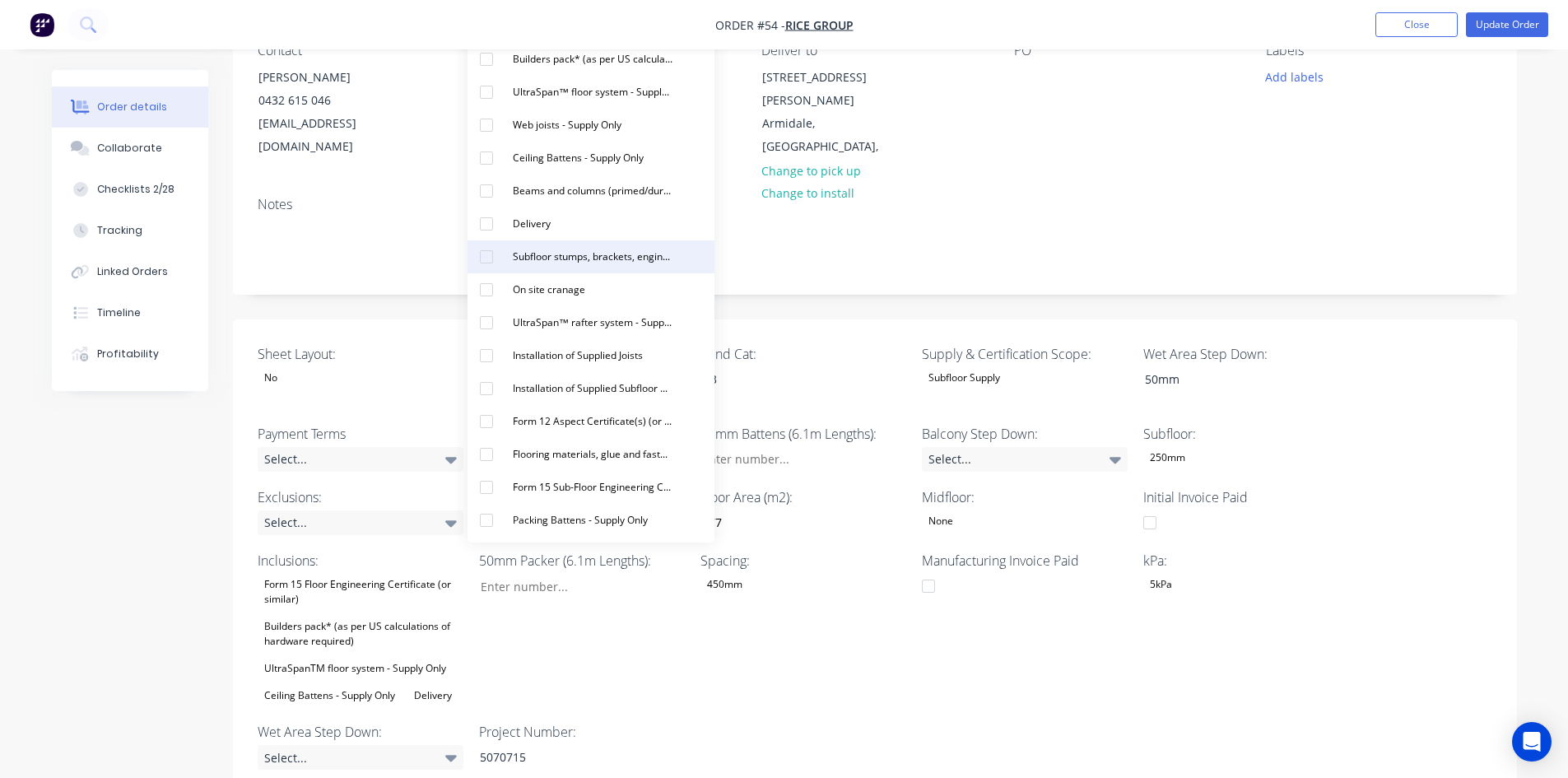
click at [574, 268] on button "Subfloor stumps, brackets, engineering and materials - Supply Only" at bounding box center [591, 256] width 247 height 33
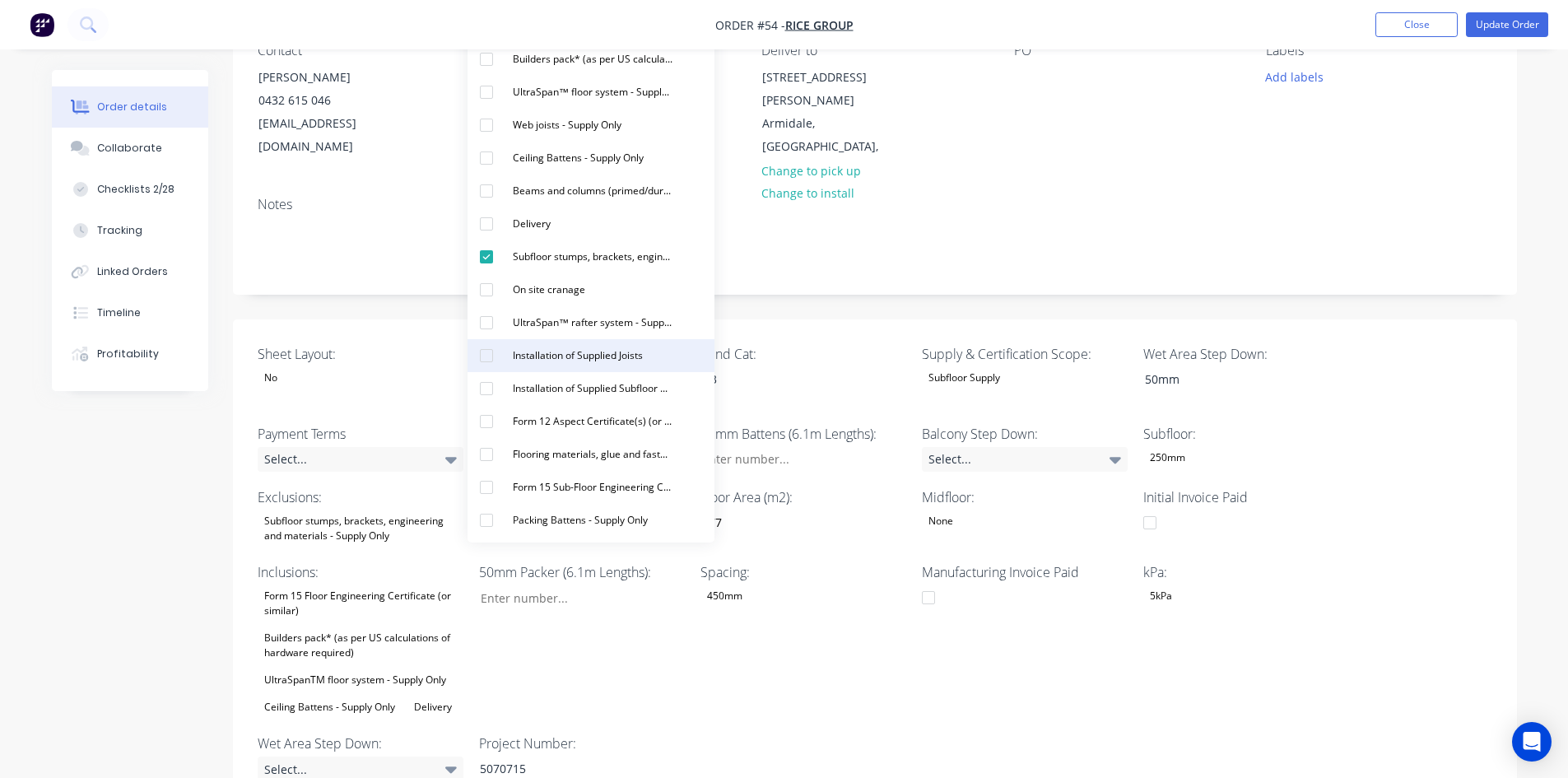
click at [579, 355] on div "Installation of Supplied Joists" at bounding box center [577, 355] width 143 height 22
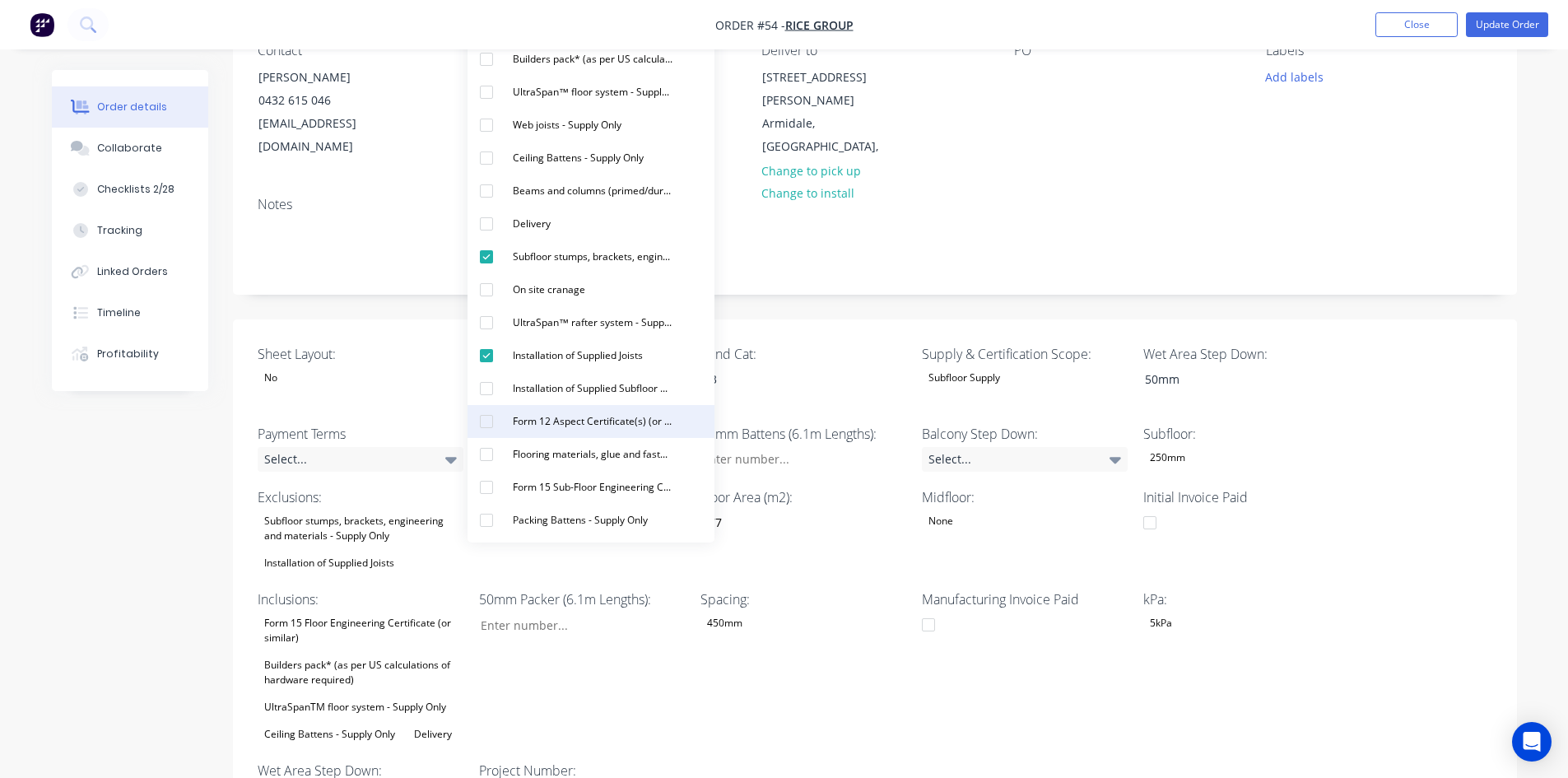
click at [570, 413] on div "Form 12 Aspect Certificate(s) (or similar)" at bounding box center [593, 421] width 173 height 22
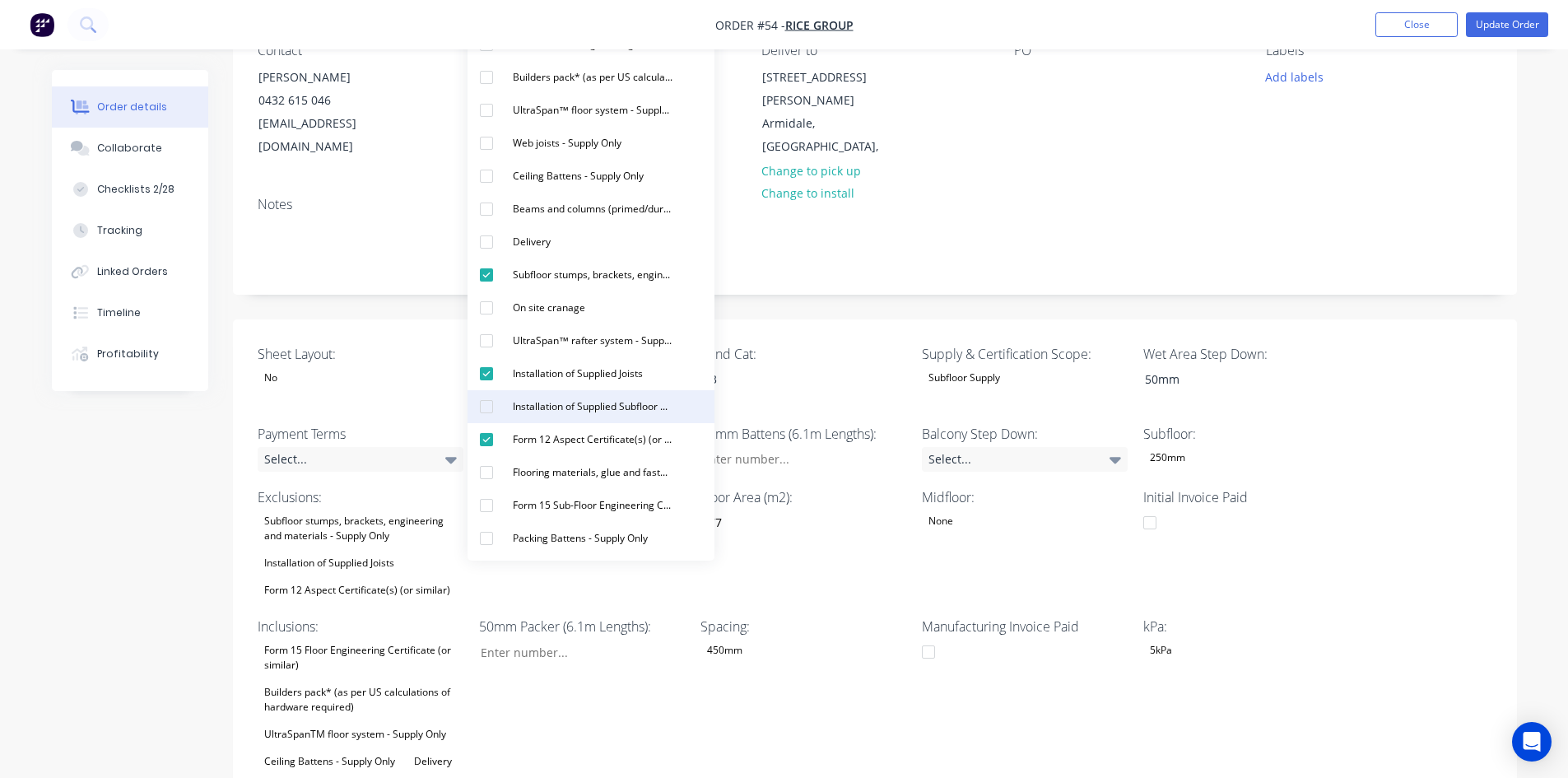
click at [549, 405] on div "Installation of Supplied Subfloor Beams and columns Items" at bounding box center [593, 406] width 173 height 22
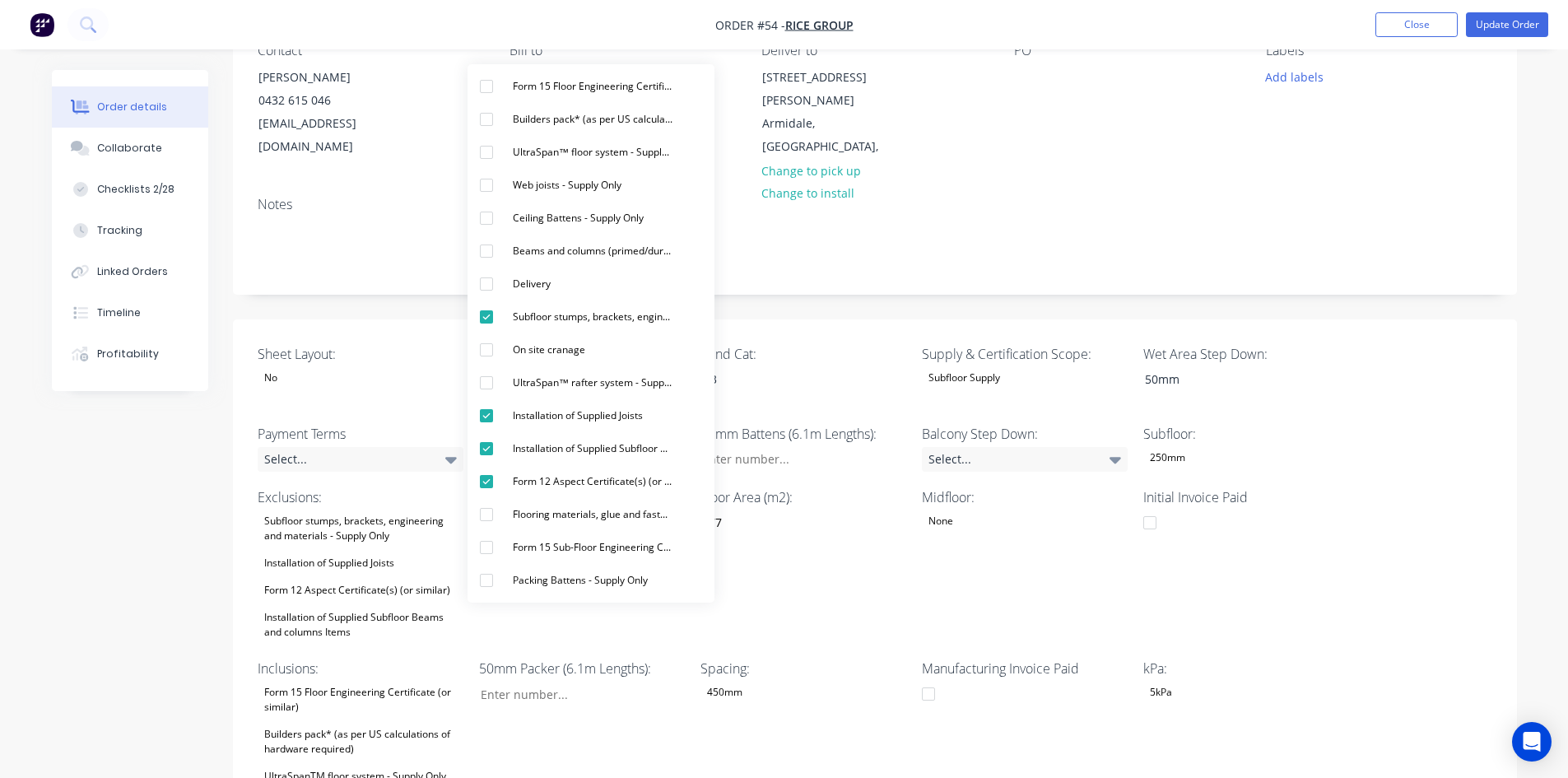
click at [820, 551] on div "Floor Area (m2): 177" at bounding box center [804, 565] width 206 height 156
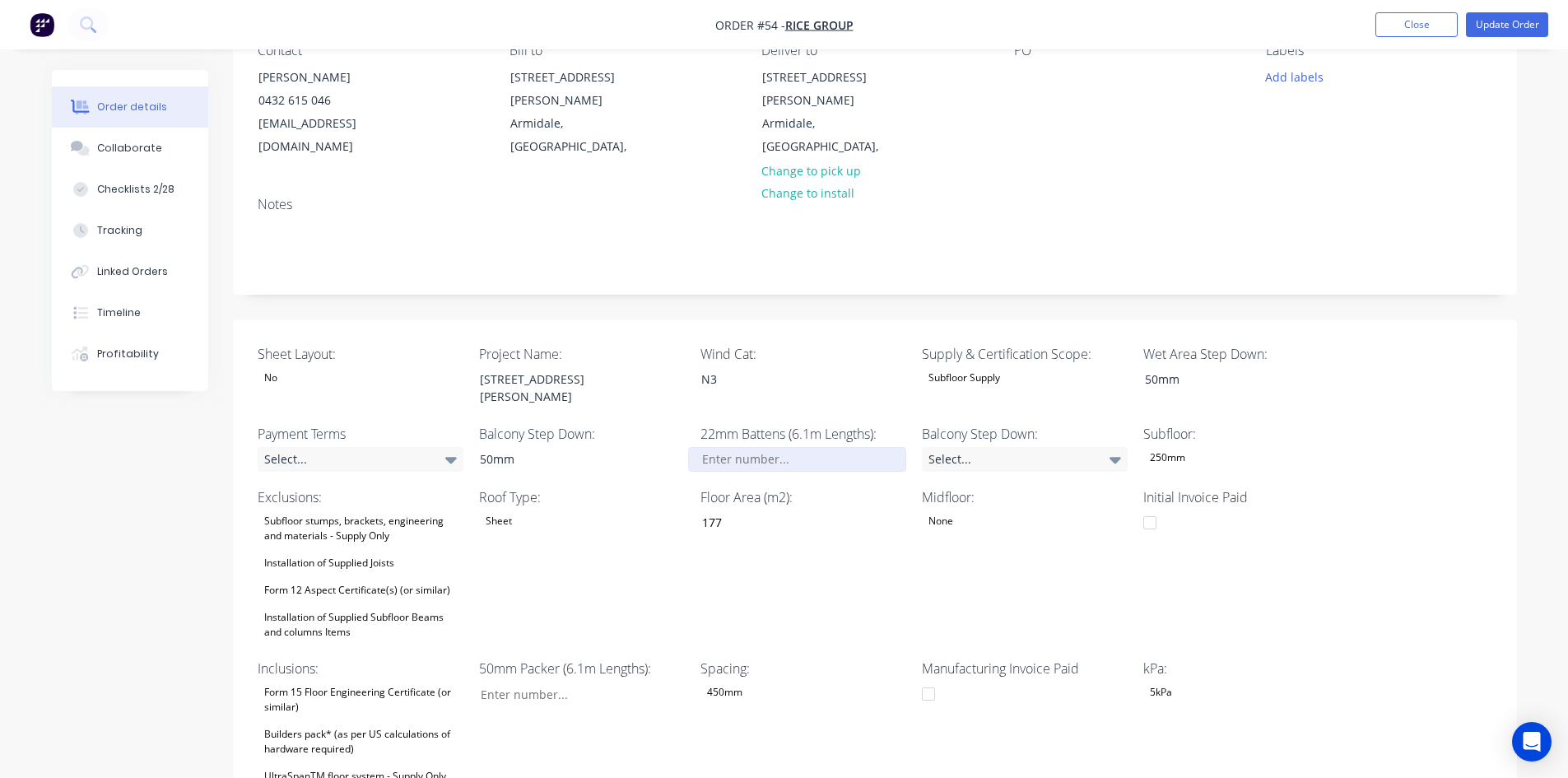
click at [762, 447] on input "Sheet Layout:" at bounding box center [796, 459] width 217 height 25
click at [814, 447] on input "Sheet Layout:" at bounding box center [796, 459] width 217 height 25
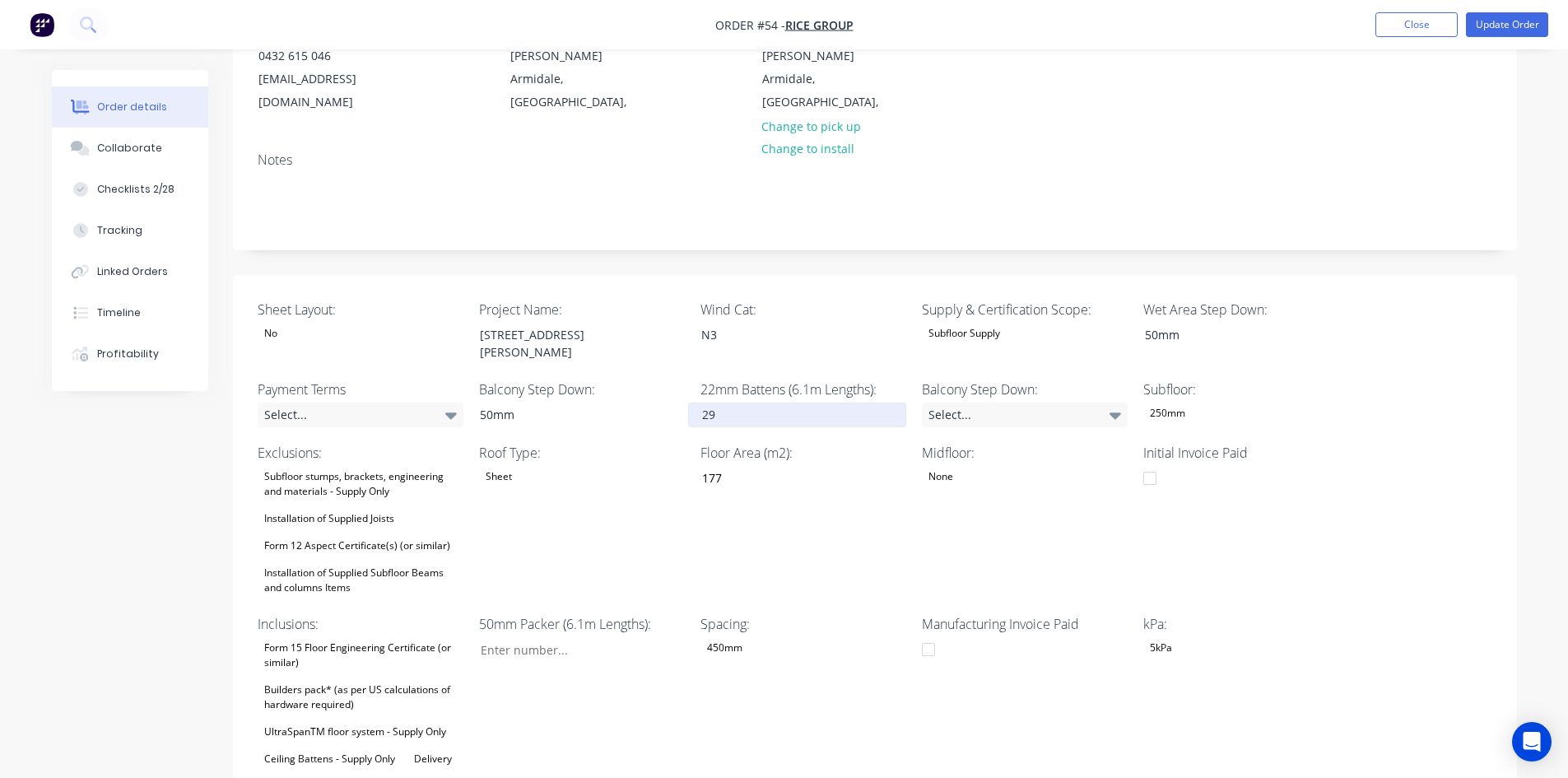
scroll to position [247, 0]
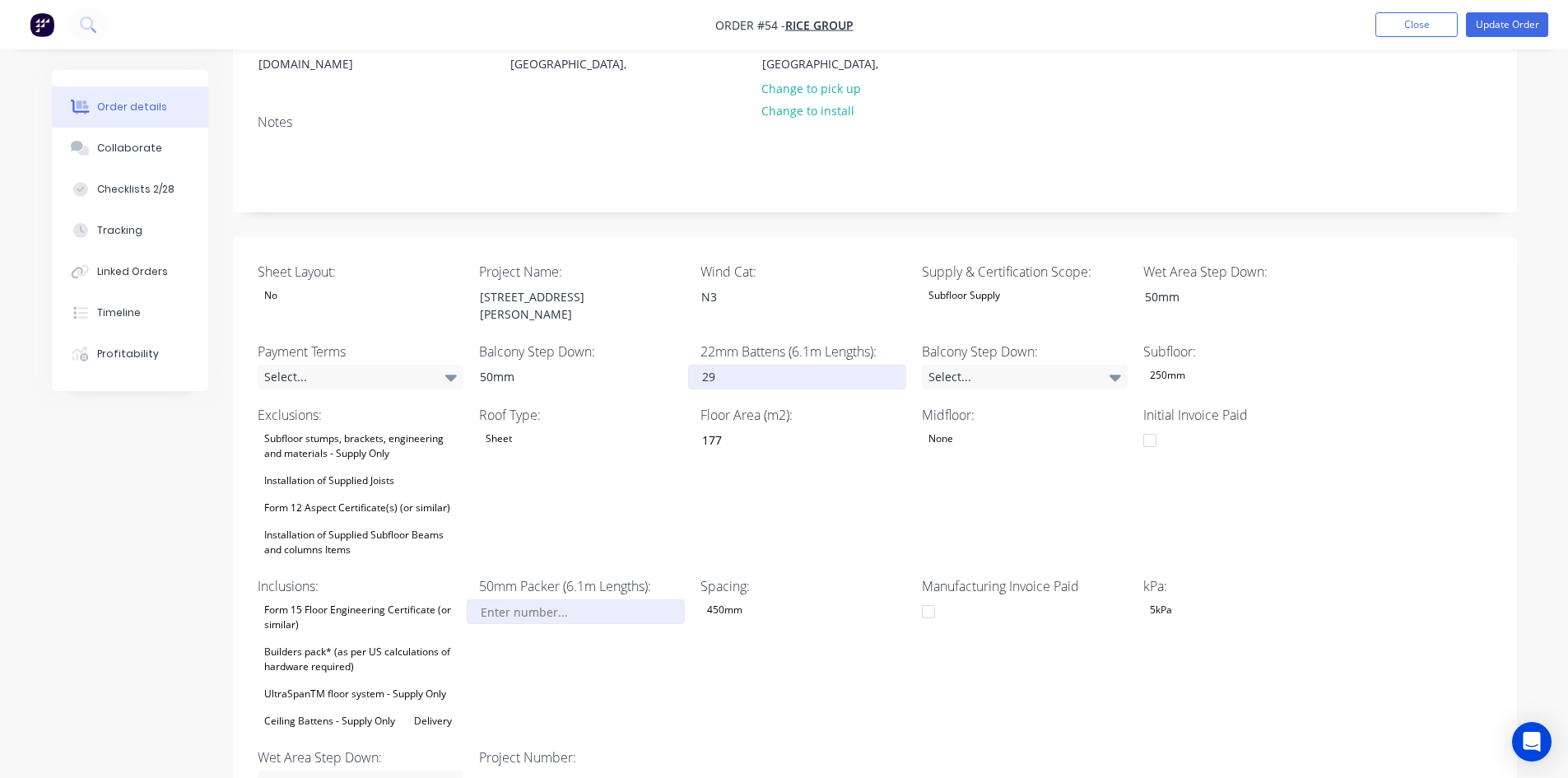
type input "29"
click at [545, 600] on input "Sheet Layout:" at bounding box center [575, 612] width 217 height 25
type input "0"
click at [623, 467] on div "Roof Type: Sheet" at bounding box center [582, 483] width 206 height 156
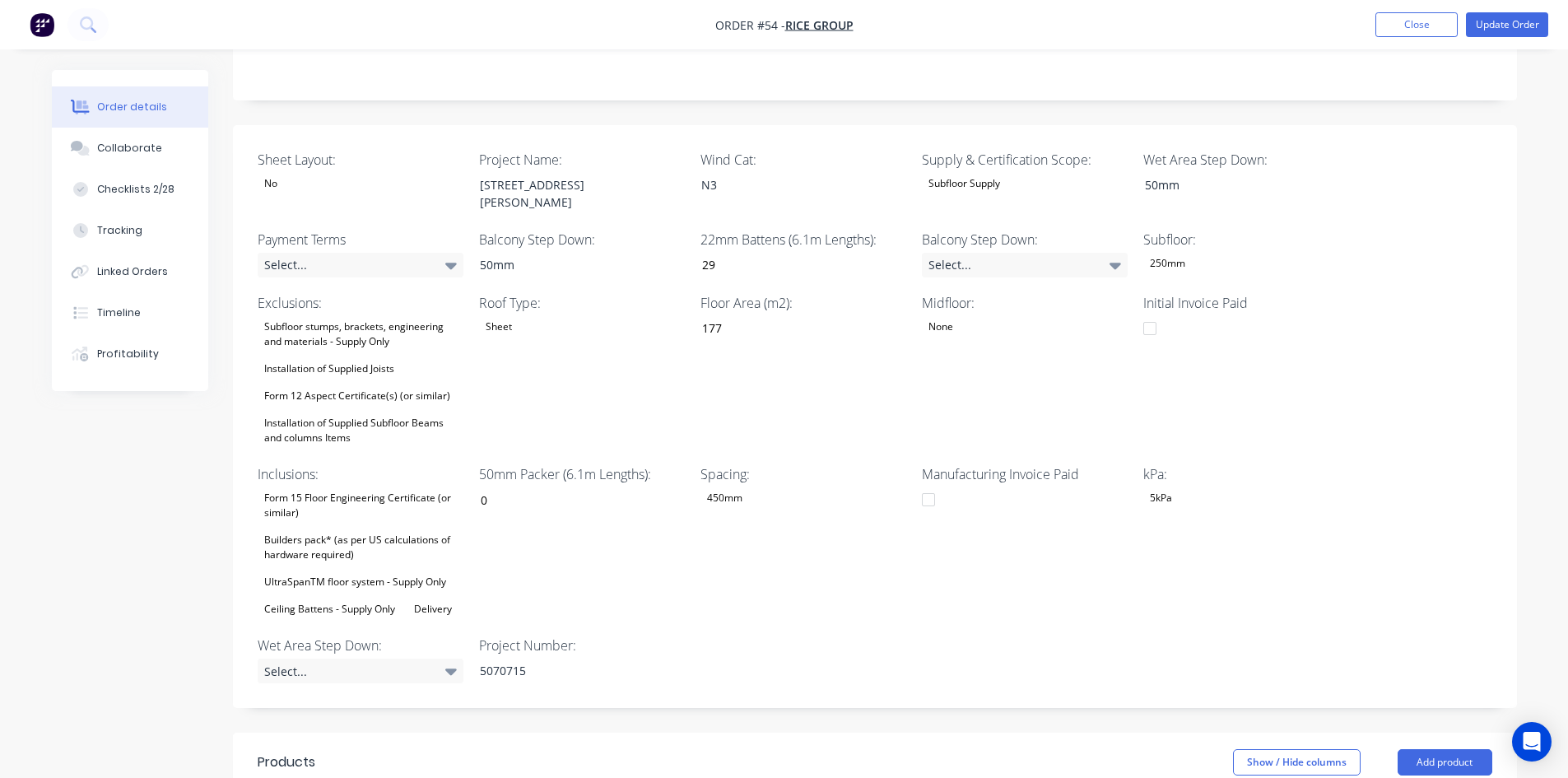
scroll to position [329, 0]
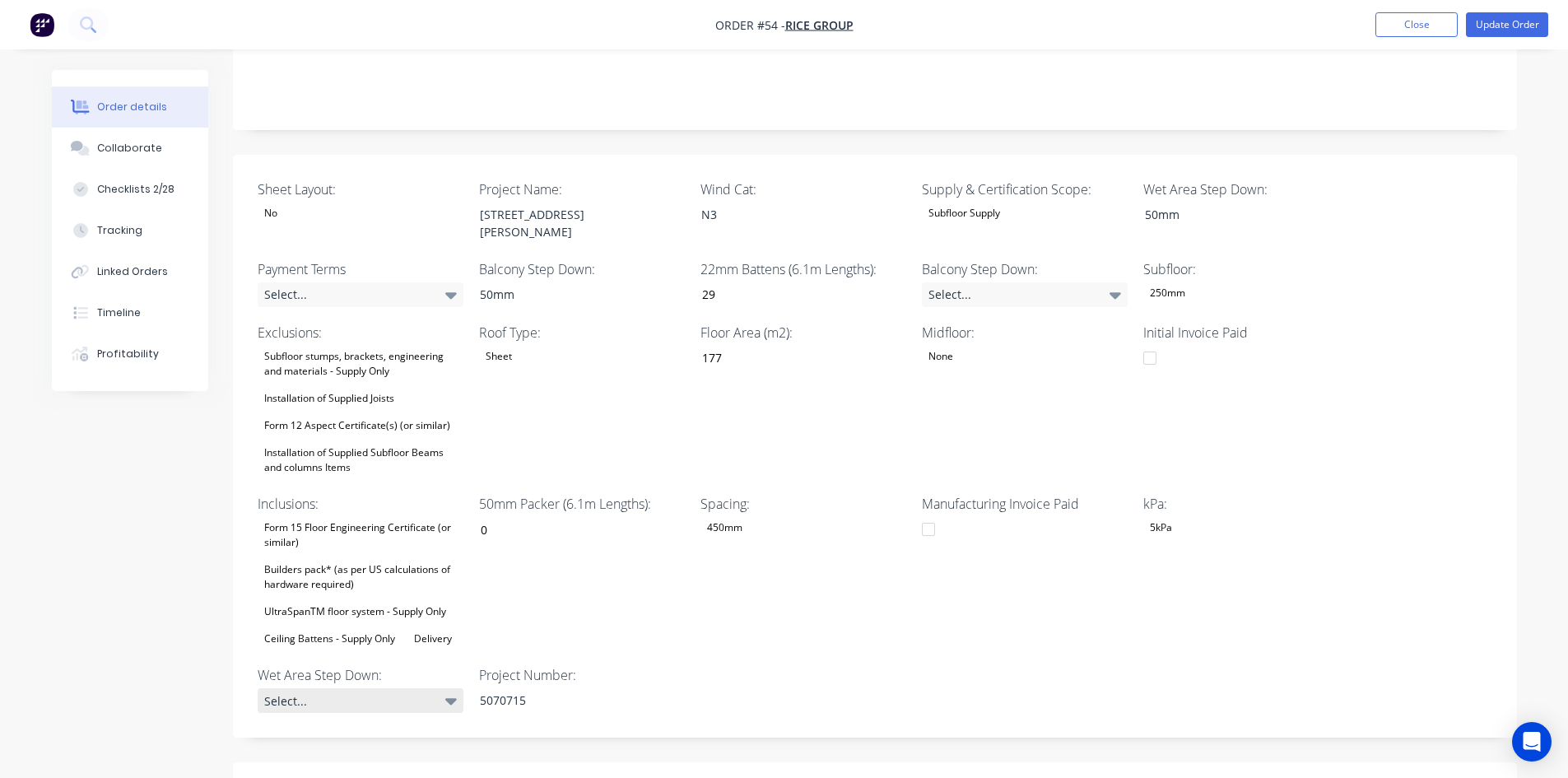
click at [371, 688] on div "Select..." at bounding box center [360, 700] width 206 height 25
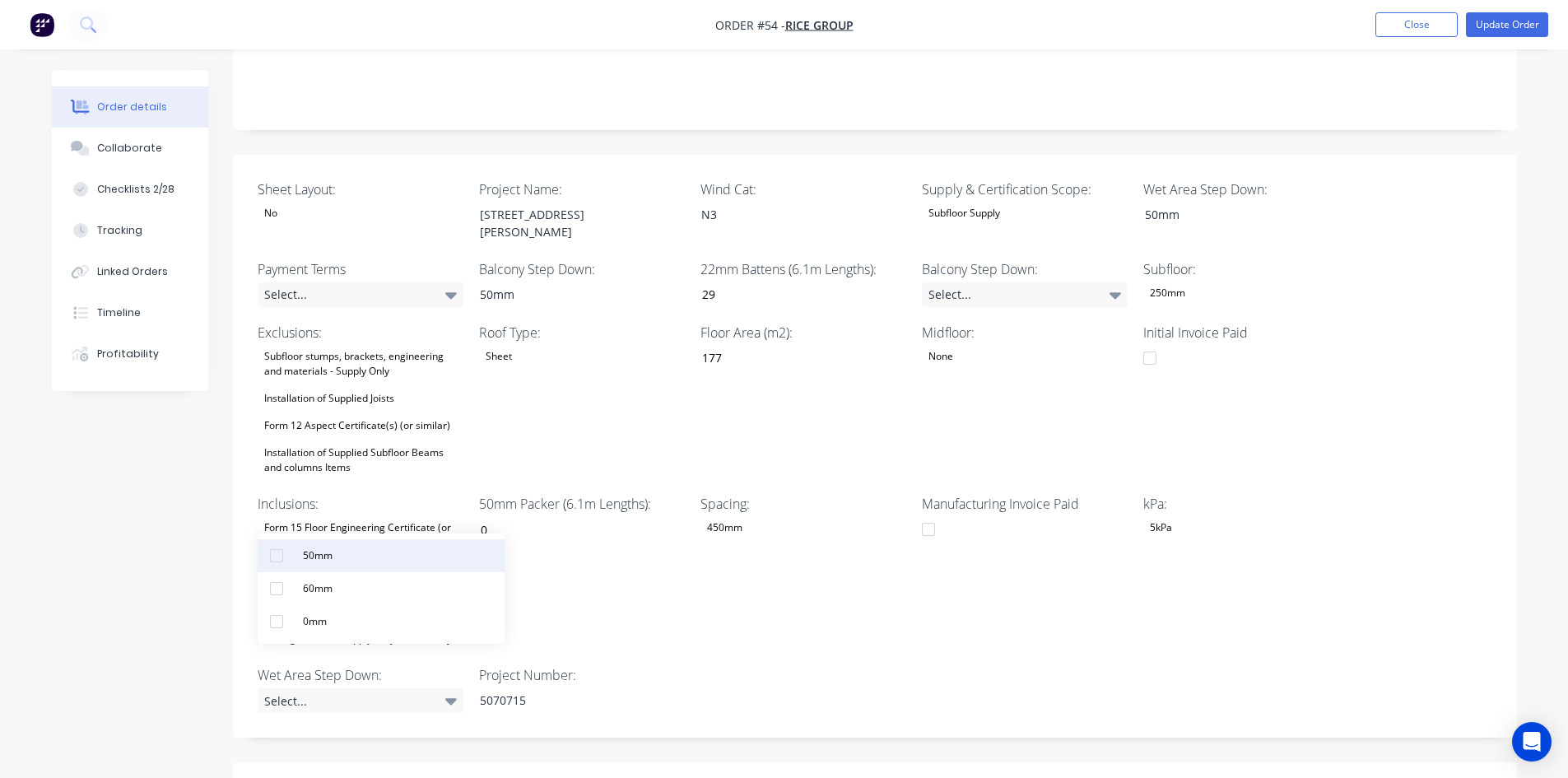
click at [339, 560] on div "50mm" at bounding box center [317, 555] width 42 height 22
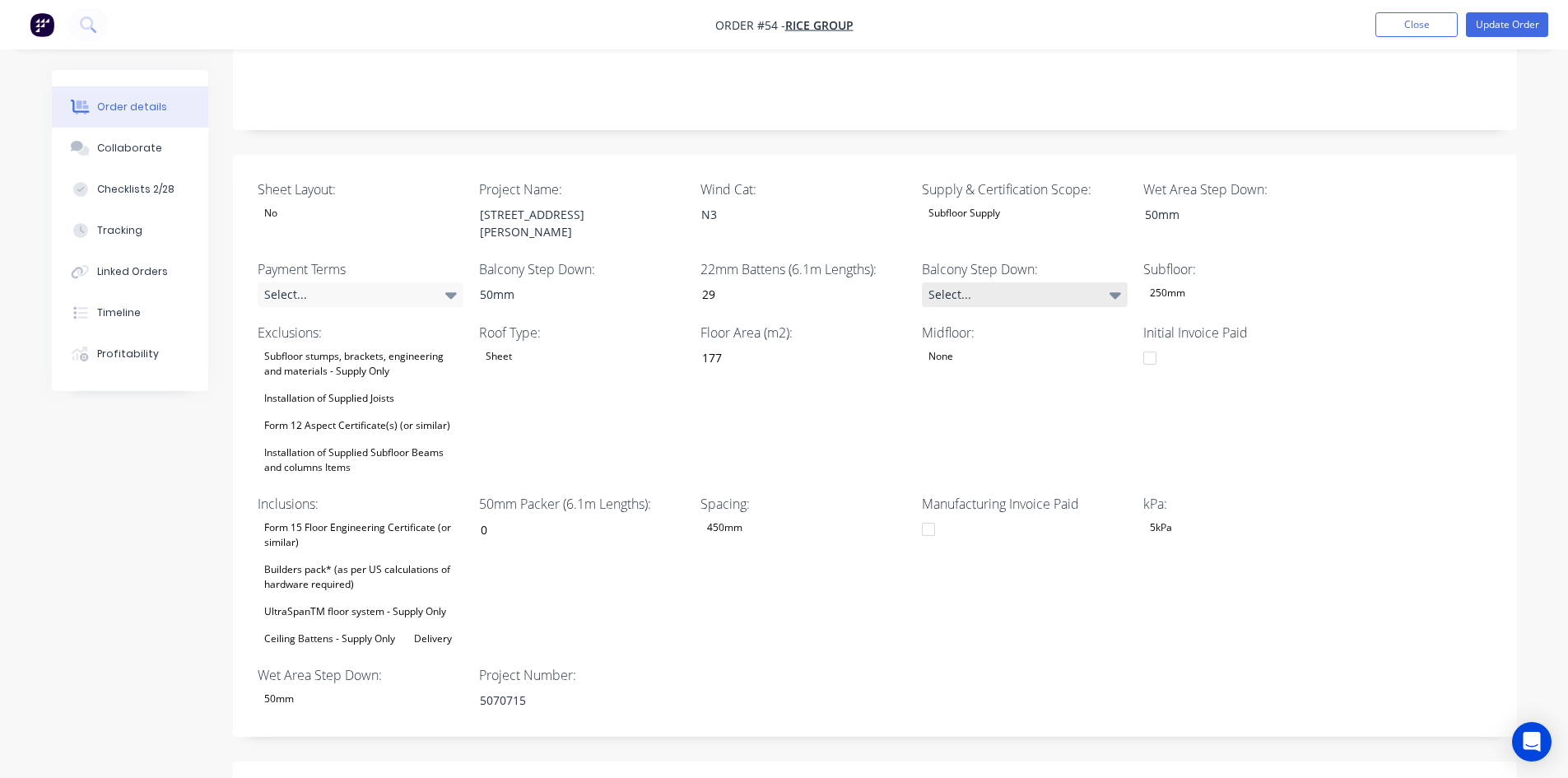
click at [1025, 282] on div "Select..." at bounding box center [1025, 295] width 206 height 25
click at [1027, 292] on button "50mm" at bounding box center [1045, 293] width 247 height 33
click at [1255, 366] on div "Initial Invoice Paid" at bounding box center [1247, 400] width 206 height 156
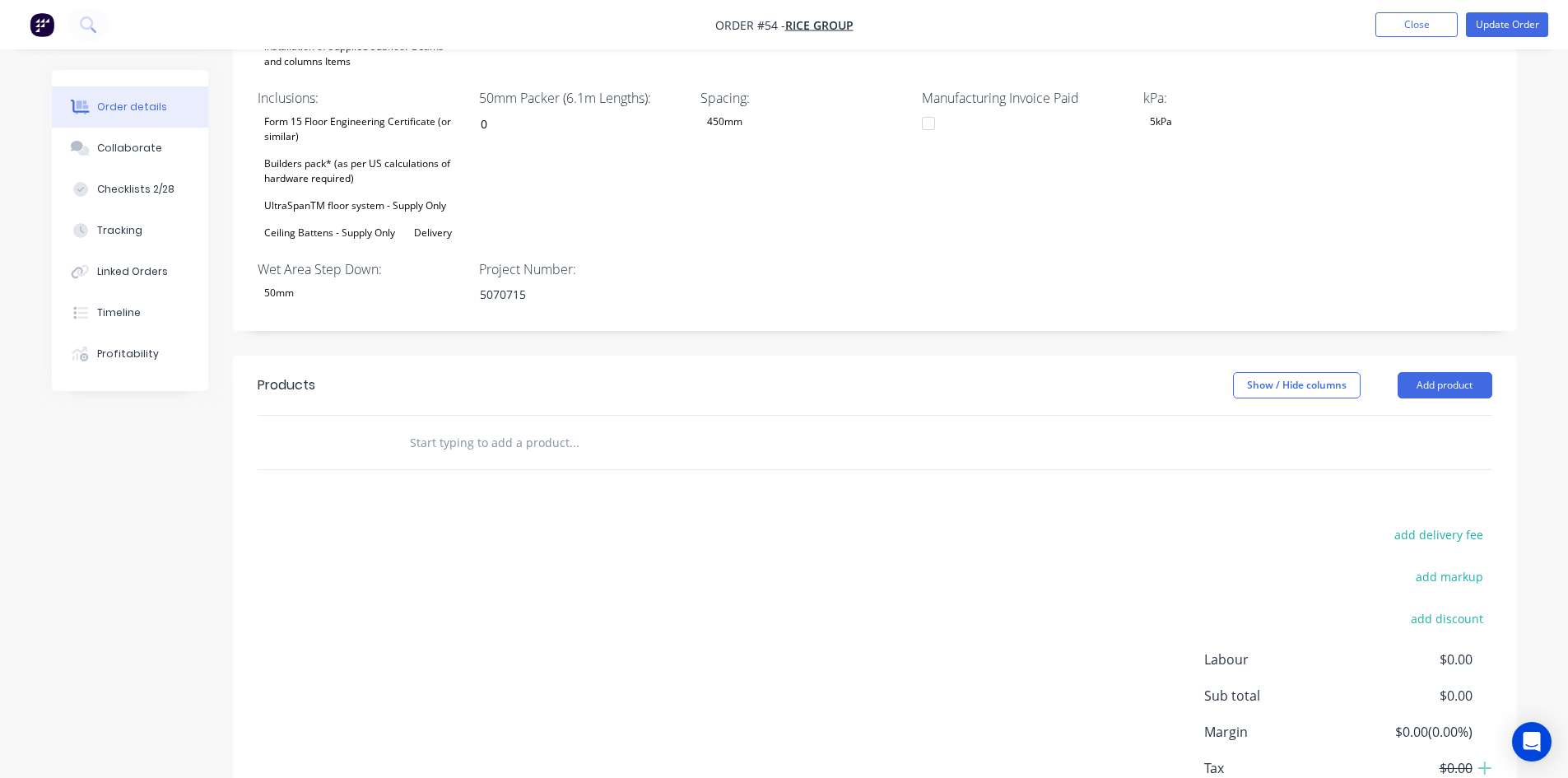
scroll to position [741, 0]
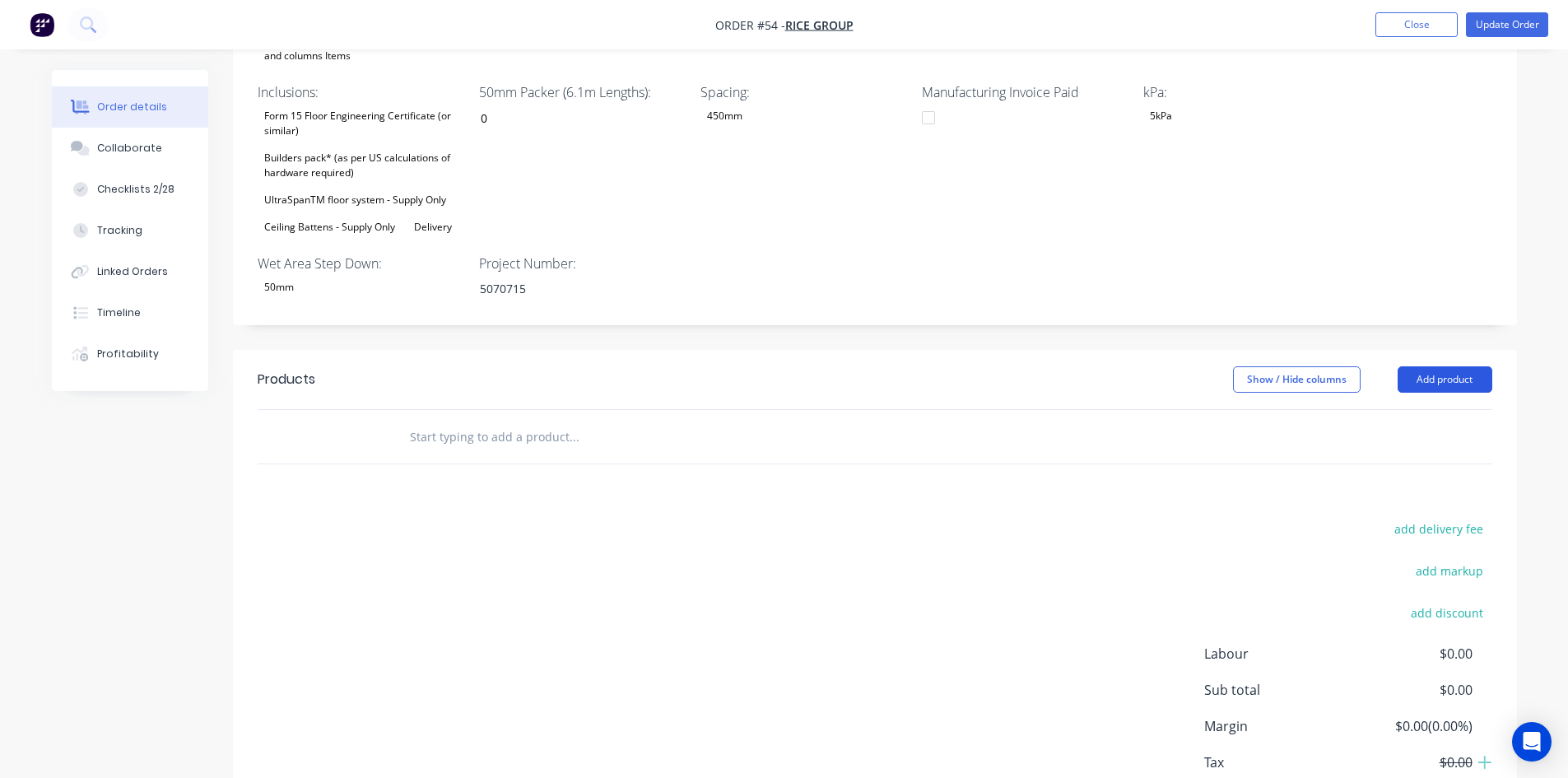
click at [1465, 366] on button "Add product" at bounding box center [1444, 379] width 94 height 26
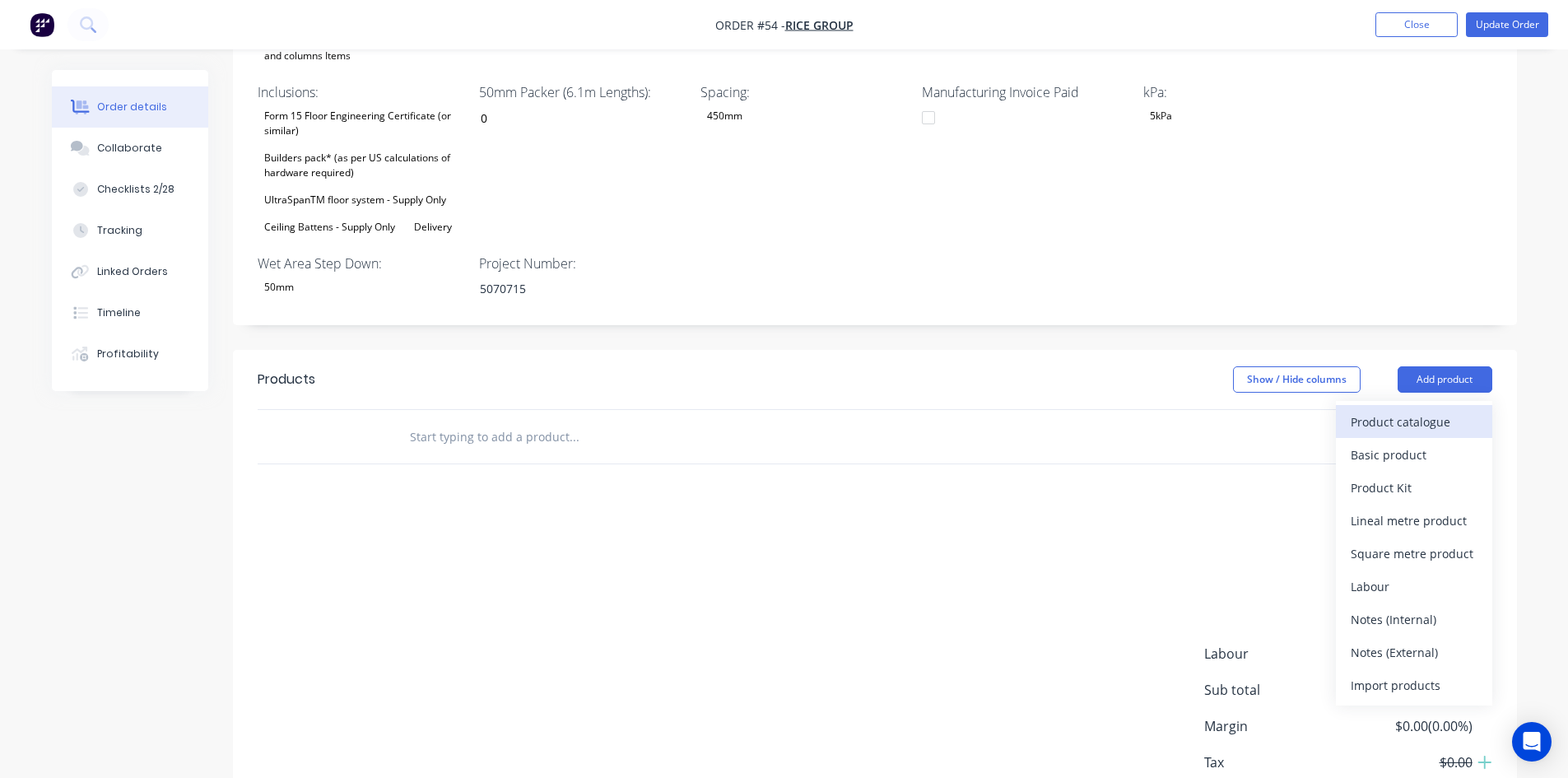
click at [1404, 410] on div "Product catalogue" at bounding box center [1414, 422] width 126 height 24
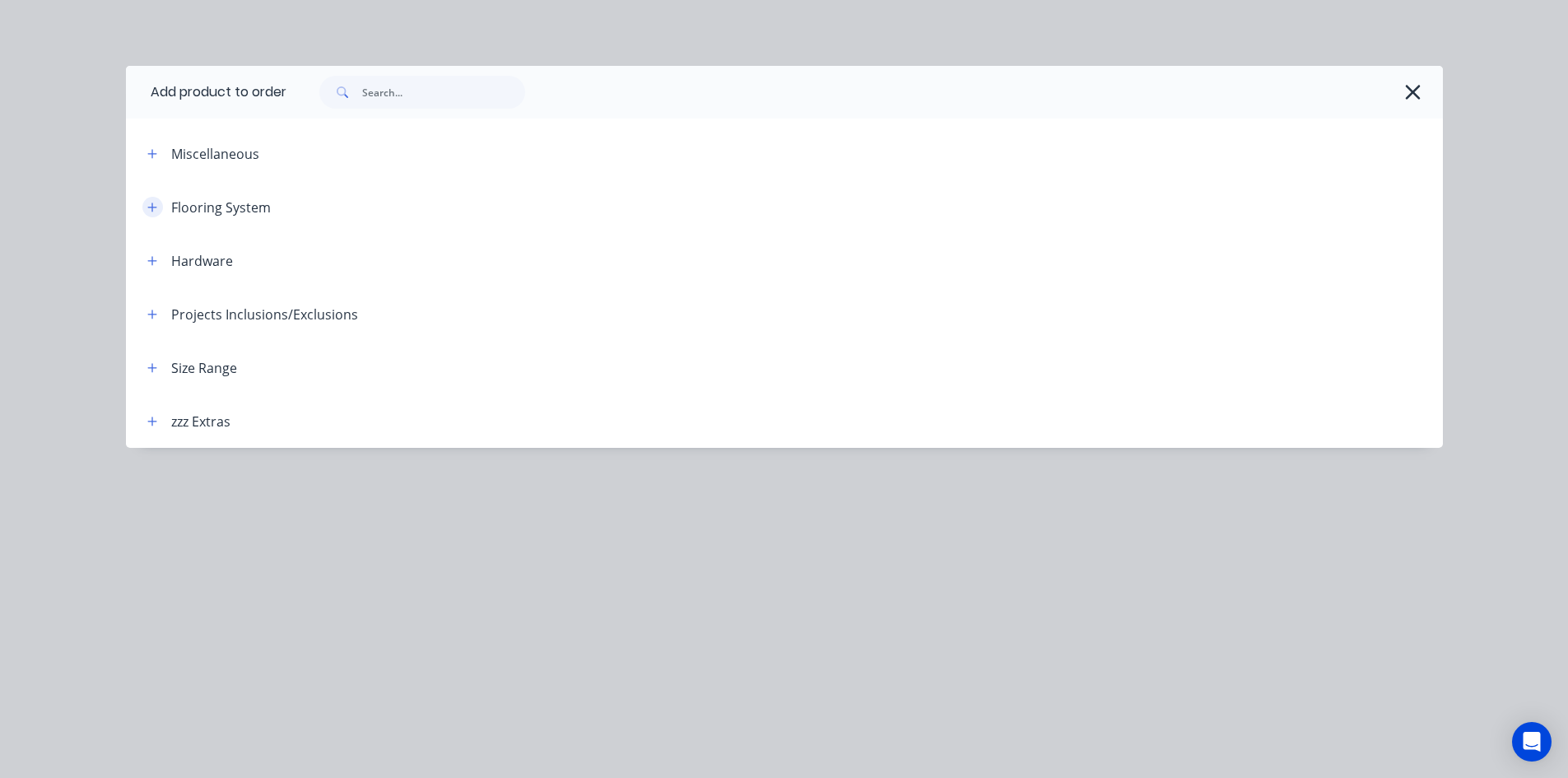
click at [147, 209] on icon "button" at bounding box center [152, 207] width 10 height 11
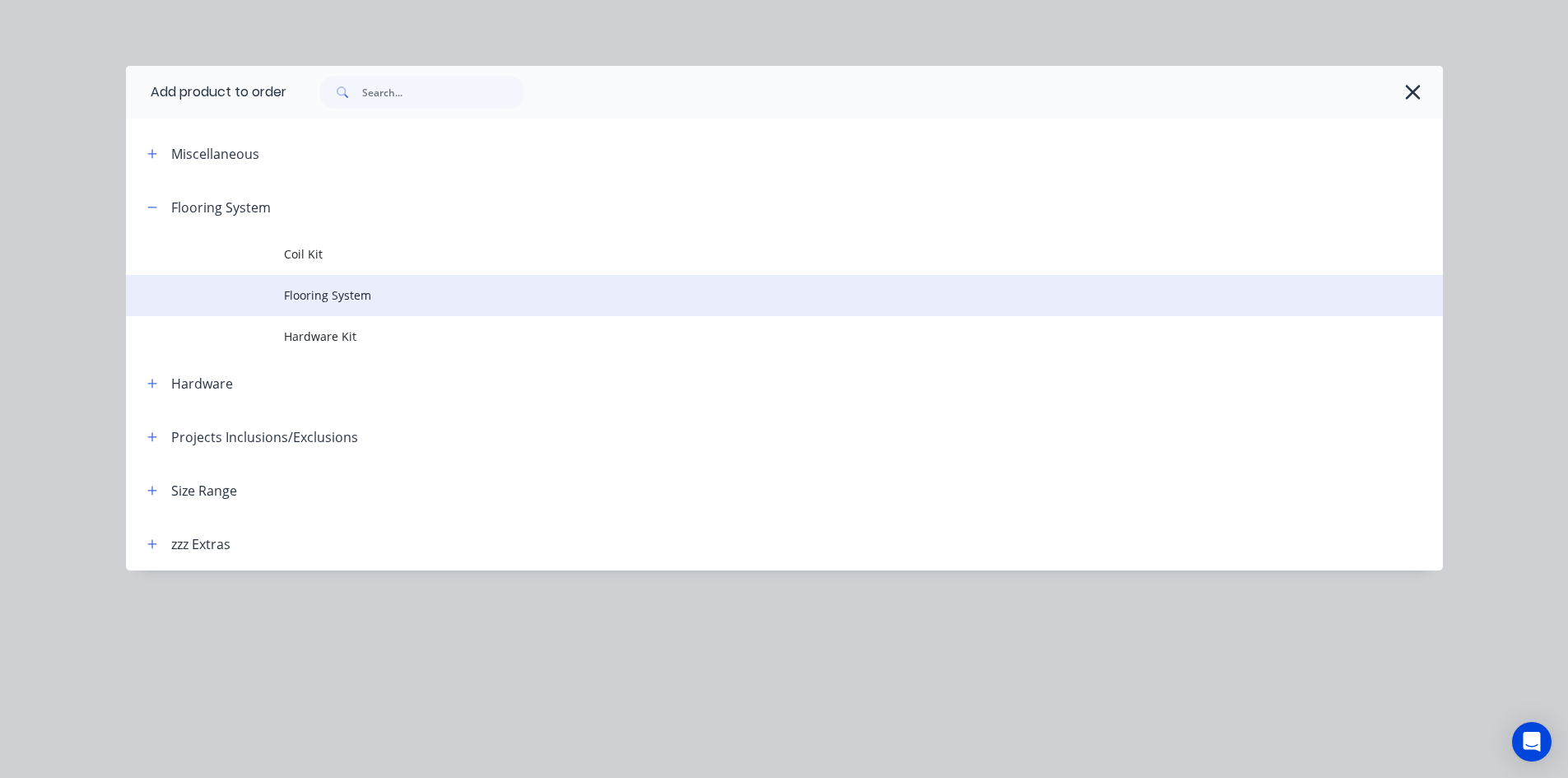
click at [306, 294] on span "Flooring System" at bounding box center [748, 295] width 927 height 17
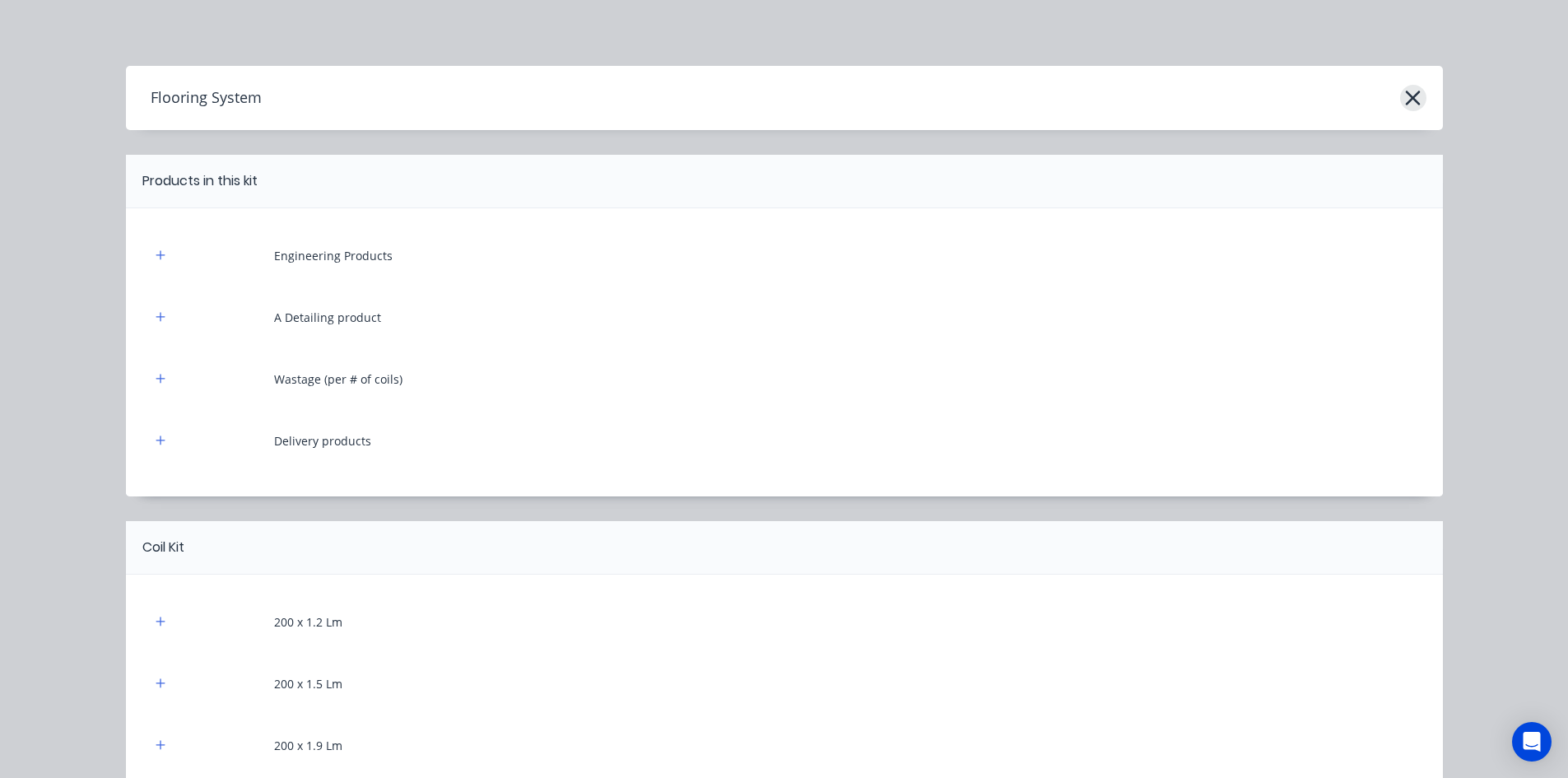
click at [1404, 99] on icon "button" at bounding box center [1413, 98] width 17 height 23
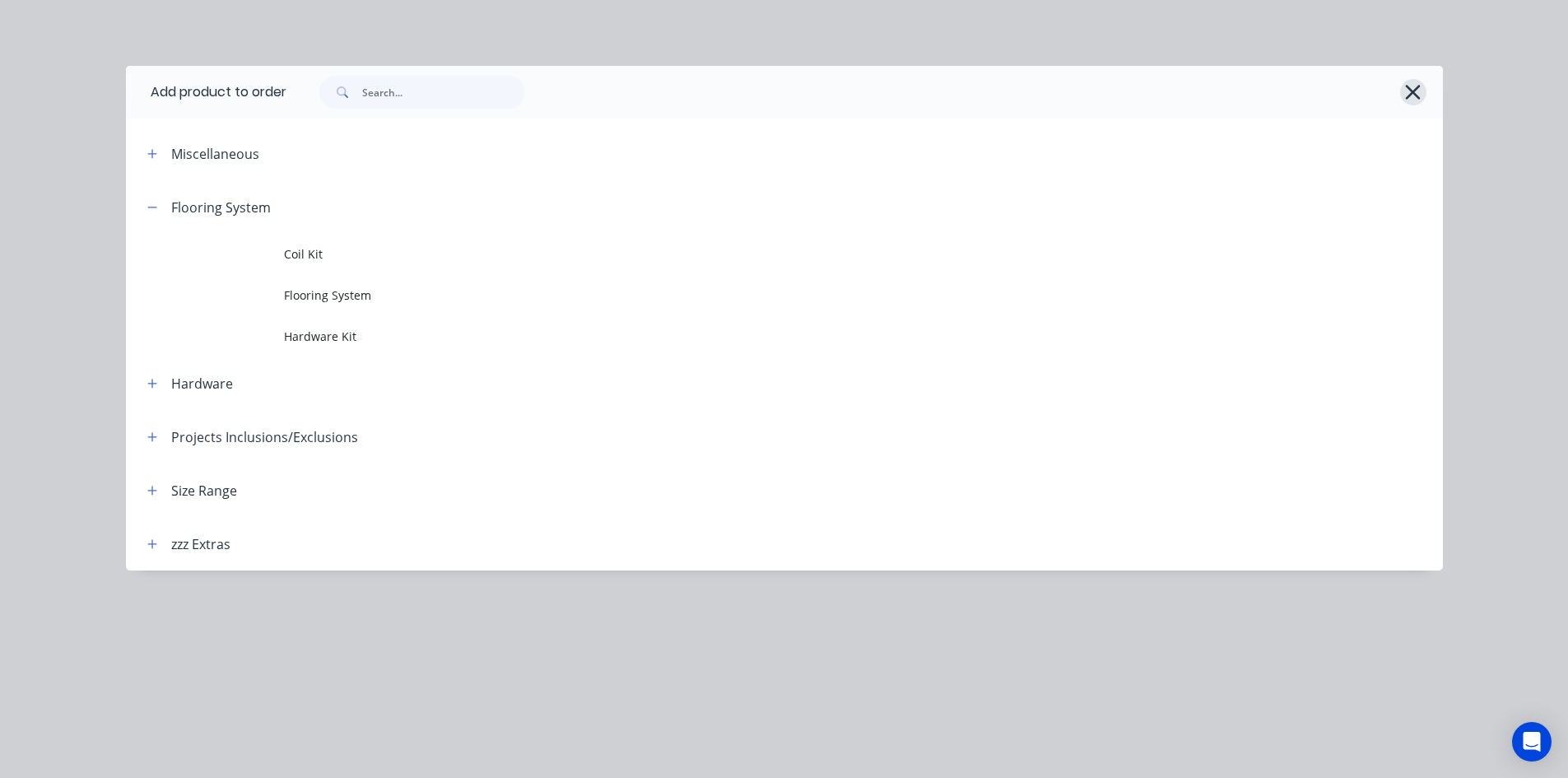
click at [1417, 93] on icon "button" at bounding box center [1413, 92] width 17 height 23
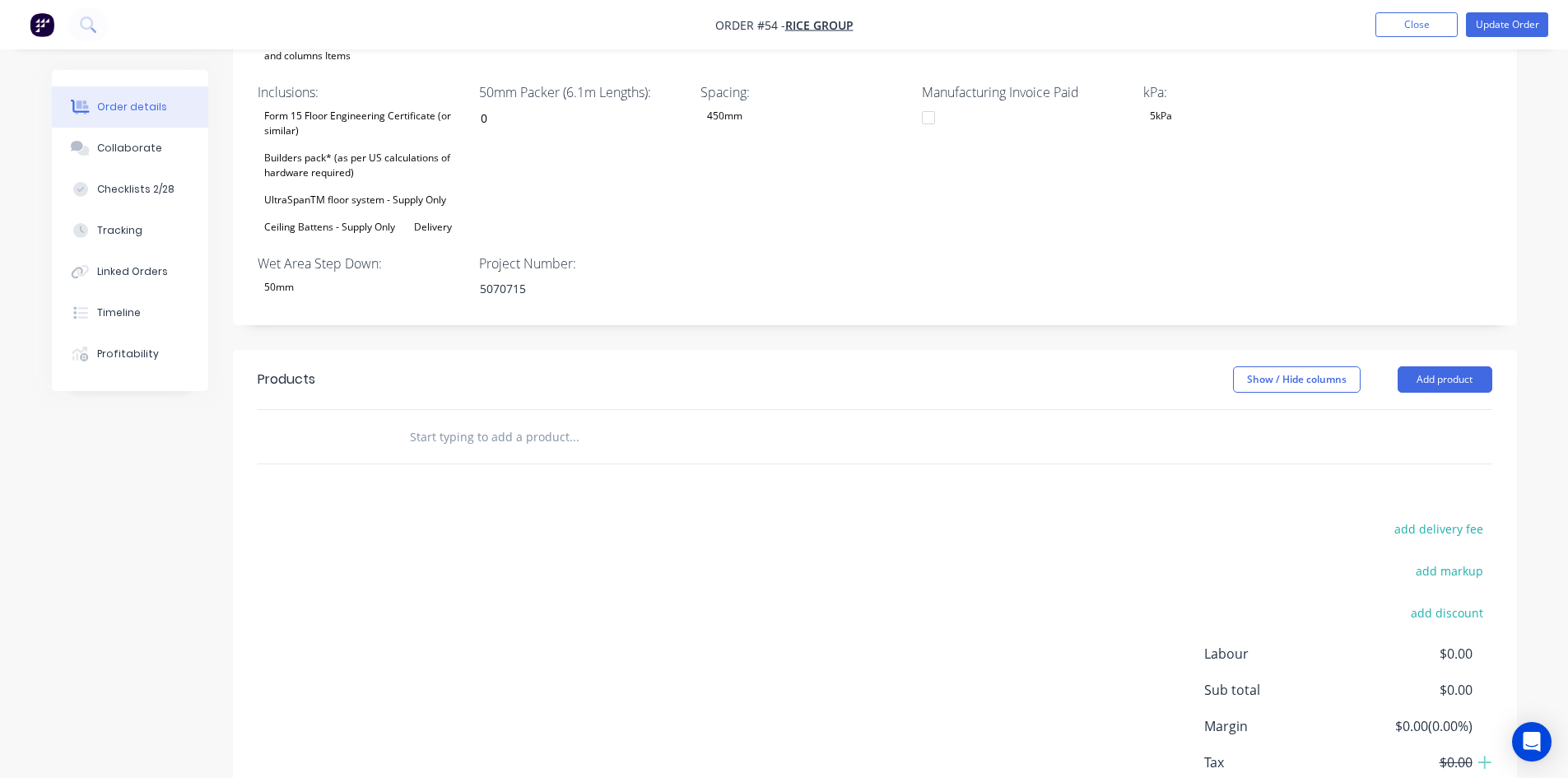
click at [595, 517] on div "add delivery fee add markup add discount Labour $0.00 Sub total $0.00 Margin $0…" at bounding box center [874, 676] width 1234 height 318
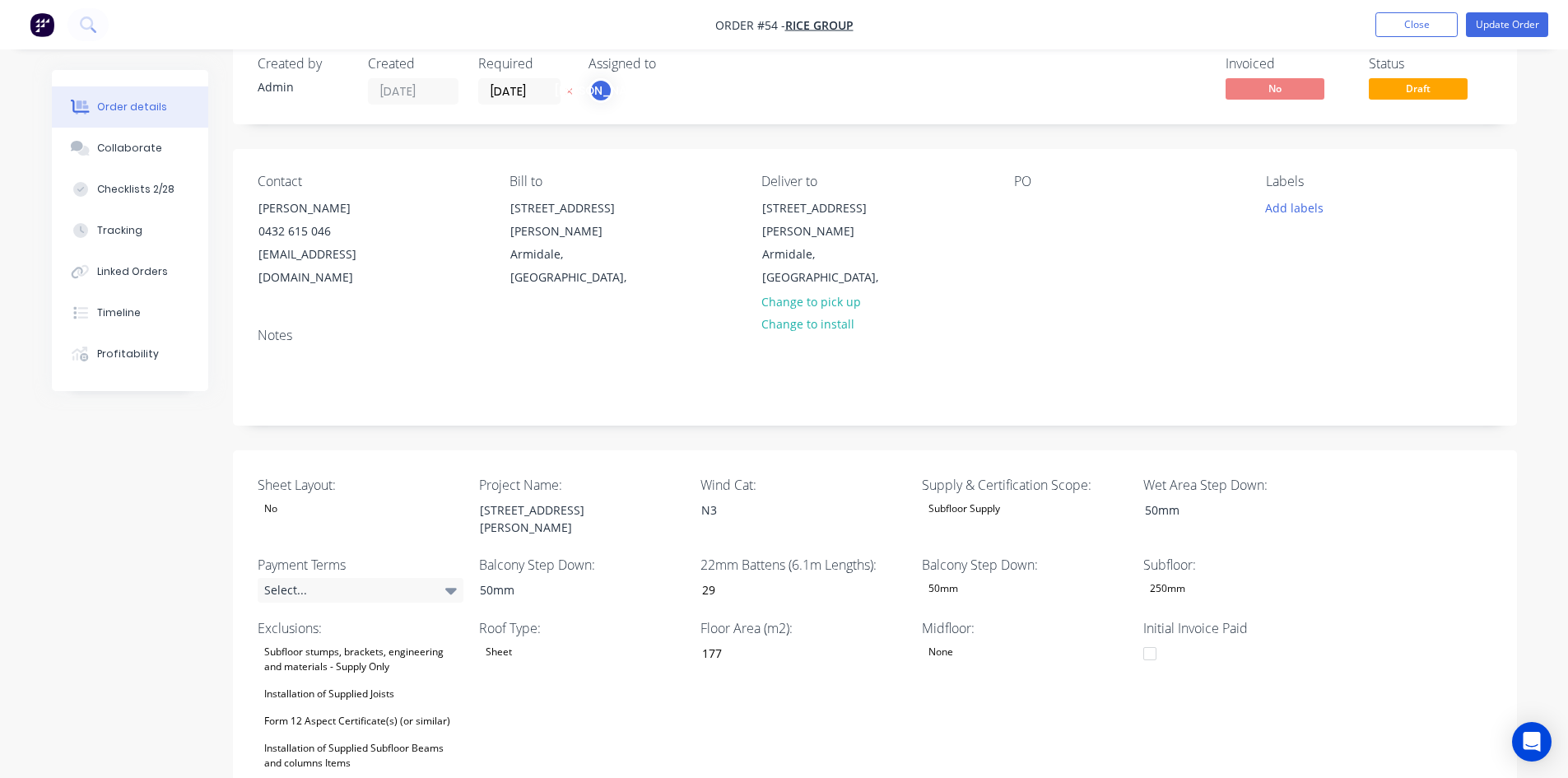
scroll to position [0, 0]
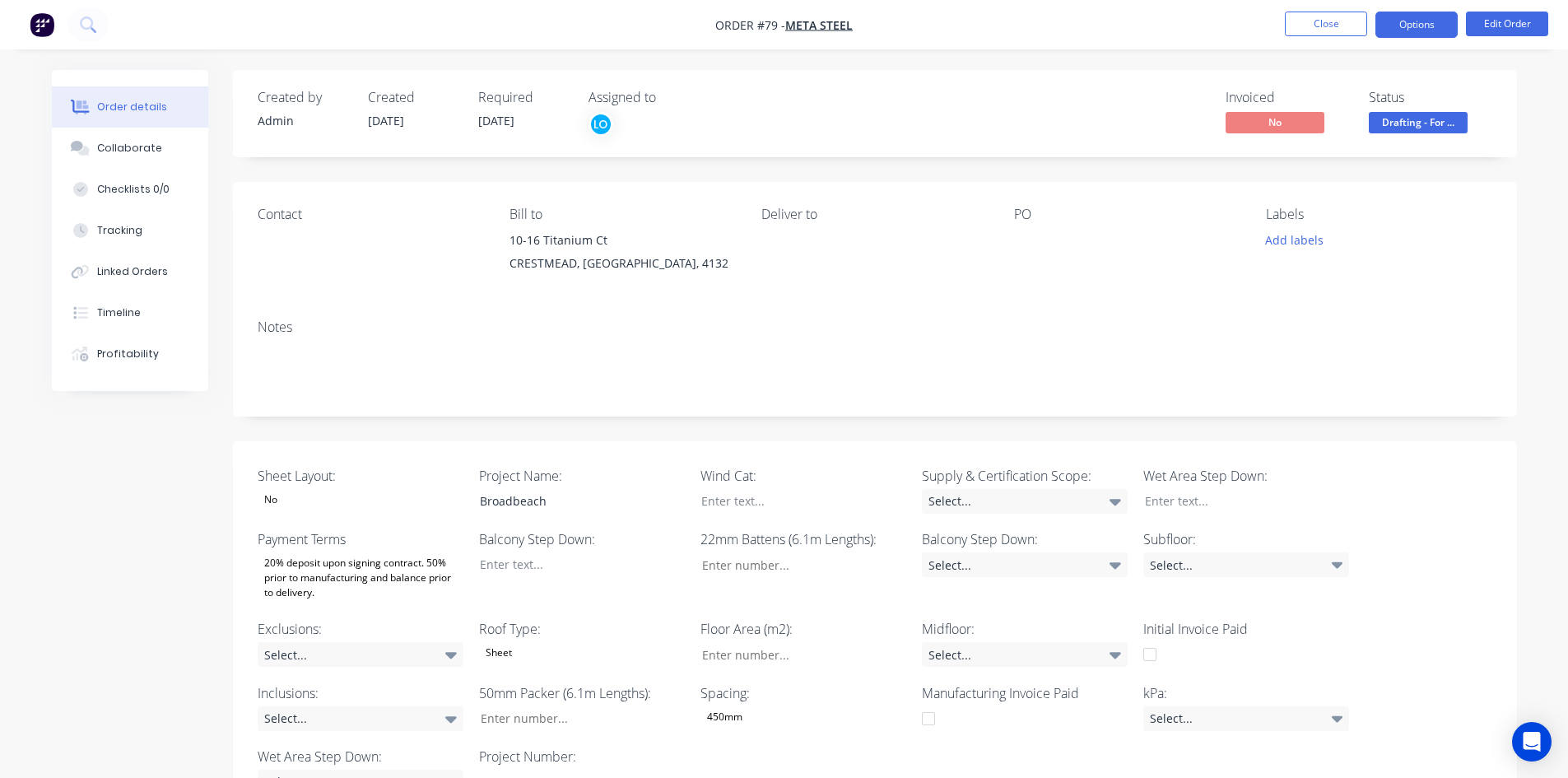
click at [1418, 16] on button "Options" at bounding box center [1416, 24] width 82 height 26
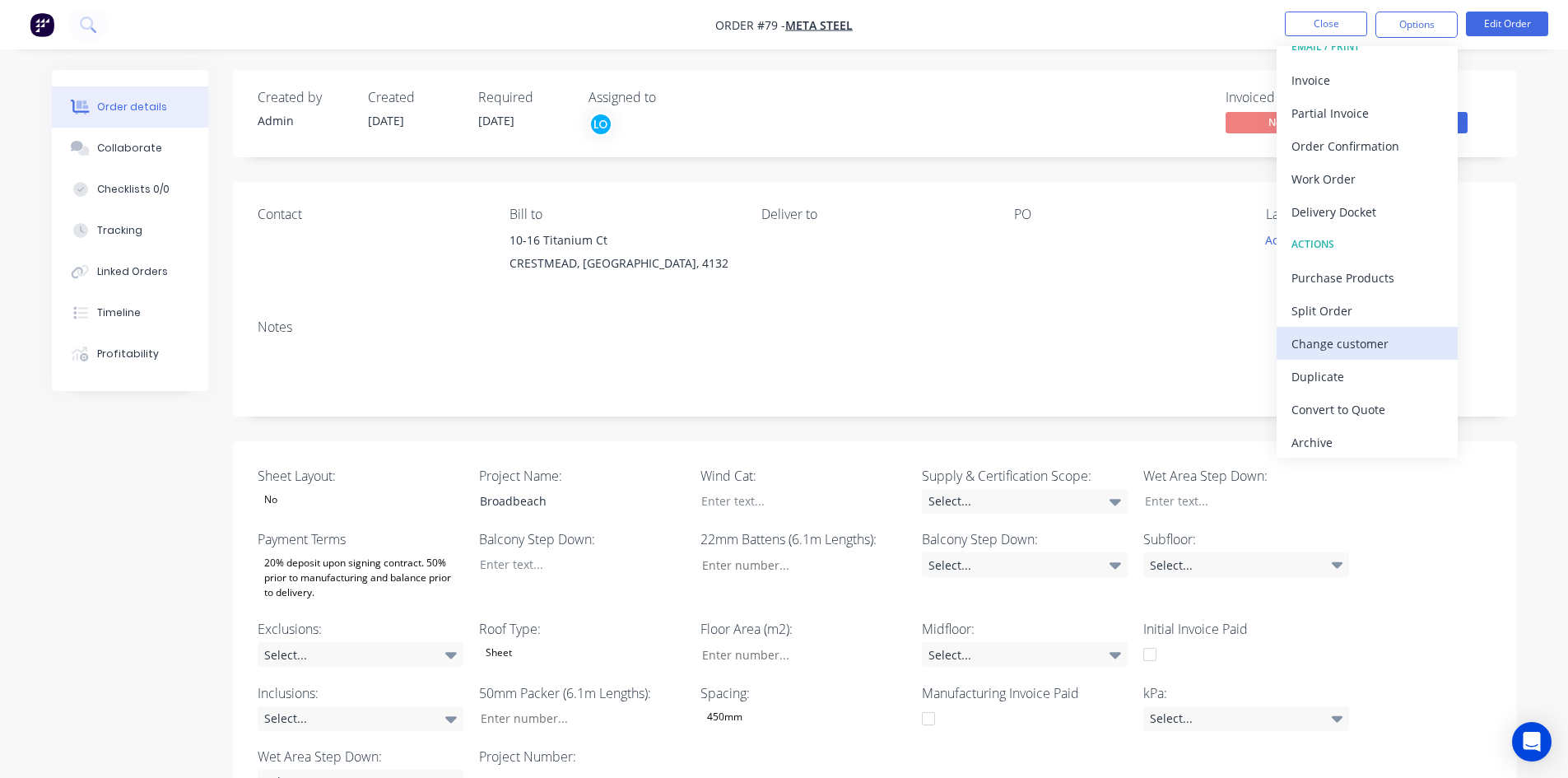
scroll to position [25, 0]
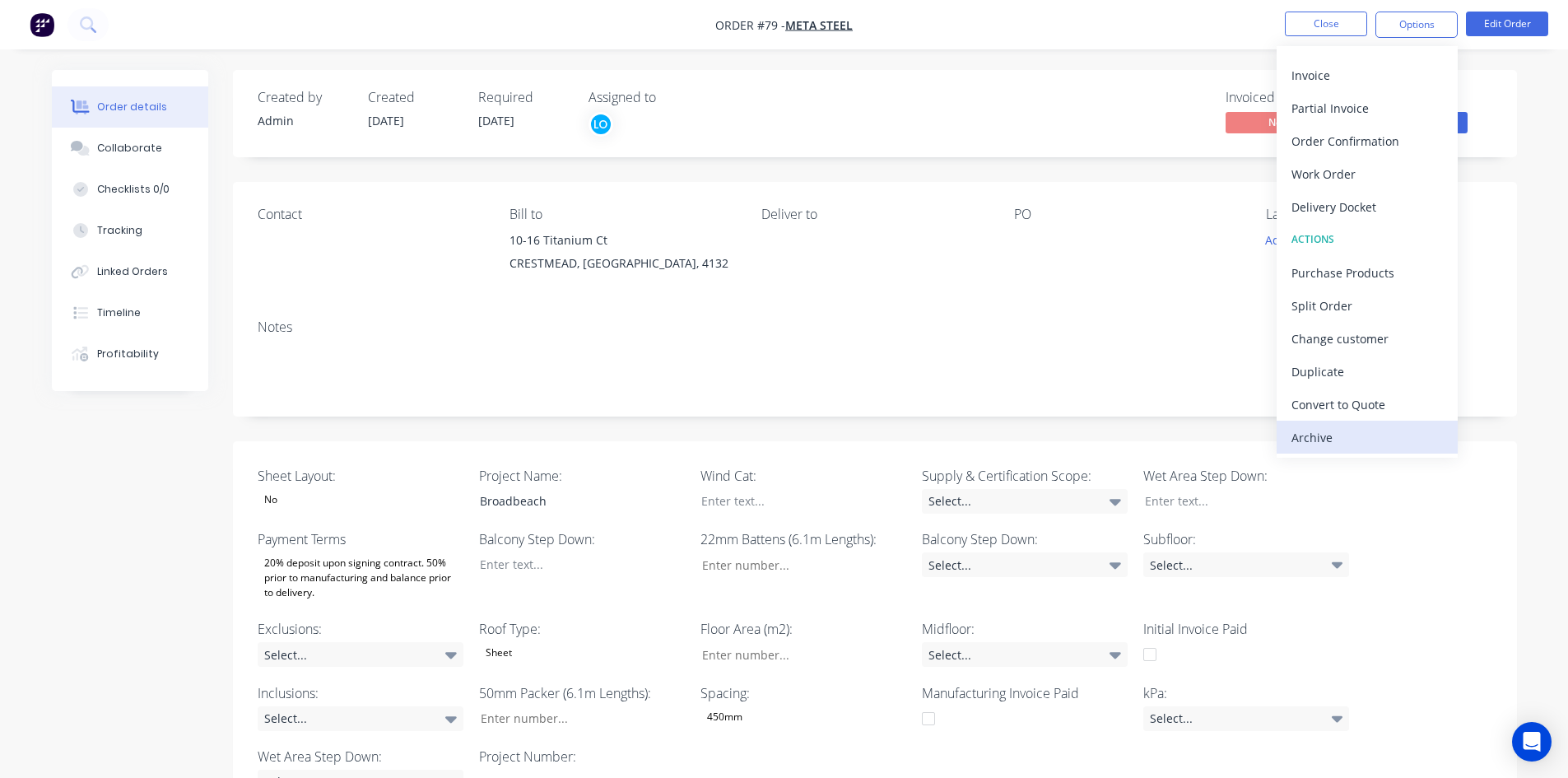
click at [1362, 425] on div "Archive" at bounding box center [1367, 438] width 152 height 24
